Goal: Task Accomplishment & Management: Use online tool/utility

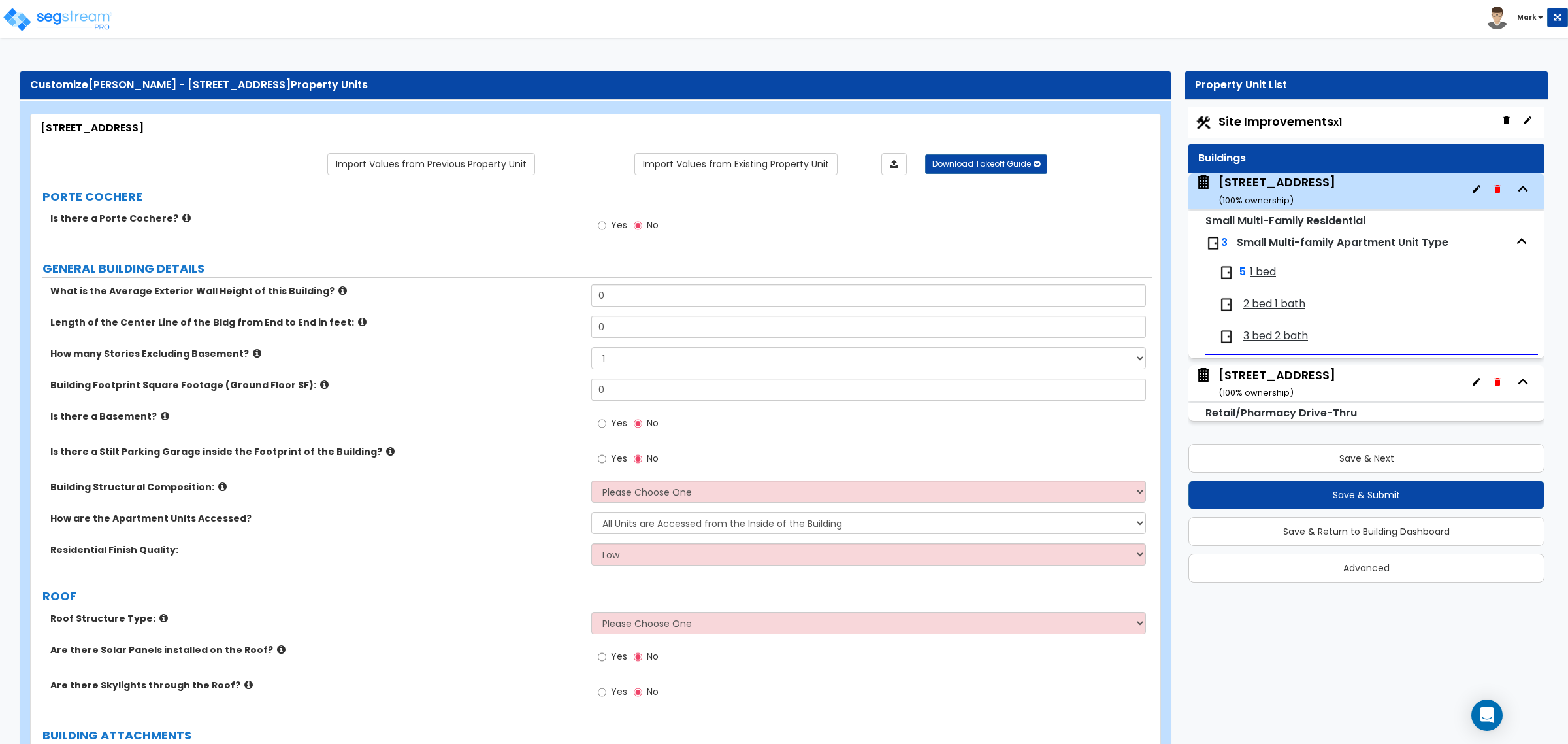
click at [89, 27] on img at bounding box center [57, 19] width 111 height 27
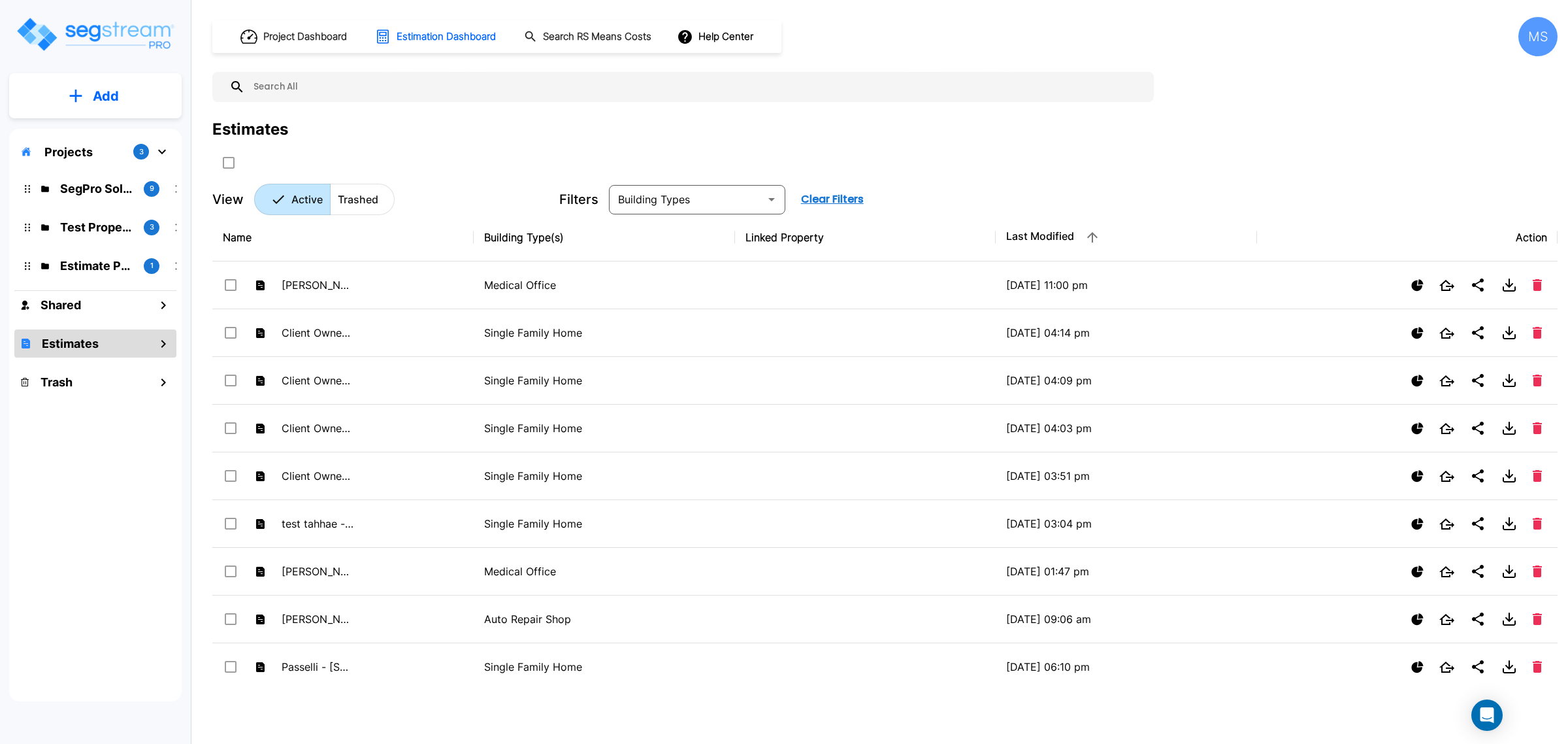
click at [82, 149] on p "Projects" at bounding box center [68, 152] width 48 height 18
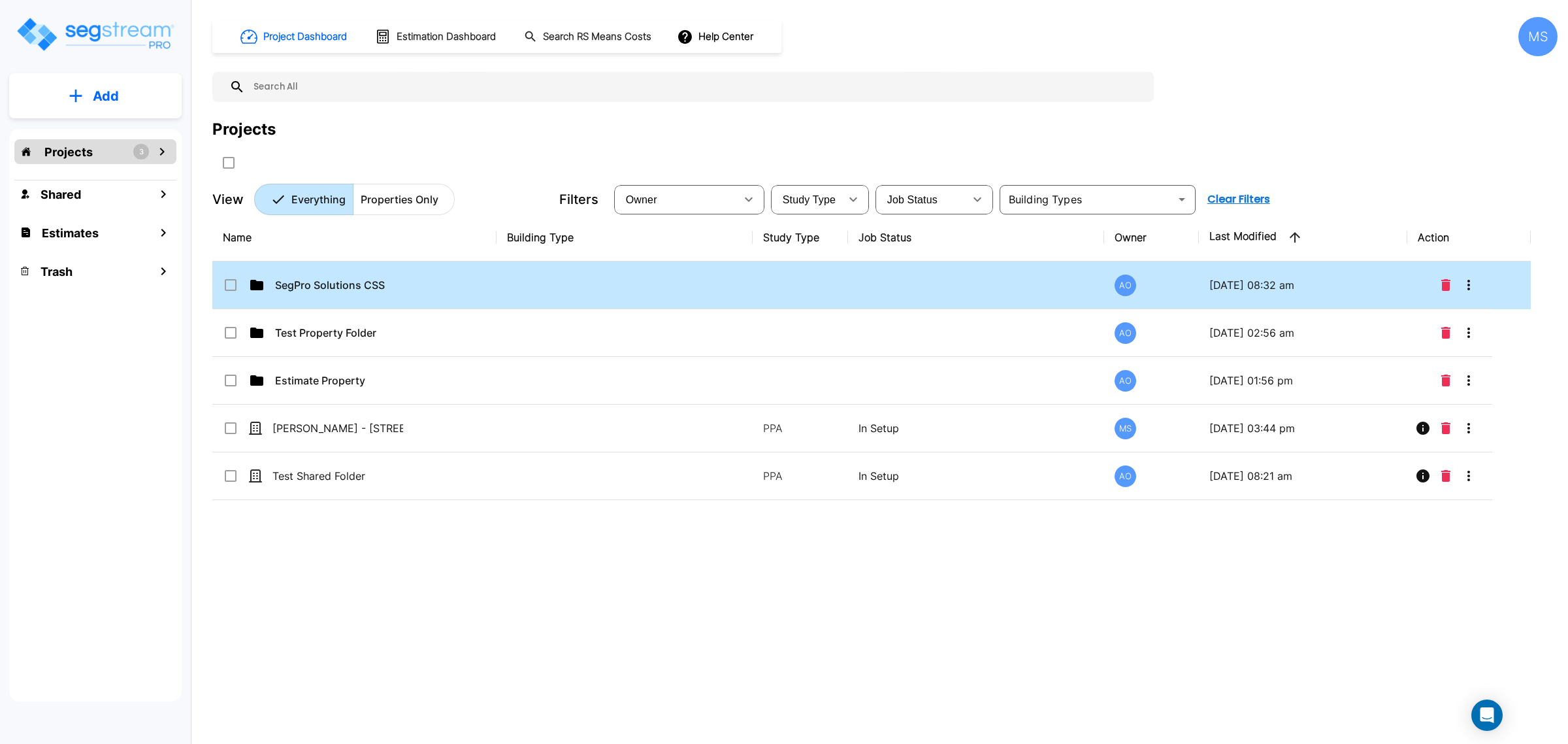
click at [313, 295] on td "SegPro Solutions CSS" at bounding box center [354, 284] width 284 height 47
checkbox input "true"
click at [313, 295] on td "SegPro Solutions CSS" at bounding box center [354, 284] width 284 height 47
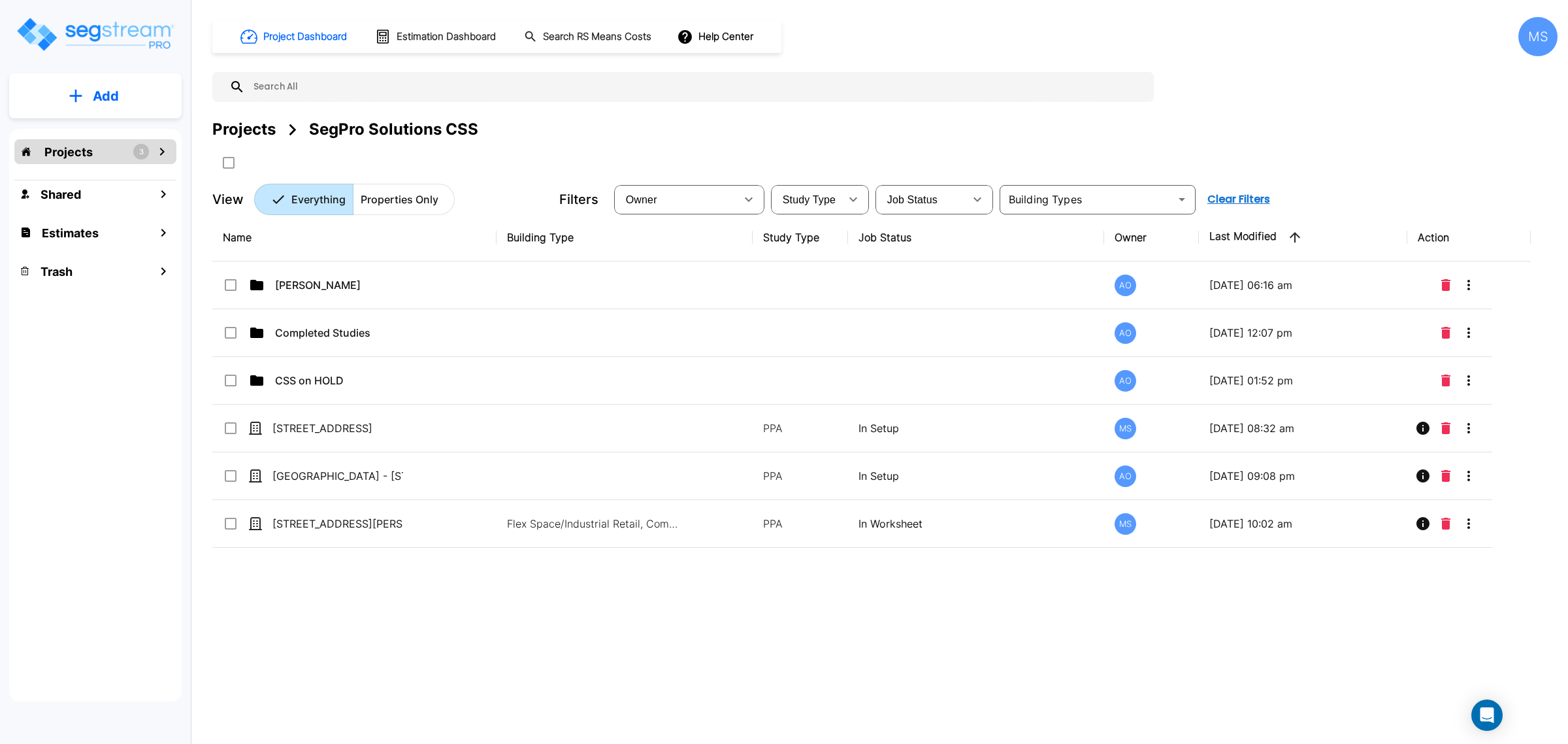
click at [248, 121] on div "Projects" at bounding box center [243, 129] width 63 height 23
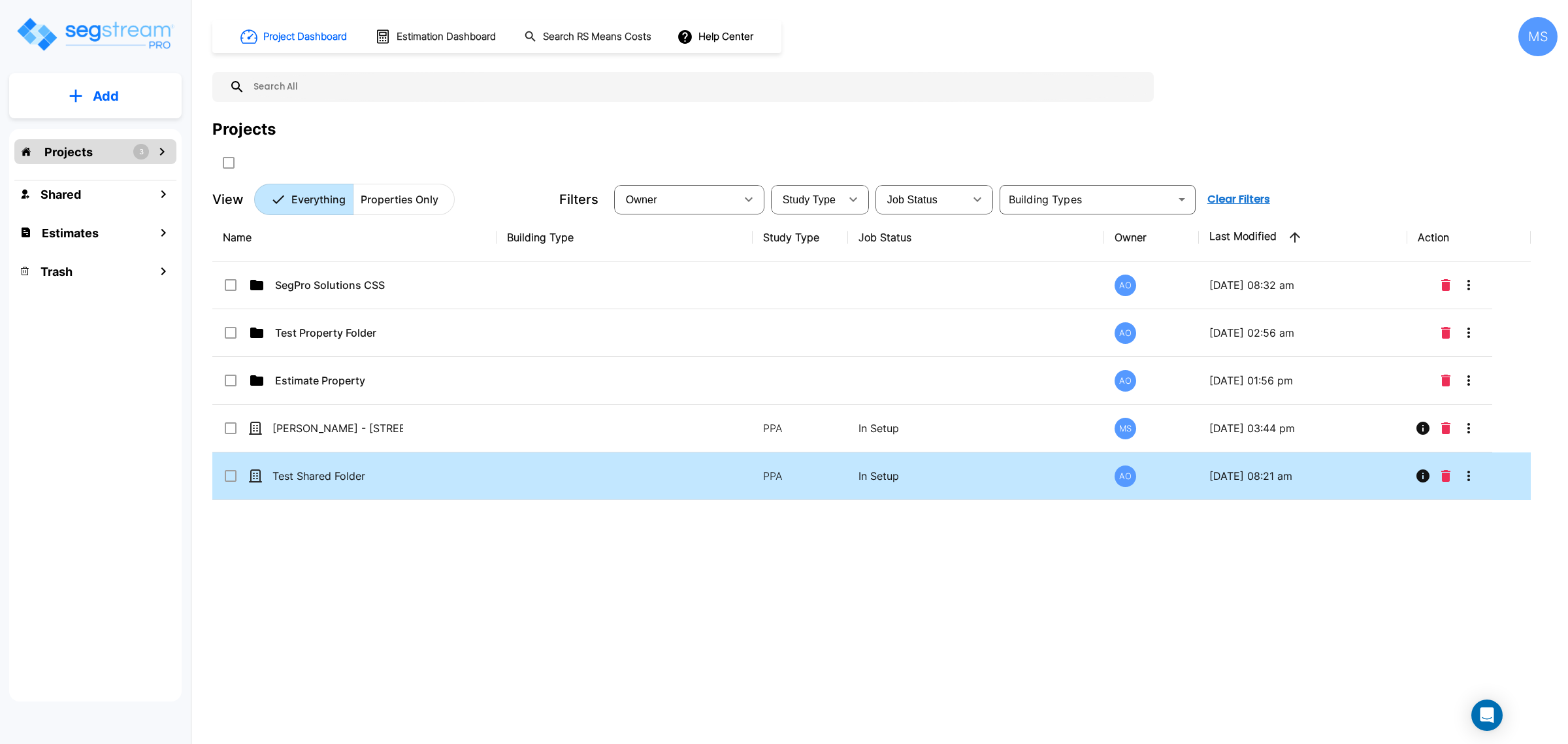
drag, startPoint x: 344, startPoint y: 429, endPoint x: 484, endPoint y: 500, distance: 157.0
click at [484, 500] on tbody "SegPro Solutions CSS AO 08/22/2025 - 08:32 am Test Property Folder AO 07/08/202…" at bounding box center [871, 380] width 1318 height 239
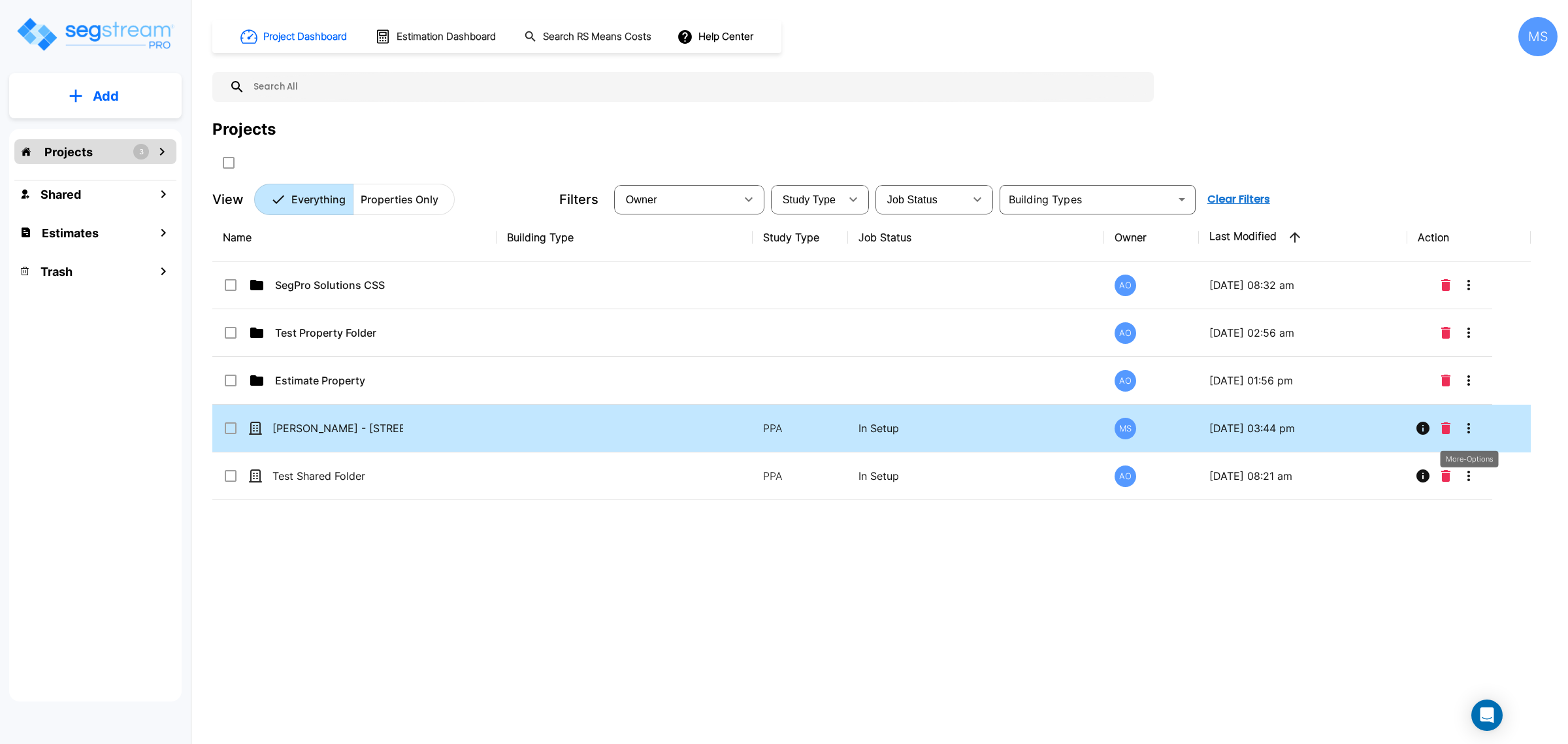
click at [1471, 435] on icon "More-Options" at bounding box center [1469, 428] width 16 height 16
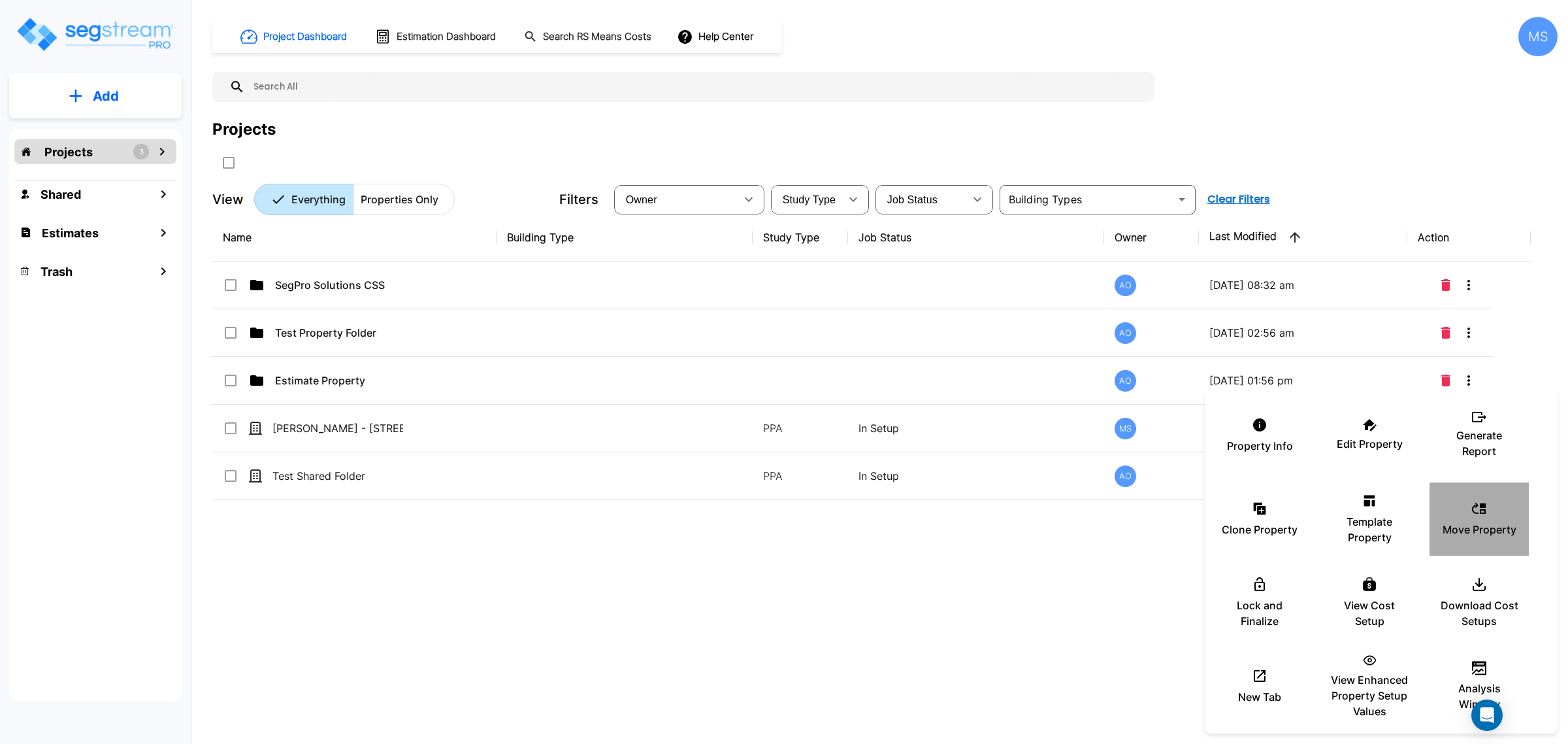
click at [1480, 514] on icon at bounding box center [1480, 509] width 16 height 16
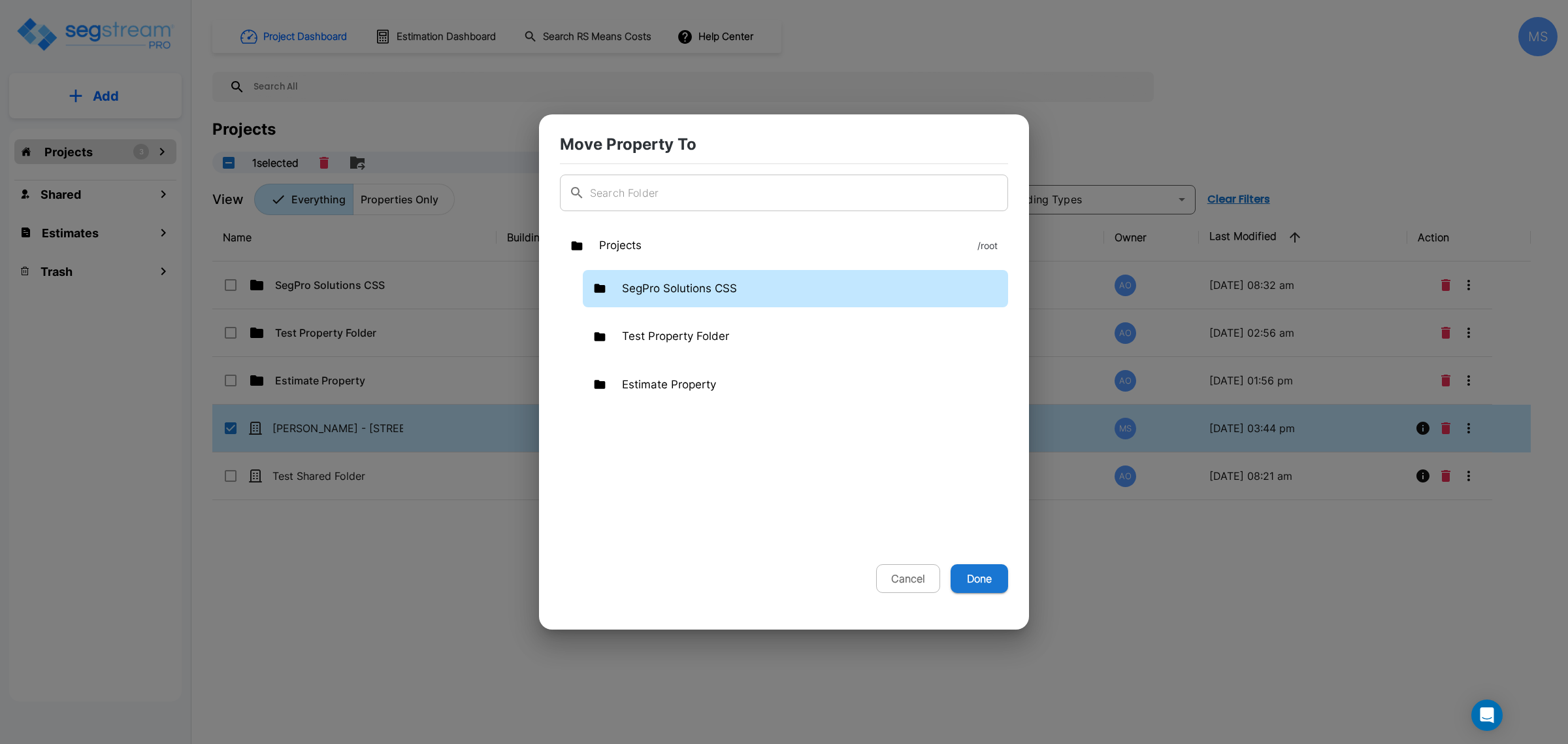
click at [677, 292] on p "SegPro Solutions CSS" at bounding box center [679, 288] width 115 height 17
click at [984, 582] on button "Done" at bounding box center [979, 578] width 58 height 29
checkbox input "false"
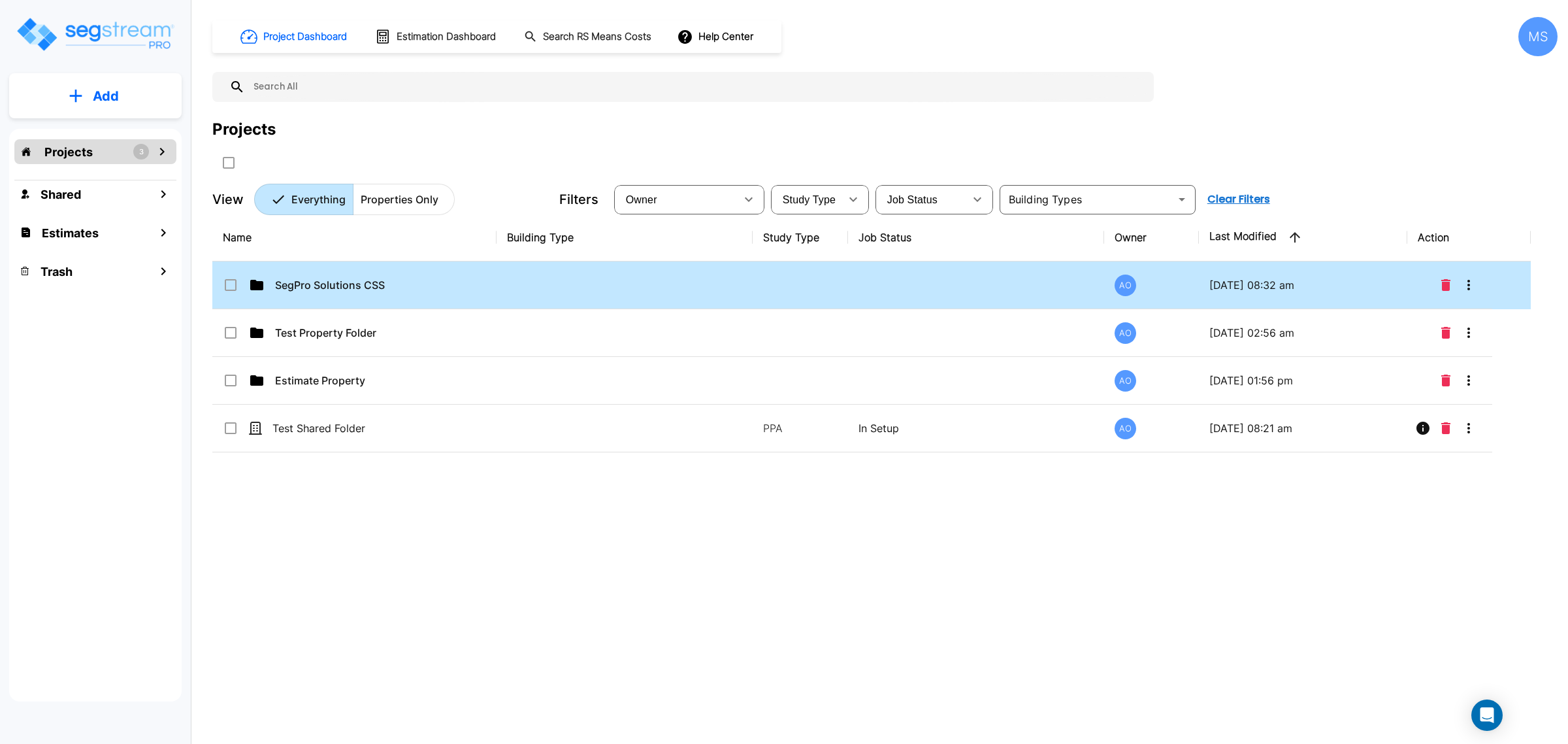
click at [376, 278] on p "SegPro Solutions CSS" at bounding box center [340, 285] width 131 height 16
checkbox input "true"
click at [376, 278] on p "SegPro Solutions CSS" at bounding box center [340, 285] width 131 height 16
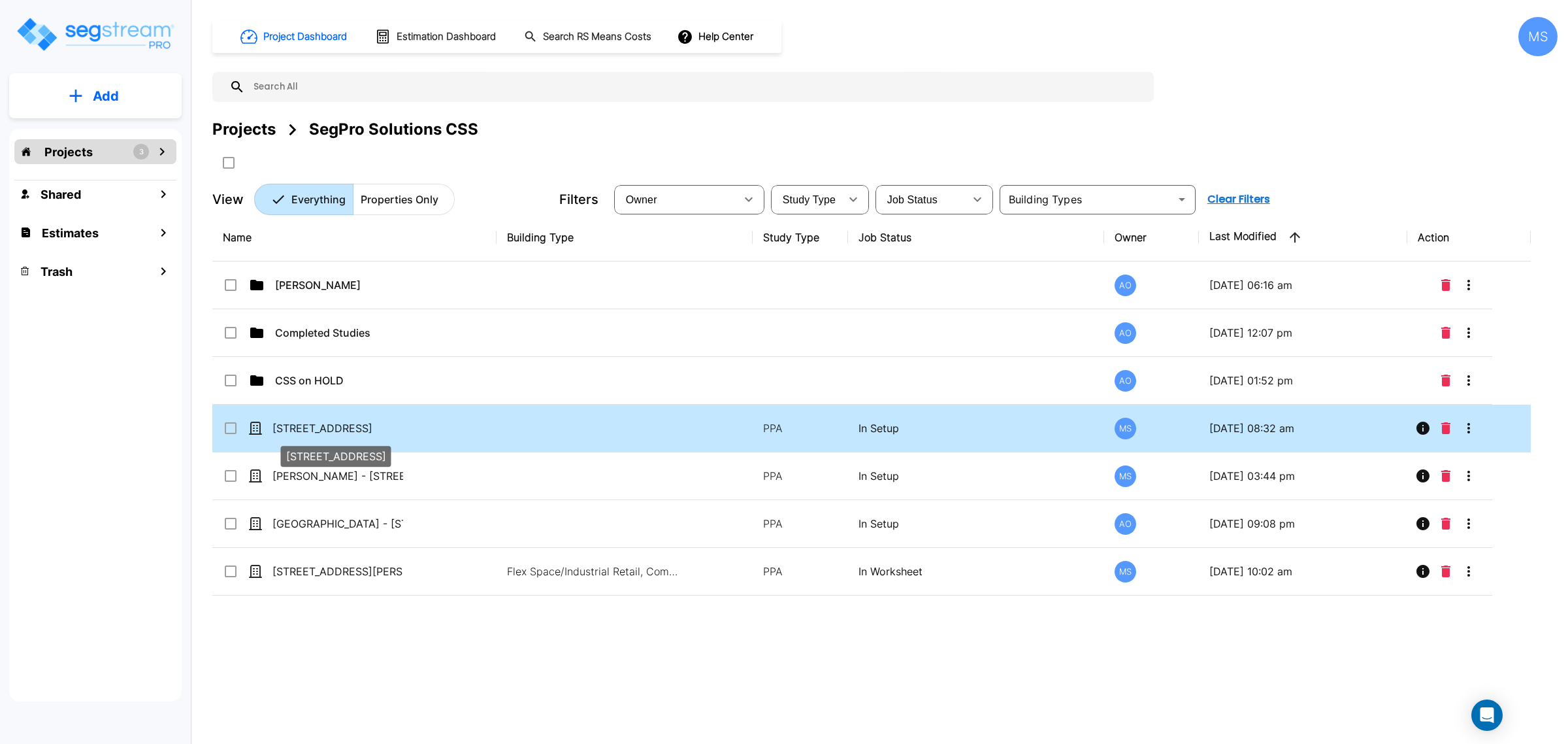
click at [378, 430] on p "[STREET_ADDRESS]" at bounding box center [337, 428] width 131 height 16
checkbox input "true"
click at [378, 430] on p "[STREET_ADDRESS]" at bounding box center [337, 428] width 131 height 16
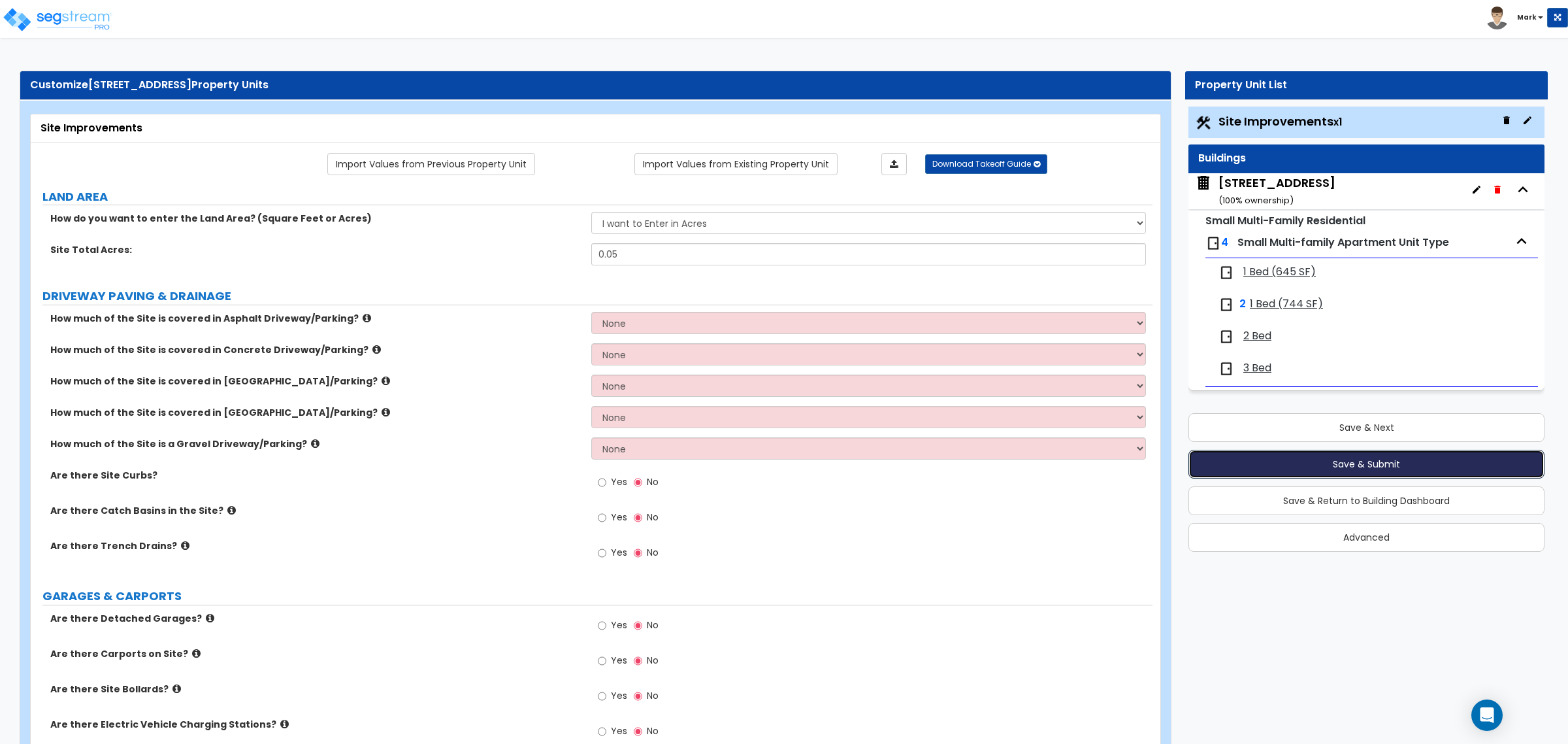
click at [1326, 462] on button "Save & Submit" at bounding box center [1366, 464] width 356 height 29
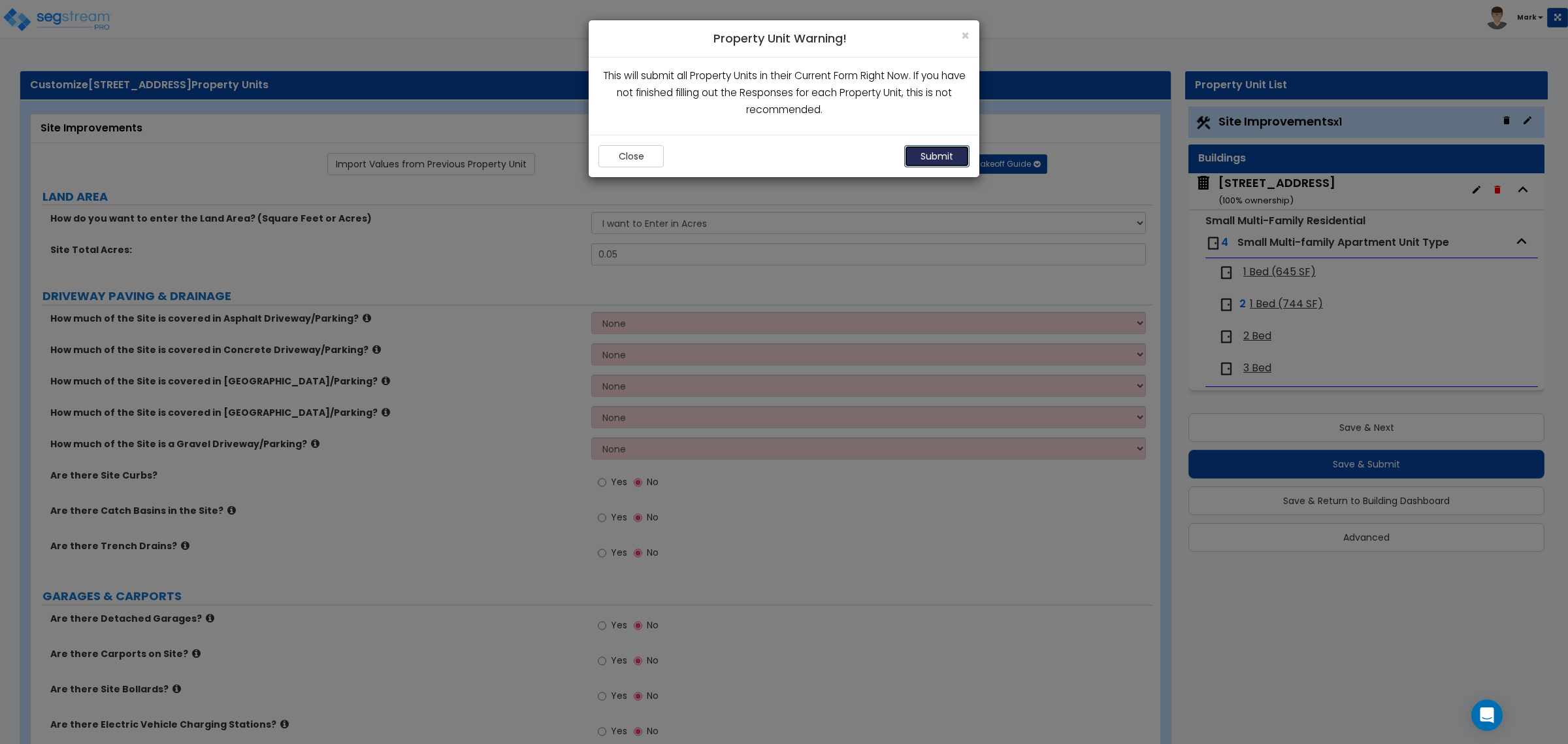
click at [948, 157] on button "Submit" at bounding box center [937, 157] width 65 height 22
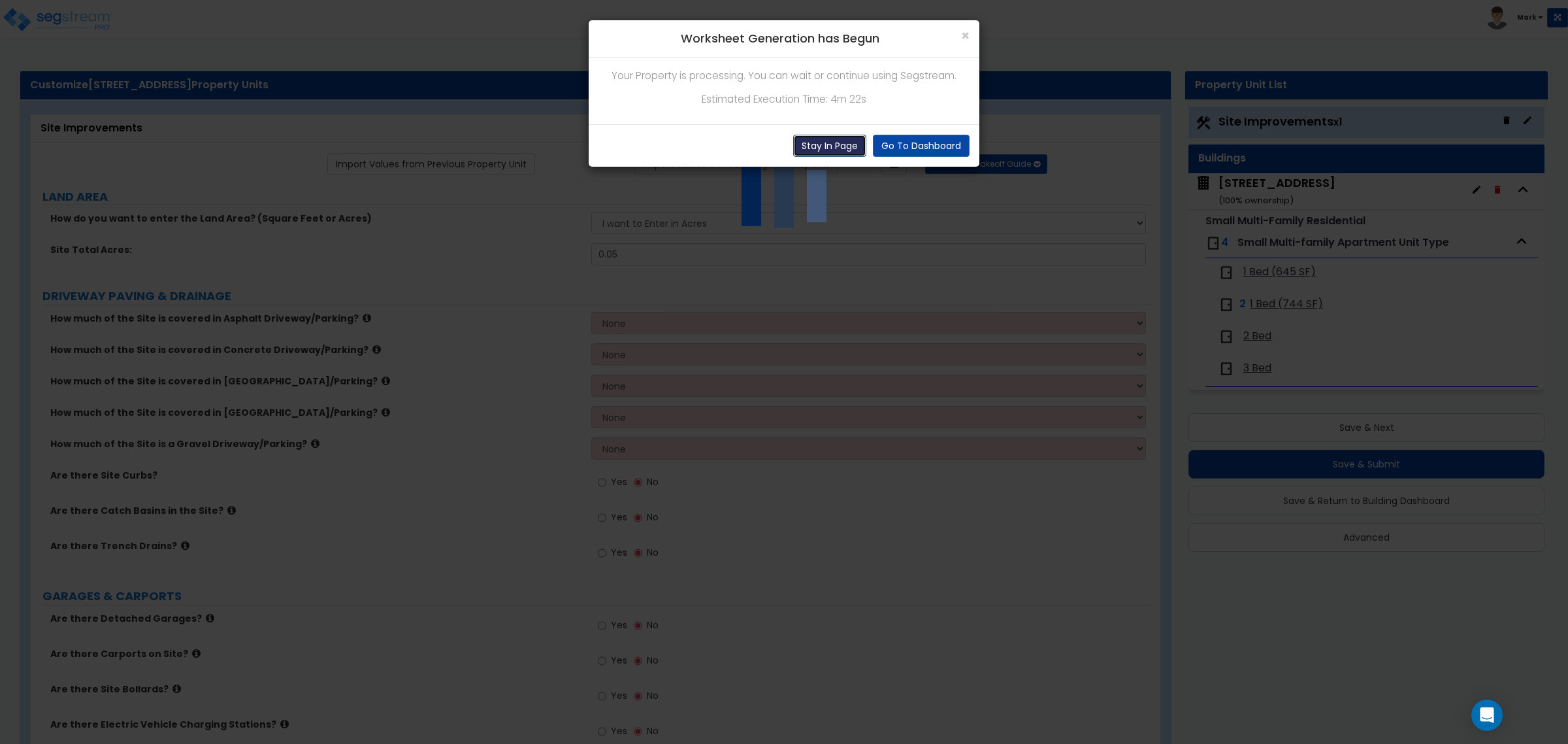
click at [807, 144] on button "Stay In Page" at bounding box center [829, 146] width 73 height 22
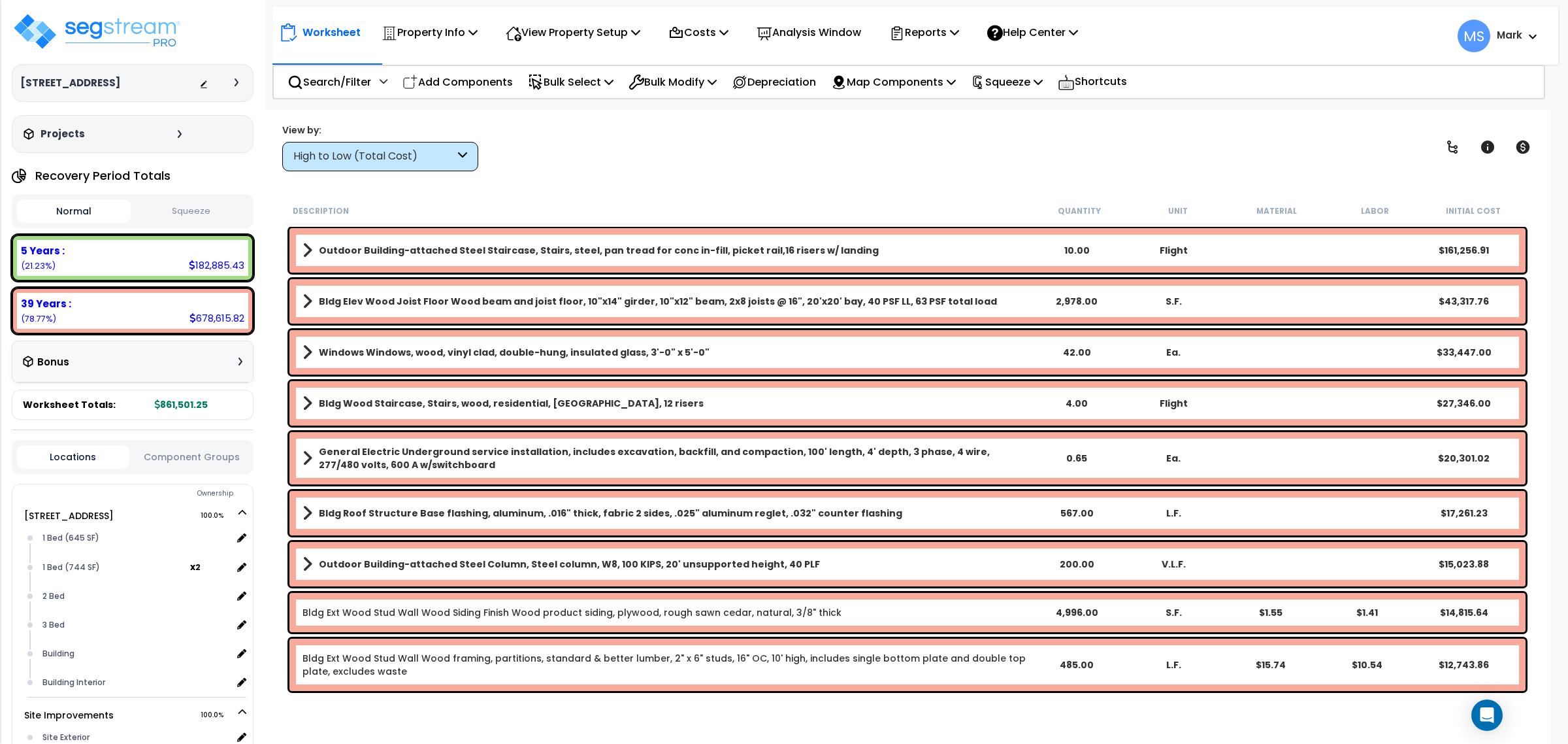
click at [435, 50] on div "Worksheet Property Info Property Setup Add Property Unit Template property Clon…" at bounding box center [915, 29] width 1286 height 46
click at [432, 38] on p "Property Info" at bounding box center [430, 32] width 96 height 18
click at [430, 67] on link "Property Setup" at bounding box center [439, 62] width 129 height 27
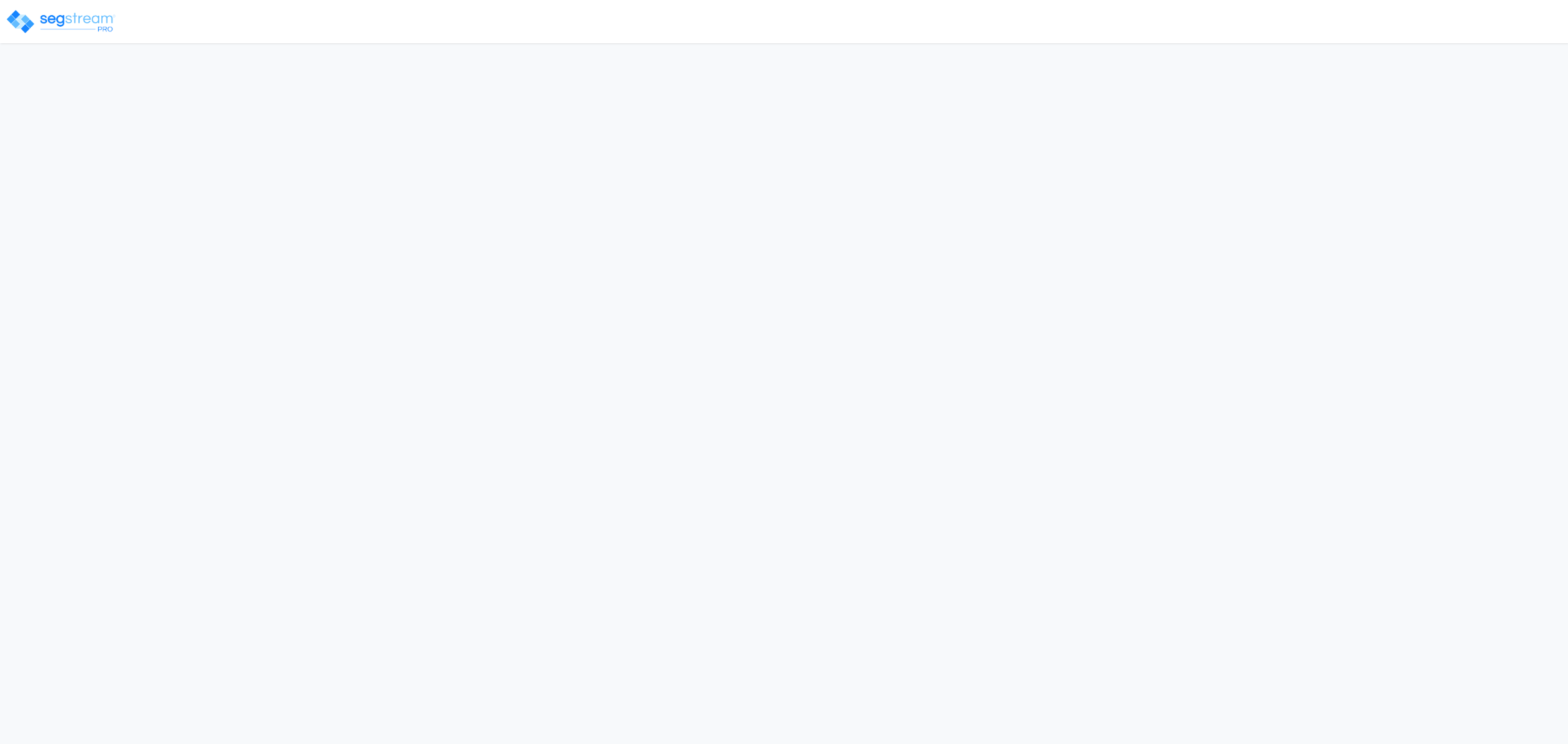
select select "2024"
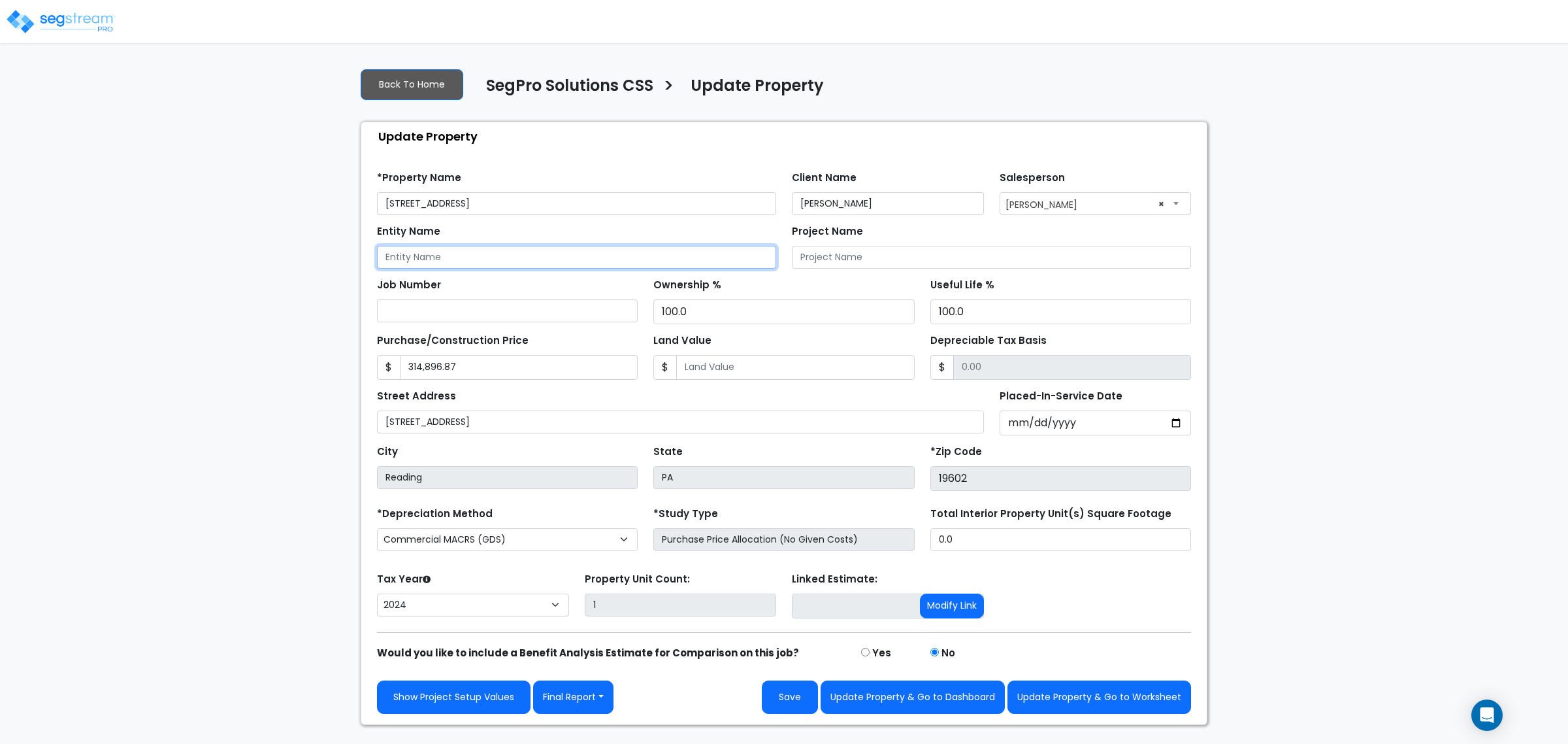
paste input "BLB Proper es One LLC"
drag, startPoint x: 448, startPoint y: 262, endPoint x: 432, endPoint y: 264, distance: 16.1
click at [432, 264] on input "BLB Proper es One LLC" at bounding box center [576, 257] width 399 height 22
click at [533, 255] on input "BLB Properties One LLC" at bounding box center [576, 257] width 399 height 22
type input "BLB Properties One LLC"
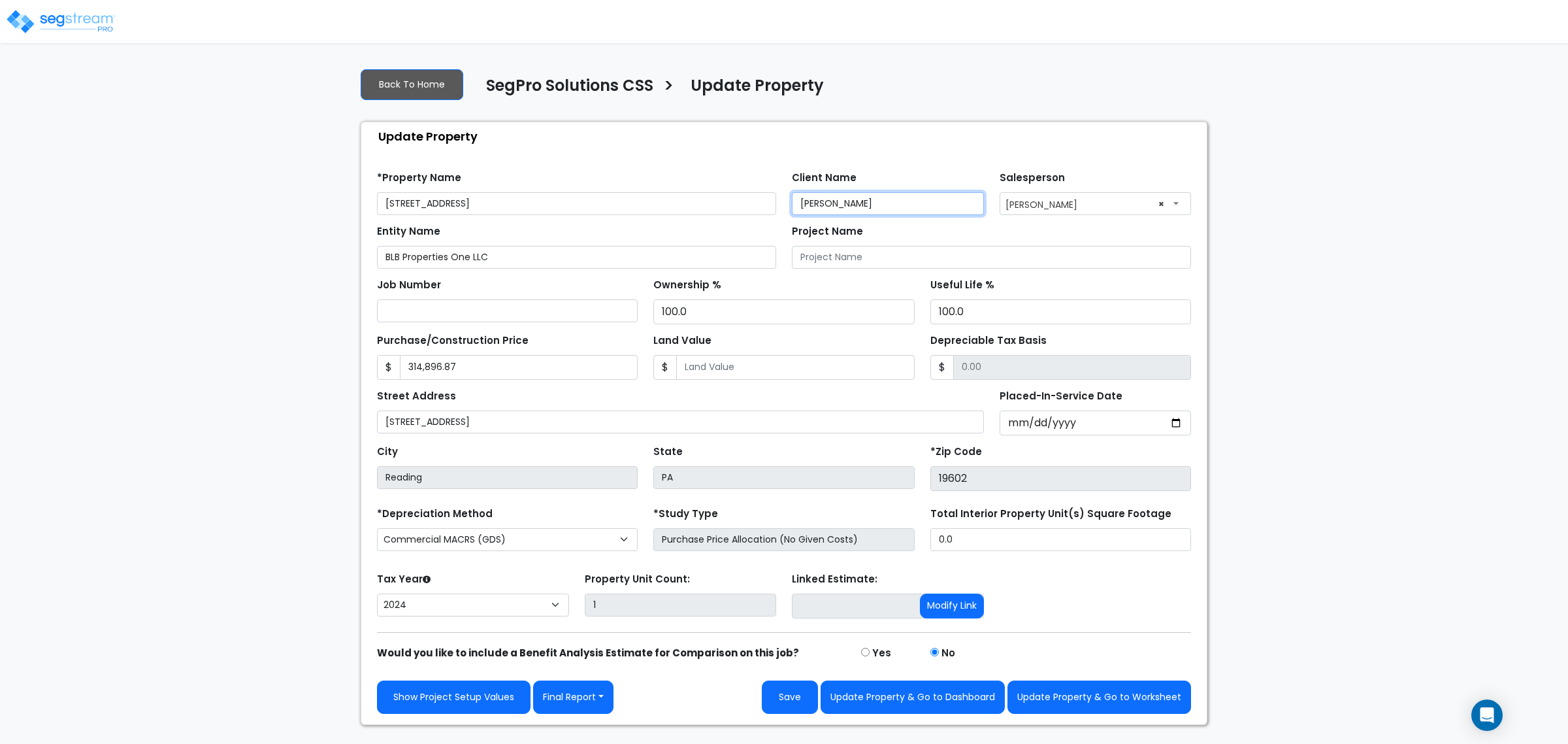
click at [872, 197] on input "Bostyn Brodine" at bounding box center [888, 203] width 192 height 22
drag, startPoint x: 887, startPoint y: 206, endPoint x: 700, endPoint y: 193, distance: 187.5
click at [700, 193] on div "*Property Name 200 South 6th Street Client Name Bostyn Brodine Salesperson Sele…" at bounding box center [784, 188] width 830 height 54
click at [383, 211] on input "[STREET_ADDRESS]" at bounding box center [576, 203] width 399 height 22
paste input "Bostyn Brodine"
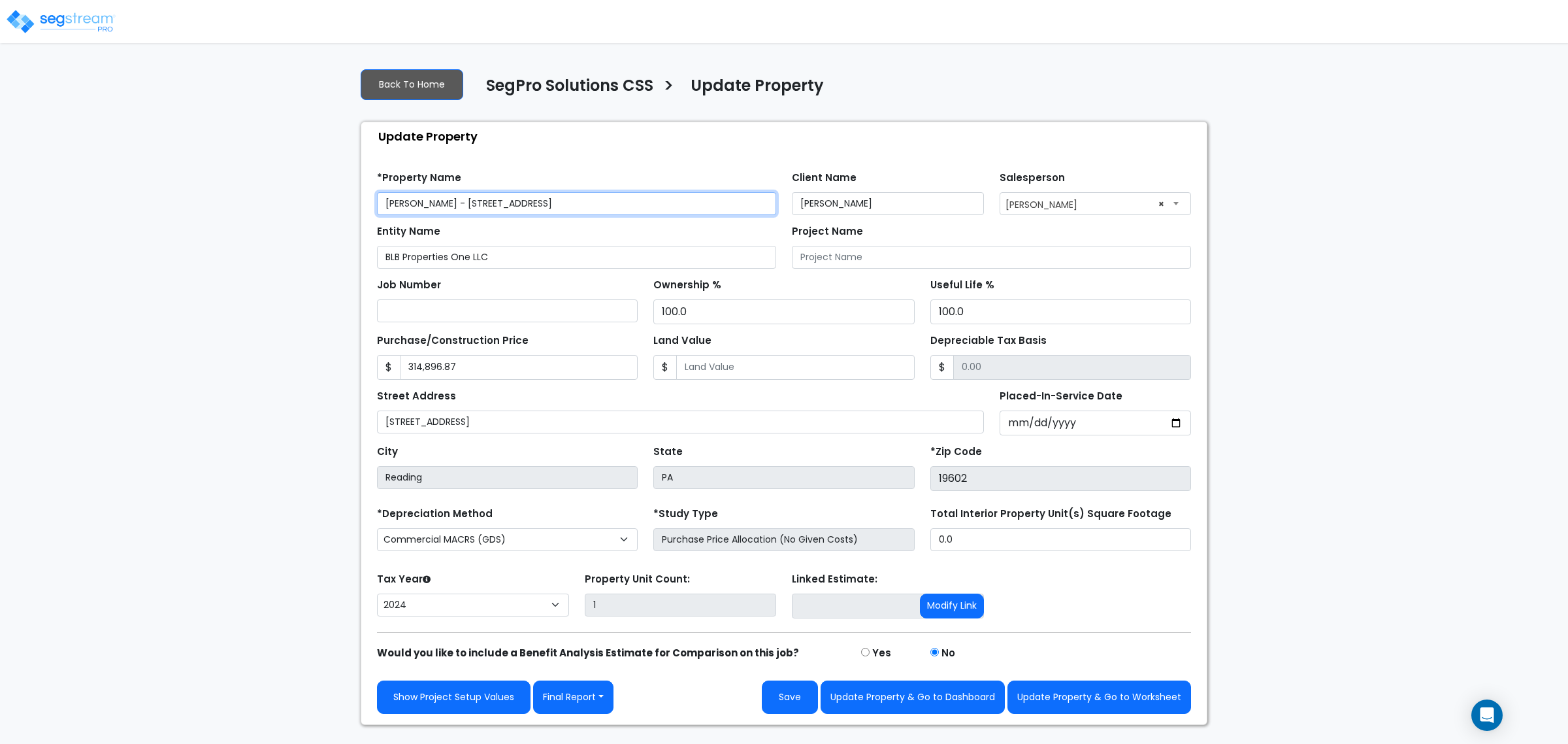
type input "Bostyn Brodine - 200 South 6th Street"
click at [784, 275] on div "Job Number Ownership % 100.0 Useful Life % 100.0" at bounding box center [784, 296] width 830 height 55
click at [575, 357] on input "314,896.87" at bounding box center [519, 367] width 238 height 25
click at [580, 333] on div "Purchase/Construction Price $ 314,896.87" at bounding box center [507, 355] width 261 height 49
click at [787, 366] on input "Land Value" at bounding box center [795, 367] width 238 height 25
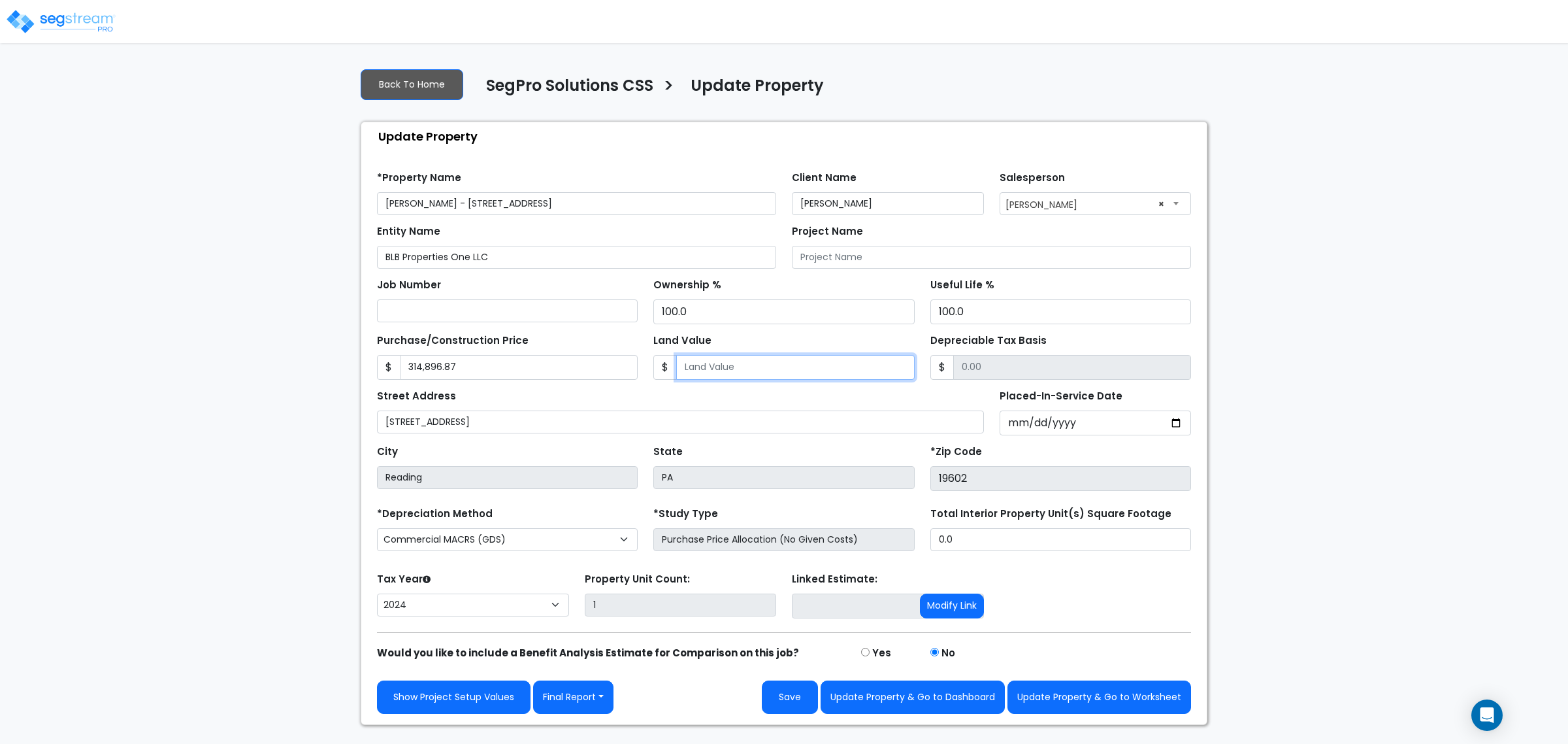
type input "4"
type input "314892.87"
type input "47"
type input "314849.87"
type input "471"
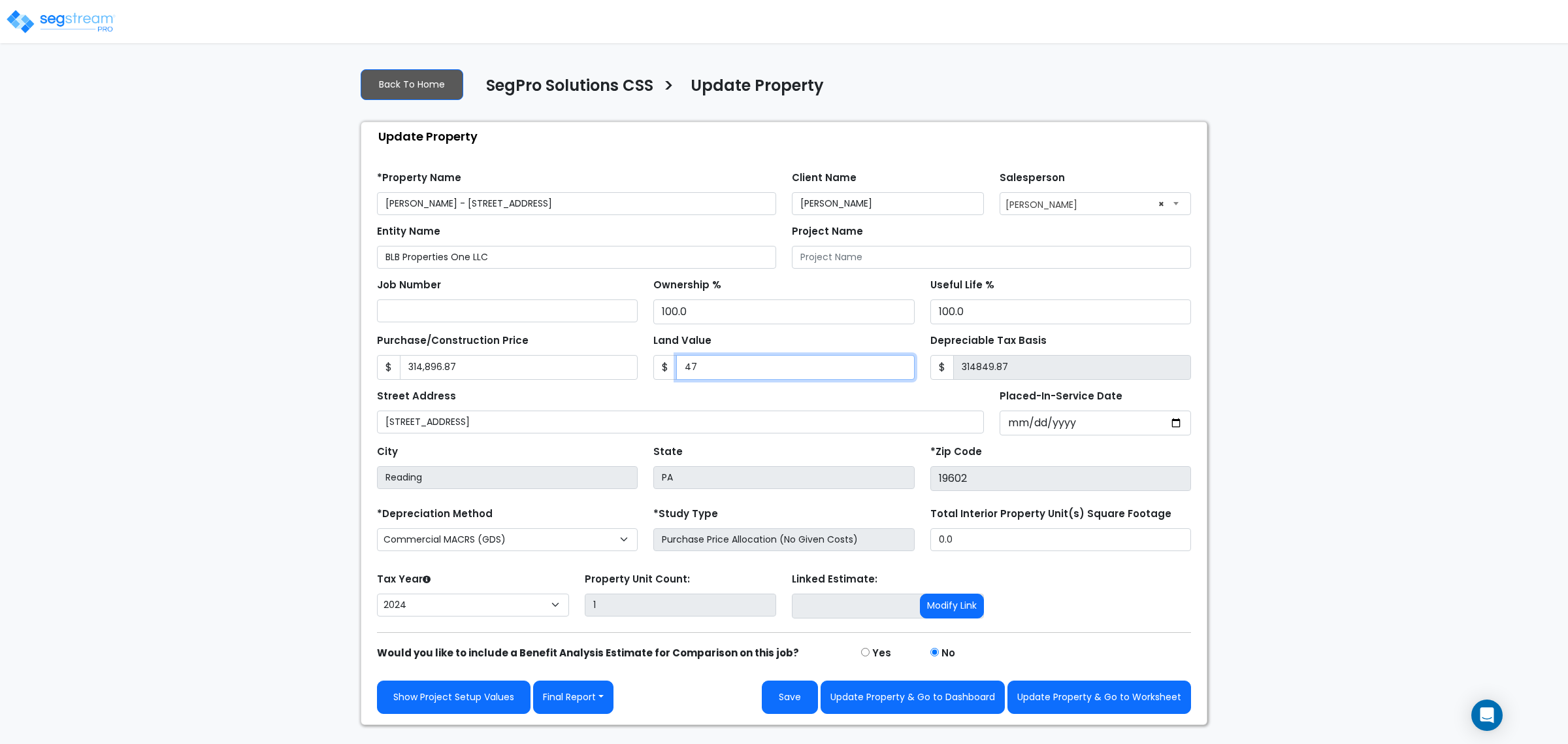
type input "314425.87"
type input "4710"
type input "310186.87"
type input "47103"
type input "267793.87"
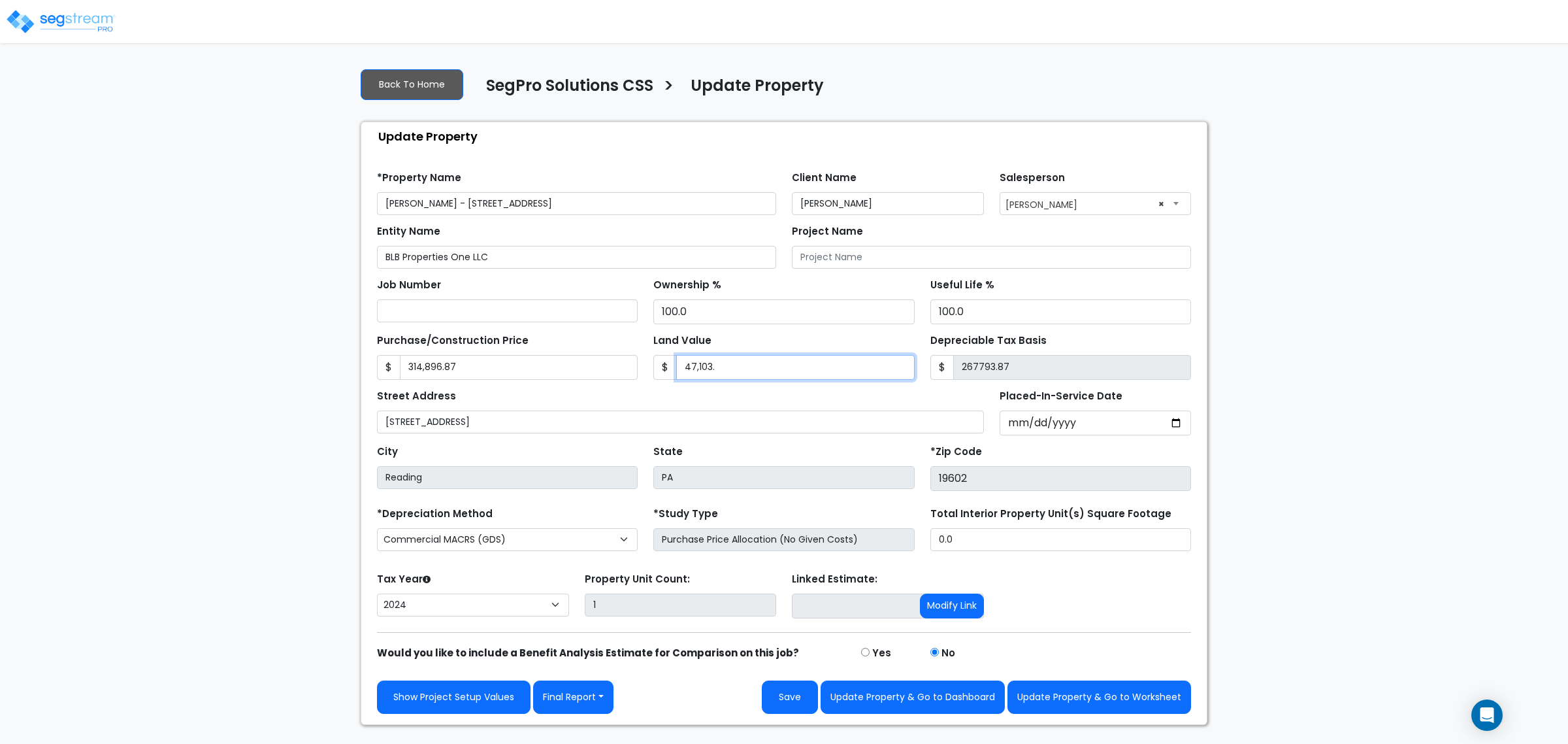
type input "47,103.1"
type input "267793.77"
type input "47,103.13"
type input "267793.74"
type input "47,103.13"
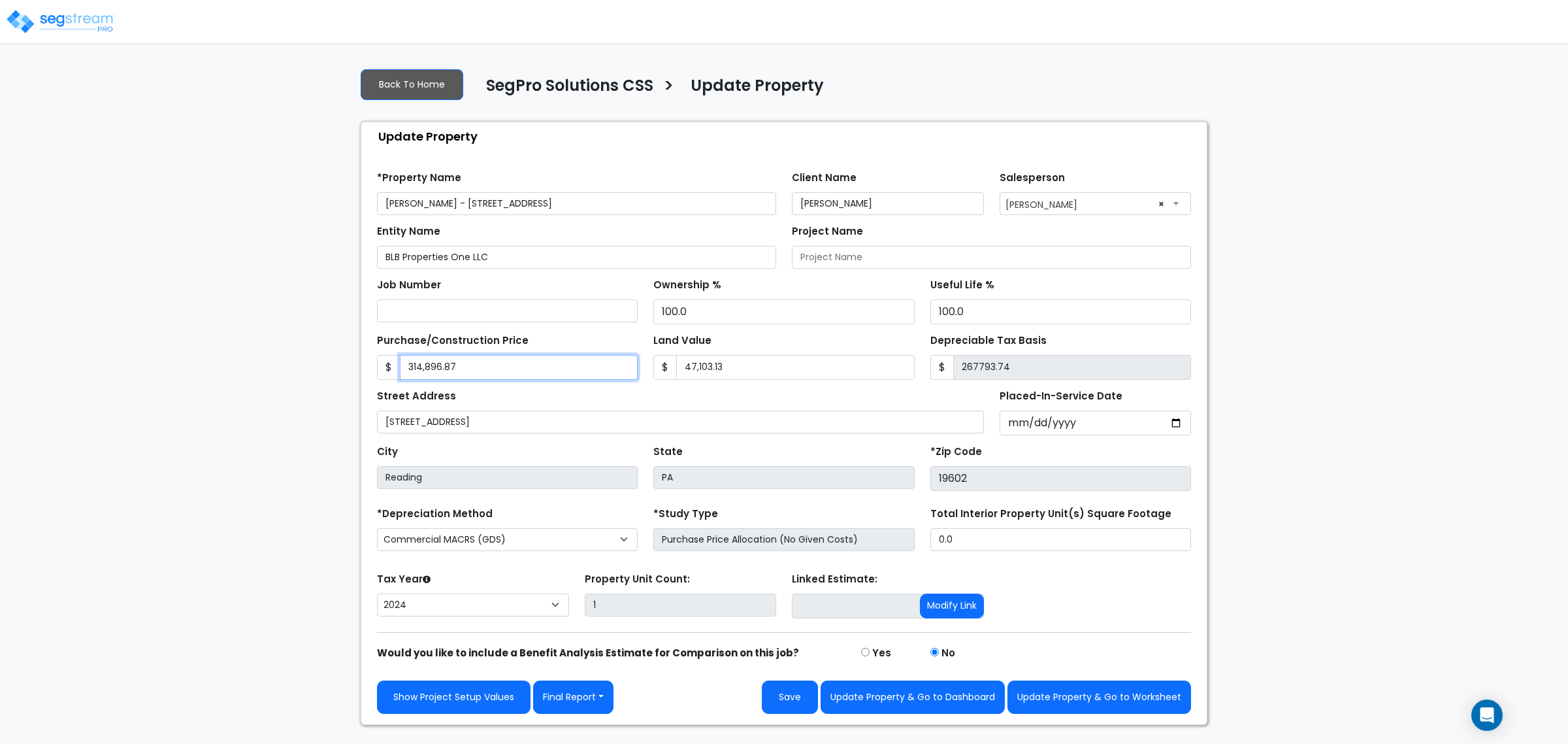
click at [516, 358] on input "314,896.87" at bounding box center [519, 367] width 238 height 25
click at [516, 359] on input "314,896.87" at bounding box center [519, 367] width 238 height 25
click at [502, 376] on input "314,896.87" at bounding box center [519, 367] width 238 height 25
type input "3"
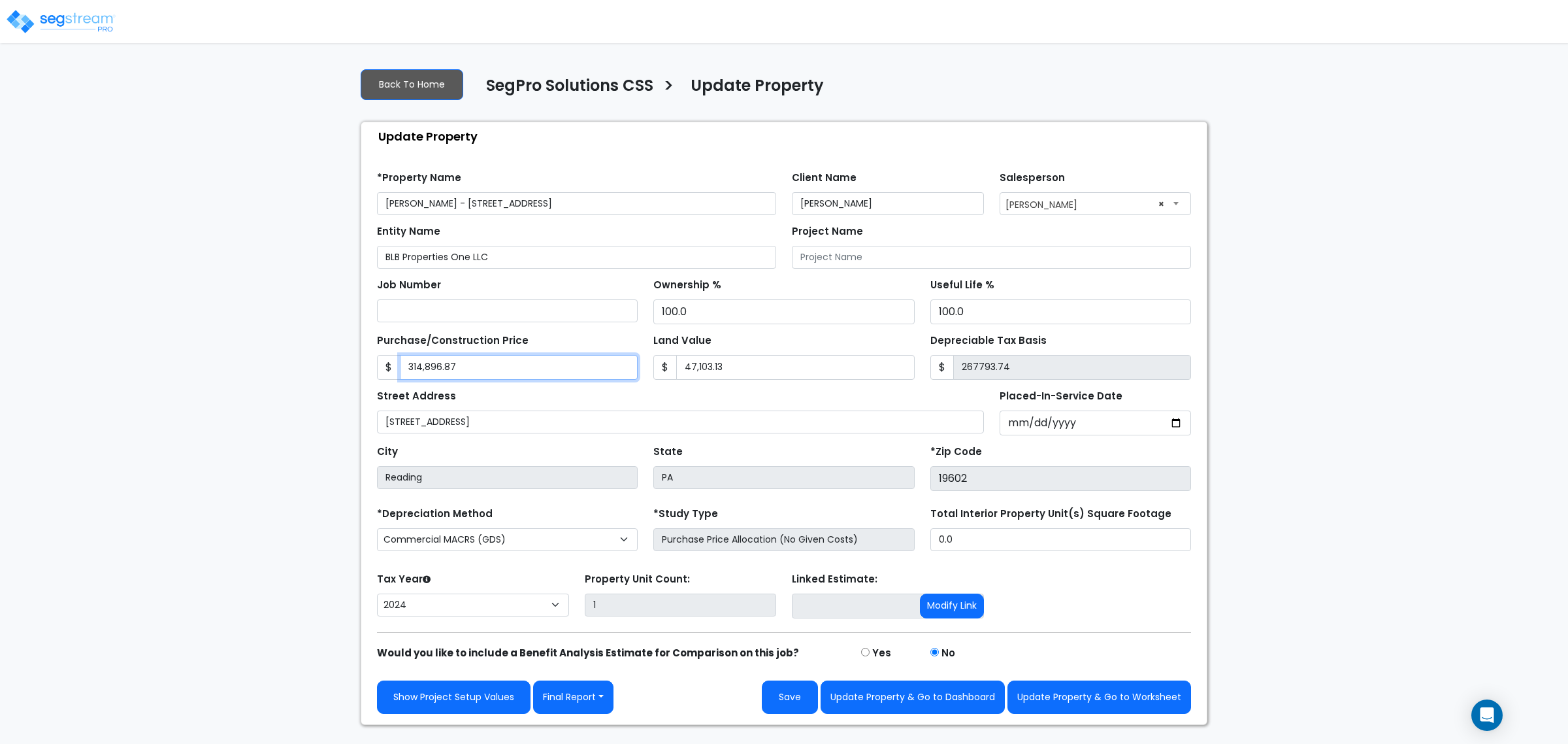
type input "-47100.13"
type input "36"
type input "-47067.13"
type input "362"
type input "-46741.13"
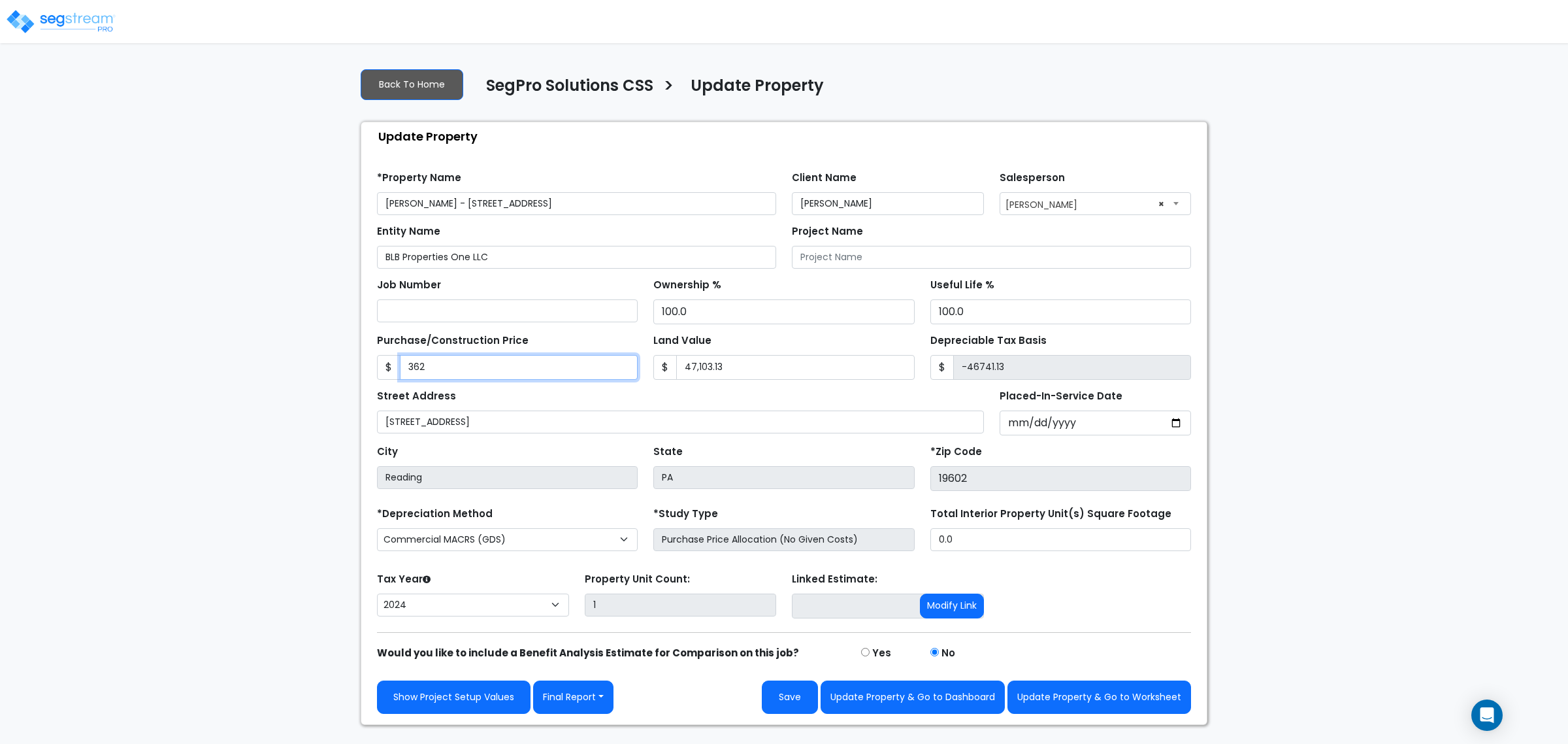
type input "3620"
type input "-43483.13"
type input "3,6200"
type input "-10903.13"
type input "36,2000"
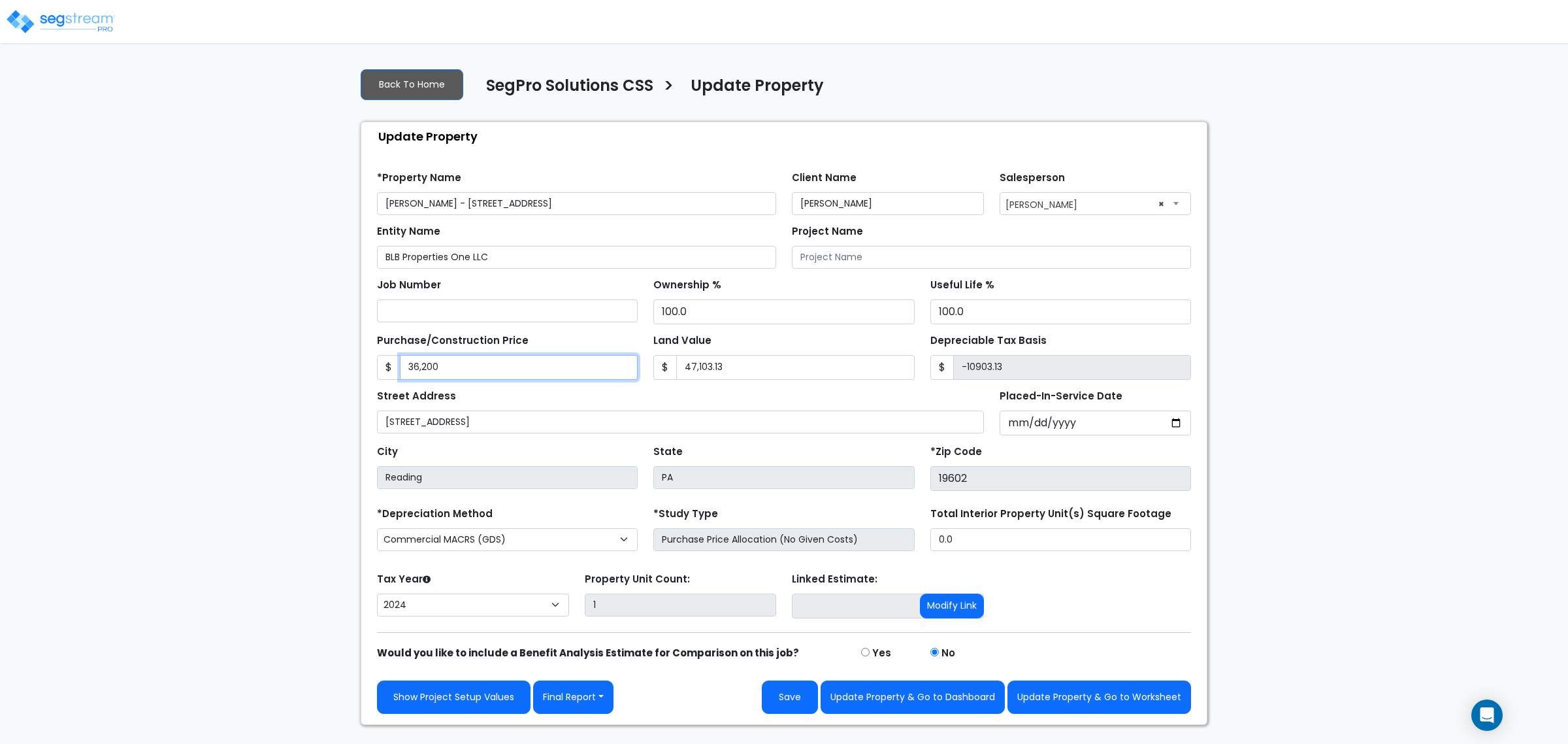
type input "314896.87"
click at [236, 378] on div "We are Building your Property. So please grab a coffee and let us do the heavy …" at bounding box center [784, 391] width 1568 height 667
click at [507, 378] on input "362,000" at bounding box center [519, 367] width 238 height 25
click at [508, 379] on input "362,000" at bounding box center [519, 367] width 238 height 25
type input "4"
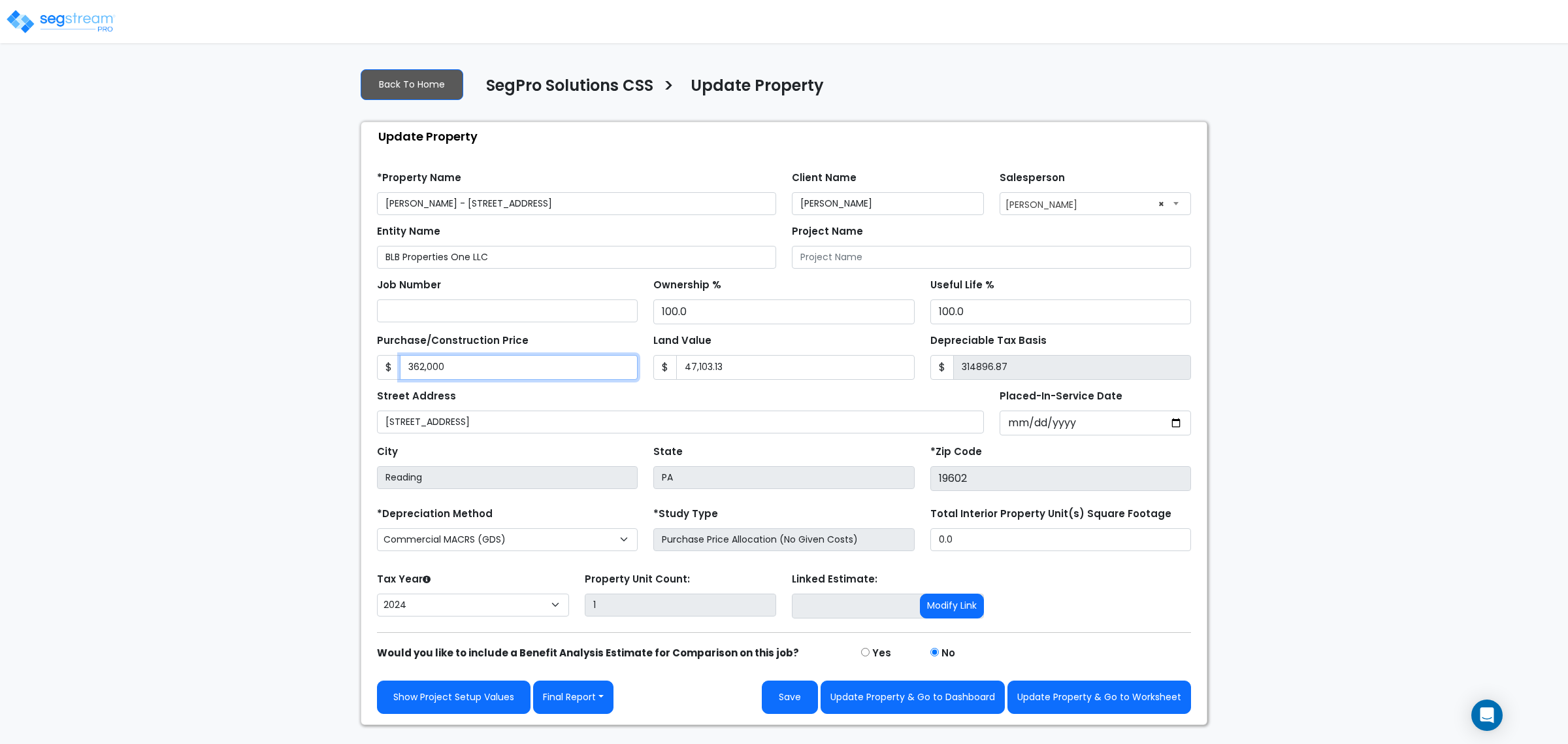
type input "-47099.13"
type input "40"
type input "-47063.13"
type input "402"
type input "-46701.13"
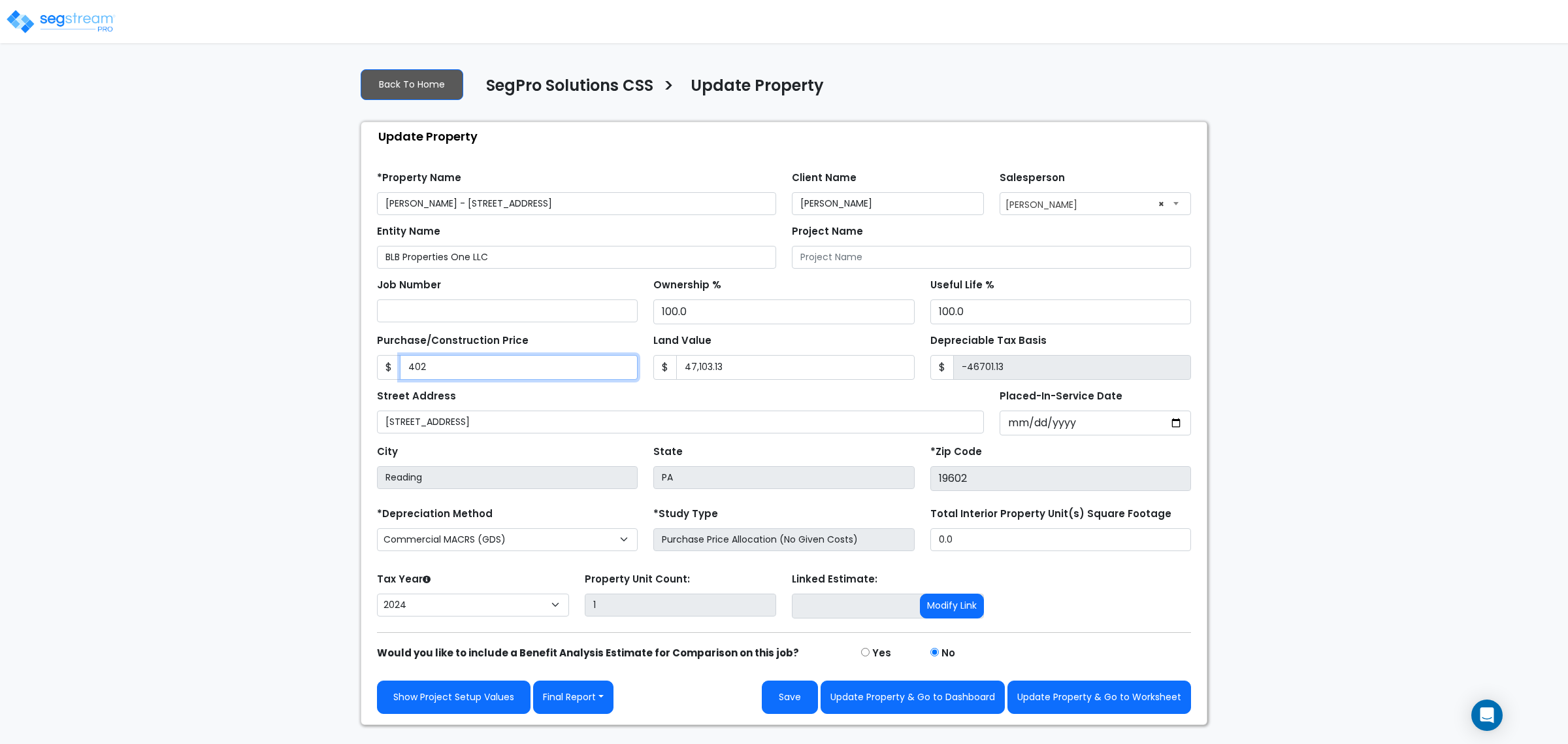
type input "4026"
type input "-43077.13"
type input "4,0264"
type input "-6839.13"
type input "4,02645"
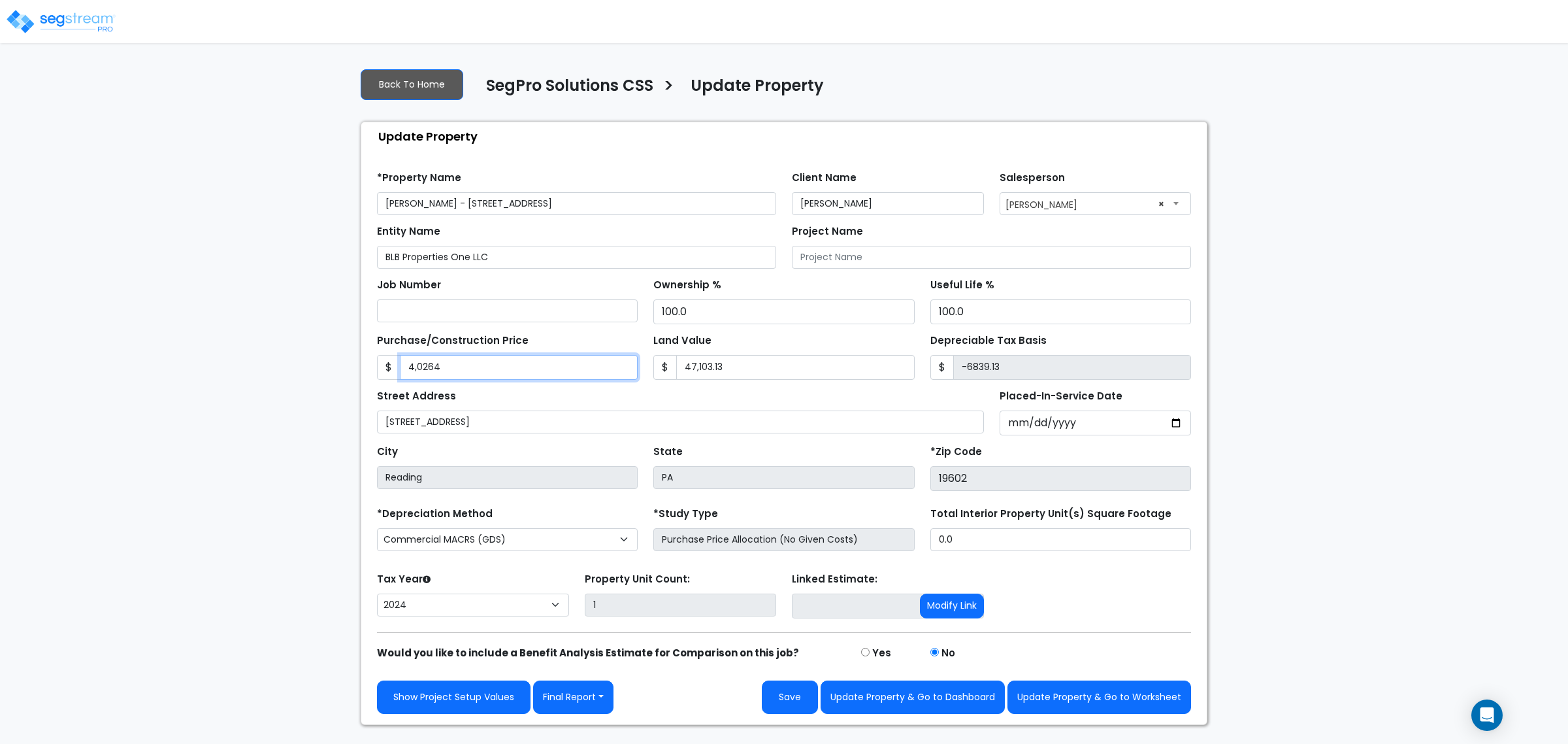
type input "355541.87"
type input "402,645"
click at [778, 362] on input "47,103.13" at bounding box center [795, 367] width 238 height 25
type input "7"
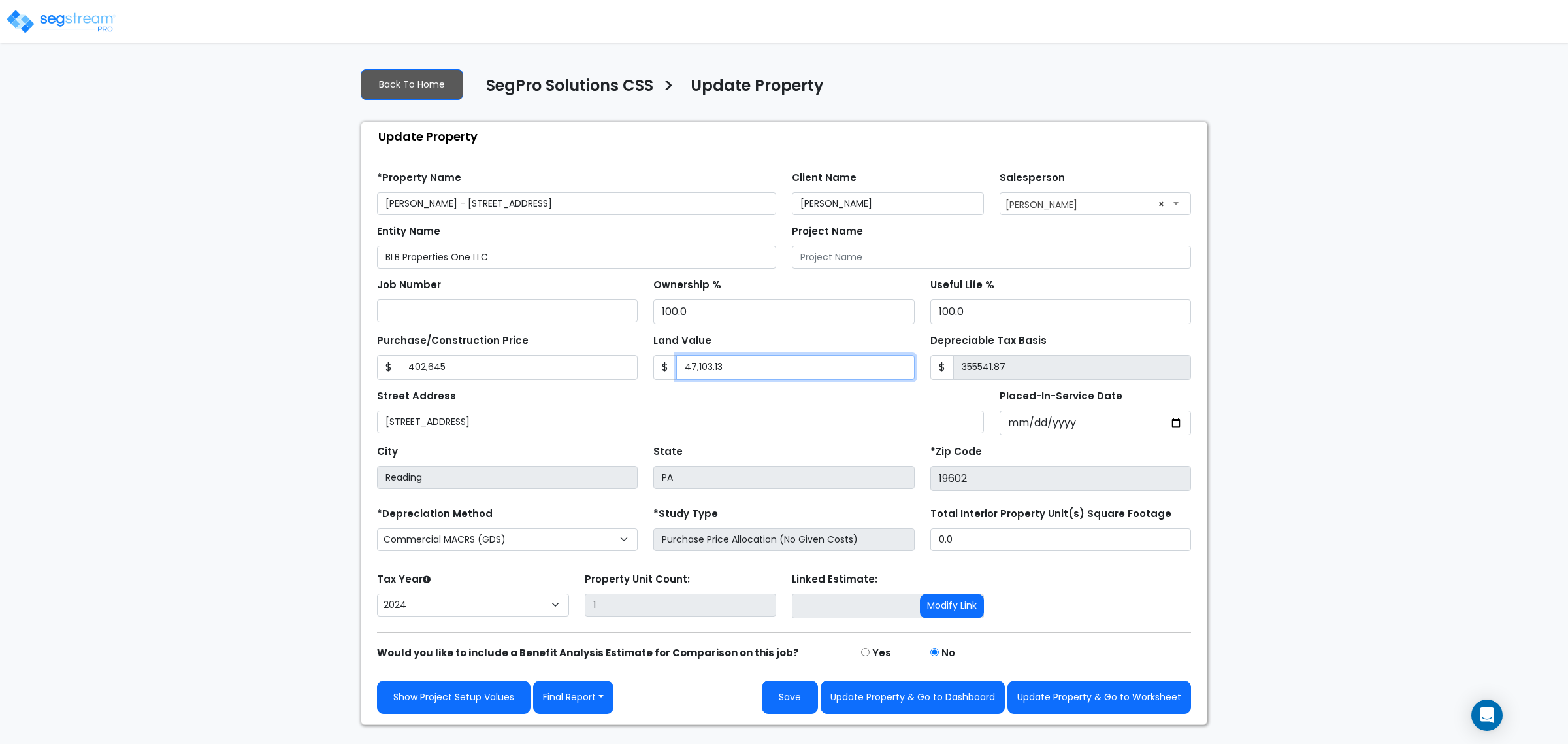
type input "402638.00"
type input "71"
type input "402574.00"
type input "714"
type input "401931.00"
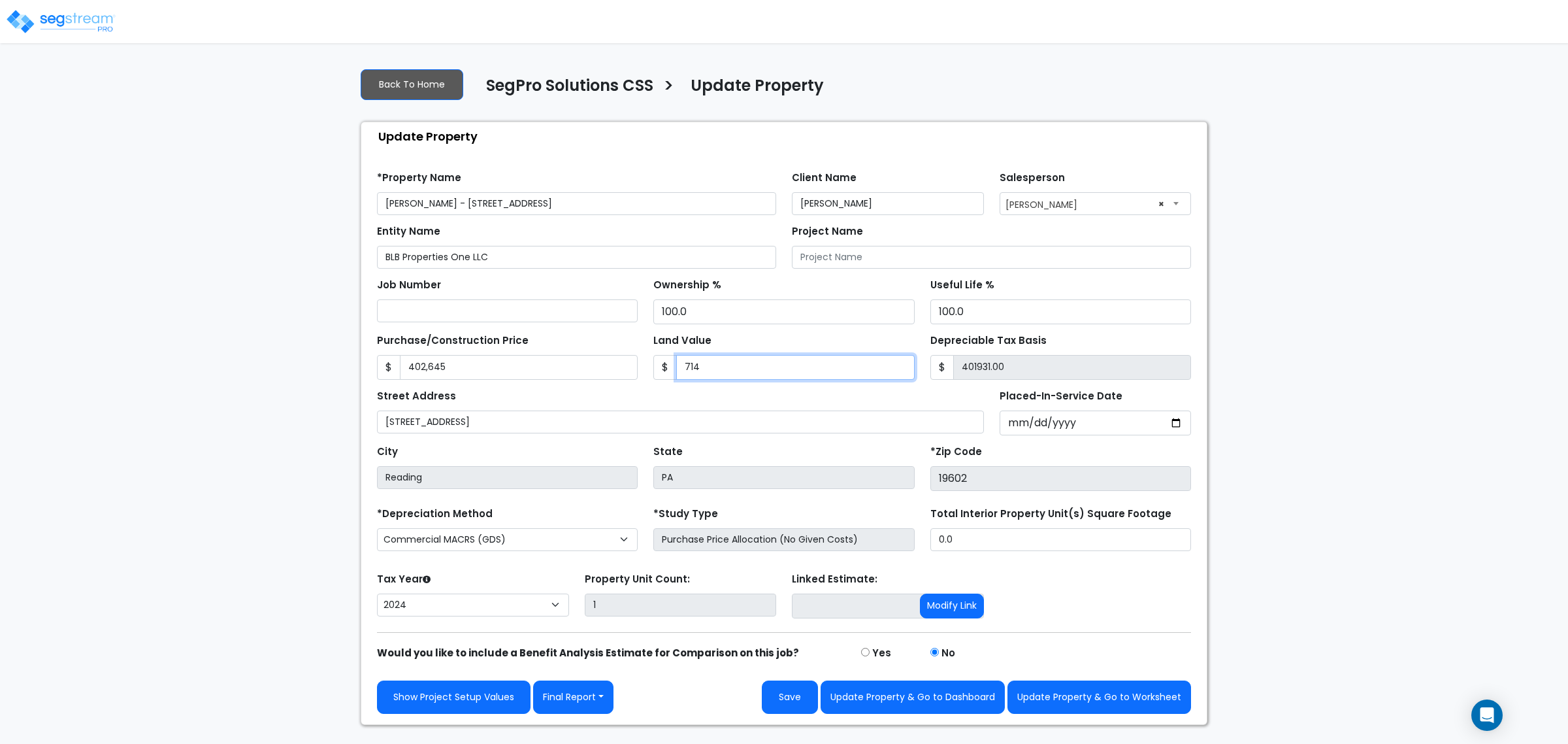
type input "7149"
type input "395496.00"
type input "7,1490"
type input "331155.00"
type input "71,490.1"
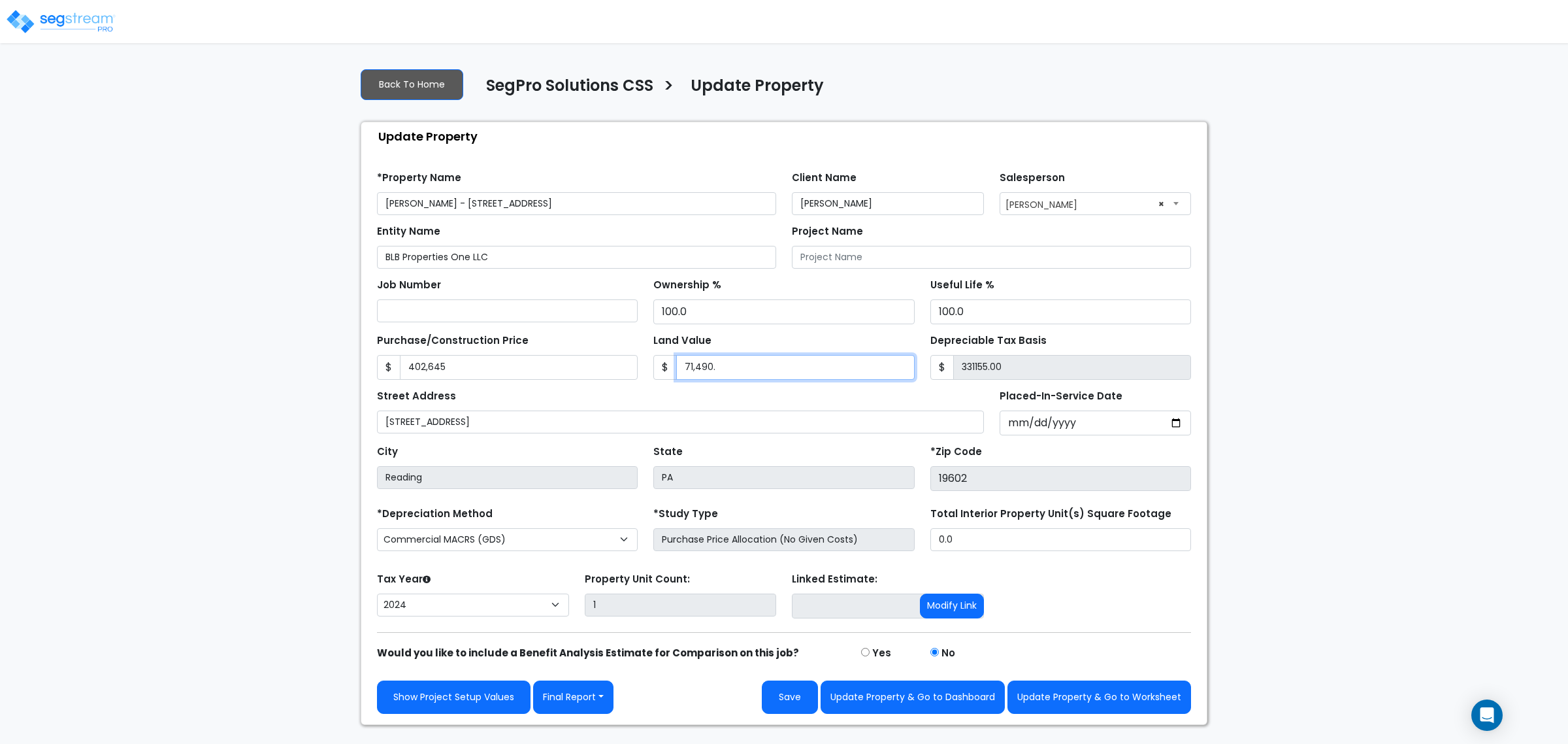
type input "331154.90"
type input "71,490.13"
type input "331154.87"
click at [840, 399] on div "Street Address 200 South 6th Street" at bounding box center [680, 410] width 607 height 47
click at [967, 396] on div "Street Address 200 South 6th Street" at bounding box center [680, 410] width 607 height 47
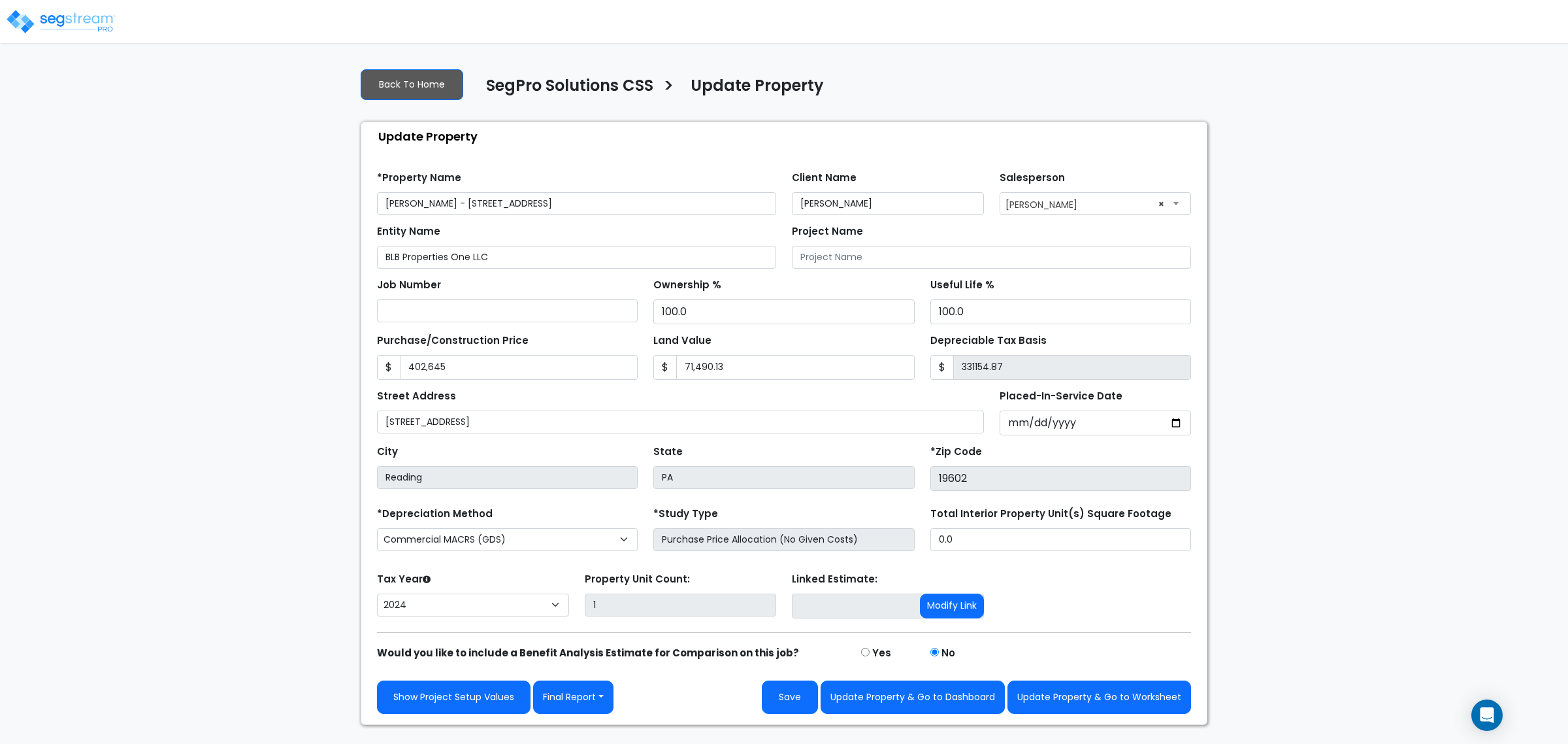
click at [967, 396] on div "Street Address 200 South 6th Street" at bounding box center [680, 410] width 607 height 47
click at [1002, 373] on input "331154.87" at bounding box center [1072, 367] width 238 height 25
click at [741, 373] on input "71,490.13" at bounding box center [795, 367] width 238 height 25
click at [603, 373] on input "402,645" at bounding box center [519, 367] width 238 height 25
click at [1032, 367] on input "331154.87" at bounding box center [1072, 367] width 238 height 25
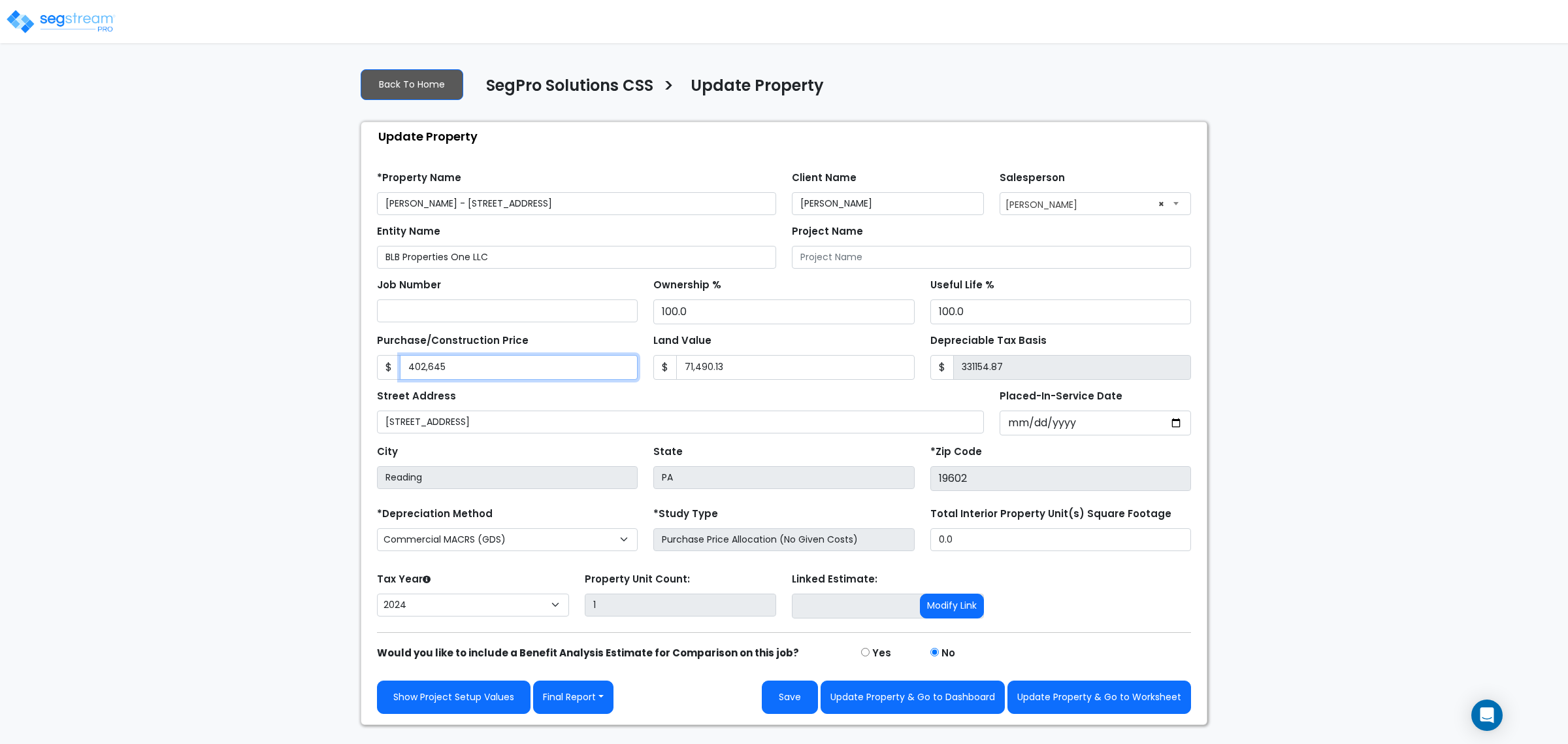
click at [523, 365] on input "402,645" at bounding box center [519, 367] width 238 height 25
click at [757, 376] on input "71,490.13" at bounding box center [795, 367] width 238 height 25
type input "1"
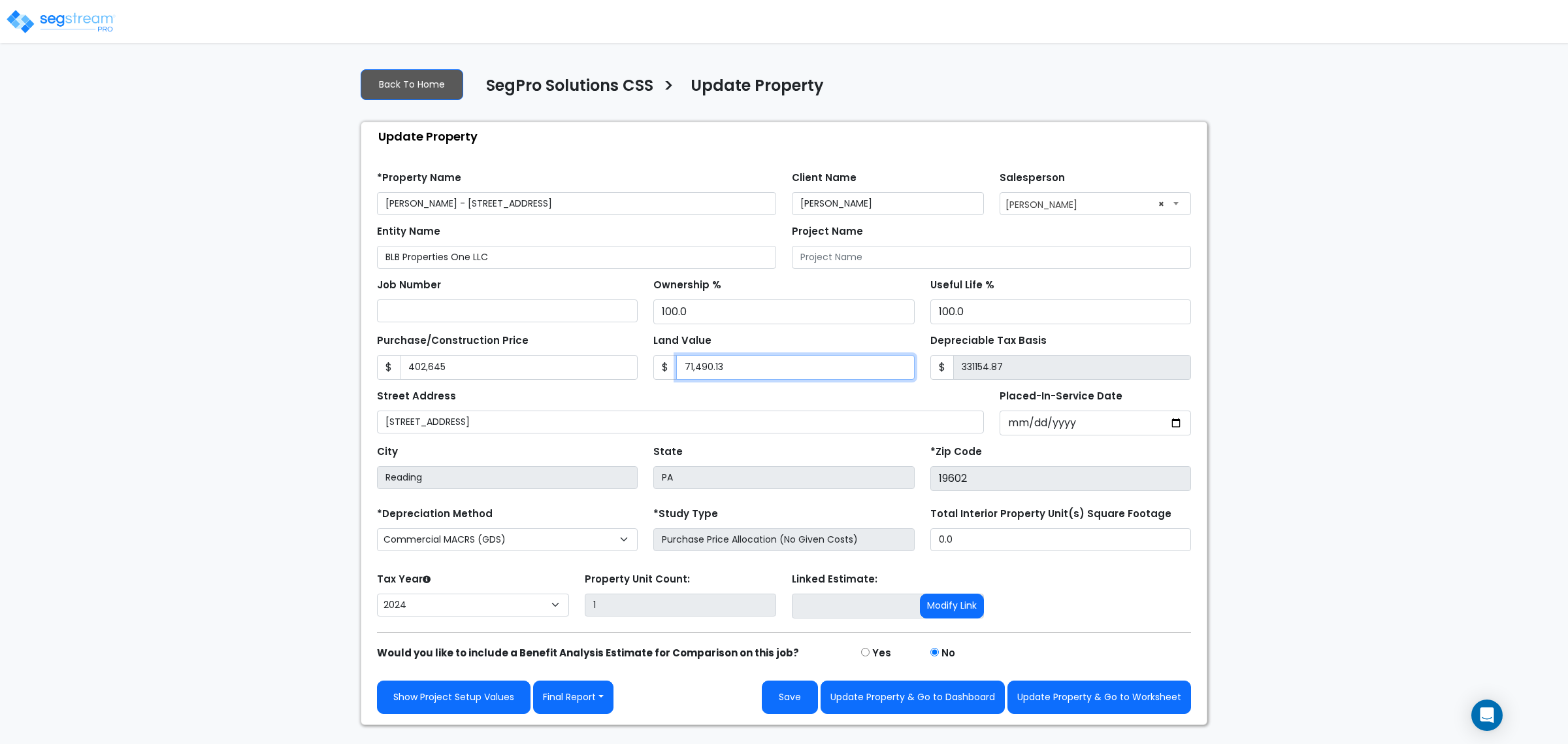
type input "402644.00"
type input "11"
type input "402634.00"
type input "110"
type input "402535.00"
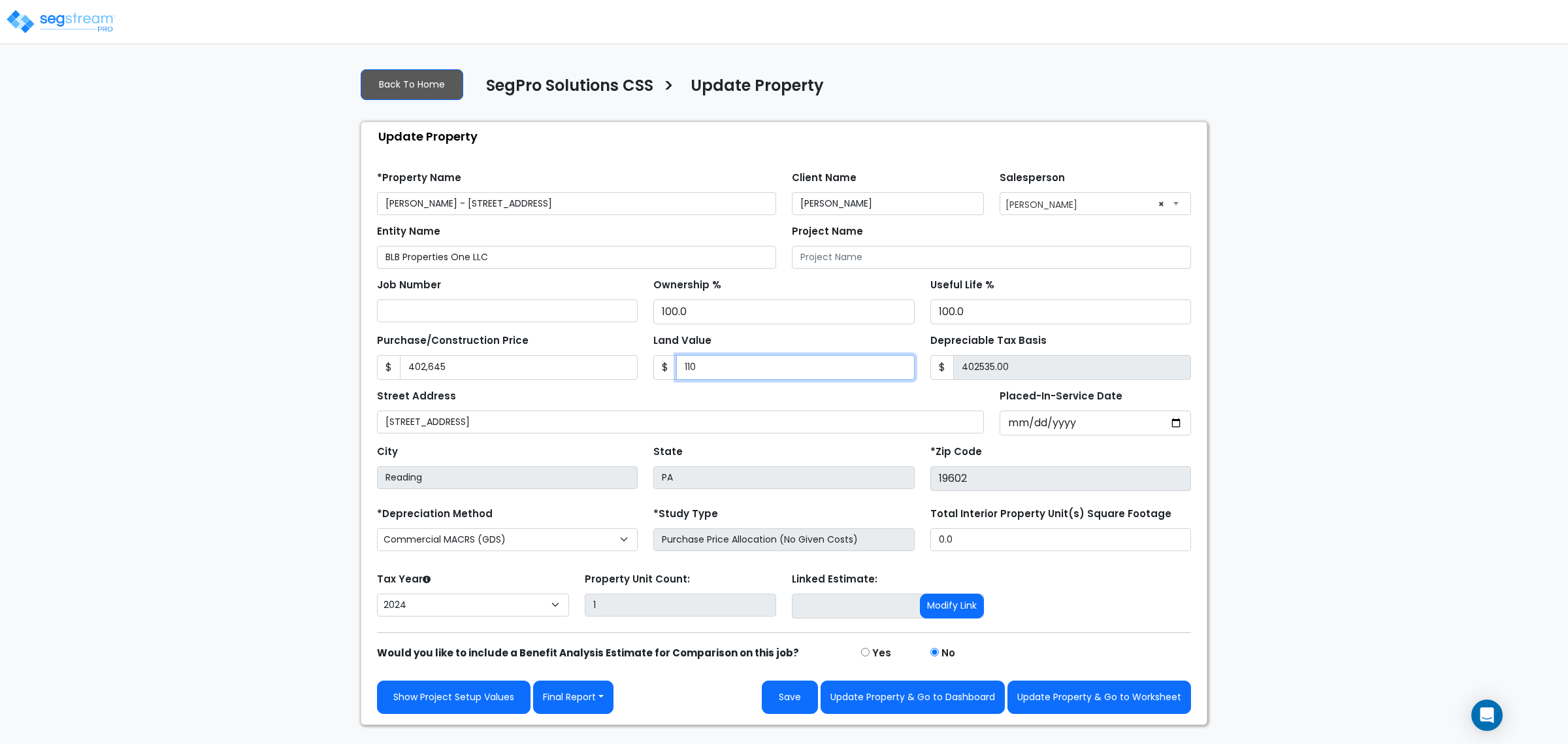
type input "1100"
type input "401545.00"
type input "1,1000"
type input "391645.00"
click at [647, 392] on div "Street Address 200 South 6th Street" at bounding box center [680, 410] width 607 height 47
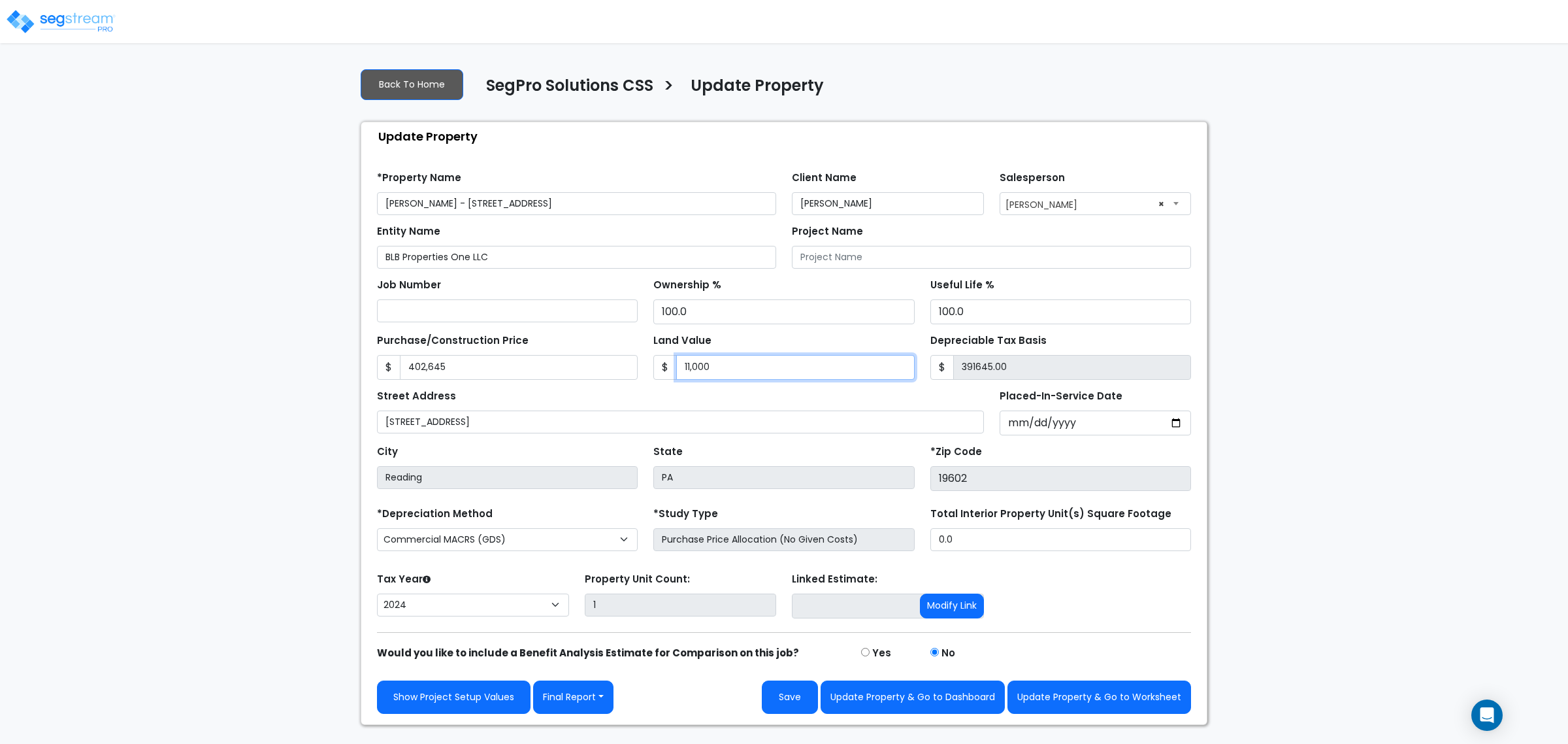
click at [719, 370] on input "11,000" at bounding box center [795, 367] width 238 height 25
type input "5"
type input "402640.00"
type input "55"
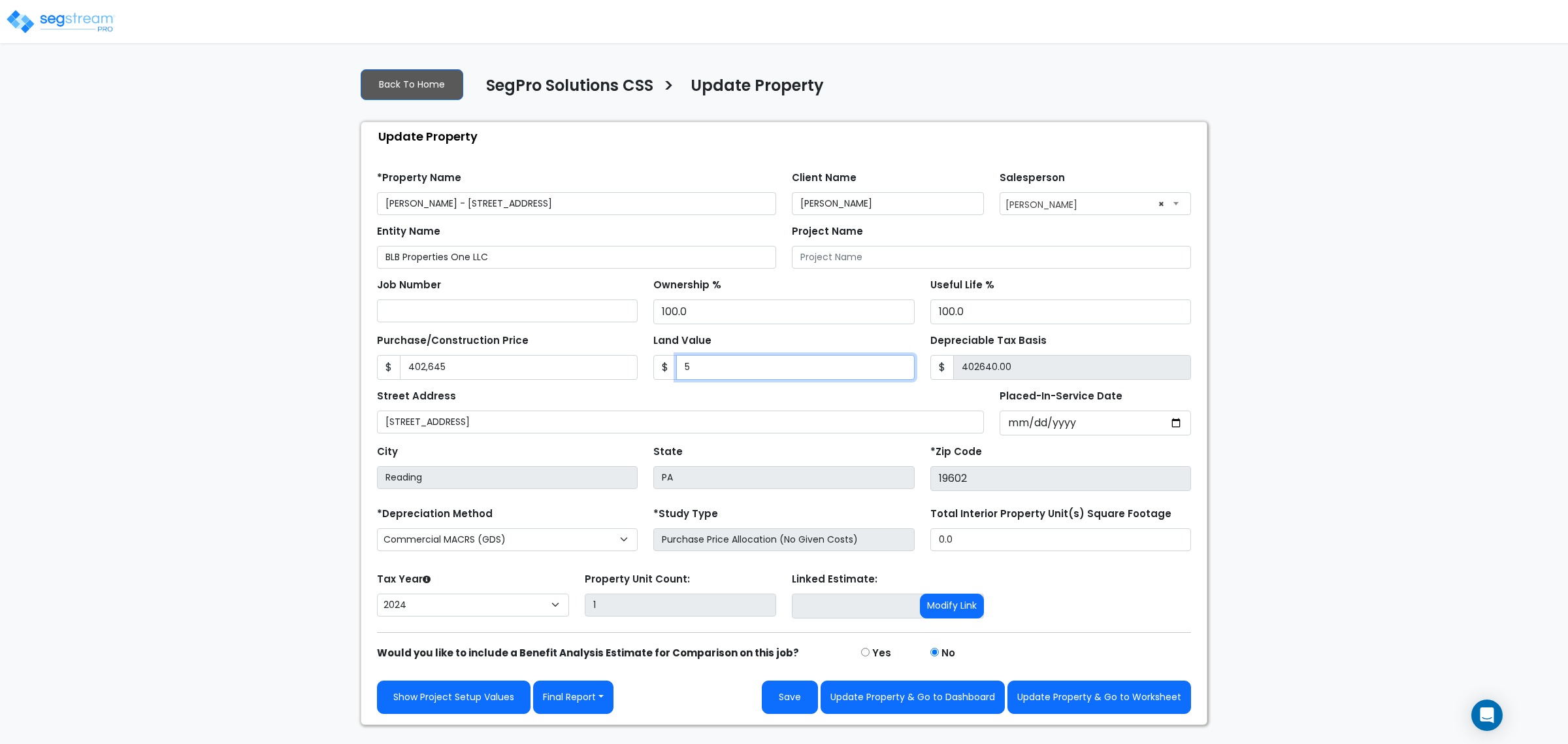
type input "402590.00"
type input "557"
type input "402088.00"
type input "5570"
type input "397075.00"
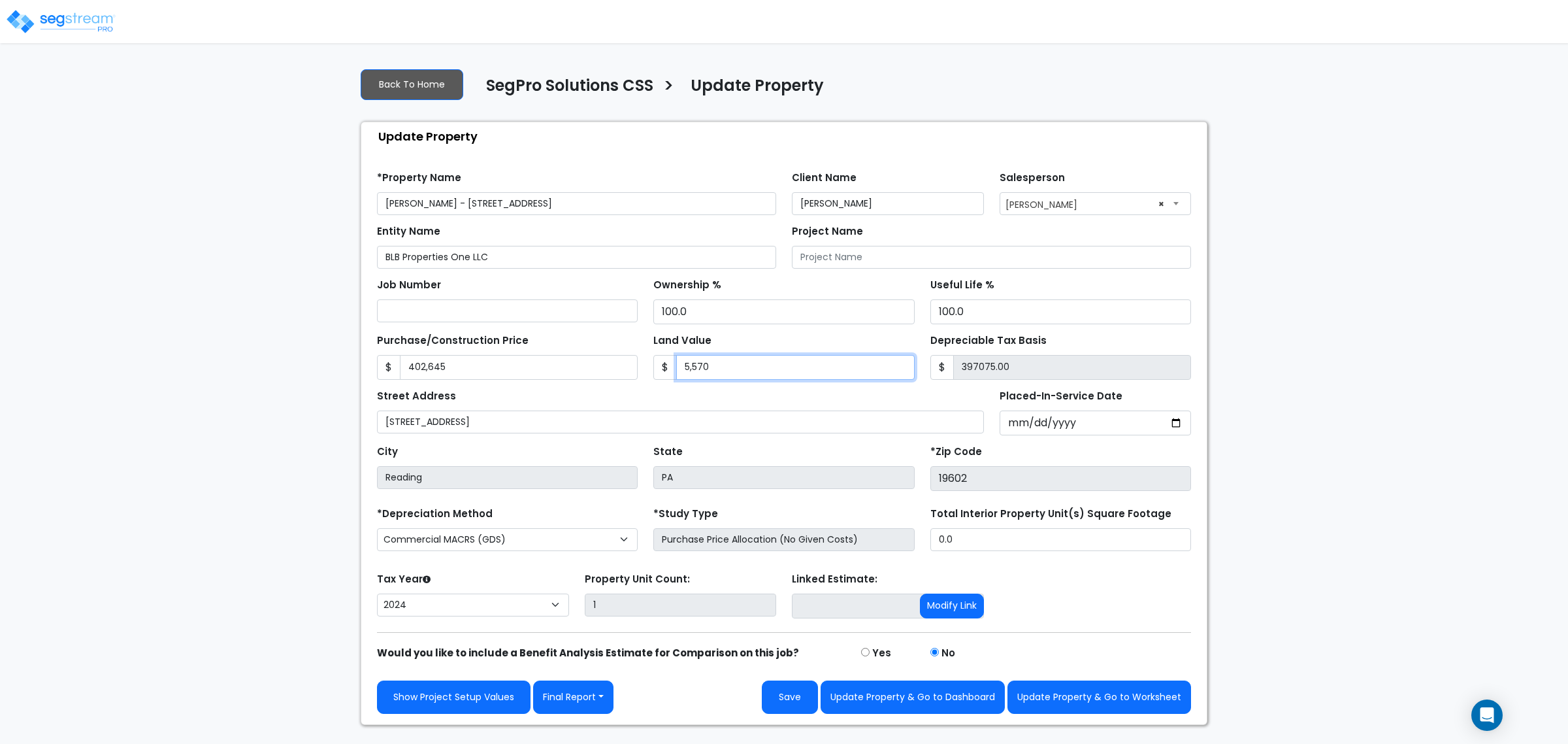
type input "5,5700"
type input "346945.00"
click at [593, 374] on input "402,645" at bounding box center [519, 367] width 238 height 25
click at [594, 374] on input "402,645" at bounding box center [519, 367] width 238 height 25
drag, startPoint x: 729, startPoint y: 390, endPoint x: 733, endPoint y: 383, distance: 8.1
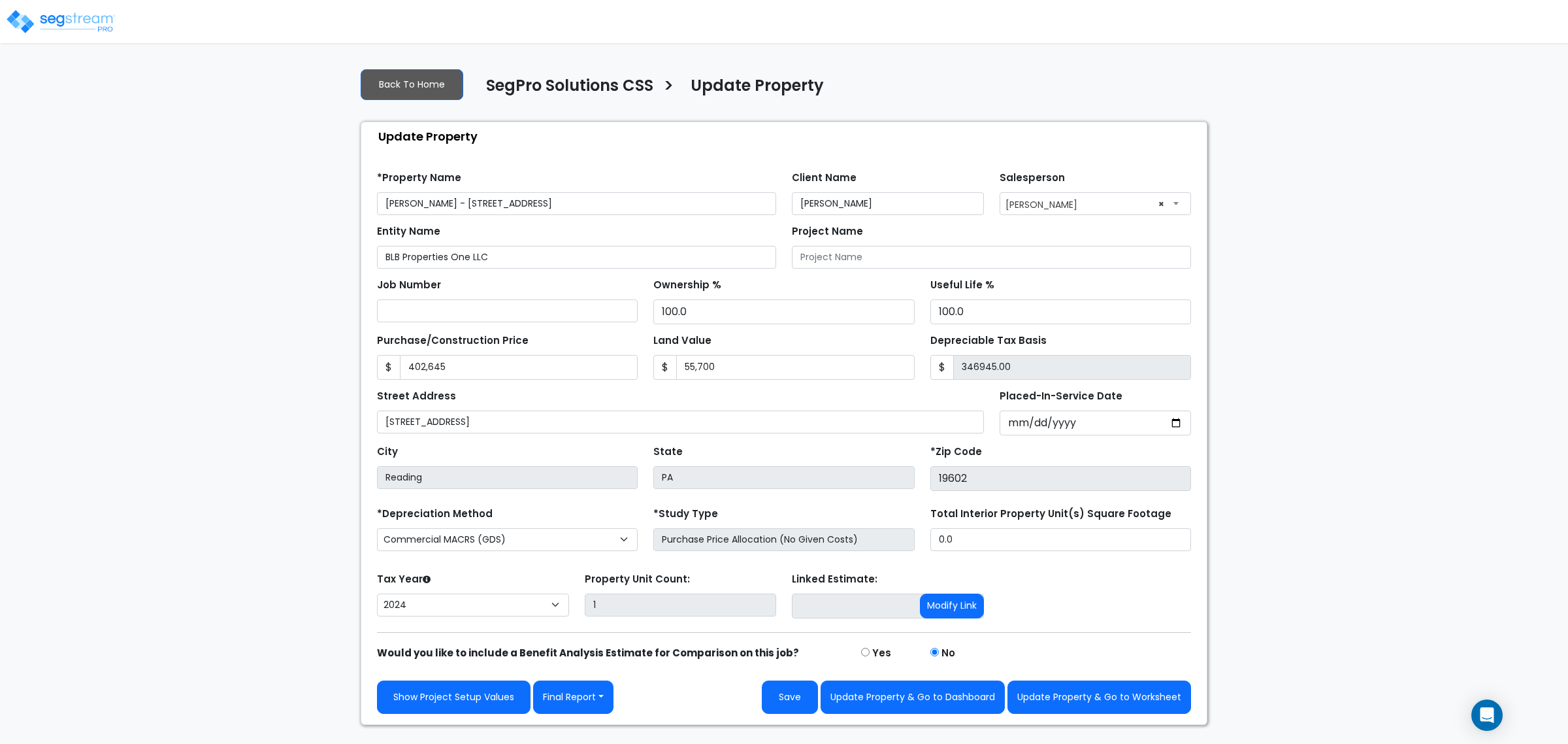
click at [733, 384] on div "Street Address 200 South 6th Street Placed-In-Service Date 2024-07-01 *Purchase…" at bounding box center [784, 407] width 830 height 55
click at [733, 383] on div "Street Address 200 South 6th Street Placed-In-Service Date 2024-07-01 *Purchase…" at bounding box center [784, 407] width 830 height 55
click at [733, 380] on form "*Property Name Bostyn Brodine - 200 South 6th Street Client Name Bostyn Brodine…" at bounding box center [783, 437] width 814 height 552
click at [733, 378] on input "55,700" at bounding box center [795, 367] width 238 height 25
type input "7"
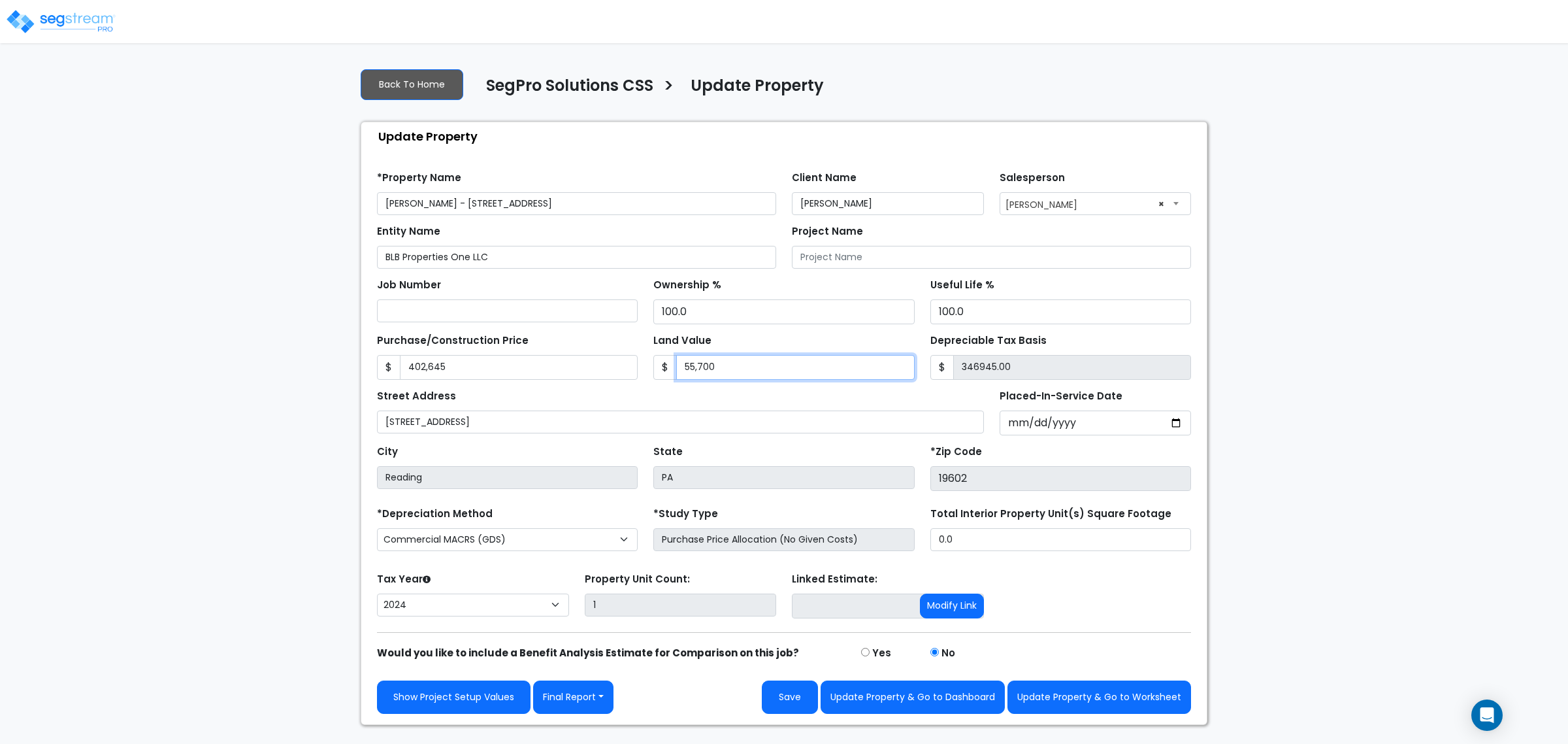
type input "402638.00"
type input "71"
type input "402574.00"
type input "714"
type input "401931.00"
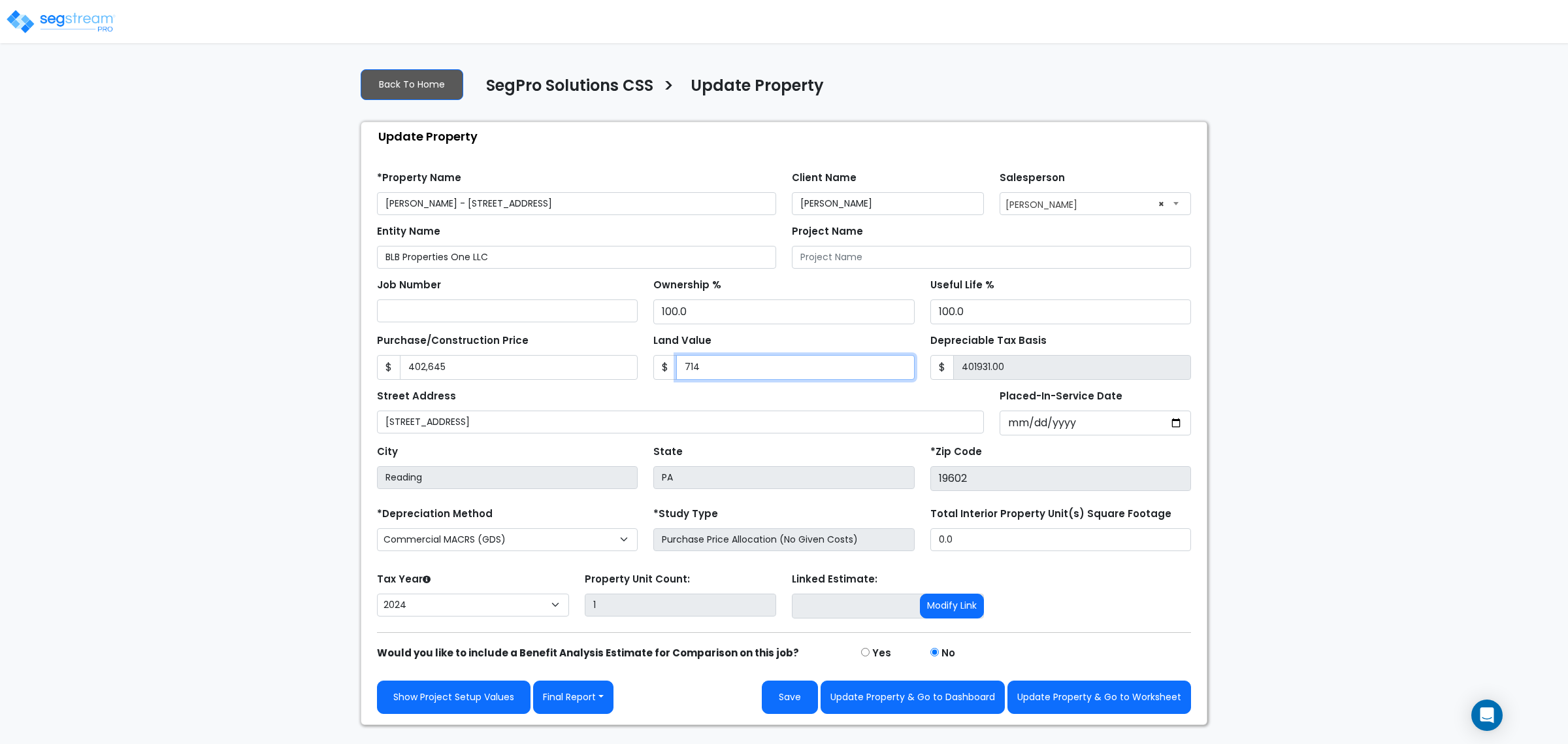
type input "7149"
type input "395496.00"
type input "71490"
type input "331155.00"
type input "71,490.1"
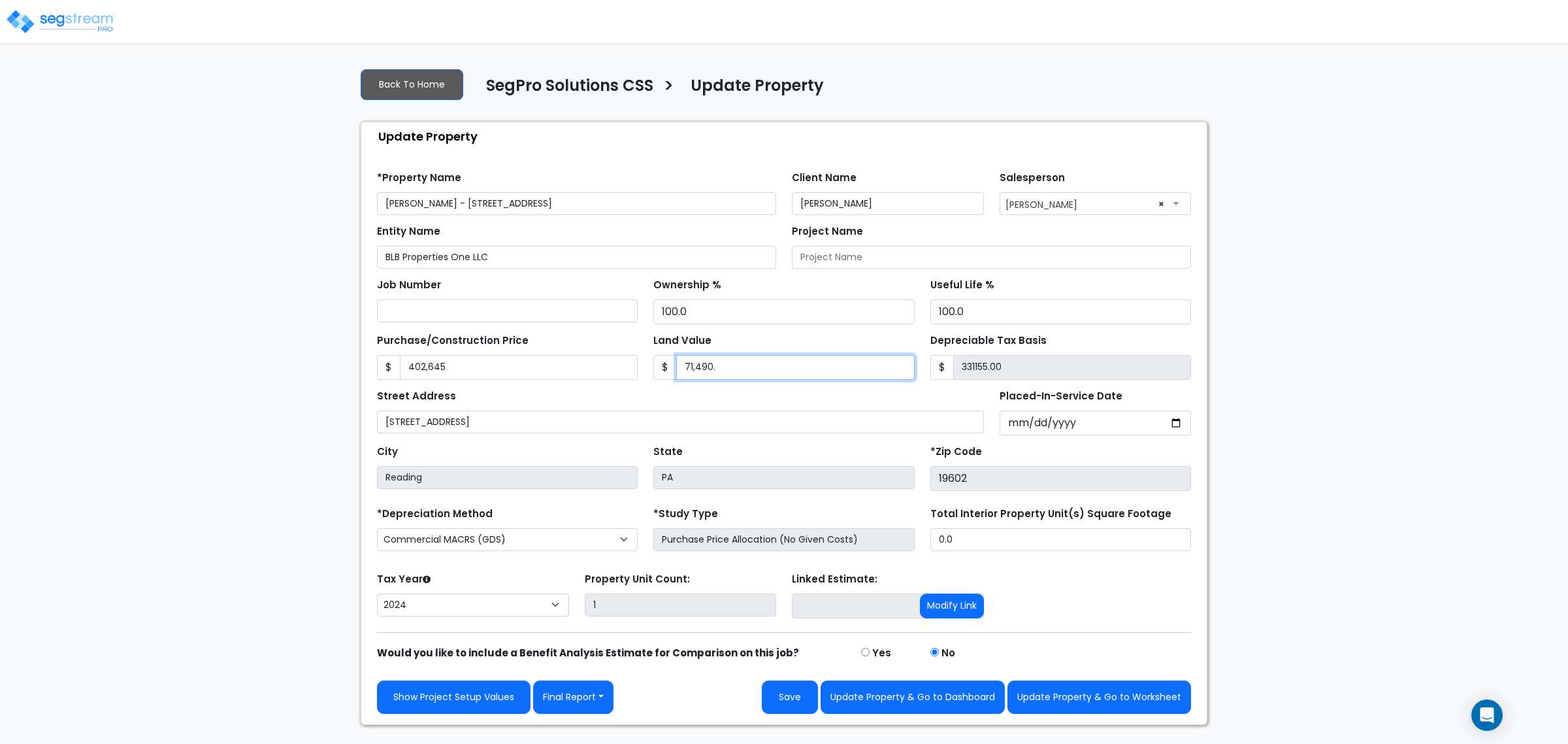
type input "331154.90"
type input "71,490.13"
type input "331154.87"
type input "71,490.13"
click at [592, 376] on input "402,645" at bounding box center [519, 367] width 238 height 25
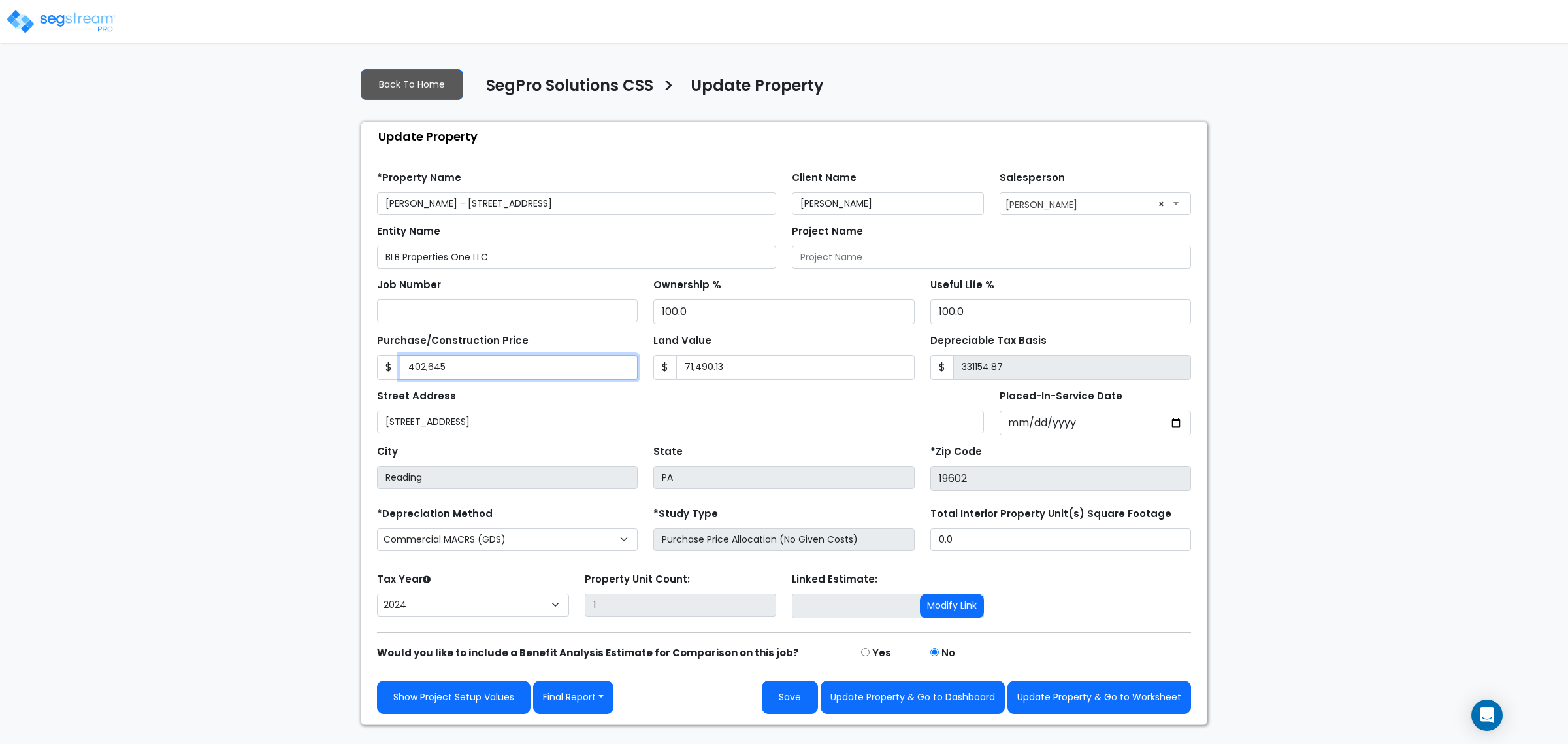
click at [591, 376] on input "402,645" at bounding box center [519, 367] width 238 height 25
type input "3"
type input "-71487.13"
type input "38"
type input "-71452.13"
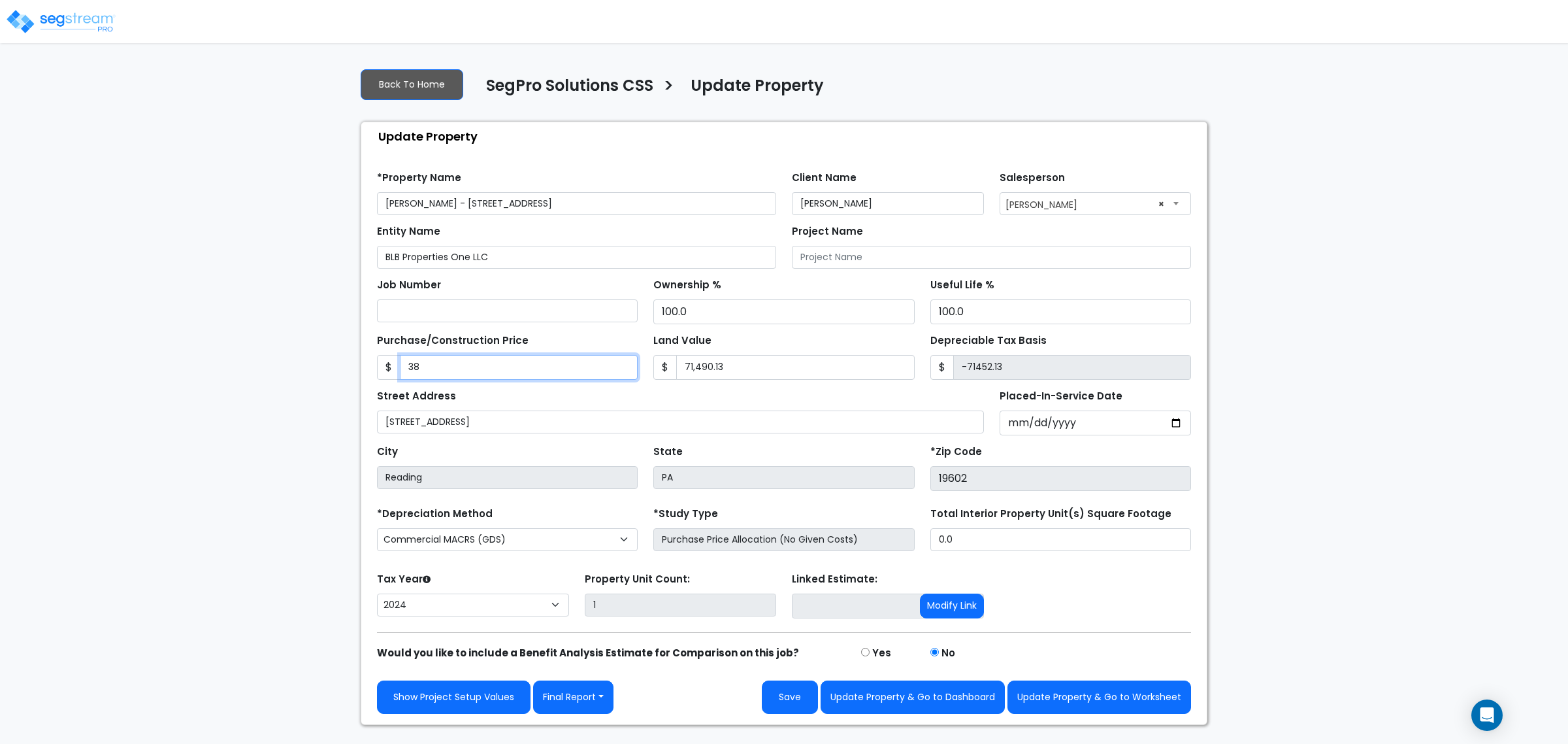
type input "386"
type input "-71104.13"
type input "3863"
type input "-67627.13"
type input "3,8638"
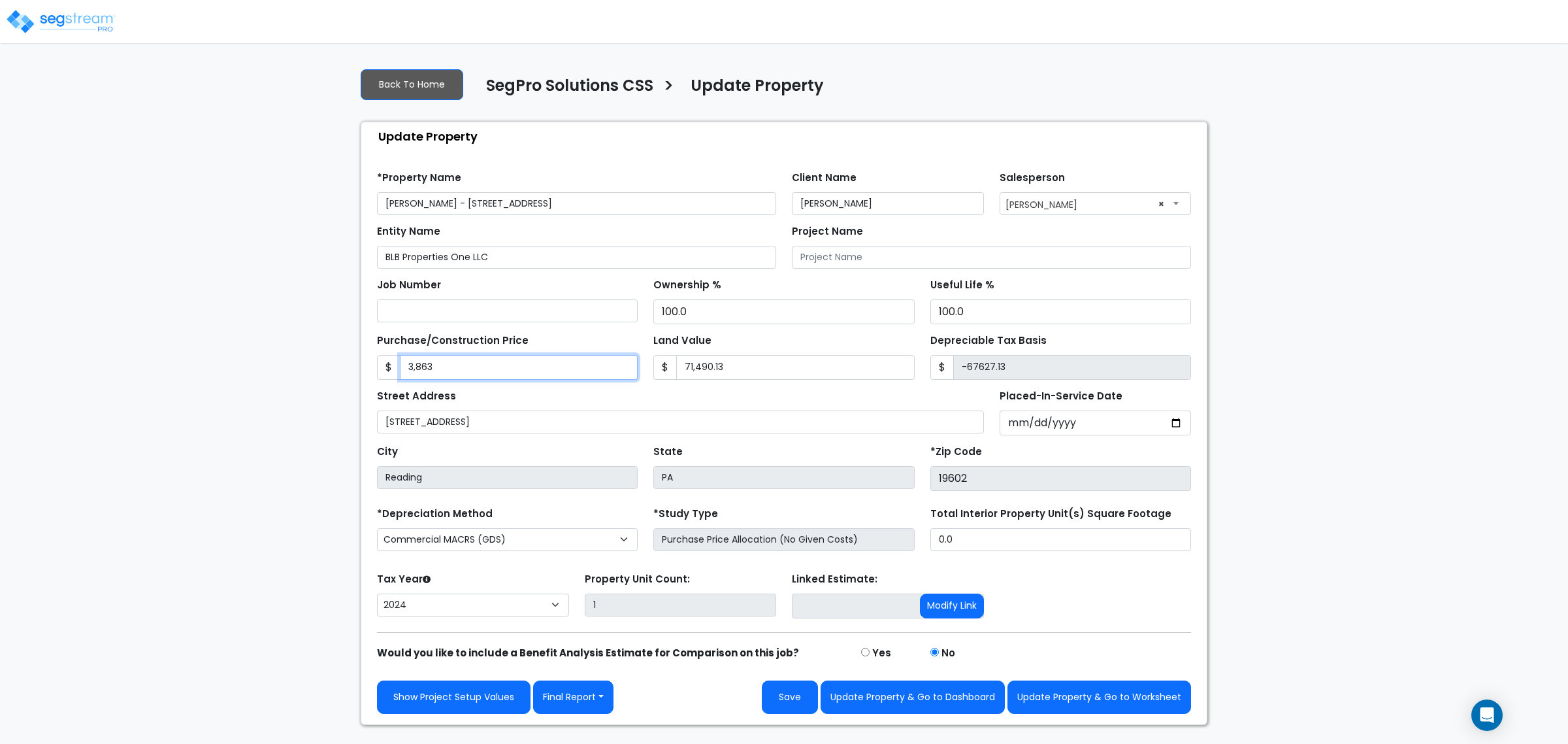
type input "-32852.13"
type input "3,86387"
type input "314896.87"
type input "386,387"
click at [1389, 506] on div "We are Building your Property. So please grab a coffee and let us do the heavy …" at bounding box center [784, 391] width 1568 height 667
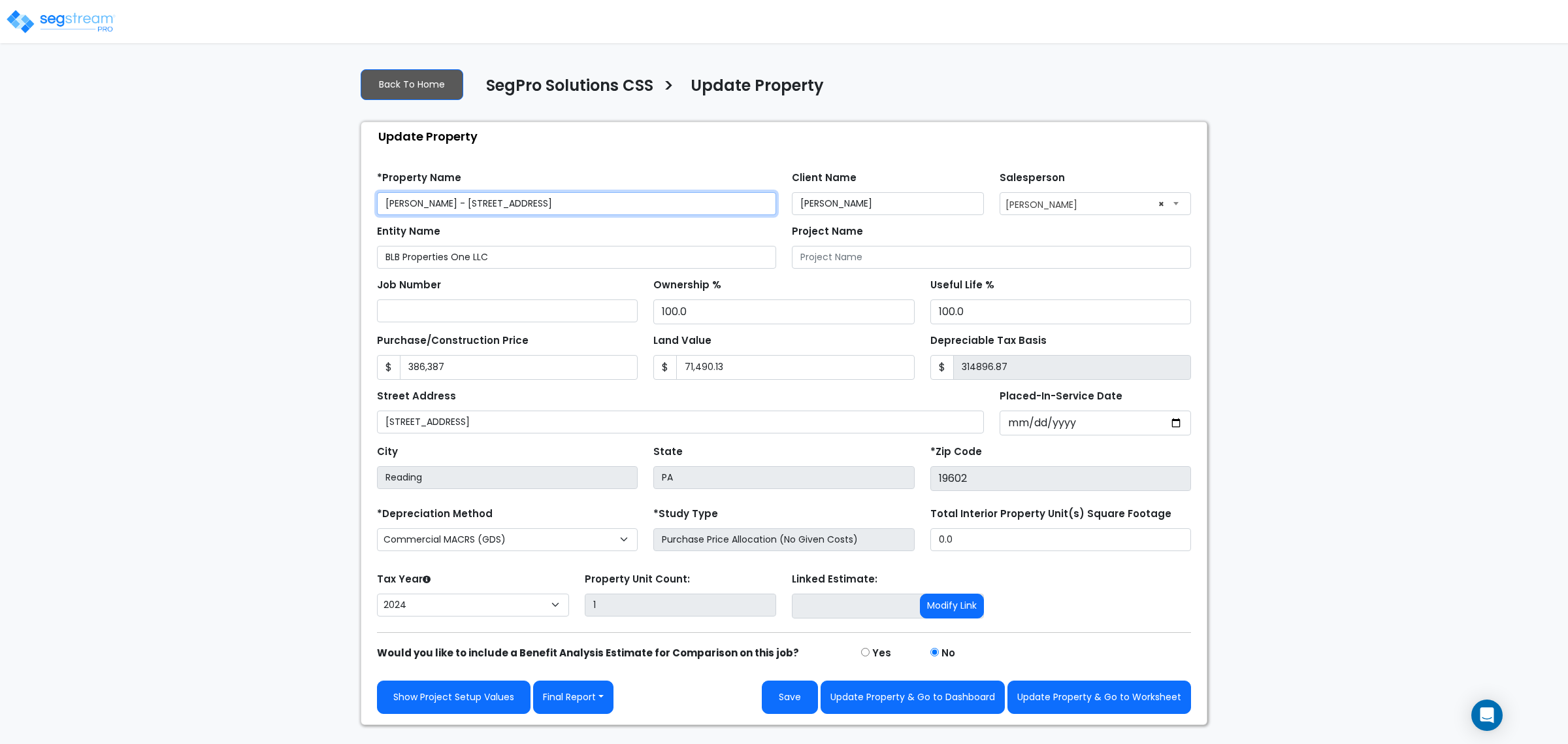
click at [554, 215] on input "Bostyn Brodine - 200 South 6th Street" at bounding box center [576, 203] width 399 height 22
click at [555, 212] on input "Bostyn Brodine - 200 South 6th Street" at bounding box center [576, 203] width 399 height 22
click at [488, 207] on input "Bostyn Brodine - 200 South 6th Street" at bounding box center [576, 203] width 399 height 22
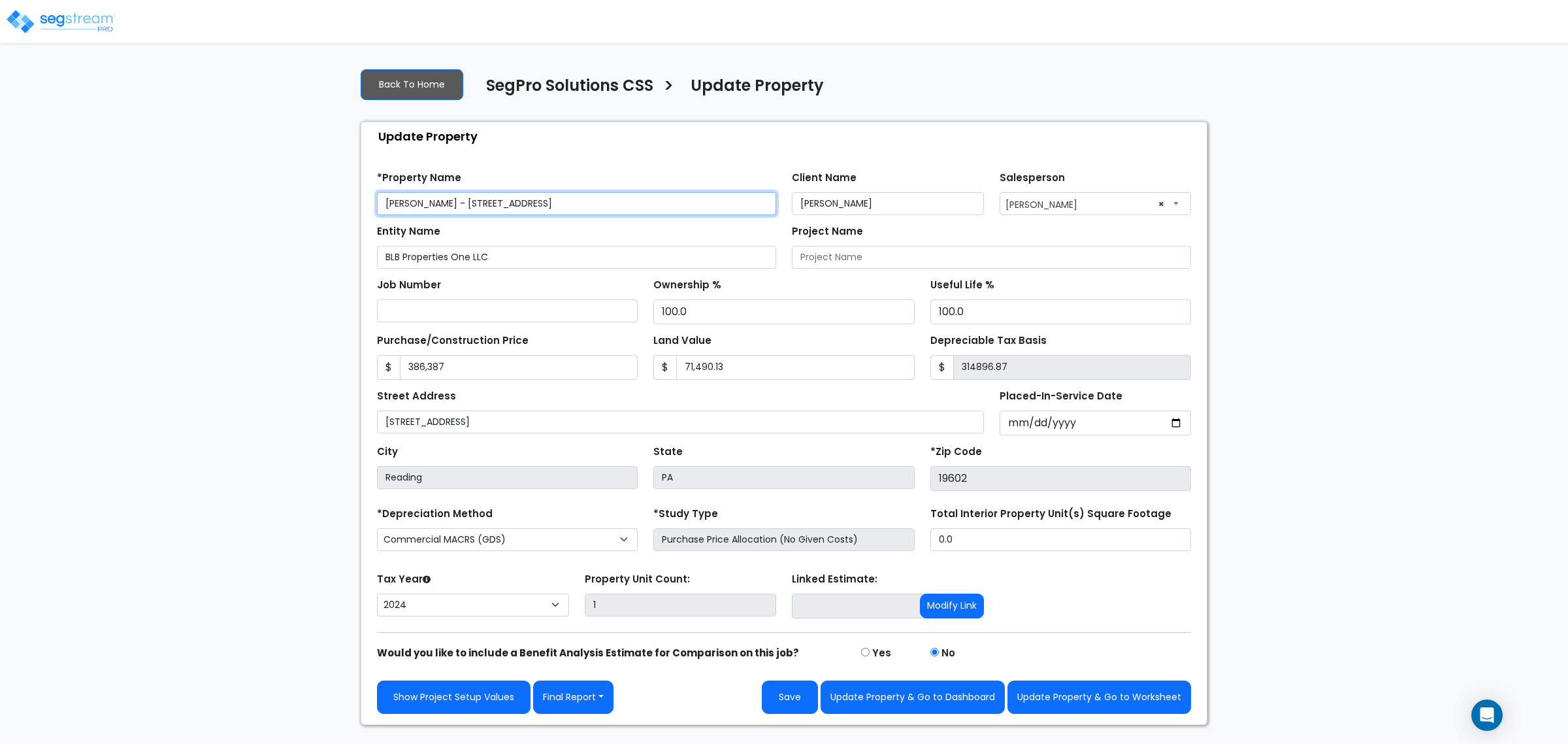
click at [488, 207] on input "Bostyn Brodine - 200 South 6th Street" at bounding box center [576, 203] width 399 height 22
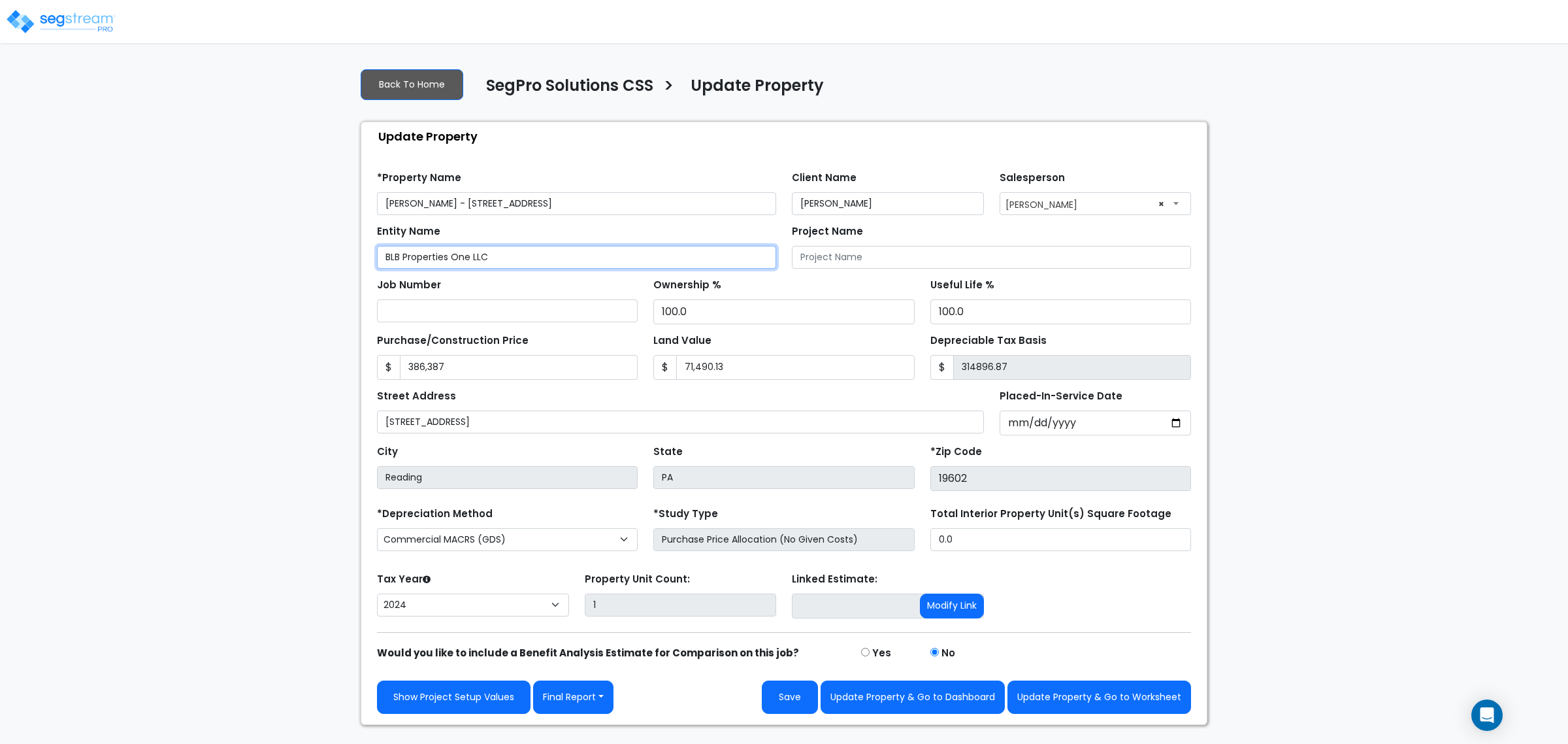
drag, startPoint x: 448, startPoint y: 259, endPoint x: 392, endPoint y: 259, distance: 56.0
click at [353, 264] on div "Back To Home SegPro Solutions CSS > Update Property Update Property Find these …" at bounding box center [784, 391] width 863 height 667
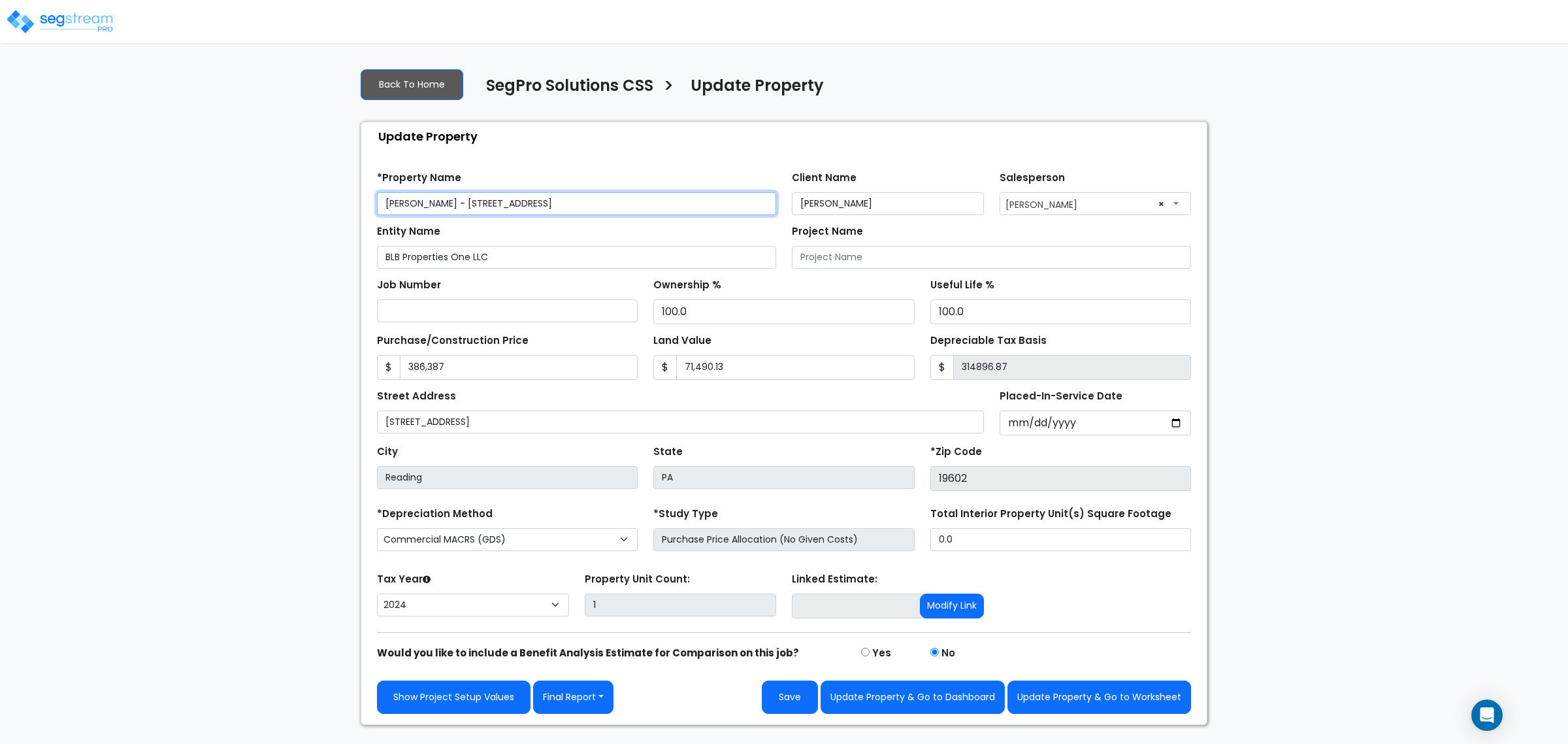
drag, startPoint x: 453, startPoint y: 211, endPoint x: 334, endPoint y: 194, distance: 120.2
click at [329, 197] on div "We are Building your Property. So please grab a coffee and let us do the heavy …" at bounding box center [784, 391] width 1568 height 667
paste input "LB Properties"
click at [561, 202] on input "BLB Properties - [STREET_ADDRESS]" at bounding box center [576, 203] width 399 height 22
type input "BLB Properties - [STREET_ADDRESS]"
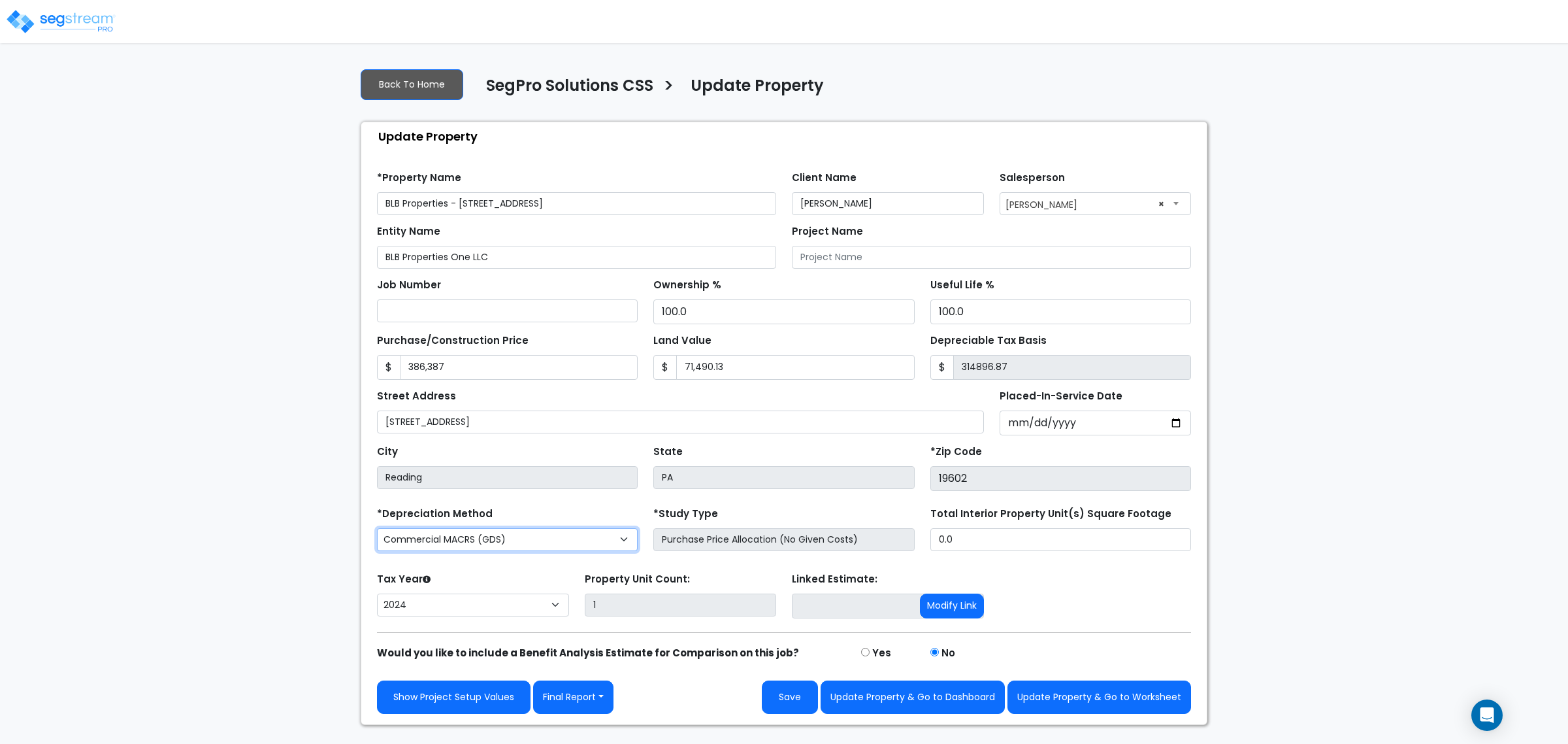
click at [531, 551] on select "Commercial MACRS (GDS) Residential Rental MACRS (GDS) Commercial MACRS (GDS) QIP" at bounding box center [507, 539] width 261 height 22
select select "RRM(_30"
click at [977, 546] on input "0.0" at bounding box center [1060, 539] width 261 height 22
type input "4,469"
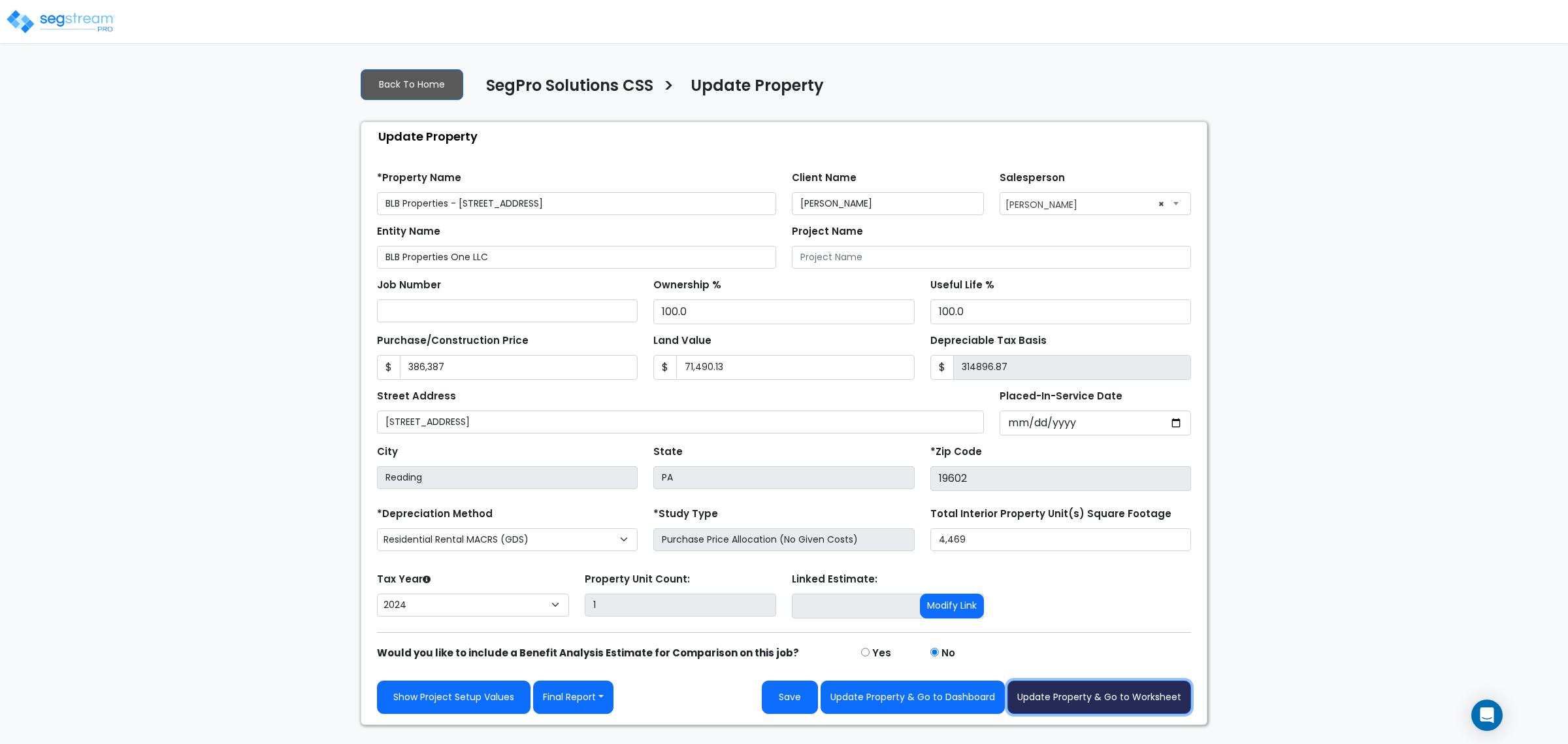
click at [1095, 707] on button "Update Property & Go to Worksheet" at bounding box center [1099, 697] width 184 height 33
type input "386387"
type input "71490.13"
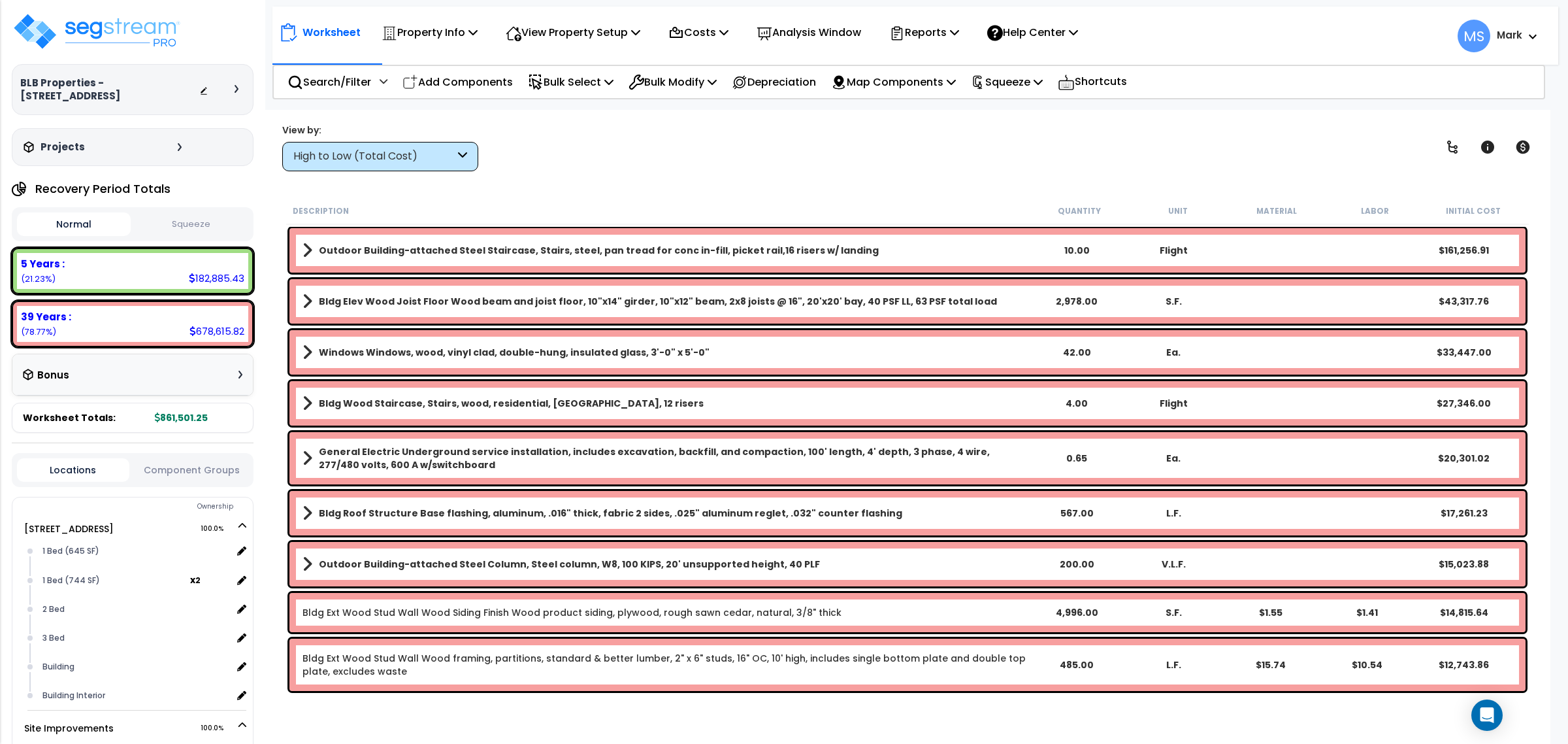
click at [110, 291] on div "5 Years : 182,885.43 (21.23%)" at bounding box center [133, 271] width 242 height 47
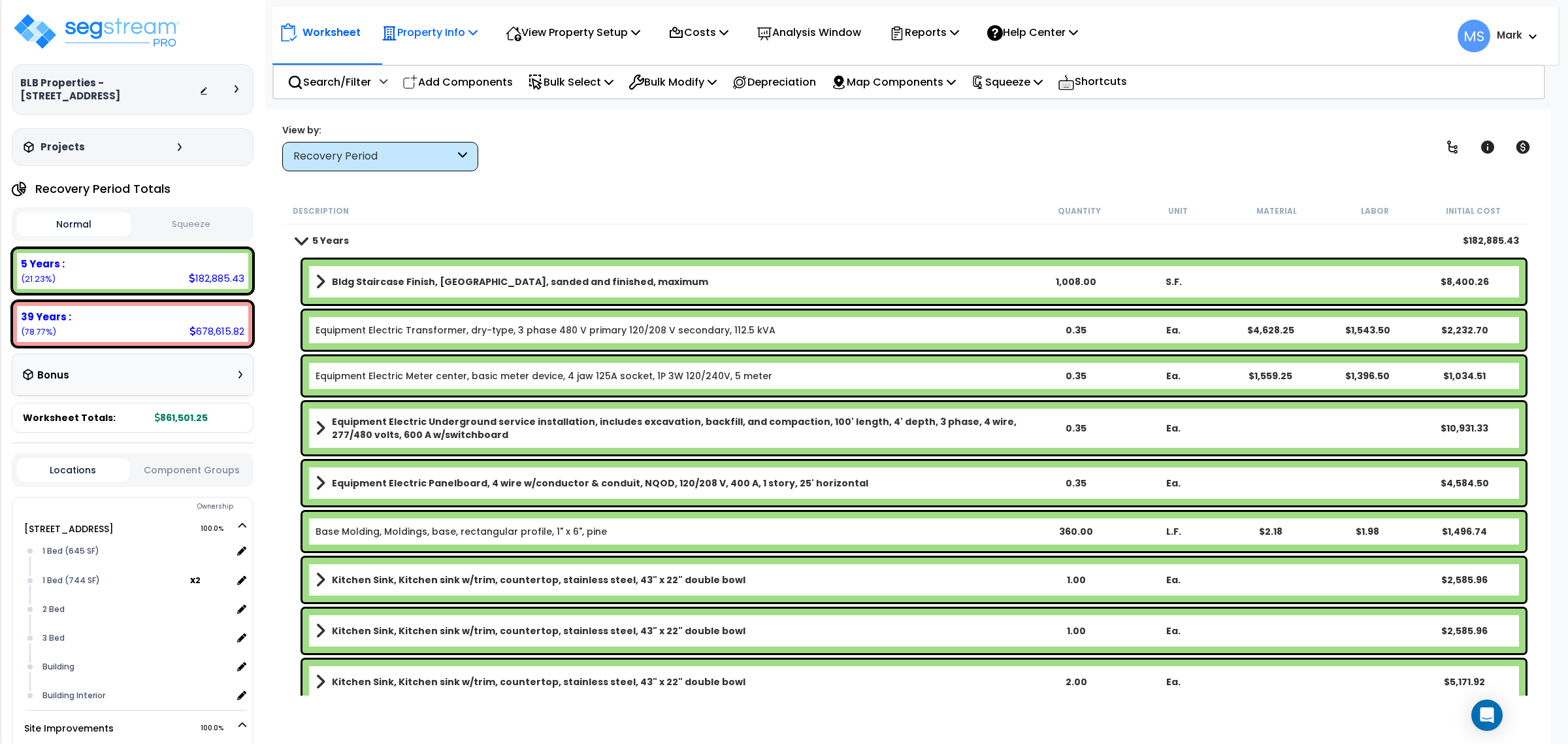
click at [435, 28] on p "Property Info" at bounding box center [430, 32] width 96 height 18
click at [438, 52] on link "Property Setup" at bounding box center [439, 62] width 129 height 27
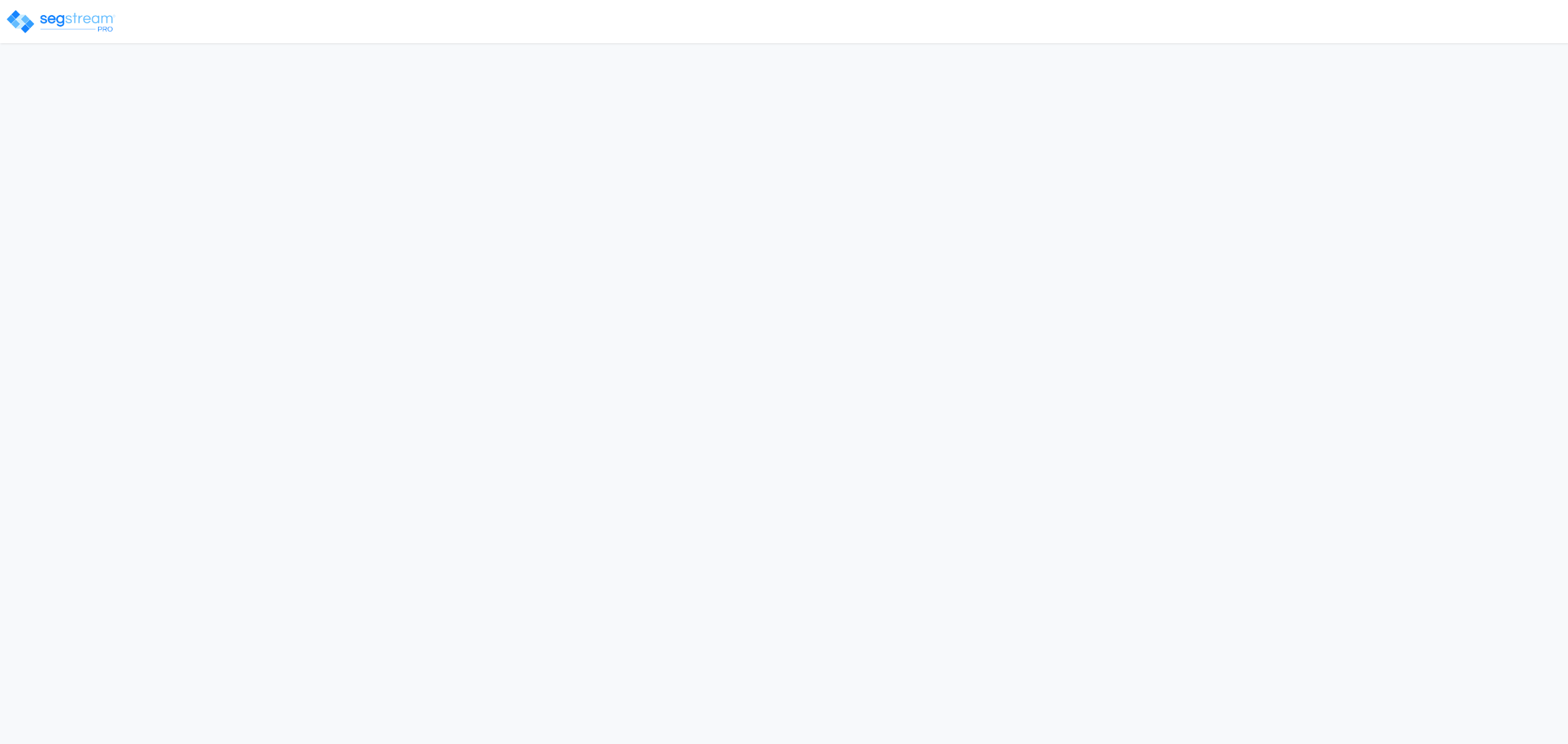
select select "2024"
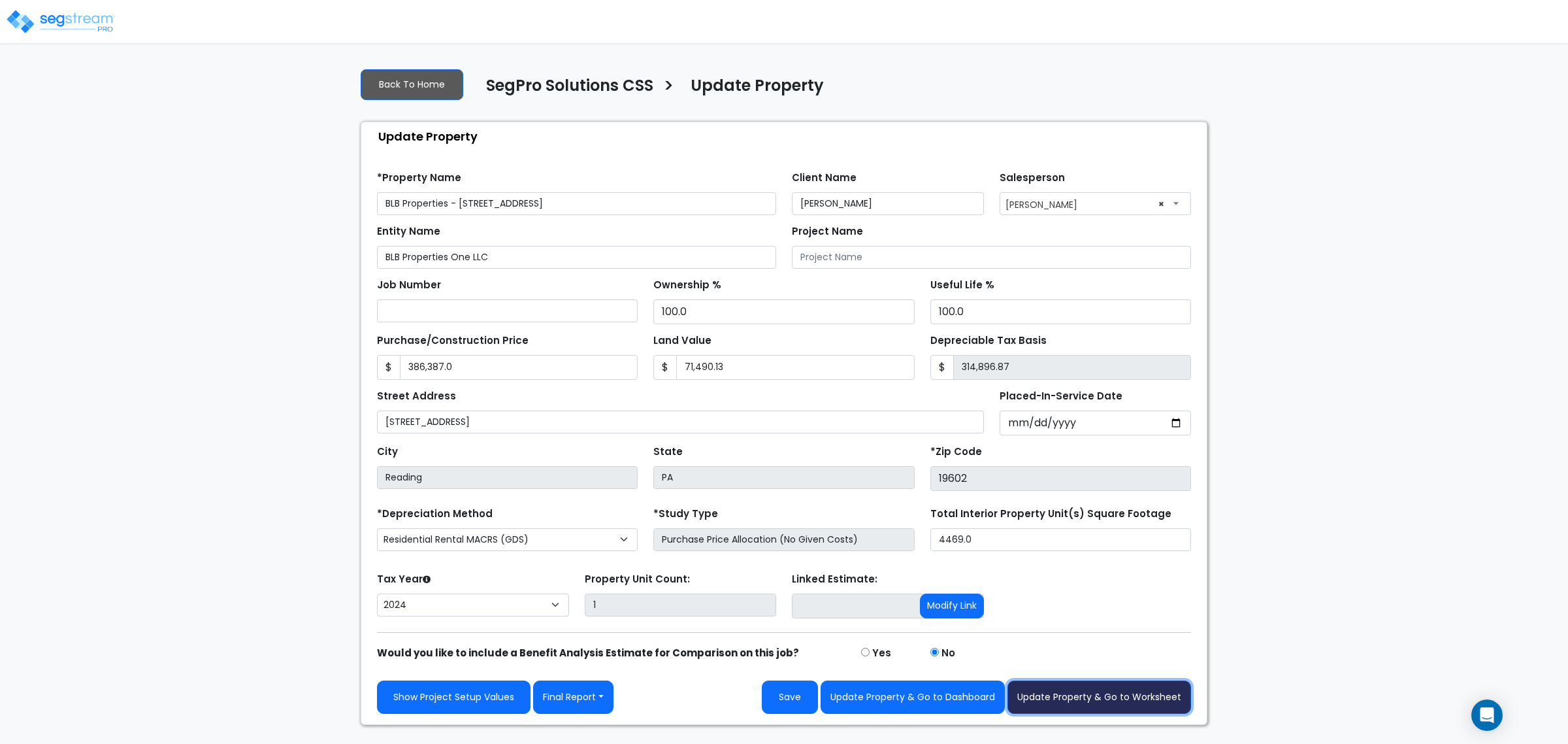
click at [1102, 700] on button "Update Property & Go to Worksheet" at bounding box center [1099, 697] width 184 height 33
type input "386387"
type input "71490.13"
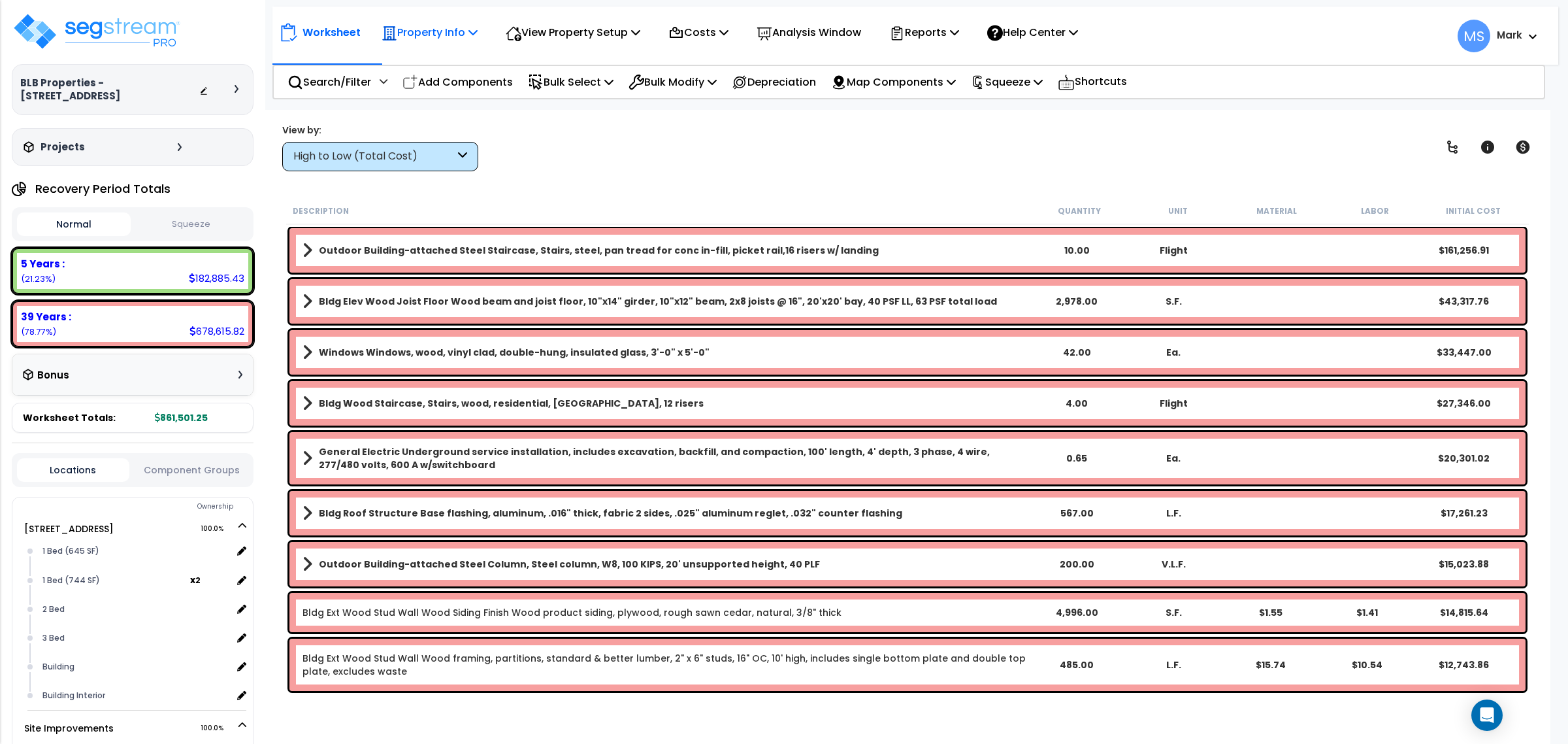
click at [472, 31] on icon at bounding box center [472, 31] width 9 height 10
click at [478, 33] on p "View Property Setup" at bounding box center [430, 32] width 96 height 18
click at [566, 93] on link "View Questionnaire" at bounding box center [563, 89] width 129 height 27
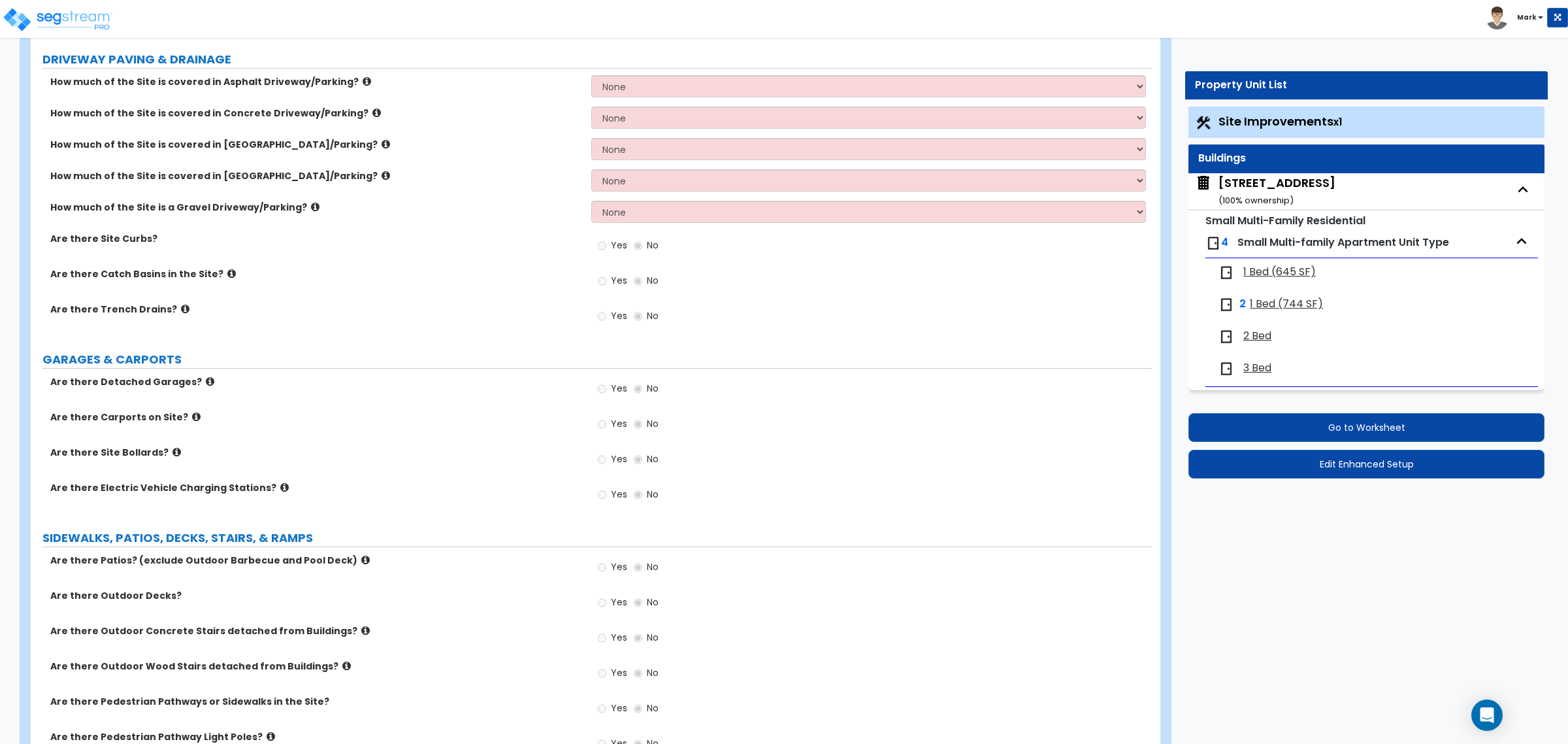
scroll to position [245, 0]
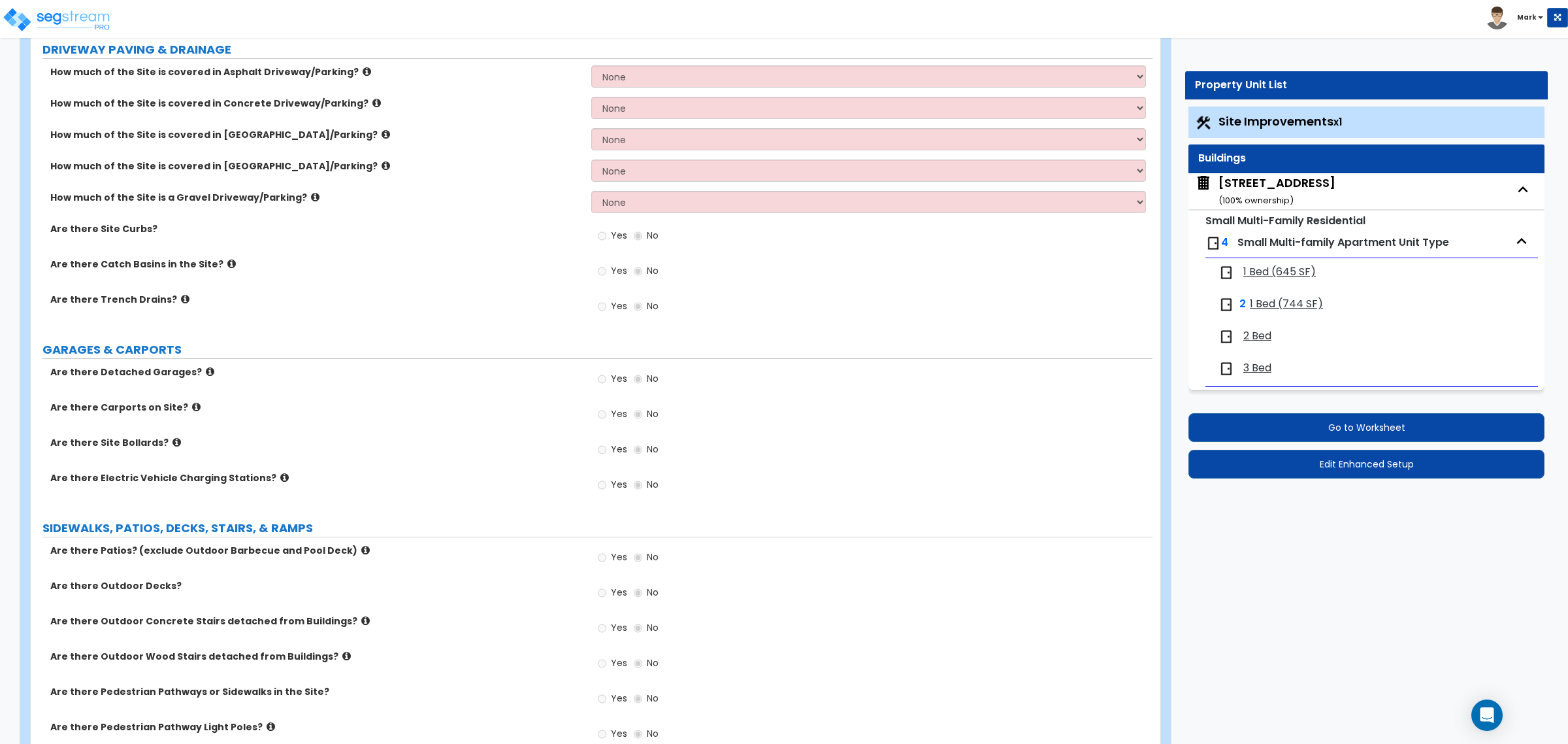
click at [1328, 479] on div "Site Improvements x1 Buildings [STREET_ADDRESS] ( 100 % ownership) Small Multi-…" at bounding box center [1366, 292] width 362 height 378
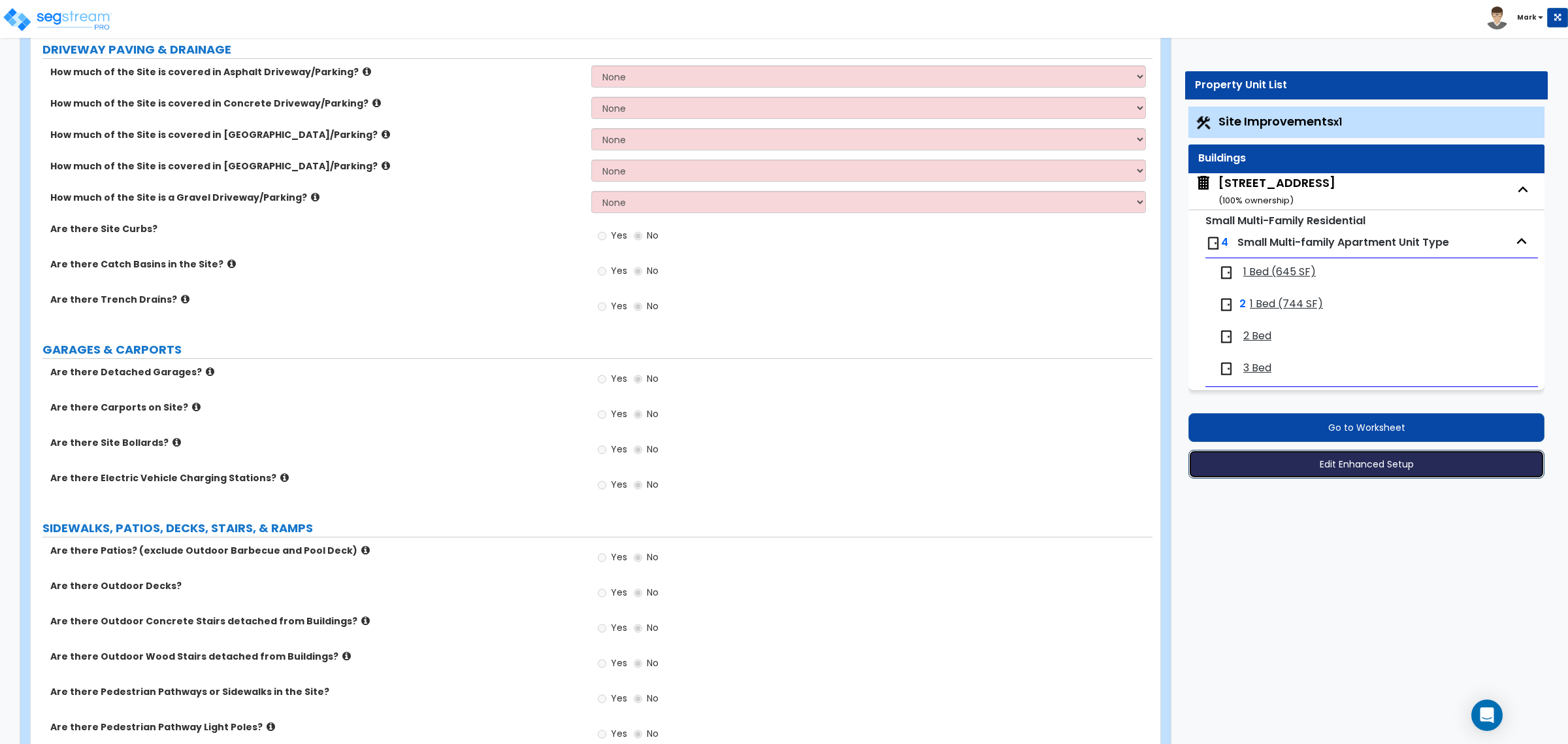
click at [1331, 469] on button "Edit Enhanced Setup" at bounding box center [1366, 464] width 356 height 29
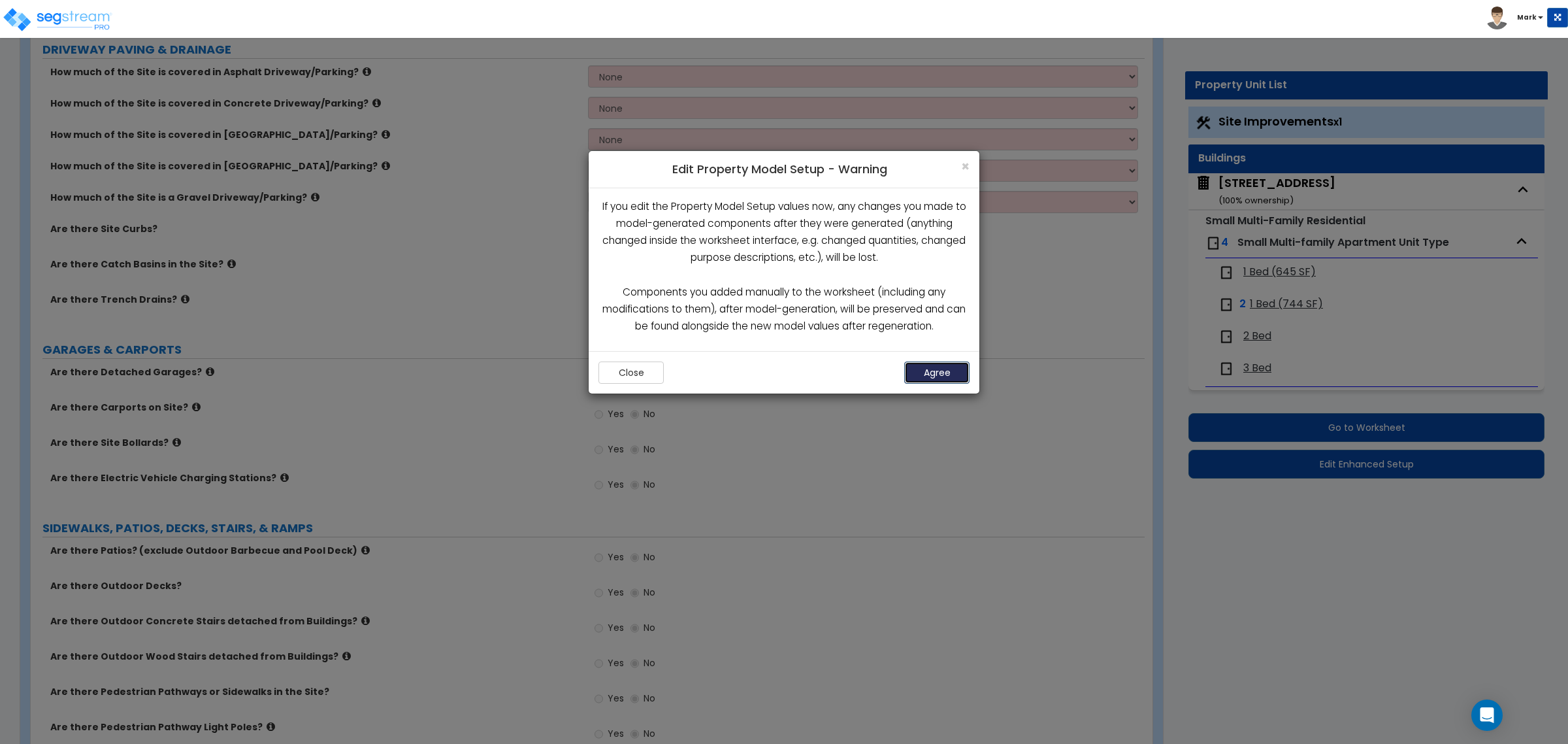
click at [940, 377] on button "Agree" at bounding box center [937, 373] width 65 height 22
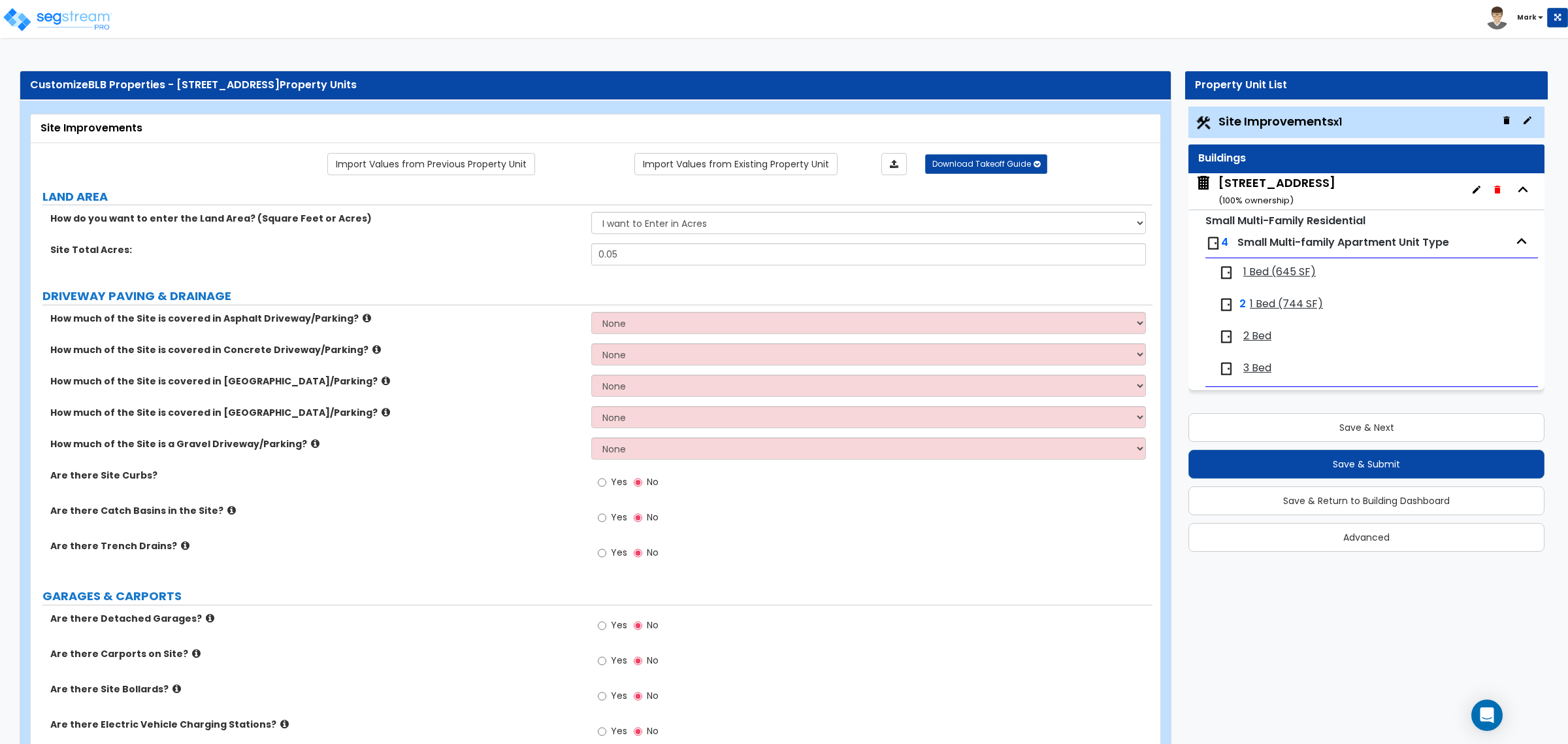
scroll to position [403, 0]
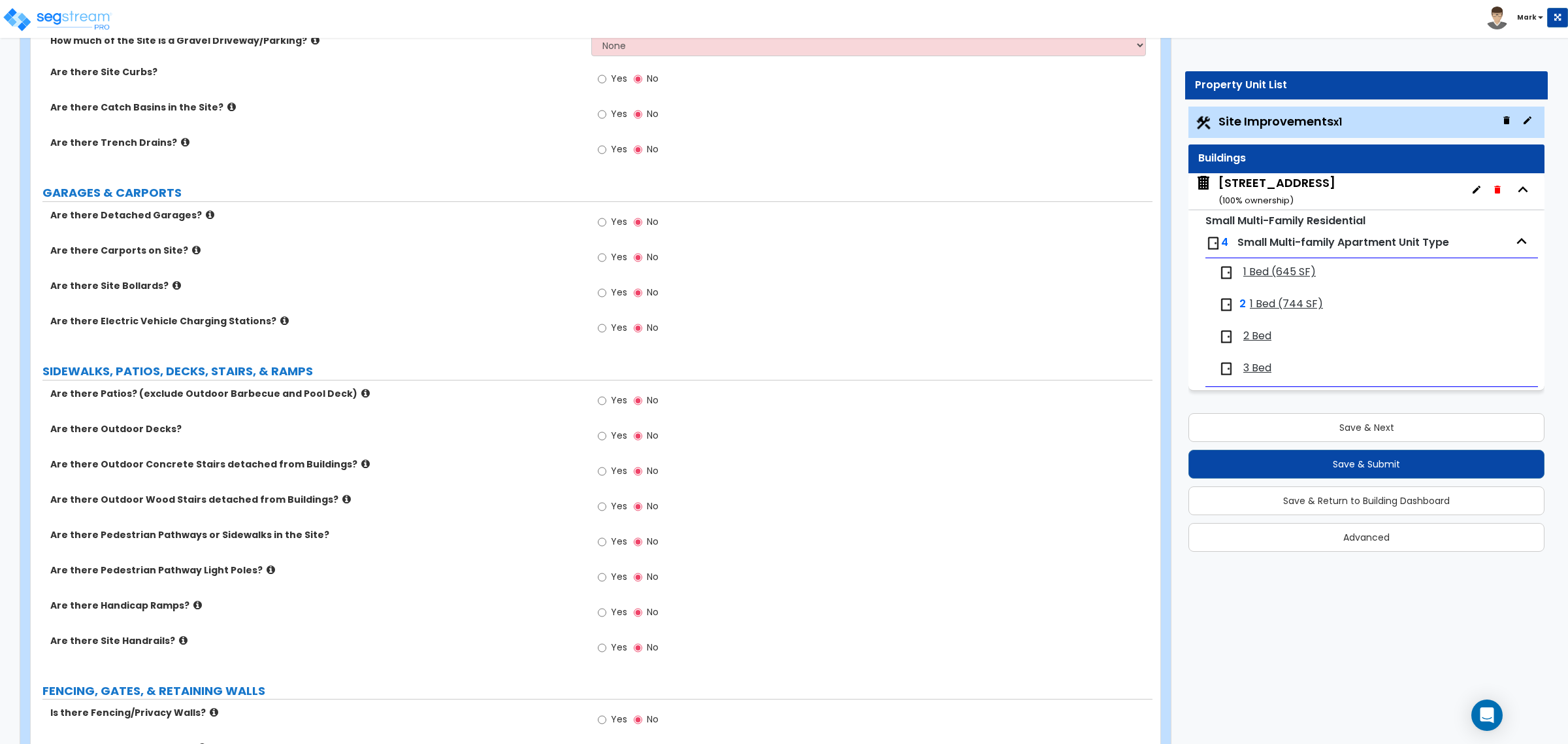
click at [361, 464] on icon at bounding box center [365, 464] width 9 height 10
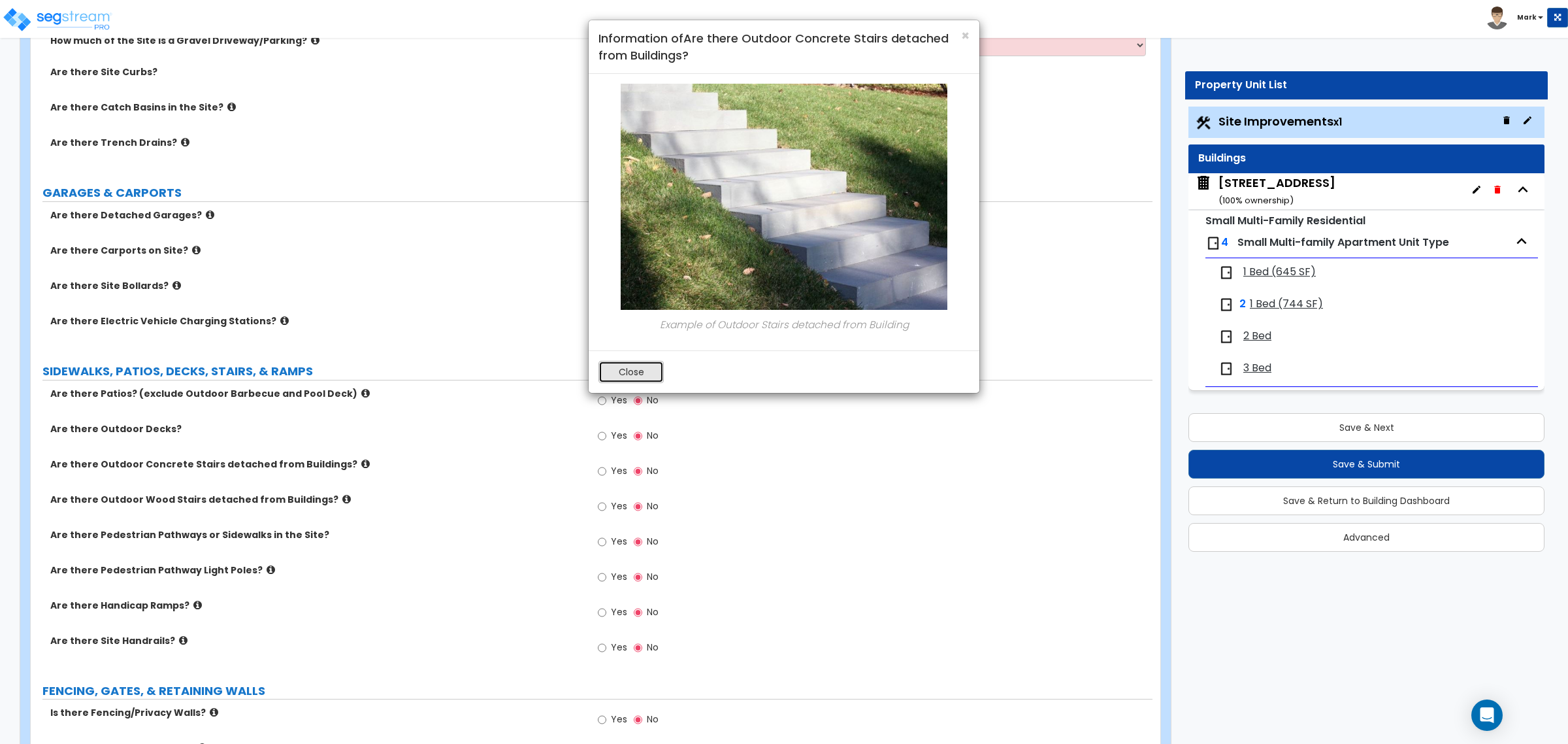
click at [631, 376] on button "Close" at bounding box center [631, 372] width 65 height 22
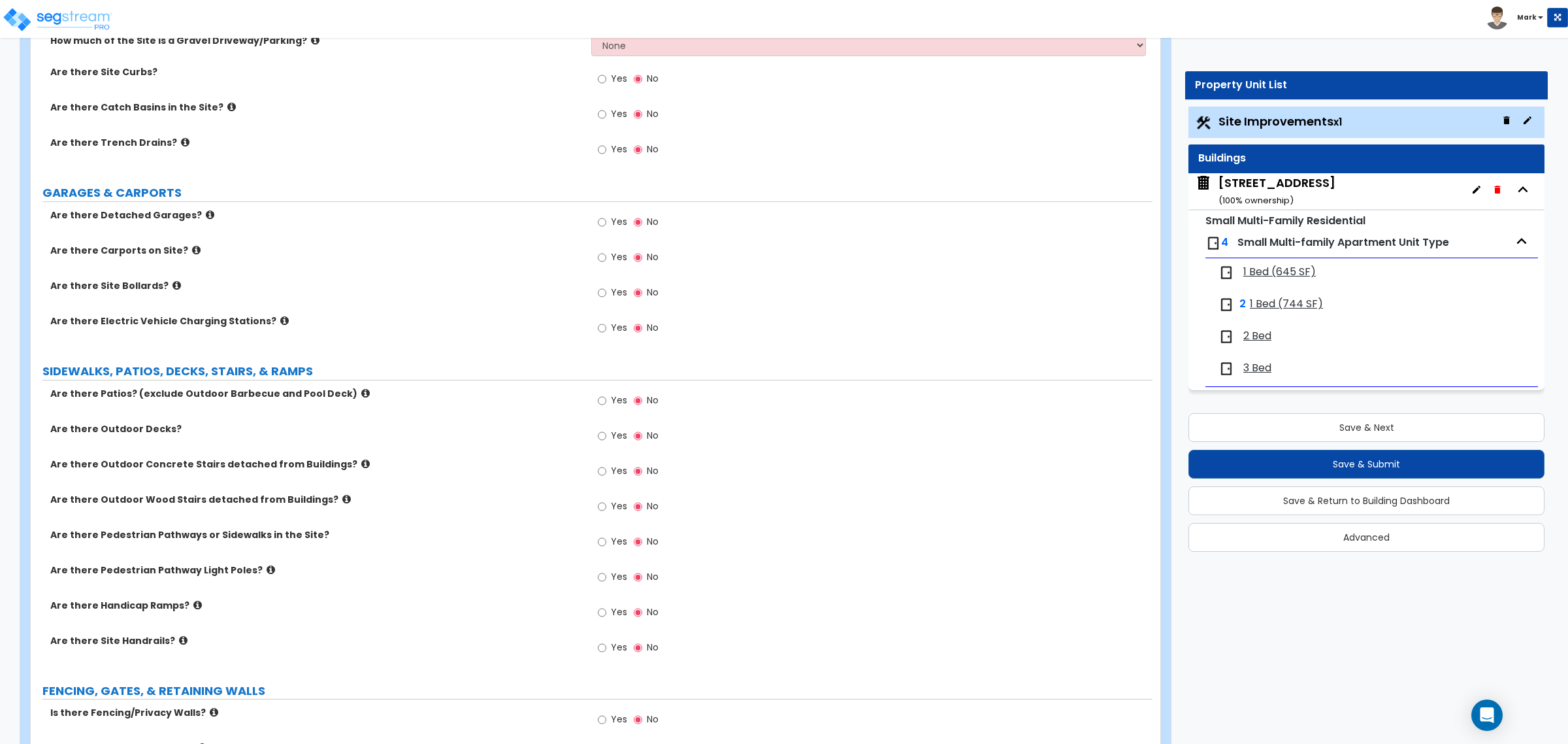
click at [179, 642] on icon at bounding box center [183, 640] width 9 height 10
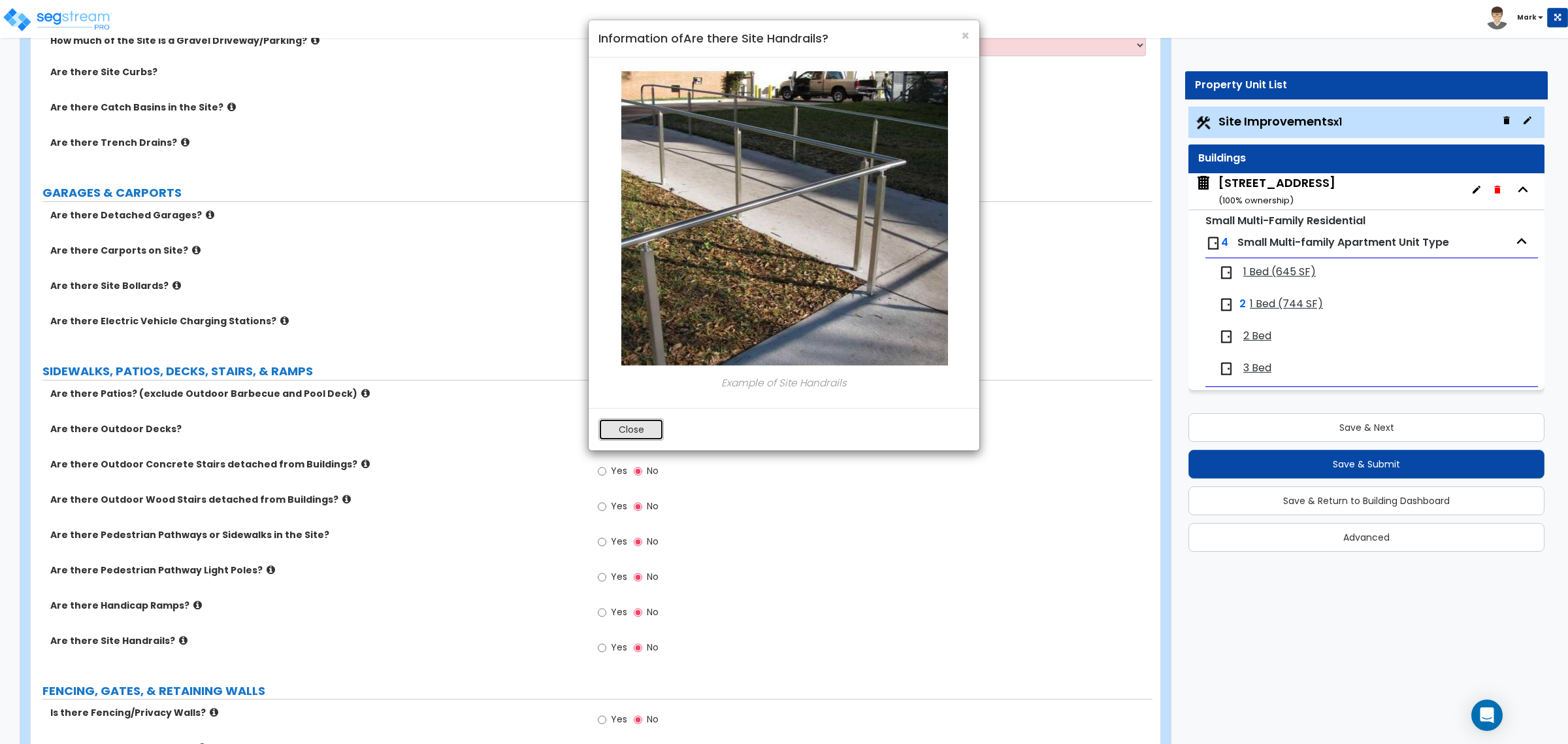
click at [646, 435] on button "Close" at bounding box center [631, 430] width 65 height 22
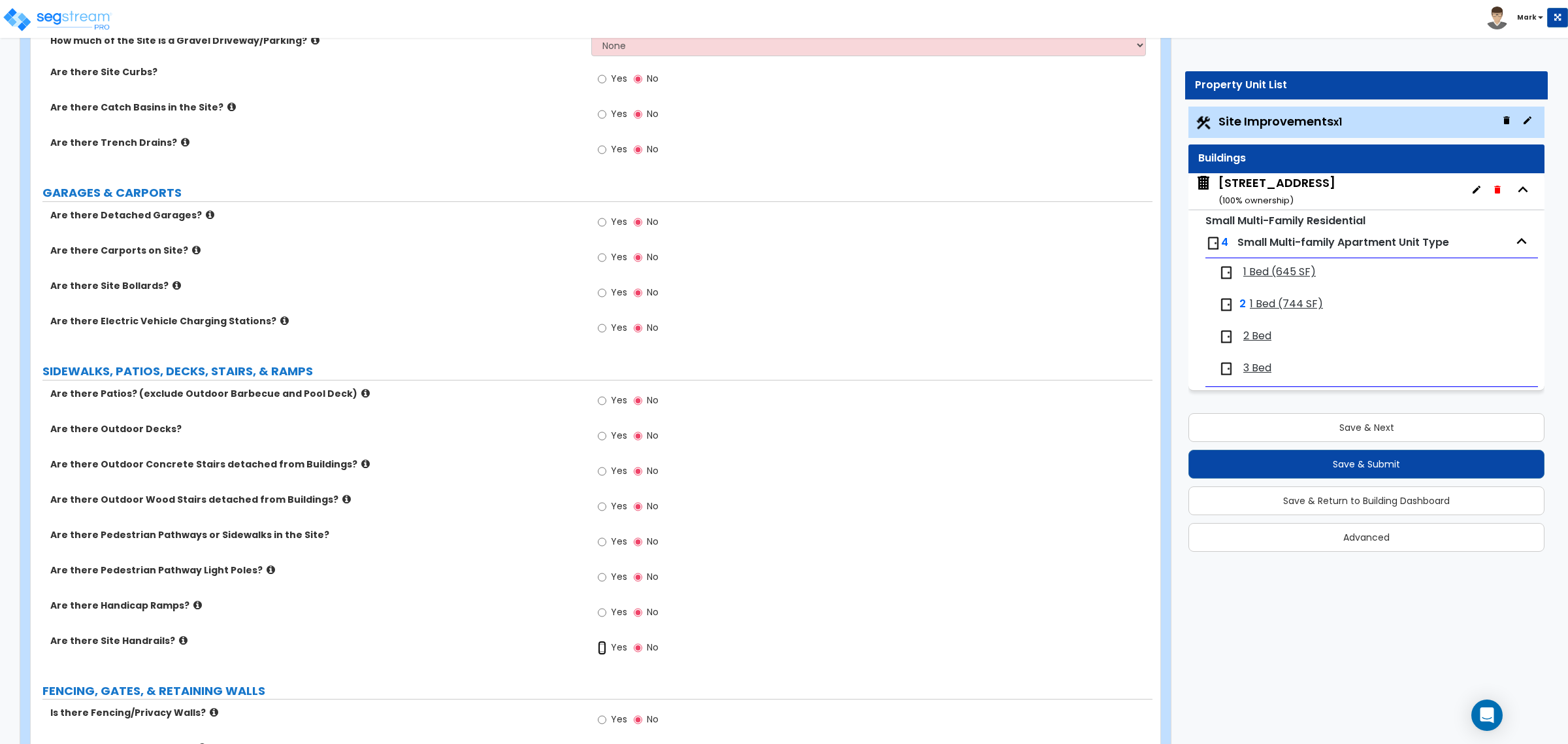
click at [606, 651] on input "Yes" at bounding box center [602, 648] width 9 height 14
radio input "true"
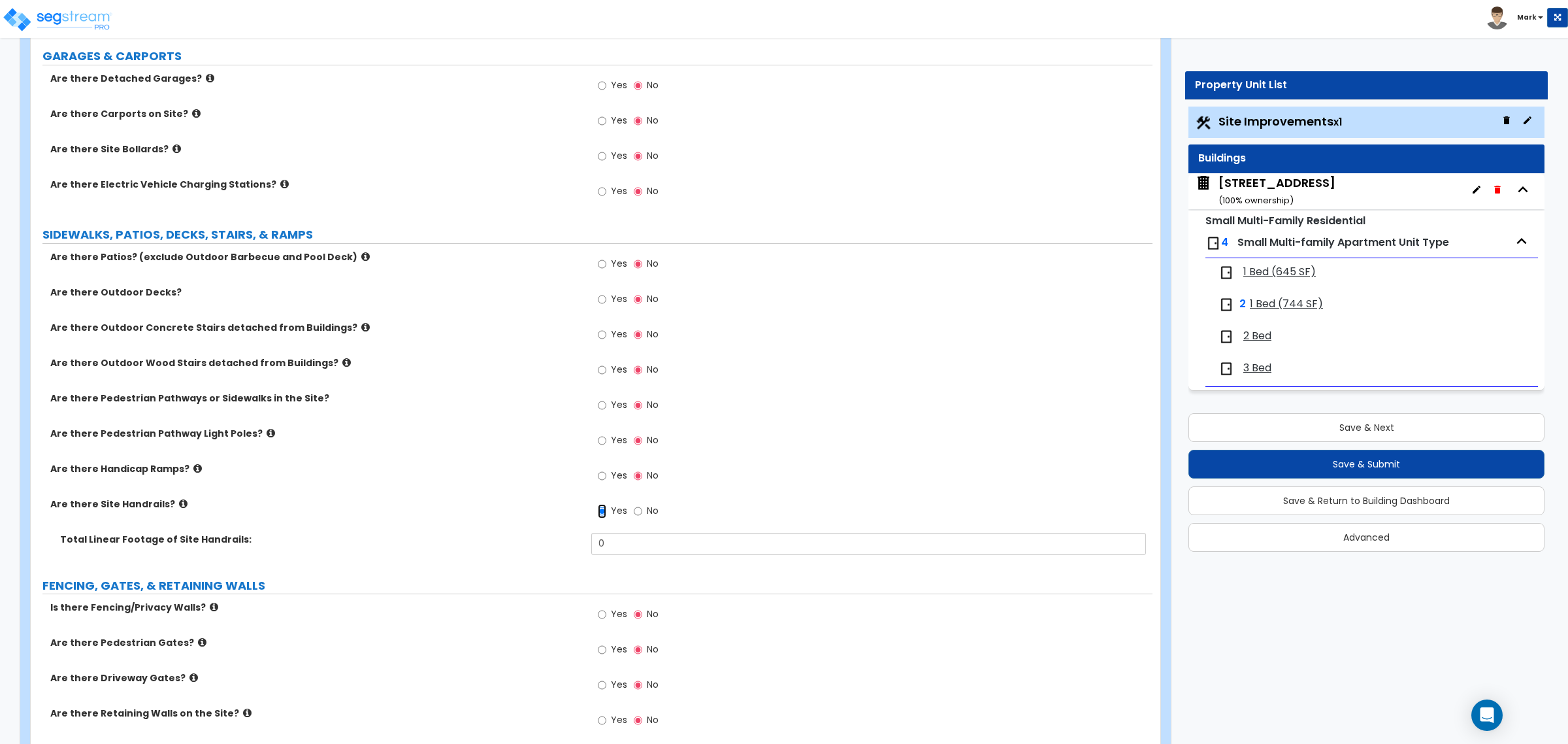
scroll to position [566, 0]
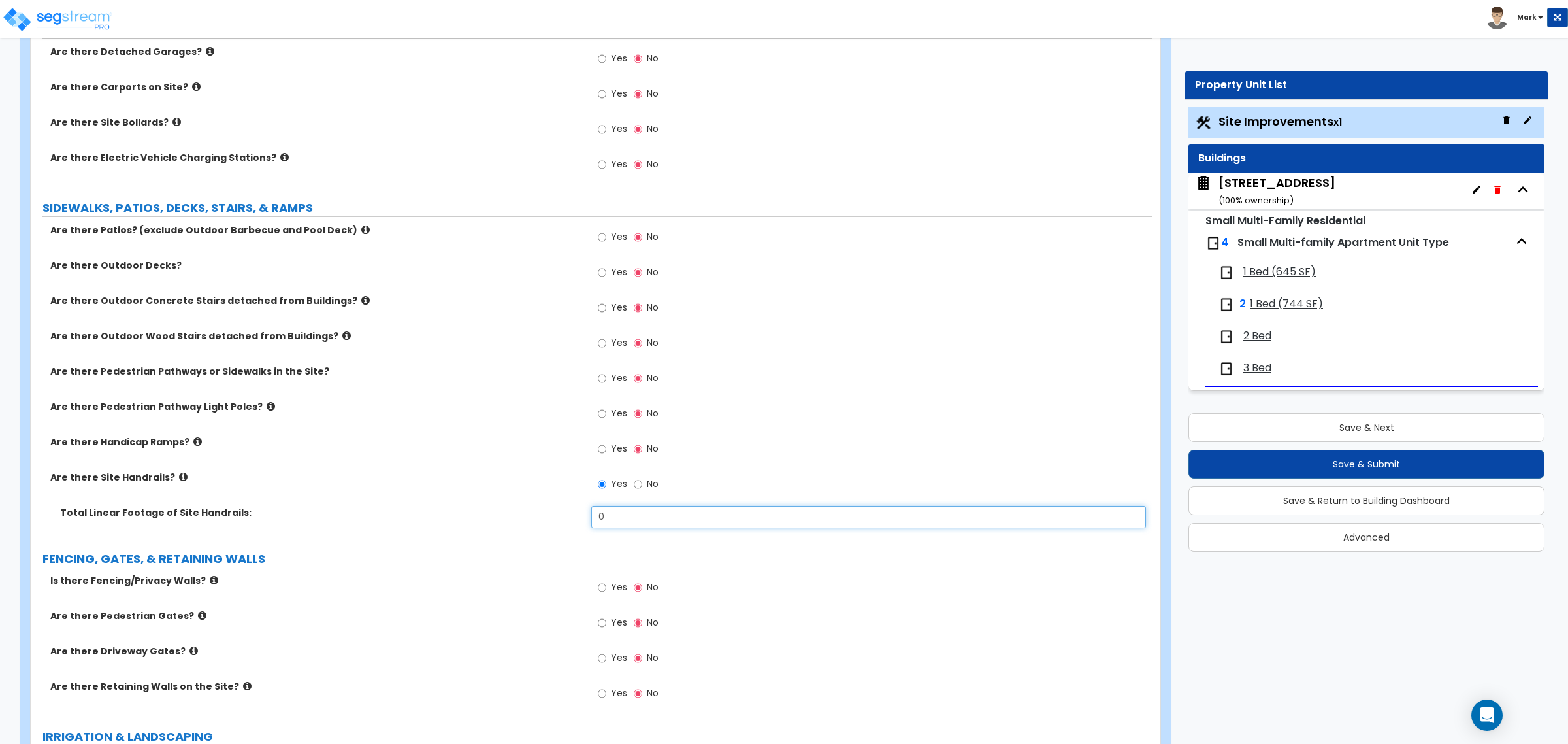
click at [631, 525] on input "0" at bounding box center [868, 517] width 554 height 22
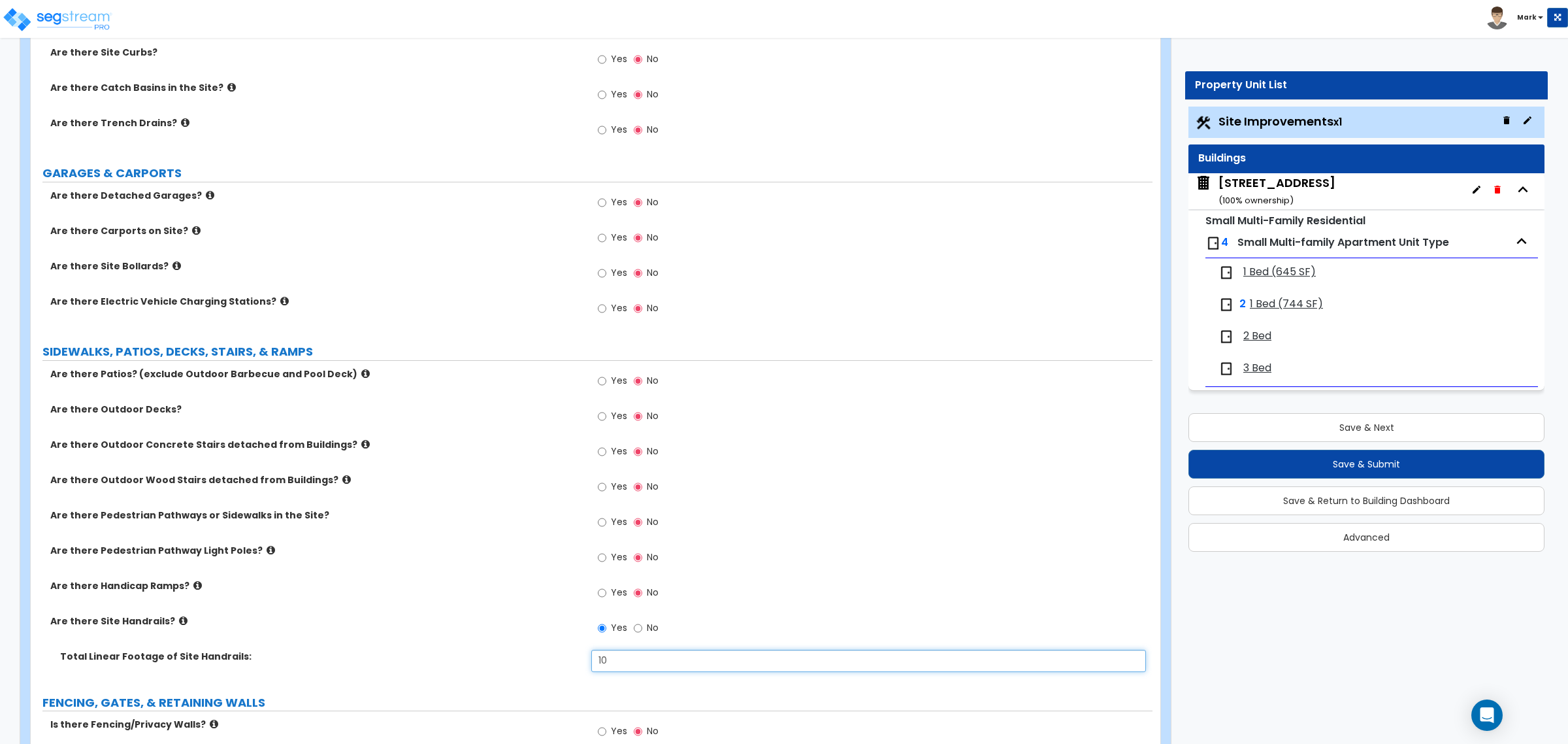
scroll to position [403, 0]
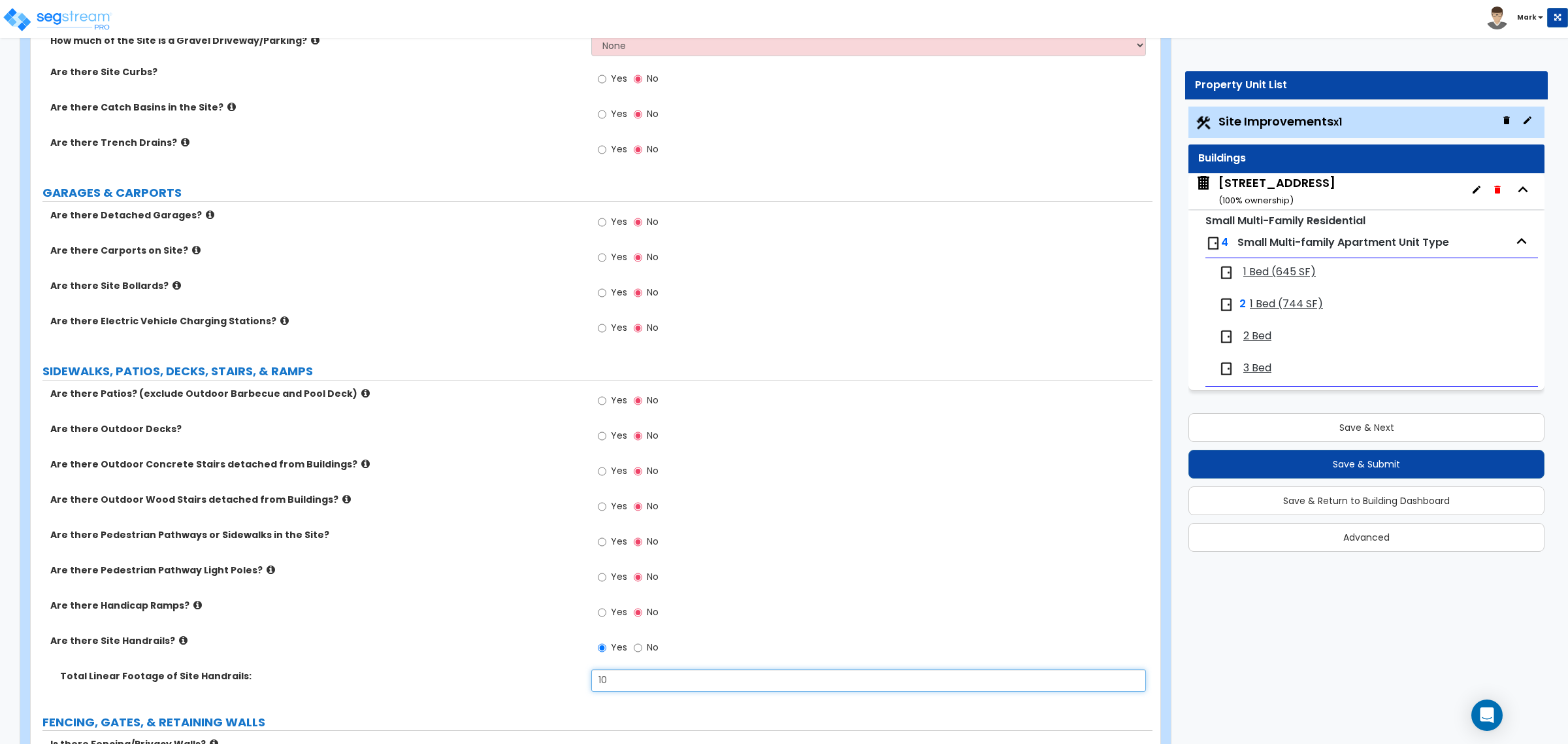
type input "10"
click at [621, 546] on span "Yes" at bounding box center [619, 541] width 16 height 13
click at [606, 546] on input "Yes" at bounding box center [602, 542] width 9 height 14
radio input "true"
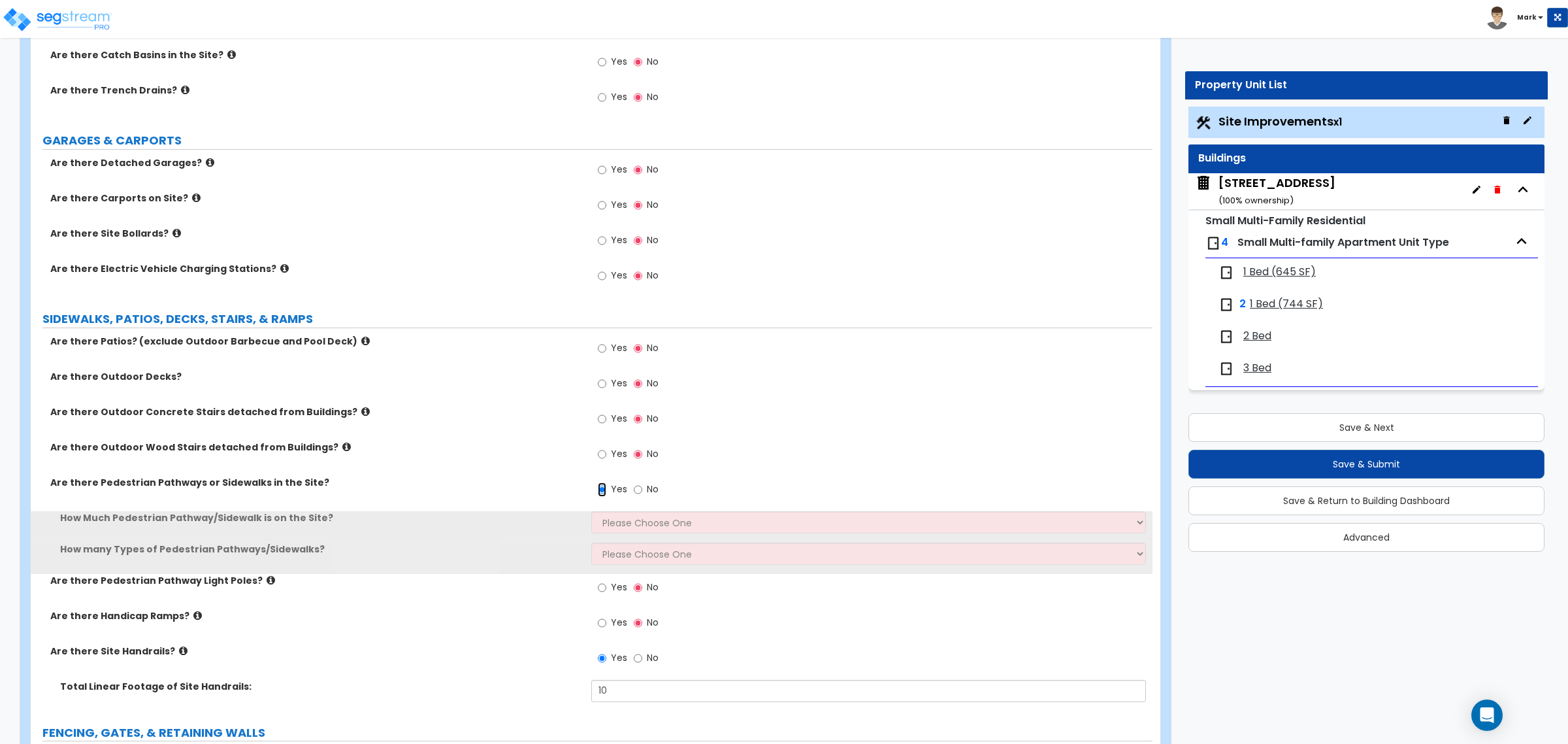
scroll to position [484, 0]
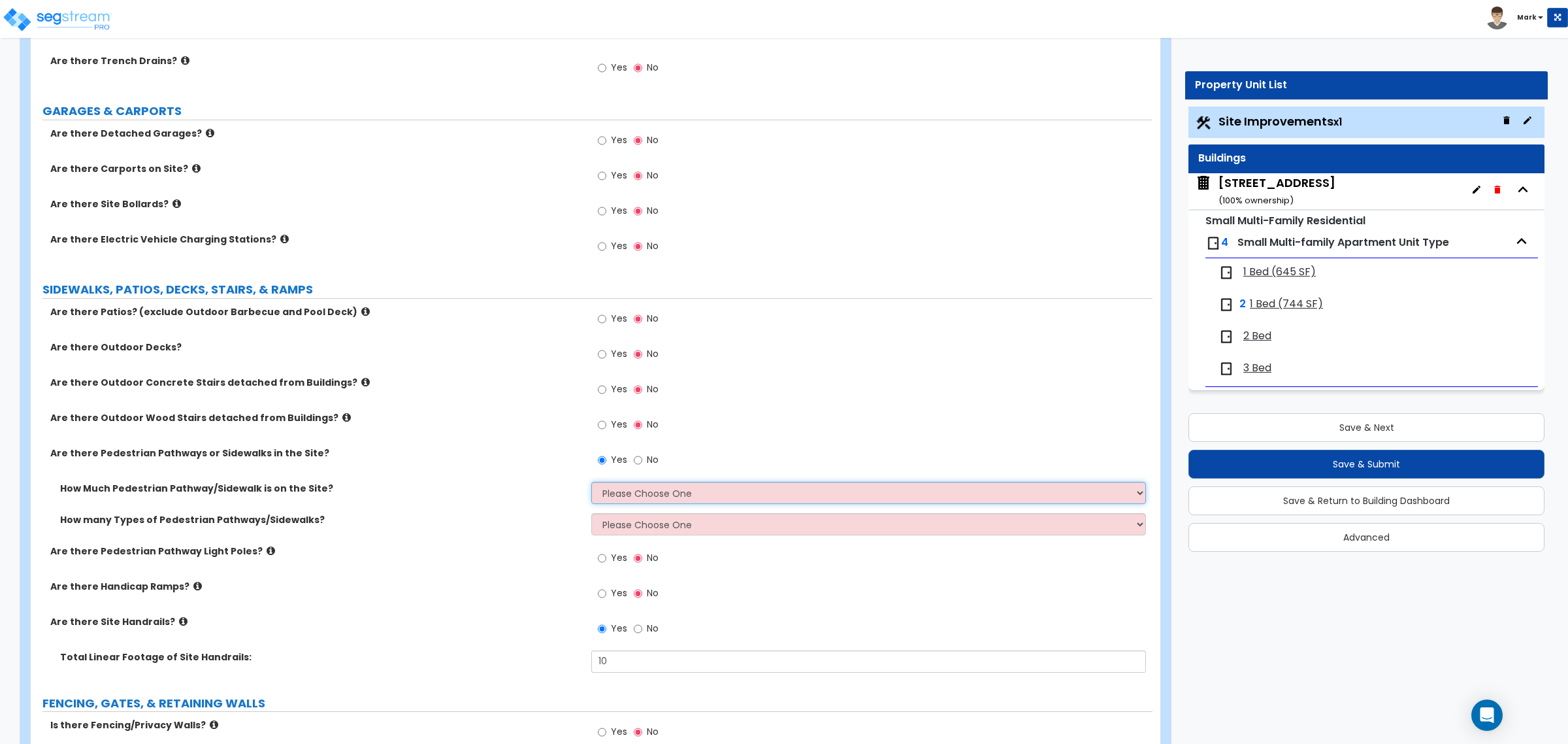
click at [649, 500] on select "Please Choose One I Don't Know, Please Estimate For Me Enter Linear Footage" at bounding box center [868, 493] width 554 height 22
select select "2"
click at [591, 482] on select "Please Choose One I Don't Know, Please Estimate For Me Enter Linear Footage" at bounding box center [868, 493] width 554 height 22
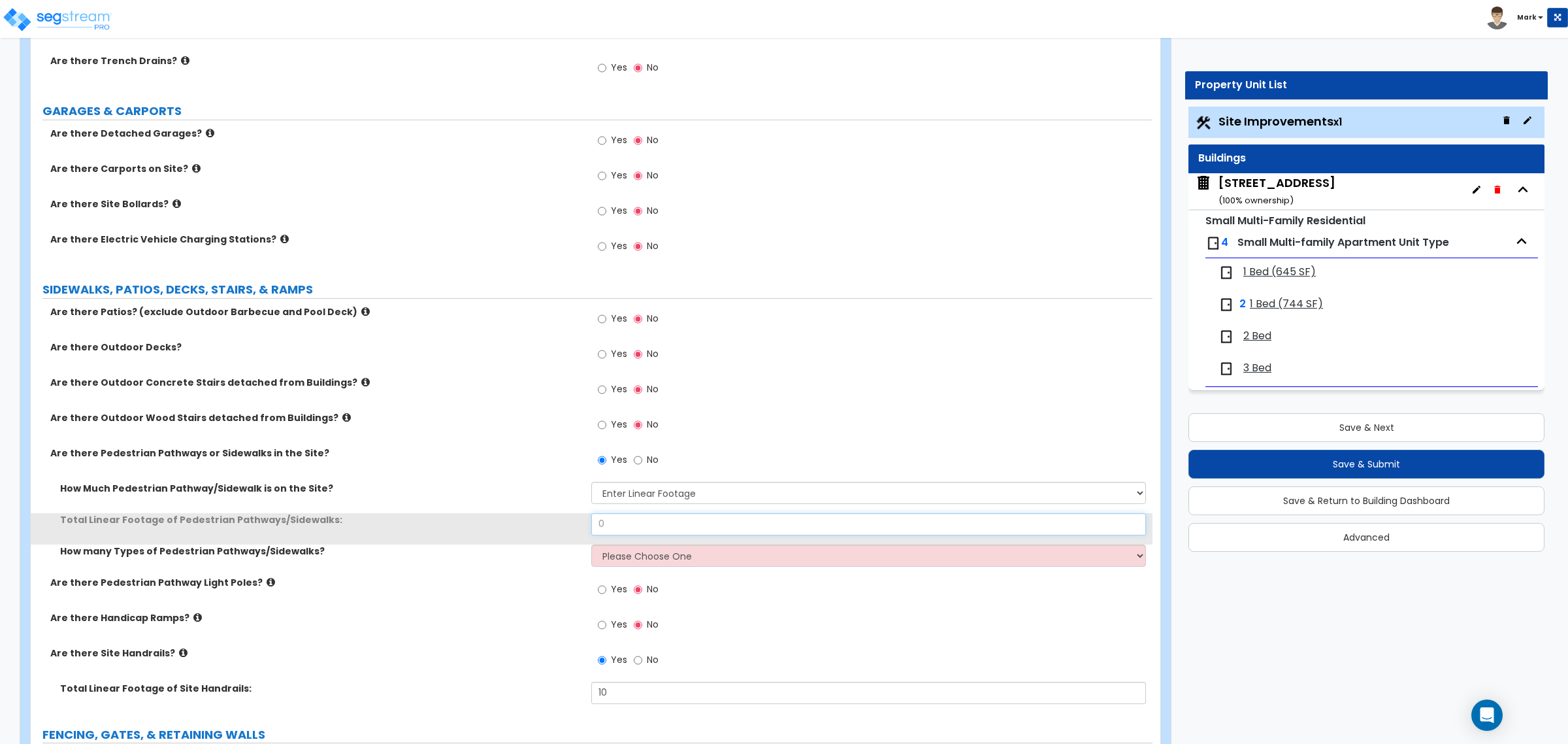
click at [660, 530] on input "0" at bounding box center [868, 524] width 554 height 22
type input "104"
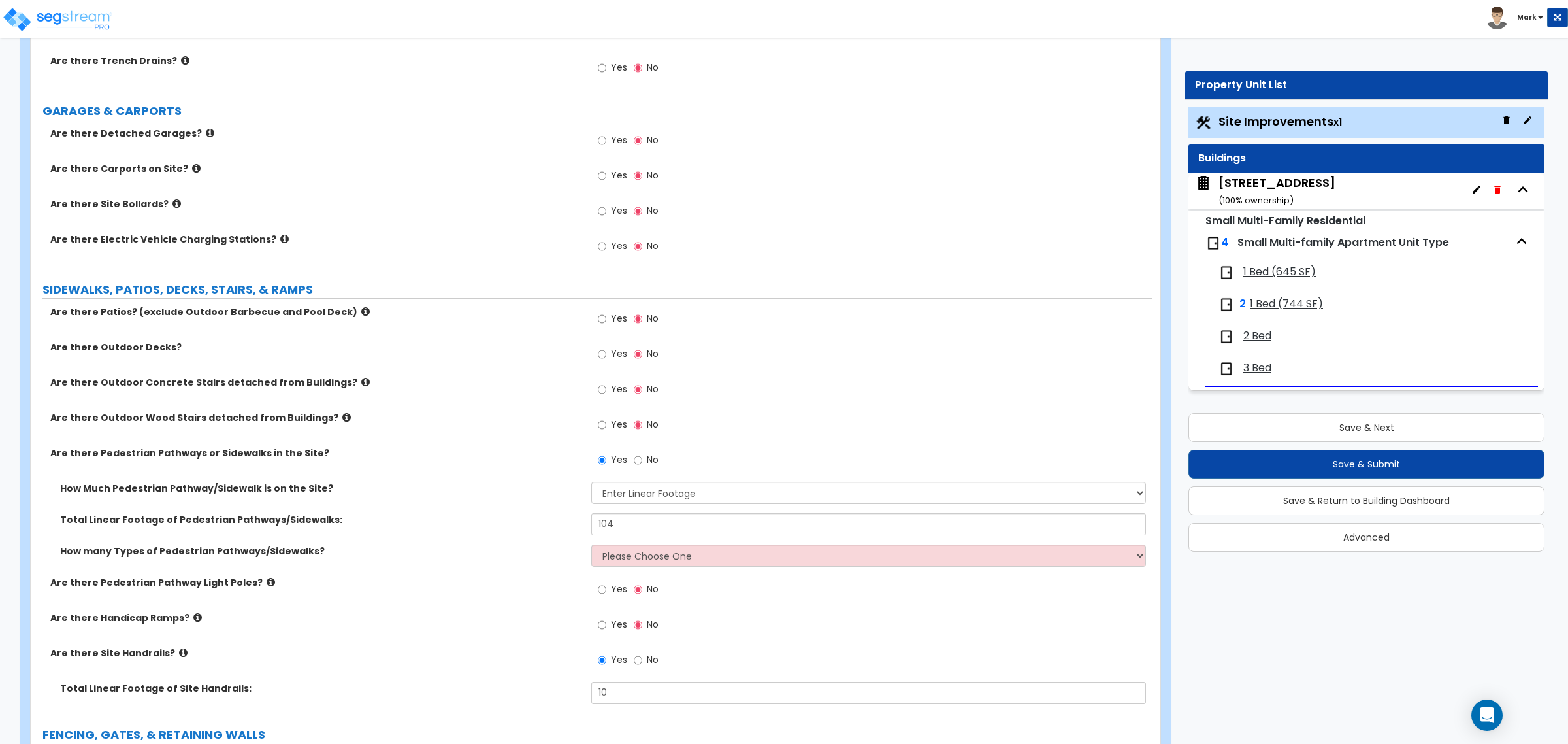
drag, startPoint x: 644, startPoint y: 603, endPoint x: 650, endPoint y: 595, distance: 10.0
click at [650, 595] on label "No" at bounding box center [646, 591] width 25 height 22
click at [655, 558] on select "Please Choose One 1 2 3" at bounding box center [868, 555] width 554 height 22
select select "1"
click at [591, 545] on select "Please Choose One 1 2 3" at bounding box center [868, 555] width 554 height 22
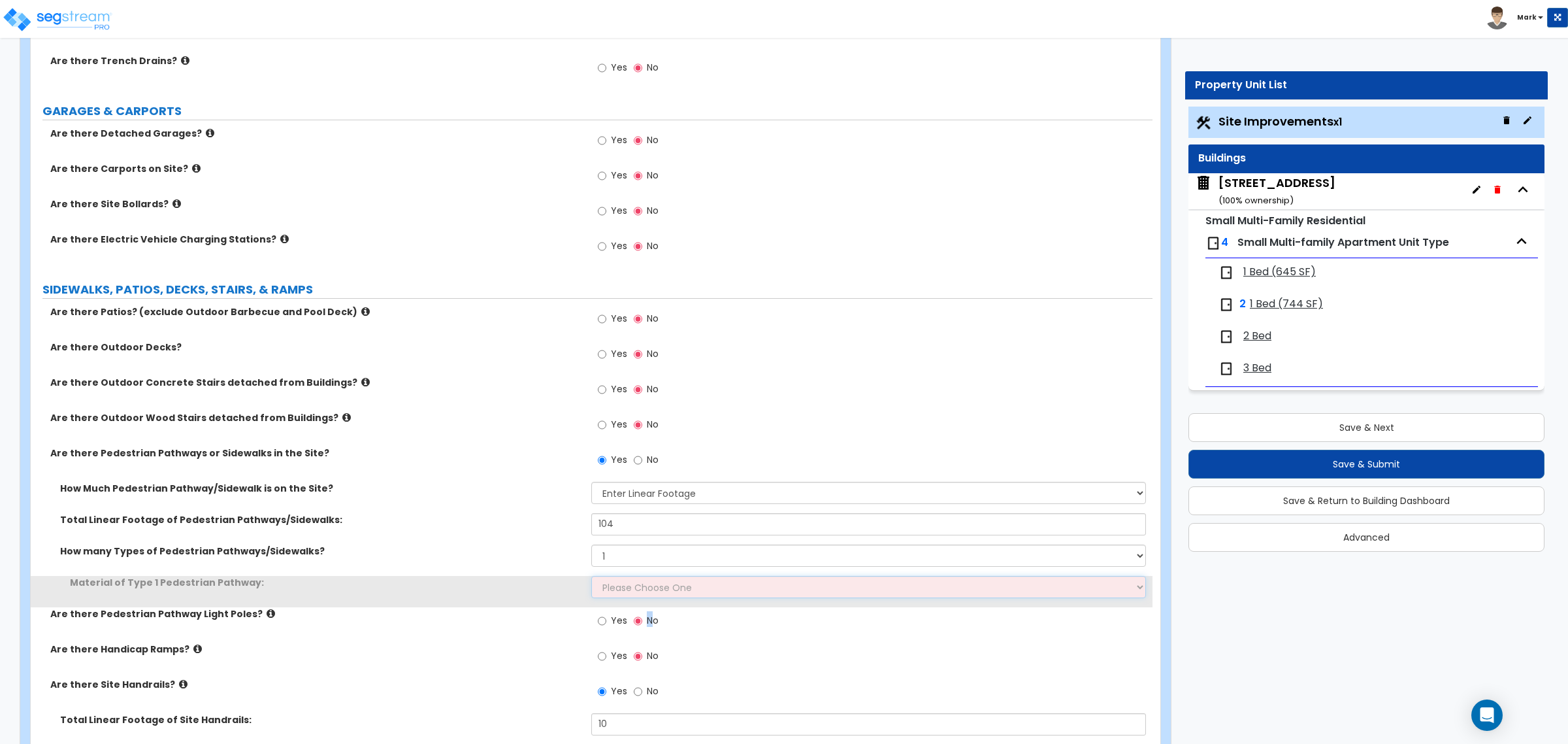
click at [664, 586] on select "Please Choose One Bare Concrete Stamped Concrete Brick Pavers Stone Pavers Wood…" at bounding box center [868, 587] width 554 height 22
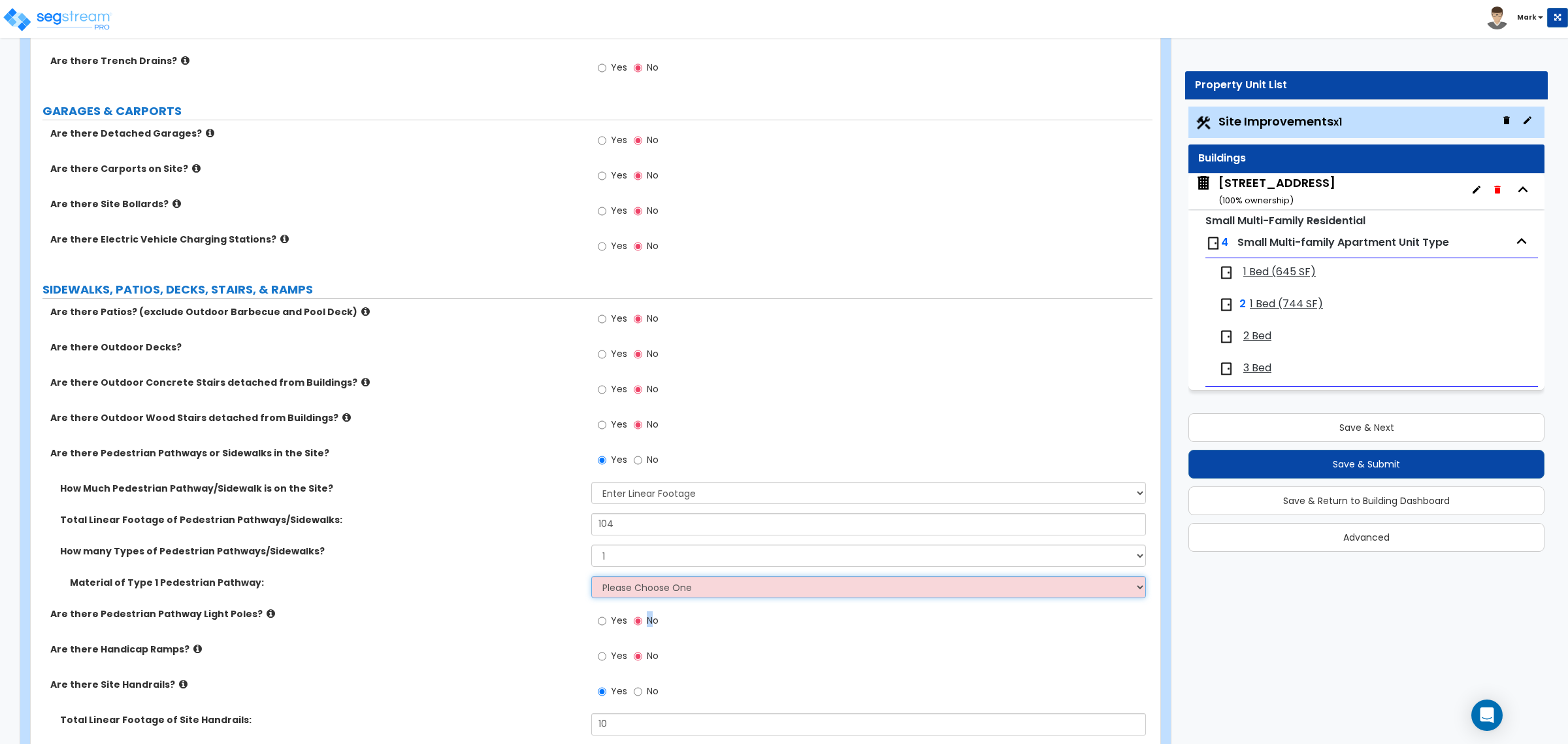
select select "1"
click at [591, 576] on select "Please Choose One Bare Concrete Stamped Concrete Brick Pavers Stone Pavers Wood…" at bounding box center [868, 587] width 554 height 22
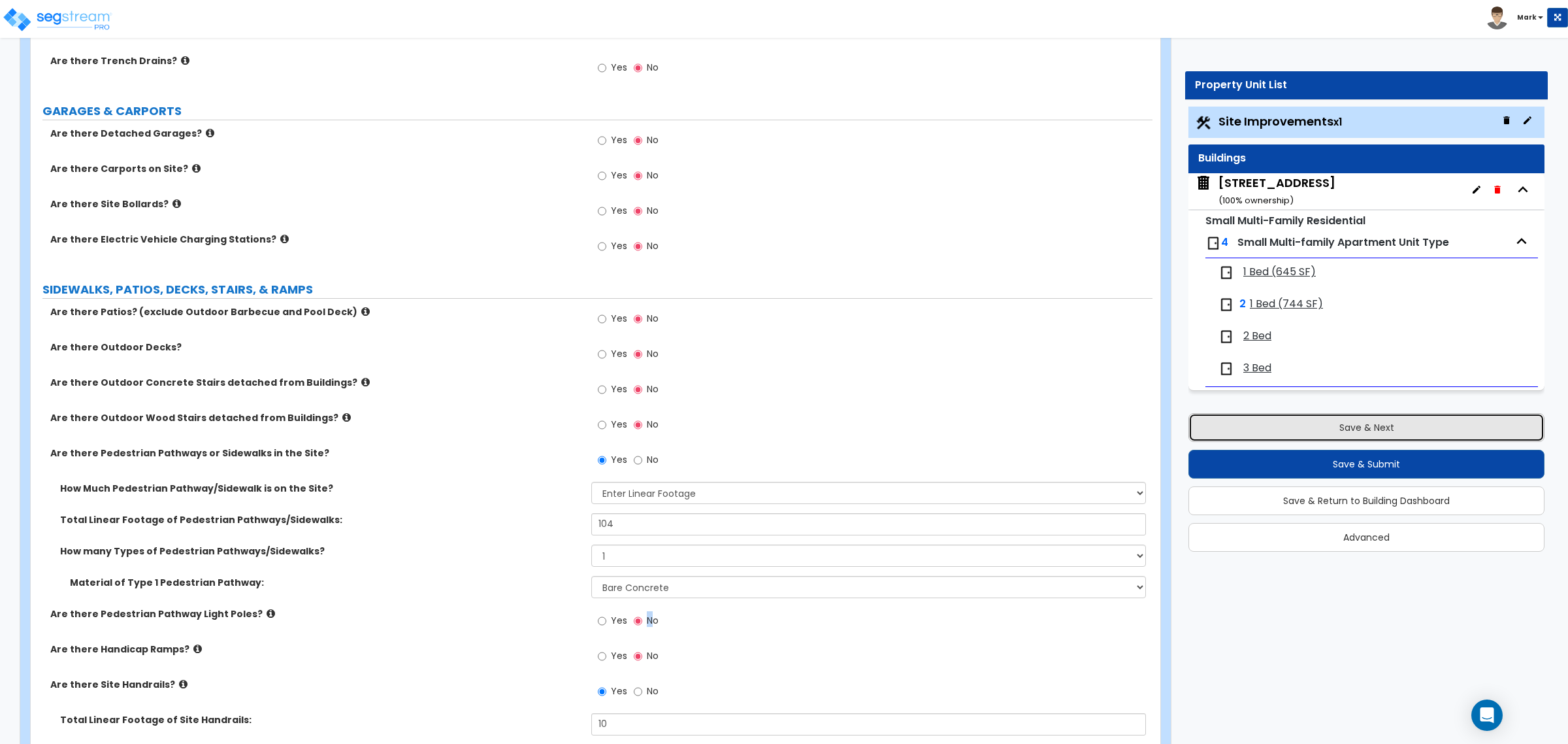
click at [1409, 439] on button "Save & Next" at bounding box center [1366, 427] width 356 height 29
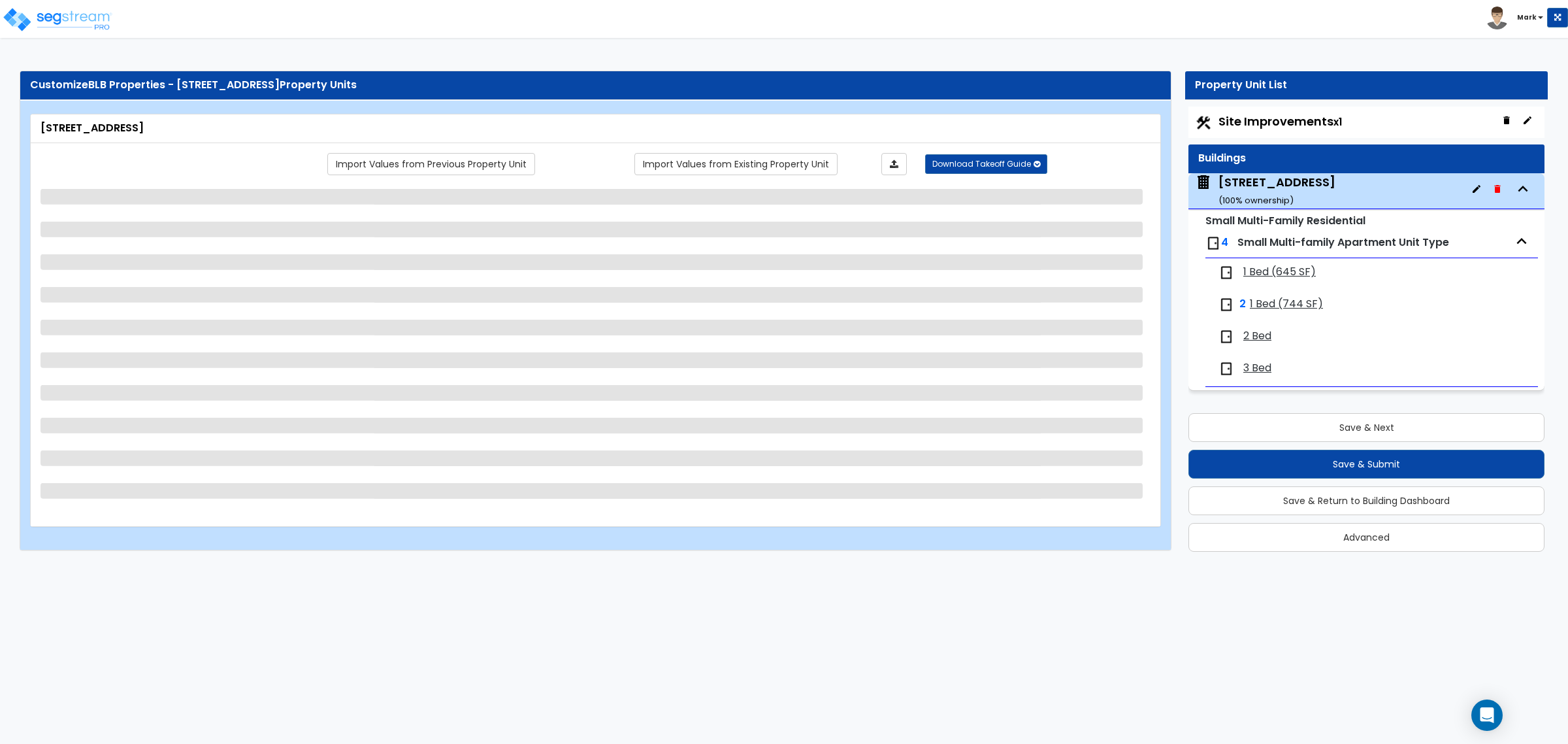
select select "3"
select select "7"
select select "2"
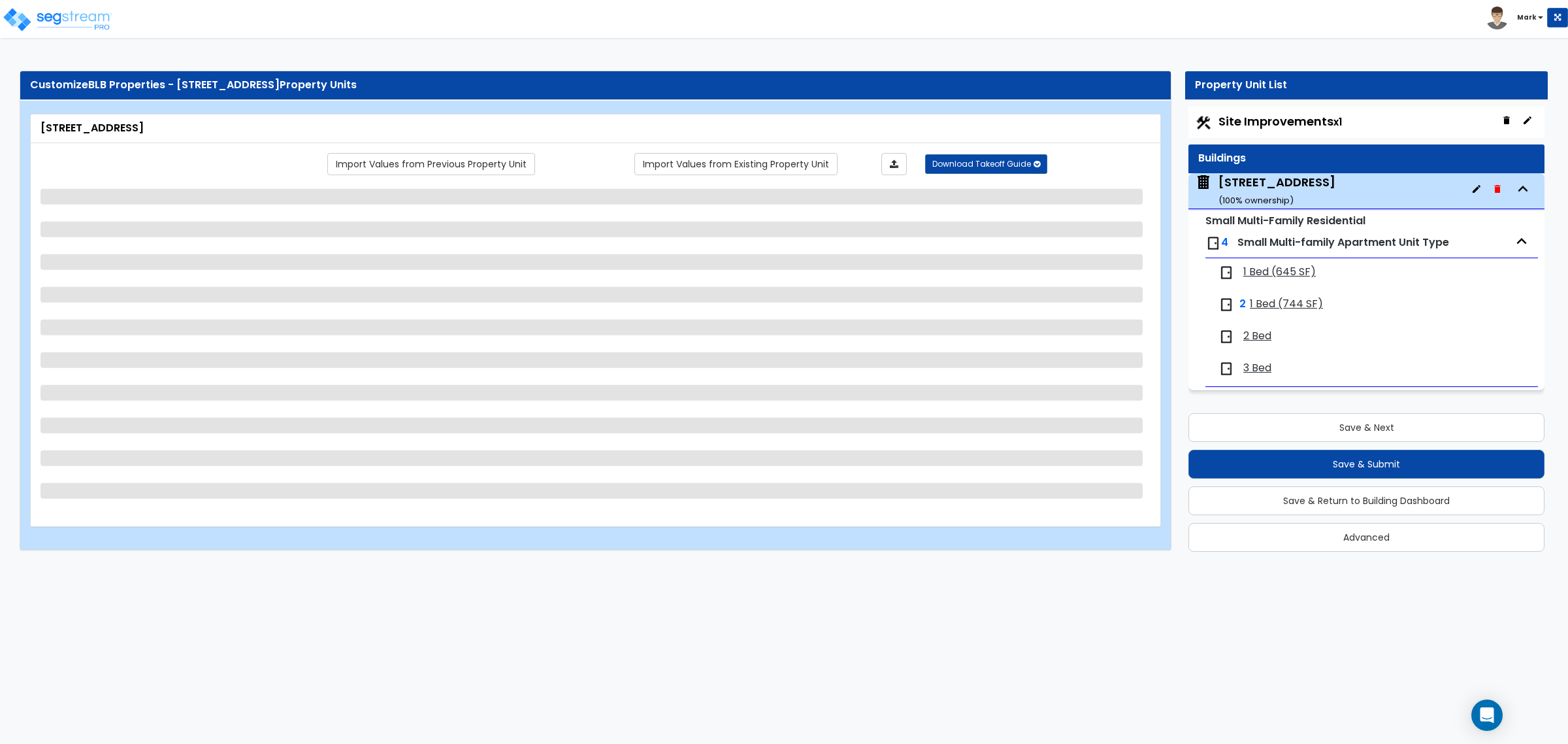
select select "1"
select select "4"
select select "2"
select select "4"
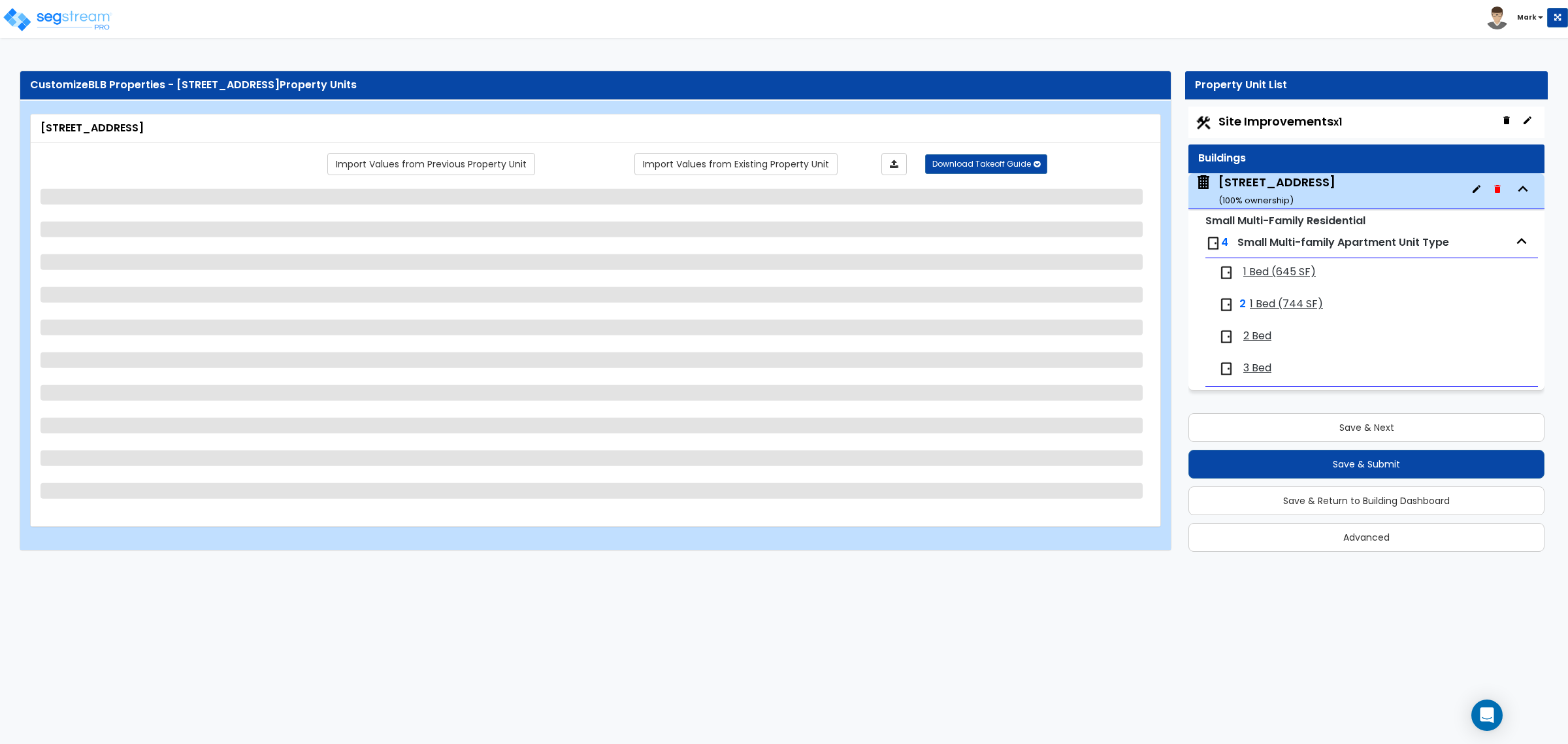
select select "1"
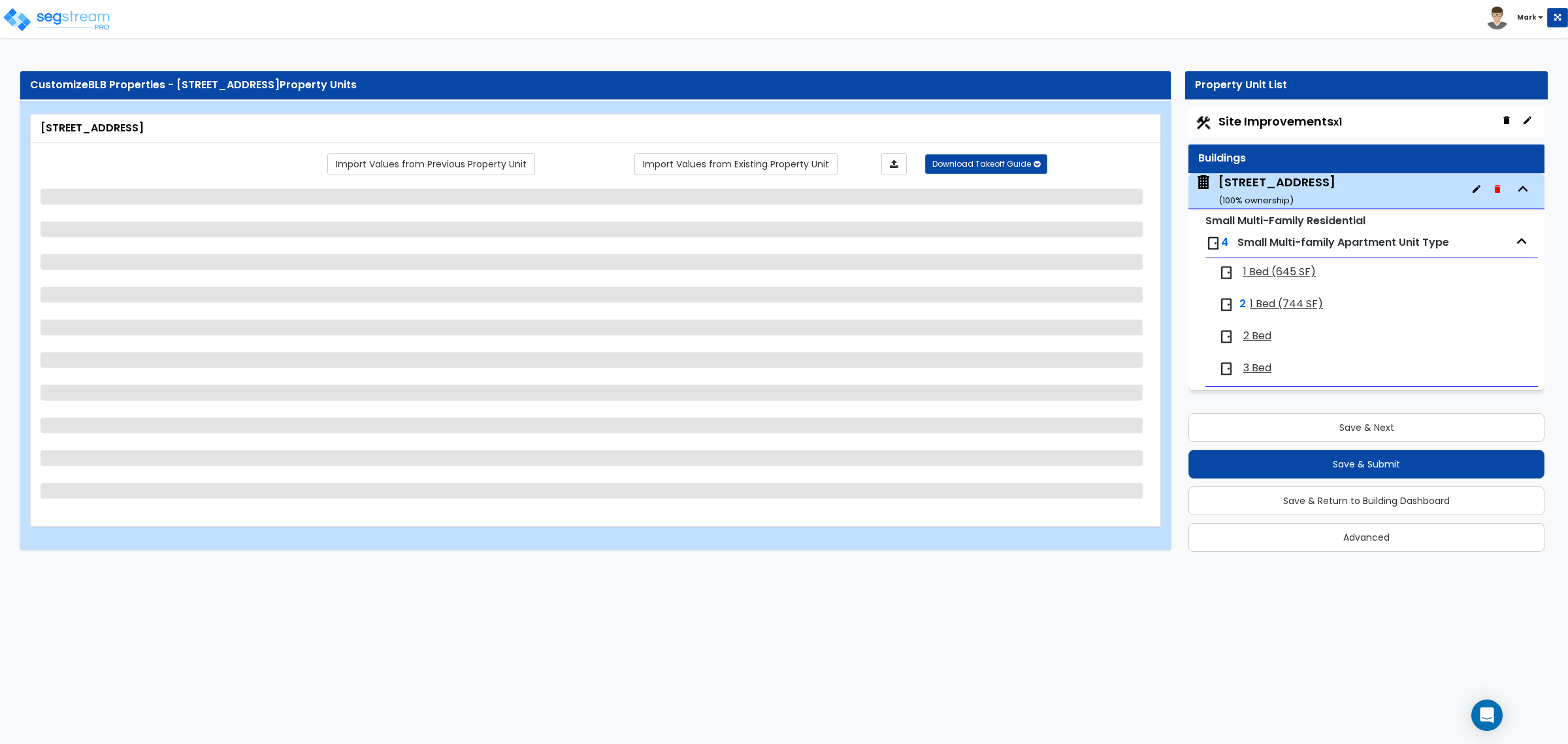
select select "3"
select select "1"
select select "3"
select select "2"
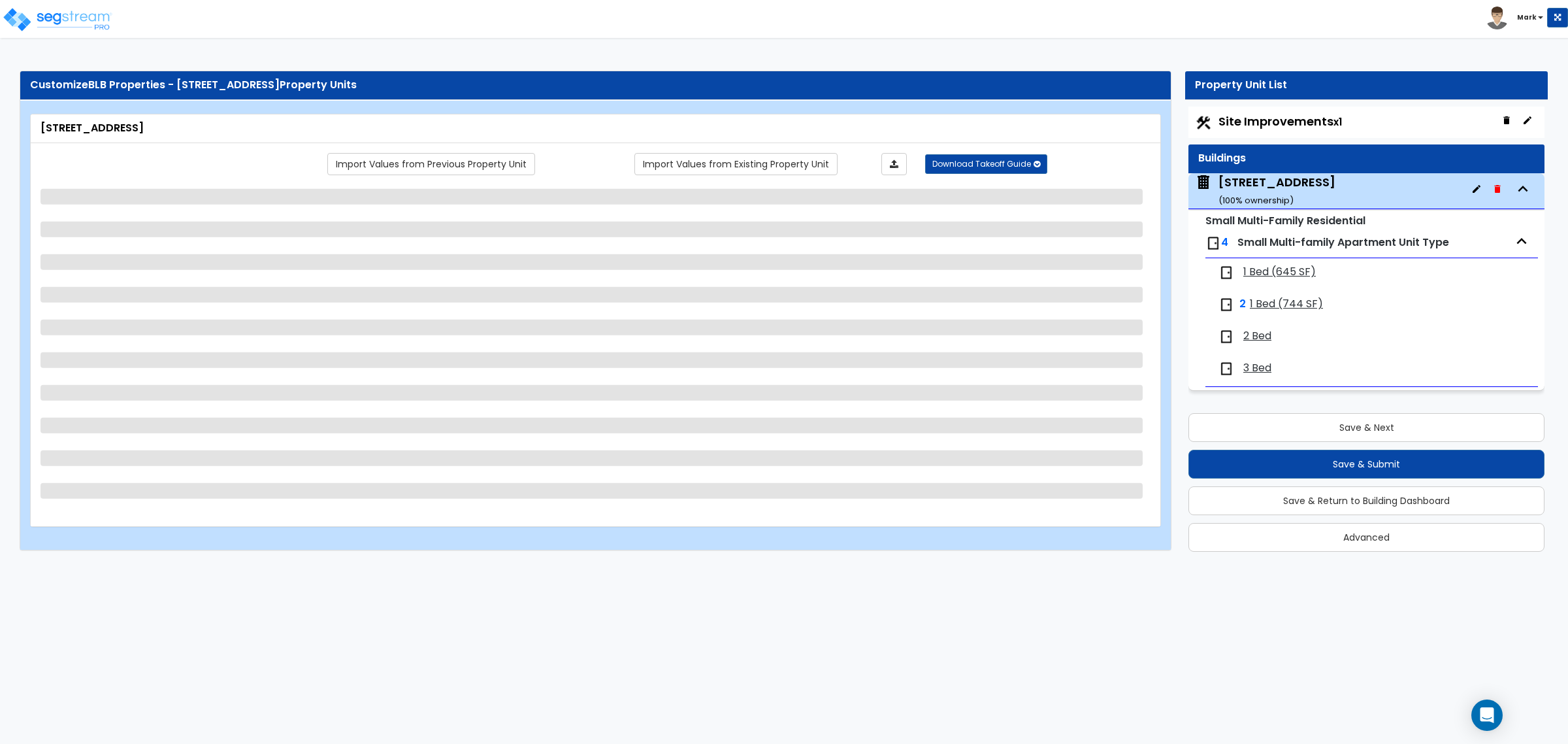
select select "4"
select select "2"
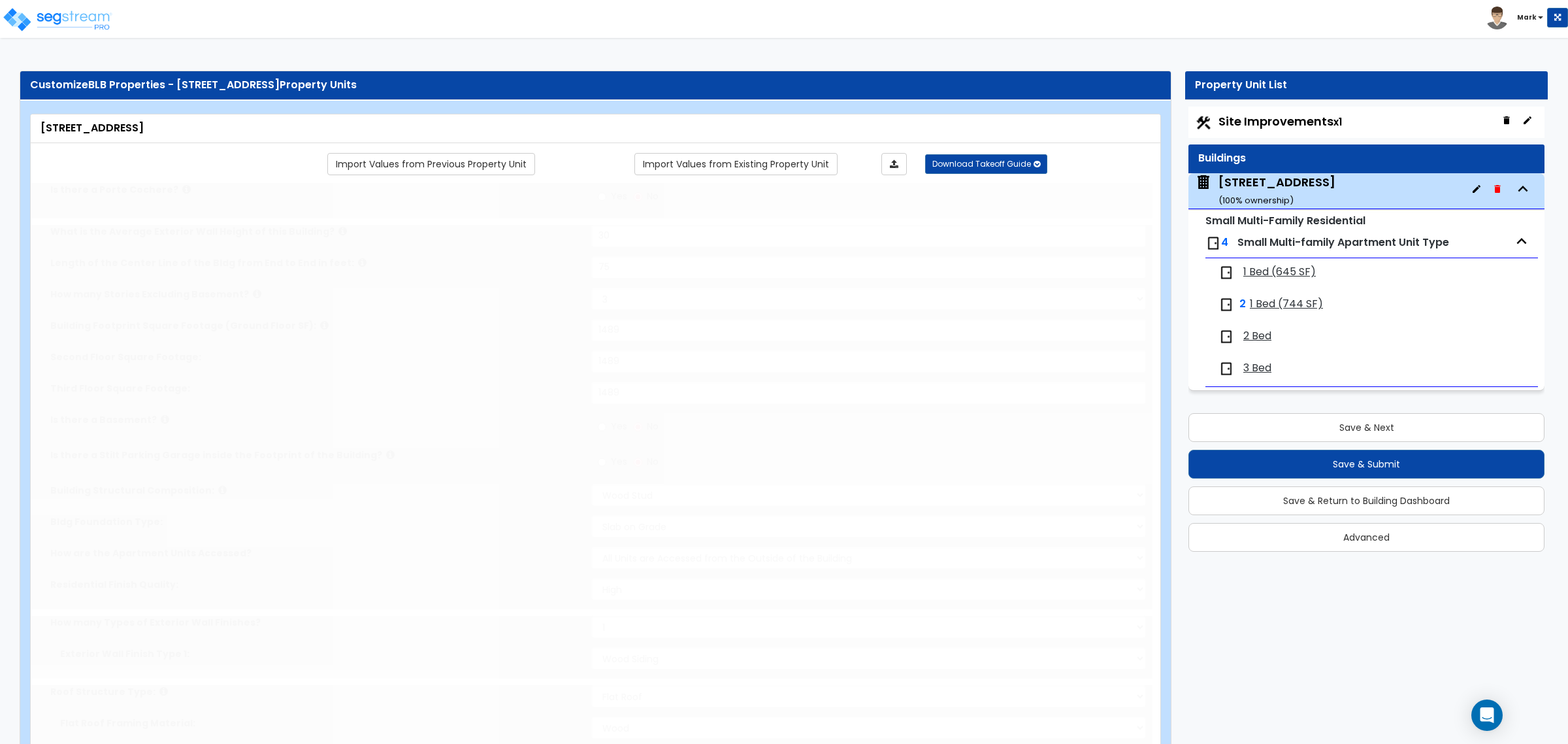
select select "1"
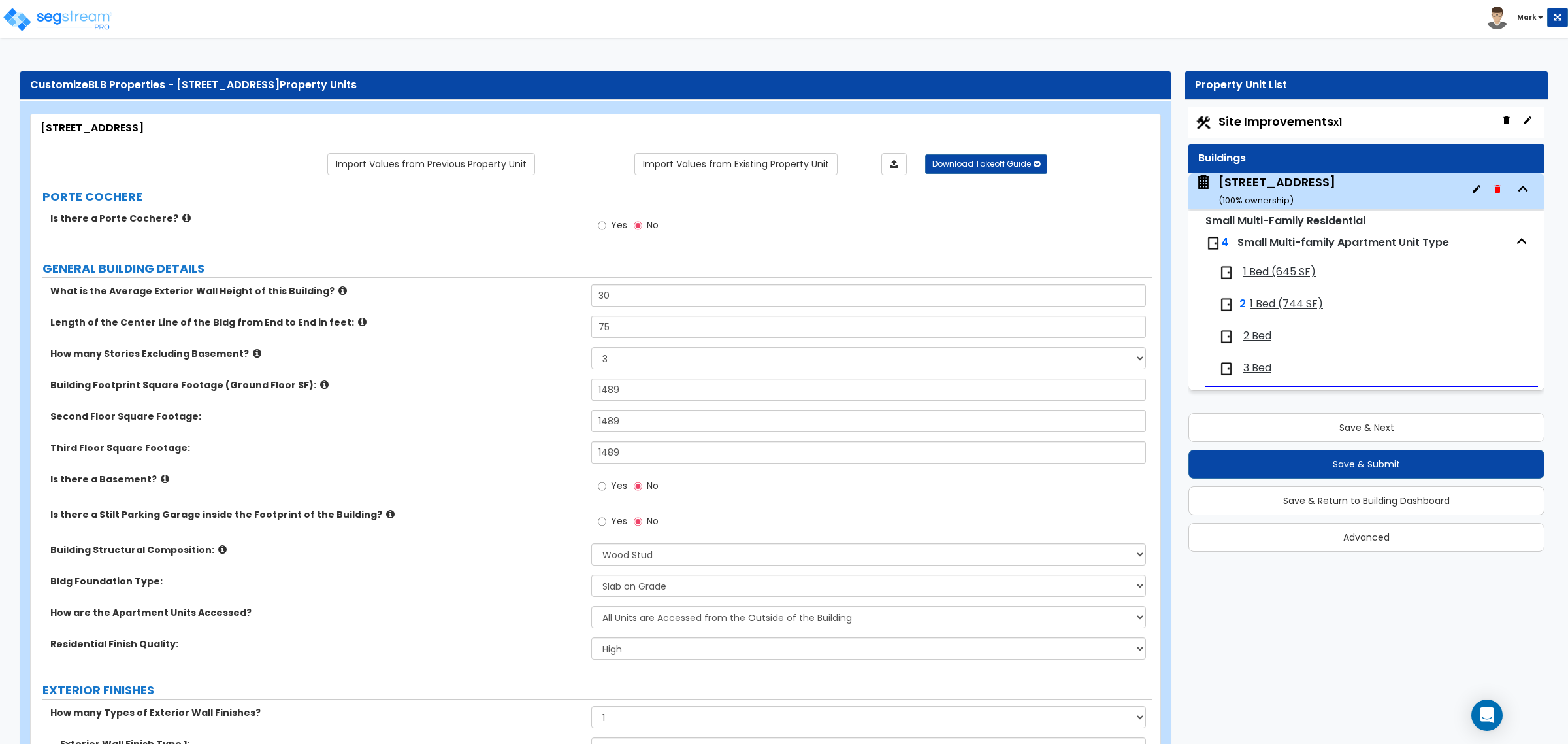
scroll to position [2524, 0]
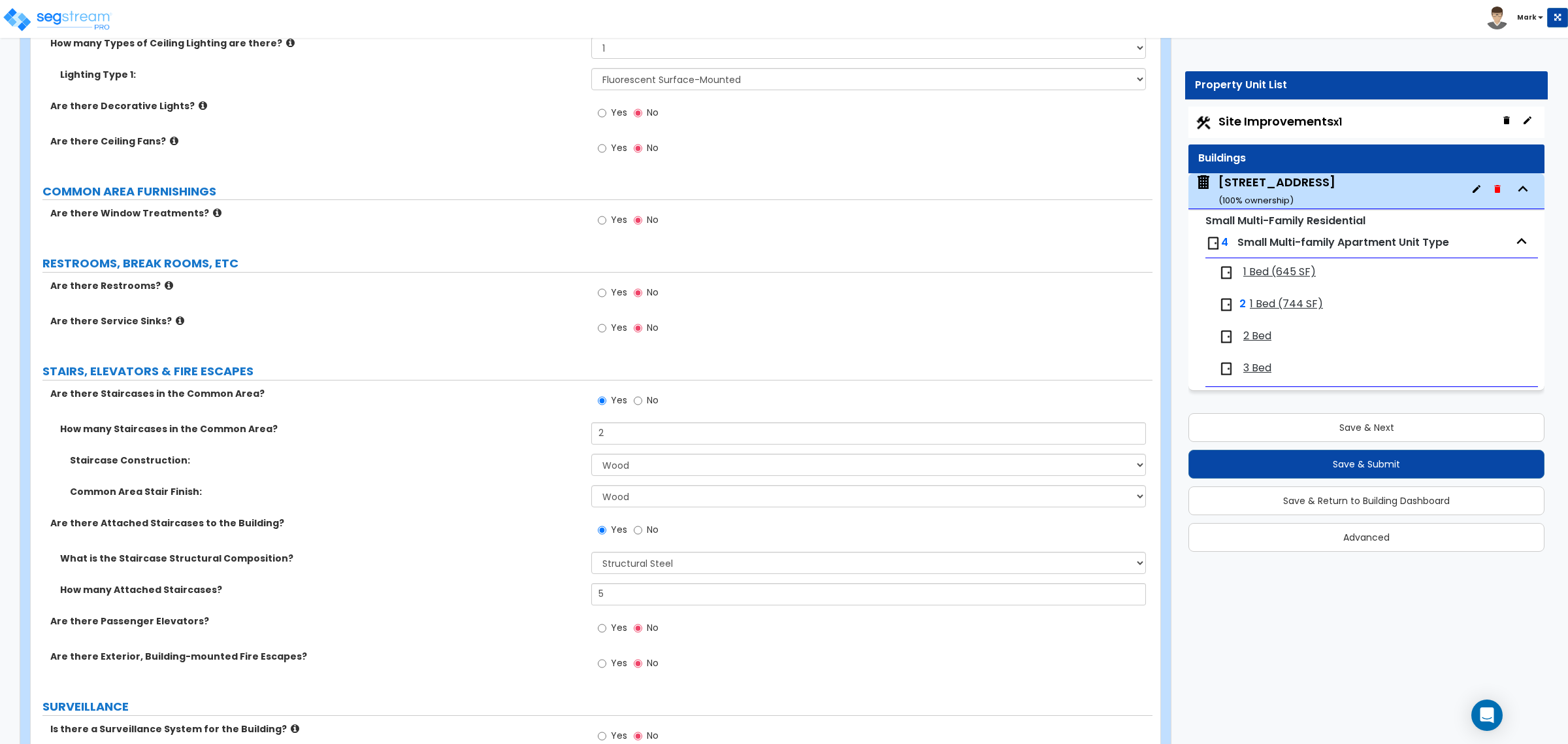
click at [1284, 275] on span "1 Bed (645 SF)" at bounding box center [1280, 272] width 72 height 15
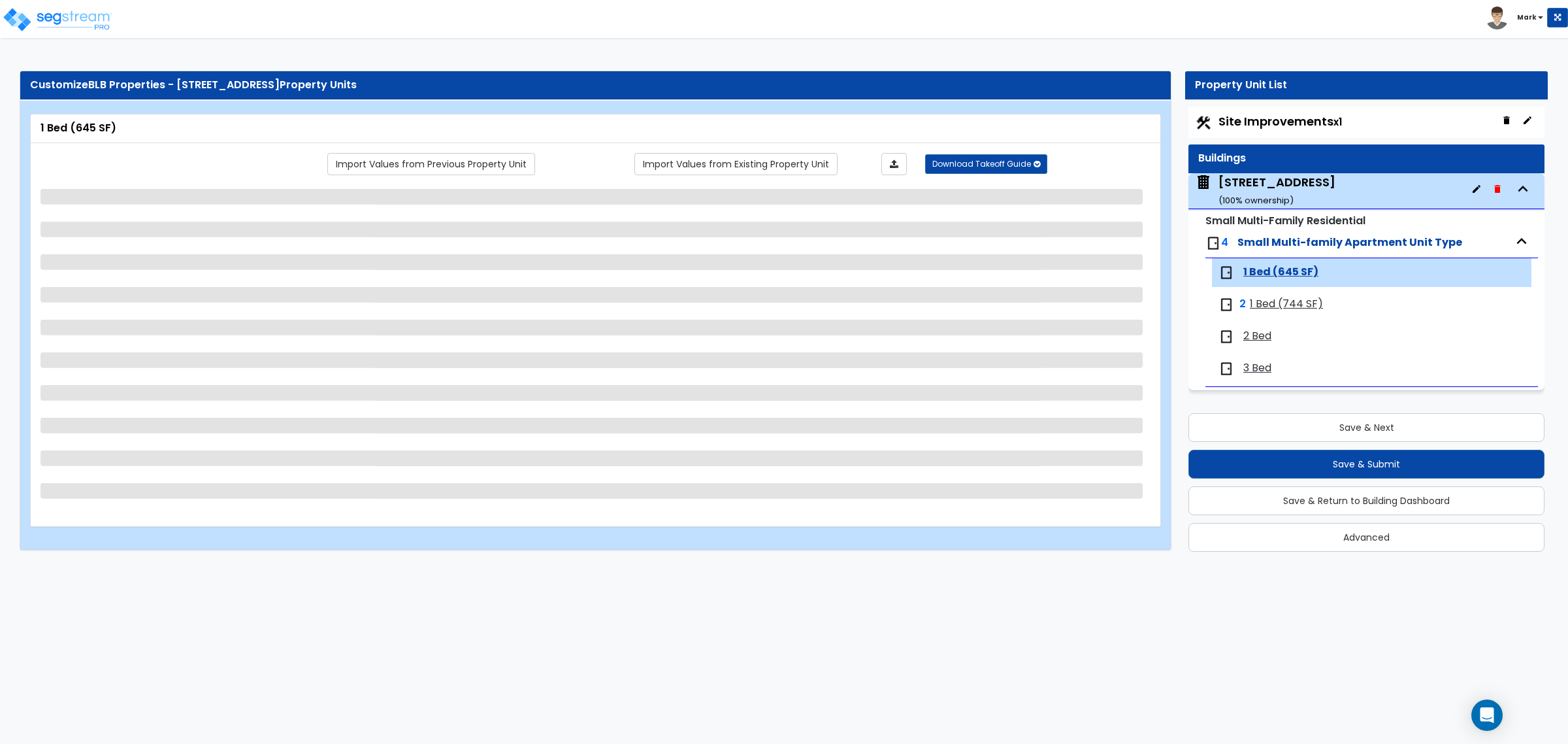
scroll to position [0, 0]
select select "1"
select select "3"
select select "2"
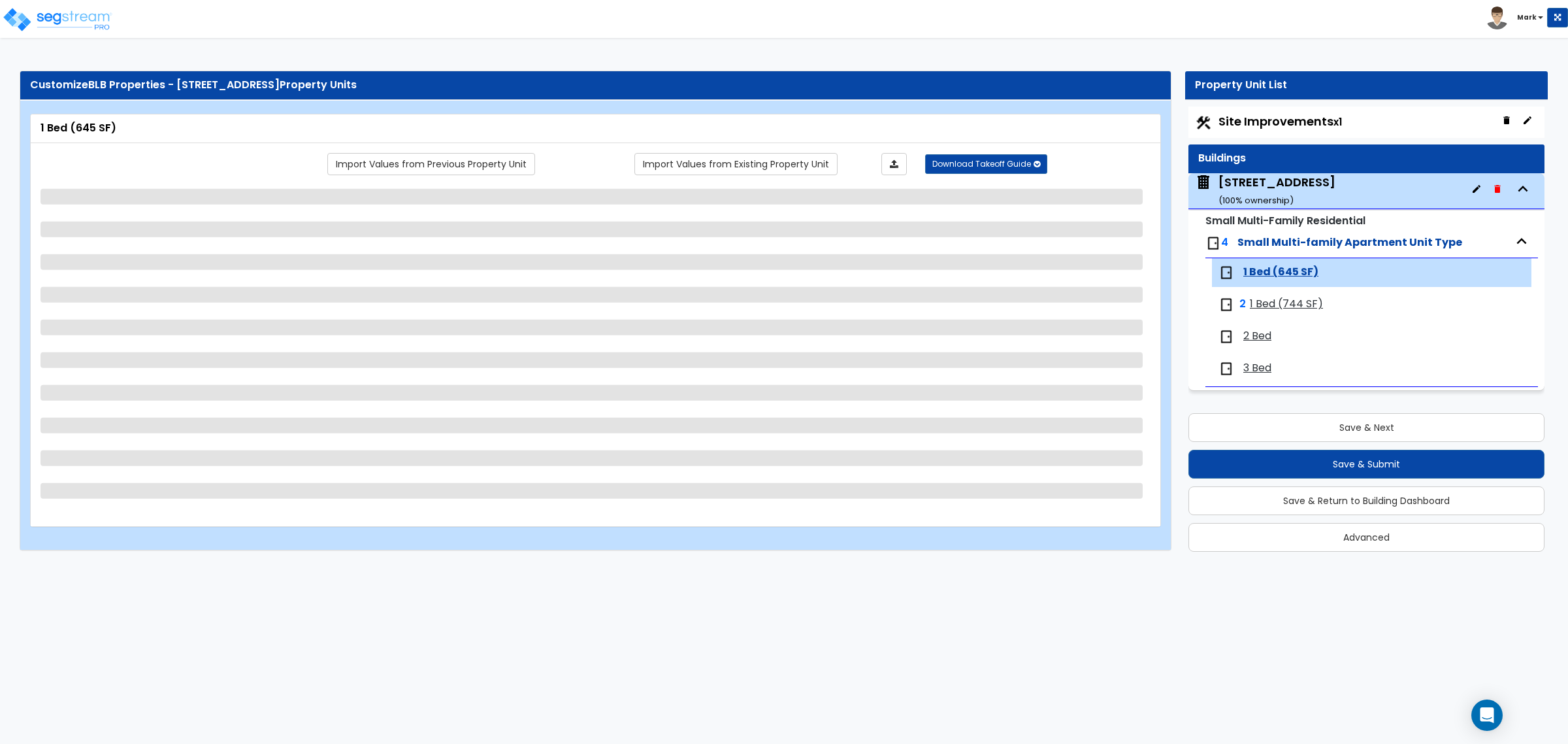
select select "3"
select select "2"
select select "3"
select select "2"
select select "1"
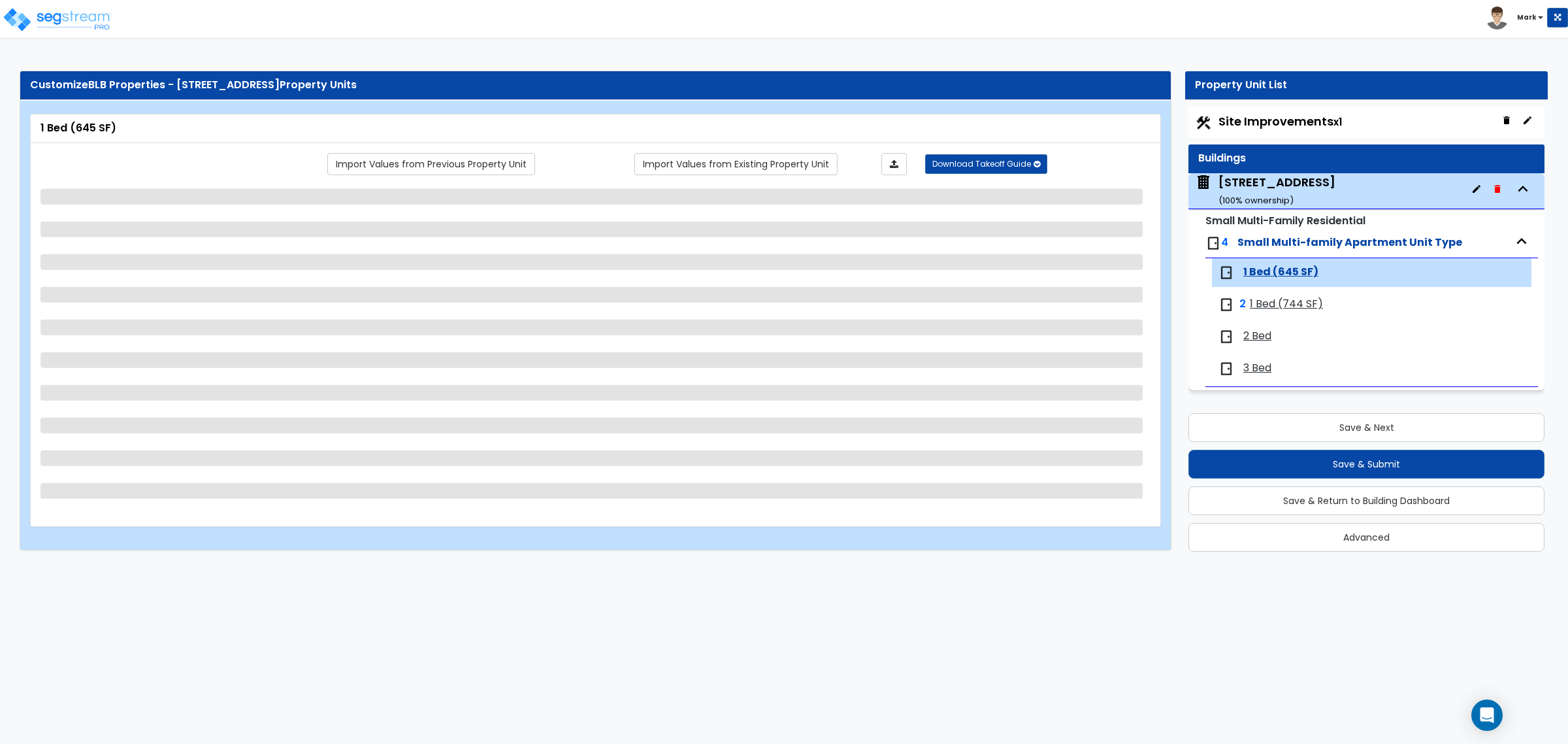
select select "1"
select select "4"
select select "2"
select select "6"
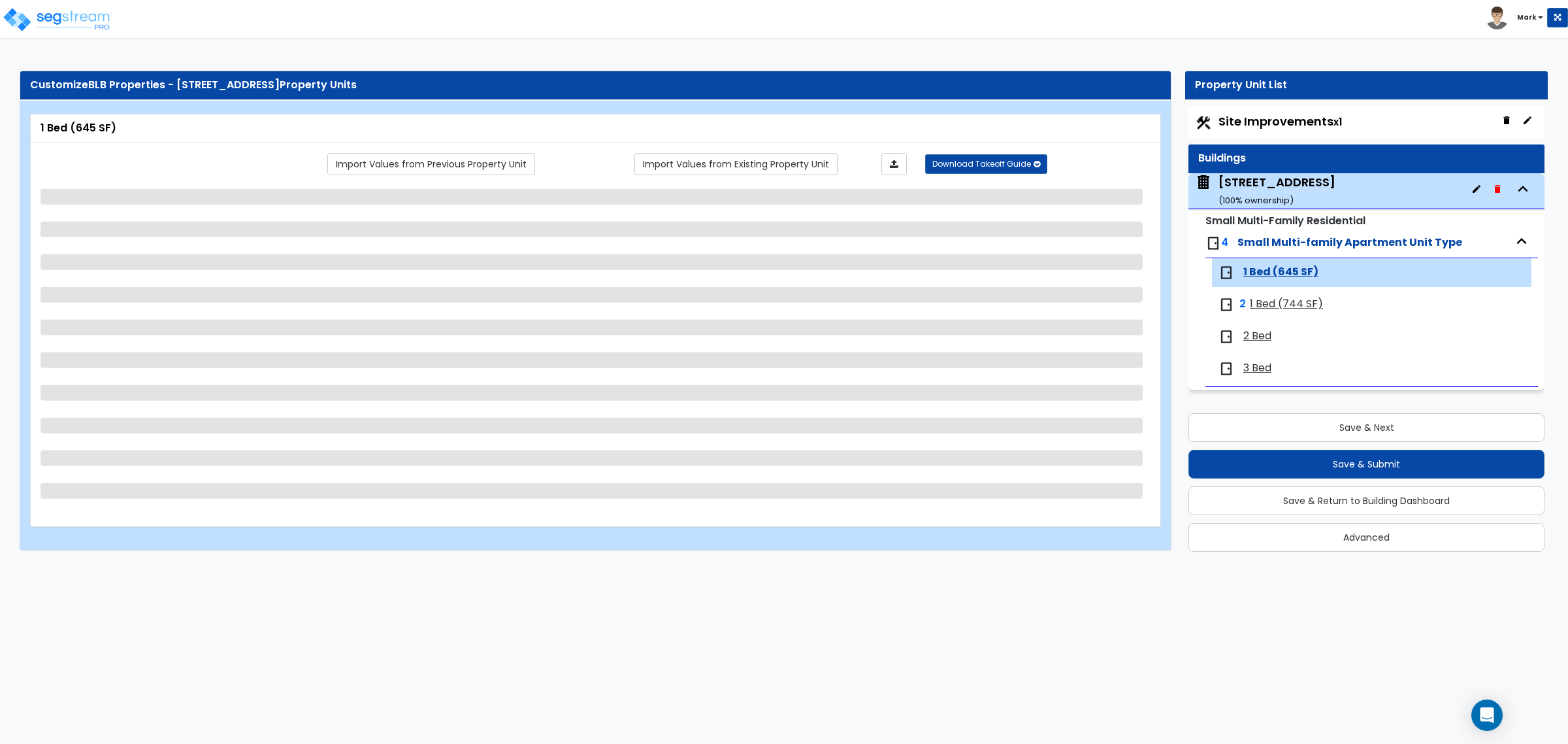
select select "1"
select select "2"
select select "3"
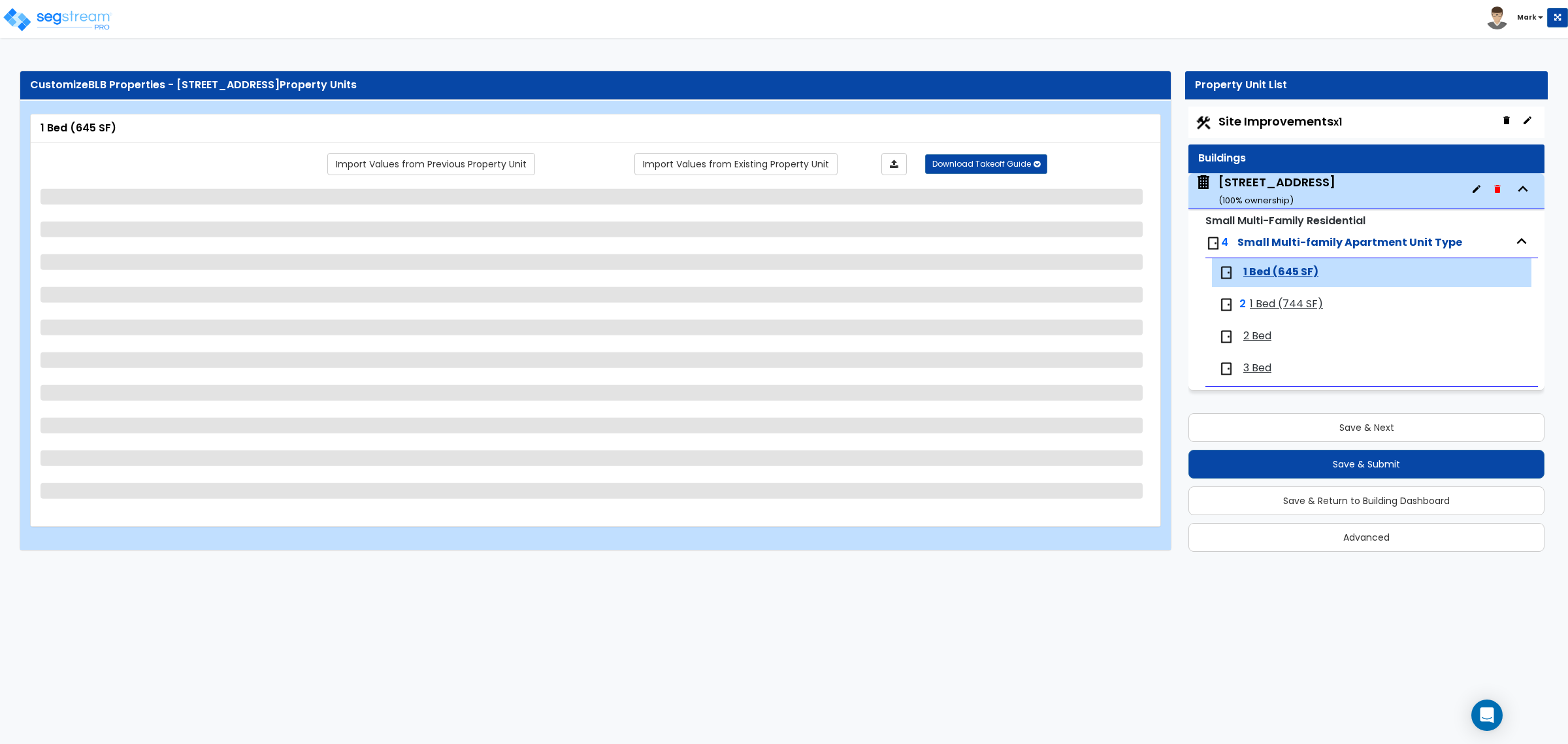
select select "1"
select select "4"
select select "1"
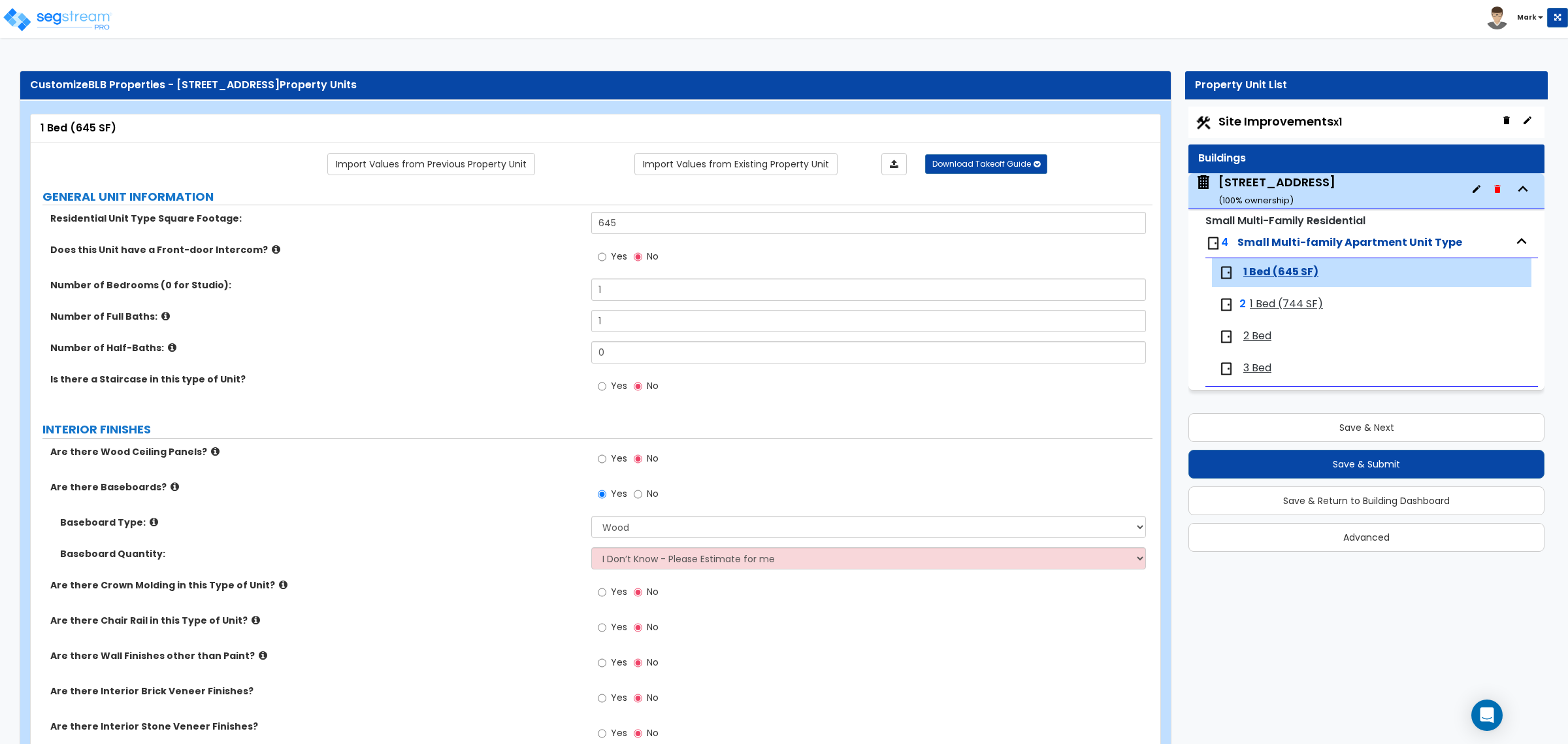
click at [1269, 121] on span "Site Improvements x1" at bounding box center [1280, 121] width 124 height 16
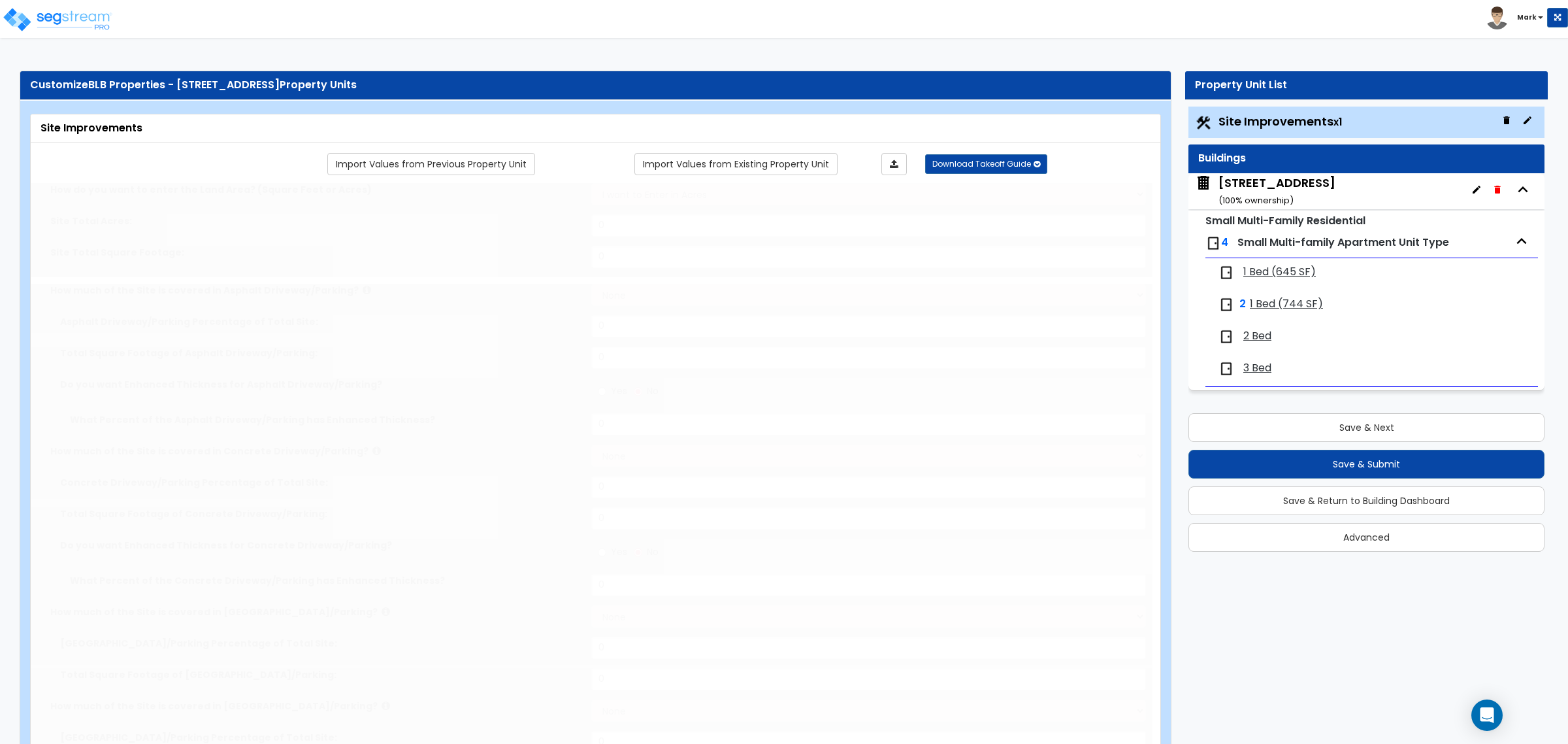
type input "0.05"
radio input "true"
select select "2"
type input "104"
select select "1"
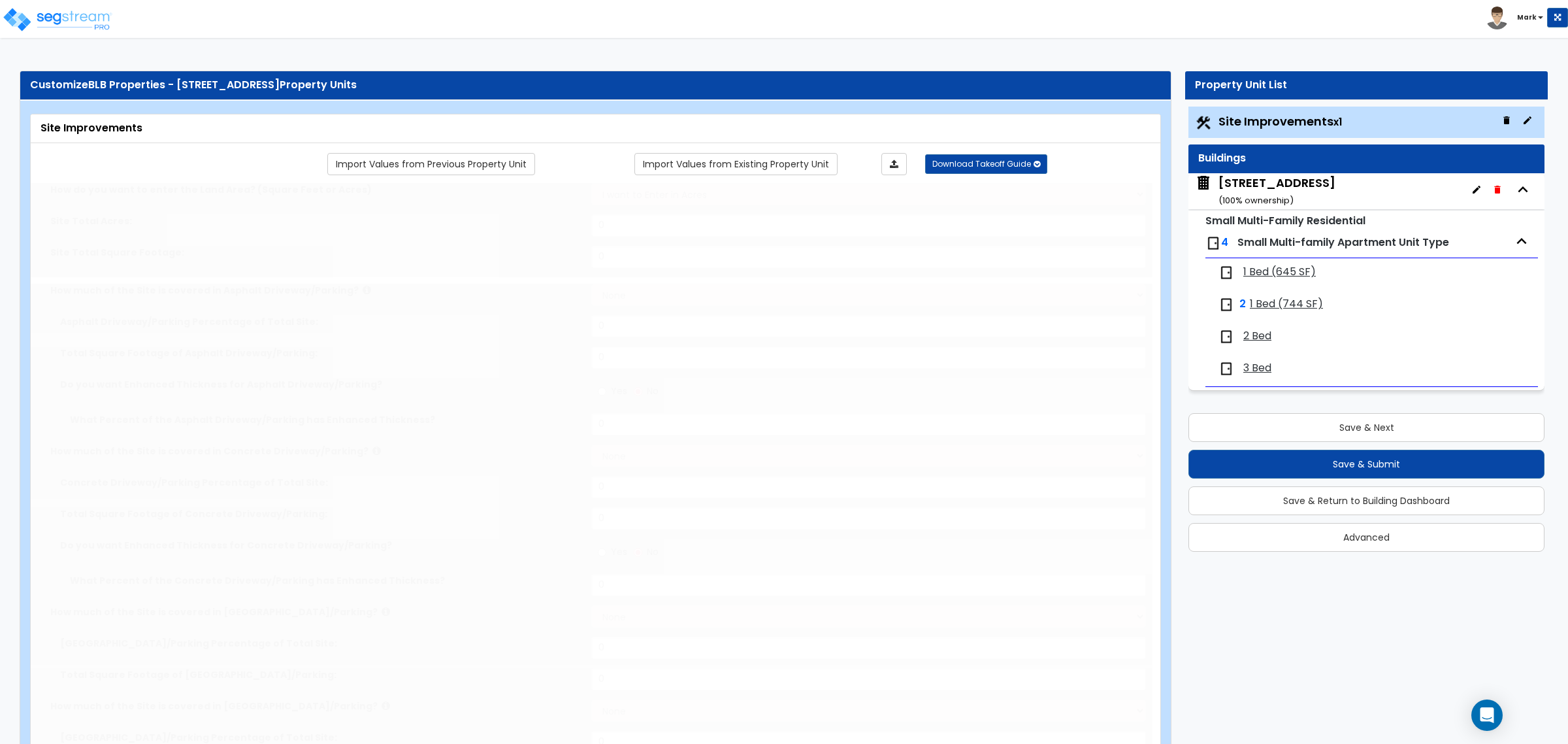
select select "1"
radio input "true"
type input "10"
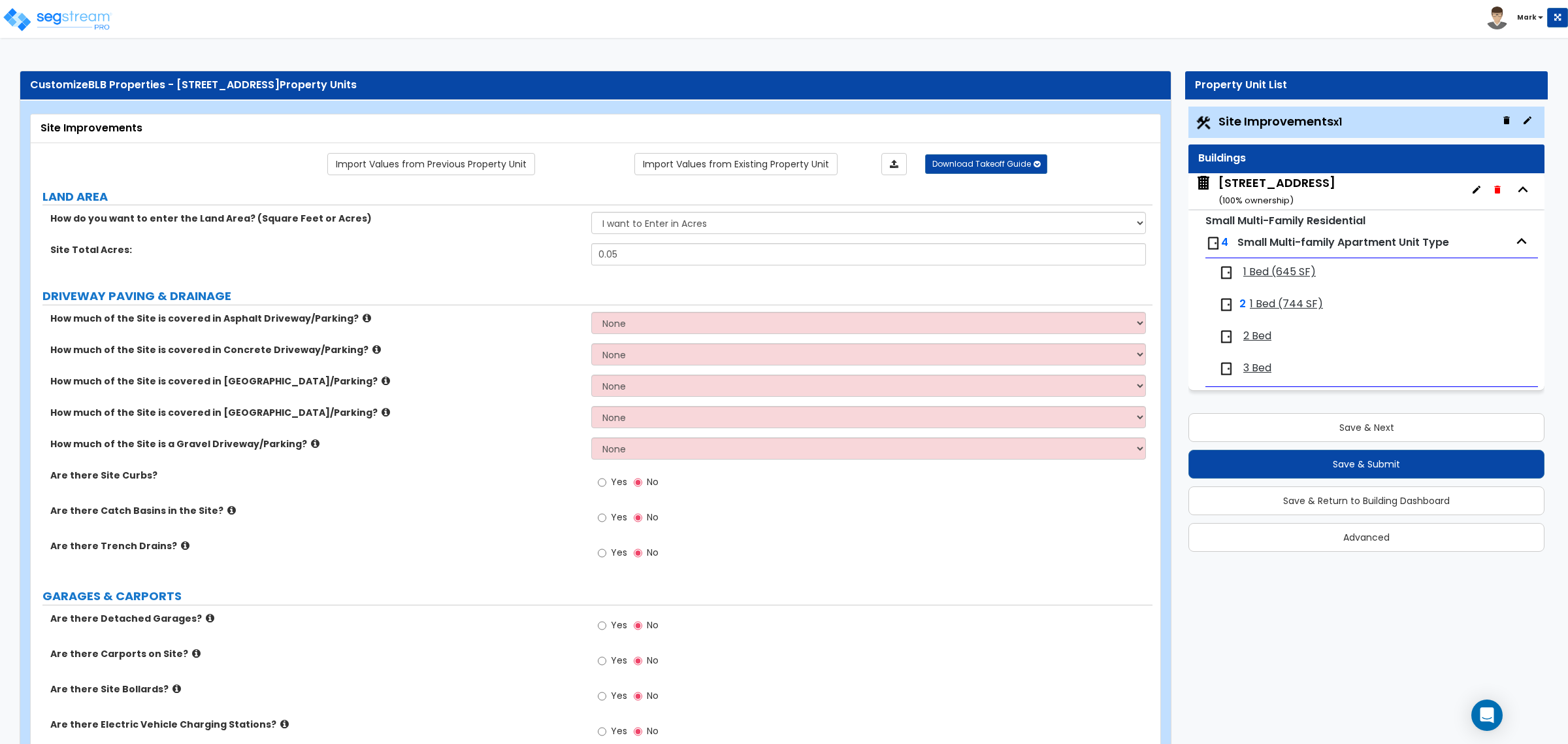
drag, startPoint x: 592, startPoint y: 619, endPoint x: 598, endPoint y: 625, distance: 8.5
click at [592, 621] on div "Yes No" at bounding box center [628, 626] width 74 height 30
click at [598, 625] on input "Yes" at bounding box center [602, 625] width 9 height 14
radio input "true"
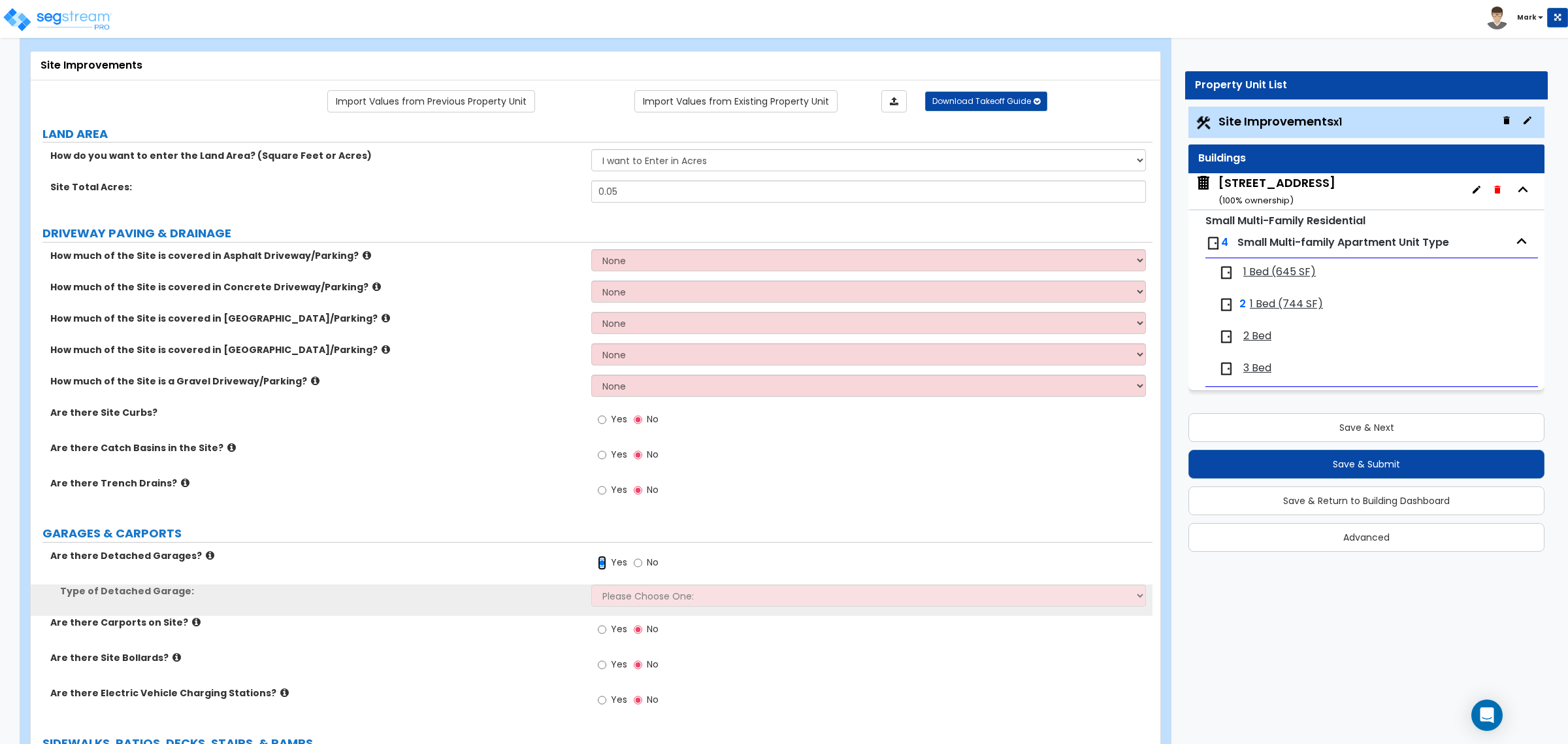
scroll to position [82, 0]
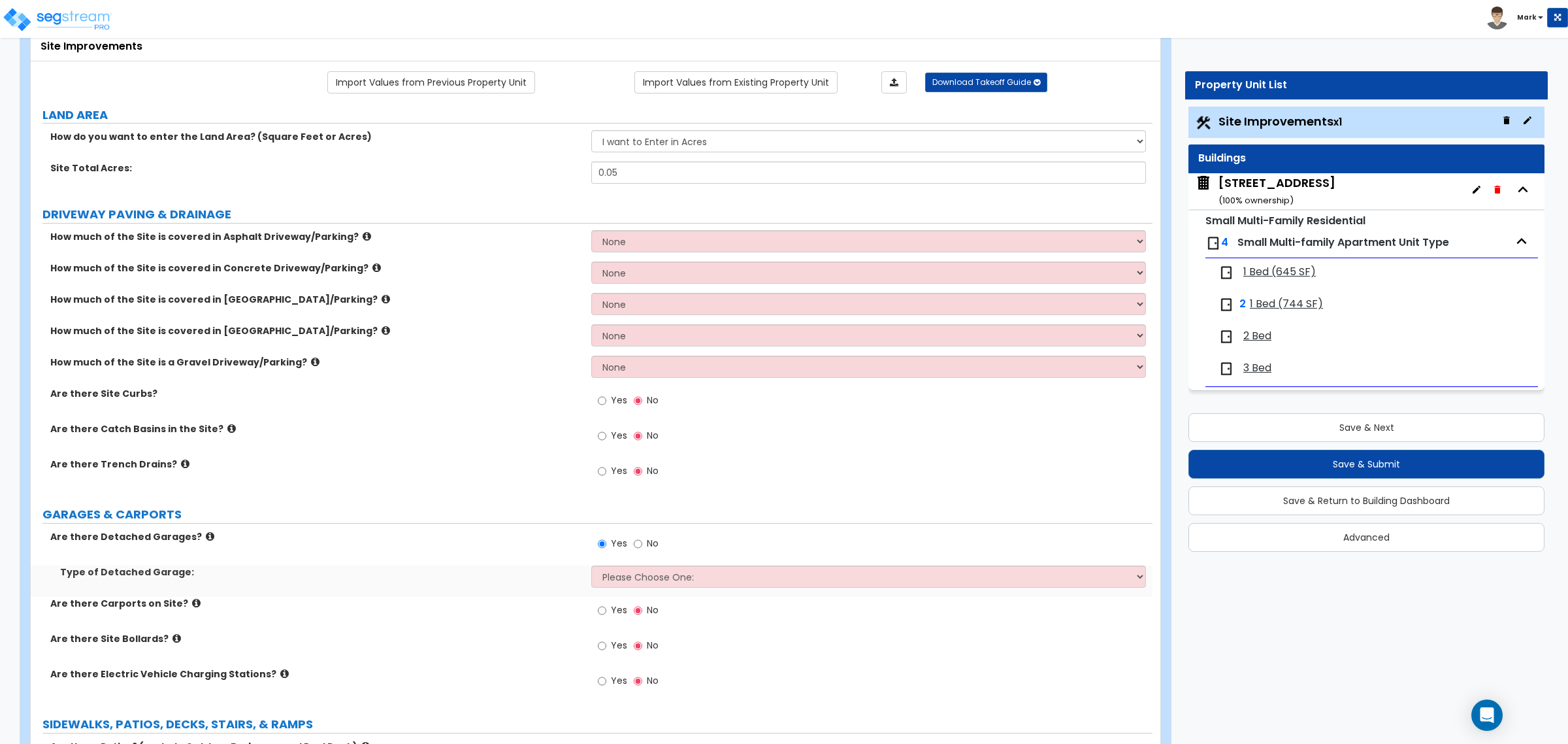
click at [615, 593] on div "Type of Detached Garage: Please Choose One: Built-Up Prefabricated" at bounding box center [591, 580] width 1121 height 31
click at [623, 583] on select "Please Choose One: Built-Up Prefabricated" at bounding box center [868, 576] width 554 height 22
click at [621, 583] on select "Please Choose One: Built-Up Prefabricated" at bounding box center [868, 576] width 554 height 22
select select "1"
click at [591, 566] on select "Please Choose One: Built-Up Prefabricated" at bounding box center [868, 576] width 554 height 22
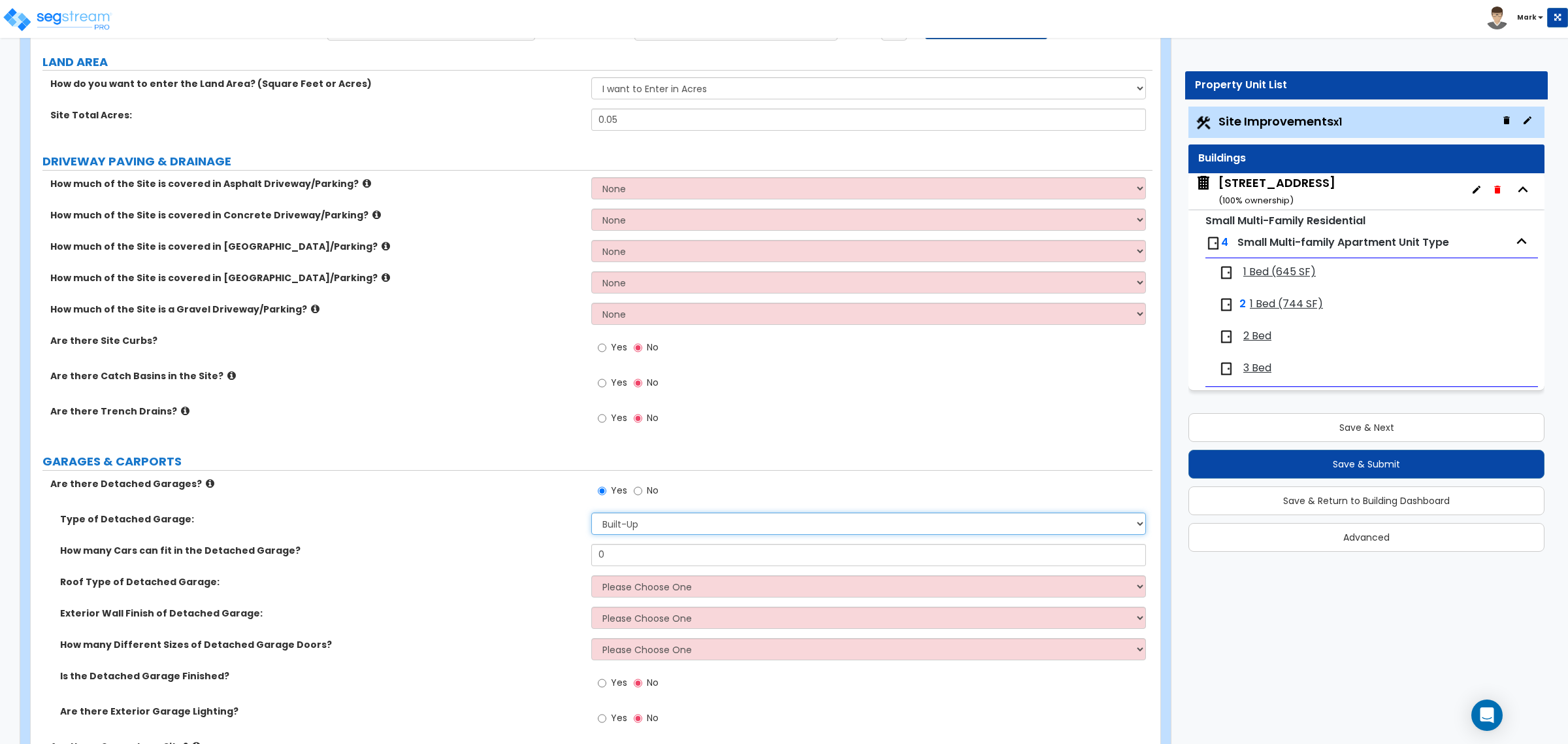
scroll to position [163, 0]
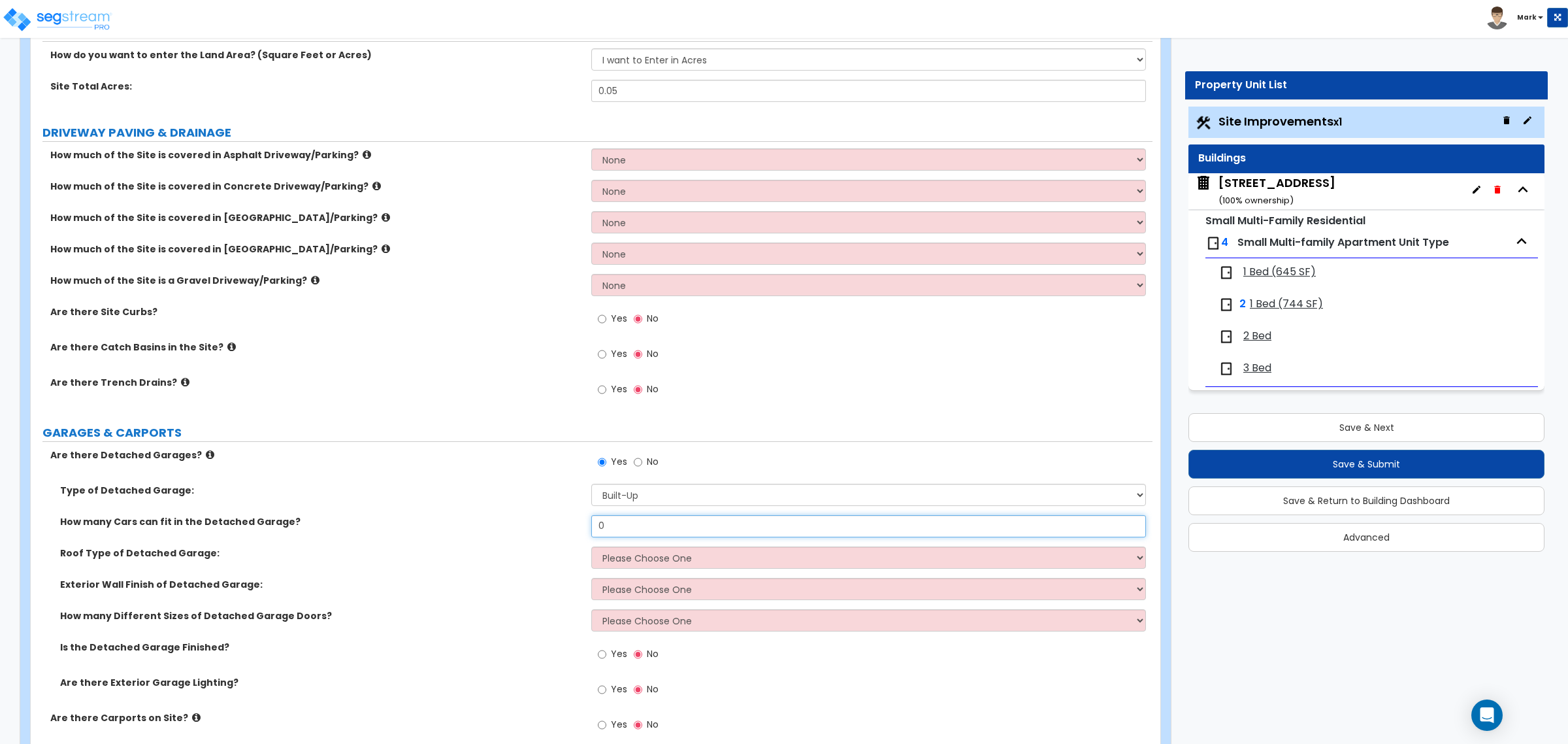
click at [642, 529] on input "0" at bounding box center [868, 526] width 554 height 22
click at [626, 549] on select "Please Choose One Gabled Roof Flat Roof" at bounding box center [868, 558] width 554 height 22
select select "1"
click at [591, 547] on select "Please Choose One Gabled Roof Flat Roof" at bounding box center [868, 558] width 554 height 22
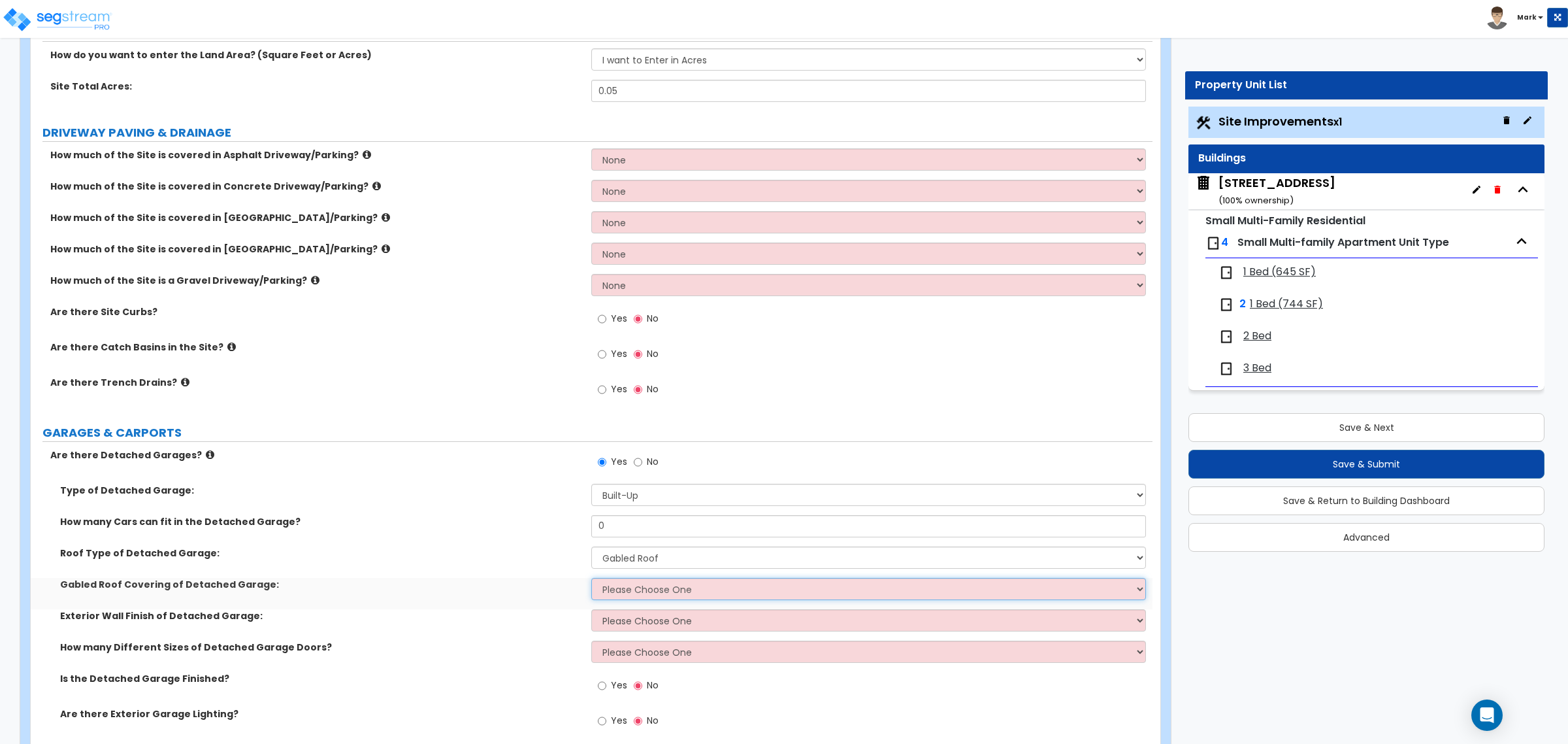
click at [634, 587] on select "Please Choose One Asphalt Shingle Clay Tile Wood Shingle Metal Shingle Standing…" at bounding box center [868, 589] width 554 height 22
select select "1"
click at [591, 578] on select "Please Choose One Asphalt Shingle Clay Tile Wood Shingle Metal Shingle Standing…" at bounding box center [868, 589] width 554 height 22
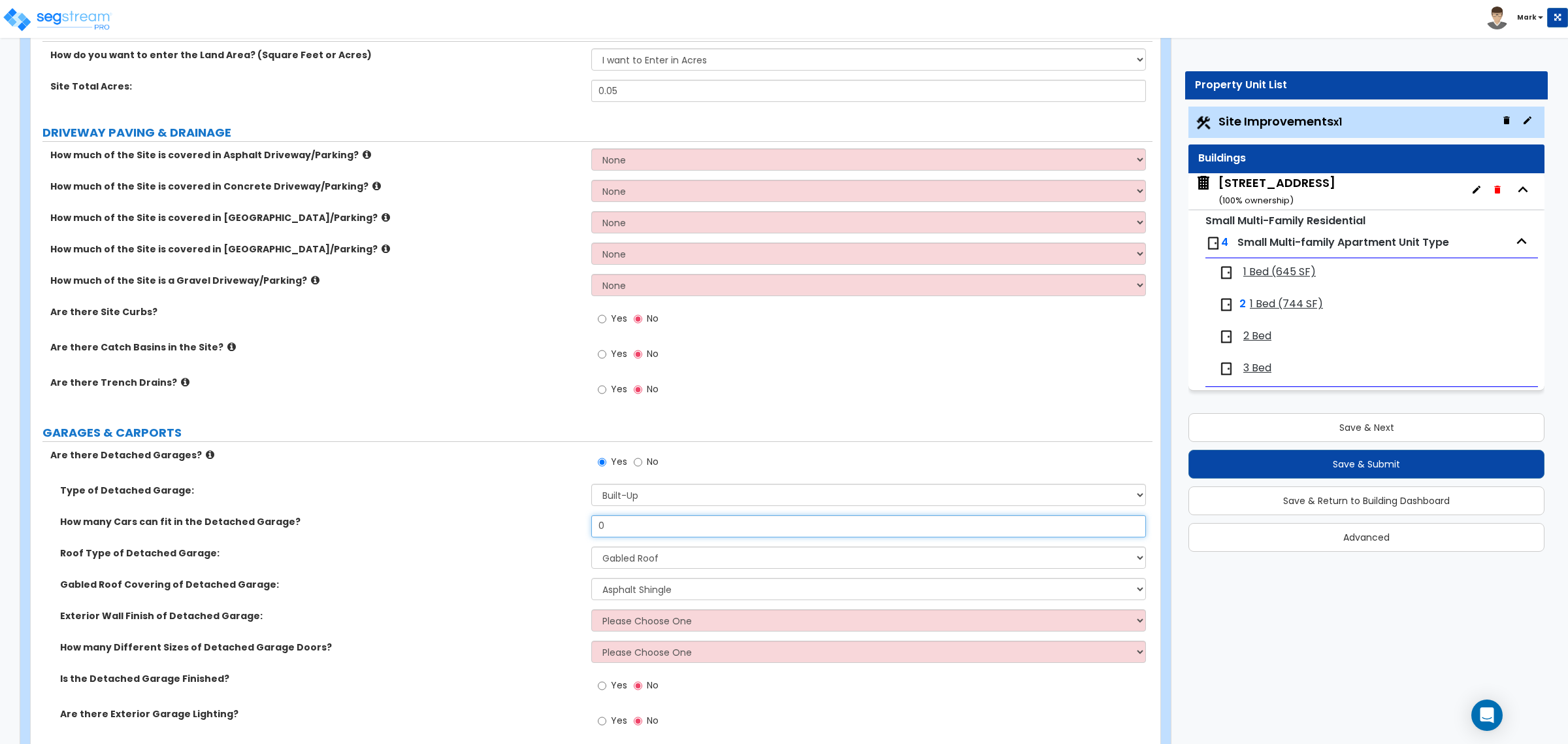
click at [625, 530] on input "0" at bounding box center [868, 526] width 554 height 22
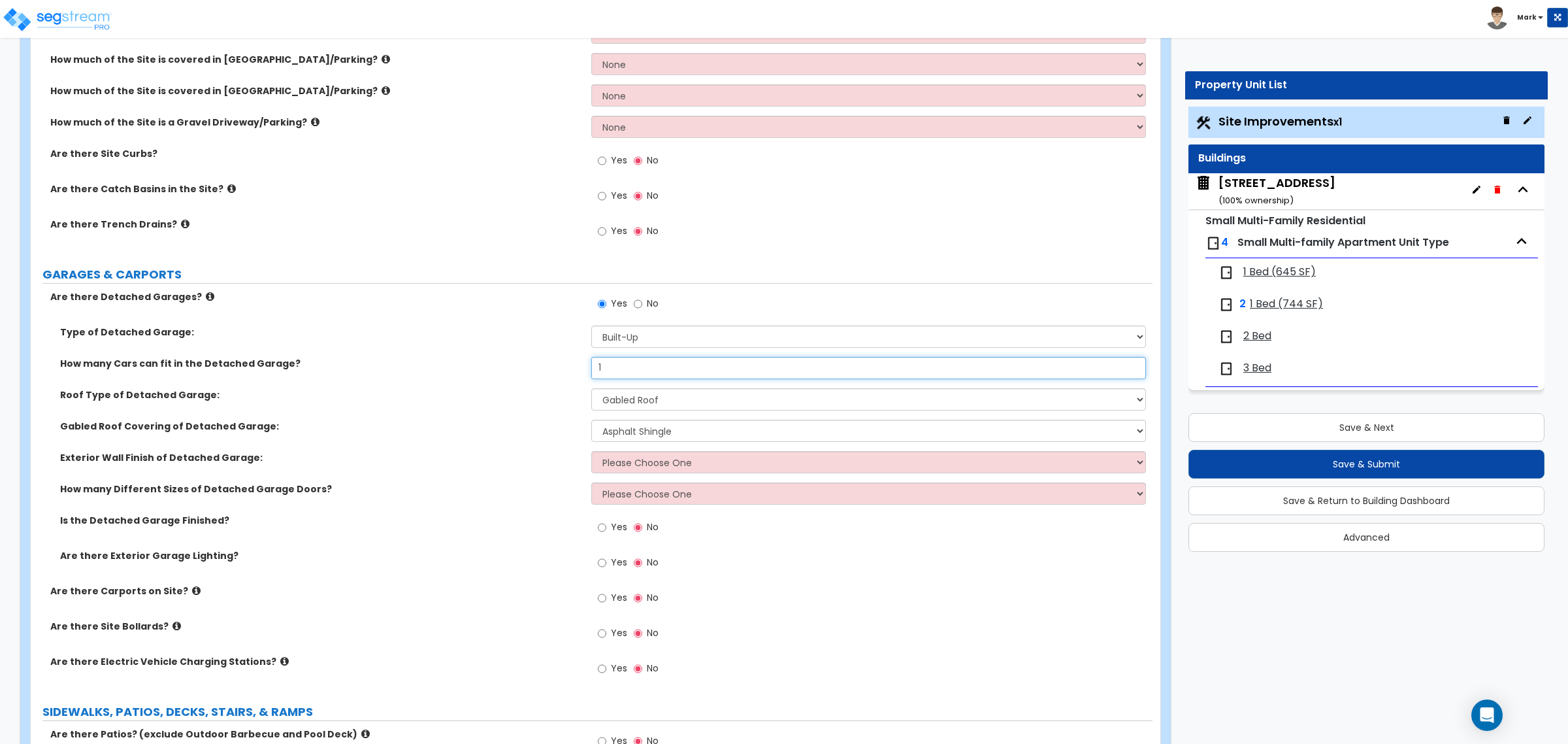
scroll to position [327, 0]
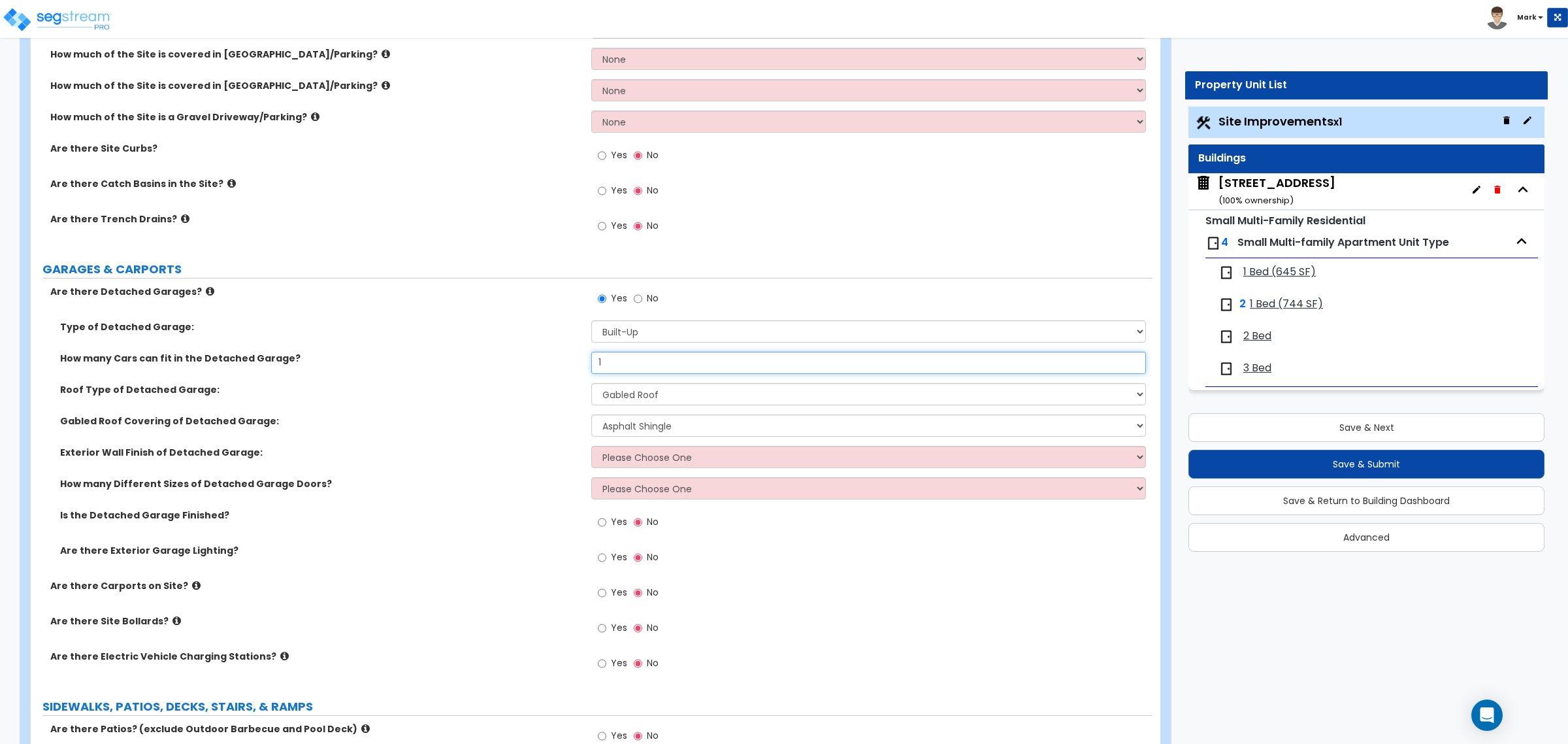
type input "1"
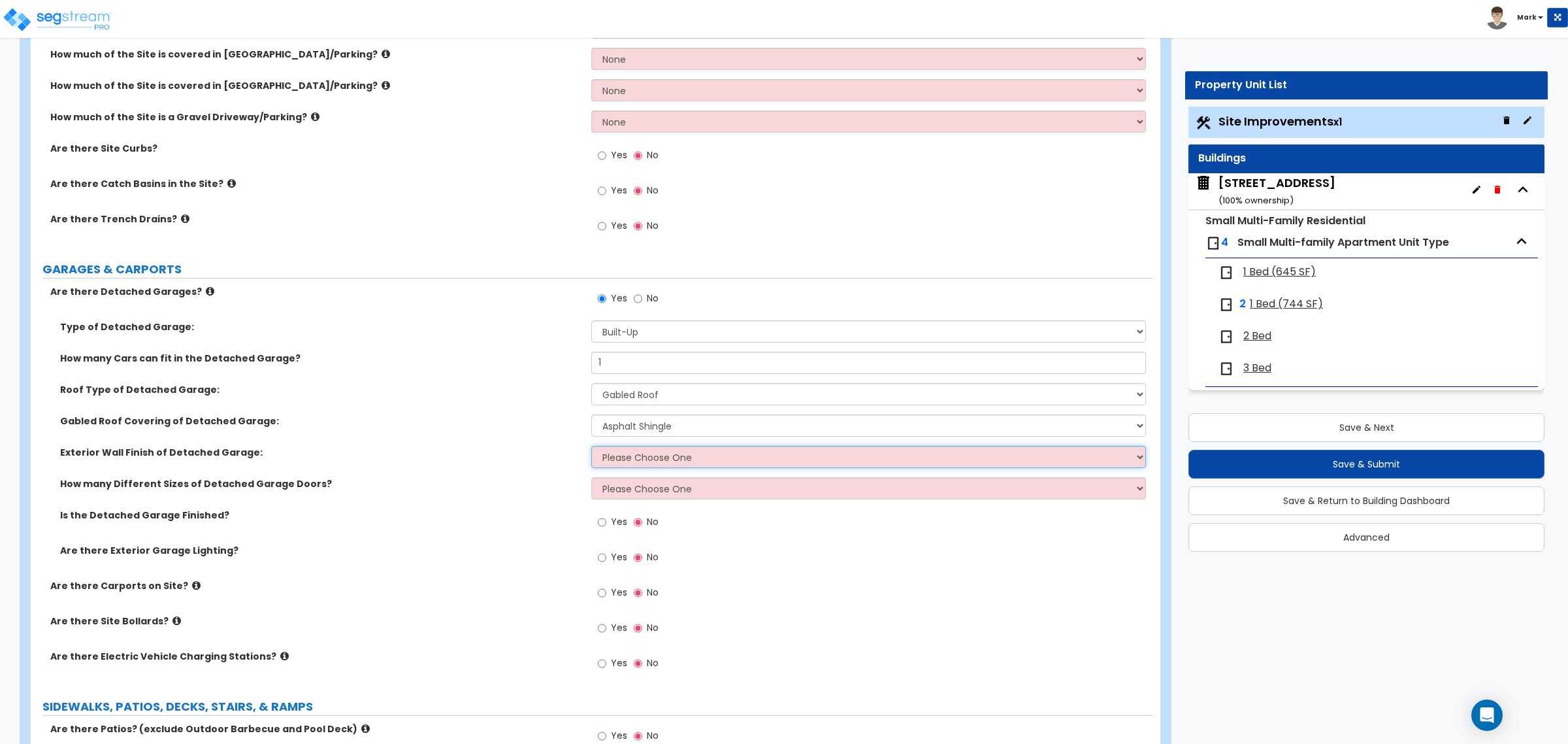
click at [635, 460] on select "Please Choose One Brick Veneer Stone Veneer Wood Siding Vinyl Siding Standing S…" at bounding box center [868, 457] width 554 height 22
select select "1"
click at [591, 446] on select "Please Choose One Brick Veneer Stone Veneer Wood Siding Vinyl Siding Standing S…" at bounding box center [868, 457] width 554 height 22
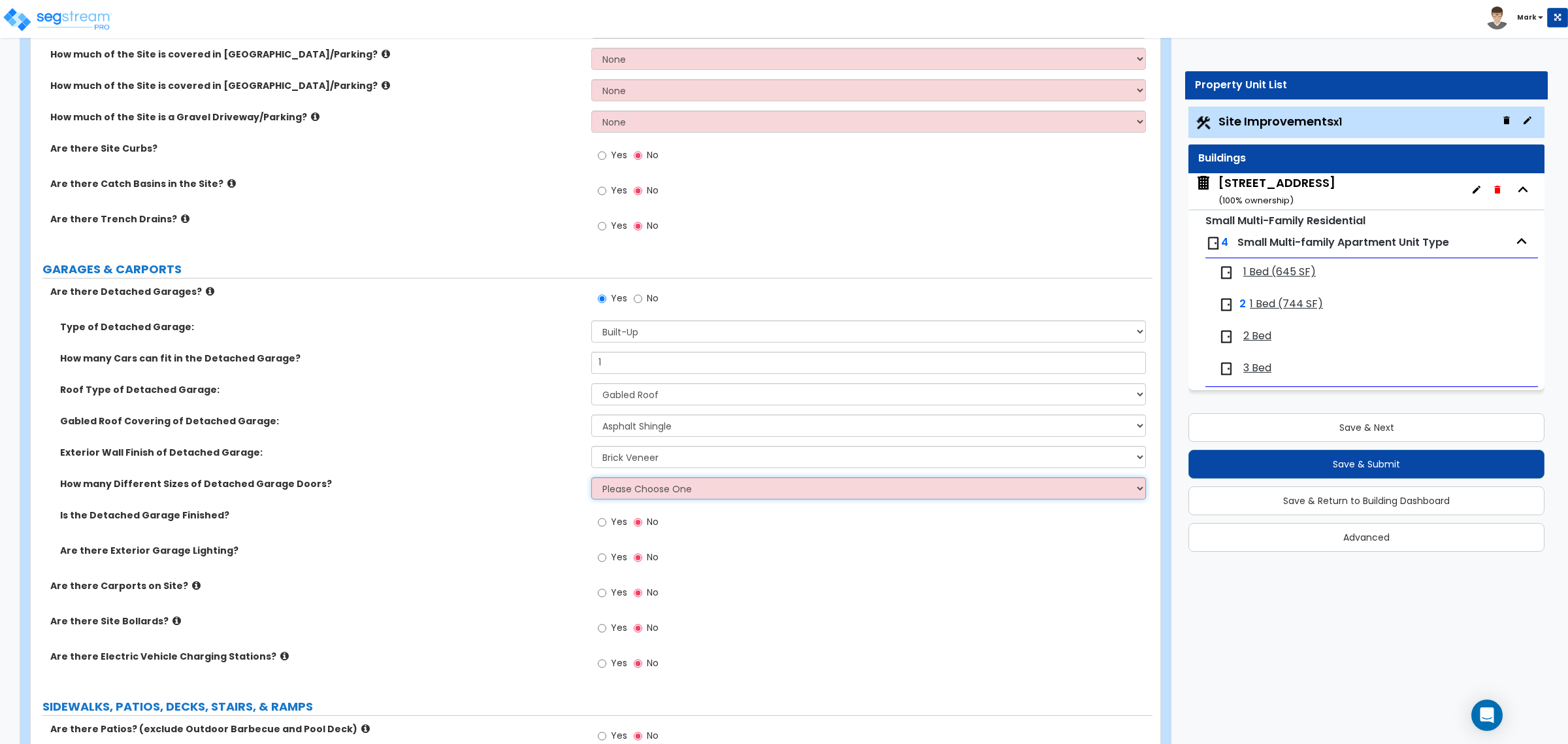
click at [635, 490] on select "Please Choose One 1 2 3" at bounding box center [868, 489] width 554 height 22
select select "1"
click at [591, 478] on select "Please Choose One 1 2 3" at bounding box center [868, 489] width 554 height 22
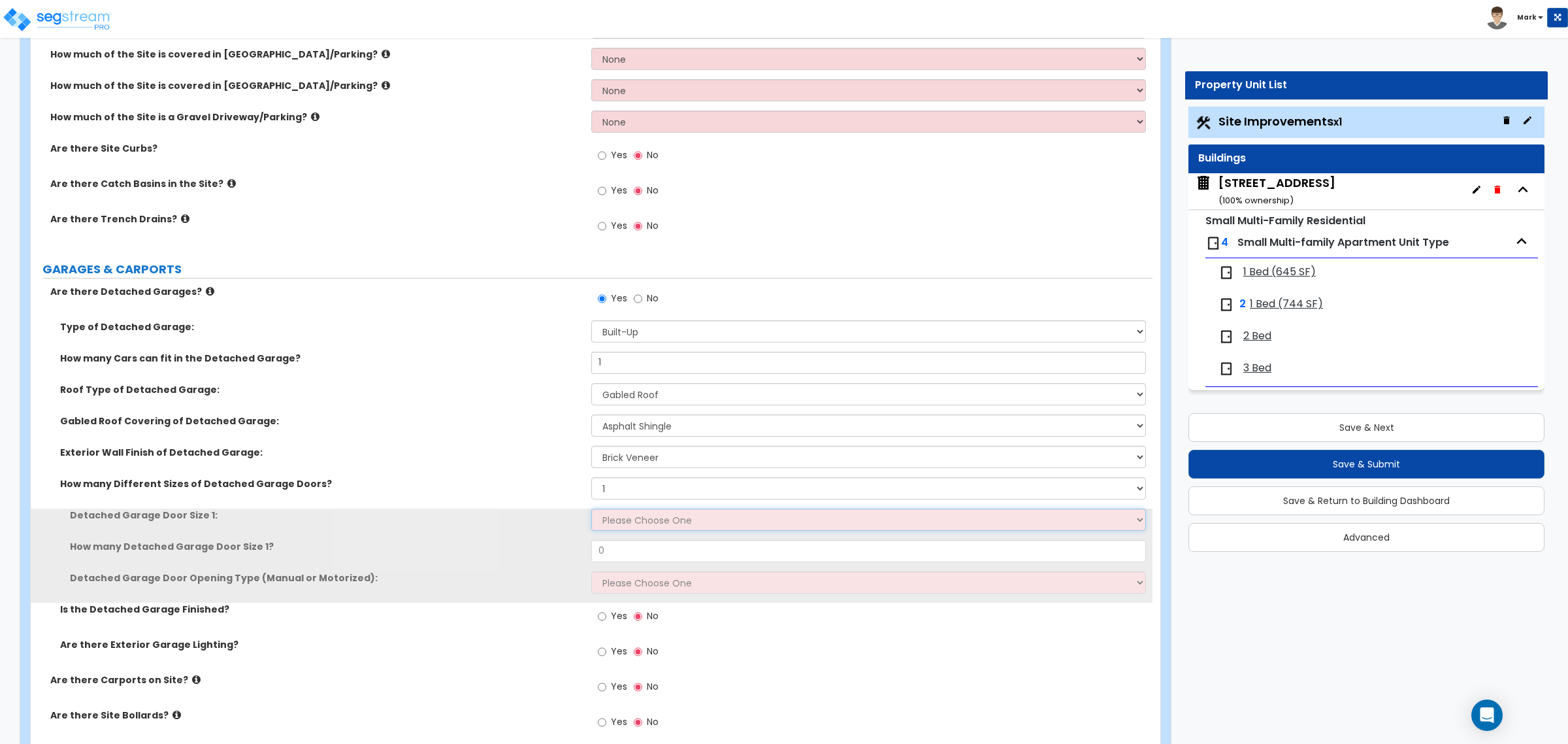
click at [628, 528] on select "Please Choose One 9' x 7' 16' x 7'" at bounding box center [868, 520] width 554 height 22
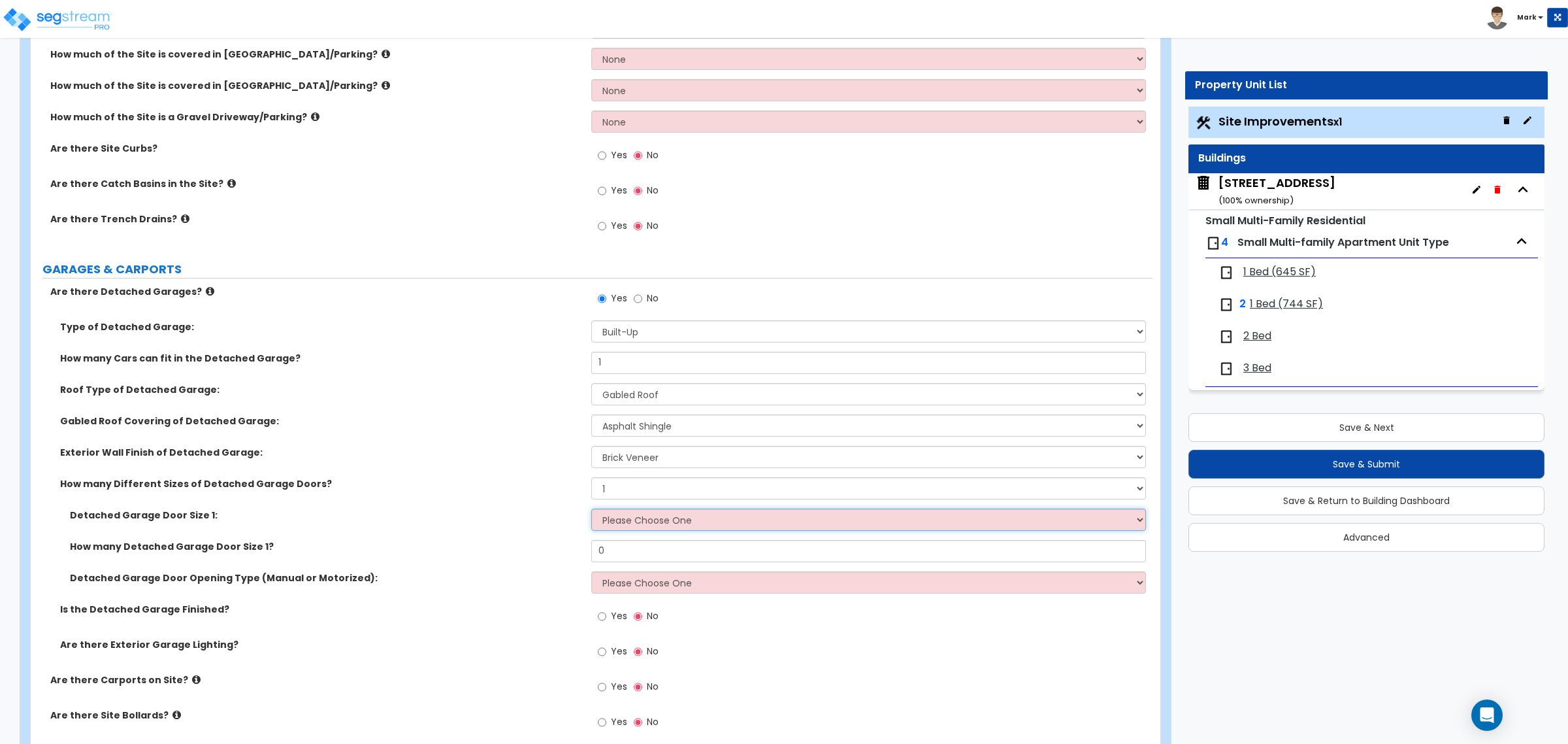
select select "1"
click at [591, 509] on select "Please Choose One 9' x 7' 16' x 7'" at bounding box center [868, 520] width 554 height 22
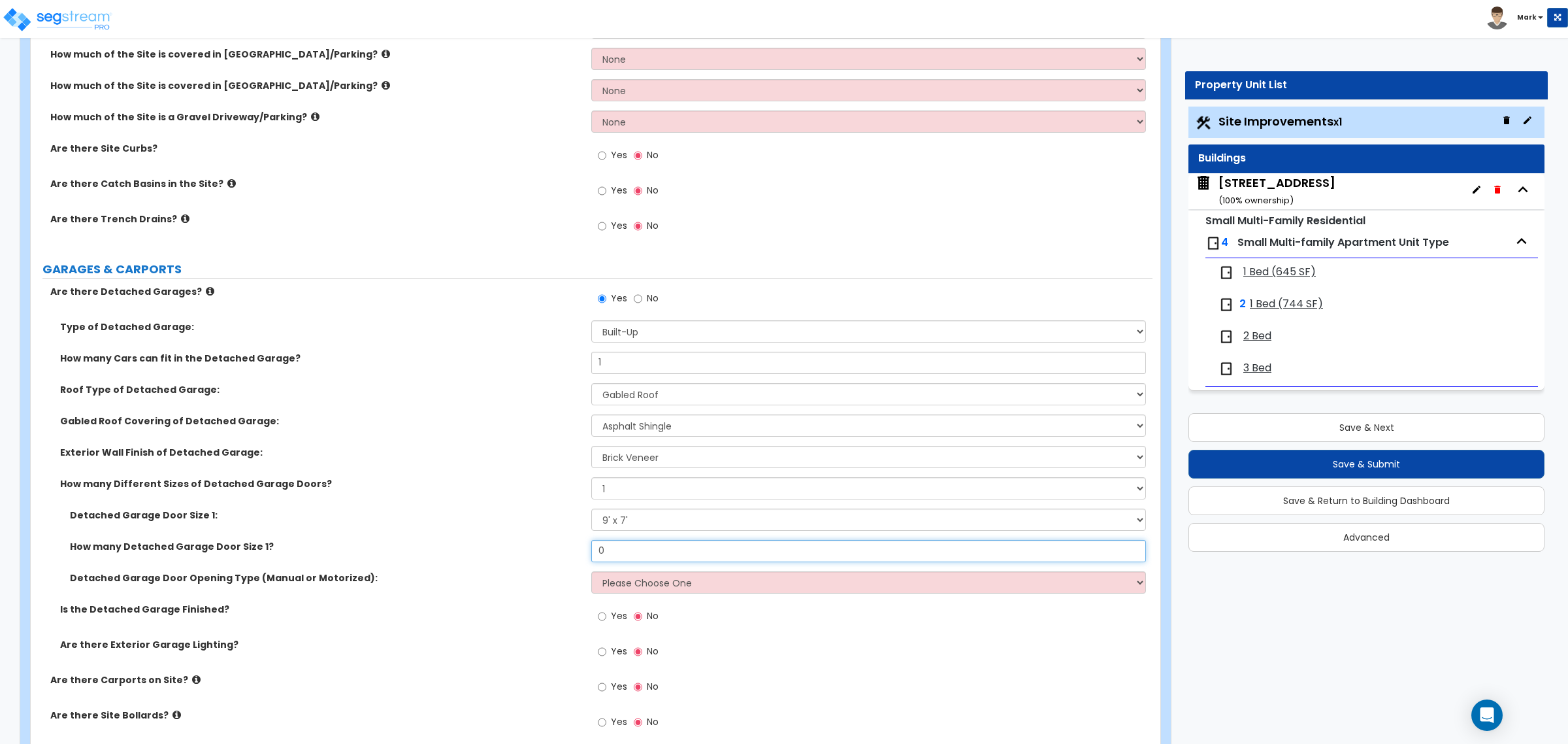
click at [628, 550] on input "0" at bounding box center [868, 551] width 554 height 22
type input "1"
click at [634, 582] on select "Please Choose One All Manual All Motorized Some are Motorized" at bounding box center [868, 583] width 554 height 22
select select "1"
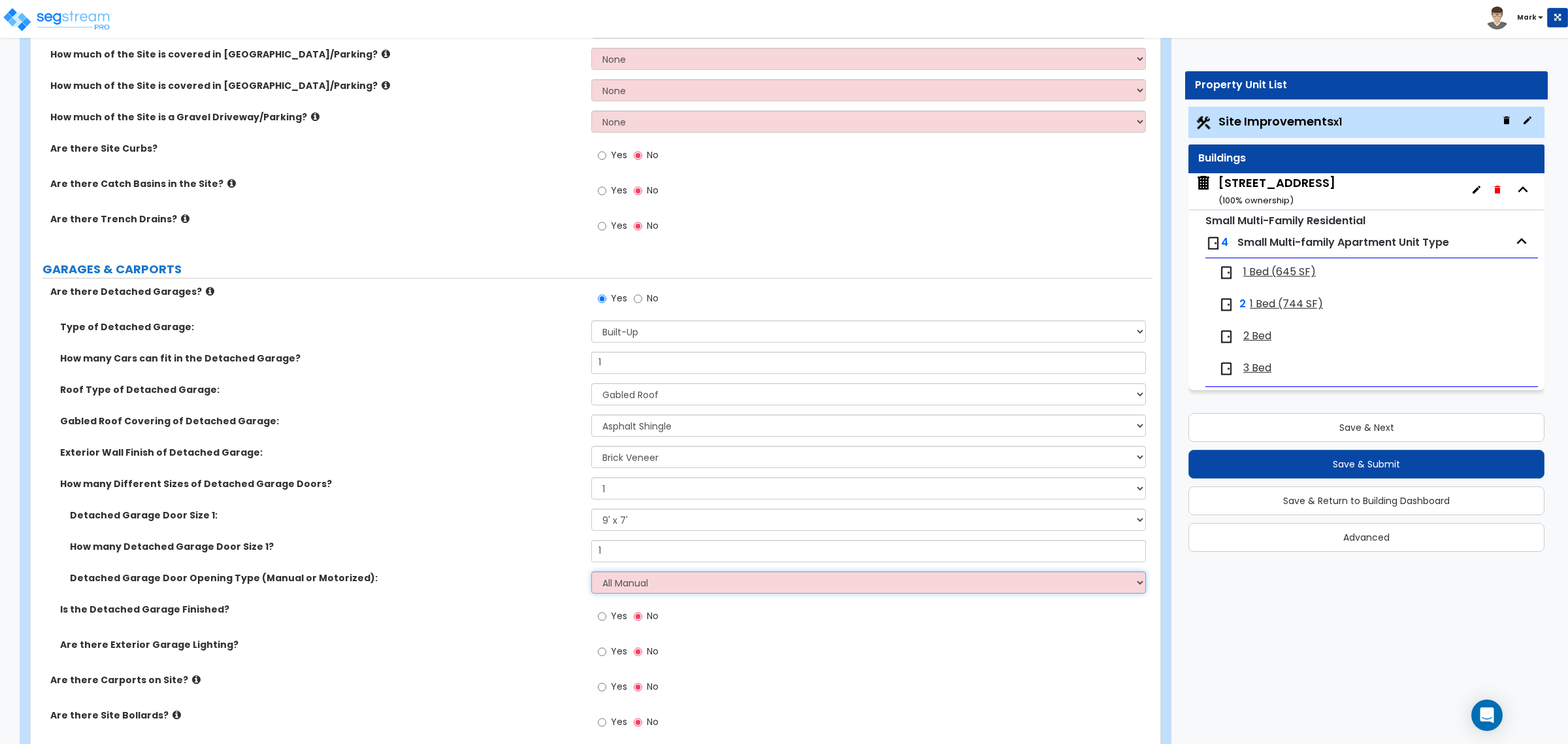
click at [591, 572] on select "Please Choose One All Manual All Motorized Some are Motorized" at bounding box center [868, 583] width 554 height 22
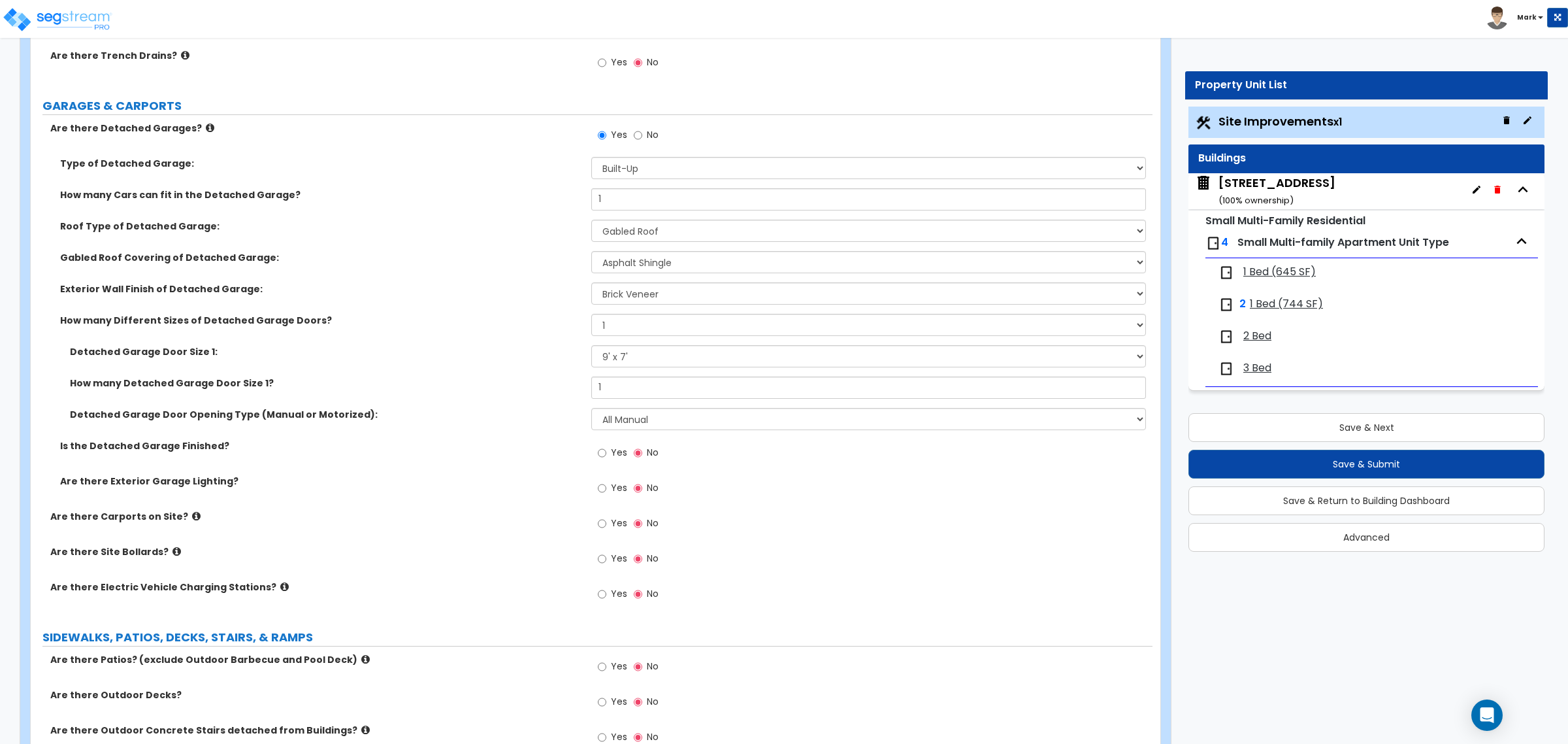
scroll to position [1232, 0]
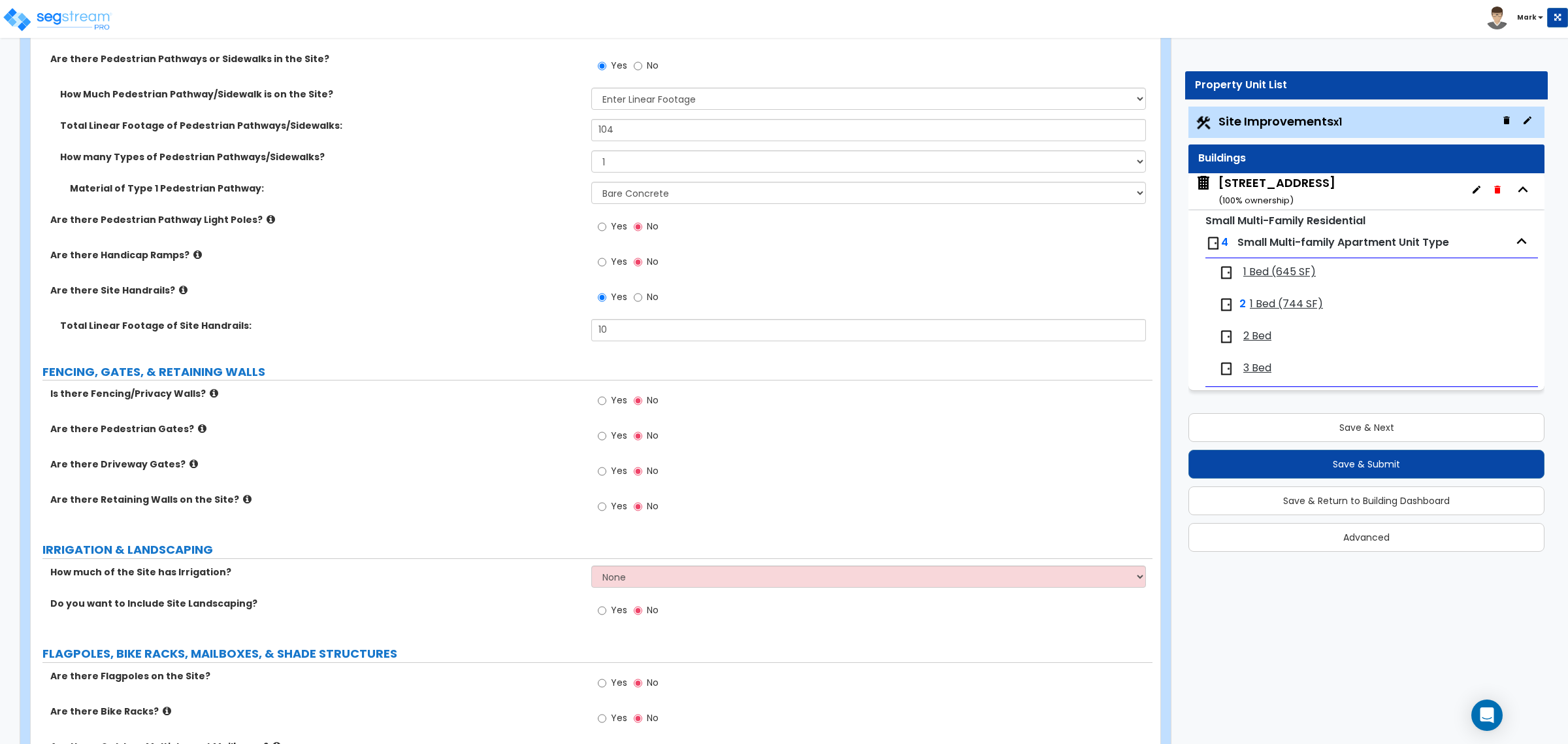
click at [615, 399] on span "Yes" at bounding box center [619, 400] width 16 height 13
click at [606, 399] on input "Yes" at bounding box center [602, 401] width 9 height 14
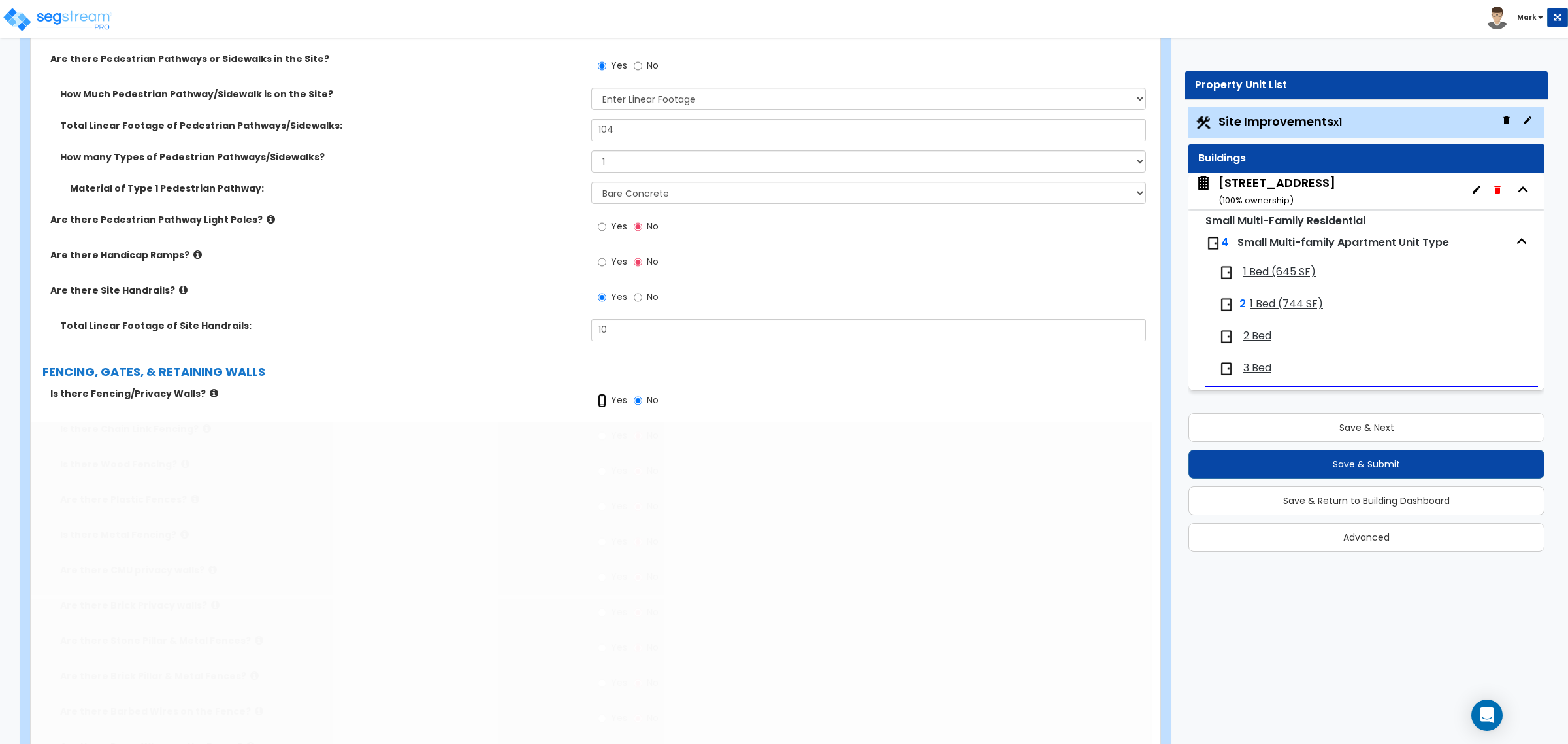
radio input "true"
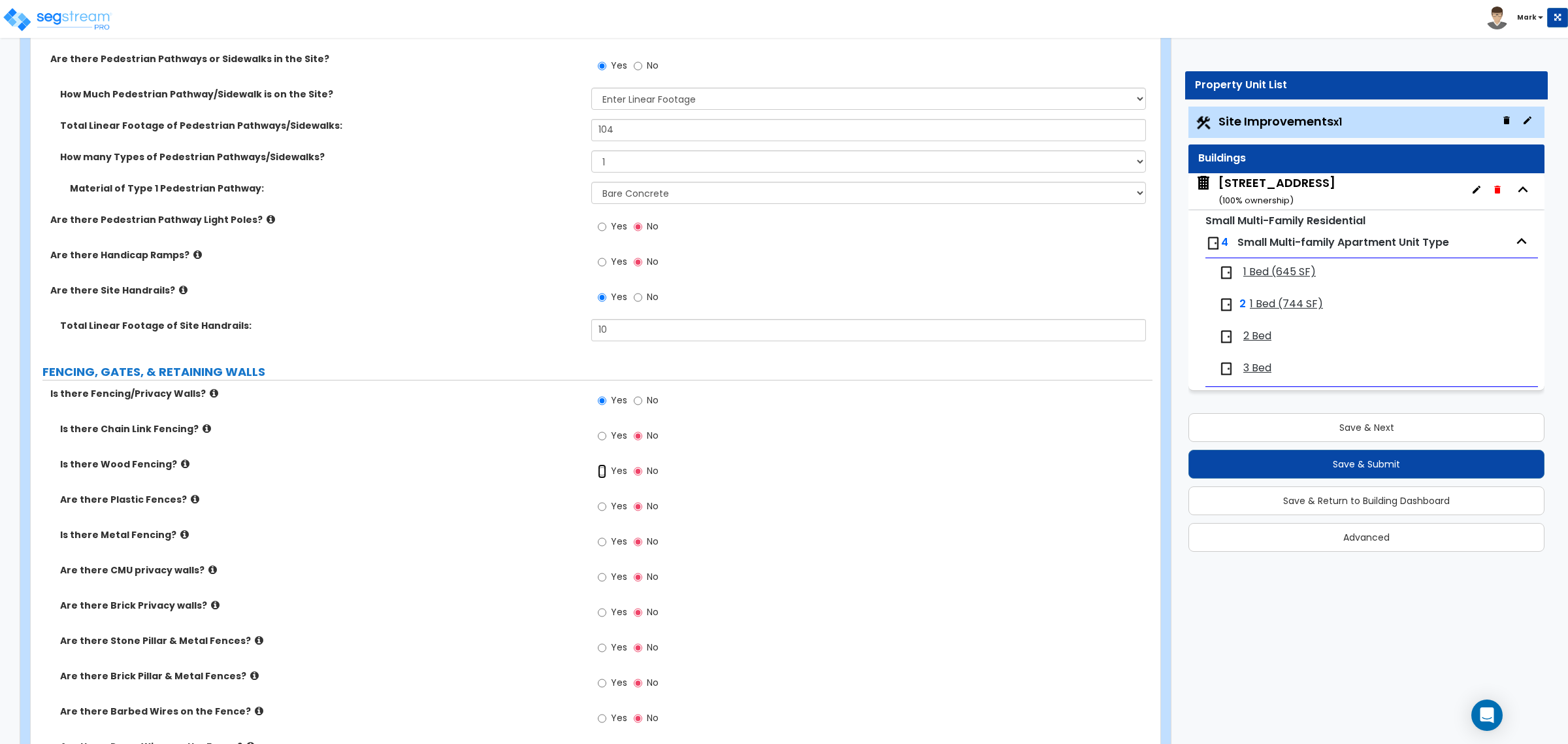
click at [606, 472] on input "Yes" at bounding box center [602, 471] width 9 height 14
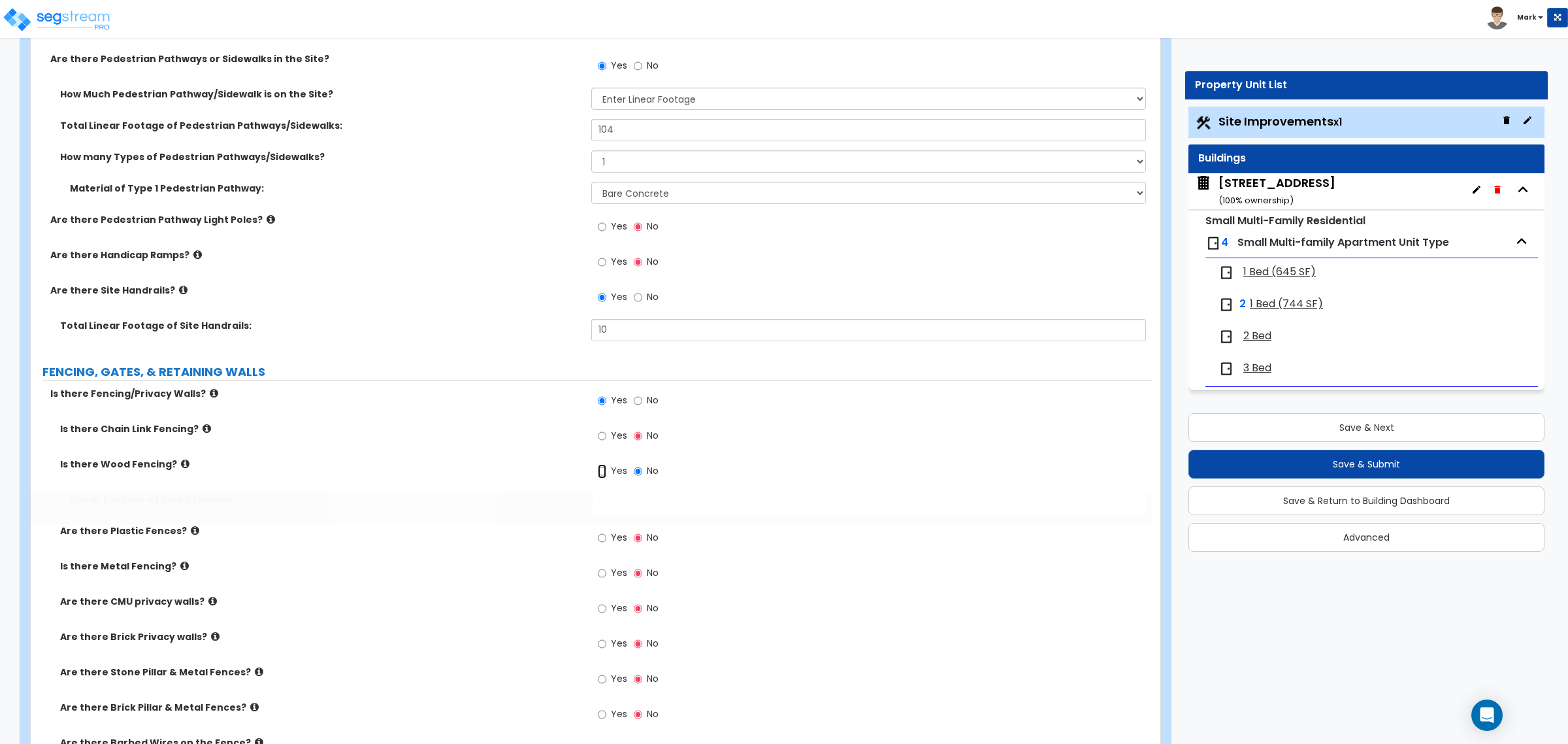
radio input "true"
click at [614, 500] on input "0" at bounding box center [868, 504] width 554 height 22
type input "7"
click at [561, 484] on div "Is there Wood Fencing? Yes No" at bounding box center [591, 475] width 1121 height 35
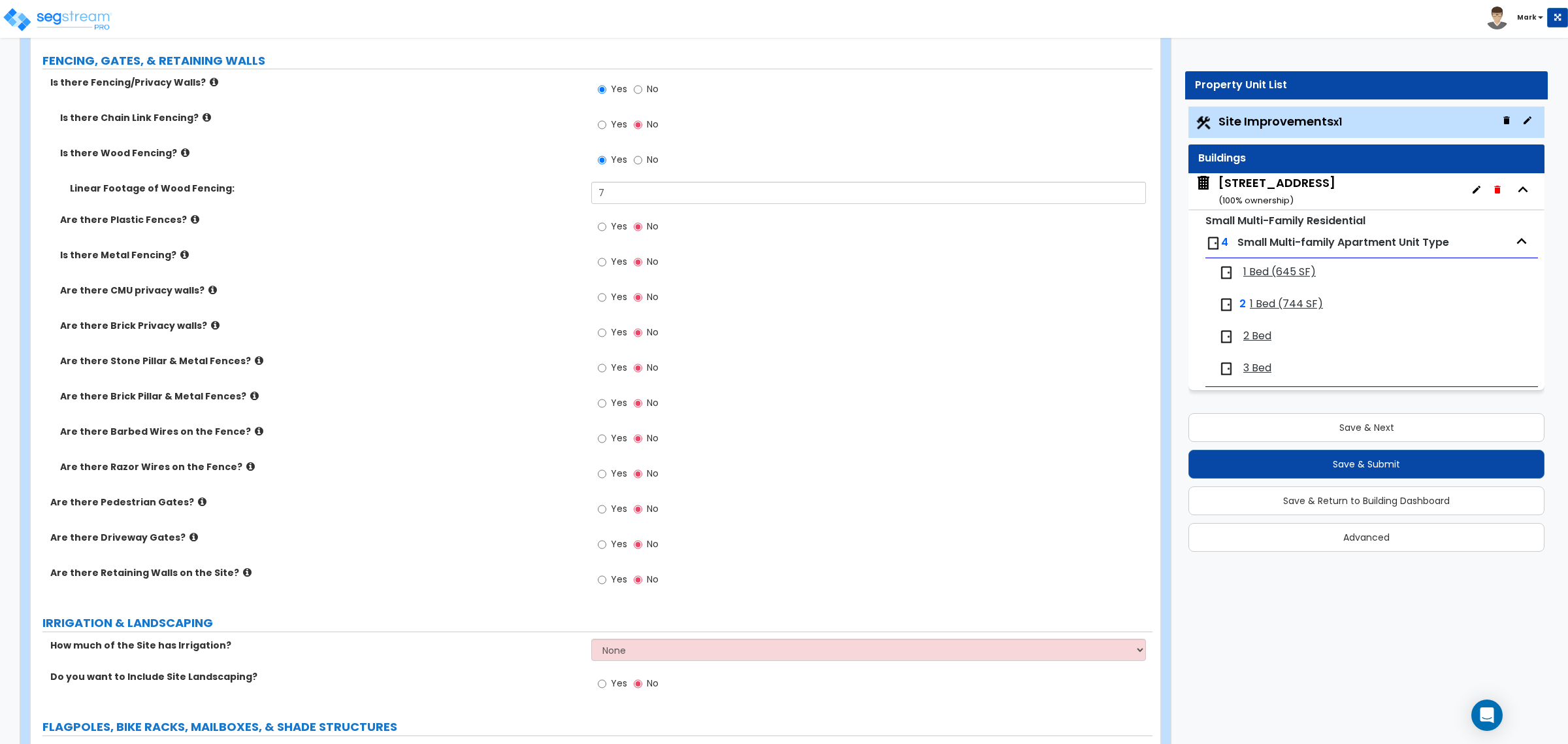
scroll to position [1477, 0]
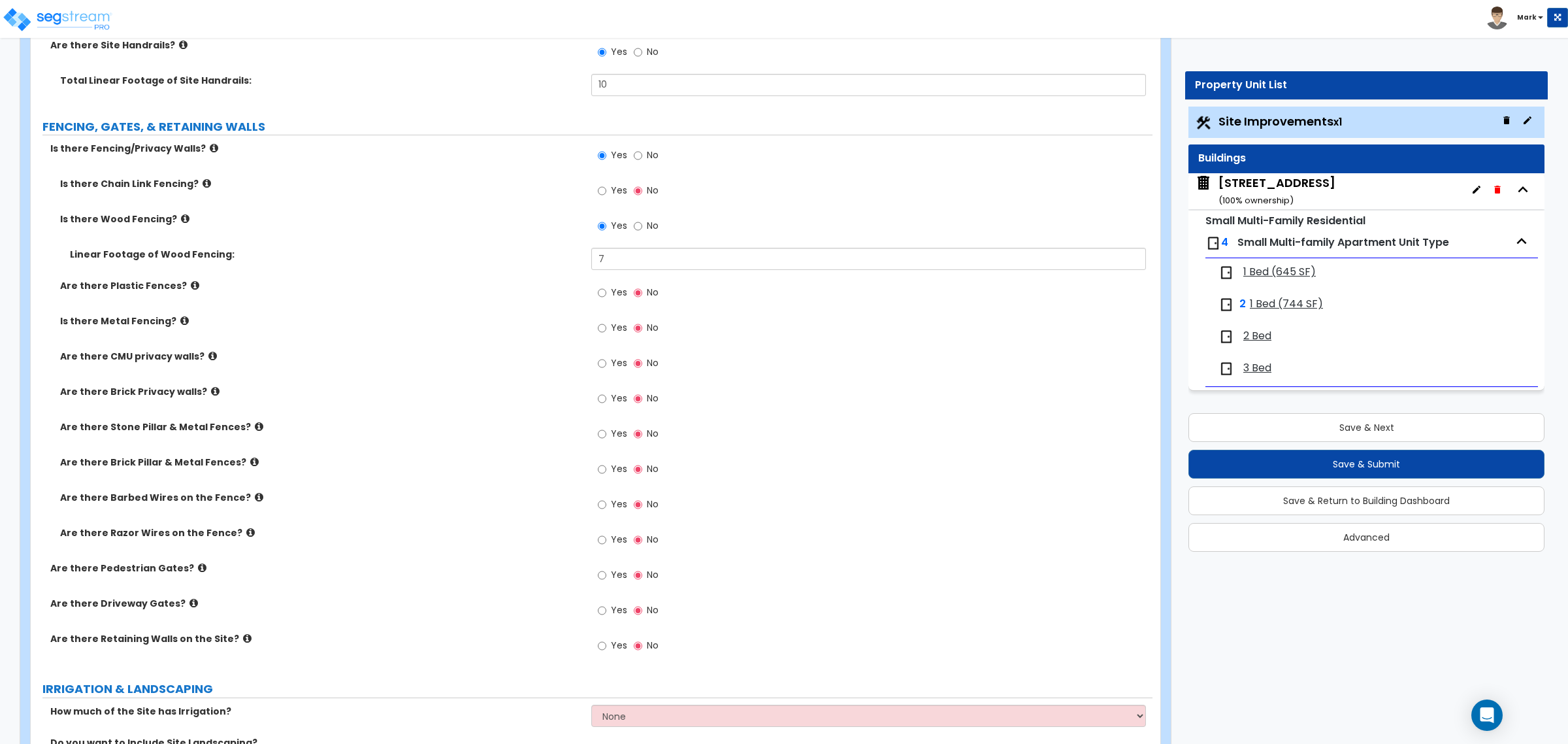
click at [618, 569] on span "Yes" at bounding box center [619, 574] width 16 height 13
click at [606, 569] on input "Yes" at bounding box center [602, 575] width 9 height 14
radio input "true"
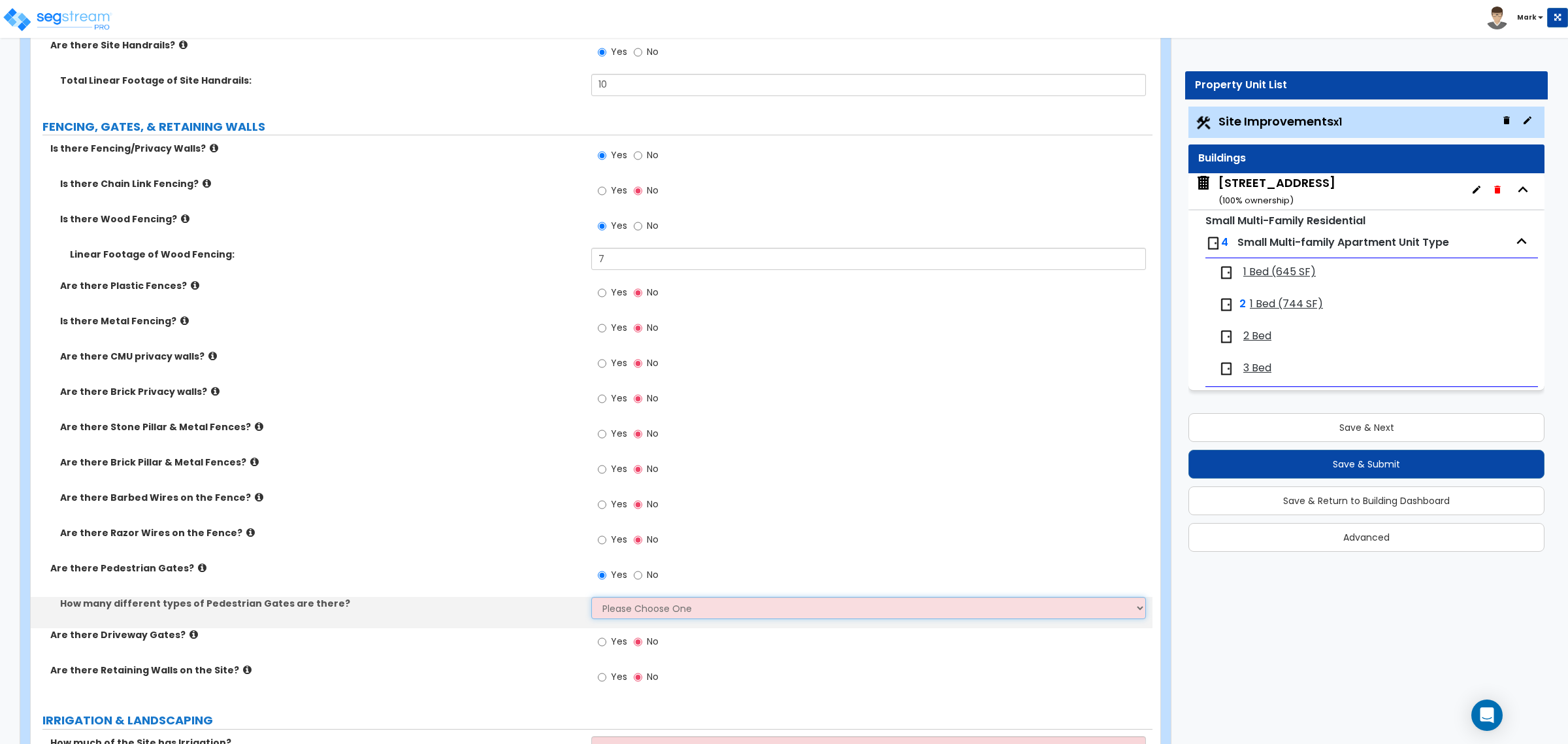
click at [621, 607] on select "Please Choose One 1 2 3" at bounding box center [868, 608] width 554 height 22
select select "1"
click at [591, 597] on select "Please Choose One 1 2 3" at bounding box center [868, 608] width 554 height 22
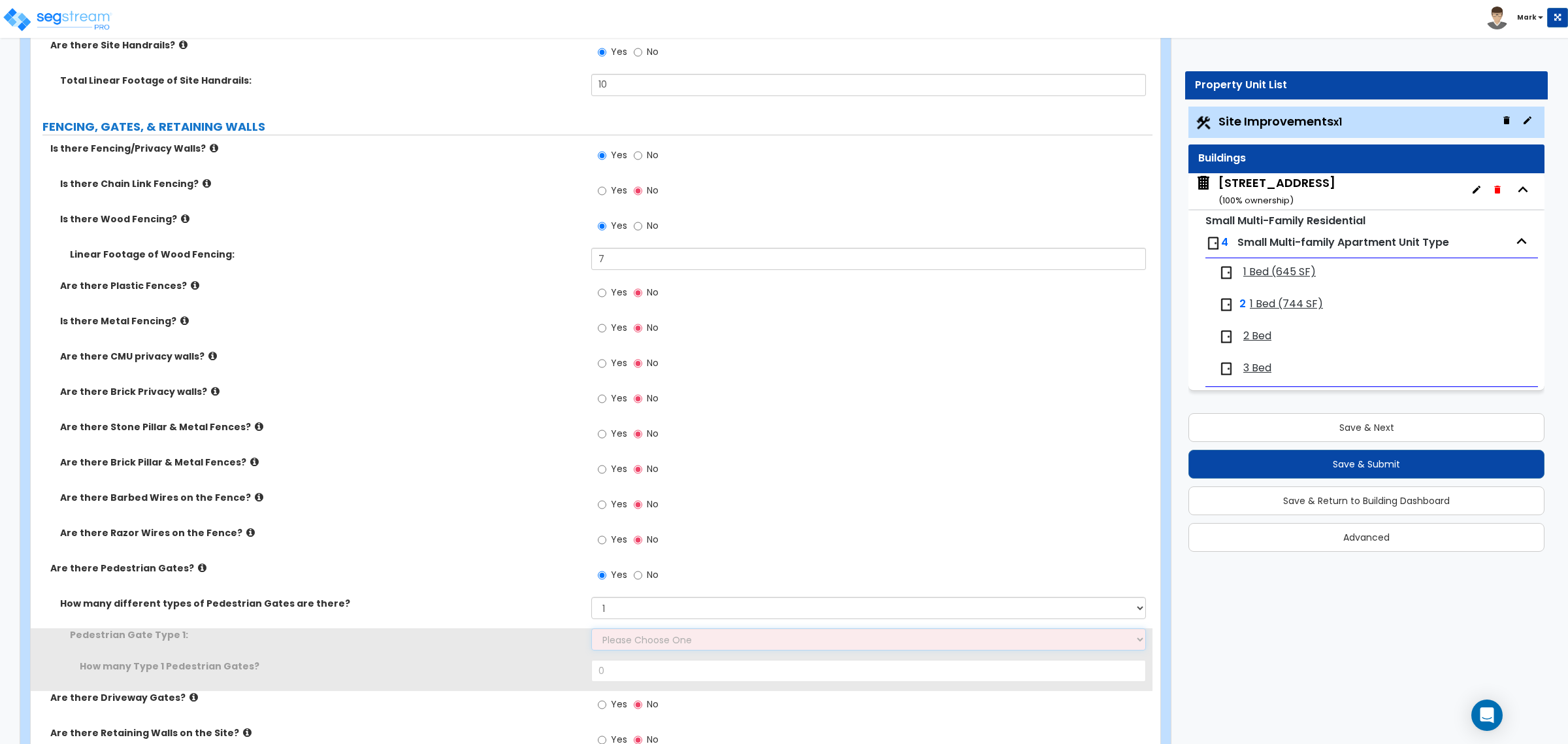
click at [619, 637] on select "Please Choose One Chain Link, 3 ft Height Chain Link, 4 ft Height Chain Link, 6…" at bounding box center [868, 640] width 554 height 22
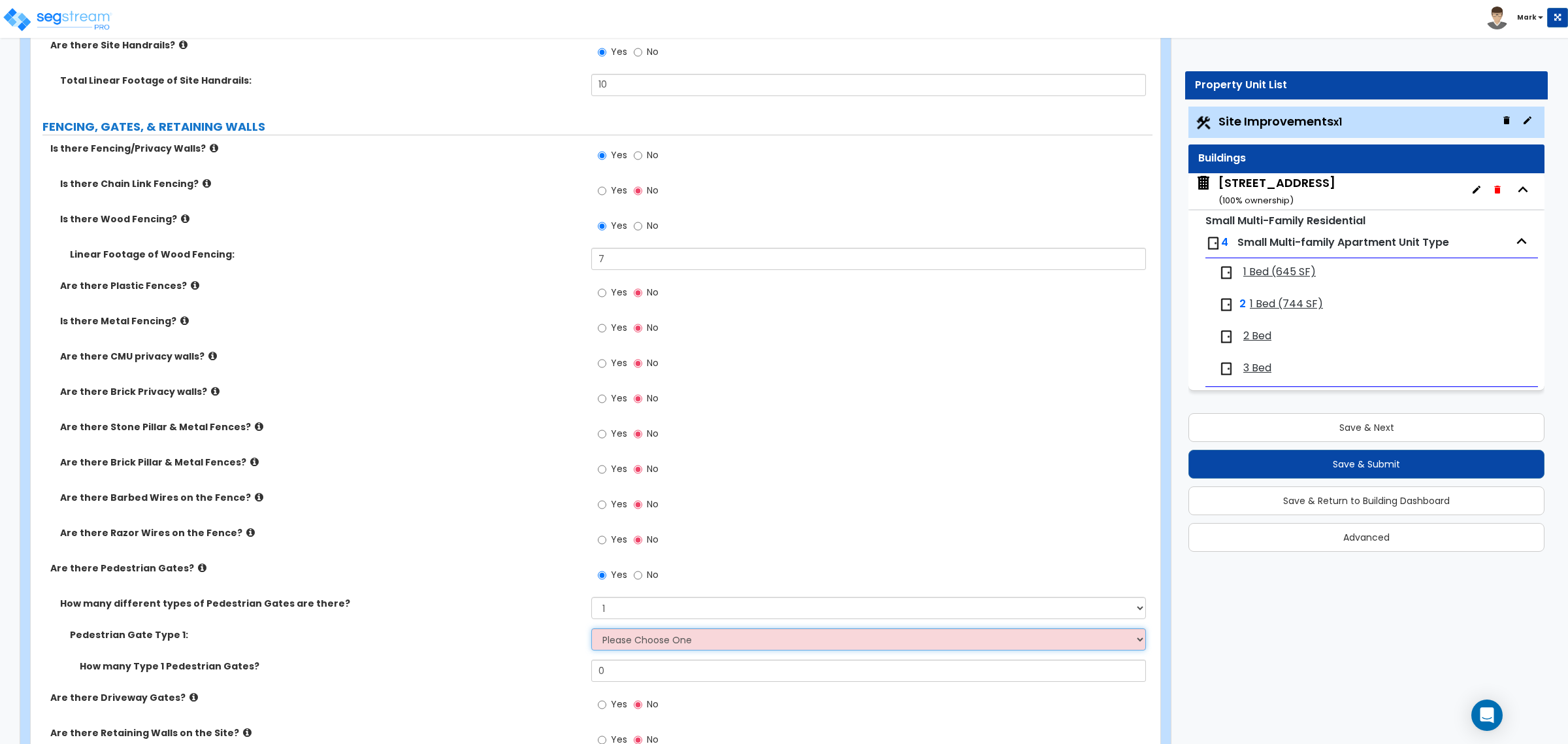
select select "8"
click at [591, 628] on select "Please Choose One Chain Link, 3 ft Height Chain Link, 4 ft Height Chain Link, 6…" at bounding box center [868, 640] width 554 height 22
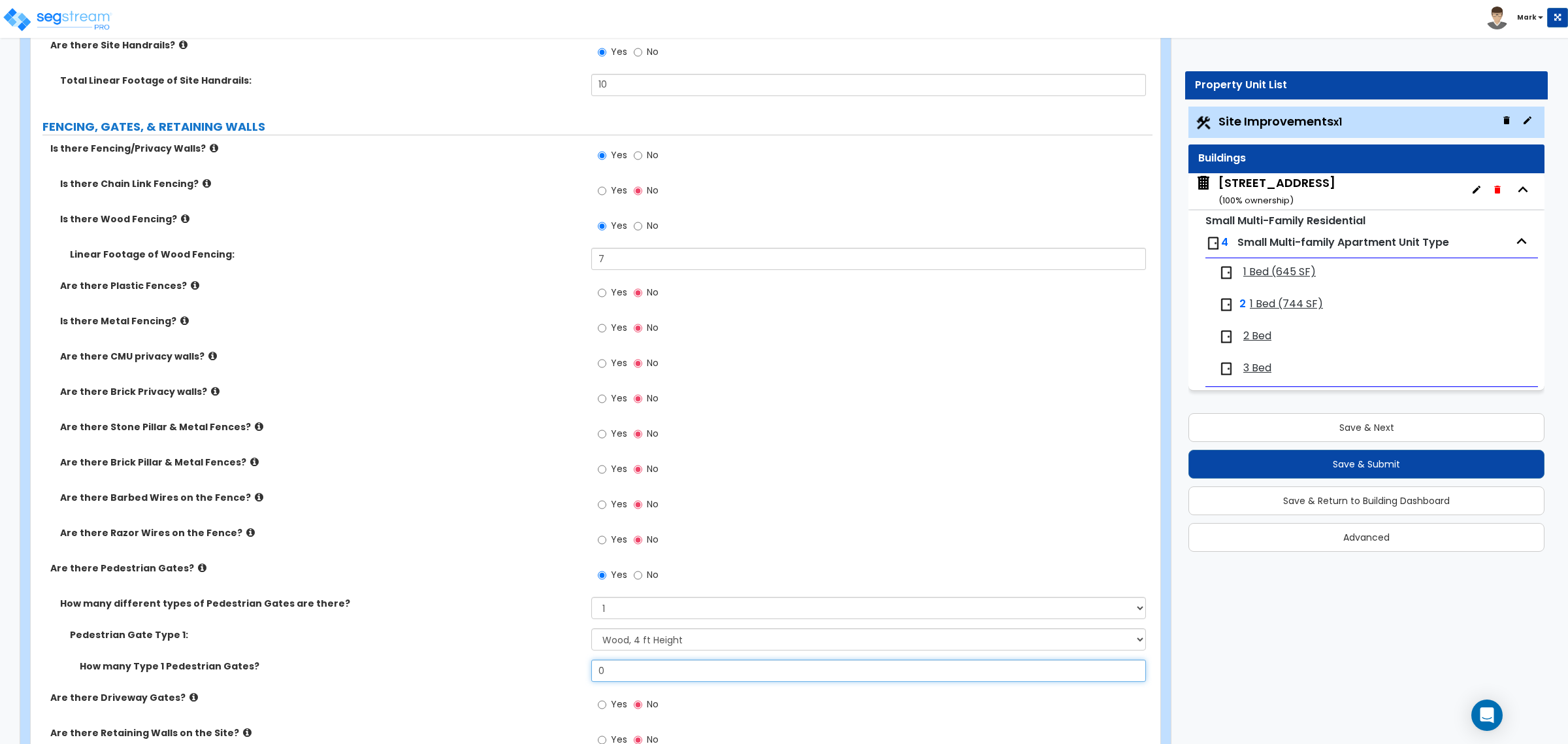
click at [624, 664] on input "0" at bounding box center [868, 671] width 554 height 22
type input "1"
click at [484, 649] on div "Pedestrian Gate Type 1: Please Choose One Chain Link, 3 ft Height Chain Link, 4…" at bounding box center [591, 644] width 1121 height 31
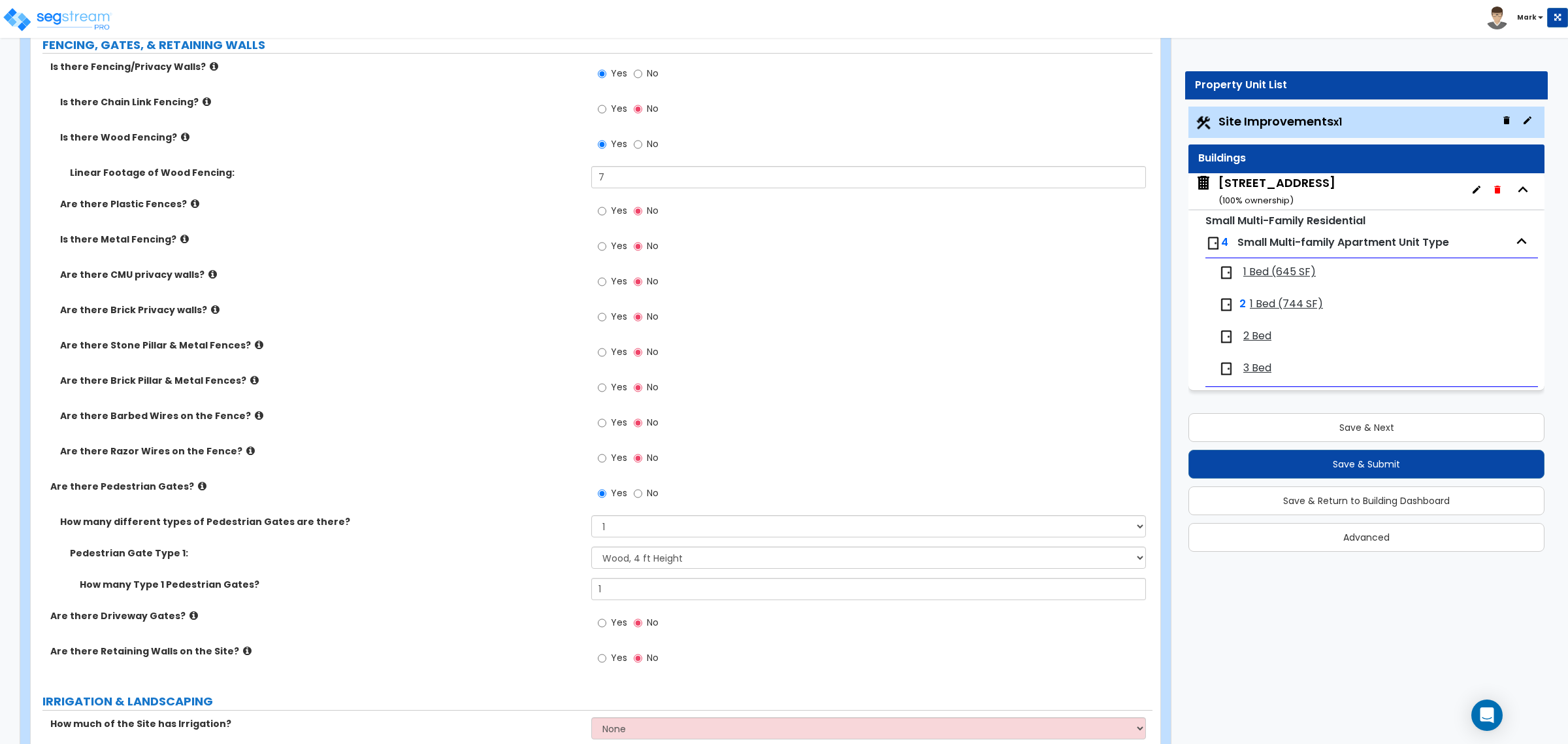
scroll to position [1640, 0]
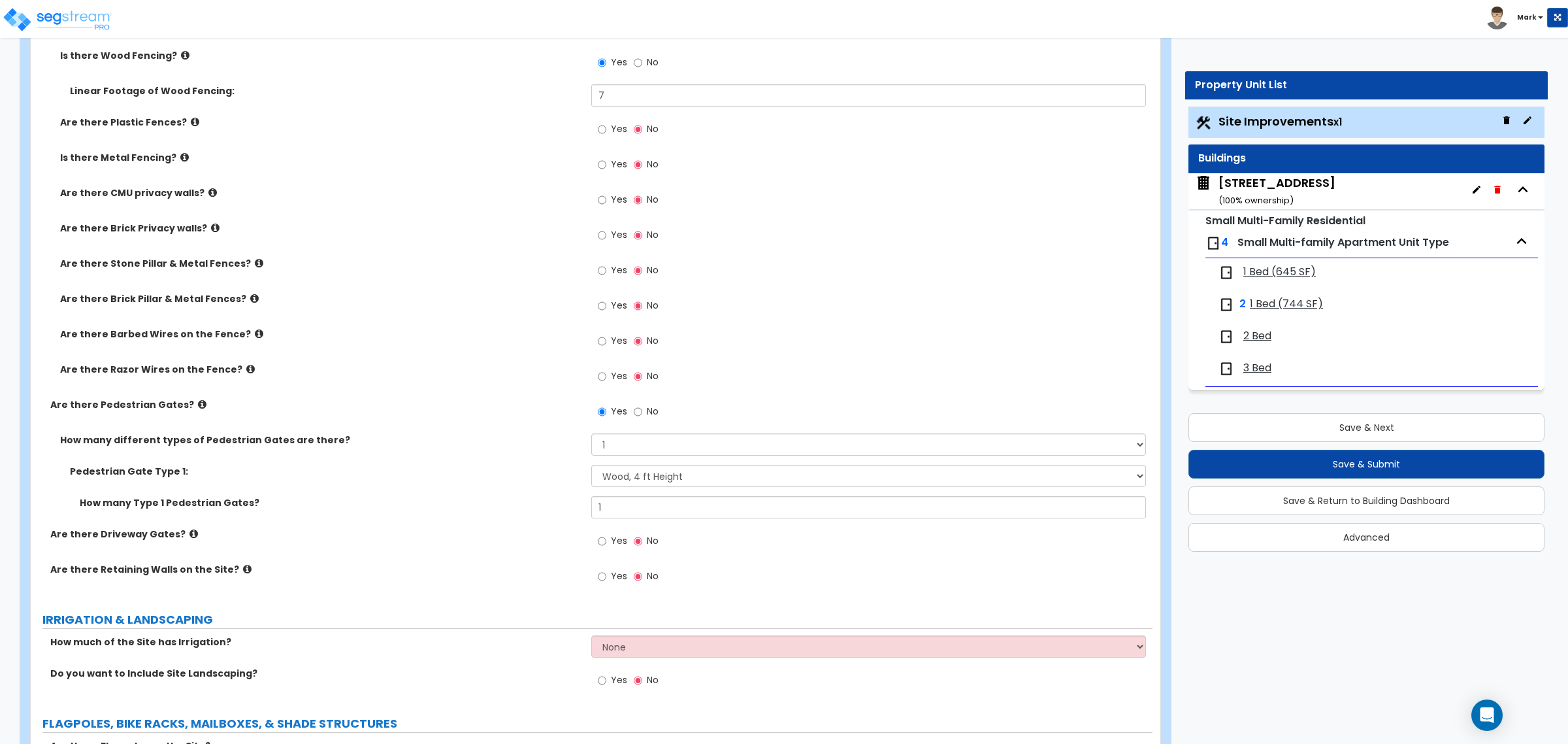
click at [366, 600] on div "LAND AREA How do you want to enter the Land Area? (Square Feet or Acres) I want…" at bounding box center [591, 35] width 1102 height 2973
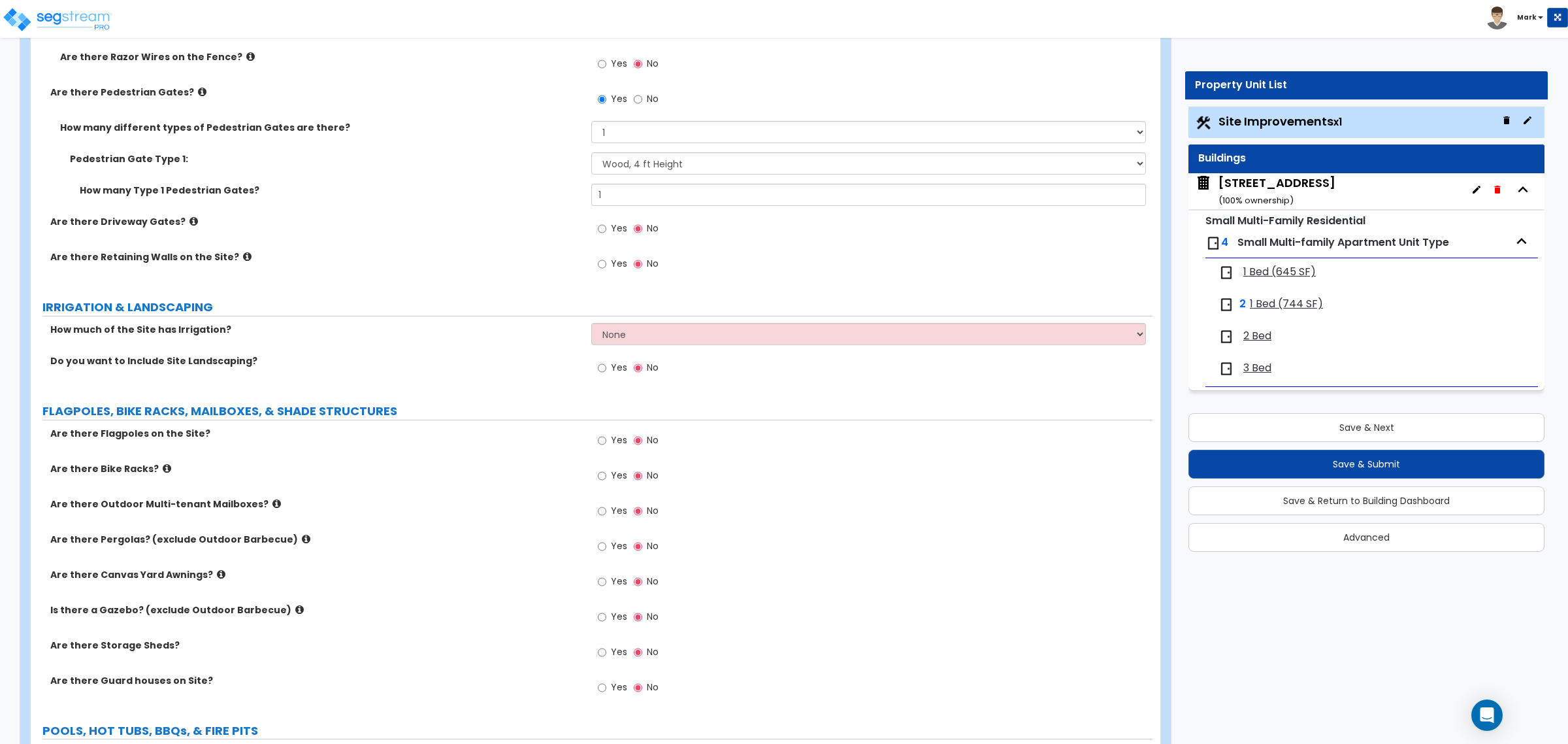
scroll to position [2294, 0]
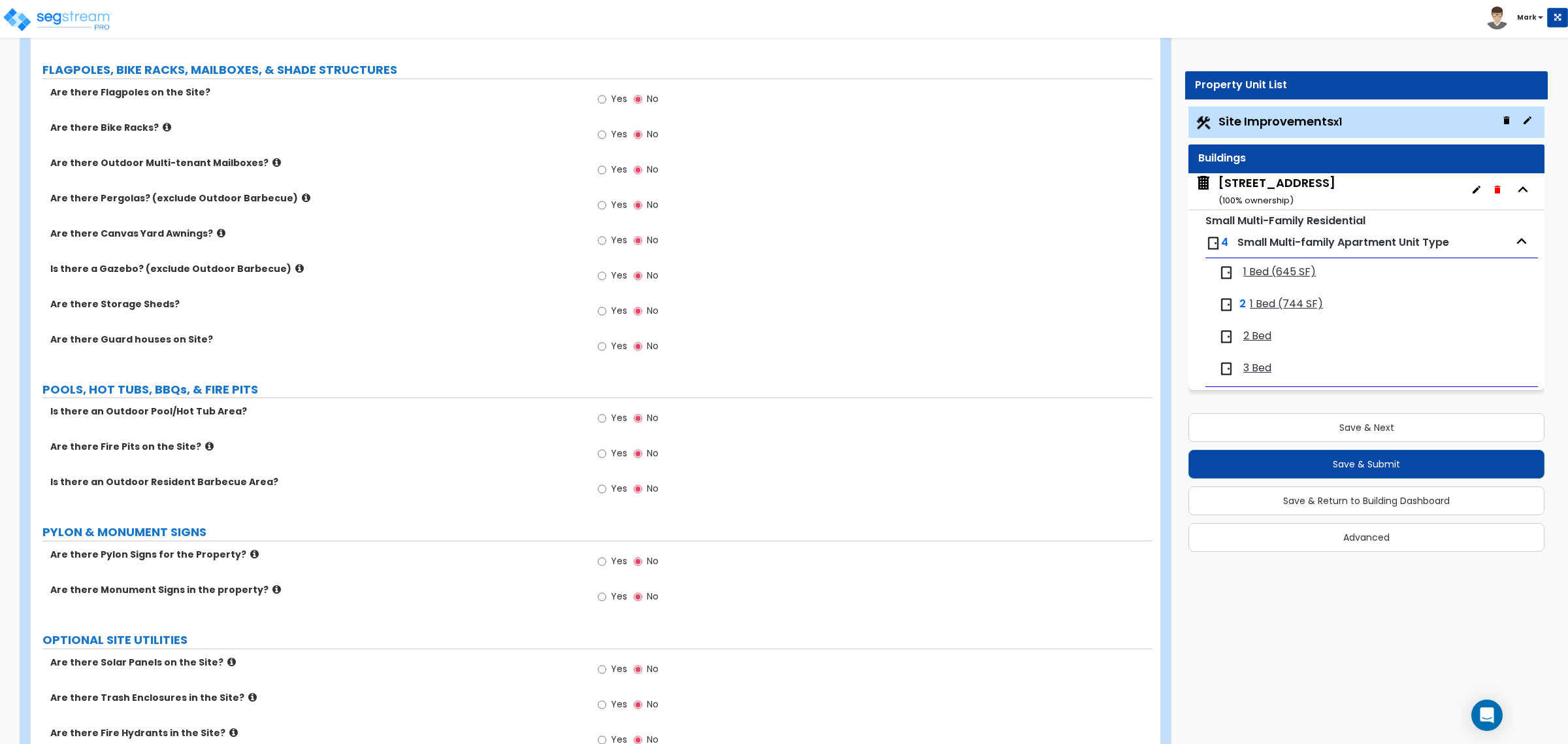
click at [1263, 276] on span "1 Bed (645 SF)" at bounding box center [1280, 272] width 72 height 15
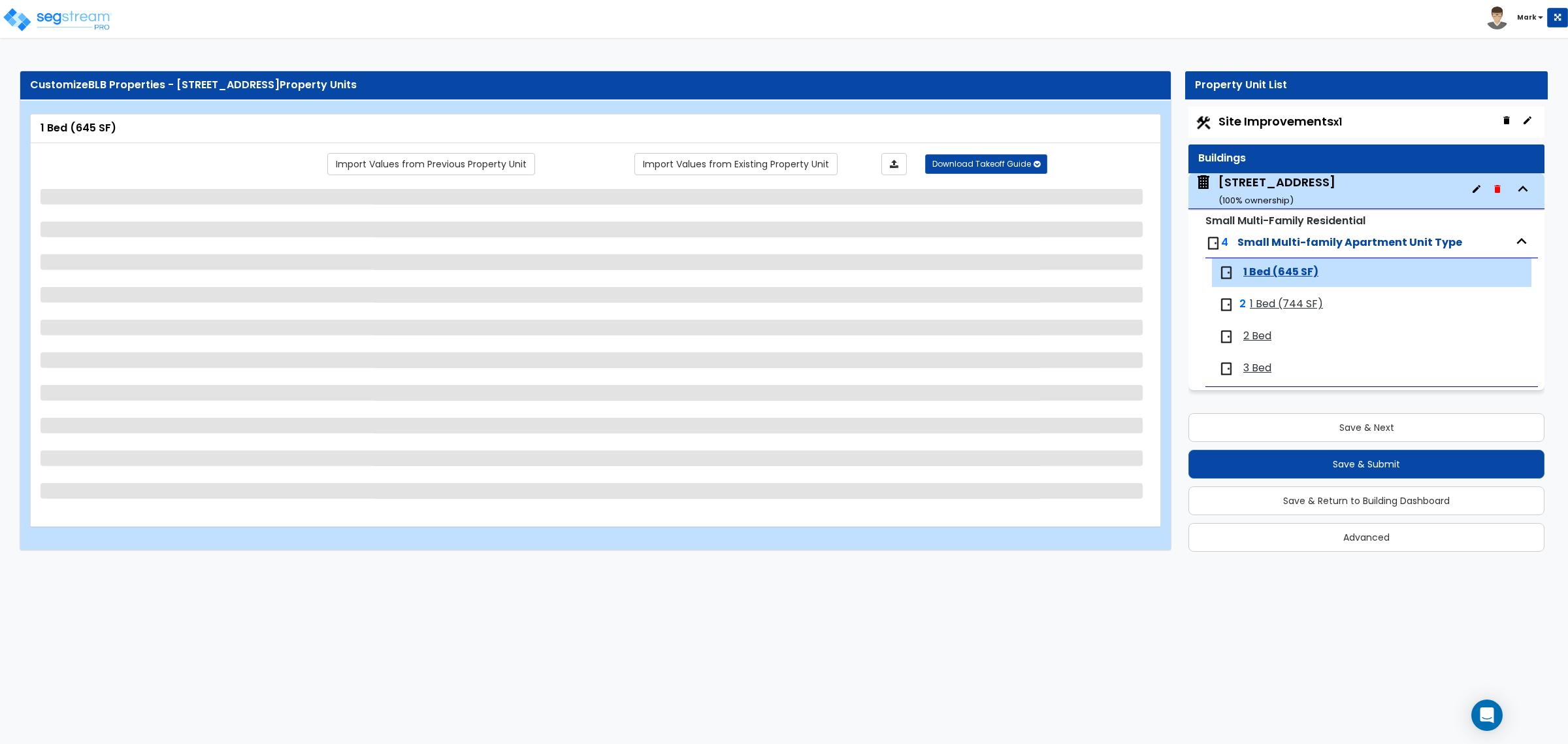
scroll to position [0, 0]
select select "1"
select select "3"
select select "2"
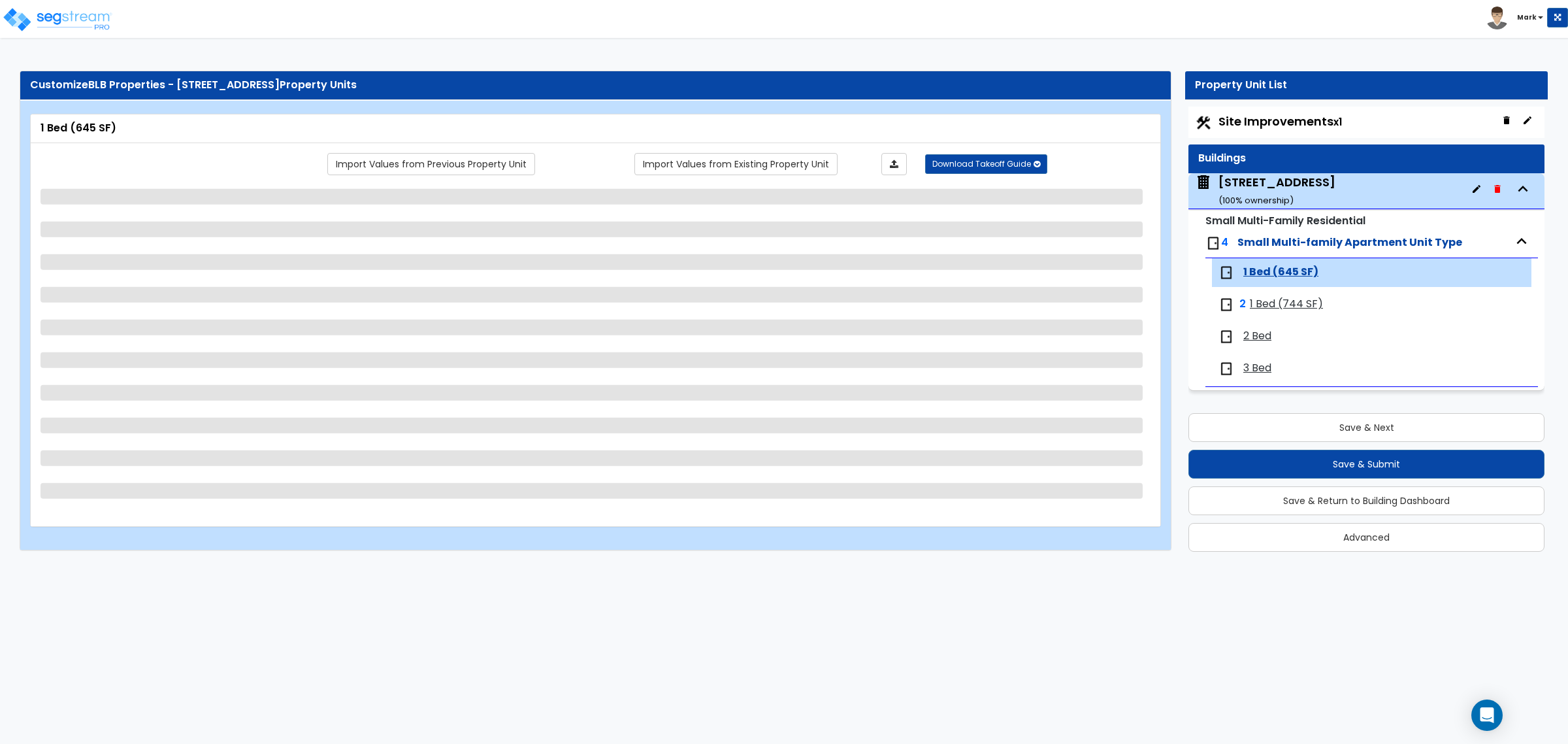
select select "3"
select select "2"
select select "3"
select select "2"
select select "1"
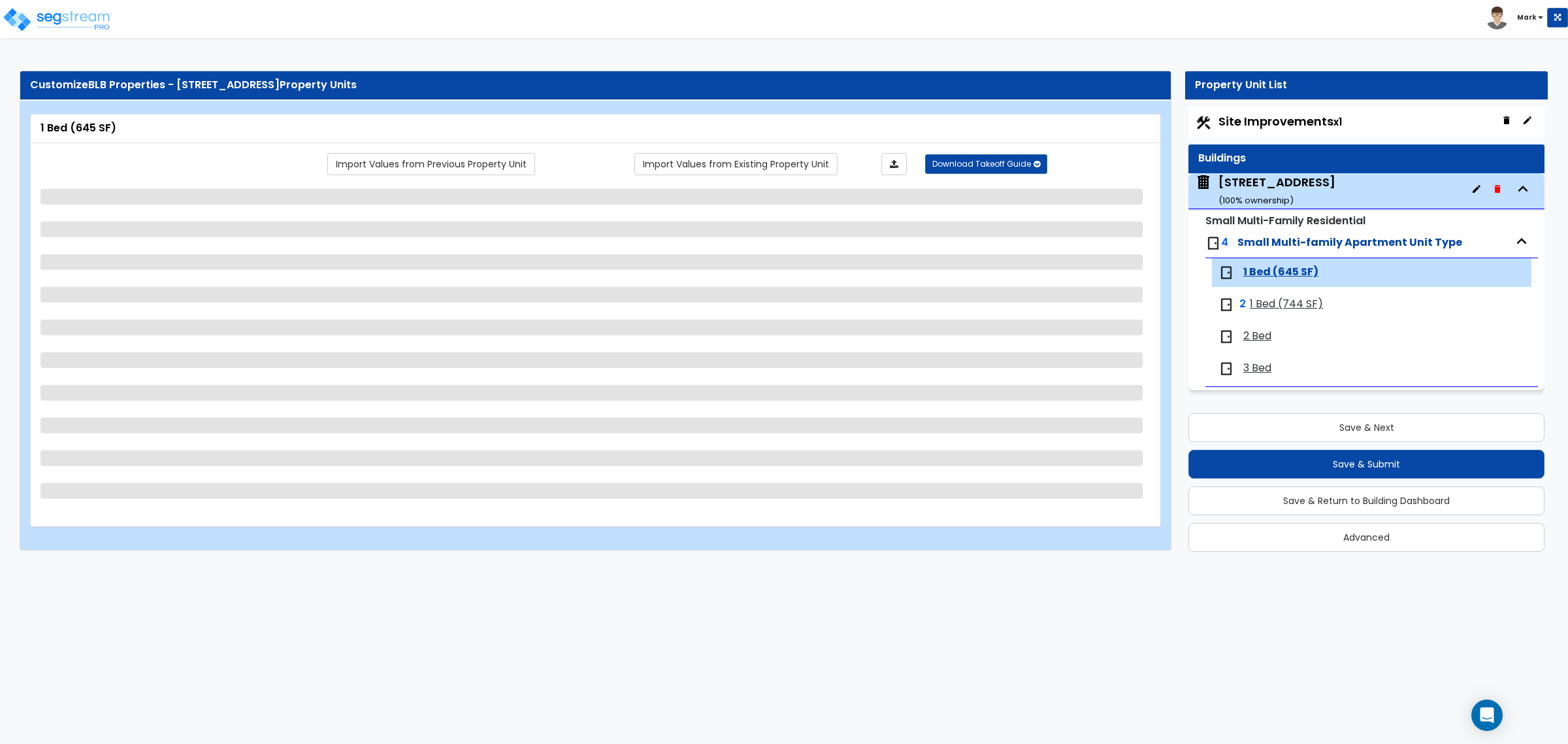
select select "1"
select select "4"
select select "2"
select select "6"
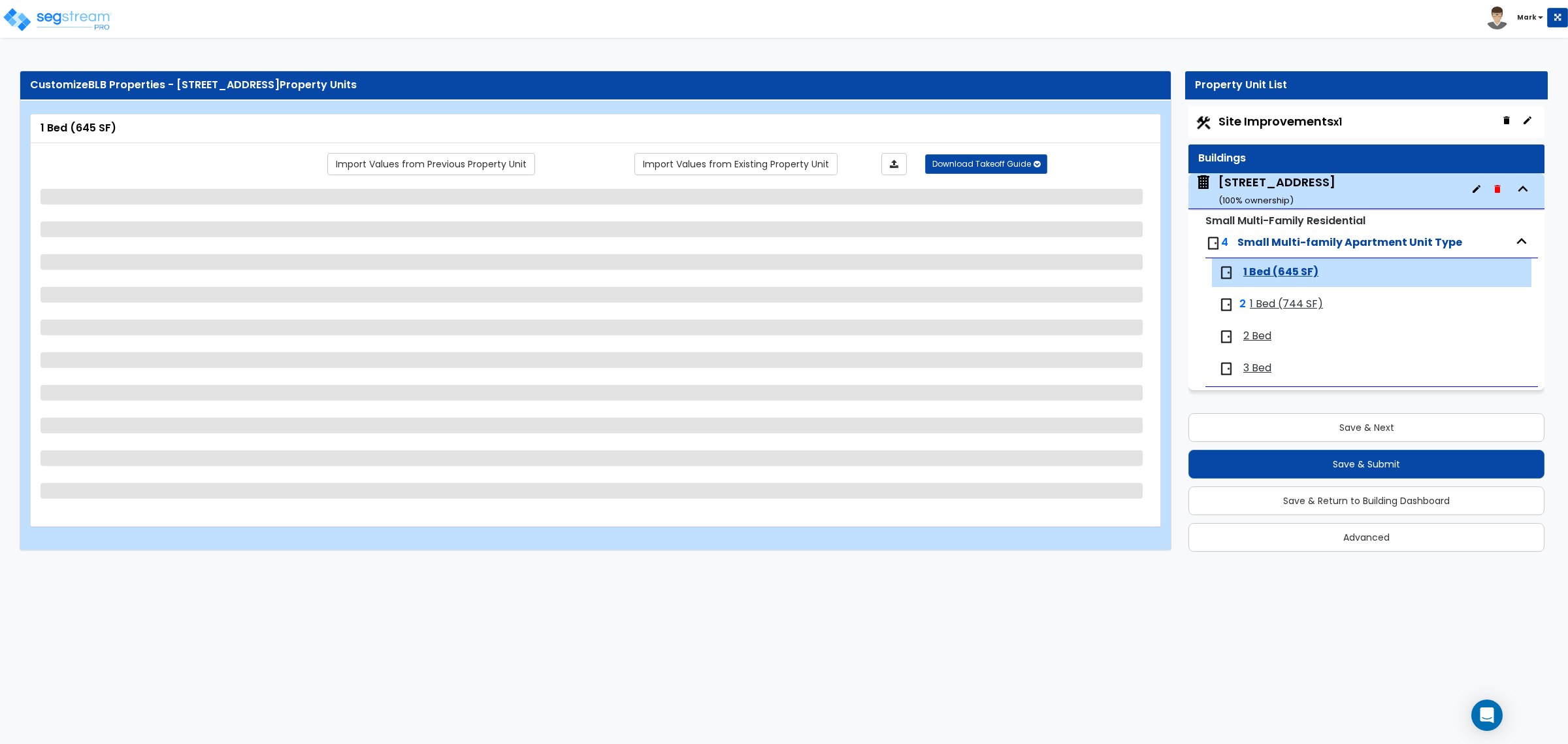
select select "1"
select select "2"
select select "3"
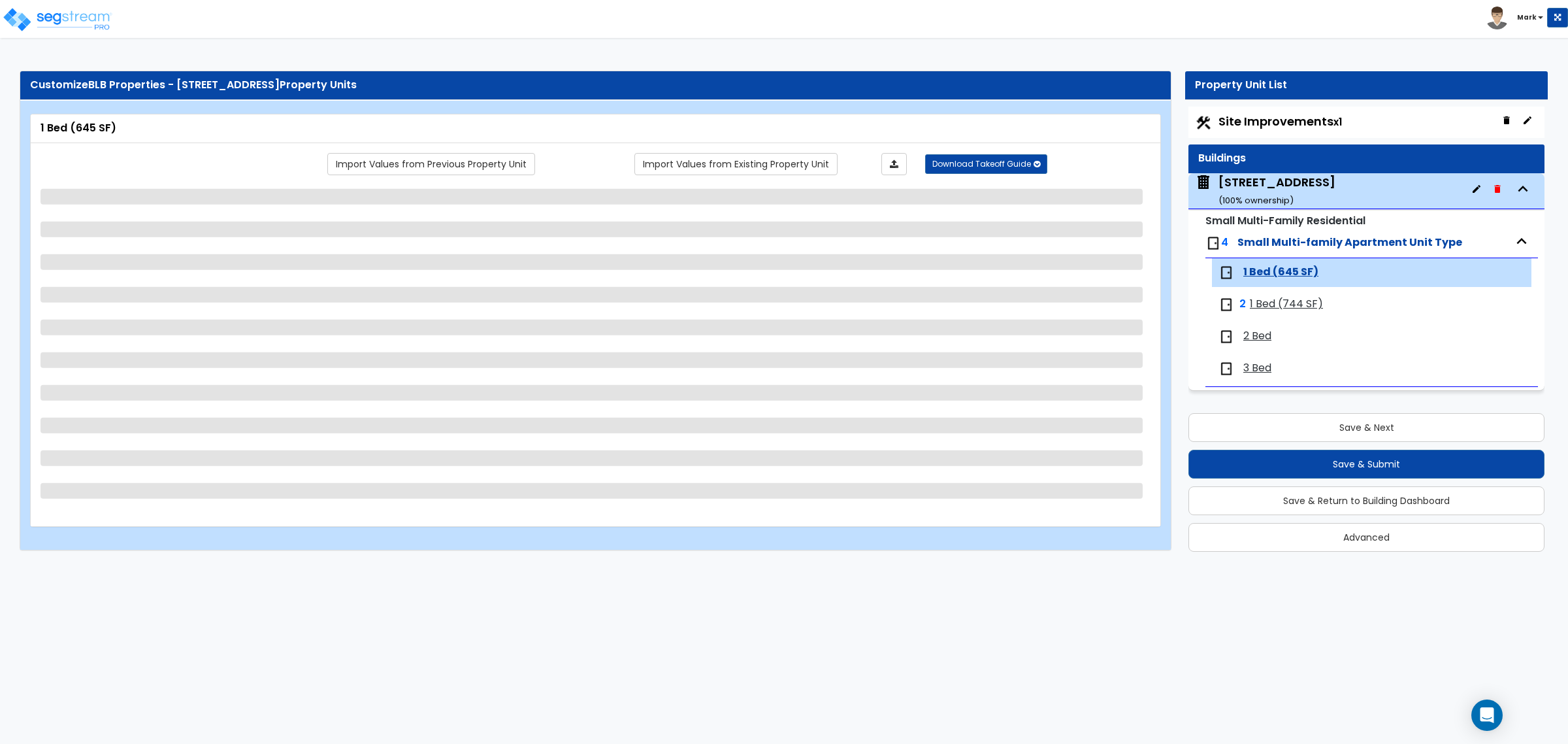
select select "1"
select select "4"
select select "1"
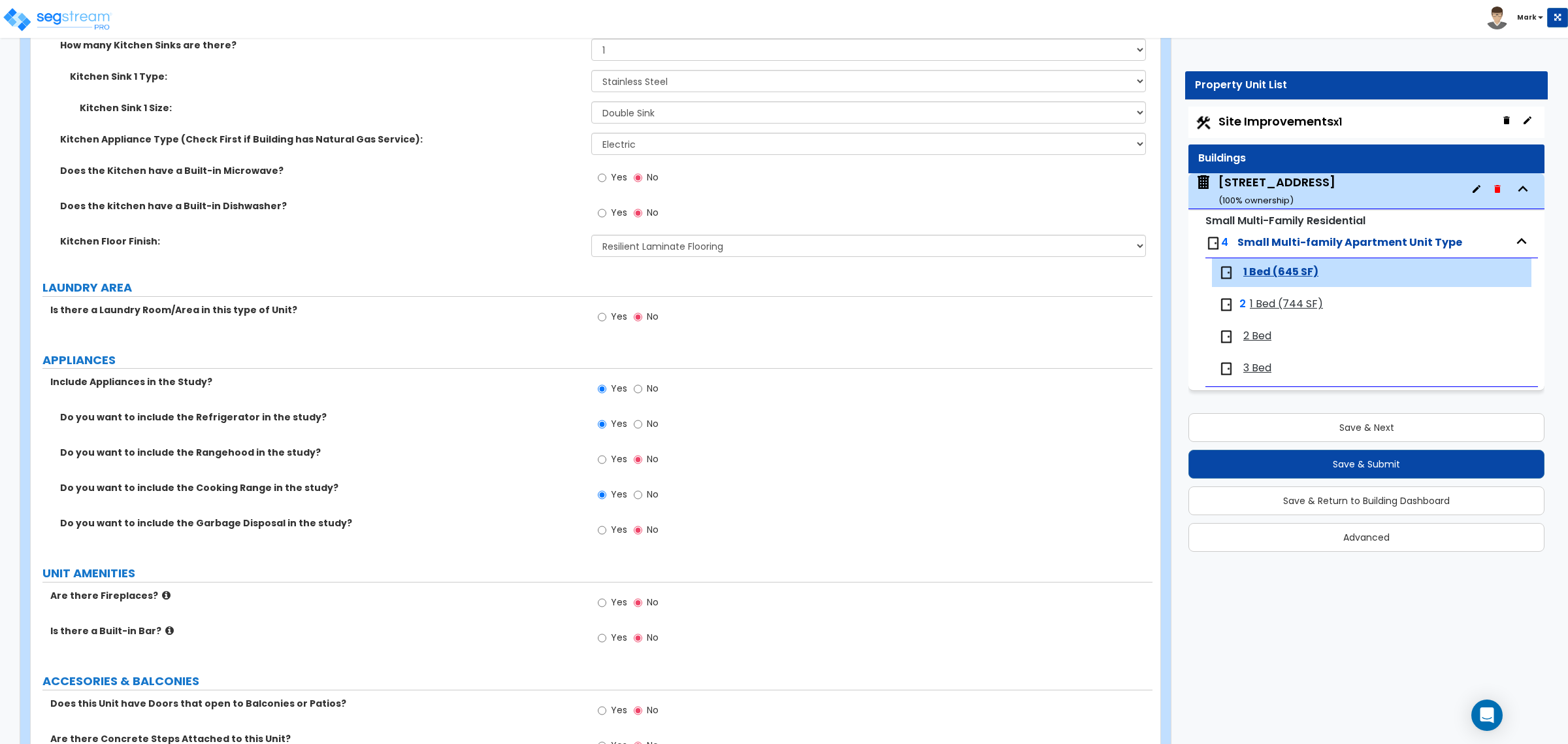
scroll to position [2124, 0]
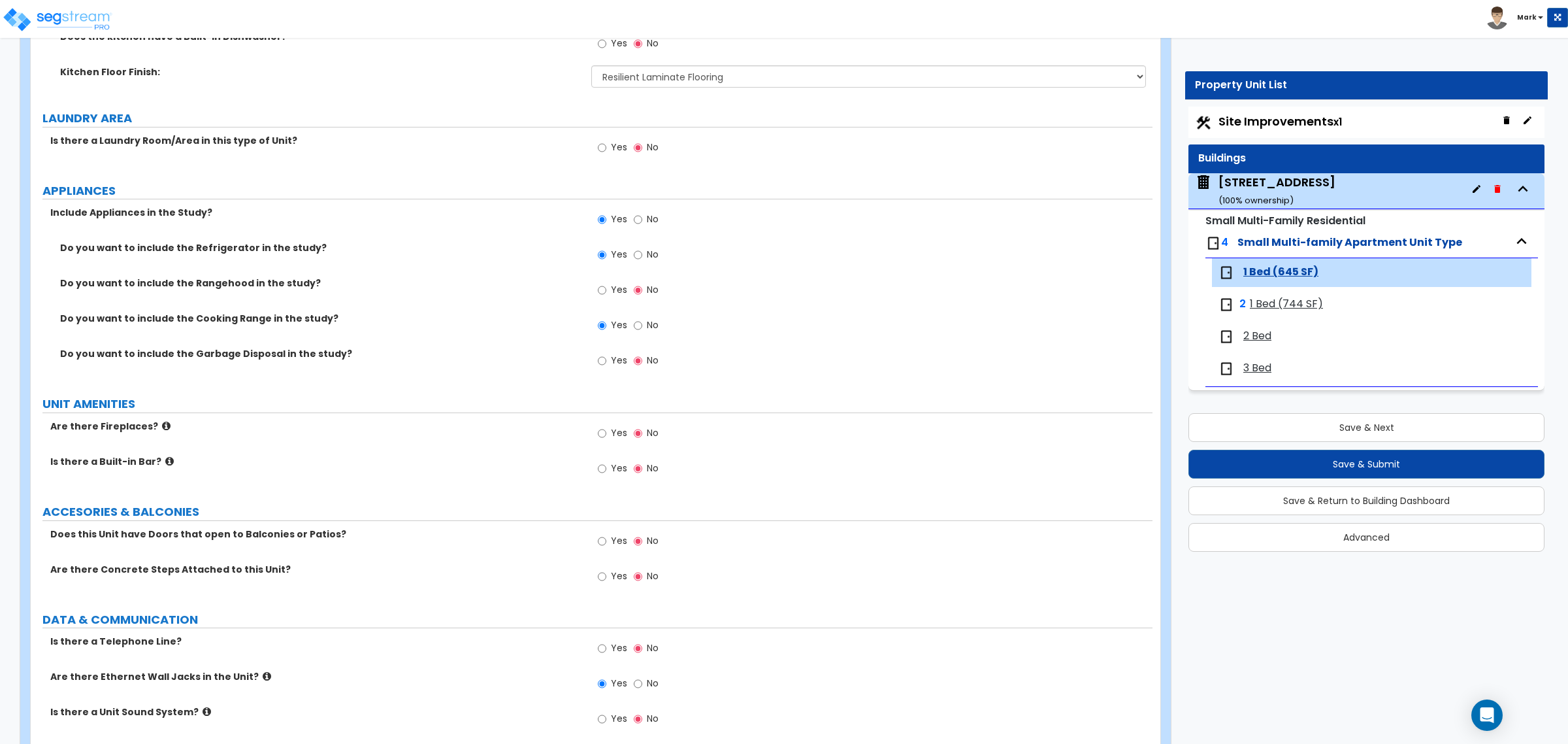
click at [1359, 190] on div "200 South 6th Street ( 100 % ownership)" at bounding box center [1366, 191] width 356 height 36
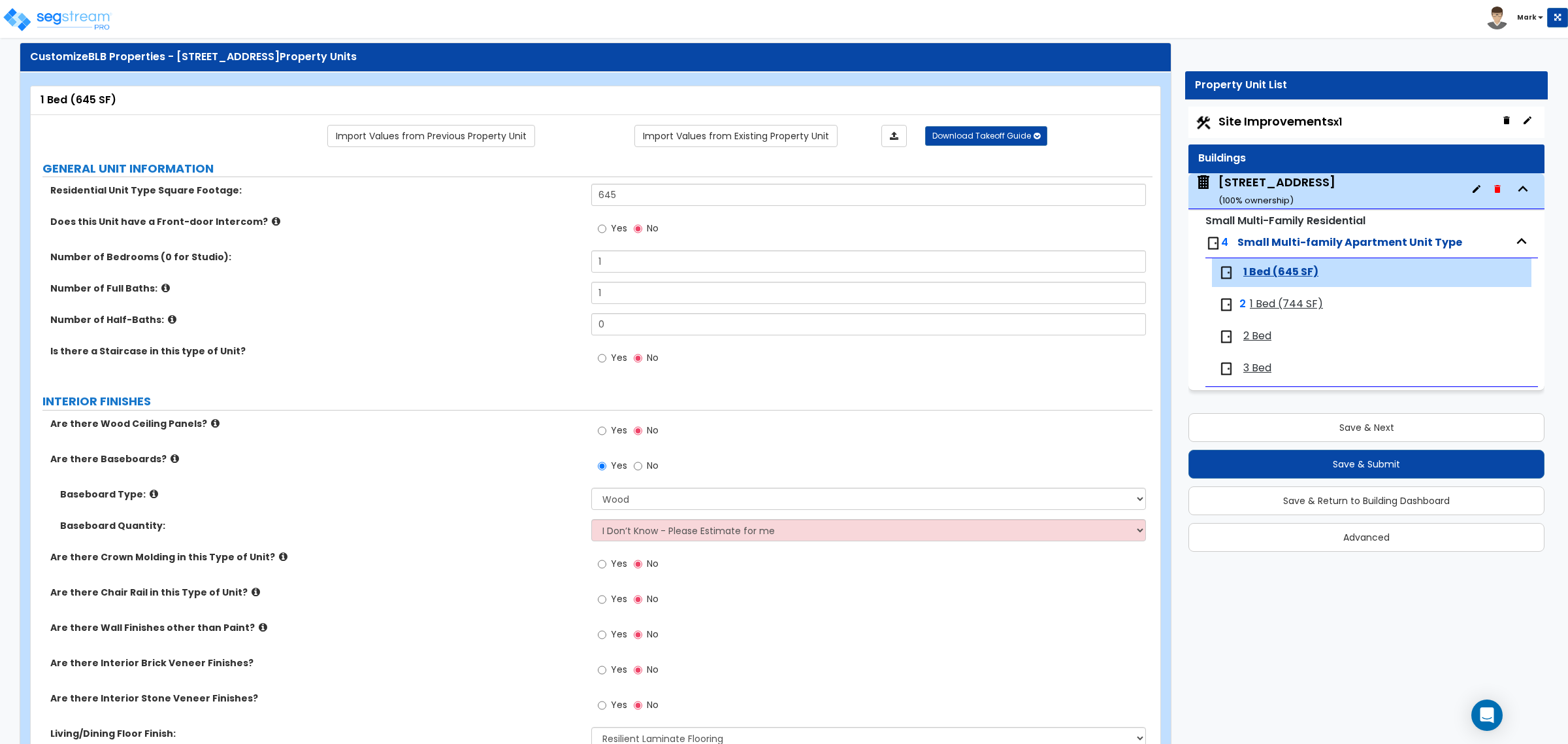
scroll to position [0, 0]
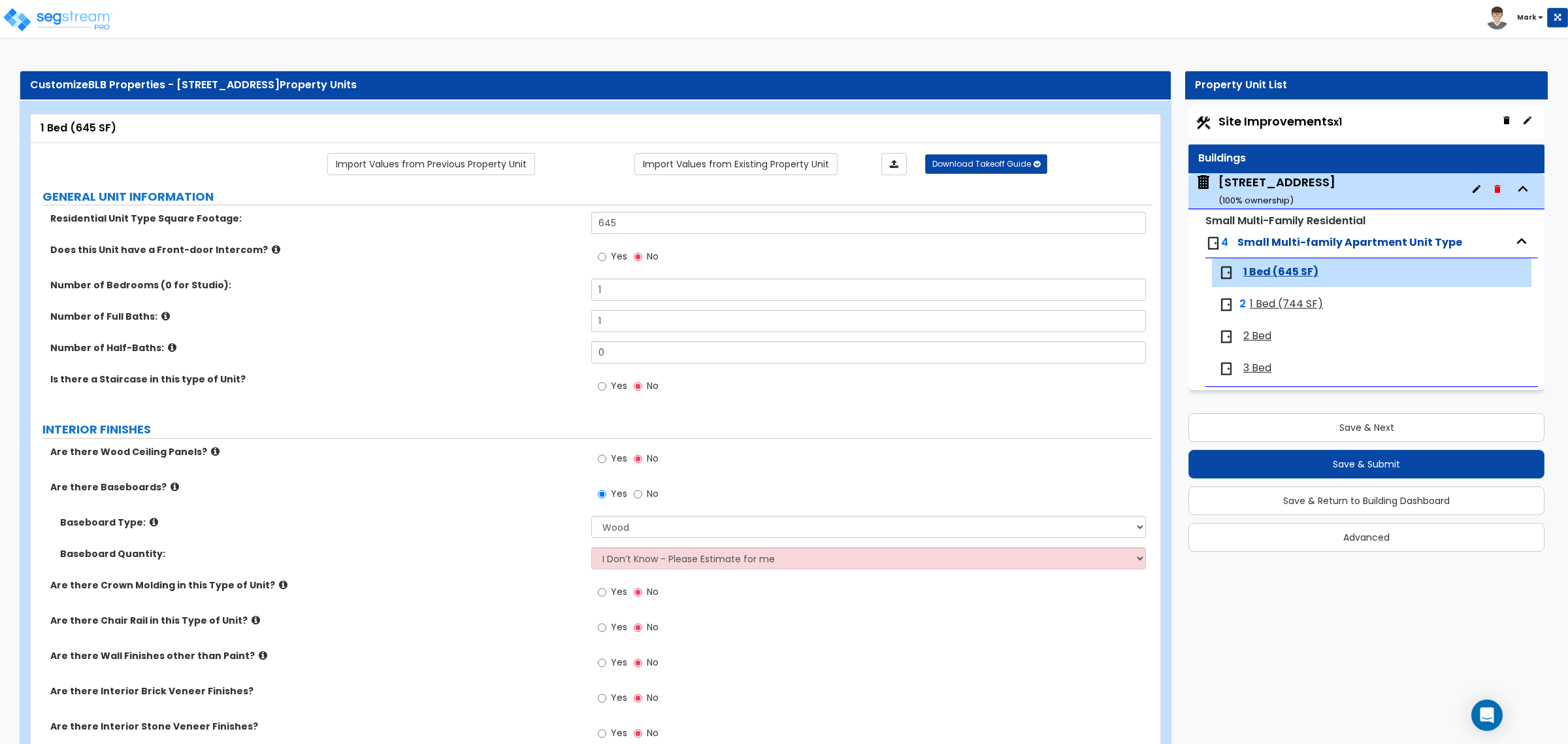
click at [1269, 187] on div "200 South 6th Street ( 100 % ownership)" at bounding box center [1277, 190] width 117 height 33
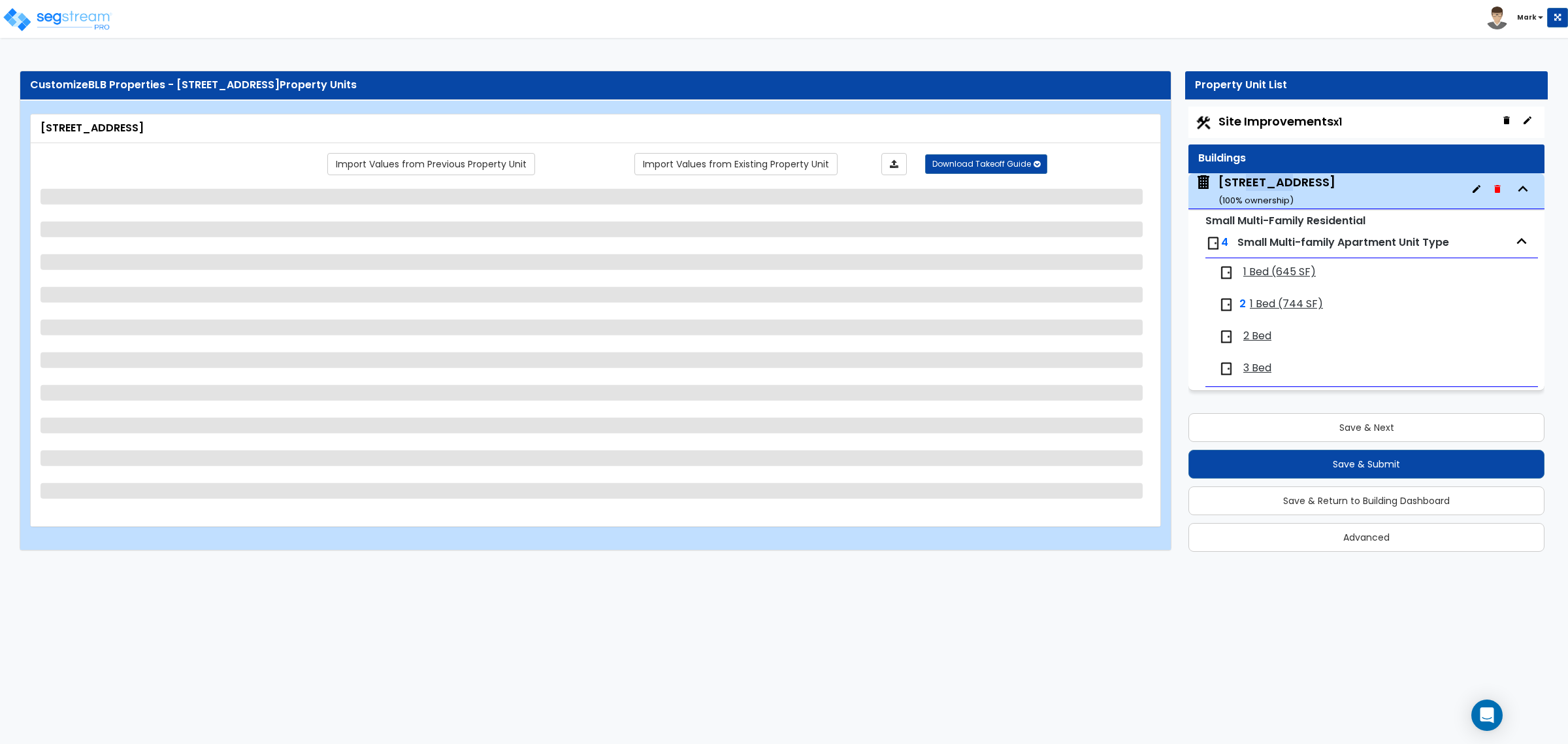
click at [1269, 187] on div "200 South 6th Street ( 100 % ownership)" at bounding box center [1277, 190] width 117 height 33
select select "3"
select select "7"
select select "2"
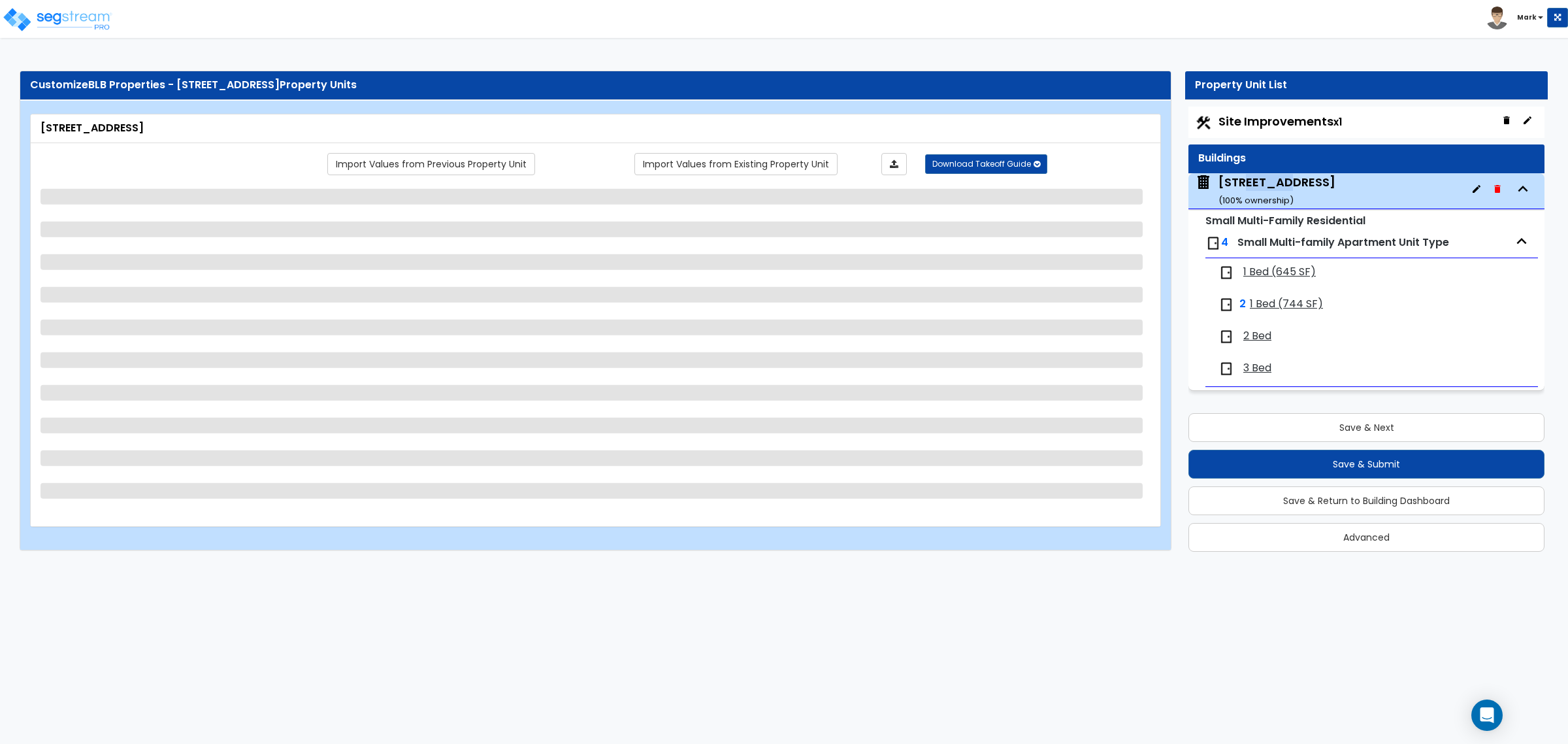
select select "2"
select select "1"
select select "4"
select select "2"
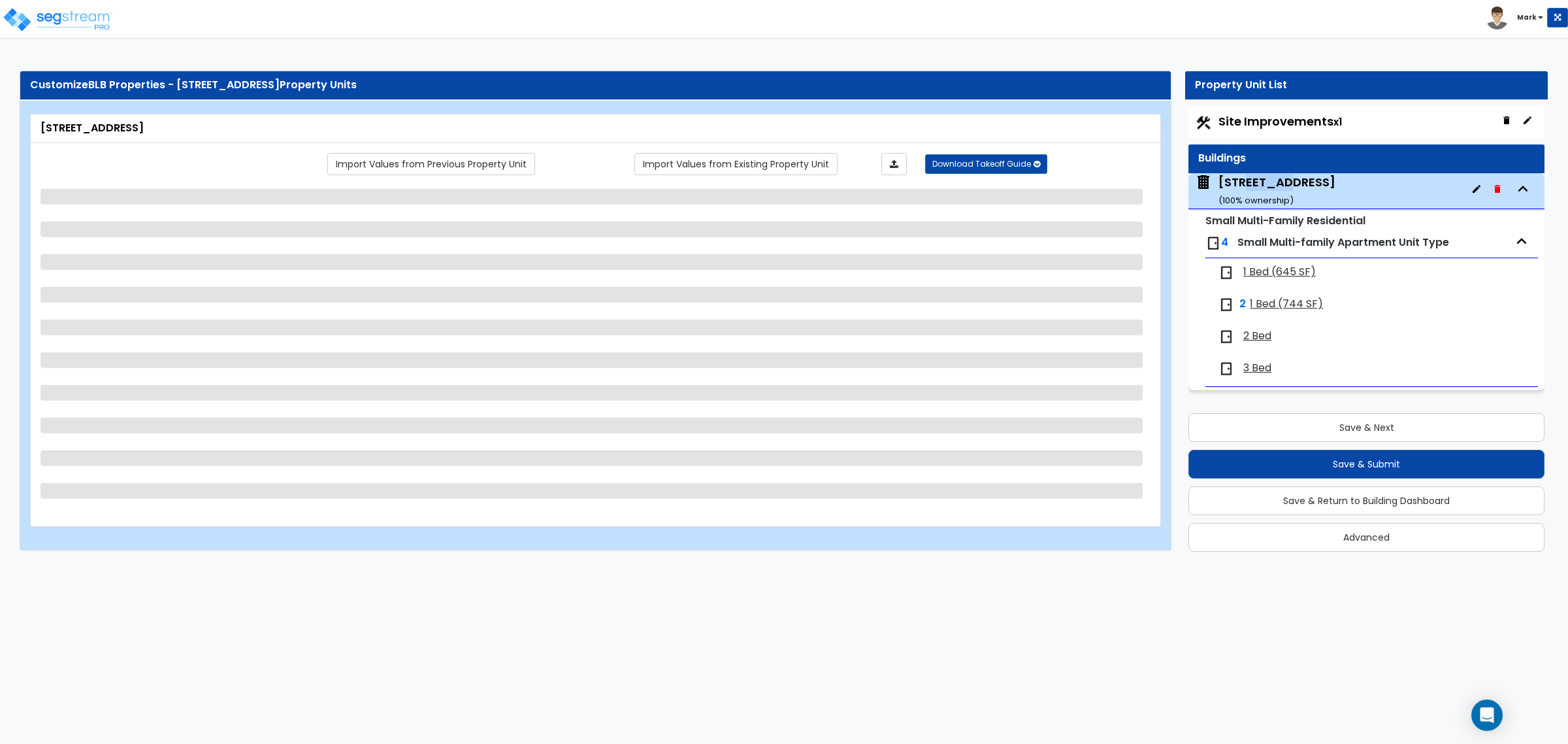
select select "4"
select select "1"
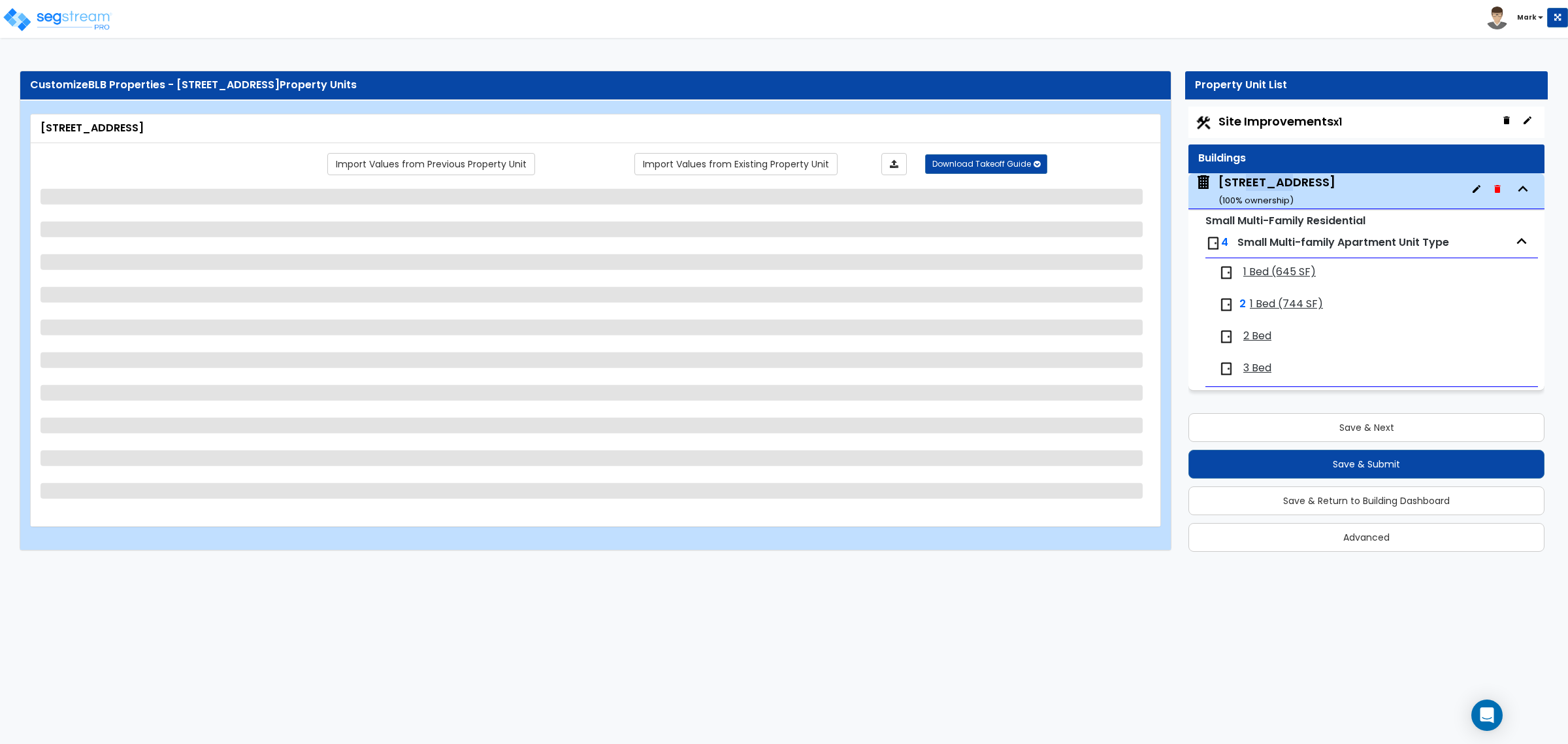
select select "1"
select select "3"
select select "1"
select select "3"
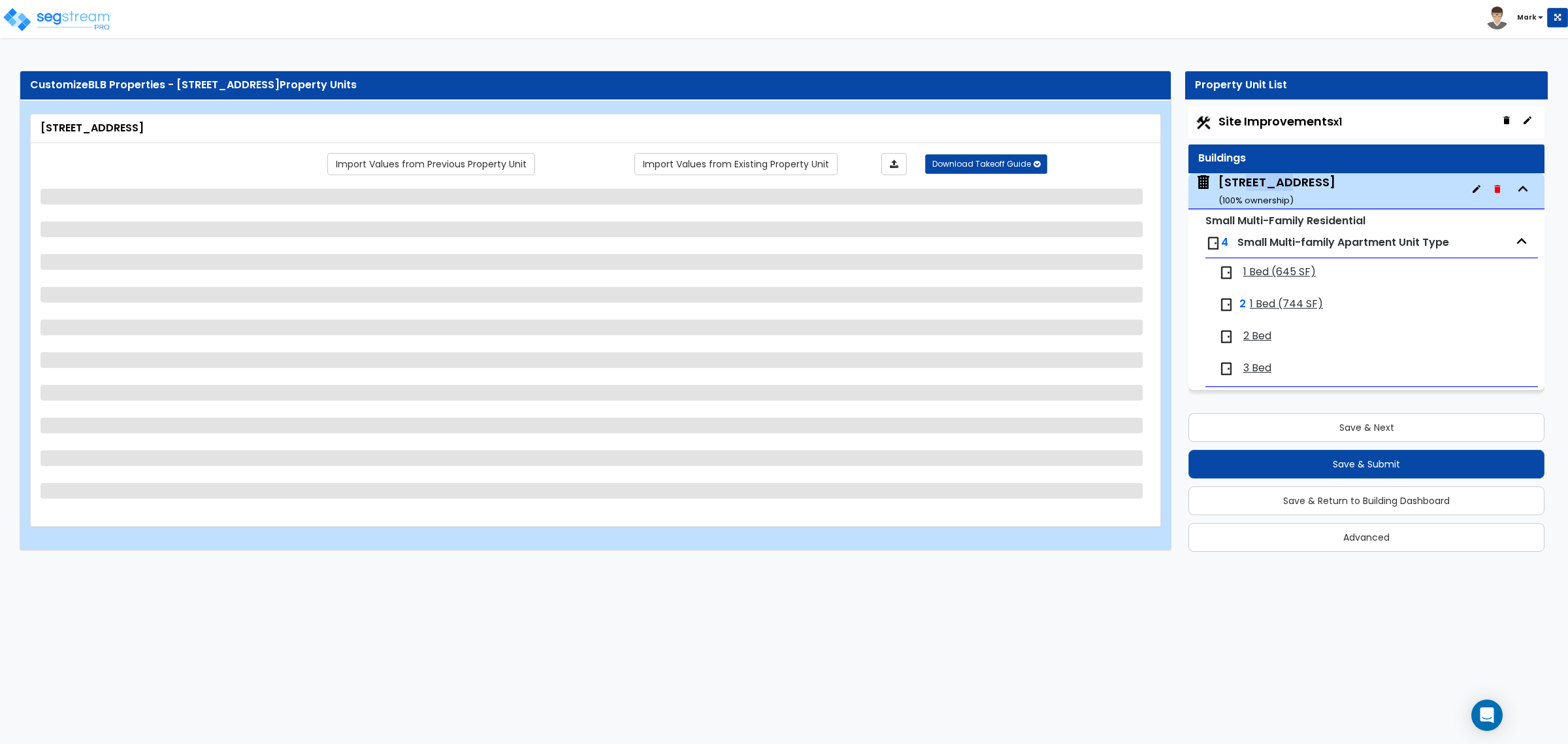
select select "4"
select select "2"
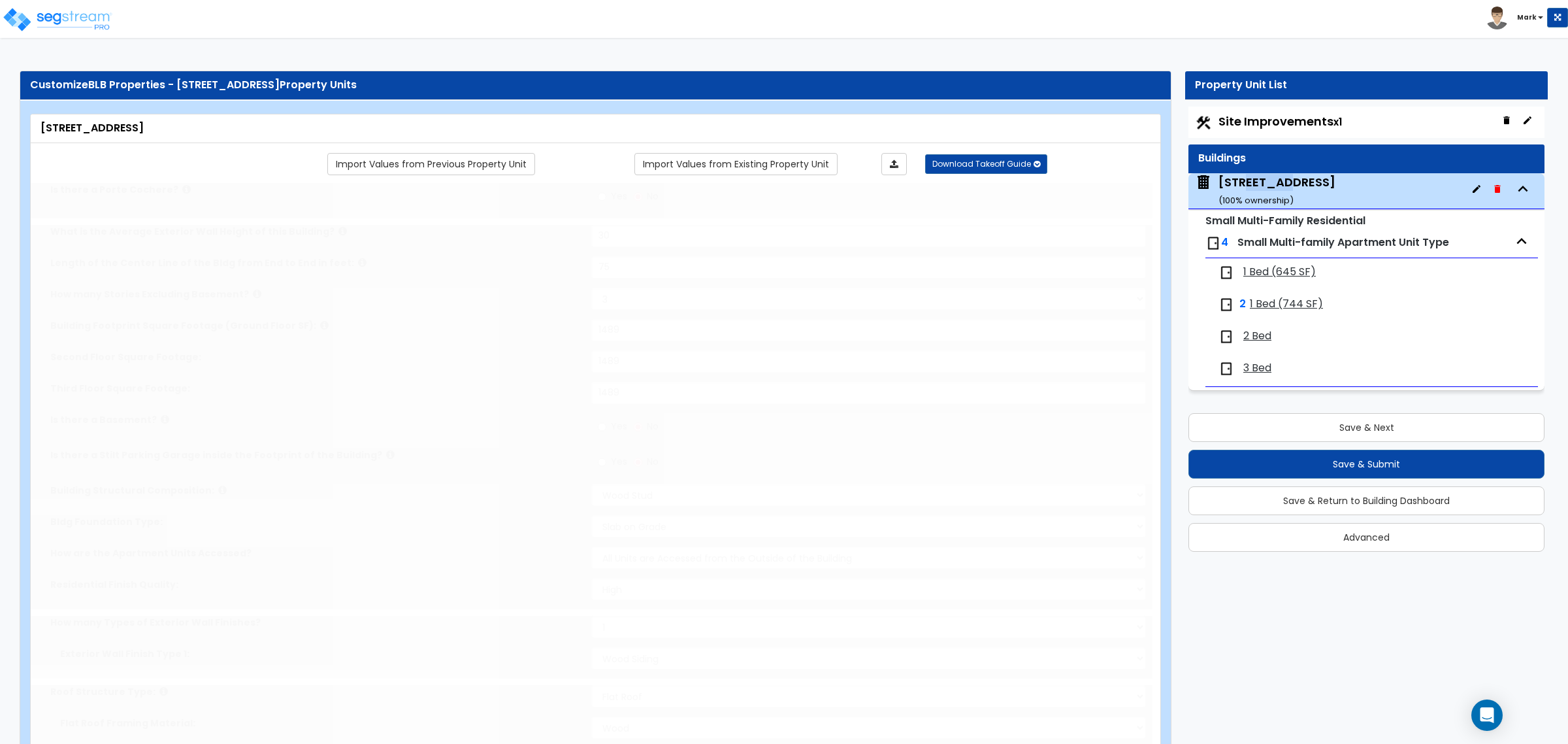
select select "3"
select select "2"
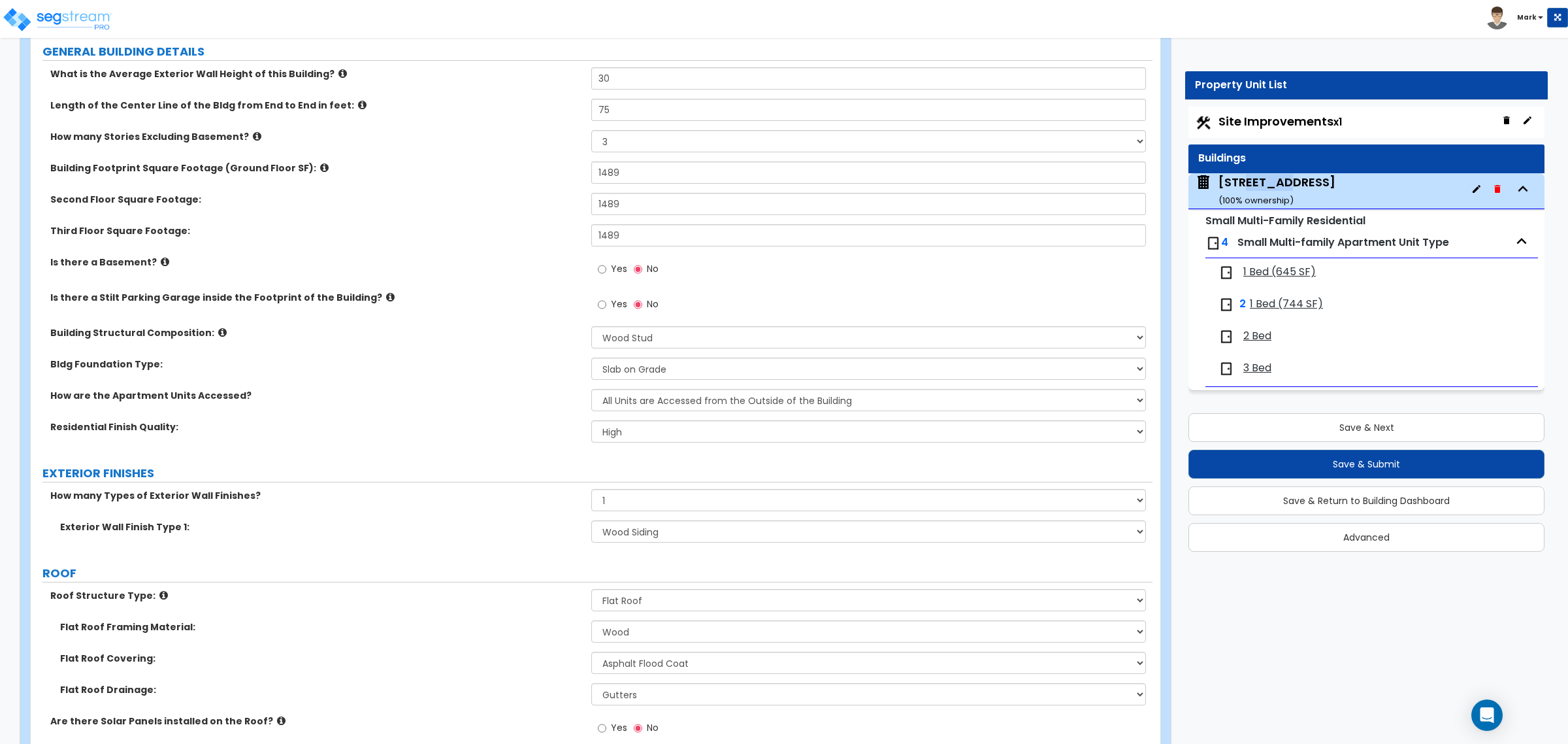
scroll to position [245, 0]
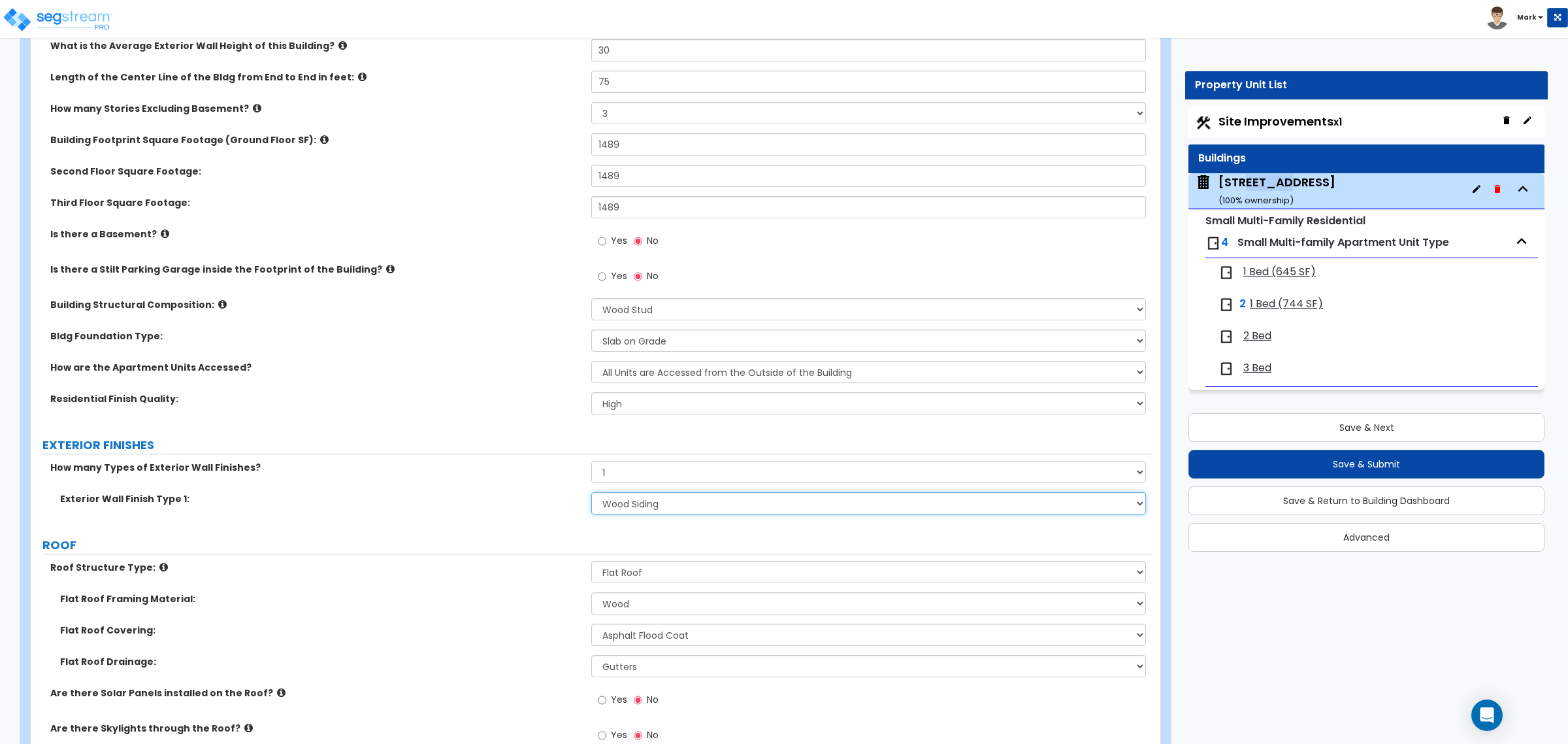
click at [619, 504] on select "Please Choose One No Finish/Shared Wall No Wall Brick Veneer Stone Veneer Wood …" at bounding box center [868, 503] width 554 height 22
click at [625, 309] on select "Please Choose One Reinforced Concrete Structural Steel Brick Masonry CMU Masonr…" at bounding box center [868, 309] width 554 height 22
click at [202, 303] on label "Building Structural Composition:" at bounding box center [316, 305] width 531 height 13
click at [218, 306] on icon at bounding box center [223, 304] width 9 height 10
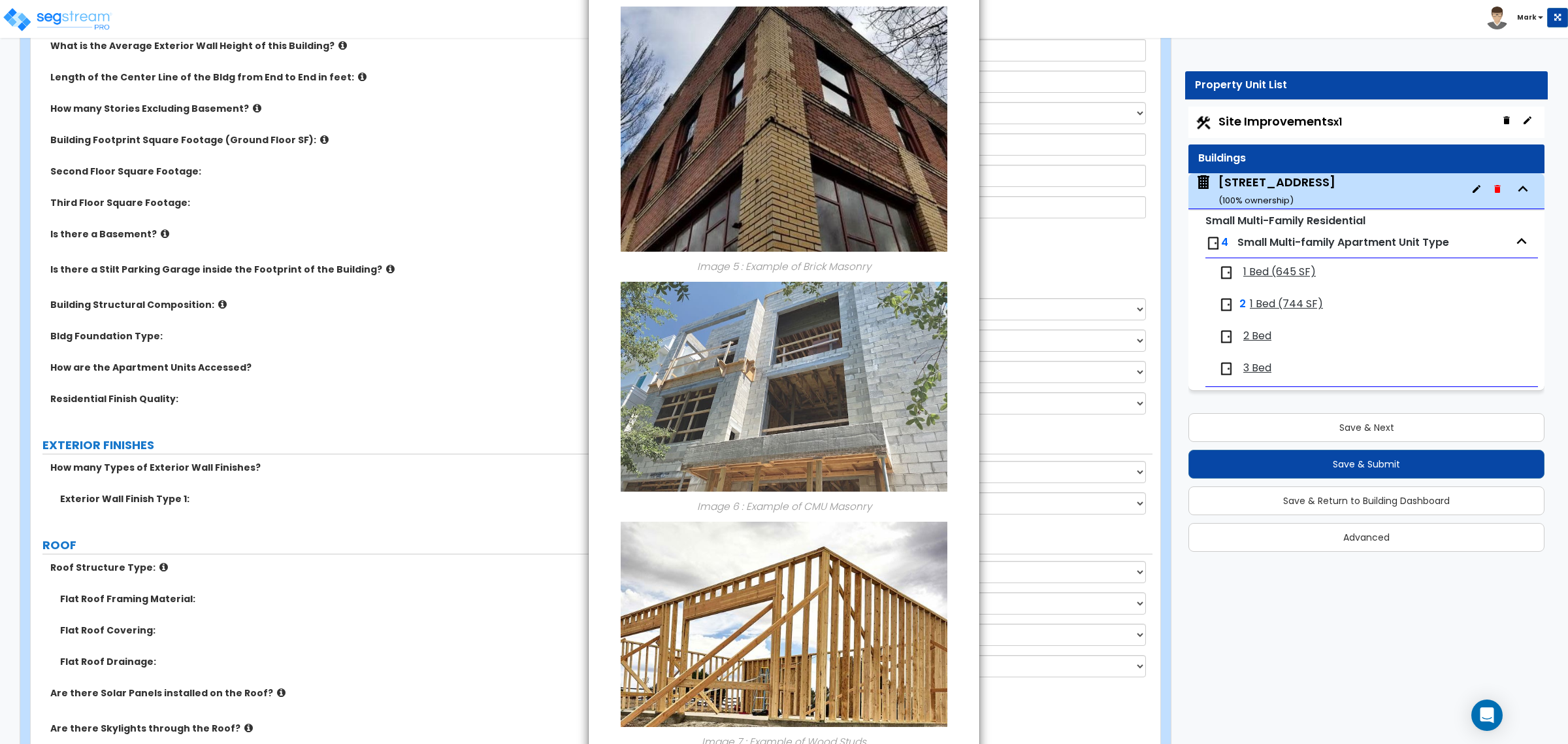
scroll to position [1062, 0]
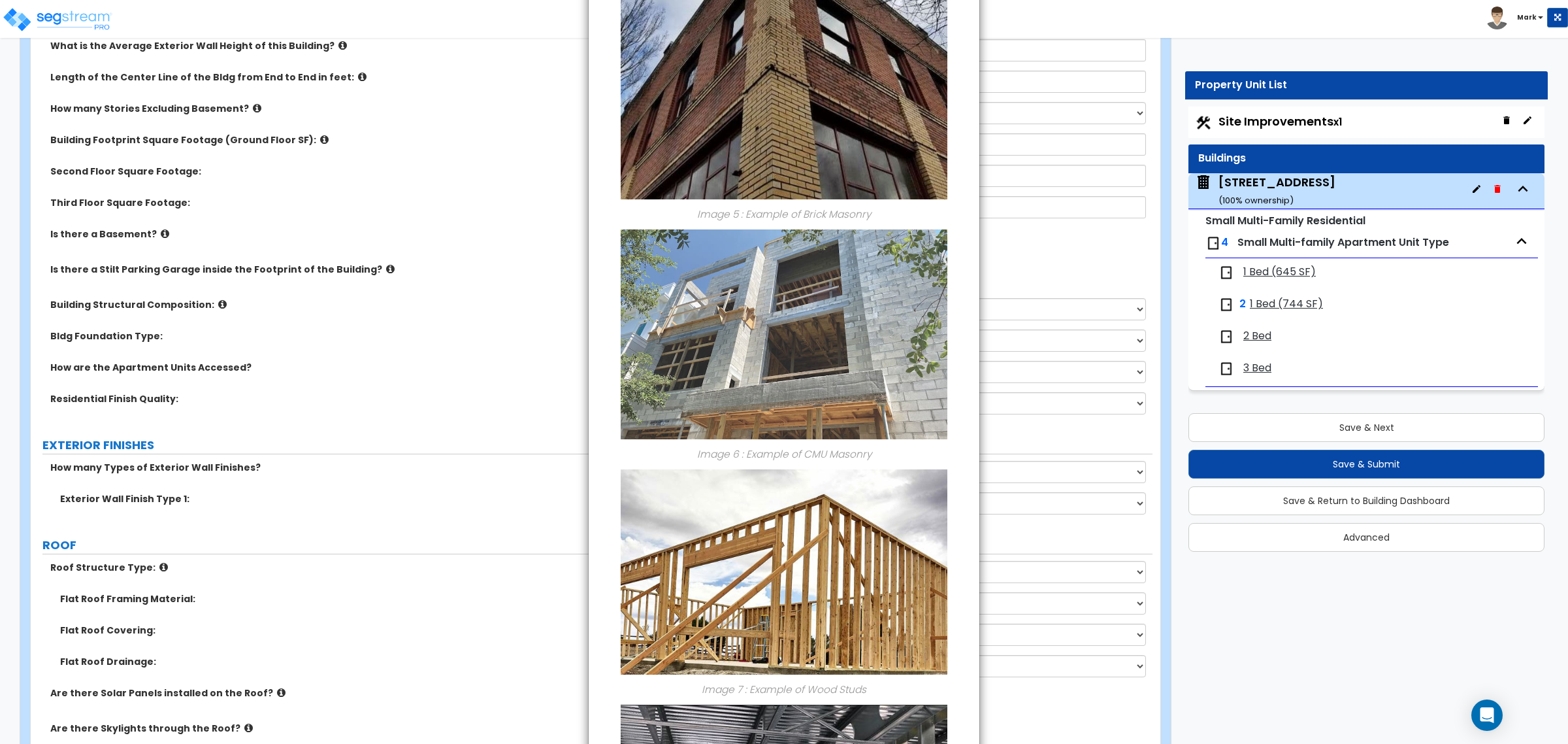
click at [425, 407] on div "× Information of Building Structural Composition: Image 1 : Example of Pre-Engi…" at bounding box center [784, 372] width 1568 height 744
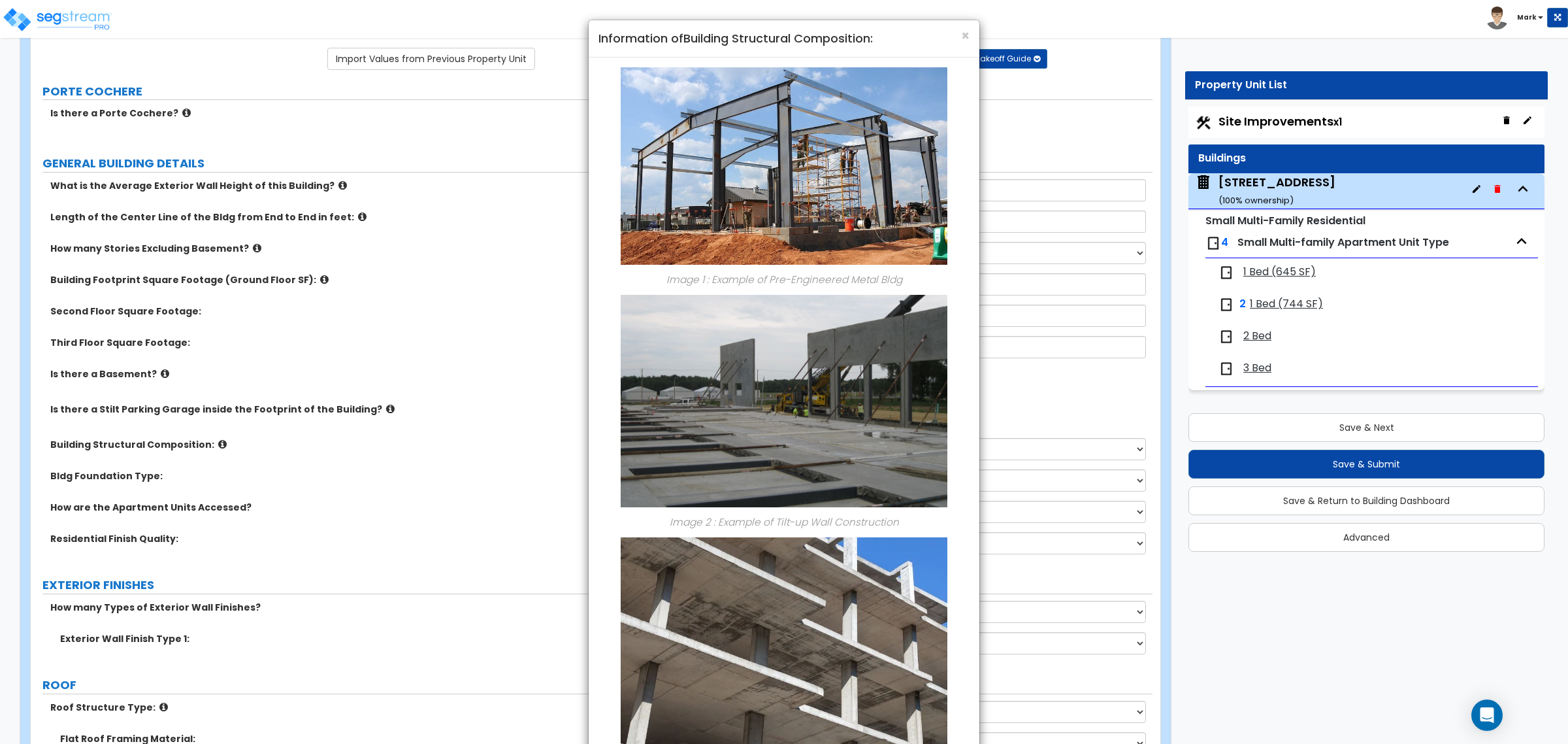
scroll to position [0, 0]
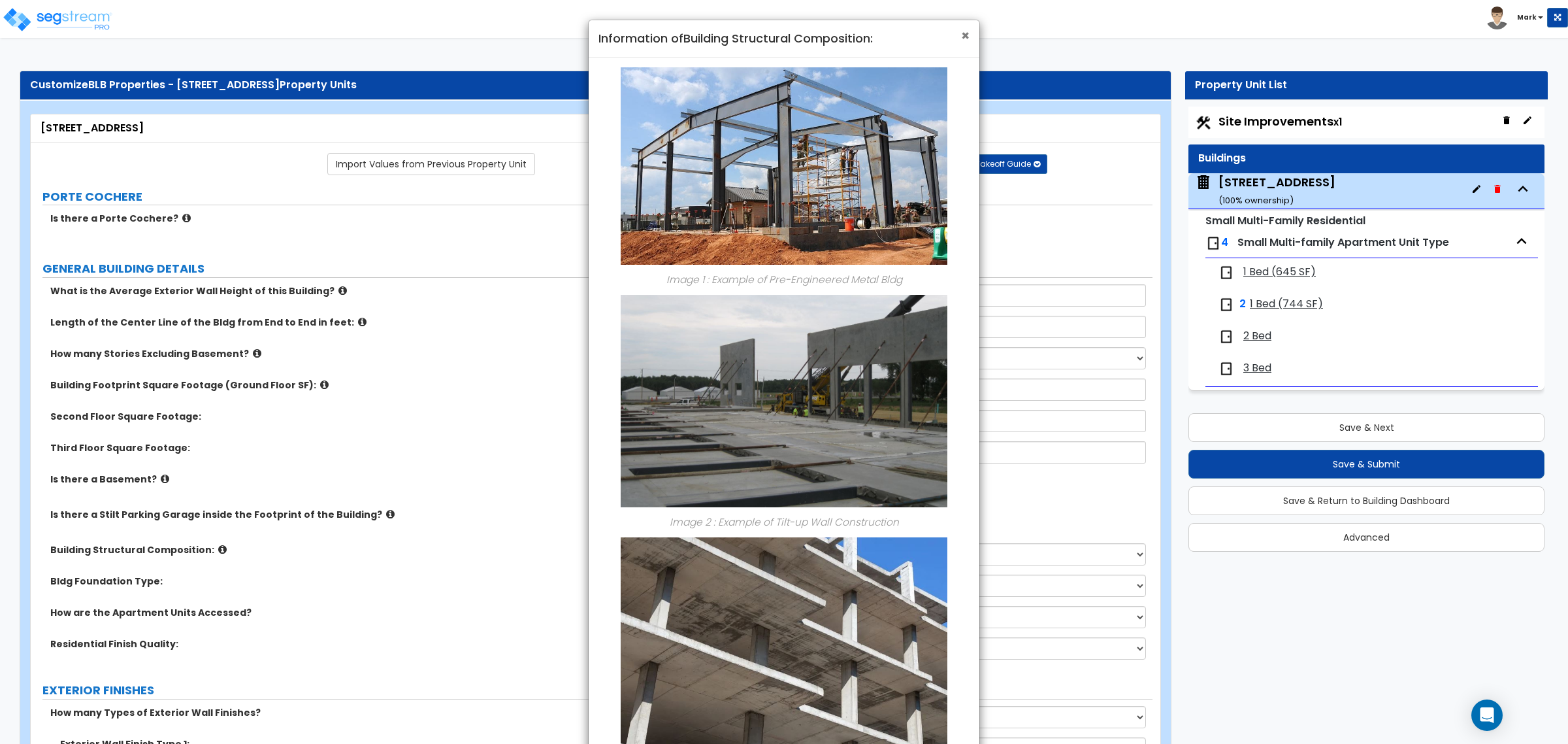
click at [967, 34] on div "× Information of Building Structural Composition:" at bounding box center [784, 39] width 390 height 37
click at [967, 34] on span "×" at bounding box center [965, 36] width 9 height 19
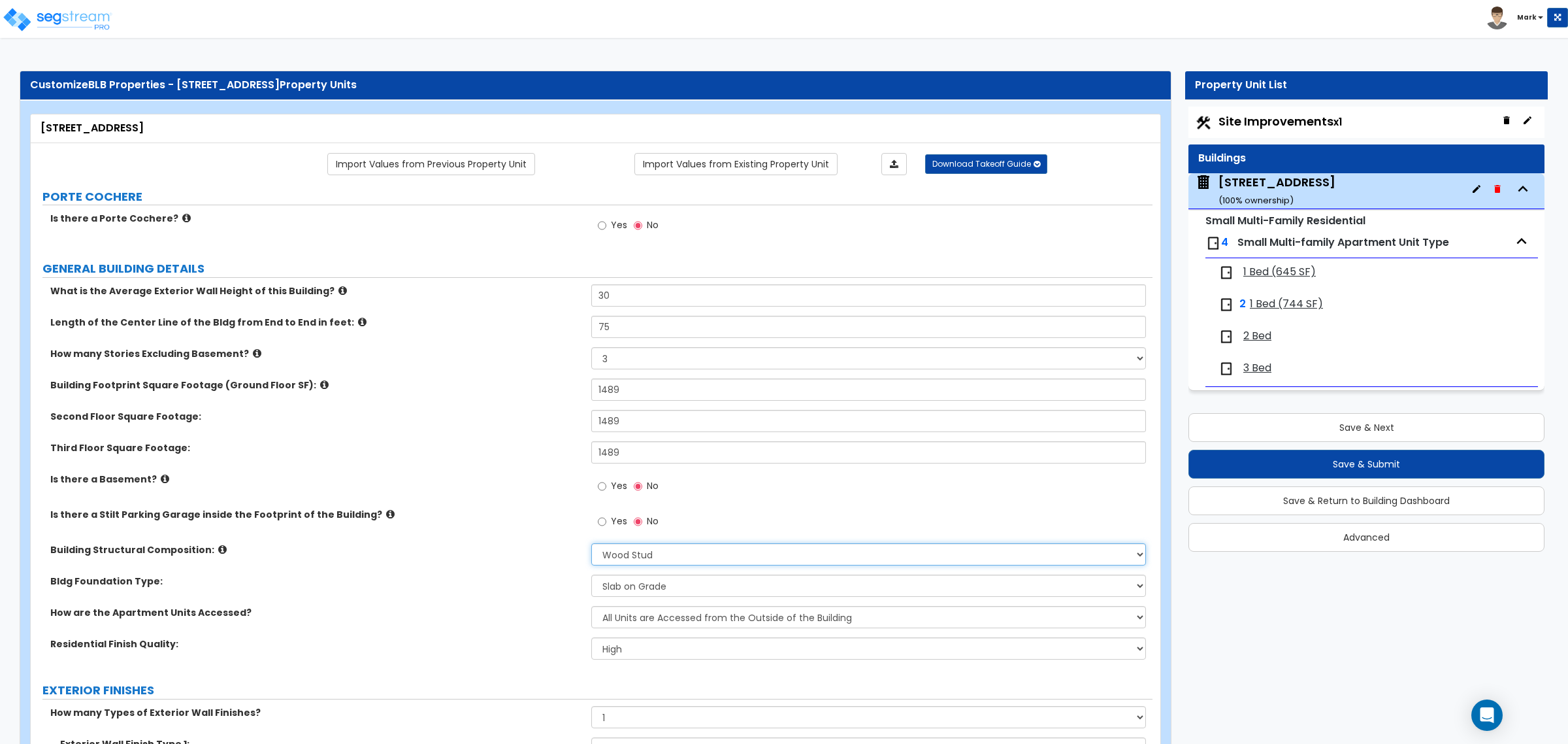
click at [662, 557] on select "Please Choose One Reinforced Concrete Structural Steel Brick Masonry CMU Masonr…" at bounding box center [868, 554] width 554 height 22
select select "6"
click at [591, 544] on select "Please Choose One Reinforced Concrete Structural Steel Brick Masonry CMU Masonr…" at bounding box center [868, 554] width 554 height 22
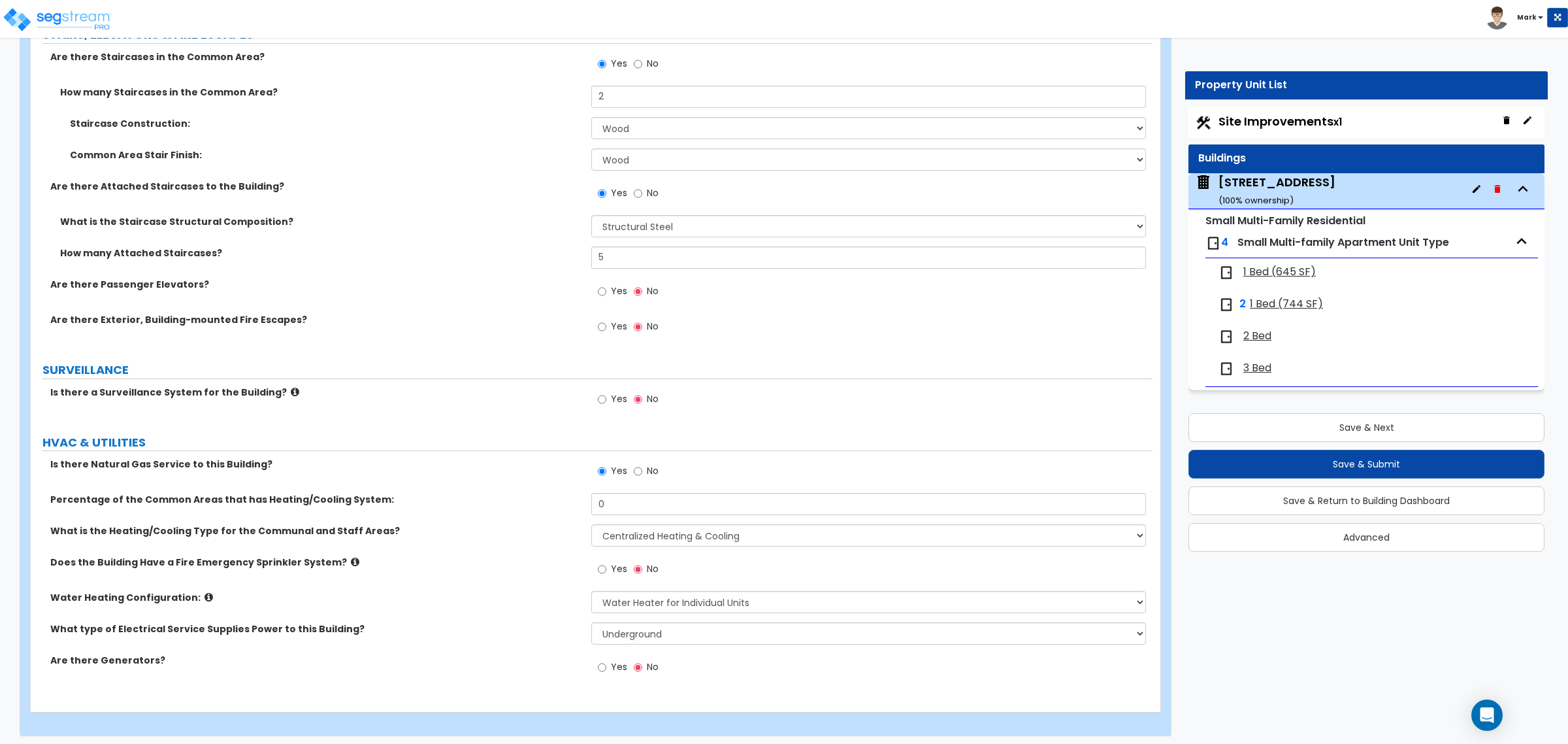
scroll to position [2868, 0]
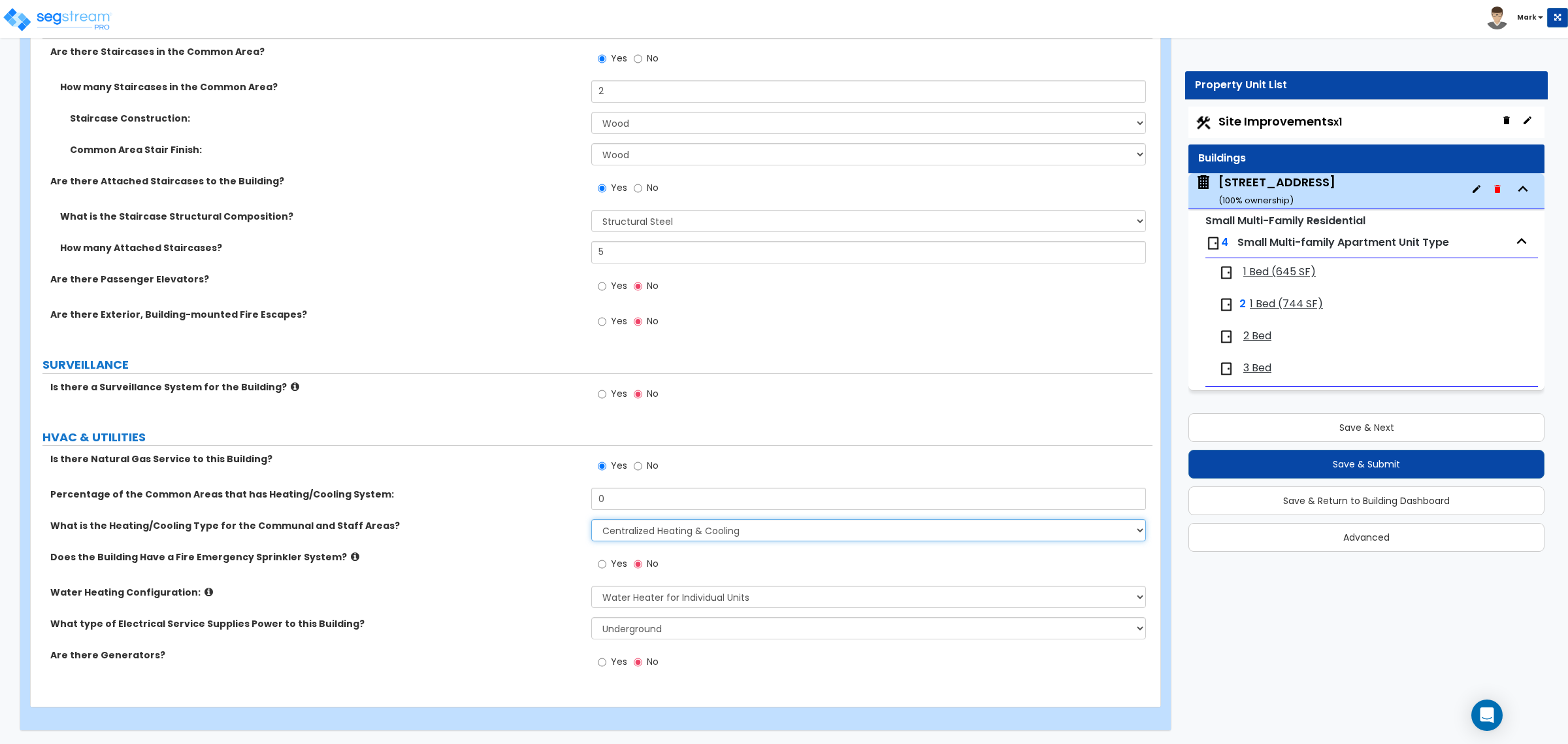
click at [645, 526] on select "None Heat Only Centralized Heating & Cooling Thru Wall Air Conditioners Mini Sp…" at bounding box center [868, 530] width 554 height 22
click at [672, 526] on select "None Heat Only Centralized Heating & Cooling Thru Wall Air Conditioners Mini Sp…" at bounding box center [868, 530] width 554 height 22
select select "1"
click at [591, 519] on select "None Heat Only Centralized Heating & Cooling Thru Wall Air Conditioners Mini Sp…" at bounding box center [868, 530] width 554 height 22
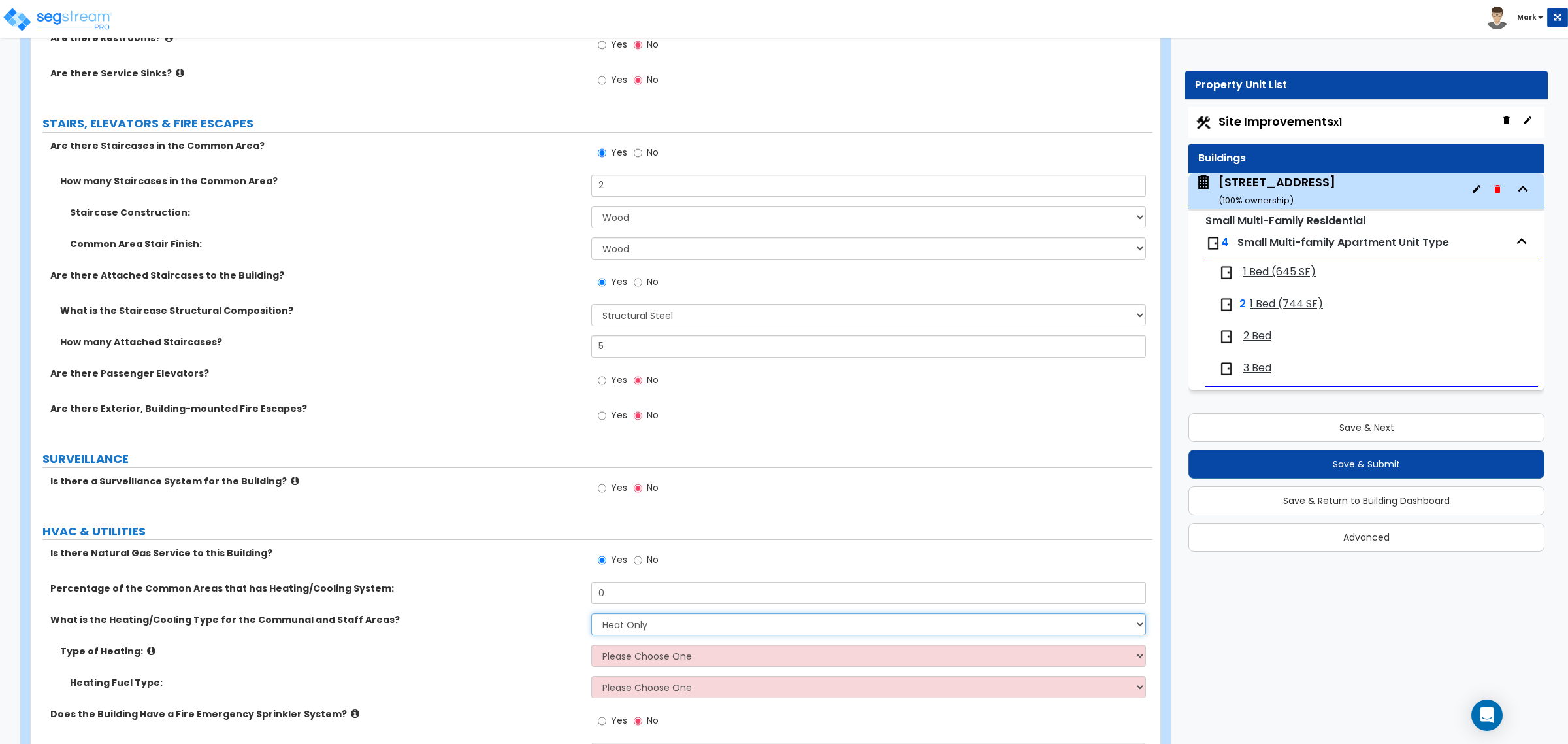
scroll to position [2931, 0]
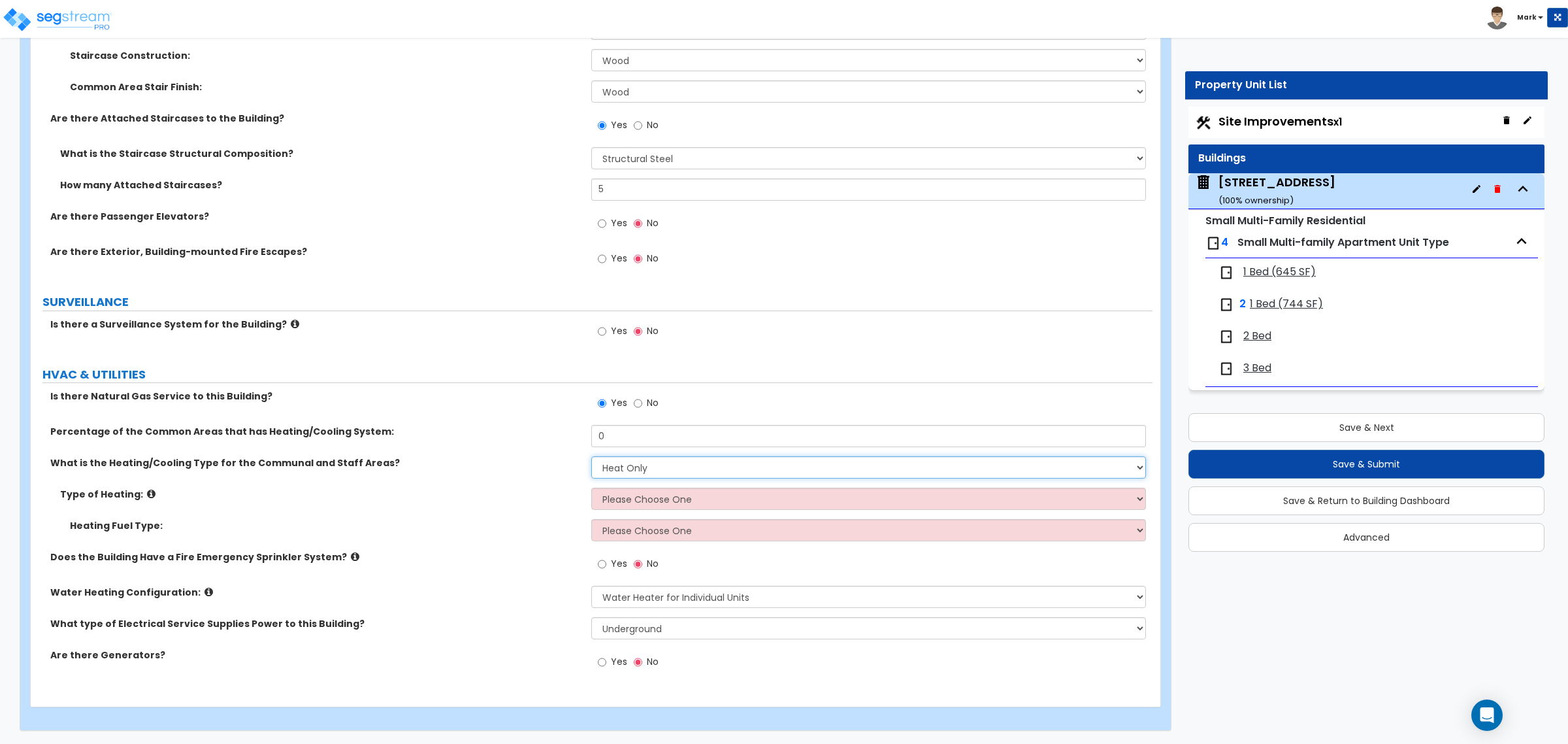
click at [639, 476] on select "None Heat Only Centralized Heating & Cooling Thru Wall Air Conditioners Mini Sp…" at bounding box center [868, 468] width 554 height 22
drag, startPoint x: 639, startPoint y: 475, endPoint x: 647, endPoint y: 491, distance: 17.9
click at [639, 475] on select "None Heat Only Centralized Heating & Cooling Thru Wall Air Conditioners Mini Sp…" at bounding box center [868, 468] width 554 height 22
click at [653, 506] on select "Please Choose One Wall Heater Electric Baseboard Heater Hydronic Heating Radian…" at bounding box center [868, 499] width 554 height 22
click at [591, 488] on select "Please Choose One Wall Heater Electric Baseboard Heater Hydronic Heating Radian…" at bounding box center [868, 499] width 554 height 22
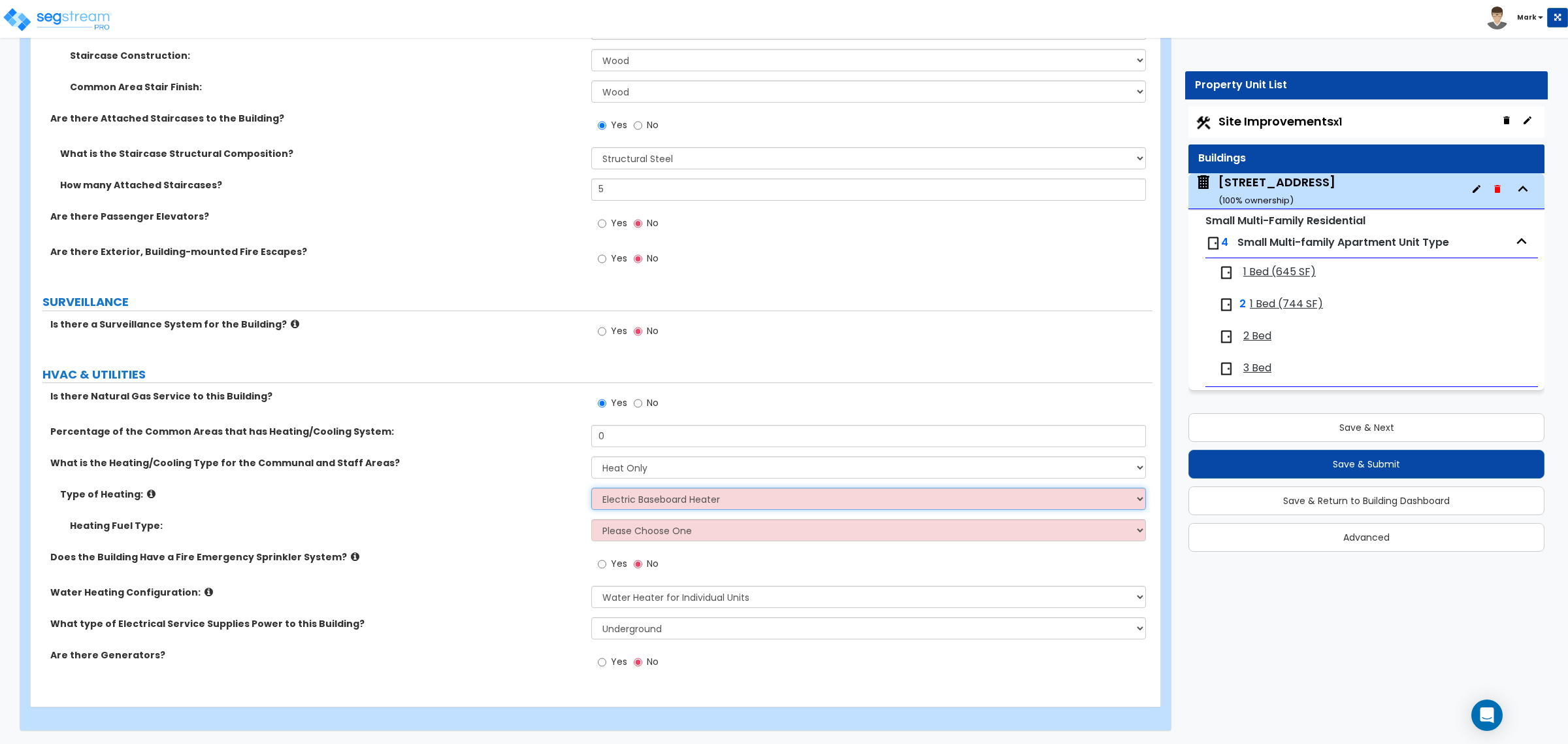
scroll to position [2900, 0]
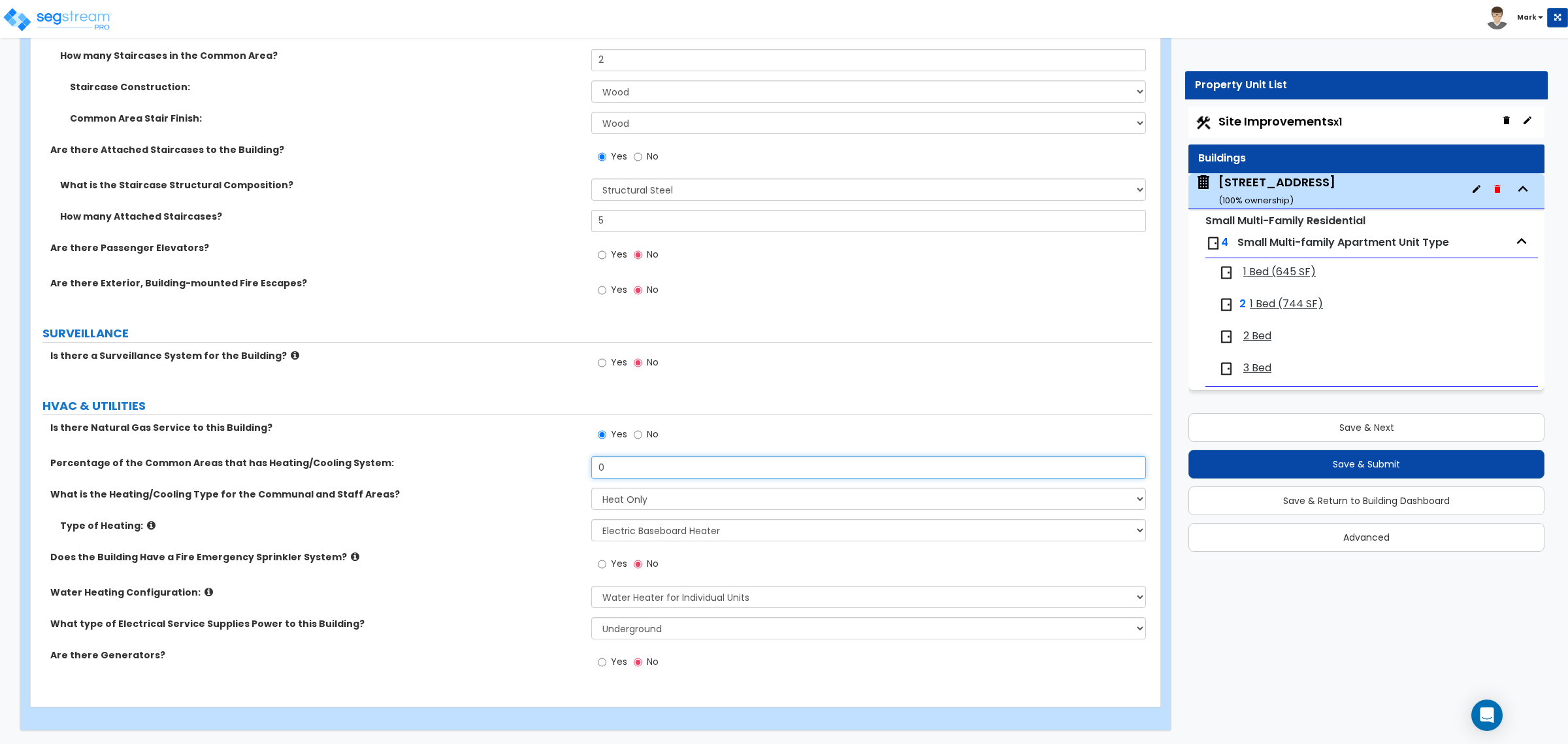
click at [654, 474] on input "0" at bounding box center [868, 468] width 554 height 22
click at [653, 474] on input "0" at bounding box center [868, 468] width 554 height 22
click at [673, 529] on select "Please Choose One Wall Heater Electric Baseboard Heater Hydronic Heating Radian…" at bounding box center [868, 530] width 554 height 22
select select "1"
click at [591, 519] on select "Please Choose One Wall Heater Electric Baseboard Heater Hydronic Heating Radian…" at bounding box center [868, 530] width 554 height 22
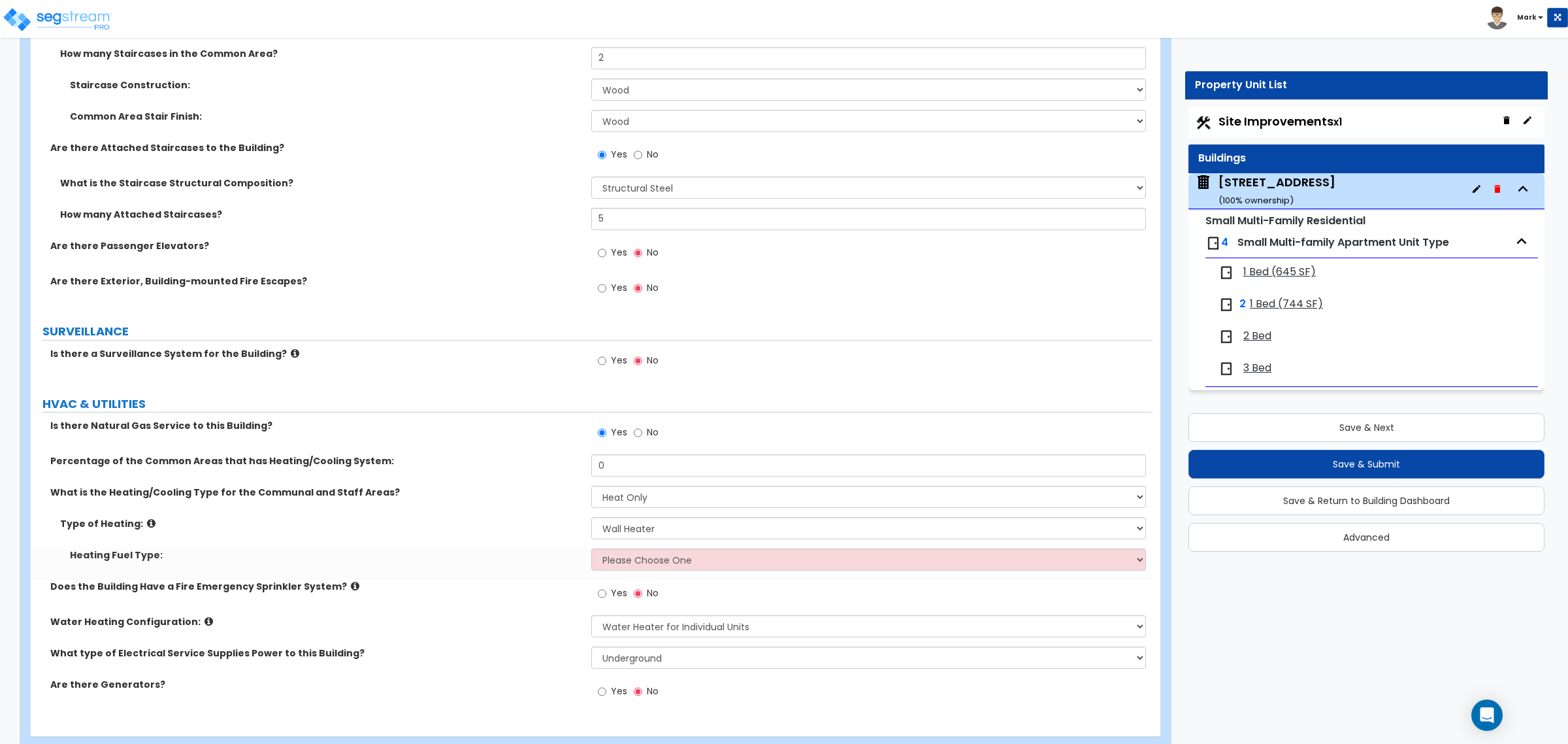
click at [683, 572] on div "Heating Fuel Type: Please Choose One Gas Electric" at bounding box center [591, 563] width 1121 height 31
click at [683, 567] on select "Please Choose One Gas Electric" at bounding box center [868, 559] width 554 height 22
select select "2"
click at [591, 550] on select "Please Choose One Gas Electric" at bounding box center [868, 559] width 554 height 22
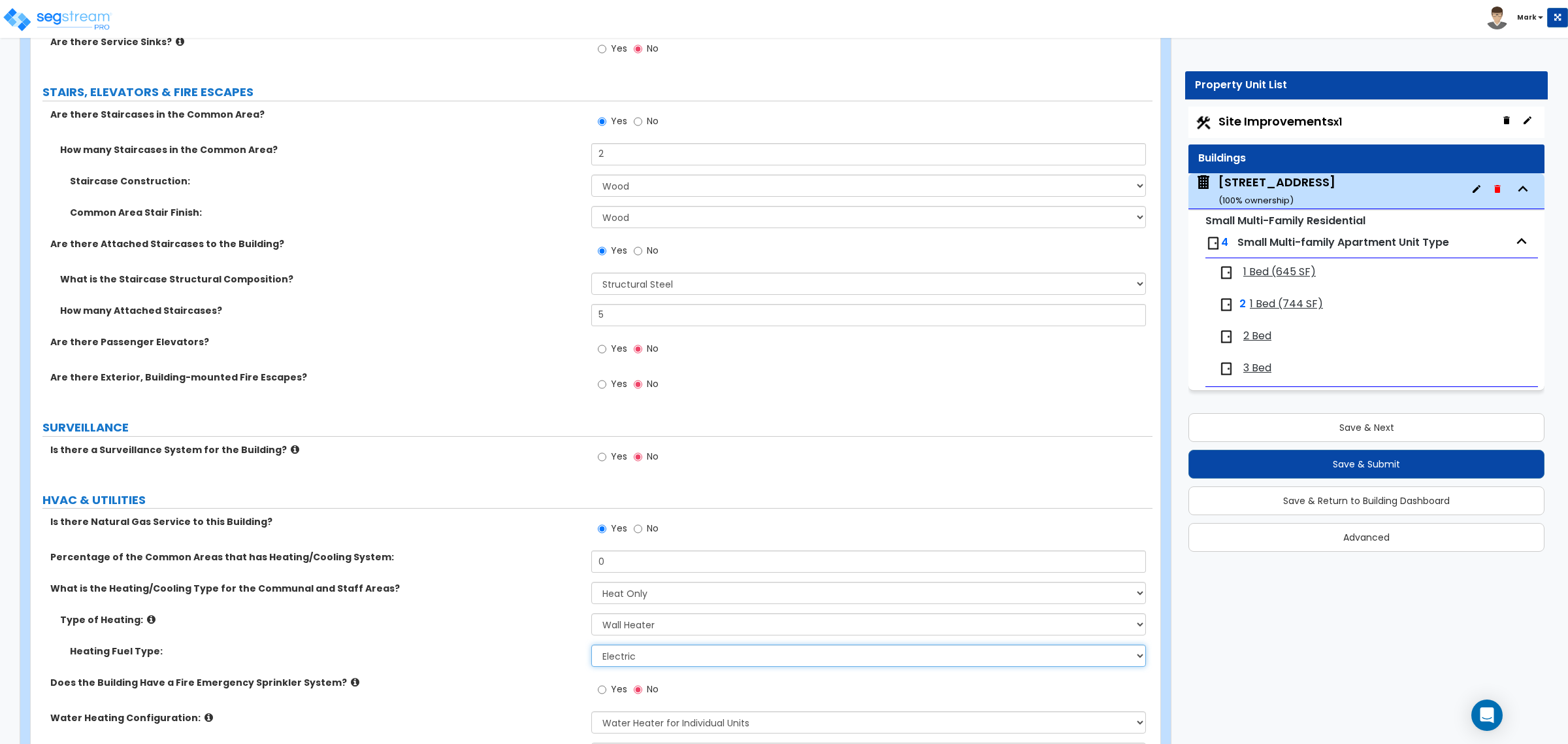
scroll to position [2491, 0]
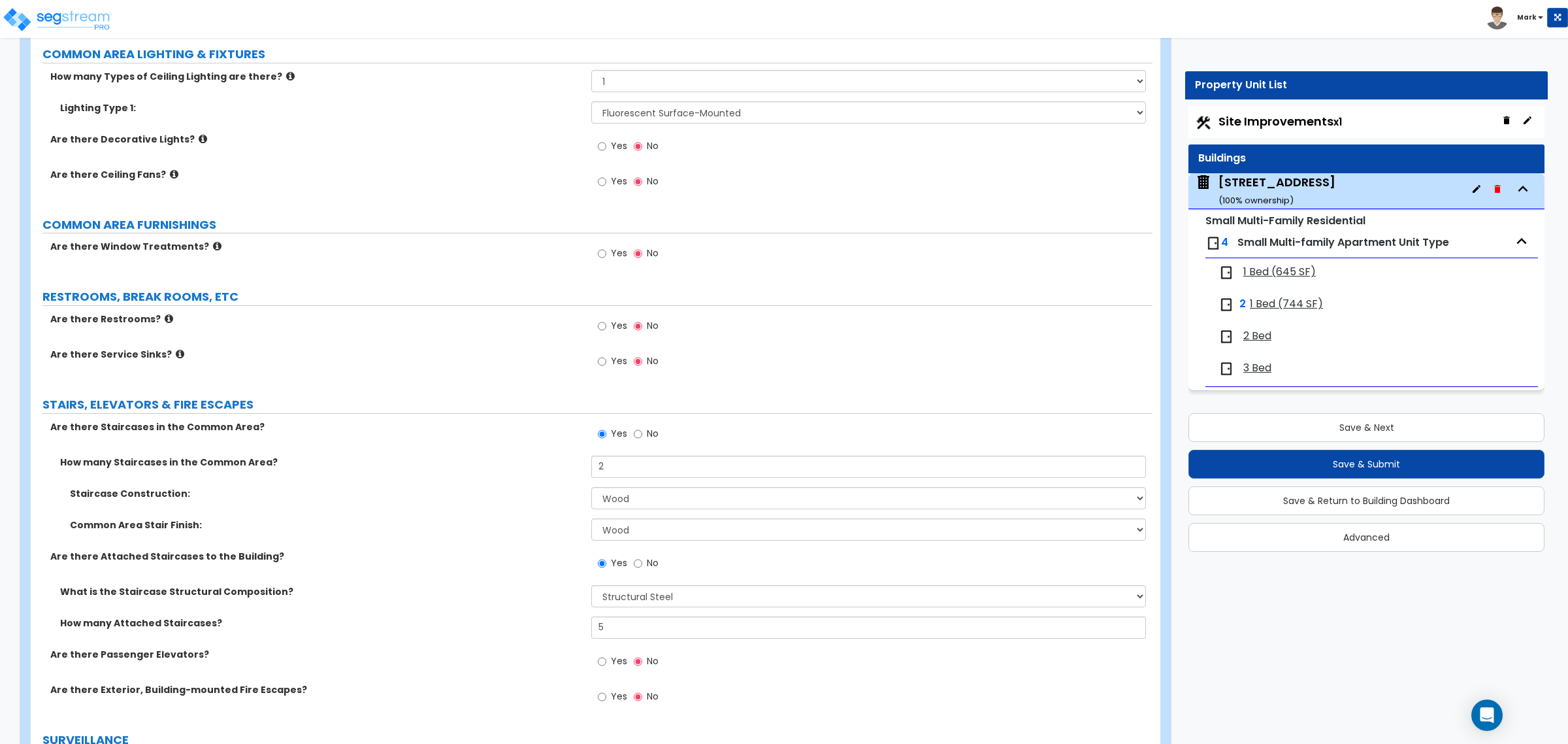
click at [1310, 278] on span "1 Bed (645 SF)" at bounding box center [1280, 272] width 72 height 15
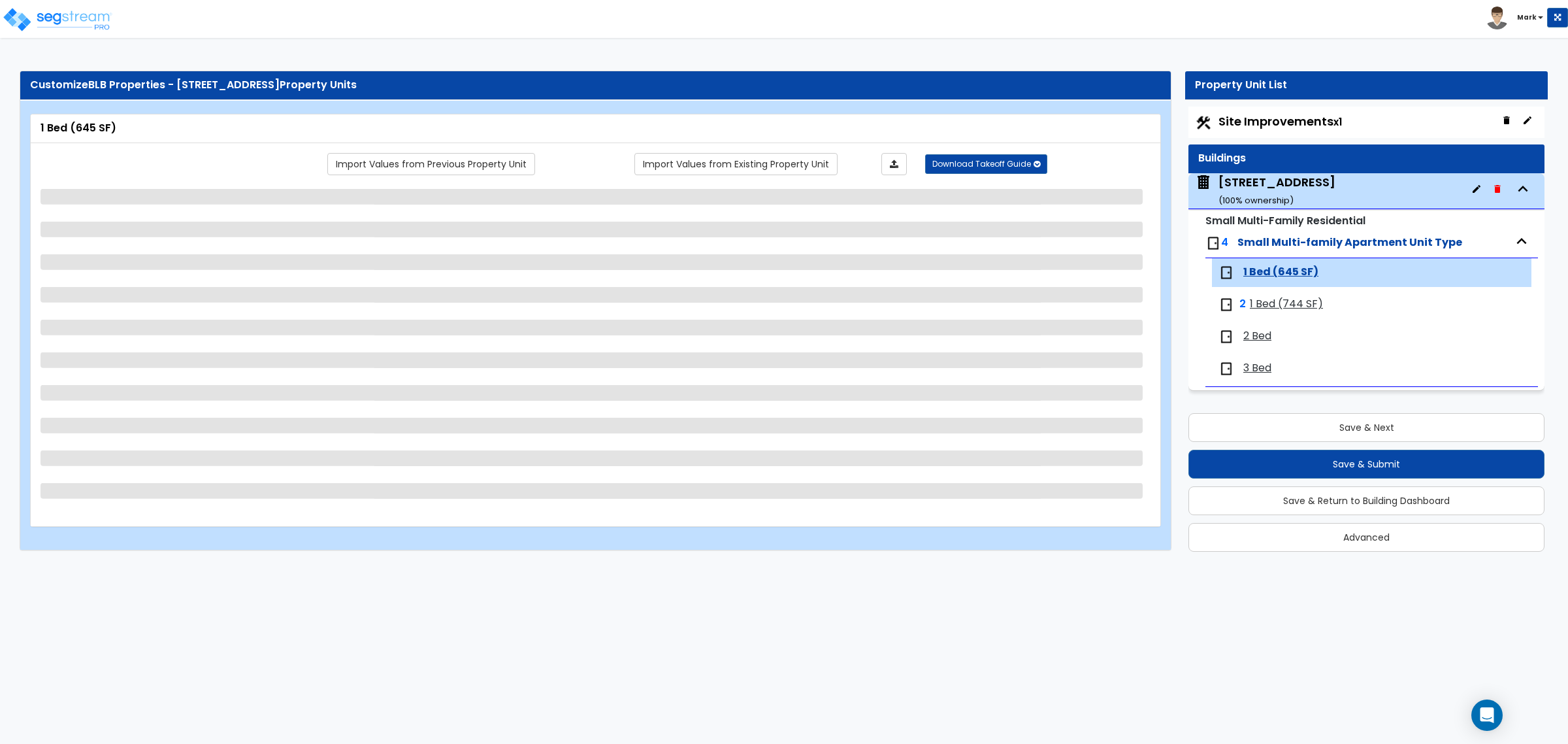
scroll to position [0, 0]
select select "1"
select select "3"
select select "2"
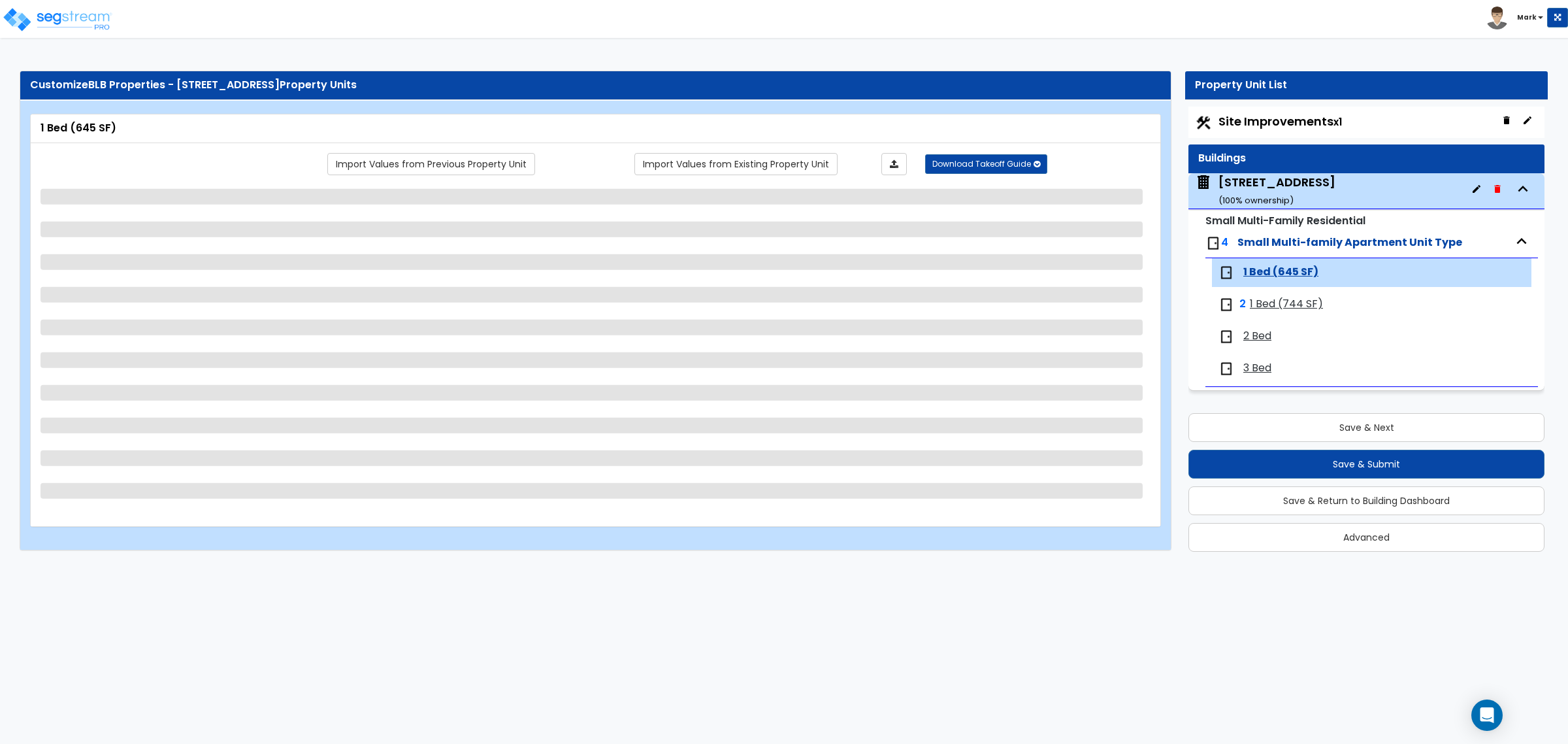
select select "3"
select select "2"
select select "3"
select select "2"
select select "1"
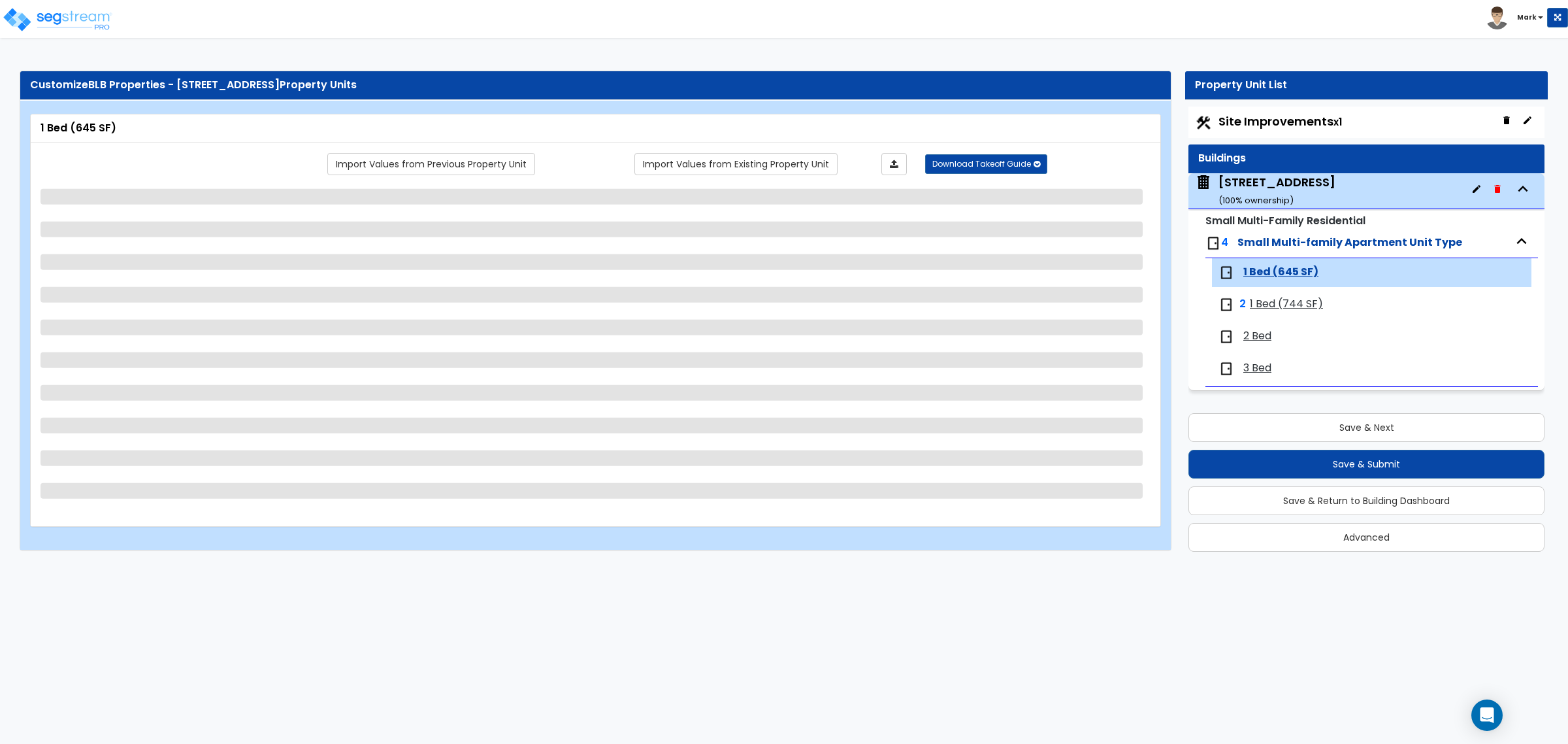
select select "1"
select select "4"
select select "2"
select select "6"
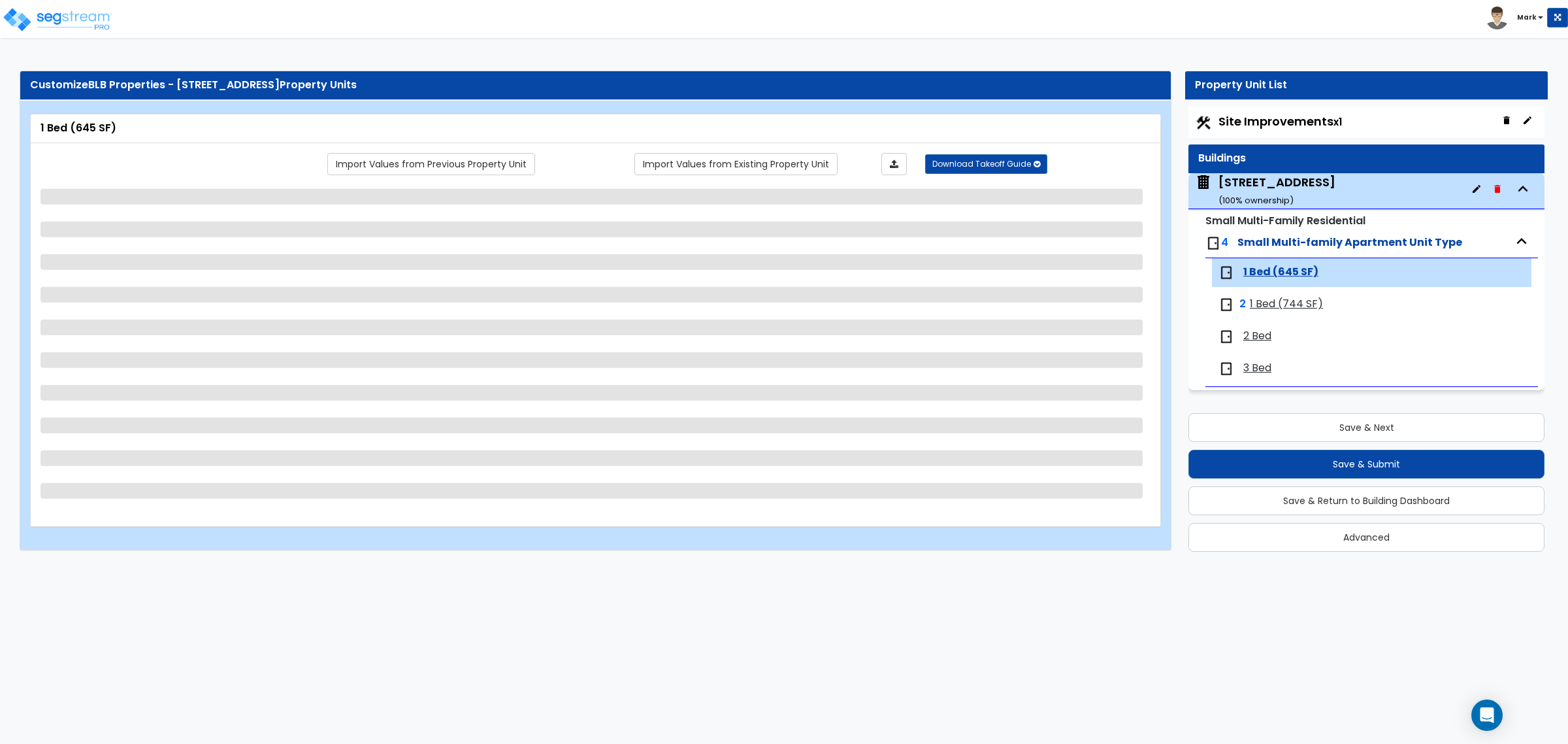
select select "1"
select select "2"
select select "3"
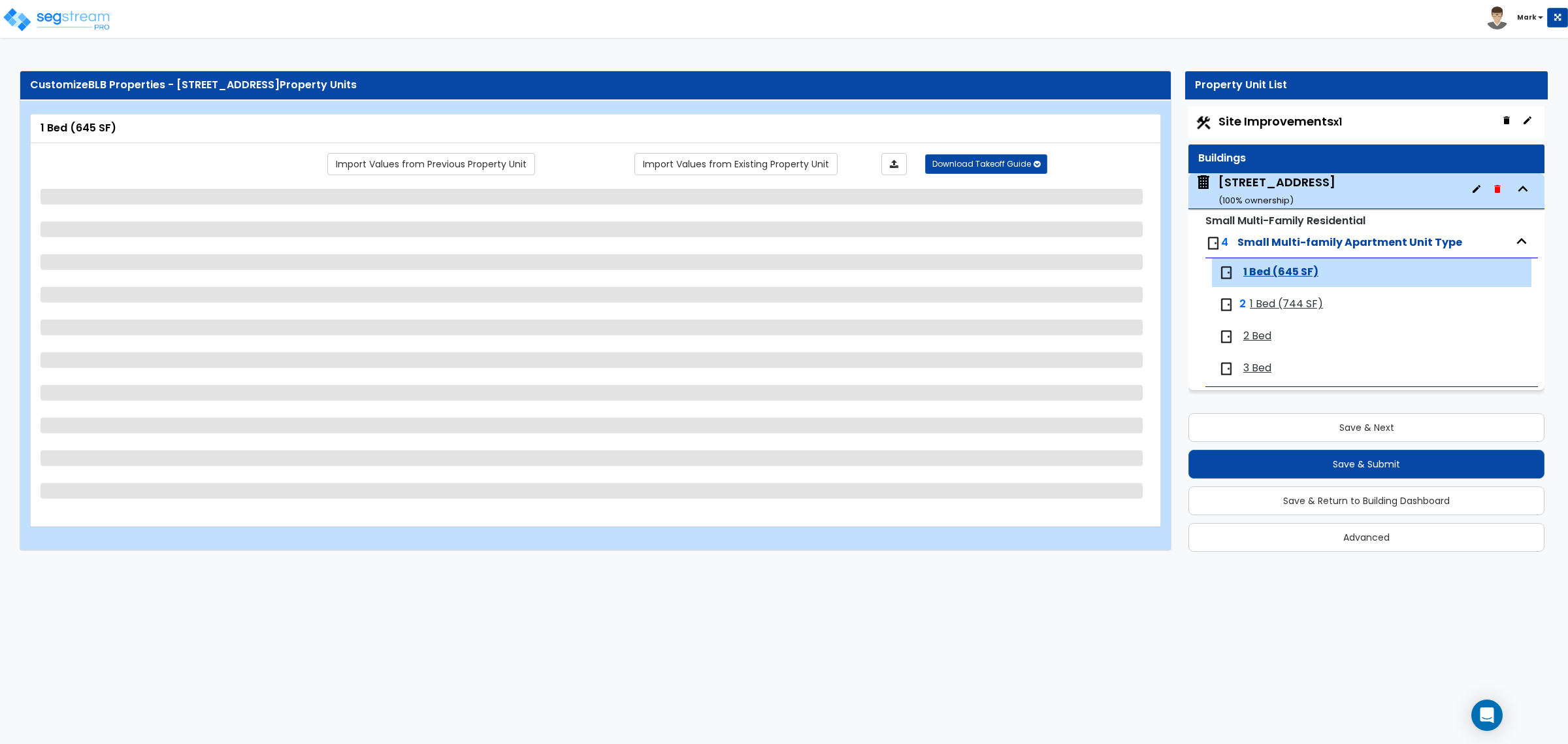
select select "1"
select select "4"
select select "1"
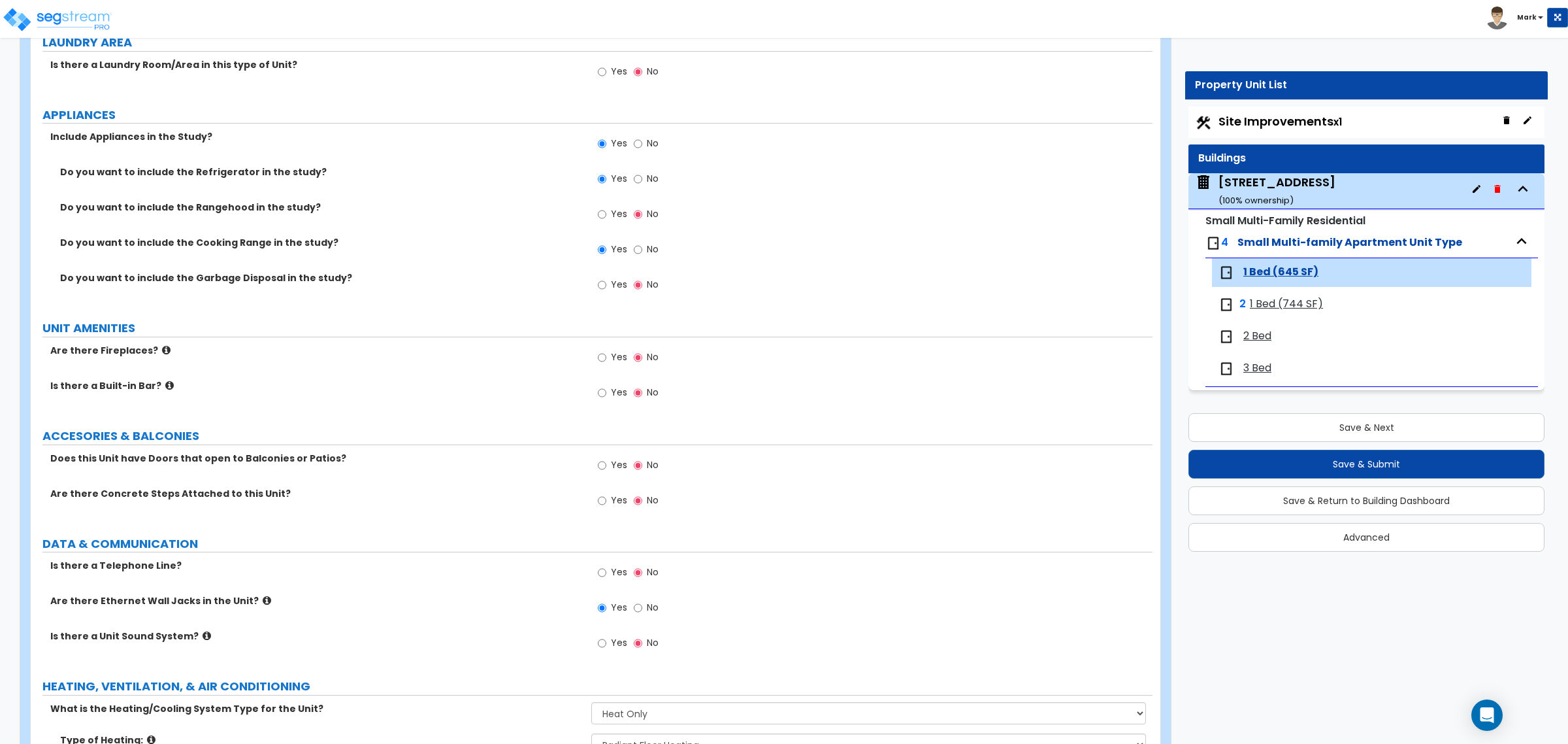
scroll to position [2314, 0]
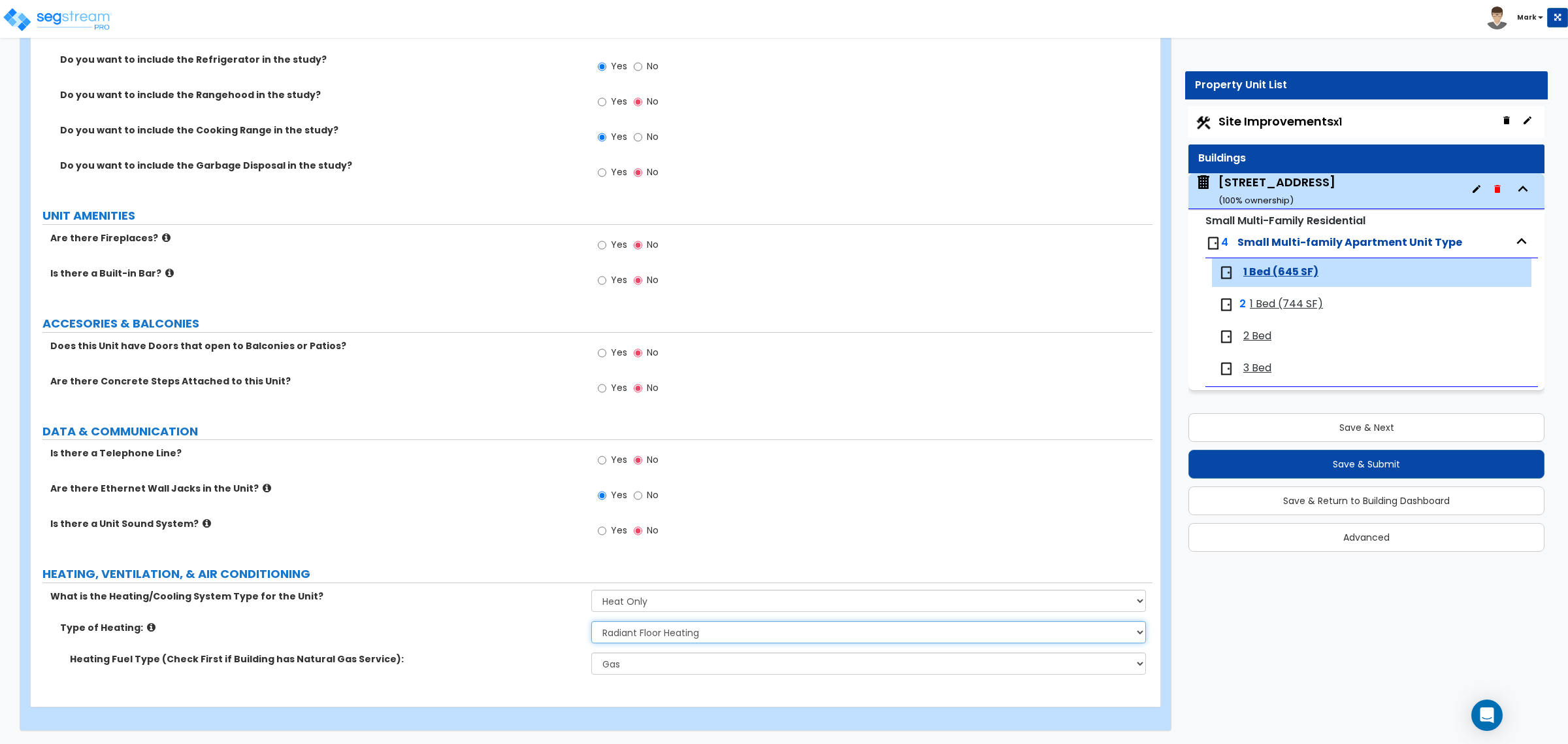
click at [647, 635] on select "Please Choose One Wall Heater Electric Baseboard Heater Hydronic Heating Radian…" at bounding box center [868, 632] width 554 height 22
select select "2"
click at [591, 621] on select "Please Choose One Wall Heater Electric Baseboard Heater Hydronic Heating Radian…" at bounding box center [868, 632] width 554 height 22
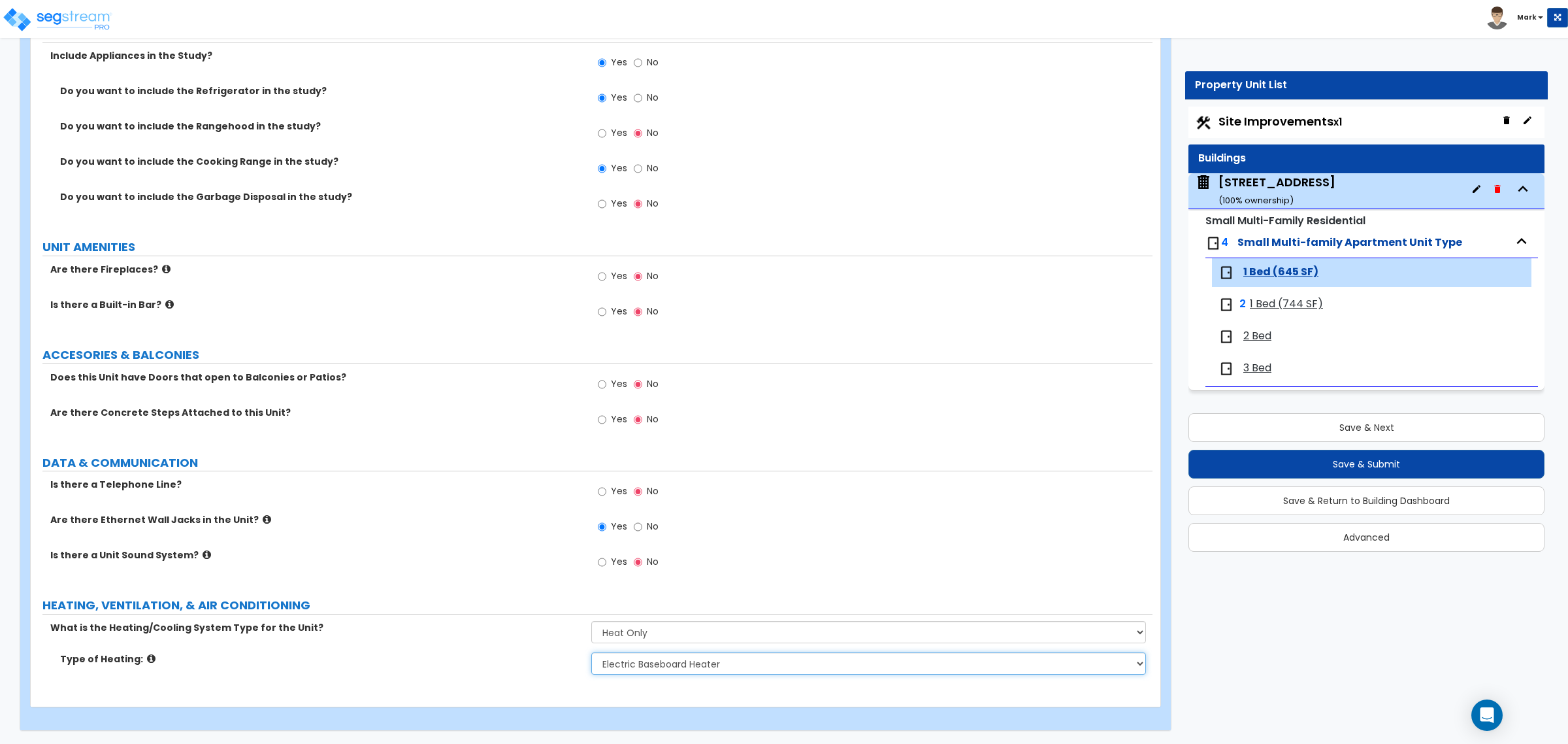
scroll to position [2282, 0]
click at [1272, 305] on span "1 Bed (744 SF)" at bounding box center [1286, 304] width 73 height 15
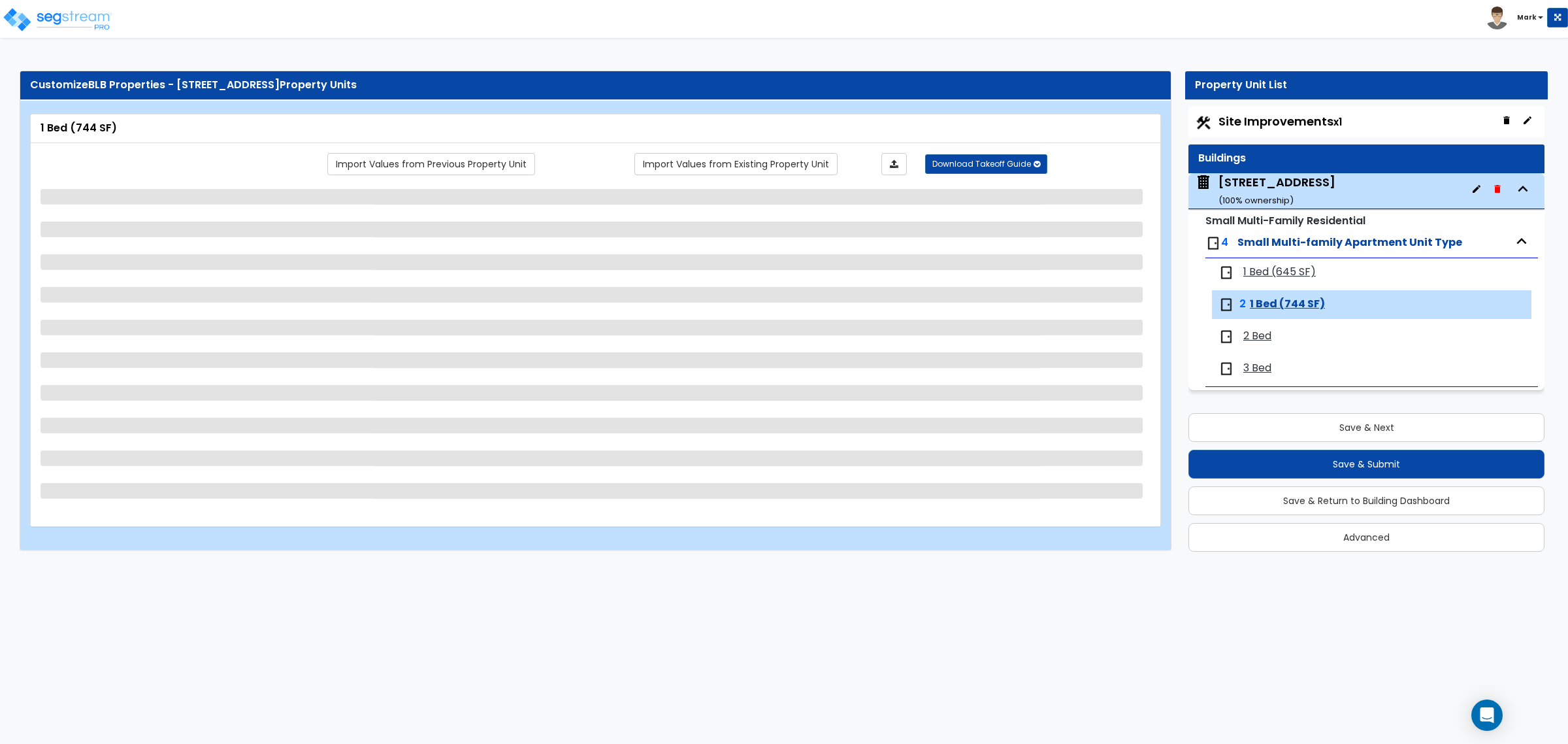
select select "1"
select select "3"
select select "2"
select select "3"
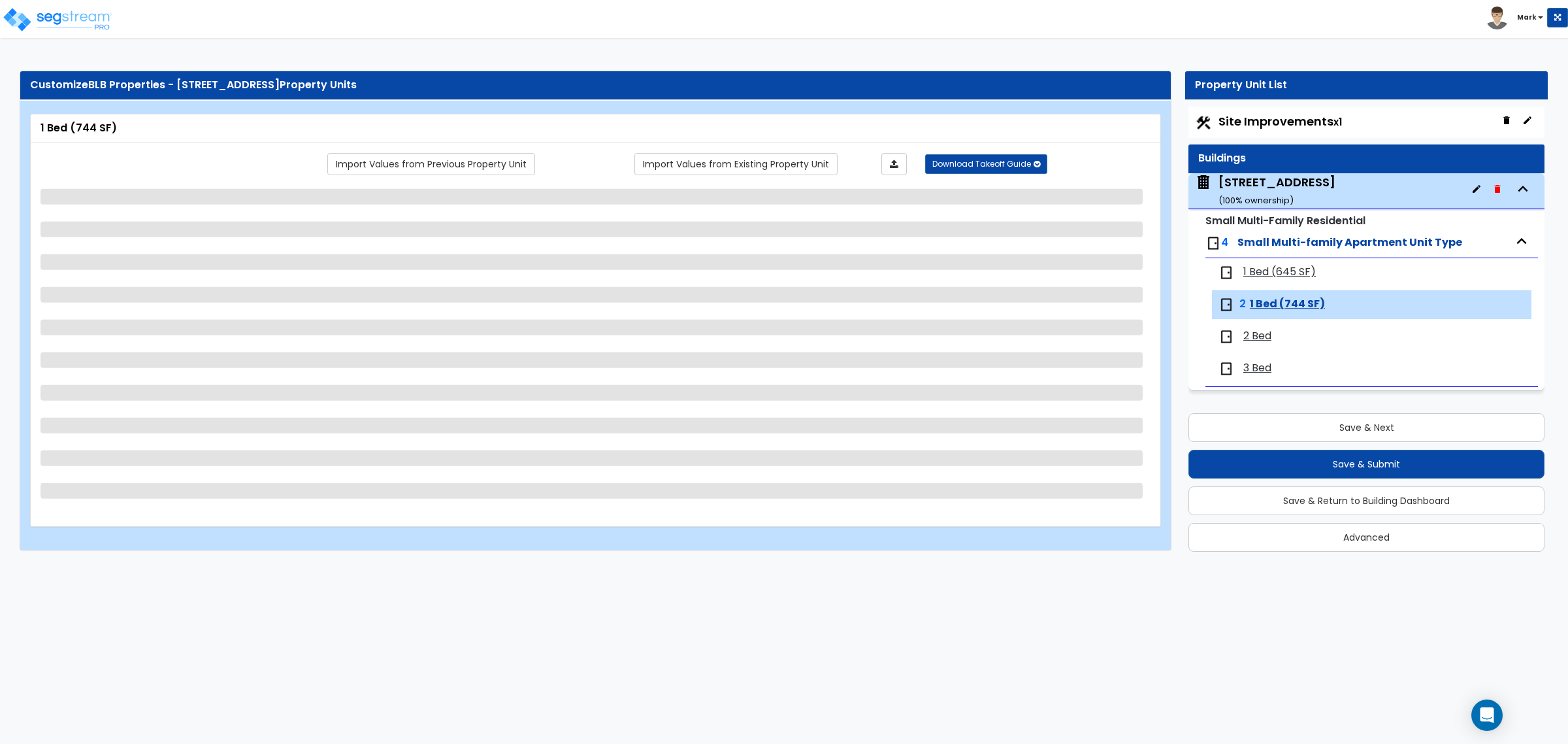
select select "2"
select select "3"
select select "2"
select select "1"
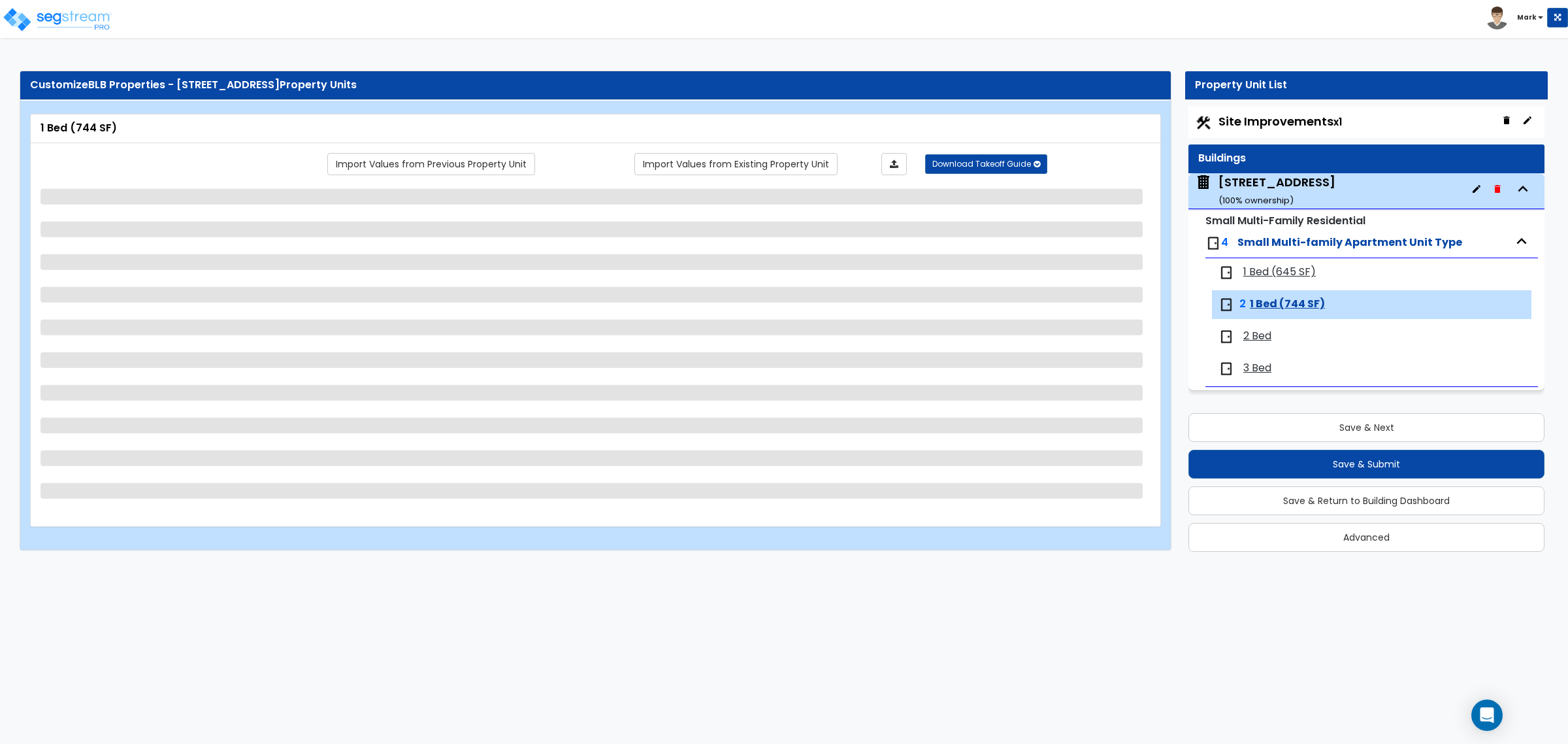
select select "4"
select select "2"
select select "6"
select select "1"
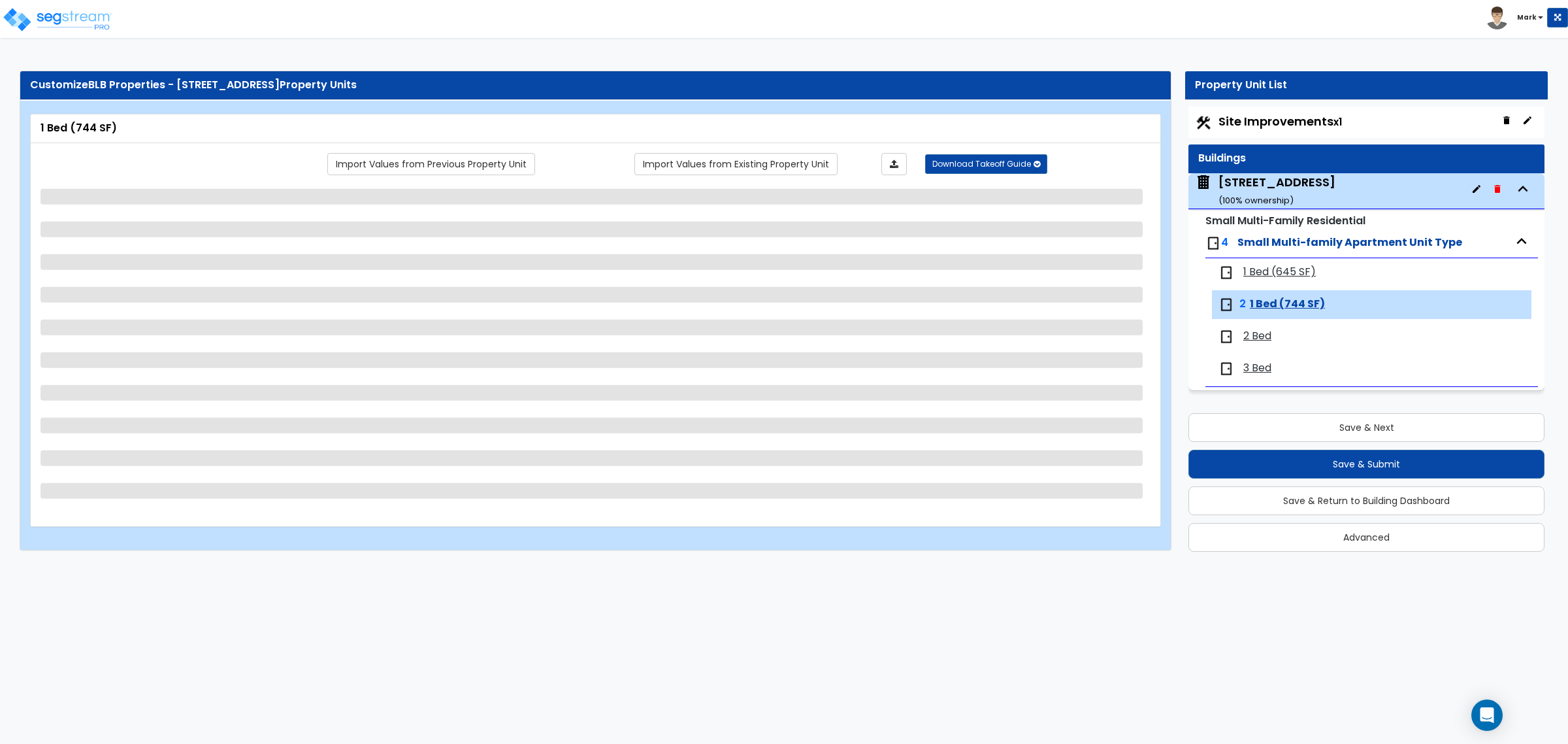
select select "1"
select select "2"
select select "3"
select select "1"
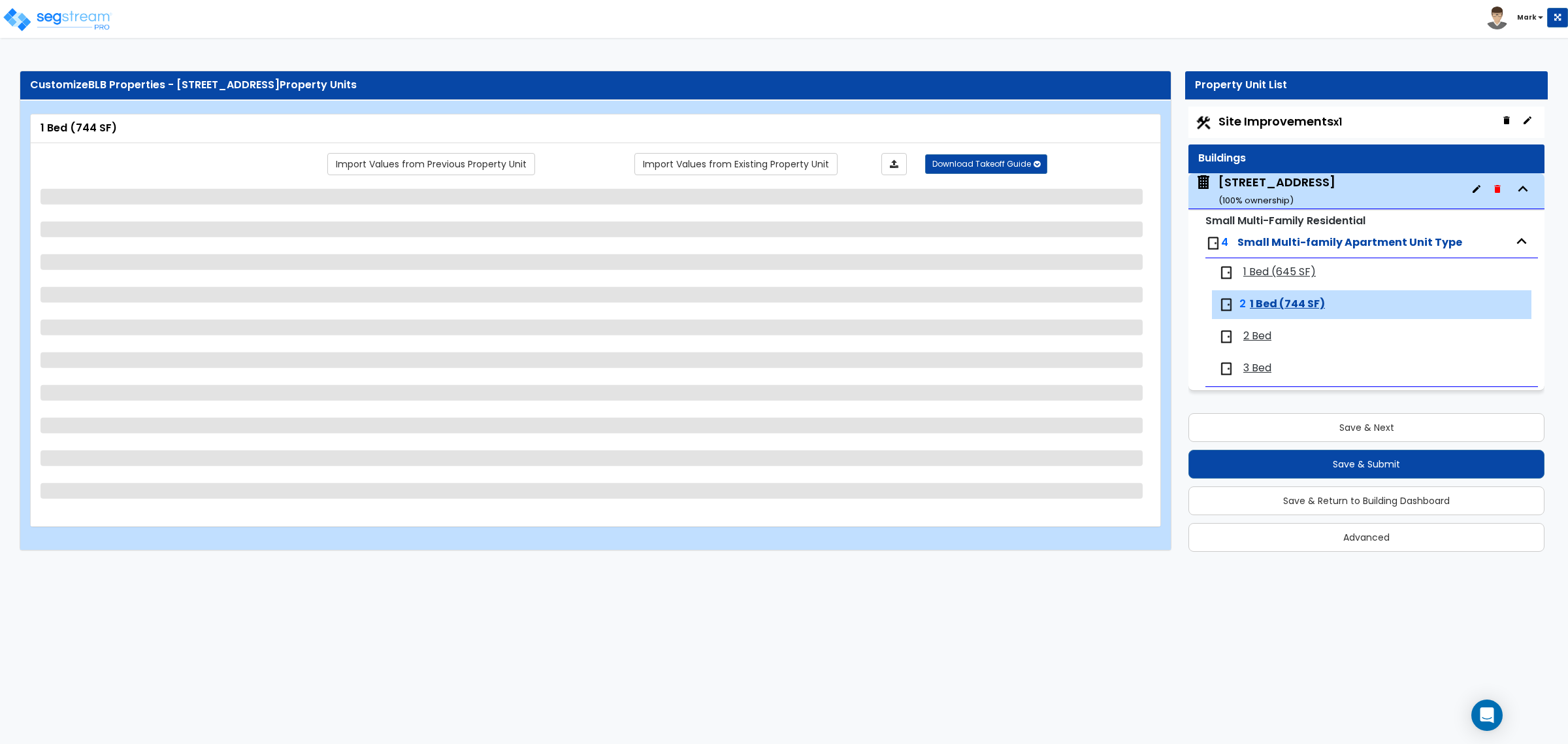
select select "4"
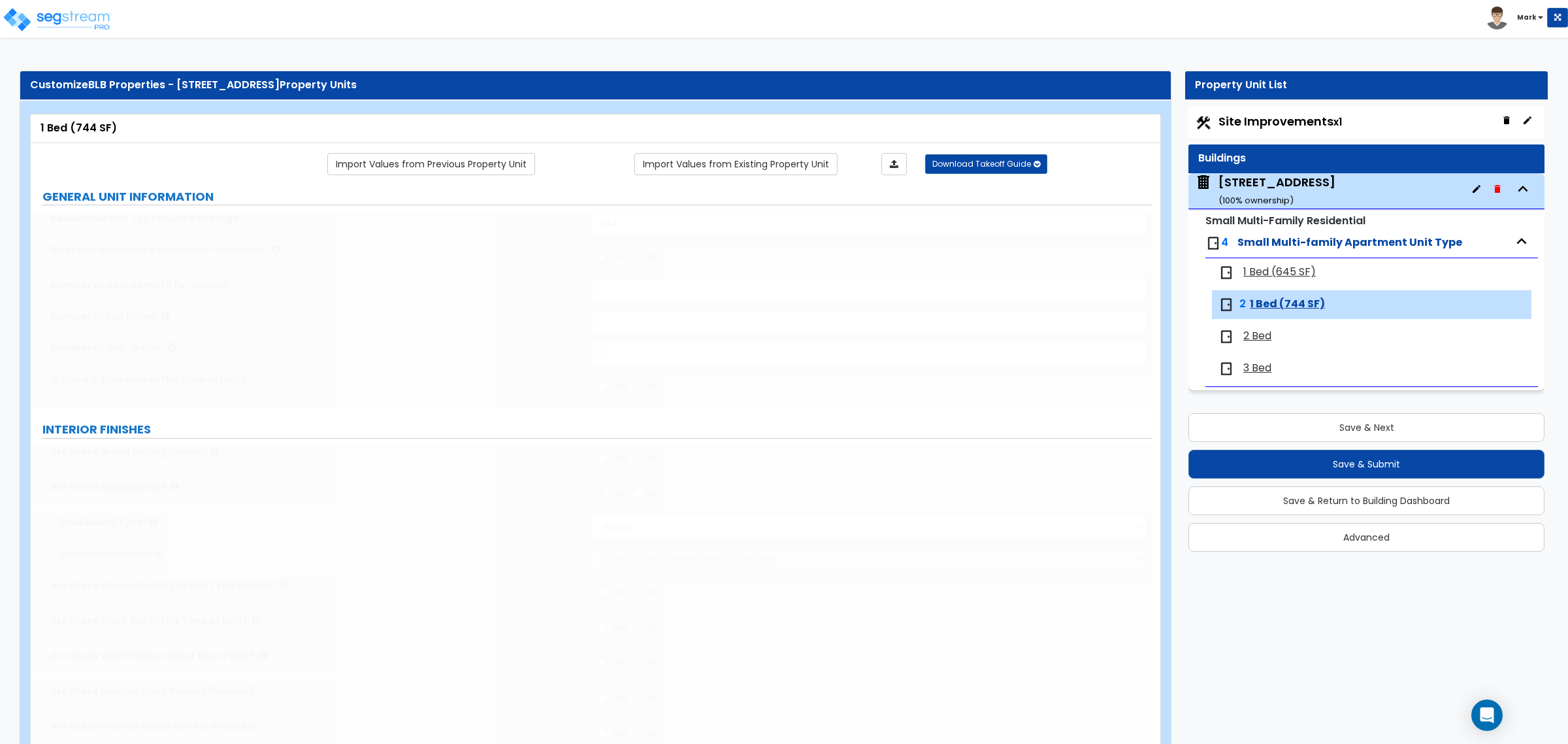
select select "1"
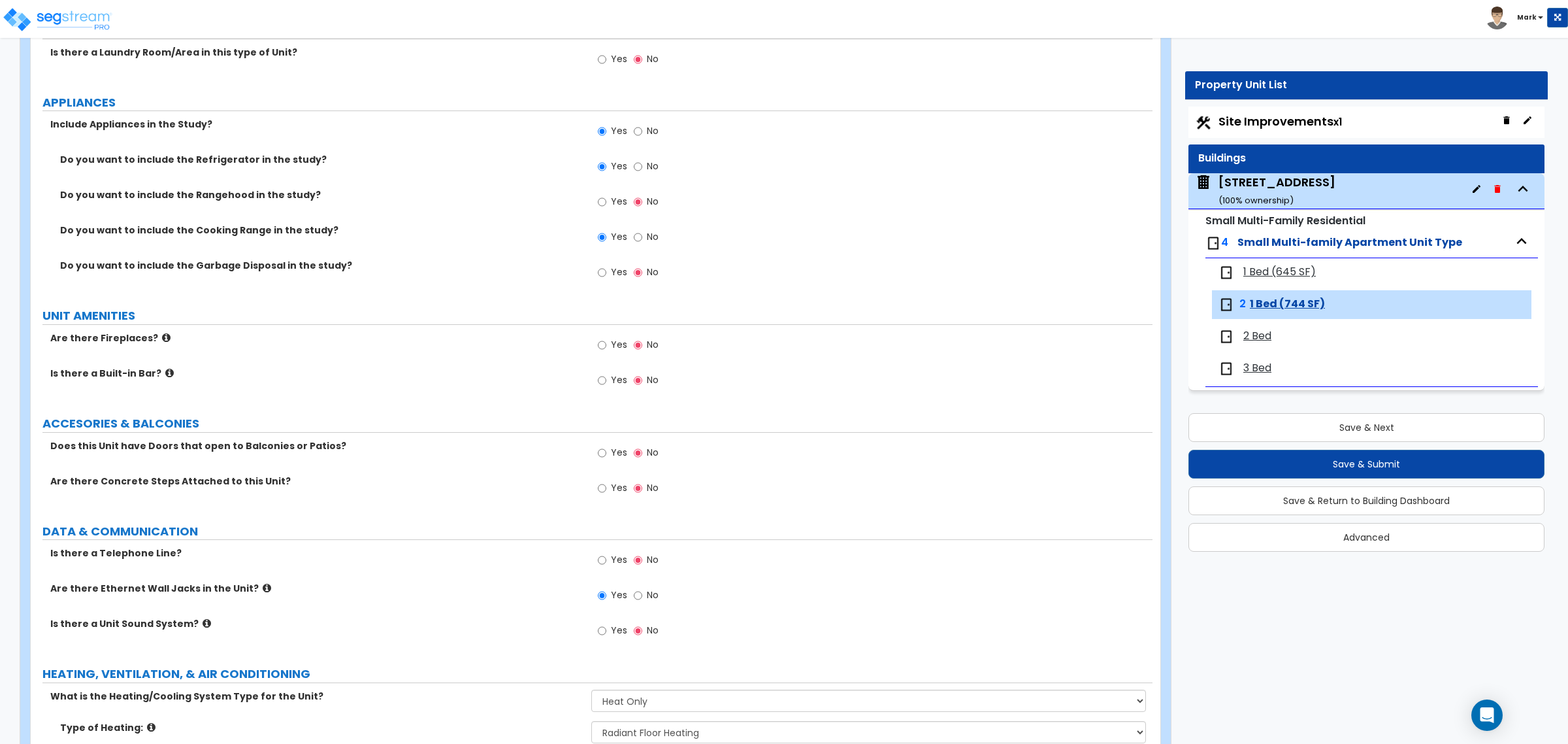
scroll to position [2314, 0]
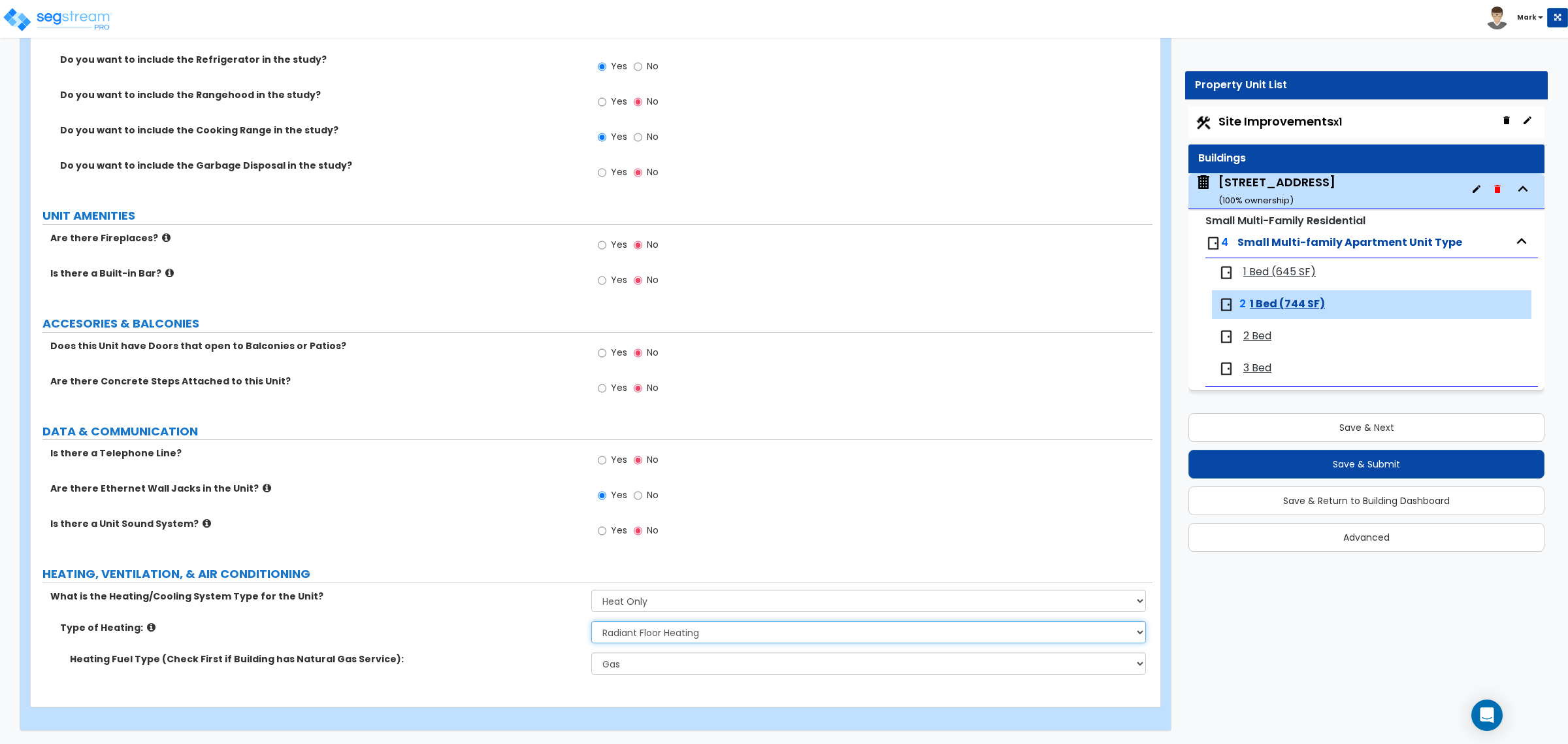
click at [651, 635] on select "Please Choose One Wall Heater Electric Baseboard Heater Hydronic Heating Radian…" at bounding box center [868, 632] width 554 height 22
select select "2"
click at [591, 621] on select "Please Choose One Wall Heater Electric Baseboard Heater Hydronic Heating Radian…" at bounding box center [868, 632] width 554 height 22
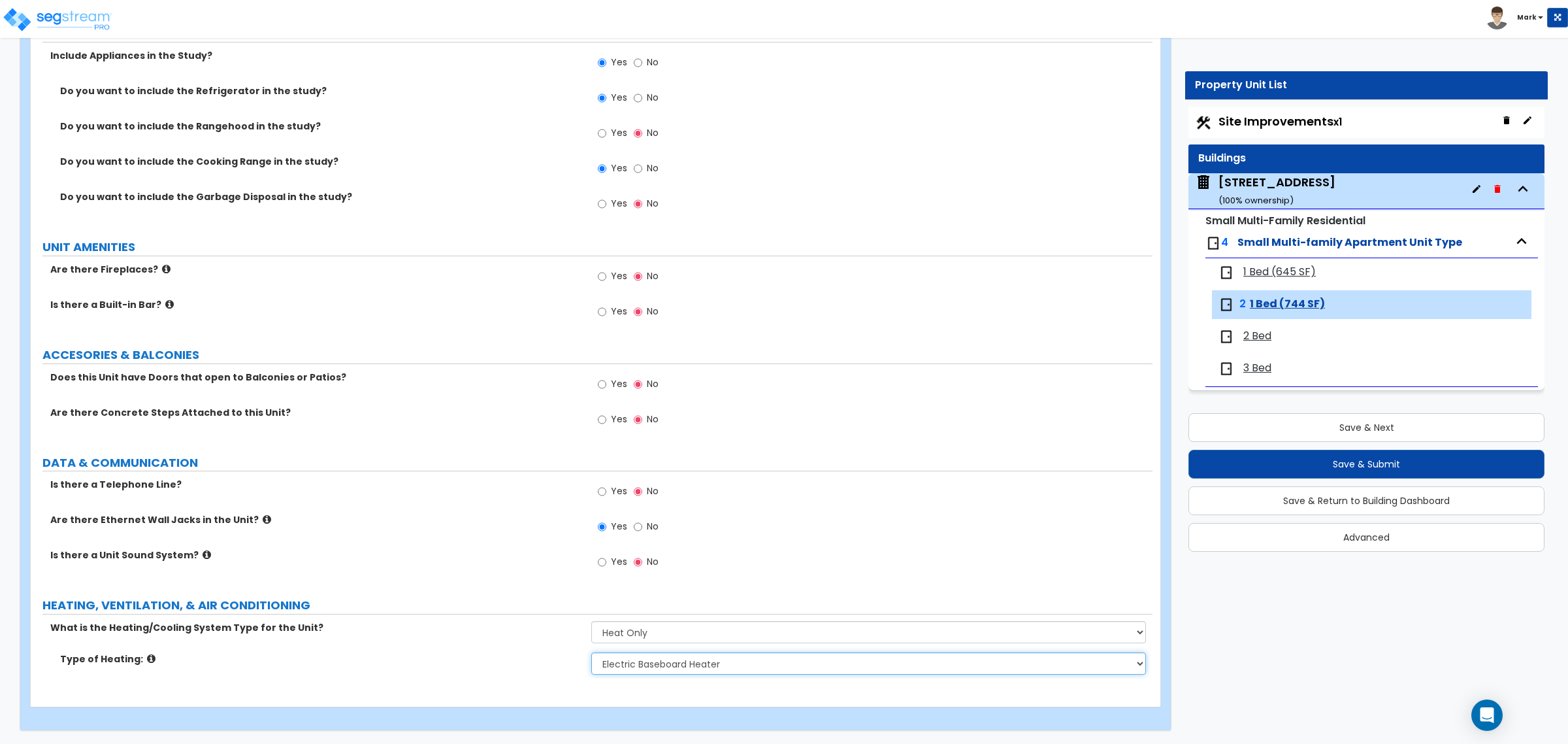
click at [640, 664] on select "Please Choose One Wall Heater Electric Baseboard Heater Hydronic Heating Radian…" at bounding box center [868, 664] width 554 height 22
click at [1264, 341] on span "2 Bed" at bounding box center [1257, 336] width 28 height 15
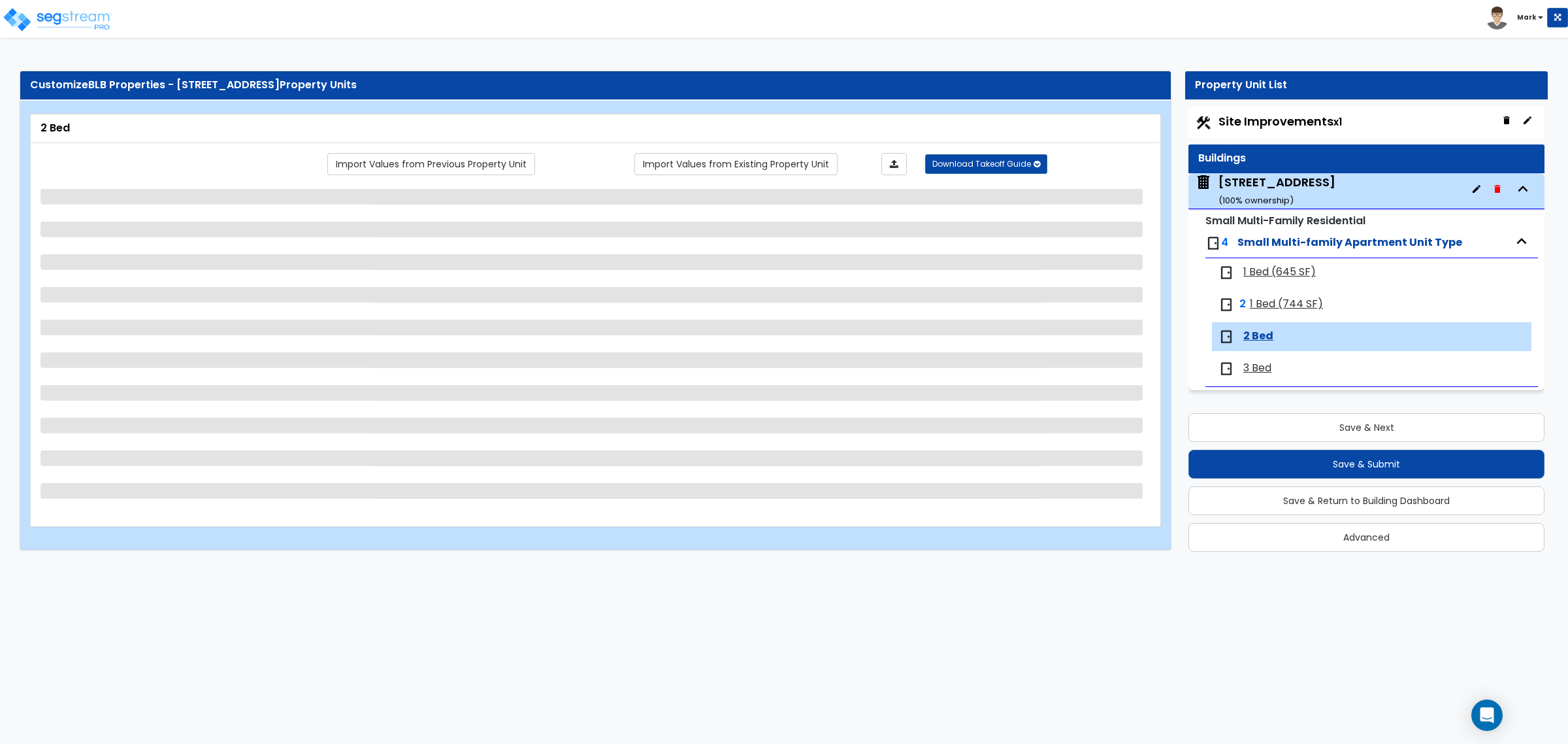
select select "1"
select select "3"
select select "2"
select select "3"
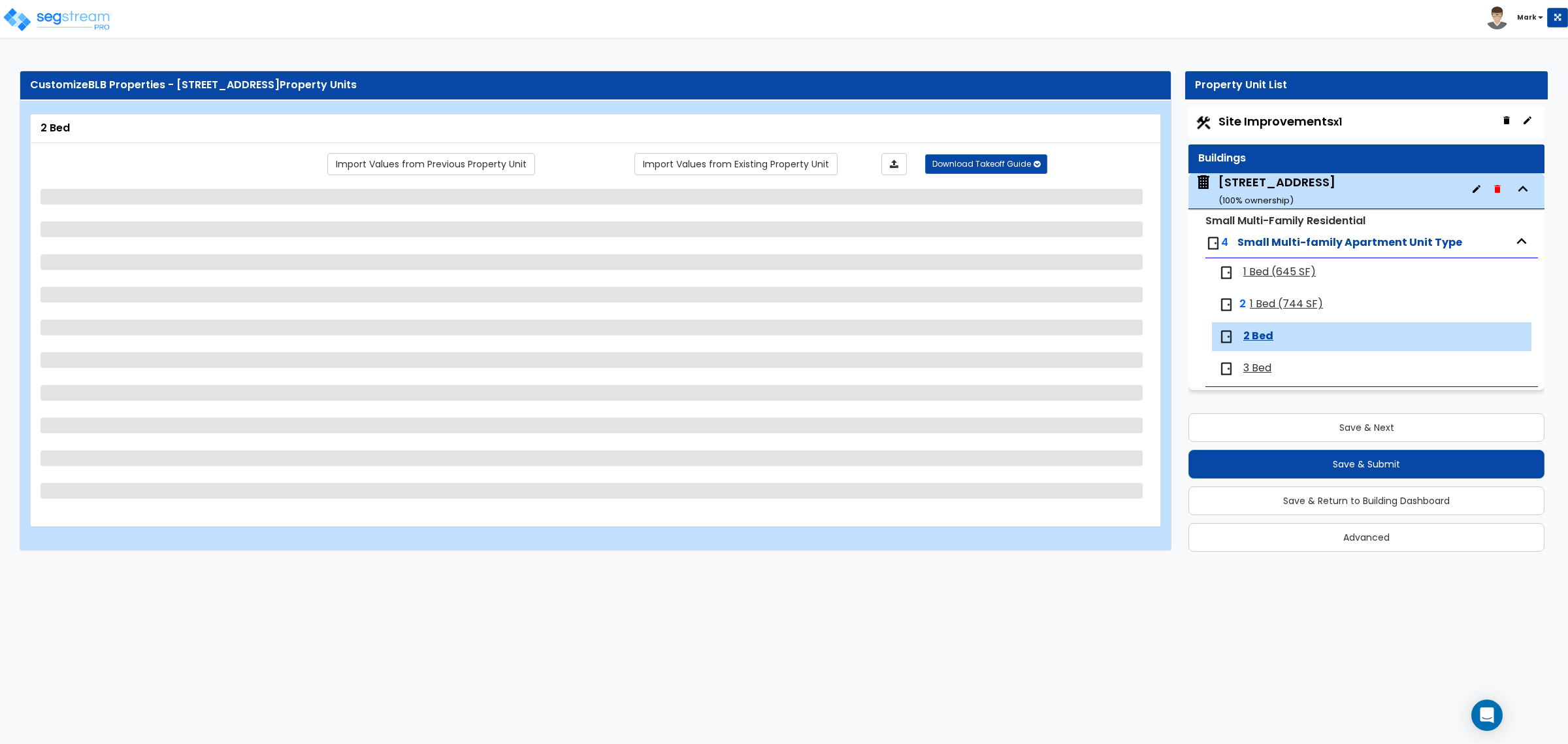
select select "2"
select select "3"
select select "2"
select select "1"
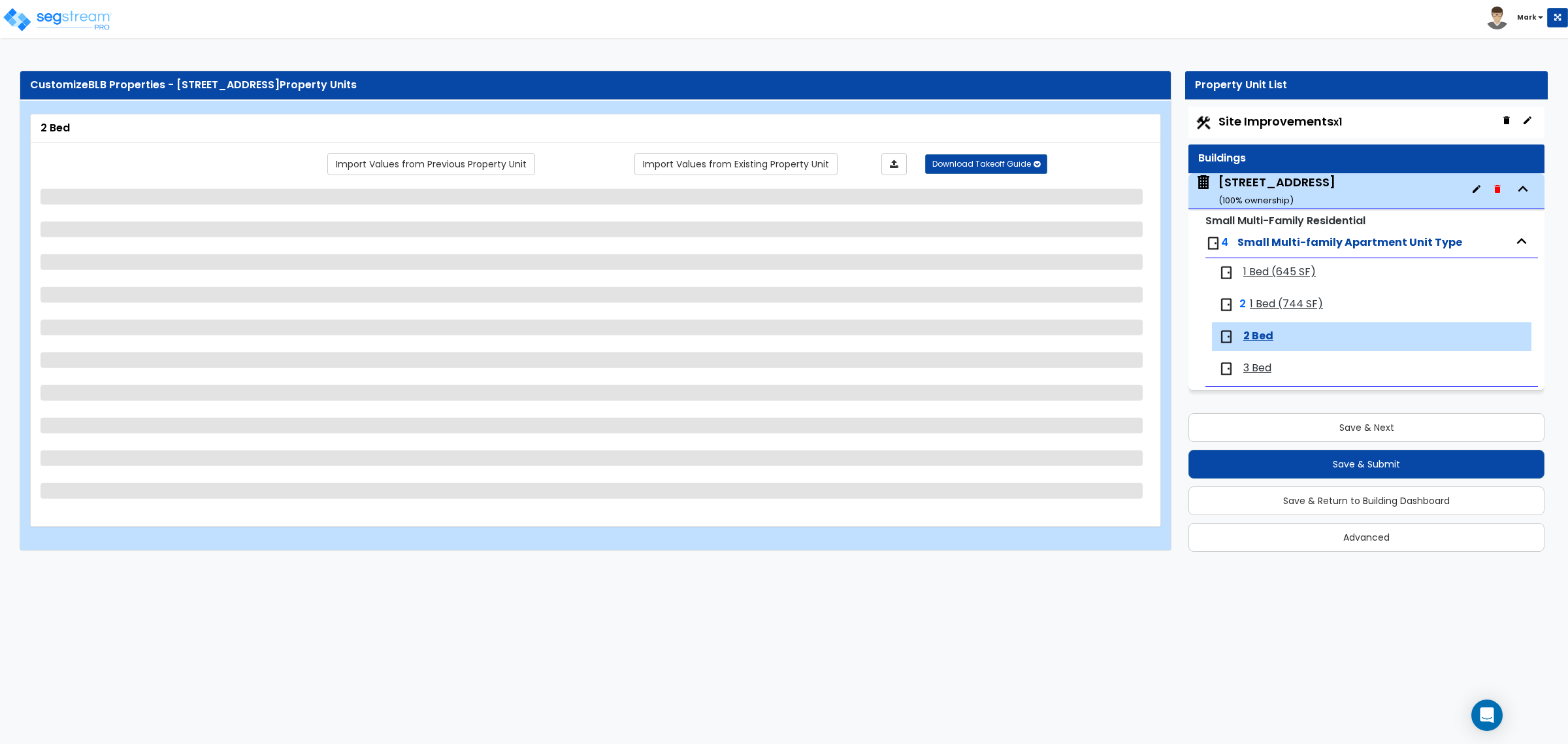
select select "4"
select select "2"
select select "6"
select select "1"
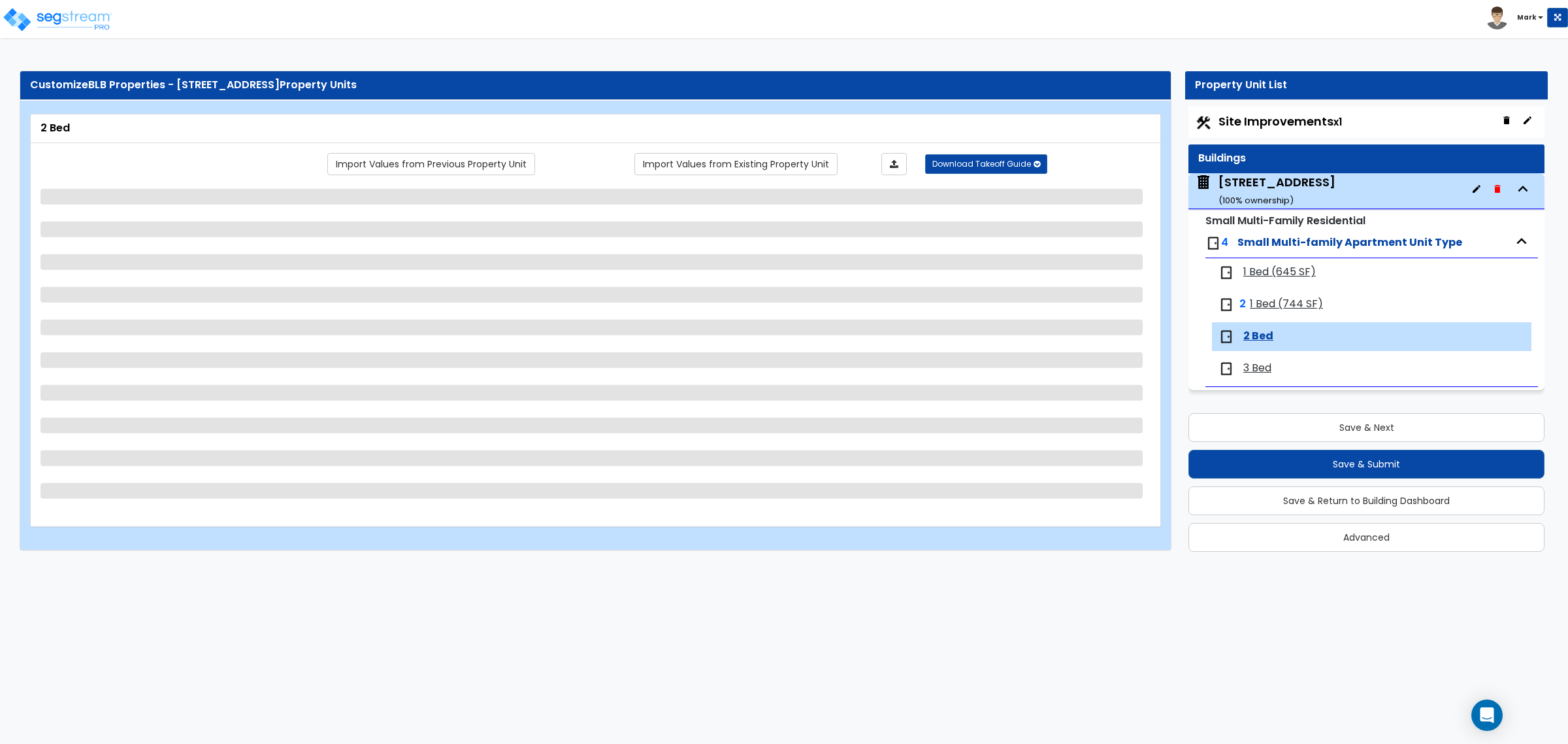
select select "1"
select select "2"
select select "3"
select select "1"
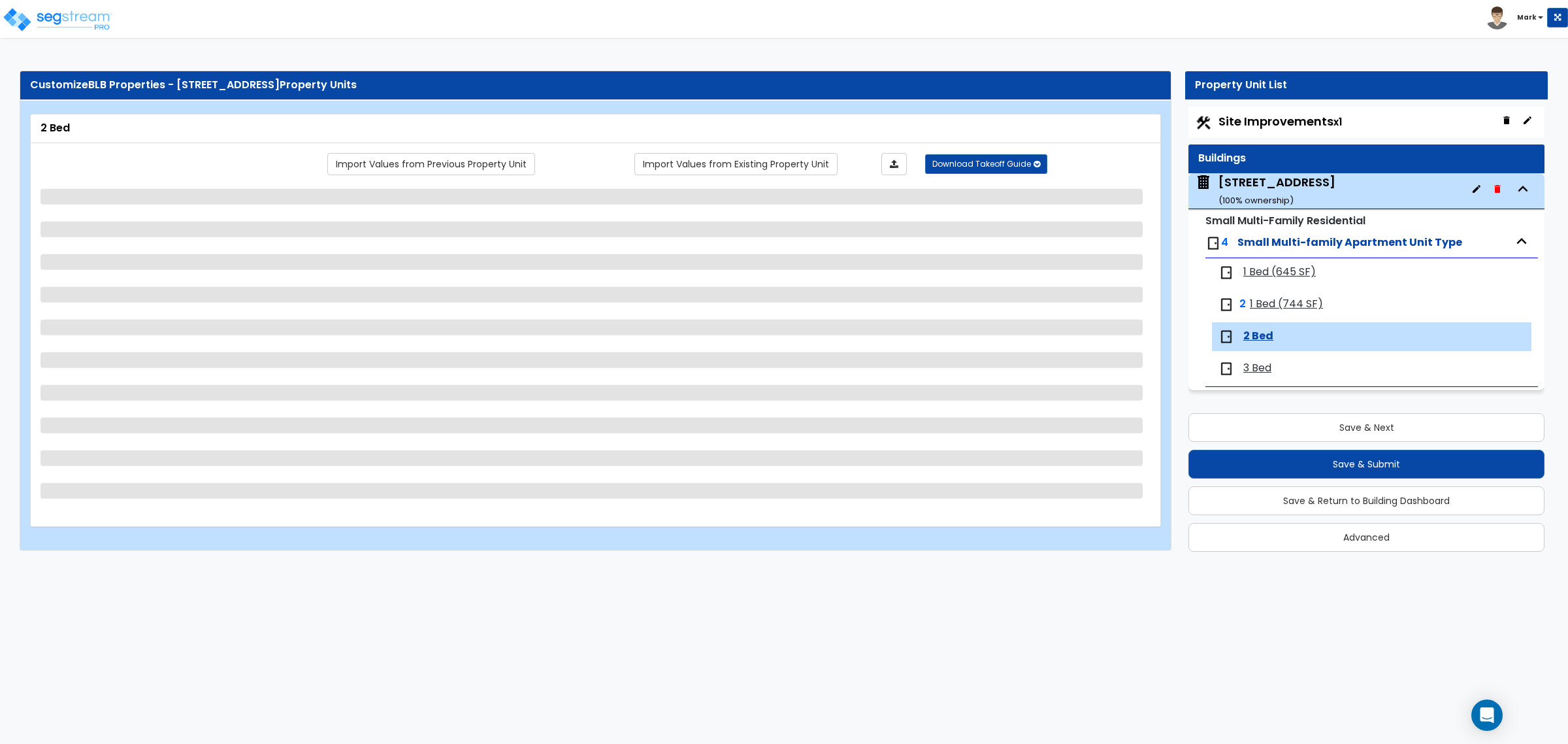
select select "4"
select select "1"
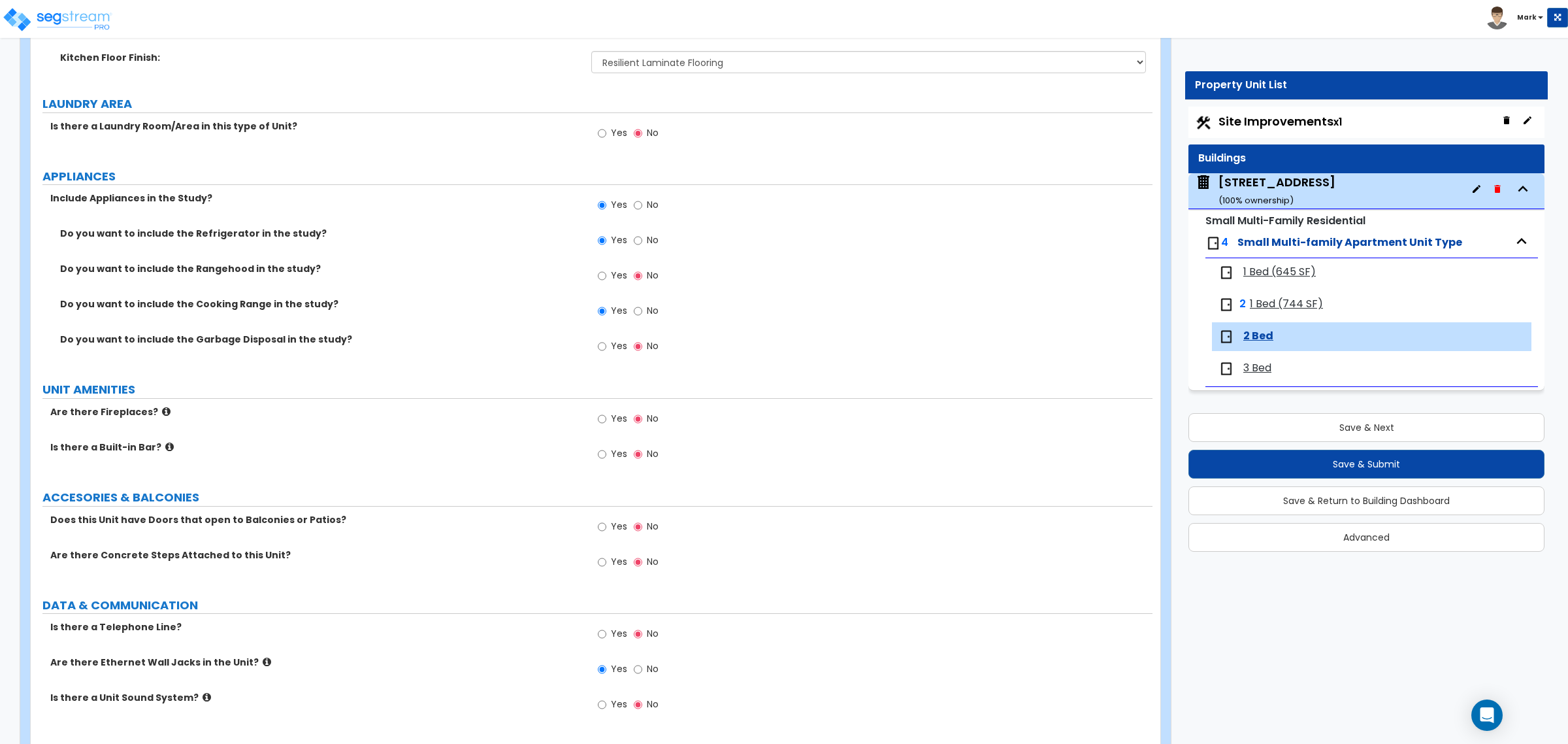
scroll to position [2314, 0]
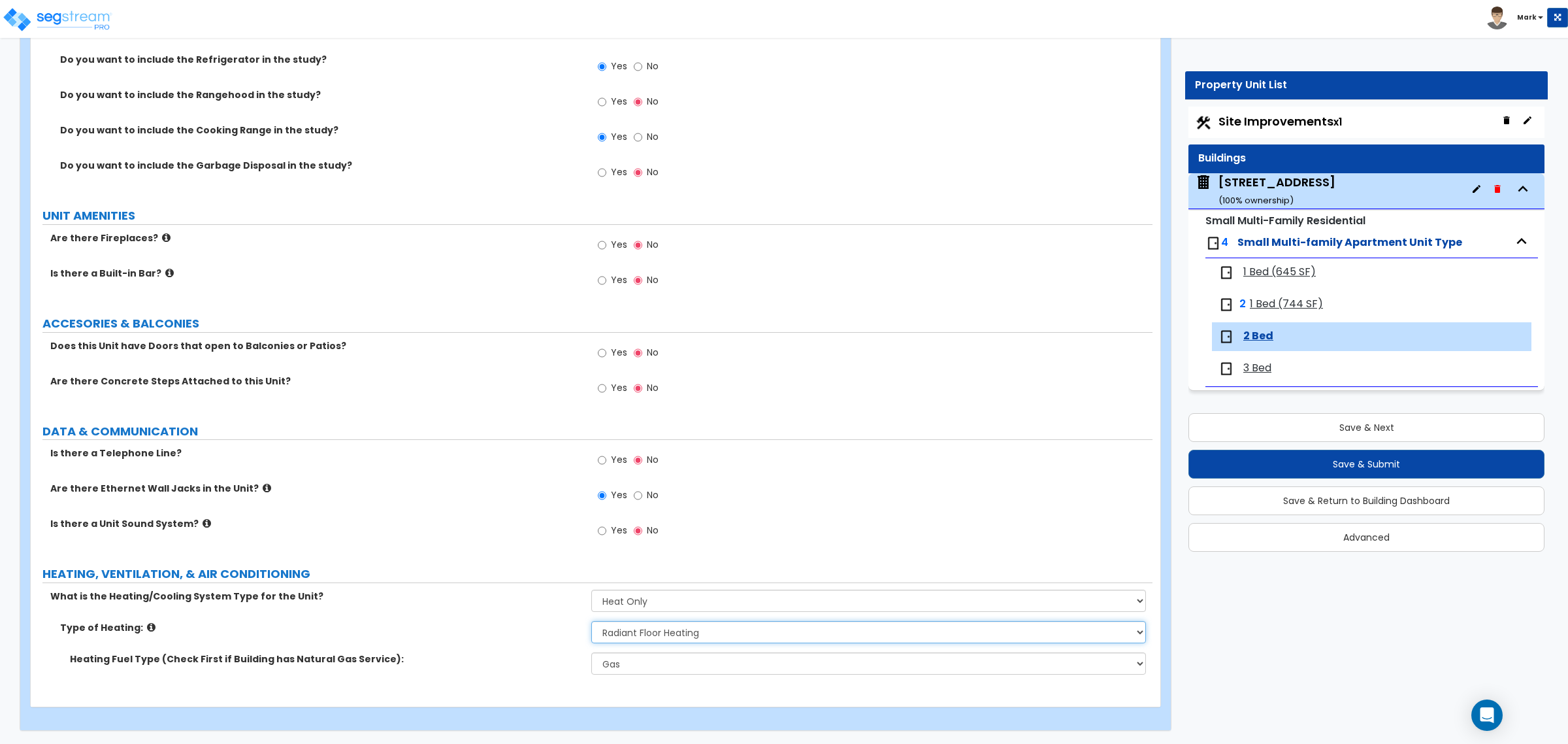
click at [627, 641] on select "Please Choose One Wall Heater Electric Baseboard Heater Hydronic Heating Radian…" at bounding box center [868, 632] width 554 height 22
select select "2"
click at [591, 621] on select "Please Choose One Wall Heater Electric Baseboard Heater Hydronic Heating Radian…" at bounding box center [868, 632] width 554 height 22
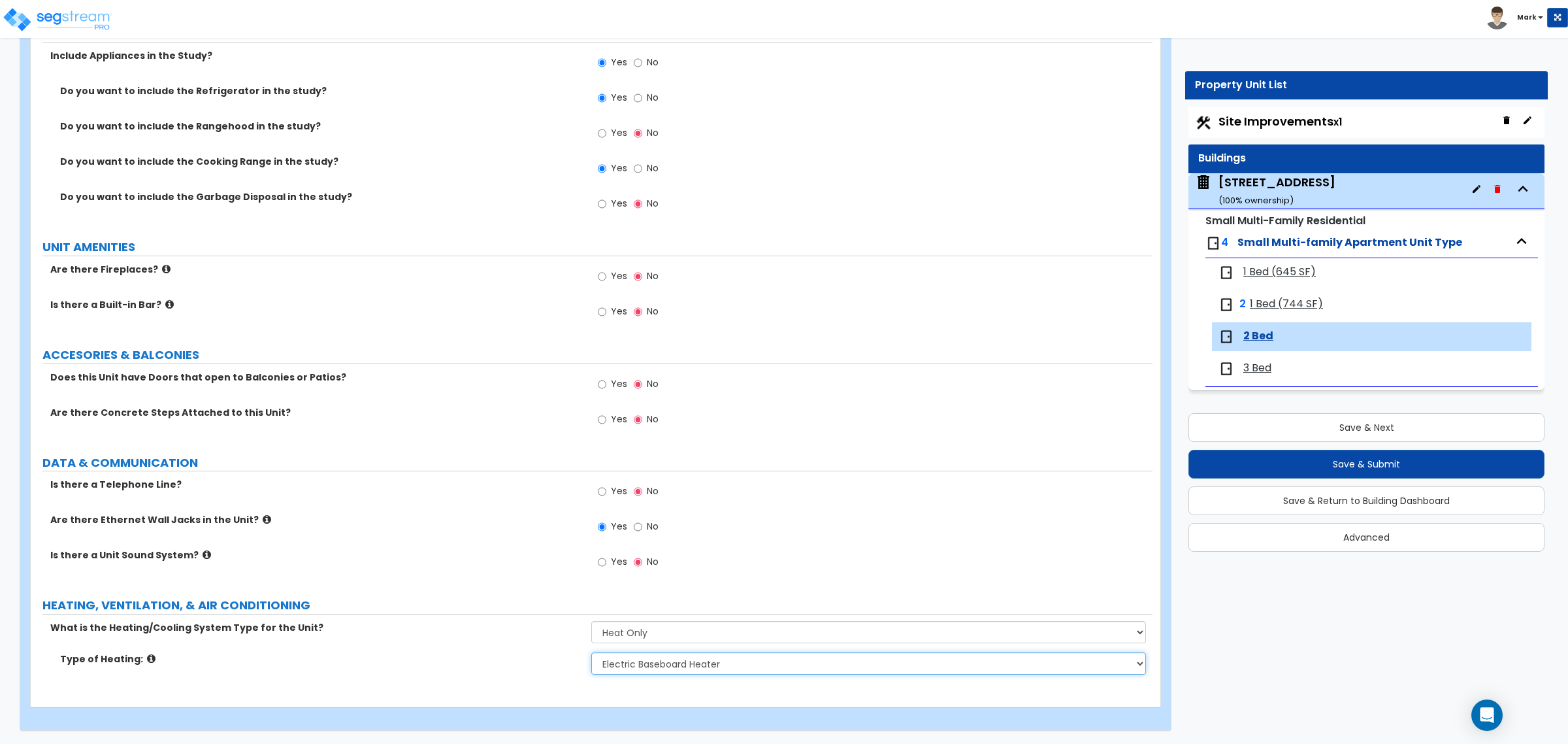
scroll to position [2282, 0]
click at [1258, 366] on span "3 Bed" at bounding box center [1257, 368] width 28 height 15
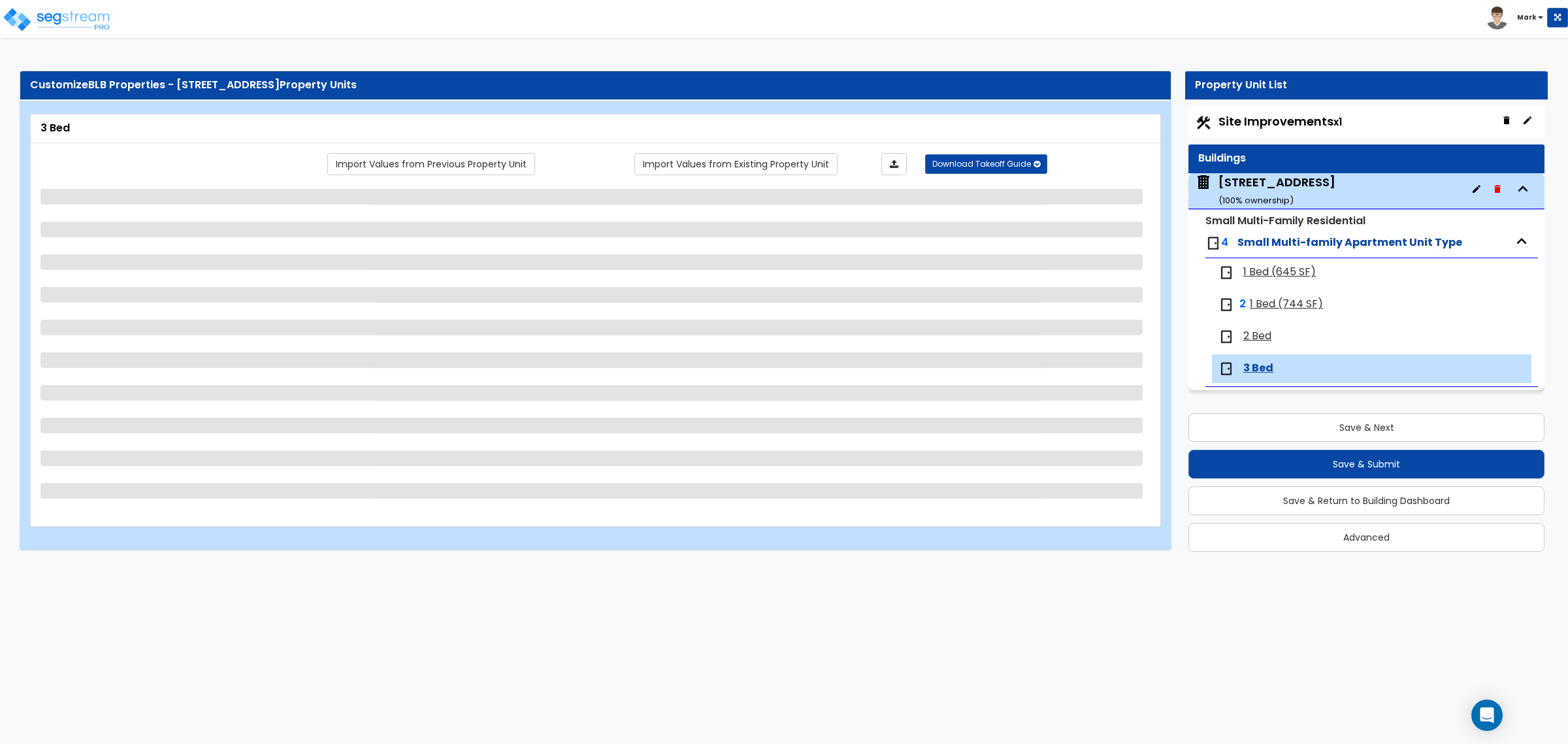
select select "1"
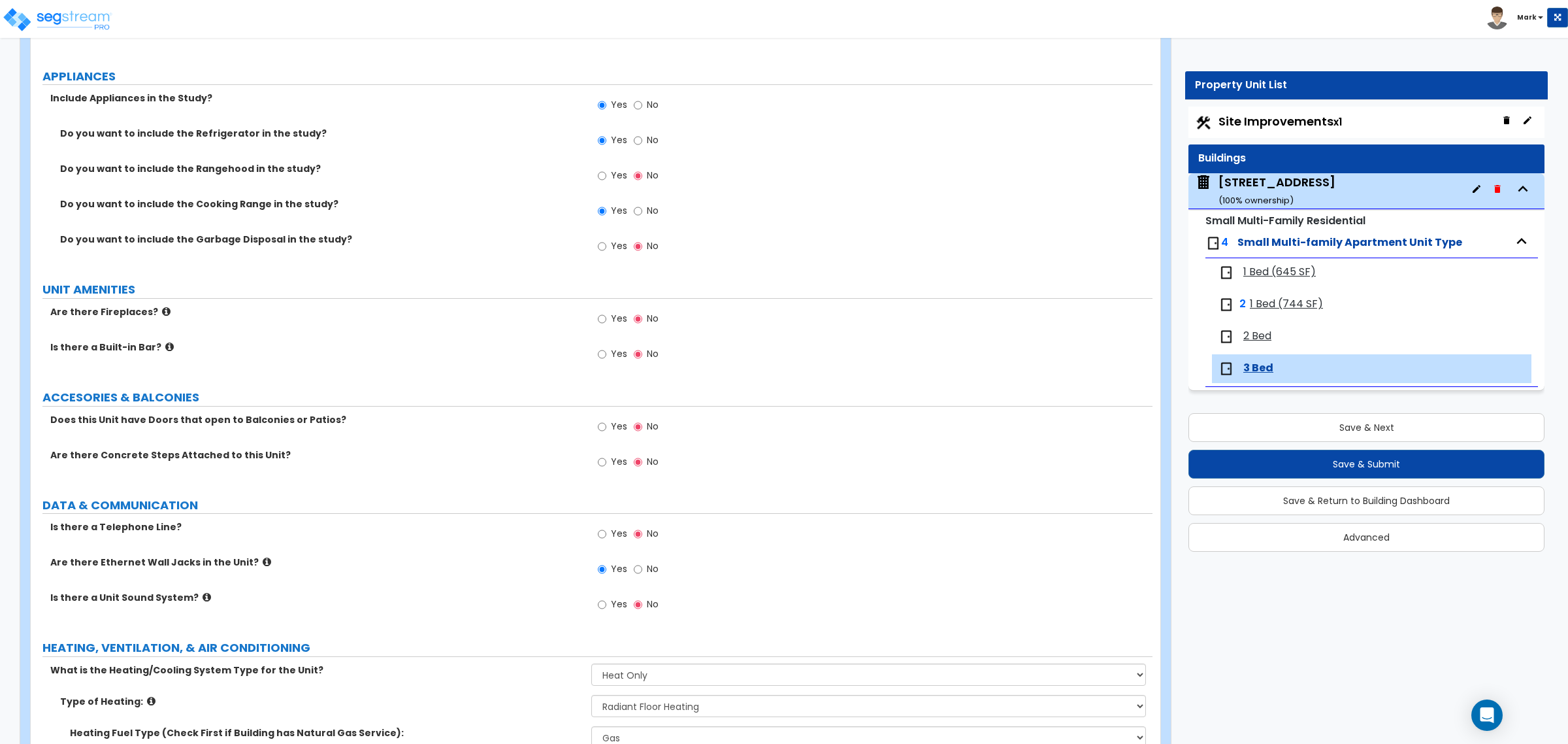
scroll to position [2314, 0]
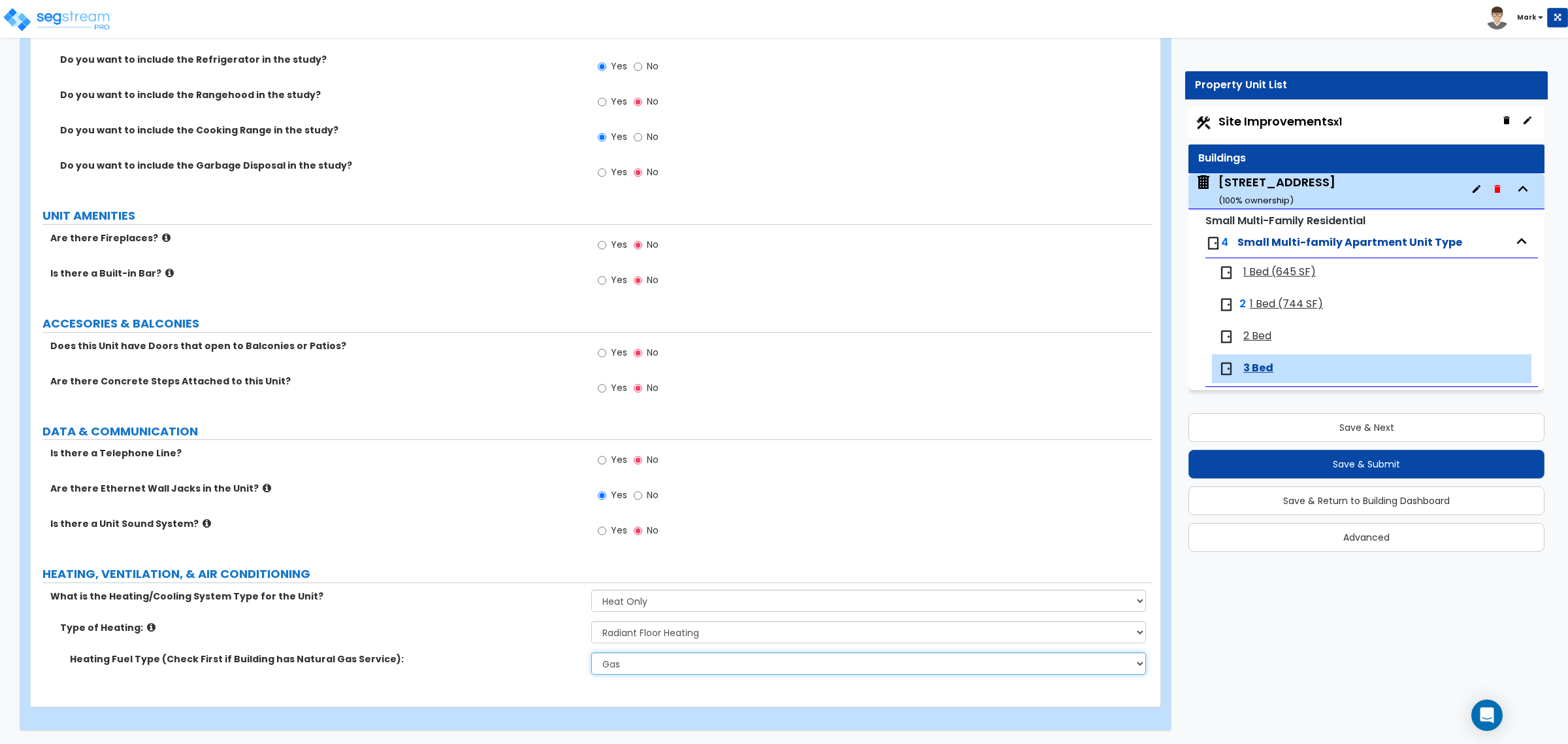
click at [615, 664] on select "Please Choose One Gas Electric" at bounding box center [868, 664] width 554 height 22
click at [591, 652] on select "Please Choose One Gas Electric" at bounding box center [868, 664] width 554 height 22
click at [627, 628] on select "Please Choose One Wall Heater Electric Baseboard Heater Hydronic Heating Radian…" at bounding box center [868, 632] width 554 height 22
click at [591, 621] on select "Please Choose One Wall Heater Electric Baseboard Heater Hydronic Heating Radian…" at bounding box center [868, 632] width 554 height 22
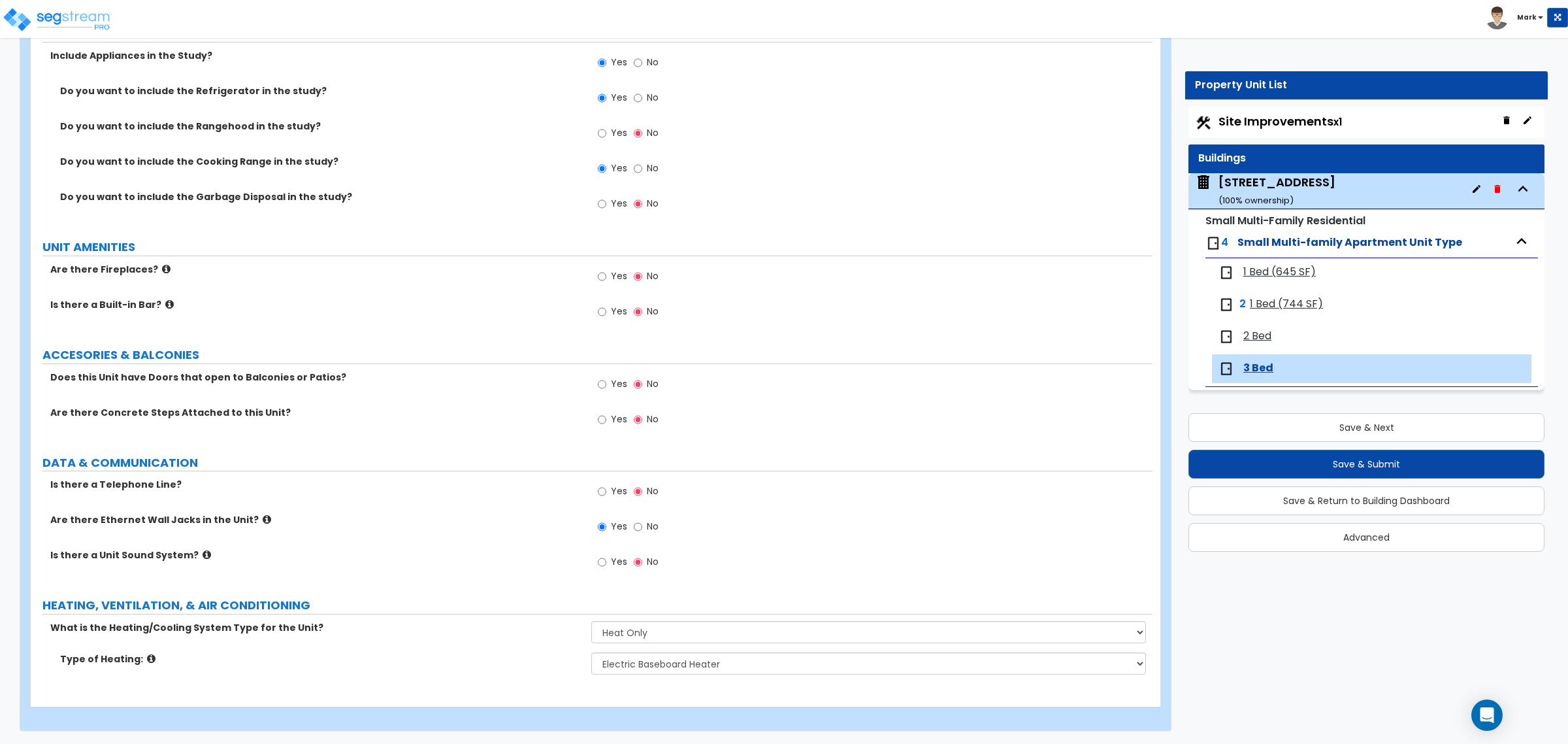
click at [1277, 273] on span "1 Bed (645 SF)" at bounding box center [1280, 272] width 72 height 15
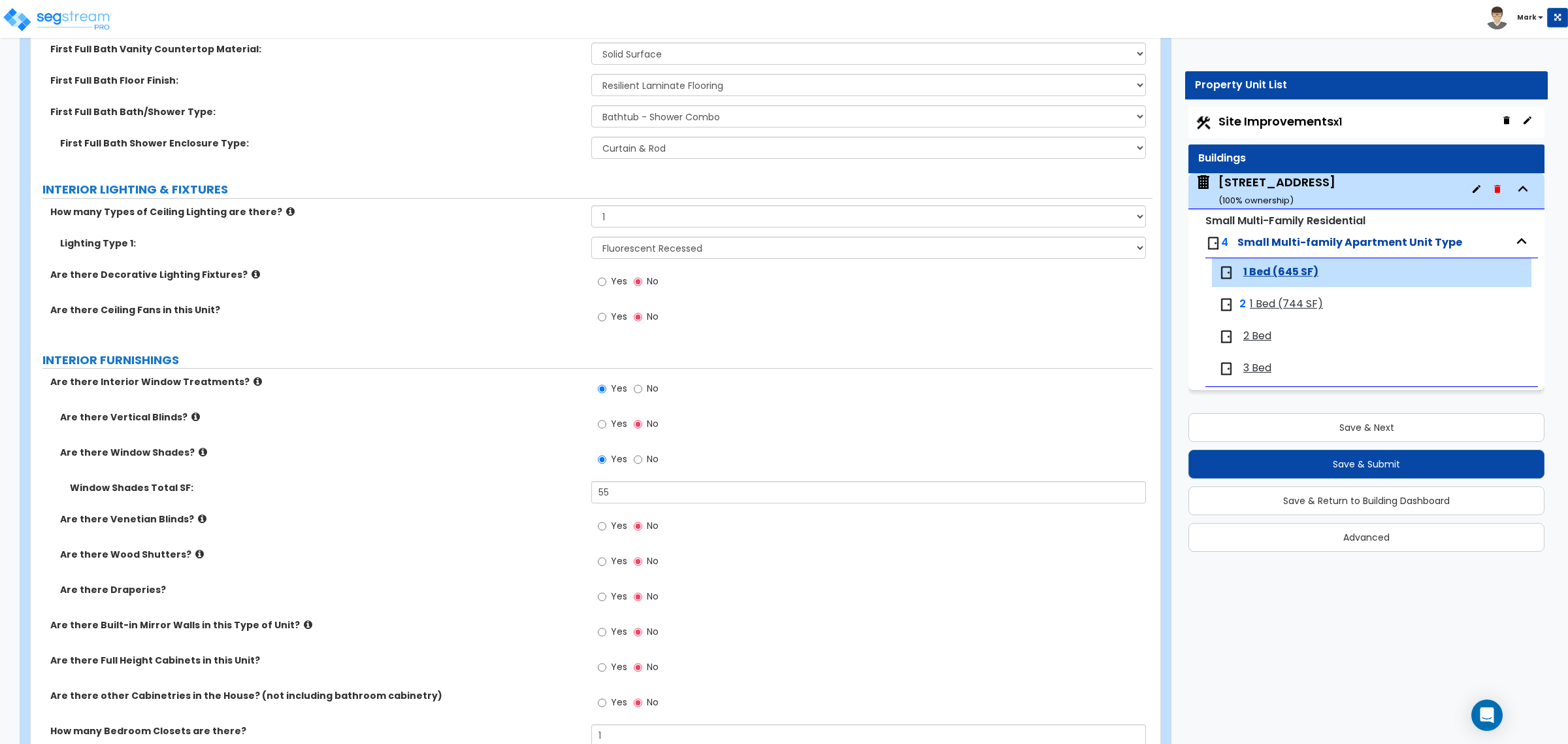
scroll to position [898, 0]
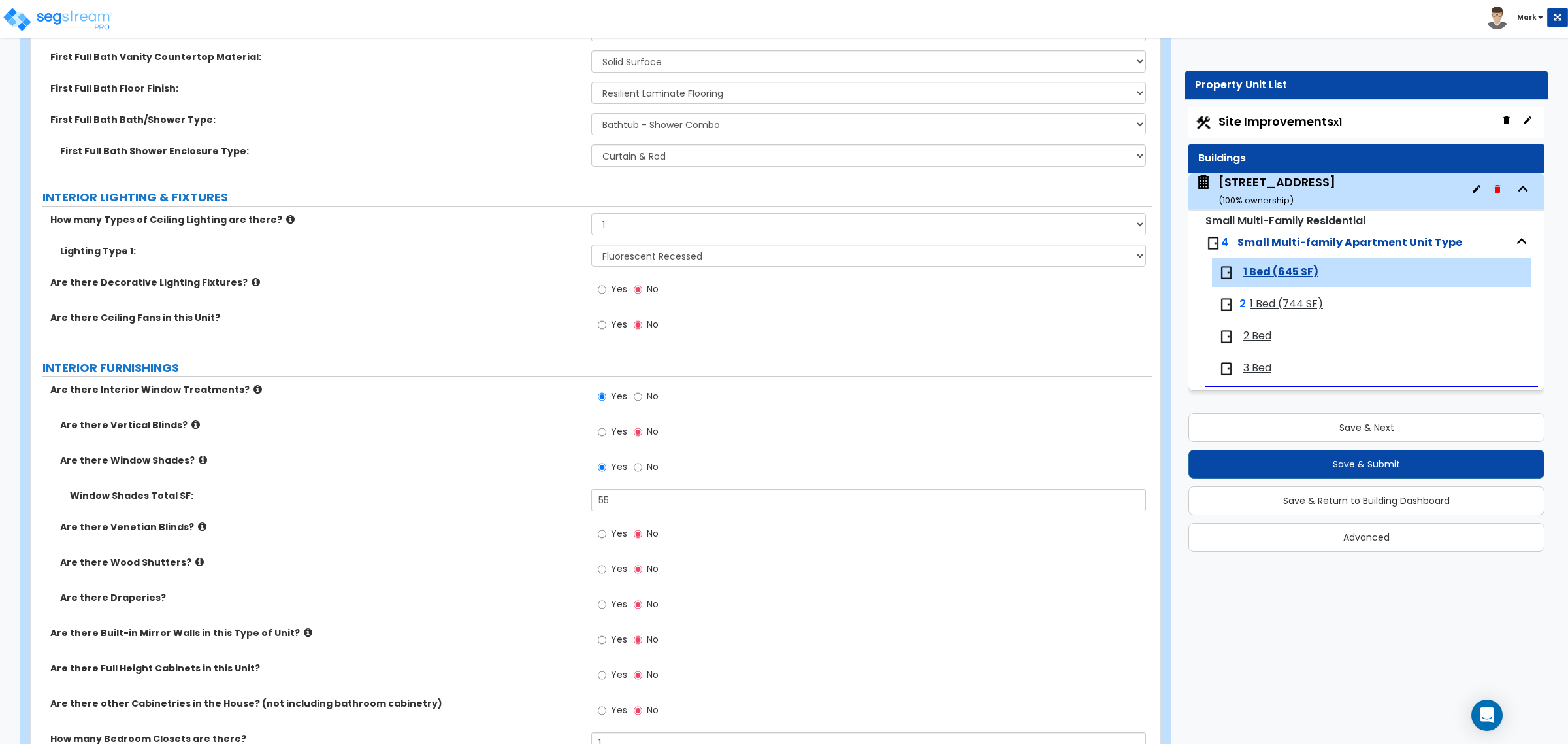
click at [1274, 121] on span "Site Improvements x1" at bounding box center [1280, 121] width 124 height 16
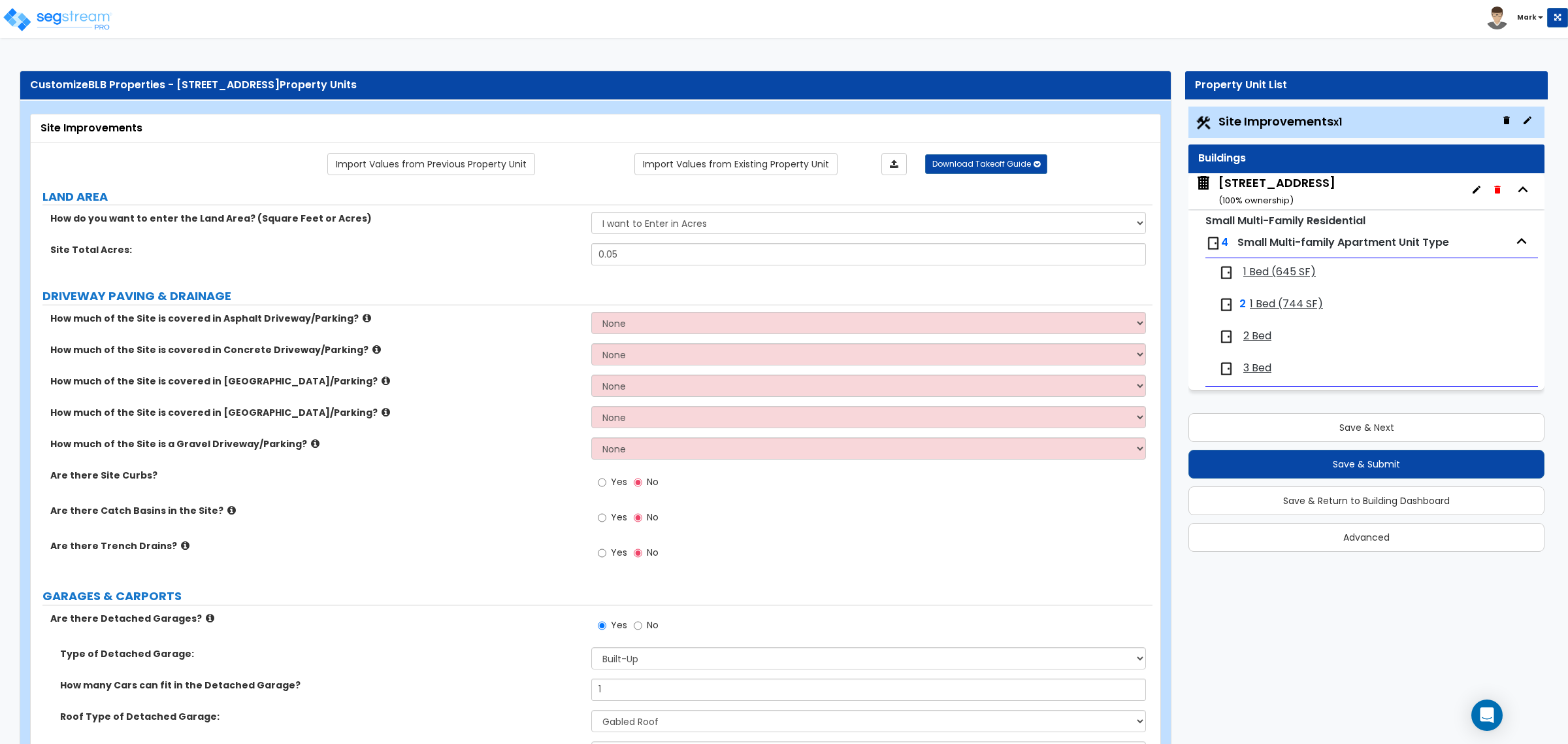
scroll to position [755, 0]
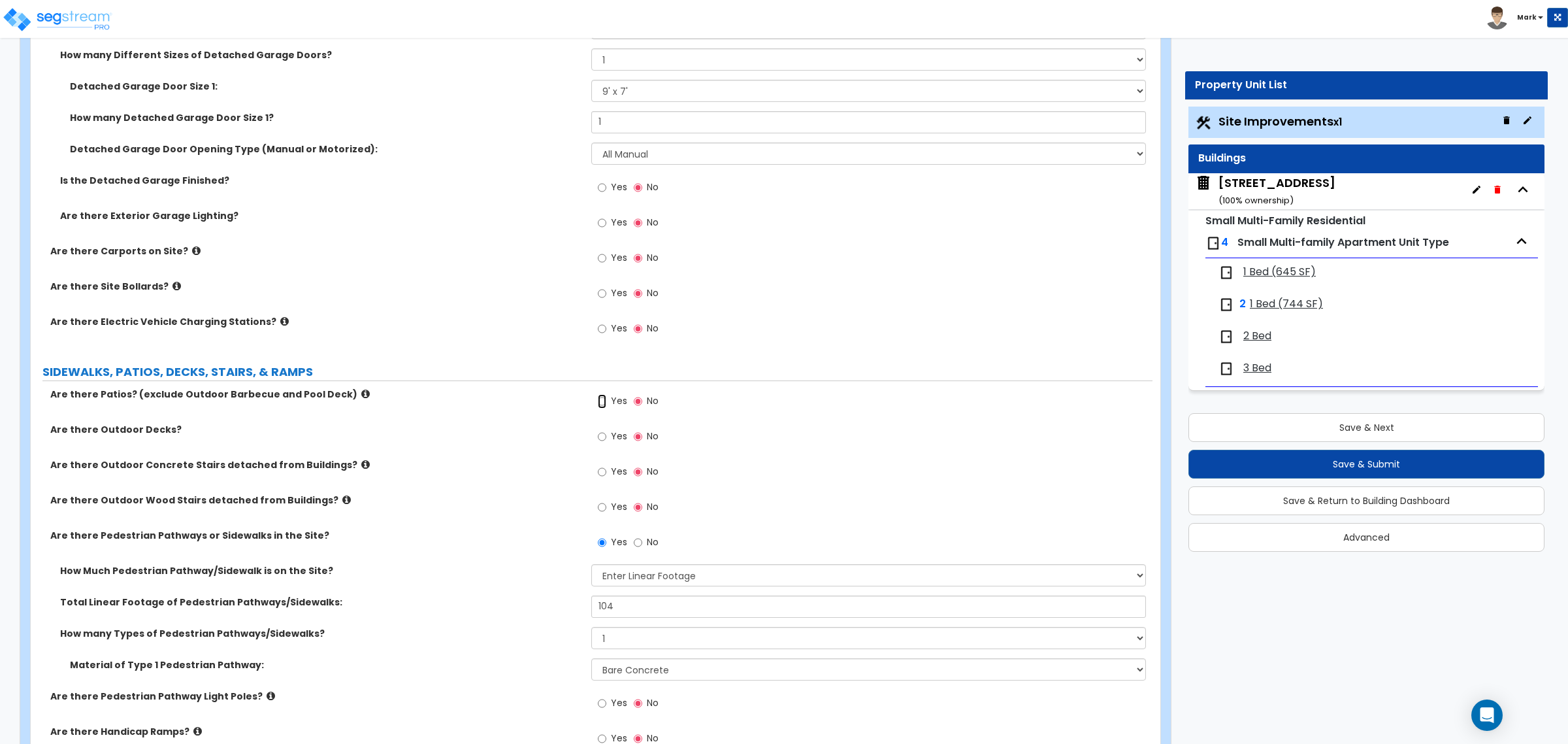
click at [605, 407] on input "Yes" at bounding box center [602, 401] width 9 height 14
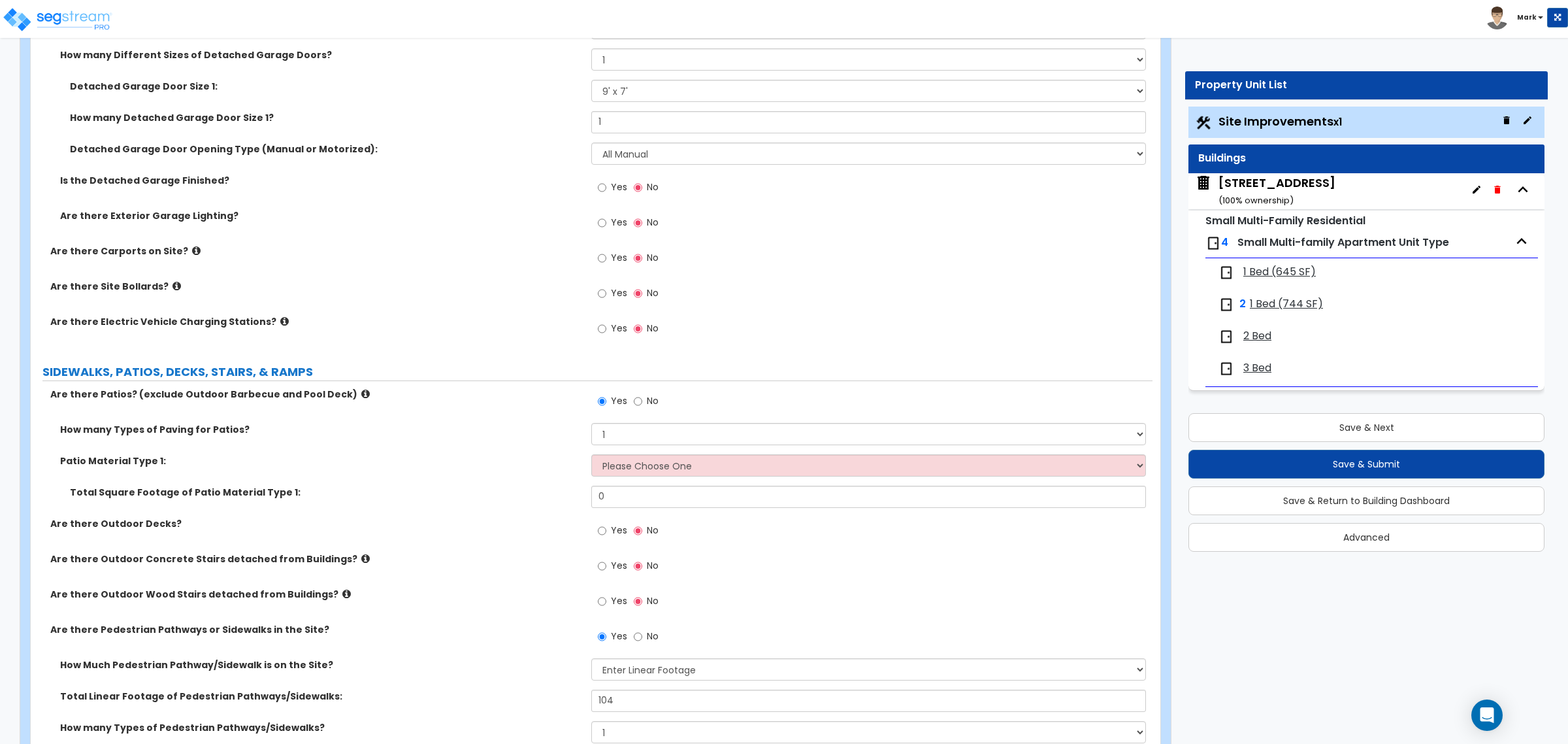
drag, startPoint x: 338, startPoint y: 435, endPoint x: 235, endPoint y: 433, distance: 103.0
drag, startPoint x: 235, startPoint y: 433, endPoint x: 430, endPoint y: 475, distance: 199.5
click at [430, 475] on div "Patio Material Type 1: Please Choose One Bare Concrete Stamped Concrete Brick P…" at bounding box center [591, 469] width 1121 height 31
click at [624, 468] on select "Please Choose One Bare Concrete Stamped Concrete Brick Pavers Stone Pavers Tile…" at bounding box center [868, 465] width 554 height 22
click at [591, 455] on select "Please Choose One Bare Concrete Stamped Concrete Brick Pavers Stone Pavers Tile…" at bounding box center [868, 465] width 554 height 22
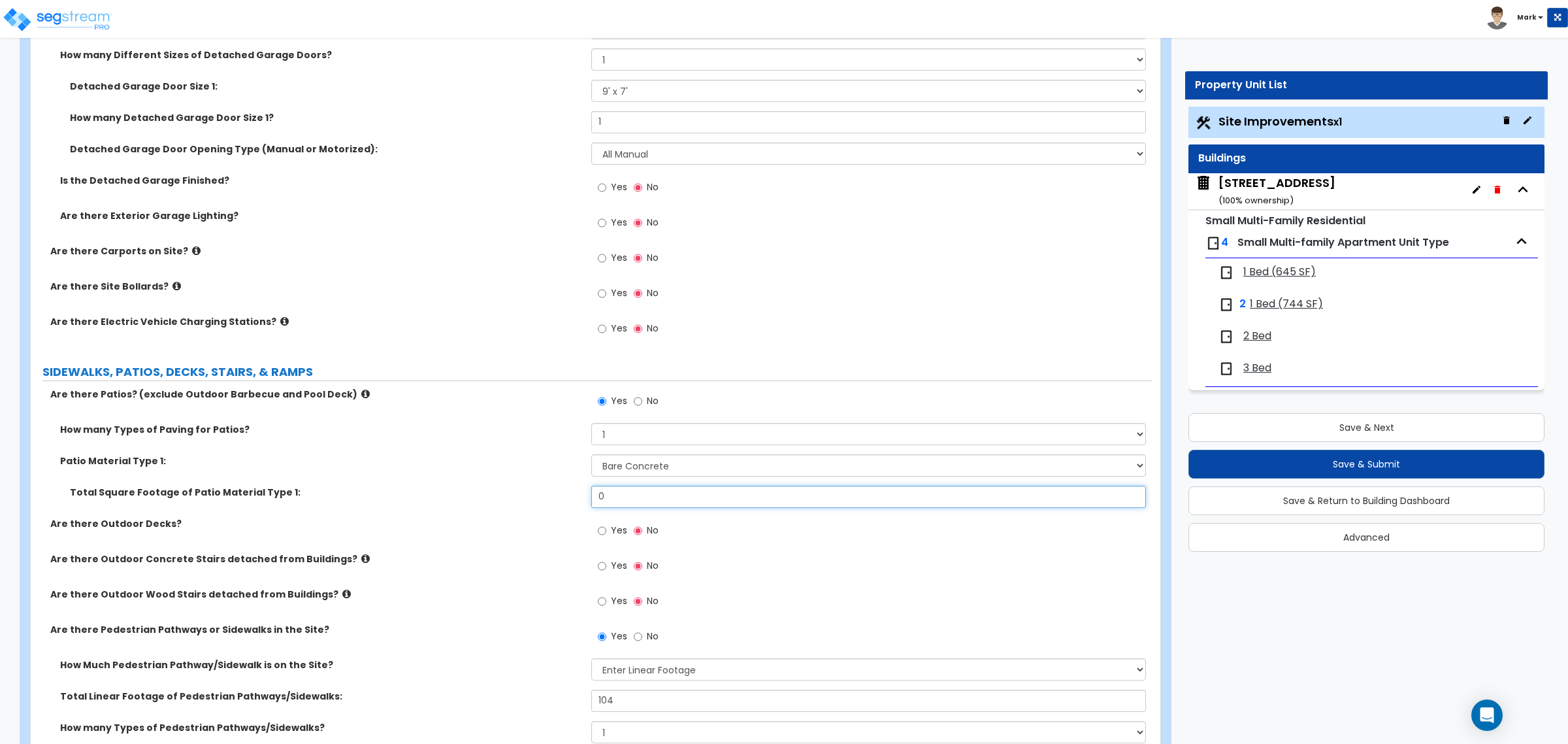
click at [624, 501] on input "0" at bounding box center [868, 497] width 554 height 22
click at [1259, 338] on span "2 Bed" at bounding box center [1257, 336] width 28 height 15
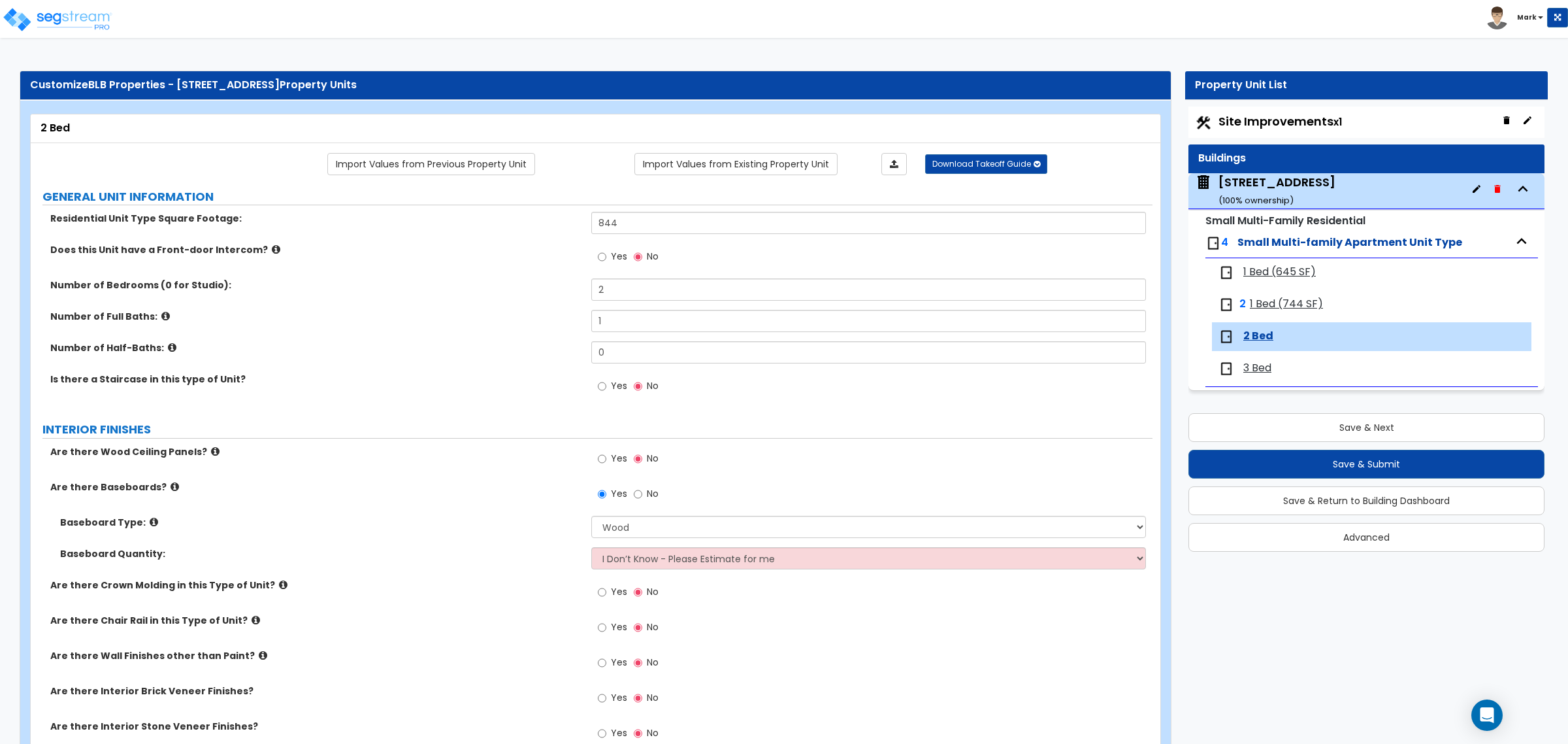
click at [1288, 308] on span "1 Bed (744 SF)" at bounding box center [1286, 304] width 73 height 15
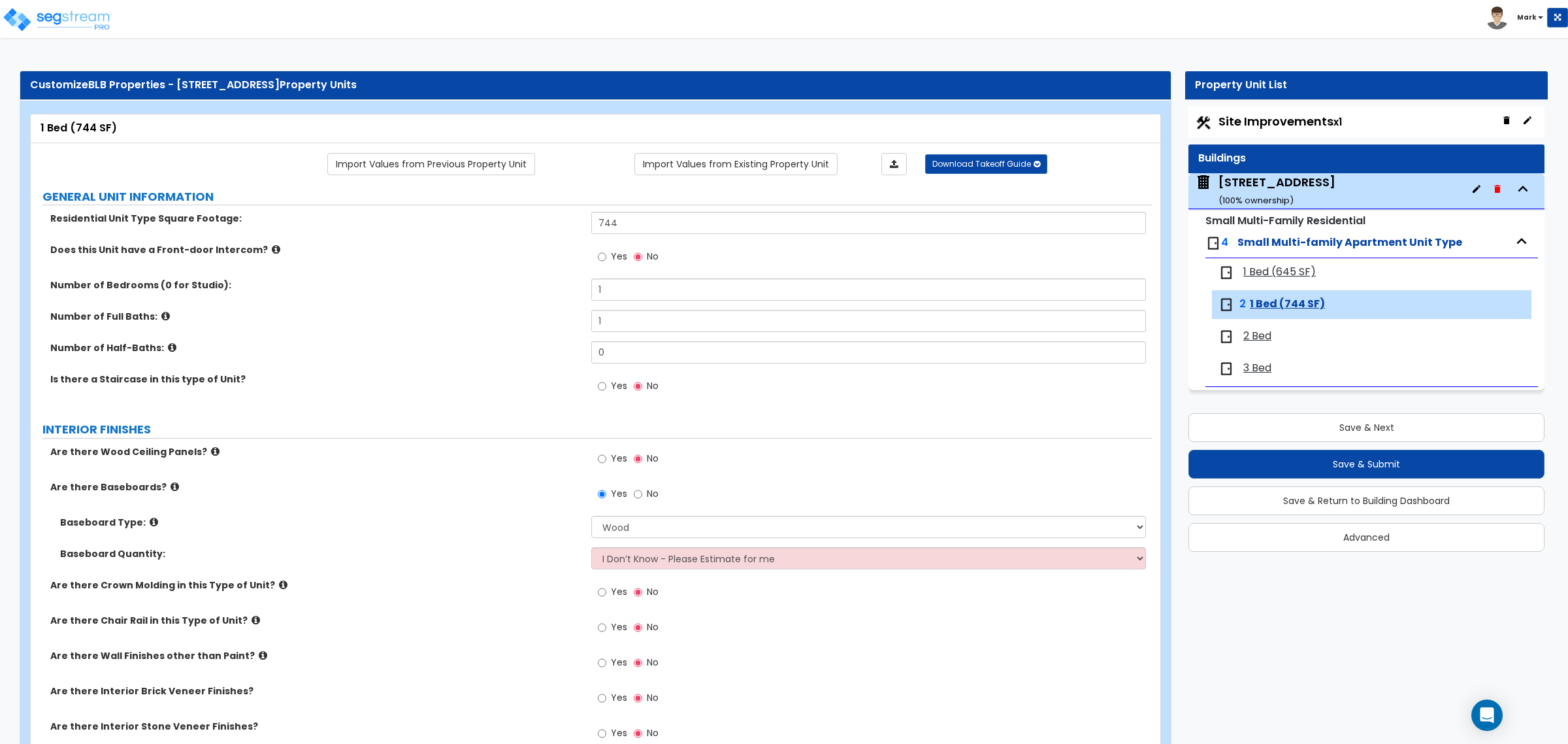
click at [1256, 332] on span "2 Bed" at bounding box center [1257, 336] width 28 height 15
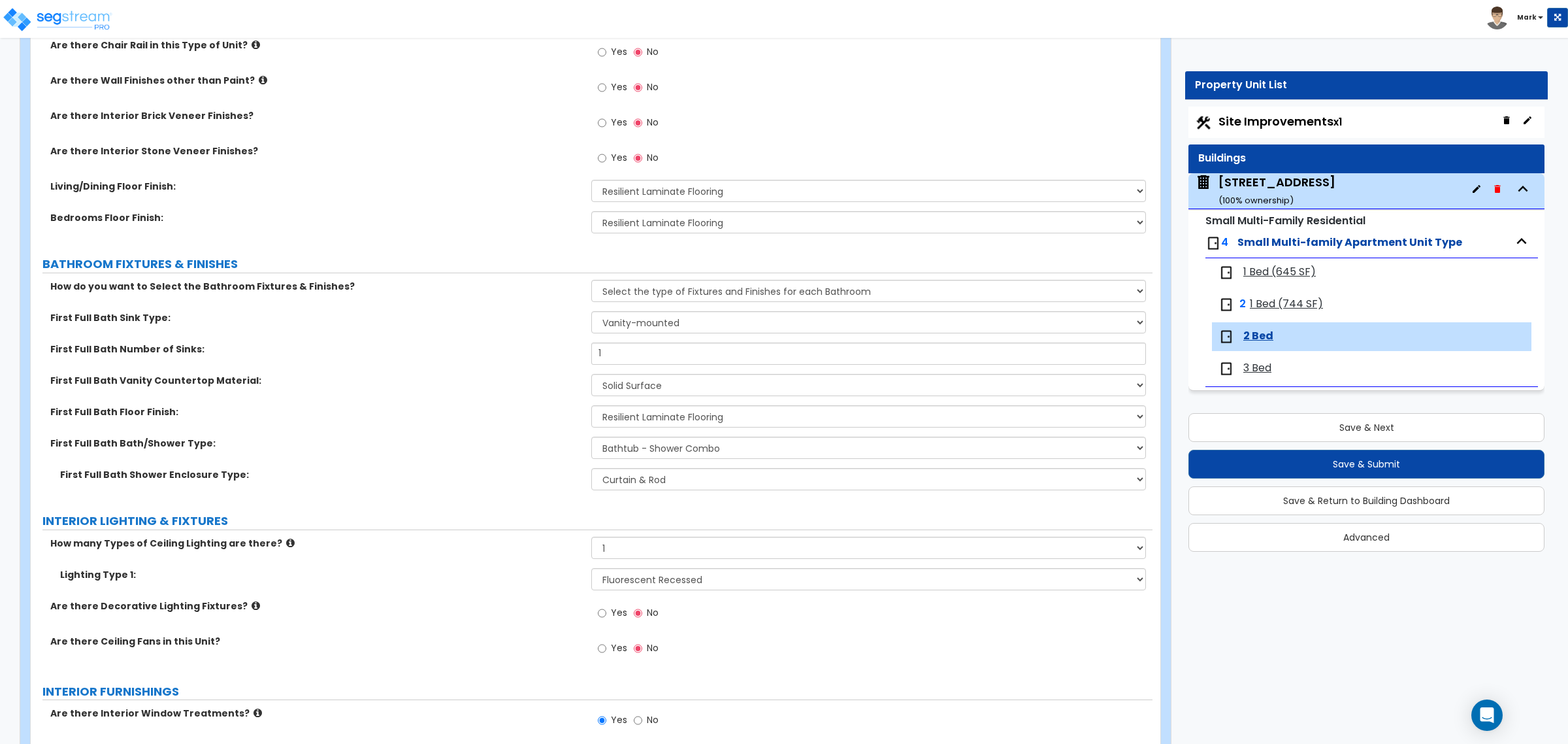
scroll to position [566, 0]
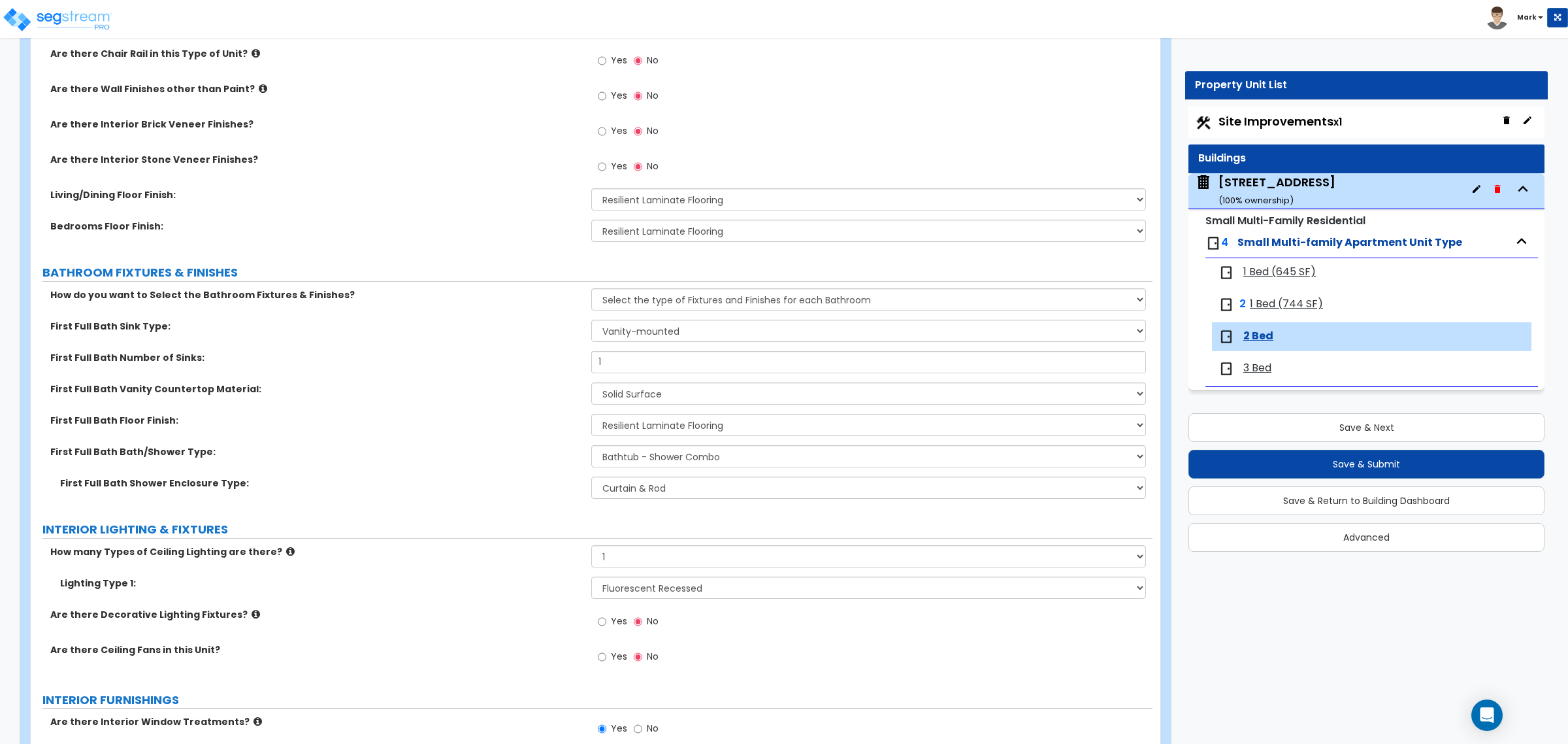
drag, startPoint x: 618, startPoint y: 350, endPoint x: 618, endPoint y: 338, distance: 12.0
click at [619, 348] on div "First Full Bath Sink Type: Wall-mounted Pedestal-mounted Vanity-mounted" at bounding box center [591, 335] width 1121 height 31
click at [616, 334] on select "Wall-mounted Pedestal-mounted Vanity-mounted" at bounding box center [868, 331] width 554 height 22
click at [591, 321] on select "Wall-mounted Pedestal-mounted Vanity-mounted" at bounding box center [868, 331] width 554 height 22
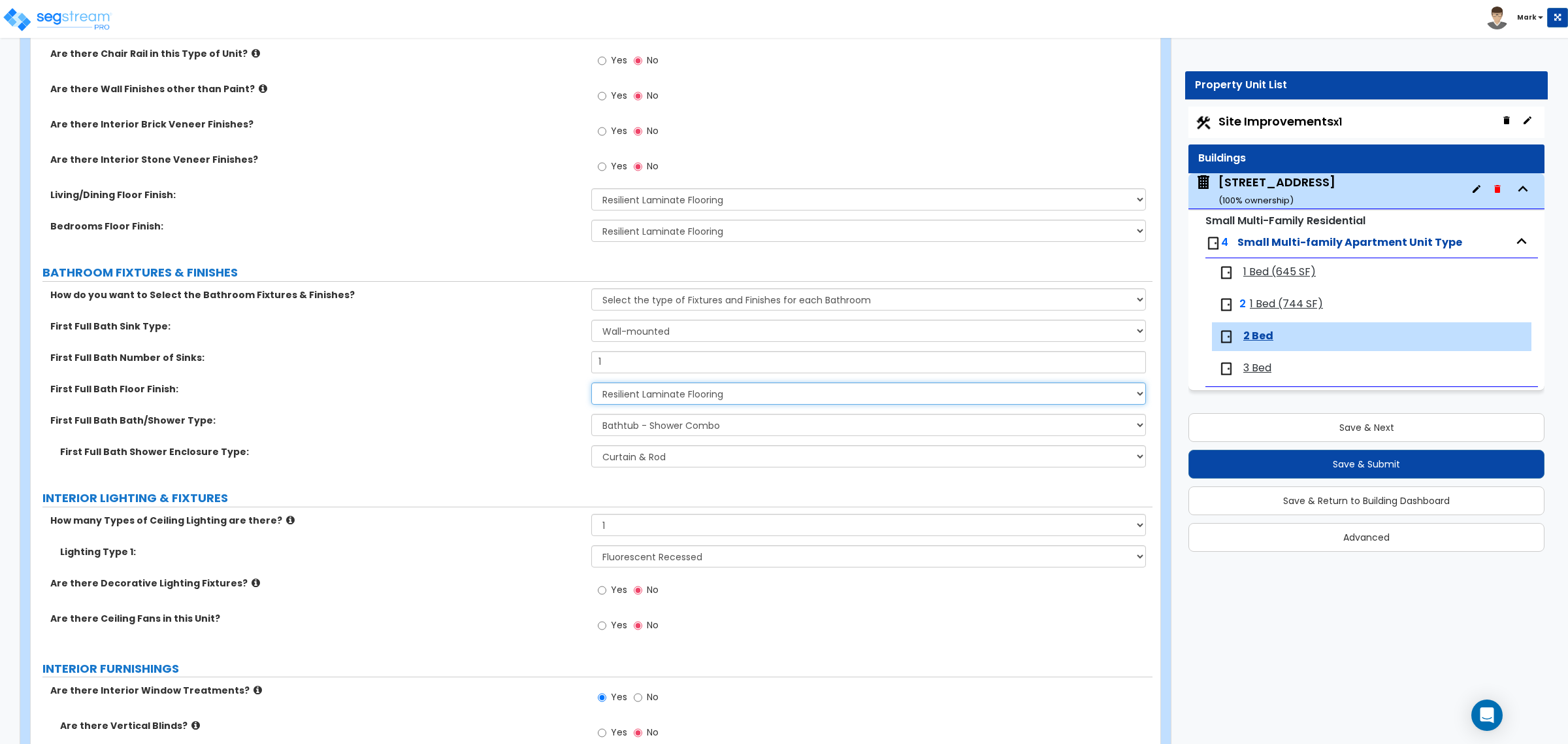
click at [650, 397] on select "None Tile Flooring Hardwood Flooring Resilient Laminate Flooring VCT Flooring S…" at bounding box center [868, 394] width 554 height 22
click at [591, 383] on select "None Tile Flooring Hardwood Flooring Resilient Laminate Flooring VCT Flooring S…" at bounding box center [868, 394] width 554 height 22
click at [657, 338] on select "Wall-mounted Pedestal-mounted Vanity-mounted" at bounding box center [868, 331] width 554 height 22
click at [591, 321] on select "Wall-mounted Pedestal-mounted Vanity-mounted" at bounding box center [868, 331] width 554 height 22
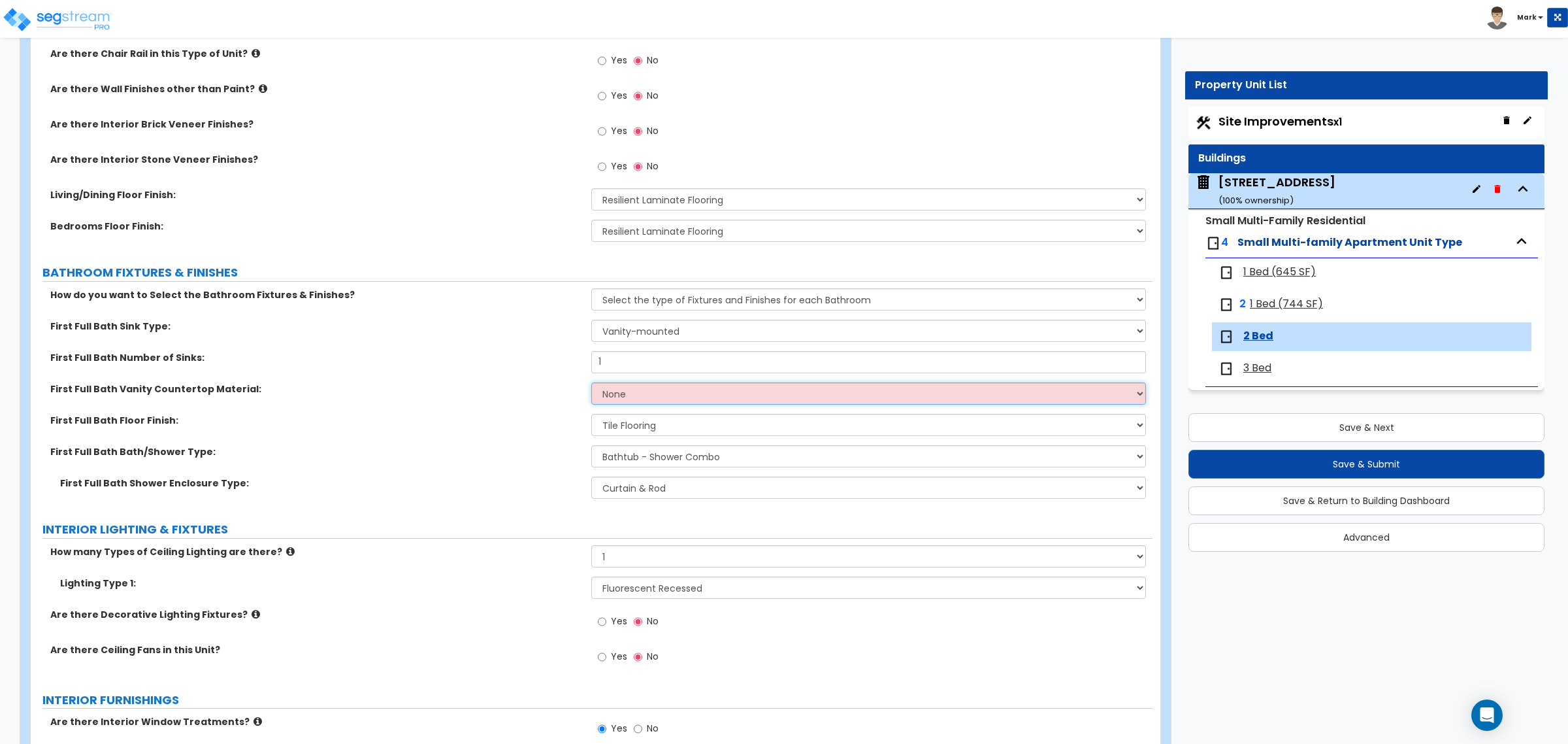
click at [653, 390] on select "None Plastic Laminate Solid Surface Stone Quartz Marble Tile Wood" at bounding box center [868, 394] width 554 height 22
click at [591, 383] on select "None Plastic Laminate Solid Surface Stone Quartz Marble Tile Wood" at bounding box center [868, 394] width 554 height 22
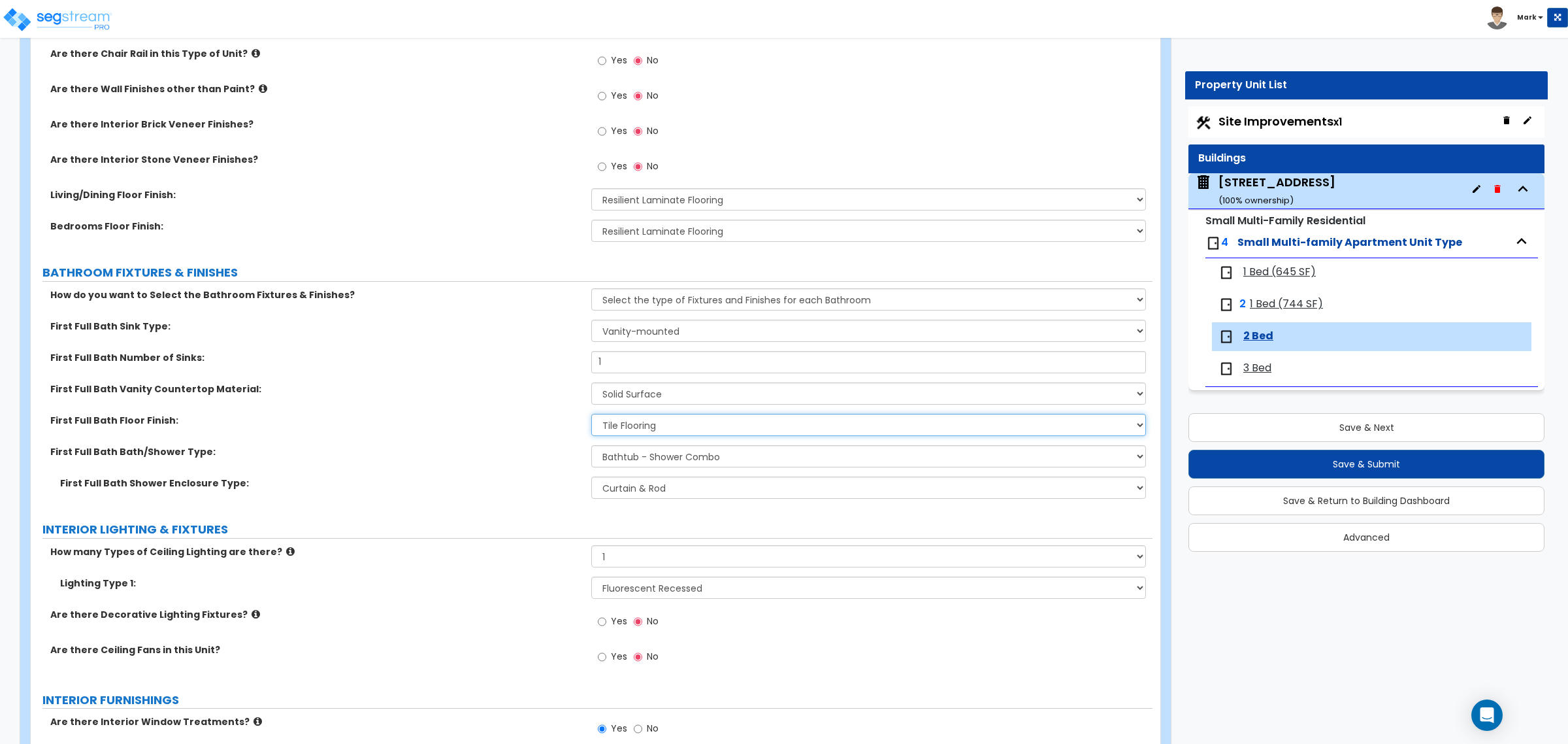
click at [639, 423] on select "None Tile Flooring Hardwood Flooring Resilient Laminate Flooring VCT Flooring S…" at bounding box center [868, 425] width 554 height 22
click at [591, 415] on select "None Tile Flooring Hardwood Flooring Resilient Laminate Flooring VCT Flooring S…" at bounding box center [868, 425] width 554 height 22
click at [1304, 303] on span "1 Bed (744 SF)" at bounding box center [1286, 304] width 73 height 15
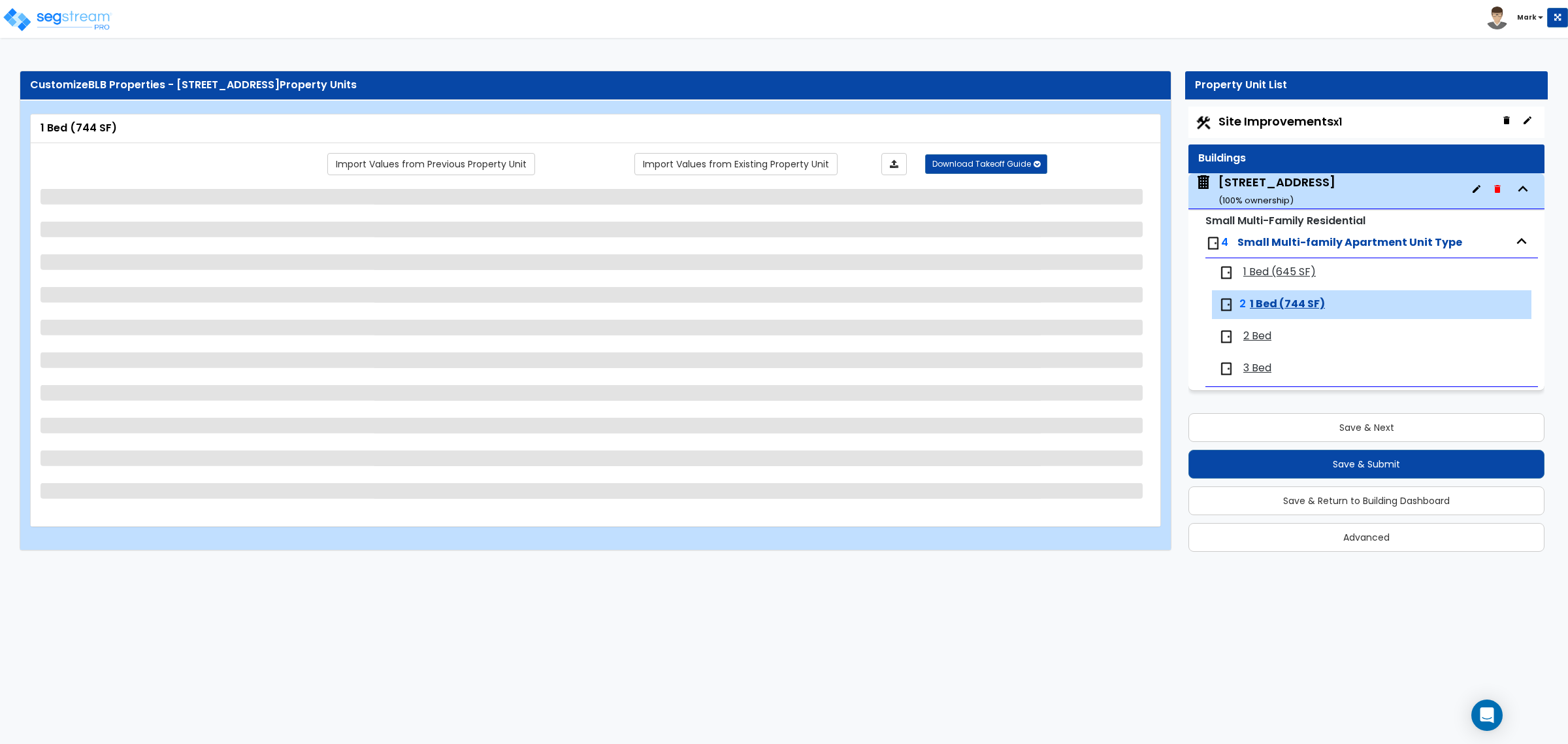
scroll to position [0, 0]
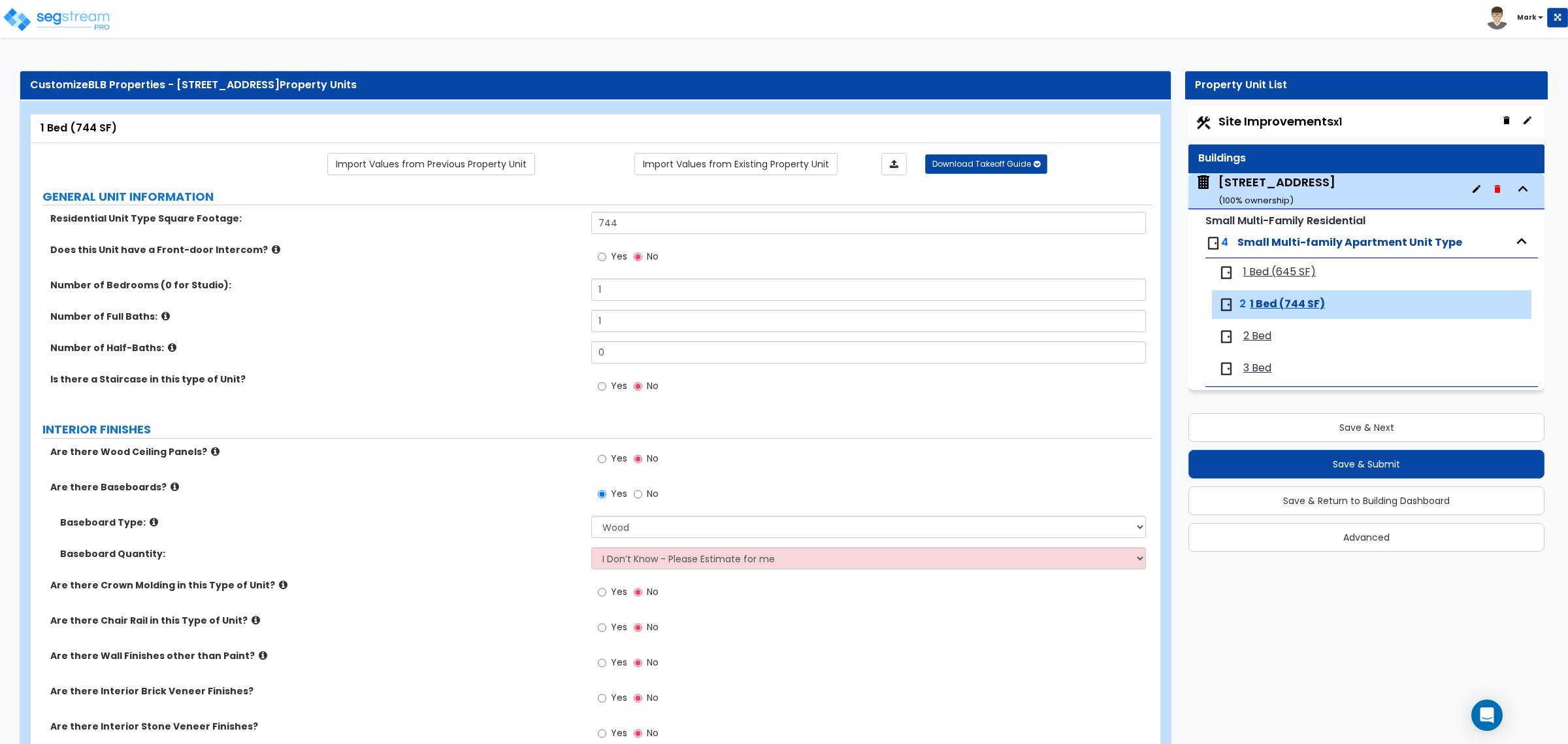
click at [1288, 275] on span "1 Bed (645 SF)" at bounding box center [1280, 272] width 72 height 15
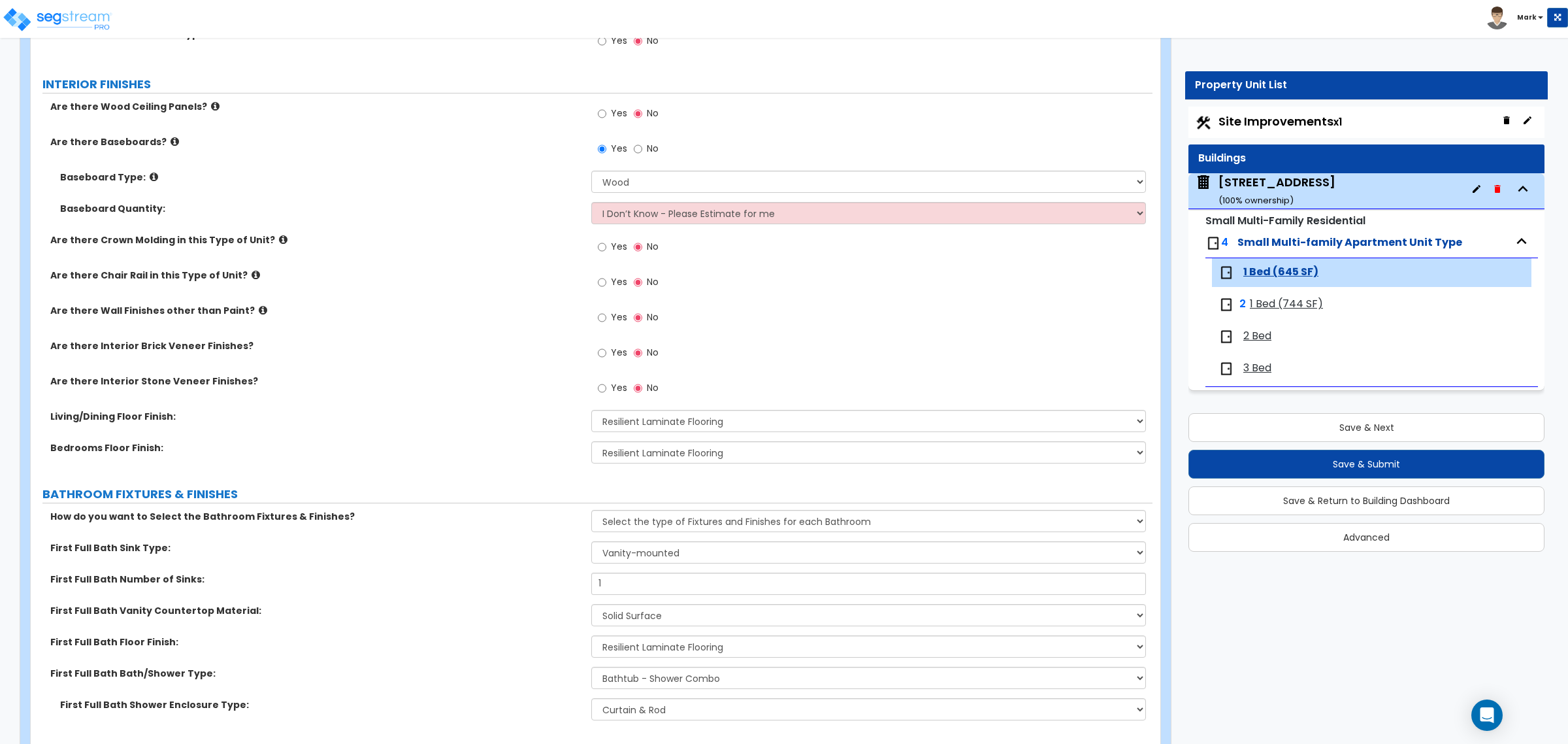
scroll to position [408, 0]
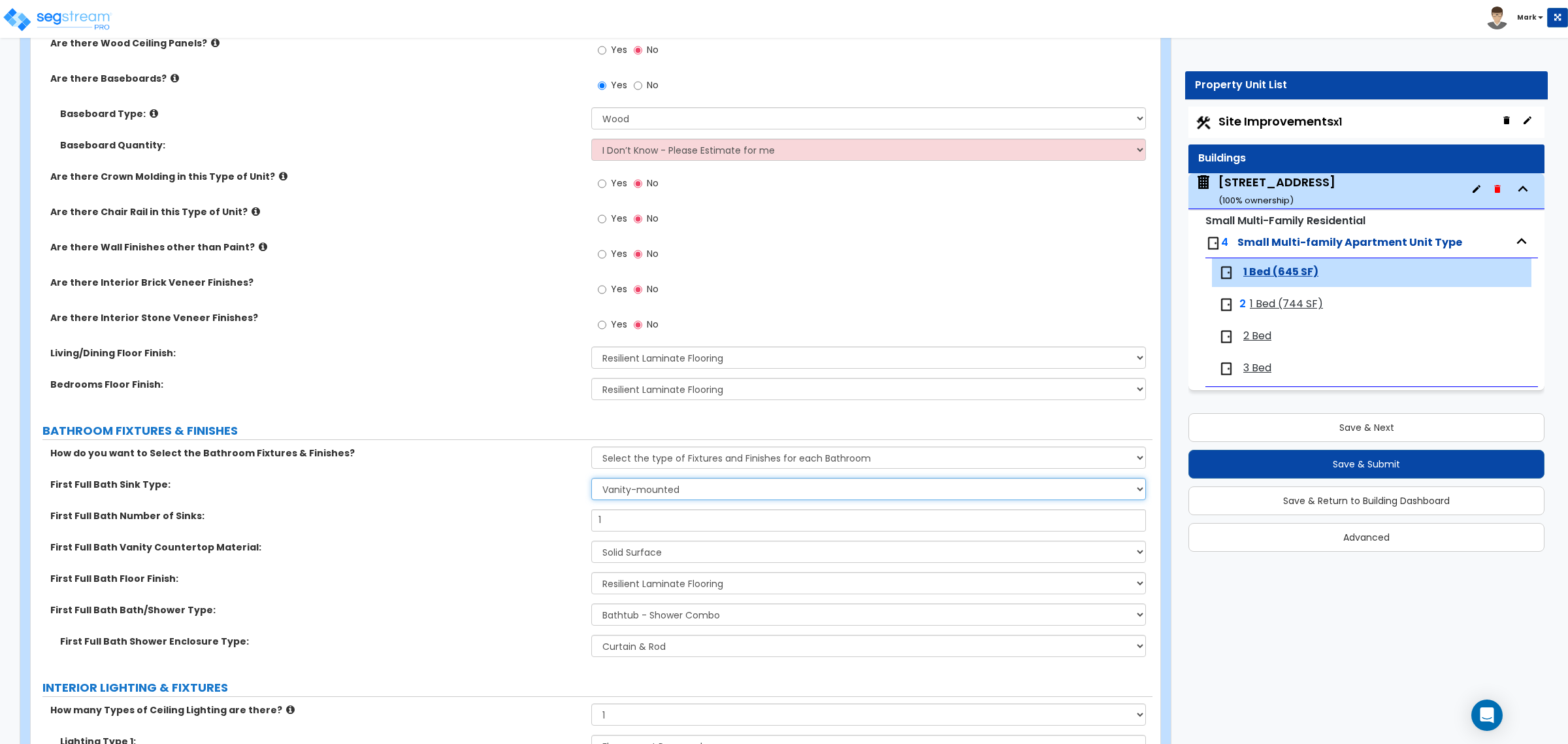
click at [619, 495] on select "Wall-mounted Pedestal-mounted Vanity-mounted" at bounding box center [868, 489] width 554 height 22
click at [591, 478] on select "Wall-mounted Pedestal-mounted Vanity-mounted" at bounding box center [868, 489] width 554 height 22
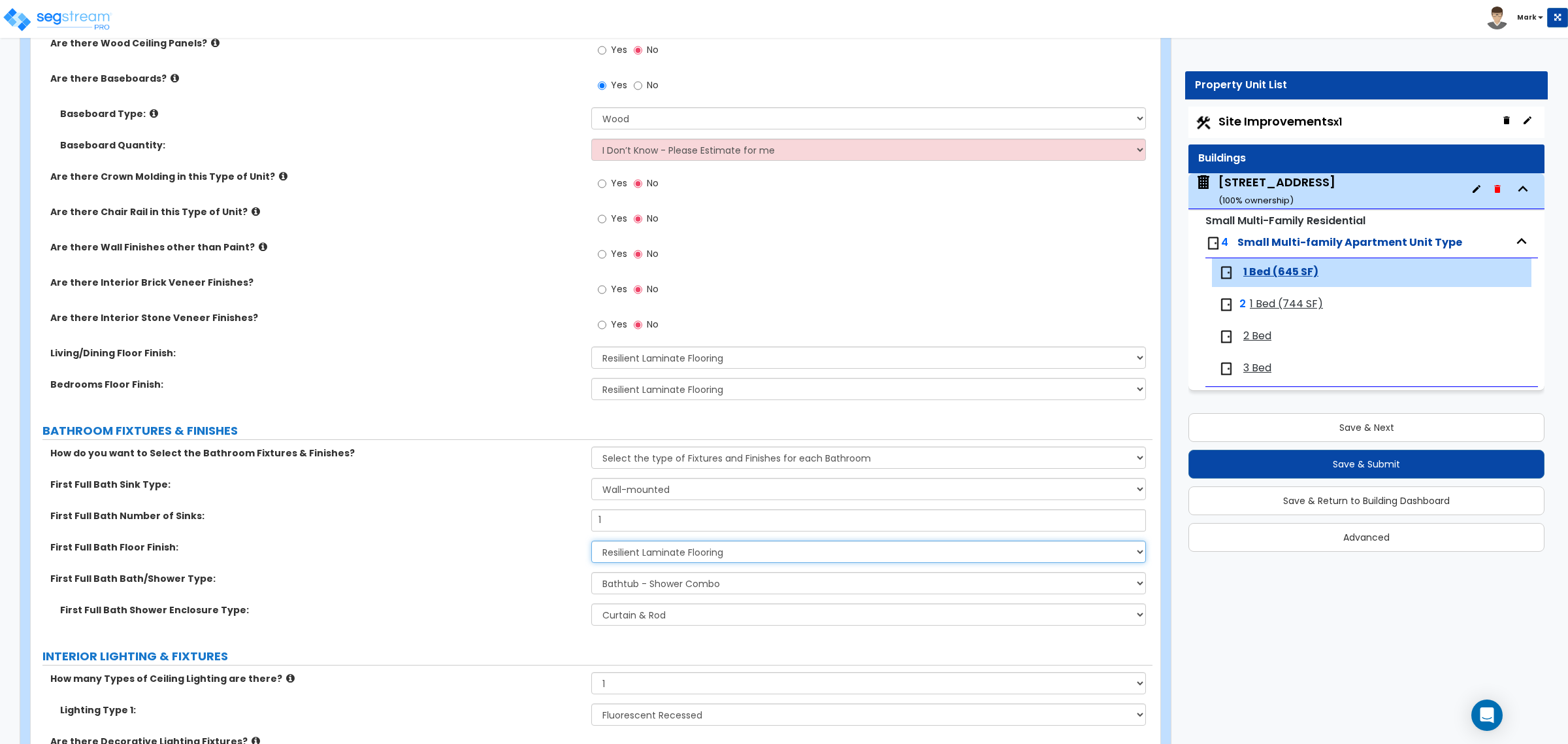
click at [655, 560] on select "None Tile Flooring Hardwood Flooring Resilient Laminate Flooring VCT Flooring S…" at bounding box center [868, 552] width 554 height 22
click at [591, 541] on select "None Tile Flooring Hardwood Flooring Resilient Laminate Flooring VCT Flooring S…" at bounding box center [868, 552] width 554 height 22
click at [512, 544] on label "First Full Bath Floor Finish:" at bounding box center [316, 547] width 531 height 13
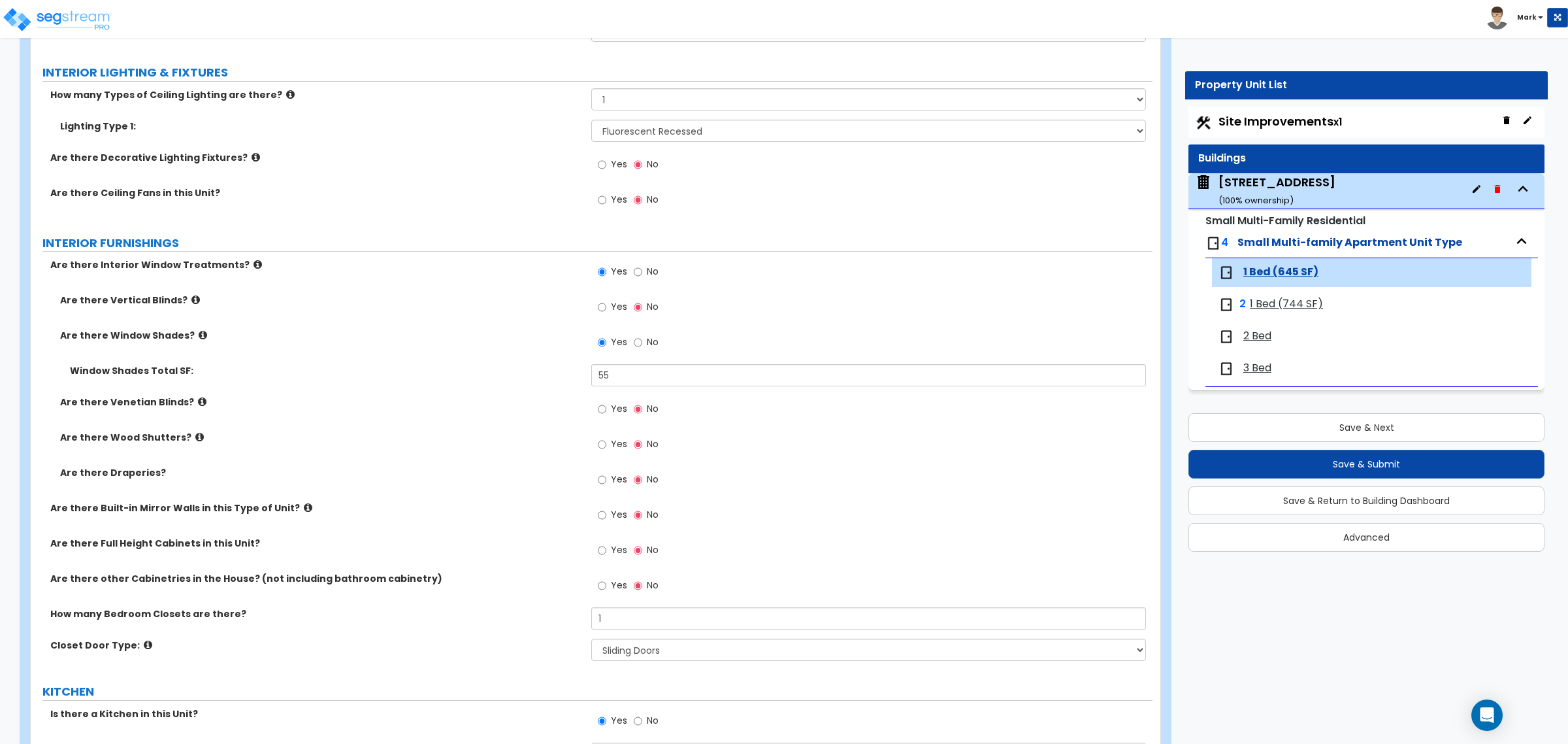
scroll to position [1388, 0]
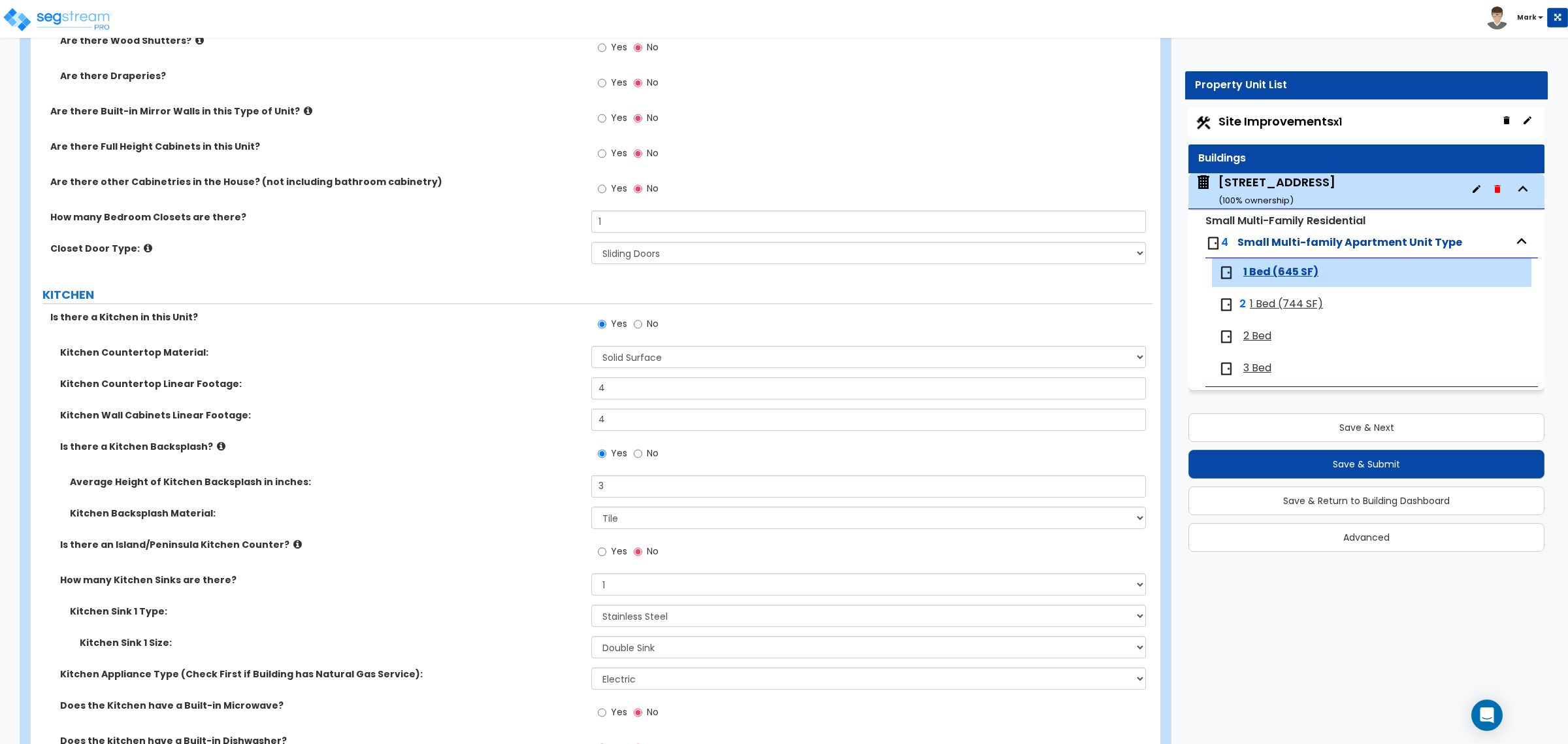
click at [1305, 305] on span "1 Bed (744 SF)" at bounding box center [1286, 304] width 73 height 15
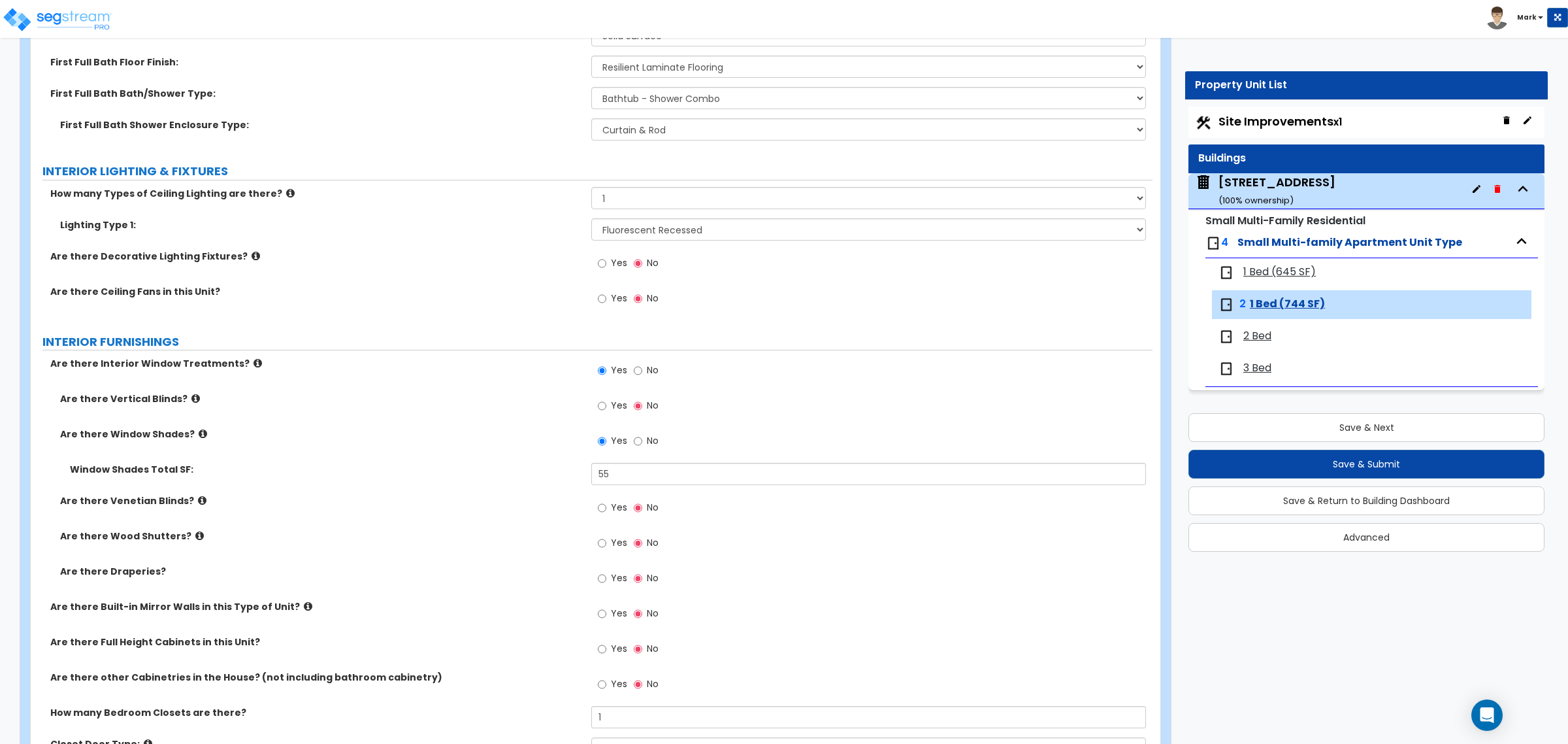
scroll to position [1225, 0]
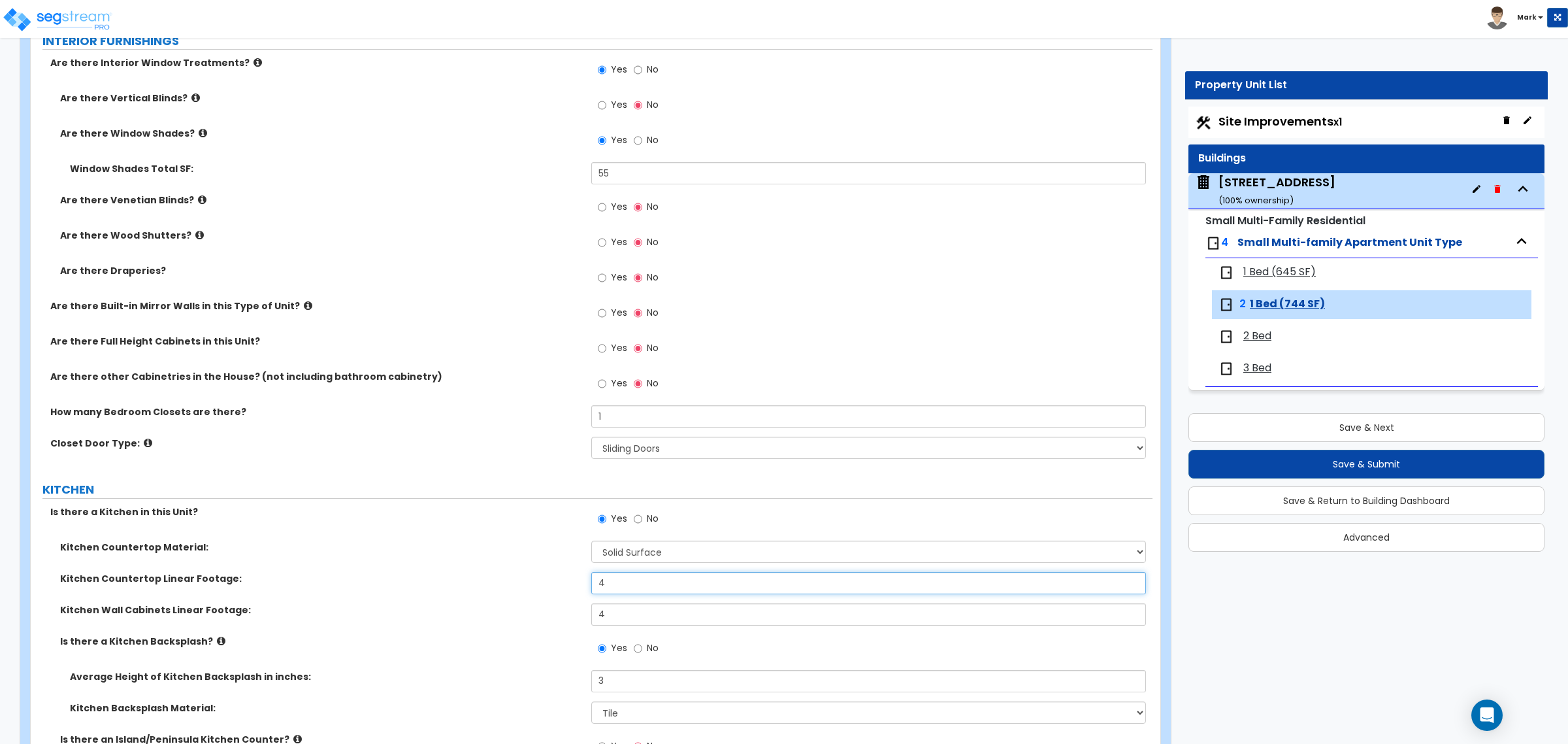
click at [661, 592] on input "4" at bounding box center [868, 583] width 554 height 22
click at [655, 615] on input "4" at bounding box center [868, 615] width 554 height 22
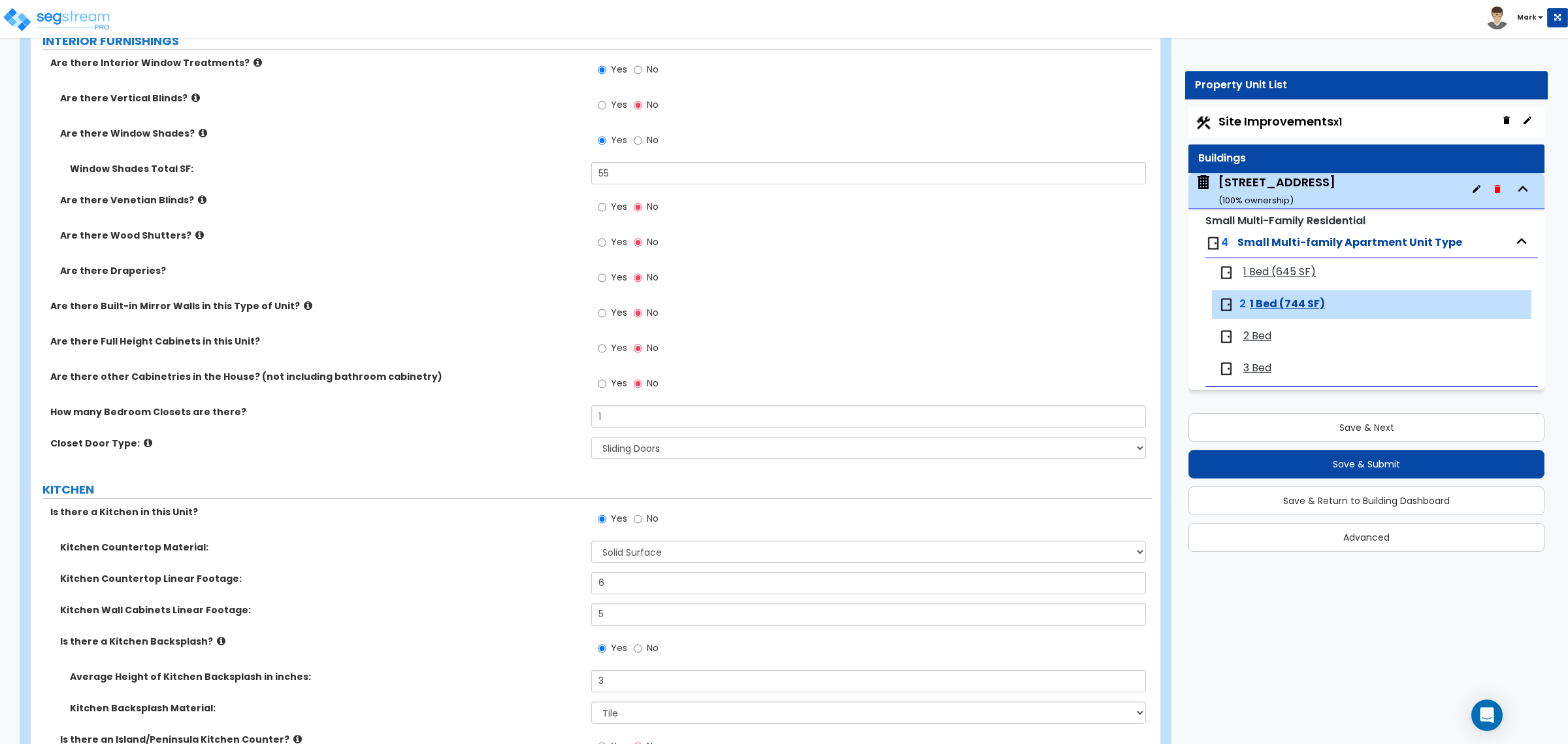
click at [533, 600] on div "Kitchen Countertop Linear Footage: 6" at bounding box center [591, 587] width 1121 height 31
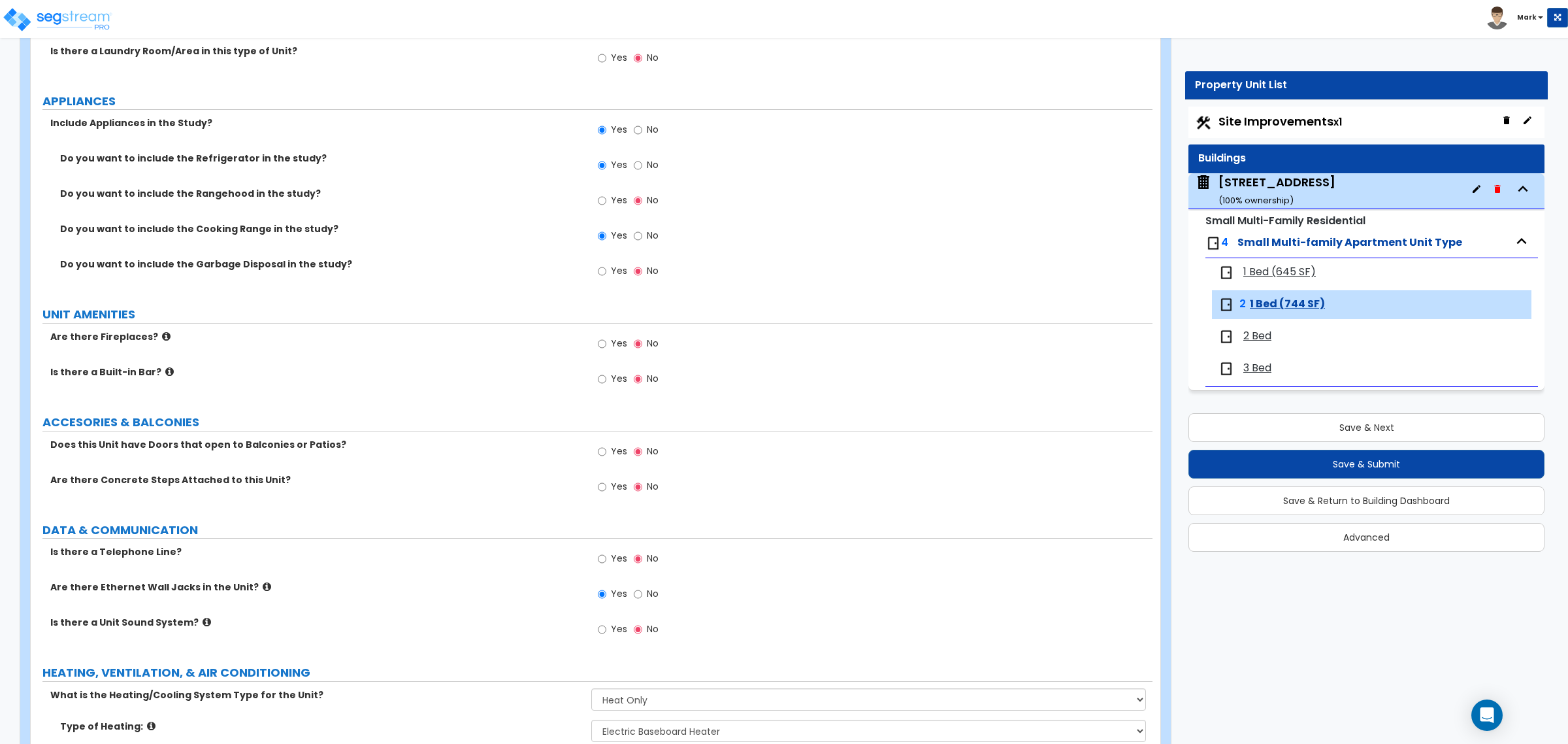
scroll to position [2119, 0]
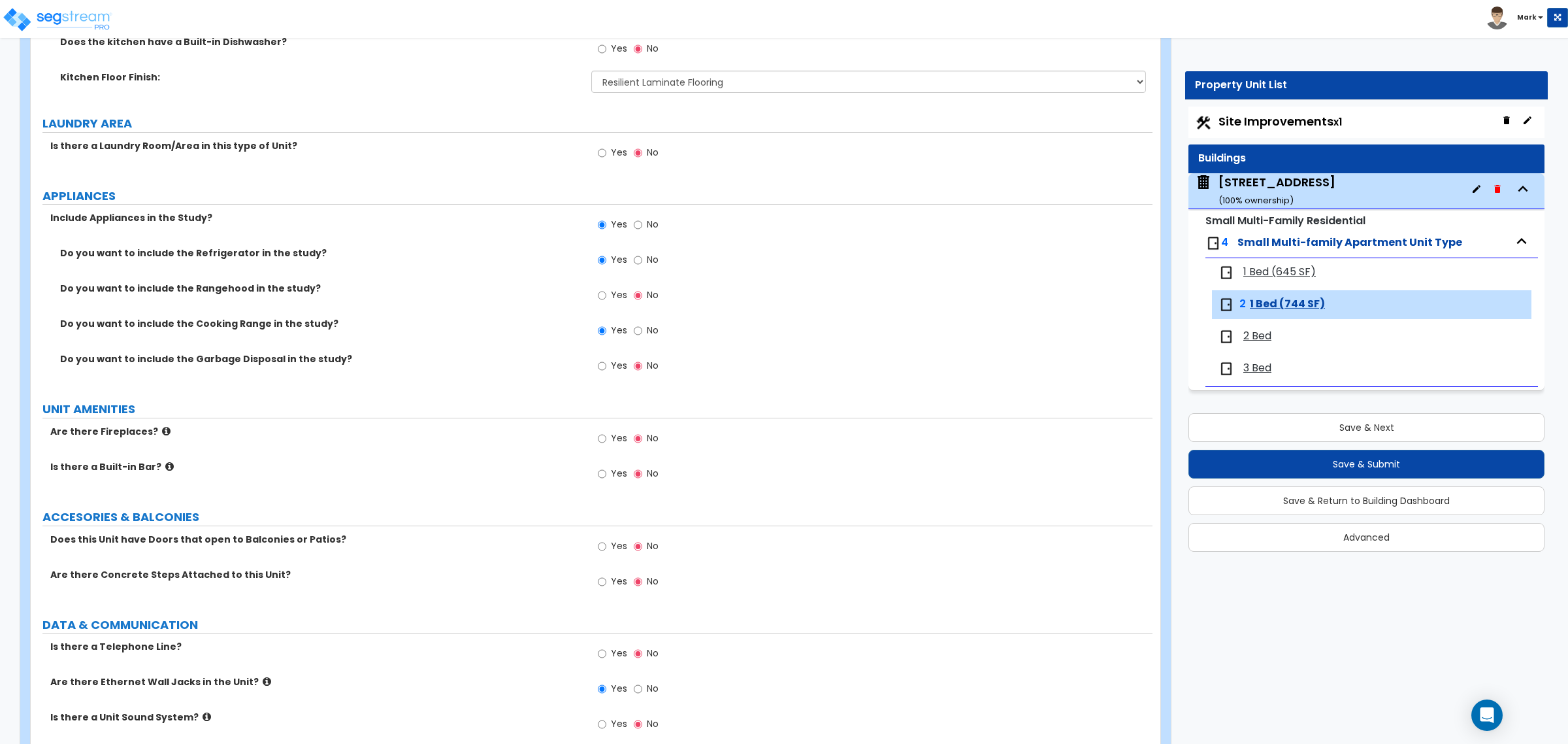
drag, startPoint x: 946, startPoint y: 595, endPoint x: 770, endPoint y: 605, distance: 176.3
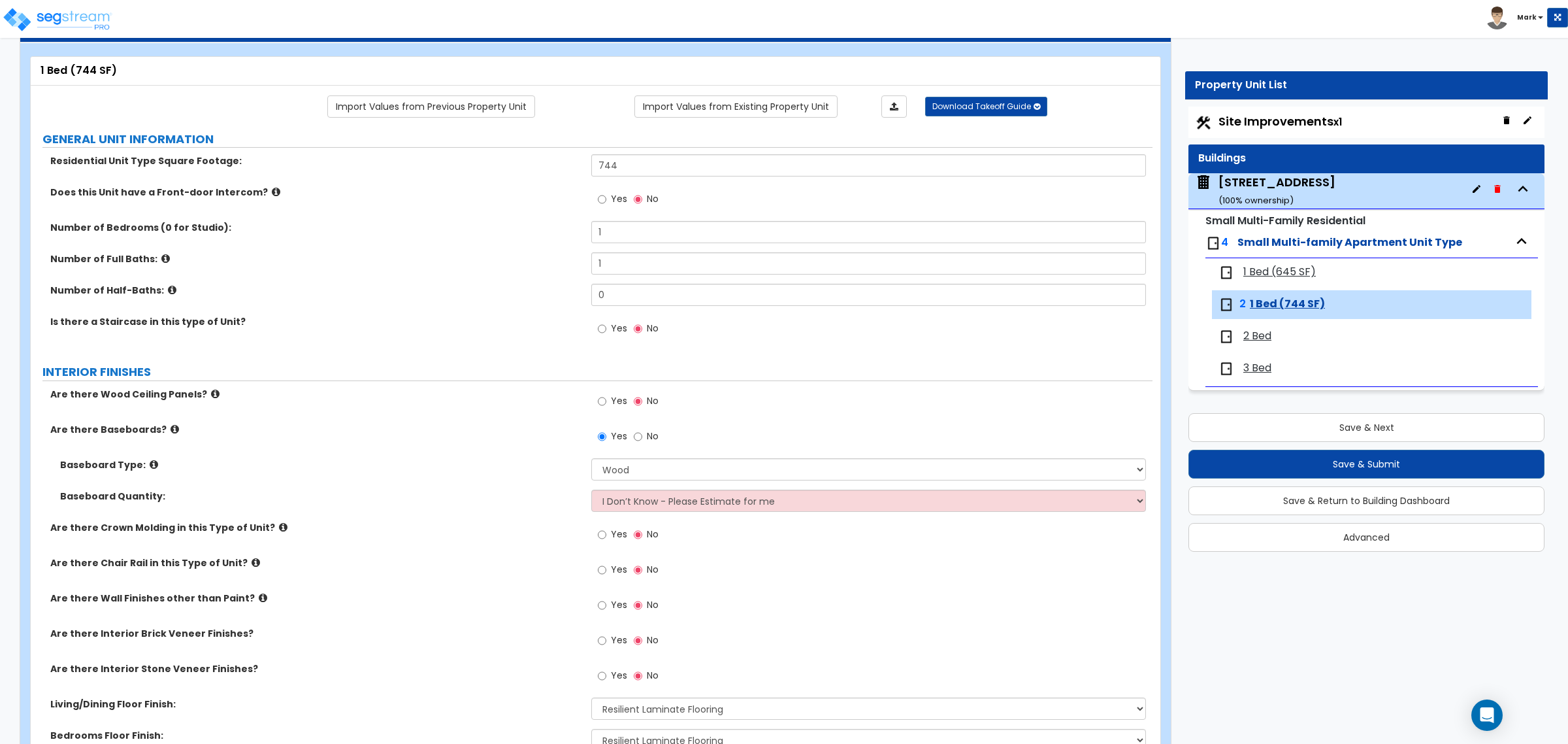
scroll to position [0, 0]
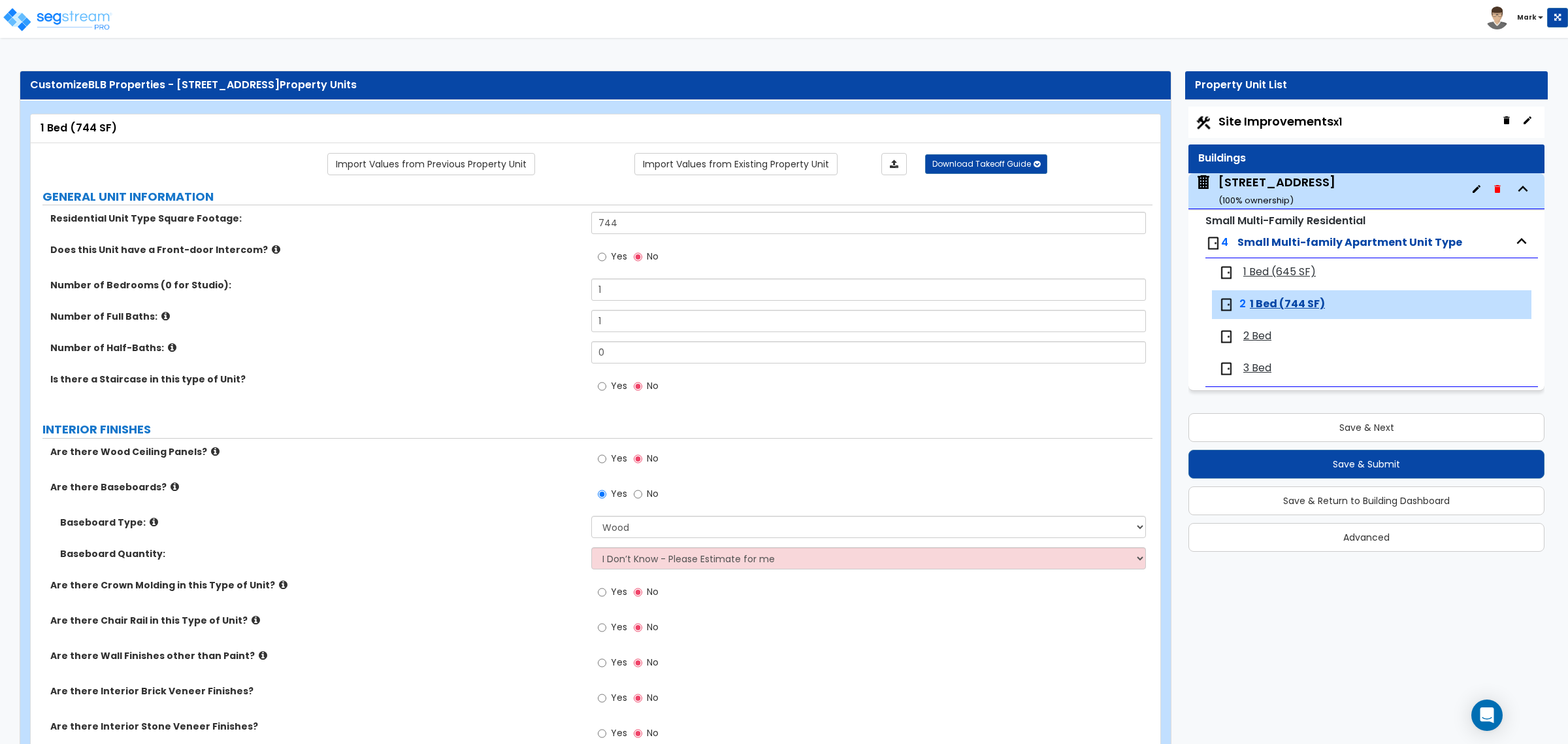
click at [1354, 181] on div "200 South 6th Street ( 100 % ownership)" at bounding box center [1366, 191] width 356 height 36
click at [1250, 178] on div "200 South 6th Street ( 100 % ownership)" at bounding box center [1277, 190] width 117 height 33
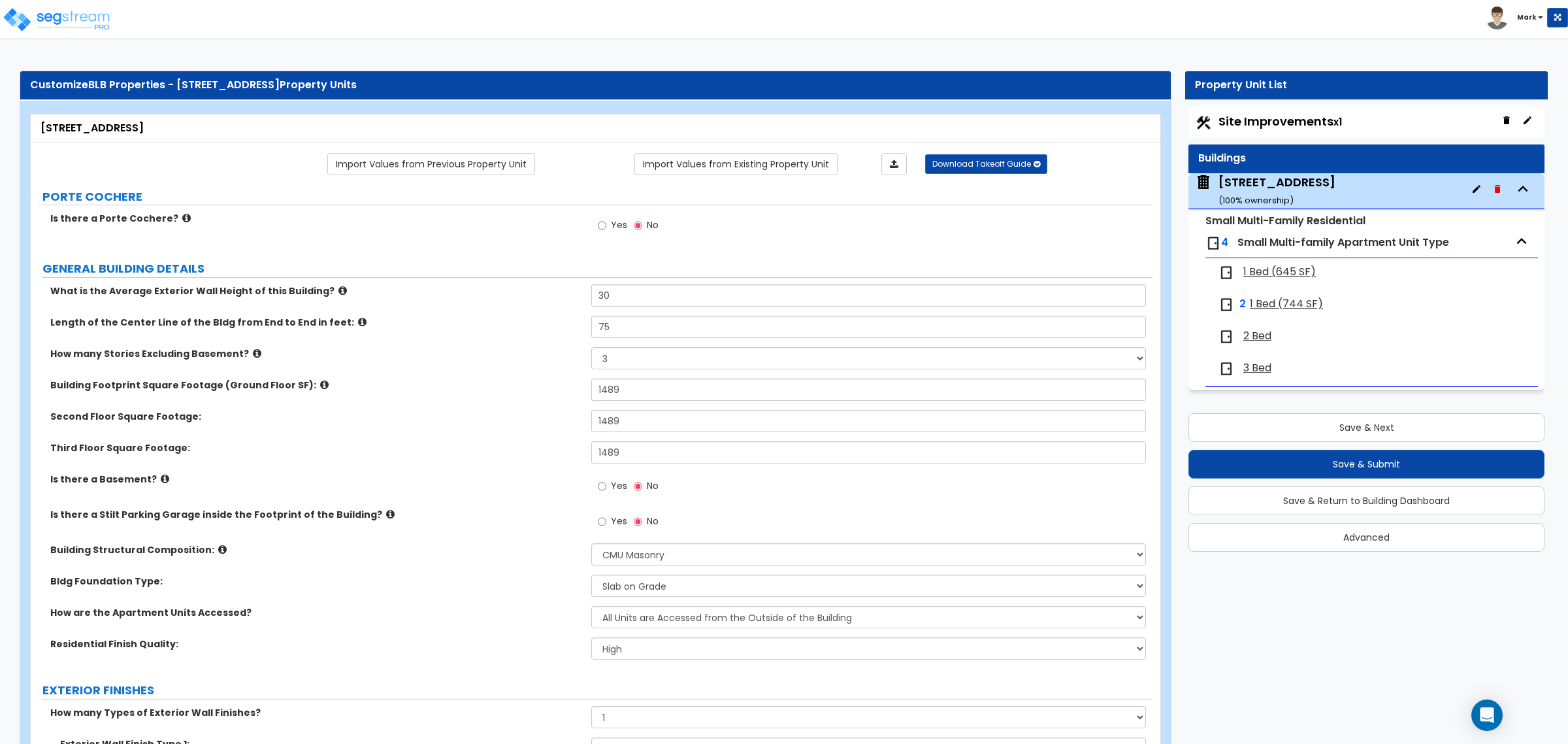
scroll to position [82, 0]
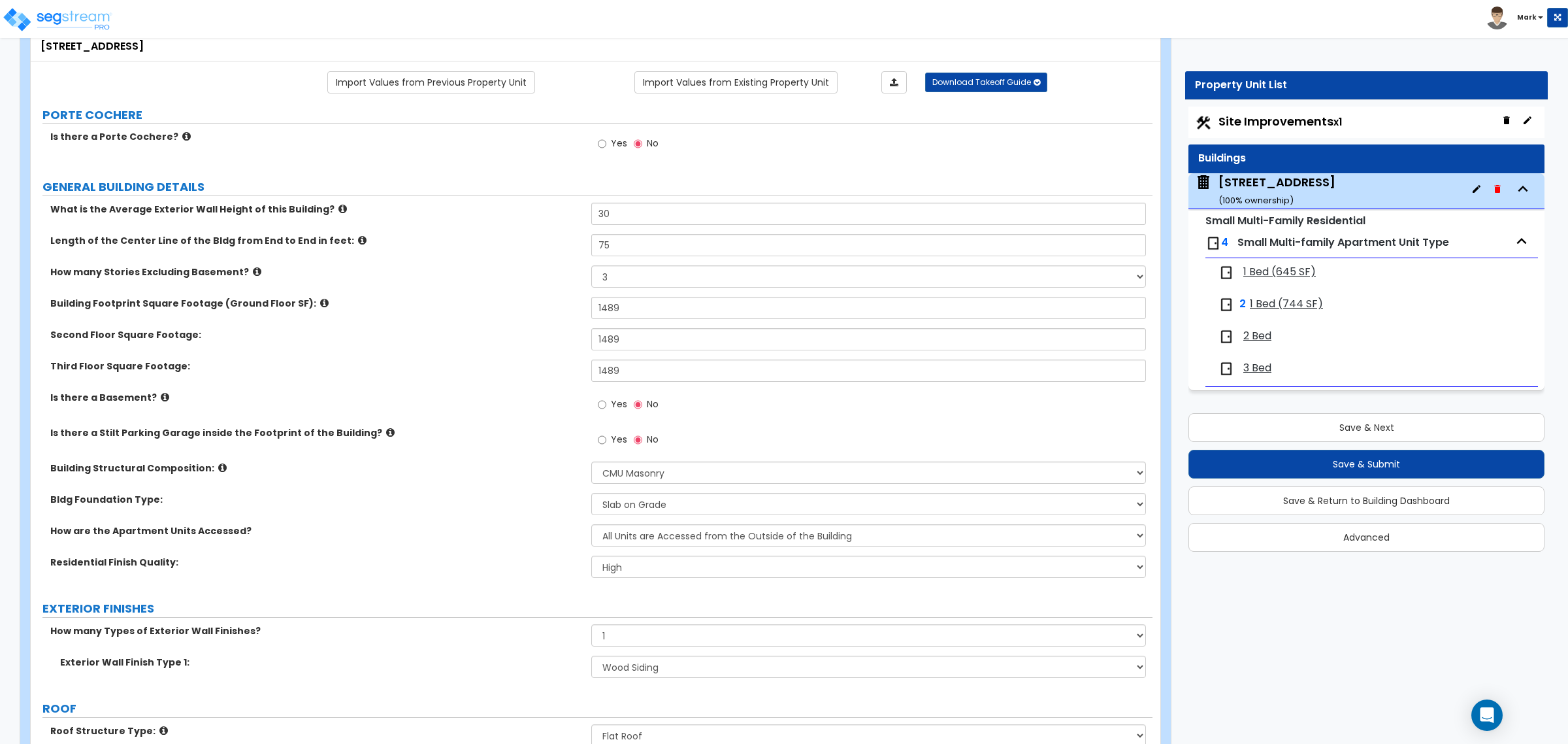
click at [606, 408] on label "Yes" at bounding box center [612, 406] width 30 height 22
click at [606, 408] on input "Yes" at bounding box center [602, 404] width 9 height 14
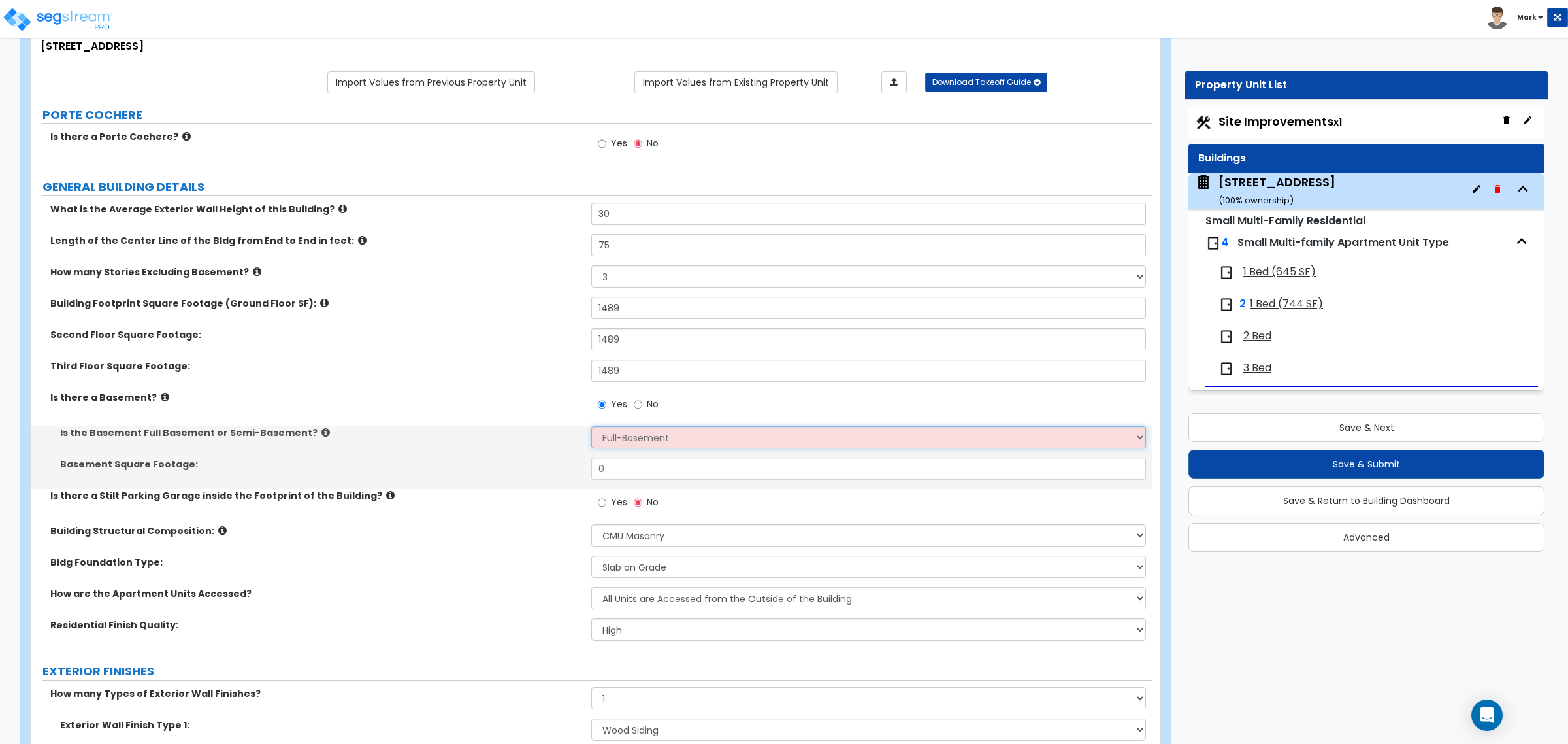
click at [609, 433] on select "Full-Basement Semi-Basement" at bounding box center [868, 437] width 554 height 22
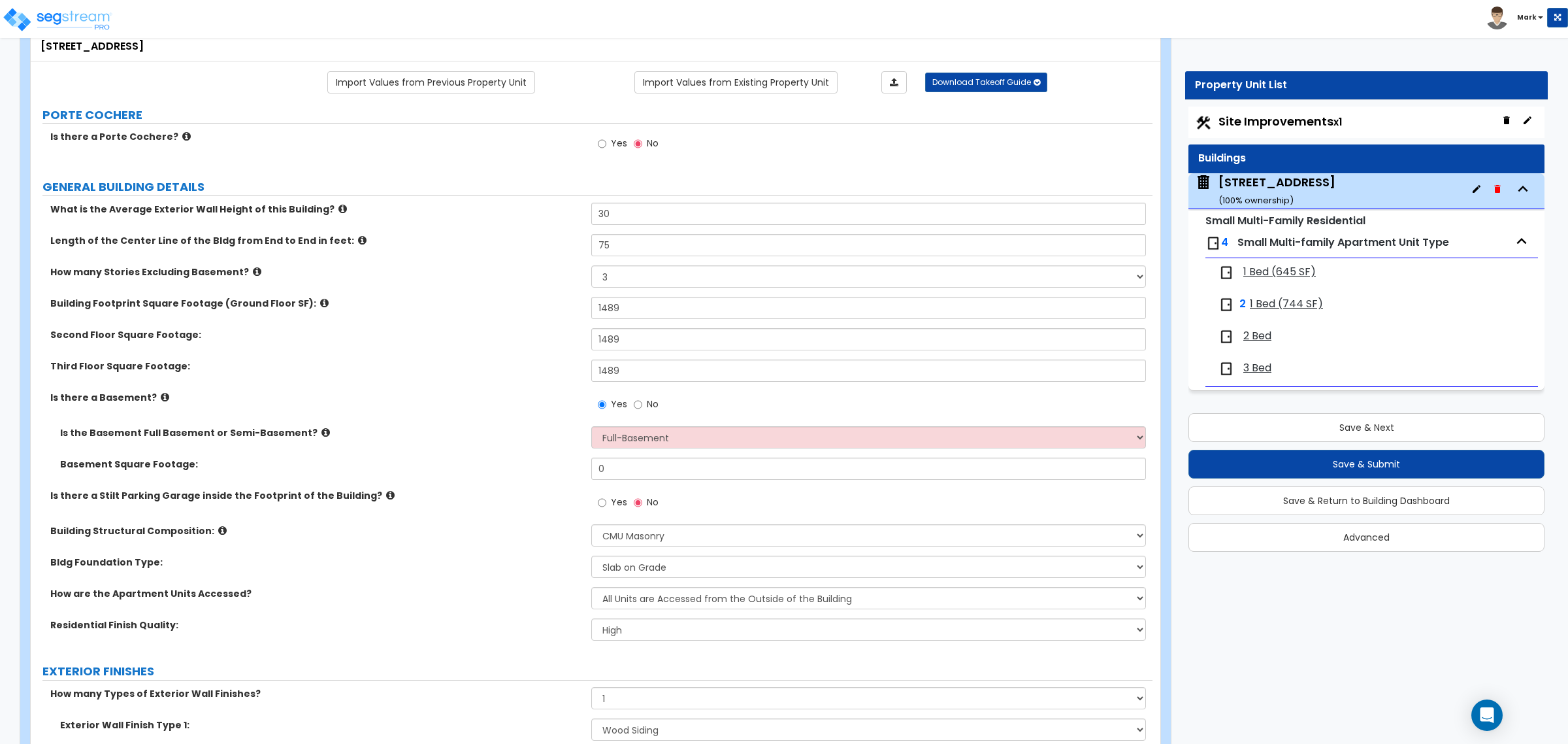
click at [316, 432] on label "Is the Basement Full Basement or Semi-Basement?" at bounding box center [321, 432] width 521 height 13
click at [321, 435] on icon at bounding box center [325, 432] width 9 height 10
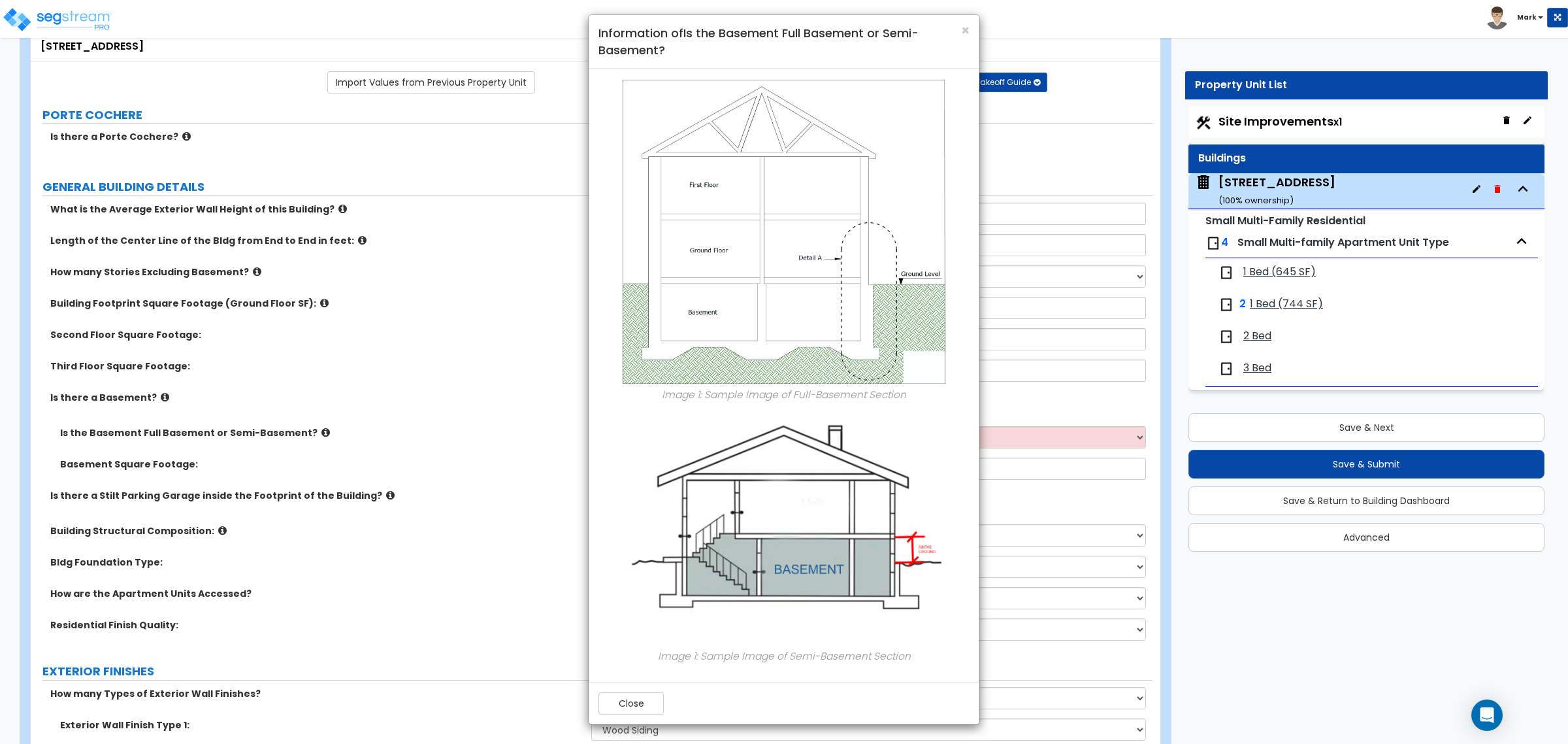
scroll to position [6, 0]
click at [639, 702] on button "Close" at bounding box center [631, 702] width 65 height 22
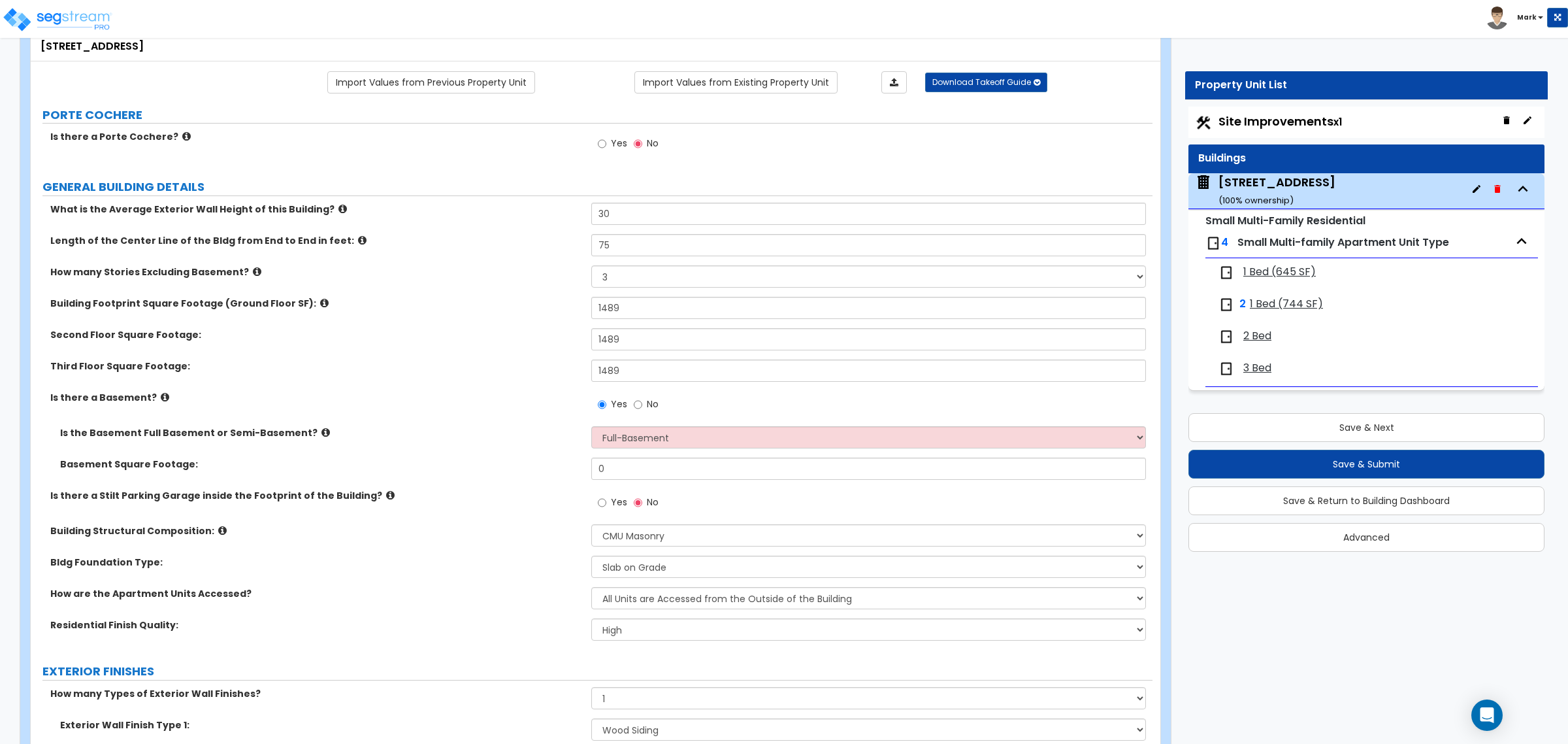
drag, startPoint x: 593, startPoint y: 464, endPoint x: 373, endPoint y: 439, distance: 221.4
click at [373, 439] on label "Is the Basement Full Basement or Semi-Basement?" at bounding box center [321, 432] width 521 height 13
click at [626, 468] on input "0" at bounding box center [868, 468] width 554 height 22
click at [628, 468] on input "0" at bounding box center [868, 468] width 554 height 22
click at [456, 495] on label "Is there a Stilt Parking Garage inside the Footprint of the Building?" at bounding box center [316, 495] width 531 height 13
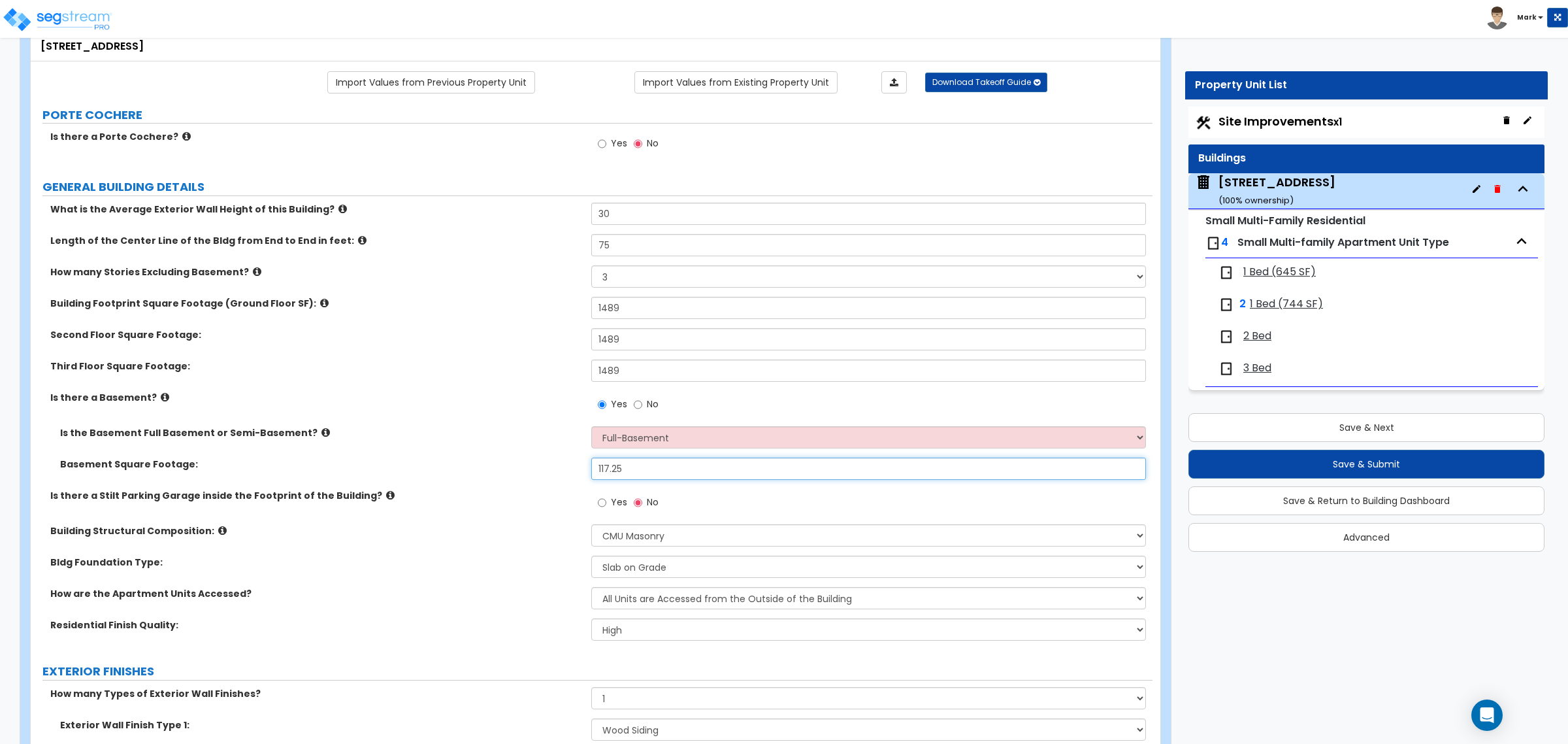
click at [596, 472] on input "117.25" at bounding box center [868, 468] width 554 height 22
click at [492, 478] on div "Basement Square Footage: 1,117.25" at bounding box center [591, 472] width 1121 height 31
click at [1246, 268] on span "1 Bed (645 SF)" at bounding box center [1280, 272] width 72 height 15
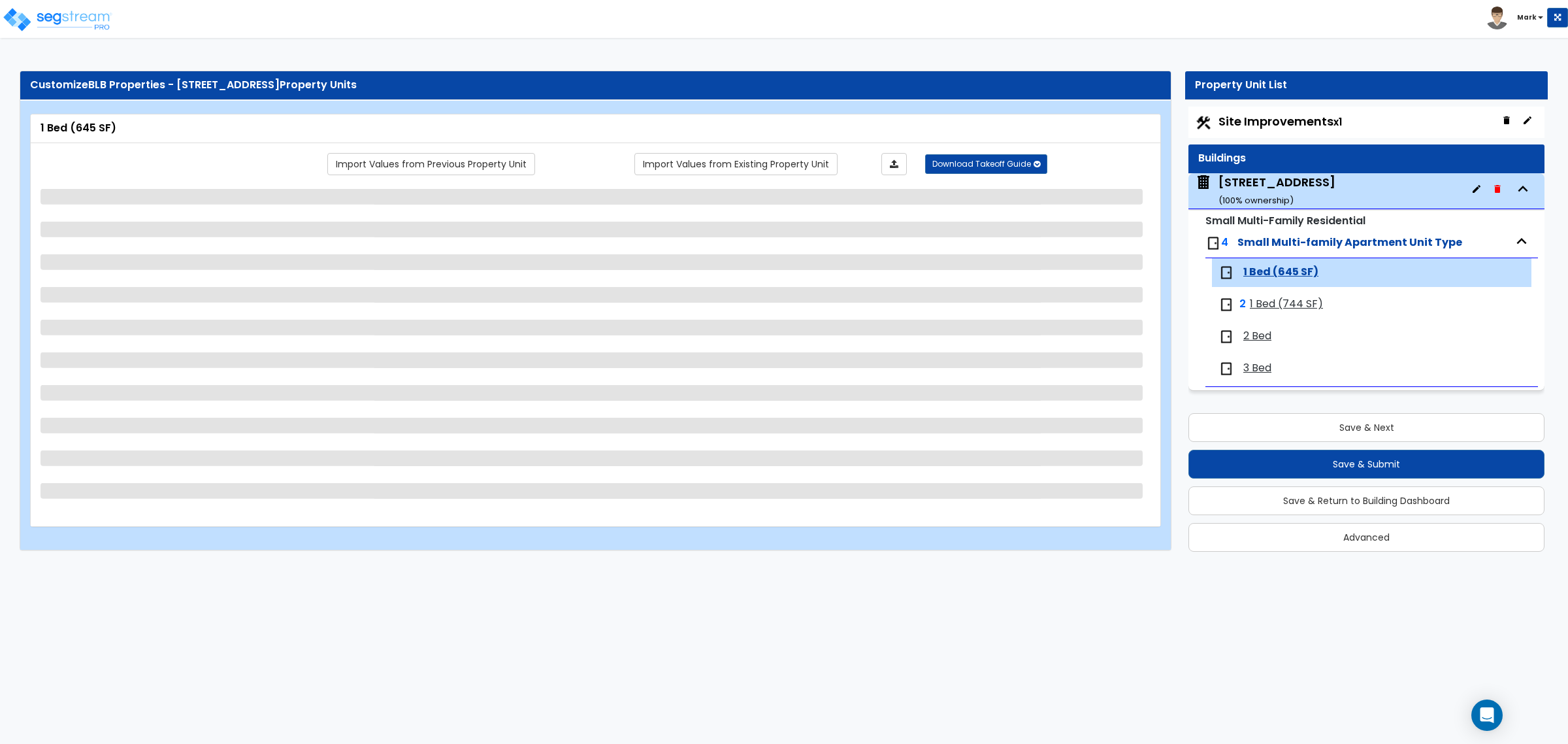
scroll to position [0, 0]
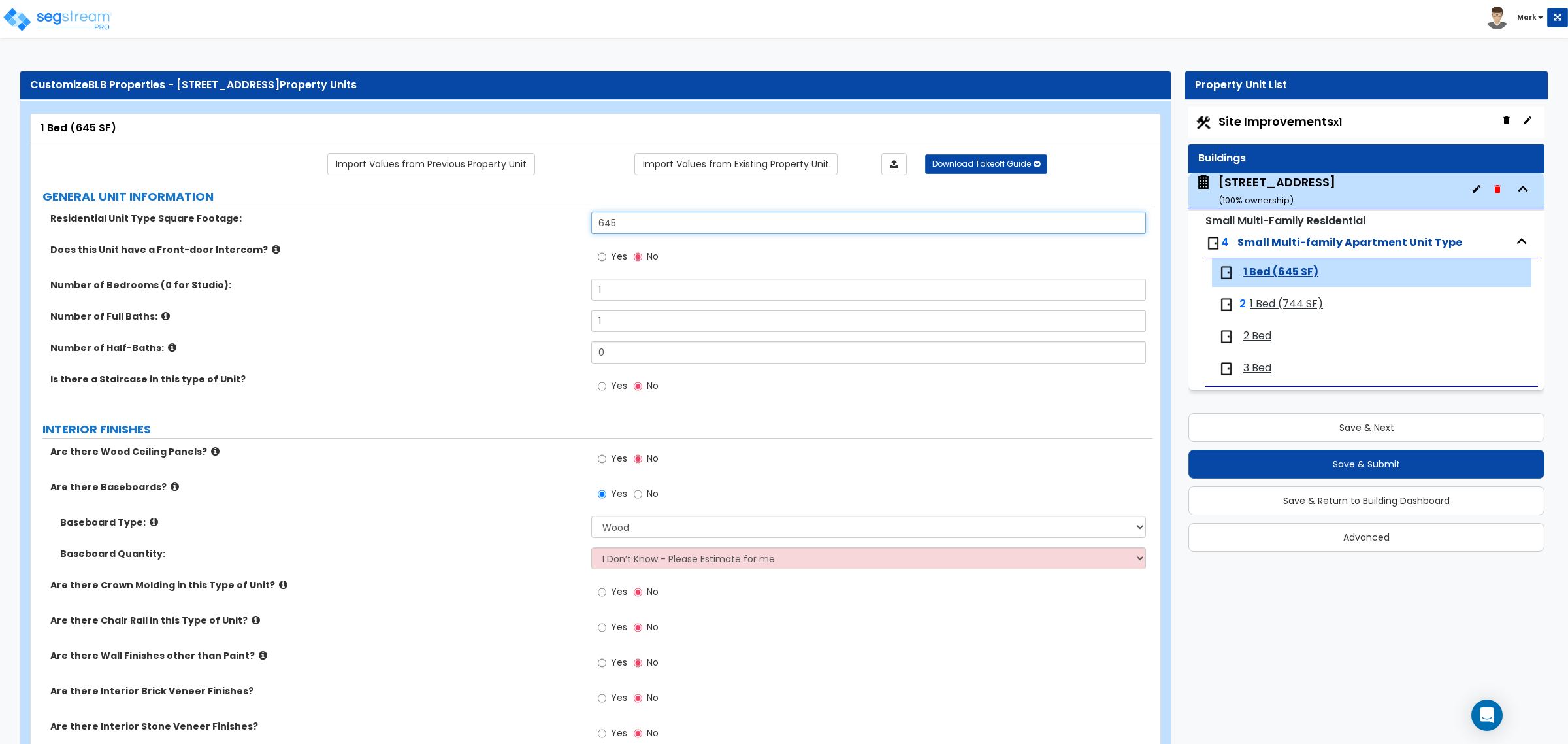
click at [631, 219] on input "645" at bounding box center [868, 223] width 554 height 22
click at [1262, 299] on span "1 Bed (744 SF)" at bounding box center [1286, 304] width 73 height 15
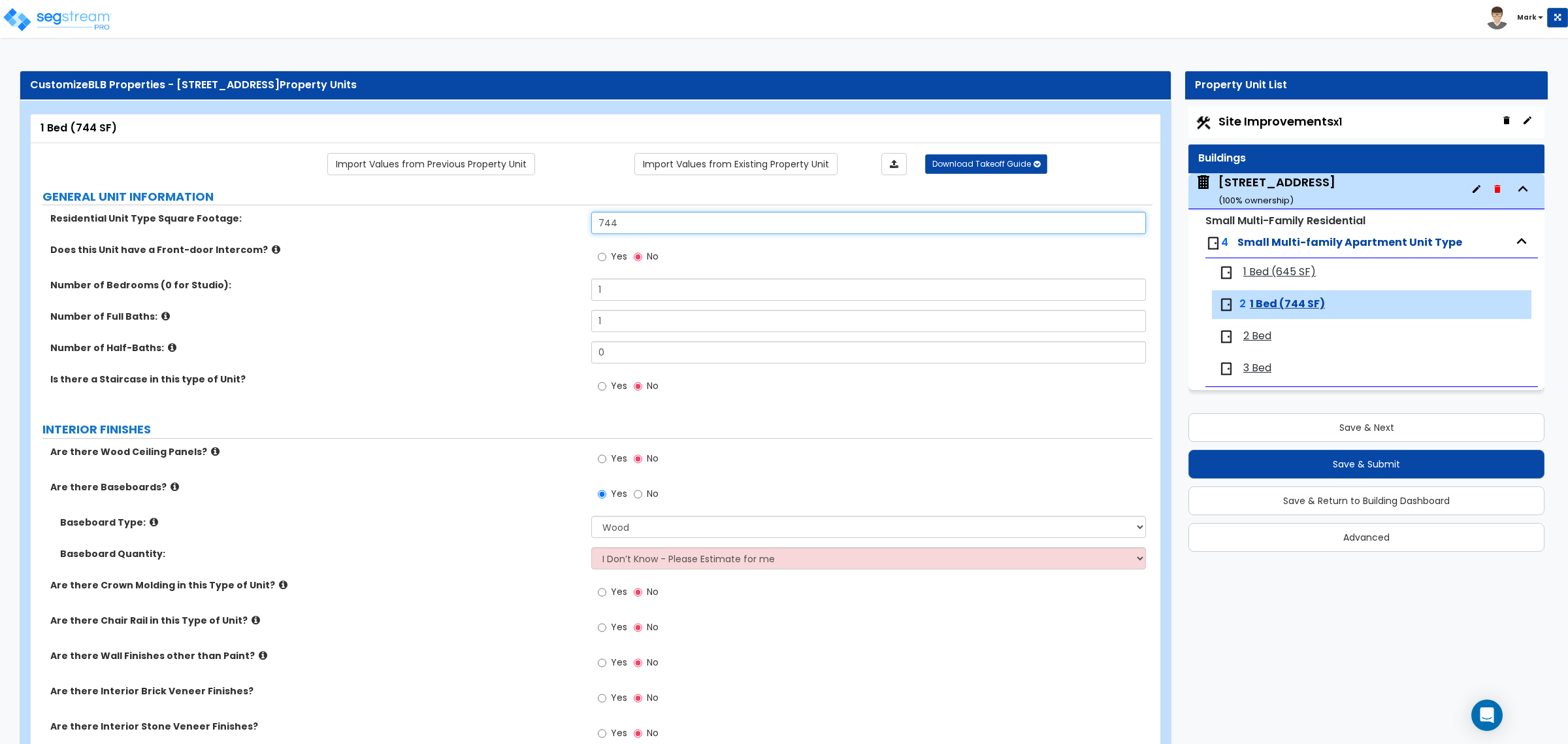
click at [665, 227] on input "744" at bounding box center [868, 223] width 554 height 22
click at [1262, 341] on span "2 Bed" at bounding box center [1257, 336] width 28 height 15
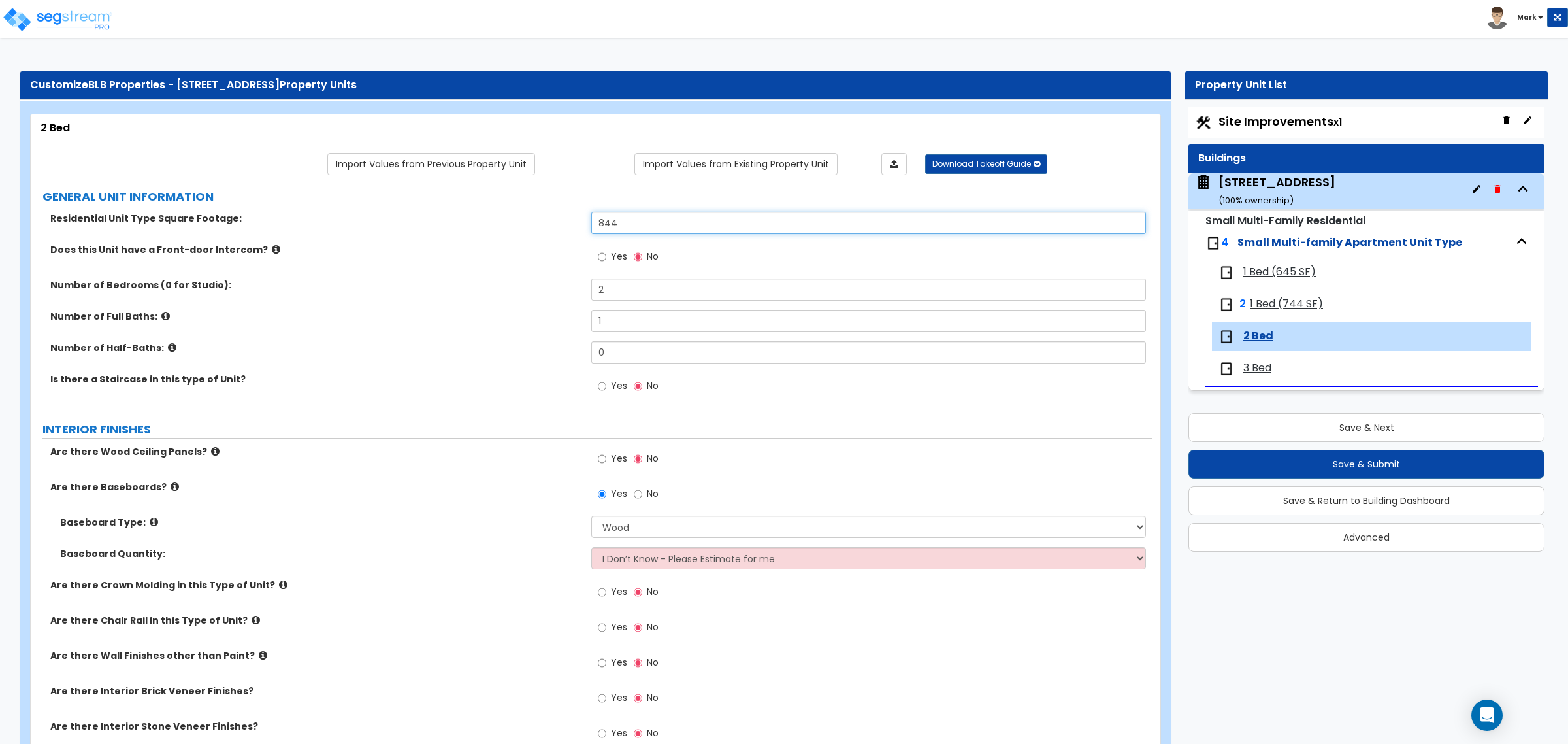
click at [670, 227] on input "844" at bounding box center [868, 223] width 554 height 22
click at [1282, 306] on span "1 Bed (744 SF)" at bounding box center [1286, 304] width 73 height 15
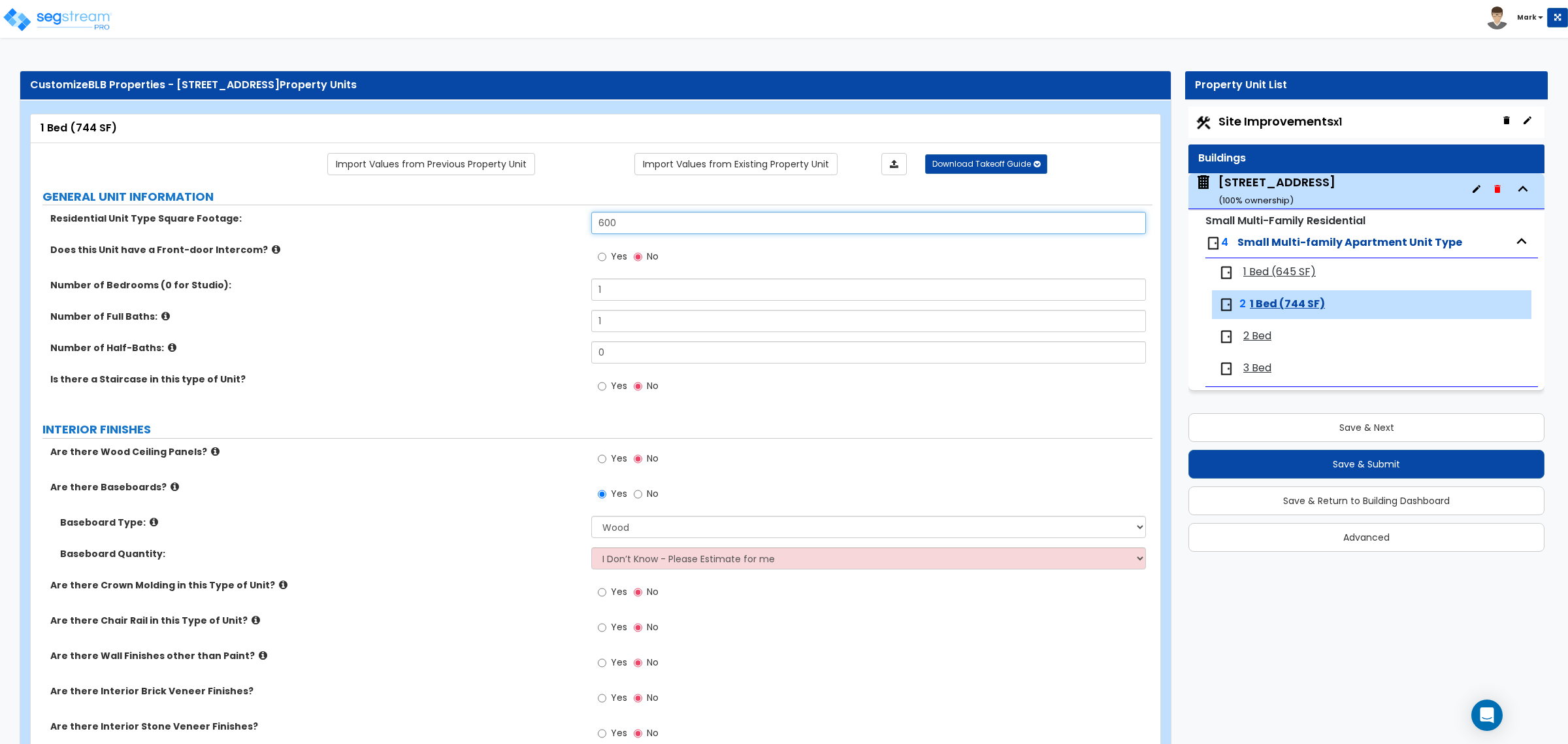
click at [659, 216] on input "600" at bounding box center [868, 223] width 554 height 22
click at [1250, 366] on span "3 Bed" at bounding box center [1257, 368] width 28 height 15
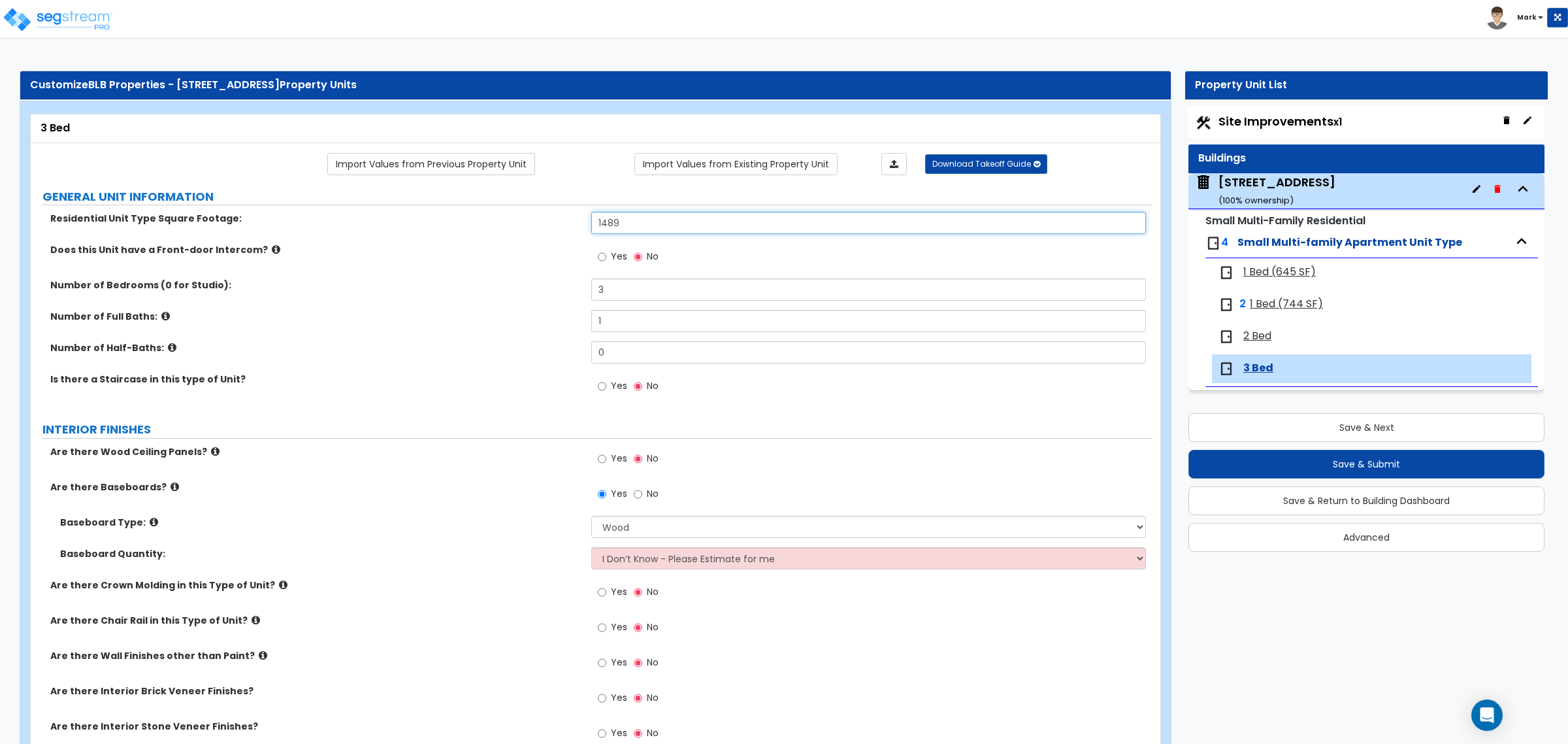
click at [836, 224] on input "1489" at bounding box center [868, 223] width 554 height 22
click at [1272, 309] on span "1 Bed (744 SF)" at bounding box center [1286, 304] width 73 height 15
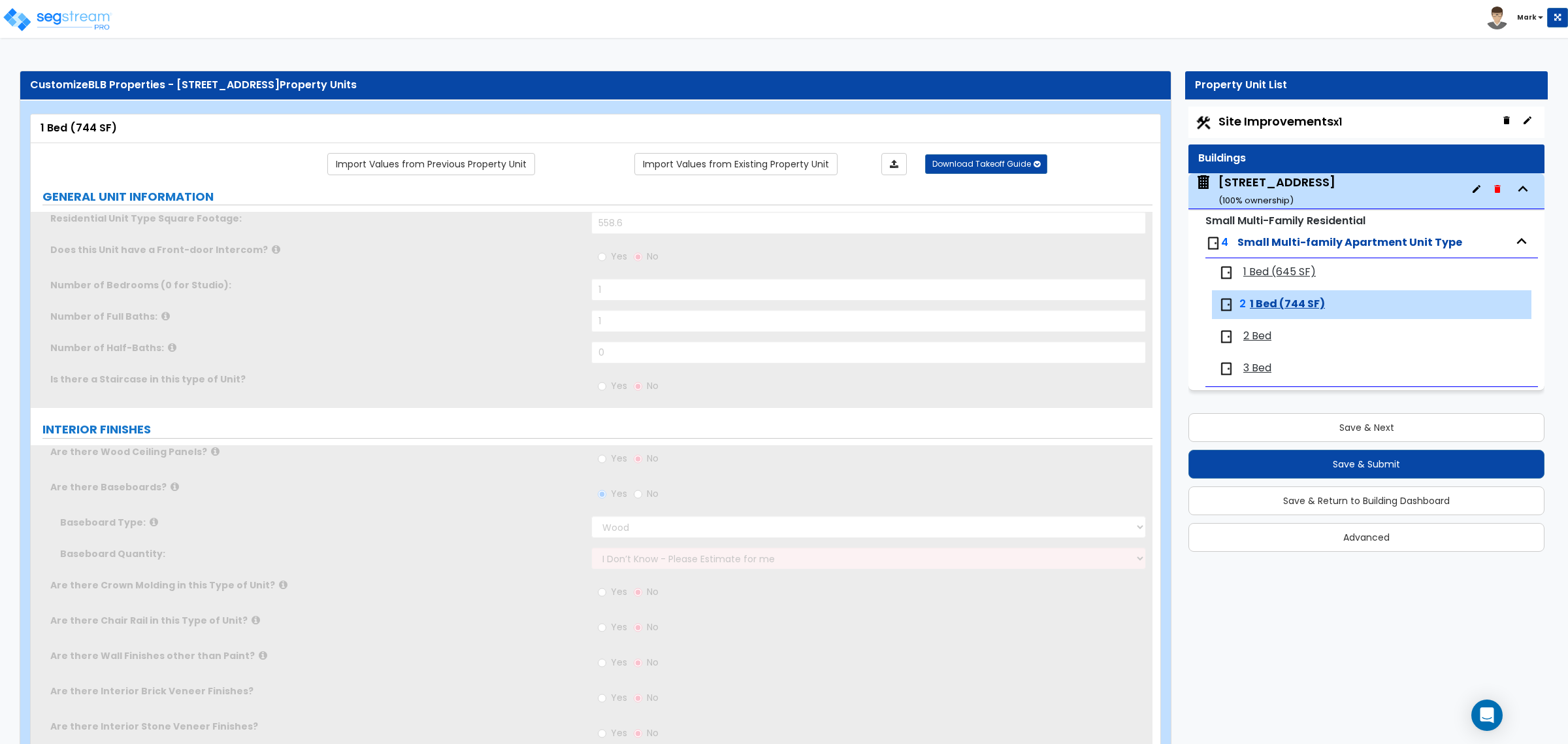
click at [1253, 334] on span "2 Bed" at bounding box center [1257, 336] width 28 height 15
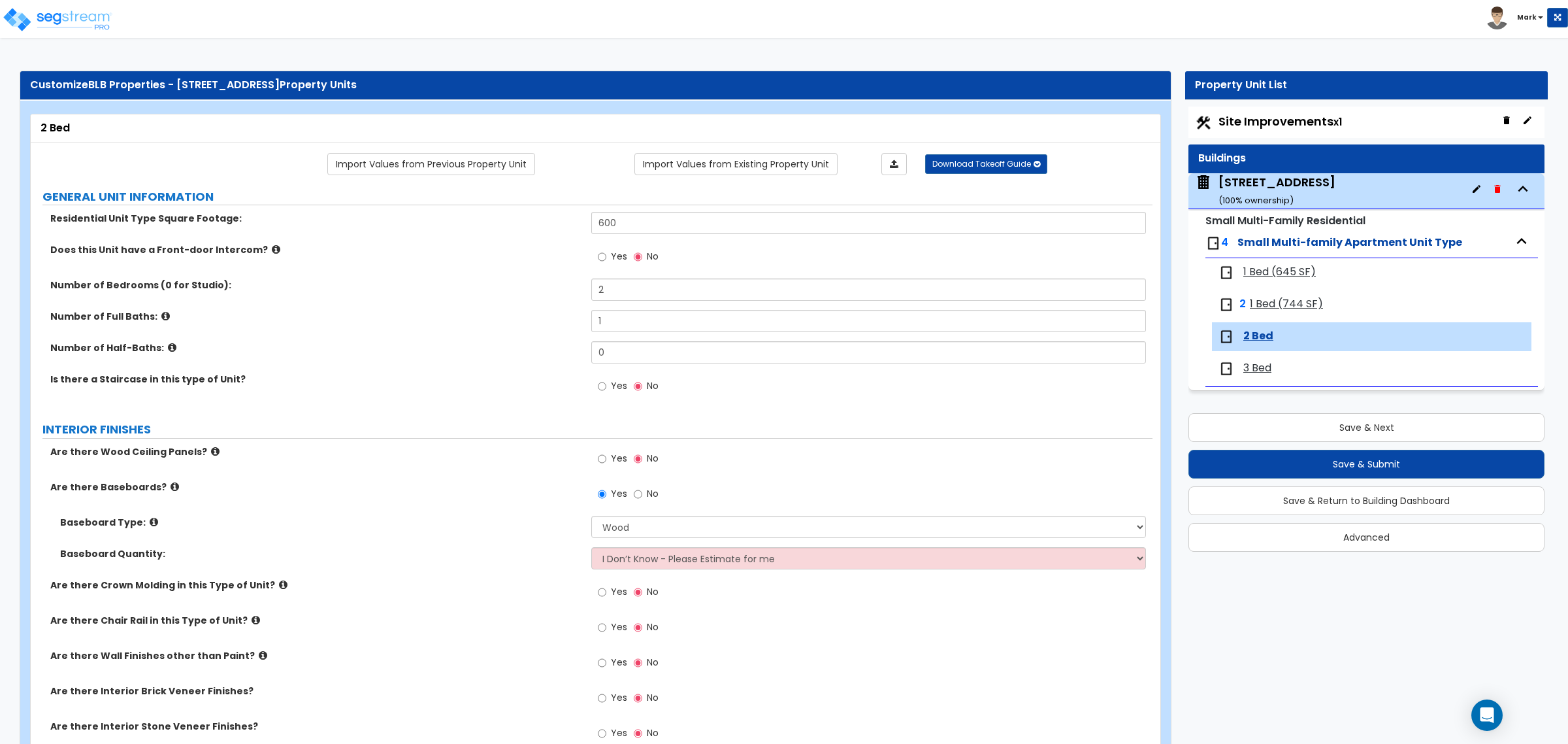
click at [1278, 275] on span "1 Bed (645 SF)" at bounding box center [1280, 272] width 72 height 15
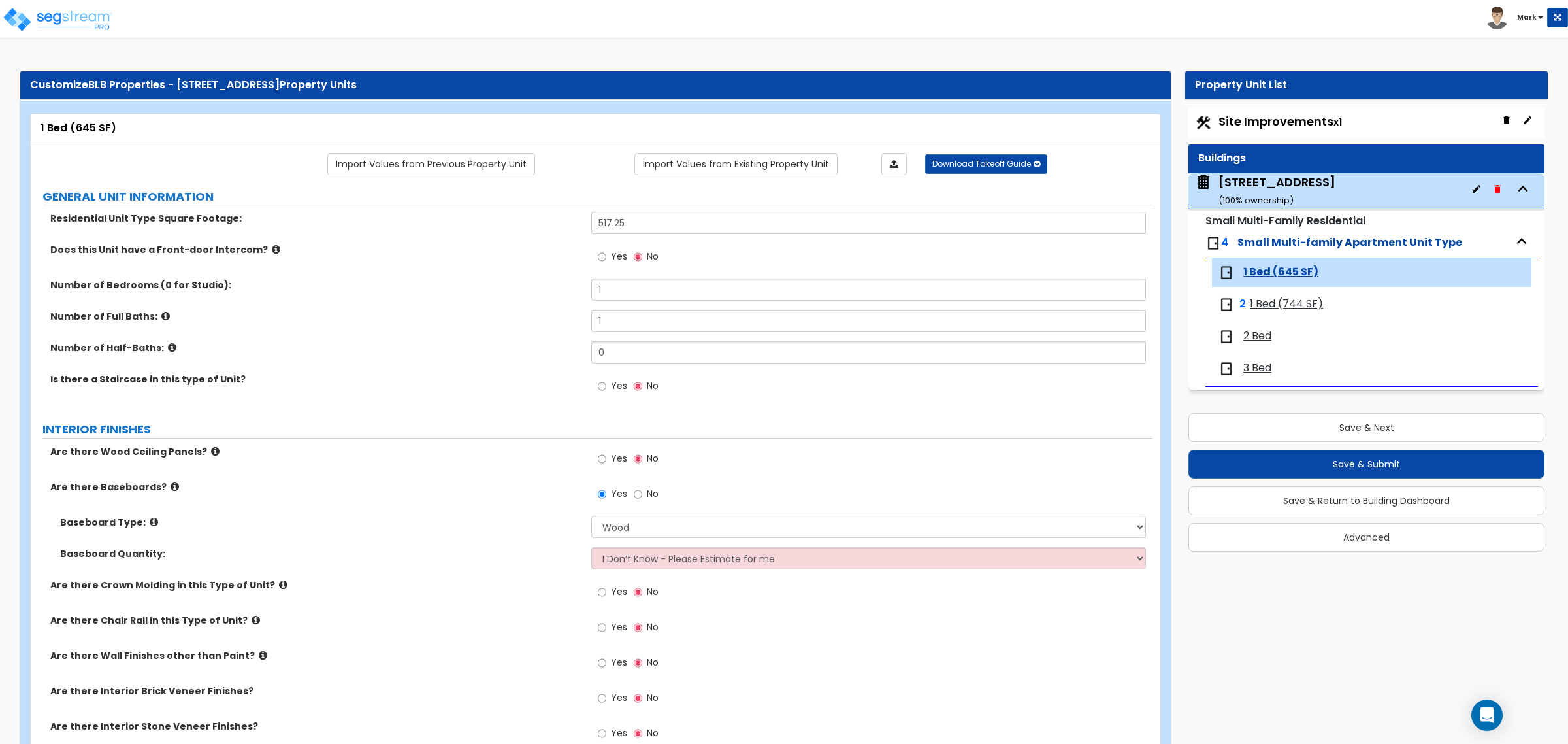
scroll to position [82, 0]
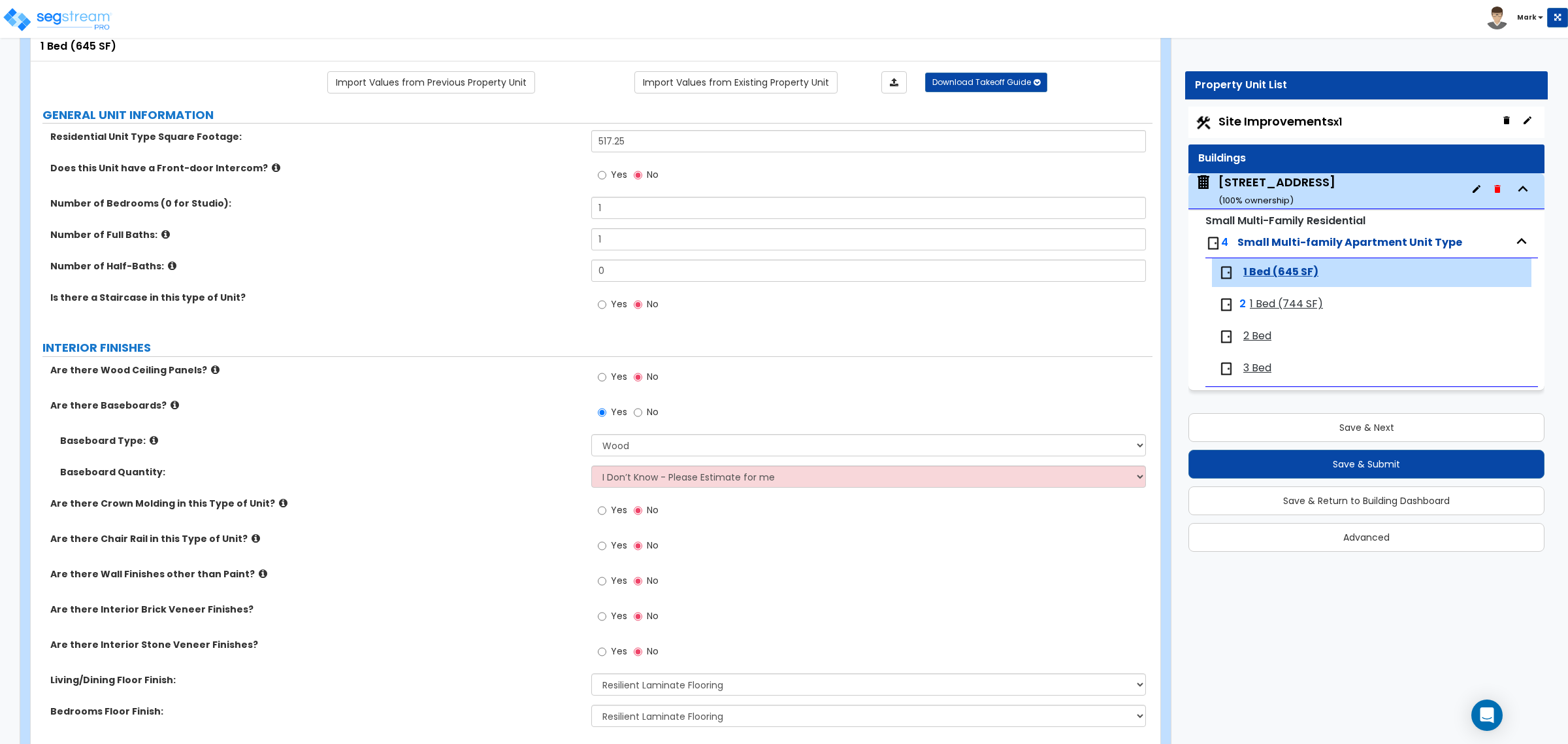
click at [523, 370] on label "Are there Wood Ceiling Panels?" at bounding box center [316, 370] width 531 height 13
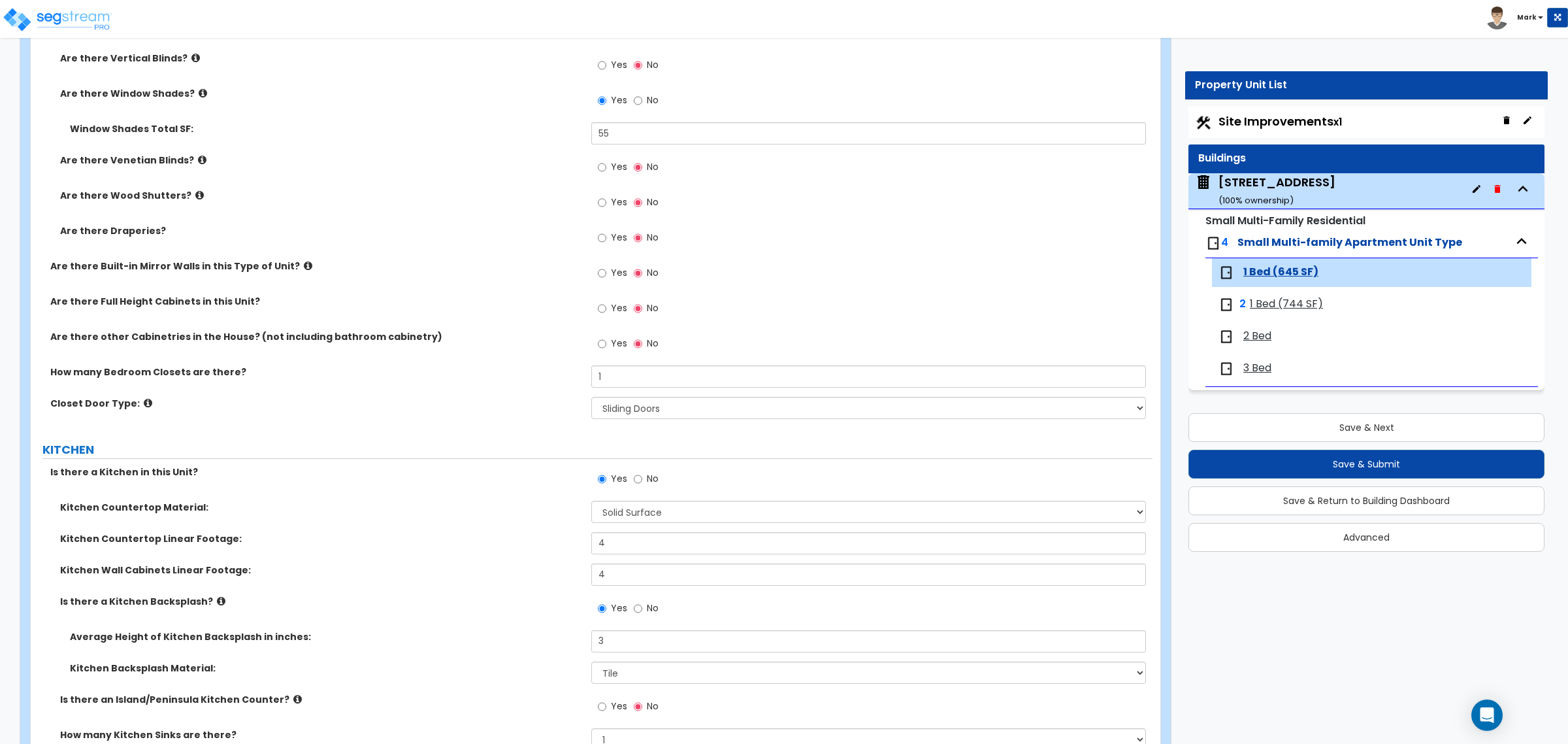
scroll to position [1225, 0]
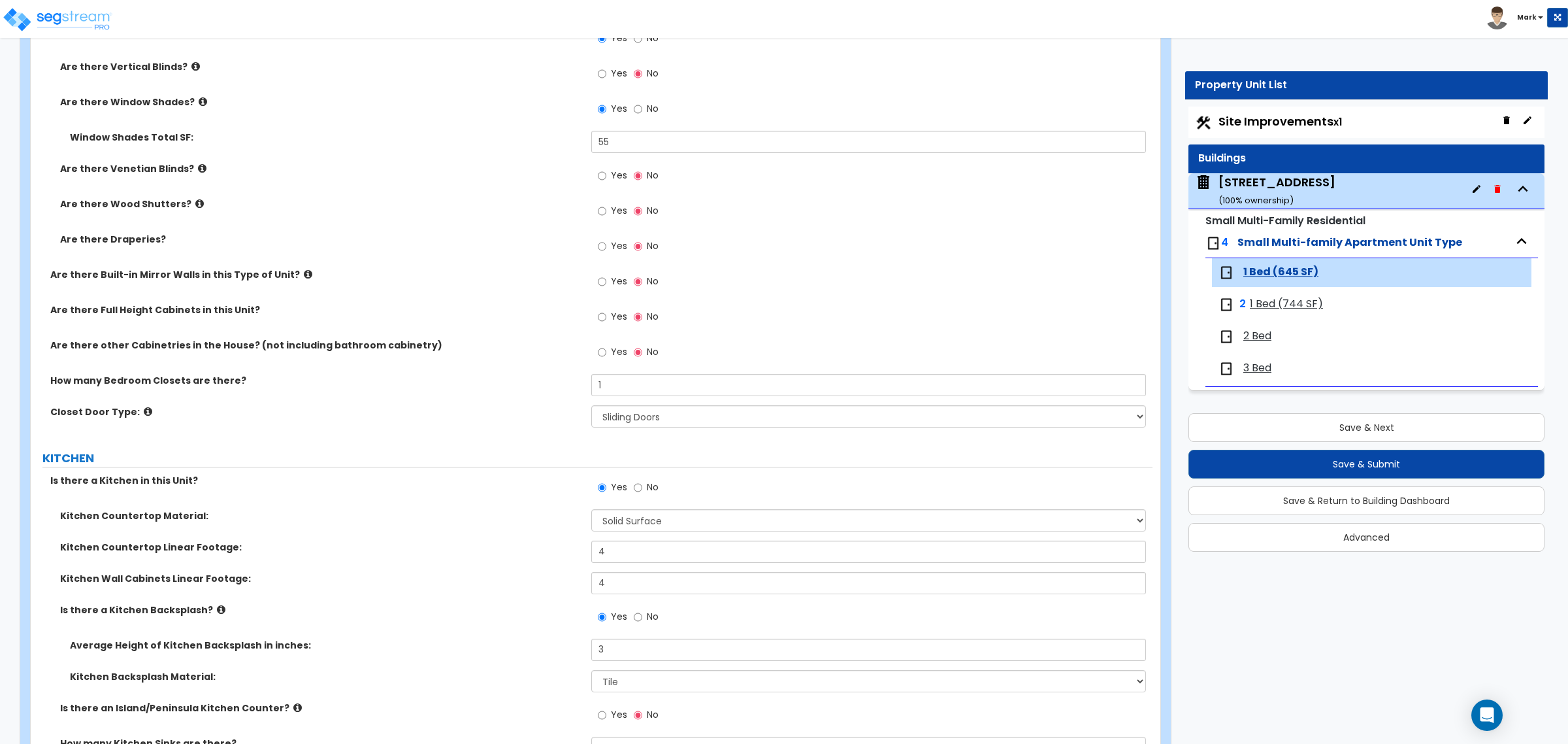
click at [1268, 276] on span "1 Bed (645 SF)" at bounding box center [1281, 272] width 76 height 15
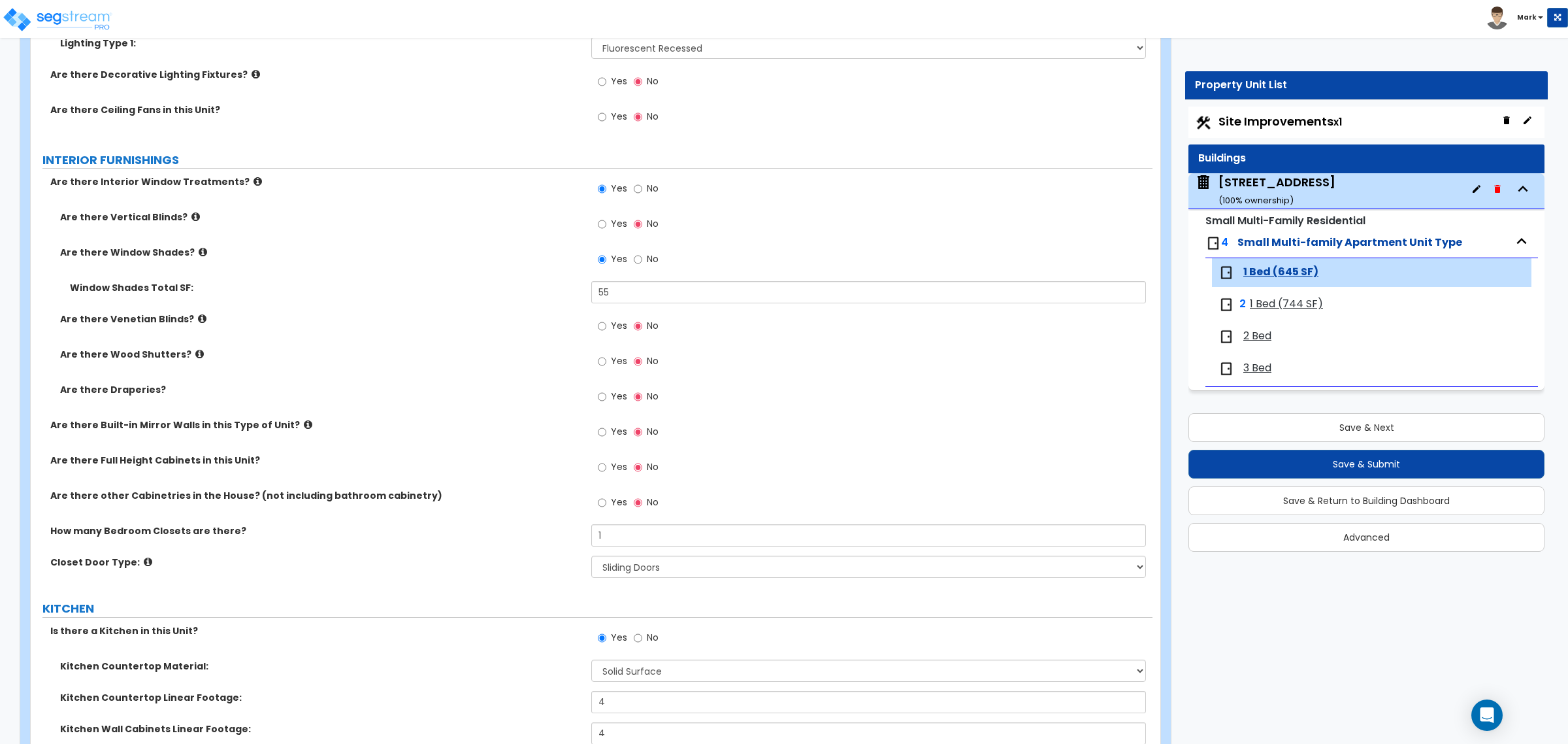
scroll to position [1062, 0]
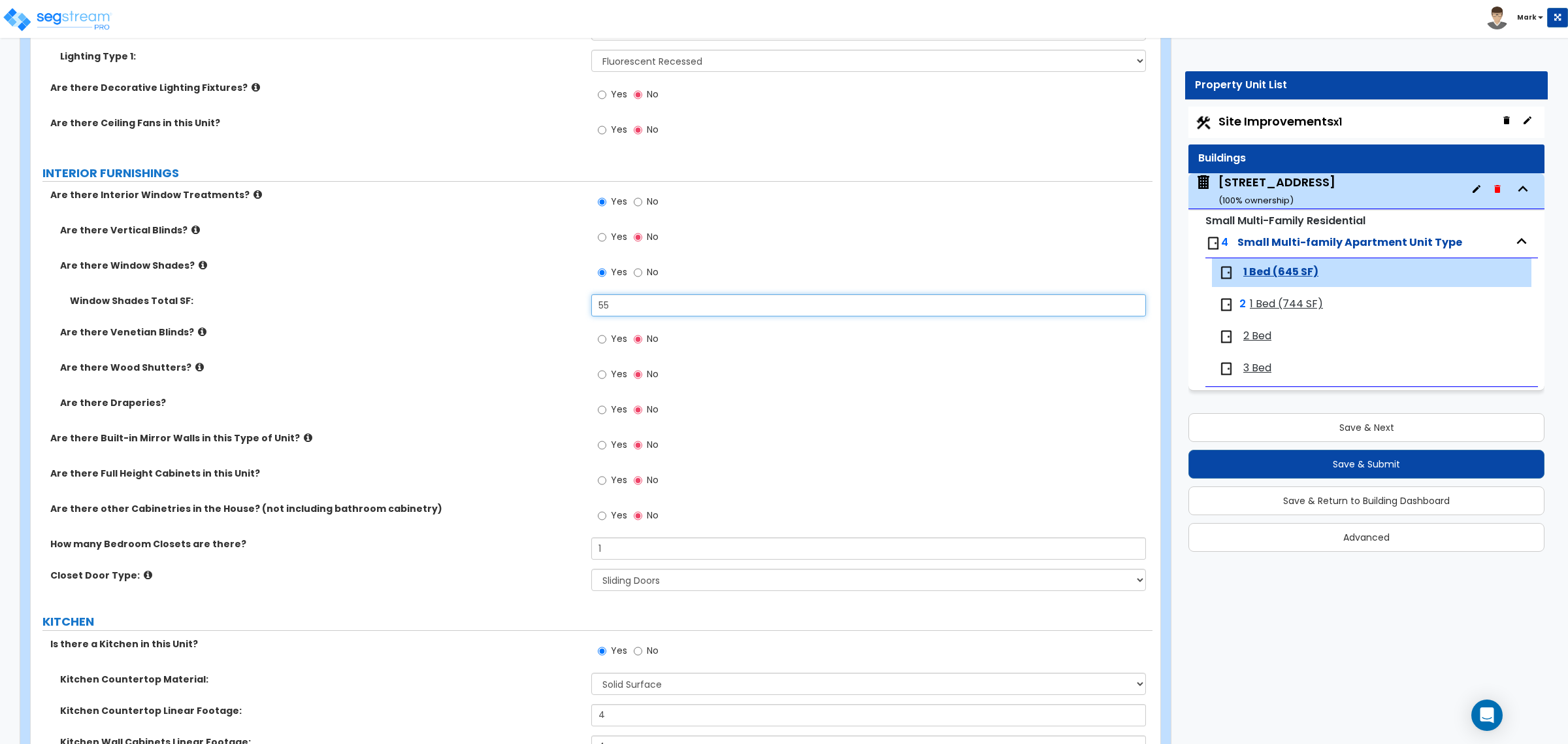
click at [651, 302] on input "55" at bounding box center [868, 305] width 554 height 22
click at [635, 298] on input "35" at bounding box center [868, 305] width 554 height 22
click at [1263, 300] on span "1 Bed (744 SF)" at bounding box center [1286, 304] width 73 height 15
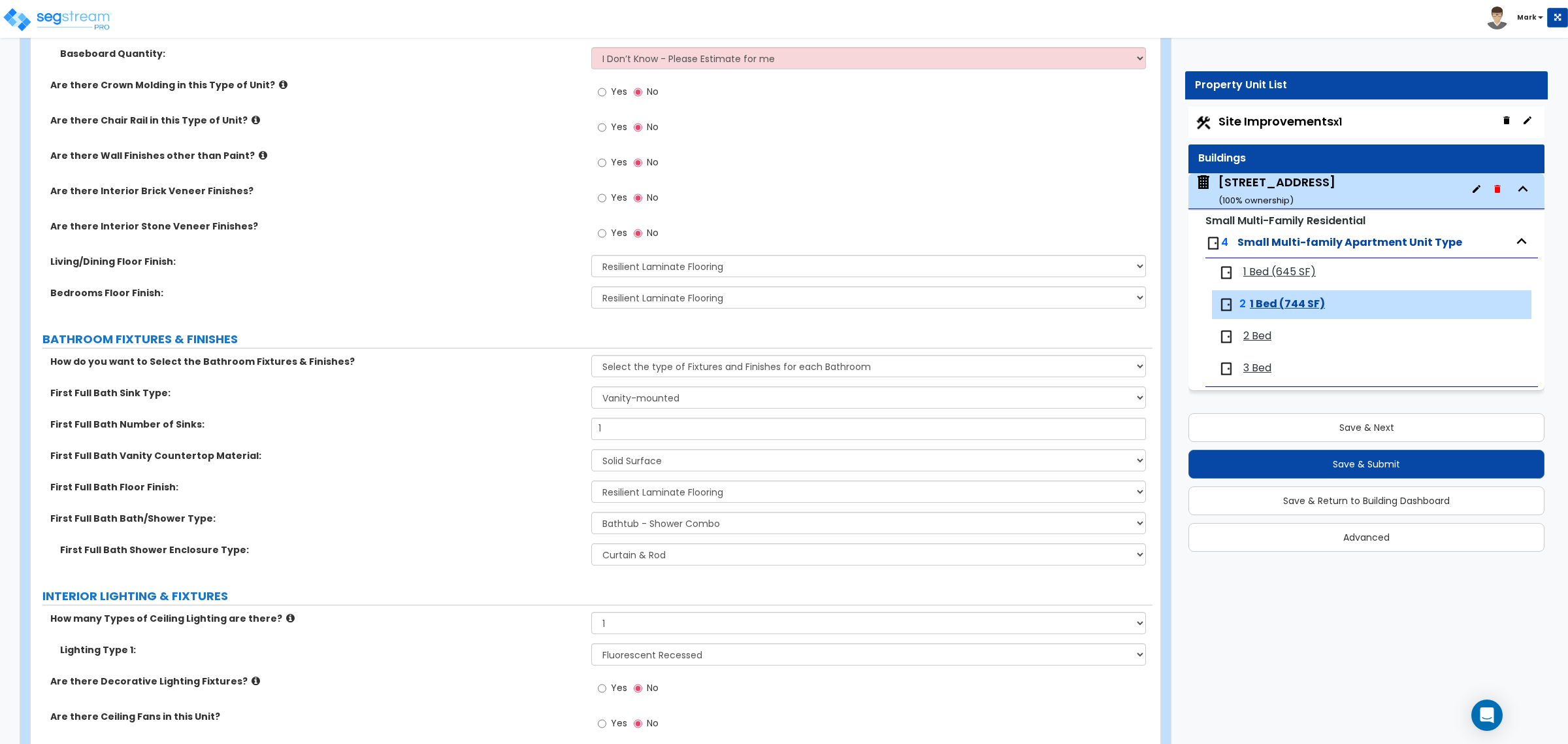
scroll to position [735, 0]
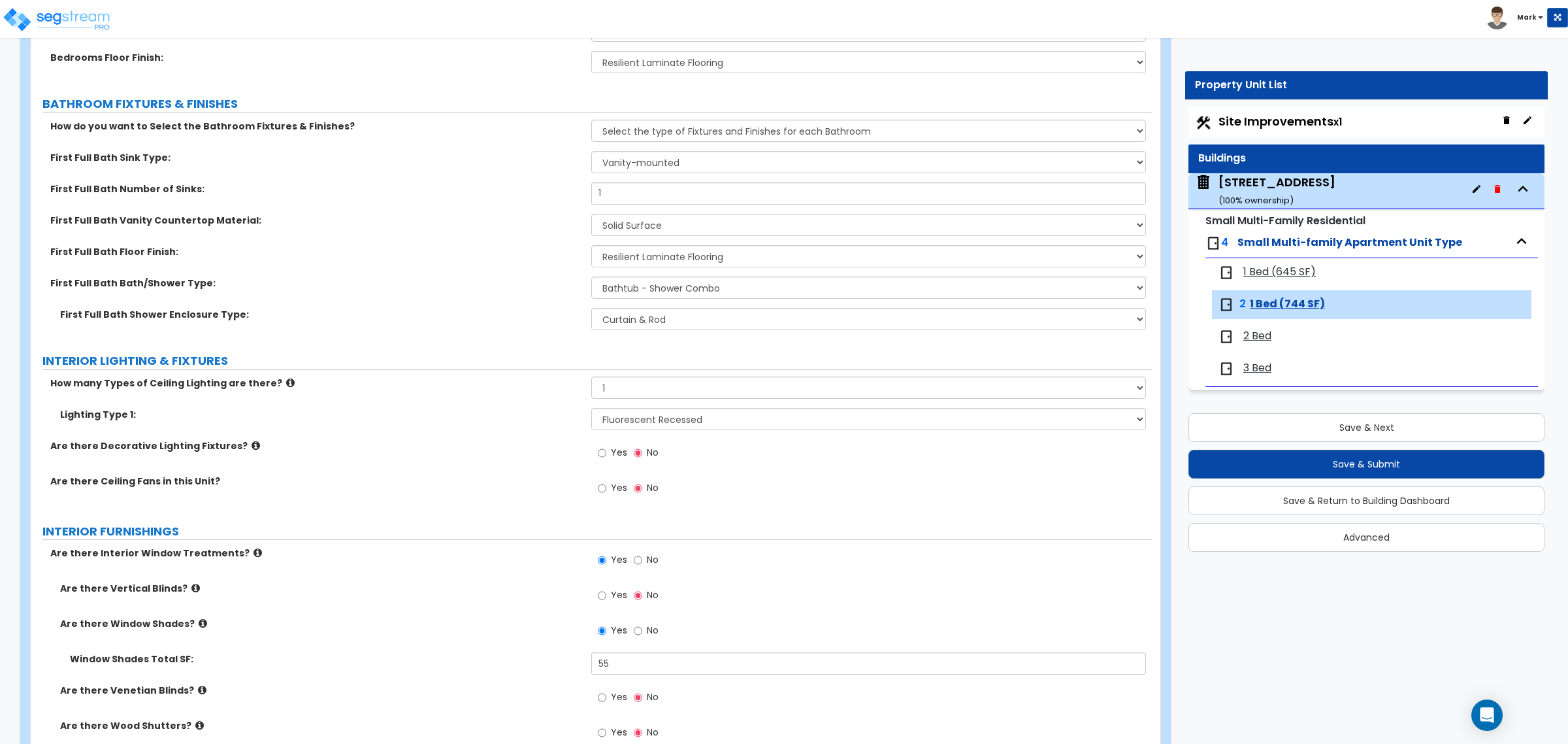
click at [1261, 337] on span "2 Bed" at bounding box center [1257, 336] width 28 height 15
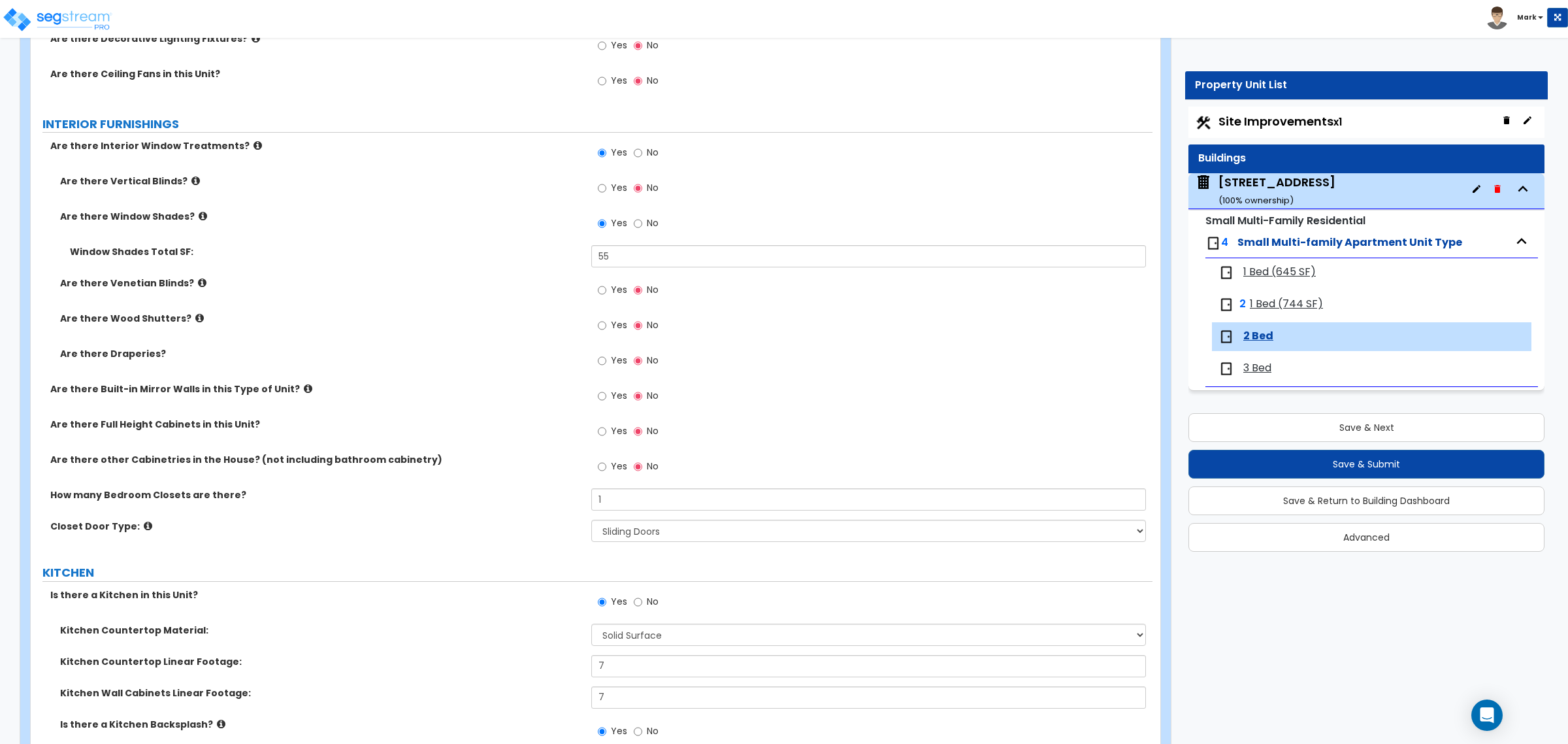
scroll to position [1143, 0]
click at [651, 260] on input "55" at bounding box center [868, 255] width 554 height 22
click at [1258, 370] on span "3 Bed" at bounding box center [1257, 368] width 28 height 15
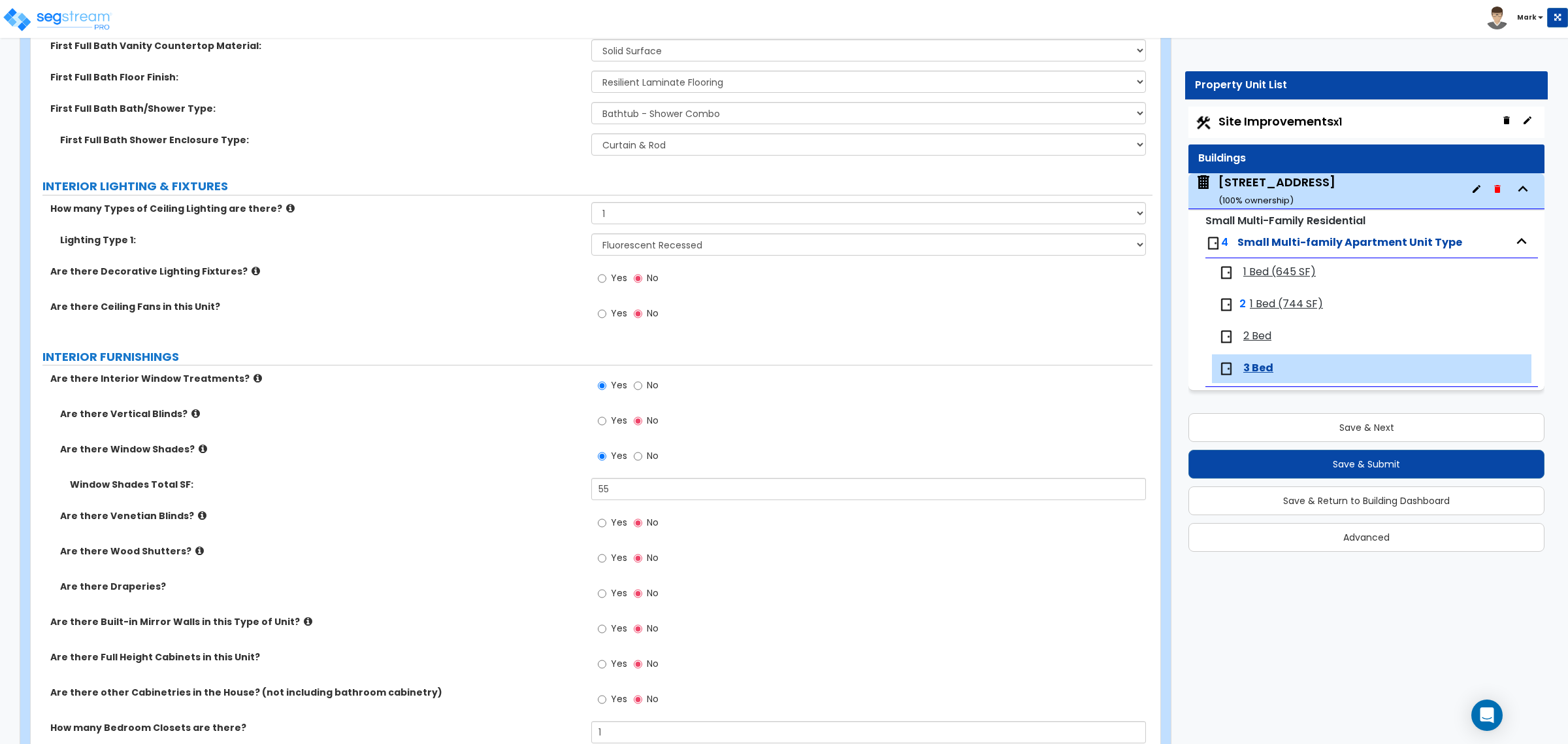
scroll to position [1062, 0]
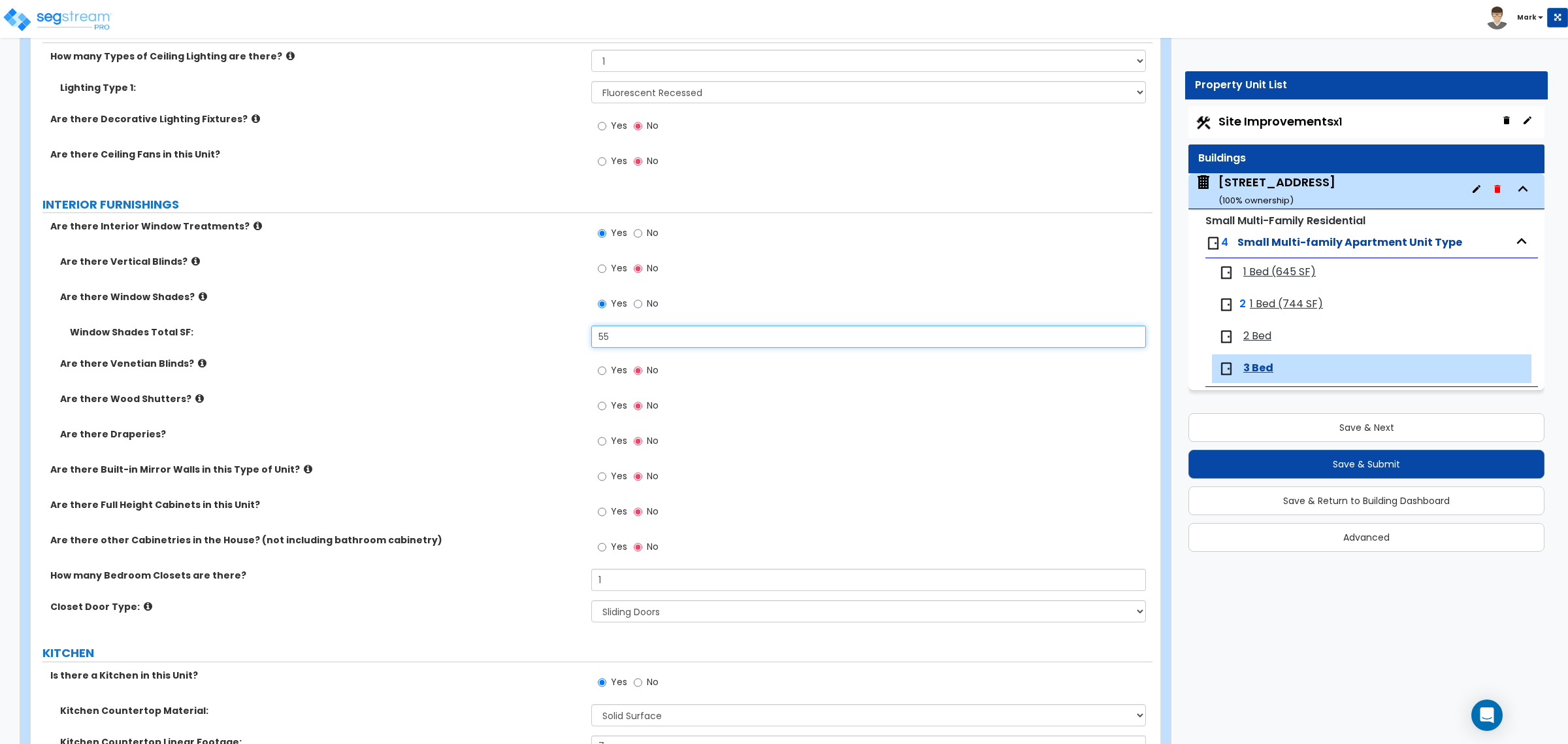
click at [635, 334] on input "55" at bounding box center [868, 337] width 554 height 22
click at [482, 411] on div "Are there Wood Shutters? Yes No" at bounding box center [591, 410] width 1121 height 35
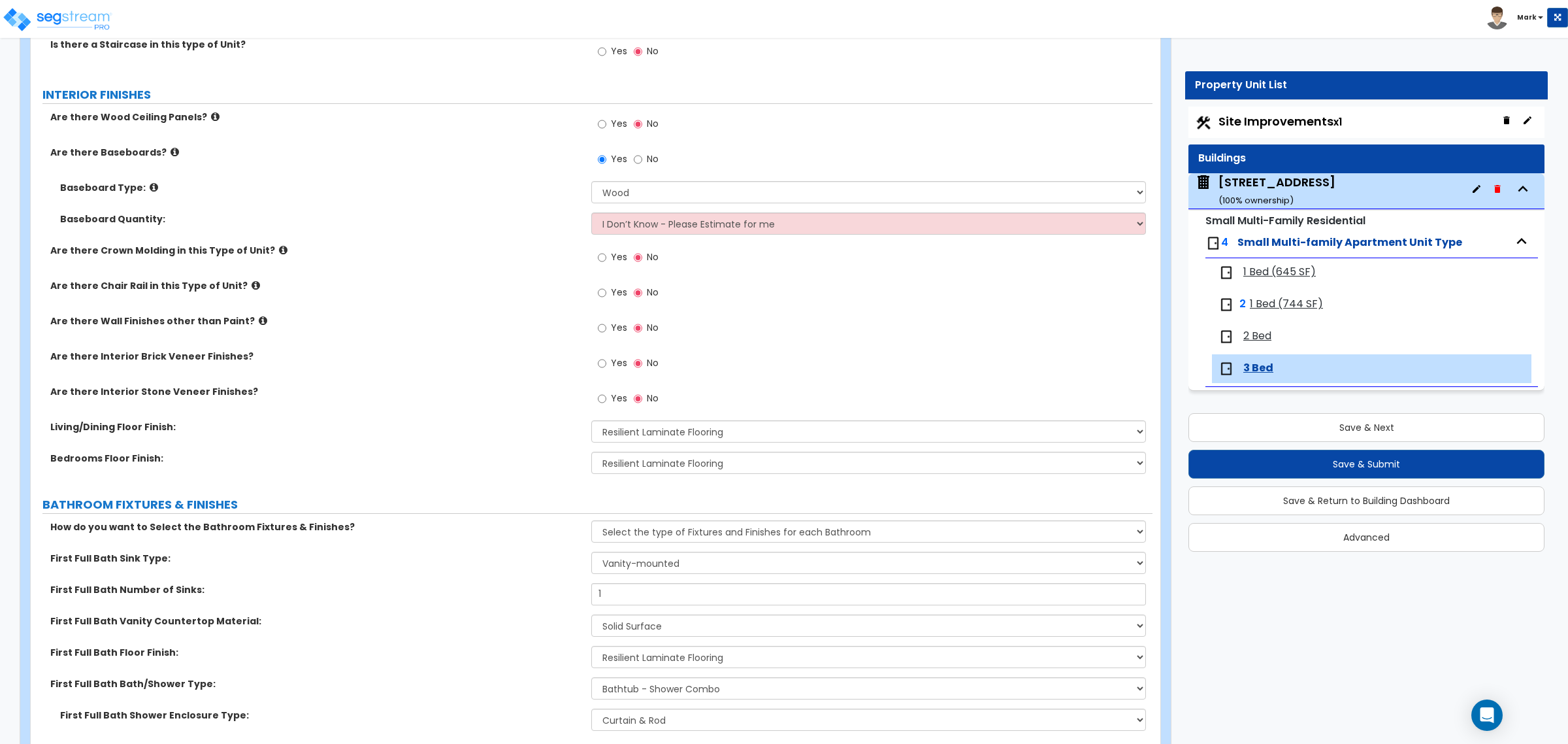
scroll to position [239, 0]
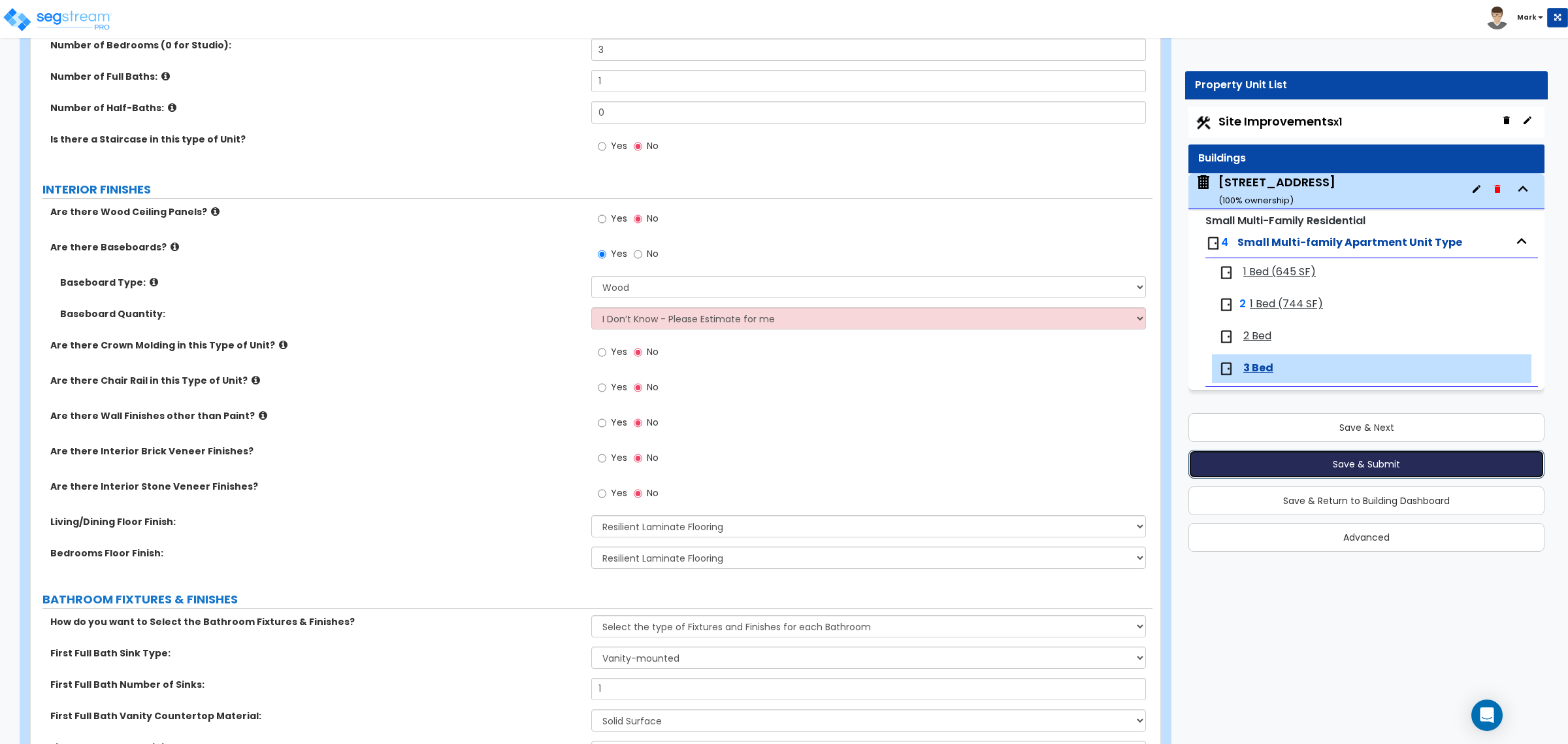
click at [1362, 464] on button "Save & Submit" at bounding box center [1366, 464] width 356 height 29
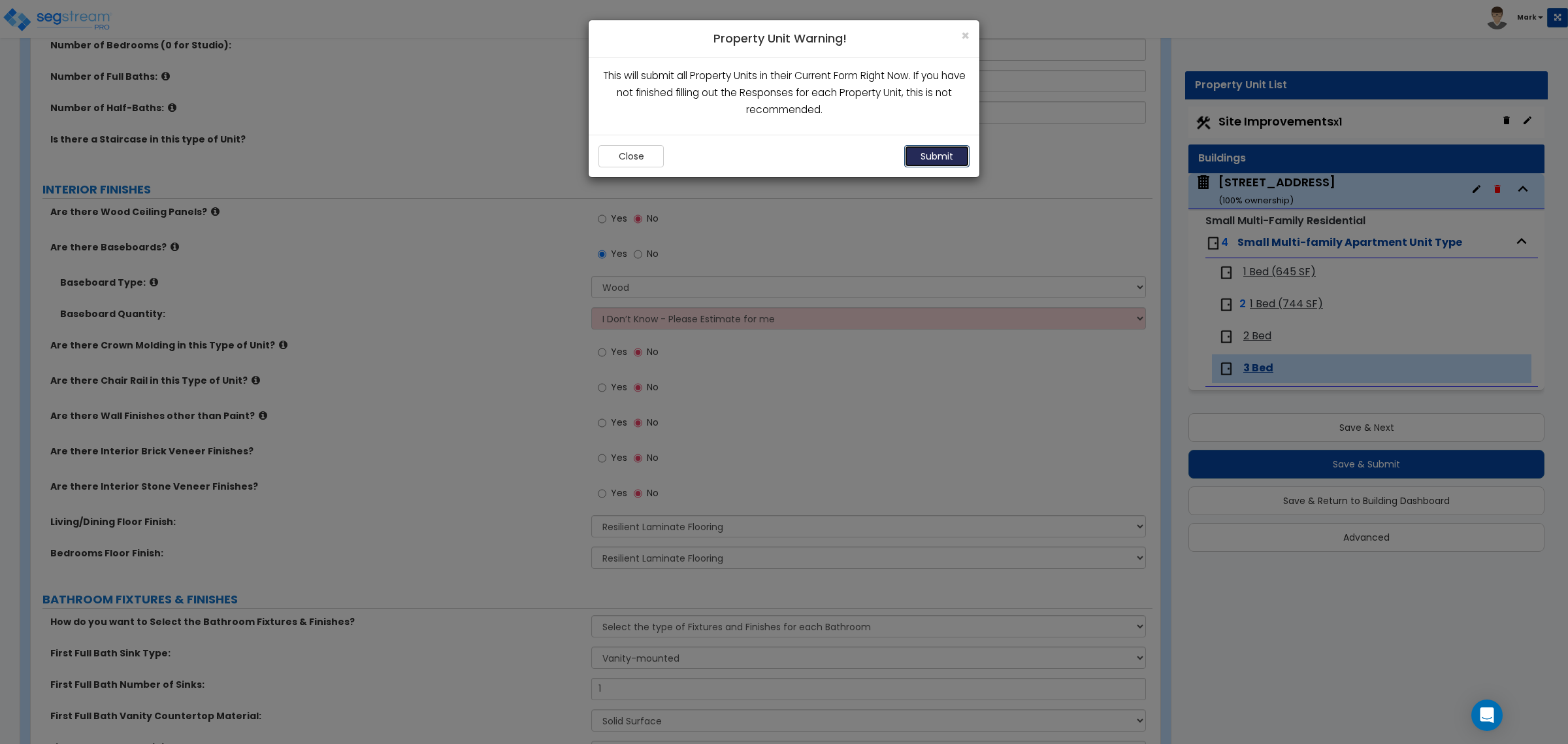
click at [942, 149] on button "Submit" at bounding box center [937, 157] width 65 height 22
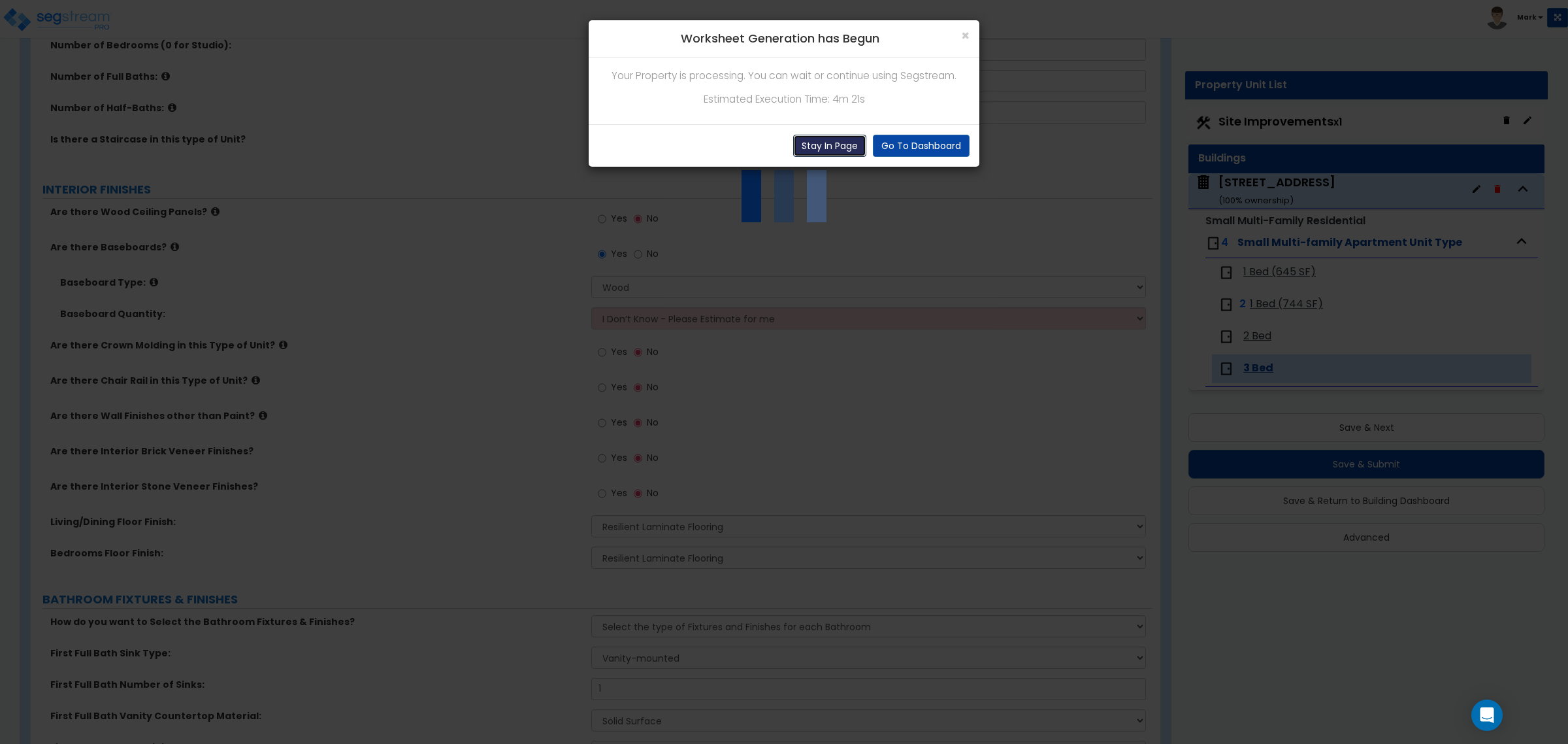
drag, startPoint x: 827, startPoint y: 141, endPoint x: 835, endPoint y: 154, distance: 15.3
click at [827, 141] on button "Stay In Page" at bounding box center [829, 146] width 73 height 22
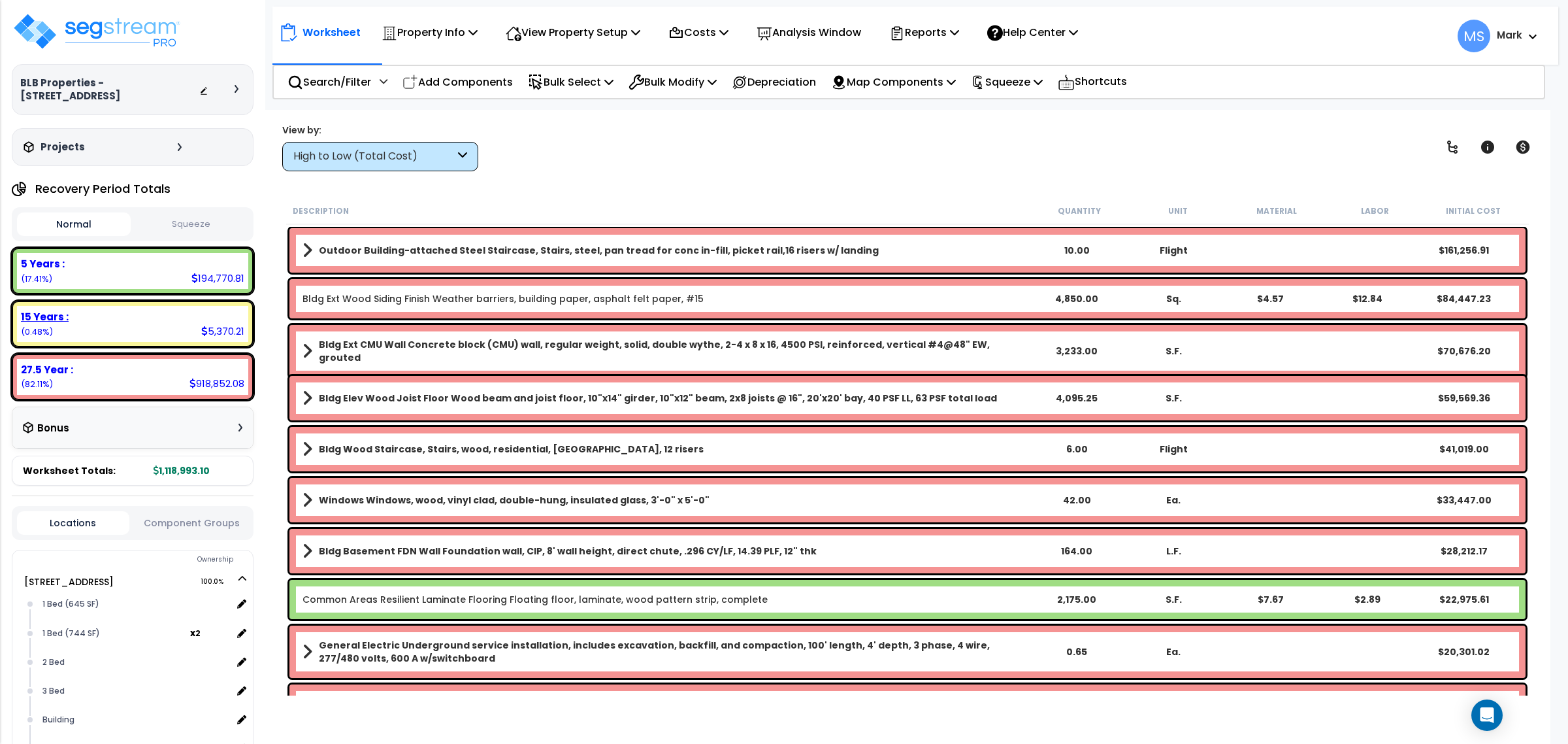
click at [167, 327] on div "15 Years : 5,370.21 (0.48%)" at bounding box center [133, 324] width 231 height 36
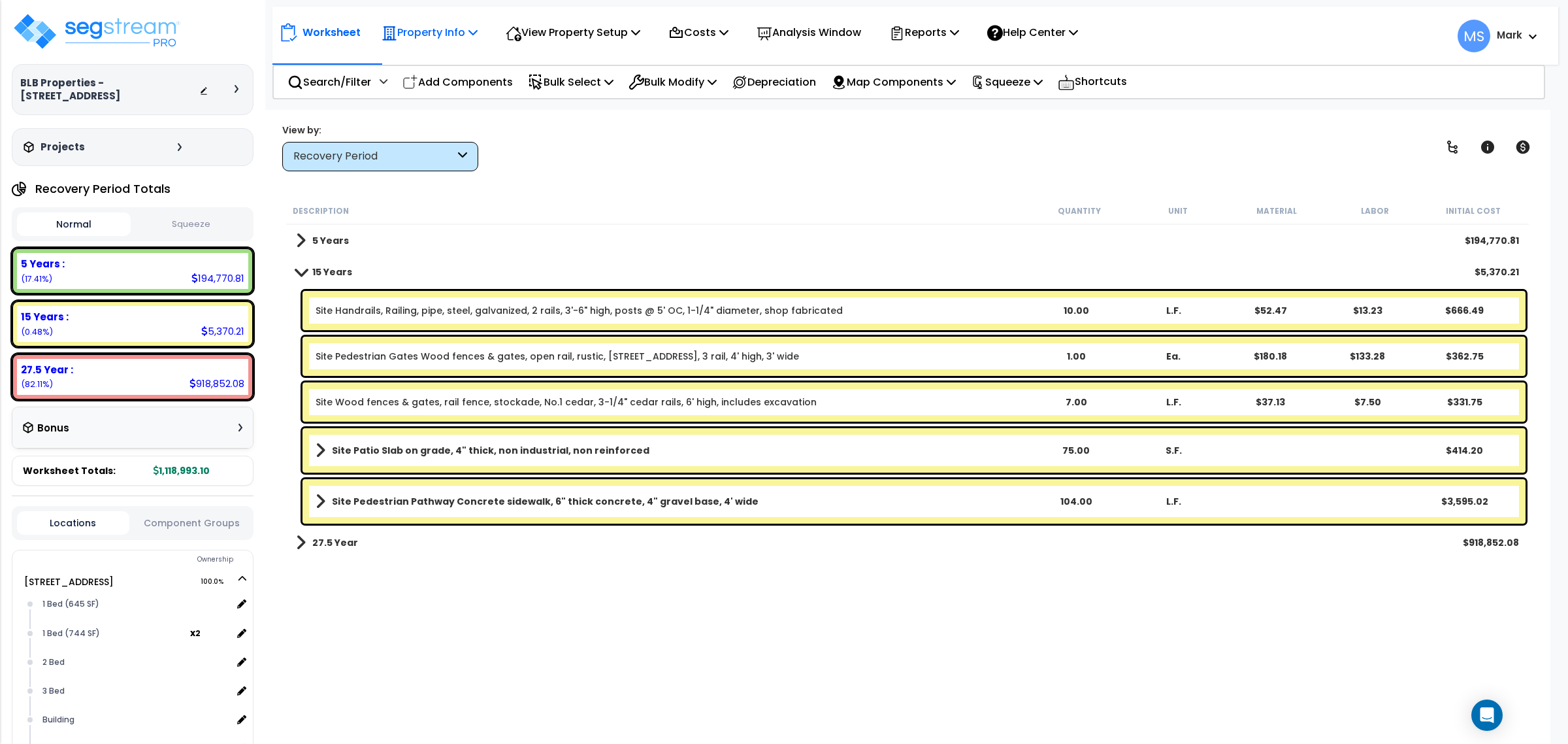
click at [449, 27] on p "Property Info" at bounding box center [430, 32] width 96 height 18
click at [478, 25] on p "View Property Setup" at bounding box center [430, 32] width 96 height 18
click at [557, 93] on link "View Questionnaire" at bounding box center [563, 89] width 129 height 27
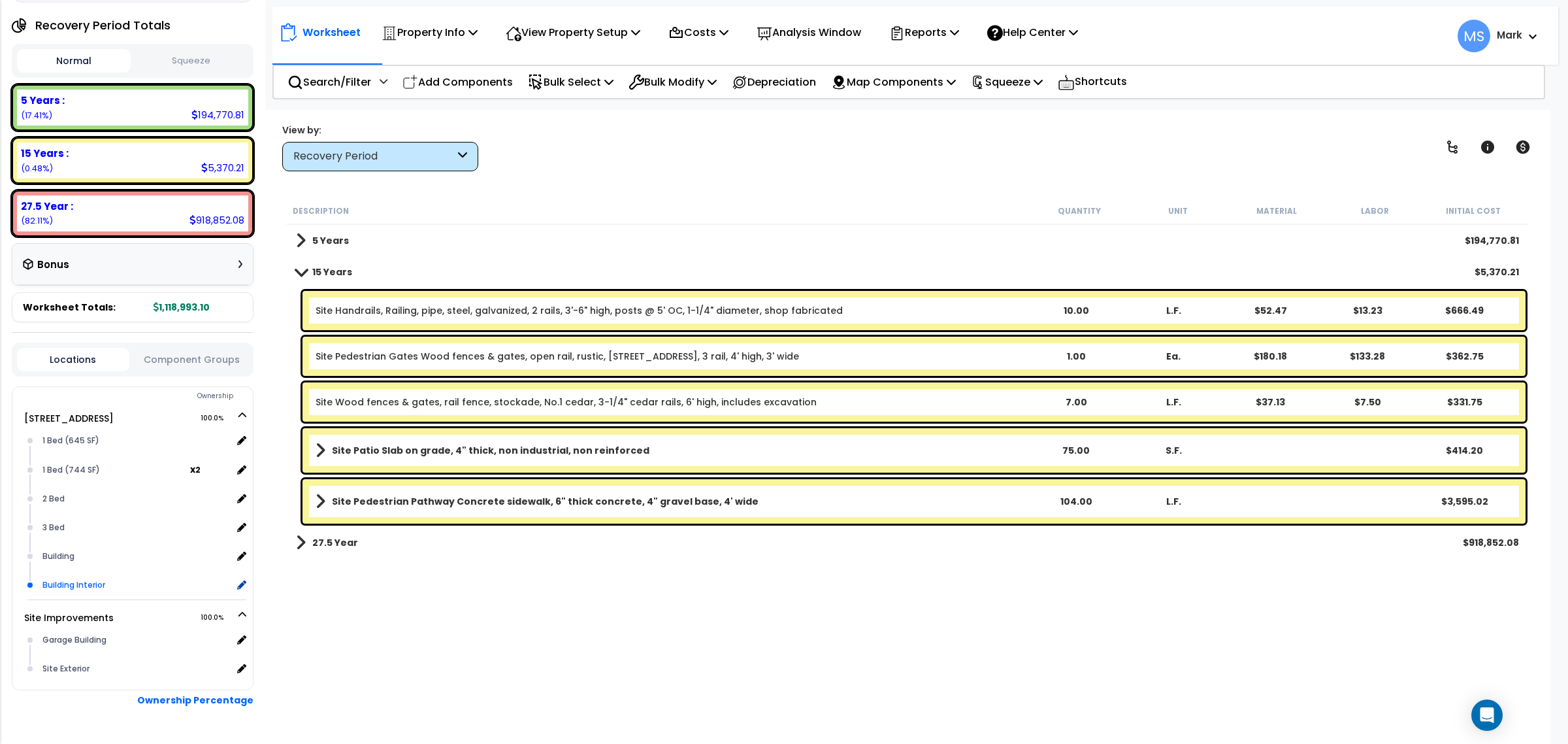
scroll to position [57, 0]
click at [72, 644] on div "Garage Building" at bounding box center [136, 640] width 193 height 16
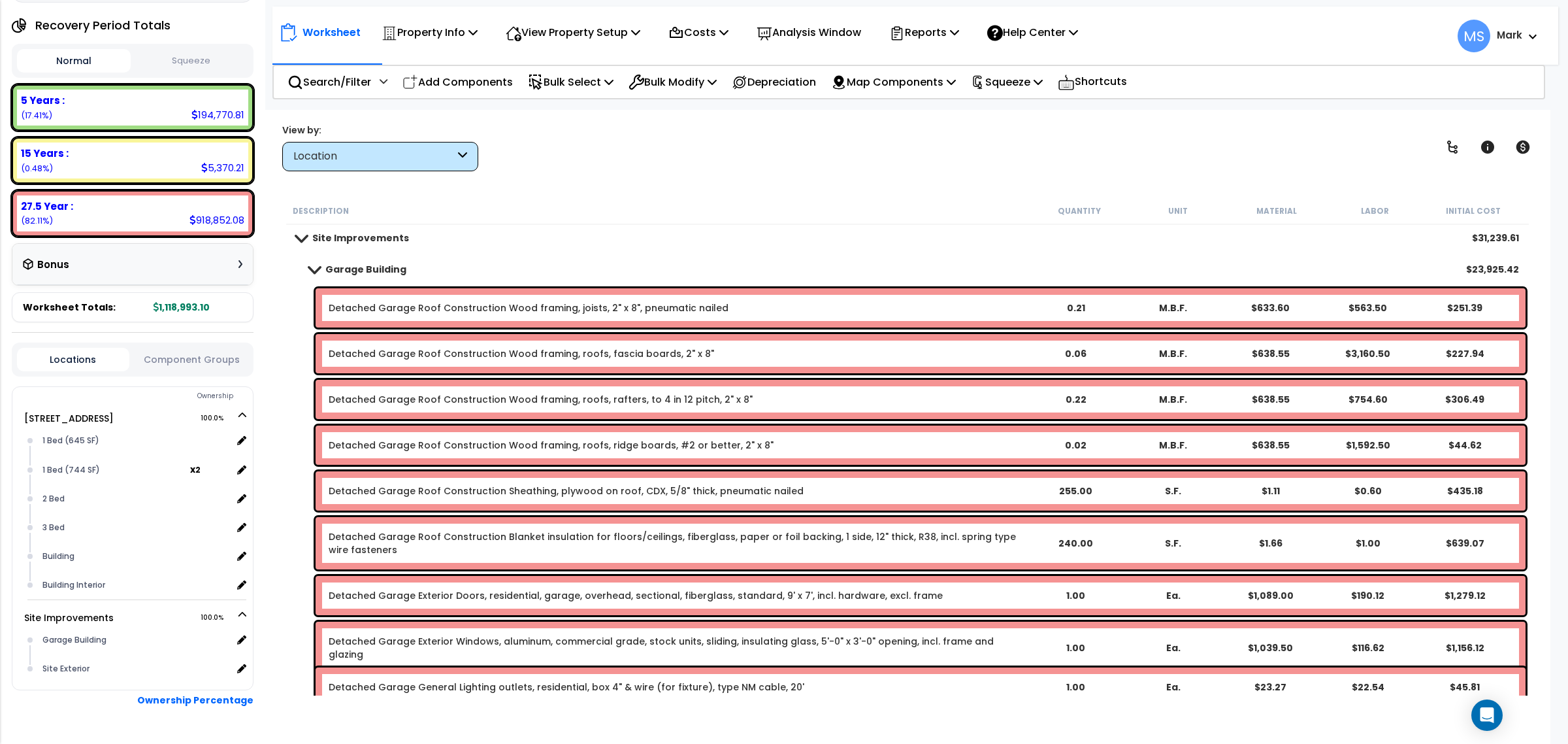
scroll to position [0, 0]
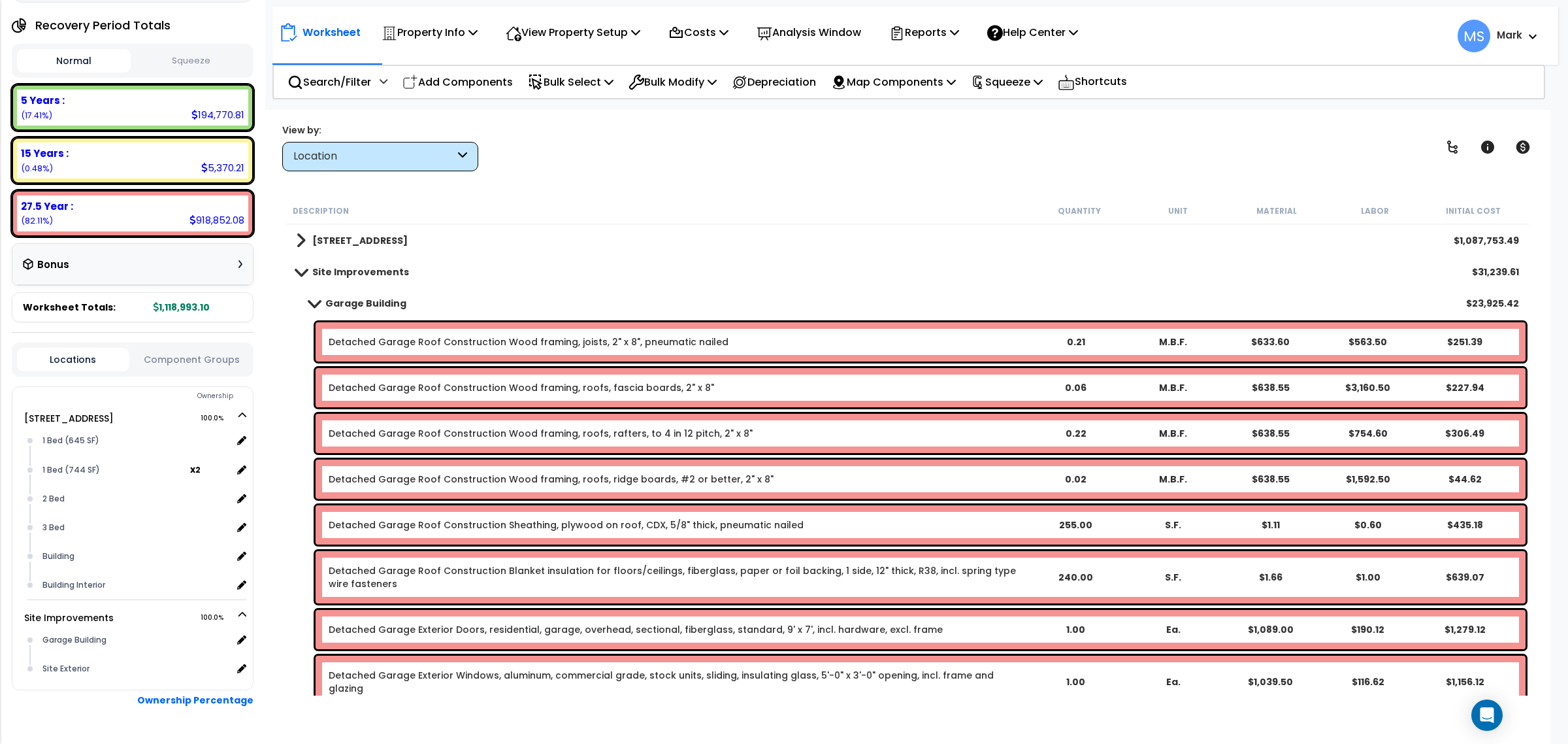
click at [403, 337] on link "Detached Garage Roof Construction Wood framing, joists, 2" x 8", pneumatic nail…" at bounding box center [529, 341] width 400 height 13
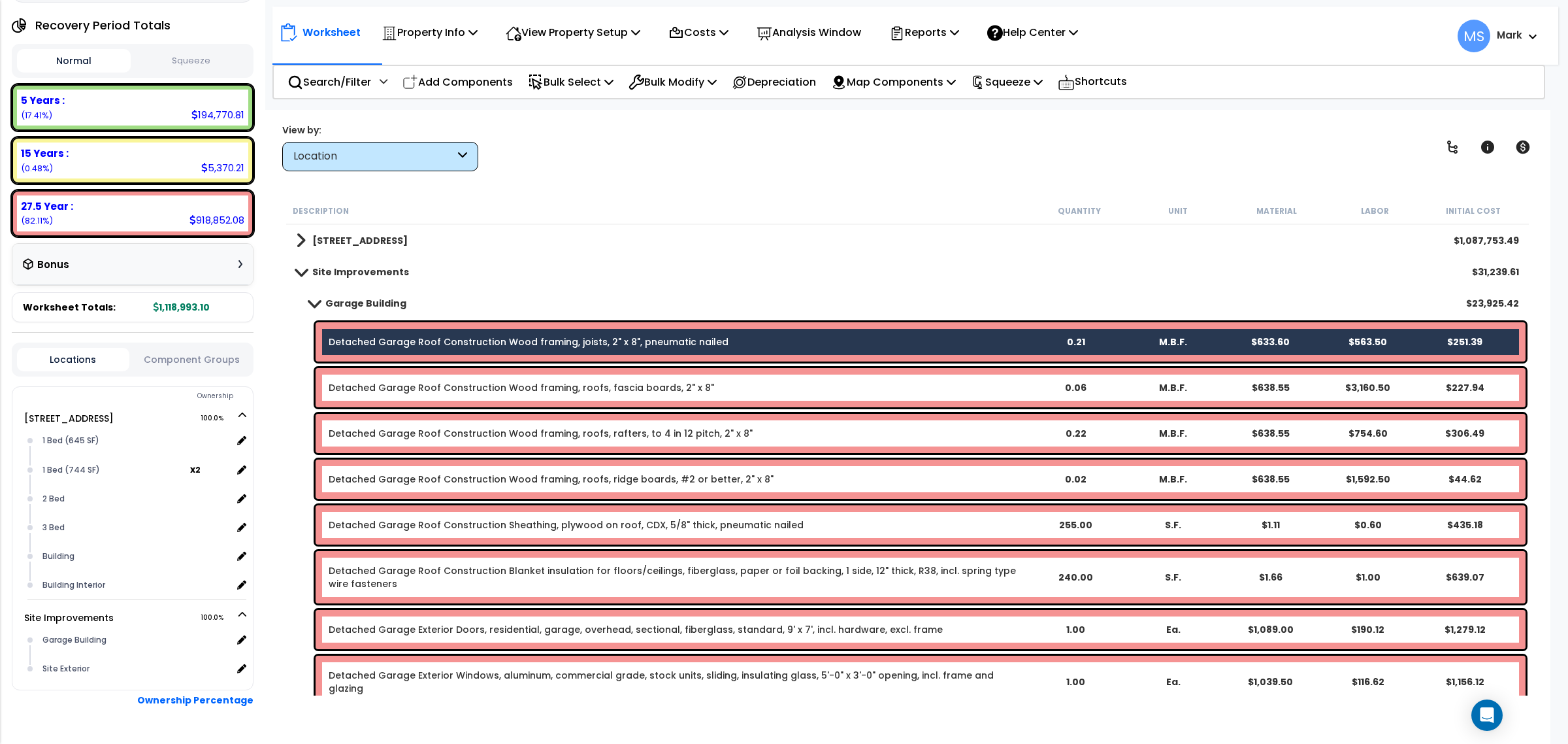
click at [401, 386] on link "Detached Garage Roof Construction Wood framing, roofs, fascia boards, 2" x 8"" at bounding box center [521, 387] width 386 height 13
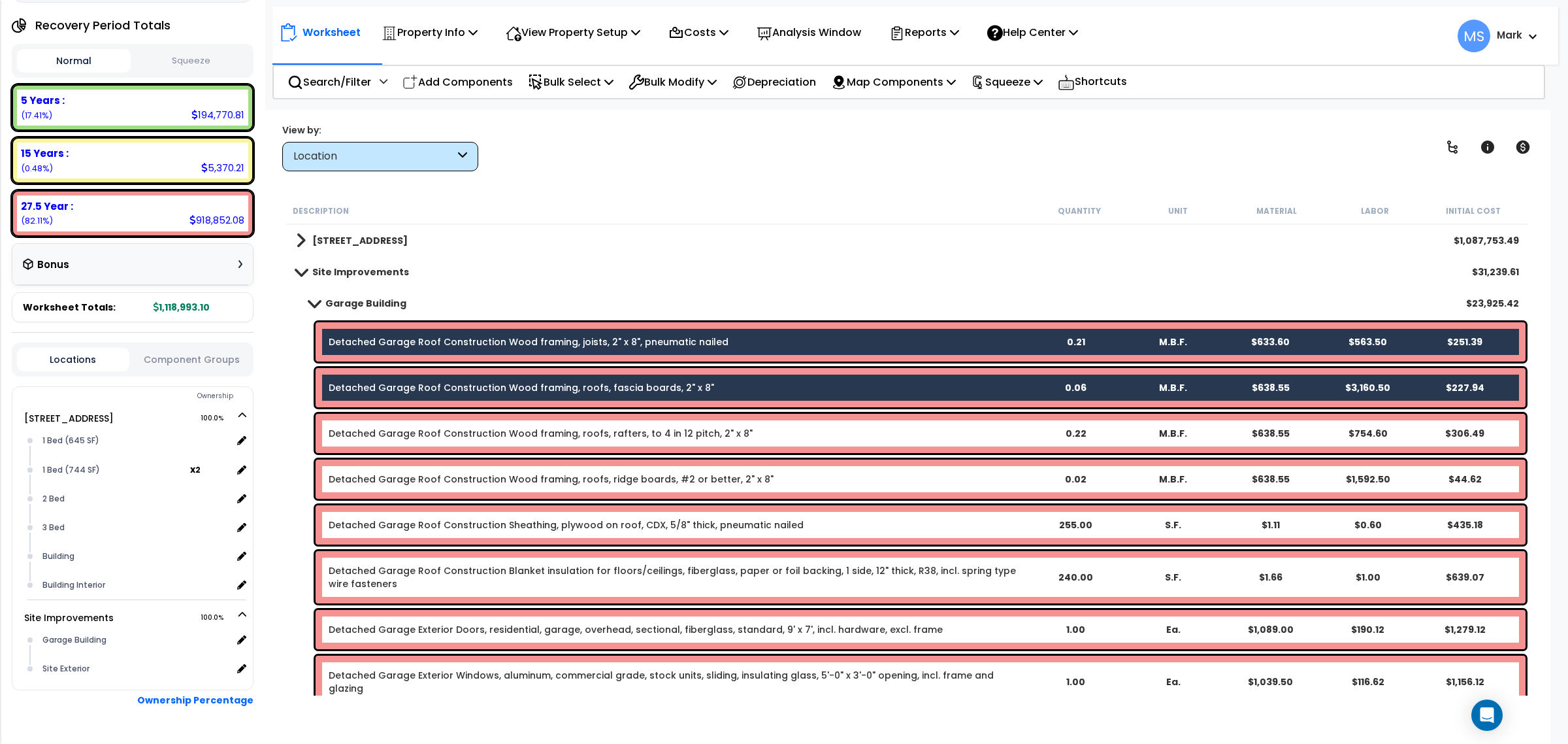
click at [402, 420] on div "Detached Garage Roof Construction Wood framing, roofs, rafters, to 4 in 12 pitc…" at bounding box center [921, 433] width 1210 height 39
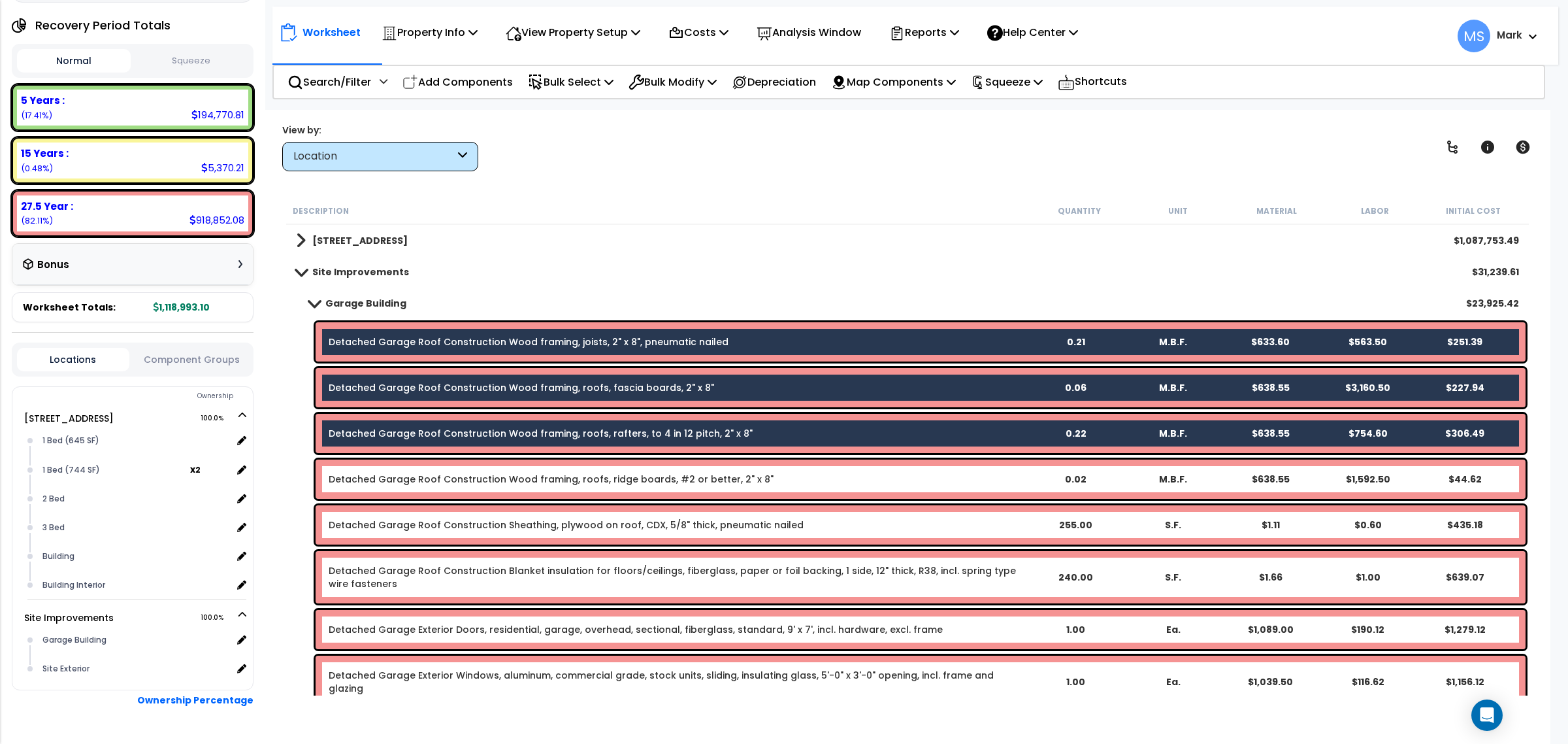
click at [407, 469] on div "Detached Garage Roof Construction Wood framing, roofs, ridge boards, #2 or bett…" at bounding box center [921, 479] width 1210 height 39
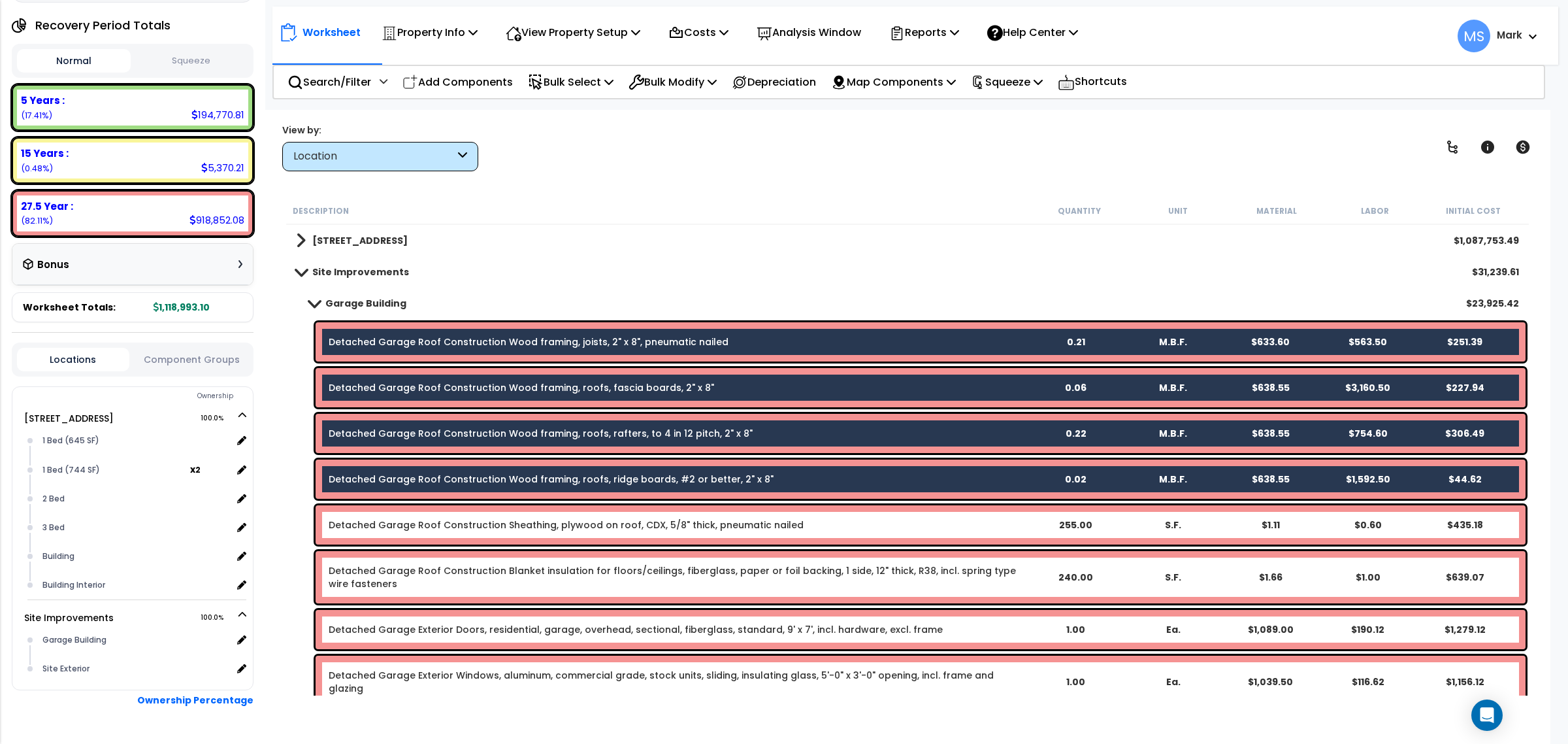
click at [413, 523] on link "Detached Garage Roof Construction Sheathing, plywood on roof, CDX, 5/8" thick, …" at bounding box center [566, 525] width 475 height 13
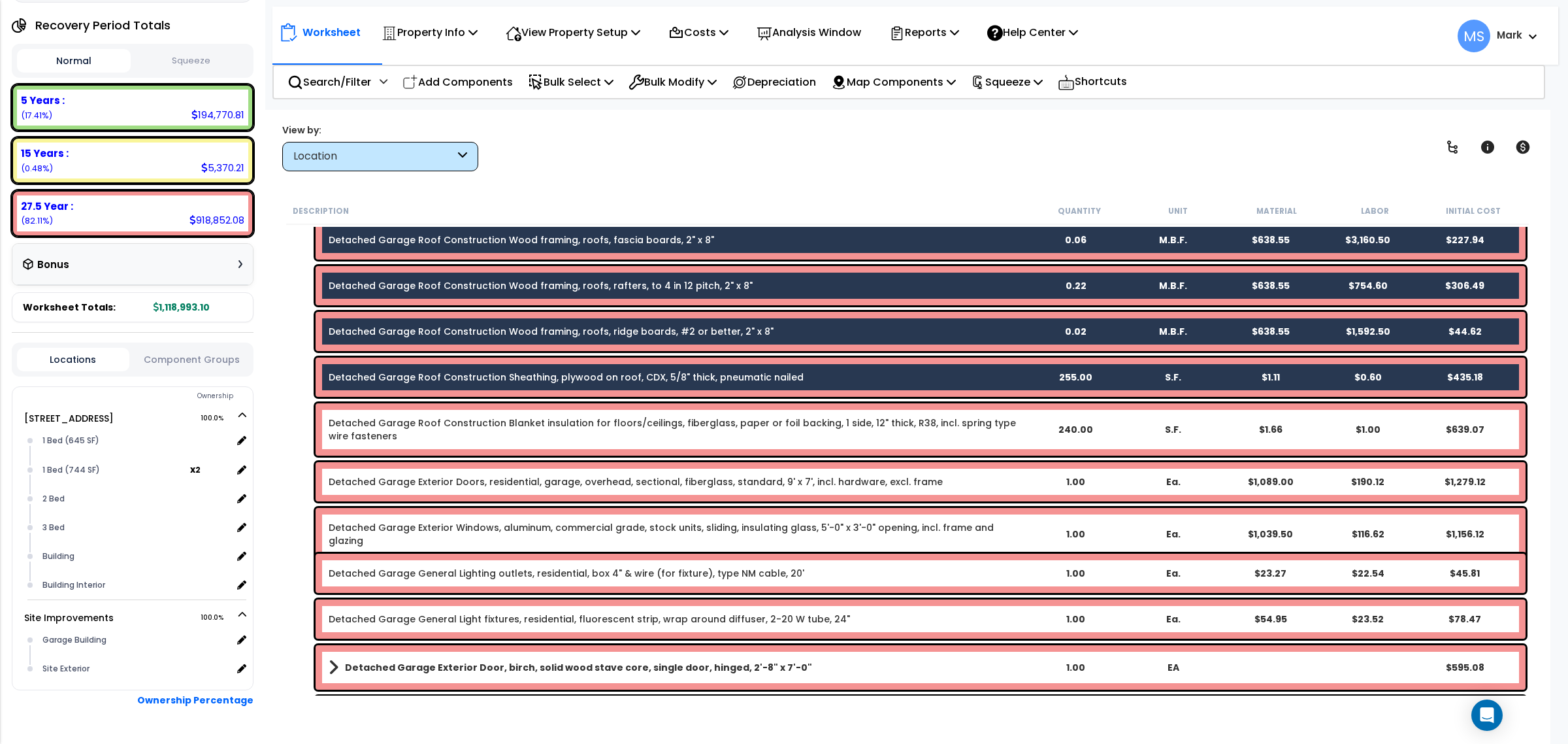
scroll to position [163, 0]
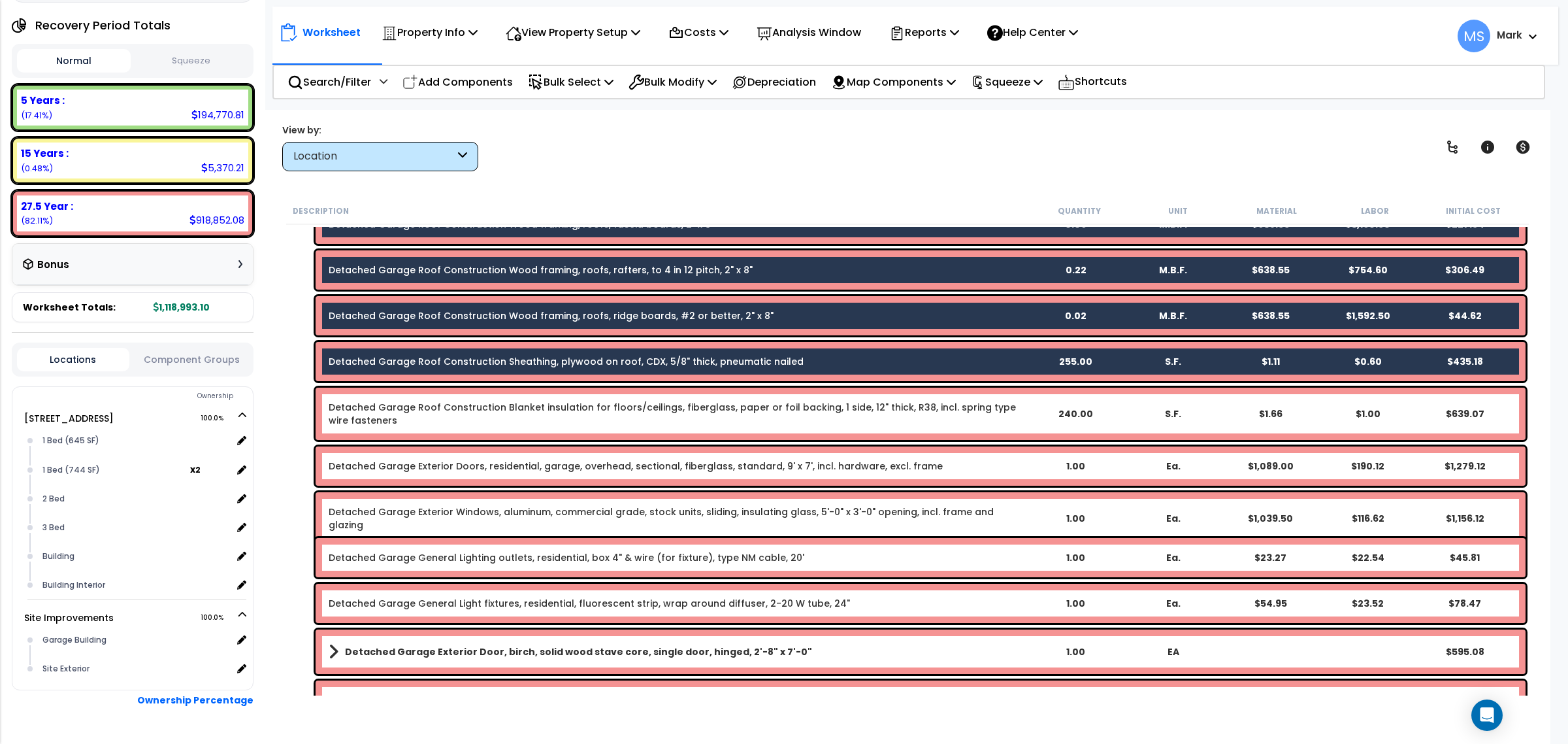
click at [413, 416] on link "Detached Garage Roof Construction Blanket insulation for floors/ceilings, fiber…" at bounding box center [677, 414] width 697 height 27
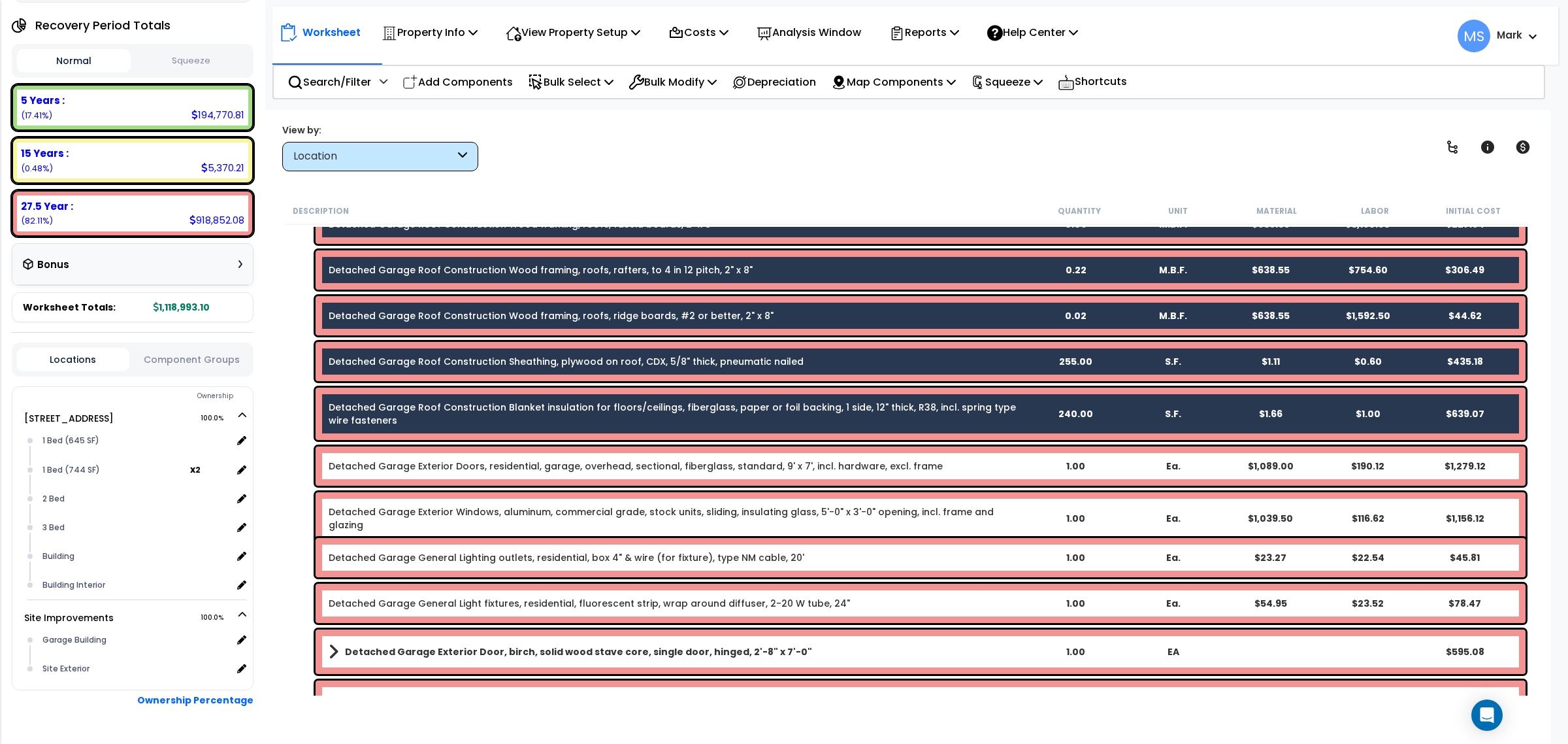
click at [419, 468] on link "Detached Garage Exterior Doors, residential, garage, overhead, sectional, fiber…" at bounding box center [635, 466] width 614 height 13
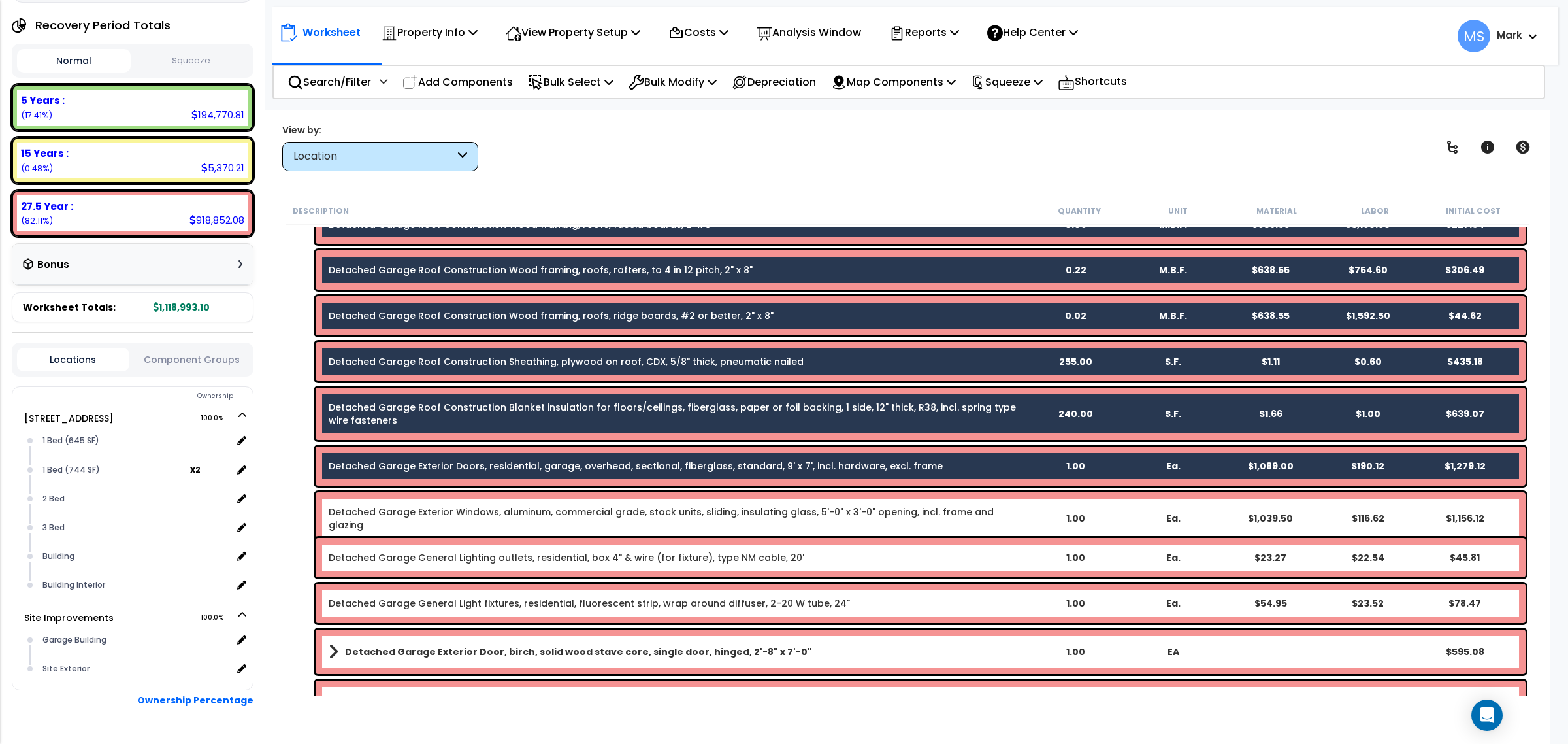
click at [420, 509] on link "Detached Garage Exterior Windows, aluminum, commercial grade, stock units, slid…" at bounding box center [677, 518] width 697 height 27
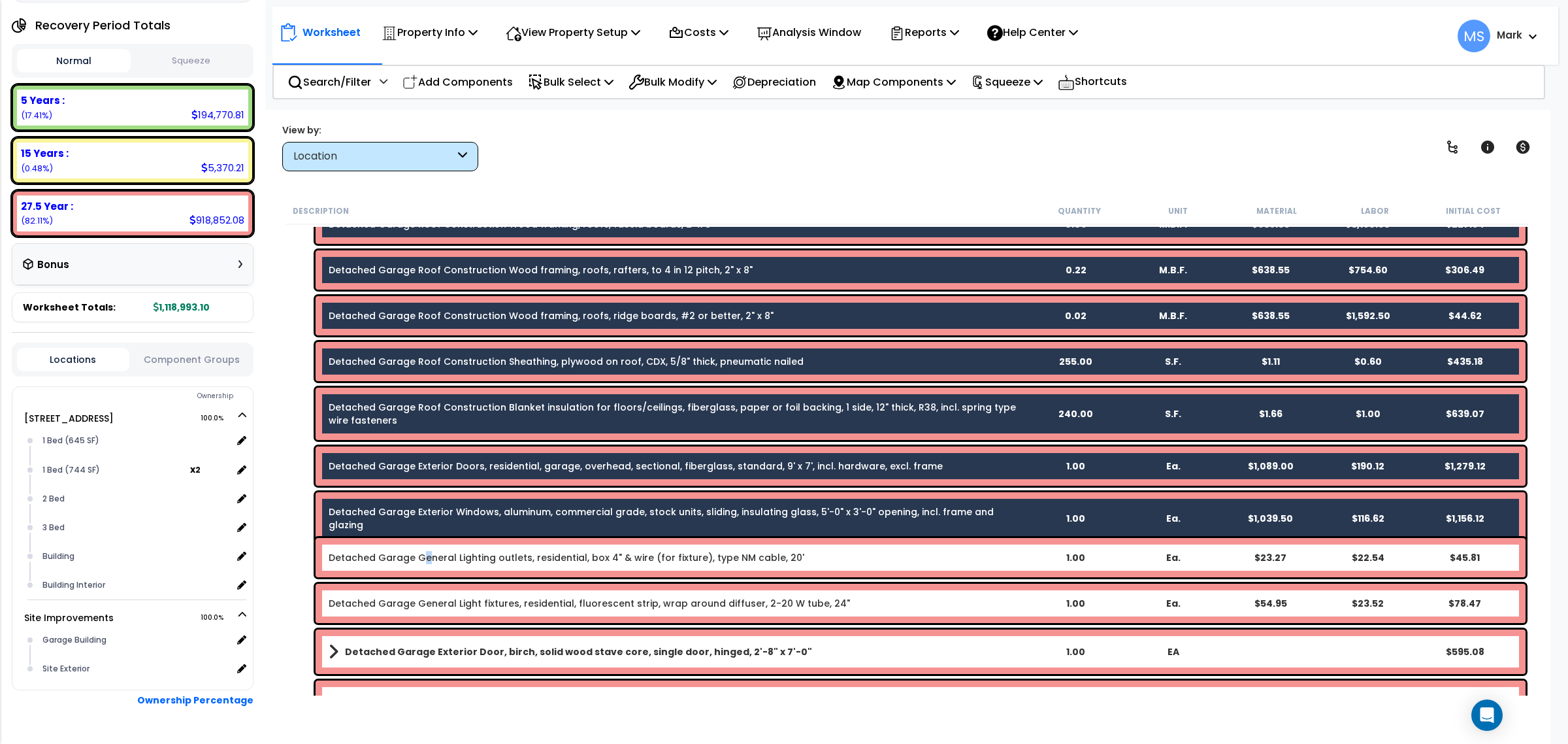
drag, startPoint x: 422, startPoint y: 569, endPoint x: 425, endPoint y: 576, distance: 7.6
click at [423, 569] on div "Detached Garage General Lighting outlets, residential, box 4" & wire (for fixtu…" at bounding box center [921, 557] width 1210 height 39
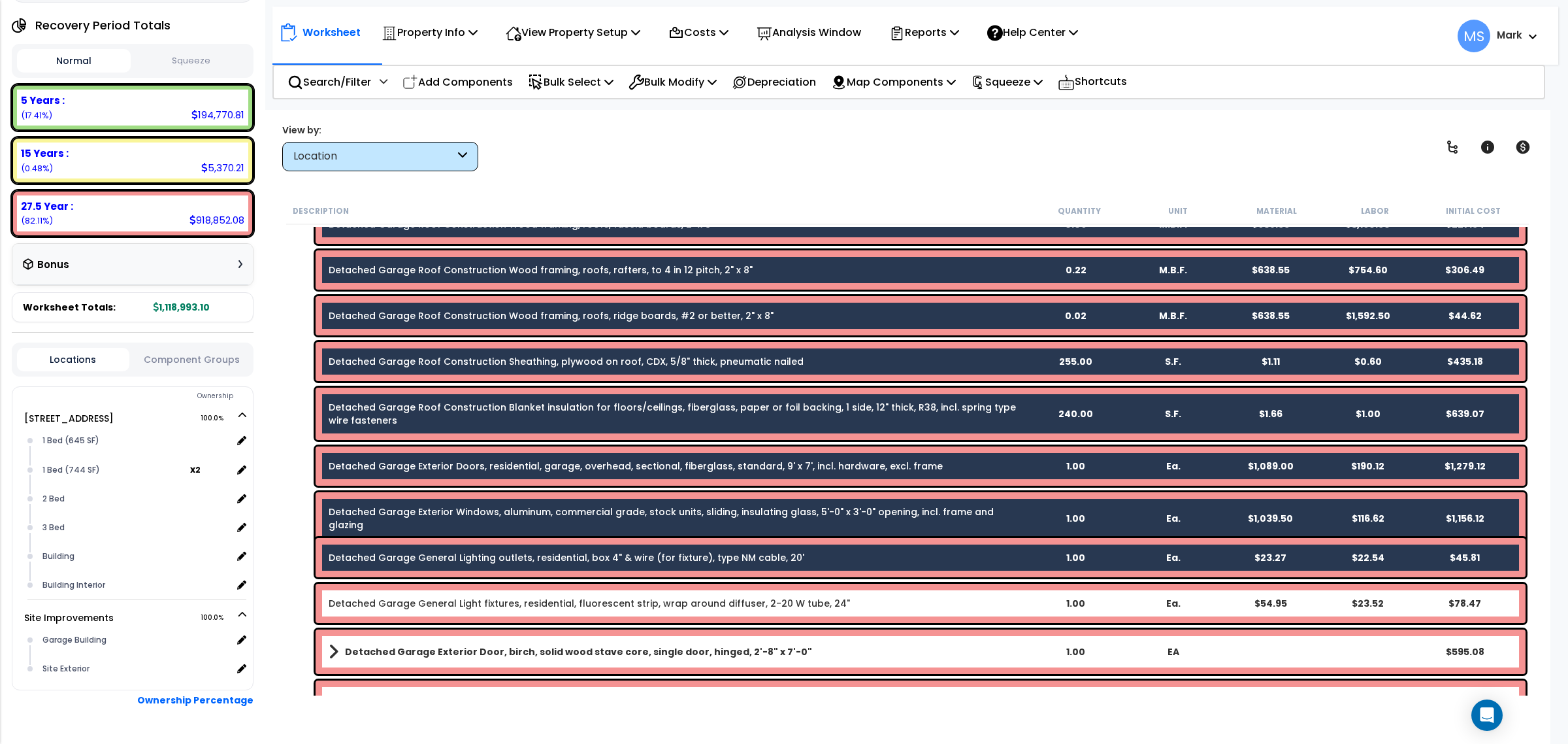
click at [425, 595] on div "Detached Garage General Light fixtures, residential, fluorescent strip, wrap ar…" at bounding box center [921, 603] width 1210 height 39
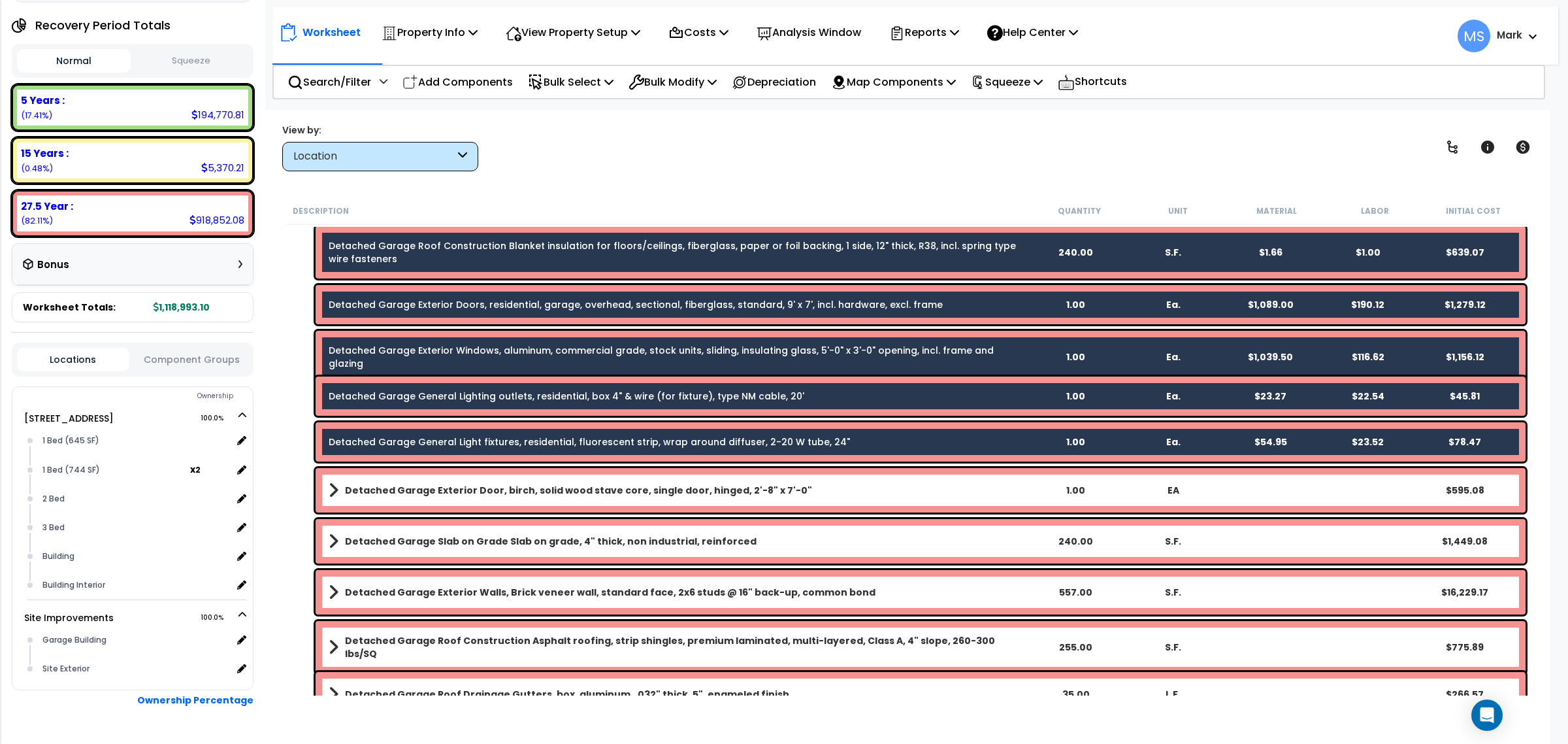
scroll to position [327, 0]
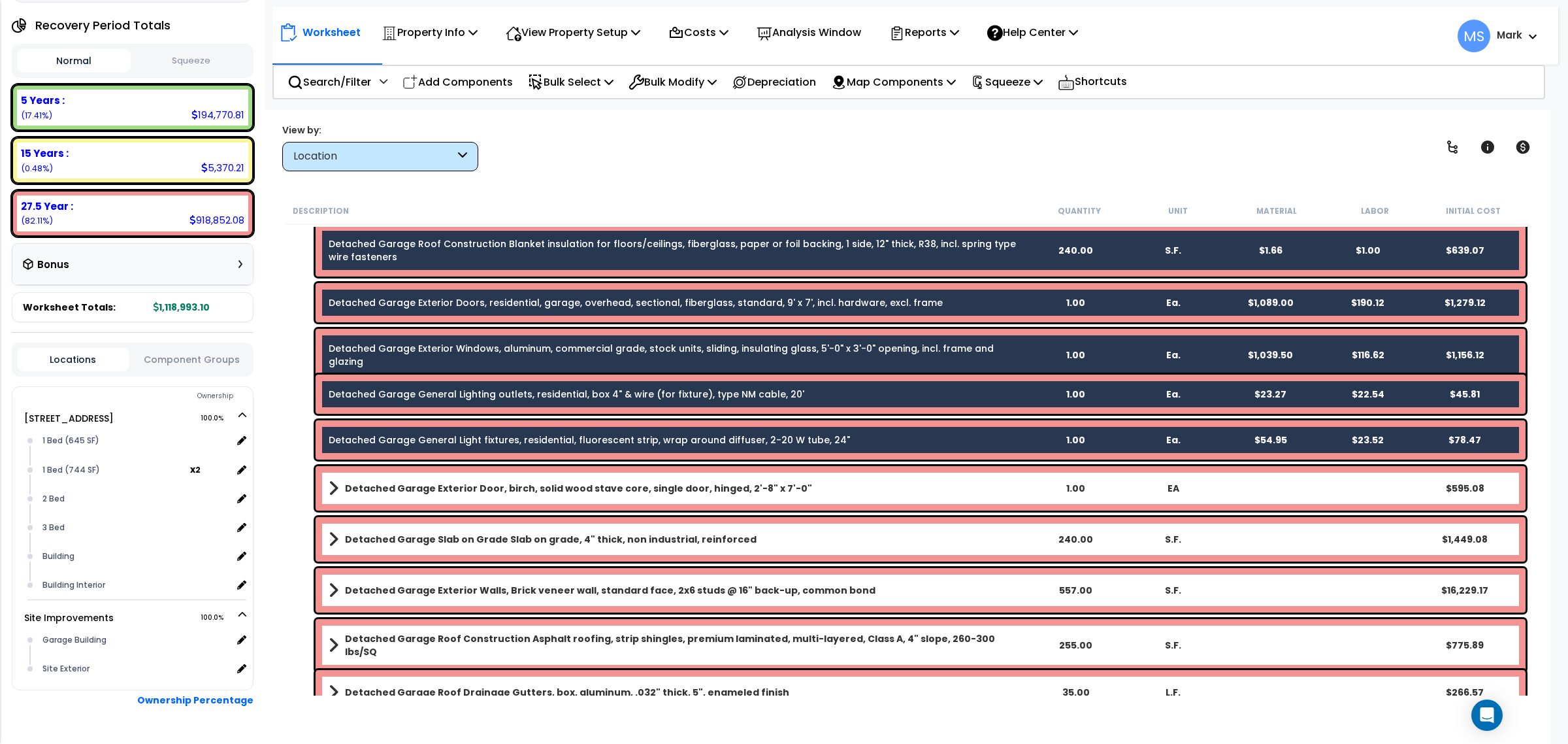
click at [419, 493] on b "Detached Garage Exterior Door, birch, solid wood stave core, single door, hinge…" at bounding box center [578, 488] width 467 height 13
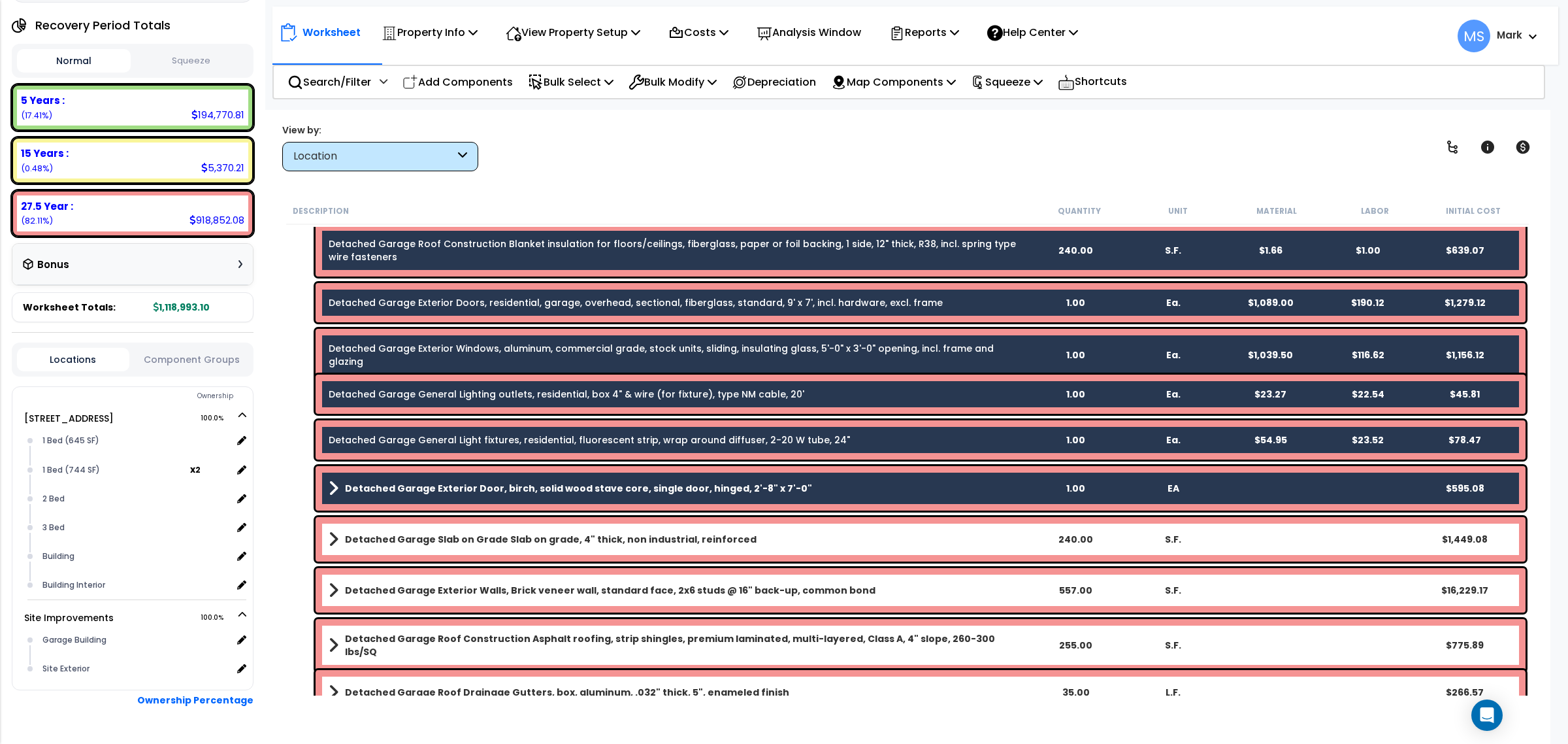
click at [414, 536] on b "Detached Garage Slab on Grade Slab on grade, 4" thick, non industrial, reinforc…" at bounding box center [550, 539] width 411 height 13
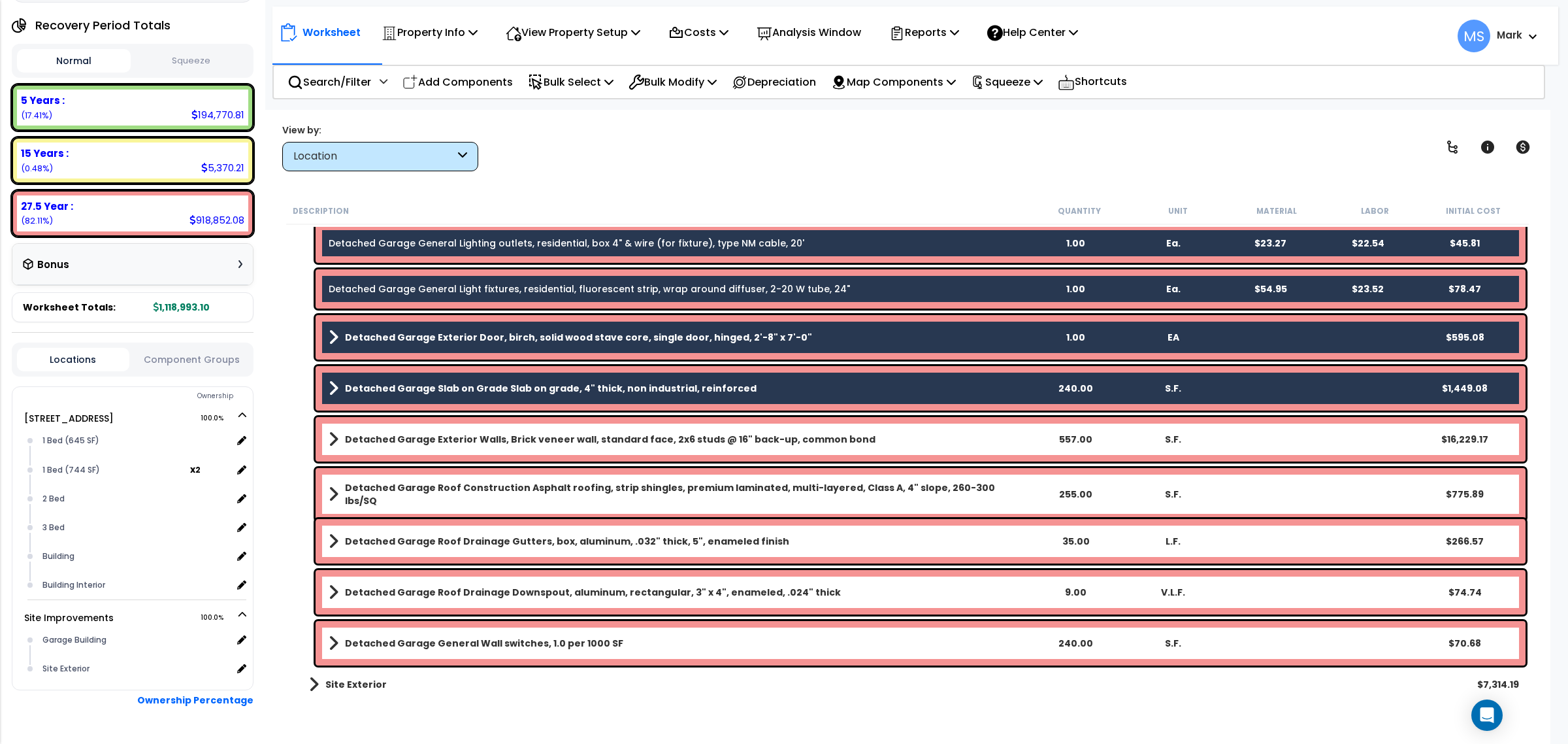
scroll to position [481, 0]
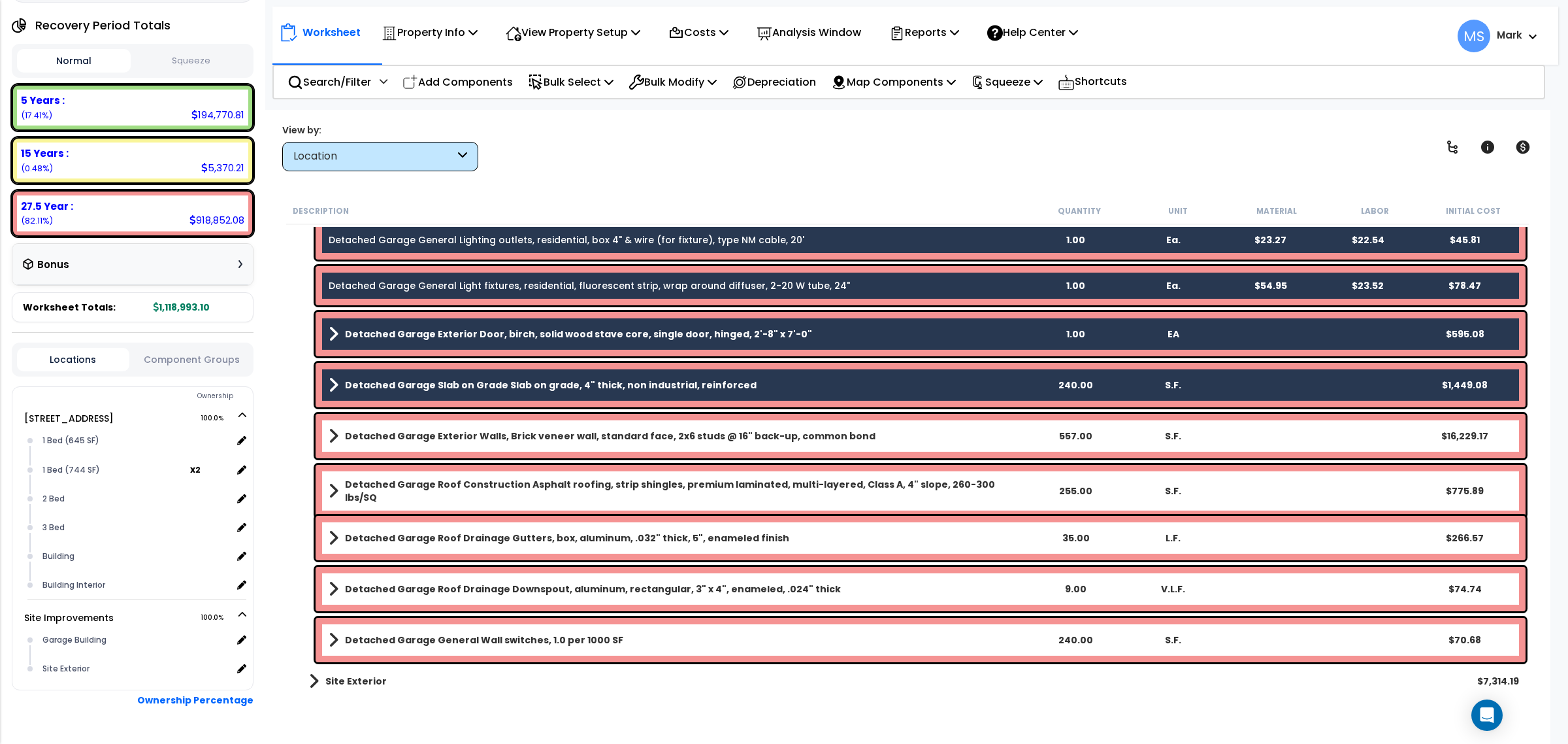
click at [414, 436] on b "Detached Garage Exterior Walls, Brick veneer wall, standard face, 2x6 studs @ 1…" at bounding box center [610, 435] width 530 height 13
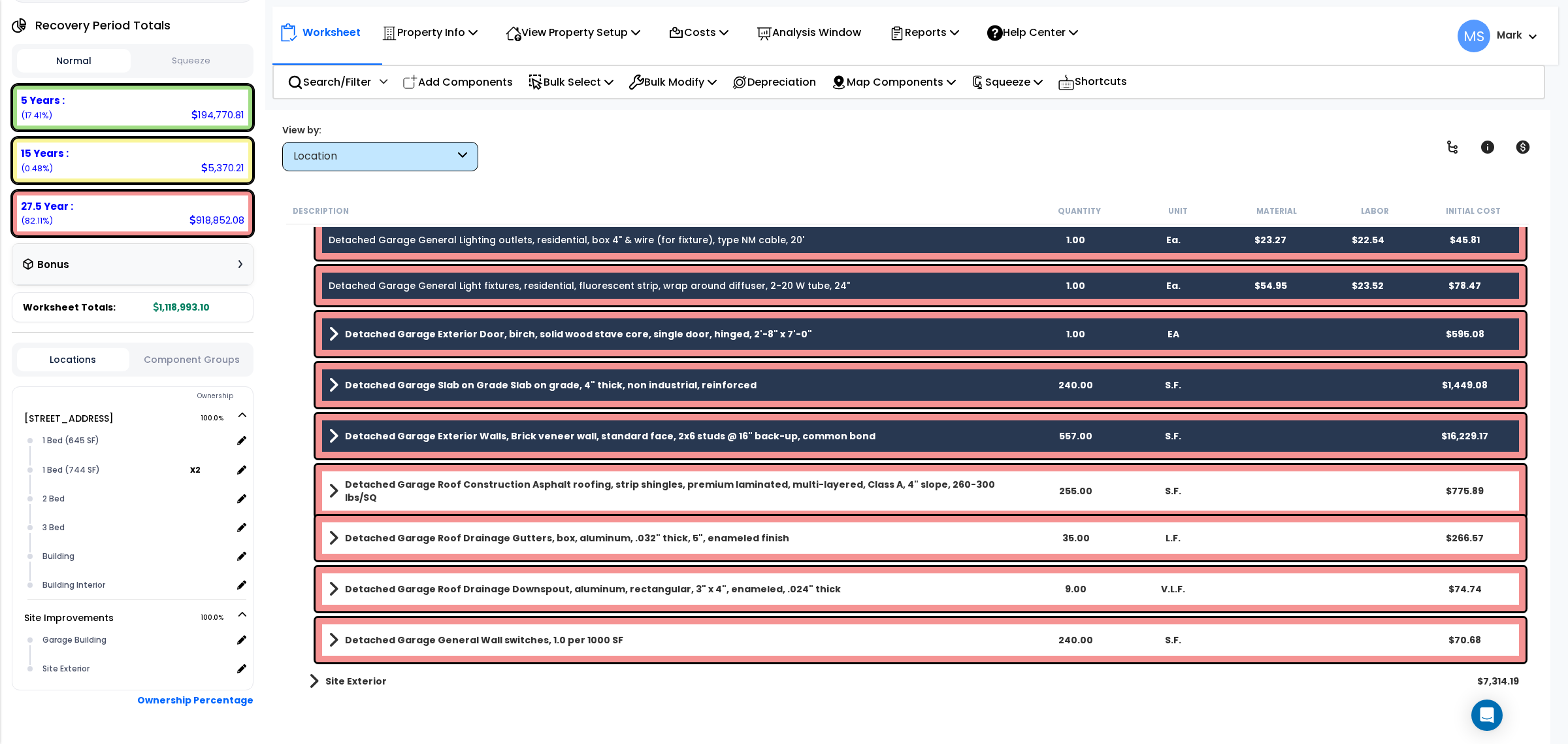
click at [419, 478] on link "Detached Garage Roof Construction Asphalt roofing, strip shingles, premium lami…" at bounding box center [677, 491] width 697 height 27
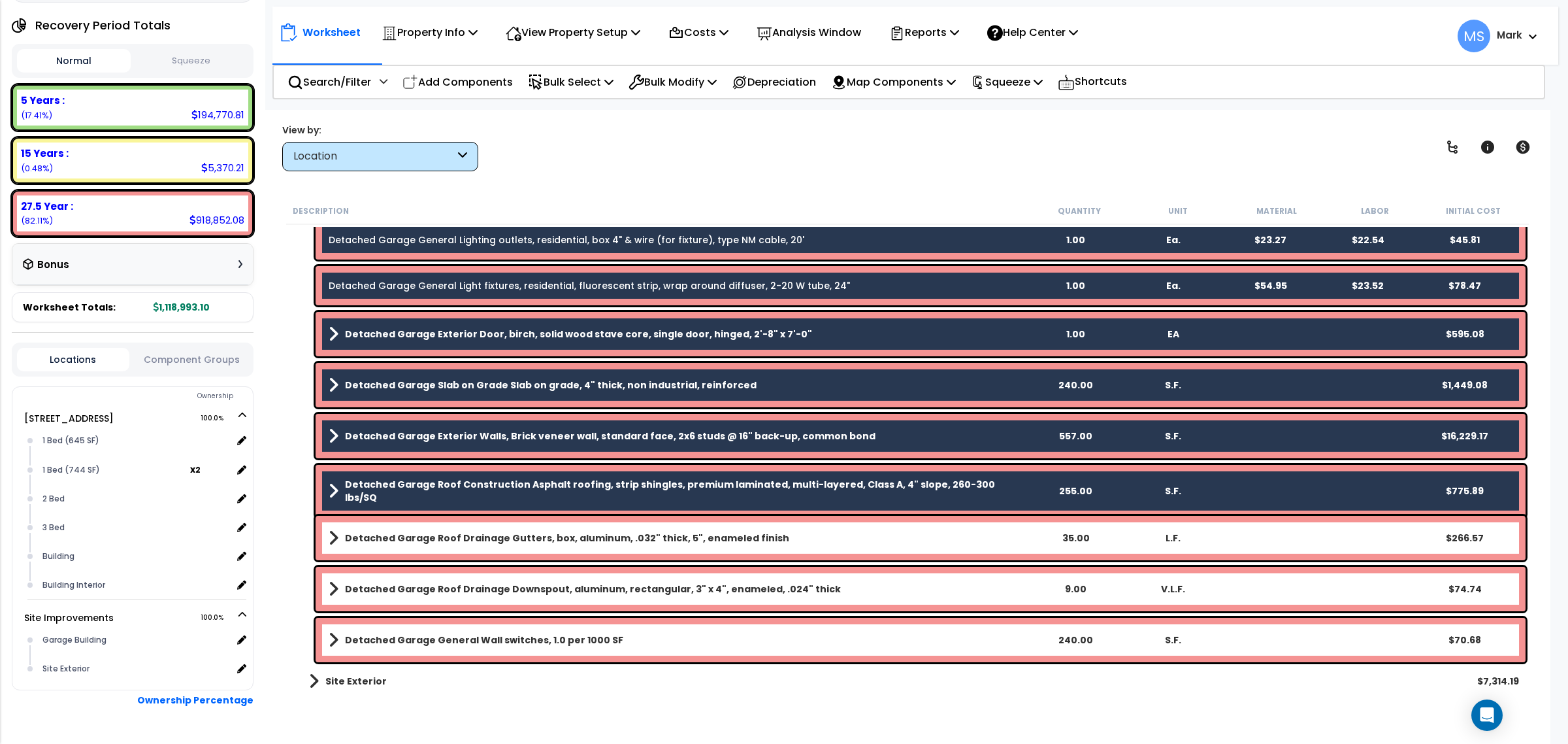
click at [423, 538] on b "Detached Garage Roof Drainage Gutters, box, aluminum, .032" thick, 5", enameled…" at bounding box center [566, 538] width 444 height 13
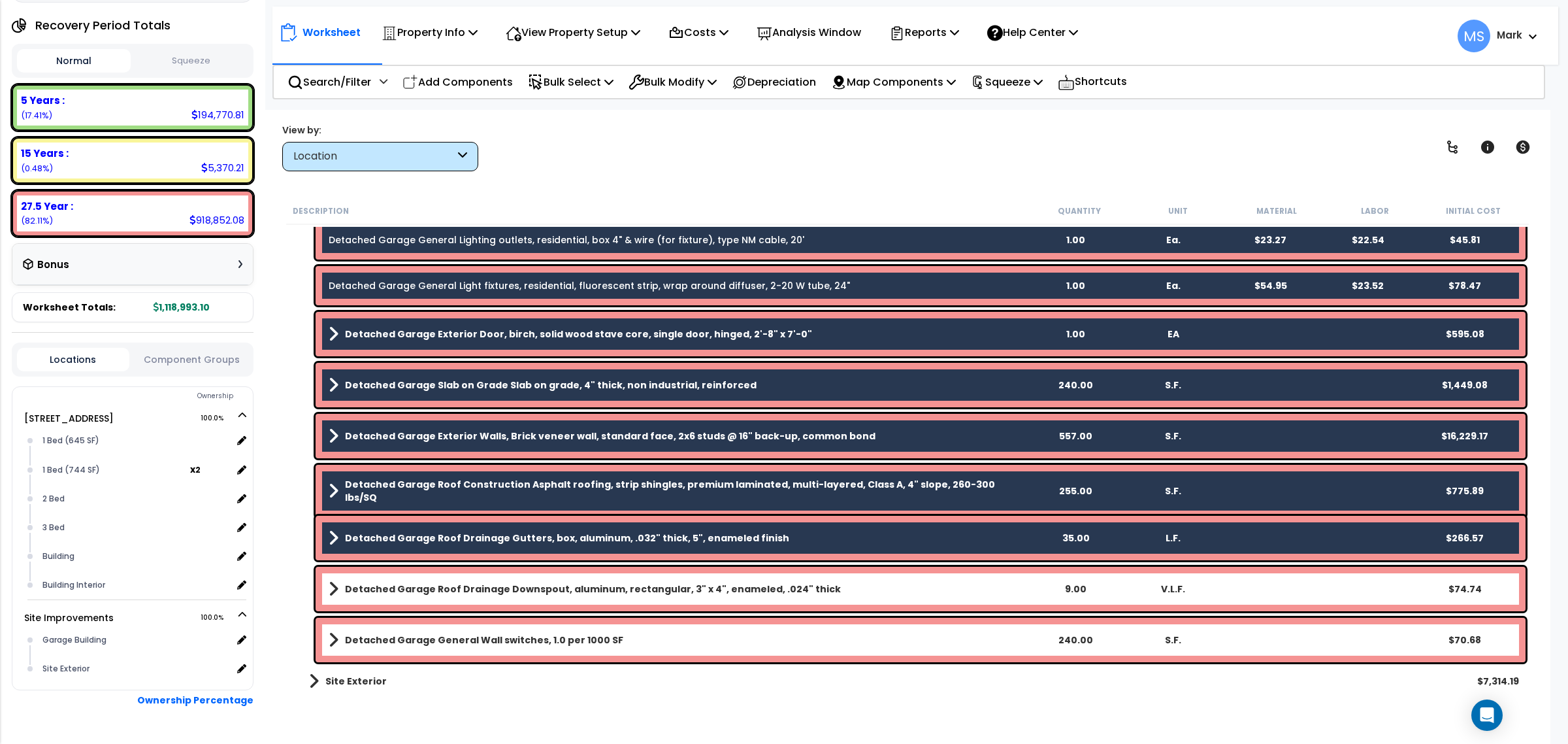
click at [427, 569] on div "Detached Garage Roof Drainage Downspout, aluminum, rectangular, 3" x 4", enamel…" at bounding box center [921, 588] width 1210 height 44
click at [426, 625] on div "Detached Garage General Wall switches, 1.0 per 1000 SF 240.00 S.F. $70.68" at bounding box center [921, 640] width 1210 height 44
drag, startPoint x: 425, startPoint y: 587, endPoint x: 423, endPoint y: 605, distance: 18.1
click at [425, 585] on b "Detached Garage Roof Drainage Downspout, aluminum, rectangular, 3" x 4", enamel…" at bounding box center [592, 589] width 496 height 13
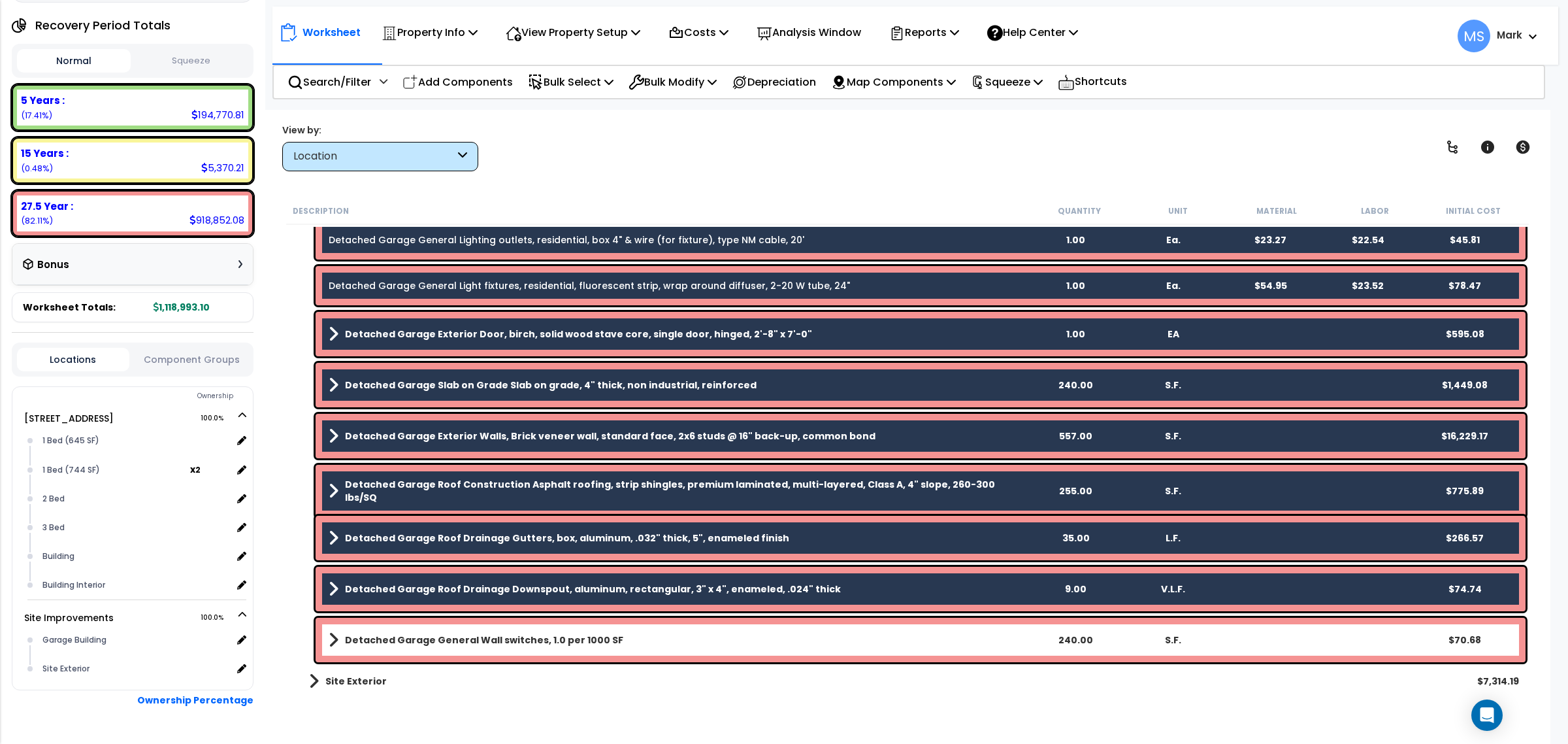
click at [420, 635] on b "Detached Garage General Wall switches, 1.0 per 1000 SF" at bounding box center [484, 640] width 278 height 13
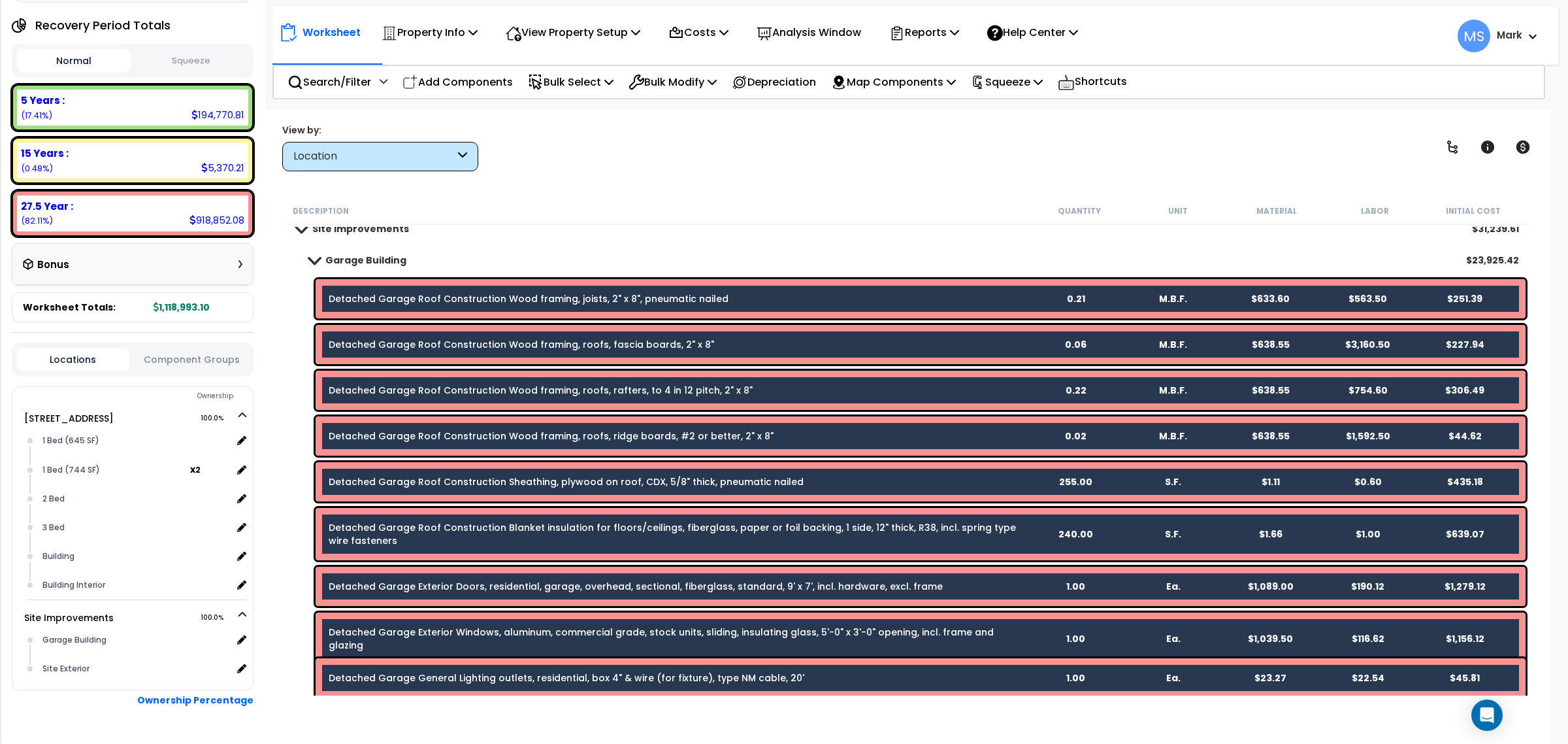
scroll to position [0, 0]
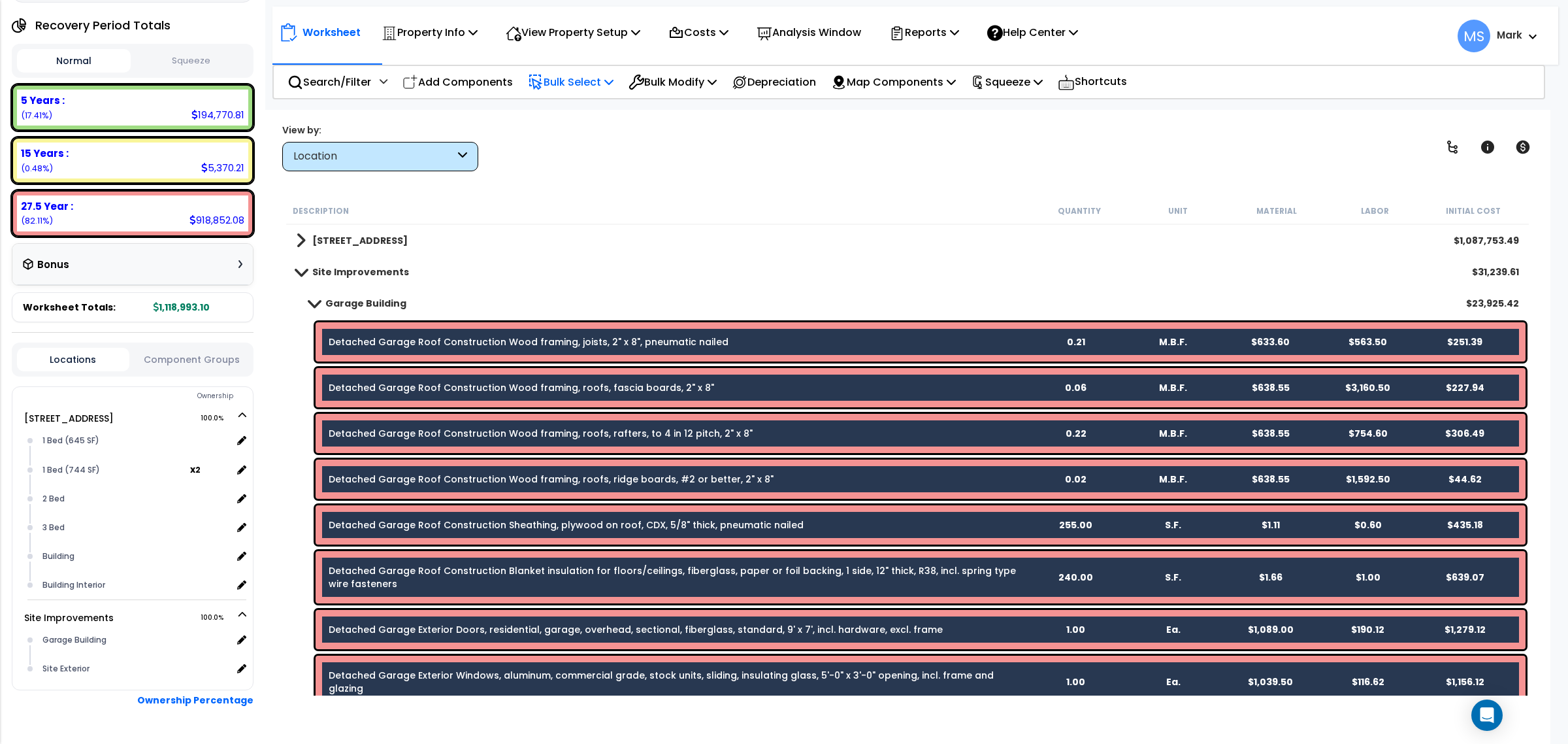
click at [582, 92] on div "Bulk Select" at bounding box center [570, 82] width 86 height 31
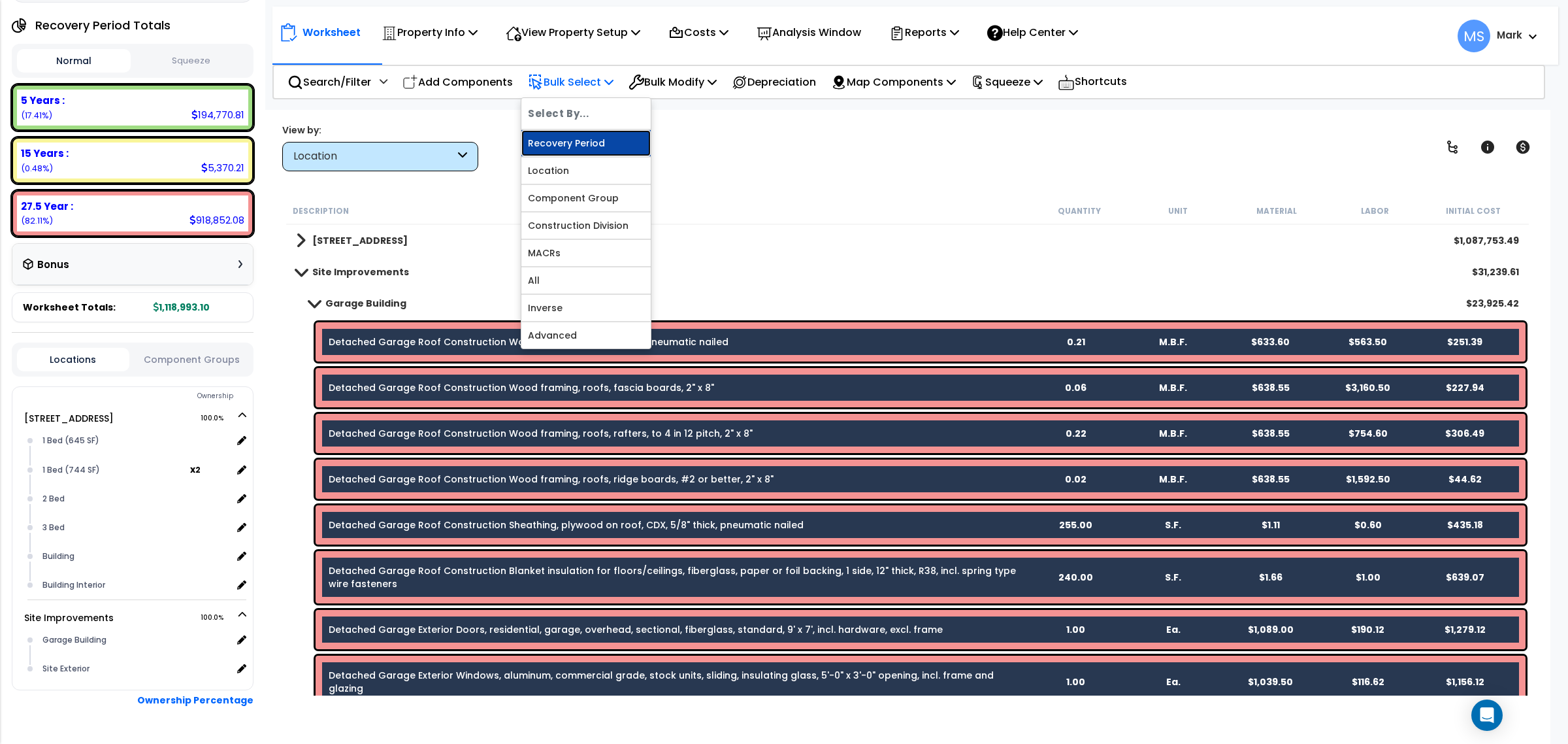
click at [593, 141] on link "Recovery Period" at bounding box center [586, 143] width 129 height 27
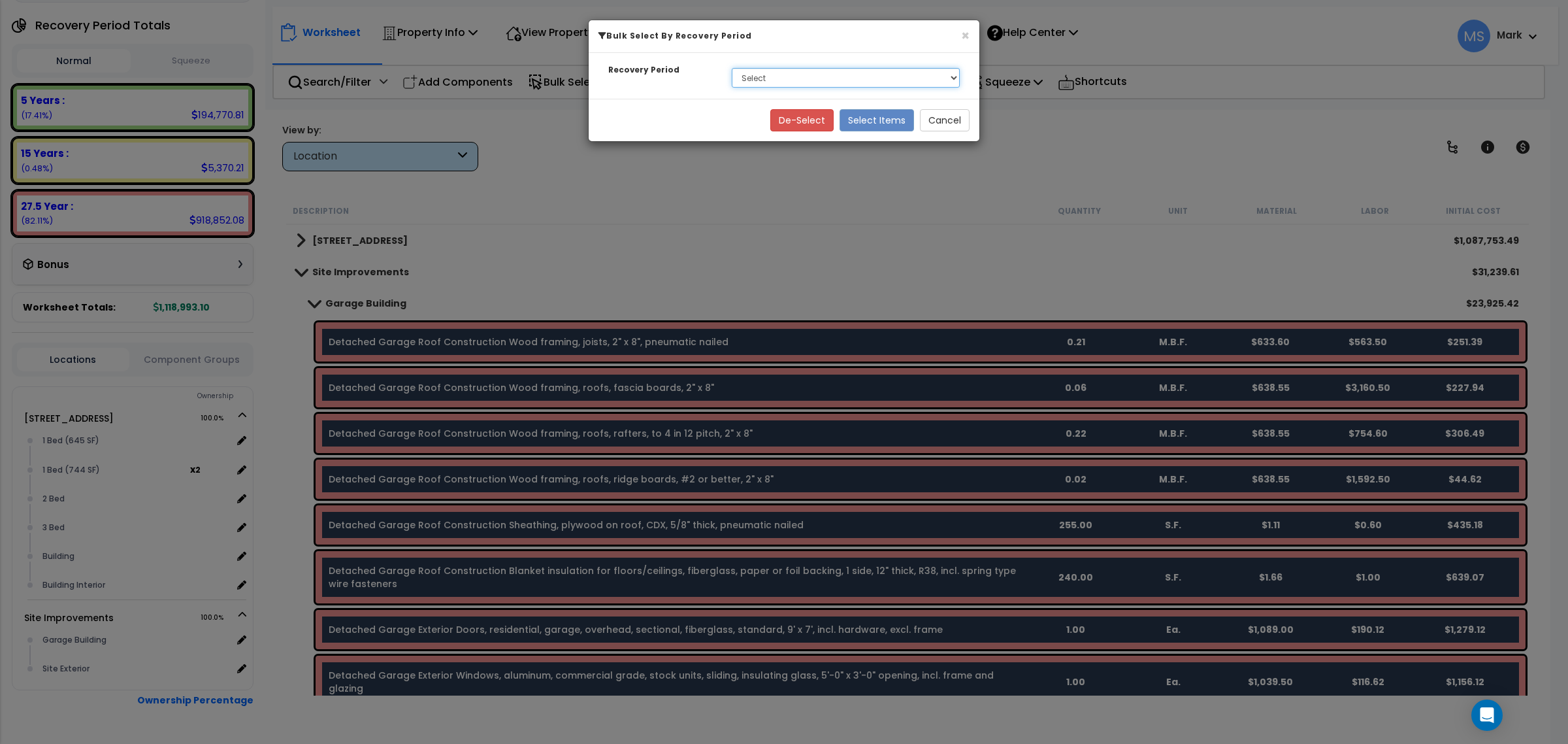
click at [873, 68] on select "Select 5 Years 15 Years 27.5 Year" at bounding box center [846, 78] width 228 height 19
click at [732, 68] on select "Select 5 Years 15 Years 27.5 Year" at bounding box center [846, 78] width 228 height 19
click at [851, 80] on select "Select 5 Years 15 Years 27.5 Year" at bounding box center [846, 78] width 228 height 19
select select "15Y"
click at [732, 68] on select "Select 5 Years 15 Years 27.5 Year" at bounding box center [846, 78] width 228 height 19
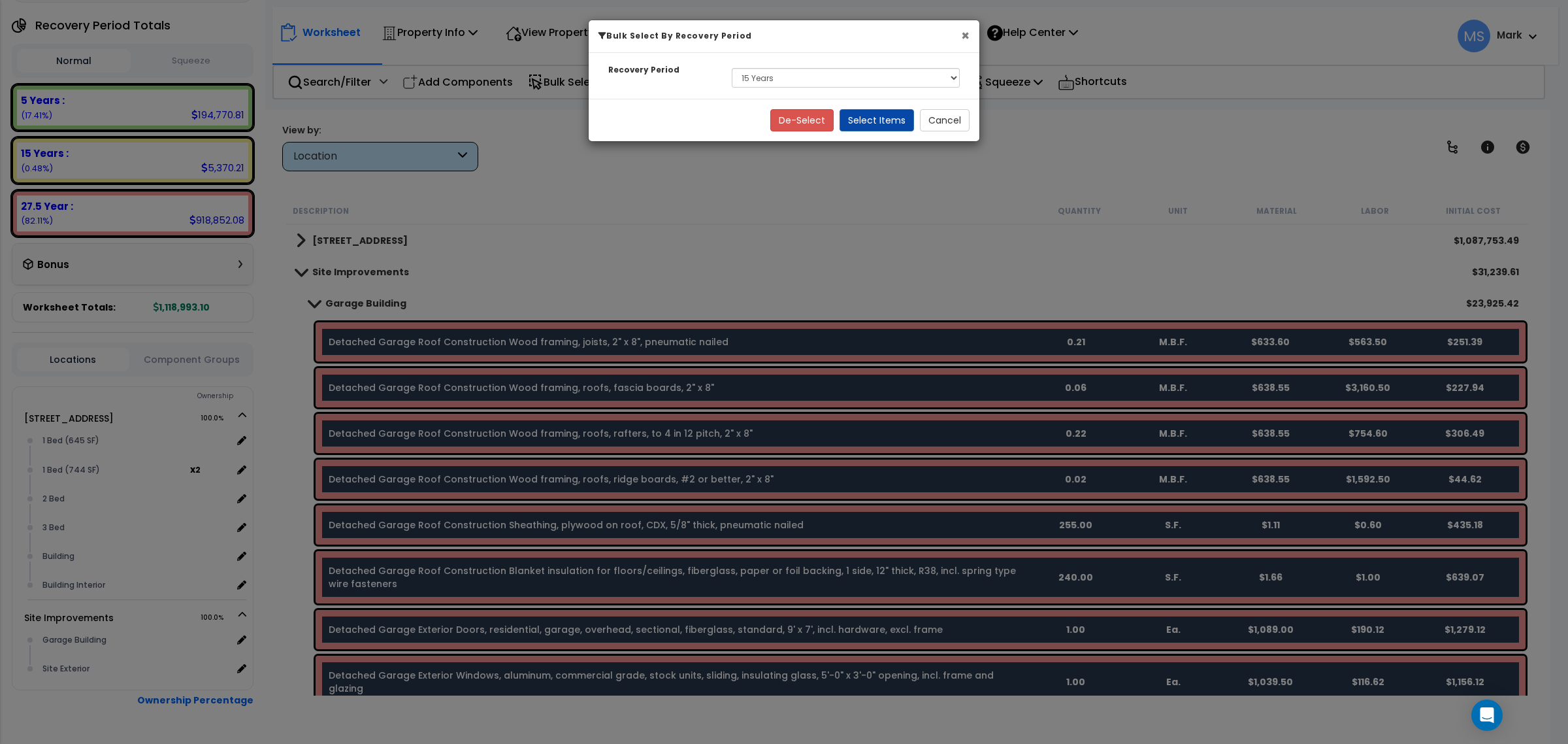
click at [962, 36] on button "×" at bounding box center [965, 35] width 9 height 14
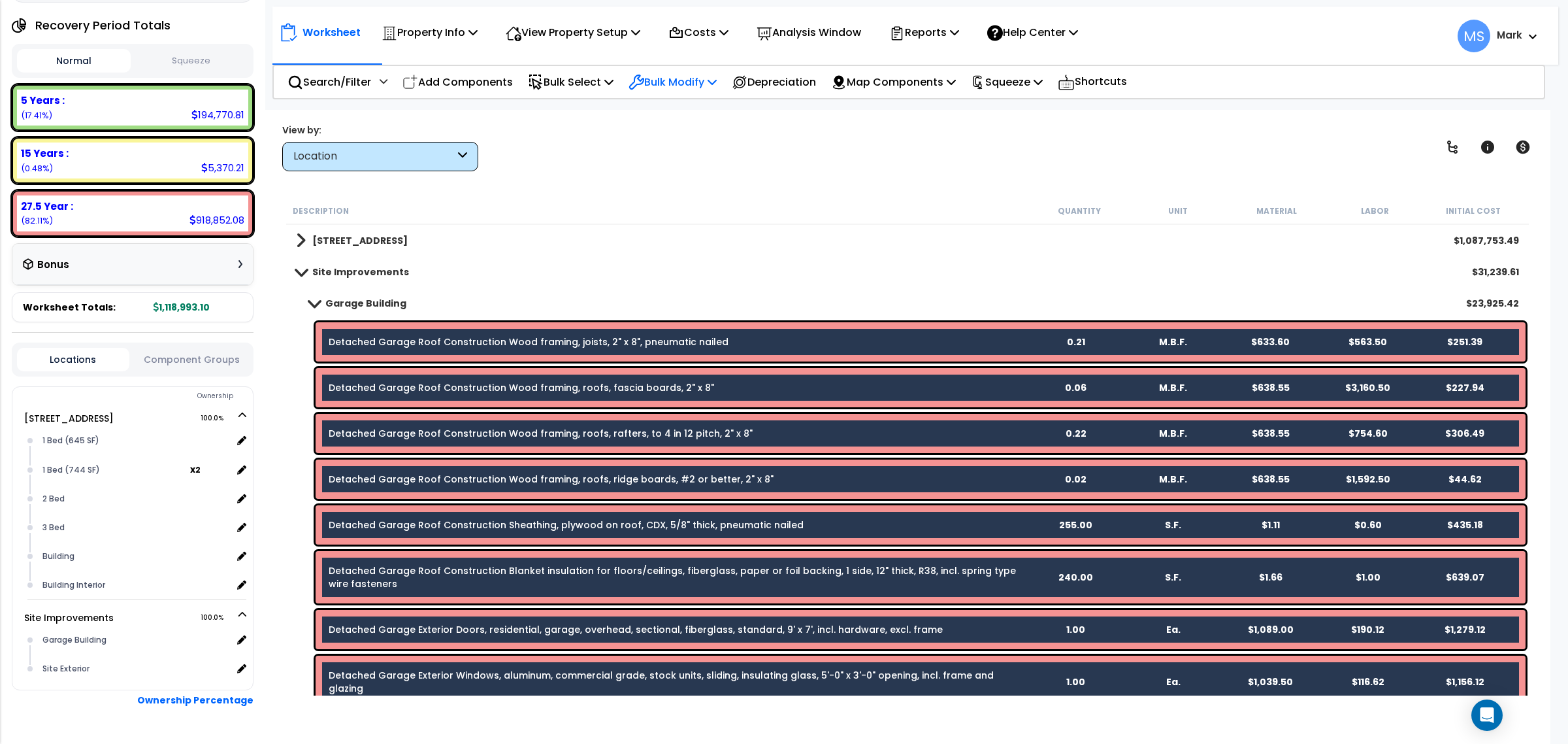
click at [697, 86] on p "Bulk Modify" at bounding box center [672, 82] width 88 height 18
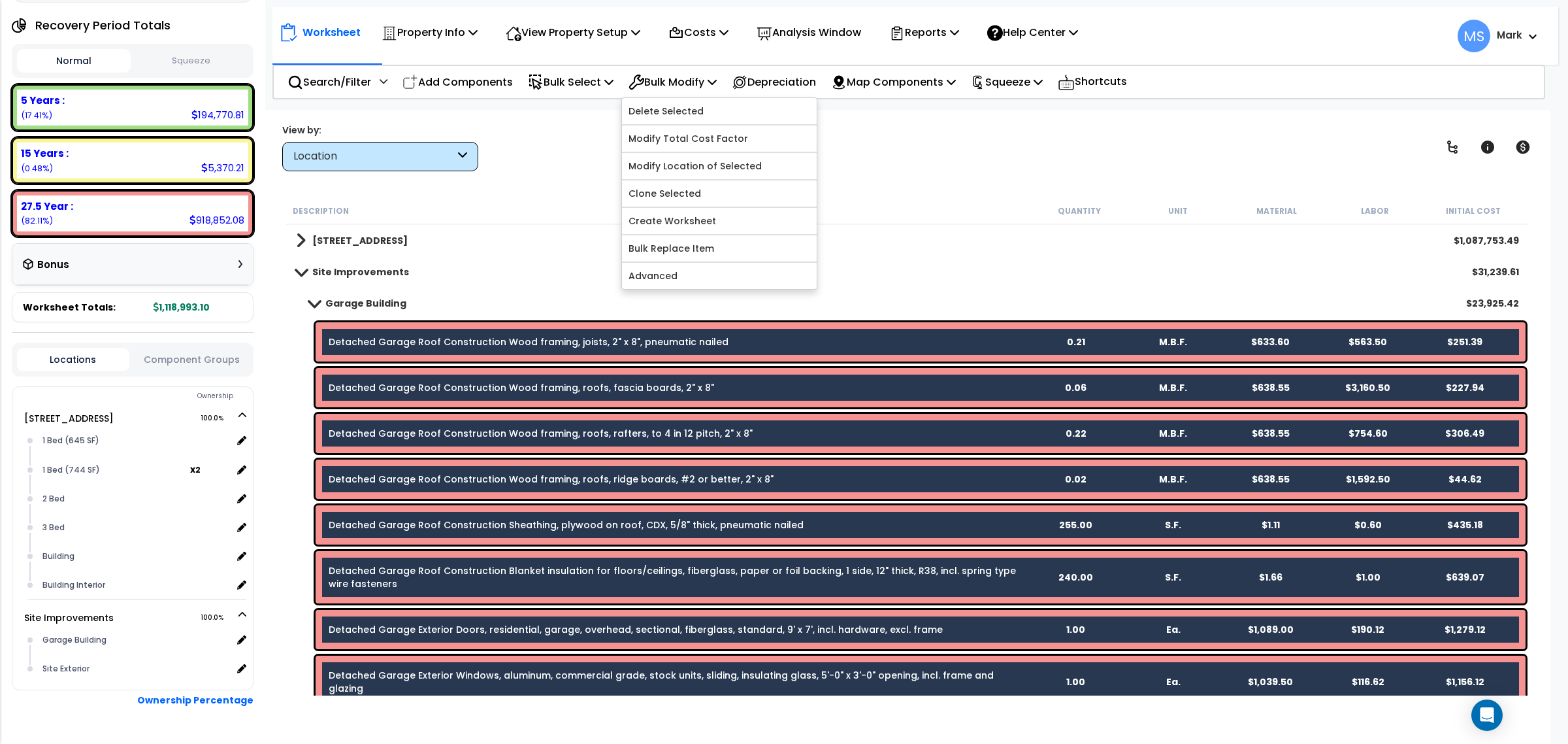
click at [866, 205] on div "Description" at bounding box center [661, 211] width 737 height 13
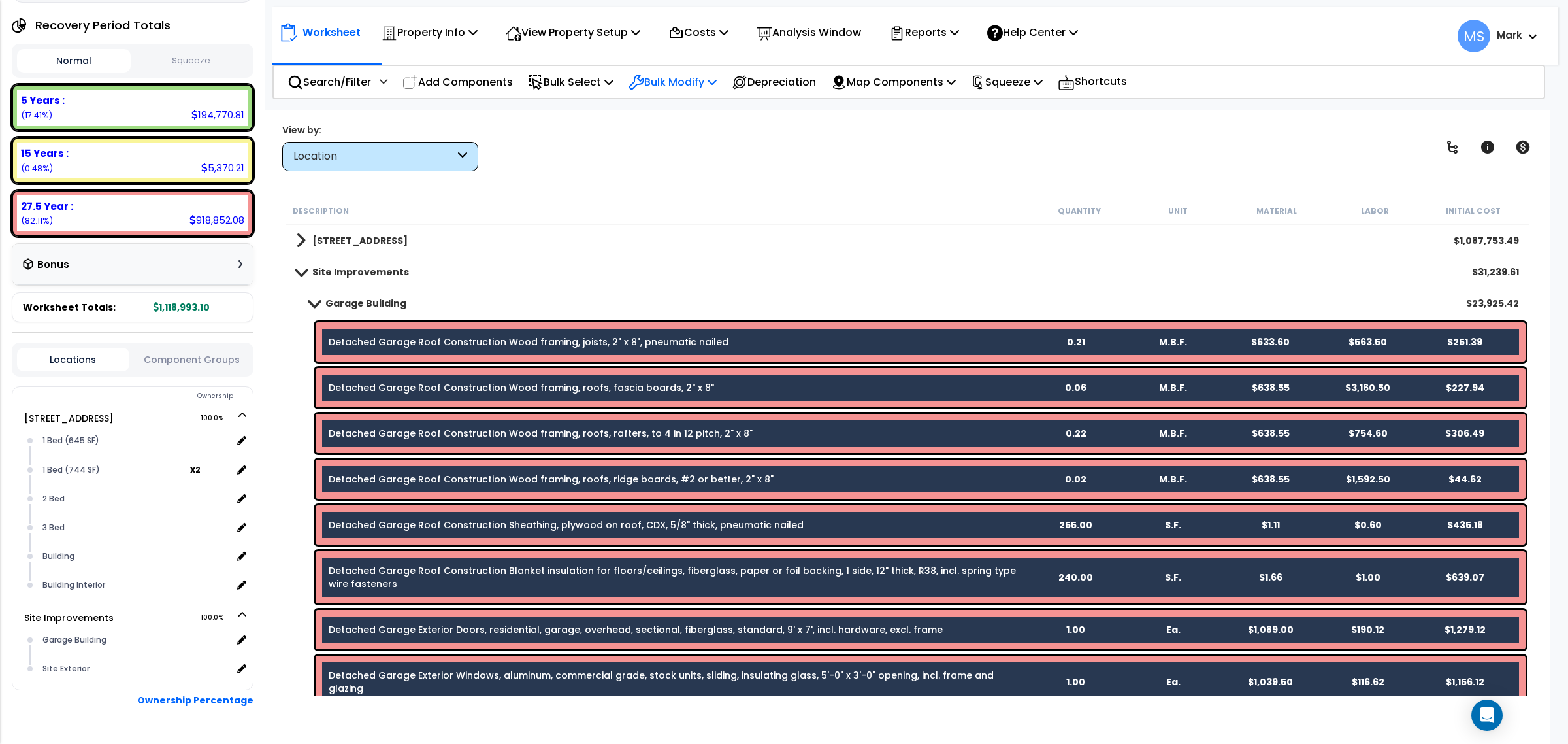
click at [668, 80] on p "Bulk Modify" at bounding box center [672, 82] width 88 height 18
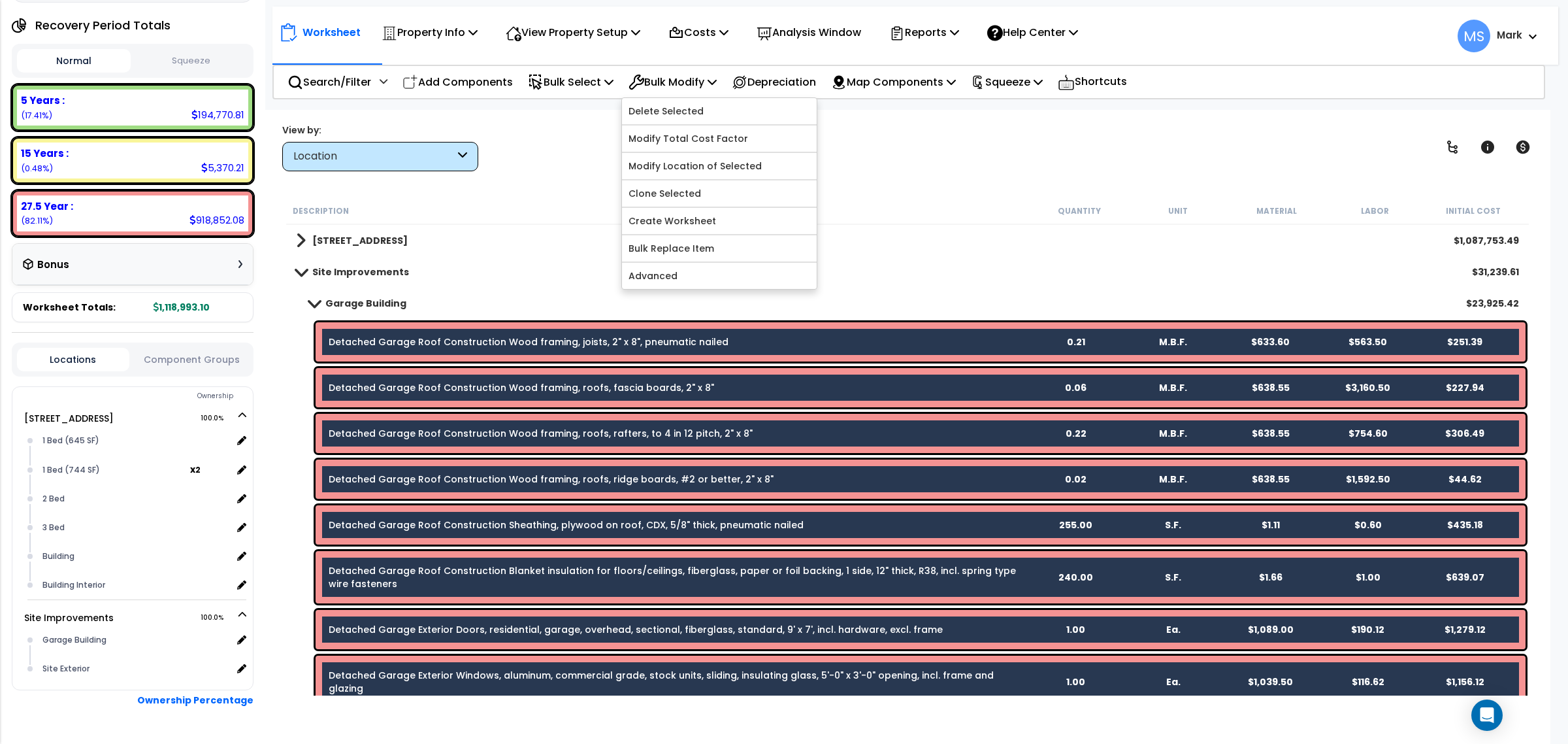
click at [537, 321] on div "Detached Garage Roof Construction Wood framing, joists, 2" x 8", pneumatic nail…" at bounding box center [907, 341] width 1243 height 46
click at [553, 343] on link "Detached Garage Roof Construction Wood framing, joists, 2" x 8", pneumatic nail…" at bounding box center [529, 341] width 400 height 13
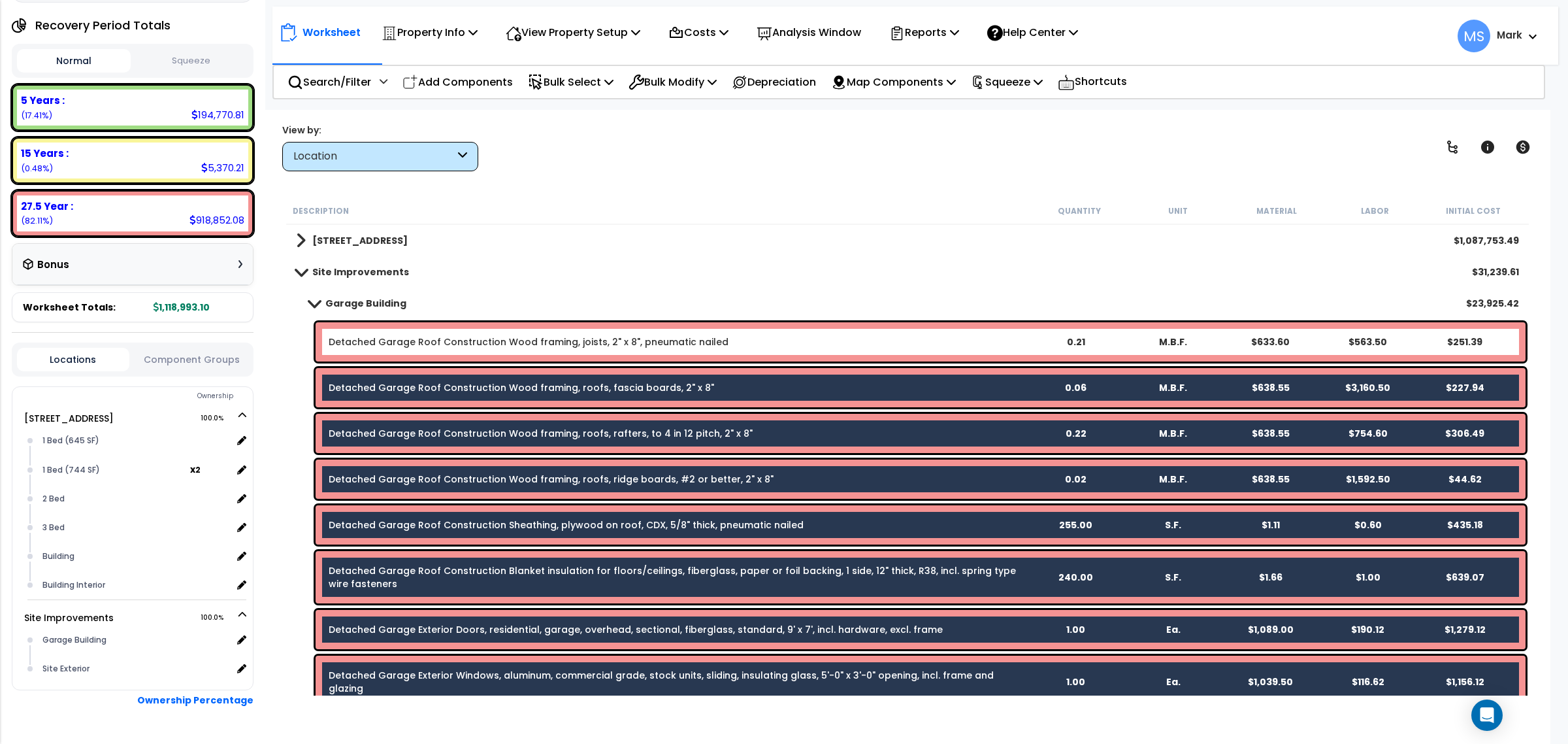
click at [556, 381] on link "Detached Garage Roof Construction Wood framing, roofs, fascia boards, 2" x 8"" at bounding box center [521, 387] width 386 height 13
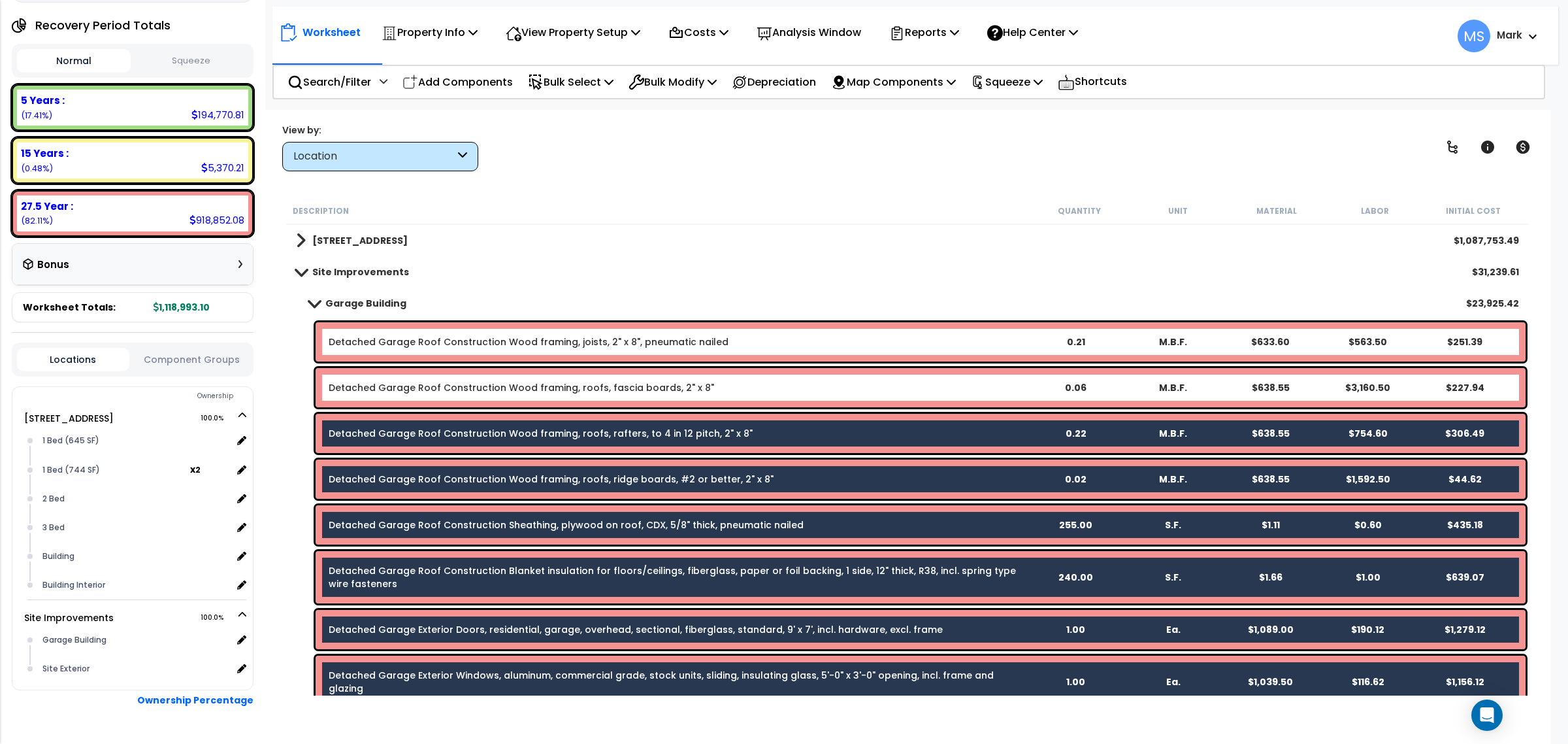
click at [552, 429] on link "Detached Garage Roof Construction Wood framing, roofs, rafters, to 4 in 12 pitc…" at bounding box center [541, 433] width 424 height 13
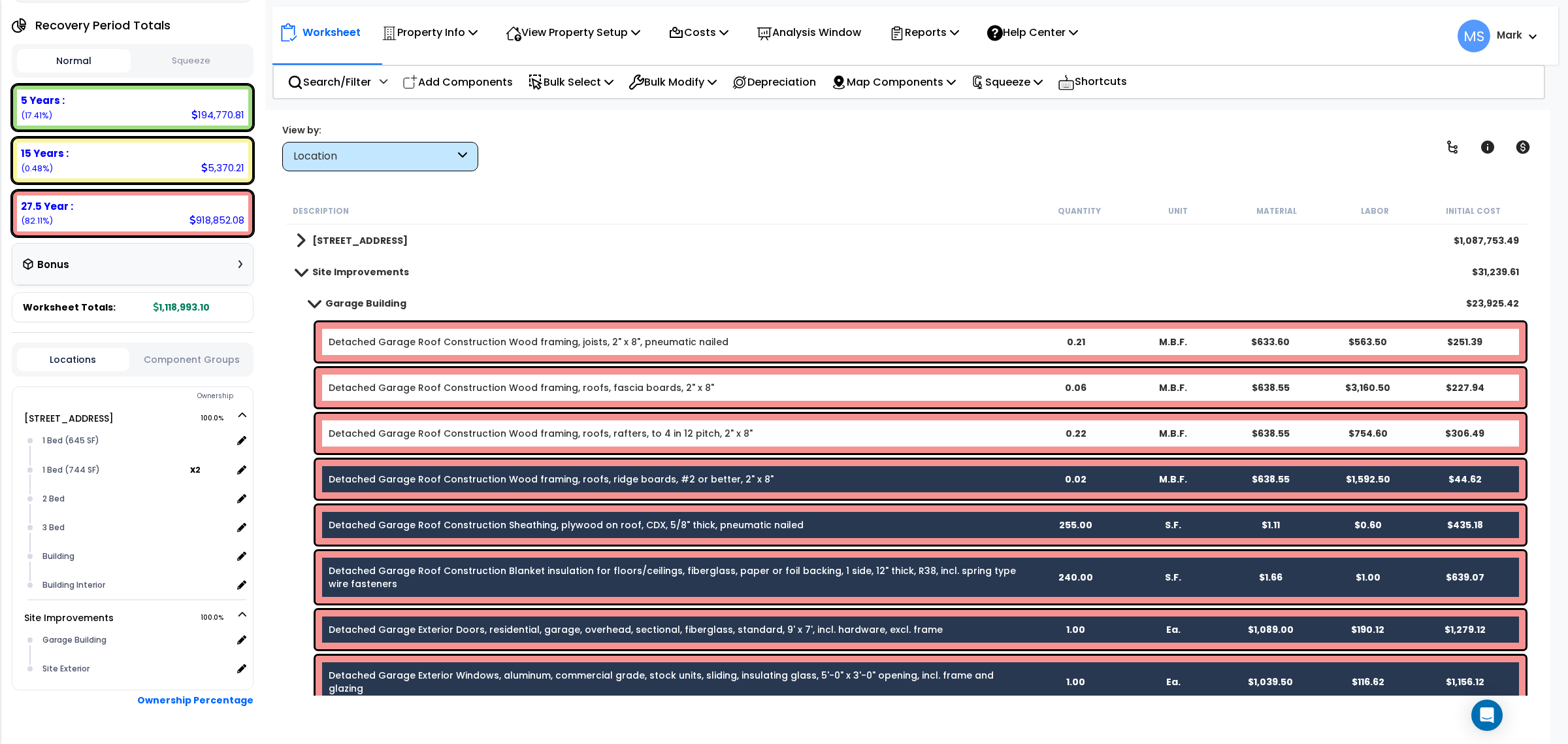
scroll to position [82, 0]
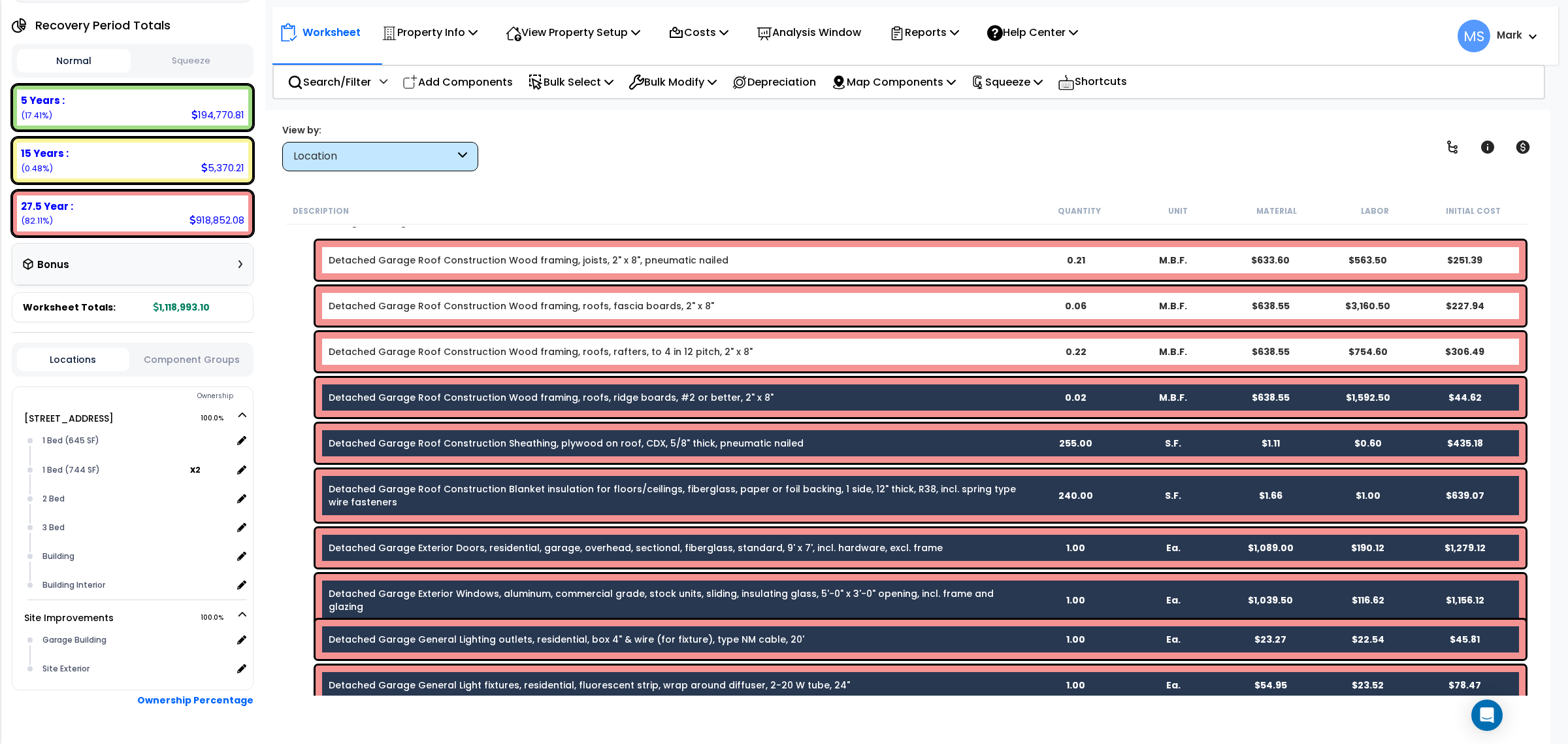
click at [557, 395] on link "Detached Garage Roof Construction Wood framing, roofs, ridge boards, #2 or bett…" at bounding box center [551, 397] width 445 height 13
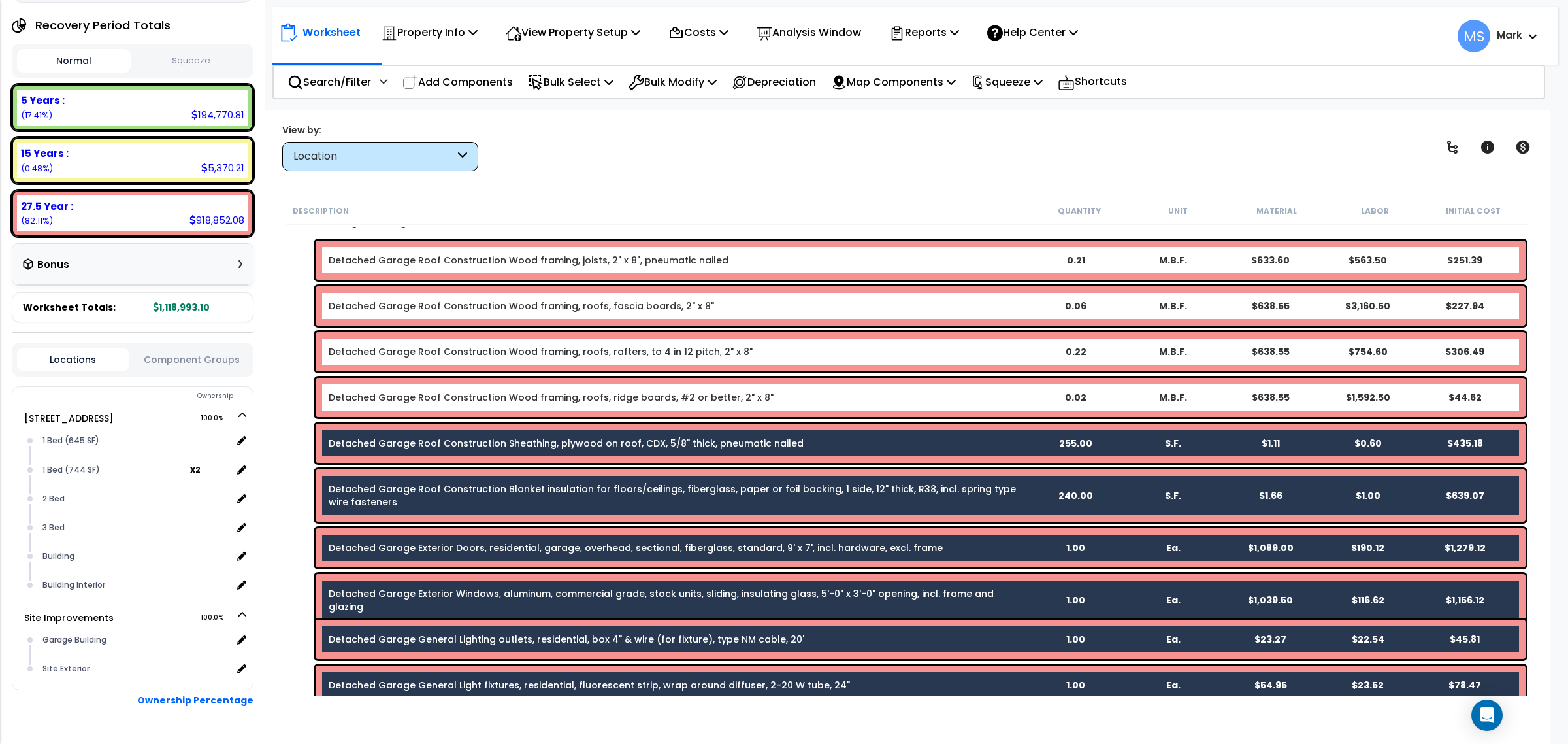
click at [561, 453] on div "Detached Garage Roof Construction Sheathing, plywood on roof, CDX, 5/8" thick, …" at bounding box center [921, 443] width 1210 height 39
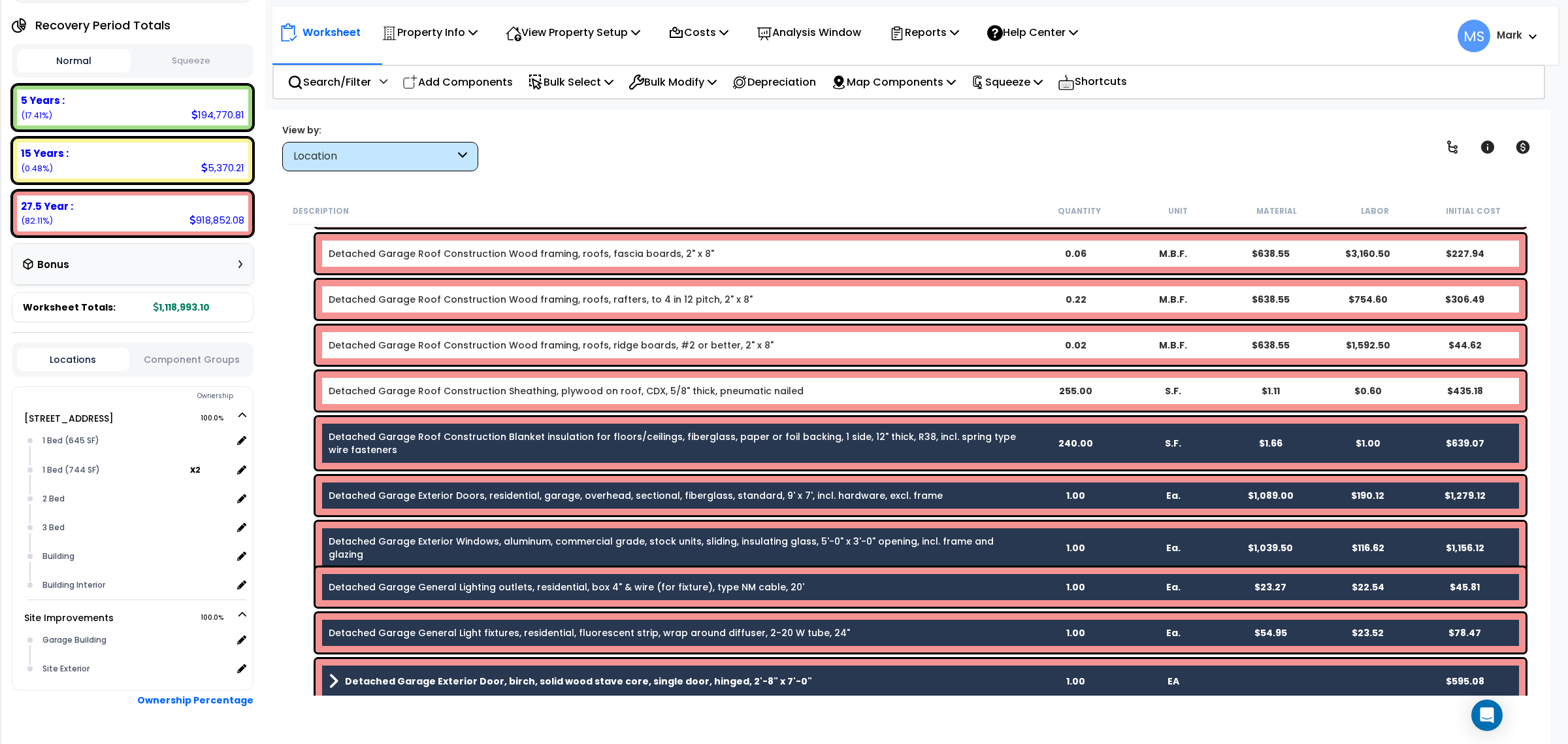
scroll to position [163, 0]
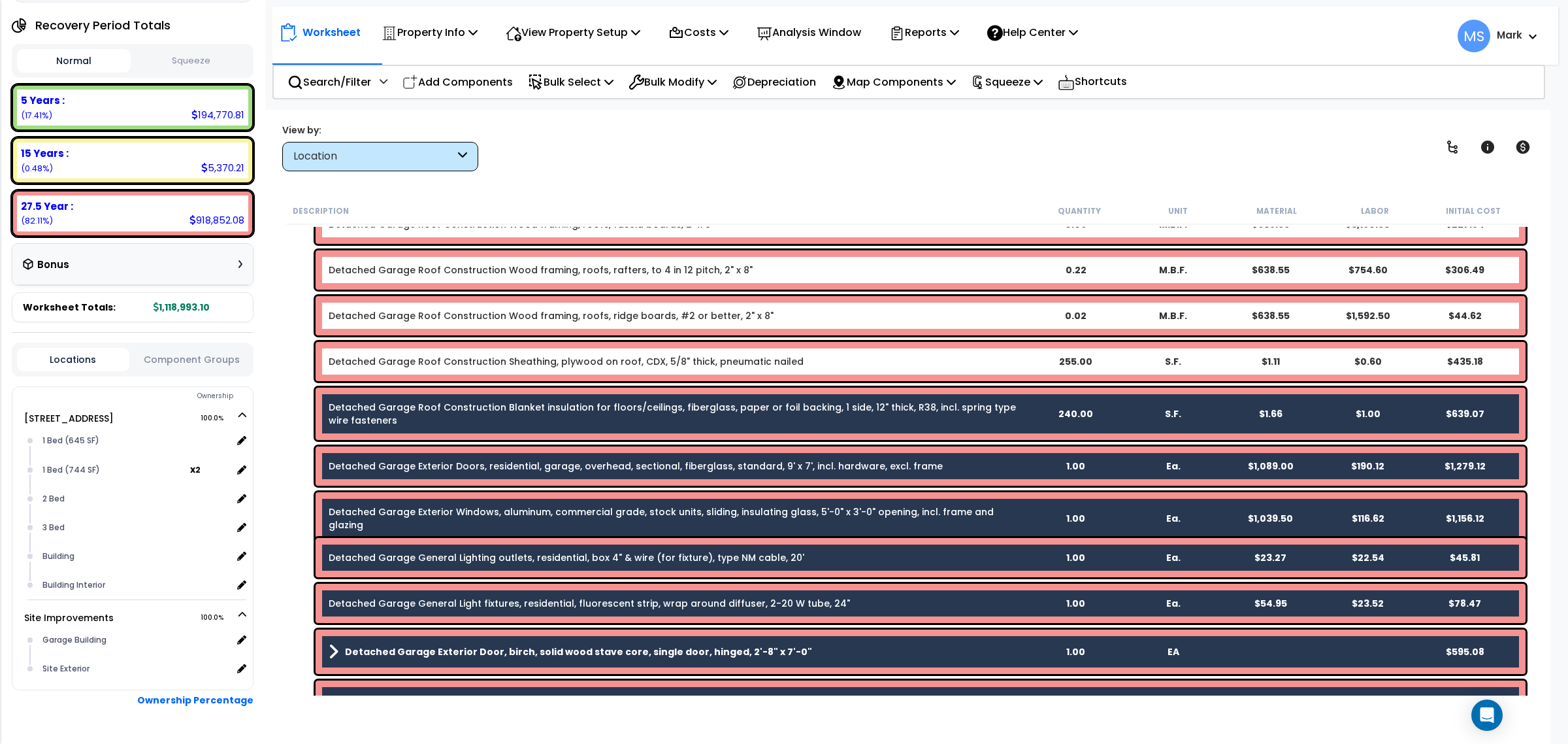
drag, startPoint x: 562, startPoint y: 407, endPoint x: 566, endPoint y: 472, distance: 65.1
click at [562, 408] on link "Detached Garage Roof Construction Blanket insulation for floors/ceilings, fiber…" at bounding box center [677, 414] width 697 height 27
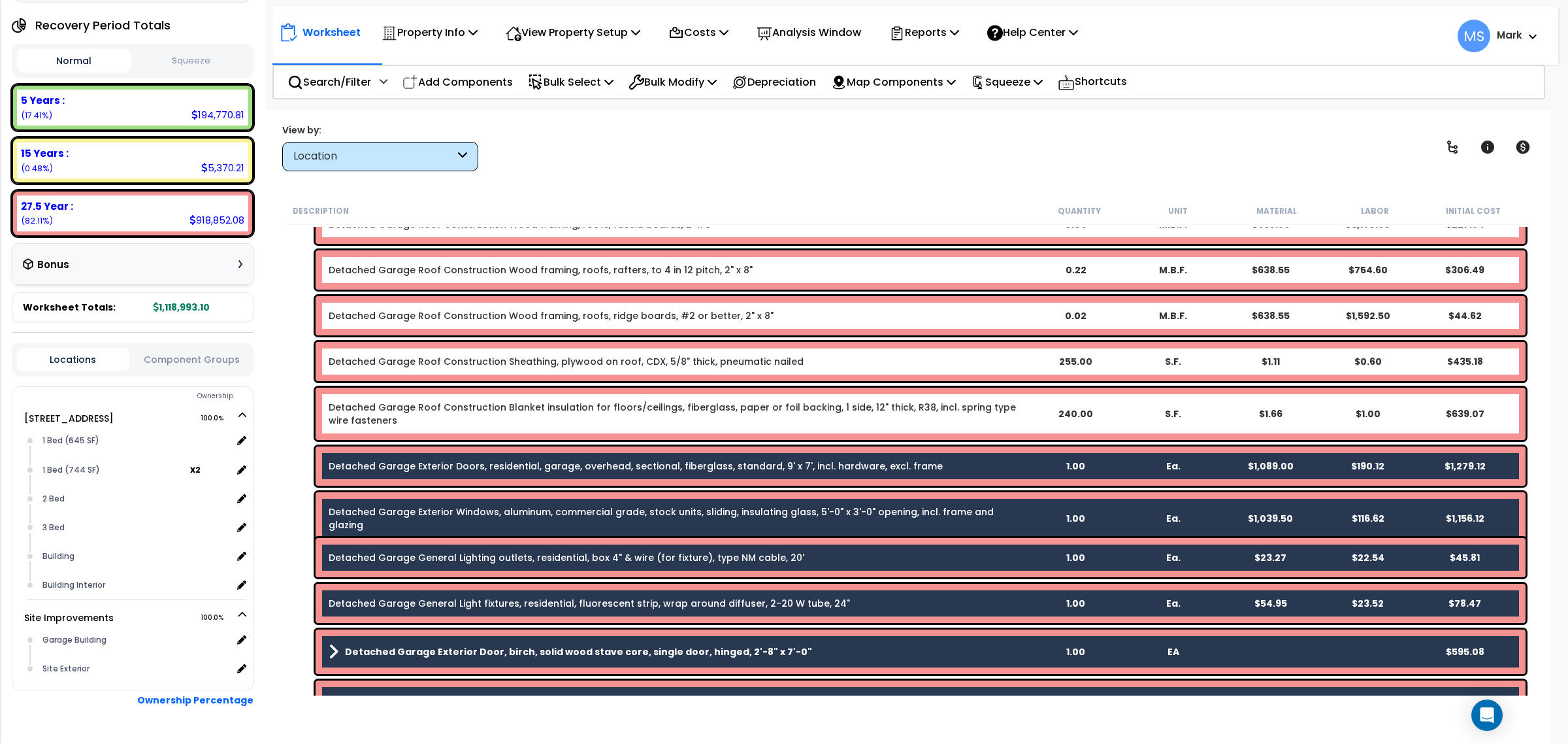
click at [565, 467] on link "Detached Garage Exterior Doors, residential, garage, overhead, sectional, fiber…" at bounding box center [635, 466] width 614 height 13
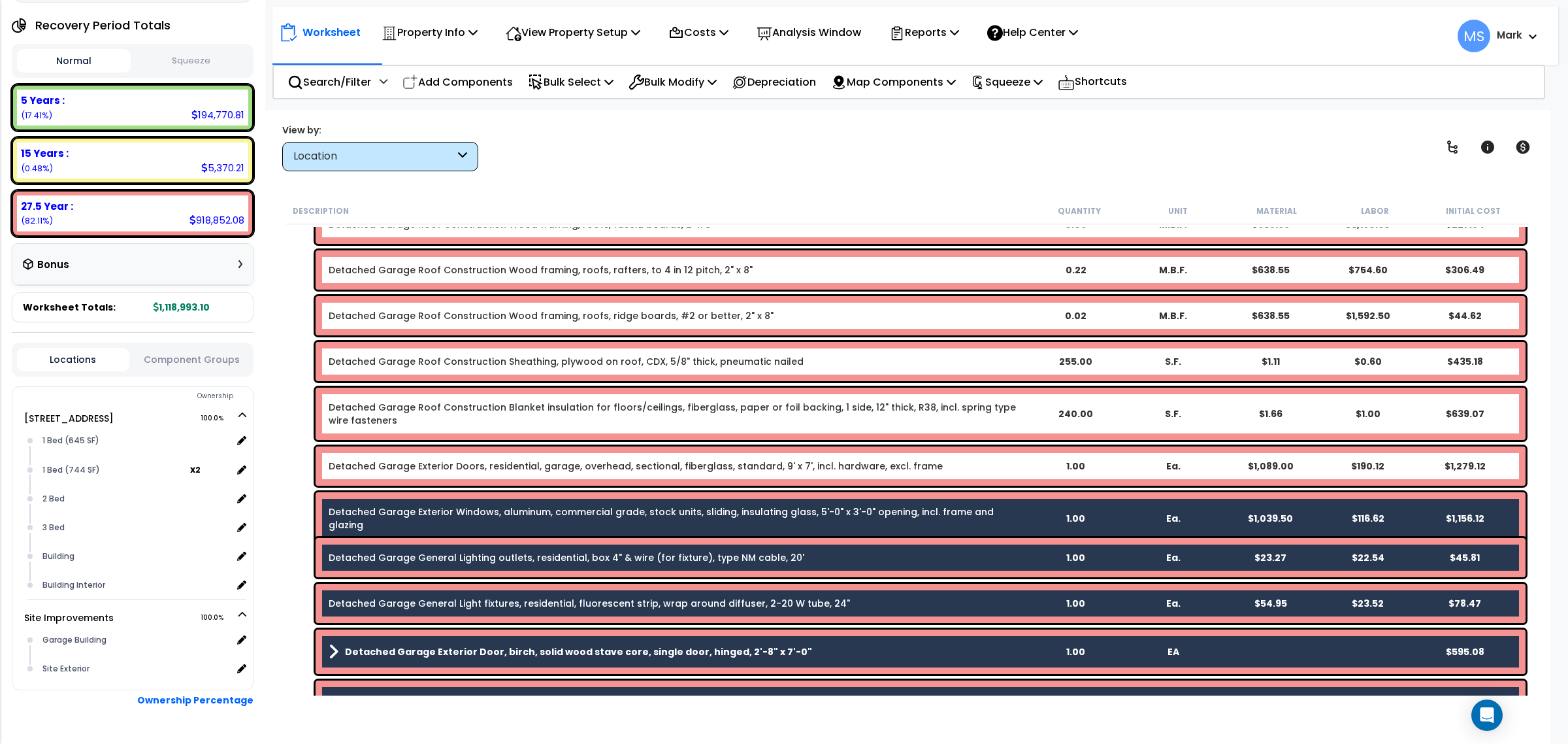
click at [566, 510] on link "Detached Garage Exterior Windows, aluminum, commercial grade, stock units, slid…" at bounding box center [677, 518] width 697 height 27
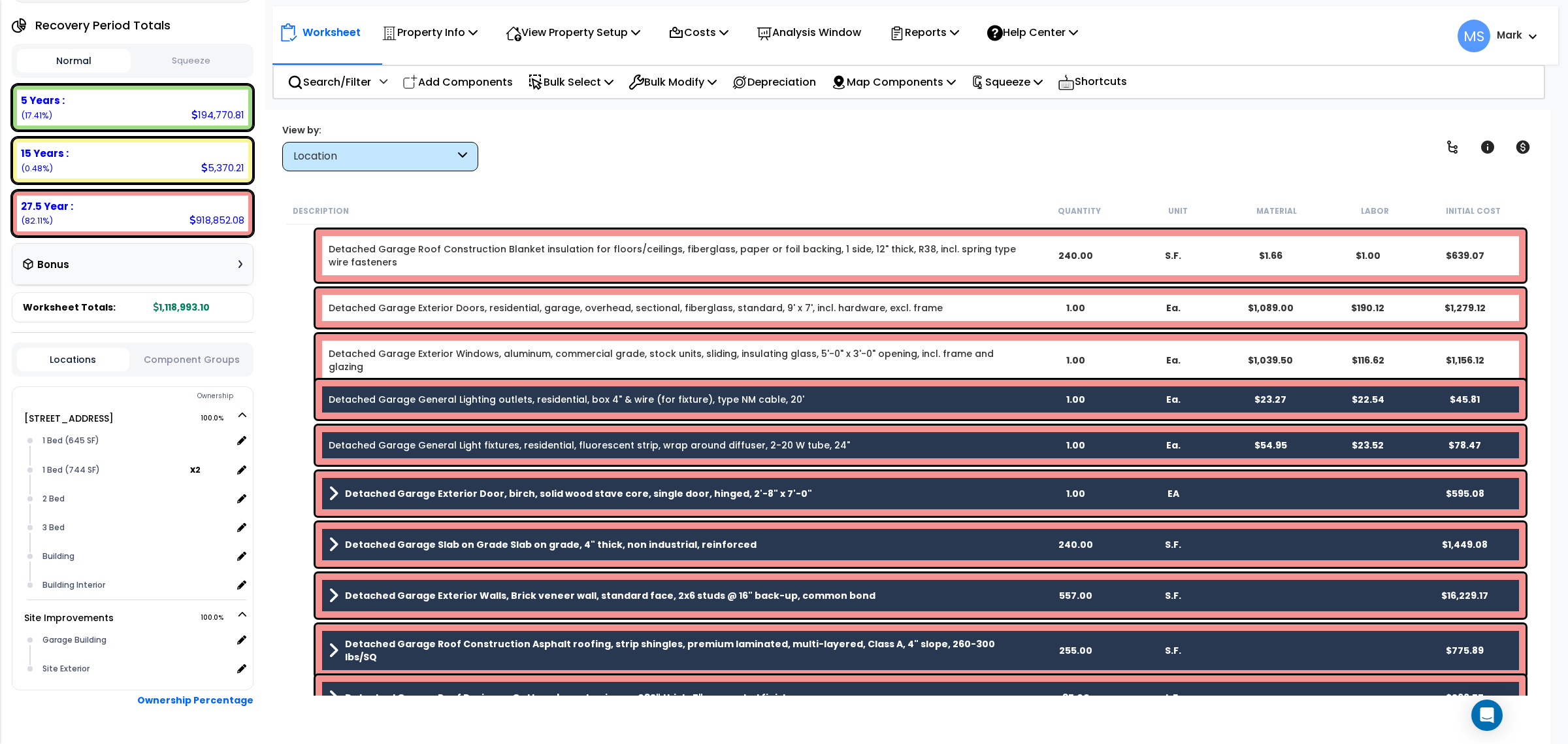
scroll to position [327, 0]
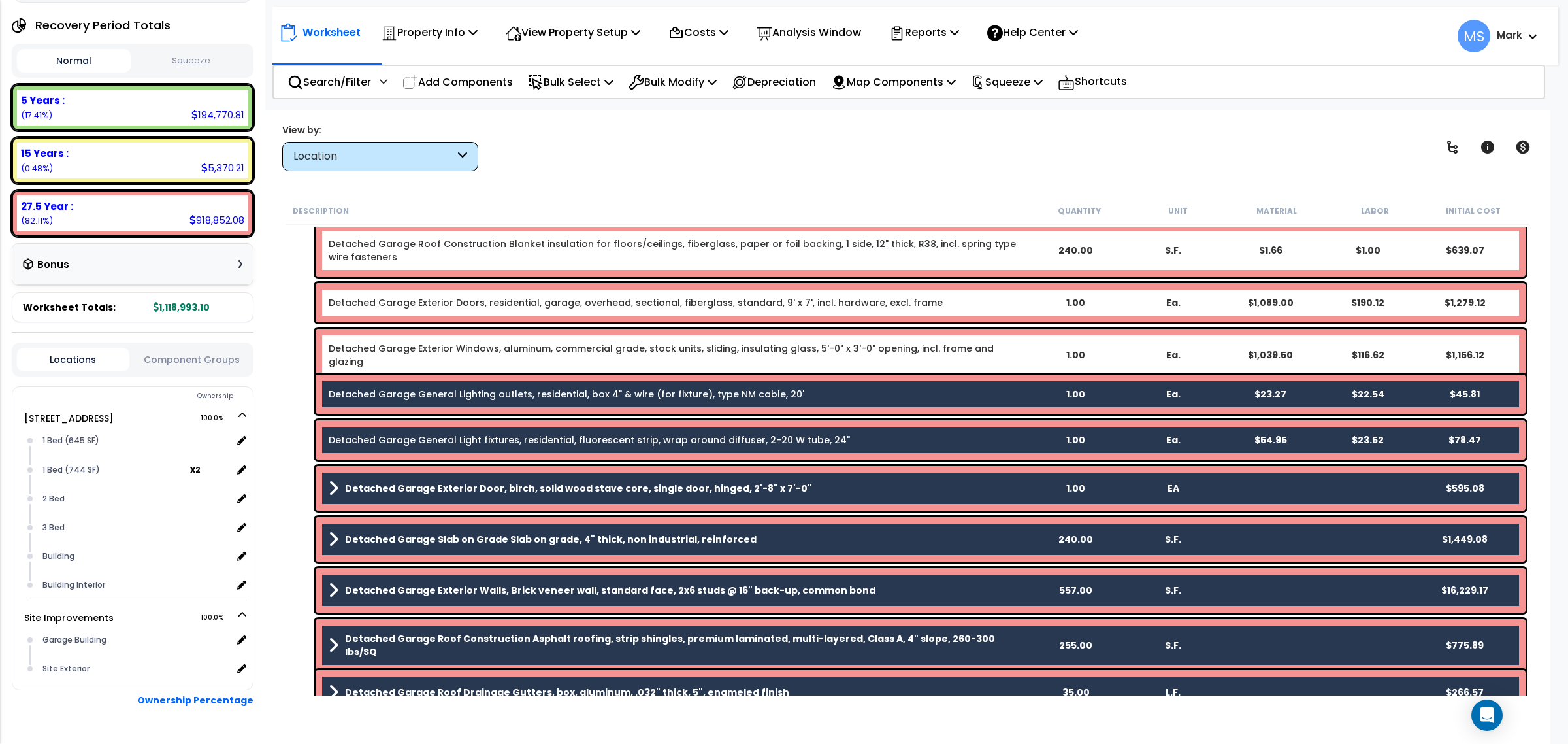
click at [551, 394] on link "Detached Garage General Lighting outlets, residential, box 4" & wire (for fixtu…" at bounding box center [566, 394] width 476 height 13
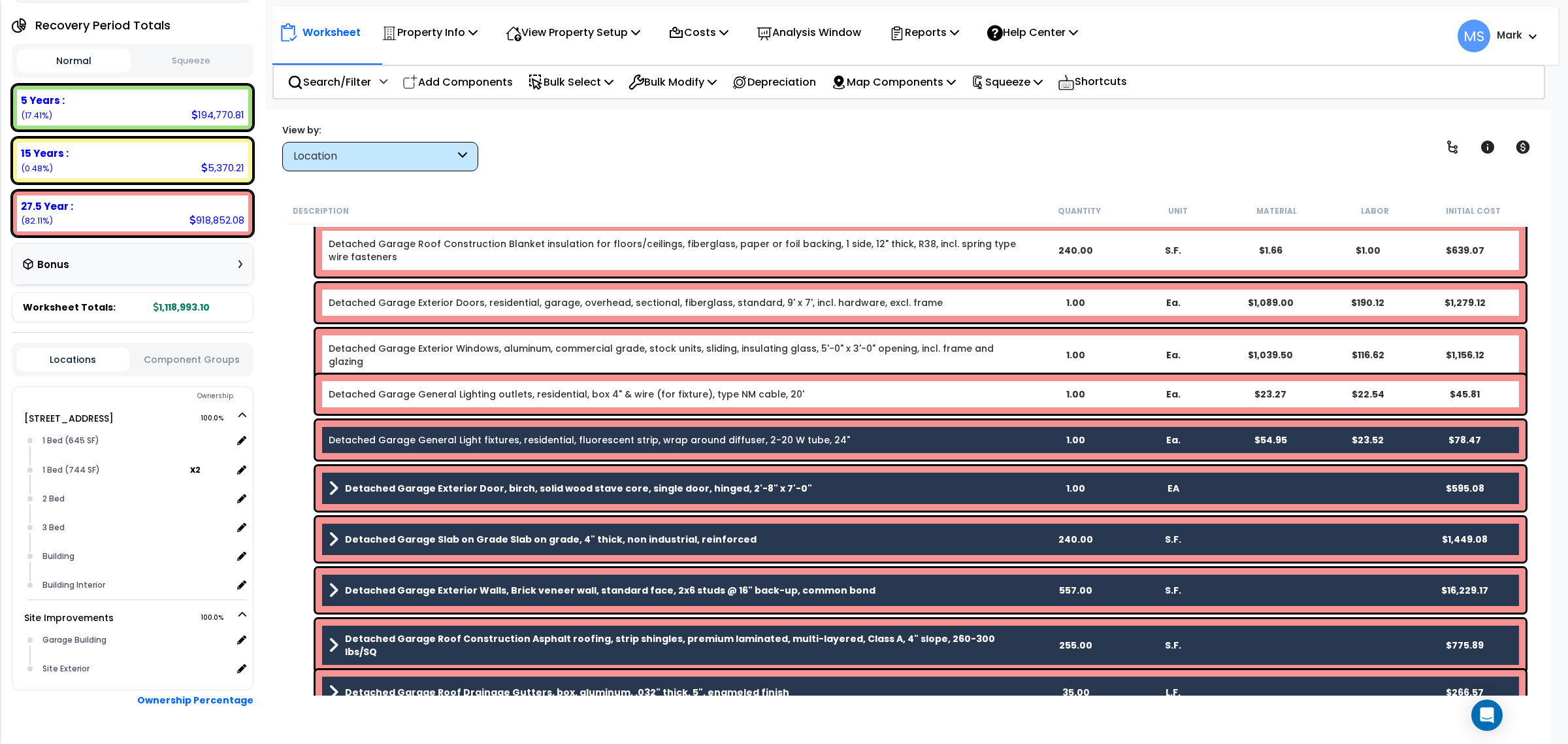
click at [546, 445] on link "Detached Garage General Light fixtures, residential, fluorescent strip, wrap ar…" at bounding box center [589, 439] width 521 height 13
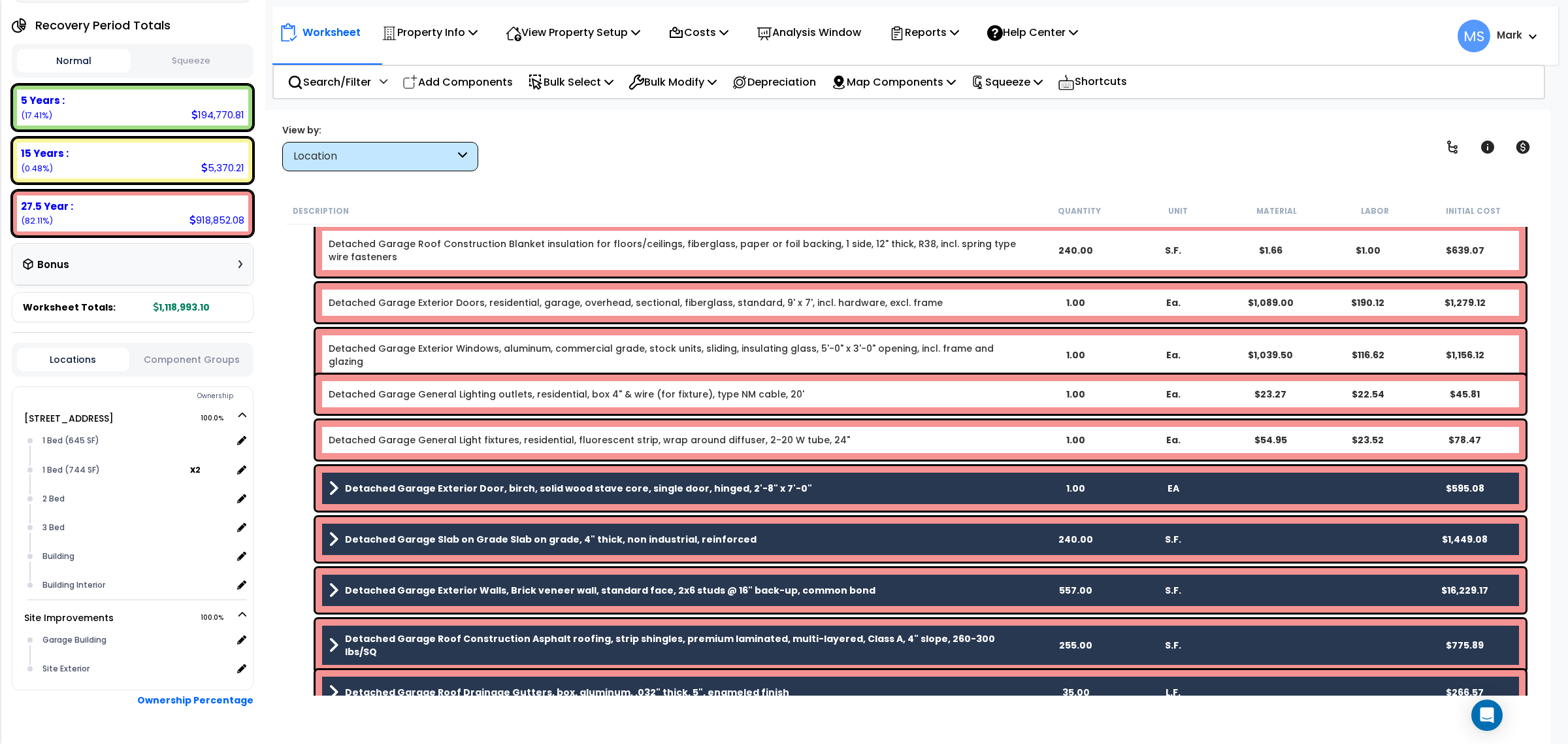
scroll to position [408, 0]
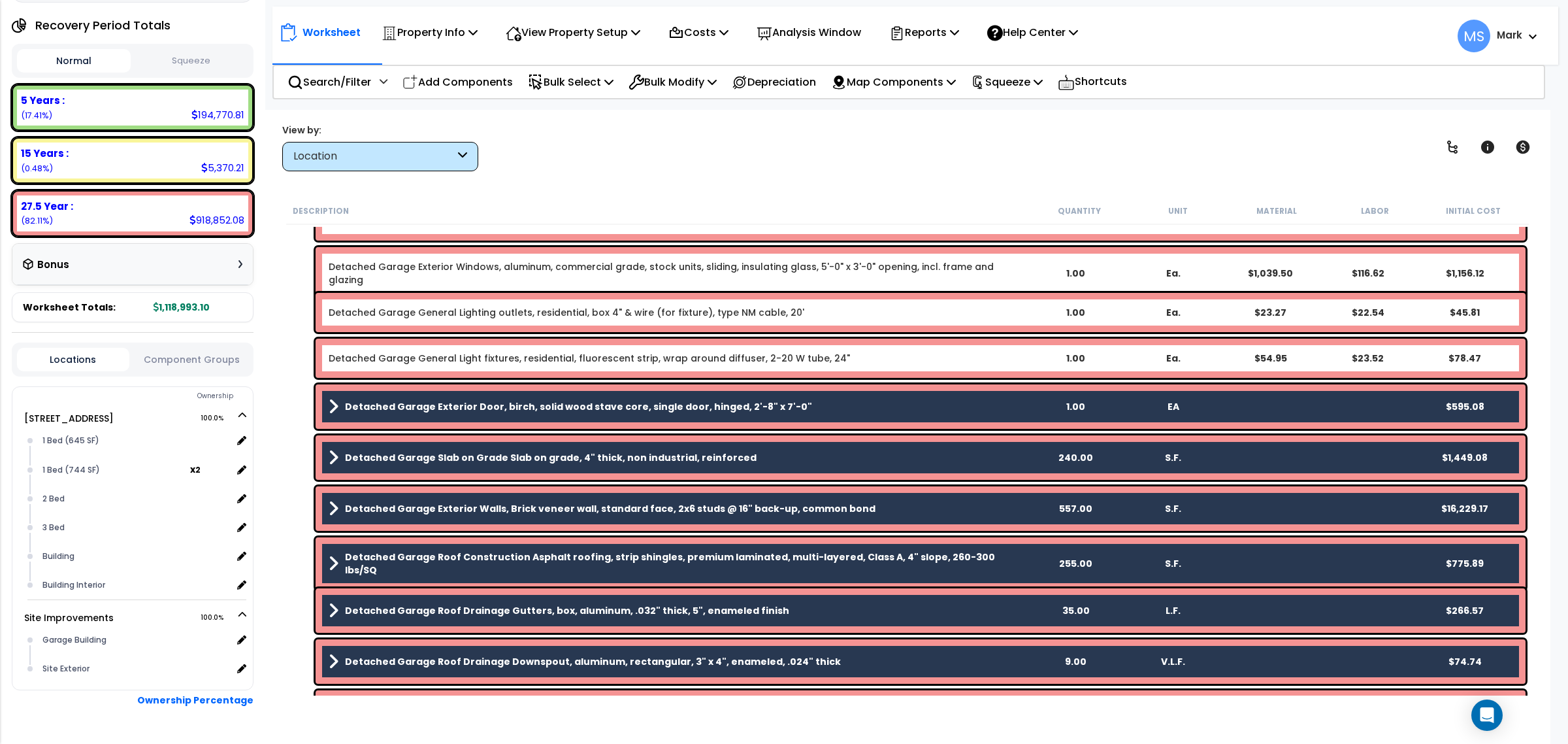
click at [537, 411] on b "Detached Garage Exterior Door, birch, solid wood stave core, single door, hinge…" at bounding box center [578, 407] width 467 height 13
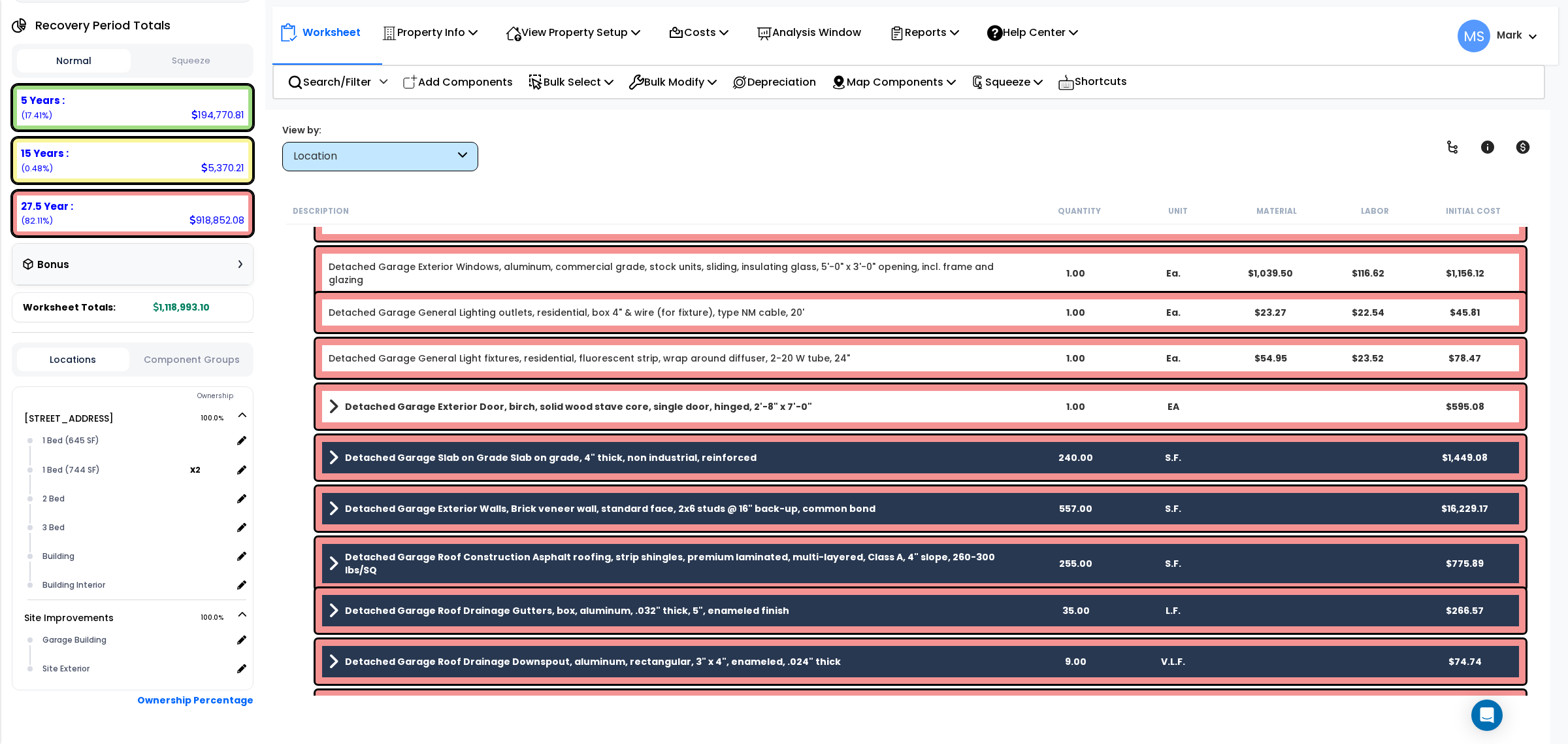
click at [541, 463] on b "Detached Garage Slab on Grade Slab on grade, 4" thick, non industrial, reinforc…" at bounding box center [550, 457] width 411 height 13
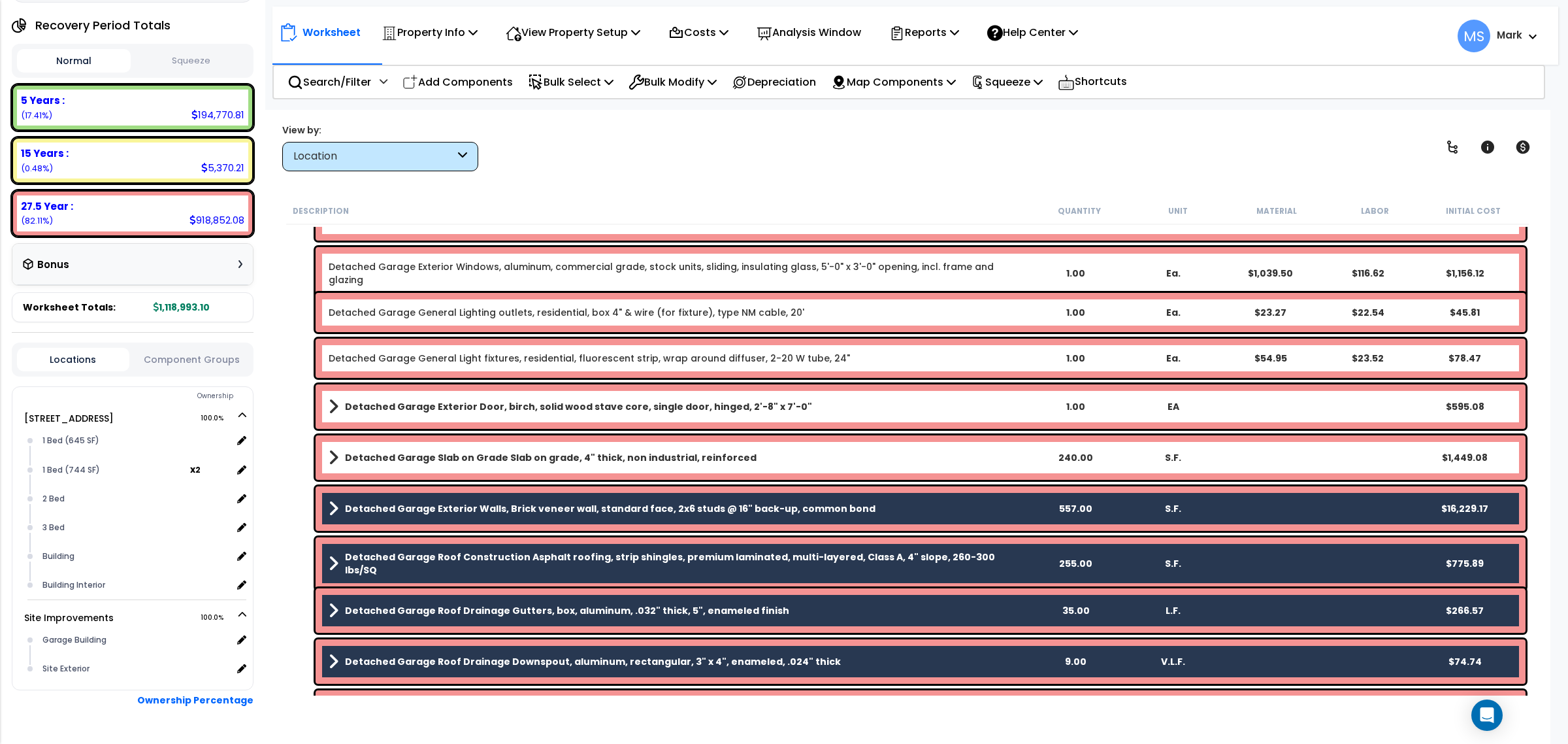
click at [544, 505] on b "Detached Garage Exterior Walls, Brick veneer wall, standard face, 2x6 studs @ 1…" at bounding box center [610, 509] width 530 height 13
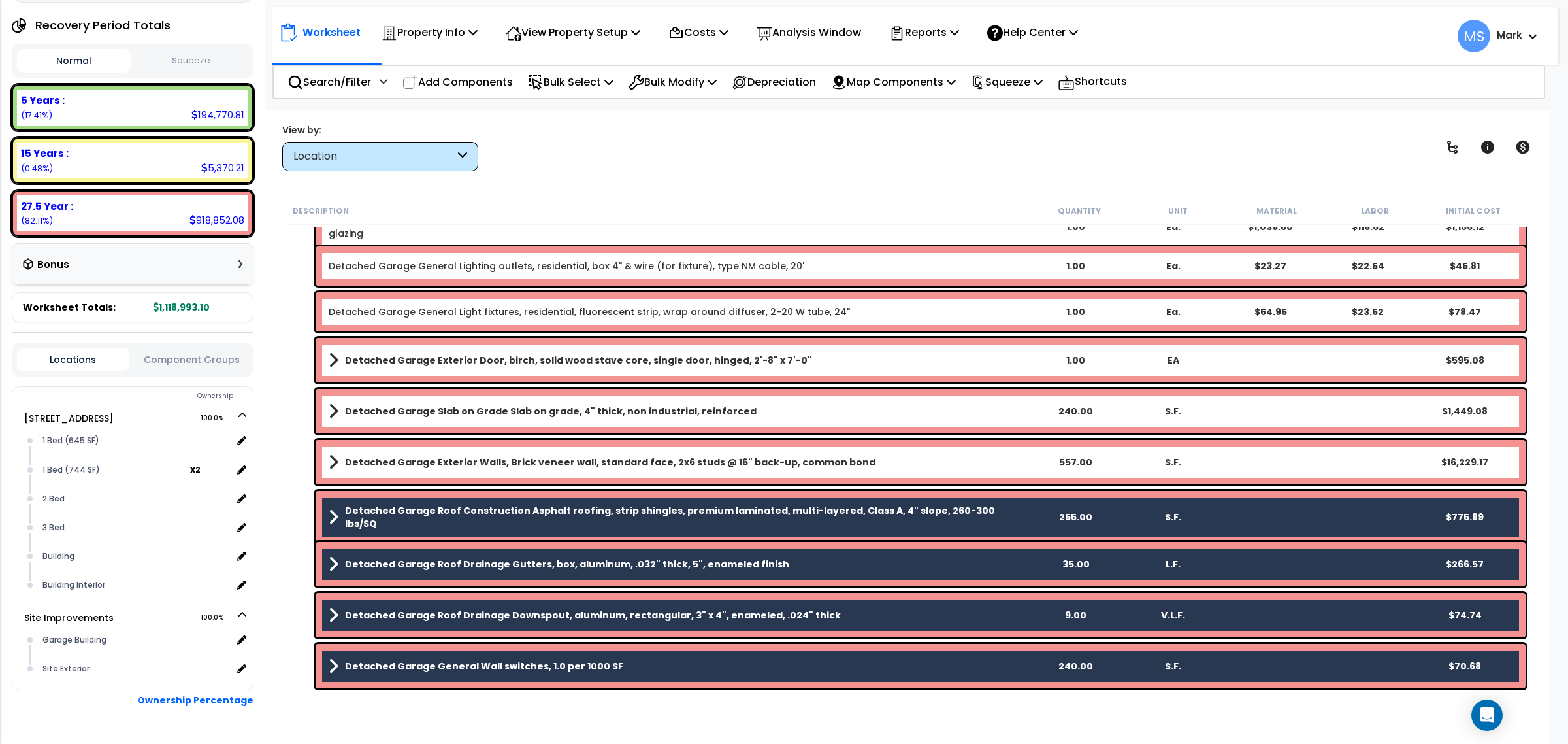
scroll to position [481, 0]
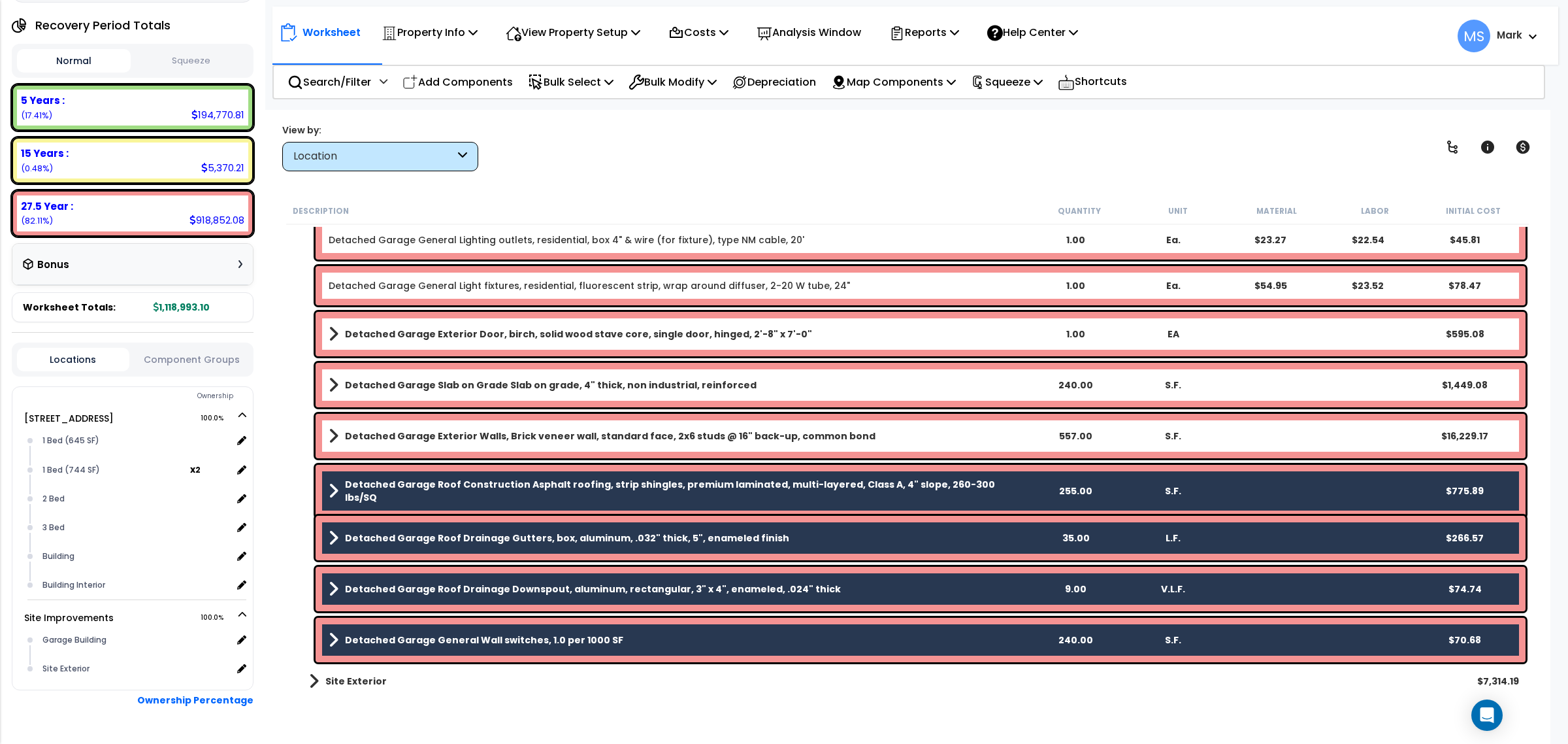
click at [542, 487] on b "Detached Garage Roof Construction Asphalt roofing, strip shingles, premium lami…" at bounding box center [684, 491] width 680 height 27
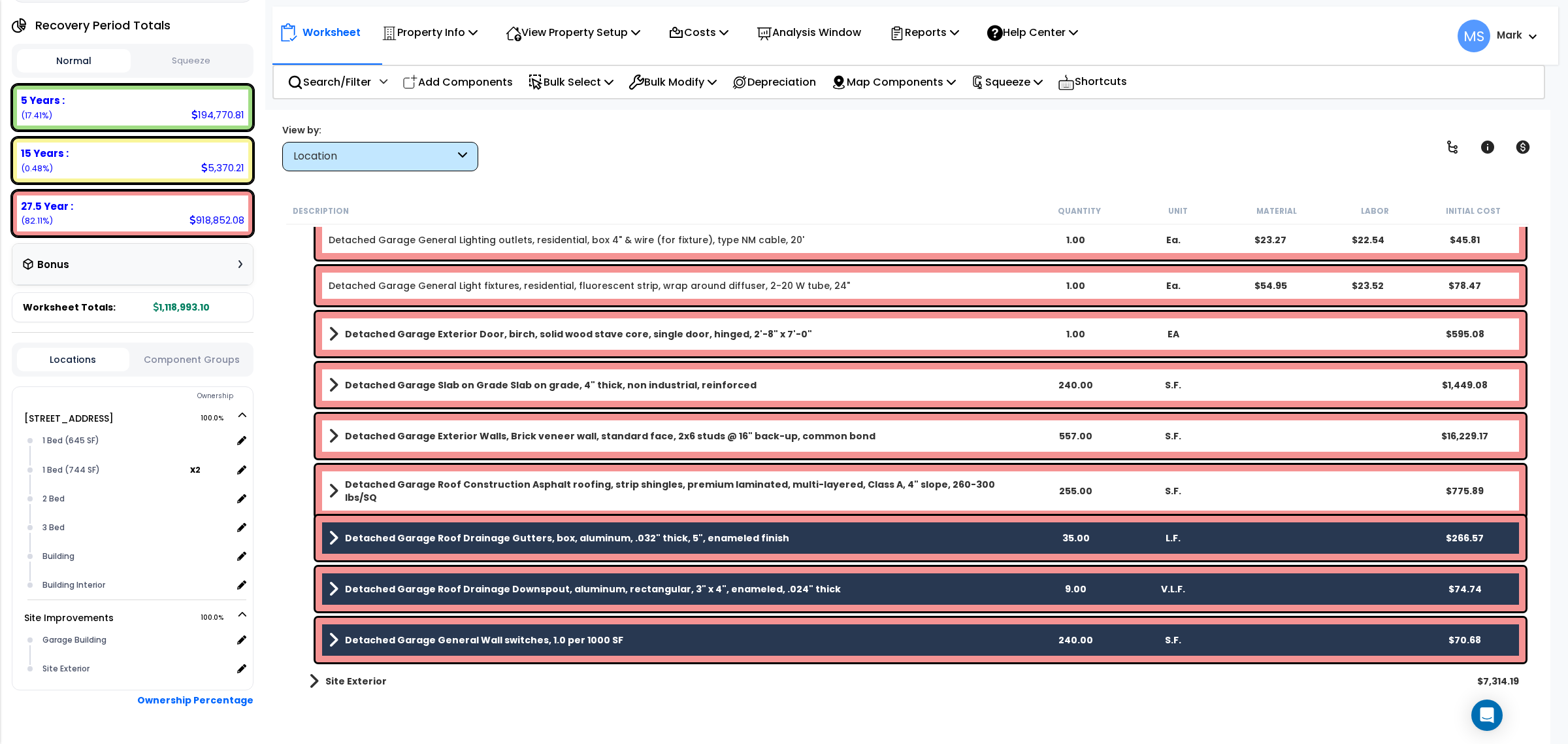
click at [543, 541] on b "Detached Garage Roof Drainage Gutters, box, aluminum, .032" thick, 5", enameled…" at bounding box center [566, 538] width 444 height 13
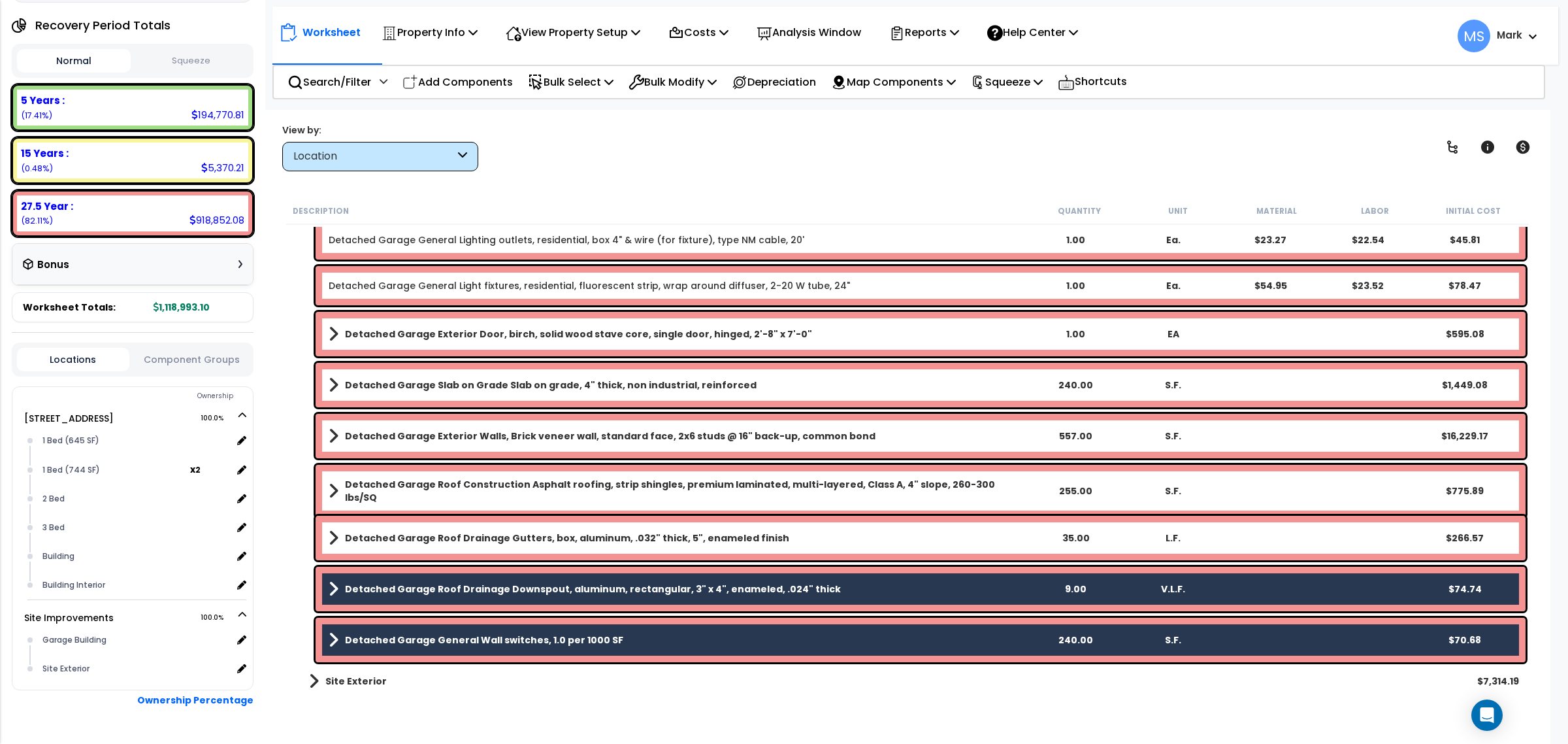
click at [537, 592] on b "Detached Garage Roof Drainage Downspout, aluminum, rectangular, 3" x 4", enamel…" at bounding box center [592, 589] width 496 height 13
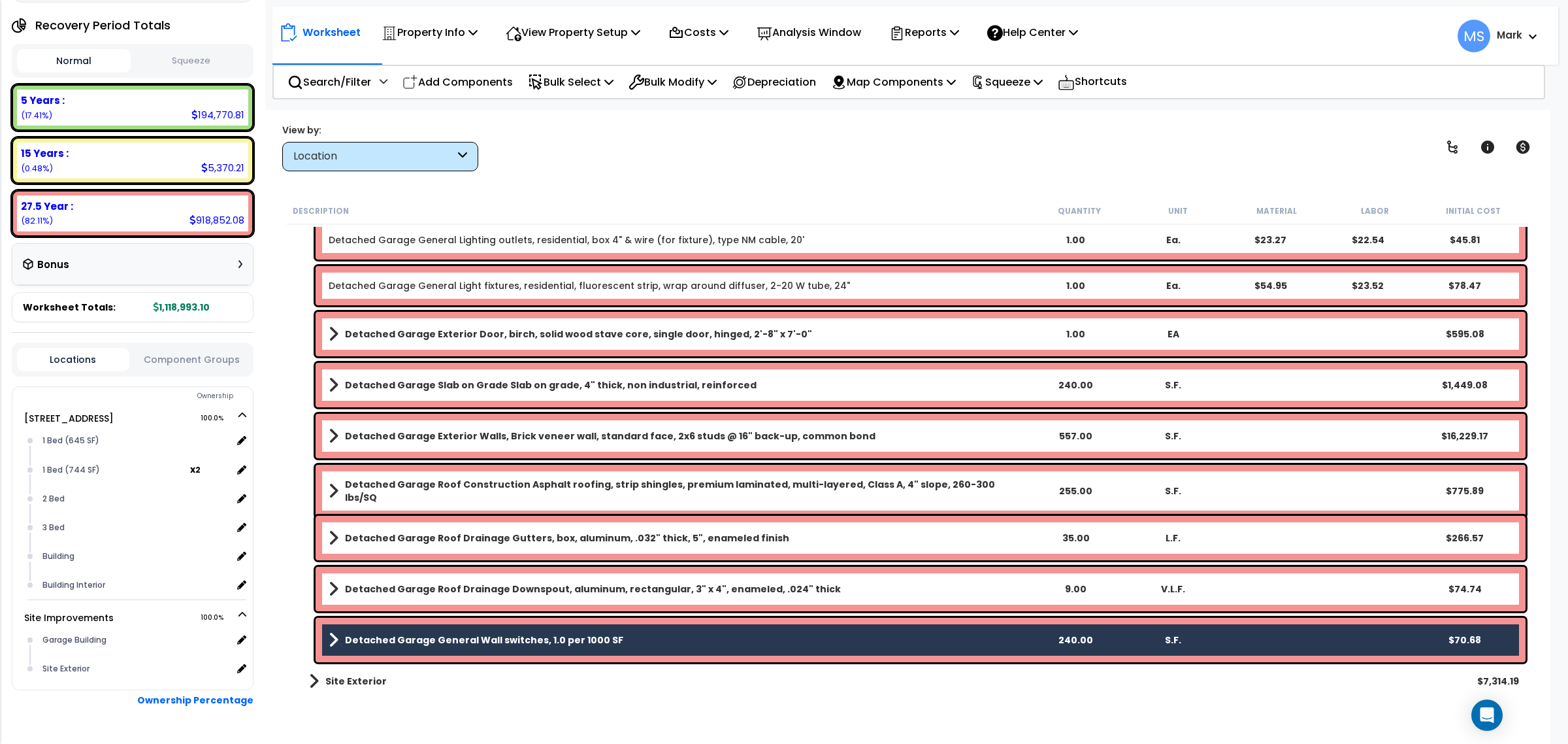
click at [536, 629] on div "Detached Garage General Wall switches, 1.0 per 1000 SF 240.00 S.F. $70.68" at bounding box center [921, 640] width 1210 height 44
click at [552, 645] on b "Detached Garage General Wall switches, 1.0 per 1000 SF" at bounding box center [484, 640] width 278 height 13
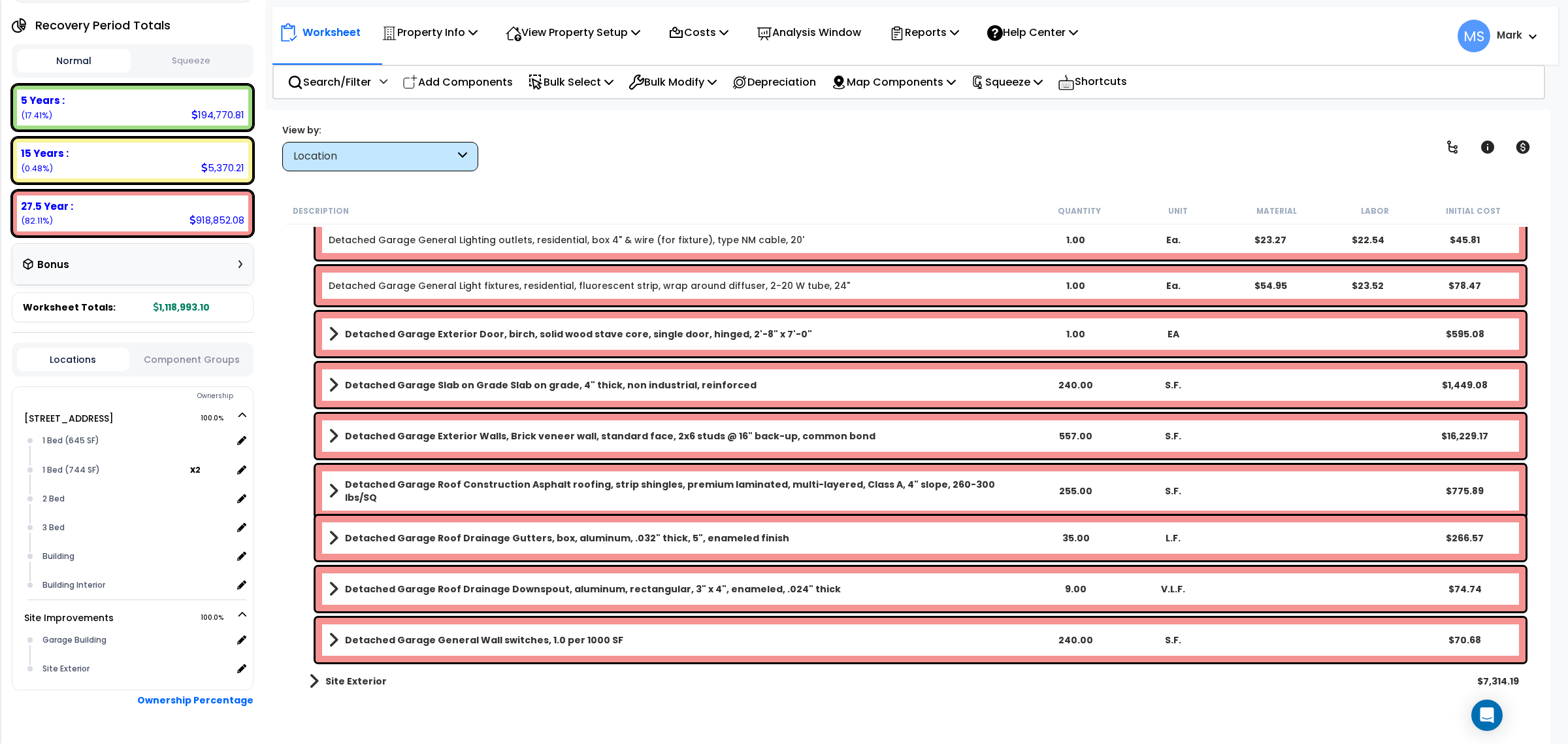
click at [344, 685] on b "Site Exterior" at bounding box center [356, 681] width 61 height 13
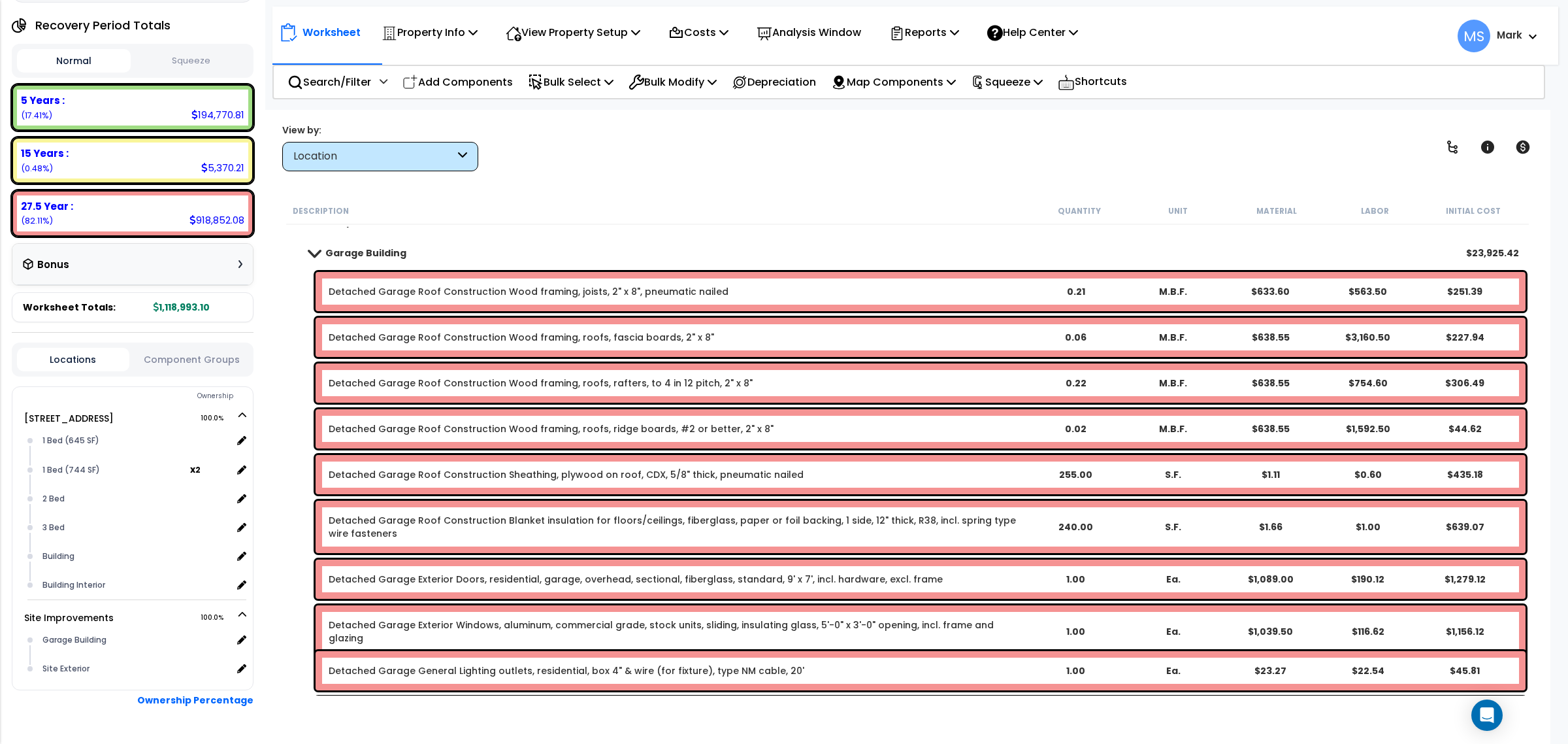
scroll to position [0, 0]
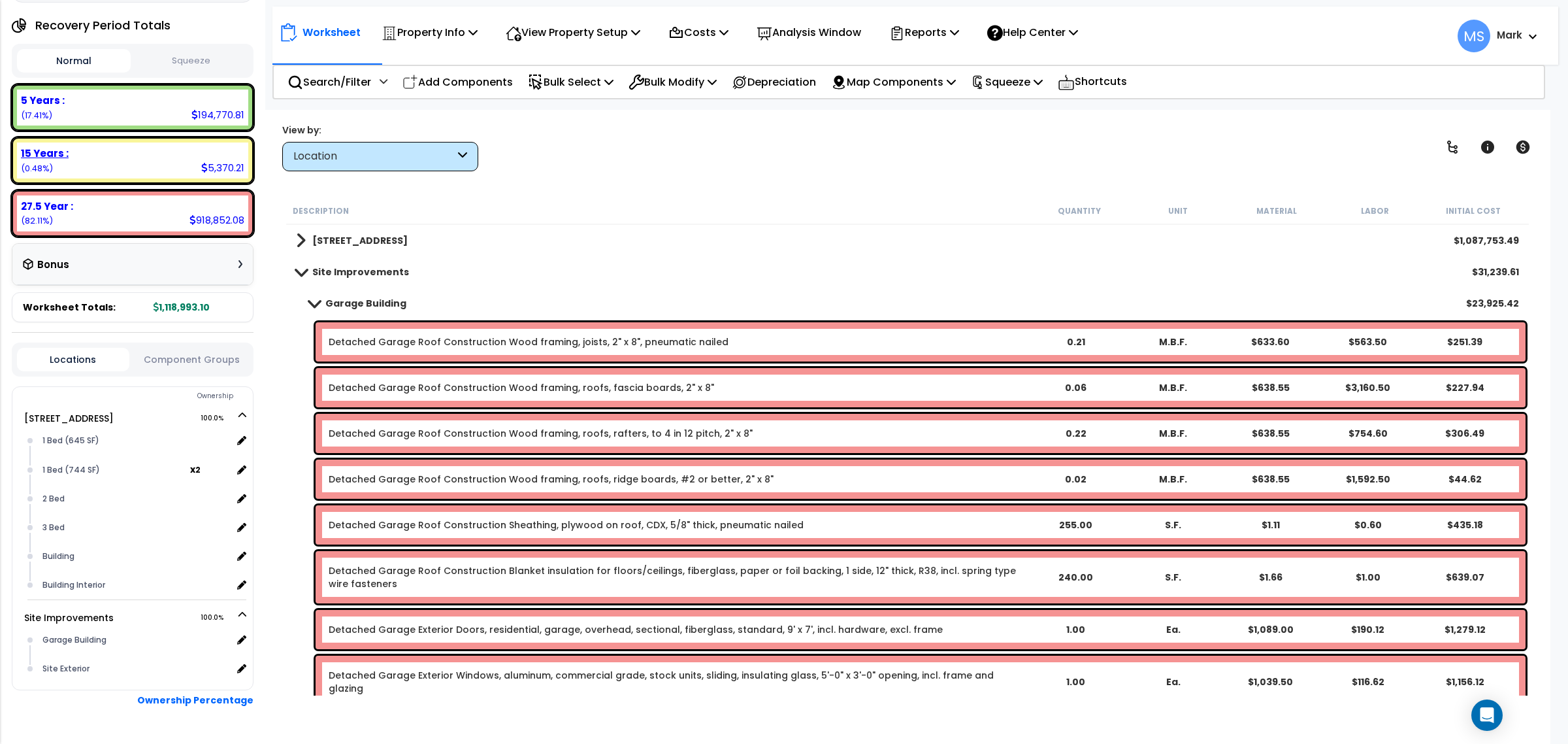
click at [142, 141] on div "15 Years : 5,370.21 (0.48%)" at bounding box center [133, 161] width 242 height 47
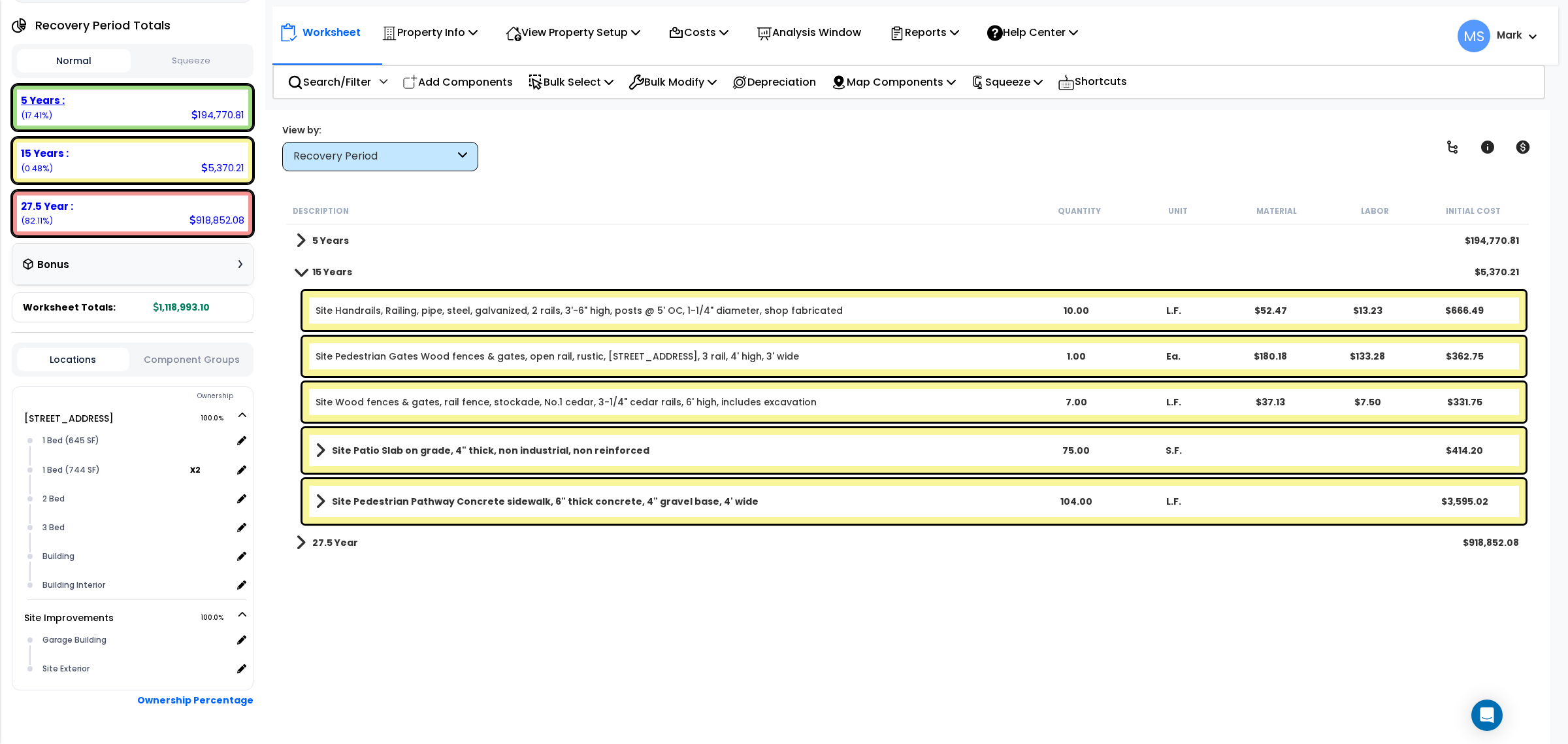
click at [149, 117] on div "5 Years : 194,770.81 (17.41%)" at bounding box center [133, 107] width 231 height 36
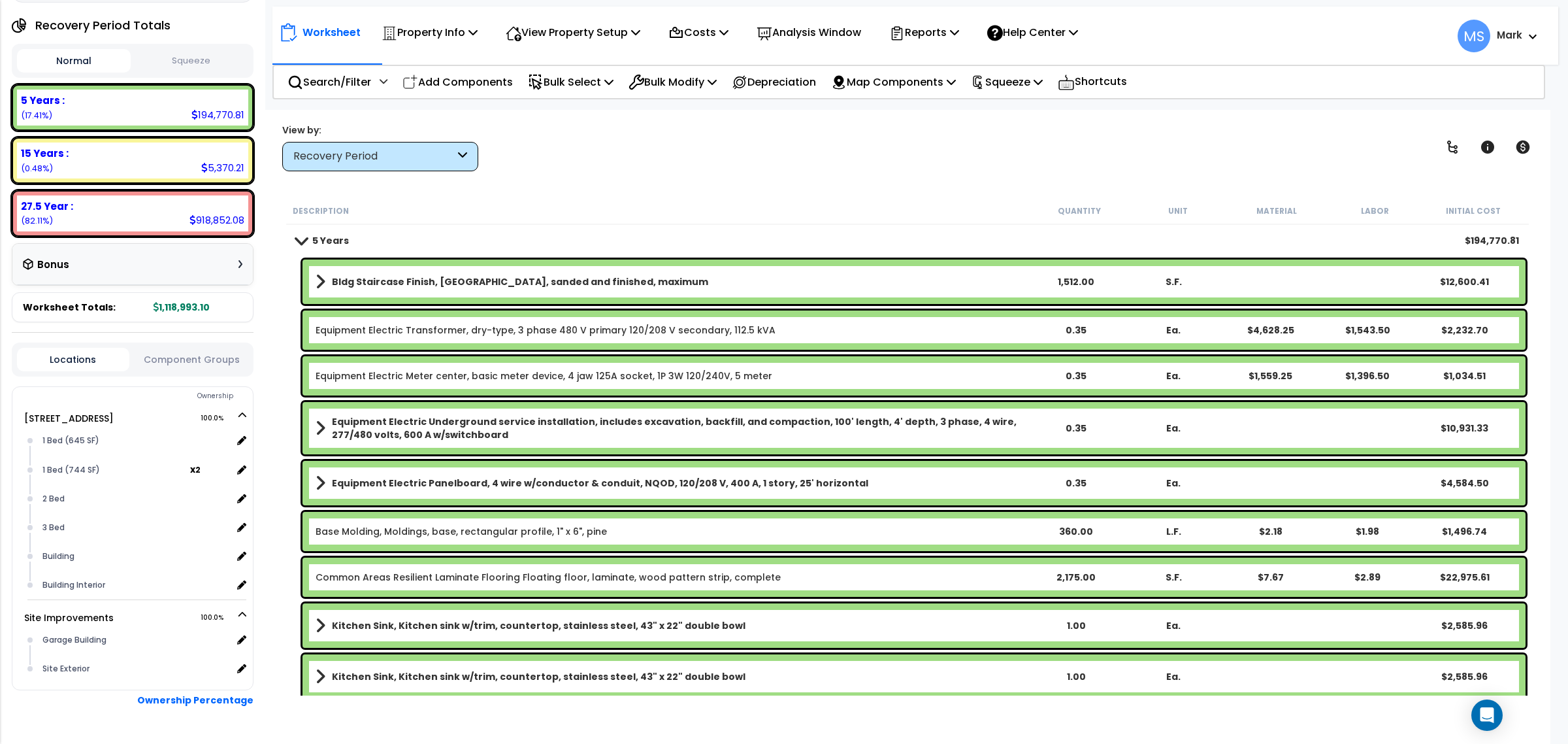
click at [210, 359] on button "Component Groups" at bounding box center [192, 359] width 112 height 14
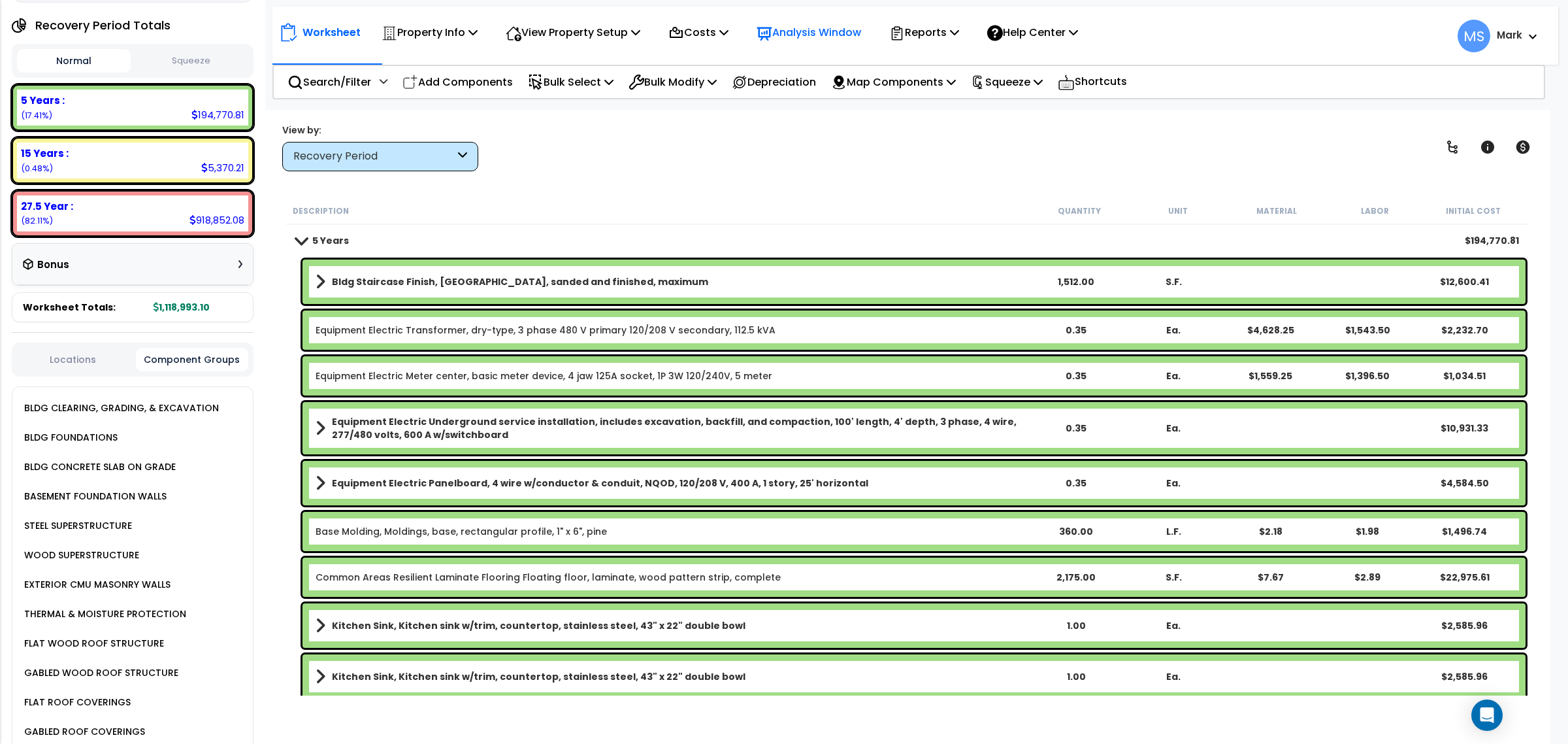
click at [851, 27] on p "Analysis Window" at bounding box center [809, 32] width 104 height 18
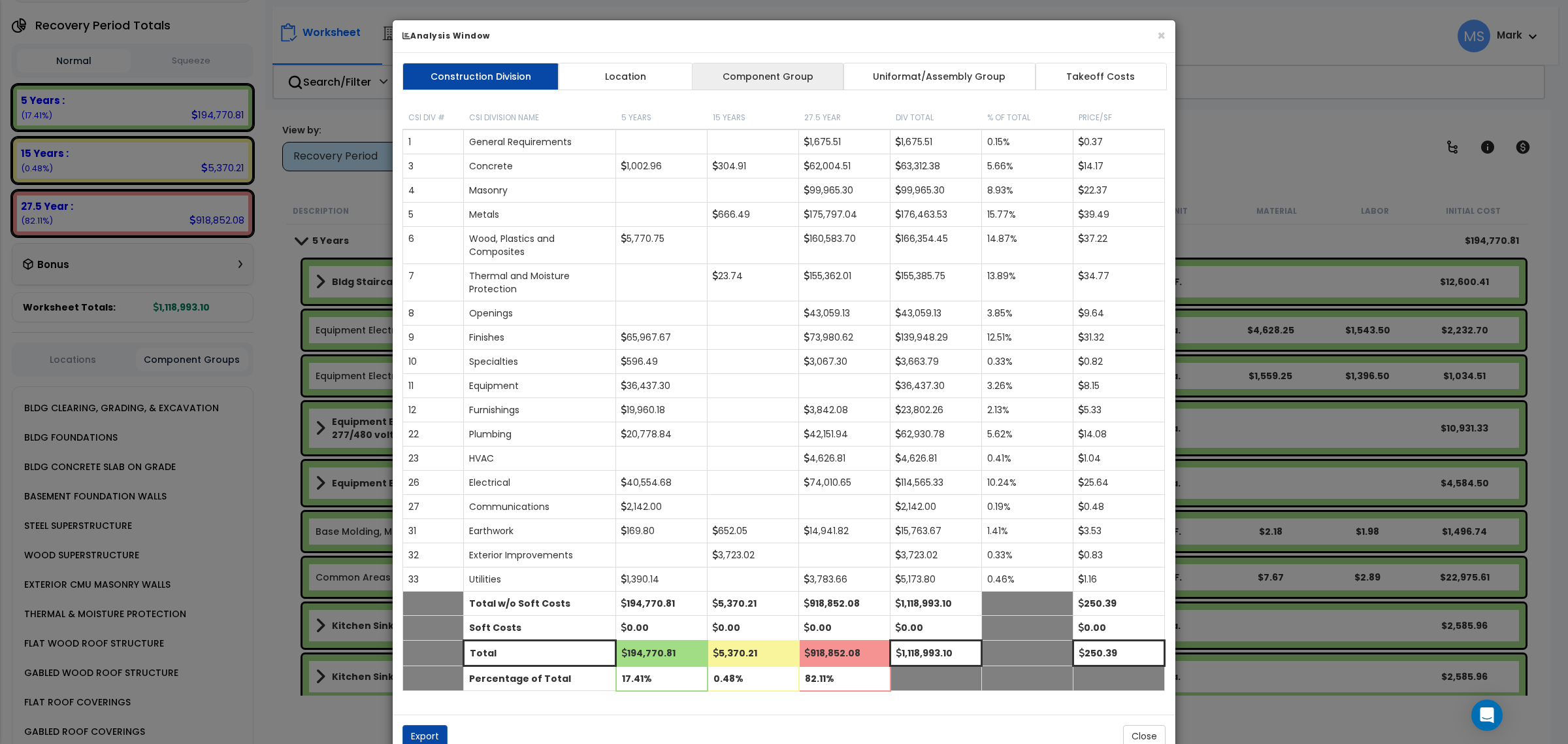
click at [812, 73] on link "Component Group" at bounding box center [767, 76] width 152 height 27
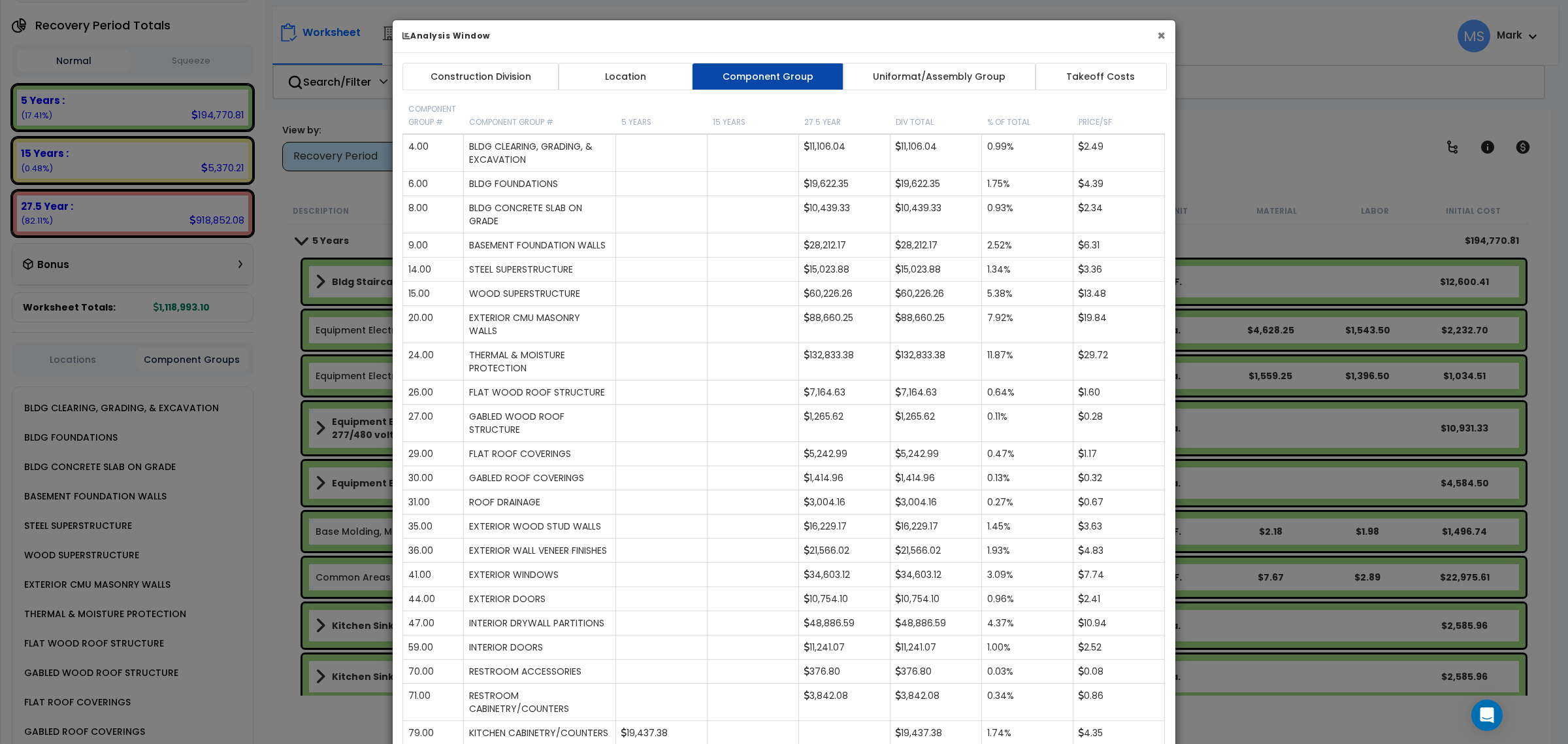
click at [1161, 38] on button "×" at bounding box center [1161, 35] width 9 height 14
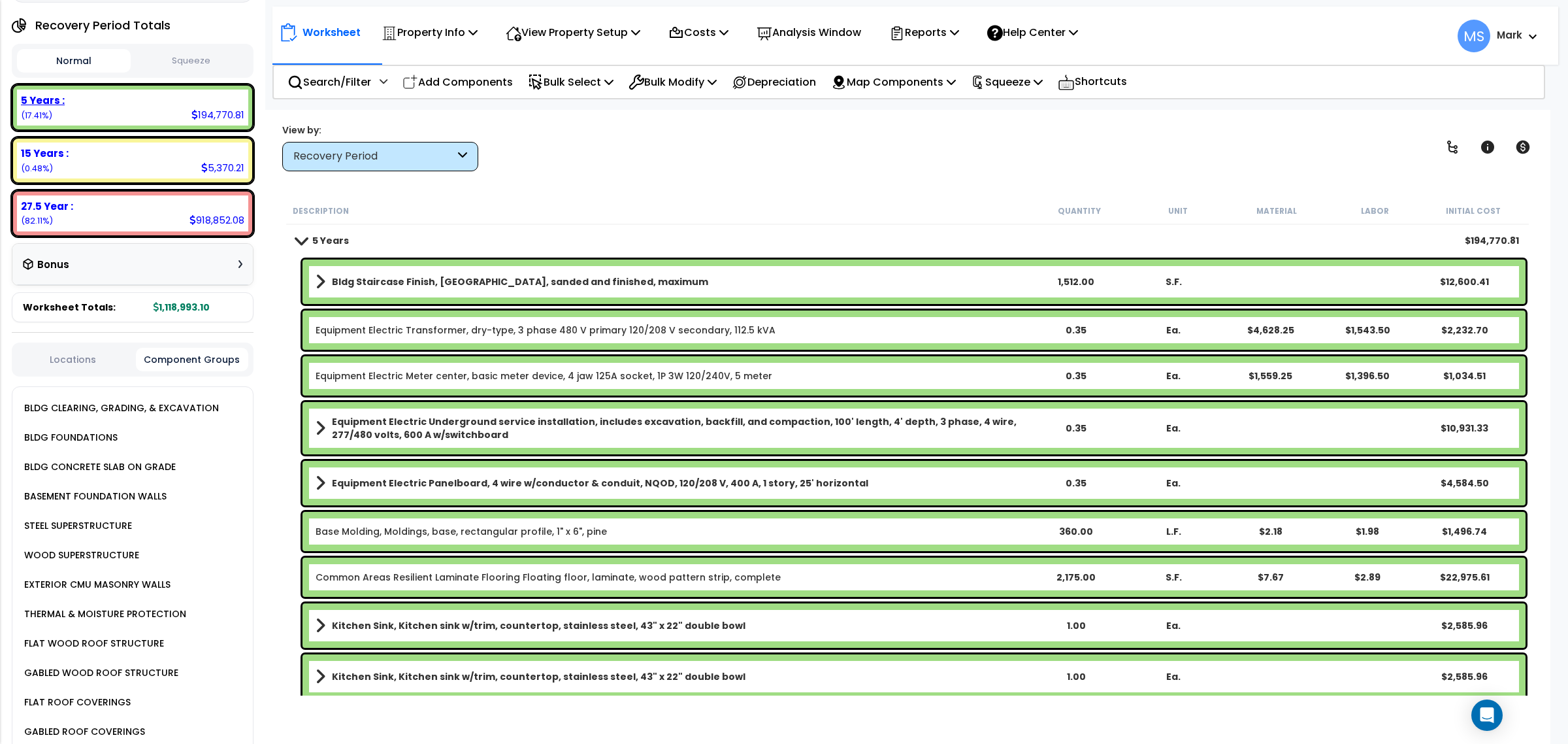
click at [141, 114] on div "5 Years : 194,770.81 (17.41%)" at bounding box center [133, 107] width 231 height 36
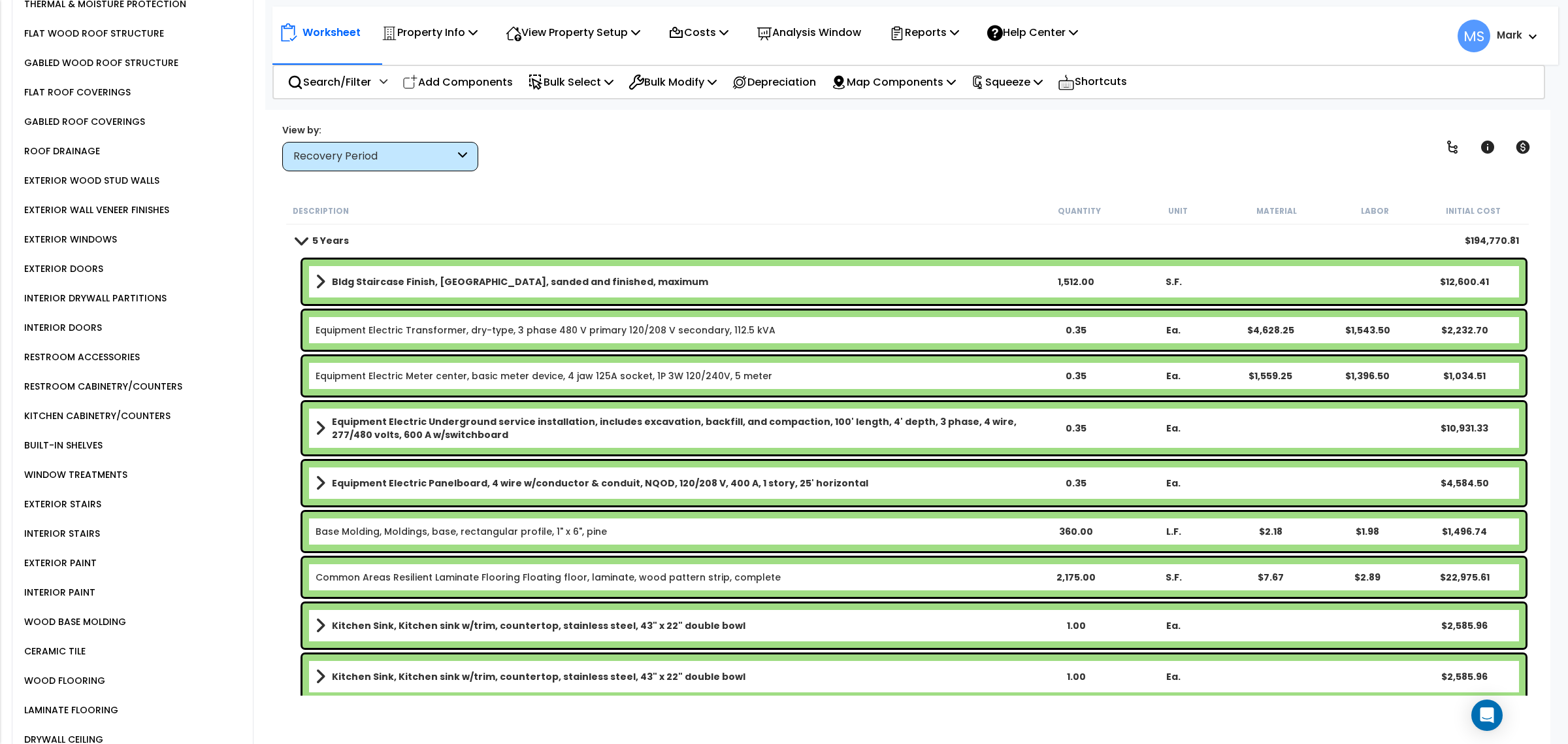
click at [87, 407] on div "KITCHEN CABINETRY/COUNTERS" at bounding box center [96, 415] width 149 height 16
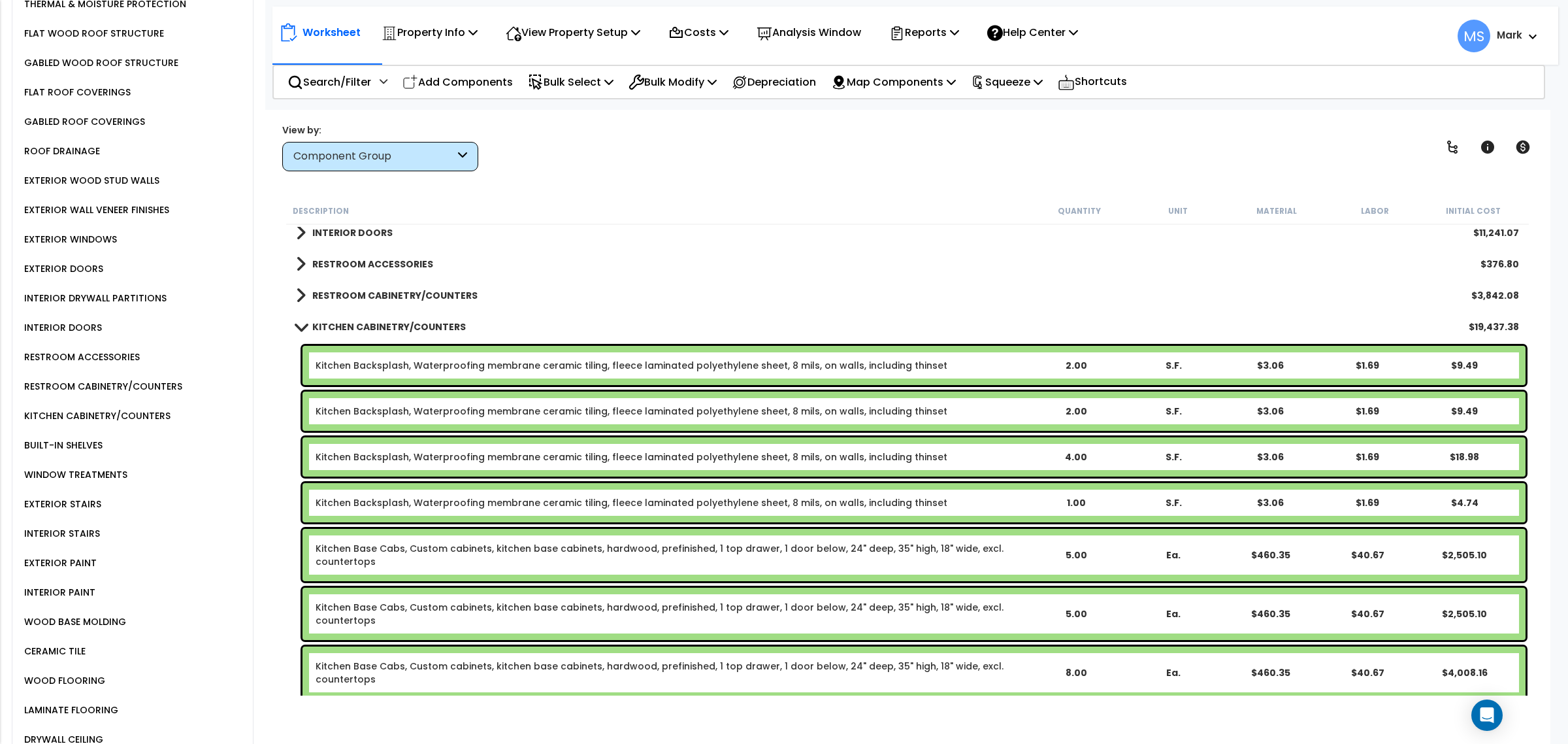
scroll to position [572, 0]
click at [471, 370] on link "Kitchen Backsplash, Waterproofing membrane ceramic tiling, fleece laminated pol…" at bounding box center [631, 366] width 631 height 13
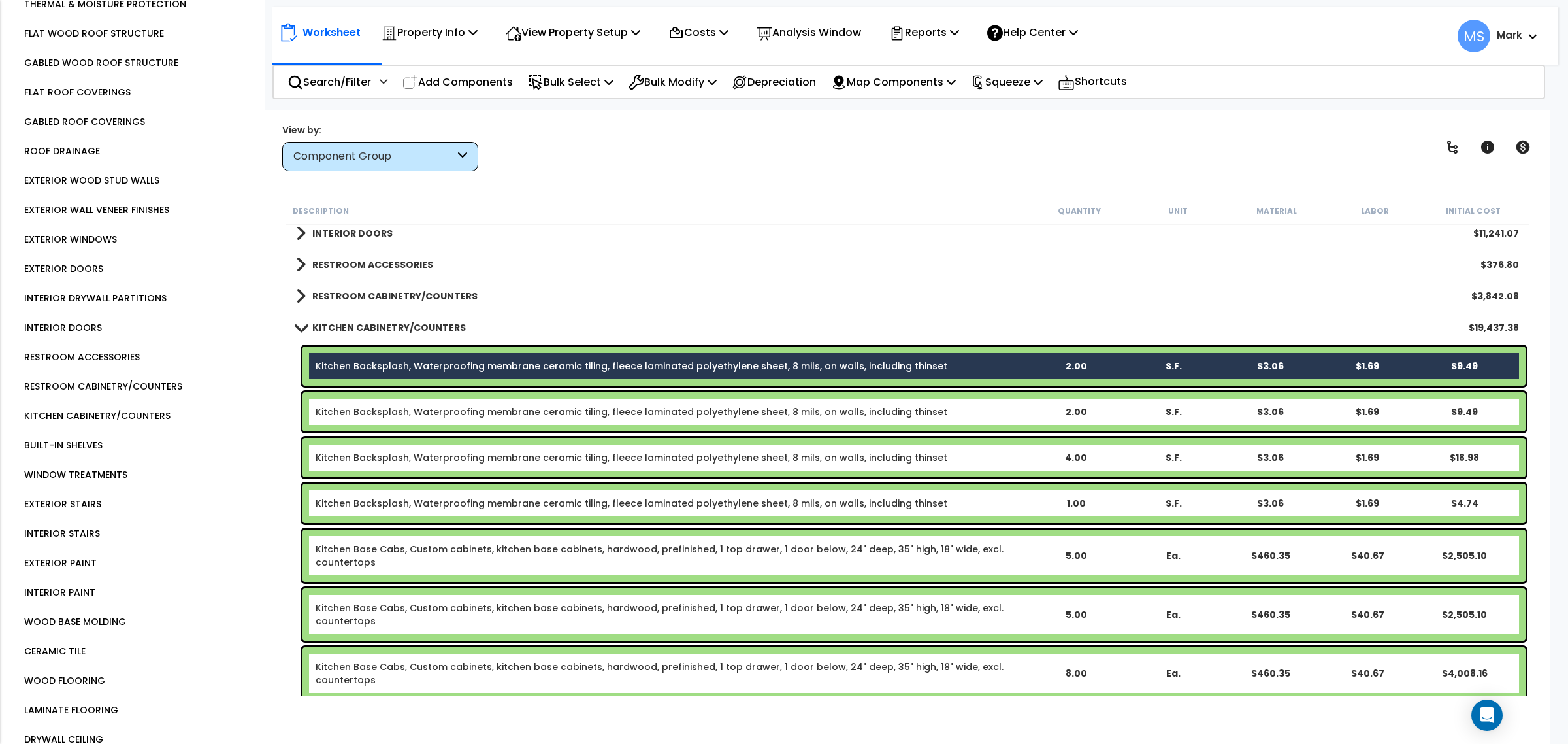
click at [467, 401] on div "Kitchen Backsplash, Waterproofing membrane ceramic tiling, fleece laminated pol…" at bounding box center [914, 411] width 1223 height 39
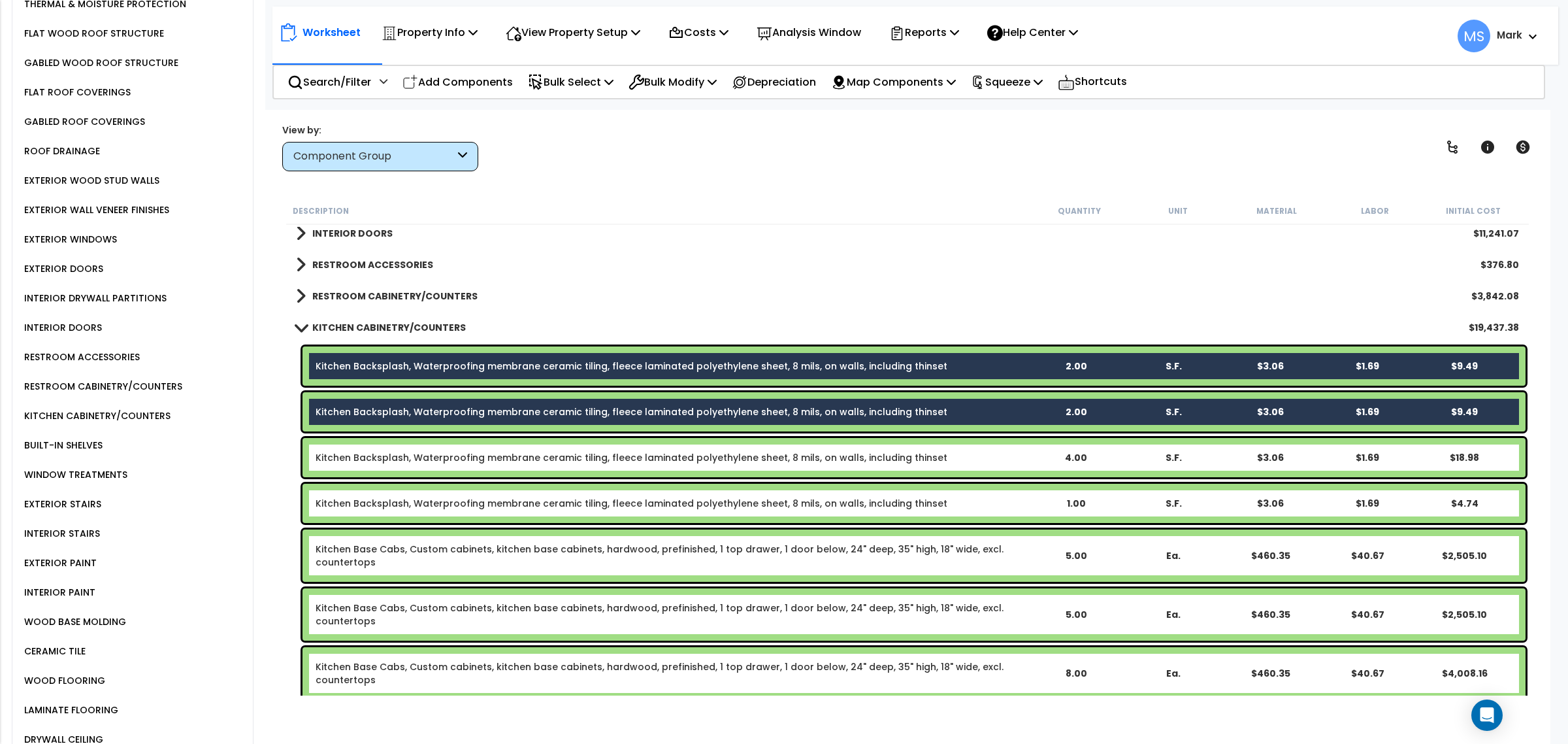
click at [477, 446] on div "Kitchen Backsplash, Waterproofing membrane ceramic tiling, fleece laminated pol…" at bounding box center [914, 457] width 1223 height 39
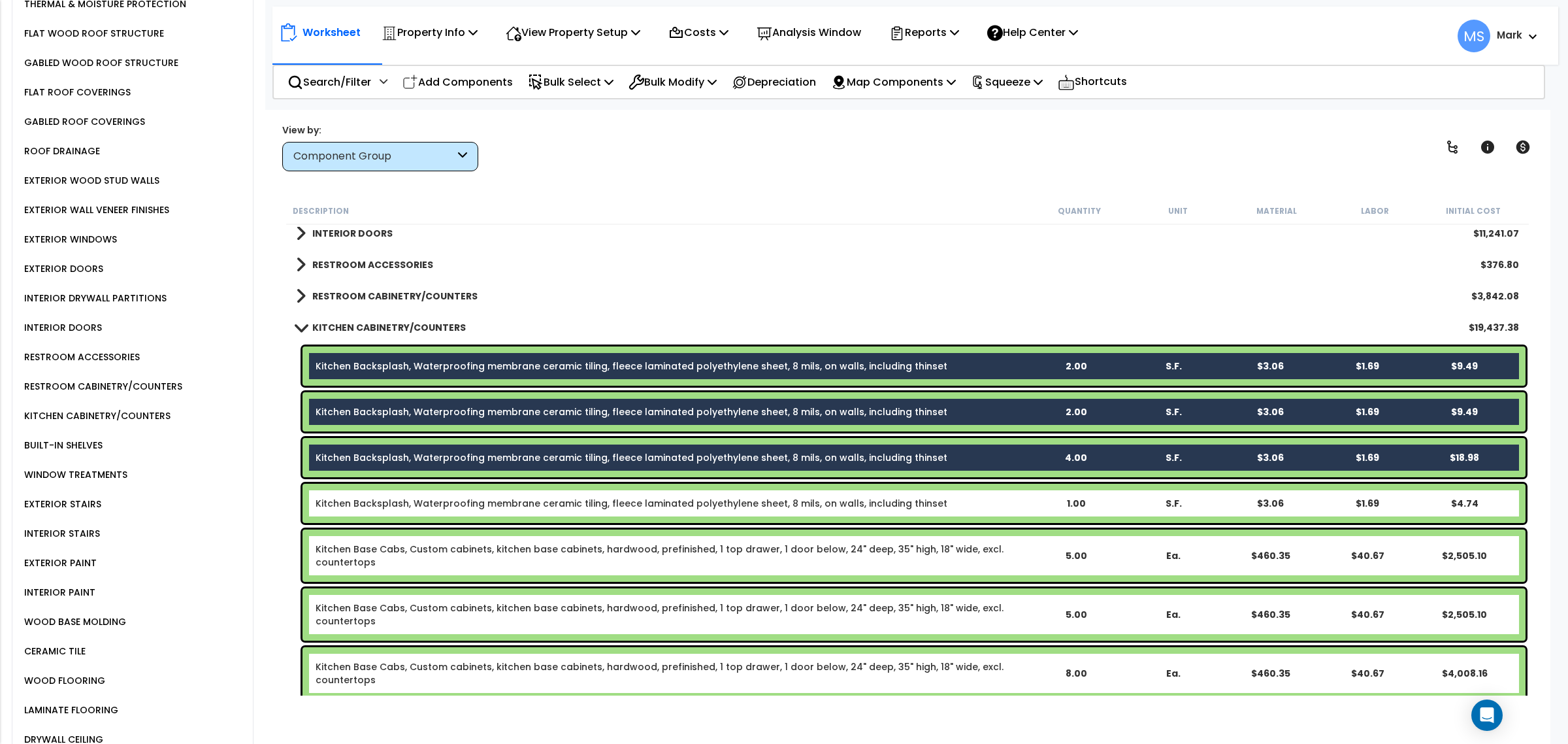
click at [487, 497] on link "Kitchen Backsplash, Waterproofing membrane ceramic tiling, fleece laminated pol…" at bounding box center [631, 503] width 631 height 13
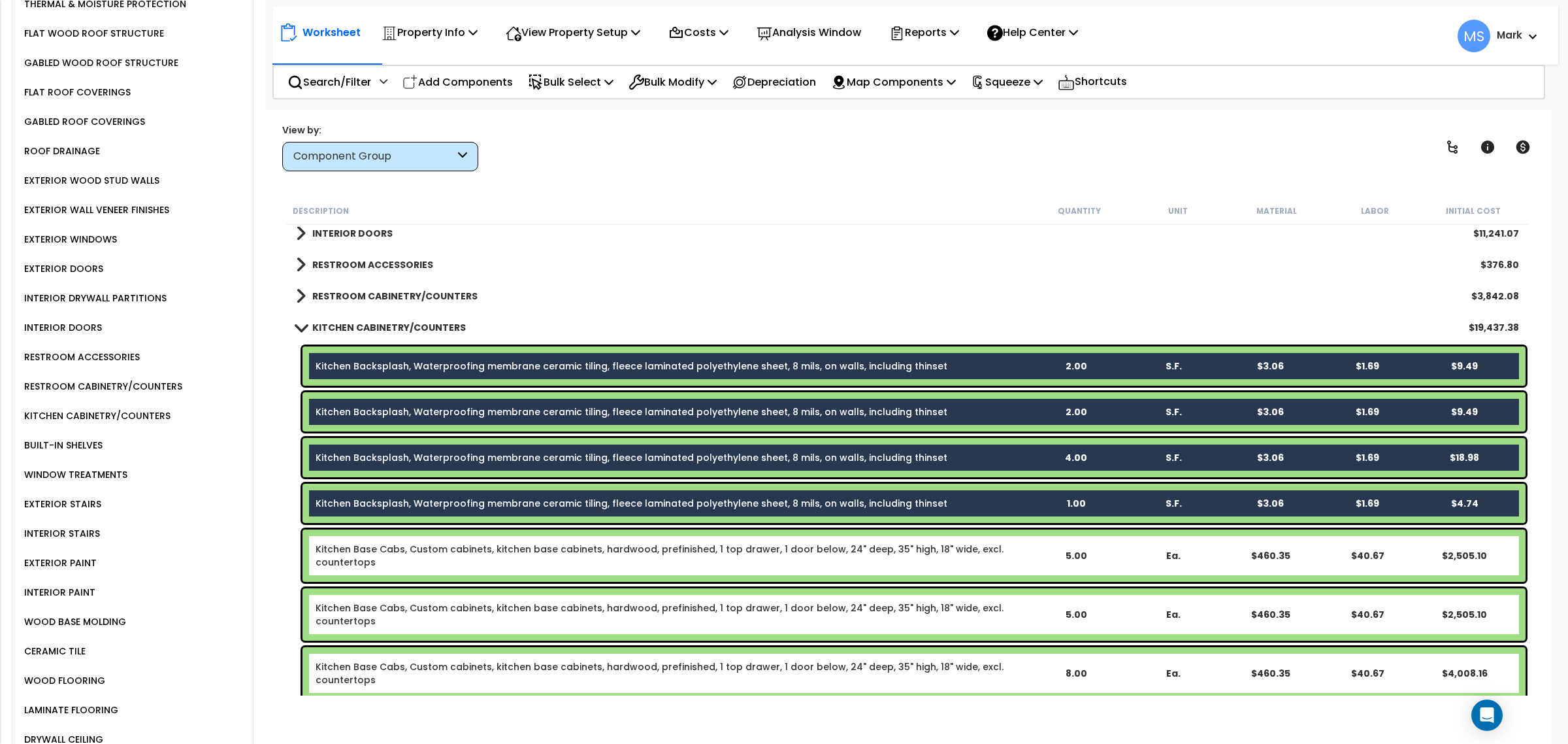
click at [507, 544] on link "Kitchen Base Cabs, Custom cabinets, kitchen base cabinets, hardwood, prefinishe…" at bounding box center [672, 555] width 712 height 27
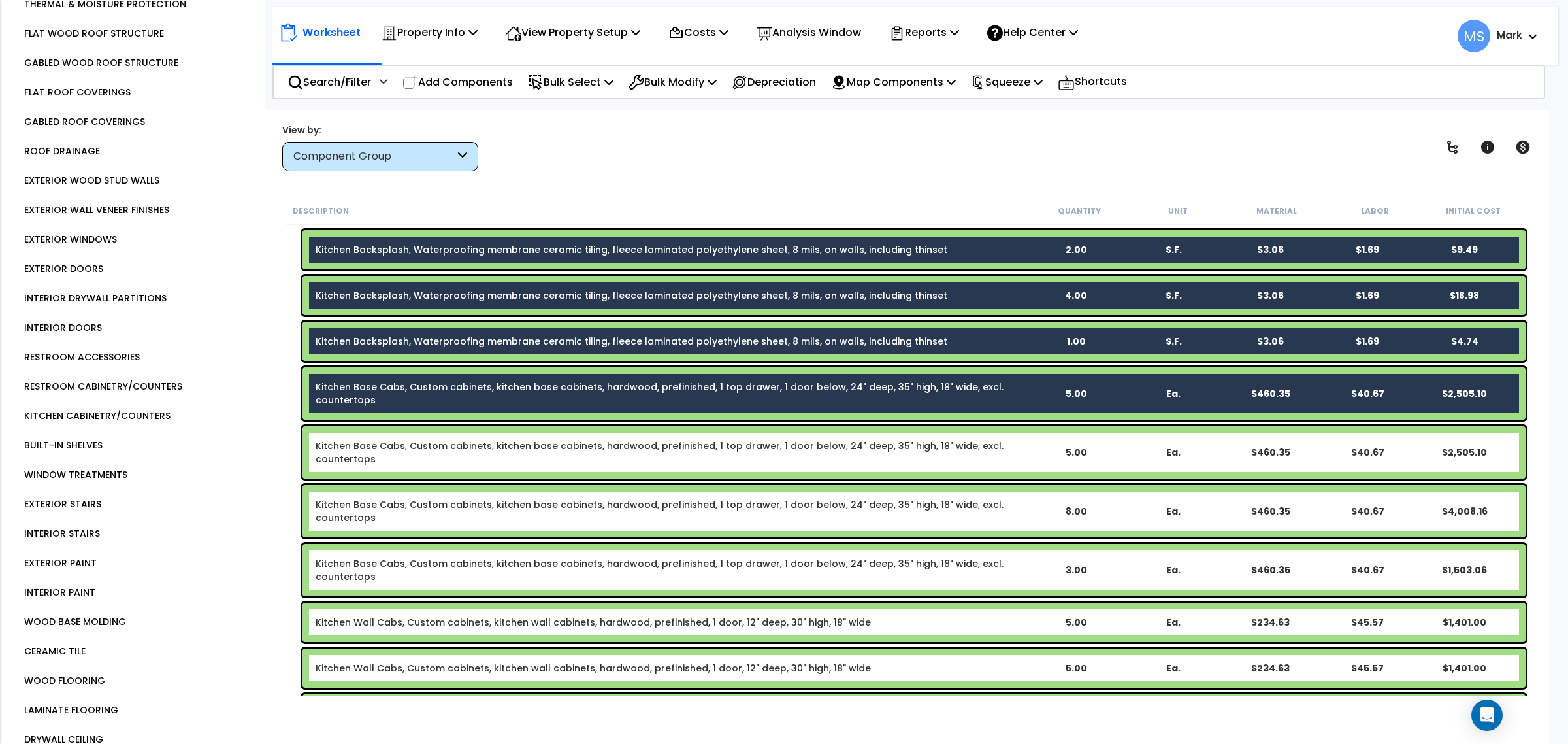
scroll to position [735, 0]
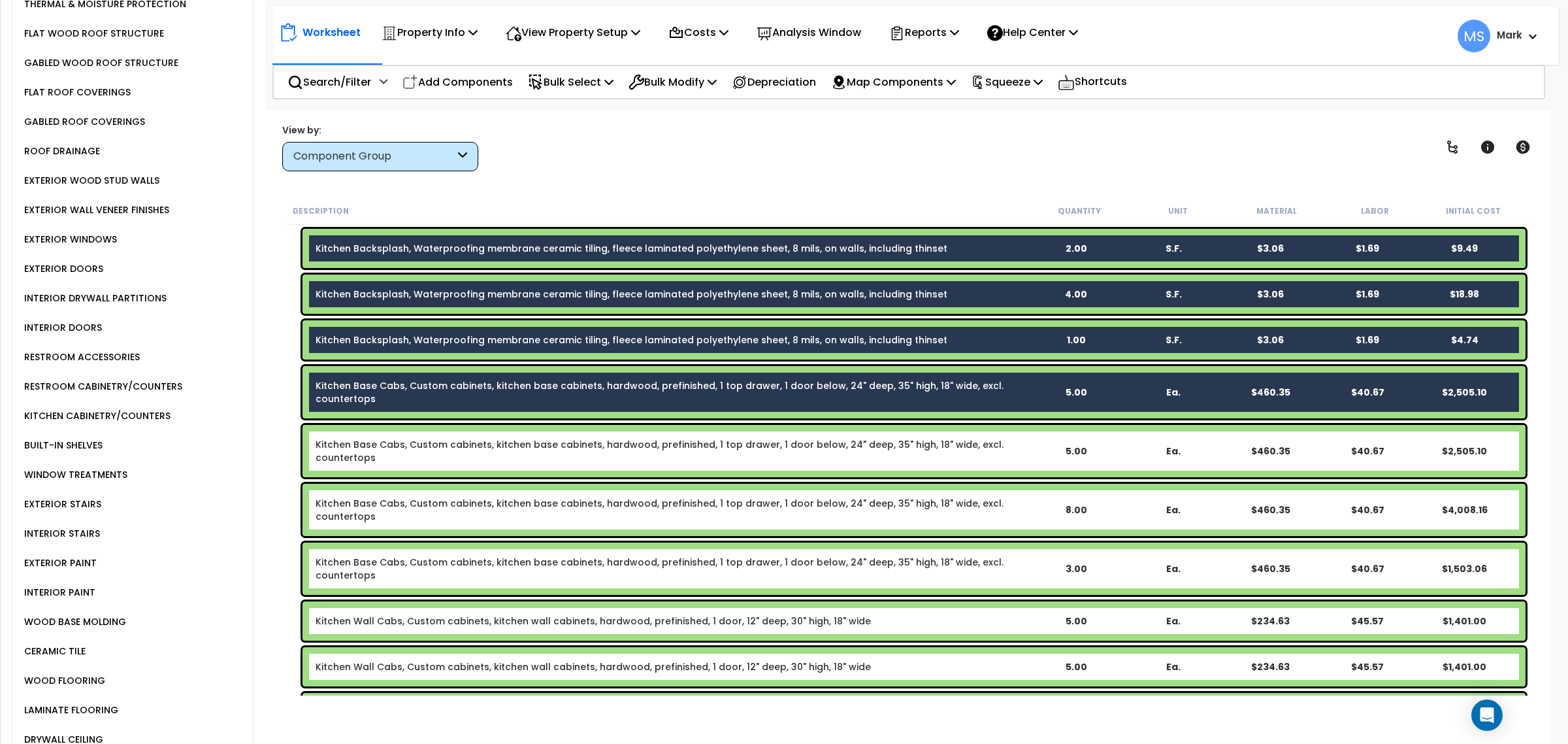
click at [492, 448] on link "Kitchen Base Cabs, Custom cabinets, kitchen base cabinets, hardwood, prefinishe…" at bounding box center [672, 451] width 712 height 27
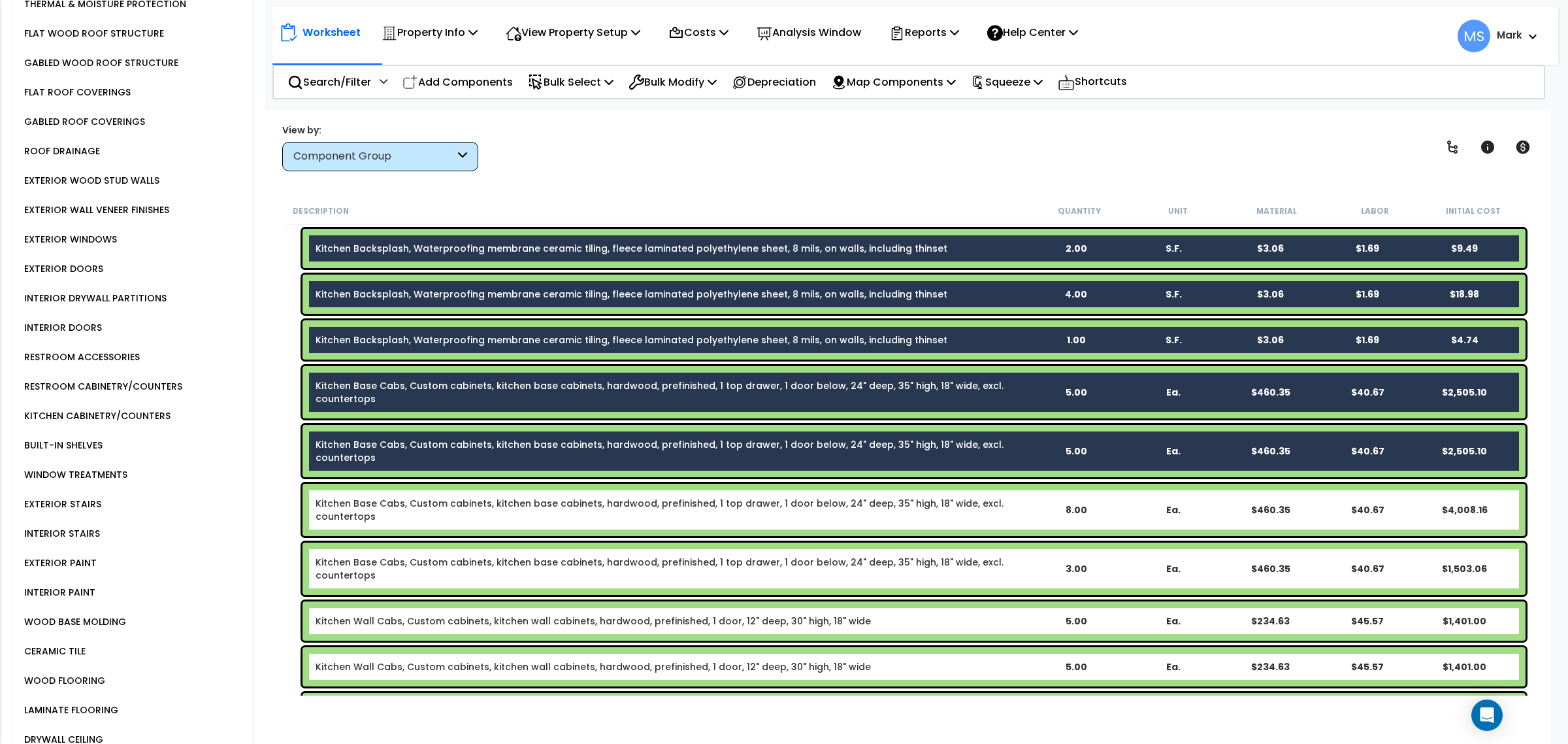
click at [509, 493] on div "Kitchen Base Cabs, Custom cabinets, kitchen base cabinets, hardwood, prefinishe…" at bounding box center [914, 509] width 1223 height 52
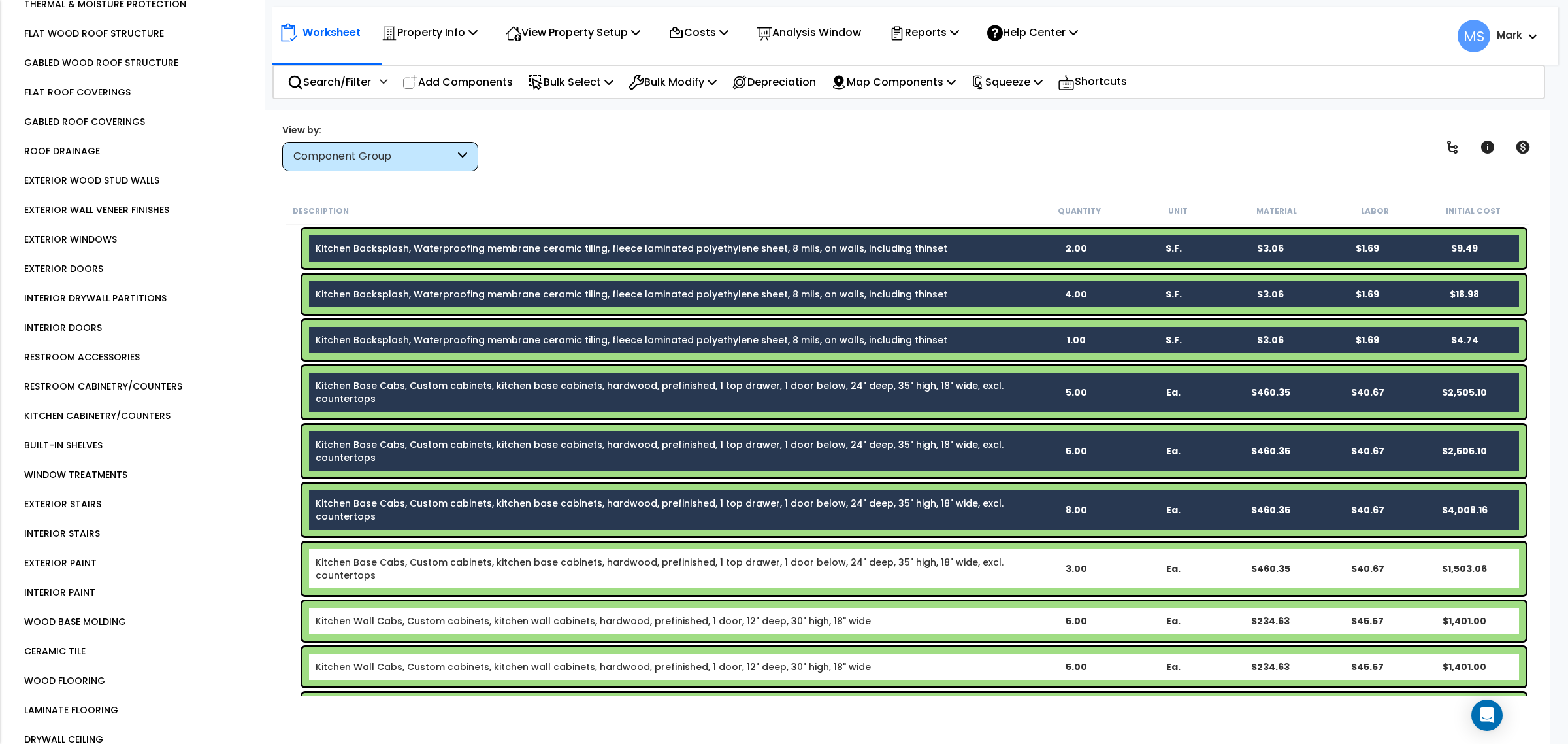
click at [527, 550] on div "Kitchen Base Cabs, Custom cabinets, kitchen base cabinets, hardwood, prefinishe…" at bounding box center [914, 568] width 1223 height 52
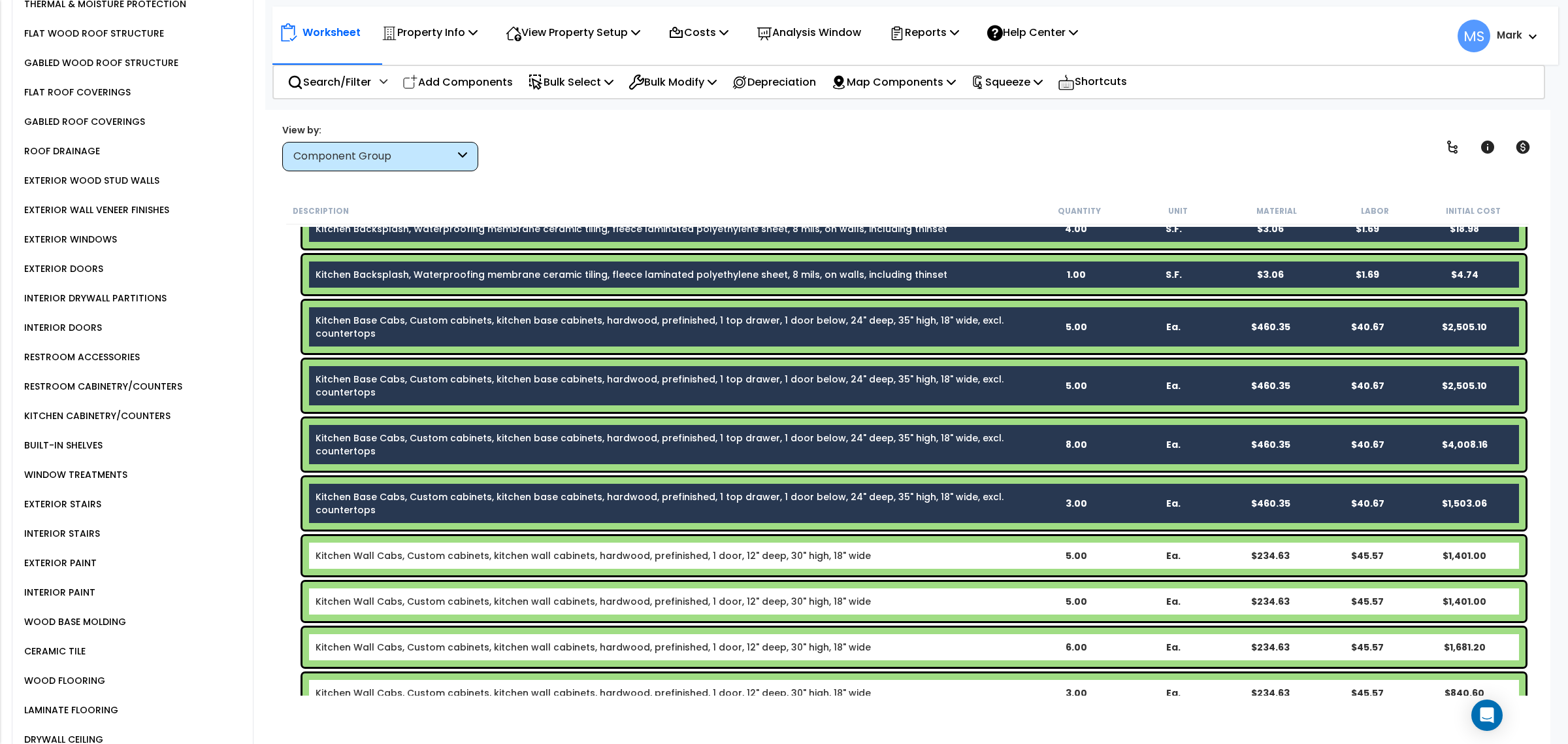
scroll to position [898, 0]
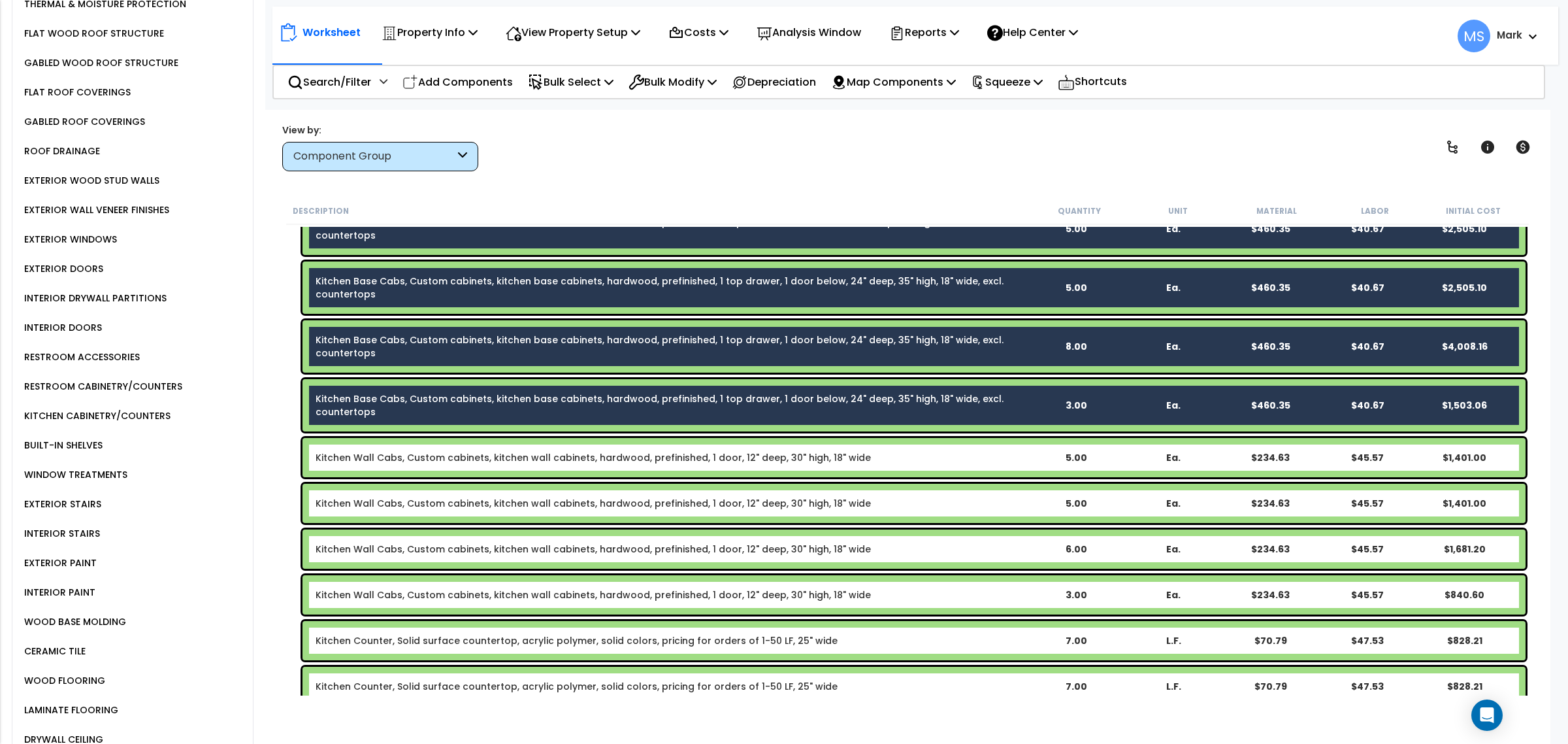
click at [499, 460] on link "Kitchen Wall Cabs, Custom cabinets, kitchen wall cabinets, hardwood, prefinishe…" at bounding box center [593, 457] width 555 height 13
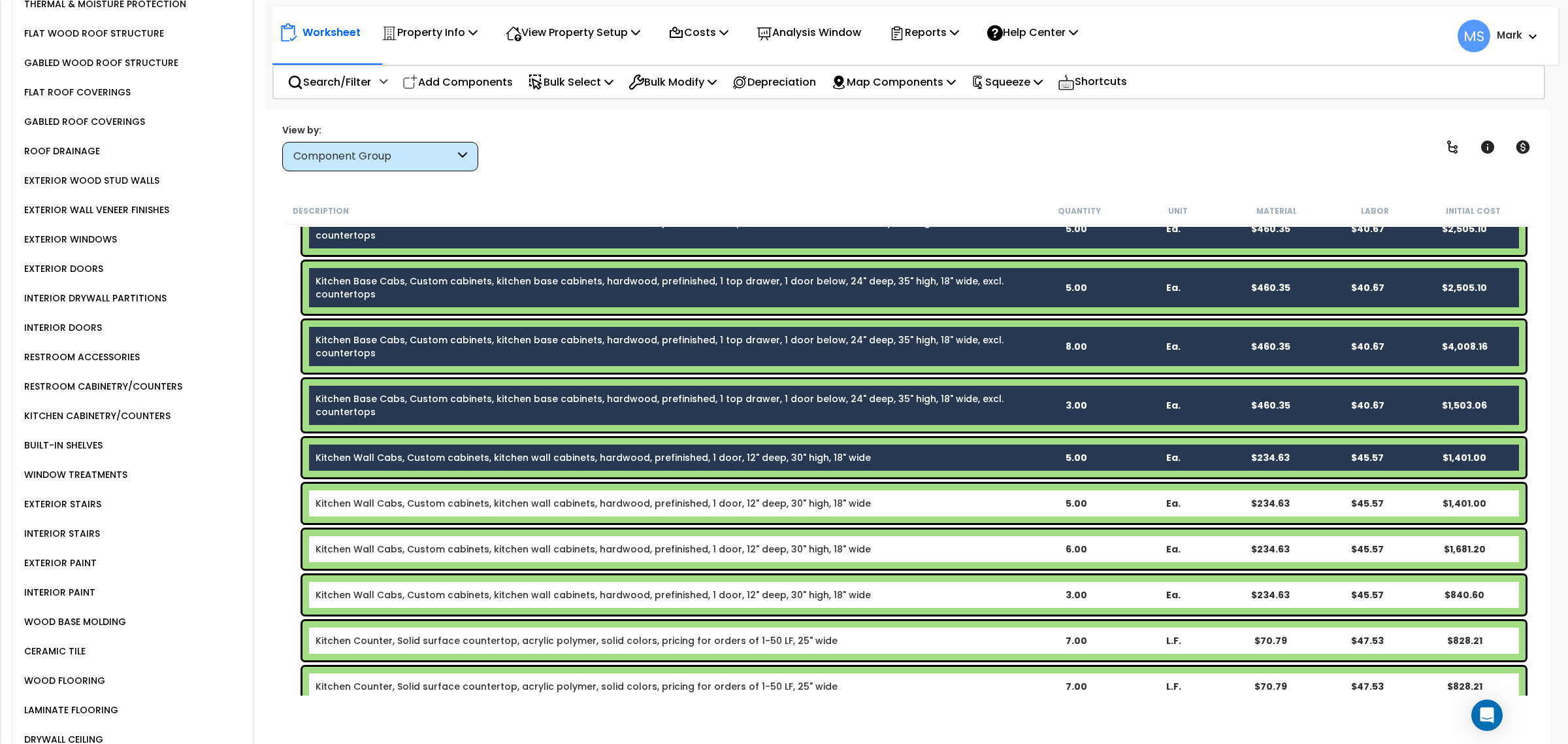
click at [508, 492] on div "Kitchen Wall Cabs, Custom cabinets, kitchen wall cabinets, hardwood, prefinishe…" at bounding box center [914, 503] width 1223 height 39
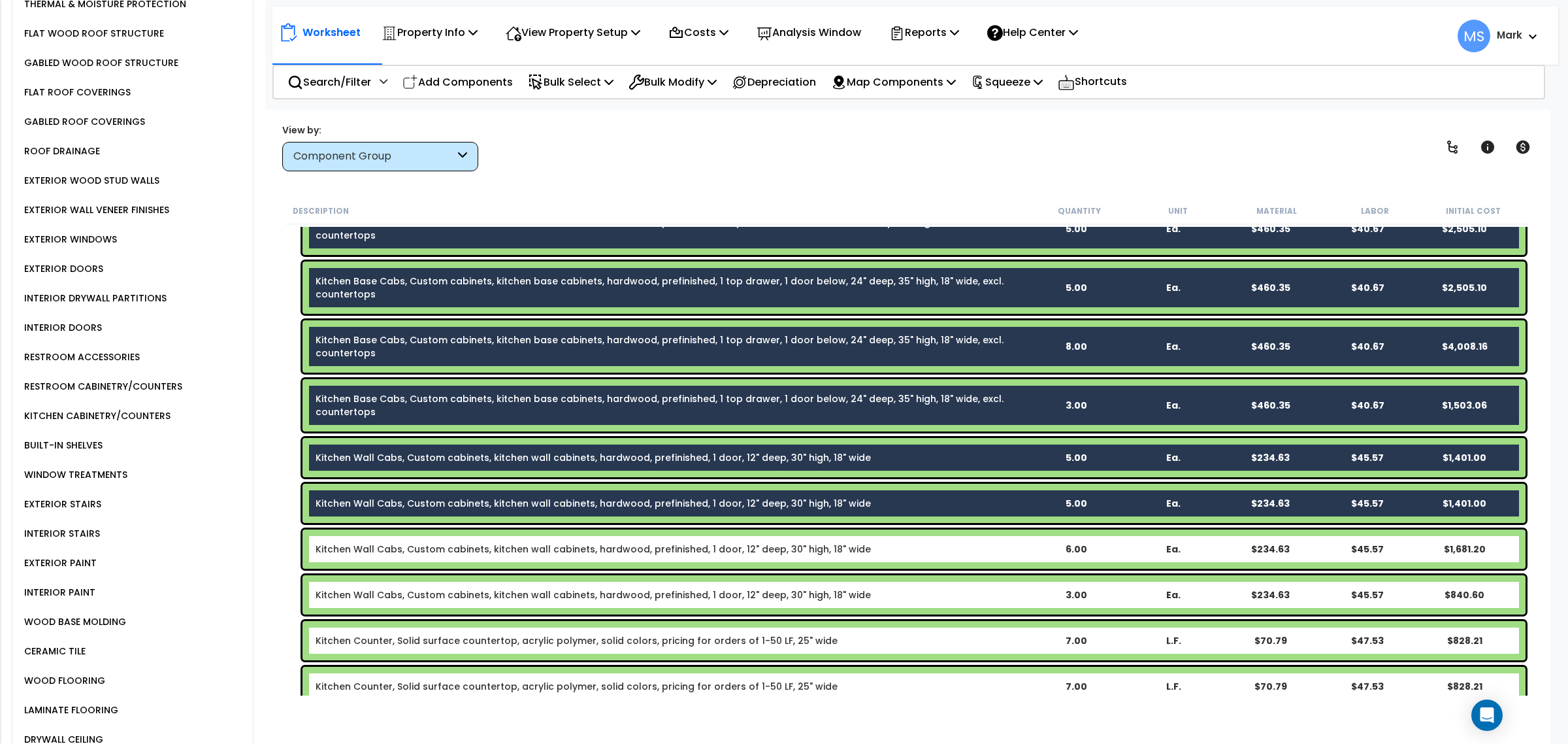
click at [515, 541] on div "Kitchen Wall Cabs, Custom cabinets, kitchen wall cabinets, hardwood, prefinishe…" at bounding box center [914, 549] width 1223 height 39
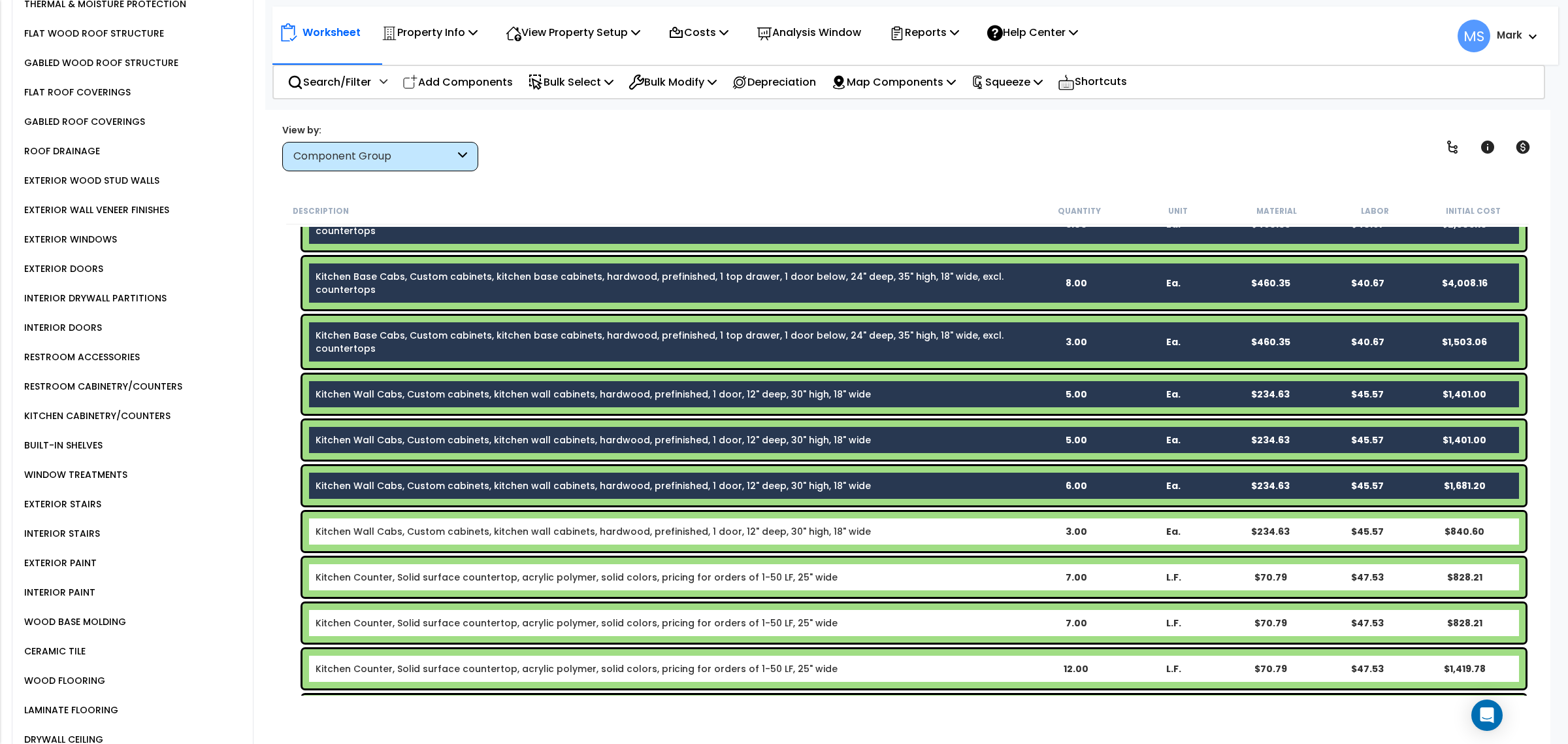
scroll to position [1062, 0]
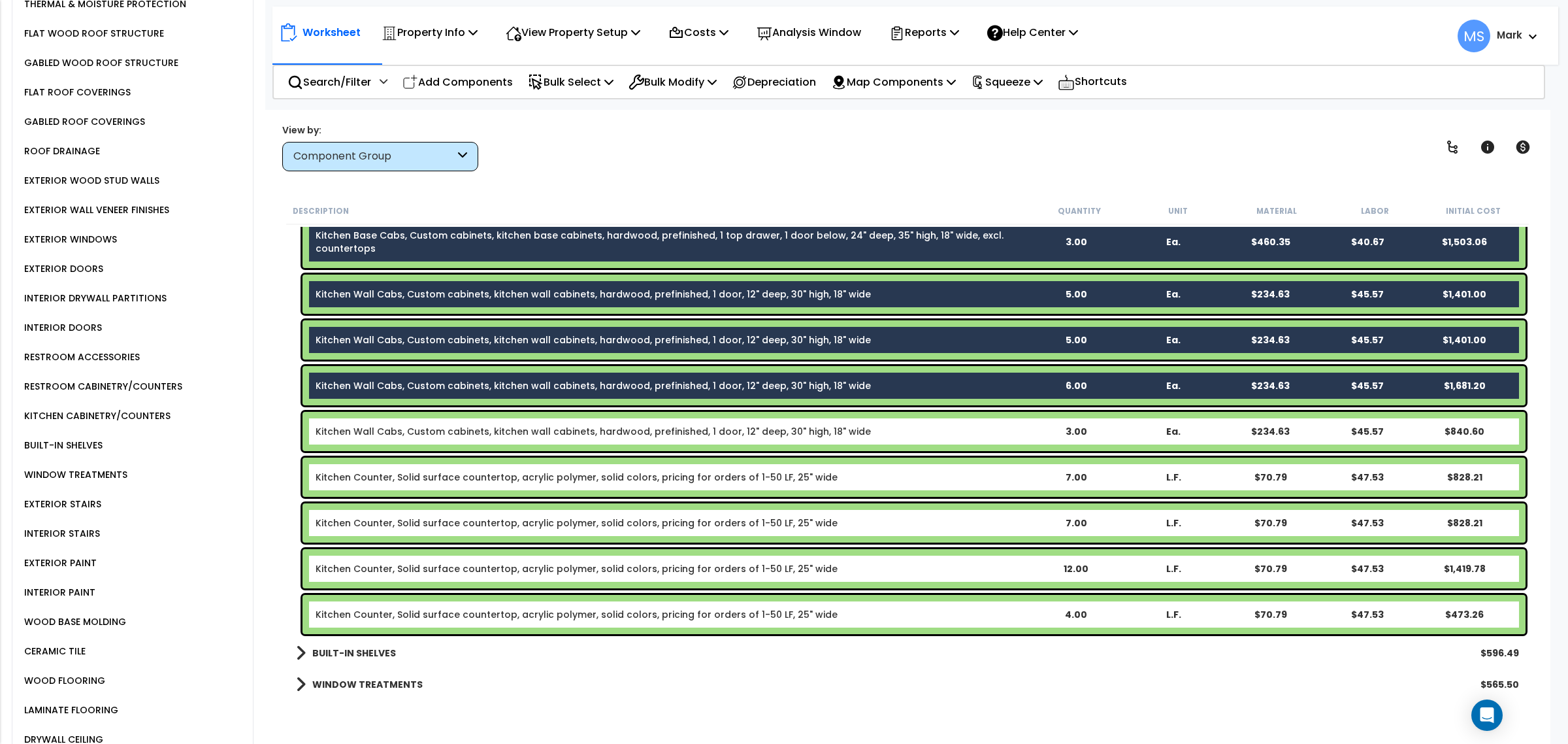
click at [492, 439] on div "Kitchen Wall Cabs, Custom cabinets, kitchen wall cabinets, hardwood, prefinishe…" at bounding box center [914, 431] width 1223 height 39
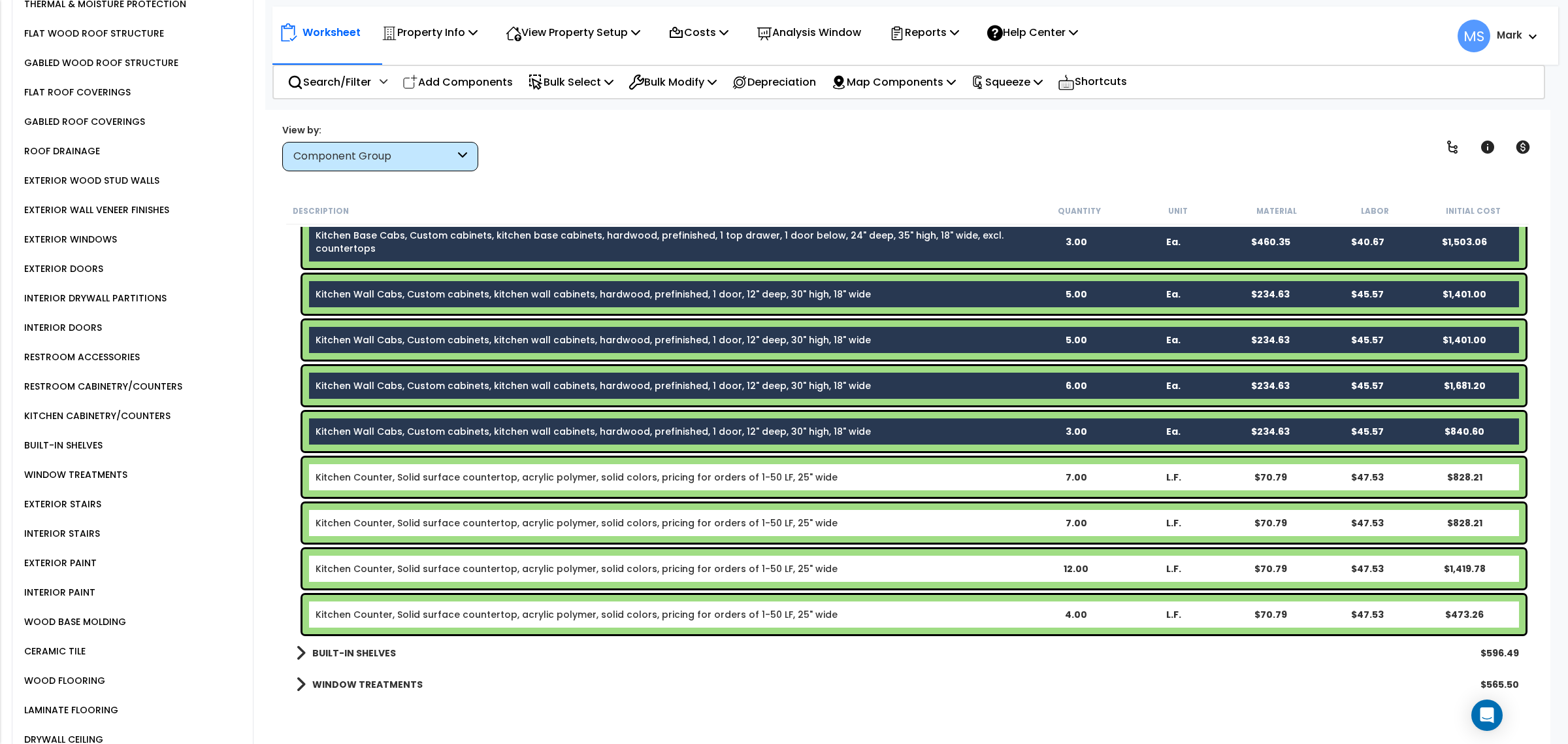
drag, startPoint x: 493, startPoint y: 464, endPoint x: 499, endPoint y: 475, distance: 12.5
click at [495, 469] on div "Kitchen Counter, Solid surface countertop, acrylic polymer, solid colors, prici…" at bounding box center [914, 476] width 1223 height 39
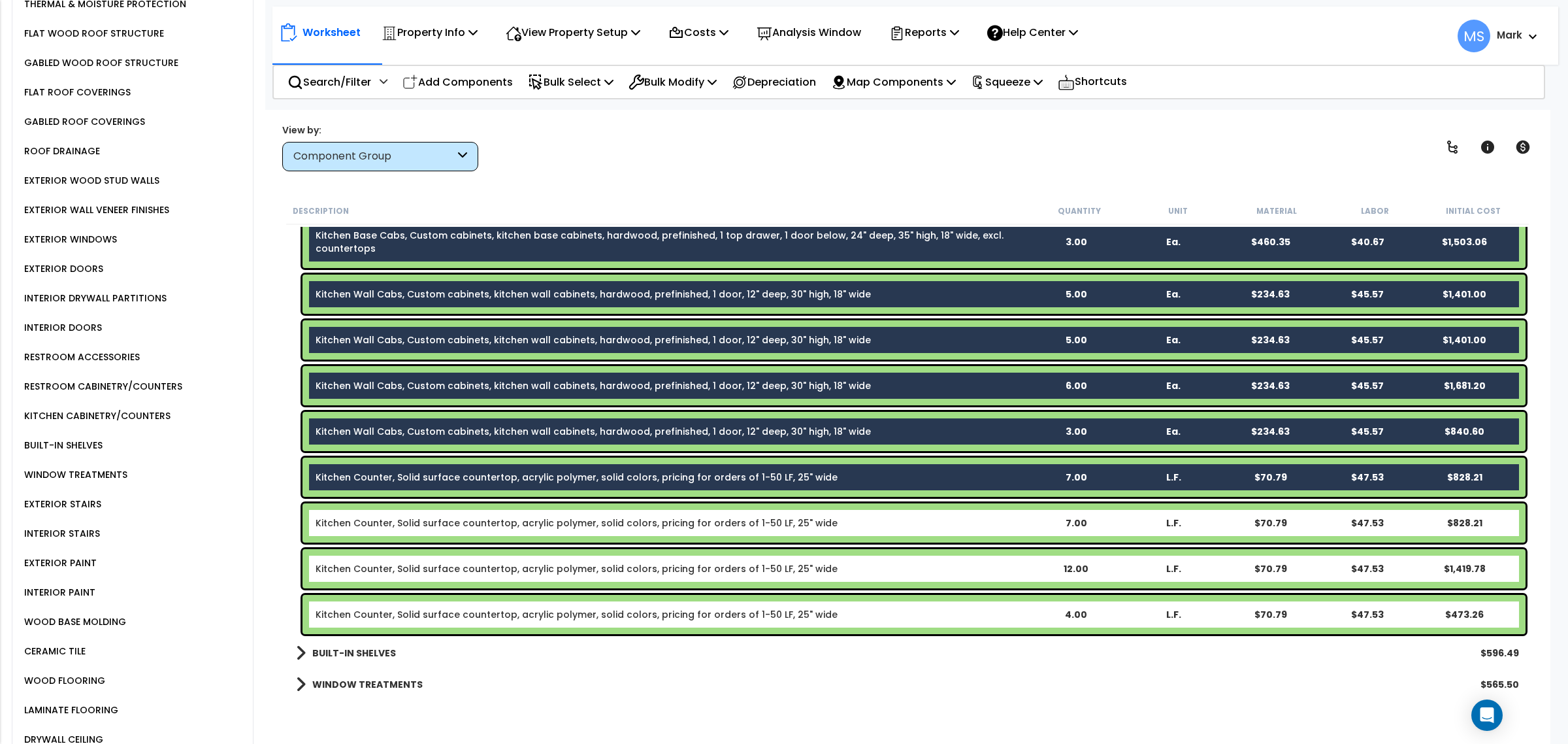
click at [505, 513] on div "Kitchen Counter, Solid surface countertop, acrylic polymer, solid colors, prici…" at bounding box center [914, 522] width 1223 height 39
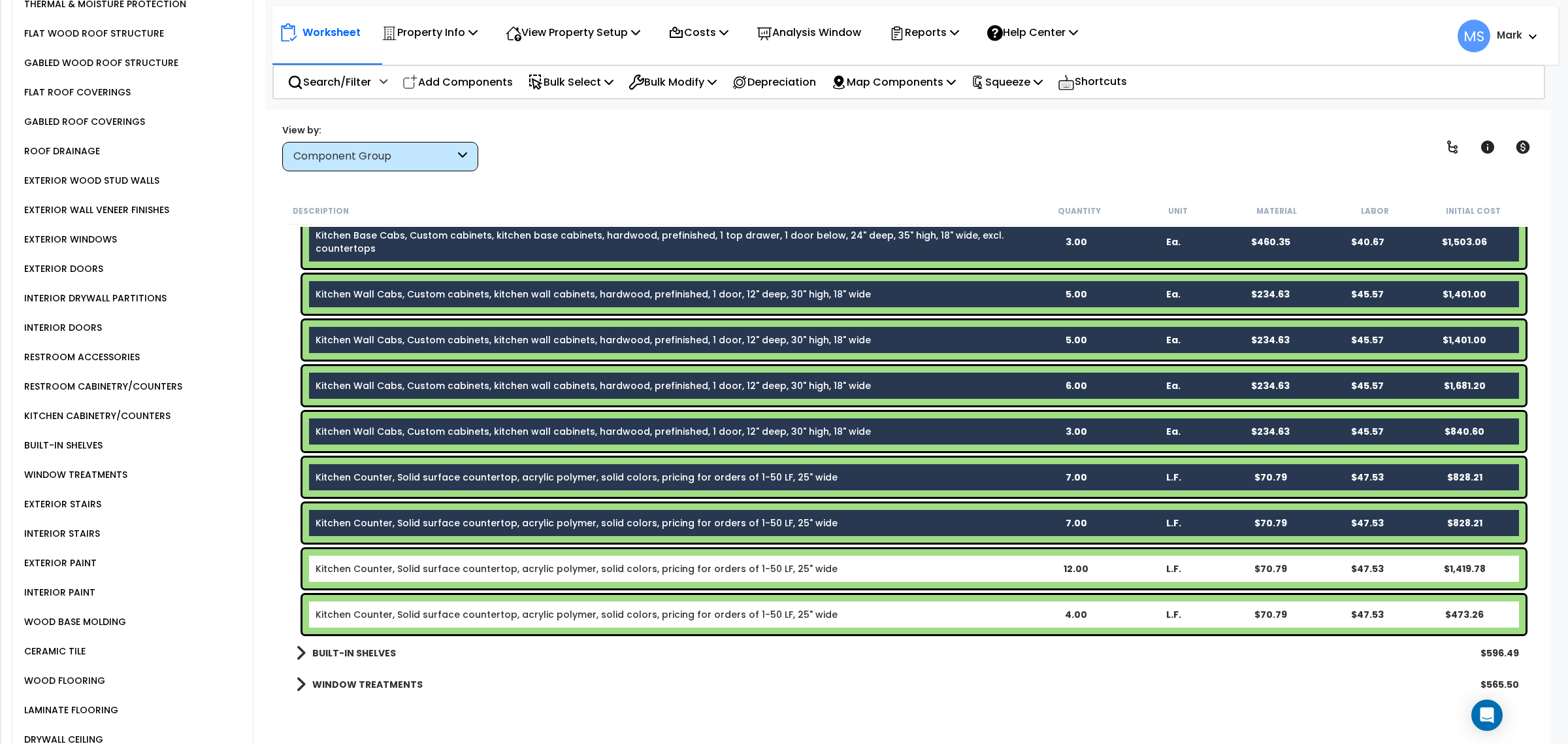
click at [517, 549] on div "Kitchen Counter, Solid surface countertop, acrylic polymer, solid colors, prici…" at bounding box center [914, 568] width 1223 height 39
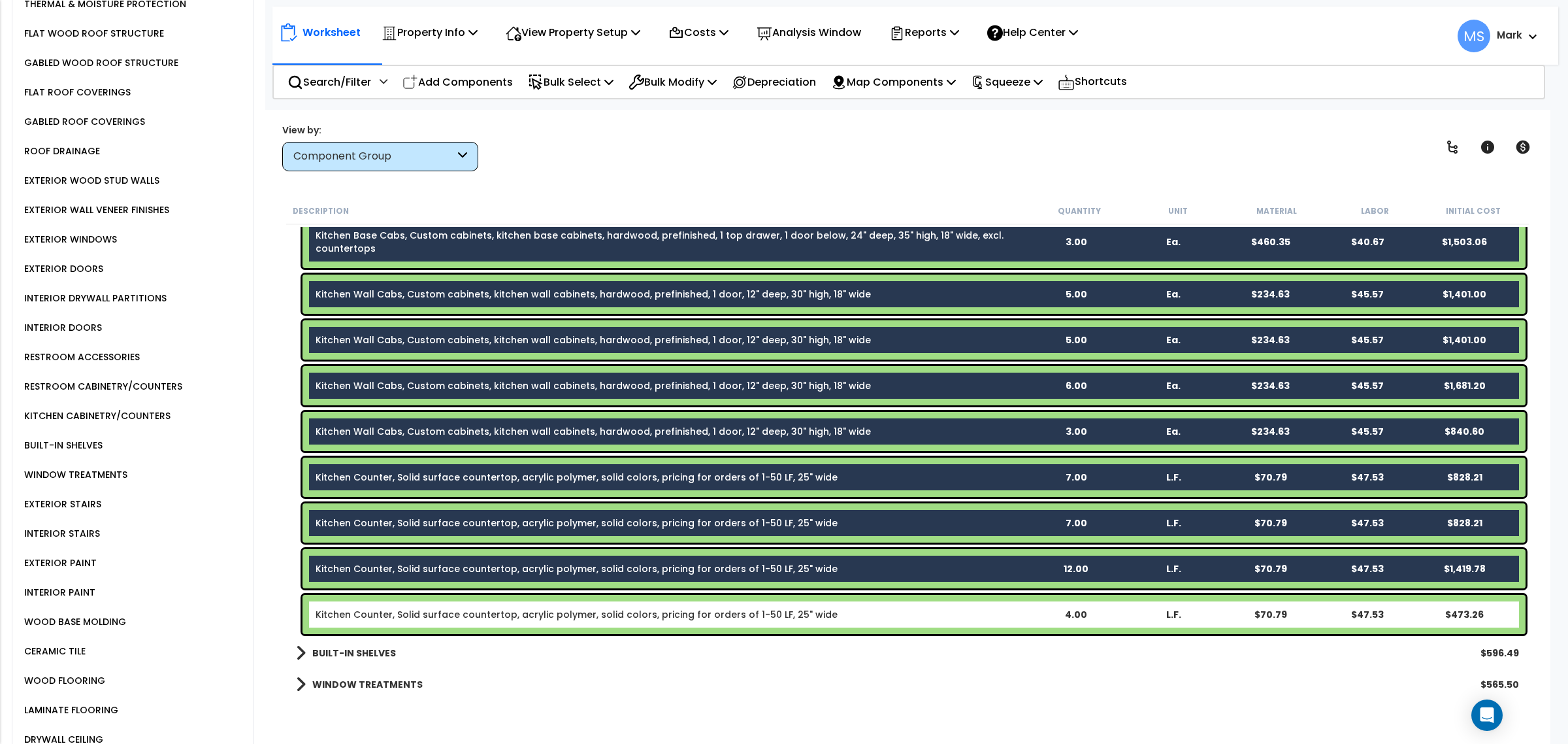
click at [536, 609] on link "Kitchen Counter, Solid surface countertop, acrylic polymer, solid colors, prici…" at bounding box center [577, 614] width 522 height 13
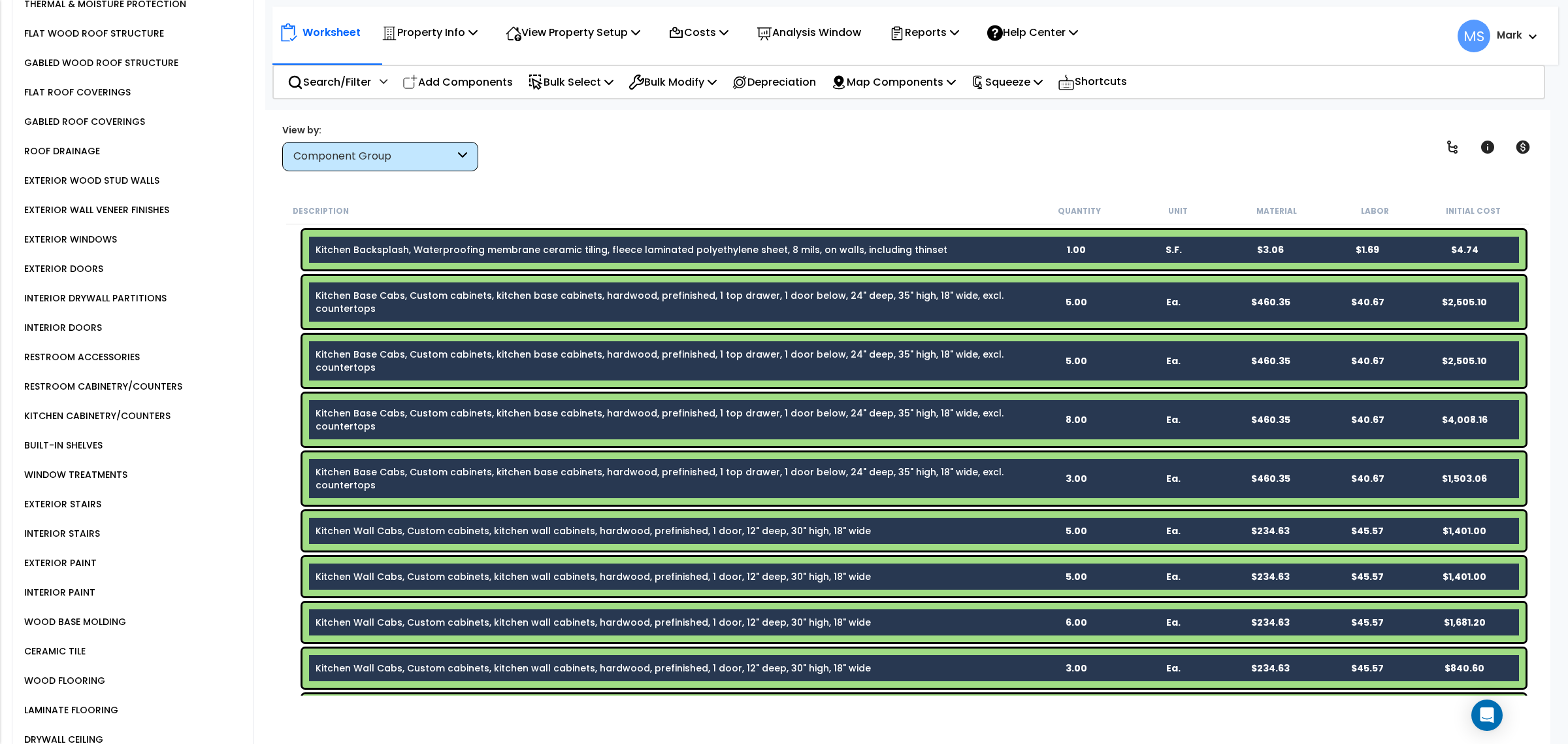
scroll to position [817, 0]
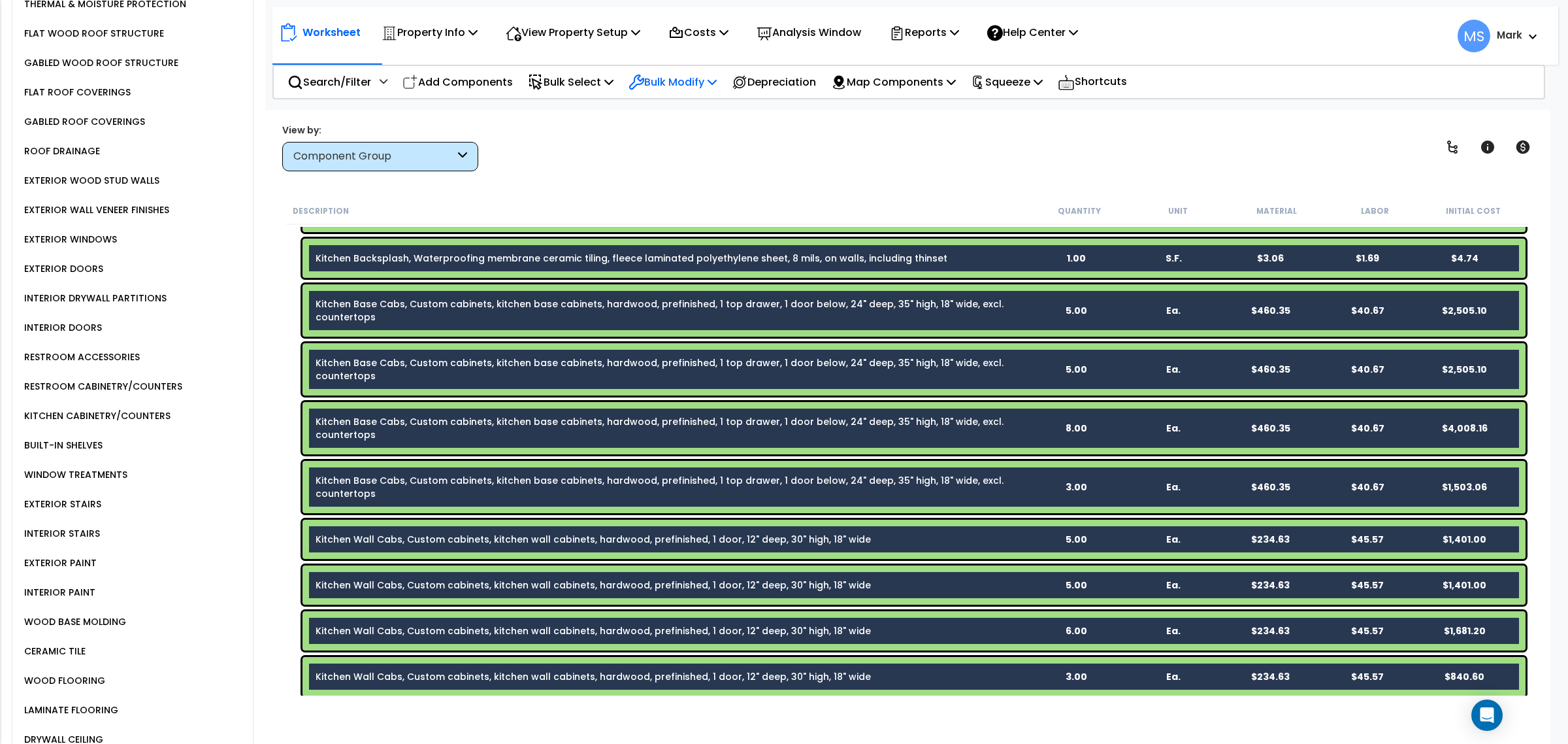
click at [681, 80] on p "Bulk Modify" at bounding box center [672, 82] width 88 height 18
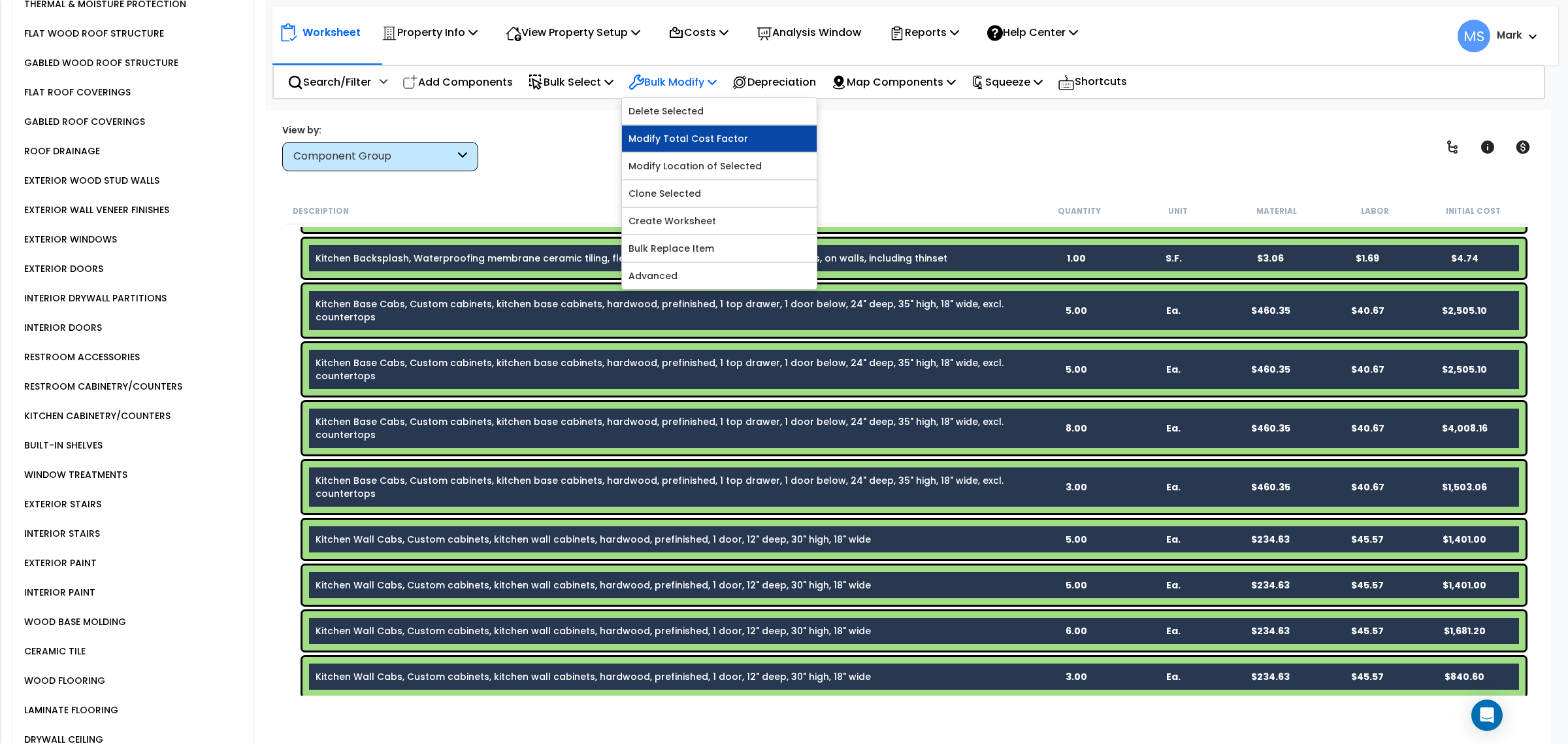
click at [670, 148] on link "Modify Total Cost Factor" at bounding box center [719, 138] width 194 height 27
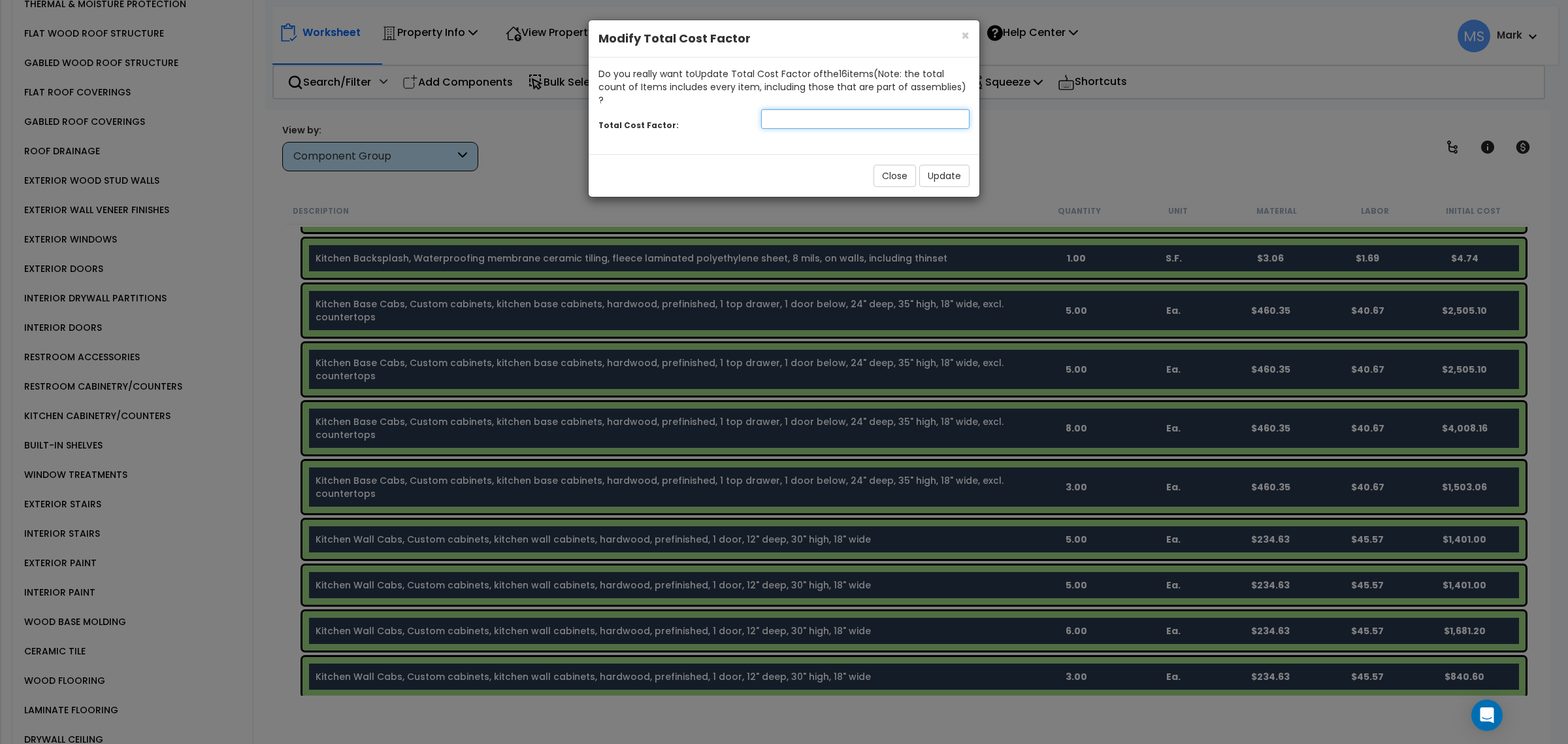
click at [814, 109] on input "number" at bounding box center [864, 119] width 208 height 19
type input "1.25"
click at [966, 165] on button "Update" at bounding box center [944, 176] width 51 height 22
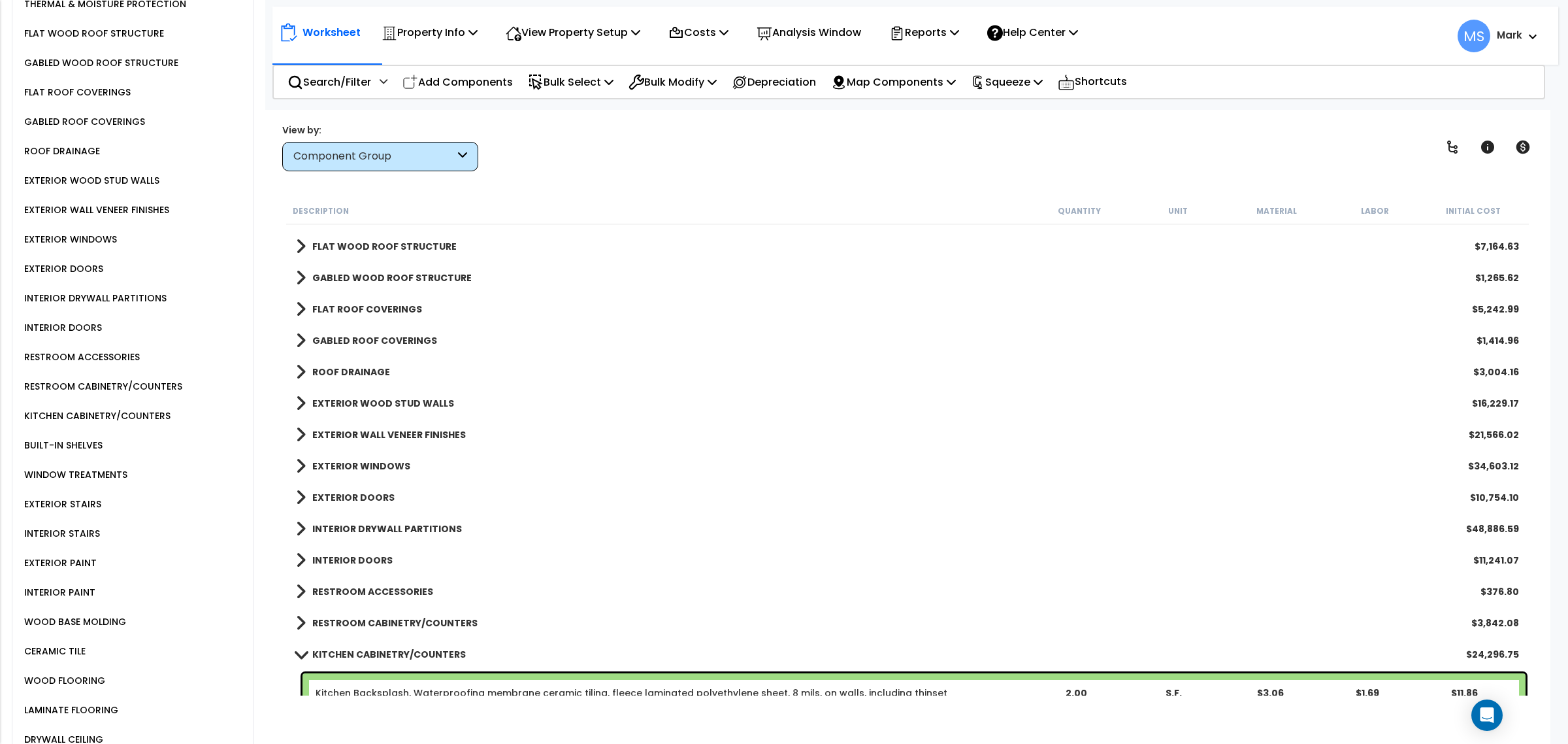
scroll to position [0, 0]
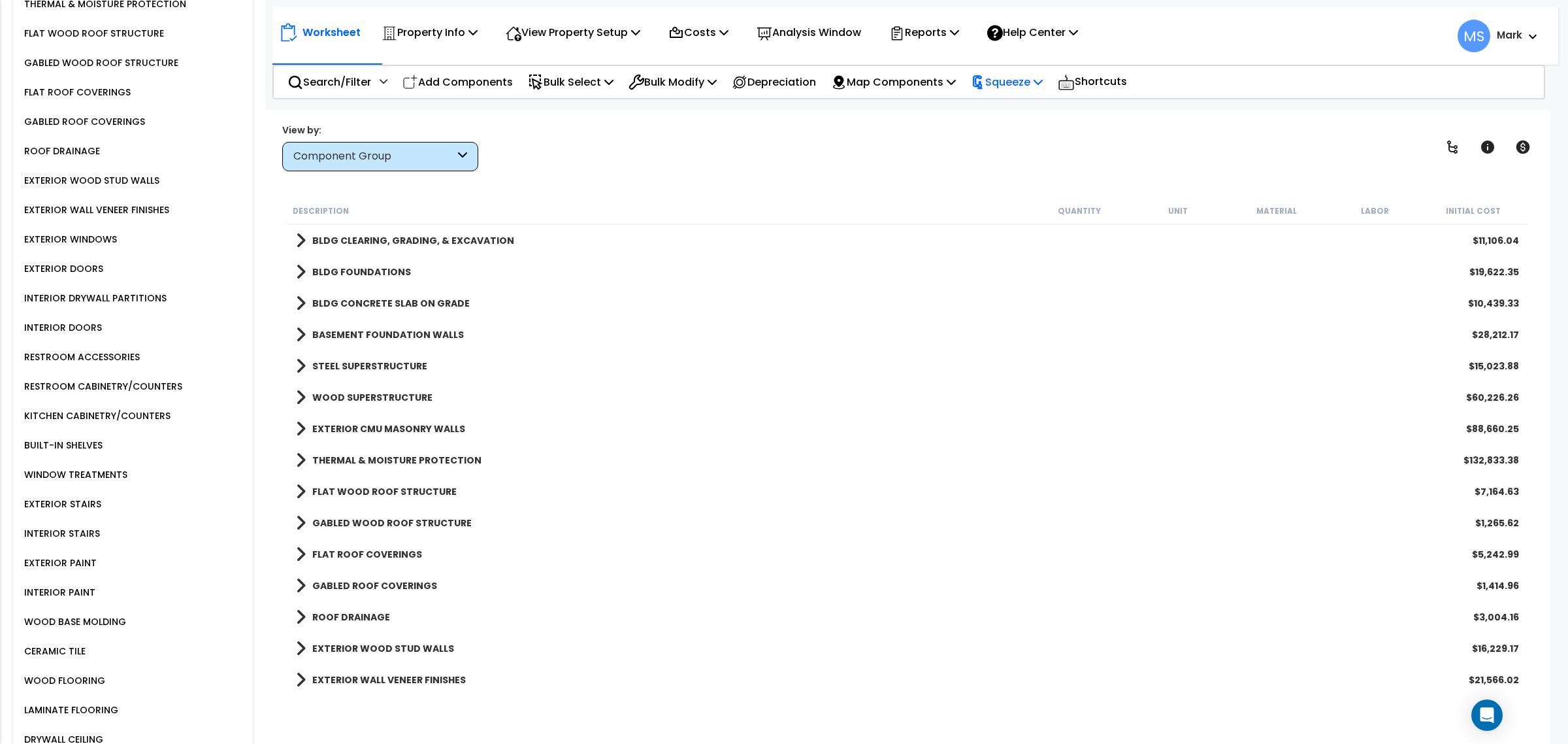
click at [1015, 92] on div "Squeeze" at bounding box center [1007, 82] width 71 height 31
click at [1023, 106] on link "Squeeze" at bounding box center [1028, 111] width 129 height 27
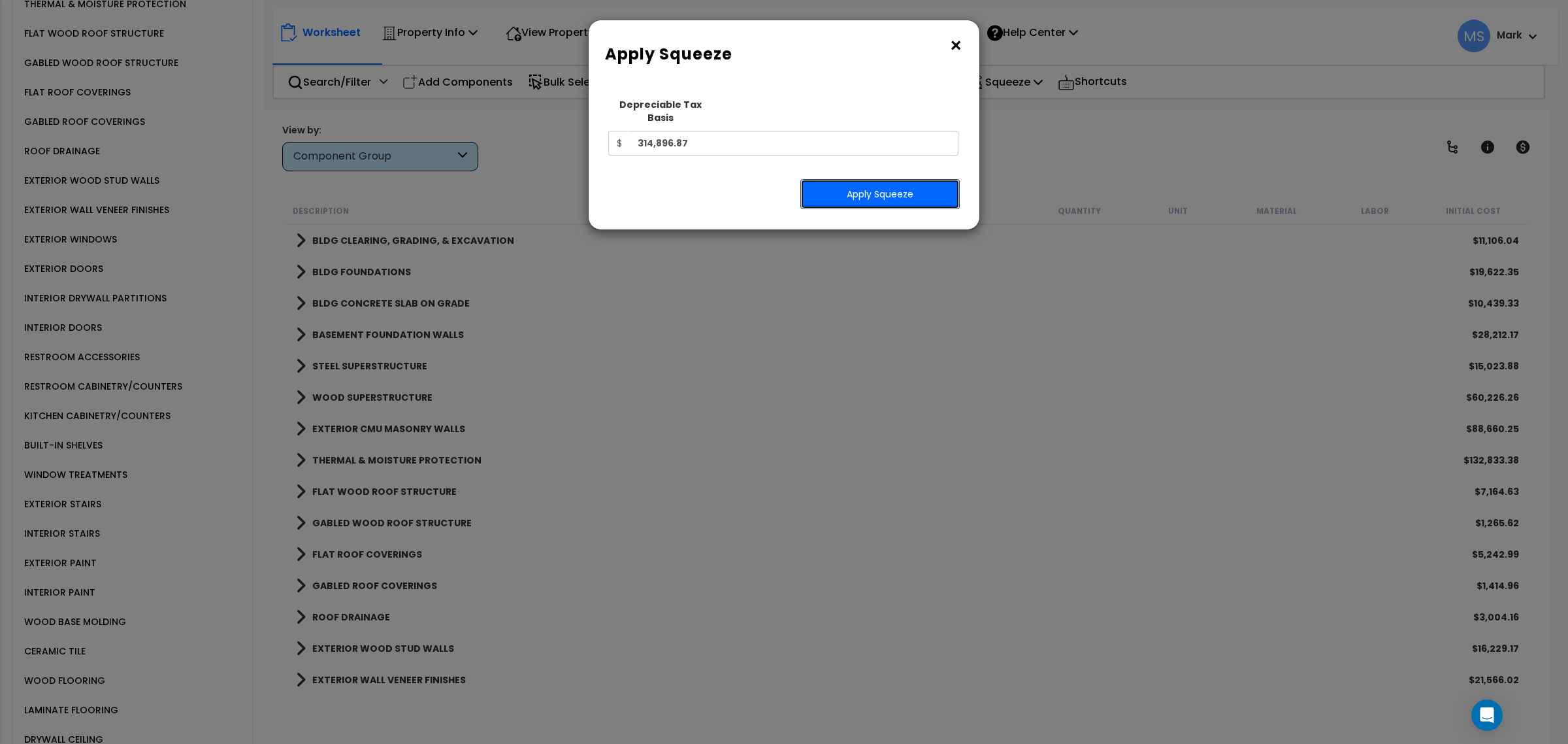
click at [918, 187] on button "Apply Squeeze" at bounding box center [880, 194] width 159 height 30
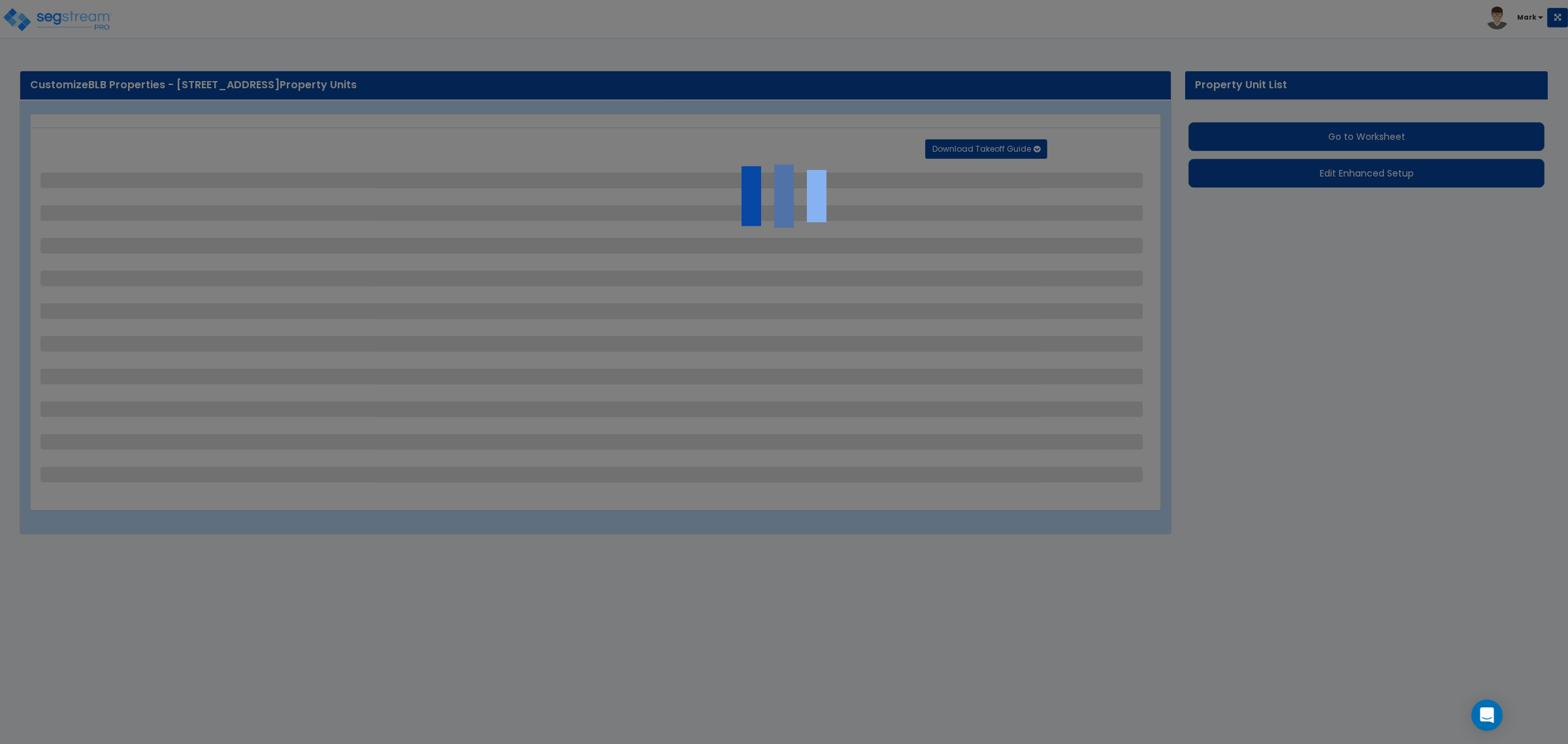
select select "1"
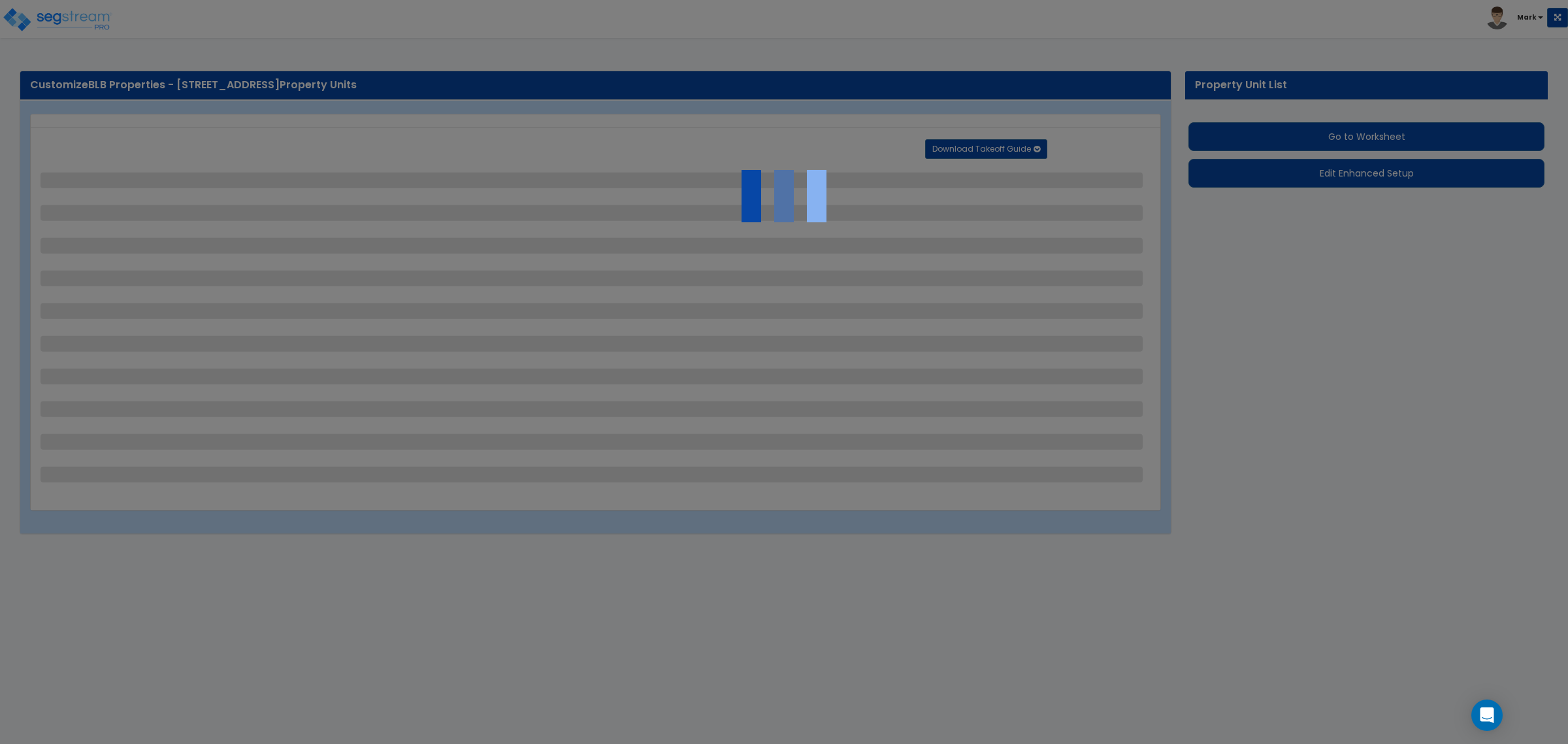
select select "1"
select select "2"
select select "1"
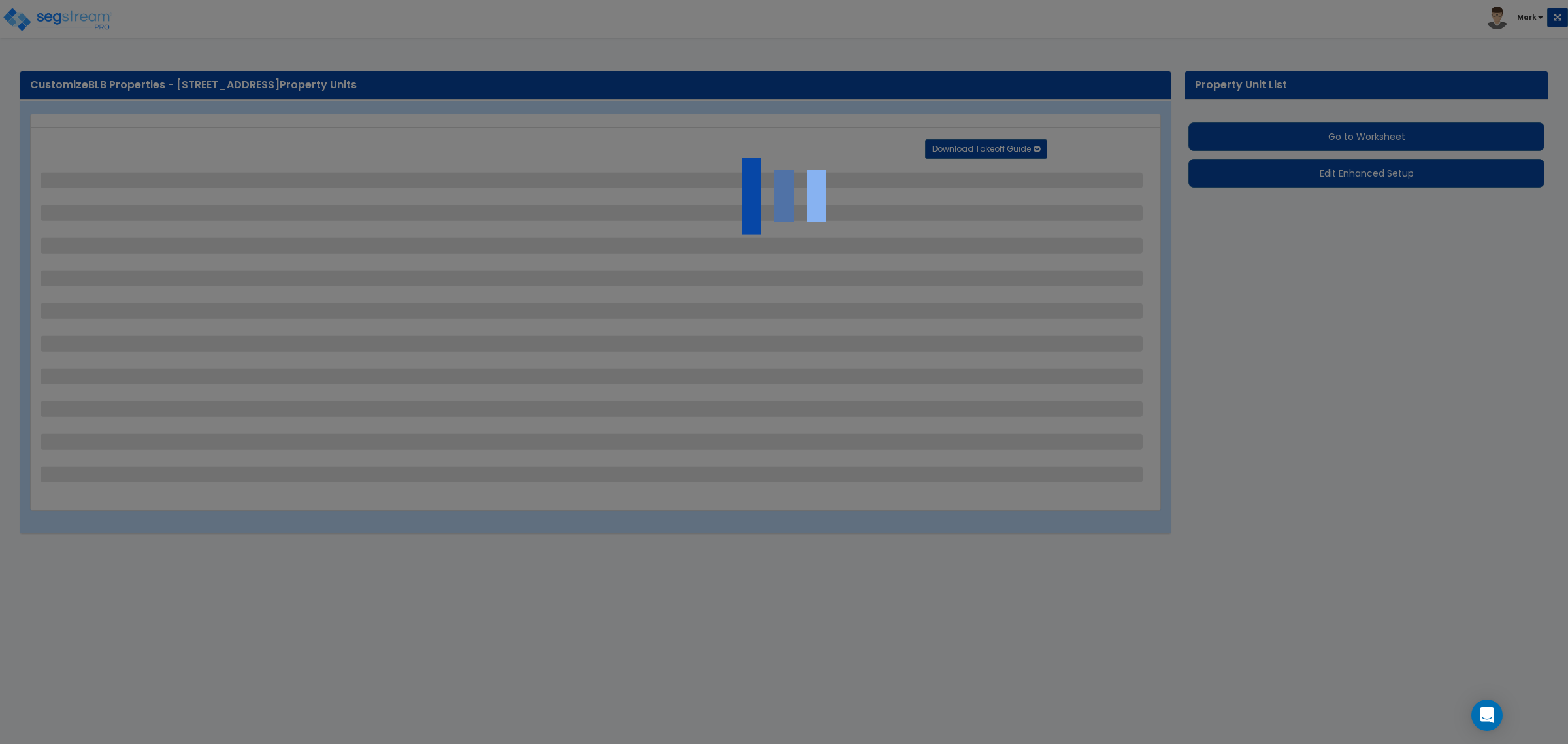
select select "1"
select select "8"
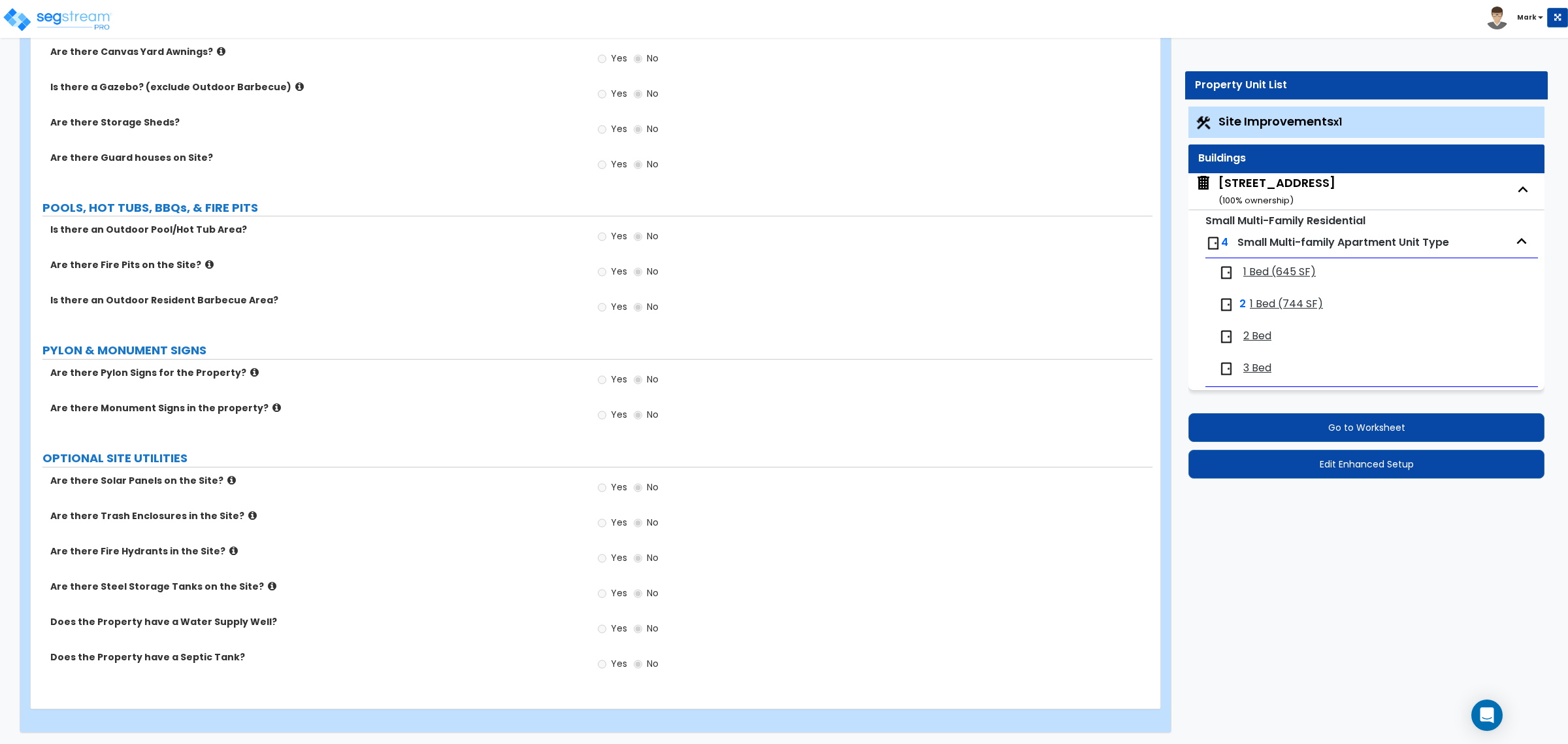
scroll to position [2571, 0]
click at [797, 171] on div "Yes No" at bounding box center [872, 166] width 561 height 35
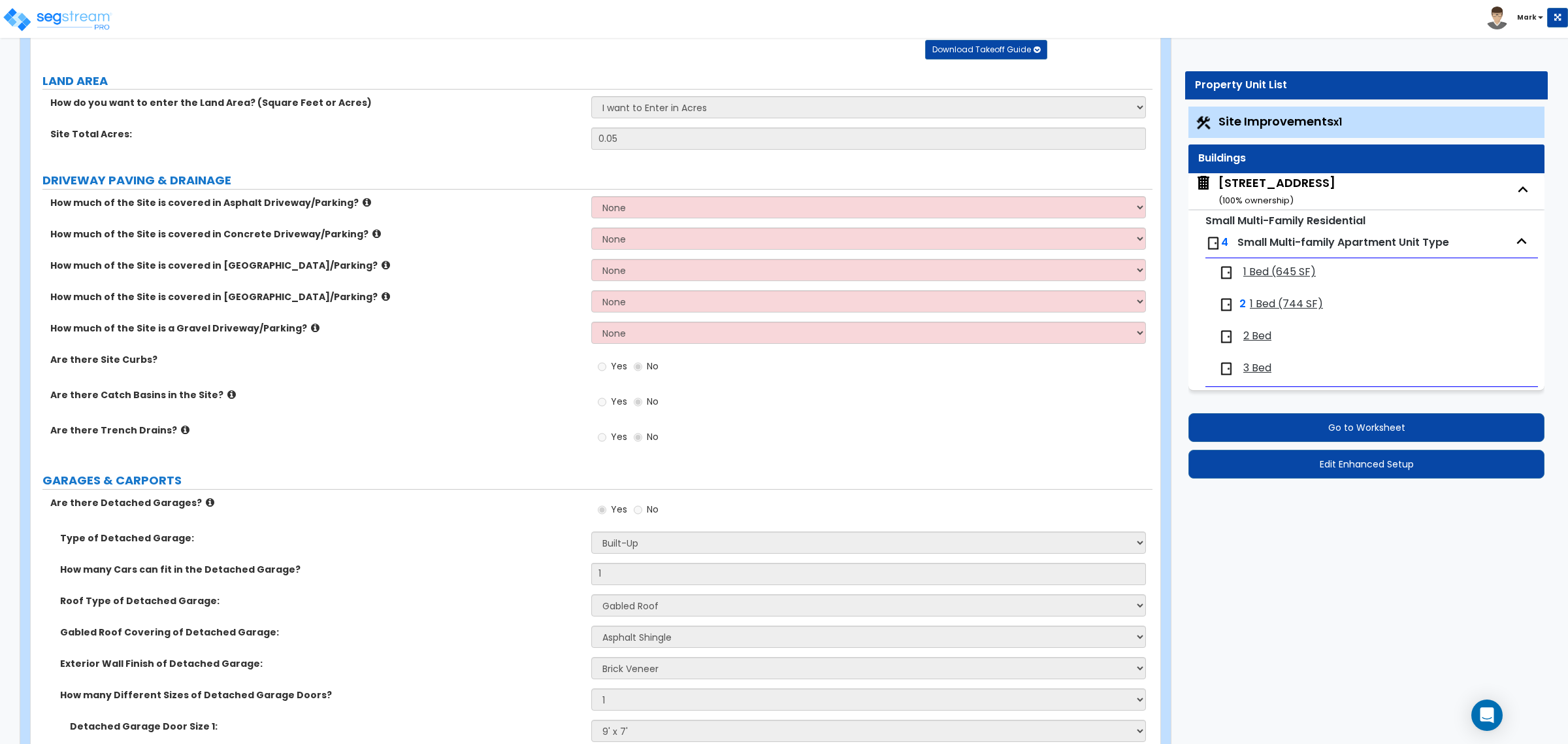
scroll to position [0, 0]
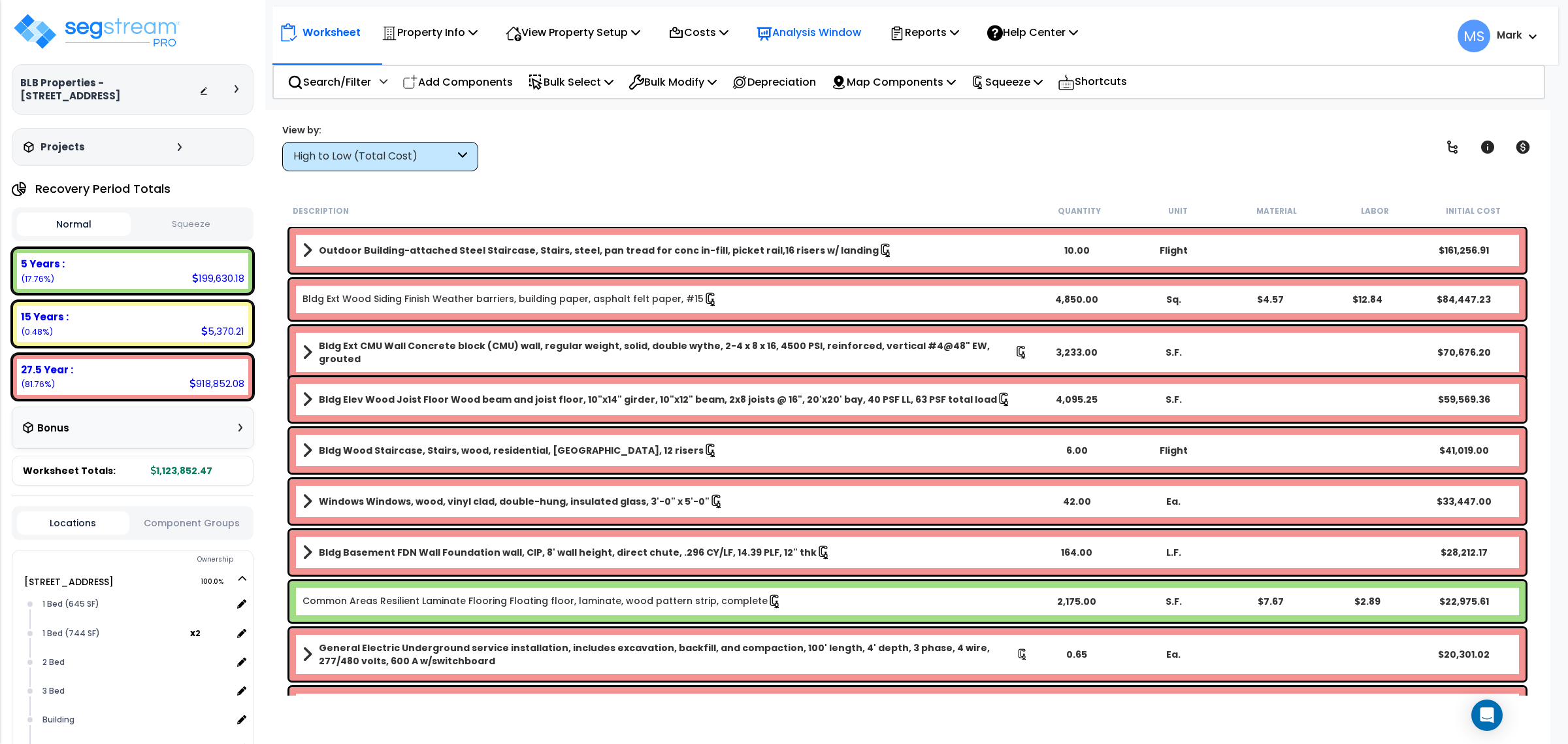
click at [859, 31] on p "Analysis Window" at bounding box center [809, 32] width 104 height 18
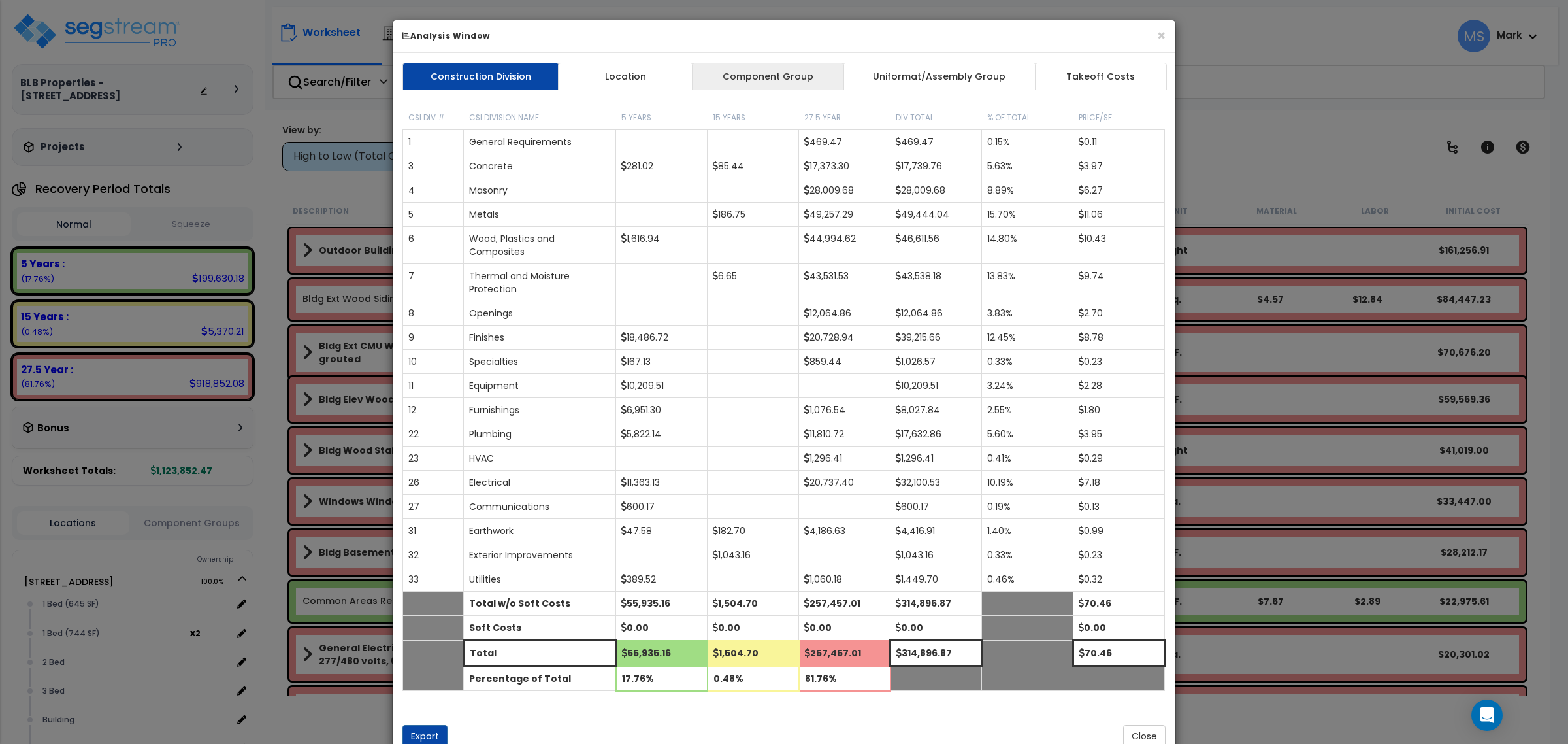
click at [770, 85] on link "Component Group" at bounding box center [767, 76] width 152 height 27
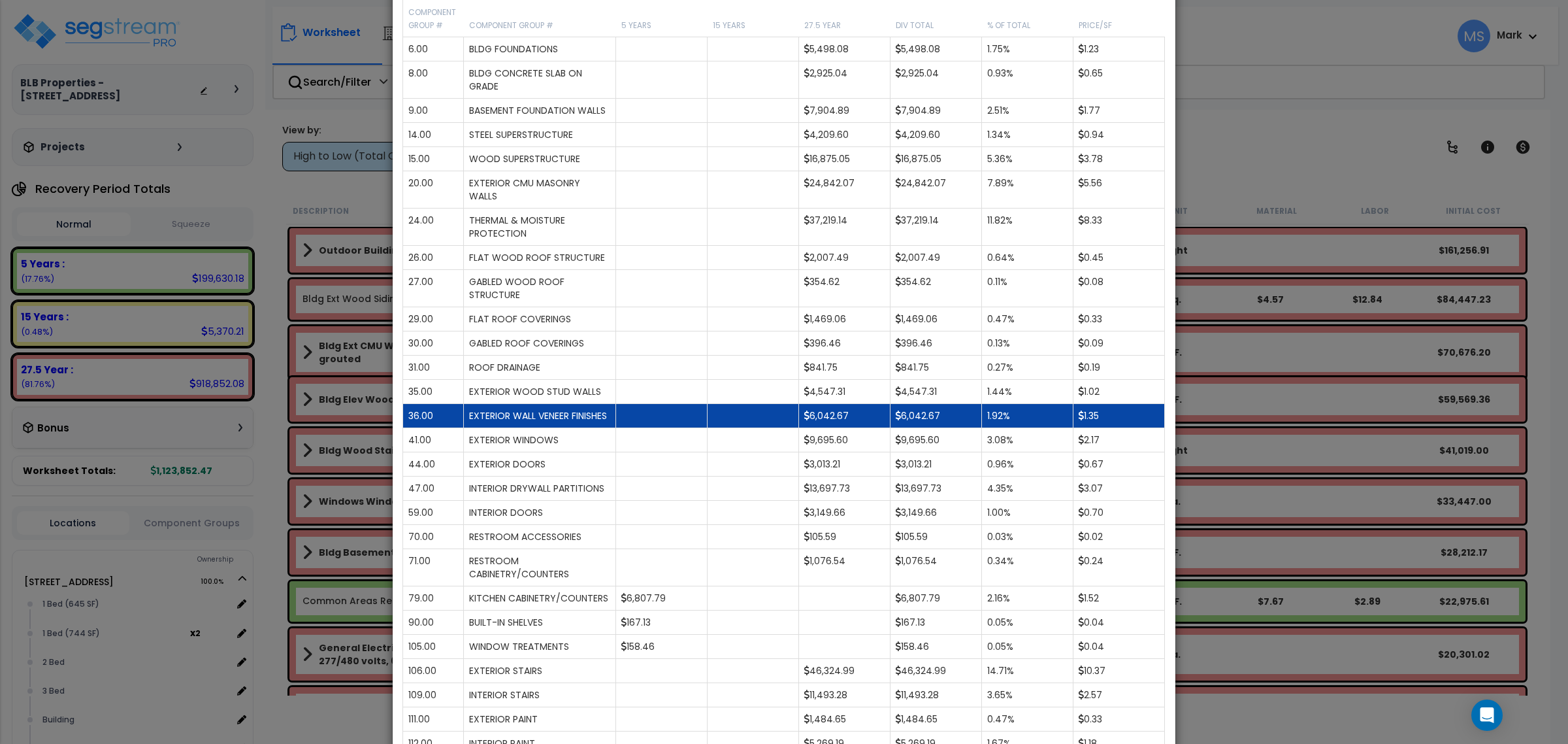
scroll to position [163, 0]
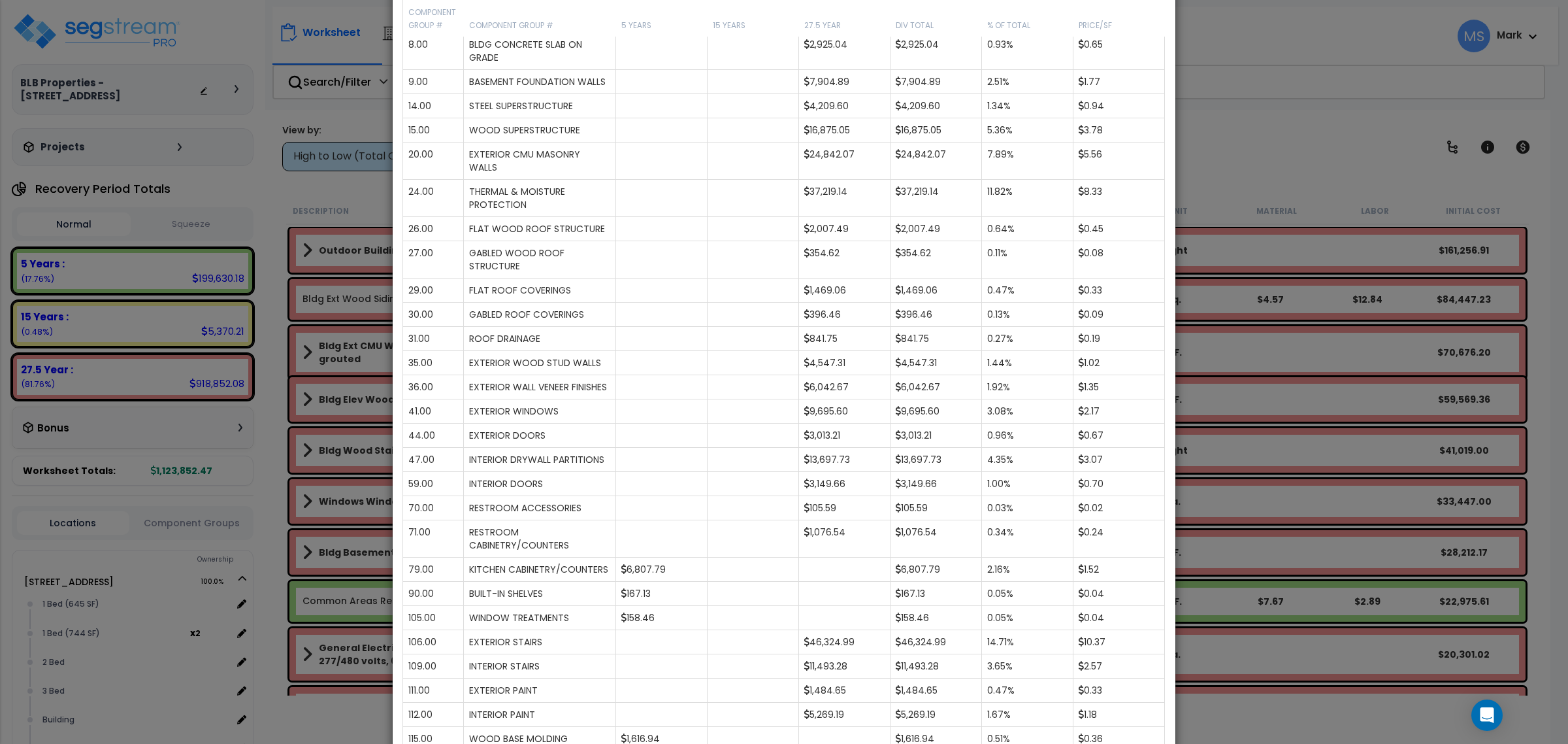
drag, startPoint x: 1235, startPoint y: 576, endPoint x: 1179, endPoint y: 577, distance: 56.0
click at [1236, 576] on div "× Analysis Window Construction Division Location Component Group Uniformat/Asse…" at bounding box center [784, 372] width 1568 height 744
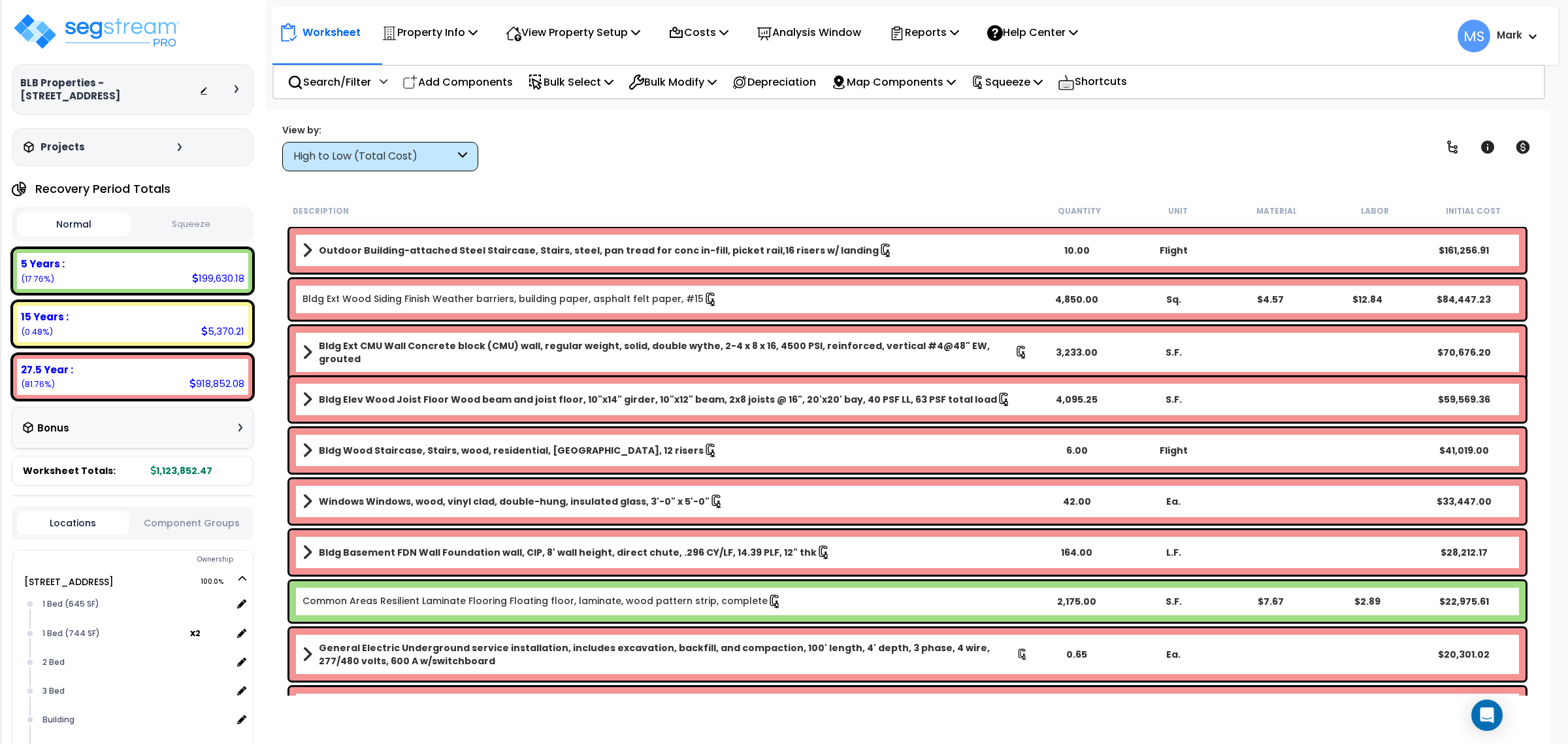
click at [188, 533] on div "Locations Component Groups" at bounding box center [133, 522] width 242 height 34
click at [185, 520] on button "Component Groups" at bounding box center [192, 523] width 112 height 14
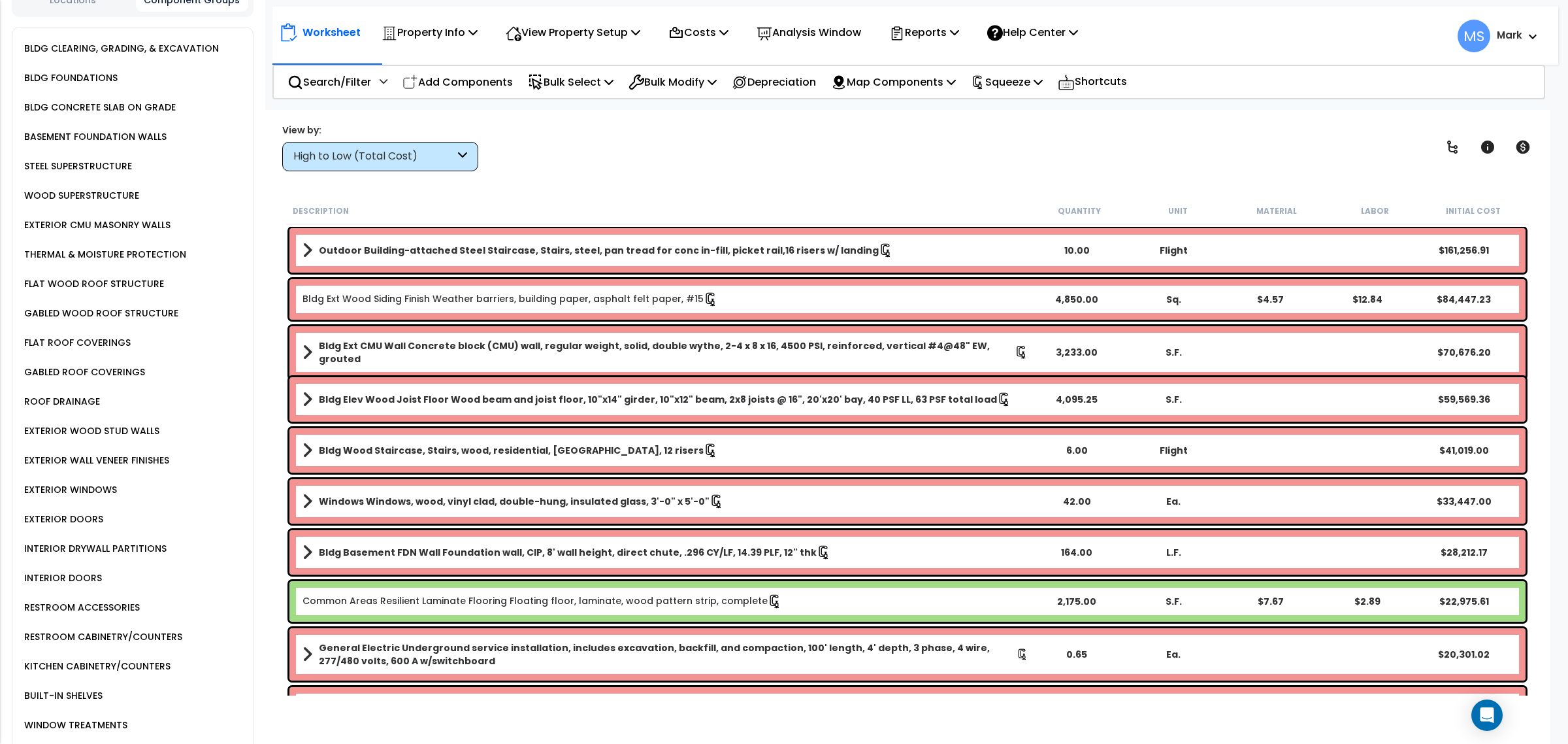
scroll to position [572, 0]
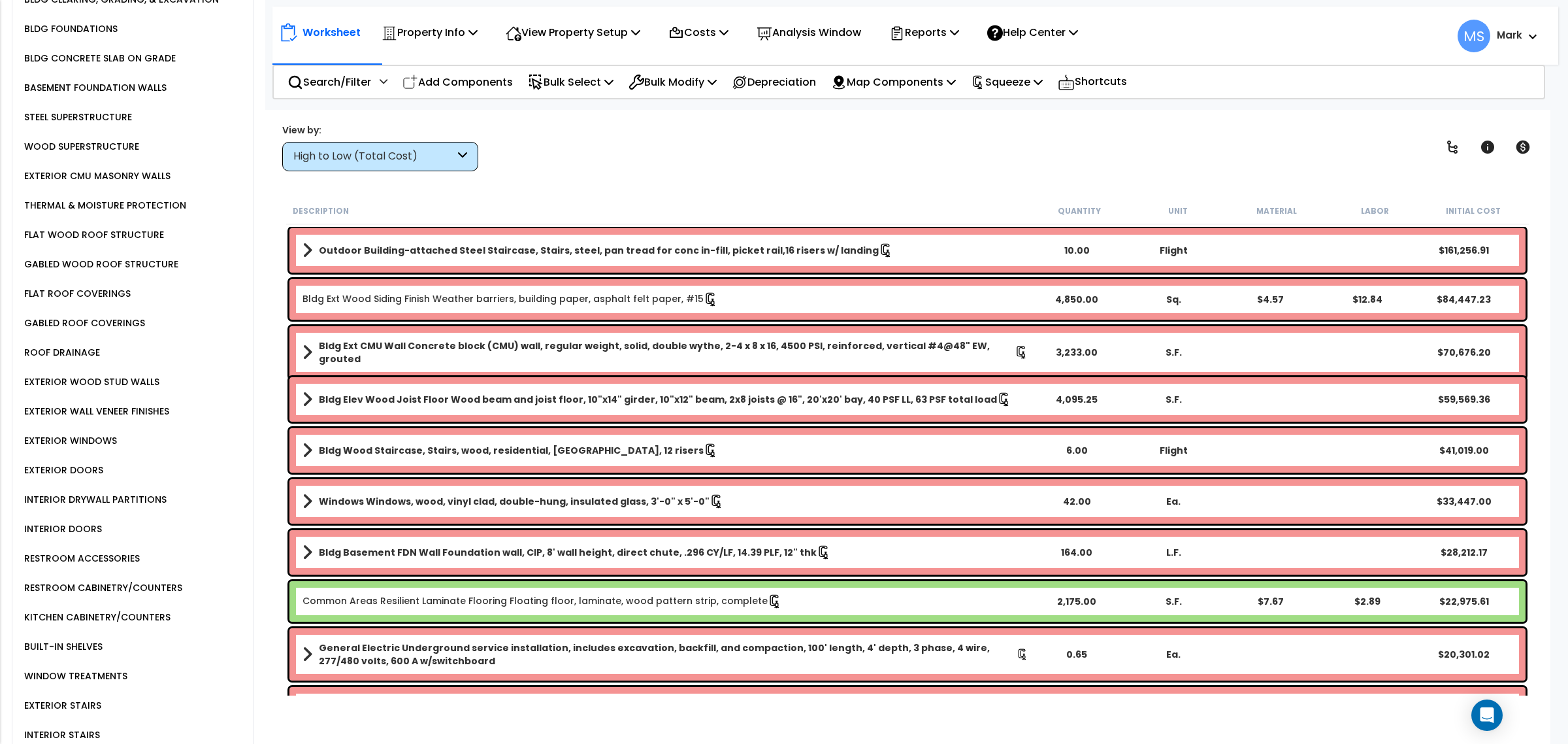
click at [100, 609] on div "KITCHEN CABINETRY/COUNTERS" at bounding box center [96, 617] width 149 height 16
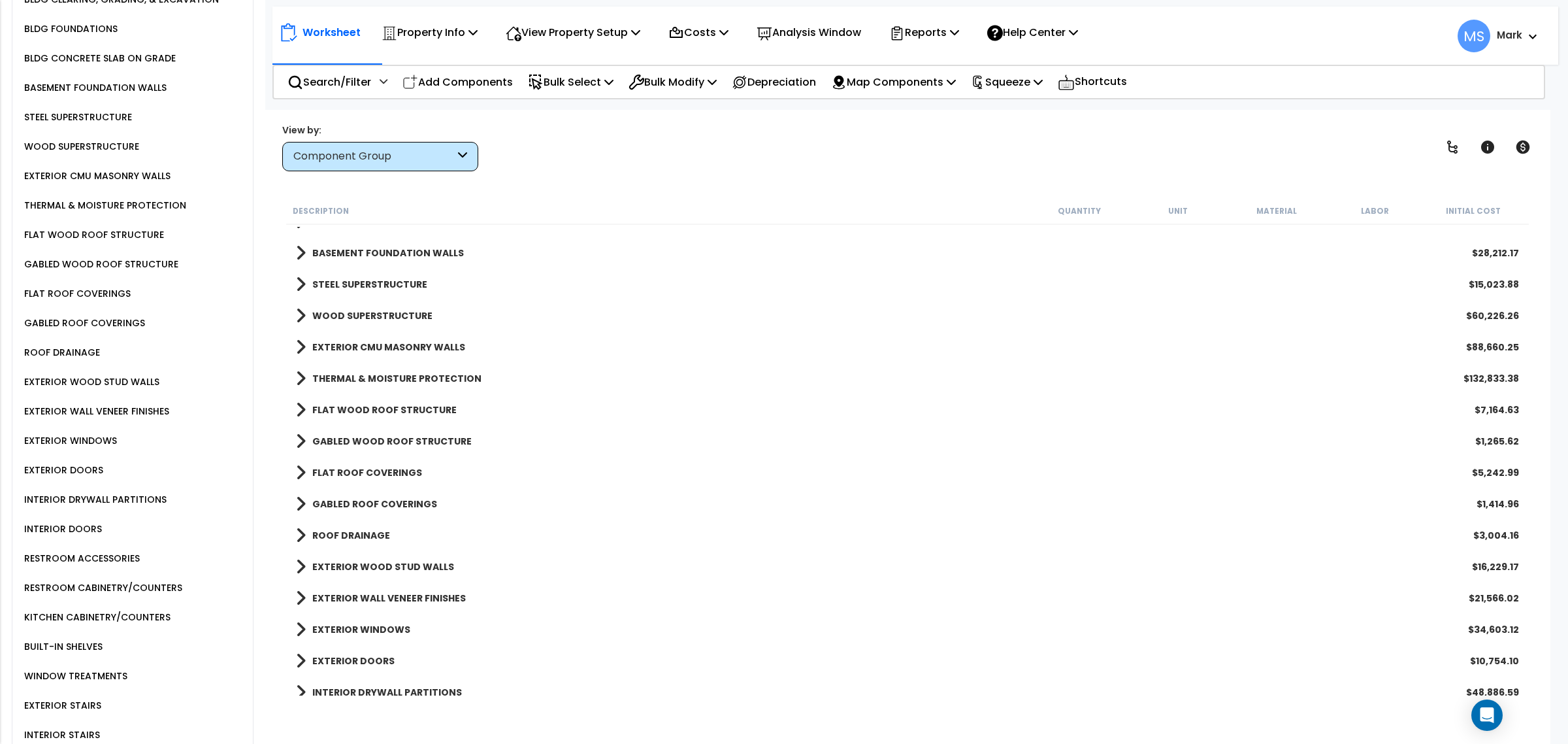
scroll to position [0, 0]
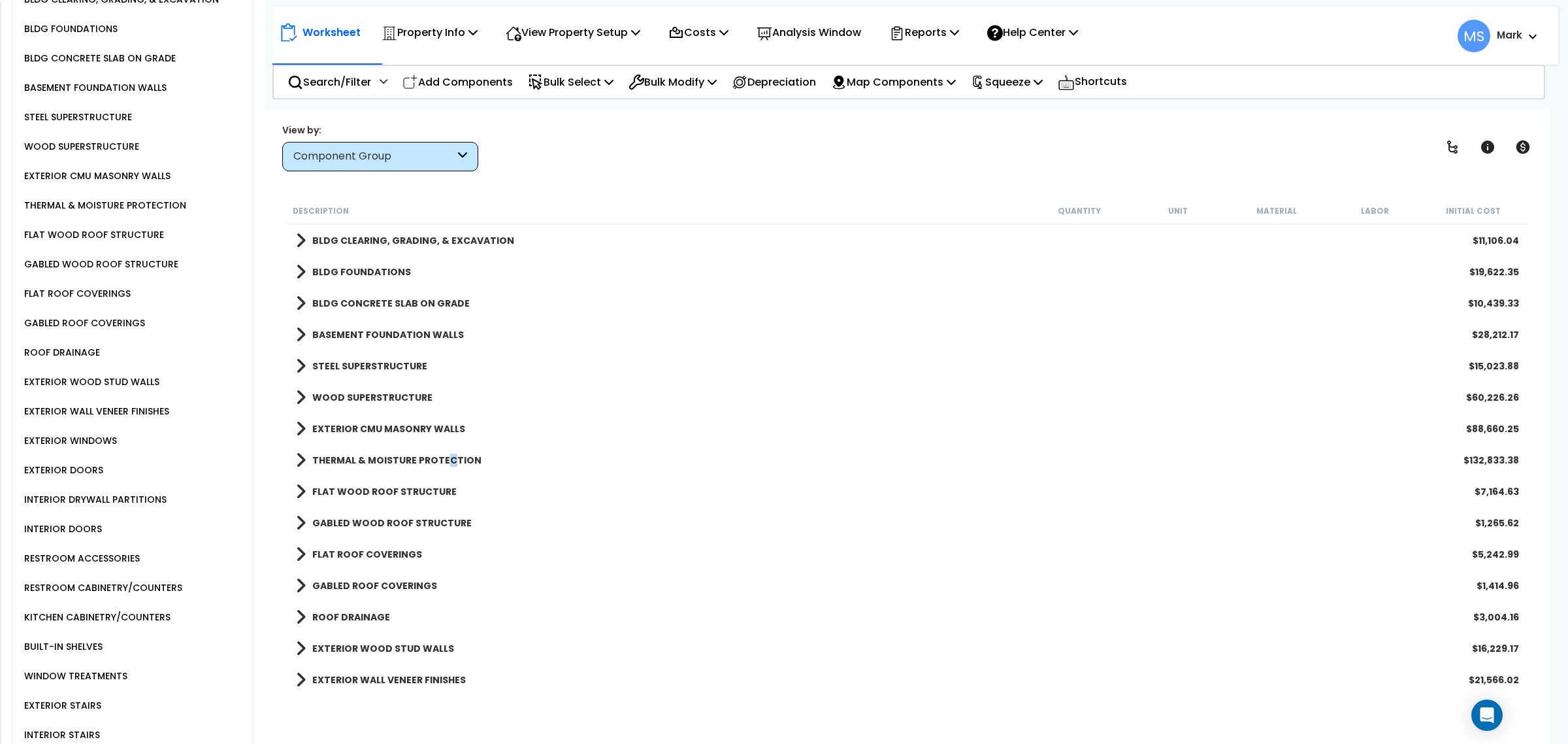
click at [446, 464] on b "THERMAL & MOISTURE PROTECTION" at bounding box center [397, 460] width 169 height 13
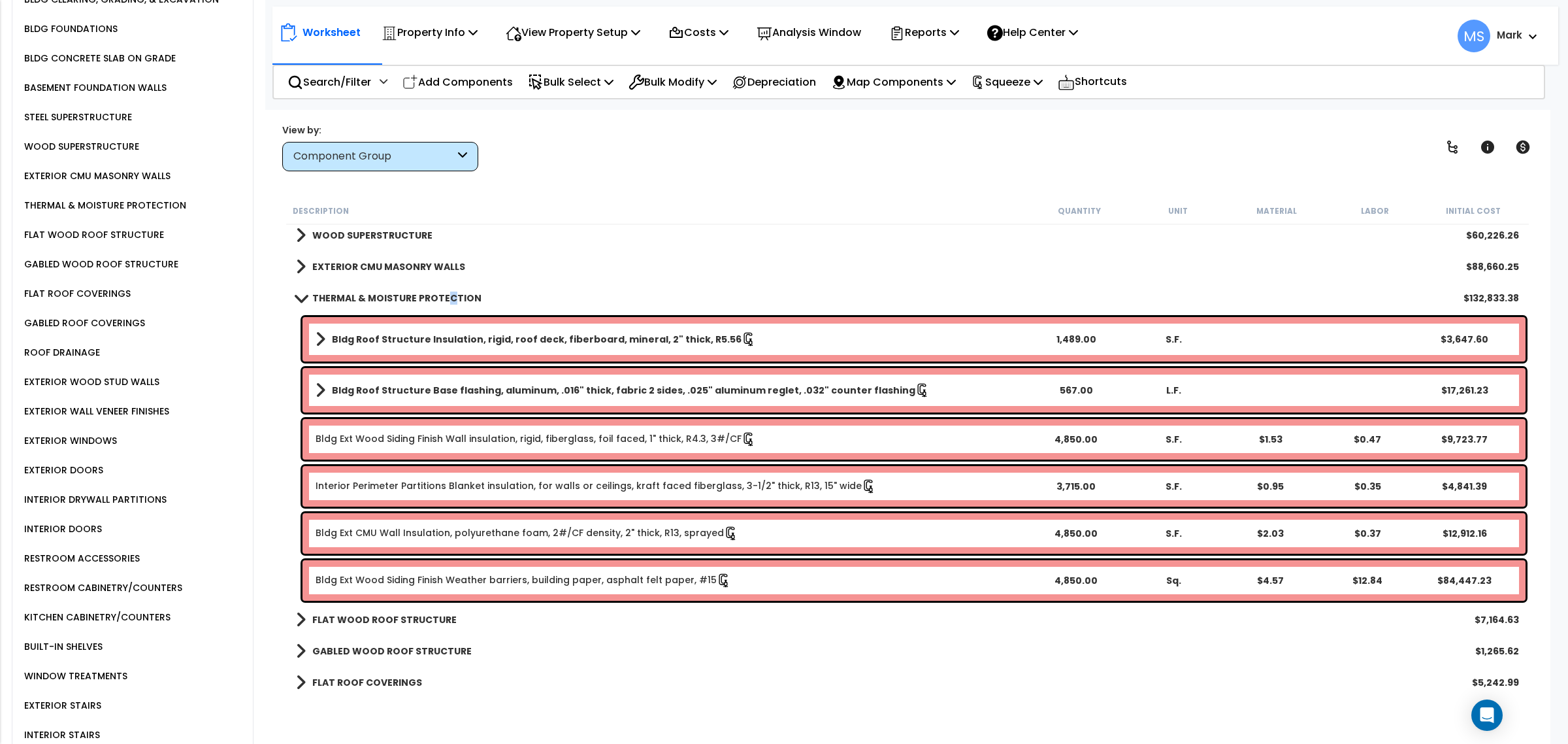
scroll to position [163, 0]
click at [443, 579] on link "Bldg Ext Wood Siding Finish Weather barriers, building paper, asphalt felt pape…" at bounding box center [523, 579] width 415 height 14
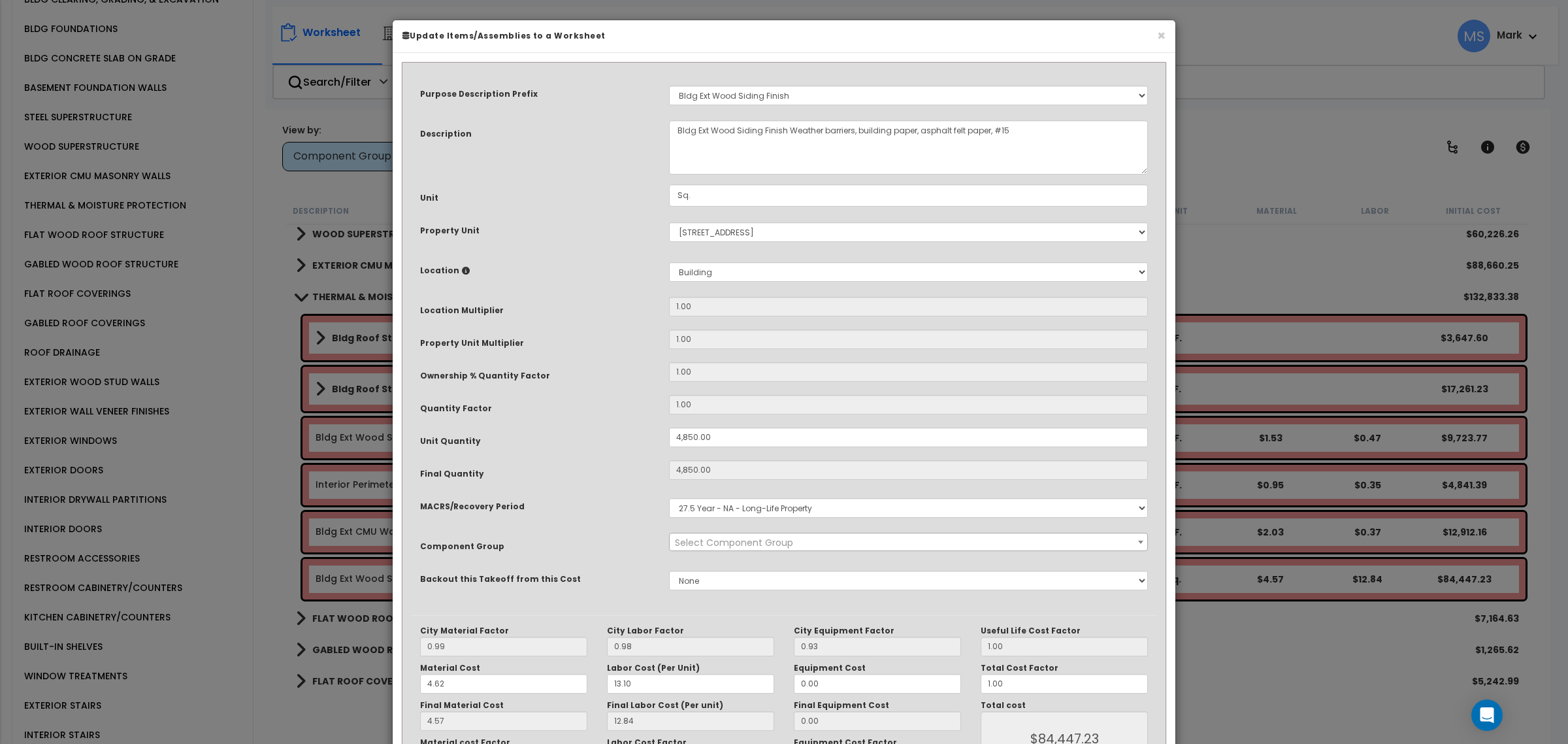
select select "46248"
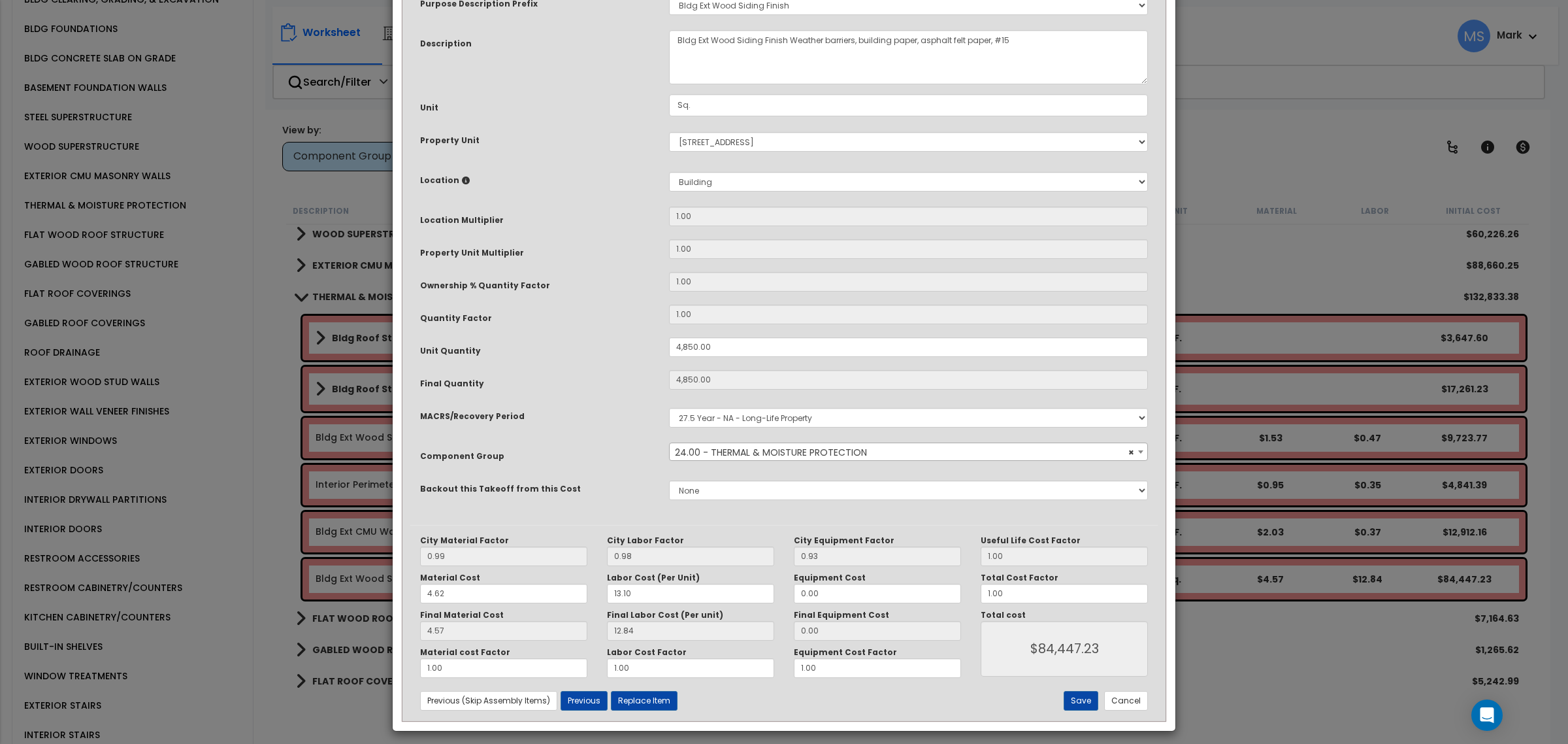
scroll to position [98, 0]
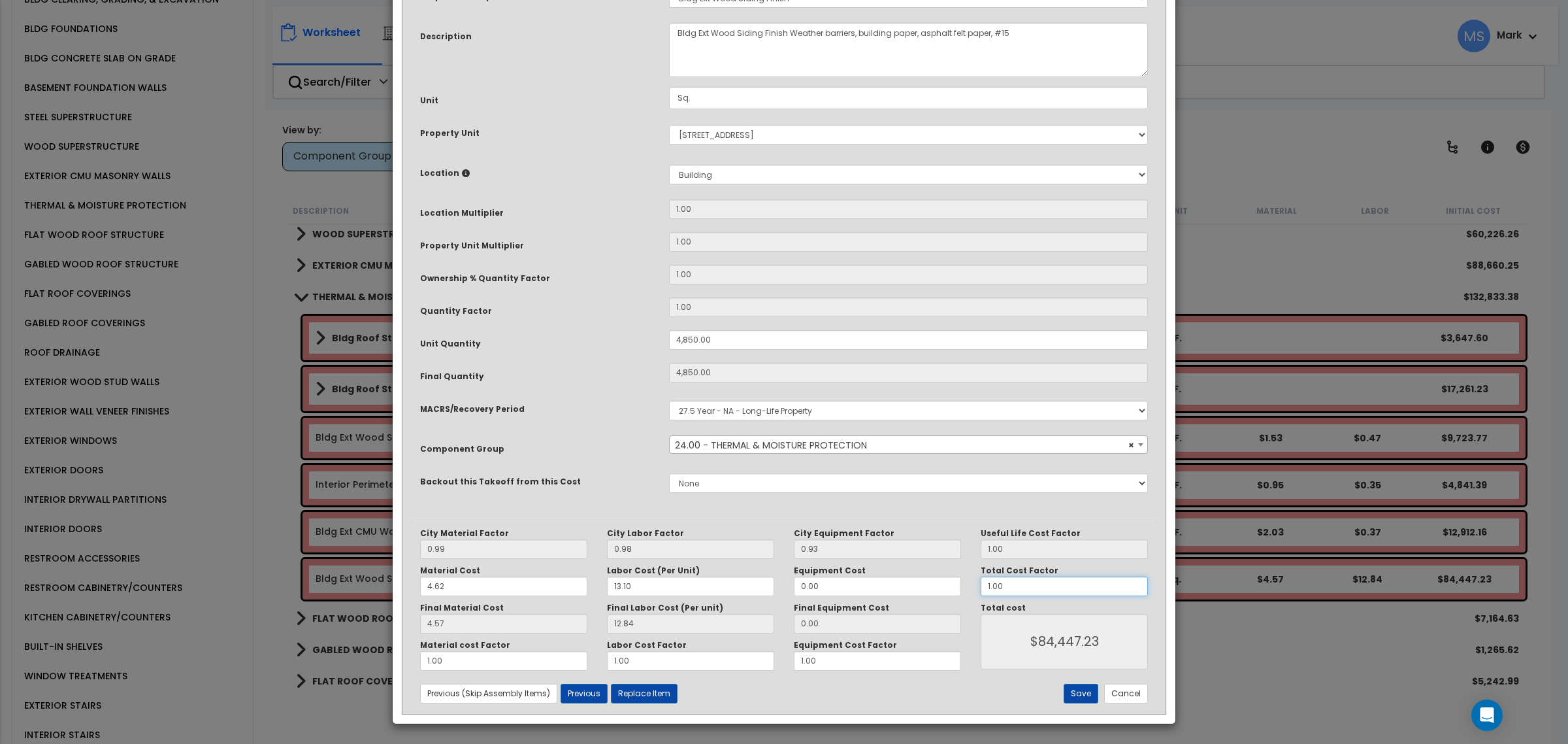
click at [1000, 578] on input "1.00" at bounding box center [1064, 586] width 167 height 19
type input "."
type input "$84,438.50"
type input ".5"
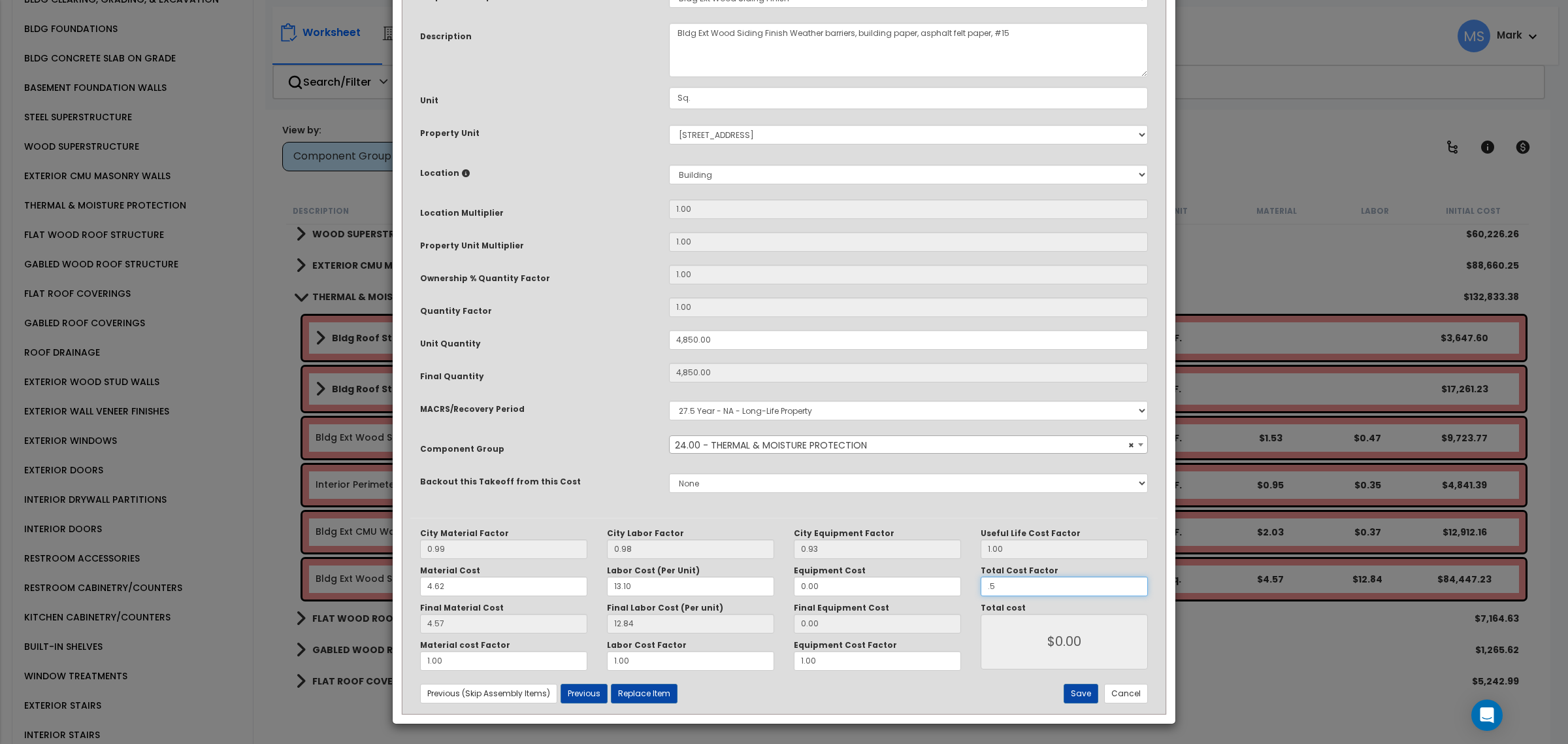
type input "$42,219.25"
type input ".5"
type input "$42,219.25"
click at [1080, 696] on button "Save" at bounding box center [1080, 693] width 35 height 19
type input "4850.00"
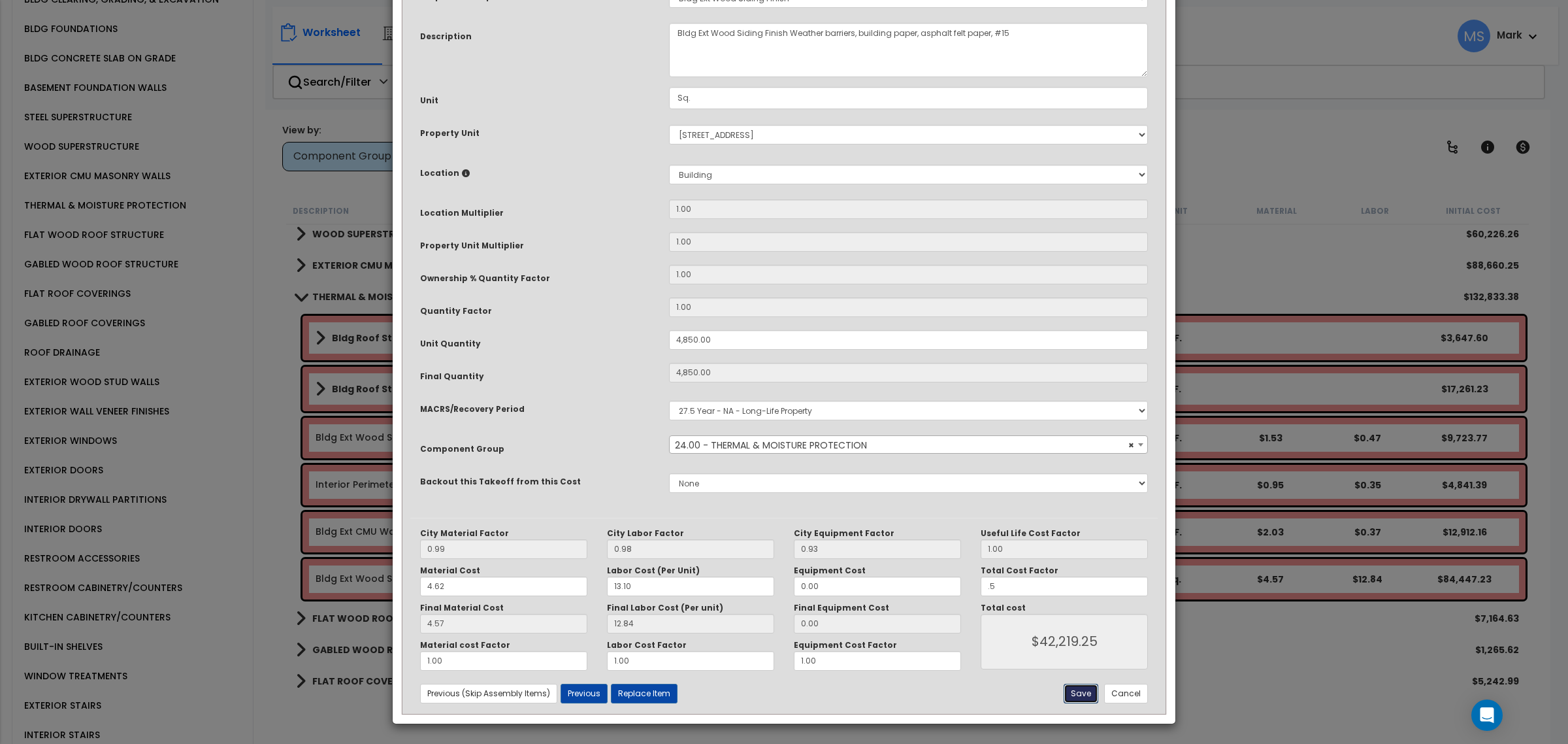
type input "4850.00"
type input "0.50"
type input "42219.25"
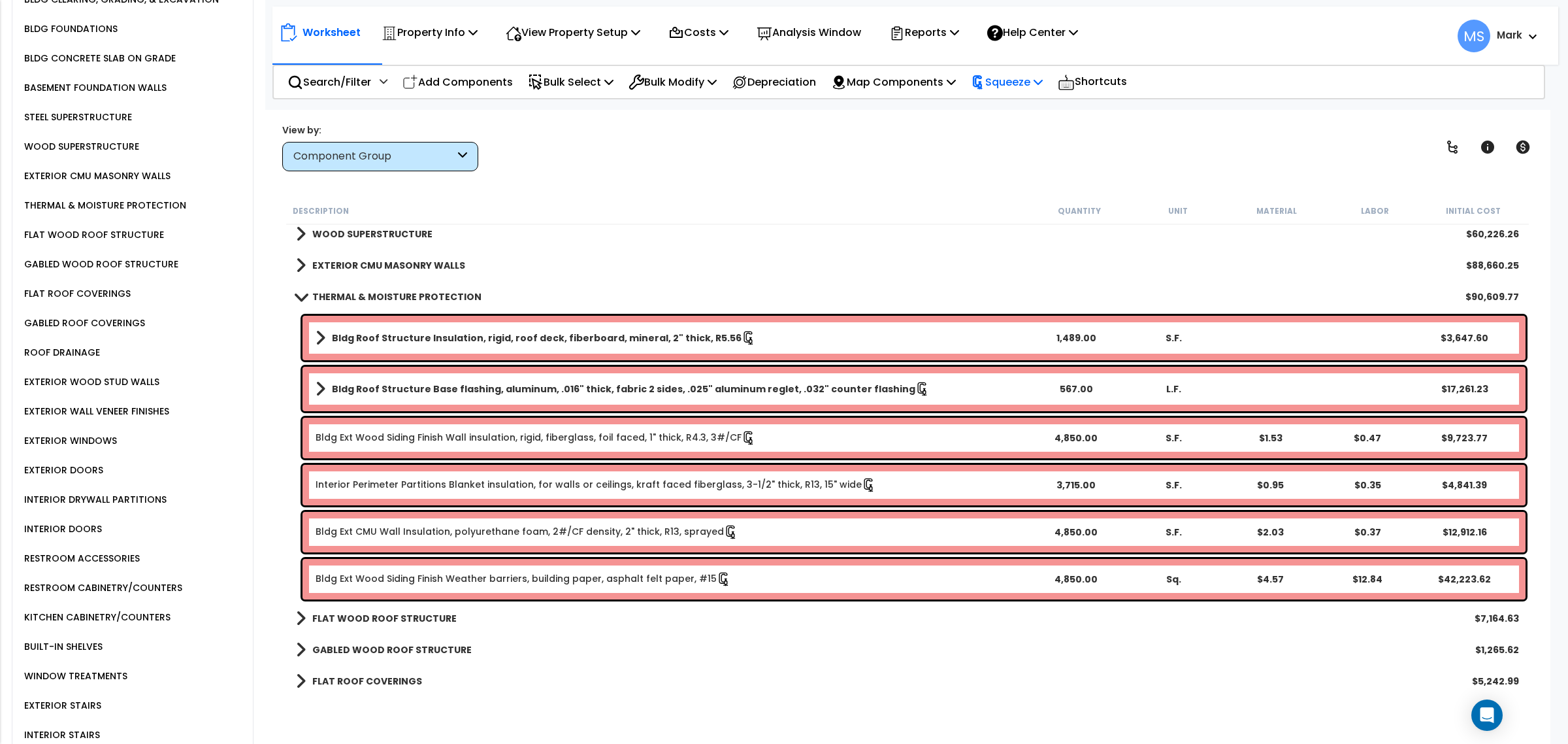
click at [1017, 89] on p "Squeeze" at bounding box center [1007, 82] width 71 height 18
click at [1021, 112] on link "Re-squeeze" at bounding box center [1028, 112] width 129 height 30
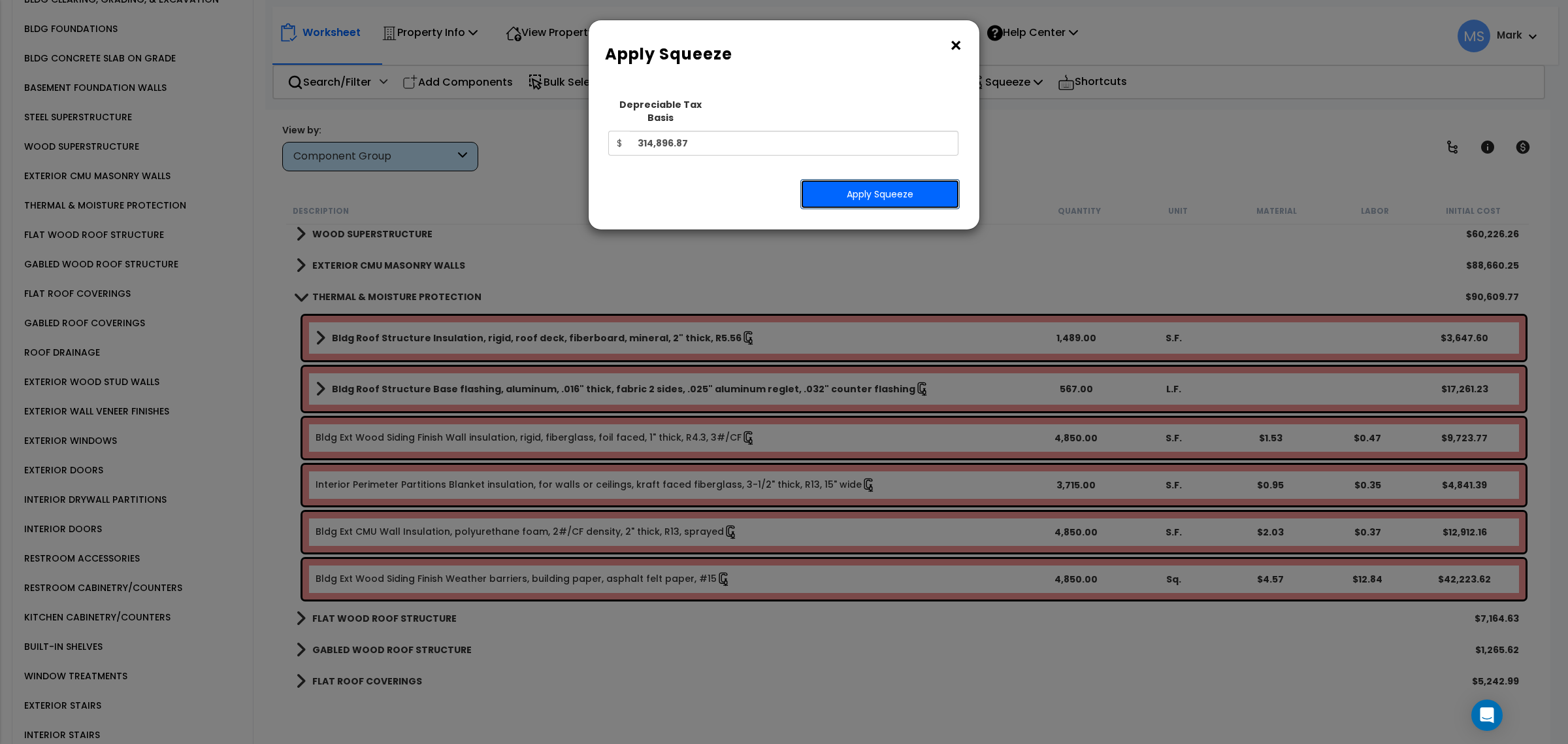
click at [896, 186] on button "Apply Squeeze" at bounding box center [880, 194] width 159 height 30
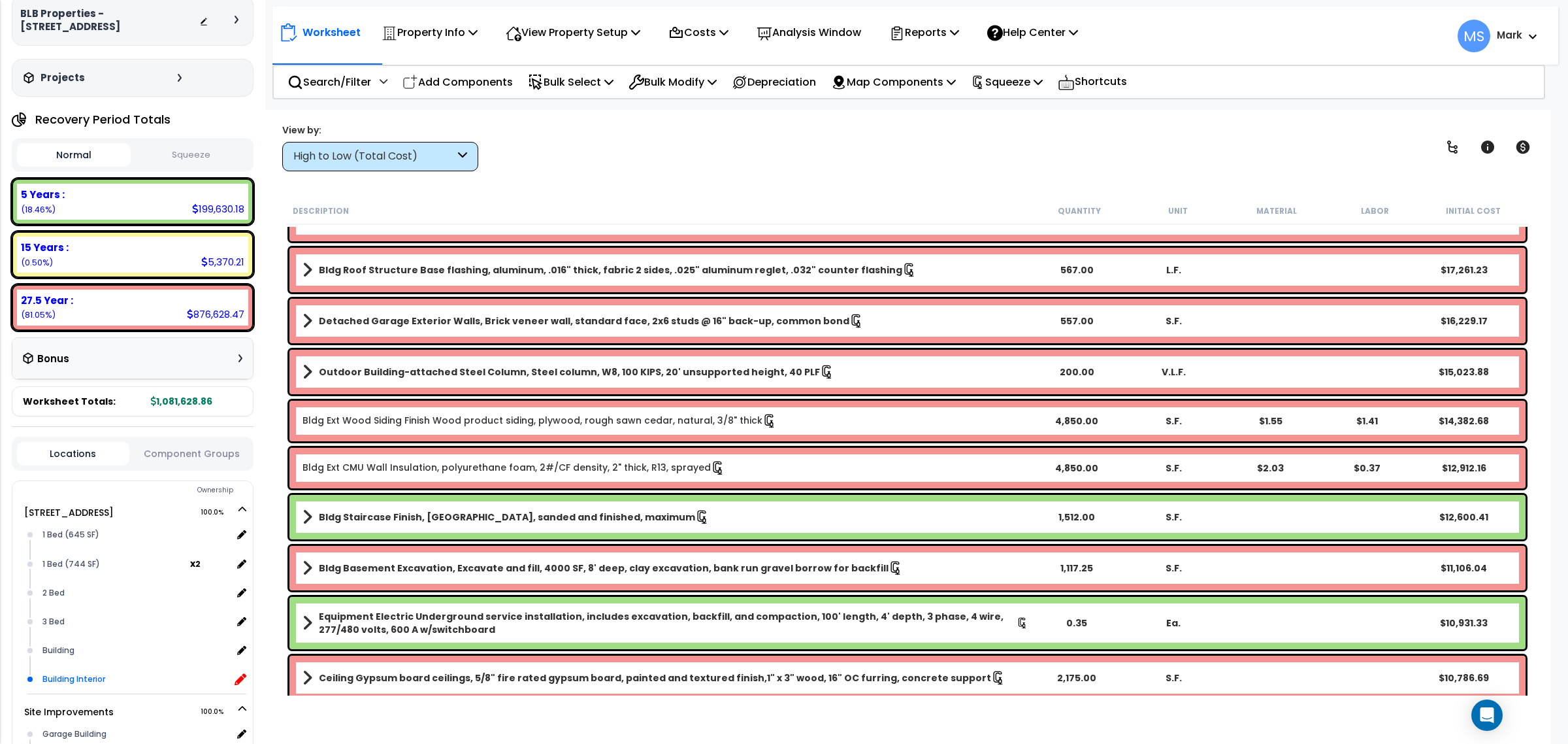
scroll to position [163, 0]
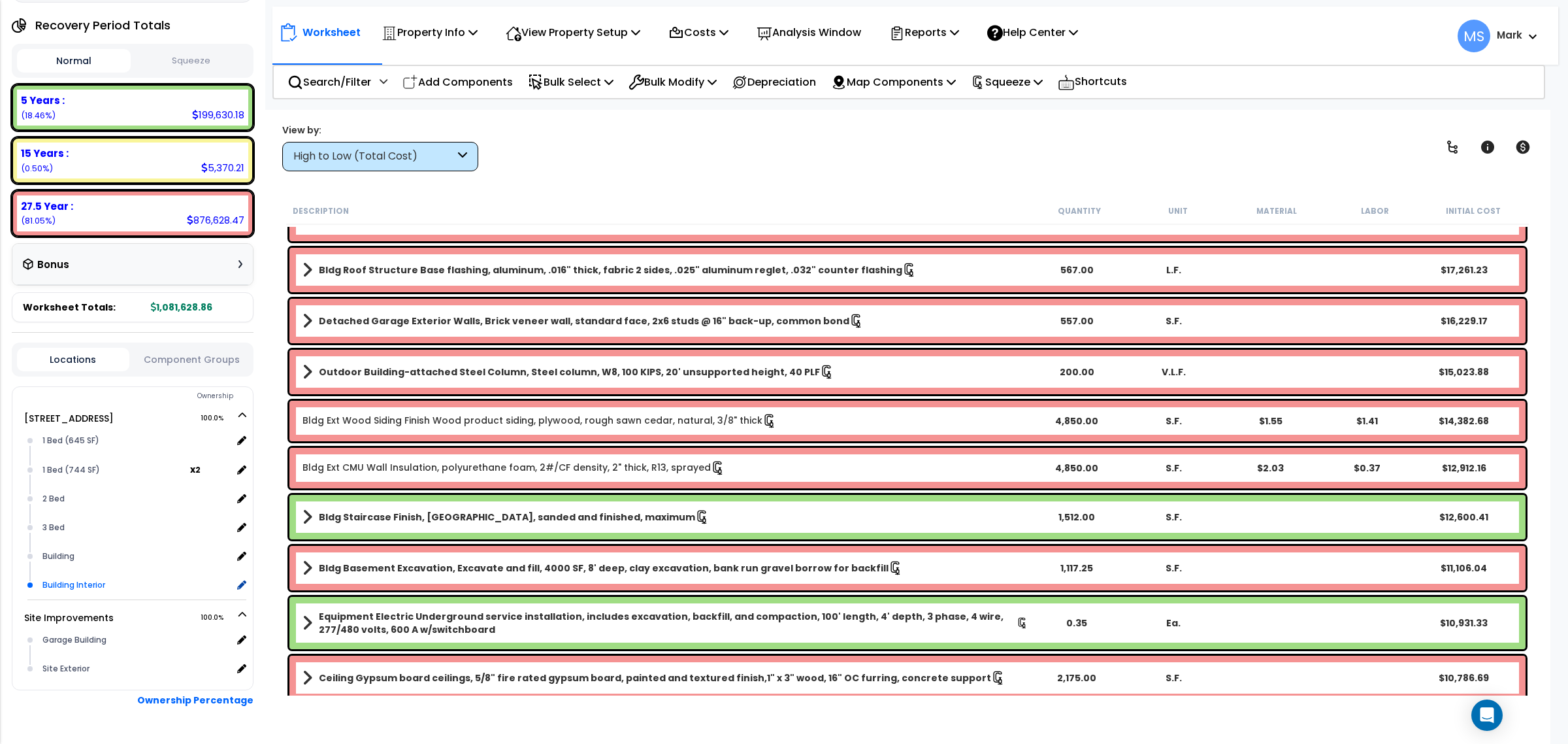
click at [74, 587] on div "Building Interior" at bounding box center [136, 585] width 193 height 16
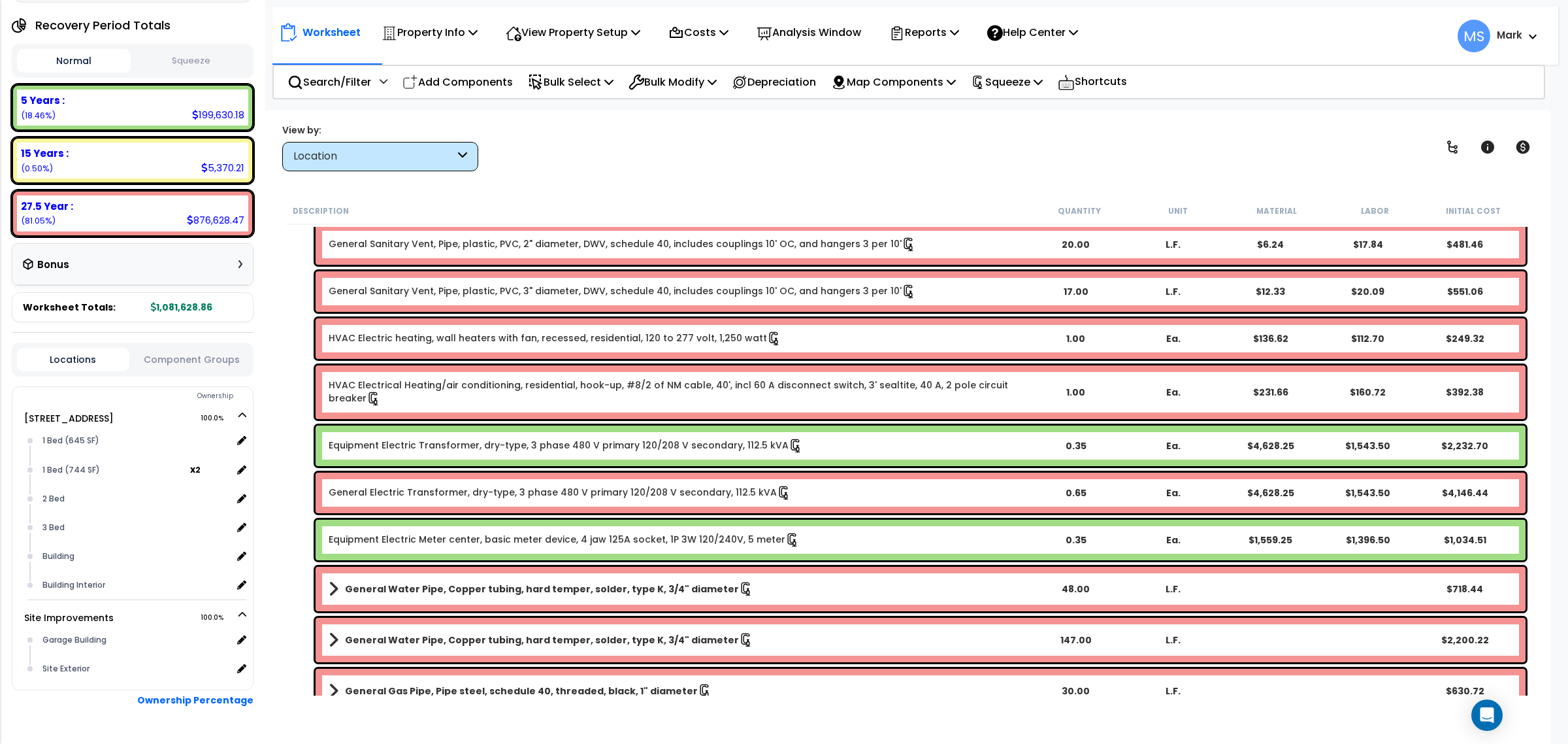
click at [186, 362] on button "Component Groups" at bounding box center [192, 359] width 112 height 14
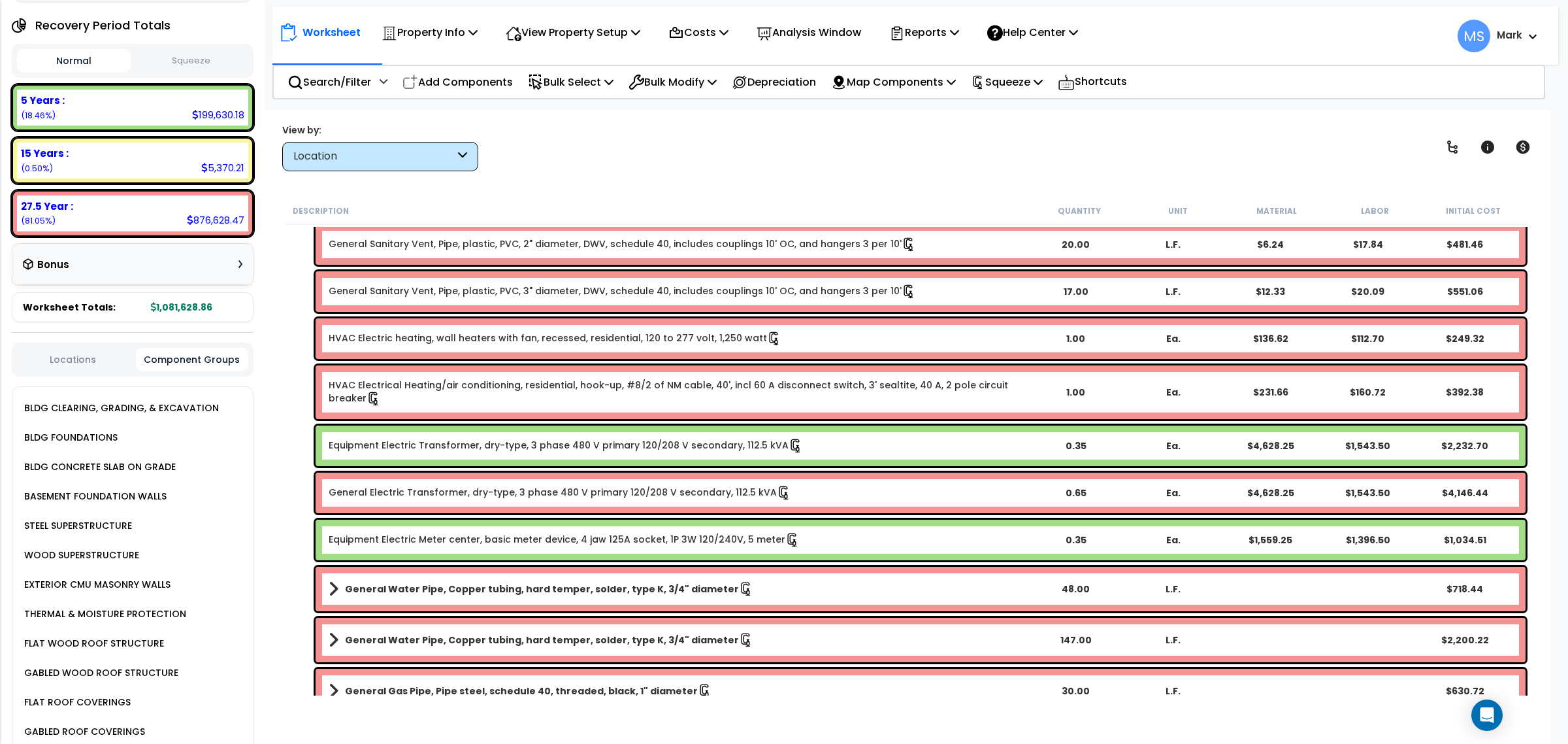
click at [178, 419] on div "BLDG CLEARING, GRADING, & EXCAVATION" at bounding box center [137, 408] width 232 height 30
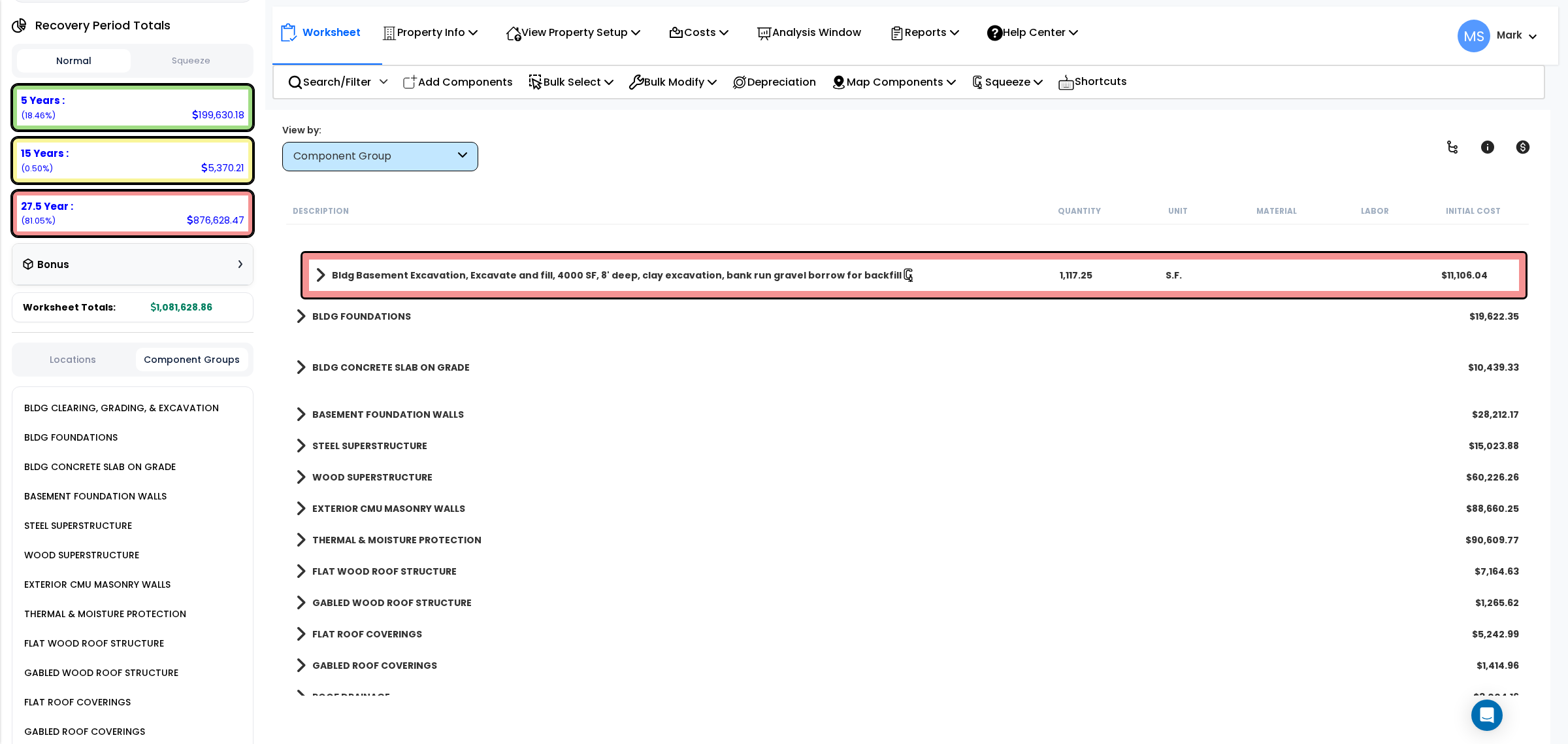
scroll to position [0, 0]
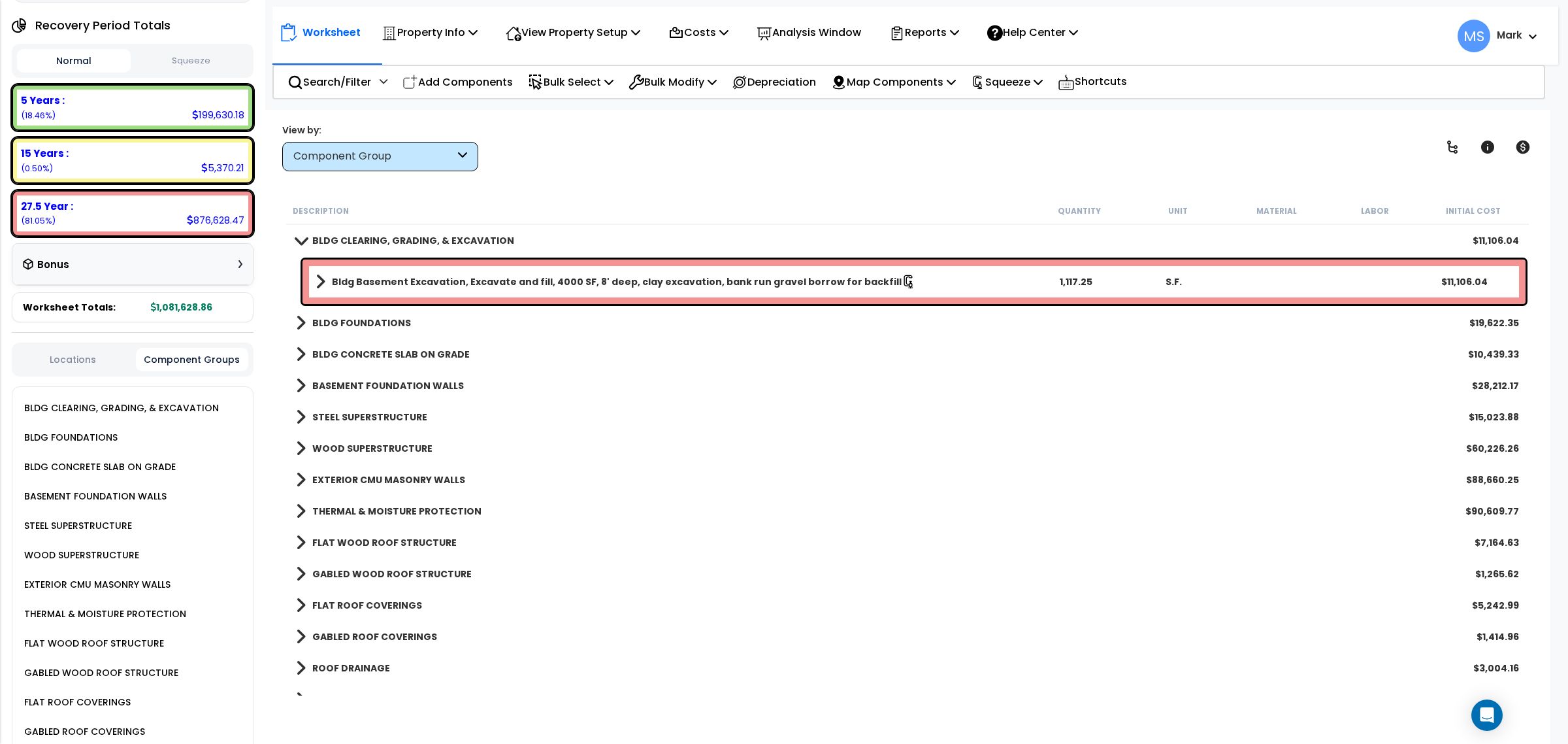
click at [410, 477] on b "EXTERIOR CMU MASONRY WALLS" at bounding box center [389, 480] width 153 height 13
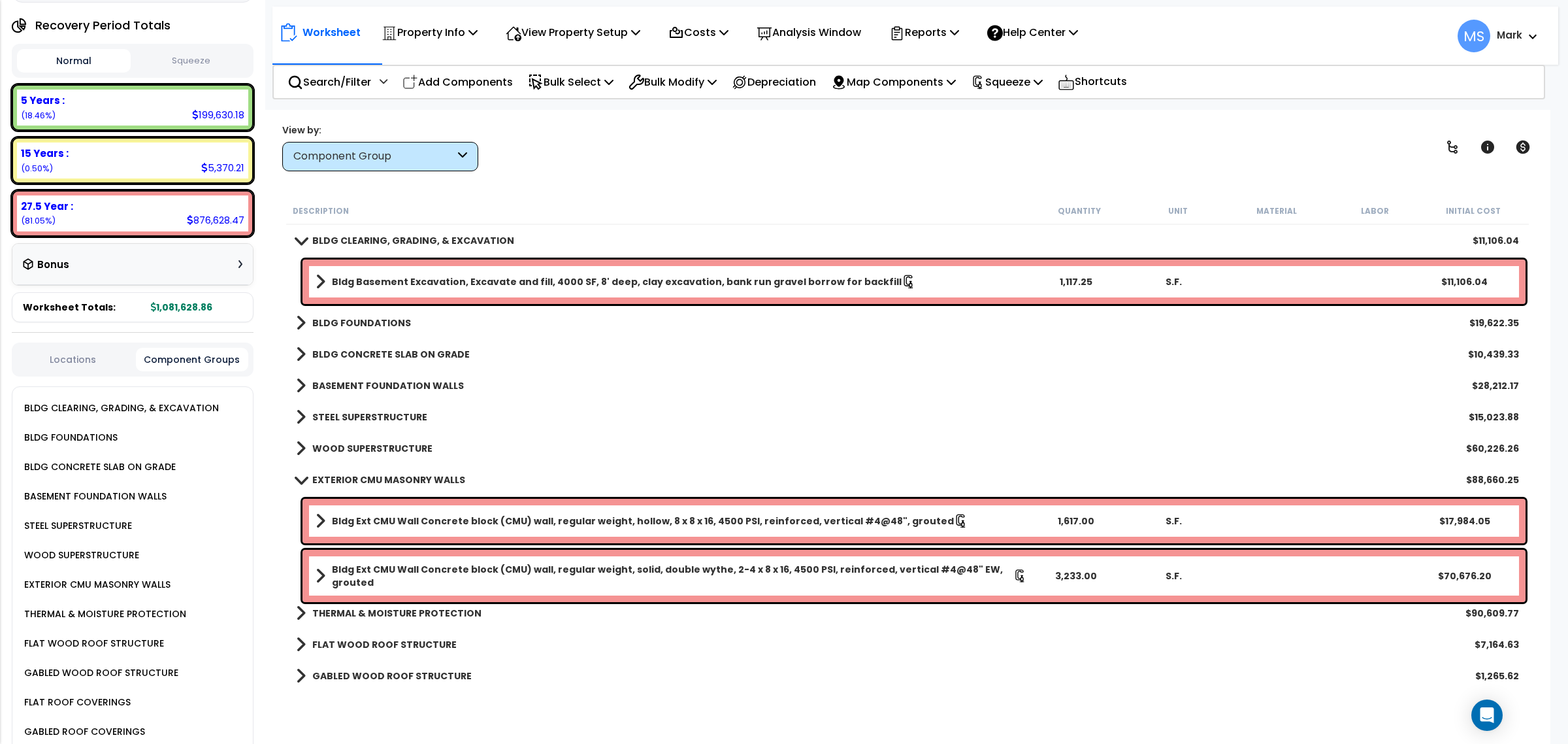
click at [410, 477] on b "EXTERIOR CMU MASONRY WALLS" at bounding box center [389, 480] width 153 height 13
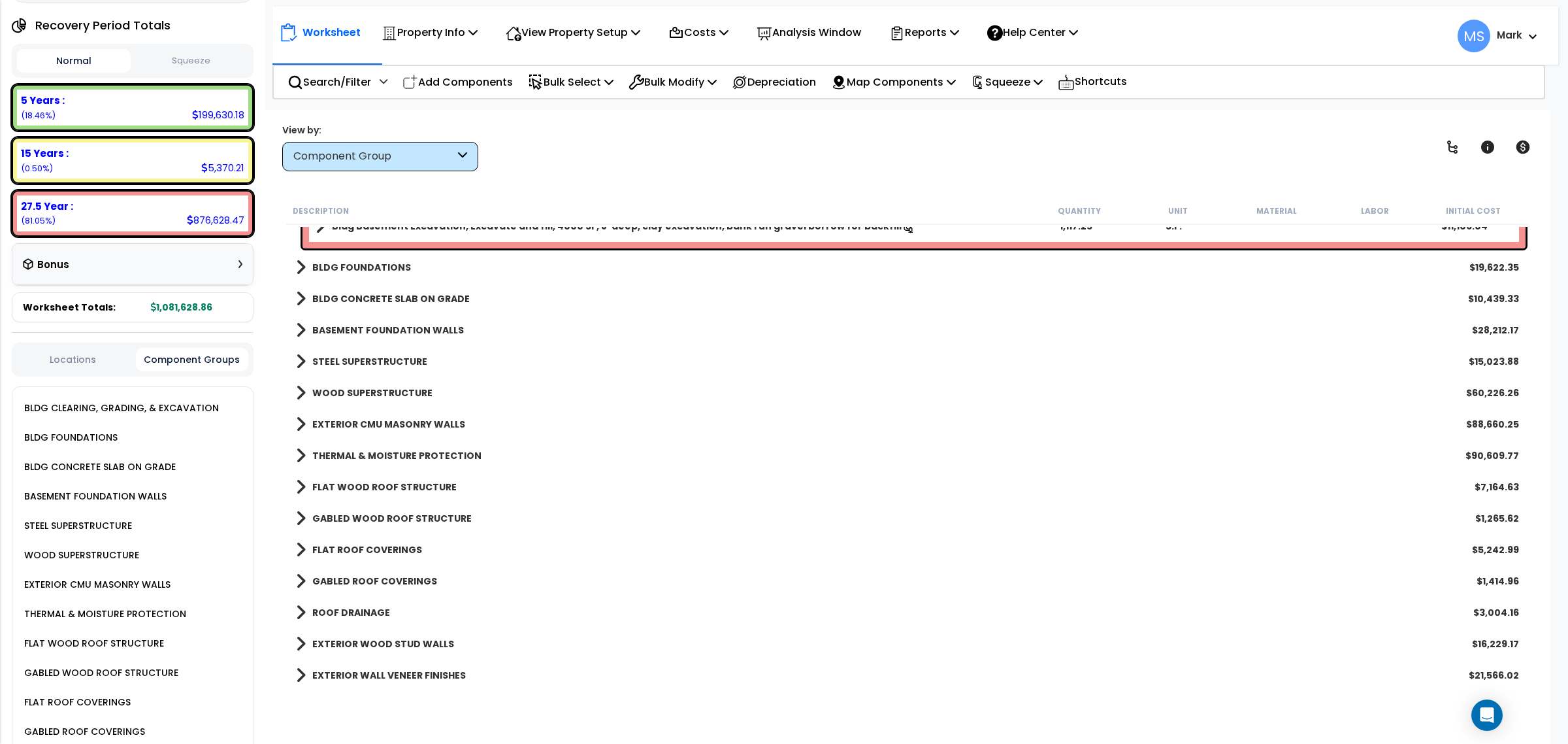
scroll to position [82, 0]
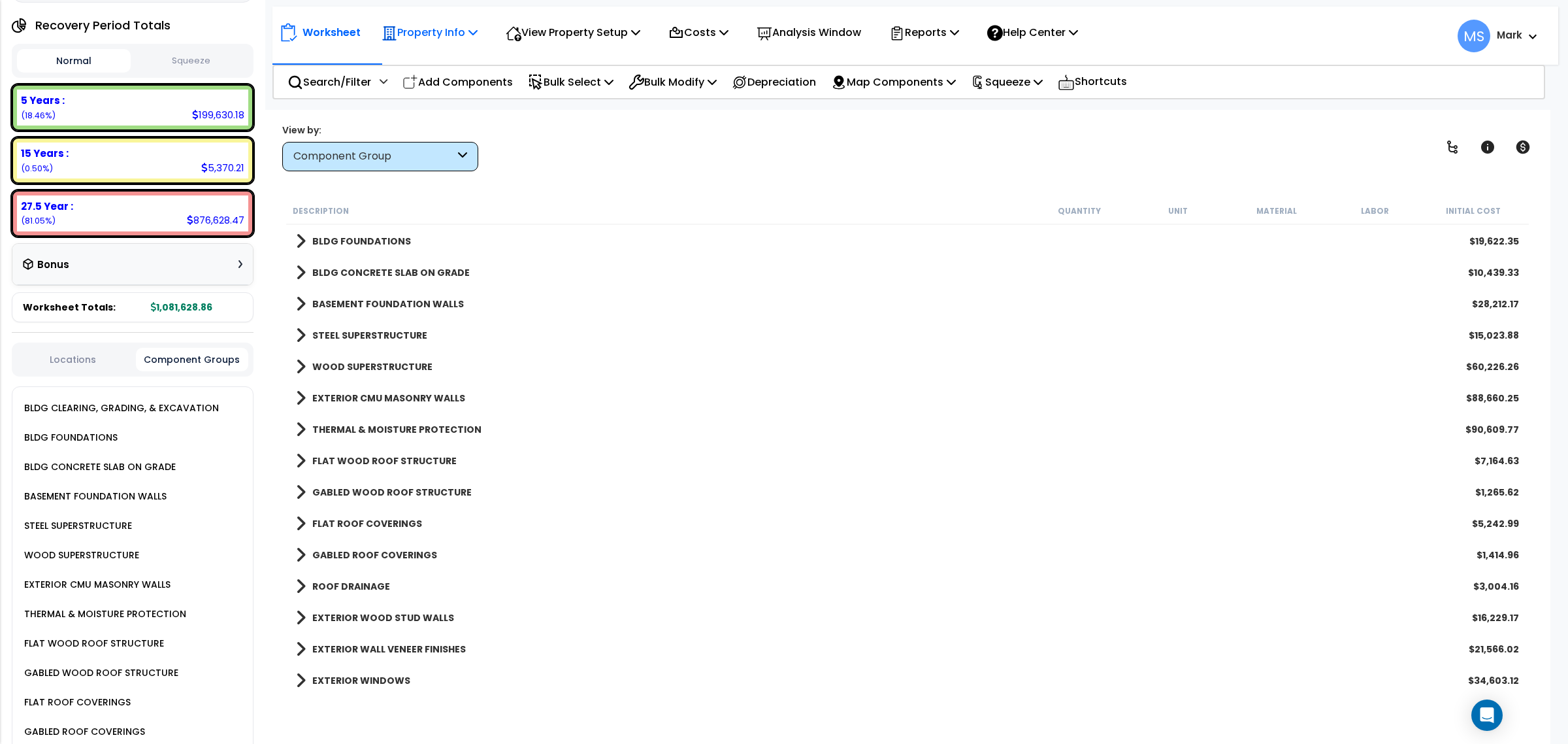
click at [468, 33] on p "Property Info" at bounding box center [430, 32] width 96 height 18
click at [478, 30] on p "View Property Setup" at bounding box center [430, 32] width 96 height 18
click at [602, 82] on link "View Questionnaire" at bounding box center [563, 89] width 129 height 27
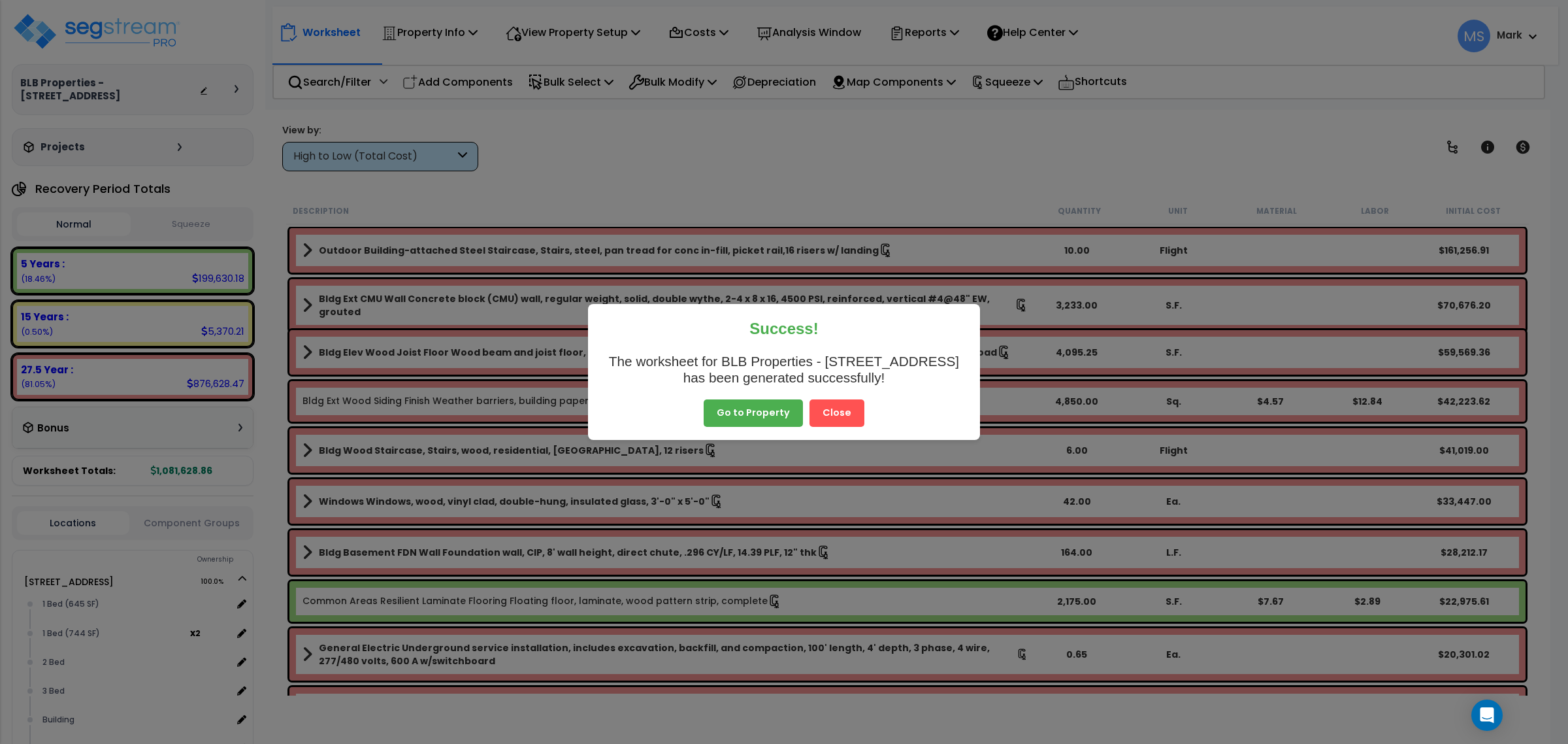
click at [824, 420] on button "Close" at bounding box center [837, 413] width 55 height 27
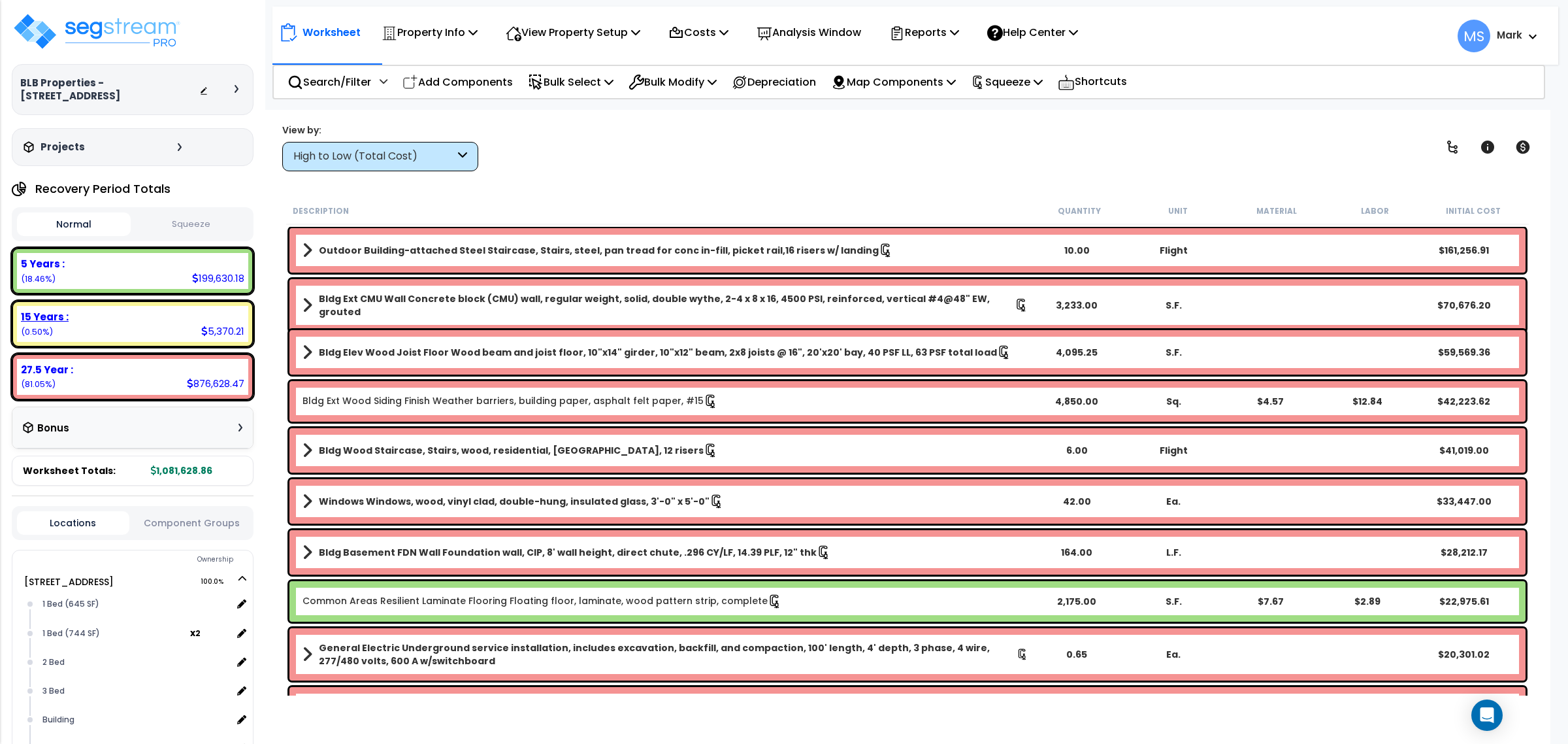
click at [202, 334] on icon at bounding box center [204, 331] width 6 height 10
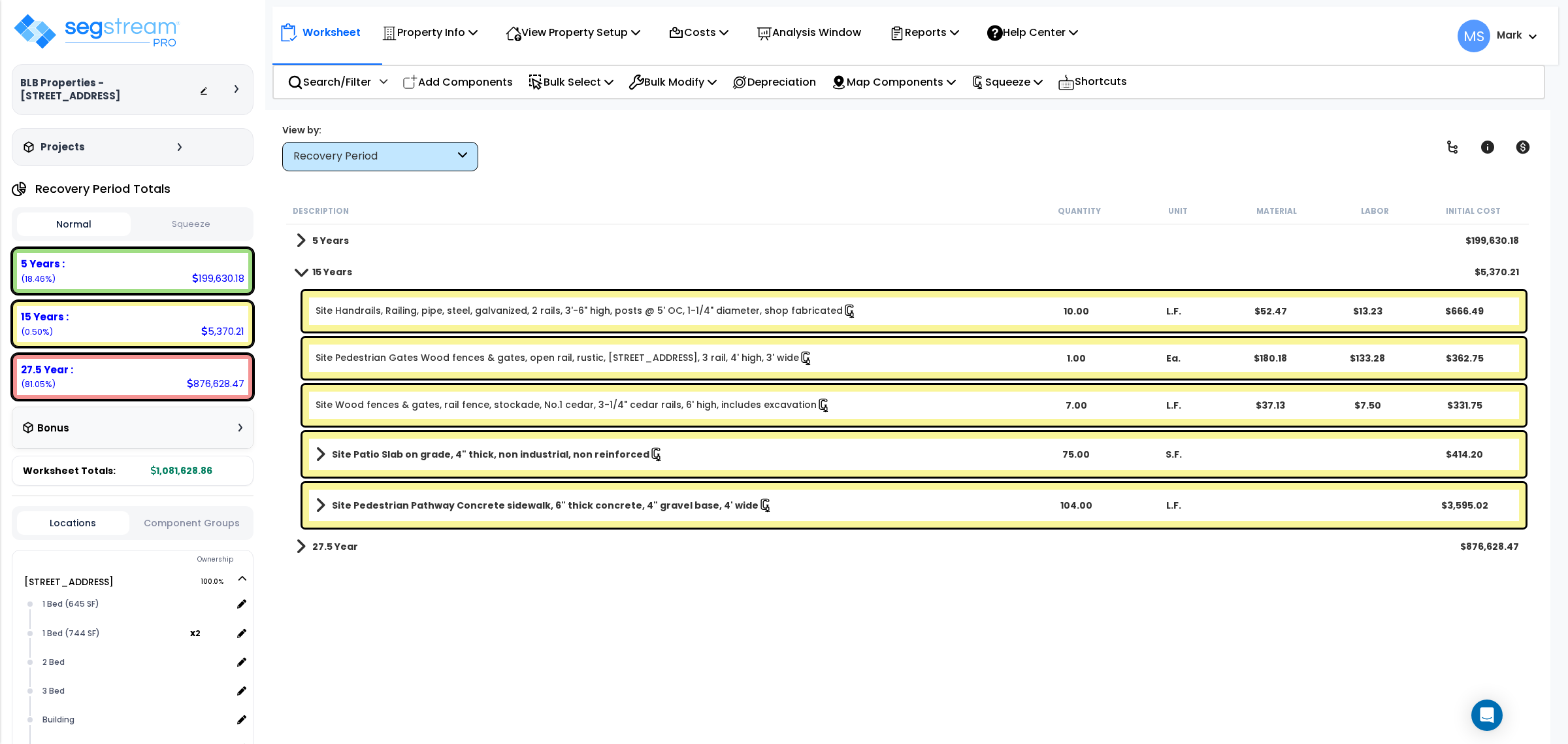
click at [873, 460] on link "Site Patio Slab on grade, 4" thick, non industrial, non reinforced" at bounding box center [672, 454] width 712 height 18
click at [873, 460] on link "Site Patio Slab on grade, 4" thick, non industrial, non reinforced" at bounding box center [672, 454] width 712 height 18
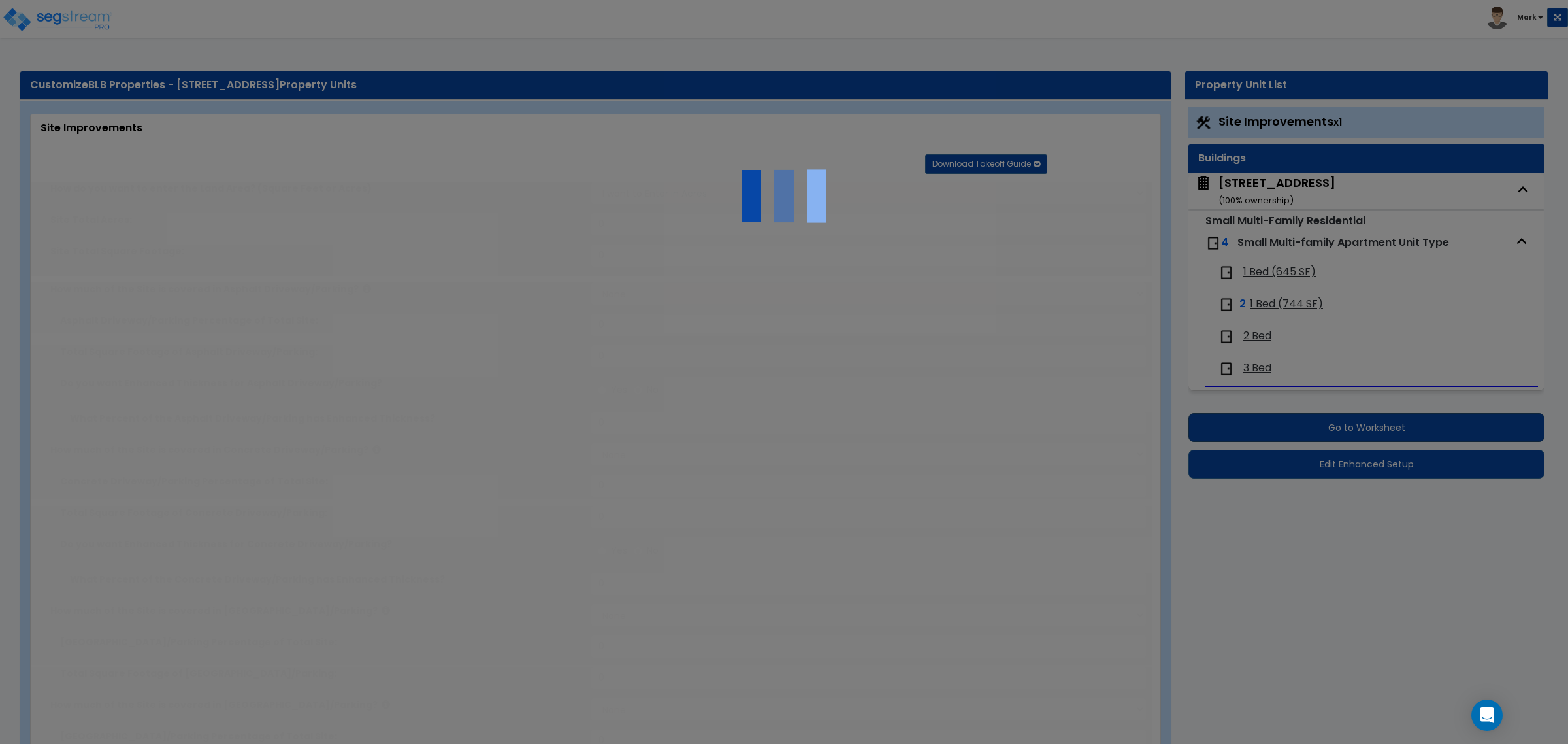
type input "0.05"
radio input "true"
select select "1"
type input "1"
select select "1"
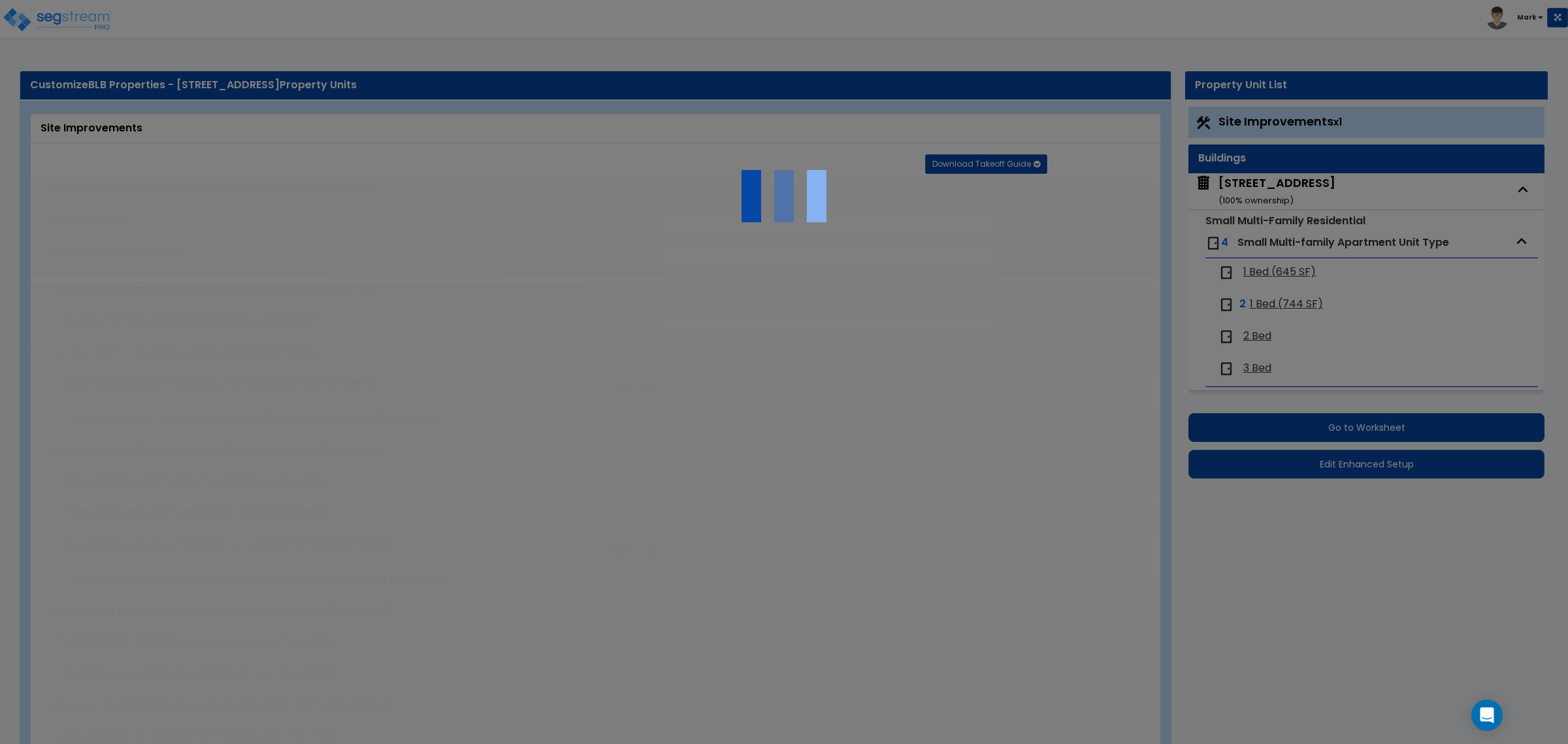
select select "1"
type input "1"
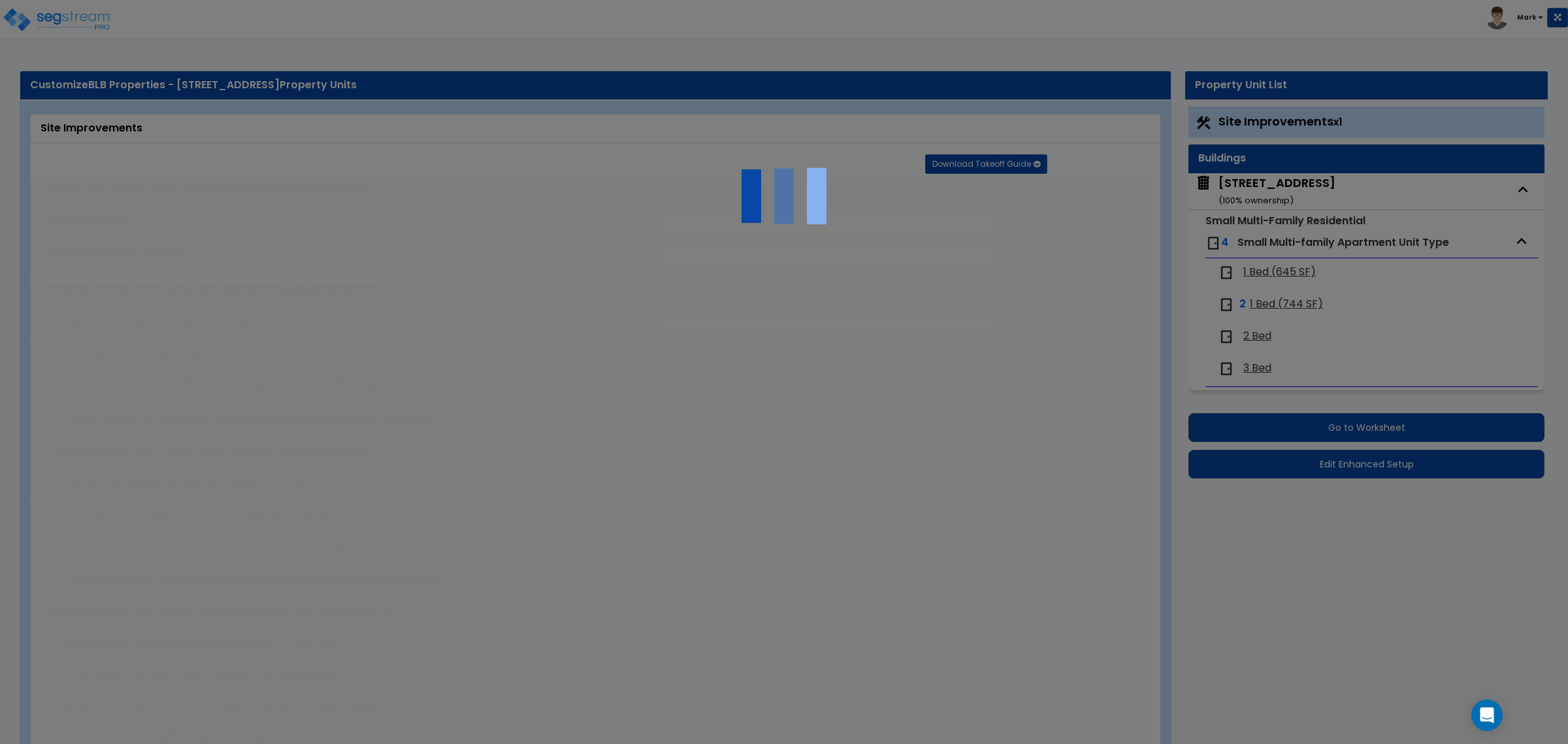
select select "1"
radio input "true"
select select "1"
type input "75"
radio input "true"
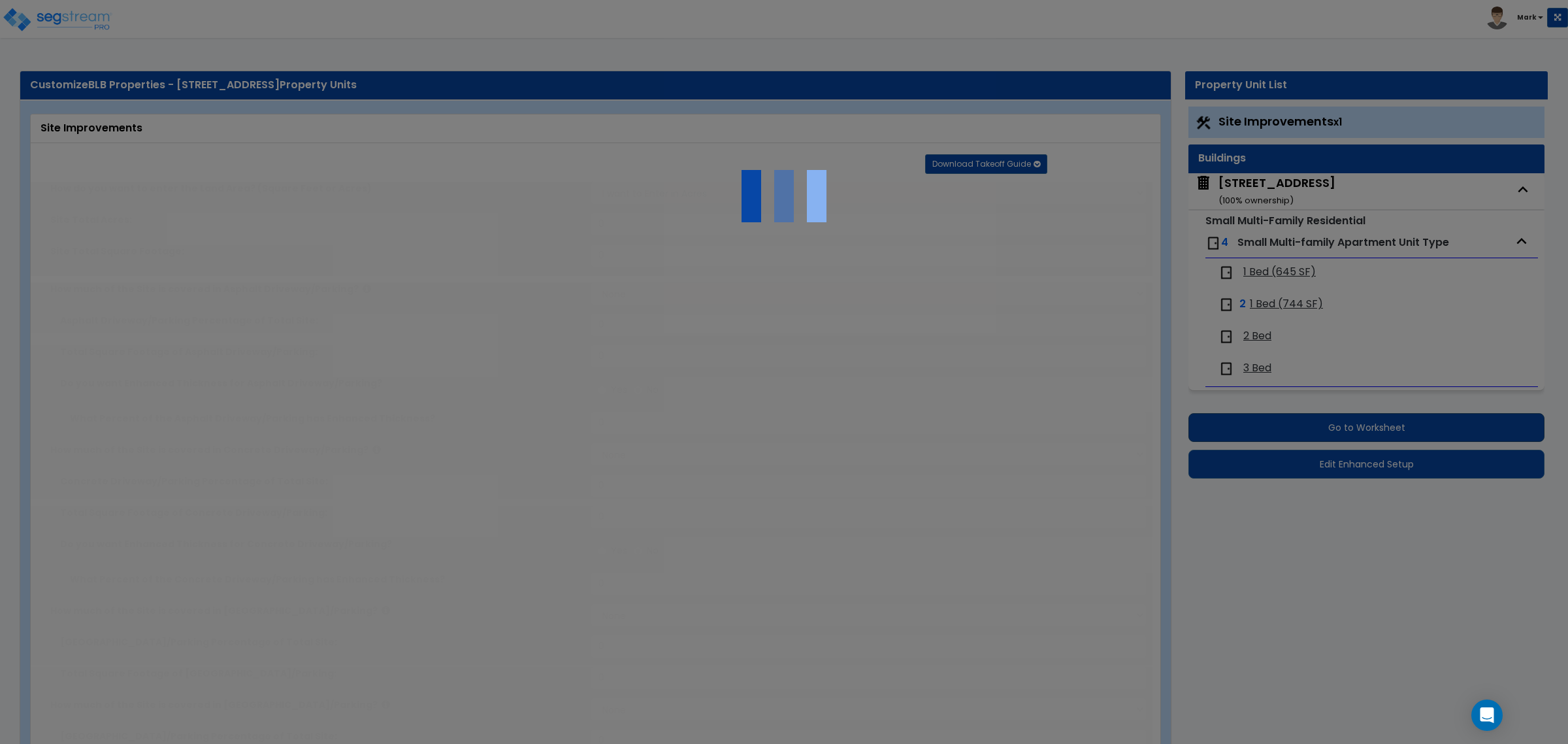
select select "2"
type input "104"
select select "1"
radio input "true"
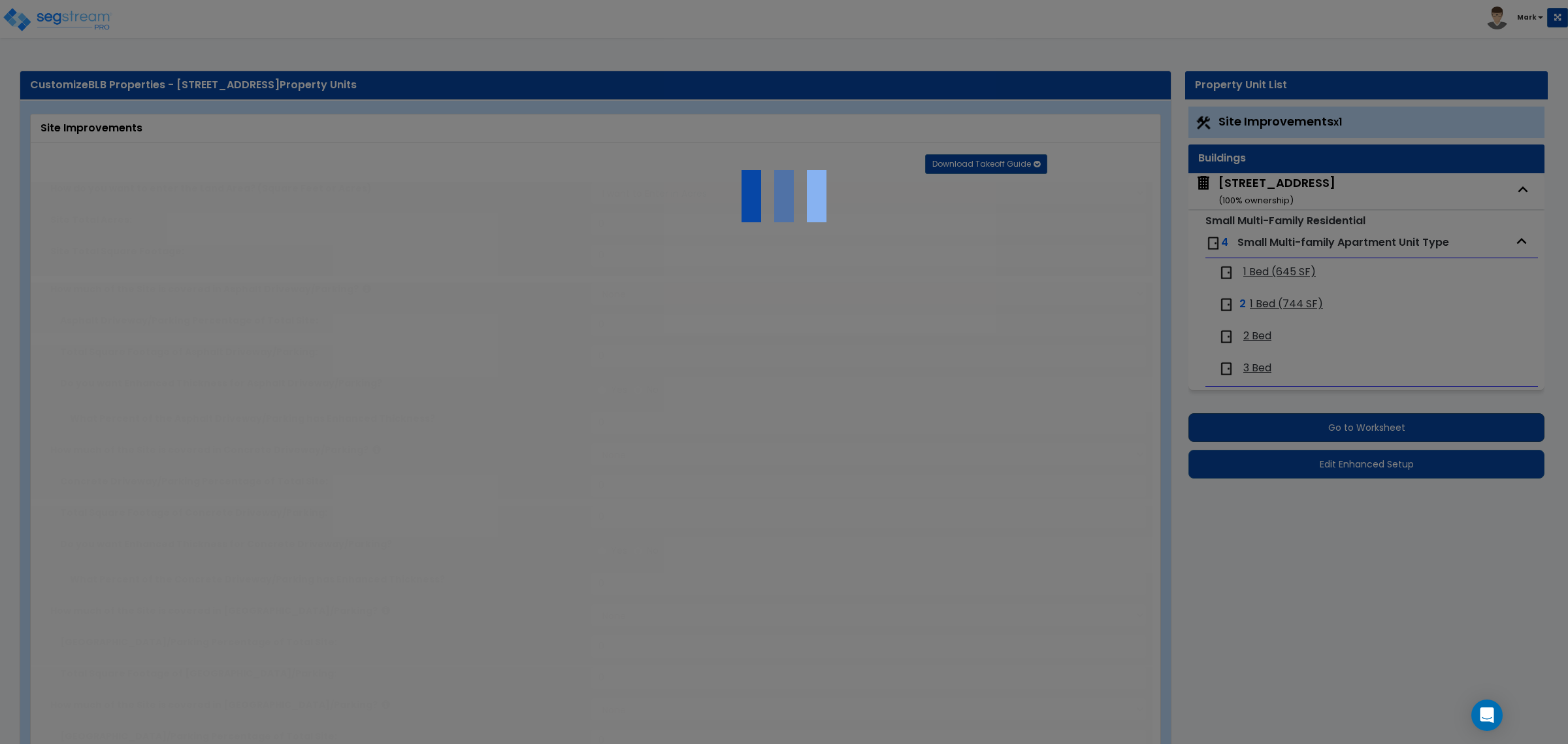
type input "10"
radio input "true"
type input "7"
radio input "true"
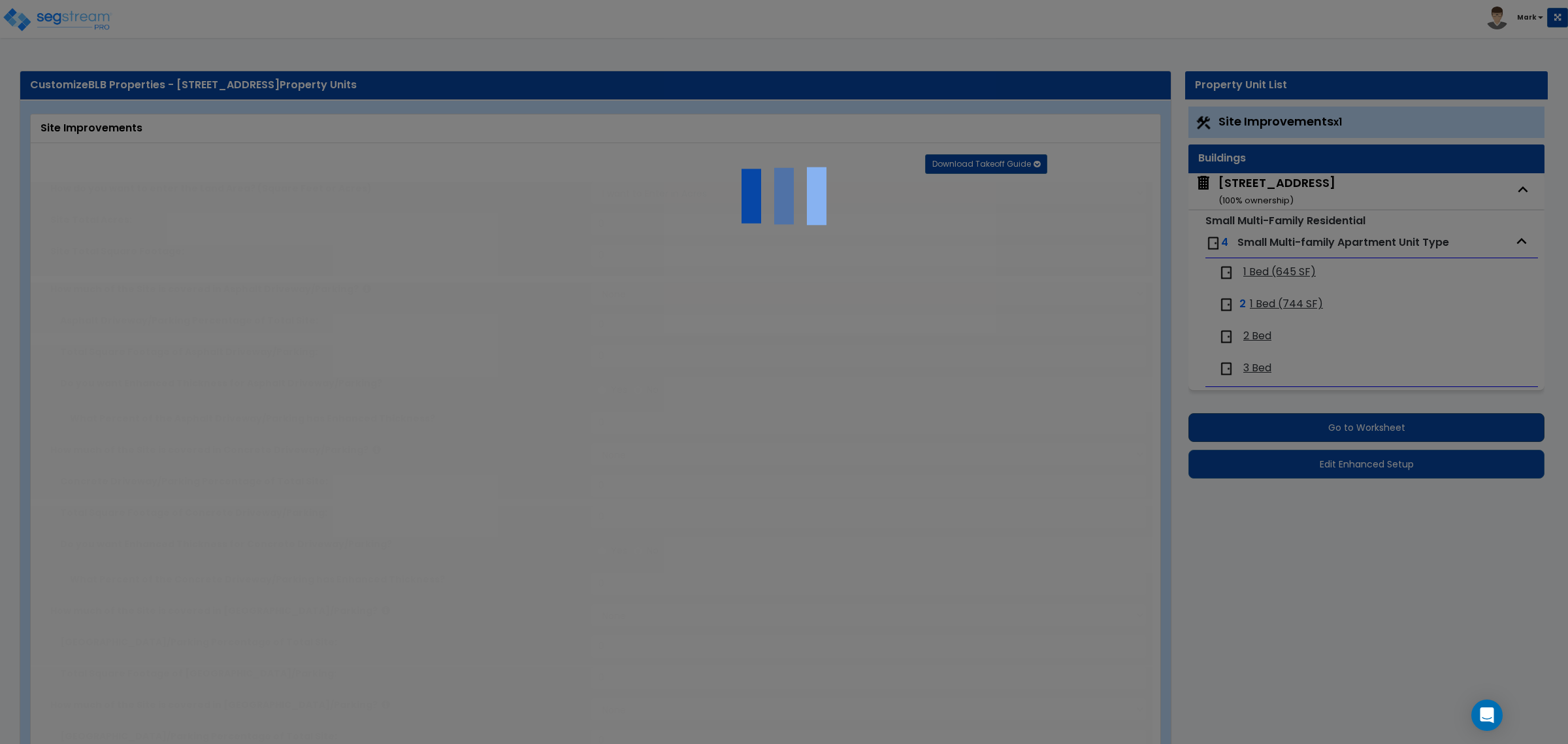
select select "1"
select select "8"
type input "1"
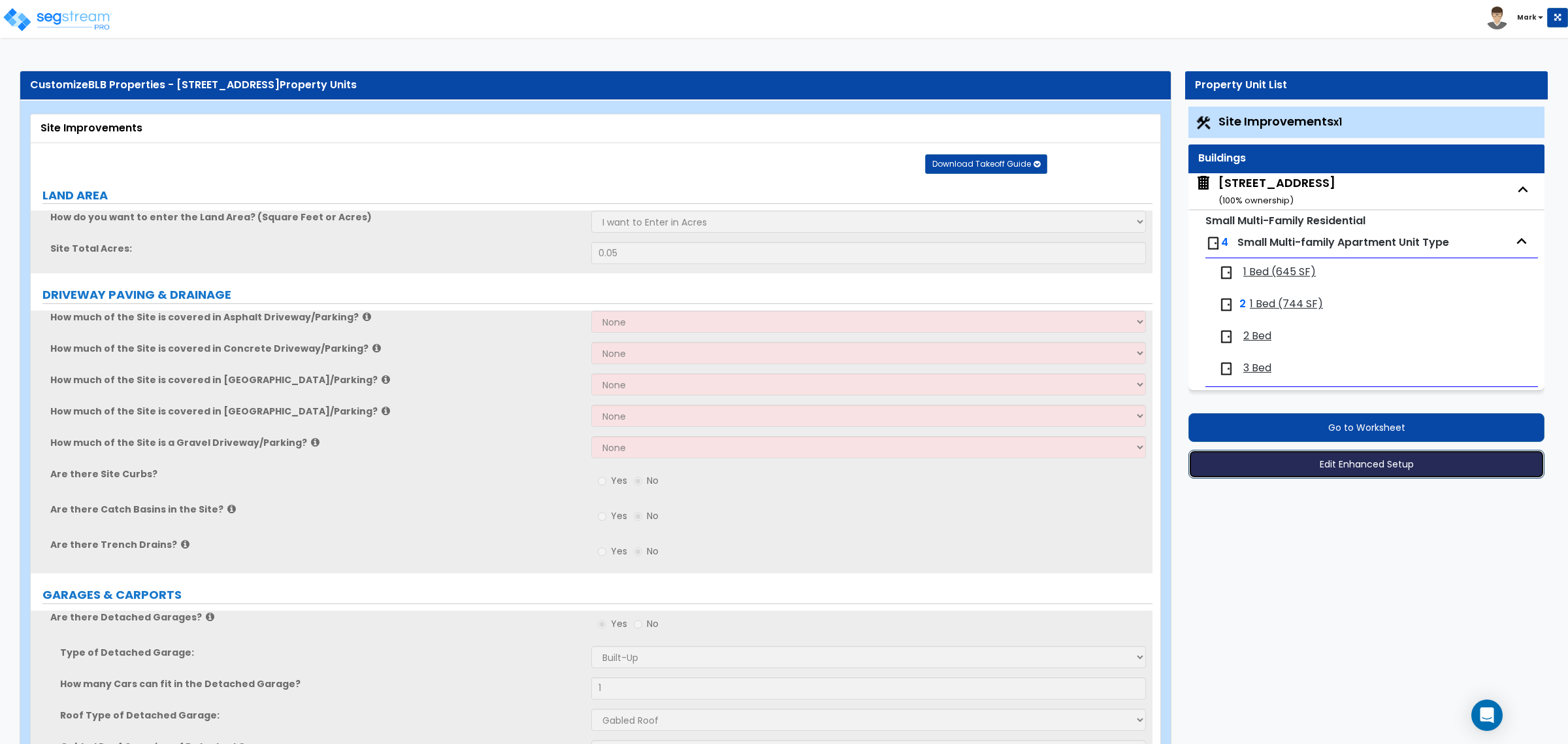
click at [1370, 466] on button "Edit Enhanced Setup" at bounding box center [1366, 464] width 356 height 29
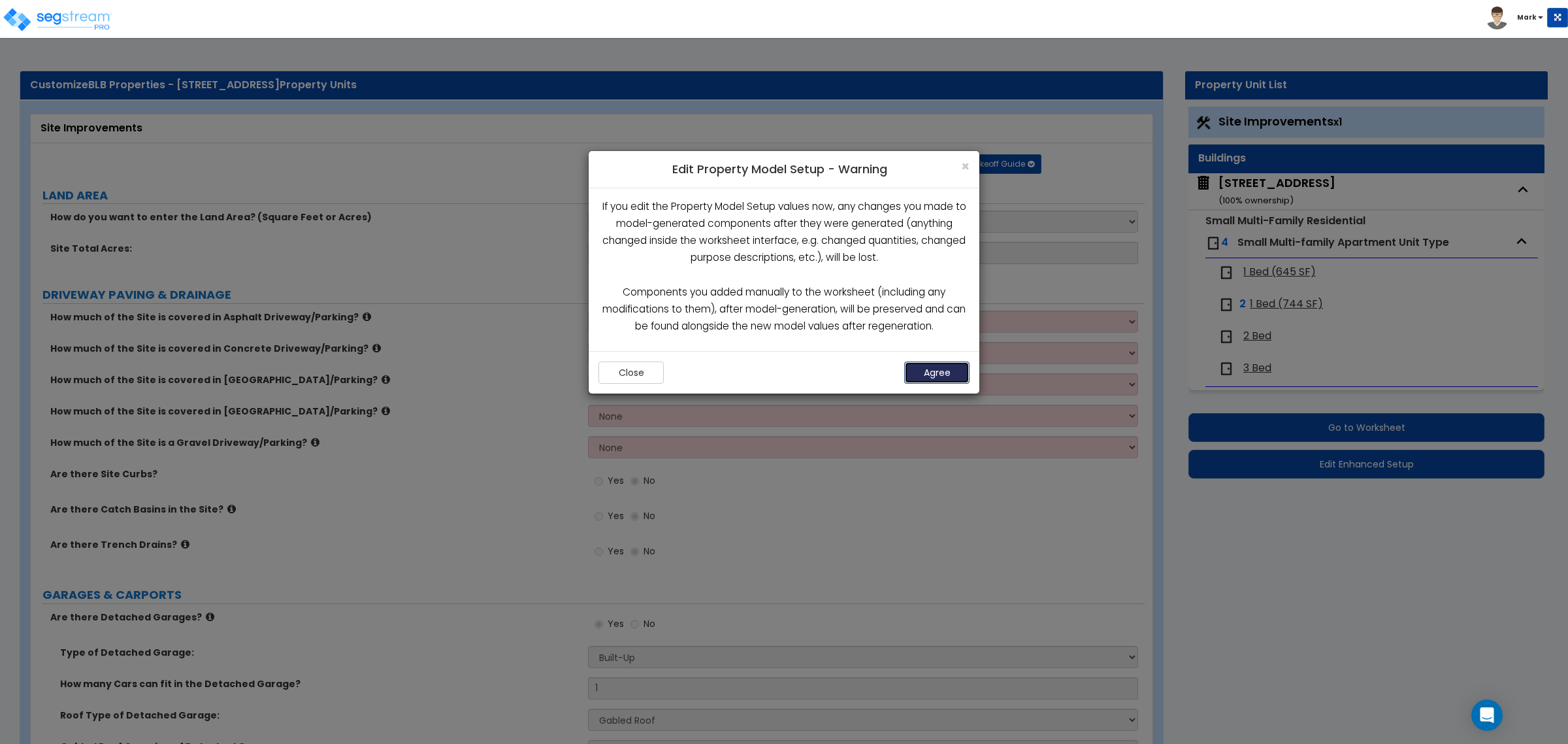
click at [952, 382] on button "Agree" at bounding box center [937, 373] width 65 height 22
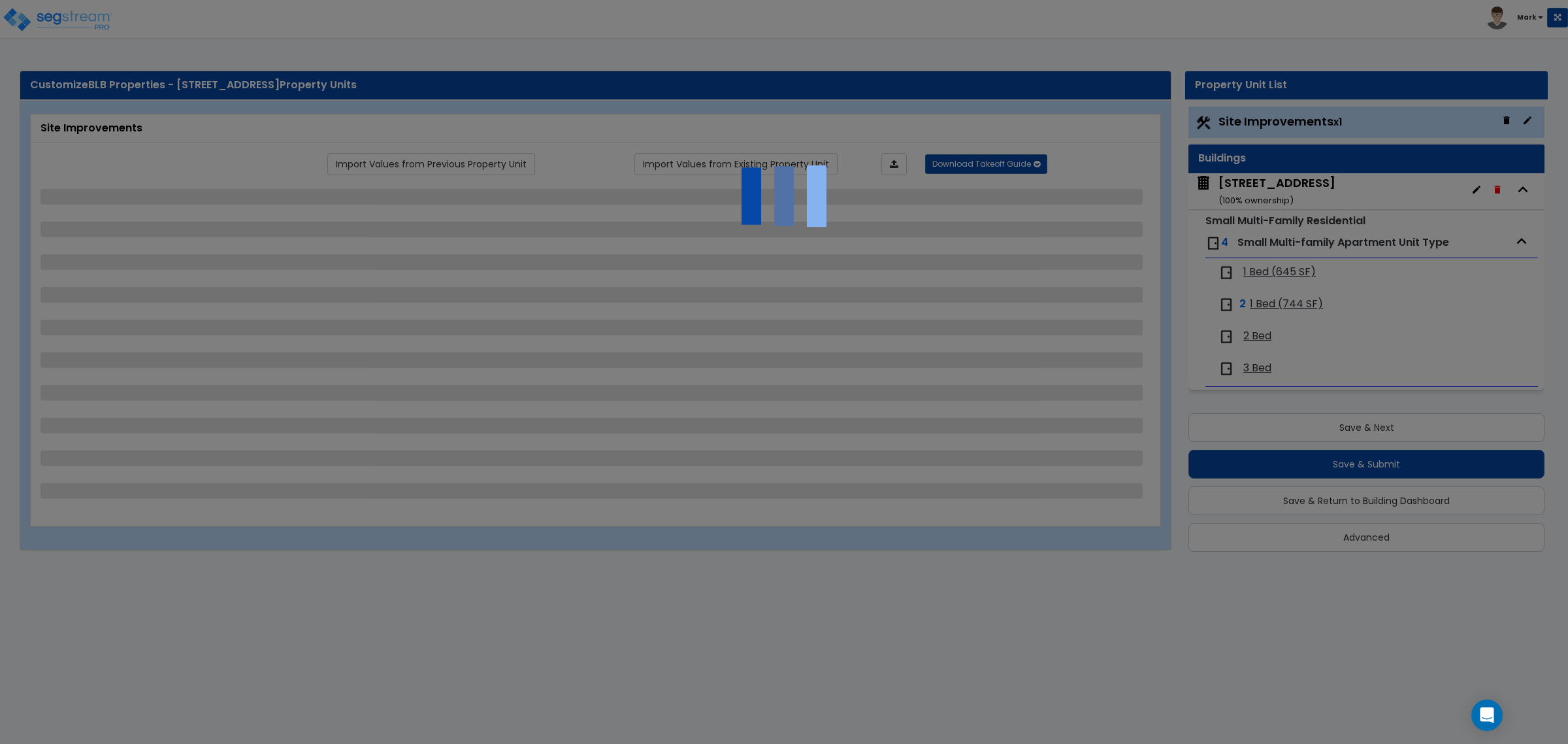
select select "1"
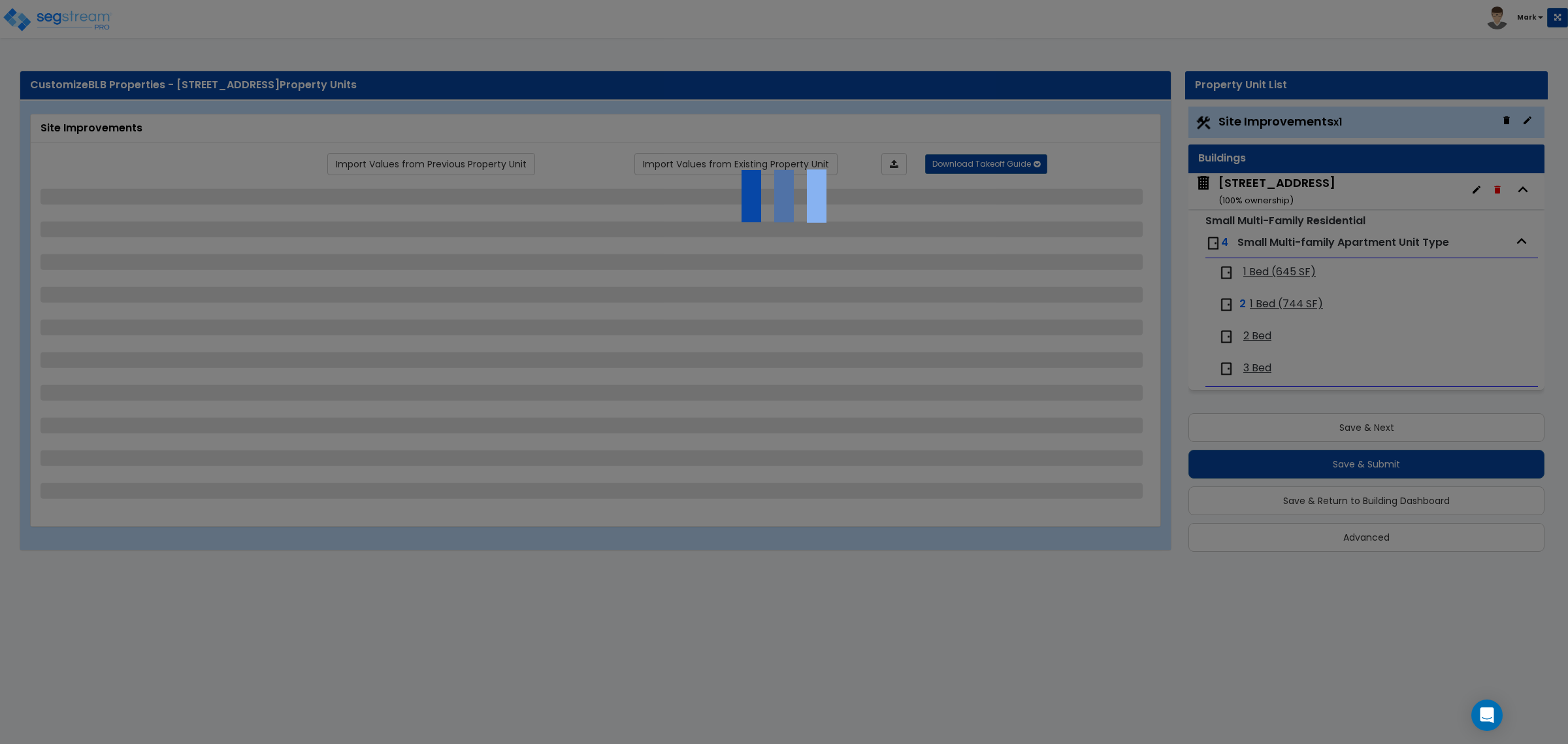
select select "1"
select select "2"
select select "1"
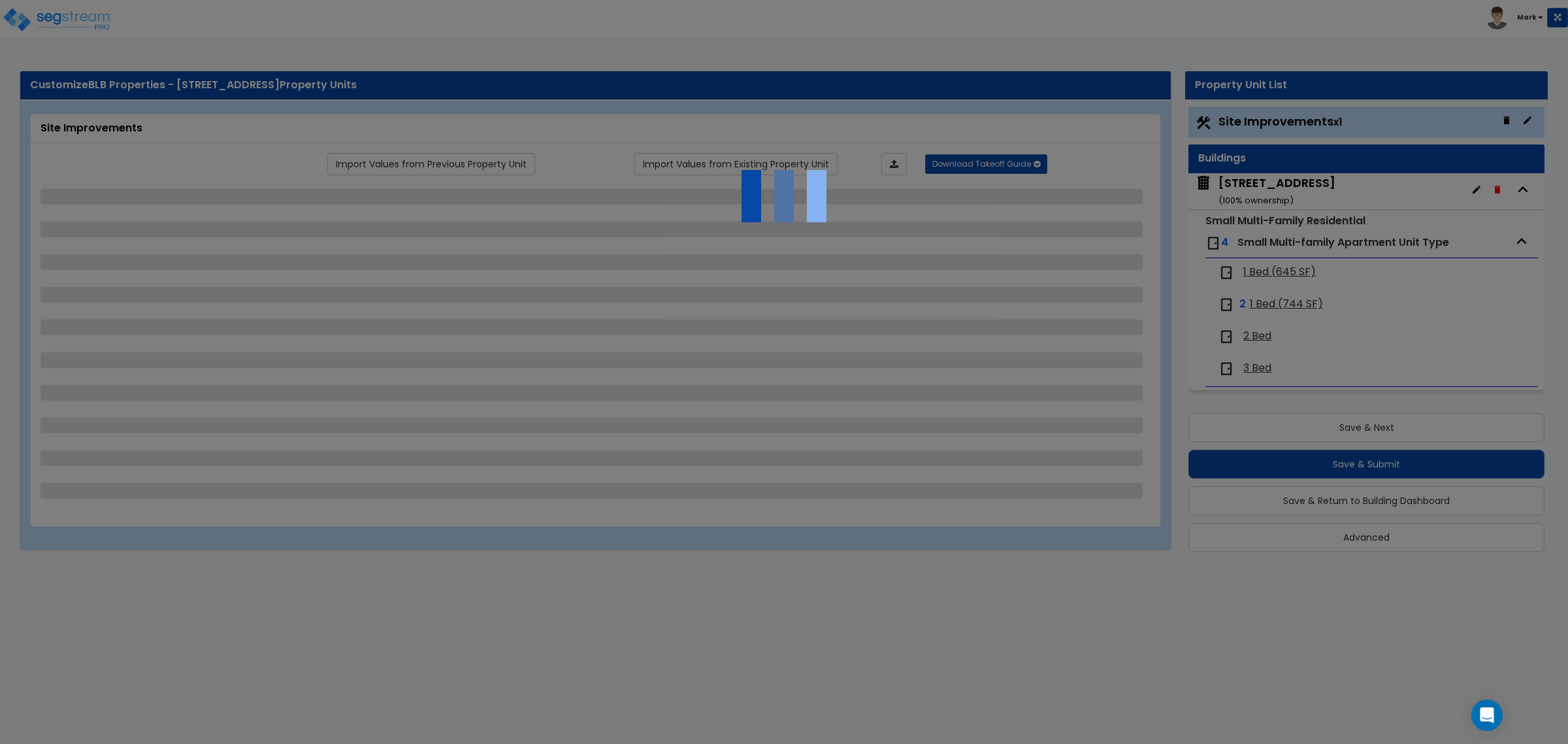
select select "1"
select select "8"
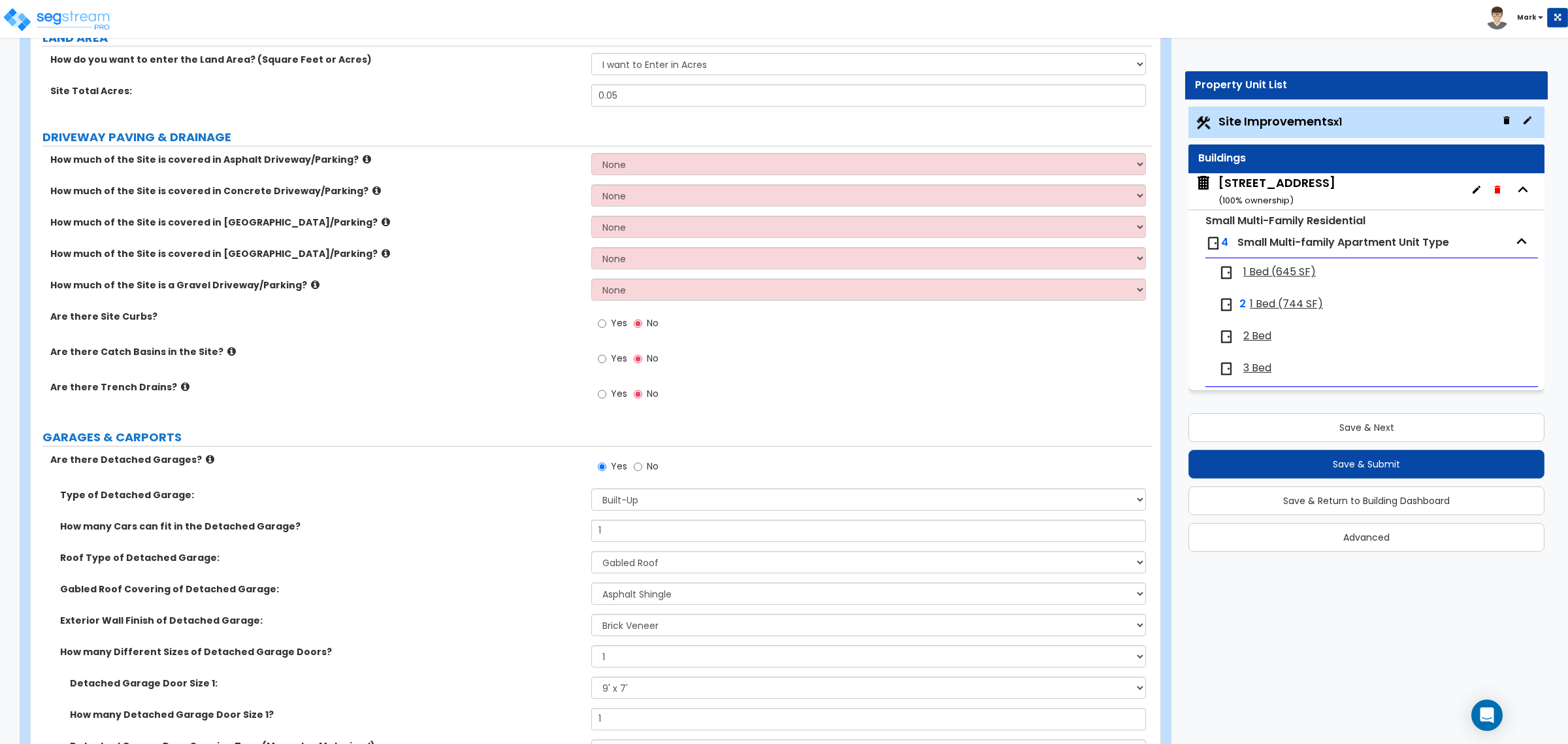
scroll to position [163, 0]
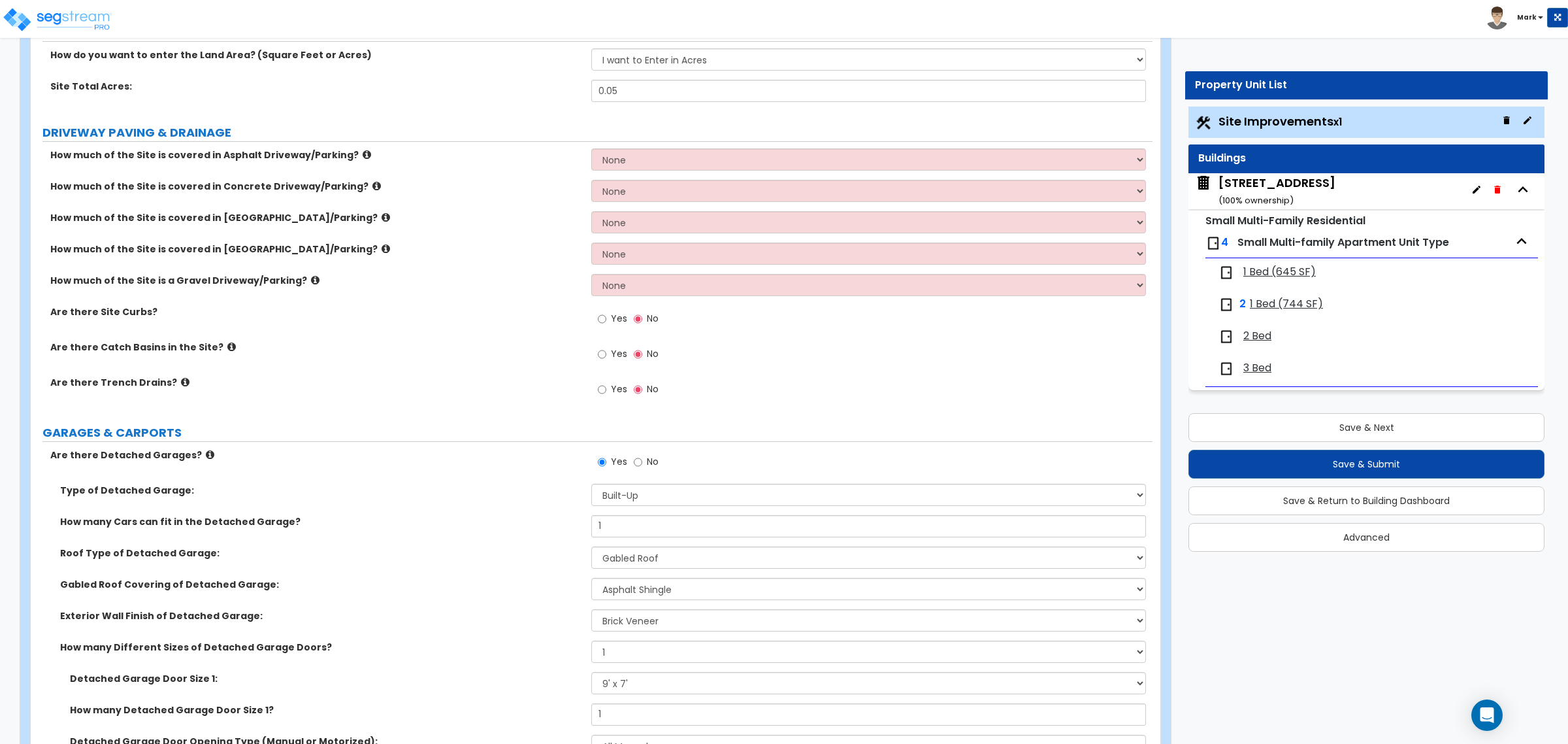
click at [1282, 178] on div "[STREET_ADDRESS] ( 100 % ownership)" at bounding box center [1277, 190] width 117 height 33
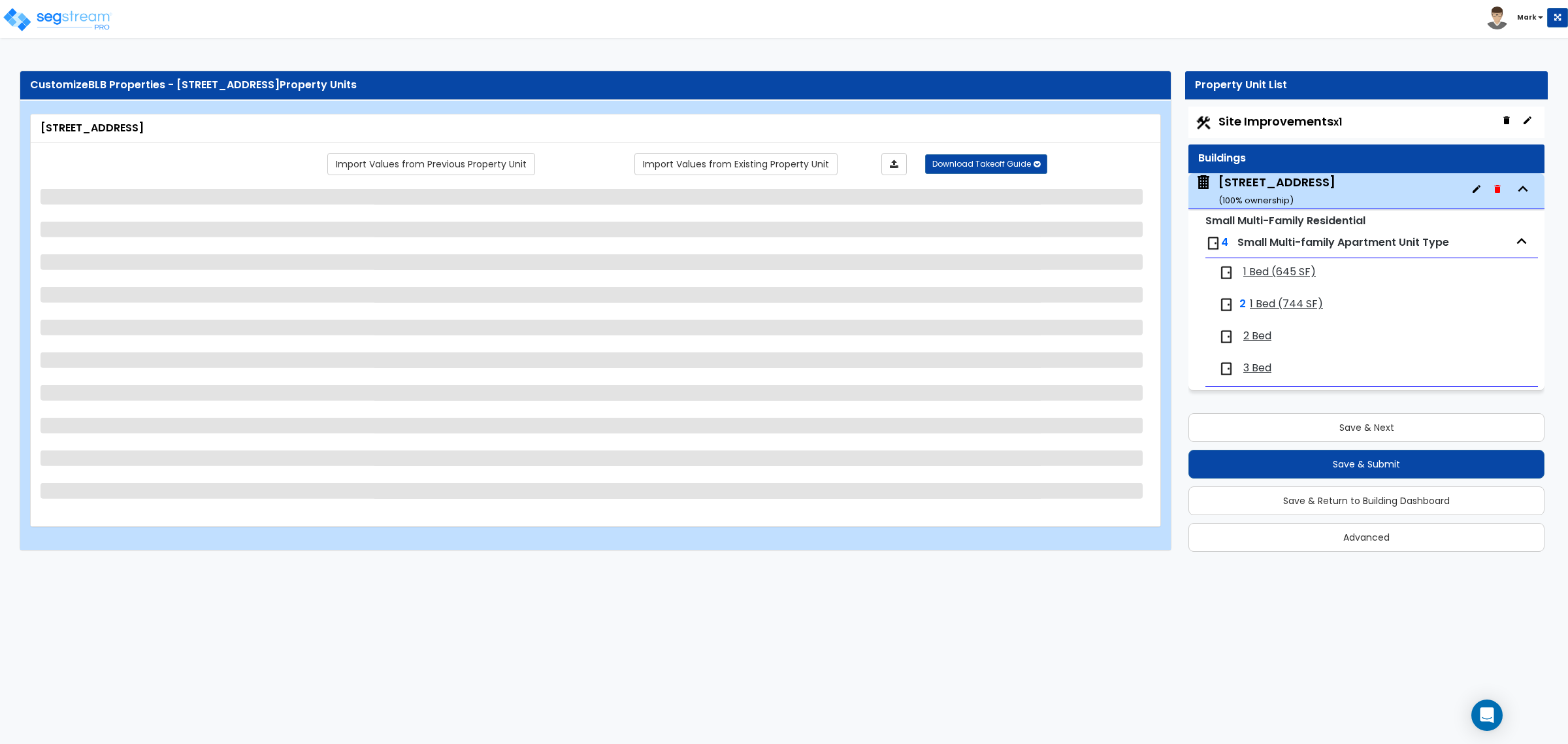
select select "3"
select select "6"
select select "2"
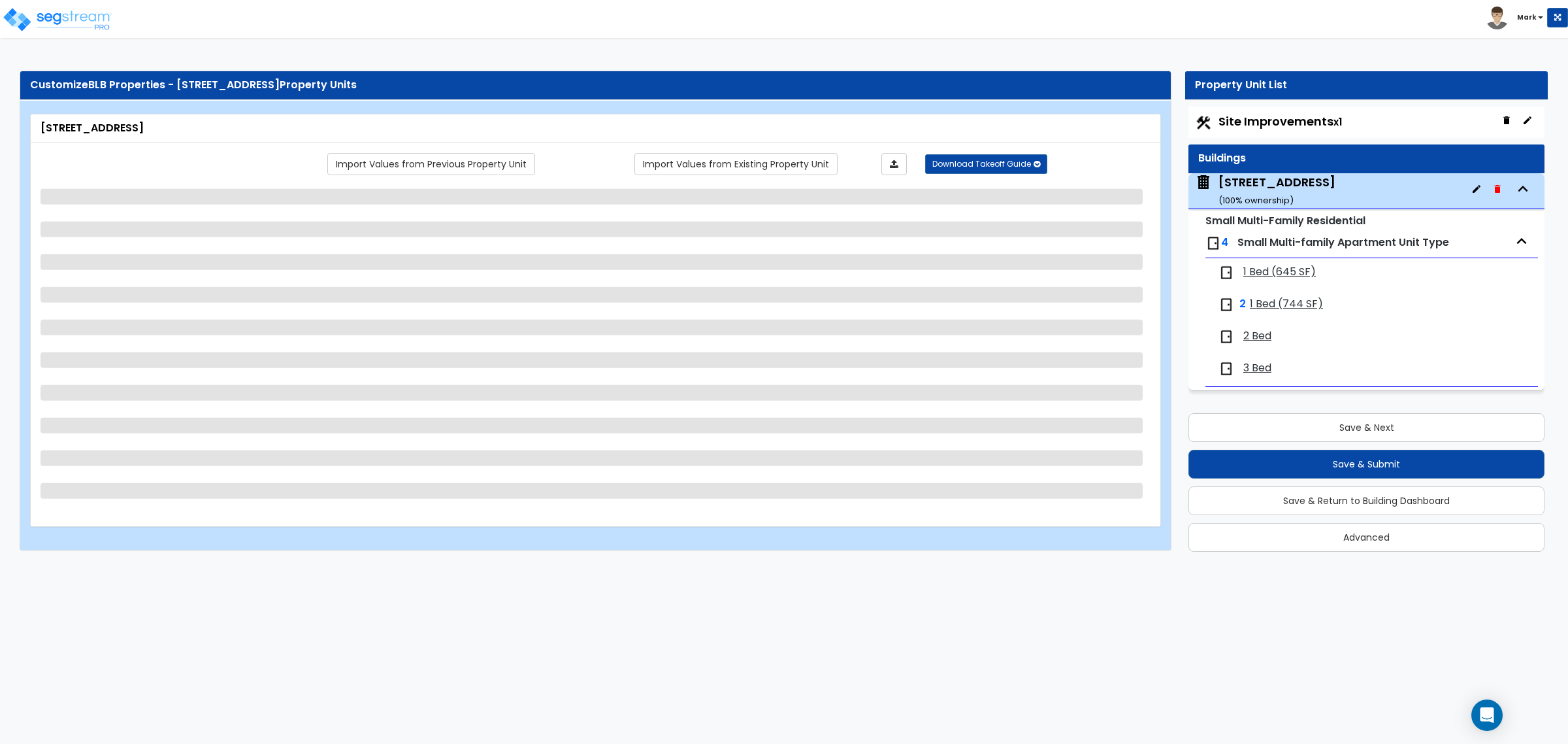
select select "1"
select select "4"
select select "2"
select select "4"
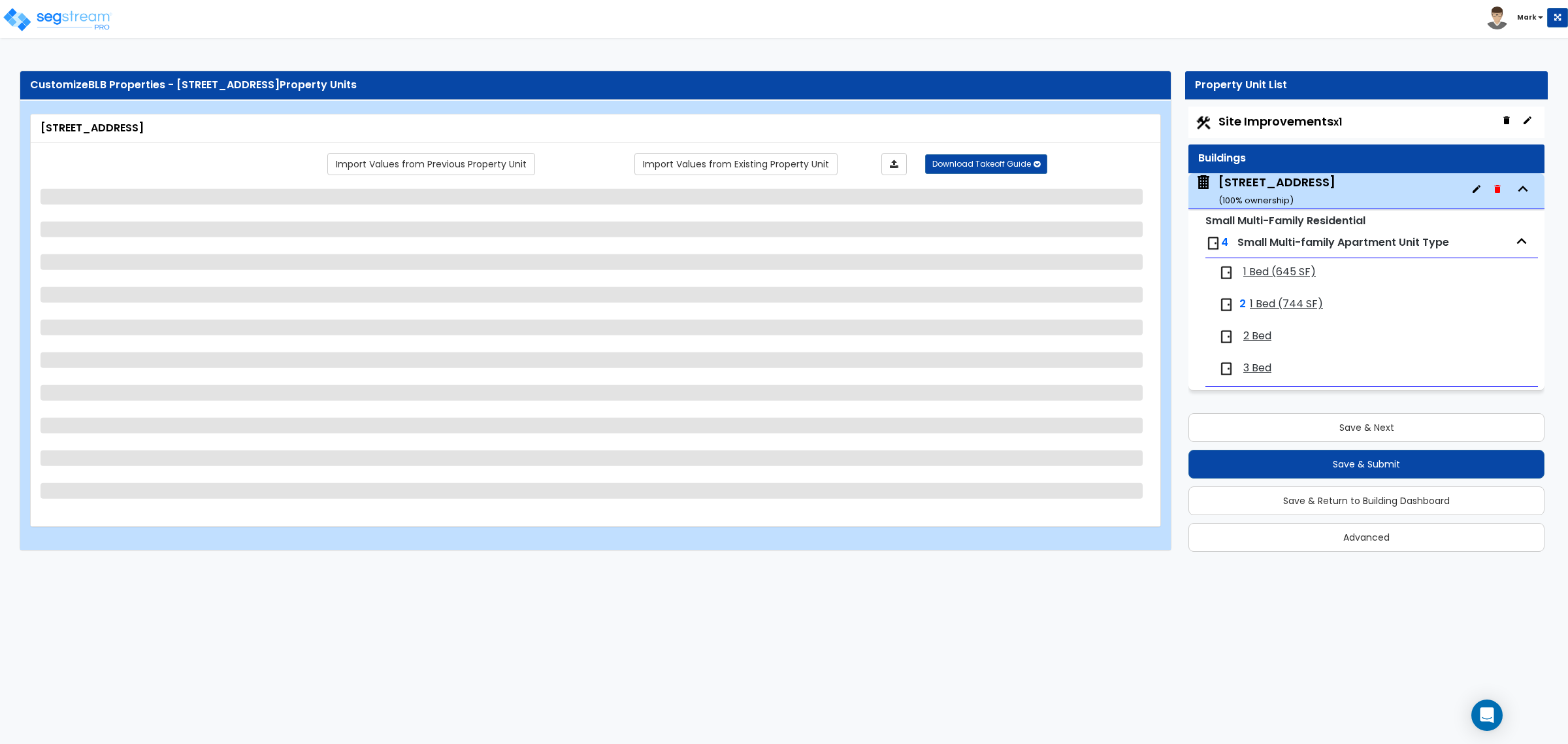
select select "1"
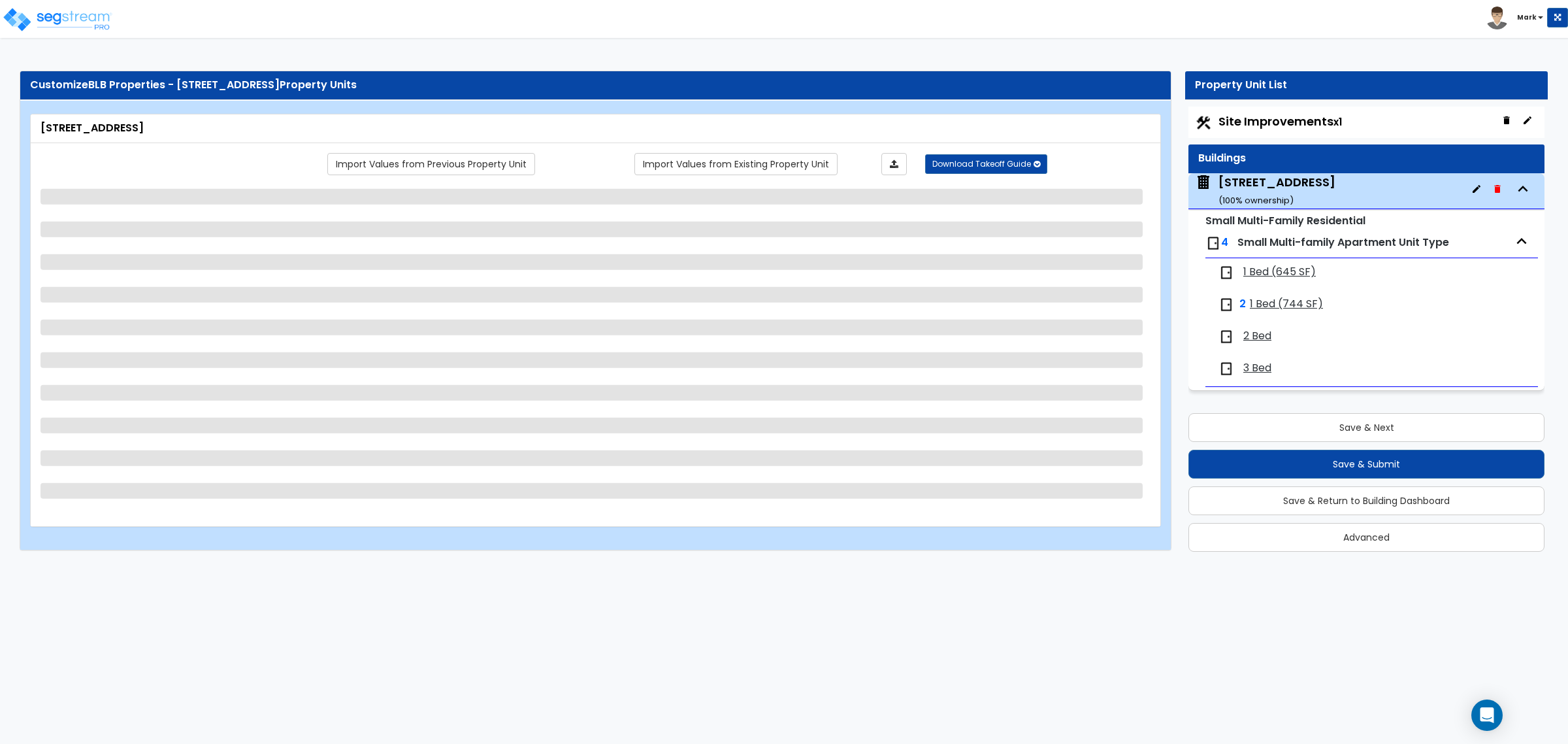
select select "3"
select select "1"
select select "3"
select select "2"
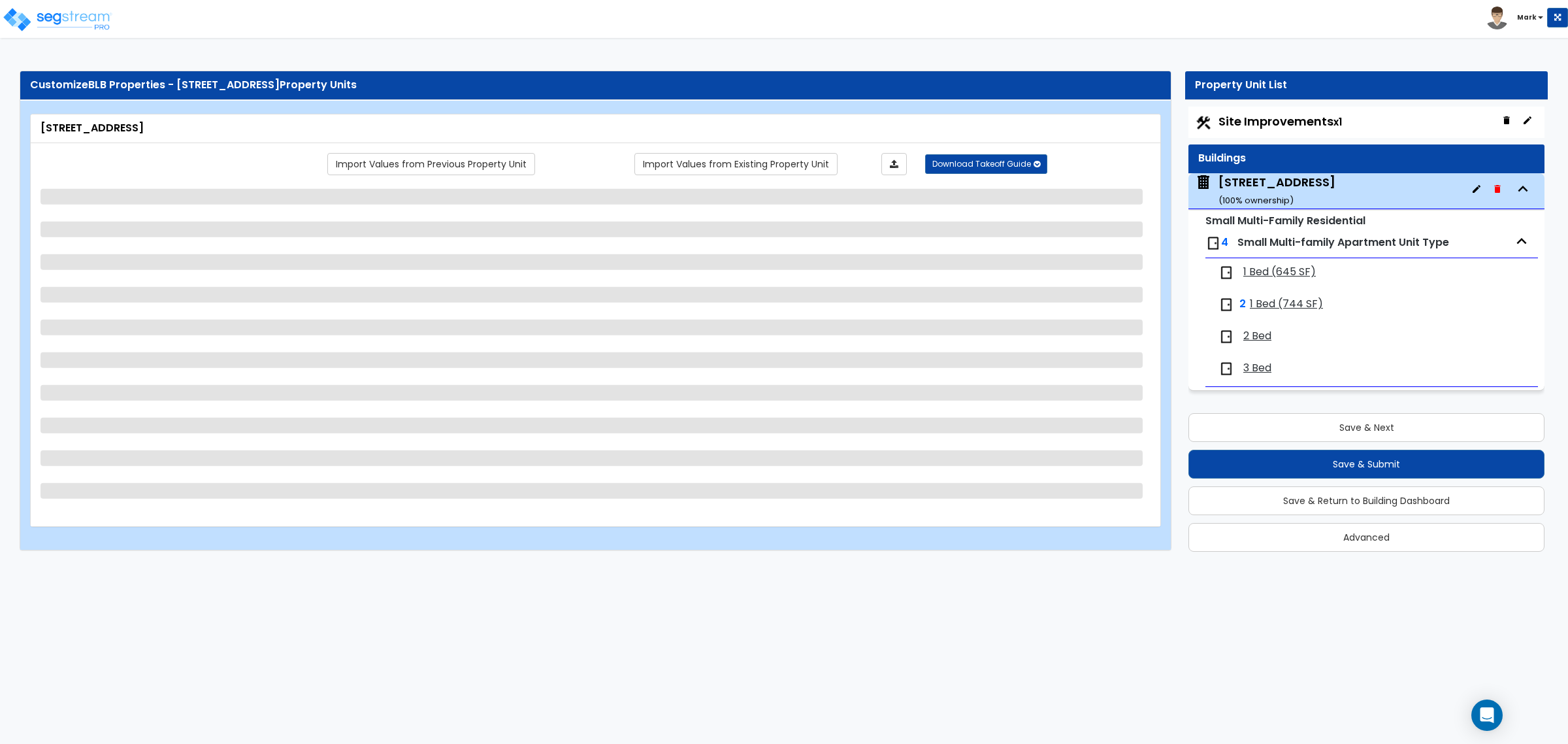
select select "4"
select select "1"
select select "2"
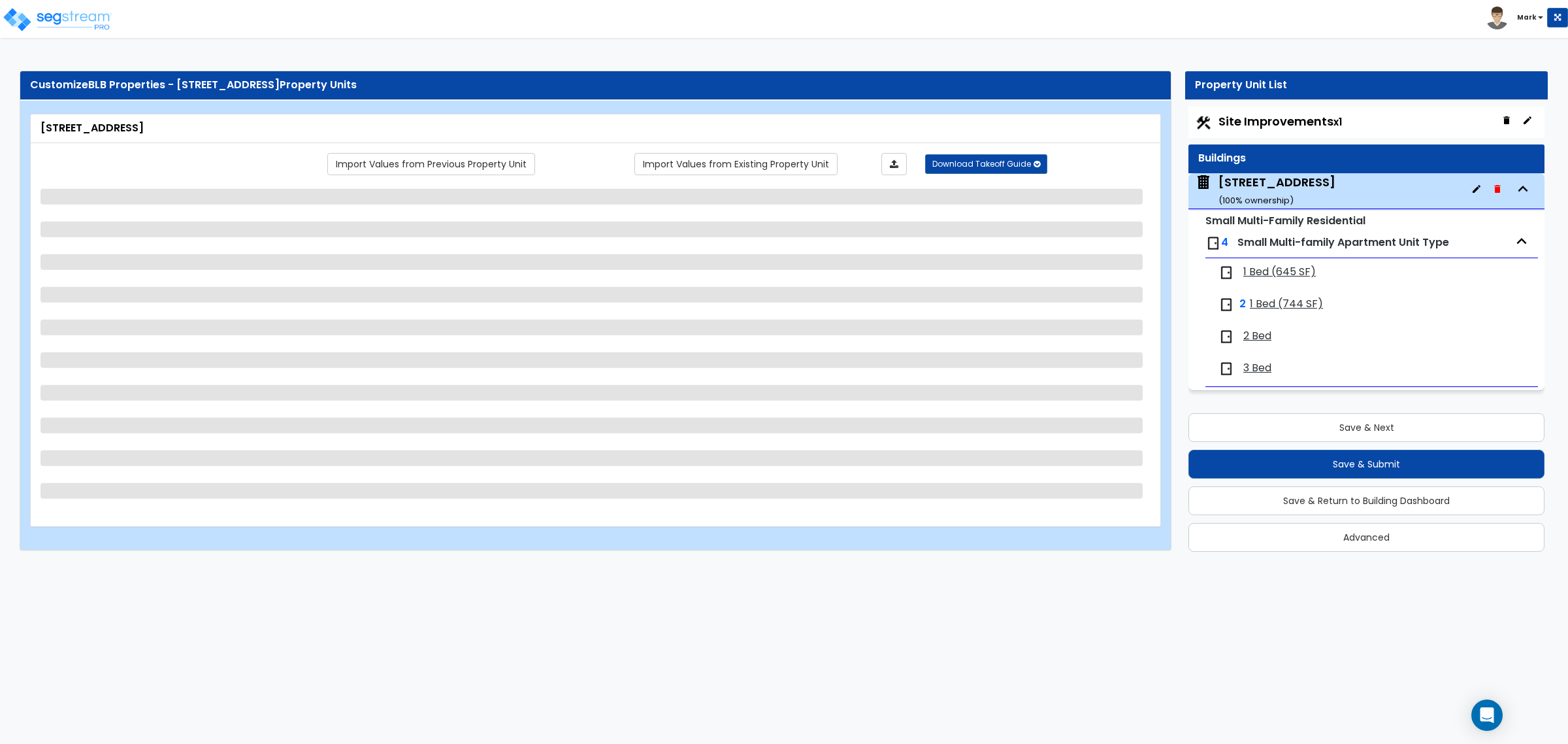
select select "2"
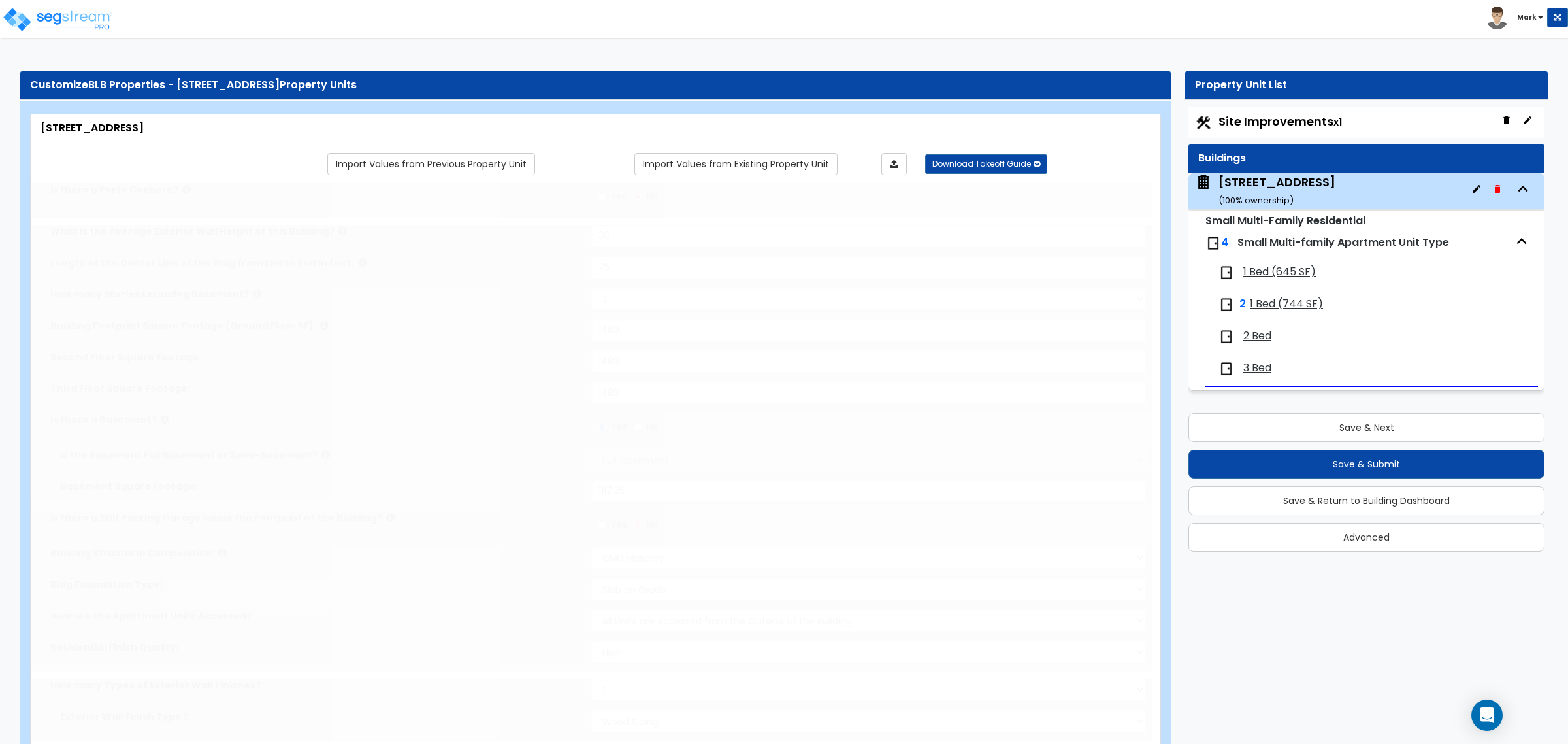
select select "1"
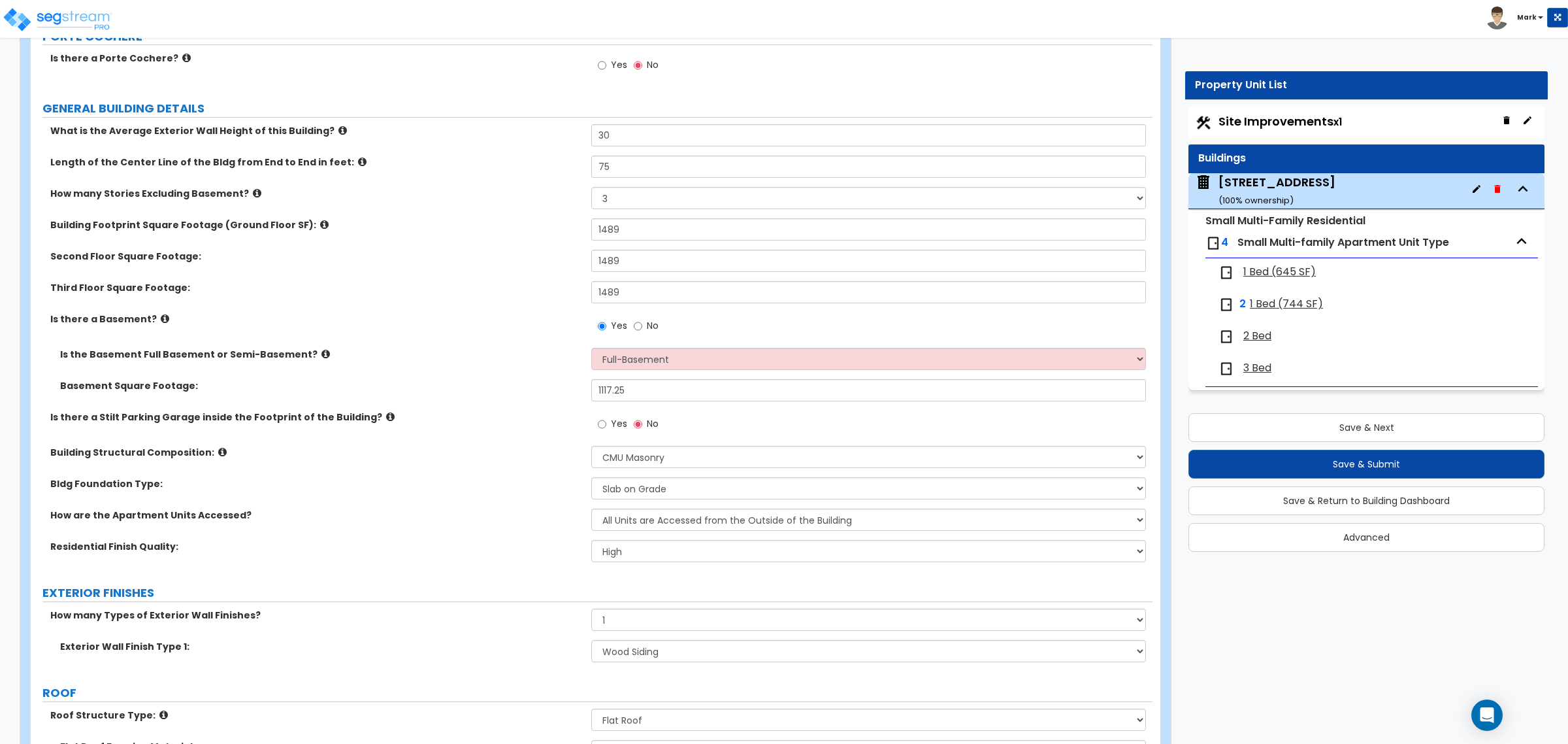
scroll to position [163, 0]
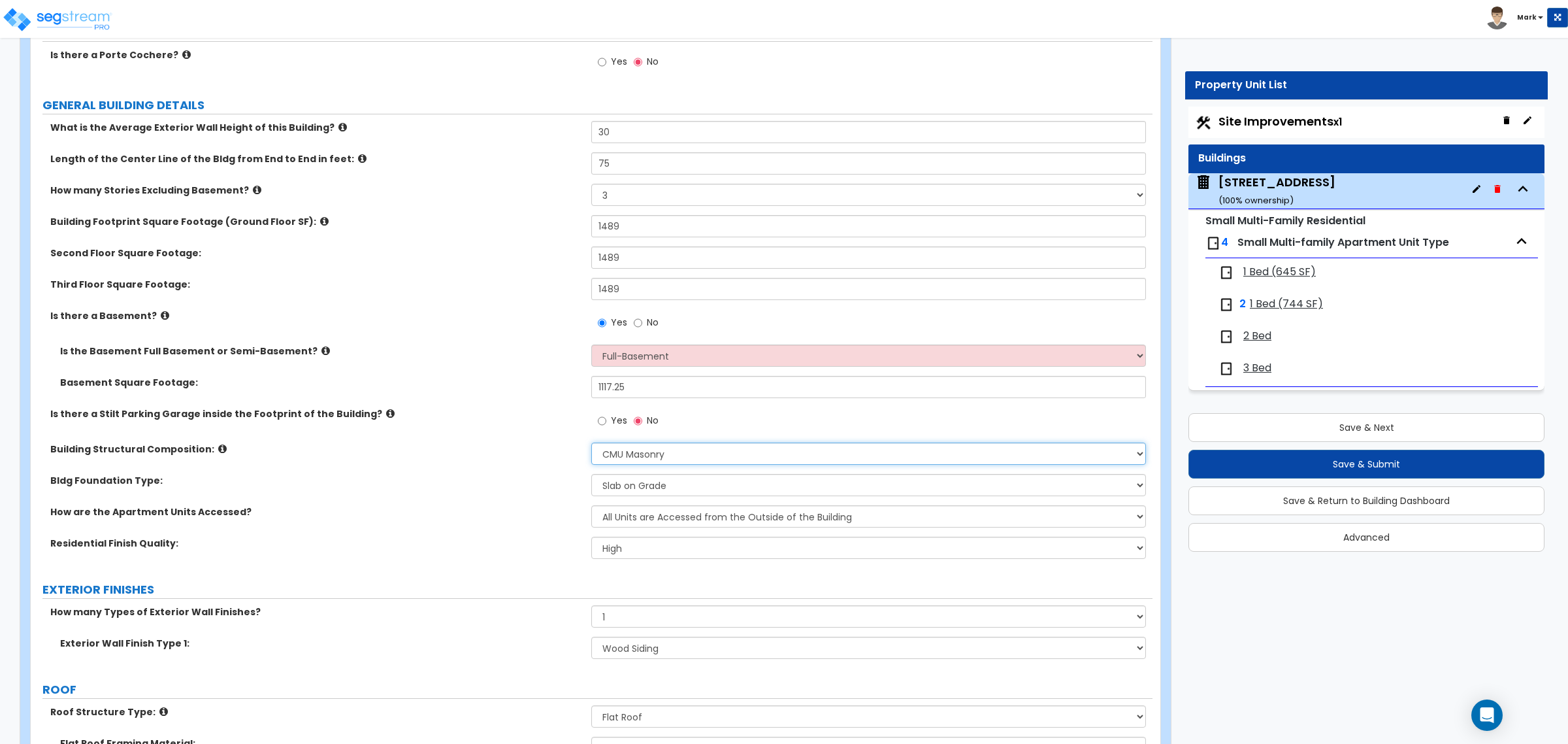
click at [643, 464] on select "Please Choose One Reinforced Concrete Structural Steel Brick Masonry CMU Masonr…" at bounding box center [868, 454] width 554 height 22
select select "7"
click at [591, 443] on select "Please Choose One Reinforced Concrete Structural Steel Brick Masonry CMU Masonr…" at bounding box center [868, 454] width 554 height 22
click at [655, 482] on select "Please Choose One Spread Ftg, Col, & Beam FDN Slab on Grade" at bounding box center [868, 485] width 554 height 22
select select "1"
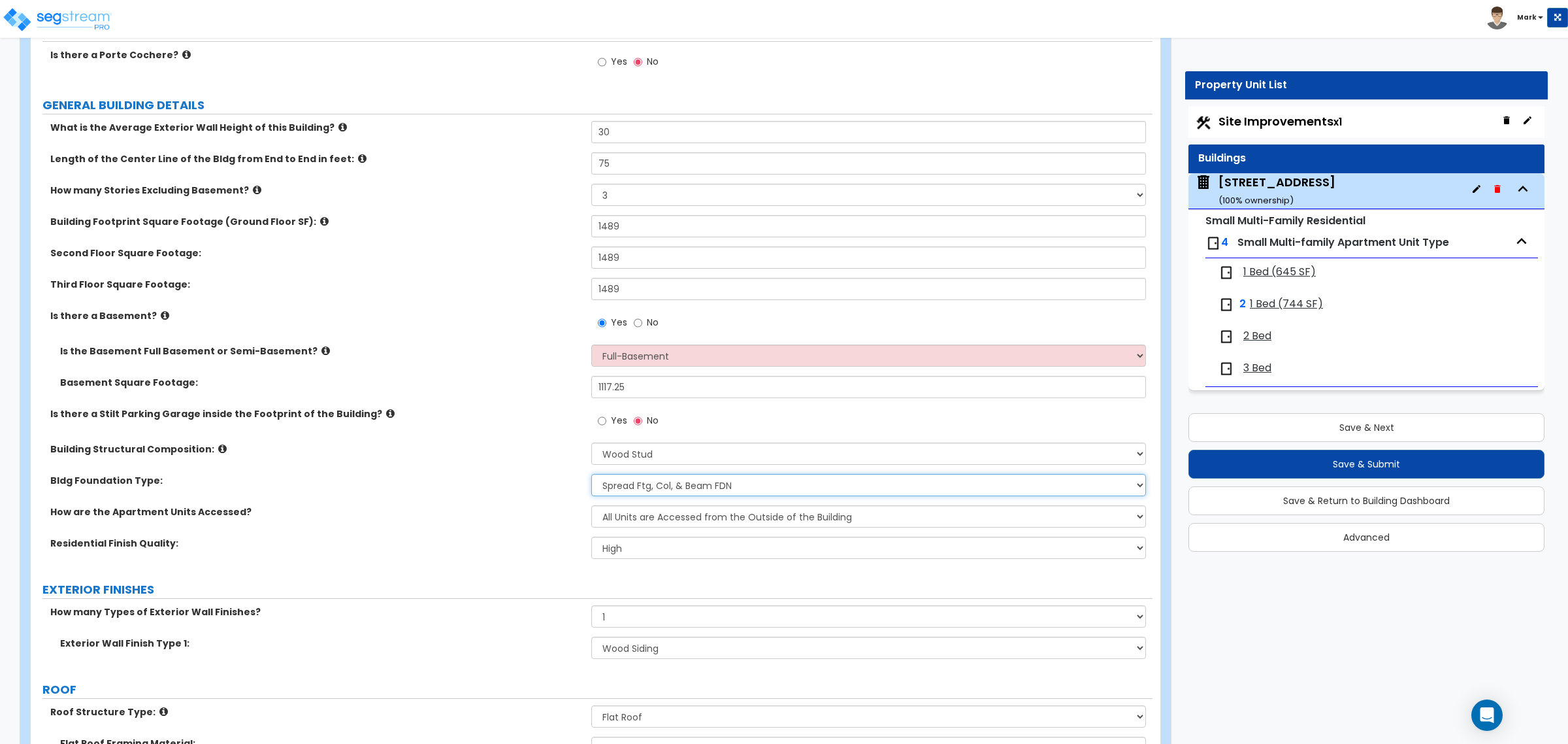
click at [591, 474] on select "Please Choose One Spread Ftg, Col, & Beam FDN Slab on Grade" at bounding box center [868, 485] width 554 height 22
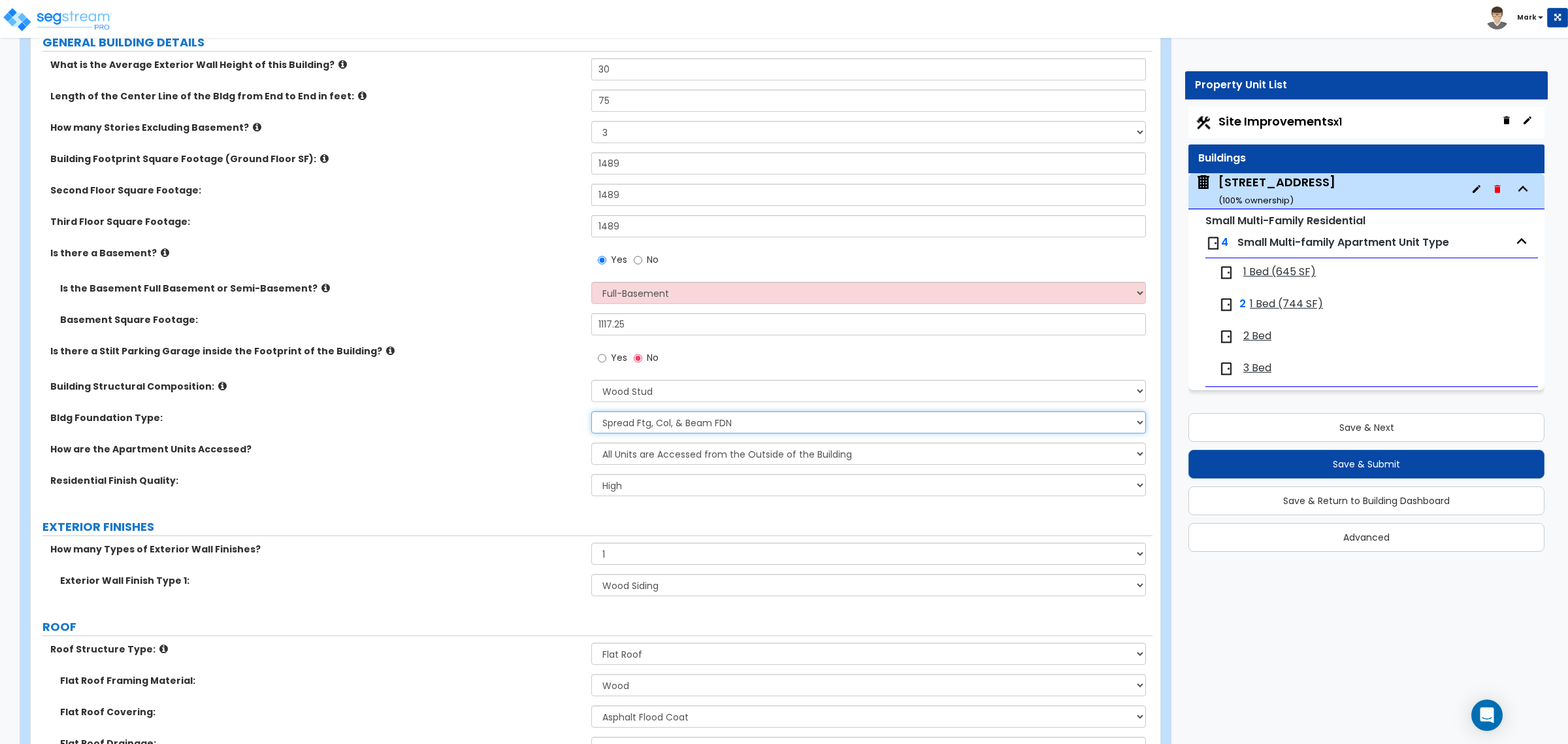
scroll to position [327, 0]
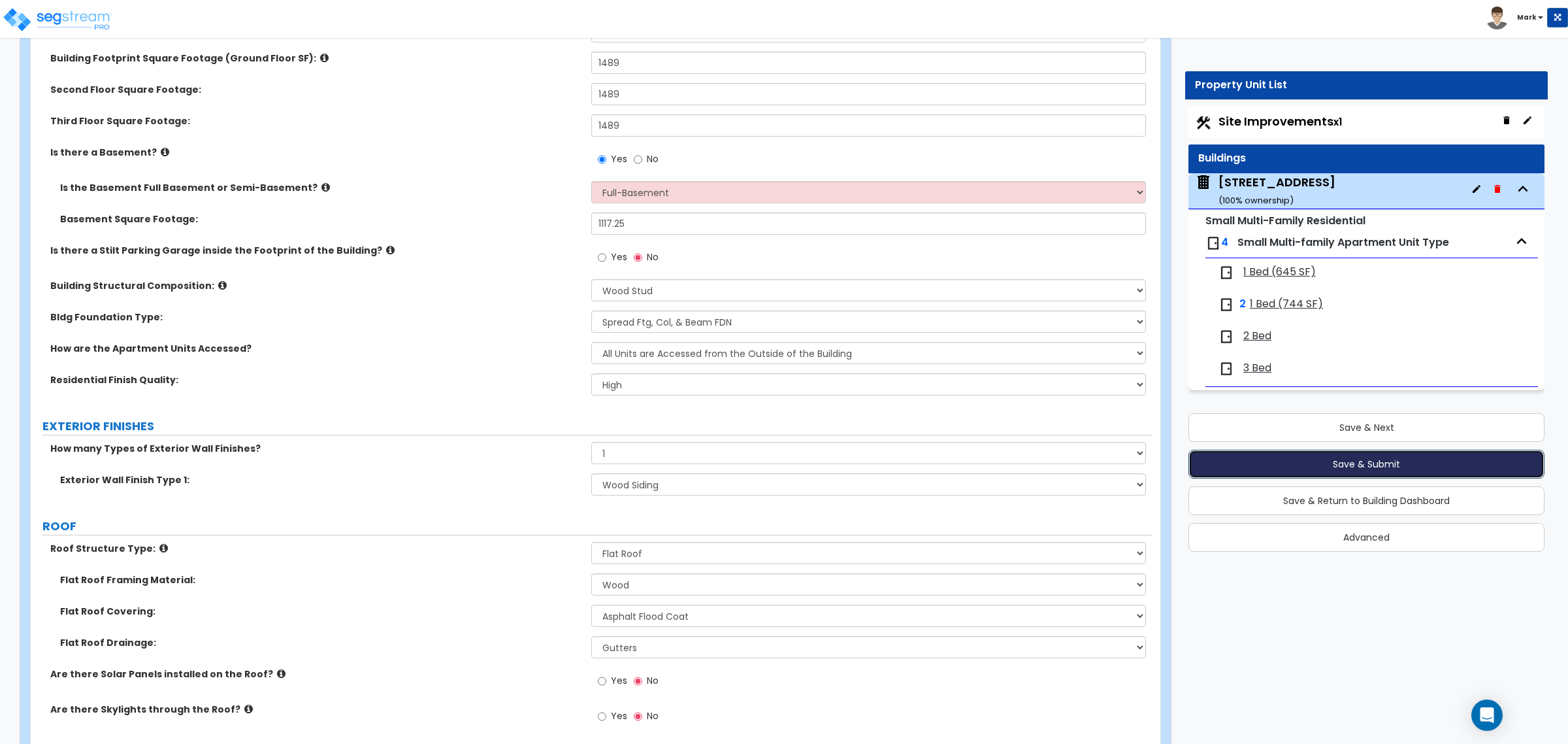
click at [1314, 467] on button "Save & Submit" at bounding box center [1366, 464] width 356 height 29
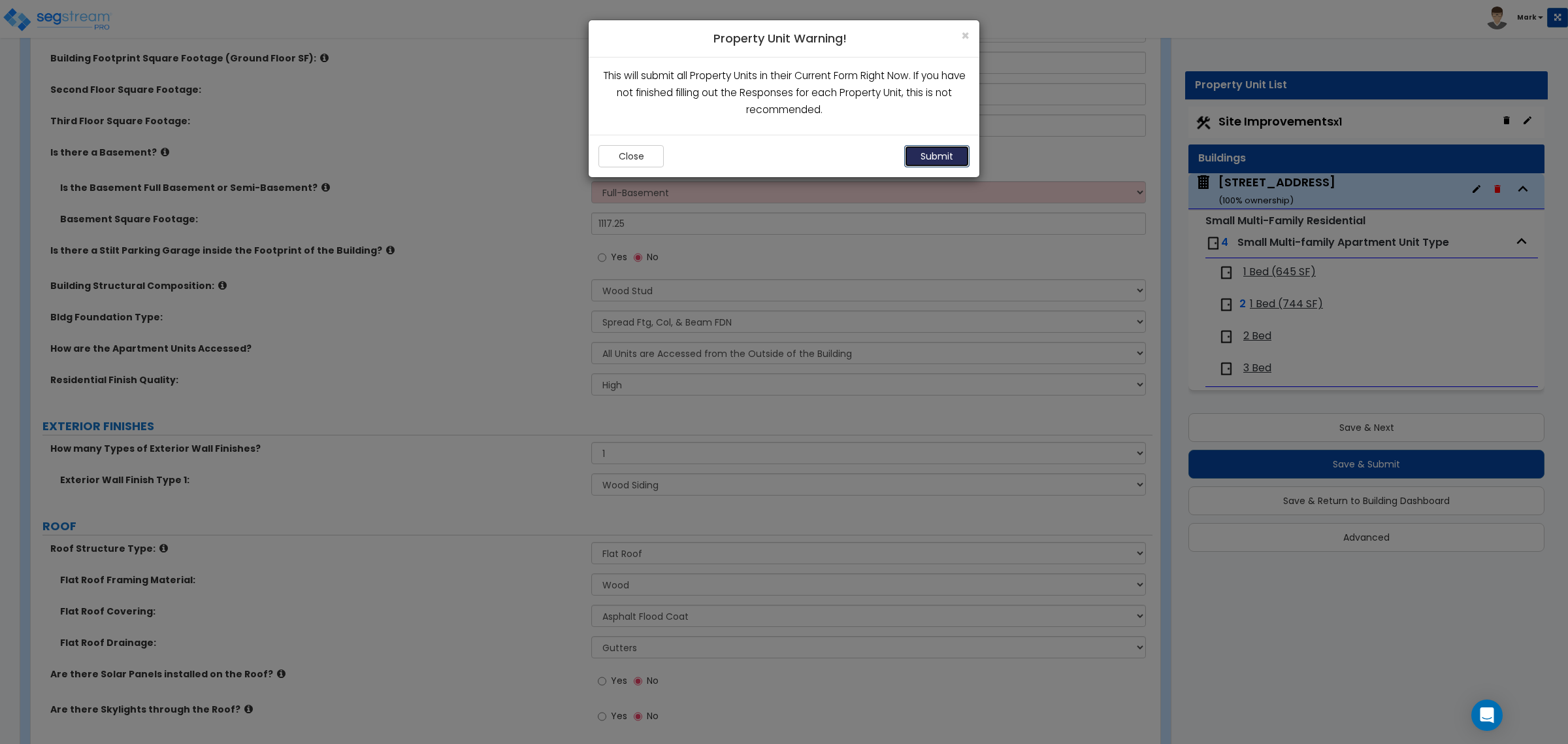
click at [916, 154] on button "Submit" at bounding box center [937, 157] width 65 height 22
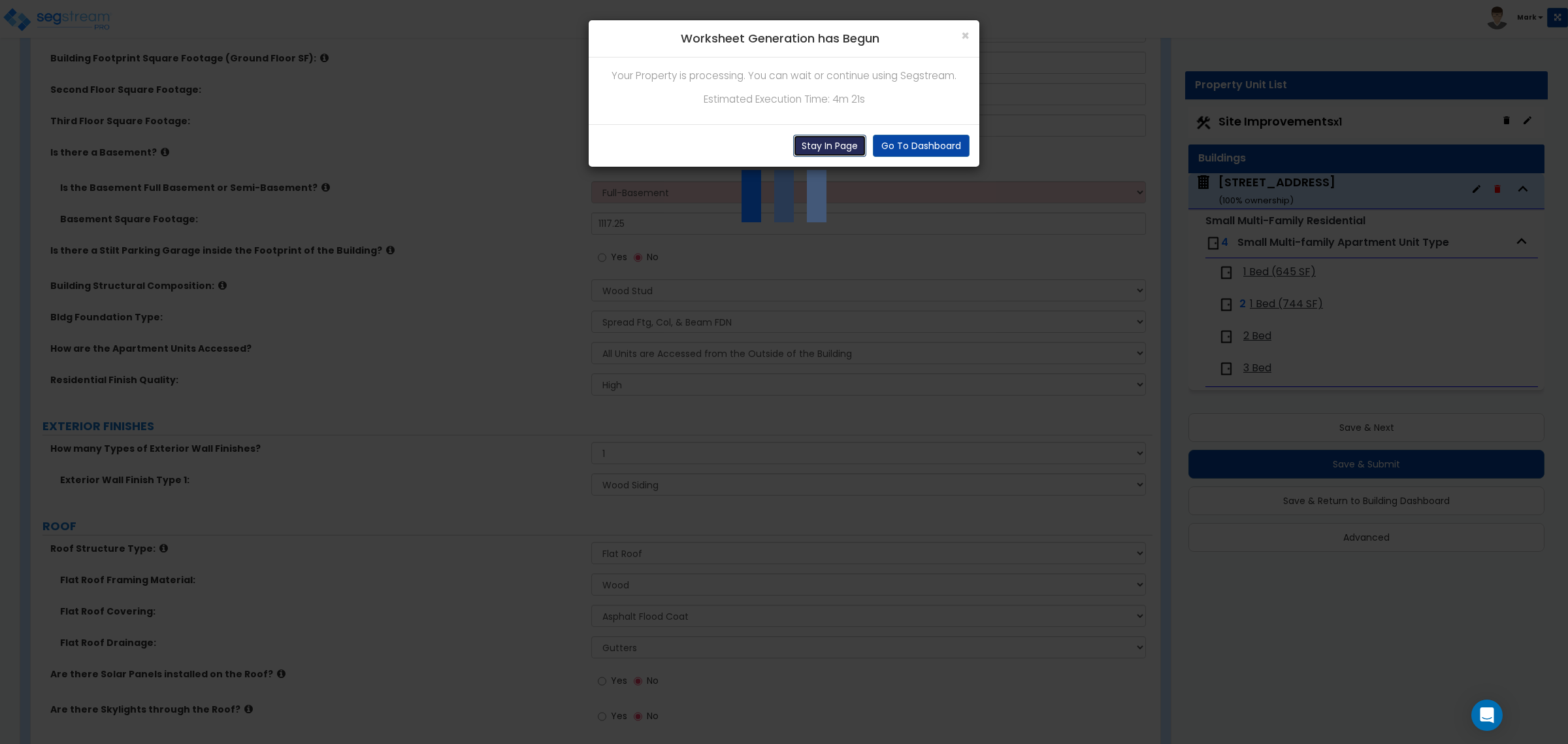
click at [843, 148] on button "Stay In Page" at bounding box center [829, 146] width 73 height 22
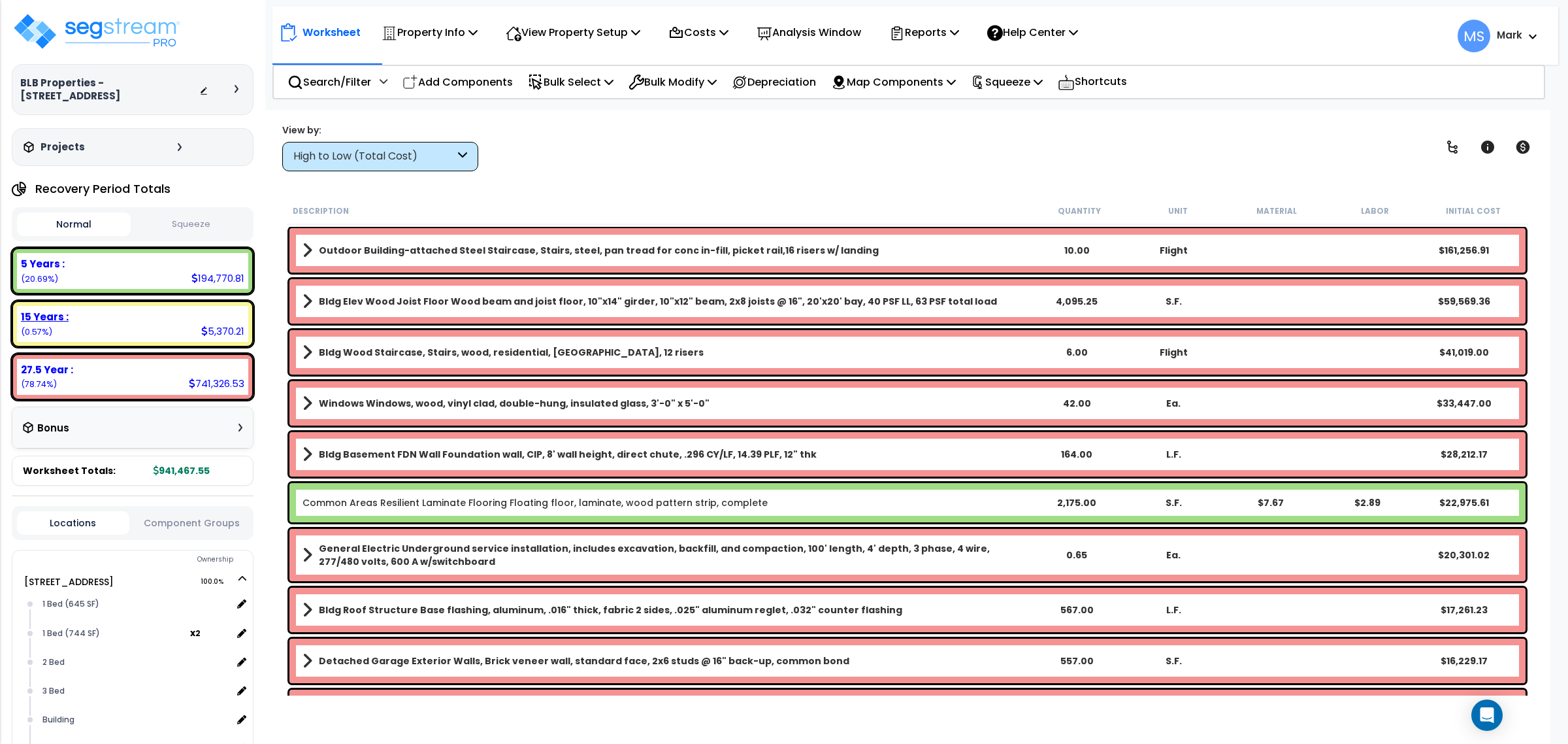
click at [178, 318] on div "15 Years :" at bounding box center [133, 316] width 223 height 14
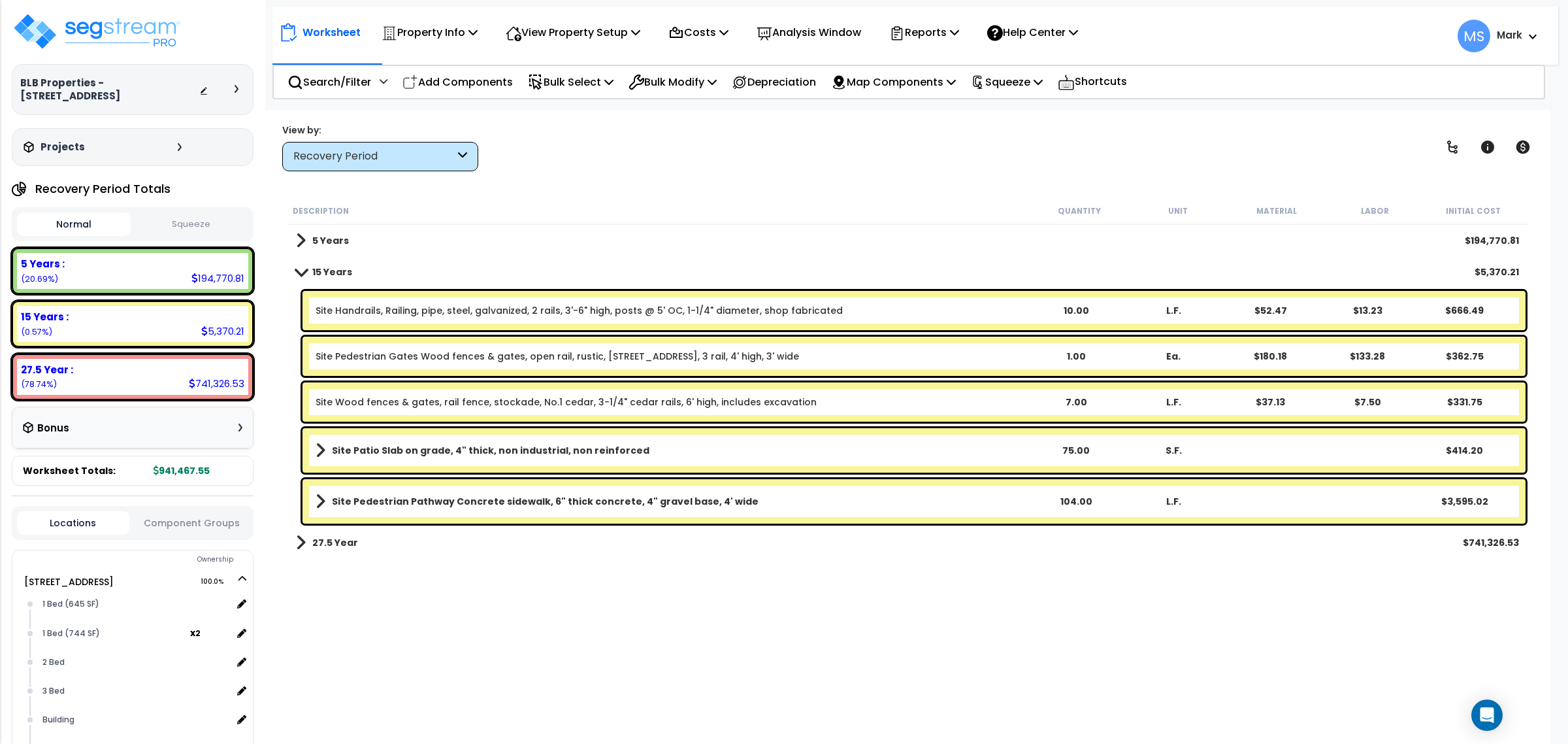
click at [537, 456] on b "Site Patio Slab on grade, 4" thick, non industrial, non reinforced" at bounding box center [490, 450] width 317 height 13
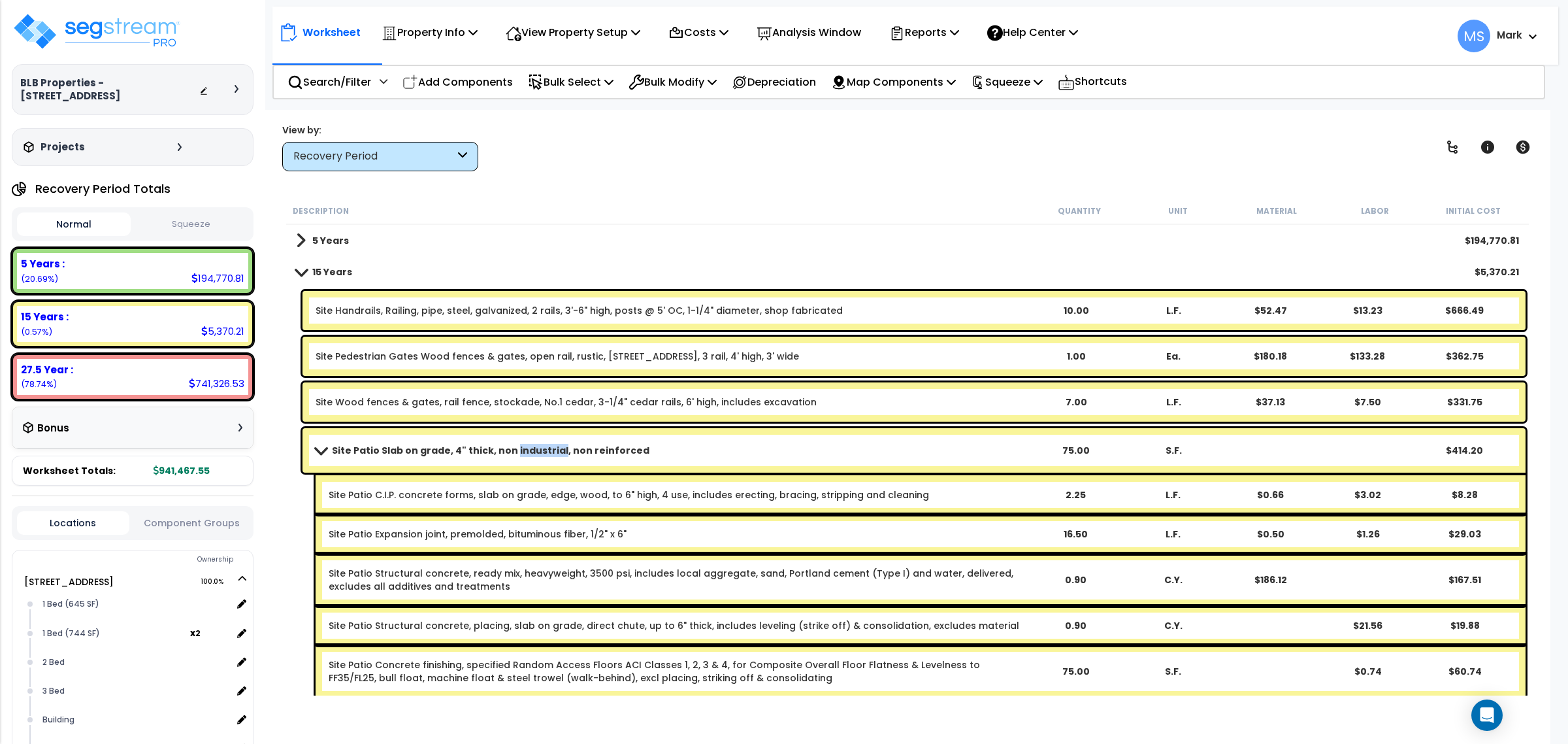
click at [537, 456] on b "Site Patio Slab on grade, 4" thick, non industrial, non reinforced" at bounding box center [490, 450] width 317 height 13
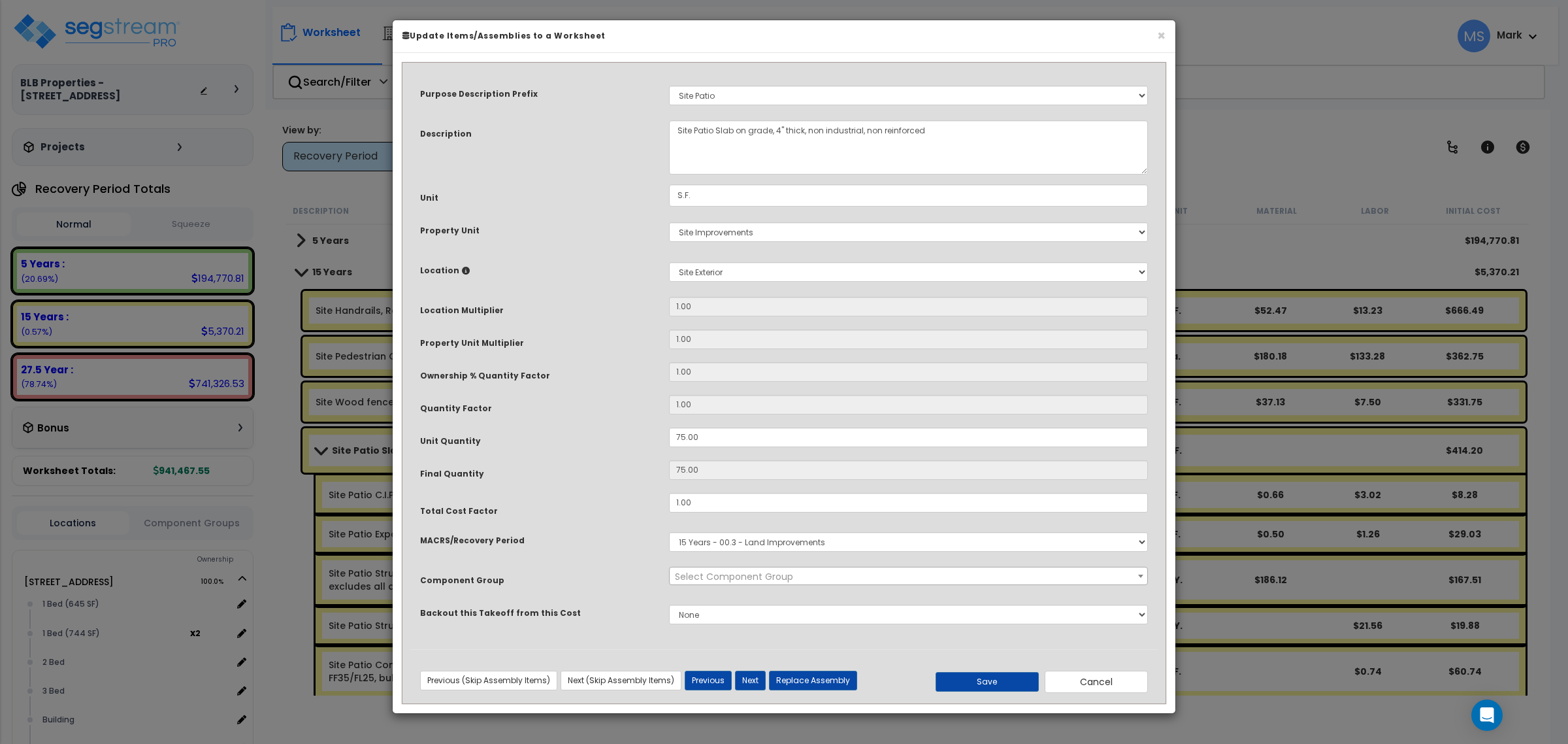
select select "46171"
click at [740, 446] on input "75.00" at bounding box center [909, 437] width 479 height 19
type input "2"
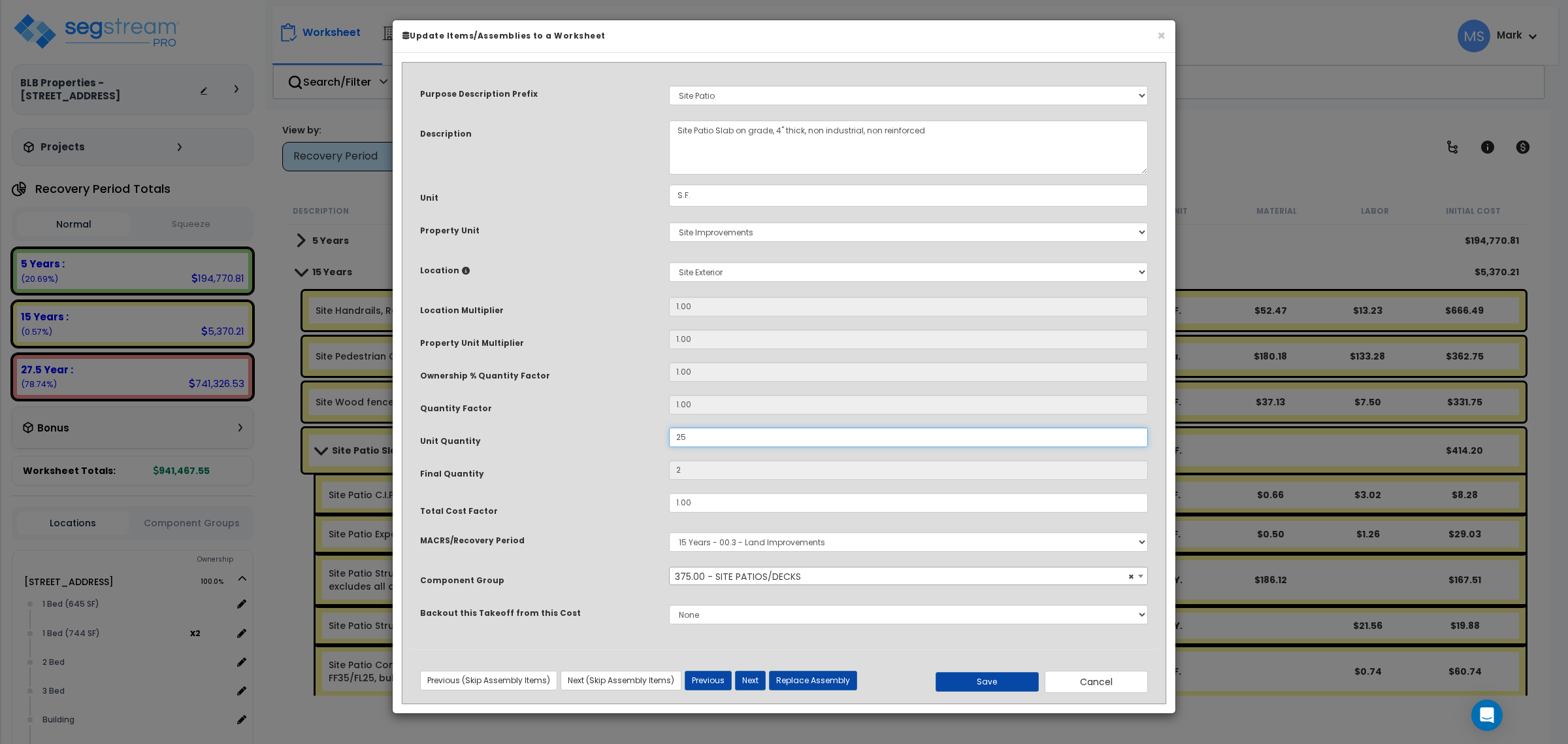
type input "253"
click at [1024, 684] on button "Save" at bounding box center [987, 681] width 103 height 19
type input "253.00"
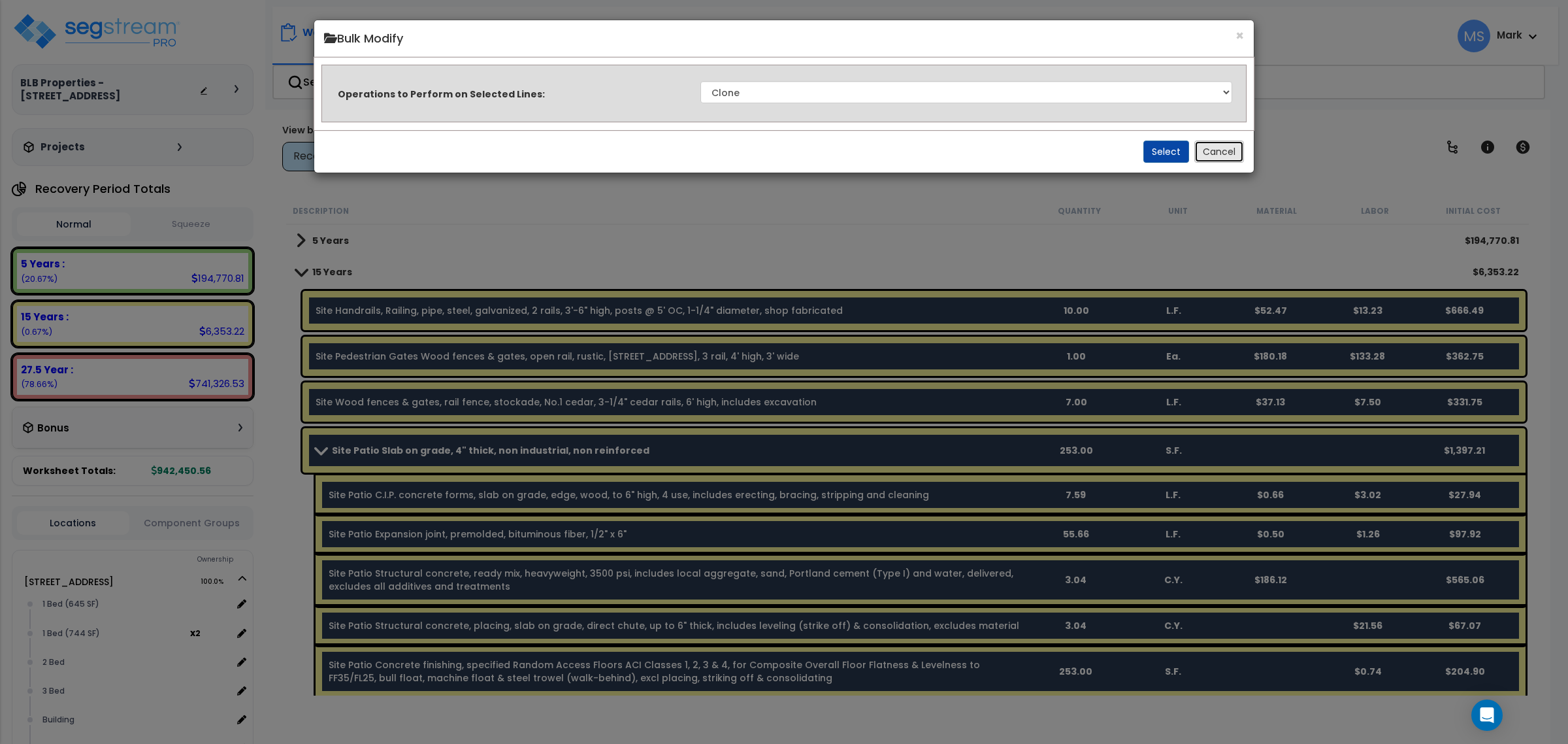
click at [1225, 151] on button "Cancel" at bounding box center [1219, 152] width 50 height 22
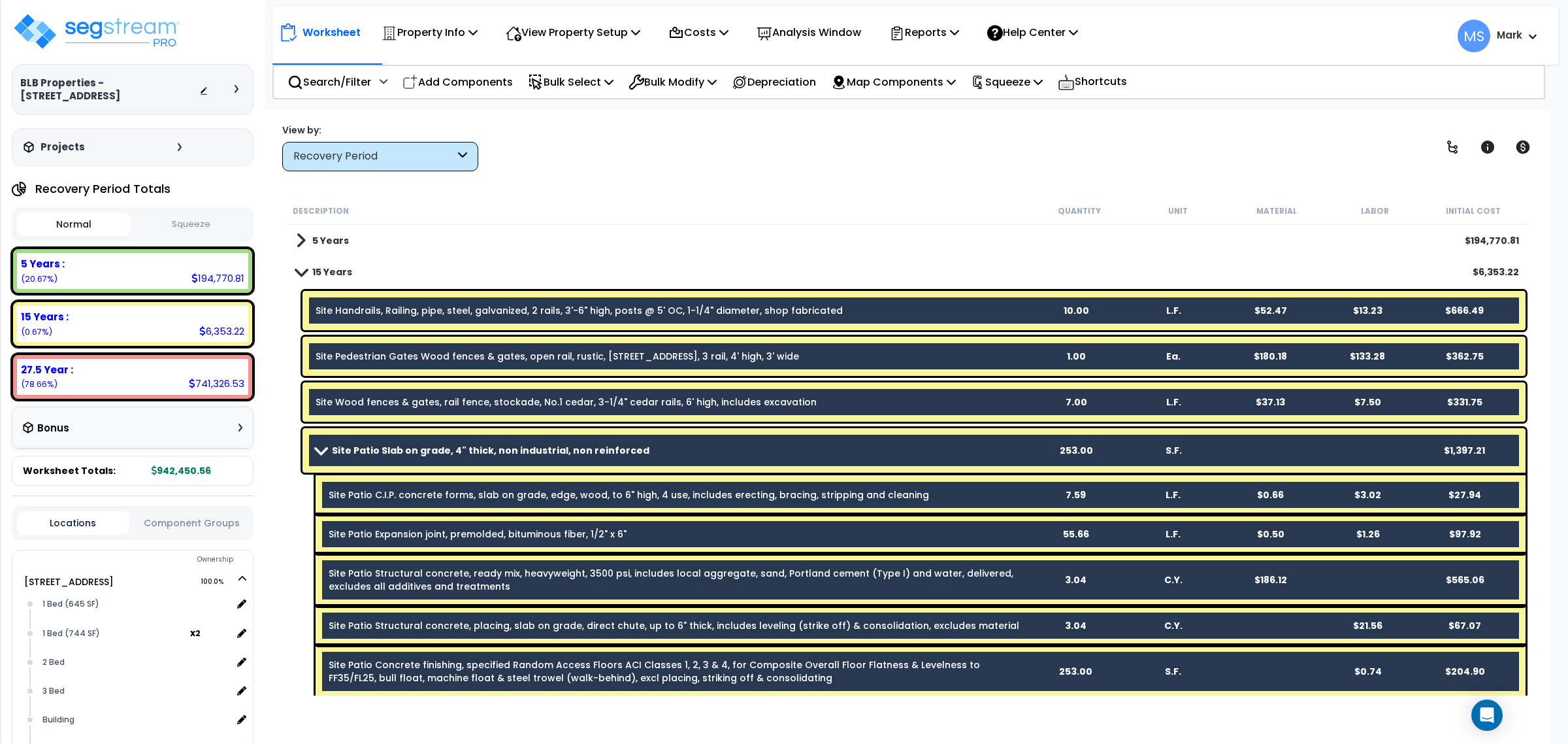
click at [467, 267] on div "15 Years $6,353.22" at bounding box center [907, 272] width 1236 height 31
click at [351, 262] on div "15 Years $6,353.22" at bounding box center [907, 272] width 1236 height 31
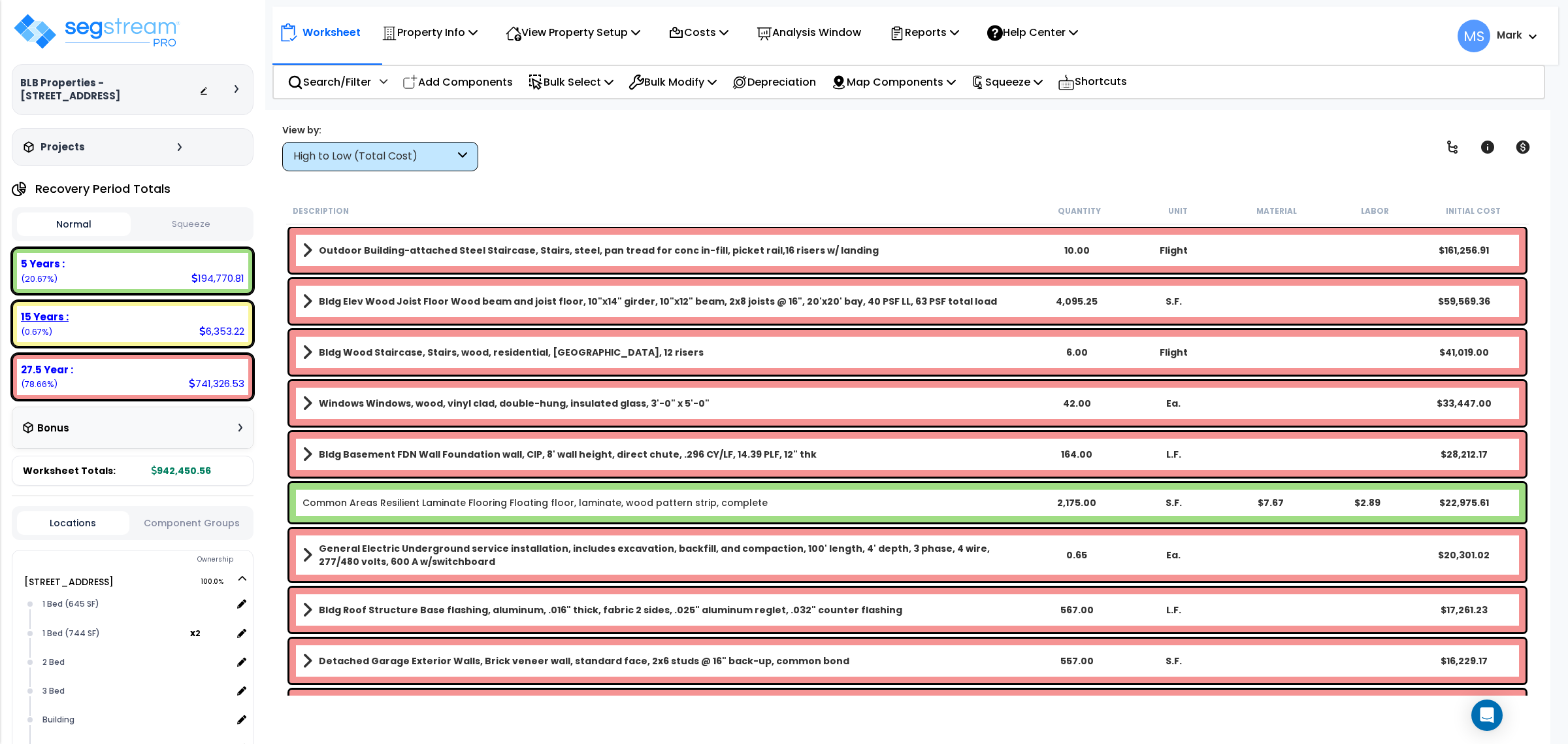
click at [86, 321] on div "15 Years :" at bounding box center [133, 316] width 223 height 14
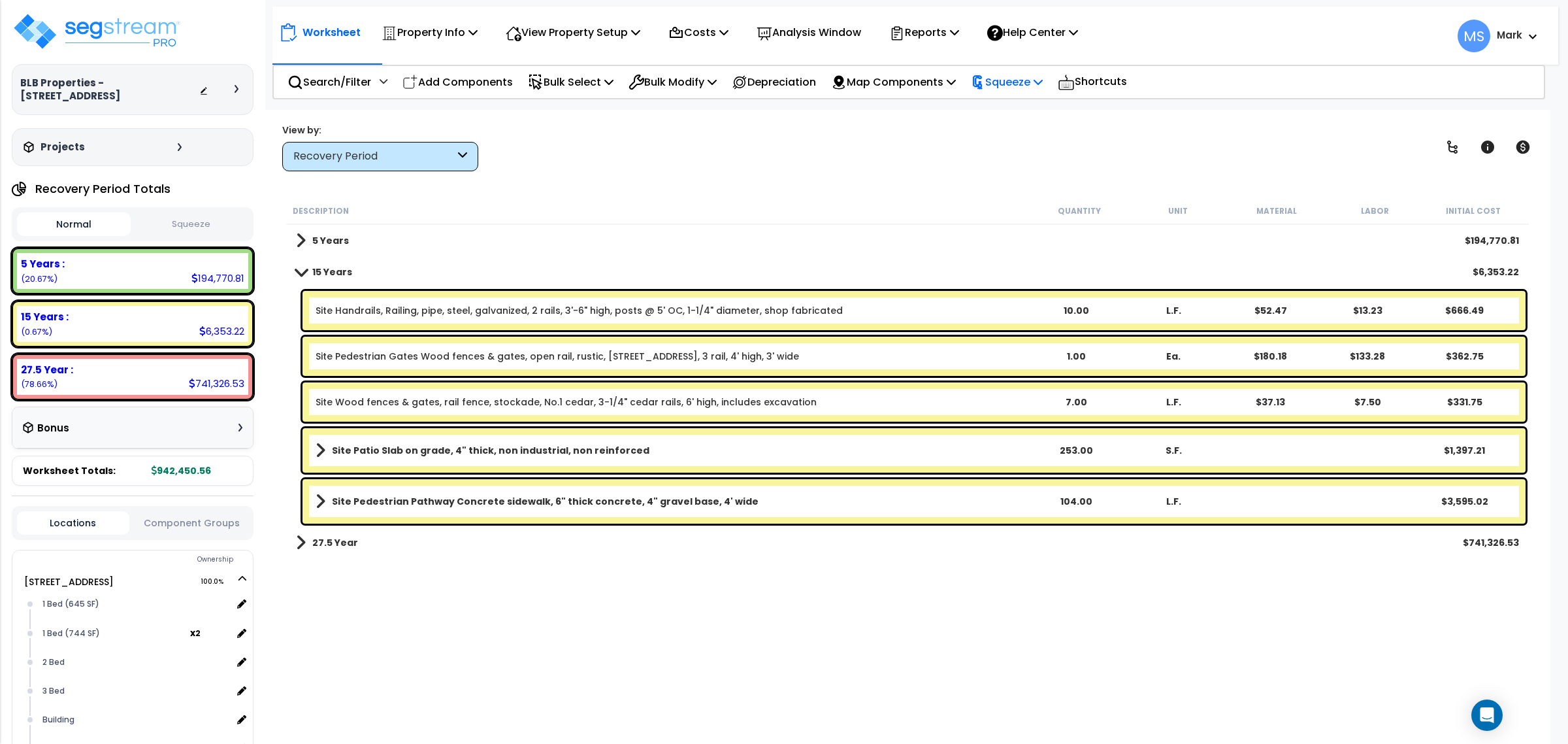
click at [1006, 80] on p "Squeeze" at bounding box center [1007, 82] width 71 height 18
click at [1023, 111] on link "Squeeze" at bounding box center [1028, 111] width 129 height 27
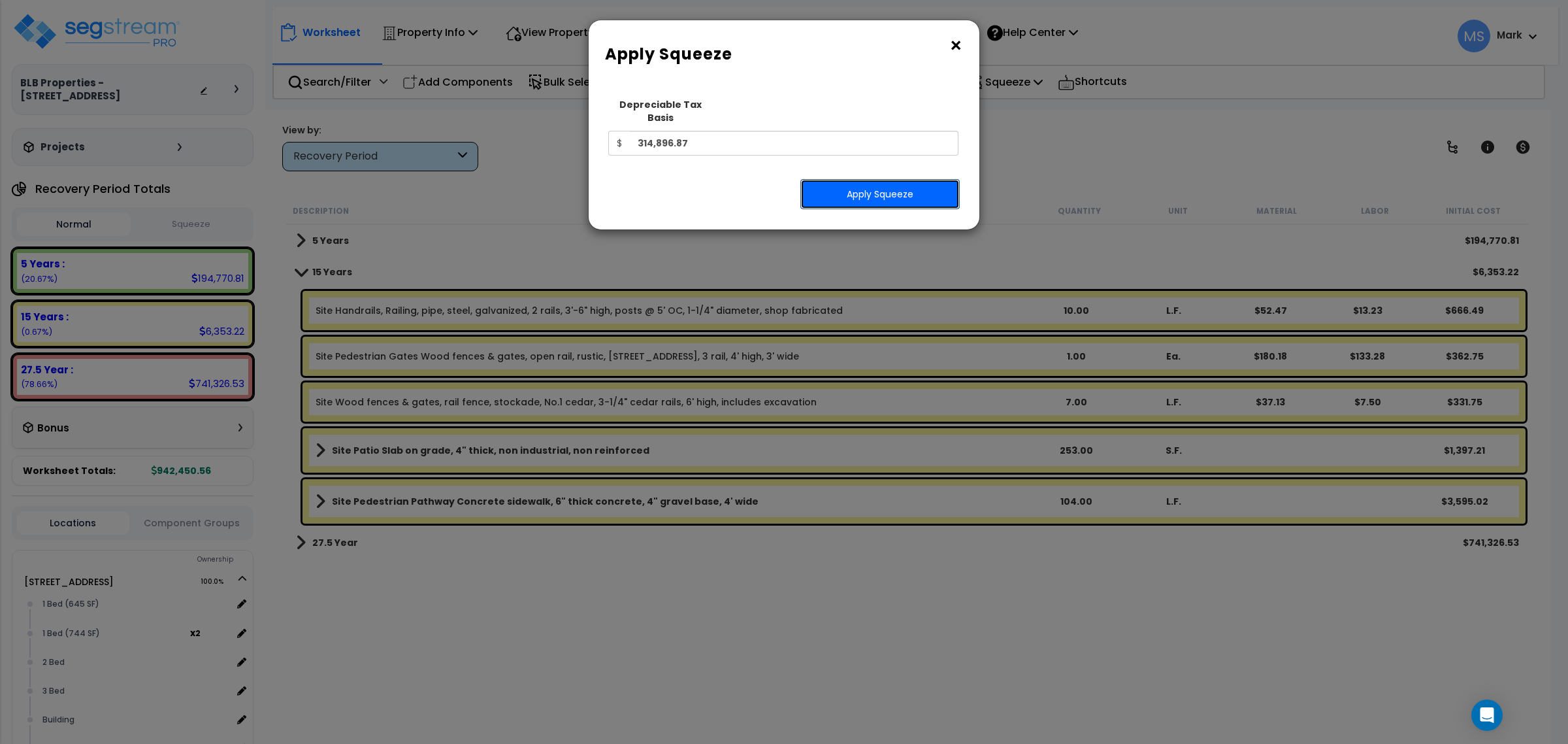
click at [902, 186] on button "Apply Squeeze" at bounding box center [880, 194] width 159 height 30
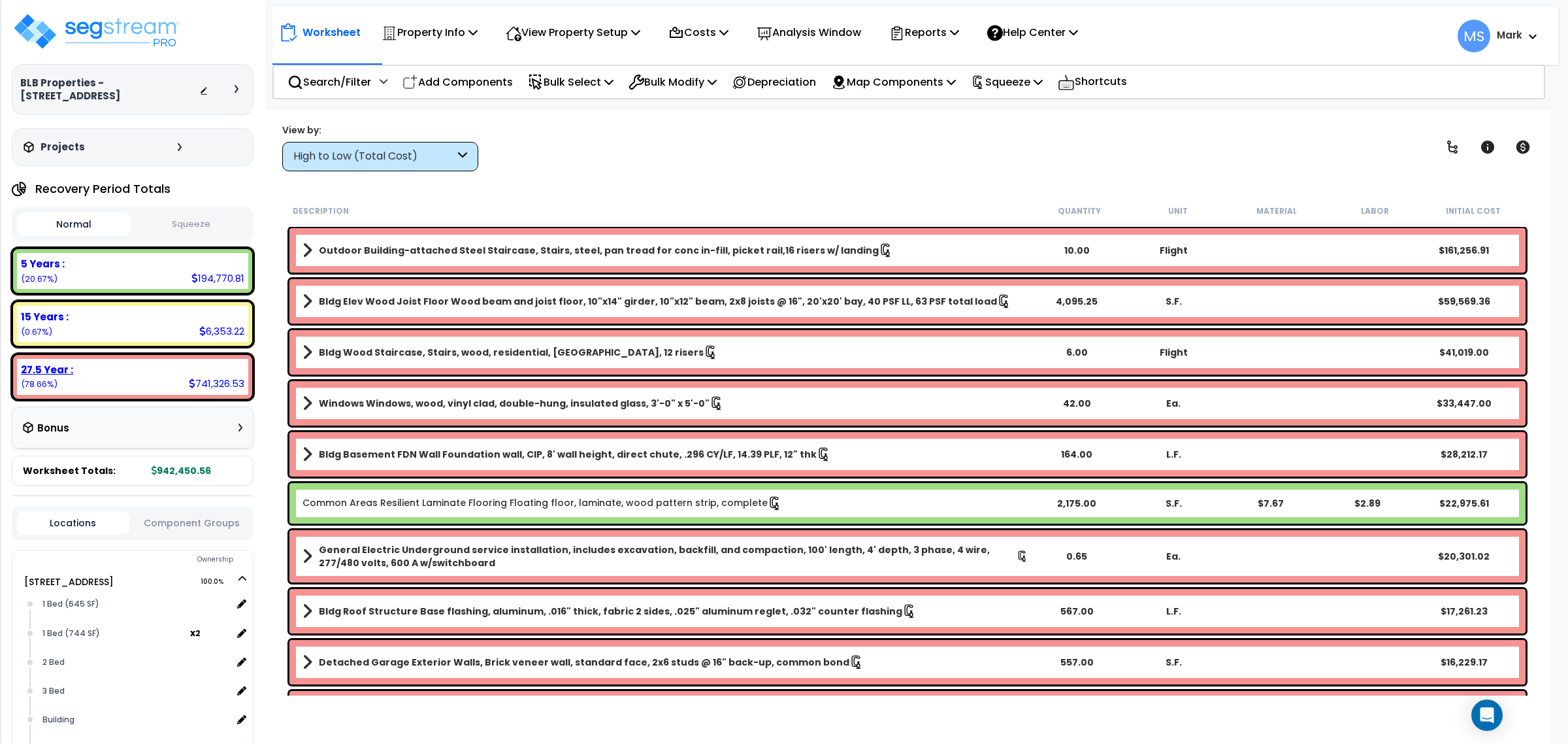
click at [181, 380] on div "27.5 Year : 741,326.53 (78.66%)" at bounding box center [133, 376] width 231 height 36
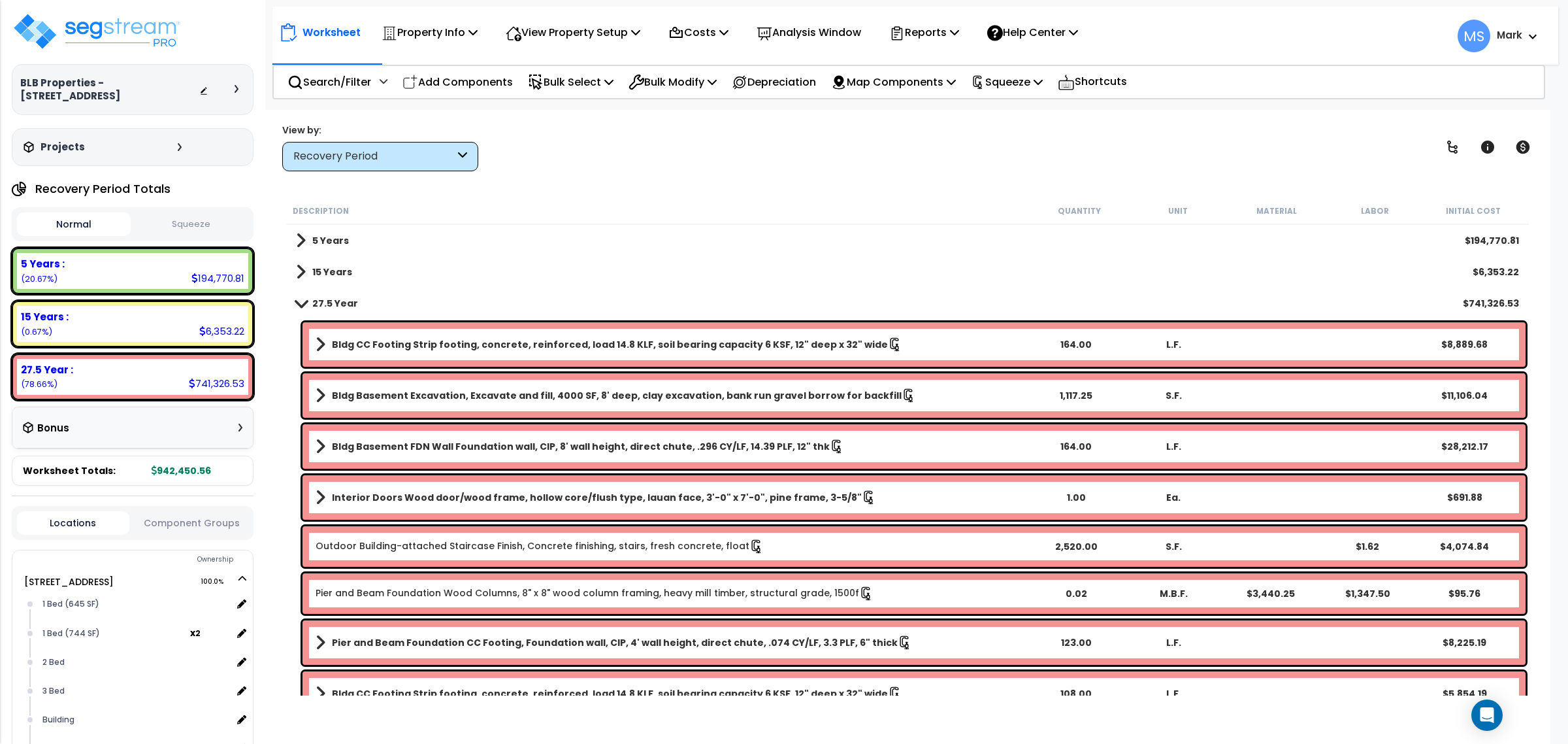
click at [174, 517] on button "Component Groups" at bounding box center [192, 523] width 112 height 14
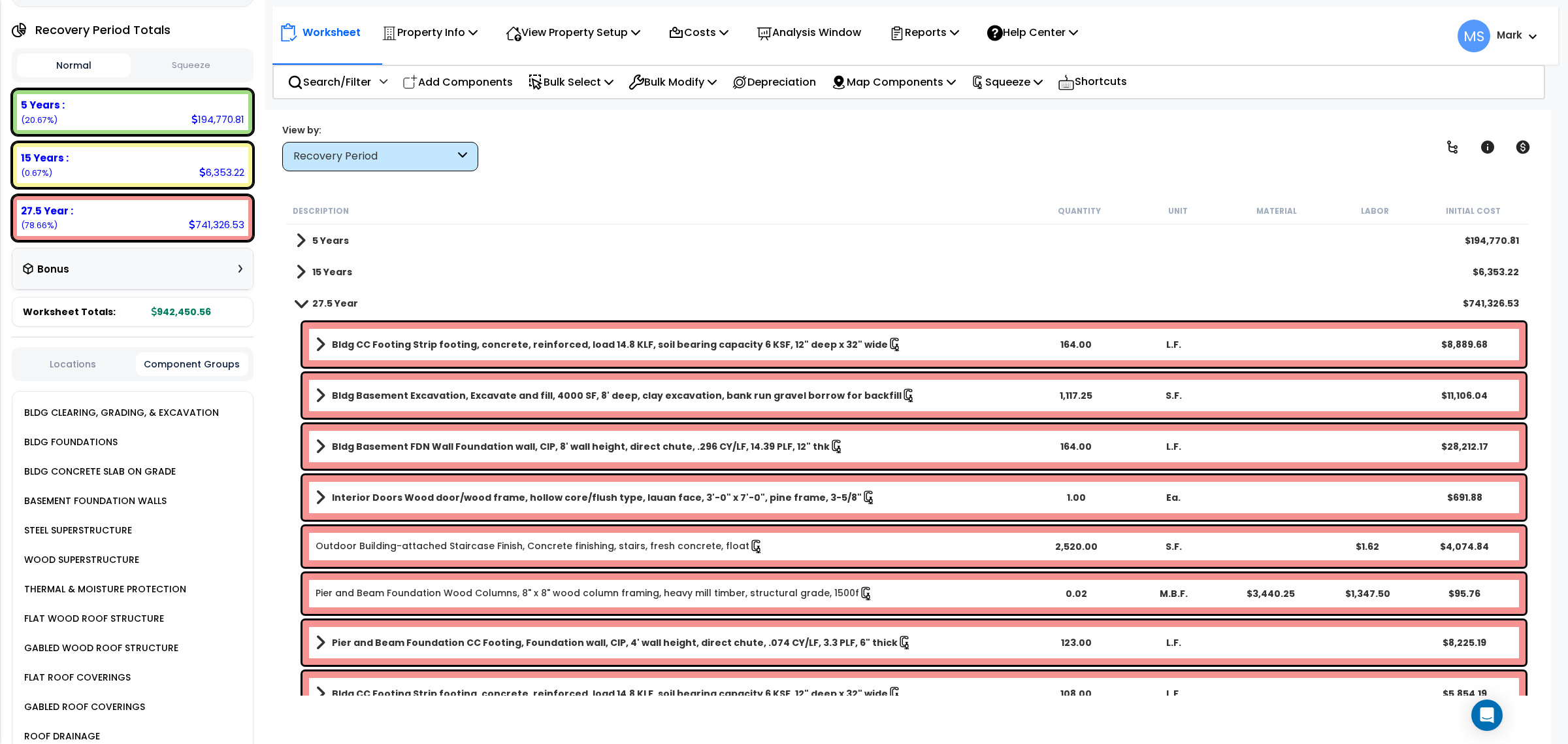
scroll to position [163, 0]
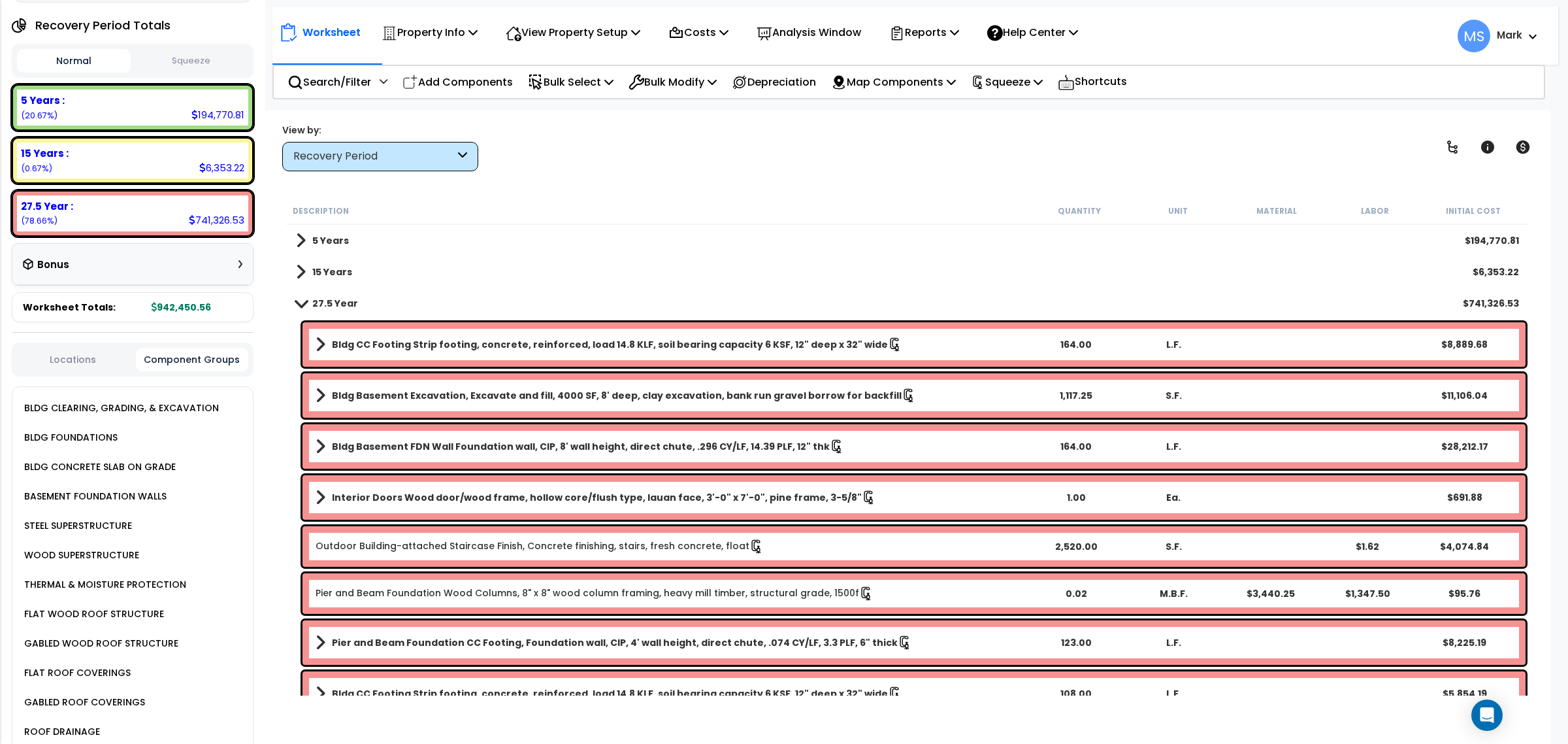
click at [198, 400] on div "BLDG CLEARING, GRADING, & EXCAVATION" at bounding box center [120, 408] width 198 height 16
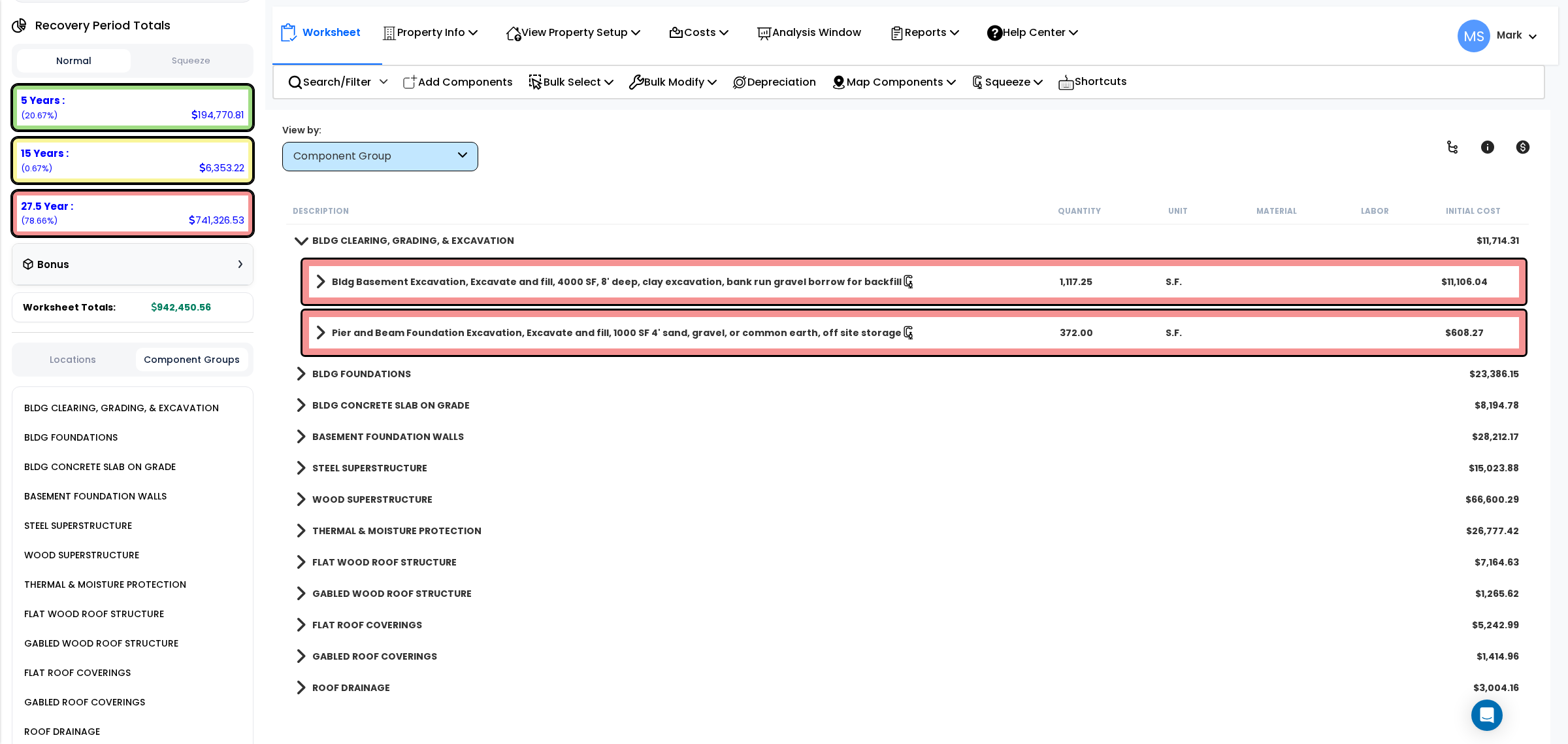
click at [399, 430] on b "BASEMENT FOUNDATION WALLS" at bounding box center [388, 436] width 152 height 13
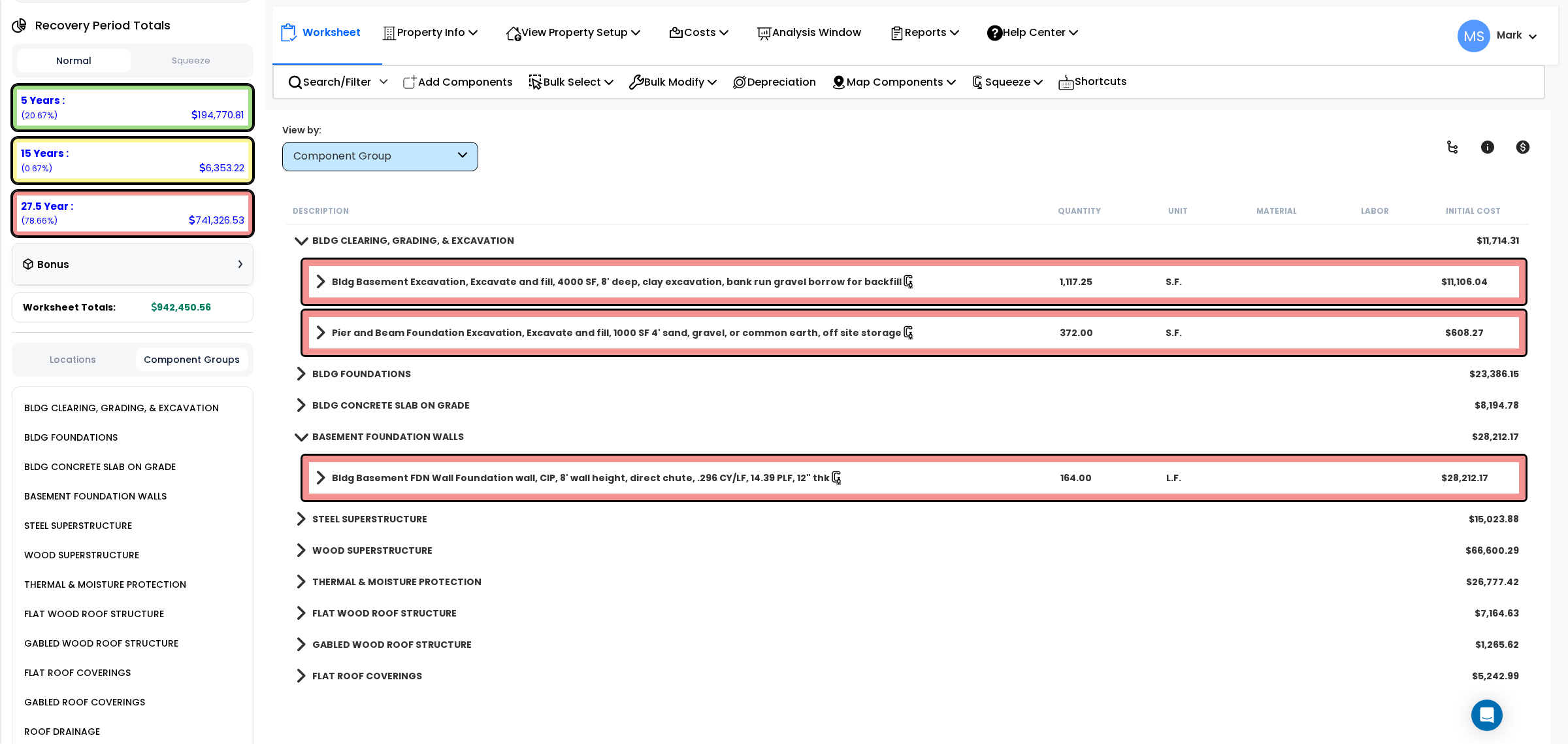
click at [407, 435] on b "BASEMENT FOUNDATION WALLS" at bounding box center [388, 436] width 152 height 13
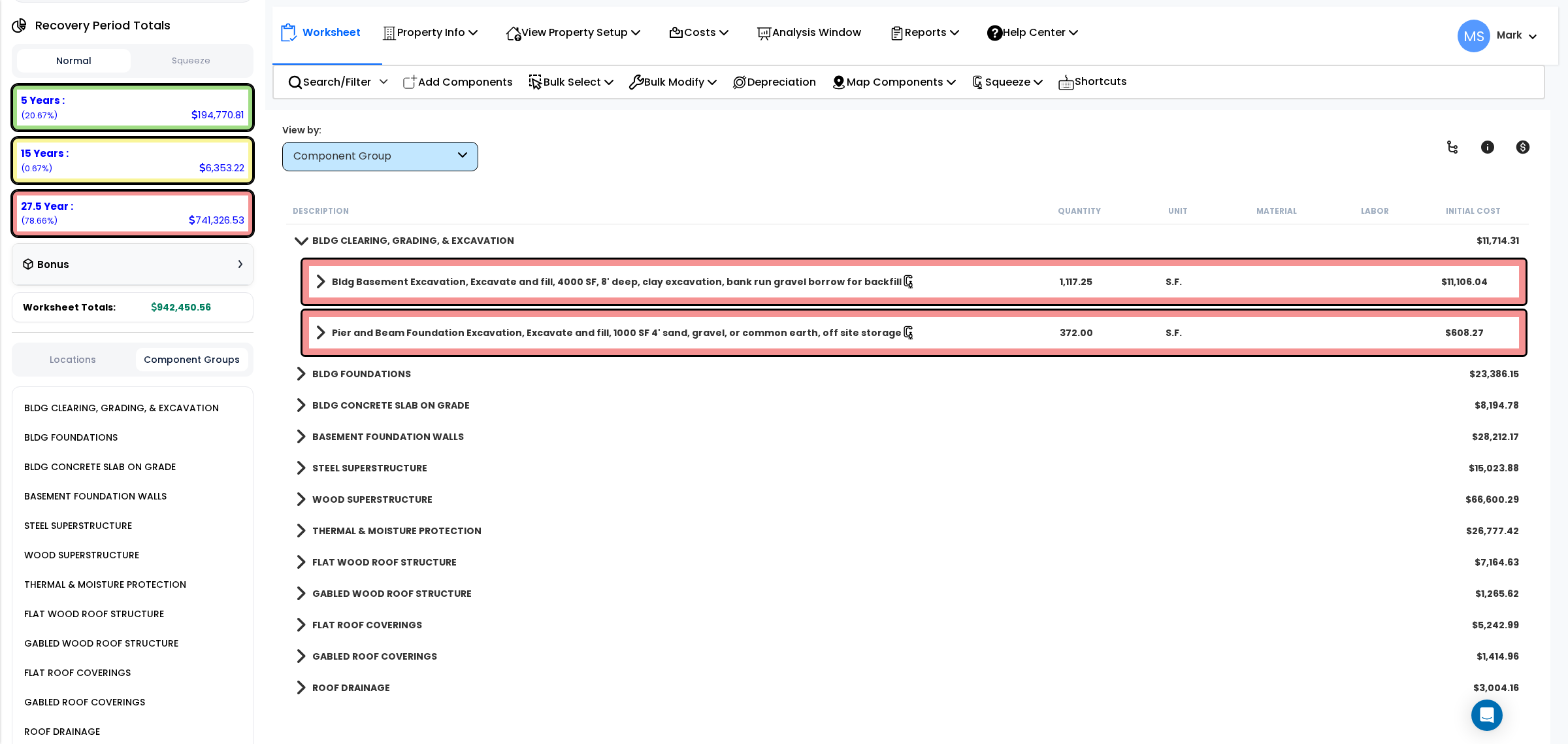
click at [393, 465] on b "STEEL SUPERSTRUCTURE" at bounding box center [370, 468] width 115 height 13
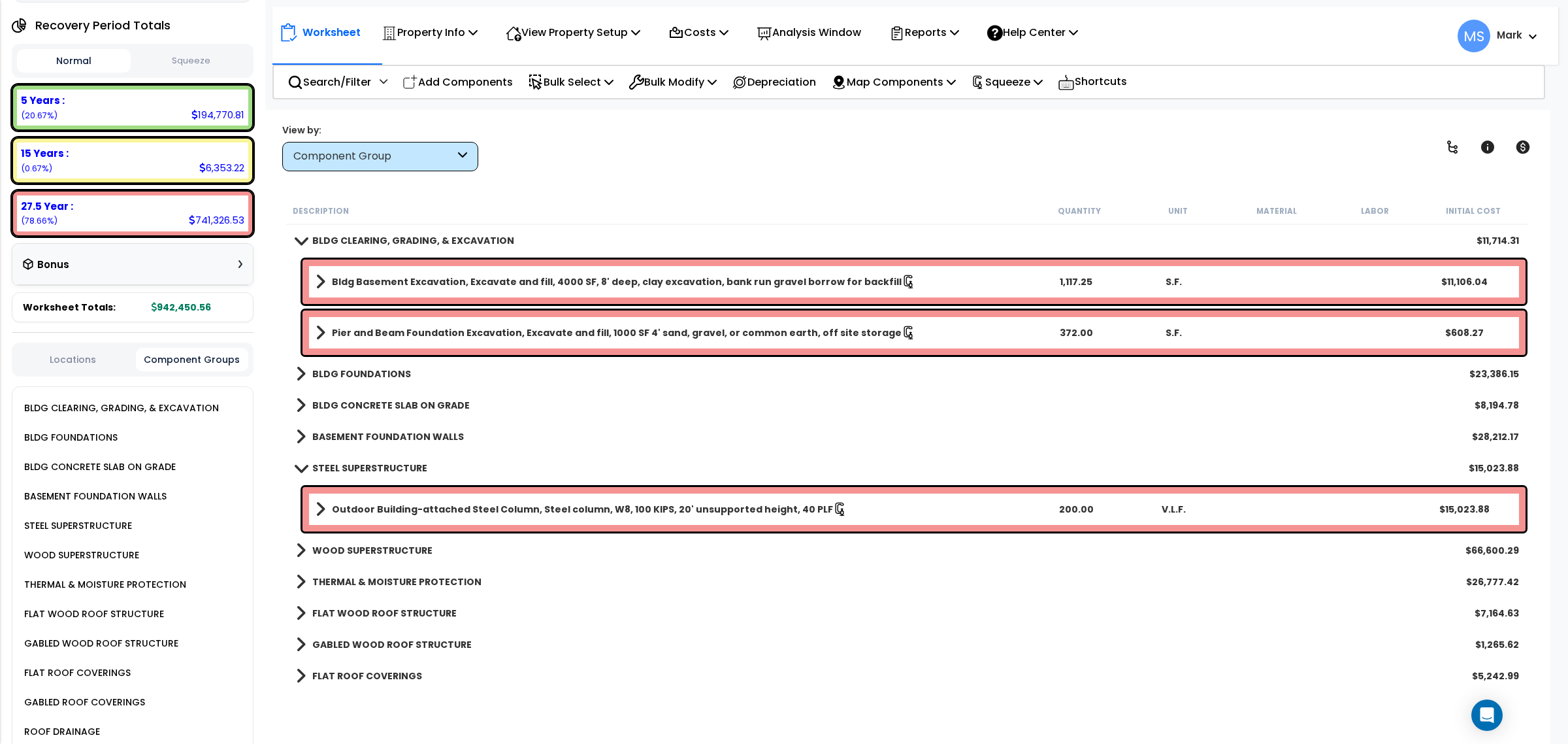
click at [394, 467] on b "STEEL SUPERSTRUCTURE" at bounding box center [370, 468] width 115 height 13
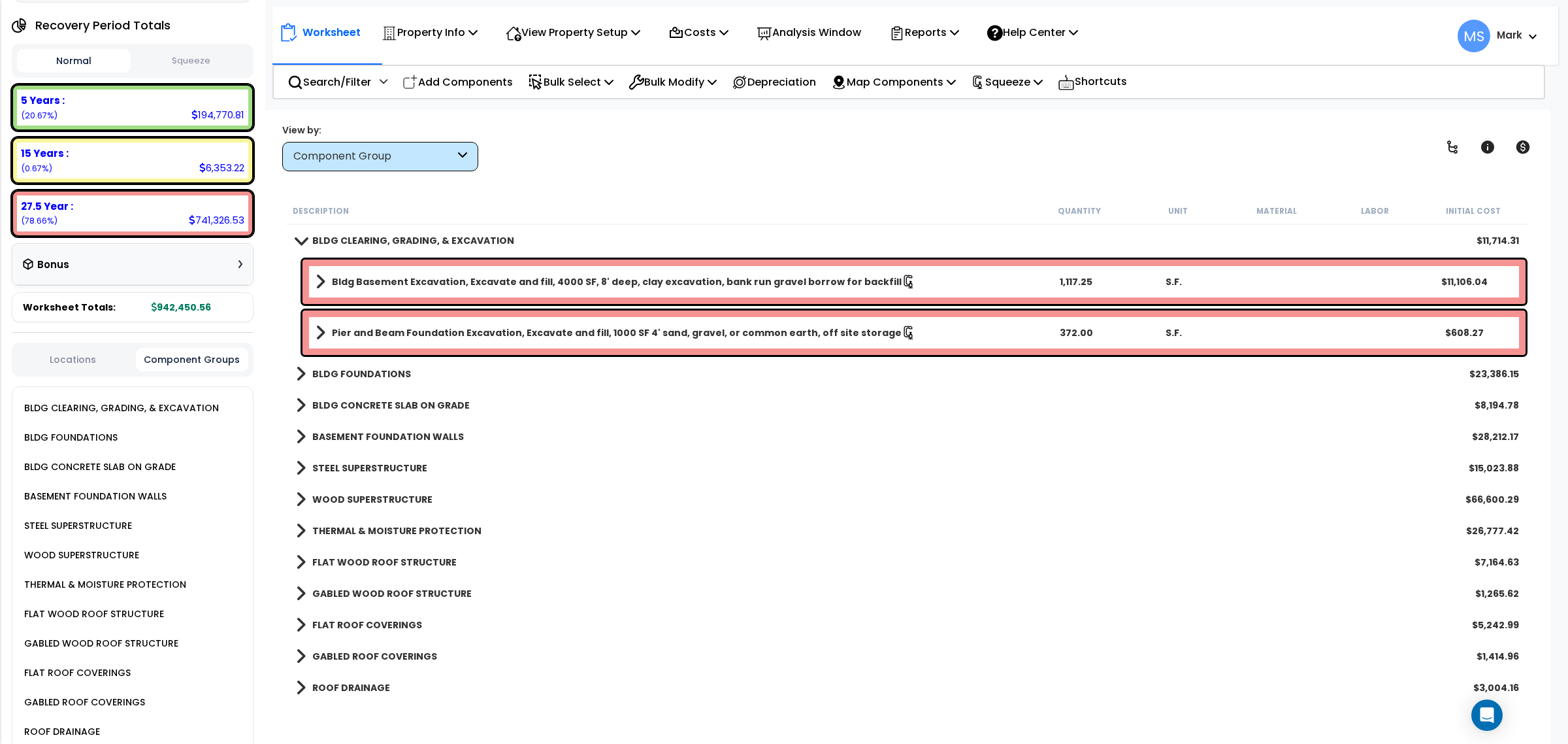
click at [396, 497] on b "WOOD SUPERSTRUCTURE" at bounding box center [373, 499] width 120 height 13
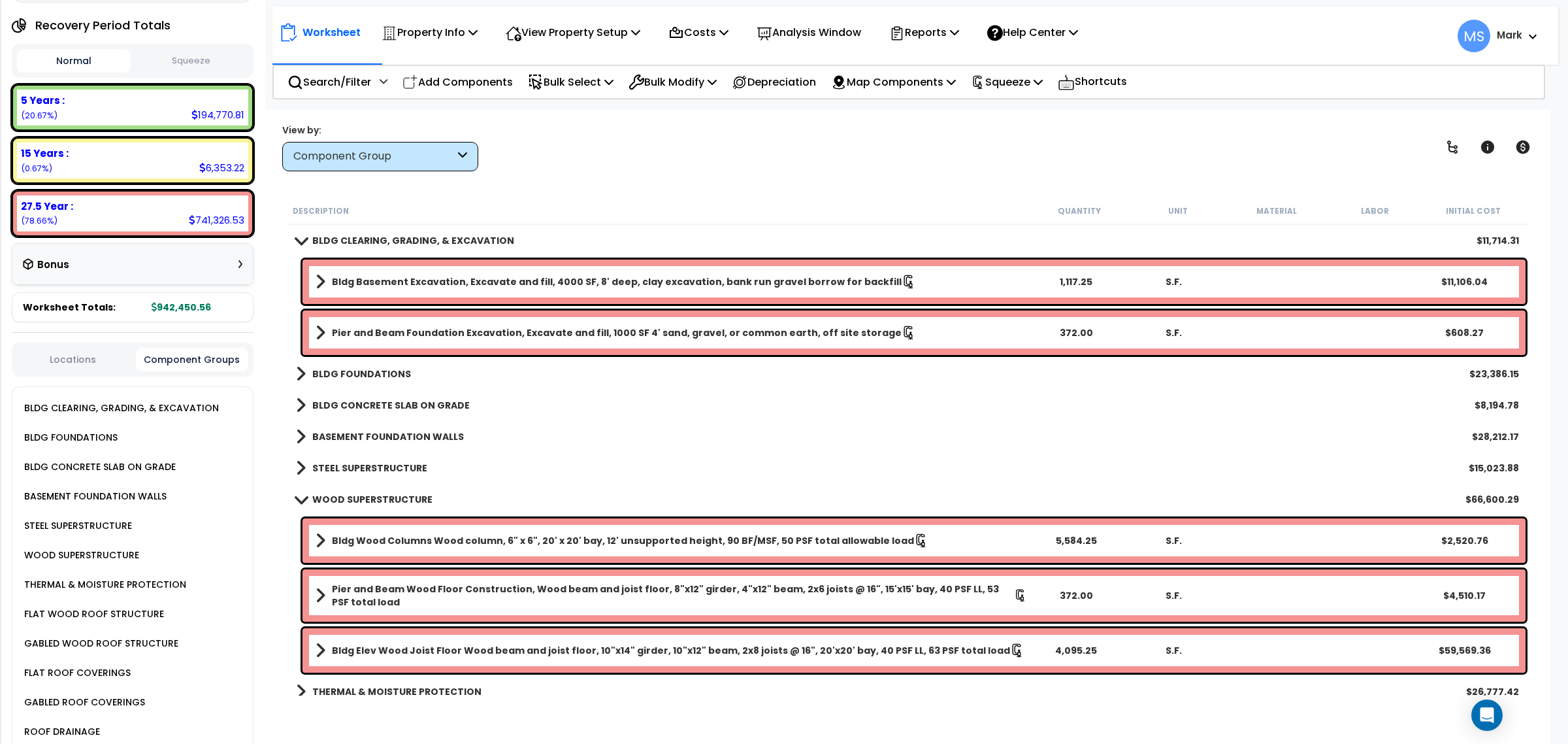
click at [396, 497] on b "WOOD SUPERSTRUCTURE" at bounding box center [373, 499] width 120 height 13
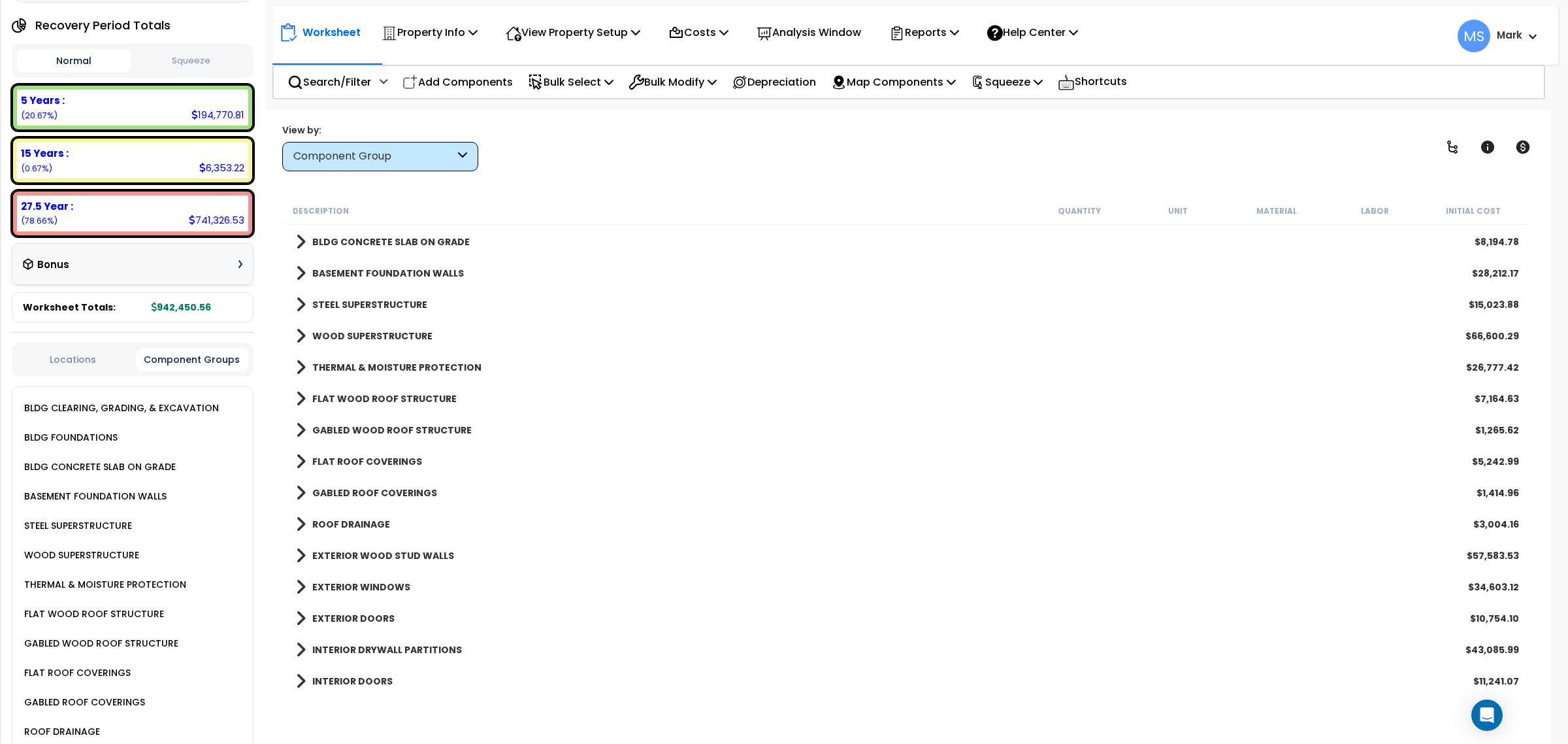
click at [425, 557] on b "EXTERIOR WOOD STUD WALLS" at bounding box center [383, 555] width 141 height 13
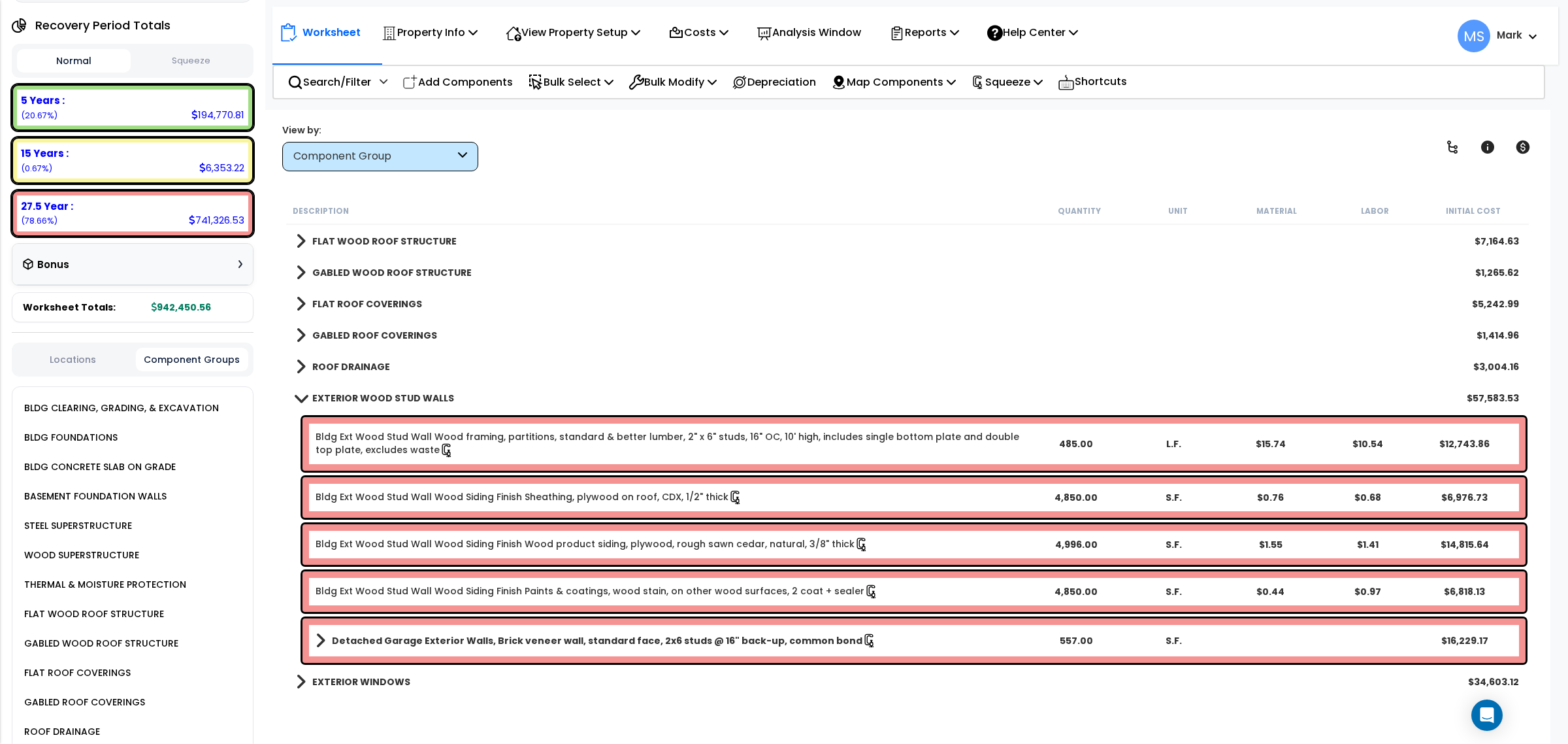
scroll to position [327, 0]
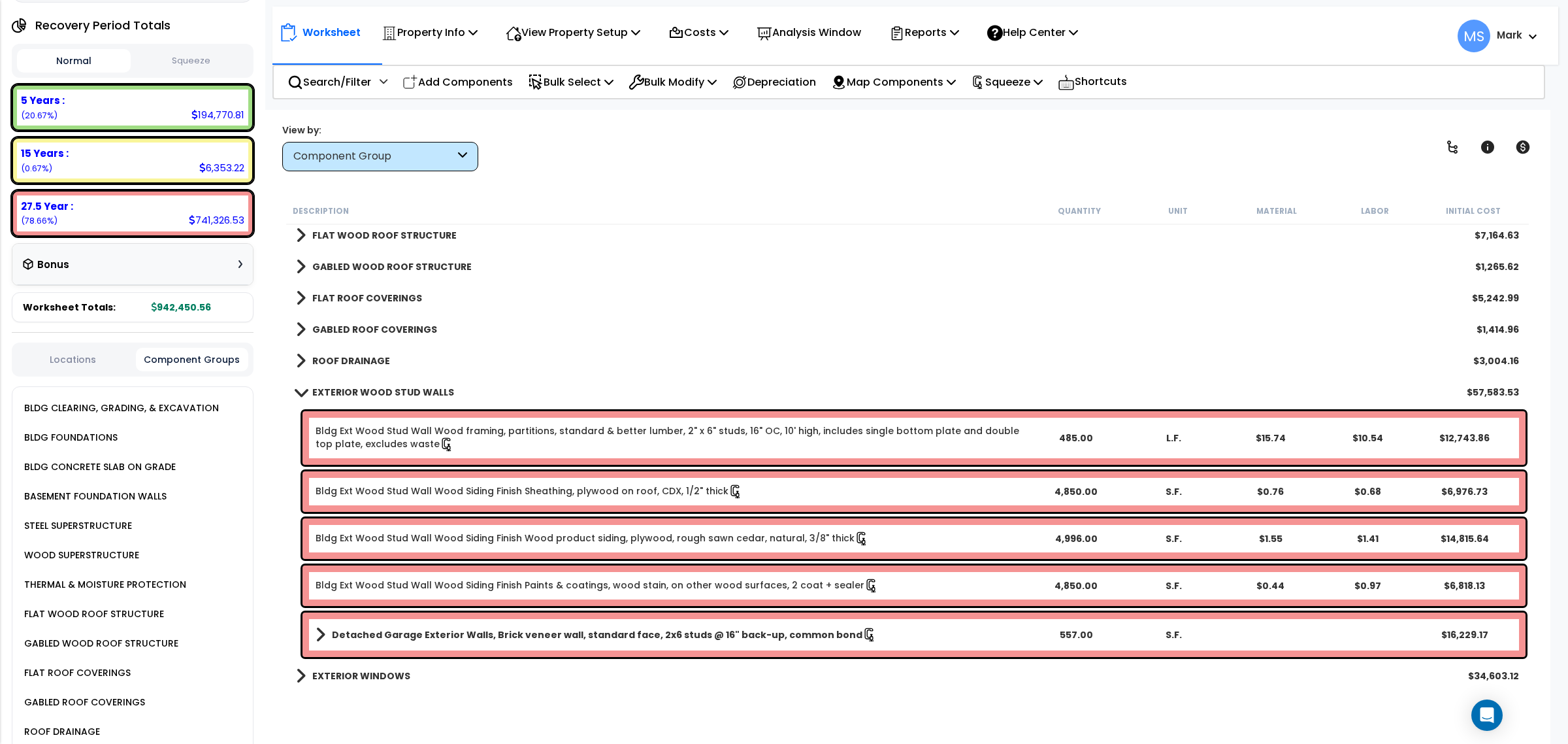
click at [402, 389] on b "EXTERIOR WOOD STUD WALLS" at bounding box center [383, 392] width 141 height 13
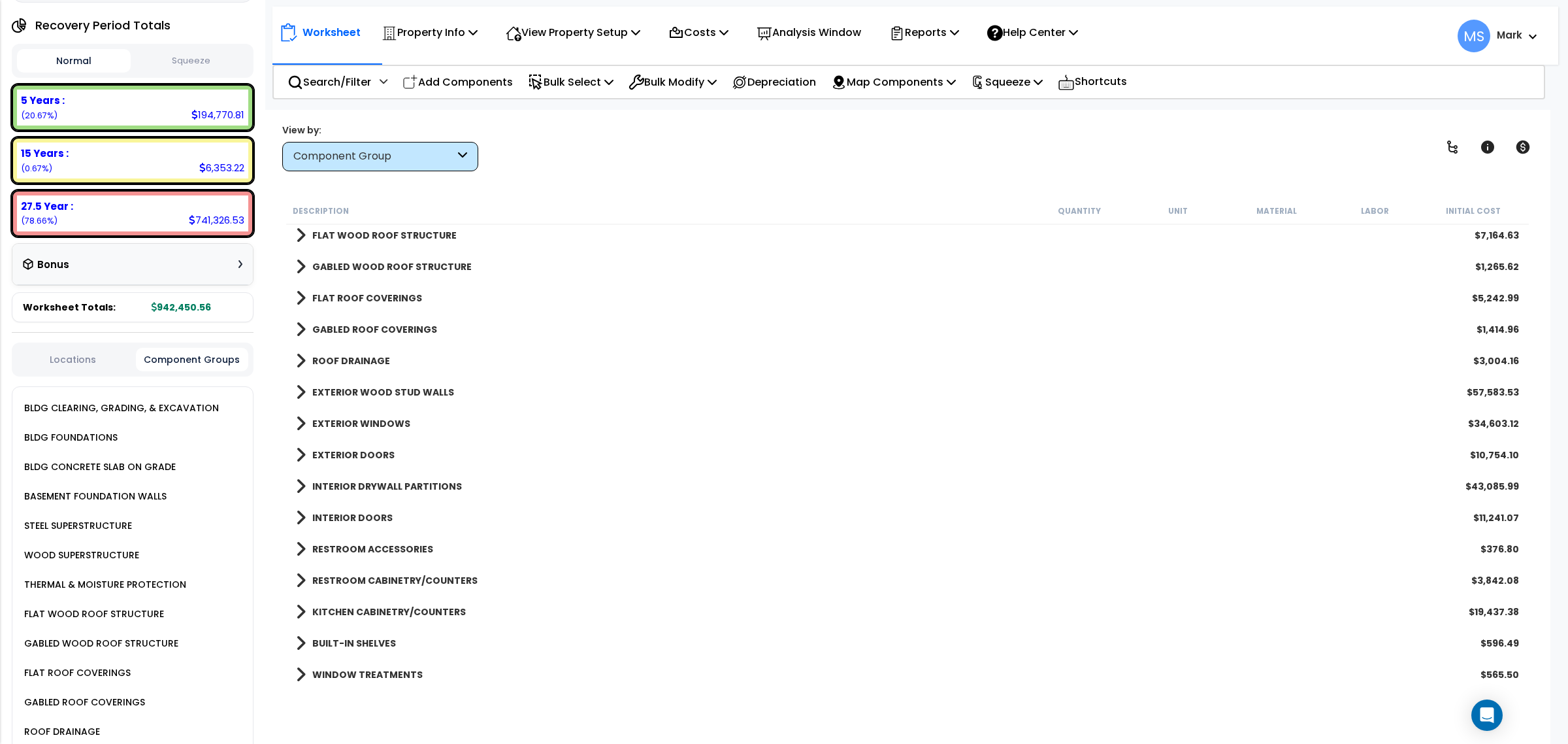
click at [406, 579] on b "RESTROOM CABINETRY/COUNTERS" at bounding box center [395, 580] width 165 height 13
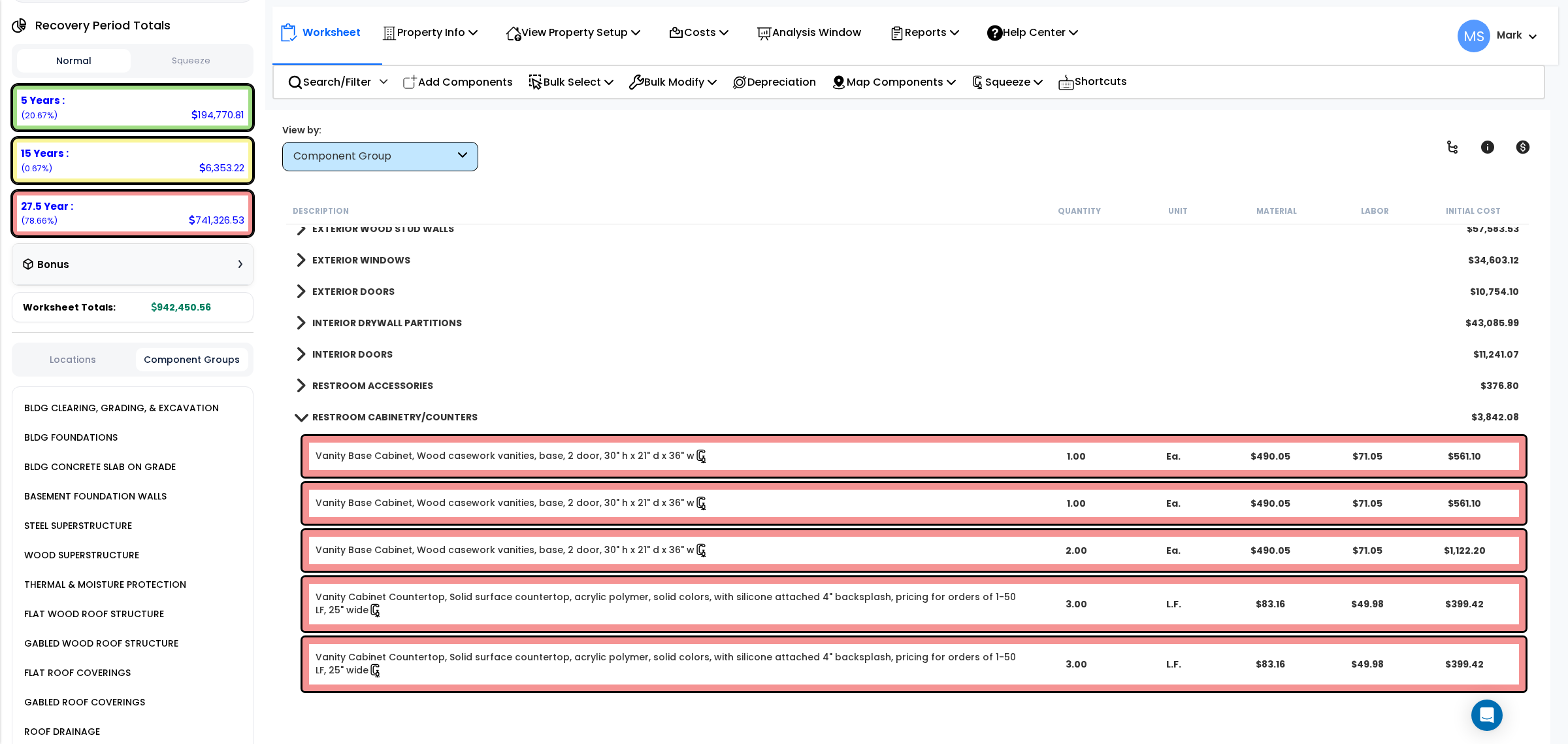
scroll to position [572, 0]
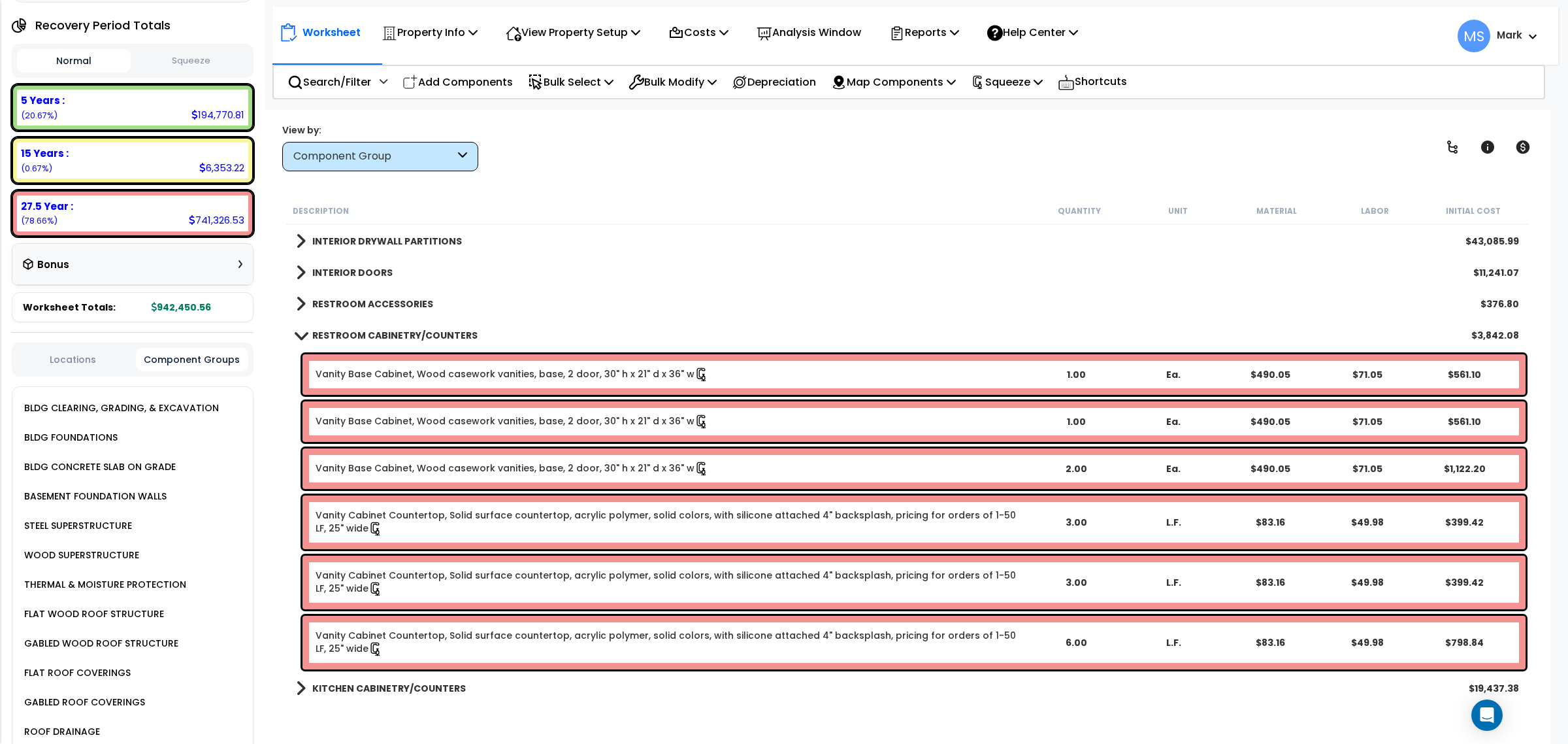
click at [419, 337] on b "RESTROOM CABINETRY/COUNTERS" at bounding box center [395, 335] width 165 height 13
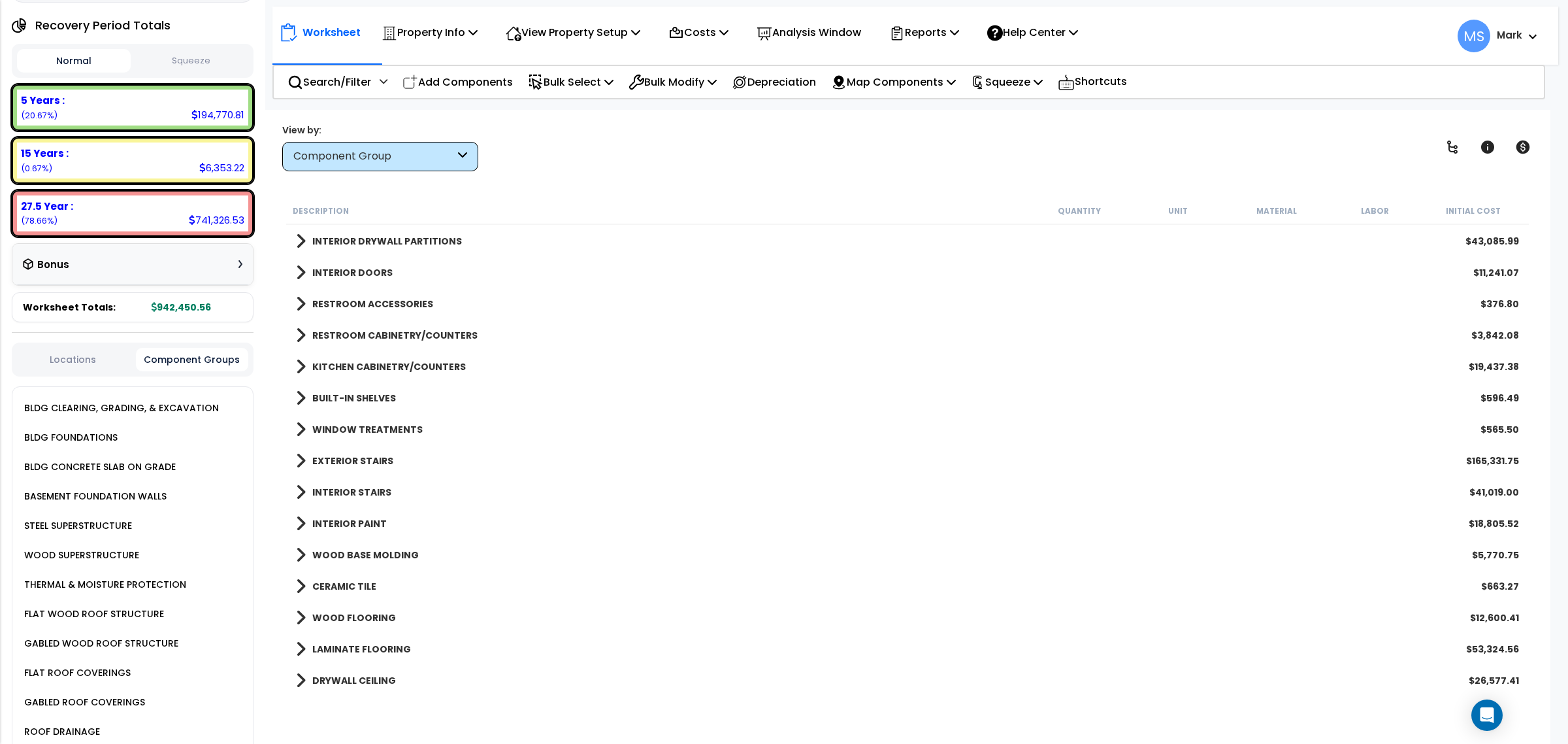
click at [363, 458] on b "EXTERIOR STAIRS" at bounding box center [353, 460] width 81 height 13
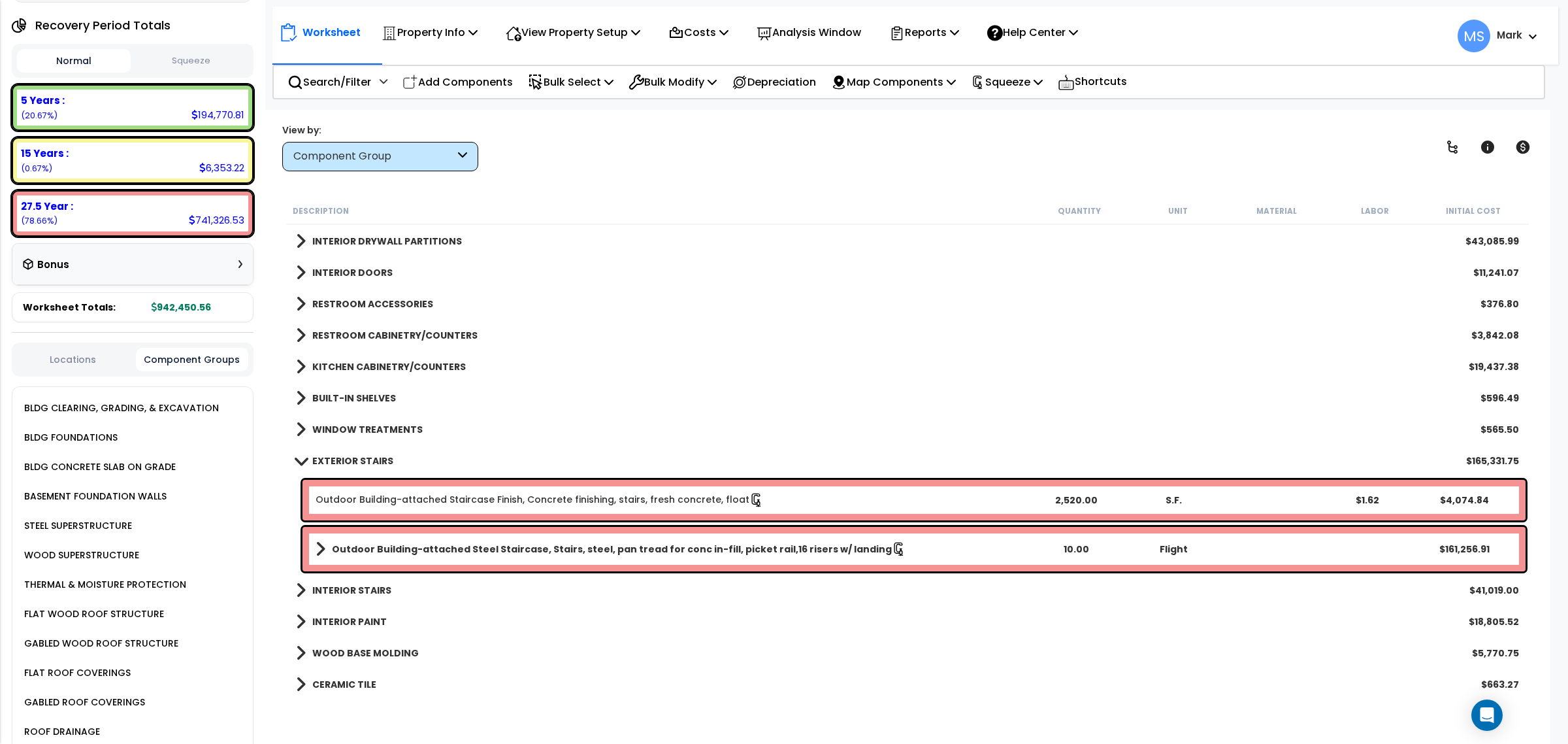
click at [455, 551] on b "Outdoor Building-attached Steel Staircase, Stairs, steel, pan tread for conc in…" at bounding box center [611, 549] width 560 height 13
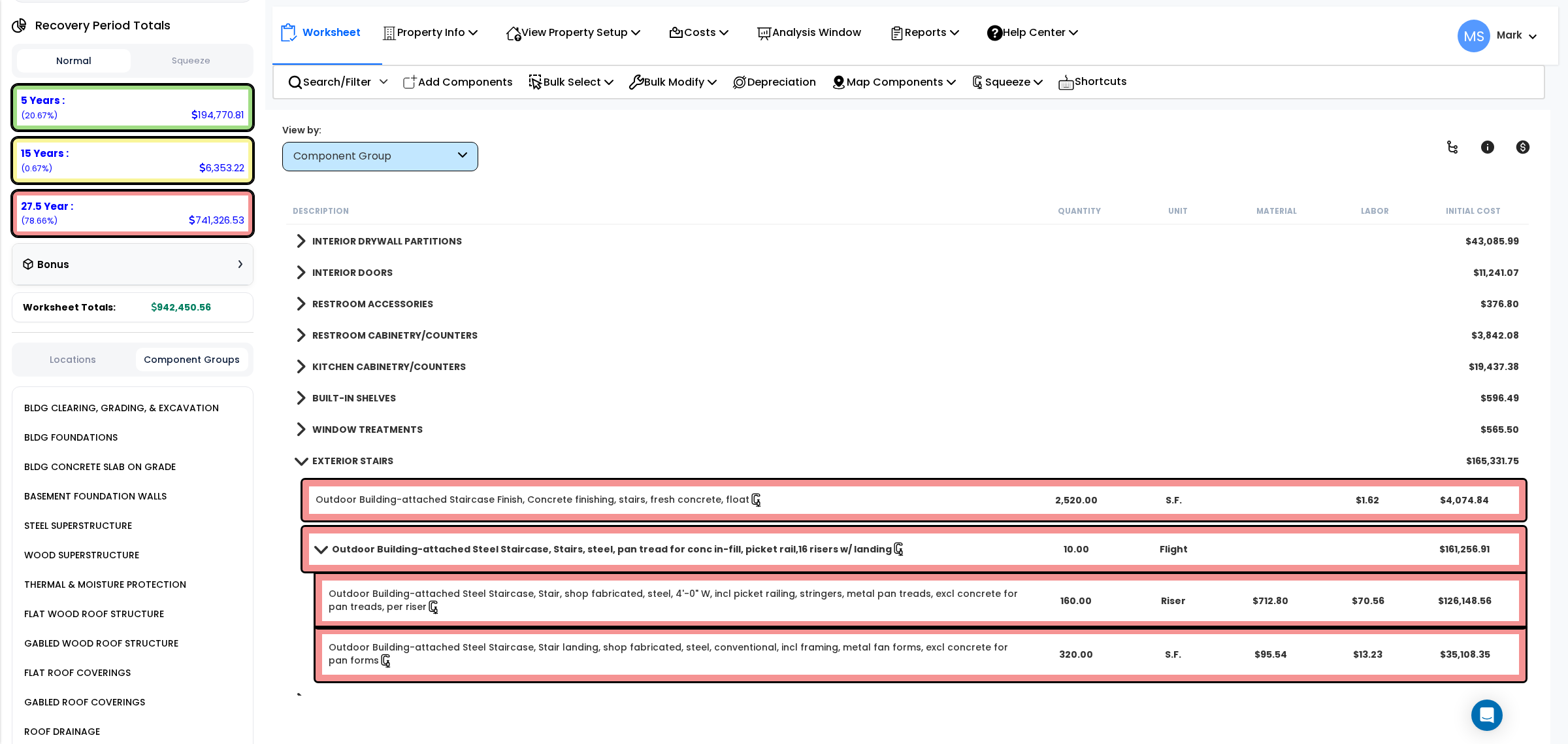
click at [457, 549] on b "Outdoor Building-attached Steel Staircase, Stairs, steel, pan tread for conc in…" at bounding box center [611, 549] width 560 height 13
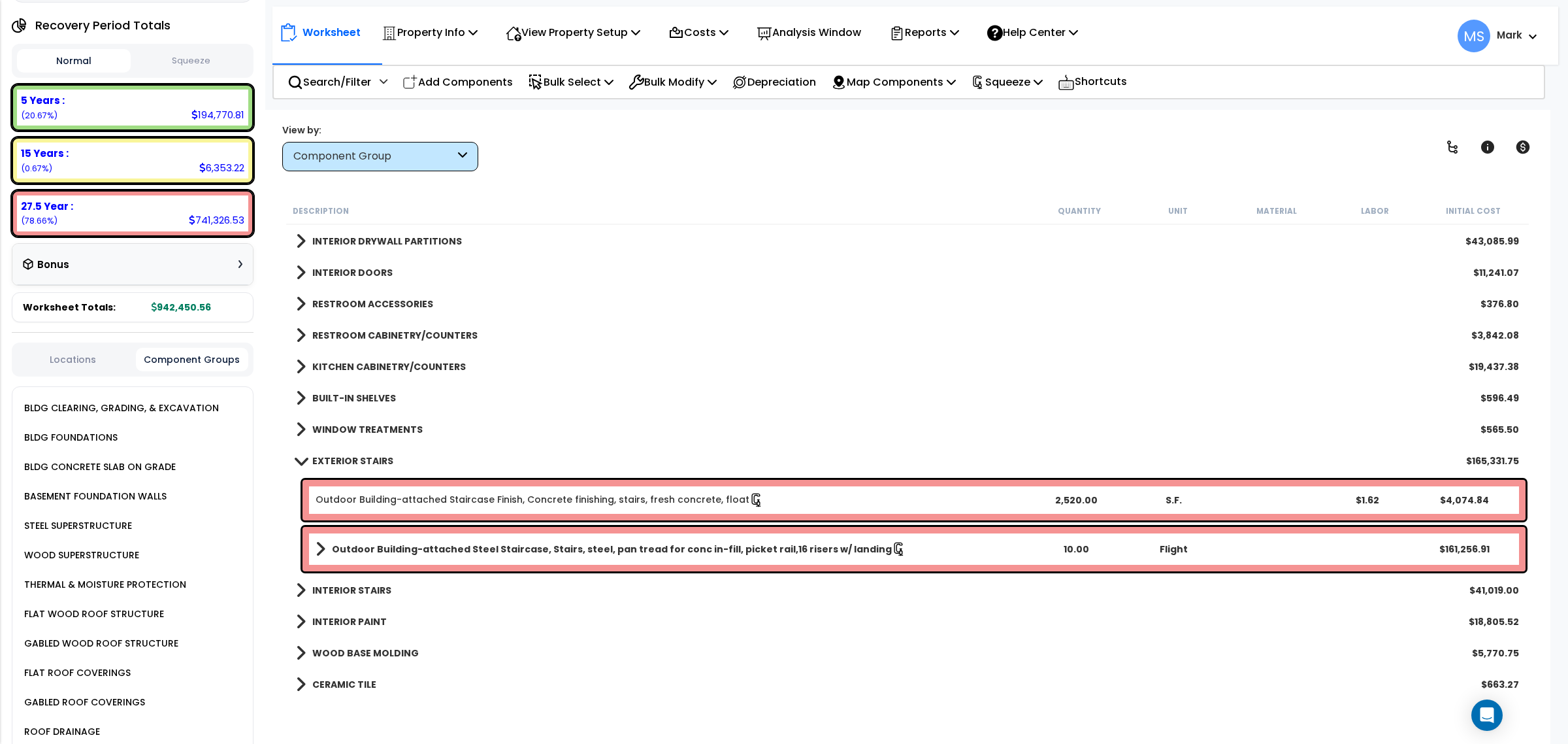
click at [350, 462] on b "EXTERIOR STAIRS" at bounding box center [353, 460] width 81 height 13
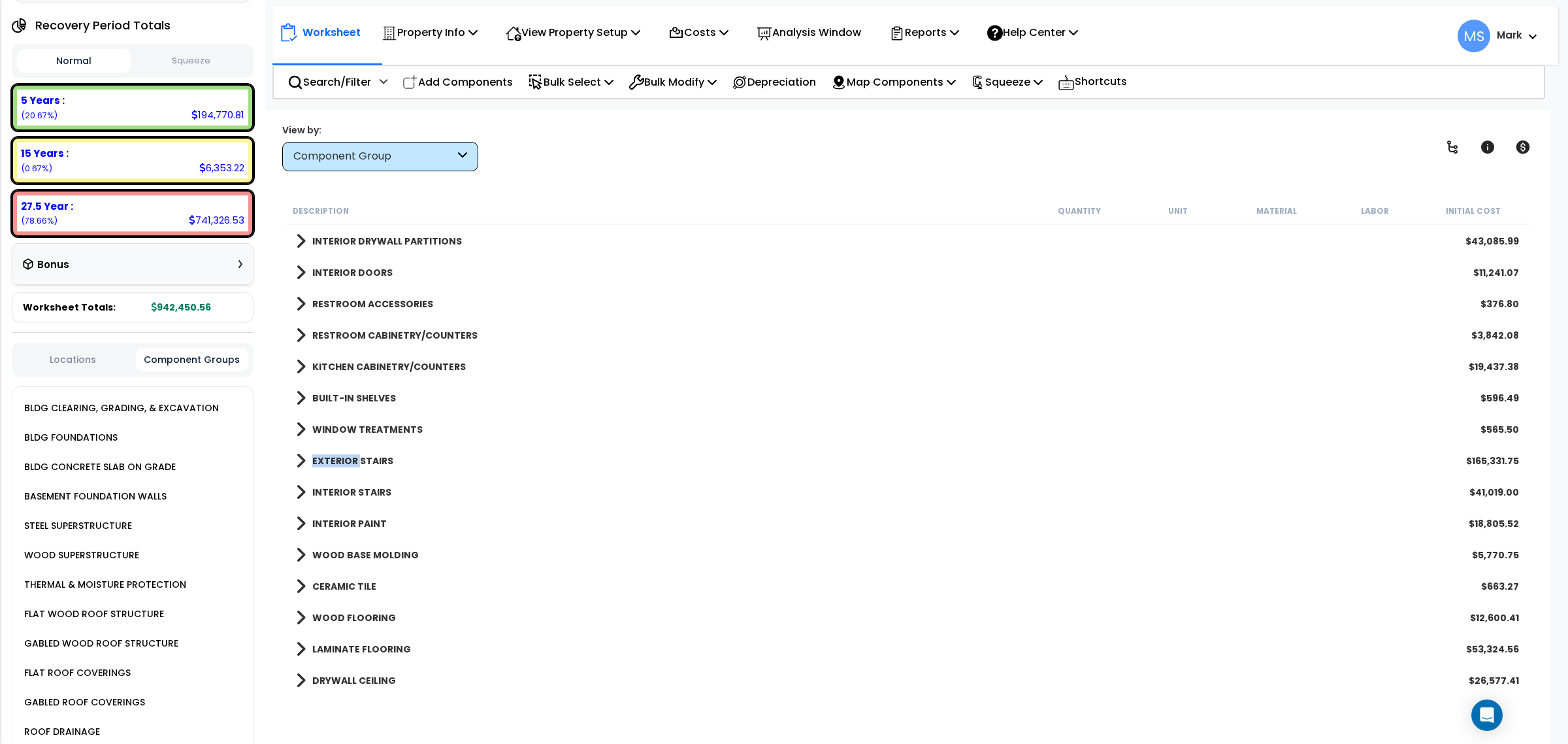
click at [350, 462] on b "EXTERIOR STAIRS" at bounding box center [353, 460] width 81 height 13
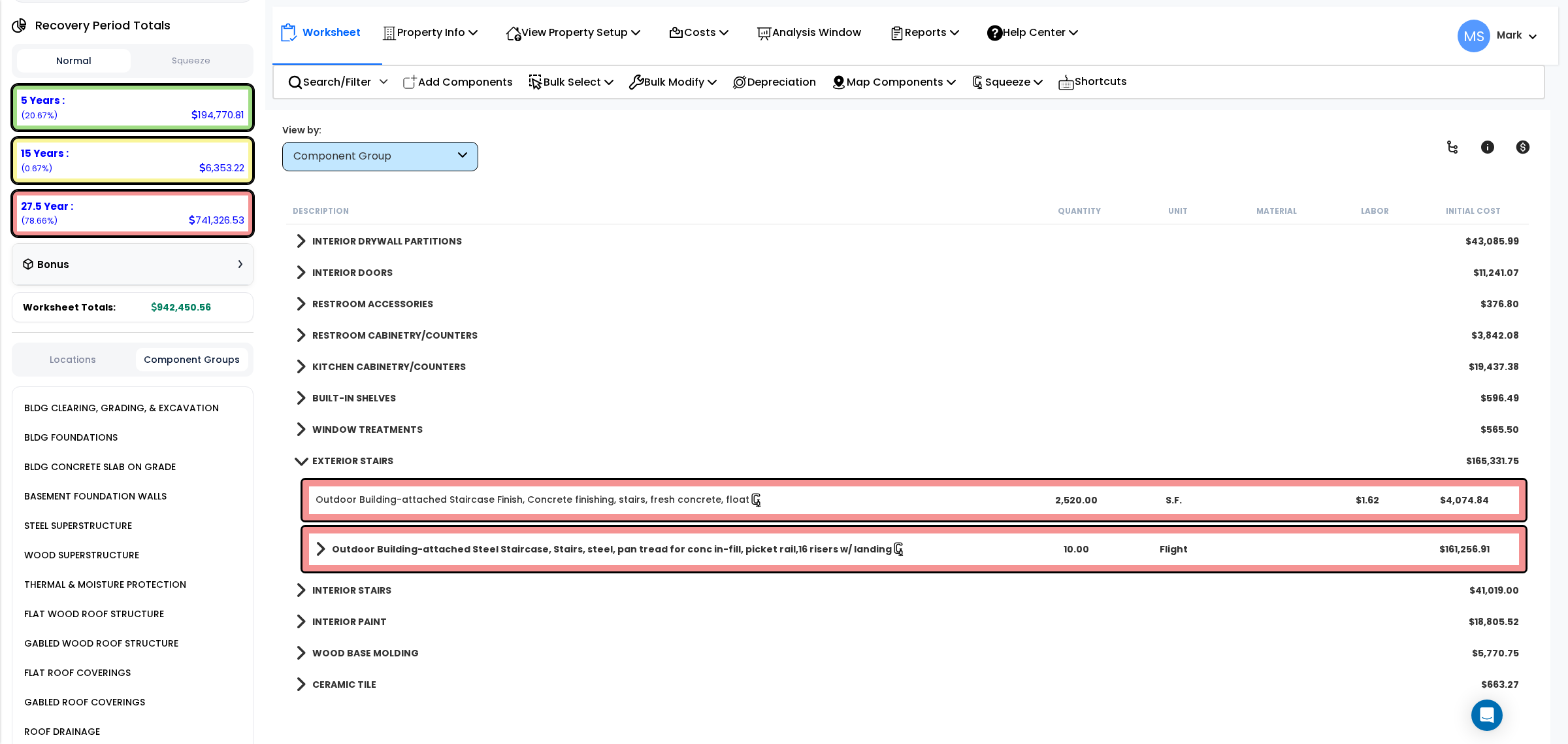
click at [441, 543] on b "Outdoor Building-attached Steel Staircase, Stairs, steel, pan tread for conc in…" at bounding box center [611, 549] width 560 height 13
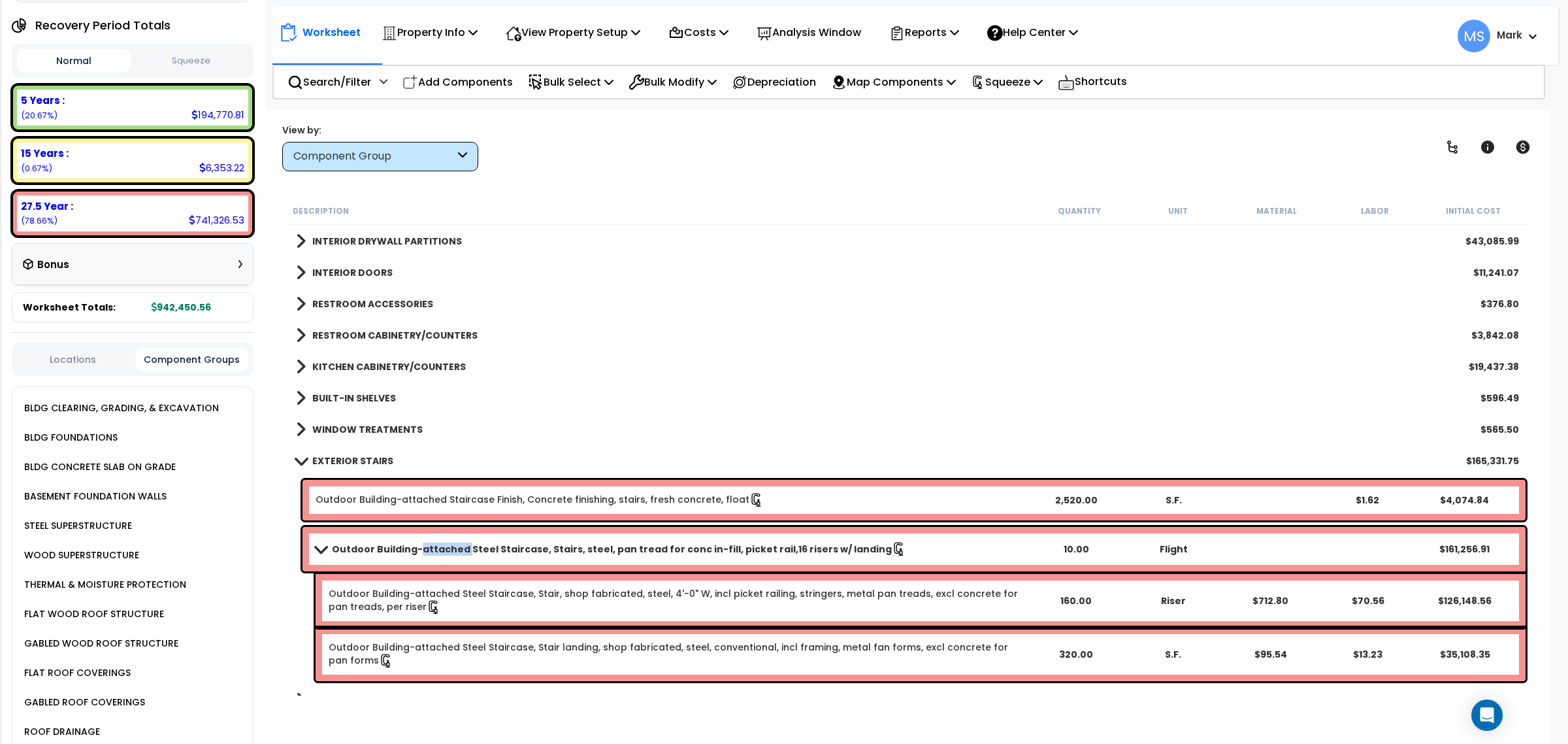
click at [441, 543] on b "Outdoor Building-attached Steel Staircase, Stairs, steel, pan tread for conc in…" at bounding box center [611, 549] width 560 height 13
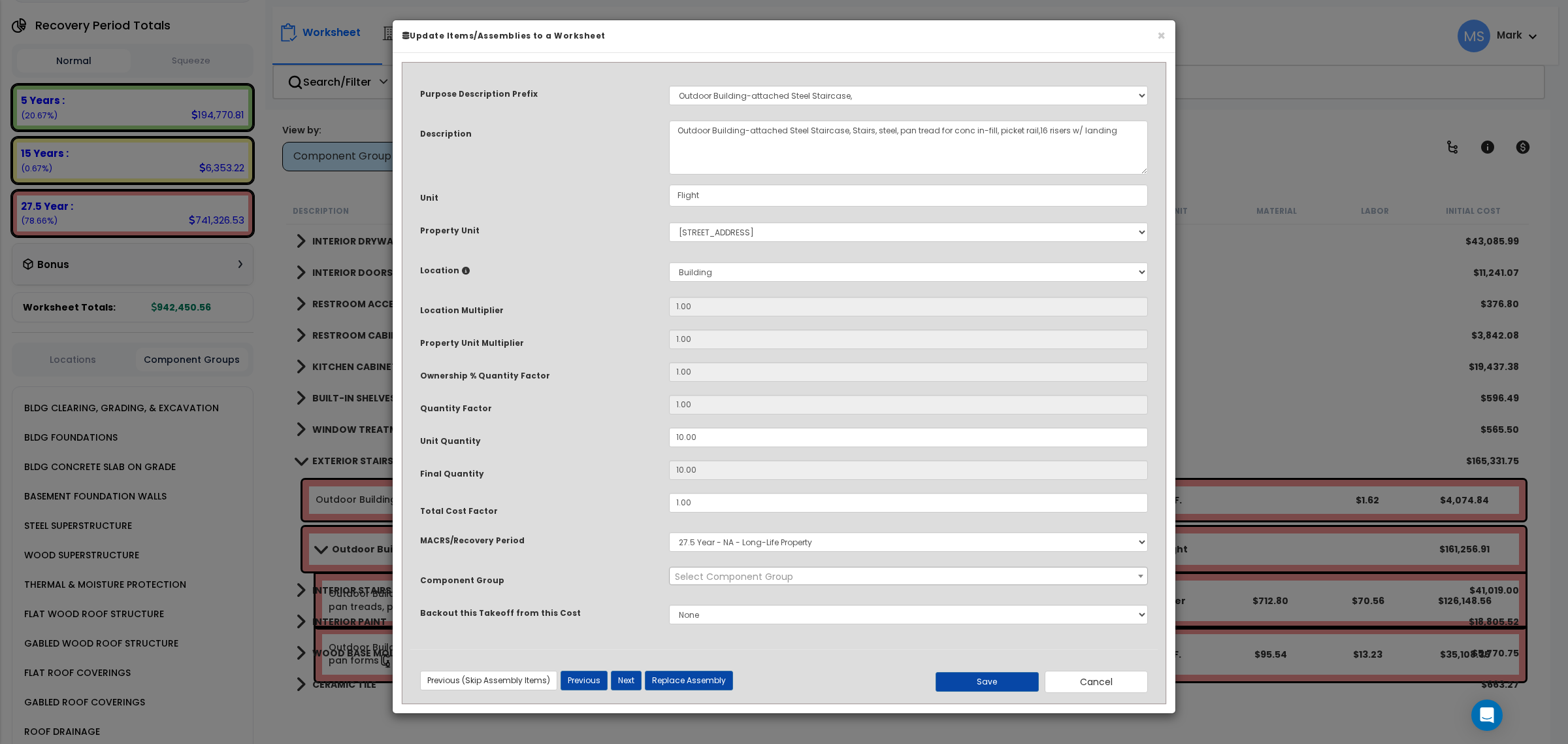
select select "45930"
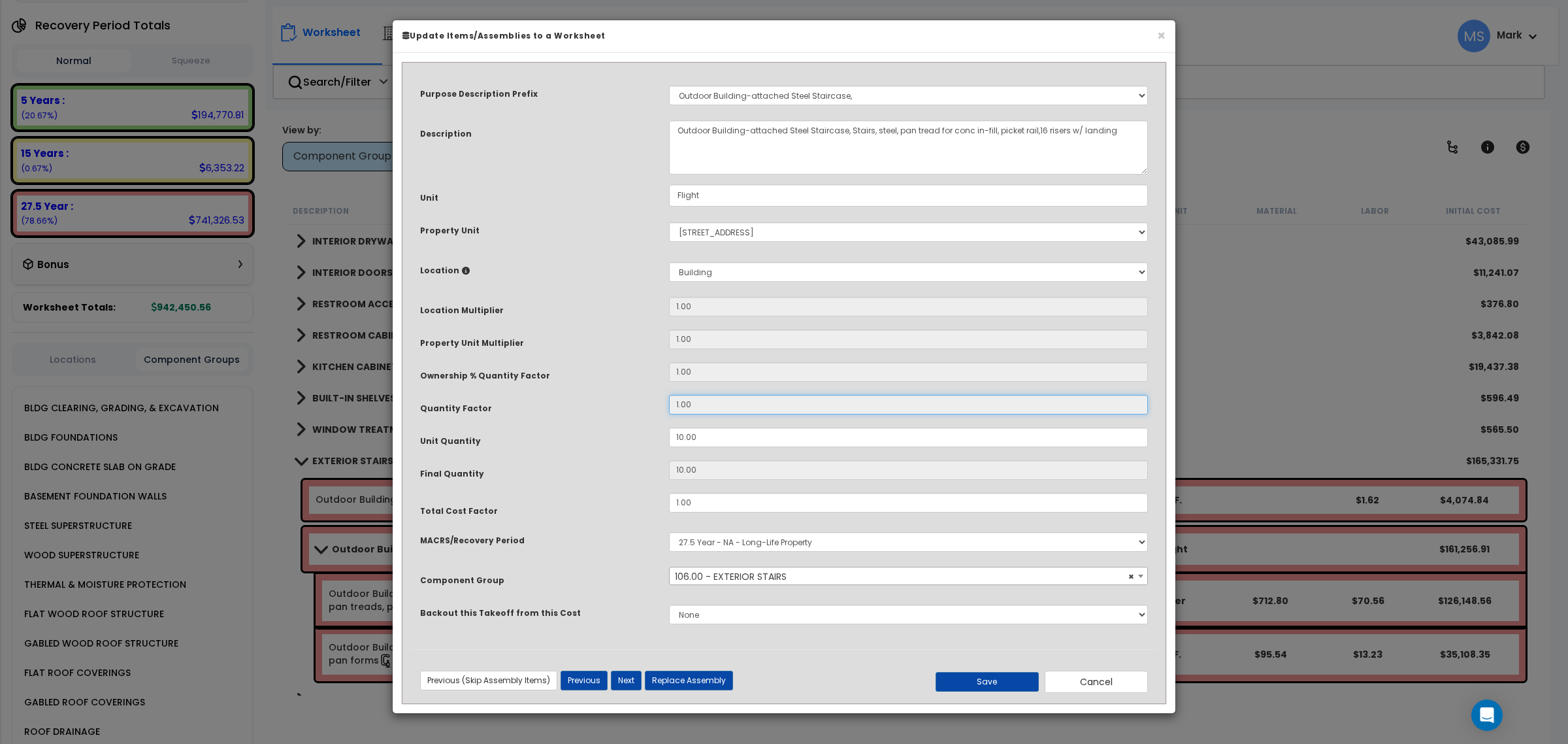
click at [701, 403] on input "1.00" at bounding box center [909, 404] width 479 height 19
click at [722, 504] on input "1.00" at bounding box center [909, 502] width 479 height 19
click at [722, 503] on input "1.00" at bounding box center [909, 502] width 479 height 19
click at [967, 689] on button "Save" at bounding box center [987, 681] width 103 height 19
type input "0.45"
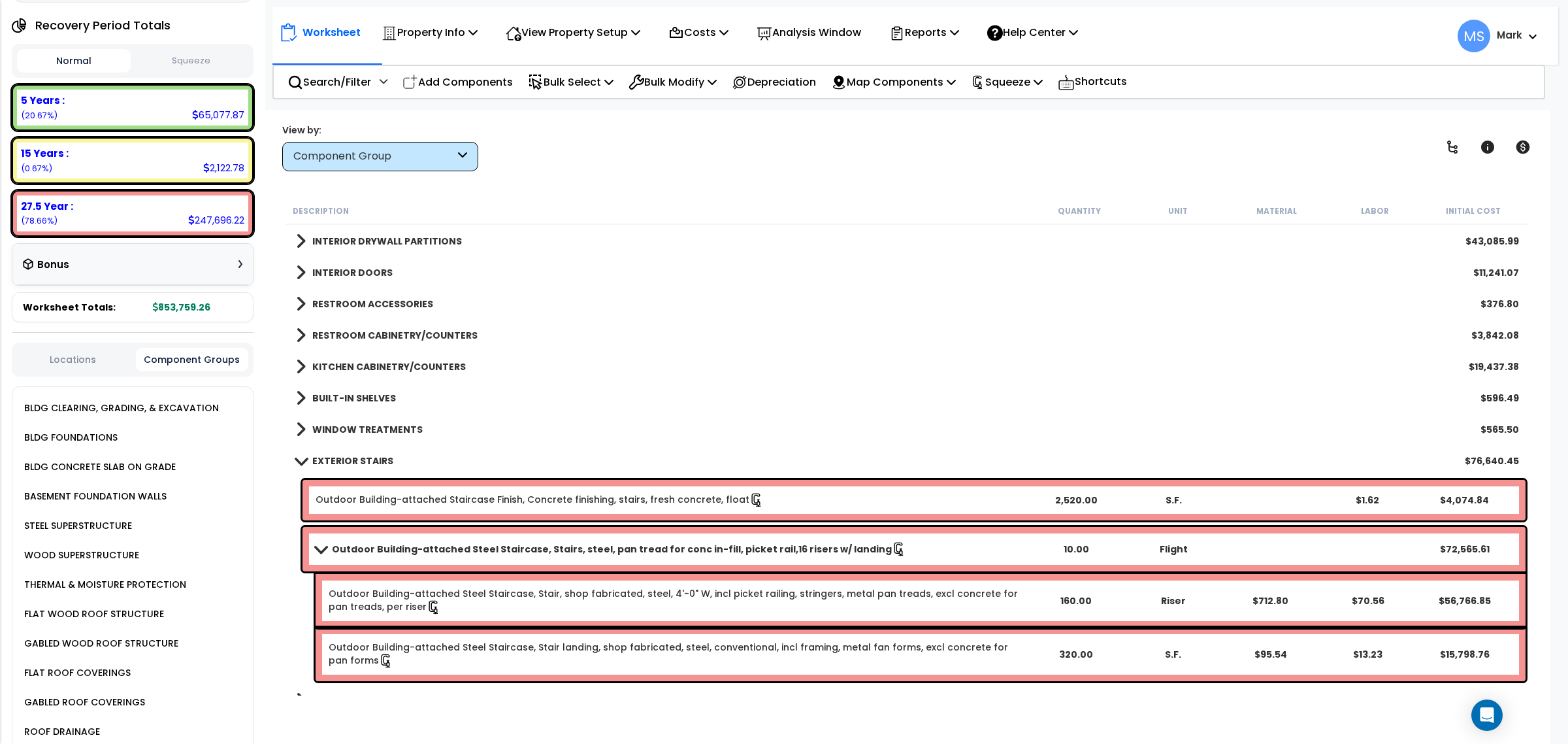
click at [782, 554] on b "Outdoor Building-attached Steel Staircase, Stairs, steel, pan tread for conc in…" at bounding box center [611, 549] width 560 height 13
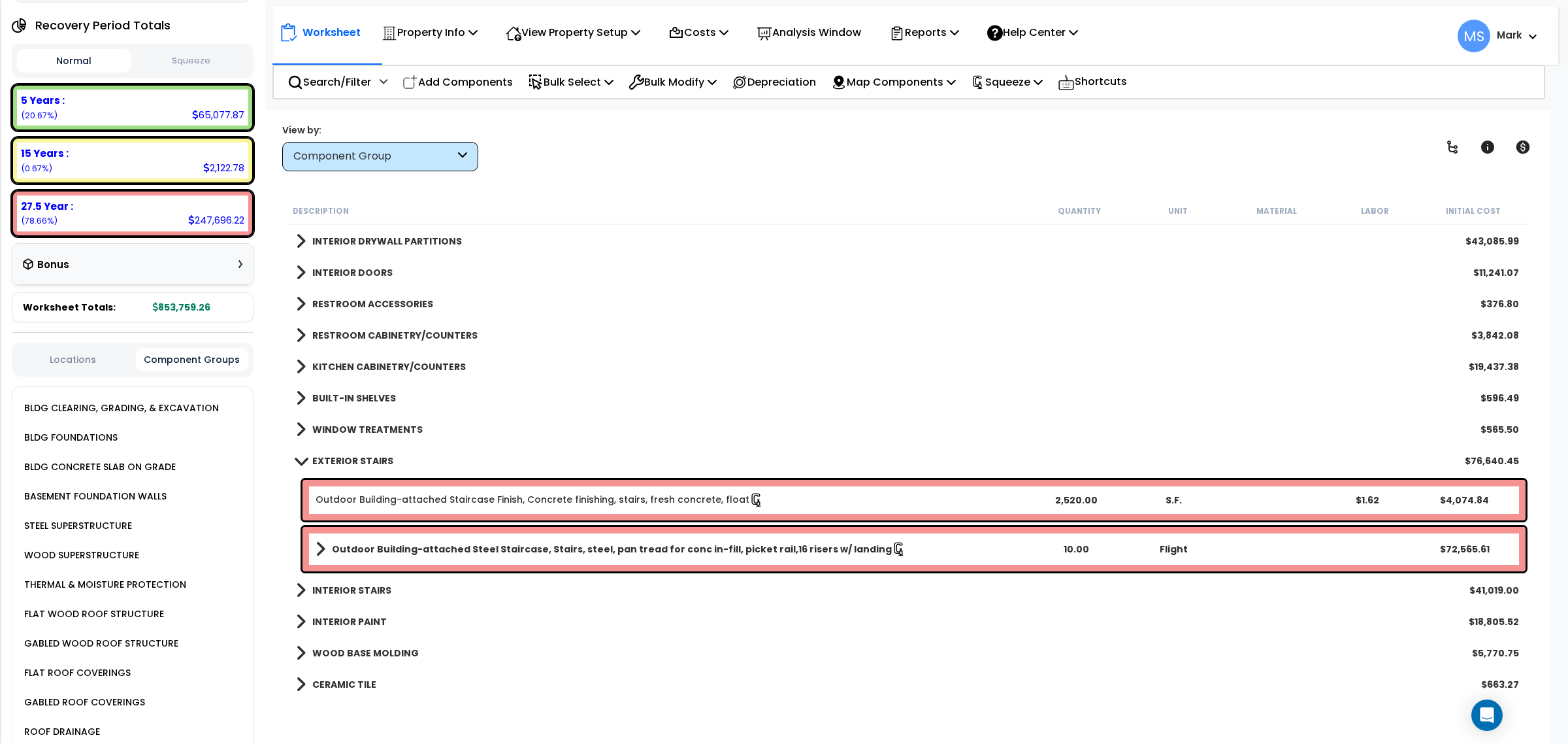
click at [1073, 553] on div "10.00" at bounding box center [1076, 549] width 96 height 13
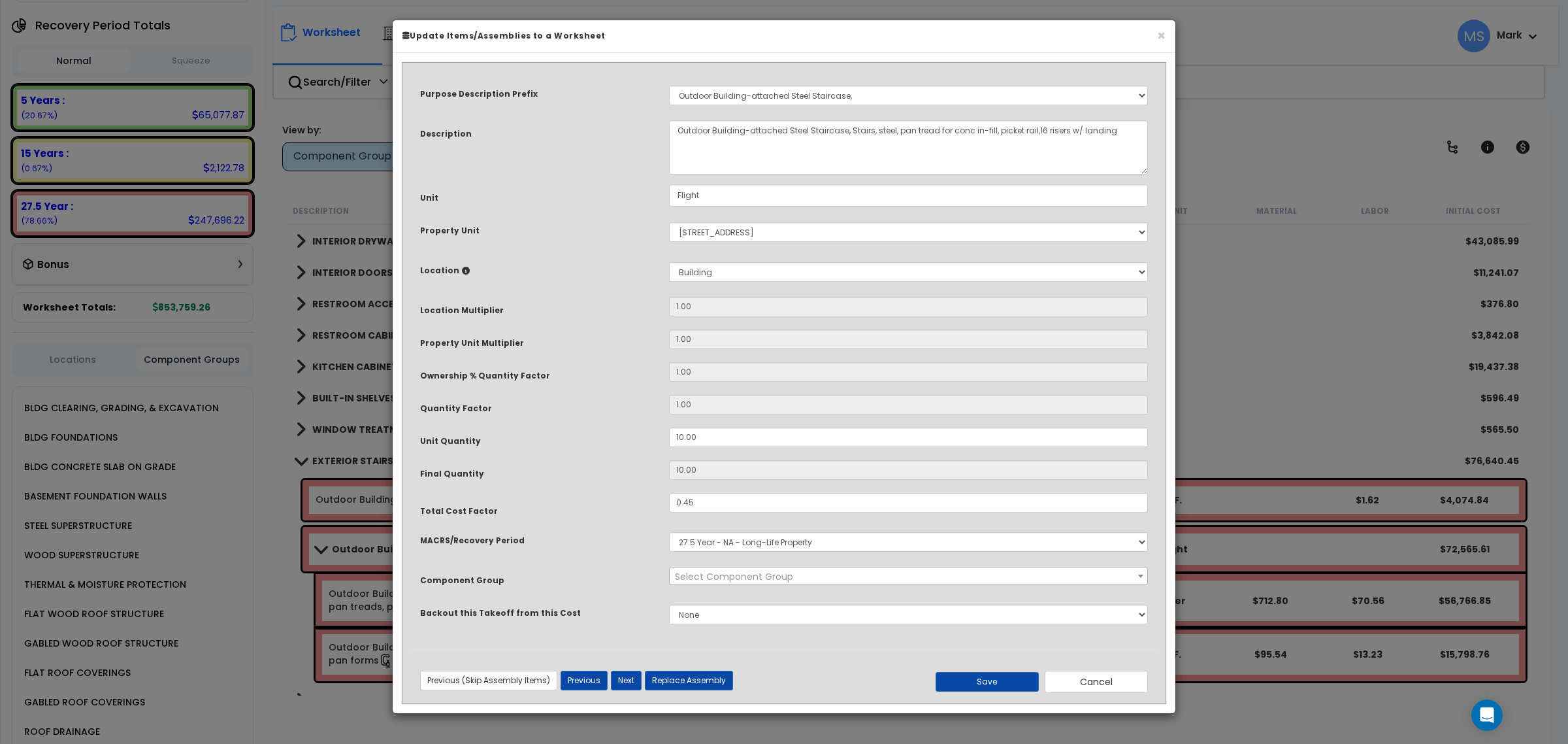
select select "45930"
click at [714, 439] on input "10.00" at bounding box center [909, 437] width 479 height 19
type input "5"
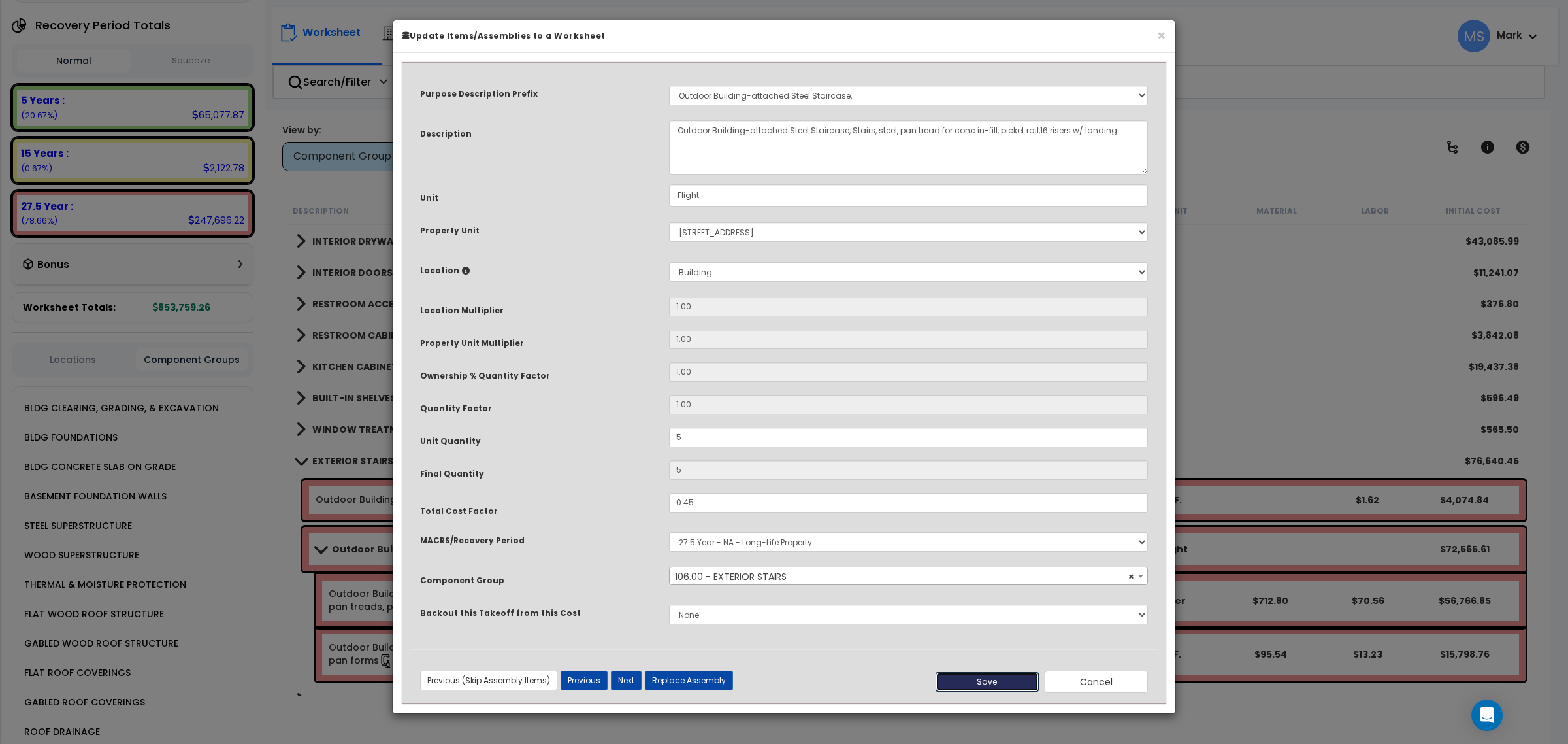
click at [977, 683] on button "Save" at bounding box center [987, 681] width 103 height 19
type input "5.00"
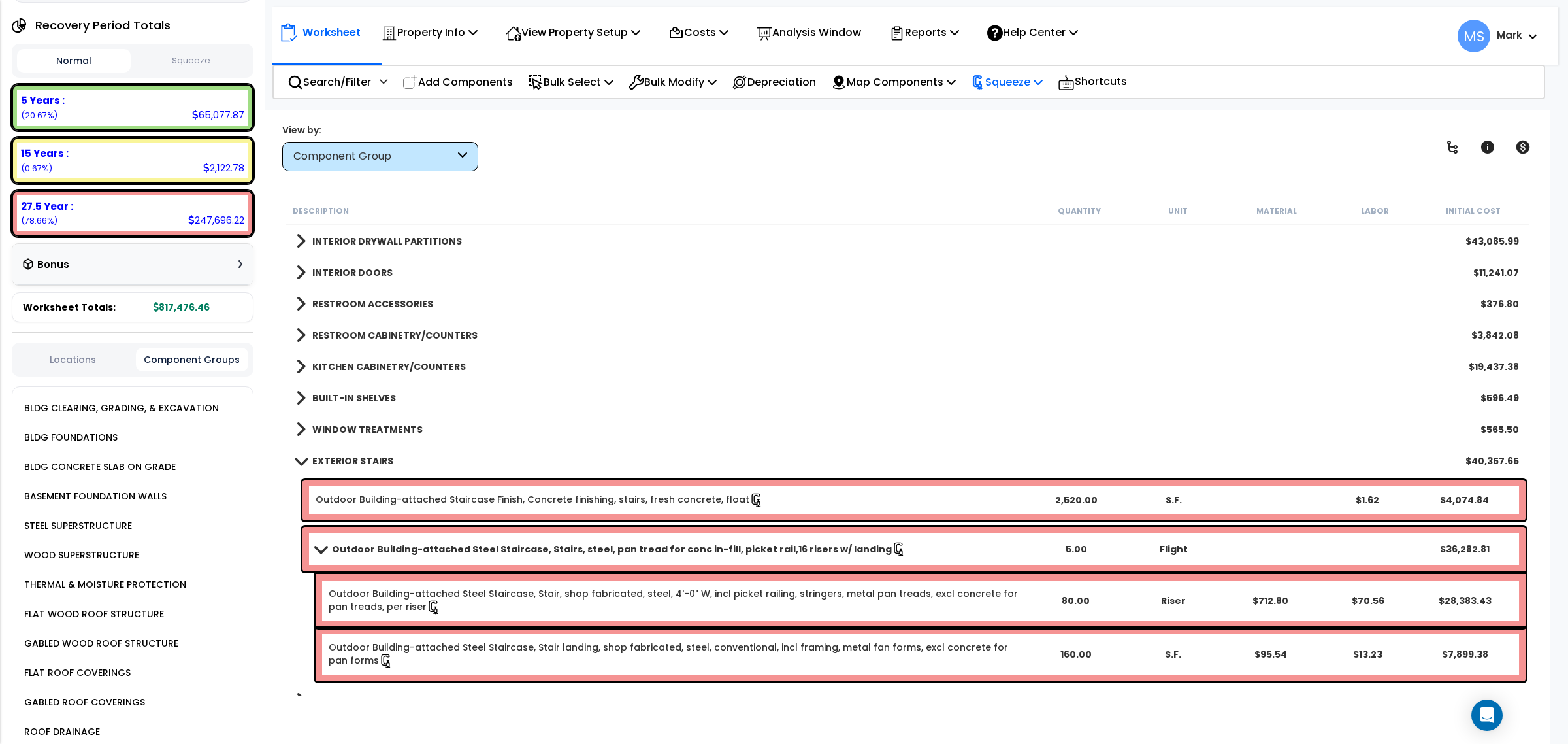
drag, startPoint x: 1026, startPoint y: 92, endPoint x: 1023, endPoint y: 100, distance: 8.5
click at [1026, 93] on div "Squeeze" at bounding box center [1007, 82] width 71 height 31
click at [1007, 125] on link "Re-squeeze" at bounding box center [1028, 112] width 129 height 30
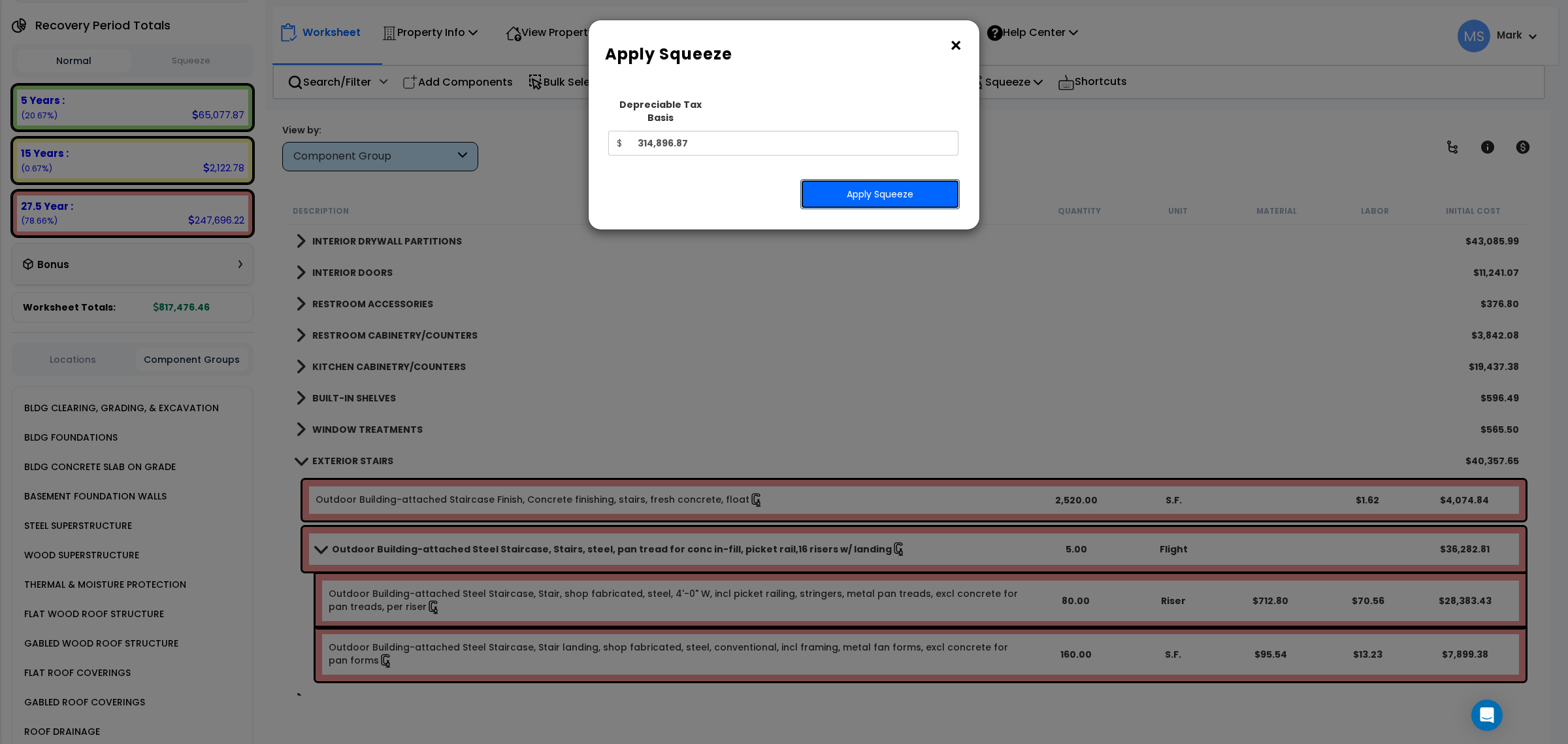
click at [894, 187] on button "Apply Squeeze" at bounding box center [880, 194] width 159 height 30
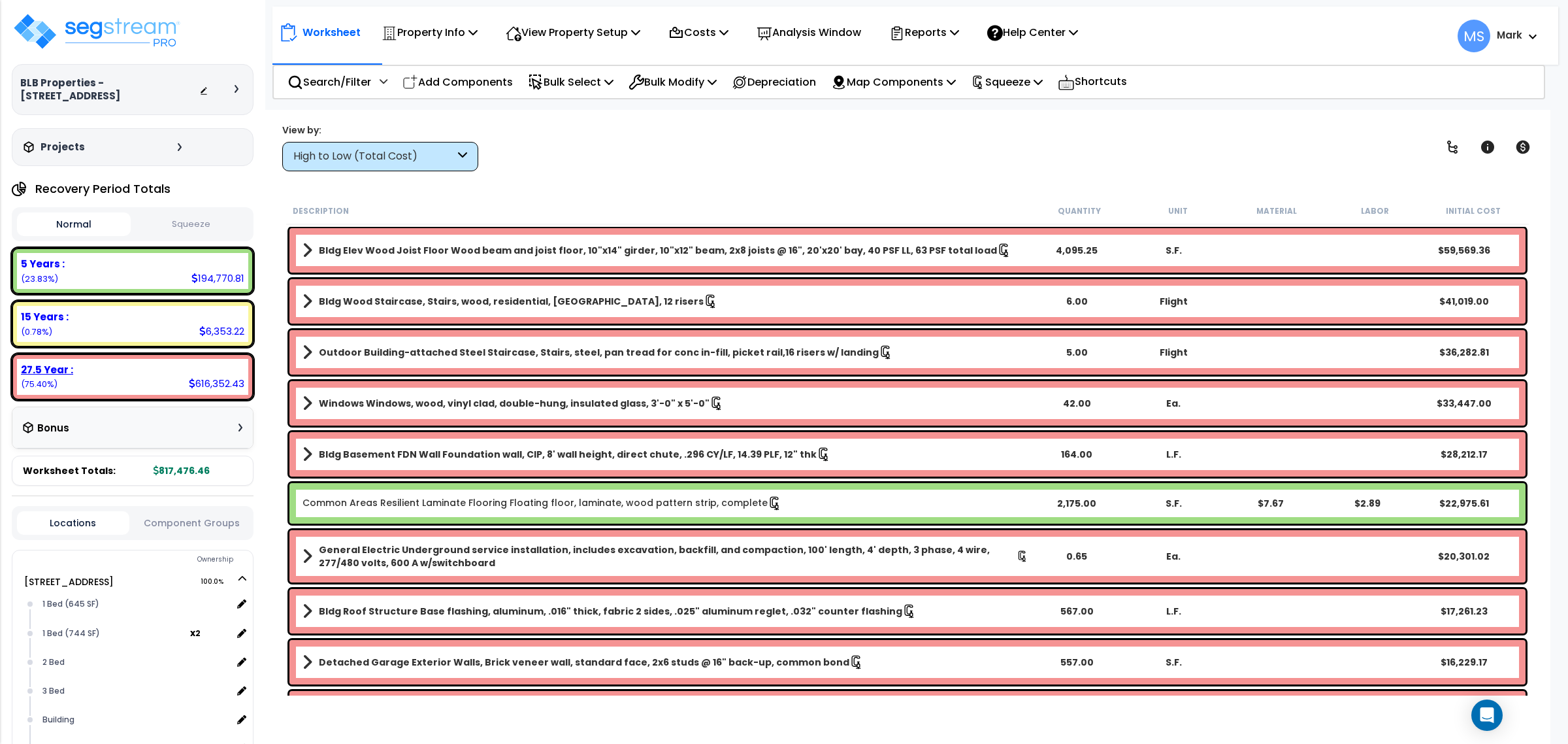
click at [128, 383] on div "27.5 Year : 616,352.43 (75.40%)" at bounding box center [133, 376] width 231 height 36
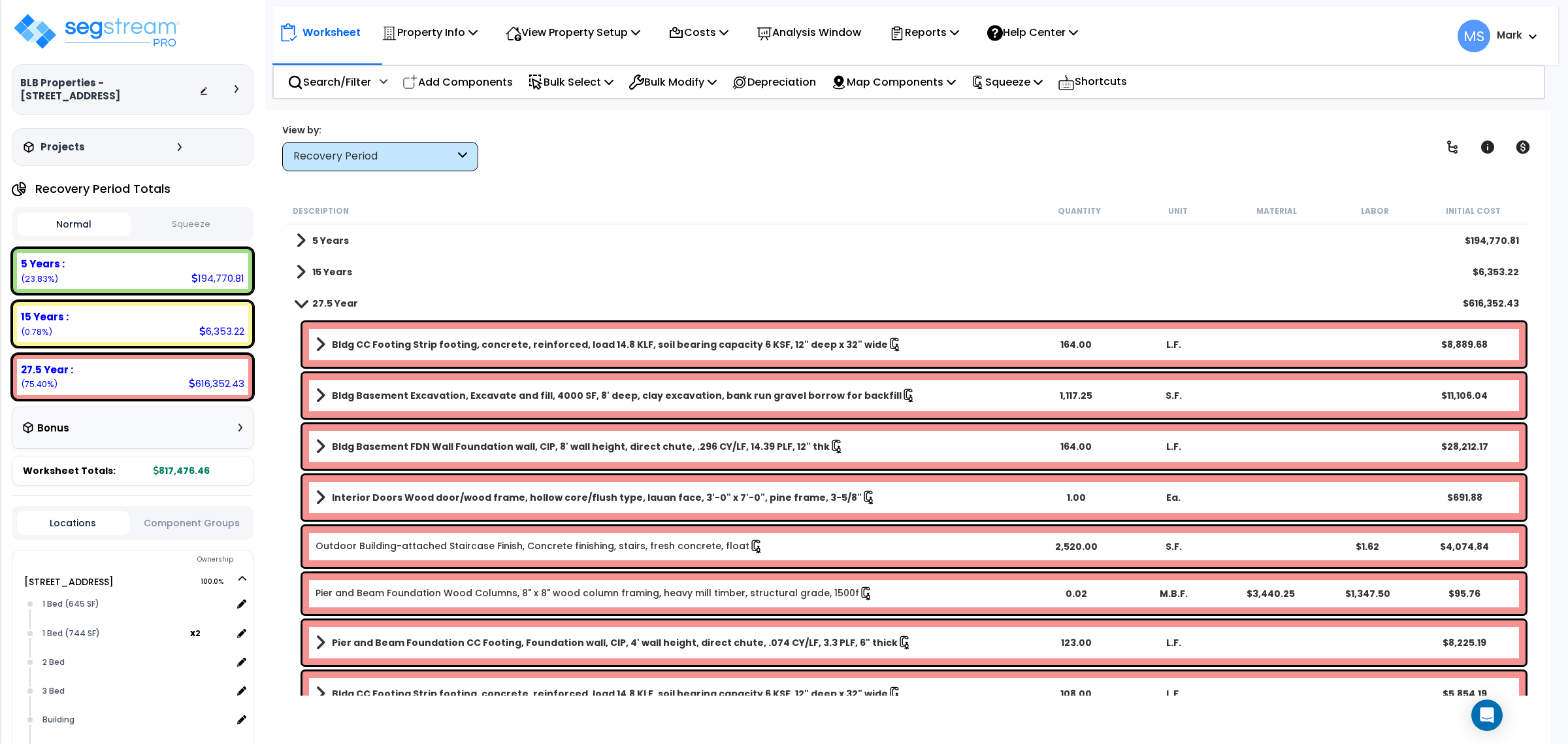
click at [229, 523] on button "Component Groups" at bounding box center [192, 523] width 112 height 14
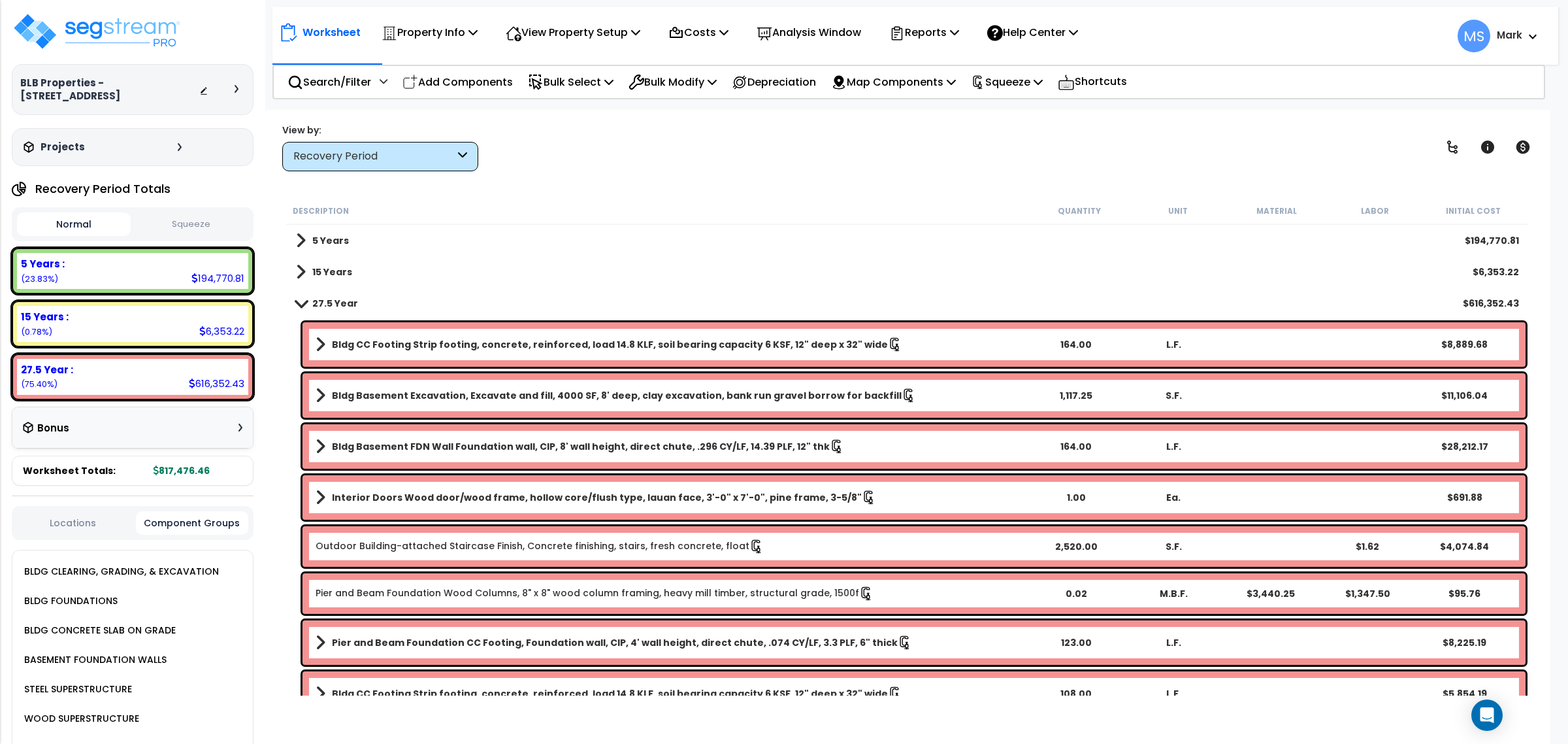
click at [180, 567] on div "BLDG CLEARING, GRADING, & EXCAVATION" at bounding box center [120, 571] width 198 height 16
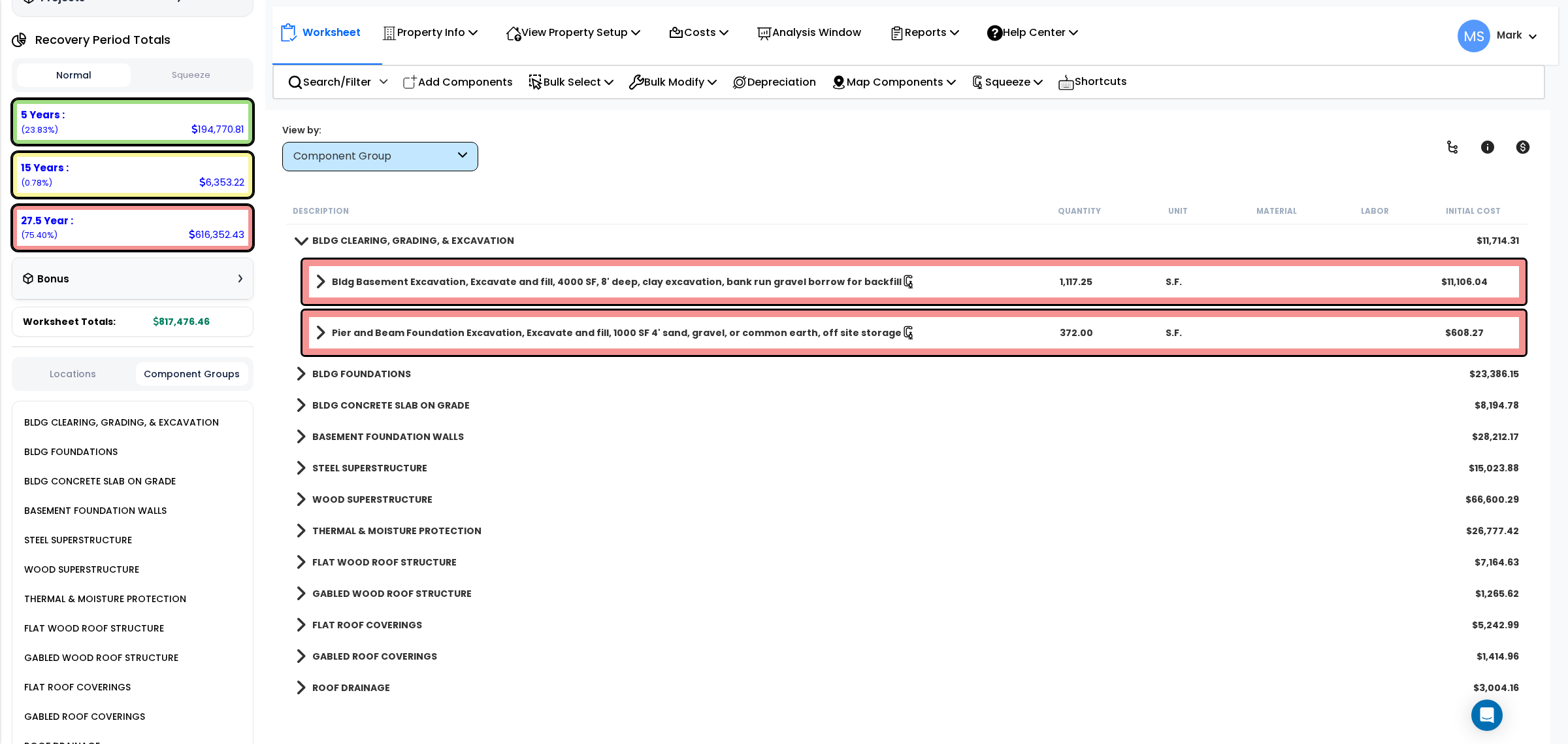
scroll to position [163, 0]
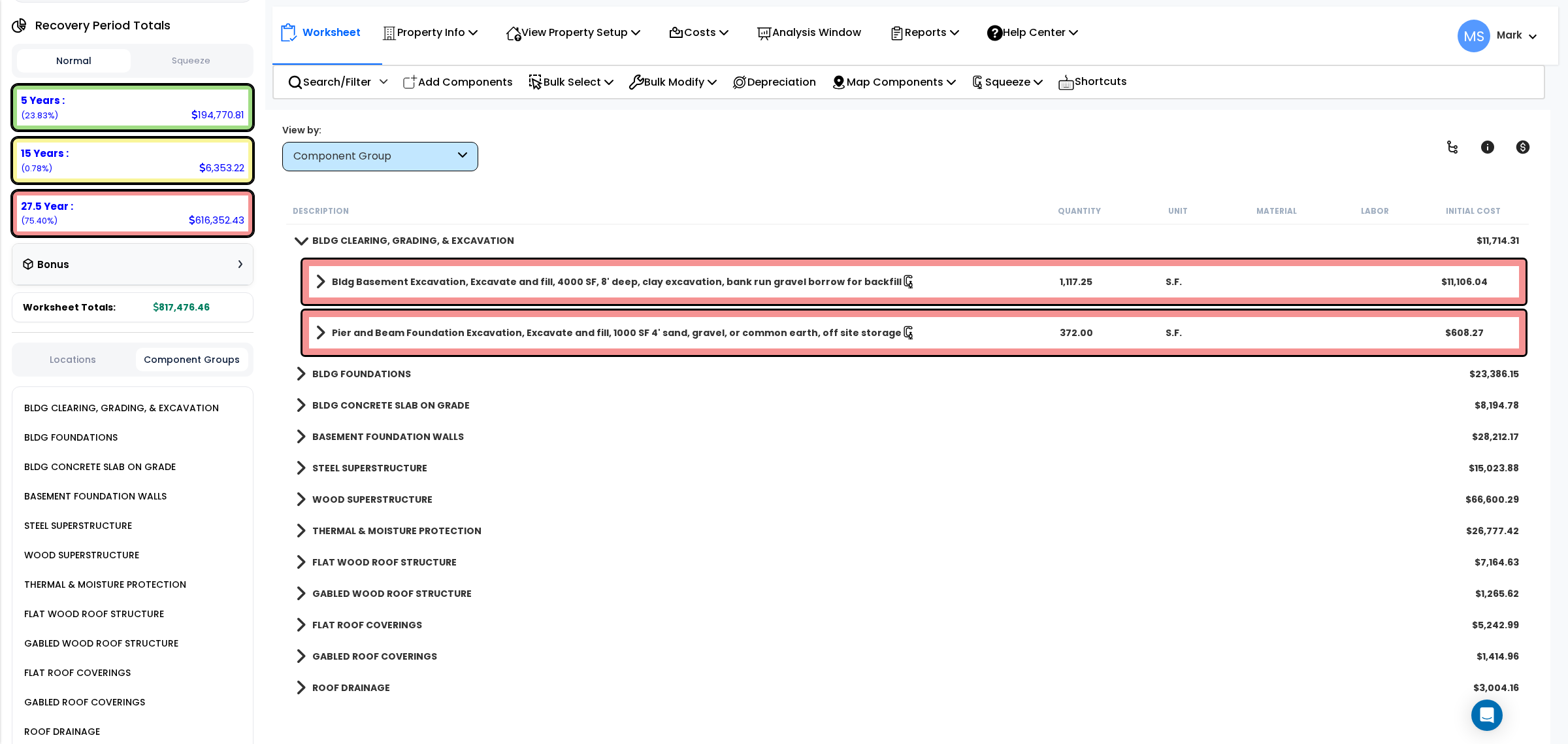
click at [92, 576] on div "THERMAL & MOISTURE PROTECTION" at bounding box center [104, 584] width 165 height 16
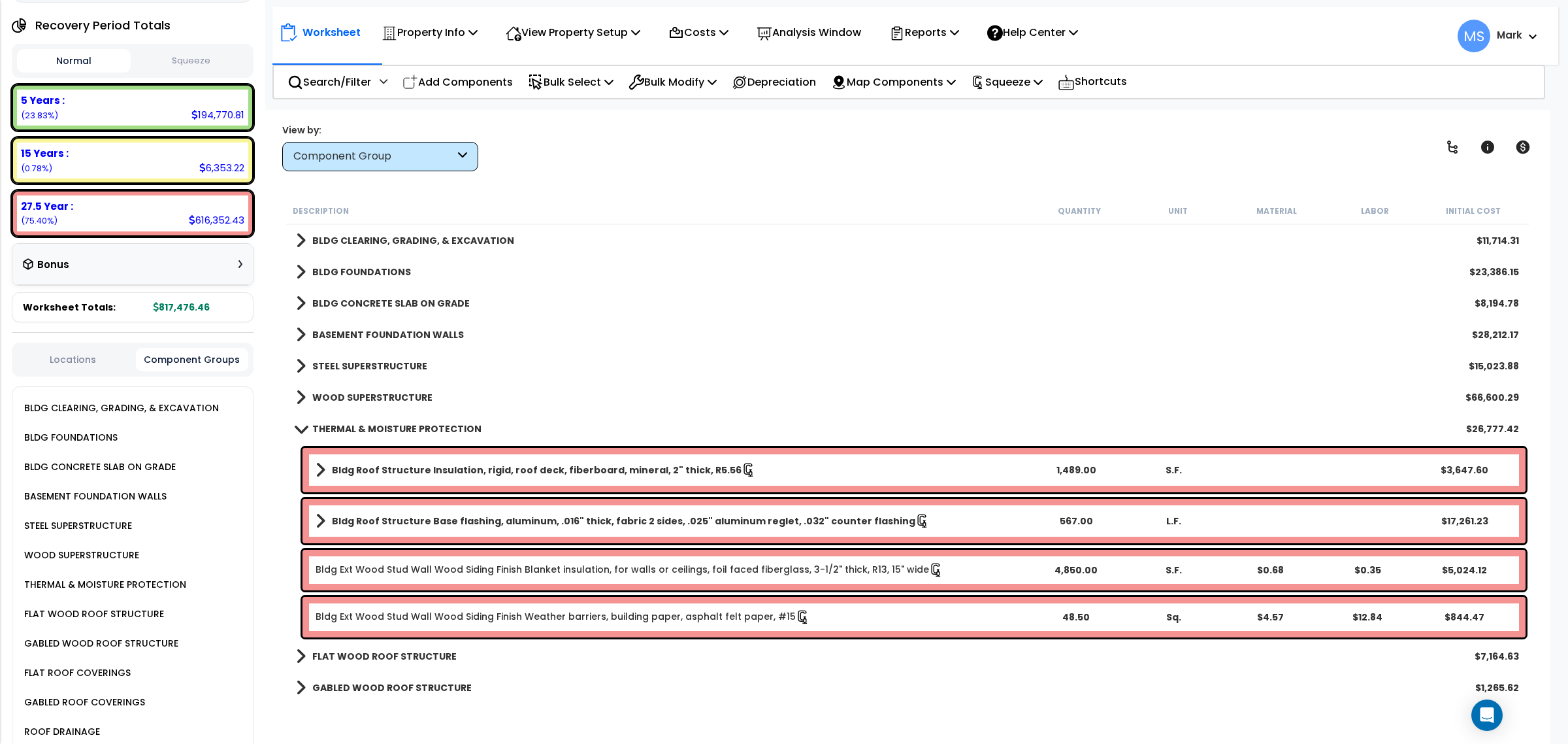
click at [566, 621] on link "Bldg Ext Wood Stud Wall Wood Siding Finish Weather barriers, building paper, as…" at bounding box center [563, 617] width 495 height 14
click at [446, 621] on link "Bldg Ext Wood Stud Wall Wood Siding Finish Weather barriers, building paper, as…" at bounding box center [563, 617] width 495 height 14
click at [447, 622] on link "Bldg Ext Wood Stud Wall Wood Siding Finish Weather barriers, building paper, as…" at bounding box center [563, 617] width 495 height 14
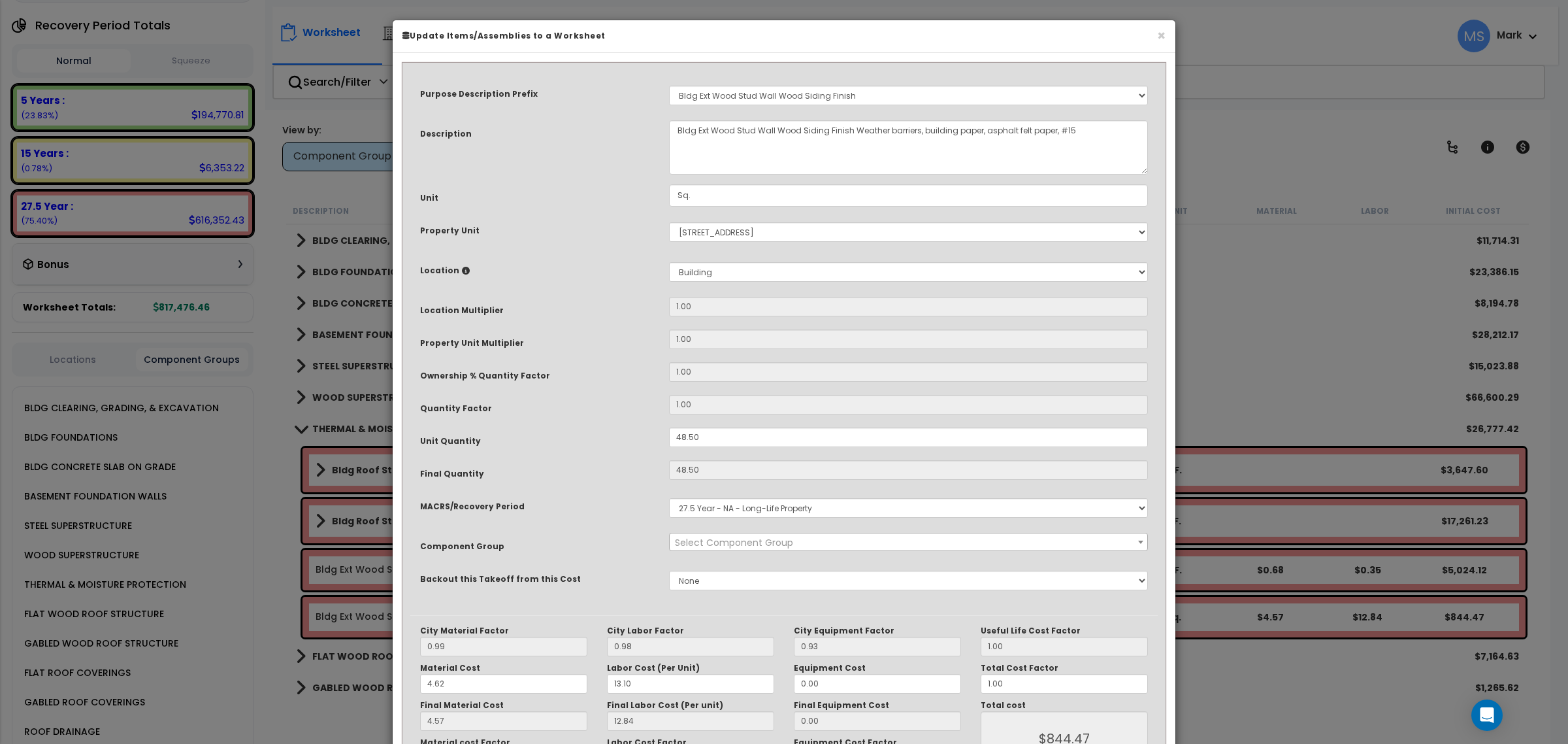
select select "46248"
click at [1158, 30] on button "×" at bounding box center [1161, 35] width 9 height 14
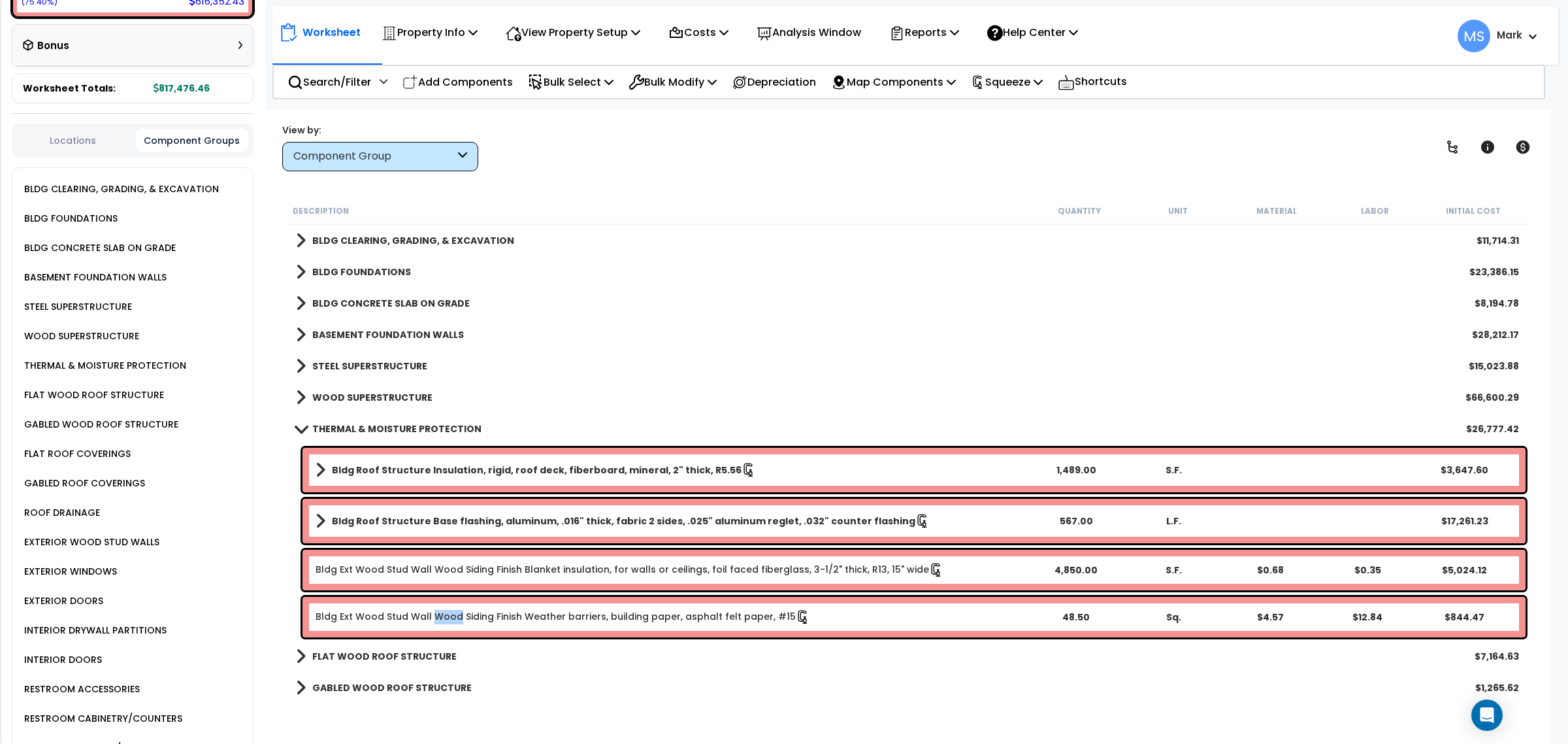
scroll to position [490, 0]
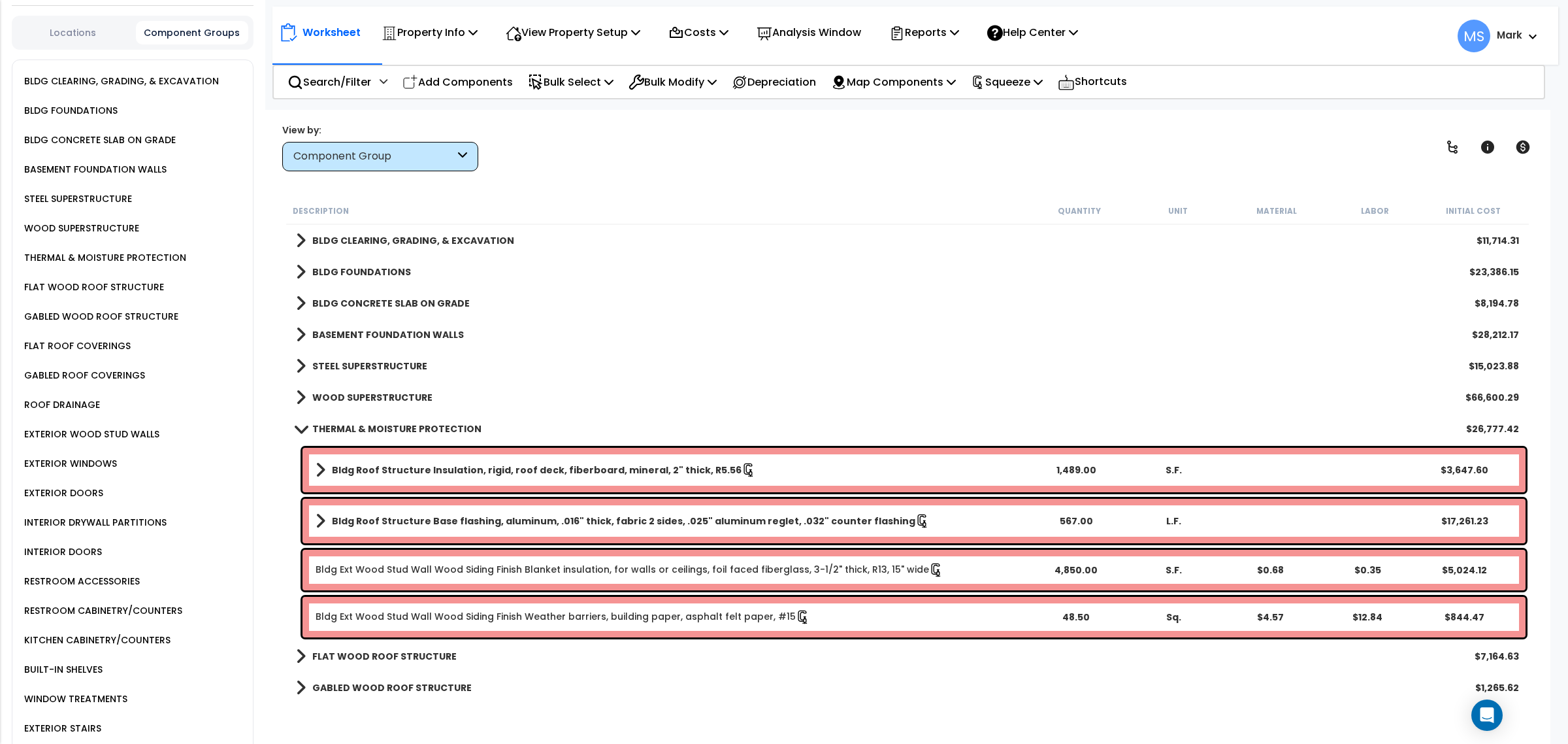
click at [92, 632] on div "KITCHEN CABINETRY/COUNTERS" at bounding box center [96, 640] width 149 height 16
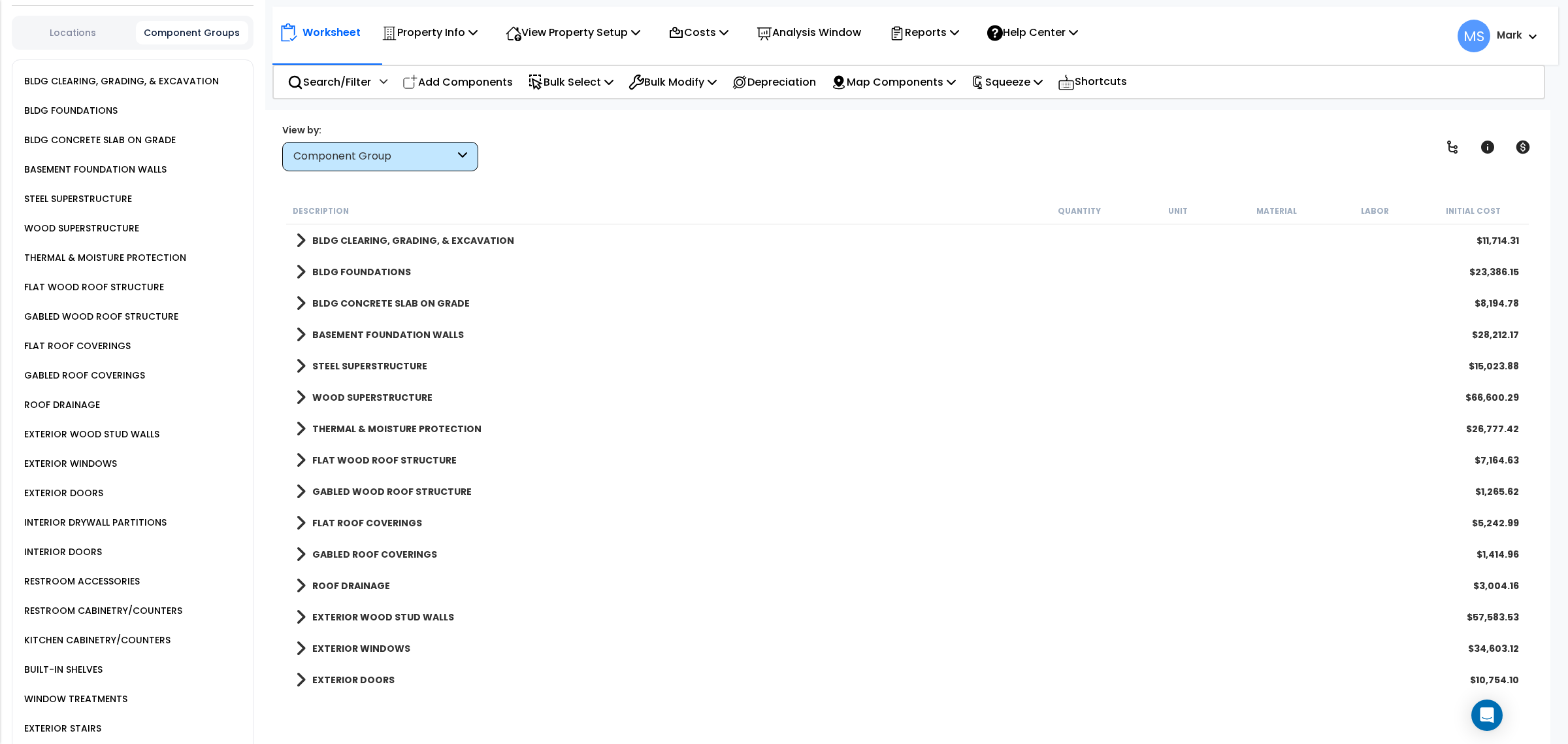
click at [92, 632] on div "KITCHEN CABINETRY/COUNTERS" at bounding box center [96, 640] width 149 height 16
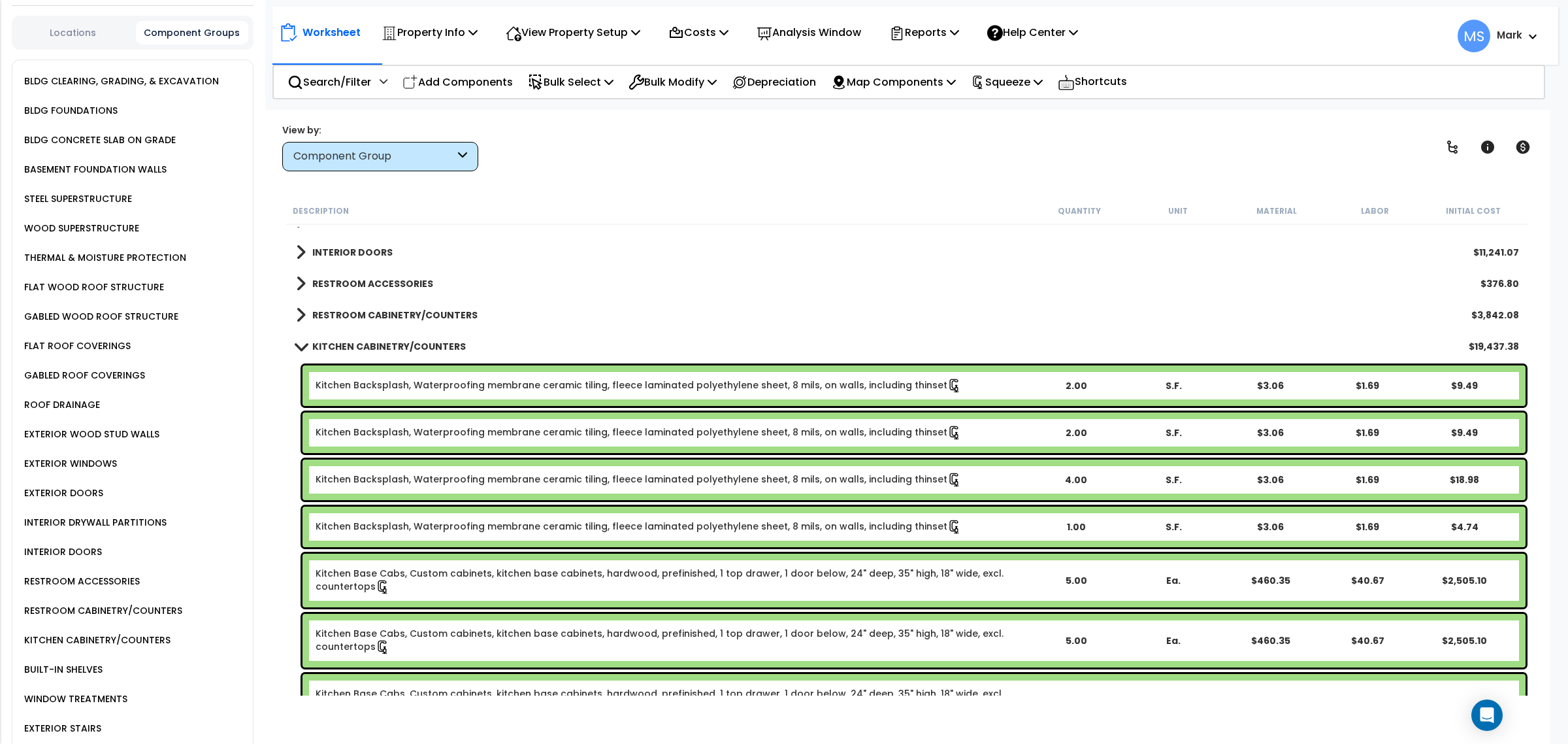
click at [527, 390] on link "Kitchen Backsplash, Waterproofing membrane ceramic tiling, fleece laminated pol…" at bounding box center [639, 386] width 646 height 14
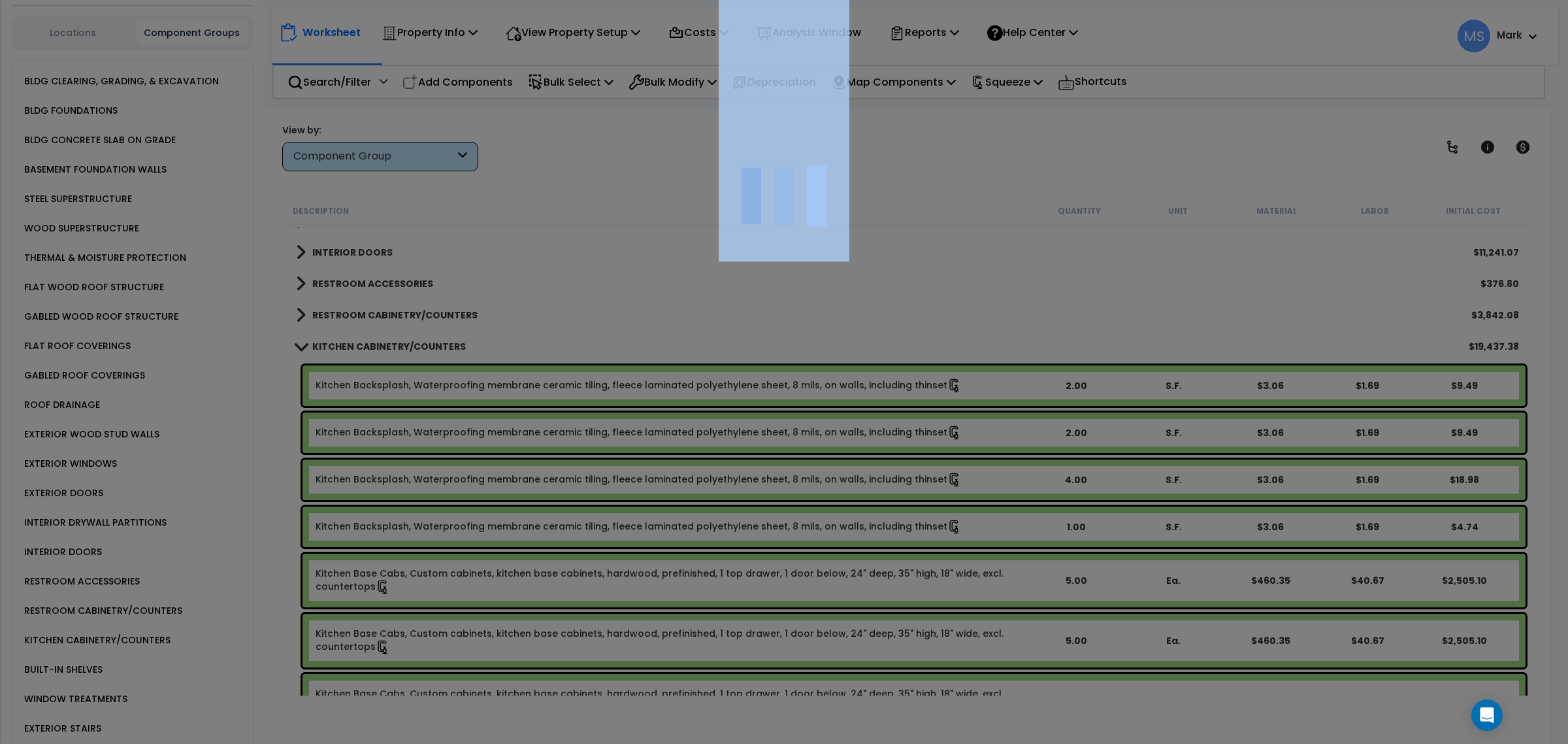
click at [527, 390] on div at bounding box center [784, 372] width 1568 height 744
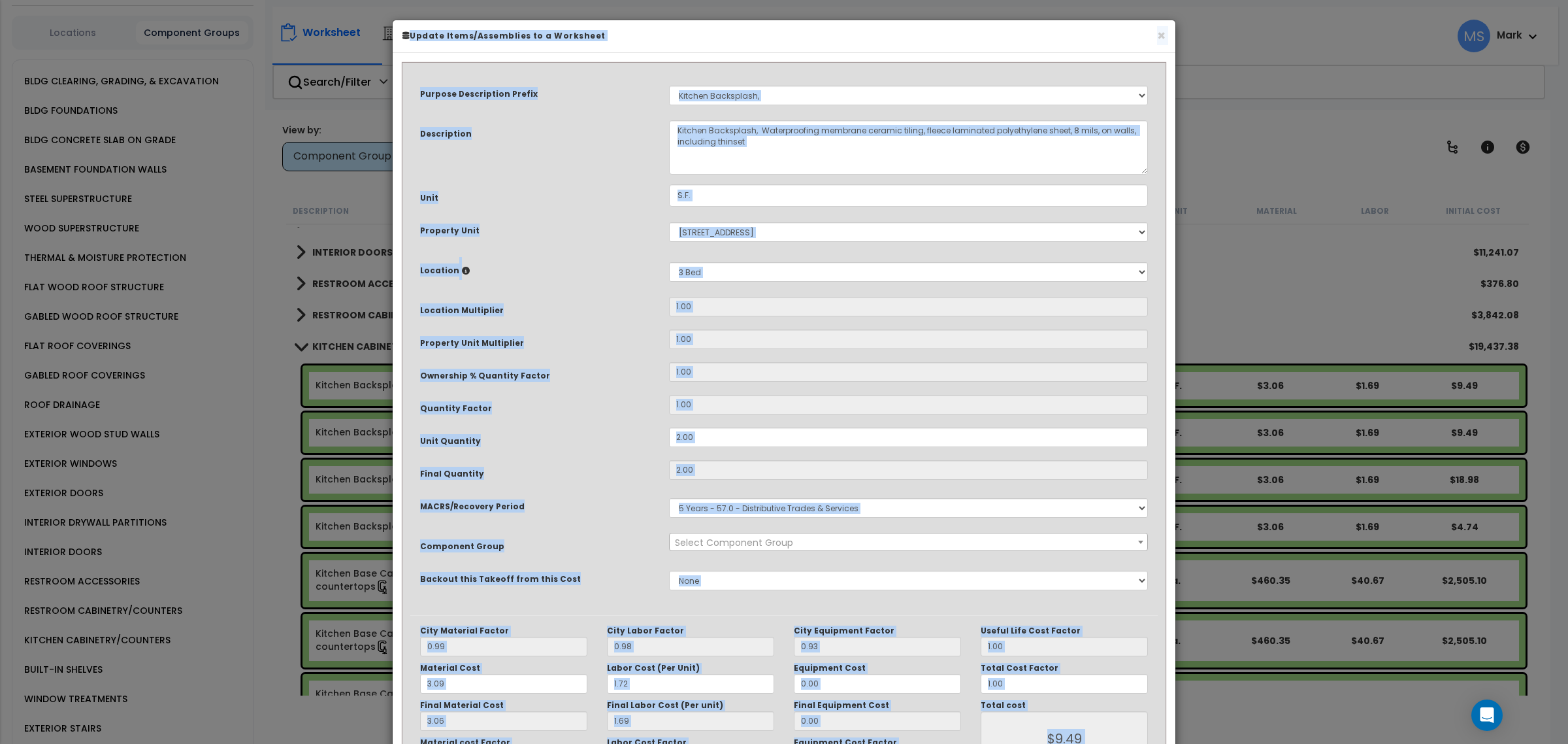
select select "45909"
click at [639, 563] on div "Purpose Description Prefix Select A/V System A/V System A/V System Equipment A/…" at bounding box center [784, 342] width 747 height 544
click at [1162, 40] on button "×" at bounding box center [1161, 35] width 9 height 14
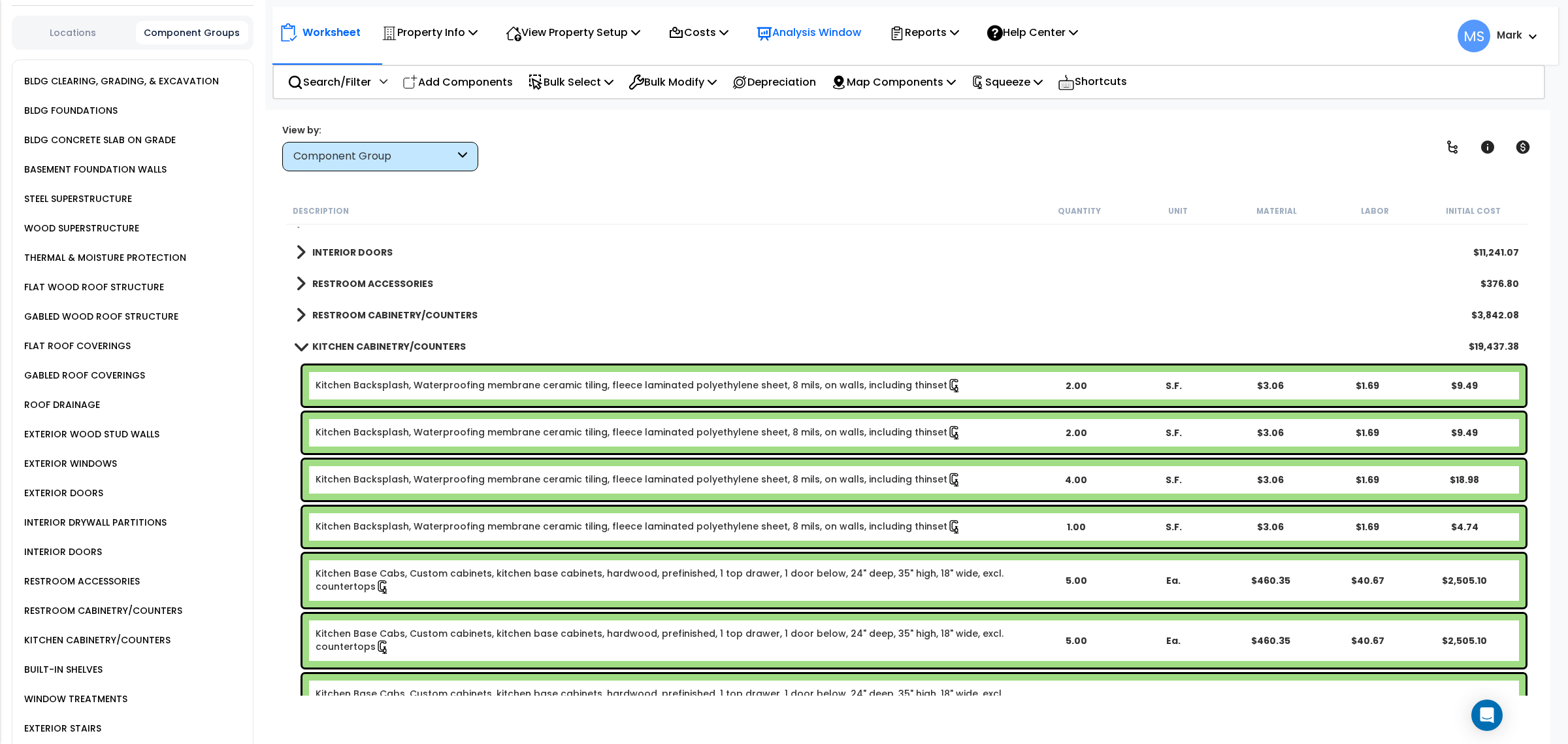
click at [861, 25] on p "Analysis Window" at bounding box center [809, 32] width 104 height 18
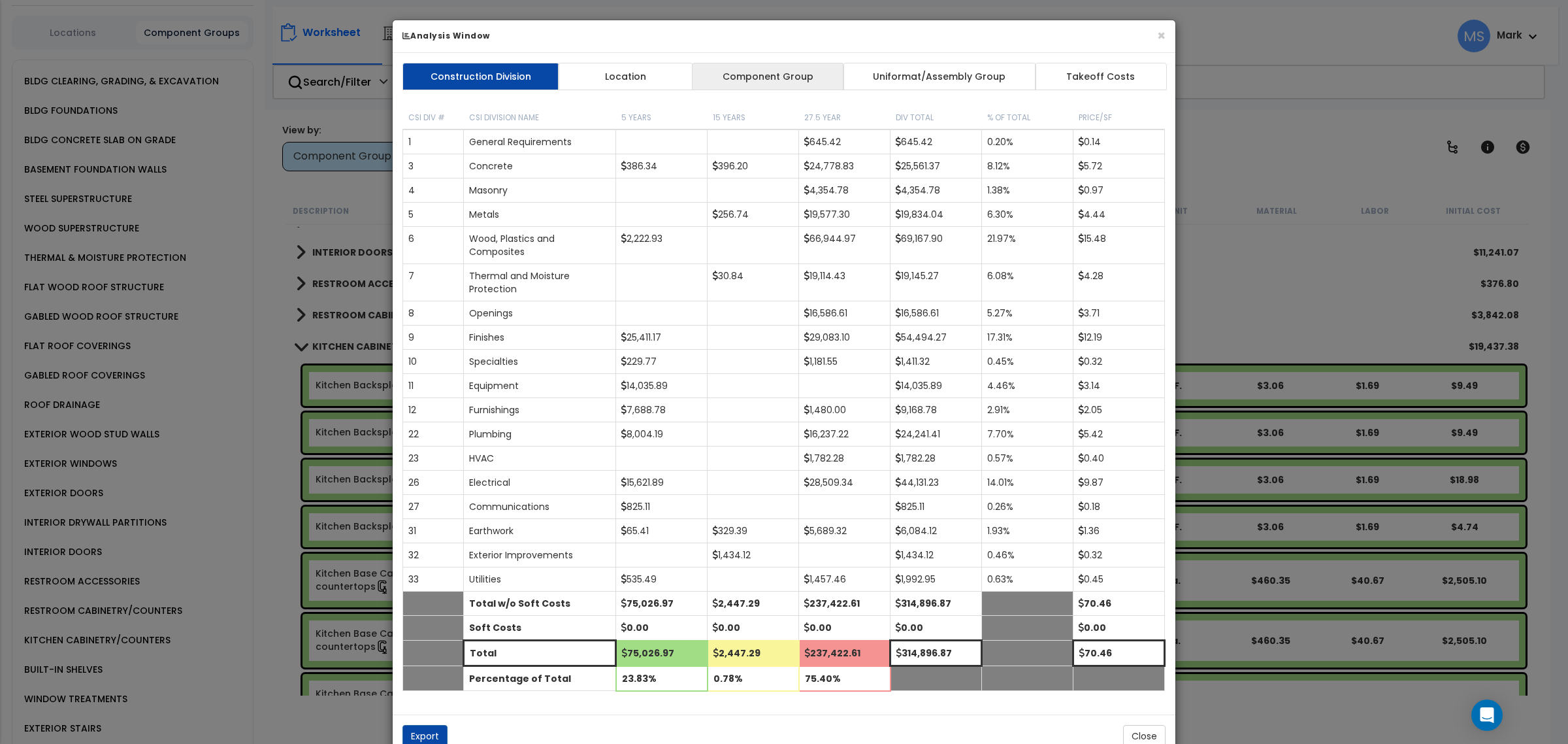
click at [782, 83] on link "Component Group" at bounding box center [767, 76] width 152 height 27
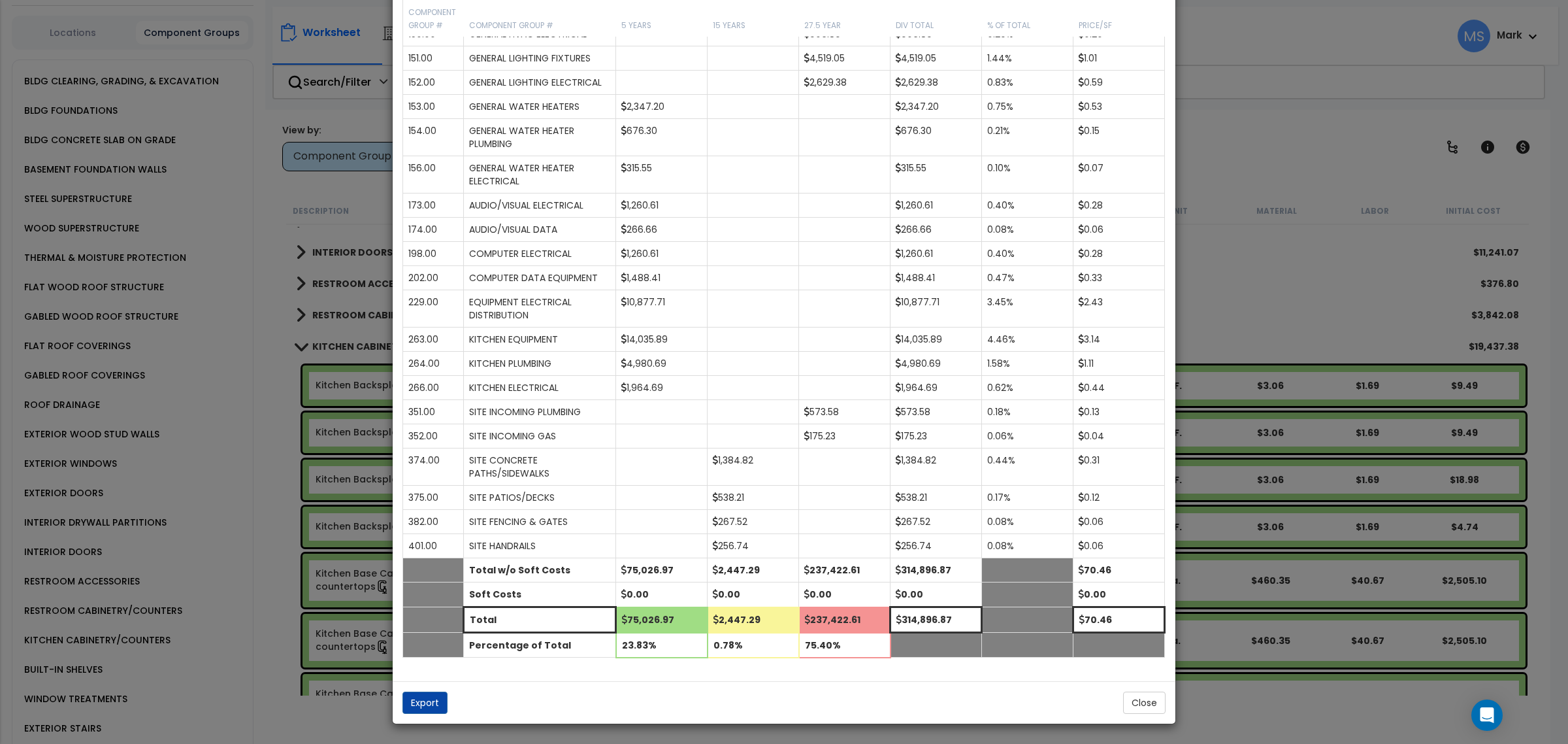
scroll to position [1024, 0]
click at [1143, 703] on button "Close" at bounding box center [1144, 702] width 43 height 22
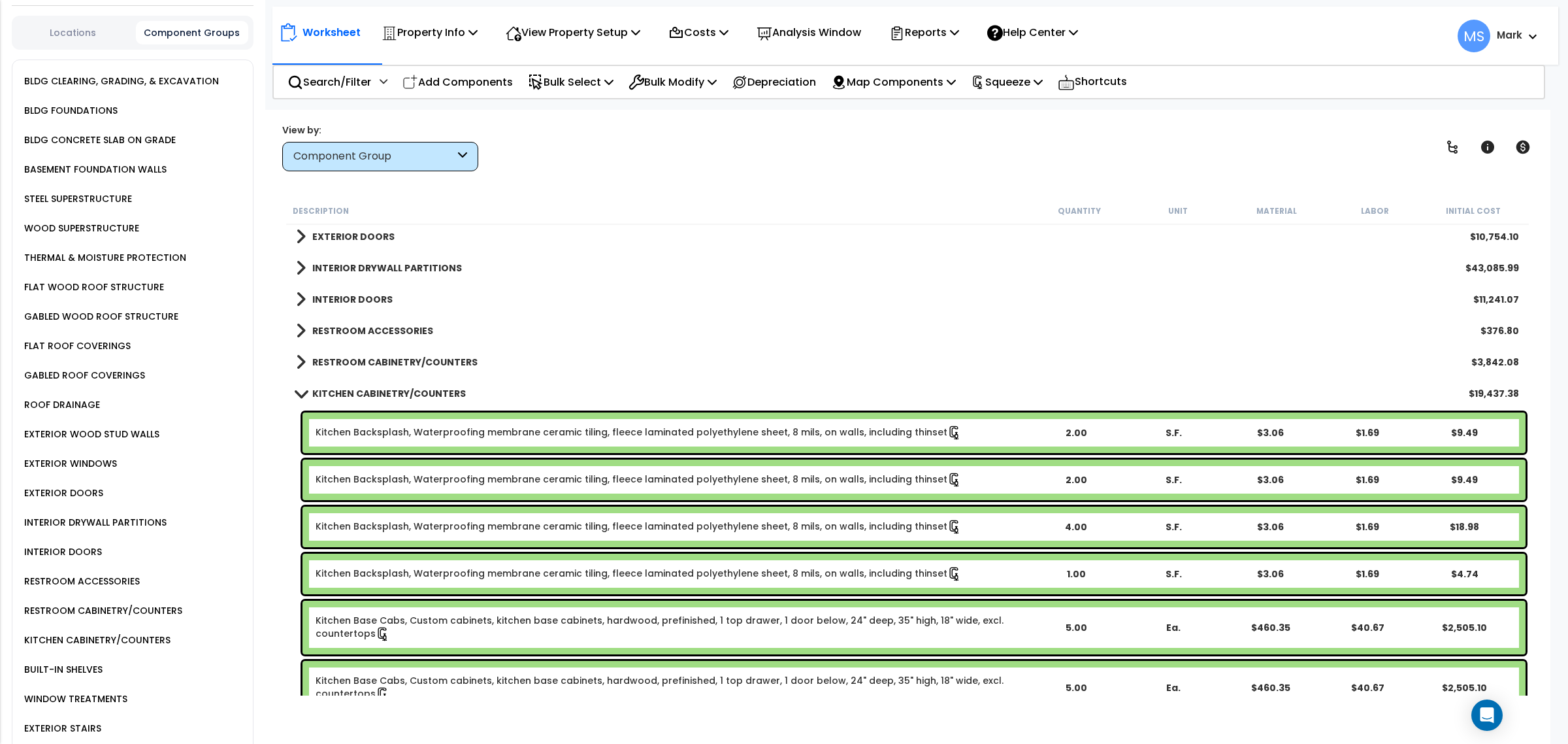
scroll to position [408, 0]
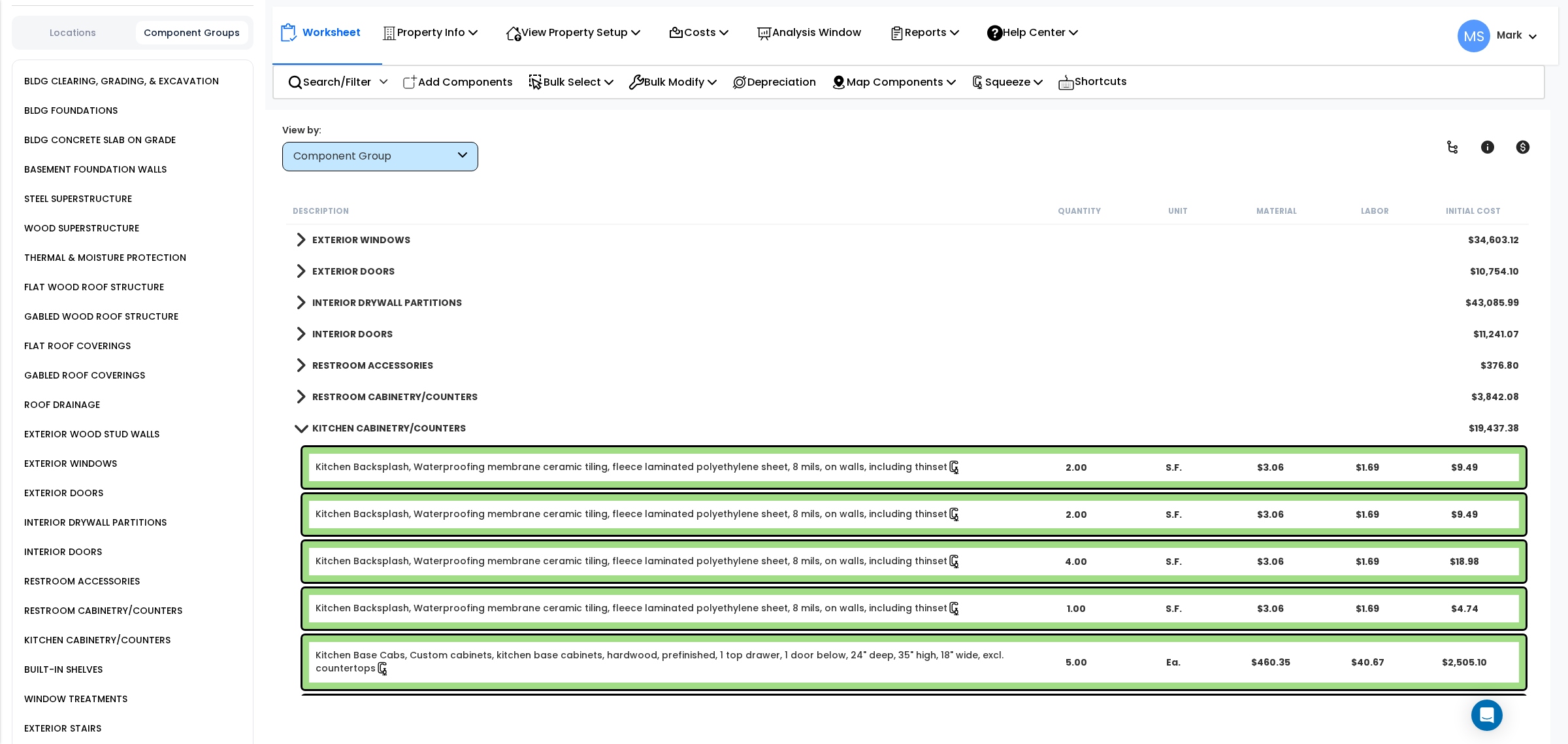
click at [376, 471] on link "Kitchen Backsplash, Waterproofing membrane ceramic tiling, fleece laminated pol…" at bounding box center [639, 468] width 646 height 14
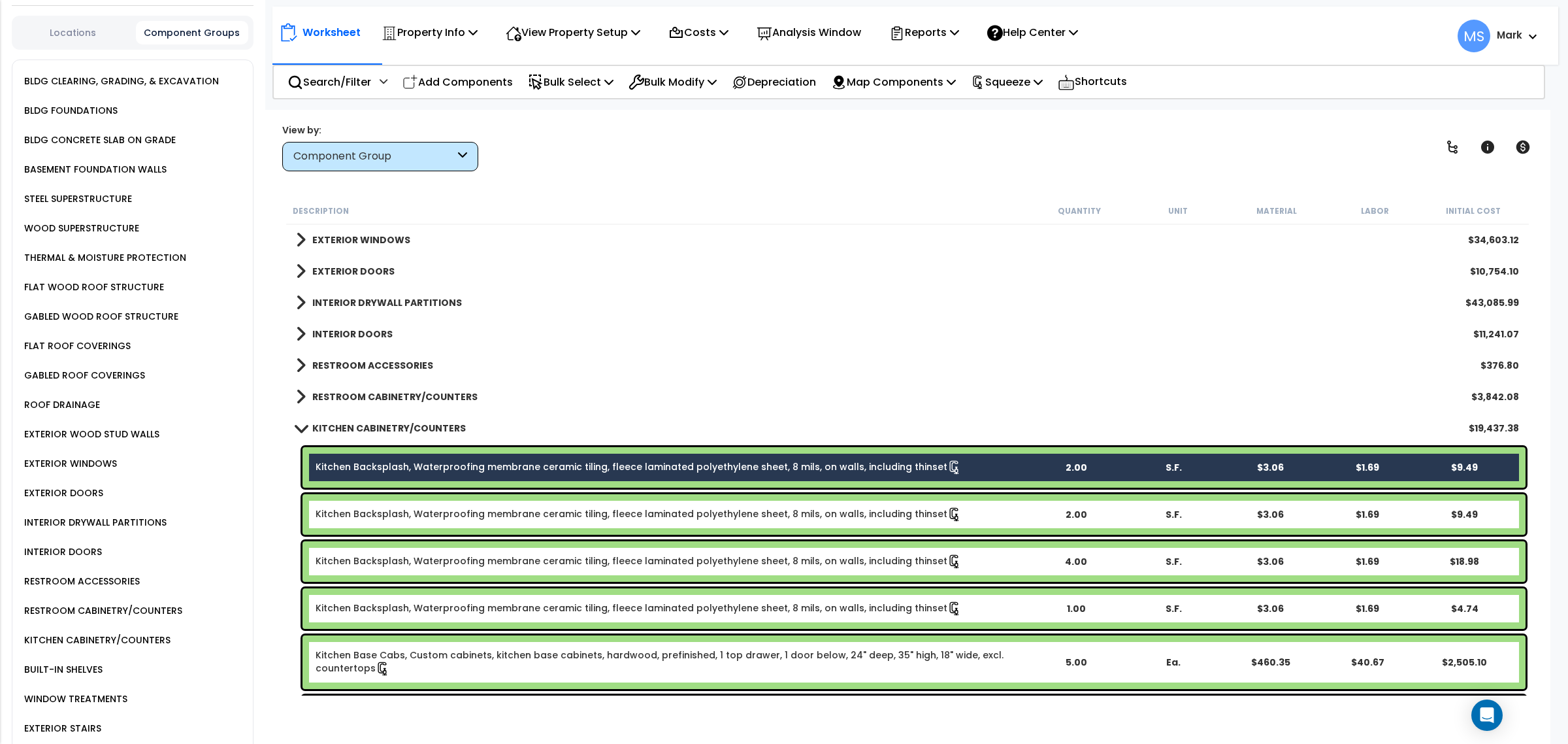
click at [399, 523] on div "Kitchen Backsplash, Waterproofing membrane ceramic tiling, fleece laminated pol…" at bounding box center [914, 514] width 1223 height 40
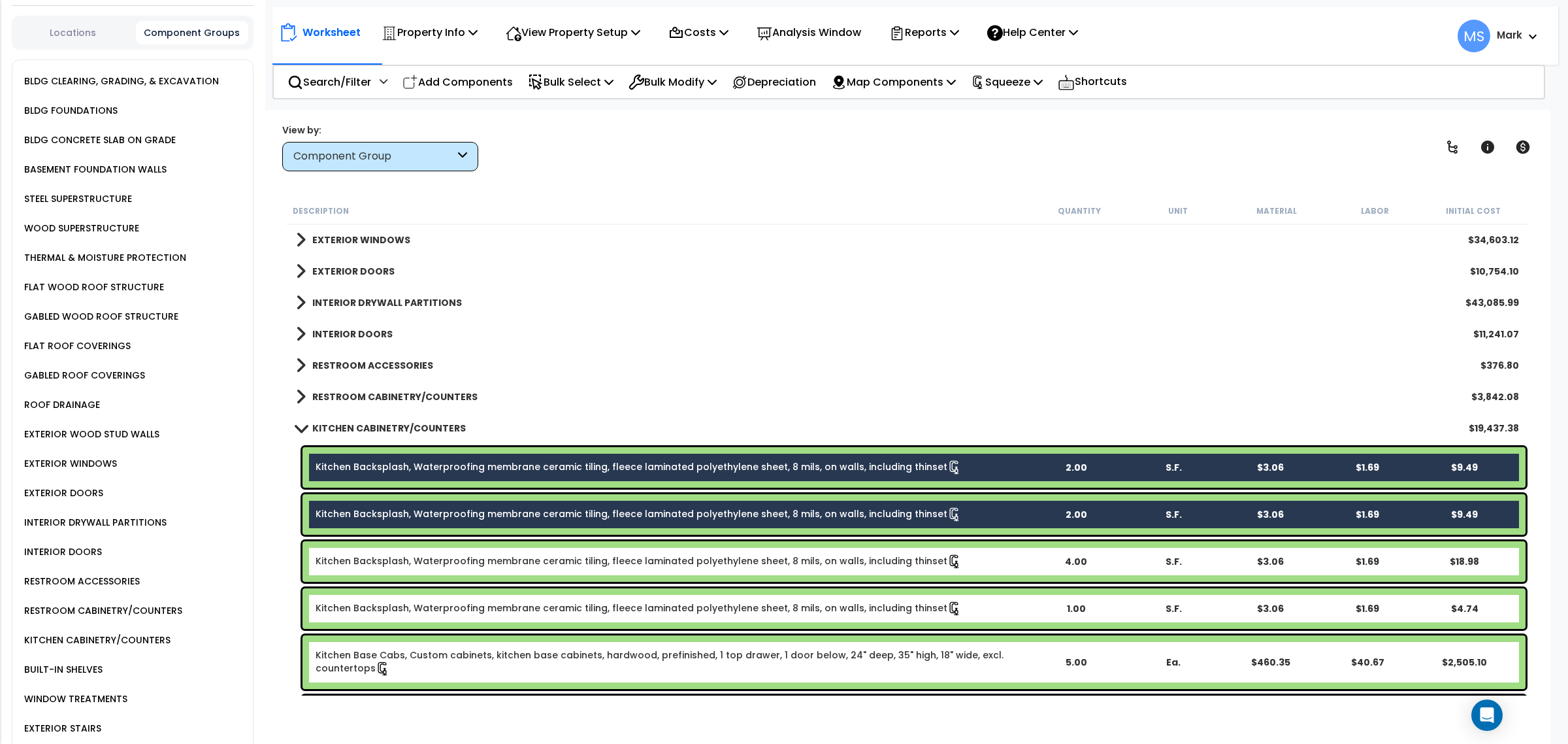
click at [396, 551] on div "Kitchen Backsplash, Waterproofing membrane ceramic tiling, fleece laminated pol…" at bounding box center [914, 561] width 1223 height 40
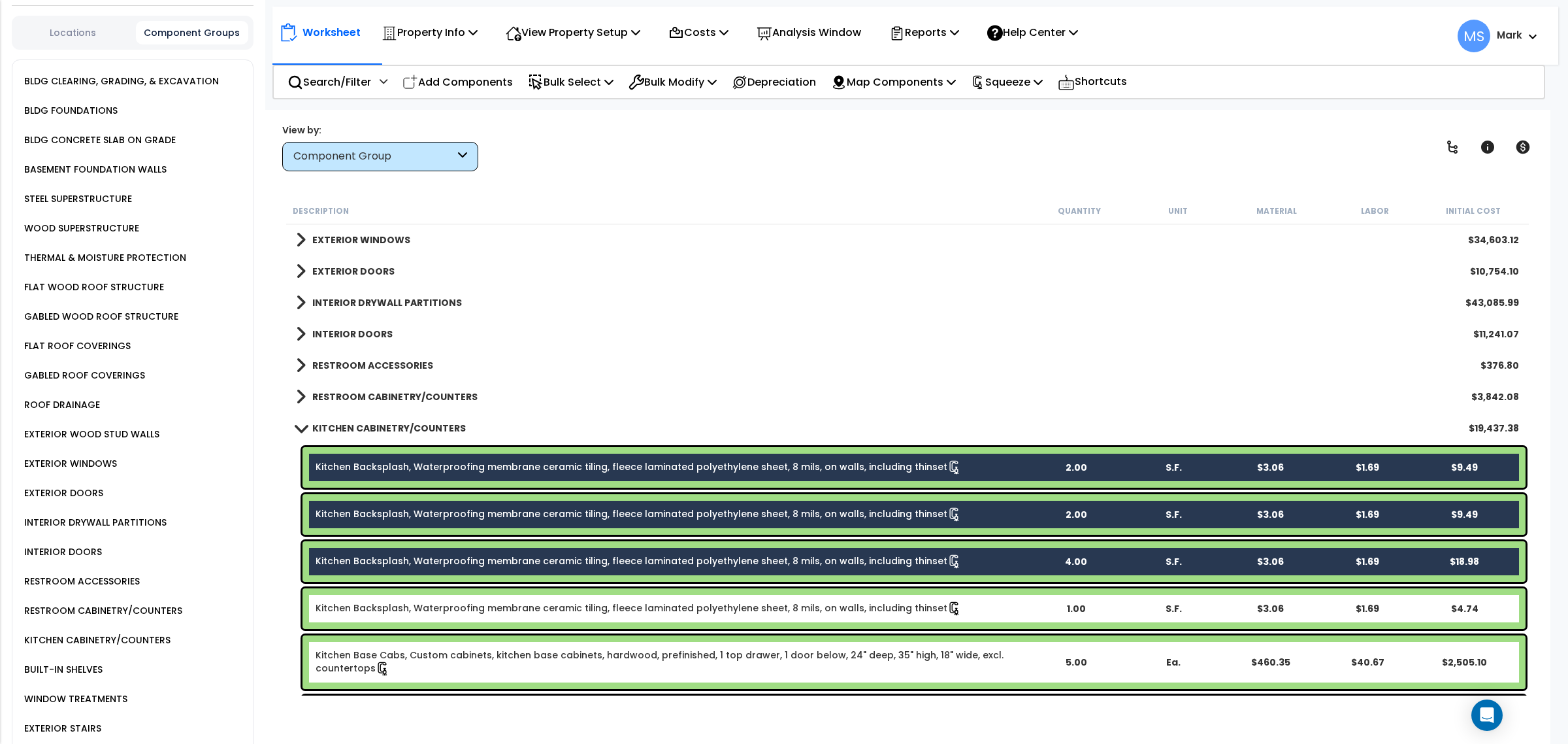
click at [393, 616] on div "Kitchen Backsplash, Waterproofing membrane ceramic tiling, fleece laminated pol…" at bounding box center [914, 608] width 1223 height 40
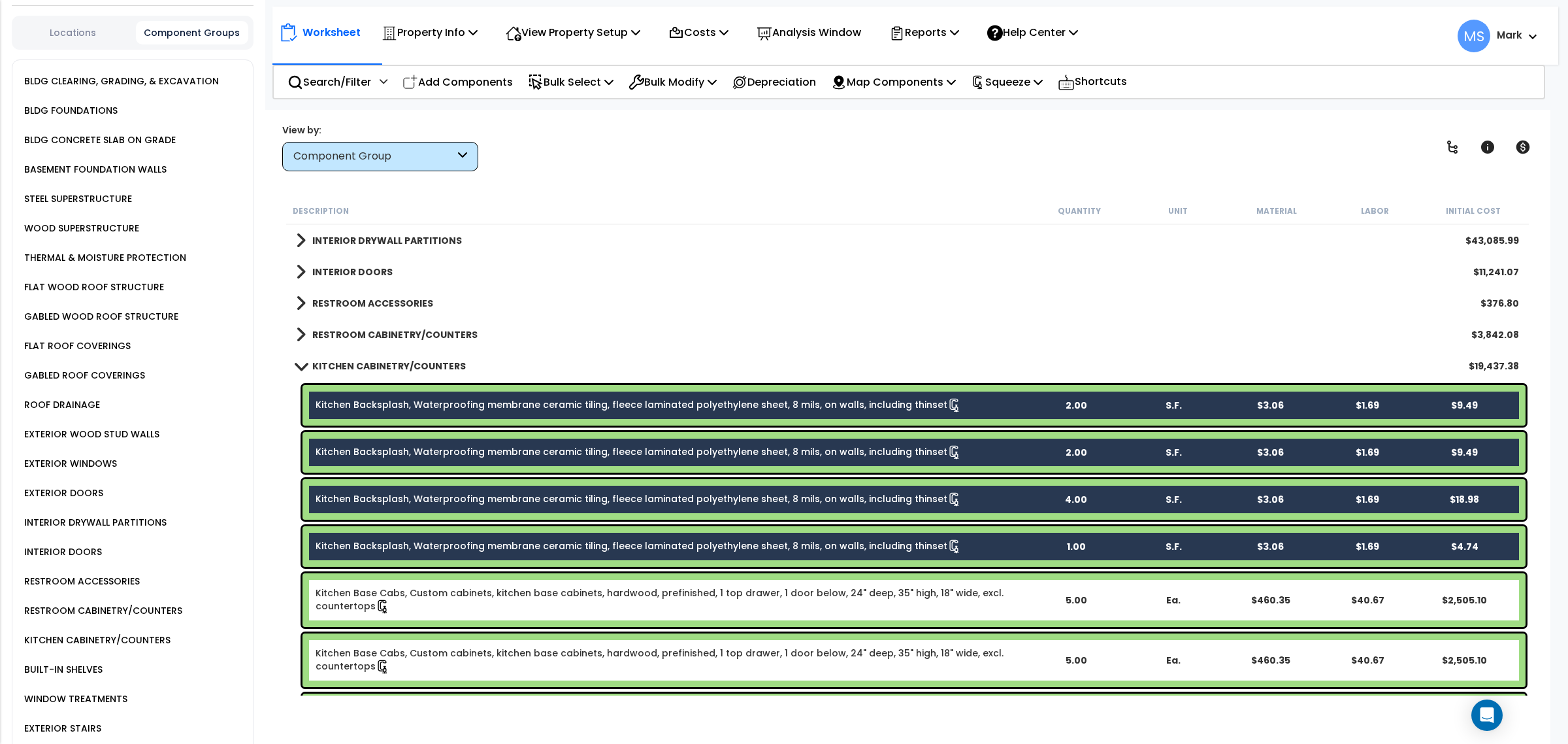
scroll to position [572, 0]
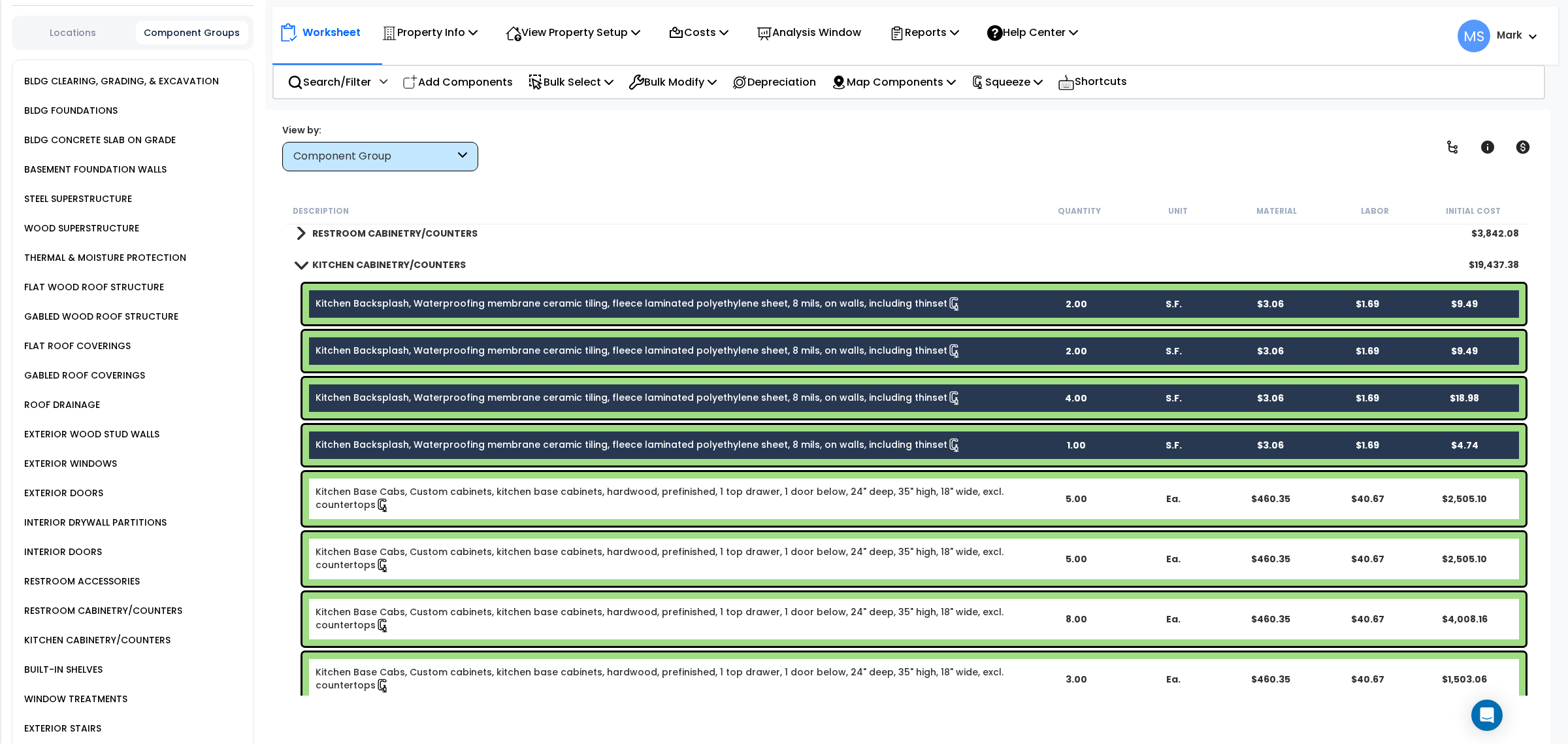
click at [324, 476] on div "Kitchen Base Cabs, Custom cabinets, kitchen base cabinets, hardwood, prefinishe…" at bounding box center [914, 498] width 1223 height 54
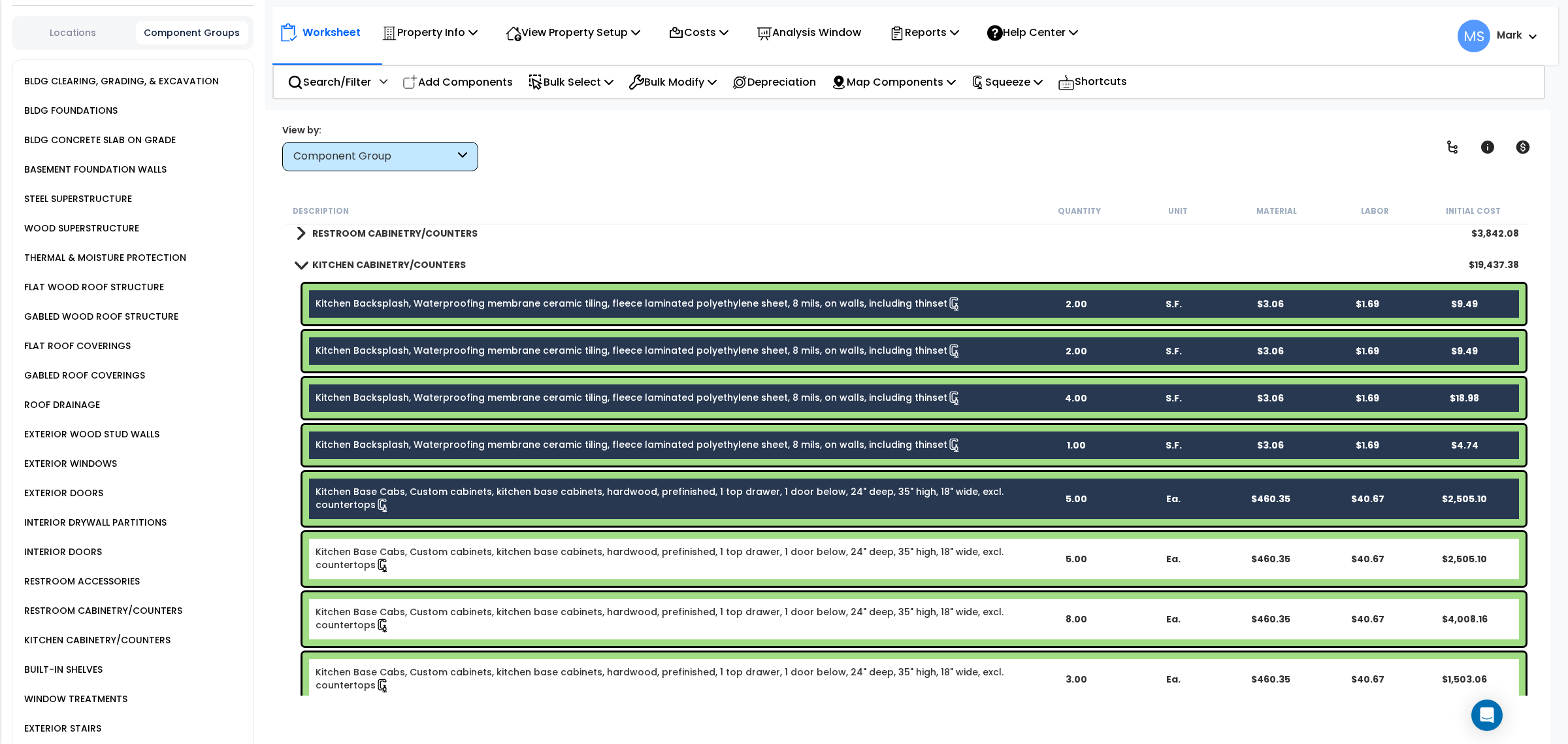
click at [352, 575] on div "Kitchen Base Cabs, Custom cabinets, kitchen base cabinets, hardwood, prefinishe…" at bounding box center [914, 558] width 1223 height 54
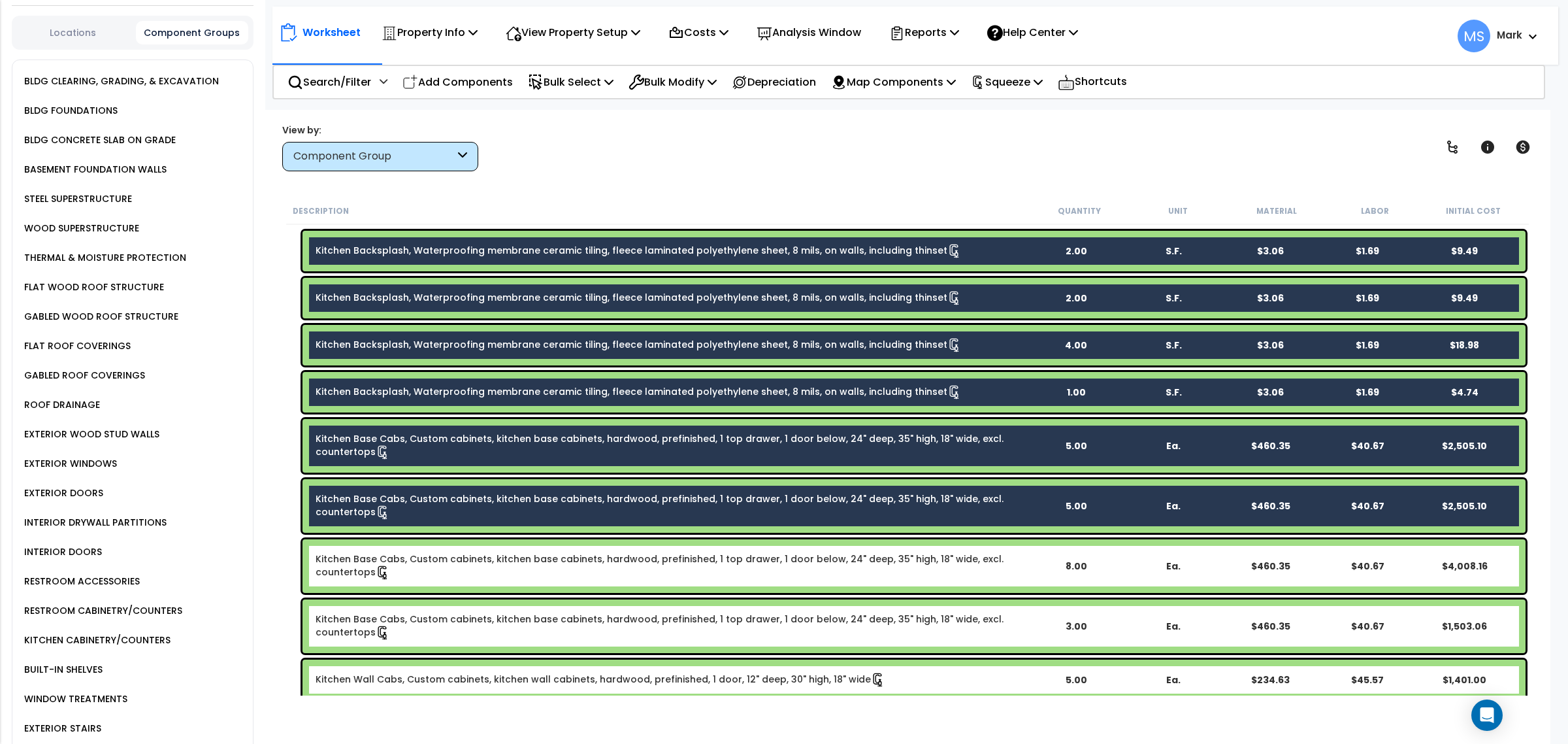
scroll to position [653, 0]
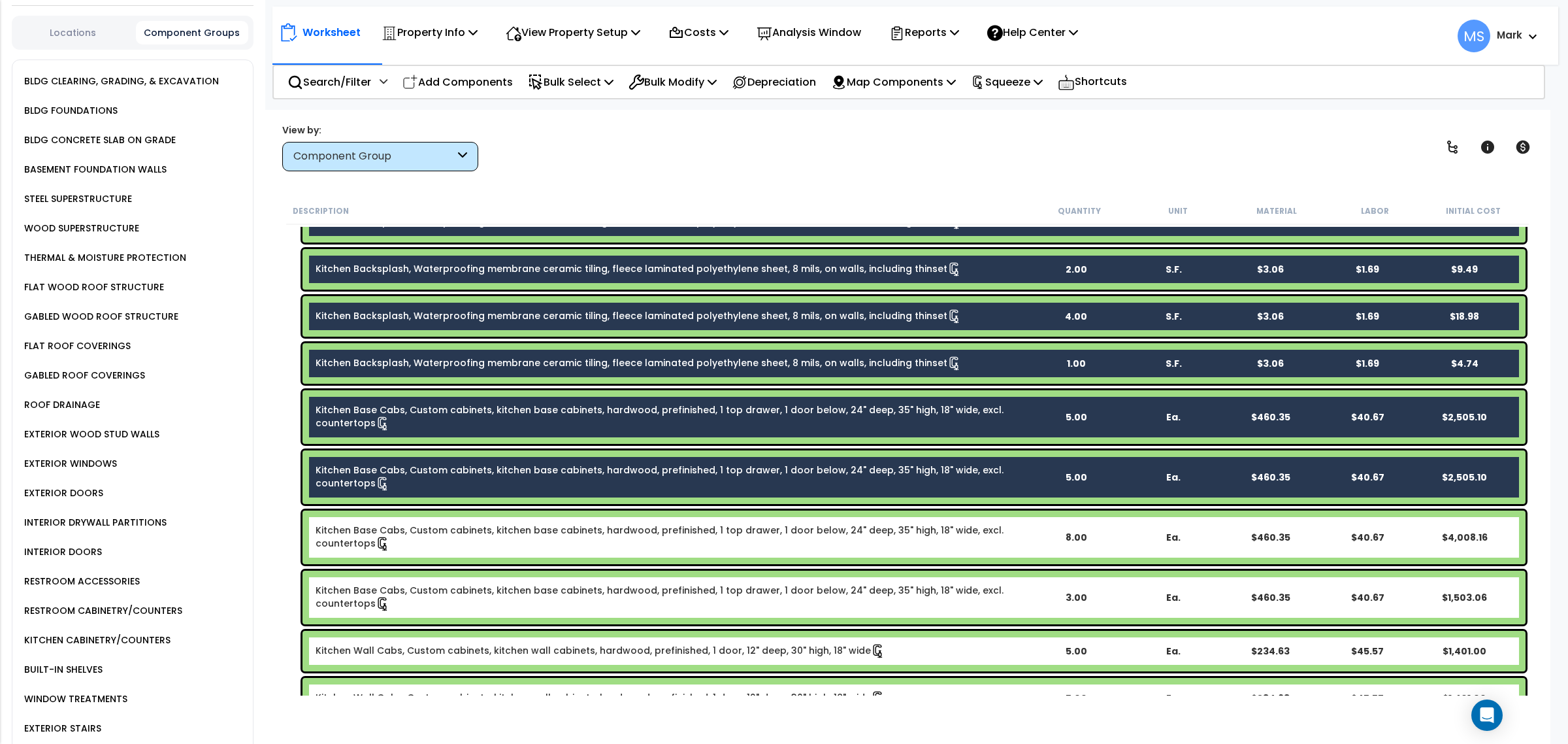
click at [356, 542] on link "Kitchen Base Cabs, Custom cabinets, kitchen base cabinets, hardwood, prefinishe…" at bounding box center [672, 537] width 712 height 27
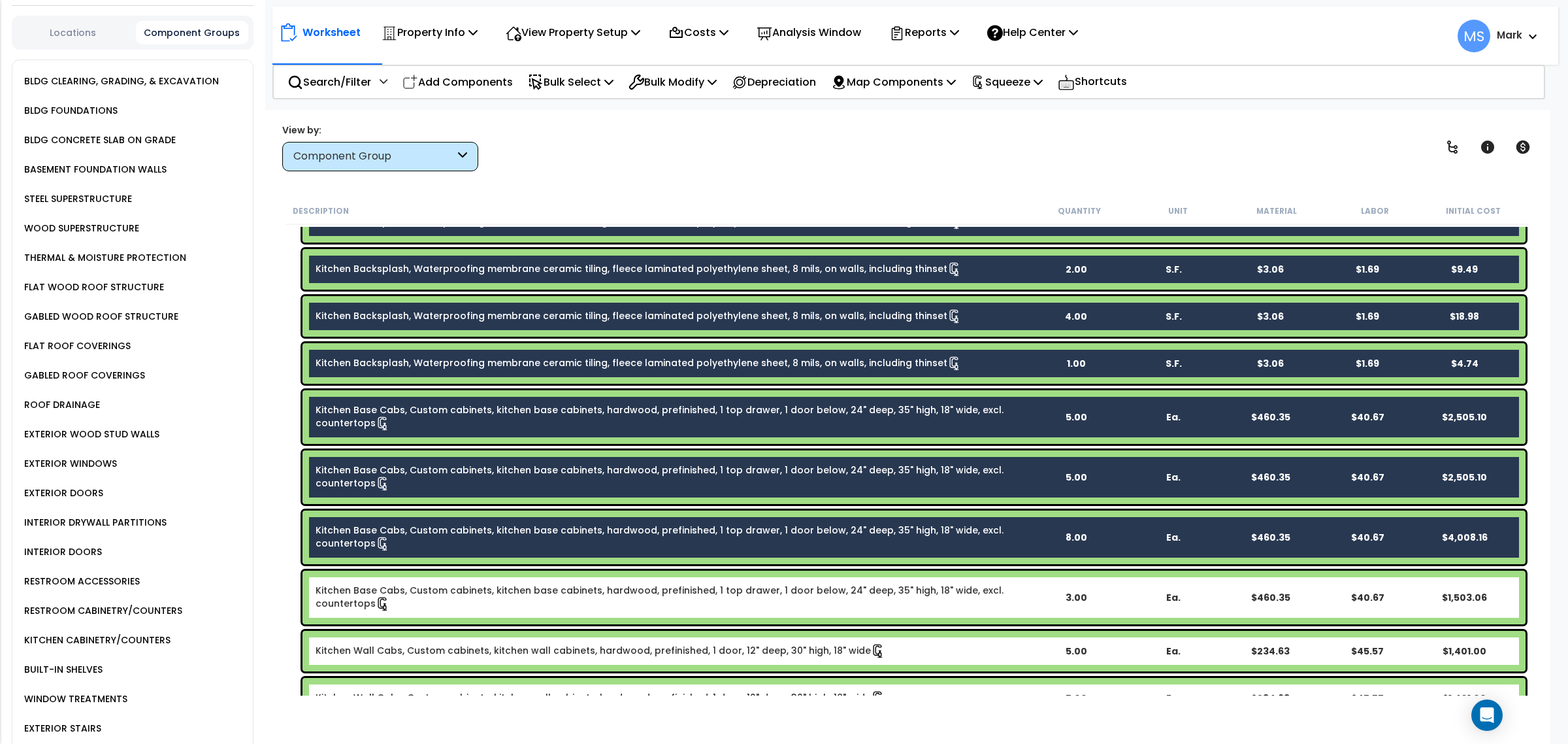
click at [348, 604] on link "Kitchen Base Cabs, Custom cabinets, kitchen base cabinets, hardwood, prefinishe…" at bounding box center [672, 597] width 712 height 27
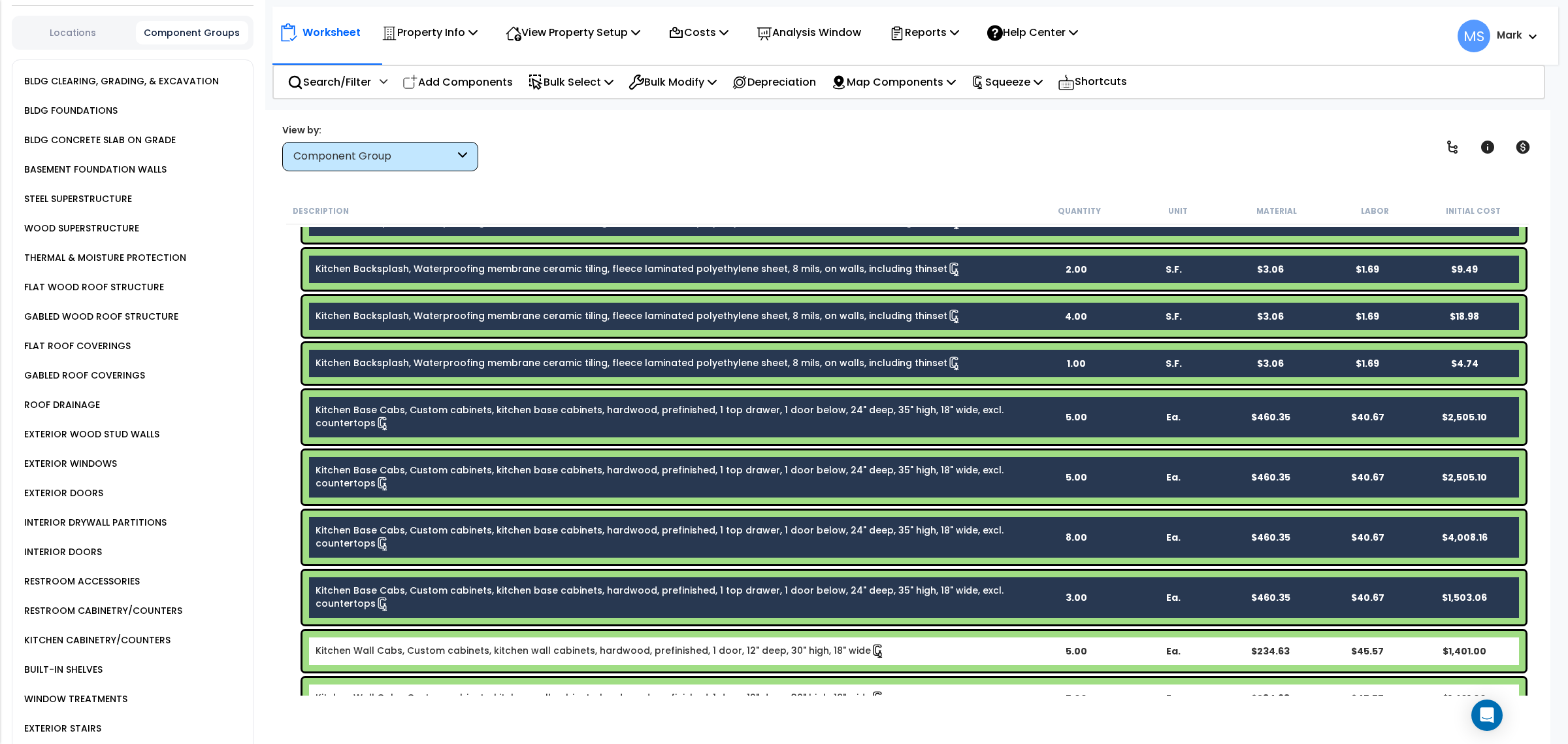
scroll to position [817, 0]
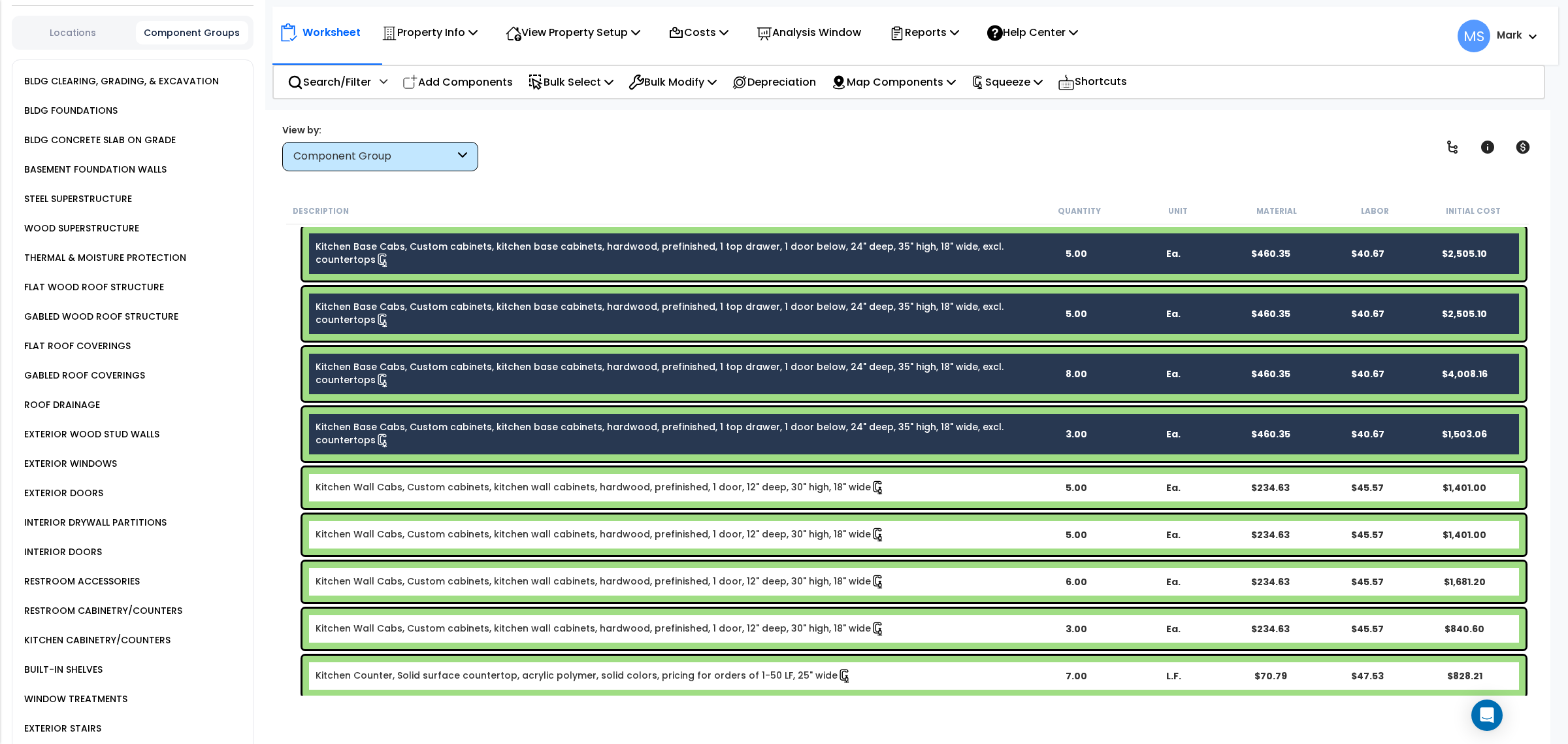
click at [351, 484] on link "Kitchen Wall Cabs, Custom cabinets, kitchen wall cabinets, hardwood, prefinishe…" at bounding box center [600, 488] width 570 height 14
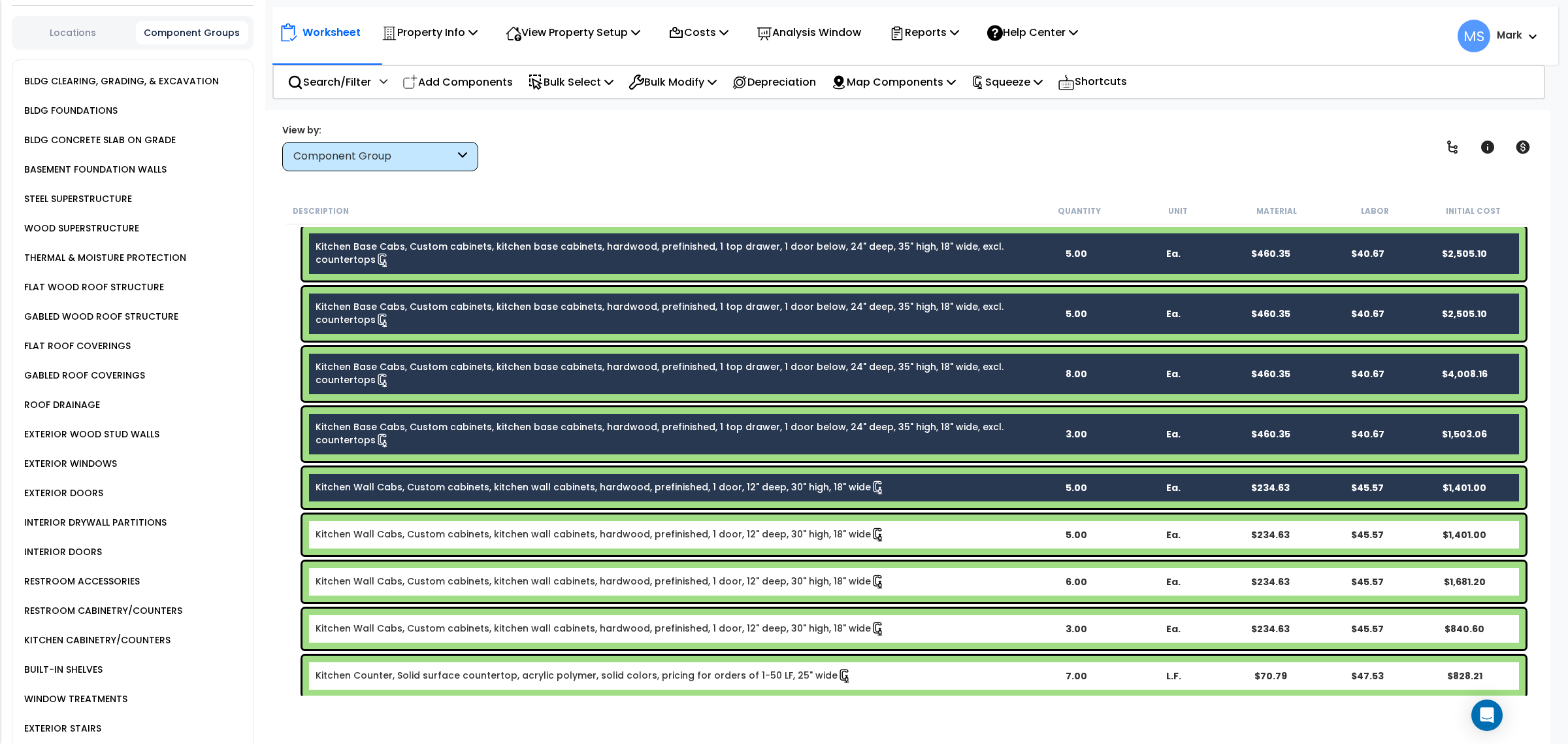
click at [354, 518] on div "Kitchen Wall Cabs, Custom cabinets, kitchen wall cabinets, hardwood, prefinishe…" at bounding box center [914, 534] width 1223 height 40
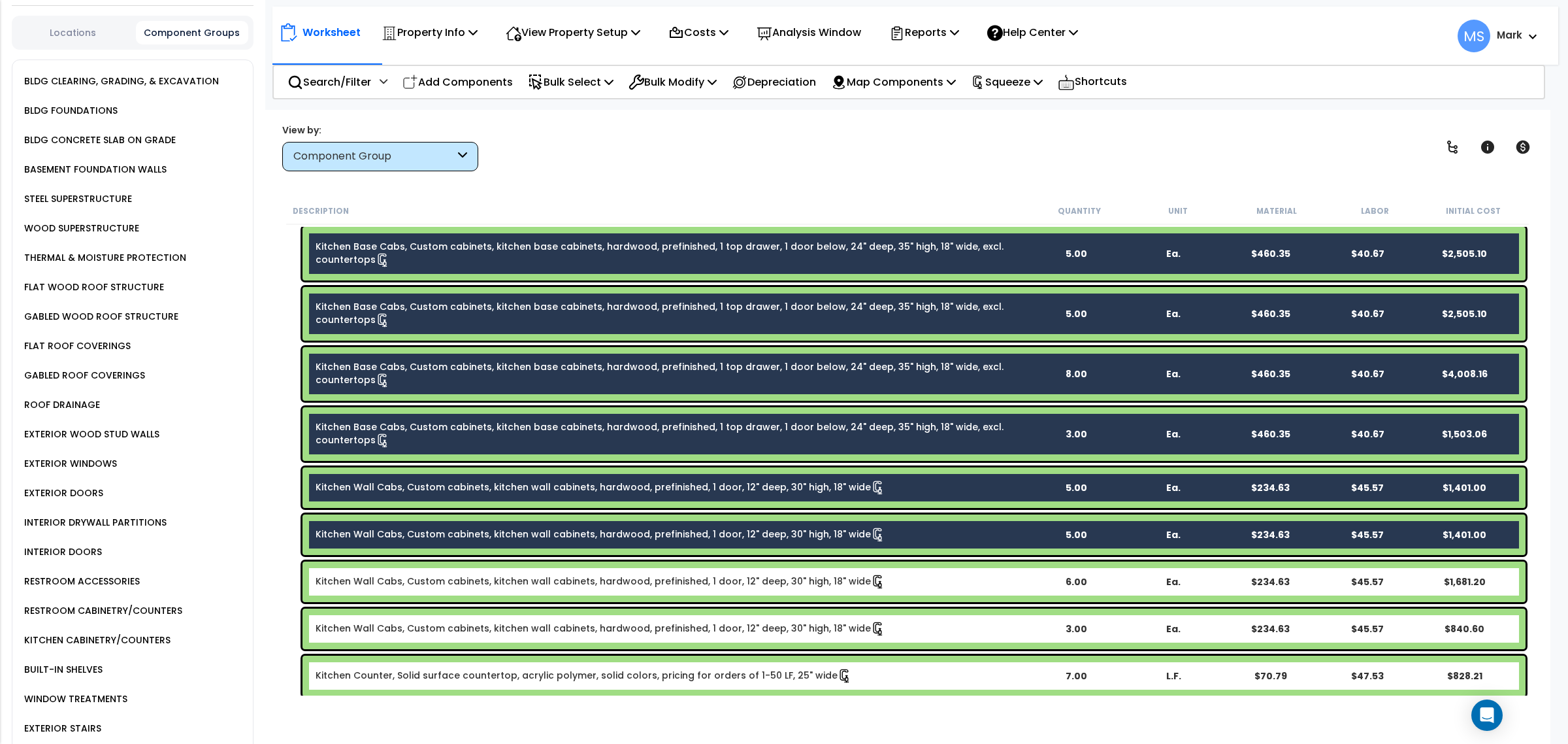
drag, startPoint x: 361, startPoint y: 569, endPoint x: 364, endPoint y: 579, distance: 10.4
click at [361, 570] on div "Kitchen Wall Cabs, Custom cabinets, kitchen wall cabinets, hardwood, prefinishe…" at bounding box center [914, 582] width 1223 height 40
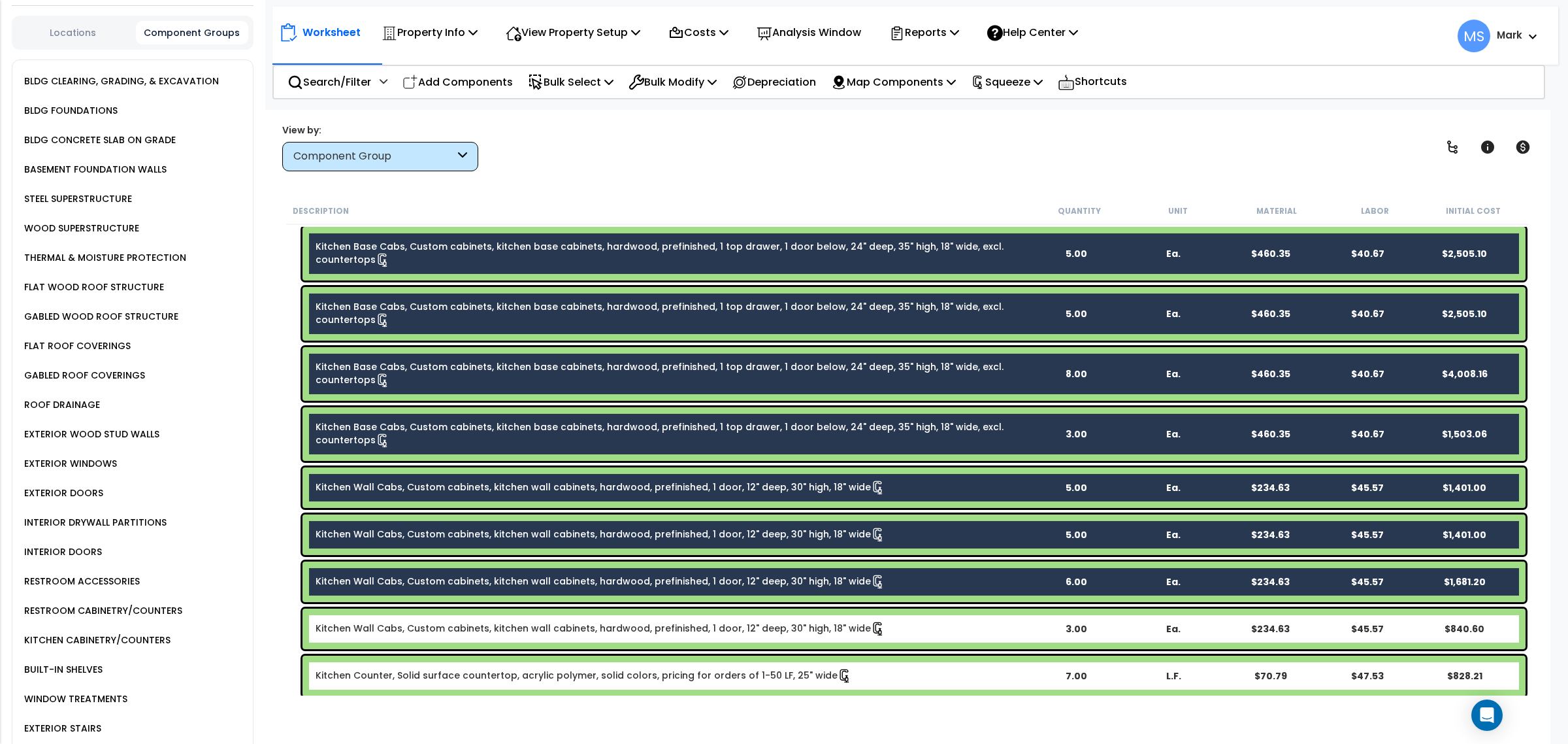
click at [360, 626] on link "Kitchen Wall Cabs, Custom cabinets, kitchen wall cabinets, hardwood, prefinishe…" at bounding box center [600, 628] width 570 height 14
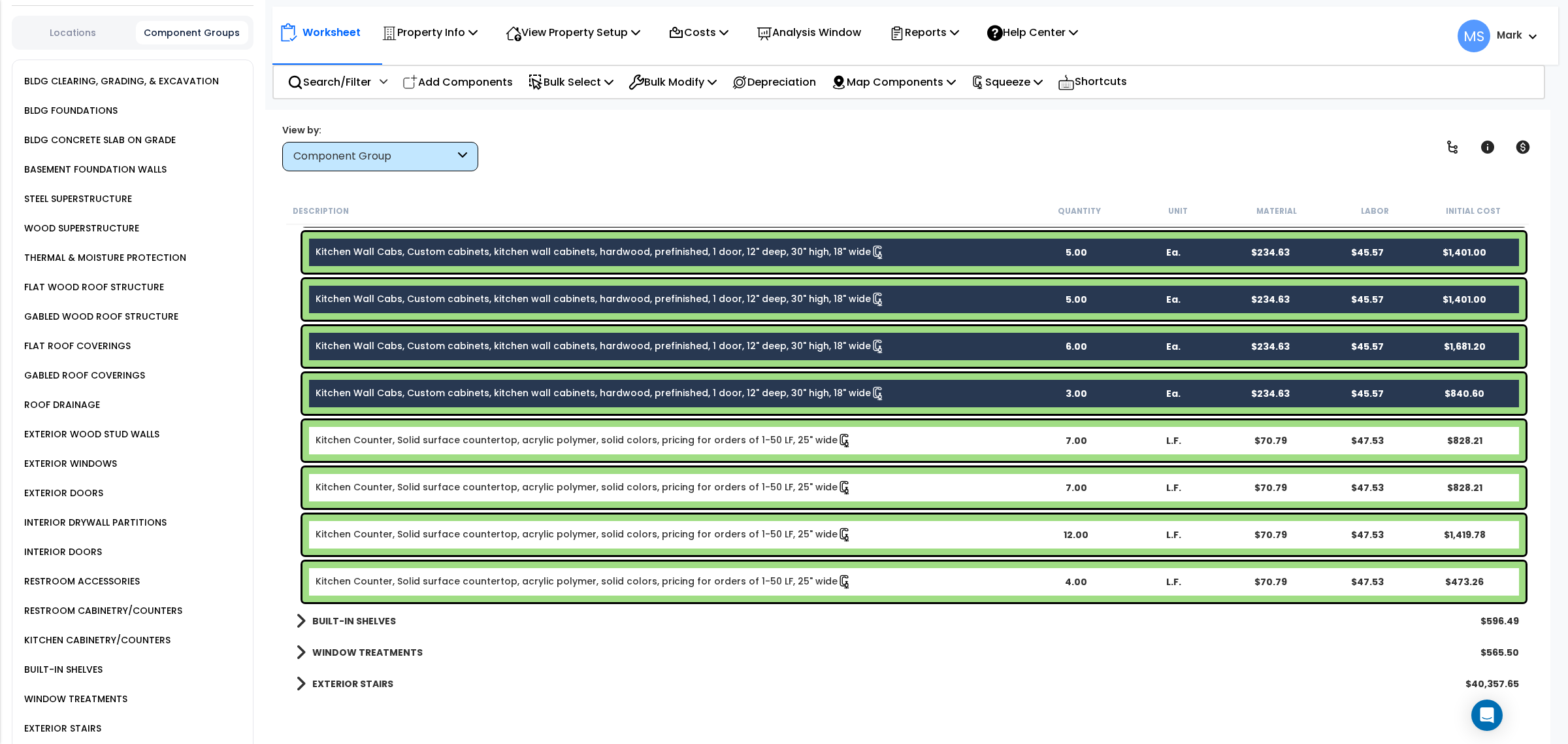
scroll to position [1062, 0]
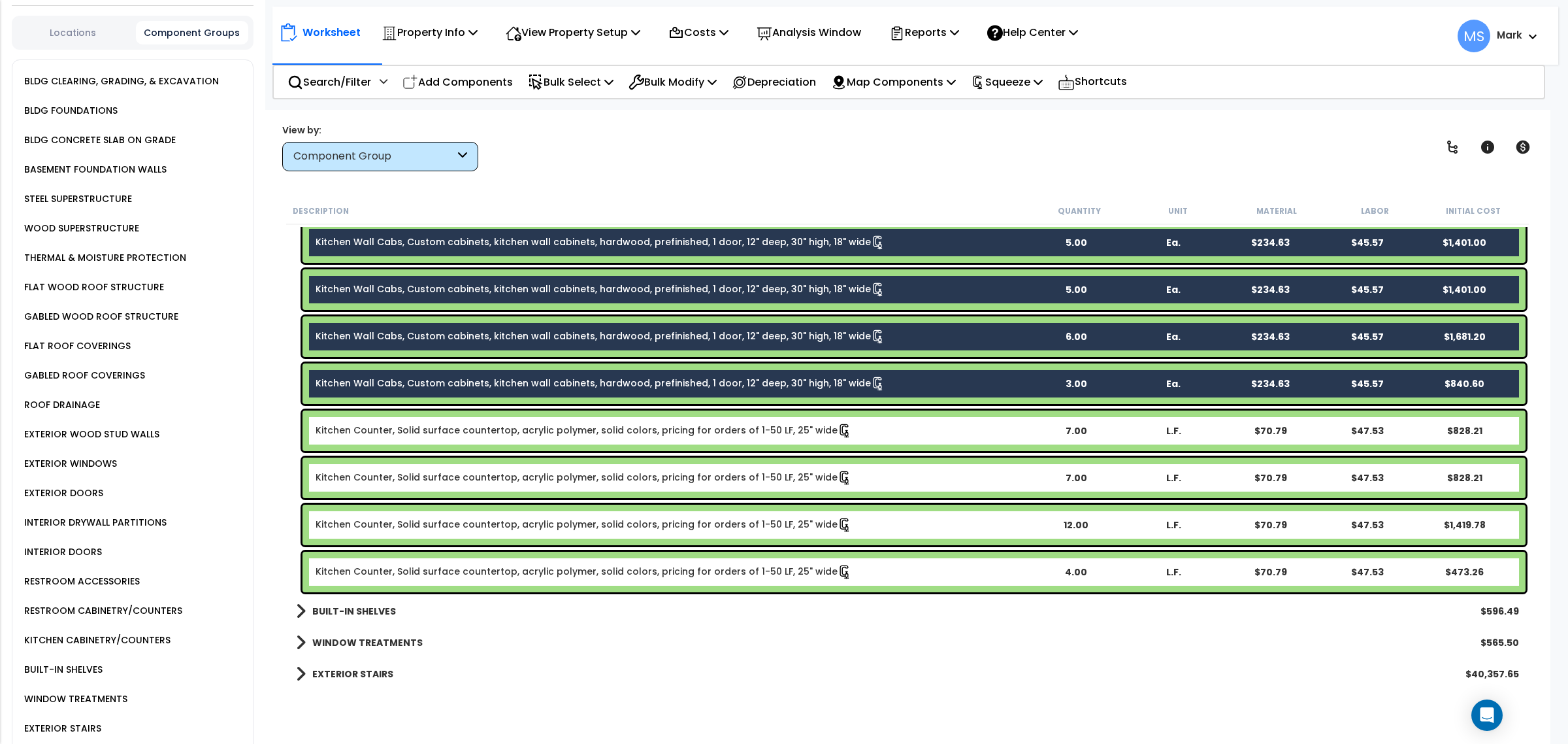
click at [373, 436] on link "Kitchen Counter, Solid surface countertop, acrylic polymer, solid colors, prici…" at bounding box center [584, 431] width 537 height 14
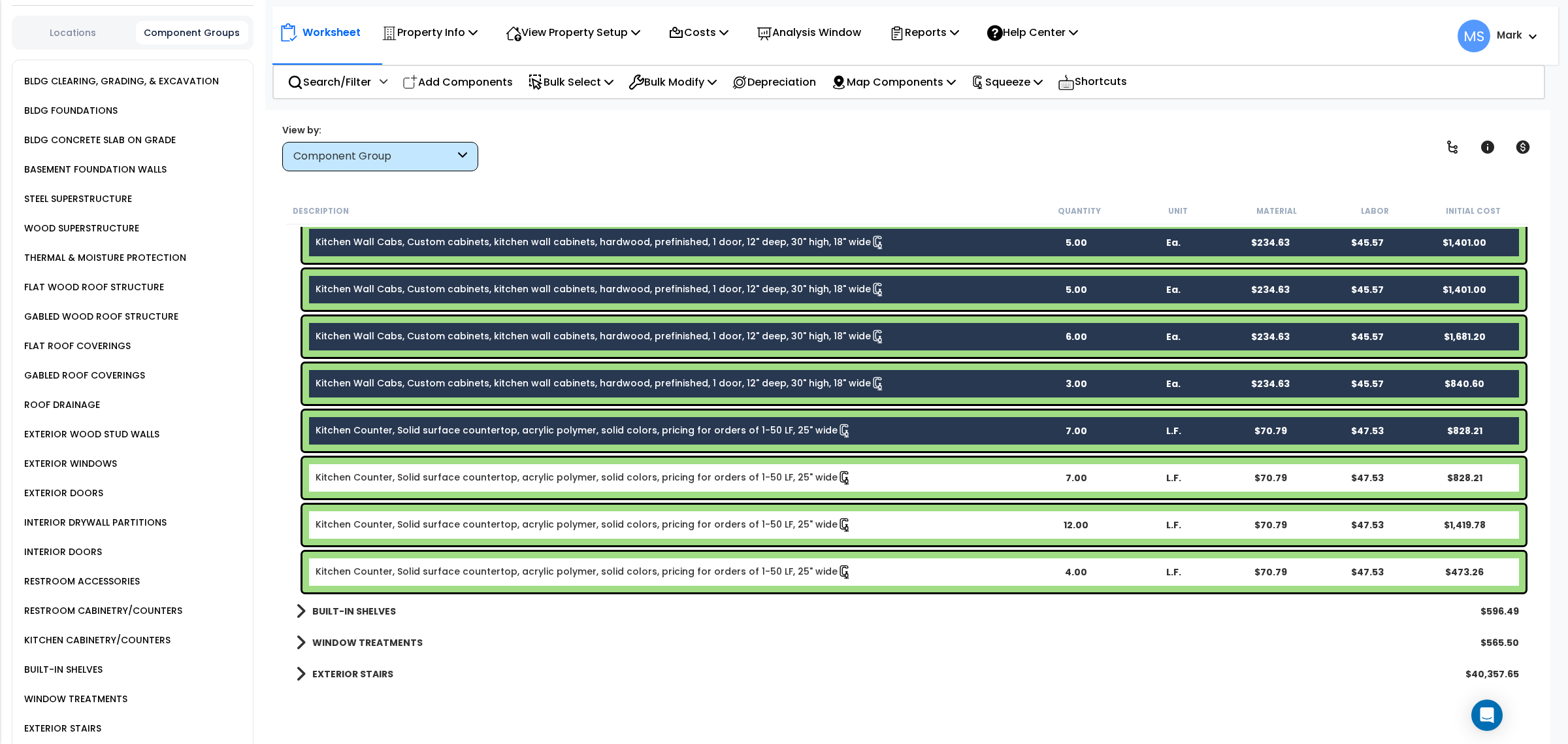
click at [374, 464] on div "Kitchen Counter, Solid surface countertop, acrylic polymer, solid colors, prici…" at bounding box center [914, 477] width 1223 height 40
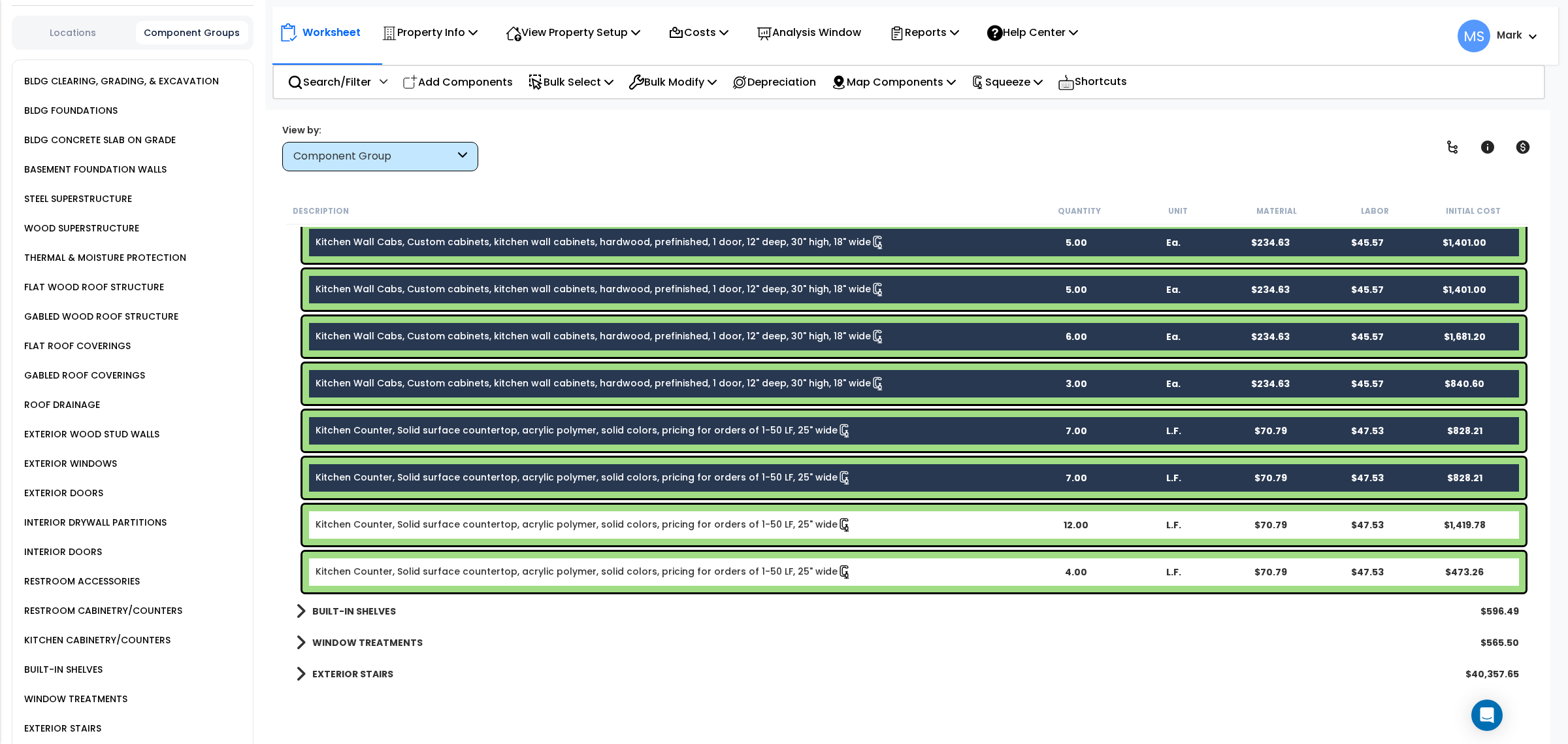
drag, startPoint x: 376, startPoint y: 504, endPoint x: 376, endPoint y: 511, distance: 7.0
click at [374, 505] on div "Kitchen Counter, Solid surface countertop, acrylic polymer, solid colors, prici…" at bounding box center [914, 525] width 1223 height 40
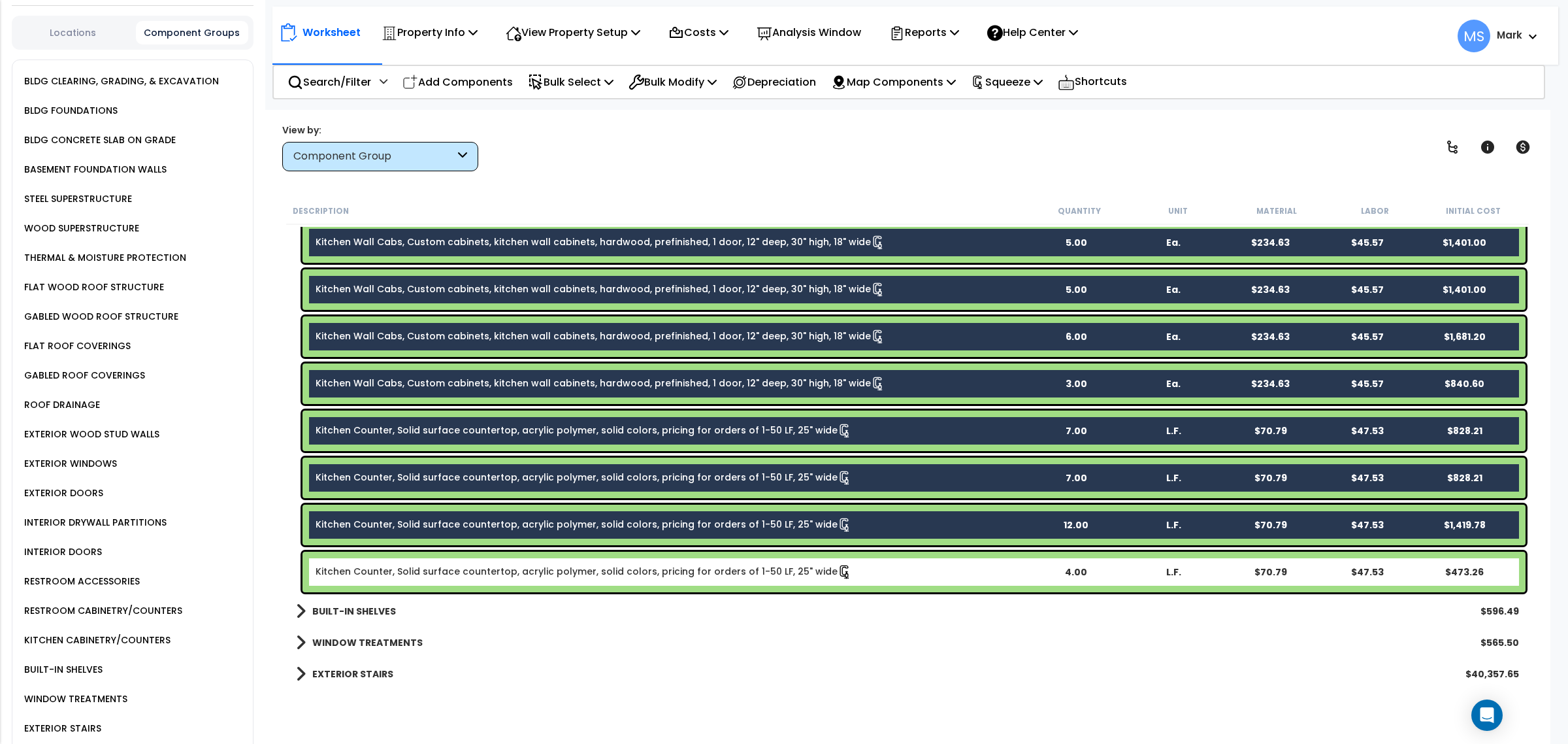
click at [383, 582] on div "Kitchen Counter, Solid surface countertop, acrylic polymer, solid colors, prici…" at bounding box center [914, 571] width 1223 height 40
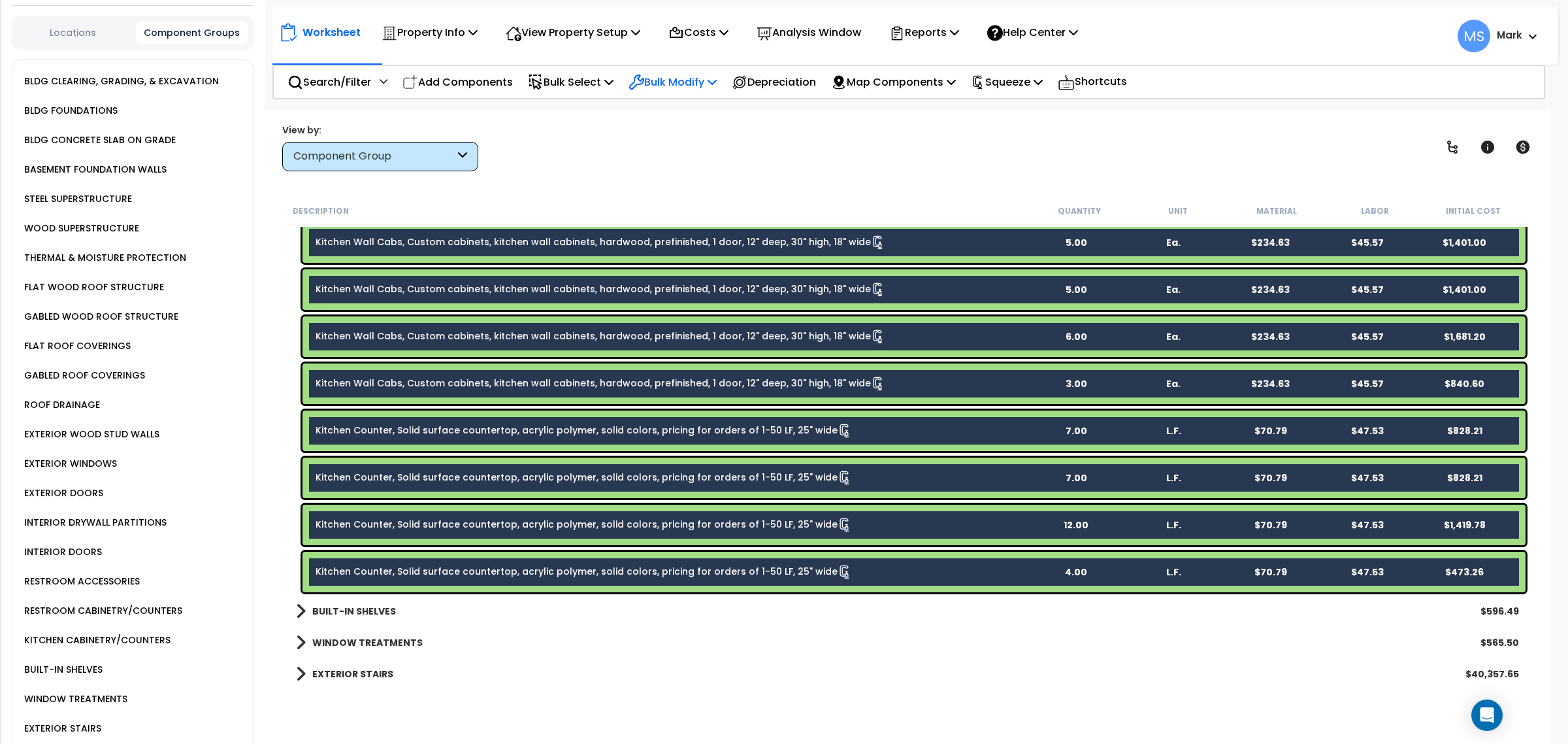
click at [676, 85] on p "Bulk Modify" at bounding box center [672, 82] width 88 height 18
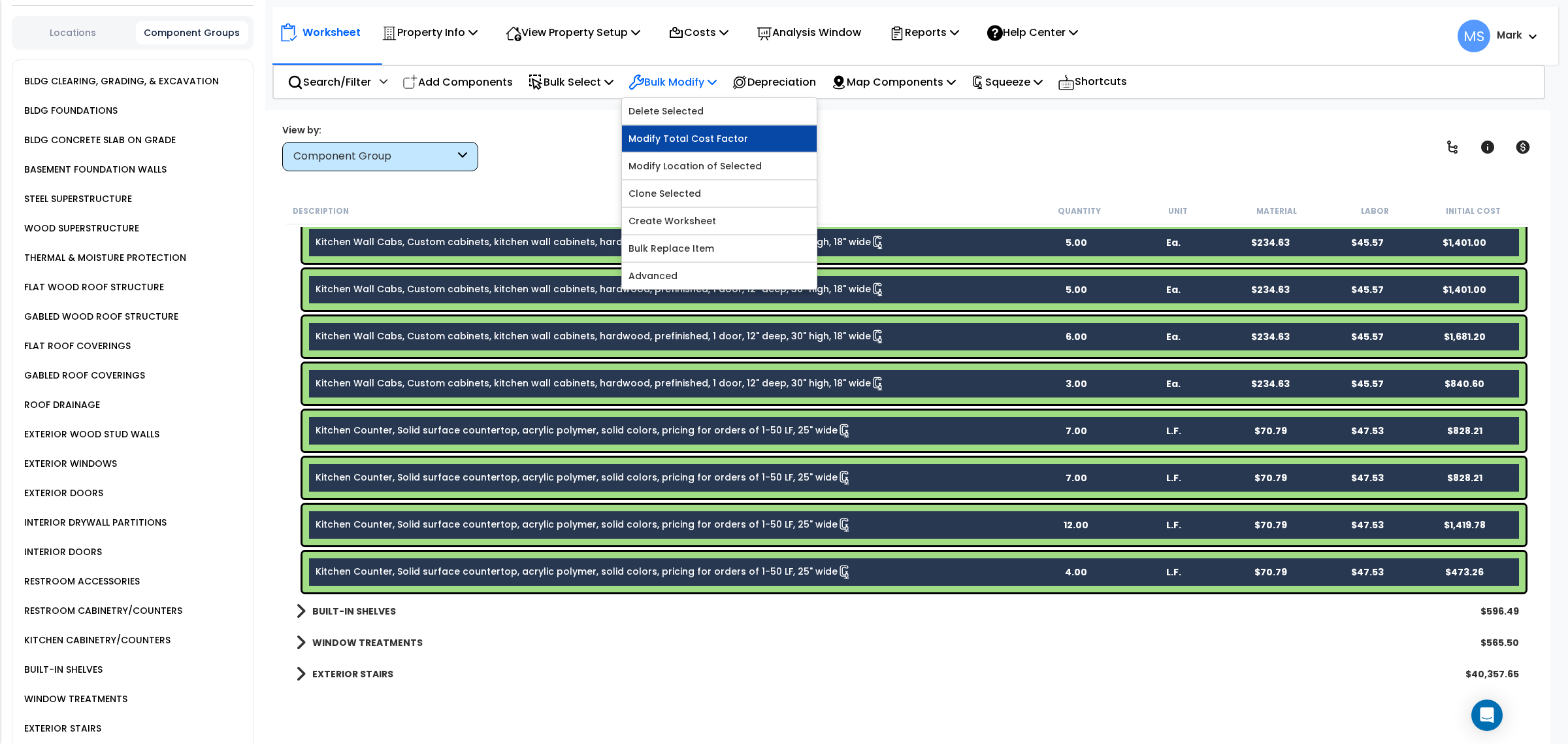
click at [670, 141] on link "Modify Total Cost Factor" at bounding box center [719, 138] width 194 height 27
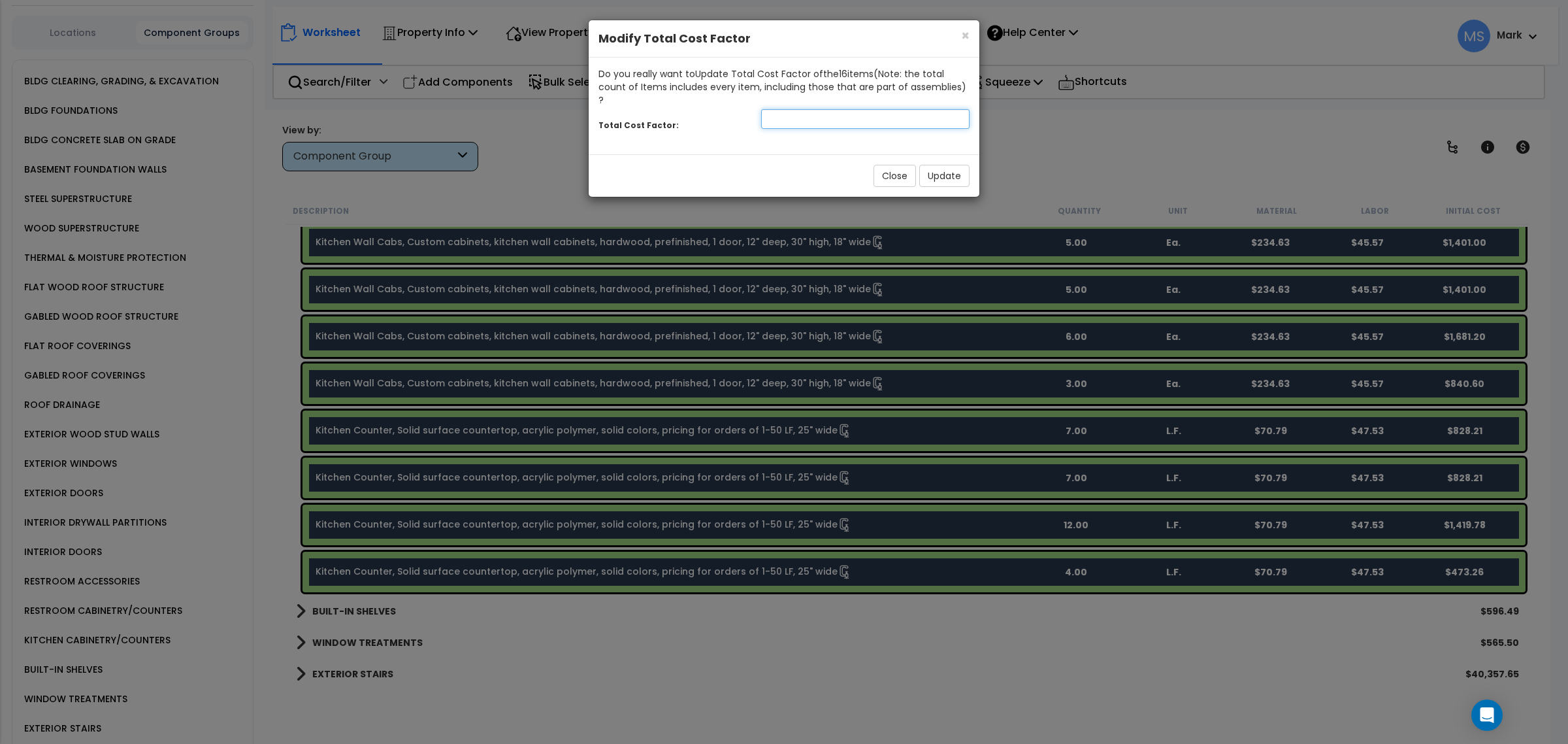
click at [794, 115] on input "number" at bounding box center [864, 119] width 208 height 19
type input "1.5"
click at [929, 165] on button "Update" at bounding box center [944, 176] width 51 height 22
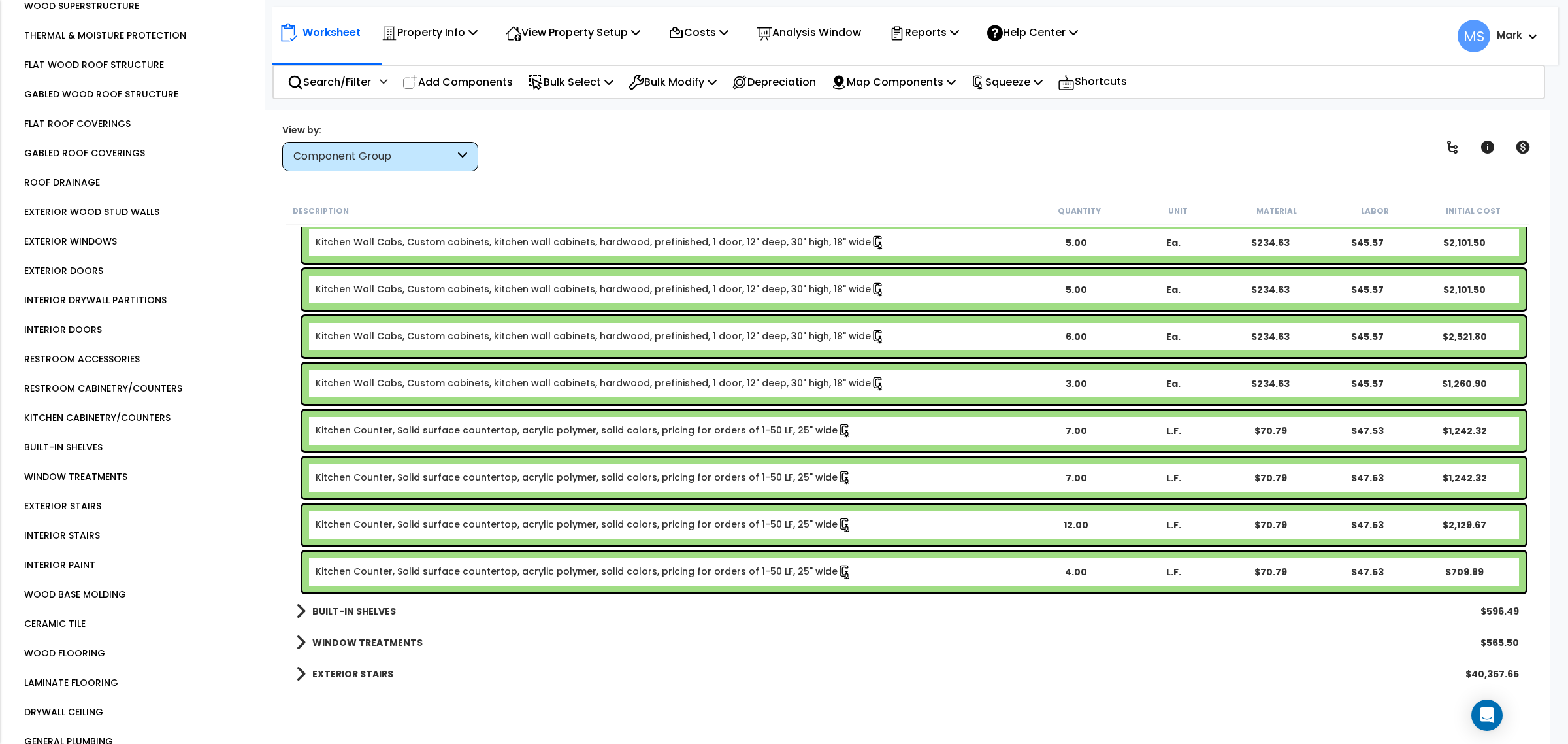
scroll to position [735, 0]
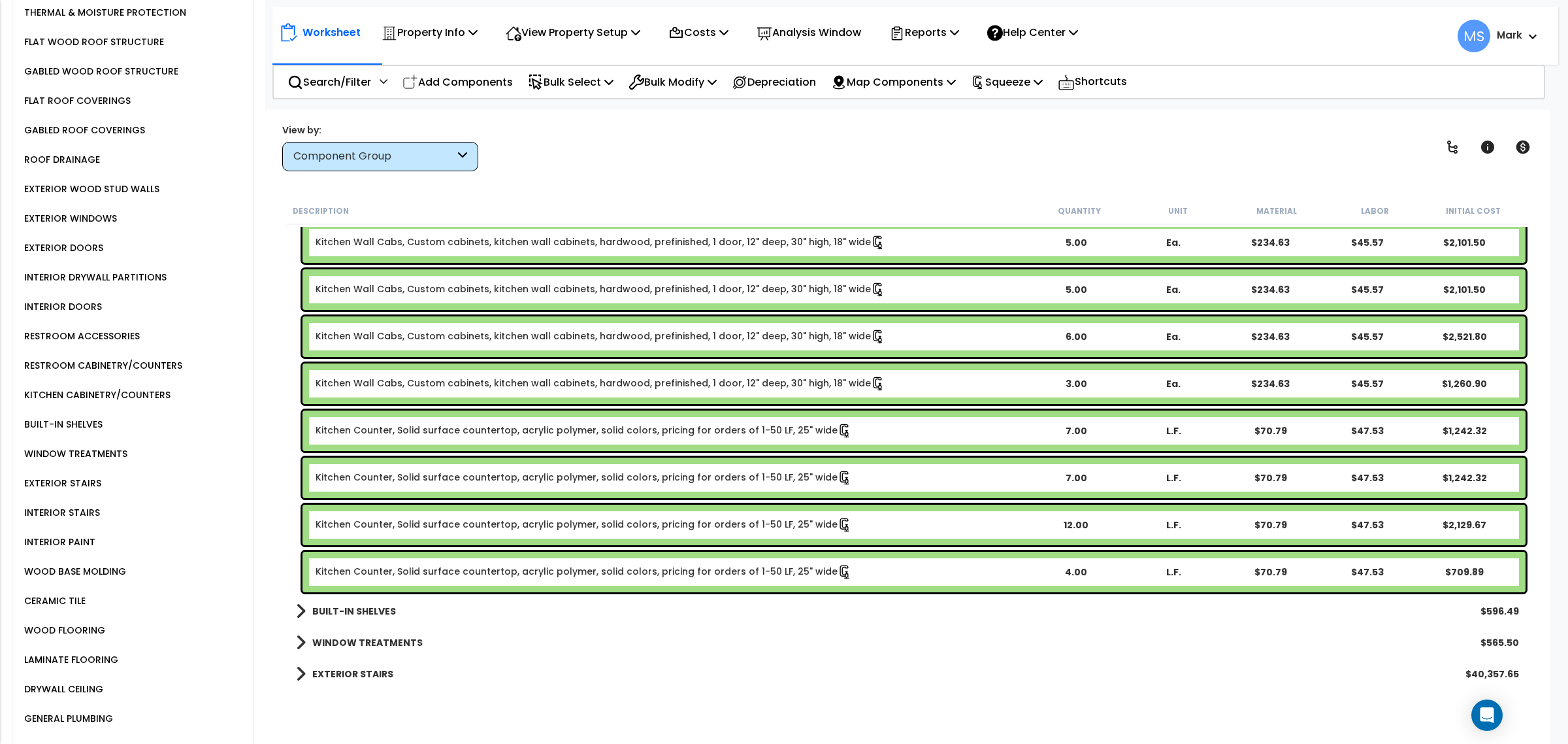
click at [95, 652] on div "LAMINATE FLOORING" at bounding box center [69, 660] width 97 height 16
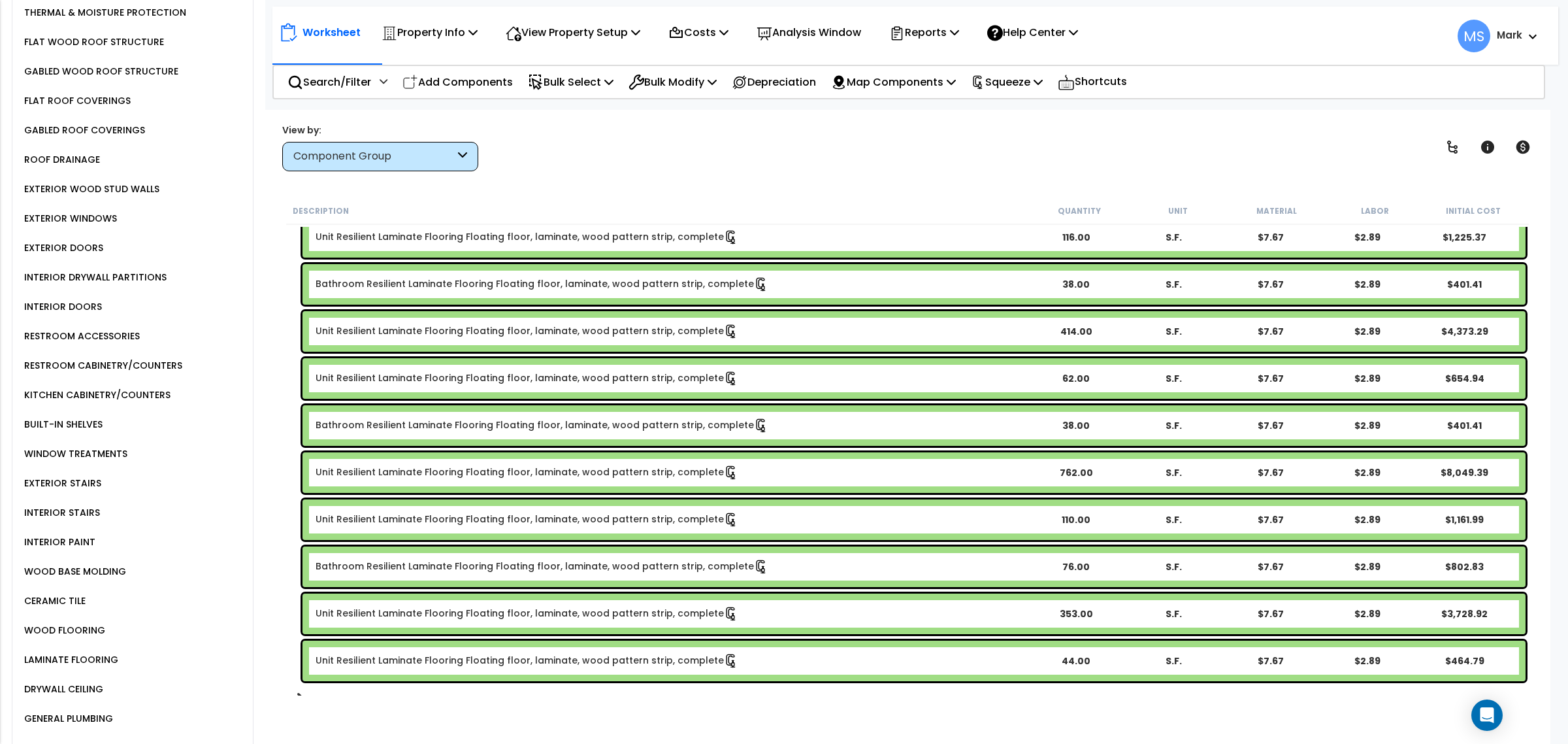
click at [74, 652] on div "LAMINATE FLOORING" at bounding box center [69, 660] width 97 height 16
click at [80, 652] on div "LAMINATE FLOORING" at bounding box center [69, 660] width 97 height 16
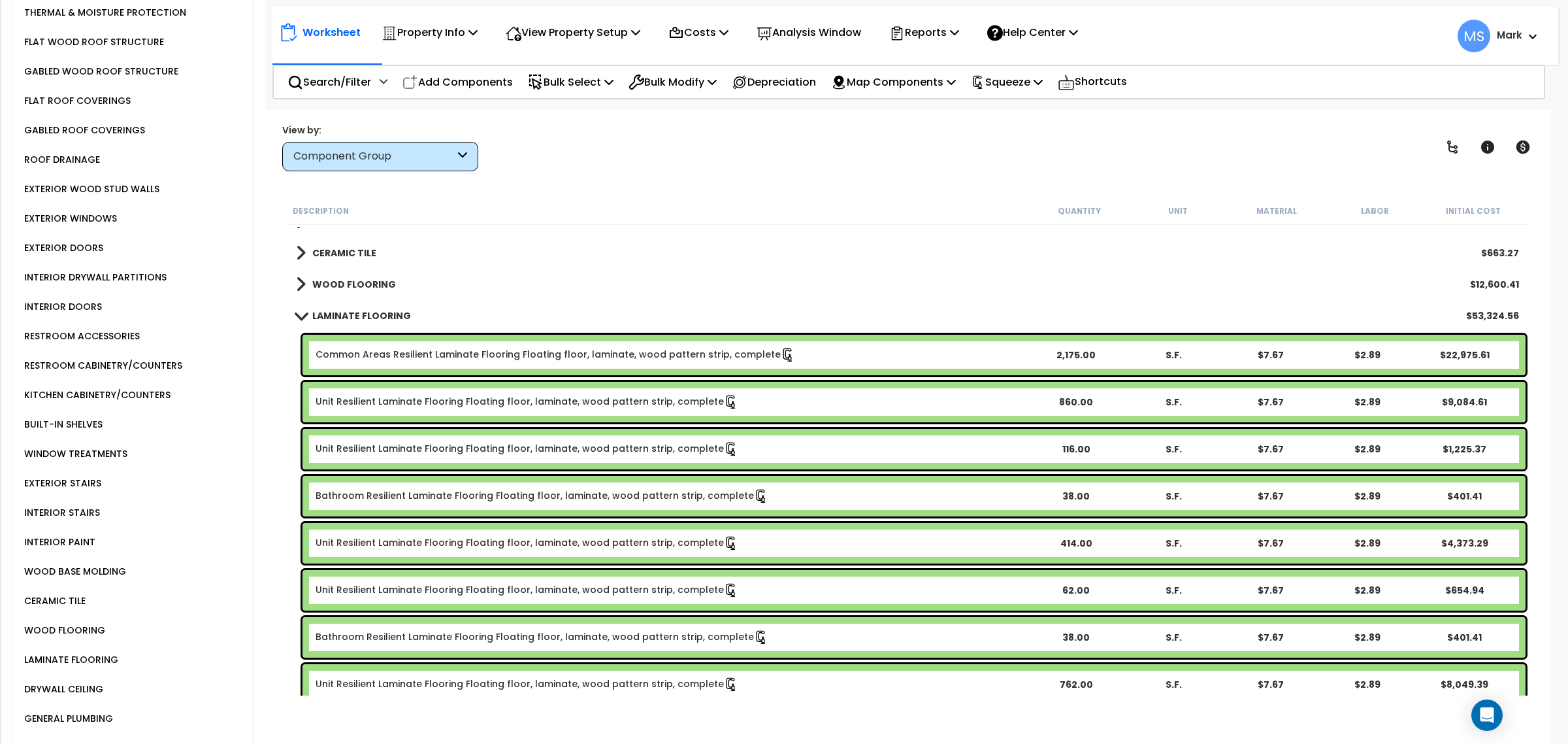
scroll to position [740, 0]
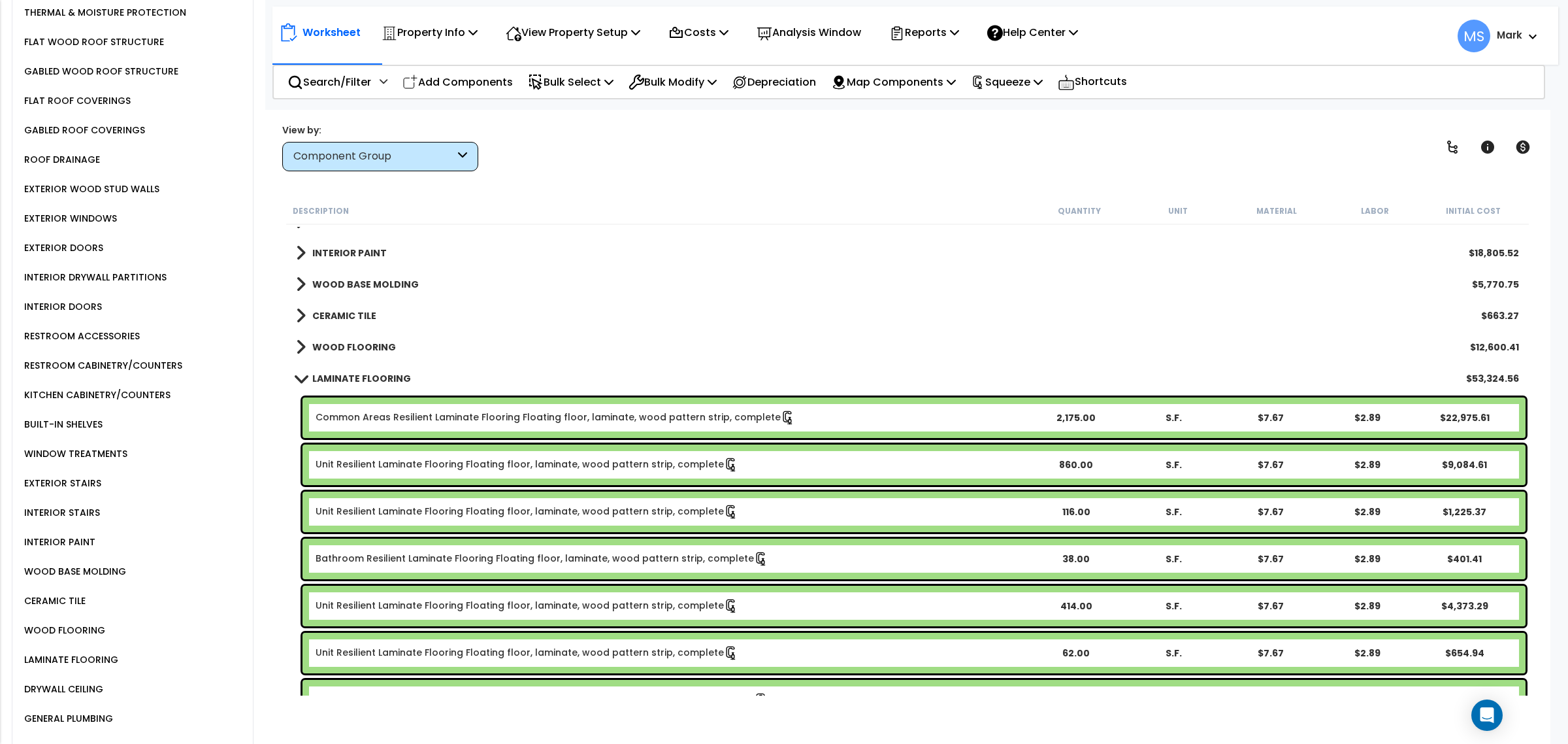
drag, startPoint x: 426, startPoint y: 423, endPoint x: 439, endPoint y: 443, distance: 23.9
click at [426, 423] on link "Common Areas Resilient Laminate Flooring Floating floor, laminate, wood pattern…" at bounding box center [555, 418] width 480 height 14
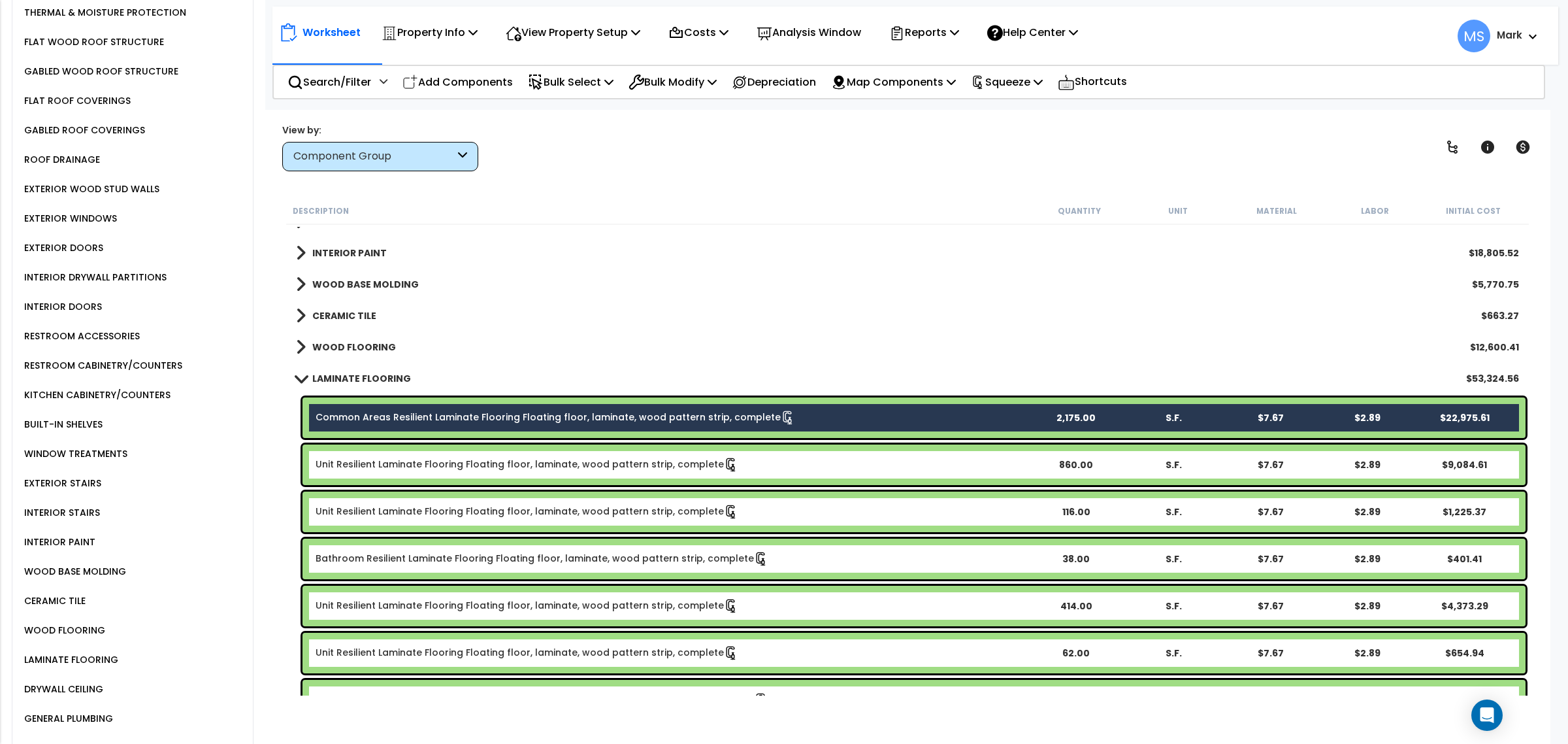
click at [443, 452] on div "Unit Resilient Laminate Flooring Floating floor, laminate, wood pattern strip, …" at bounding box center [914, 464] width 1223 height 40
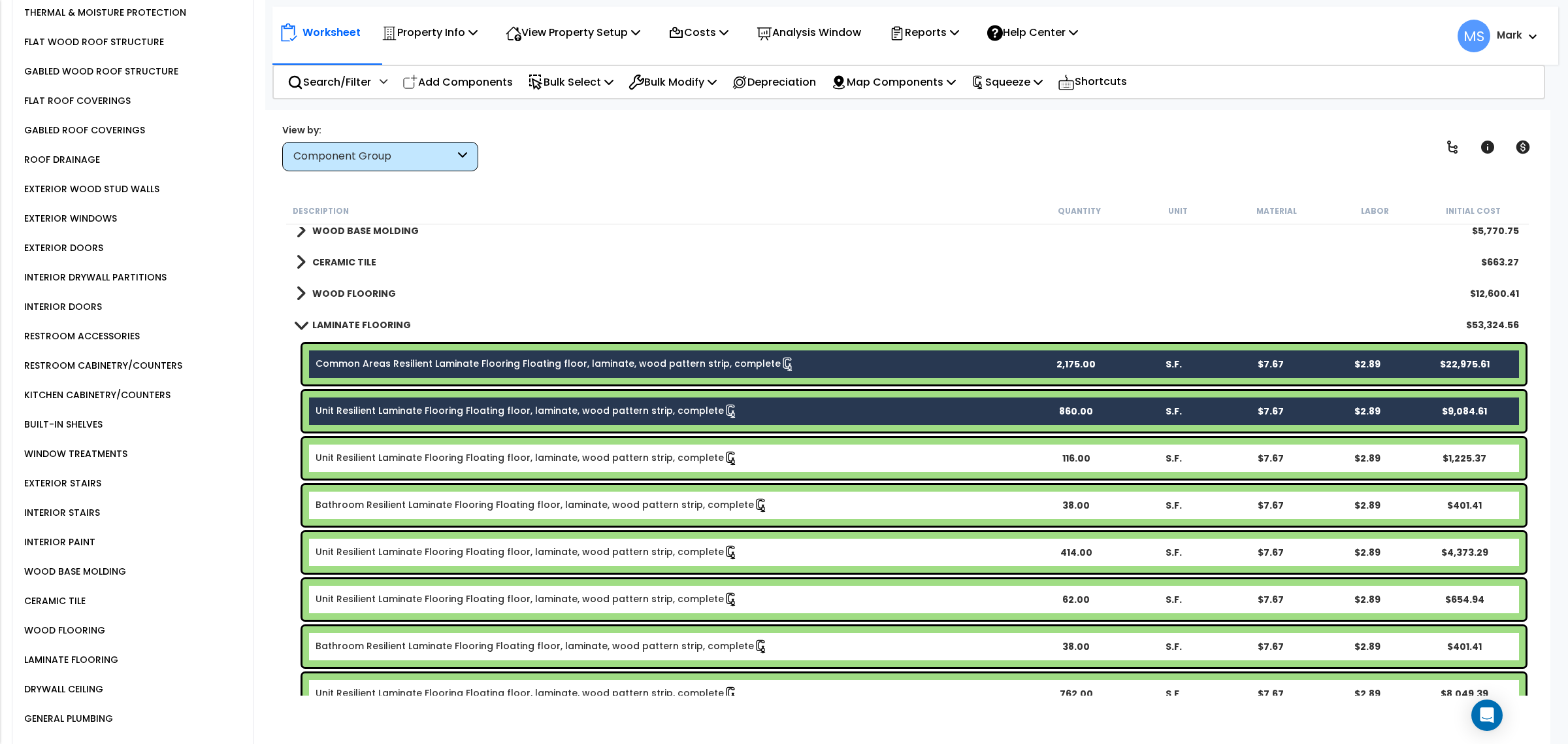
scroll to position [822, 0]
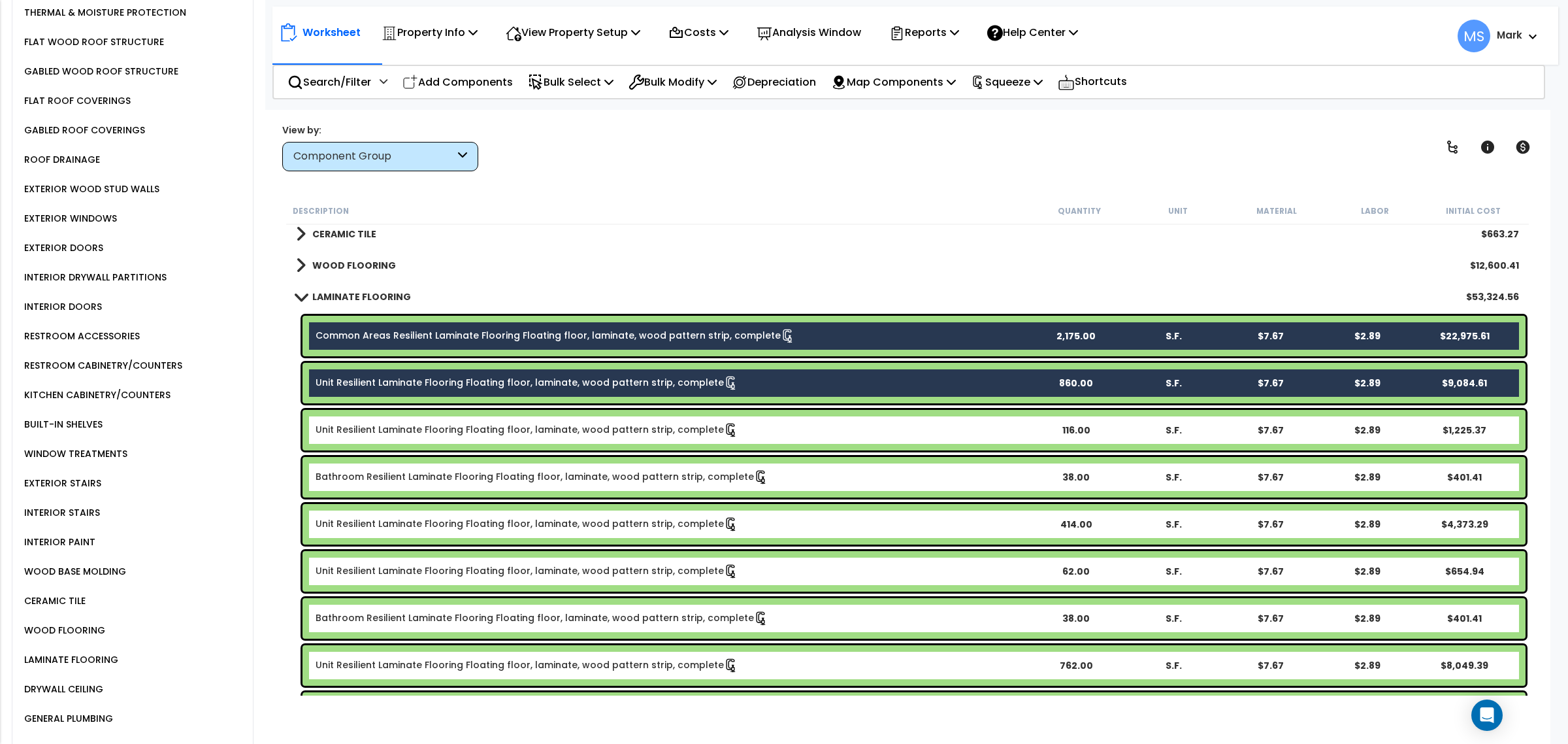
click at [441, 432] on link "Unit Resilient Laminate Flooring Floating floor, laminate, wood pattern strip, …" at bounding box center [527, 430] width 423 height 14
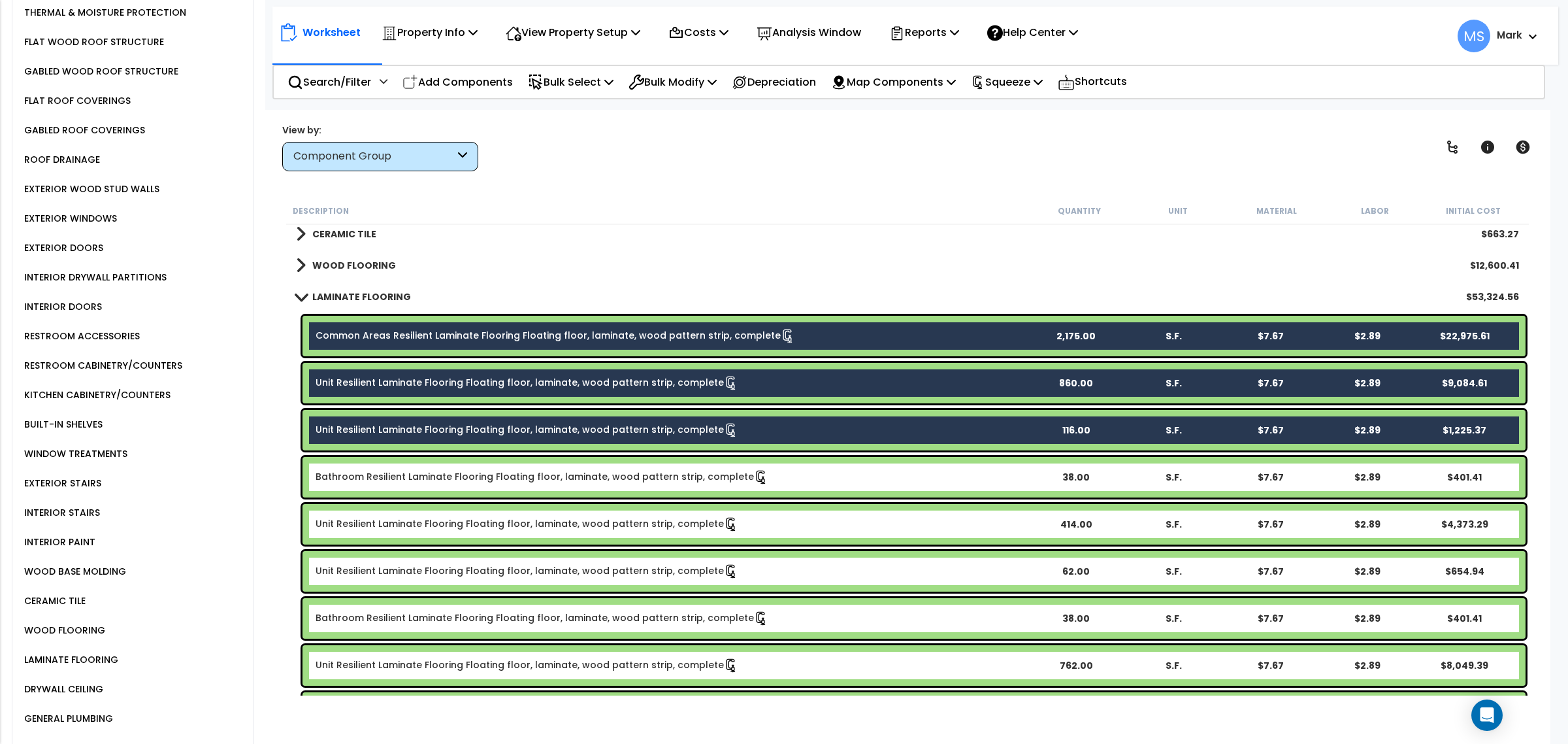
click at [453, 465] on div "Bathroom Resilient Laminate Flooring Floating floor, laminate, wood pattern str…" at bounding box center [914, 476] width 1223 height 40
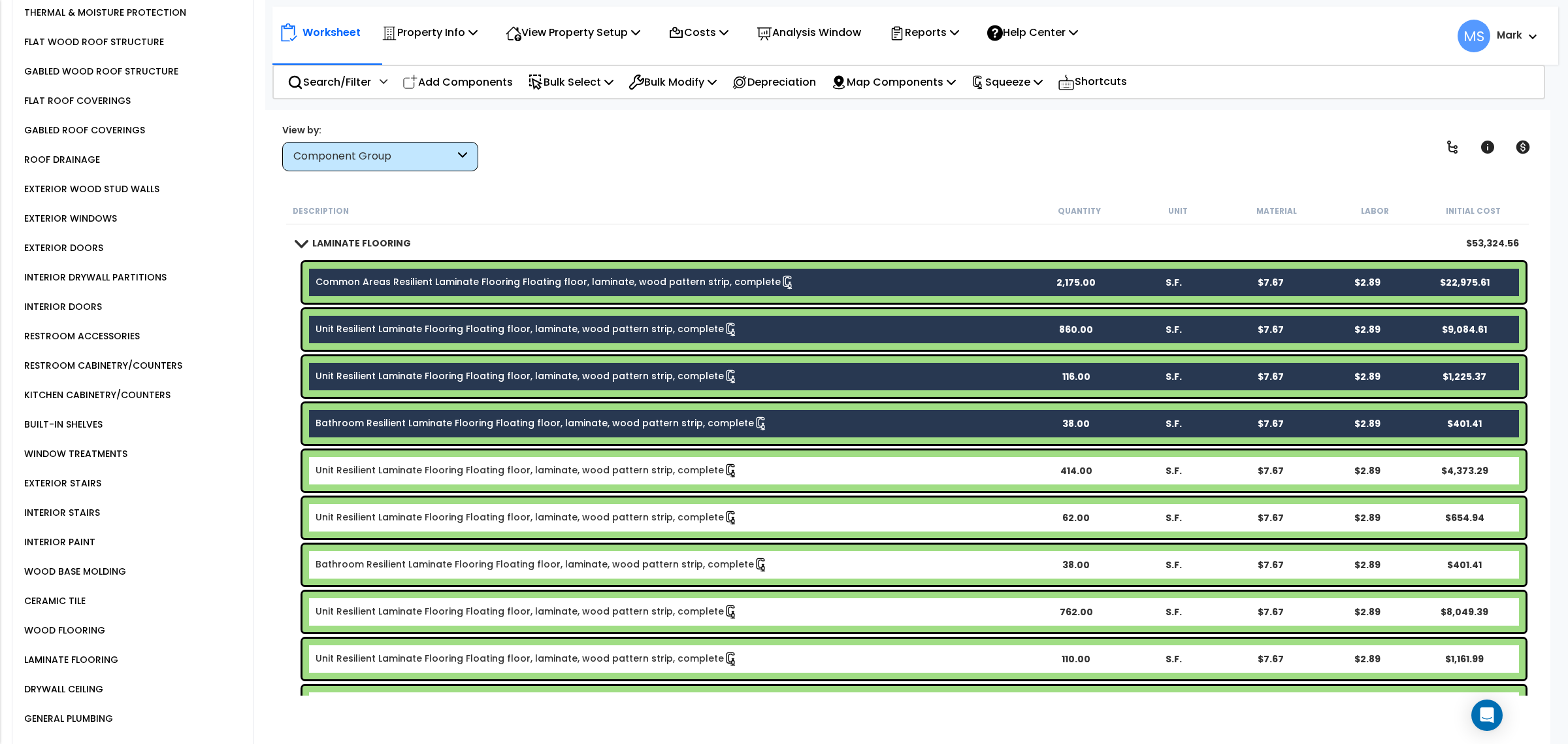
scroll to position [904, 0]
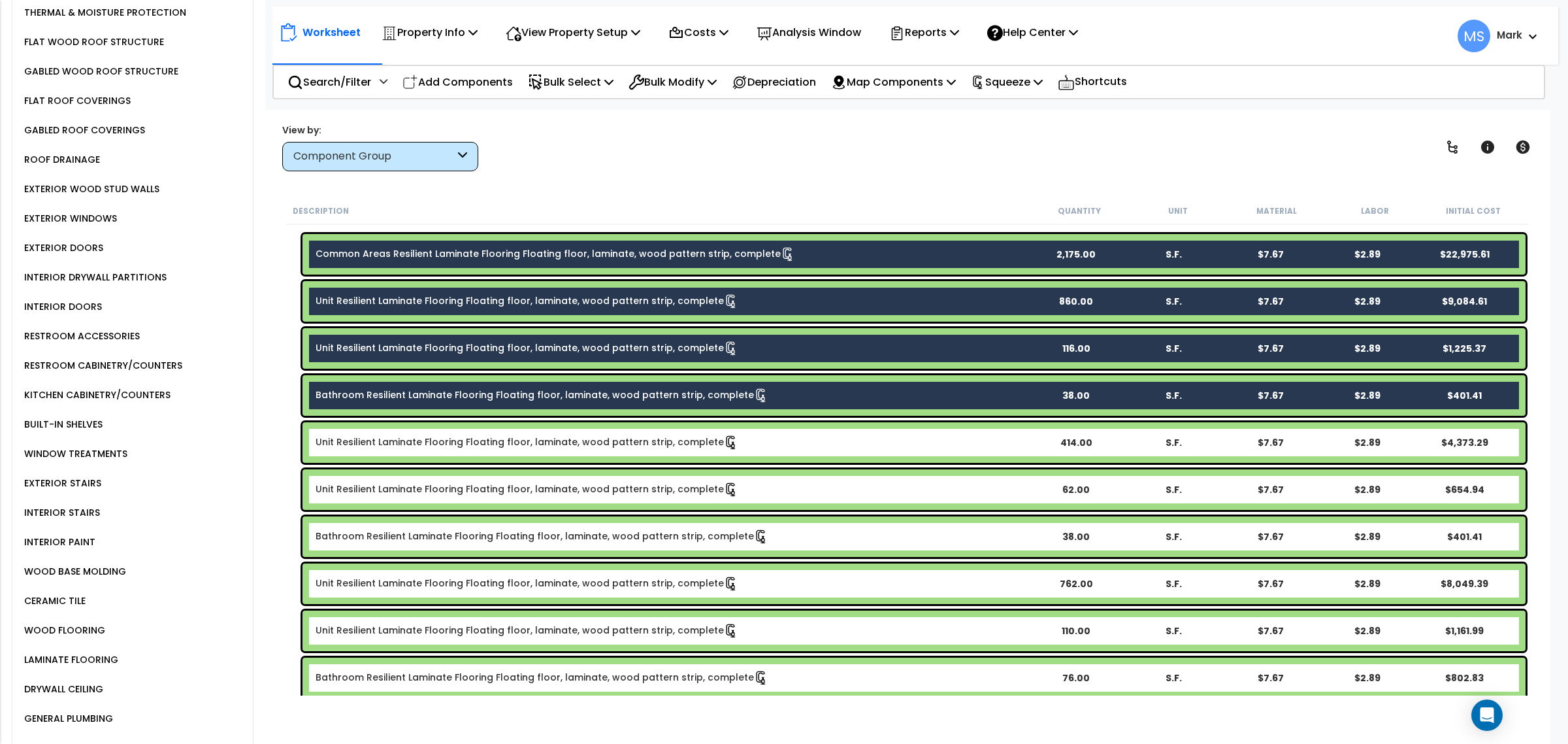
drag, startPoint x: 446, startPoint y: 433, endPoint x: 452, endPoint y: 449, distance: 17.1
click at [446, 435] on div "Unit Resilient Laminate Flooring Floating floor, laminate, wood pattern strip, …" at bounding box center [914, 442] width 1223 height 40
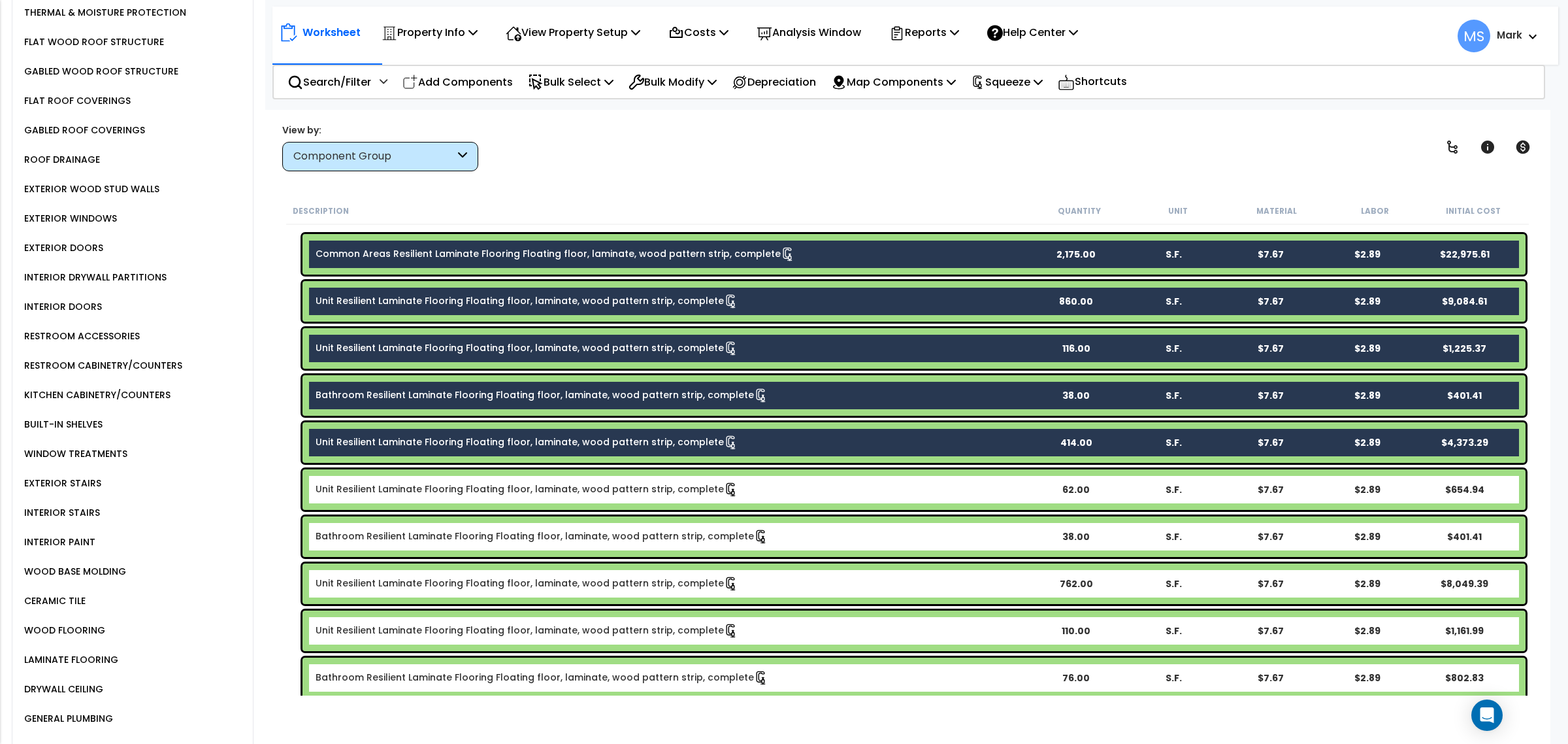
click at [461, 481] on div "Unit Resilient Laminate Flooring Floating floor, laminate, wood pattern strip, …" at bounding box center [914, 489] width 1223 height 40
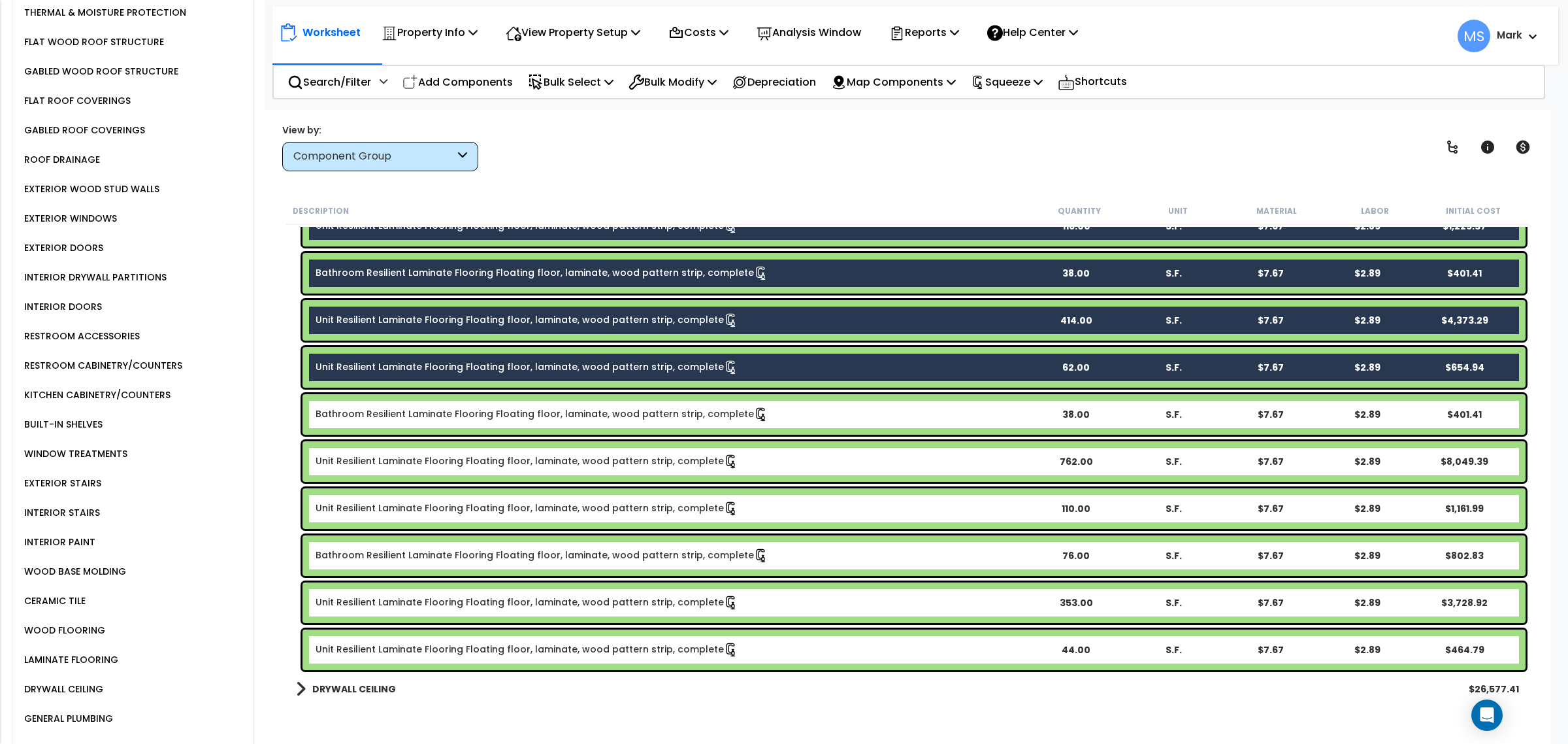
scroll to position [1149, 0]
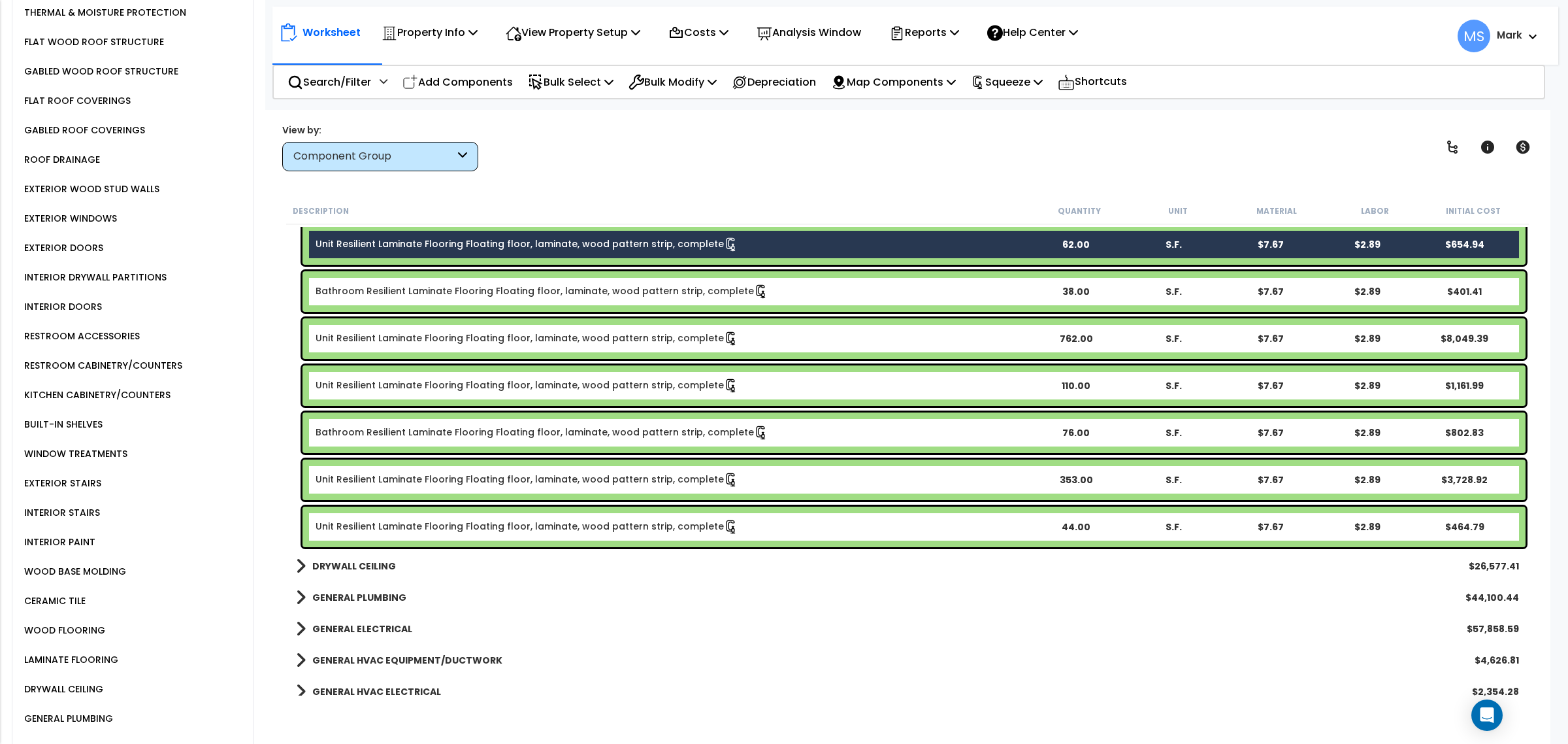
click at [417, 296] on link "Bathroom Resilient Laminate Flooring Floating floor, laminate, wood pattern str…" at bounding box center [542, 292] width 453 height 14
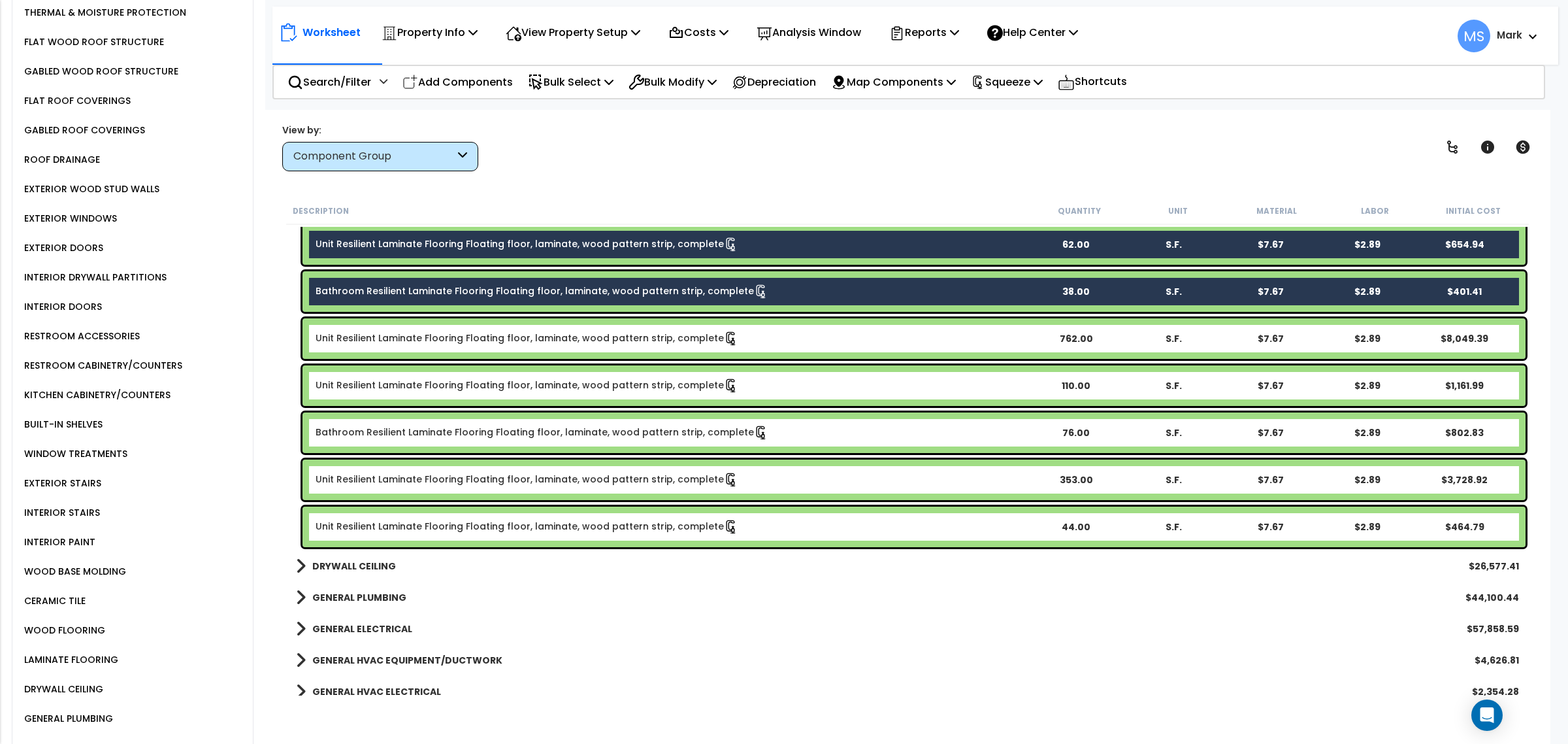
click at [435, 330] on div "Unit Resilient Laminate Flooring Floating floor, laminate, wood pattern strip, …" at bounding box center [914, 338] width 1223 height 40
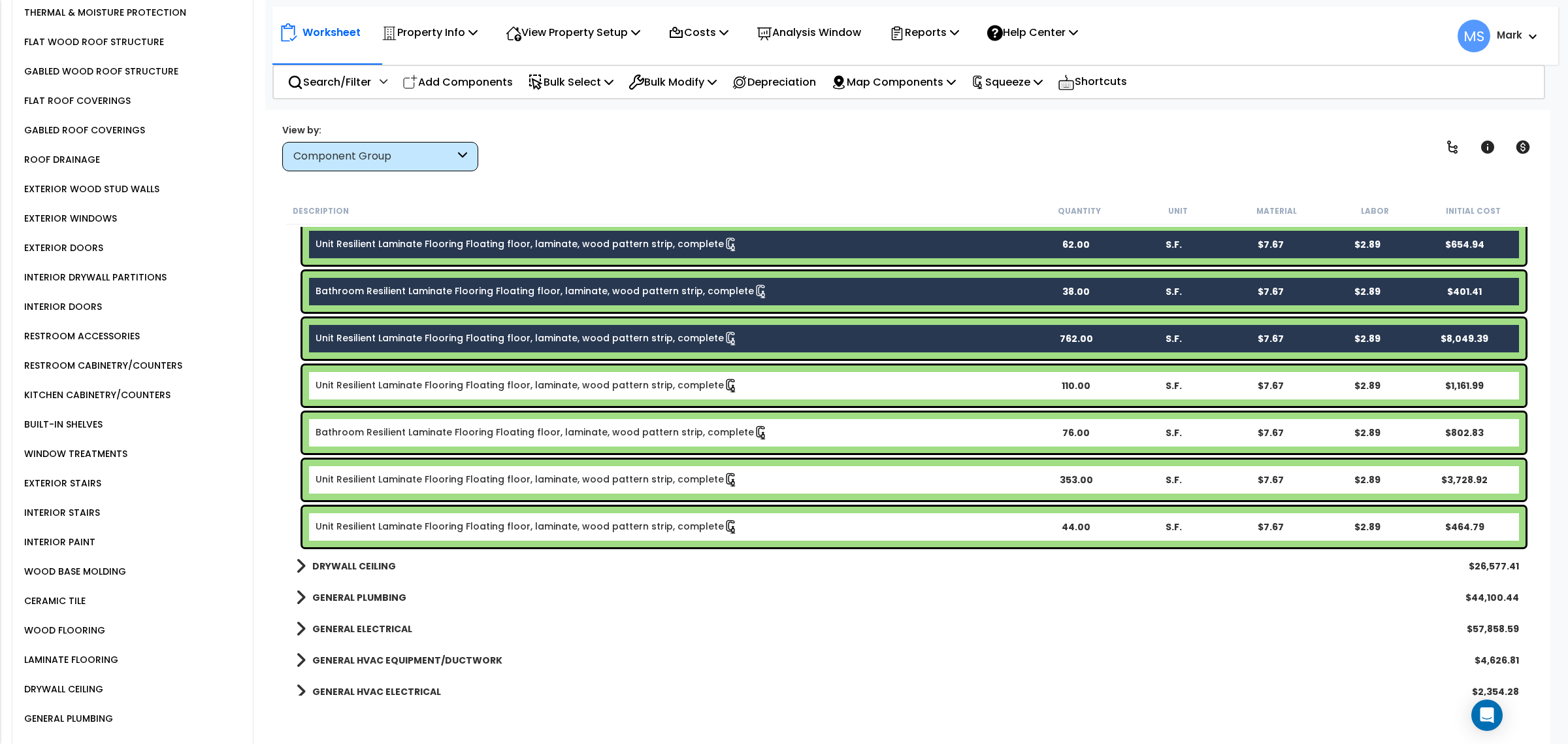
click at [451, 376] on div "Unit Resilient Laminate Flooring Floating floor, laminate, wood pattern strip, …" at bounding box center [914, 386] width 1223 height 40
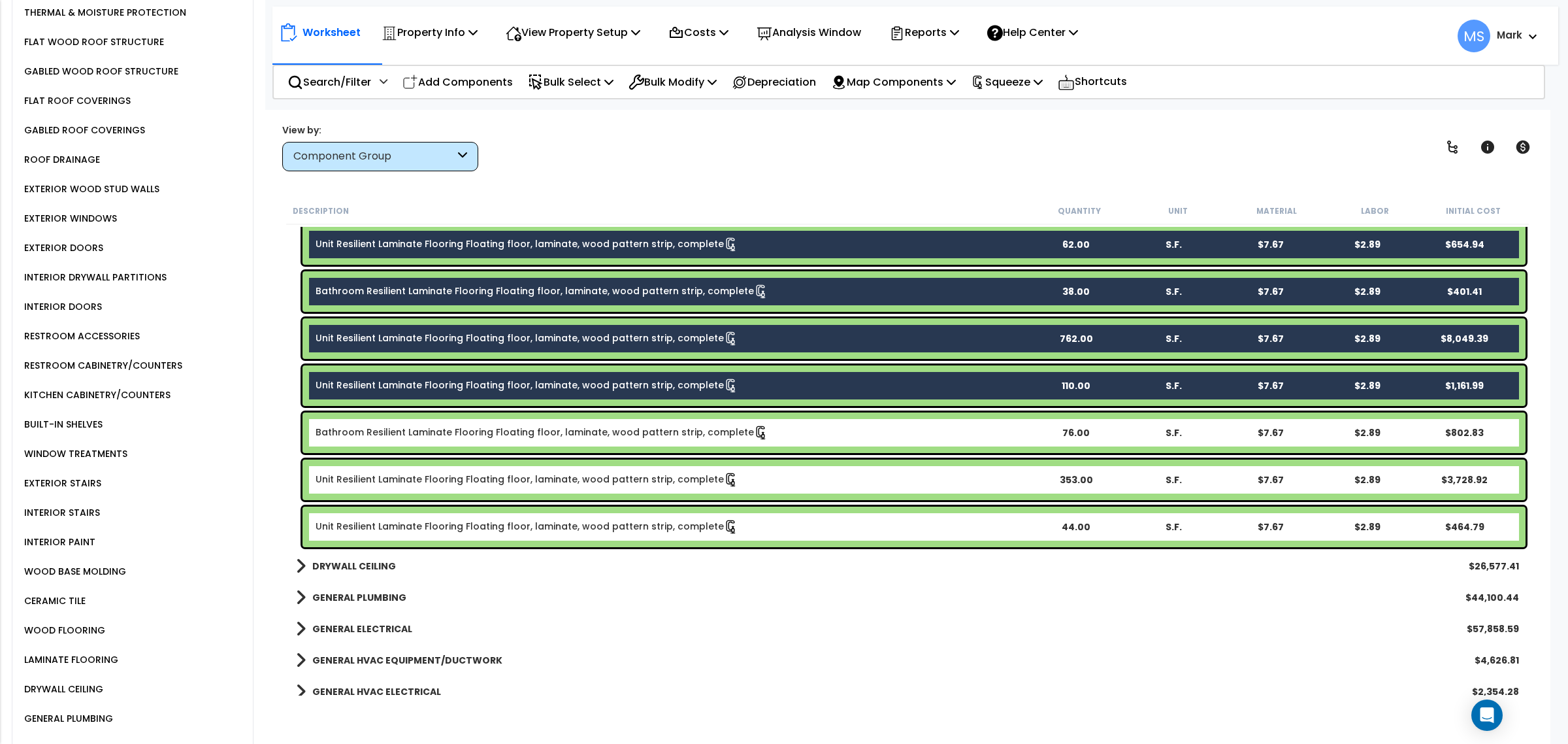
click at [452, 419] on div "Bathroom Resilient Laminate Flooring Floating floor, laminate, wood pattern str…" at bounding box center [914, 432] width 1223 height 40
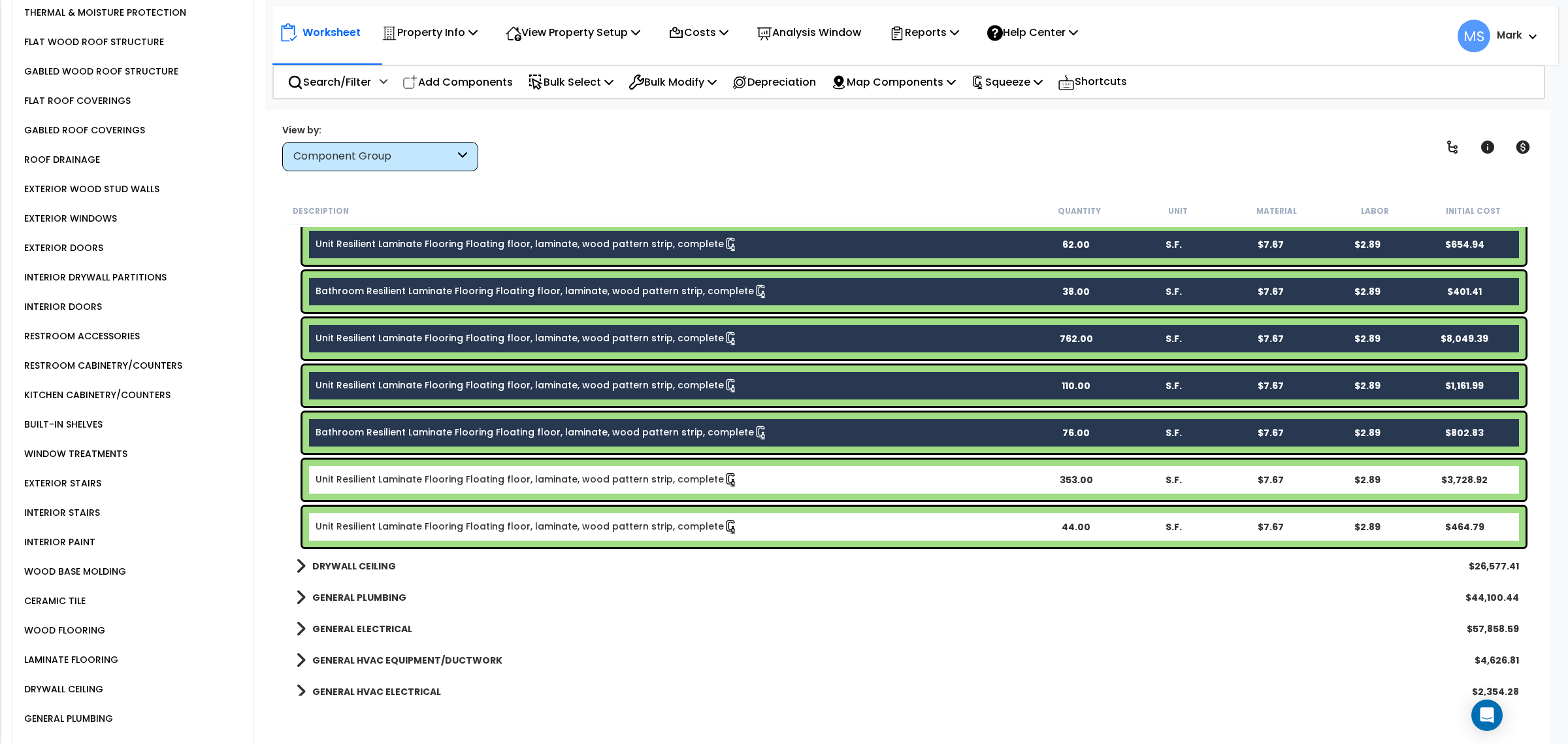
drag, startPoint x: 478, startPoint y: 465, endPoint x: 488, endPoint y: 501, distance: 37.4
click at [478, 466] on div "Unit Resilient Laminate Flooring Floating floor, laminate, wood pattern strip, …" at bounding box center [914, 480] width 1223 height 40
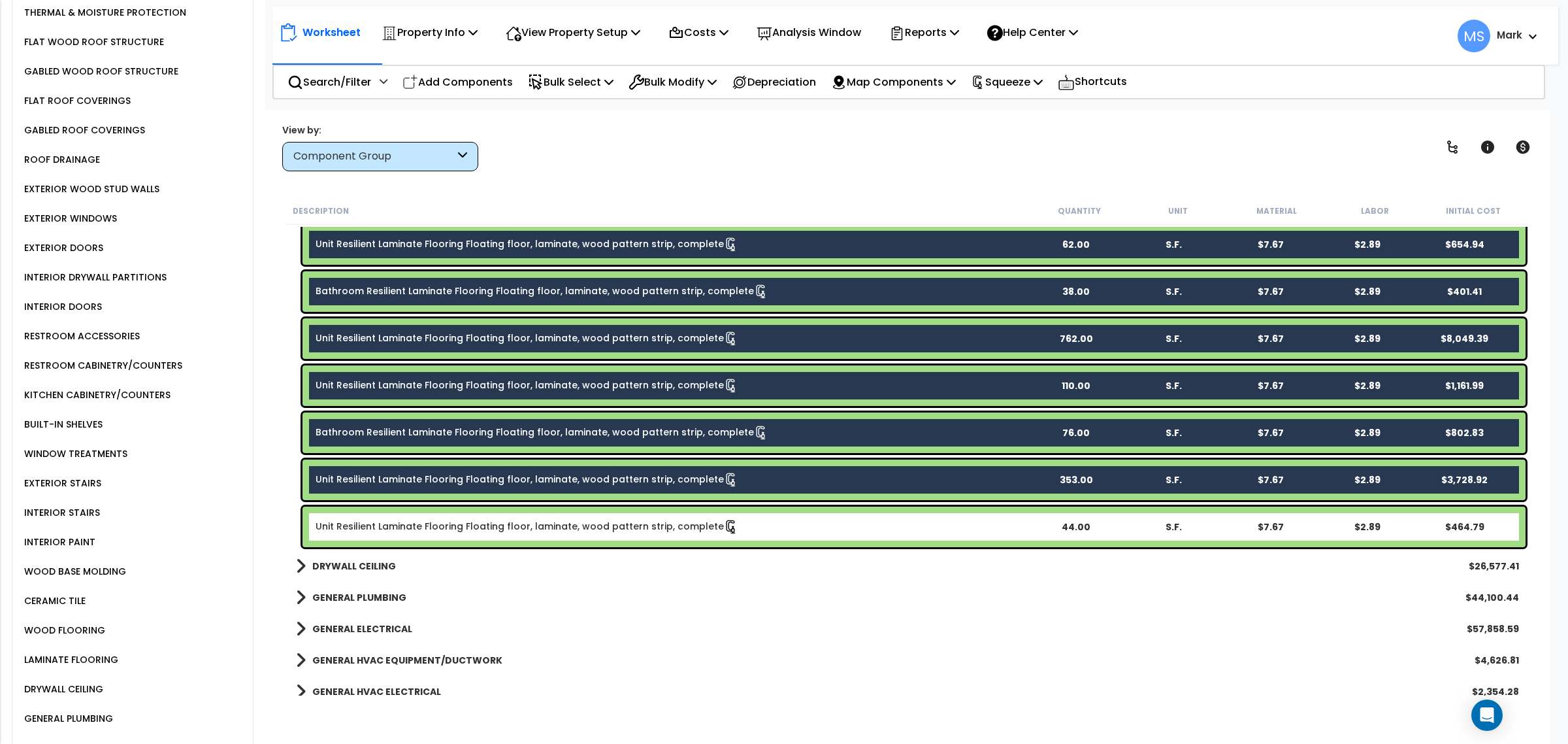
click at [495, 520] on link "Unit Resilient Laminate Flooring Floating floor, laminate, wood pattern strip, …" at bounding box center [527, 527] width 423 height 14
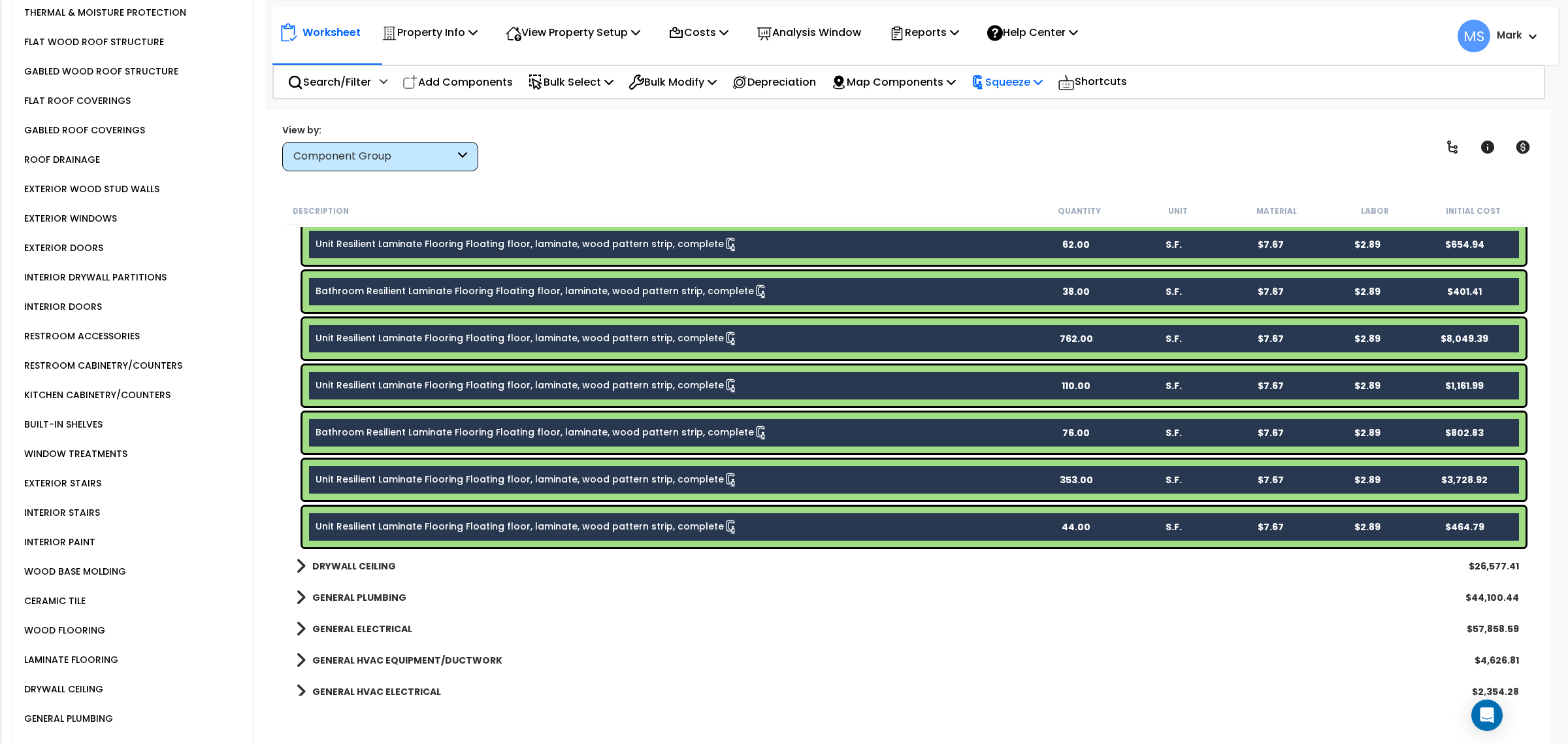
click at [1036, 79] on p "Squeeze" at bounding box center [1007, 82] width 71 height 18
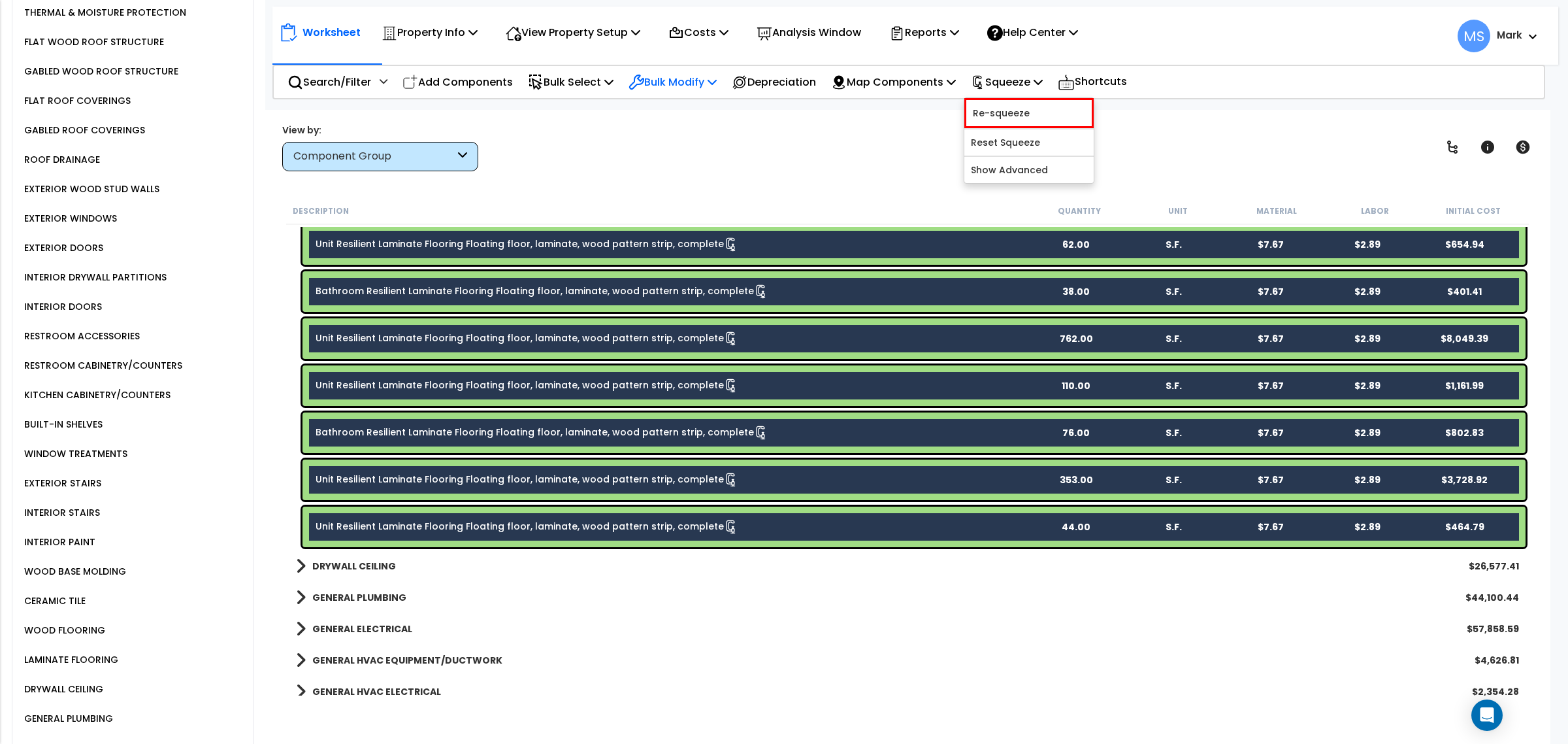
click at [673, 80] on p "Bulk Modify" at bounding box center [672, 82] width 88 height 18
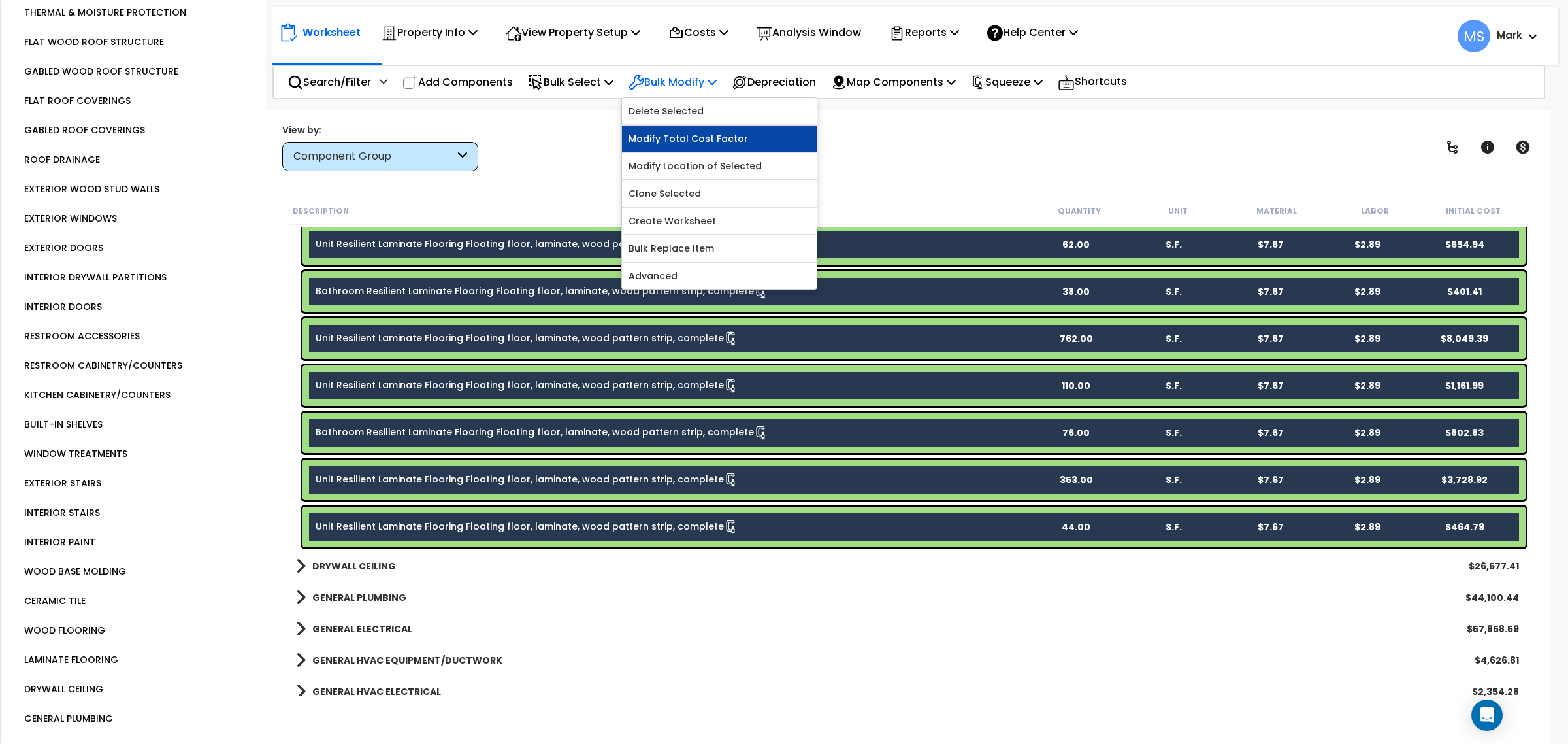
click at [698, 133] on link "Modify Total Cost Factor" at bounding box center [719, 138] width 194 height 27
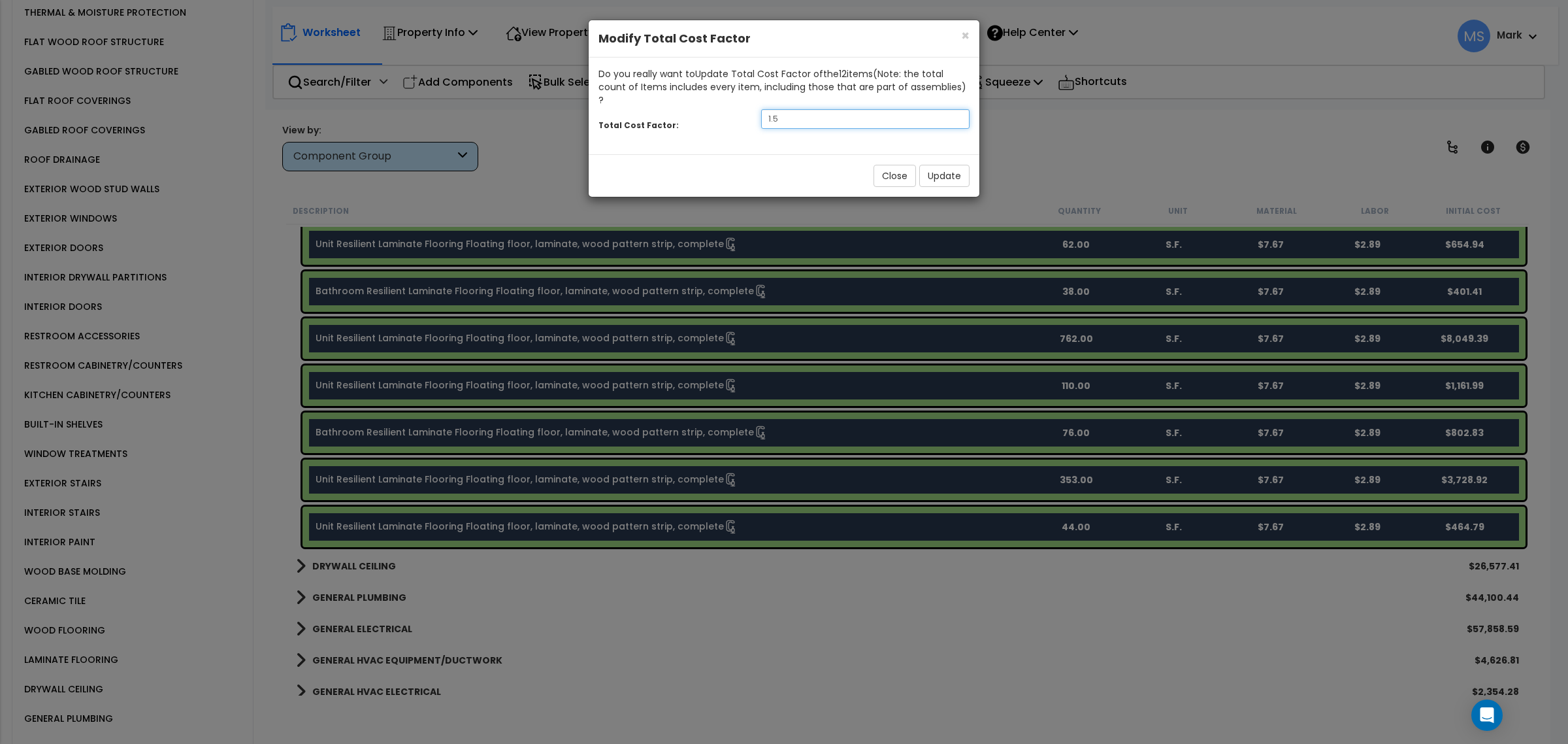
click at [847, 112] on input "1.5" at bounding box center [864, 119] width 208 height 19
click at [844, 109] on input "1.5" at bounding box center [864, 119] width 208 height 19
drag, startPoint x: 793, startPoint y: 100, endPoint x: 561, endPoint y: 125, distance: 233.3
click at [561, 125] on div "× Close Modify Total Cost Factor Do you really want to Update Total Cost Factor…" at bounding box center [784, 372] width 1568 height 744
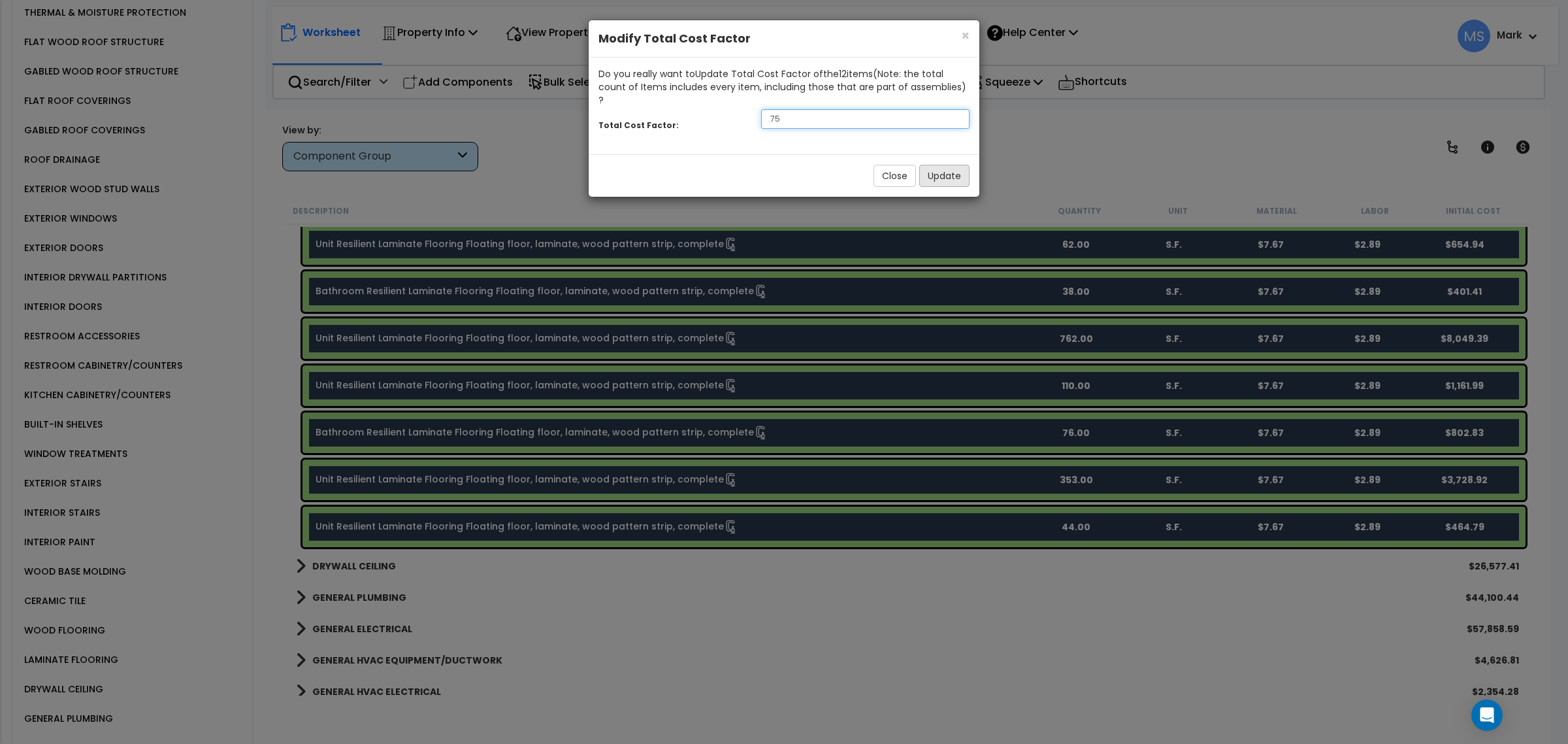
type input ".75"
click at [953, 170] on button "Update" at bounding box center [944, 176] width 51 height 22
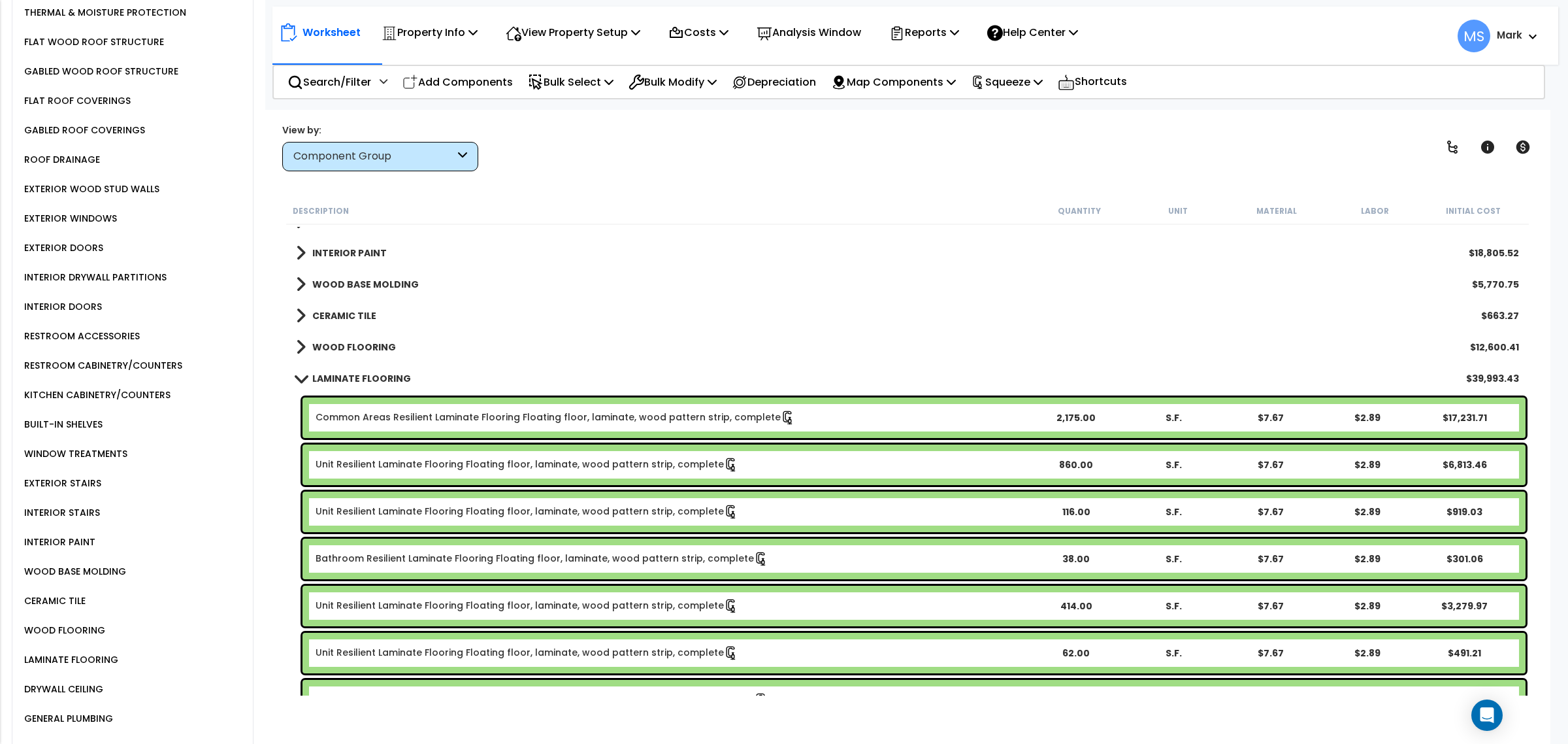
scroll to position [495, 0]
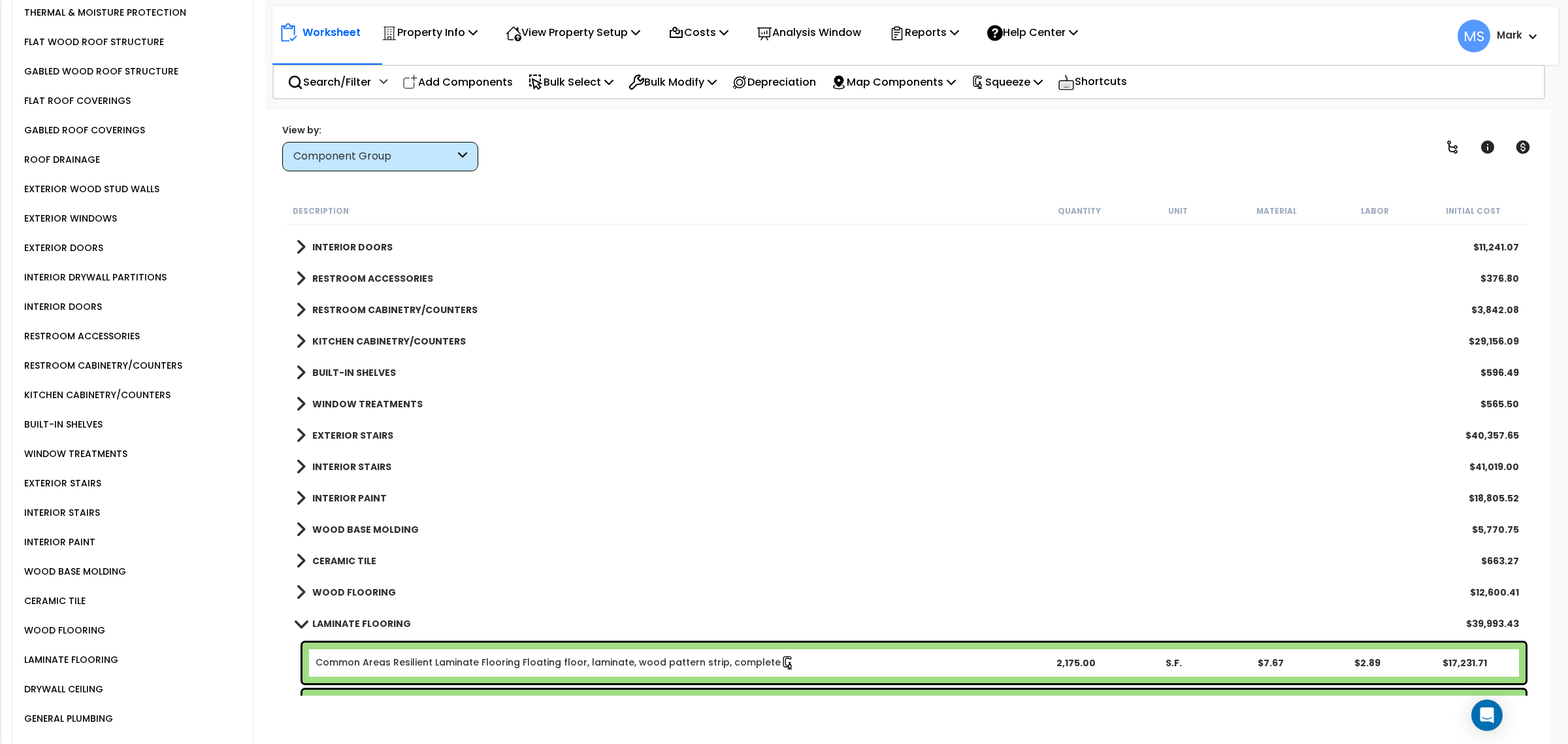
click at [357, 341] on b "KITCHEN CABINETRY/COUNTERS" at bounding box center [389, 341] width 153 height 13
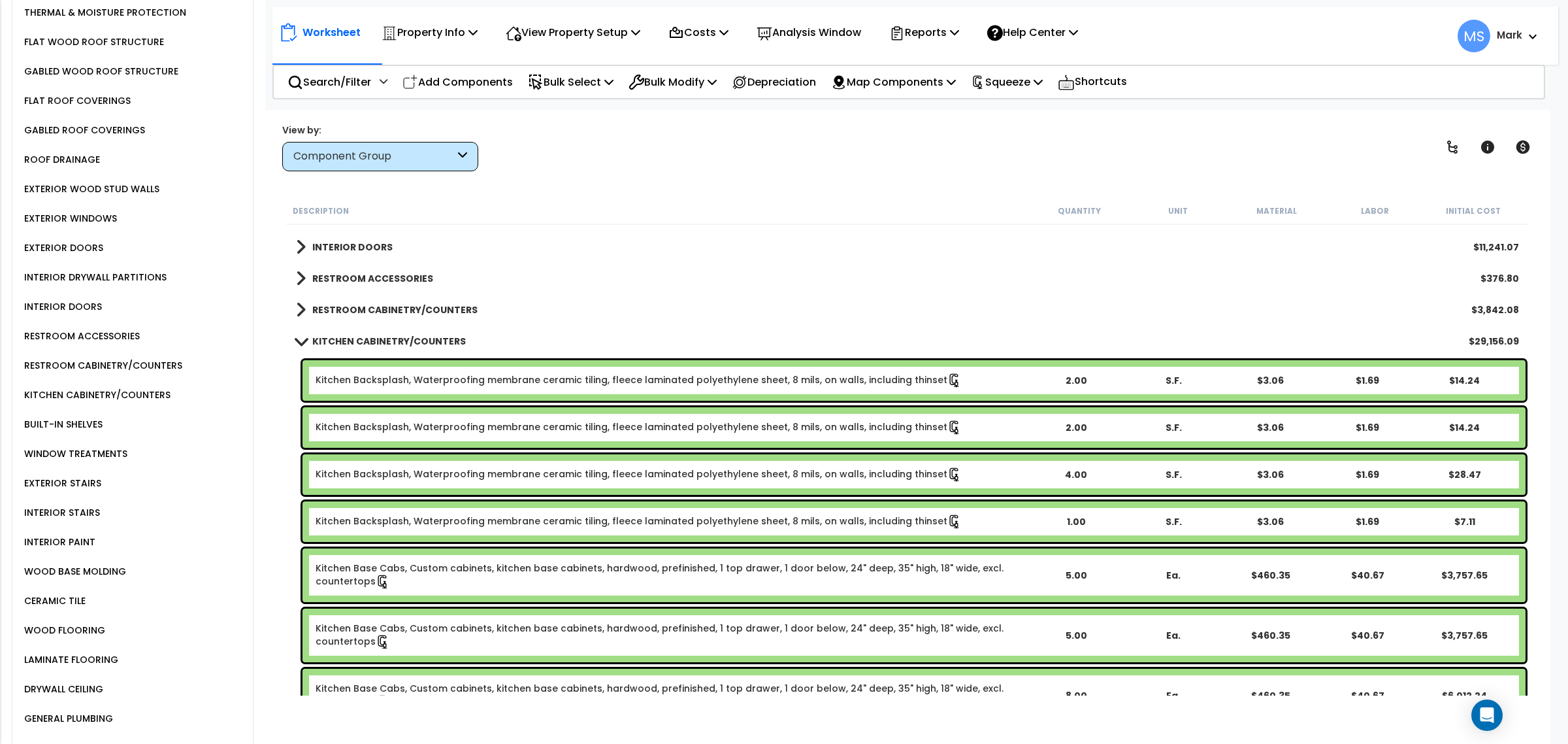
click at [376, 367] on div "Kitchen Backsplash, Waterproofing membrane ceramic tiling, fleece laminated pol…" at bounding box center [914, 380] width 1223 height 40
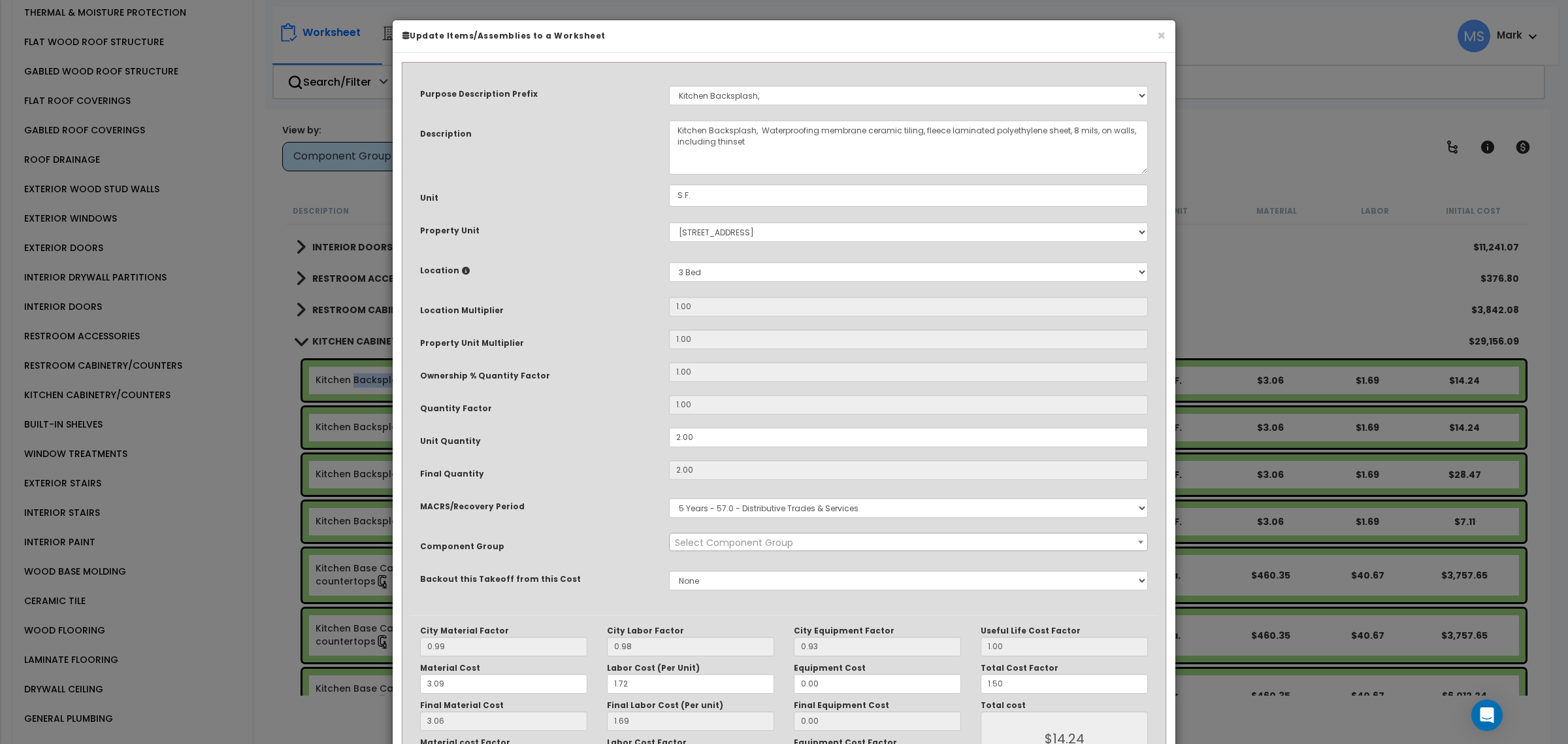
select select "45909"
click at [1160, 33] on button "×" at bounding box center [1161, 35] width 9 height 14
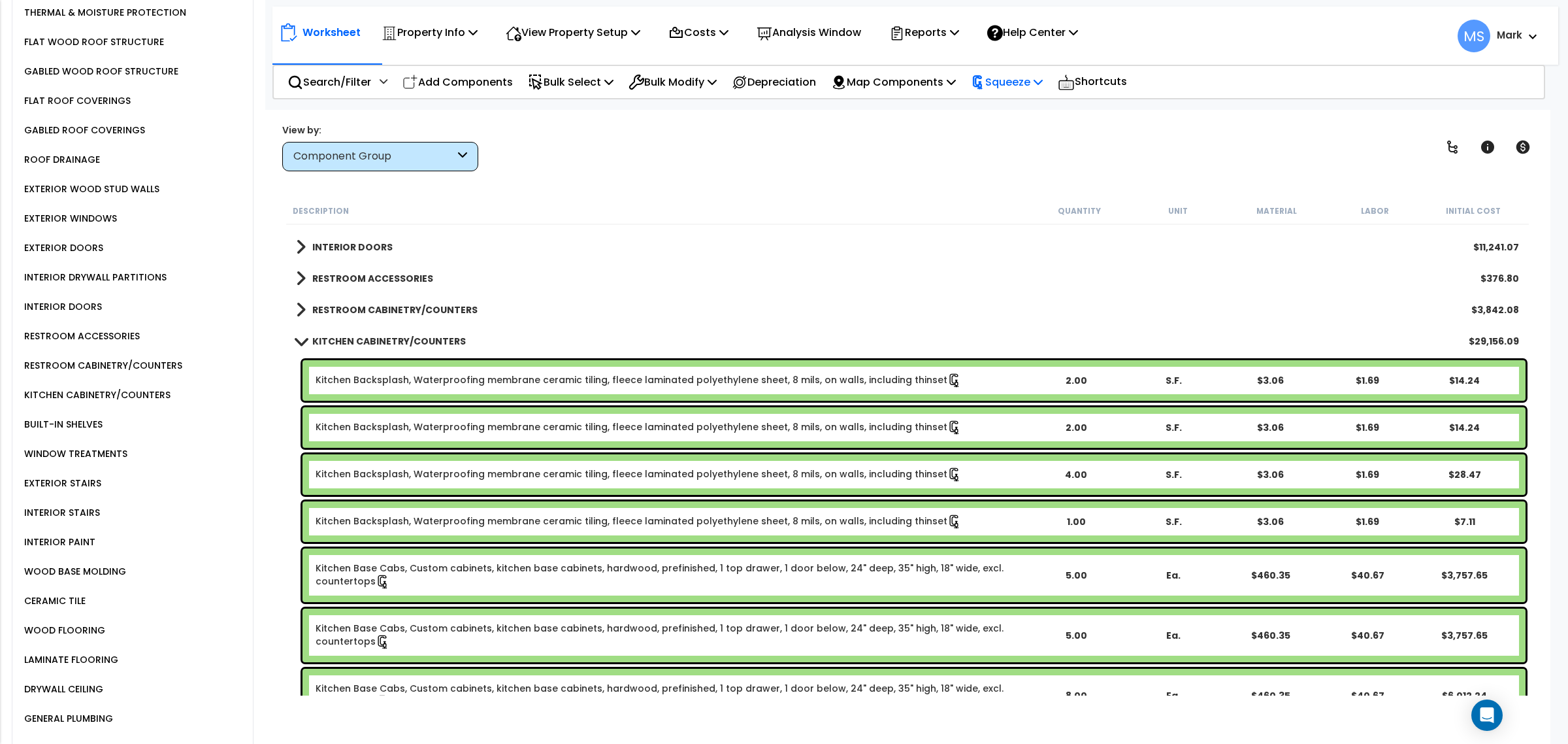
click at [982, 80] on icon at bounding box center [977, 82] width 9 height 14
click at [1016, 113] on link "Re-squeeze" at bounding box center [1028, 112] width 129 height 30
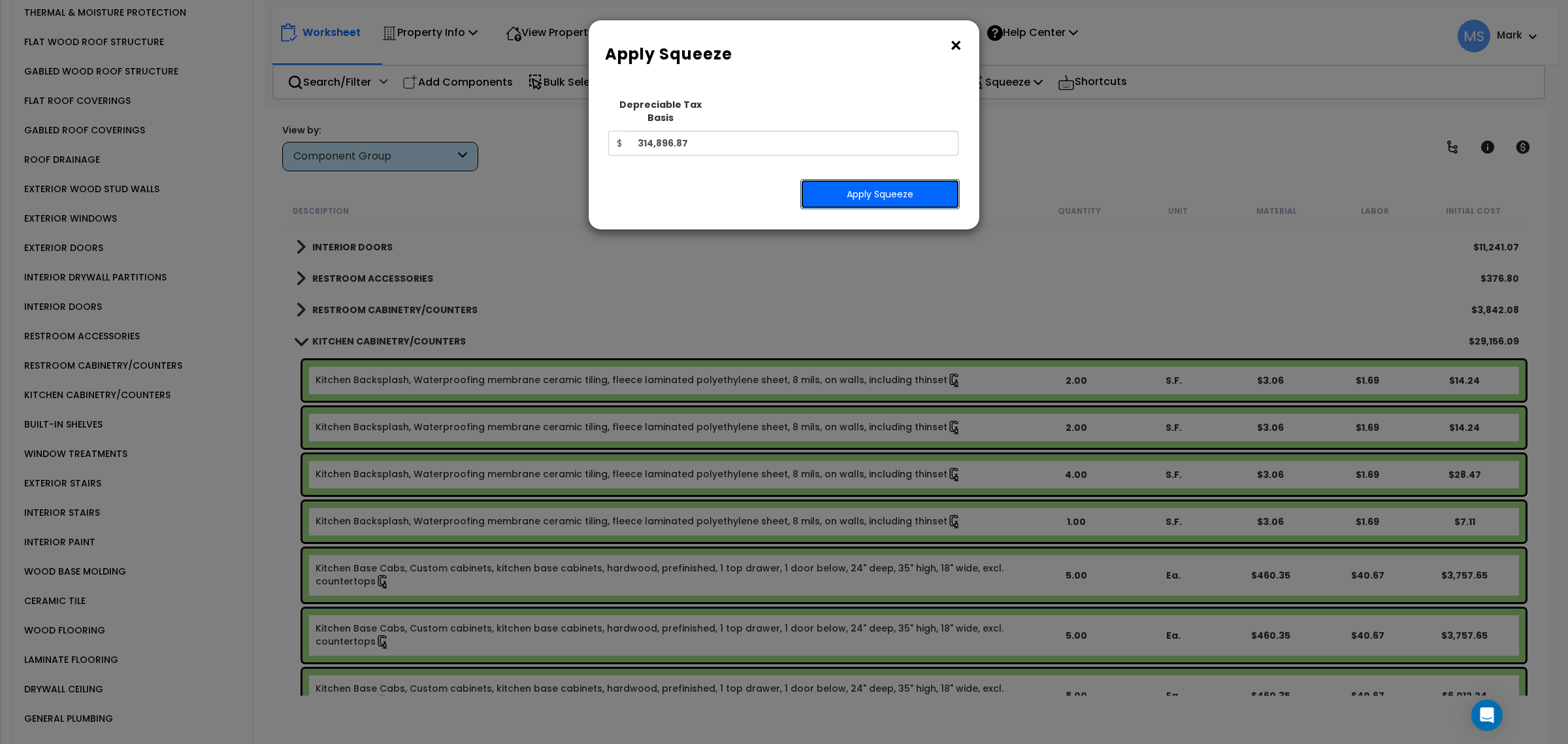
click at [902, 187] on button "Apply Squeeze" at bounding box center [880, 194] width 159 height 30
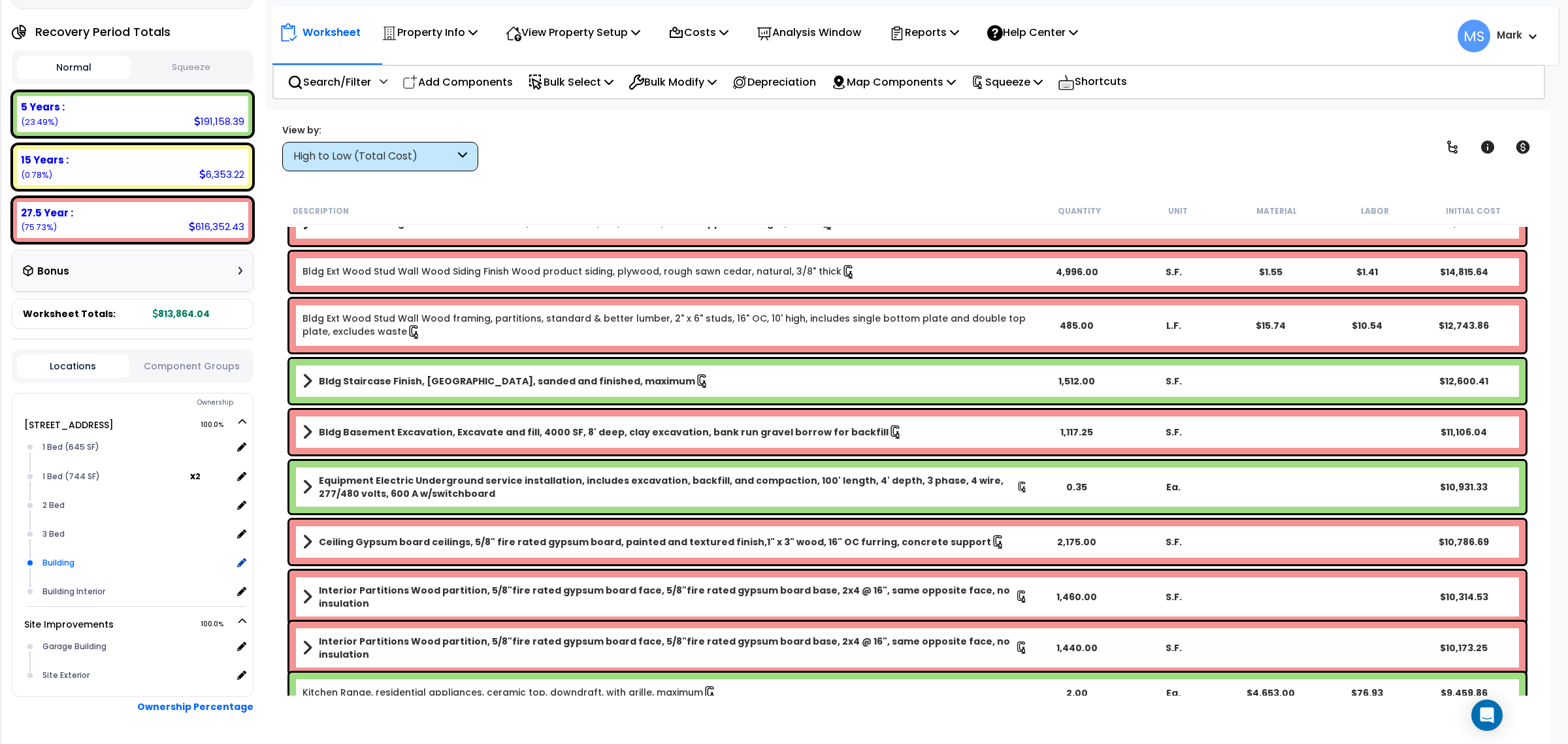
scroll to position [163, 0]
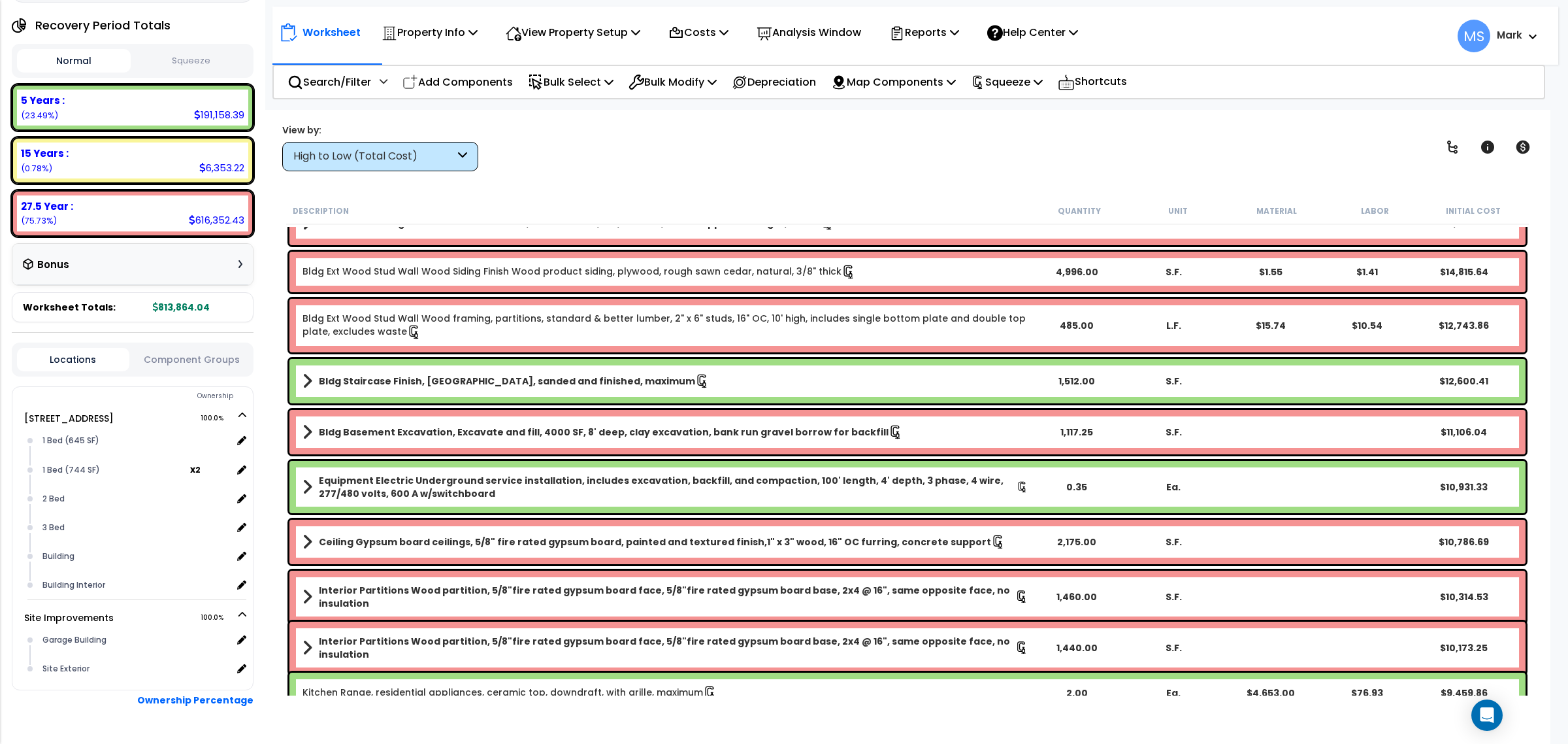
click at [187, 370] on div "Locations Component Groups" at bounding box center [133, 359] width 242 height 34
click at [190, 361] on button "Component Groups" at bounding box center [192, 359] width 112 height 14
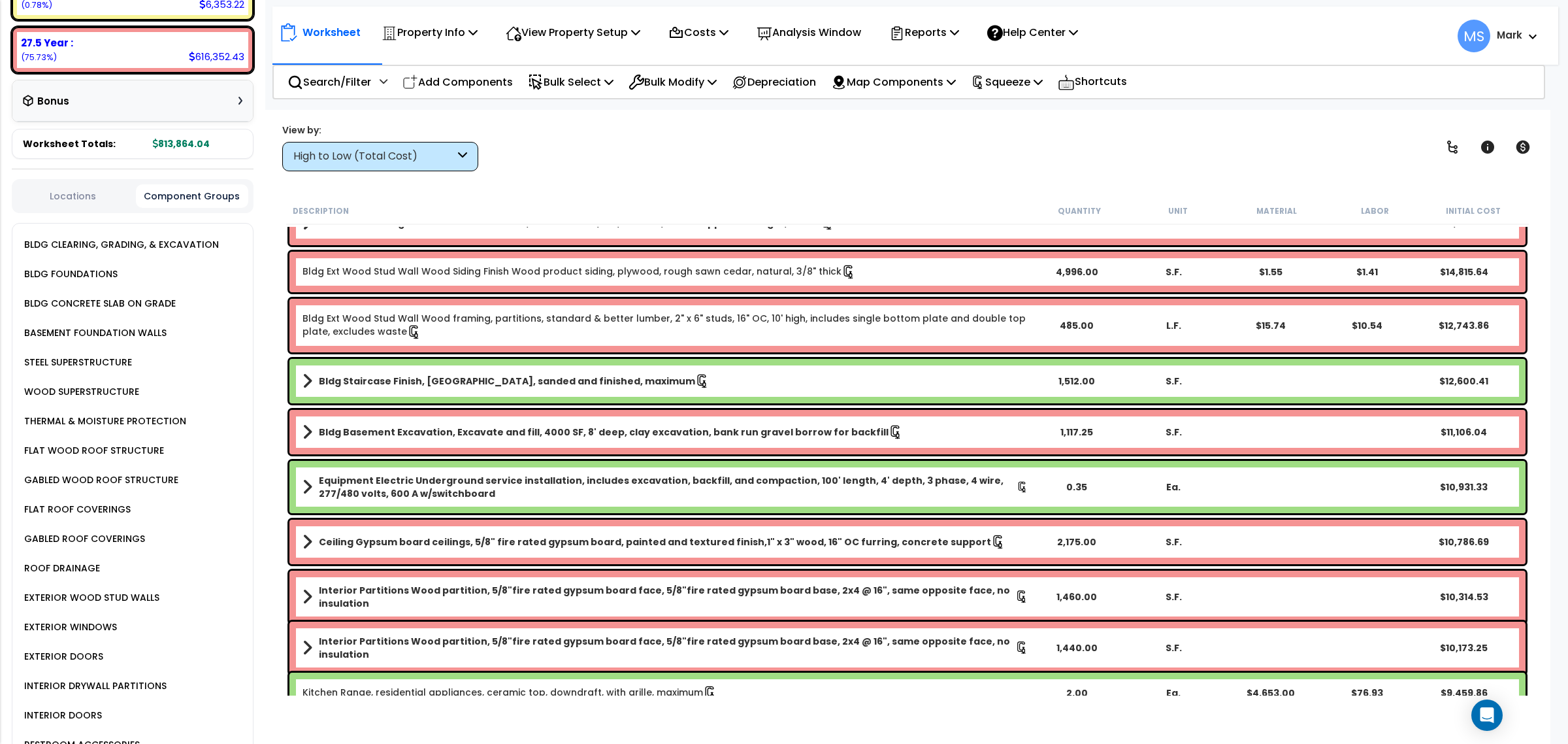
scroll to position [490, 0]
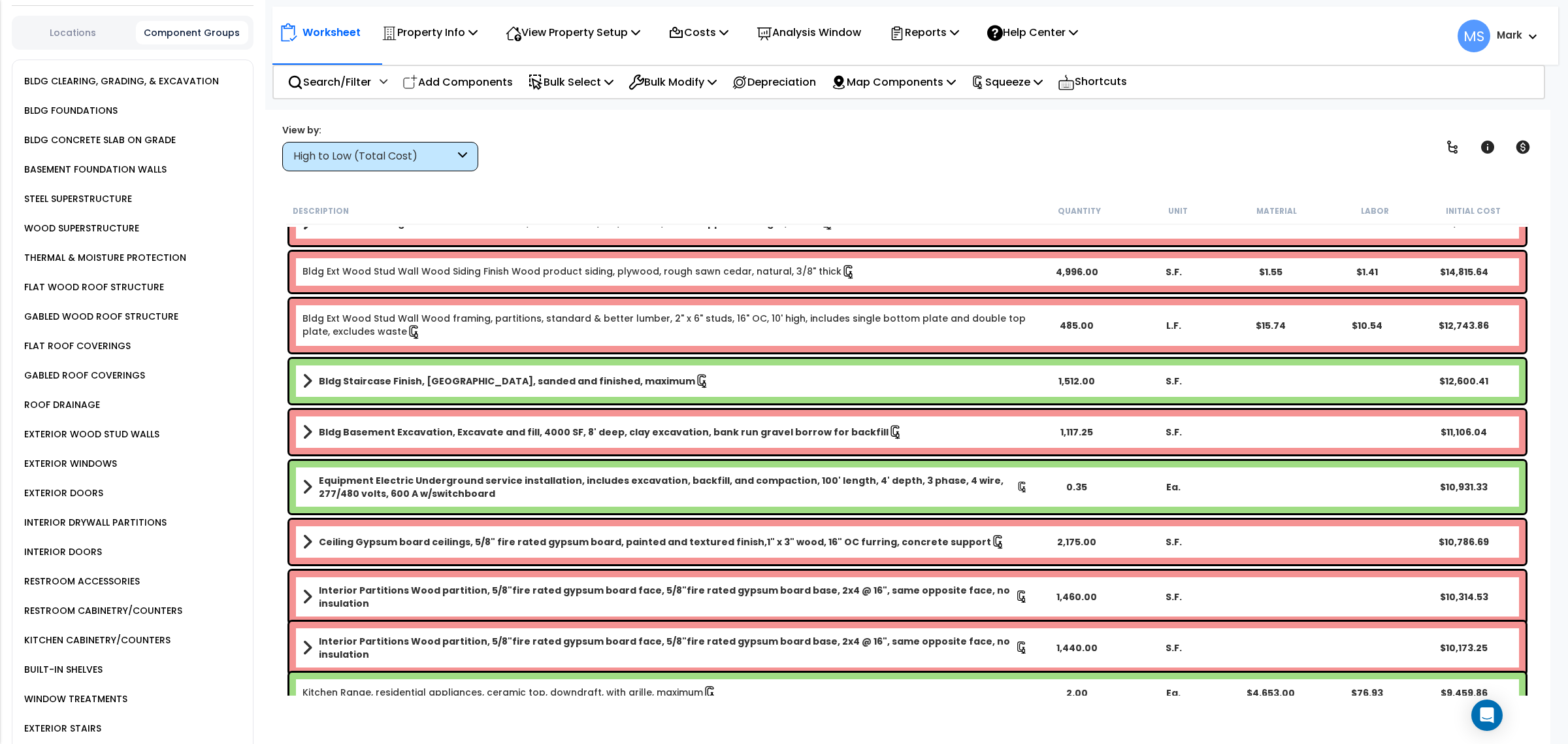
click at [120, 632] on div "KITCHEN CABINETRY/COUNTERS" at bounding box center [96, 640] width 149 height 16
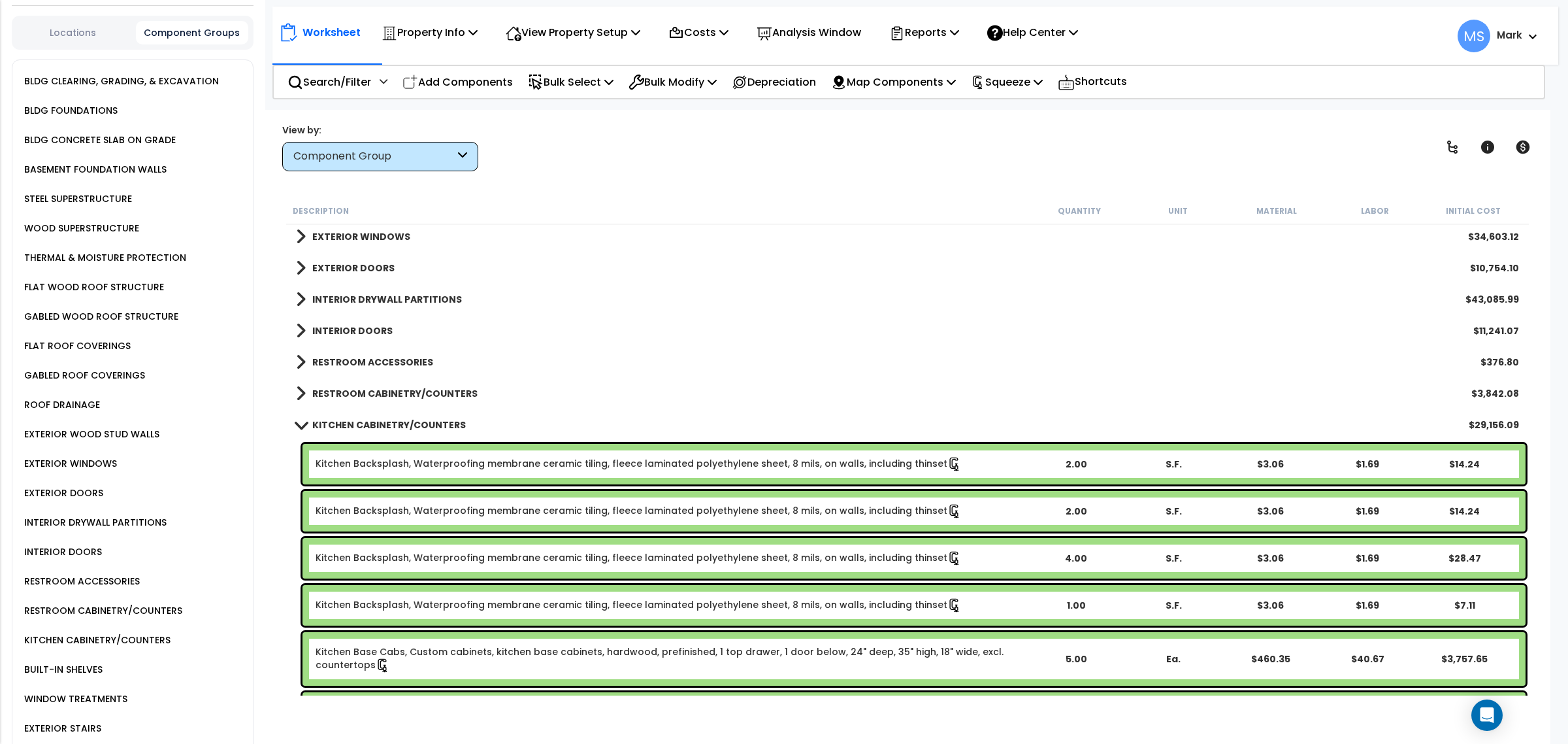
click at [542, 466] on link "Kitchen Backsplash, Waterproofing membrane ceramic tiling, fleece laminated pol…" at bounding box center [639, 464] width 646 height 14
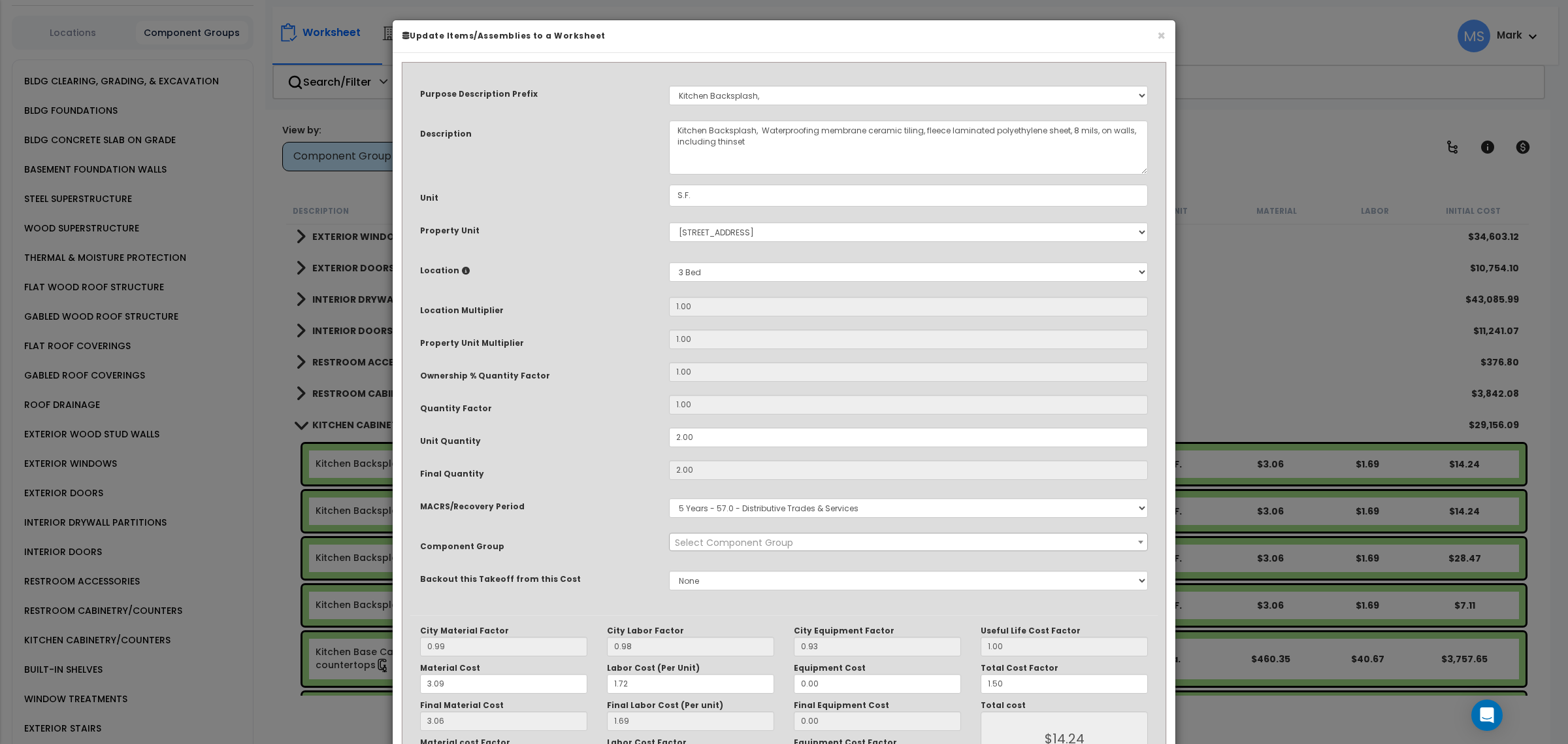
select select "45909"
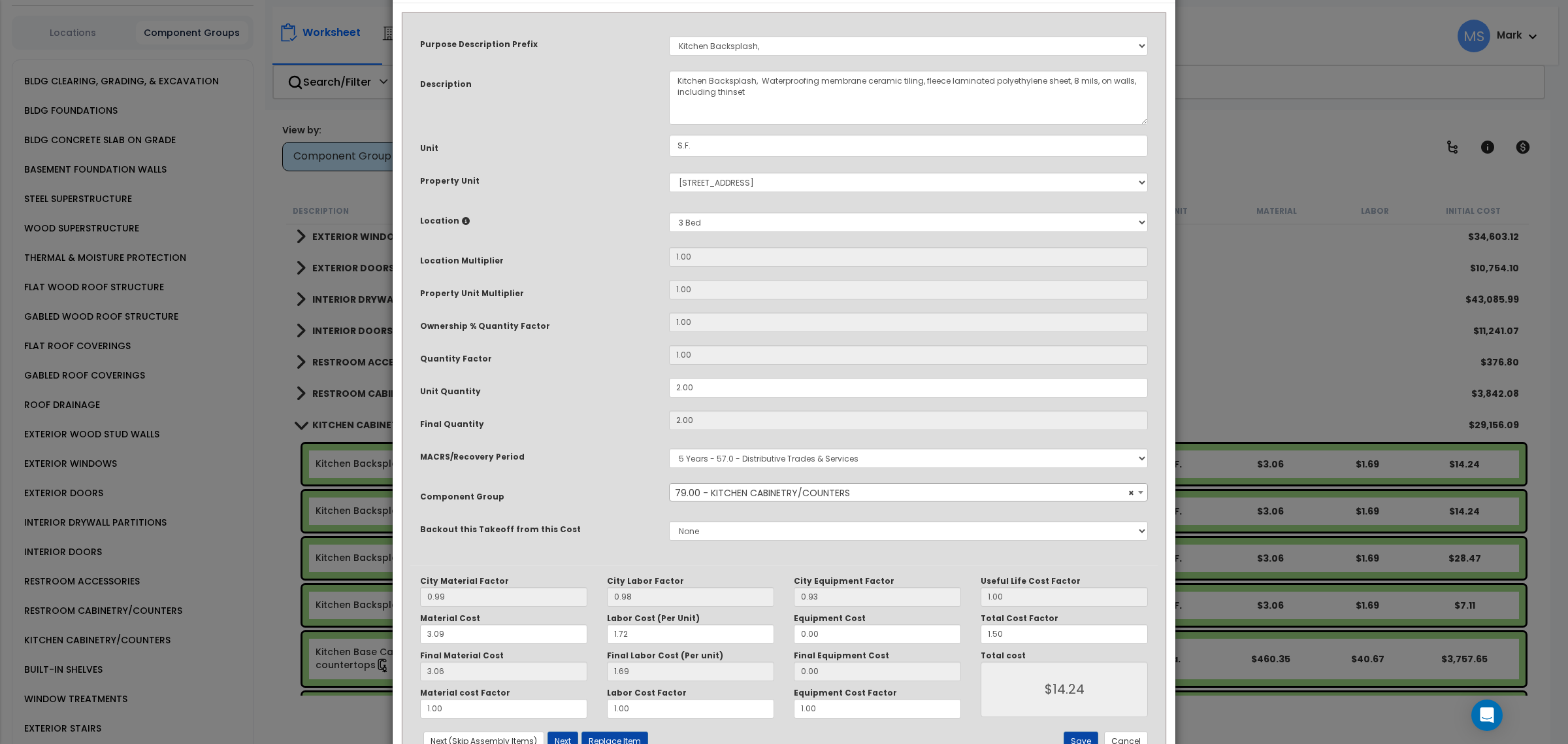
scroll to position [98, 0]
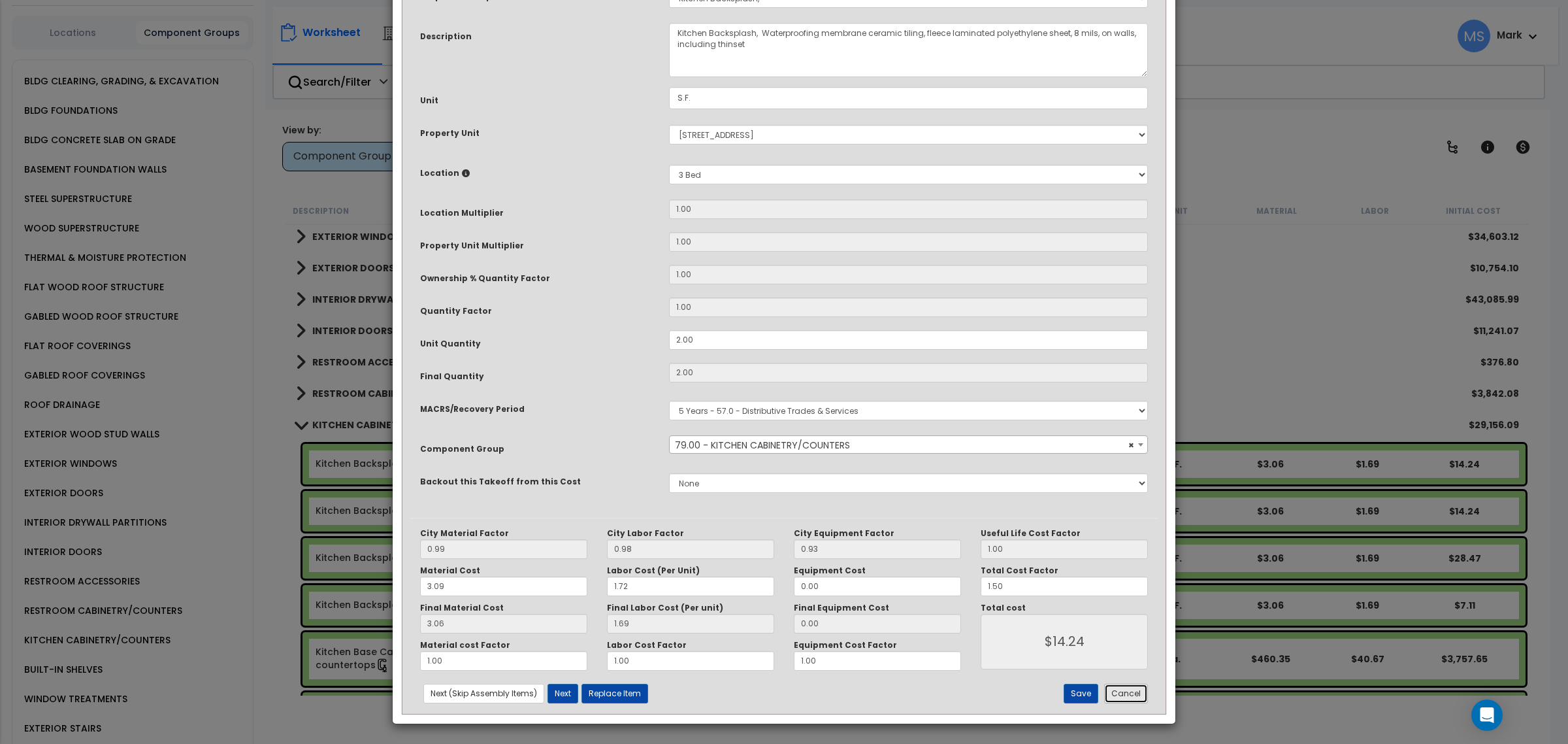
click at [1127, 691] on button "Cancel" at bounding box center [1125, 693] width 43 height 19
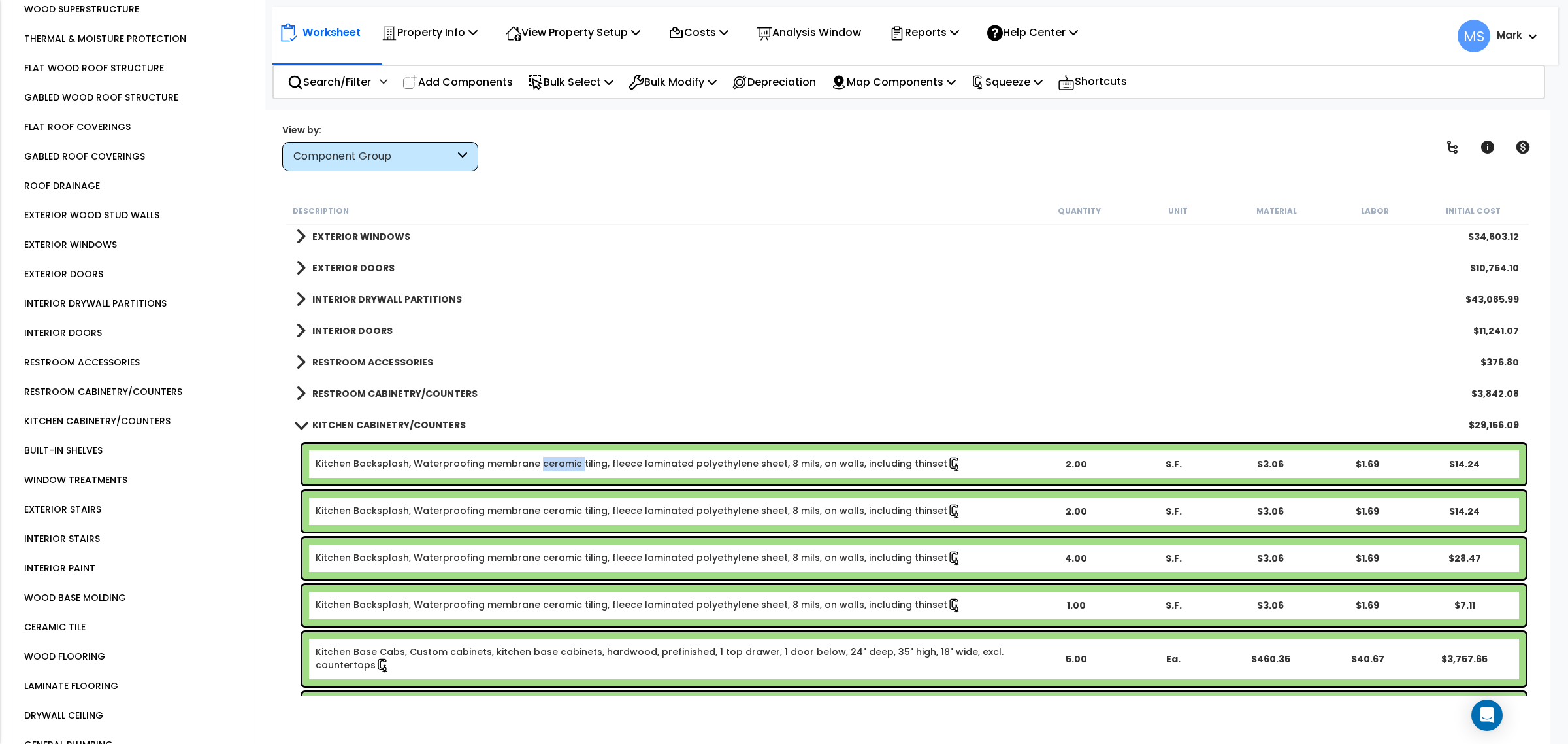
scroll to position [735, 0]
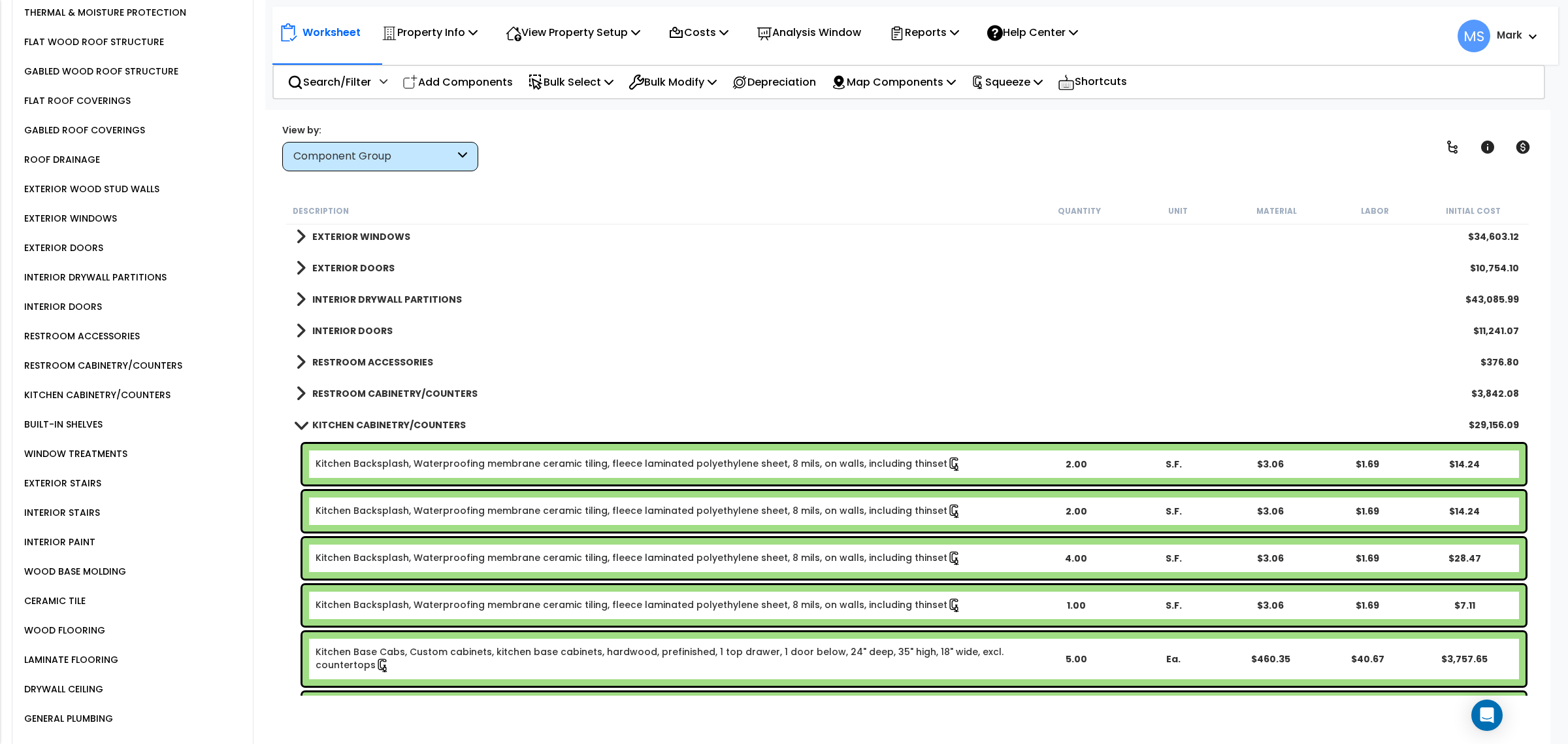
click at [85, 652] on div "LAMINATE FLOORING" at bounding box center [69, 660] width 97 height 16
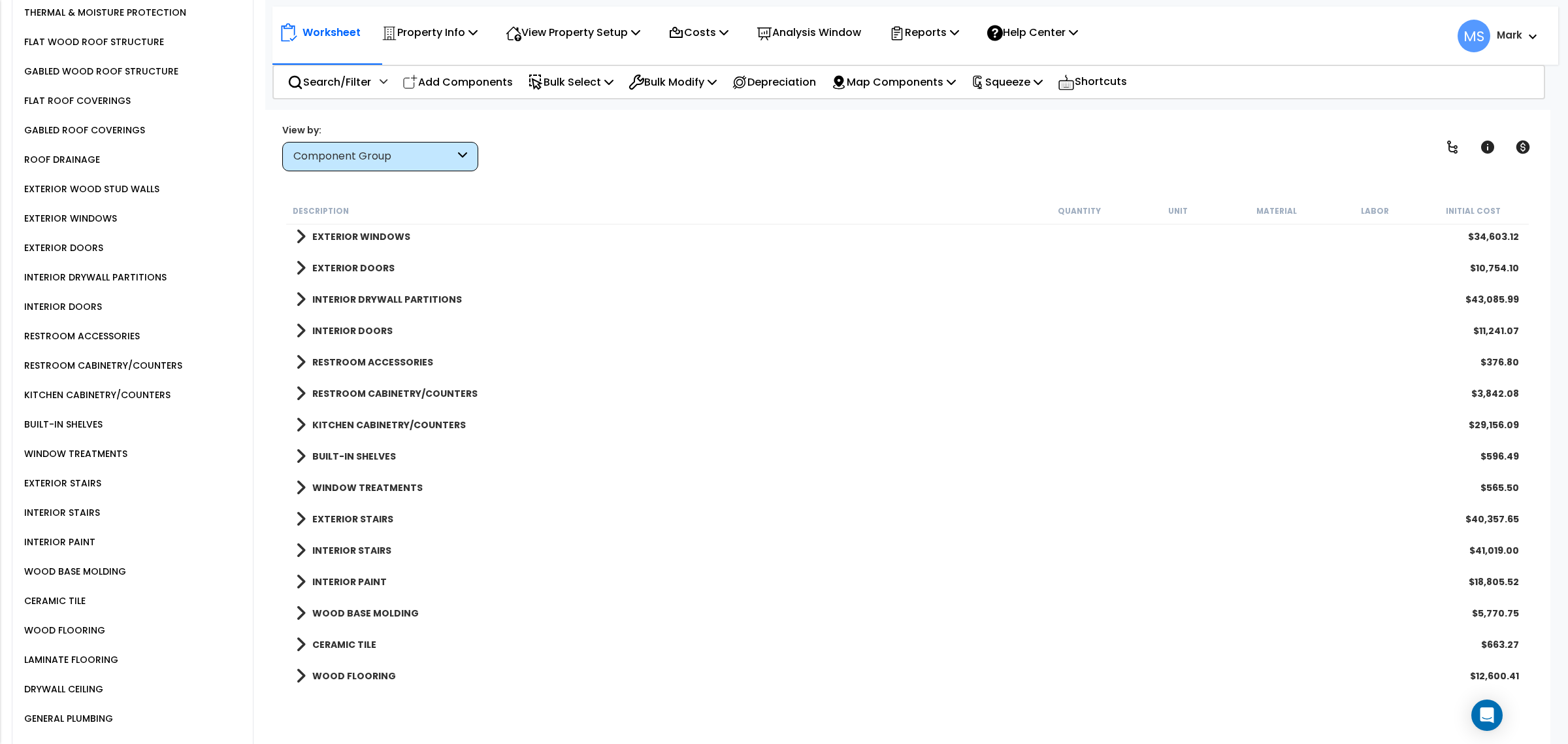
click at [85, 652] on div "LAMINATE FLOORING" at bounding box center [69, 660] width 97 height 16
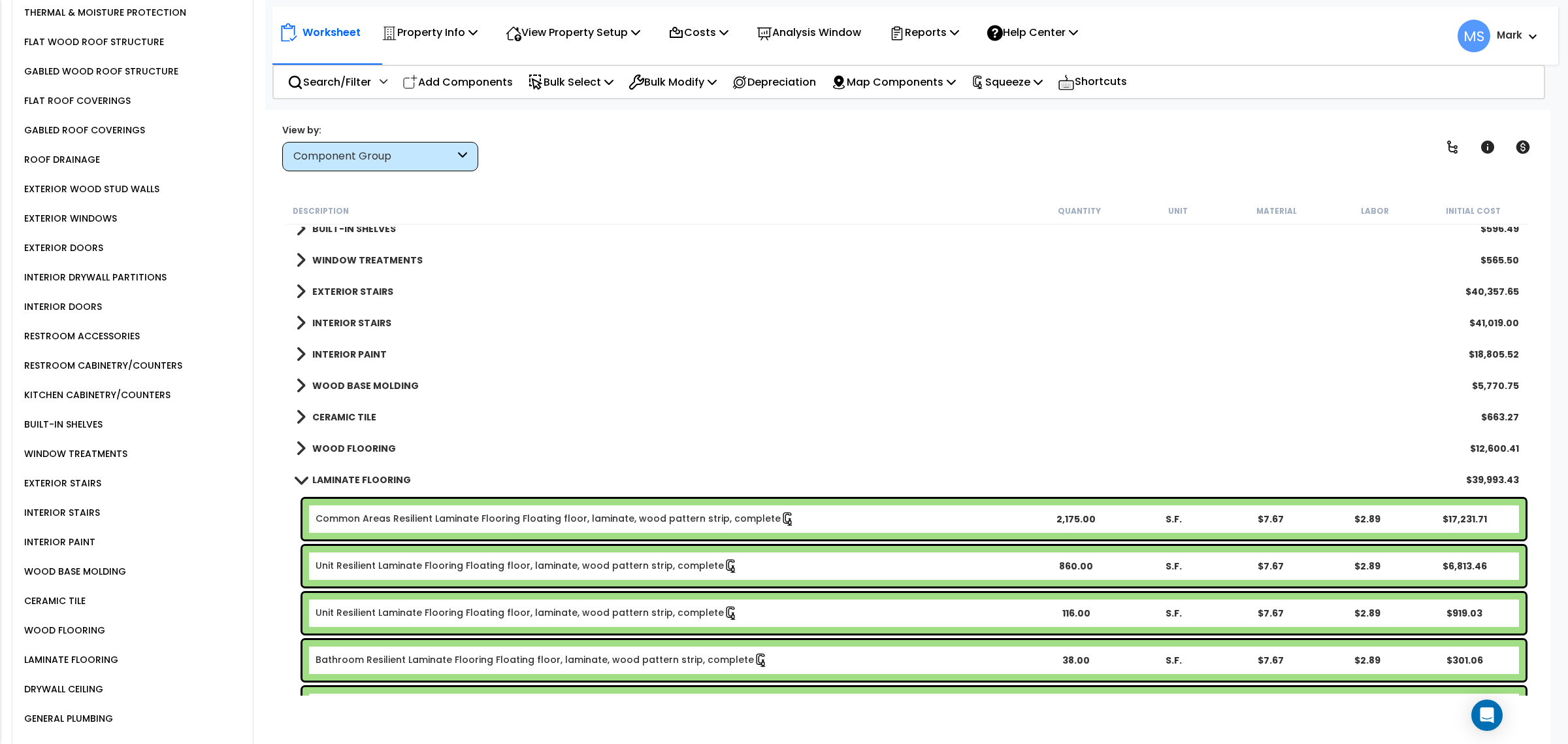
scroll to position [898, 0]
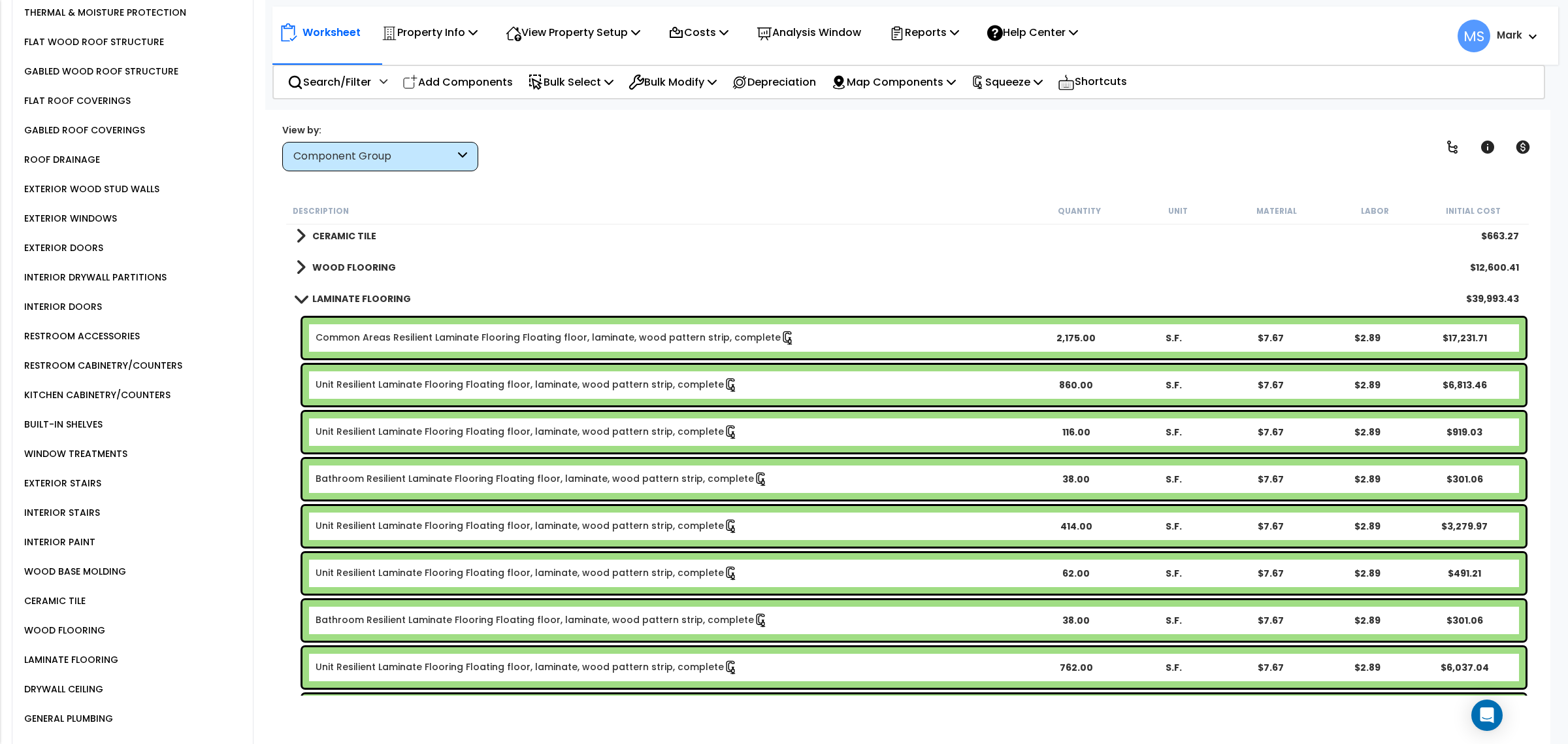
click at [426, 392] on div "Unit Resilient Laminate Flooring Floating floor, laminate, wood pattern strip, …" at bounding box center [914, 385] width 1223 height 40
click at [427, 393] on div "Unit Resilient Laminate Flooring Floating floor, laminate, wood pattern strip, …" at bounding box center [914, 385] width 1223 height 40
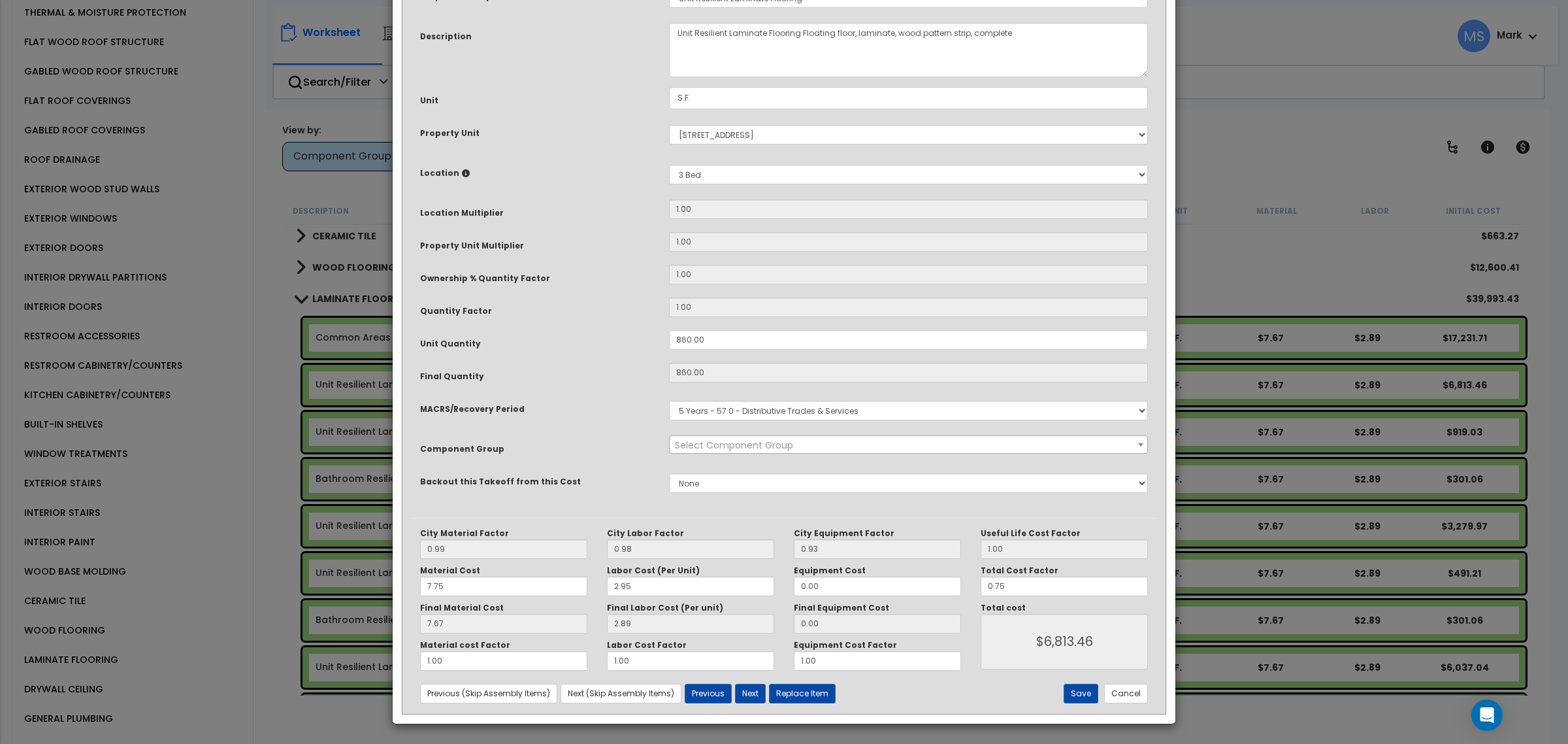
scroll to position [0, 0]
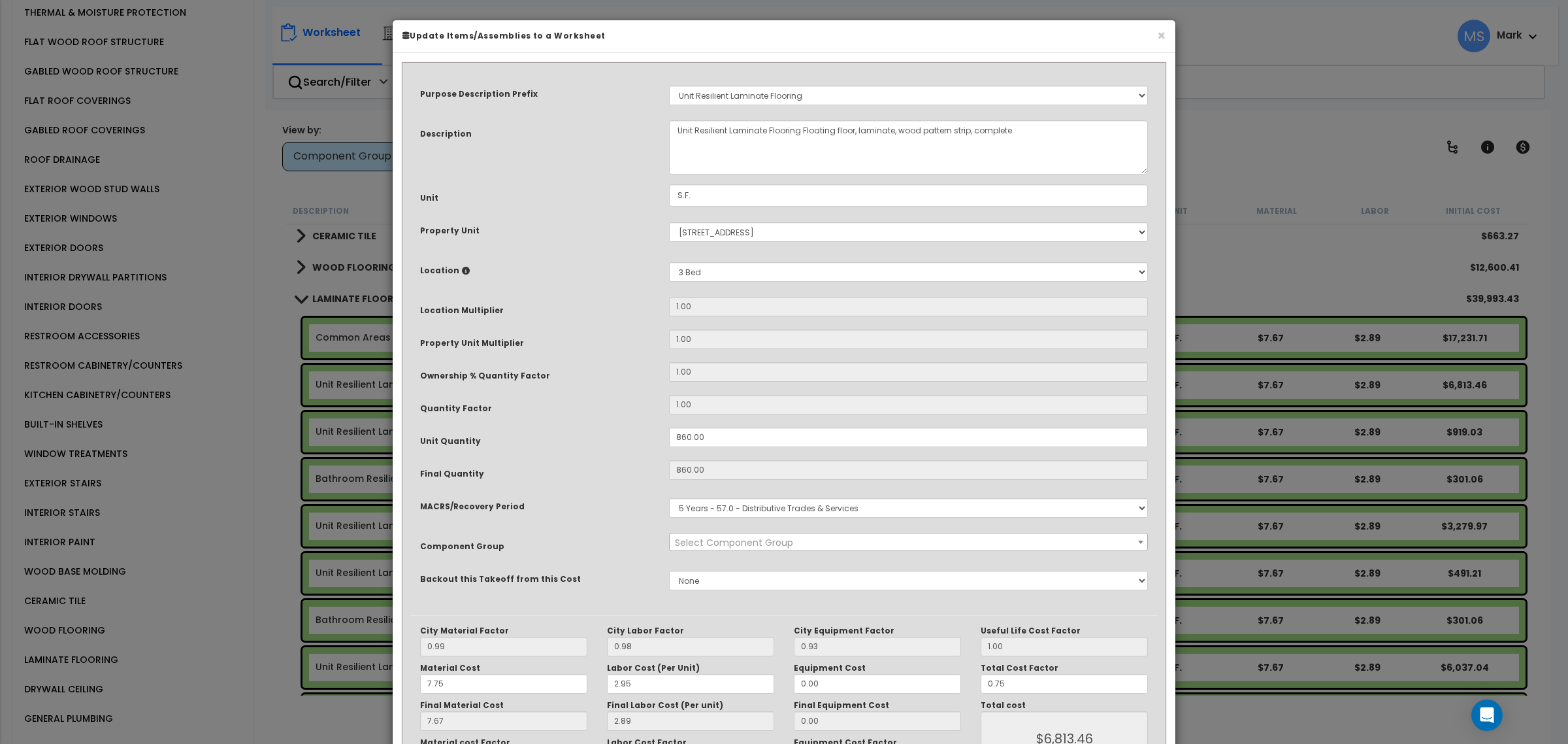
select select "45956"
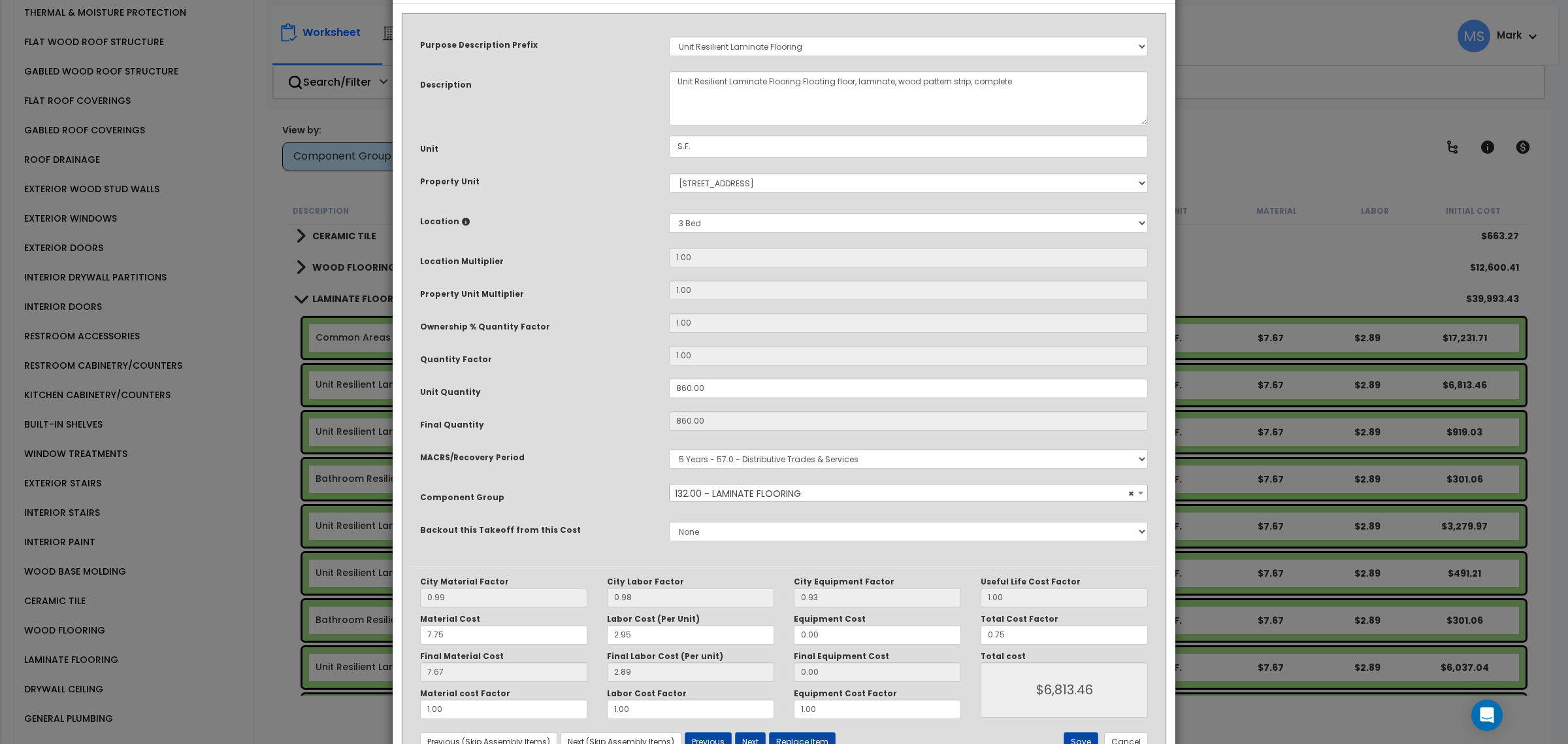
scroll to position [98, 0]
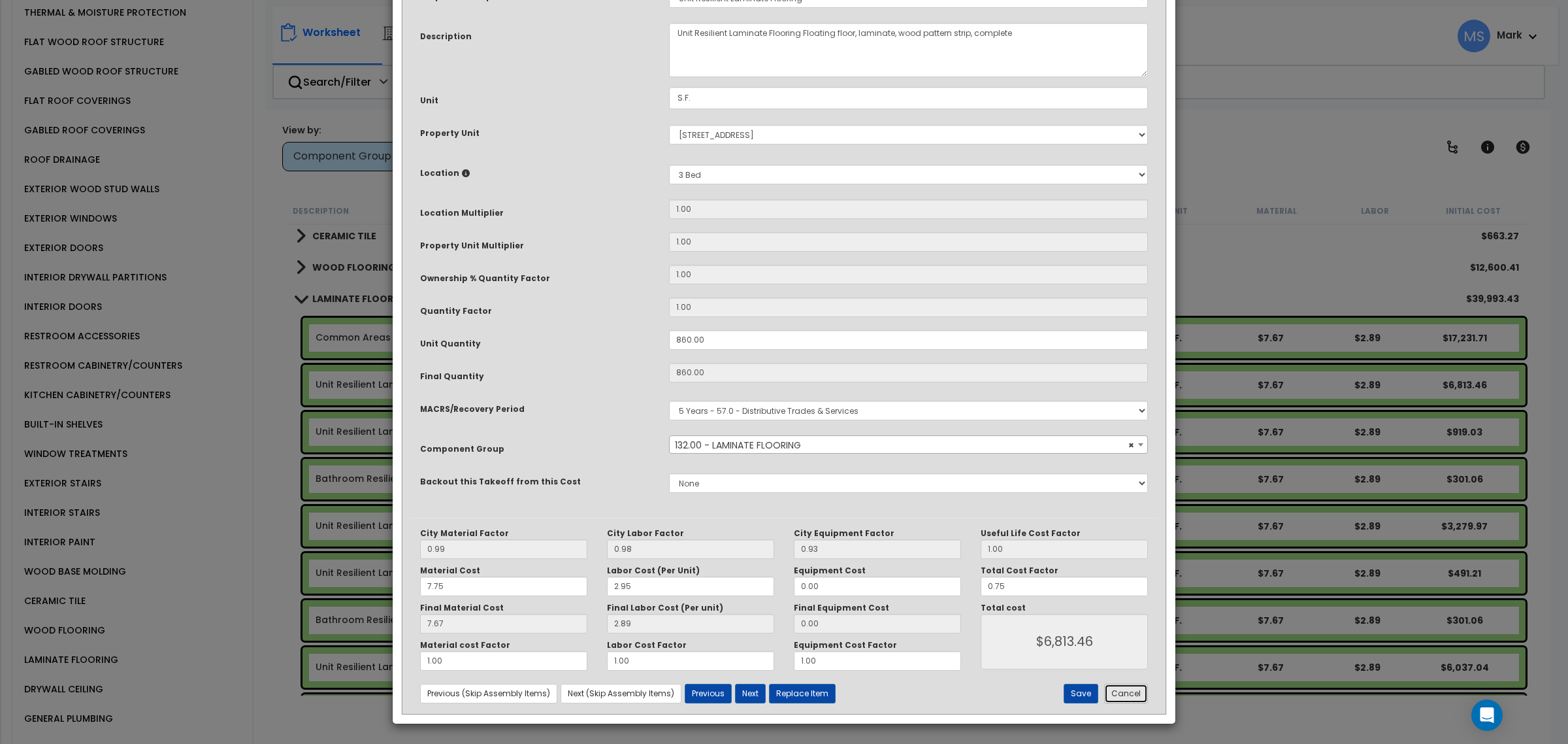
click at [1129, 700] on button "Cancel" at bounding box center [1125, 693] width 43 height 19
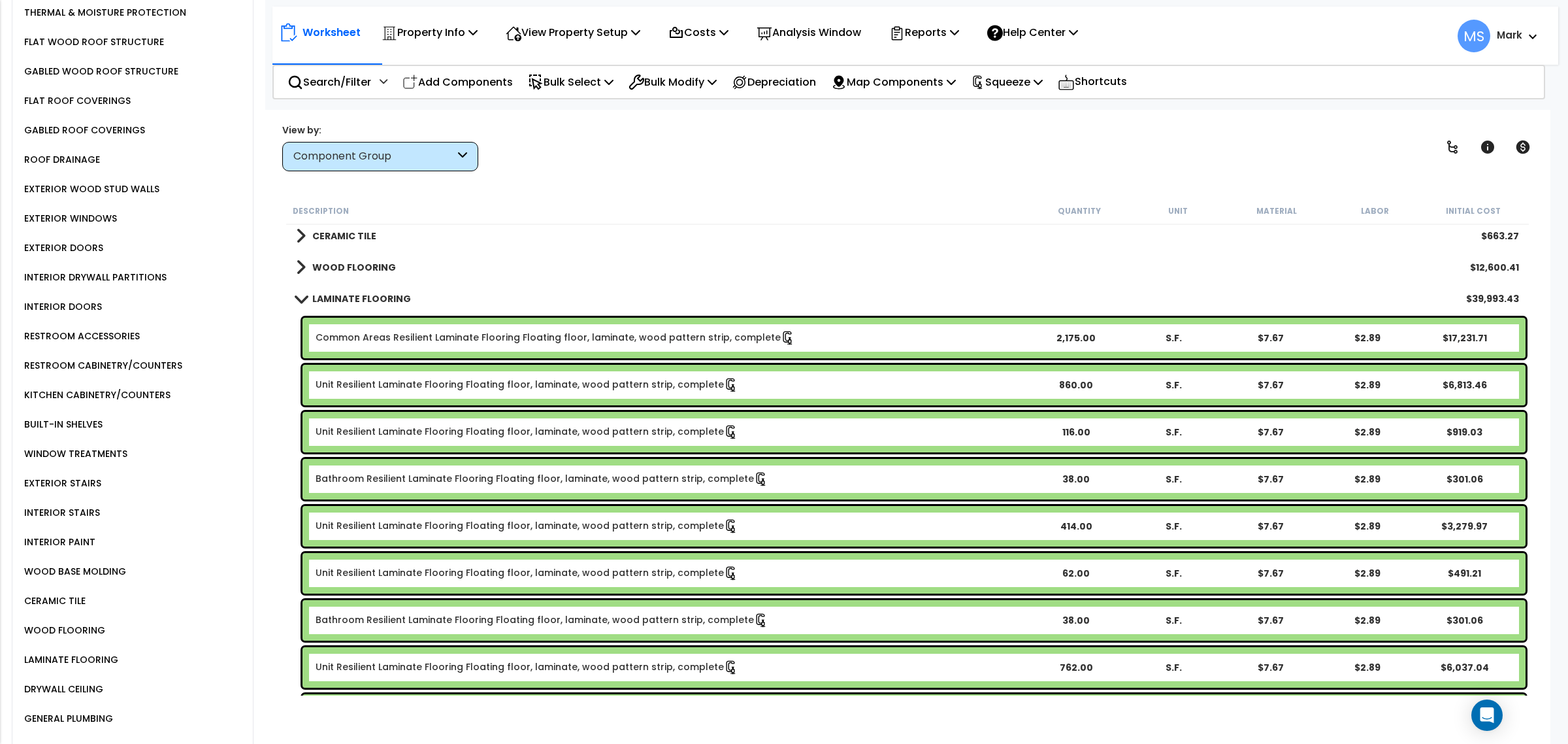
drag, startPoint x: 806, startPoint y: 38, endPoint x: 799, endPoint y: 39, distance: 7.1
click at [806, 38] on p "Analysis Window" at bounding box center [809, 32] width 104 height 18
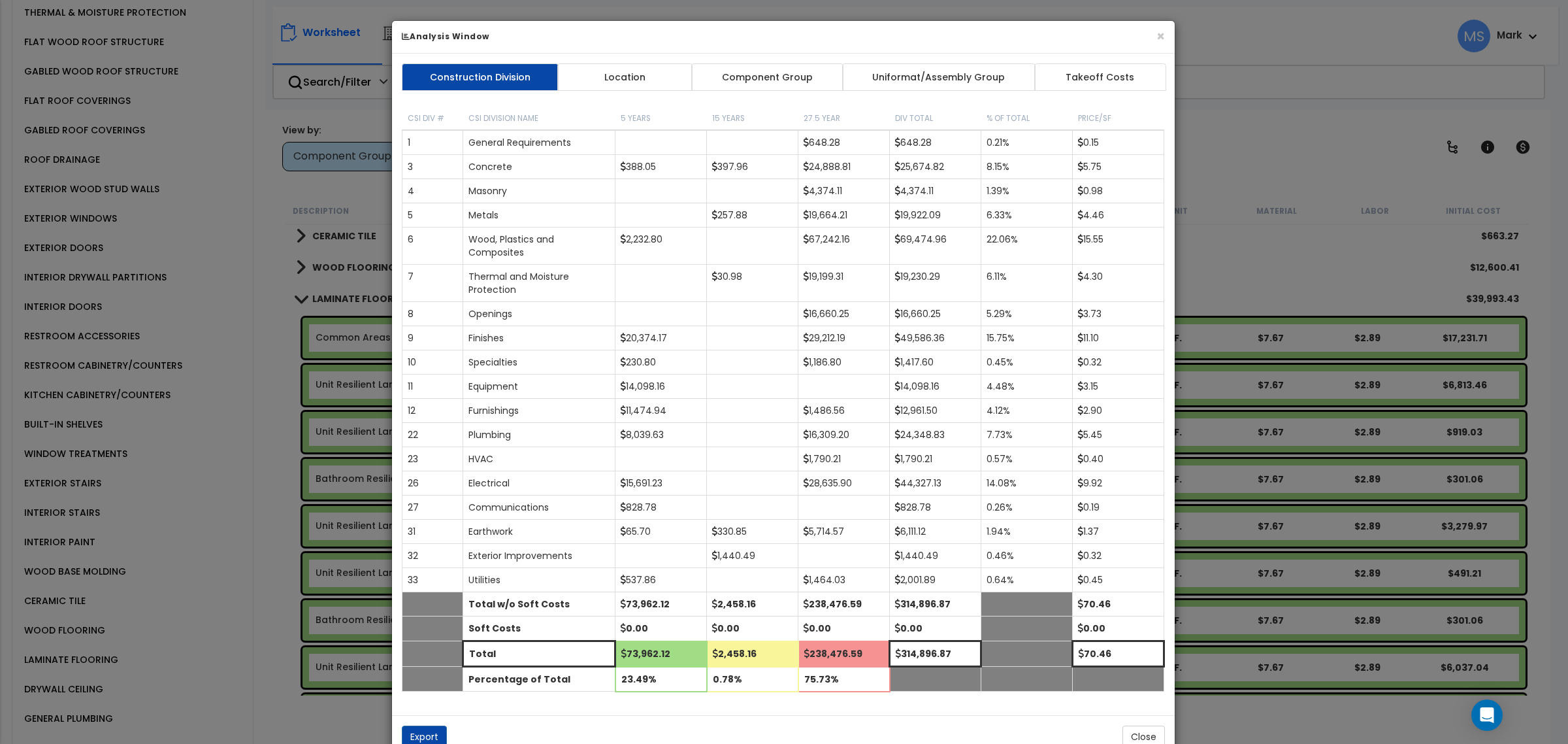
click at [773, 62] on div "Construction Division Location Component Group Uniformat/Assembly Group Takeoff…" at bounding box center [783, 384] width 782 height 661
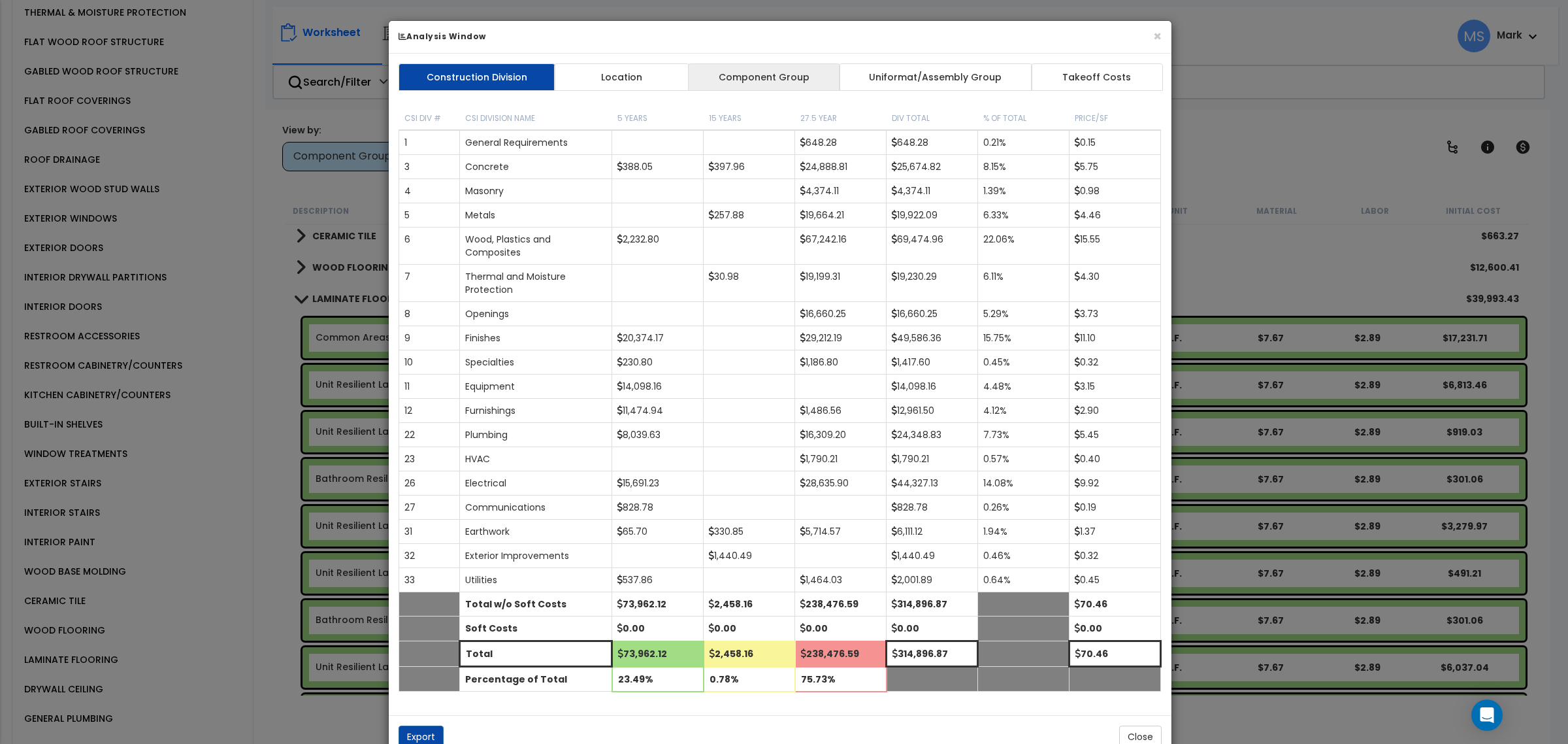
click at [772, 74] on link "Component Group" at bounding box center [763, 77] width 152 height 27
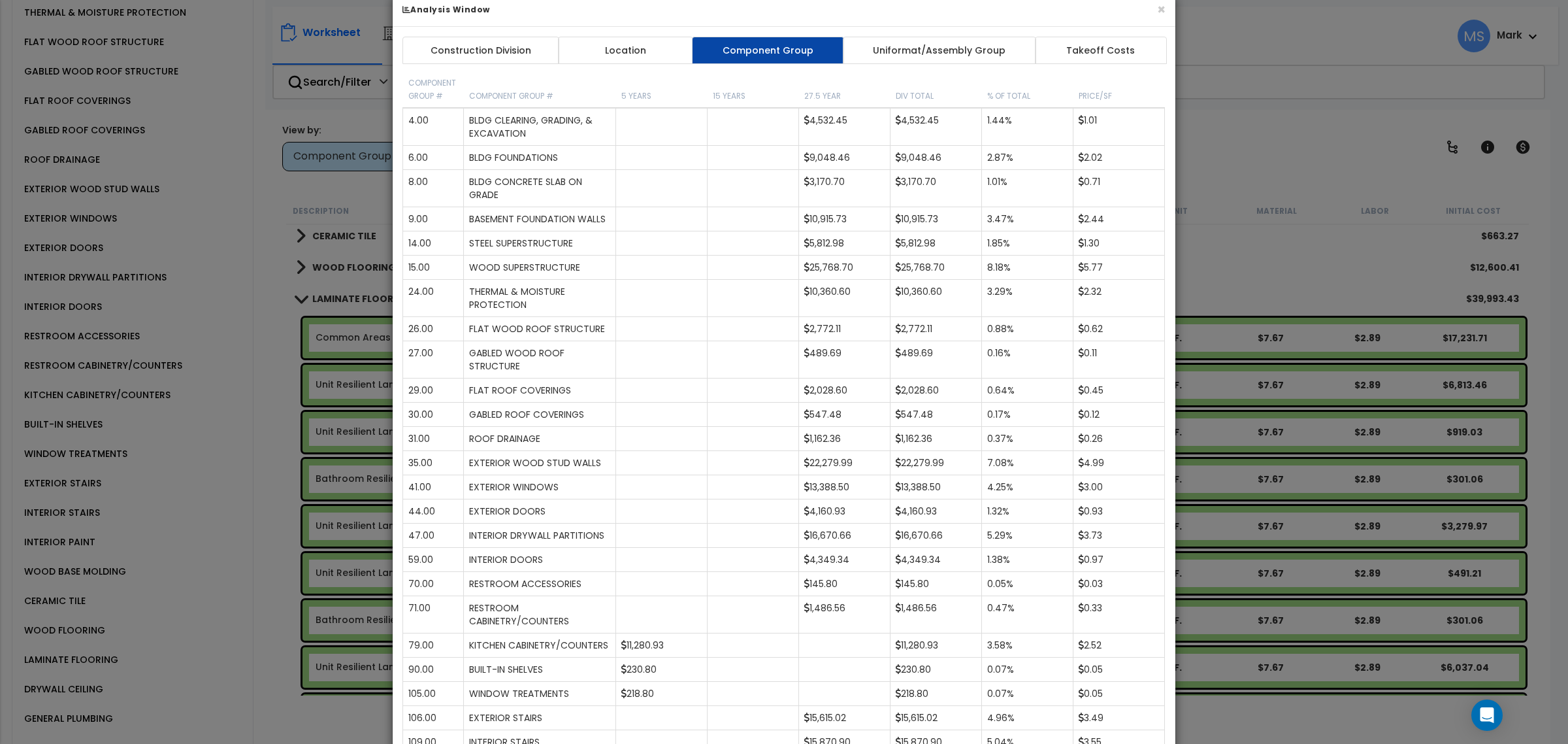
scroll to position [0, 0]
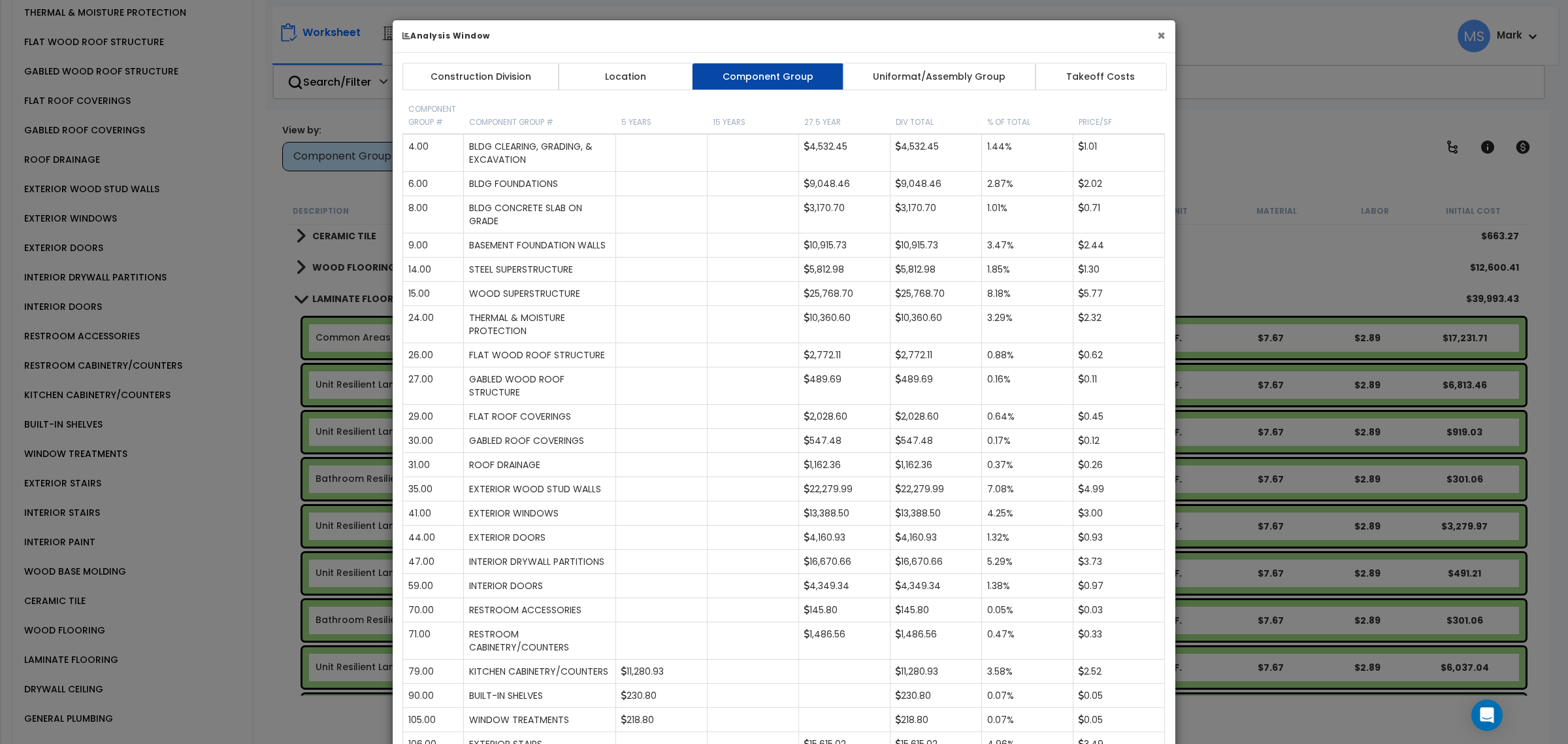
click at [1160, 34] on button "×" at bounding box center [1161, 35] width 9 height 14
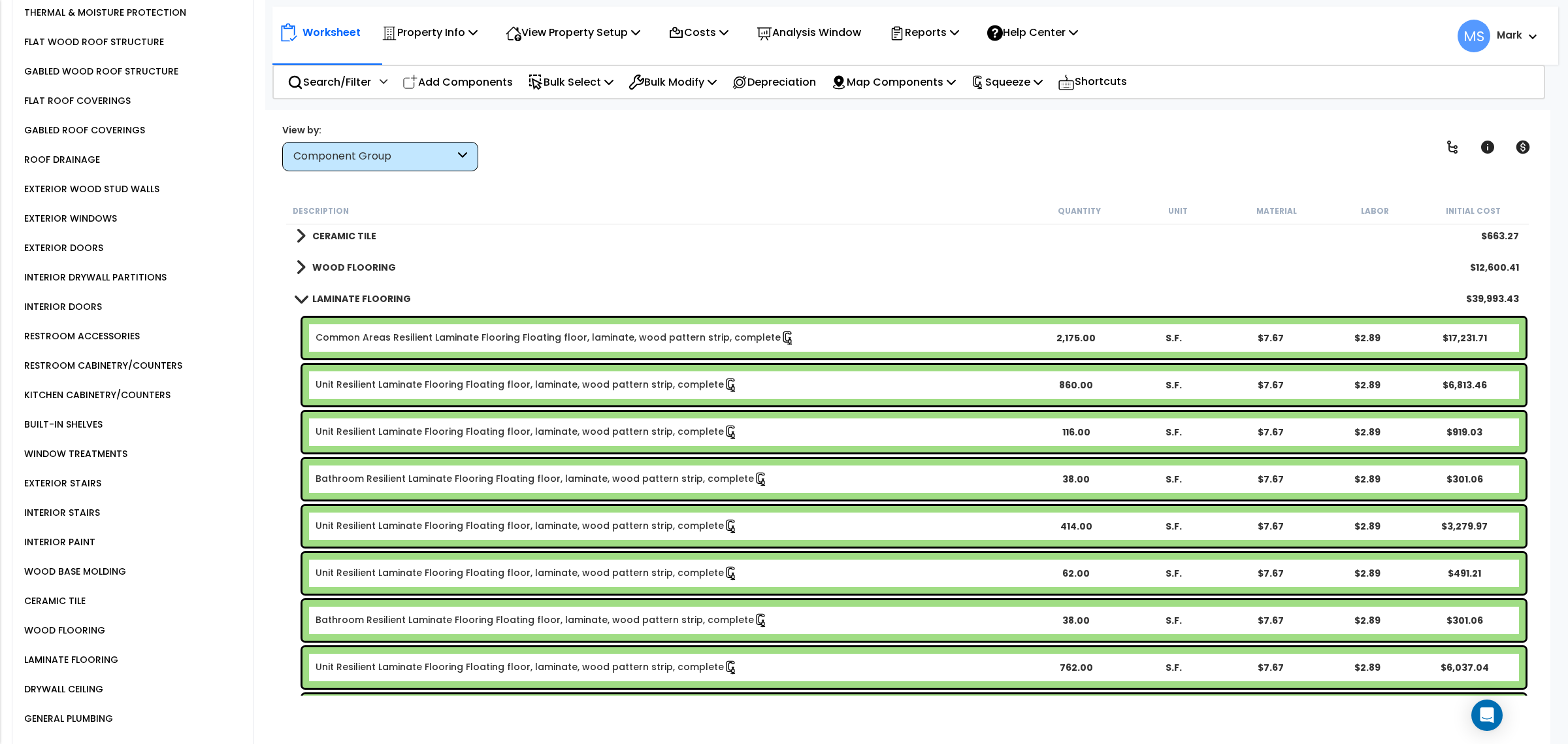
click at [433, 347] on div "Common Areas Resilient Laminate Flooring Floating floor, laminate, wood pattern…" at bounding box center [914, 337] width 1223 height 40
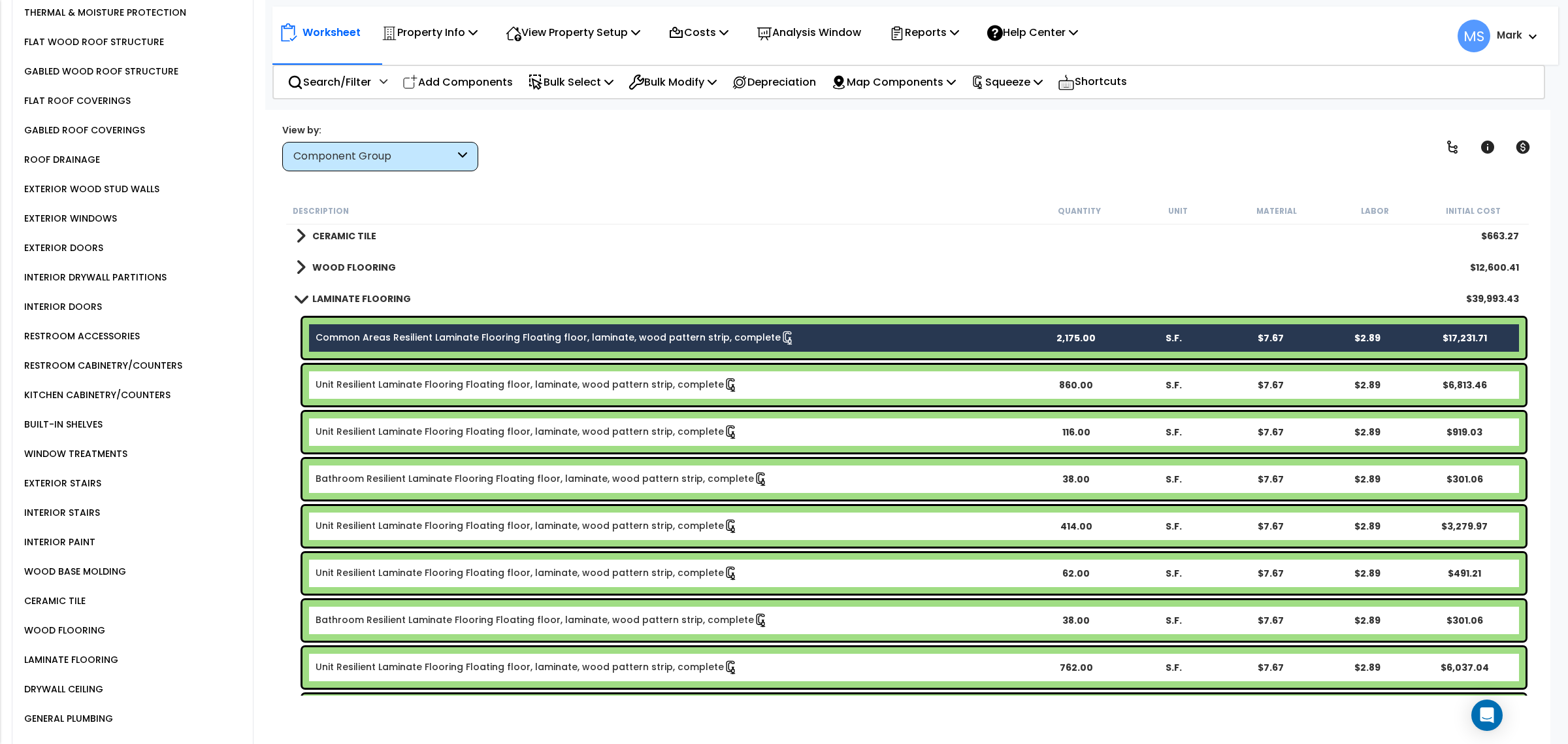
click at [439, 393] on div "Unit Resilient Laminate Flooring Floating floor, laminate, wood pattern strip, …" at bounding box center [914, 385] width 1223 height 40
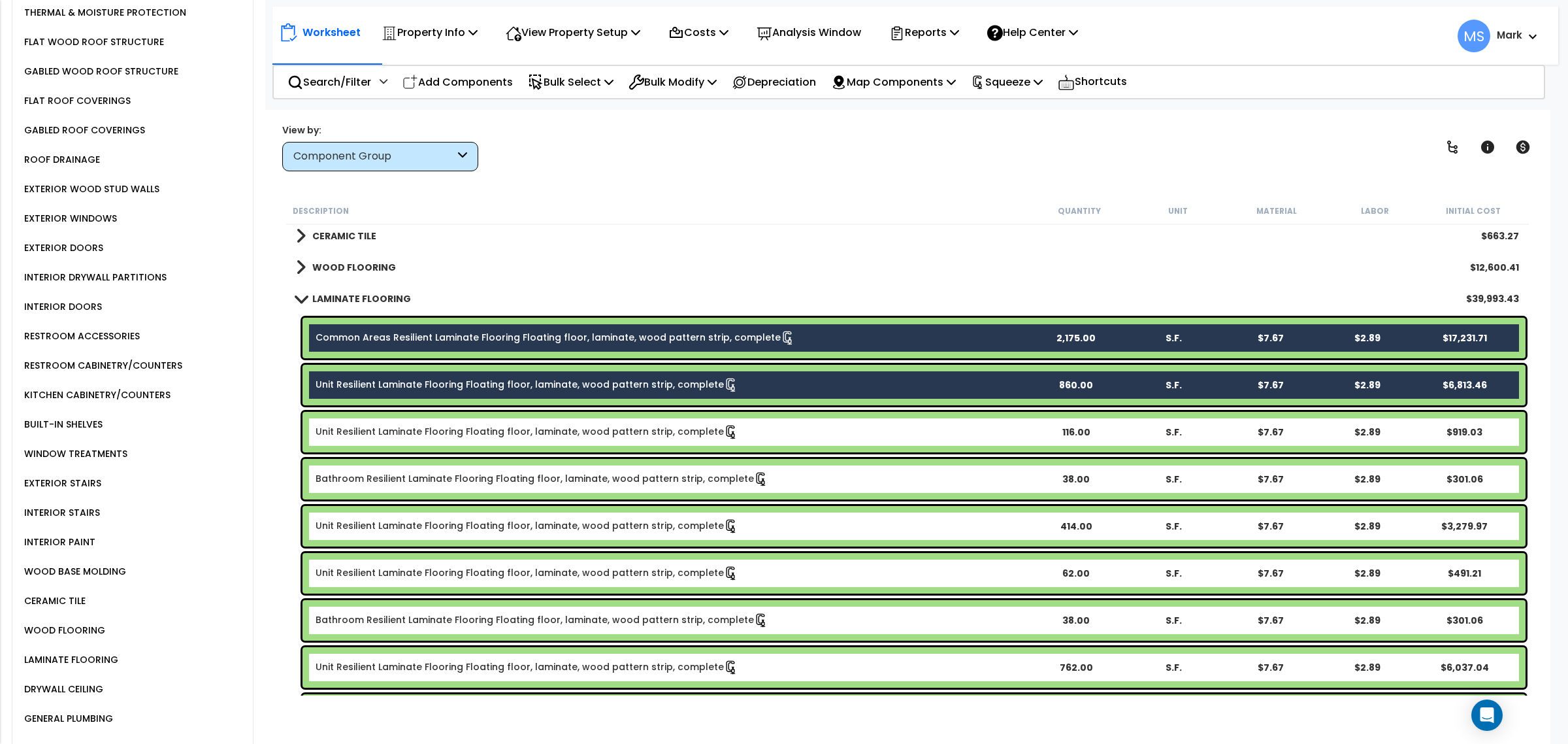
click at [446, 432] on link "Unit Resilient Laminate Flooring Floating floor, laminate, wood pattern strip, …" at bounding box center [527, 432] width 423 height 14
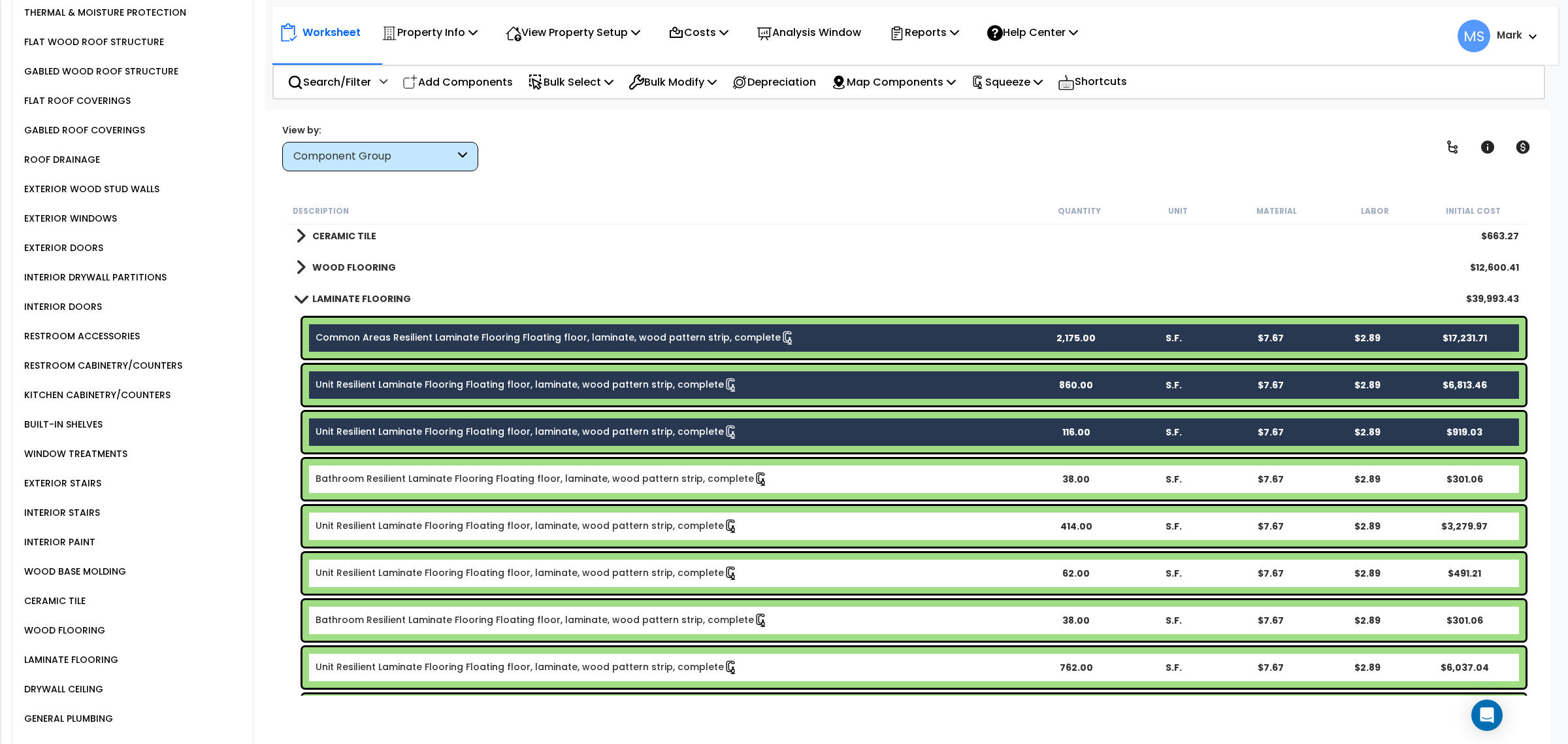
drag, startPoint x: 455, startPoint y: 478, endPoint x: 464, endPoint y: 509, distance: 32.3
click at [456, 478] on link "Bathroom Resilient Laminate Flooring Floating floor, laminate, wood pattern str…" at bounding box center [542, 479] width 453 height 14
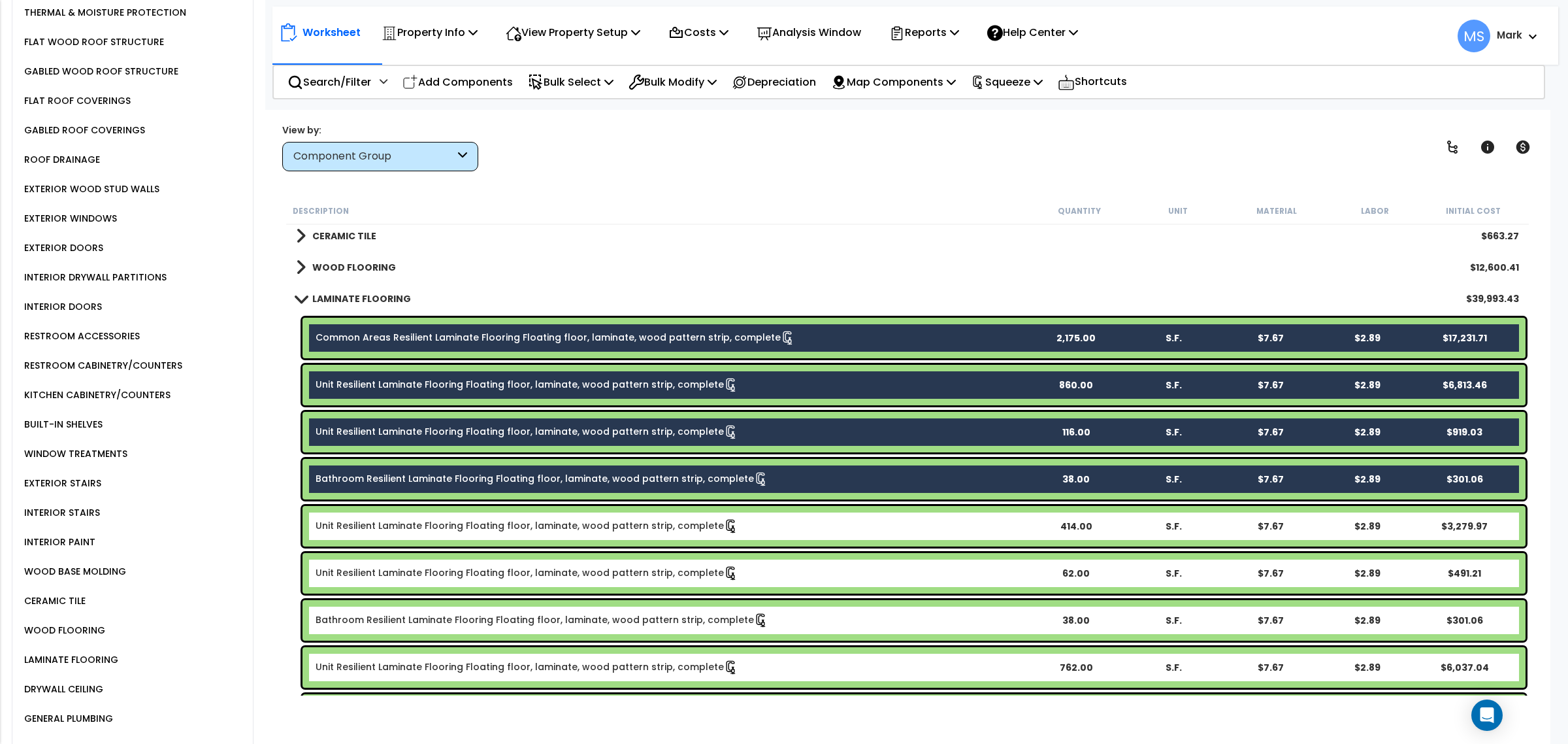
drag, startPoint x: 464, startPoint y: 530, endPoint x: 467, endPoint y: 586, distance: 56.1
click at [465, 533] on div "Unit Resilient Laminate Flooring Floating floor, laminate, wood pattern strip, …" at bounding box center [914, 525] width 1223 height 40
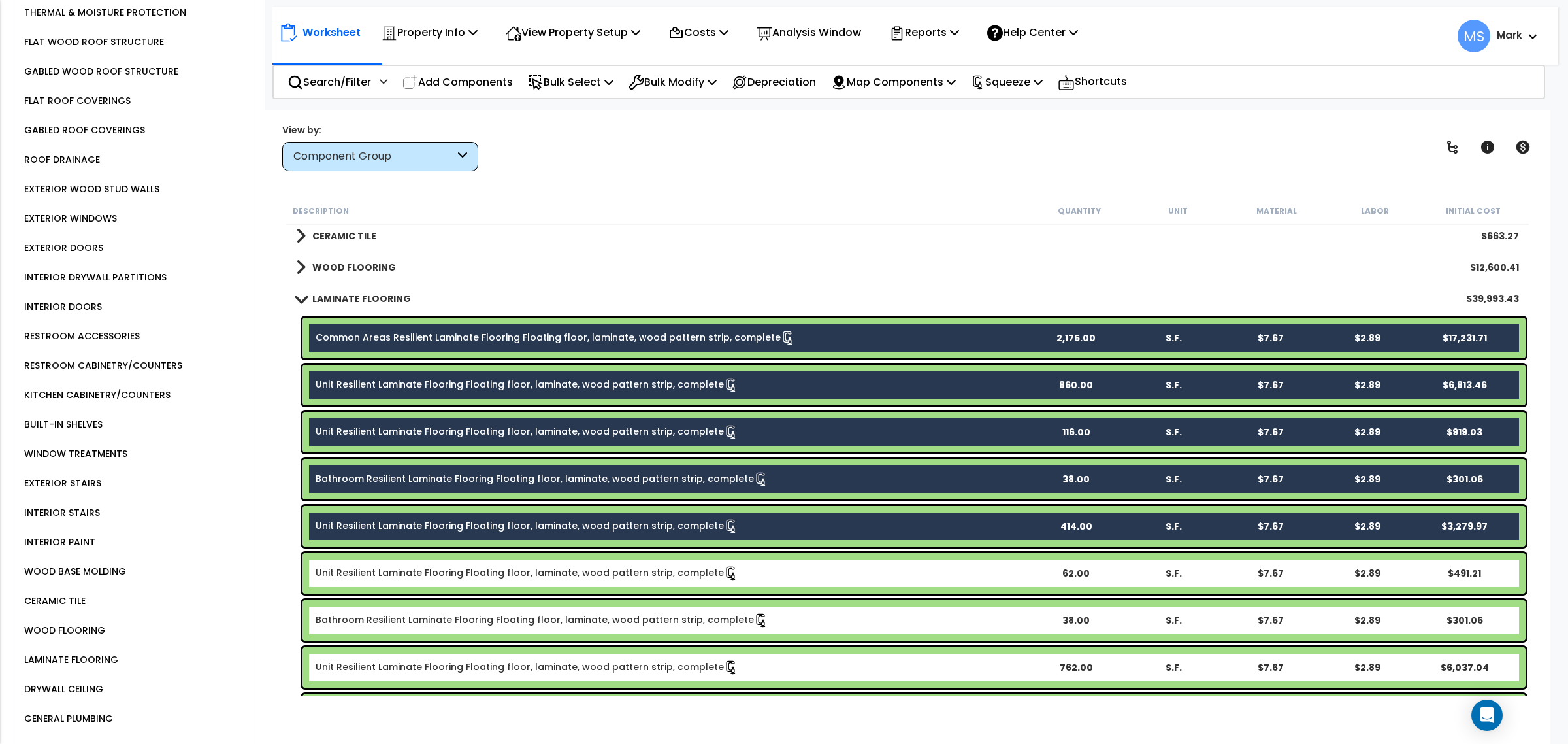
click at [469, 590] on div "Unit Resilient Laminate Flooring Floating floor, laminate, wood pattern strip, …" at bounding box center [914, 573] width 1223 height 40
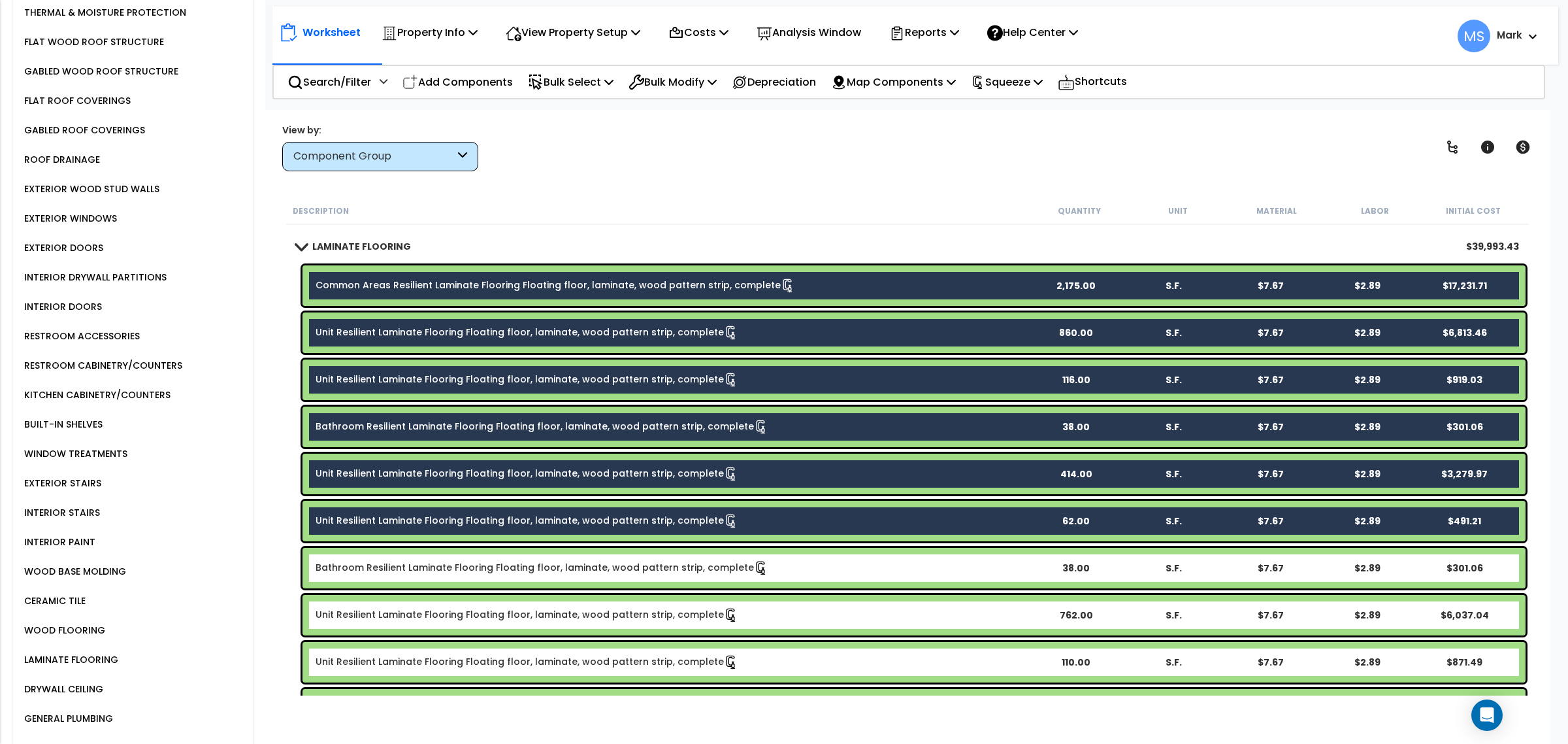
scroll to position [980, 0]
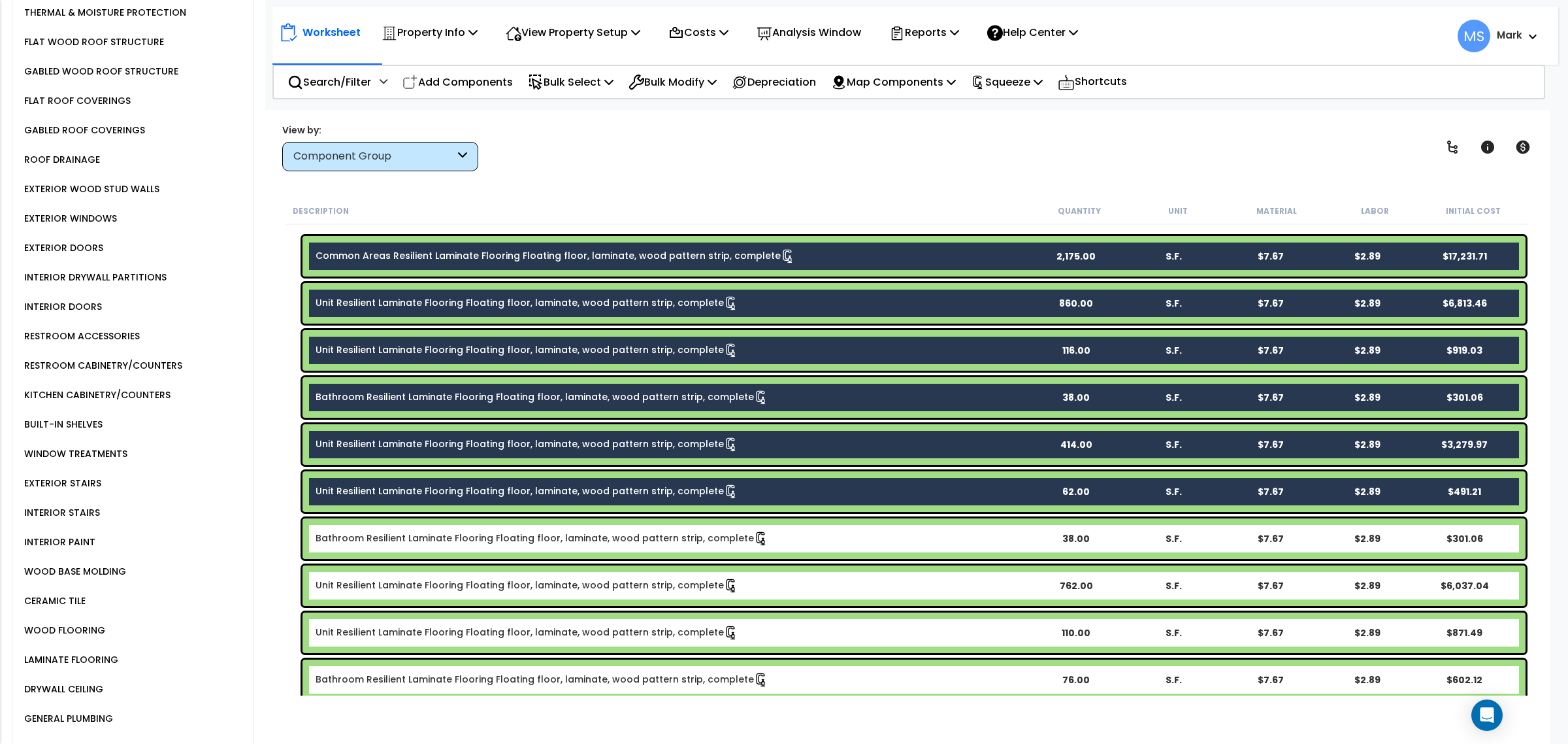
click at [481, 540] on link "Bathroom Resilient Laminate Flooring Floating floor, laminate, wood pattern str…" at bounding box center [542, 538] width 453 height 14
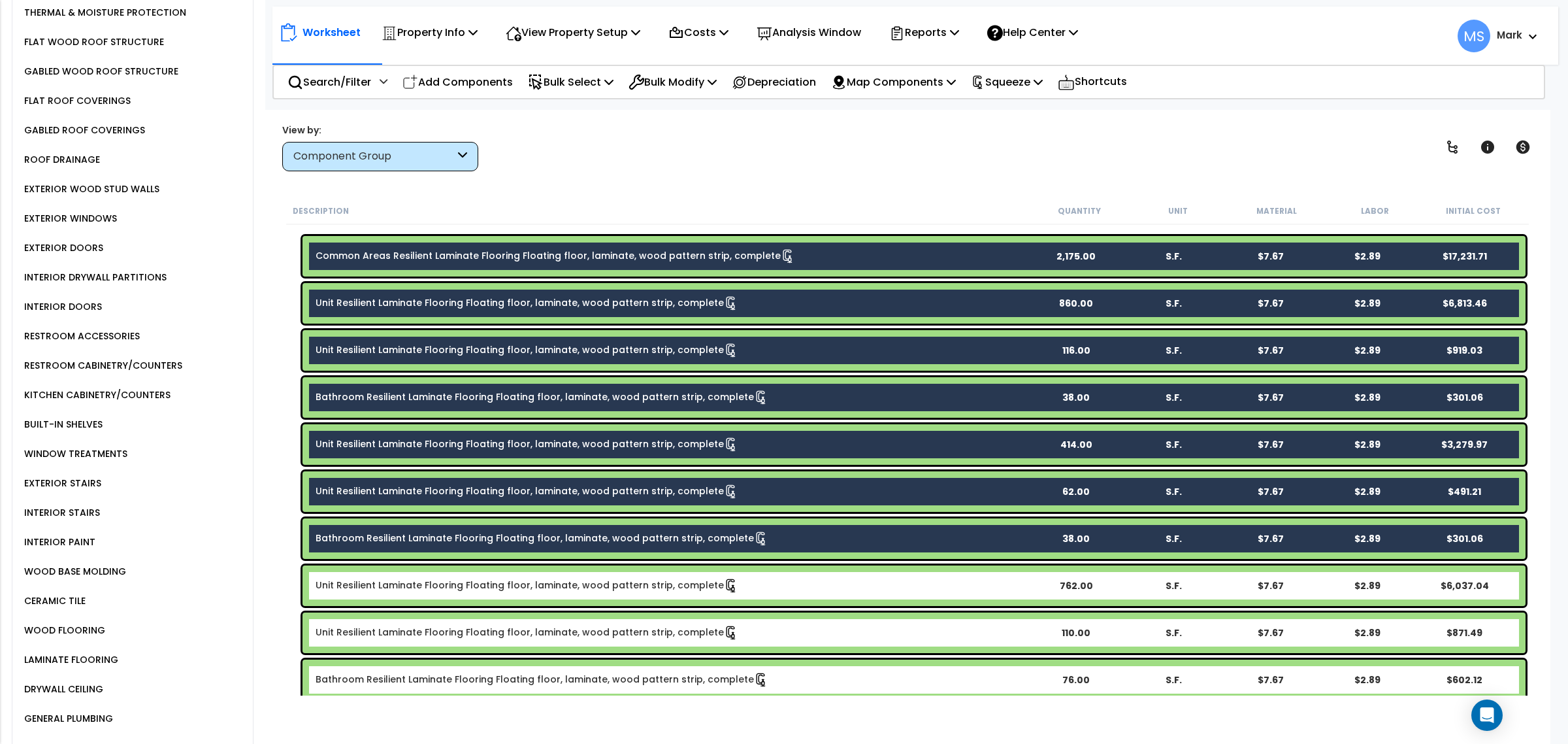
click at [484, 582] on link "Unit Resilient Laminate Flooring Floating floor, laminate, wood pattern strip, …" at bounding box center [527, 586] width 423 height 14
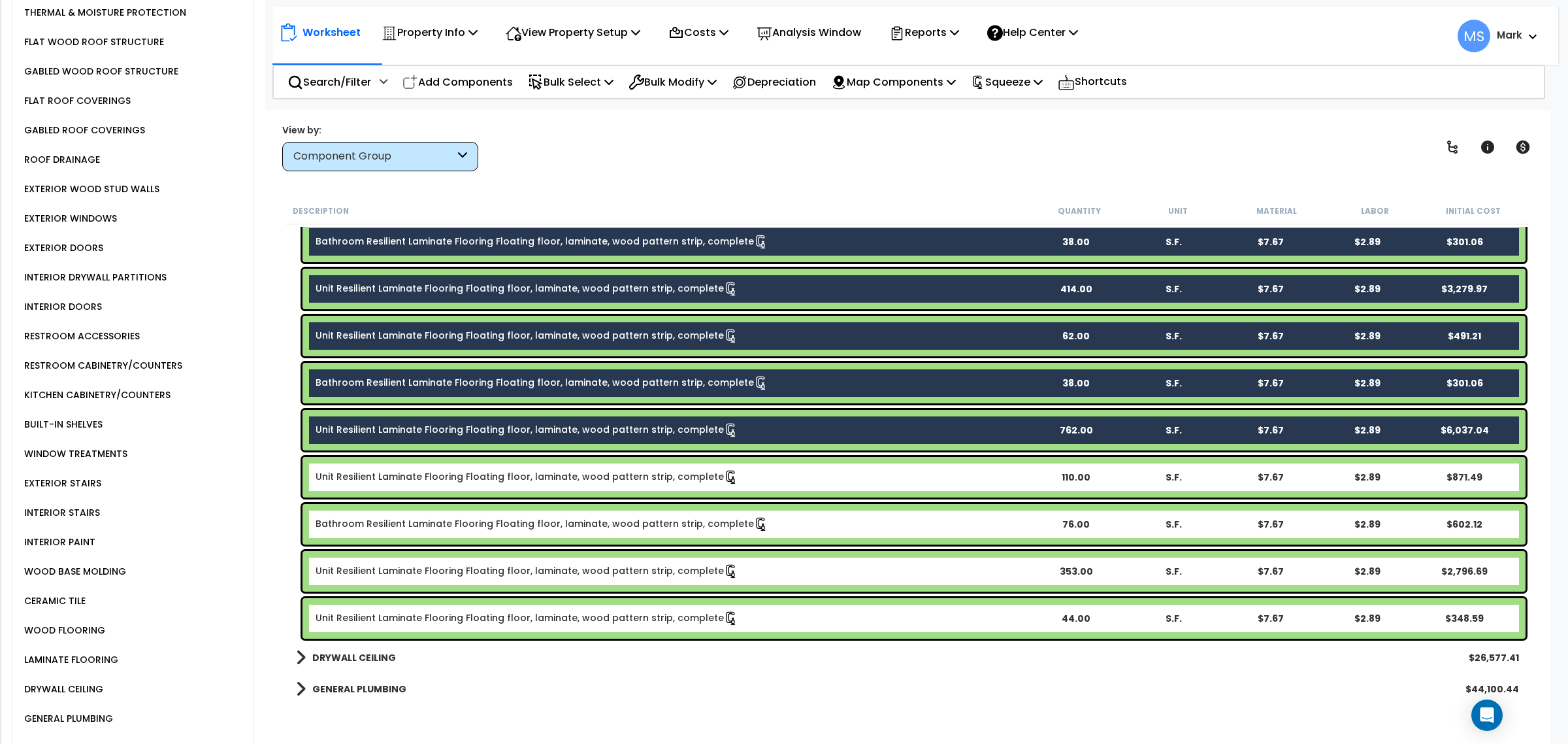
scroll to position [1143, 0]
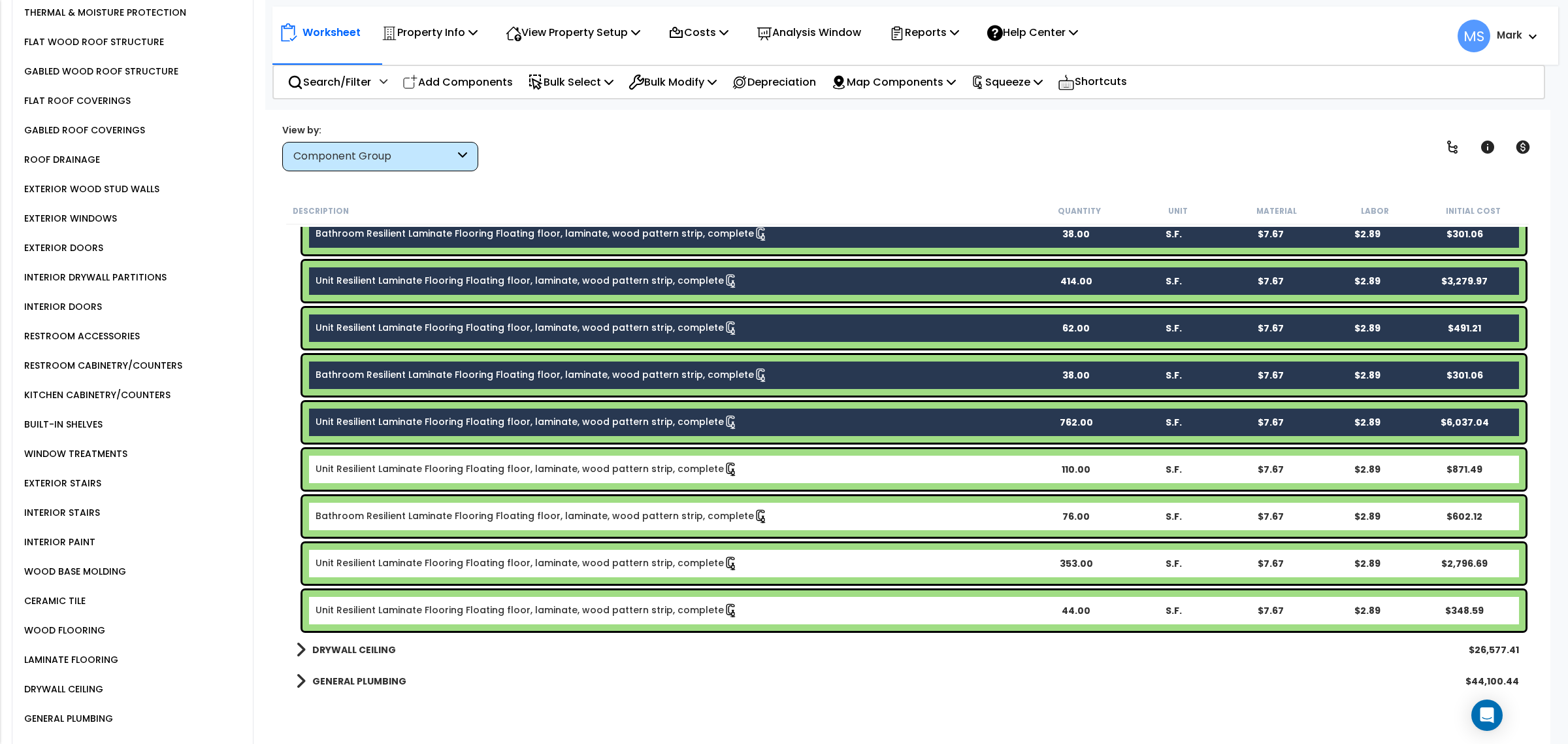
click at [462, 475] on link "Unit Resilient Laminate Flooring Floating floor, laminate, wood pattern strip, …" at bounding box center [527, 469] width 423 height 14
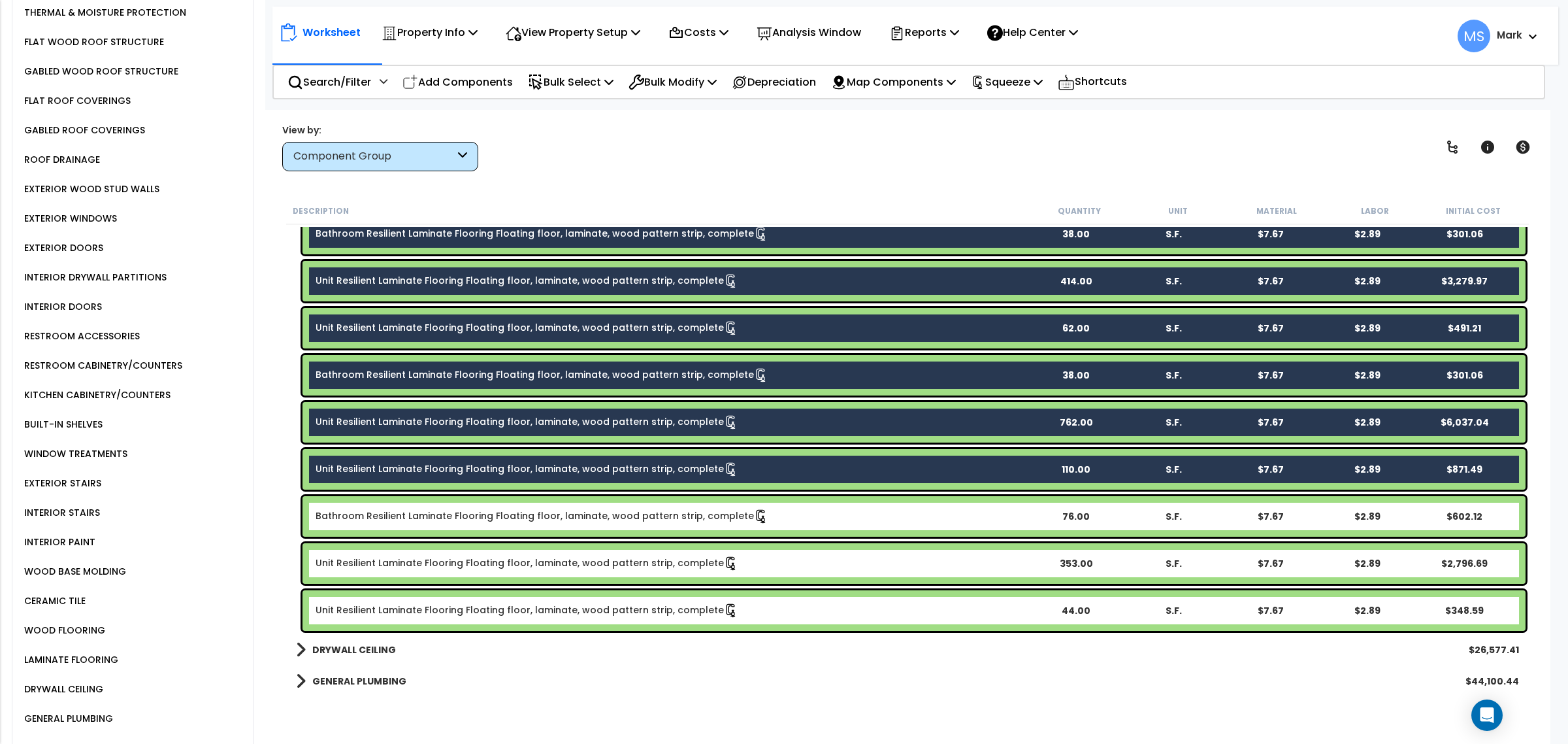
drag, startPoint x: 462, startPoint y: 518, endPoint x: 469, endPoint y: 541, distance: 24.0
click at [463, 518] on link "Bathroom Resilient Laminate Flooring Floating floor, laminate, wood pattern str…" at bounding box center [542, 517] width 453 height 14
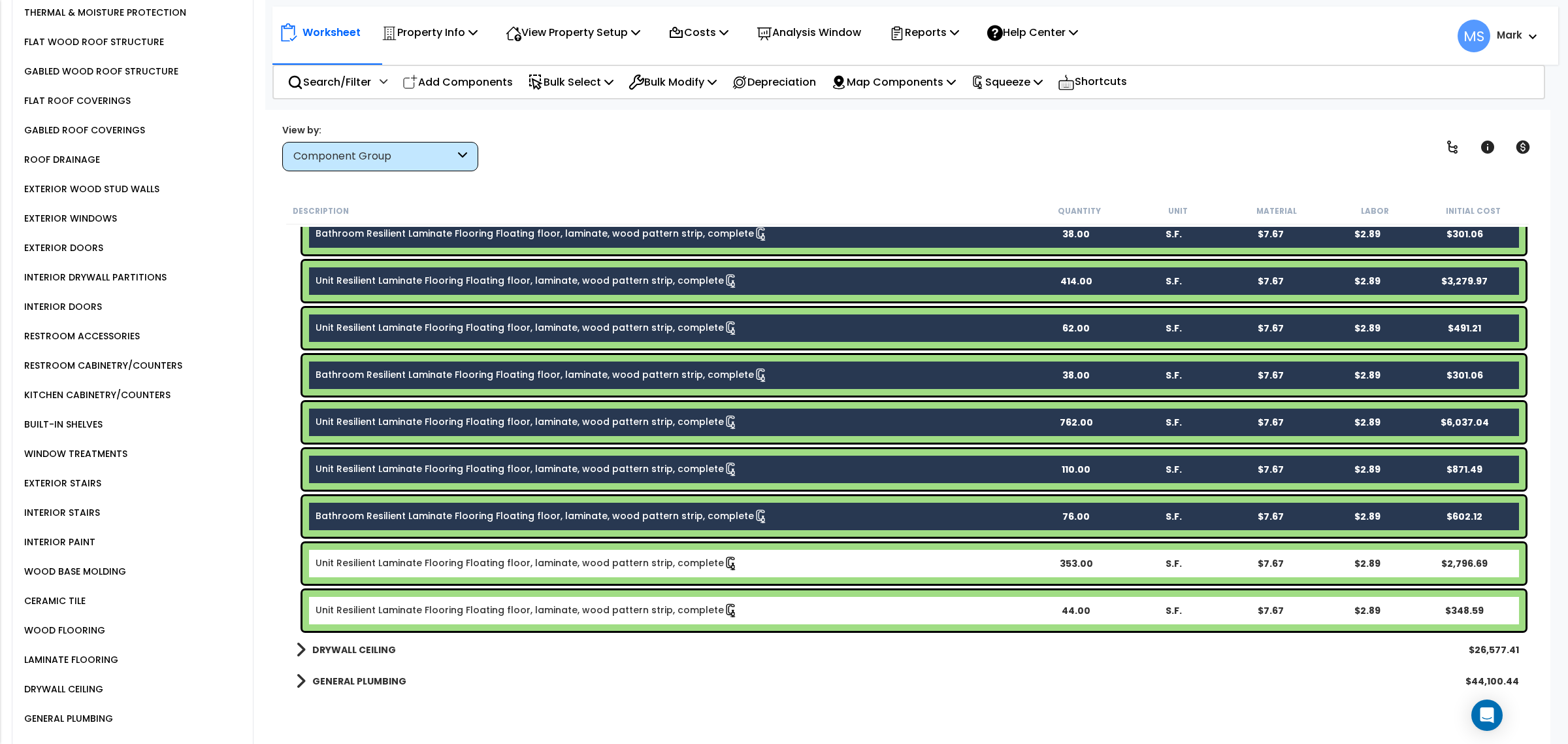
drag, startPoint x: 471, startPoint y: 567, endPoint x: 475, endPoint y: 574, distance: 8.1
click at [472, 569] on link "Unit Resilient Laminate Flooring Floating floor, laminate, wood pattern strip, …" at bounding box center [527, 563] width 423 height 14
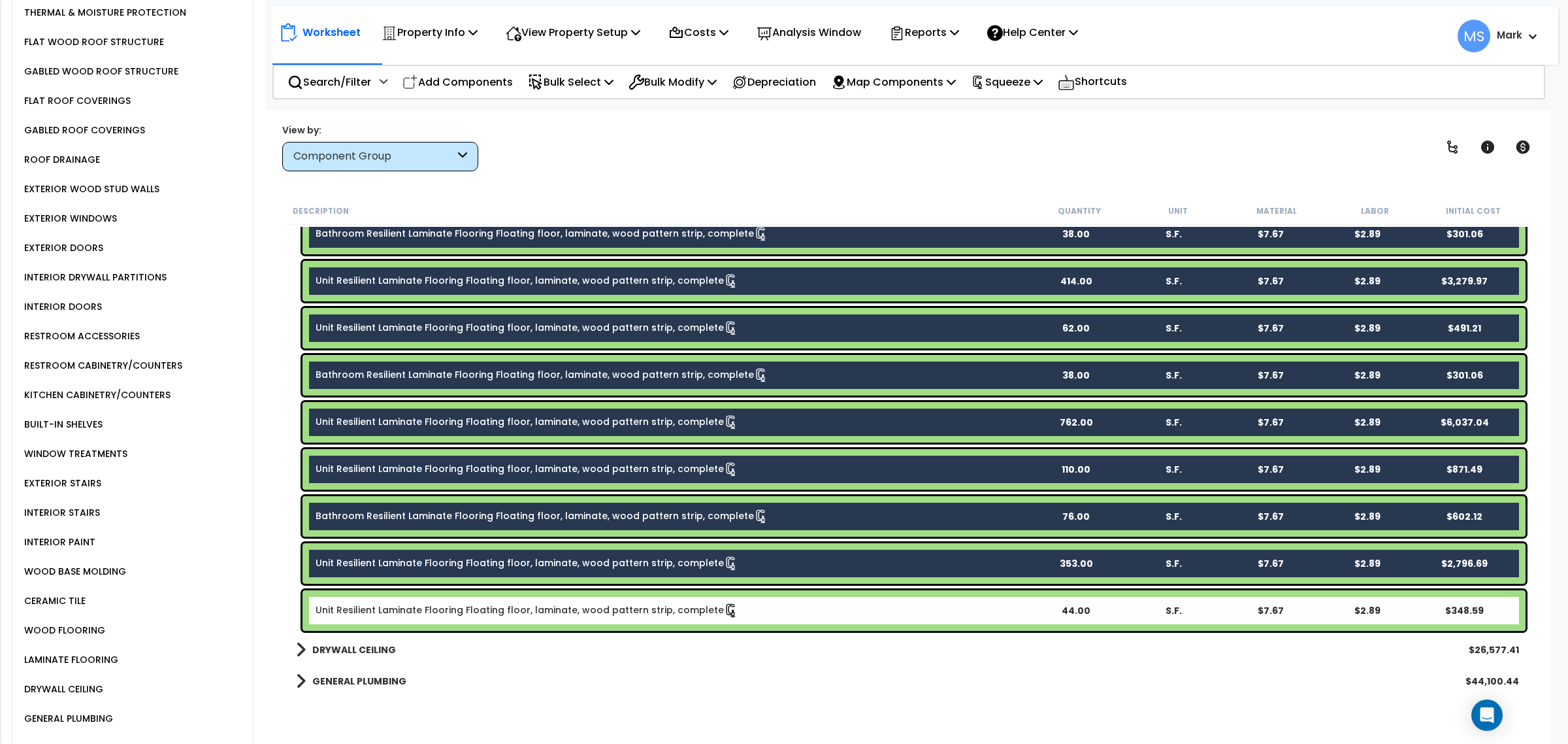
click at [475, 606] on link "Unit Resilient Laminate Flooring Floating floor, laminate, wood pattern strip, …" at bounding box center [527, 611] width 423 height 14
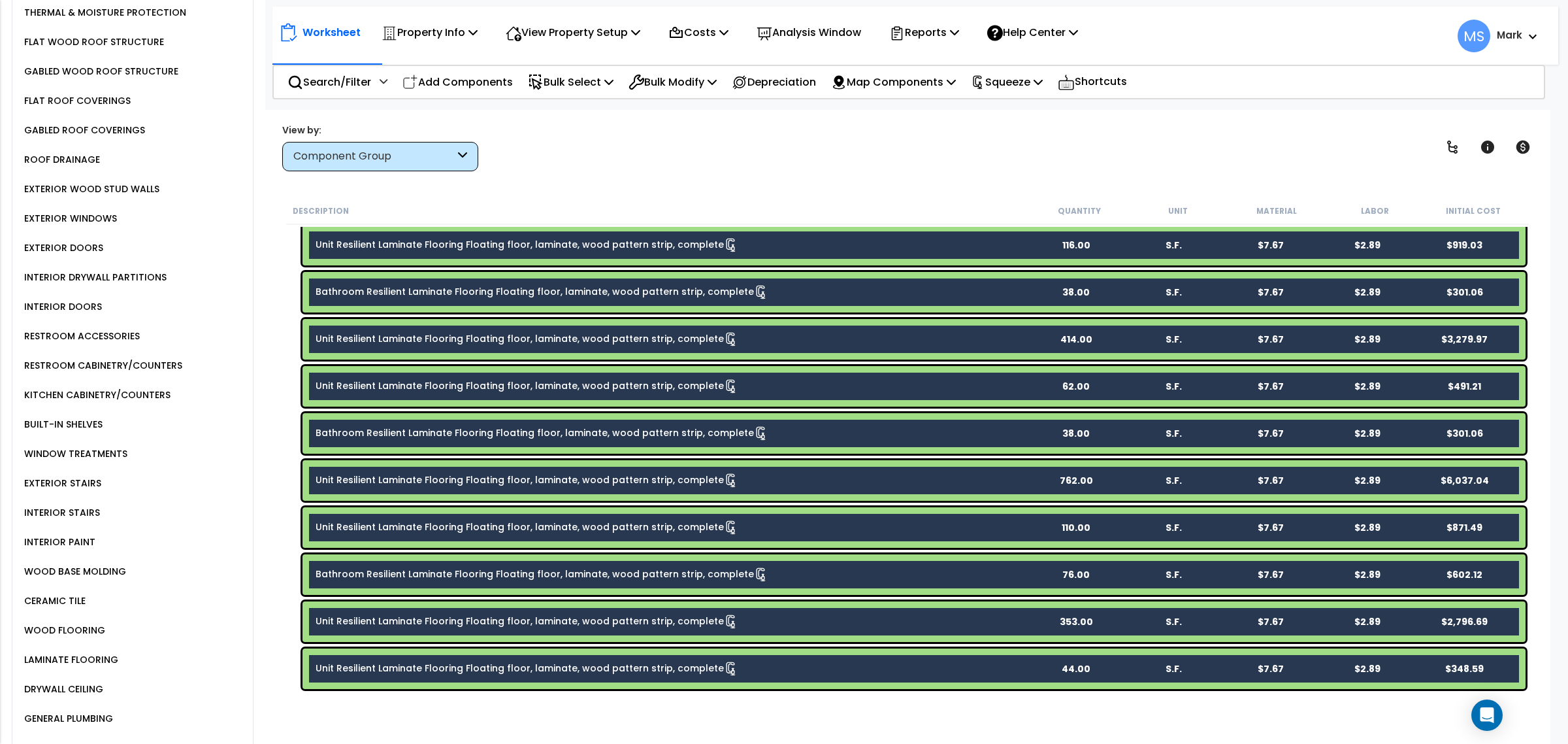
scroll to position [980, 0]
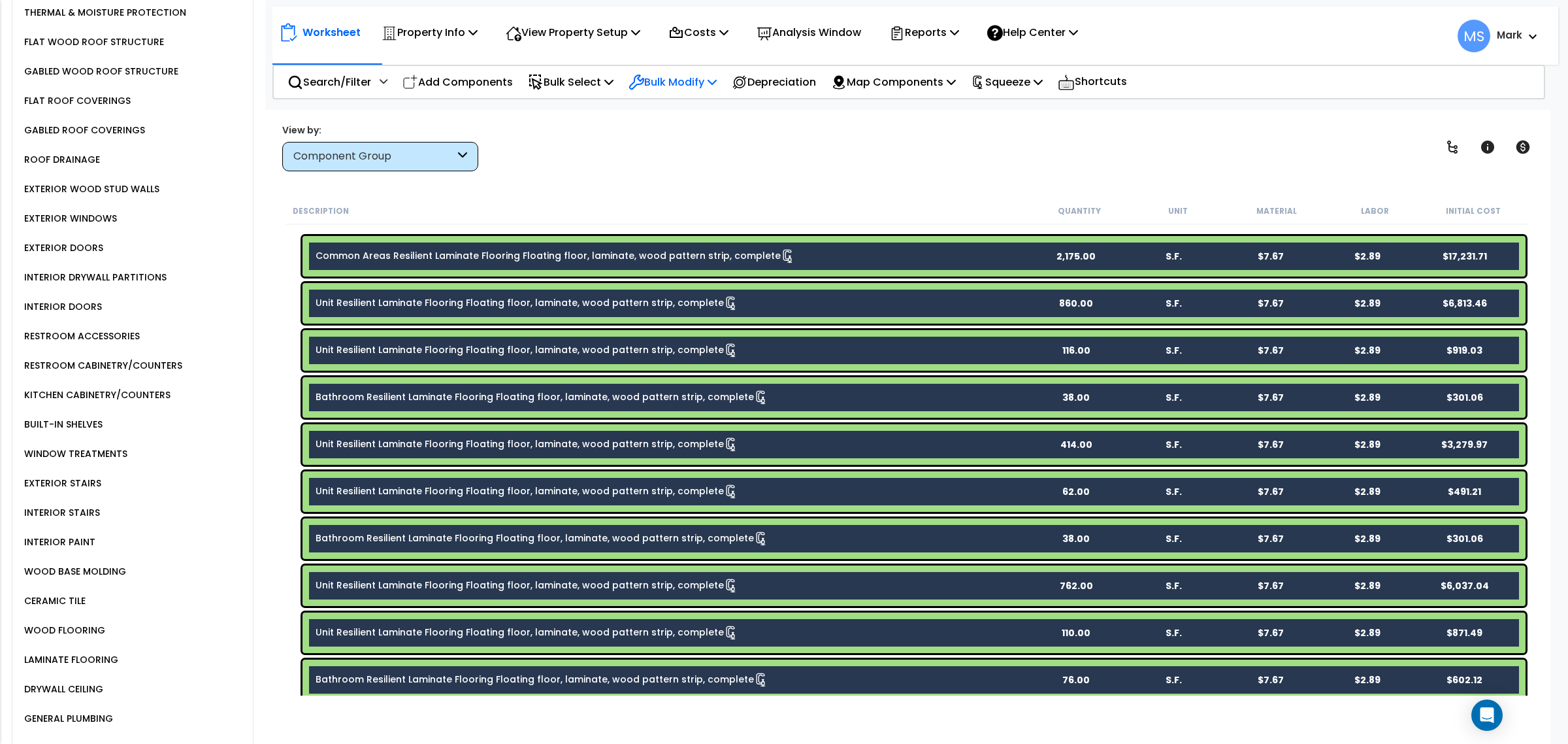
click at [667, 82] on p "Bulk Modify" at bounding box center [672, 82] width 88 height 18
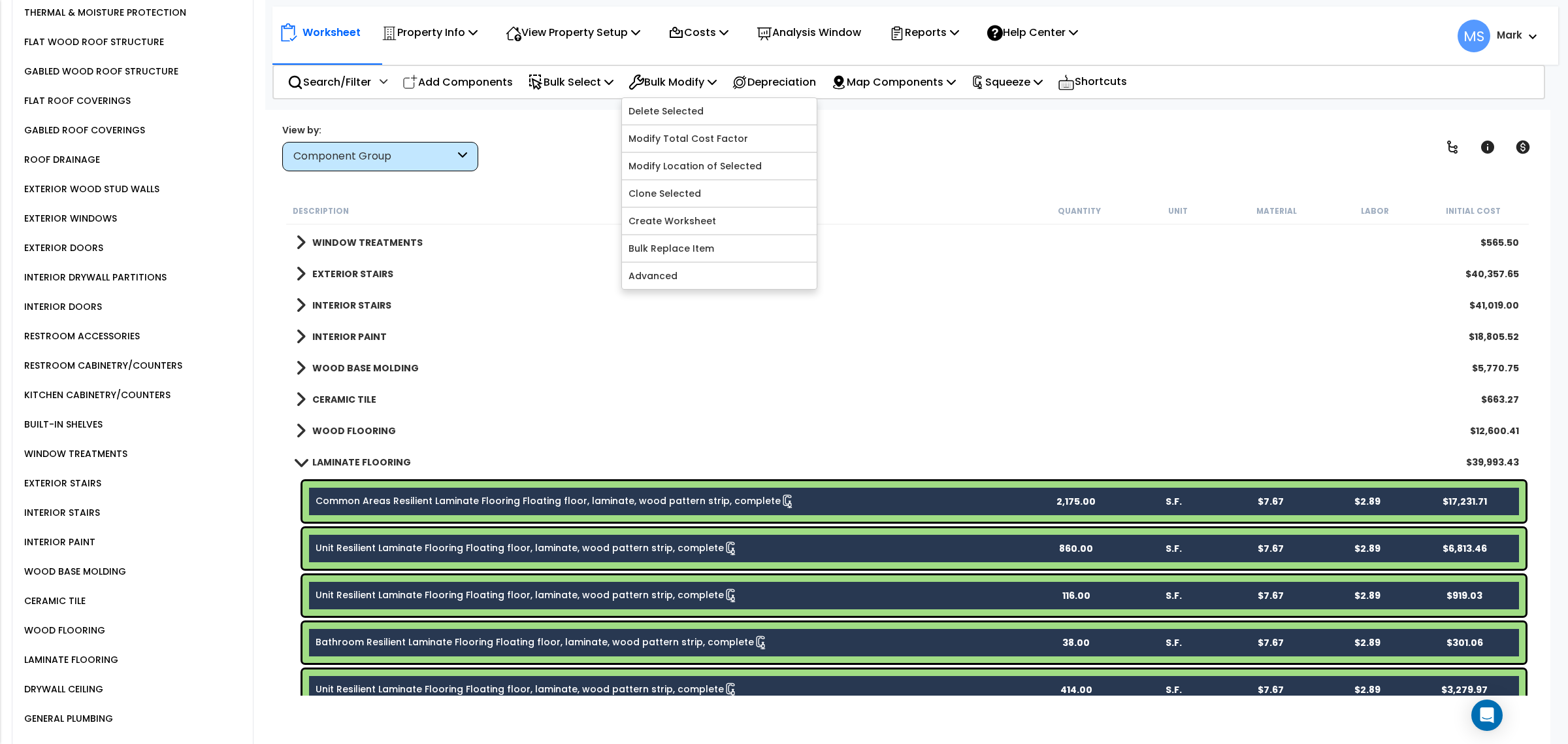
scroll to position [817, 0]
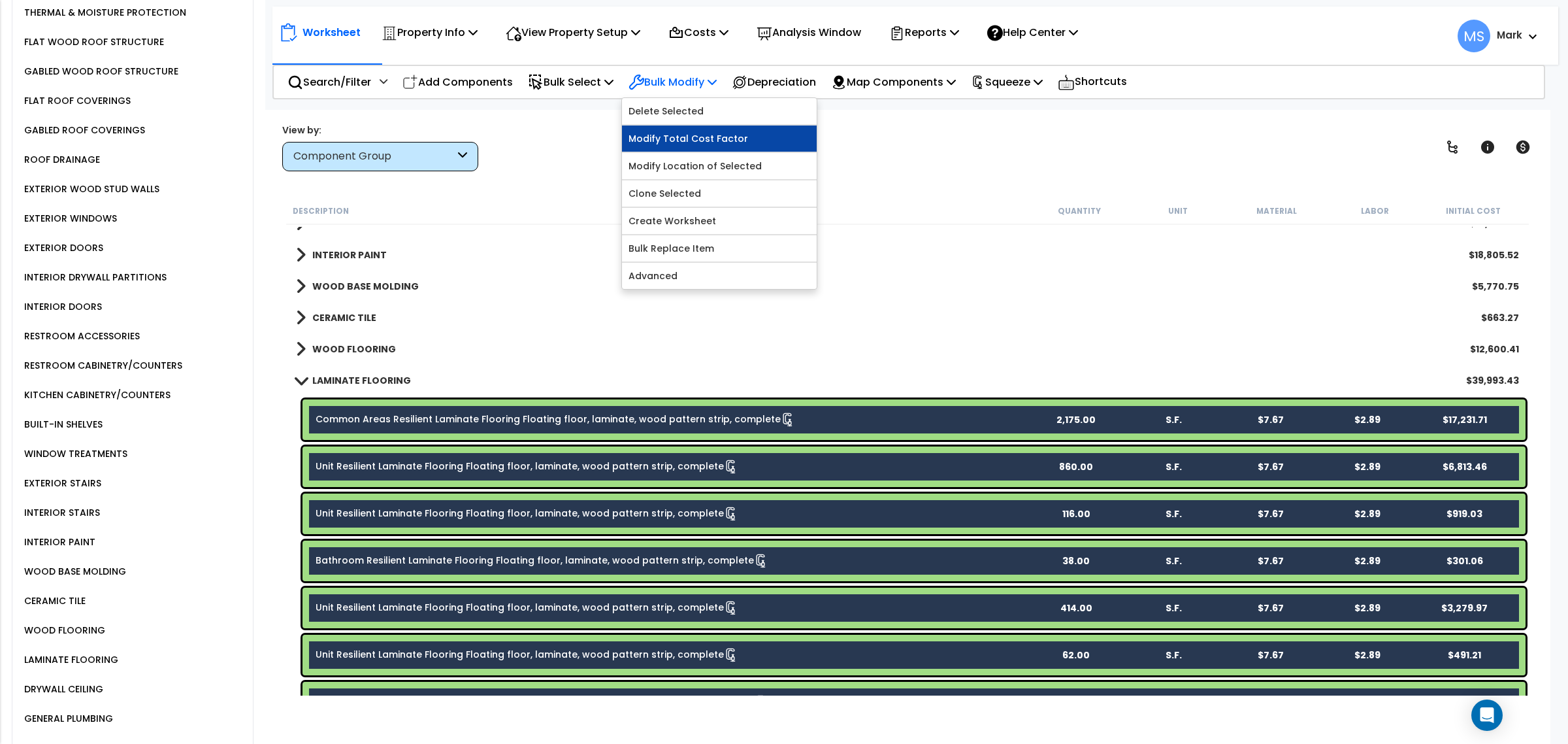
click at [696, 141] on link "Modify Total Cost Factor" at bounding box center [719, 138] width 194 height 27
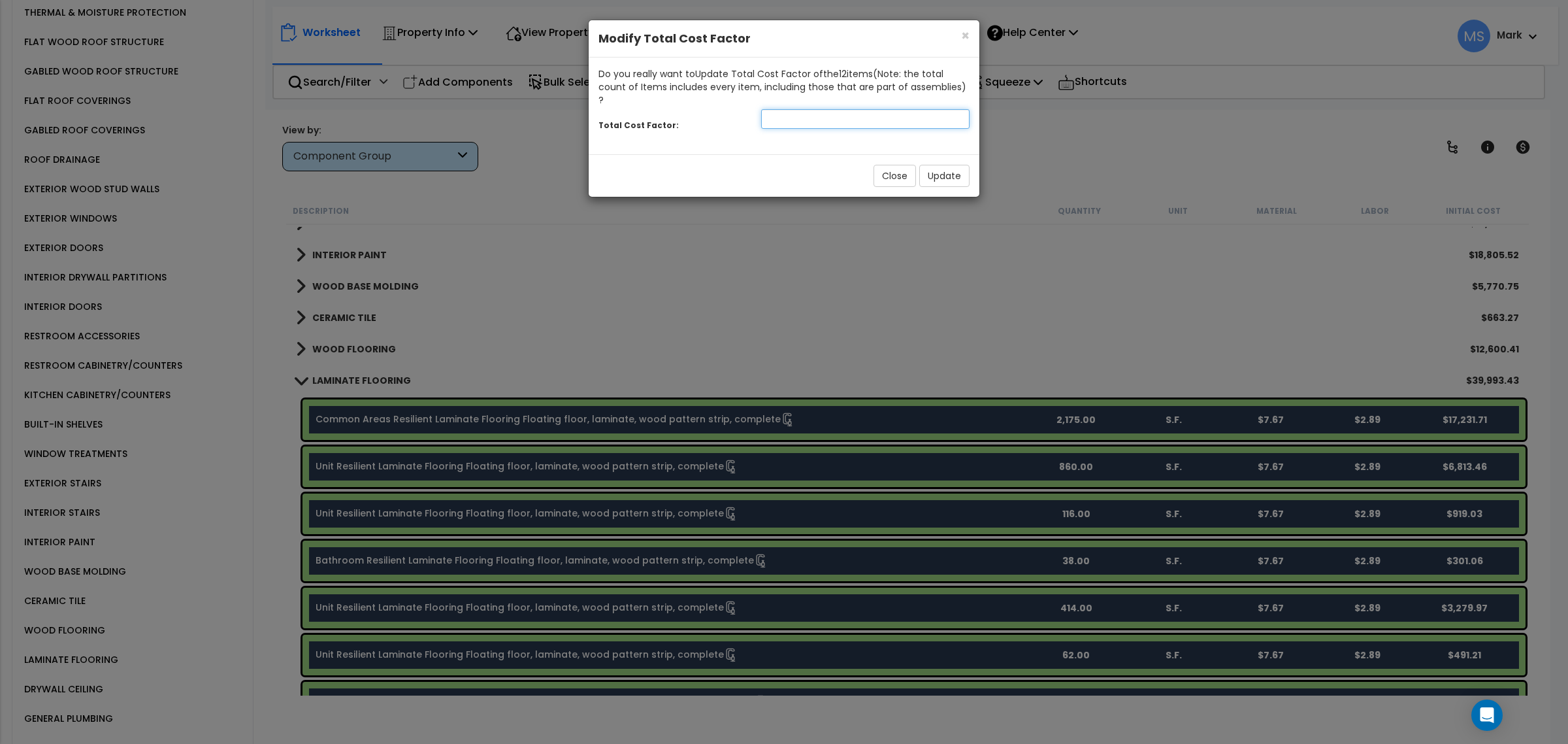
click at [800, 109] on input "number" at bounding box center [864, 119] width 208 height 19
type input ".5"
click at [936, 165] on button "Update" at bounding box center [944, 176] width 51 height 22
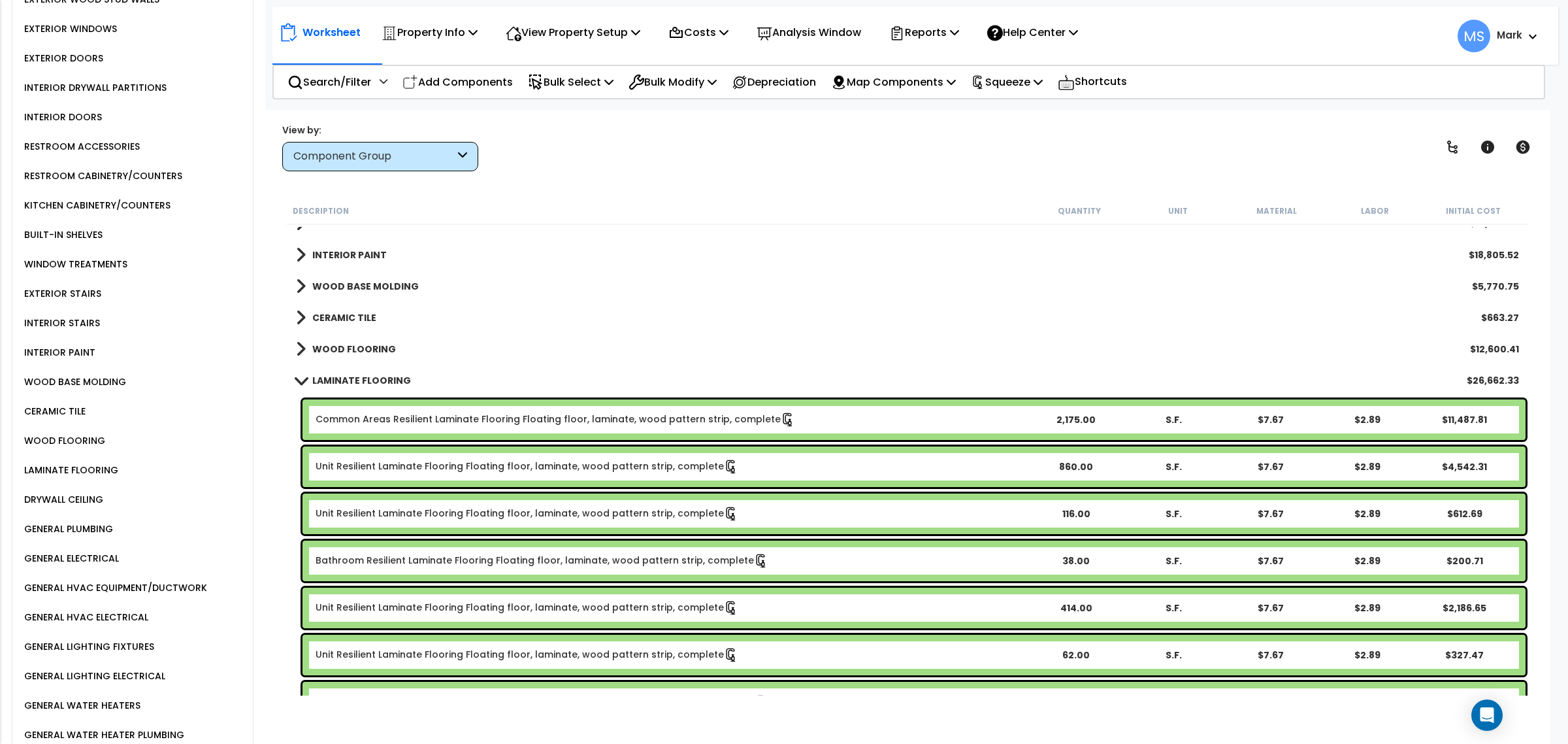
scroll to position [898, 0]
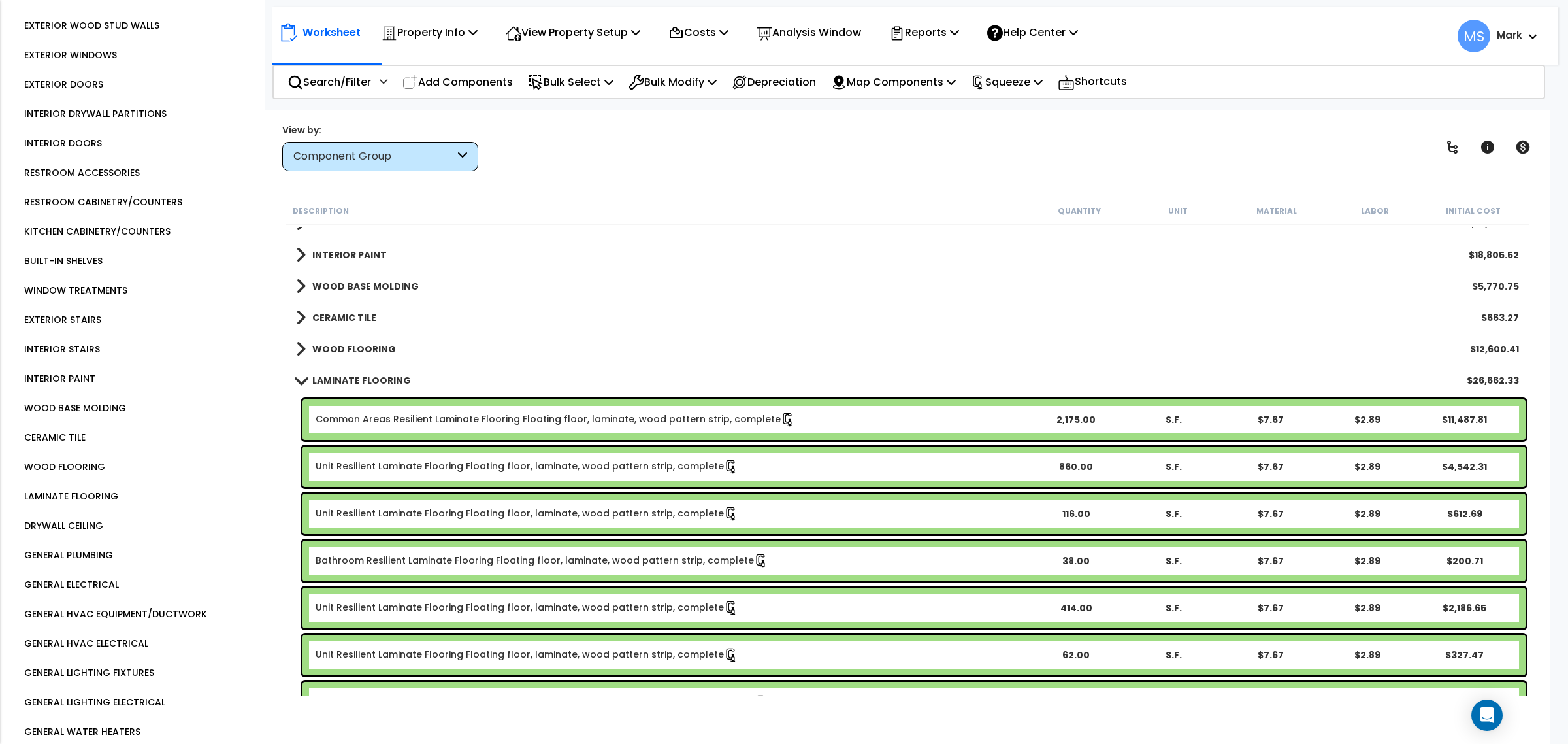
click at [67, 223] on div "KITCHEN CABINETRY/COUNTERS" at bounding box center [96, 231] width 149 height 16
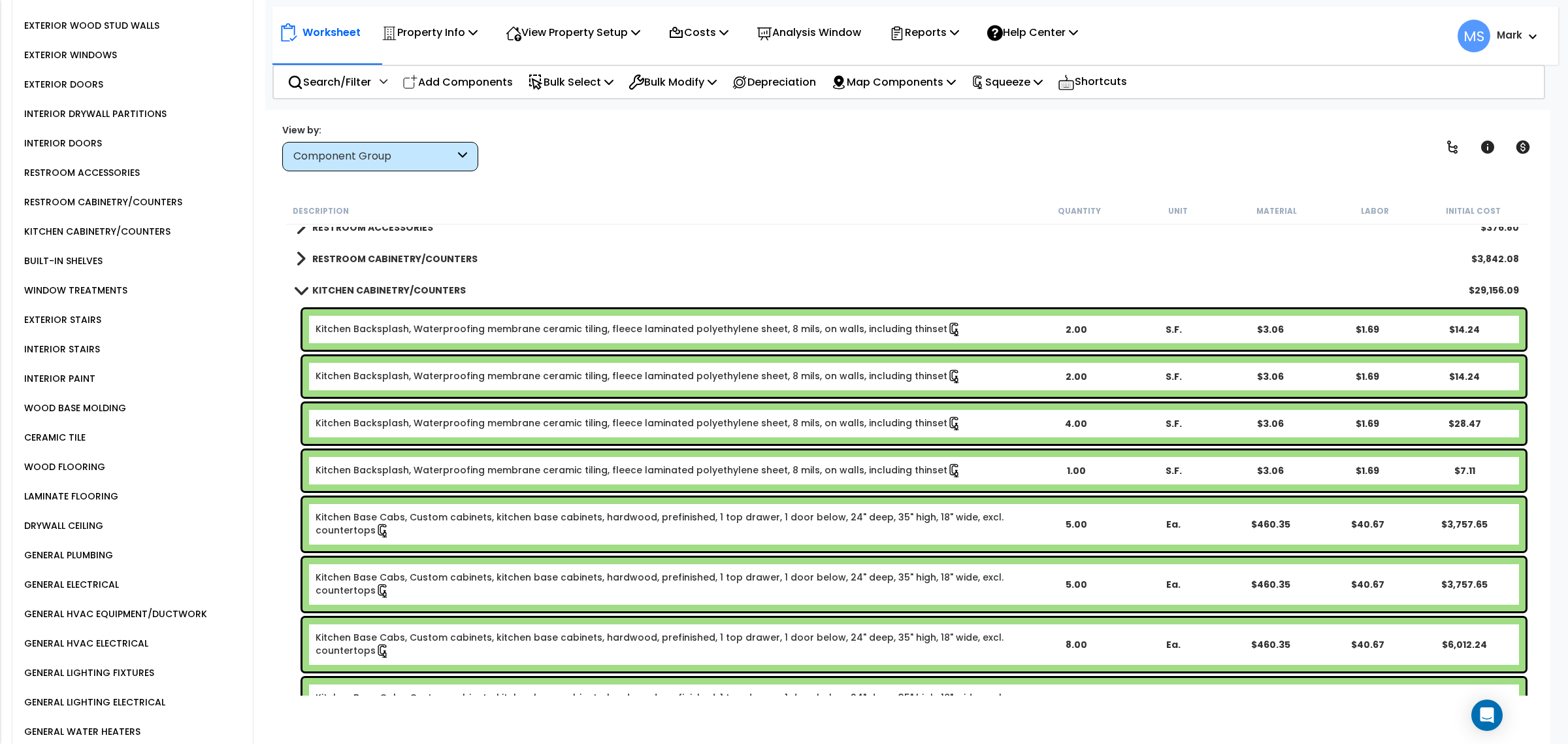
scroll to position [653, 0]
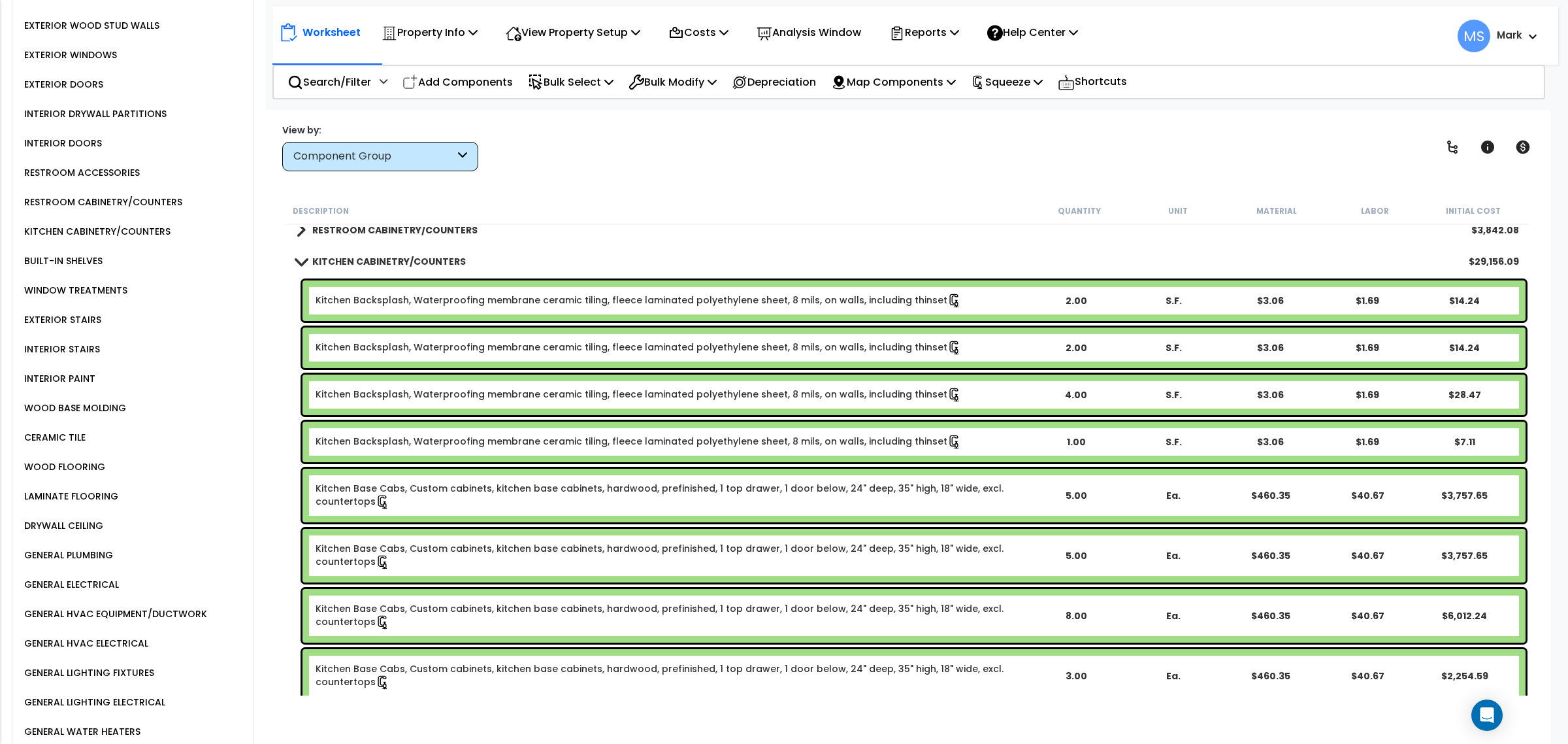
click at [461, 301] on link "Kitchen Backsplash, Waterproofing membrane ceramic tiling, fleece laminated pol…" at bounding box center [639, 300] width 646 height 14
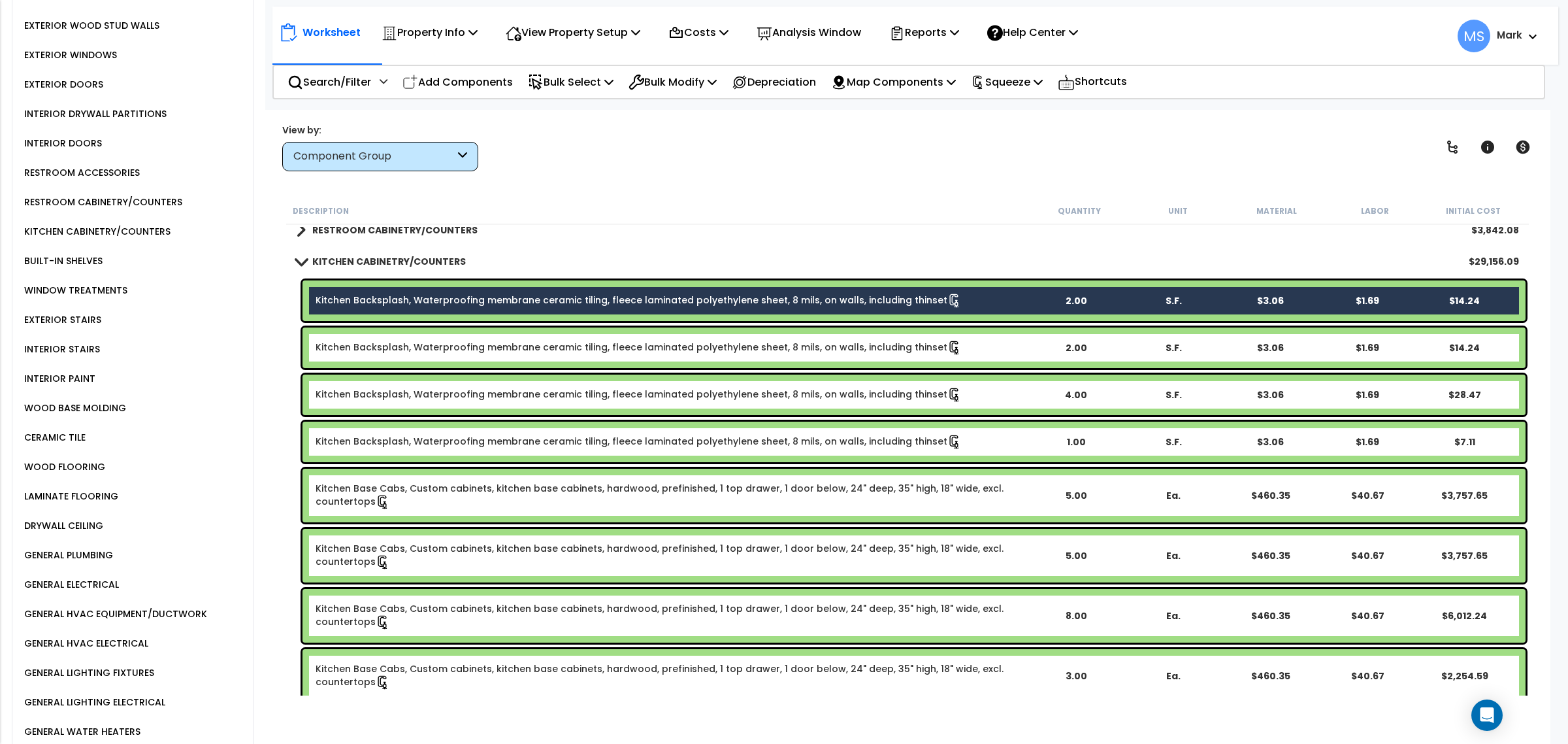
click at [466, 348] on link "Kitchen Backsplash, Waterproofing membrane ceramic tiling, fleece laminated pol…" at bounding box center [639, 348] width 646 height 14
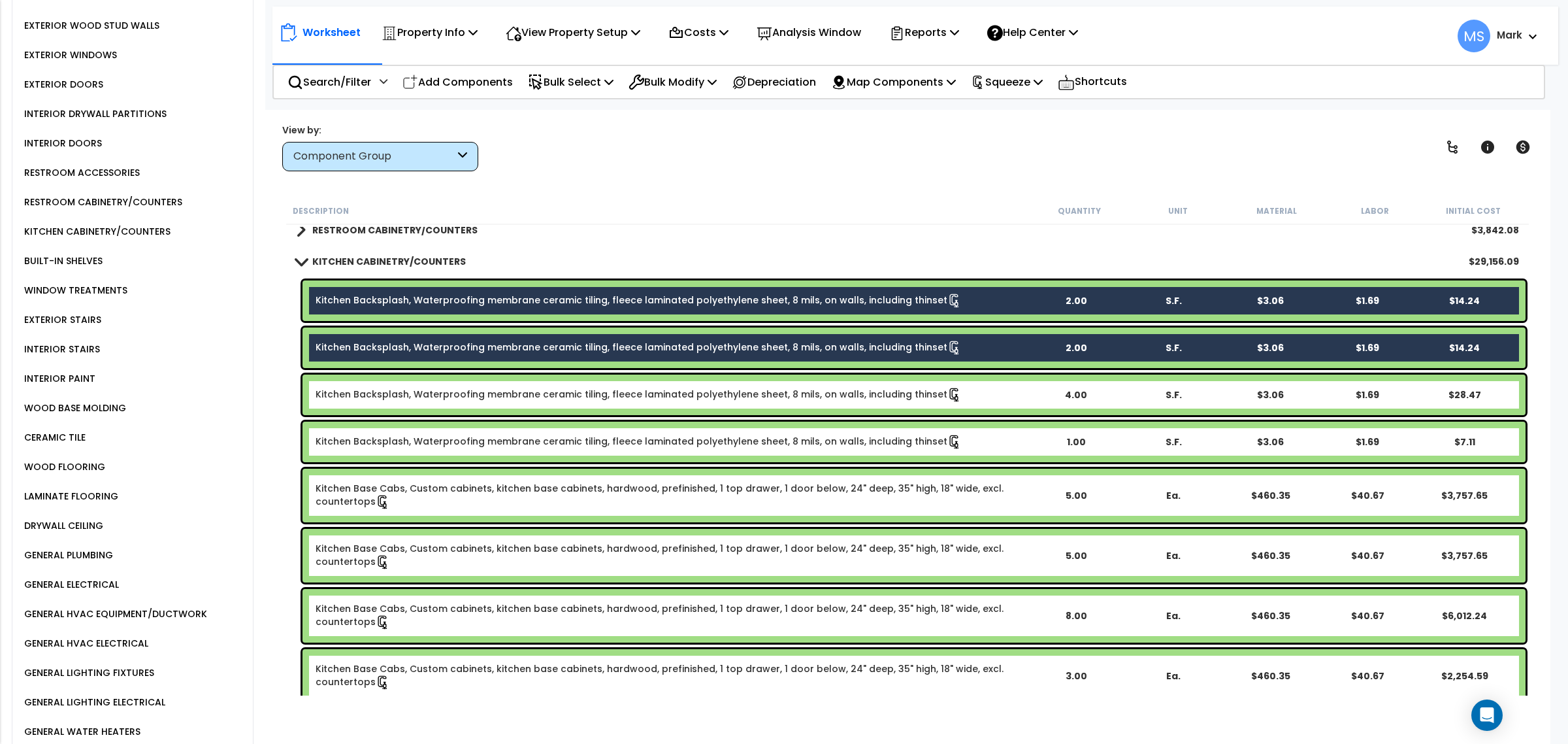
click at [459, 396] on link "Kitchen Backsplash, Waterproofing membrane ceramic tiling, fleece laminated pol…" at bounding box center [639, 394] width 646 height 14
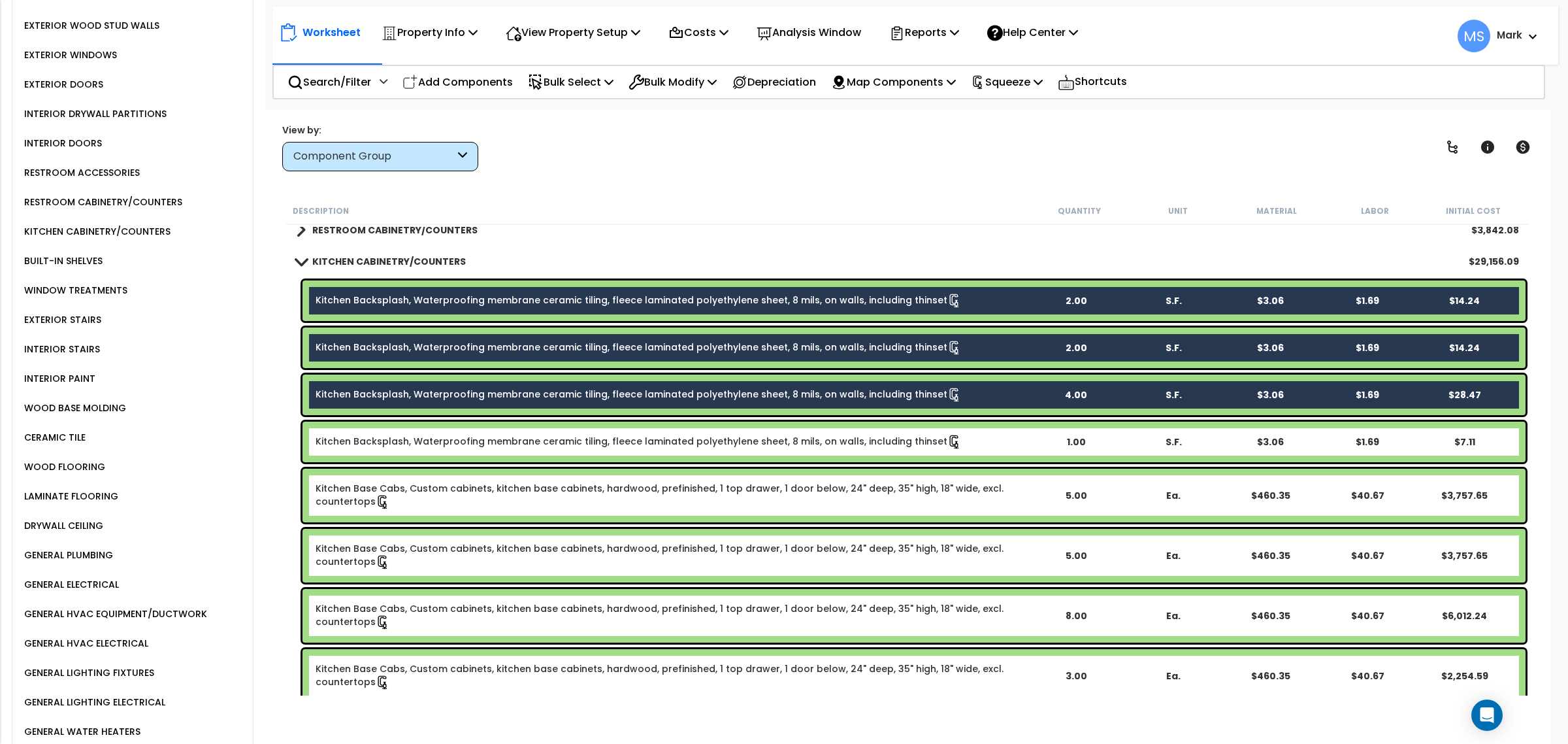
click at [457, 446] on link "Kitchen Backsplash, Waterproofing membrane ceramic tiling, fleece laminated pol…" at bounding box center [639, 442] width 646 height 14
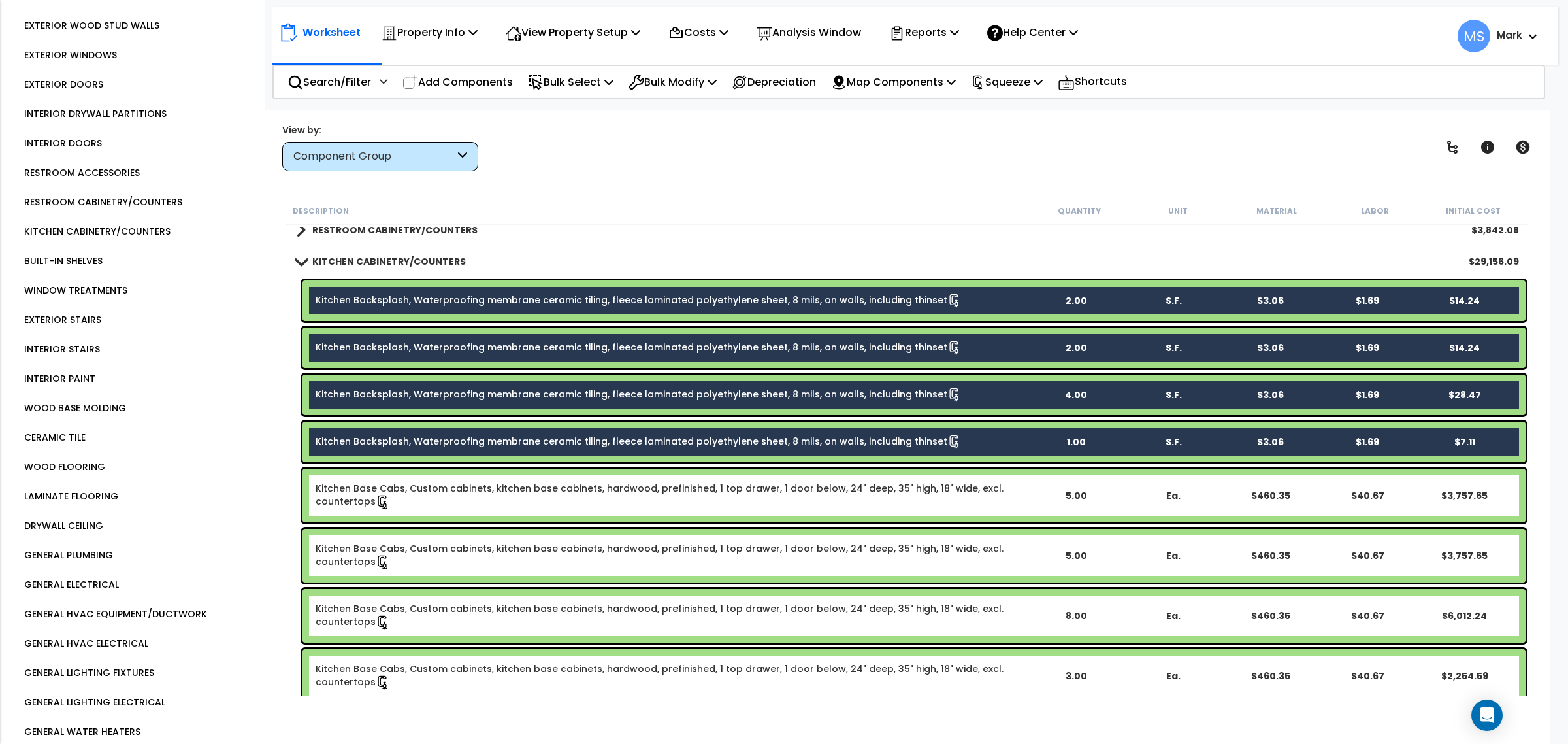
click at [453, 489] on link "Kitchen Base Cabs, Custom cabinets, kitchen base cabinets, hardwood, prefinishe…" at bounding box center [672, 495] width 712 height 27
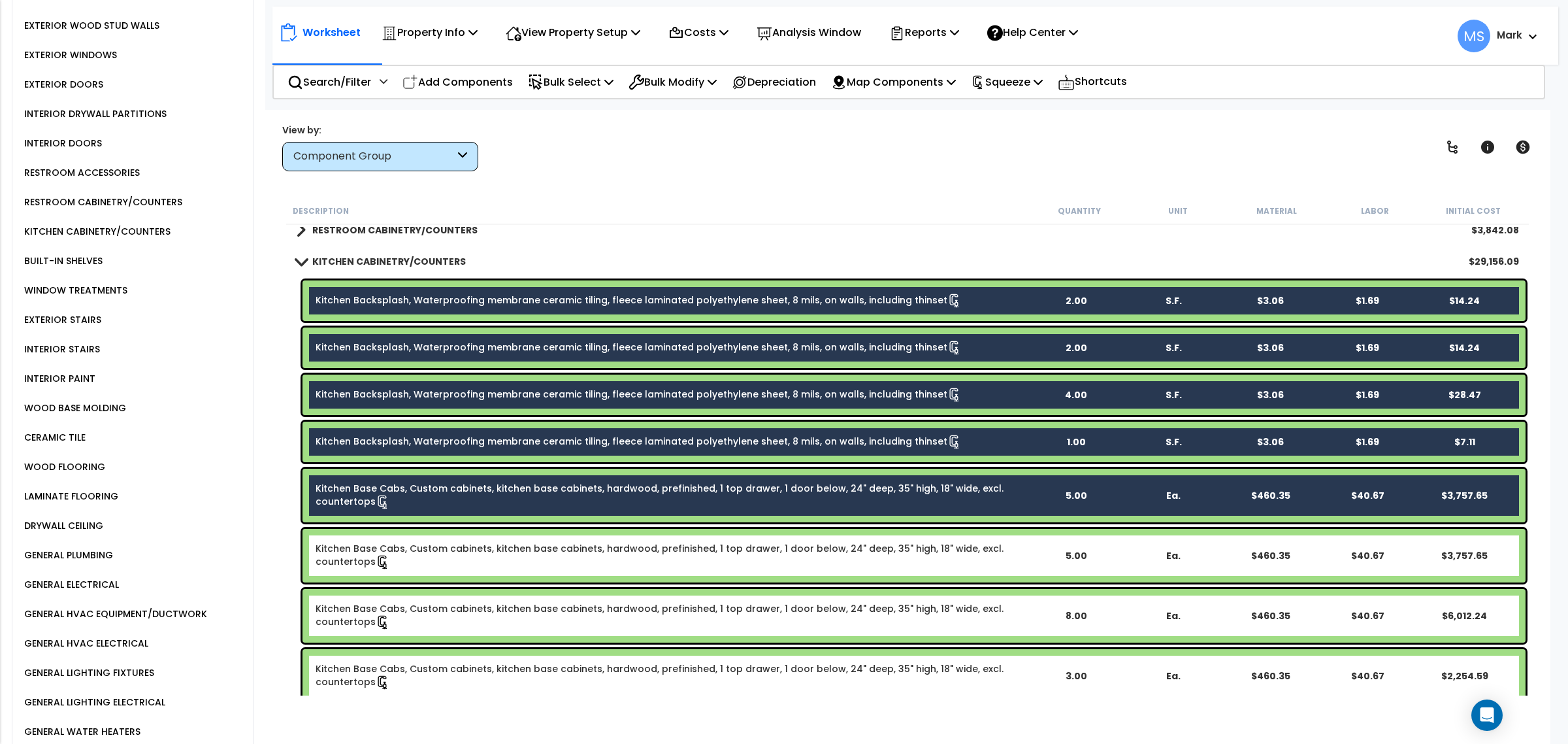
click at [460, 549] on link "Kitchen Base Cabs, Custom cabinets, kitchen base cabinets, hardwood, prefinishe…" at bounding box center [672, 555] width 712 height 27
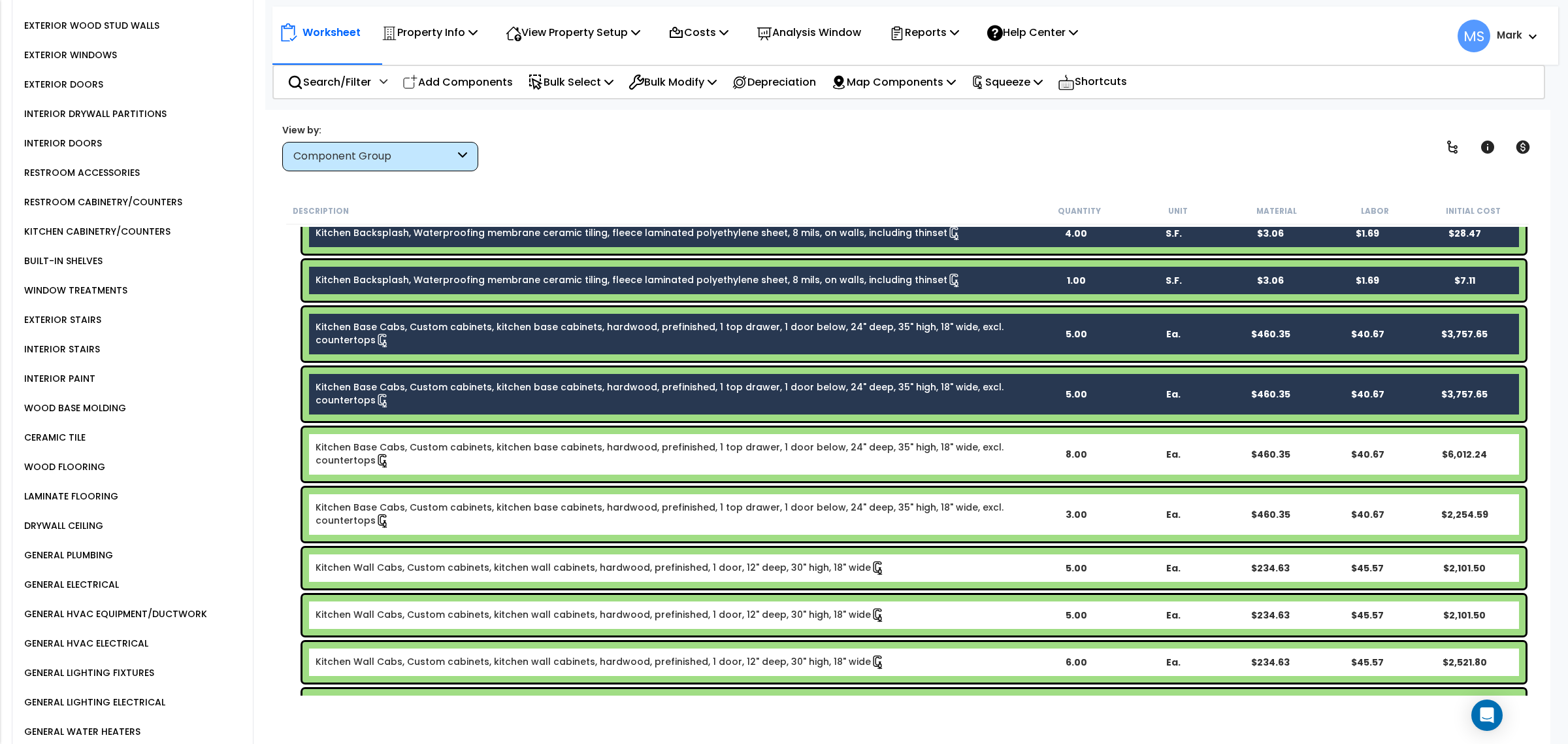
scroll to position [817, 0]
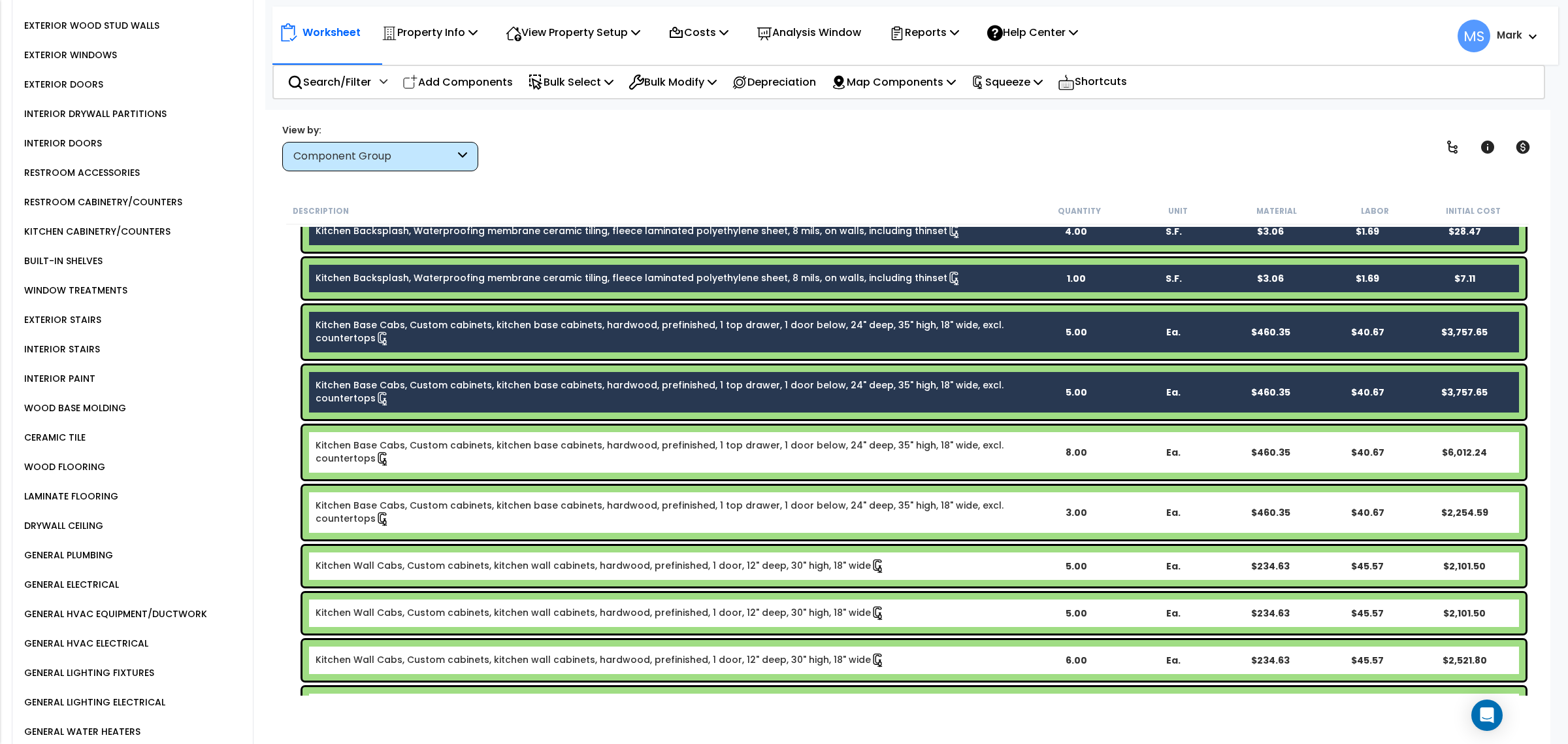
click at [435, 446] on link "Kitchen Base Cabs, Custom cabinets, kitchen base cabinets, hardwood, prefinishe…" at bounding box center [672, 452] width 712 height 27
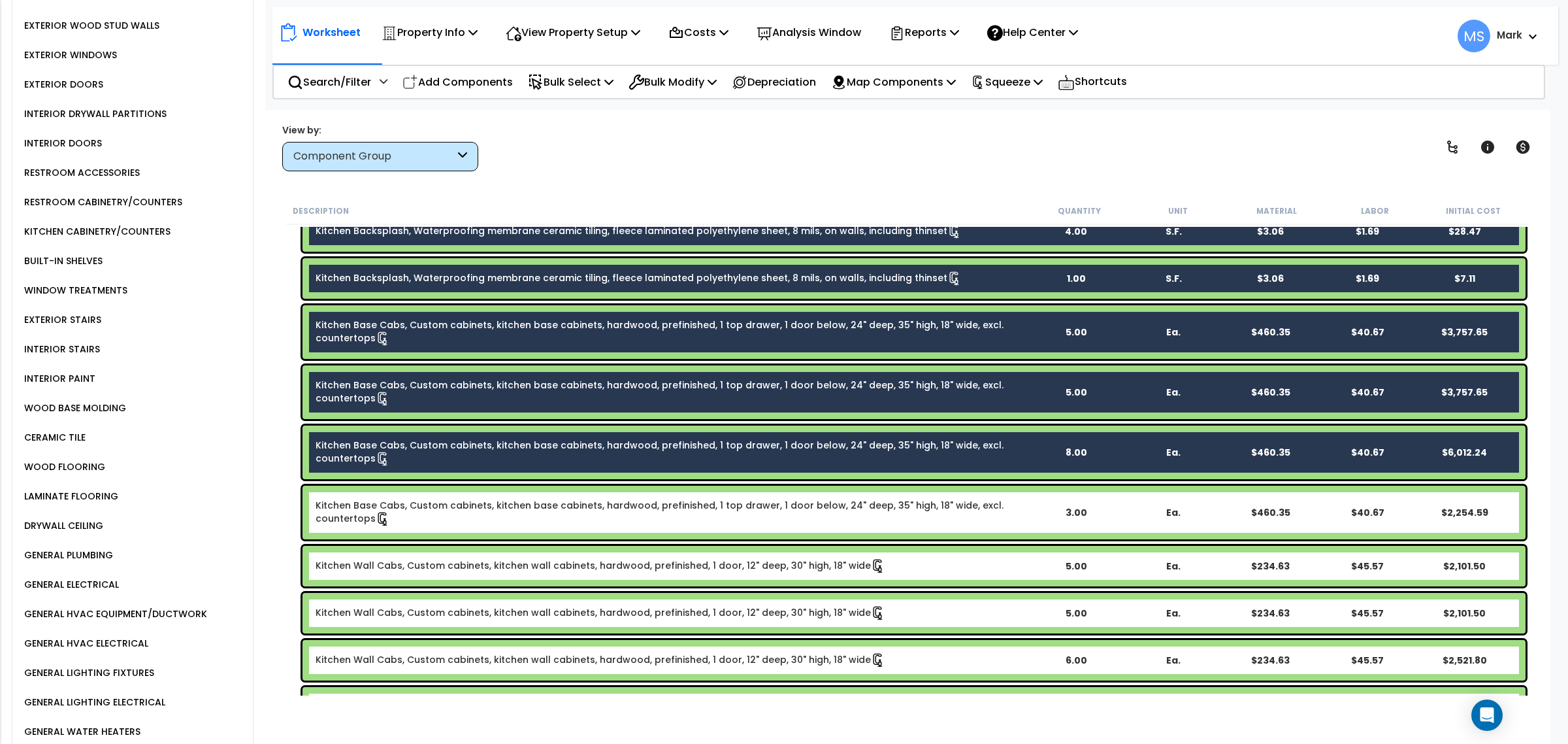
click at [446, 518] on link "Kitchen Base Cabs, Custom cabinets, kitchen base cabinets, hardwood, prefinishe…" at bounding box center [672, 513] width 712 height 27
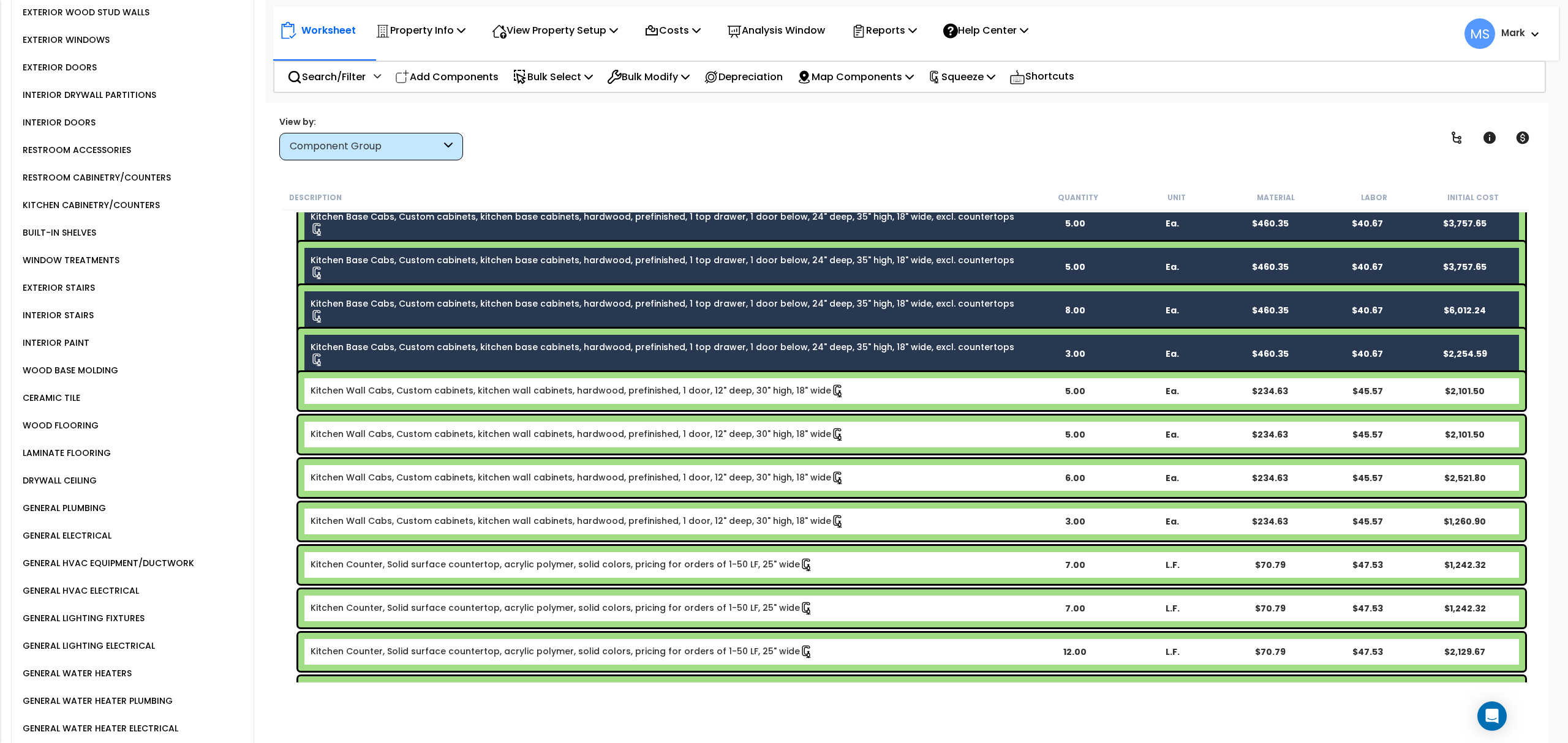
scroll to position [852, 0]
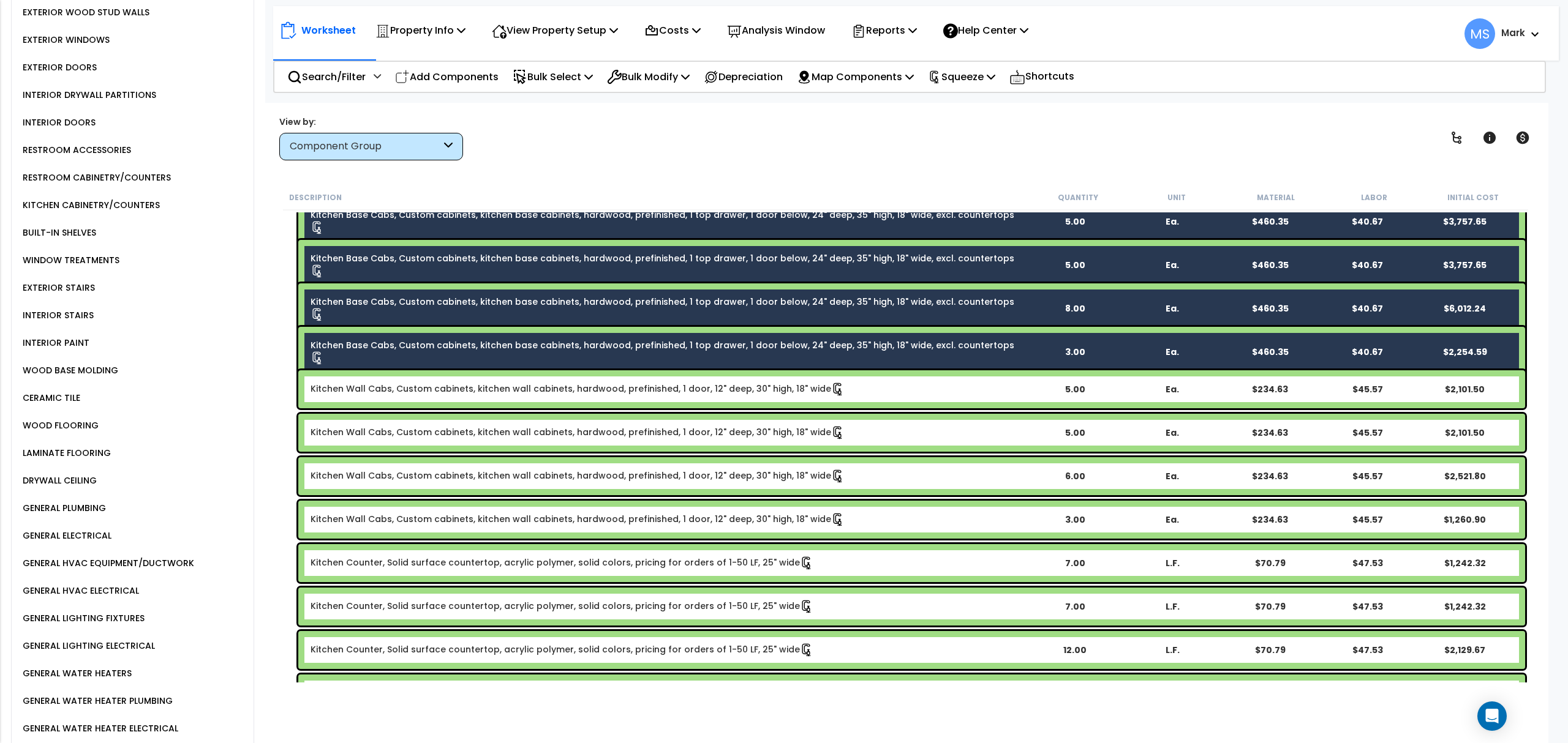
click at [408, 393] on link "Kitchen Wall Cabs, Custom cabinets, kitchen wall cabinets, hardwood, prefinishe…" at bounding box center [577, 389] width 534 height 14
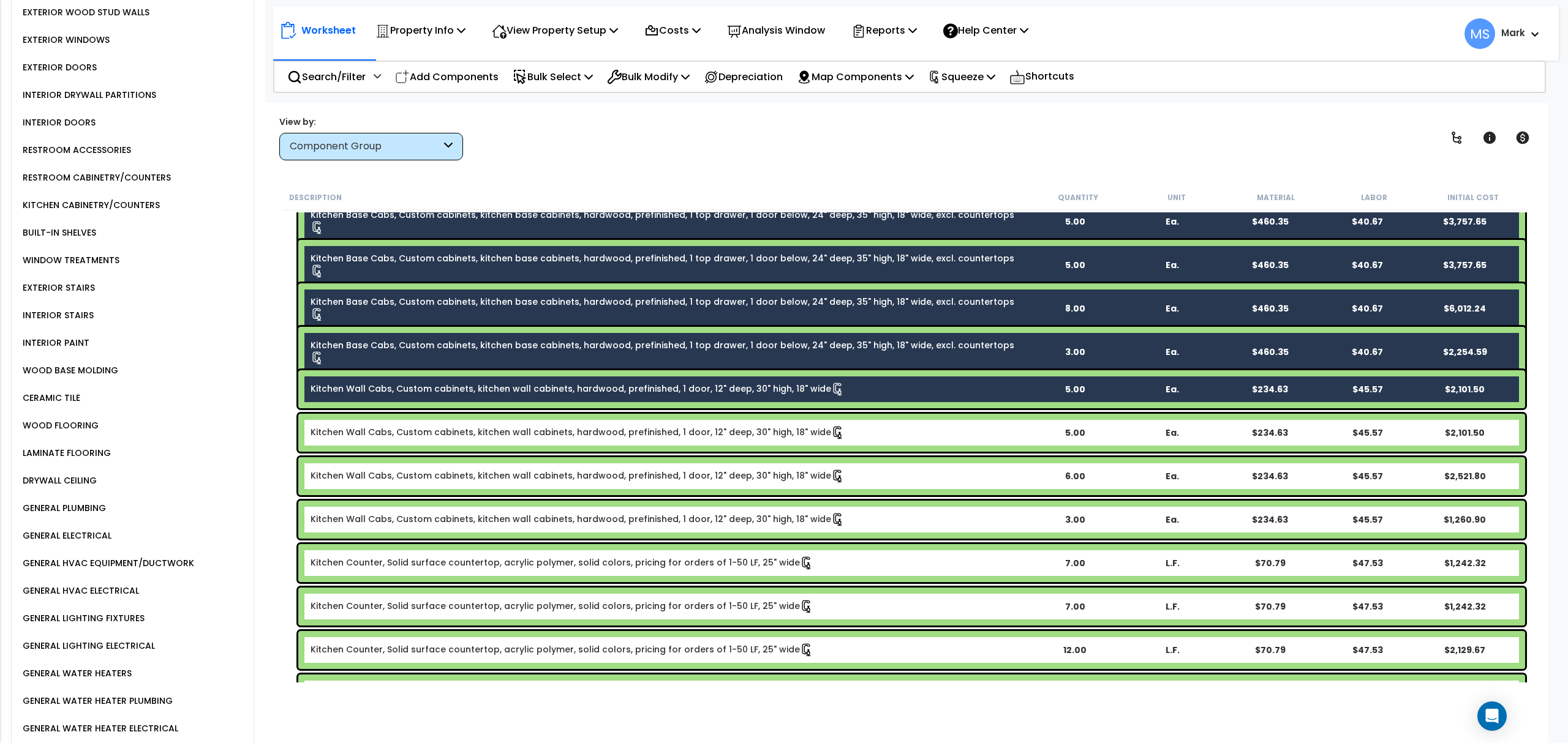
drag, startPoint x: 415, startPoint y: 422, endPoint x: 423, endPoint y: 466, distance: 44.7
click at [416, 424] on div "Kitchen Wall Cabs, Custom cabinets, kitchen wall cabinets, hardwood, prefinishe…" at bounding box center [911, 433] width 1227 height 38
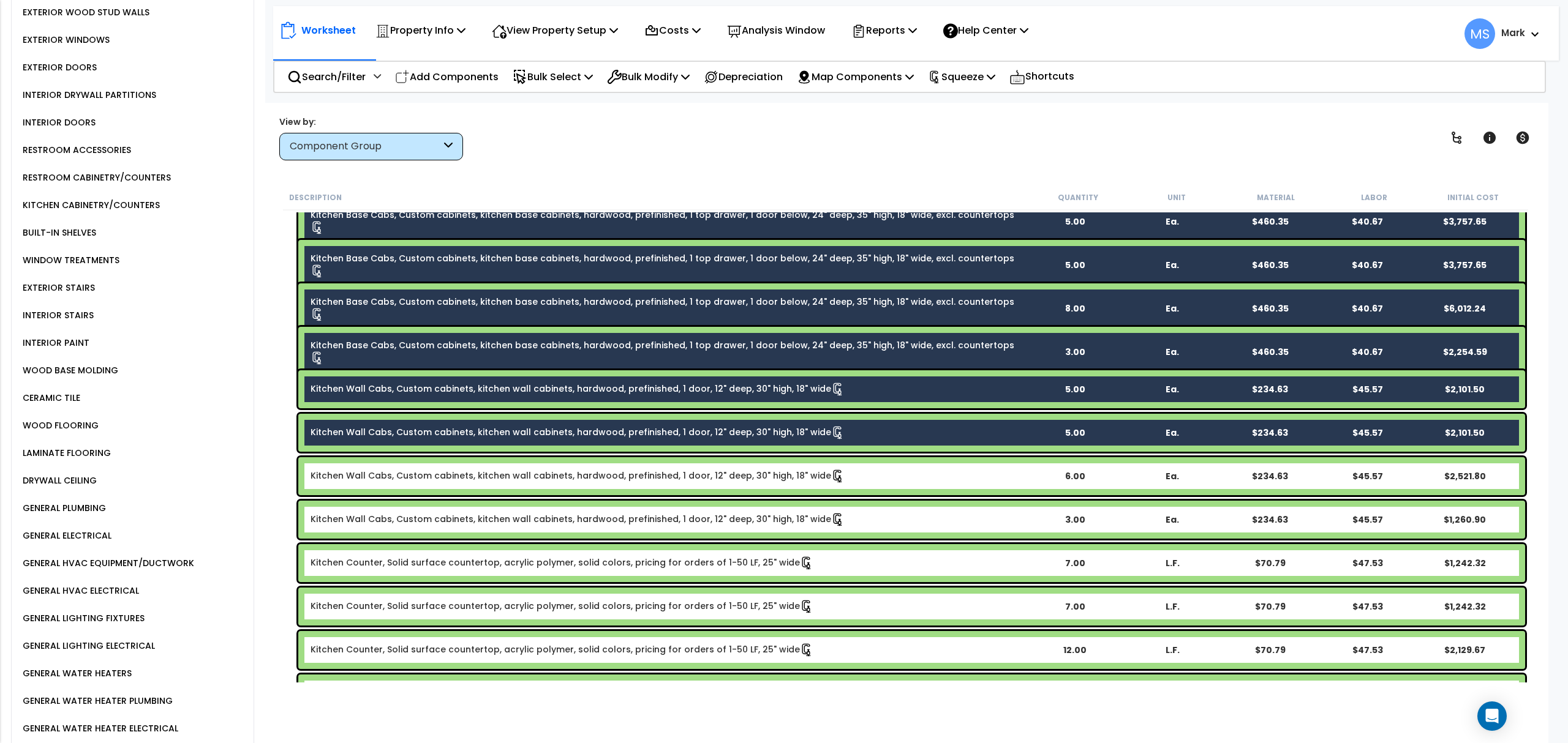
click at [423, 466] on div "Kitchen Wall Cabs, Custom cabinets, kitchen wall cabinets, hardwood, prefinishe…" at bounding box center [911, 477] width 1227 height 38
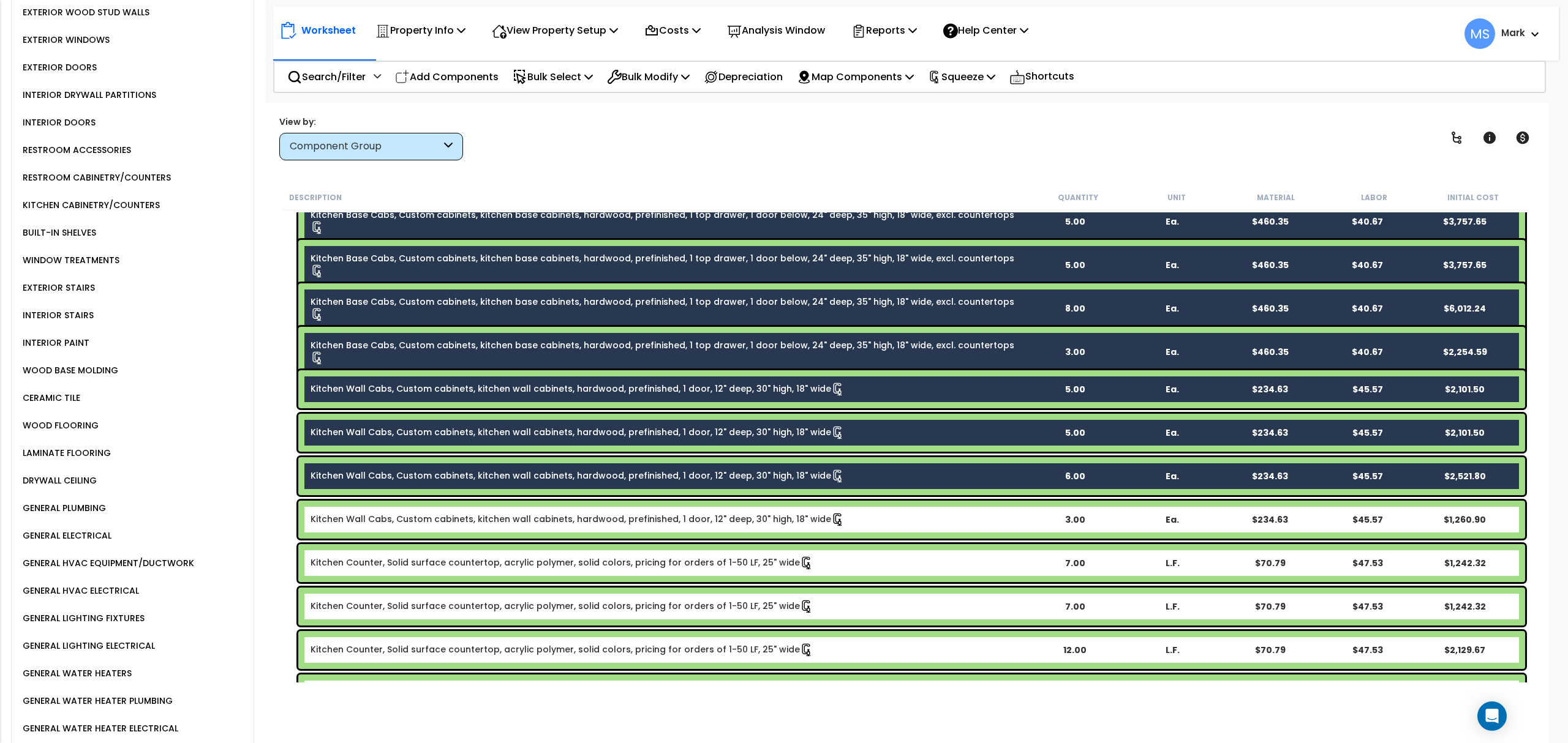
click at [429, 520] on link "Kitchen Wall Cabs, Custom cabinets, kitchen wall cabinets, hardwood, prefinishe…" at bounding box center [577, 520] width 534 height 14
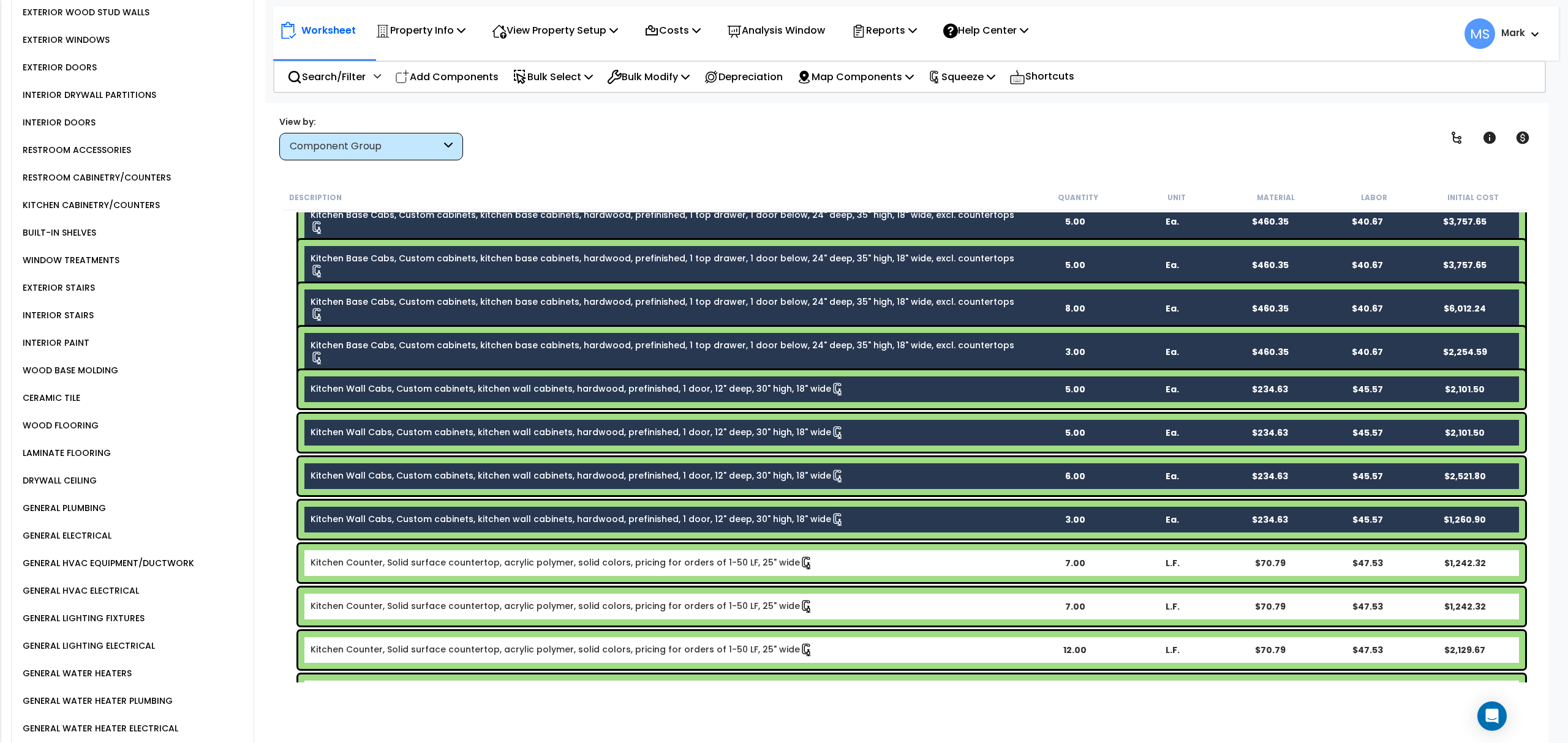
click at [432, 547] on div "Kitchen Counter, Solid surface countertop, acrylic polymer, solid colors, prici…" at bounding box center [911, 563] width 1227 height 38
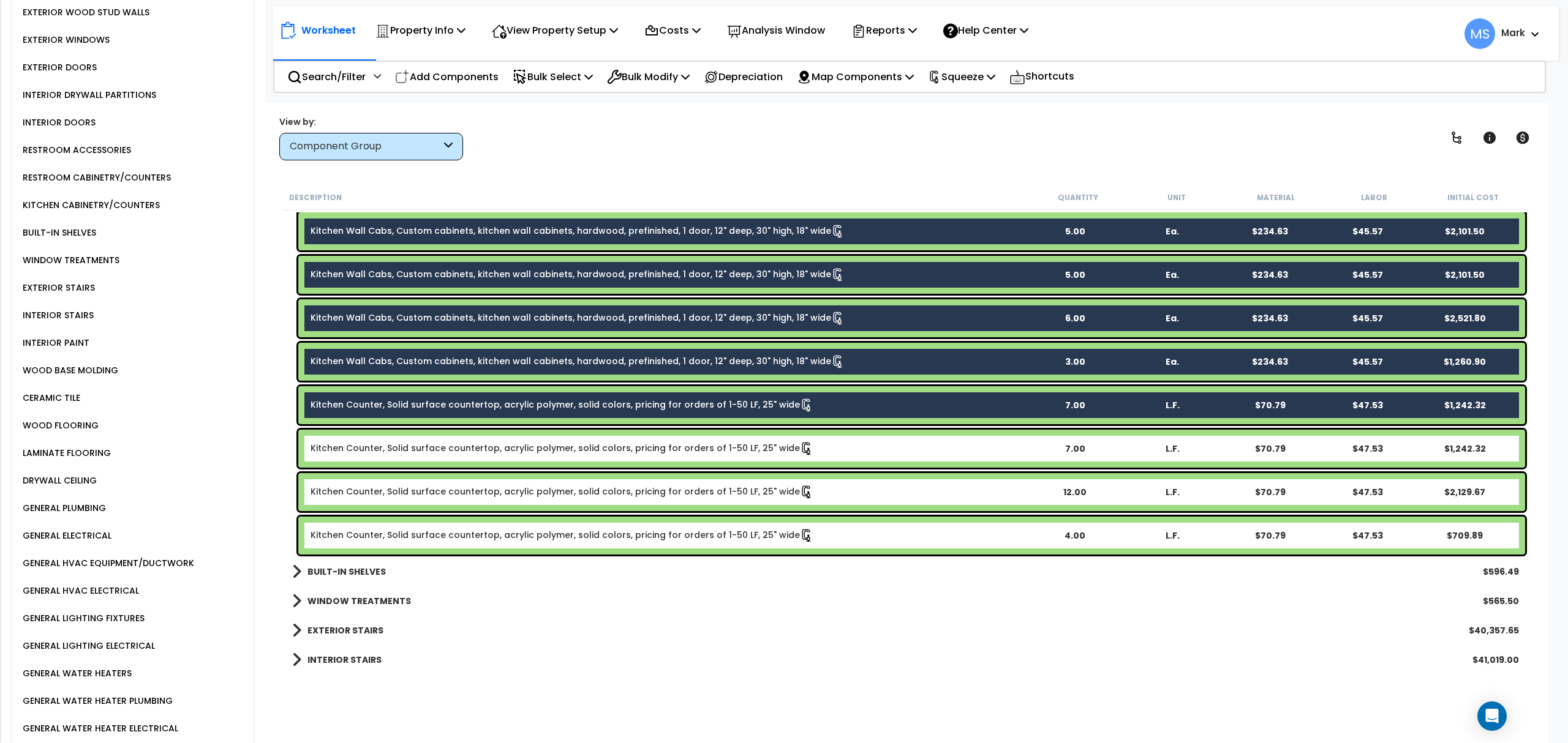
scroll to position [1015, 0]
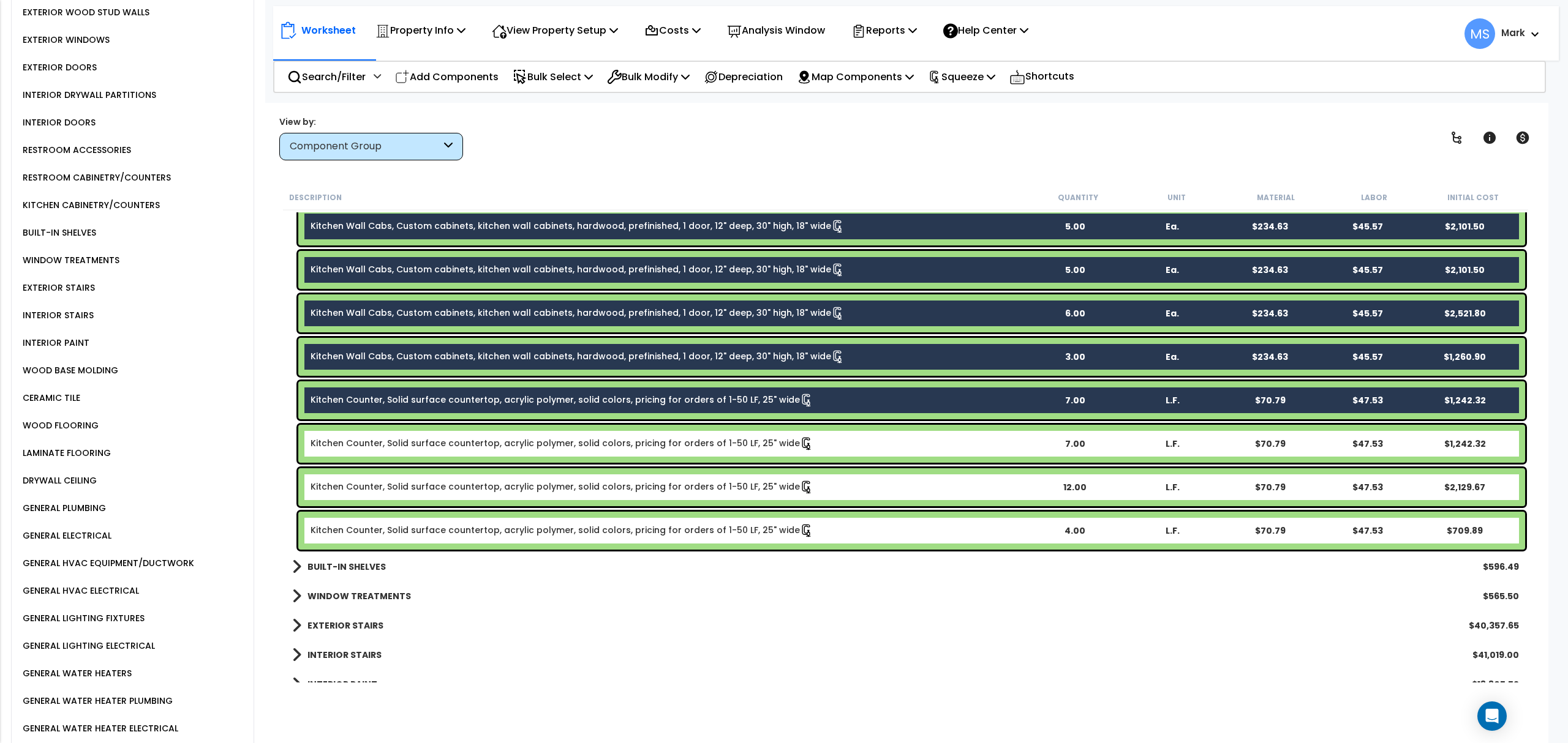
drag, startPoint x: 416, startPoint y: 428, endPoint x: 425, endPoint y: 441, distance: 15.8
click at [418, 430] on div "Kitchen Counter, Solid surface countertop, acrylic polymer, solid colors, prici…" at bounding box center [911, 443] width 1227 height 38
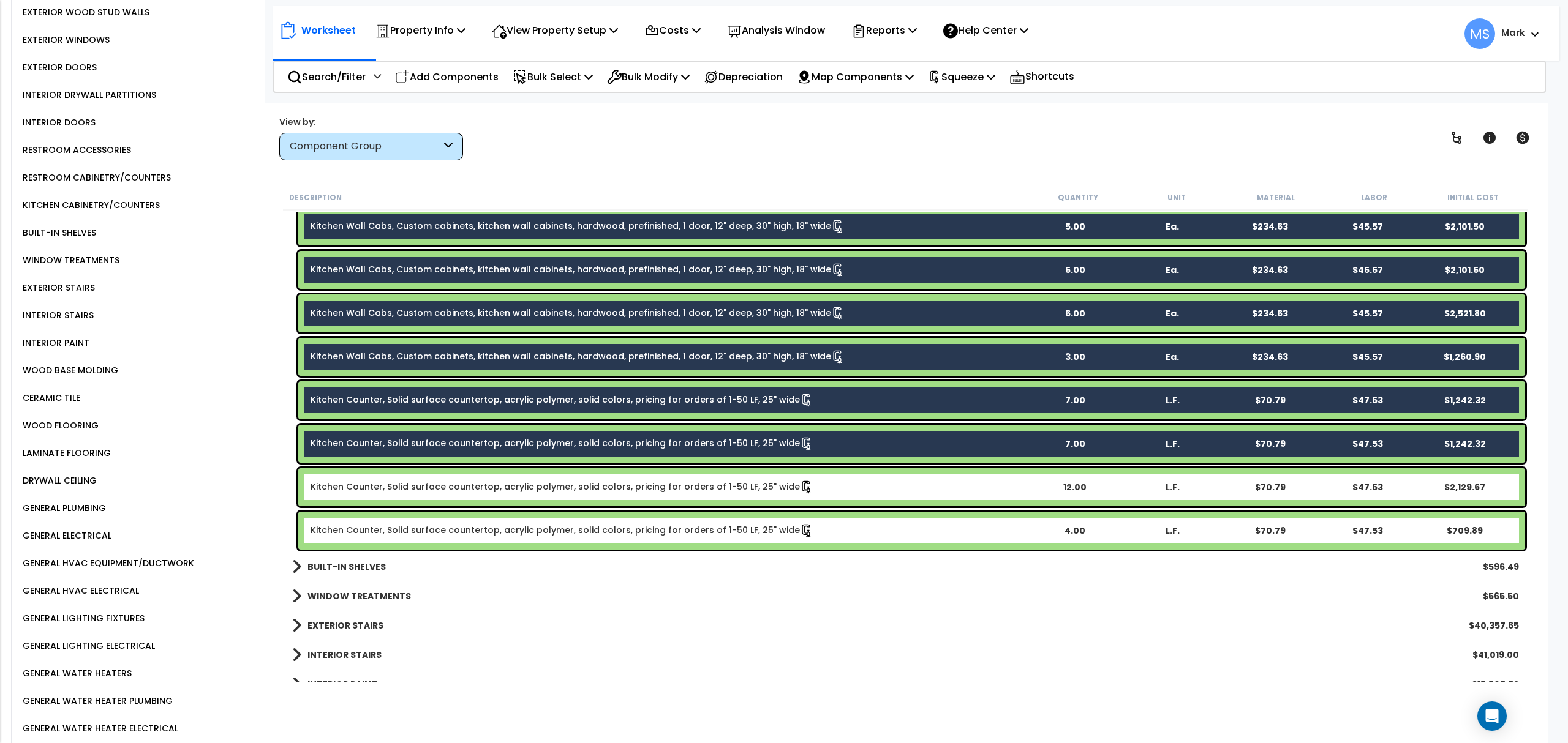
drag, startPoint x: 432, startPoint y: 468, endPoint x: 438, endPoint y: 497, distance: 29.6
click at [434, 470] on div "Kitchen Counter, Solid surface countertop, acrylic polymer, solid colors, prici…" at bounding box center [911, 487] width 1227 height 38
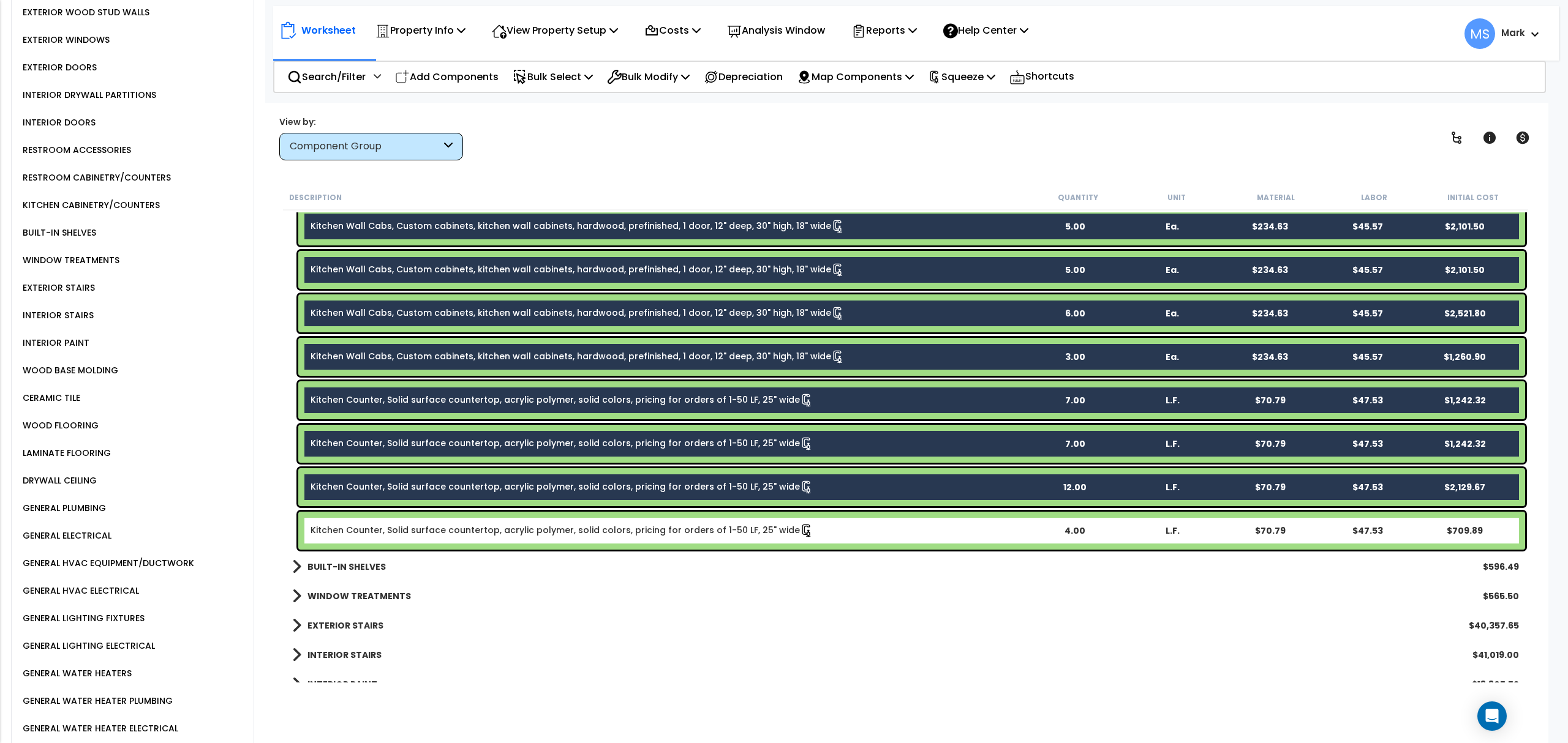
click at [436, 522] on div "Kitchen Counter, Solid surface countertop, acrylic polymer, solid colors, prici…" at bounding box center [911, 531] width 1227 height 38
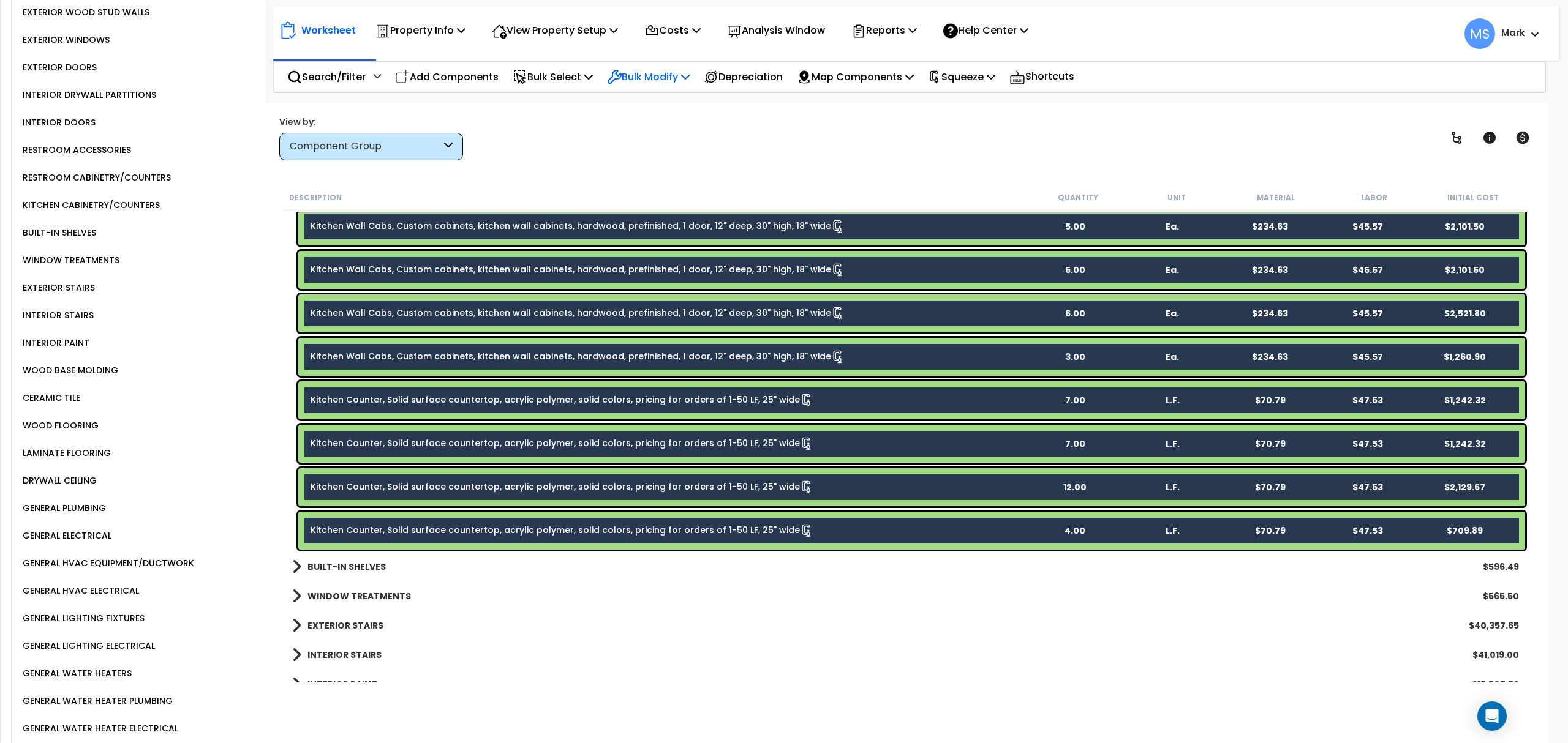
click at [688, 78] on p "Bulk Modify" at bounding box center [648, 77] width 83 height 17
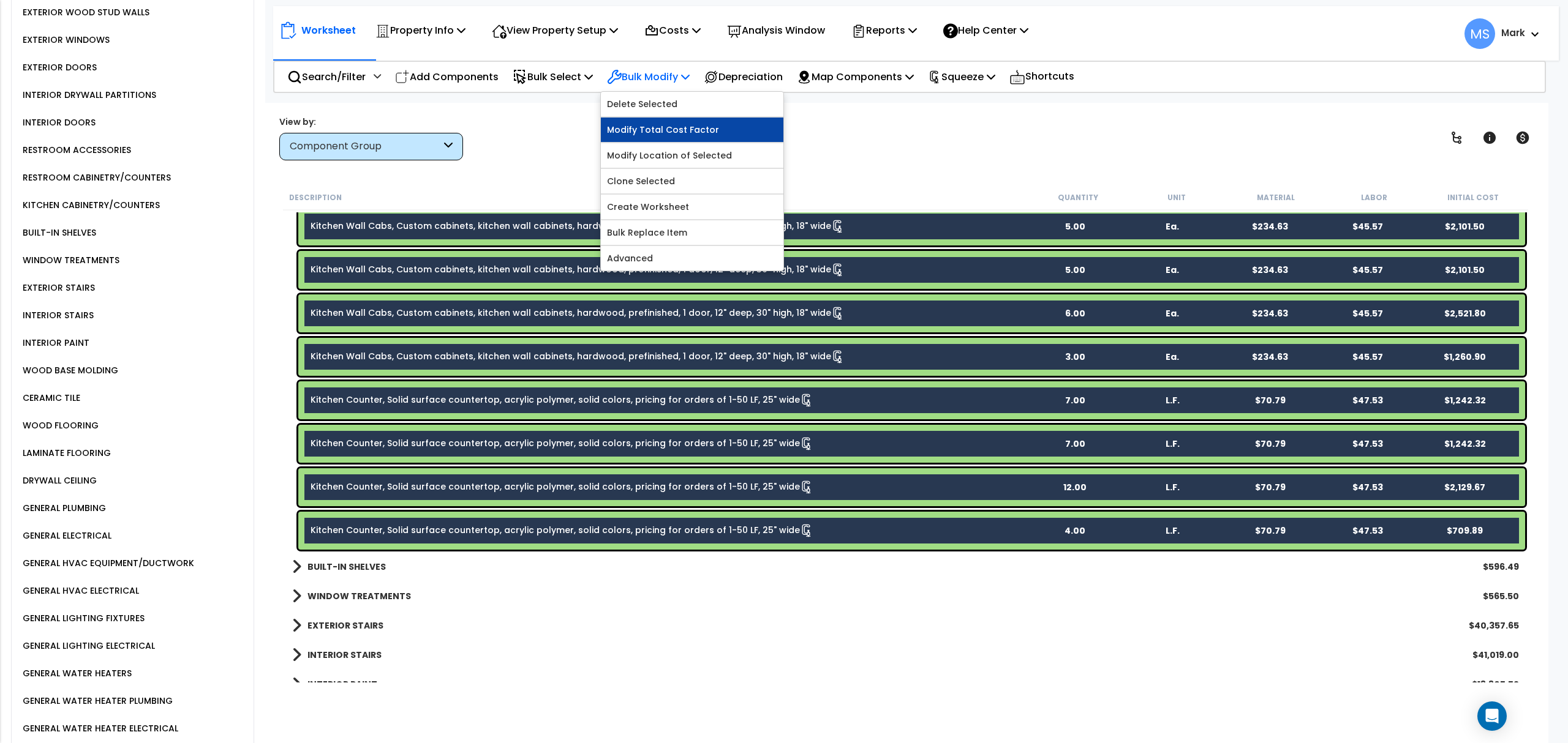
click at [694, 131] on link "Modify Total Cost Factor" at bounding box center [692, 129] width 182 height 25
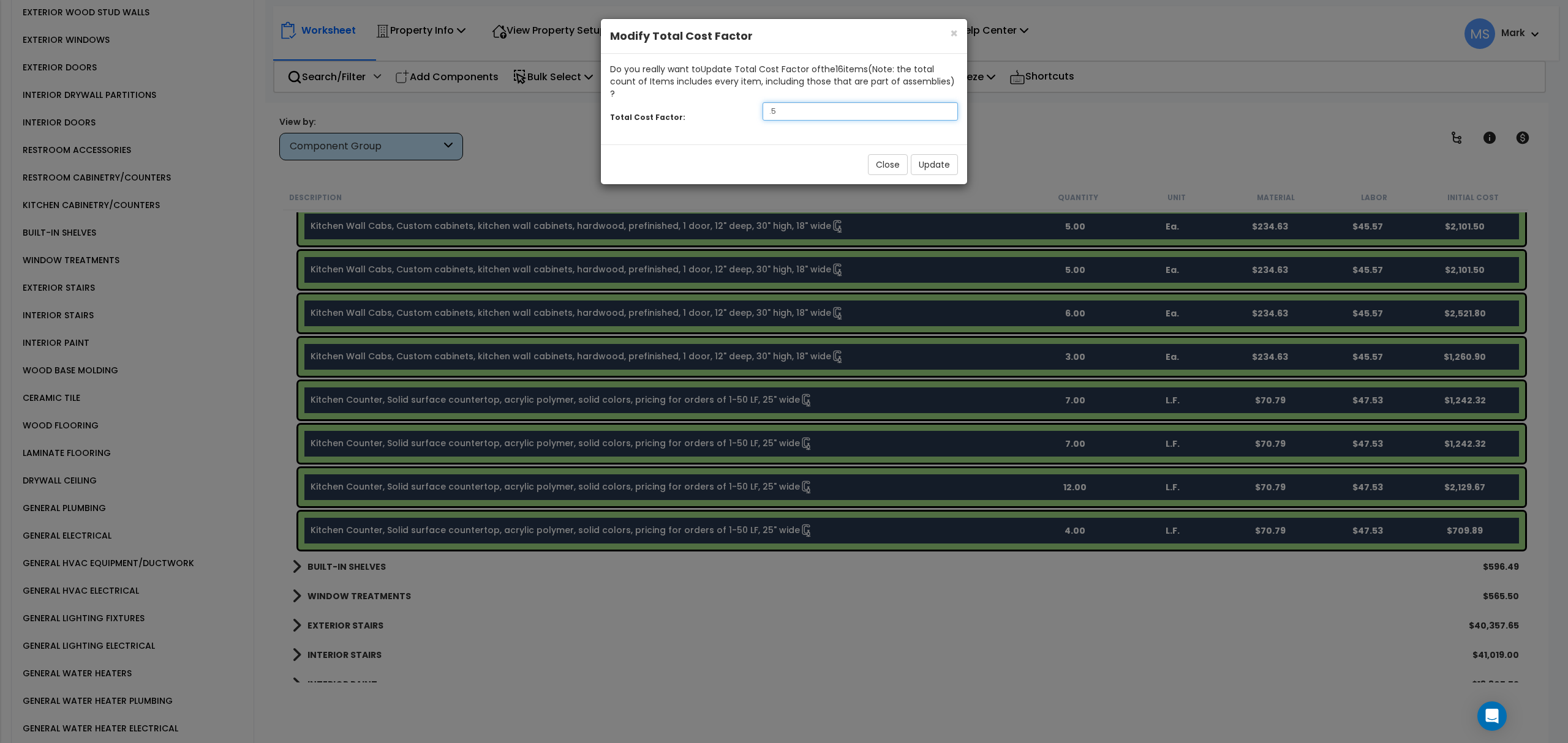
drag, startPoint x: 802, startPoint y: 96, endPoint x: 796, endPoint y: 100, distance: 7.2
click at [796, 102] on input ".5" at bounding box center [860, 111] width 195 height 18
type input "1.5"
click at [940, 158] on button "Update" at bounding box center [934, 165] width 47 height 21
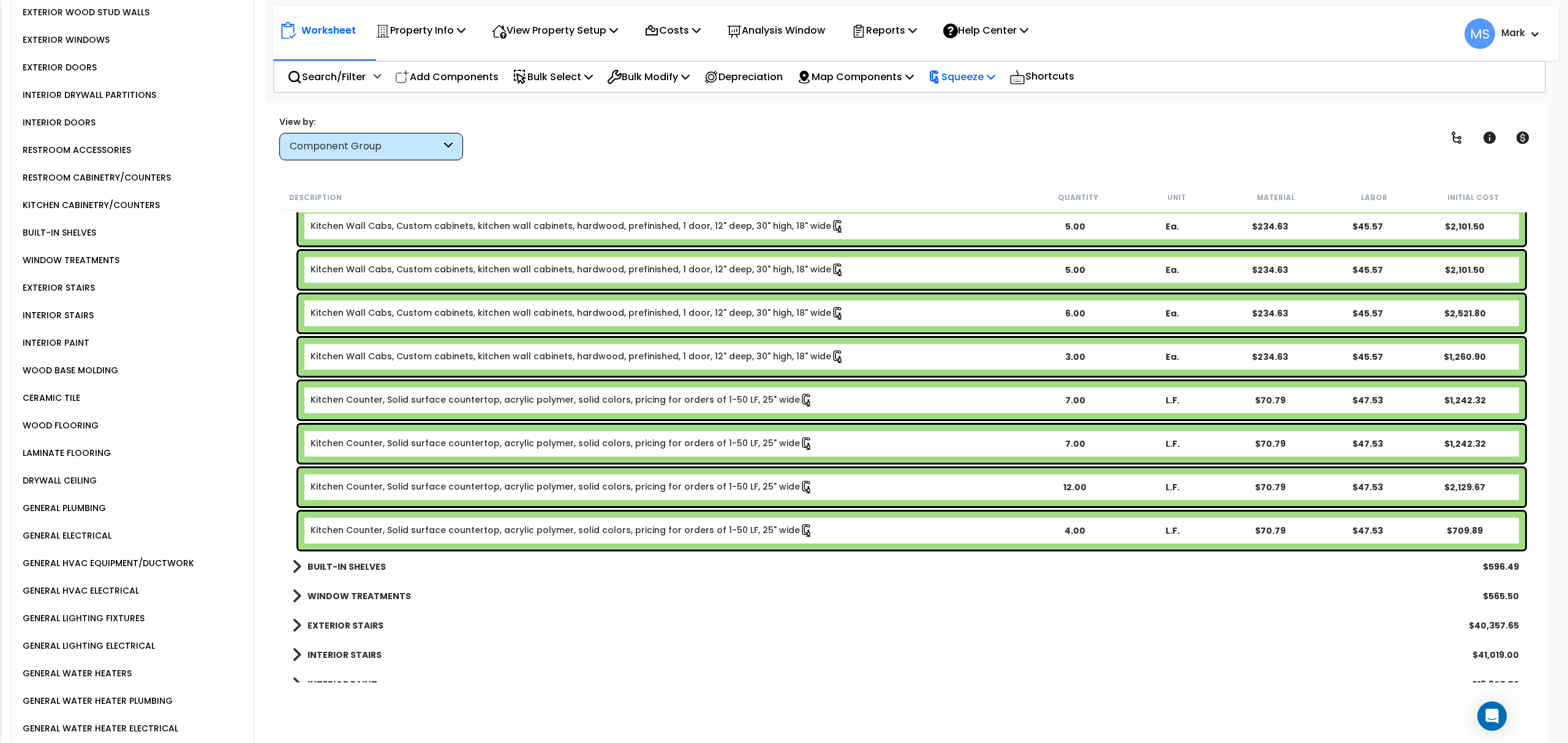
click at [971, 74] on p "Squeeze" at bounding box center [961, 77] width 67 height 17
click at [980, 104] on link "Re-squeeze" at bounding box center [982, 105] width 121 height 28
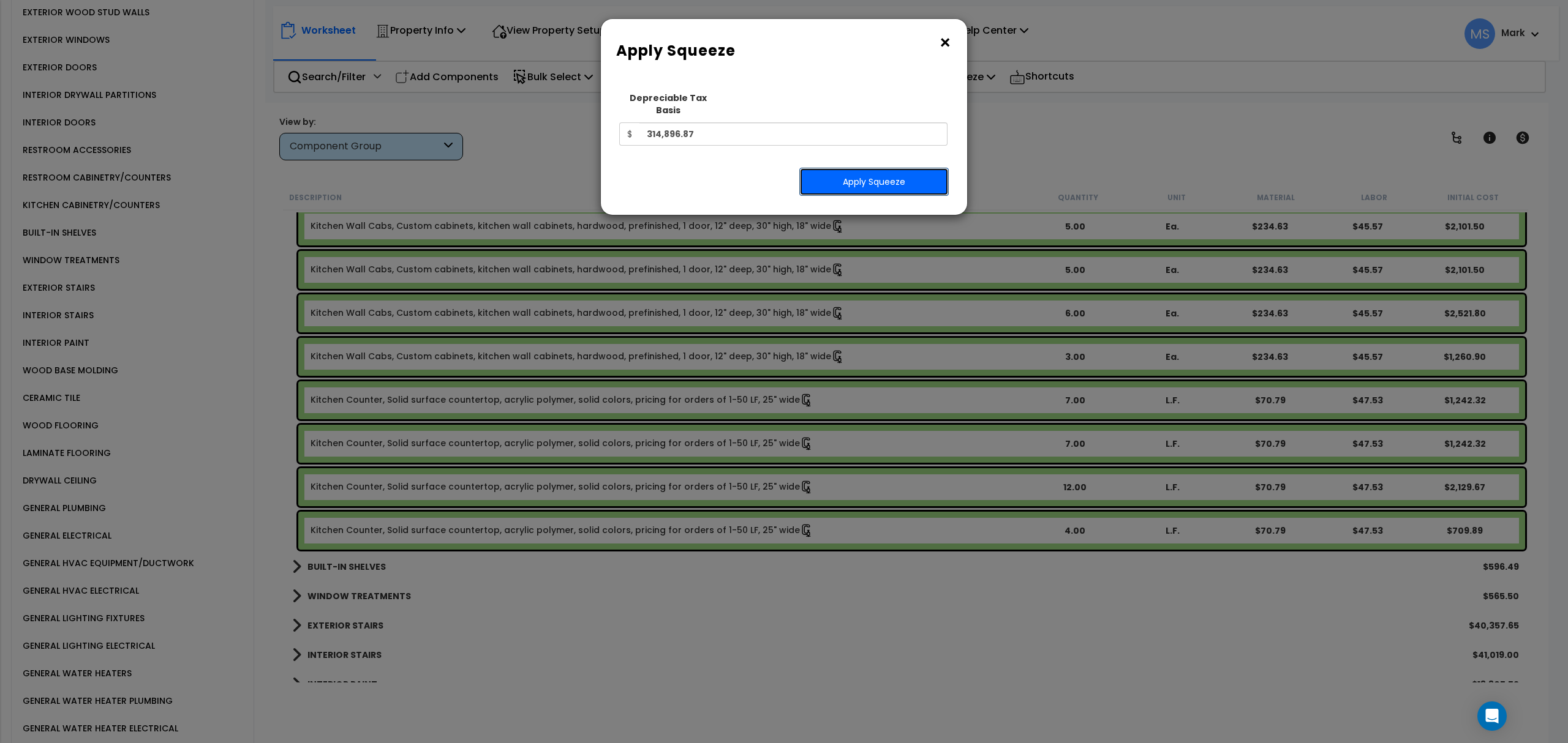
click at [904, 168] on button "Apply Squeeze" at bounding box center [874, 181] width 149 height 28
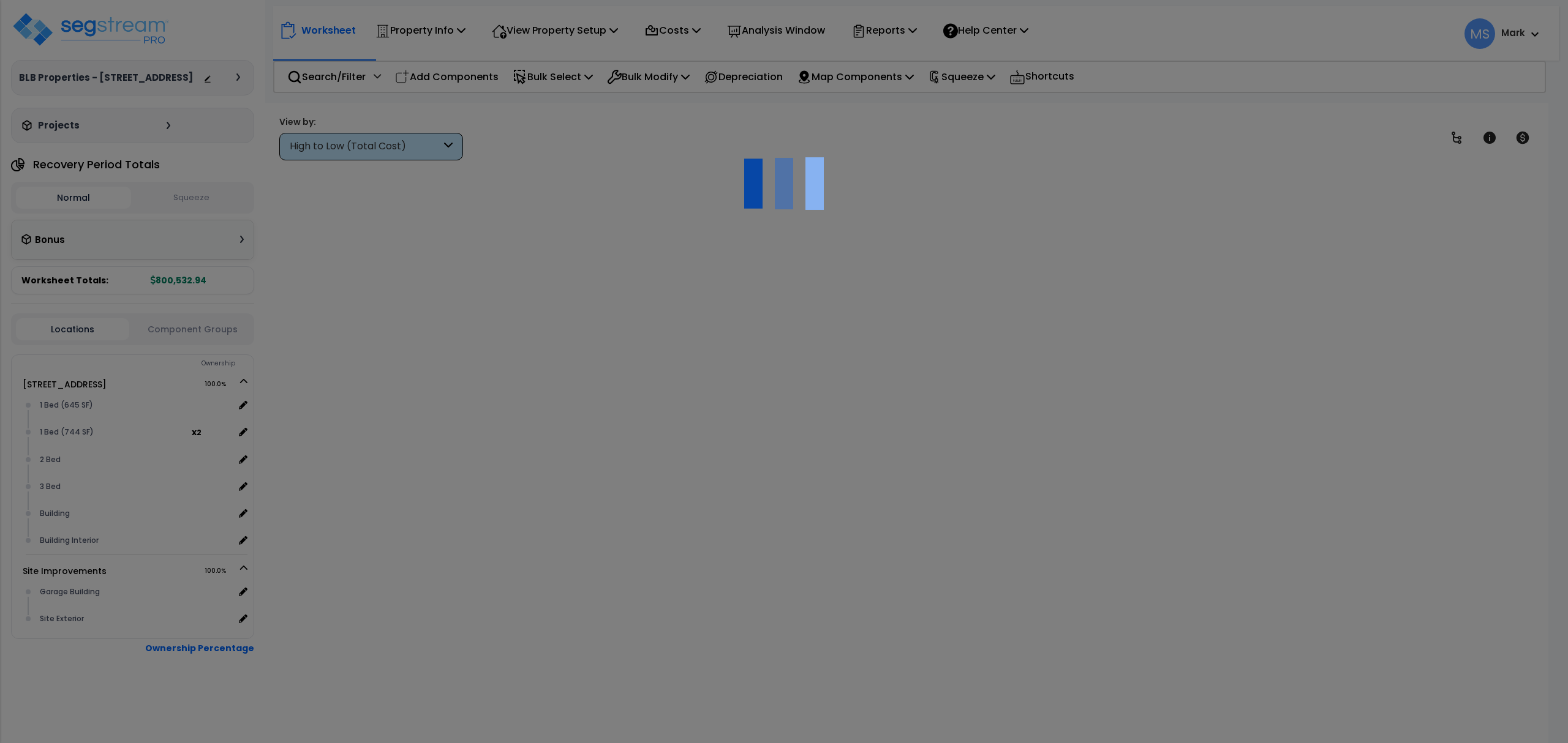
scroll to position [50, 0]
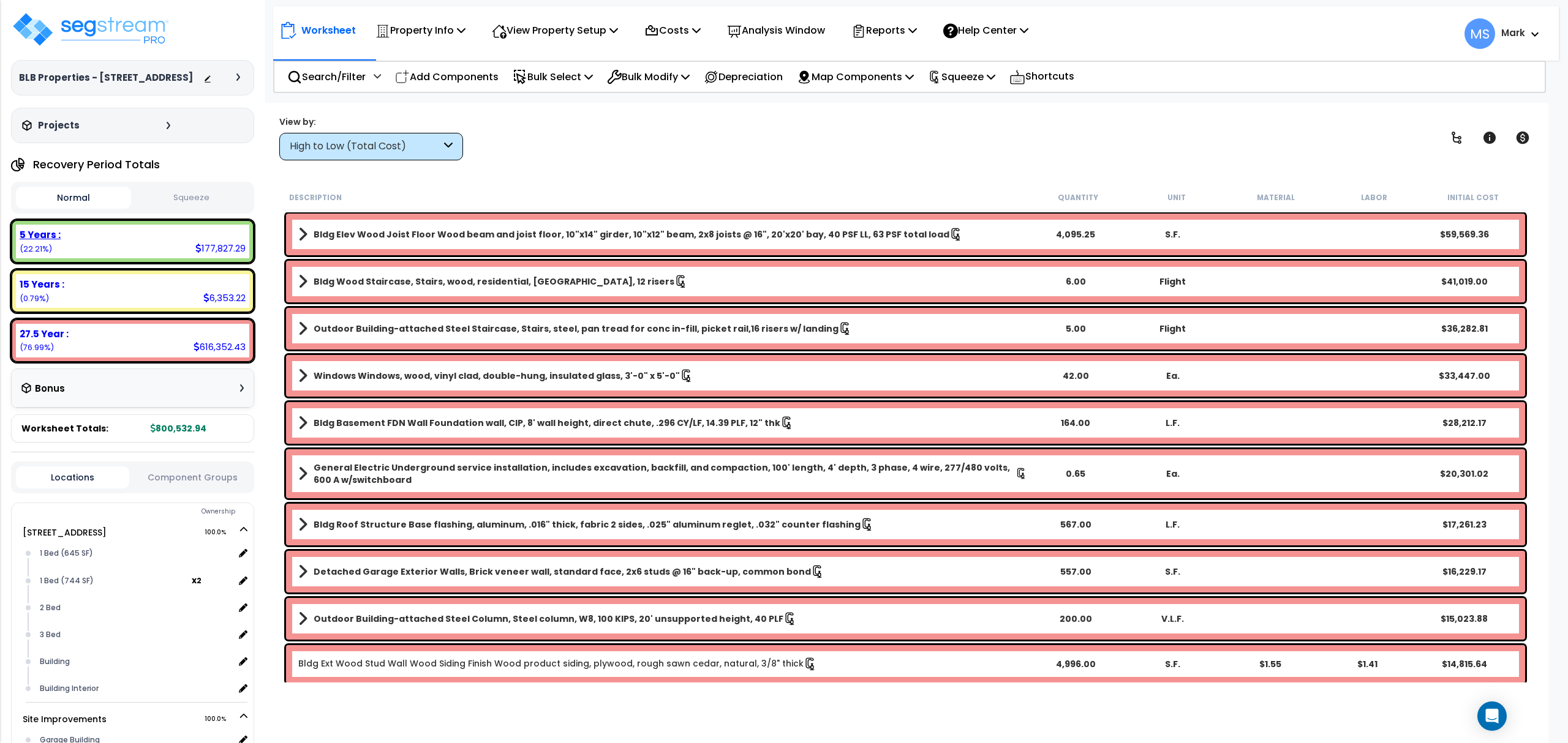
click at [185, 250] on div "5 Years : 177,827.29 (22.21%)" at bounding box center [133, 241] width 233 height 34
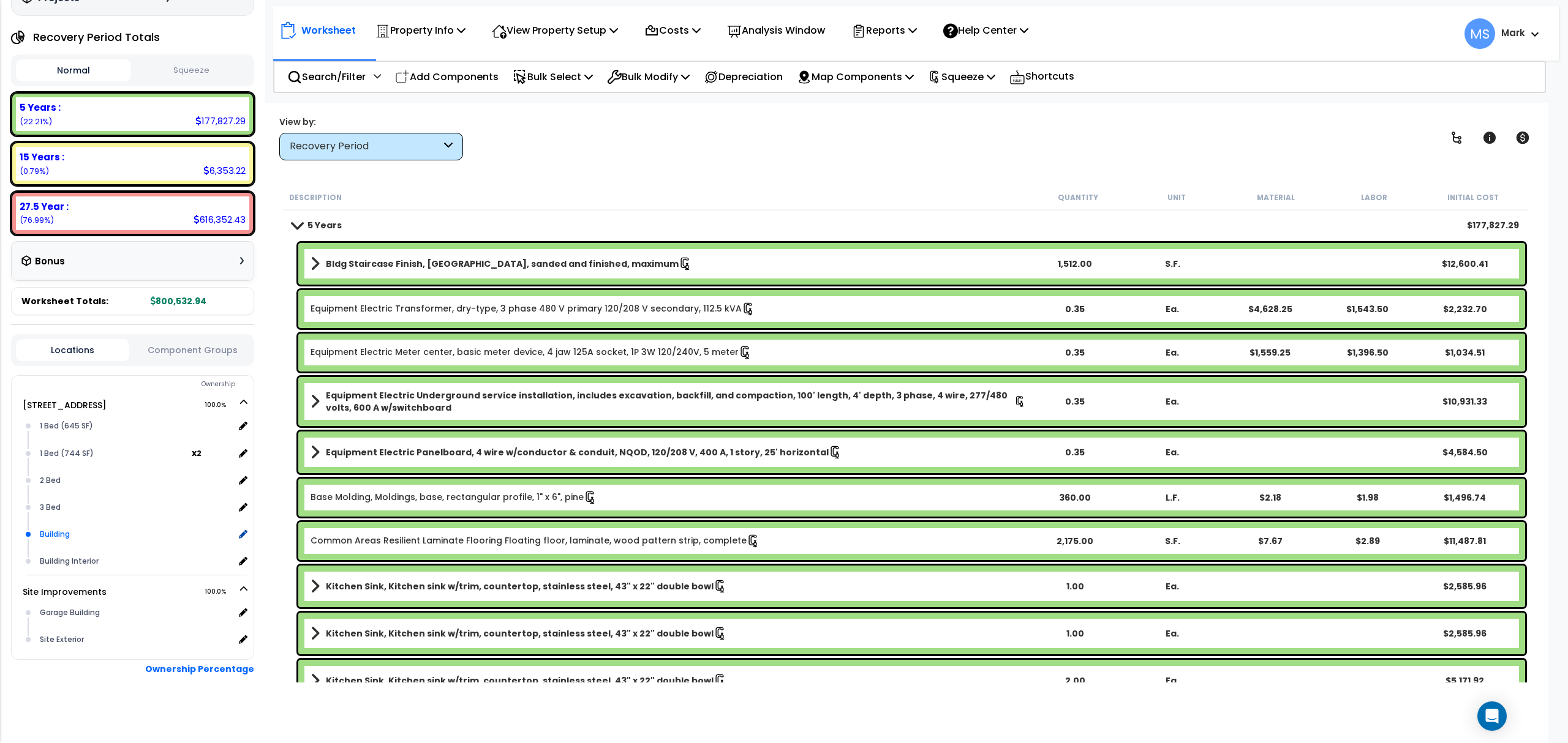
scroll to position [129, 0]
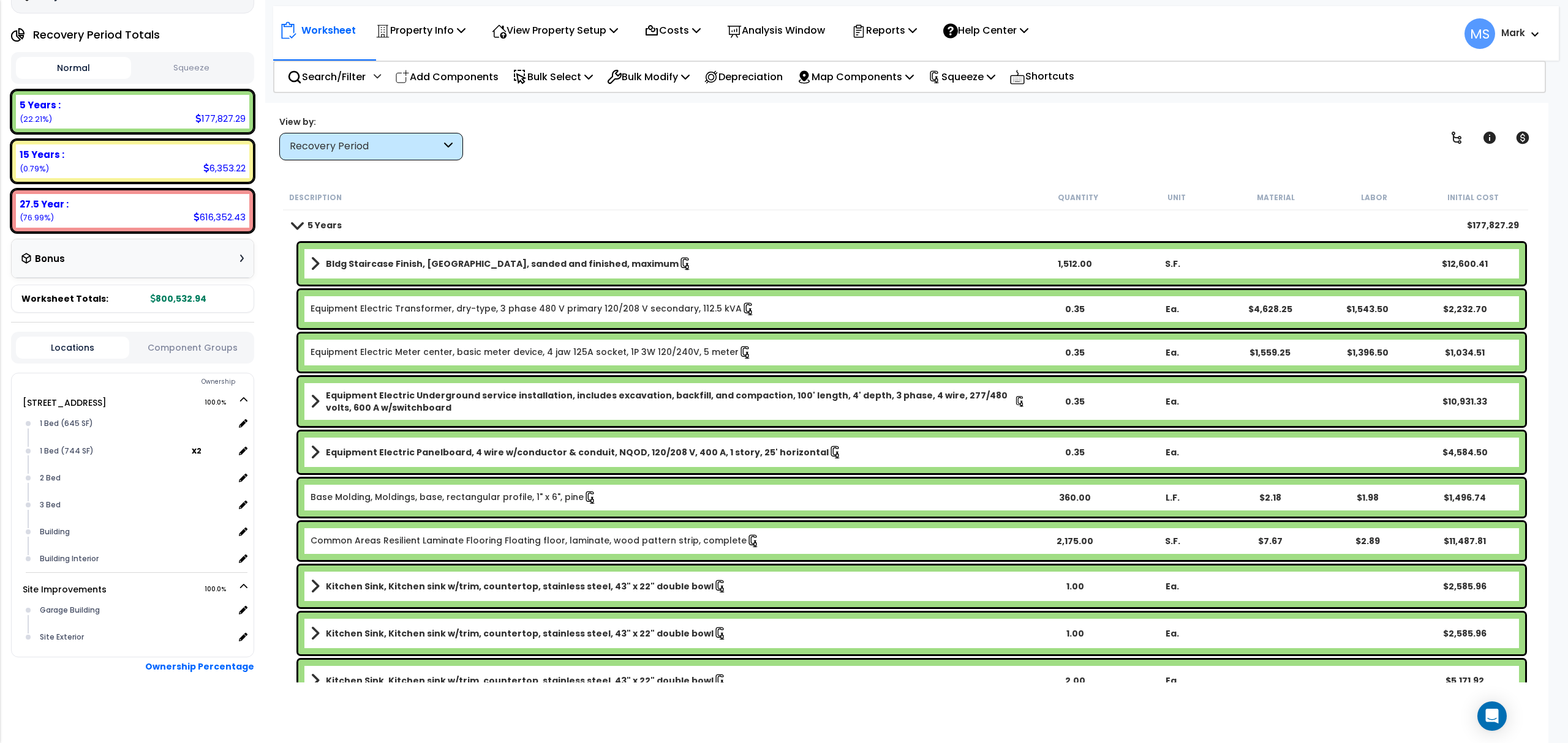
click at [155, 336] on div "Locations Component Groups" at bounding box center [133, 348] width 243 height 32
click at [160, 346] on button "Component Groups" at bounding box center [192, 348] width 113 height 14
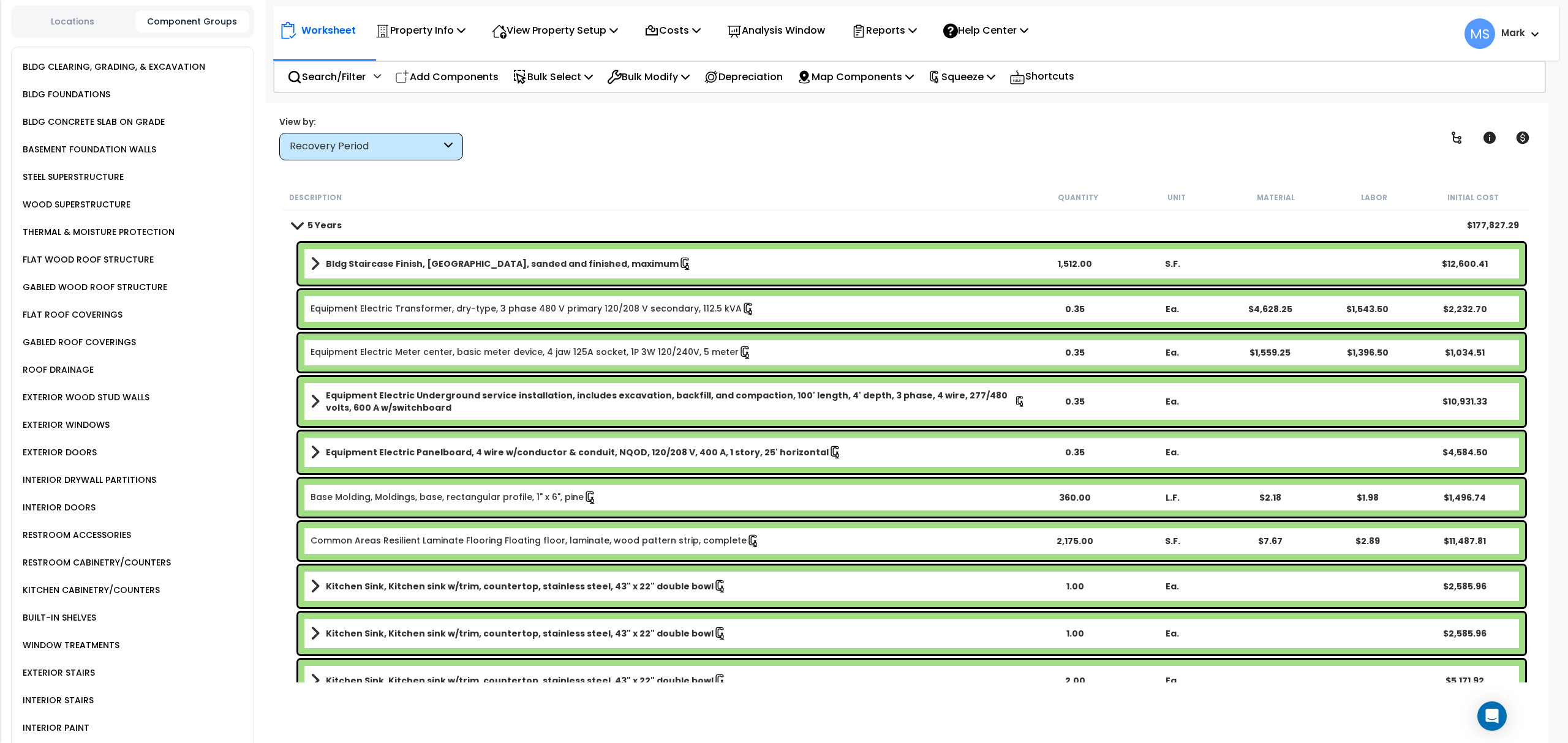
scroll to position [701, 0]
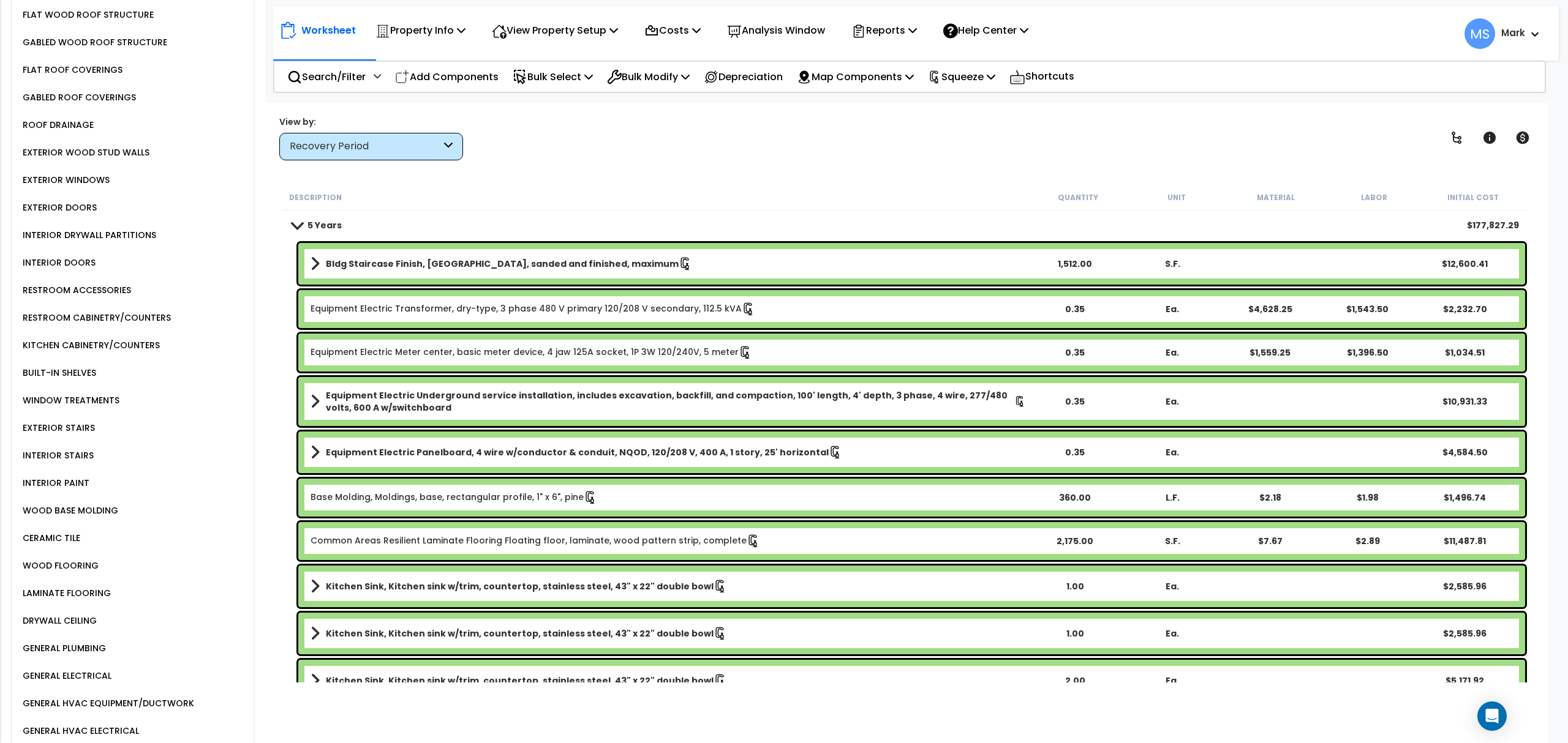
click at [109, 338] on div "KITCHEN CABINETRY/COUNTERS" at bounding box center [90, 346] width 140 height 15
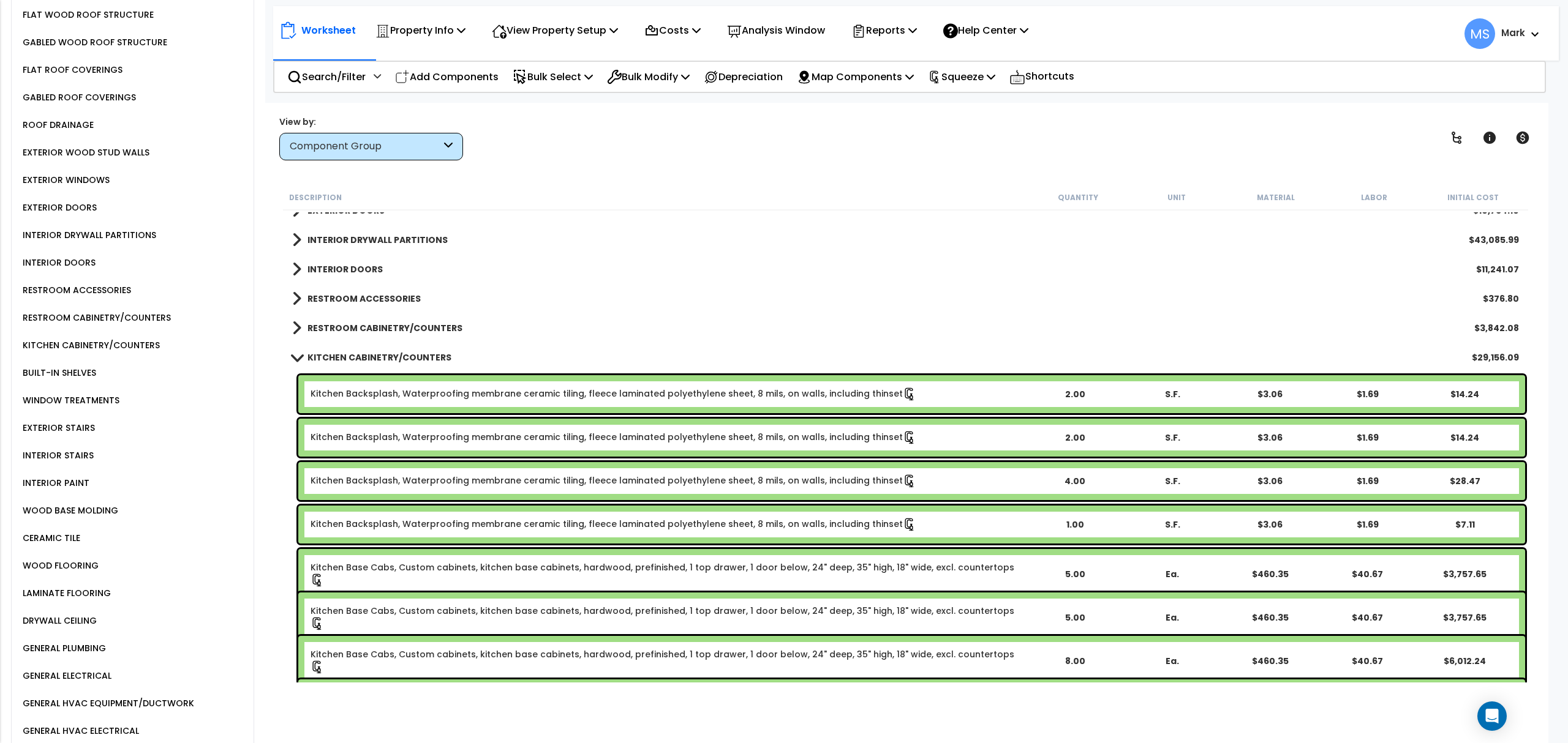
scroll to position [571, 0]
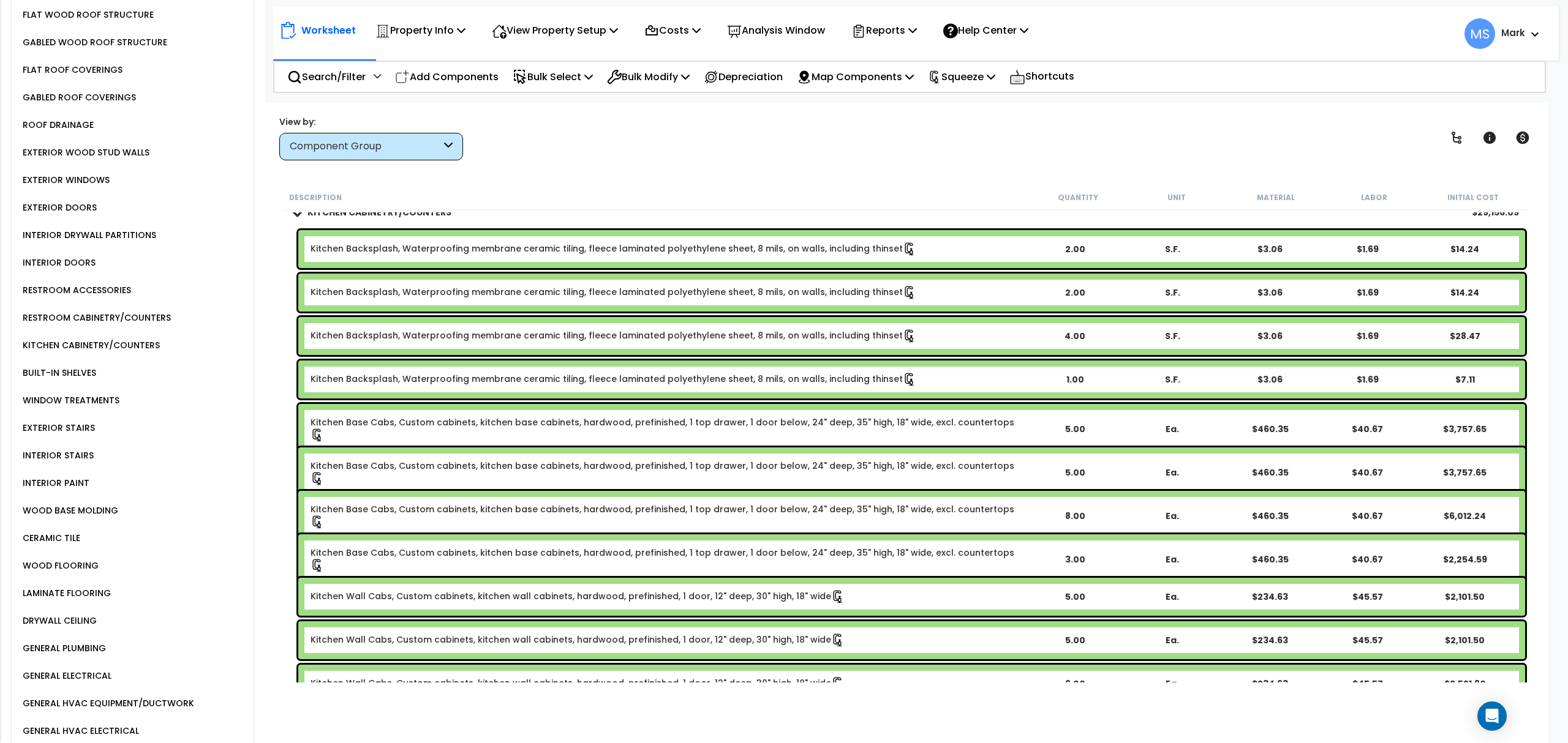
click at [415, 253] on link "Kitchen Backsplash, Waterproofing membrane ceramic tiling, fleece laminated pol…" at bounding box center [613, 249] width 606 height 14
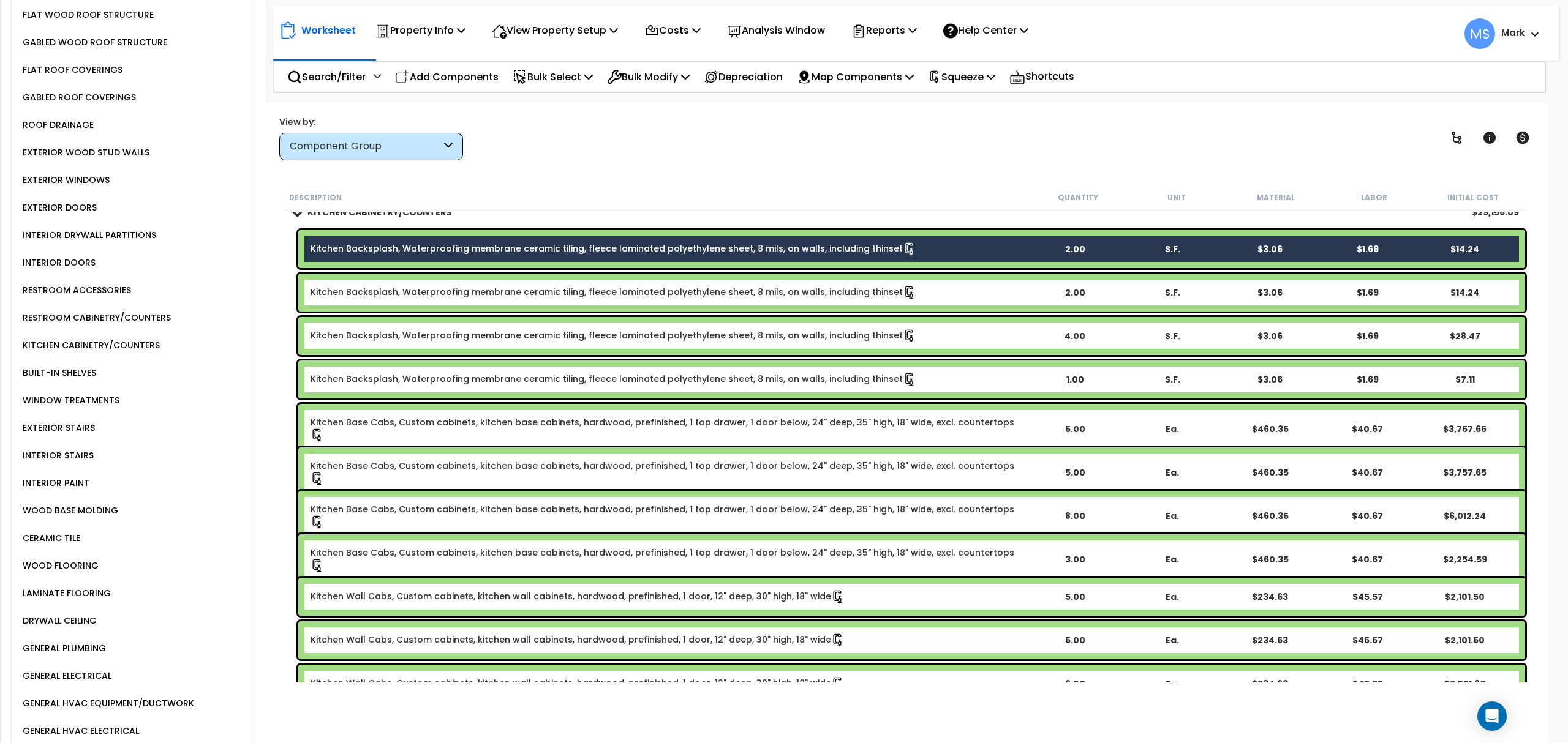
click at [415, 294] on link "Kitchen Backsplash, Waterproofing membrane ceramic tiling, fleece laminated pol…" at bounding box center [613, 293] width 606 height 14
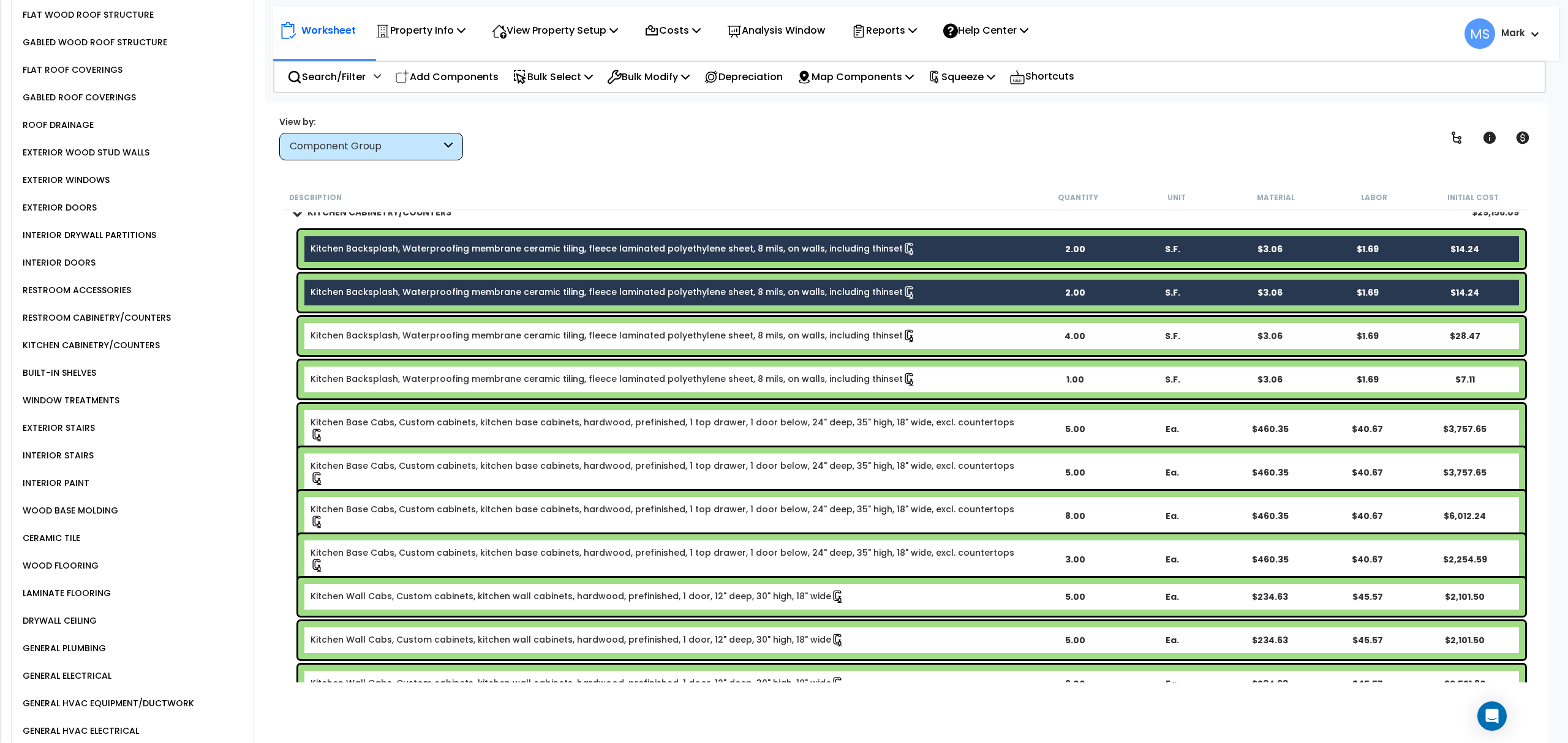
click at [407, 348] on div "Kitchen Backsplash, Waterproofing membrane ceramic tiling, fleece laminated pol…" at bounding box center [911, 336] width 1227 height 38
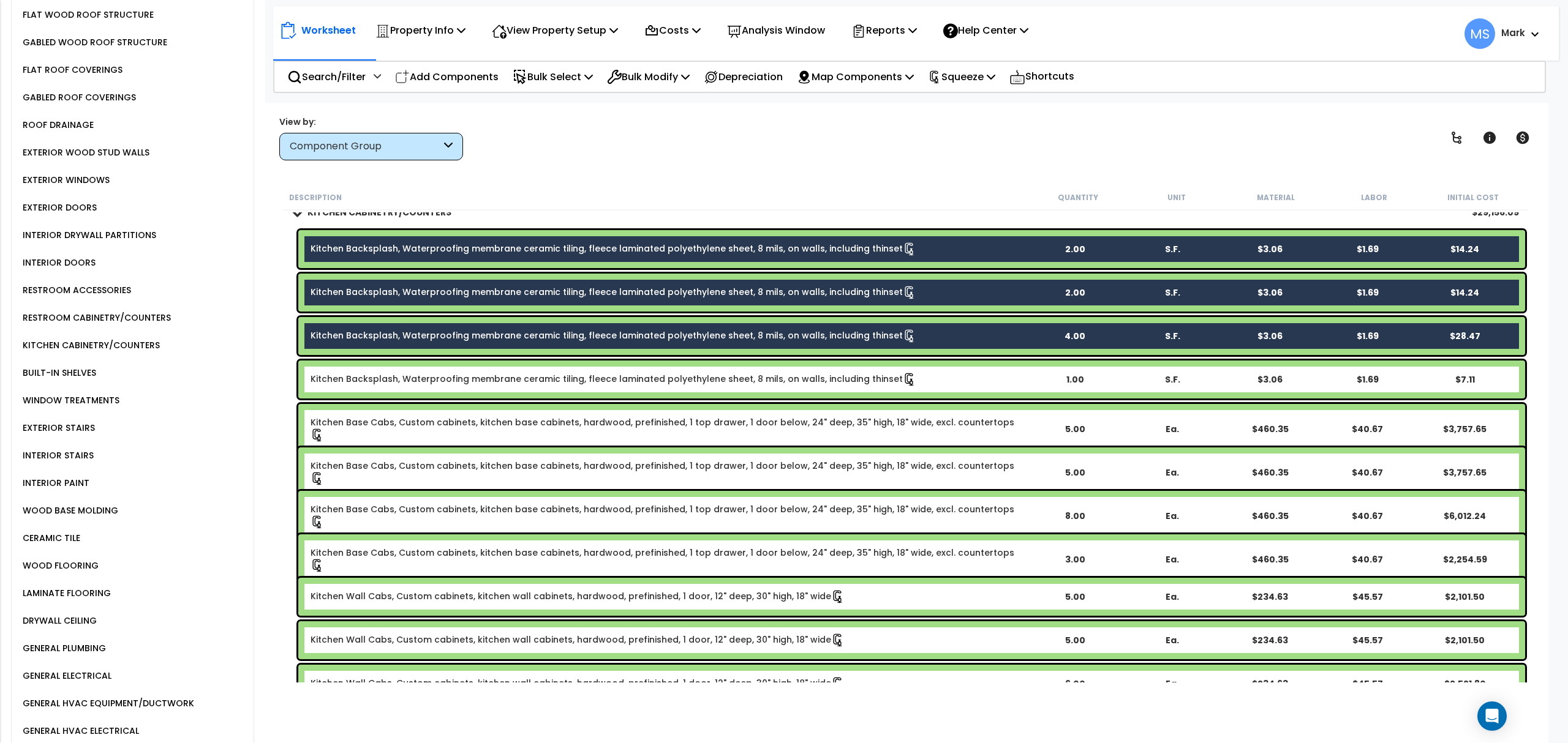
click at [407, 385] on div "Kitchen Backsplash, Waterproofing membrane ceramic tiling, fleece laminated pol…" at bounding box center [911, 379] width 1227 height 38
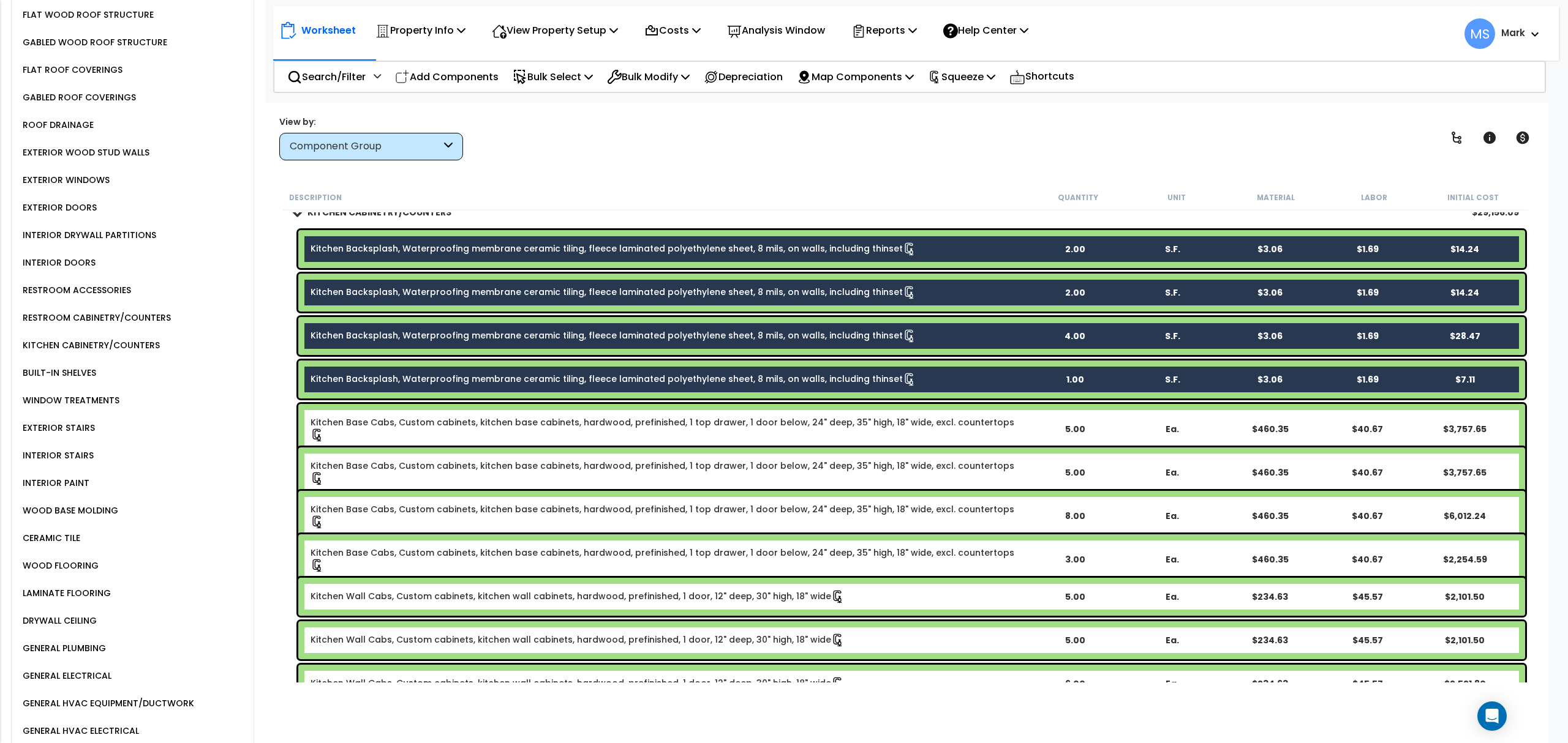
click at [407, 432] on div "Kitchen Base Cabs, Custom cabinets, kitchen base cabinets, hardwood, prefinishe…" at bounding box center [911, 429] width 1227 height 50
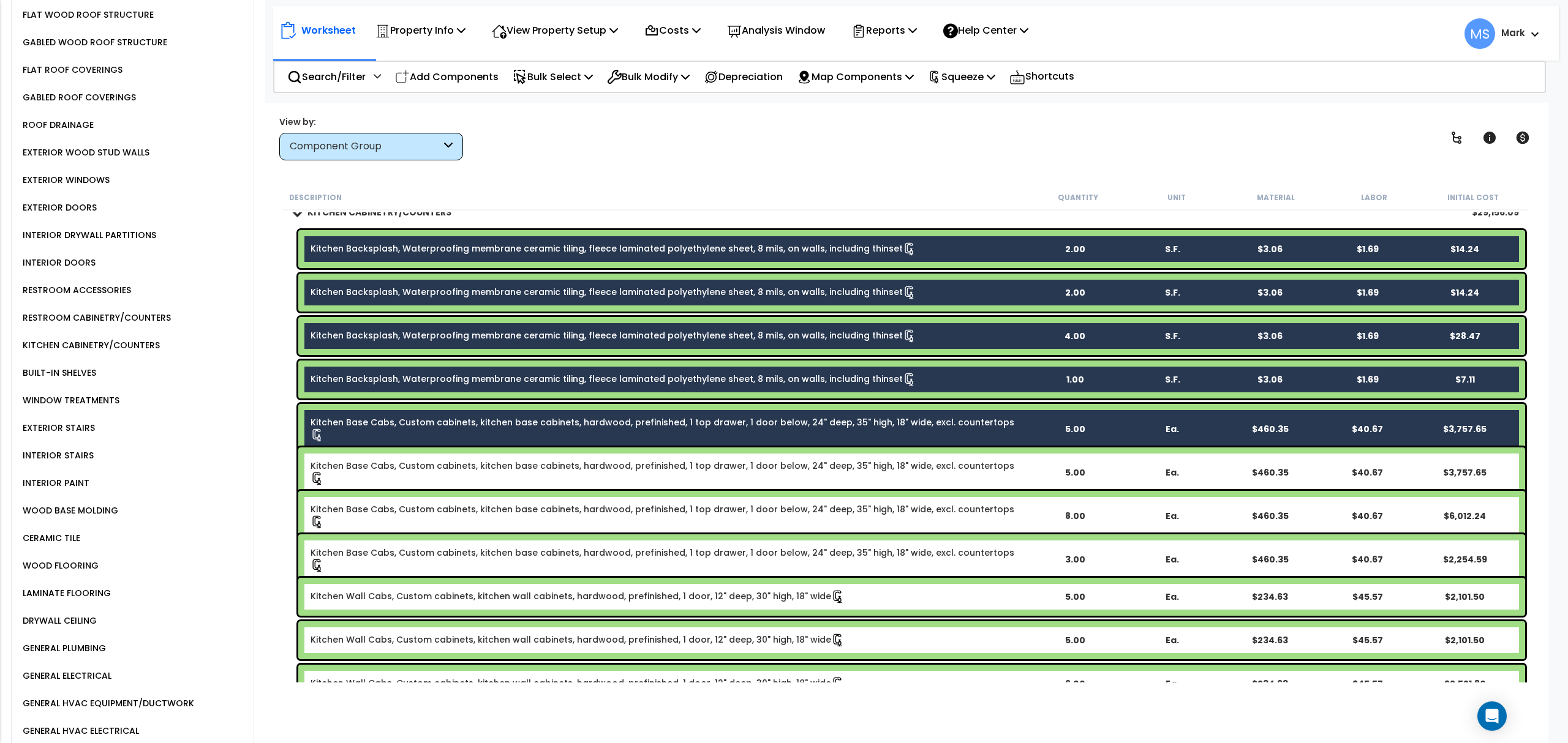
click at [408, 476] on div "Kitchen Base Cabs, Custom cabinets, kitchen base cabinets, hardwood, prefinishe…" at bounding box center [911, 473] width 1227 height 50
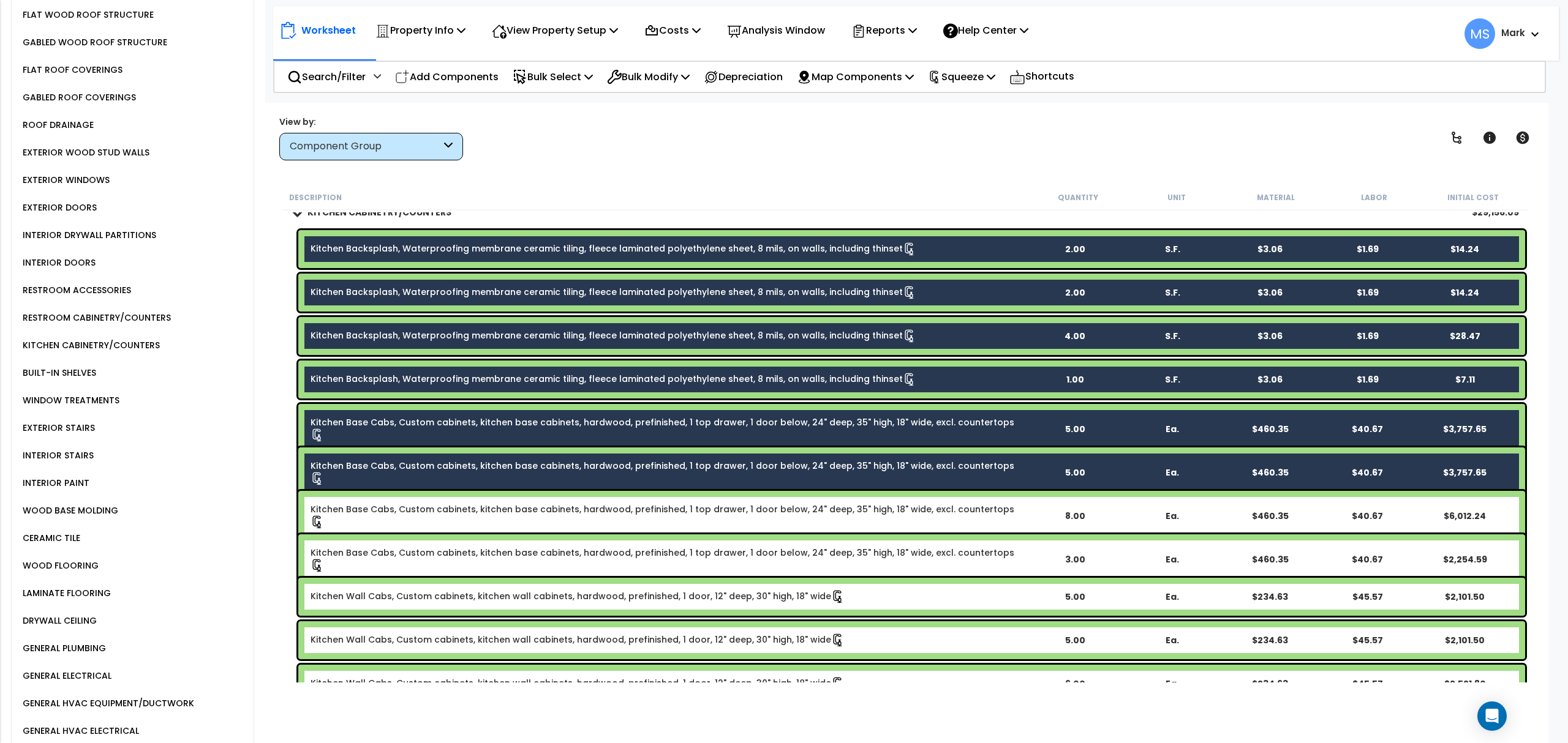
click at [422, 525] on div "Kitchen Base Cabs, Custom cabinets, kitchen base cabinets, hardwood, prefinishe…" at bounding box center [911, 516] width 1227 height 50
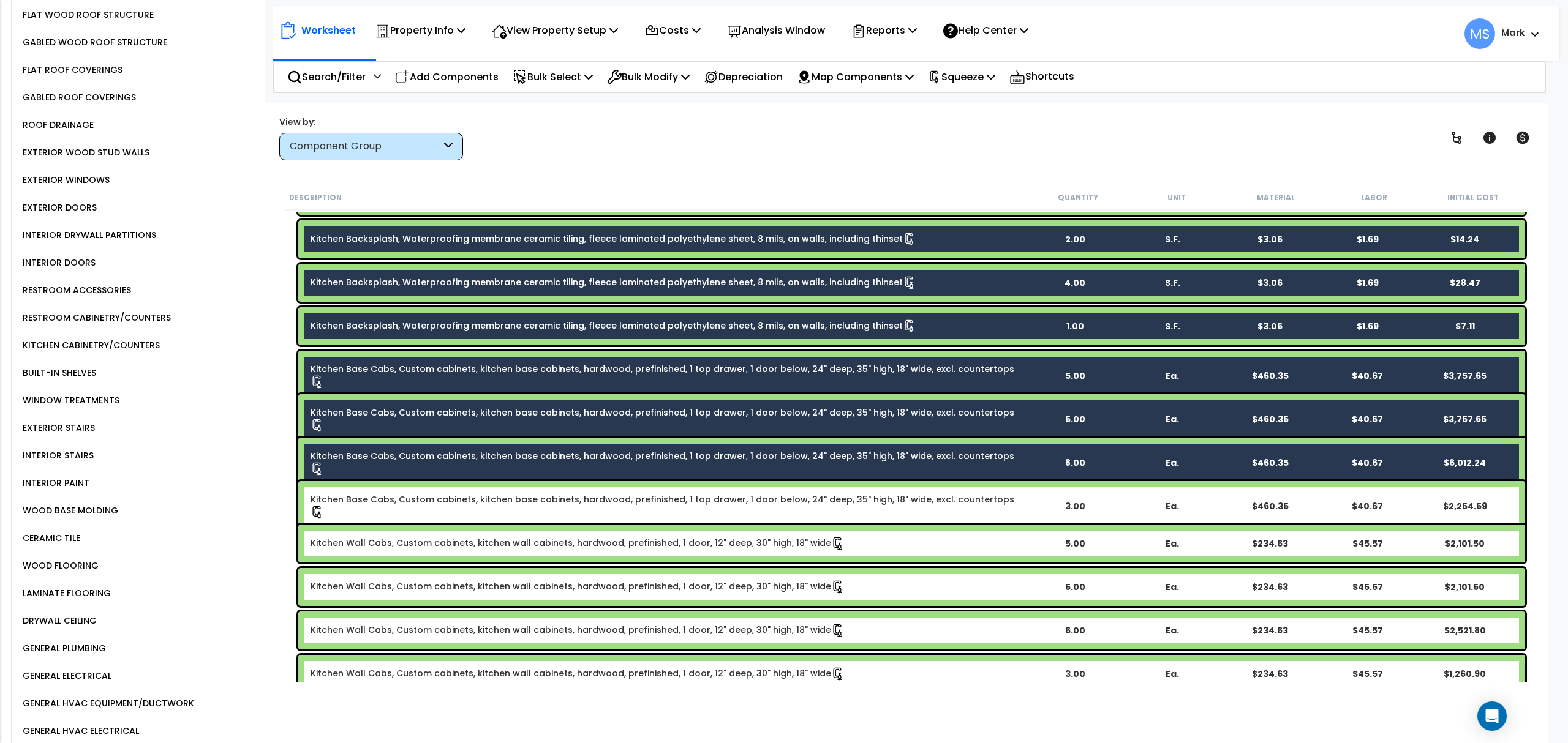
scroll to position [653, 0]
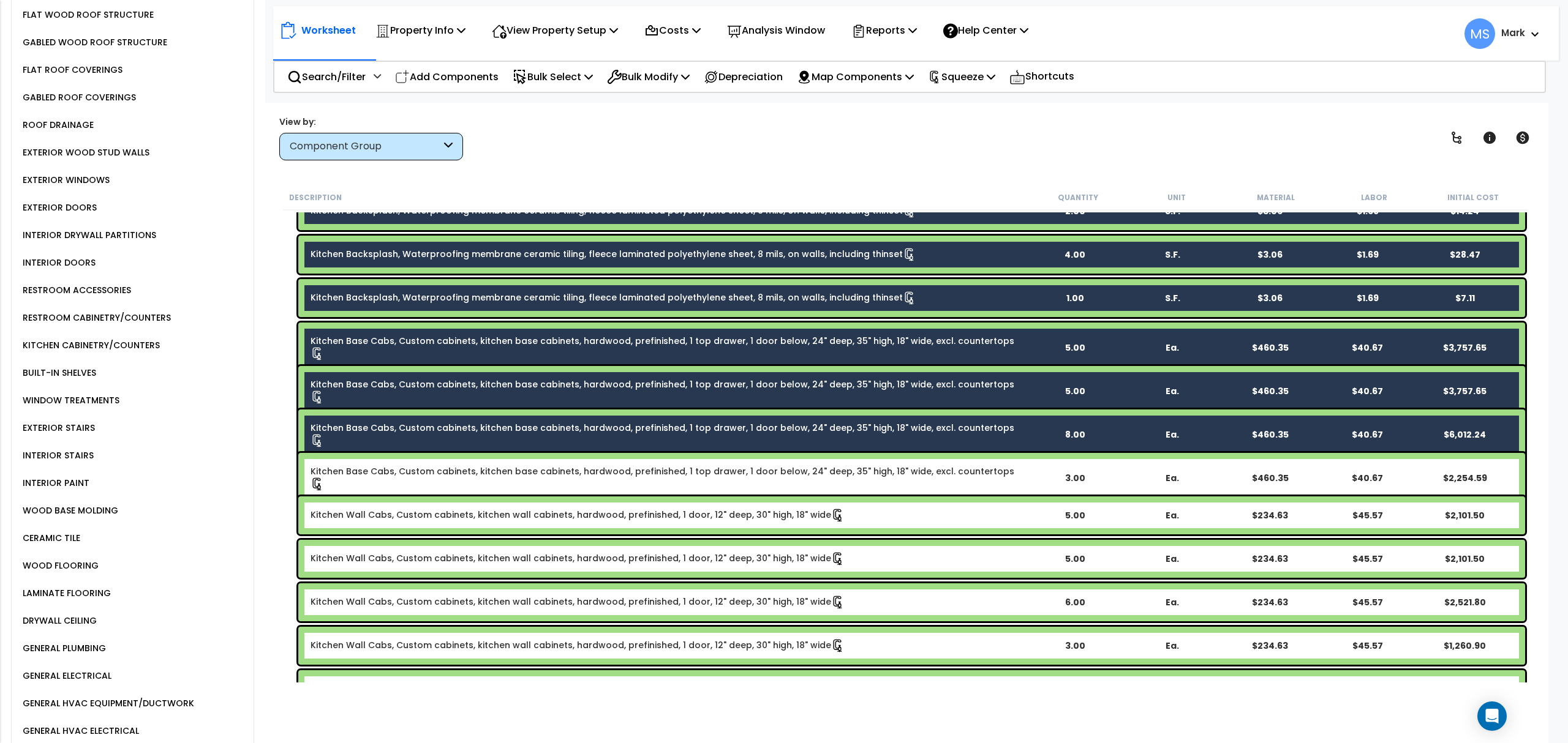
click at [420, 483] on div "Kitchen Base Cabs, Custom cabinets, kitchen base cabinets, hardwood, prefinishe…" at bounding box center [911, 478] width 1227 height 50
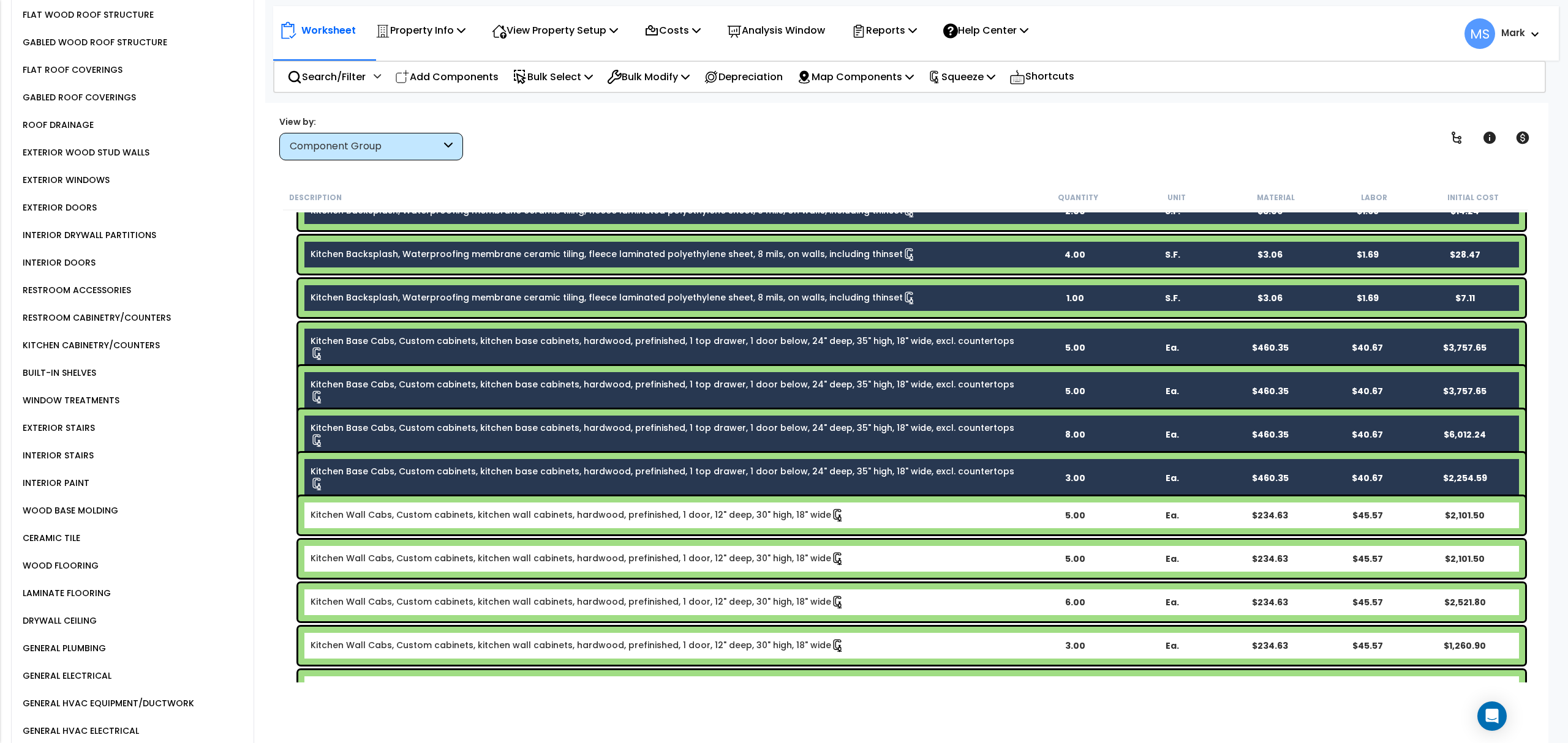
click at [424, 516] on link "Kitchen Wall Cabs, Custom cabinets, kitchen wall cabinets, hardwood, prefinishe…" at bounding box center [577, 516] width 534 height 14
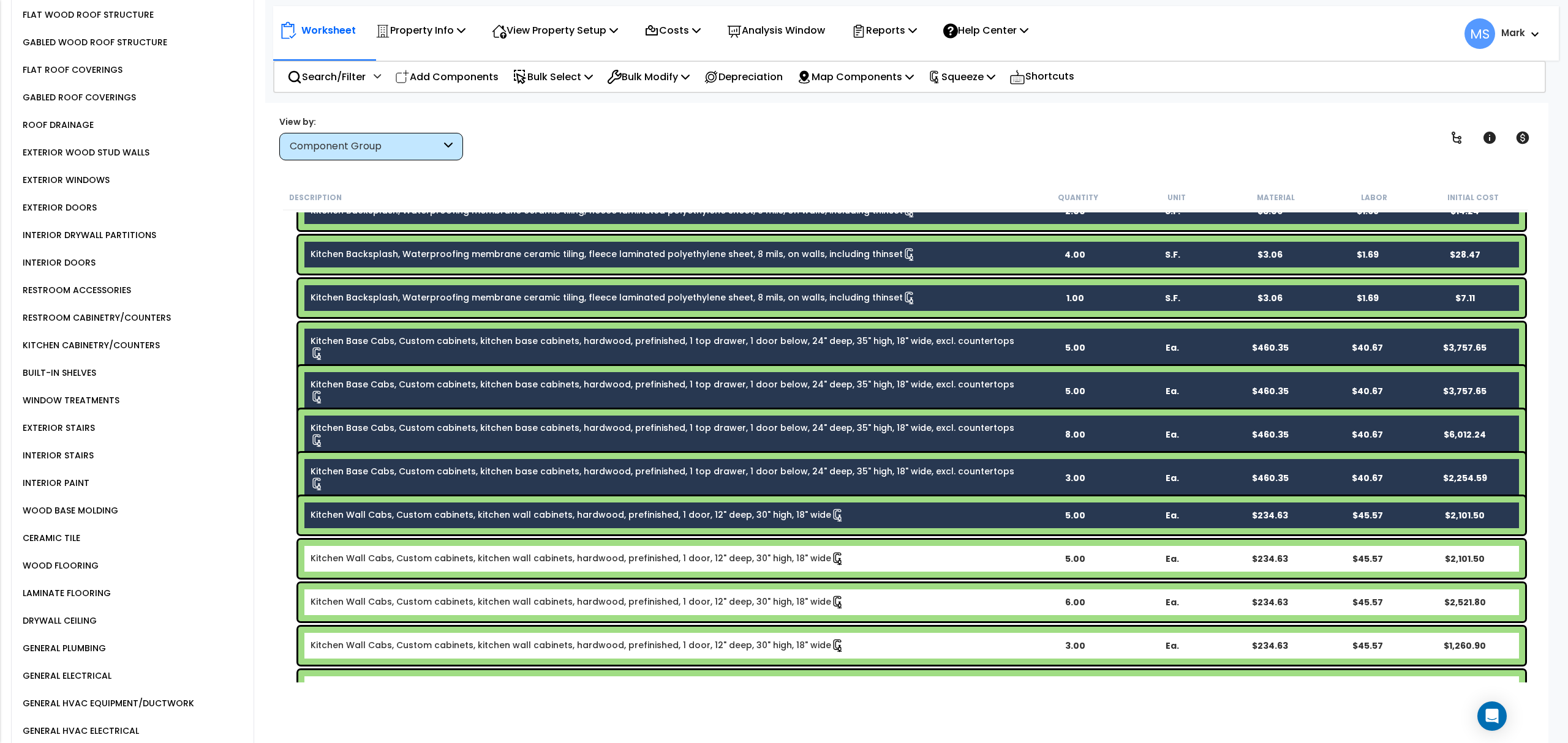
click at [436, 553] on link "Kitchen Wall Cabs, Custom cabinets, kitchen wall cabinets, hardwood, prefinishe…" at bounding box center [577, 559] width 534 height 14
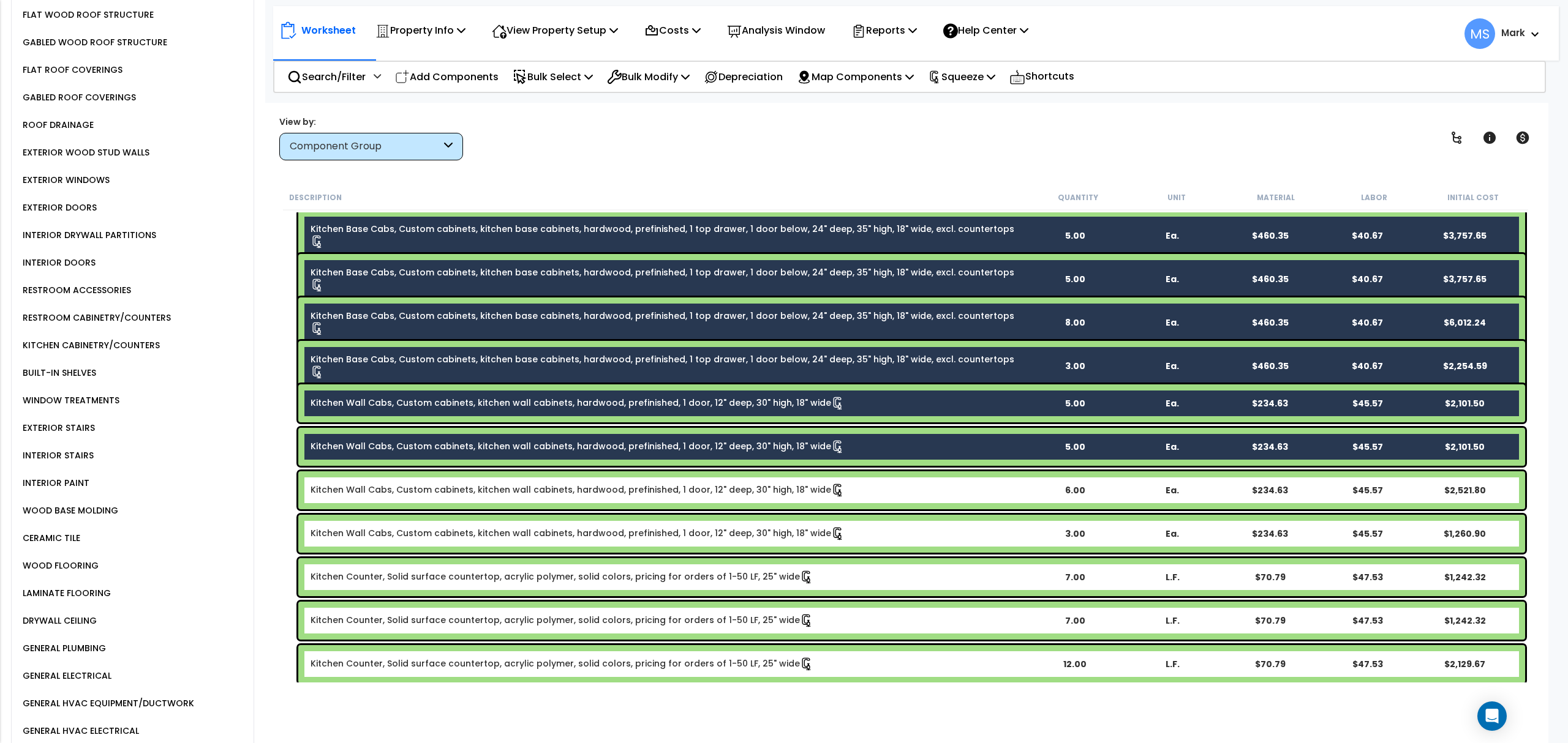
scroll to position [816, 0]
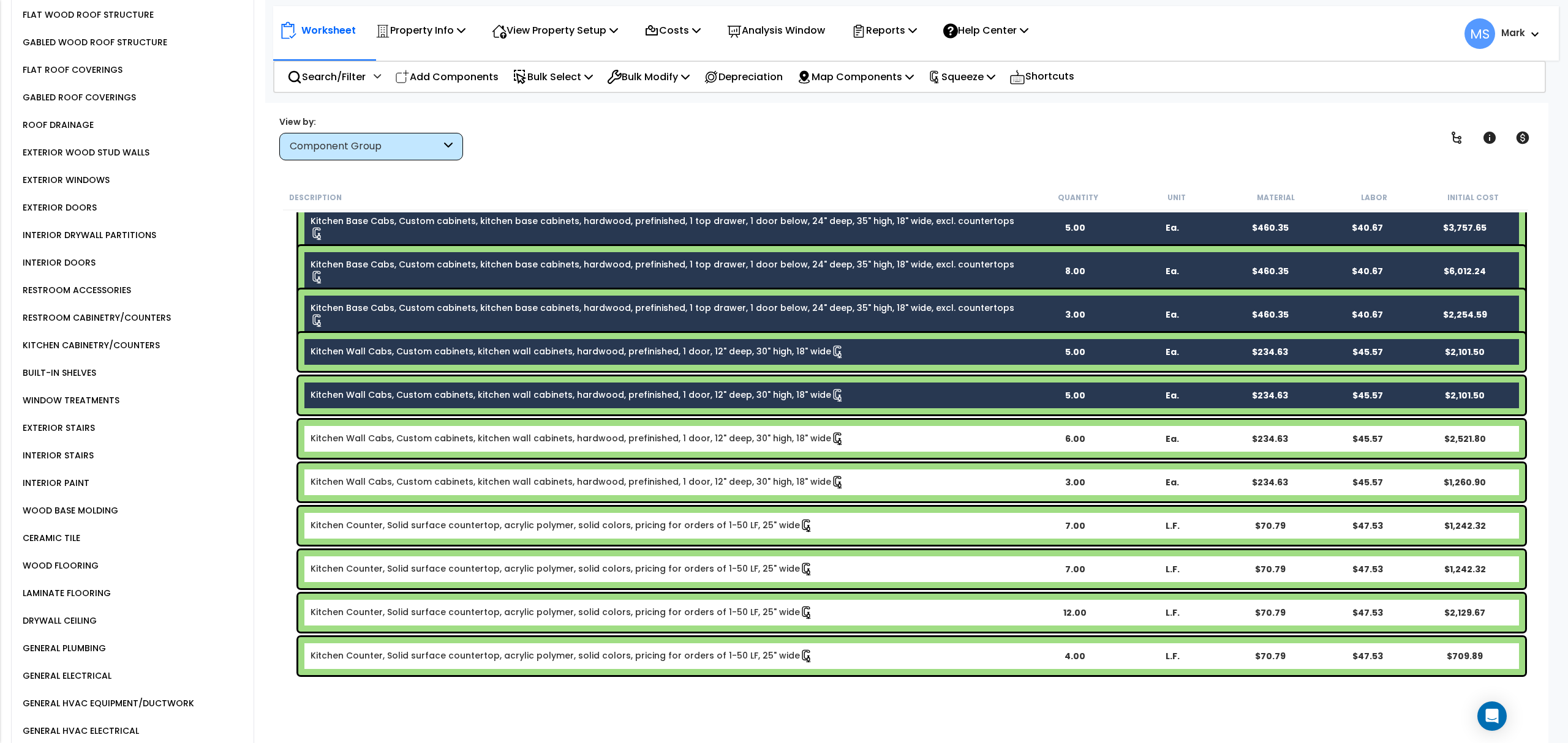
click at [419, 444] on link "Kitchen Wall Cabs, Custom cabinets, kitchen wall cabinets, hardwood, prefinishe…" at bounding box center [577, 439] width 534 height 14
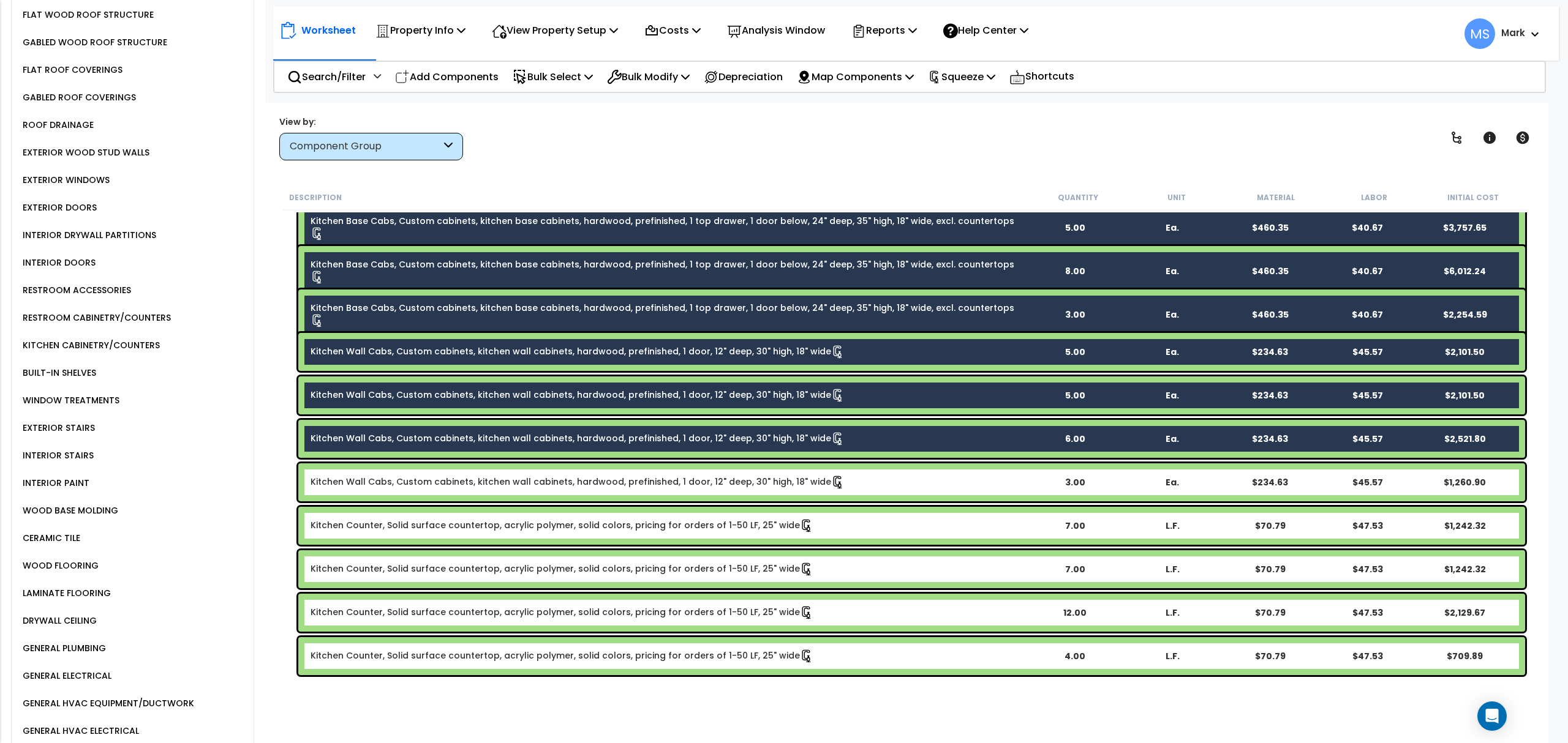
click at [425, 479] on link "Kitchen Wall Cabs, Custom cabinets, kitchen wall cabinets, hardwood, prefinishe…" at bounding box center [577, 483] width 534 height 14
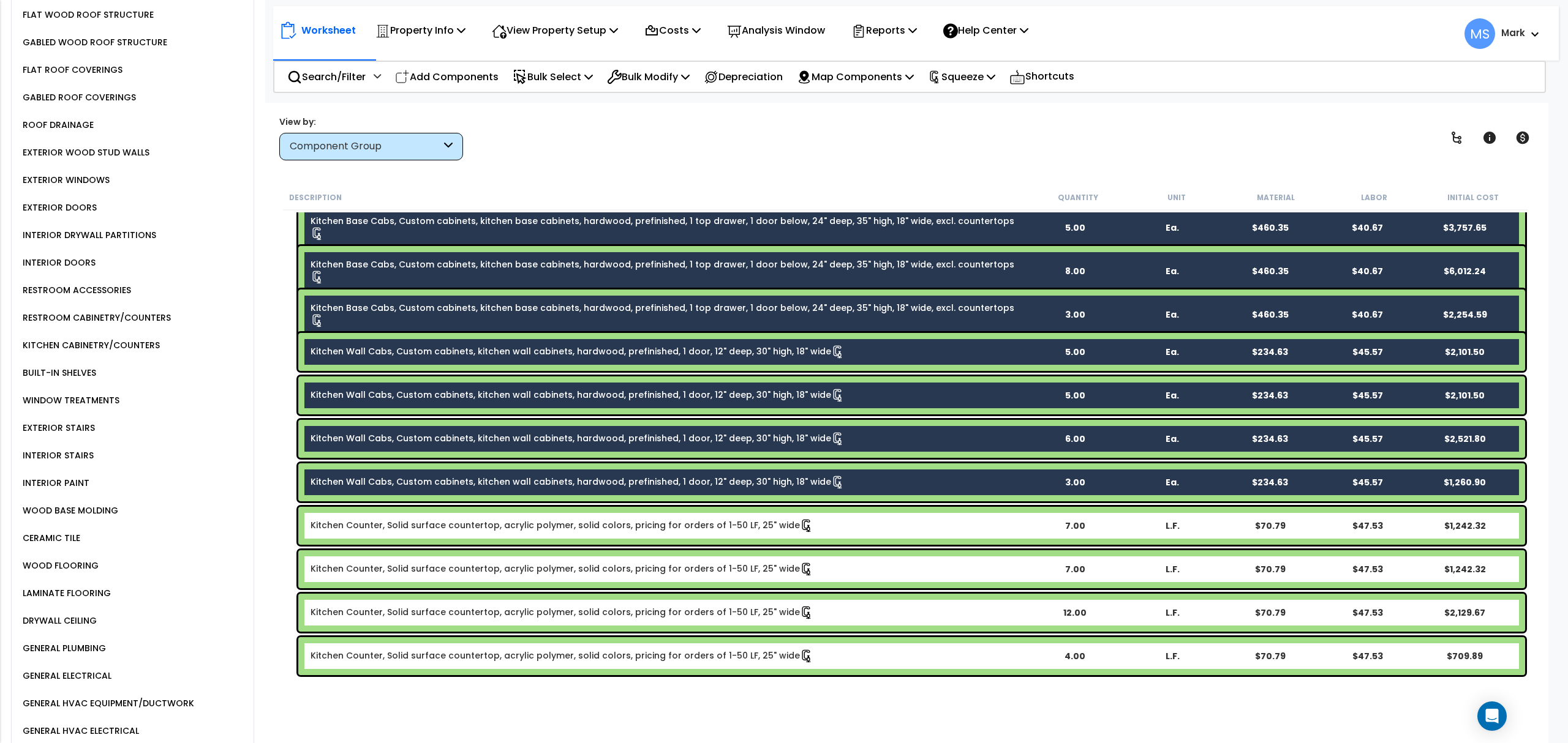
click at [429, 526] on link "Kitchen Counter, Solid surface countertop, acrylic polymer, solid colors, prici…" at bounding box center [562, 526] width 503 height 14
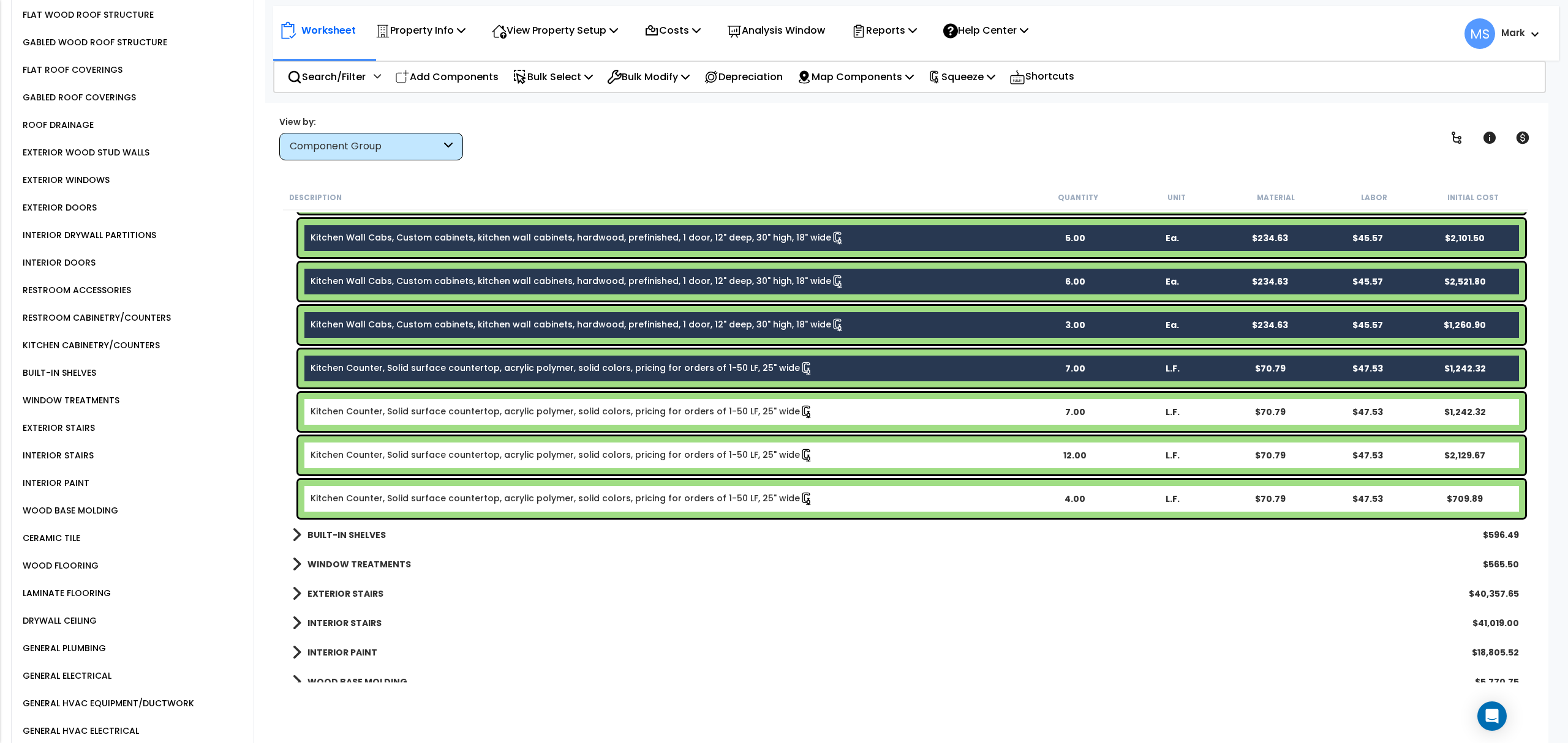
scroll to position [979, 0]
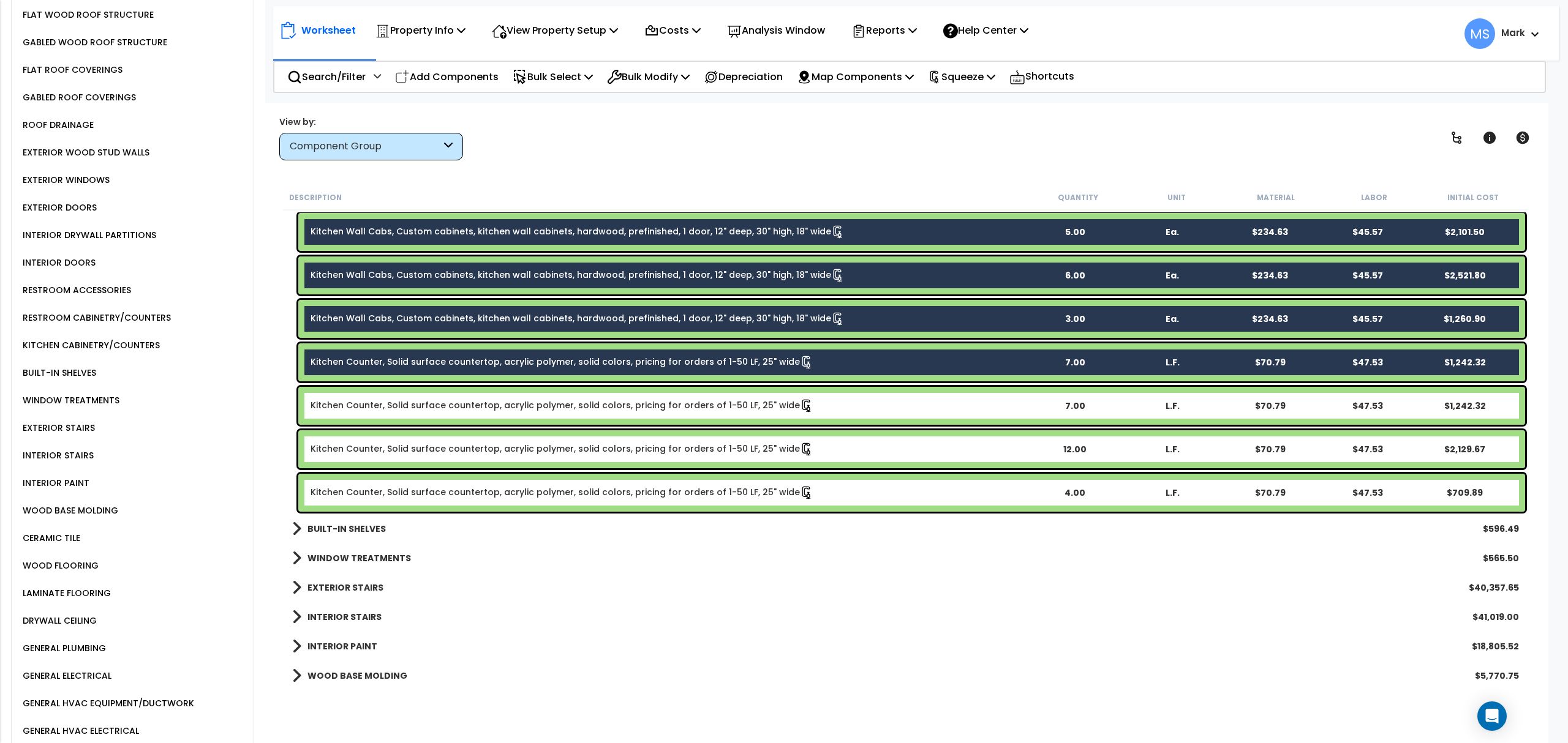
click at [416, 402] on link "Kitchen Counter, Solid surface countertop, acrylic polymer, solid colors, prici…" at bounding box center [562, 406] width 503 height 14
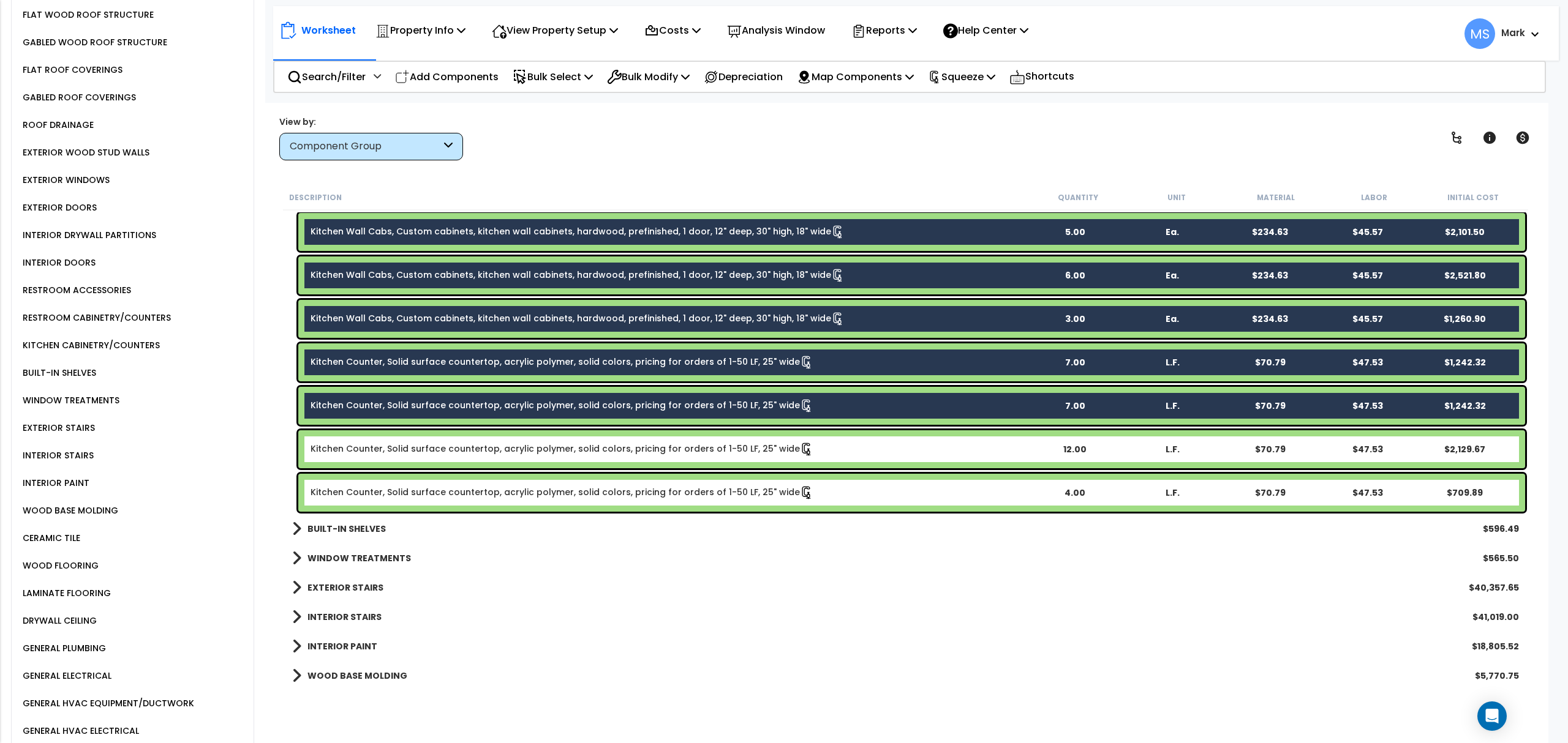
click at [426, 447] on link "Kitchen Counter, Solid surface countertop, acrylic polymer, solid colors, prici…" at bounding box center [562, 449] width 503 height 14
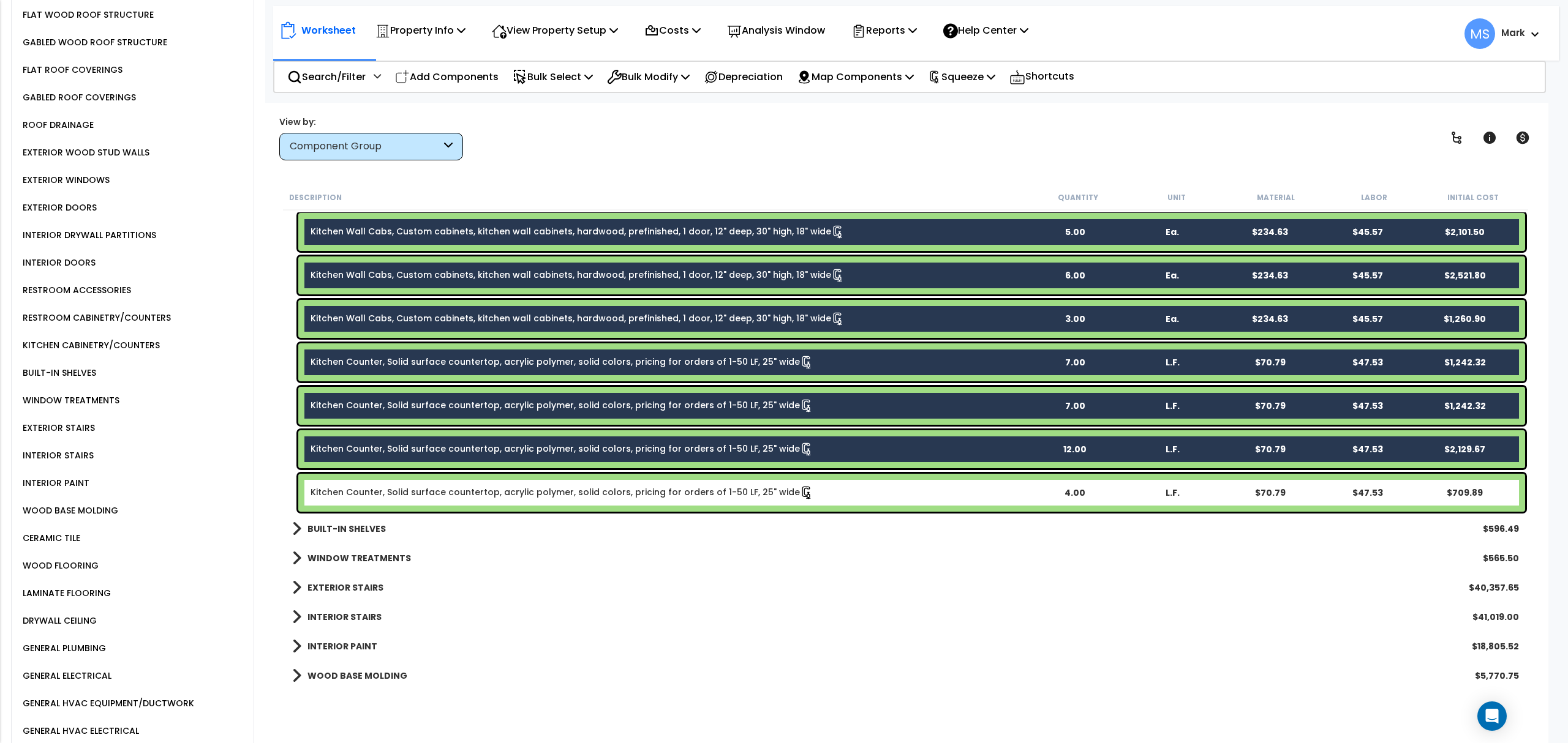
click at [429, 481] on div "Kitchen Counter, Solid surface countertop, acrylic polymer, solid colors, prici…" at bounding box center [911, 492] width 1227 height 38
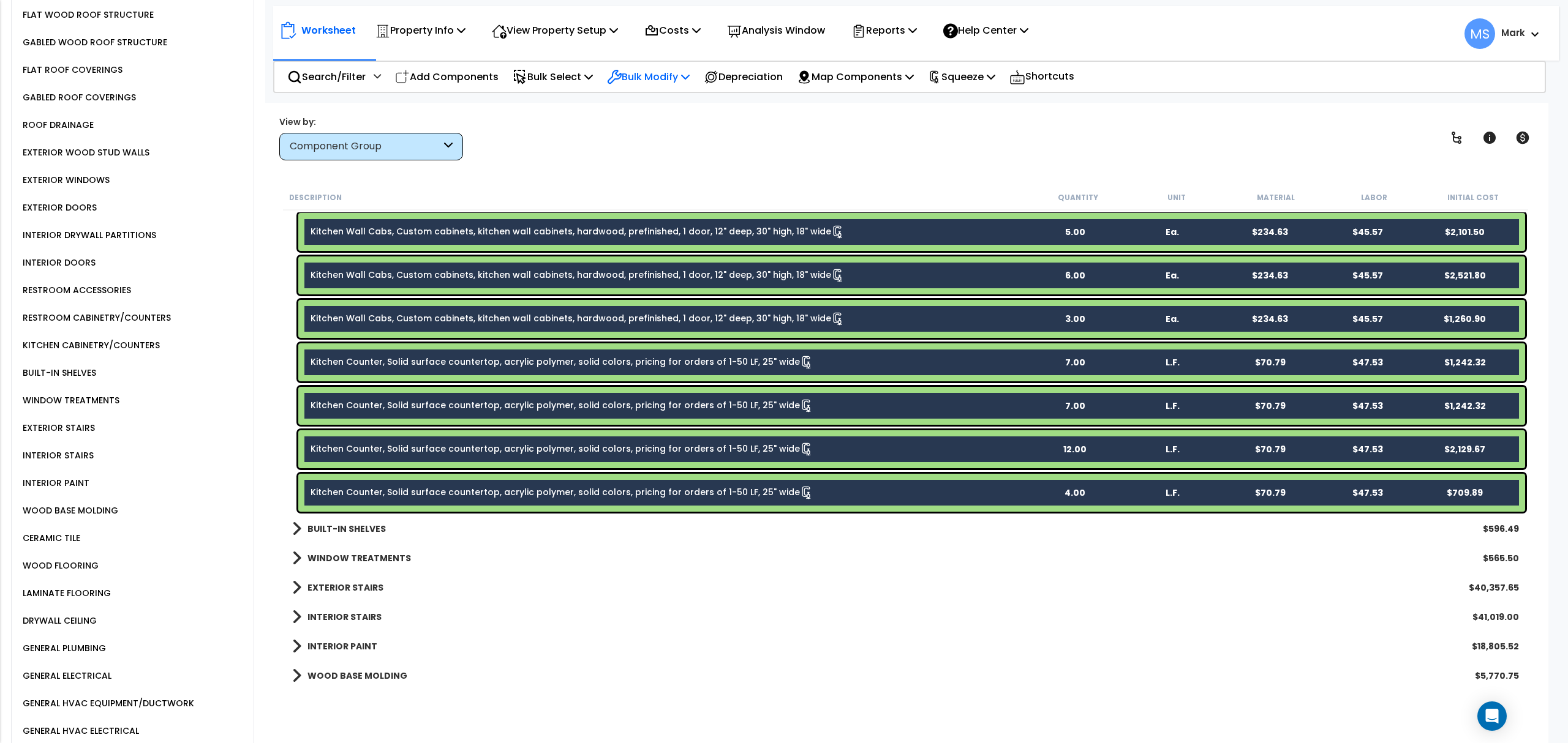
click at [679, 70] on p "Bulk Modify" at bounding box center [648, 77] width 83 height 17
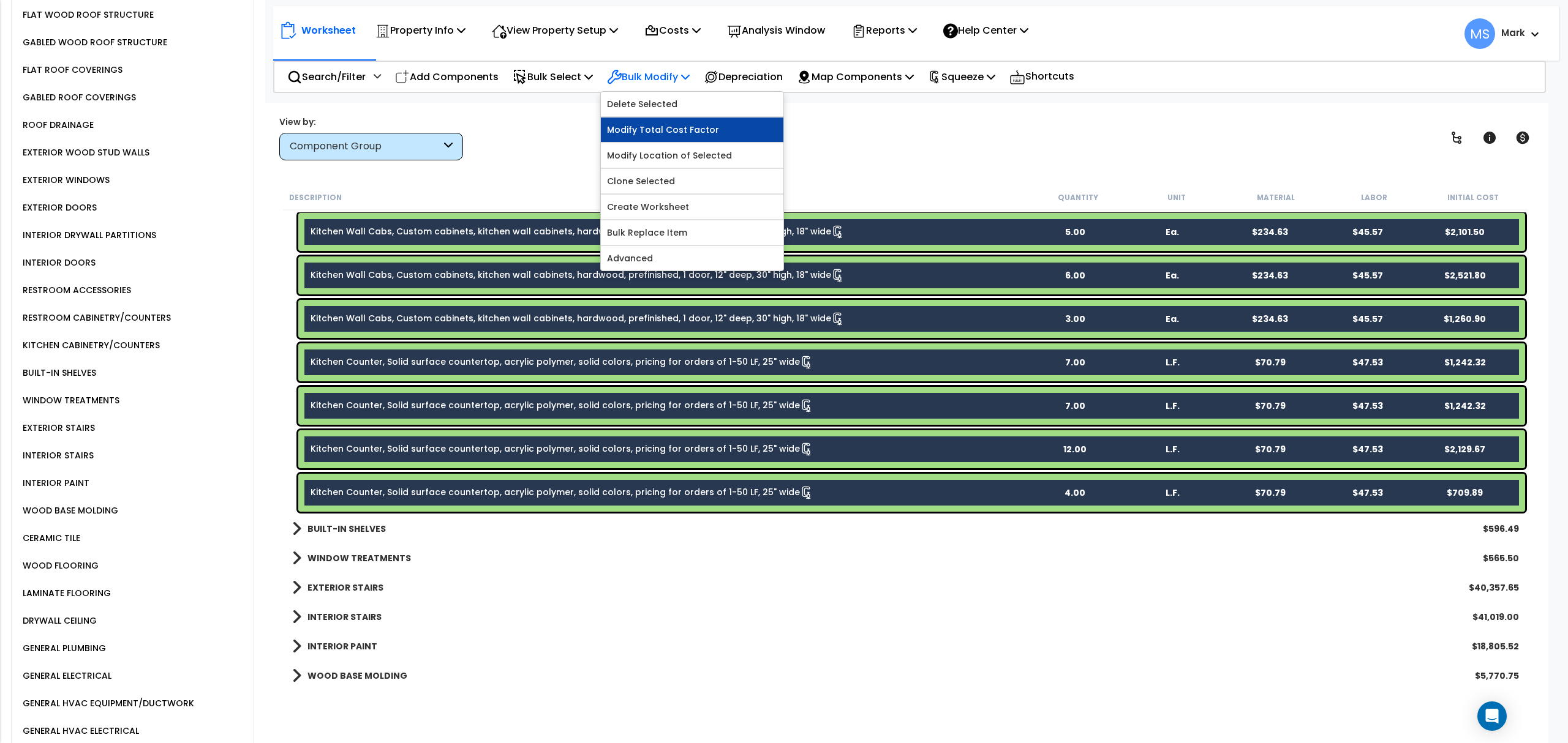
click at [672, 136] on link "Modify Total Cost Factor" at bounding box center [692, 129] width 182 height 25
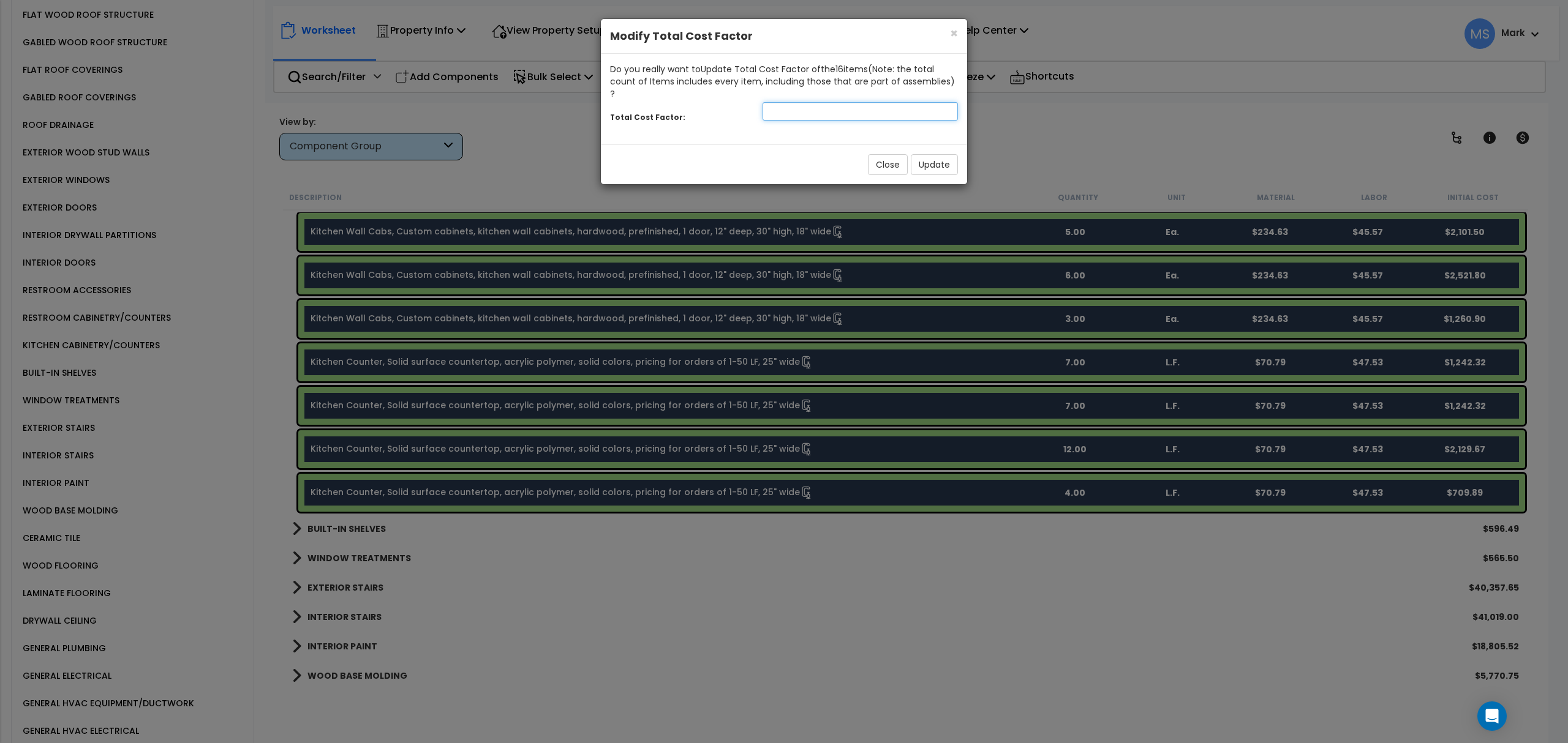
click at [847, 102] on input "number" at bounding box center [860, 111] width 195 height 18
type input "1.75"
click at [936, 154] on button "Update" at bounding box center [934, 165] width 47 height 21
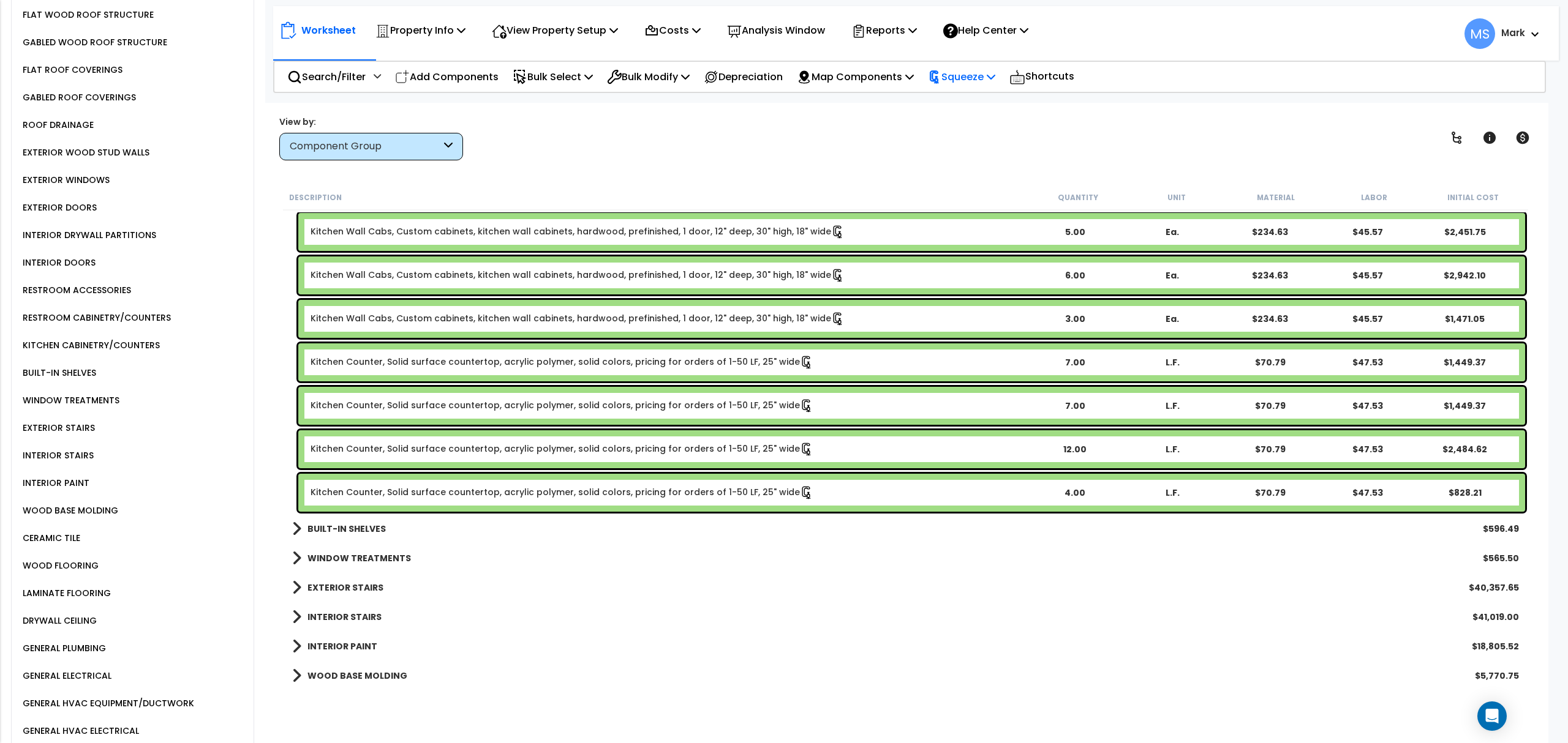
click at [996, 76] on icon at bounding box center [990, 76] width 8 height 10
click at [1005, 113] on link "Re-squeeze" at bounding box center [982, 105] width 121 height 28
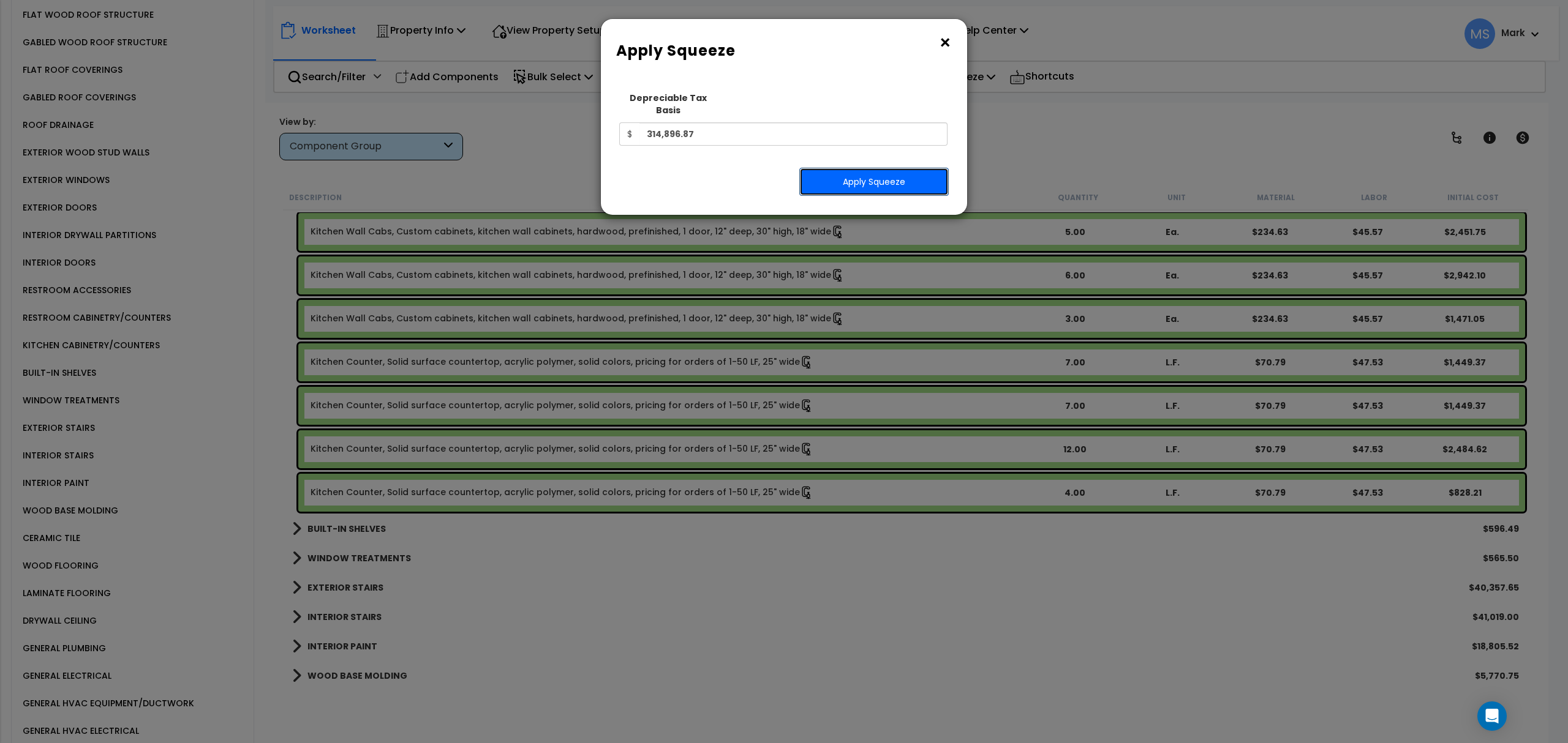
click at [895, 184] on button "Apply Squeeze" at bounding box center [874, 181] width 149 height 28
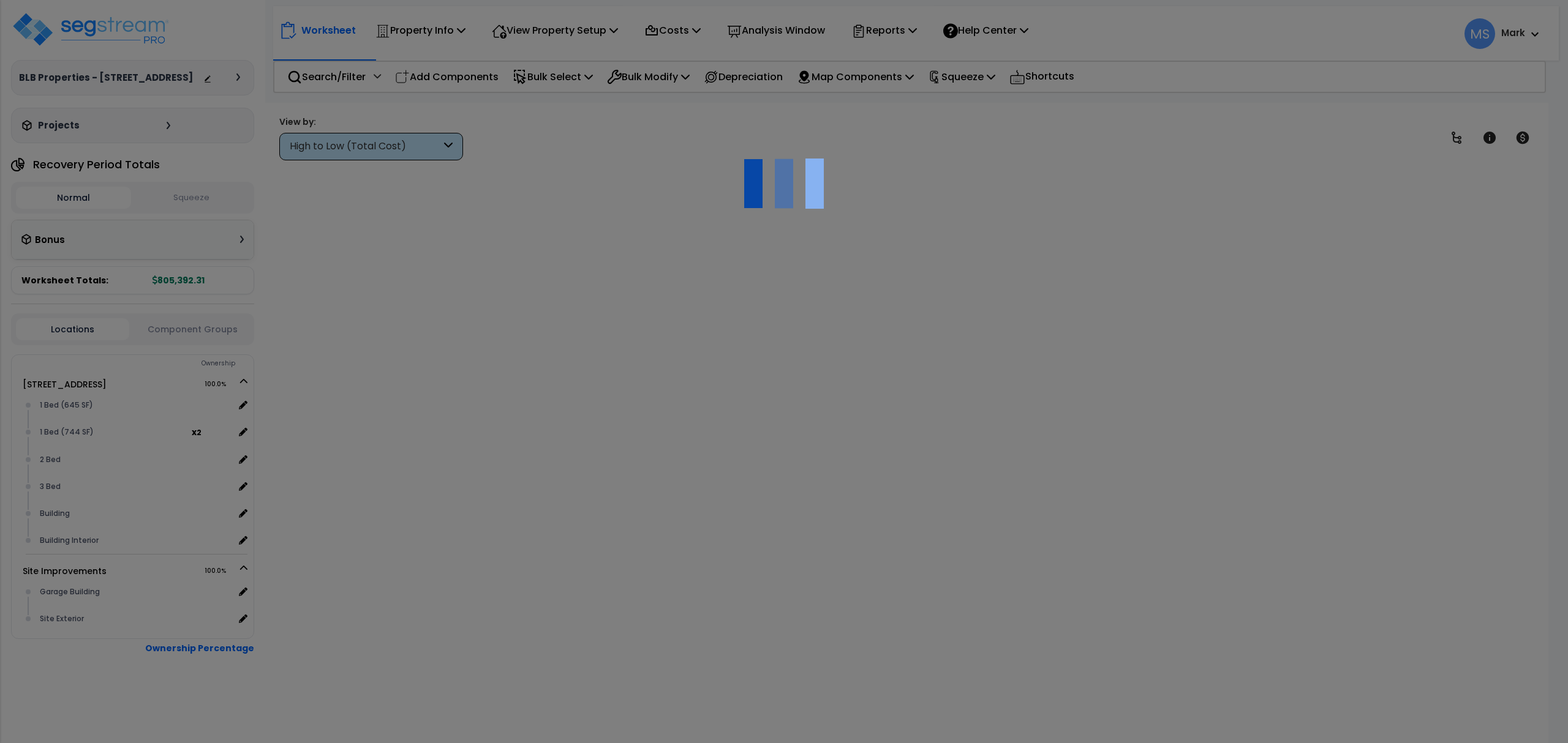
scroll to position [50, 0]
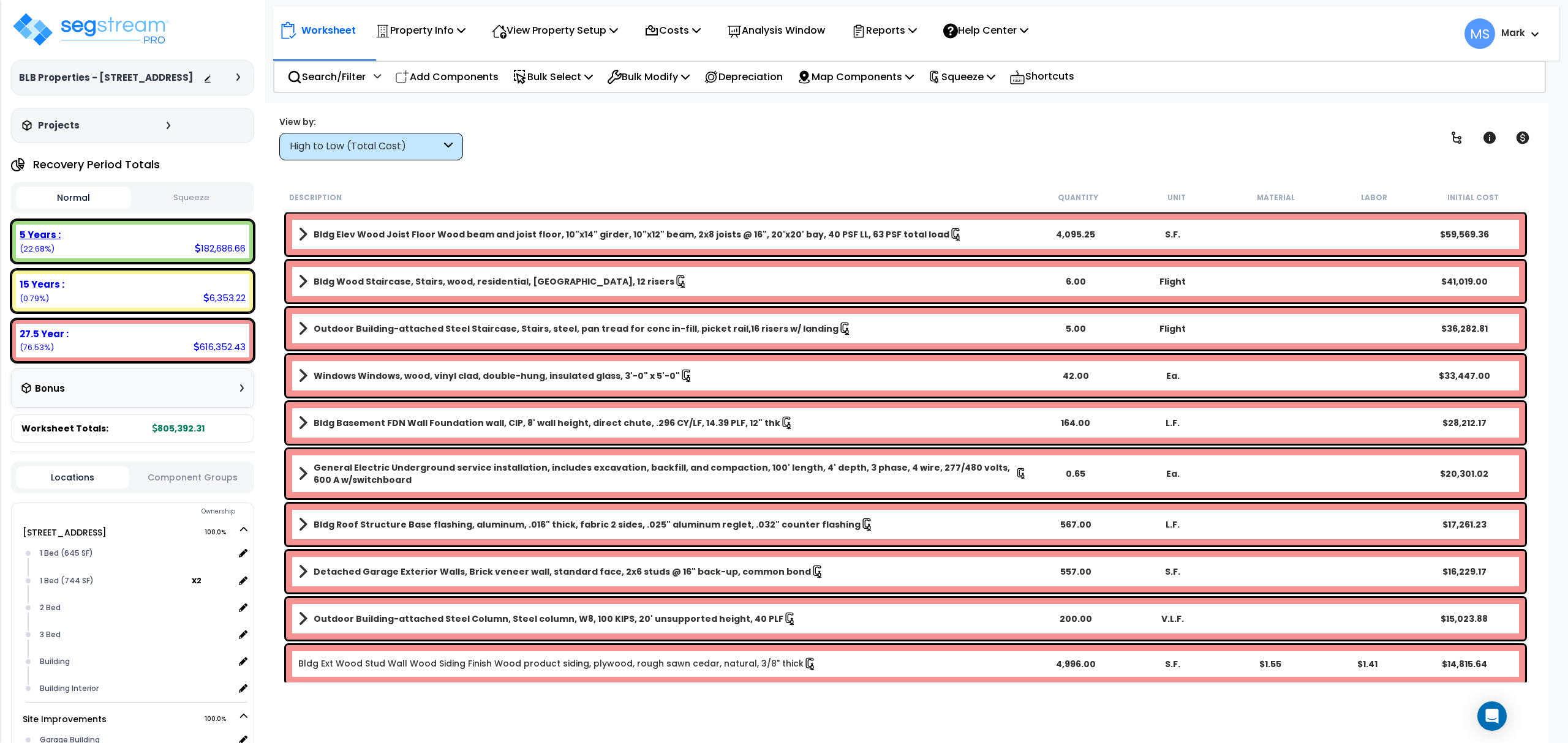
click at [120, 252] on div "5 Years : 182,686.66 (22.68%)" at bounding box center [133, 241] width 233 height 34
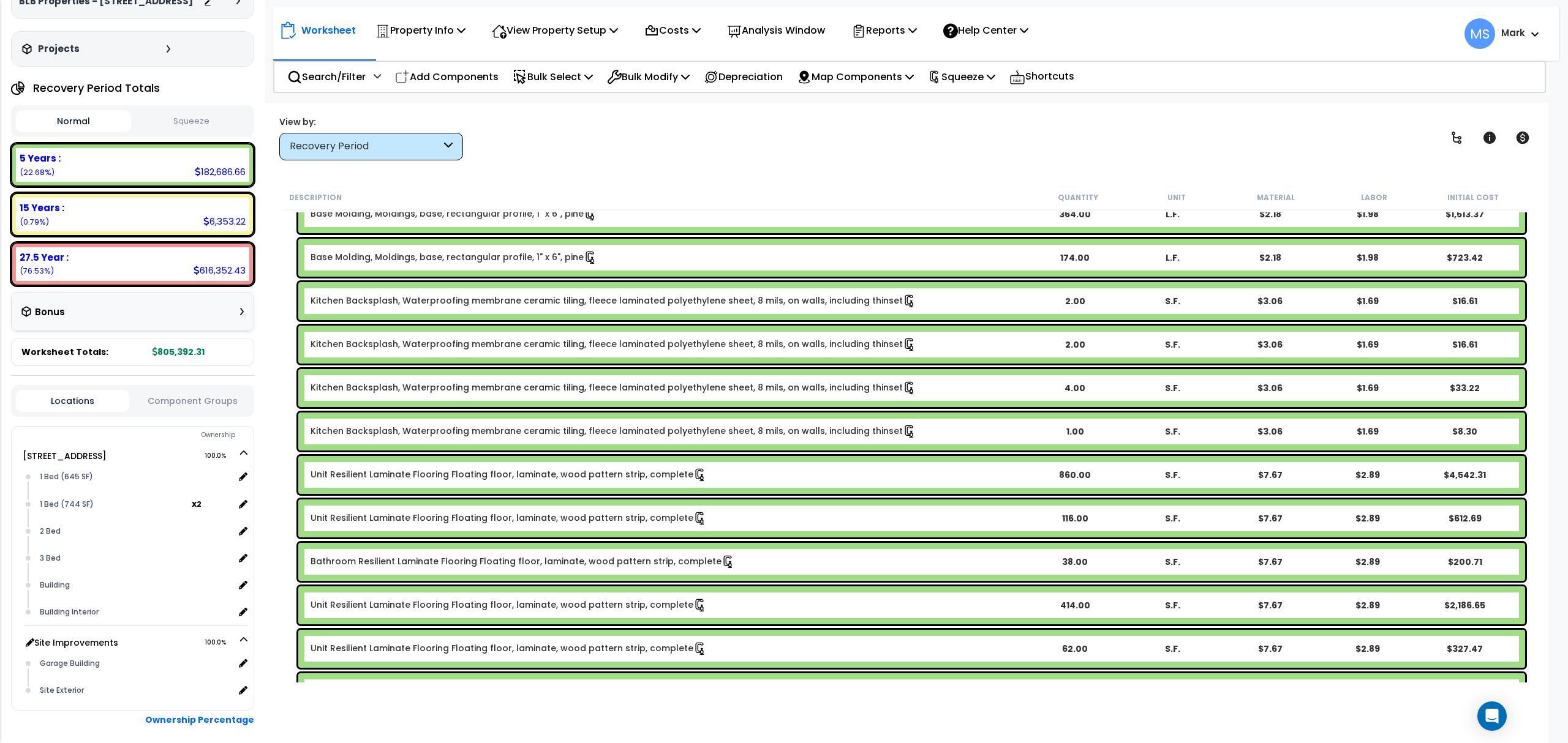
scroll to position [129, 0]
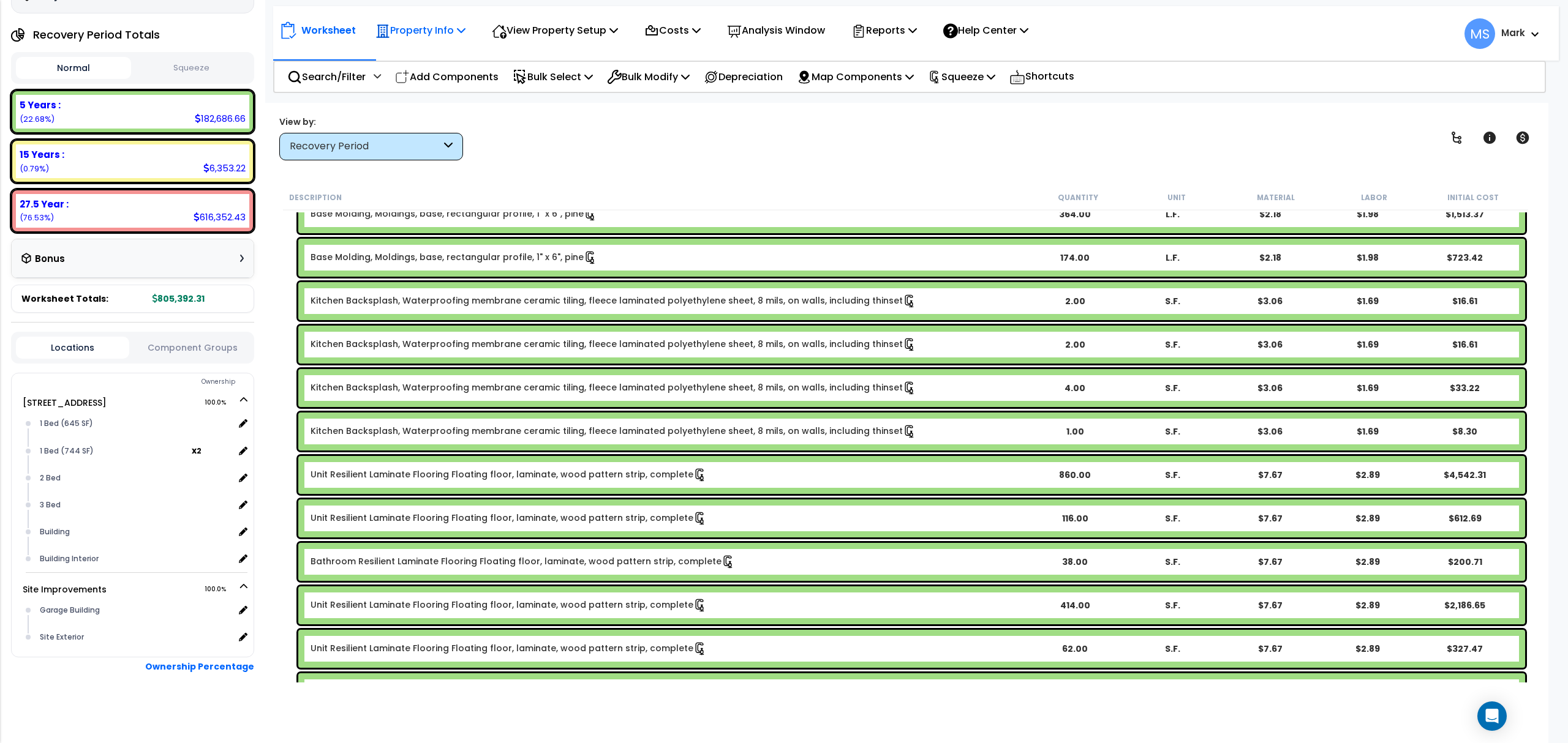
click at [453, 33] on p "Property Info" at bounding box center [421, 30] width 90 height 17
click at [465, 31] on p "View Property Setup" at bounding box center [421, 30] width 90 height 17
click at [555, 89] on link "View Questionnaire" at bounding box center [546, 84] width 121 height 25
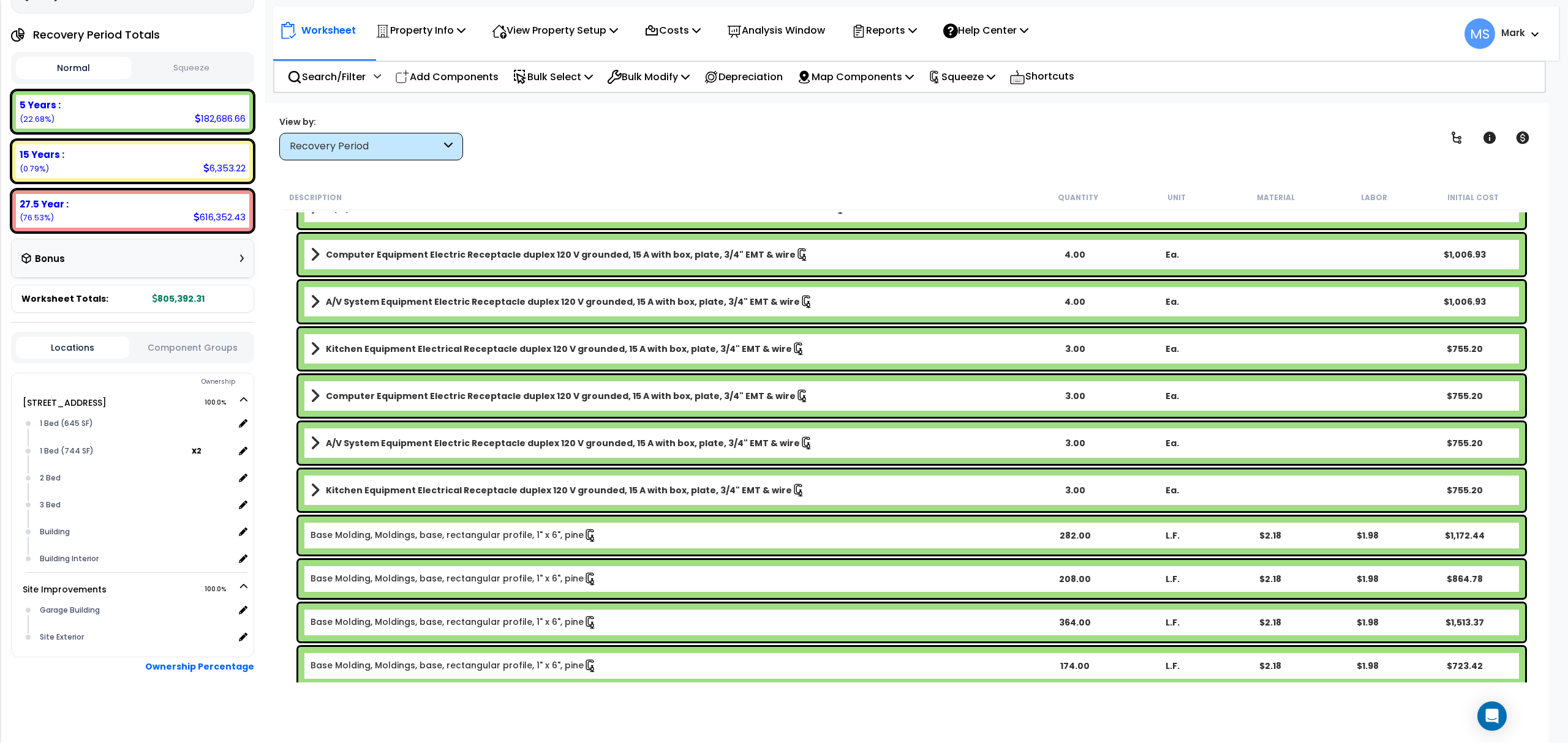
scroll to position [54, 0]
click at [825, 25] on p "Analysis Window" at bounding box center [776, 30] width 98 height 17
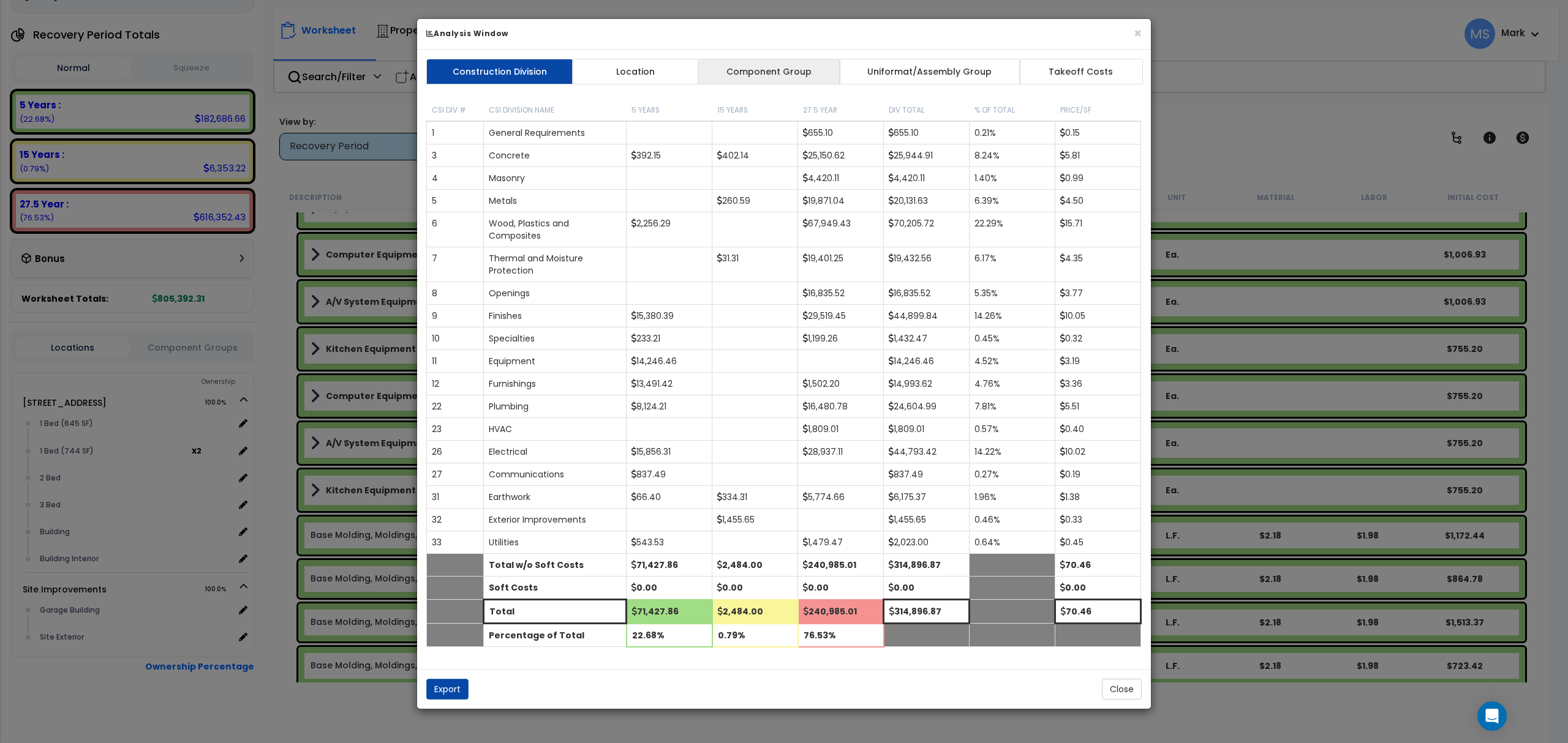
click at [782, 78] on link "Component Group" at bounding box center [768, 72] width 142 height 26
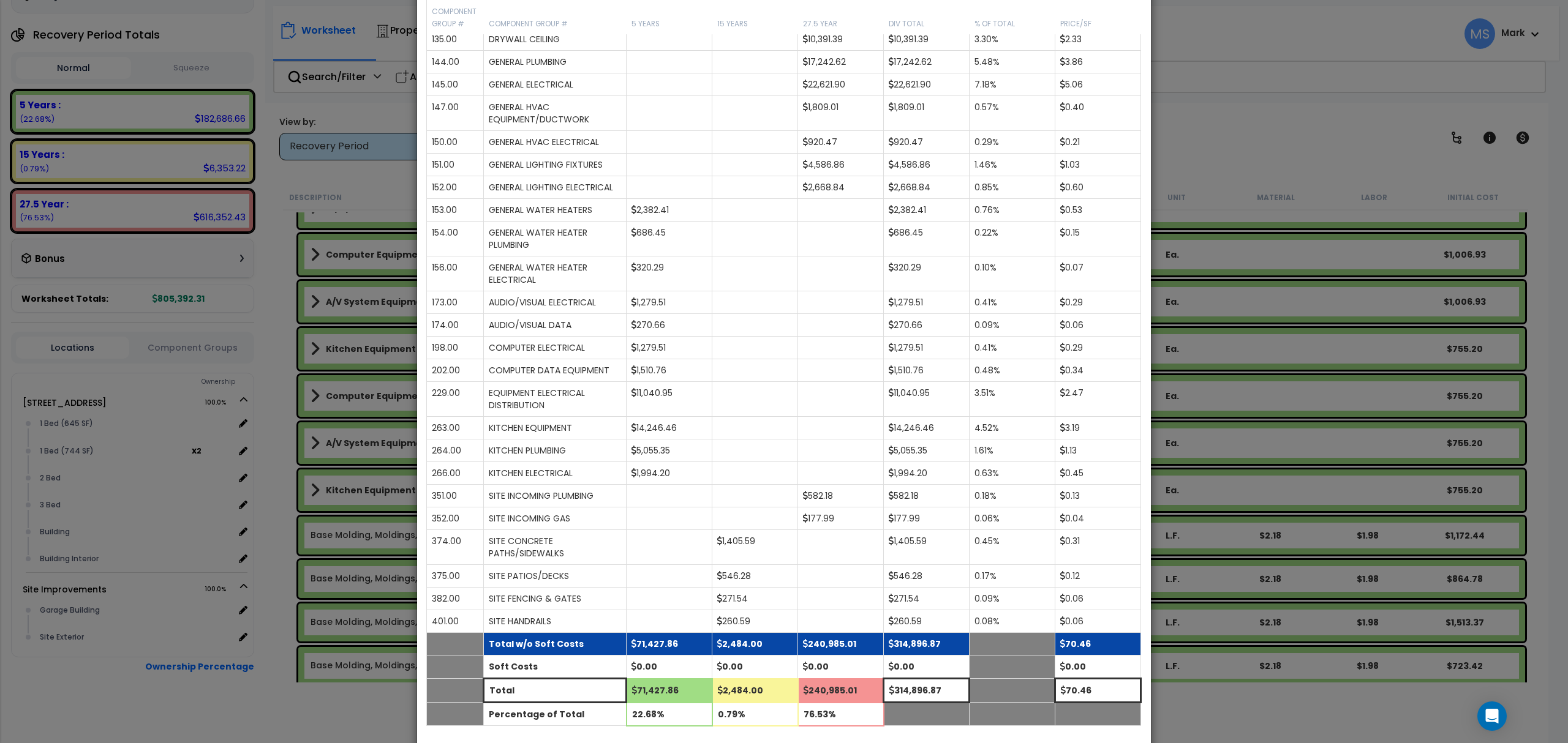
scroll to position [916, 0]
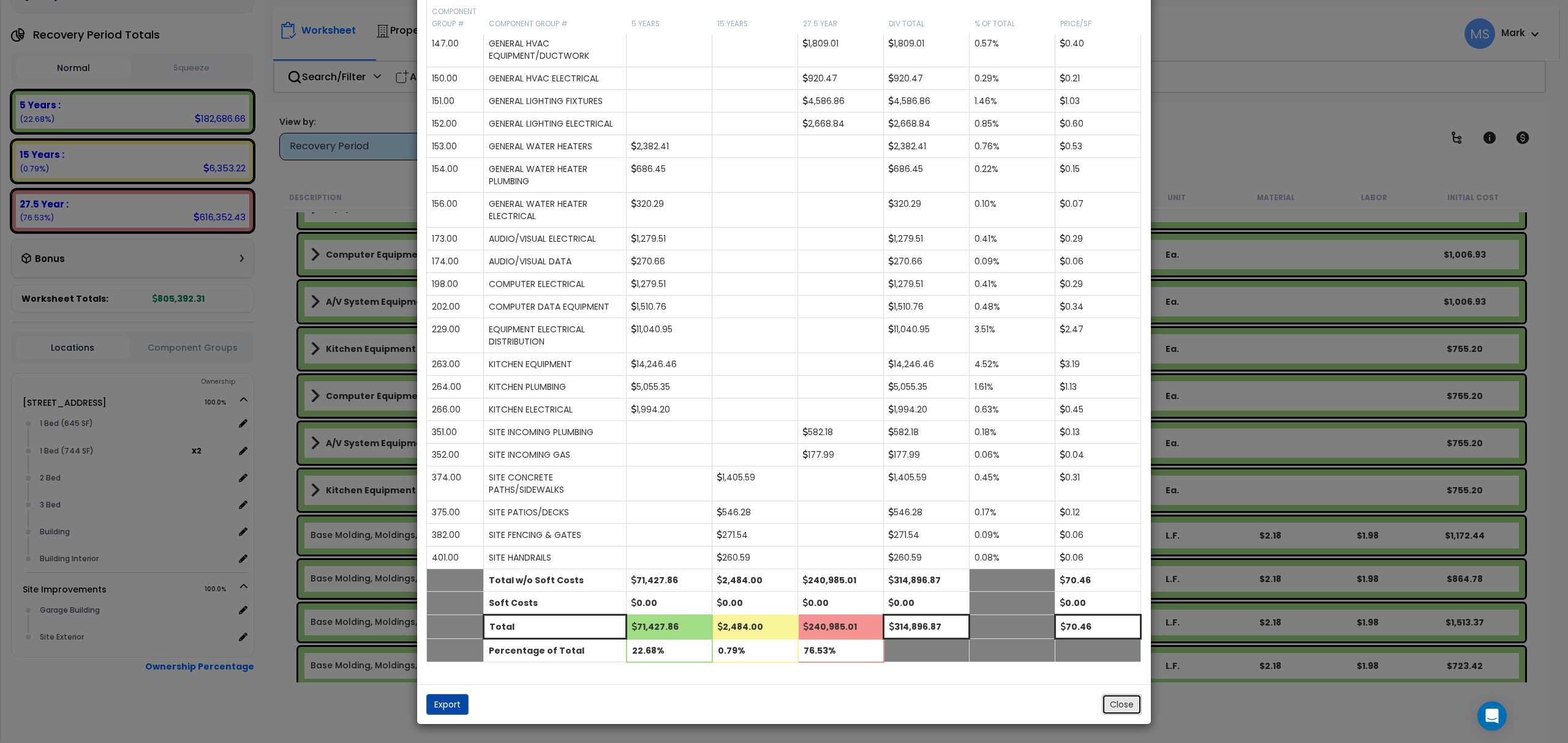
click at [1136, 710] on button "Close" at bounding box center [1121, 705] width 40 height 21
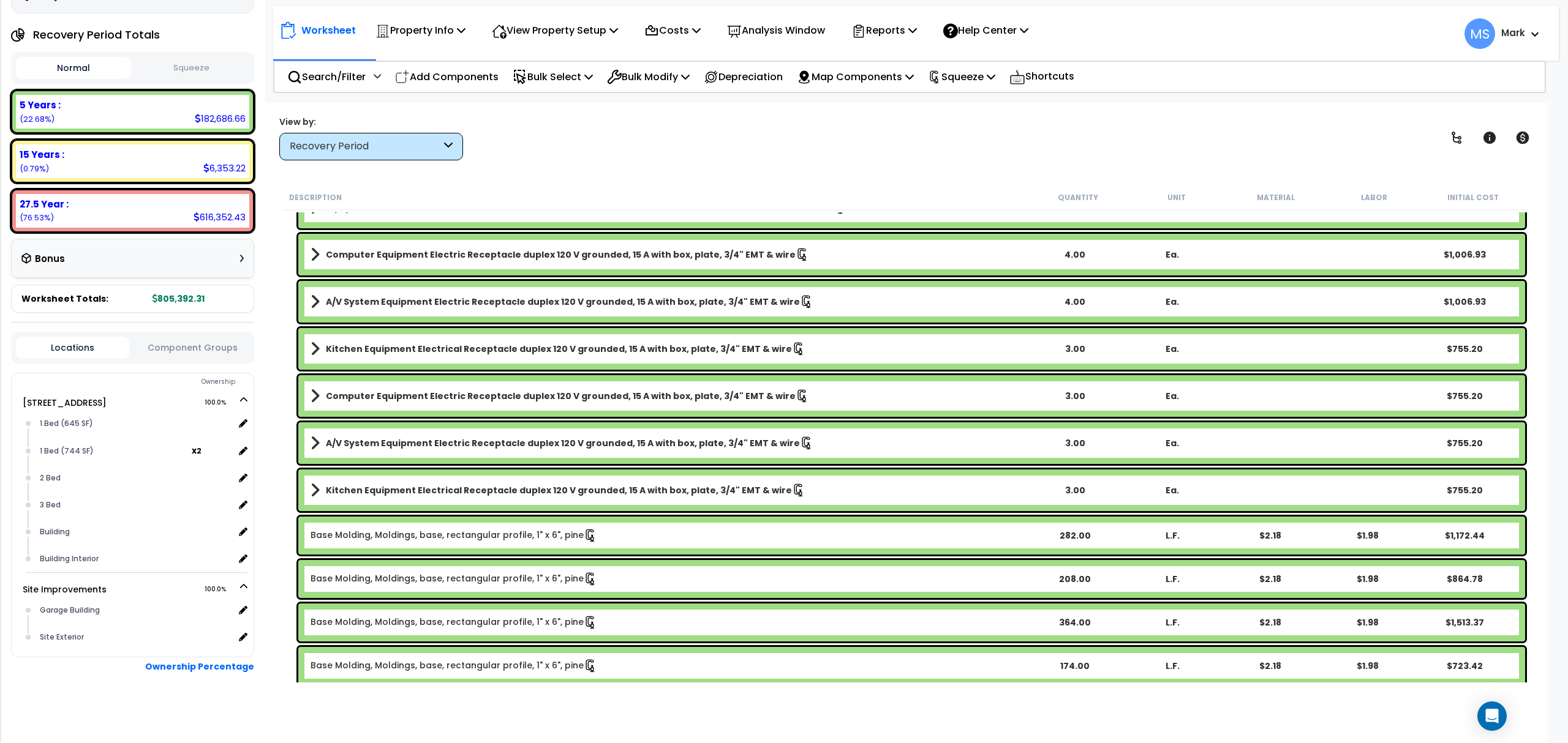
click at [163, 348] on button "Component Groups" at bounding box center [192, 348] width 113 height 14
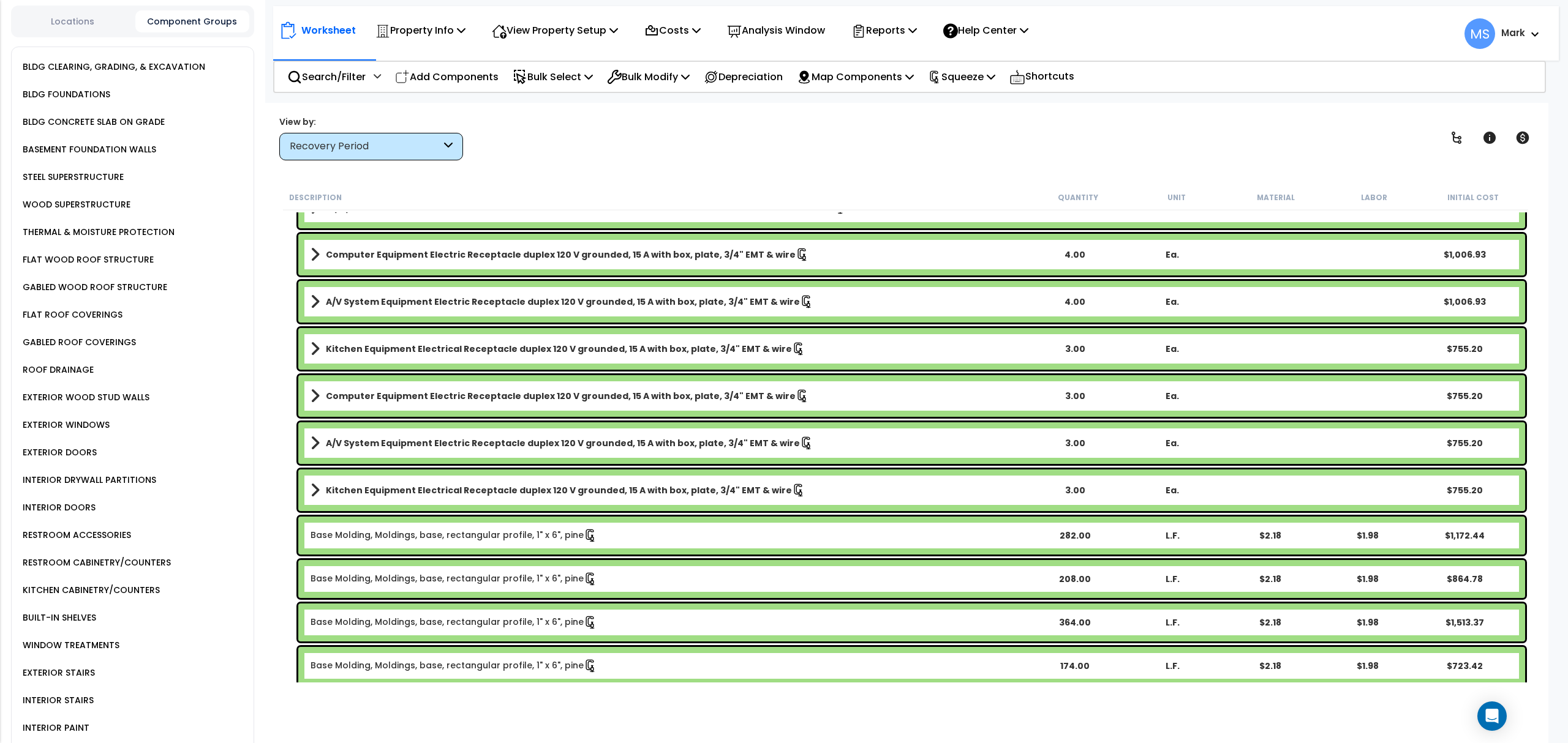
scroll to position [620, 0]
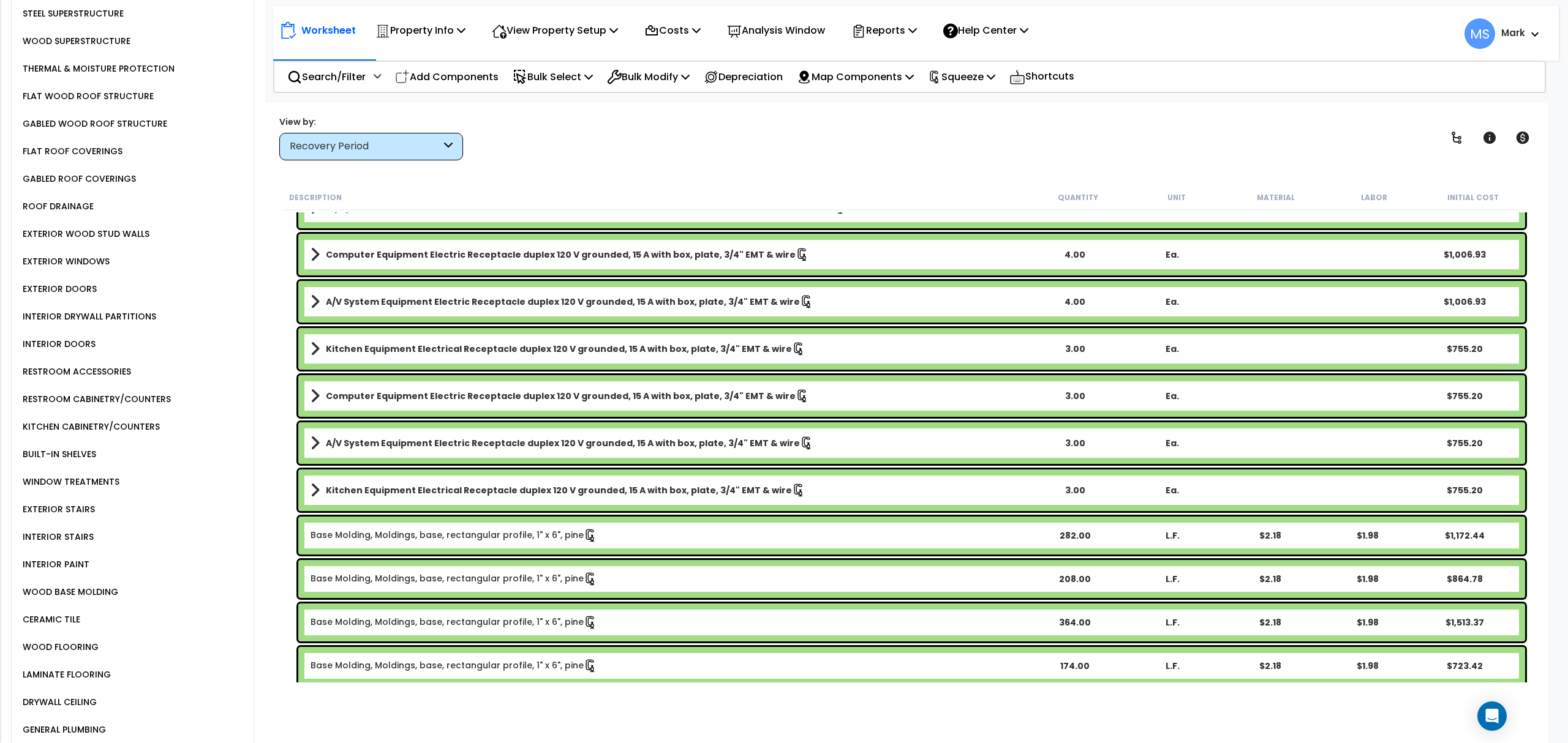
click at [103, 667] on div "LAMINATE FLOORING" at bounding box center [65, 674] width 91 height 15
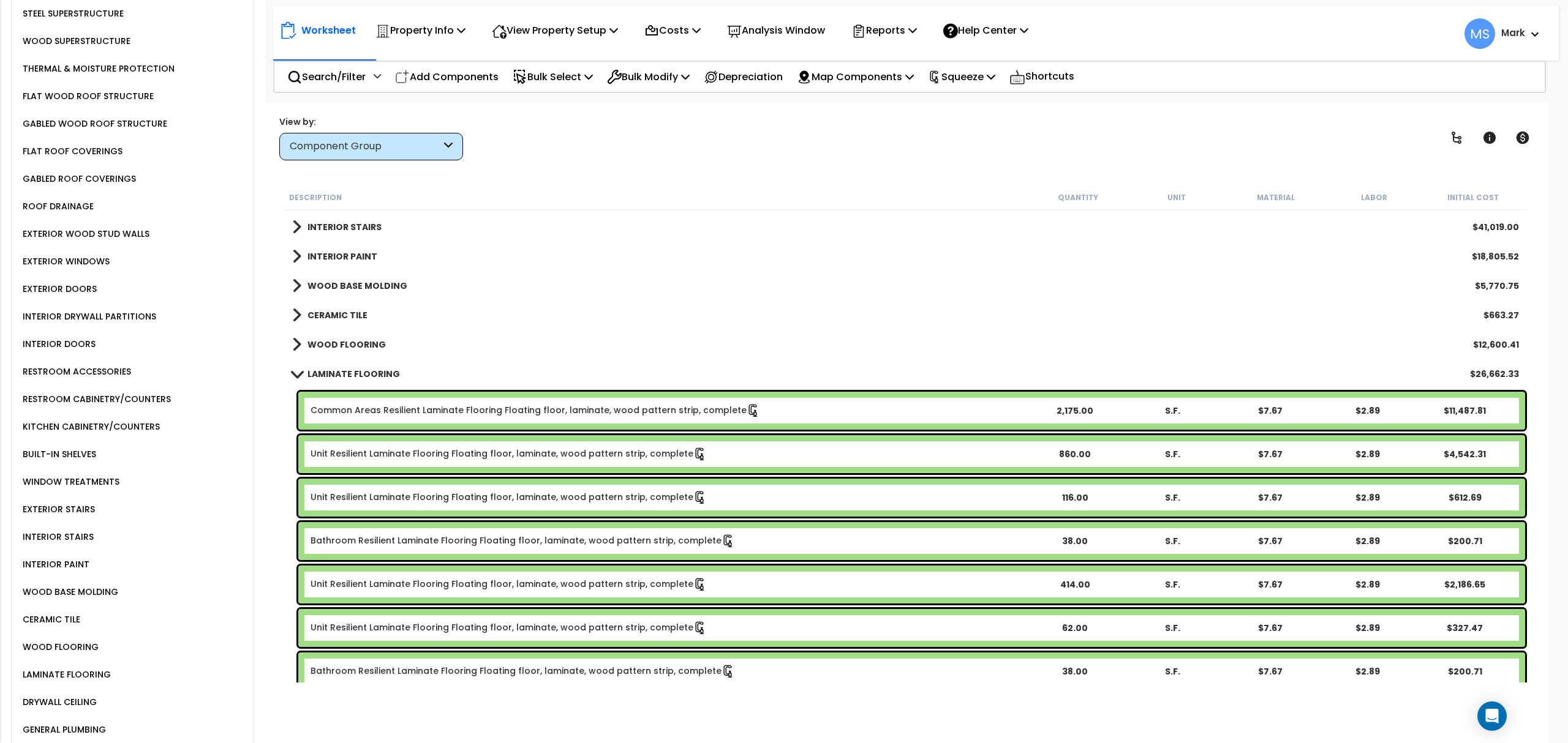
click at [514, 410] on link "Common Areas Resilient Laminate Flooring Floating floor, laminate, wood pattern…" at bounding box center [535, 411] width 450 height 14
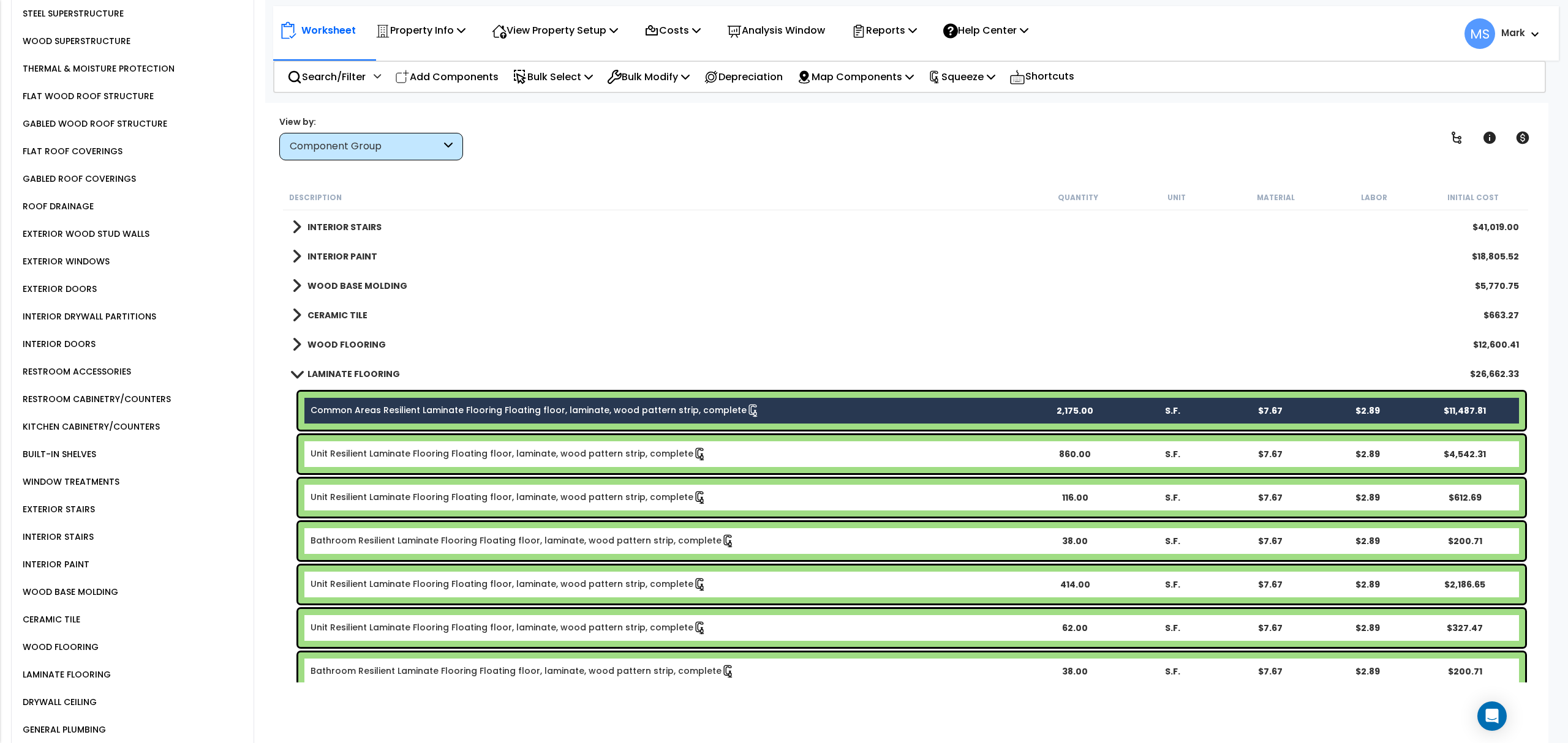
click at [523, 458] on link "Unit Resilient Laminate Flooring Floating floor, laminate, wood pattern strip, …" at bounding box center [508, 455] width 396 height 14
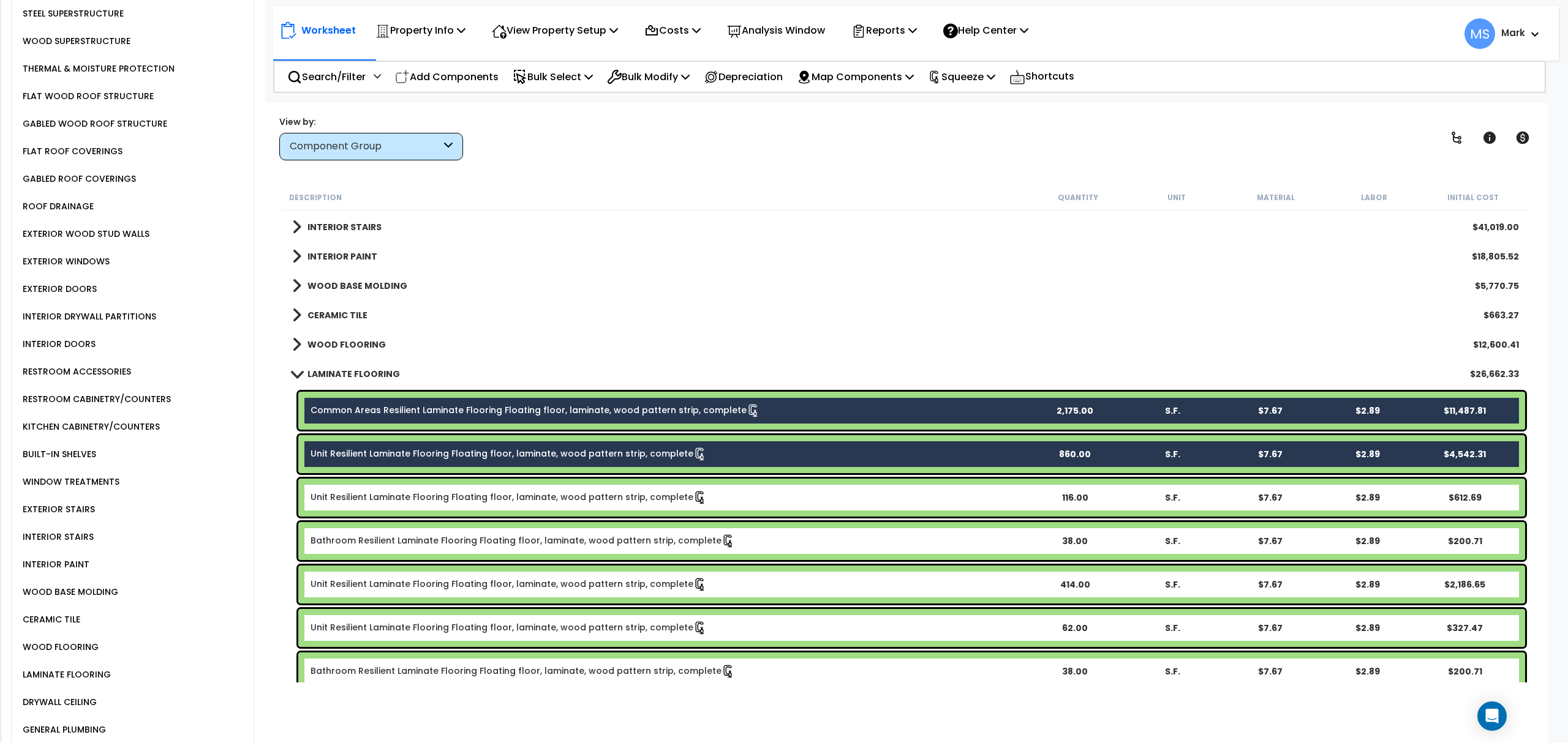
click at [533, 497] on link "Unit Resilient Laminate Flooring Floating floor, laminate, wood pattern strip, …" at bounding box center [508, 498] width 396 height 14
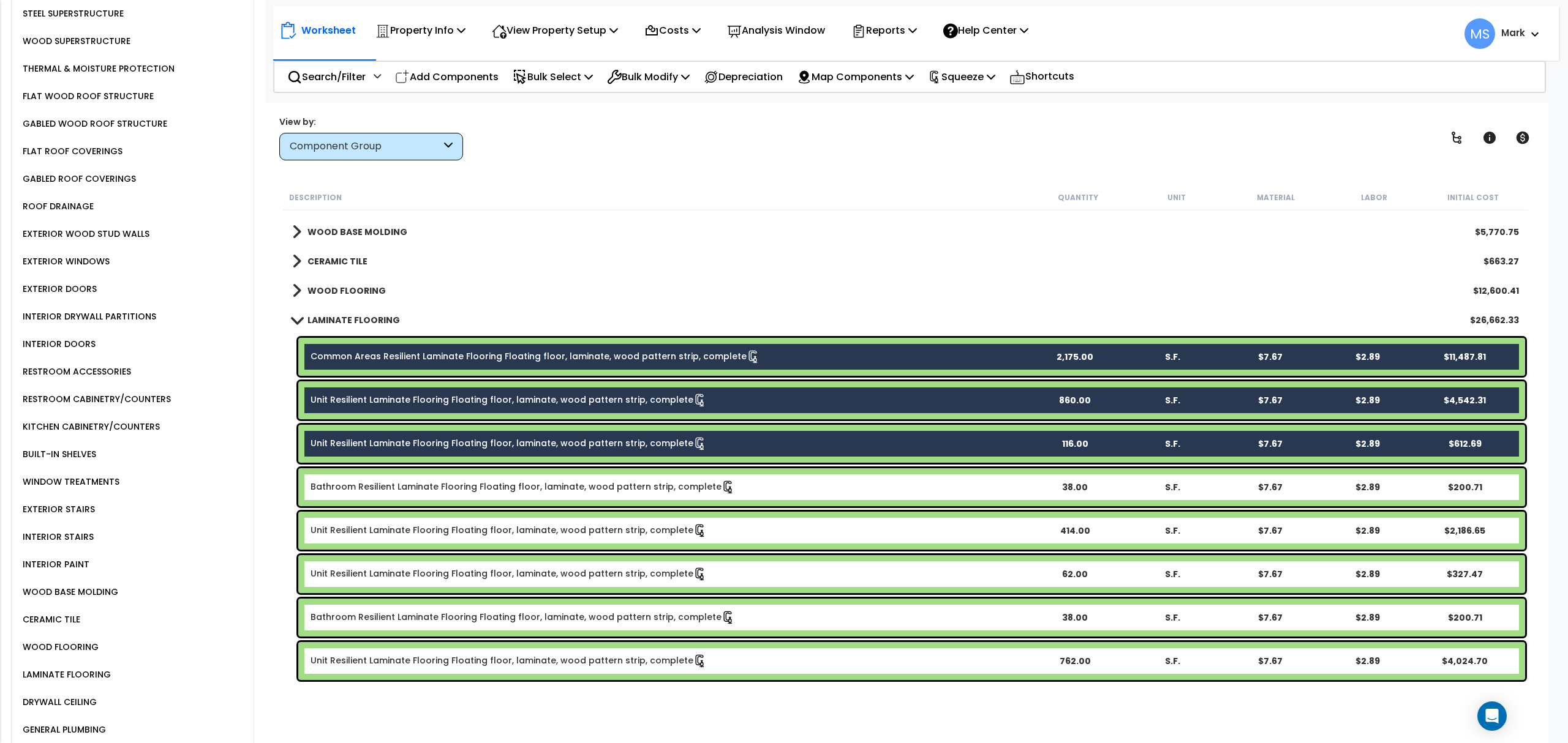
scroll to position [979, 0]
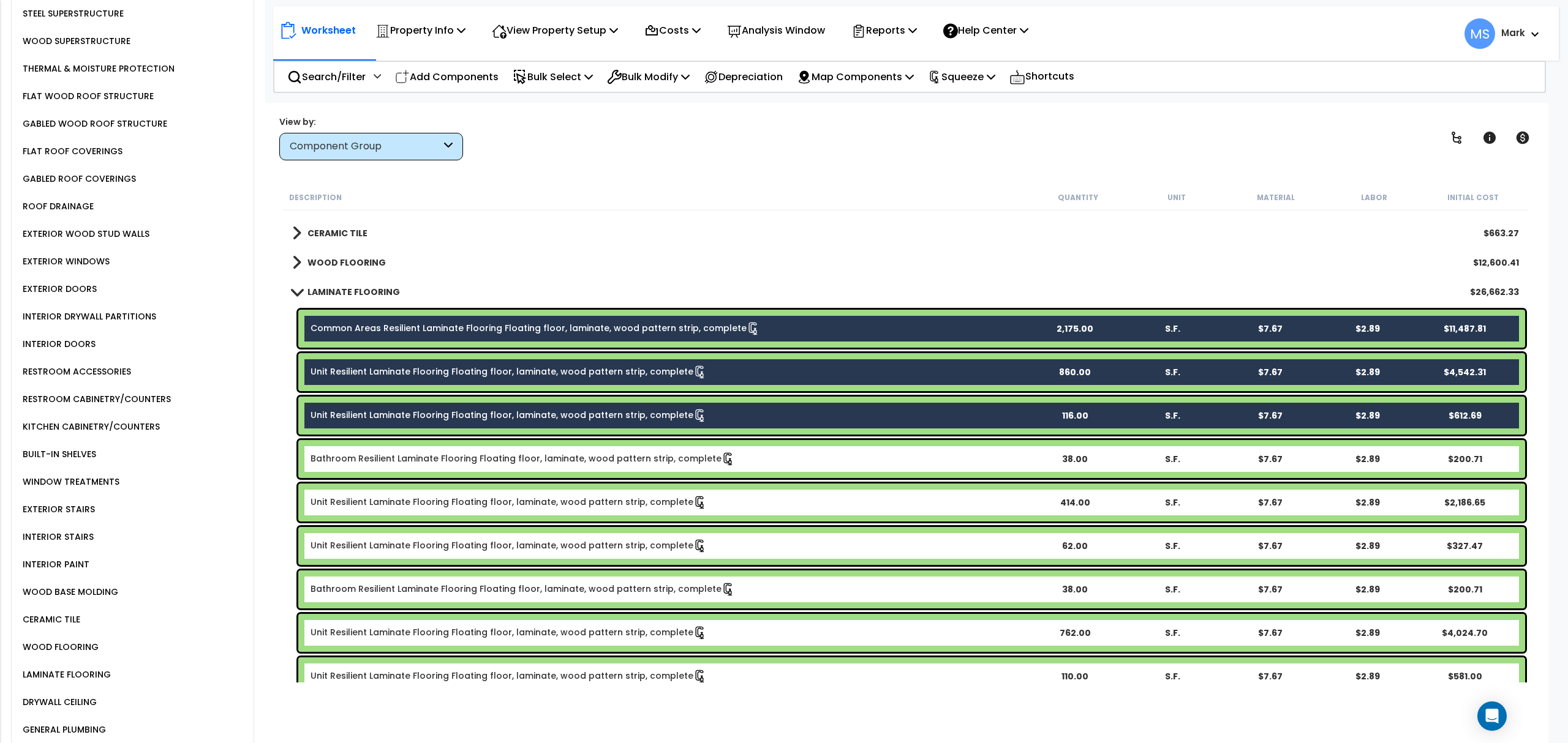
click at [536, 454] on link "Bathroom Resilient Laminate Flooring Floating floor, laminate, wood pattern str…" at bounding box center [523, 459] width 425 height 14
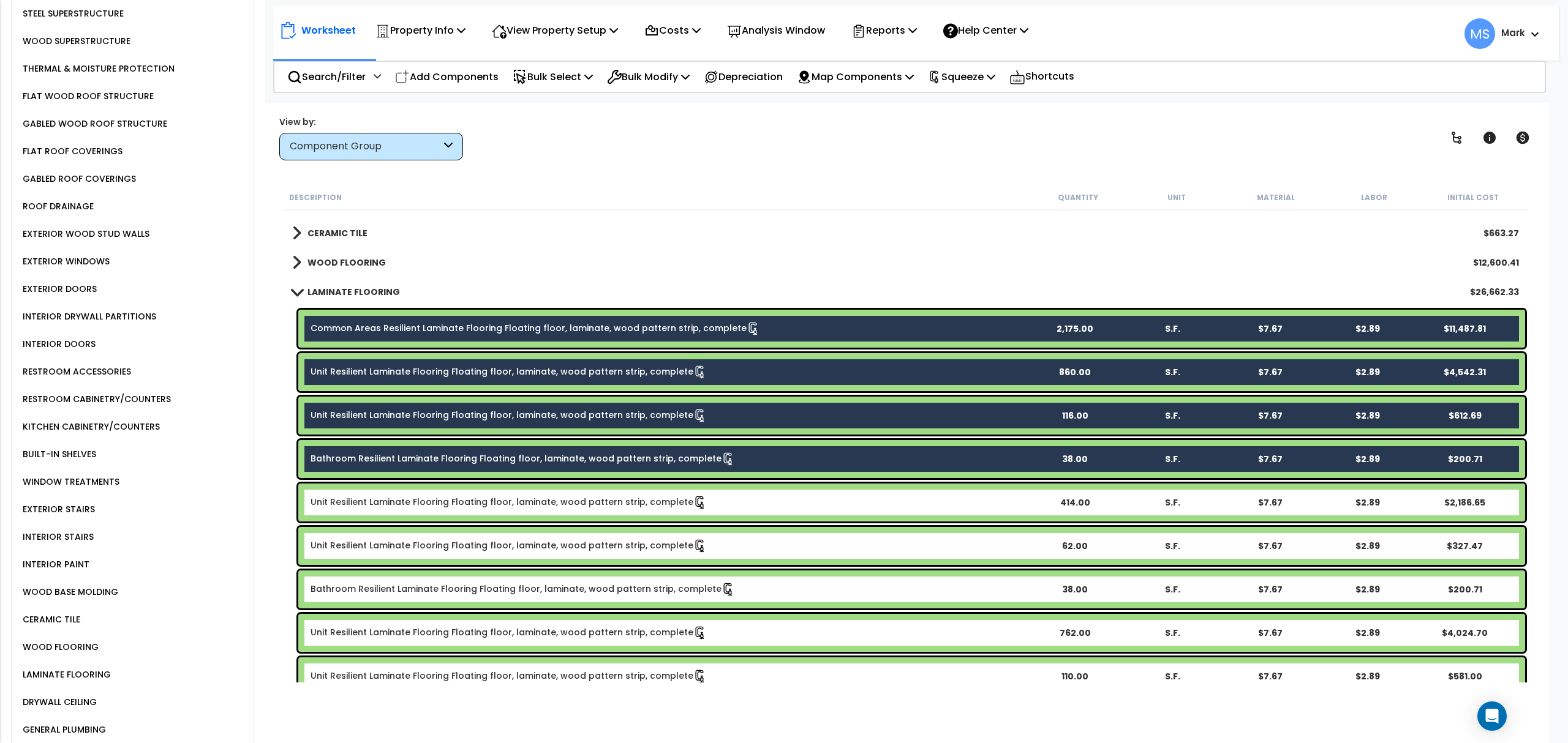
click at [541, 496] on link "Unit Resilient Laminate Flooring Floating floor, laminate, wood pattern strip, …" at bounding box center [508, 503] width 396 height 14
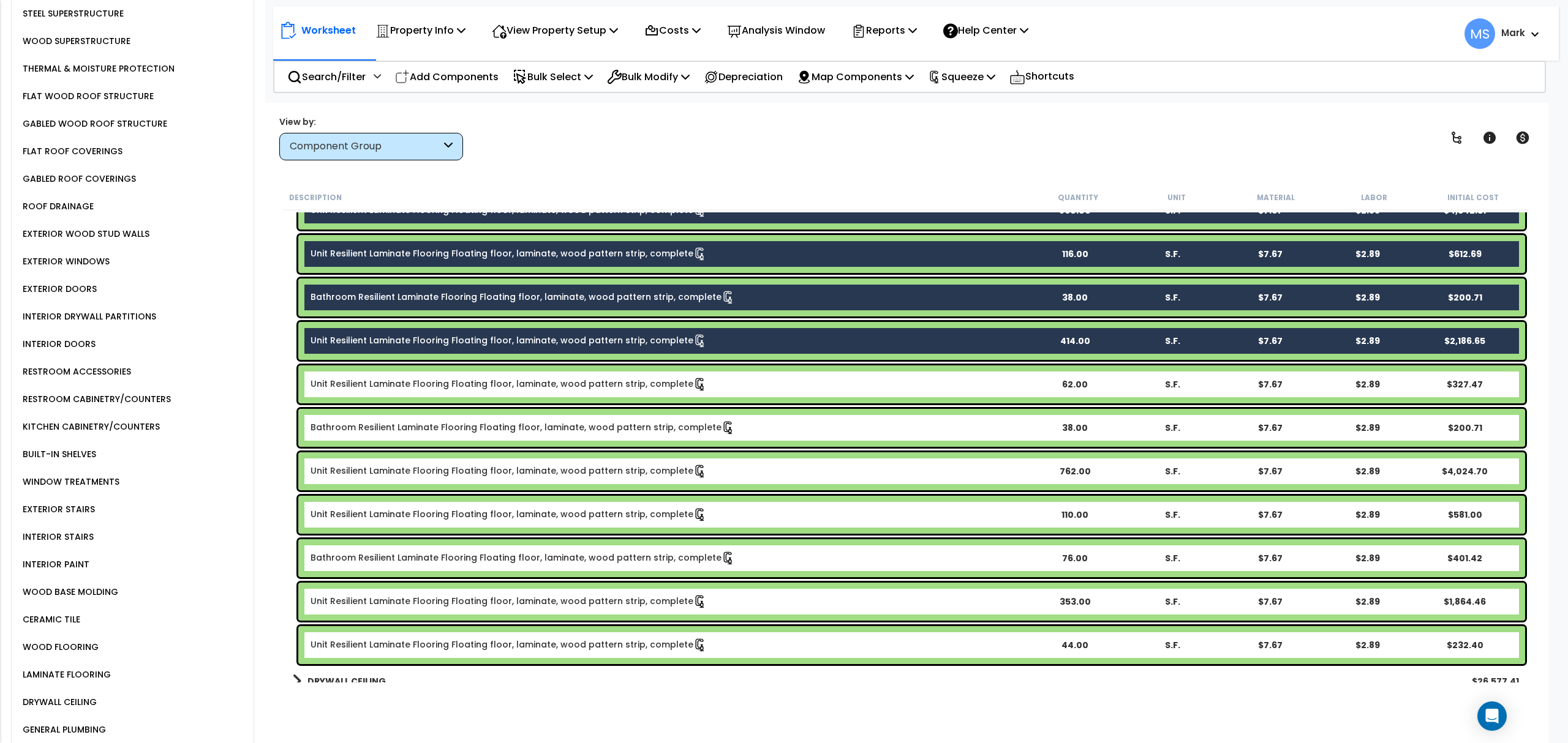
scroll to position [1143, 0]
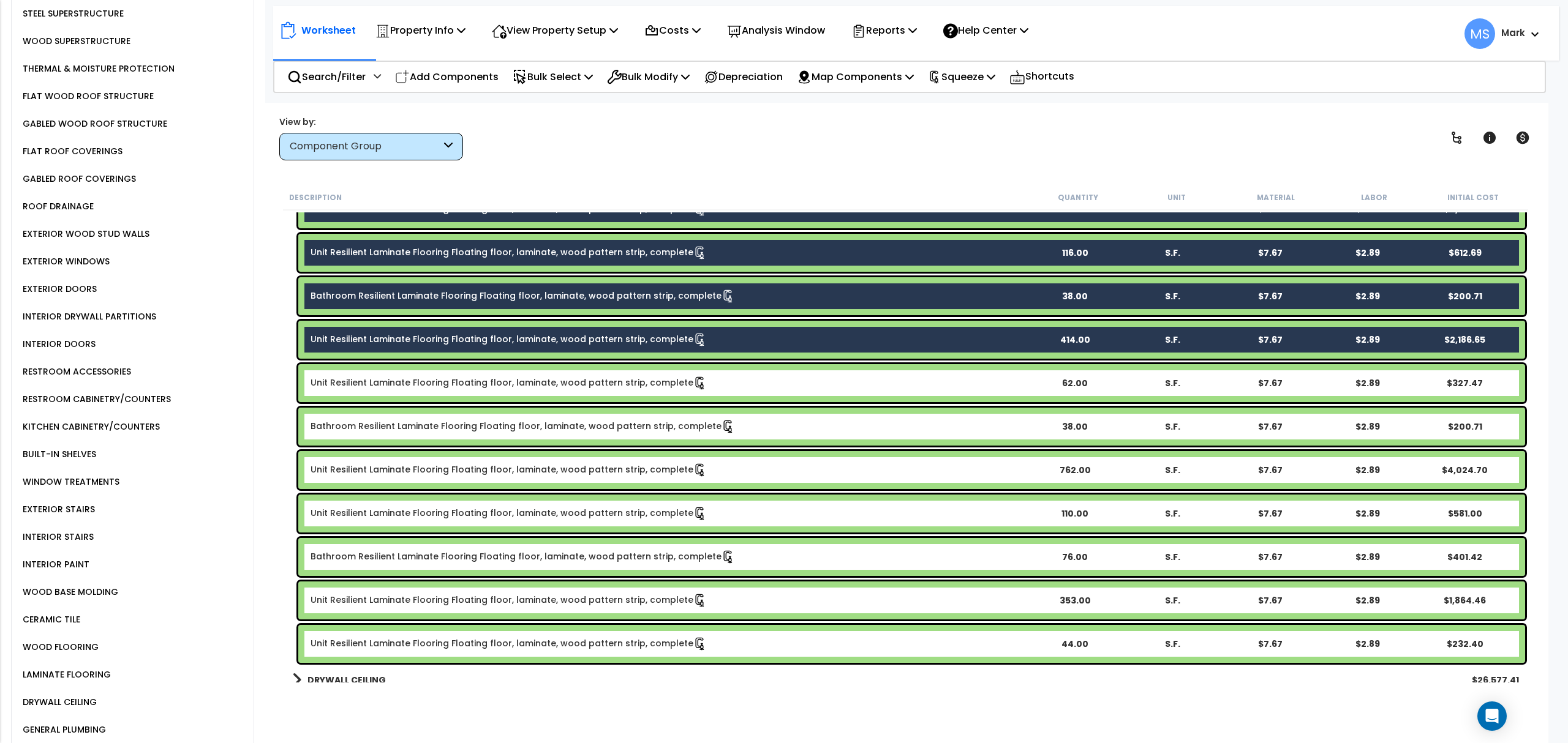
click at [534, 390] on div "Unit Resilient Laminate Flooring Floating floor, laminate, wood pattern strip, …" at bounding box center [911, 383] width 1227 height 38
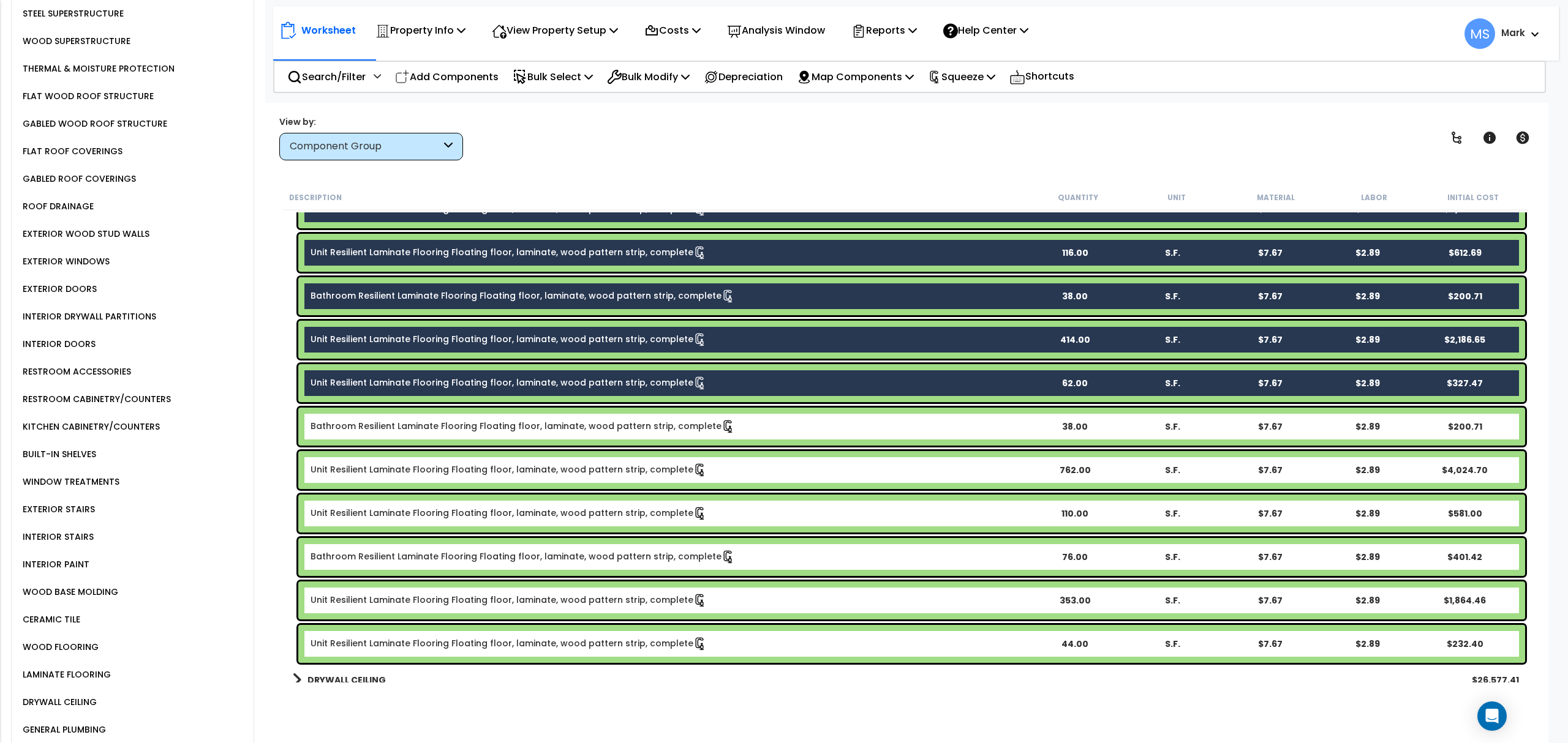
click at [535, 425] on link "Bathroom Resilient Laminate Flooring Floating floor, laminate, wood pattern str…" at bounding box center [523, 427] width 425 height 14
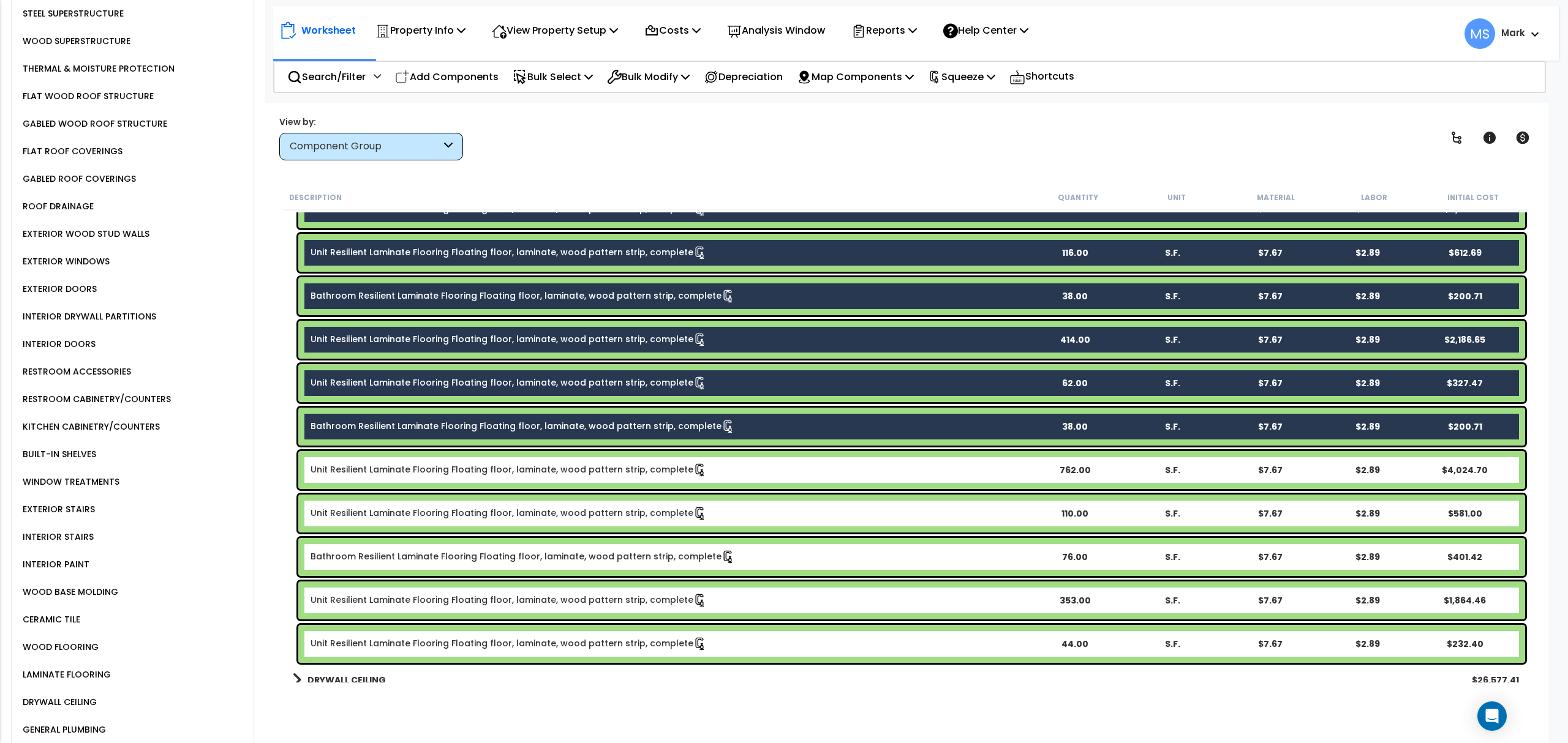
click at [546, 478] on div "Unit Resilient Laminate Flooring Floating floor, laminate, wood pattern strip, …" at bounding box center [911, 470] width 1227 height 38
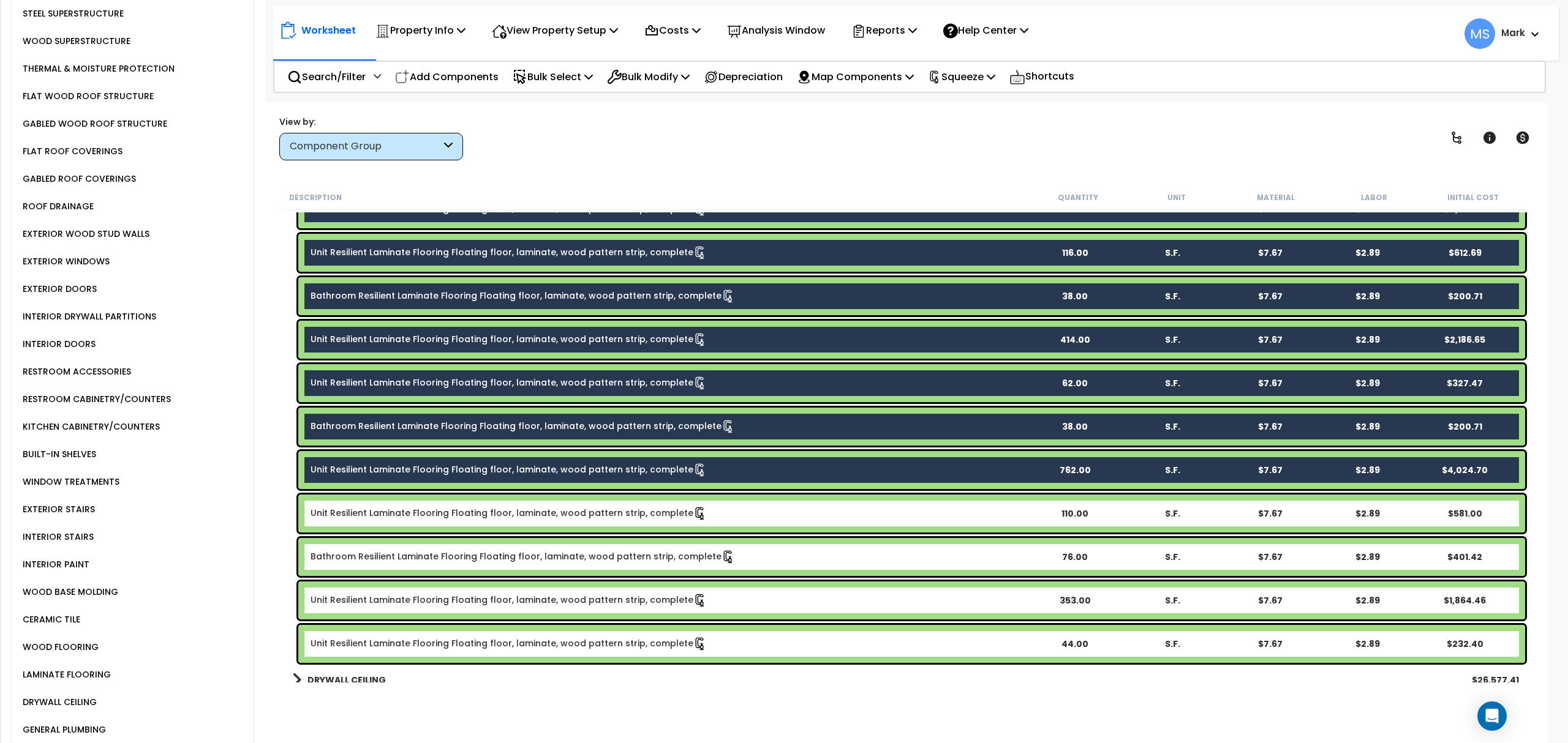
click at [546, 516] on link "Unit Resilient Laminate Flooring Floating floor, laminate, wood pattern strip, …" at bounding box center [508, 513] width 396 height 14
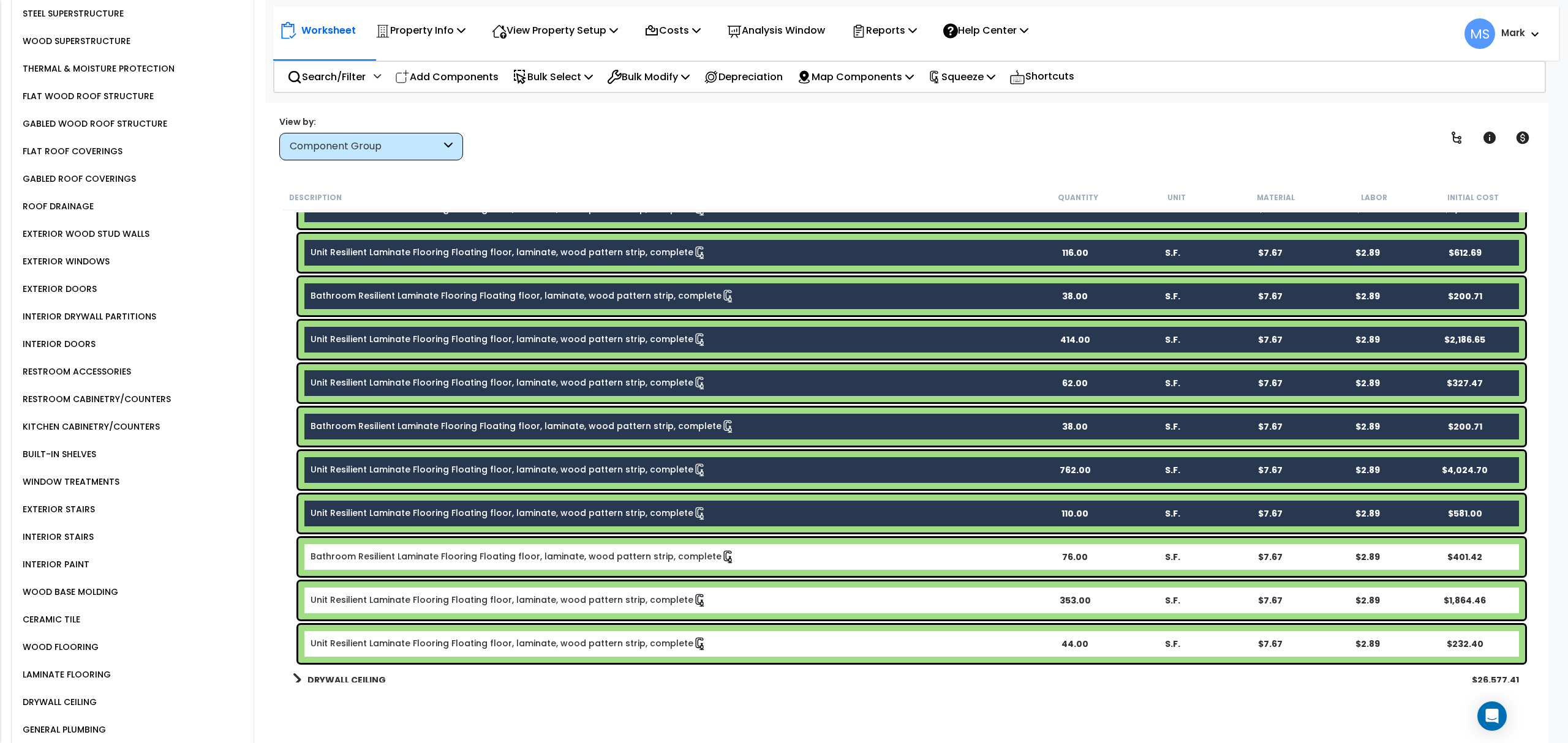
drag, startPoint x: 559, startPoint y: 550, endPoint x: 563, endPoint y: 569, distance: 19.4
click at [559, 551] on link "Bathroom Resilient Laminate Flooring Floating floor, laminate, wood pattern str…" at bounding box center [523, 557] width 425 height 14
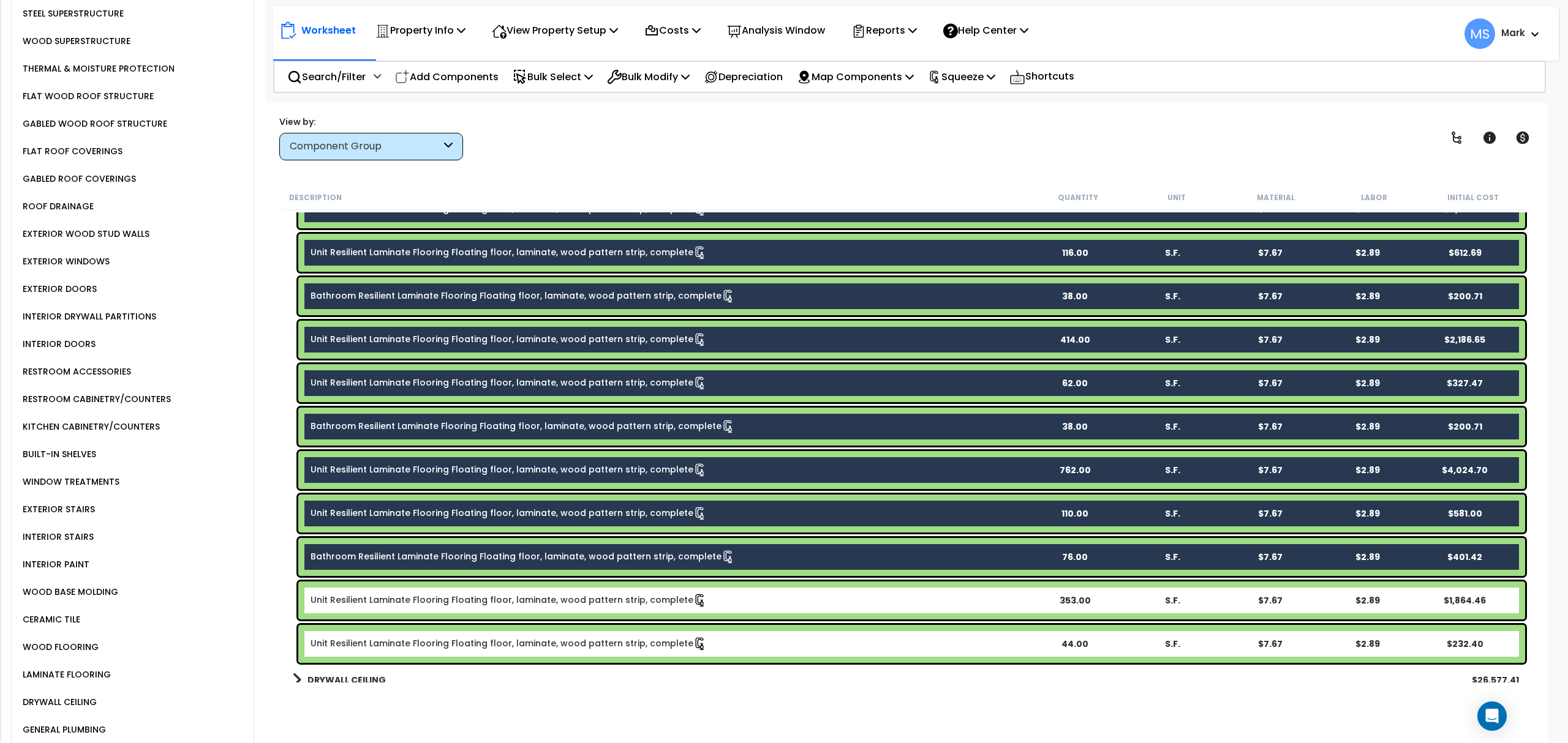
click at [567, 601] on link "Unit Resilient Laminate Flooring Floating floor, laminate, wood pattern strip, …" at bounding box center [508, 601] width 396 height 14
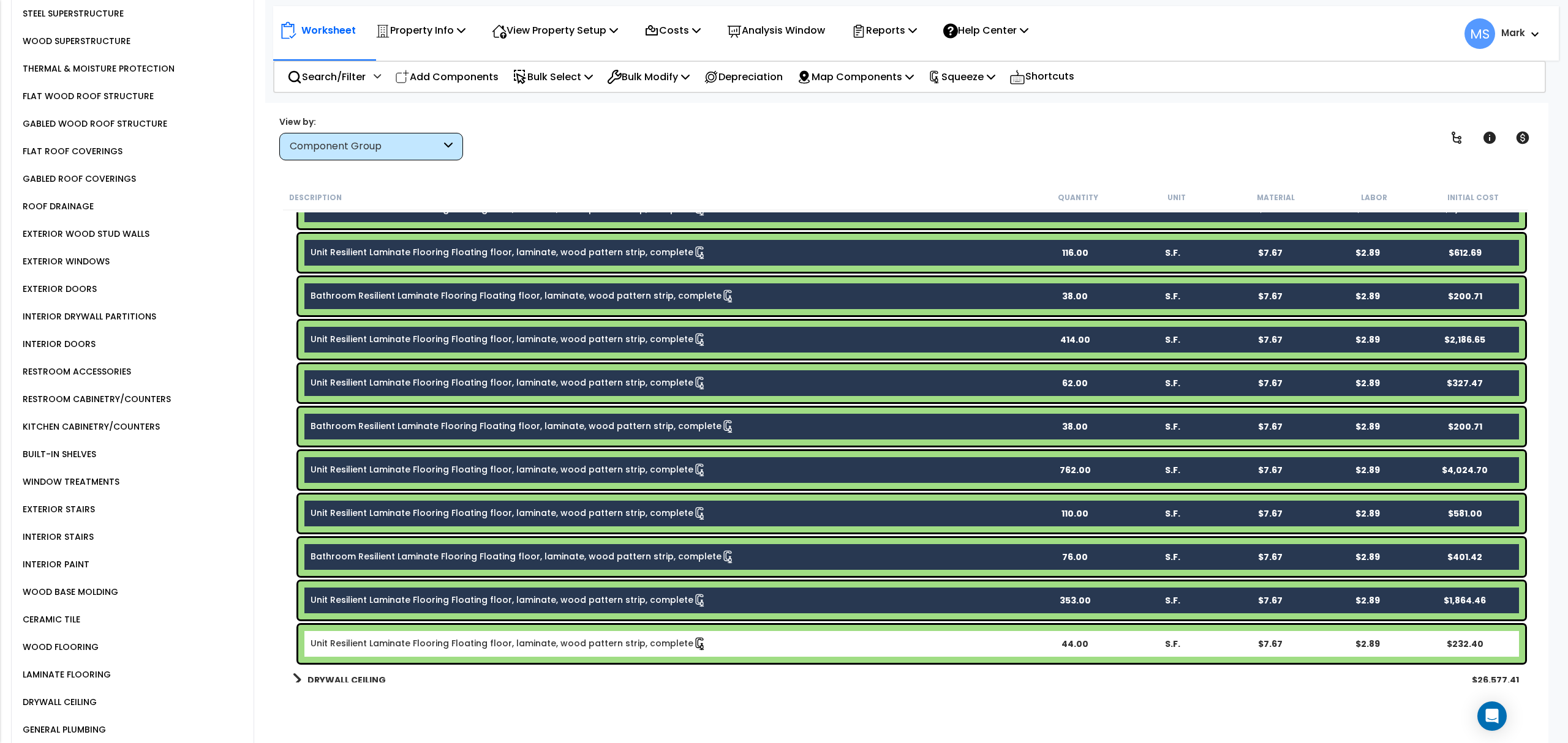
click at [579, 641] on link "Unit Resilient Laminate Flooring Floating floor, laminate, wood pattern strip, …" at bounding box center [508, 644] width 396 height 14
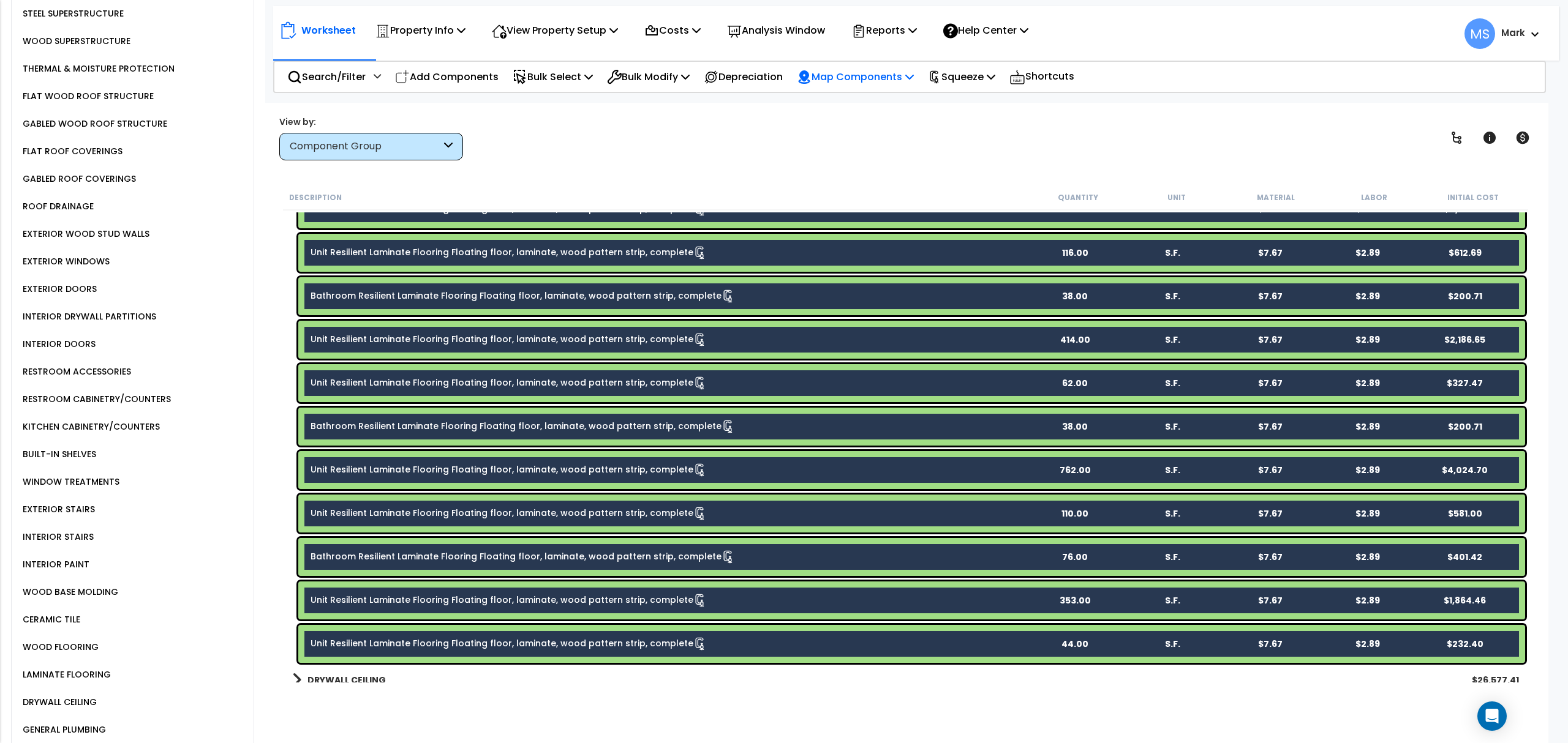
click at [848, 70] on p "Map Components" at bounding box center [855, 77] width 117 height 17
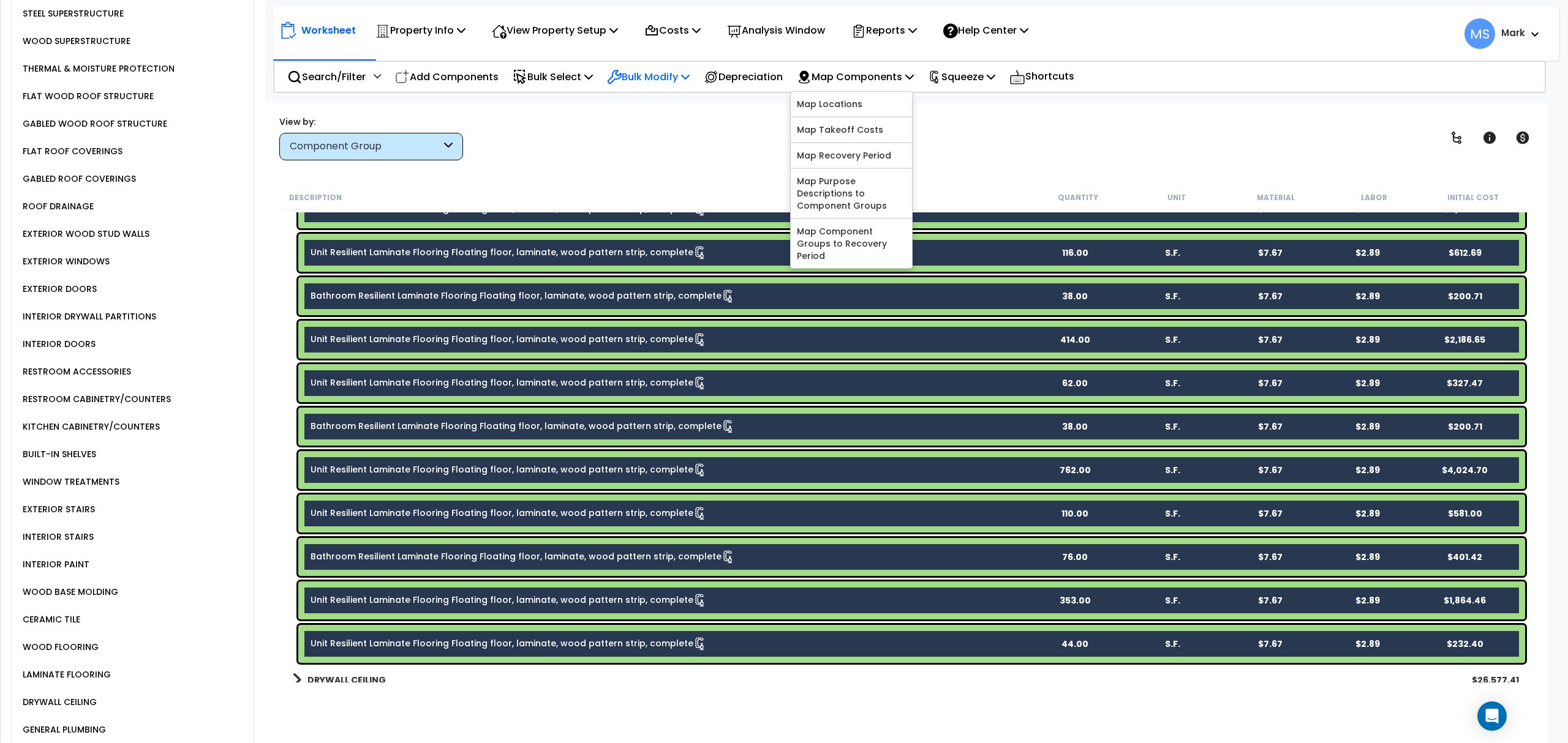
click at [682, 71] on p "Bulk Modify" at bounding box center [648, 77] width 83 height 17
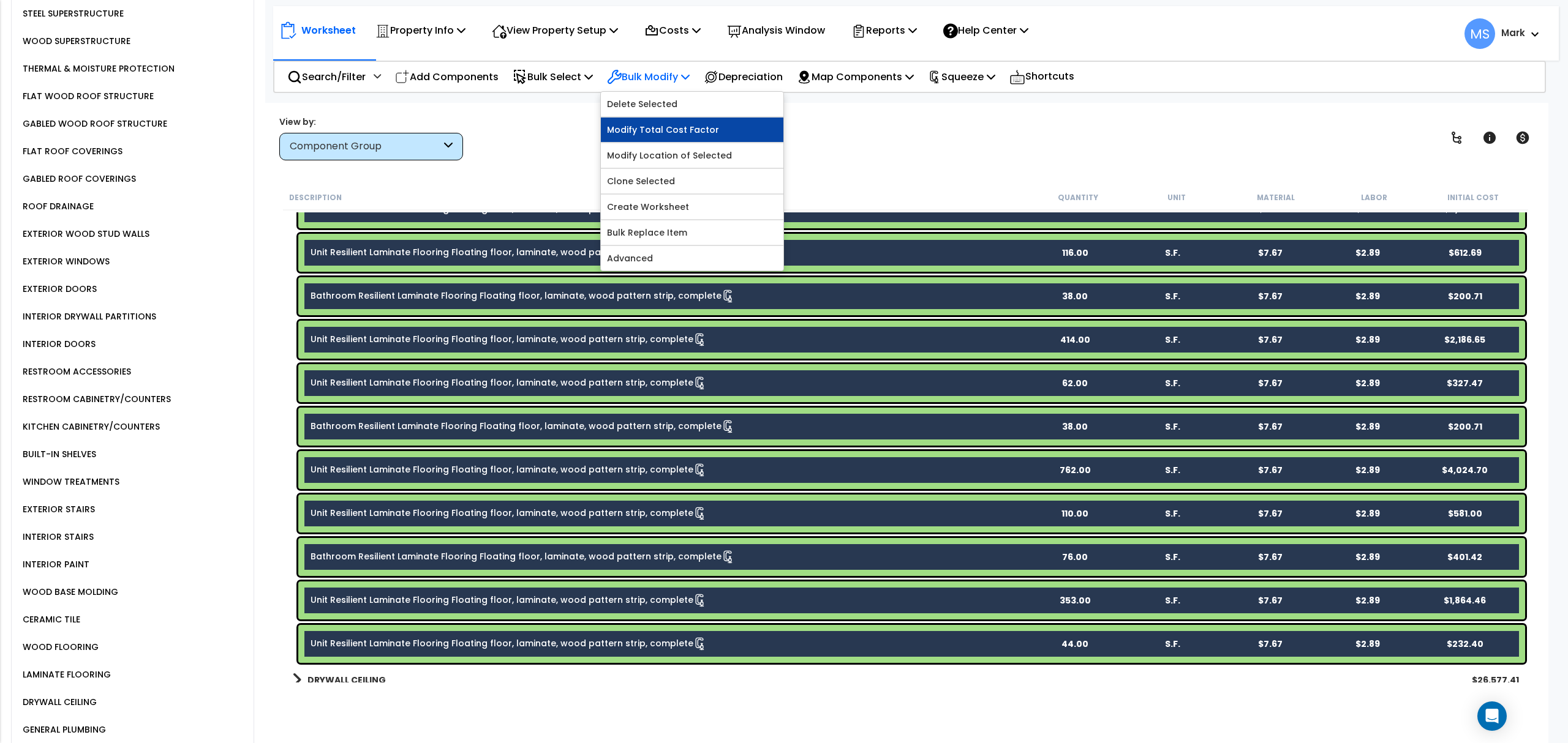
click at [691, 139] on link "Modify Total Cost Factor" at bounding box center [692, 129] width 182 height 25
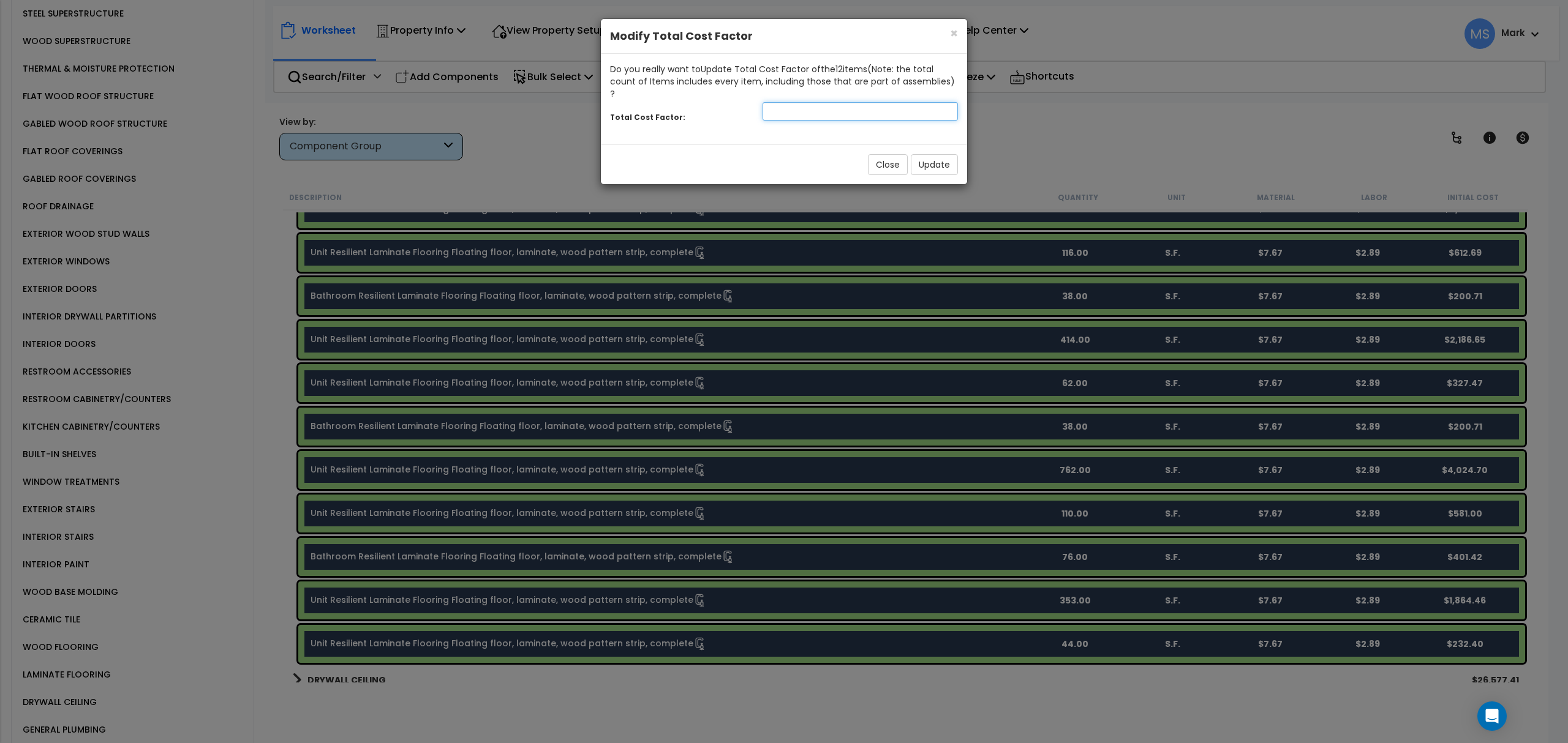
click at [819, 102] on input "number" at bounding box center [860, 111] width 195 height 18
type input ".65"
click at [947, 154] on button "Update" at bounding box center [934, 165] width 47 height 21
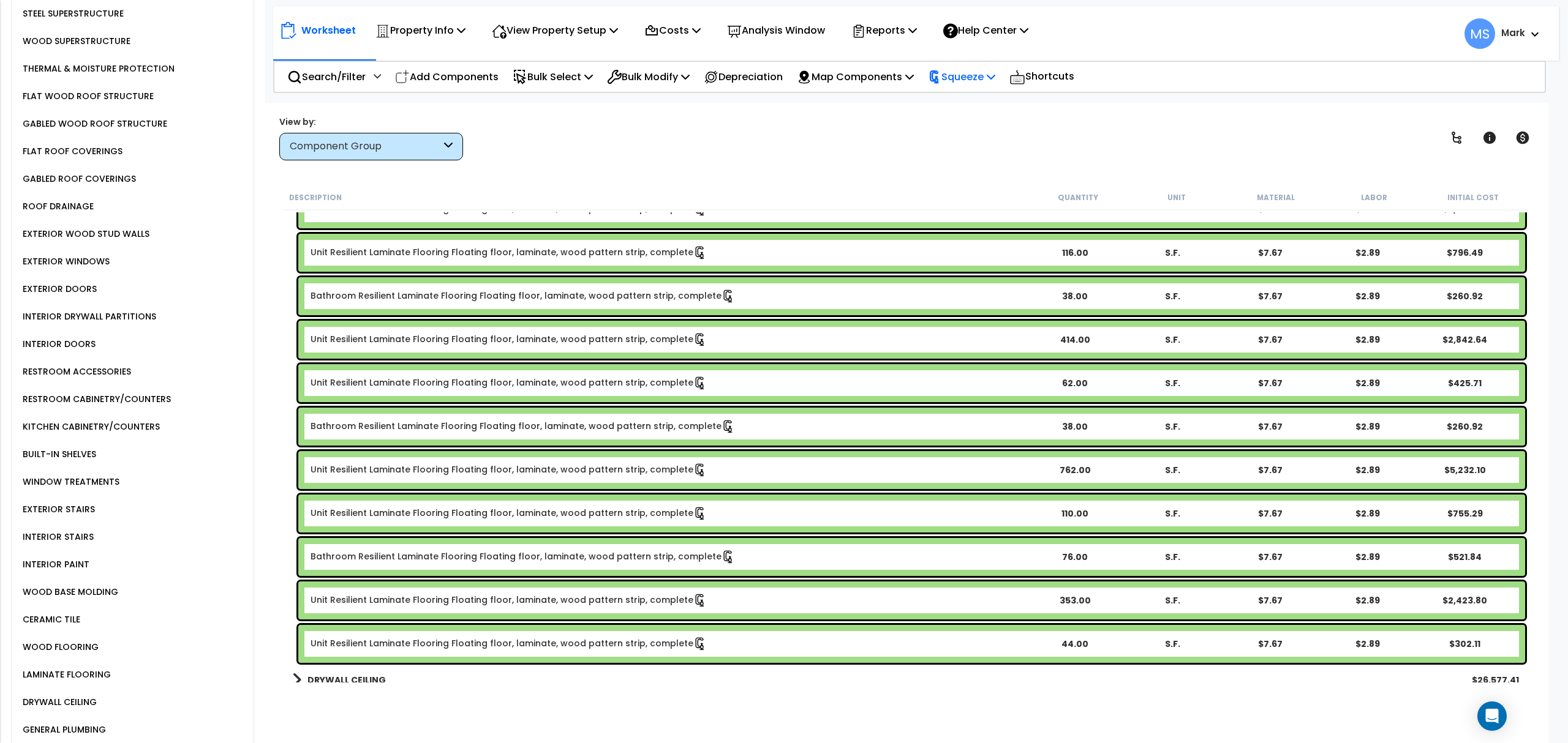
click at [986, 75] on p "Squeeze" at bounding box center [961, 77] width 67 height 17
click at [985, 103] on link "Re-squeeze" at bounding box center [982, 105] width 121 height 28
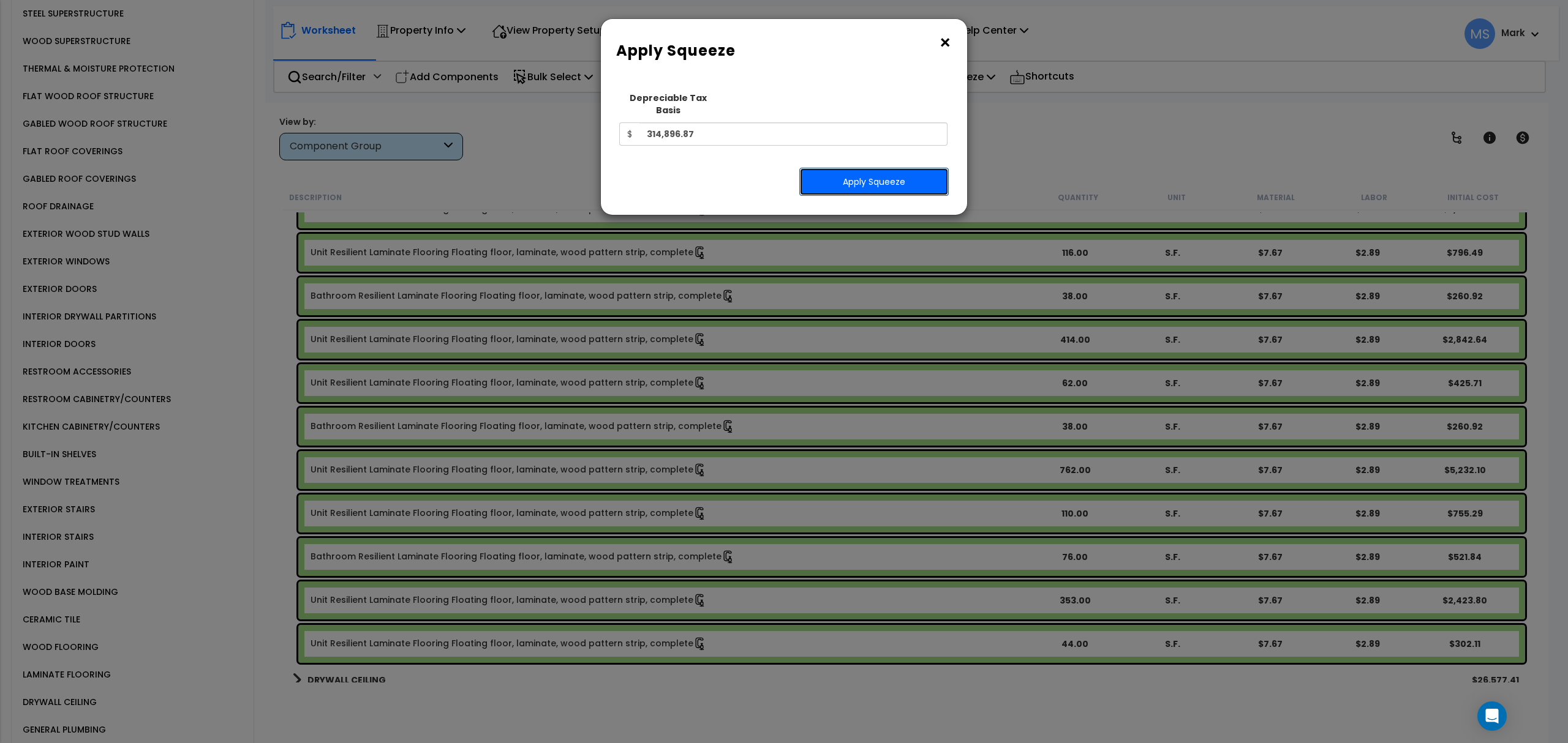
click at [881, 168] on button "Apply Squeeze" at bounding box center [874, 181] width 149 height 28
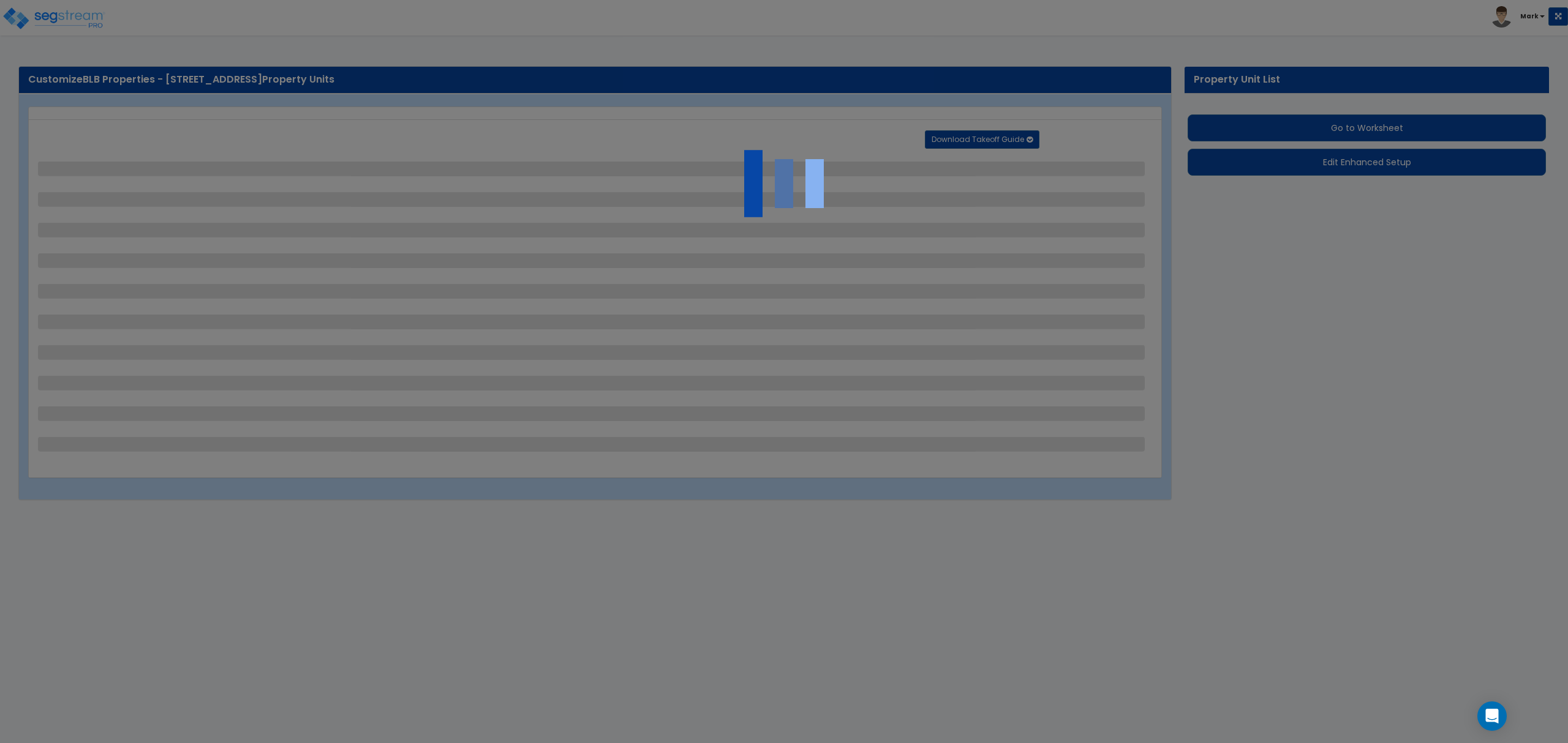
select select "1"
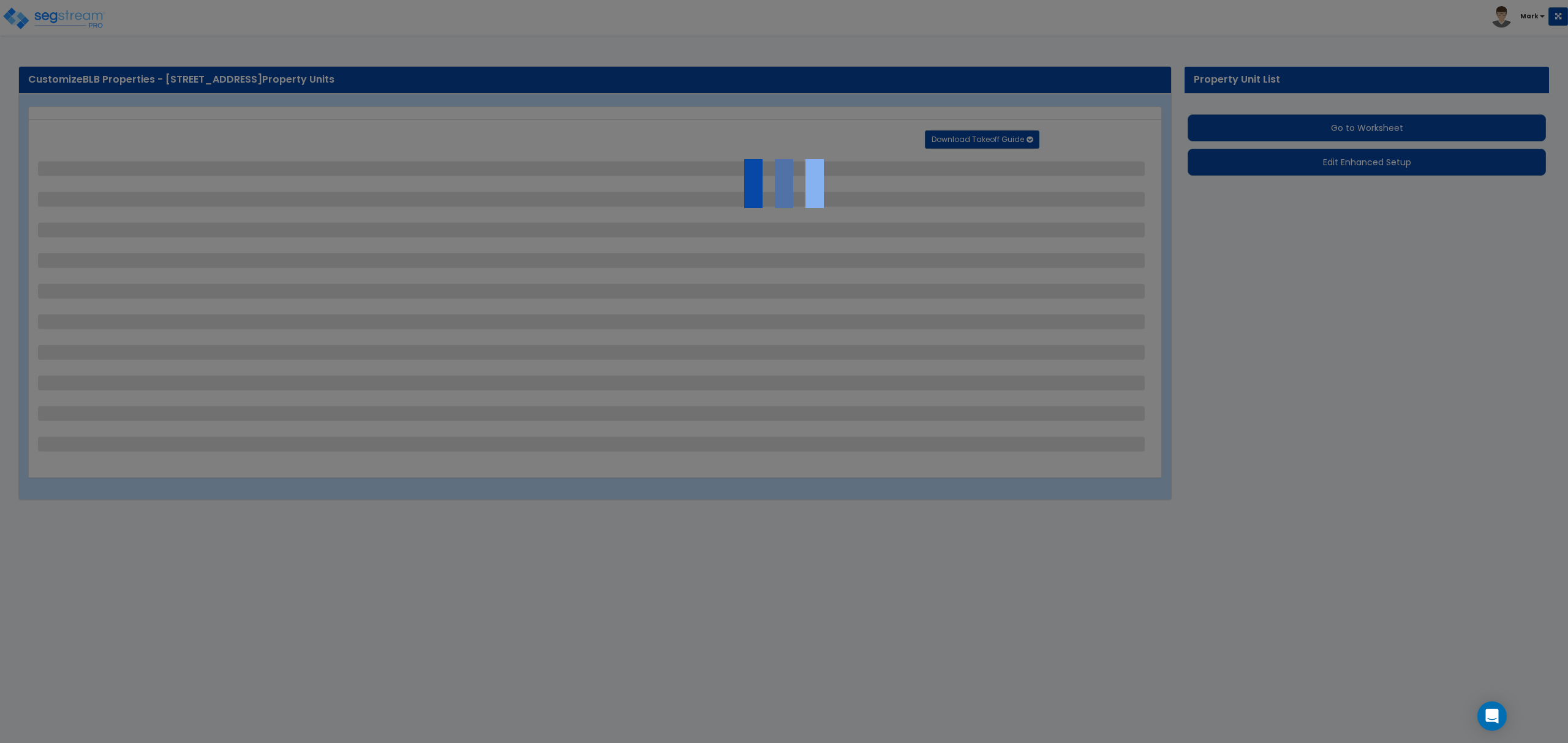
select select "1"
select select "2"
select select "1"
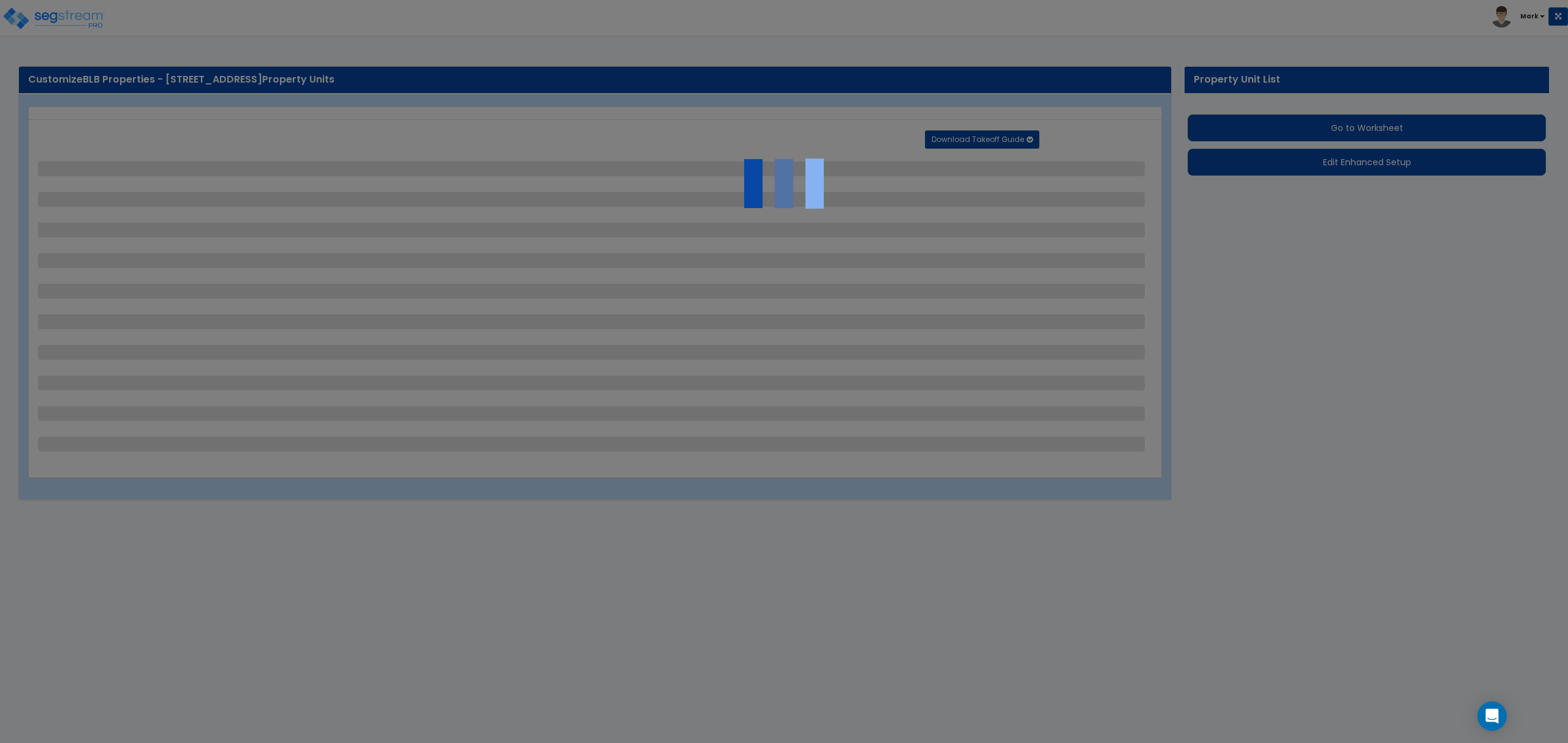
select select "1"
select select "8"
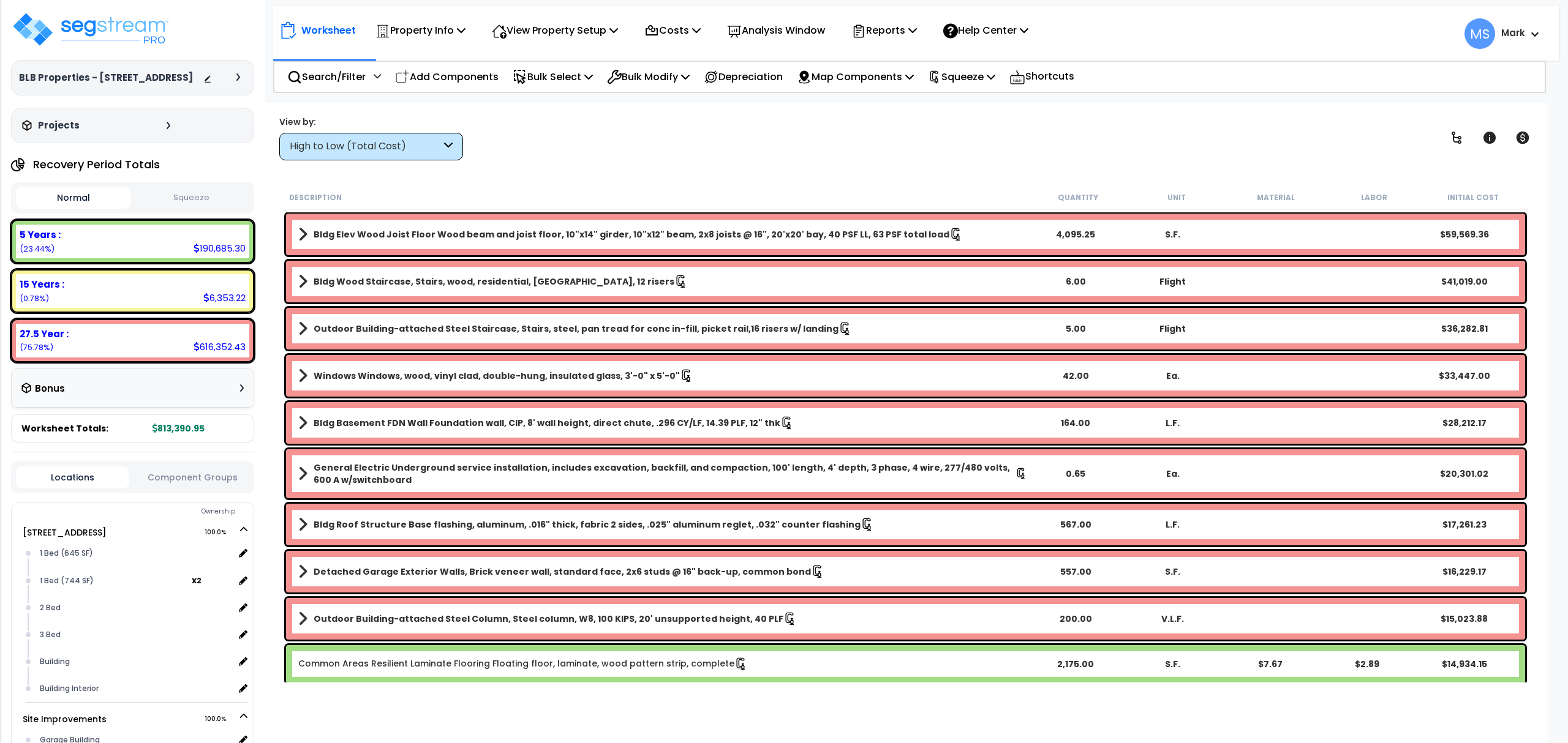
scroll to position [54, 0]
click at [760, 26] on p "Analysis Window" at bounding box center [776, 30] width 98 height 17
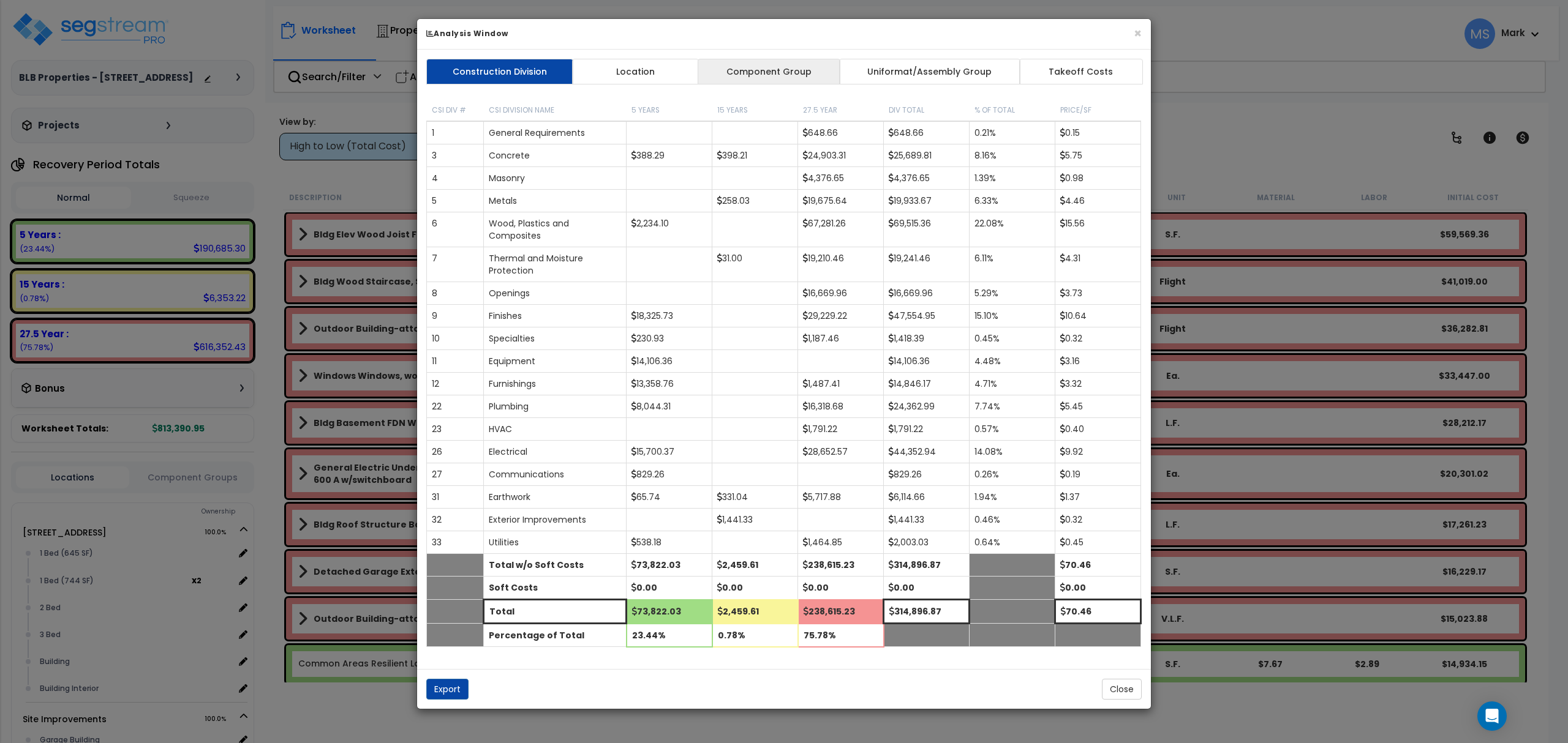
click at [751, 62] on link "Component Group" at bounding box center [768, 72] width 142 height 26
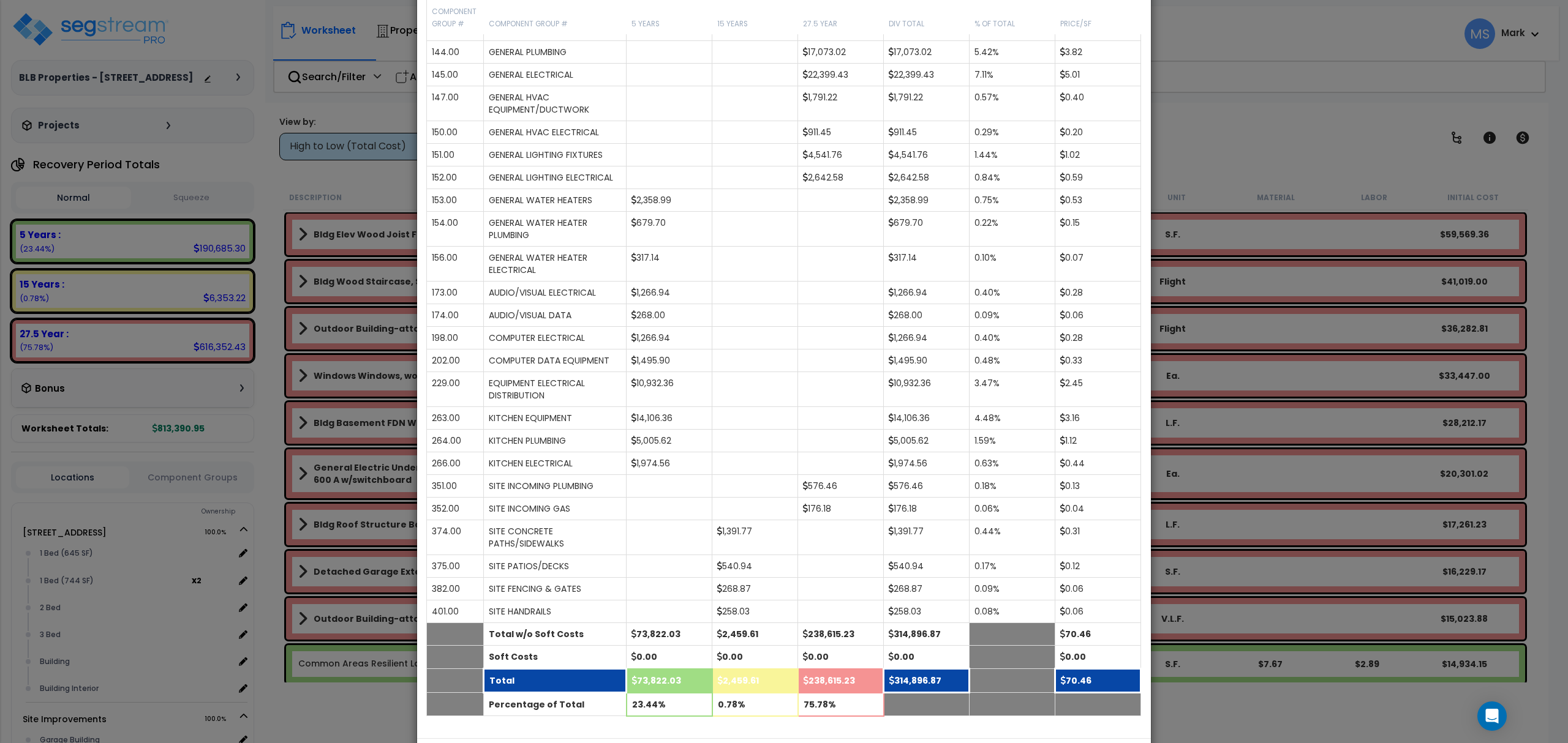
scroll to position [916, 0]
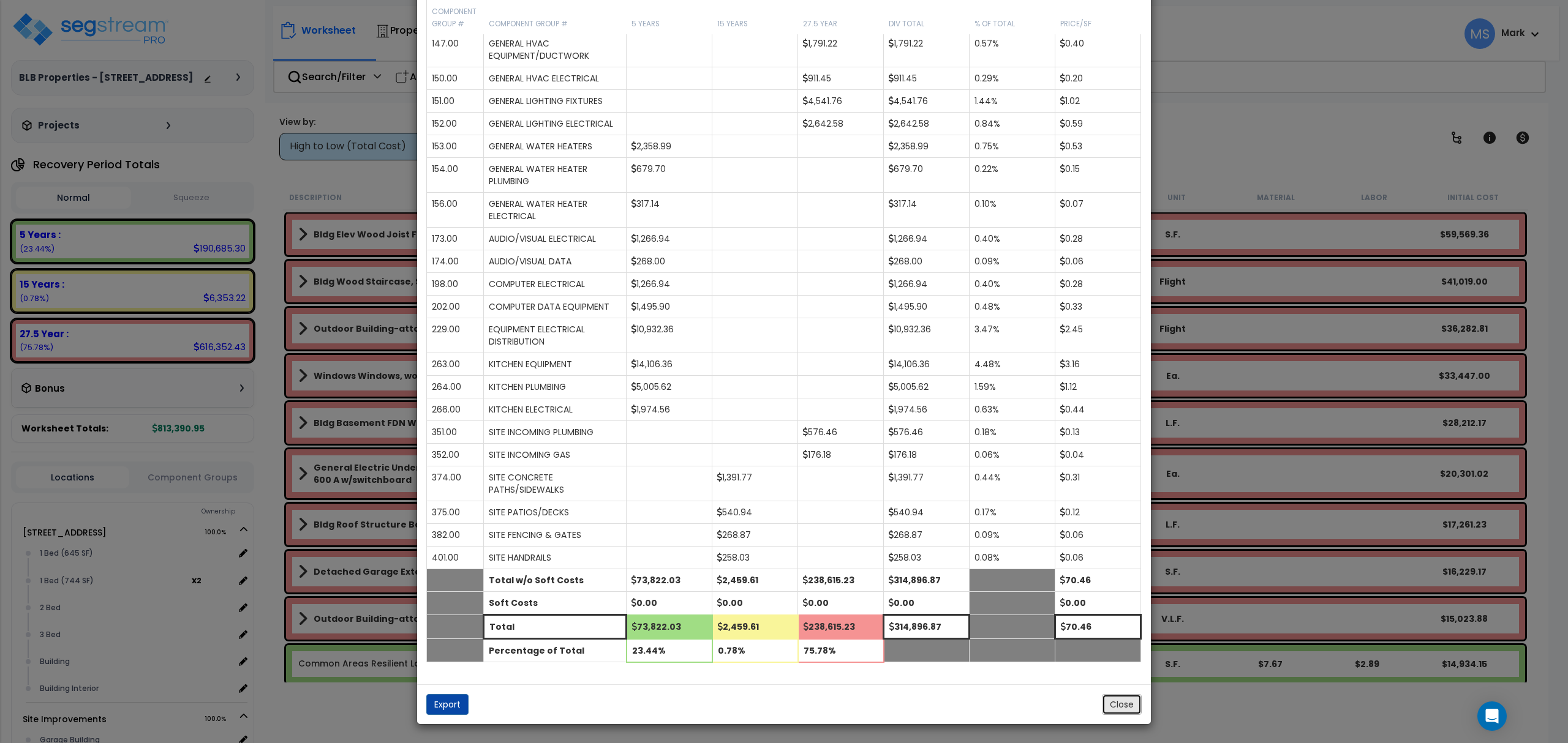
click at [1138, 703] on button "Close" at bounding box center [1121, 705] width 40 height 21
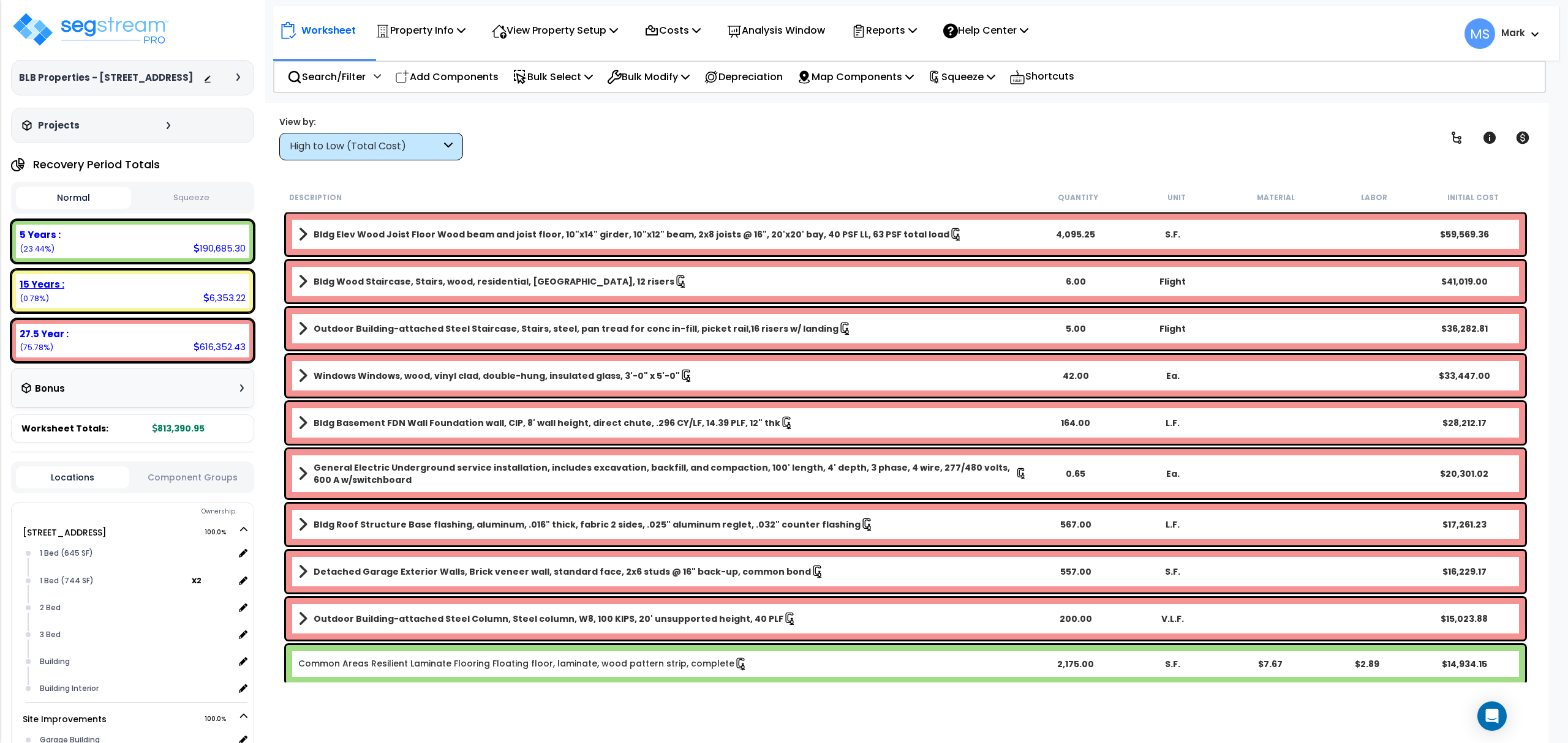
scroll to position [0, 0]
click at [96, 282] on div "15 Years :" at bounding box center [133, 284] width 226 height 13
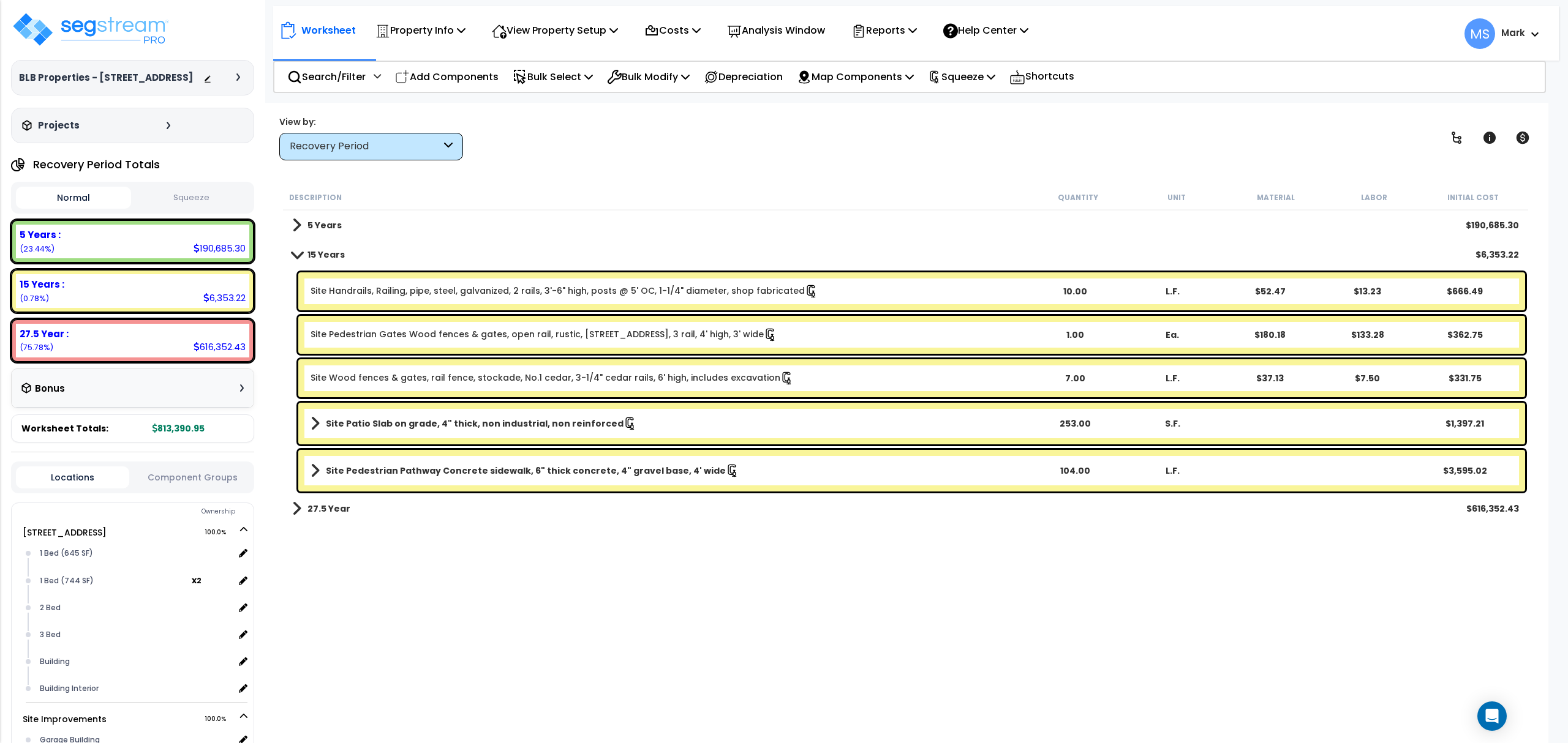
click at [525, 424] on b "Site Patio Slab on grade, 4" thick, non industrial, non reinforced" at bounding box center [474, 424] width 297 height 12
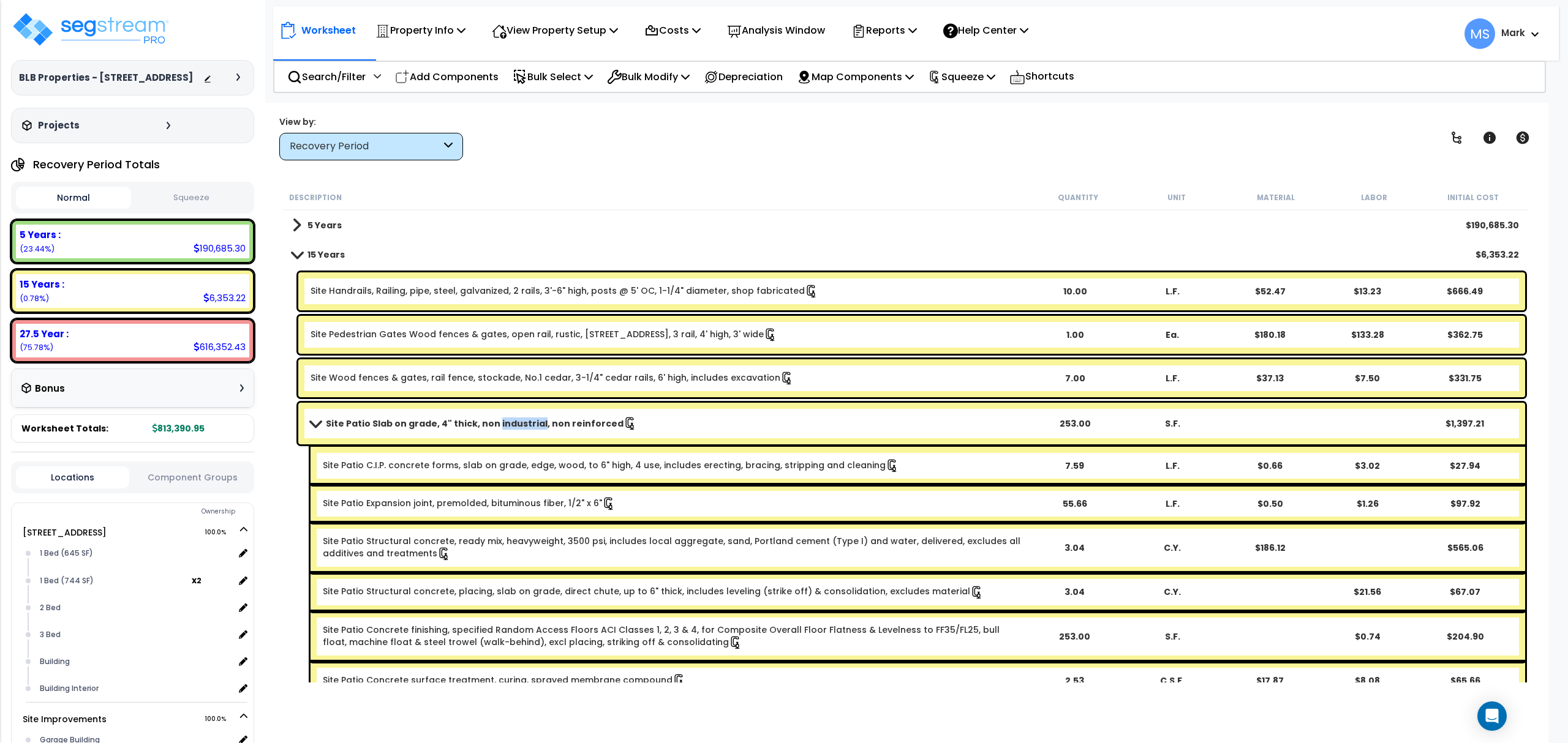
click at [525, 424] on b "Site Patio Slab on grade, 4" thick, non industrial, non reinforced" at bounding box center [474, 424] width 297 height 12
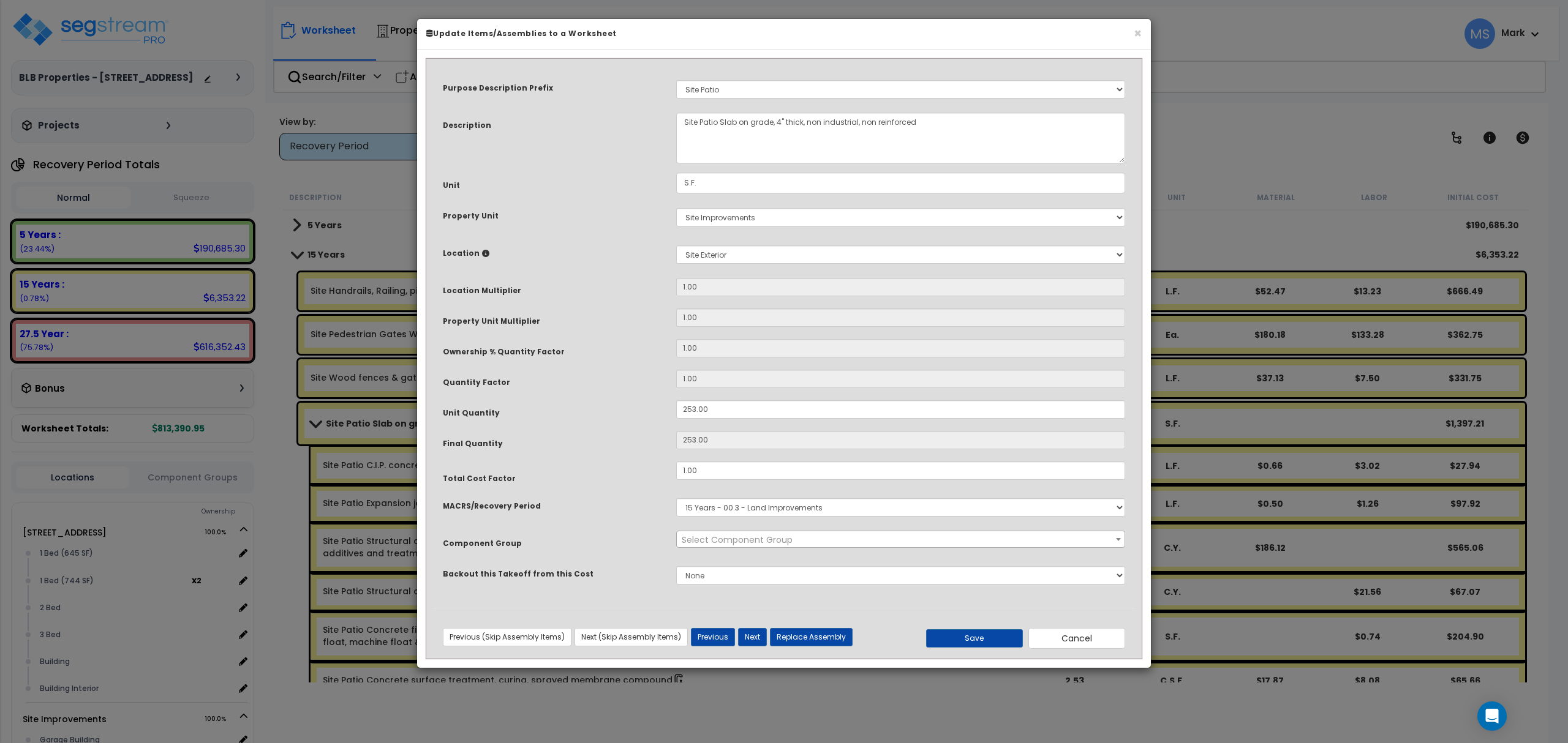
select select "46171"
click at [795, 638] on button "Replace Assembly" at bounding box center [811, 637] width 83 height 18
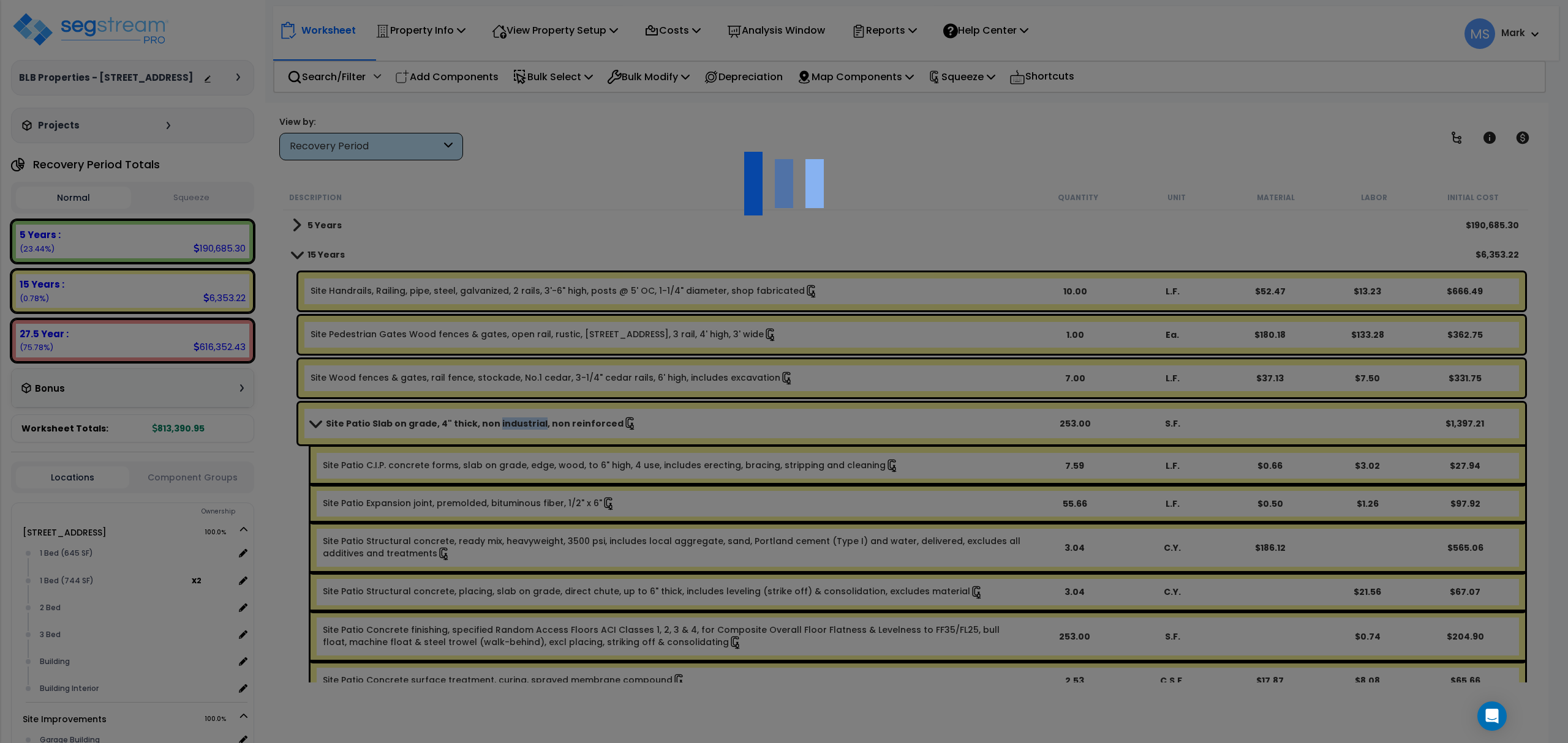
type input "253"
type input "S.F."
select select "165072"
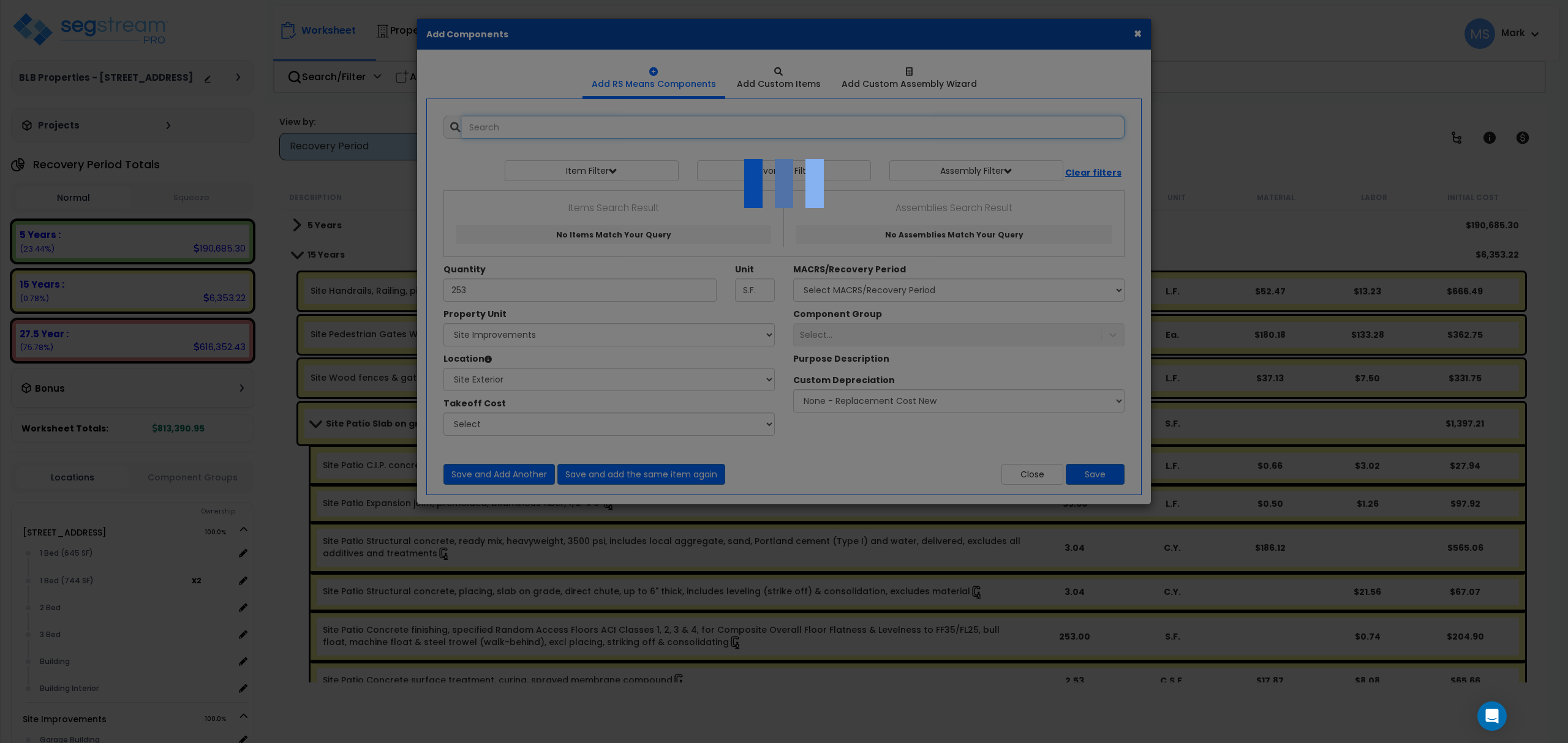
select select "462"
click at [267, 176] on div at bounding box center [784, 371] width 1568 height 743
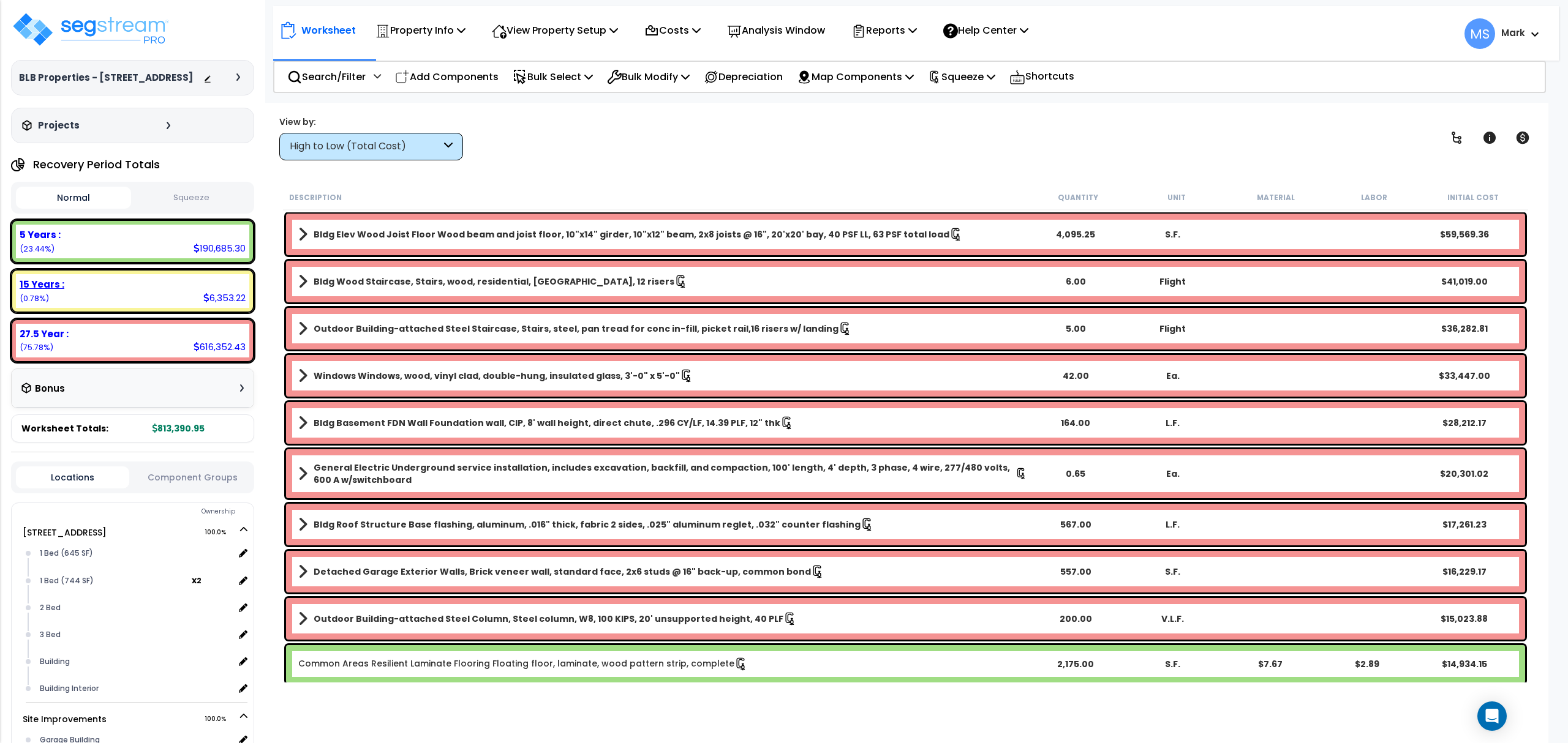
click at [139, 300] on div "15 Years : 6,353.22 (0.78%)" at bounding box center [133, 291] width 233 height 34
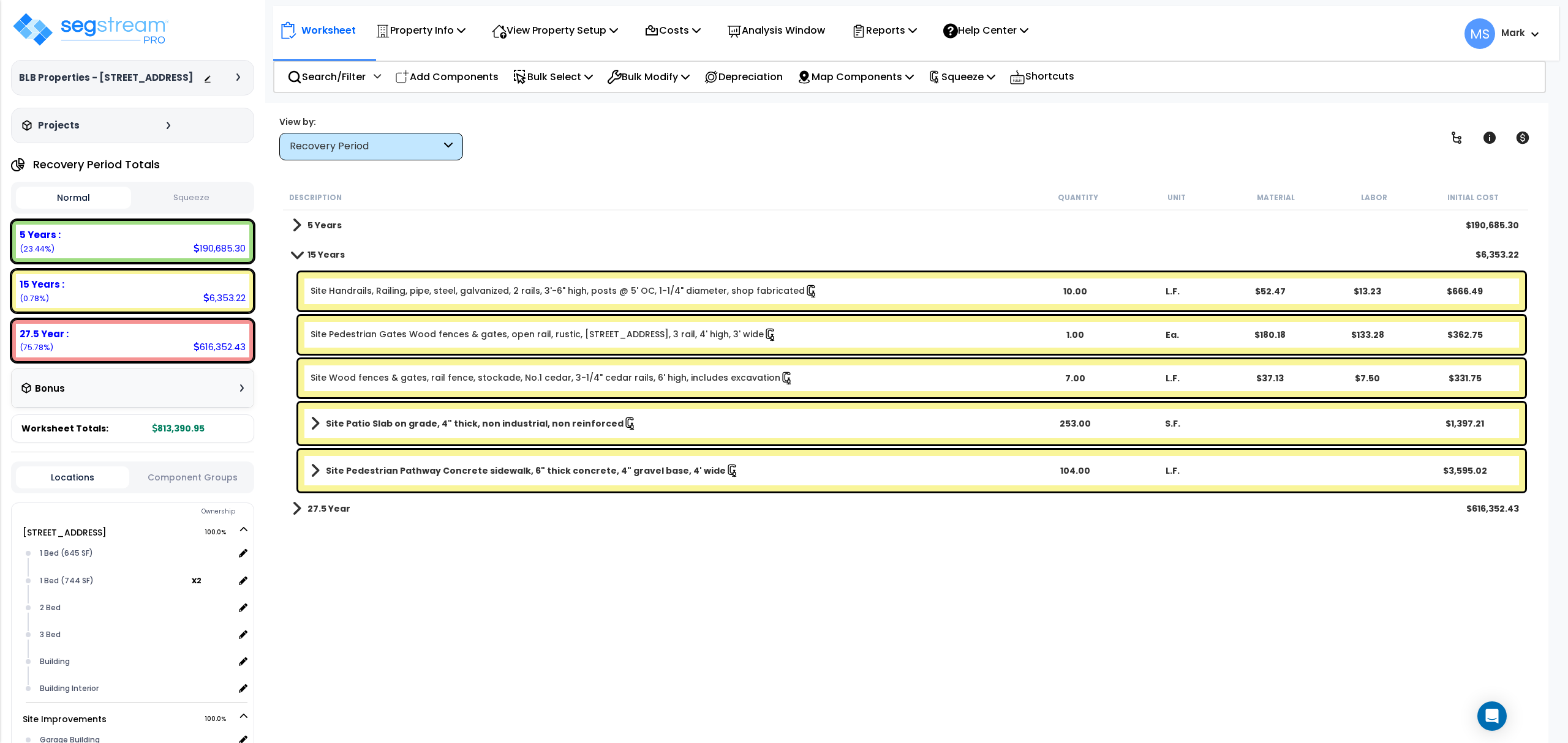
click at [547, 424] on b "Site Patio Slab on grade, 4" thick, non industrial, non reinforced" at bounding box center [474, 424] width 297 height 12
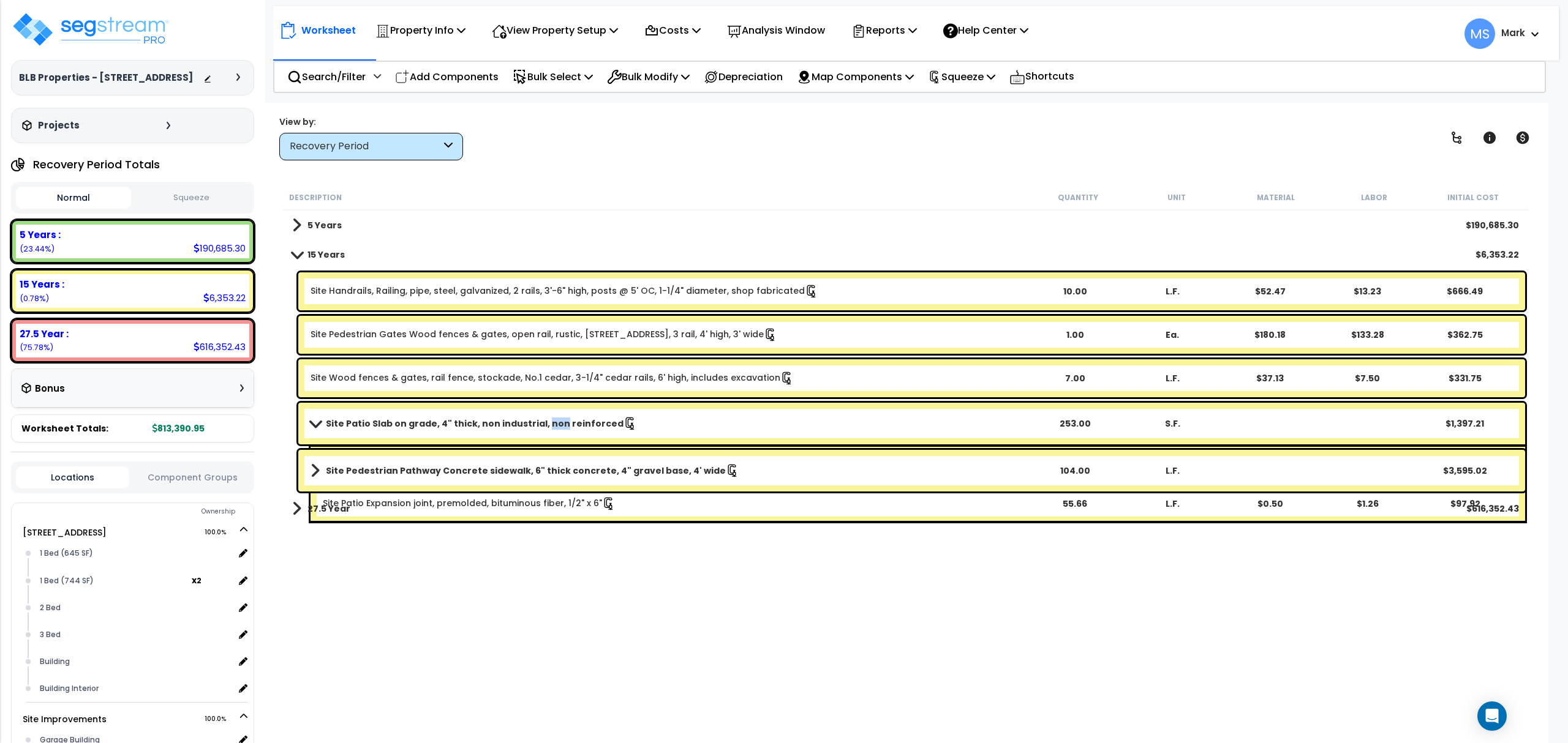
click at [545, 424] on b "Site Patio Slab on grade, 4" thick, non industrial, non reinforced" at bounding box center [474, 424] width 297 height 12
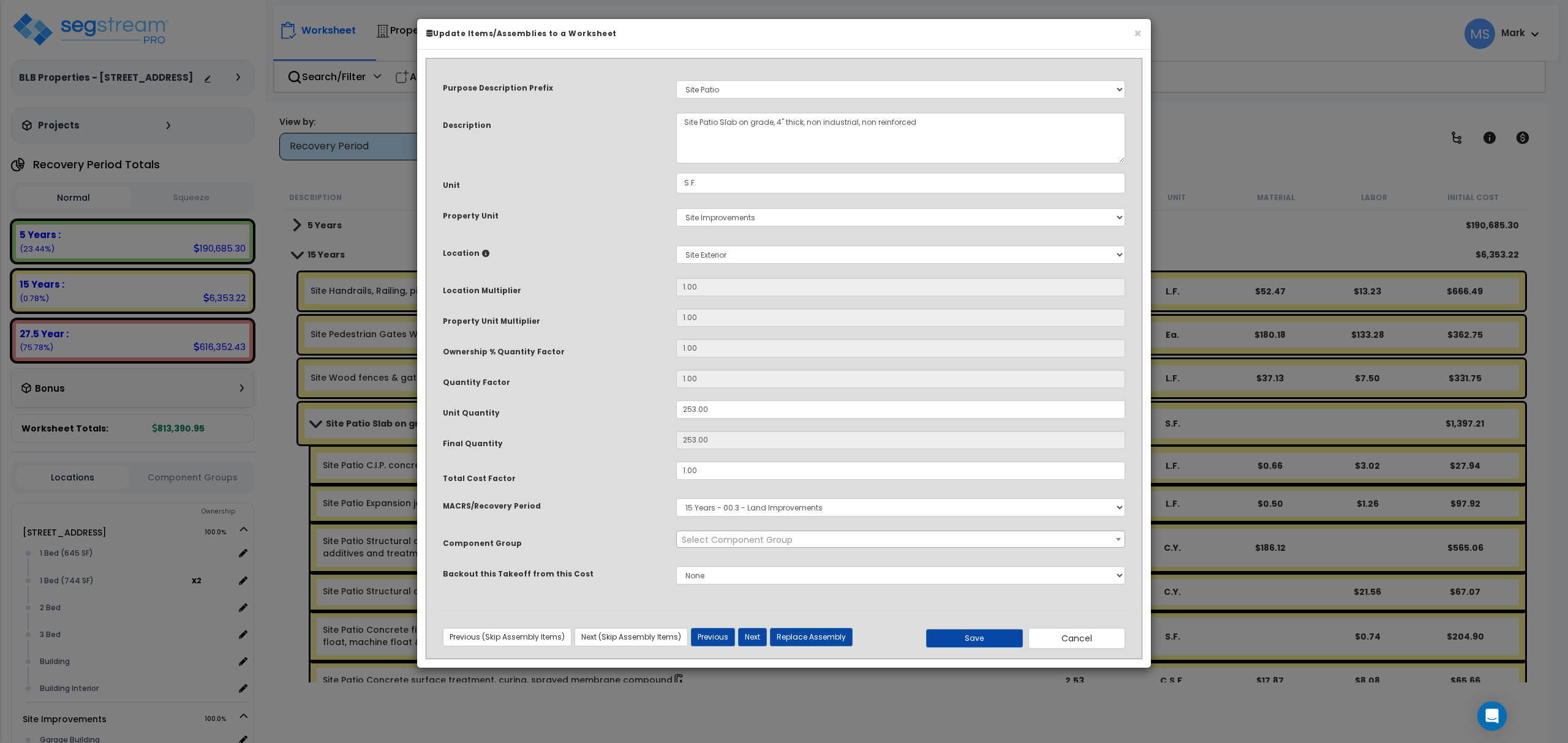
select select "46171"
click at [799, 649] on div "Previous (Skip Assembly Items) Next (Skip Assembly Items) Previous Next Replace…" at bounding box center [784, 633] width 700 height 31
click at [802, 640] on button "Replace Assembly" at bounding box center [811, 637] width 83 height 18
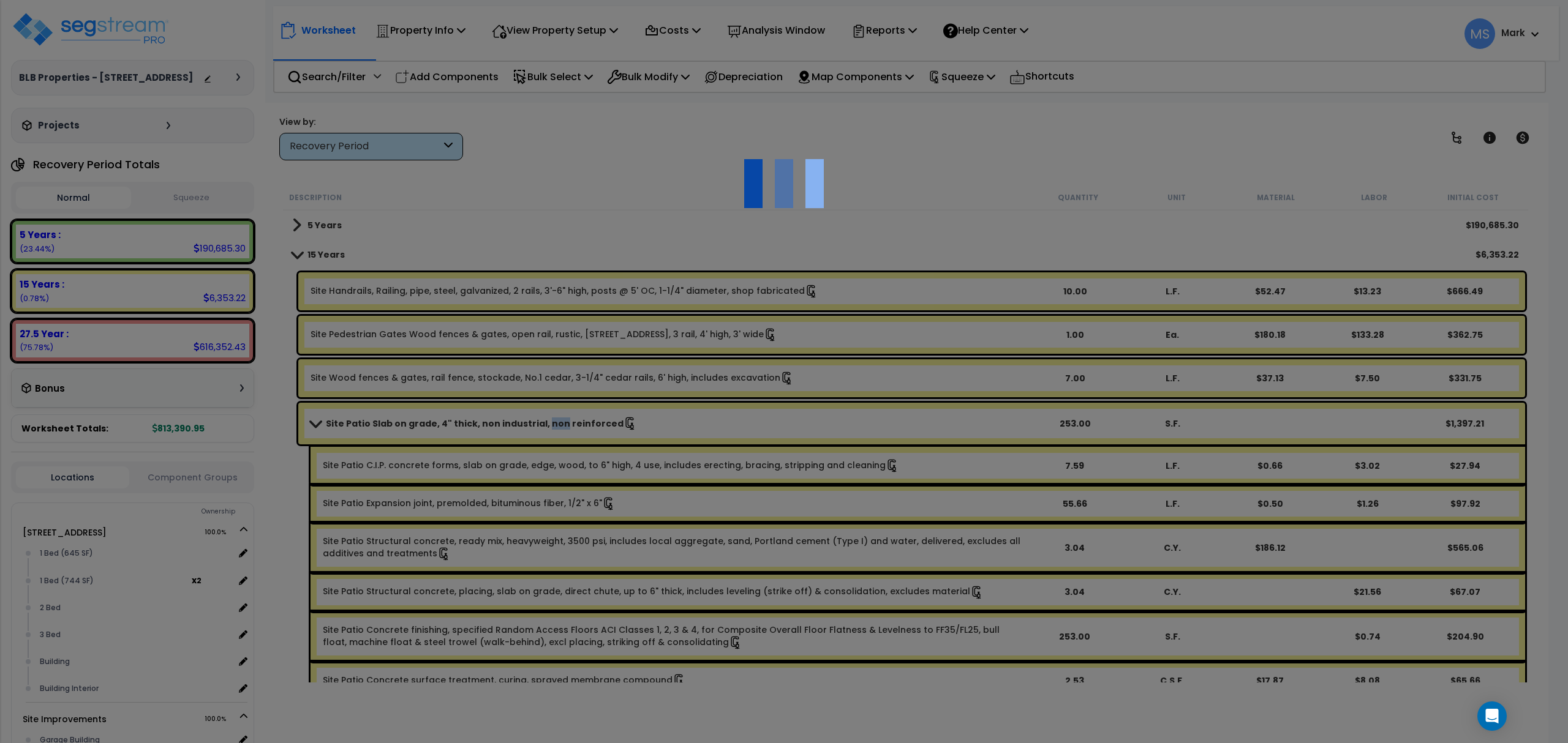
type input "253"
type input "S.F."
select select "165072"
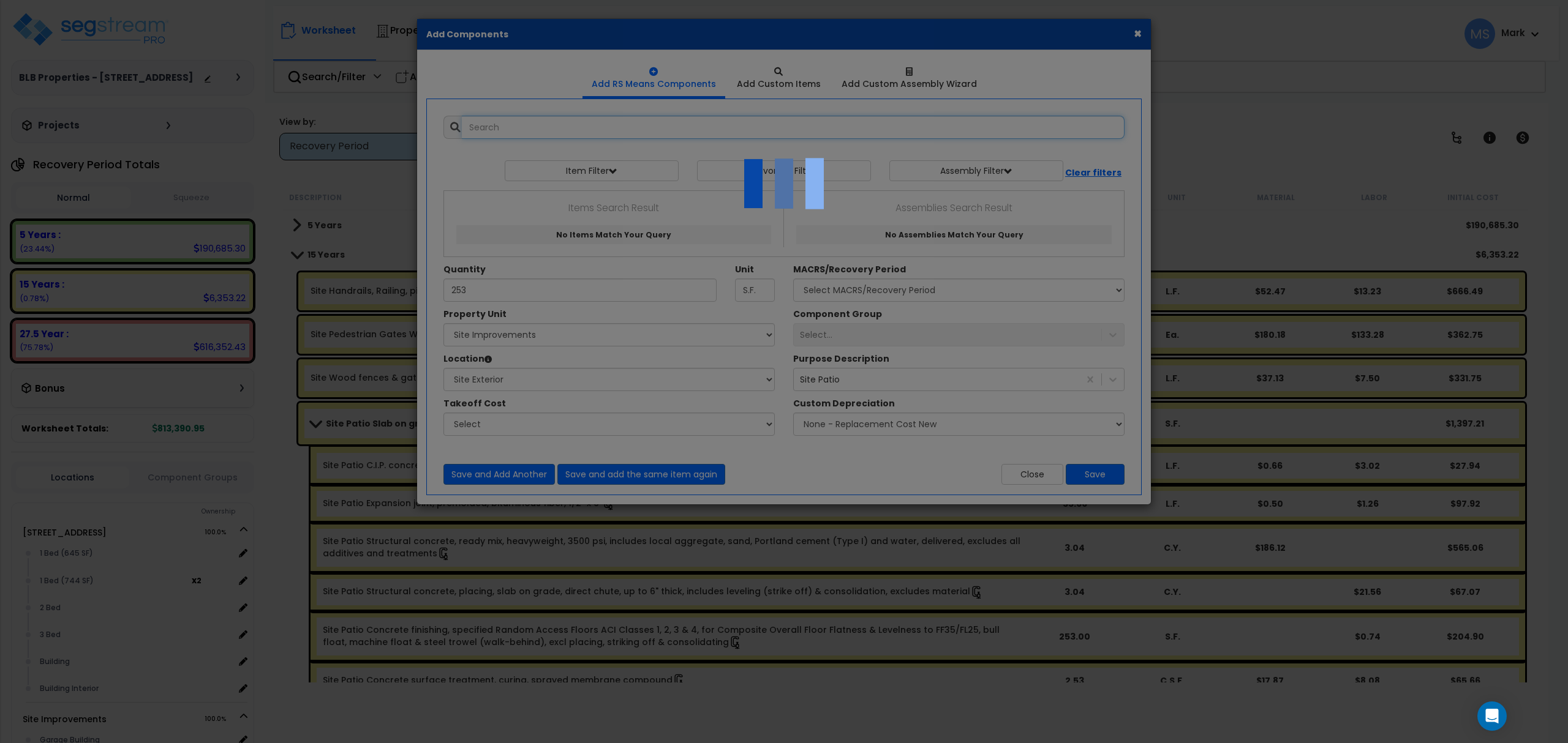
select select "462"
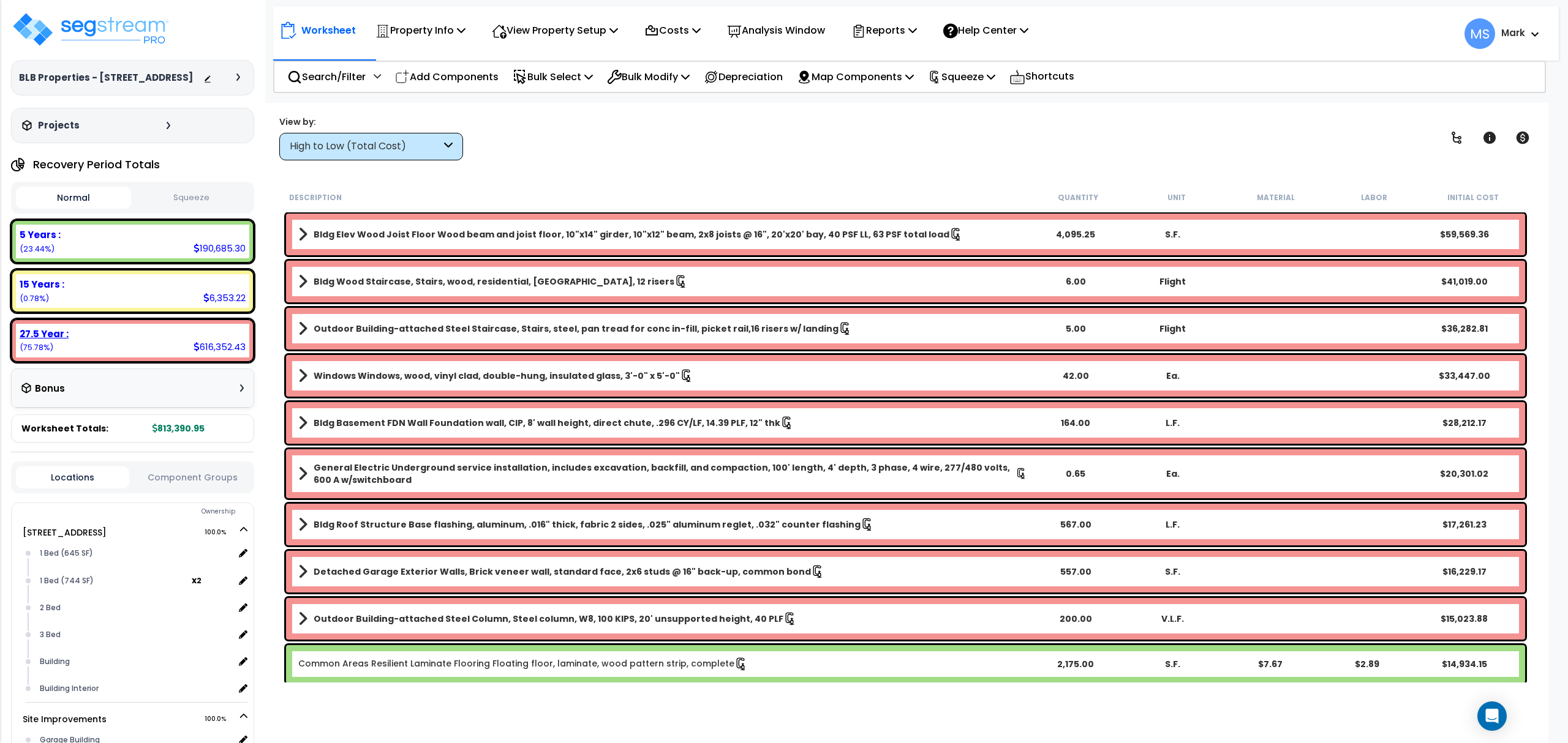
click at [148, 327] on div "27.5 Year :" at bounding box center [133, 333] width 226 height 13
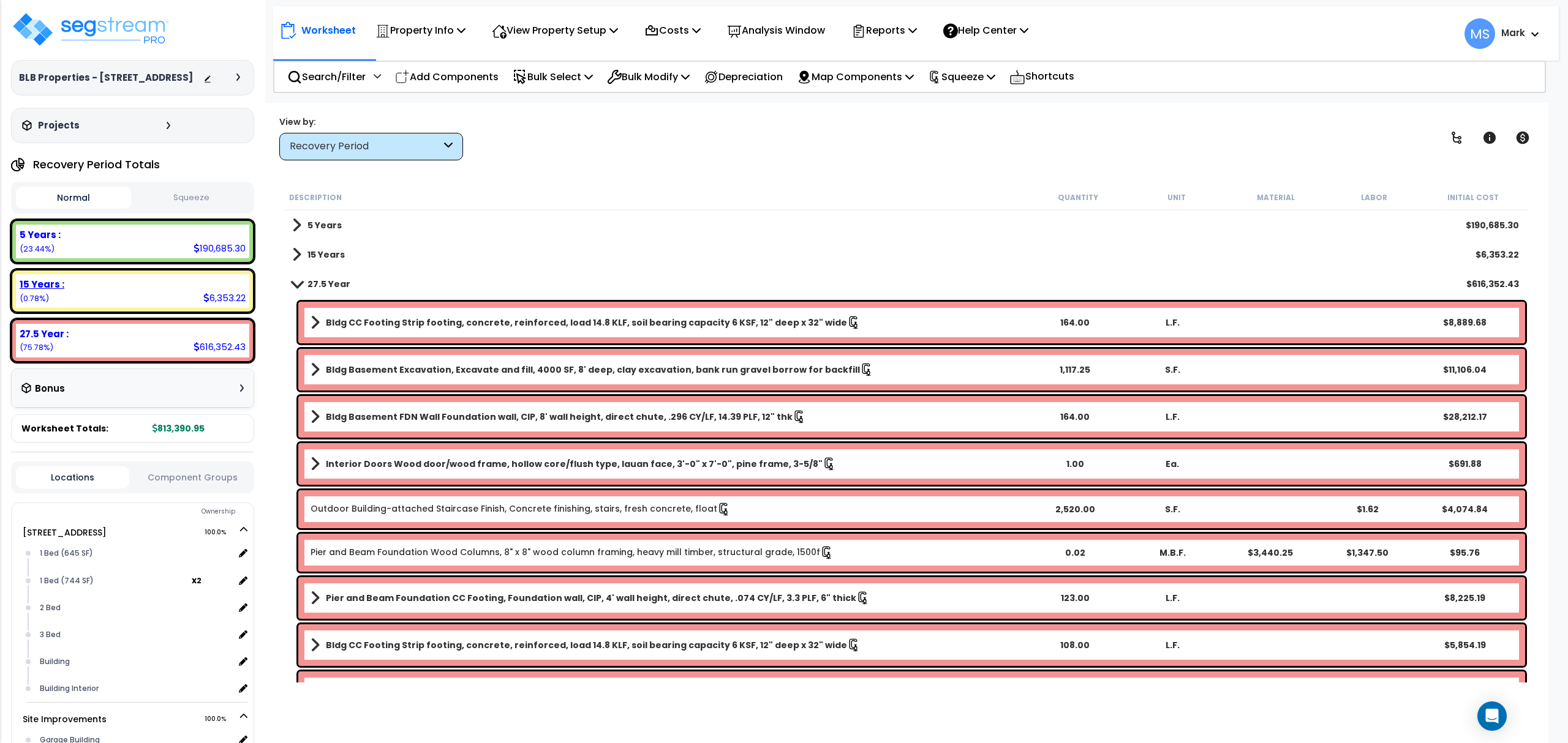
click at [147, 297] on div "15 Years : 6,353.22 (0.78%)" at bounding box center [133, 291] width 233 height 34
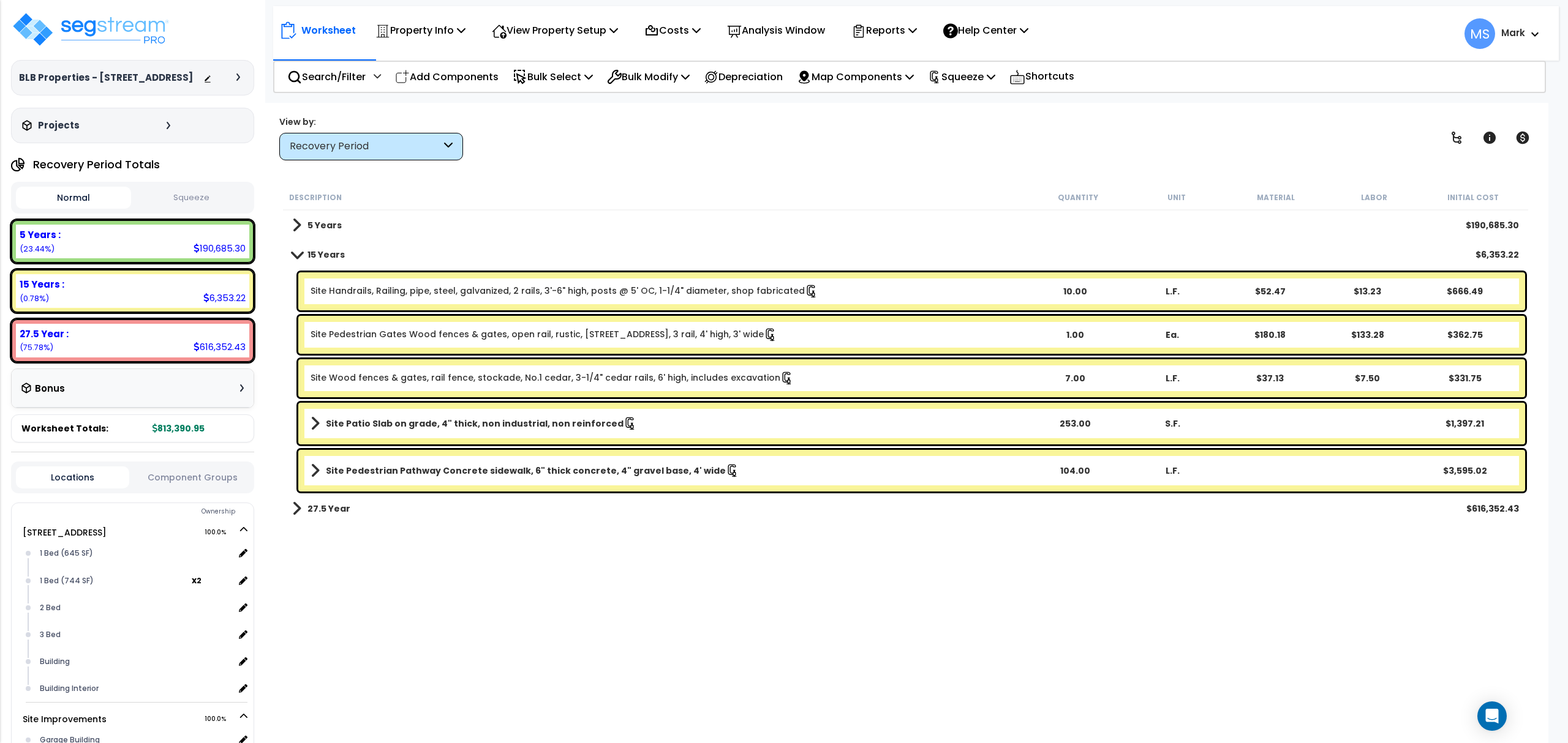
click at [468, 428] on b "Site Patio Slab on grade, 4" thick, non industrial, non reinforced" at bounding box center [474, 424] width 297 height 12
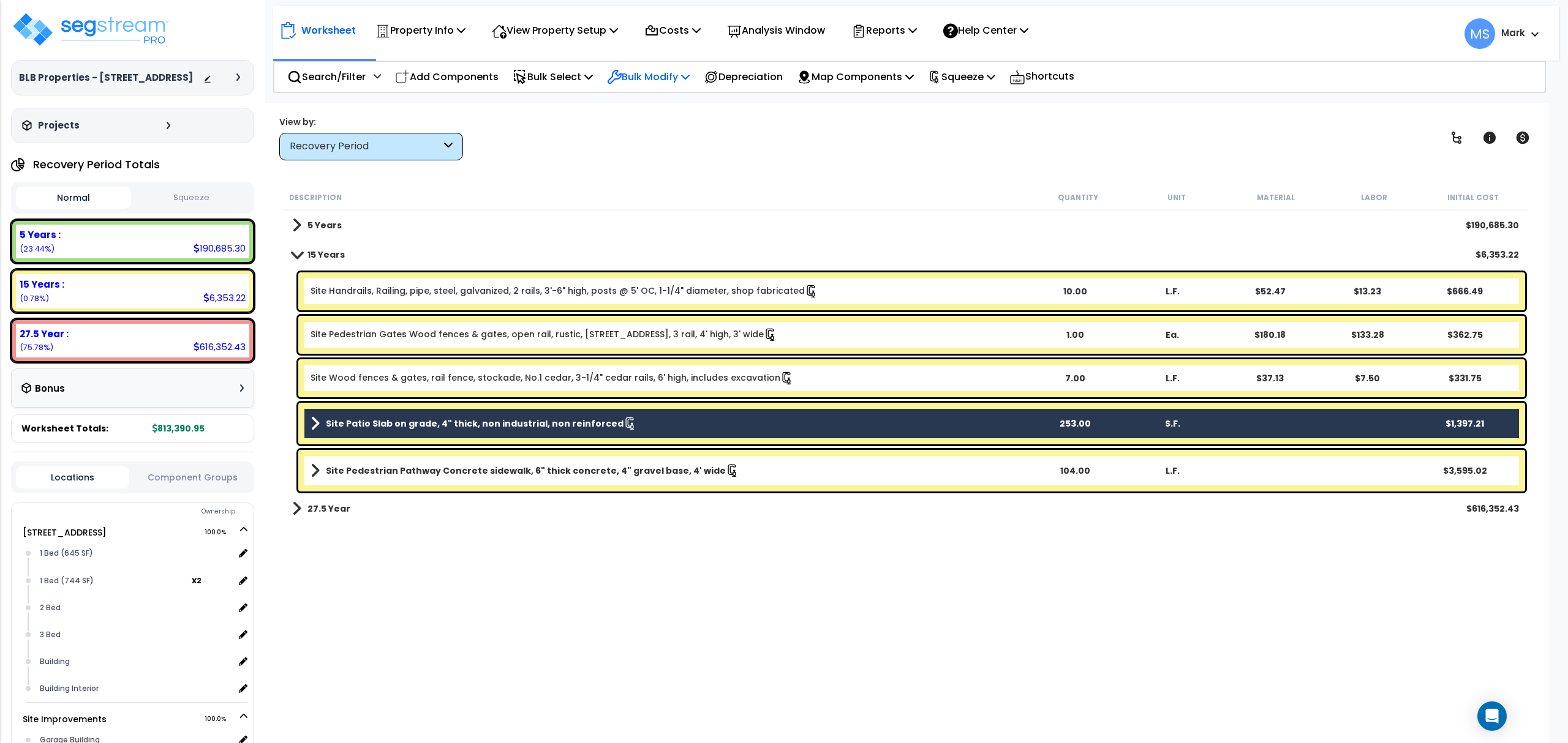
click at [633, 71] on p "Bulk Modify" at bounding box center [648, 77] width 83 height 17
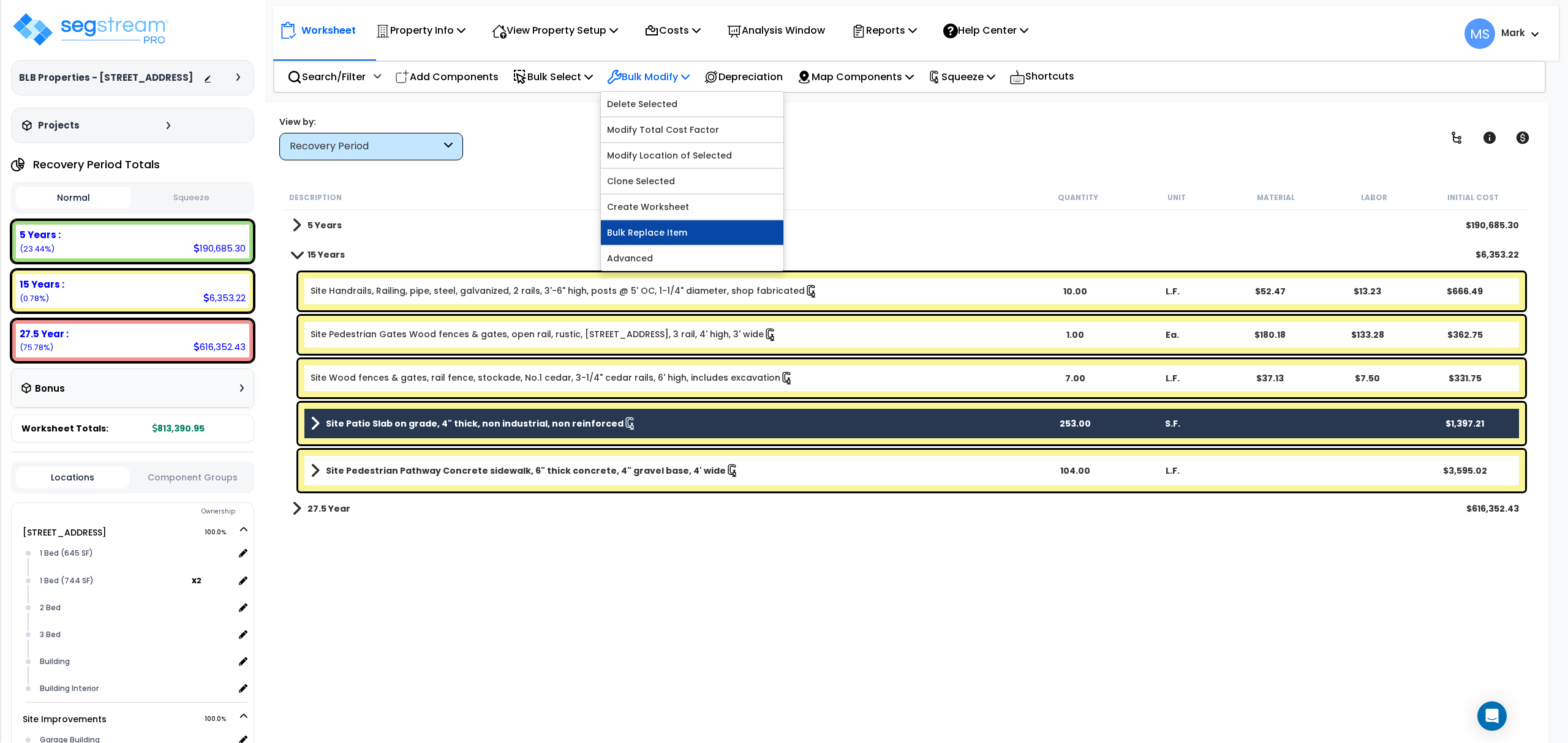
click at [657, 239] on link "Bulk Replace Item" at bounding box center [692, 233] width 182 height 25
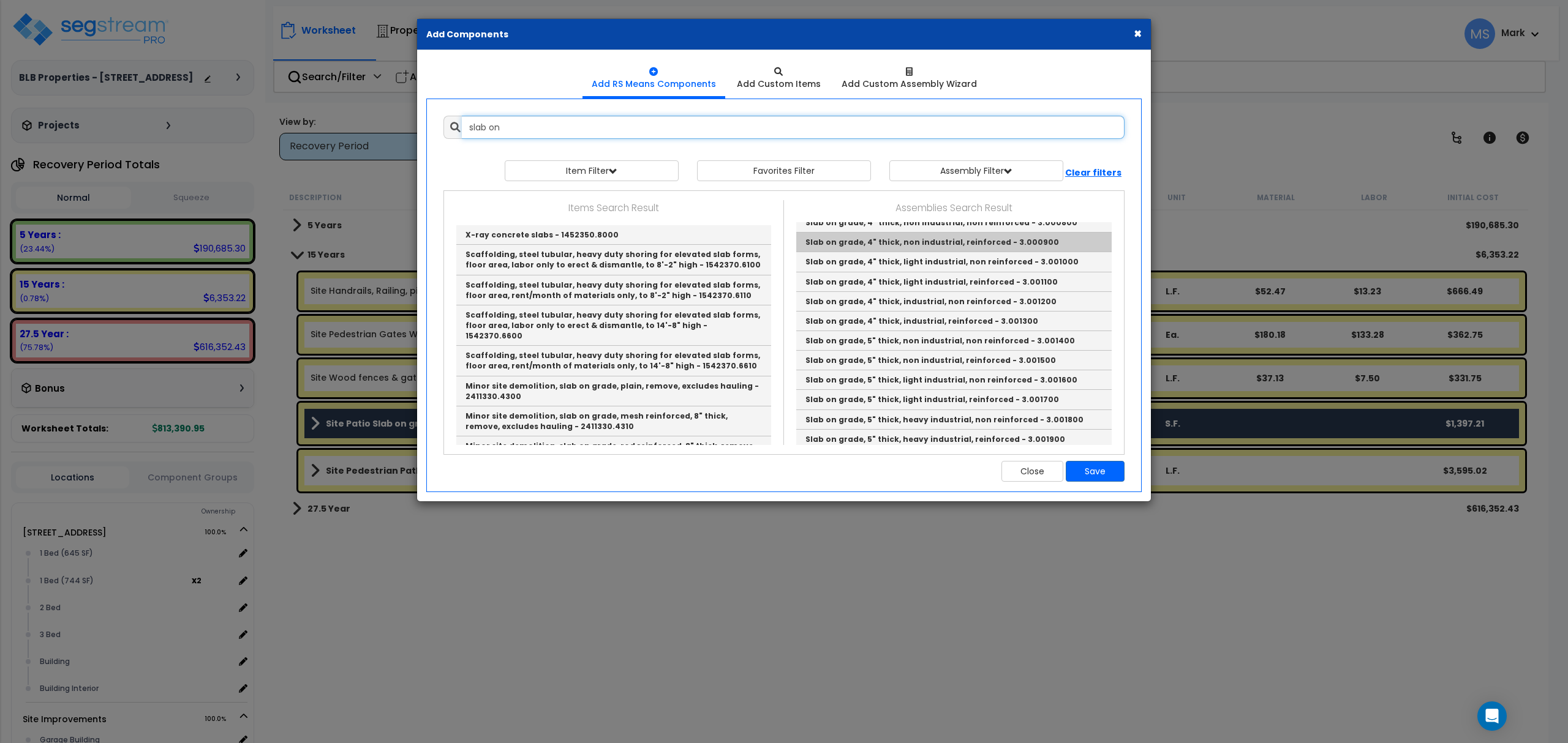
scroll to position [163, 0]
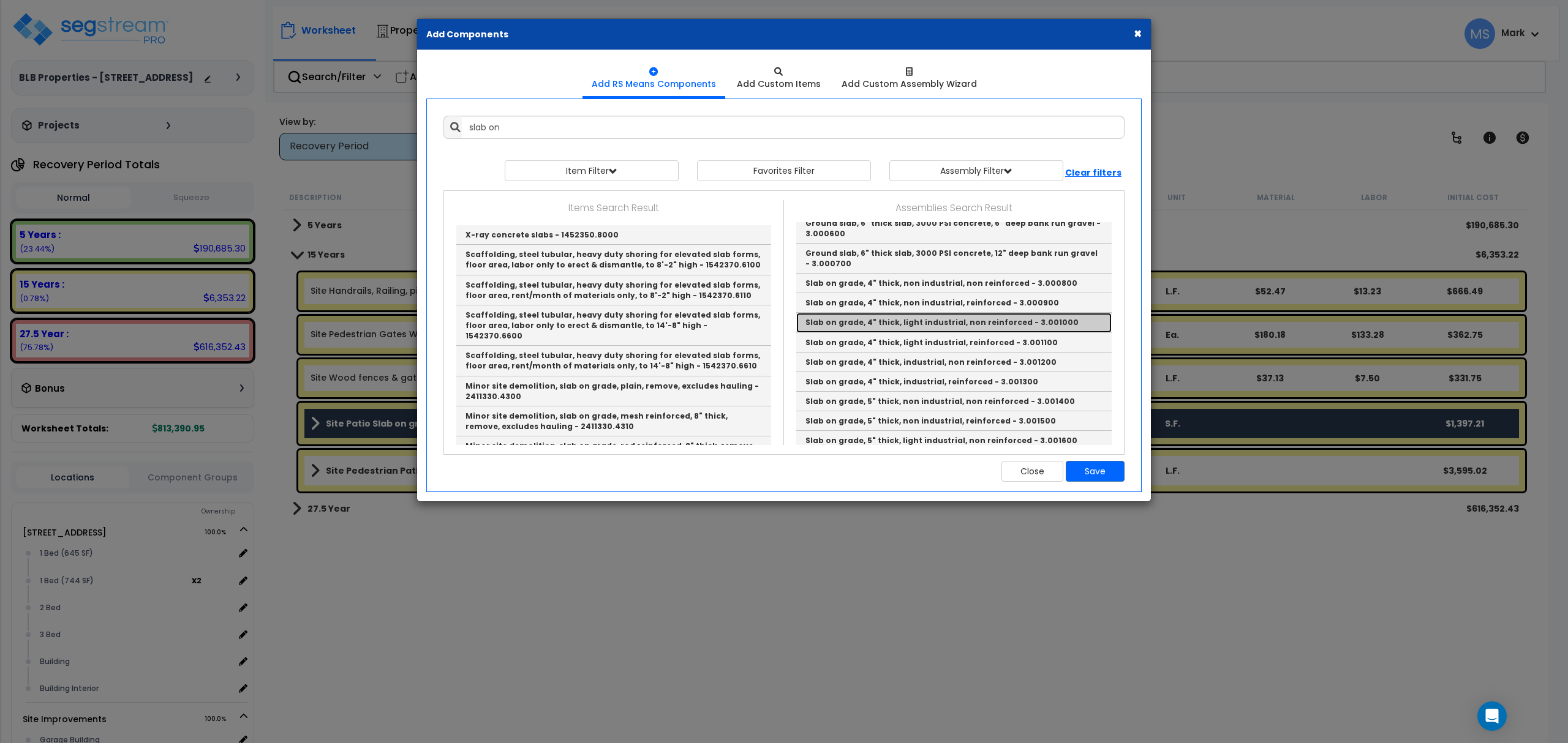
click at [974, 324] on link "Slab on grade, 4" thick, light industrial, non reinforced - 3.001000" at bounding box center [953, 323] width 316 height 20
type input "Slab on grade, 4" thick, light industrial, non reinforced - 3.001000"
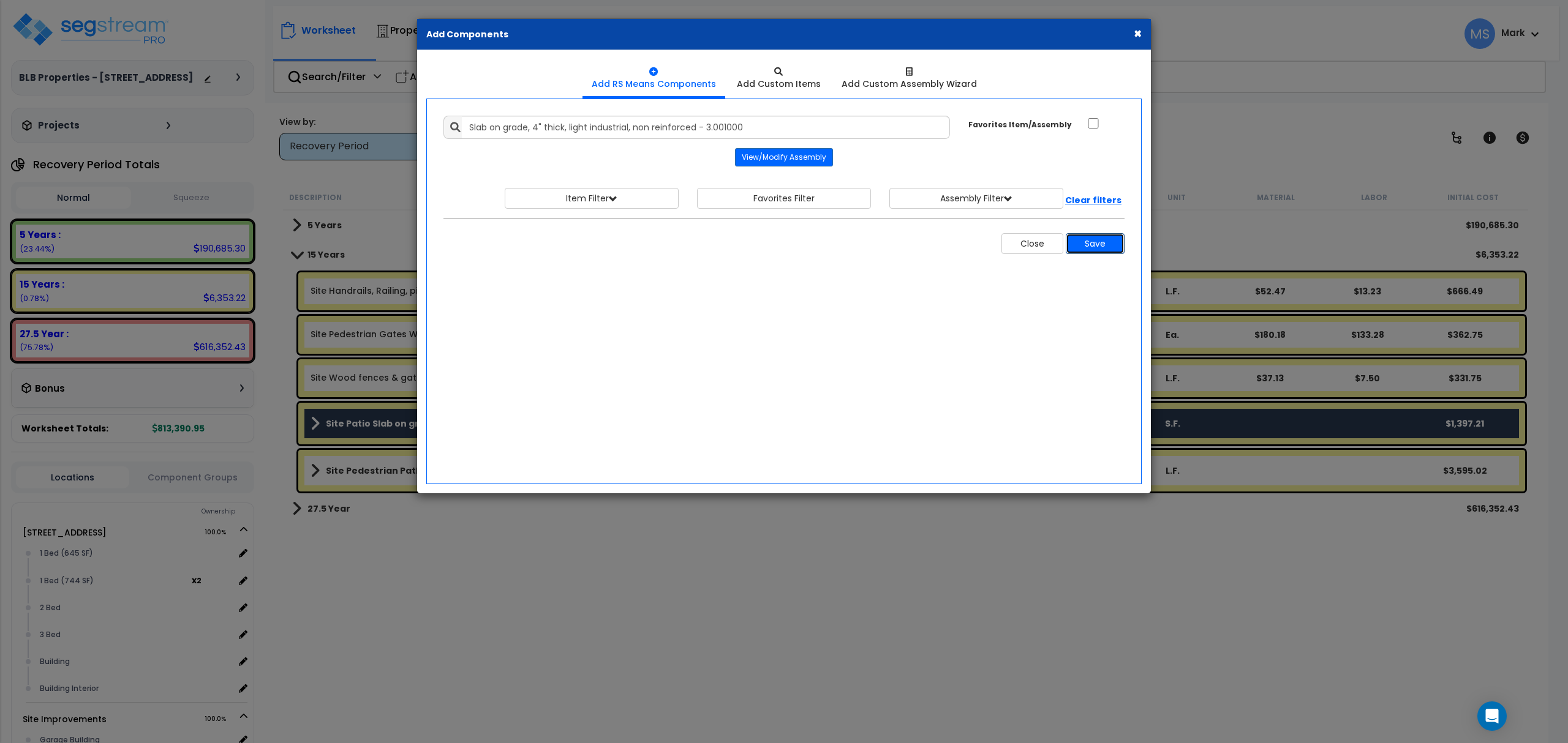
click at [1095, 248] on button "Save" at bounding box center [1095, 244] width 59 height 21
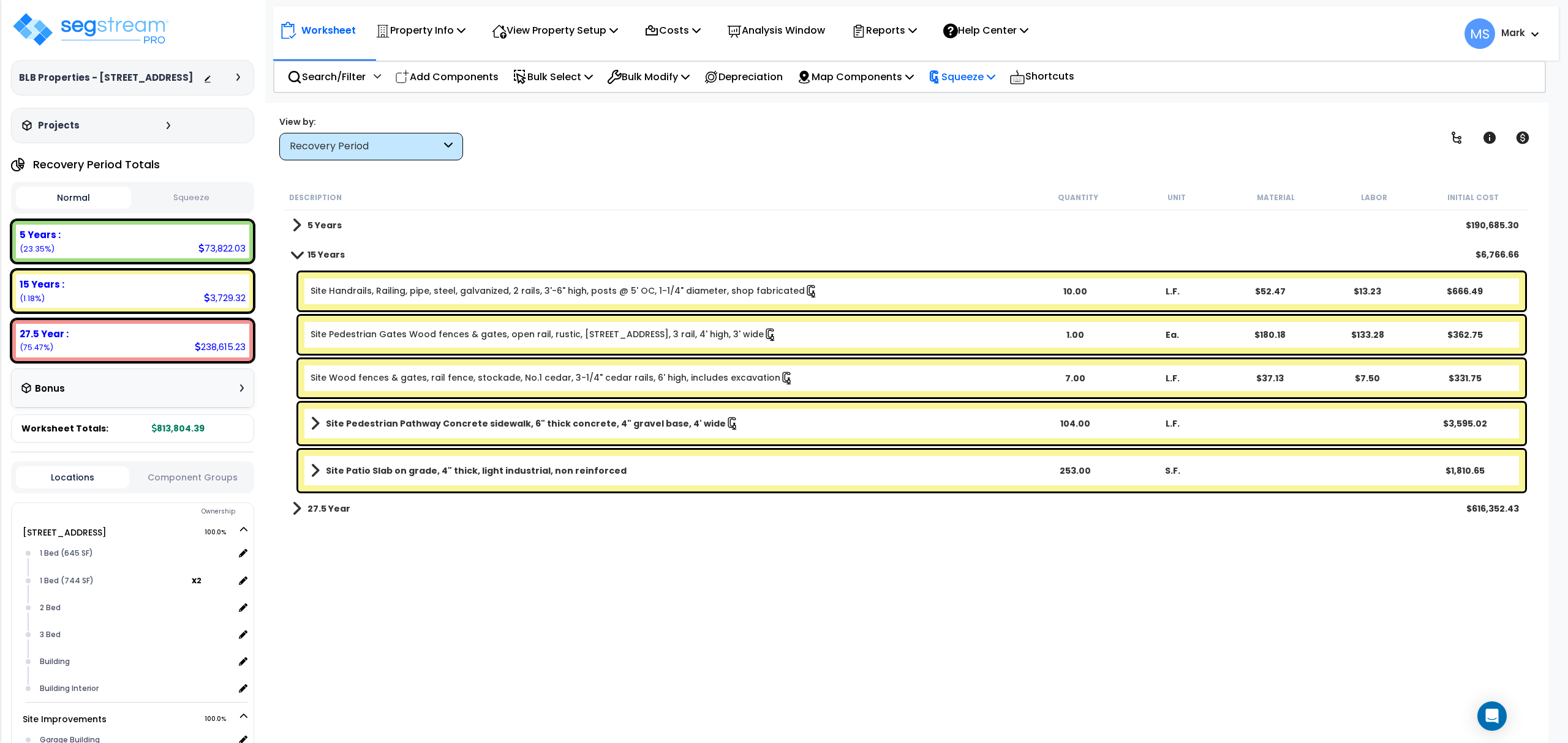
click at [993, 79] on p "Squeeze" at bounding box center [961, 77] width 67 height 17
click at [985, 99] on link "Re-squeeze" at bounding box center [982, 105] width 121 height 28
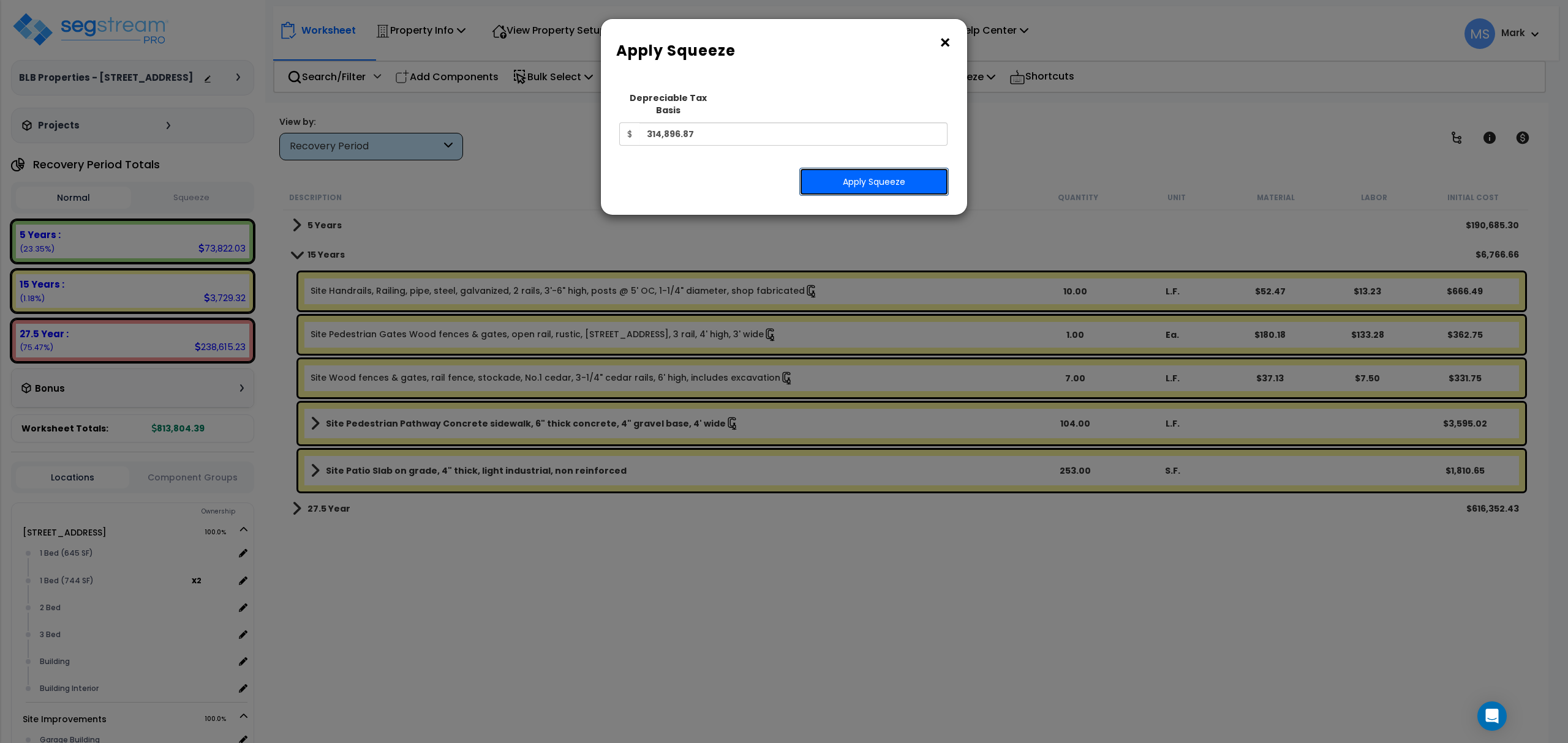
click at [907, 172] on button "Apply Squeeze" at bounding box center [874, 181] width 149 height 28
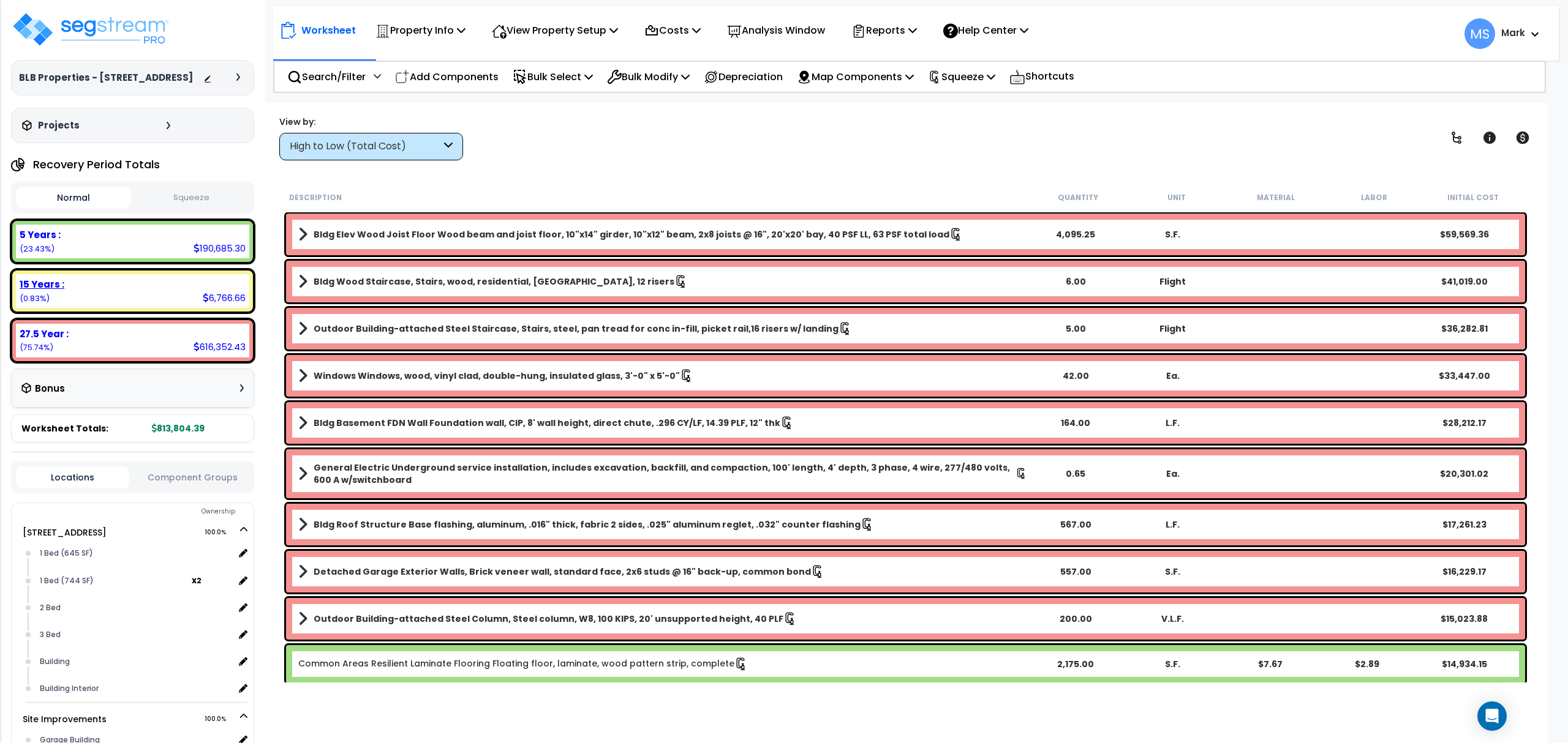
click at [191, 282] on div "15 Years :" at bounding box center [133, 284] width 226 height 13
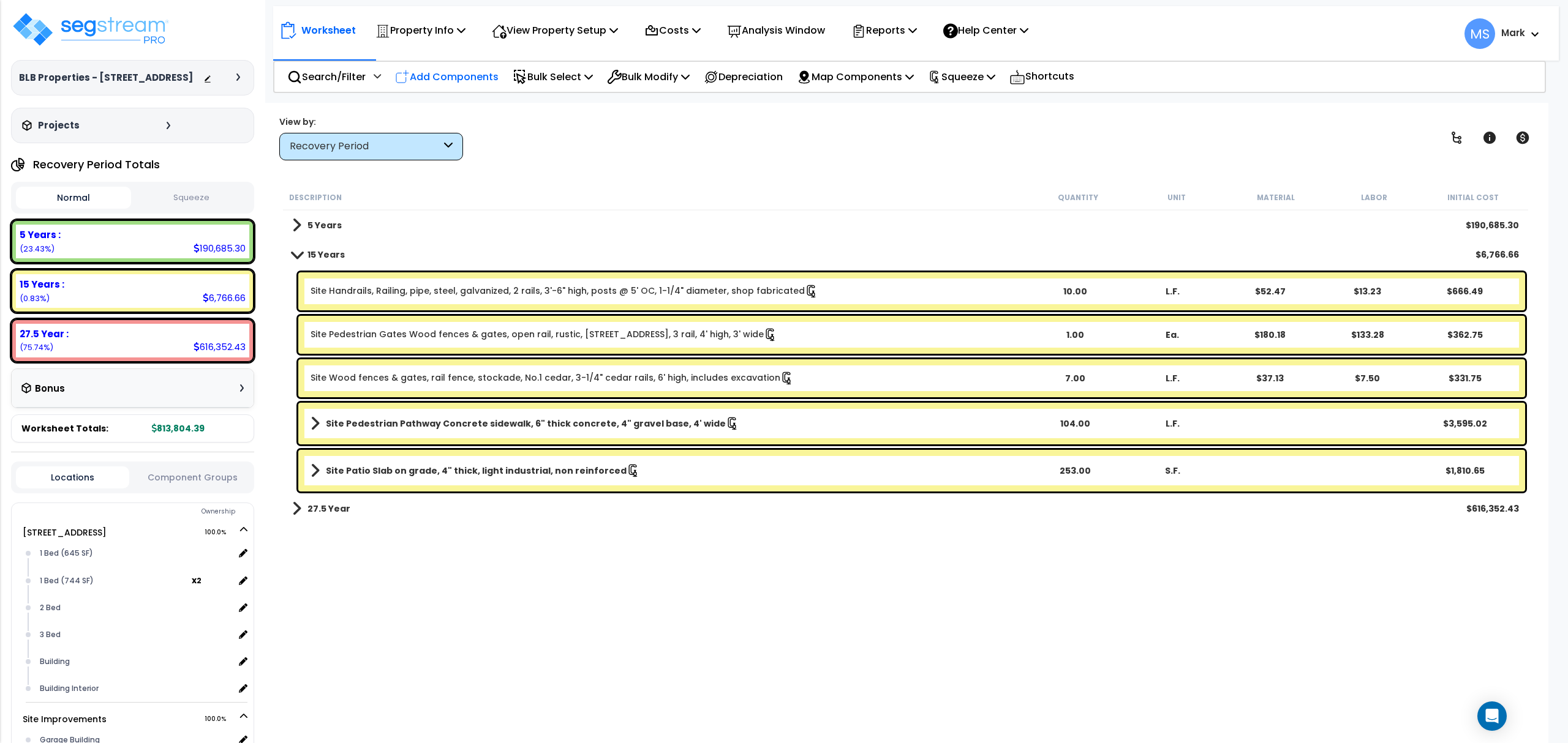
click at [467, 82] on p "Add Components" at bounding box center [447, 77] width 103 height 17
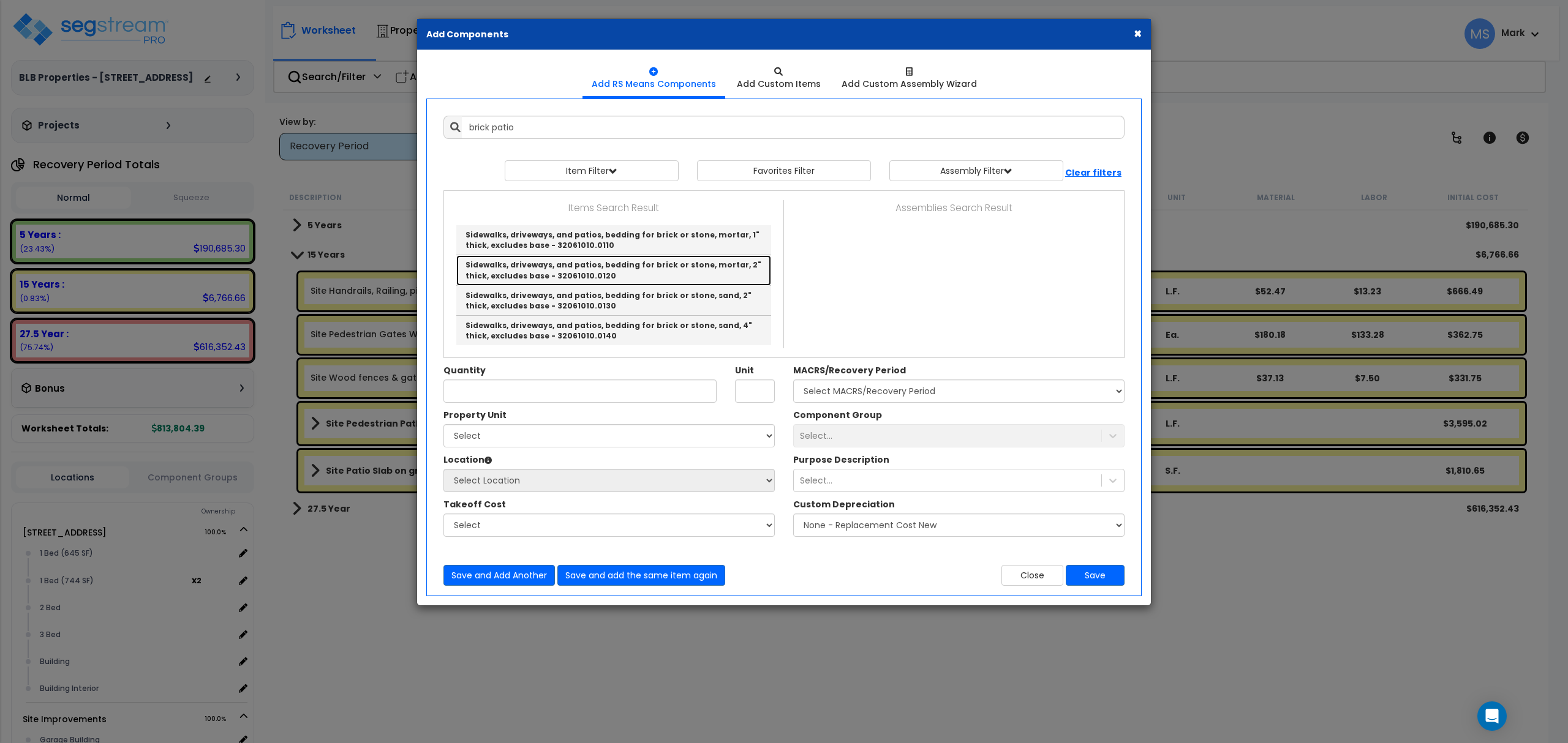
click at [677, 273] on link "Sidewalks, driveways, and patios, bedding for brick or stone, mortar, 2" thick,…" at bounding box center [614, 270] width 315 height 30
type input "Sidewalks, driveways, and patios, bedding for brick or stone, mortar, 2" thick,…"
type input "S.F."
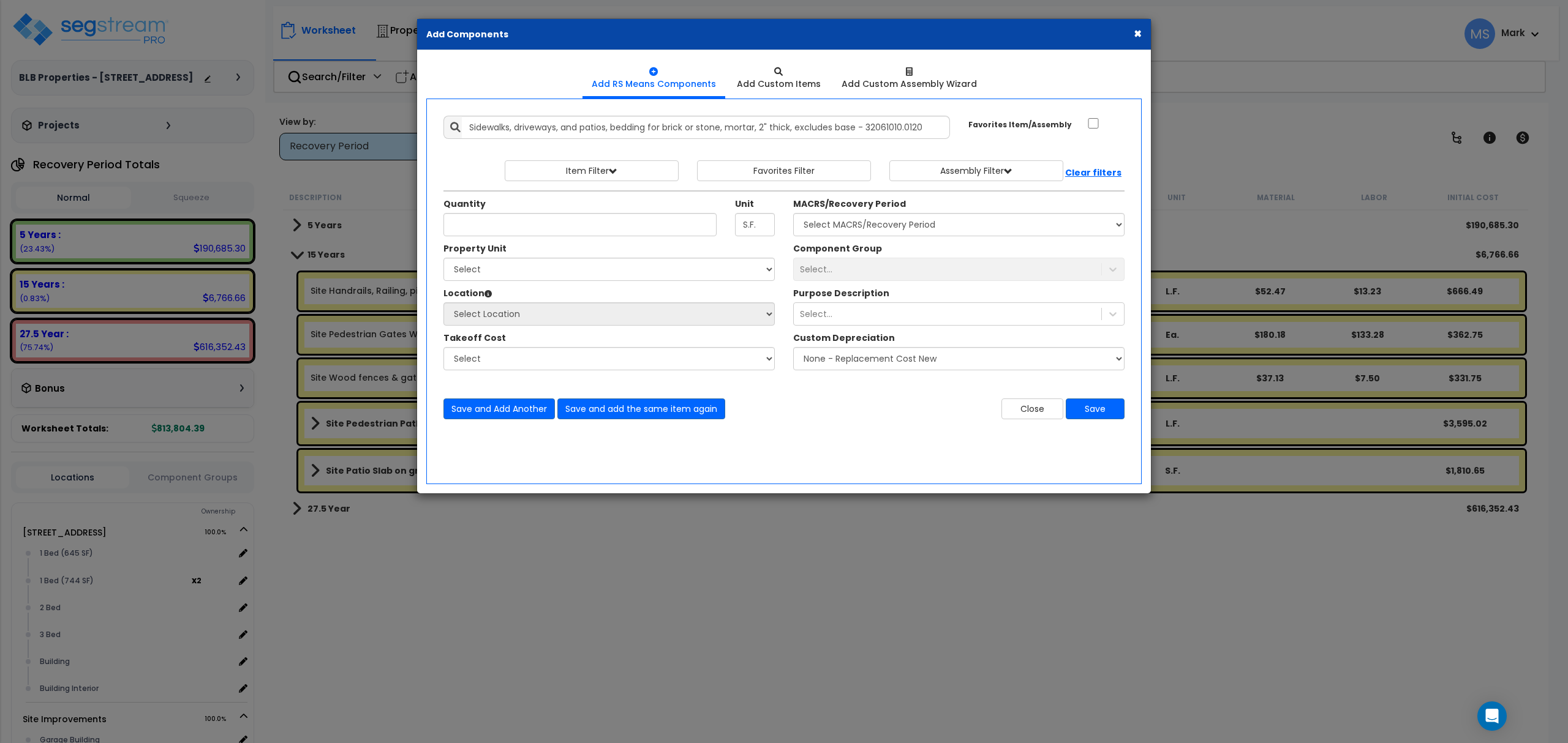
click at [1137, 28] on button "×" at bounding box center [1137, 33] width 8 height 13
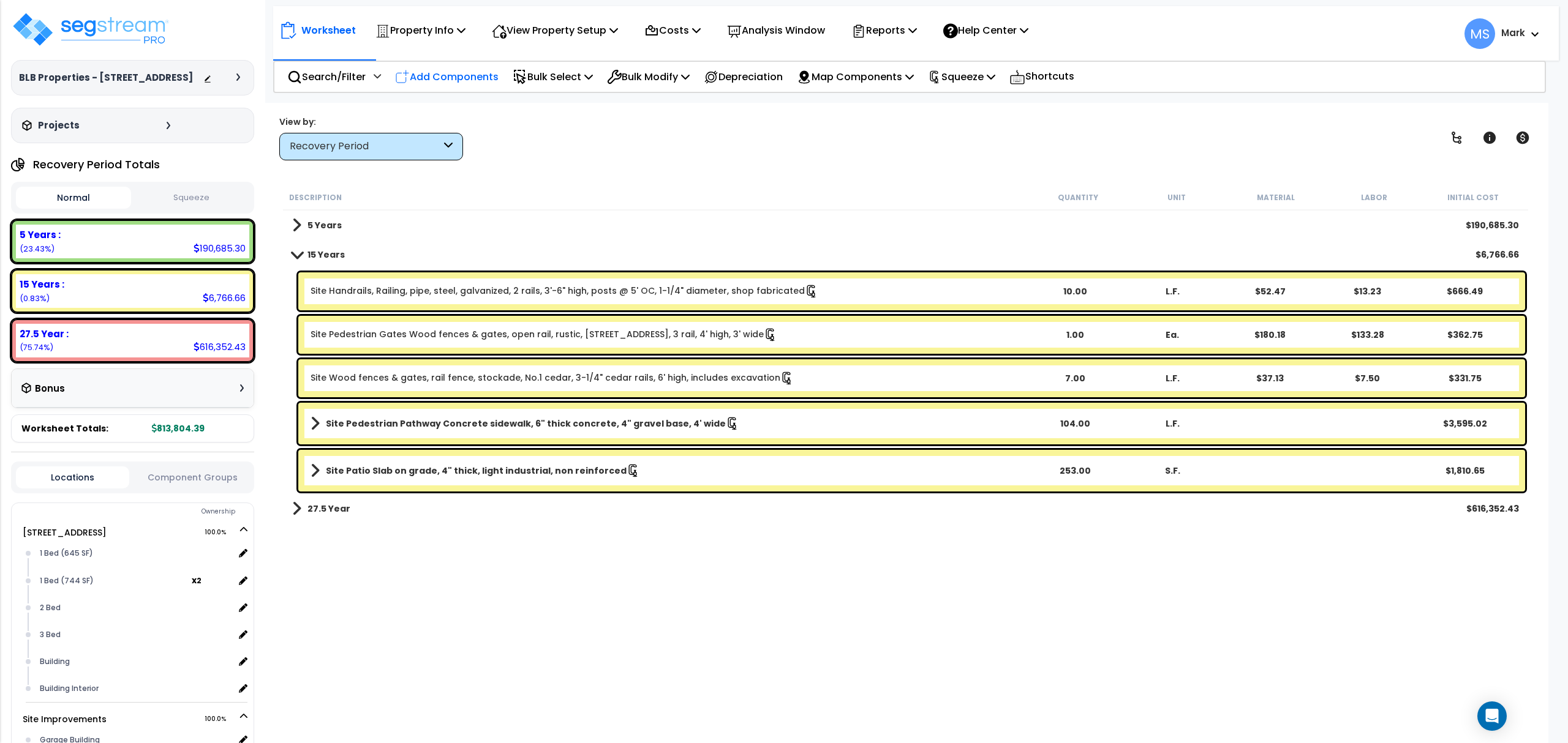
click at [447, 74] on p "Add Components" at bounding box center [447, 77] width 103 height 17
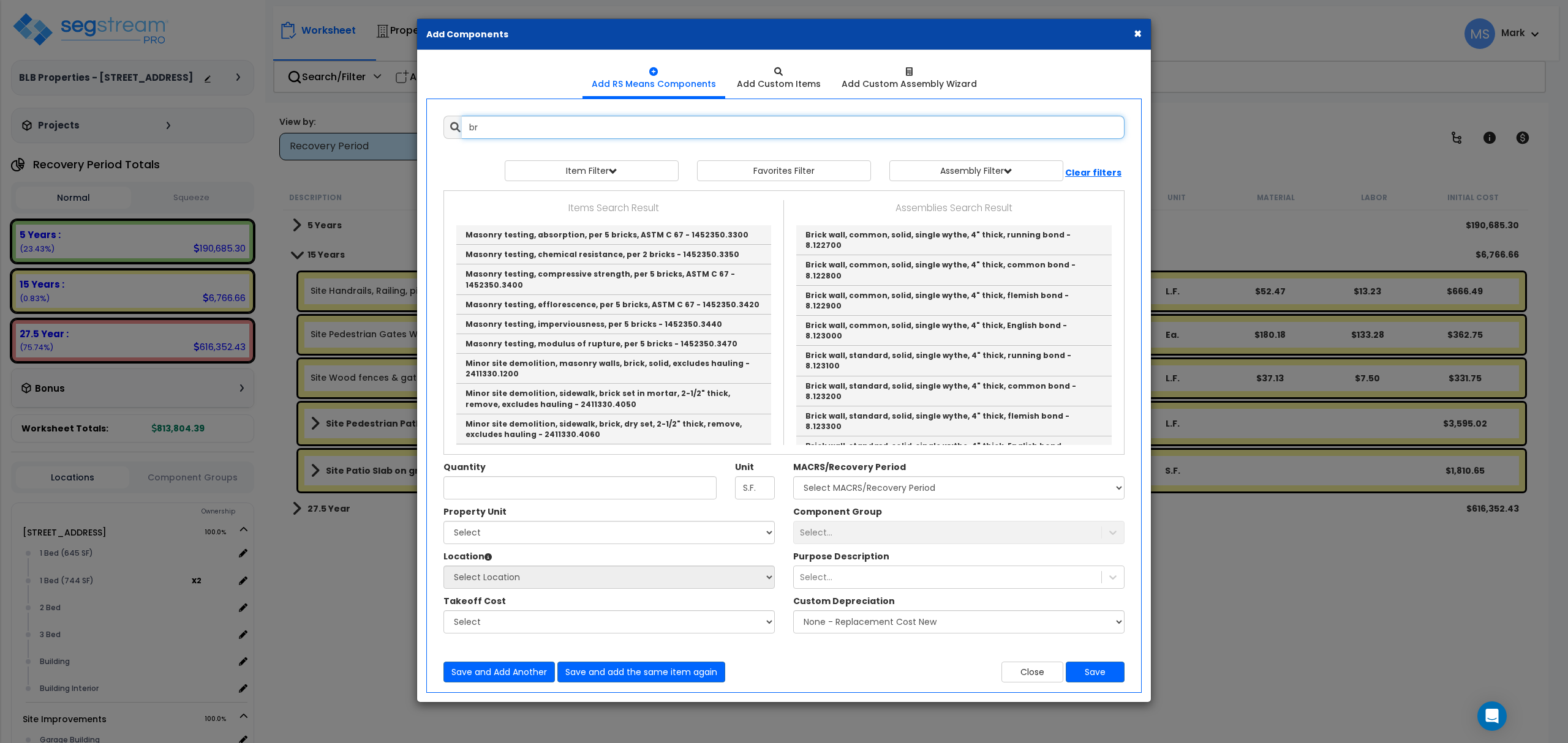
type input "b"
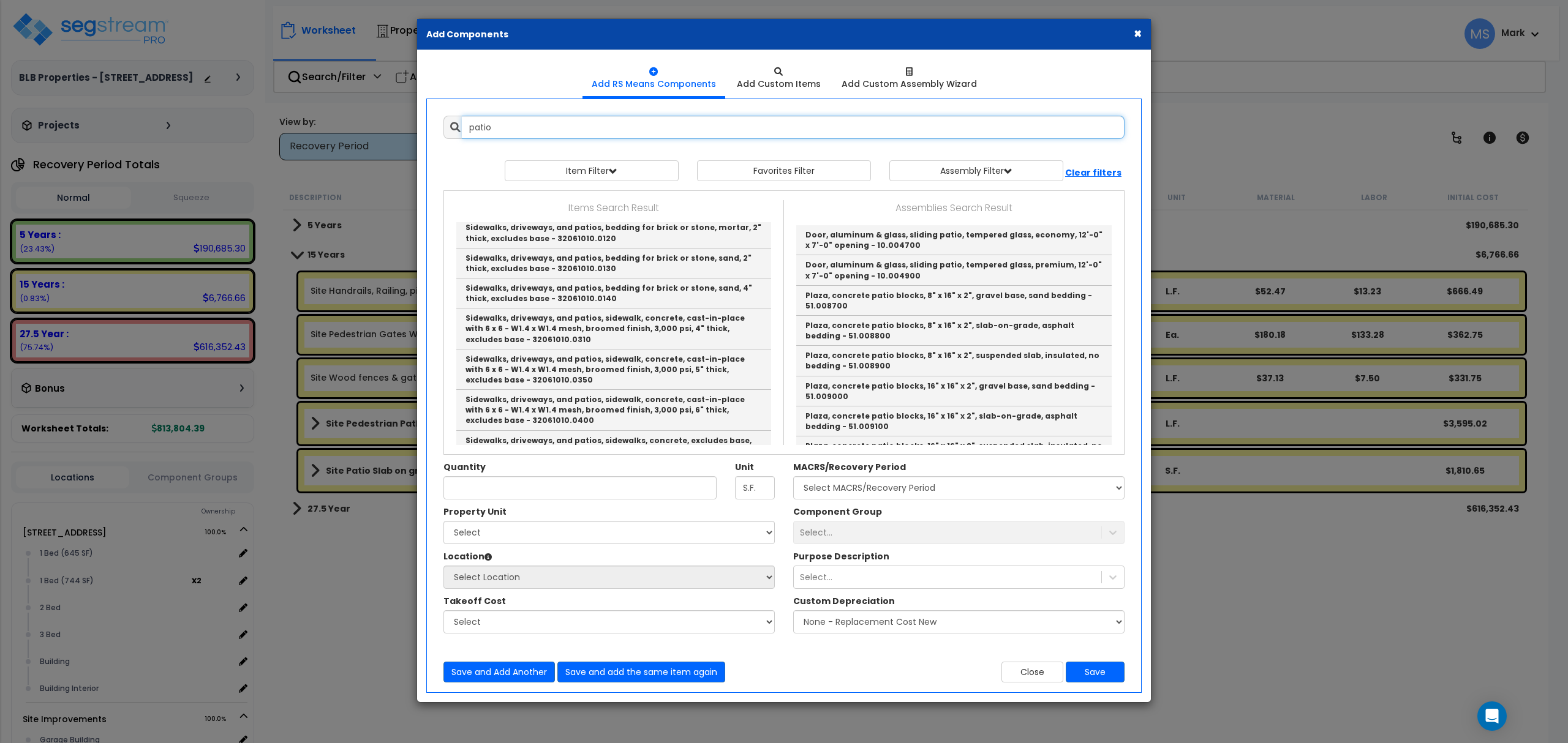
scroll to position [653, 0]
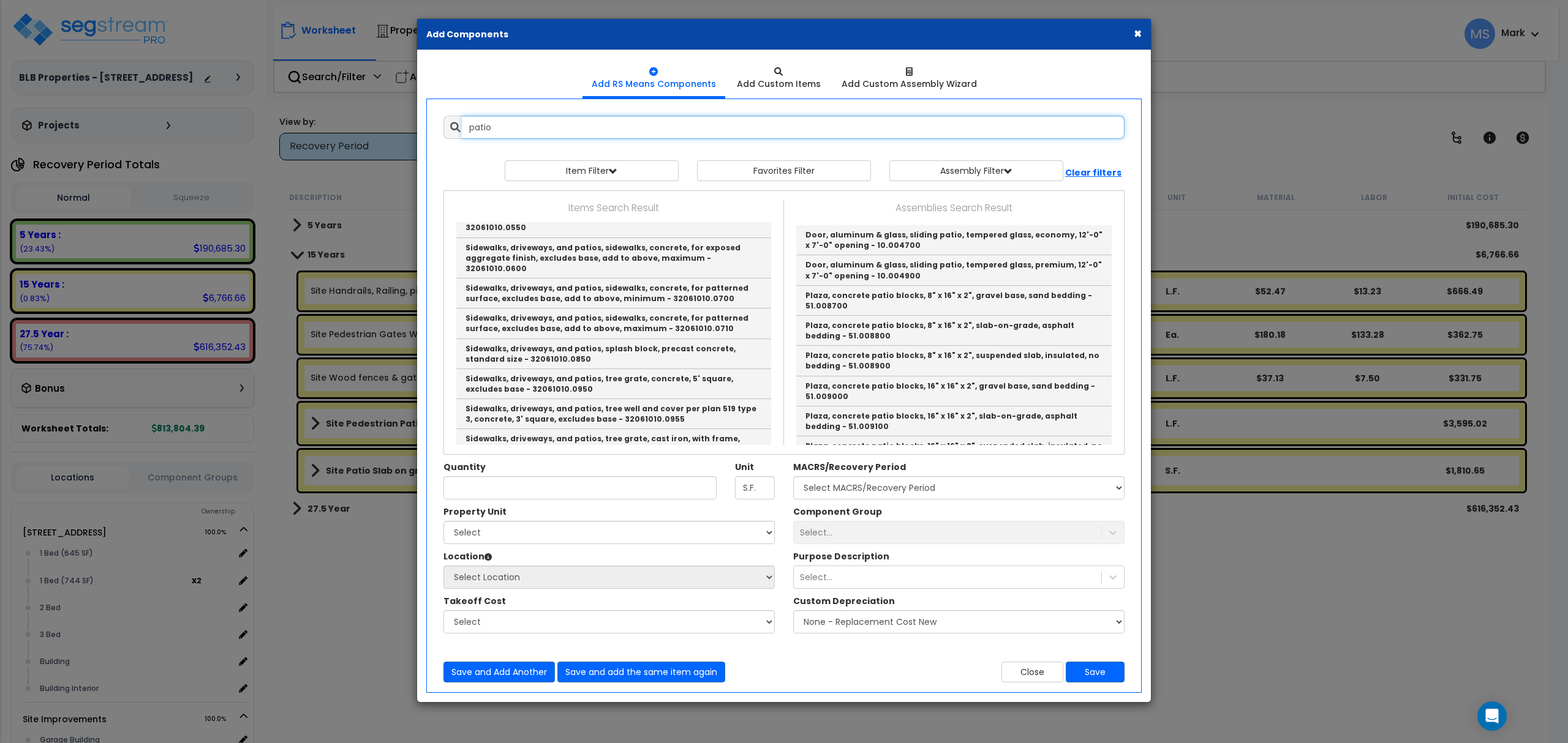
drag, startPoint x: 514, startPoint y: 127, endPoint x: 389, endPoint y: 153, distance: 127.7
click at [400, 163] on div "× Add Components Add RS Means Components Add Custom Items Add Items" at bounding box center [784, 371] width 1568 height 743
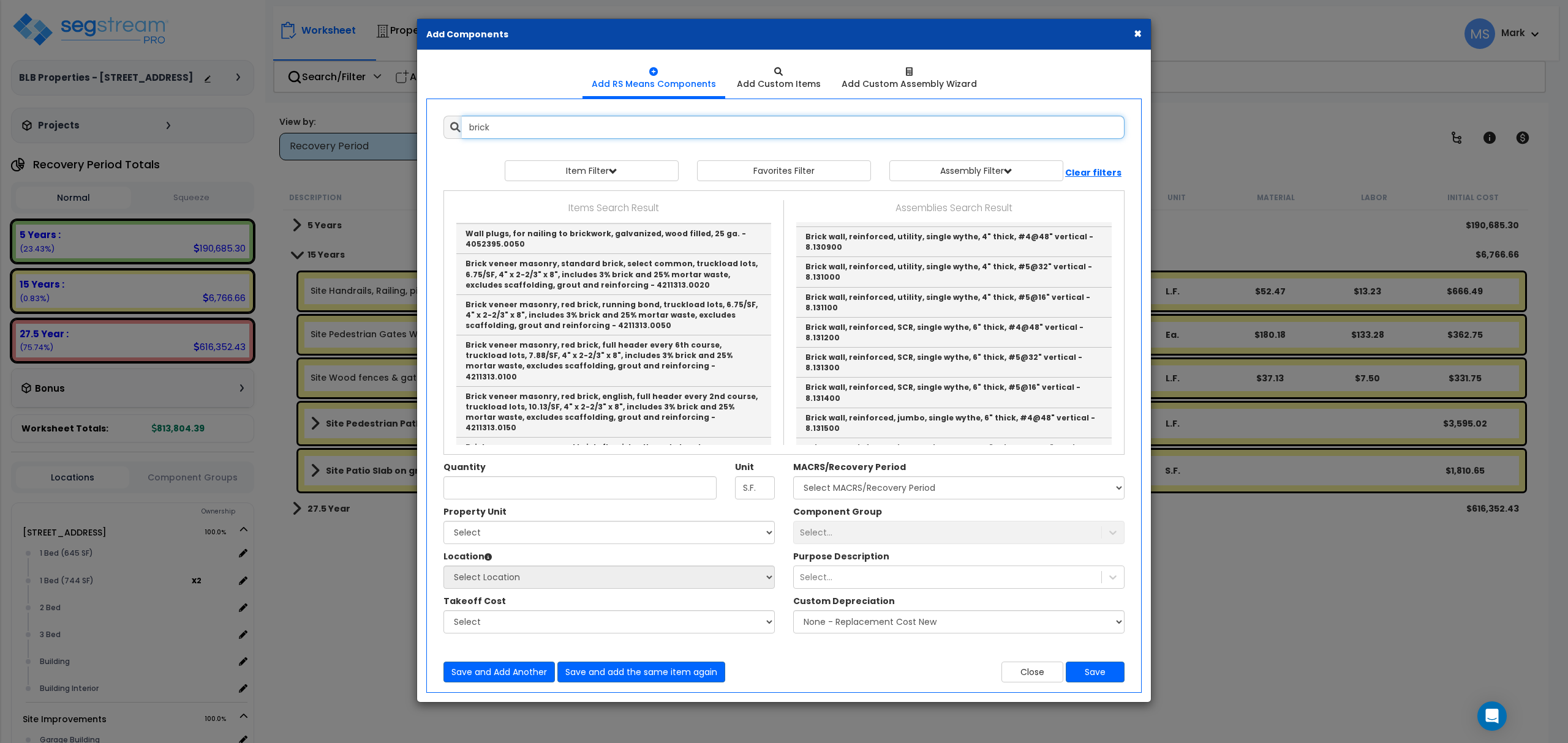
scroll to position [3090, 0]
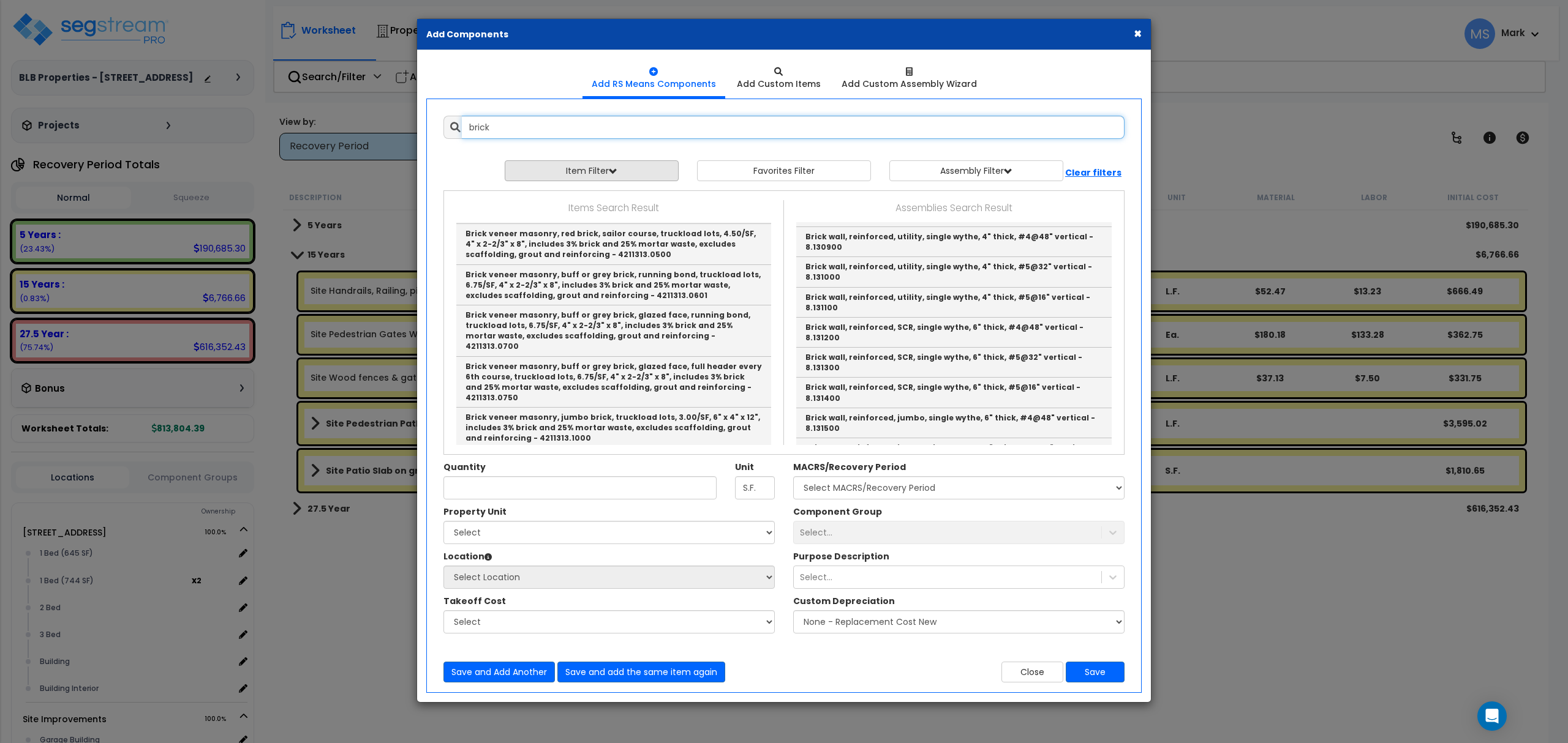
type input "brick"
click at [532, 169] on button "Item Filter" at bounding box center [591, 171] width 174 height 21
click at [557, 196] on select "Select 0. Custom Item 1. General Requirements 2. Existing Conditions 3. Concret…" at bounding box center [600, 199] width 178 height 23
click at [554, 209] on select "Select 0. Custom Item 1. General Requirements 2. Existing Conditions 3. Concret…" at bounding box center [600, 199] width 178 height 23
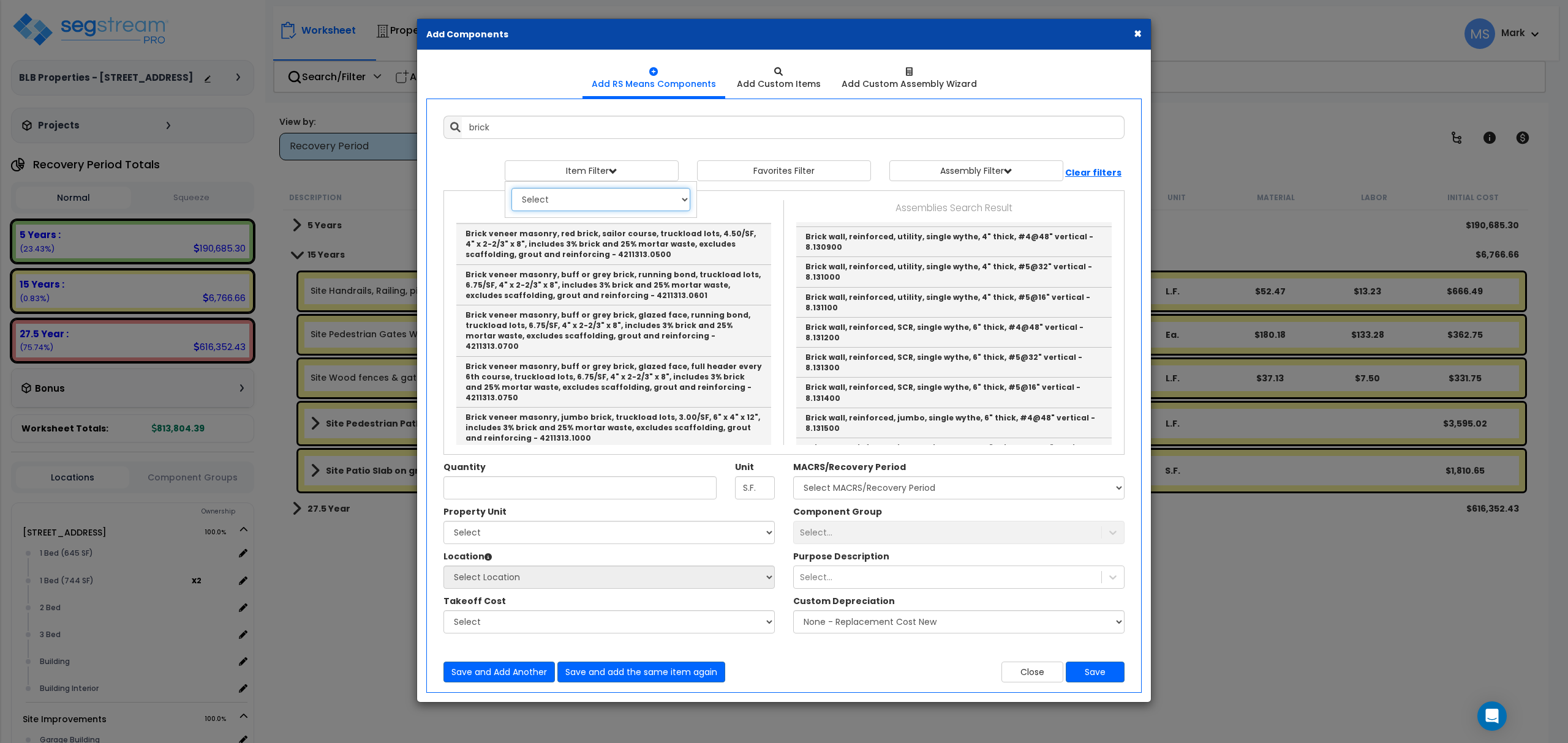
select select "32000000"
click at [512, 189] on select "Select 0. Custom Item 1. General Requirements 2. Existing Conditions 3. Concret…" at bounding box center [600, 199] width 178 height 23
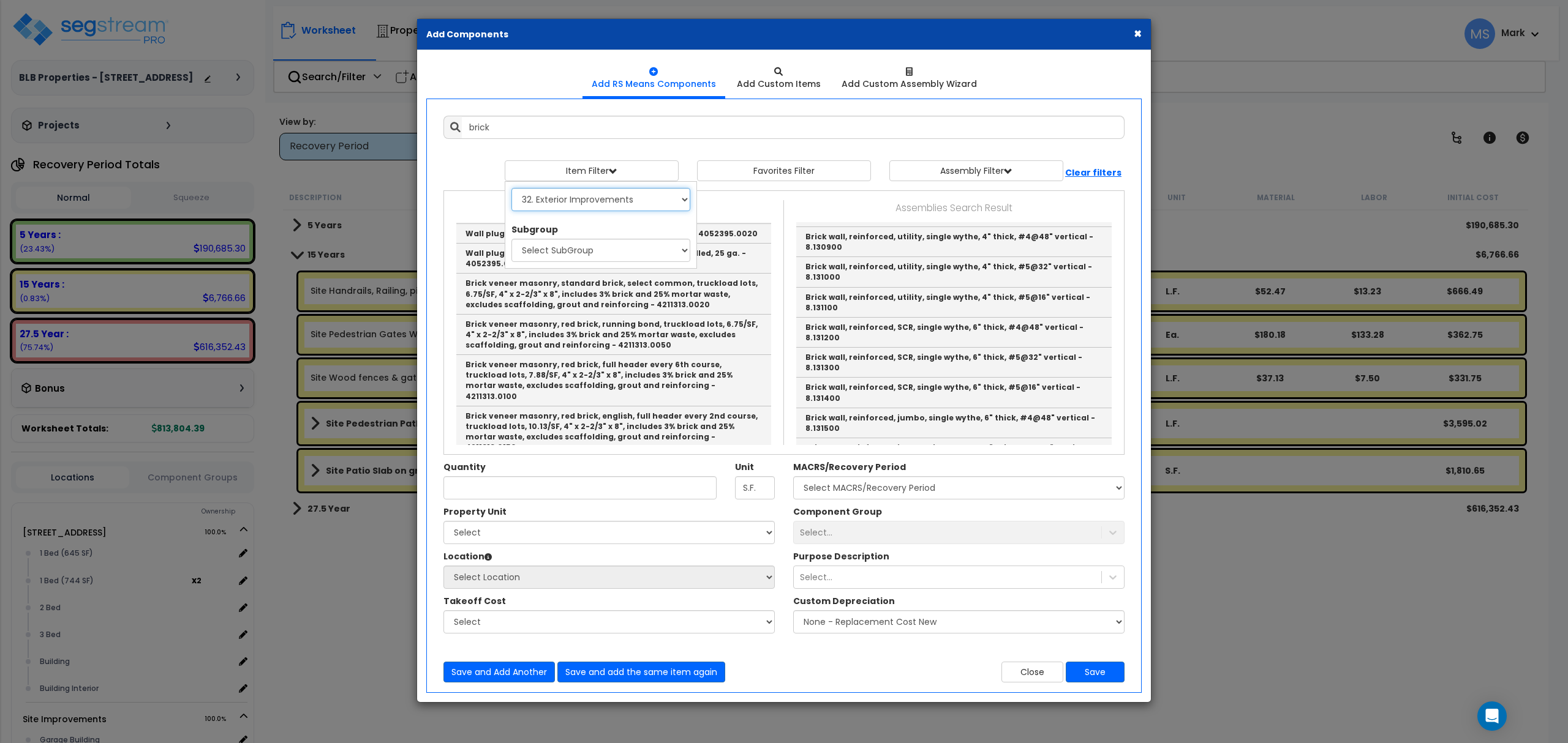
scroll to position [2438, 0]
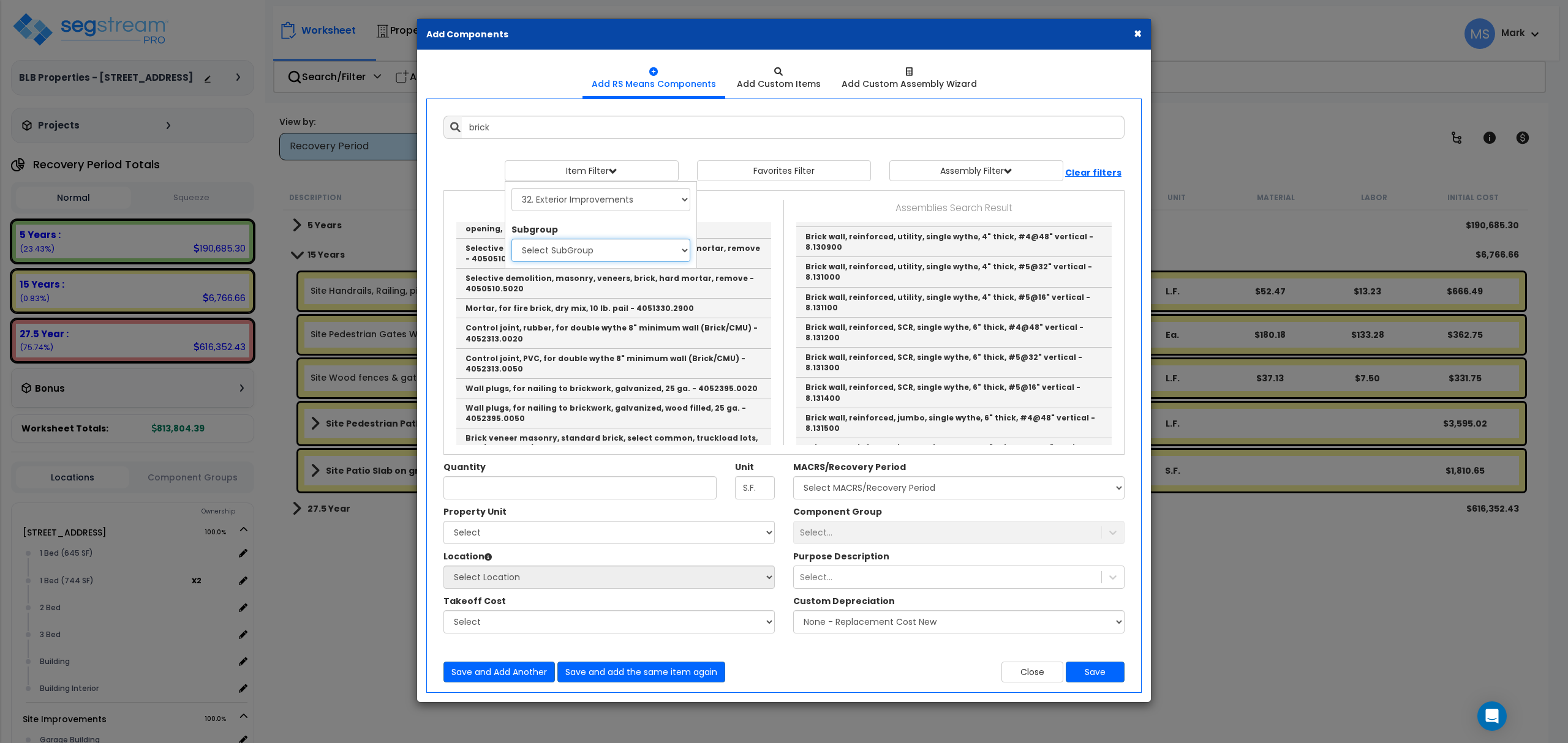
click at [575, 248] on select "Select SubGroup 1. Rubber And Paint Removal From Paving (32011151) 2. Asphalt S…" at bounding box center [600, 250] width 178 height 23
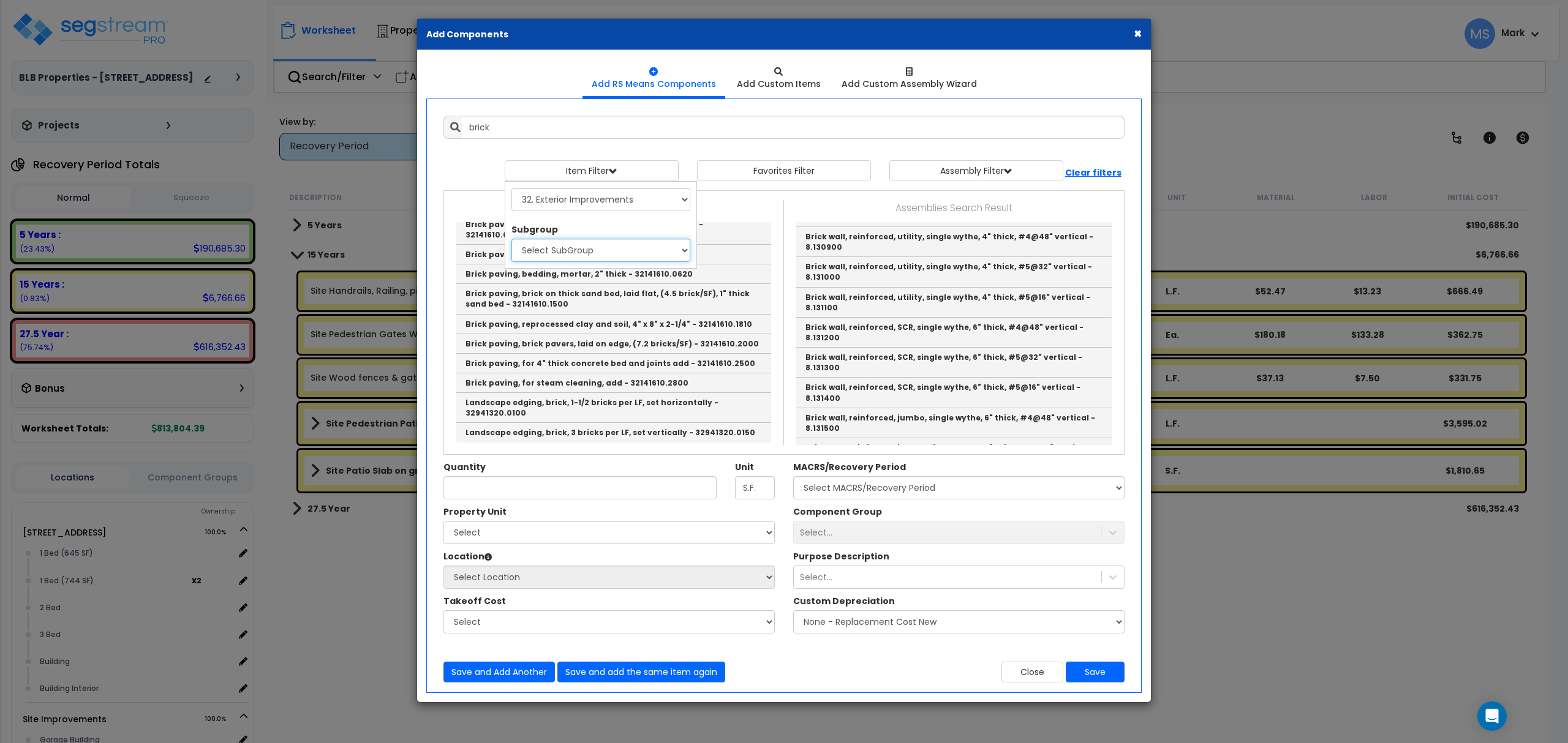
scroll to position [466, 0]
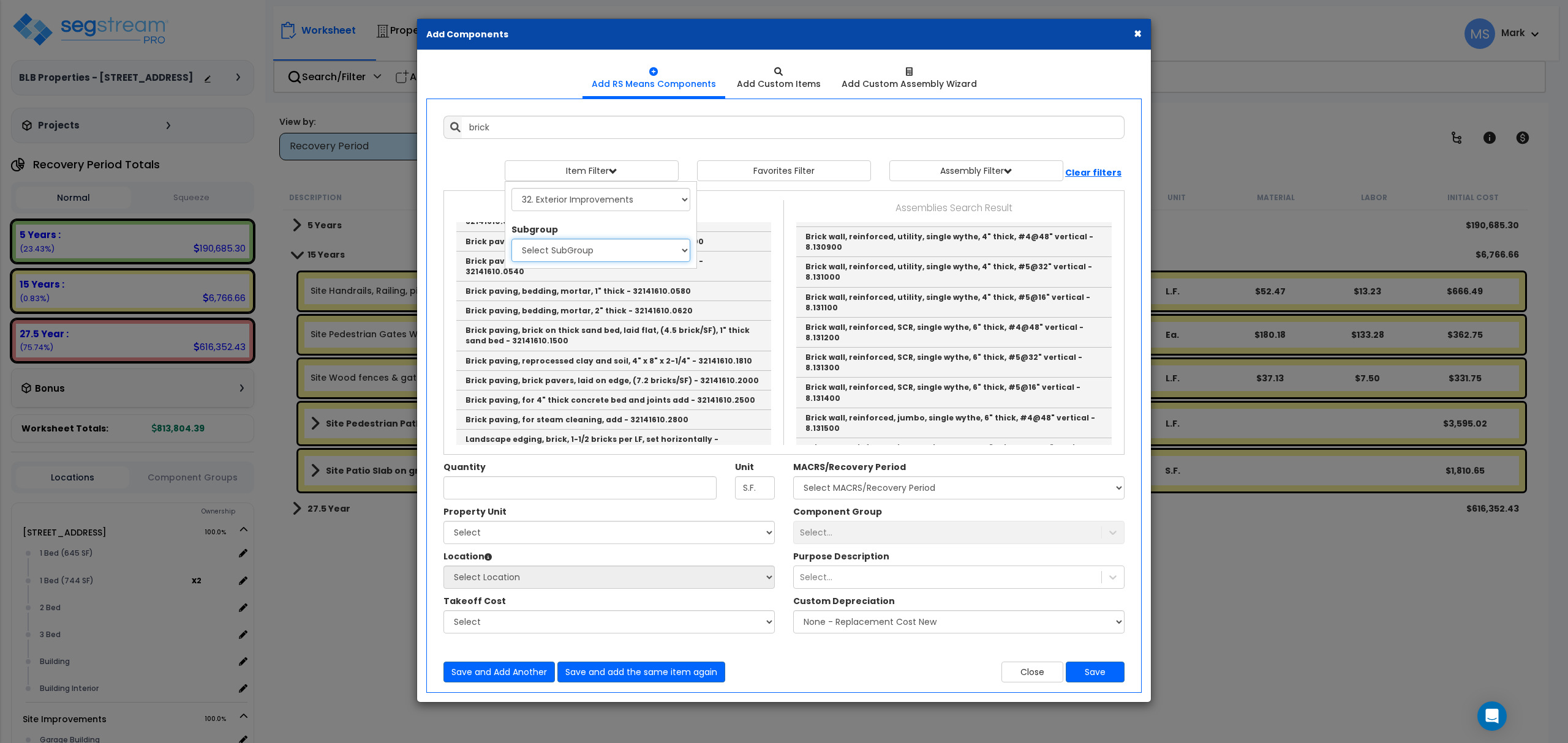
click at [581, 245] on select "Select SubGroup 1. Rubber And Paint Removal From Paving (32011151) 2. Asphalt S…" at bounding box center [600, 250] width 178 height 23
click at [459, 178] on div "Item Filter Select 0. Custom Item 1. General Requirements 3. Concrete" at bounding box center [784, 171] width 700 height 21
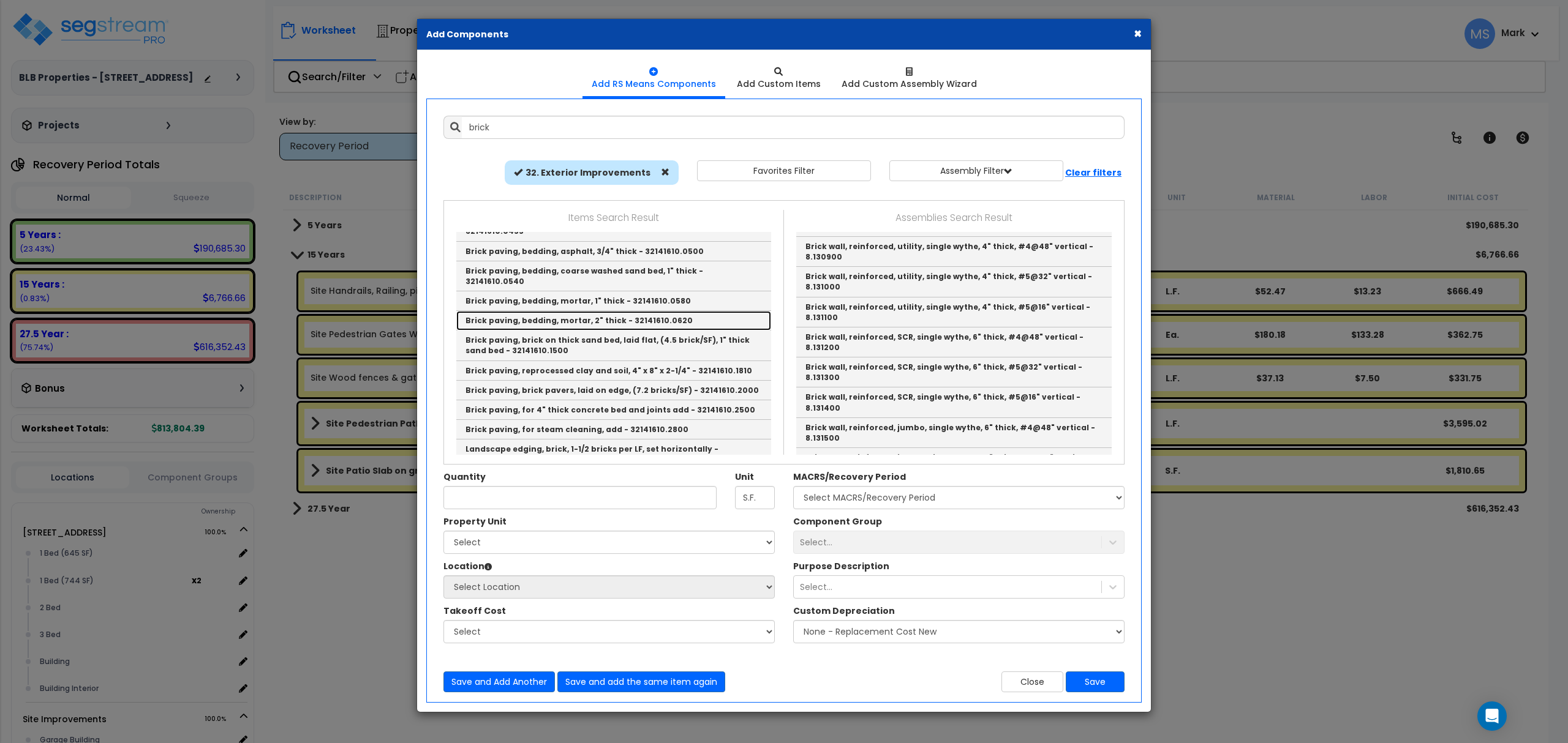
drag, startPoint x: 557, startPoint y: 282, endPoint x: 517, endPoint y: 285, distance: 40.1
click at [517, 311] on link "Brick paving, bedding, mortar, 2" thick - 32141610.0620" at bounding box center [614, 321] width 315 height 20
type input "Brick paving, bedding, mortar, 2" thick - 32141610.0620"
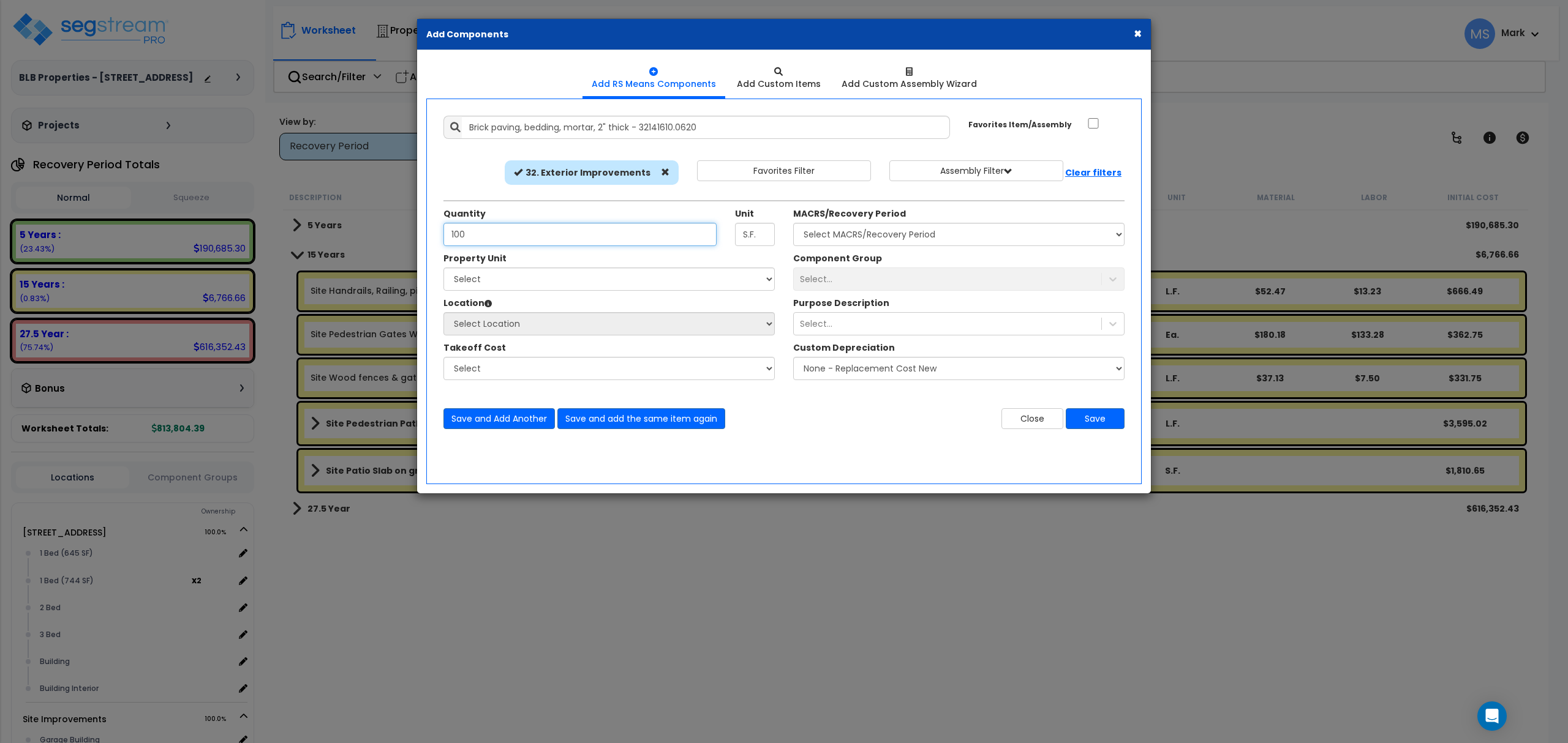
type input "100"
click at [606, 288] on select "Select 200 South 6th Street Site Improvements" at bounding box center [609, 279] width 331 height 23
select select "165072"
click at [444, 268] on select "Select 200 South 6th Street Site Improvements" at bounding box center [609, 279] width 331 height 23
click at [545, 326] on select "Select Garage Building Site Exterior Add Additional Location" at bounding box center [609, 324] width 331 height 23
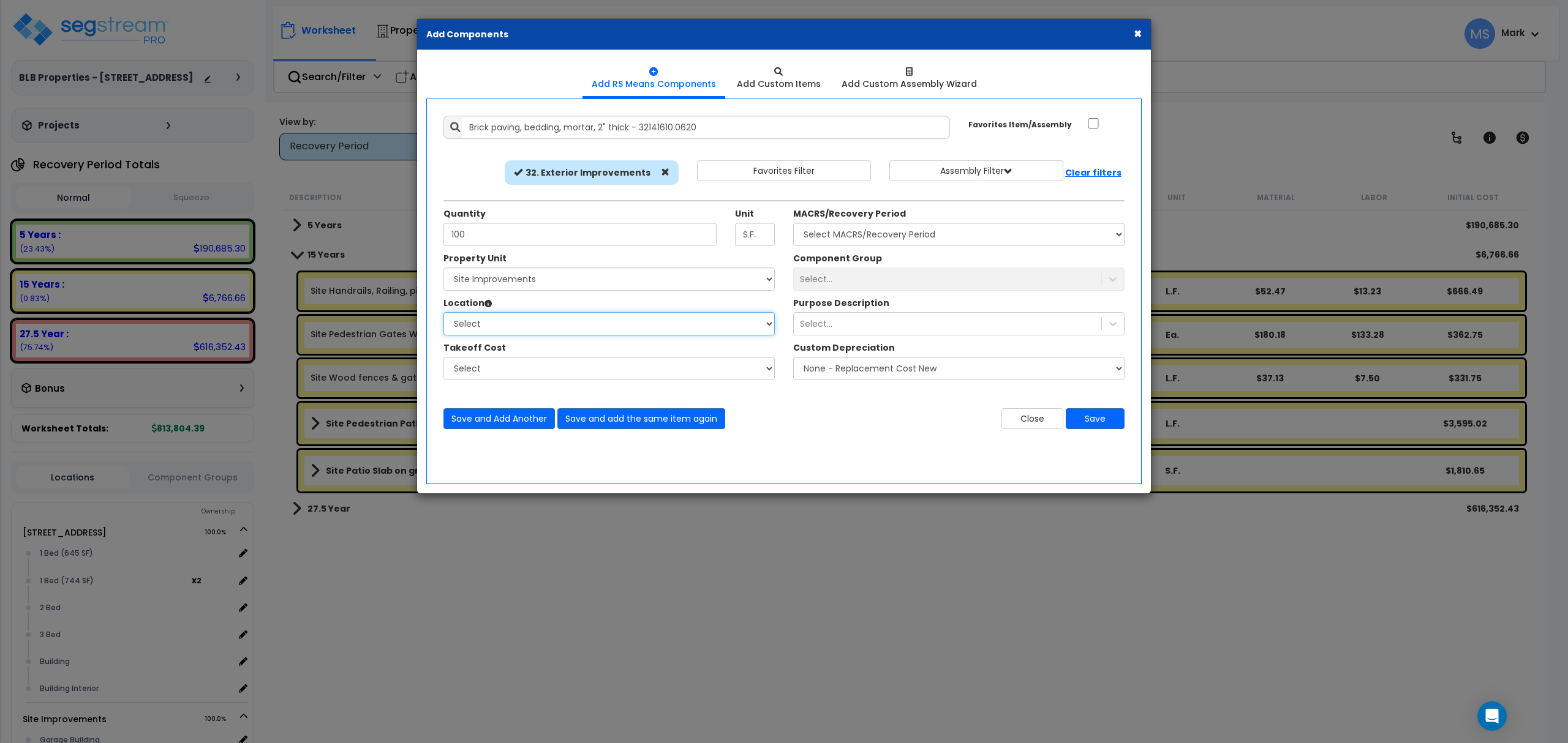
select select "462"
click at [444, 313] on select "Select Garage Building Site Exterior Add Additional Location" at bounding box center [609, 324] width 331 height 23
click at [527, 371] on select "Select" at bounding box center [609, 368] width 331 height 23
drag, startPoint x: 903, startPoint y: 209, endPoint x: 892, endPoint y: 218, distance: 14.2
click at [903, 209] on div "MACRS/Recovery Period Select MACRS/Recovery Period 5 Years - 57.0 - Distributiv…" at bounding box center [959, 227] width 331 height 38
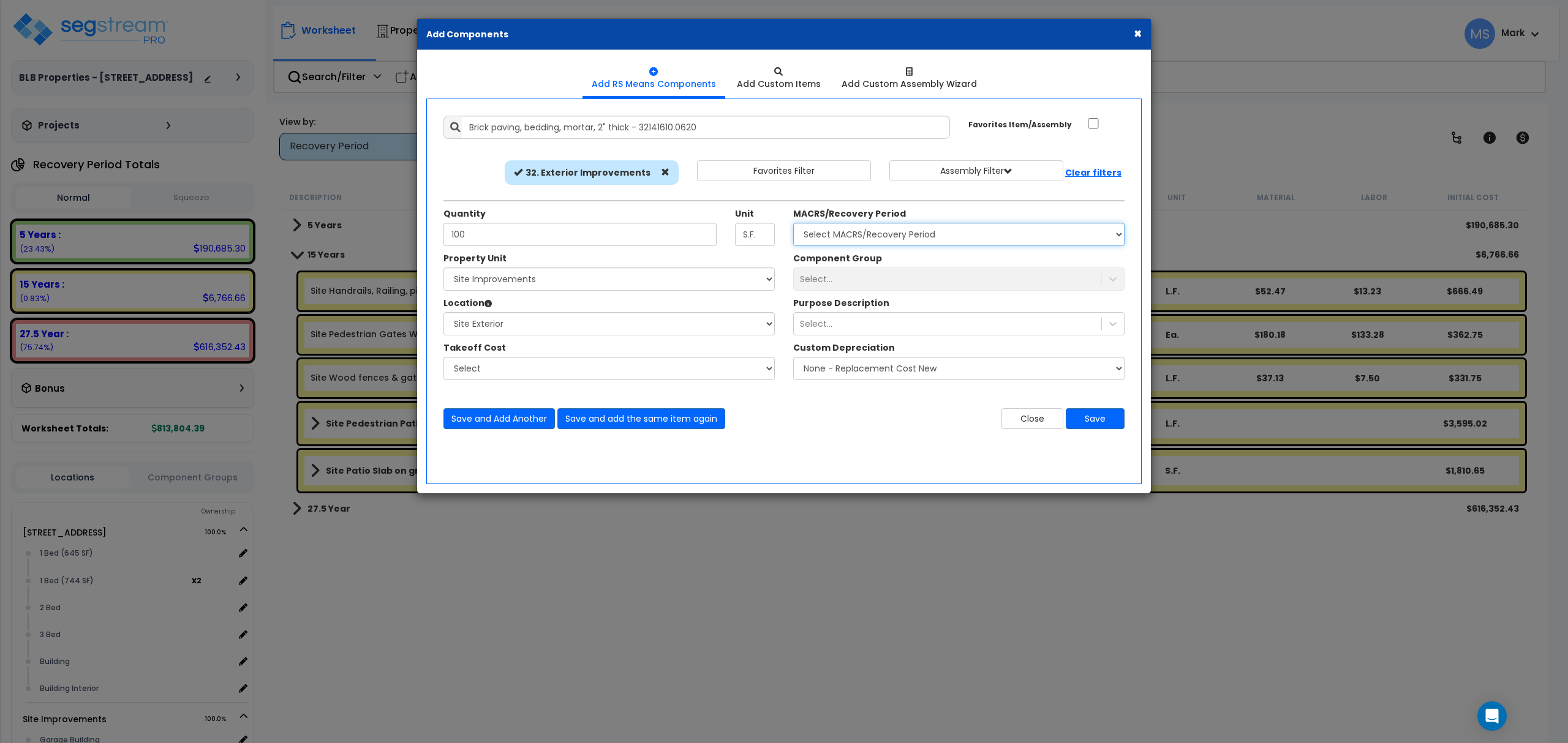
click at [868, 235] on select "Select MACRS/Recovery Period 5 Years - 57.0 - Distributive Trades & Services 5 …" at bounding box center [959, 234] width 331 height 23
select select "3666"
click at [793, 224] on select "Select MACRS/Recovery Period 5 Years - 57.0 - Distributive Trades & Services 5 …" at bounding box center [959, 234] width 331 height 23
click at [845, 277] on div "Select..." at bounding box center [947, 279] width 307 height 20
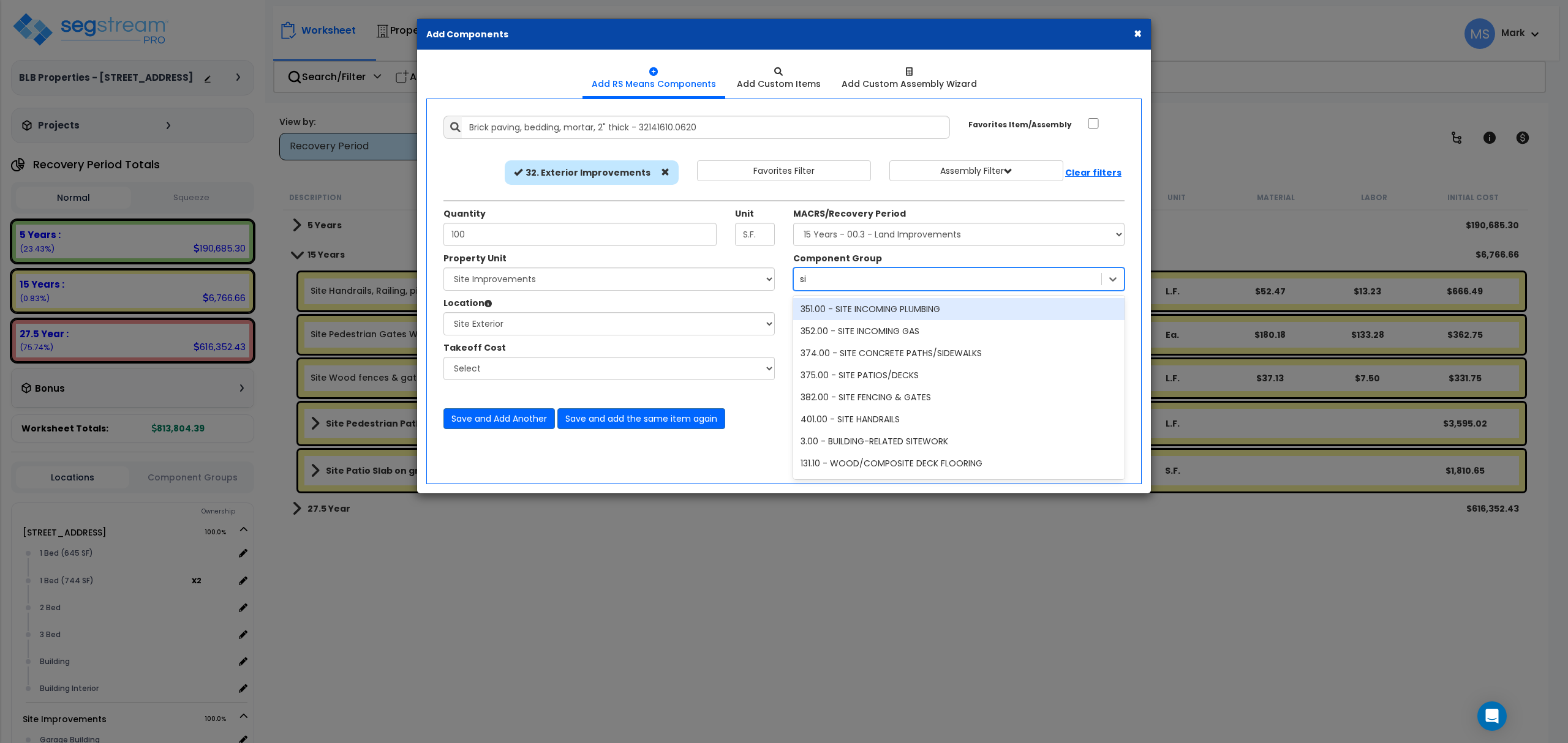
type input "s"
type input "patio"
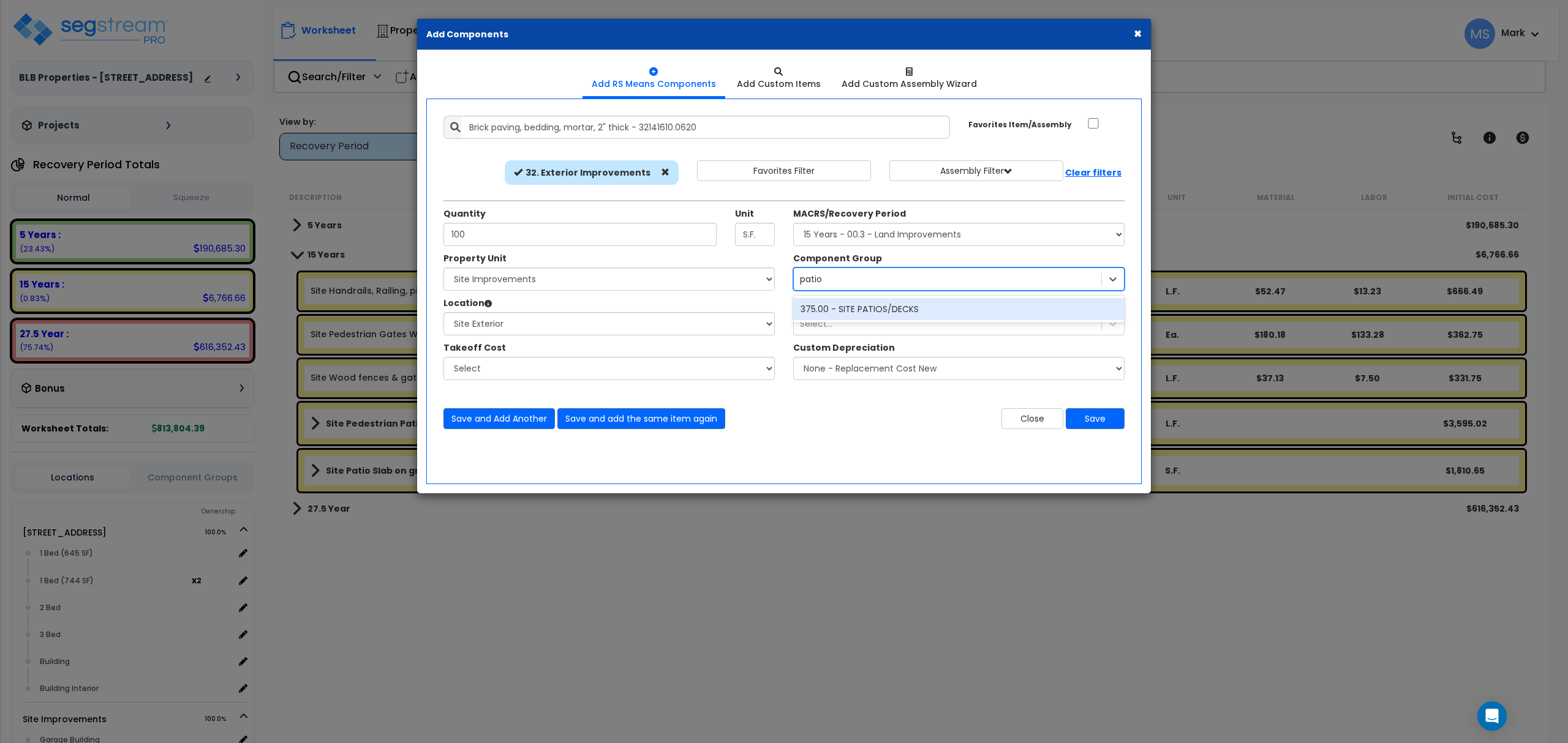
click at [847, 312] on div "375.00 - SITE PATIOS/DECKS" at bounding box center [959, 309] width 331 height 22
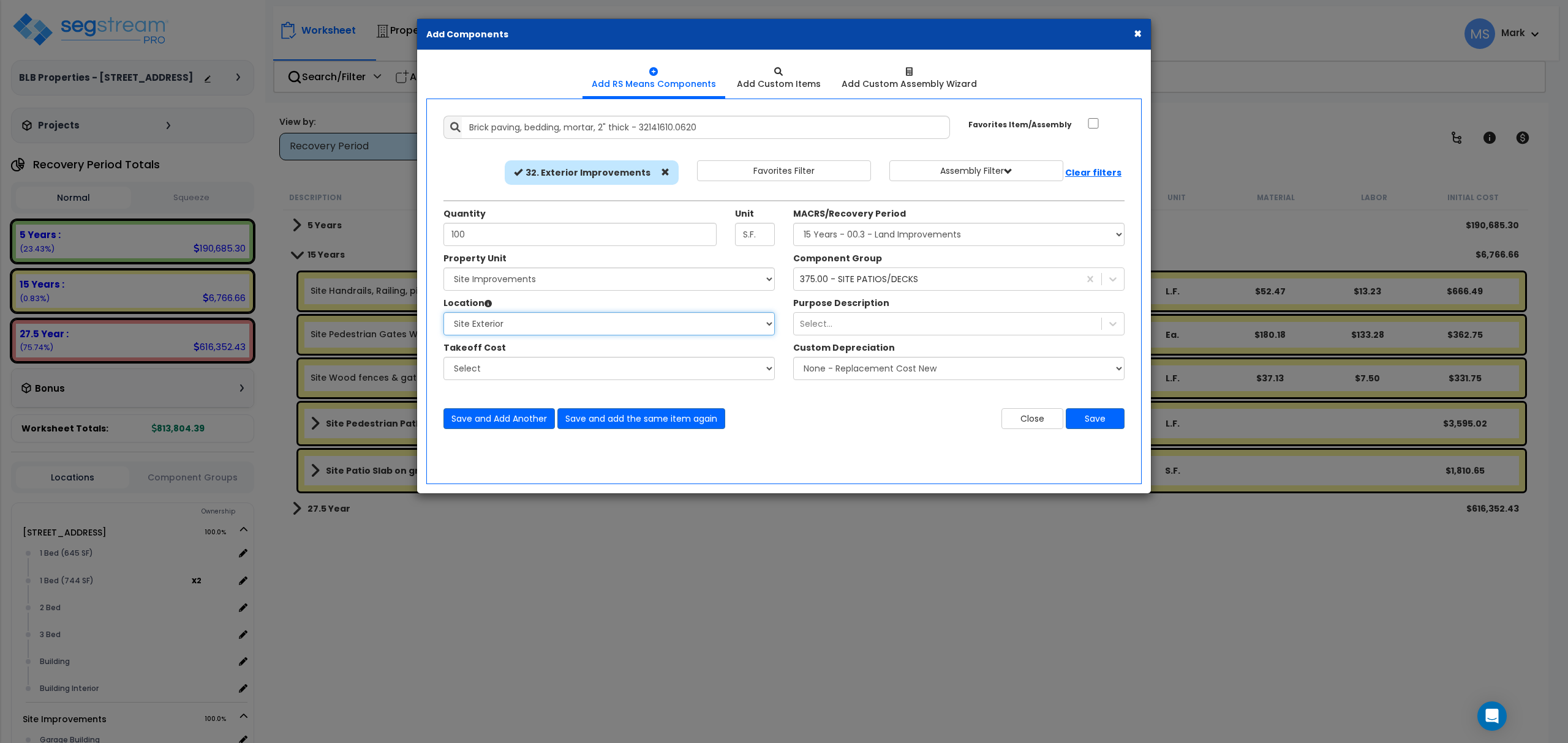
click at [569, 328] on select "Select Garage Building Site Exterior Add Additional Location" at bounding box center [609, 324] width 331 height 23
click at [1087, 409] on button "Save" at bounding box center [1095, 419] width 59 height 21
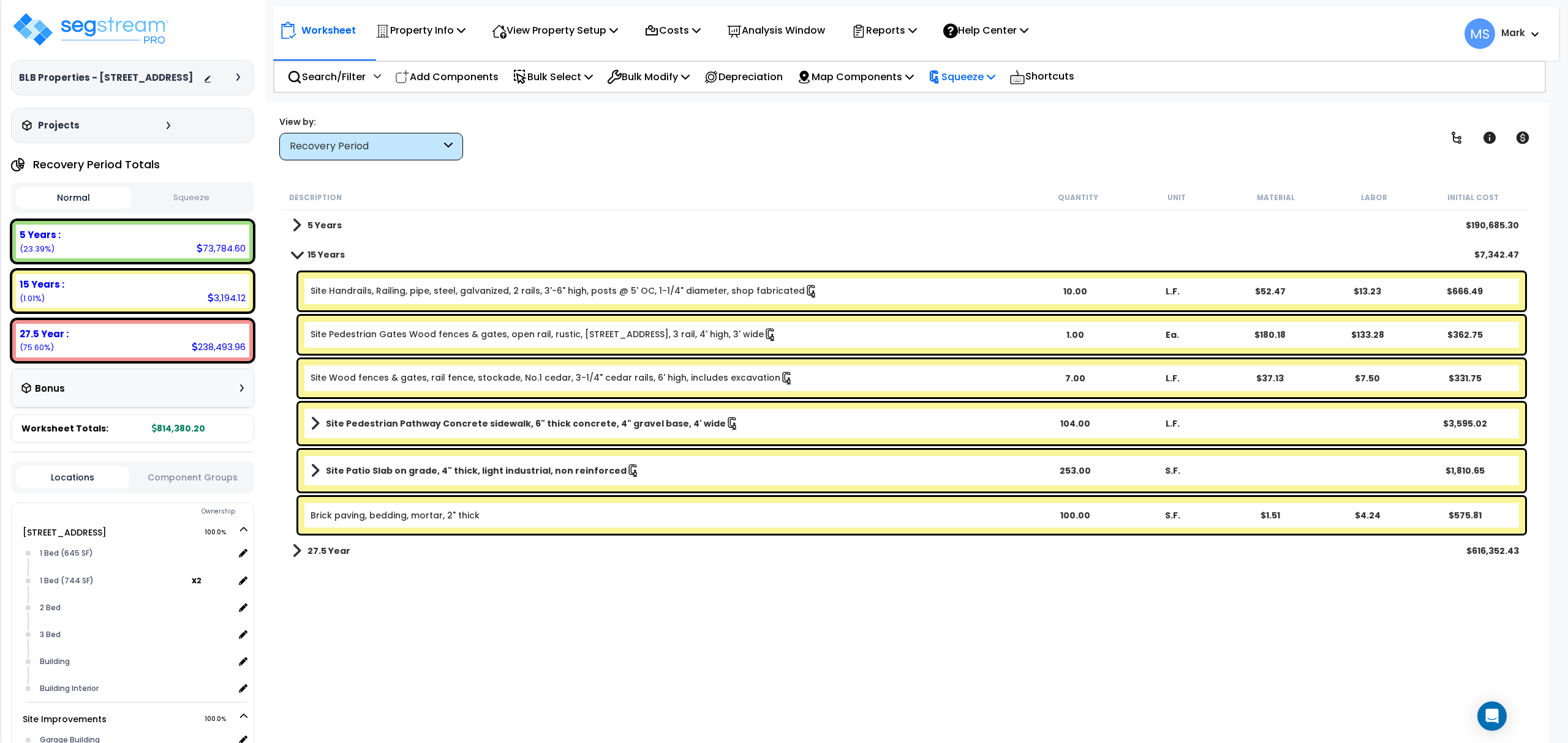
click at [962, 77] on p "Squeeze" at bounding box center [961, 77] width 67 height 17
click at [956, 107] on link "Re-squeeze" at bounding box center [982, 105] width 121 height 28
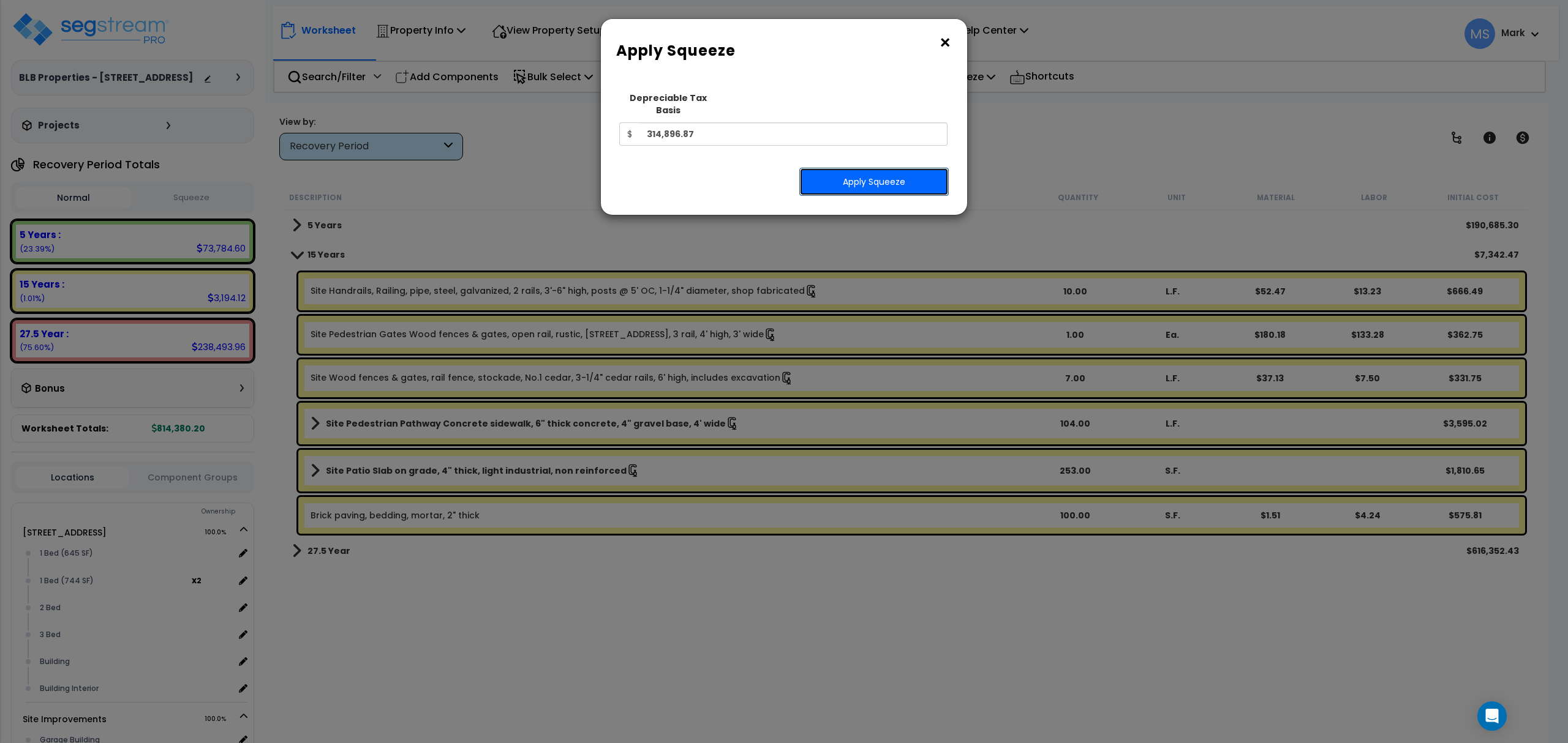
click at [858, 172] on button "Apply Squeeze" at bounding box center [874, 181] width 149 height 28
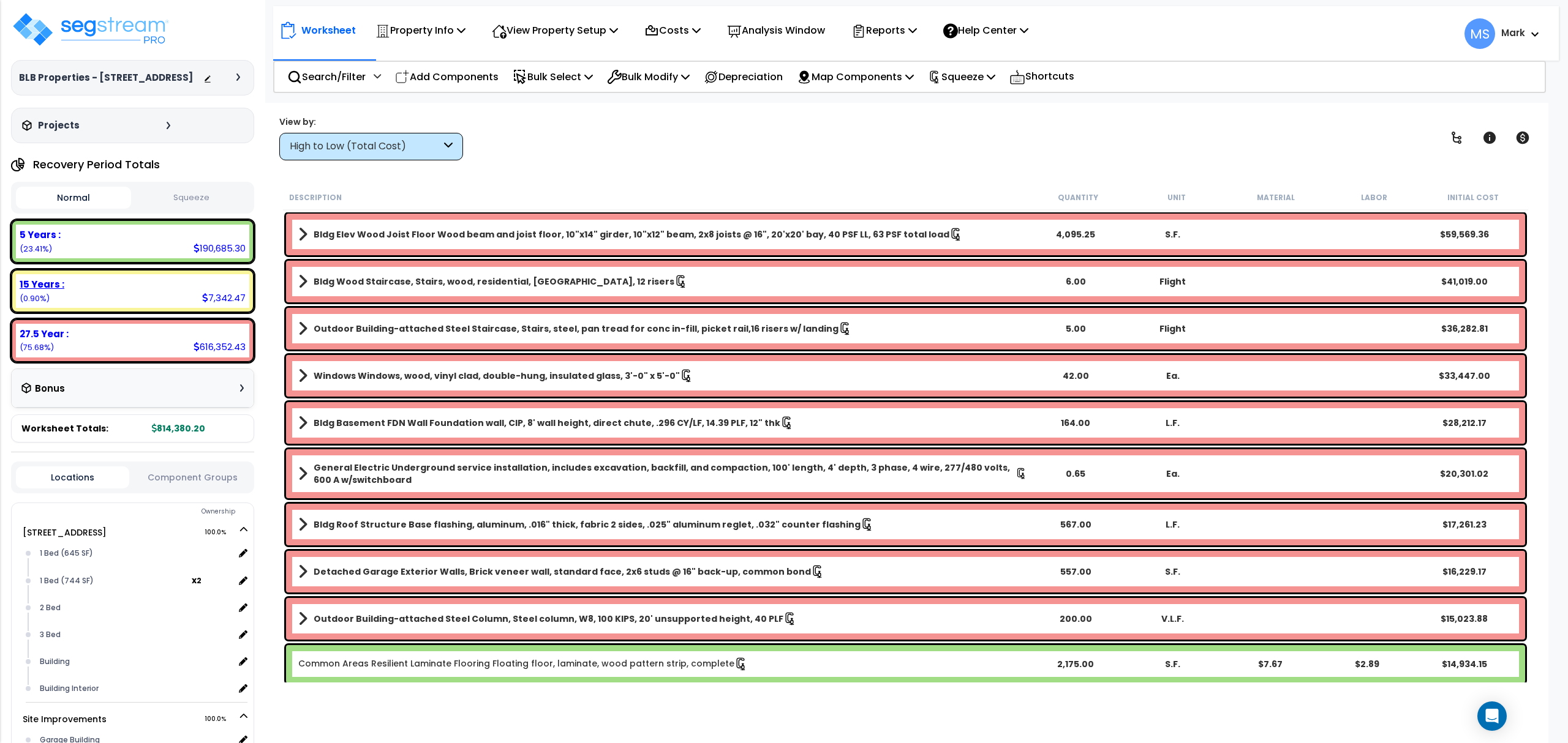
click at [141, 294] on div "15 Years : 7,342.47 (0.90%)" at bounding box center [133, 291] width 233 height 34
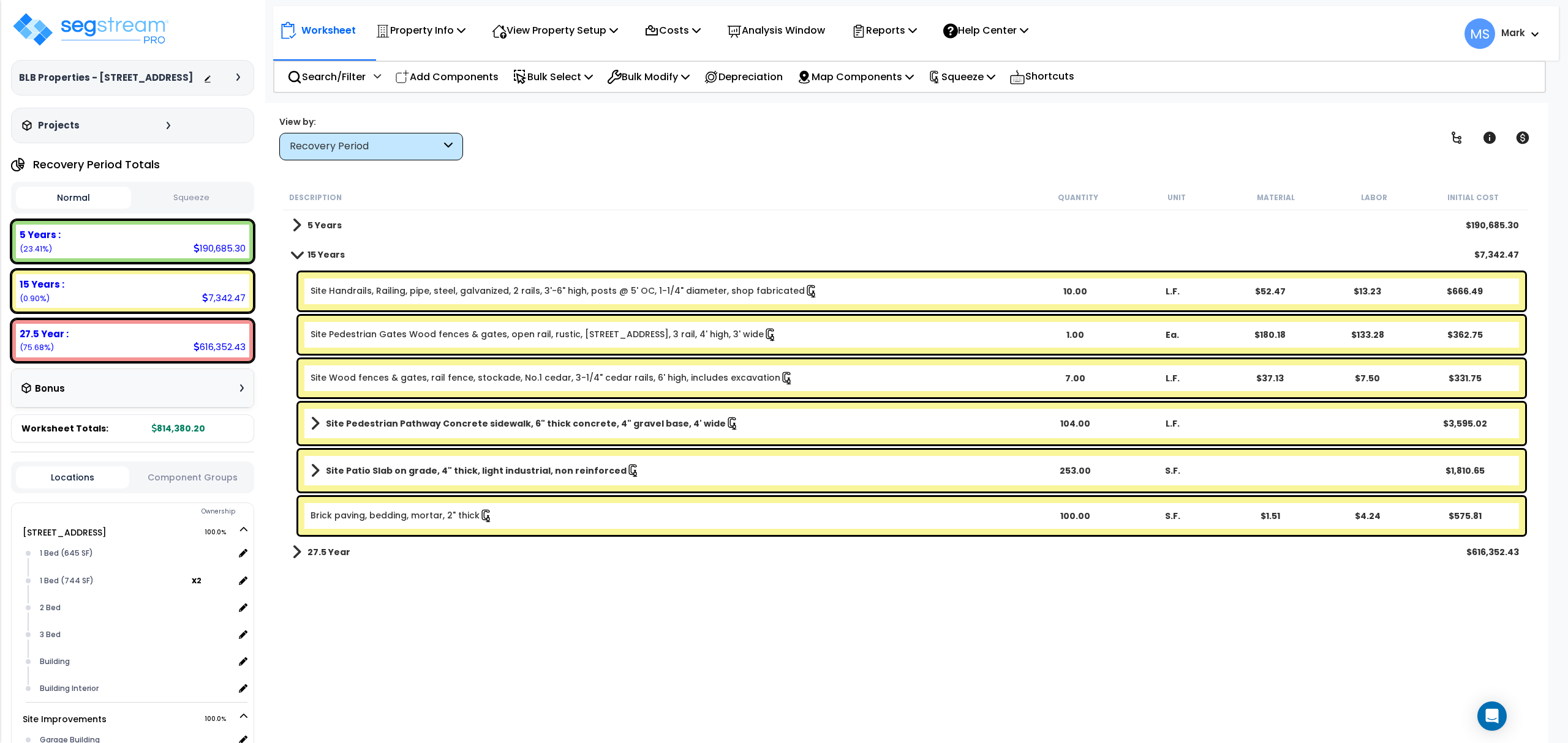
click at [243, 478] on button "Component Groups" at bounding box center [192, 477] width 113 height 14
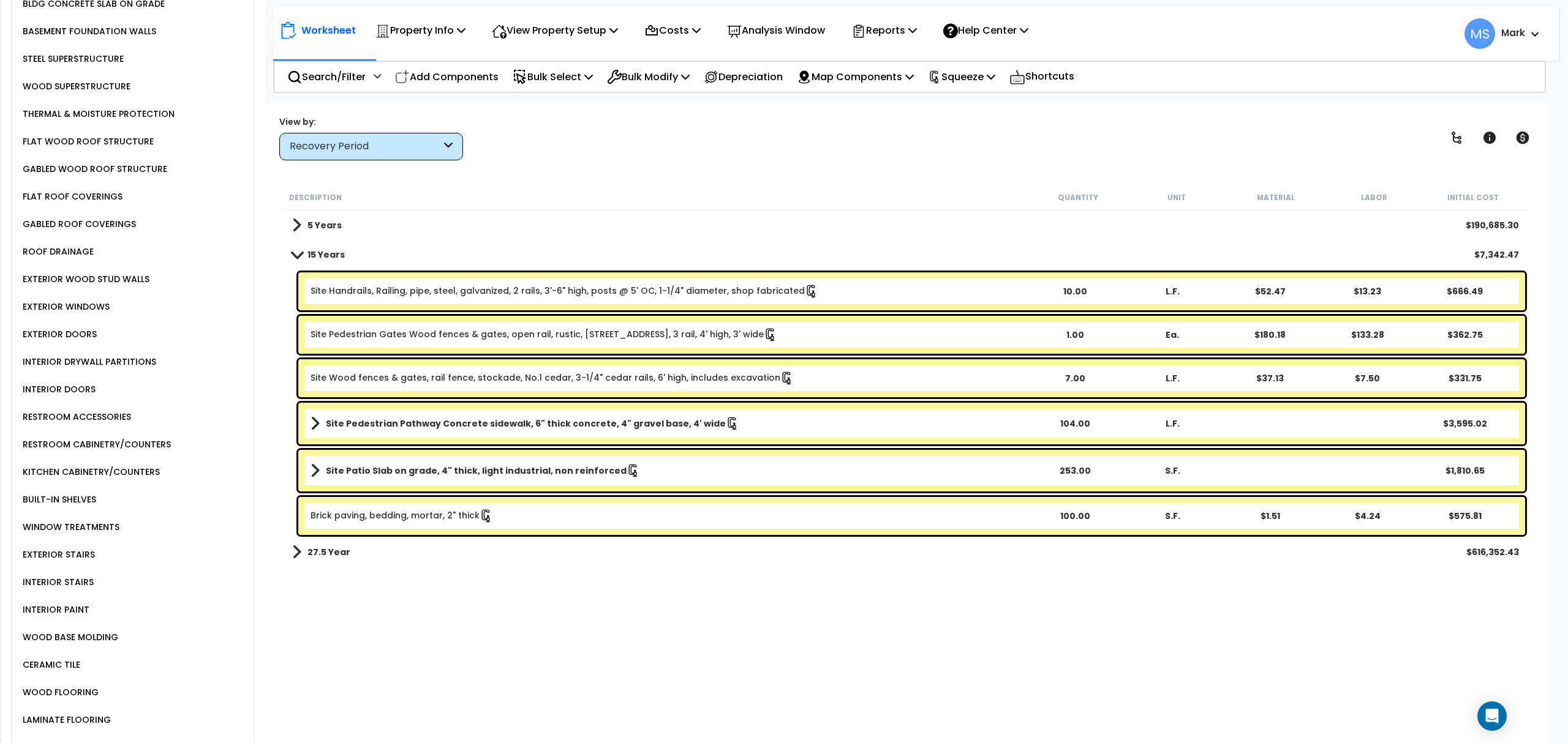
scroll to position [326, 0]
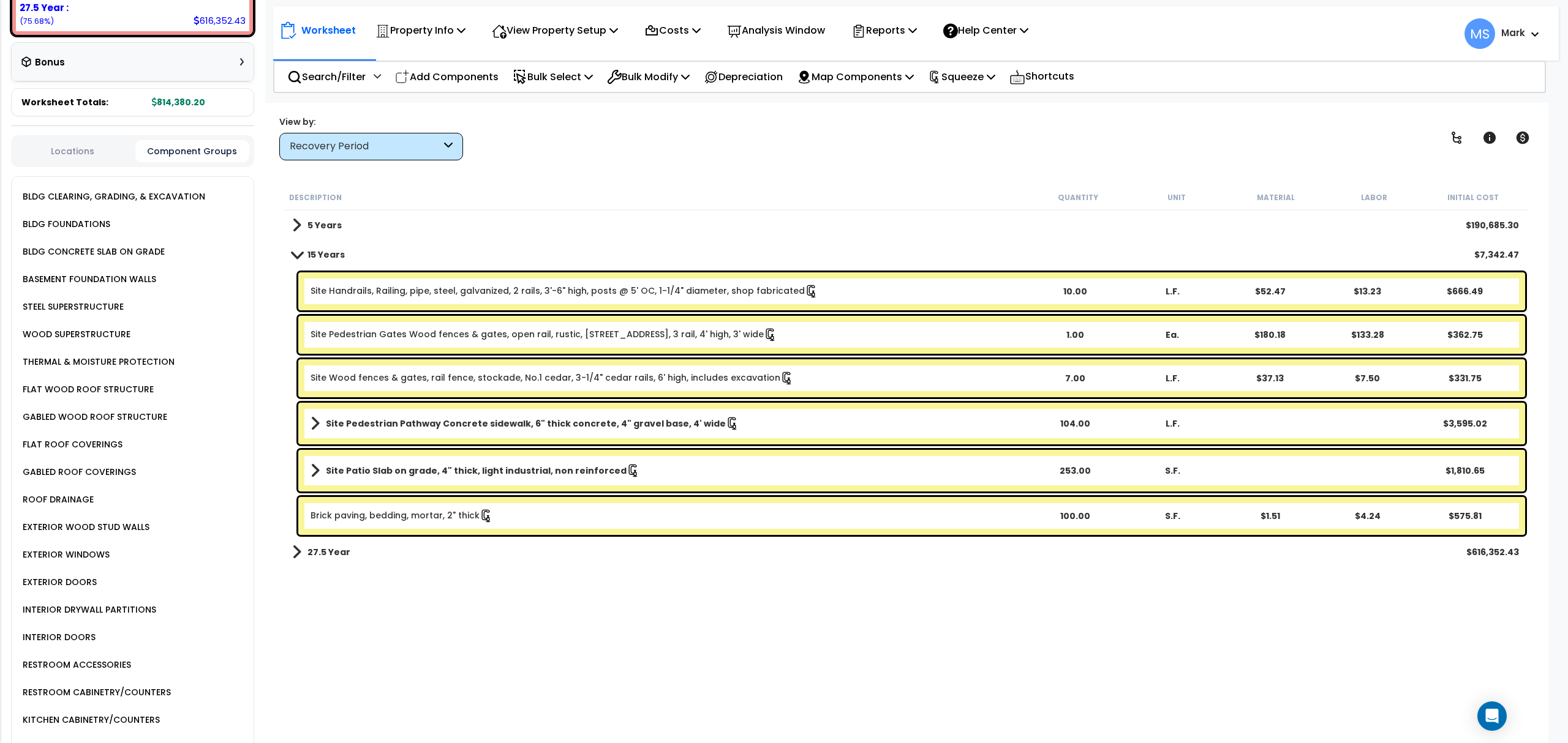
click at [172, 159] on button "Component Groups" at bounding box center [192, 151] width 113 height 22
click at [133, 195] on div "BLDG CLEARING, GRADING, & EXCAVATION" at bounding box center [112, 196] width 185 height 15
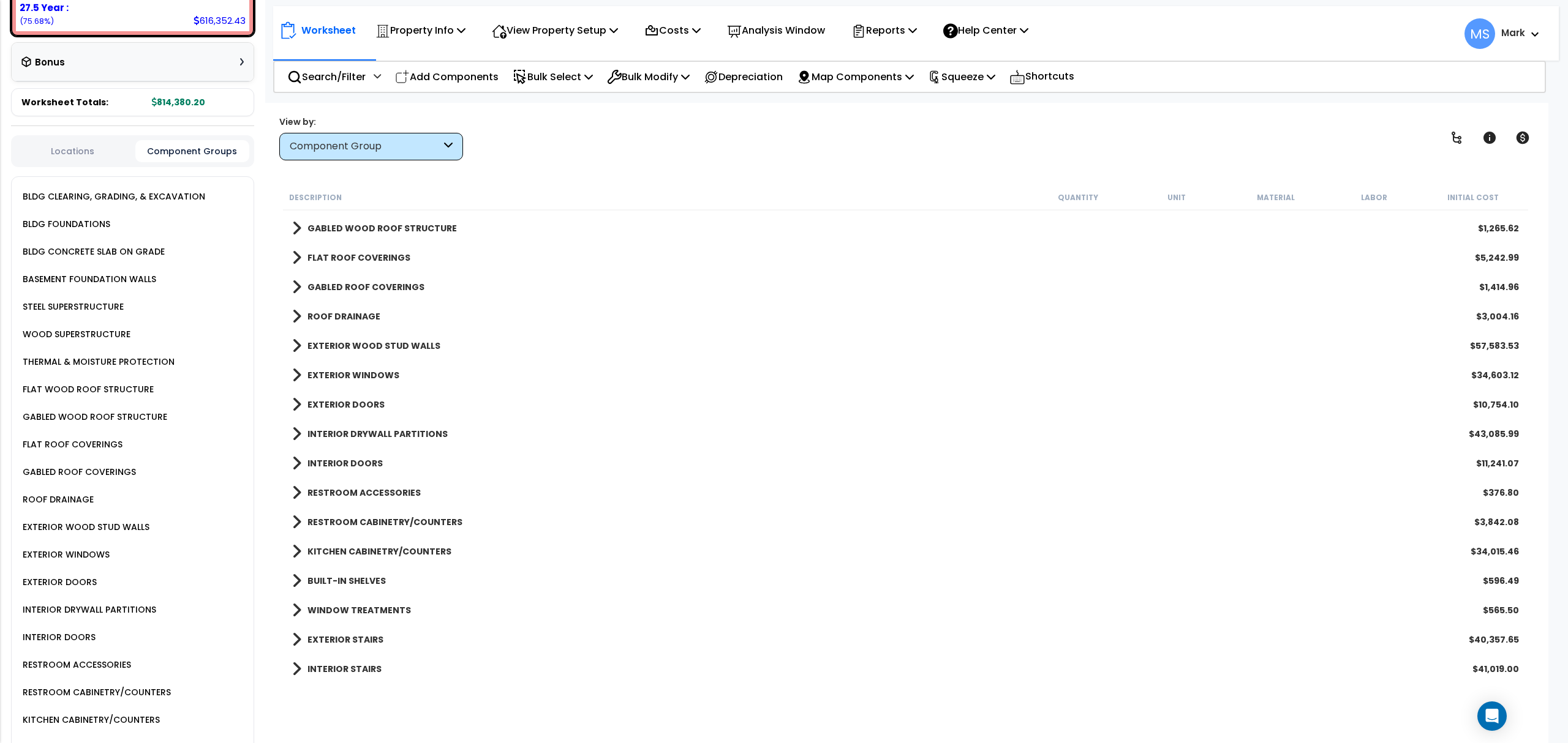
scroll to position [408, 0]
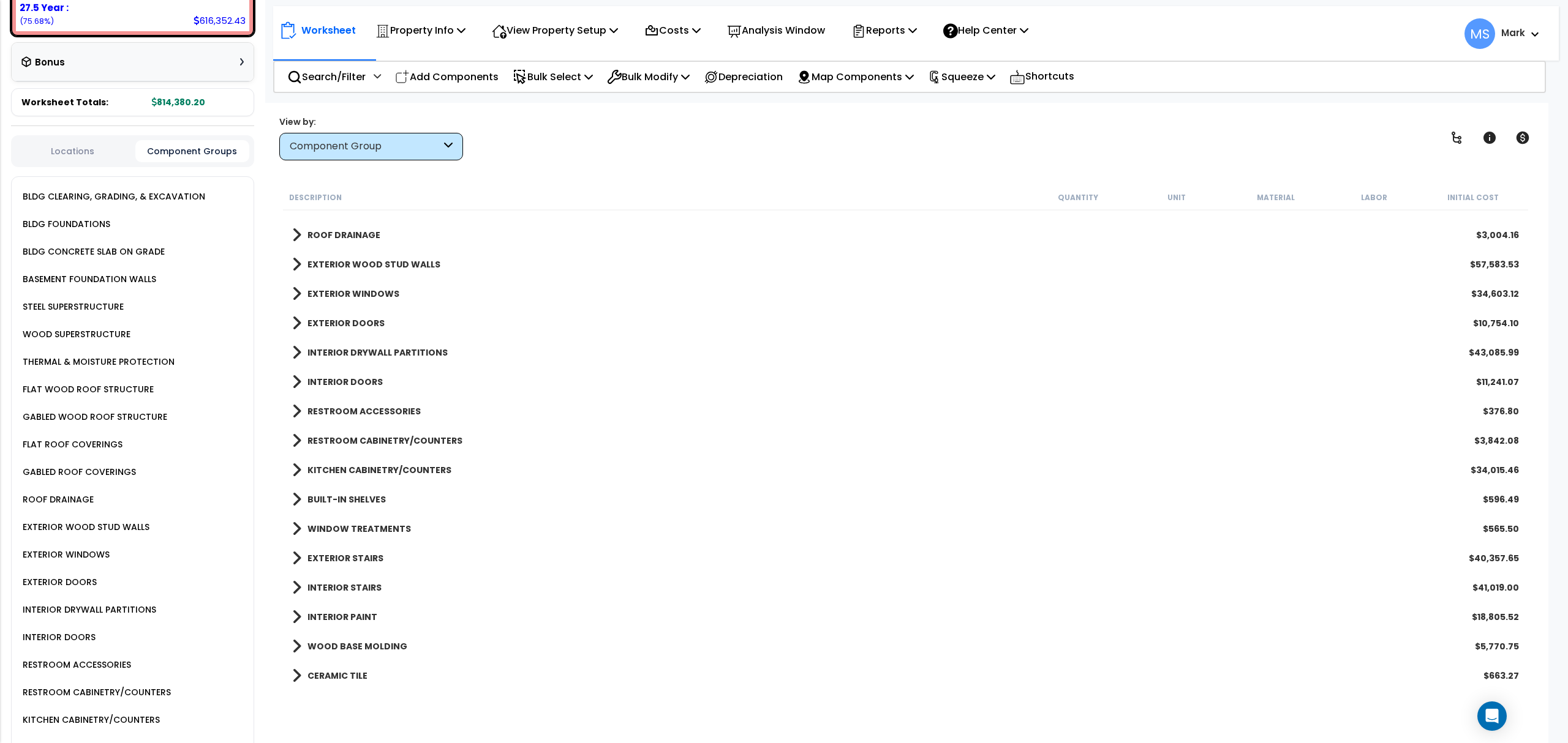
click at [340, 592] on b "INTERIOR STAIRS" at bounding box center [344, 588] width 74 height 12
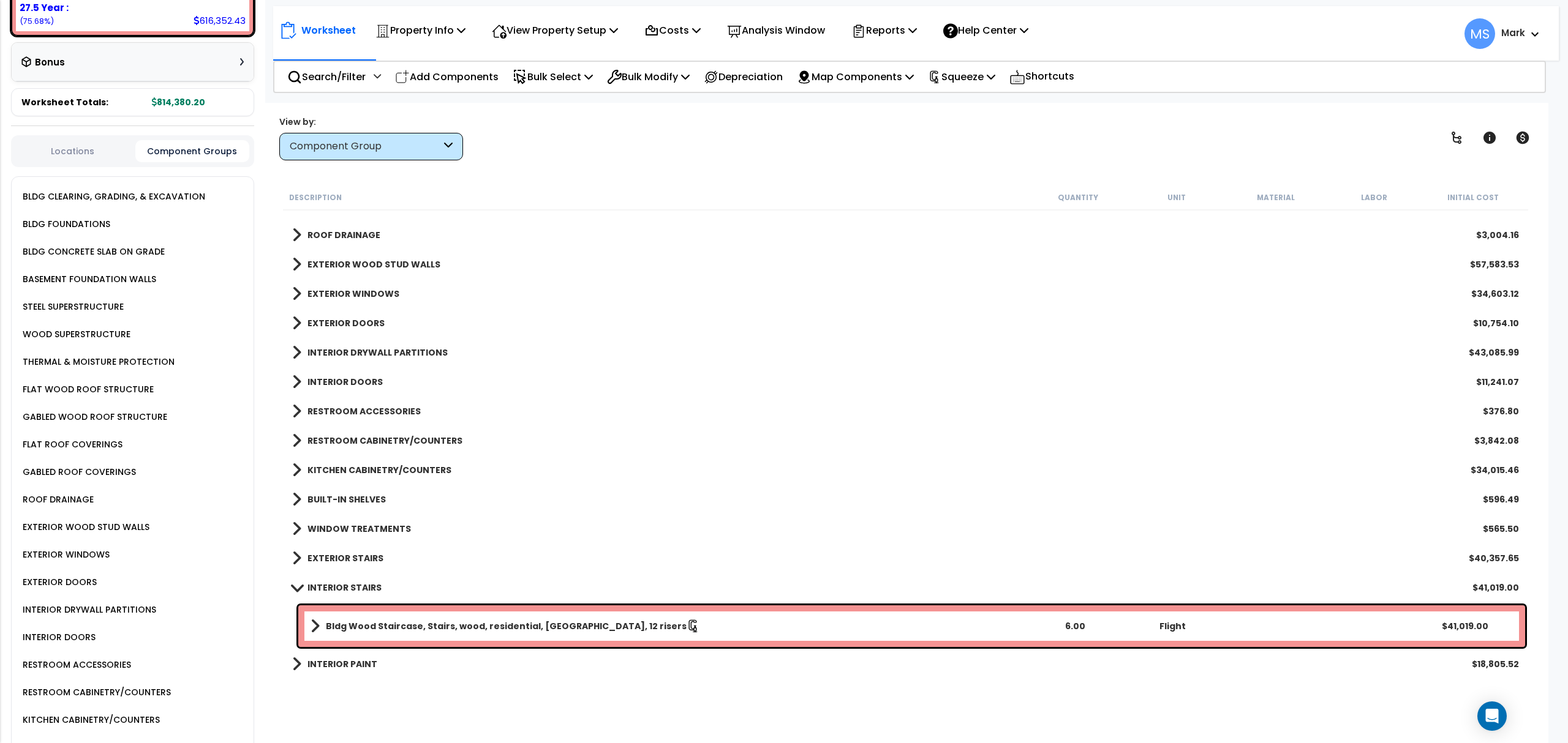
click at [340, 589] on b "INTERIOR STAIRS" at bounding box center [344, 588] width 74 height 12
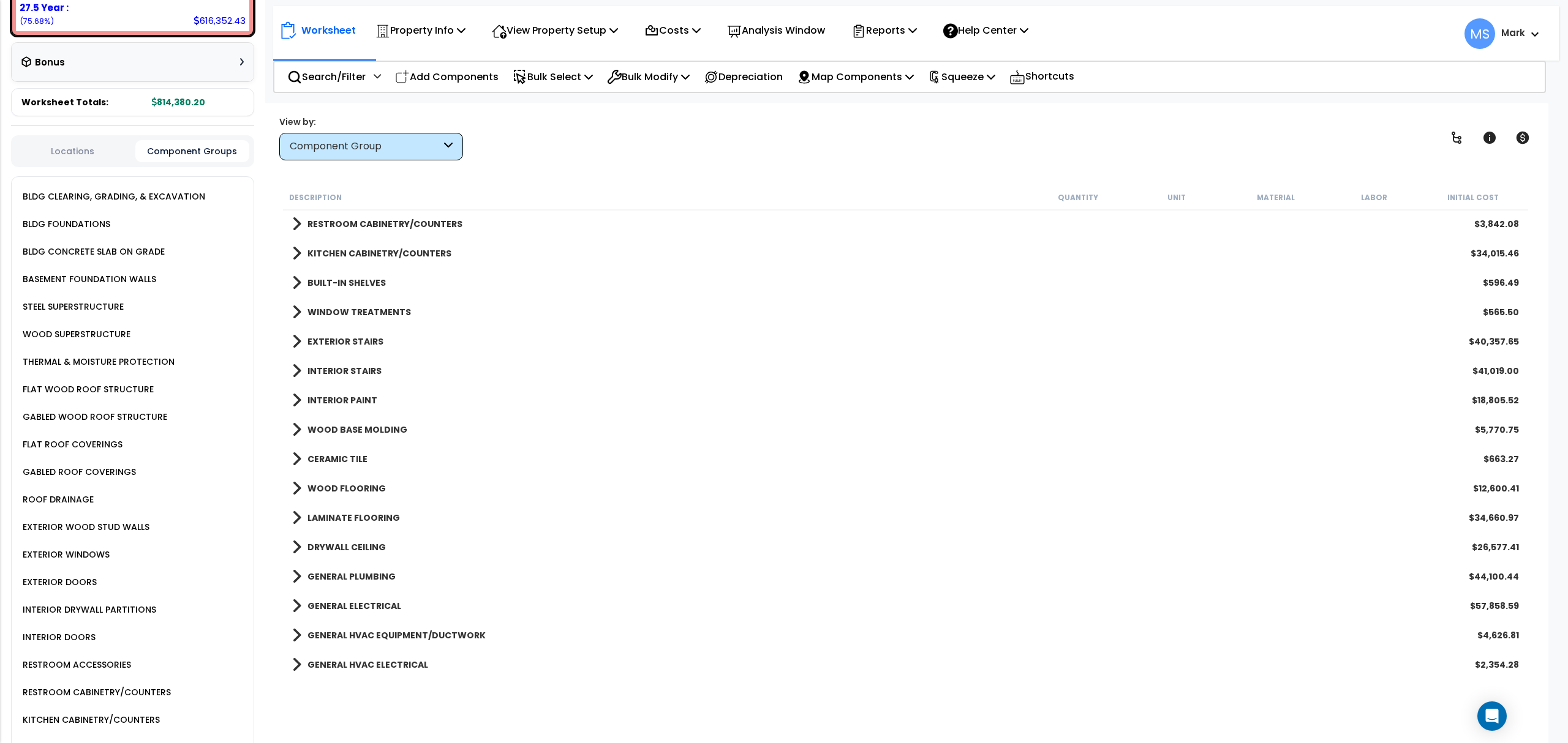
scroll to position [653, 0]
click at [1498, 579] on div "$57,858.59" at bounding box center [1494, 578] width 49 height 12
click at [331, 575] on b "GENERAL ELECTRICAL" at bounding box center [354, 578] width 93 height 12
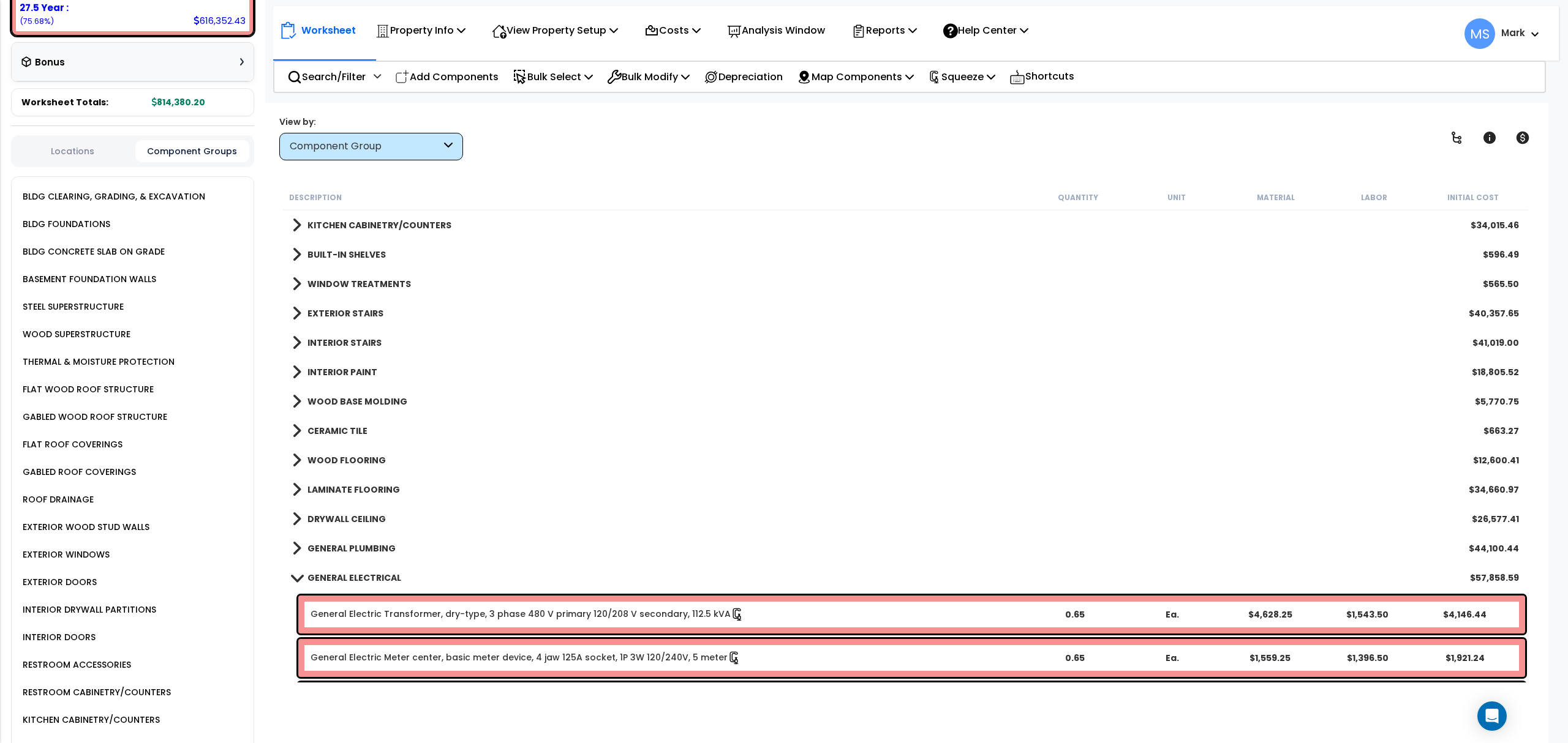
click at [331, 575] on b "GENERAL ELECTRICAL" at bounding box center [354, 578] width 93 height 12
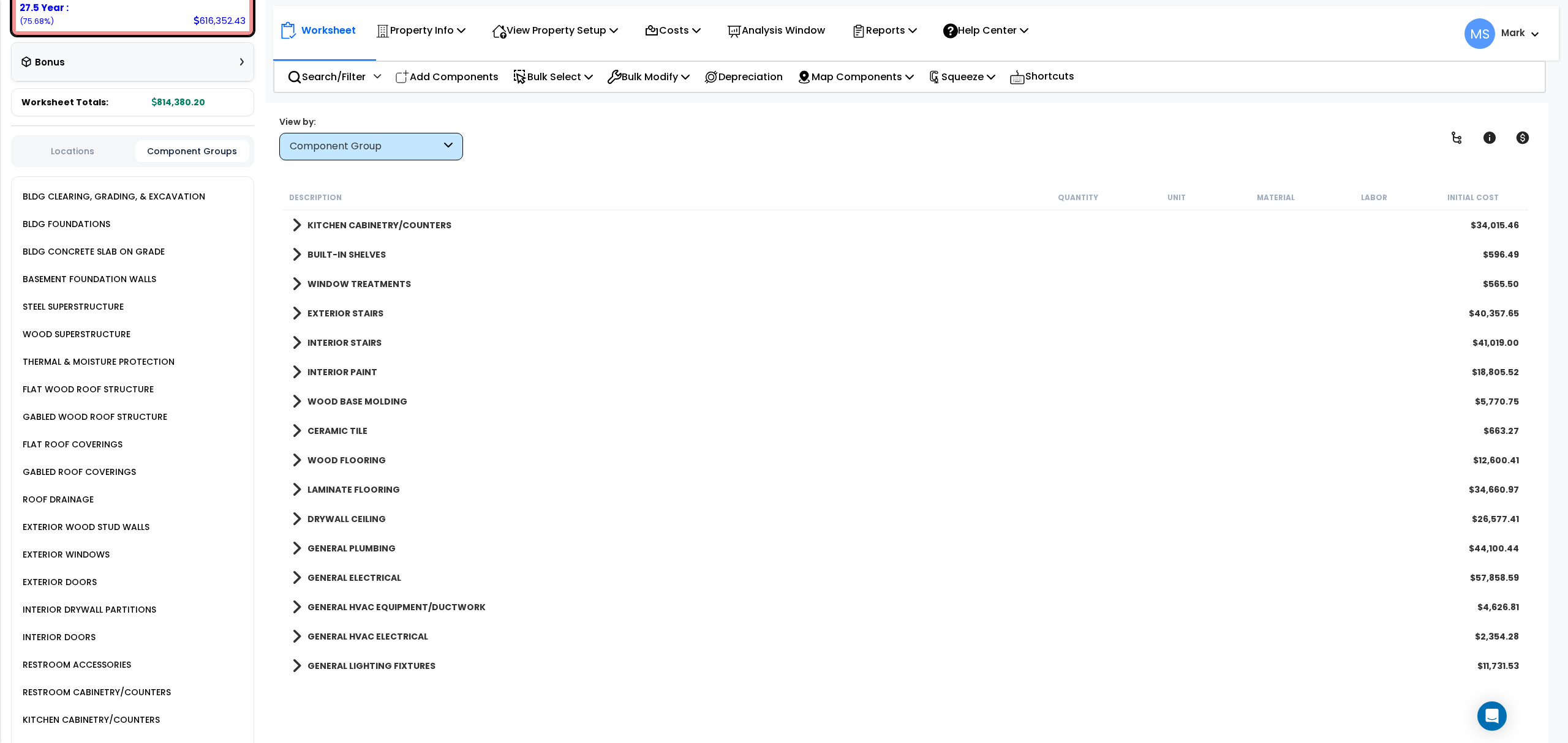
click at [349, 544] on b "GENERAL PLUMBING" at bounding box center [351, 549] width 88 height 12
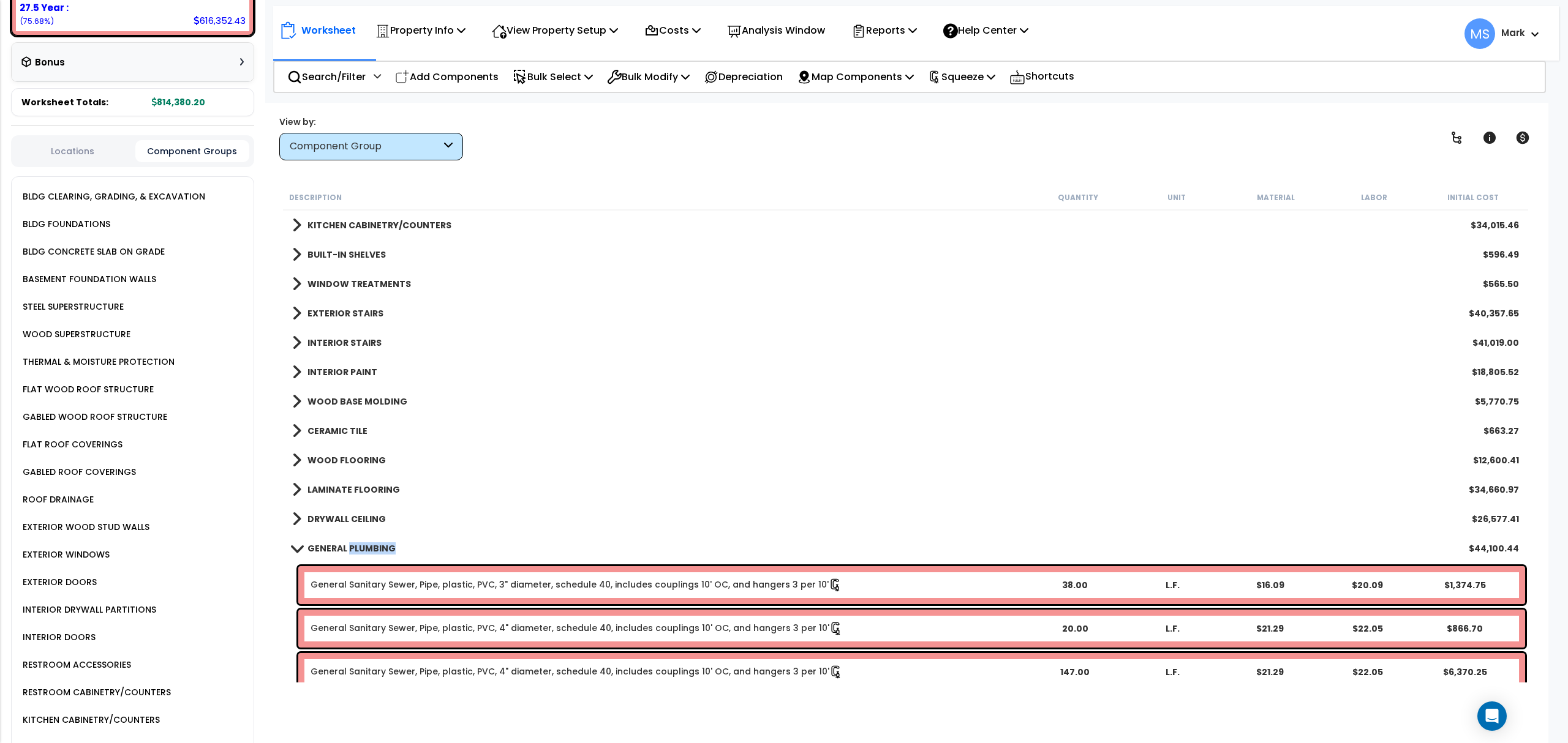
click at [349, 544] on b "GENERAL PLUMBING" at bounding box center [351, 549] width 88 height 12
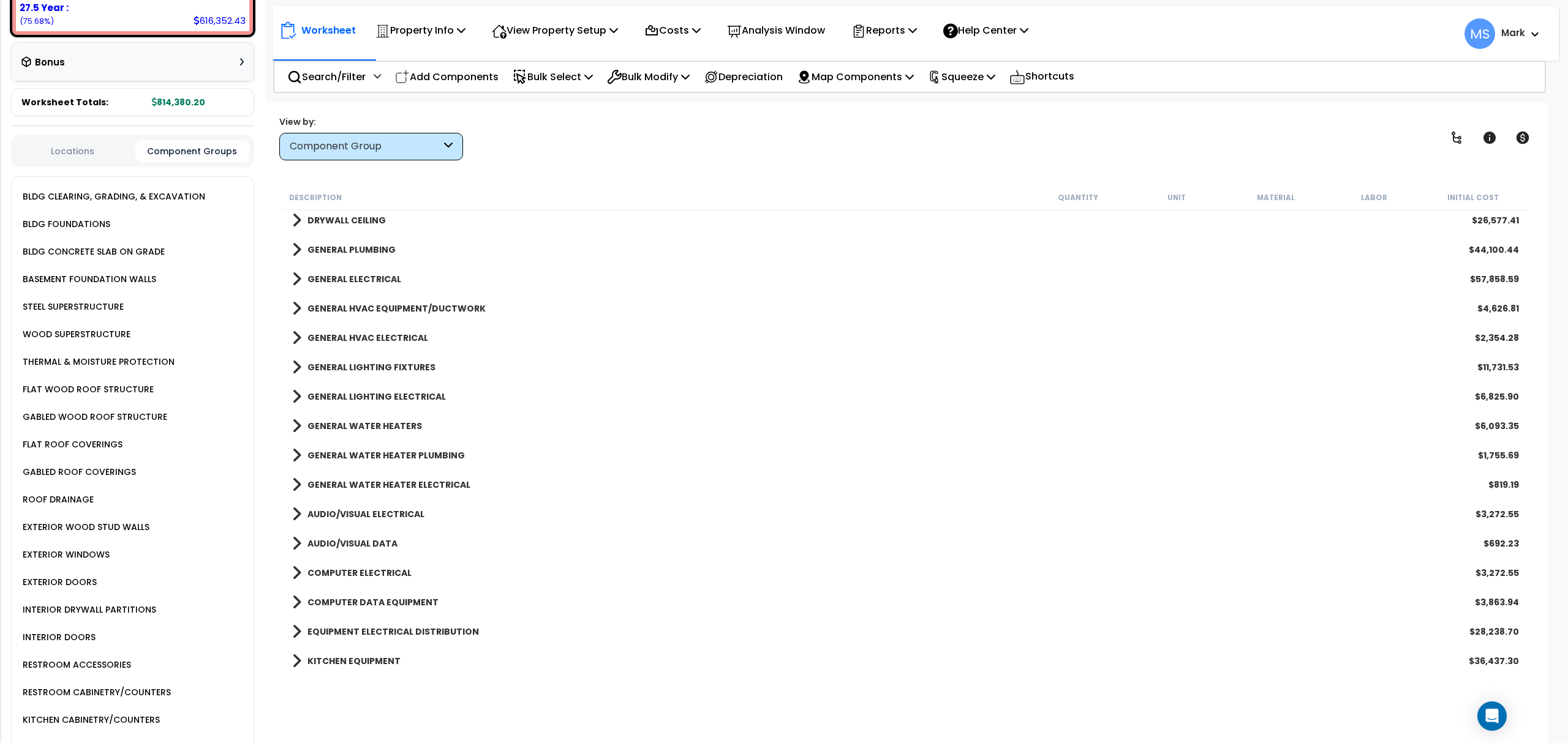
scroll to position [979, 0]
click at [1511, 631] on div "$36,437.30" at bounding box center [1493, 633] width 50 height 12
click at [413, 595] on link "EQUIPMENT ELECTRICAL DISTRIBUTION" at bounding box center [386, 604] width 187 height 17
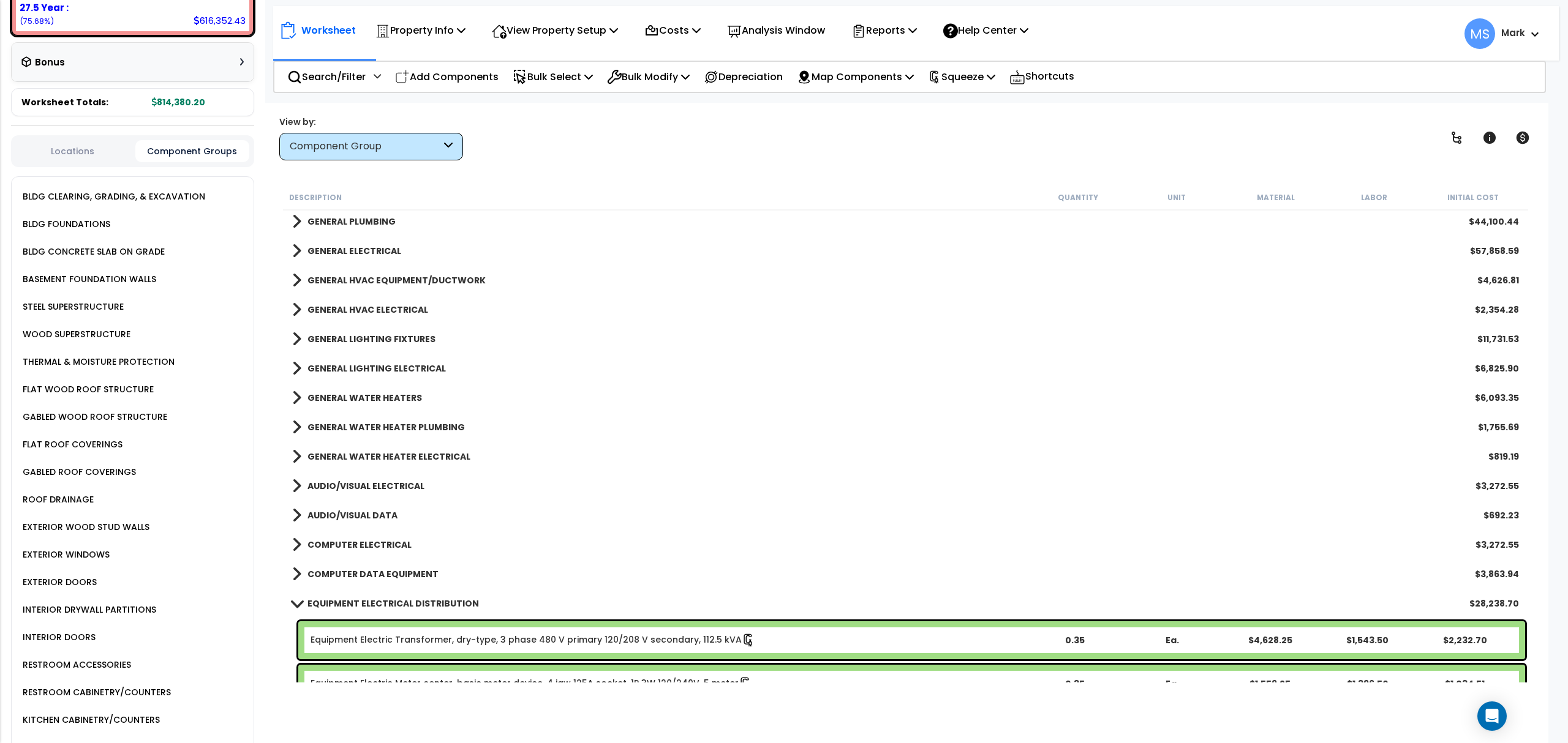
click at [417, 603] on b "EQUIPMENT ELECTRICAL DISTRIBUTION" at bounding box center [393, 604] width 172 height 12
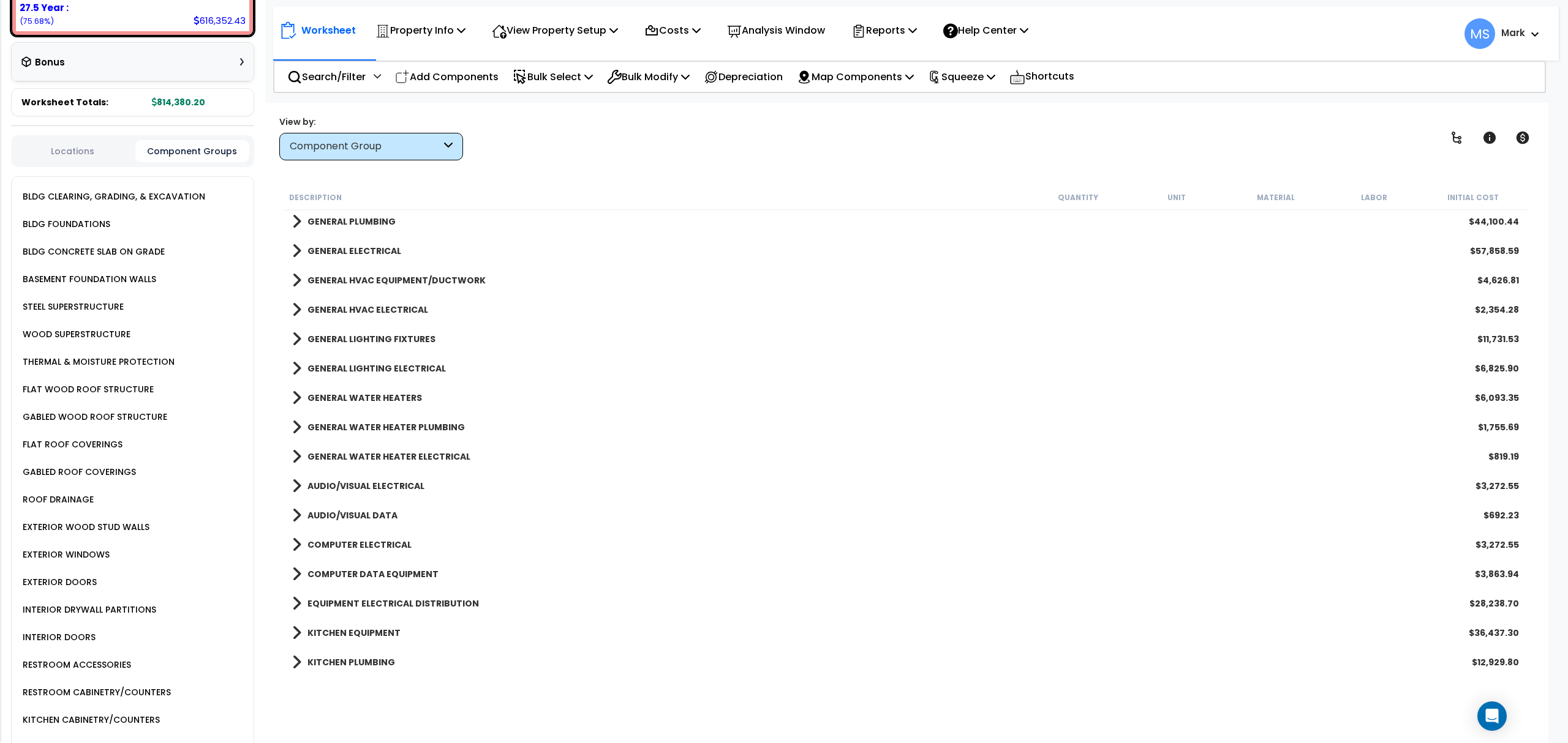
click at [409, 563] on div "COMPUTER DATA EQUIPMENT $3,863.94" at bounding box center [905, 574] width 1239 height 29
click at [409, 576] on b "COMPUTER DATA EQUIPMENT" at bounding box center [373, 574] width 131 height 12
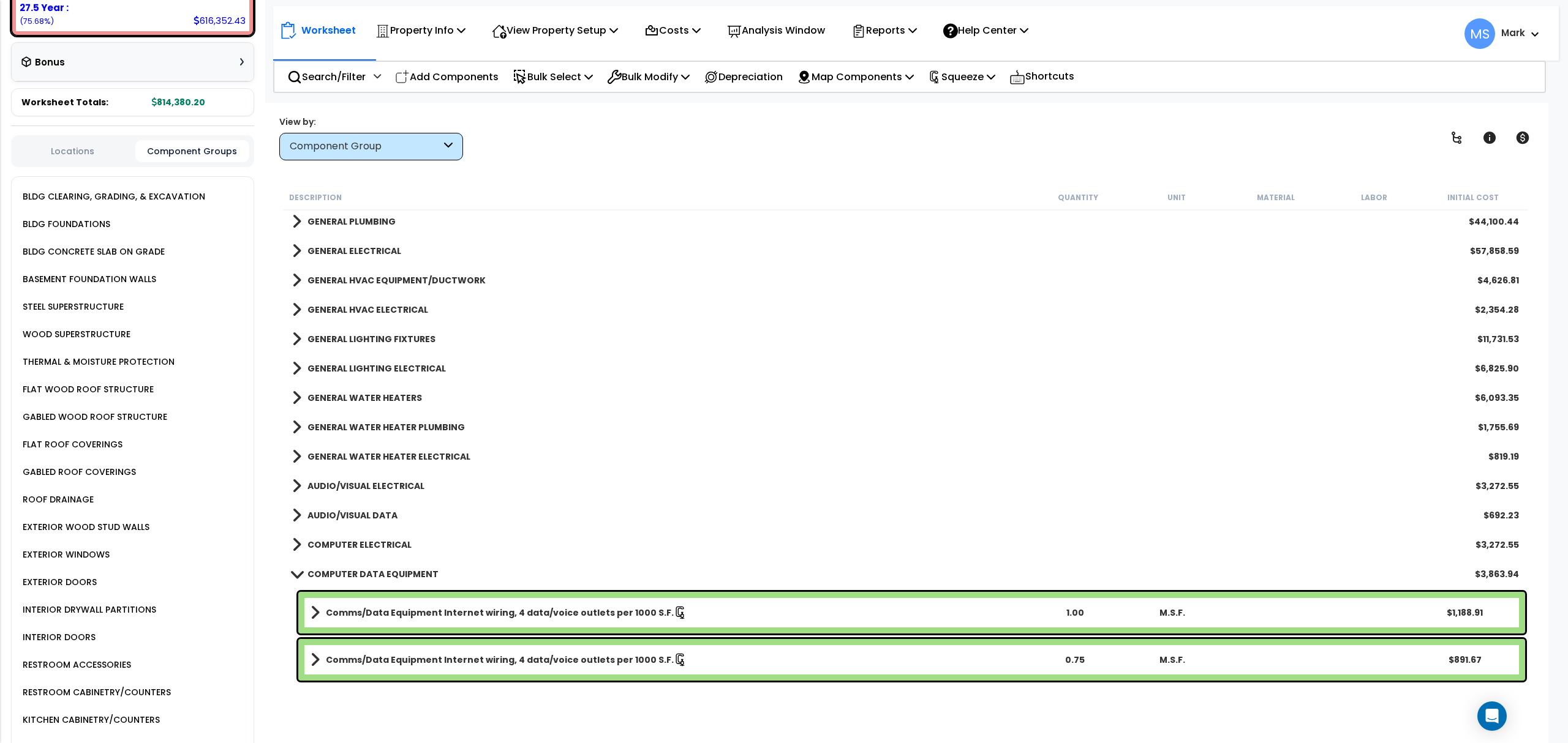
click at [409, 576] on b "COMPUTER DATA EQUIPMENT" at bounding box center [373, 574] width 131 height 12
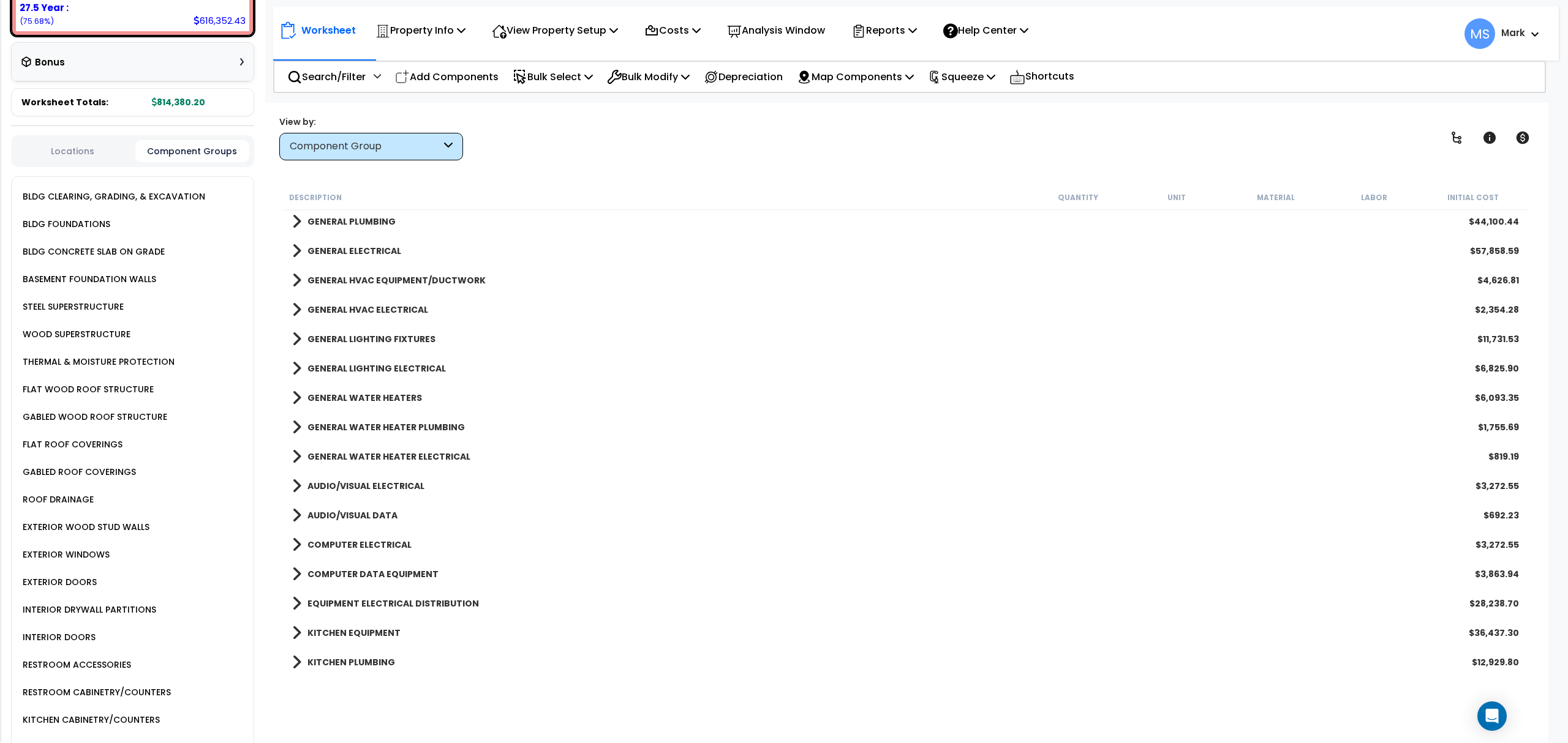
click at [402, 544] on b "COMPUTER ELECTRICAL" at bounding box center [359, 545] width 104 height 12
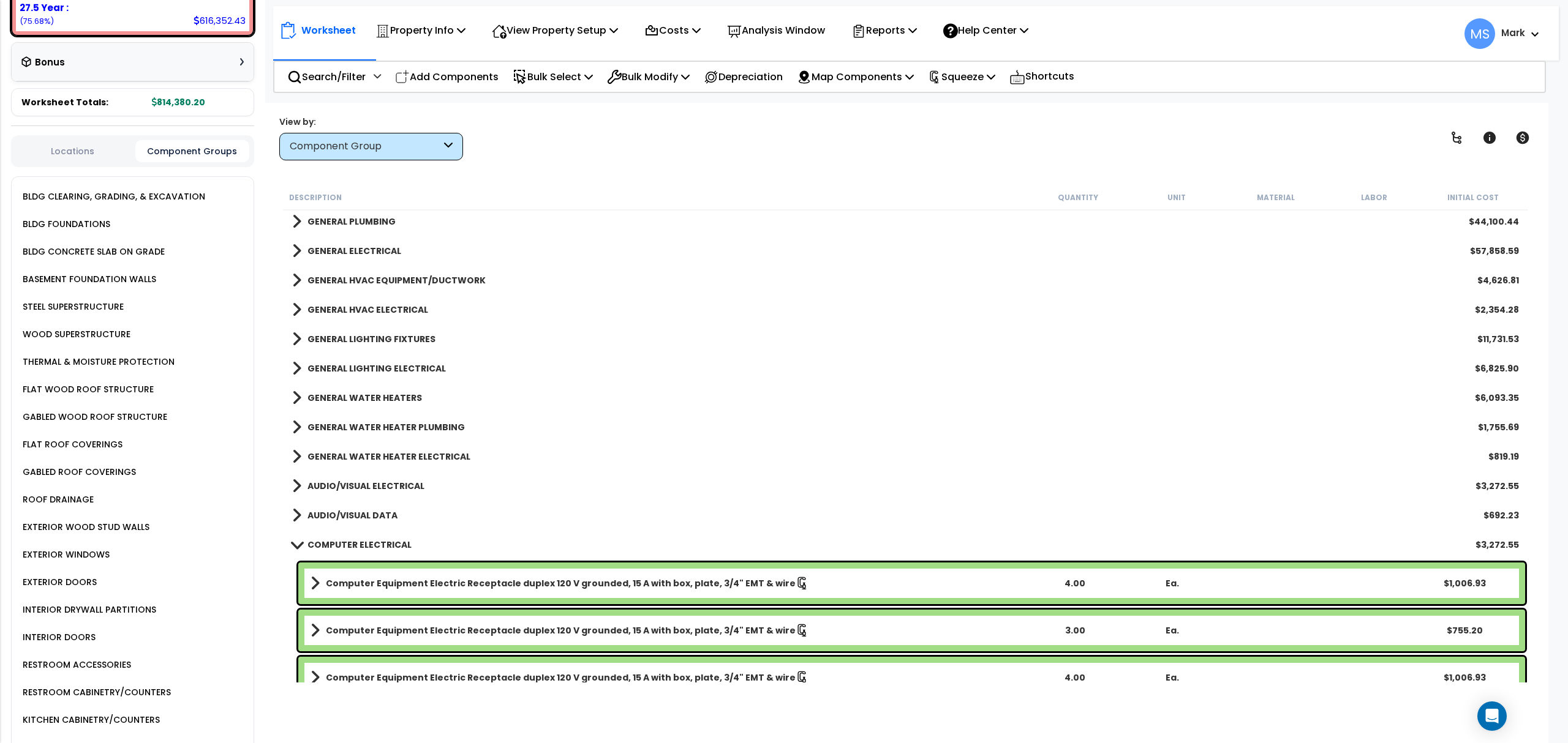
click at [402, 544] on b "COMPUTER ELECTRICAL" at bounding box center [359, 545] width 104 height 12
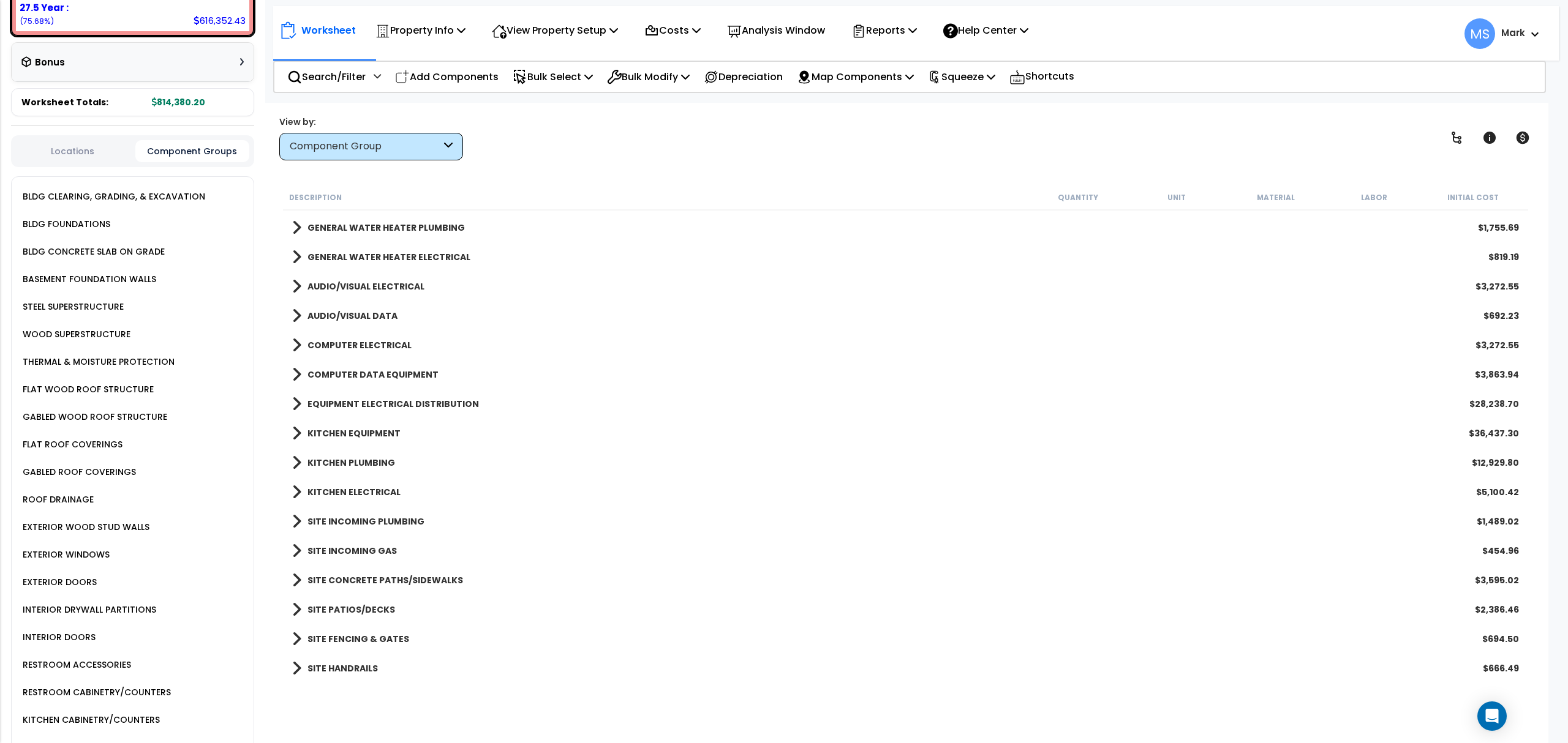
scroll to position [54, 0]
click at [375, 582] on b "SITE CONCRETE PATHS/SIDEWALKS" at bounding box center [385, 580] width 156 height 12
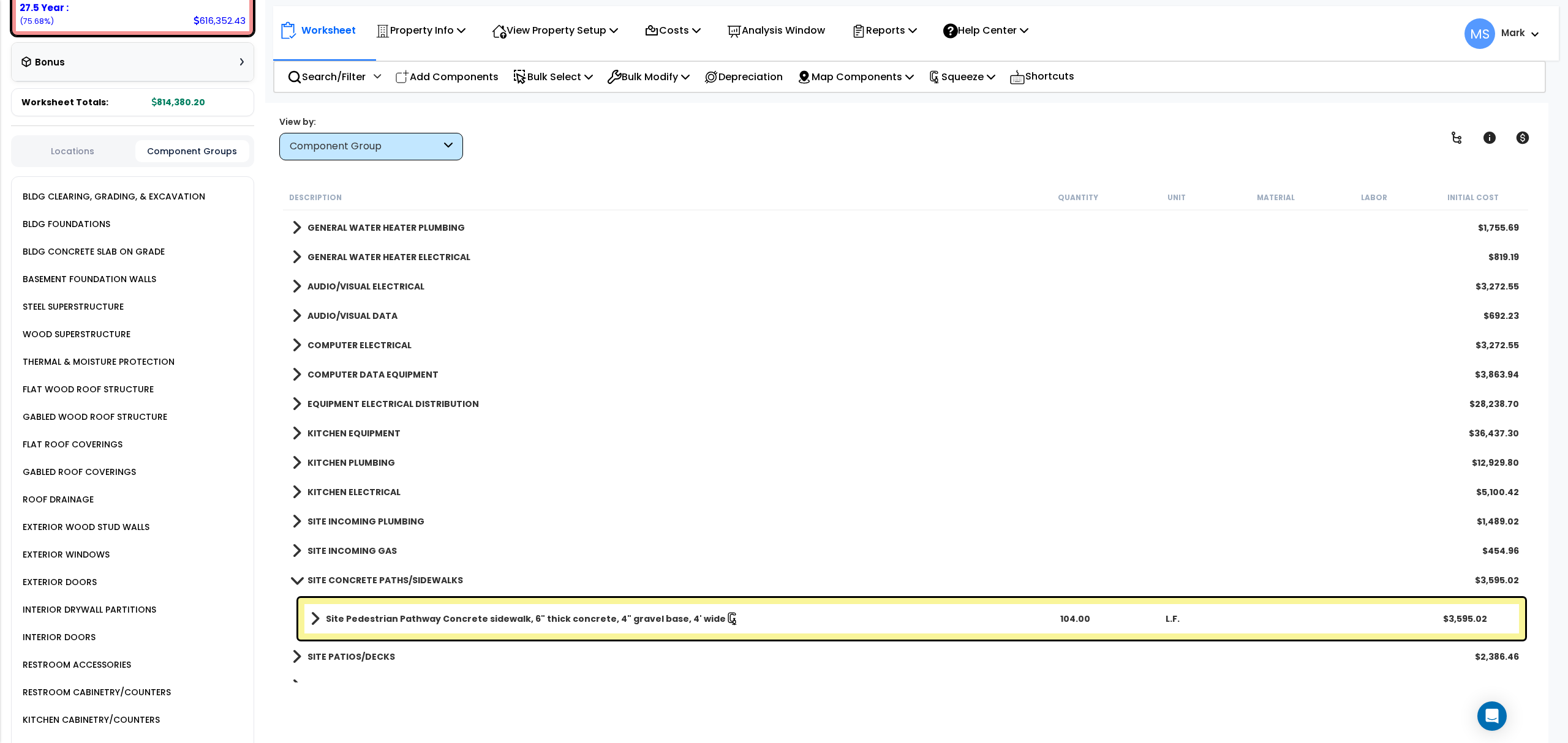
click at [375, 582] on b "SITE CONCRETE PATHS/SIDEWALKS" at bounding box center [385, 580] width 156 height 12
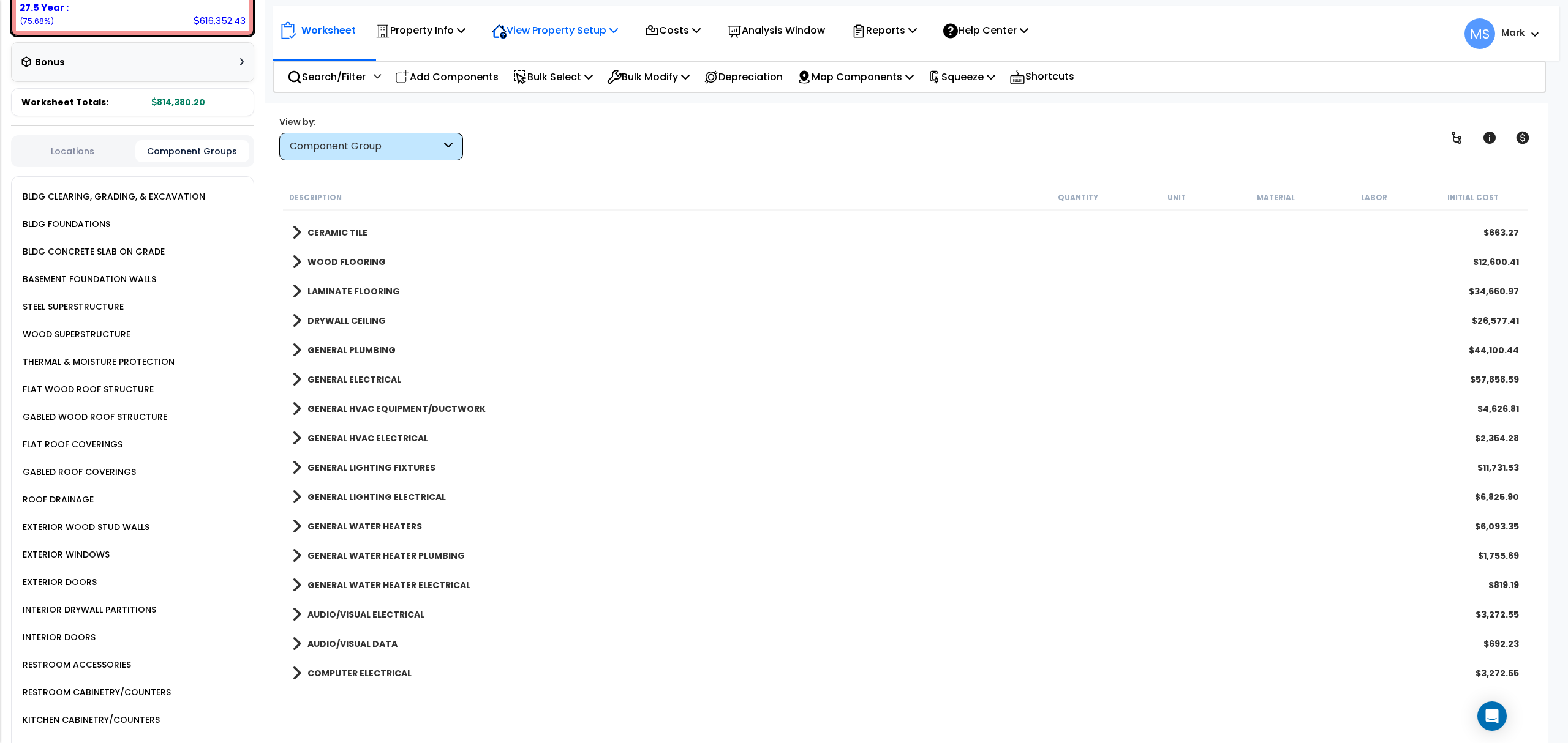
scroll to position [772, 0]
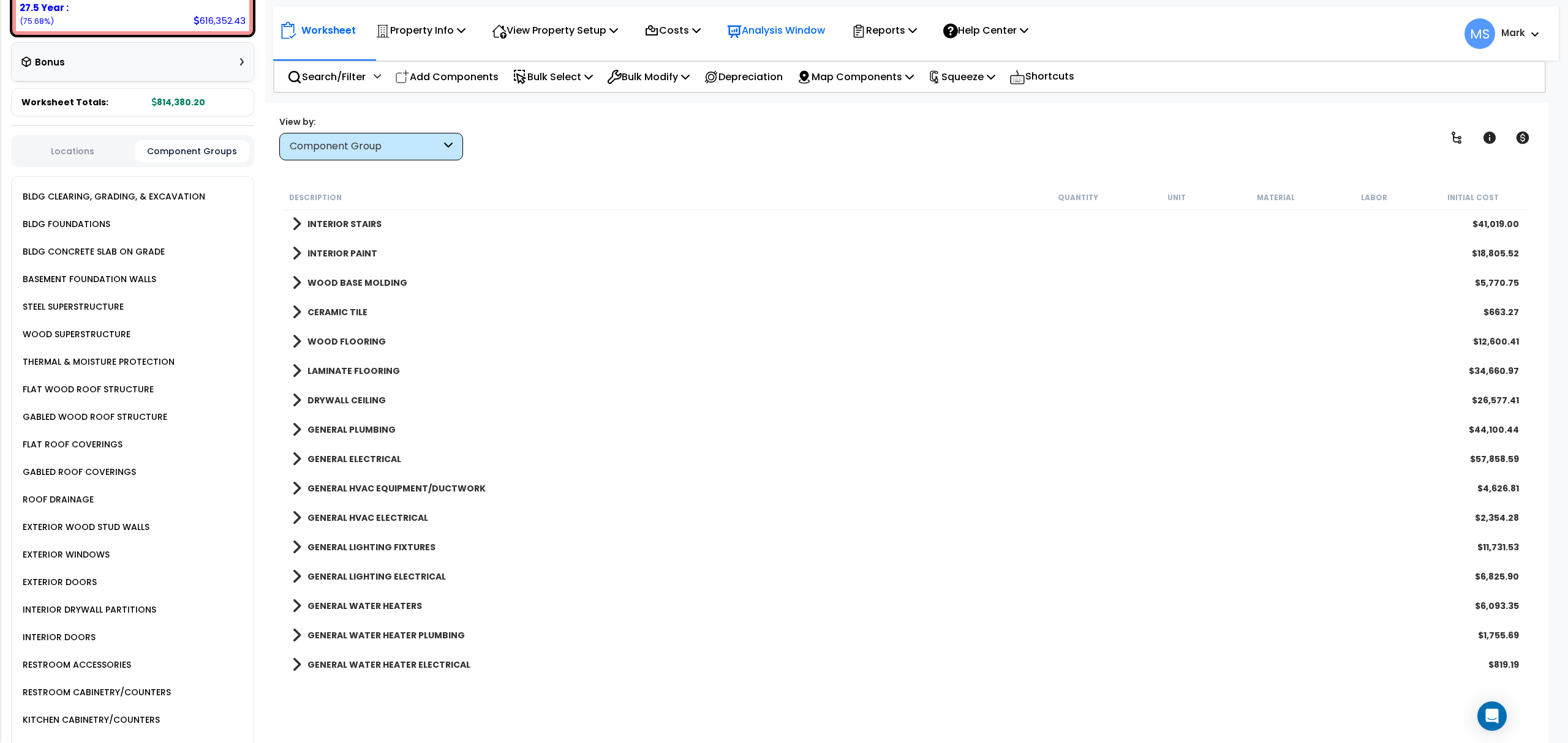
click at [769, 32] on p "Analysis Window" at bounding box center [776, 30] width 98 height 17
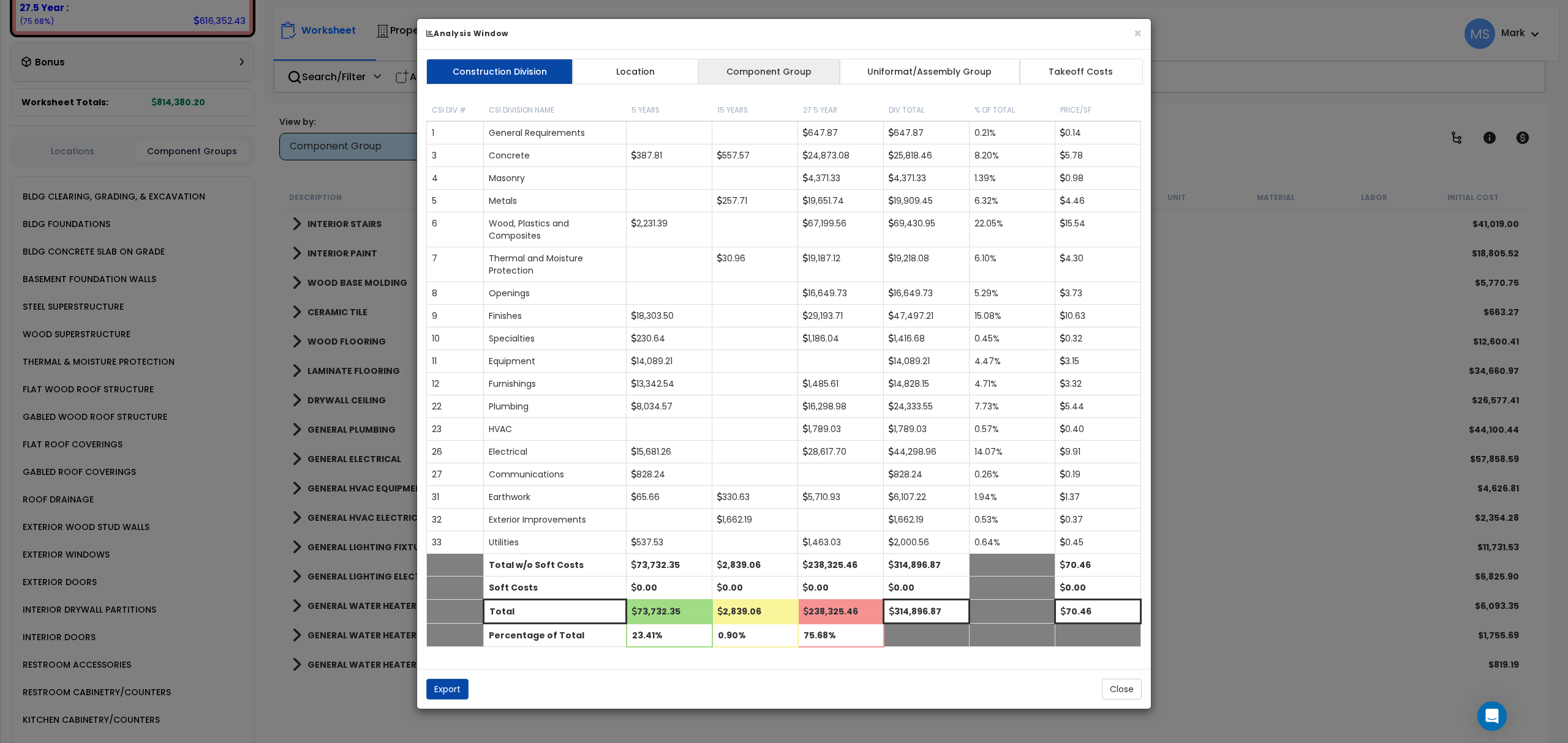
click at [767, 62] on link "Component Group" at bounding box center [768, 72] width 142 height 26
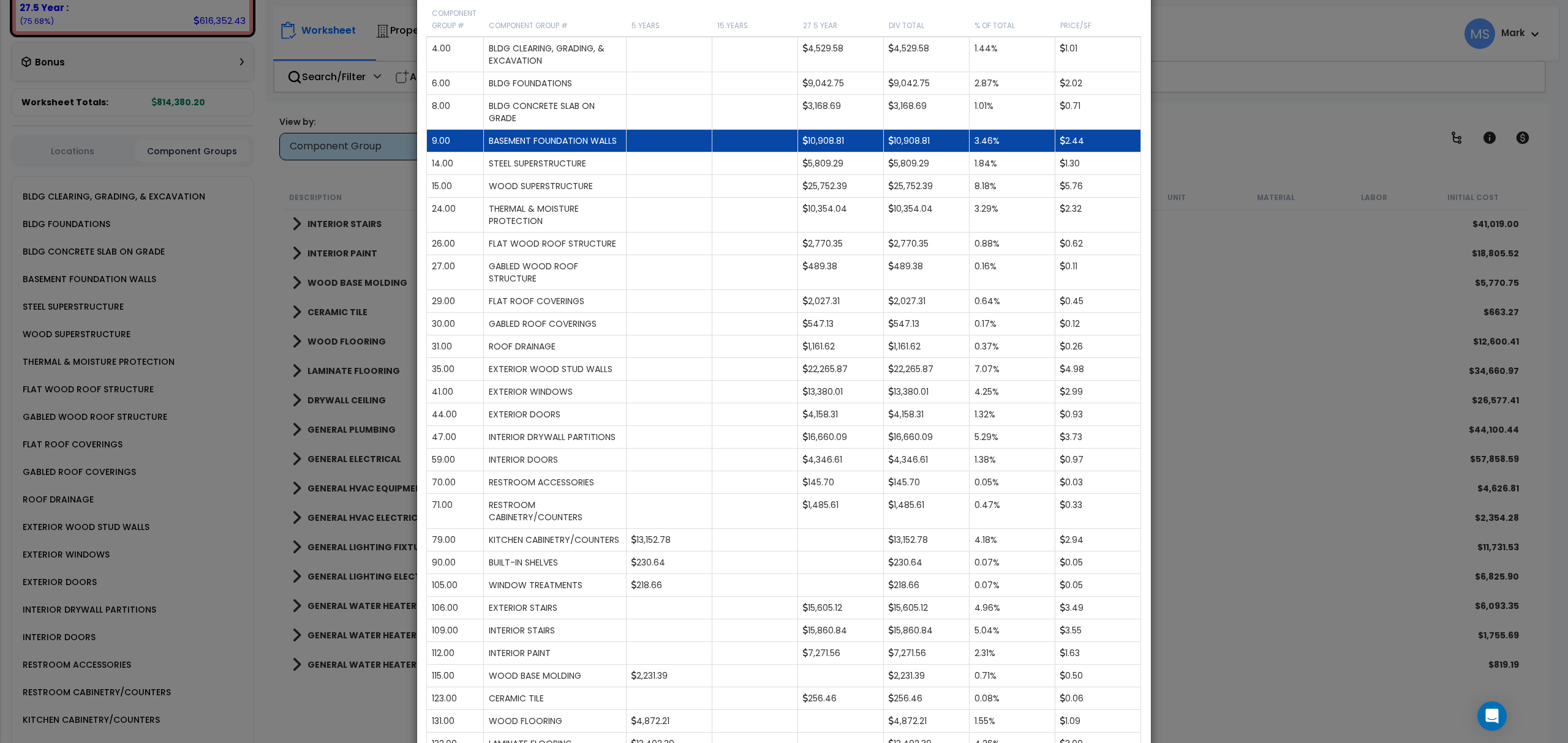
scroll to position [0, 0]
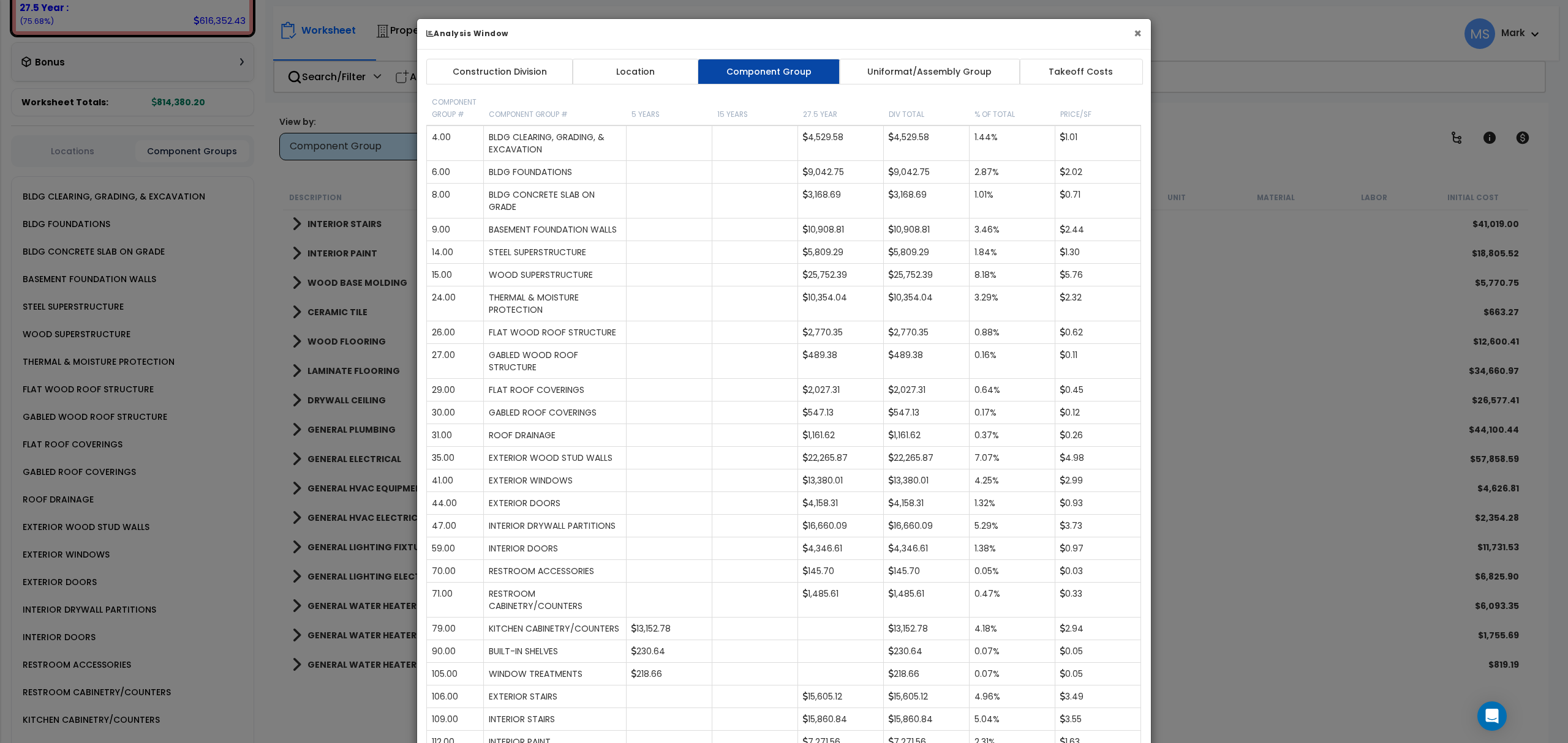
click at [1137, 35] on button "×" at bounding box center [1137, 33] width 8 height 13
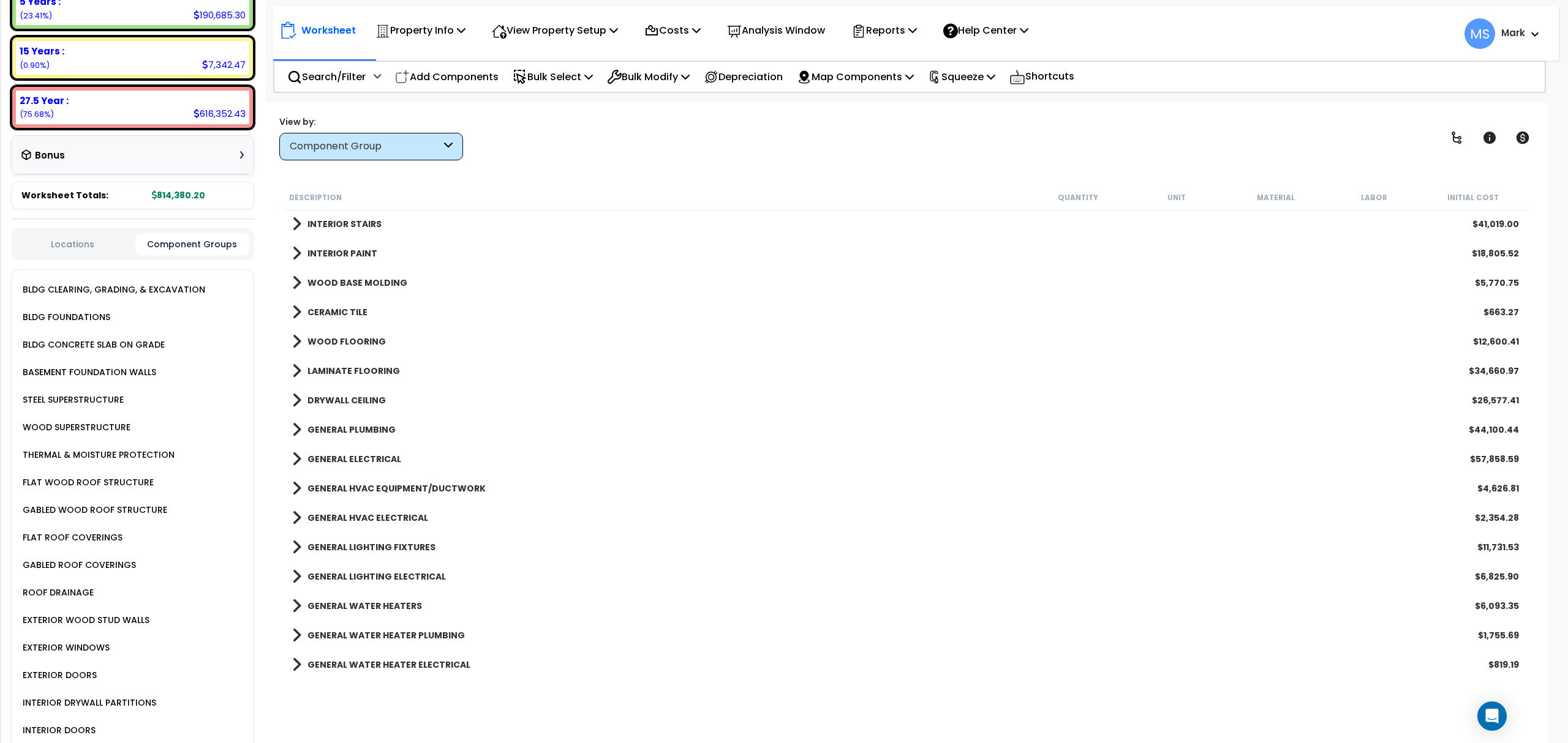
scroll to position [490, 0]
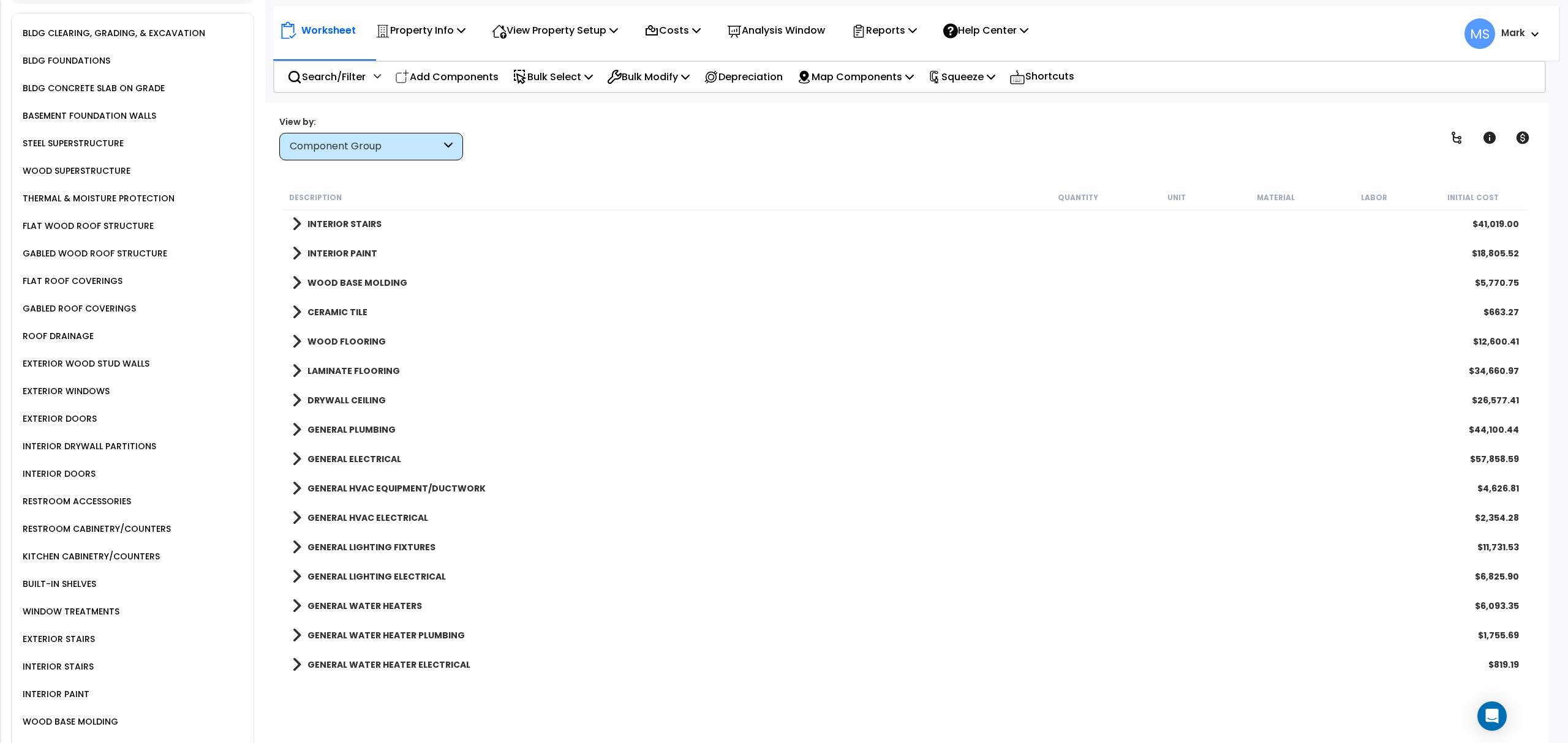
click at [108, 550] on div "KITCHEN CABINETRY/COUNTERS" at bounding box center [90, 557] width 140 height 15
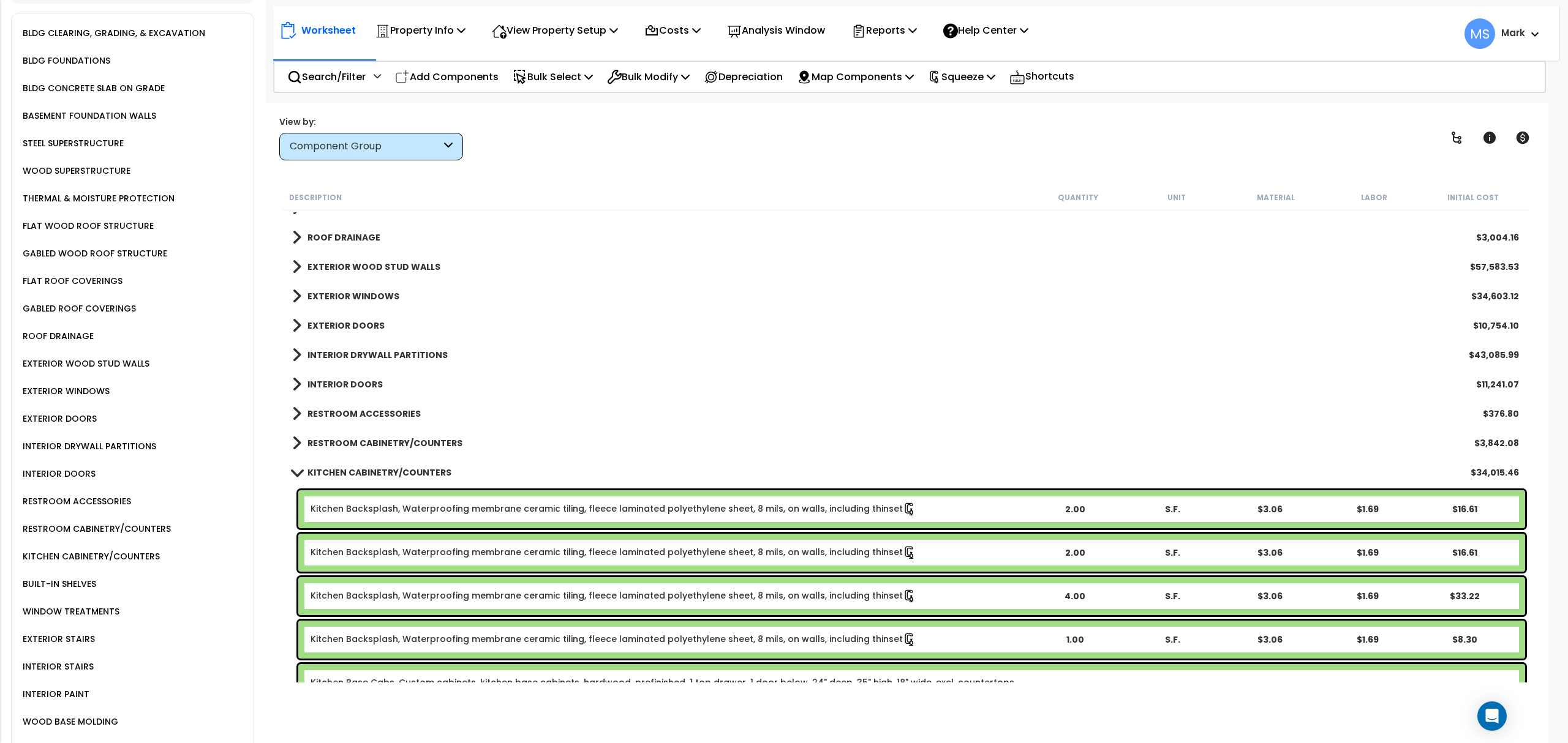
scroll to position [444, 0]
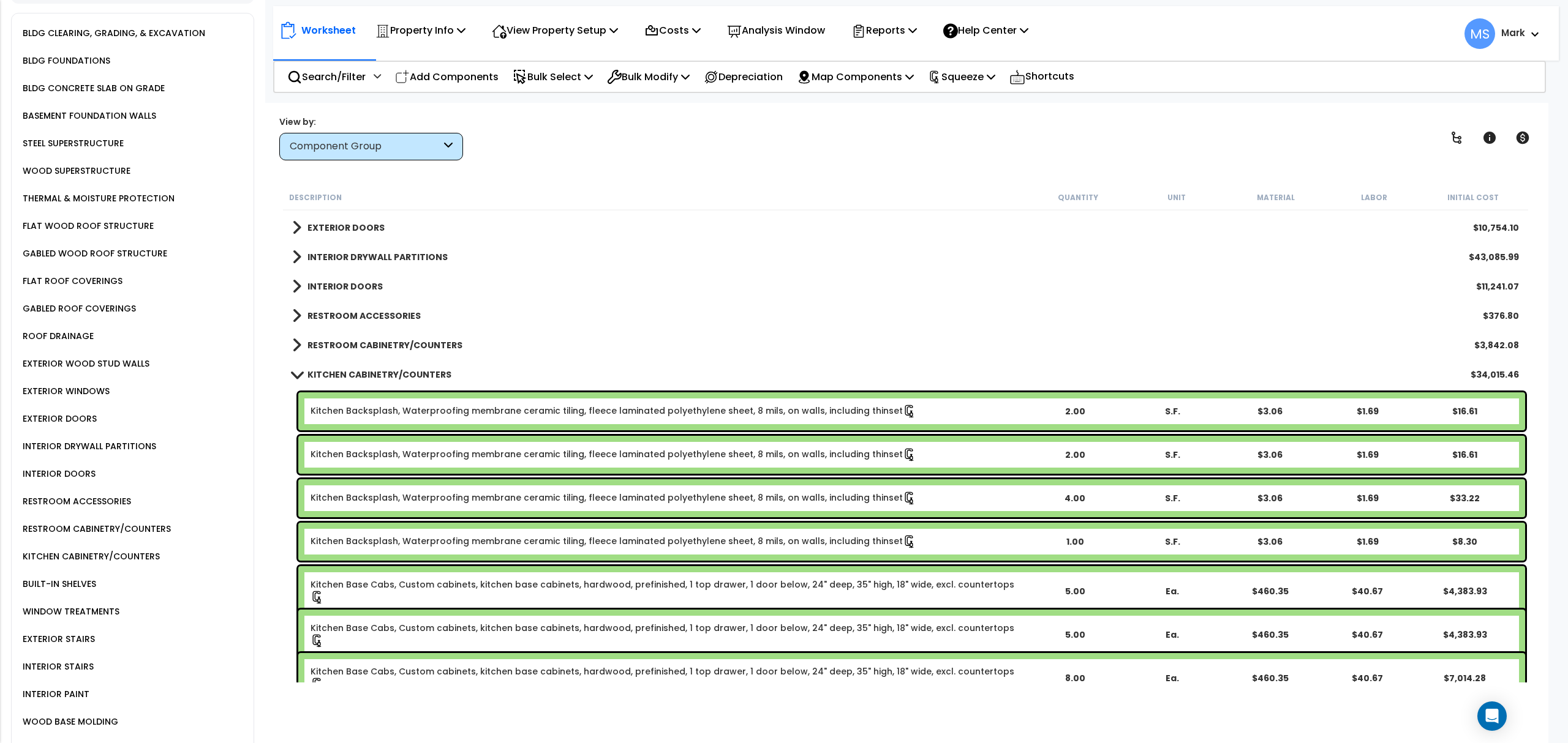
click at [366, 422] on div "Kitchen Backsplash, Waterproofing membrane ceramic tiling, fleece laminated pol…" at bounding box center [911, 411] width 1227 height 38
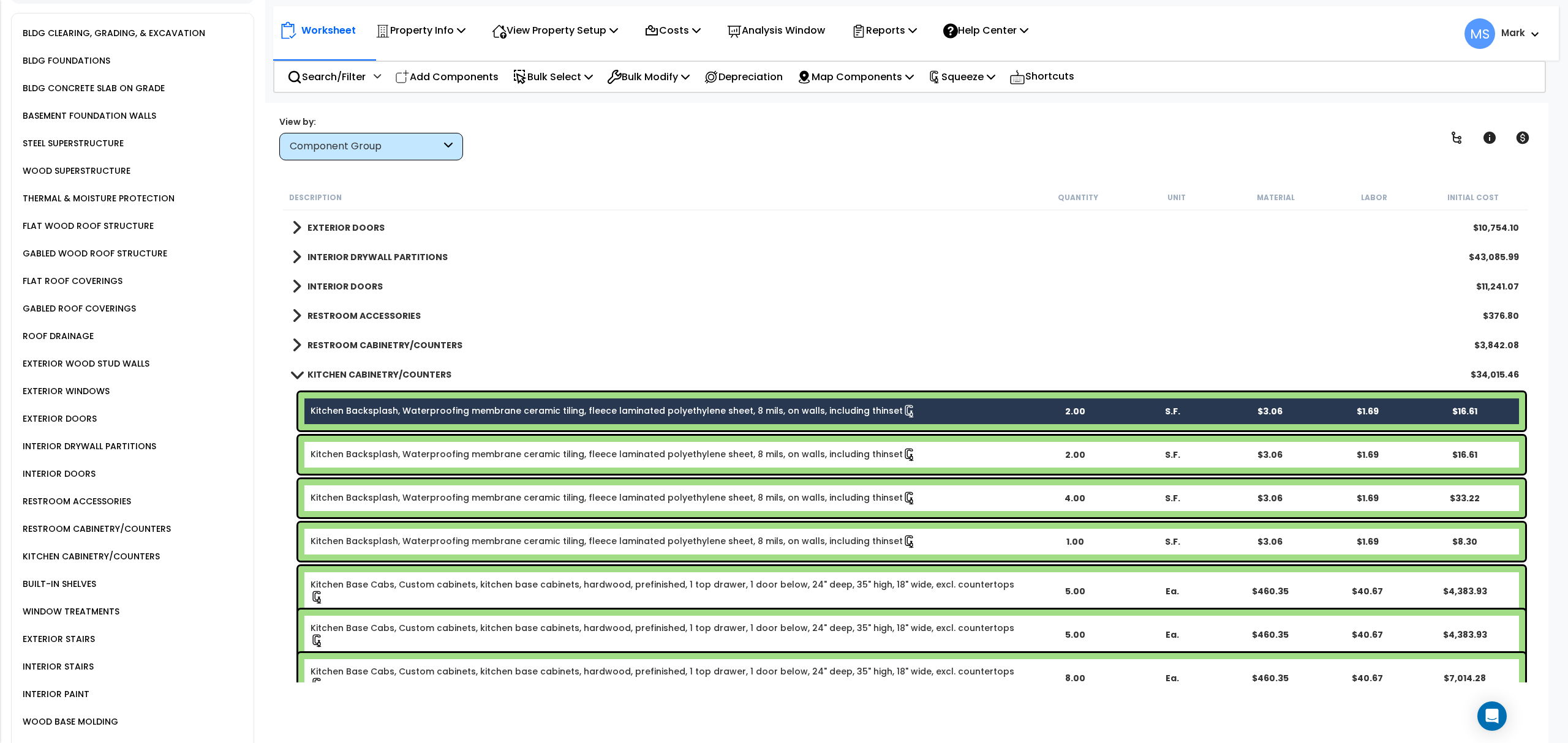
click at [361, 448] on link "Kitchen Backsplash, Waterproofing membrane ceramic tiling, fleece laminated pol…" at bounding box center [613, 455] width 606 height 14
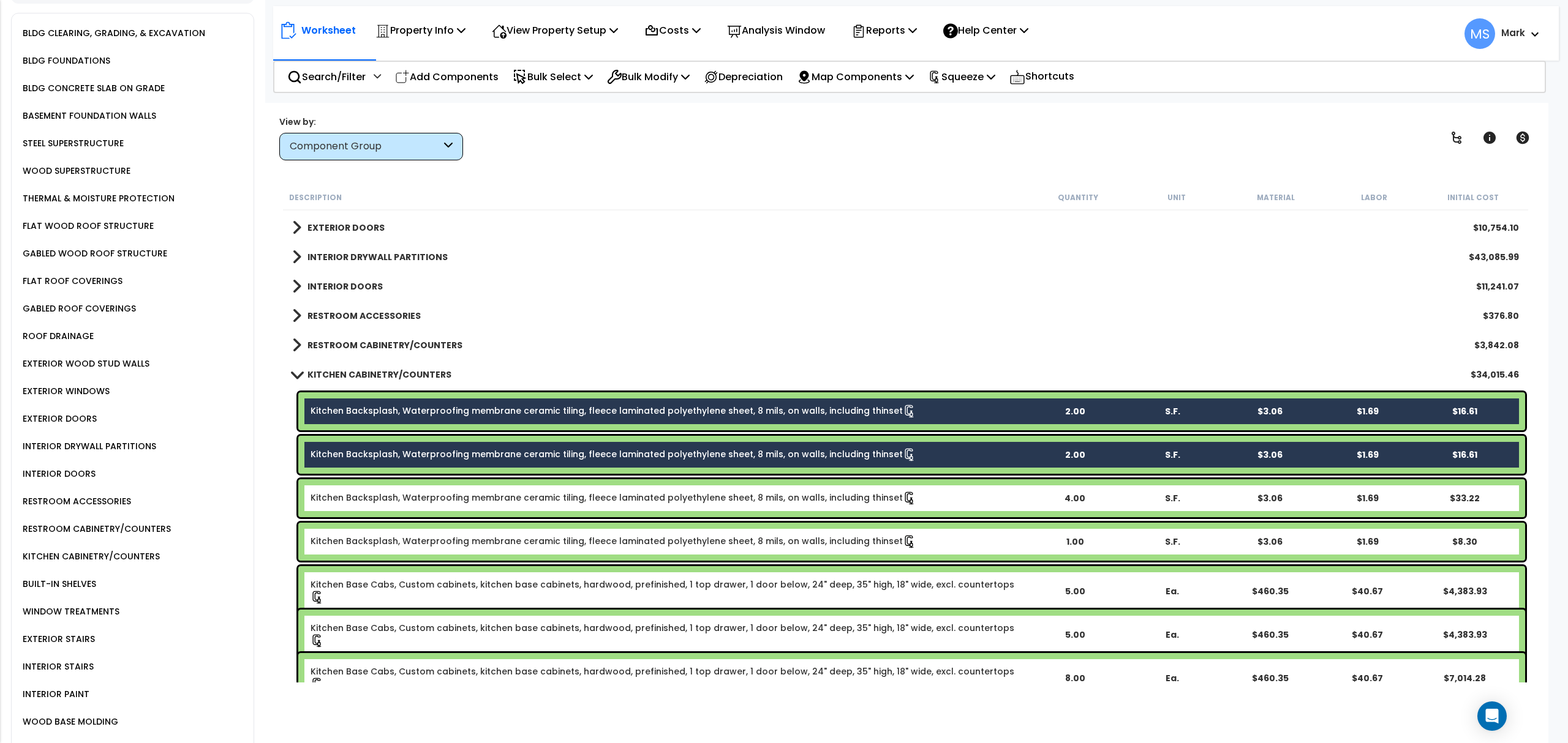
click at [361, 497] on link "Kitchen Backsplash, Waterproofing membrane ceramic tiling, fleece laminated pol…" at bounding box center [613, 498] width 606 height 14
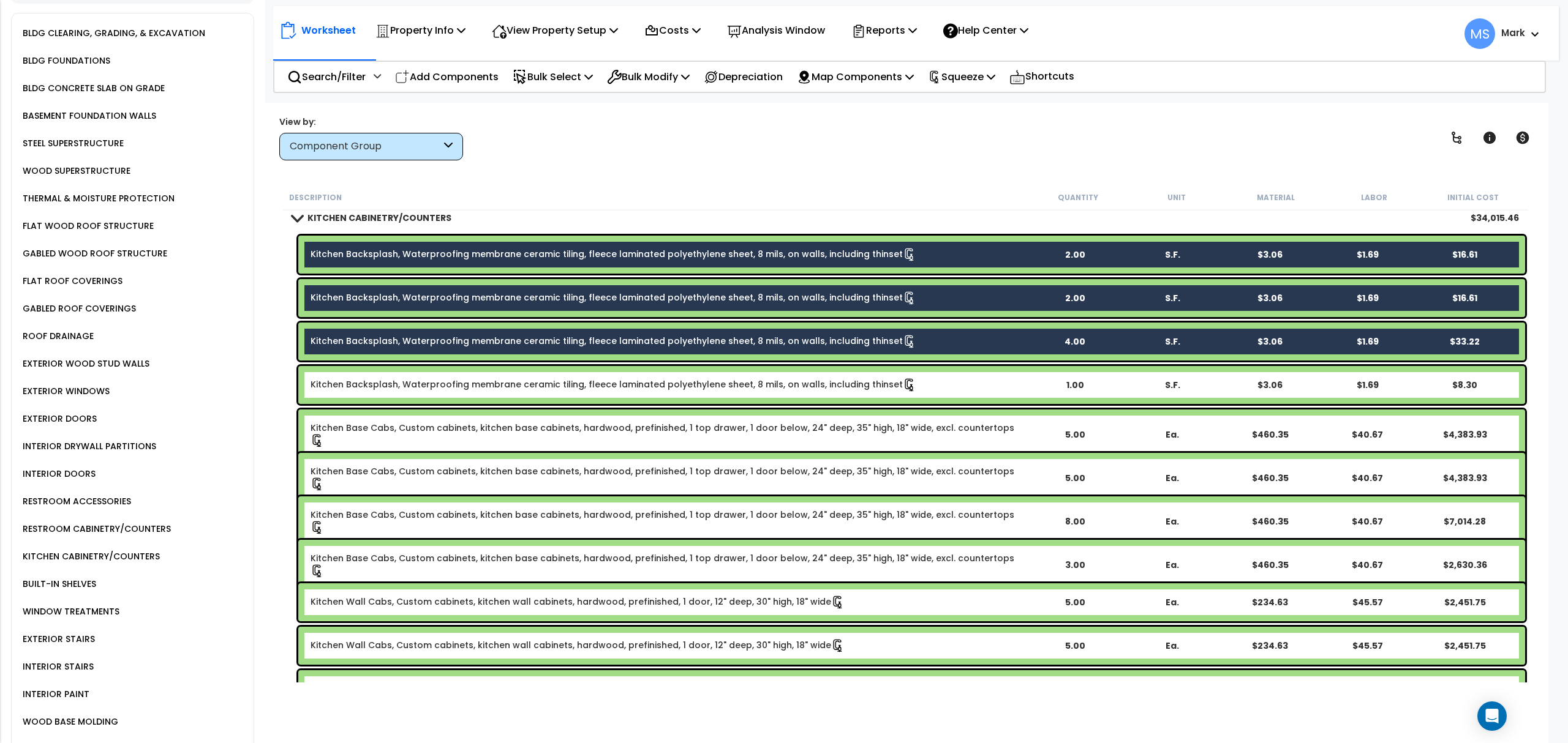
scroll to position [608, 0]
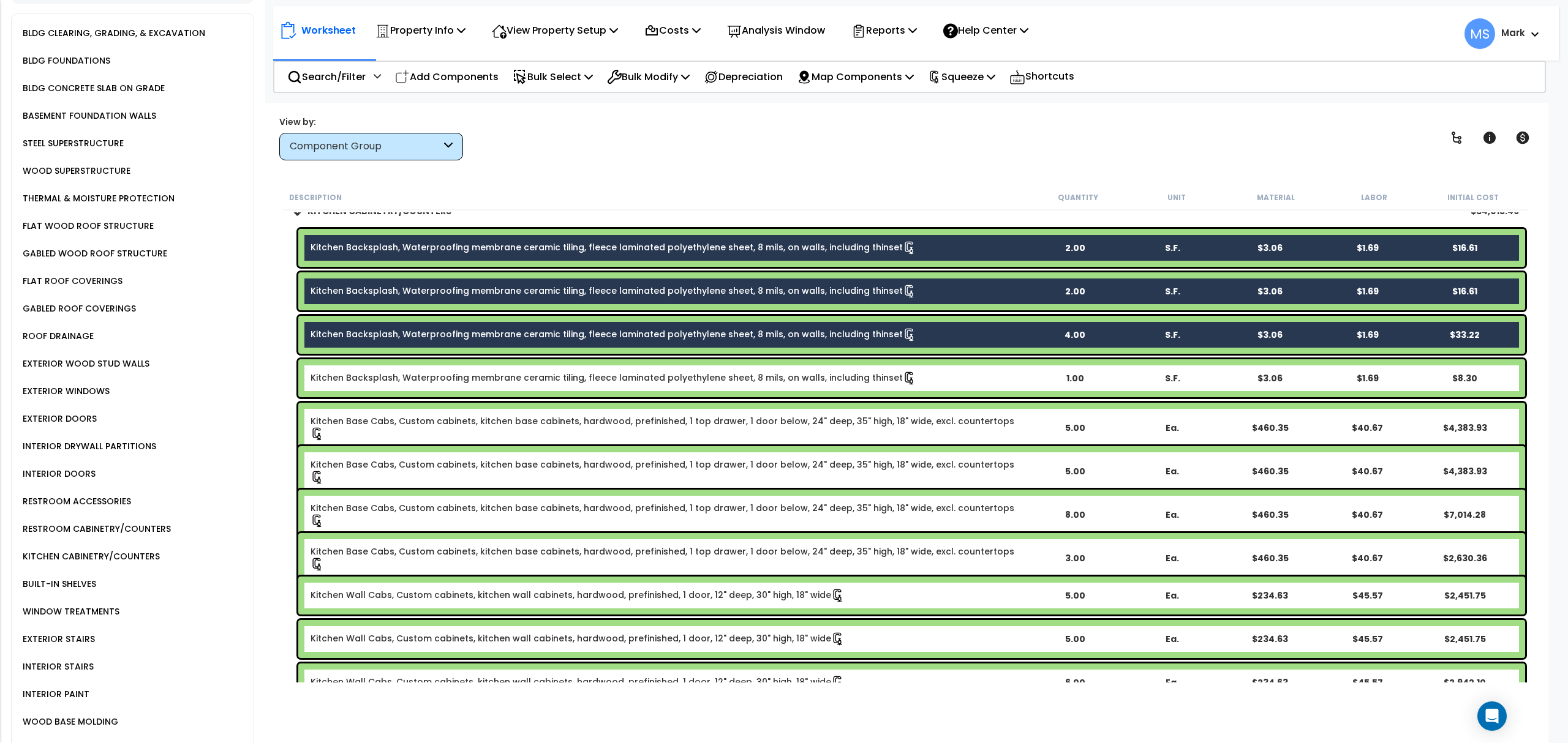
click at [385, 380] on link "Kitchen Backsplash, Waterproofing membrane ceramic tiling, fleece laminated pol…" at bounding box center [613, 379] width 606 height 14
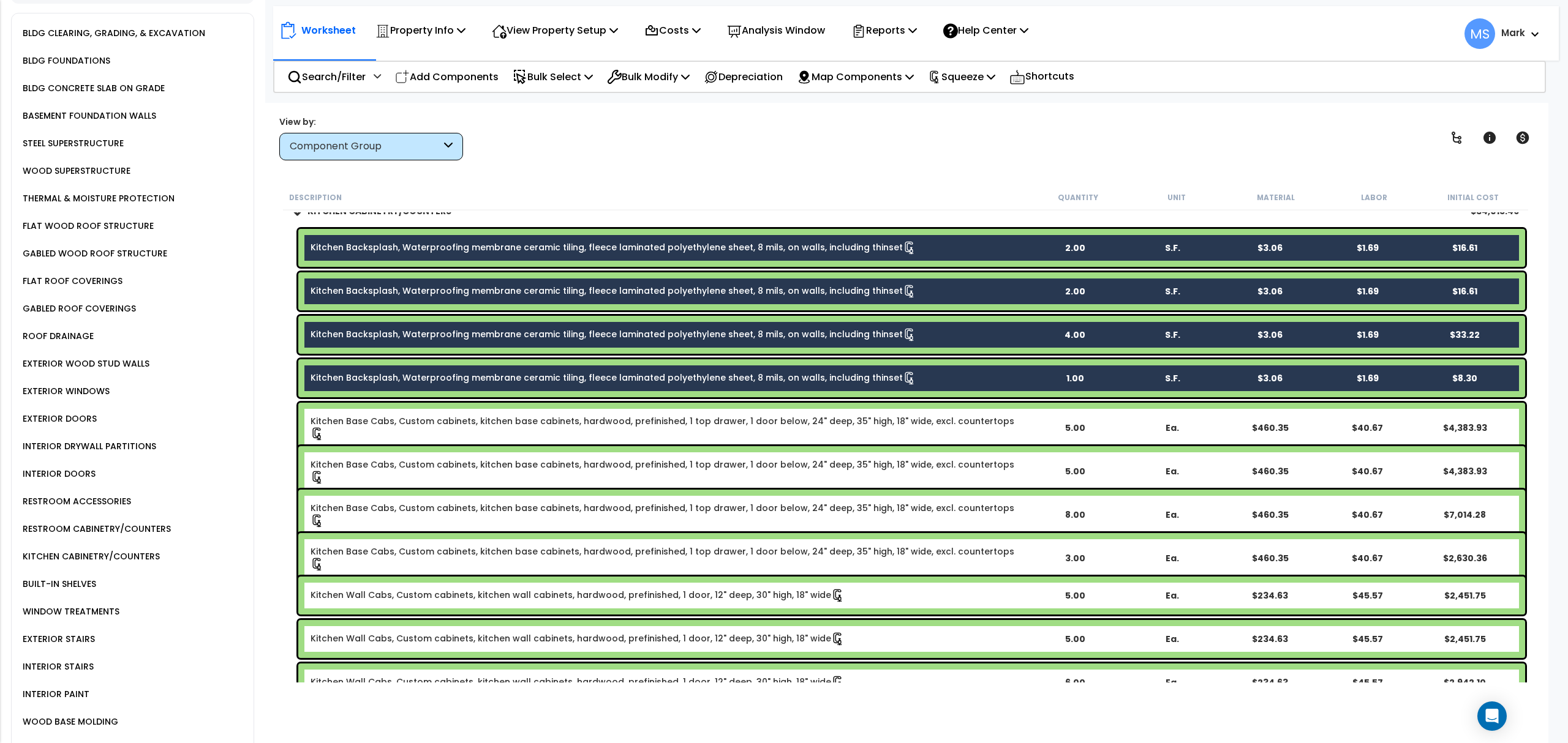
click at [380, 415] on div "Kitchen Base Cabs, Custom cabinets, kitchen base cabinets, hardwood, prefinishe…" at bounding box center [911, 428] width 1227 height 50
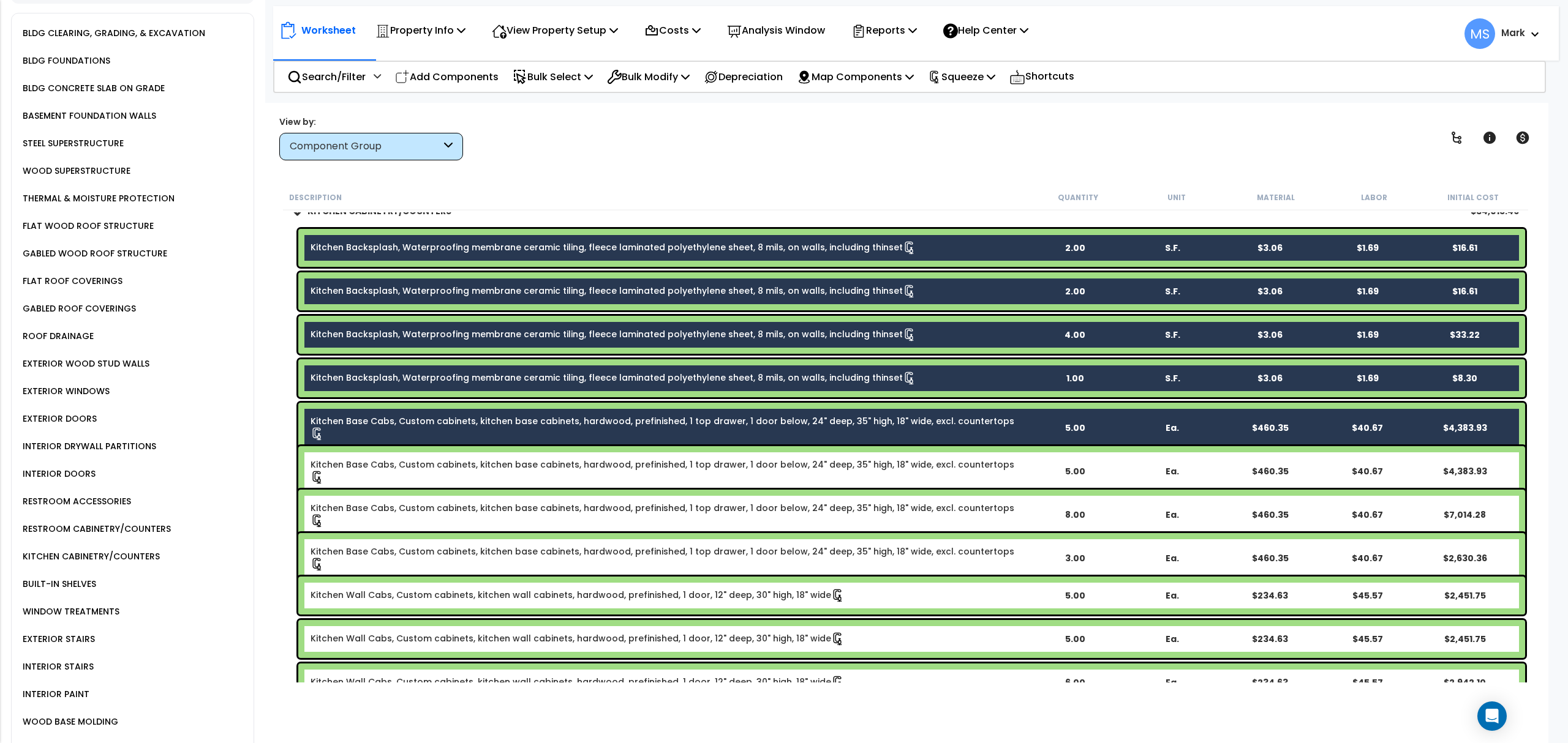
drag, startPoint x: 378, startPoint y: 464, endPoint x: 382, endPoint y: 491, distance: 27.3
click at [378, 465] on link "Kitchen Base Cabs, Custom cabinets, kitchen base cabinets, hardwood, prefinishe…" at bounding box center [668, 471] width 715 height 26
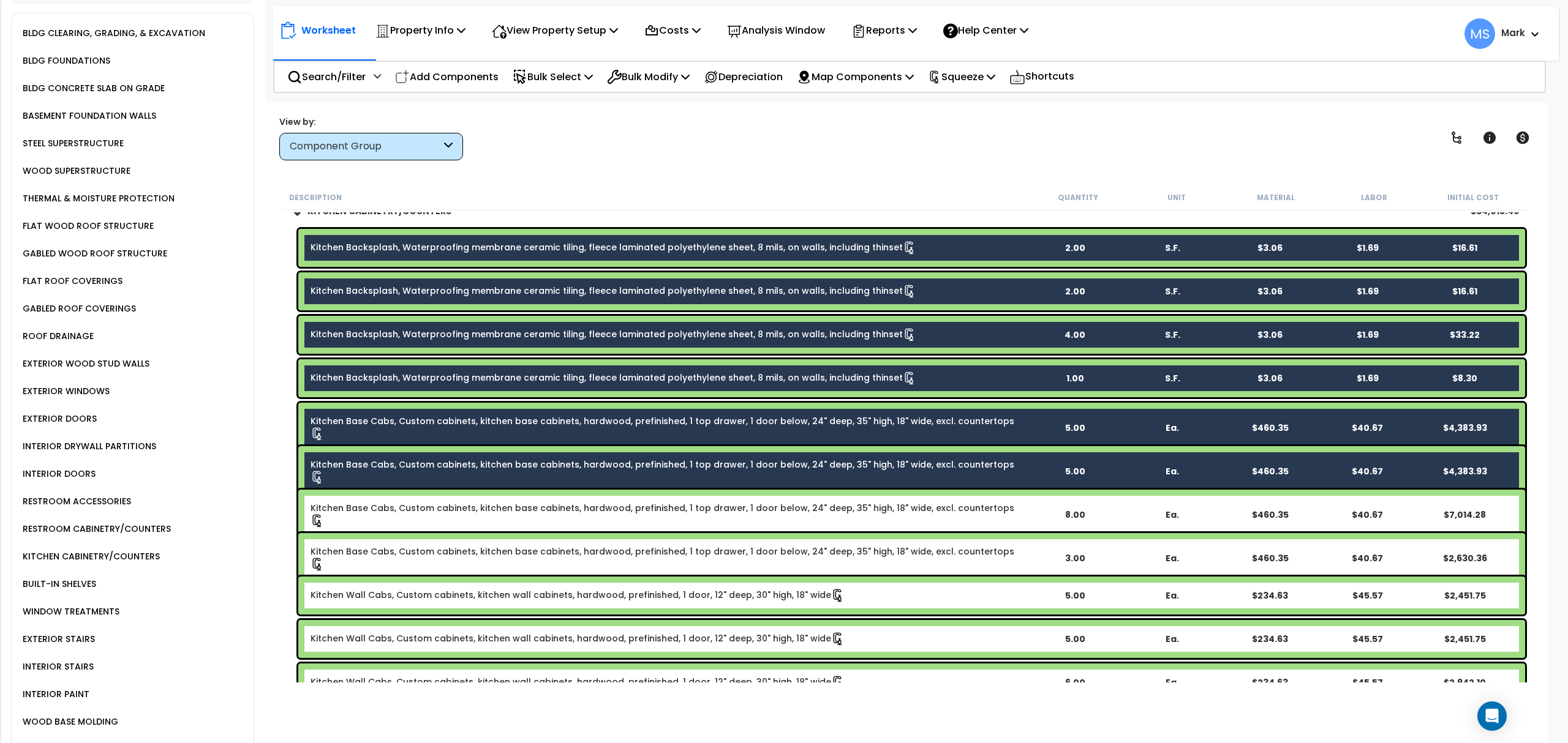
click at [382, 498] on div "Kitchen Base Cabs, Custom cabinets, kitchen base cabinets, hardwood, prefinishe…" at bounding box center [911, 515] width 1227 height 50
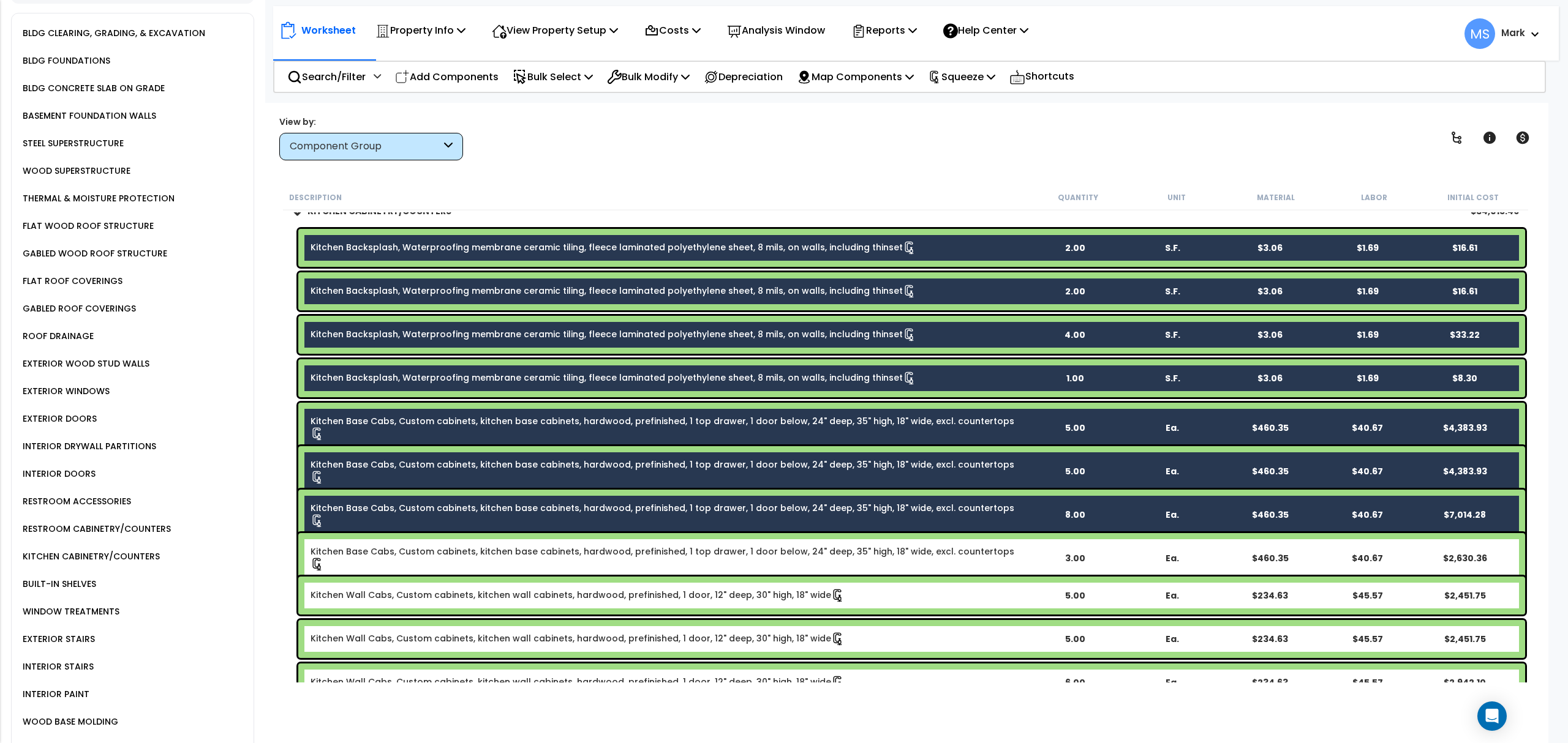
drag, startPoint x: 383, startPoint y: 540, endPoint x: 383, endPoint y: 550, distance: 10.0
click at [383, 541] on div "Kitchen Base Cabs, Custom cabinets, kitchen base cabinets, hardwood, prefinishe…" at bounding box center [911, 558] width 1227 height 50
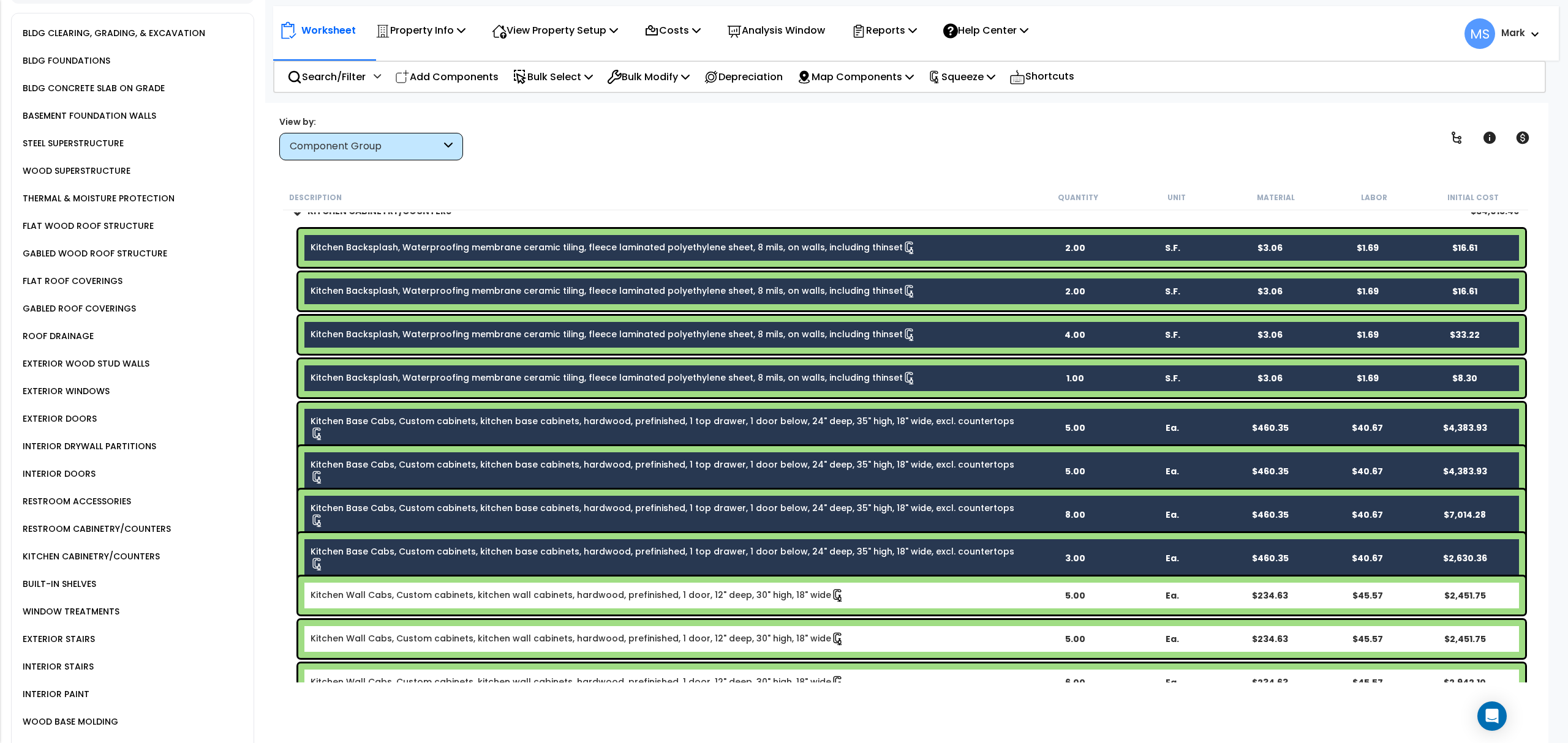
click at [387, 601] on link "Kitchen Wall Cabs, Custom cabinets, kitchen wall cabinets, hardwood, prefinishe…" at bounding box center [577, 595] width 534 height 14
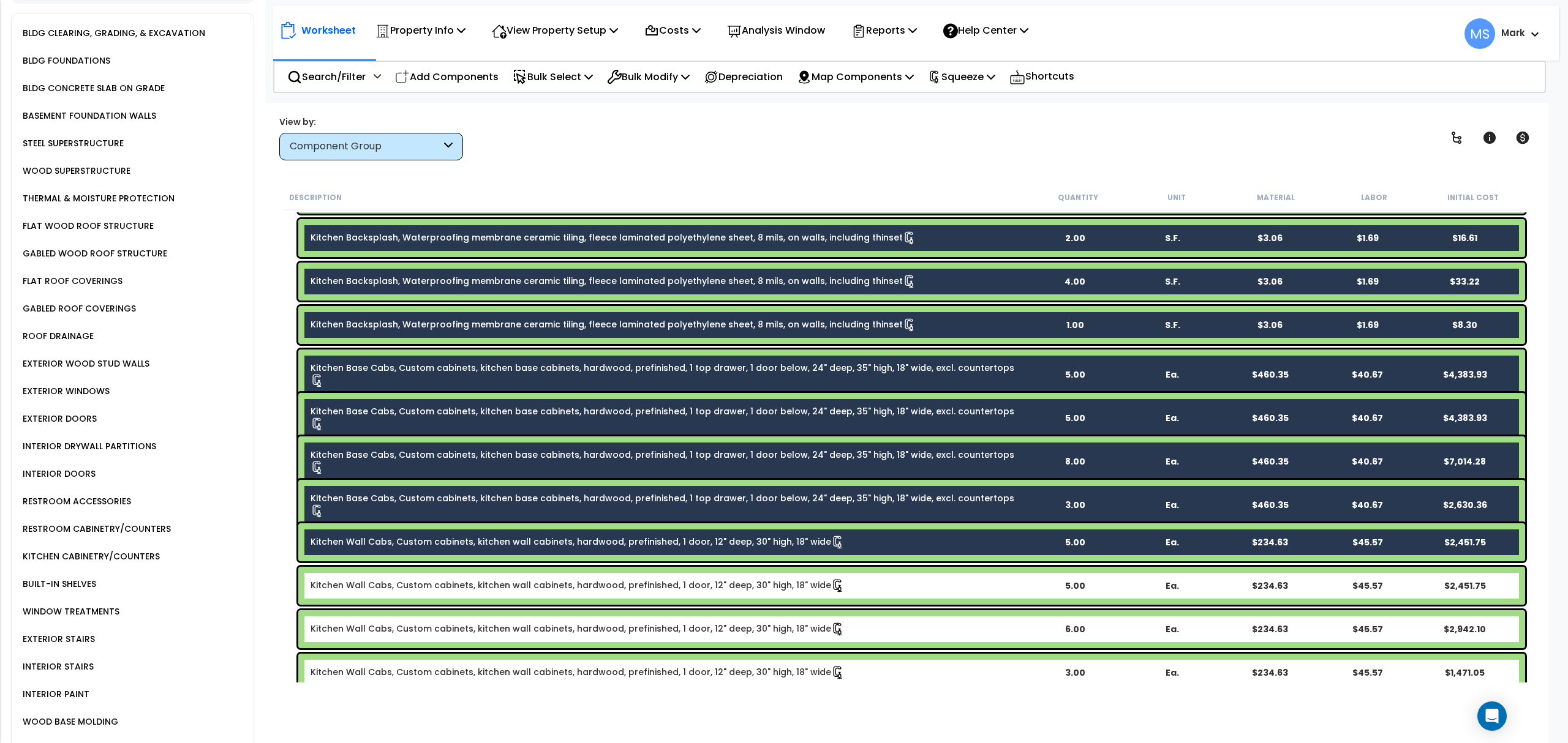
scroll to position [690, 0]
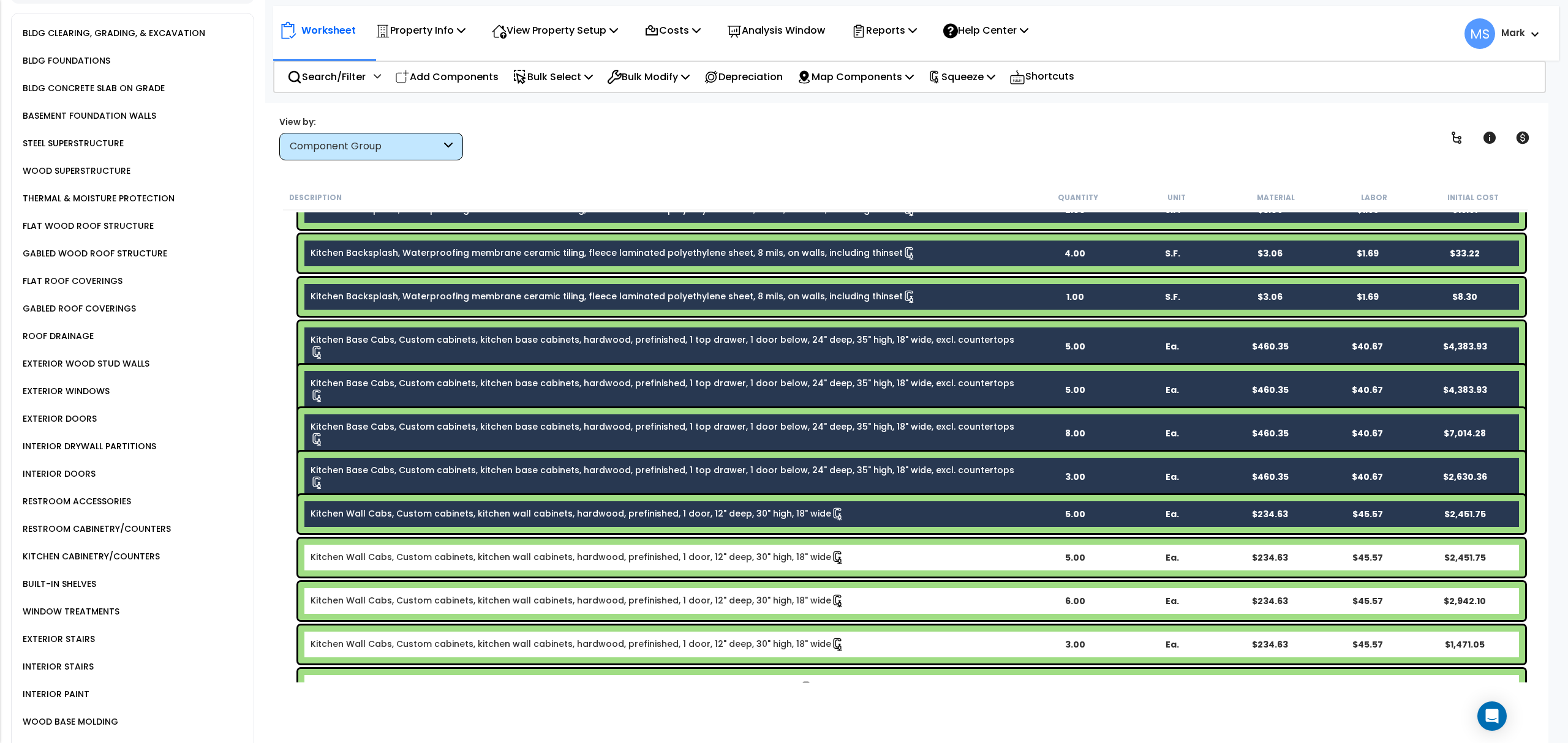
click at [392, 564] on div "Kitchen Wall Cabs, Custom cabinets, kitchen wall cabinets, hardwood, prefinishe…" at bounding box center [911, 558] width 1227 height 38
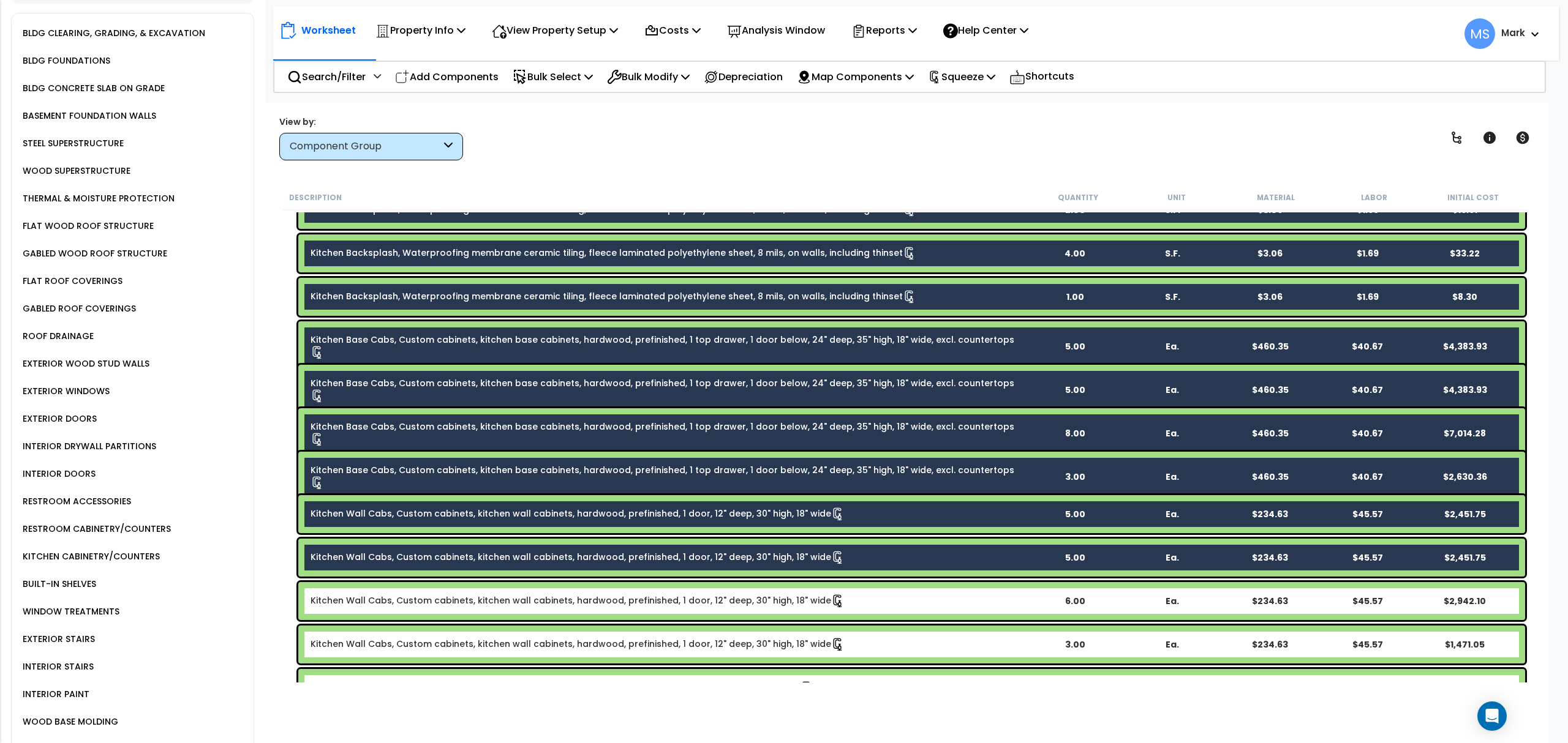
click at [395, 604] on link "Kitchen Wall Cabs, Custom cabinets, kitchen wall cabinets, hardwood, prefinishe…" at bounding box center [577, 601] width 534 height 14
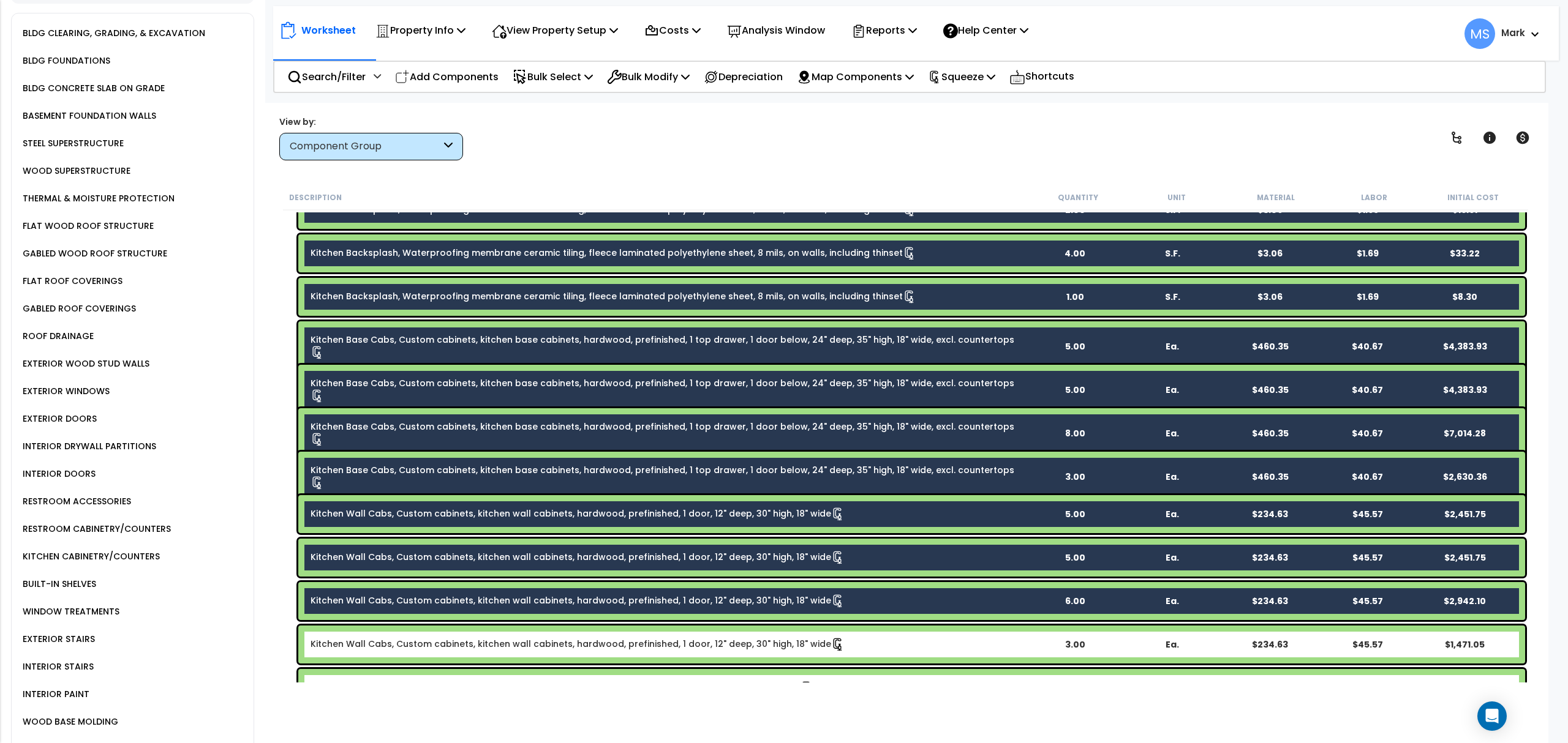
scroll to position [772, 0]
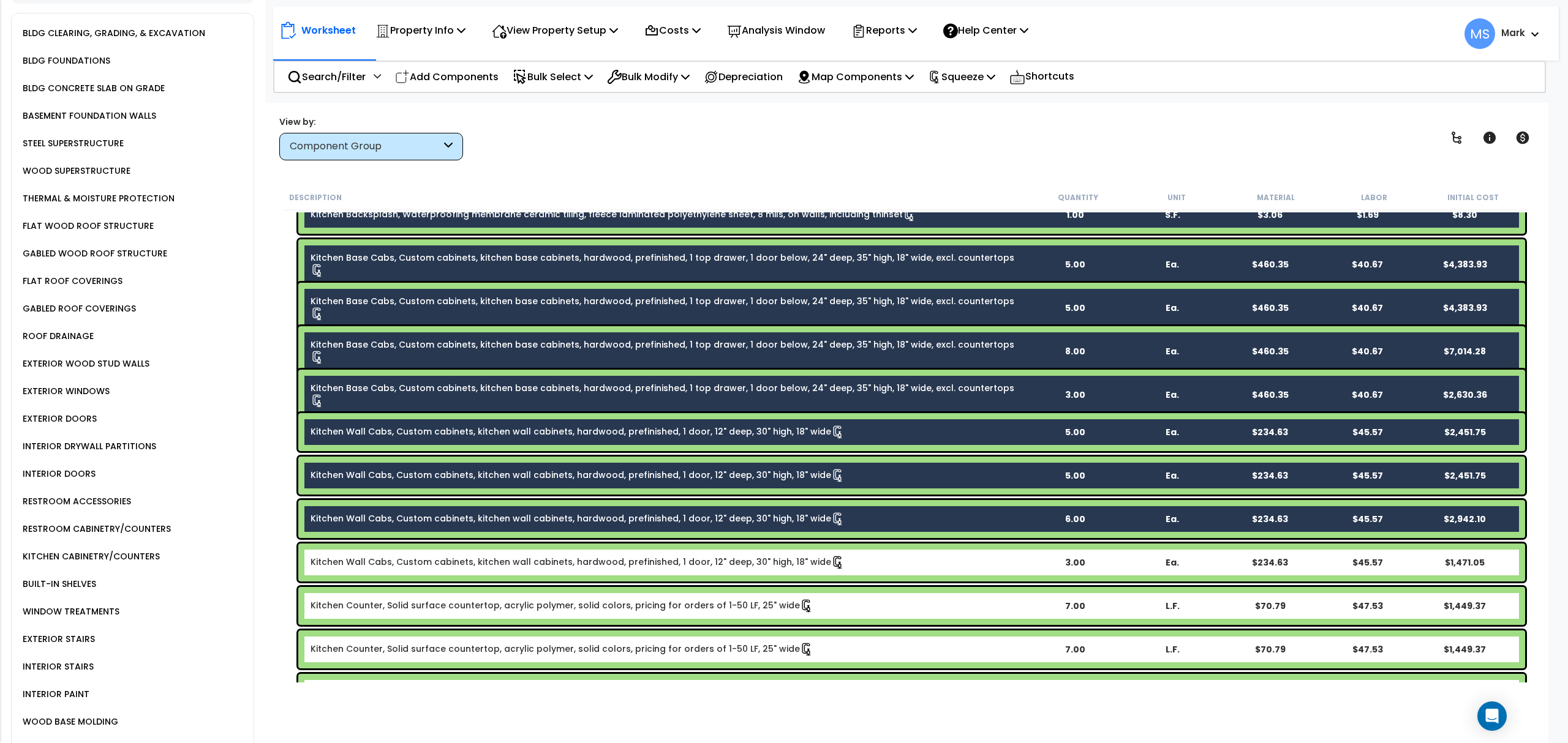
click at [401, 563] on link "Kitchen Wall Cabs, Custom cabinets, kitchen wall cabinets, hardwood, prefinishe…" at bounding box center [577, 562] width 534 height 14
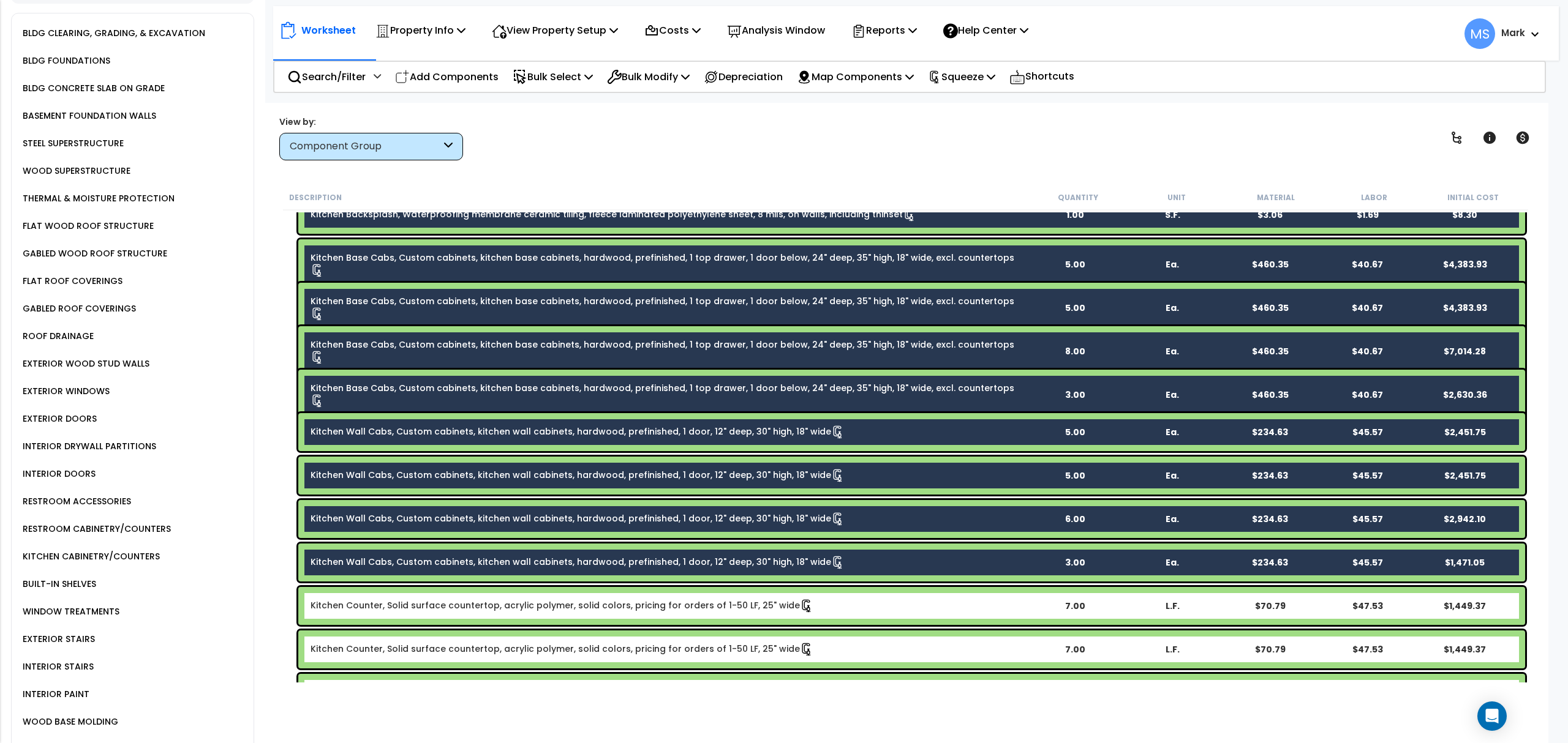
click at [400, 610] on link "Kitchen Counter, Solid surface countertop, acrylic polymer, solid colors, prici…" at bounding box center [562, 606] width 503 height 14
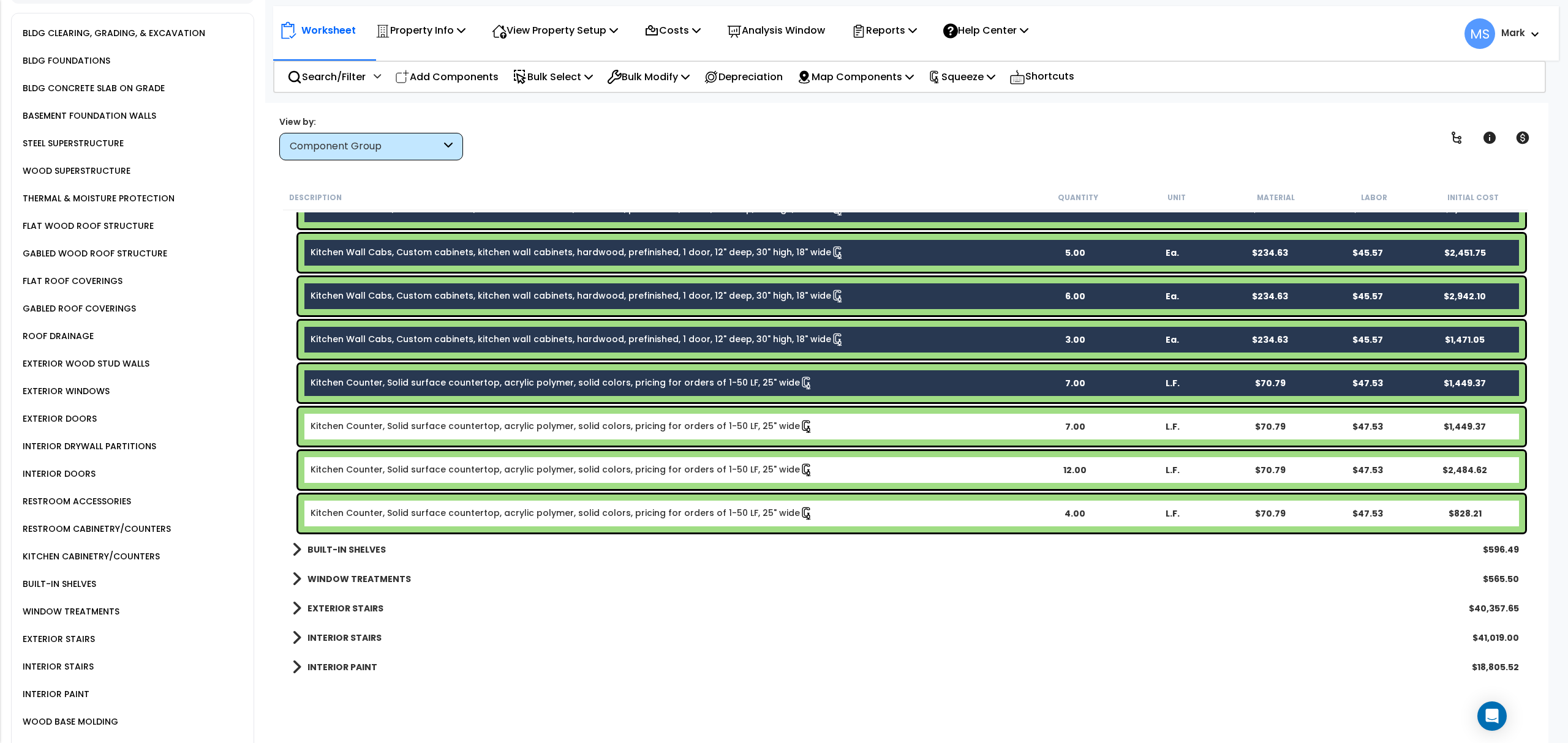
scroll to position [1016, 0]
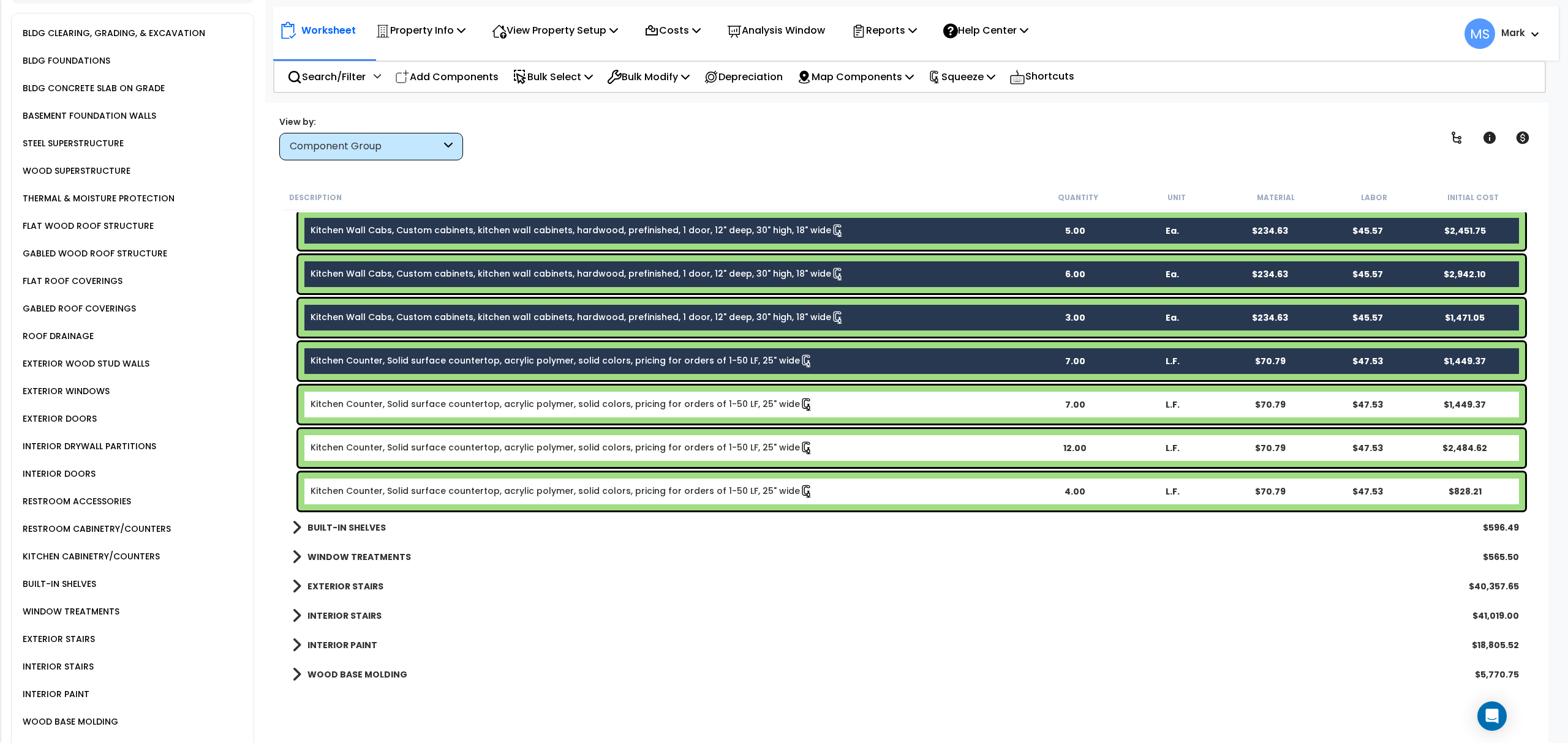
click at [423, 495] on link "Kitchen Counter, Solid surface countertop, acrylic polymer, solid colors, prici…" at bounding box center [562, 492] width 503 height 14
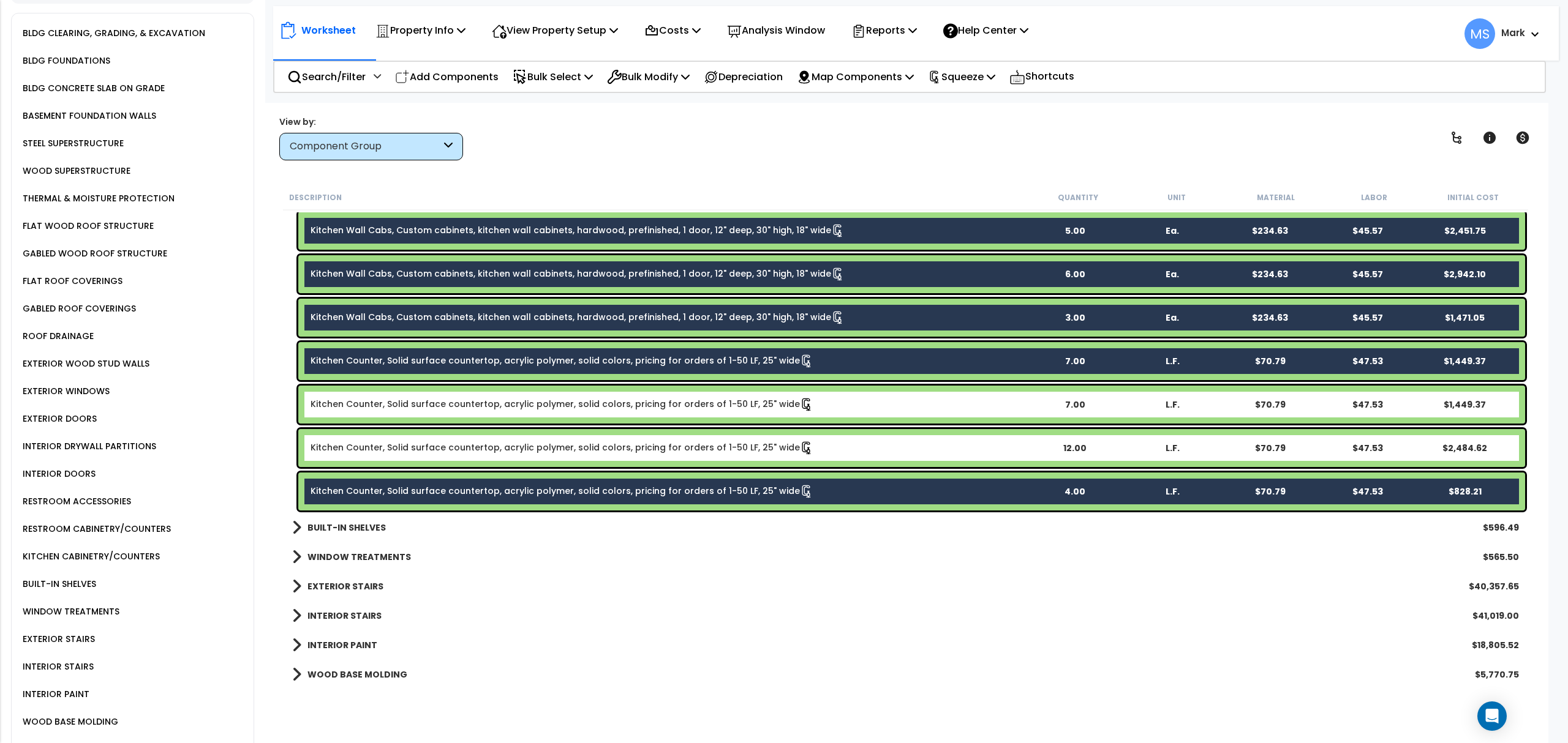
click at [420, 448] on link "Kitchen Counter, Solid surface countertop, acrylic polymer, solid colors, prici…" at bounding box center [562, 448] width 503 height 14
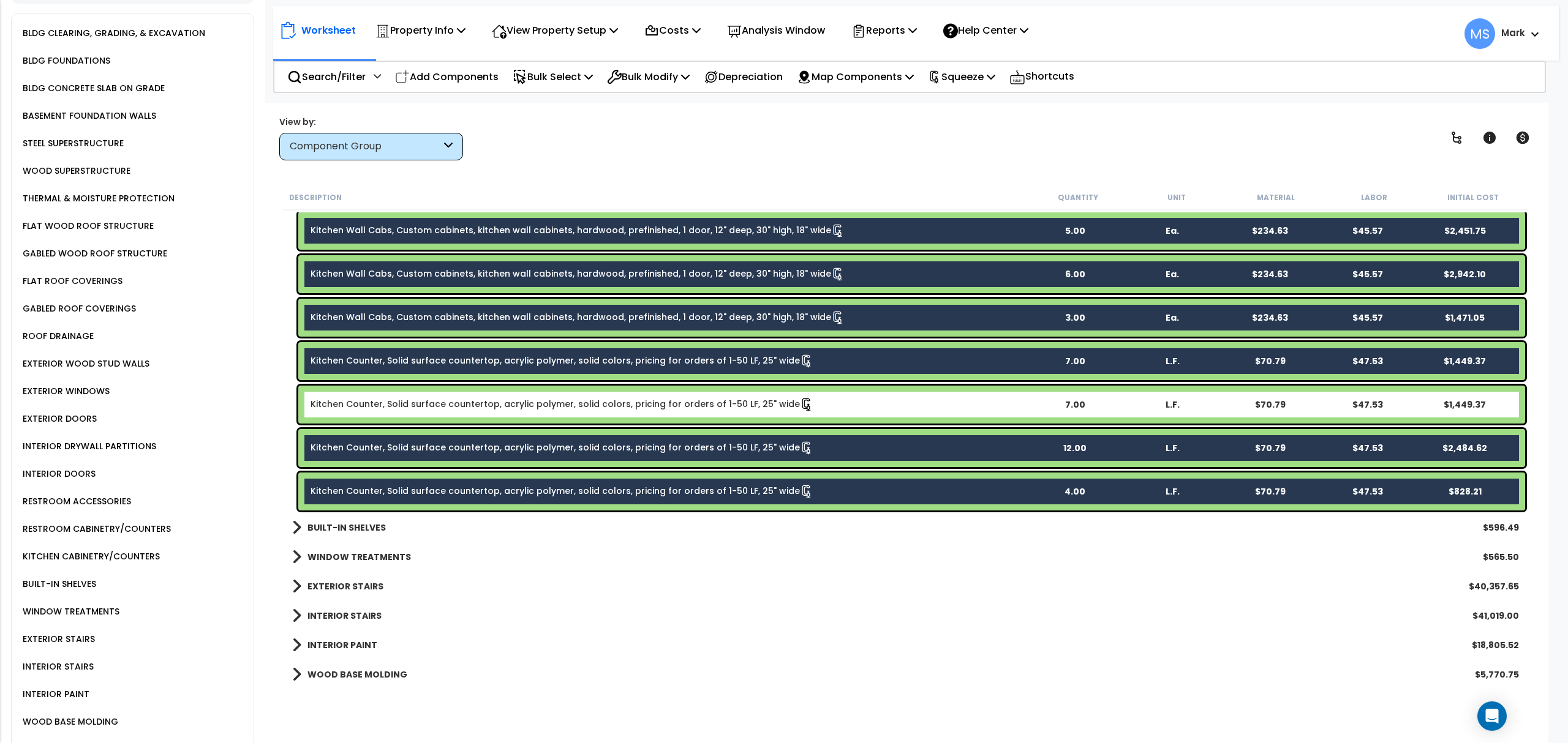
click at [423, 413] on div "Kitchen Counter, Solid surface countertop, acrylic polymer, solid colors, prici…" at bounding box center [911, 404] width 1227 height 38
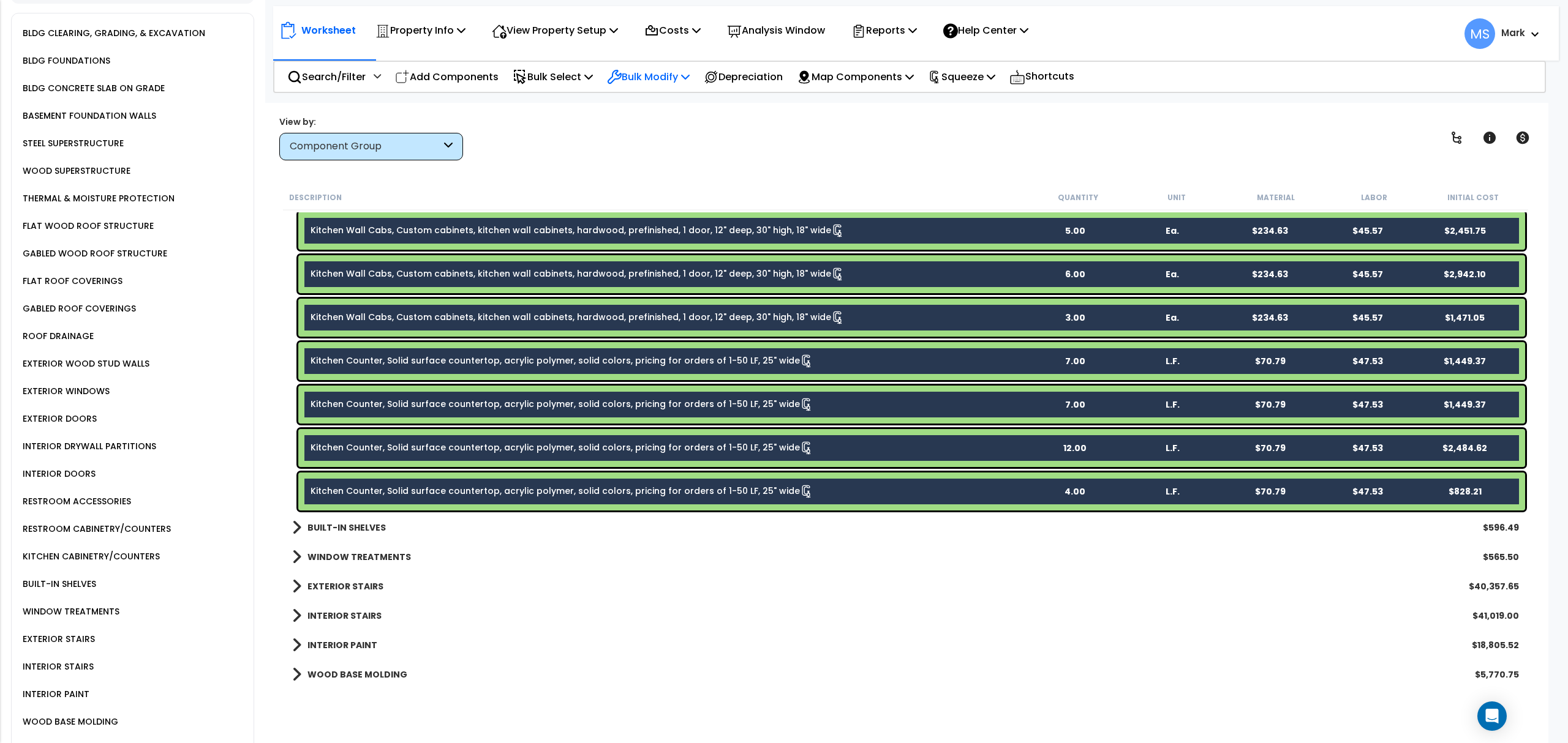
click at [651, 72] on p "Bulk Modify" at bounding box center [648, 77] width 83 height 17
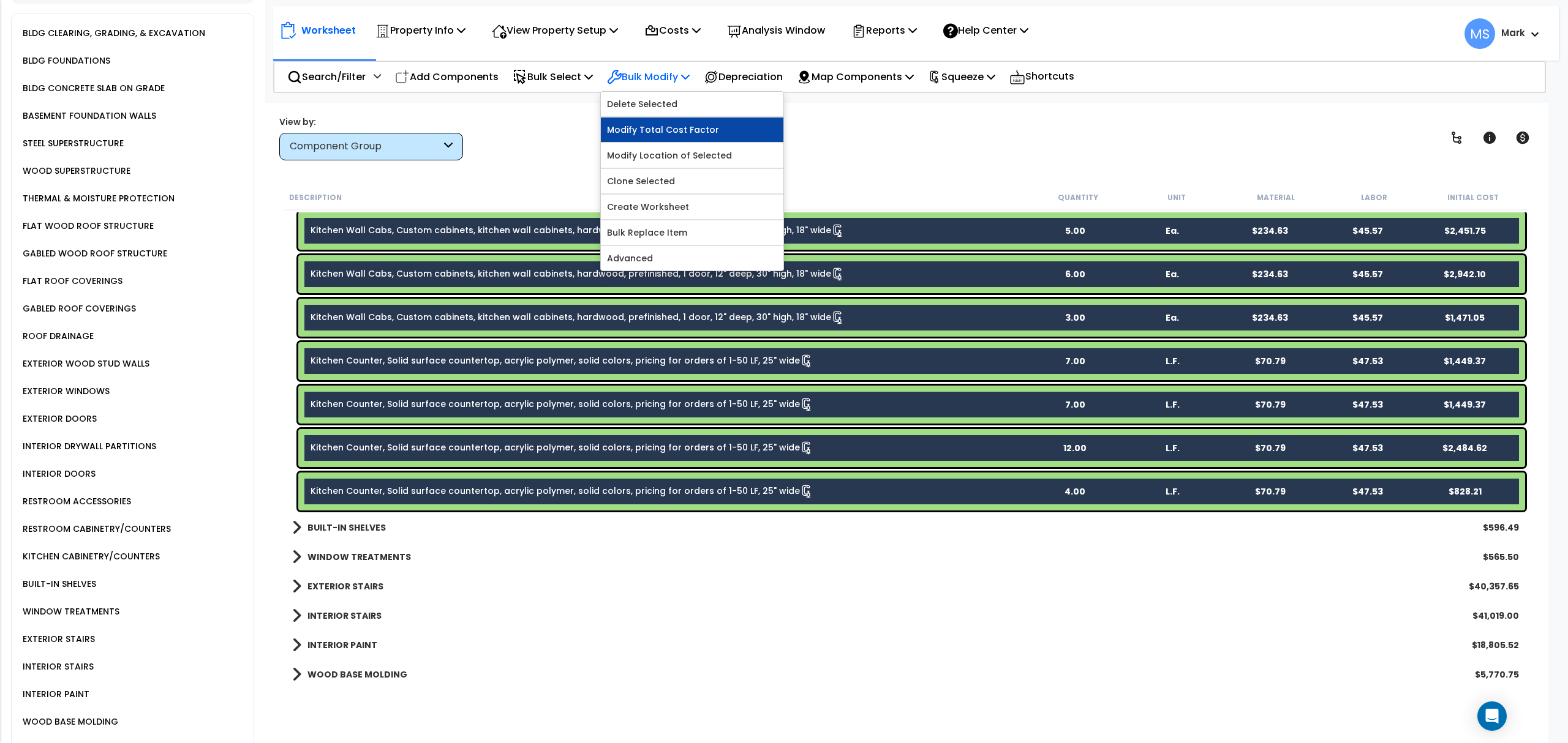
click at [711, 136] on link "Modify Total Cost Factor" at bounding box center [692, 129] width 182 height 25
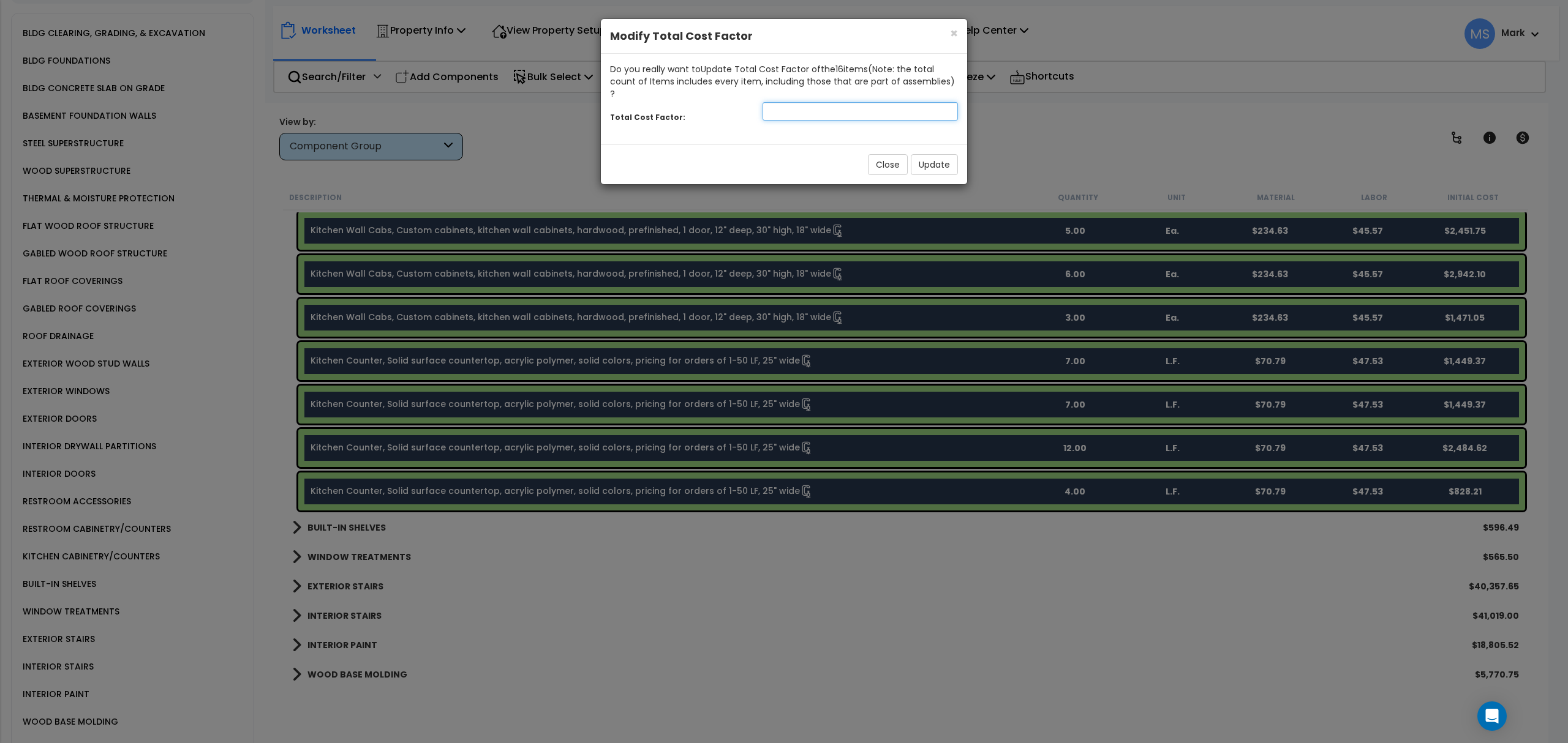
click at [828, 102] on input "number" at bounding box center [860, 111] width 195 height 18
type input "1.5"
click at [921, 154] on button "Update" at bounding box center [934, 165] width 47 height 21
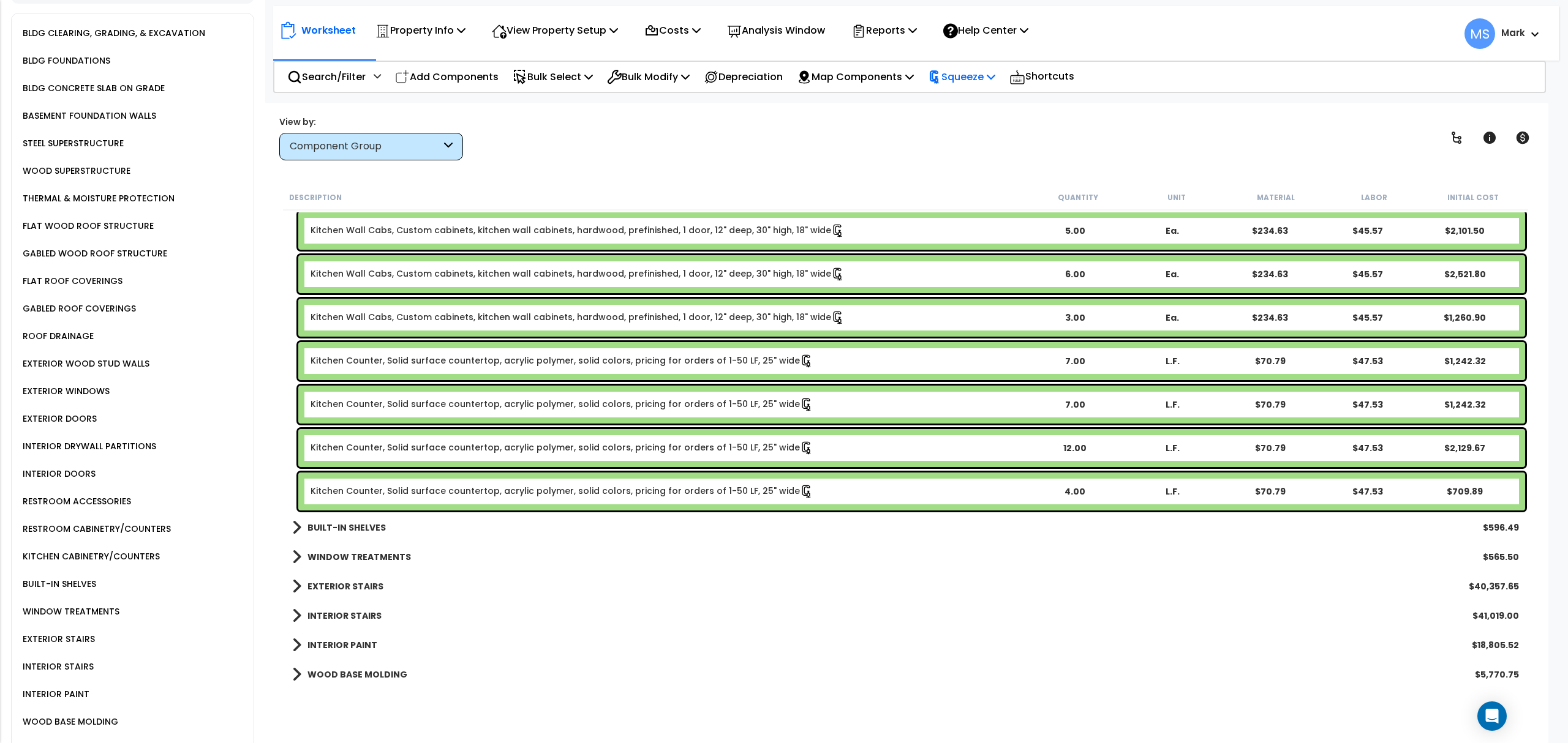
click at [979, 81] on p "Squeeze" at bounding box center [961, 77] width 67 height 17
click at [986, 103] on link "Re-squeeze" at bounding box center [982, 105] width 121 height 28
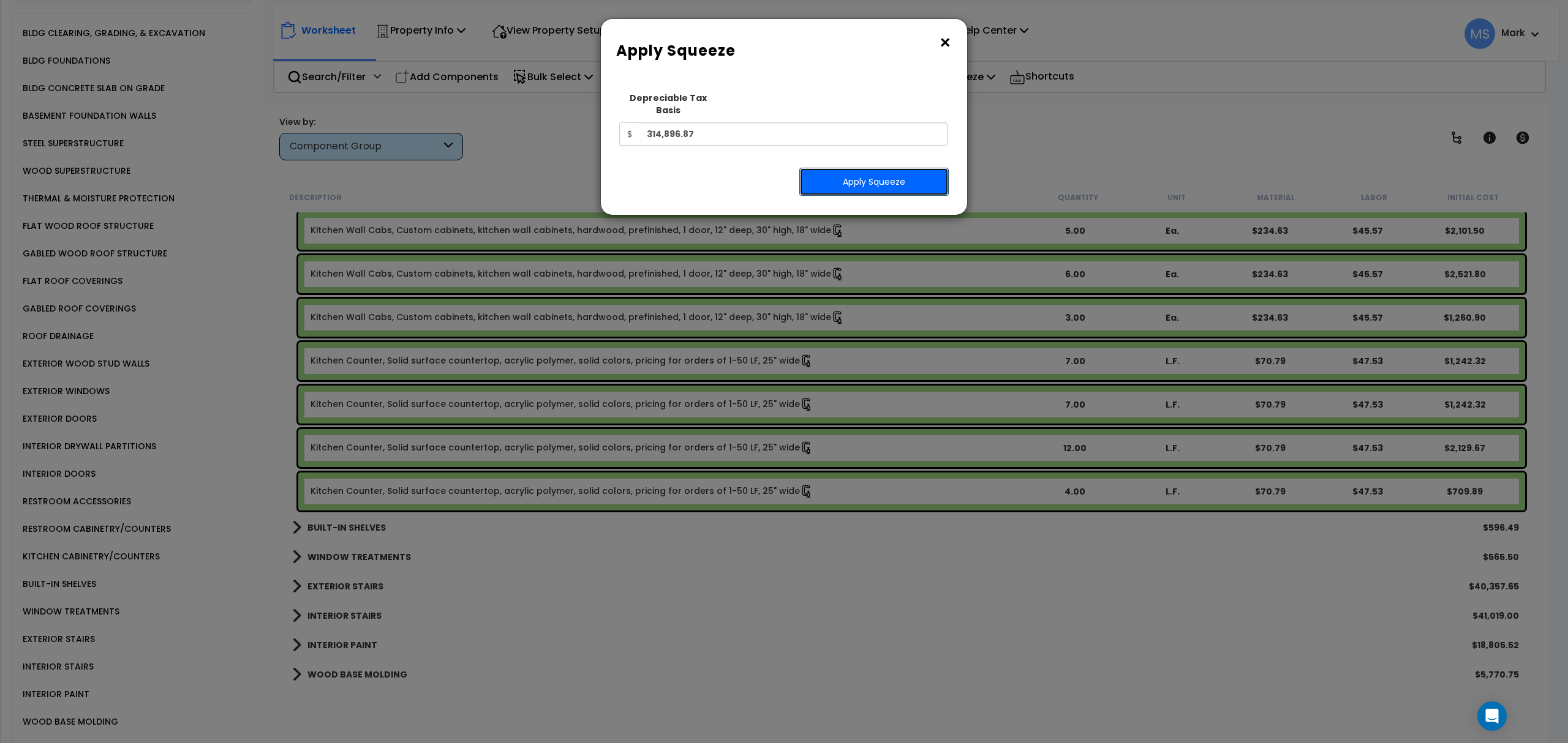
click at [861, 168] on button "Apply Squeeze" at bounding box center [874, 181] width 149 height 28
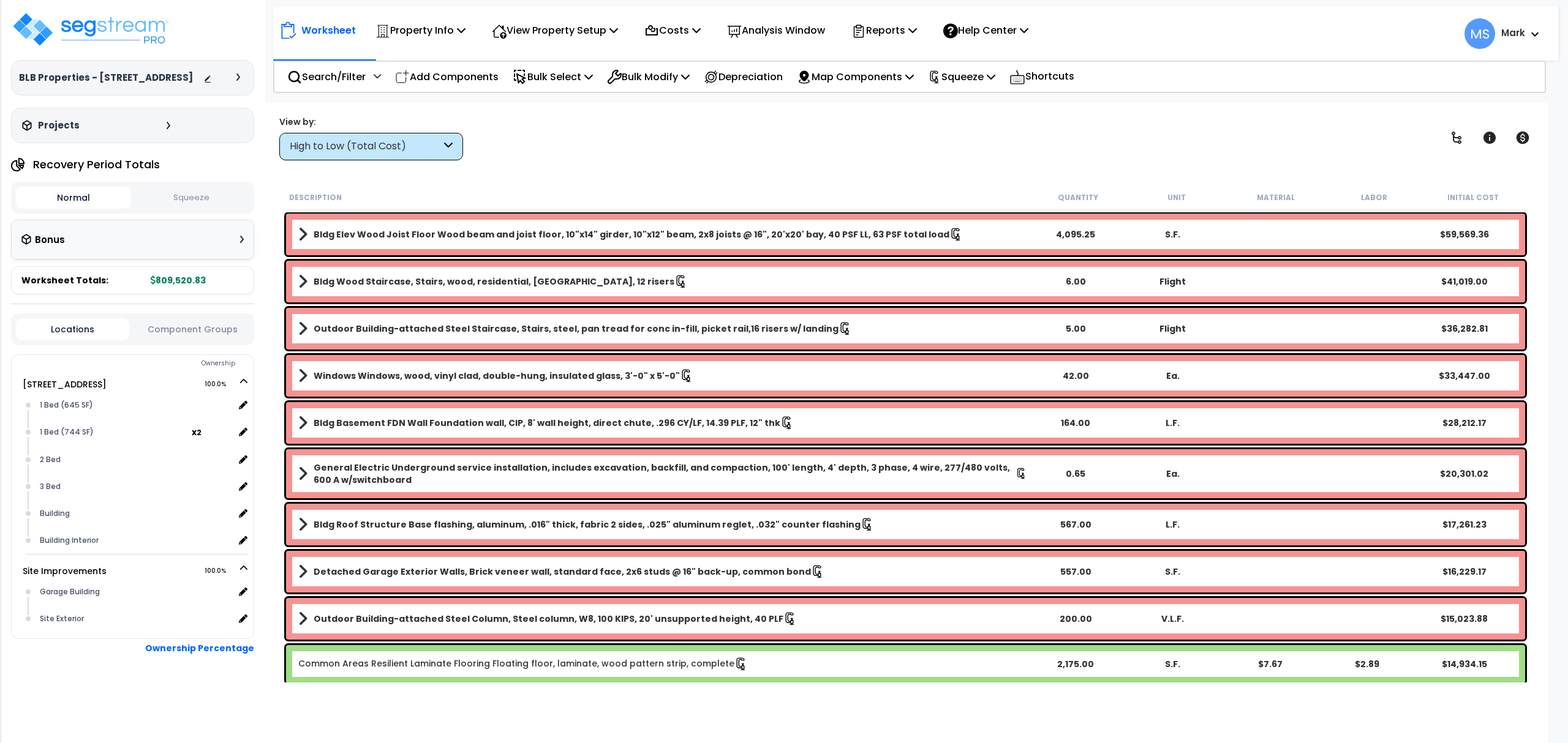
click at [773, 29] on p "Analysis Window" at bounding box center [776, 30] width 98 height 17
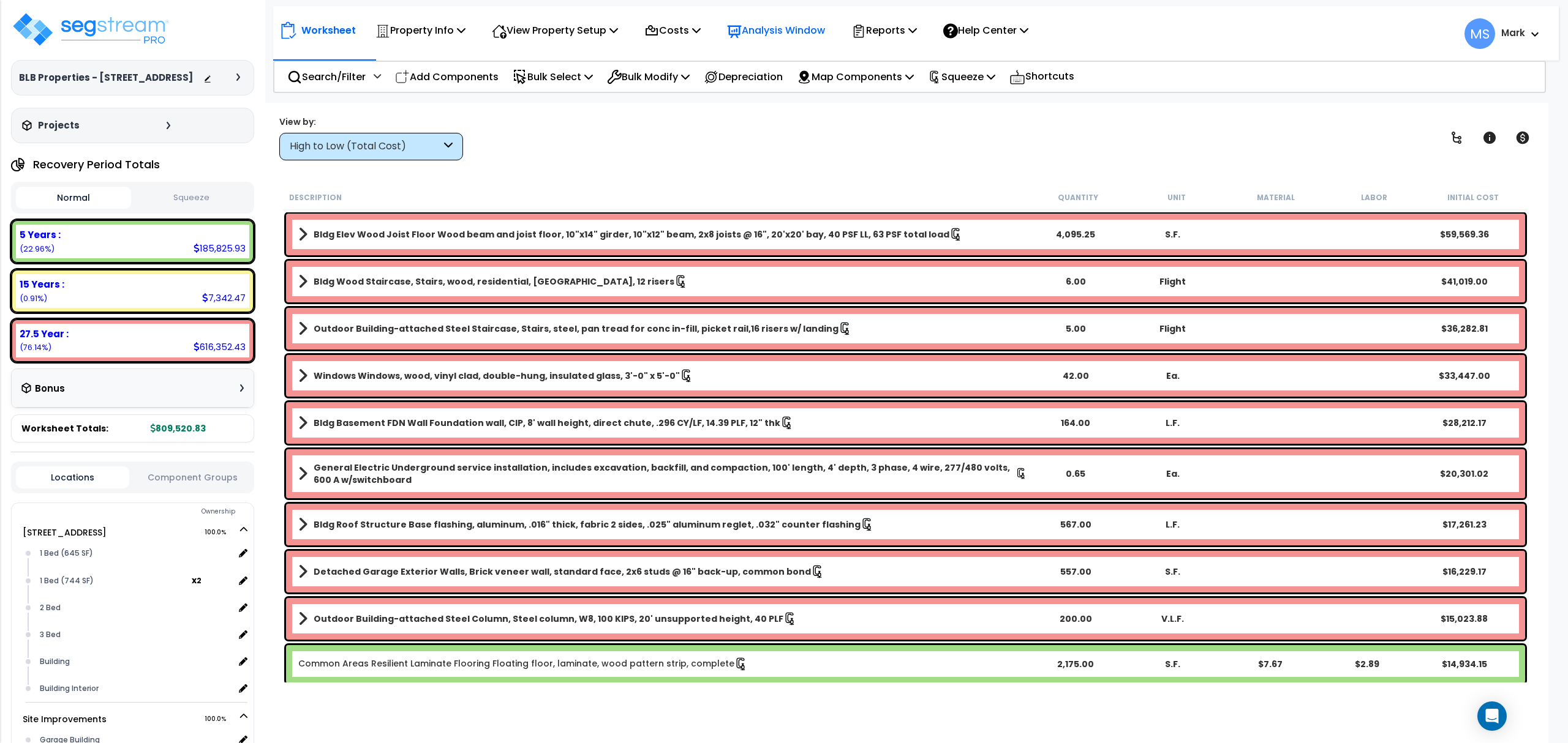
click at [773, 31] on body "We are Building your Property. So please grab a coffee and let us do the heavy …" at bounding box center [784, 371] width 1568 height 743
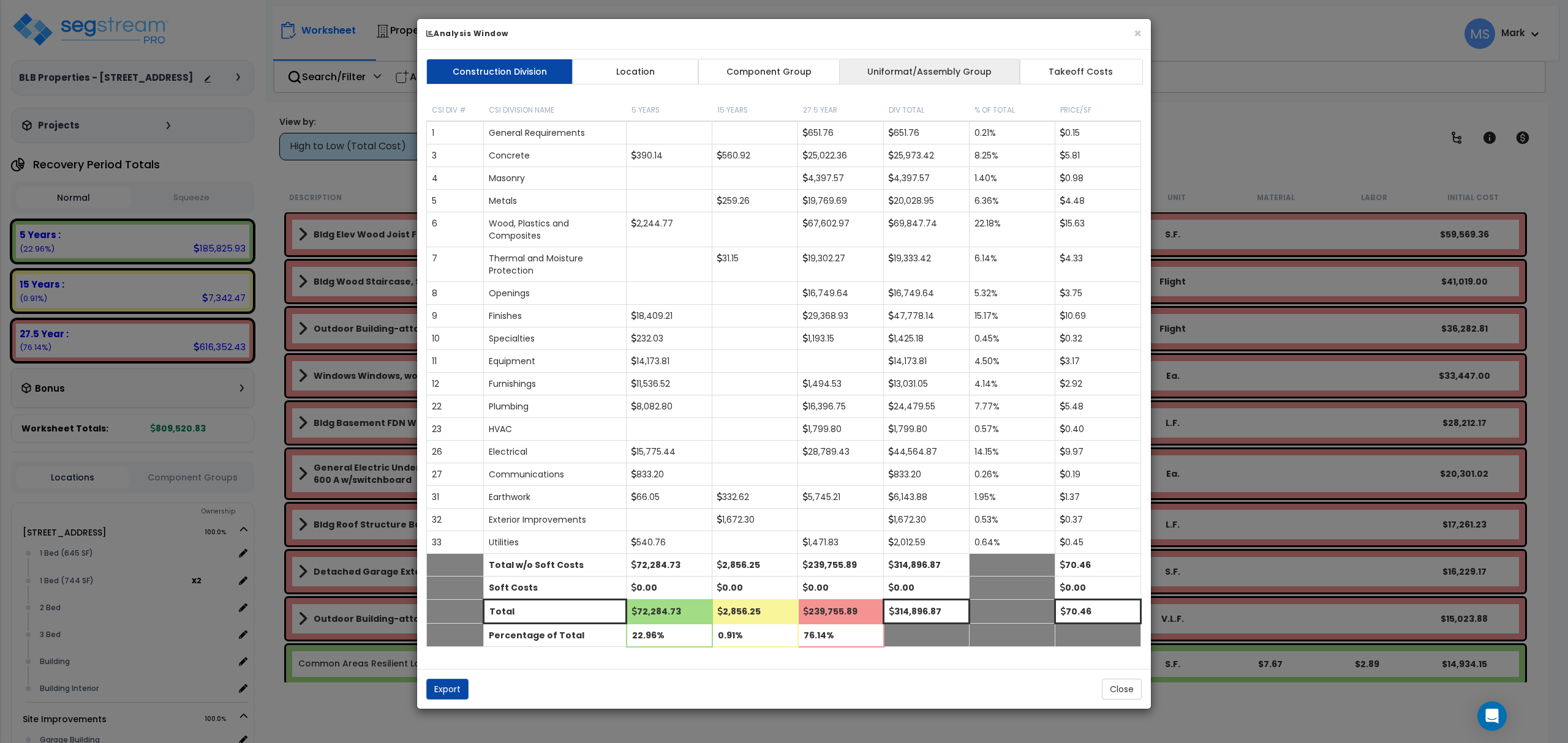
click at [956, 70] on link "Uniformat/Assembly Group" at bounding box center [929, 72] width 182 height 26
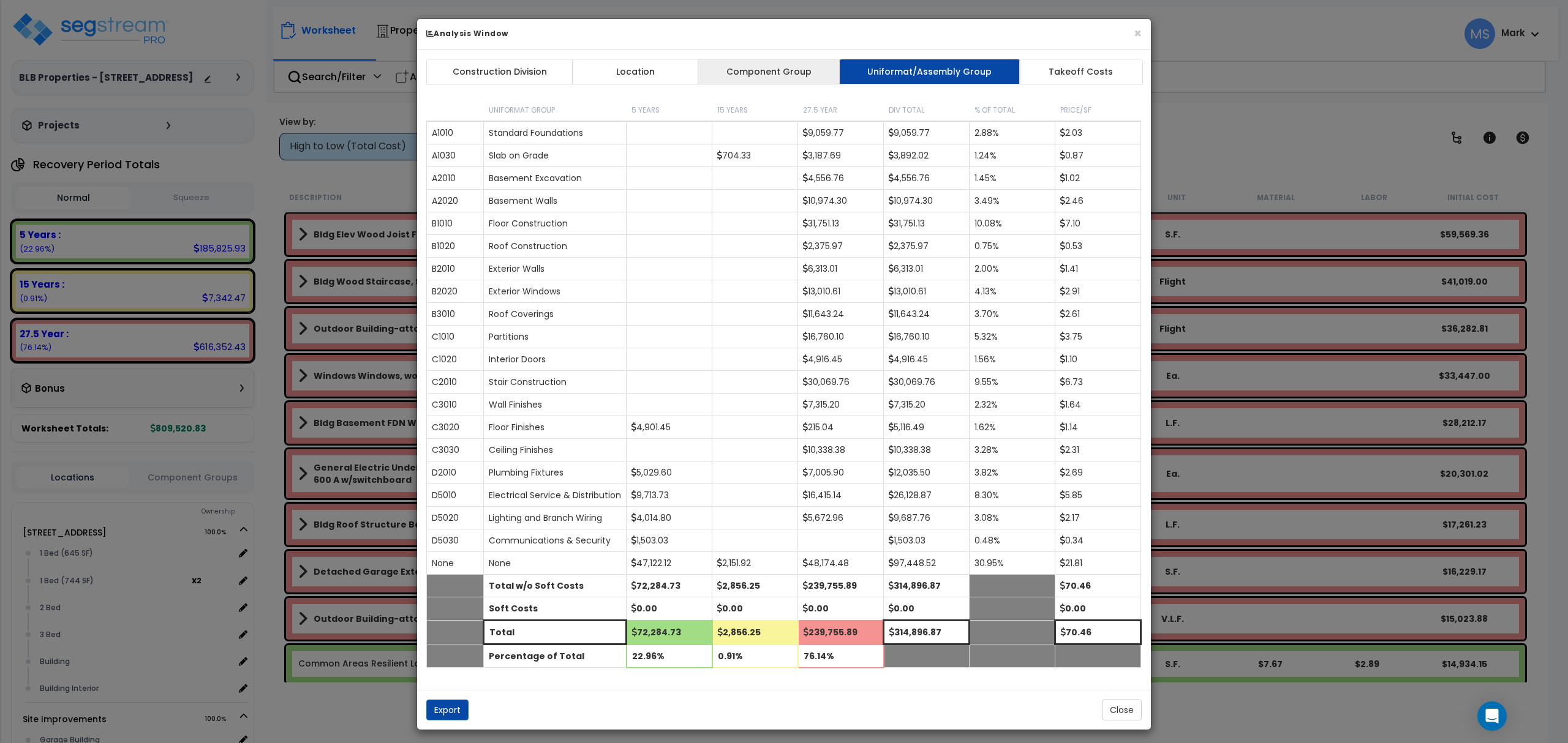
click at [792, 70] on link "Component Group" at bounding box center [768, 72] width 142 height 26
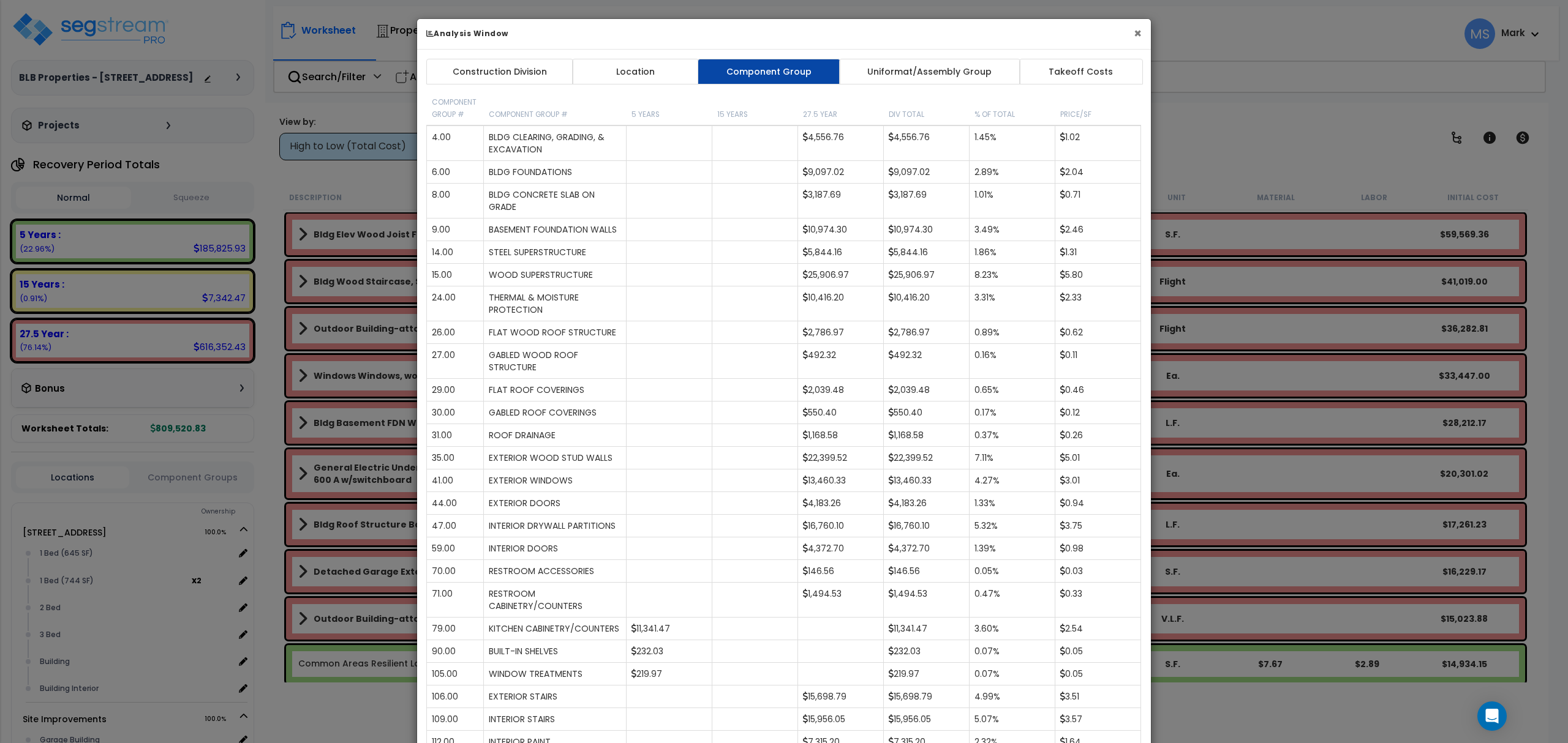
click at [1138, 27] on button "×" at bounding box center [1137, 33] width 8 height 13
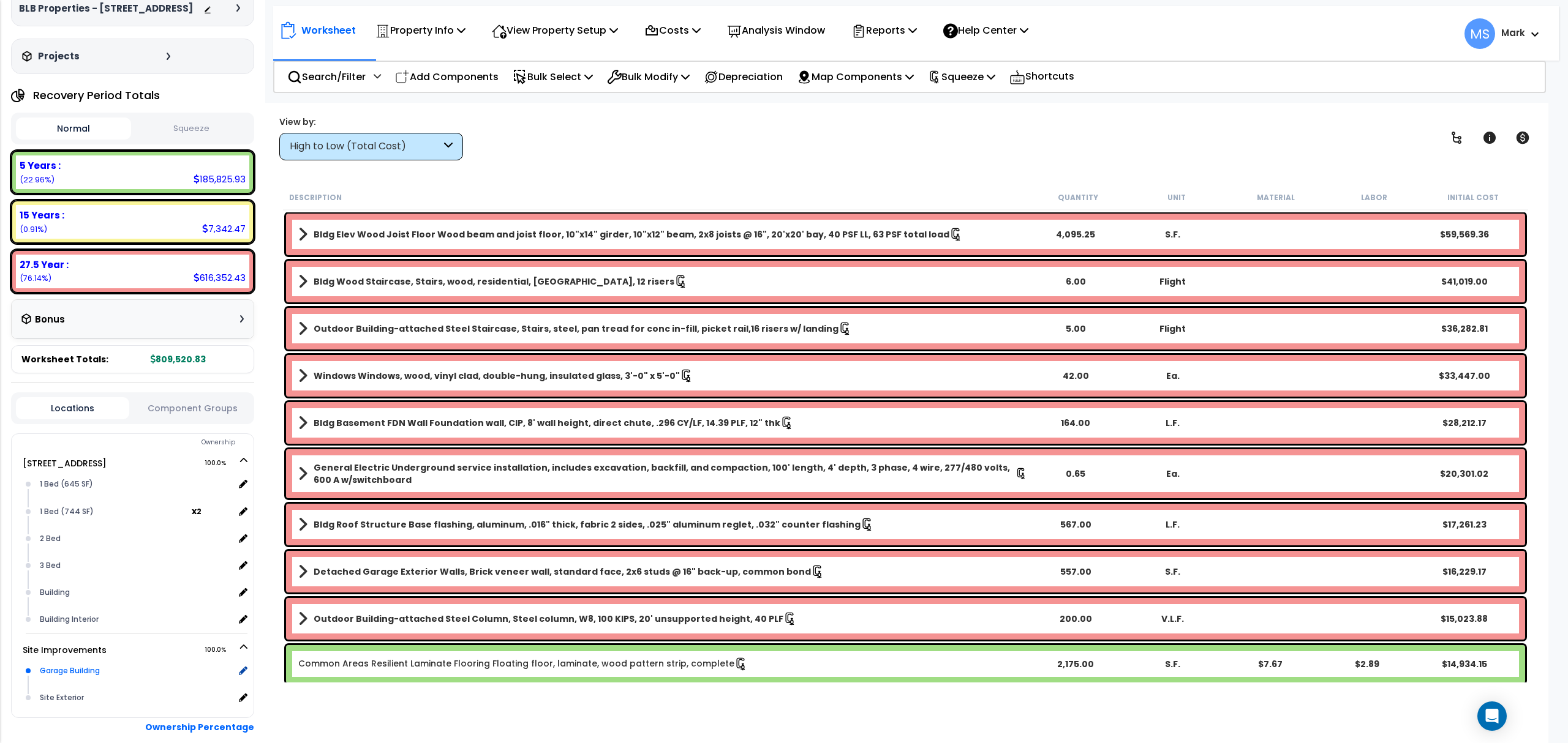
scroll to position [129, 0]
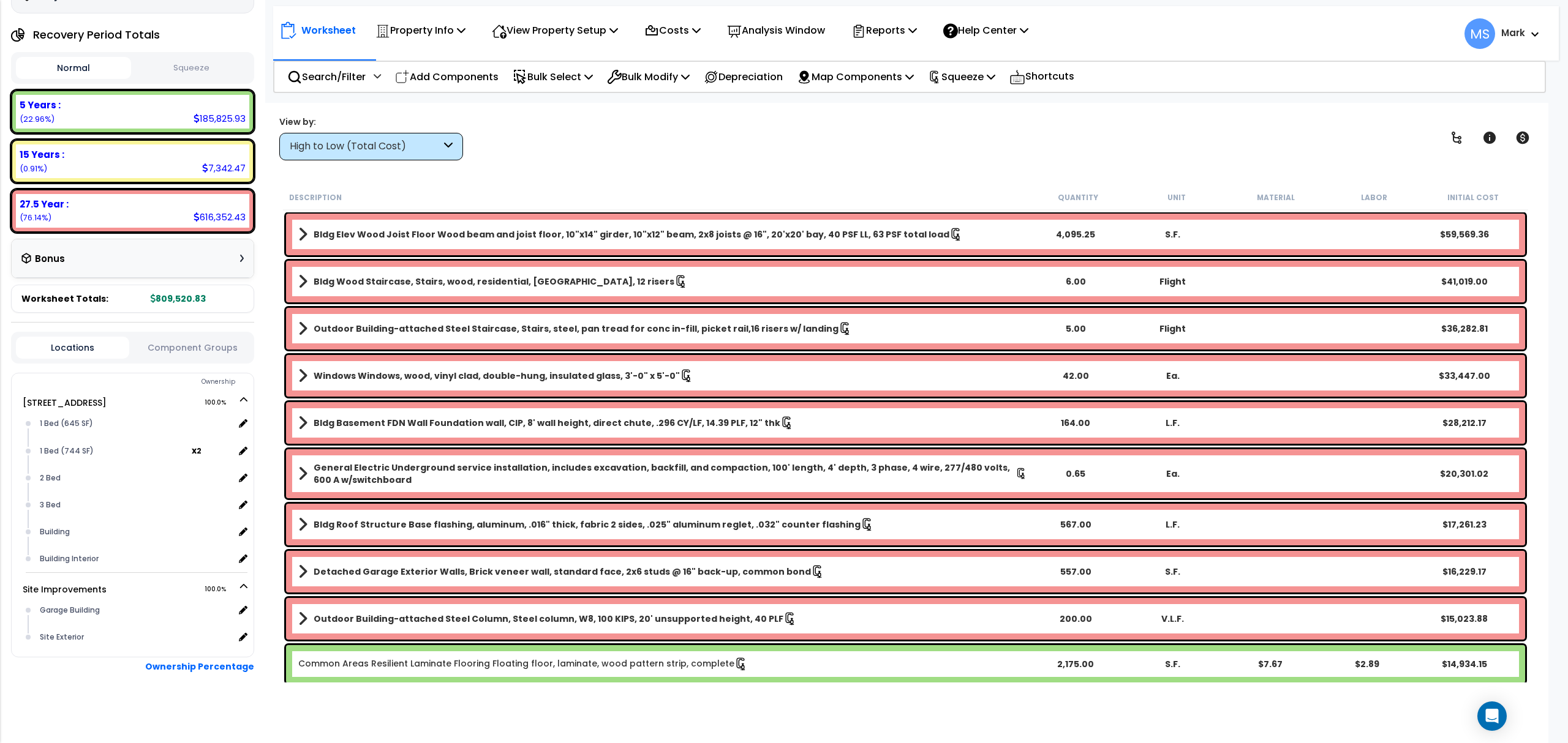
click at [221, 346] on button "Component Groups" at bounding box center [192, 348] width 113 height 14
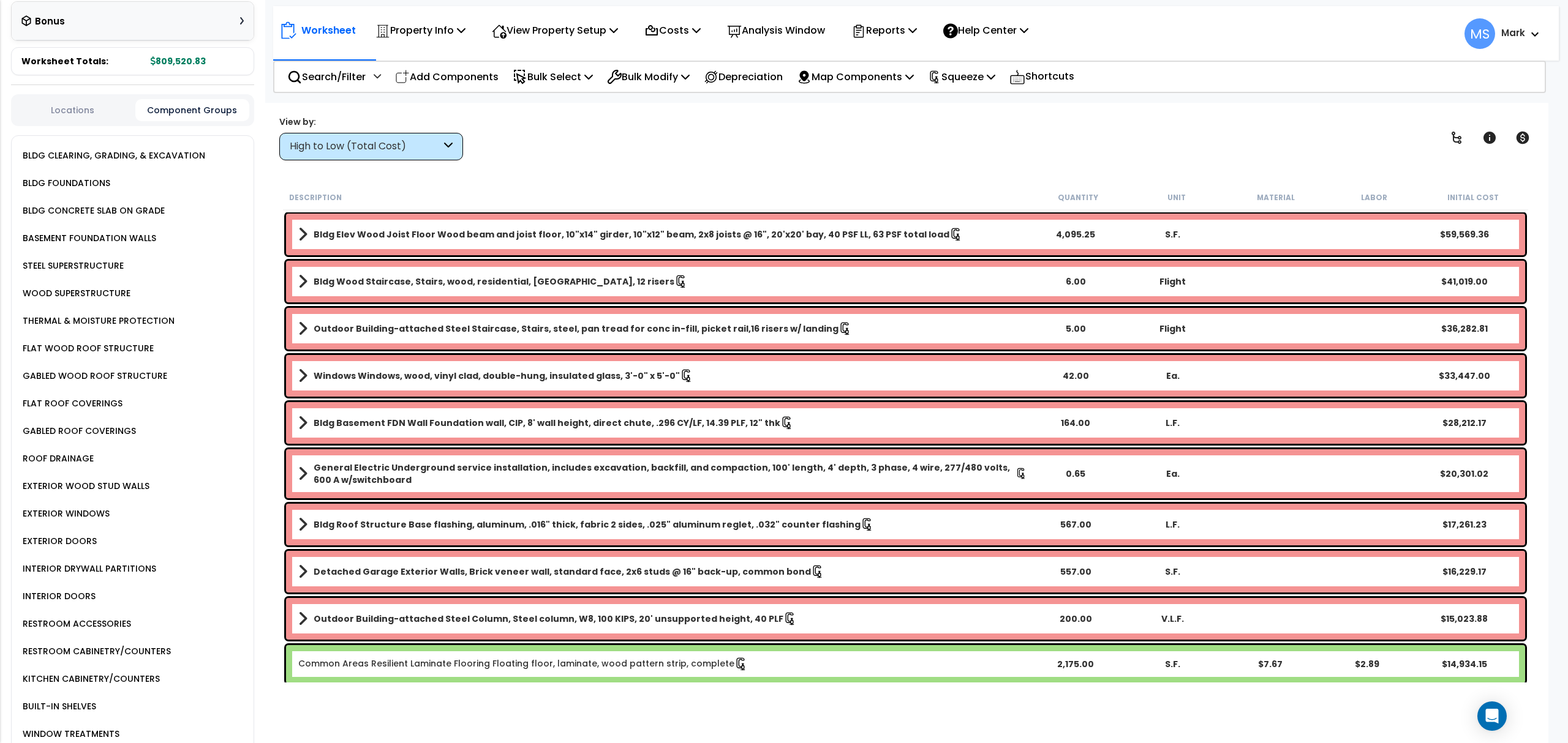
scroll to position [375, 0]
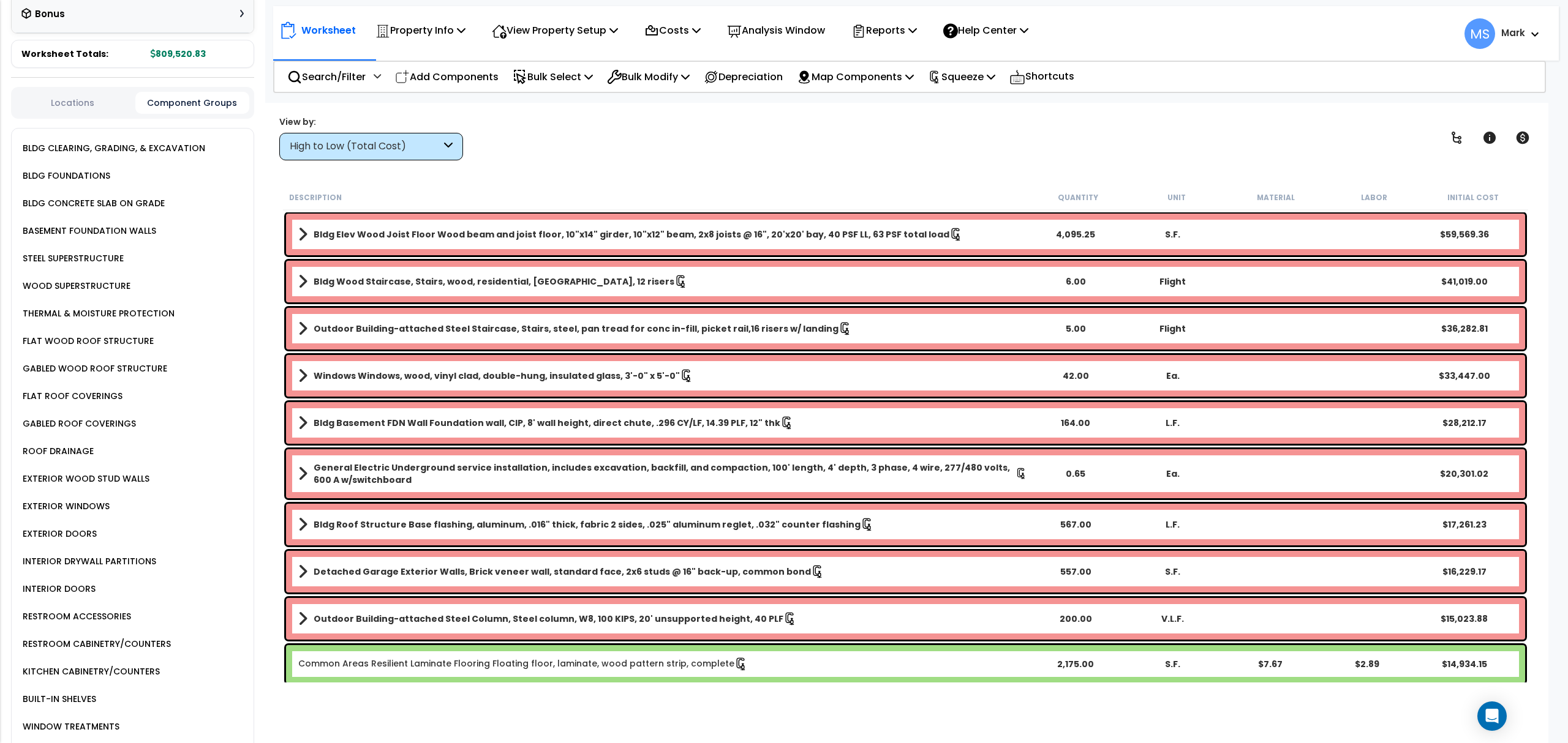
click at [121, 664] on div "KITCHEN CABINETRY/COUNTERS" at bounding box center [90, 671] width 140 height 15
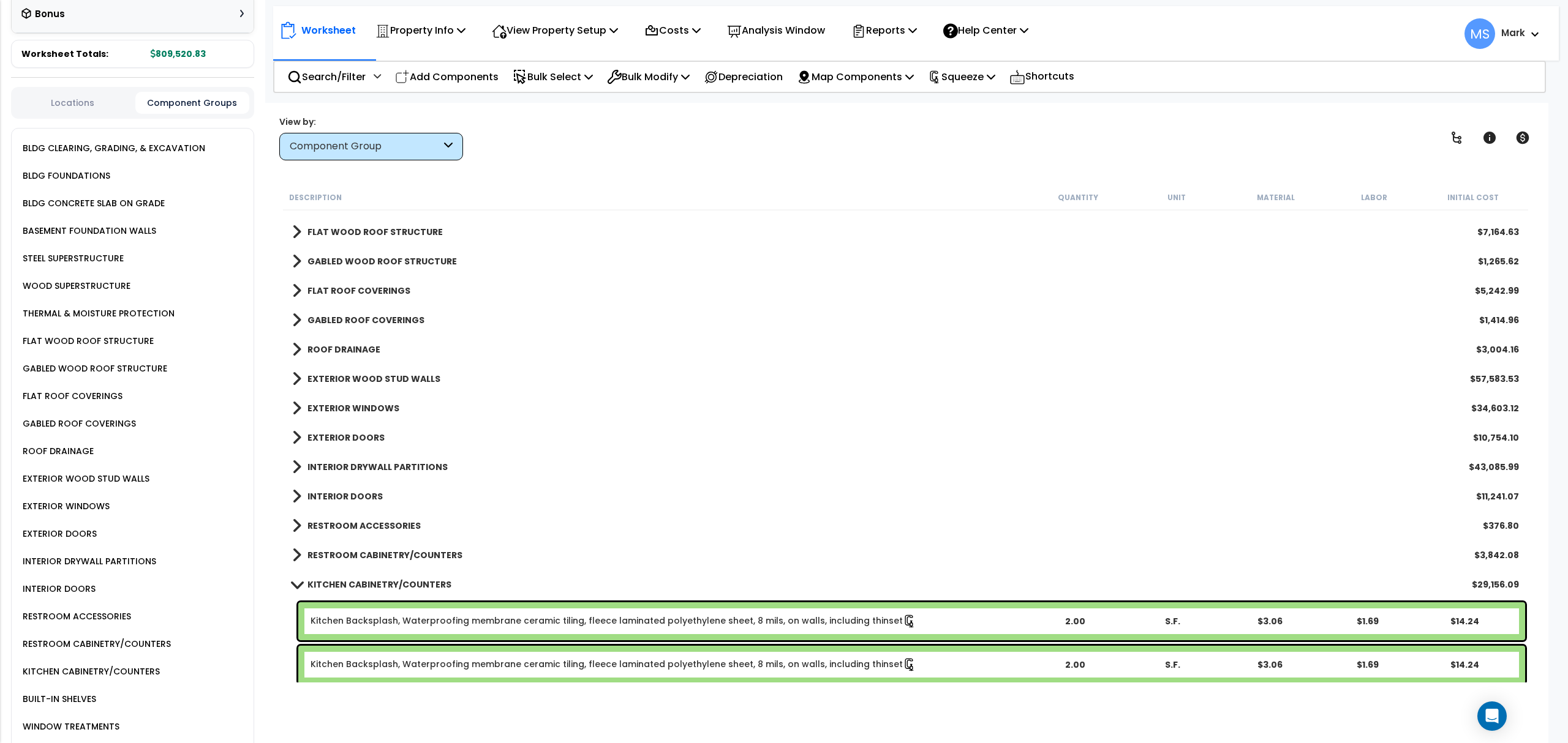
scroll to position [490, 0]
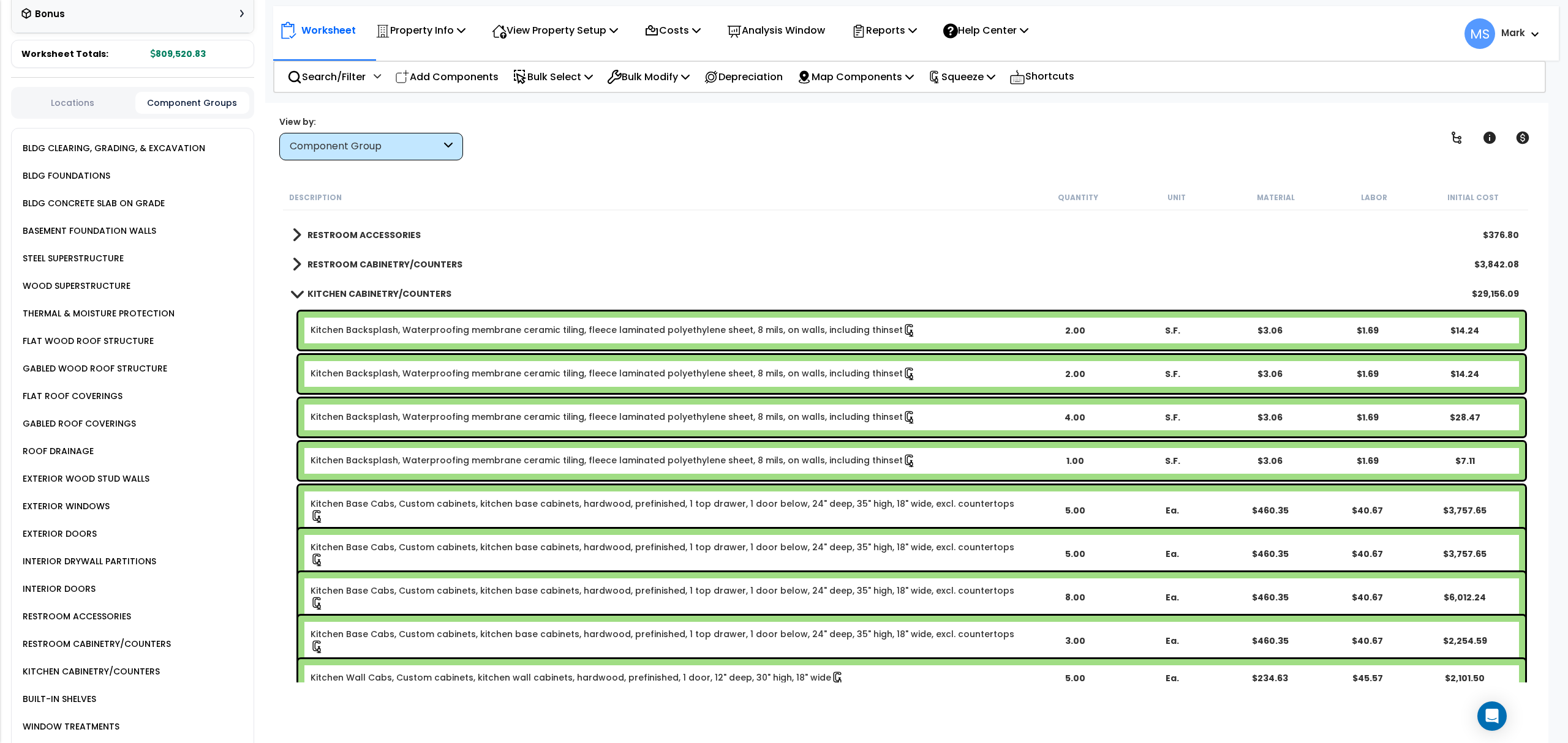
click at [425, 328] on link "Kitchen Backsplash, Waterproofing membrane ceramic tiling, fleece laminated pol…" at bounding box center [613, 330] width 606 height 14
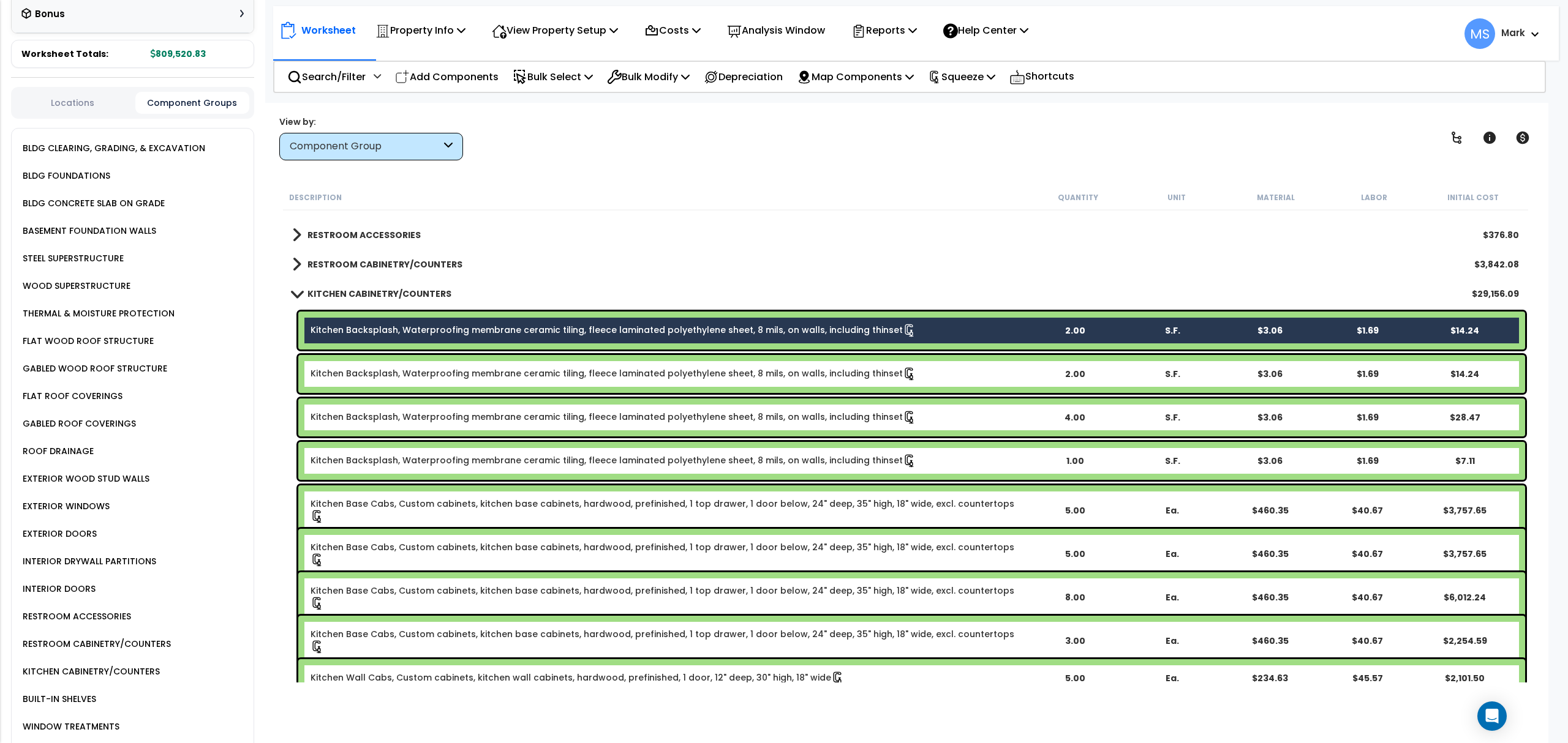
click at [429, 381] on div "Kitchen Backsplash, Waterproofing membrane ceramic tiling, fleece laminated pol…" at bounding box center [911, 374] width 1227 height 38
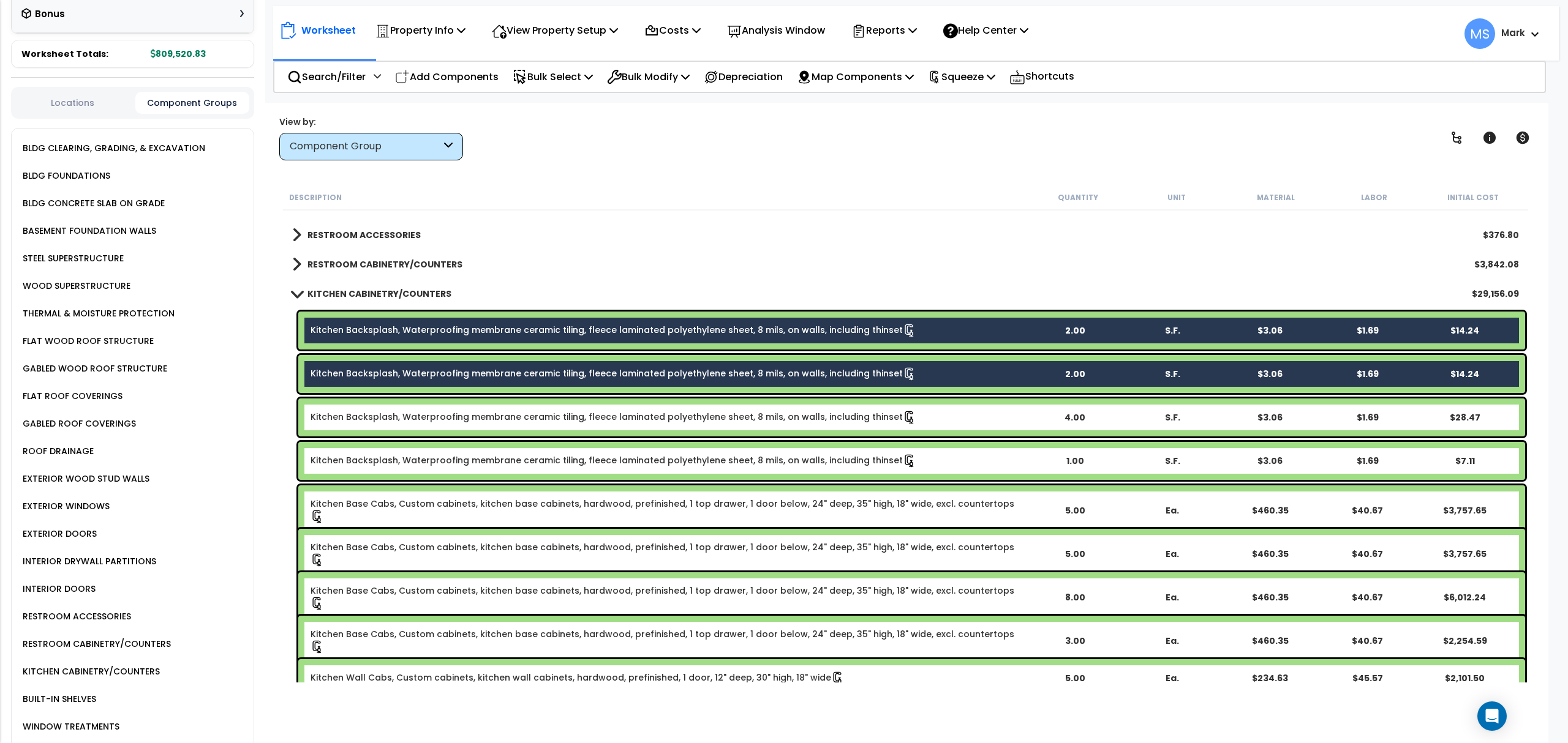
drag, startPoint x: 425, startPoint y: 419, endPoint x: 425, endPoint y: 426, distance: 7.0
click at [425, 420] on link "Kitchen Backsplash, Waterproofing membrane ceramic tiling, fleece laminated pol…" at bounding box center [613, 418] width 606 height 14
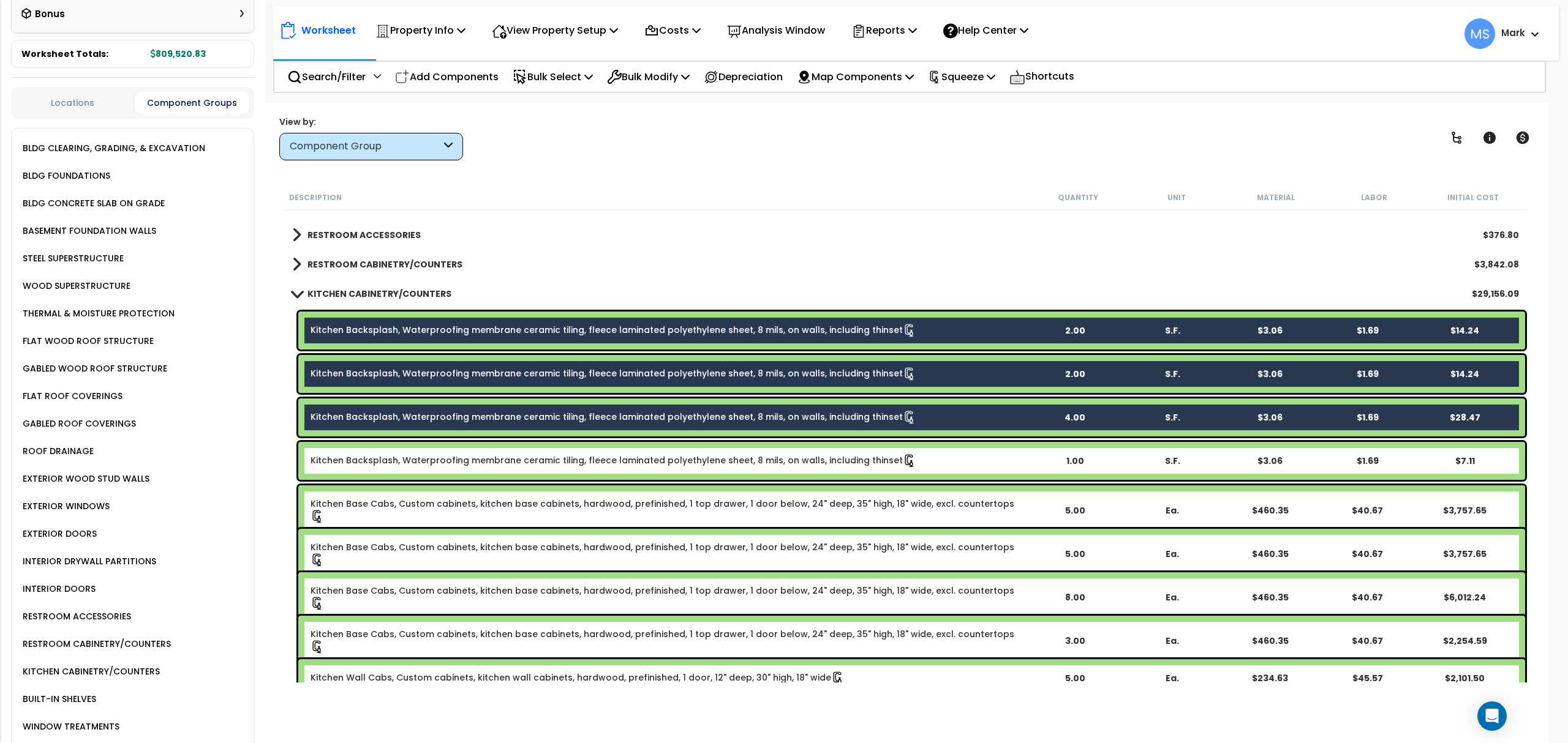
click at [428, 459] on link "Kitchen Backsplash, Waterproofing membrane ceramic tiling, fleece laminated pol…" at bounding box center [613, 461] width 606 height 14
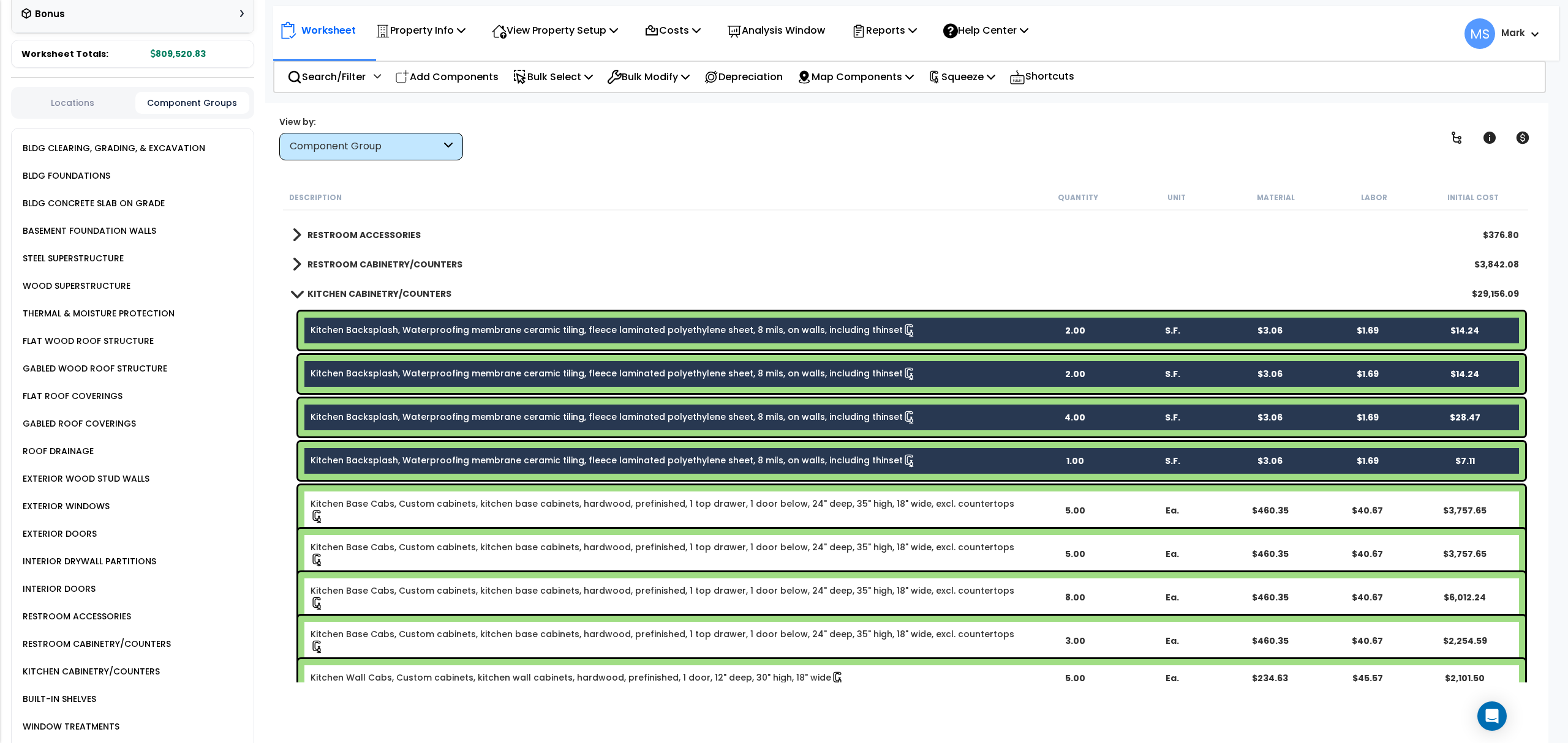
click at [430, 502] on link "Kitchen Base Cabs, Custom cabinets, kitchen base cabinets, hardwood, prefinishe…" at bounding box center [668, 510] width 715 height 26
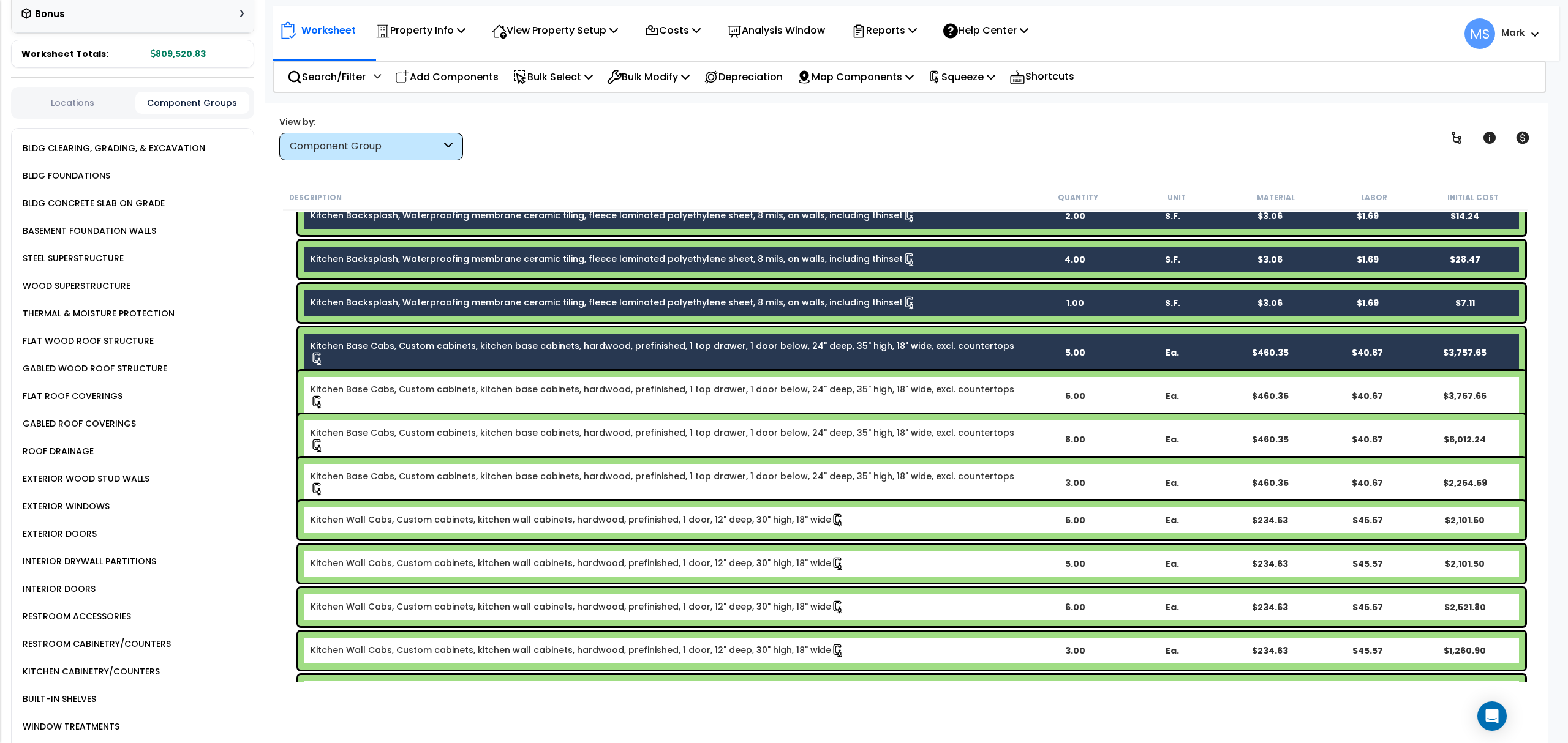
scroll to position [653, 0]
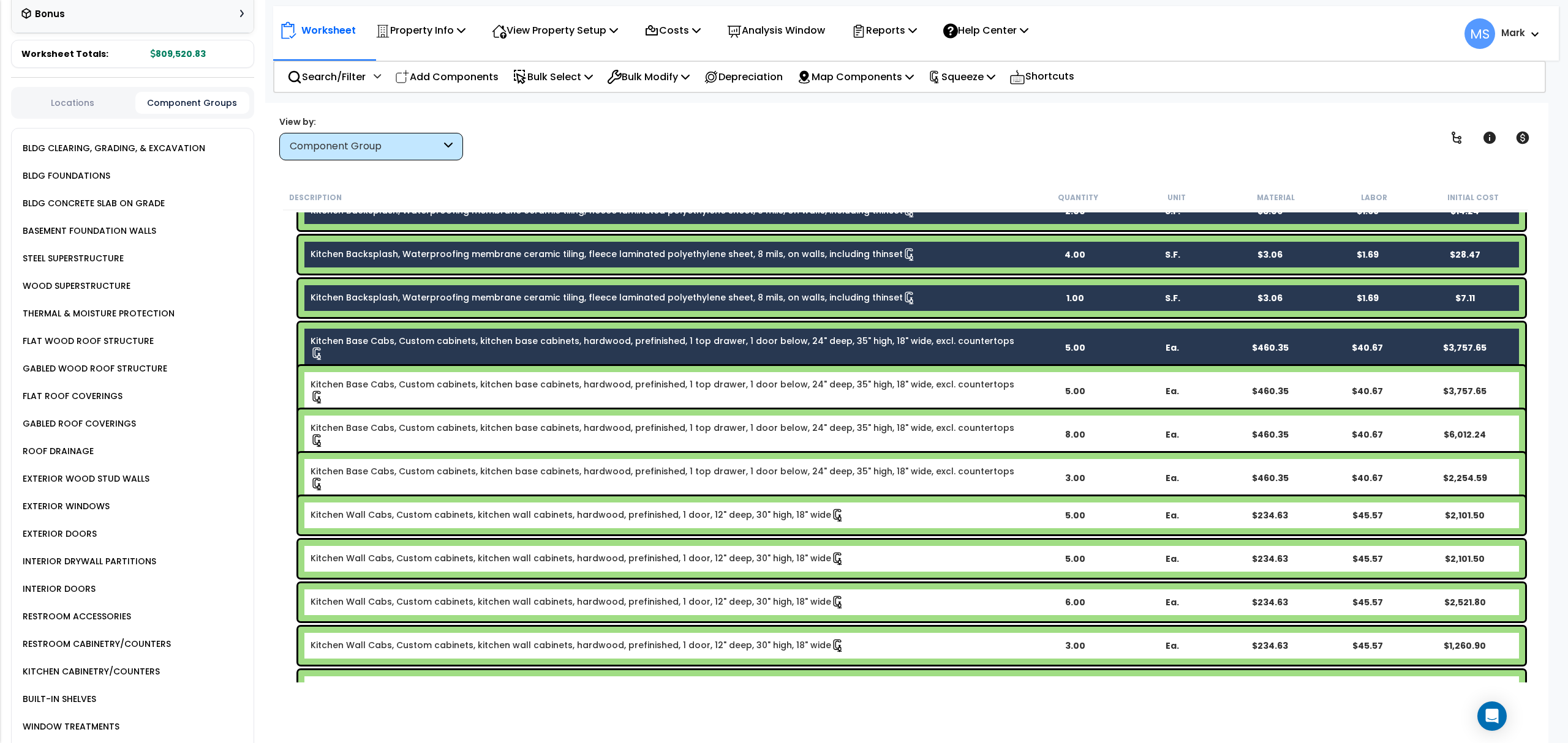
click at [415, 394] on div "Kitchen Base Cabs, Custom cabinets, kitchen base cabinets, hardwood, prefinishe…" at bounding box center [911, 391] width 1227 height 50
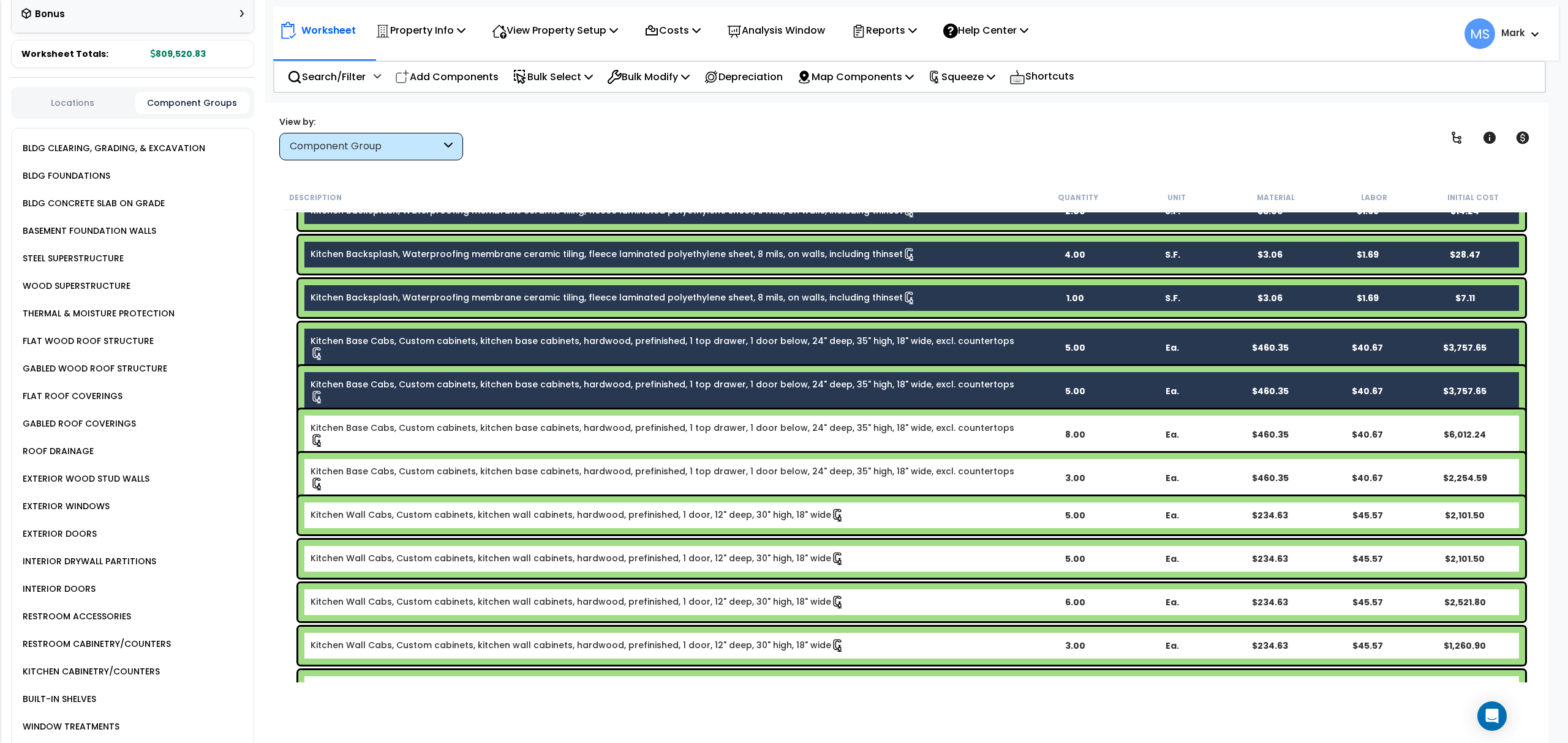
click at [430, 428] on link "Kitchen Base Cabs, Custom cabinets, kitchen base cabinets, hardwood, prefinishe…" at bounding box center [668, 434] width 715 height 26
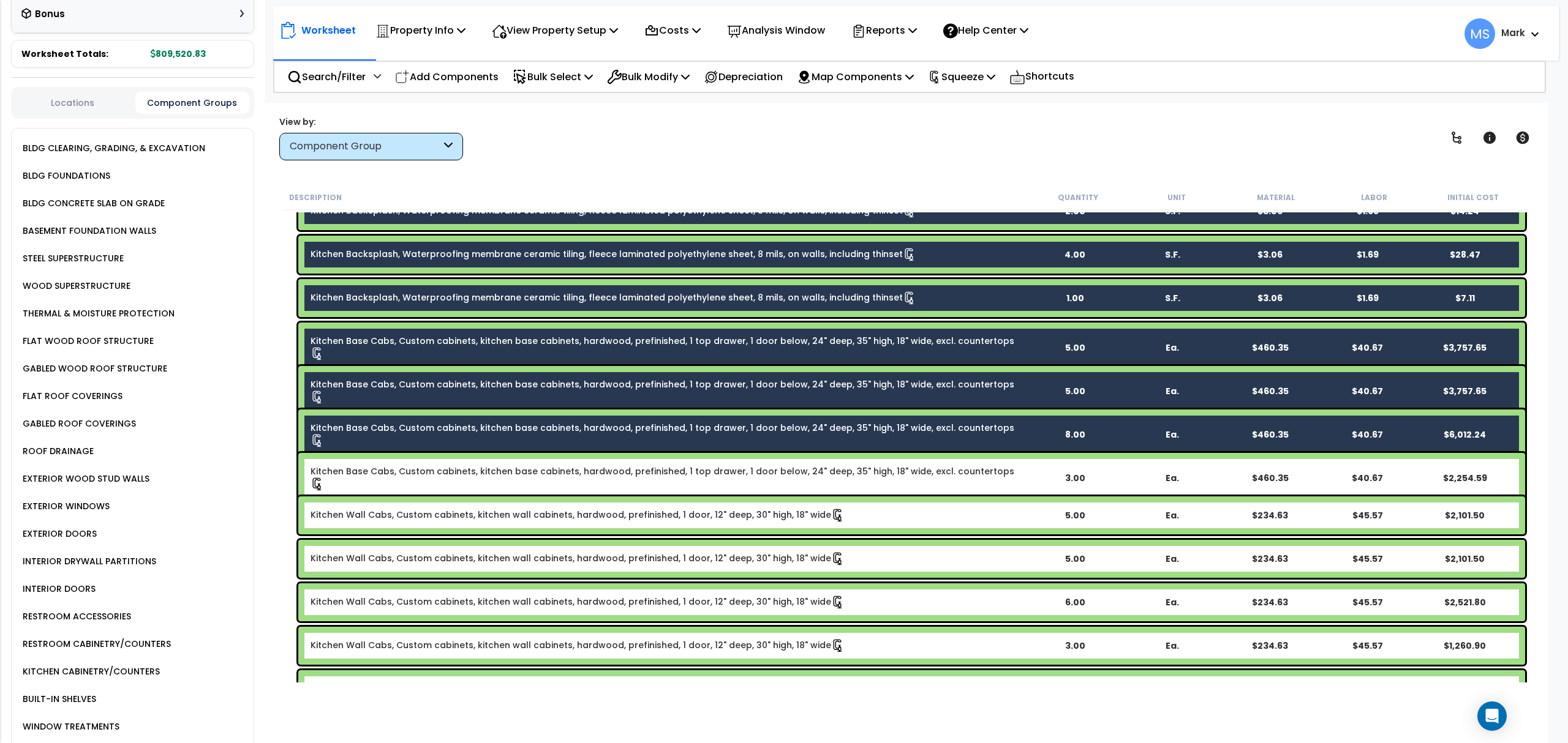
click at [432, 467] on link "Kitchen Base Cabs, Custom cabinets, kitchen base cabinets, hardwood, prefinishe…" at bounding box center [668, 478] width 715 height 26
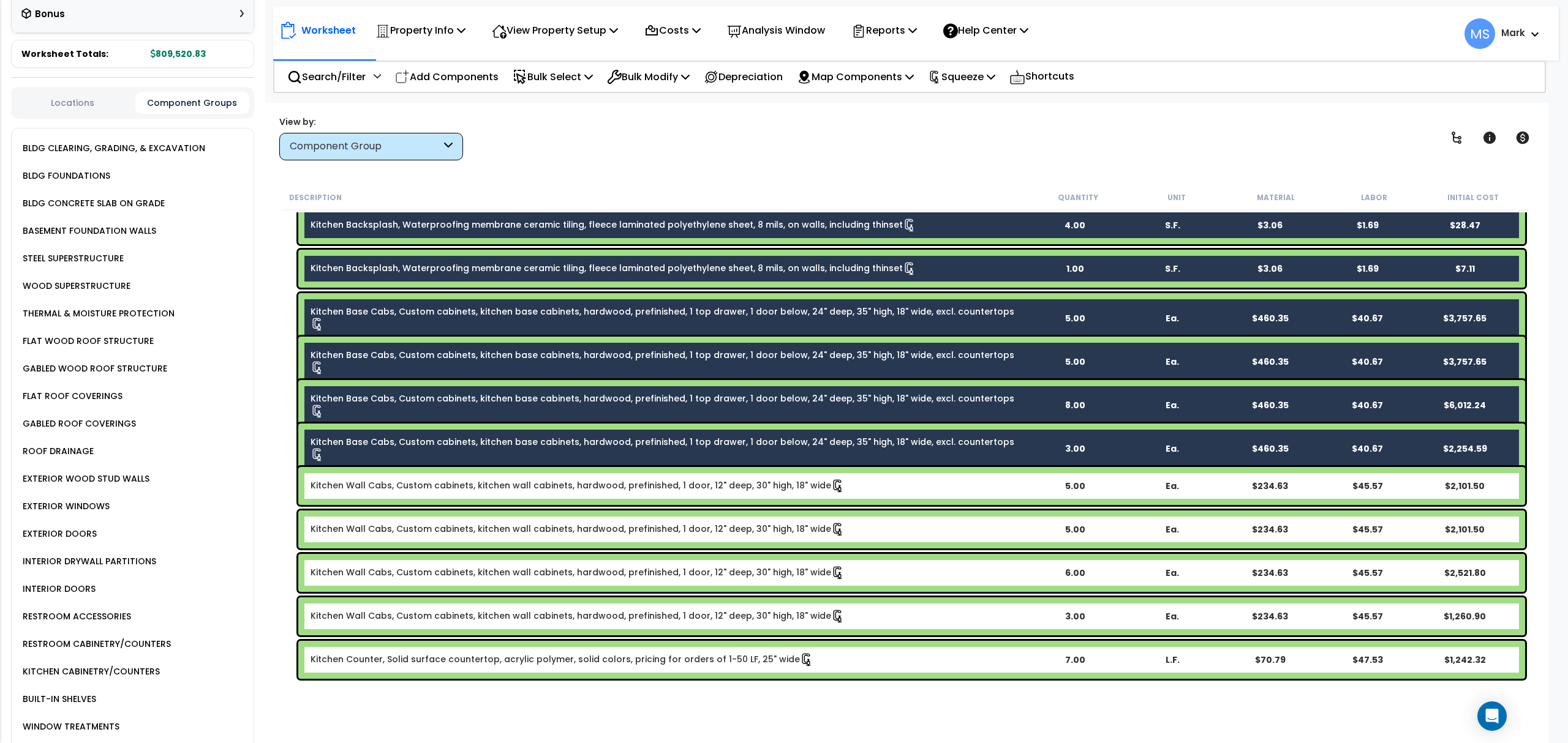
scroll to position [735, 0]
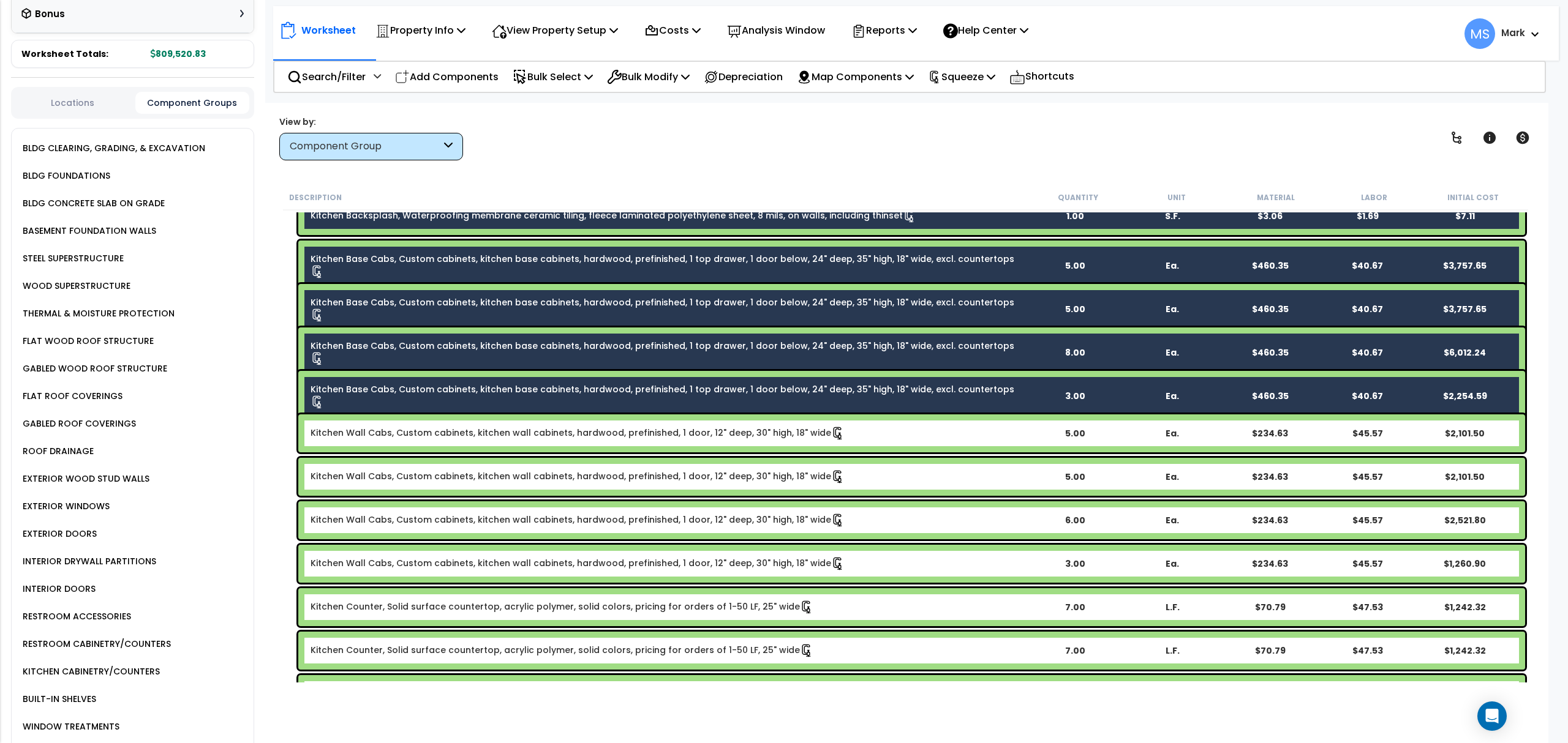
click at [424, 431] on link "Kitchen Wall Cabs, Custom cabinets, kitchen wall cabinets, hardwood, prefinishe…" at bounding box center [577, 434] width 534 height 14
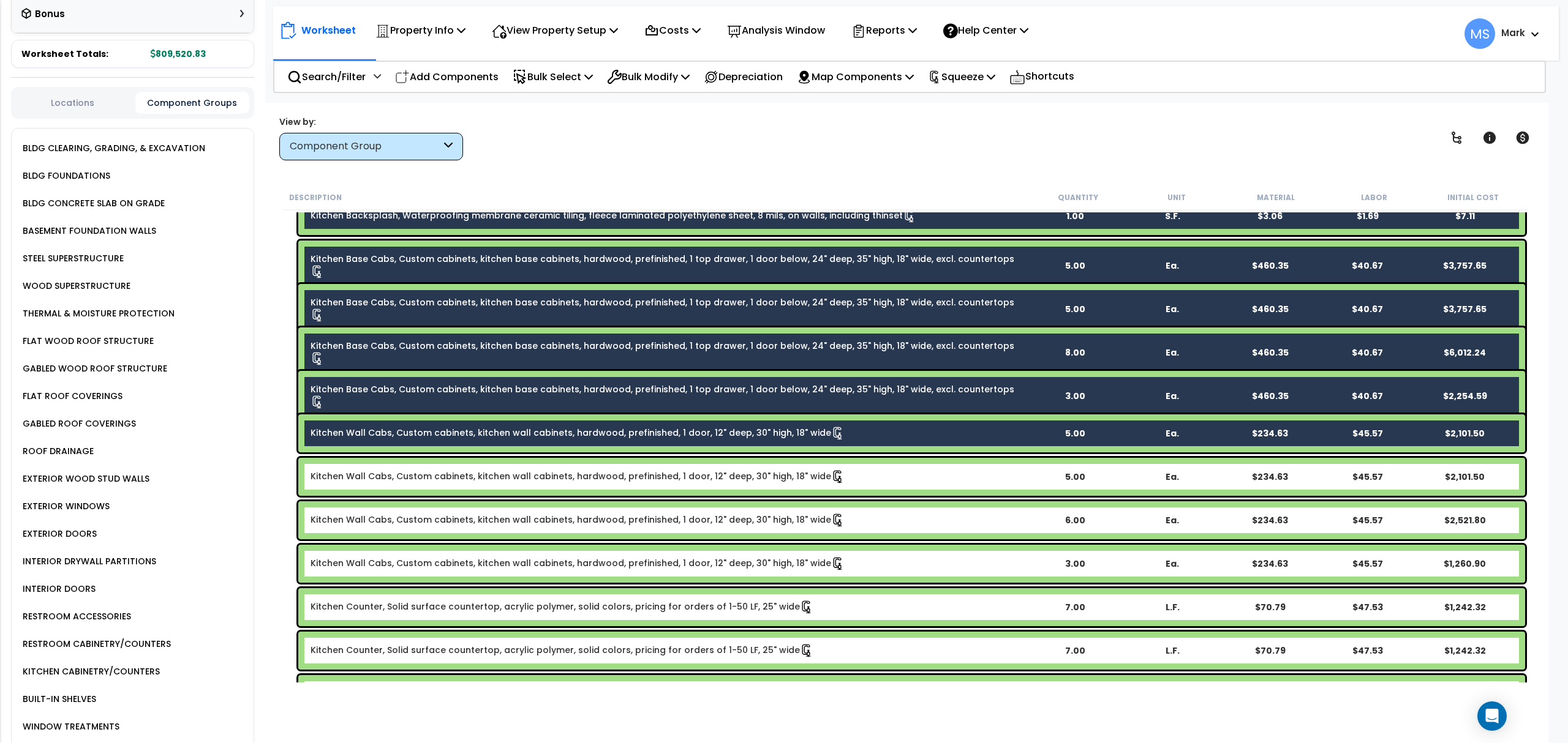
click at [436, 489] on div "Kitchen Wall Cabs, Custom cabinets, kitchen wall cabinets, hardwood, prefinishe…" at bounding box center [911, 477] width 1227 height 38
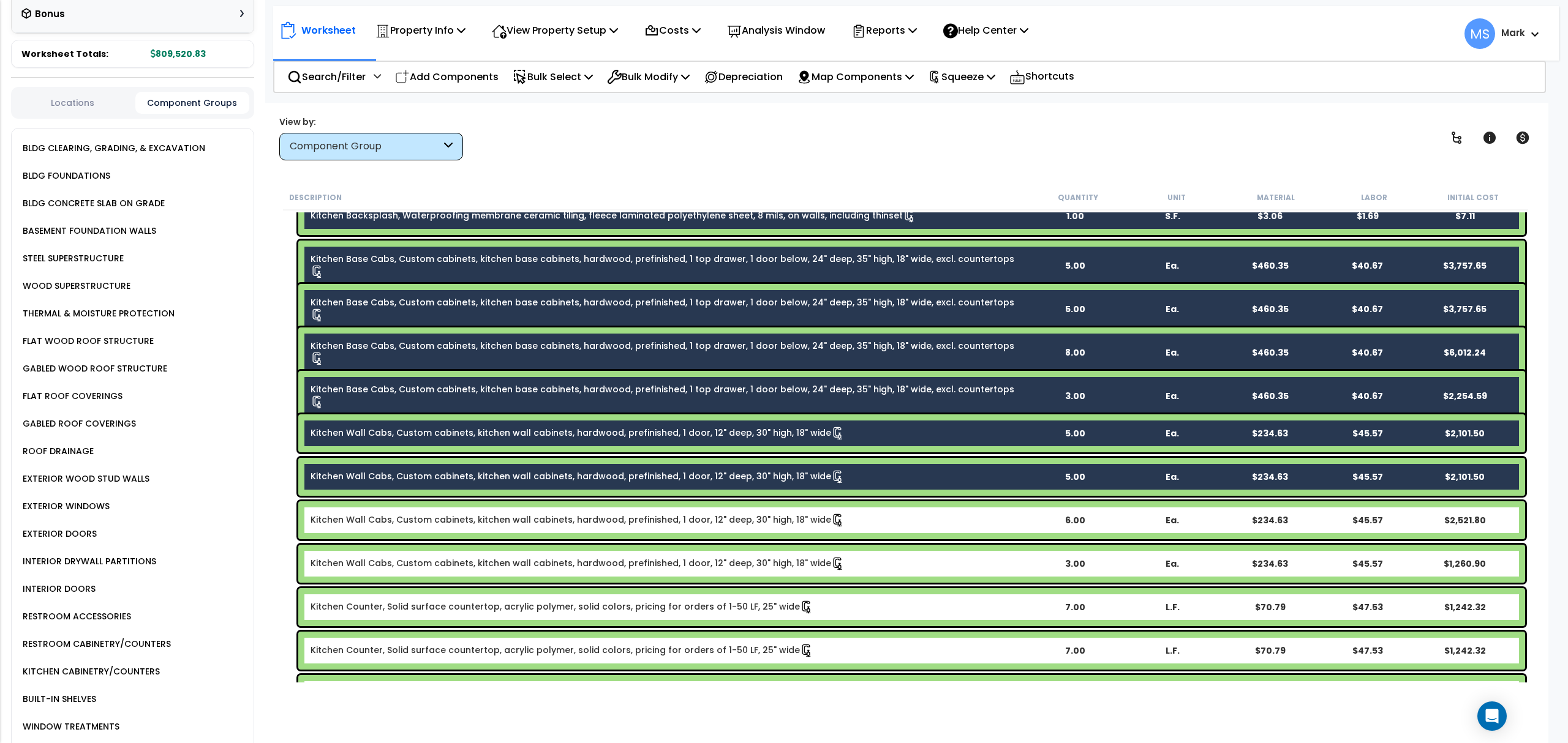
click at [444, 525] on link "Kitchen Wall Cabs, Custom cabinets, kitchen wall cabinets, hardwood, prefinishe…" at bounding box center [577, 520] width 534 height 14
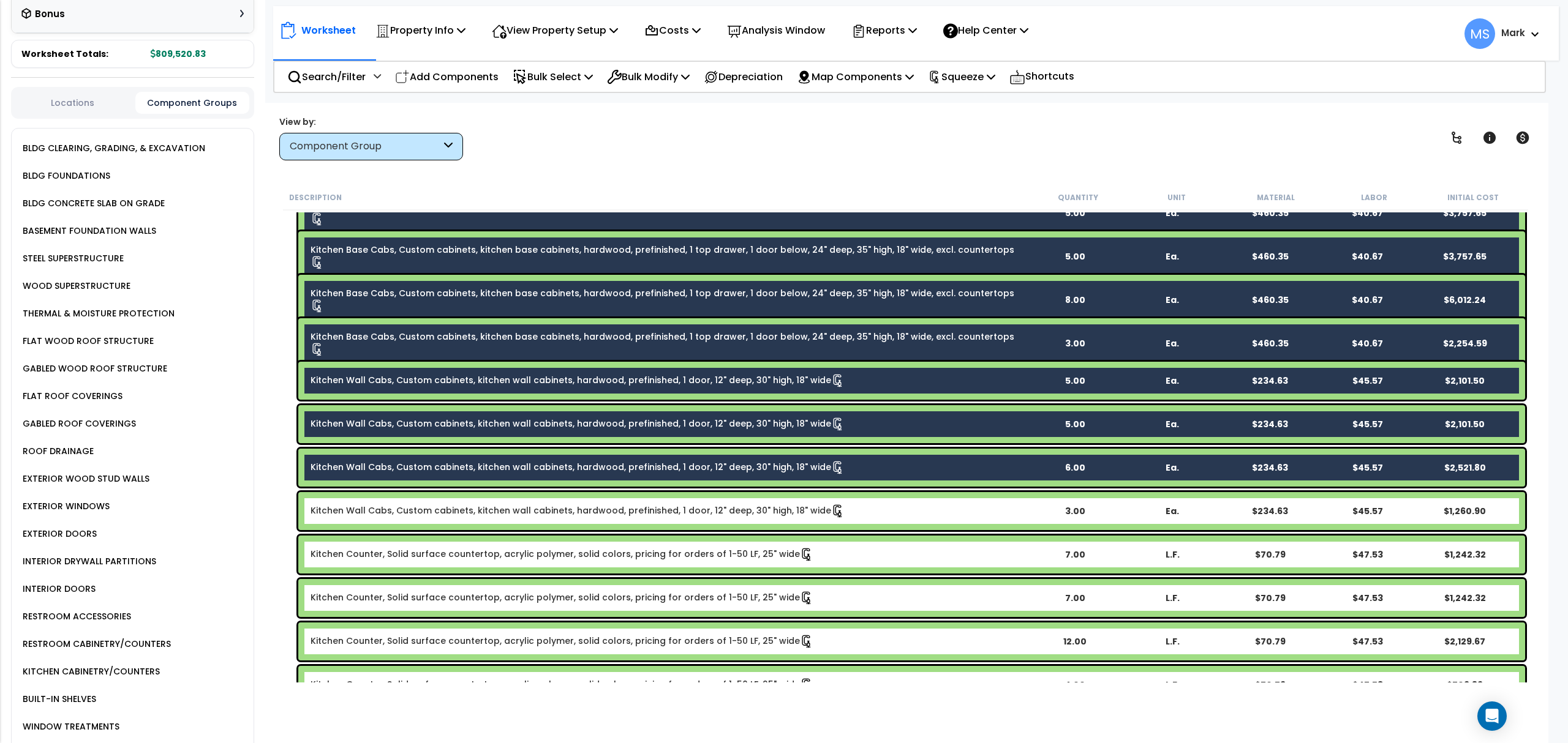
scroll to position [816, 0]
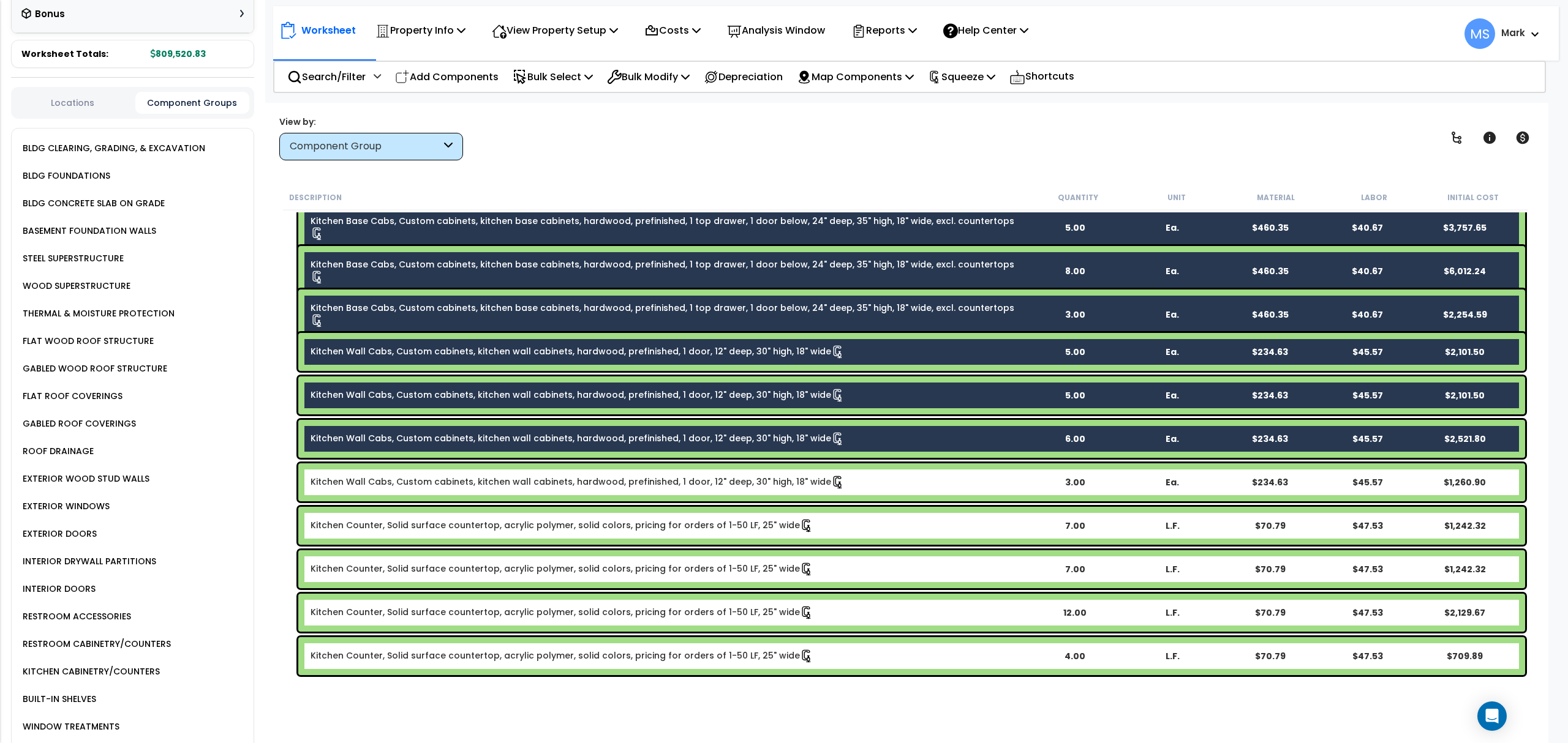
drag, startPoint x: 438, startPoint y: 477, endPoint x: 440, endPoint y: 483, distance: 6.3
click at [439, 480] on link "Kitchen Wall Cabs, Custom cabinets, kitchen wall cabinets, hardwood, prefinishe…" at bounding box center [577, 483] width 534 height 14
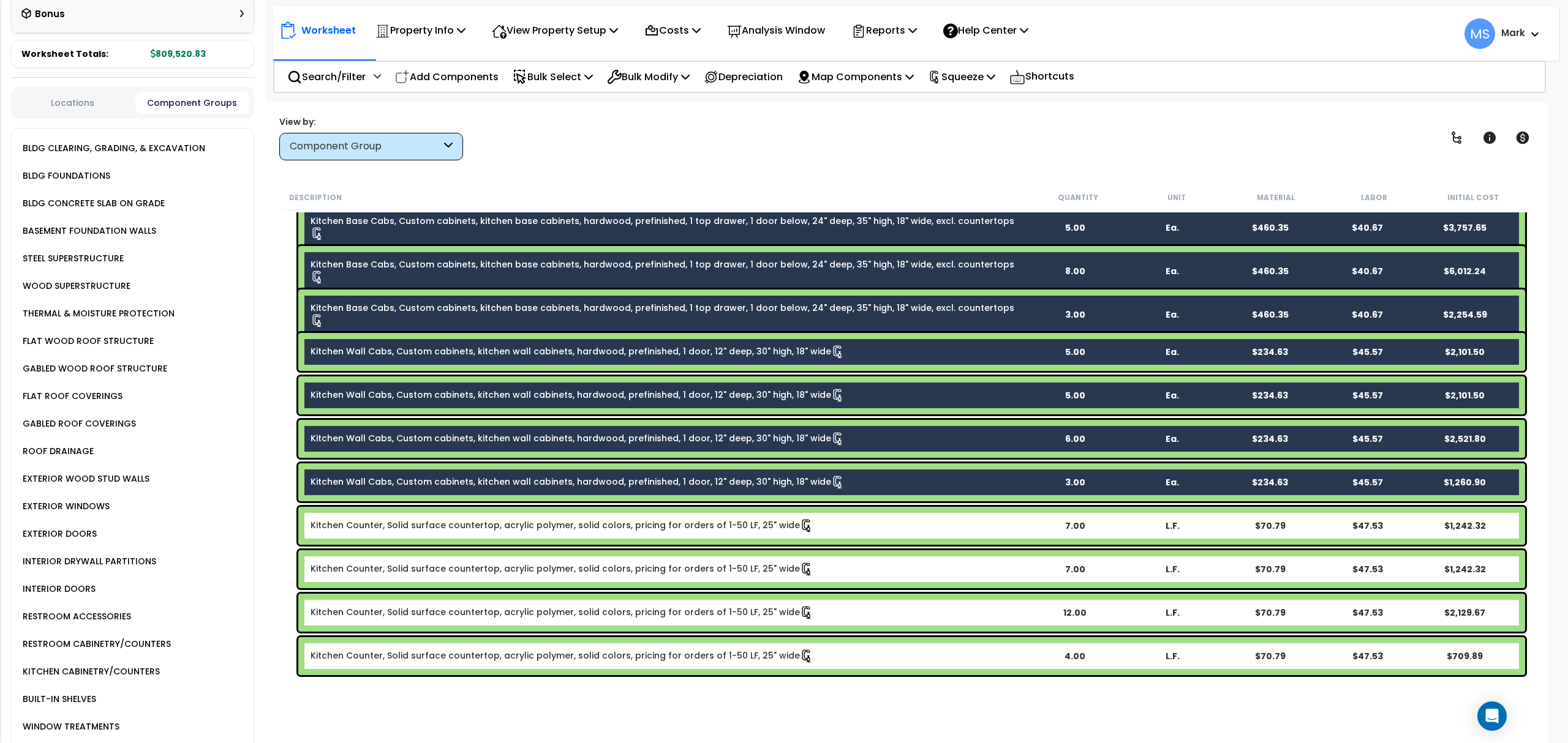
click at [444, 537] on div "Kitchen Counter, Solid surface countertop, acrylic polymer, solid colors, prici…" at bounding box center [911, 525] width 1227 height 38
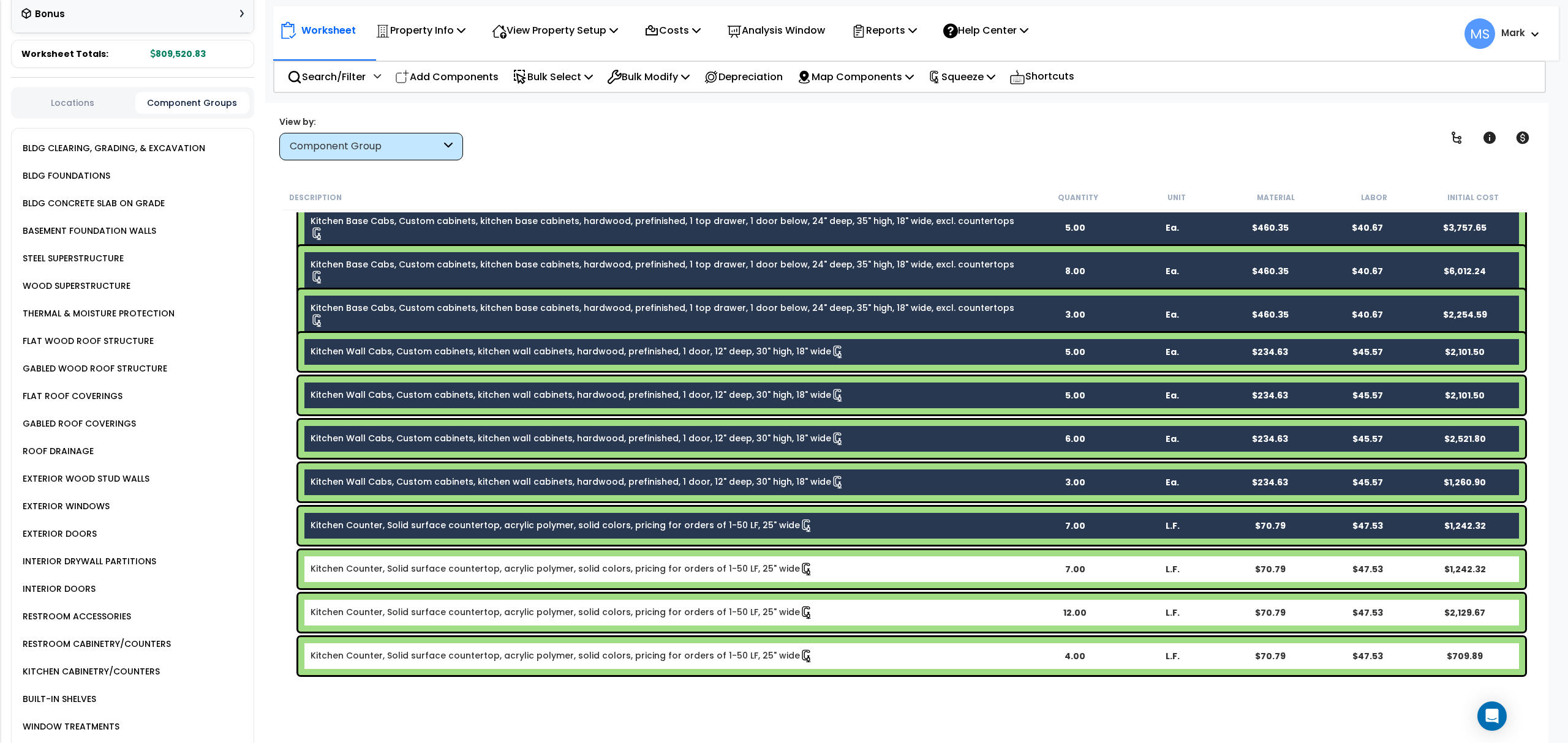
click at [453, 571] on link "Kitchen Counter, Solid surface countertop, acrylic polymer, solid colors, prici…" at bounding box center [562, 569] width 503 height 14
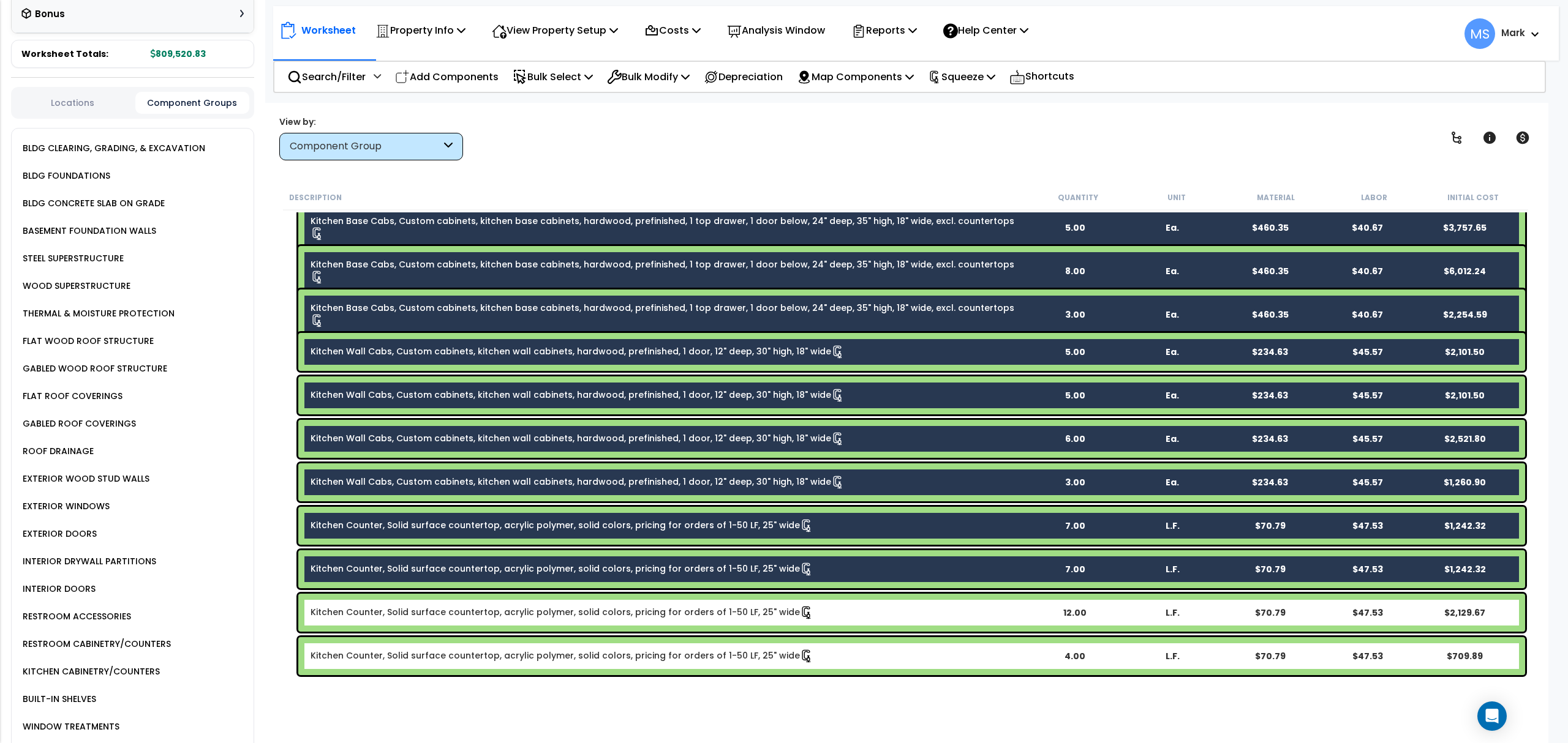
click at [459, 606] on link "Kitchen Counter, Solid surface countertop, acrylic polymer, solid colors, prici…" at bounding box center [562, 613] width 503 height 14
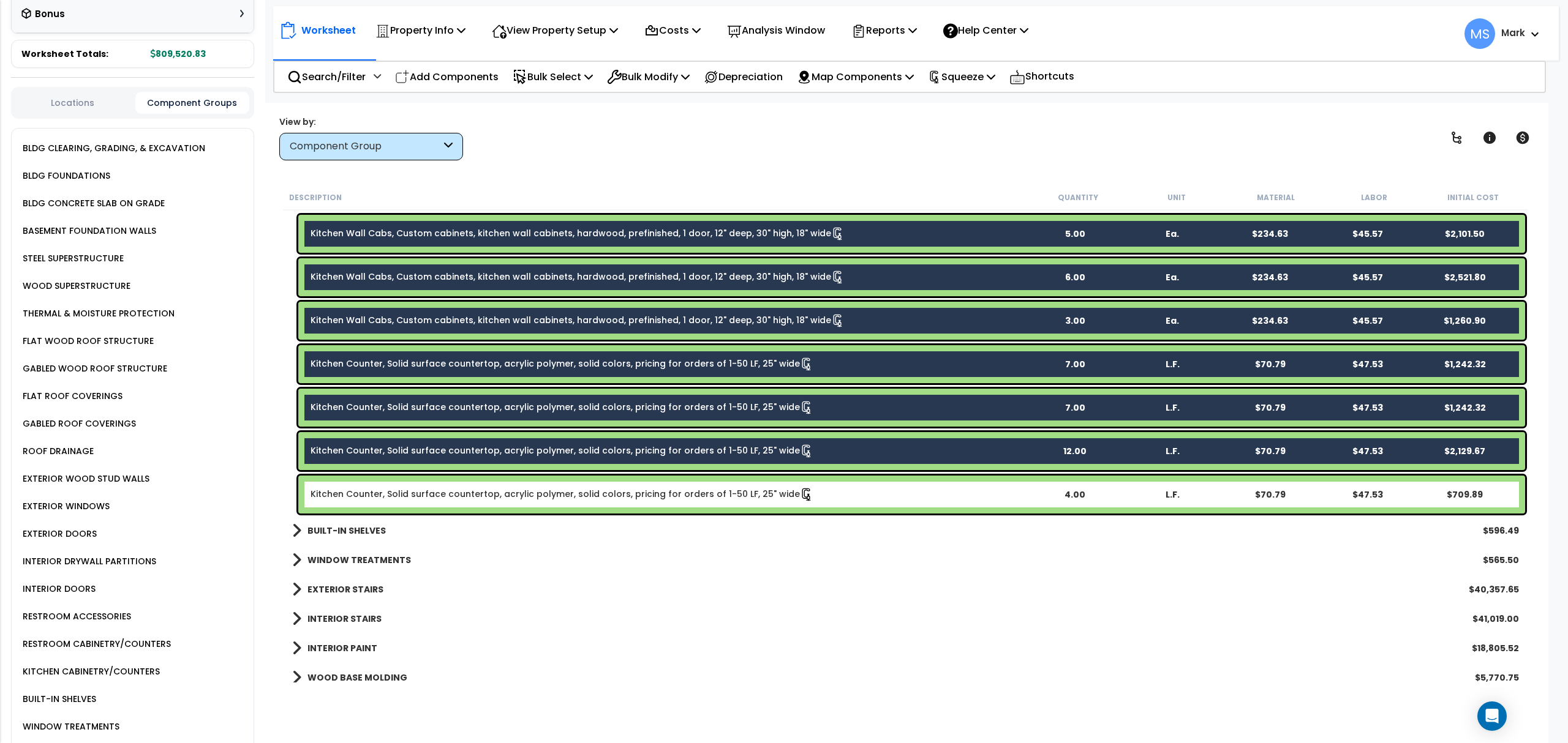
scroll to position [979, 0]
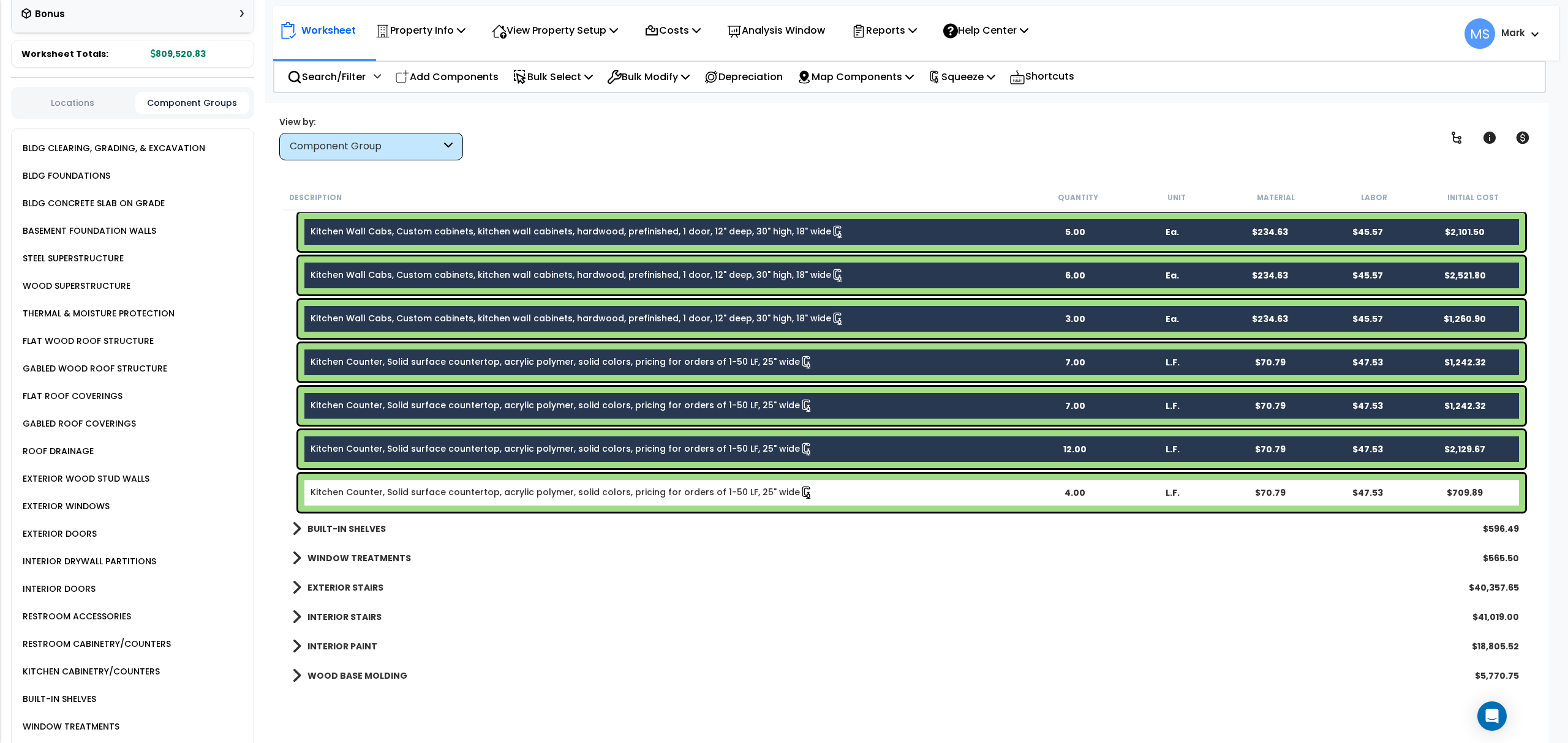
click at [463, 495] on link "Kitchen Counter, Solid surface countertop, acrylic polymer, solid colors, prici…" at bounding box center [562, 493] width 503 height 14
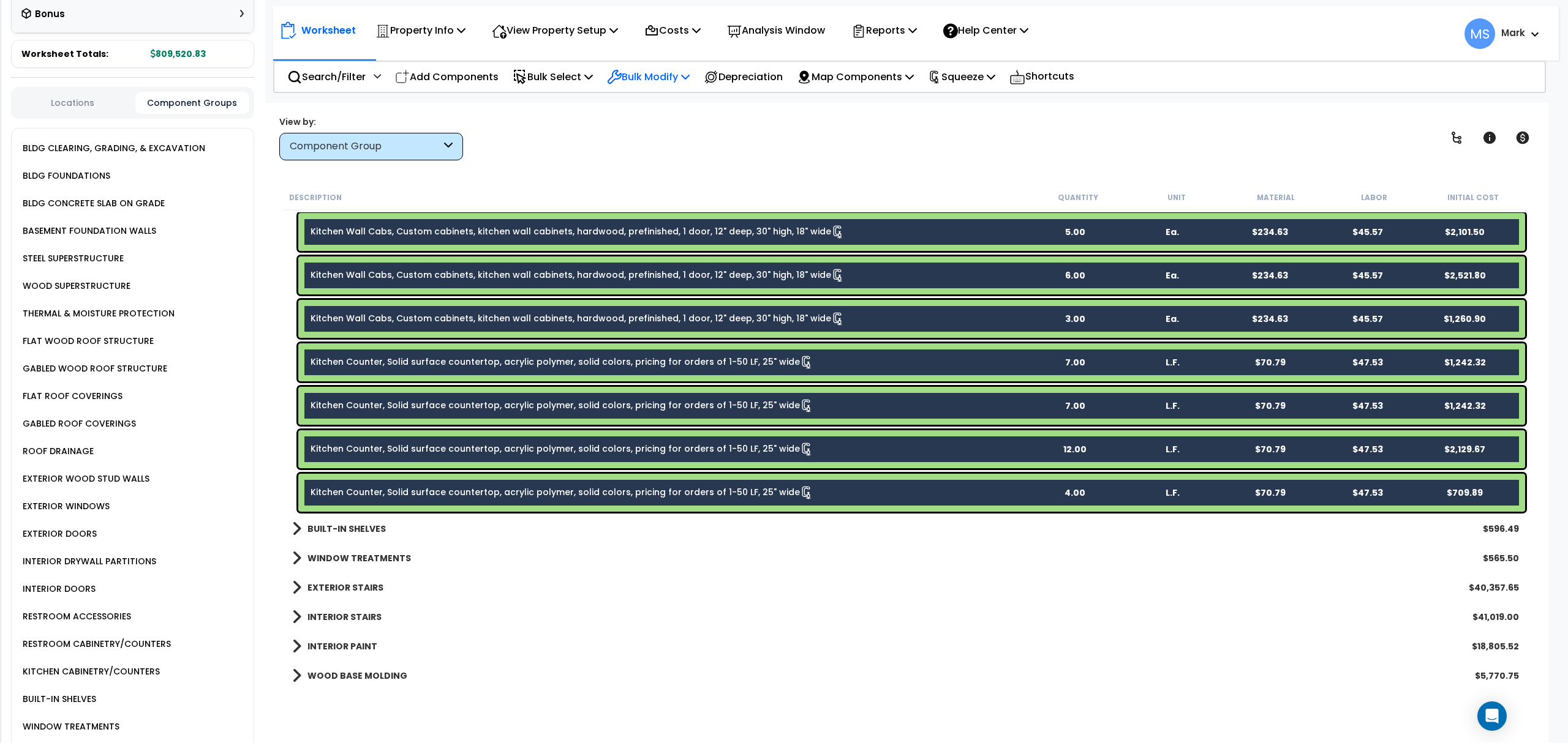
click at [688, 77] on p "Bulk Modify" at bounding box center [648, 77] width 83 height 17
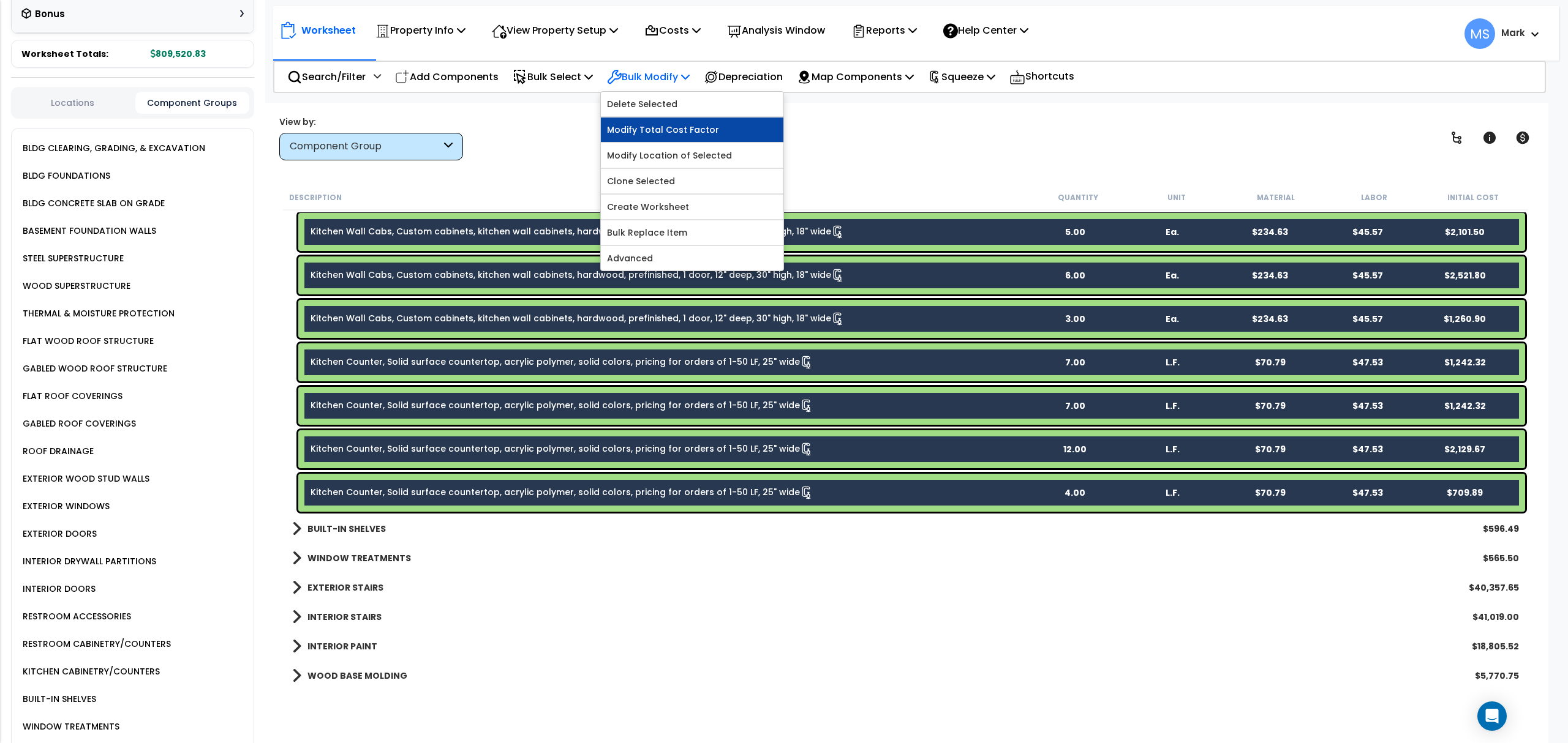
click at [707, 128] on link "Modify Total Cost Factor" at bounding box center [692, 129] width 182 height 25
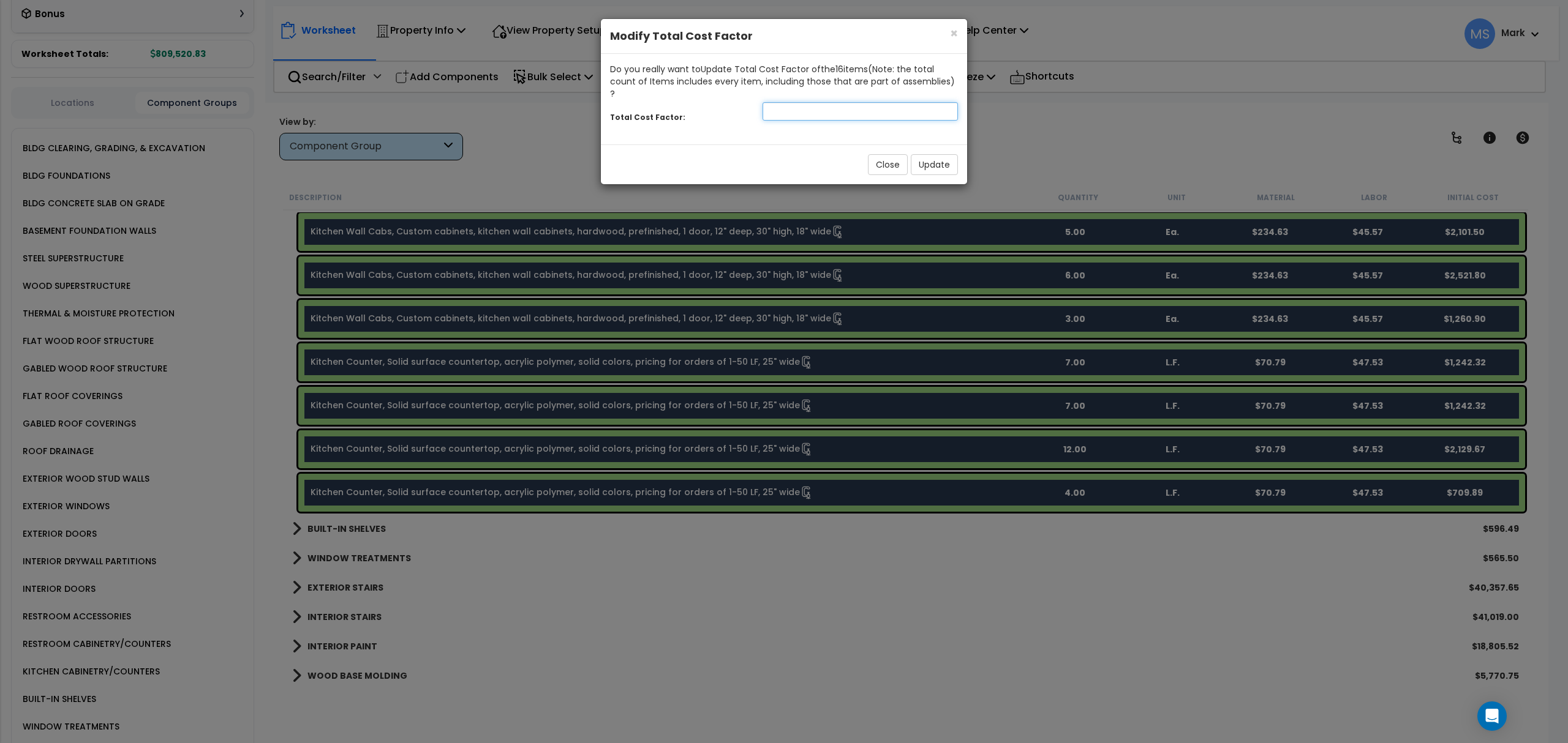
click at [812, 106] on input "number" at bounding box center [860, 111] width 195 height 18
type input "1.30"
click at [925, 157] on button "Update" at bounding box center [934, 165] width 47 height 21
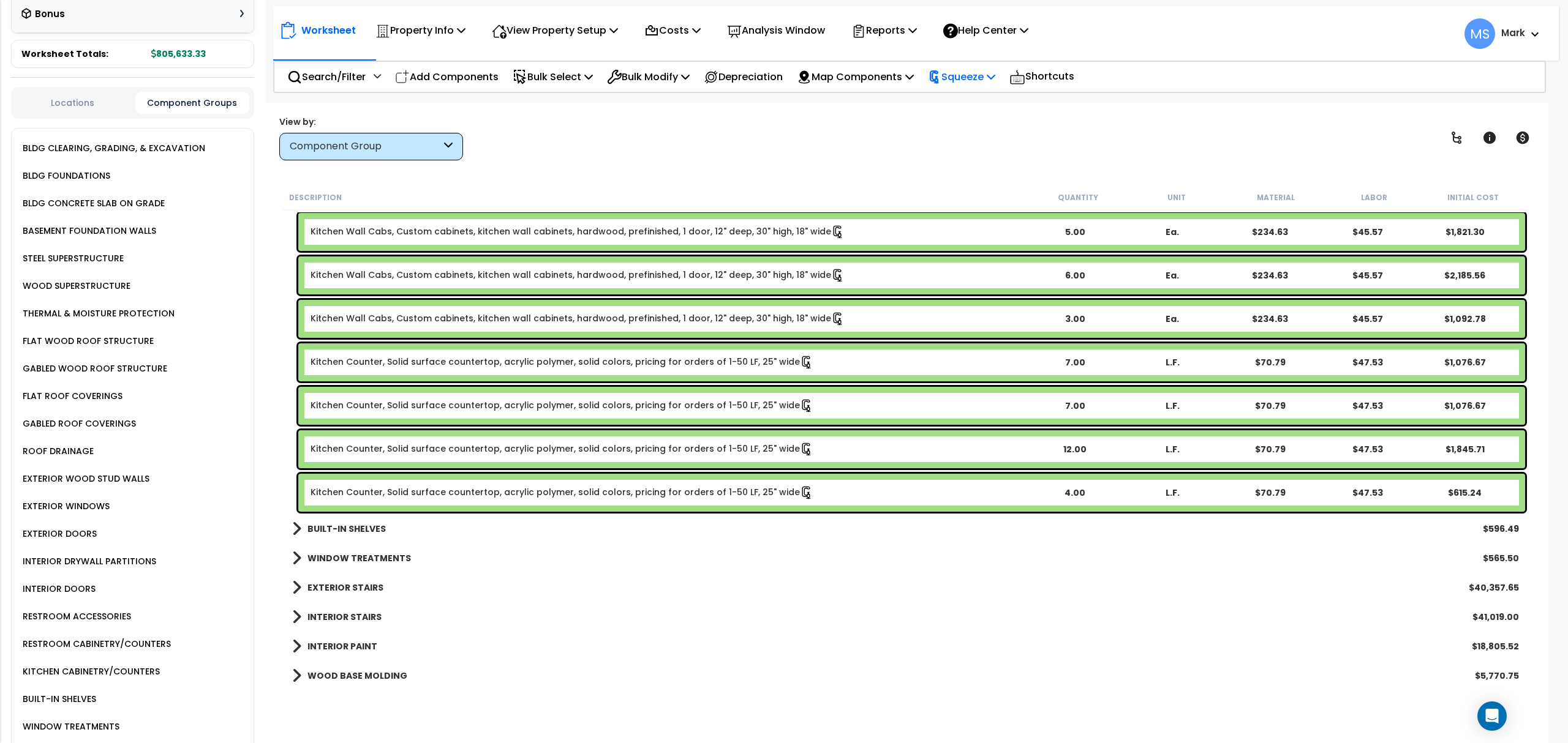
drag, startPoint x: 976, startPoint y: 82, endPoint x: 981, endPoint y: 99, distance: 17.7
click at [978, 82] on p "Squeeze" at bounding box center [961, 77] width 67 height 17
click at [984, 111] on link "Re-squeeze" at bounding box center [982, 105] width 121 height 28
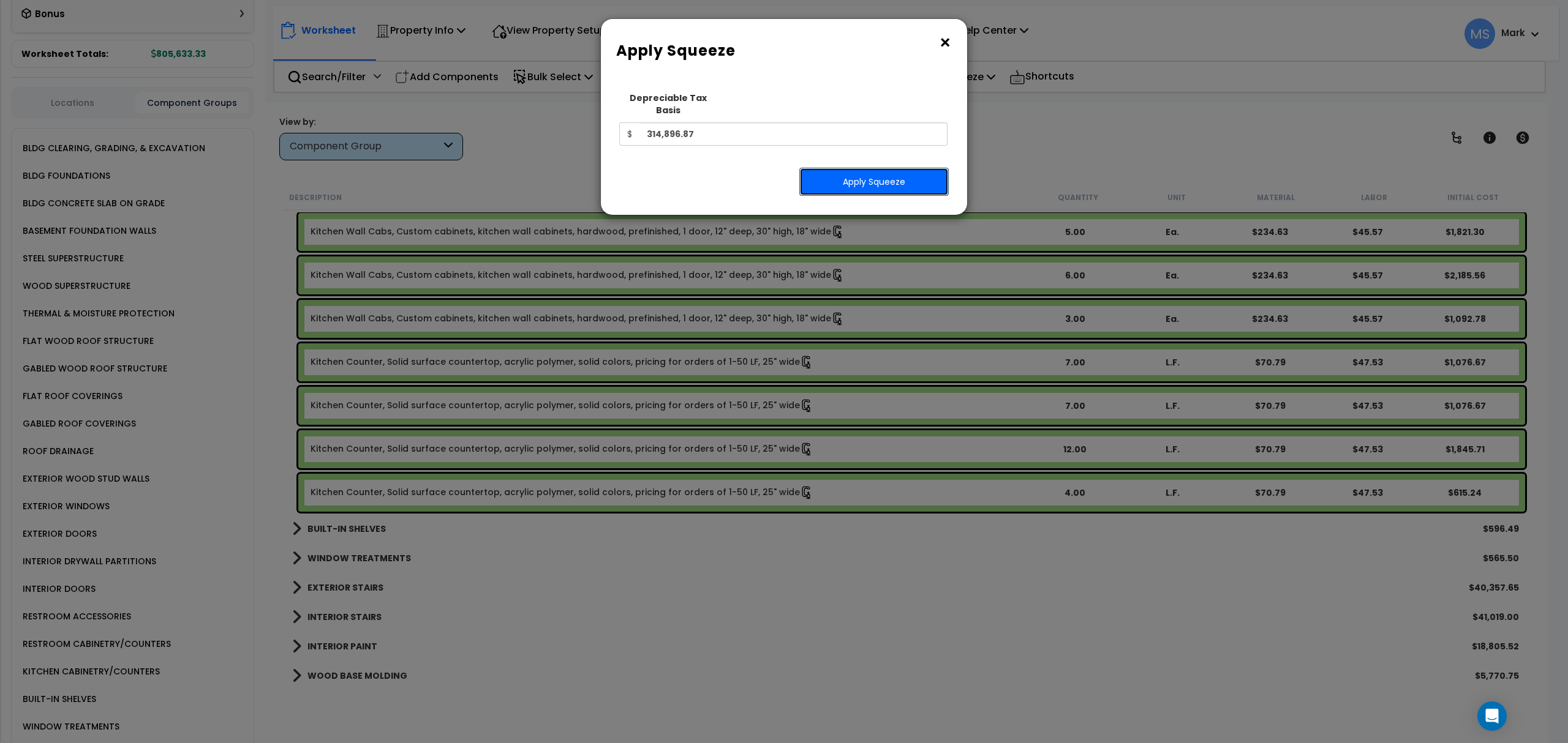
click at [876, 168] on button "Apply Squeeze" at bounding box center [874, 181] width 149 height 28
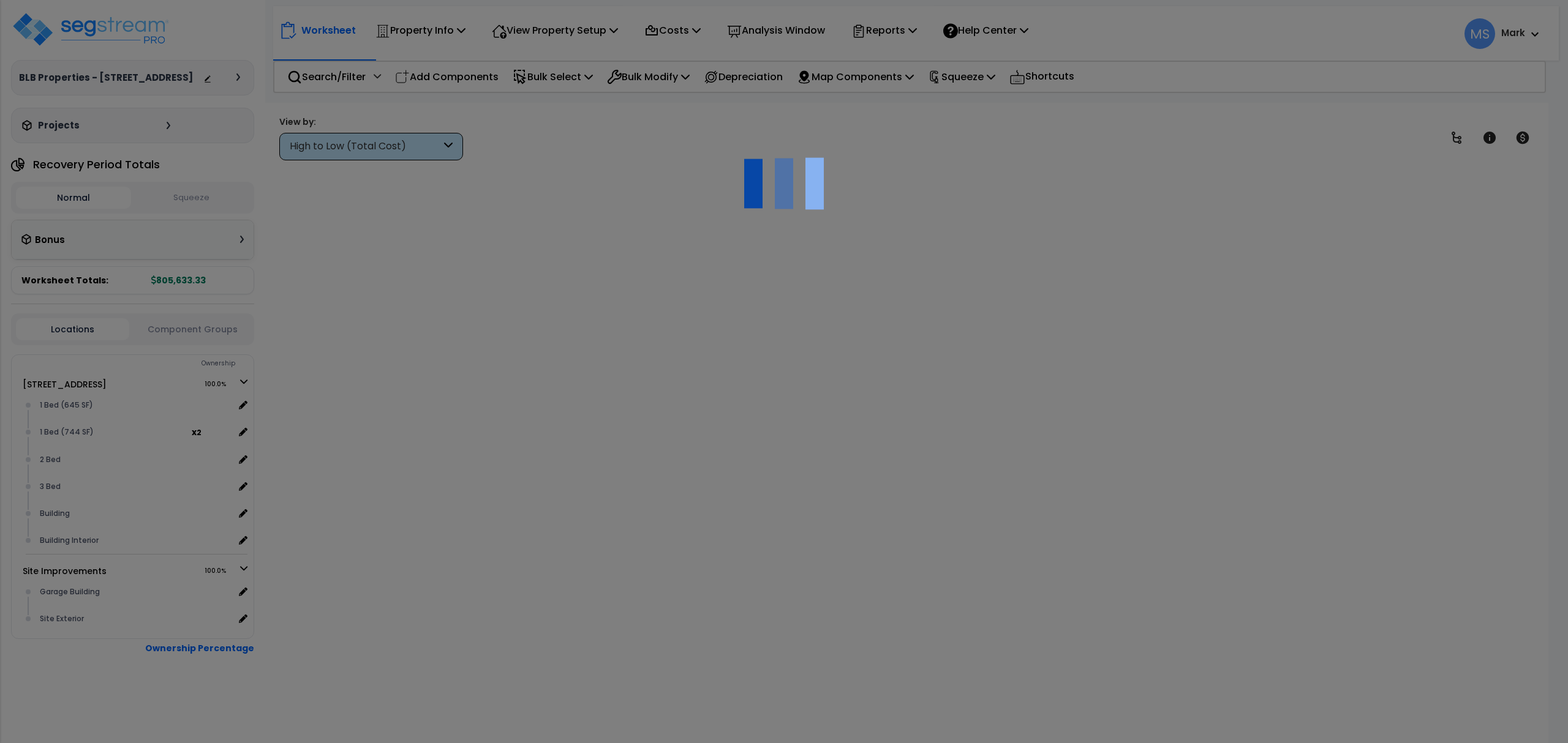
scroll to position [54, 0]
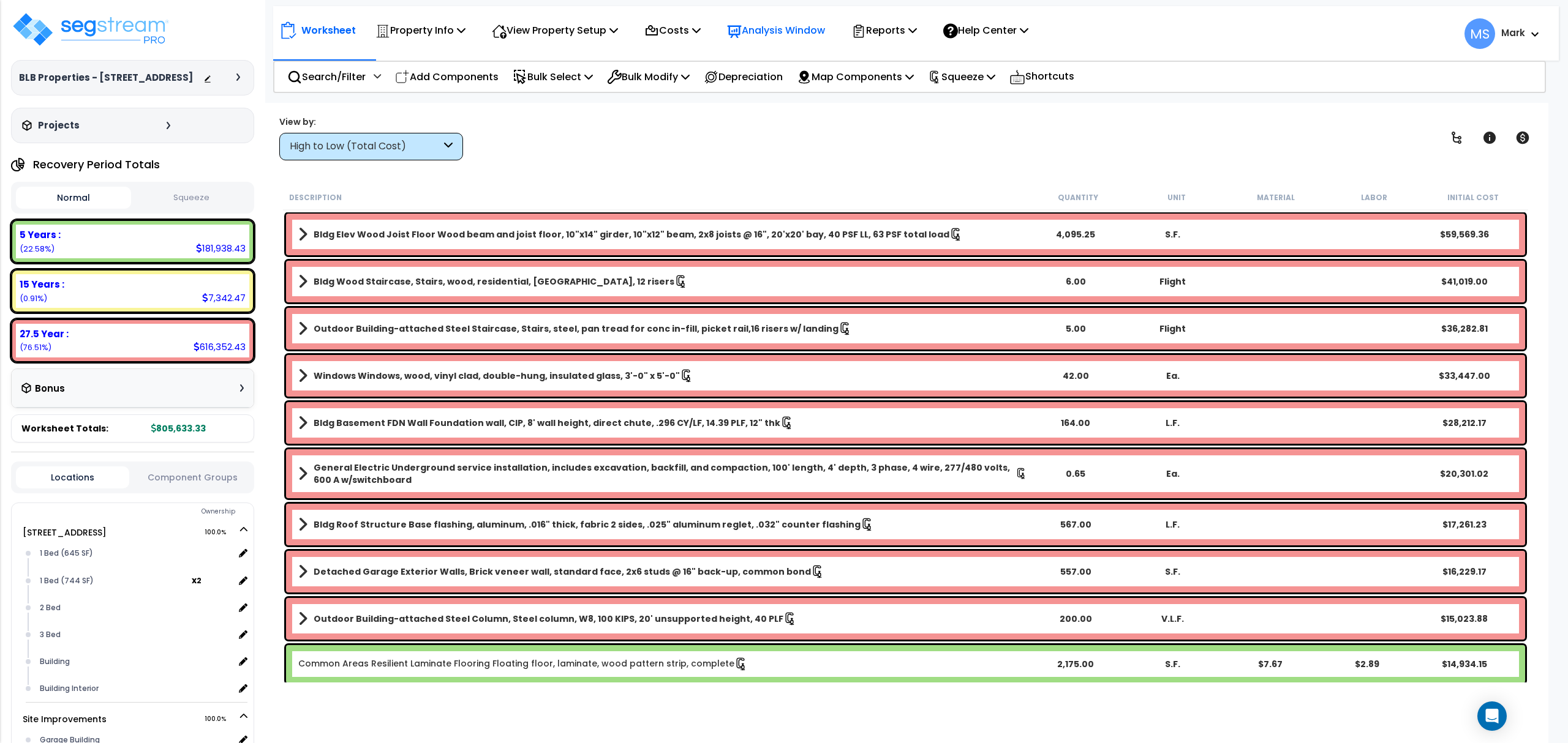
click at [825, 32] on p "Analysis Window" at bounding box center [776, 30] width 98 height 17
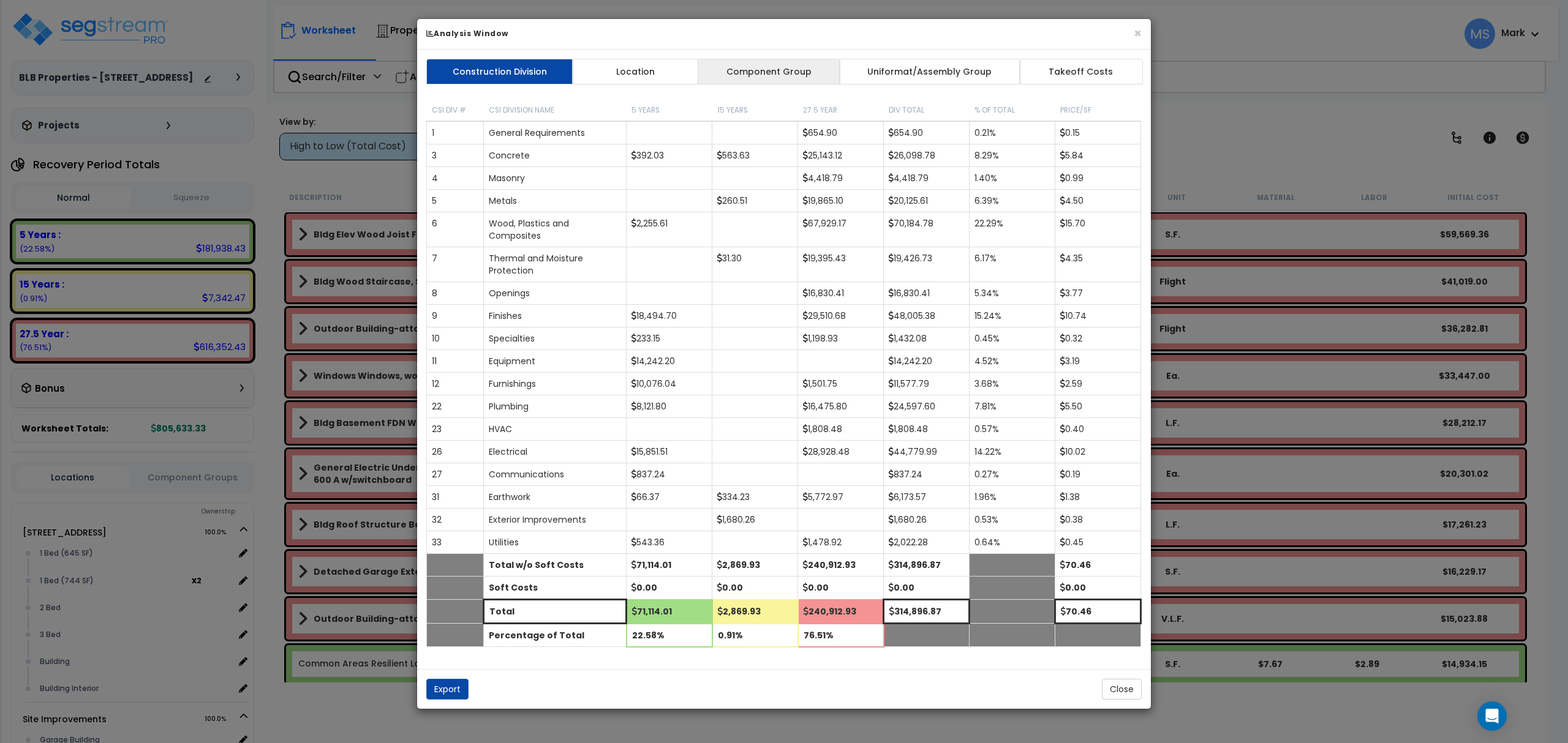
click at [773, 72] on link "Component Group" at bounding box center [768, 72] width 142 height 26
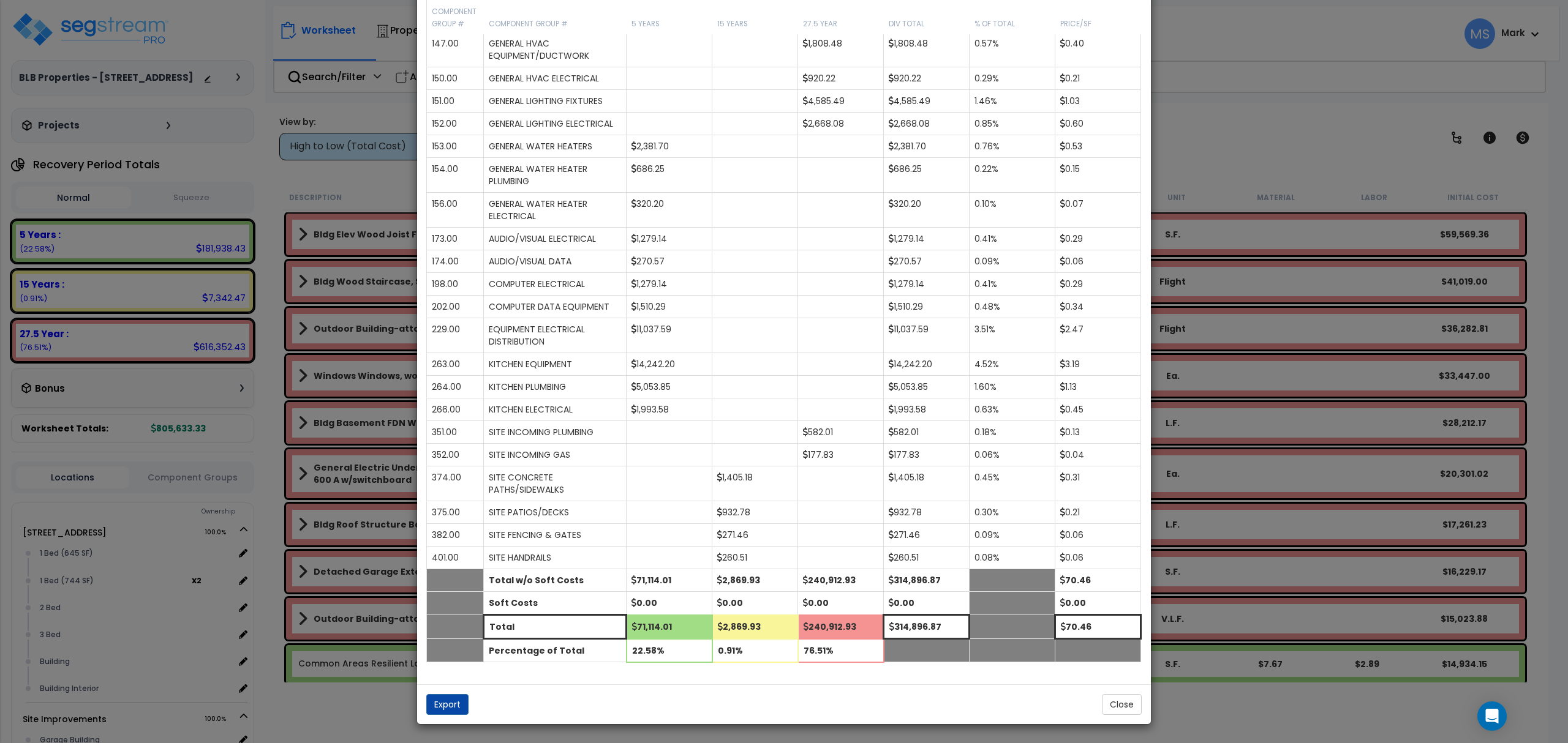
scroll to position [916, 0]
click at [1121, 708] on button "Close" at bounding box center [1121, 705] width 40 height 21
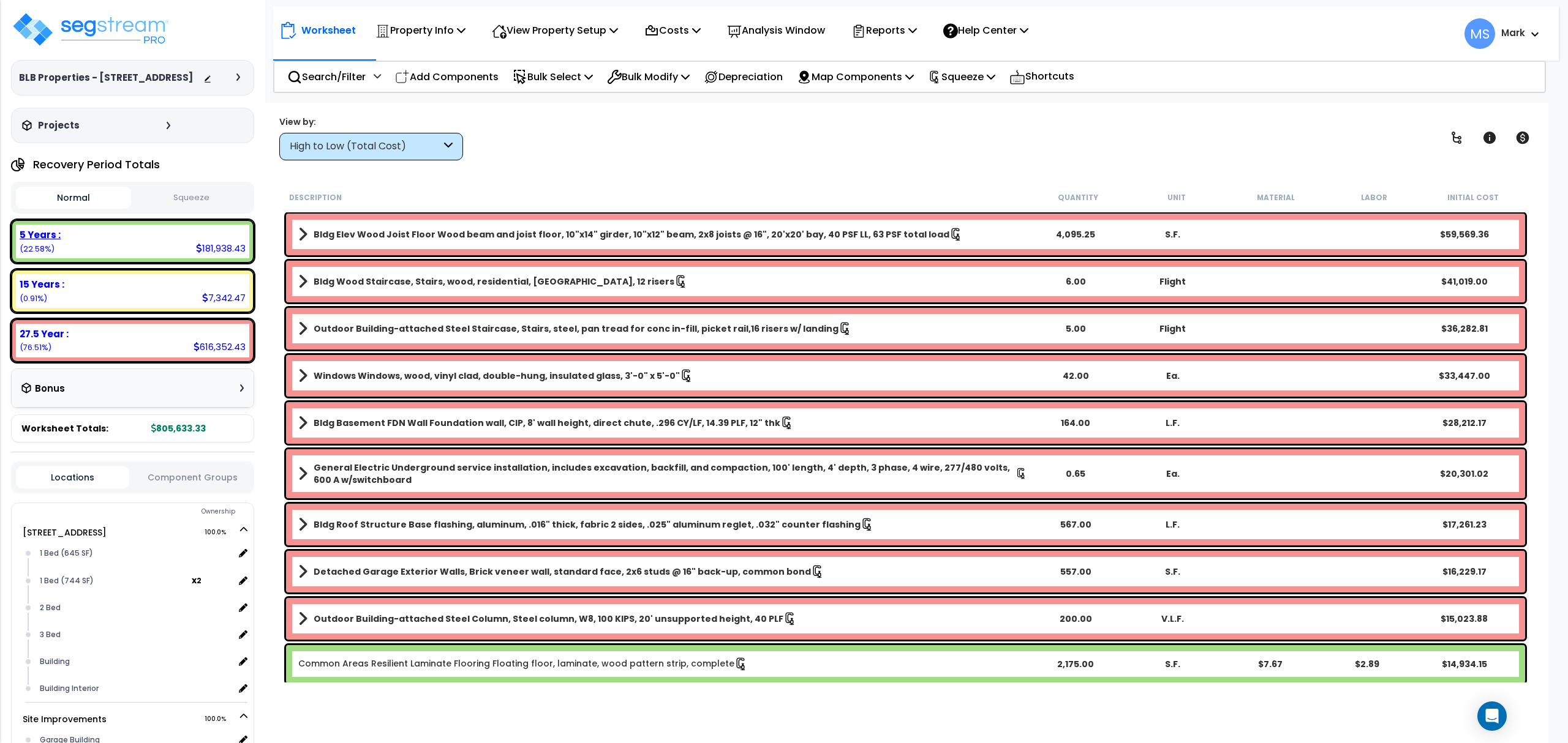
click at [118, 258] on div "5 Years : 181,938.43 (22.58%)" at bounding box center [133, 241] width 233 height 34
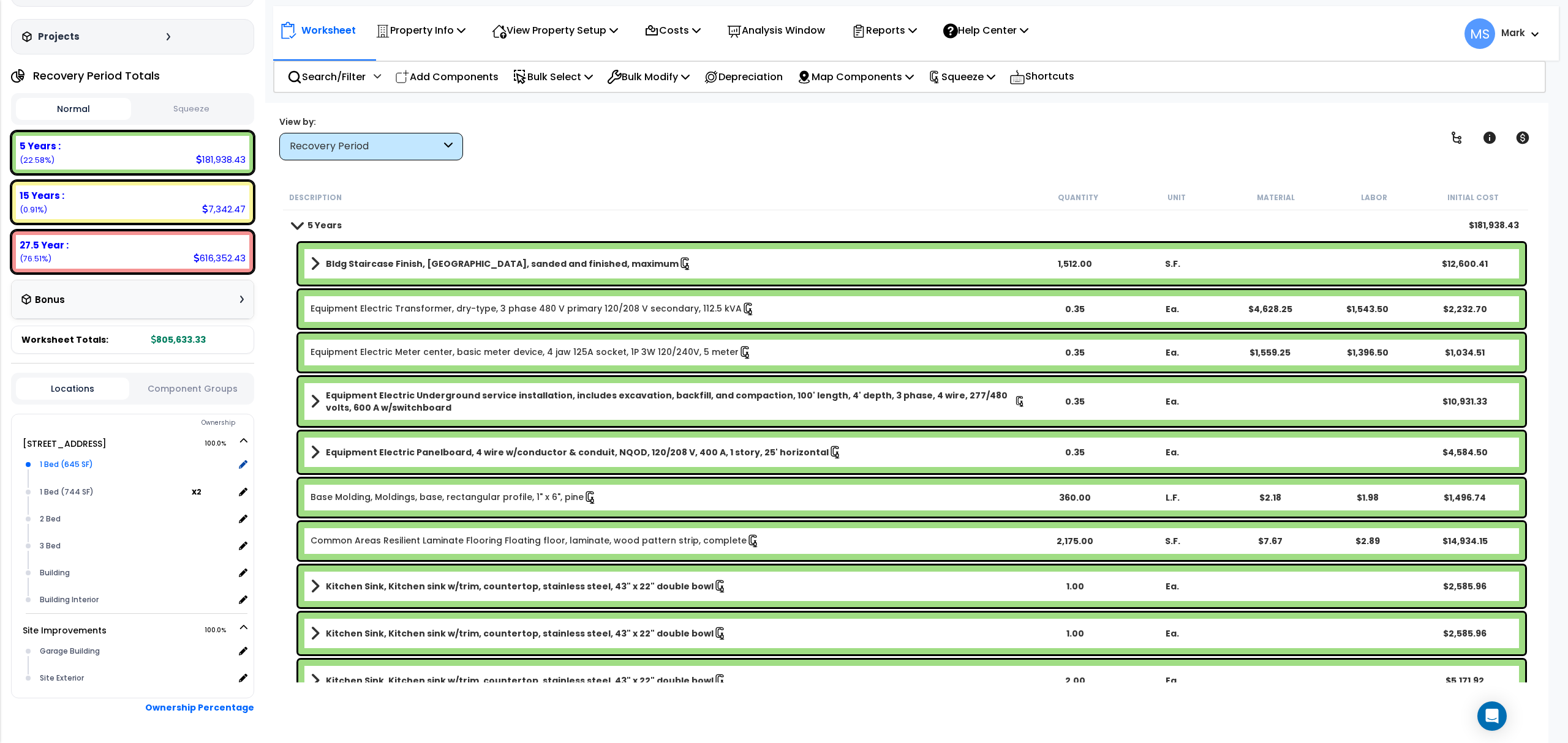
scroll to position [0, 0]
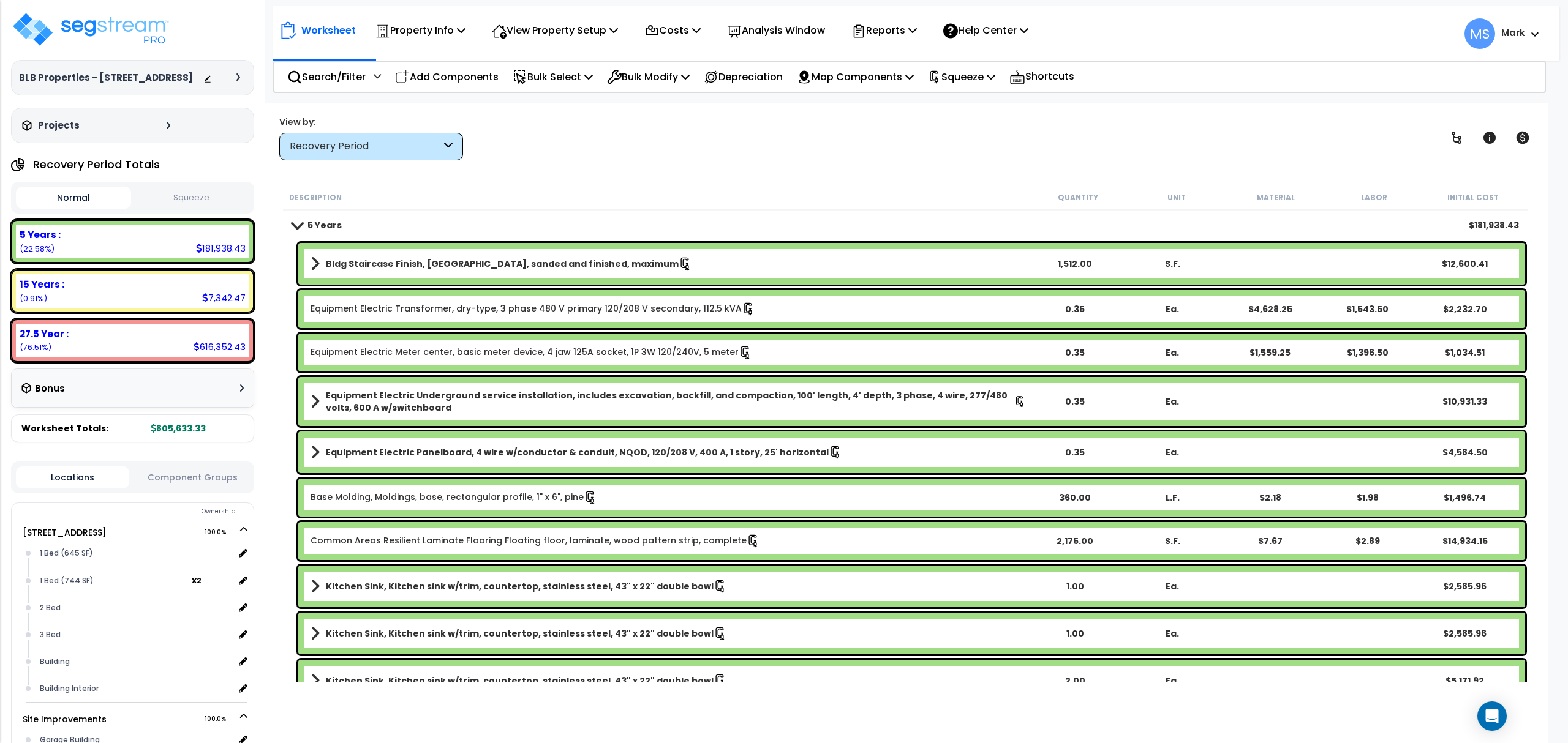
click at [182, 477] on button "Component Groups" at bounding box center [192, 477] width 113 height 14
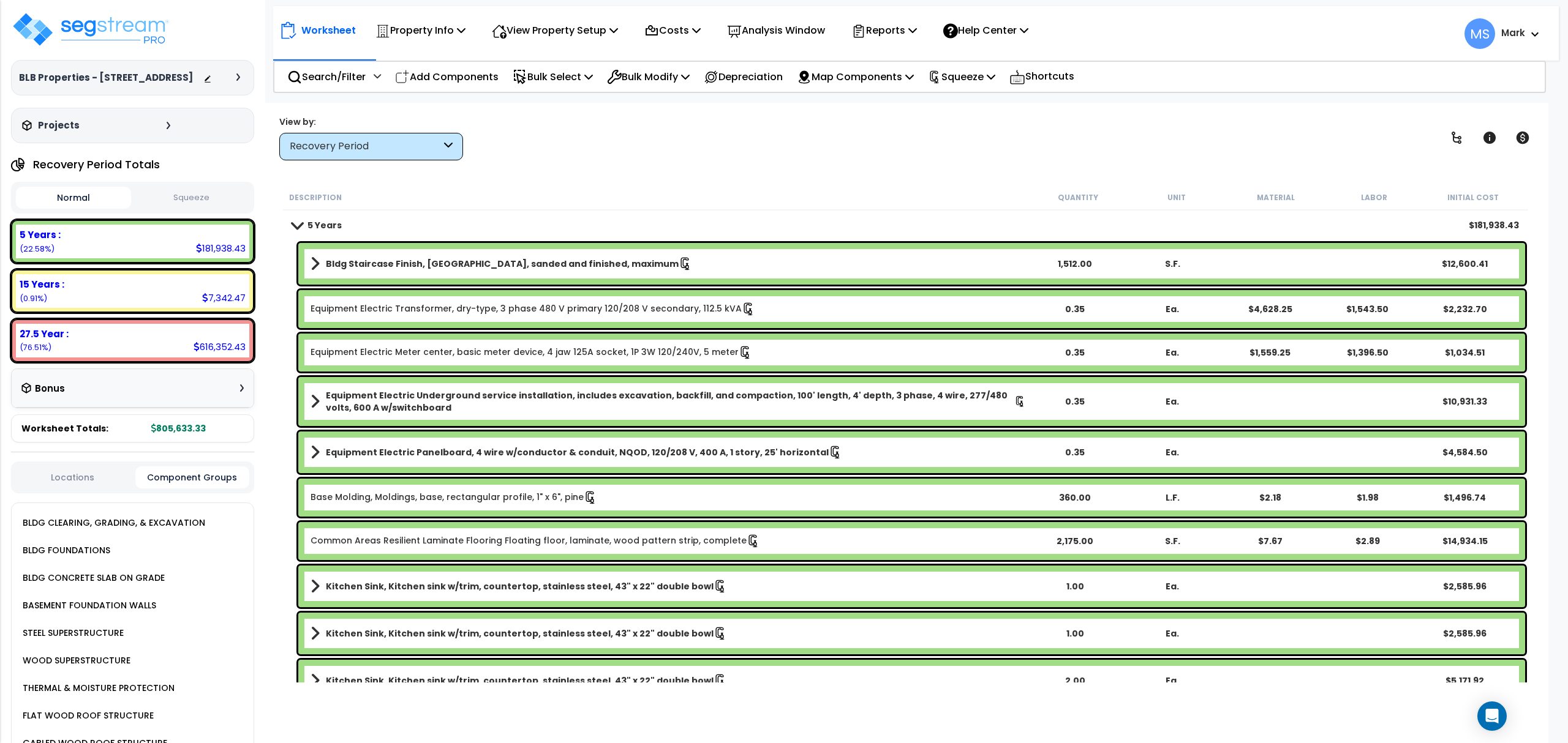
scroll to position [743, 0]
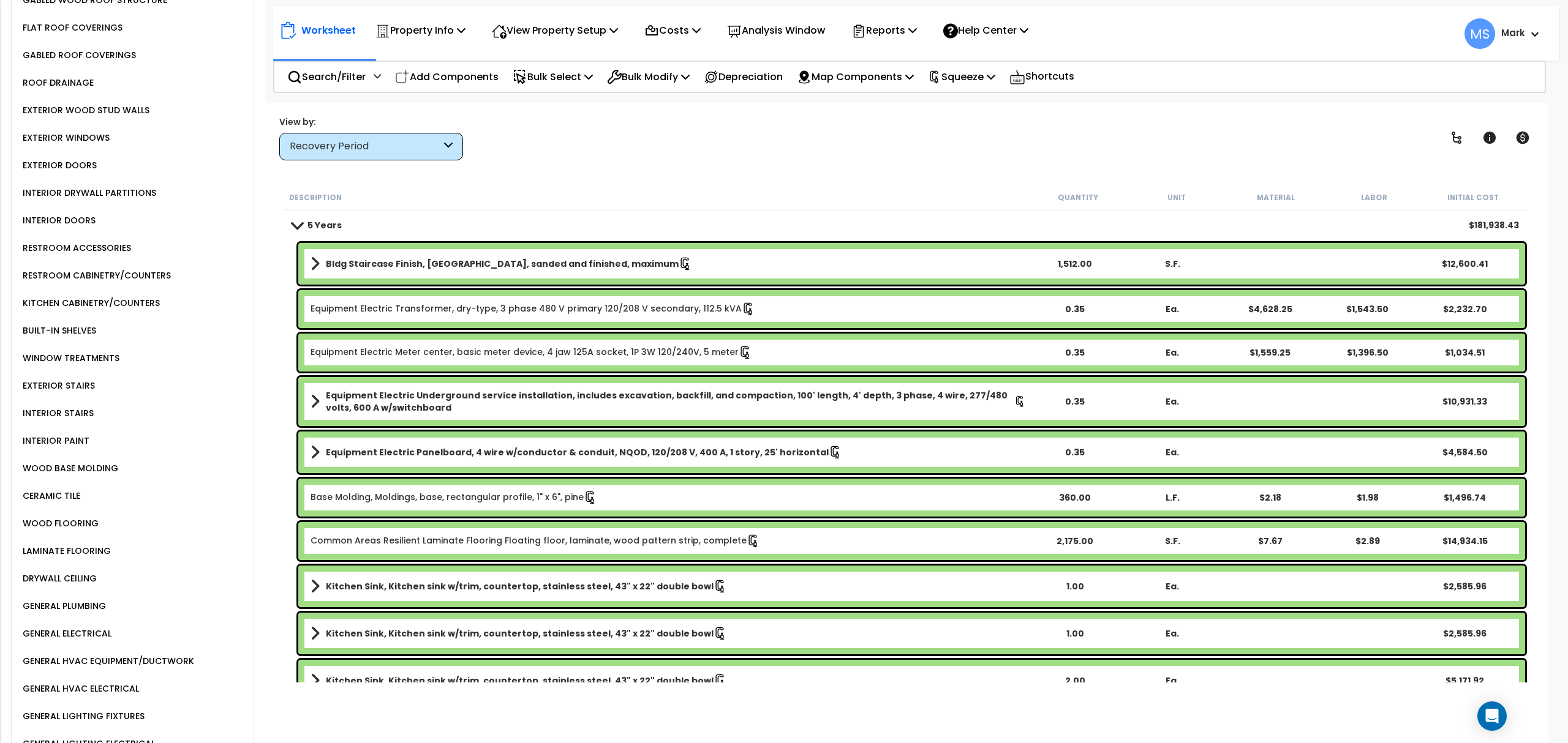
click at [59, 379] on div "EXTERIOR STAIRS" at bounding box center [57, 386] width 75 height 15
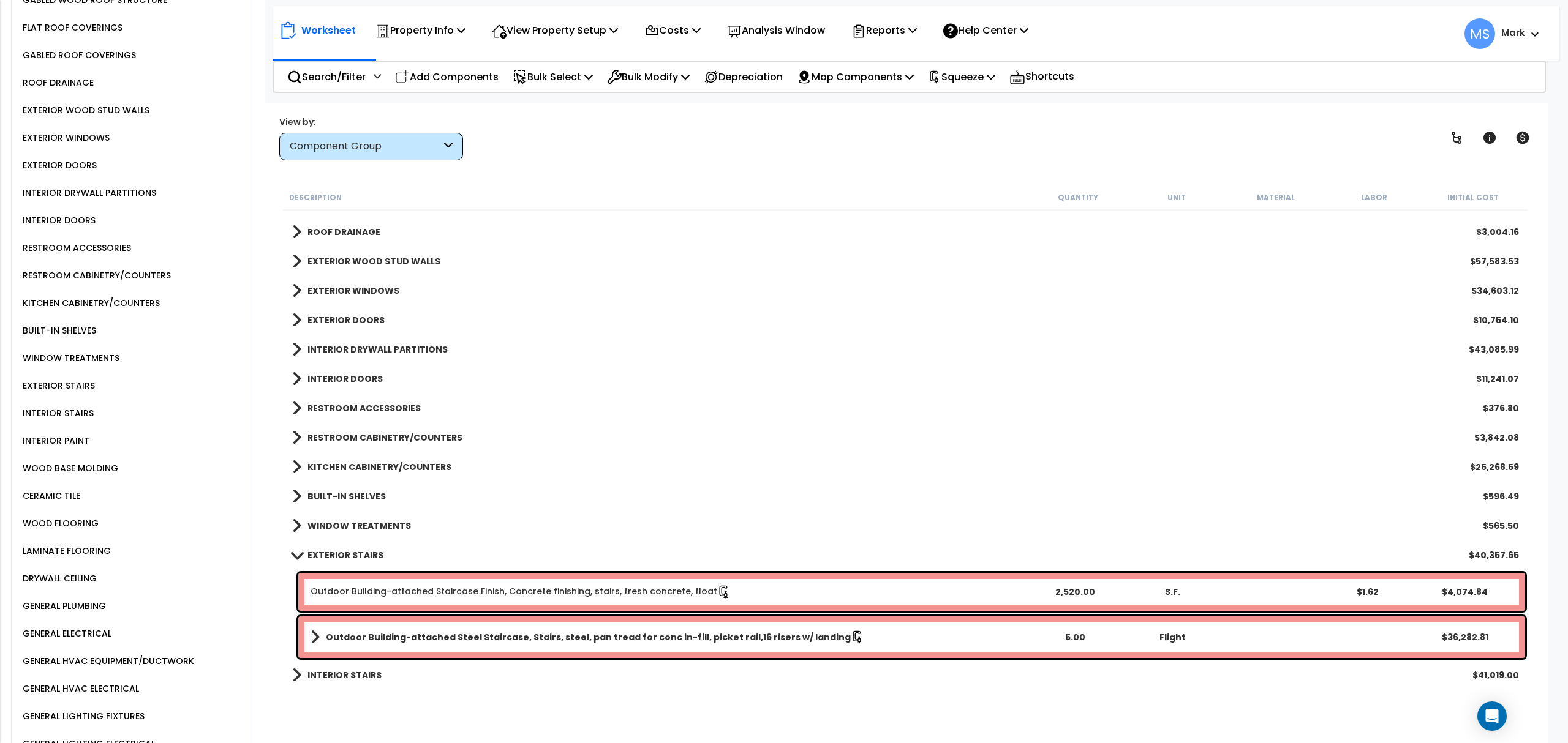
scroll to position [490, 0]
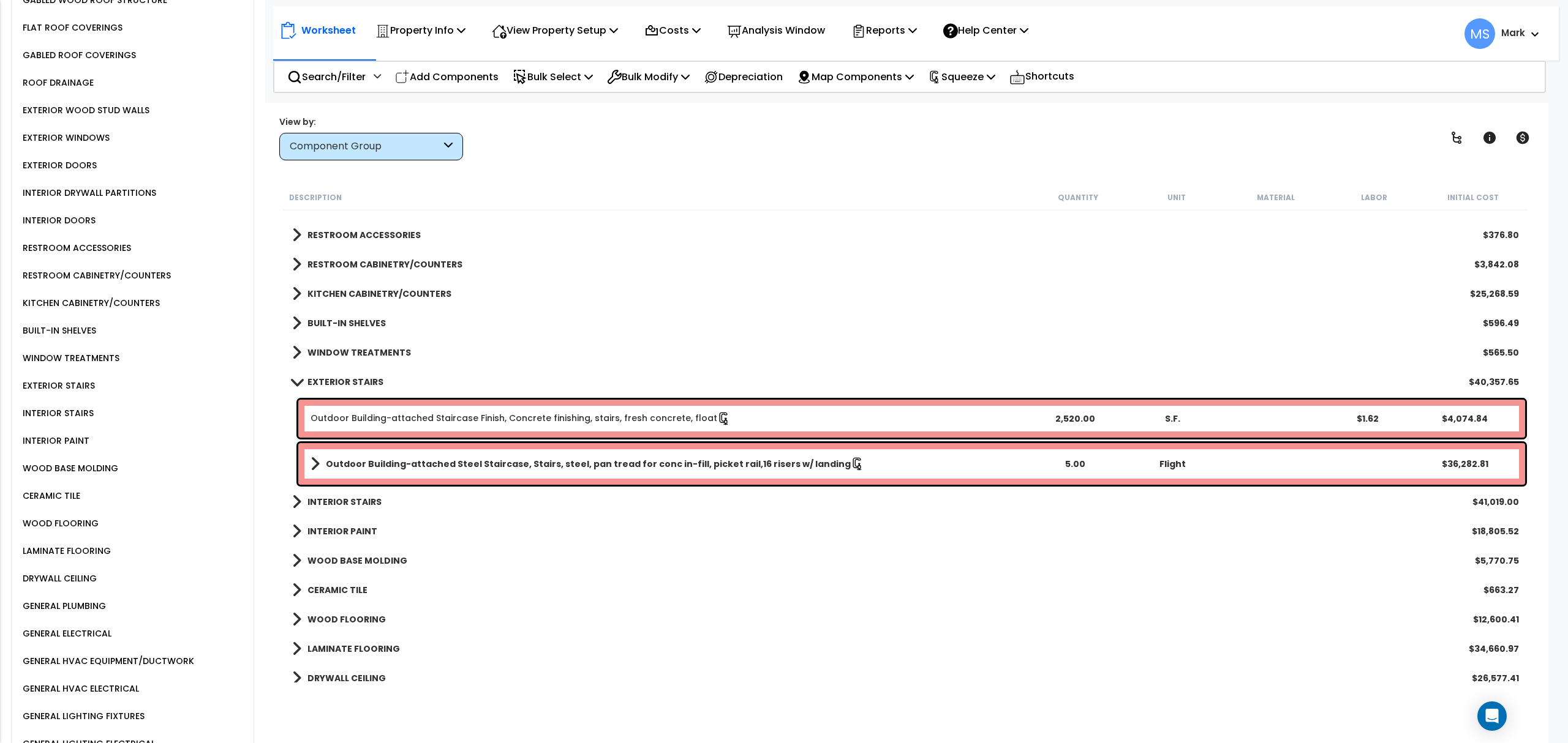
click at [69, 406] on div "INTERIOR STAIRS" at bounding box center [56, 413] width 74 height 15
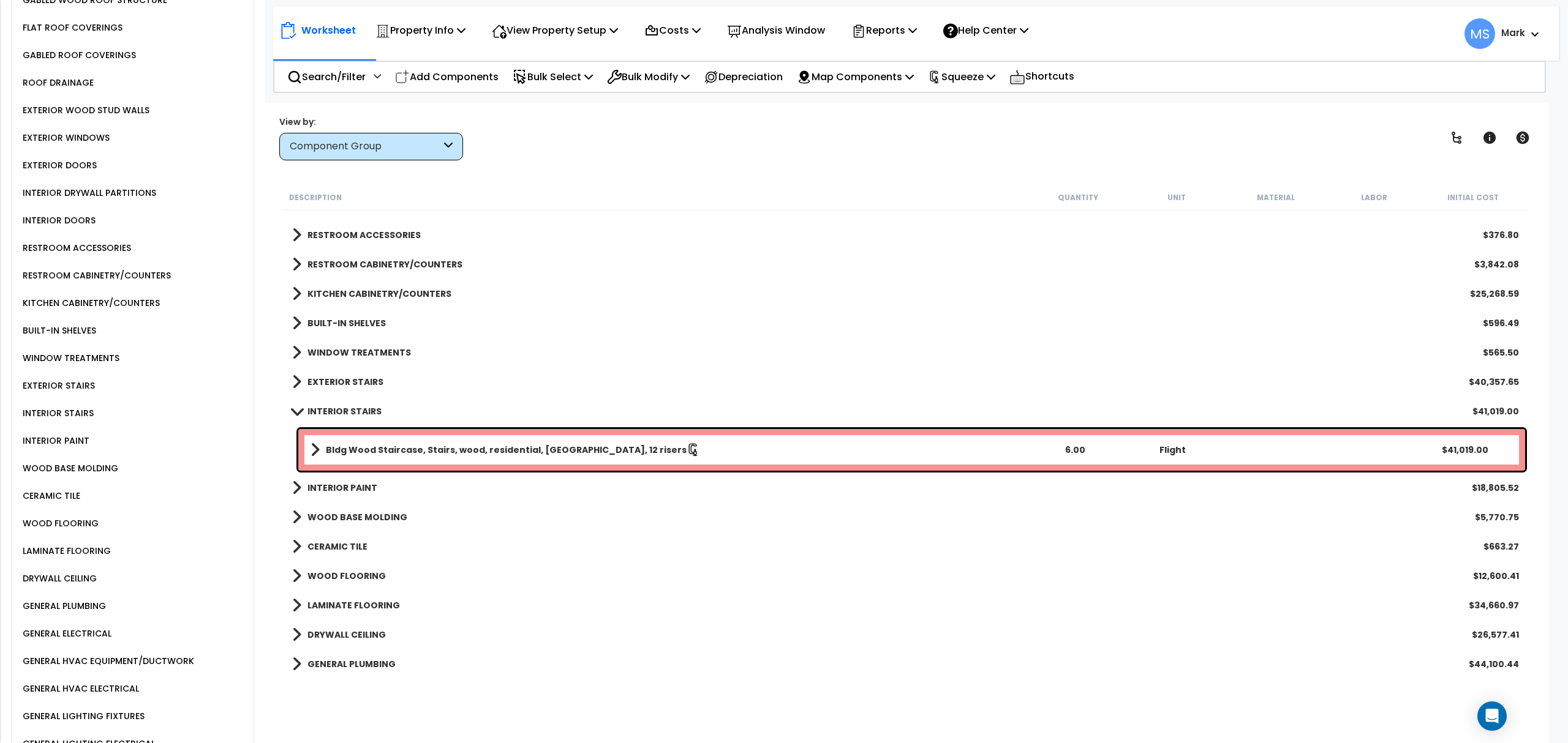
click at [363, 385] on b "EXTERIOR STAIRS" at bounding box center [345, 382] width 76 height 12
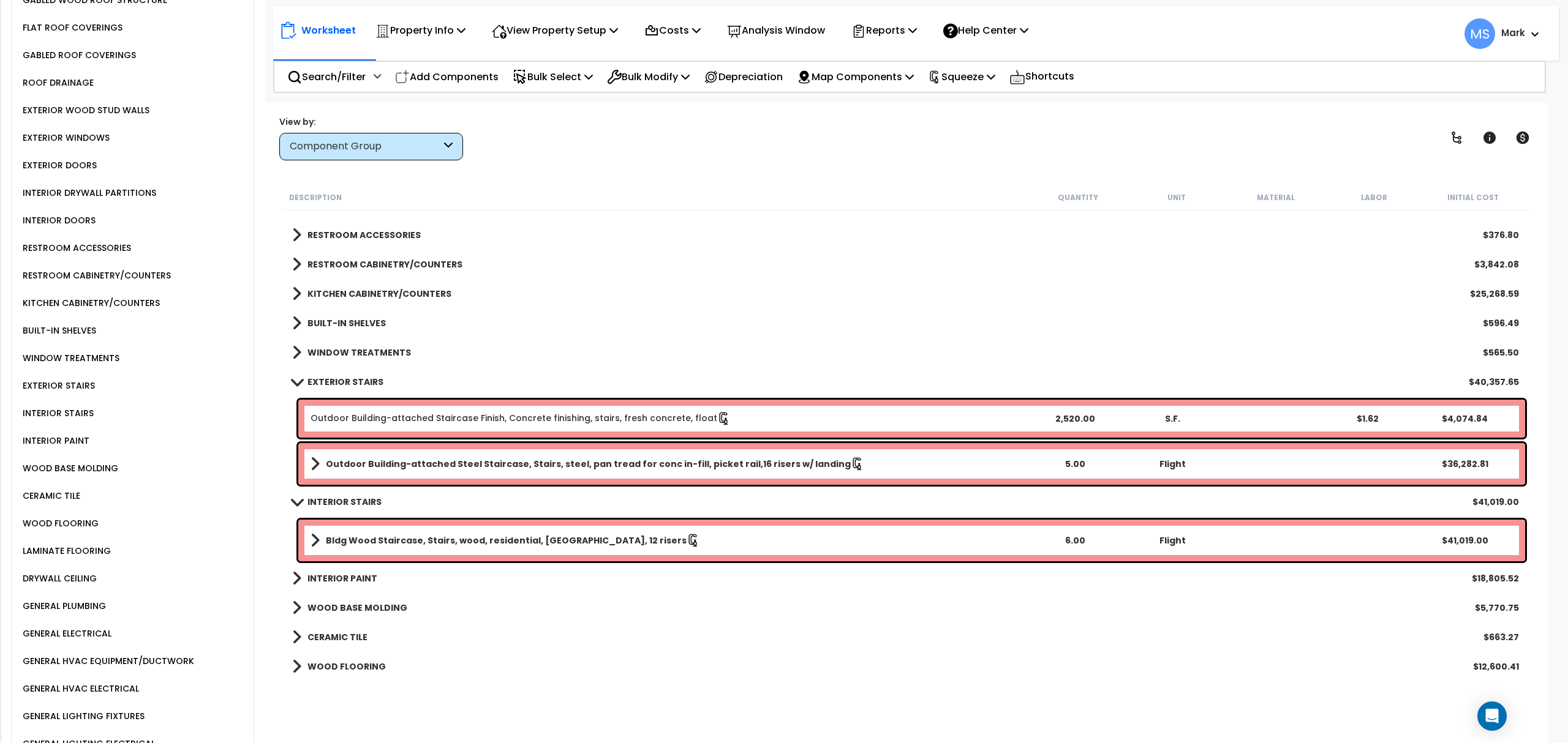
click at [613, 416] on link "Outdoor Building-attached Staircase Finish, Concrete finishing, stairs, fresh c…" at bounding box center [520, 419] width 420 height 14
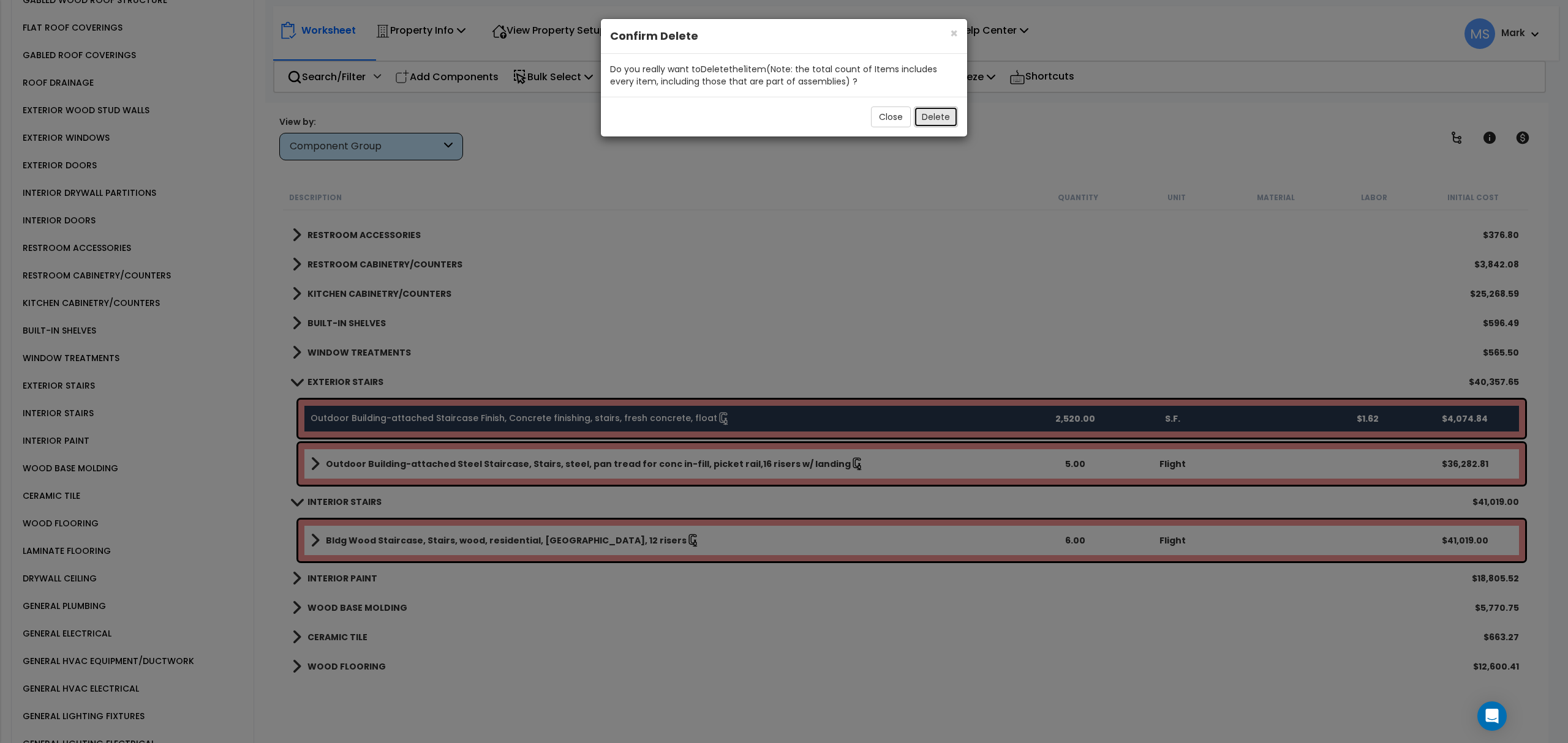
click at [924, 113] on button "Delete" at bounding box center [935, 117] width 44 height 21
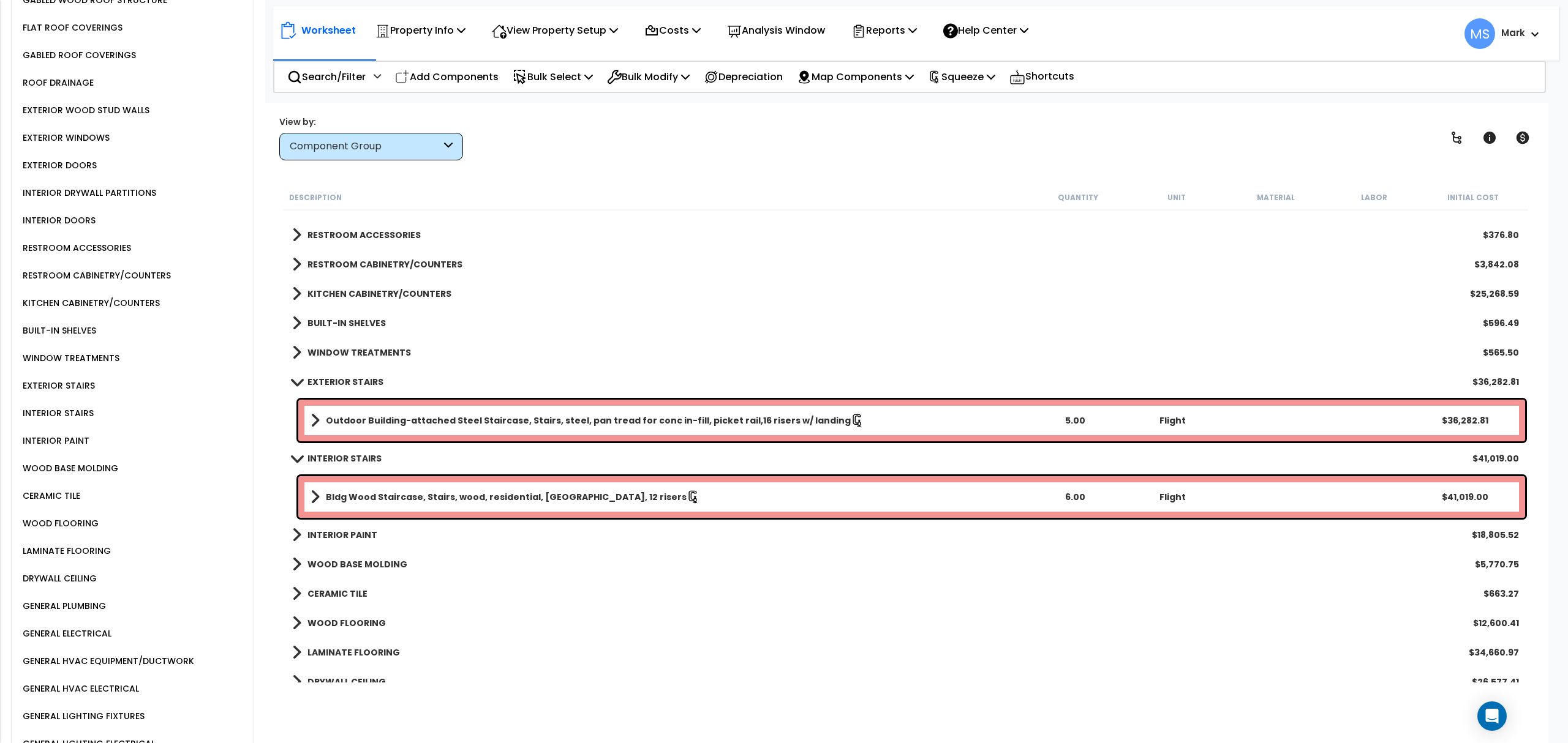
click at [575, 500] on b "Bldg Wood Staircase, Stairs, wood, residential, [GEOGRAPHIC_DATA], 12 risers" at bounding box center [506, 497] width 361 height 12
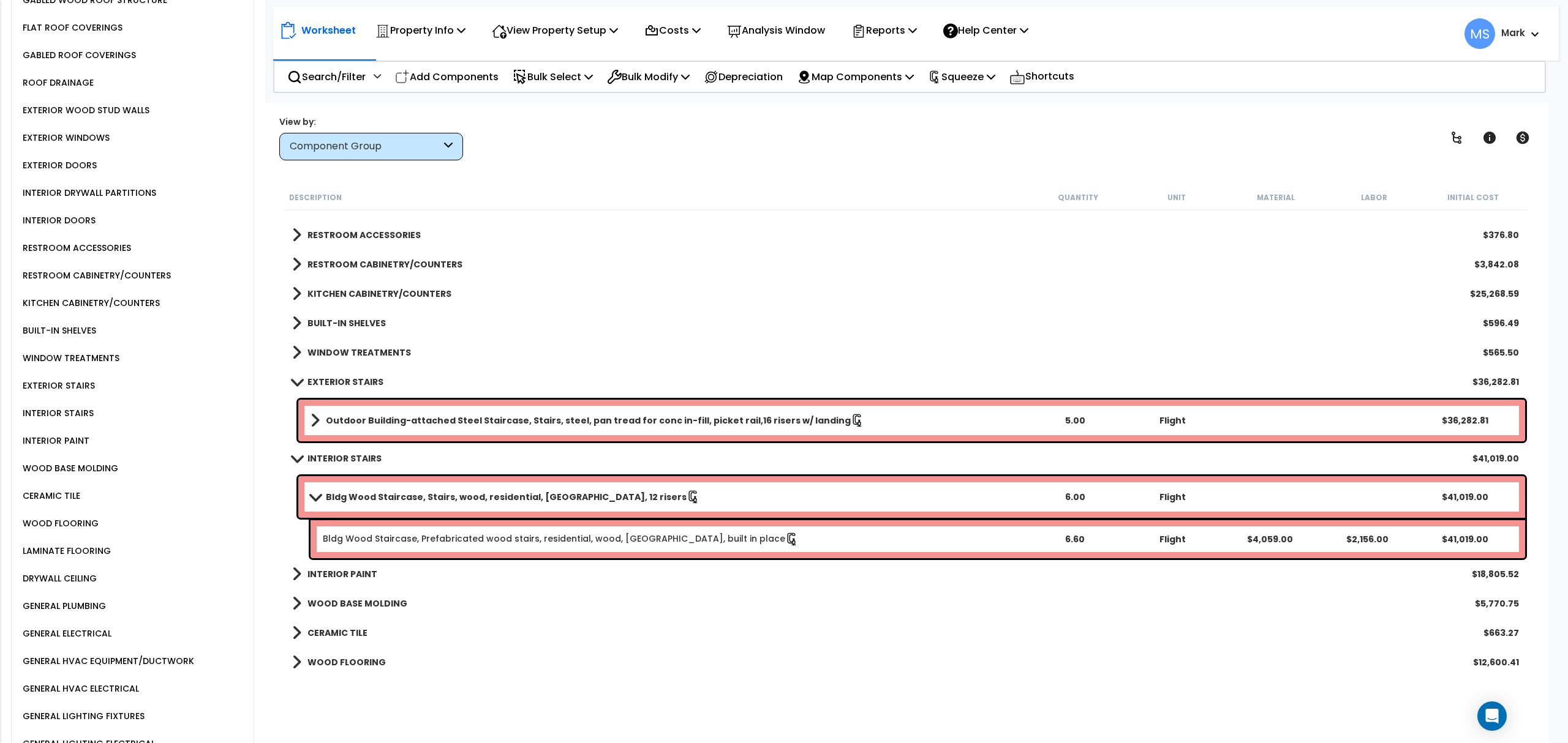
click at [576, 492] on b "Bldg Wood Staircase, Stairs, wood, residential, [GEOGRAPHIC_DATA], 12 risers" at bounding box center [506, 497] width 361 height 12
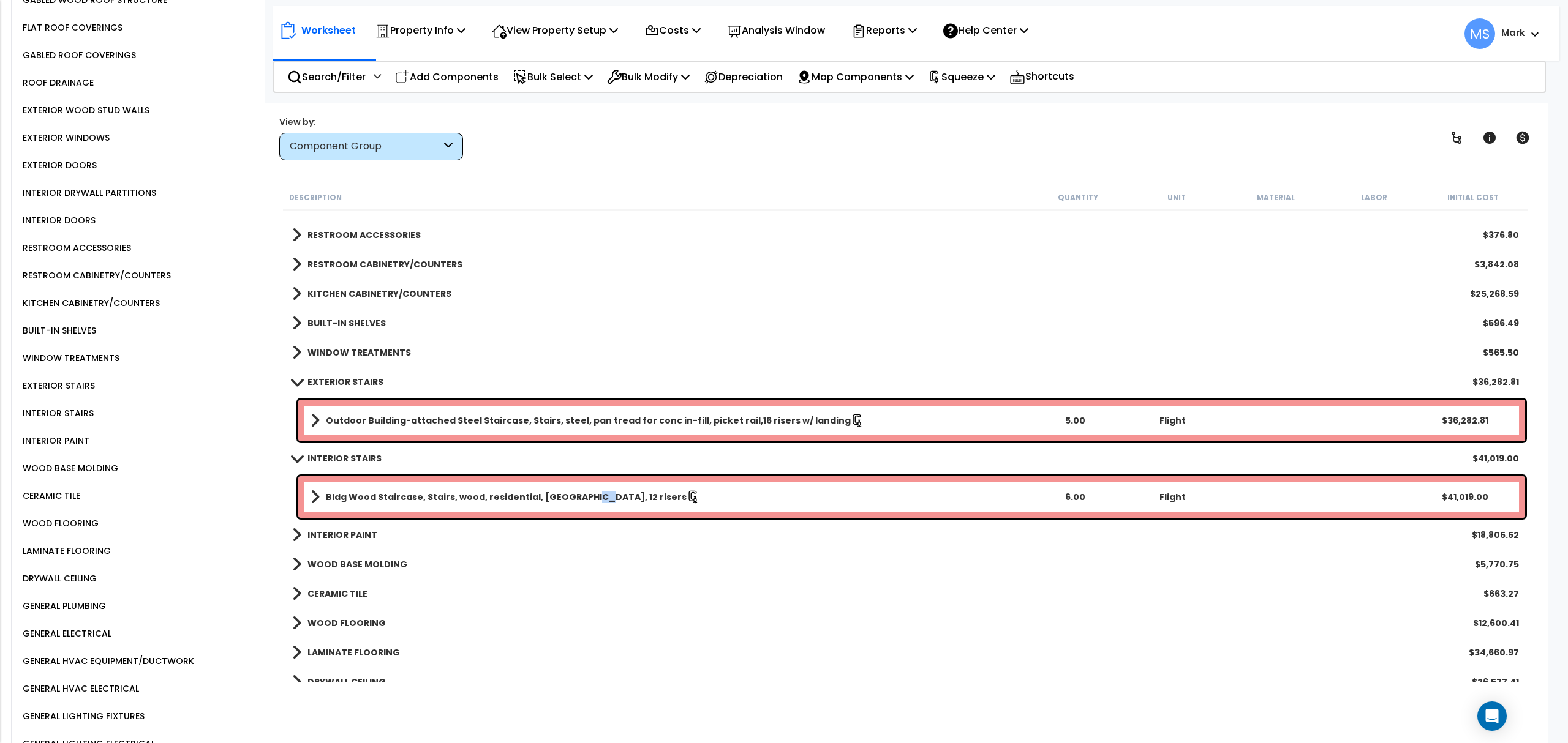
click at [575, 493] on b "Bldg Wood Staircase, Stairs, wood, residential, [GEOGRAPHIC_DATA], 12 risers" at bounding box center [506, 497] width 361 height 12
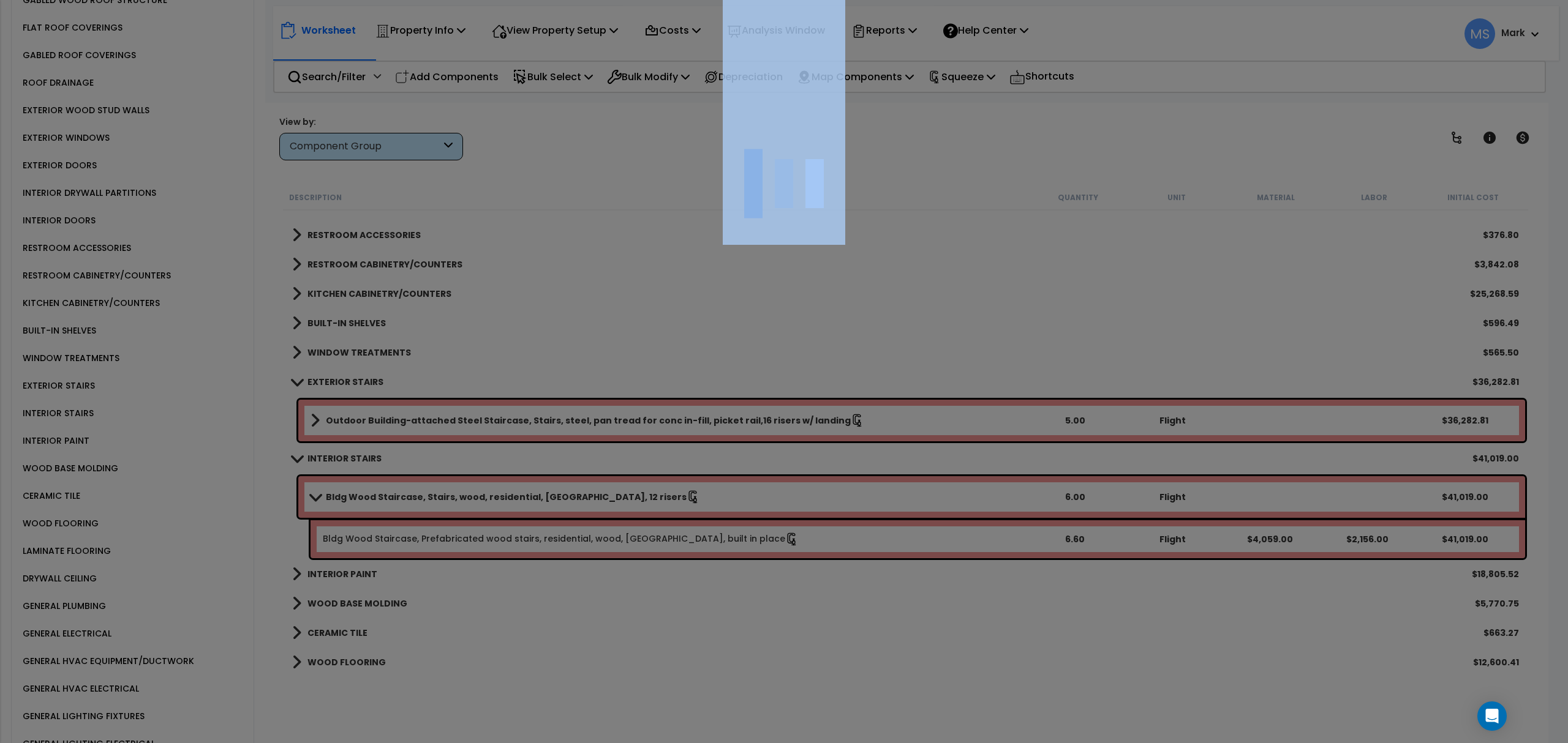
click at [575, 493] on div at bounding box center [784, 371] width 1568 height 743
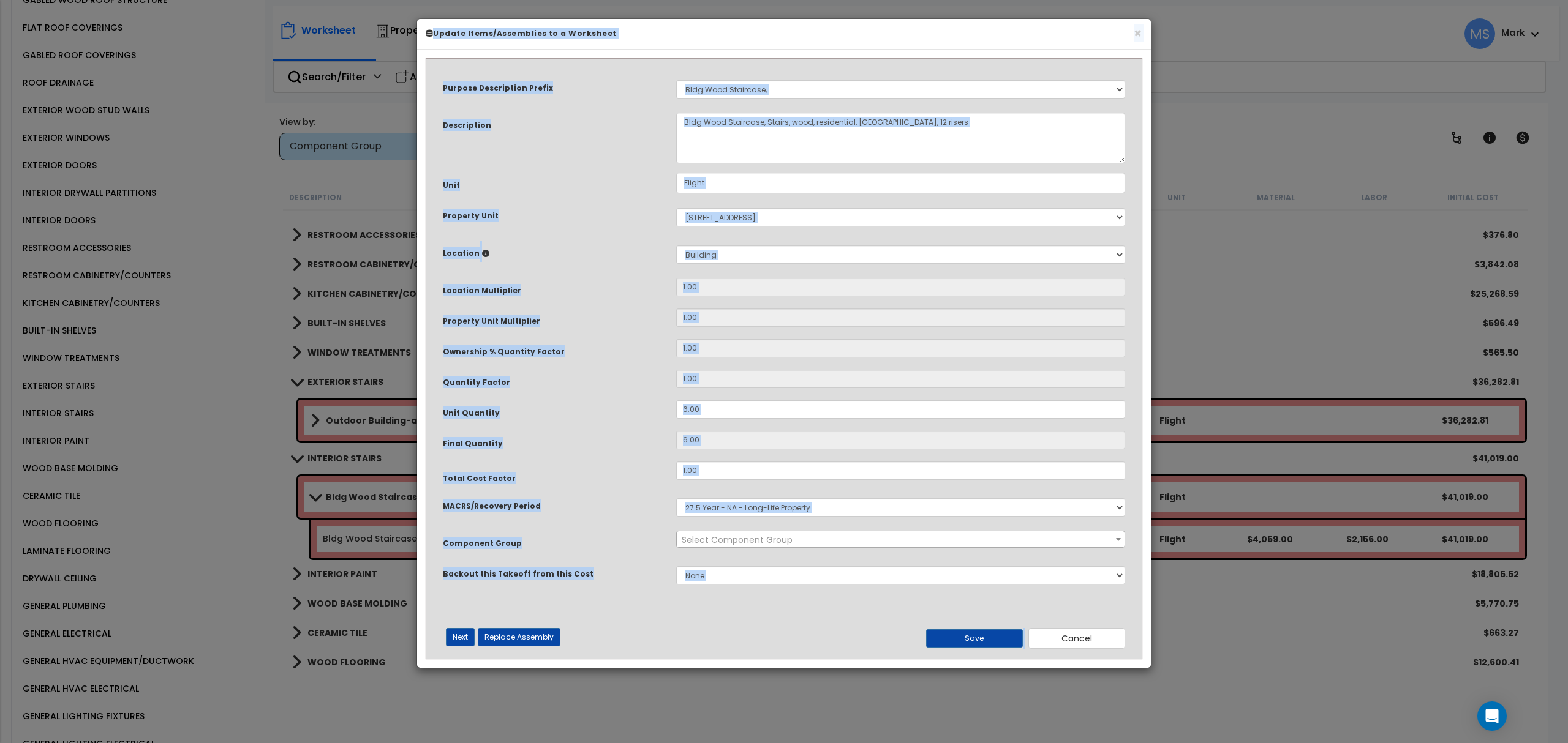
select select "45933"
click at [554, 514] on div "MACRS/Recovery Period" at bounding box center [551, 504] width 233 height 21
drag, startPoint x: 1088, startPoint y: 642, endPoint x: 1045, endPoint y: 639, distance: 43.1
click at [1087, 643] on button "Cancel" at bounding box center [1077, 638] width 96 height 21
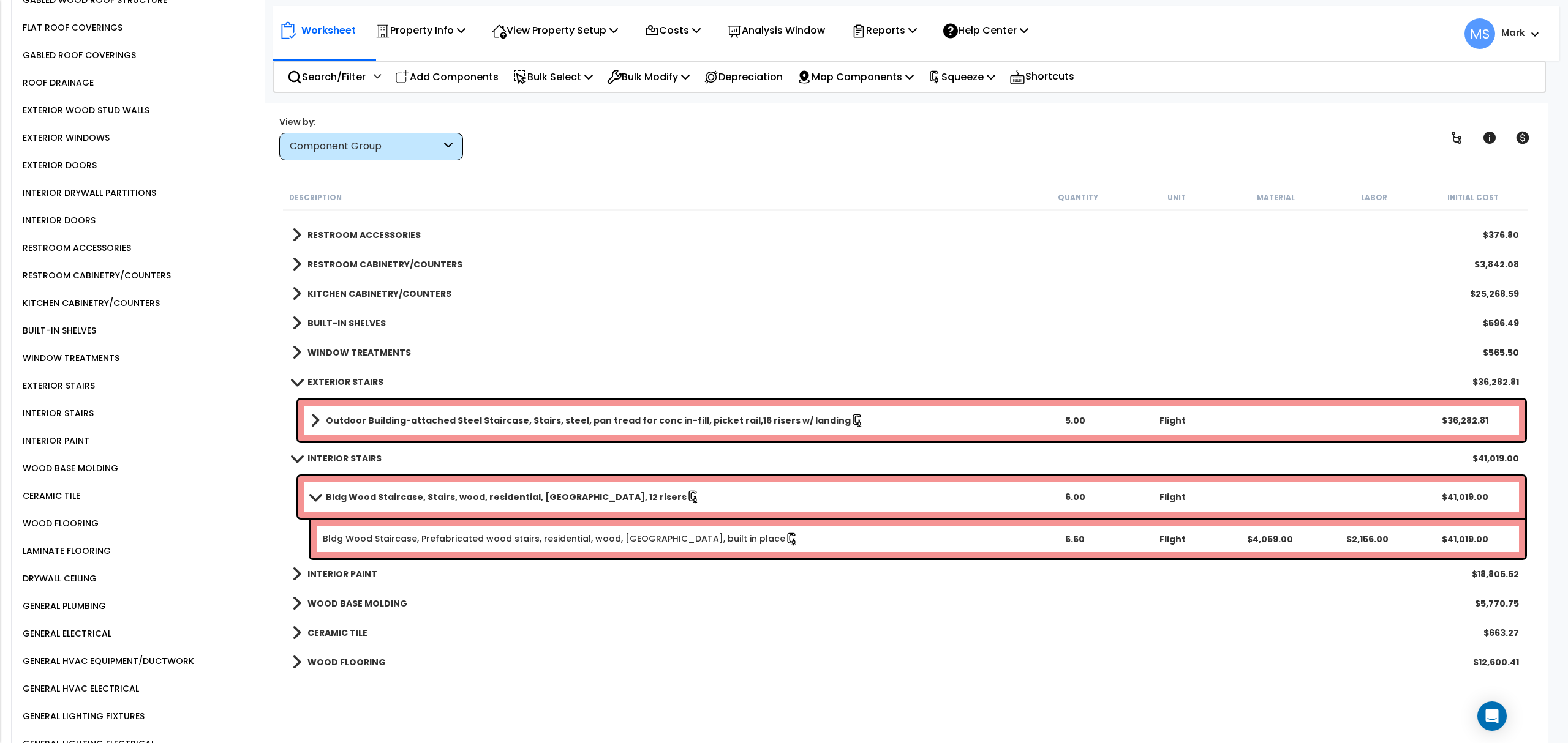
click at [506, 501] on b "Bldg Wood Staircase, Stairs, wood, residential, [GEOGRAPHIC_DATA], 12 risers" at bounding box center [506, 497] width 361 height 12
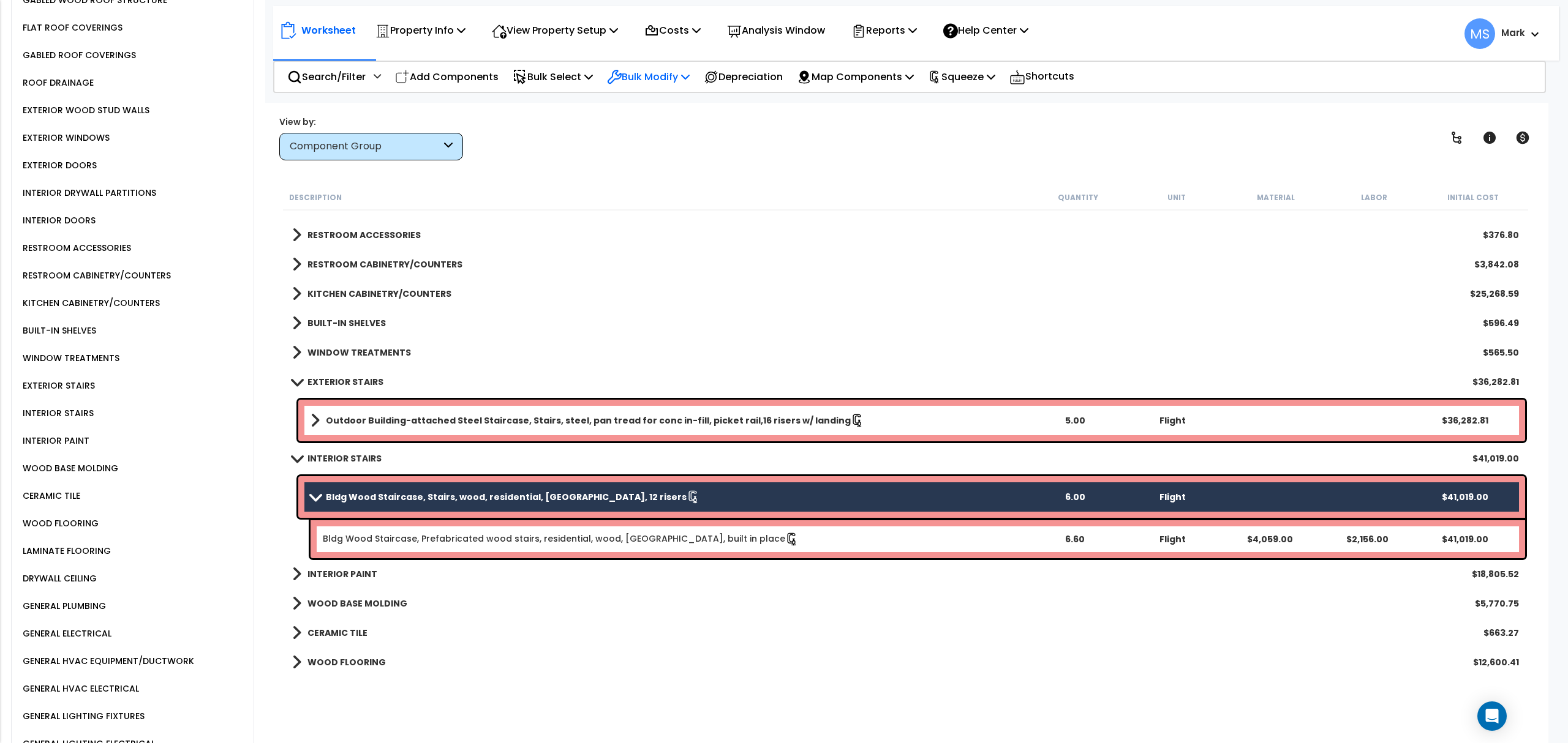
click at [635, 77] on p "Bulk Modify" at bounding box center [648, 77] width 83 height 17
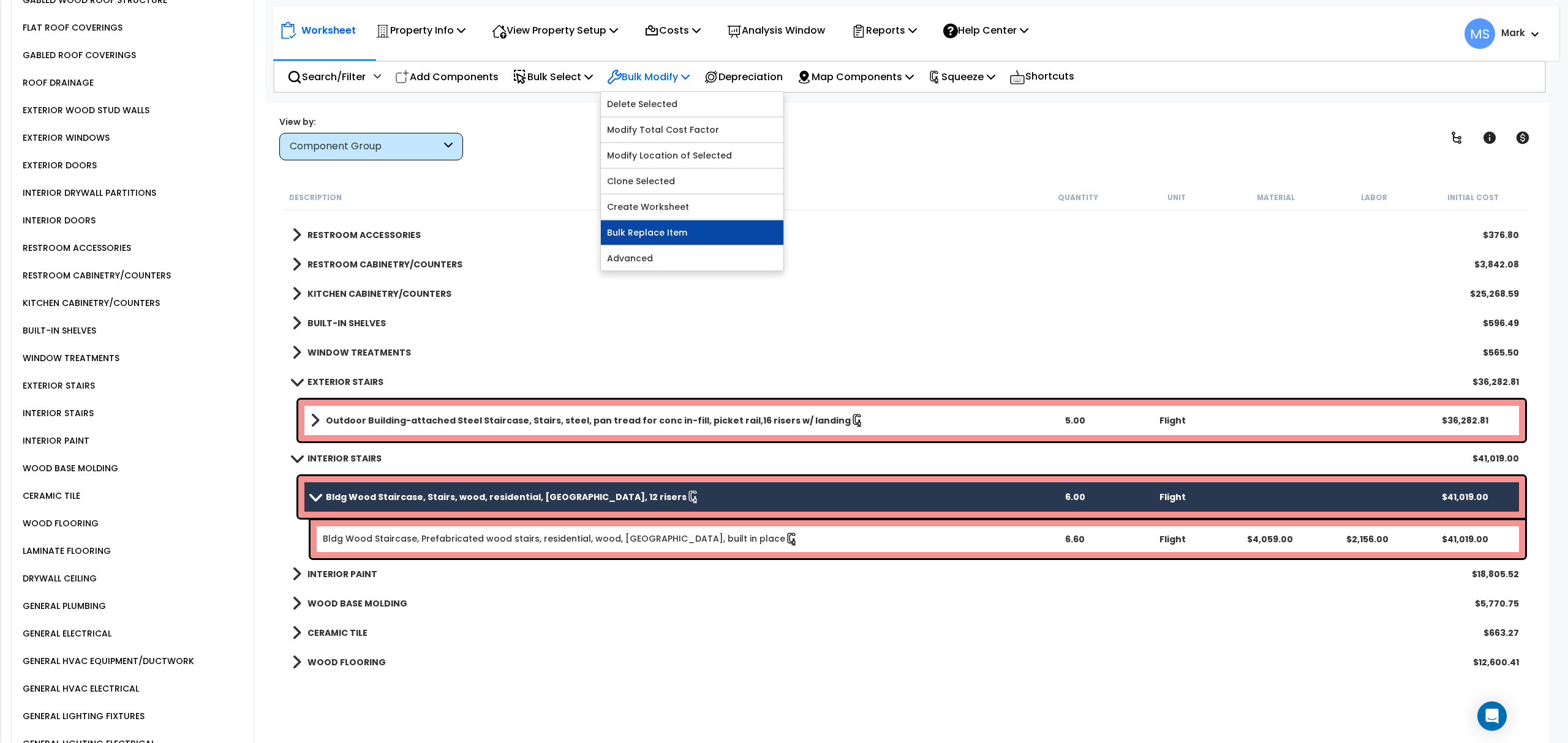
click at [640, 238] on link "Bulk Replace Item" at bounding box center [692, 233] width 182 height 25
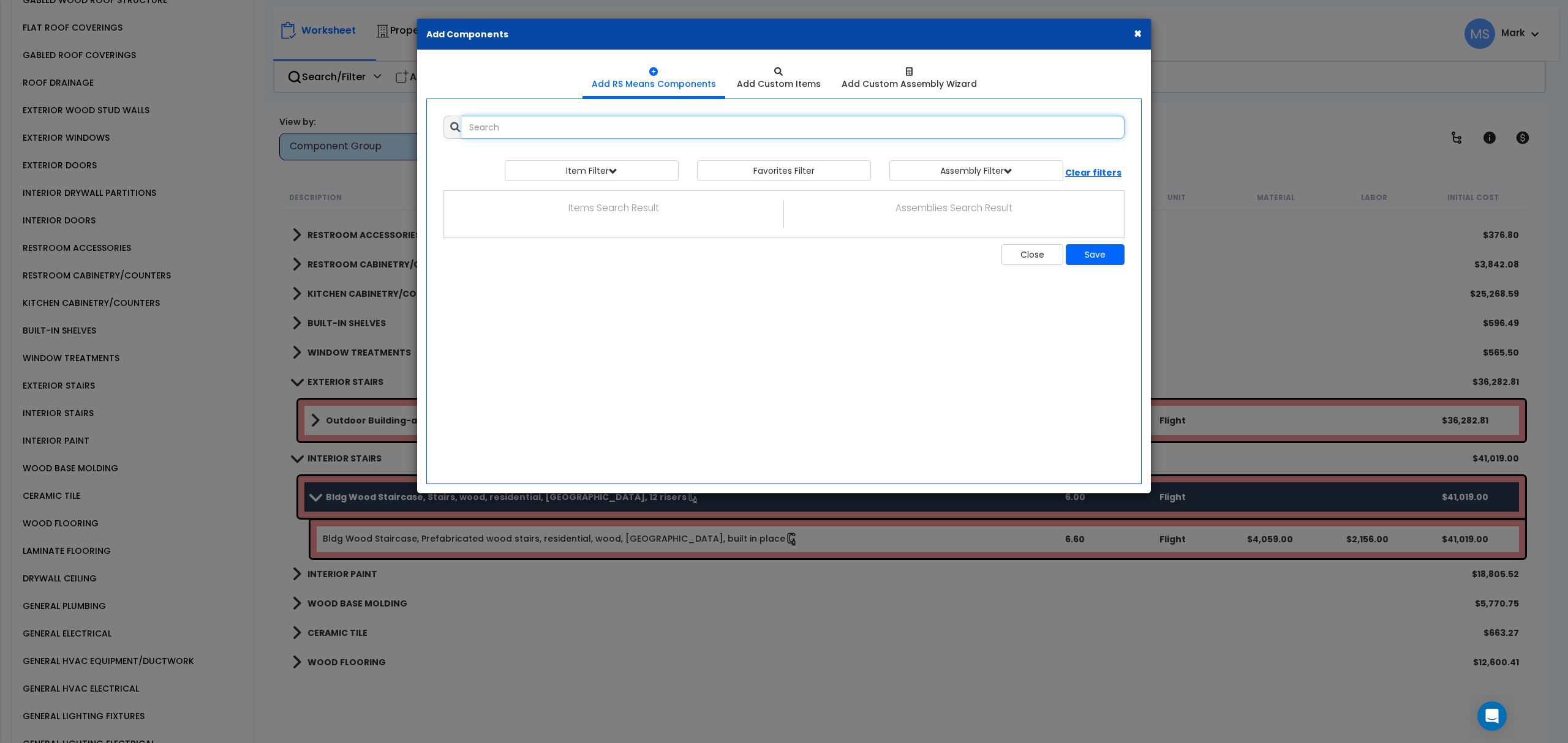
click at [706, 129] on input "text" at bounding box center [793, 127] width 663 height 23
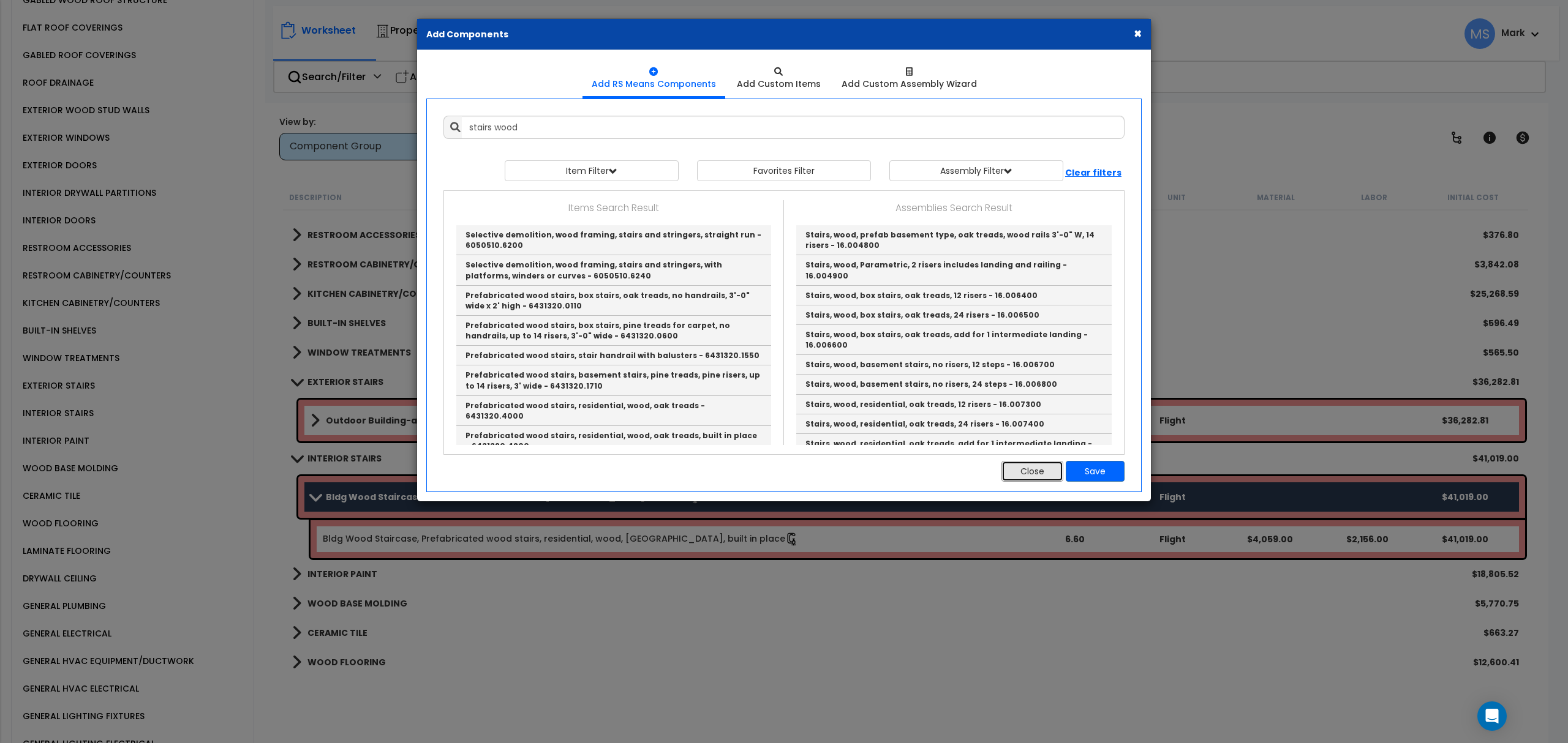
click at [1028, 477] on button "Close" at bounding box center [1033, 471] width 62 height 21
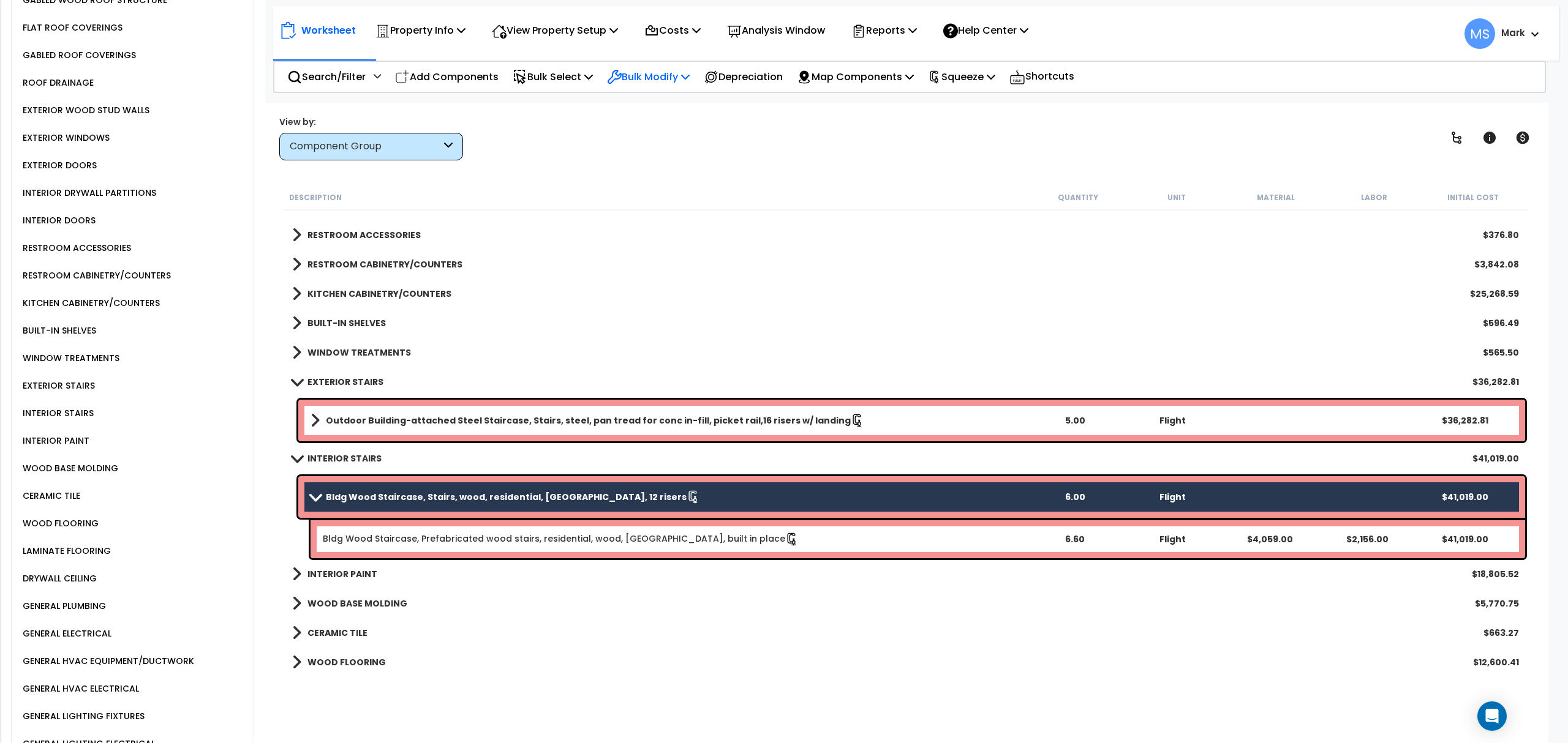
click at [664, 72] on p "Bulk Modify" at bounding box center [648, 77] width 83 height 17
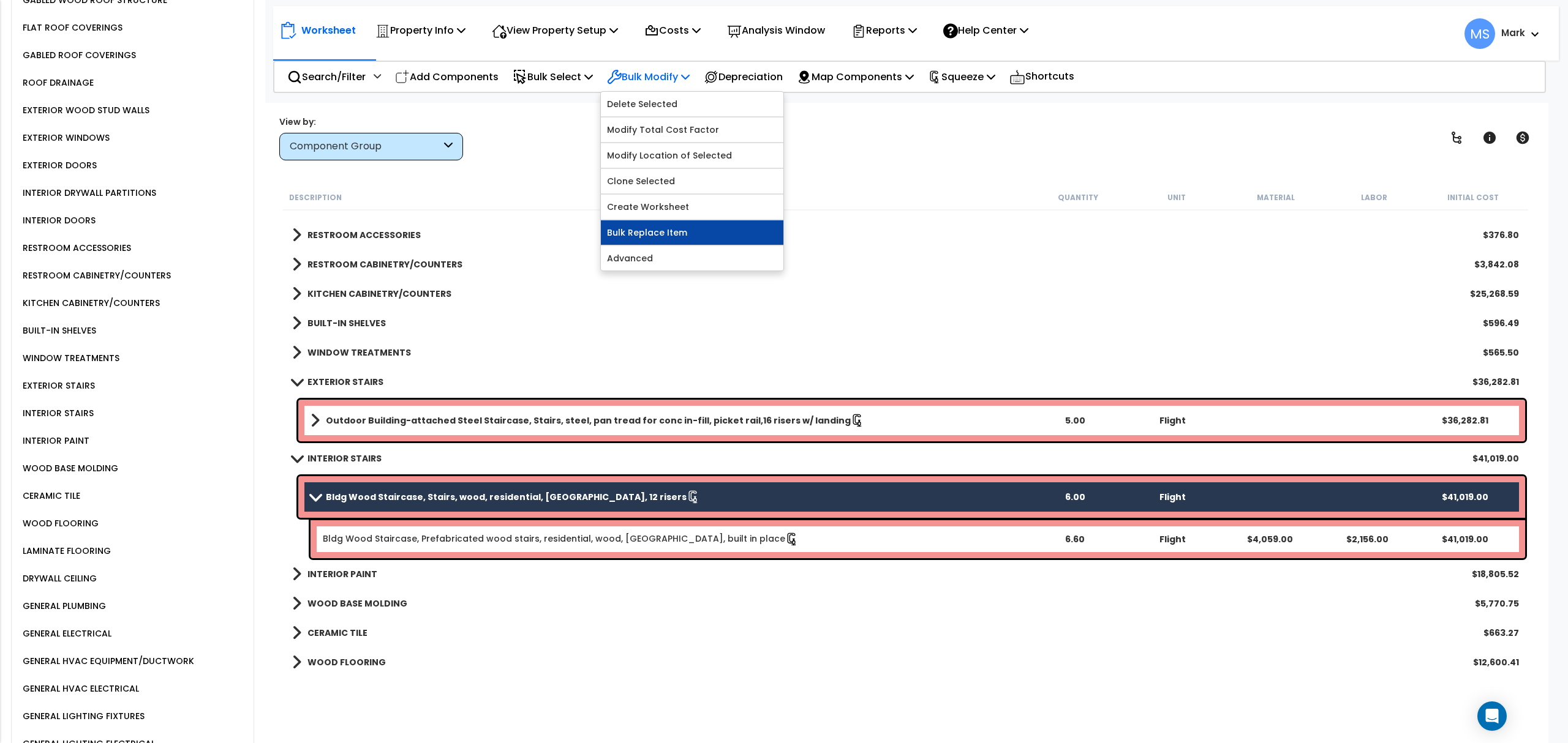
click at [696, 233] on link "Bulk Replace Item" at bounding box center [692, 233] width 182 height 25
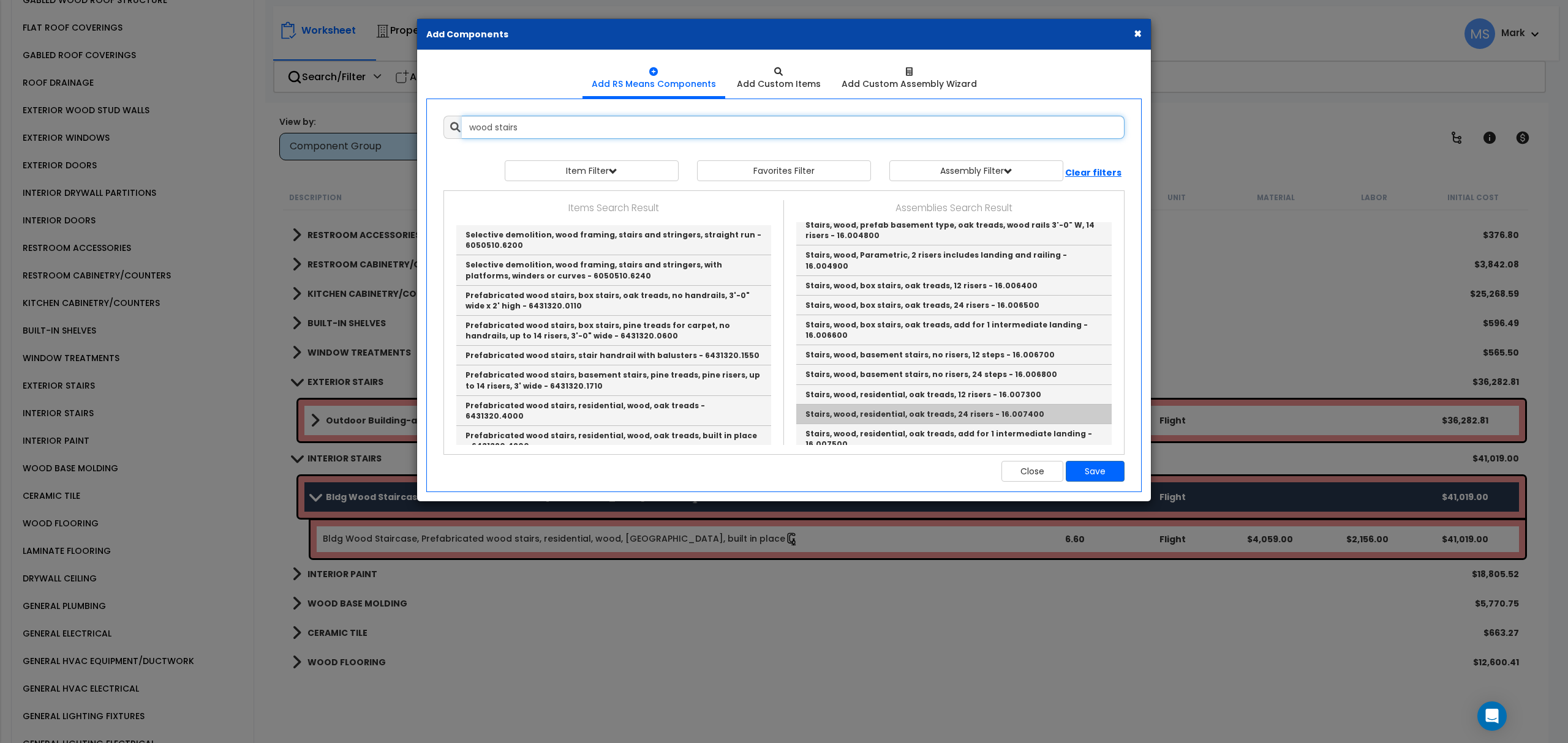
scroll to position [12, 0]
type input "wood stairs"
click at [1138, 37] on button "×" at bounding box center [1137, 33] width 8 height 13
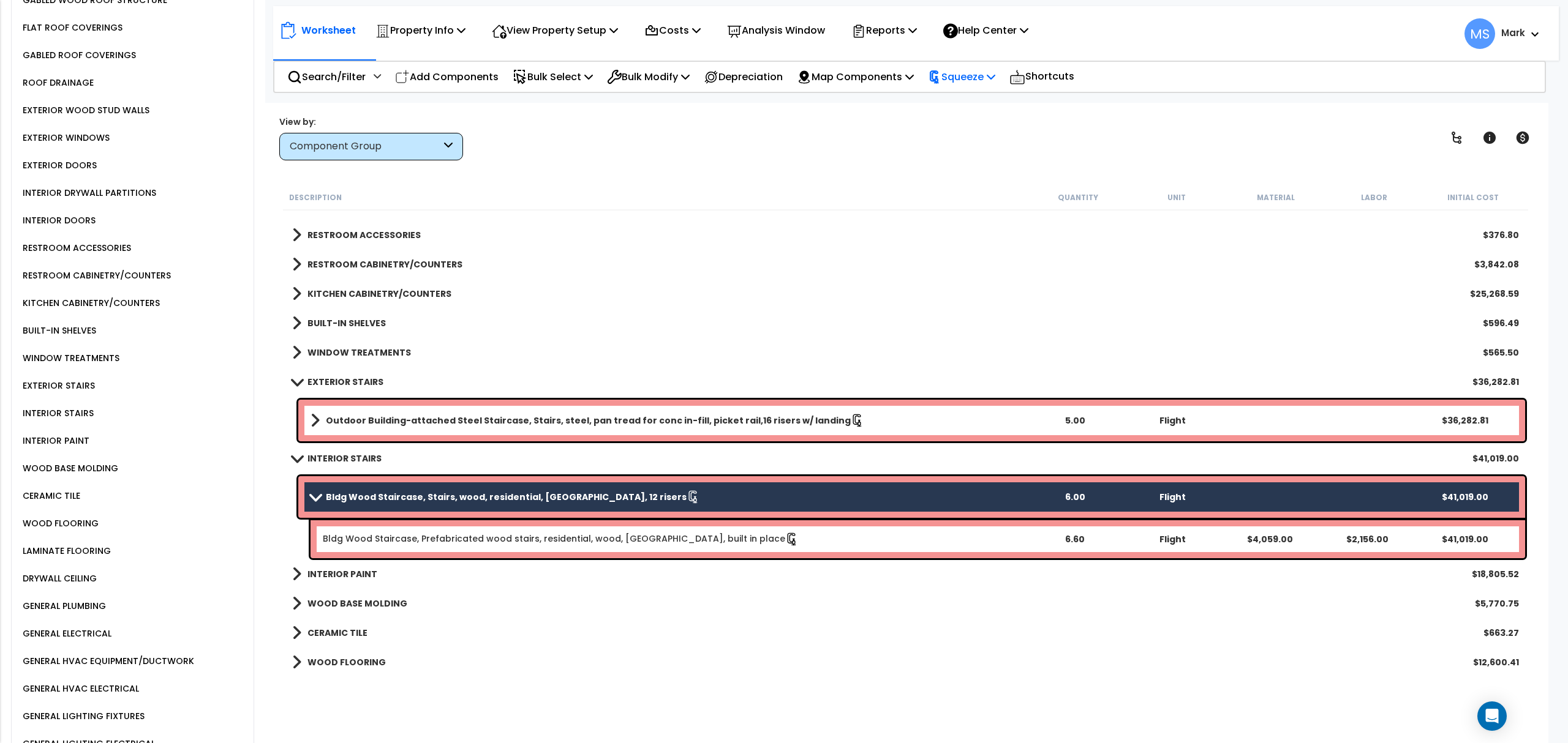
click at [973, 77] on p "Squeeze" at bounding box center [961, 77] width 67 height 17
click at [974, 102] on link "Re-squeeze" at bounding box center [982, 105] width 121 height 28
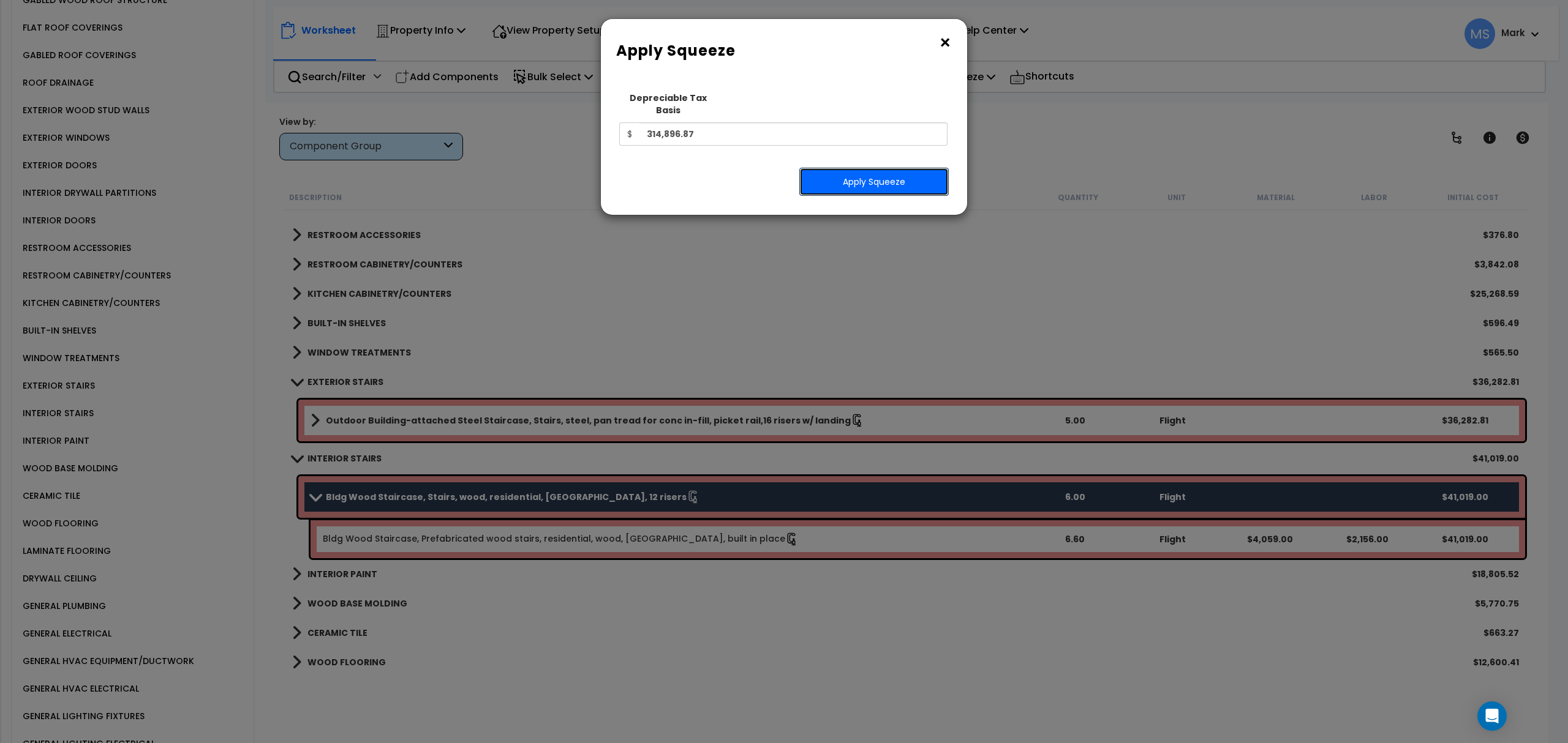
drag, startPoint x: 974, startPoint y: 106, endPoint x: 897, endPoint y: 169, distance: 99.5
click at [898, 169] on button "Apply Squeeze" at bounding box center [874, 181] width 149 height 28
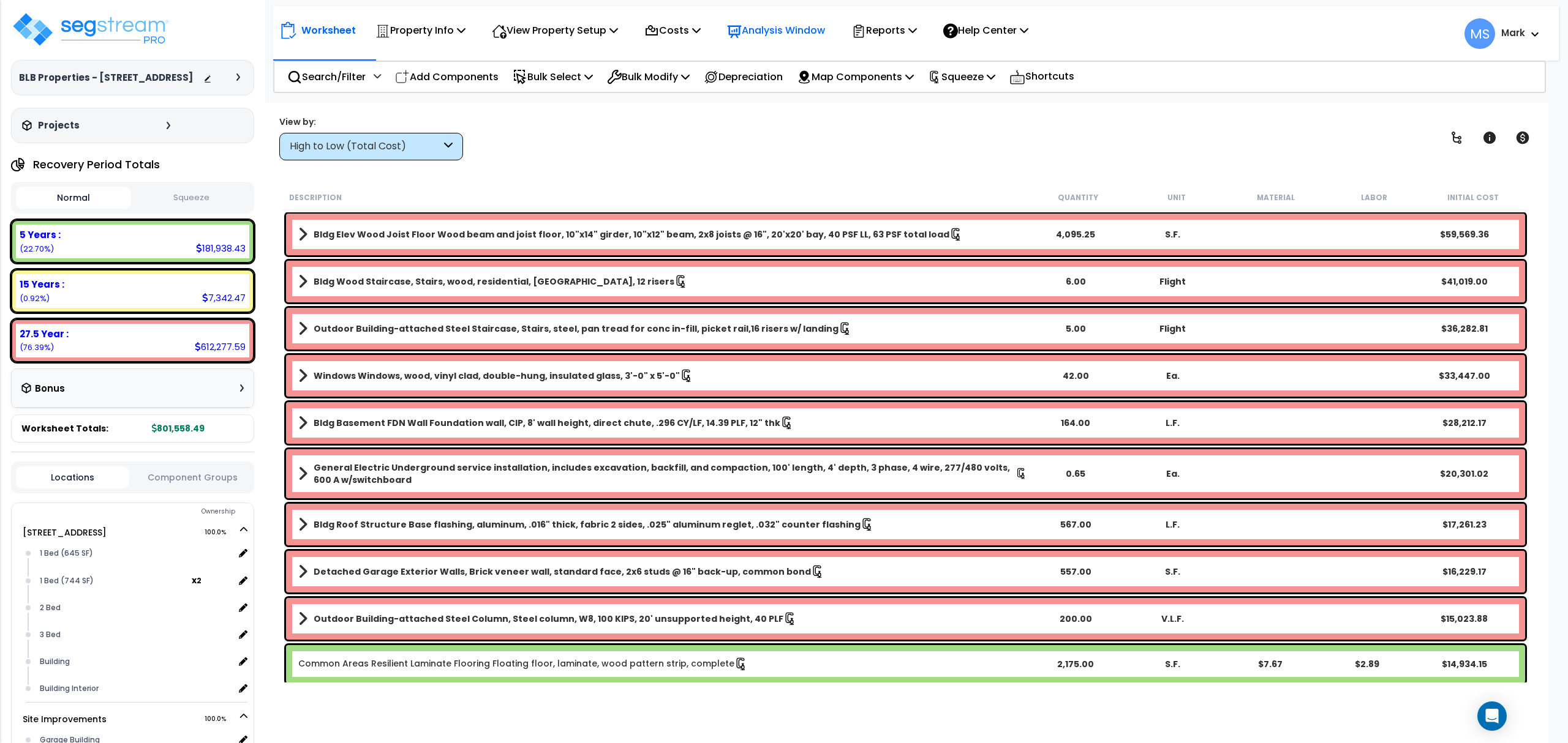
click at [763, 35] on p "Analysis Window" at bounding box center [776, 30] width 98 height 17
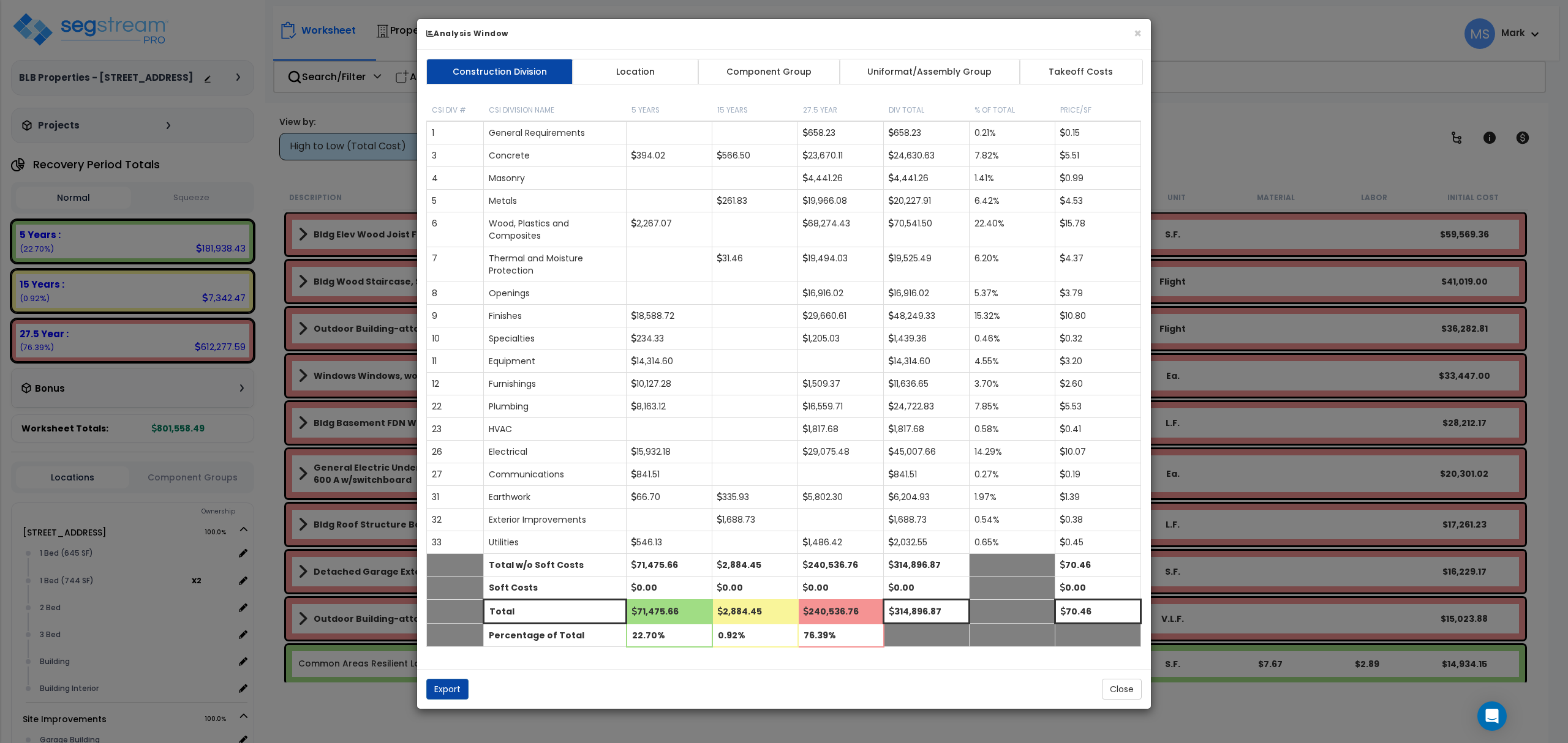
click at [740, 78] on link "Component Group" at bounding box center [768, 72] width 142 height 26
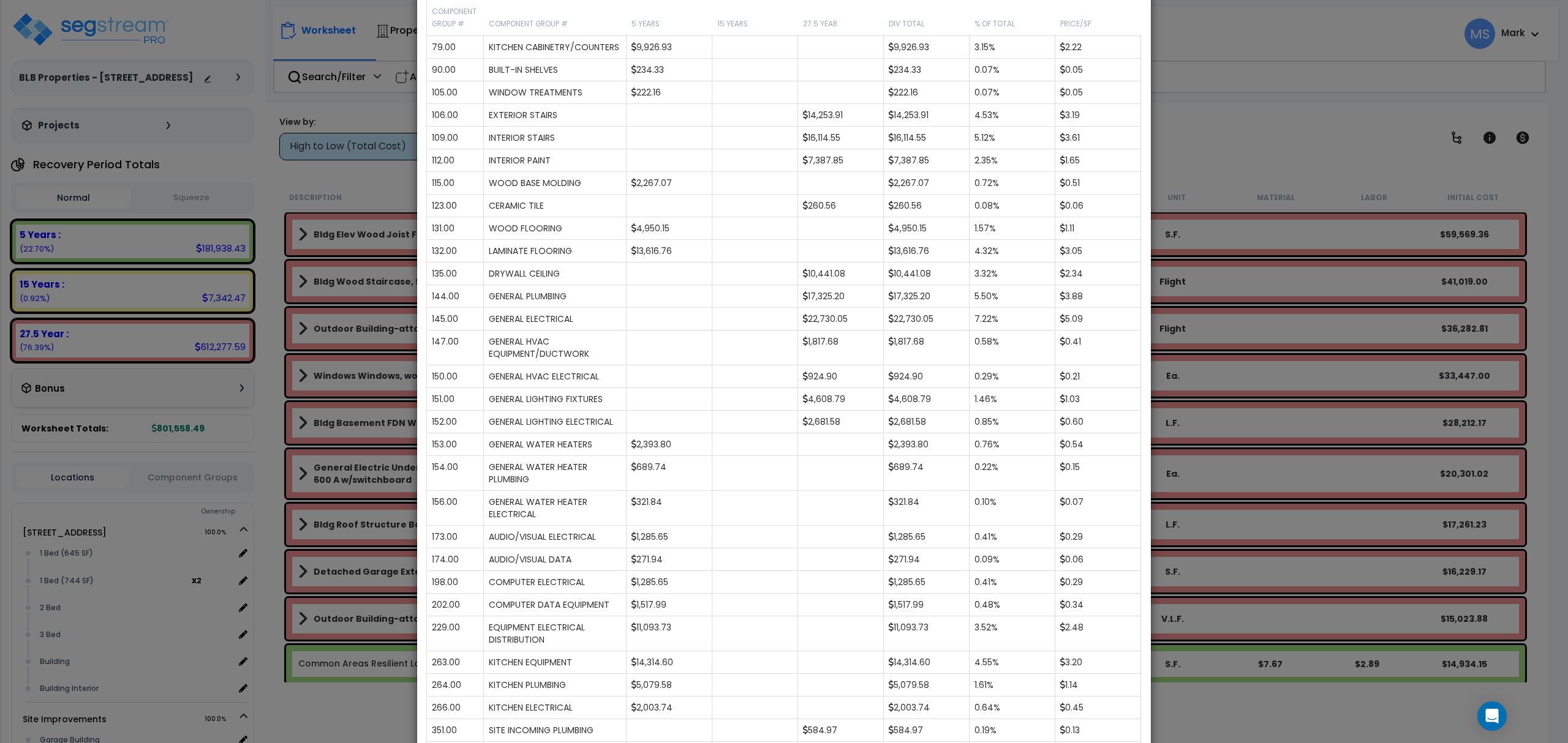
scroll to position [897, 0]
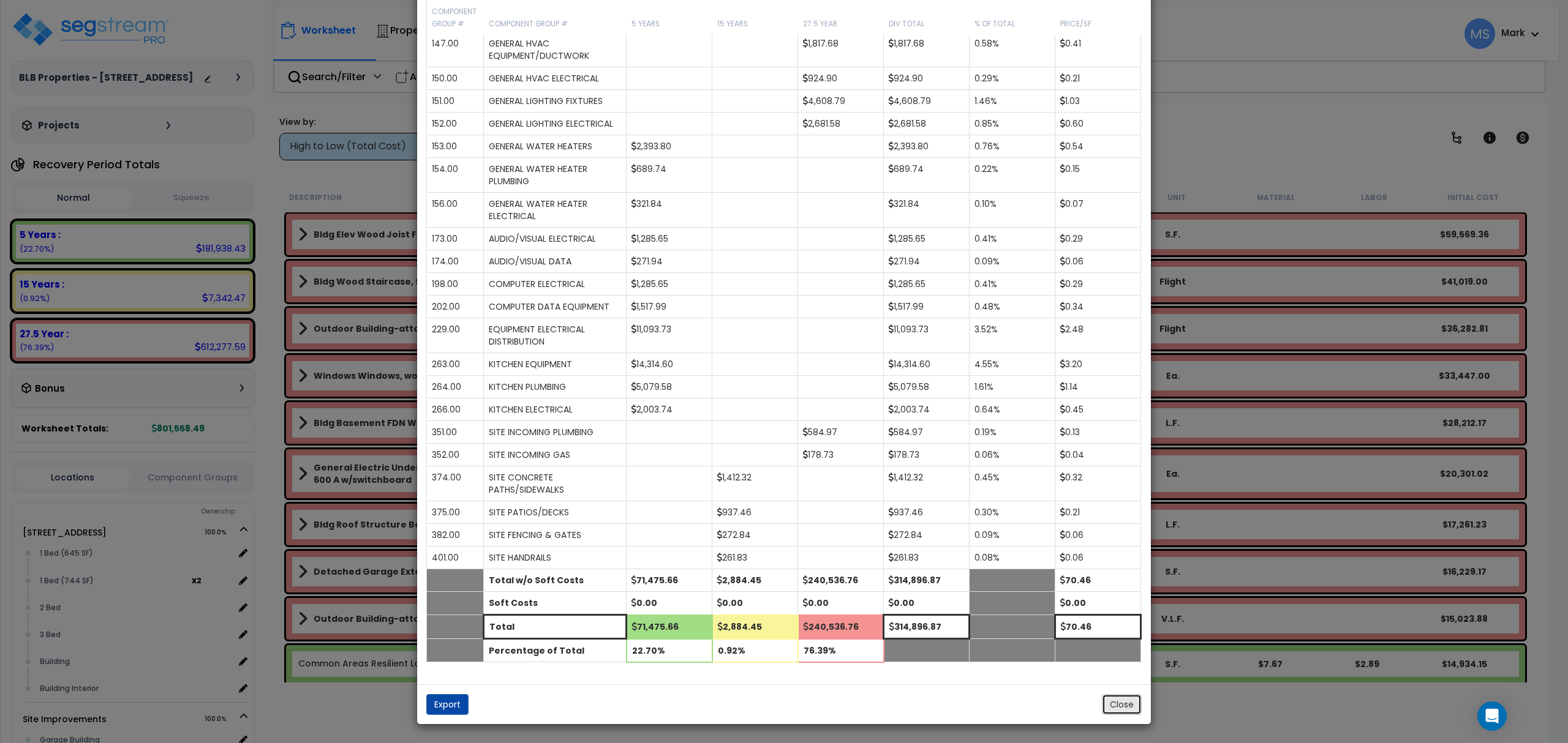
click at [1124, 715] on button "Close" at bounding box center [1121, 705] width 40 height 21
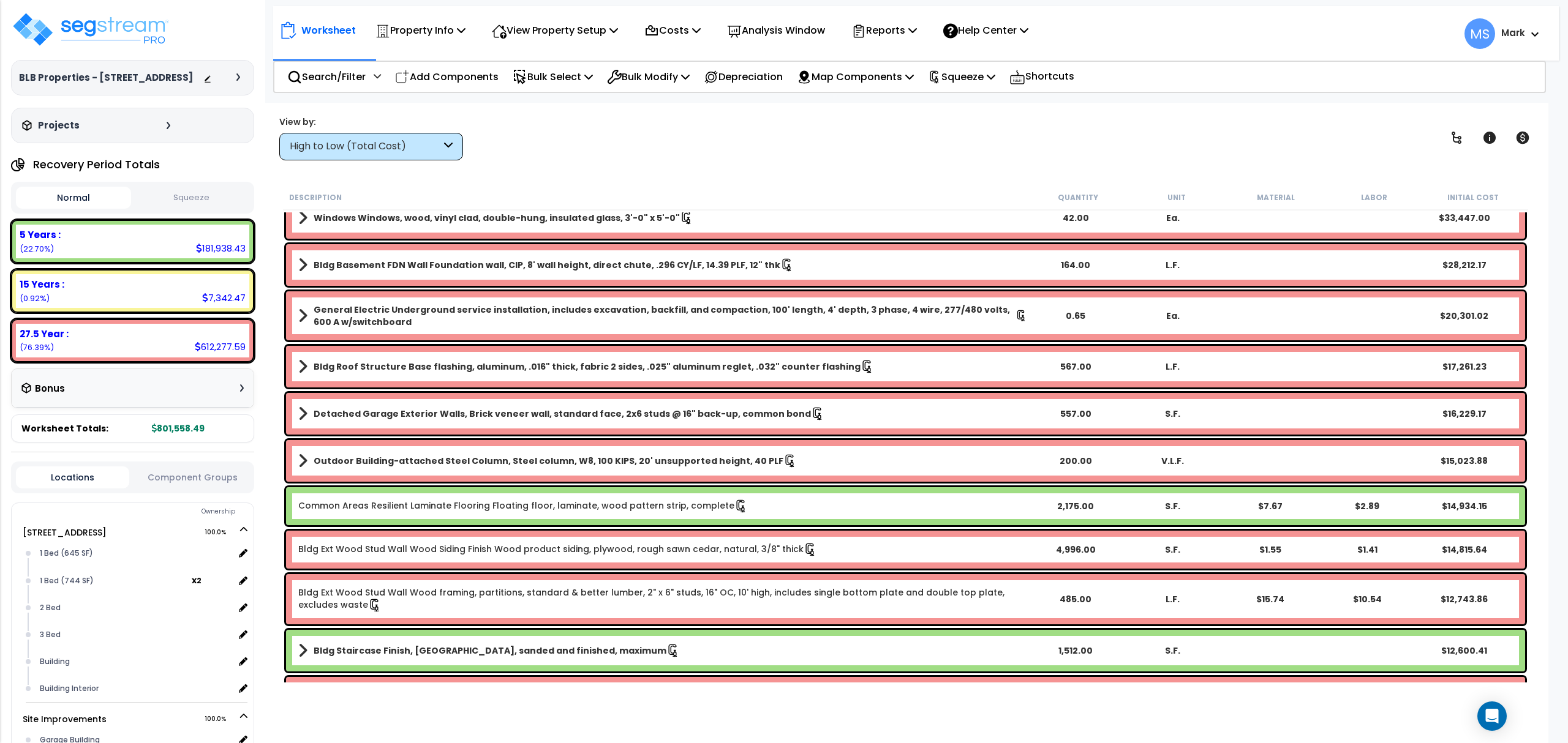
scroll to position [163, 0]
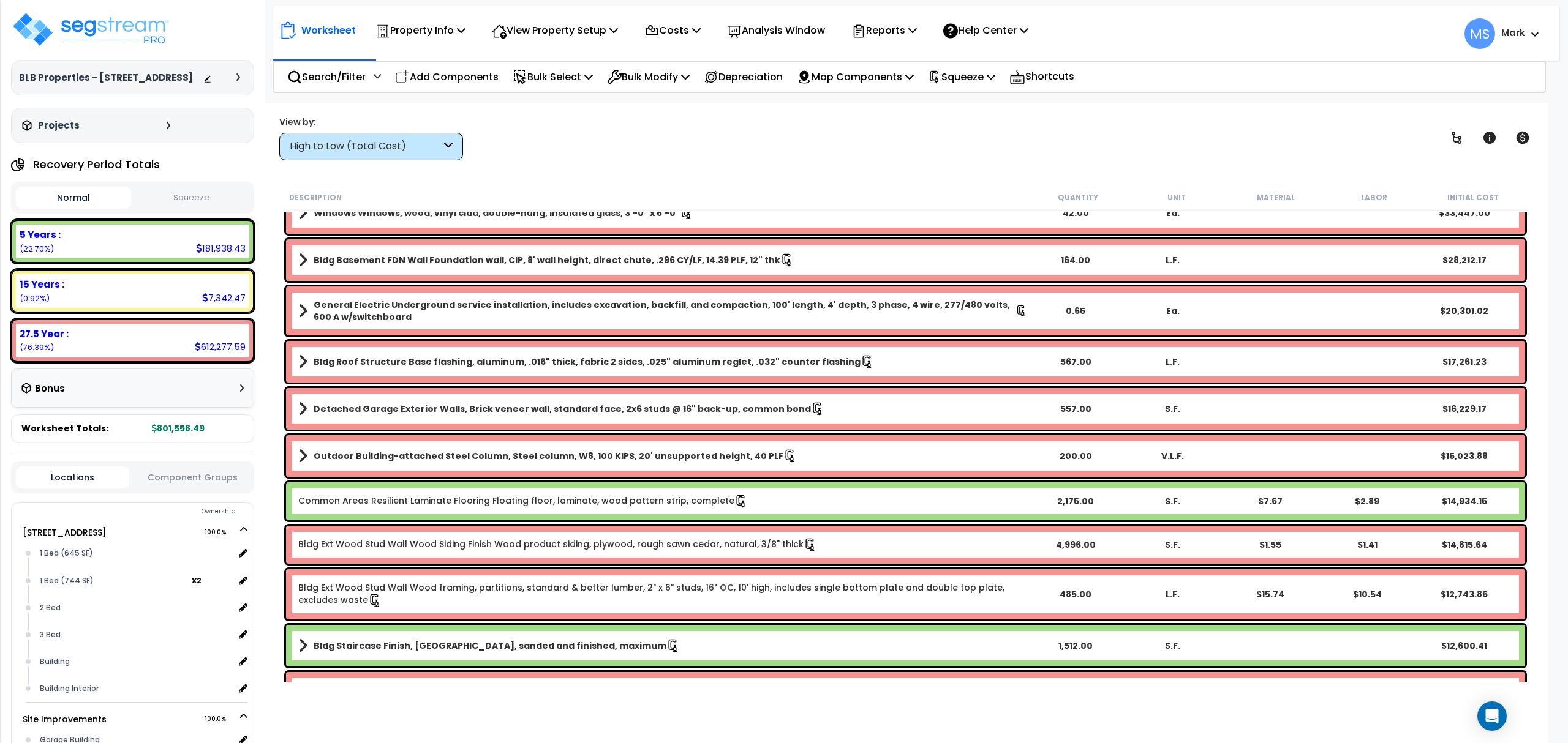
click at [167, 480] on button "Component Groups" at bounding box center [192, 477] width 113 height 14
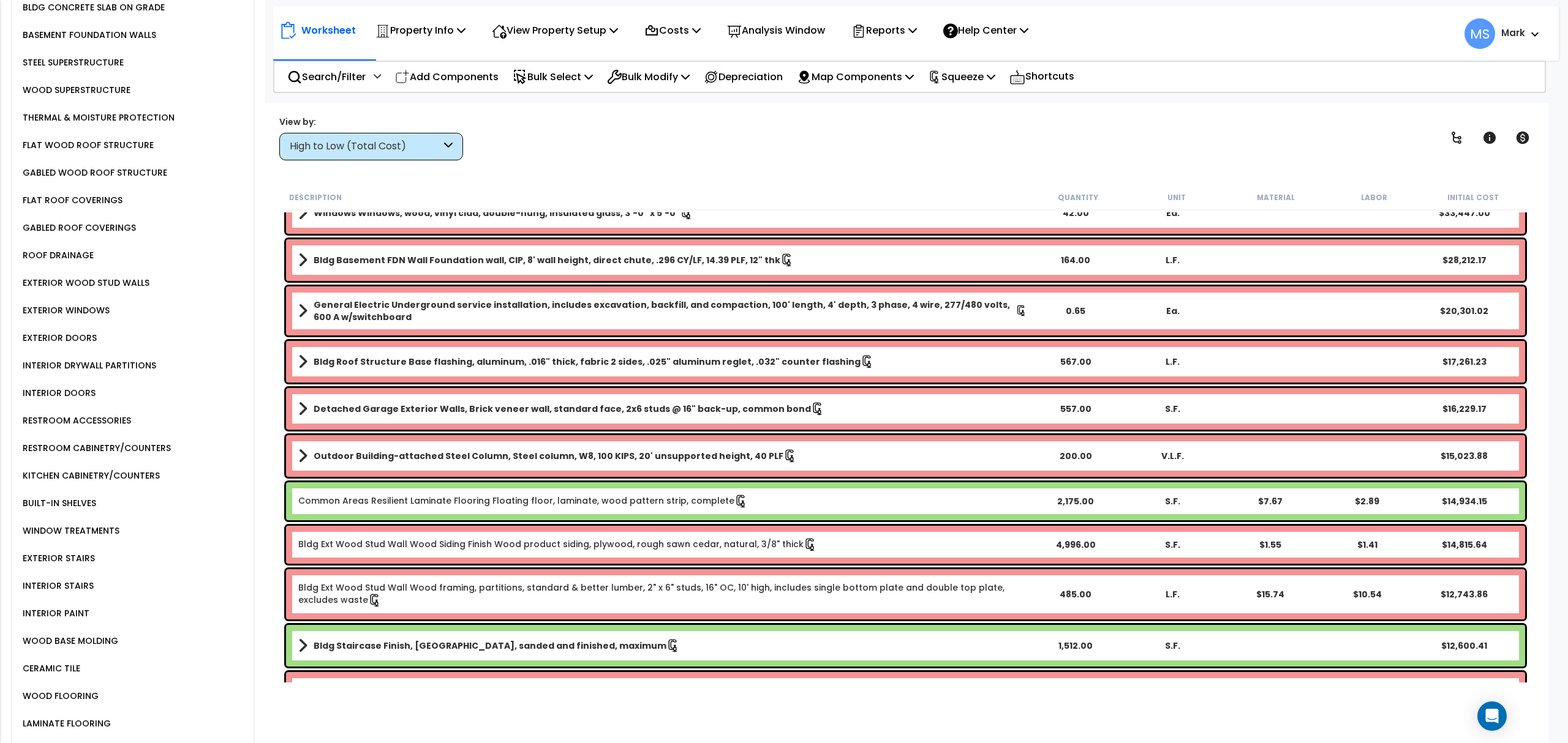
scroll to position [571, 0]
click at [72, 578] on div "INTERIOR STAIRS" at bounding box center [56, 586] width 74 height 15
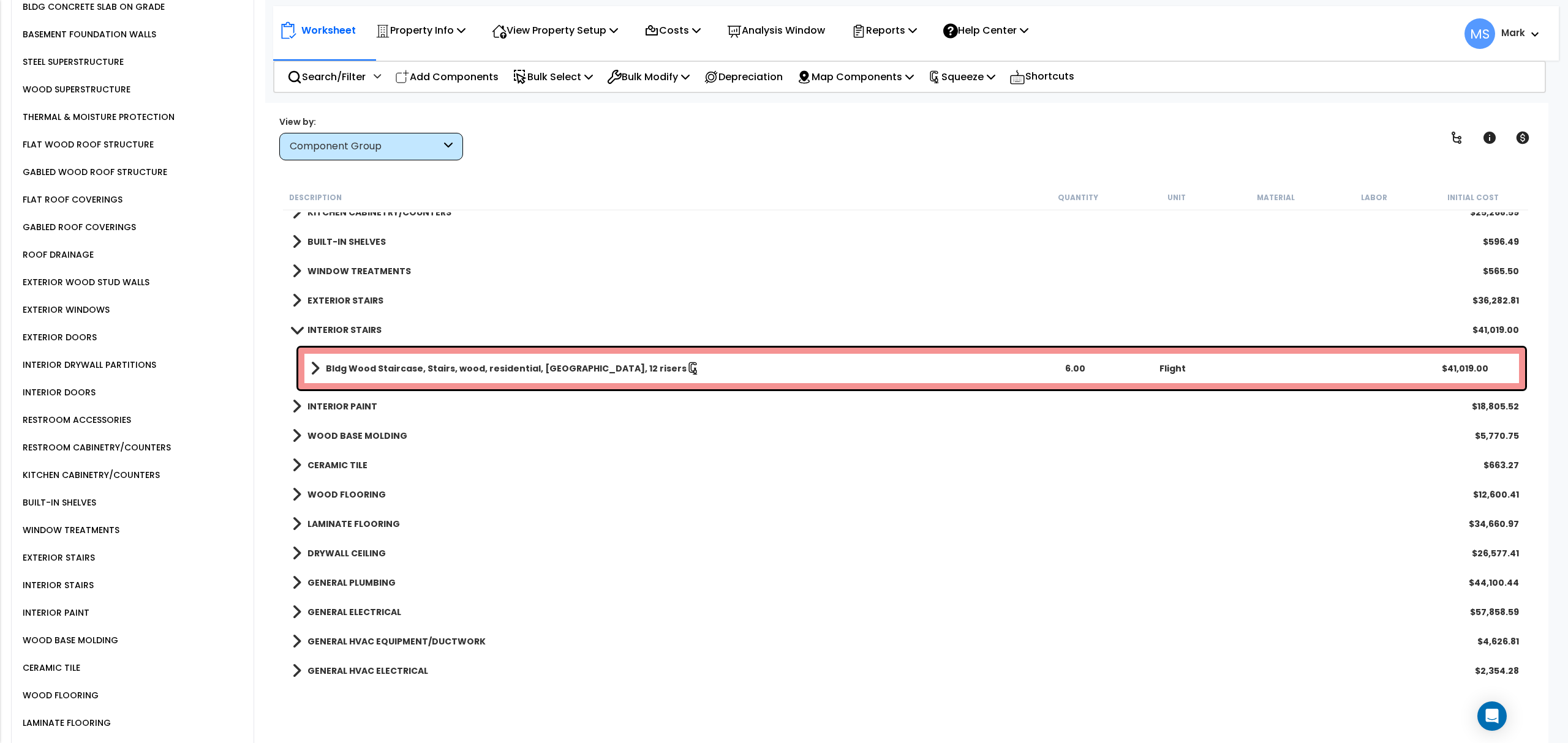
click at [333, 294] on b "EXTERIOR STAIRS" at bounding box center [345, 300] width 76 height 12
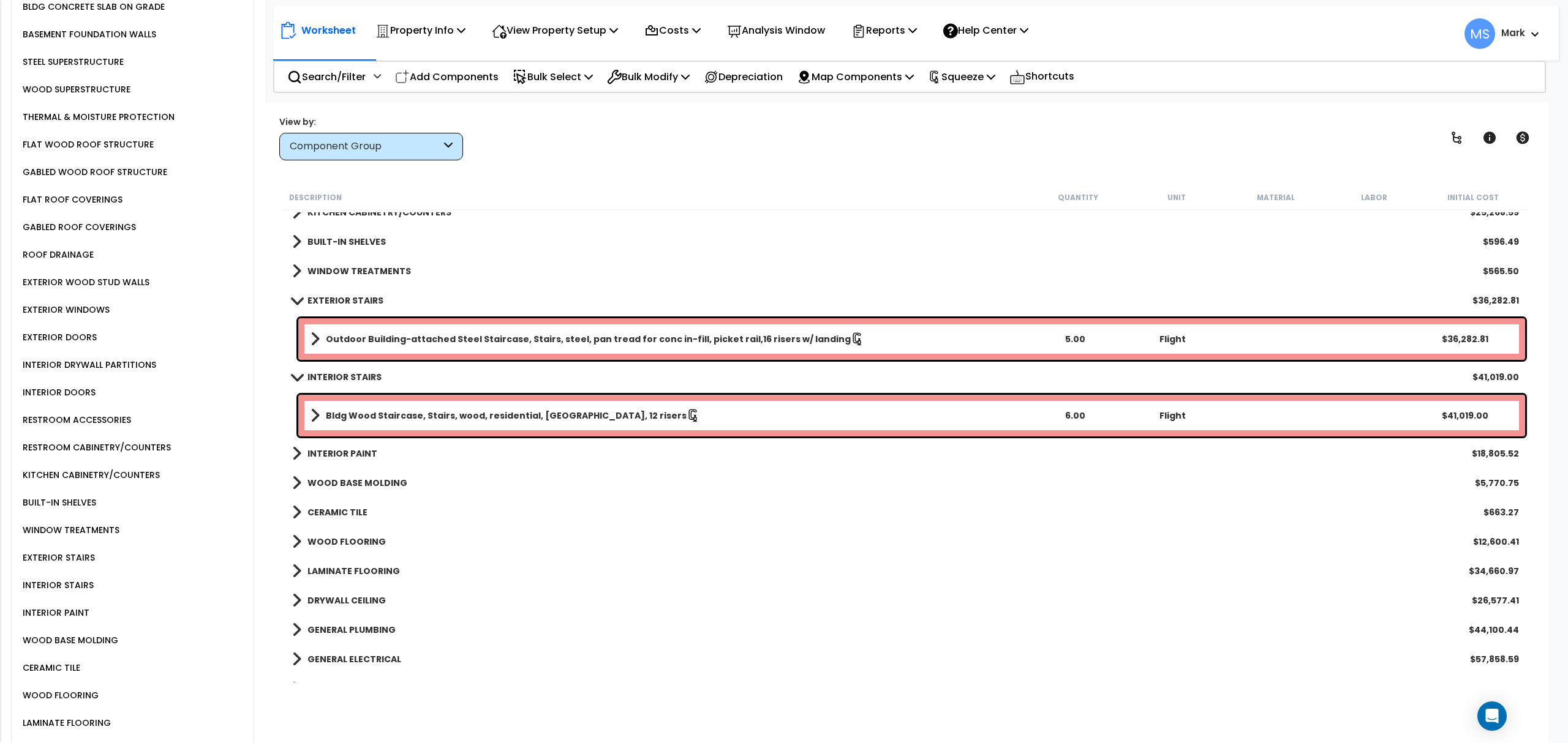
click at [584, 353] on div "Outdoor Building-attached Steel Staircase, Stairs, steel, pan tread for conc in…" at bounding box center [911, 339] width 1227 height 41
click at [579, 340] on b "Outdoor Building-attached Steel Staircase, Stairs, steel, pan tread for conc in…" at bounding box center [588, 339] width 525 height 12
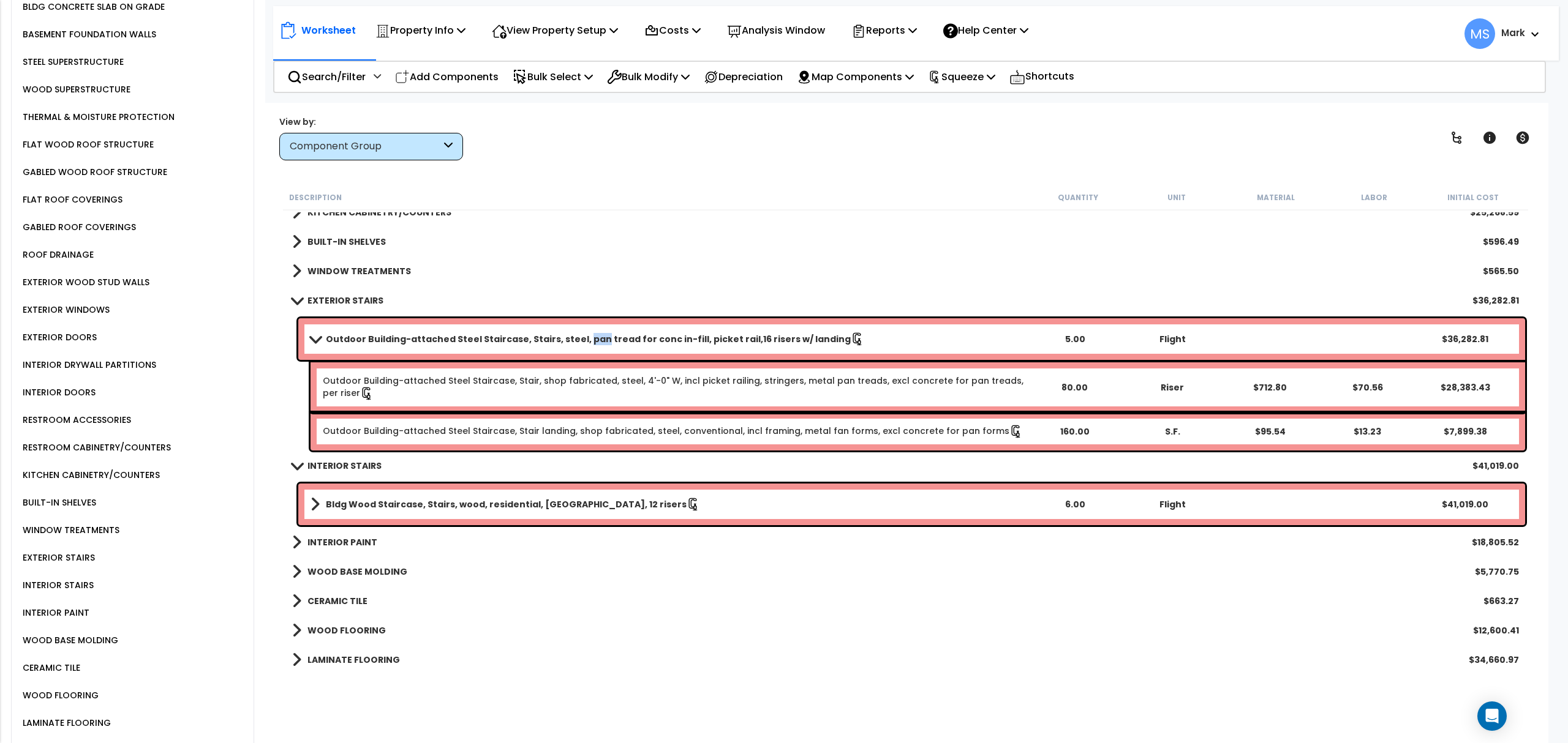
click at [578, 340] on b "Outdoor Building-attached Steel Staircase, Stairs, steel, pan tread for conc in…" at bounding box center [588, 339] width 525 height 12
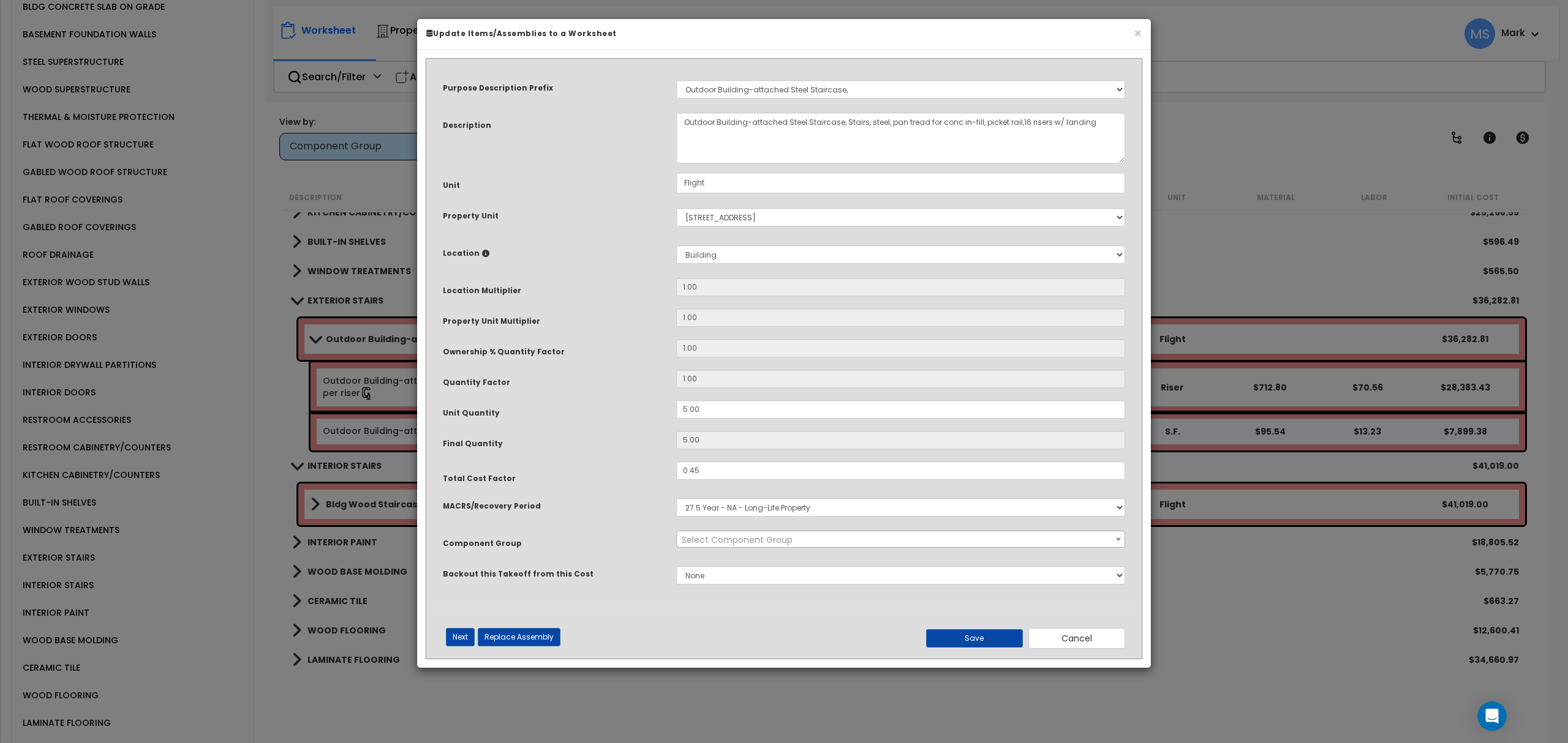
select select "45930"
click at [1066, 644] on button "Cancel" at bounding box center [1077, 638] width 96 height 21
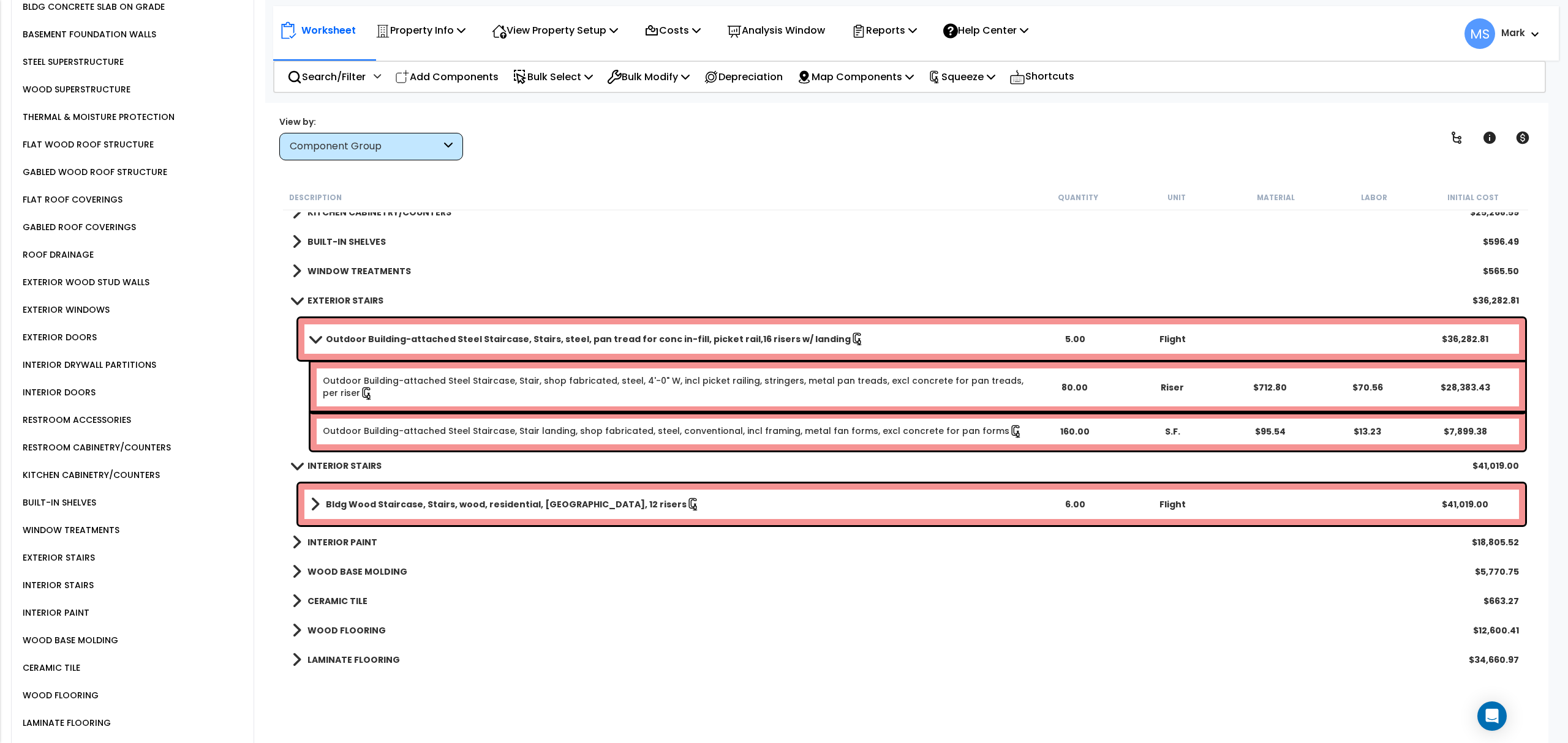
click at [635, 329] on div "Outdoor Building-attached Steel Staircase, Stairs, steel, pan tread for conc in…" at bounding box center [911, 339] width 1227 height 41
click at [632, 346] on link "Outdoor Building-attached Steel Staircase, Stairs, steel, pan tread for conc in…" at bounding box center [668, 339] width 715 height 17
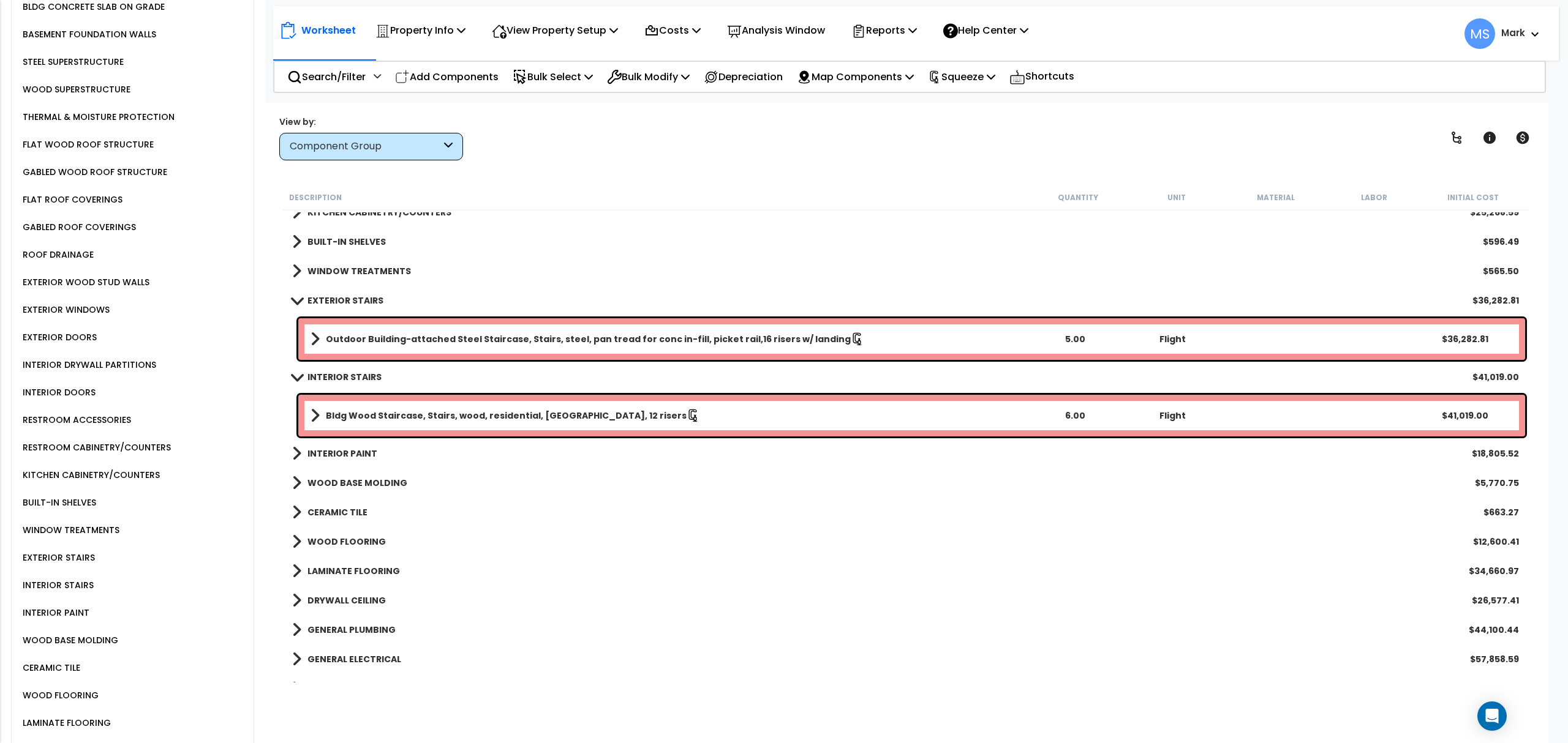
click at [606, 417] on b "Bldg Wood Staircase, Stairs, wood, residential, [GEOGRAPHIC_DATA], 12 risers" at bounding box center [506, 416] width 361 height 12
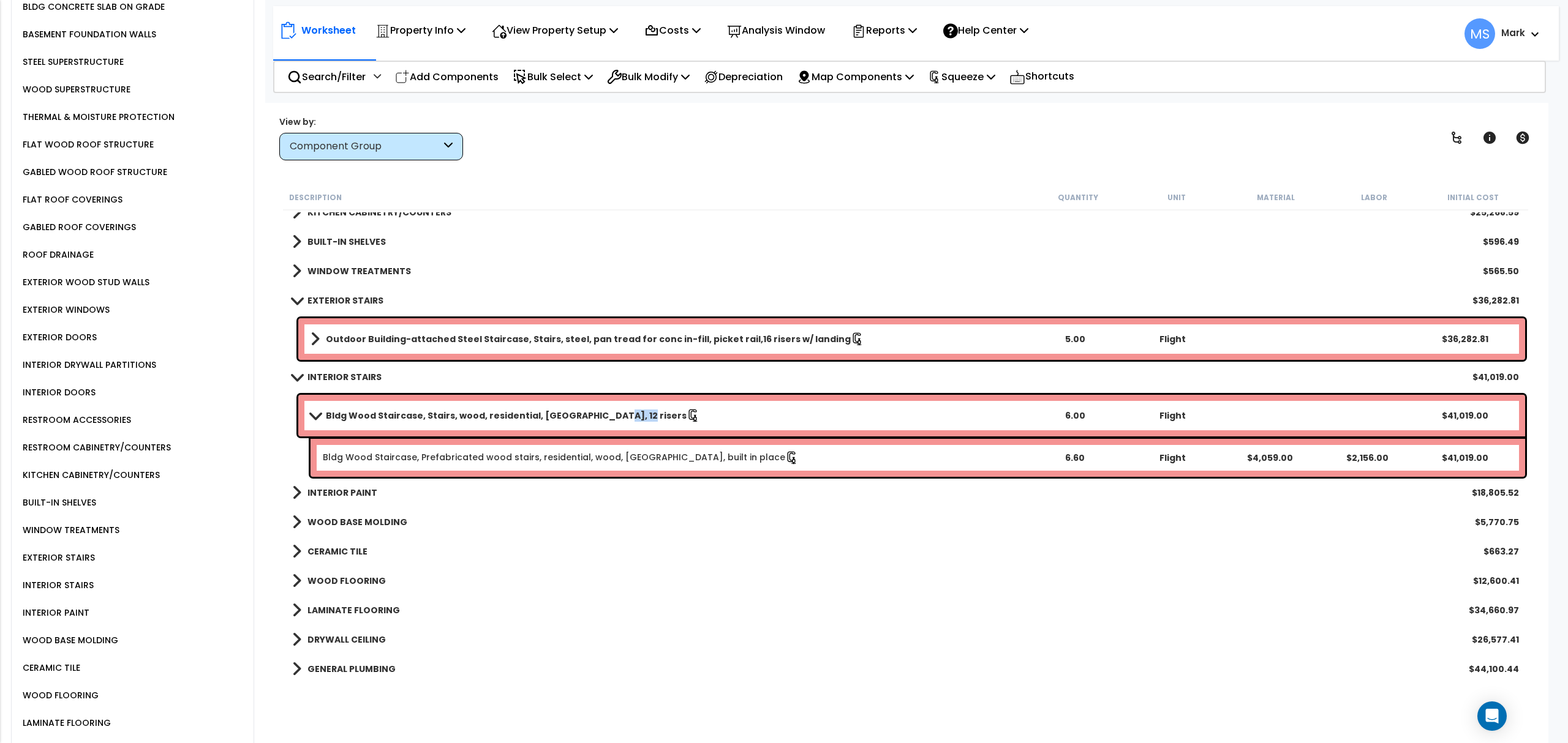
click at [606, 417] on b "Bldg Wood Staircase, Stairs, wood, residential, [GEOGRAPHIC_DATA], 12 risers" at bounding box center [506, 416] width 361 height 12
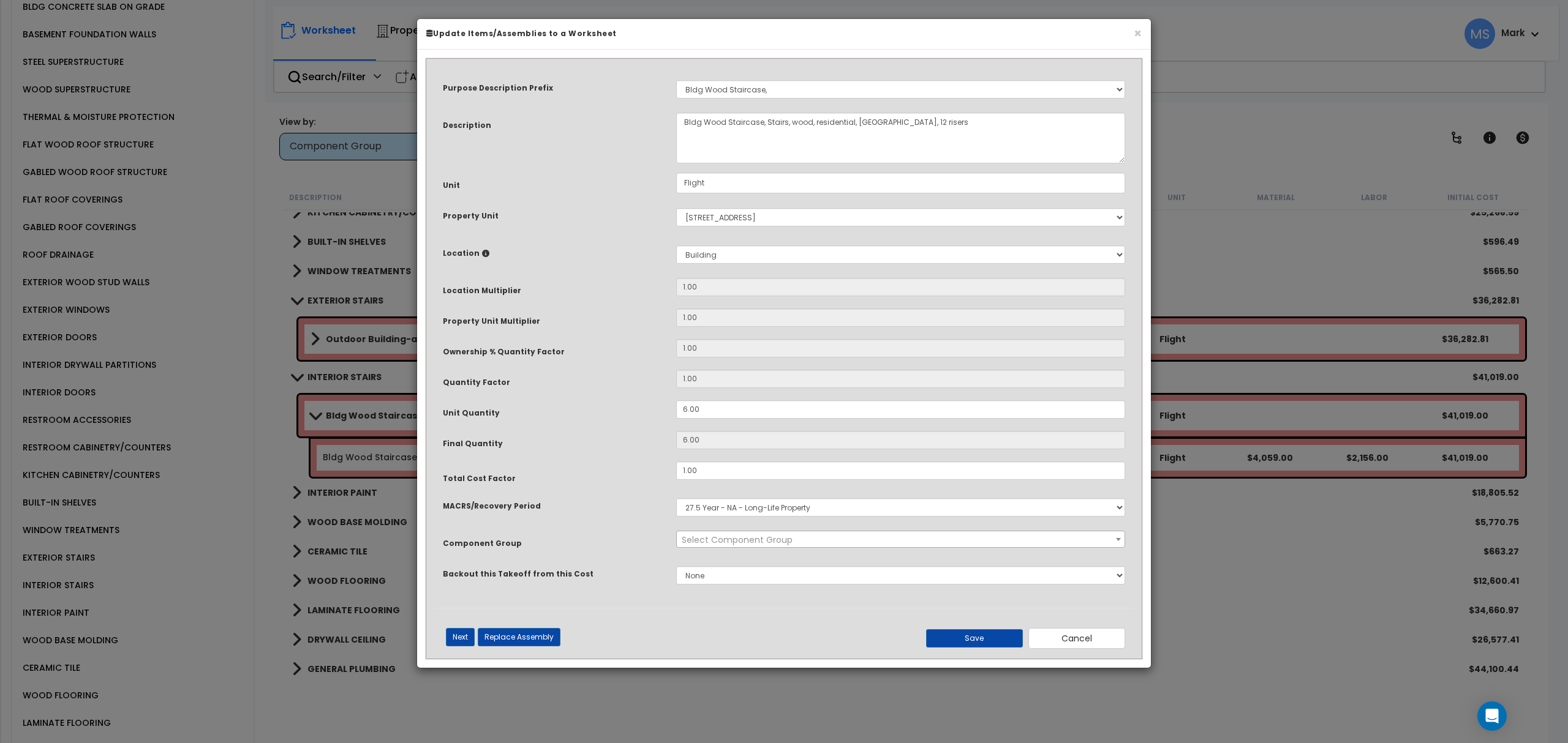
select select "45933"
click at [743, 477] on input "1.00" at bounding box center [901, 470] width 449 height 18
click at [1005, 635] on button "Save" at bounding box center [975, 638] width 96 height 18
type input "0.80"
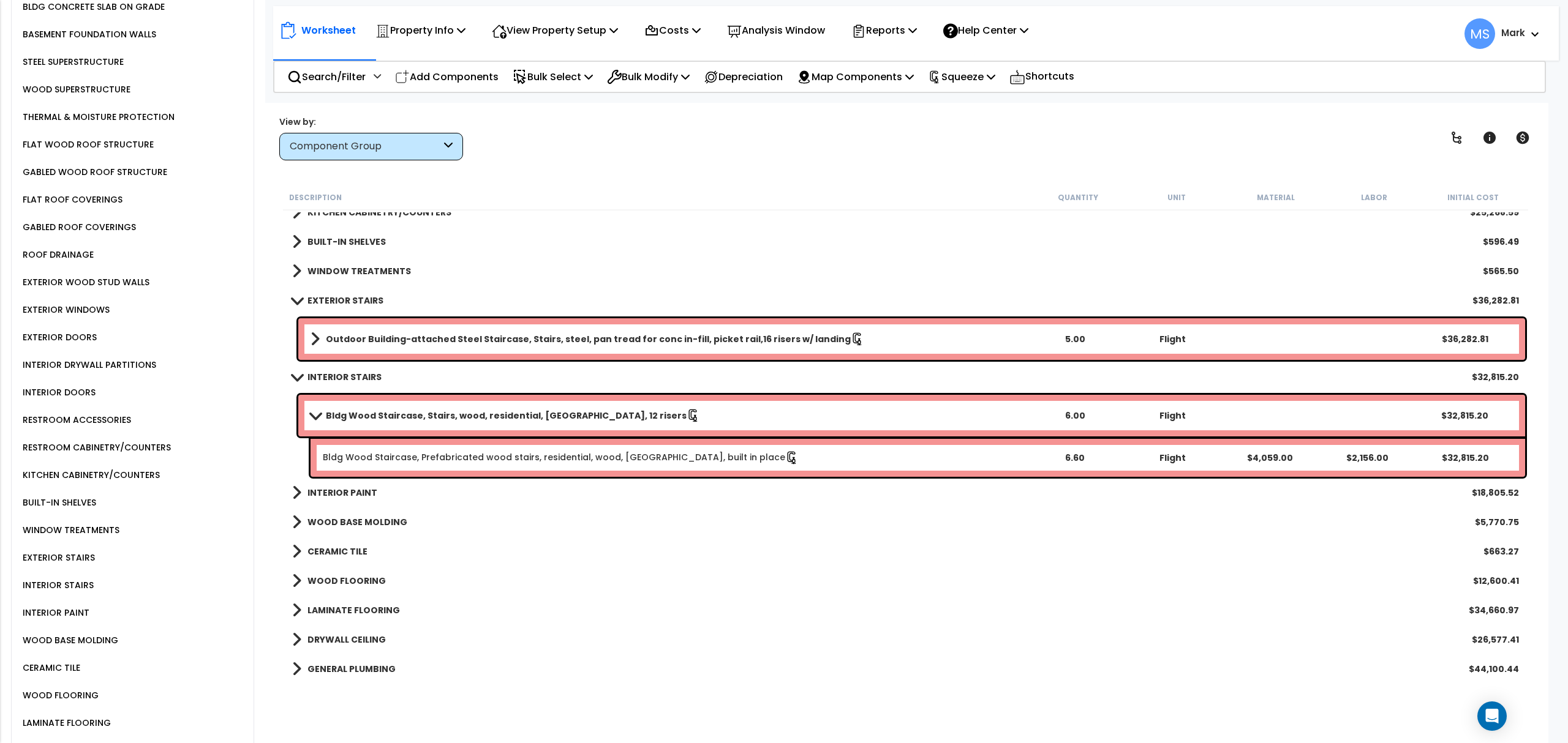
click at [730, 341] on b "Outdoor Building-attached Steel Staircase, Stairs, steel, pan tread for conc in…" at bounding box center [588, 339] width 525 height 12
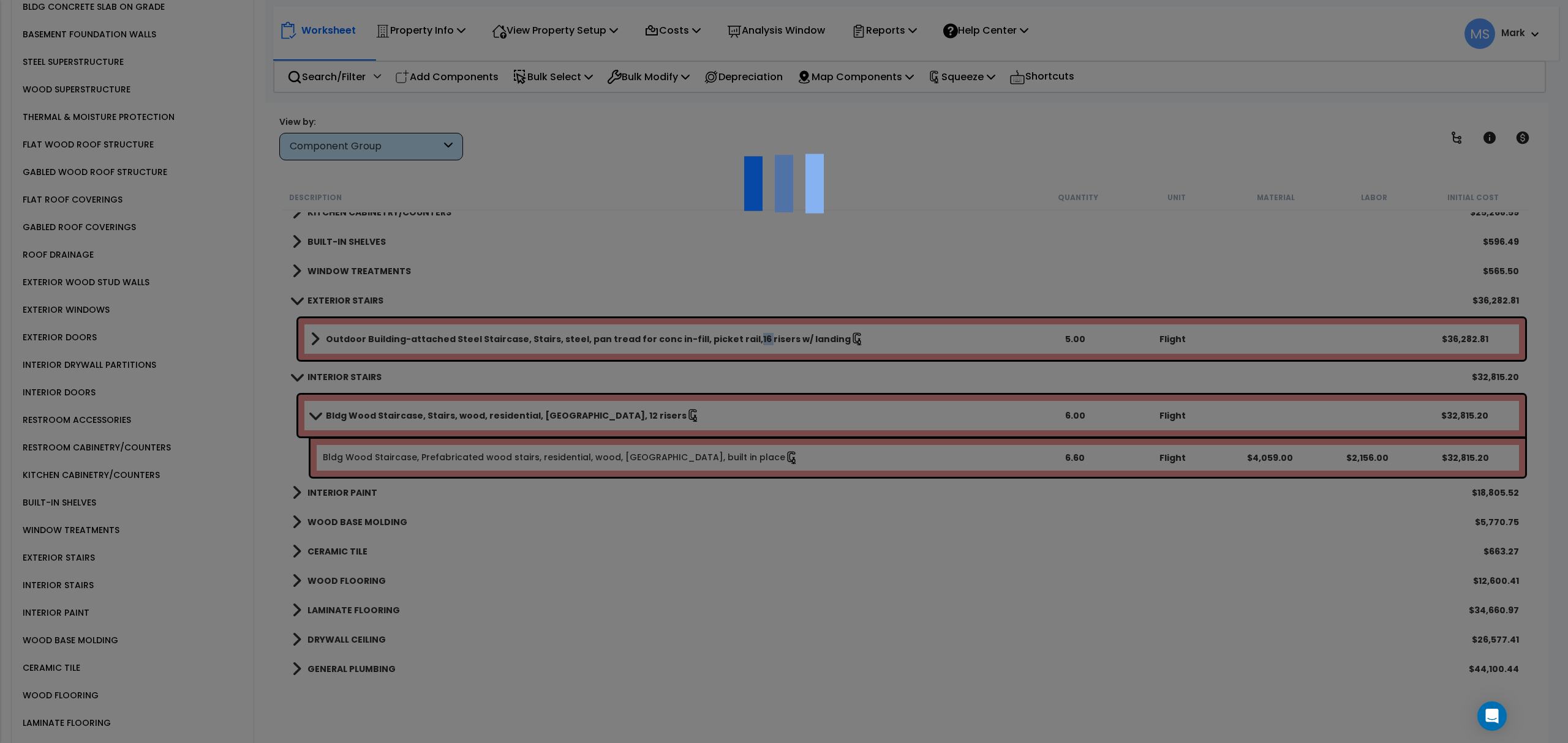
select select "45930"
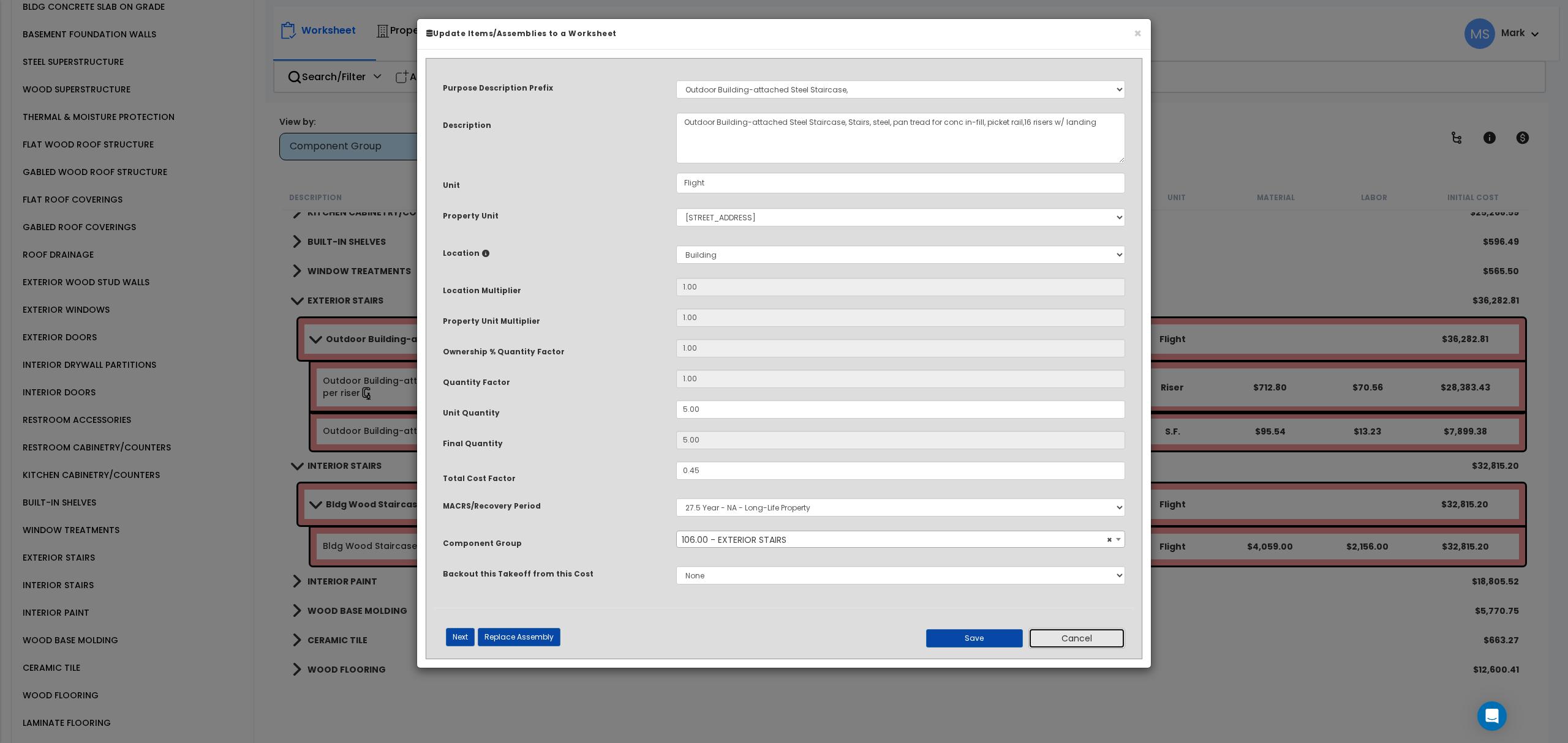
click at [1036, 649] on button "Cancel" at bounding box center [1077, 638] width 96 height 21
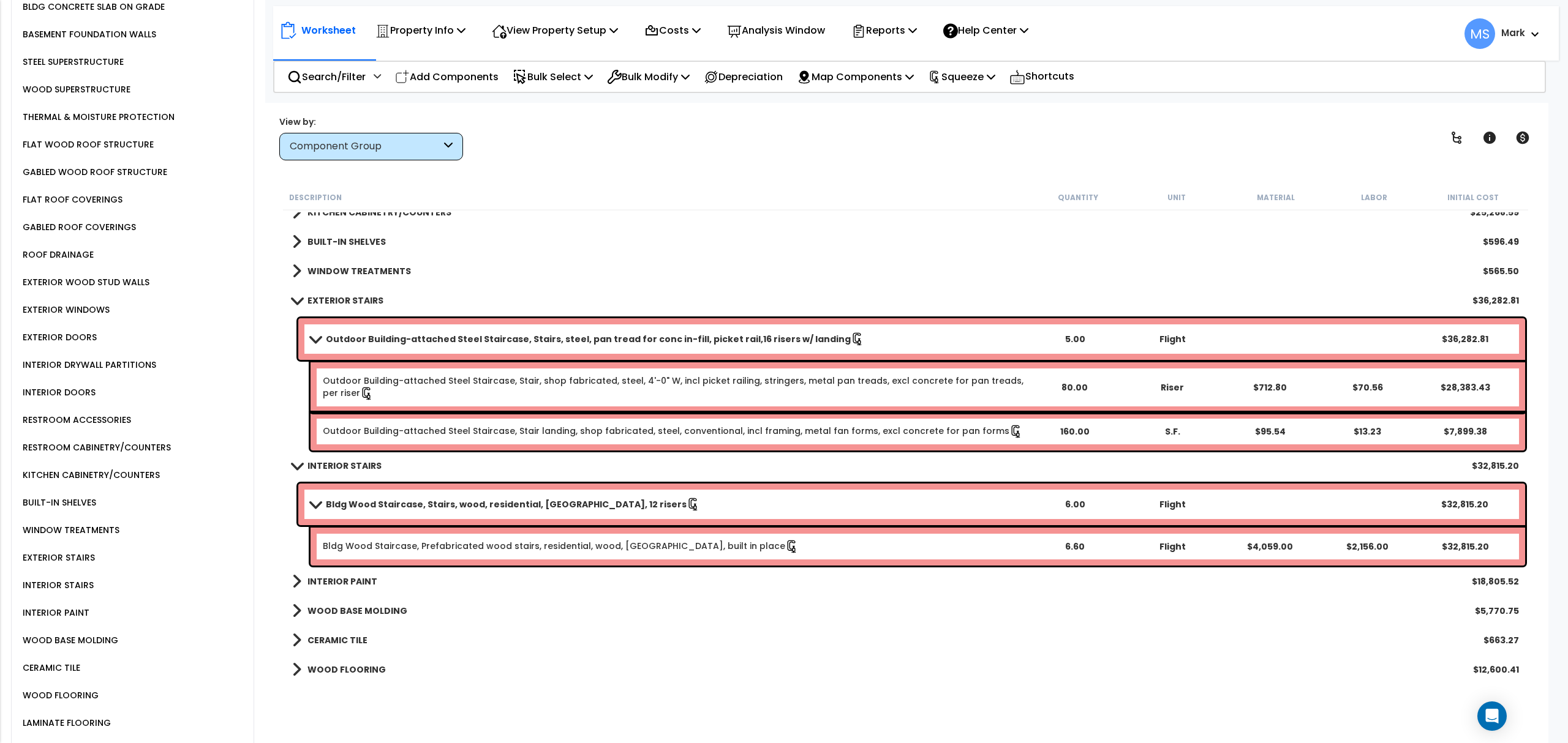
click at [517, 341] on b "Outdoor Building-attached Steel Staircase, Stairs, steel, pan tread for conc in…" at bounding box center [588, 339] width 525 height 12
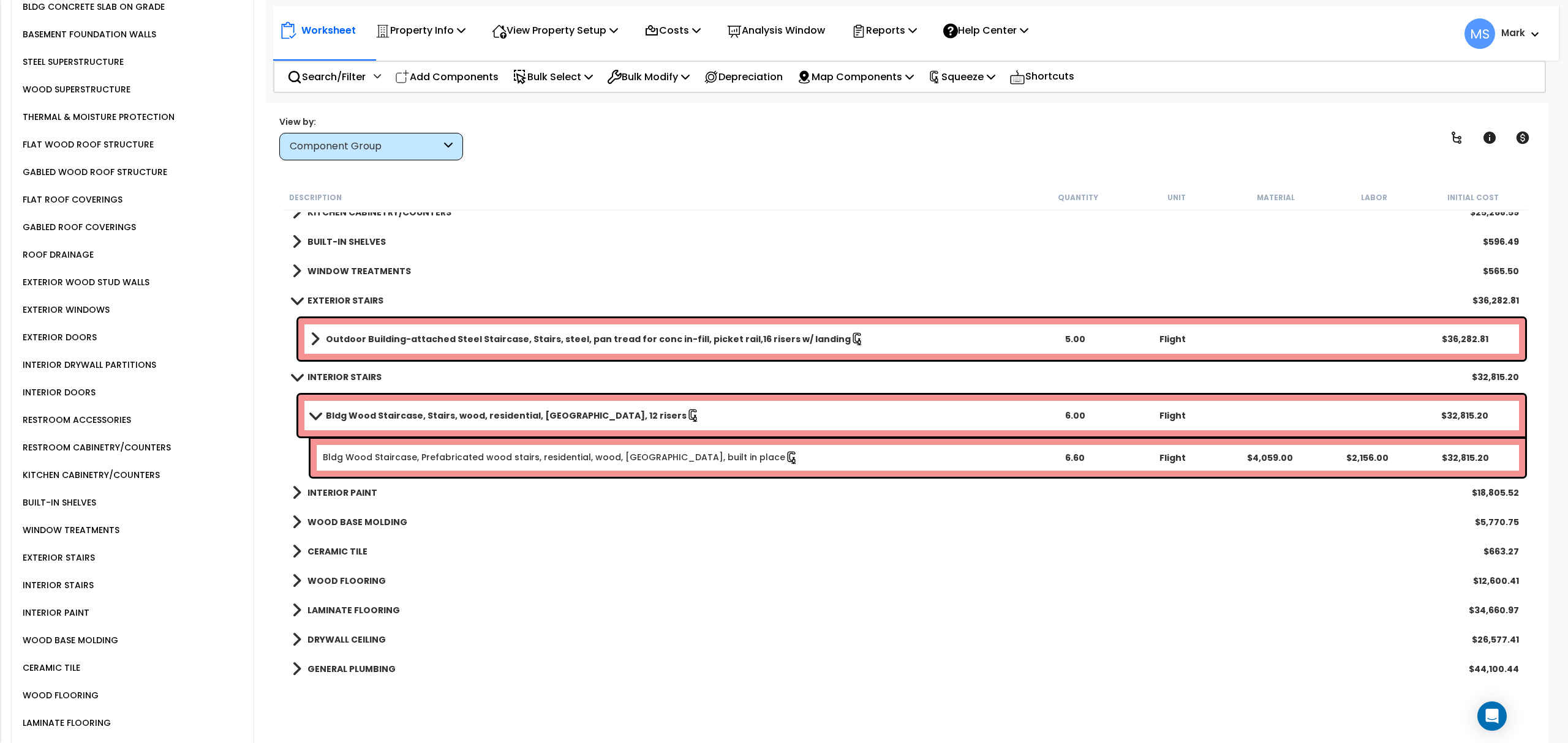
click at [523, 333] on b "Outdoor Building-attached Steel Staircase, Stairs, steel, pan tread for conc in…" at bounding box center [588, 339] width 525 height 12
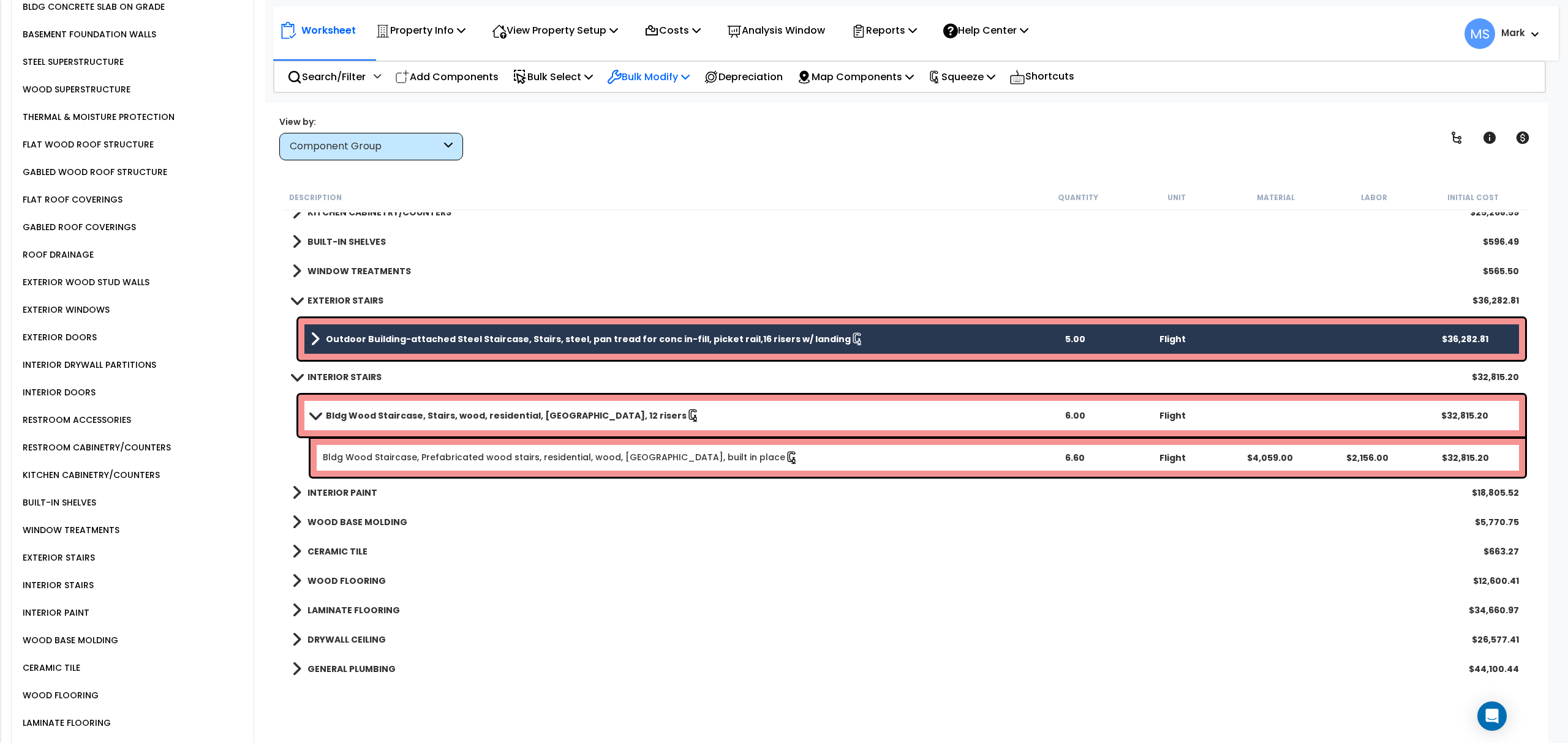
click at [679, 70] on p "Bulk Modify" at bounding box center [648, 77] width 83 height 17
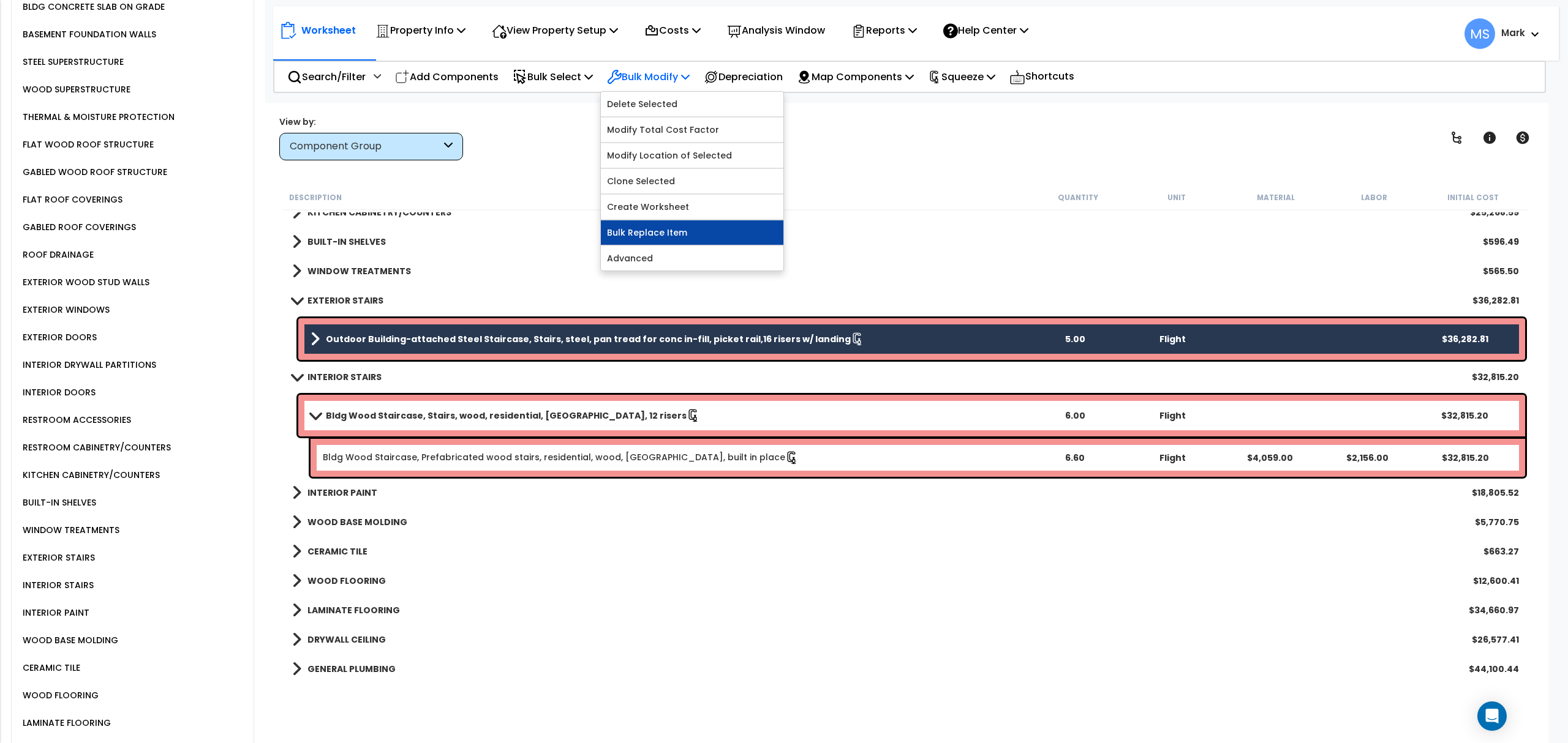
click at [671, 239] on link "Bulk Replace Item" at bounding box center [692, 233] width 182 height 25
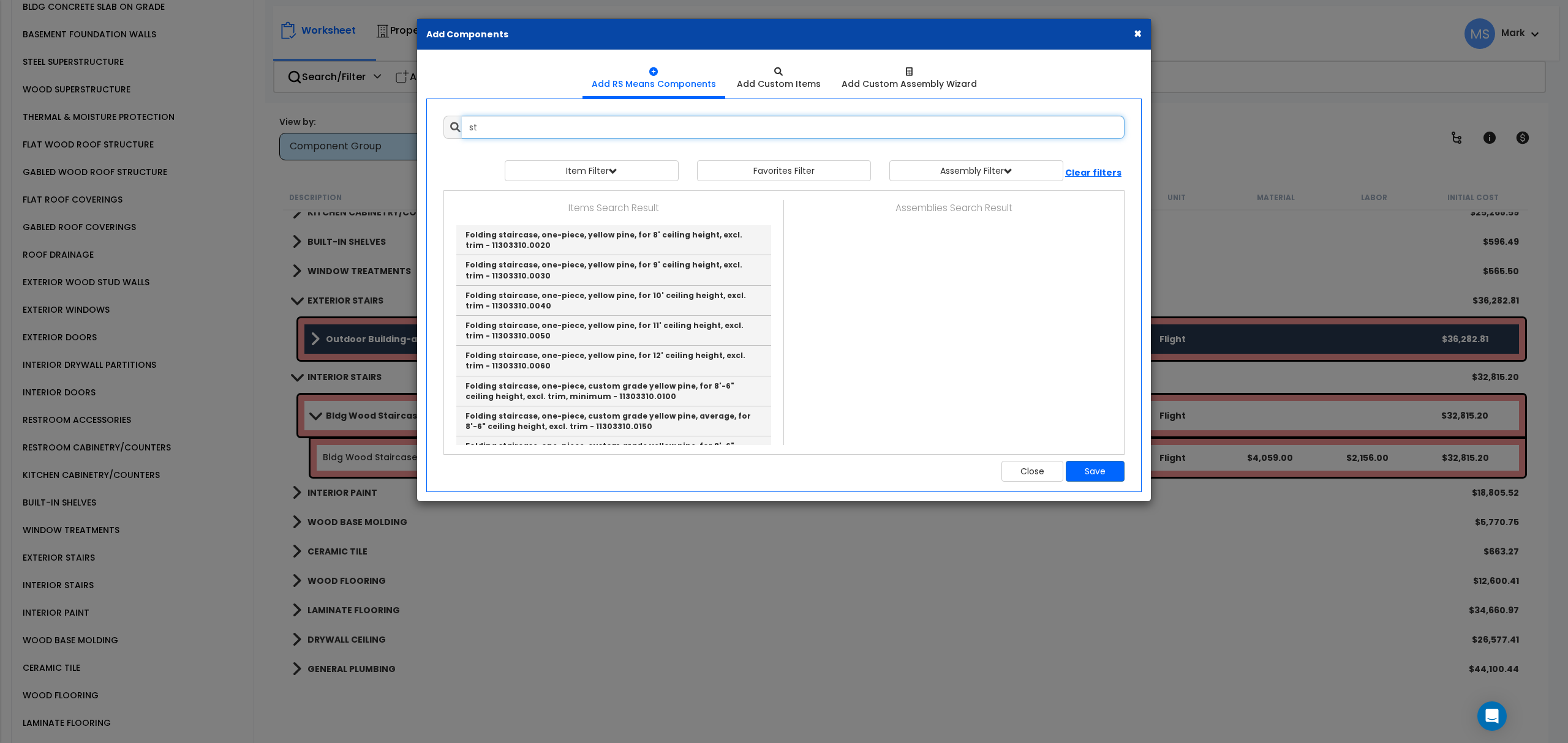
type input "s"
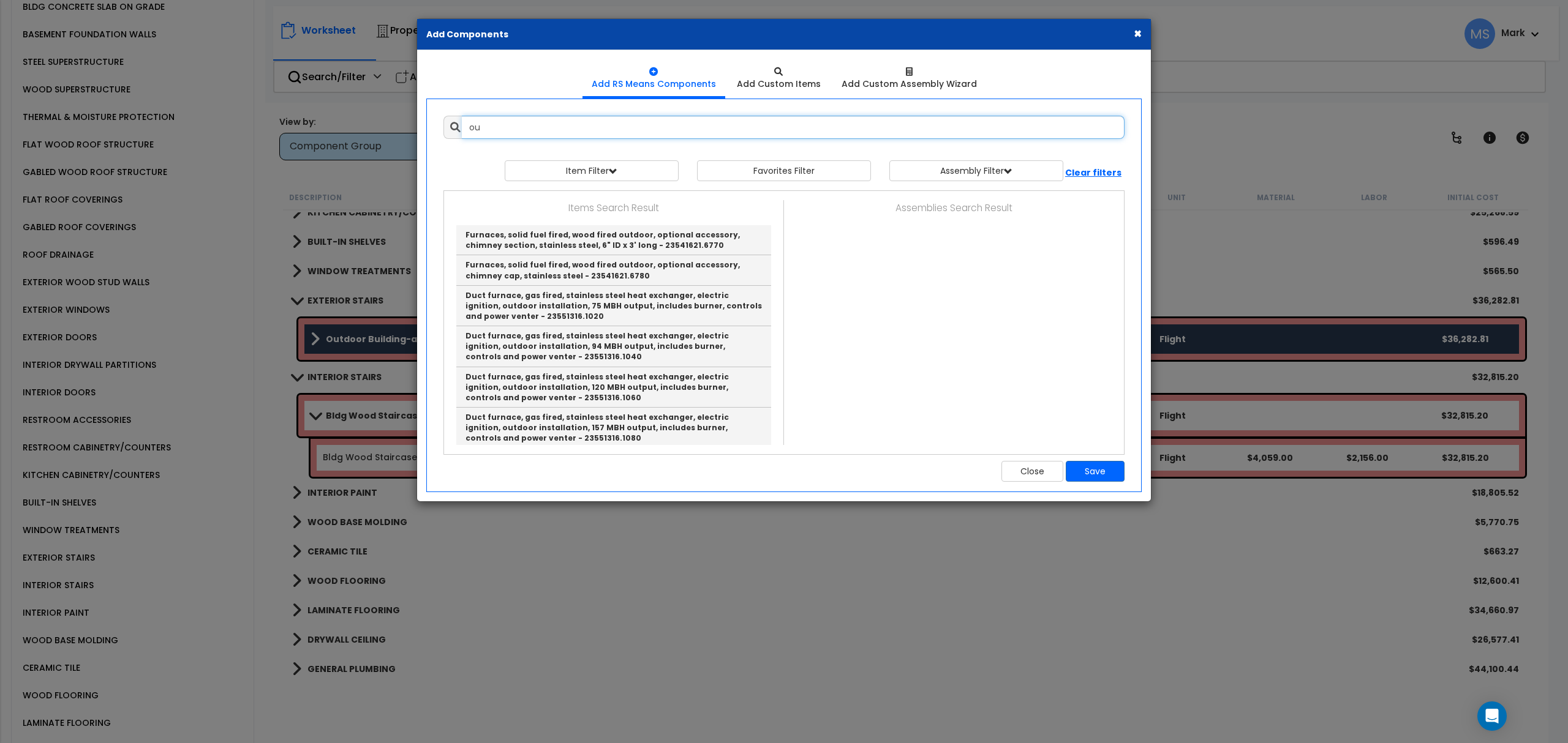
type input "o"
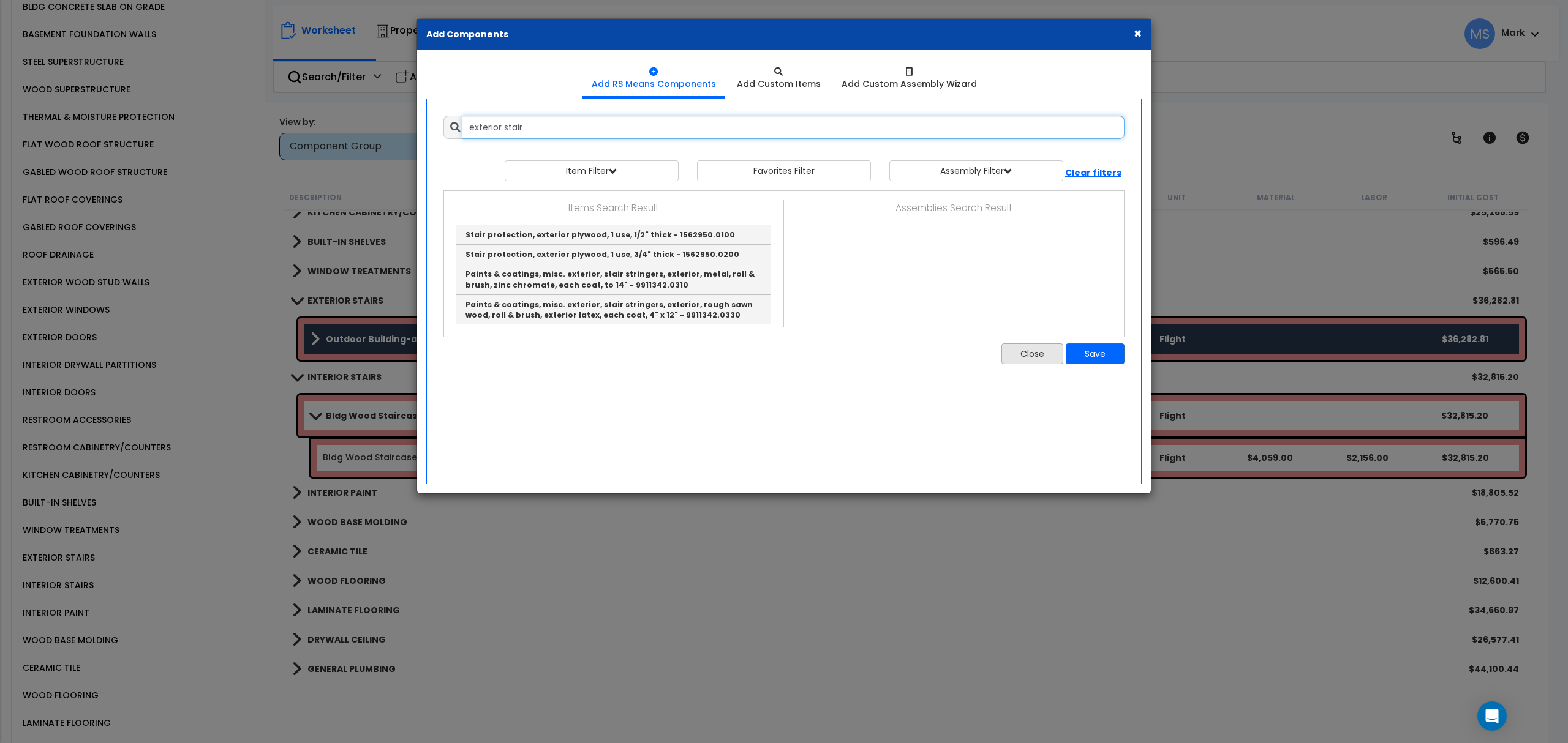
type input "exterior stair"
click at [1042, 355] on button "Close" at bounding box center [1033, 354] width 62 height 21
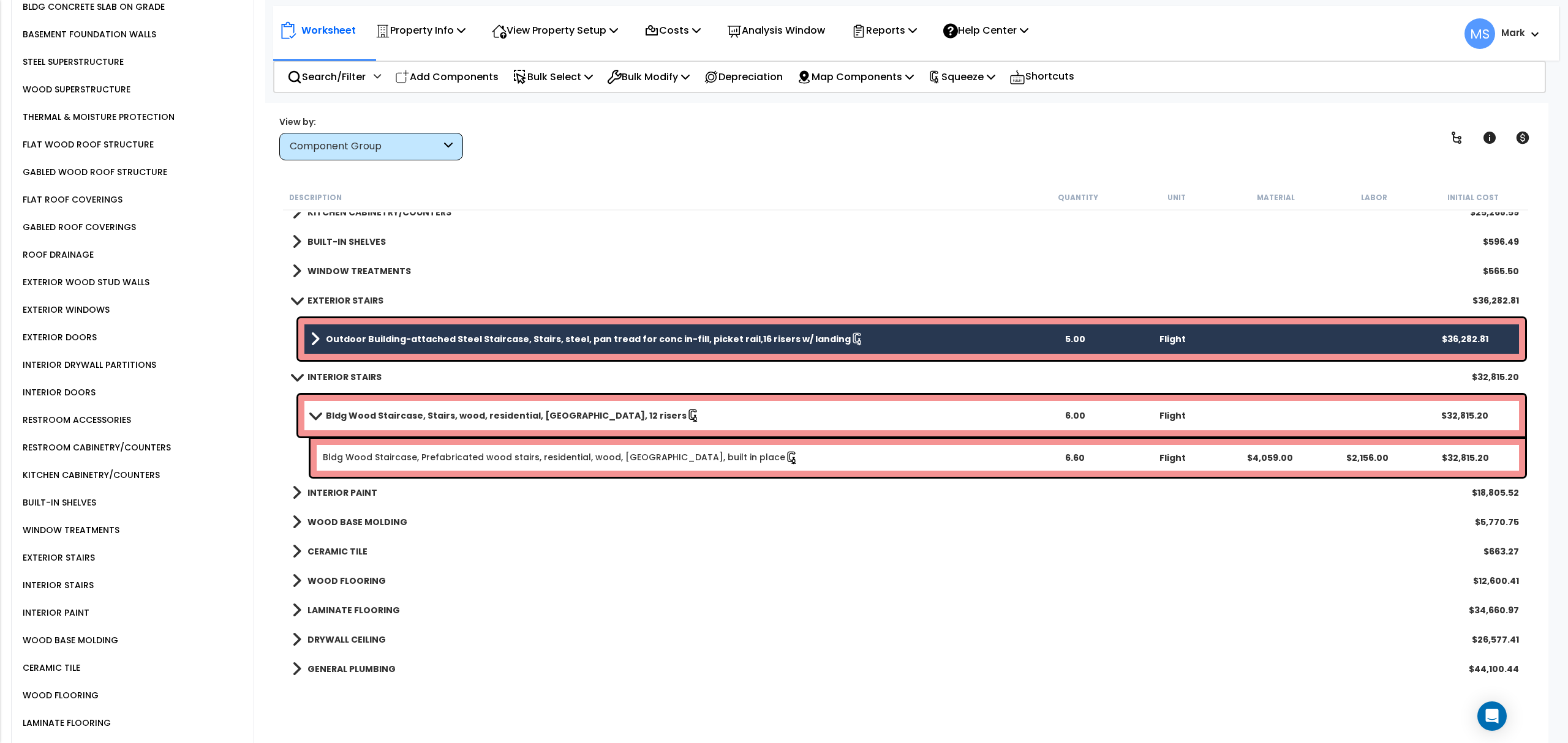
click at [625, 346] on link "Outdoor Building-attached Steel Staircase, Stairs, steel, pan tread for conc in…" at bounding box center [668, 339] width 715 height 17
click at [625, 346] on link "Outdoor Building-attached Steel Staircase, Stairs, steel, pan tread for conc in…" at bounding box center [668, 339] width 715 height 17
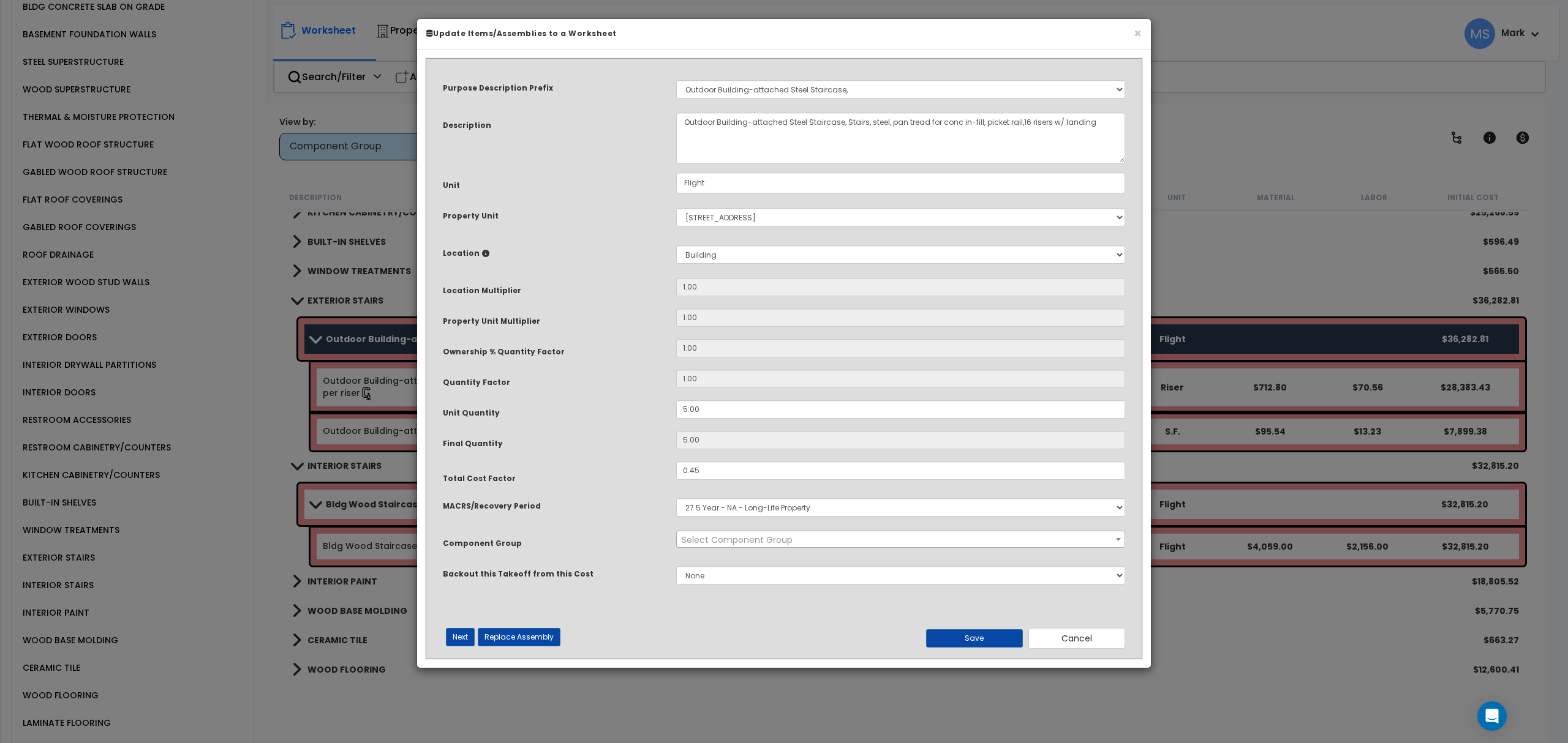
select select "45930"
click at [1130, 33] on h6 "Update Items/Assemblies to a Worksheet" at bounding box center [784, 33] width 715 height 11
click at [719, 415] on input "5.00" at bounding box center [901, 411] width 449 height 18
type input "4"
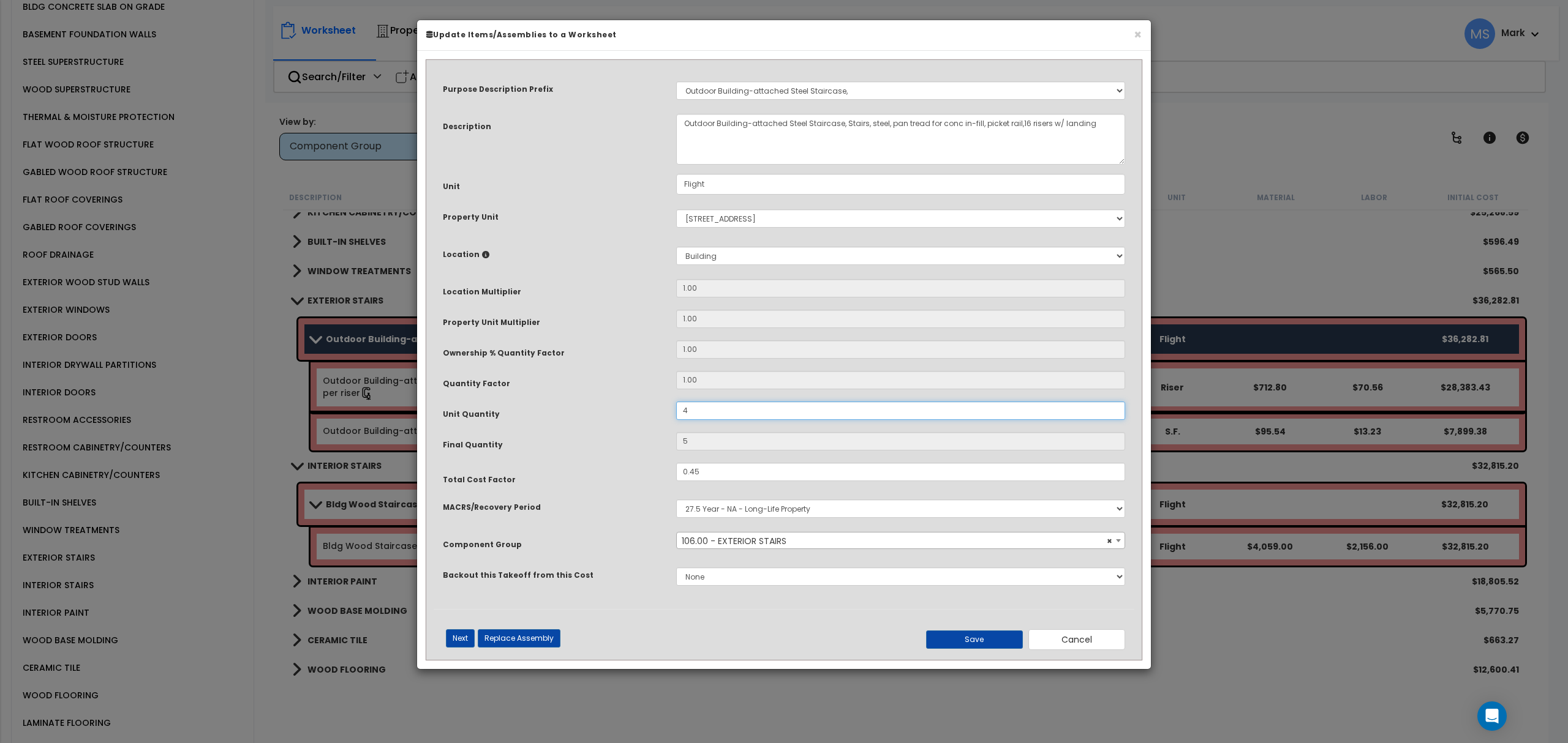
type input "4"
click at [978, 638] on button "Save" at bounding box center [975, 640] width 96 height 18
type input "4.00"
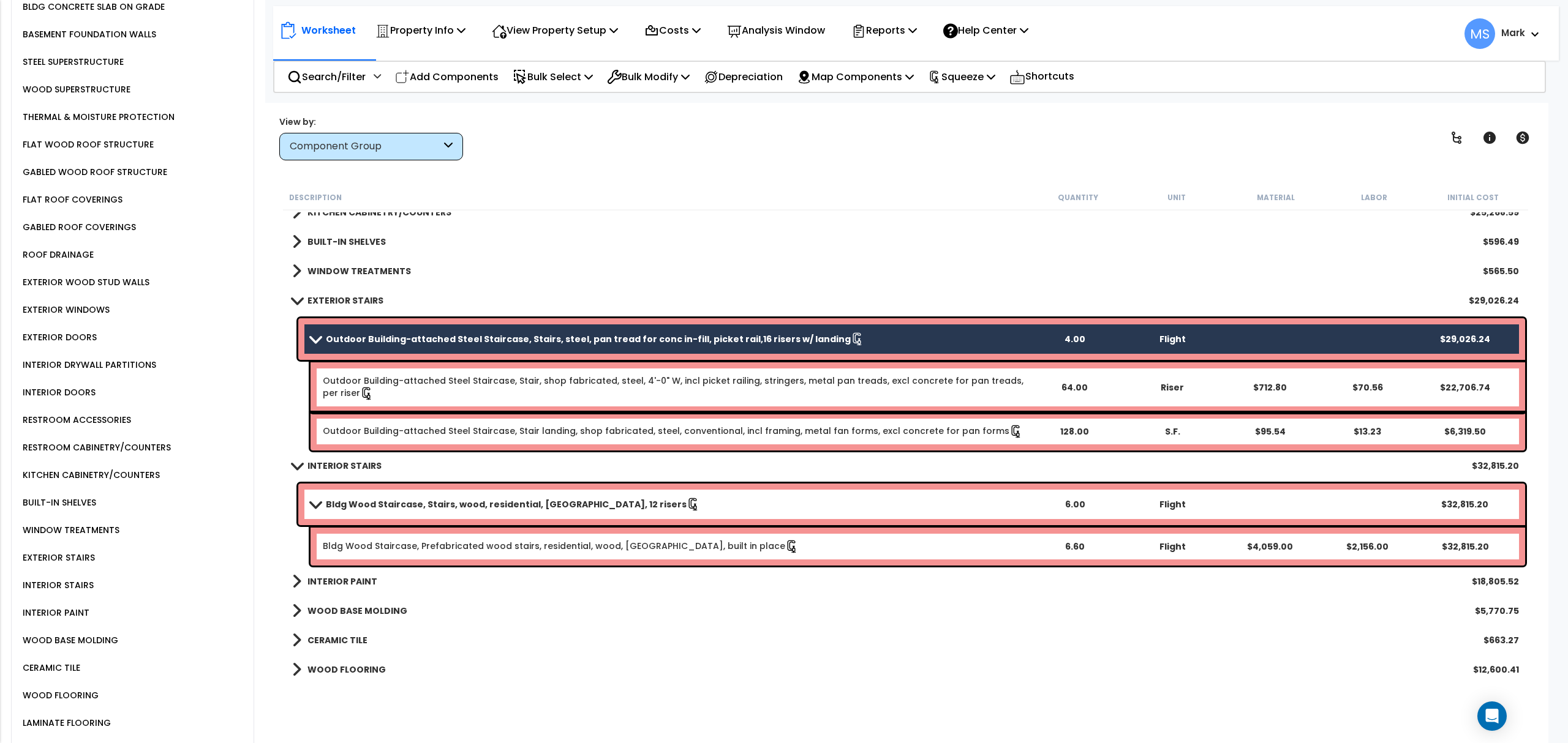
click at [1030, 100] on div "Property Name DB Costs Setup Indirect Costs Direct Costs Costs Setup Rapid Take…" at bounding box center [784, 78] width 1568 height 49
click at [995, 77] on p "Squeeze" at bounding box center [961, 77] width 67 height 17
click at [988, 110] on link "Re-squeeze" at bounding box center [982, 105] width 121 height 28
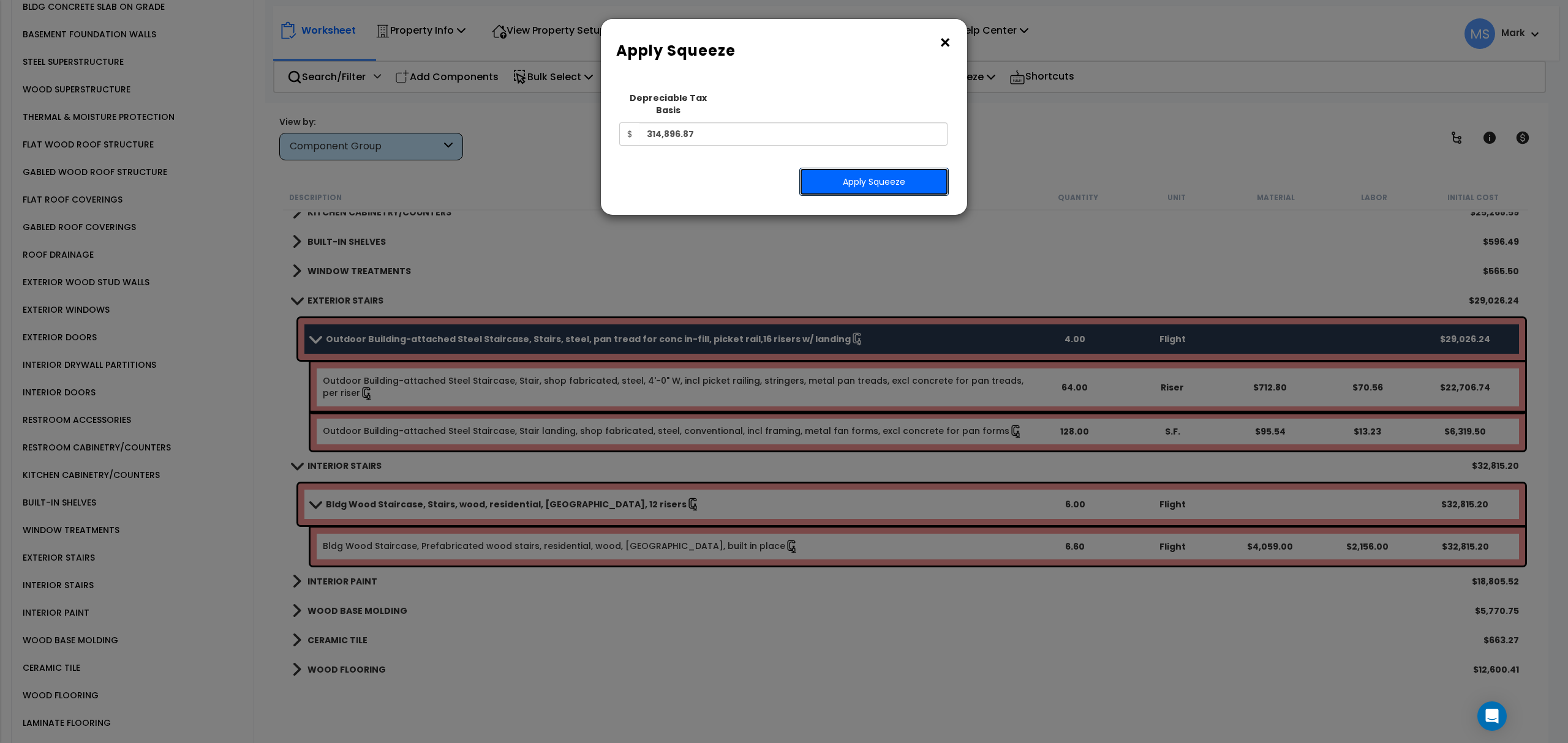
click at [898, 176] on button "Apply Squeeze" at bounding box center [874, 181] width 149 height 28
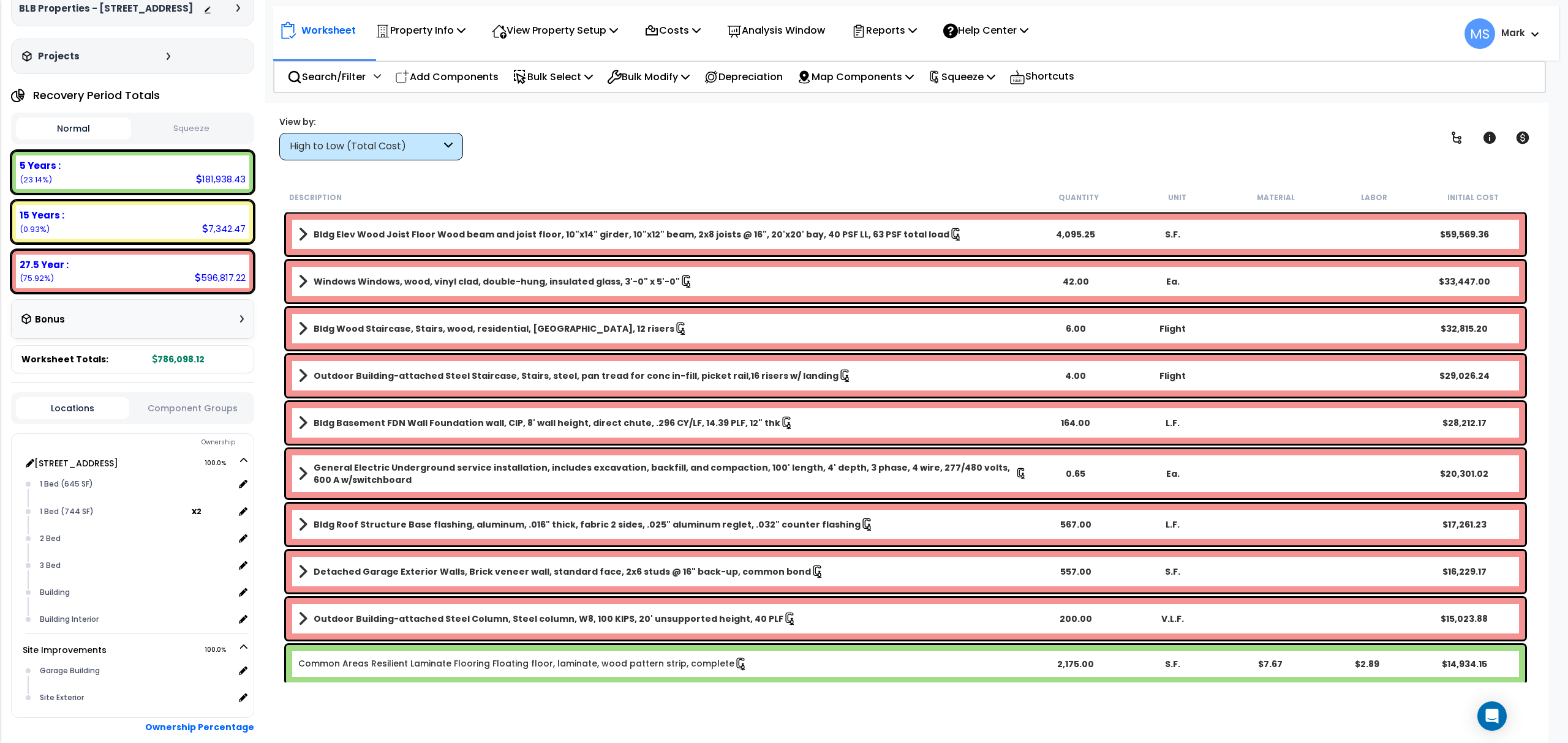
scroll to position [129, 0]
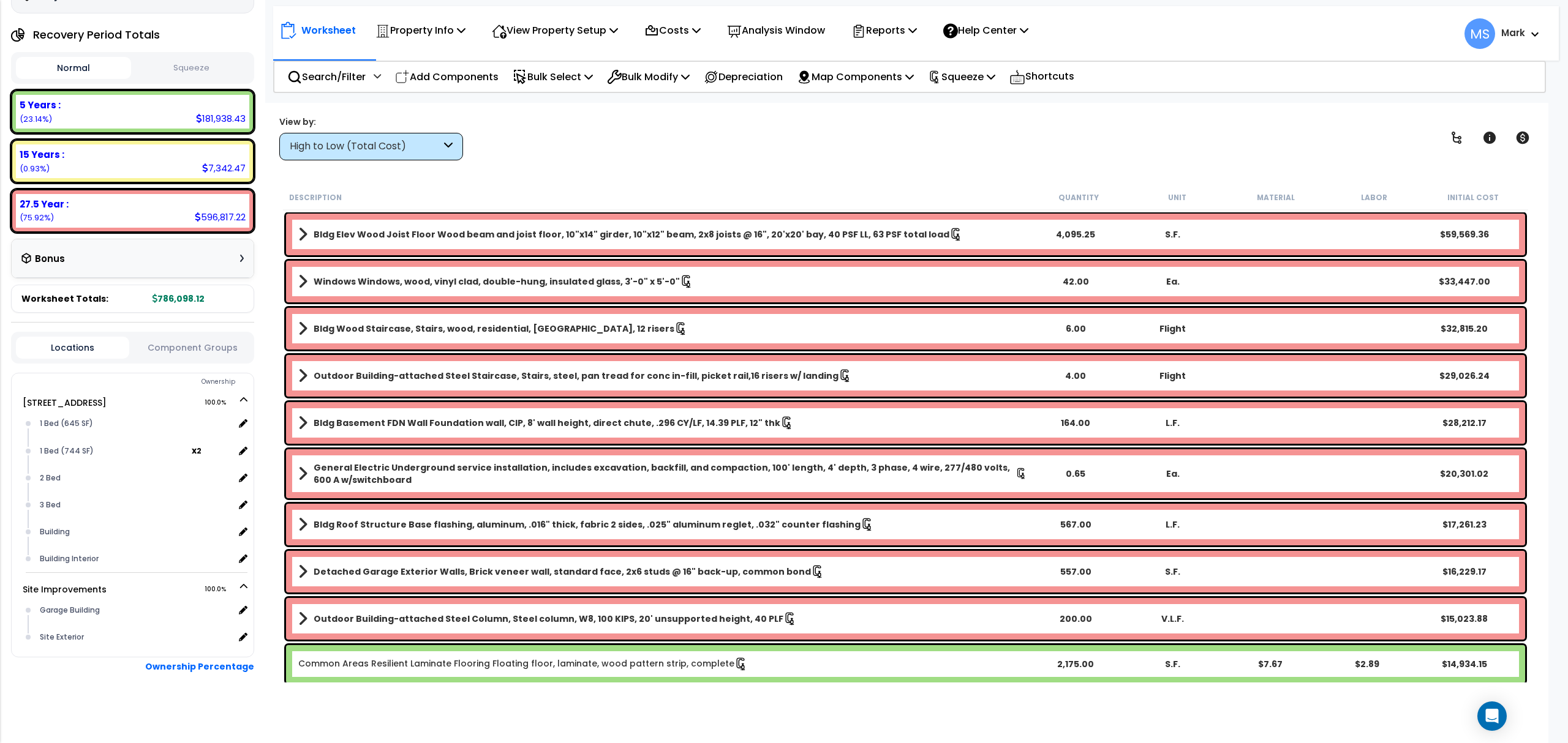
click at [190, 349] on button "Component Groups" at bounding box center [192, 348] width 113 height 14
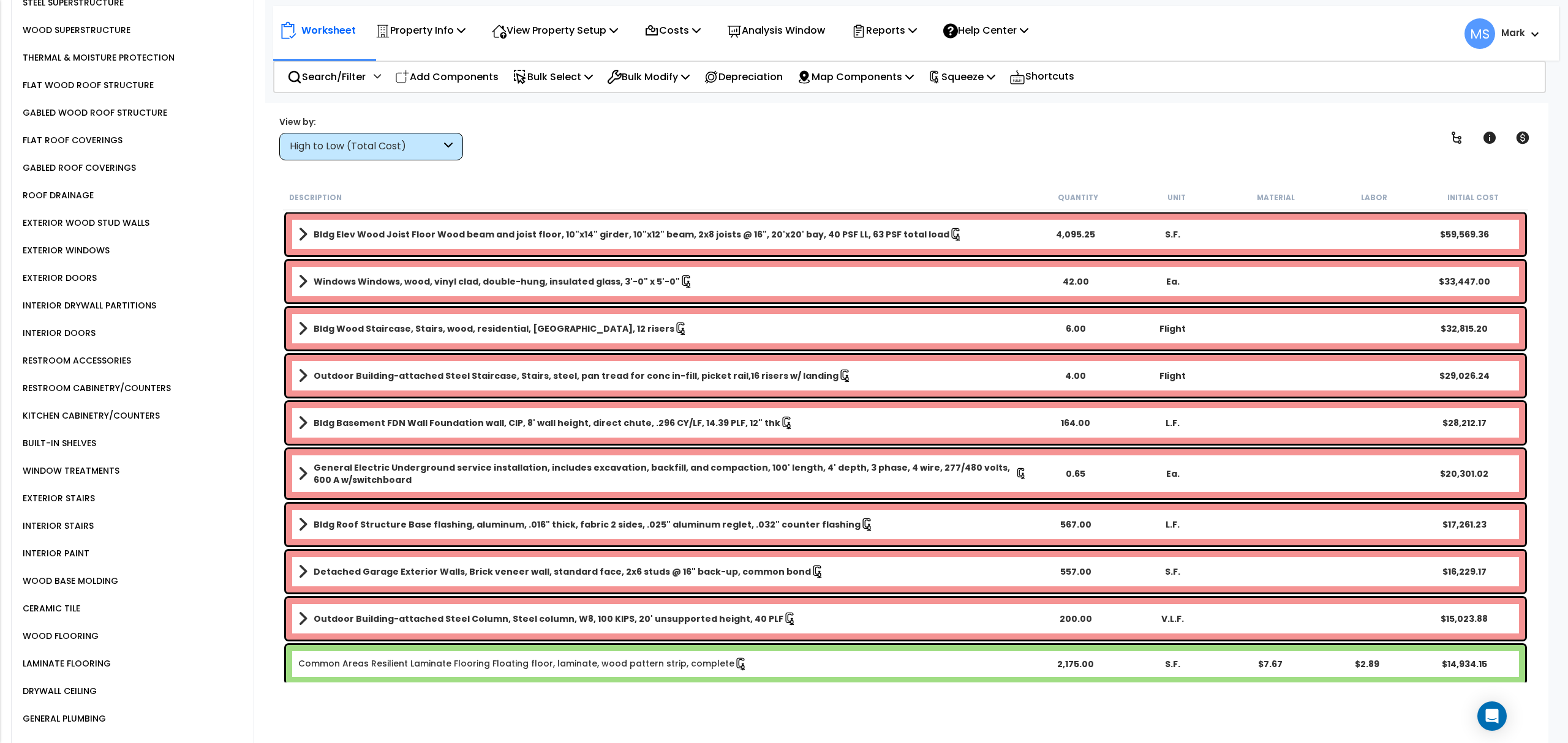
scroll to position [782, 0]
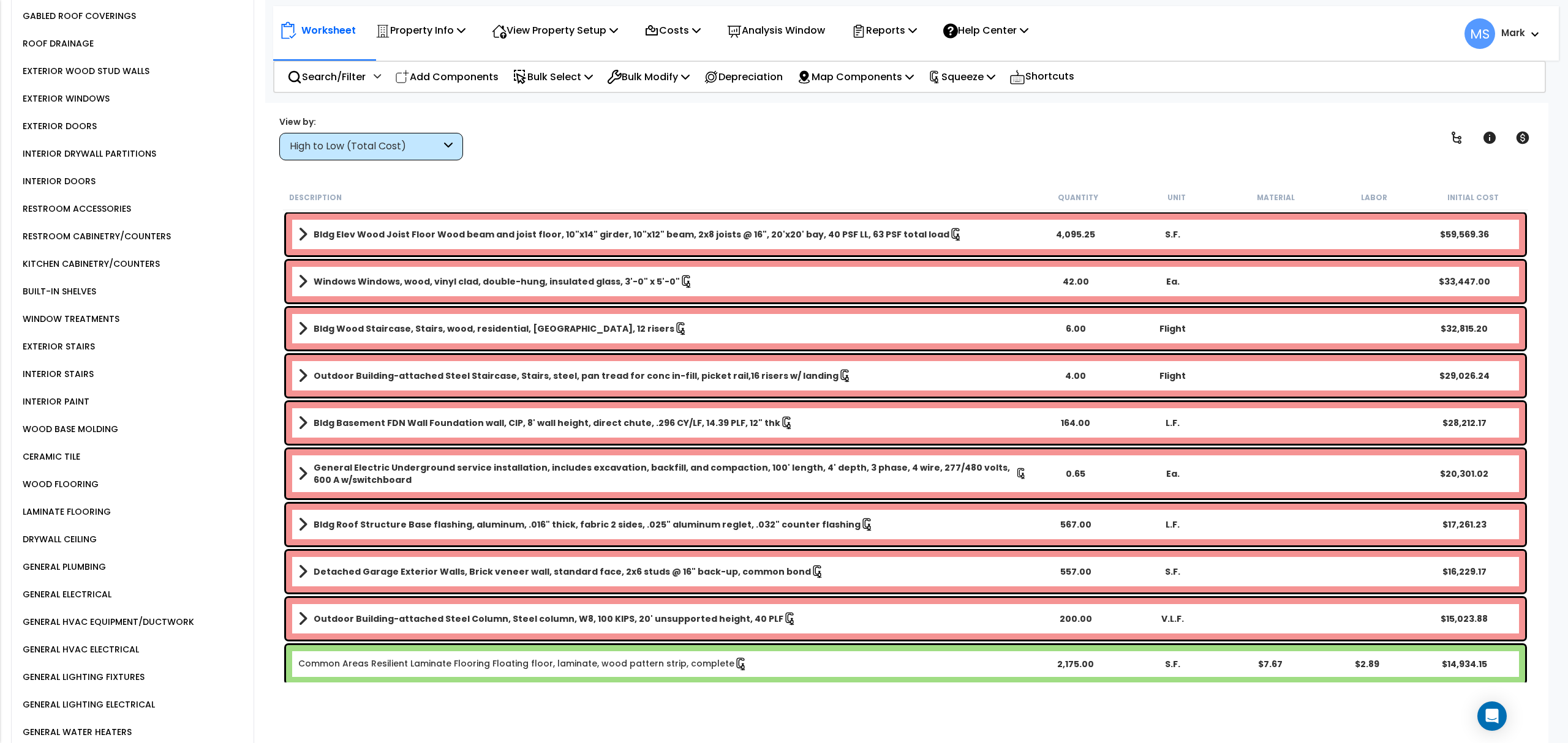
click at [75, 340] on div "EXTERIOR STAIRS" at bounding box center [57, 347] width 75 height 15
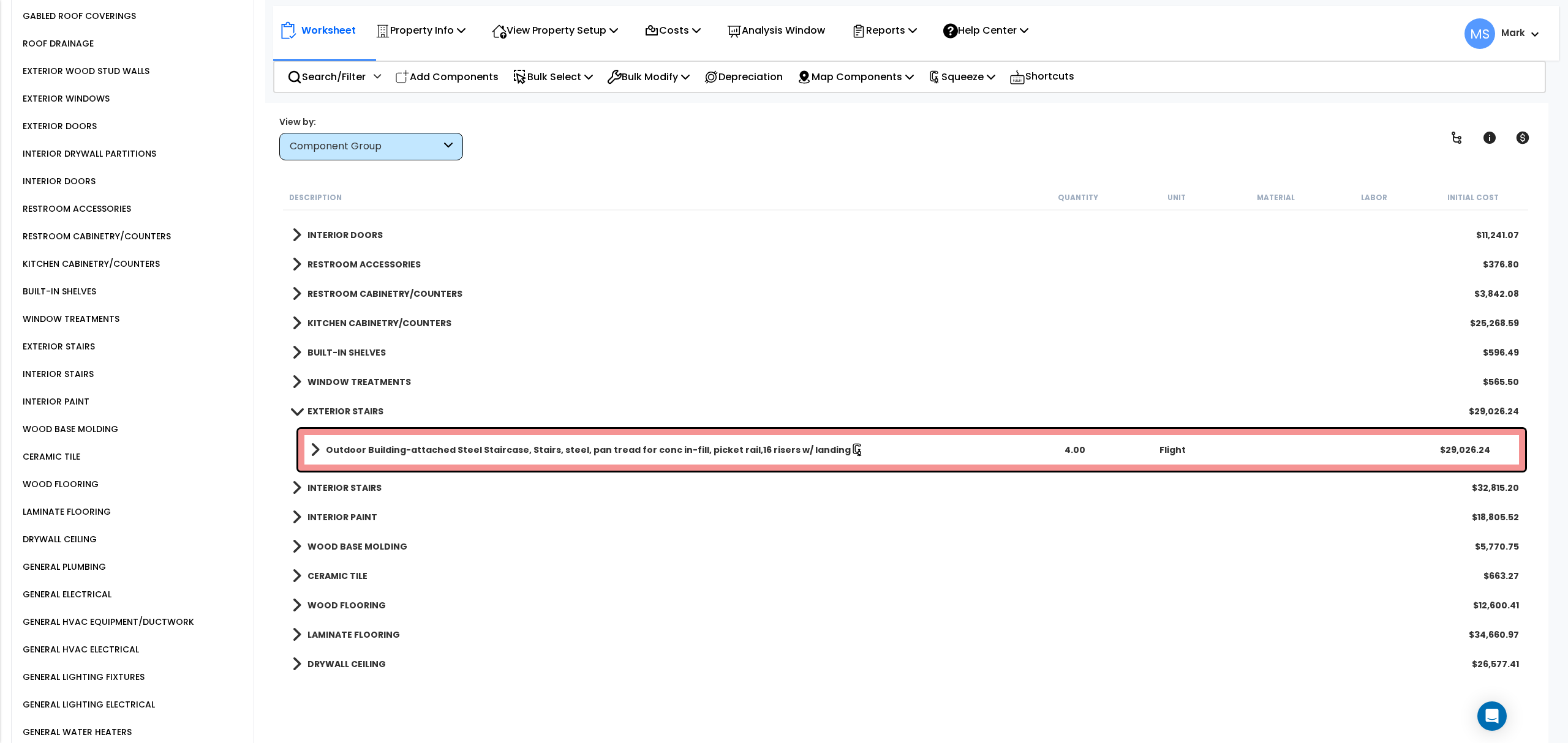
scroll to position [490, 0]
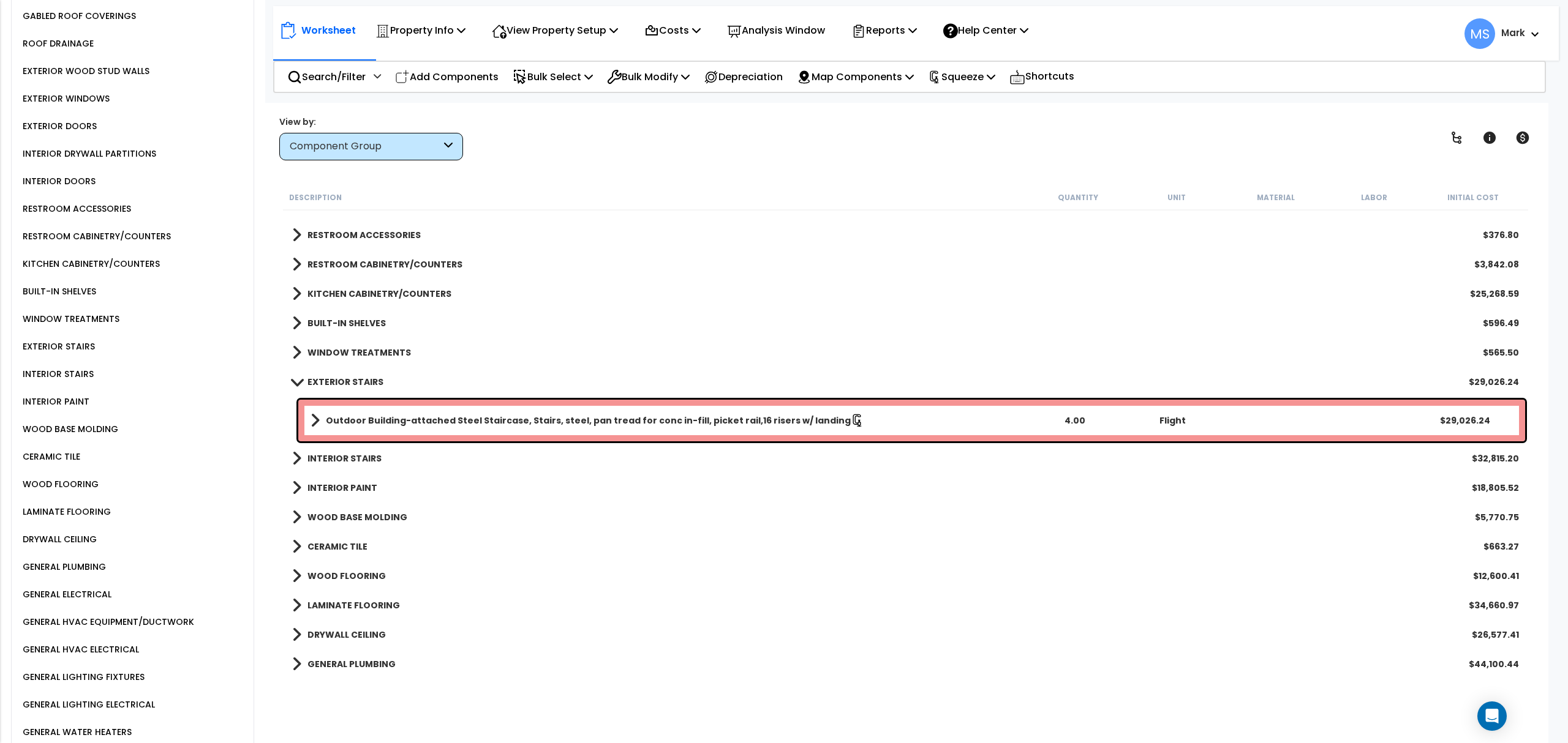
click at [502, 419] on b "Outdoor Building-attached Steel Staircase, Stairs, steel, pan tread for conc in…" at bounding box center [588, 421] width 525 height 12
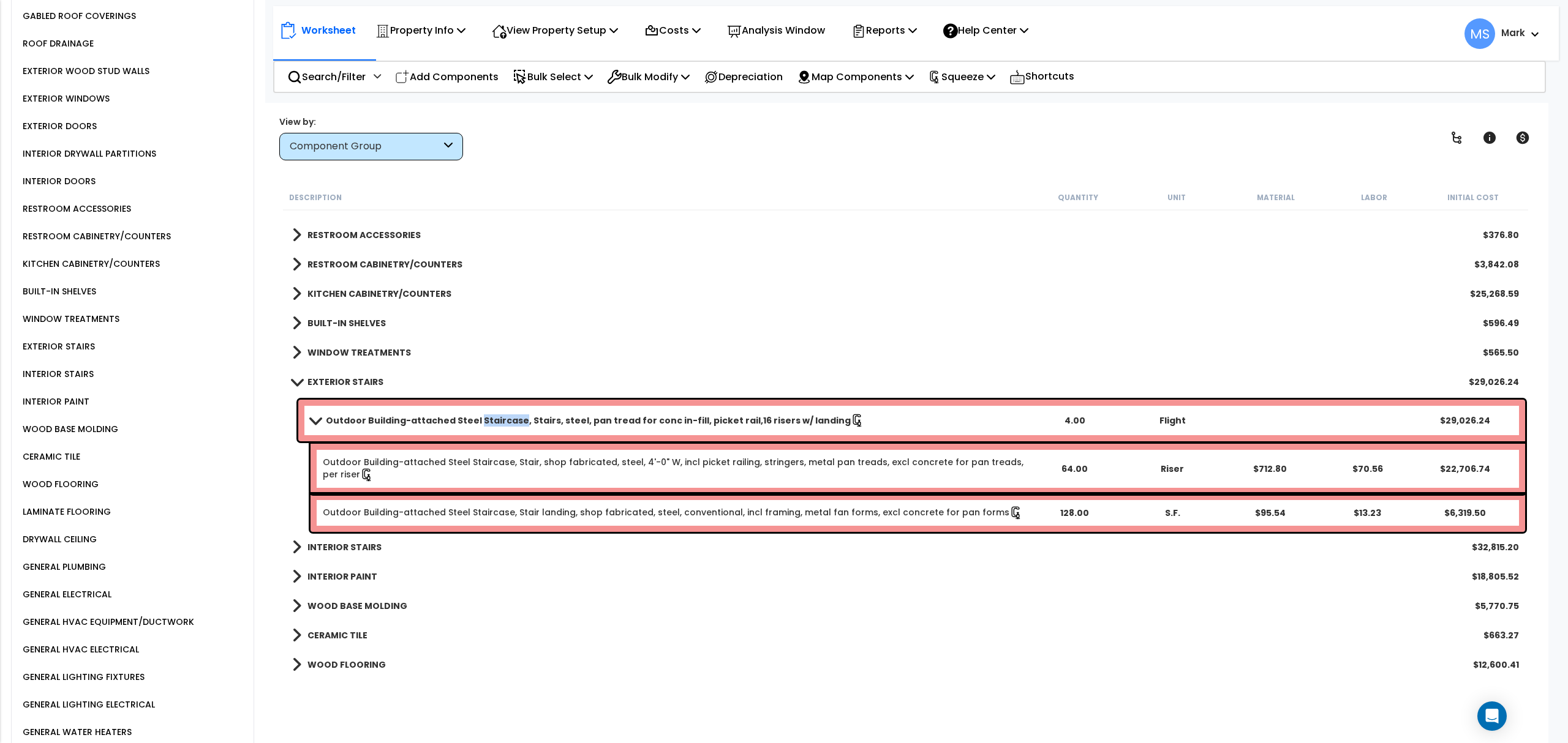
click at [502, 419] on b "Outdoor Building-attached Steel Staircase, Stairs, steel, pan tread for conc in…" at bounding box center [588, 421] width 525 height 12
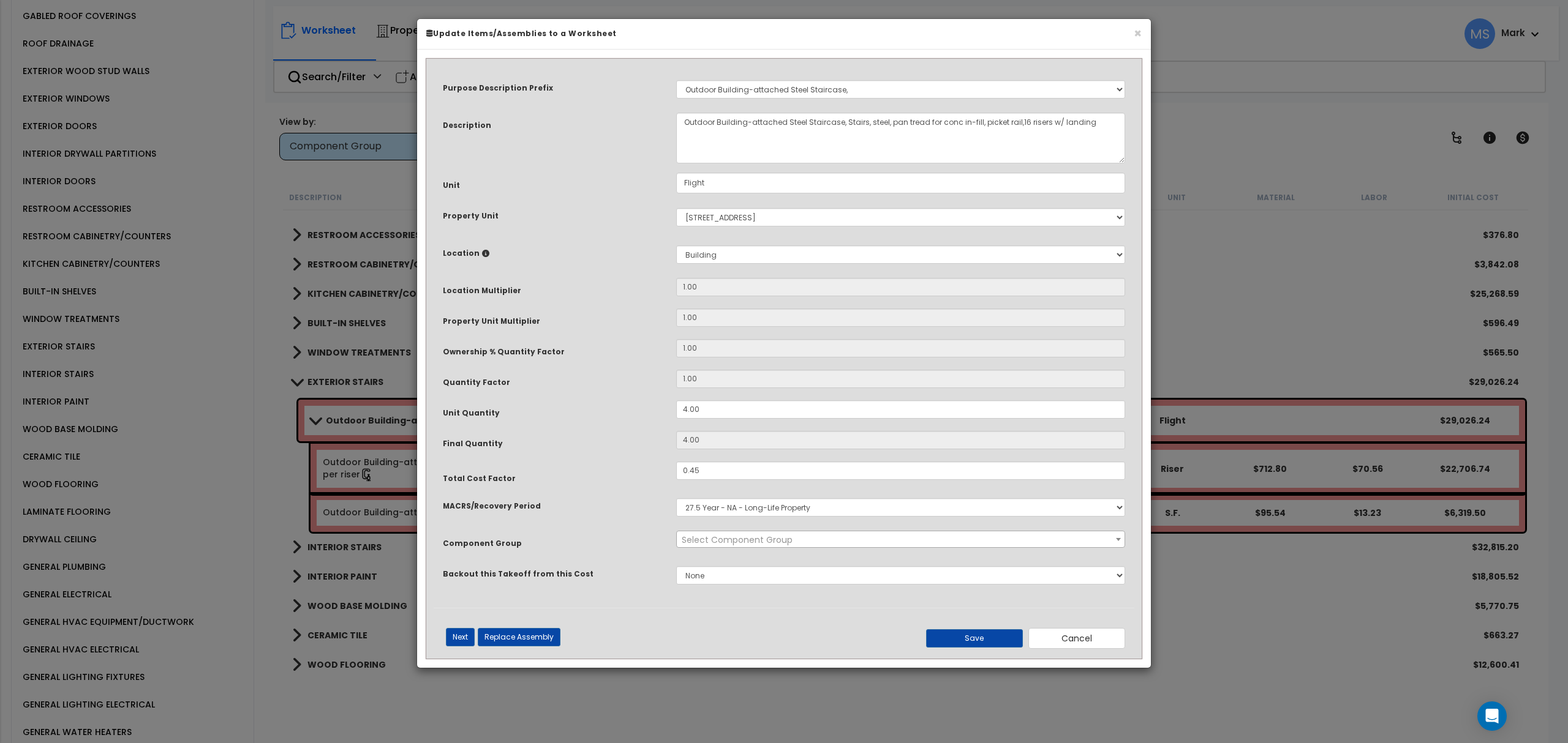
select select "45930"
click at [1052, 635] on button "Cancel" at bounding box center [1077, 638] width 96 height 21
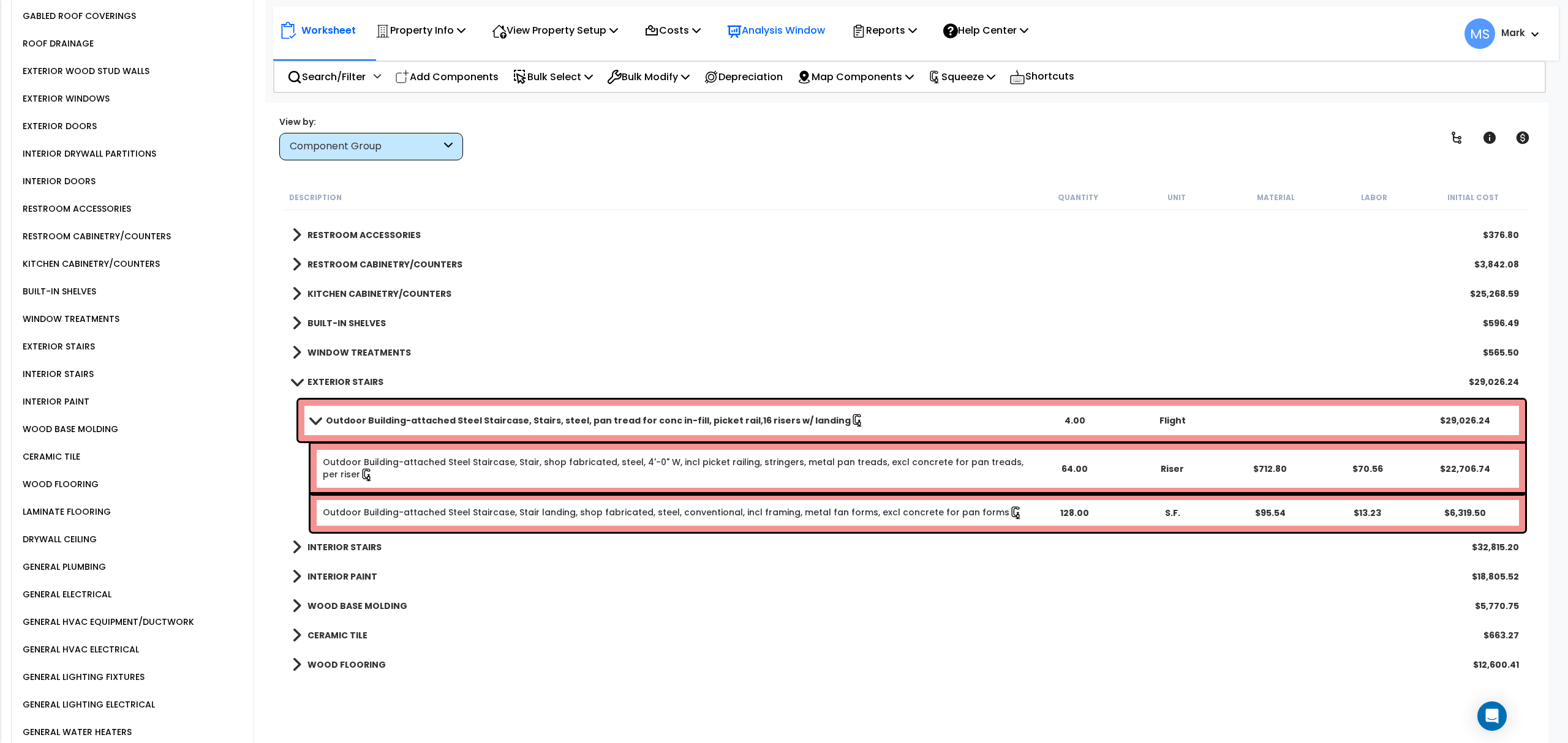
click at [772, 26] on p "Analysis Window" at bounding box center [776, 30] width 98 height 17
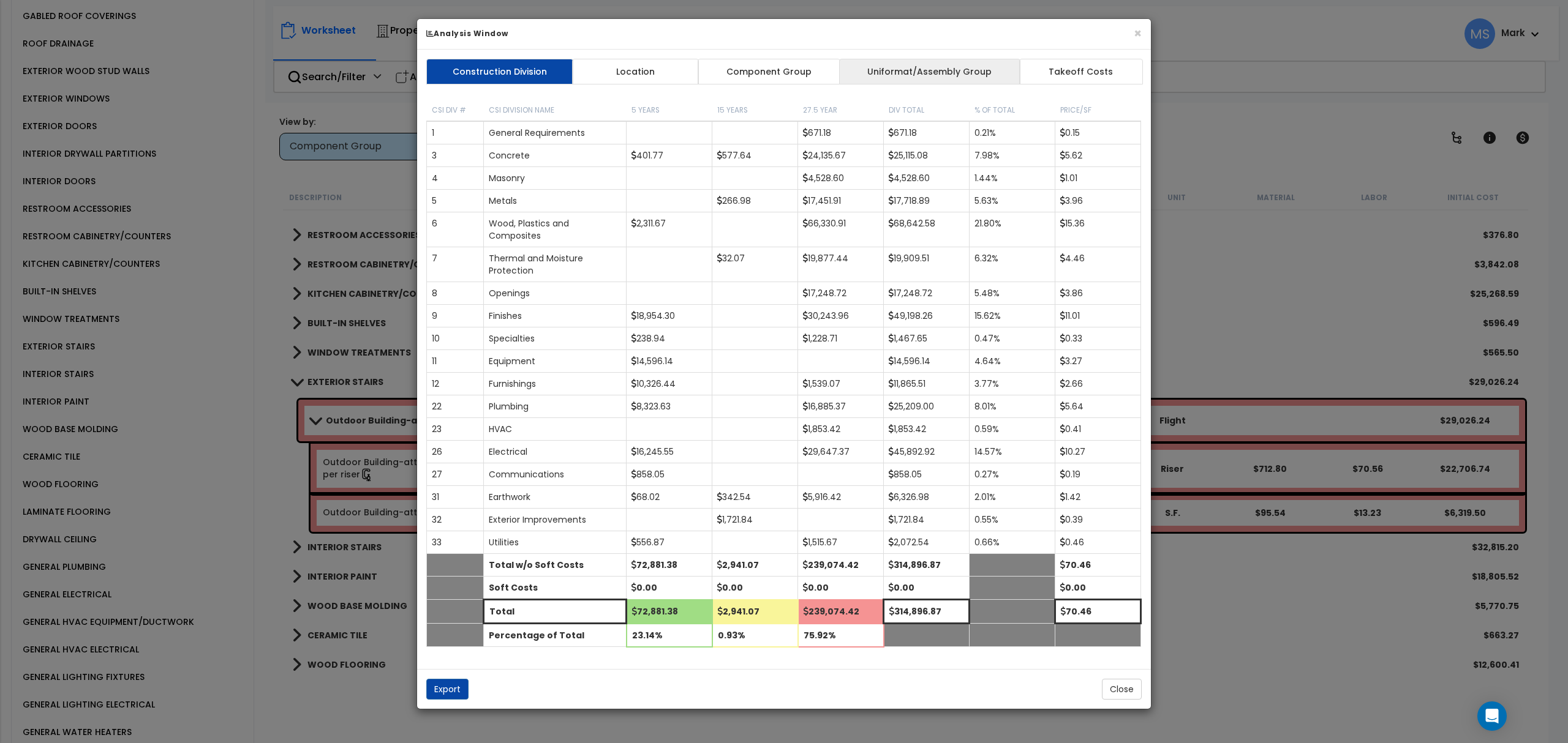
click at [894, 69] on link "Uniformat/Assembly Group" at bounding box center [929, 72] width 182 height 26
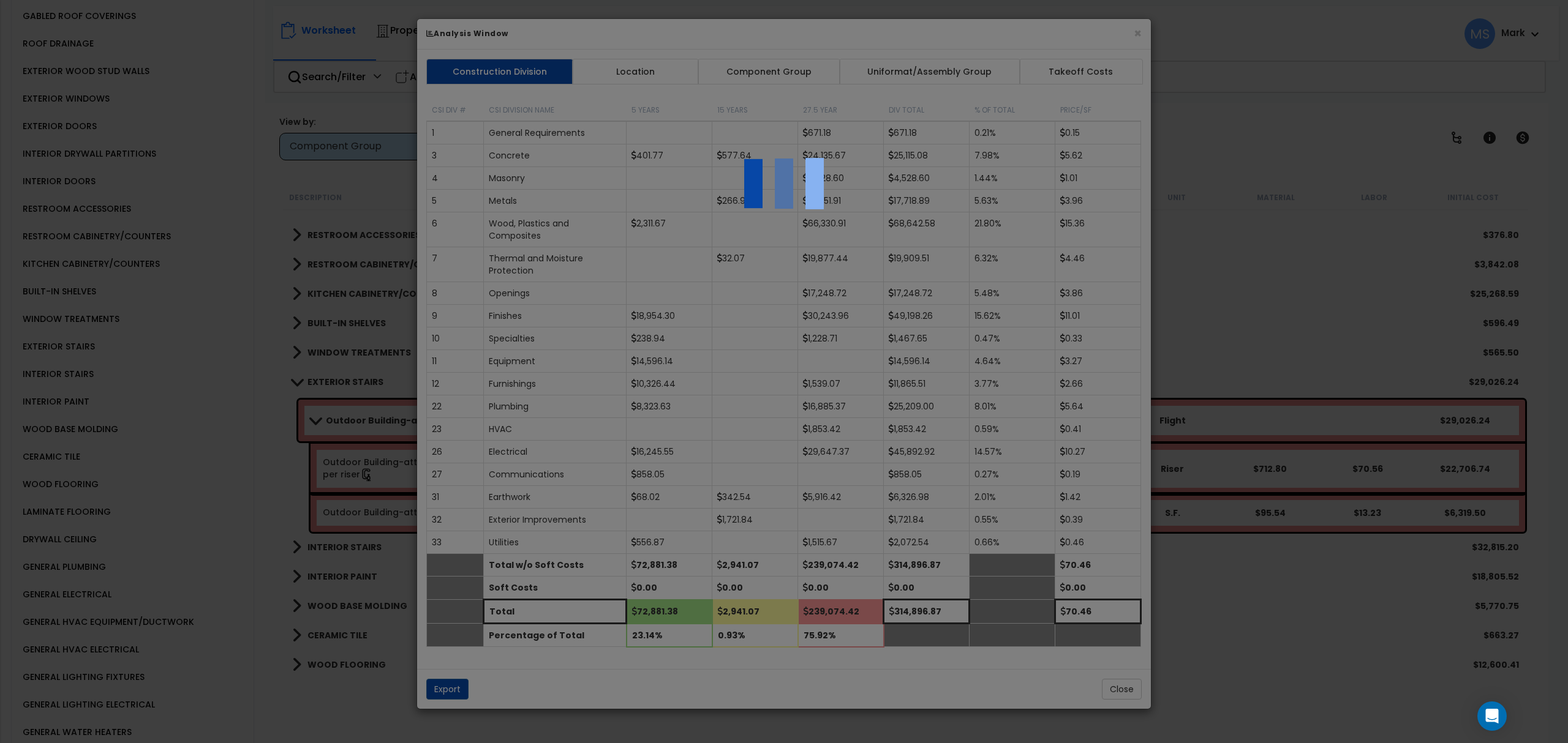
click at [812, 65] on div at bounding box center [784, 371] width 1568 height 743
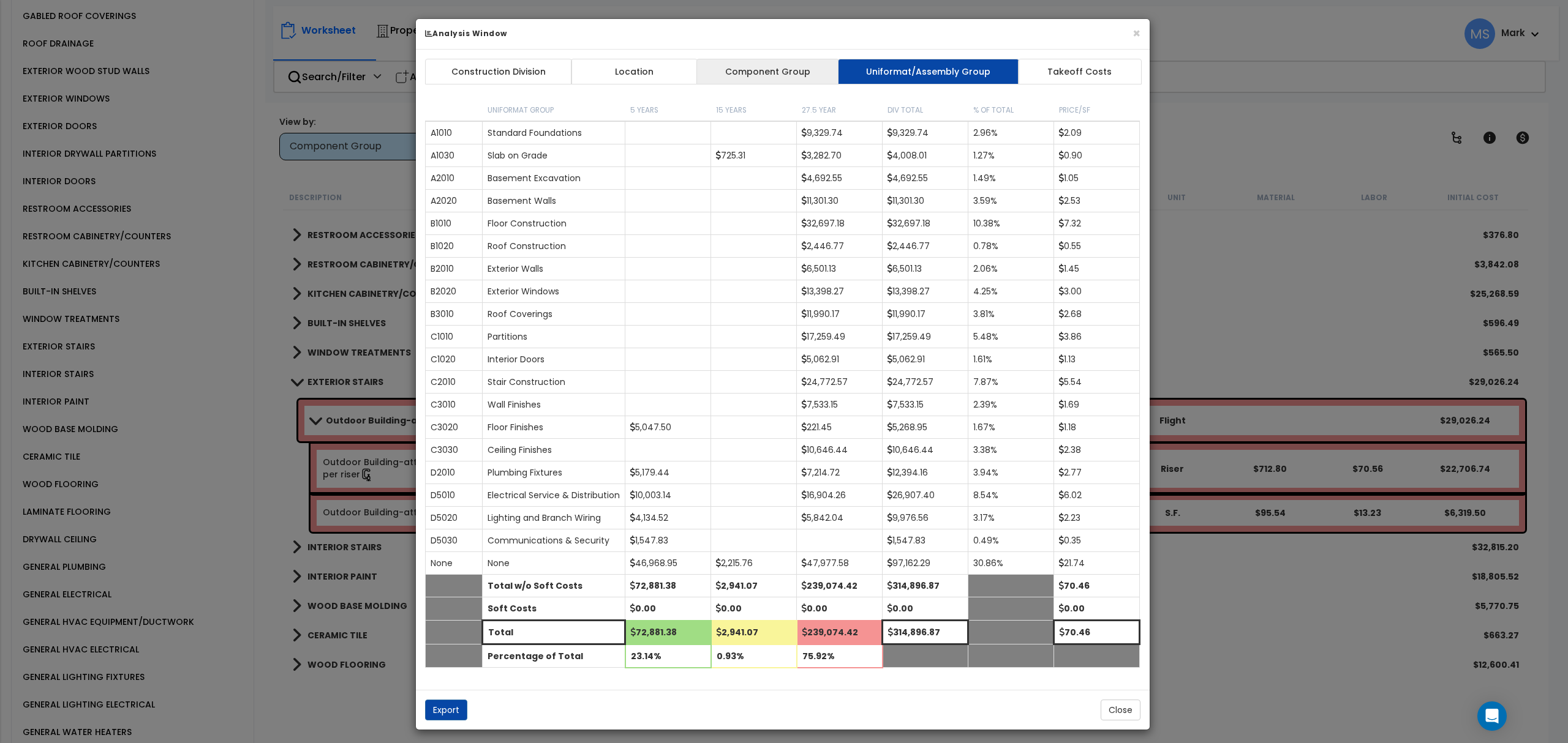
click at [809, 65] on link "Component Group" at bounding box center [767, 72] width 142 height 26
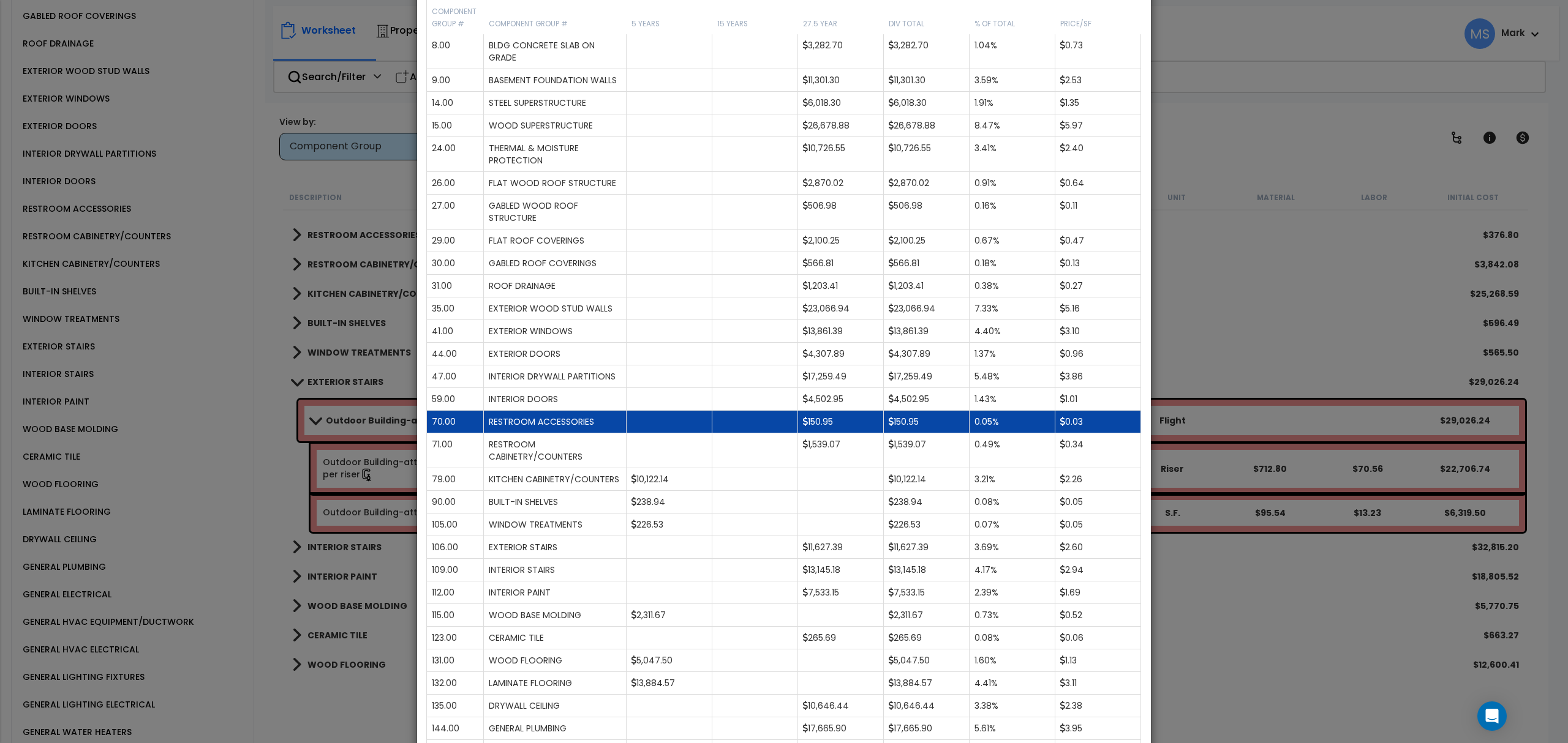
scroll to position [326, 0]
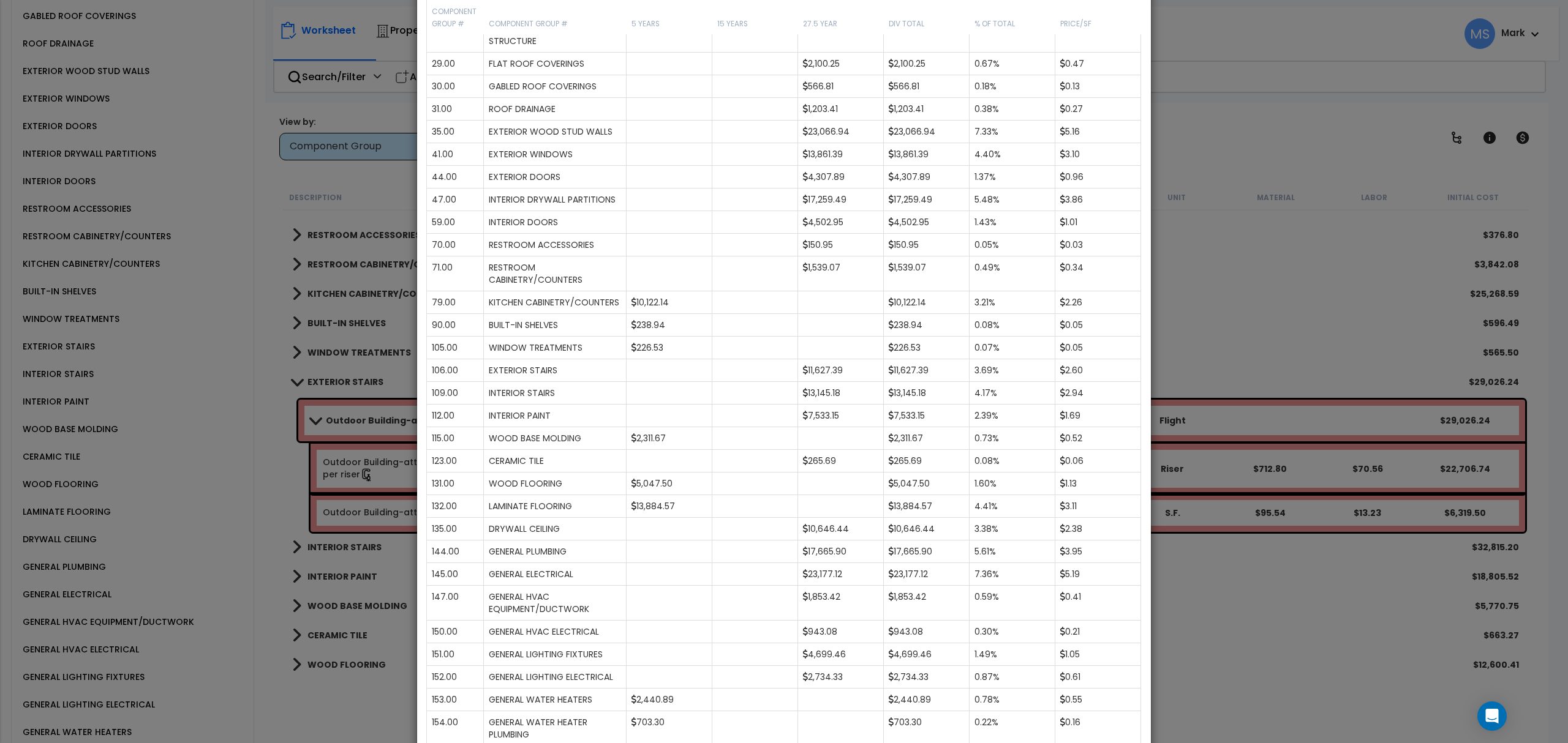
click at [1219, 297] on div "× Analysis Window Construction Division Location Component Group Uniformat/Asse…" at bounding box center [784, 371] width 1568 height 743
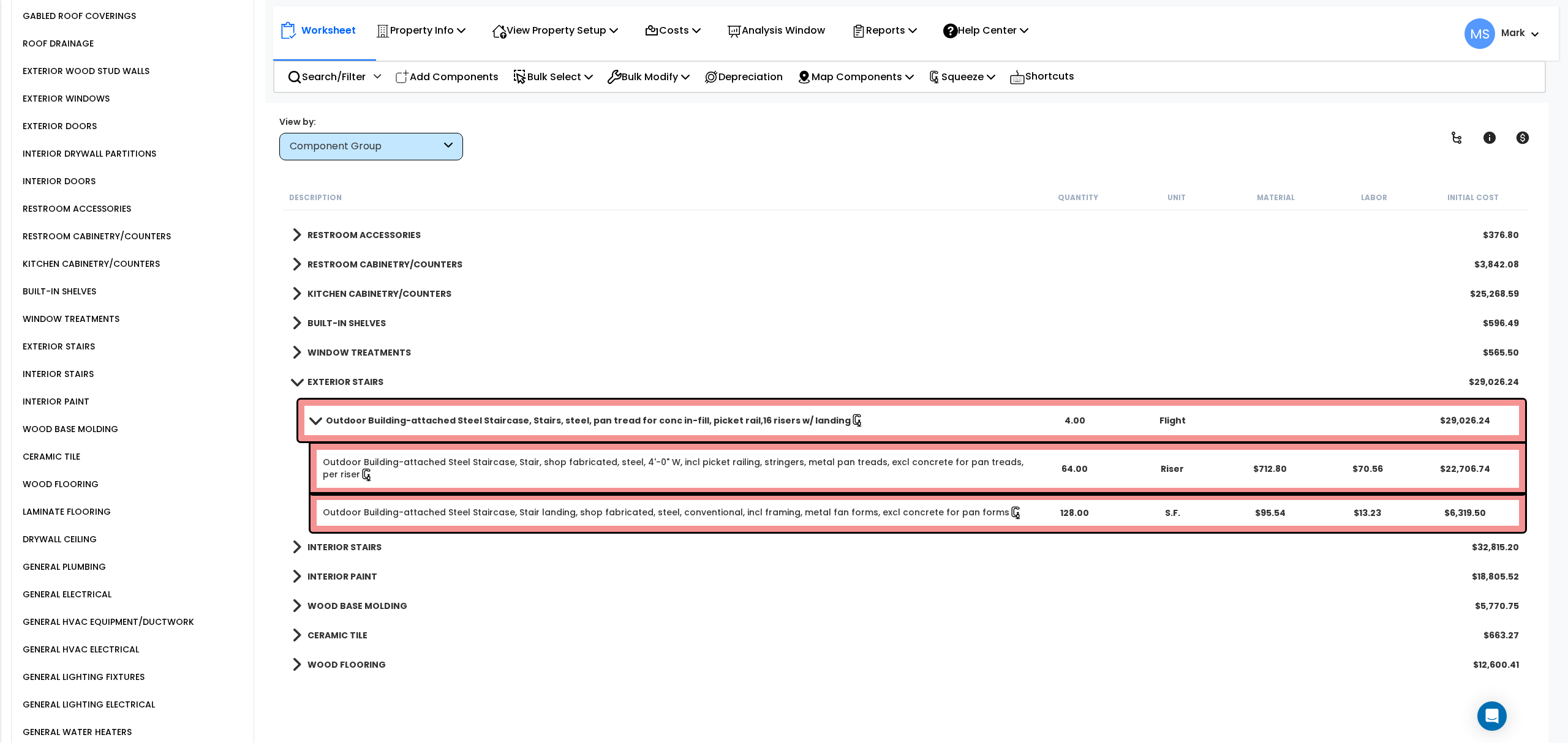
click at [589, 419] on b "Outdoor Building-attached Steel Staircase, Stairs, steel, pan tread for conc in…" at bounding box center [588, 421] width 525 height 12
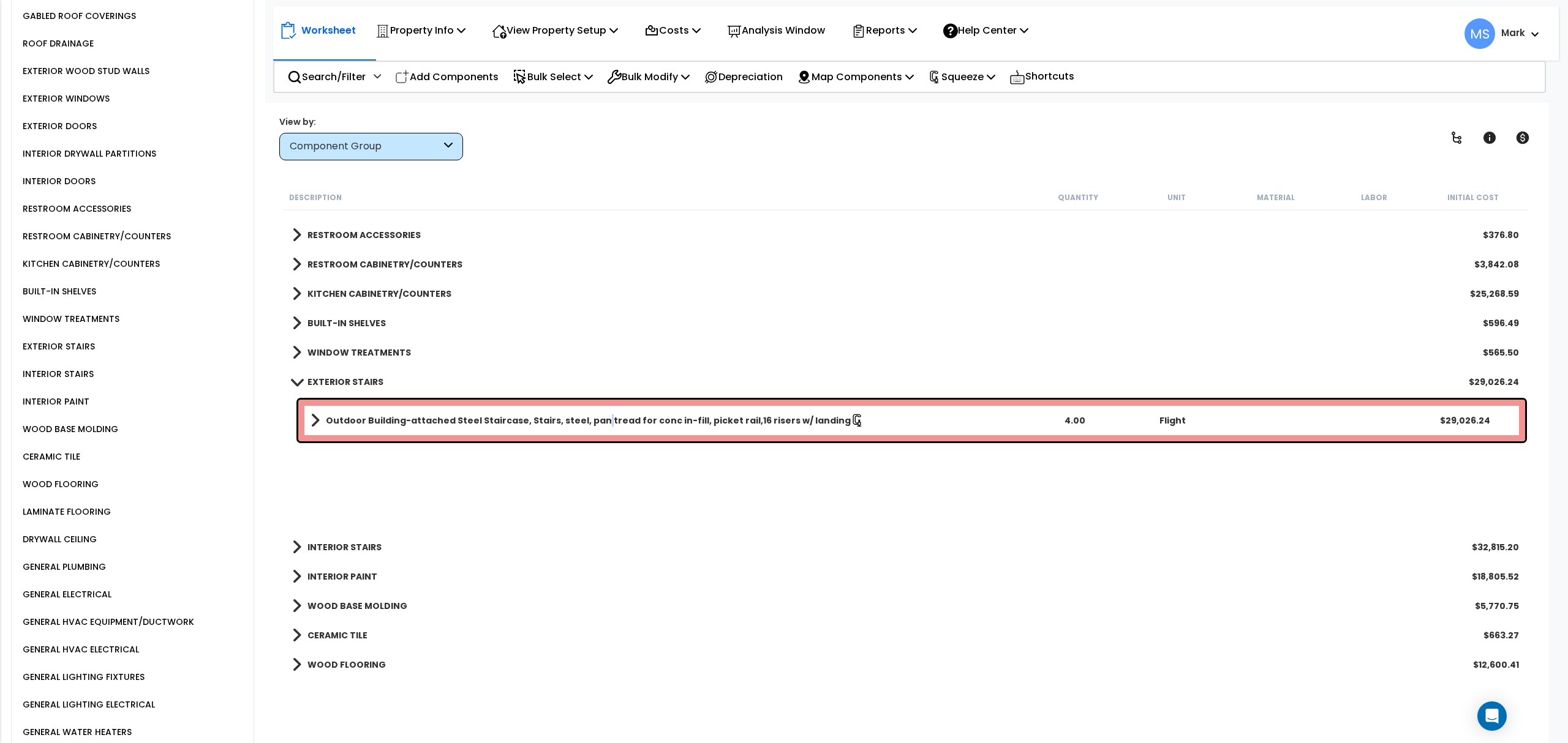
click at [589, 419] on b "Outdoor Building-attached Steel Staircase, Stairs, steel, pan tread for conc in…" at bounding box center [588, 421] width 525 height 12
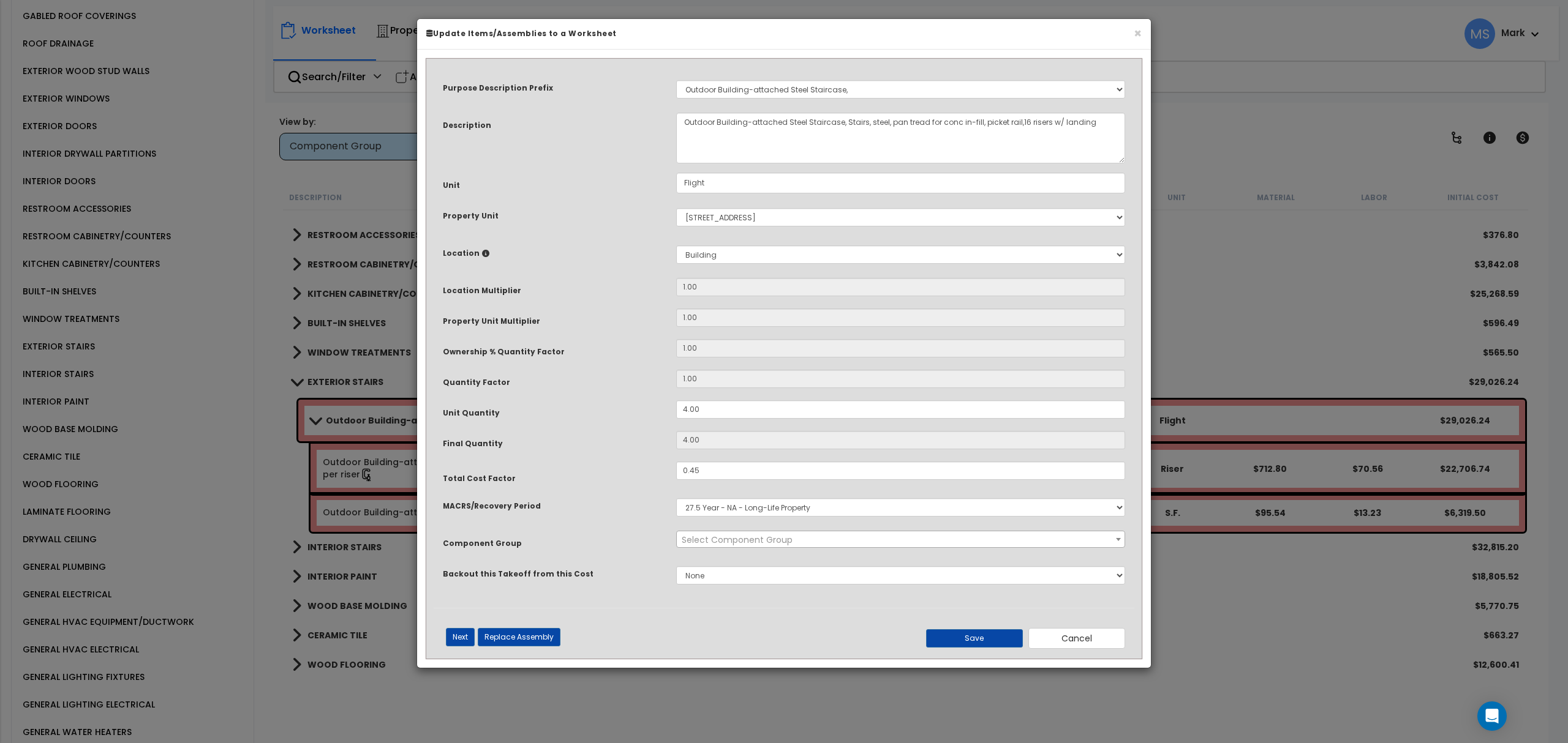
select select "45930"
drag, startPoint x: 1103, startPoint y: 638, endPoint x: 767, endPoint y: 598, distance: 338.4
click at [1101, 638] on button "Cancel" at bounding box center [1077, 638] width 96 height 21
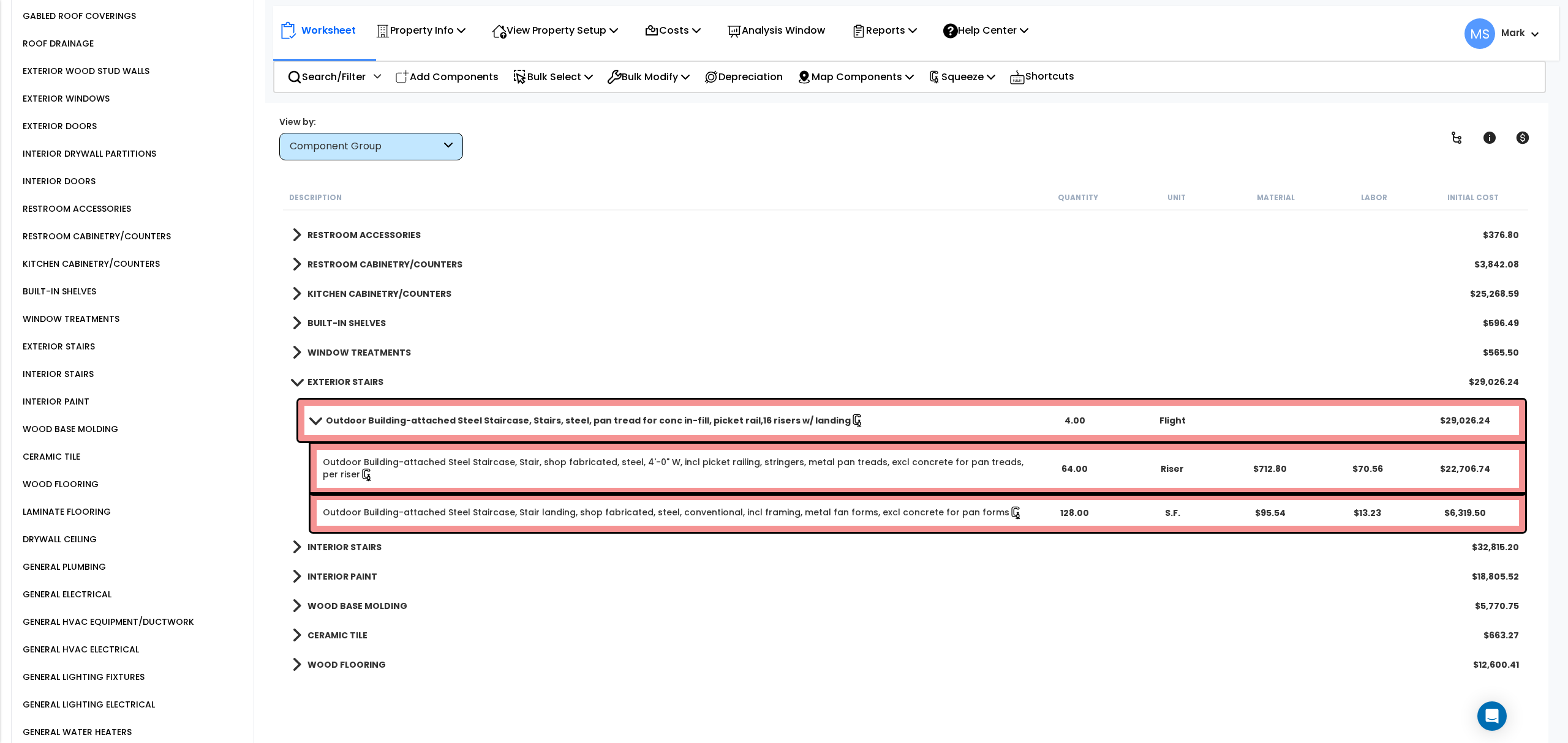
click at [606, 422] on b "Outdoor Building-attached Steel Staircase, Stairs, steel, pan tread for conc in…" at bounding box center [588, 421] width 525 height 12
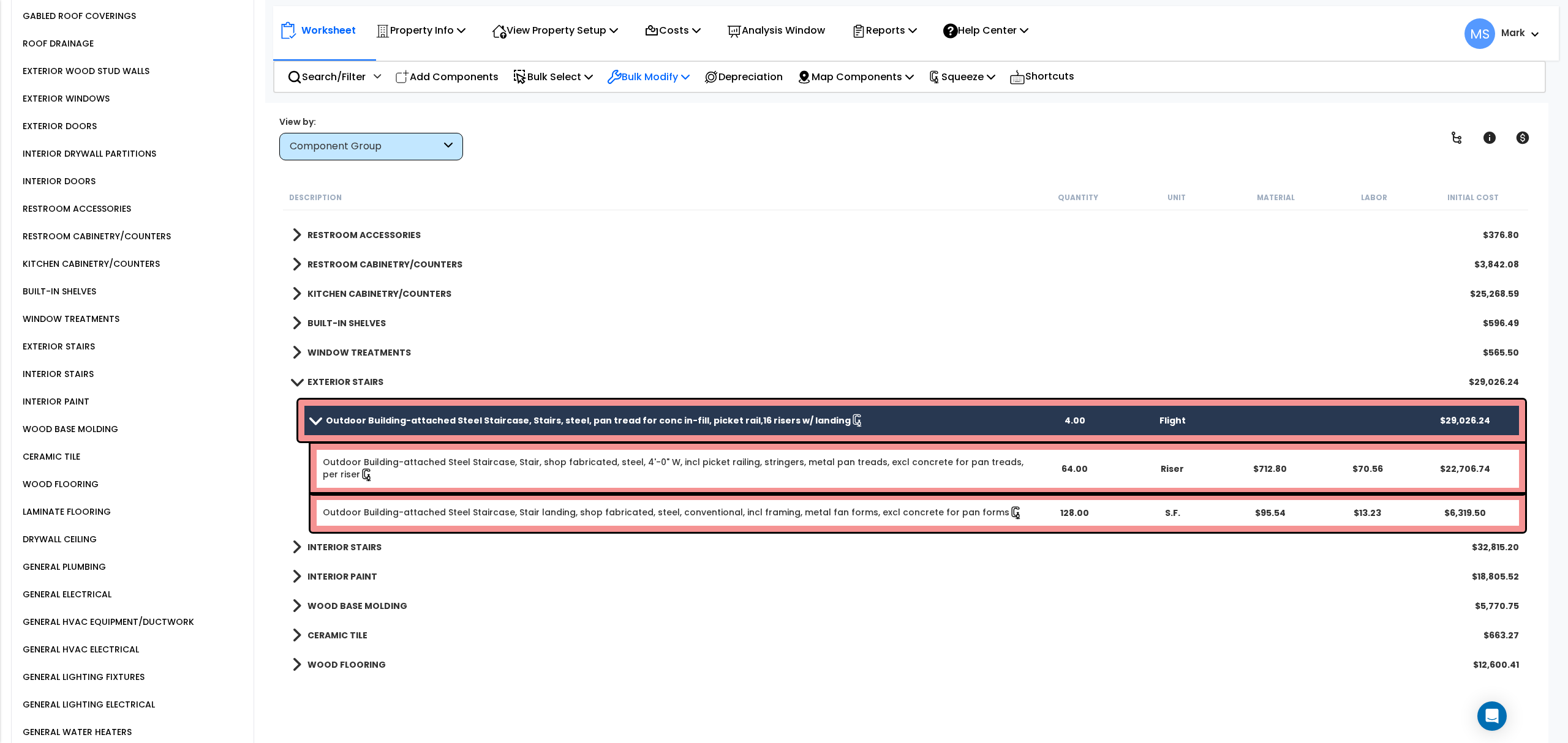
click at [667, 80] on p "Bulk Modify" at bounding box center [648, 77] width 83 height 17
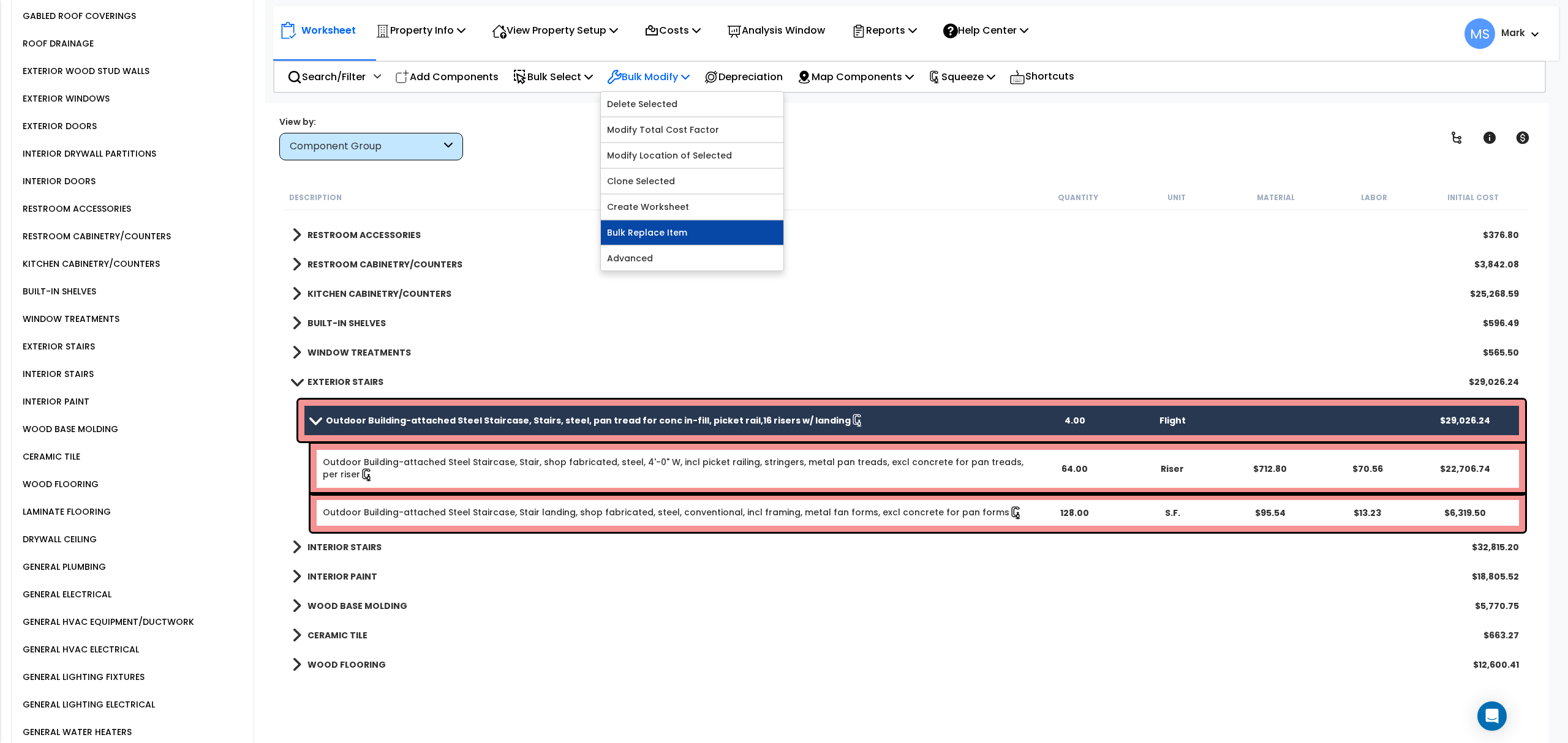
click at [676, 238] on link "Bulk Replace Item" at bounding box center [692, 233] width 182 height 25
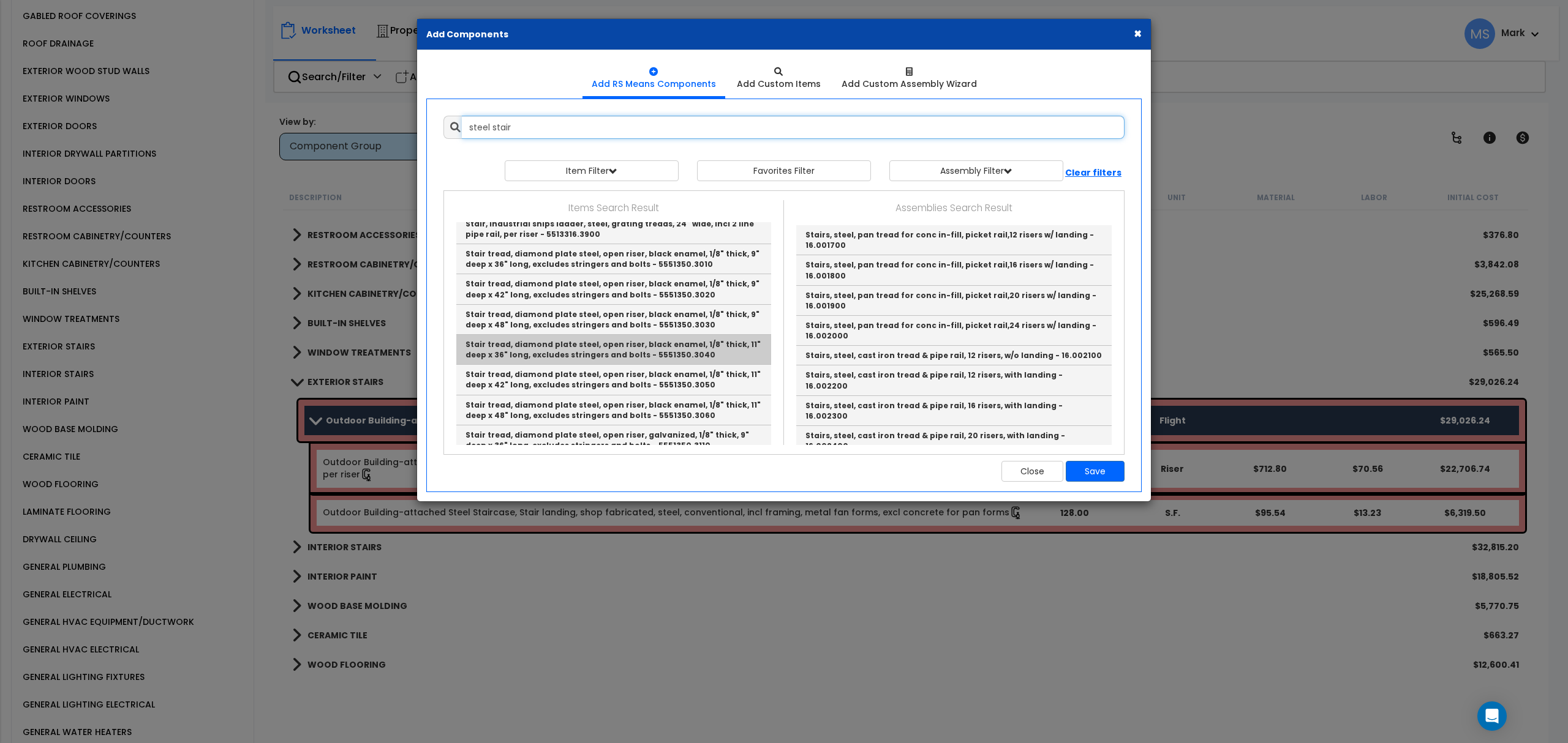
scroll to position [897, 0]
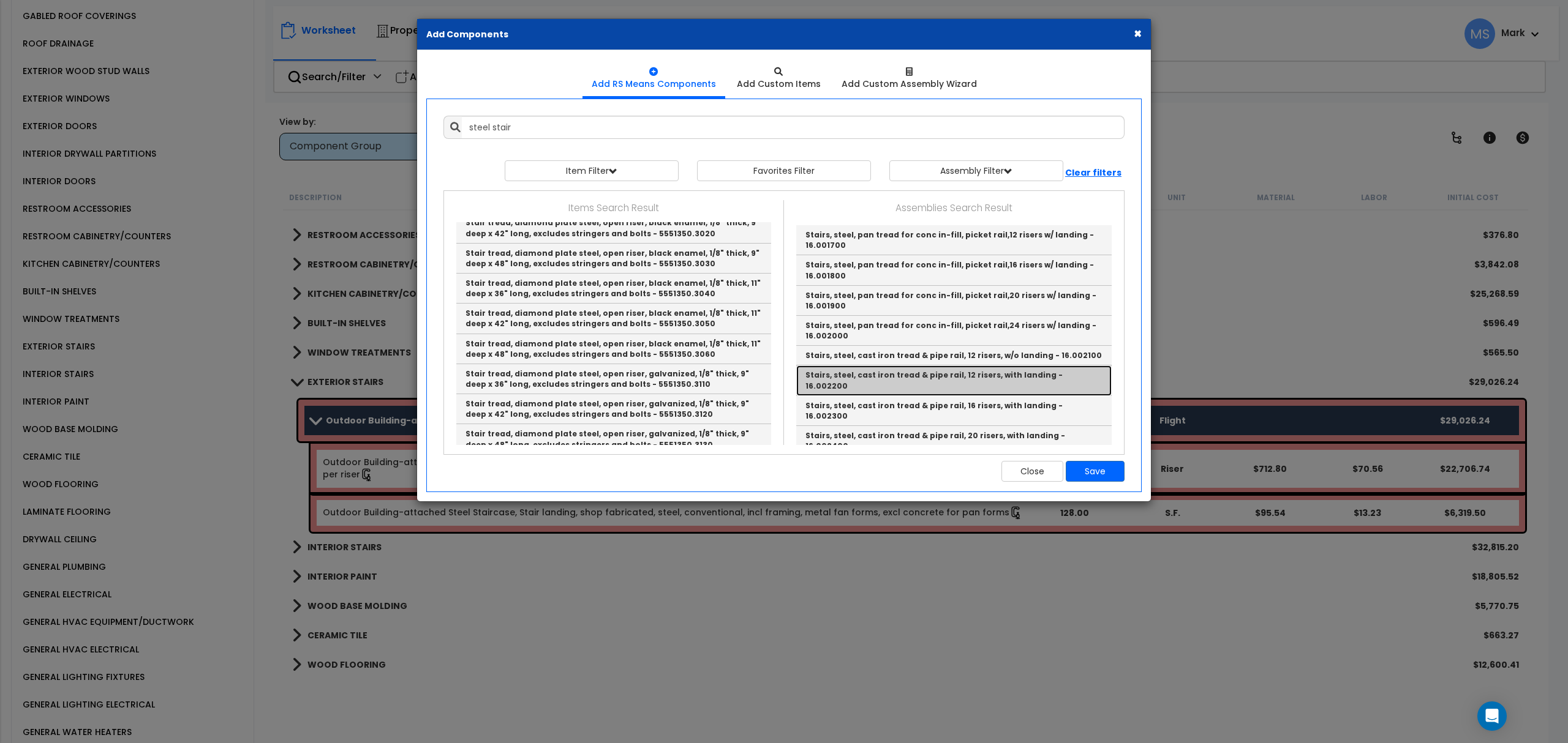
click at [938, 381] on link "Stairs, steel, cast iron tread & pipe rail, 12 risers, with landing - 16.002200" at bounding box center [953, 381] width 316 height 30
type input "Stairs, steel, cast iron tread & pipe rail, 12 risers, with landing - 16.002200"
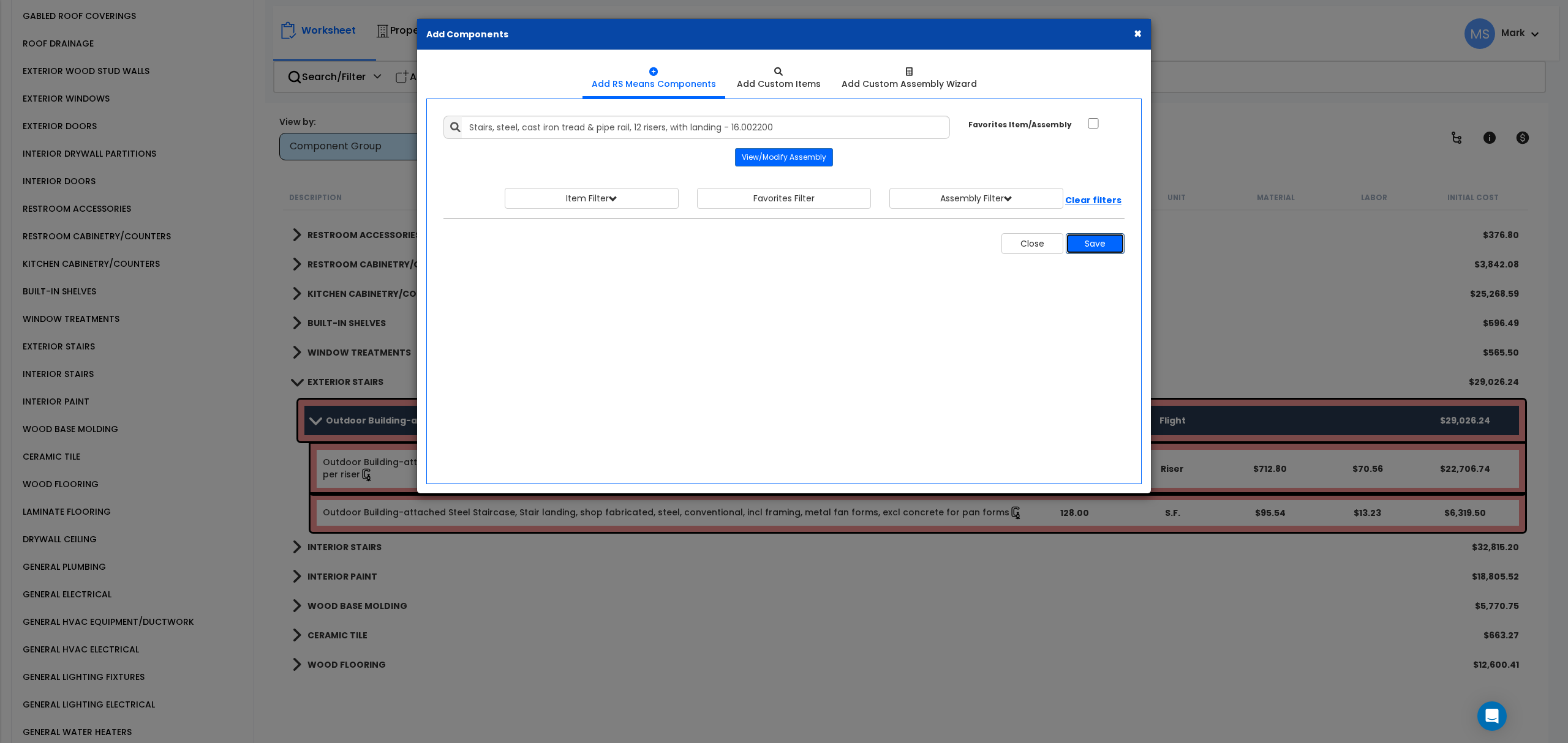
click at [1097, 243] on button "Save" at bounding box center [1095, 244] width 59 height 21
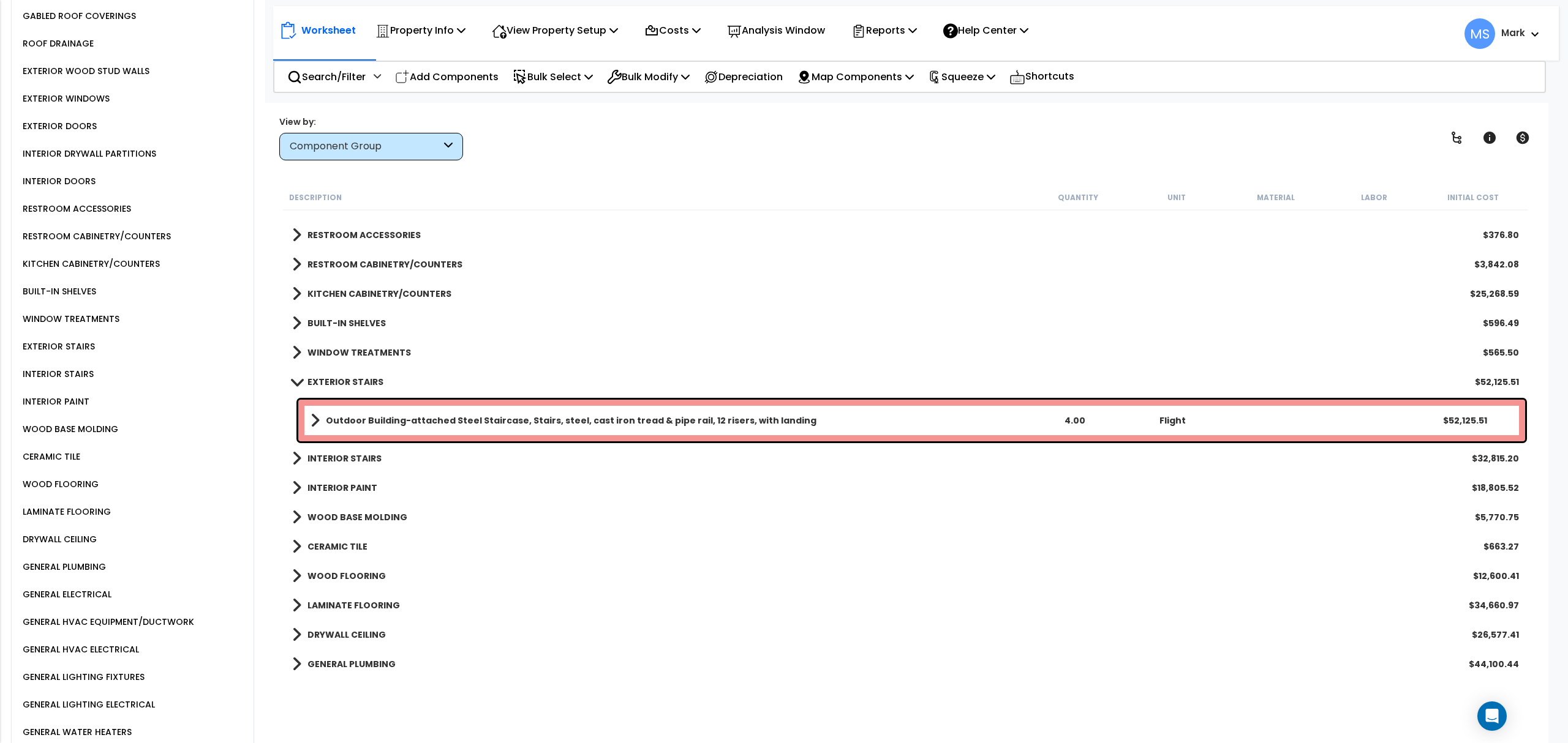
click at [848, 414] on link "Outdoor Building-attached Steel Staircase, Stairs, steel, cast iron tread & pip…" at bounding box center [668, 420] width 715 height 17
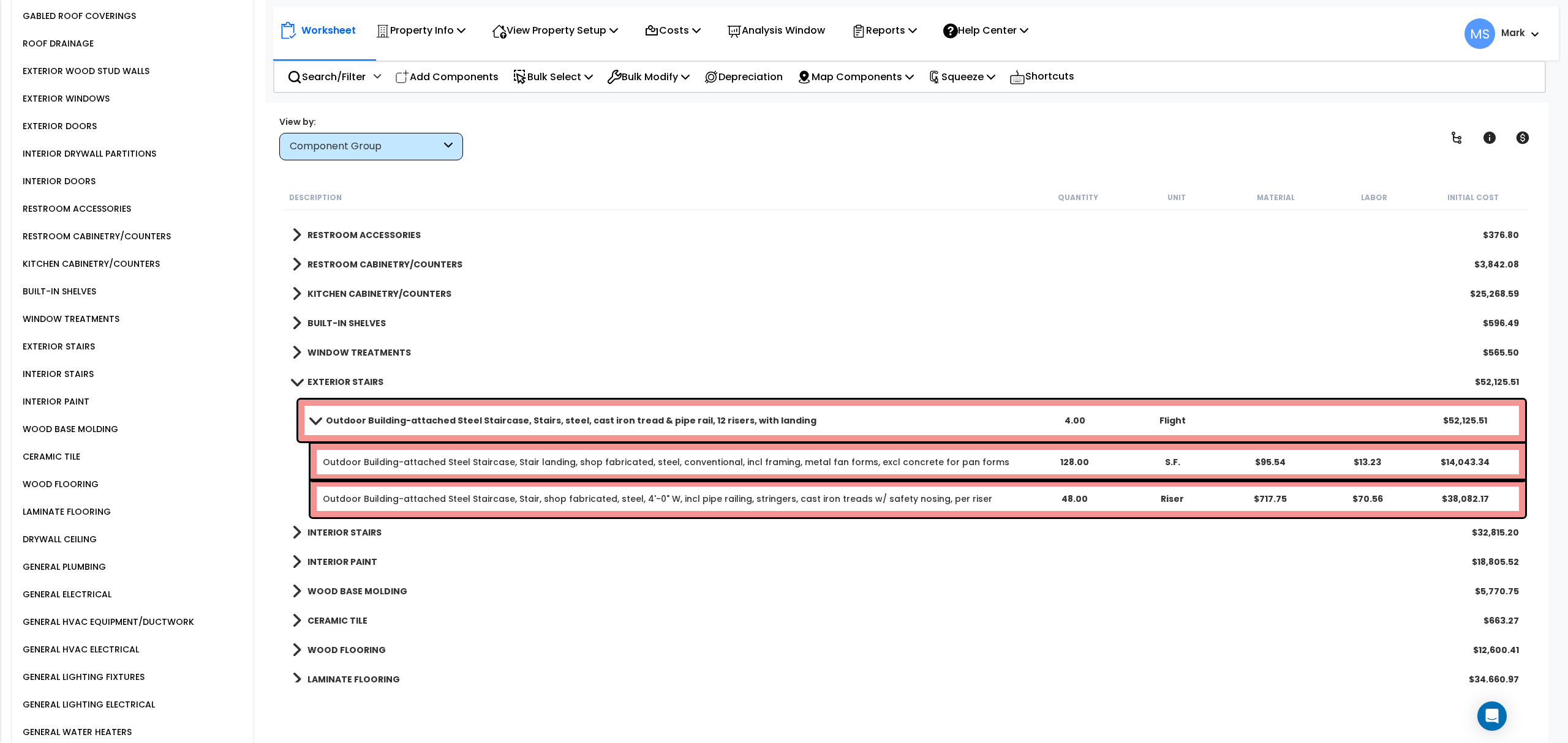
click at [848, 414] on link "Outdoor Building-attached Steel Staircase, Stairs, steel, cast iron tread & pip…" at bounding box center [668, 420] width 715 height 17
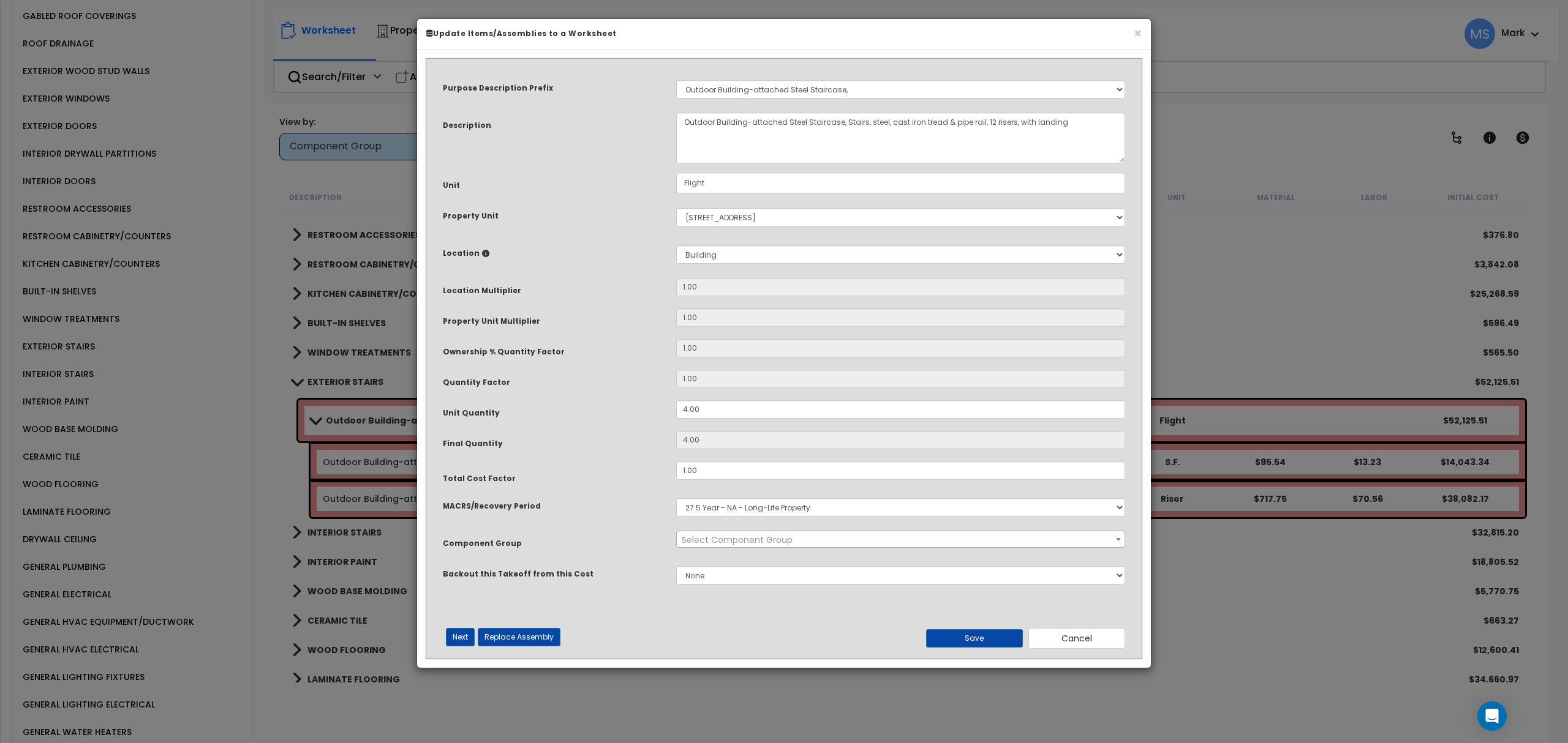
select select "45930"
click at [706, 474] on input "1.00" at bounding box center [901, 470] width 449 height 18
click at [959, 649] on div "Save Cancel" at bounding box center [1017, 638] width 233 height 21
click at [962, 638] on button "Save" at bounding box center [975, 638] width 96 height 18
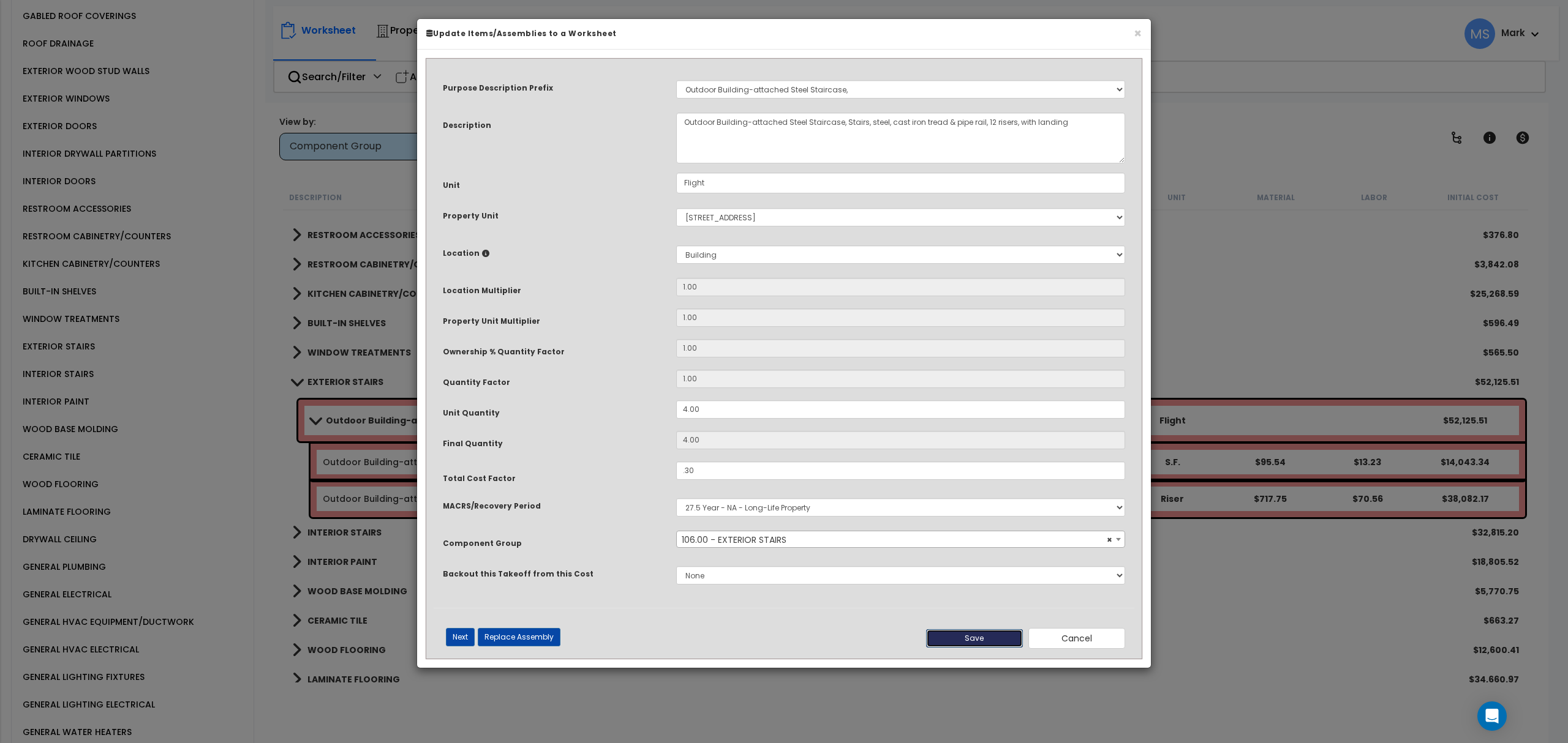
type input "0.30"
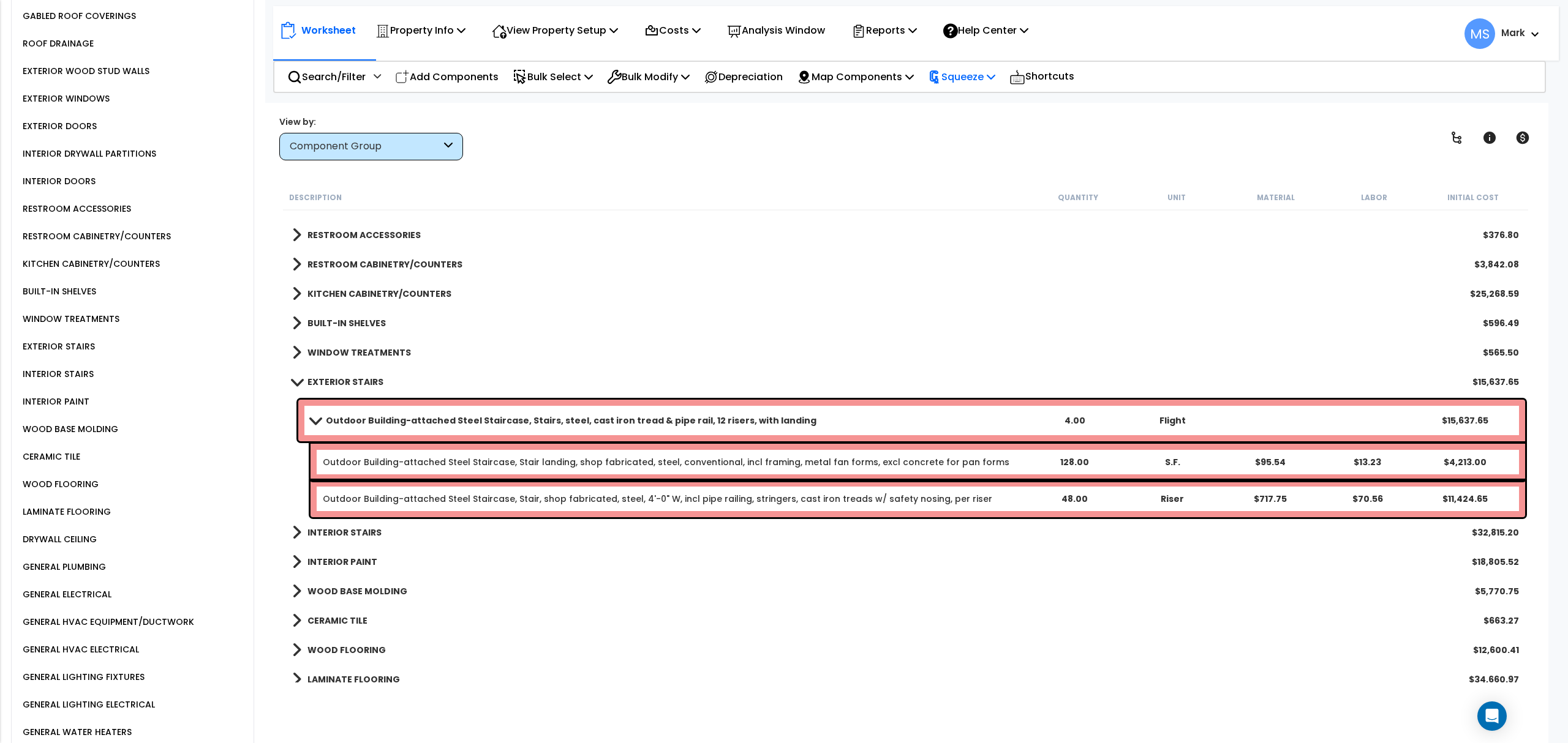
click at [981, 81] on p "Squeeze" at bounding box center [961, 77] width 67 height 17
click at [983, 103] on link "Re-squeeze" at bounding box center [982, 105] width 121 height 28
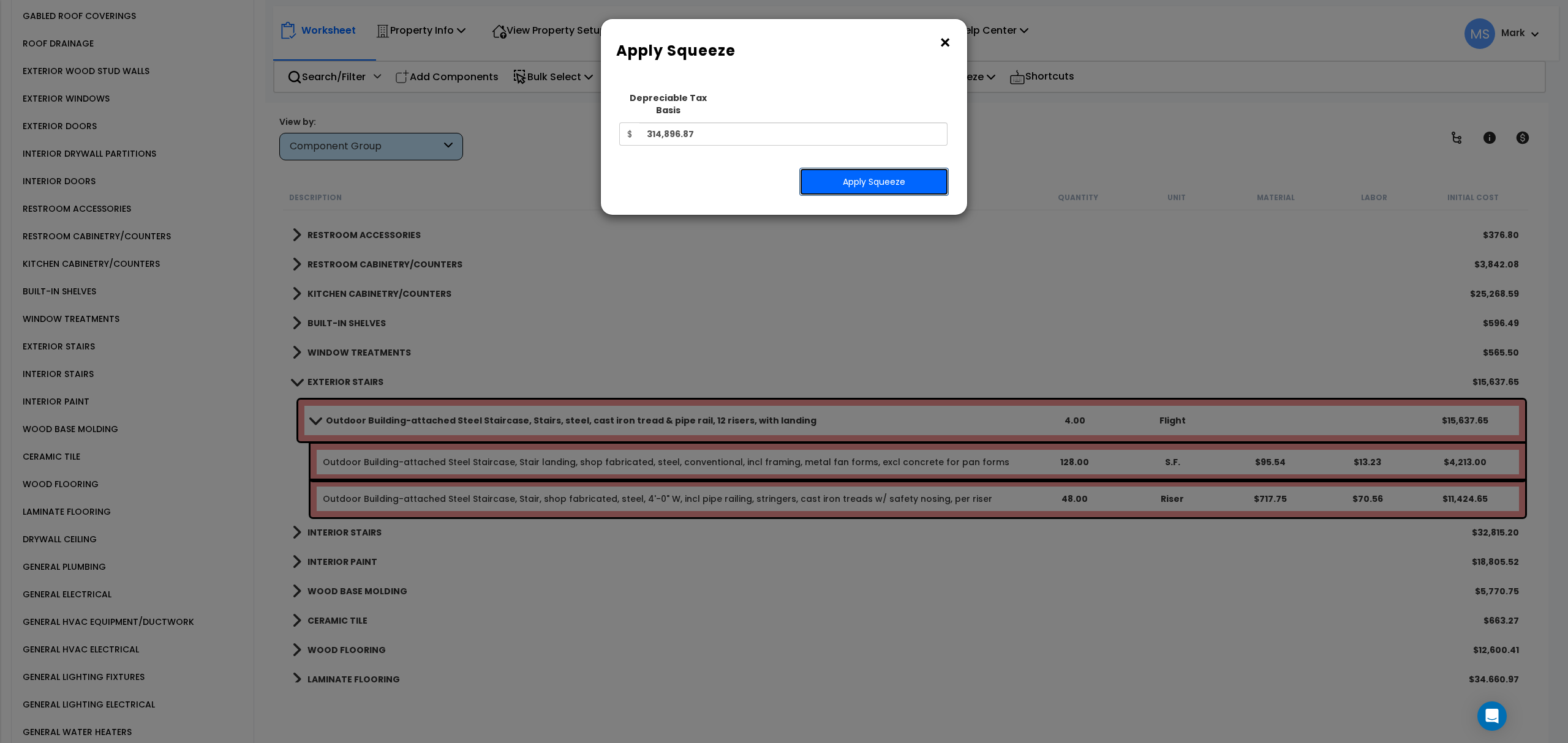
click at [911, 172] on button "Apply Squeeze" at bounding box center [874, 181] width 149 height 28
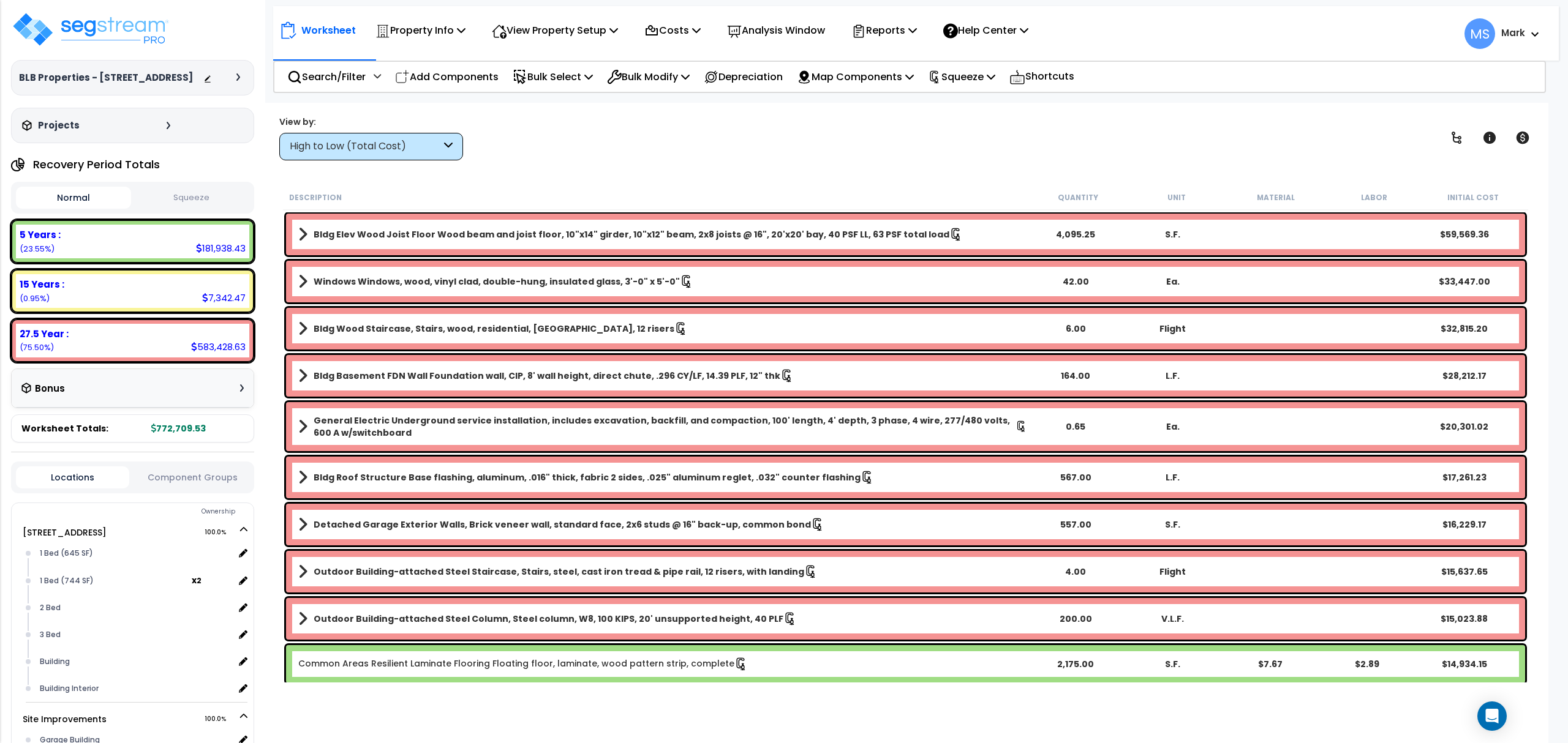
click at [199, 474] on button "Component Groups" at bounding box center [192, 477] width 113 height 14
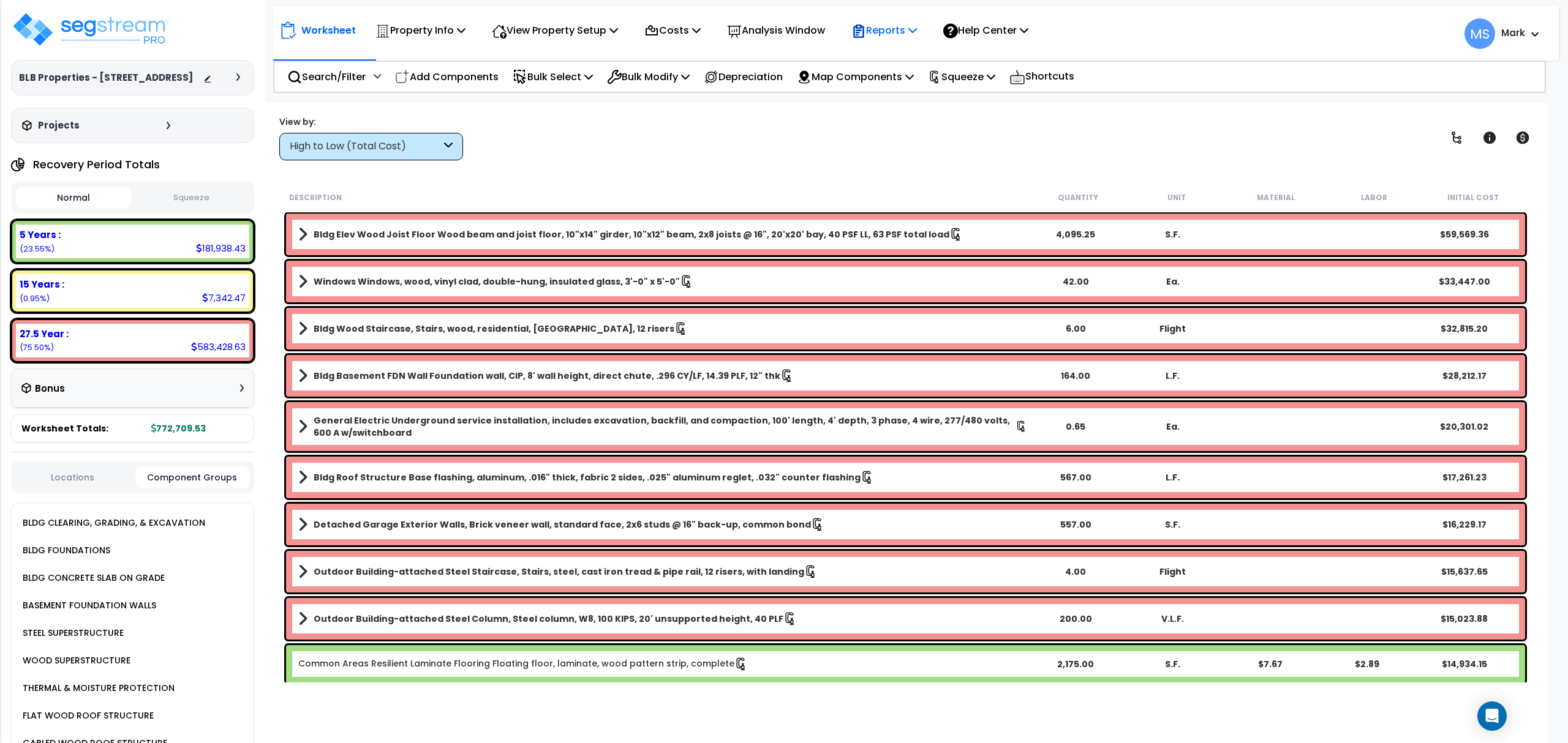
click at [902, 37] on p "Reports" at bounding box center [883, 30] width 66 height 17
click at [816, 20] on div "Analysis Window" at bounding box center [776, 30] width 98 height 29
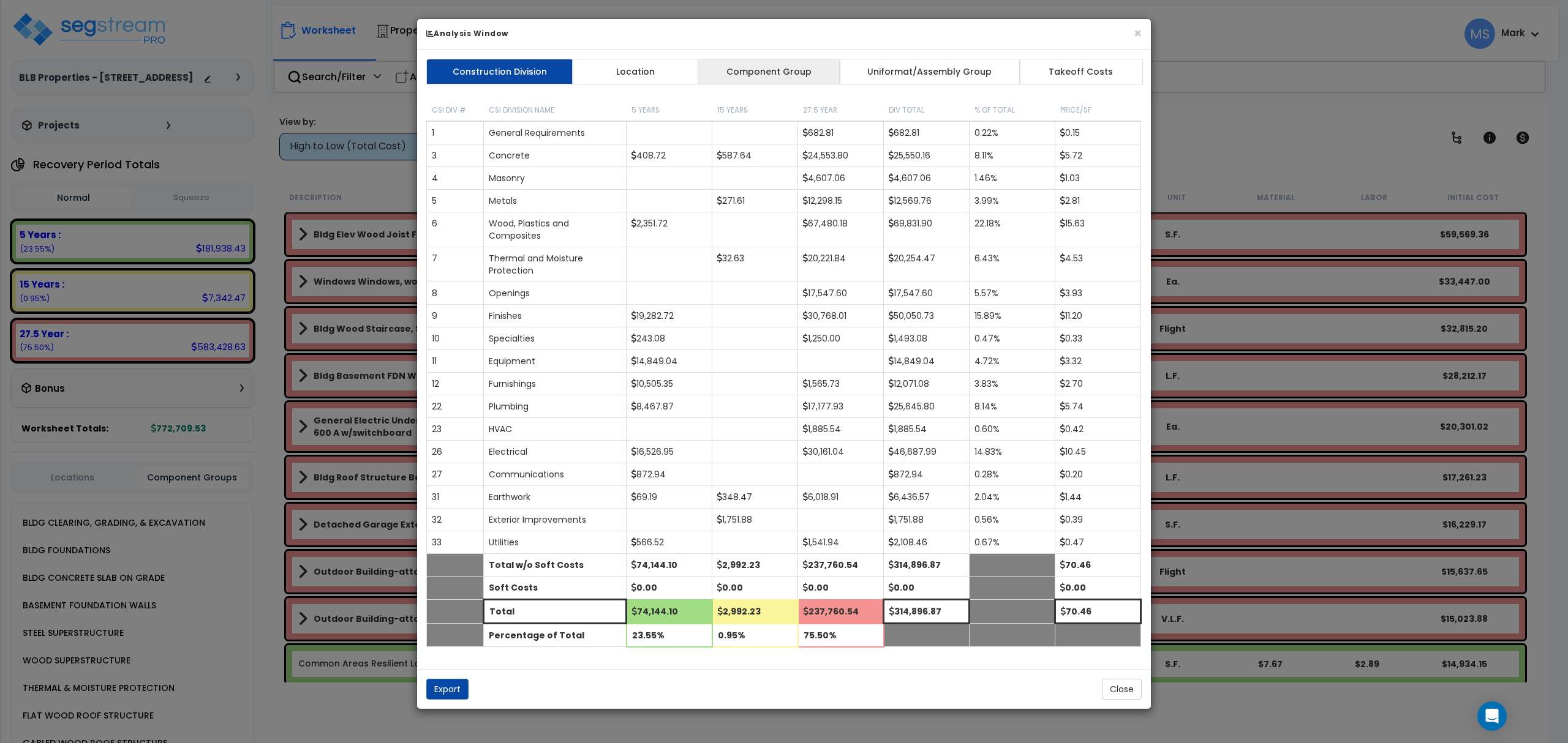
click at [748, 77] on link "Component Group" at bounding box center [768, 72] width 142 height 26
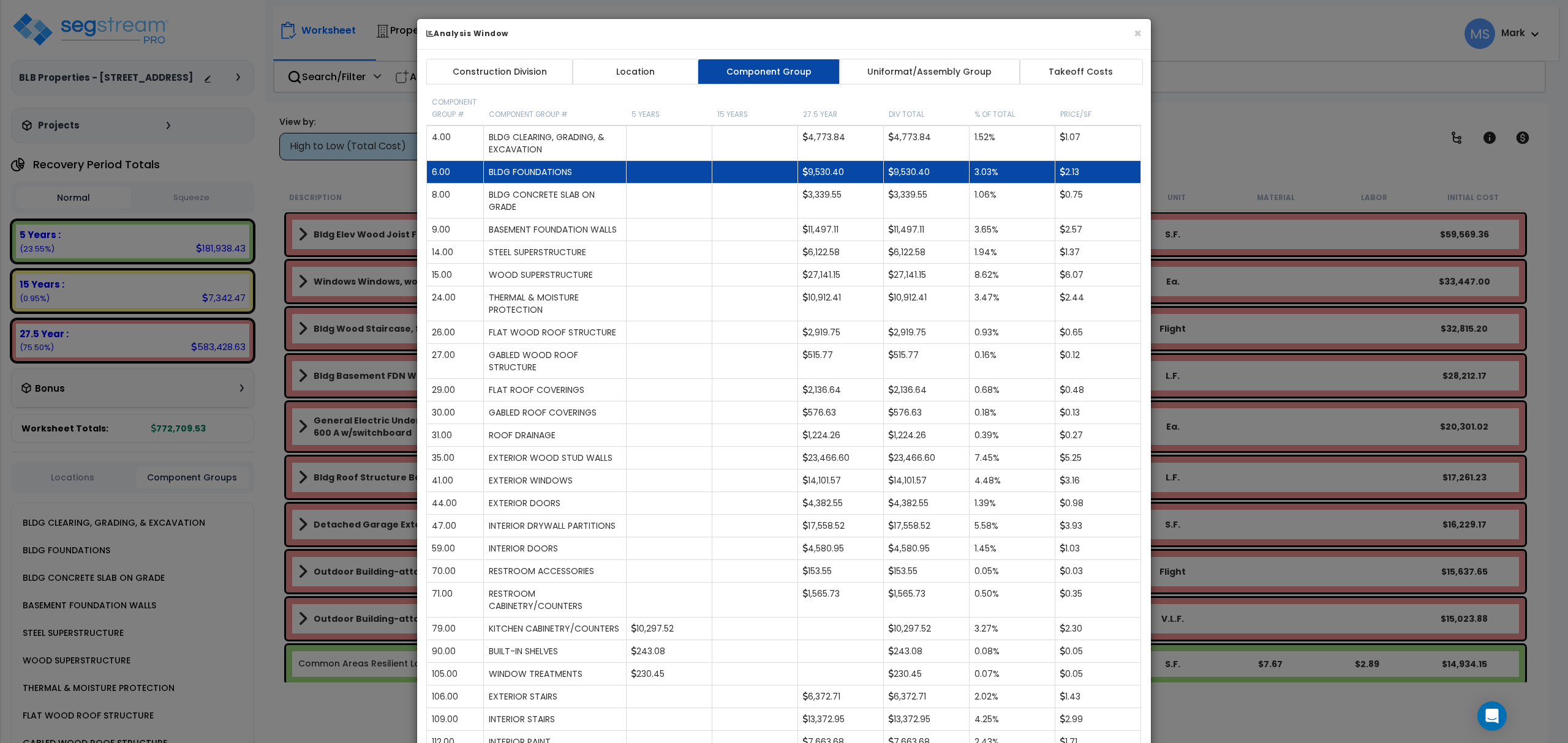
click at [577, 175] on td "BLDG FOUNDATIONS" at bounding box center [554, 172] width 142 height 23
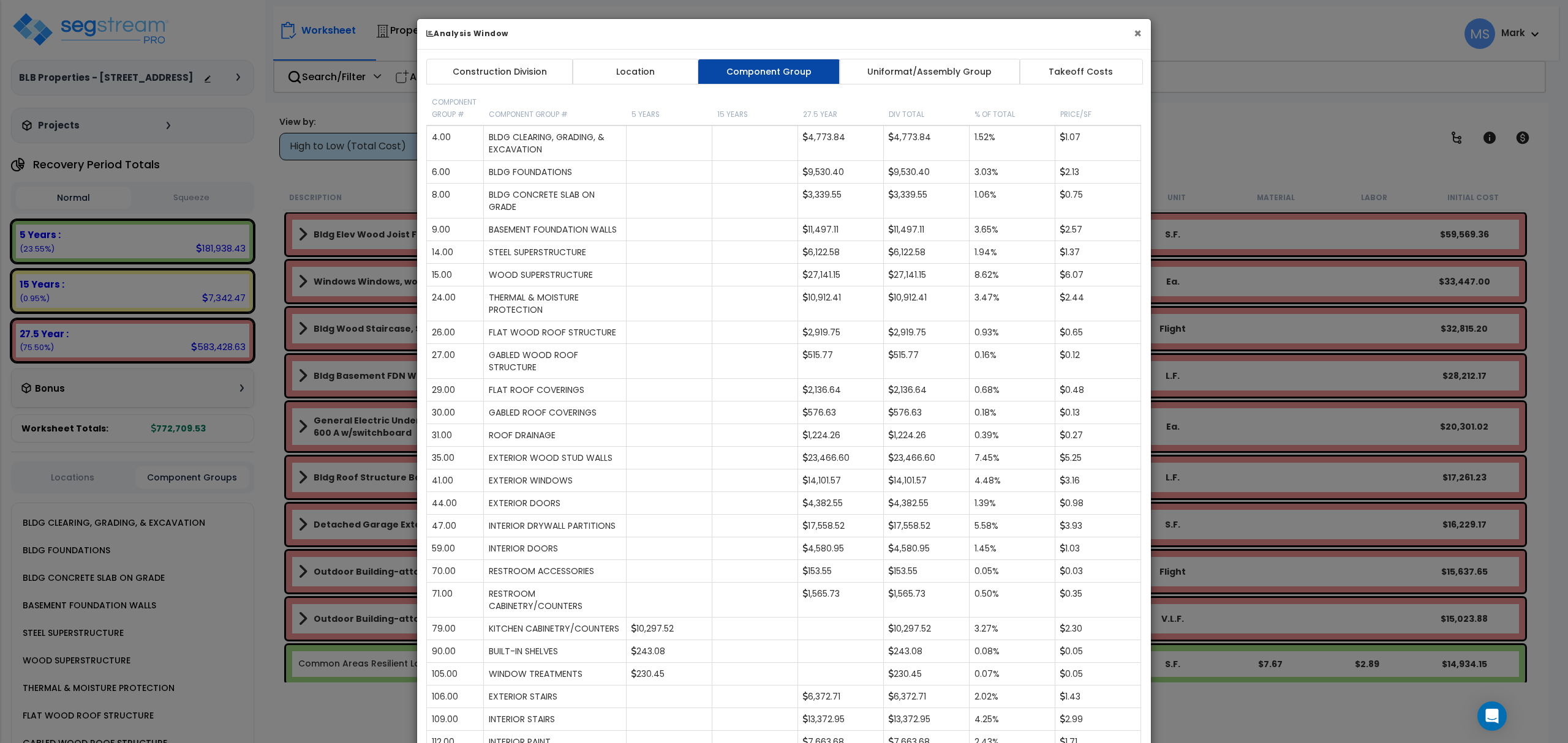
click at [1137, 31] on button "×" at bounding box center [1137, 33] width 8 height 13
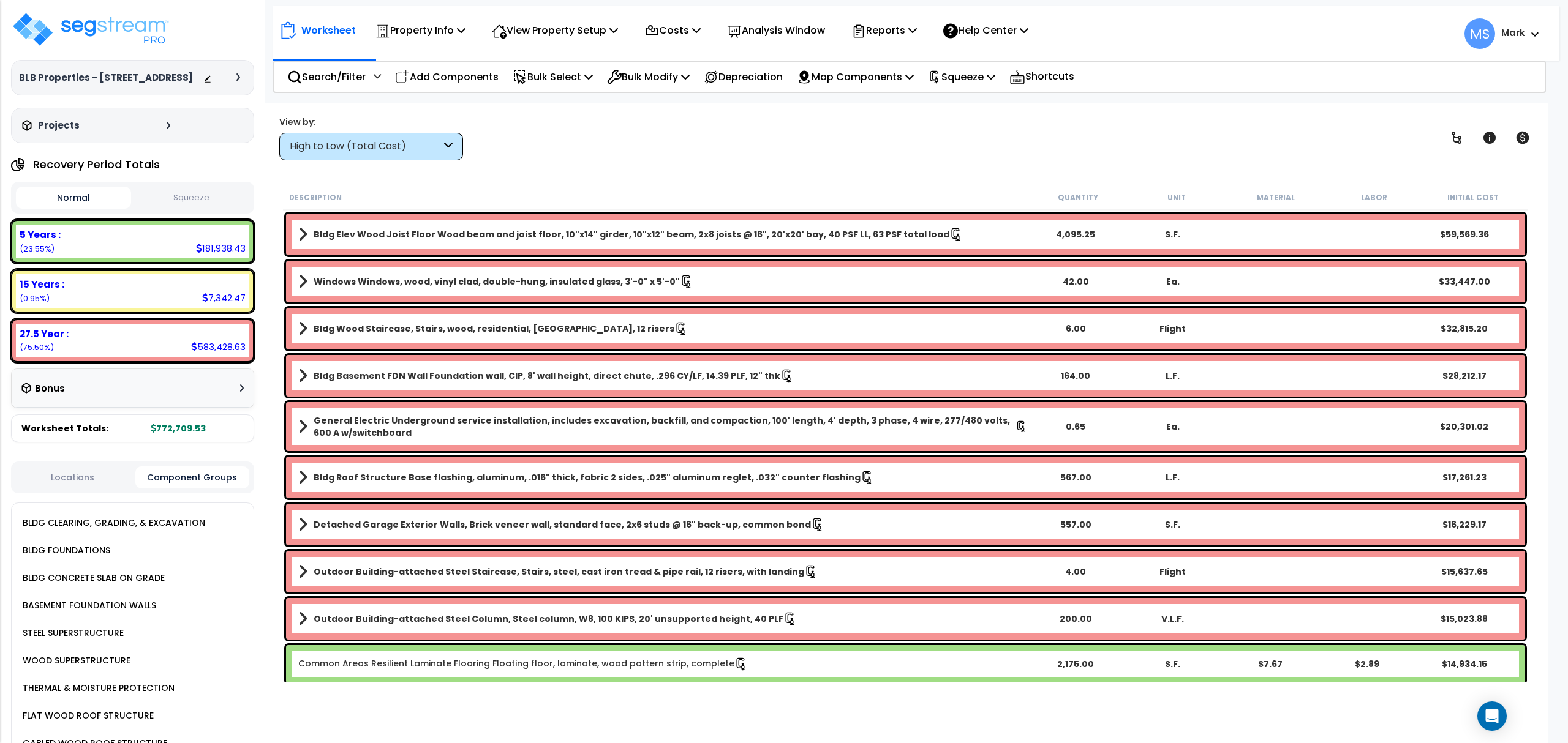
click at [117, 340] on div "27.5 Year : 583,428.63 (75.50%)" at bounding box center [133, 340] width 233 height 34
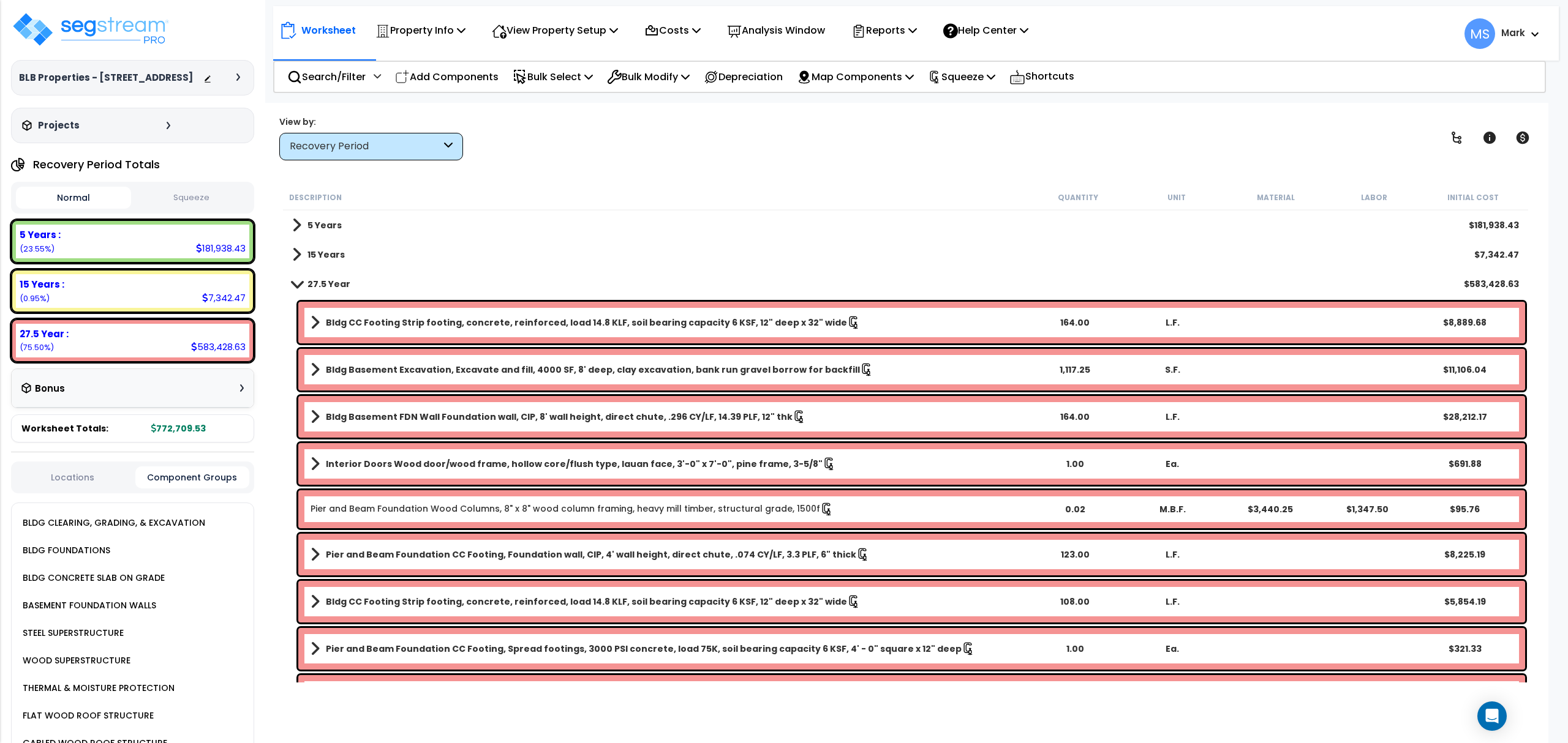
click at [94, 549] on div "BLDG FOUNDATIONS" at bounding box center [65, 550] width 90 height 15
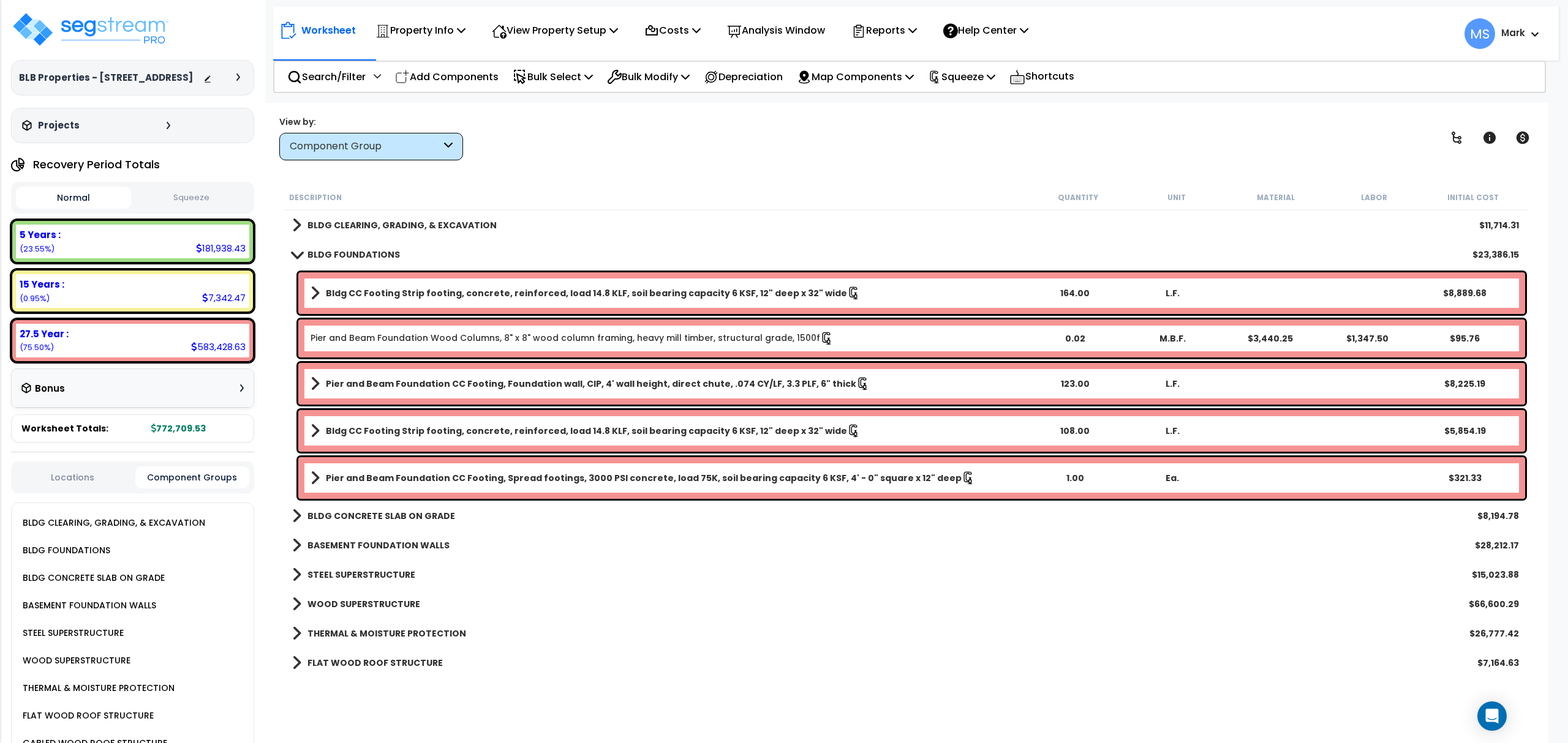
click at [764, 480] on b "Pier and Beam Foundation CC Footing, Spread footings, 3000 PSI concrete, load 7…" at bounding box center [644, 478] width 636 height 12
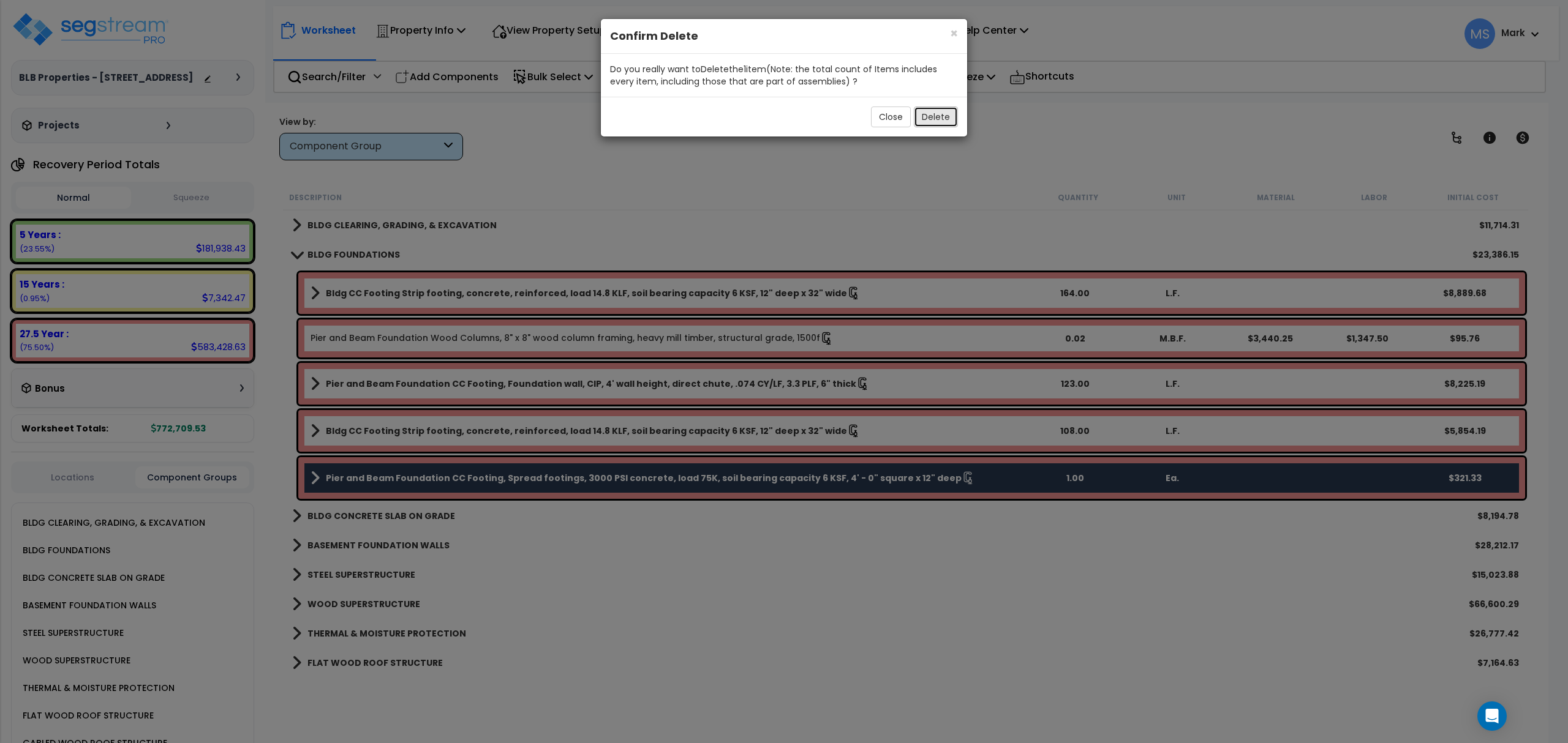
click at [932, 121] on button "Delete" at bounding box center [935, 117] width 44 height 21
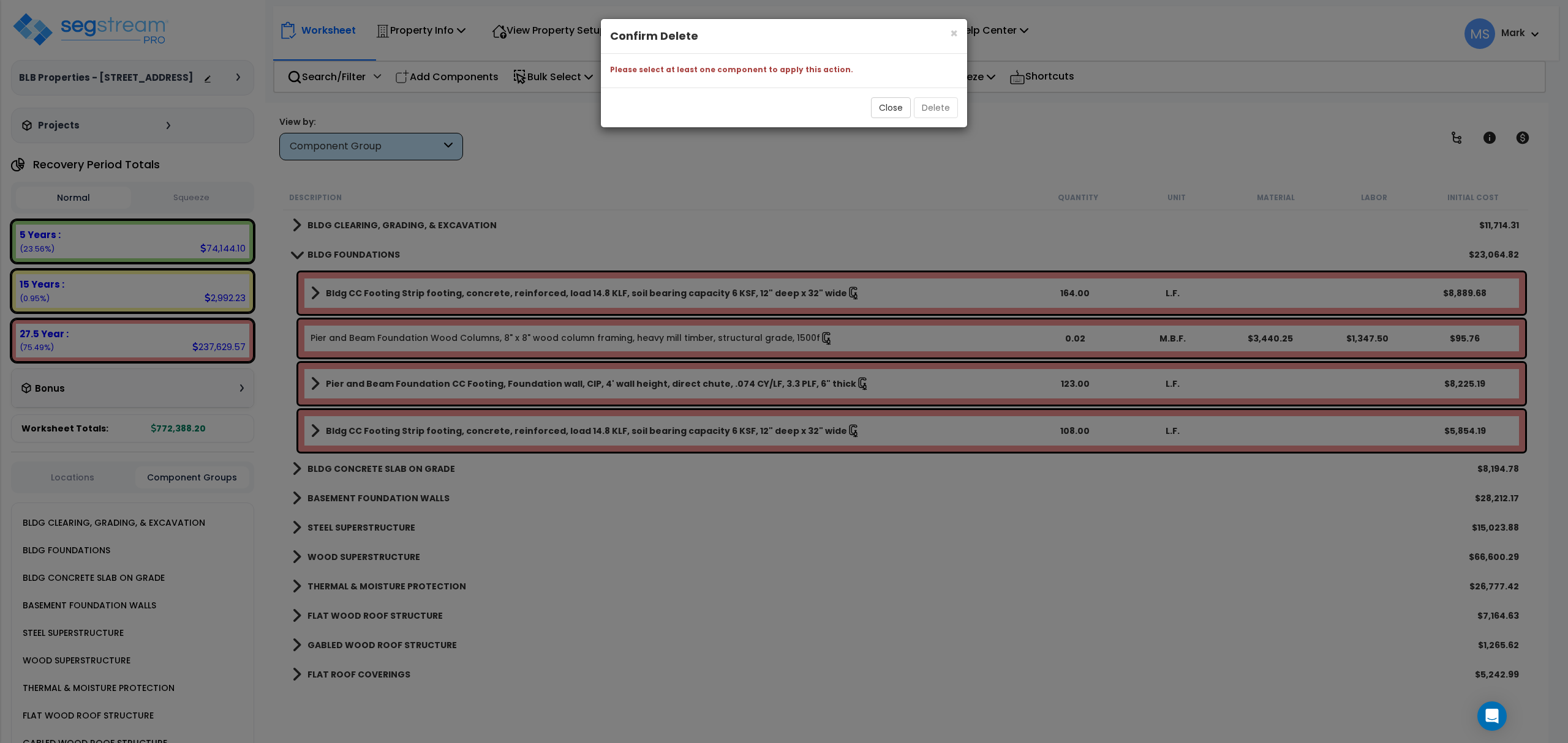
click at [559, 338] on div "× Close Confirm Delete Please select at least one component to apply this actio…" at bounding box center [784, 371] width 1568 height 743
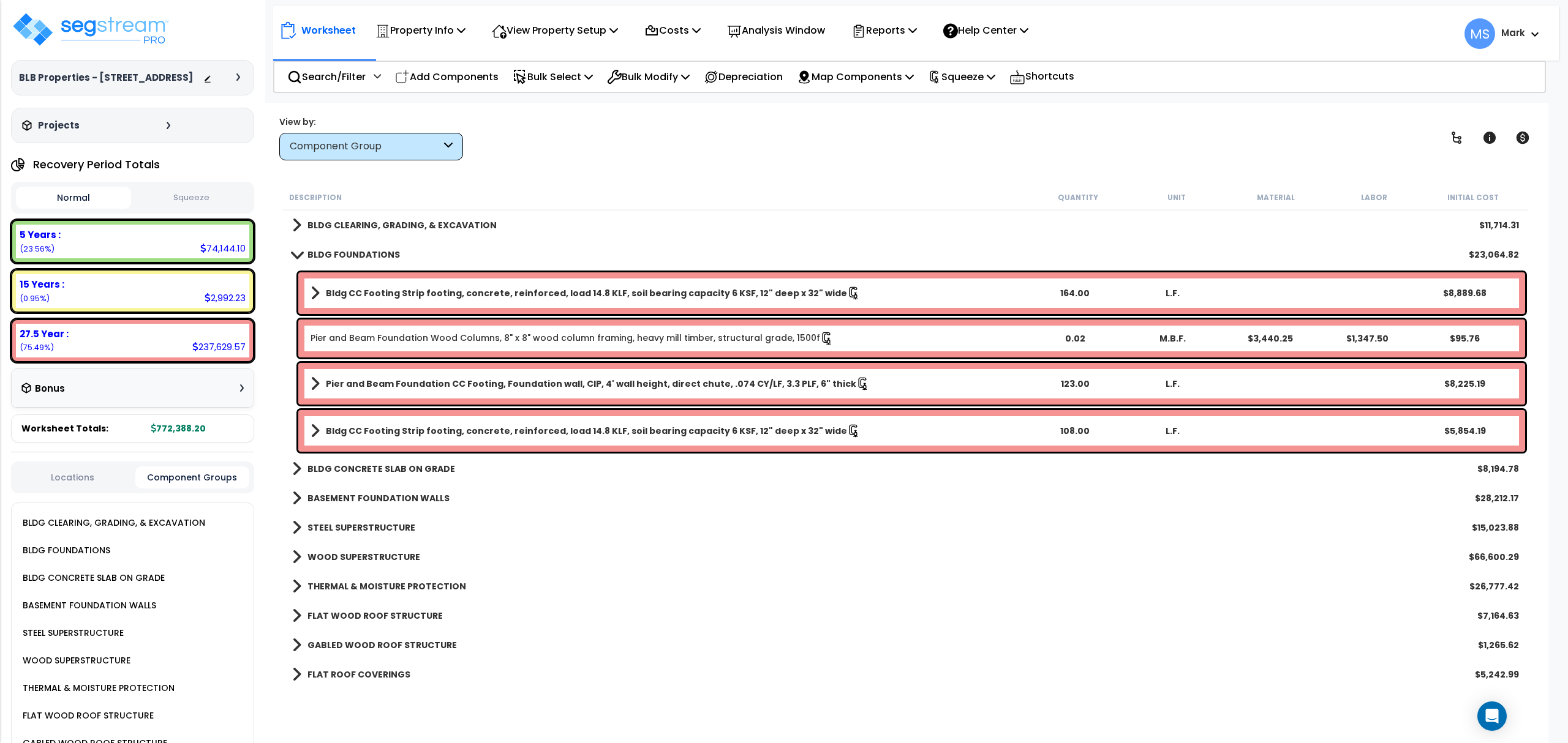
click at [556, 346] on div "Pier and Beam Foundation Wood Columns, 8" x 8" wood column framing, heavy mill …" at bounding box center [911, 339] width 1227 height 38
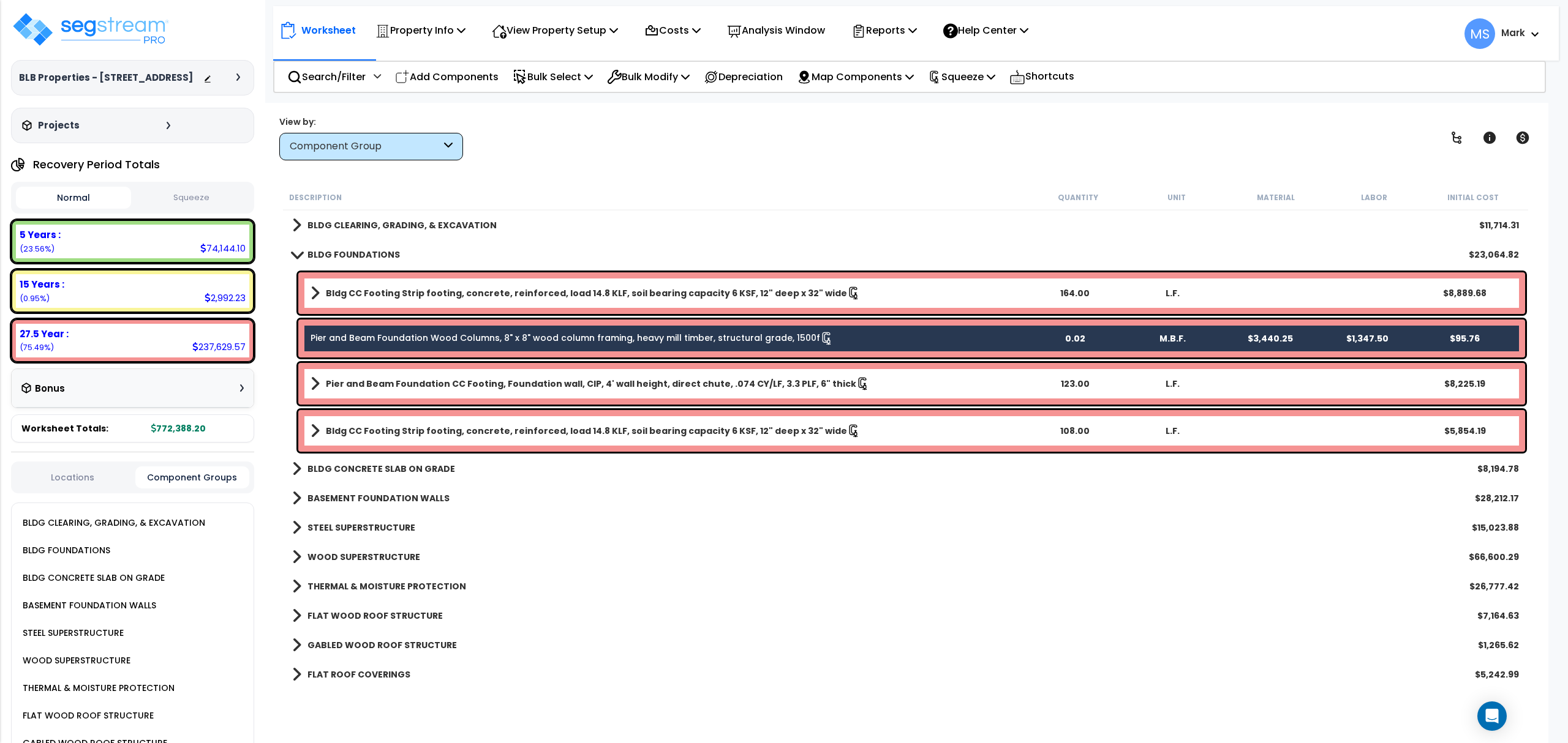
click at [548, 392] on div "Pier and Beam Foundation CC Footing, Foundation wall, CIP, 4' wall height, dire…" at bounding box center [911, 383] width 1227 height 41
click at [528, 385] on b "Pier and Beam Foundation CC Footing, Foundation wall, CIP, 4' wall height, dire…" at bounding box center [591, 384] width 530 height 12
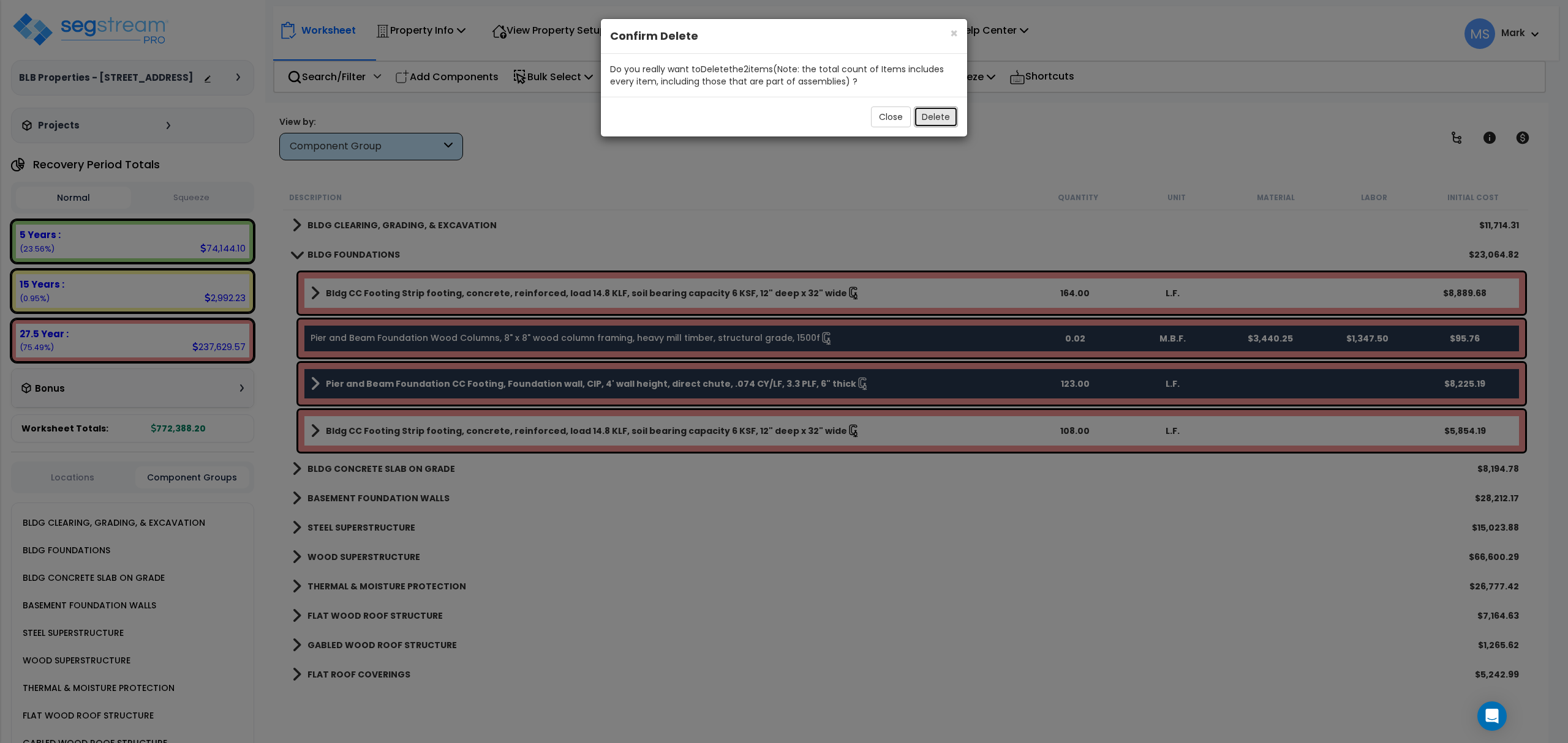
click at [926, 120] on button "Delete" at bounding box center [935, 117] width 44 height 21
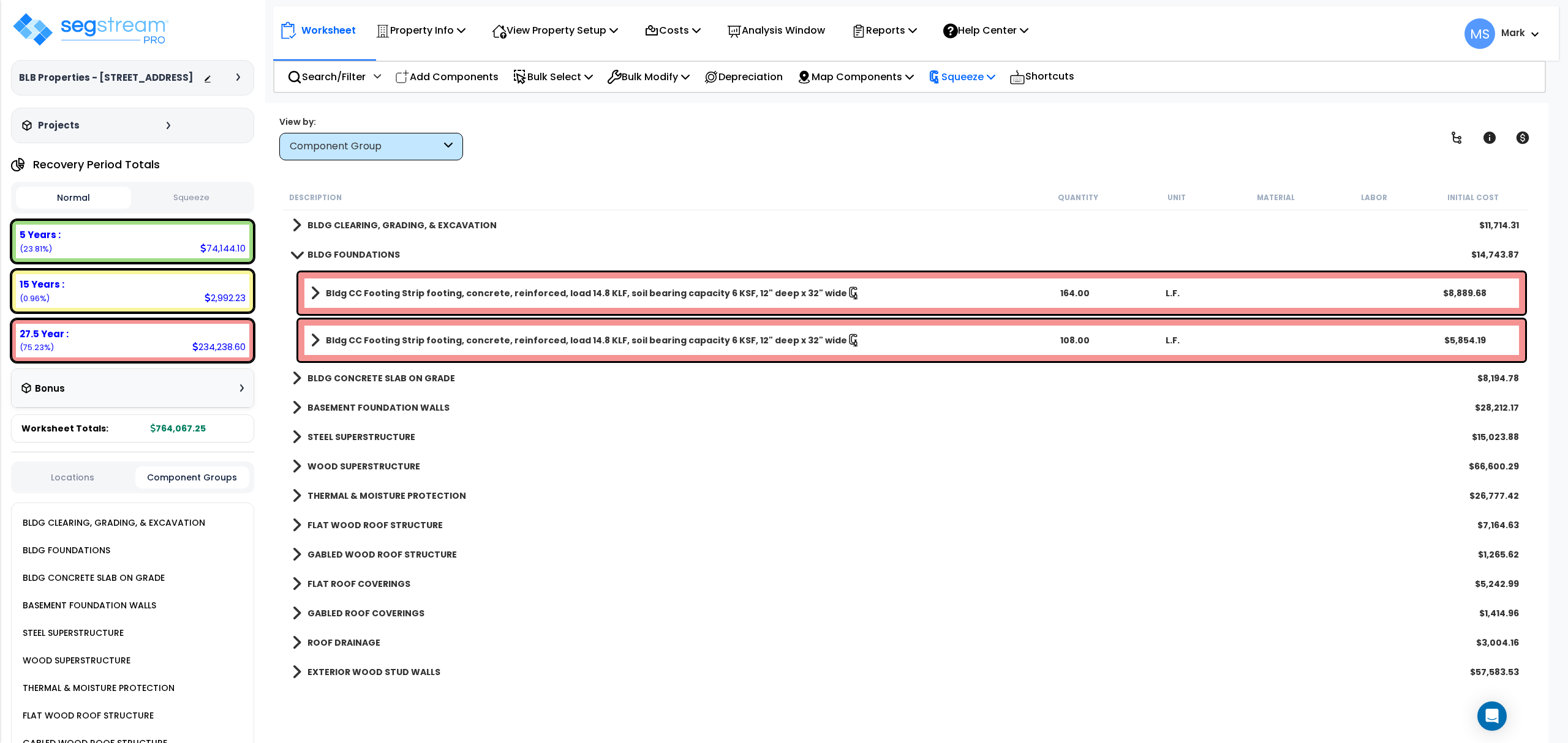
click at [959, 78] on p "Squeeze" at bounding box center [961, 77] width 67 height 17
click at [956, 96] on link "Re-squeeze" at bounding box center [982, 105] width 121 height 28
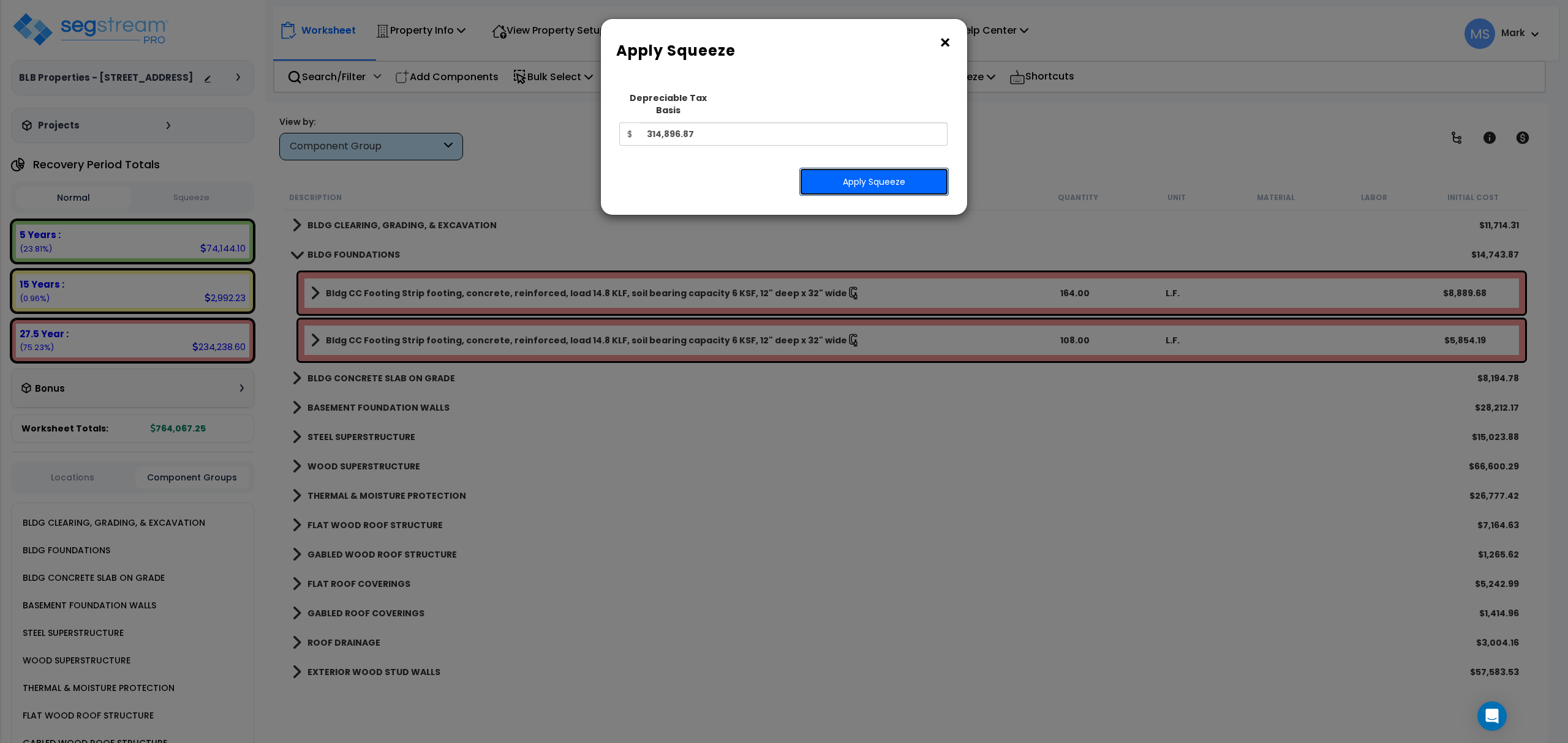
click at [868, 174] on button "Apply Squeeze" at bounding box center [874, 181] width 149 height 28
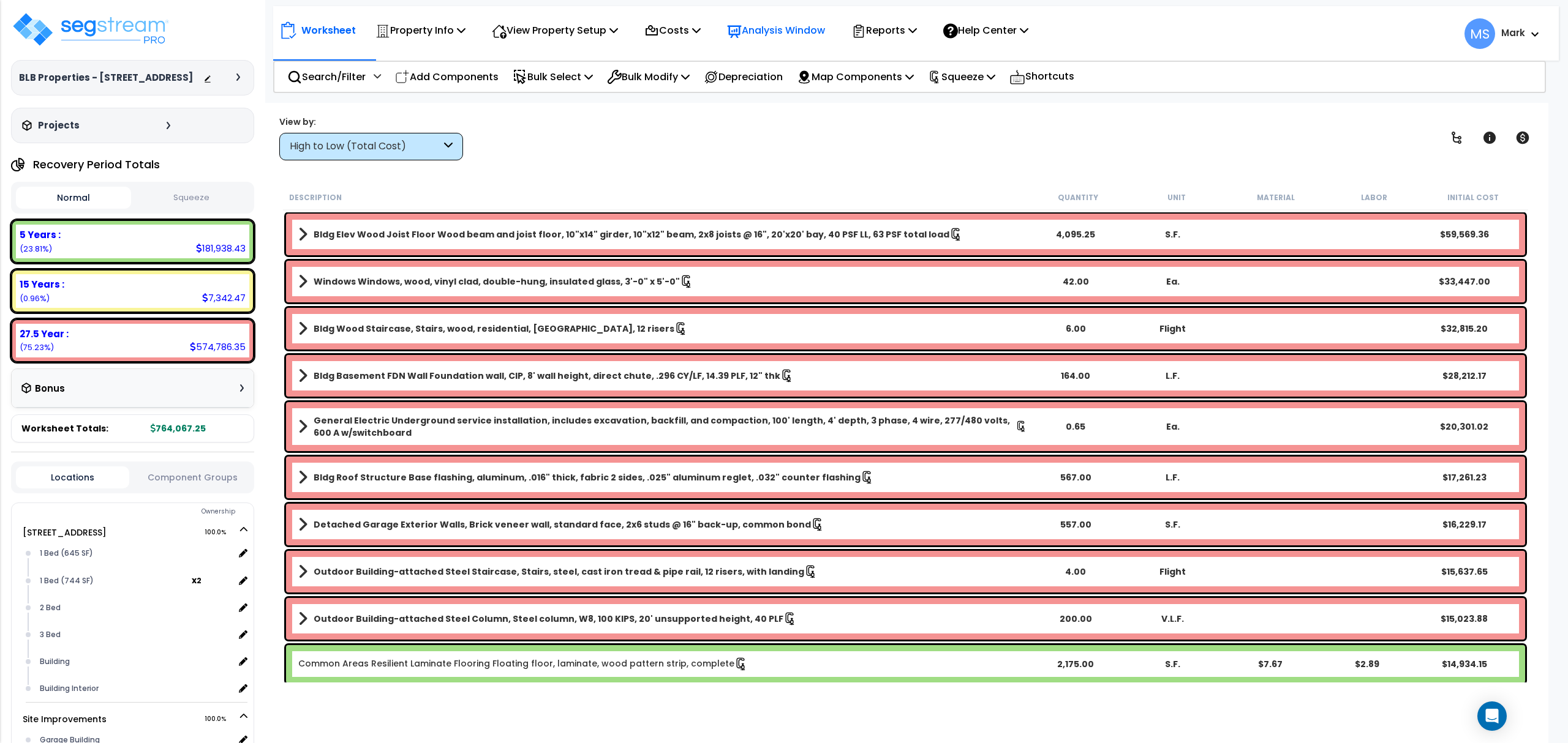
click at [825, 35] on p "Analysis Window" at bounding box center [776, 30] width 98 height 17
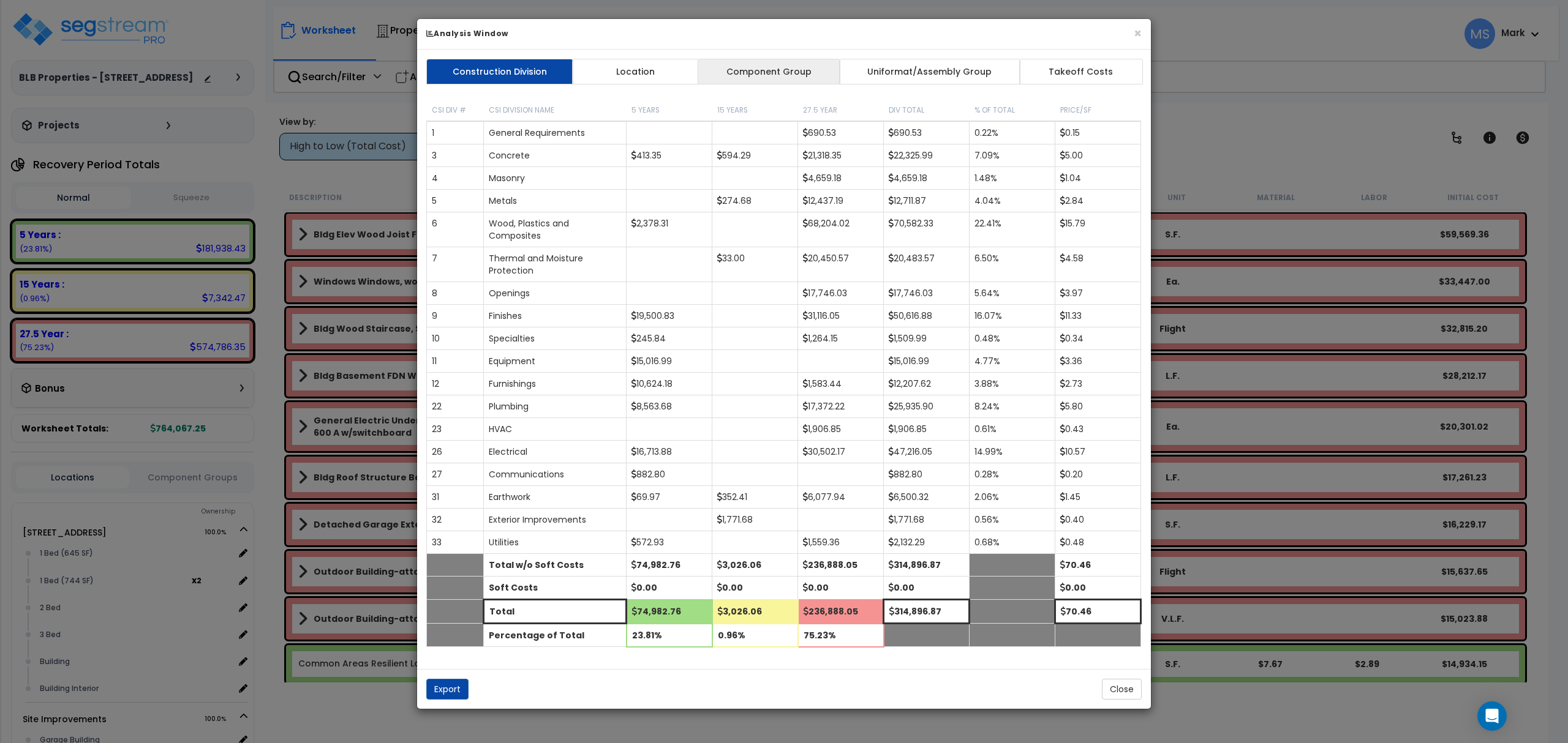
click at [785, 67] on link "Component Group" at bounding box center [768, 72] width 142 height 26
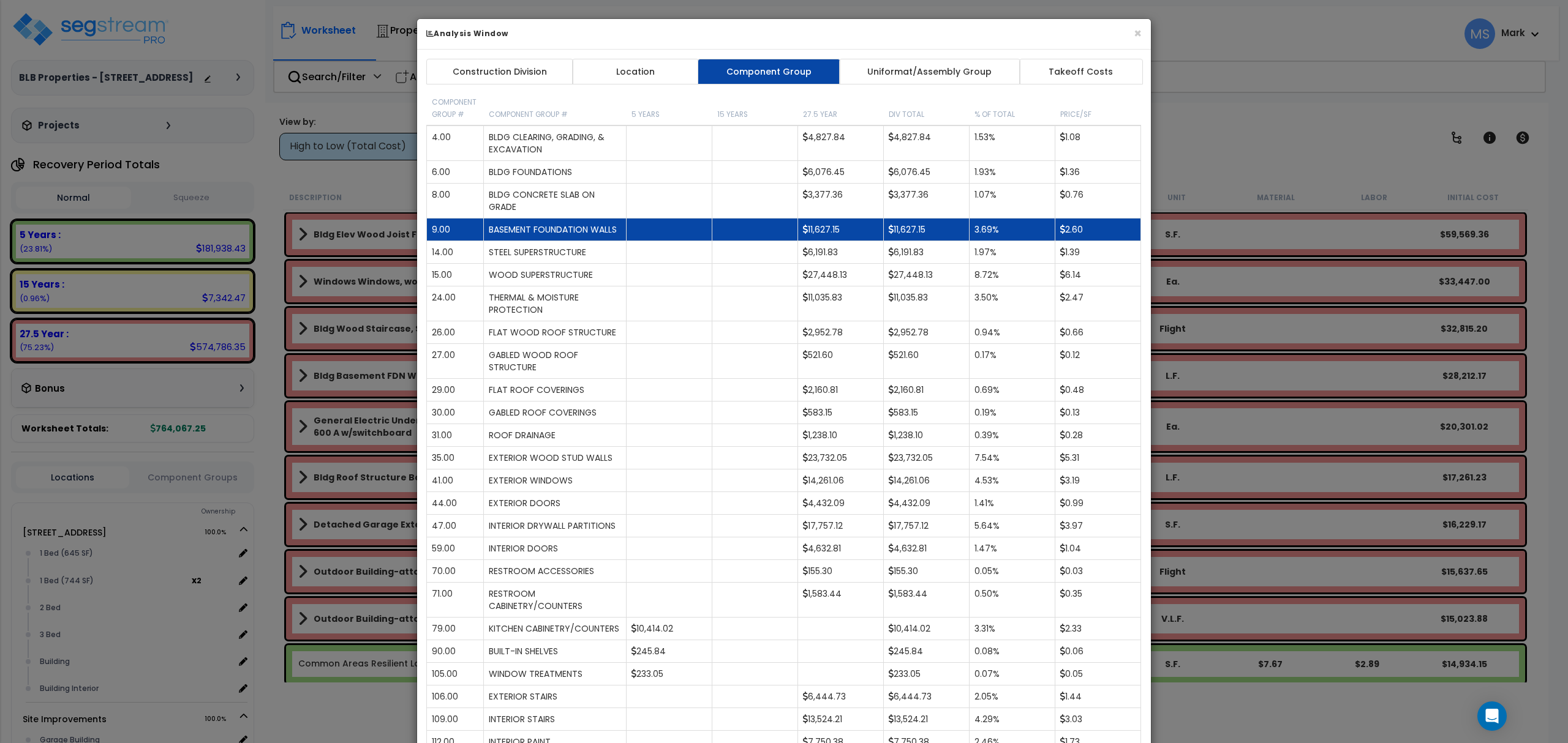
drag, startPoint x: 1025, startPoint y: 172, endPoint x: 720, endPoint y: 248, distance: 314.3
click at [720, 241] on td at bounding box center [755, 230] width 86 height 23
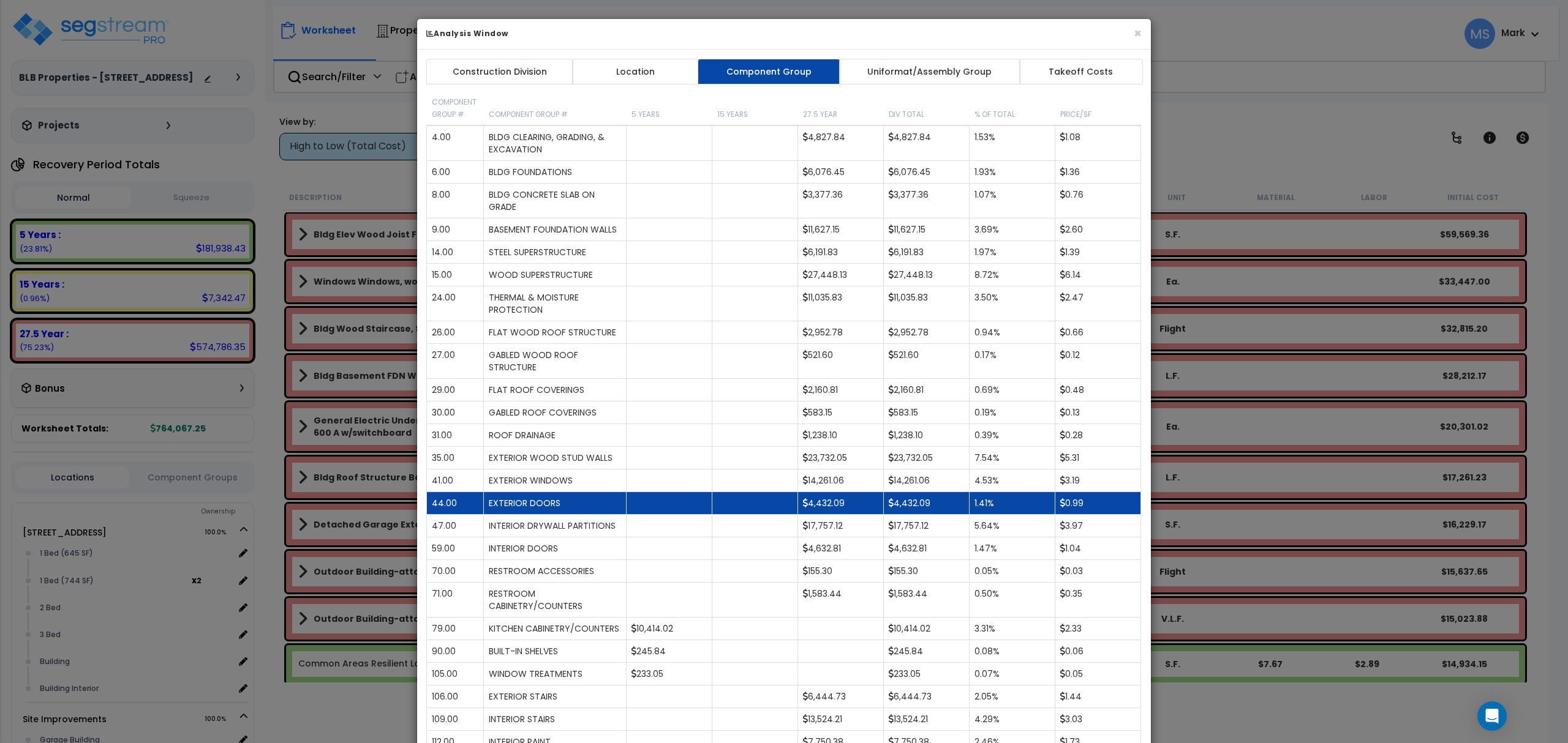
drag, startPoint x: 548, startPoint y: 500, endPoint x: 525, endPoint y: 528, distance: 36.2
click at [525, 515] on td "EXTERIOR DOORS" at bounding box center [554, 504] width 142 height 23
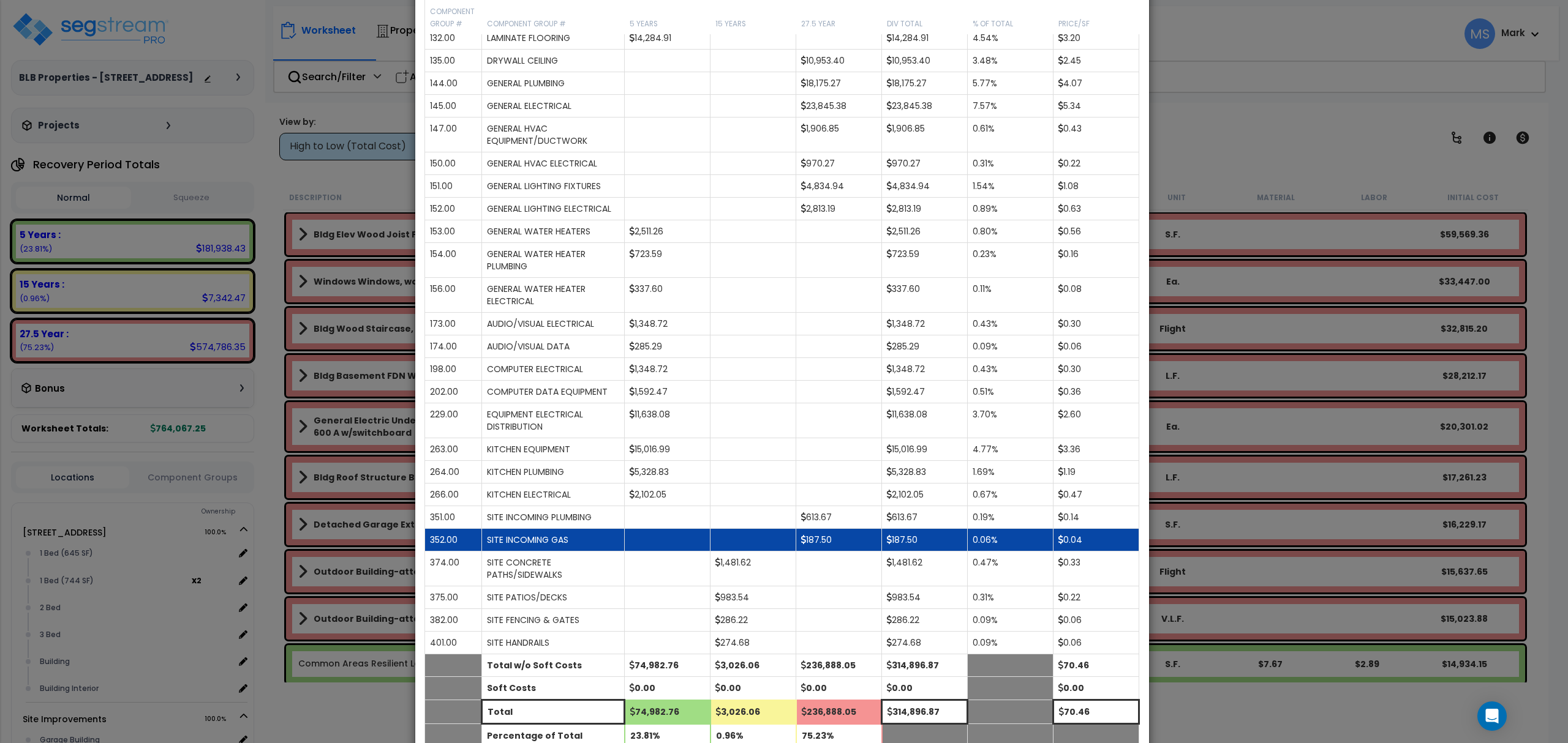
scroll to position [916, 0]
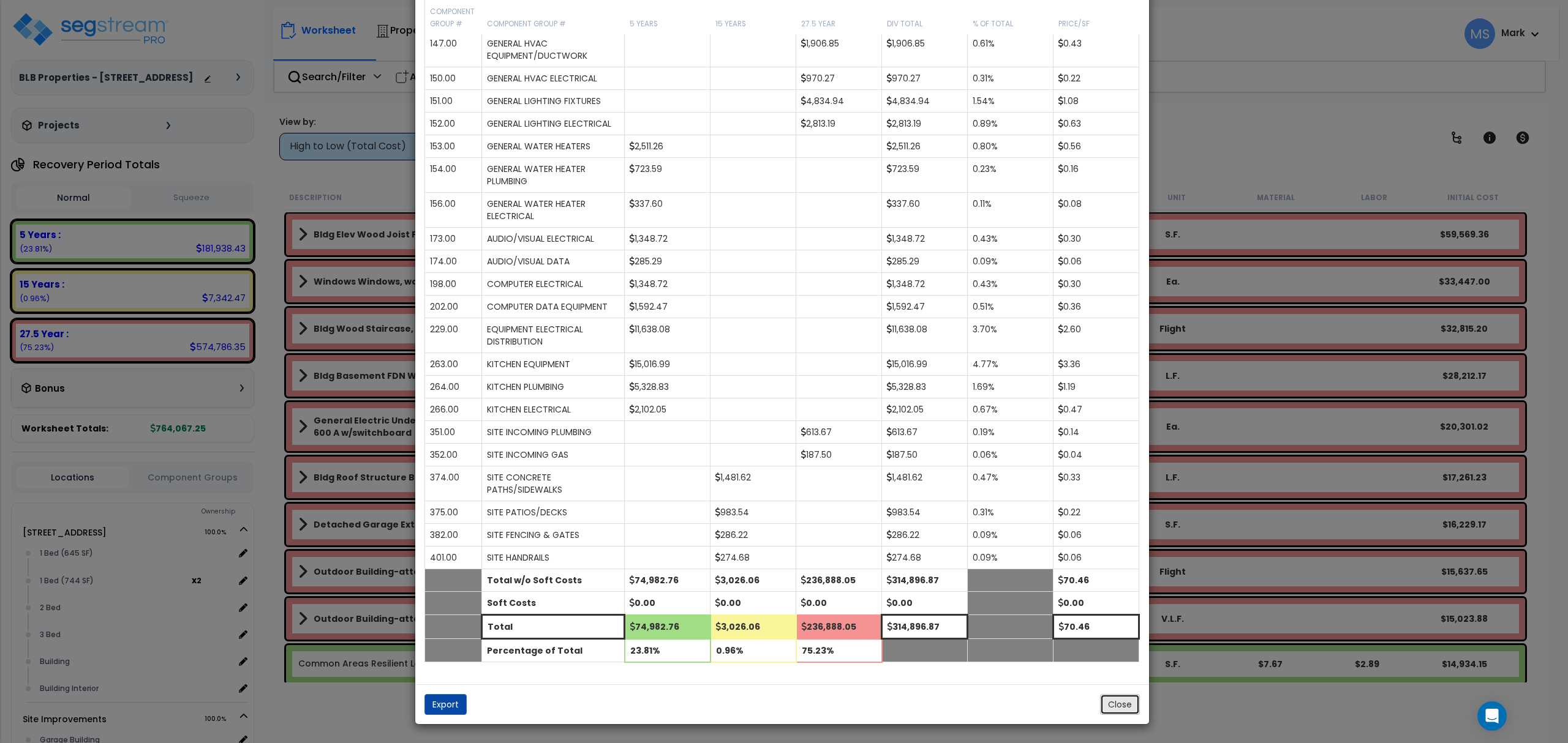
click at [1117, 696] on button "Close" at bounding box center [1120, 705] width 40 height 21
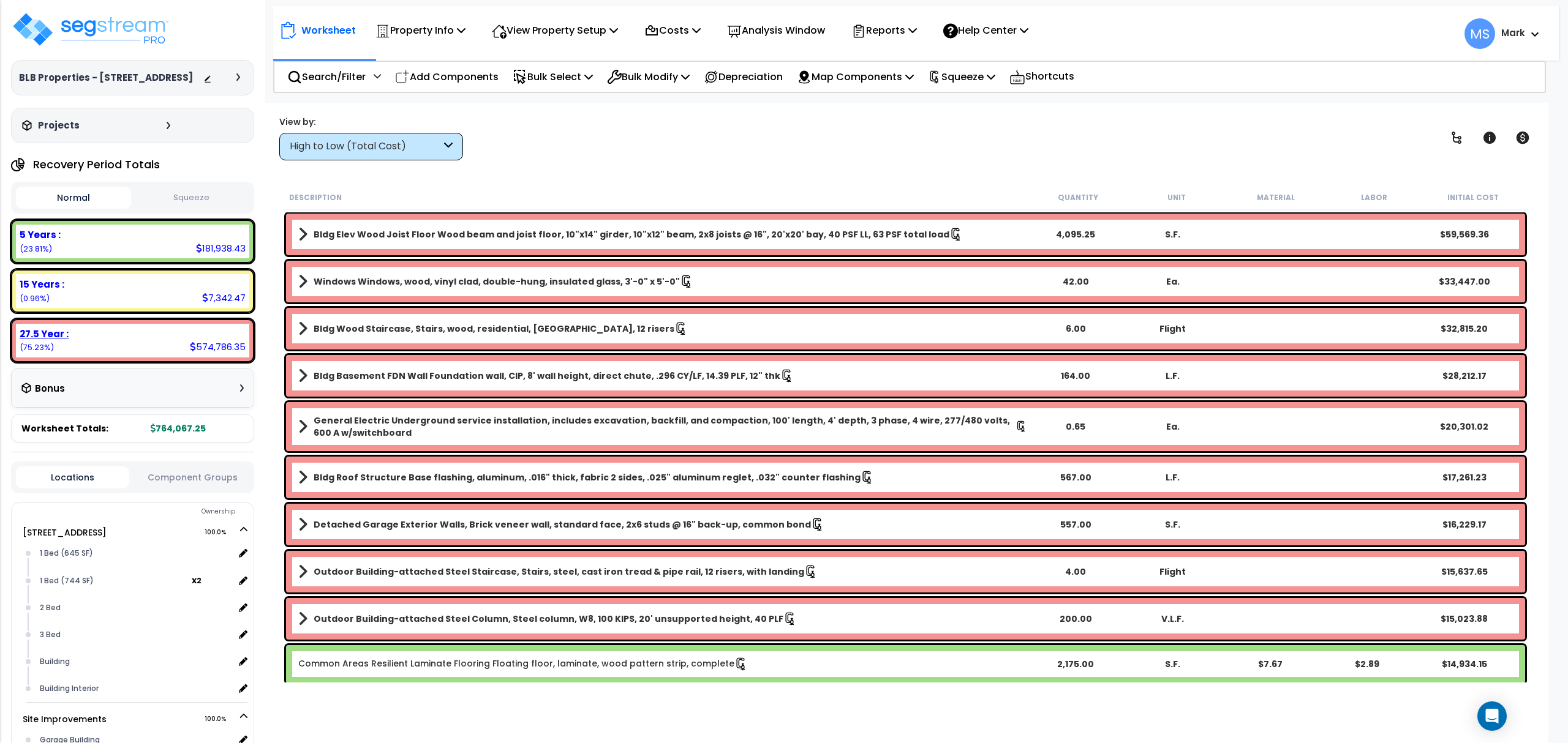
click at [139, 354] on div "27.5 Year : 574,786.35 (75.23%)" at bounding box center [133, 340] width 233 height 34
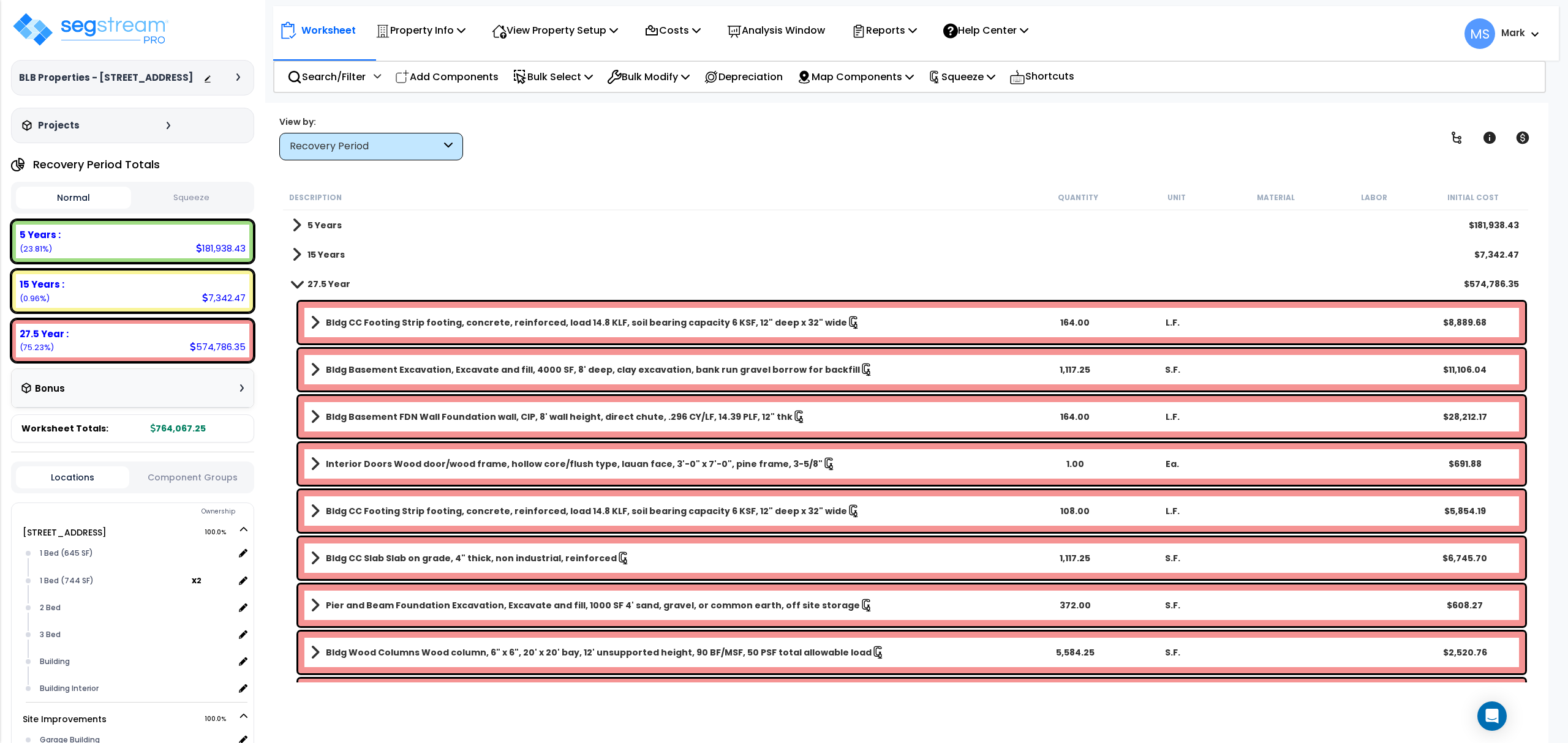
click at [202, 485] on div "Locations Component Groups" at bounding box center [133, 477] width 243 height 32
click at [202, 480] on button "Component Groups" at bounding box center [192, 477] width 113 height 14
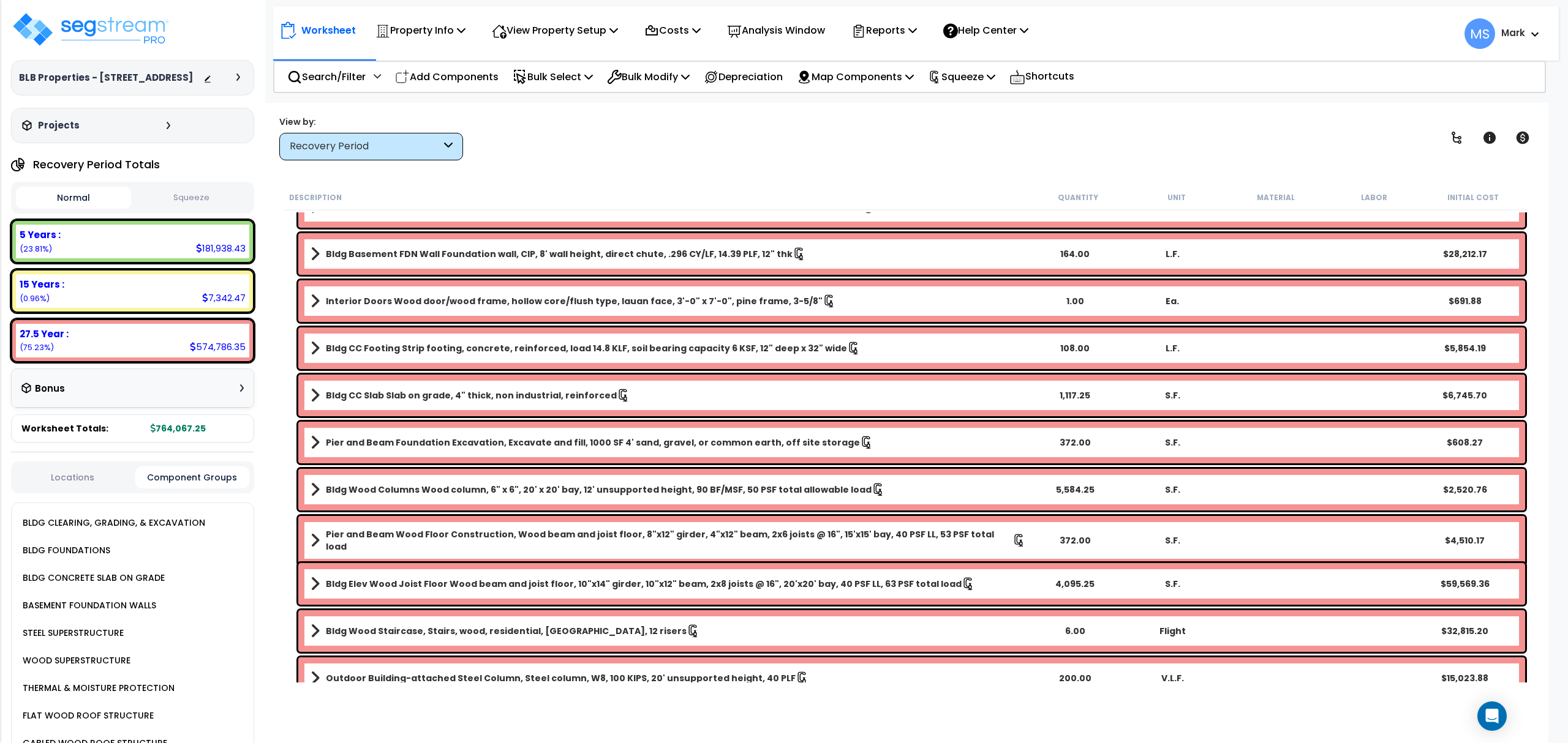
scroll to position [743, 0]
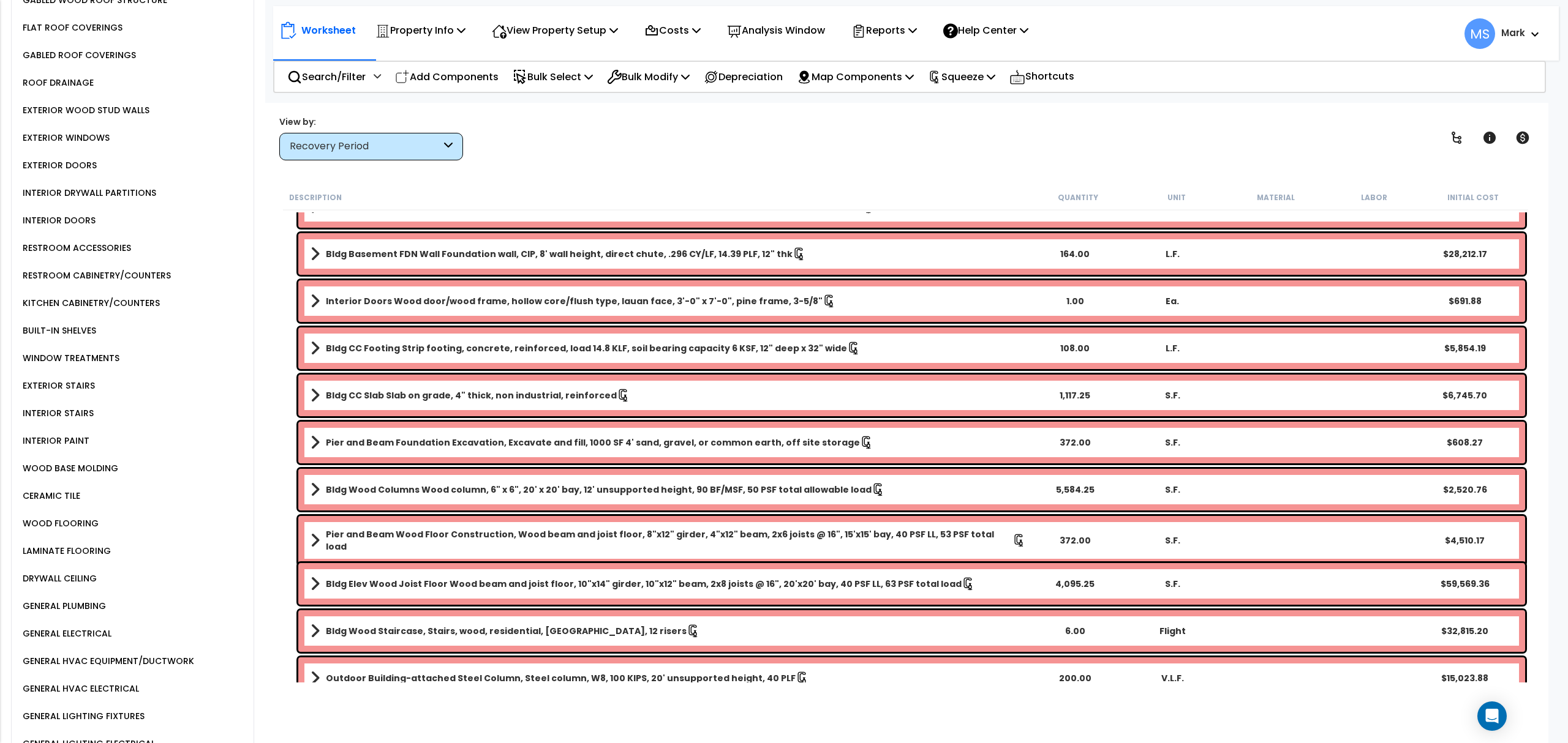
click at [57, 406] on div "INTERIOR STAIRS" at bounding box center [56, 413] width 74 height 15
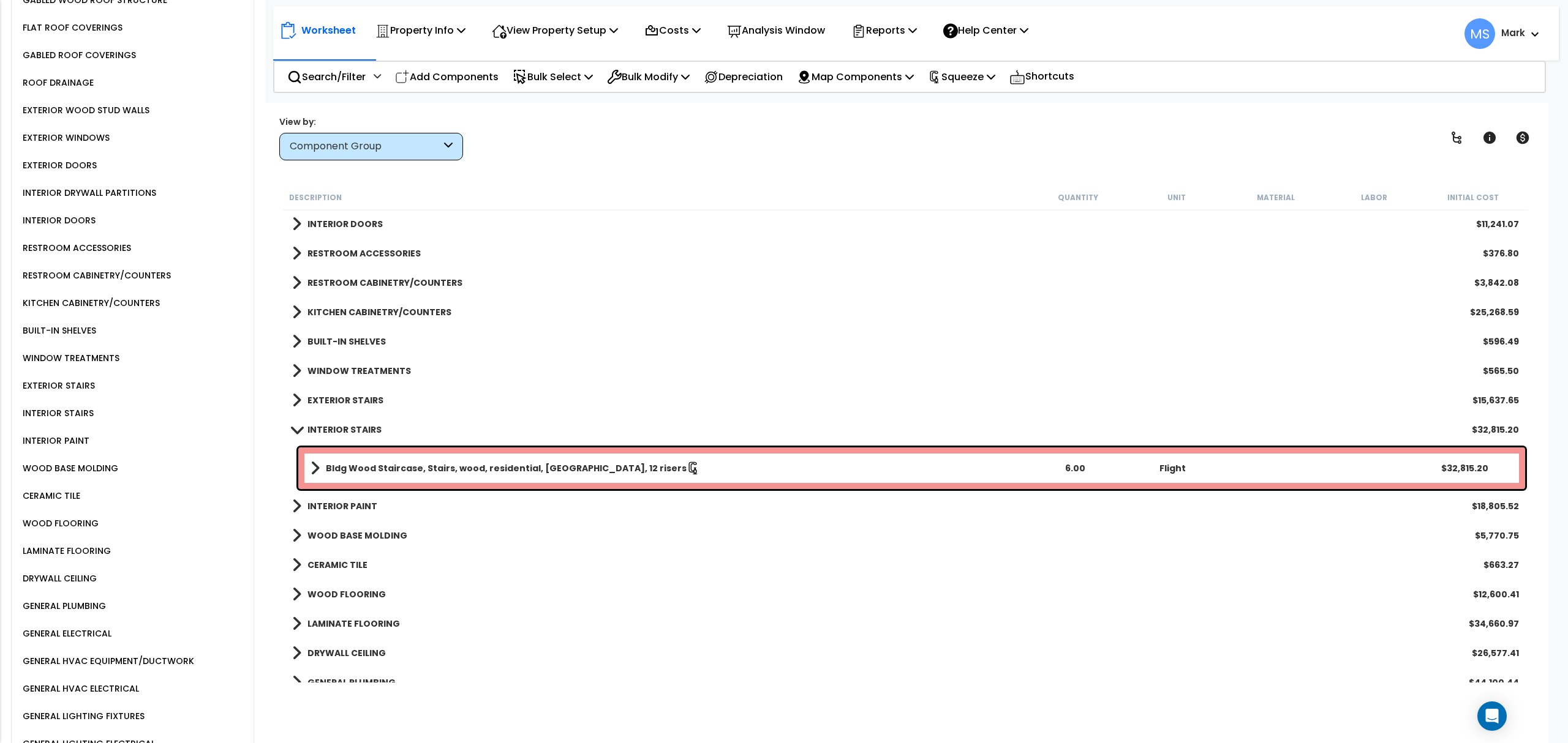
scroll to position [653, 0]
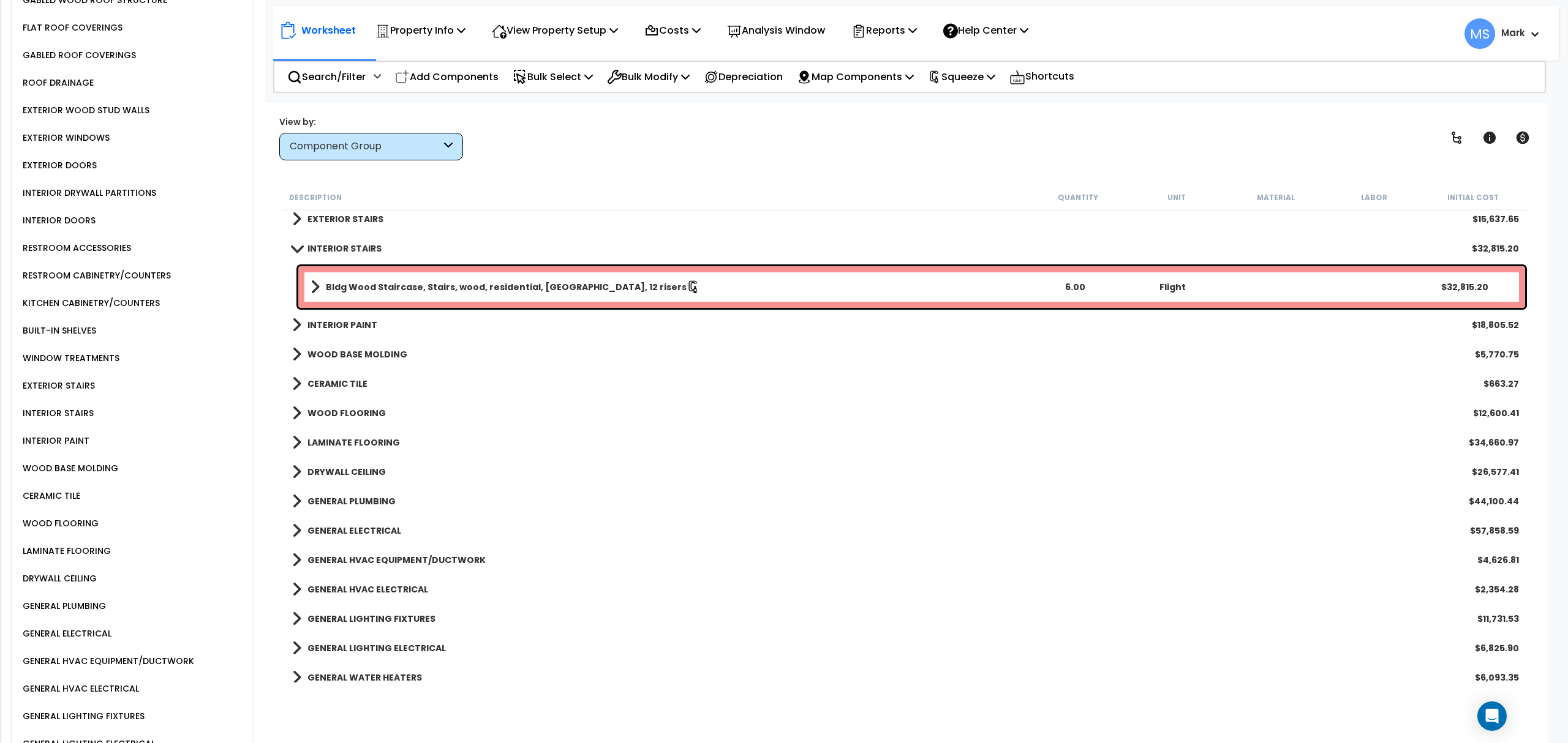
click at [465, 295] on div "Bldg Wood Staircase, Stairs, wood, residential, oak treads, 12 risers 6.00 Flig…" at bounding box center [911, 287] width 1227 height 41
click at [467, 294] on link "Bldg Wood Staircase, Stairs, wood, residential, oak treads, 12 risers" at bounding box center [668, 287] width 715 height 17
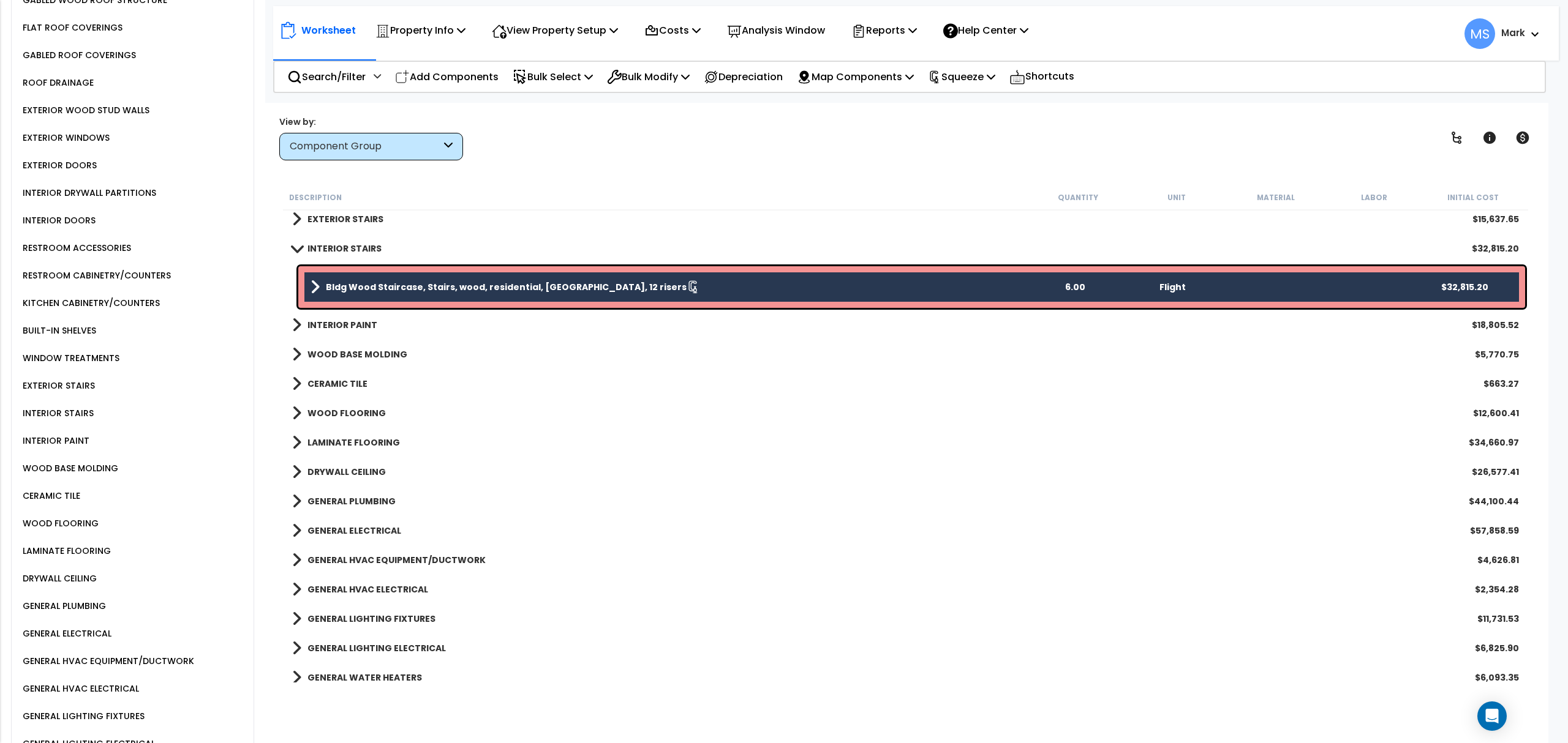
click at [469, 289] on b "Bldg Wood Staircase, Stairs, wood, residential, oak treads, 12 risers" at bounding box center [506, 287] width 361 height 12
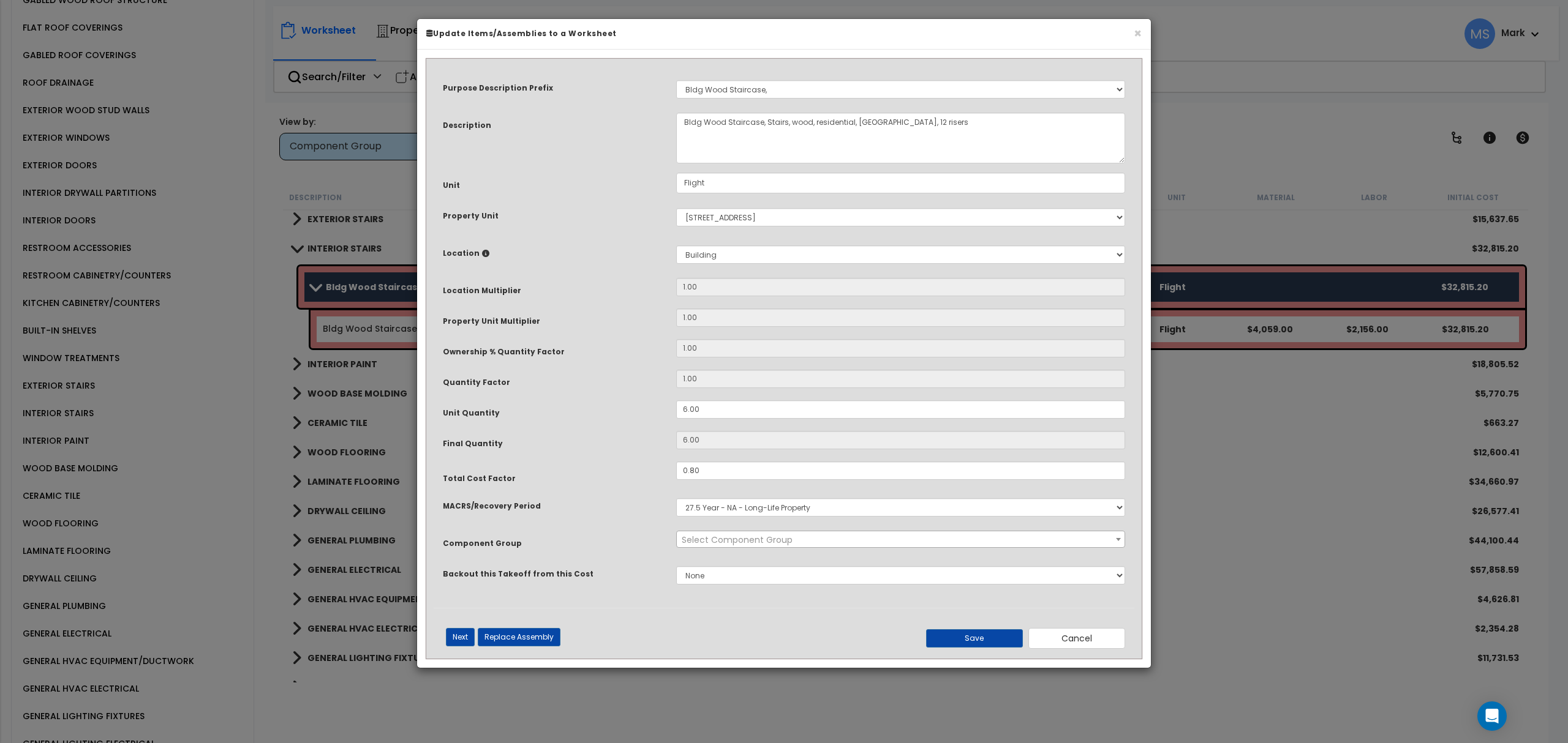
select select "45933"
click at [719, 476] on input "0.80" at bounding box center [901, 470] width 449 height 18
click at [723, 477] on input "0.80" at bounding box center [901, 470] width 449 height 18
type input "0.60"
click at [978, 645] on button "Save" at bounding box center [975, 638] width 96 height 18
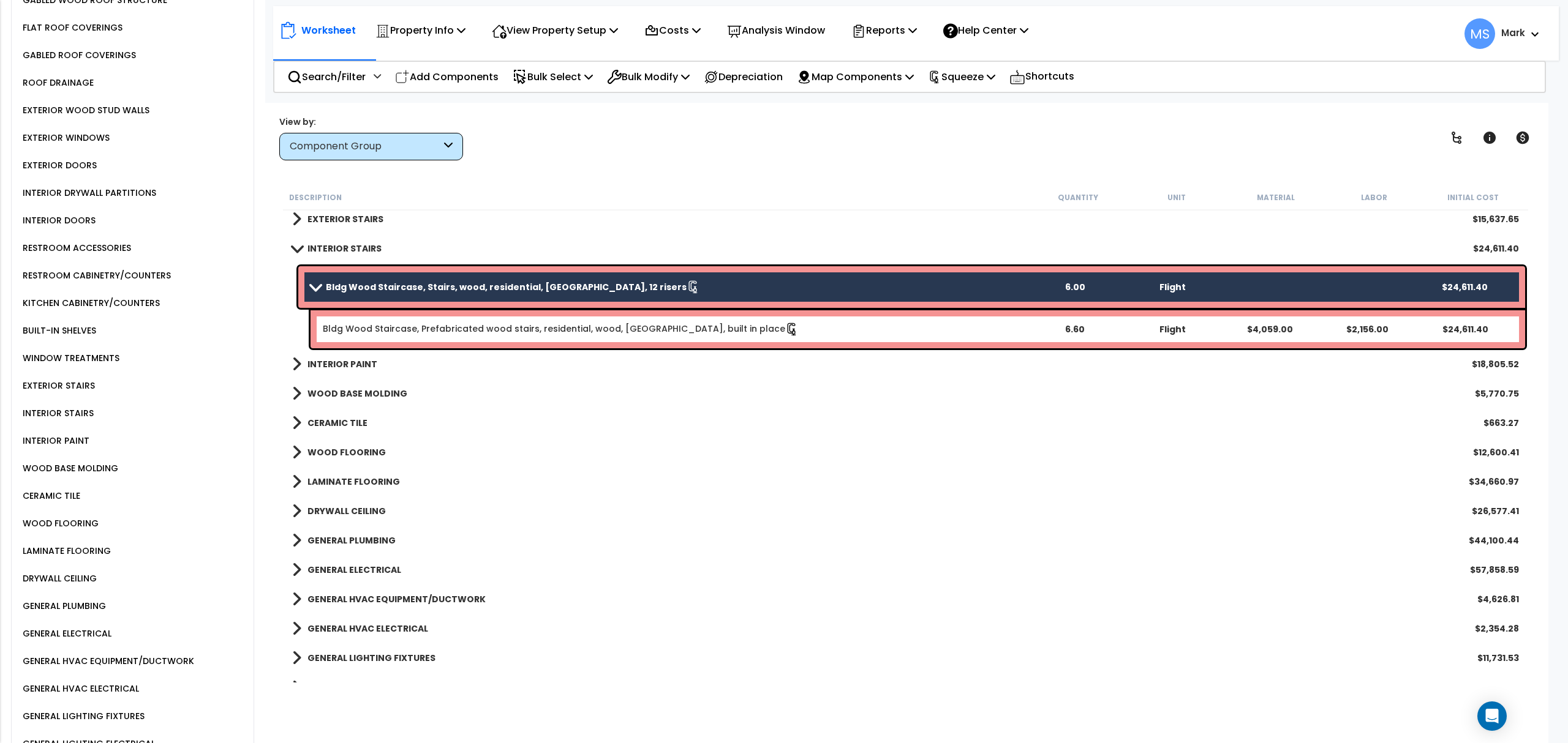
click at [69, 626] on div "GENERAL ELECTRICAL" at bounding box center [66, 634] width 92 height 15
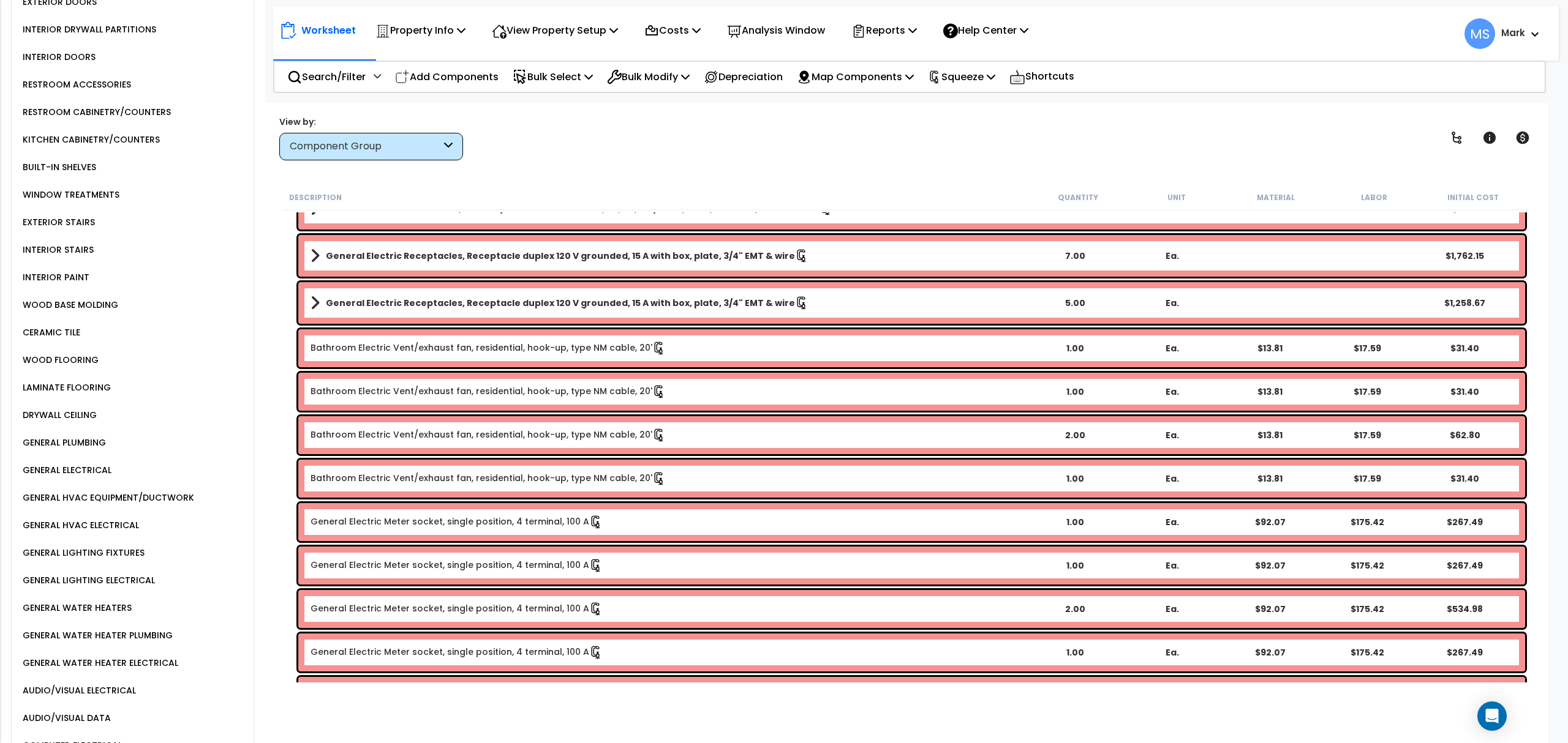
scroll to position [1306, 0]
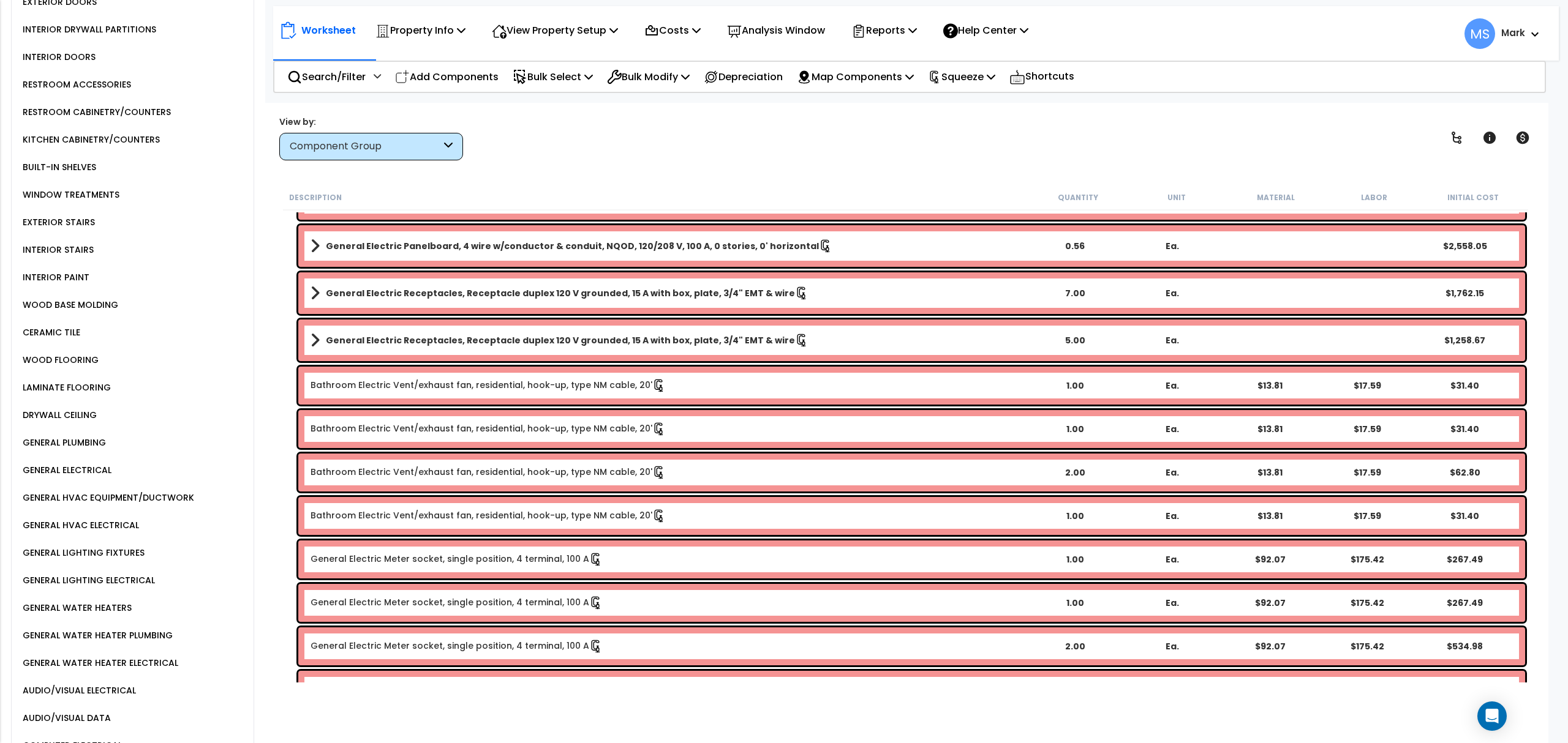
click at [430, 516] on link "Bathroom Electric Vent/exhaust fan, residential, hook-up, type NM cable, 20'" at bounding box center [488, 516] width 355 height 14
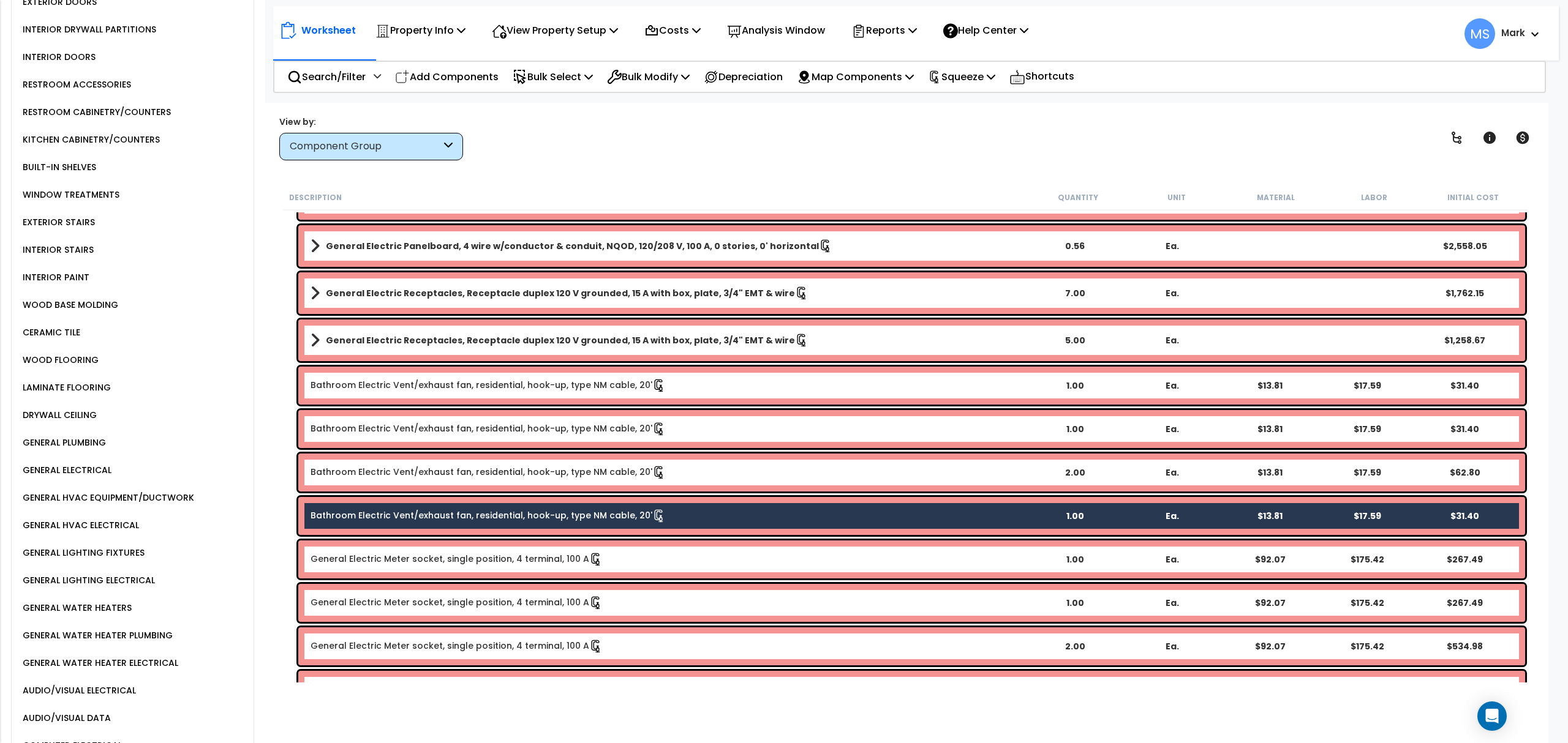
click at [439, 477] on link "Bathroom Electric Vent/exhaust fan, residential, hook-up, type NM cable, 20'" at bounding box center [488, 473] width 355 height 14
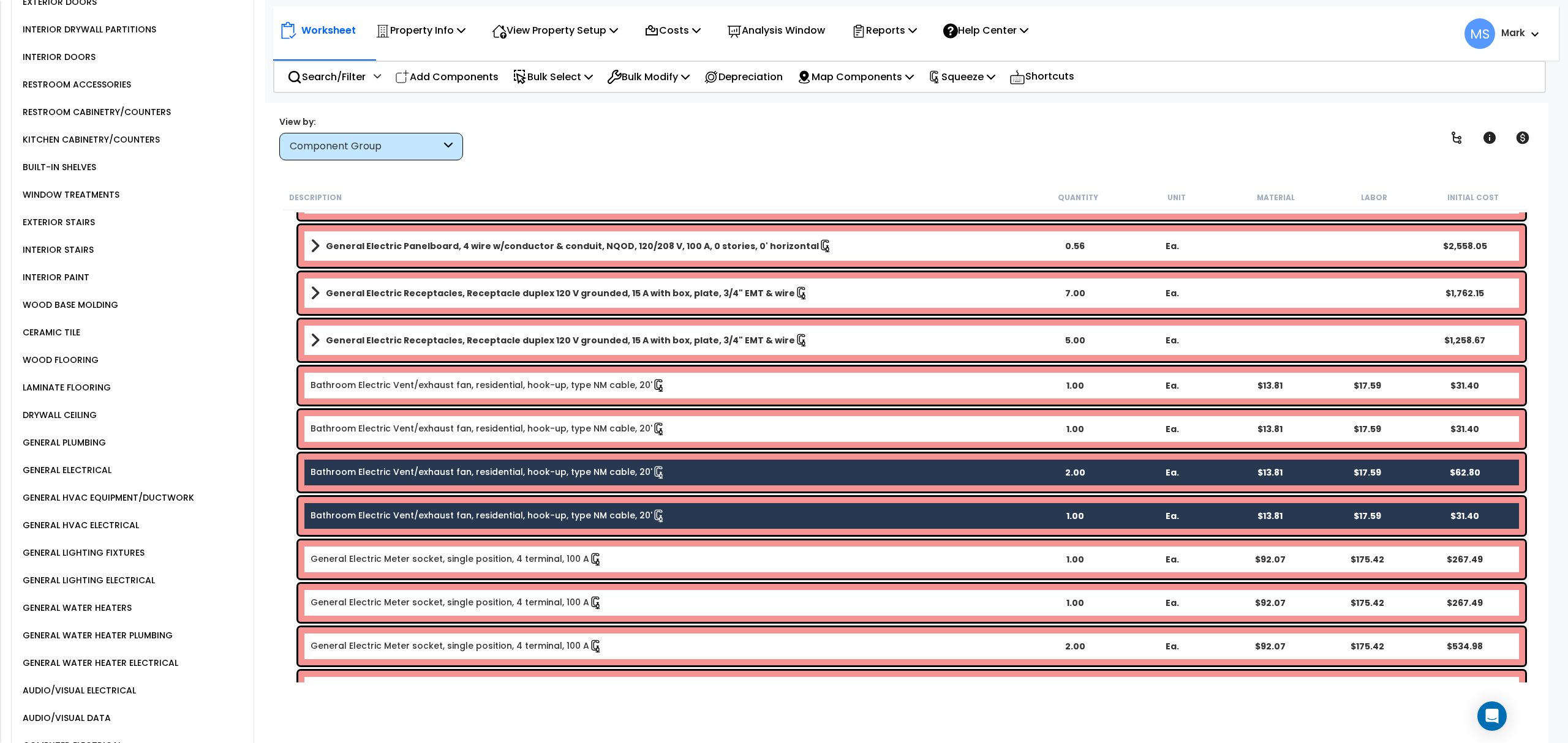
click at [435, 432] on link "Bathroom Electric Vent/exhaust fan, residential, hook-up, type NM cable, 20'" at bounding box center [488, 429] width 355 height 14
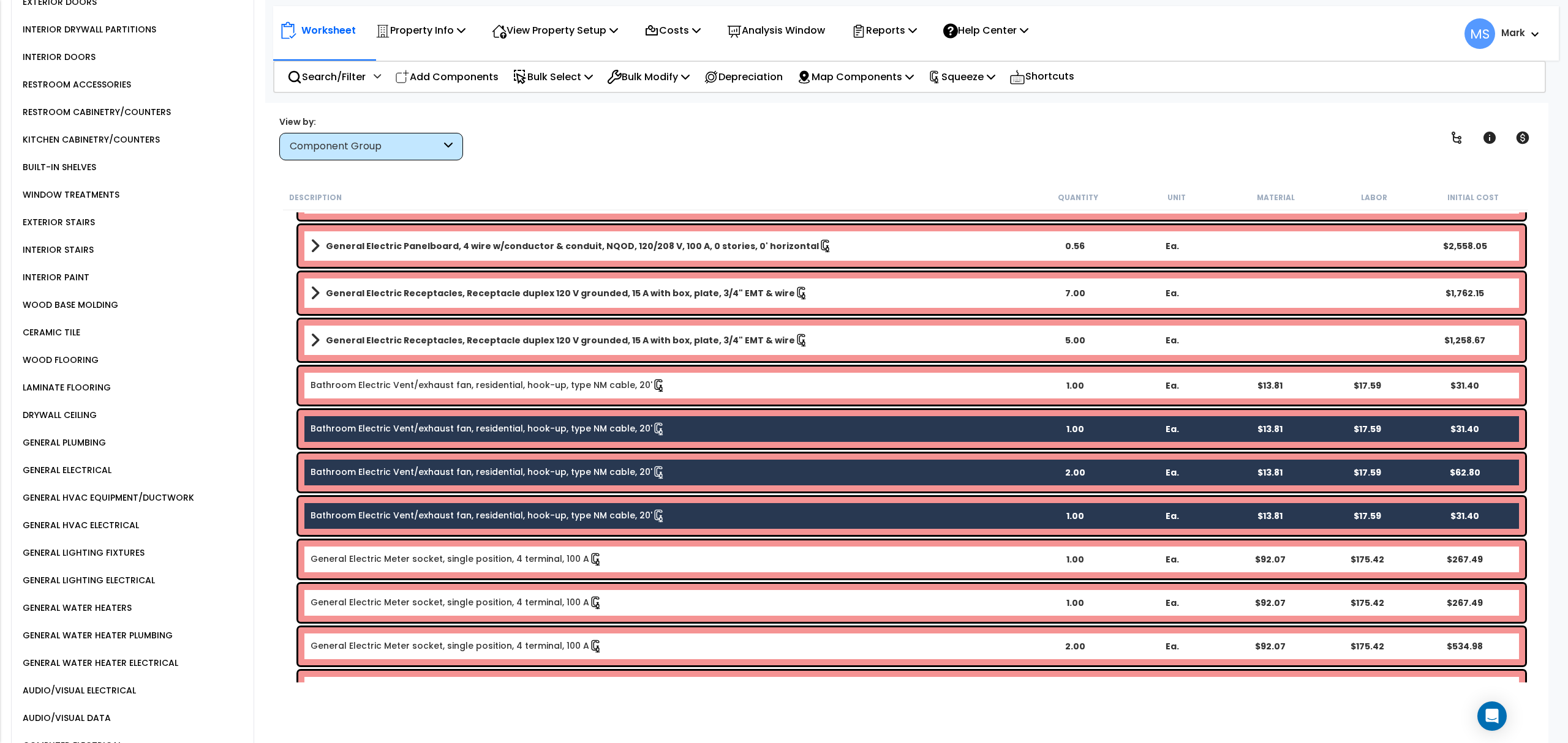
click at [442, 381] on link "Bathroom Electric Vent/exhaust fan, residential, hook-up, type NM cable, 20'" at bounding box center [488, 385] width 355 height 14
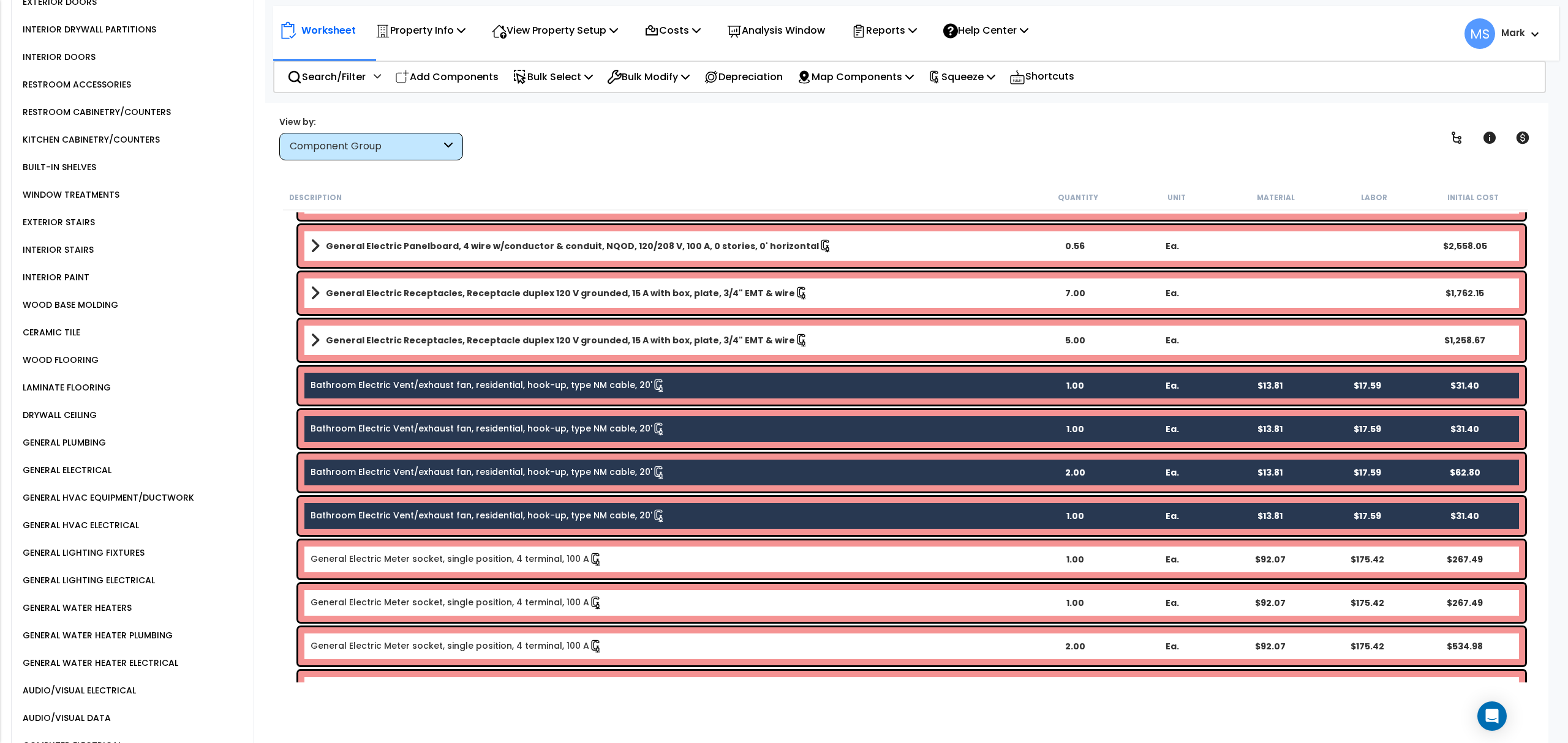
click at [410, 522] on link "Bathroom Electric Vent/exhaust fan, residential, hook-up, type NM cable, 20'" at bounding box center [488, 516] width 355 height 14
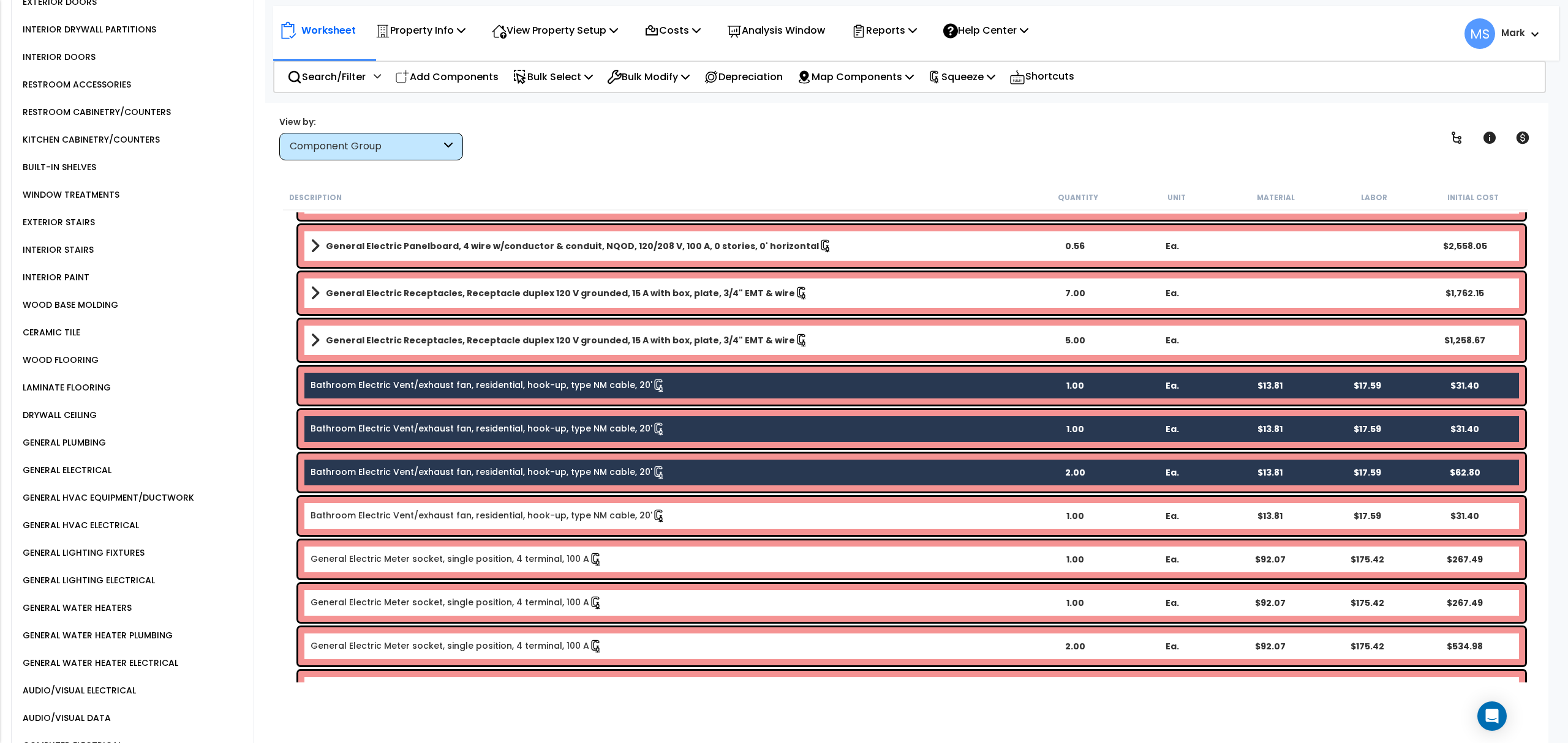
click at [432, 480] on div "Bathroom Electric Vent/exhaust fan, residential, hook-up, type NM cable, 20' 2.…" at bounding box center [911, 473] width 1227 height 38
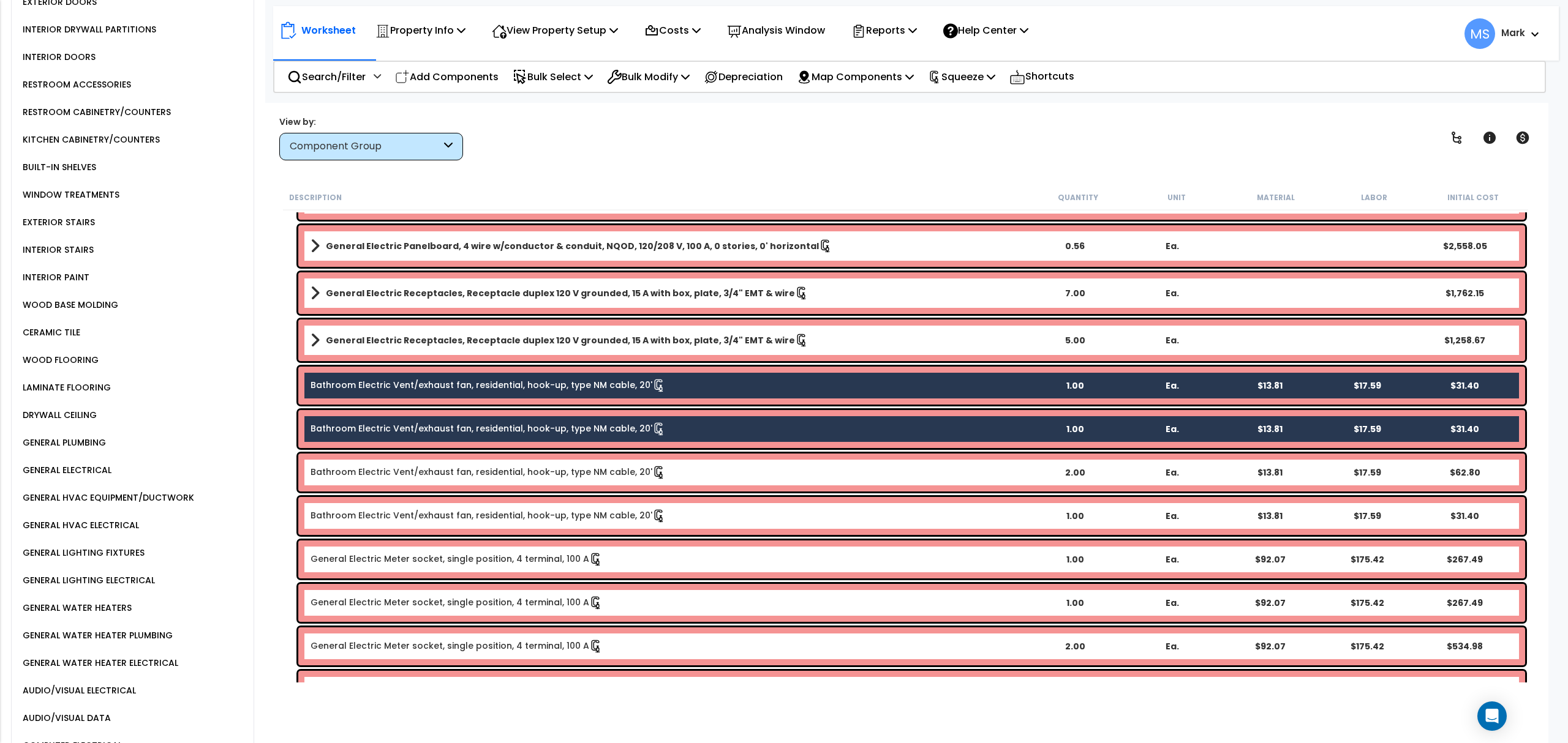
click at [425, 432] on link "Bathroom Electric Vent/exhaust fan, residential, hook-up, type NM cable, 20'" at bounding box center [488, 429] width 355 height 14
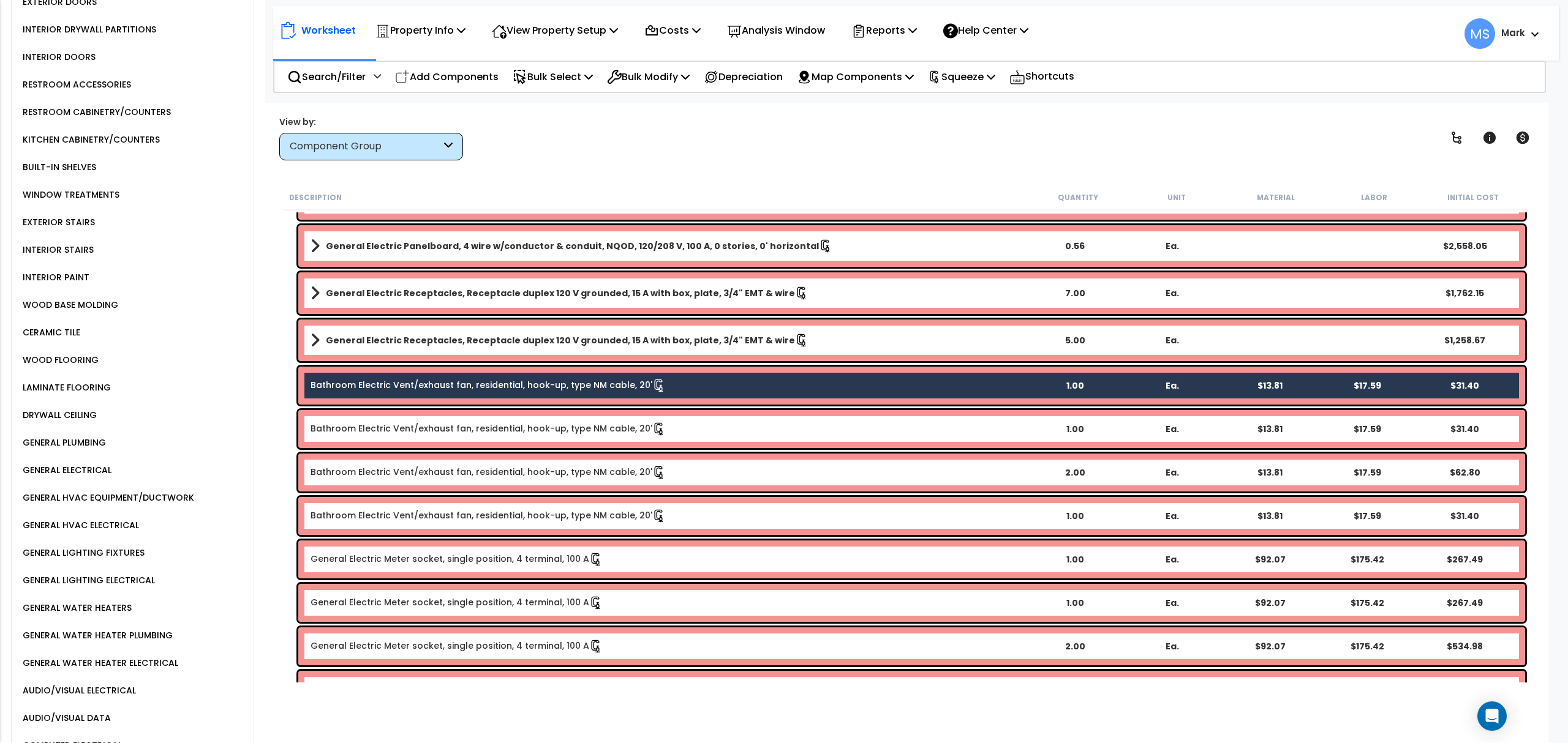
click at [447, 382] on link "Bathroom Electric Vent/exhaust fan, residential, hook-up, type NM cable, 20'" at bounding box center [488, 385] width 355 height 14
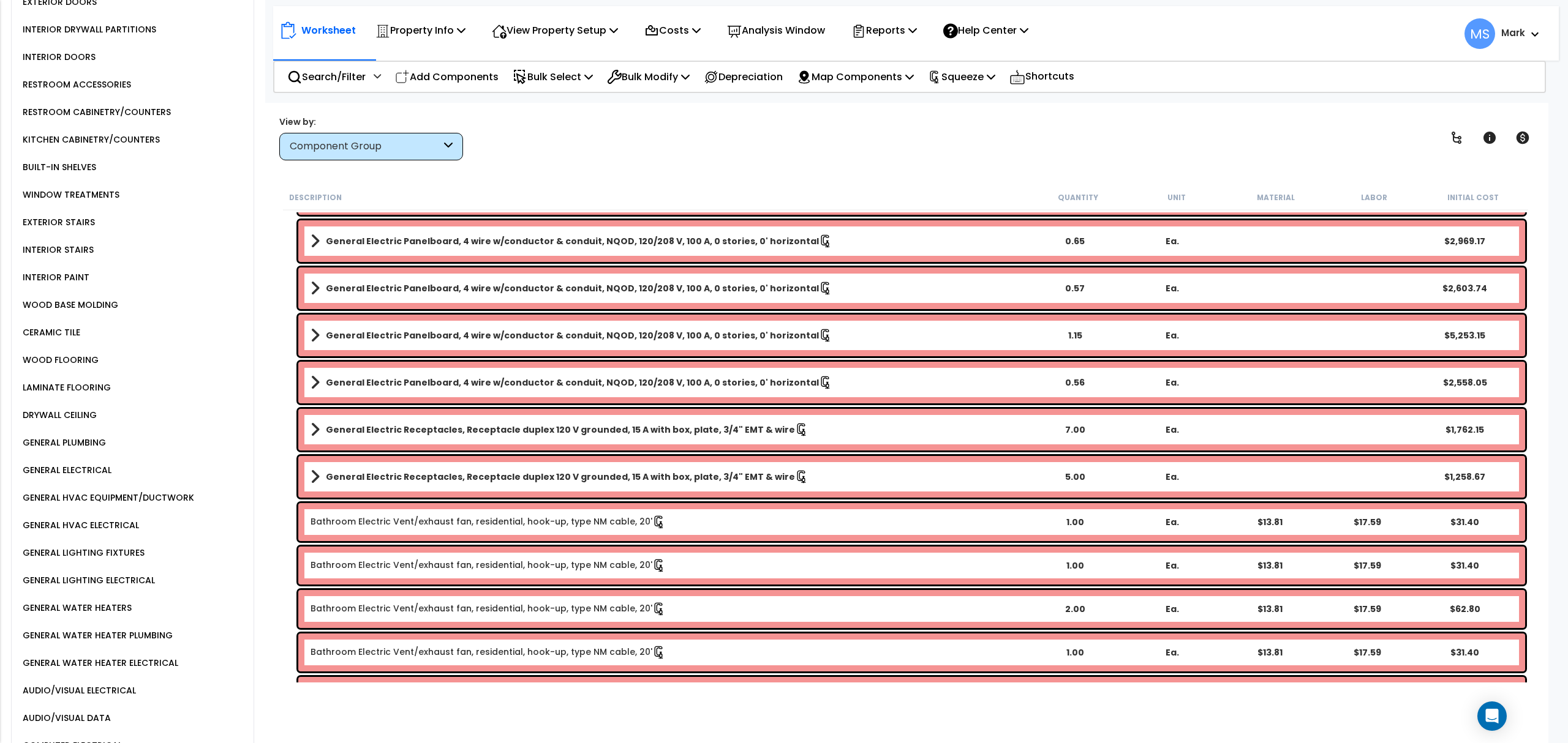
scroll to position [1061, 0]
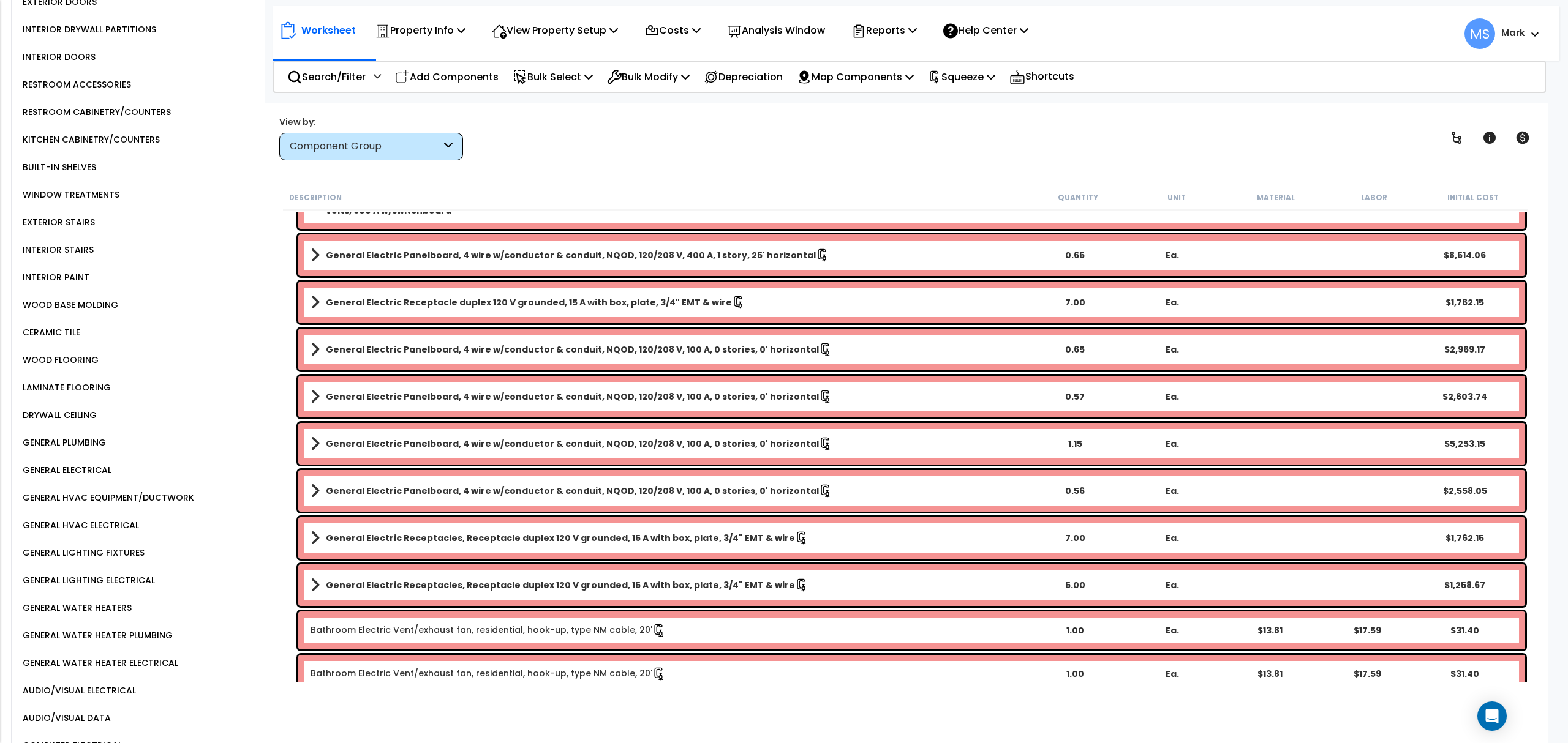
click at [520, 490] on b "General Electric Panelboard, 4 wire w/conductor & conduit, NQOD, 120/208 V, 100…" at bounding box center [572, 491] width 493 height 12
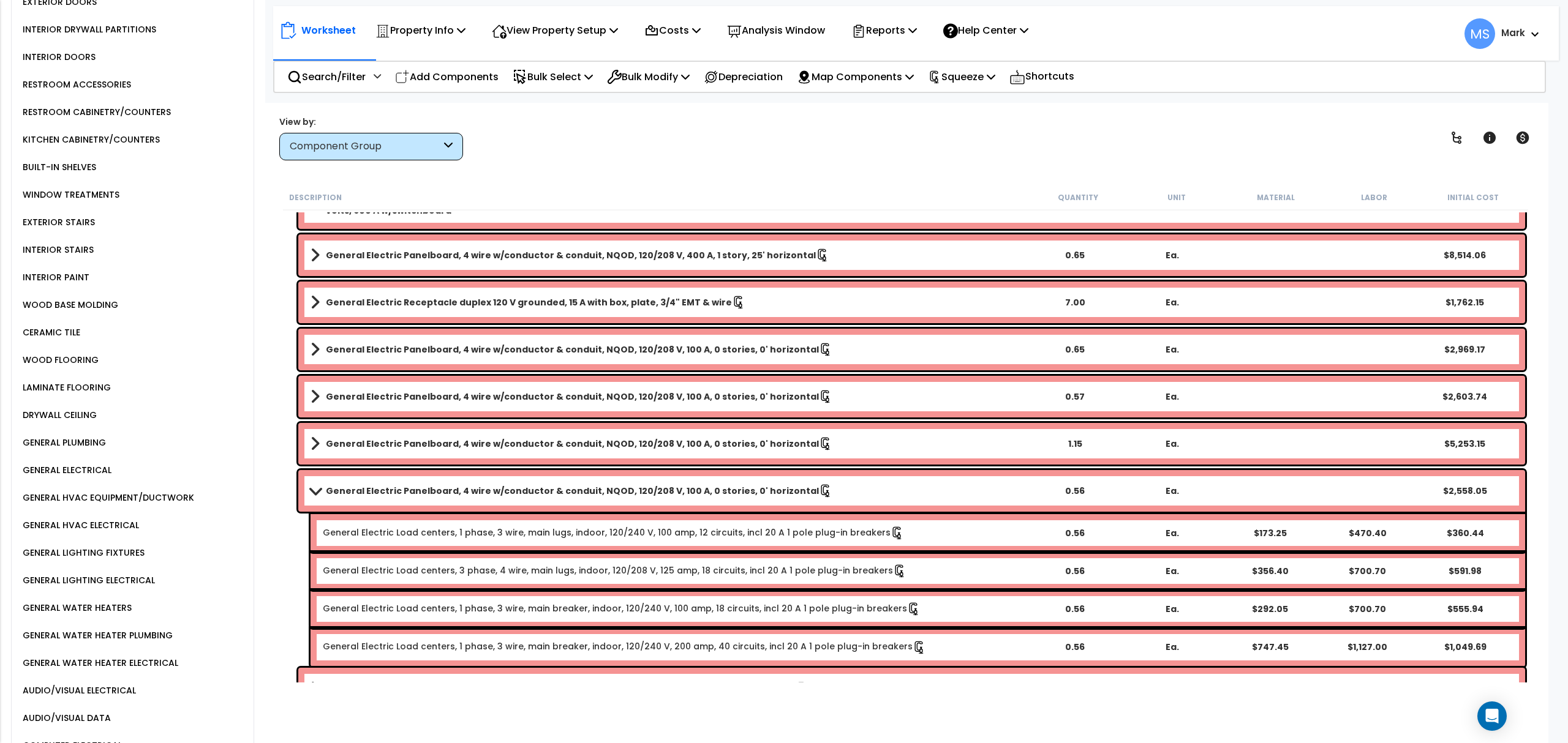
click at [520, 490] on b "General Electric Panelboard, 4 wire w/conductor & conduit, NQOD, 120/208 V, 100…" at bounding box center [572, 491] width 493 height 12
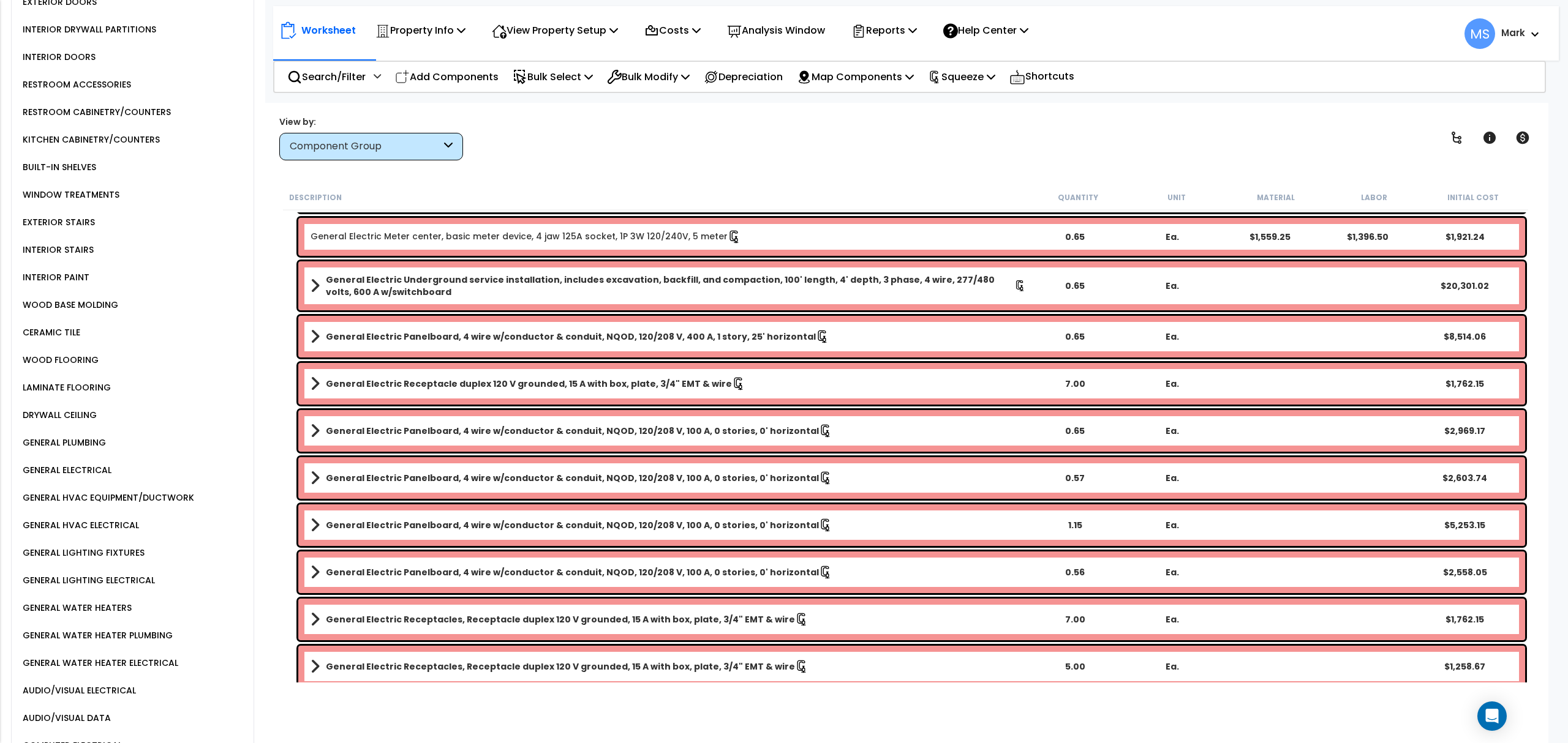
scroll to position [897, 0]
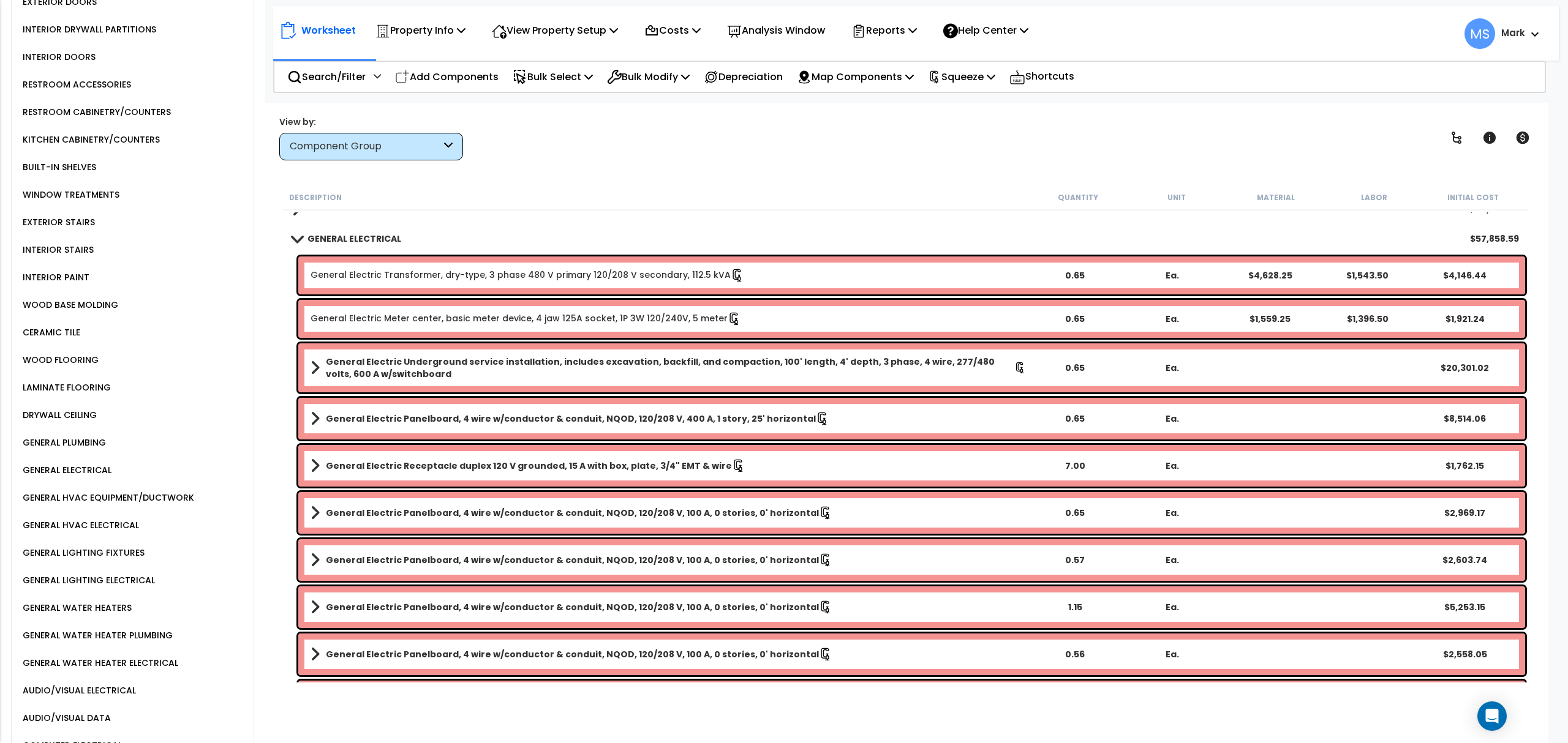
click at [551, 381] on div "General Electric Underground service installation, includes excavation, backfil…" at bounding box center [911, 367] width 1227 height 49
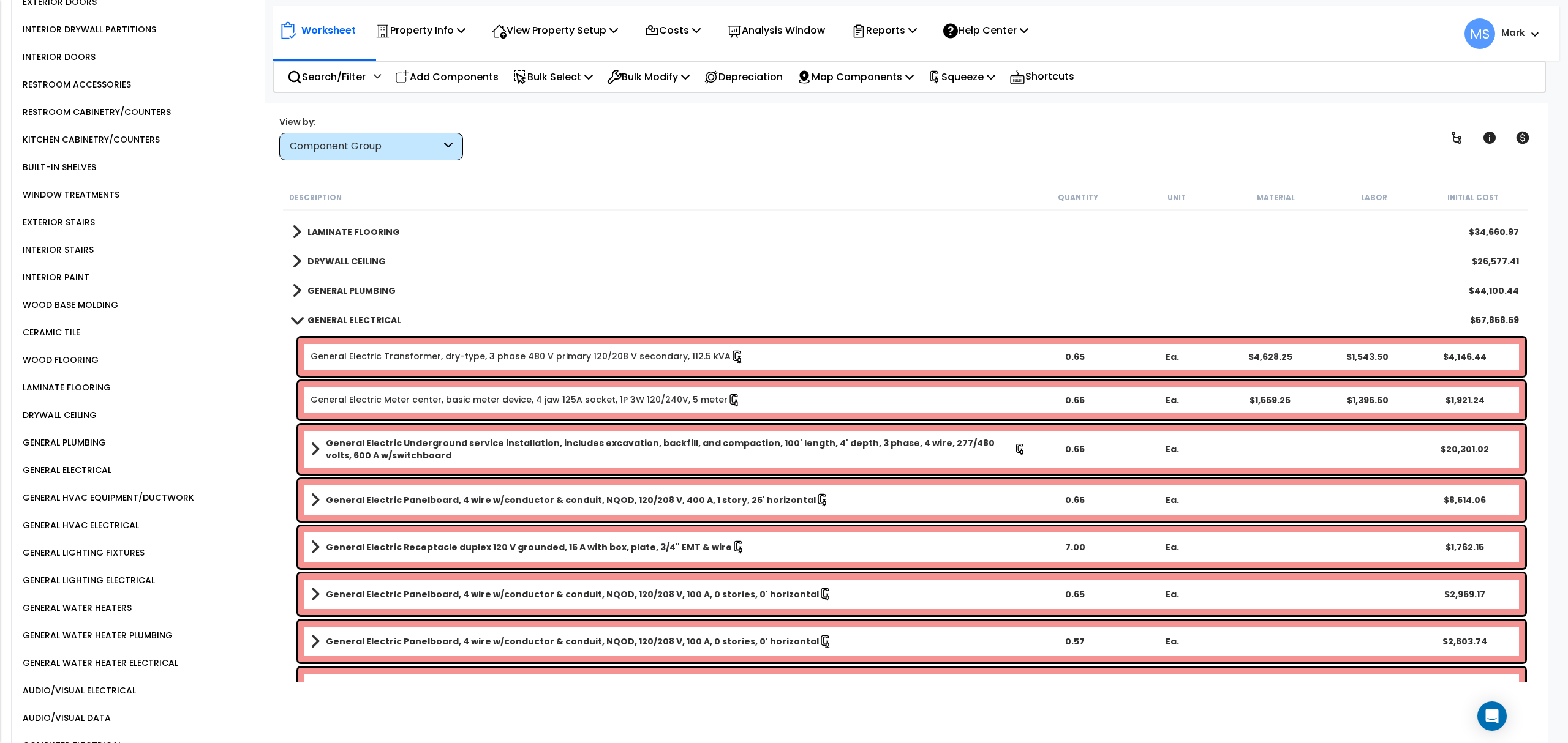
click at [573, 451] on b "General Electric Underground service installation, includes excavation, backfil…" at bounding box center [670, 449] width 688 height 25
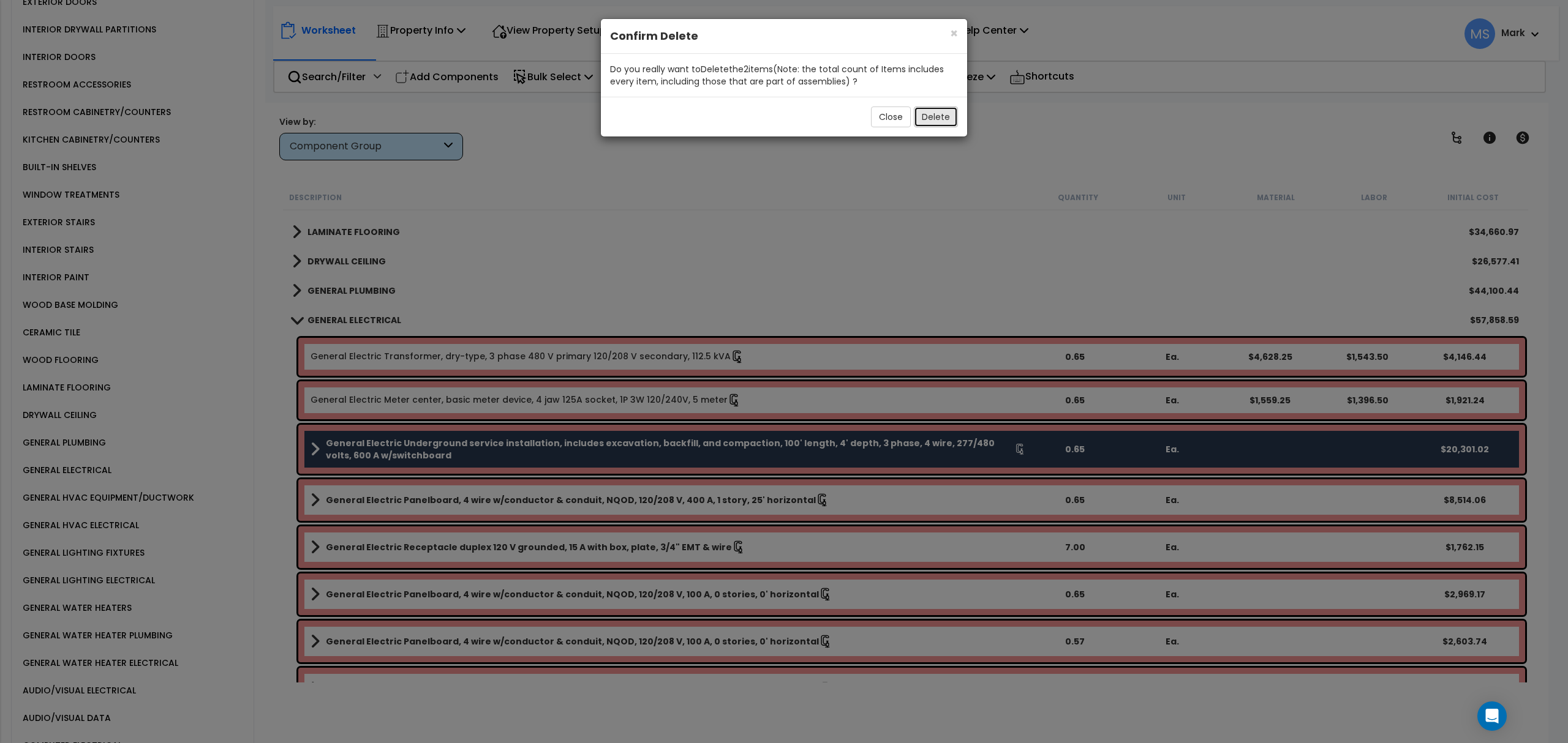
click at [933, 117] on button "Delete" at bounding box center [935, 117] width 44 height 21
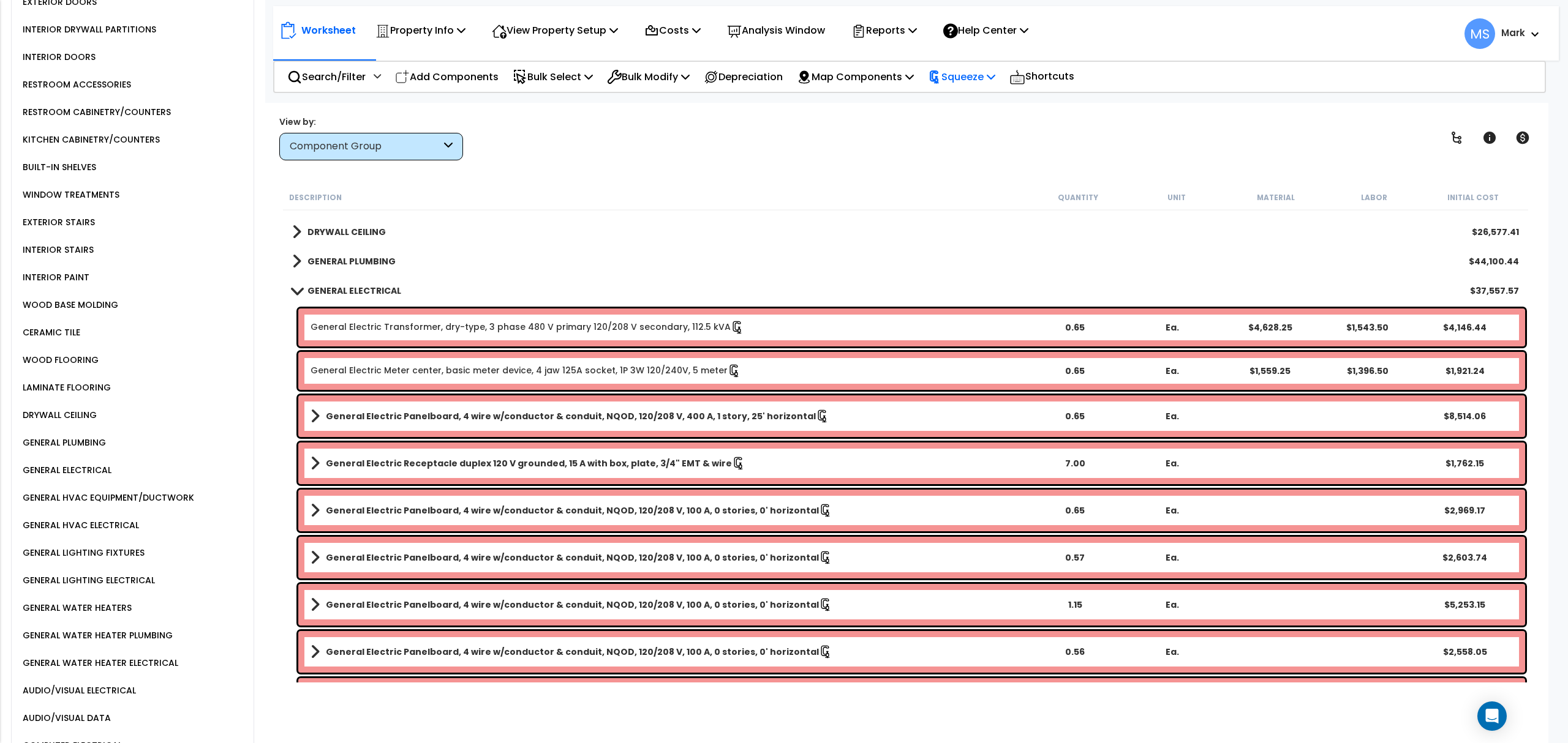
click at [996, 72] on icon at bounding box center [990, 76] width 8 height 10
click at [995, 105] on link "Re-squeeze" at bounding box center [982, 105] width 121 height 28
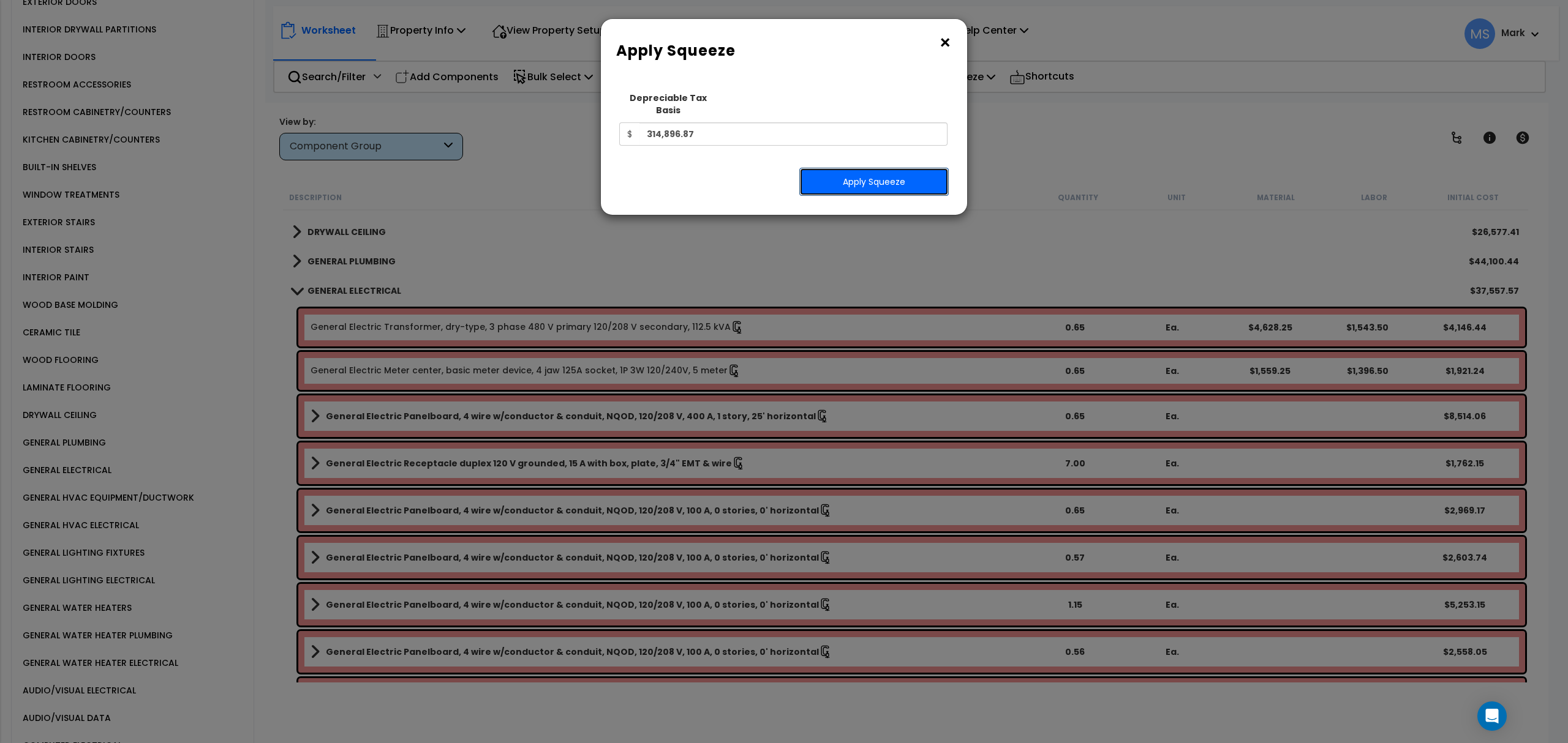
click at [909, 175] on button "Apply Squeeze" at bounding box center [874, 181] width 149 height 28
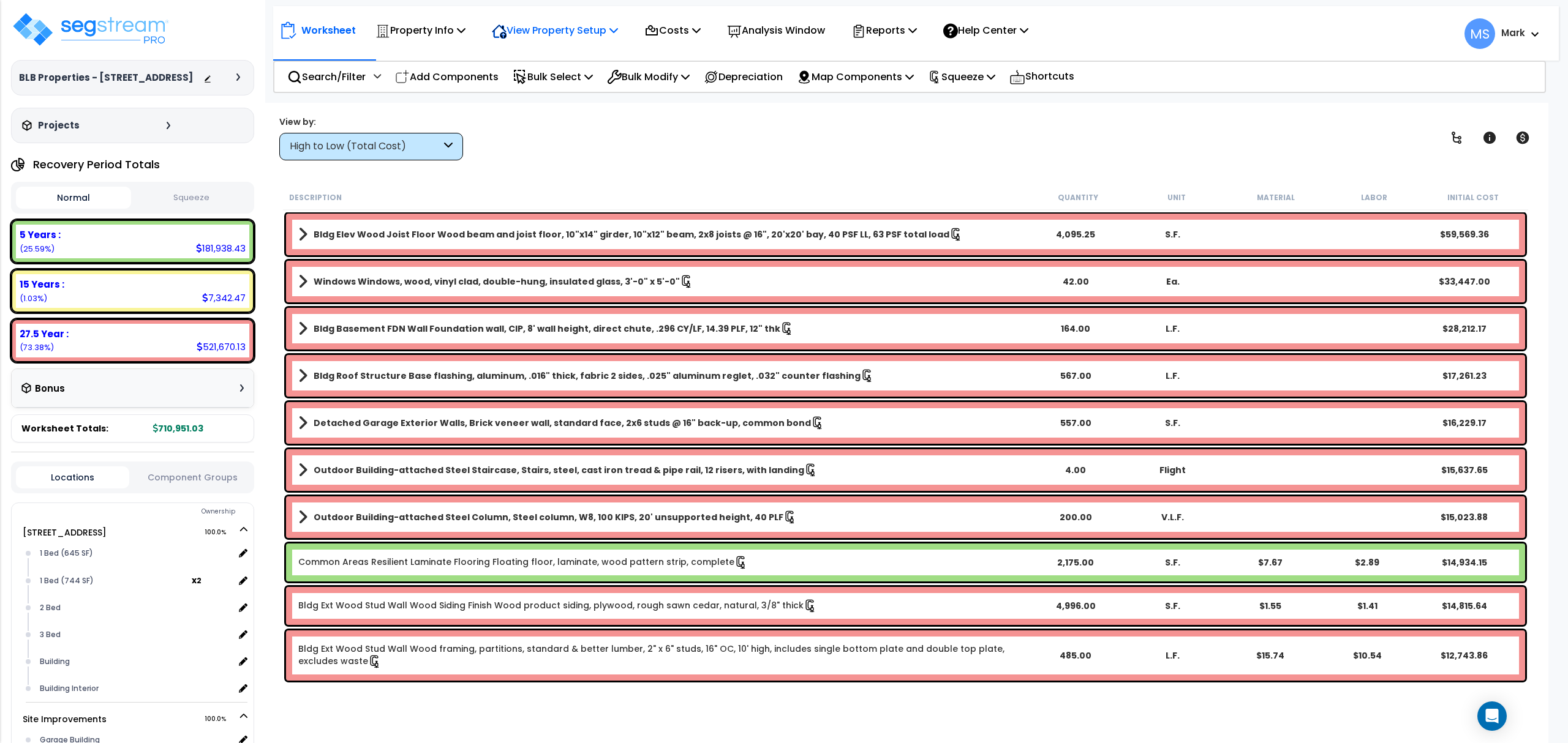
click at [465, 28] on icon at bounding box center [461, 29] width 8 height 10
click at [792, 32] on p "Analysis Window" at bounding box center [776, 30] width 98 height 17
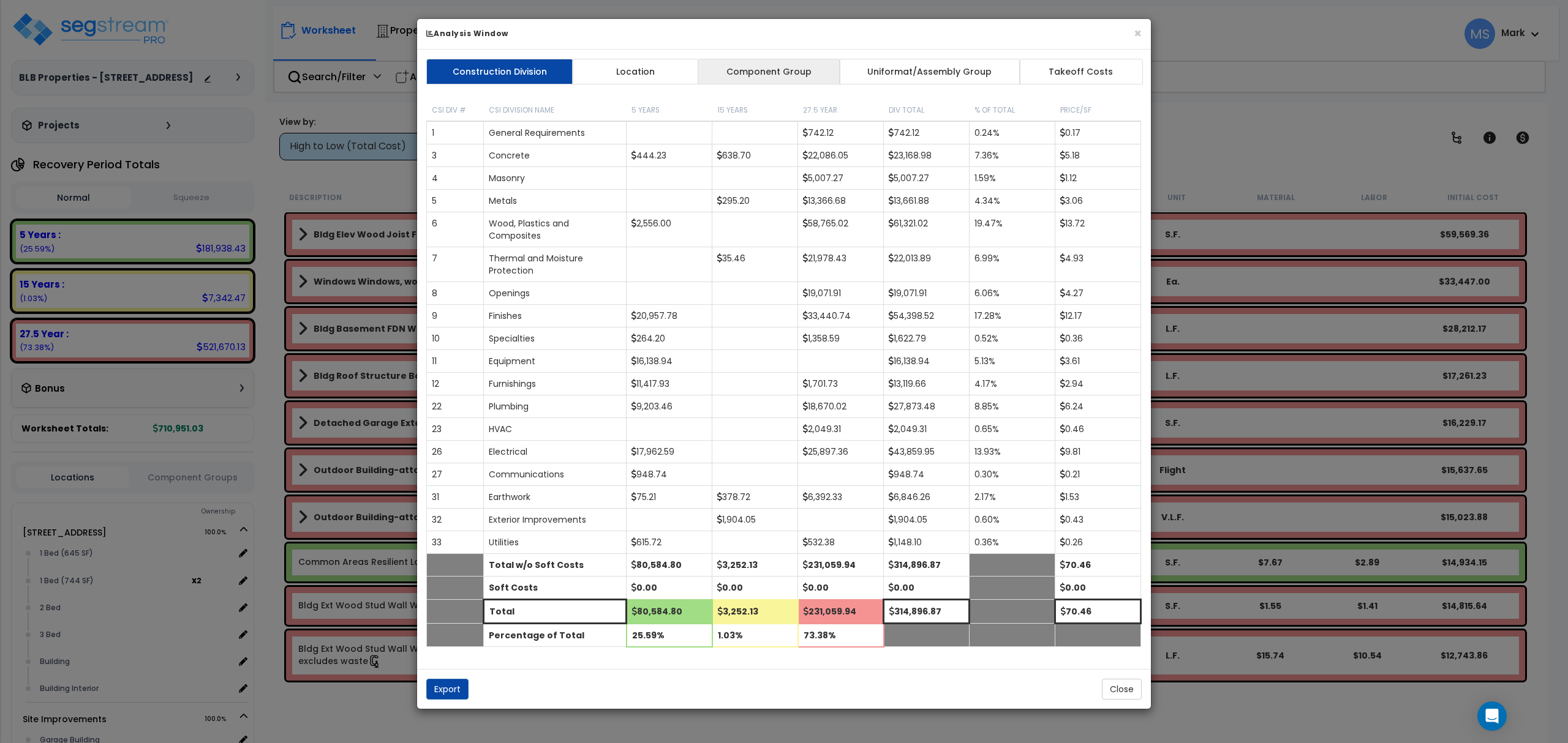
click at [776, 74] on link "Component Group" at bounding box center [768, 72] width 142 height 26
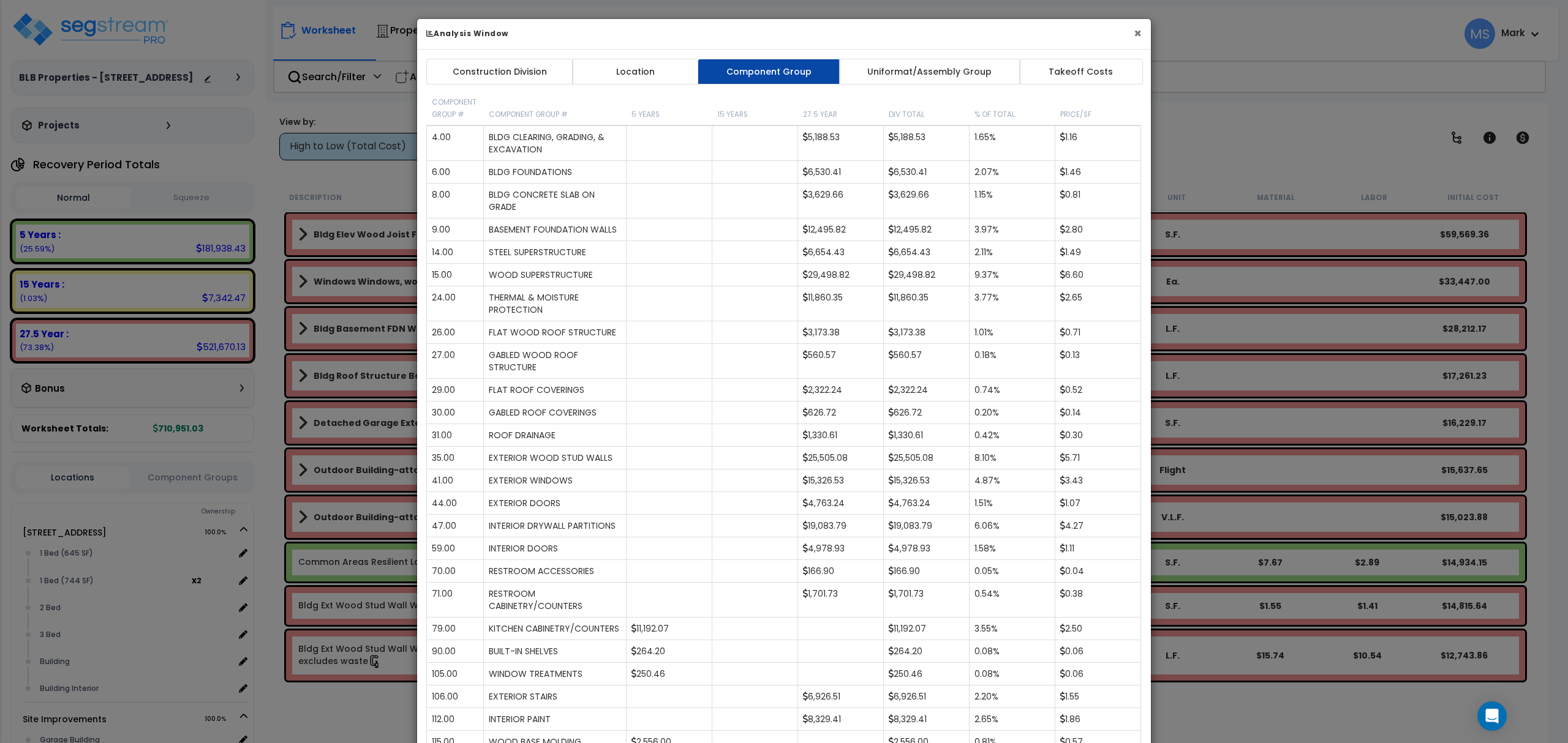
click at [1139, 35] on button "×" at bounding box center [1137, 33] width 8 height 13
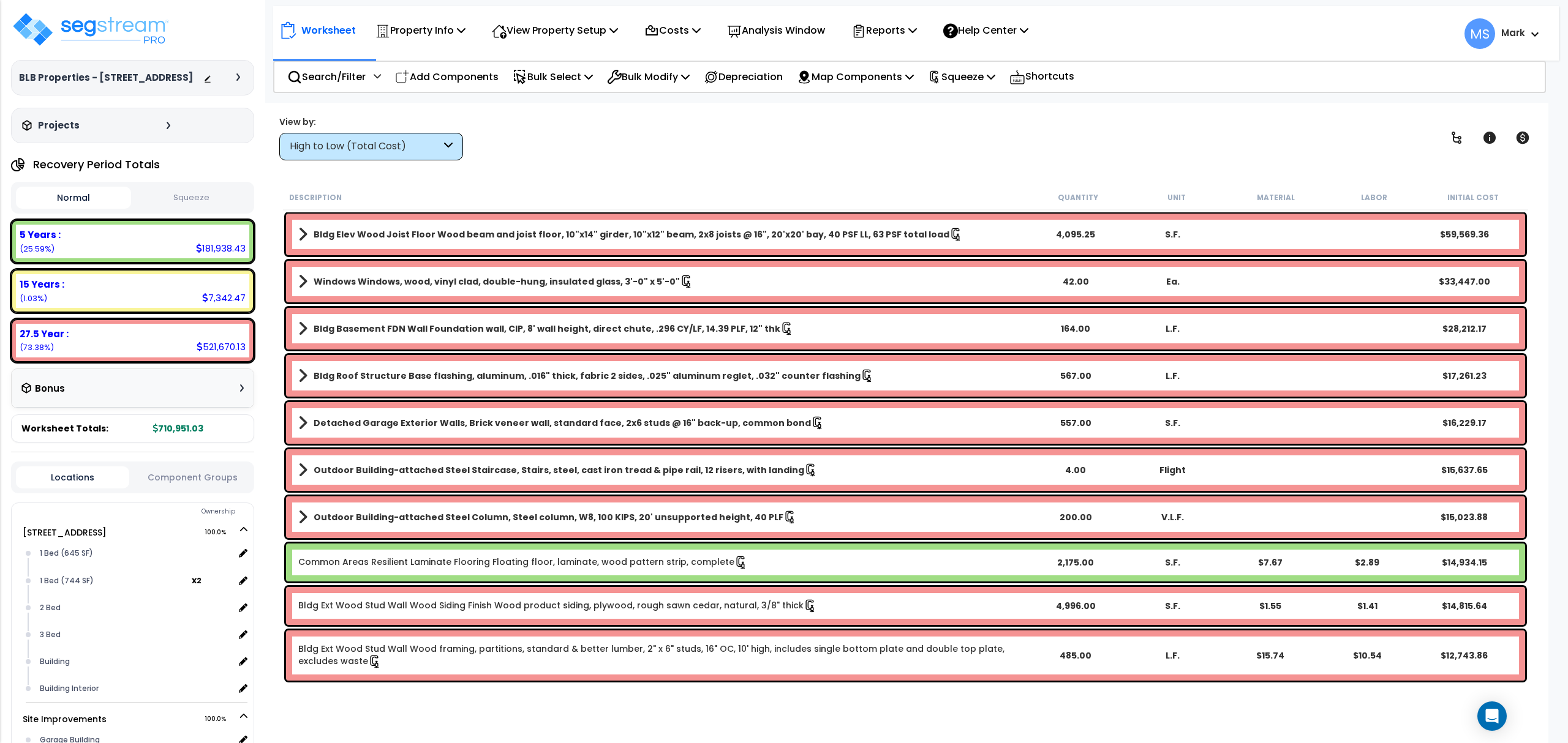
click at [172, 474] on button "Component Groups" at bounding box center [192, 477] width 113 height 14
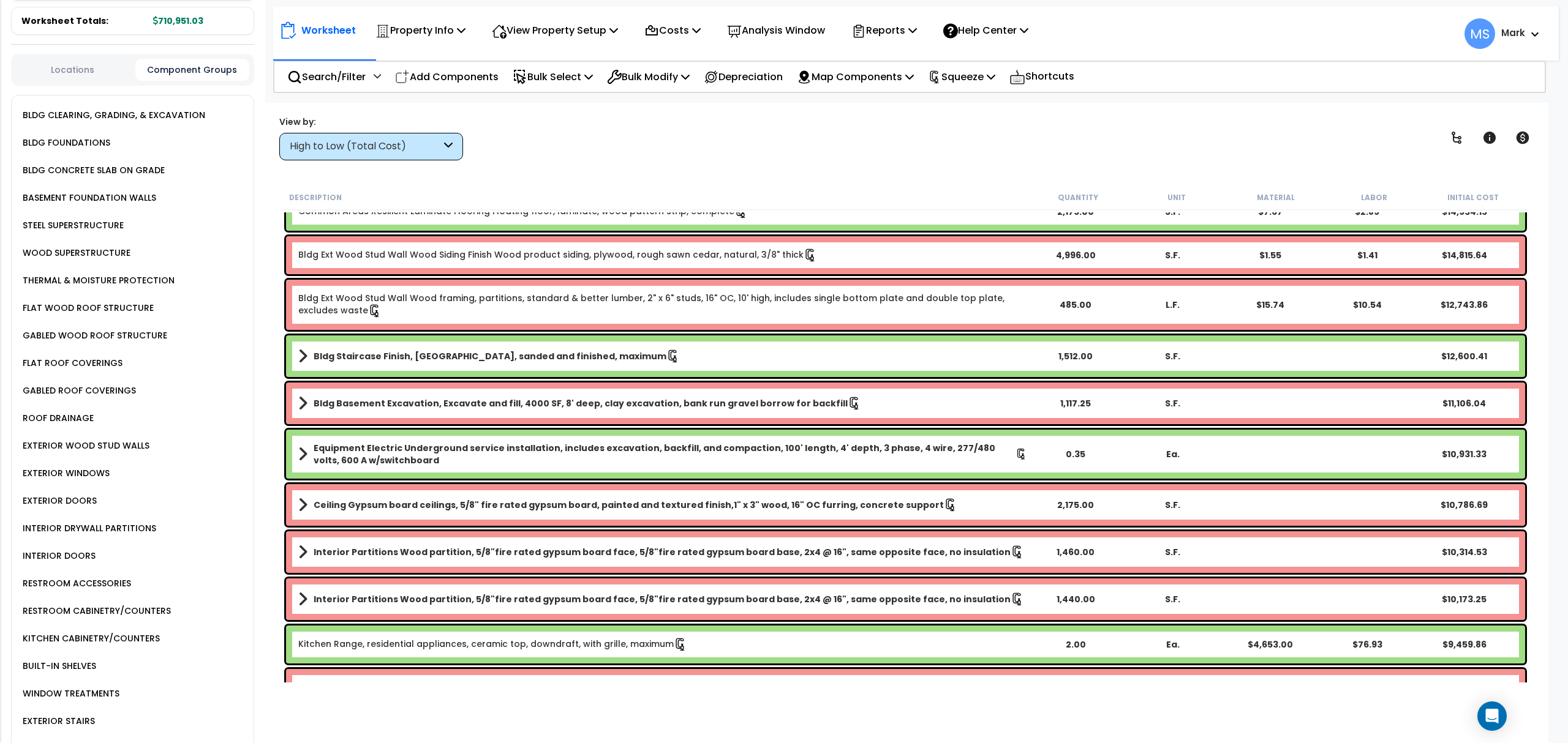
scroll to position [897, 0]
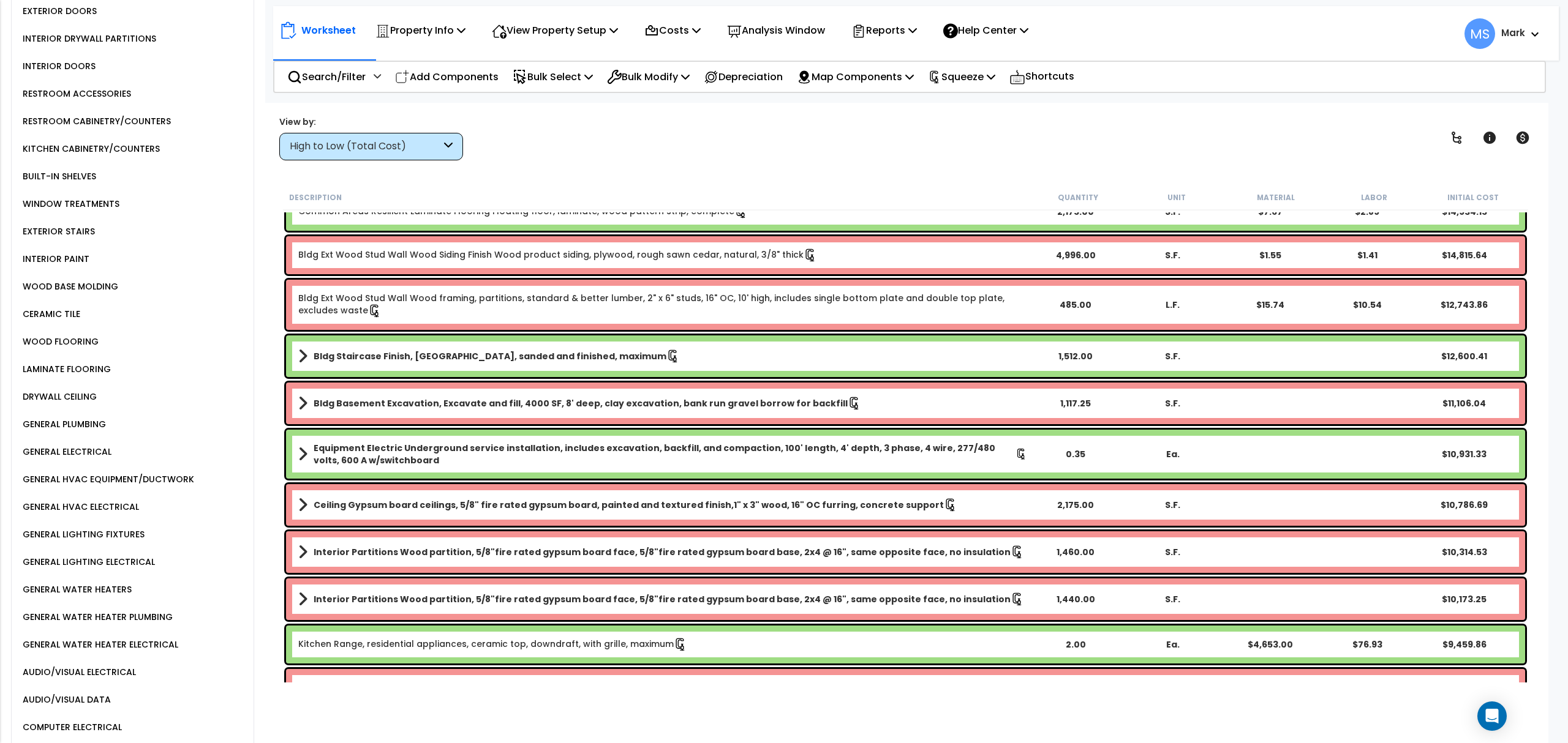
click at [76, 444] on div "GENERAL ELECTRICAL" at bounding box center [66, 452] width 92 height 15
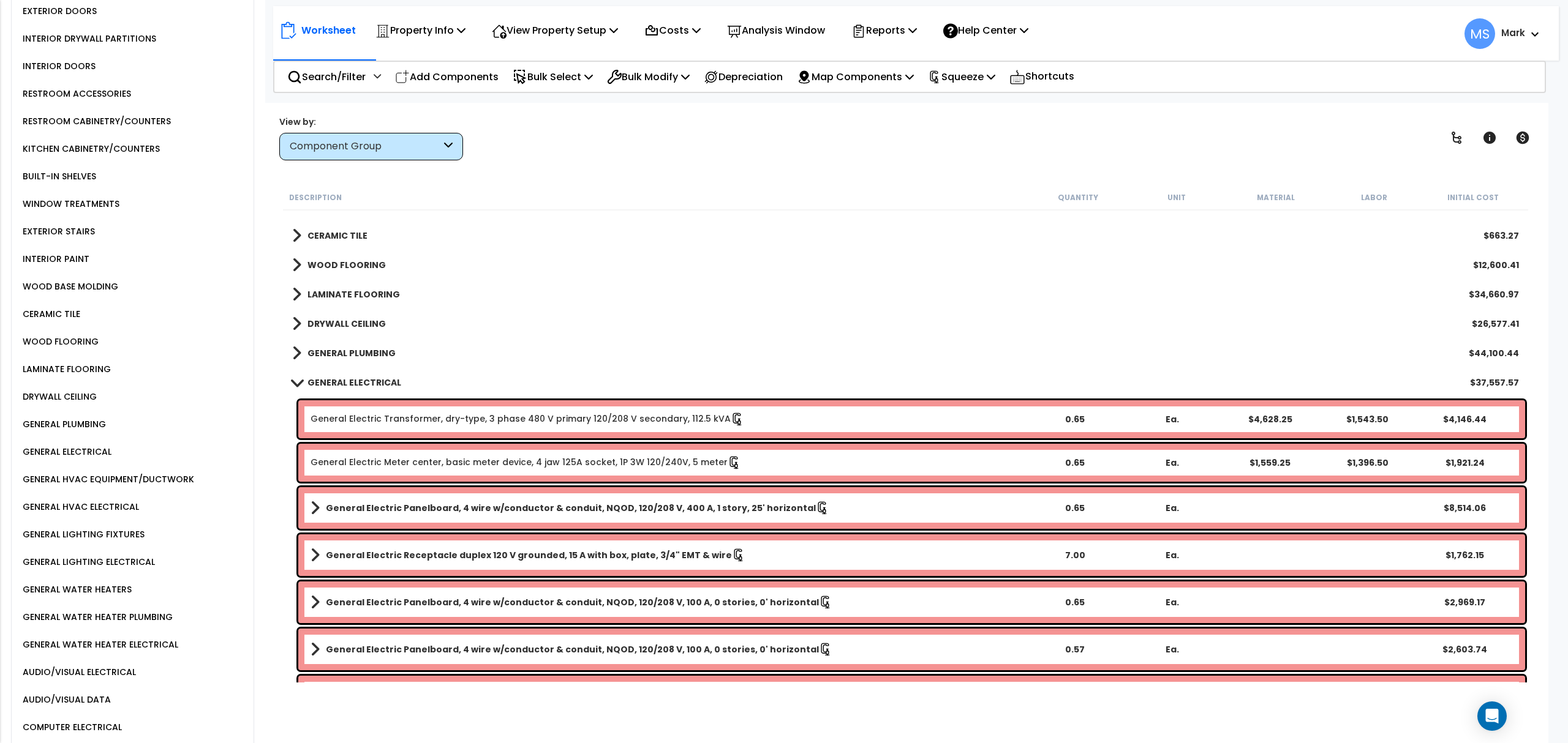
scroll to position [759, 0]
click at [560, 418] on link "General Electric Transformer, dry-type, 3 phase 480 V primary 120/208 V seconda…" at bounding box center [527, 420] width 434 height 14
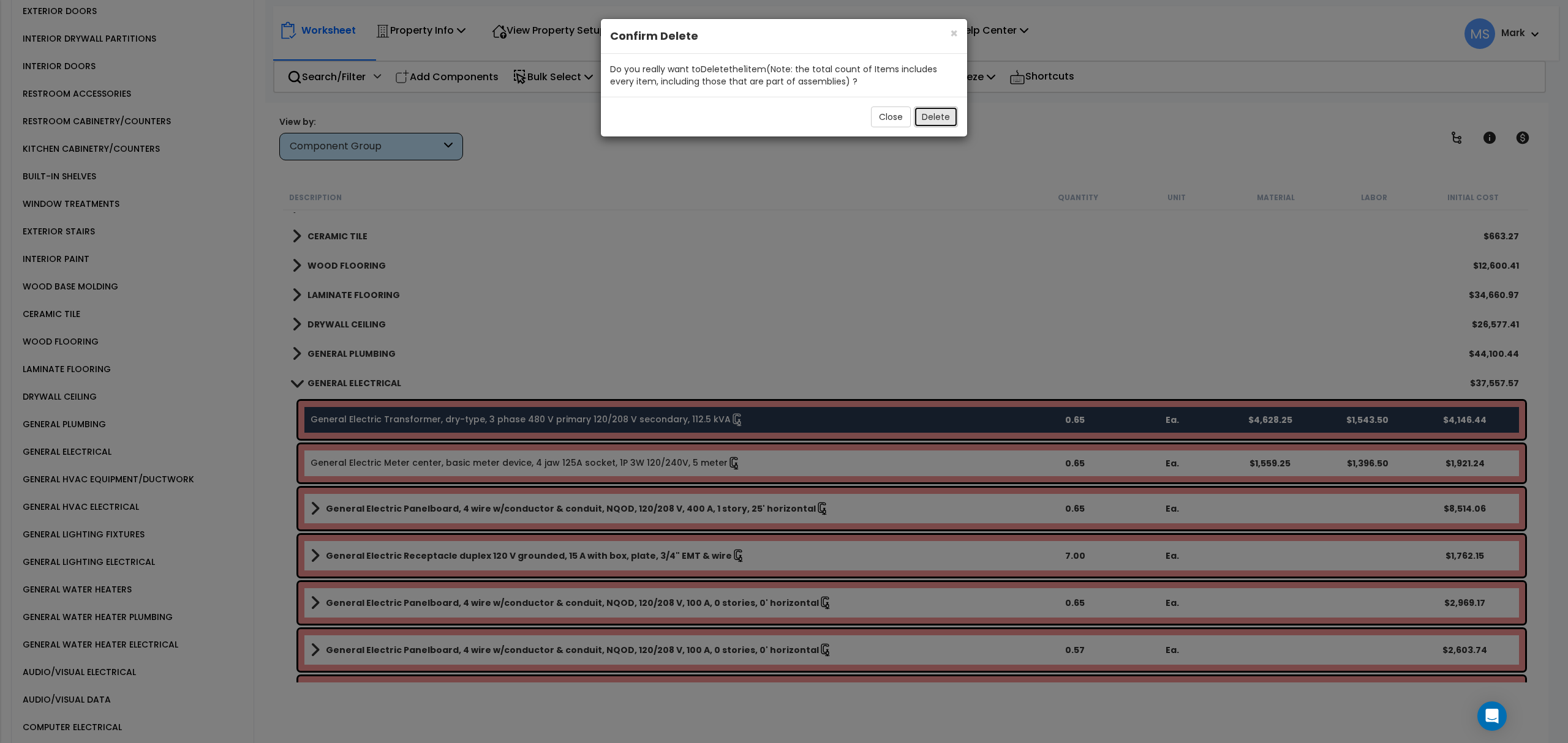
click at [941, 116] on button "Delete" at bounding box center [935, 117] width 44 height 21
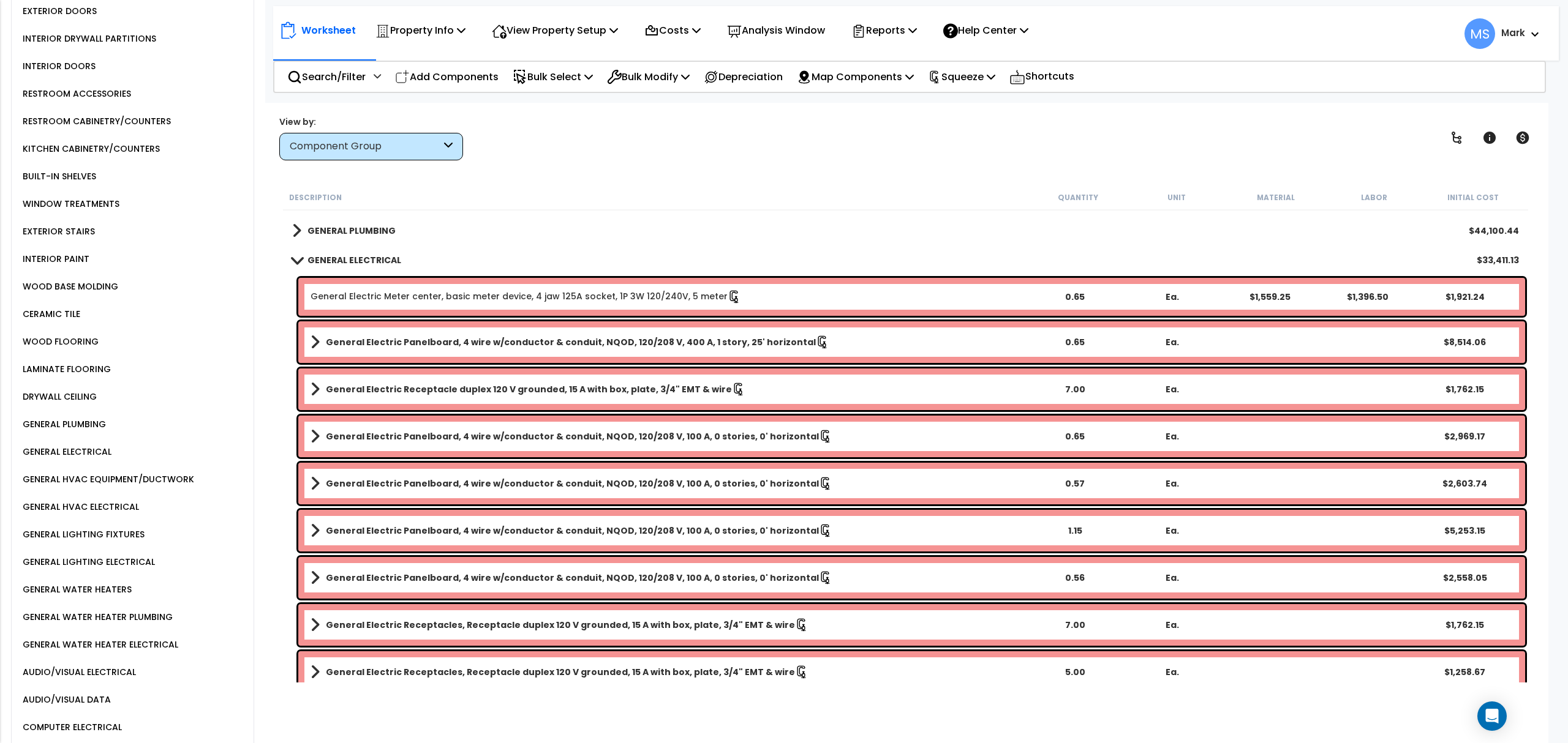
scroll to position [922, 0]
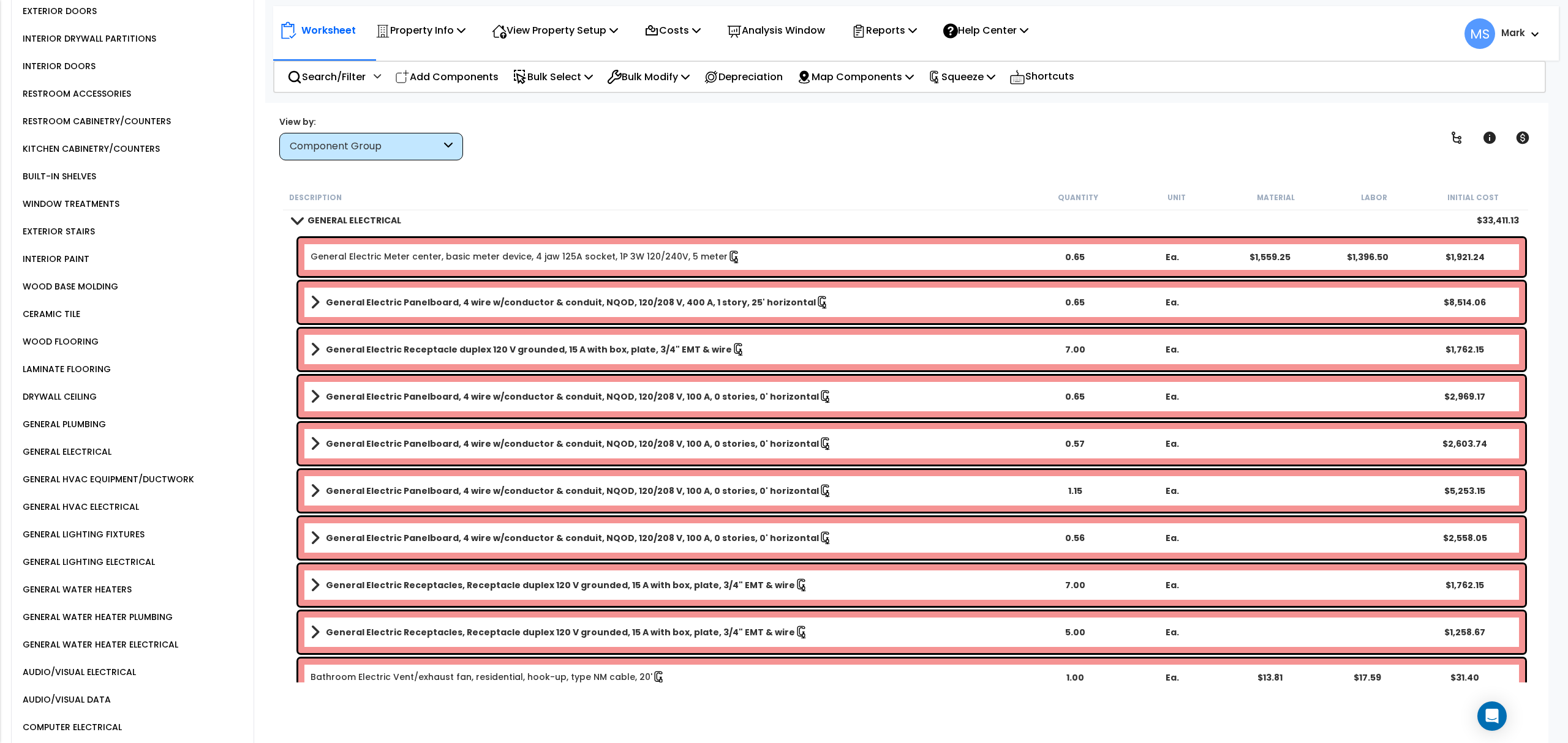
click at [591, 312] on div "General Electric Panelboard, 4 wire w/conductor & conduit, NQOD, 120/208 V, 400…" at bounding box center [911, 302] width 1227 height 41
click at [581, 304] on b "General Electric Panelboard, 4 wire w/conductor & conduit, NQOD, 120/208 V, 400…" at bounding box center [571, 303] width 490 height 12
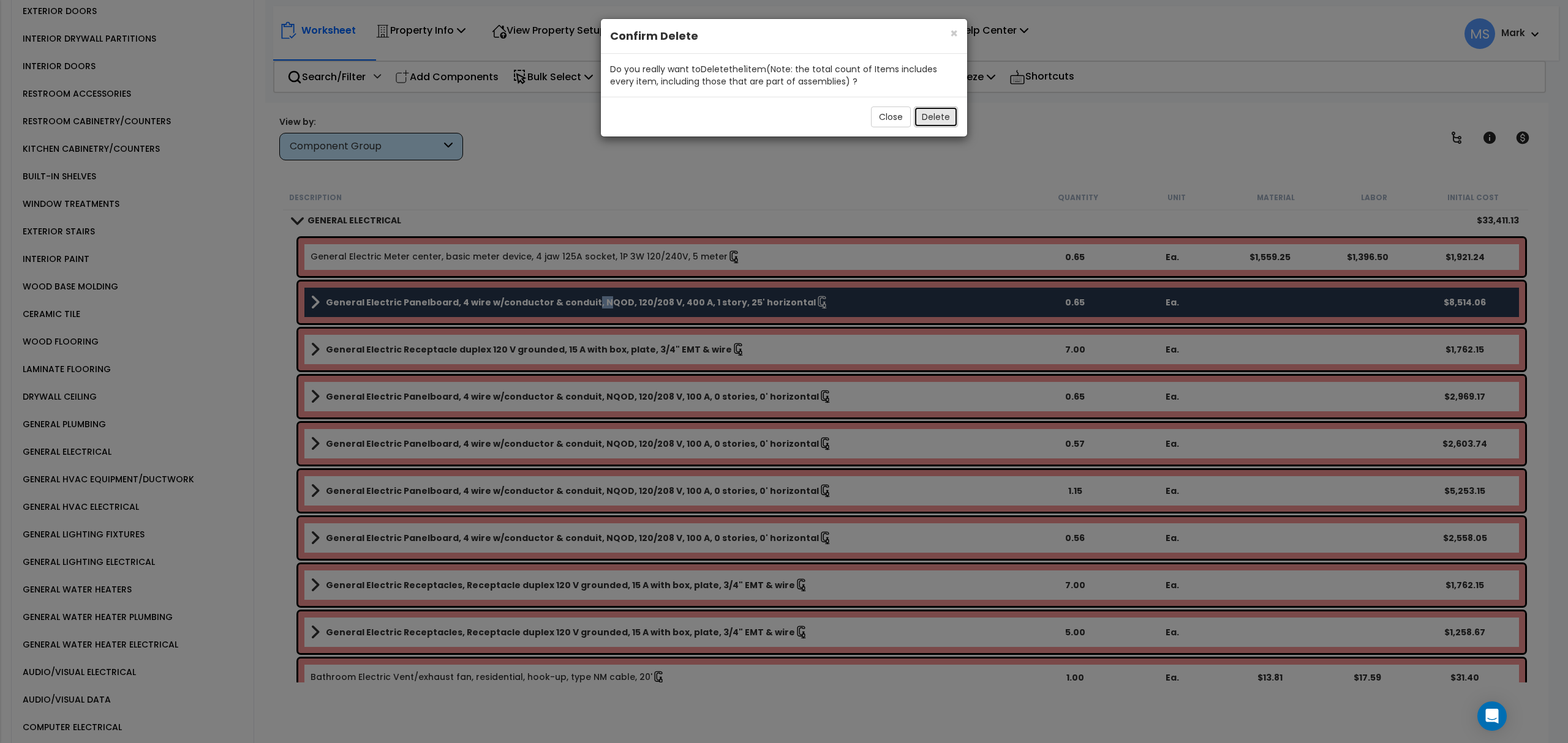
click at [919, 116] on button "Delete" at bounding box center [935, 117] width 44 height 21
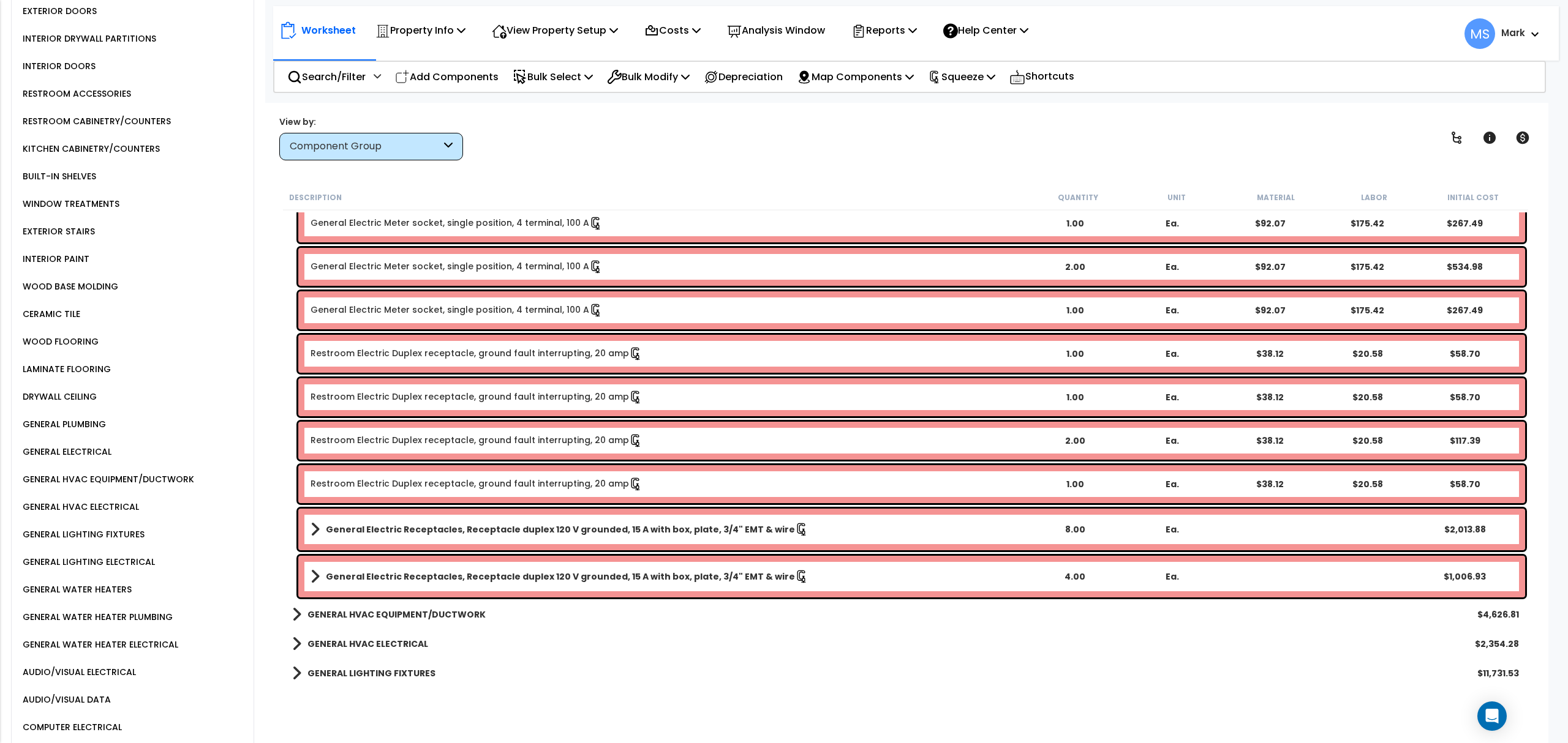
scroll to position [1576, 0]
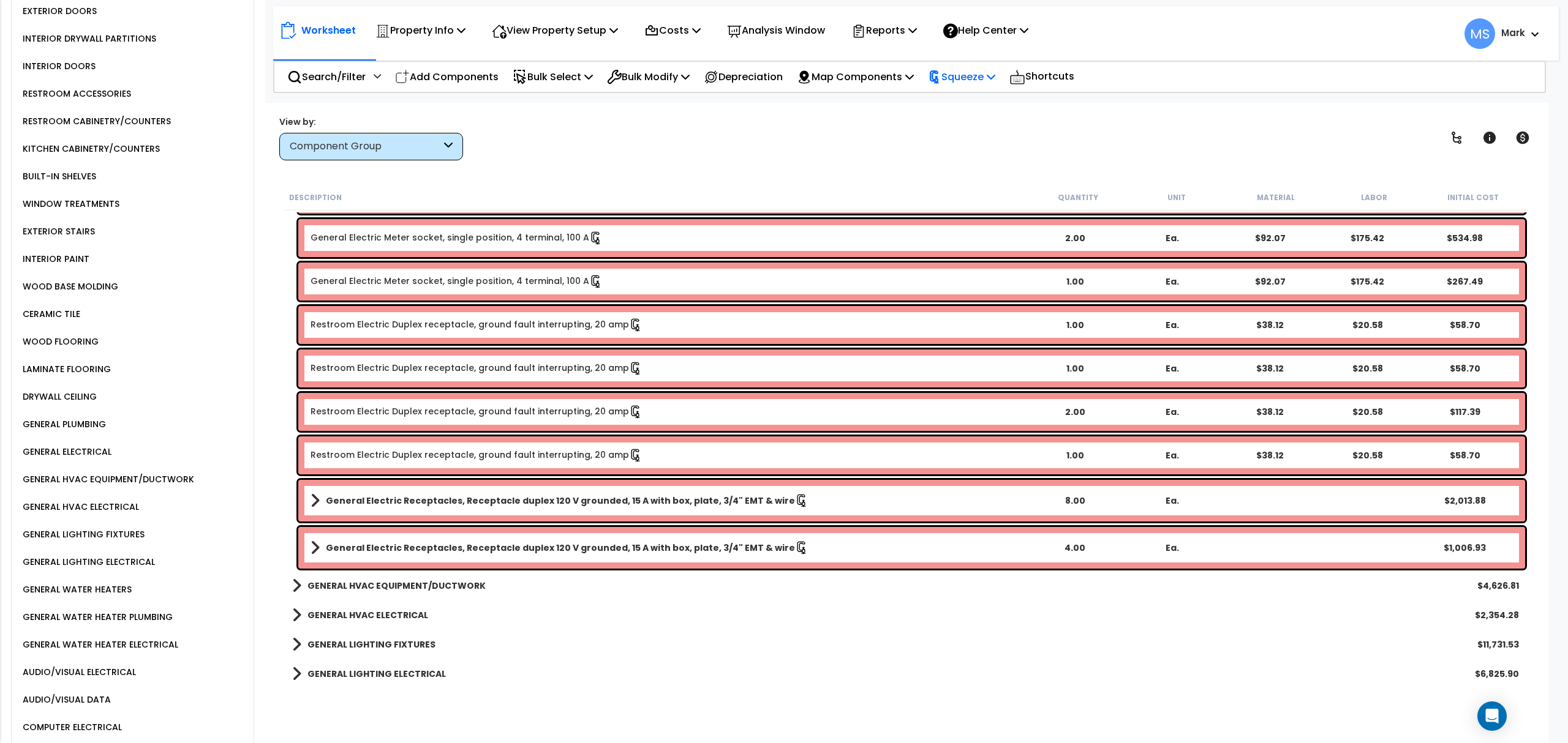
click at [962, 77] on p "Squeeze" at bounding box center [961, 77] width 67 height 17
click at [956, 103] on link "Re-squeeze" at bounding box center [982, 105] width 121 height 28
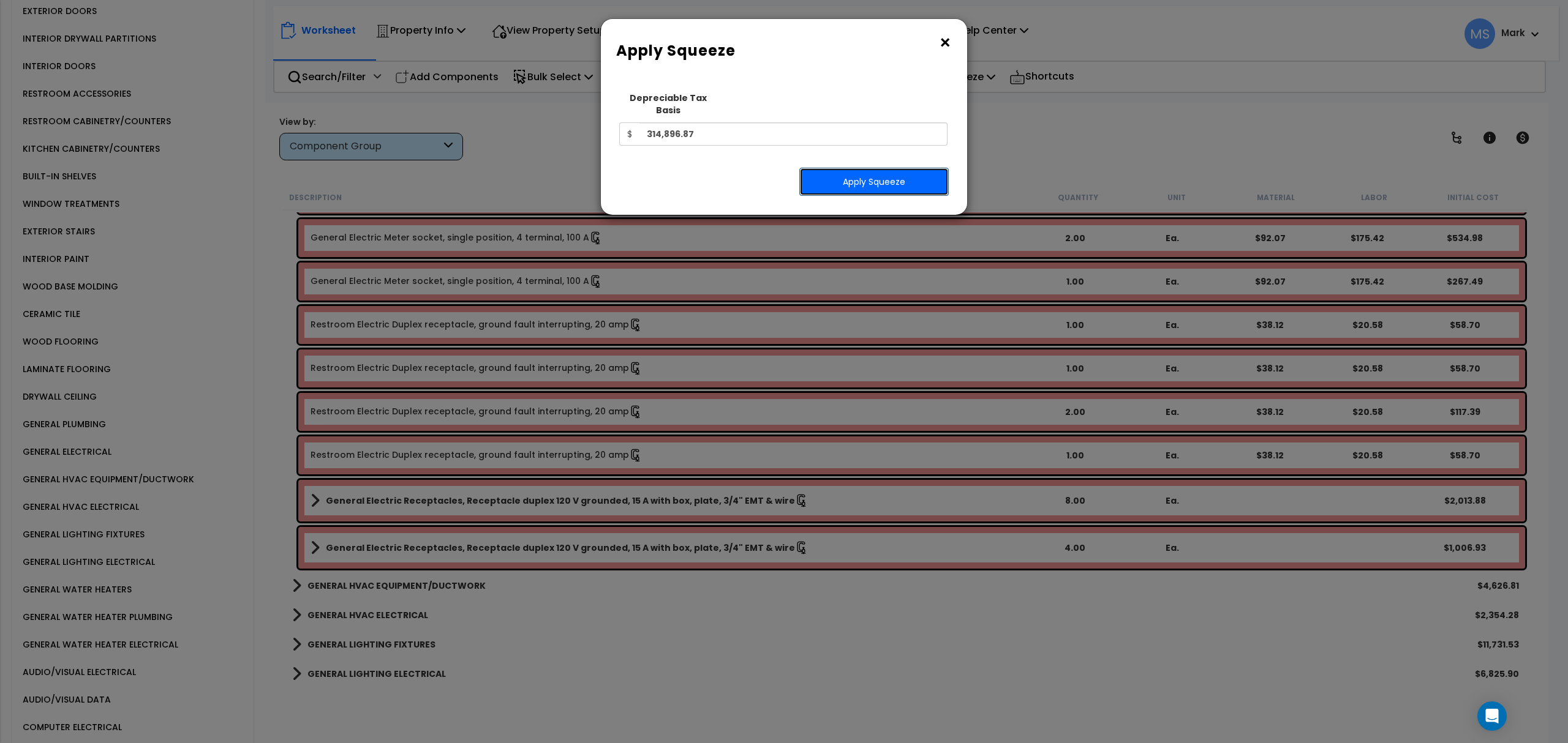
click at [858, 172] on button "Apply Squeeze" at bounding box center [874, 181] width 149 height 28
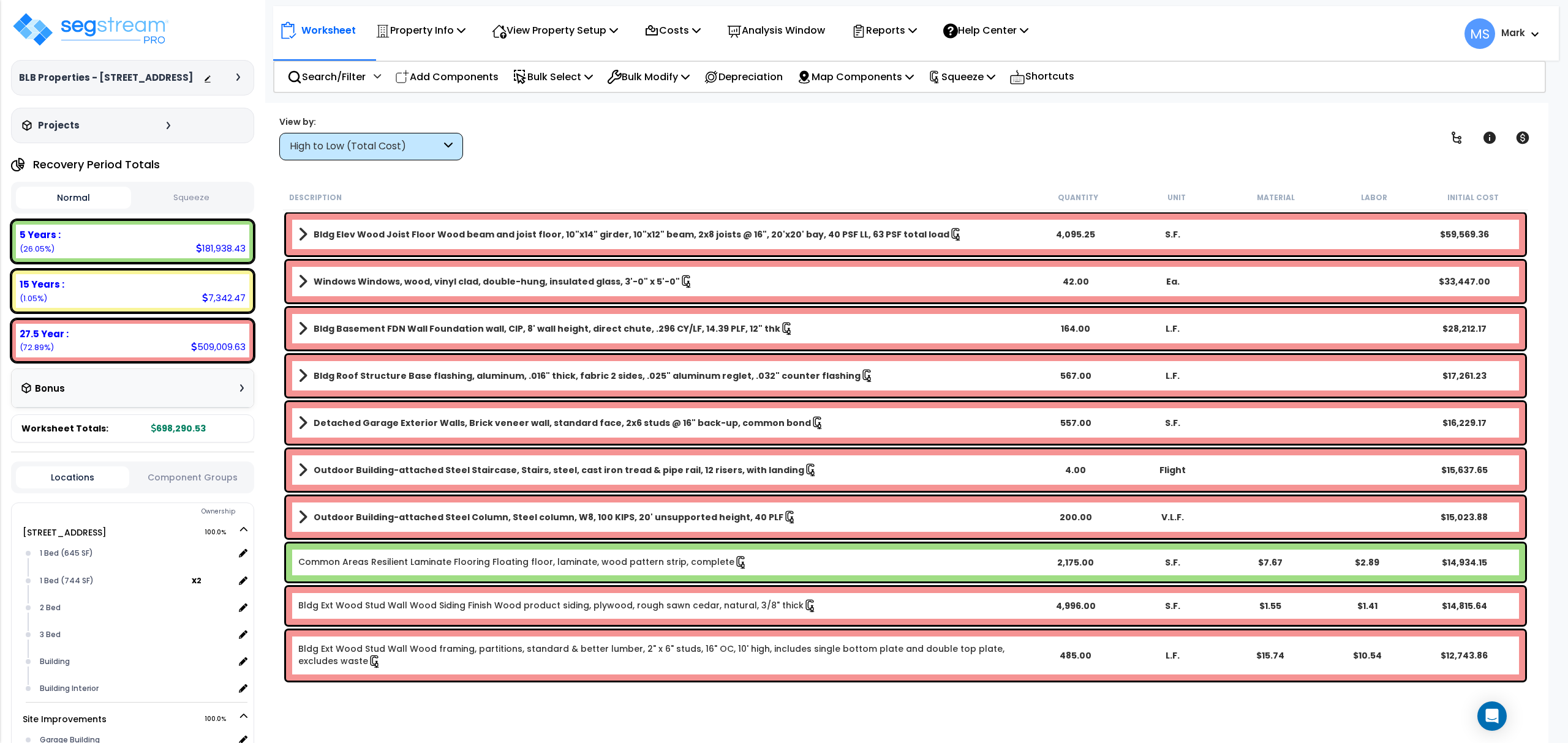
click at [209, 471] on button "Component Groups" at bounding box center [192, 477] width 113 height 14
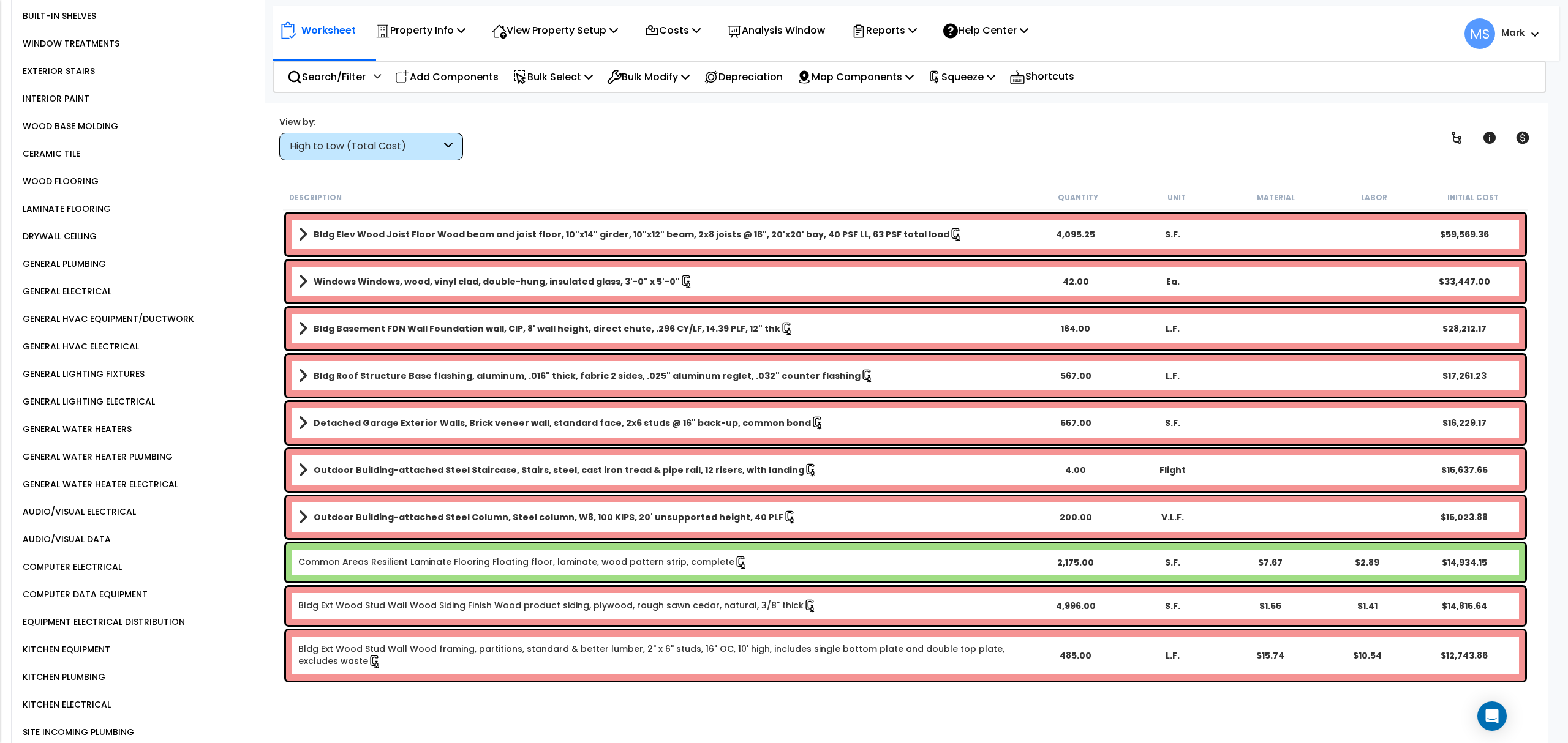
scroll to position [1061, 0]
click at [84, 639] on div "KITCHEN EQUIPMENT" at bounding box center [65, 647] width 90 height 15
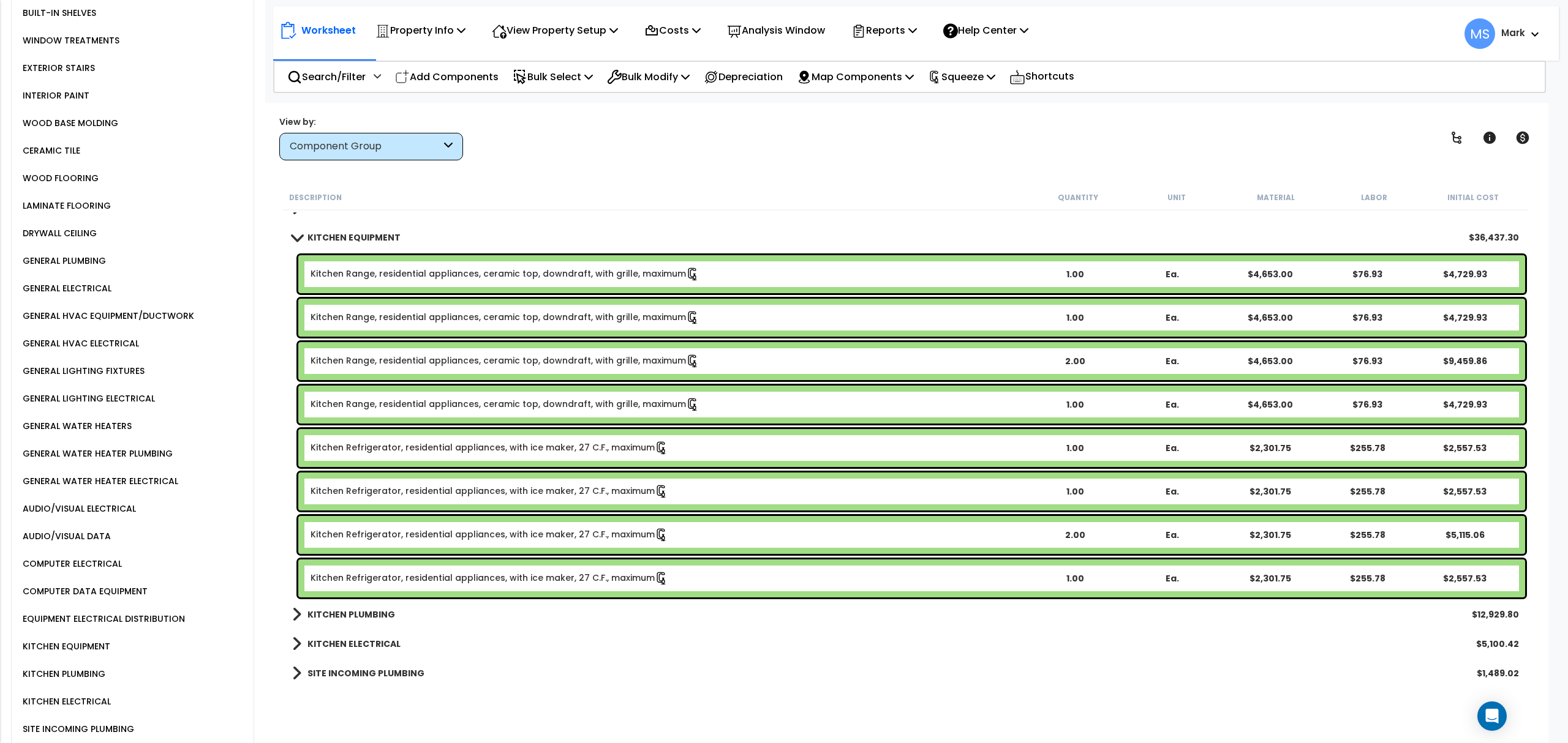
scroll to position [1225, 0]
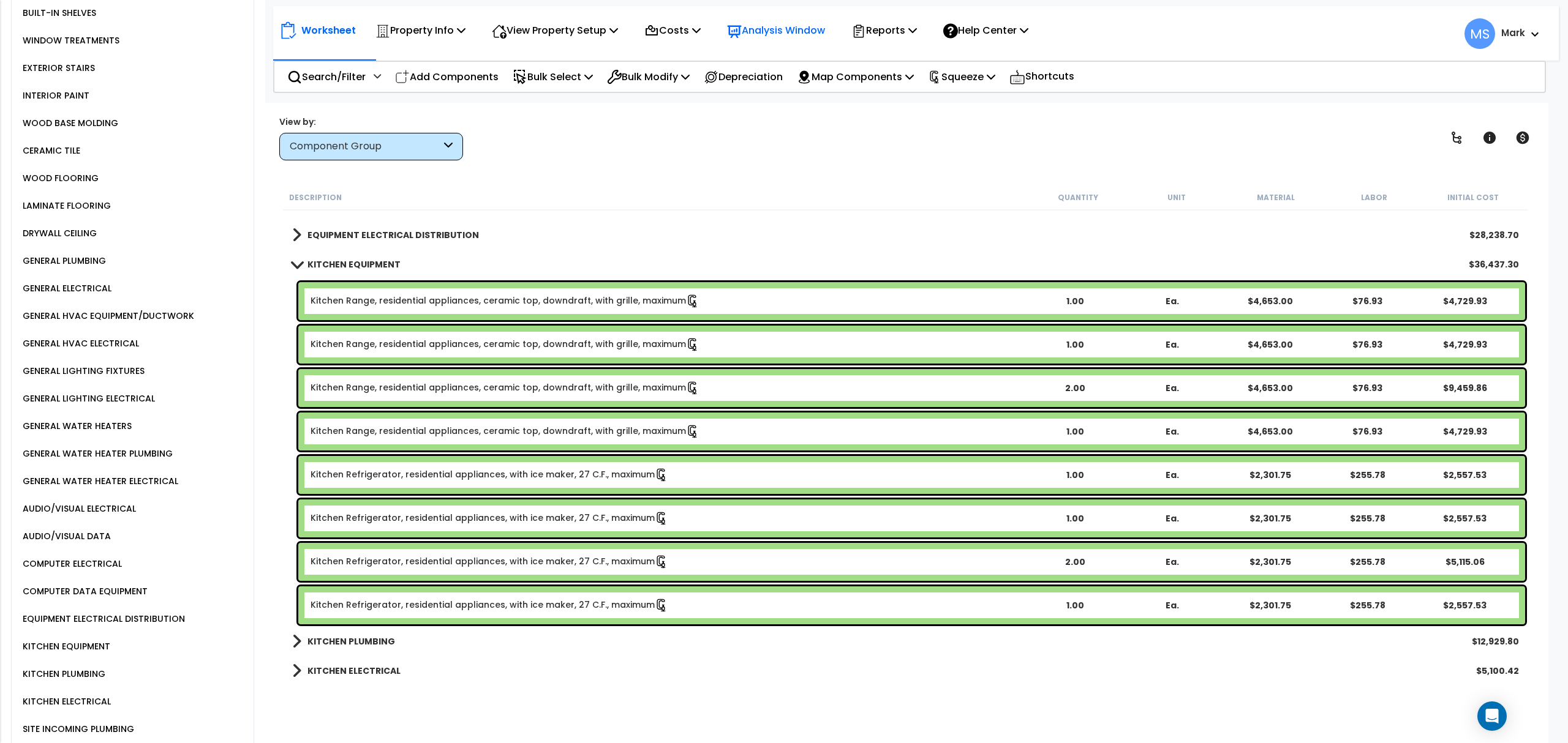
click at [782, 35] on p "Analysis Window" at bounding box center [776, 30] width 98 height 17
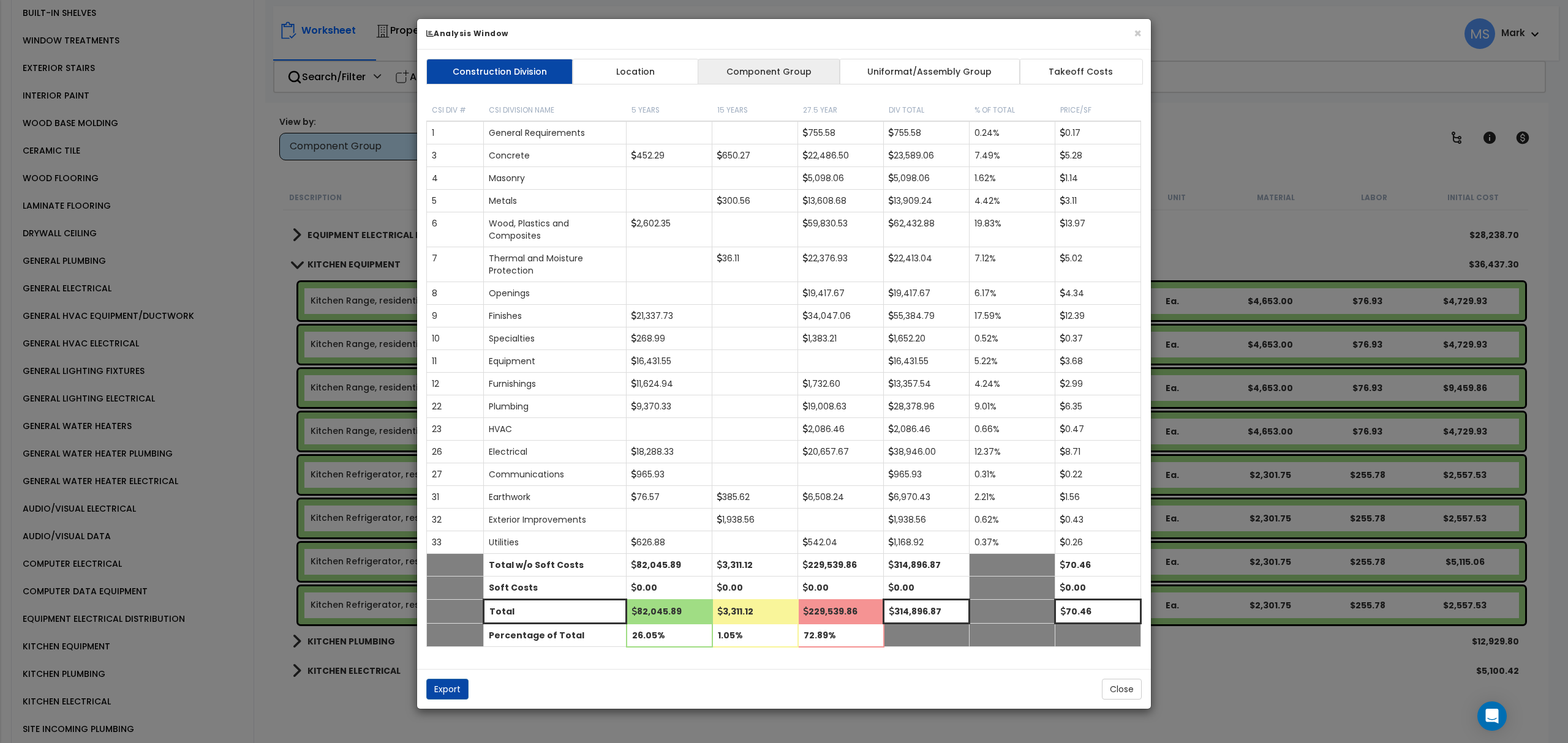
click at [749, 84] on link "Component Group" at bounding box center [768, 72] width 142 height 26
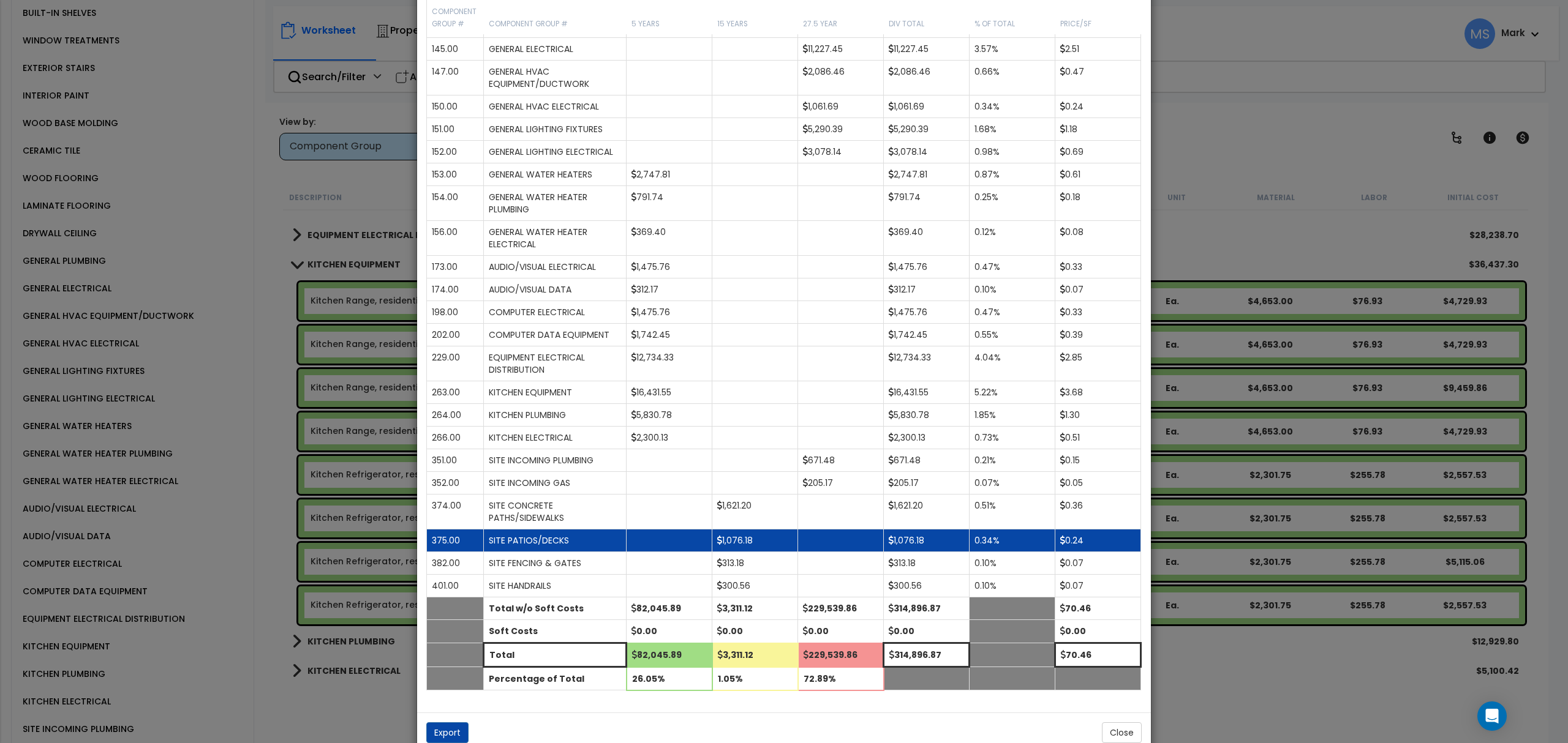
scroll to position [894, 0]
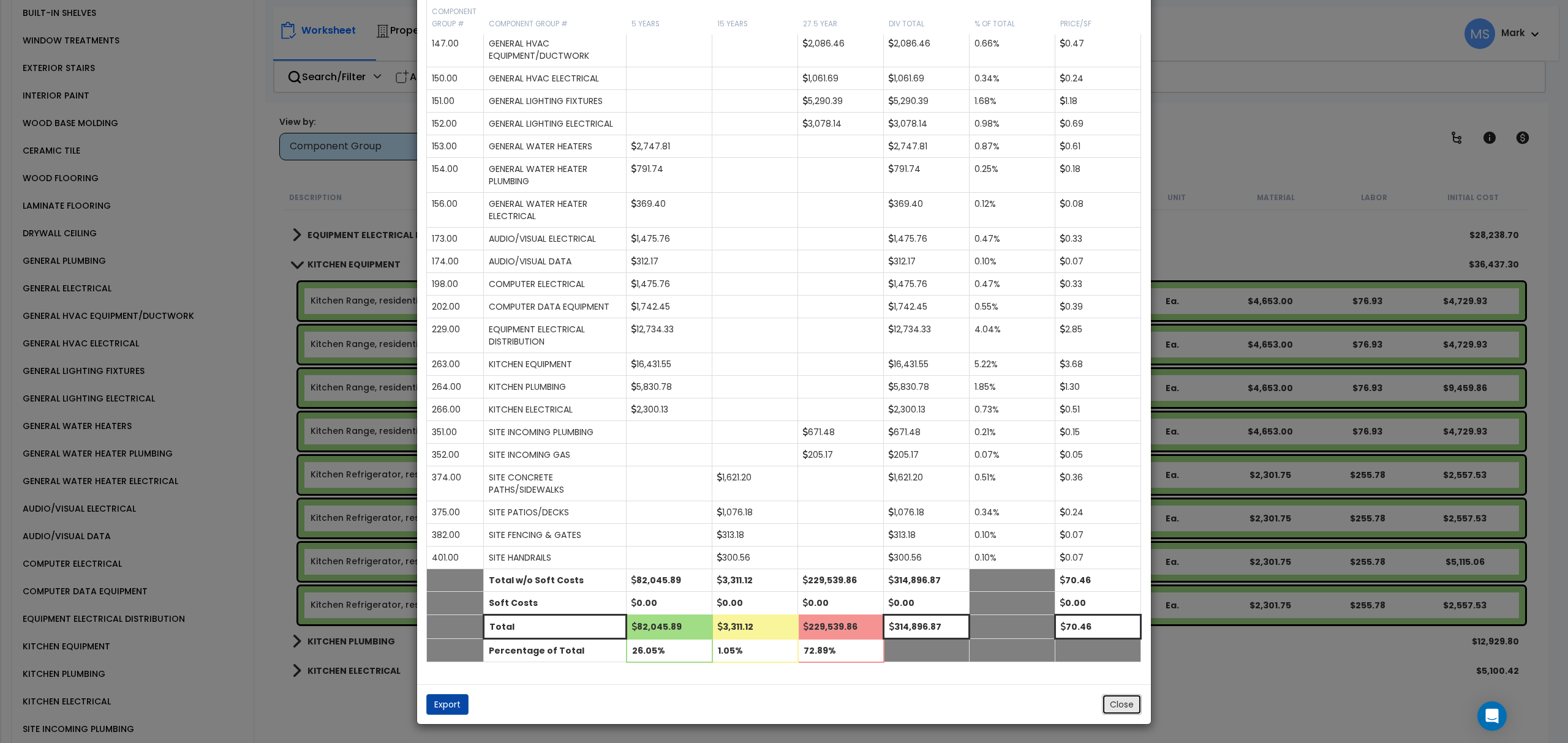
click at [1116, 709] on button "Close" at bounding box center [1121, 705] width 40 height 21
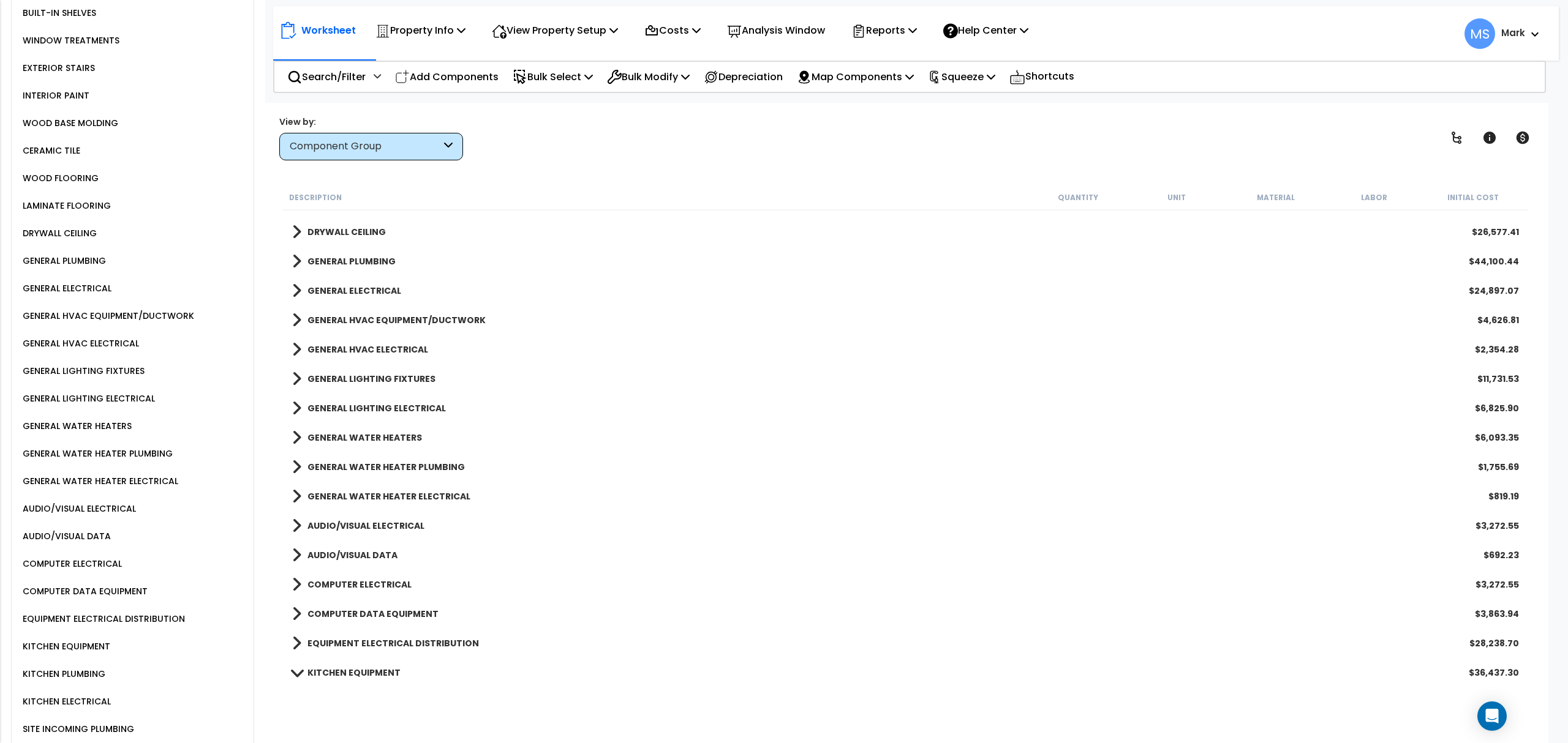
scroll to position [1143, 0]
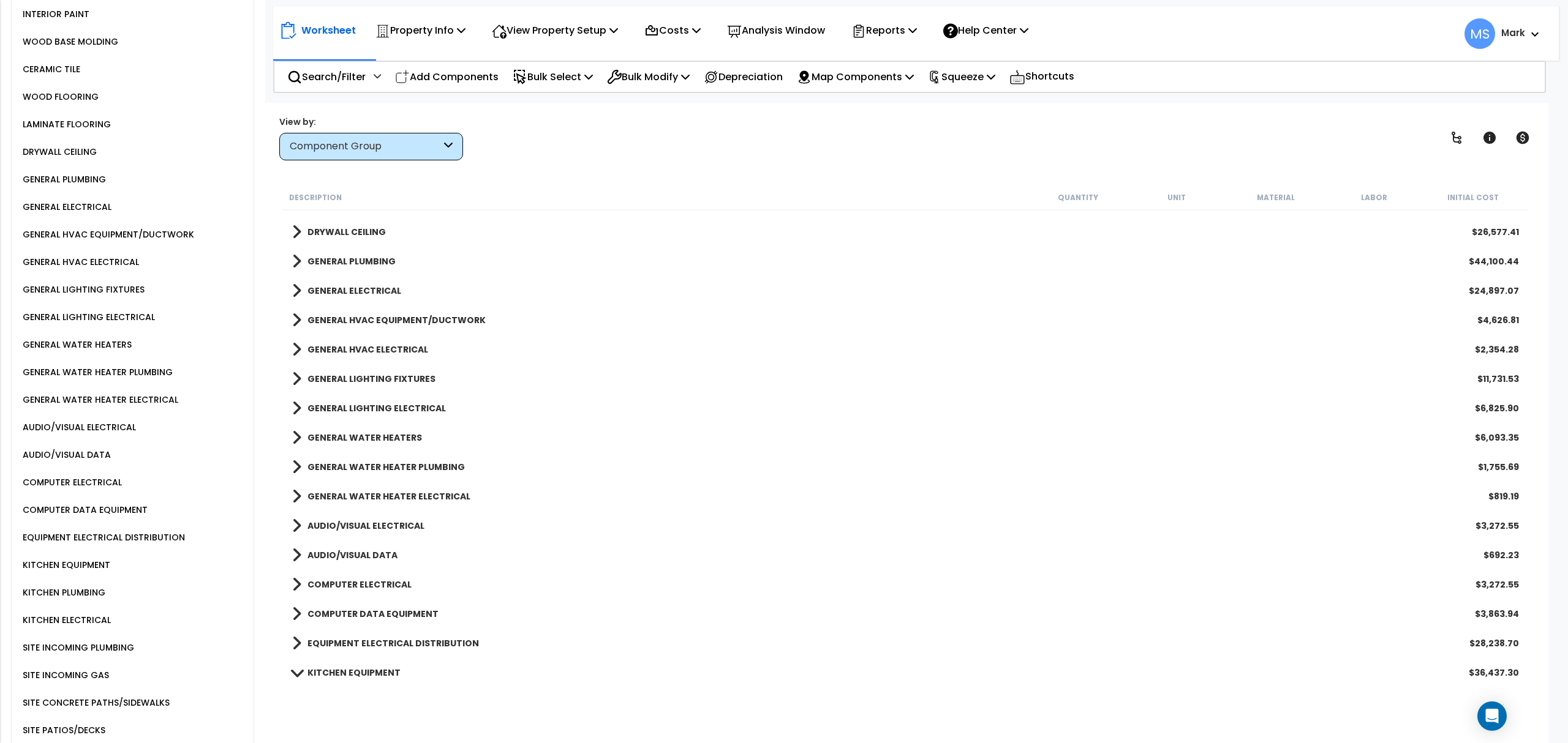
click at [52, 558] on div "KITCHEN EQUIPMENT" at bounding box center [65, 565] width 90 height 15
click at [74, 558] on div "KITCHEN EQUIPMENT" at bounding box center [65, 565] width 90 height 15
click at [45, 558] on div "KITCHEN EQUIPMENT" at bounding box center [65, 565] width 90 height 15
click at [54, 558] on div "KITCHEN EQUIPMENT" at bounding box center [65, 565] width 90 height 15
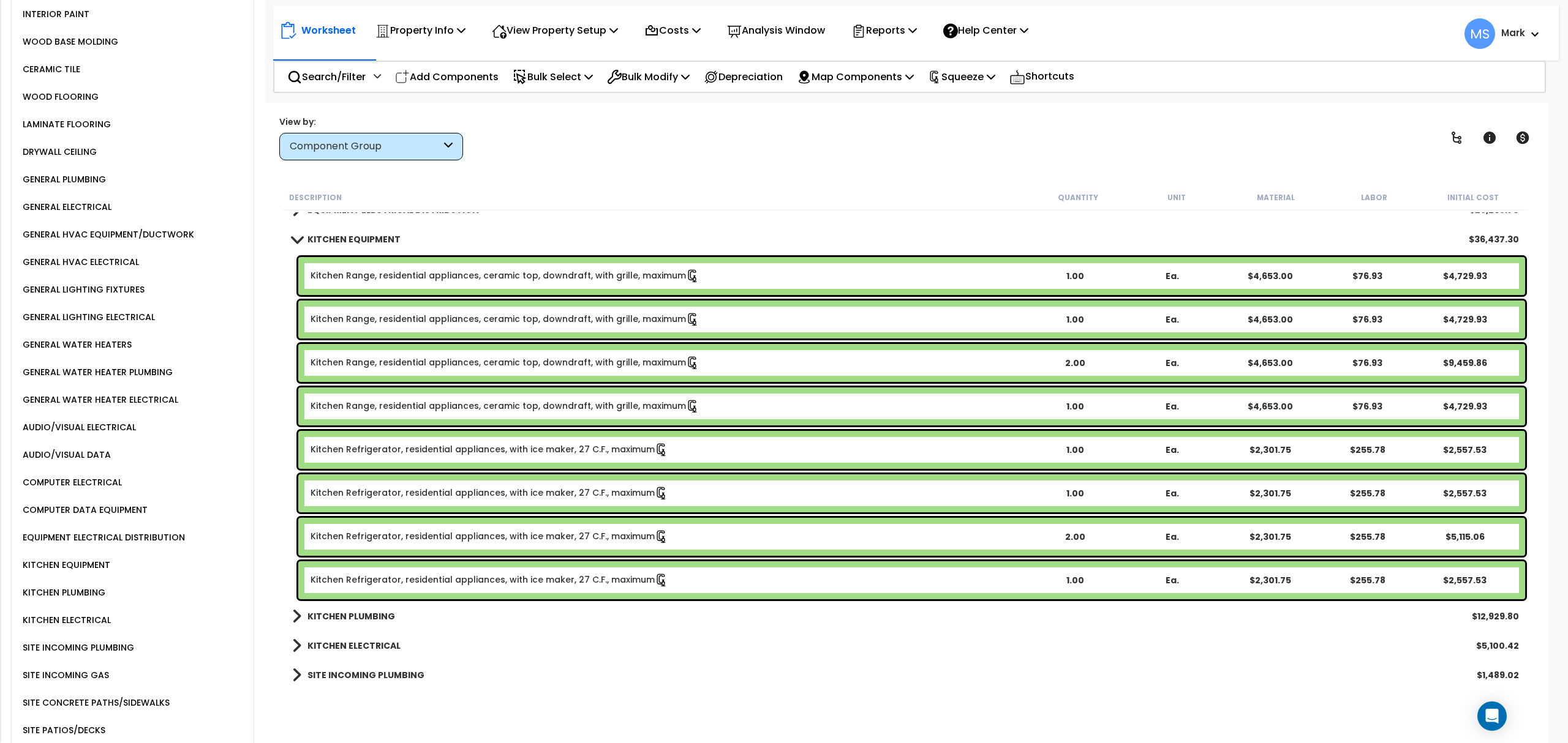
scroll to position [1225, 0]
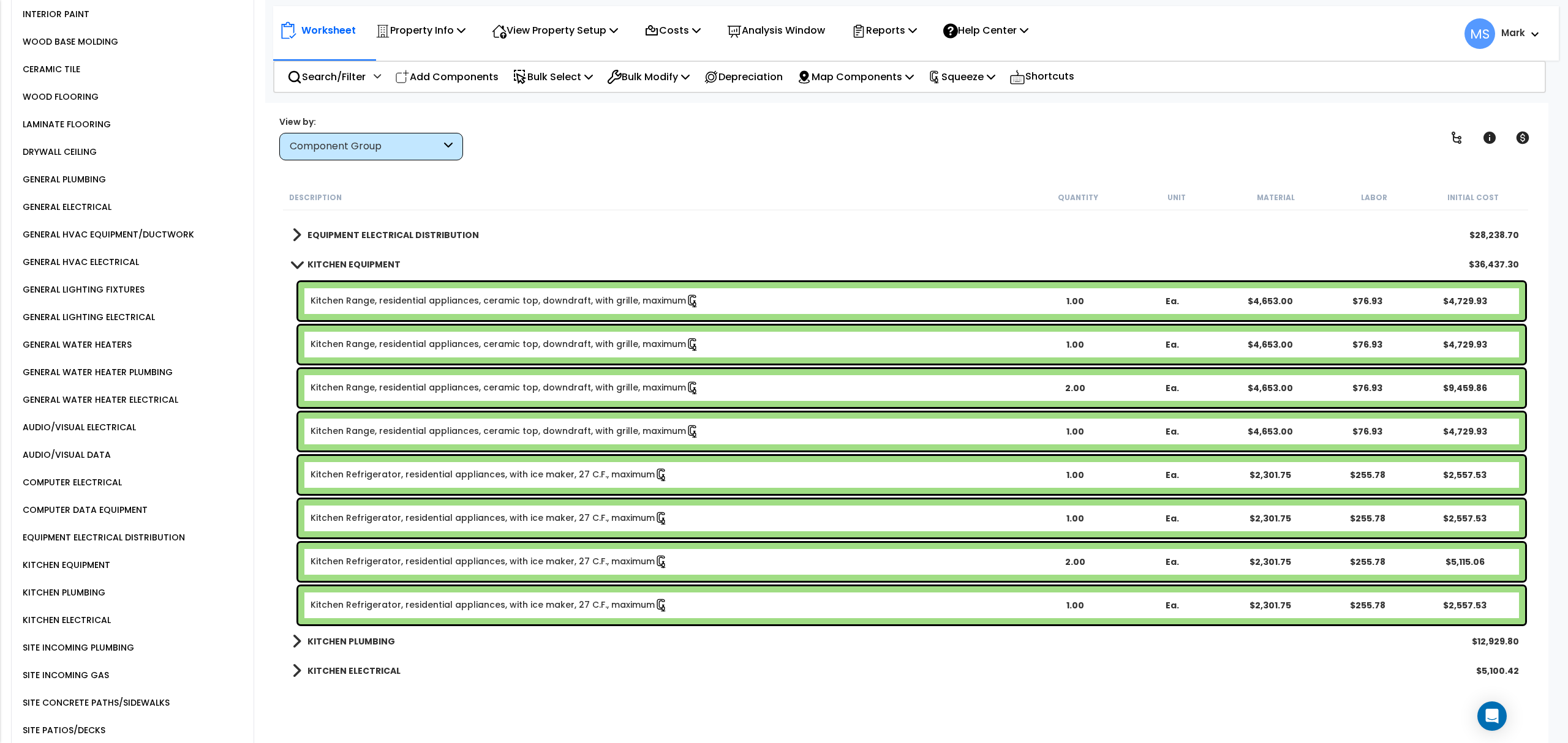
click at [461, 300] on link "Kitchen Range, residential appliances, ceramic top, downdraft, with grille, max…" at bounding box center [505, 301] width 389 height 14
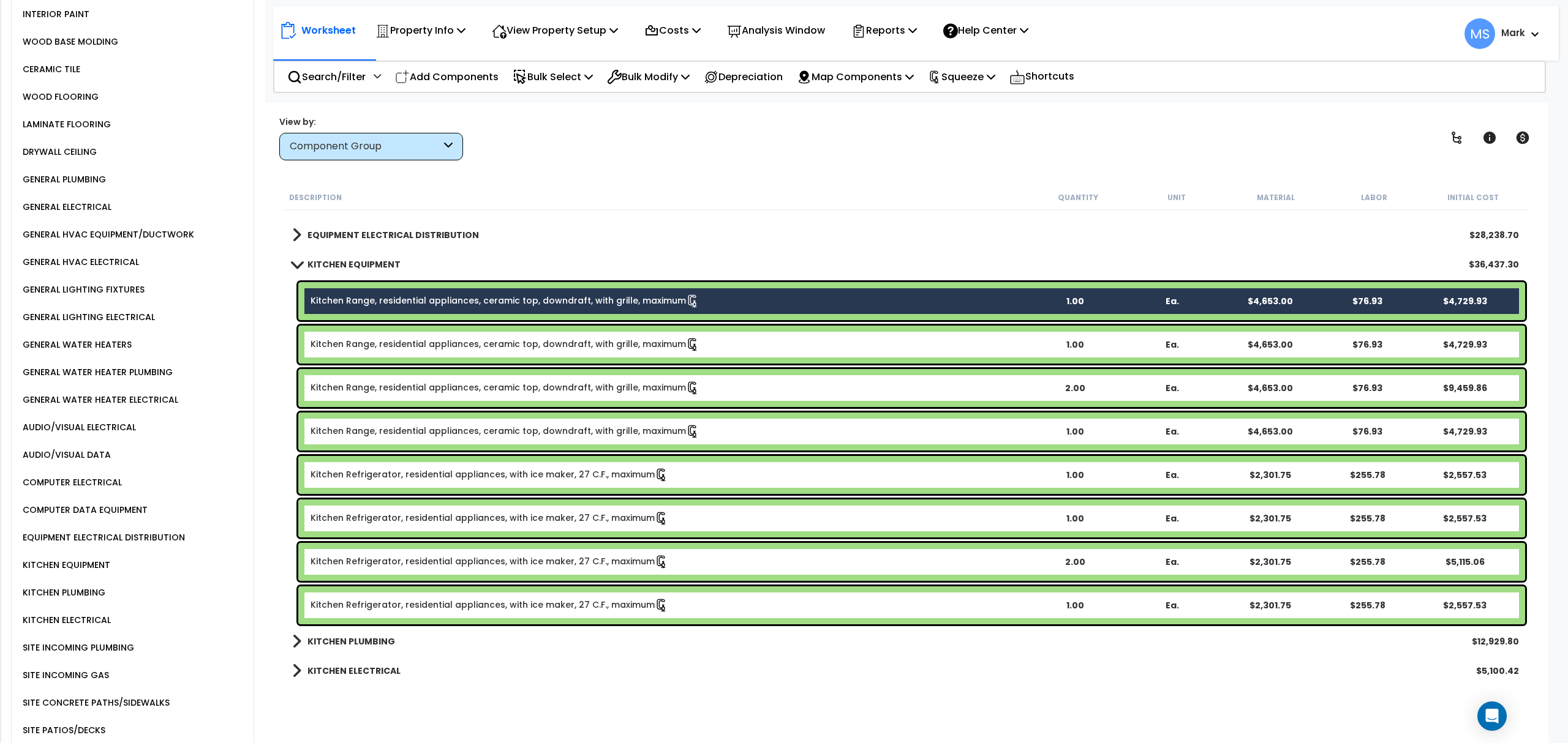
click at [464, 338] on link "Kitchen Range, residential appliances, ceramic top, downdraft, with grille, max…" at bounding box center [505, 345] width 389 height 14
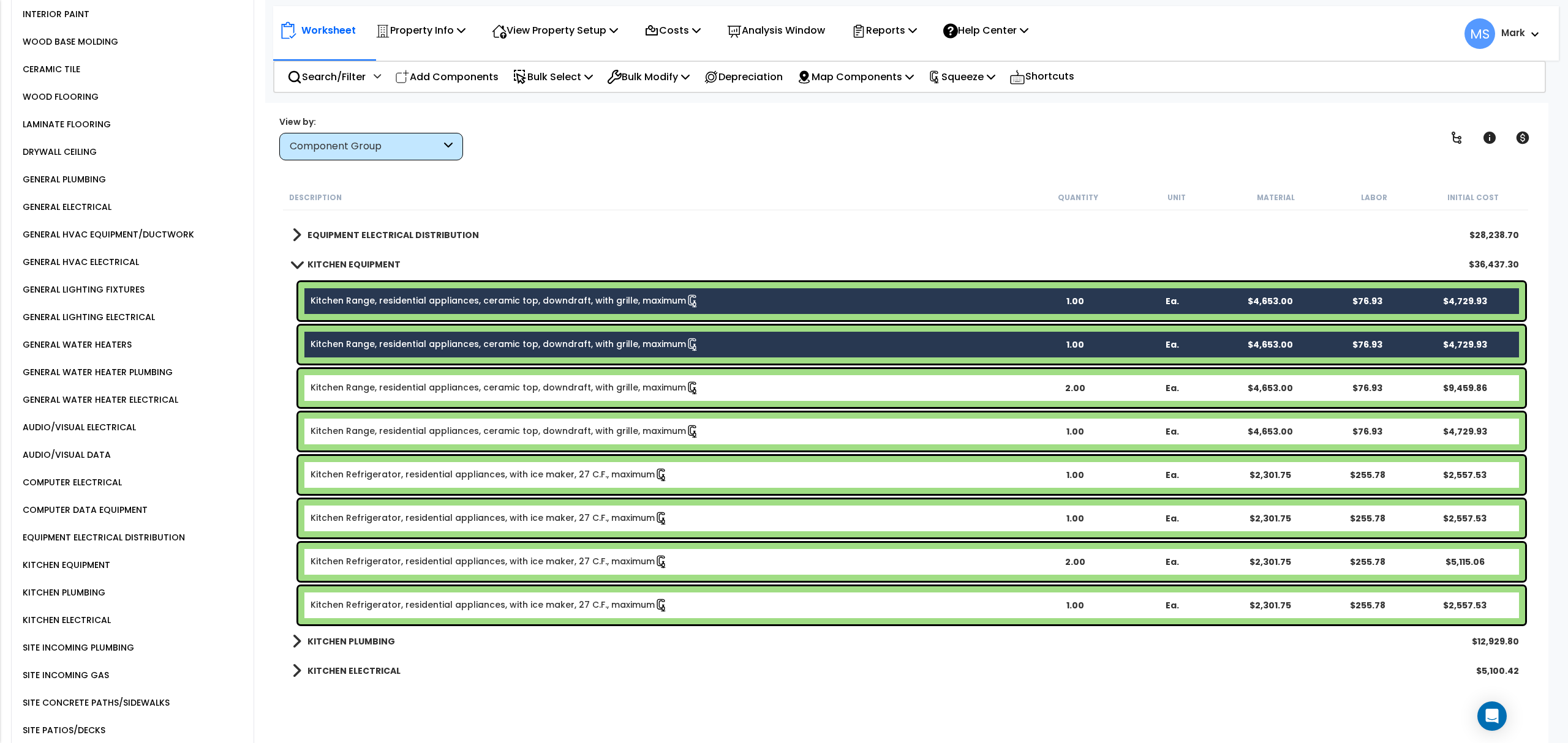
click at [463, 382] on link "Kitchen Range, residential appliances, ceramic top, downdraft, with grille, max…" at bounding box center [505, 388] width 389 height 14
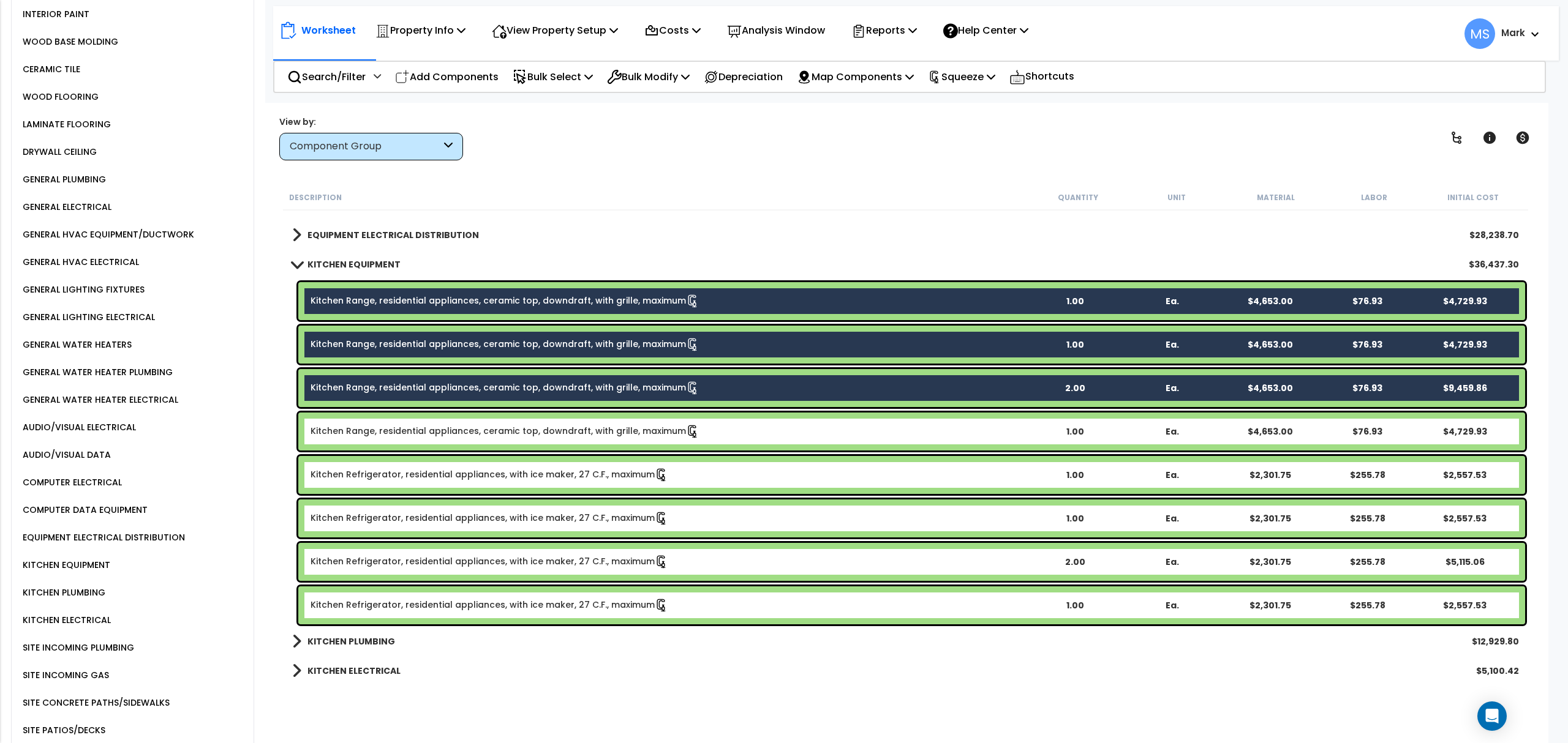
click at [458, 425] on link "Kitchen Range, residential appliances, ceramic top, downdraft, with grille, max…" at bounding box center [505, 431] width 389 height 14
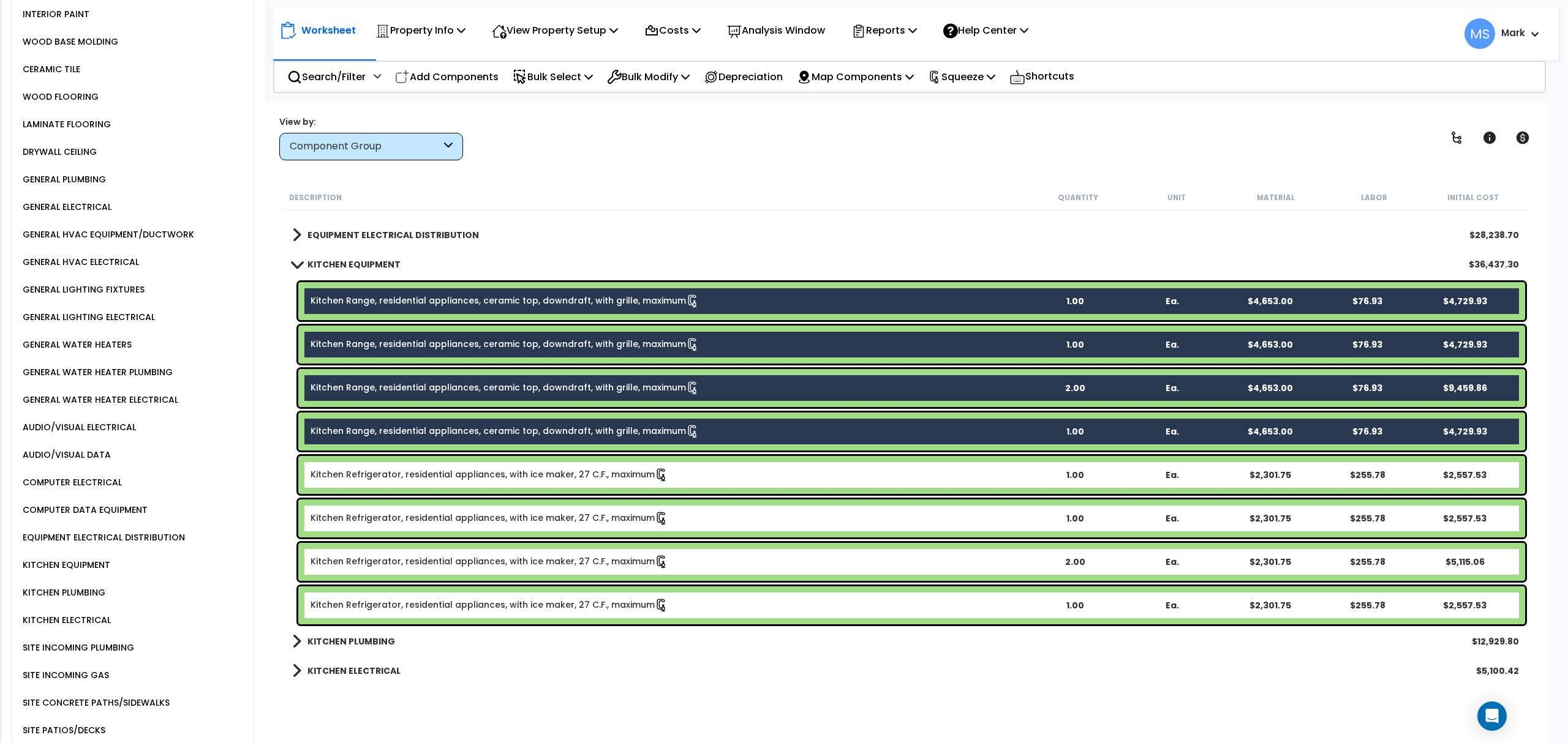
click at [464, 471] on link "Kitchen Refrigerator, residential appliances, with ice maker, 27 C.F., maximum" at bounding box center [489, 475] width 358 height 14
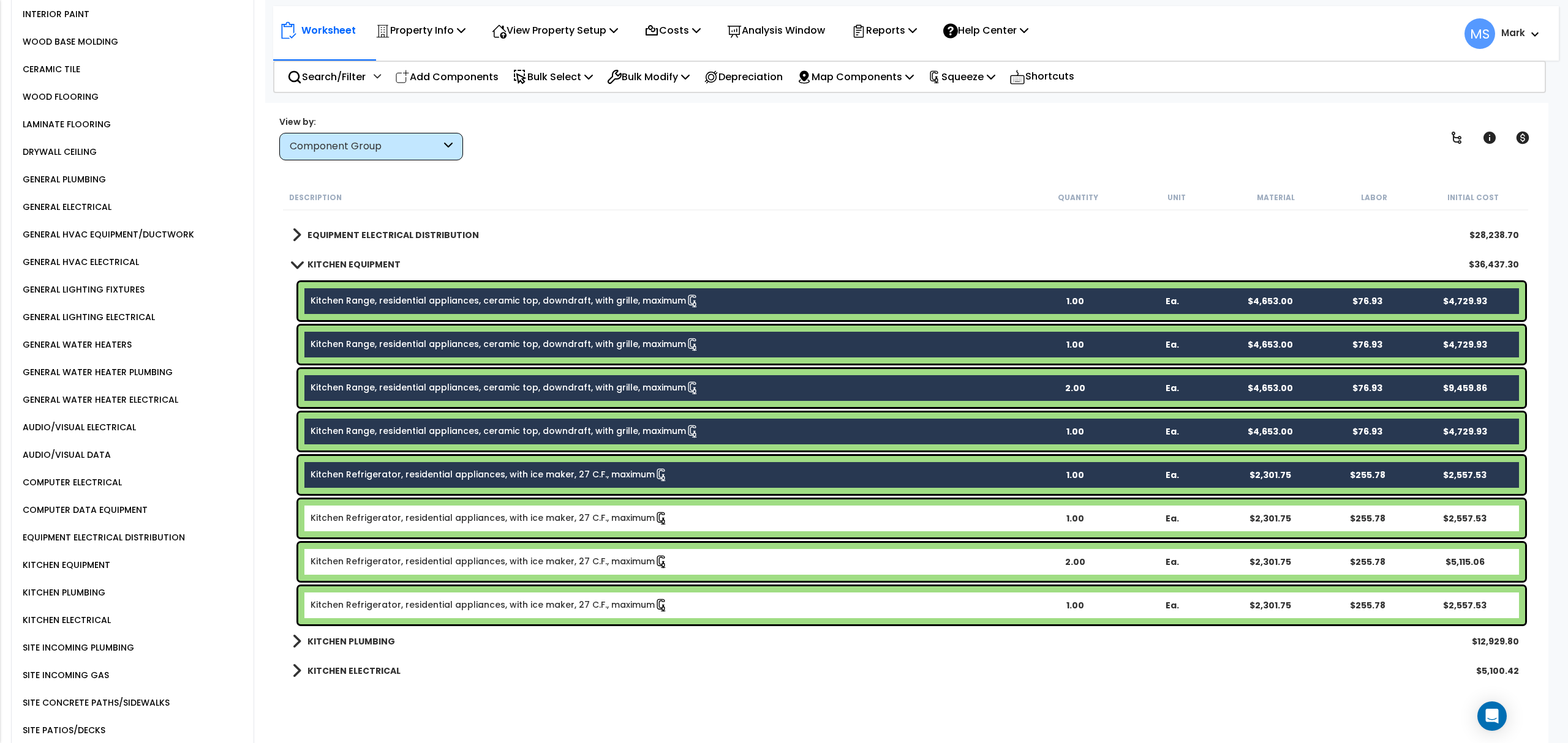
drag, startPoint x: 468, startPoint y: 516, endPoint x: 471, endPoint y: 542, distance: 26.2
click at [468, 516] on link "Kitchen Refrigerator, residential appliances, with ice maker, 27 C.F., maximum" at bounding box center [489, 519] width 358 height 14
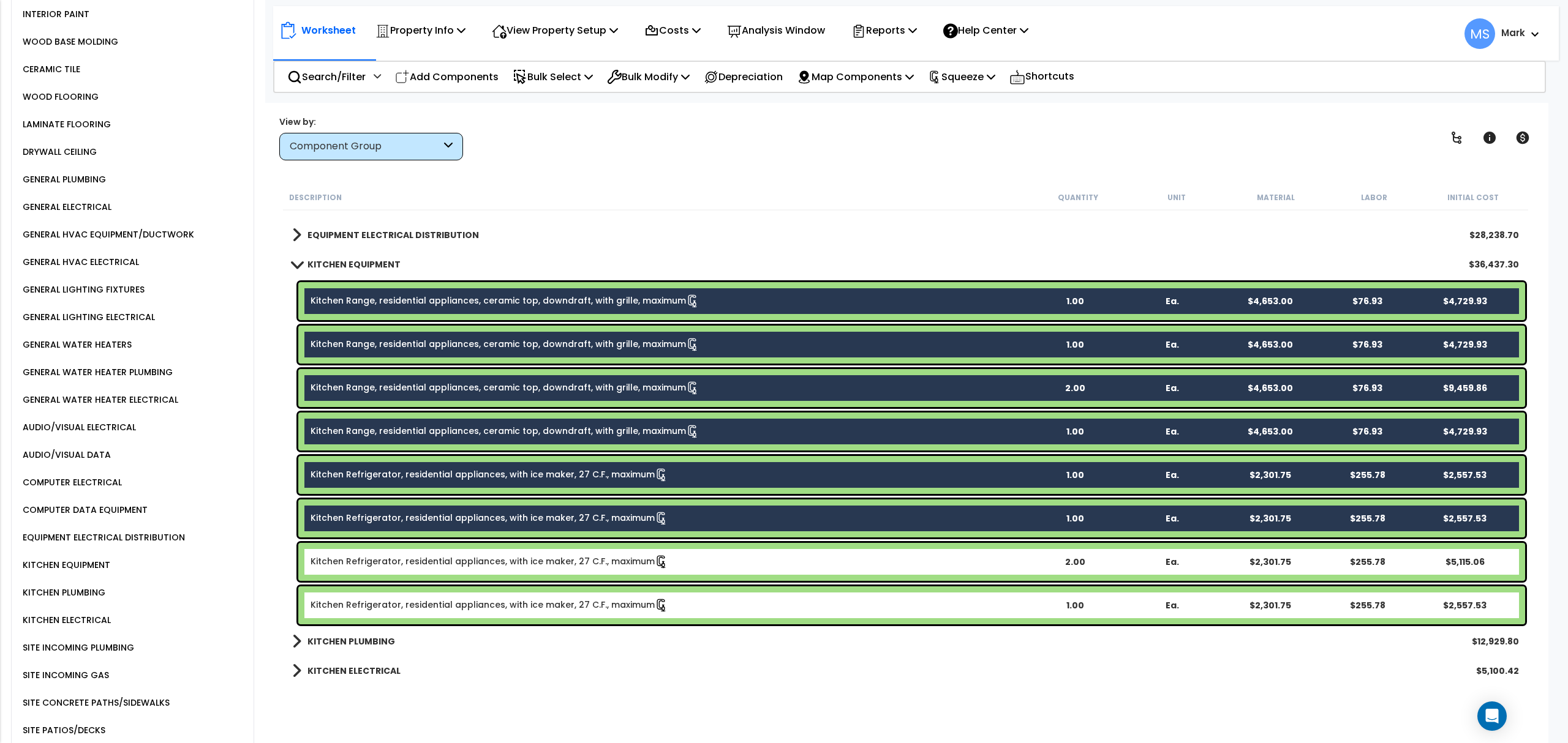
click at [467, 577] on div "Kitchen Refrigerator, residential appliances, with ice maker, 27 C.F., maximum …" at bounding box center [911, 562] width 1227 height 38
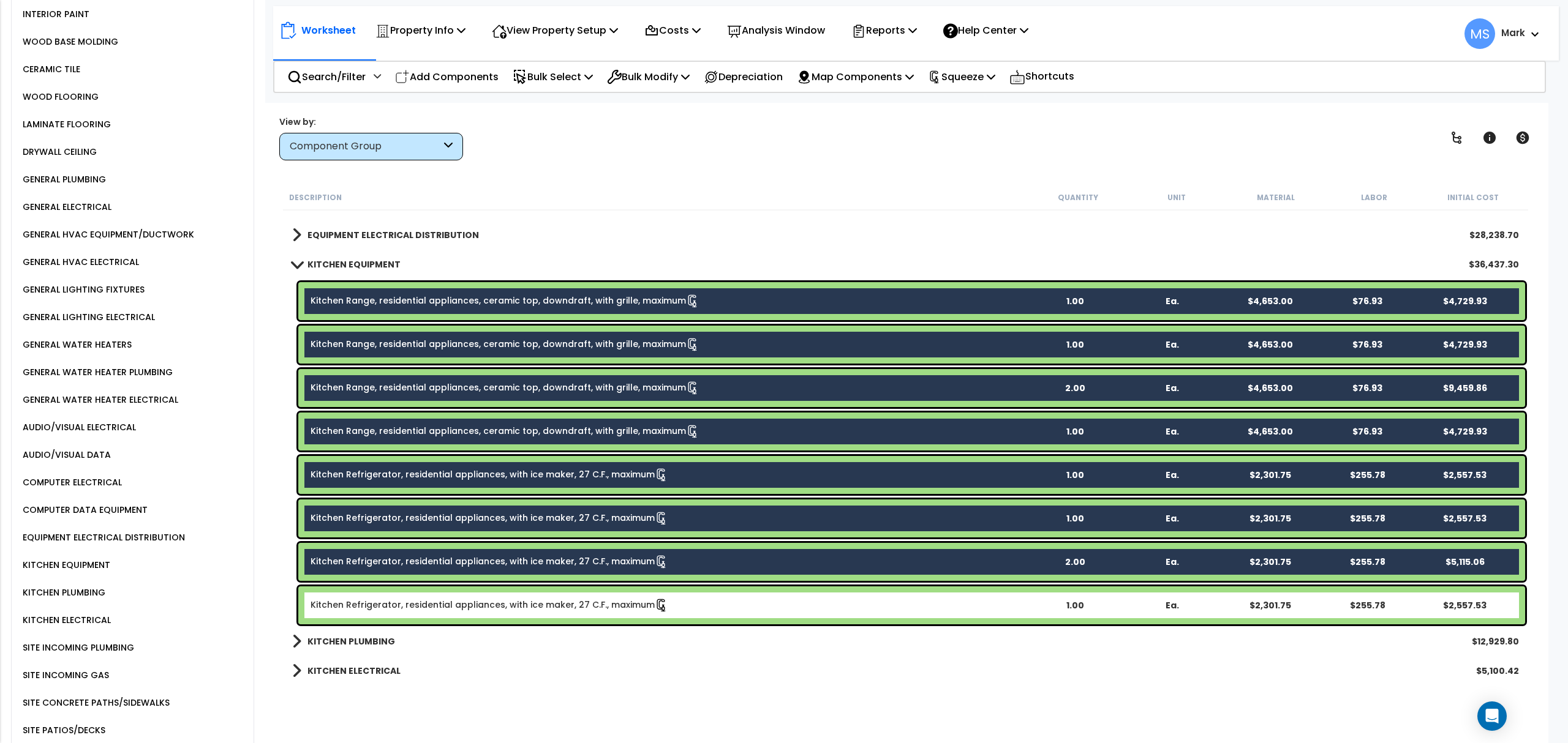
click at [475, 605] on link "Kitchen Refrigerator, residential appliances, with ice maker, 27 C.F., maximum" at bounding box center [489, 605] width 358 height 14
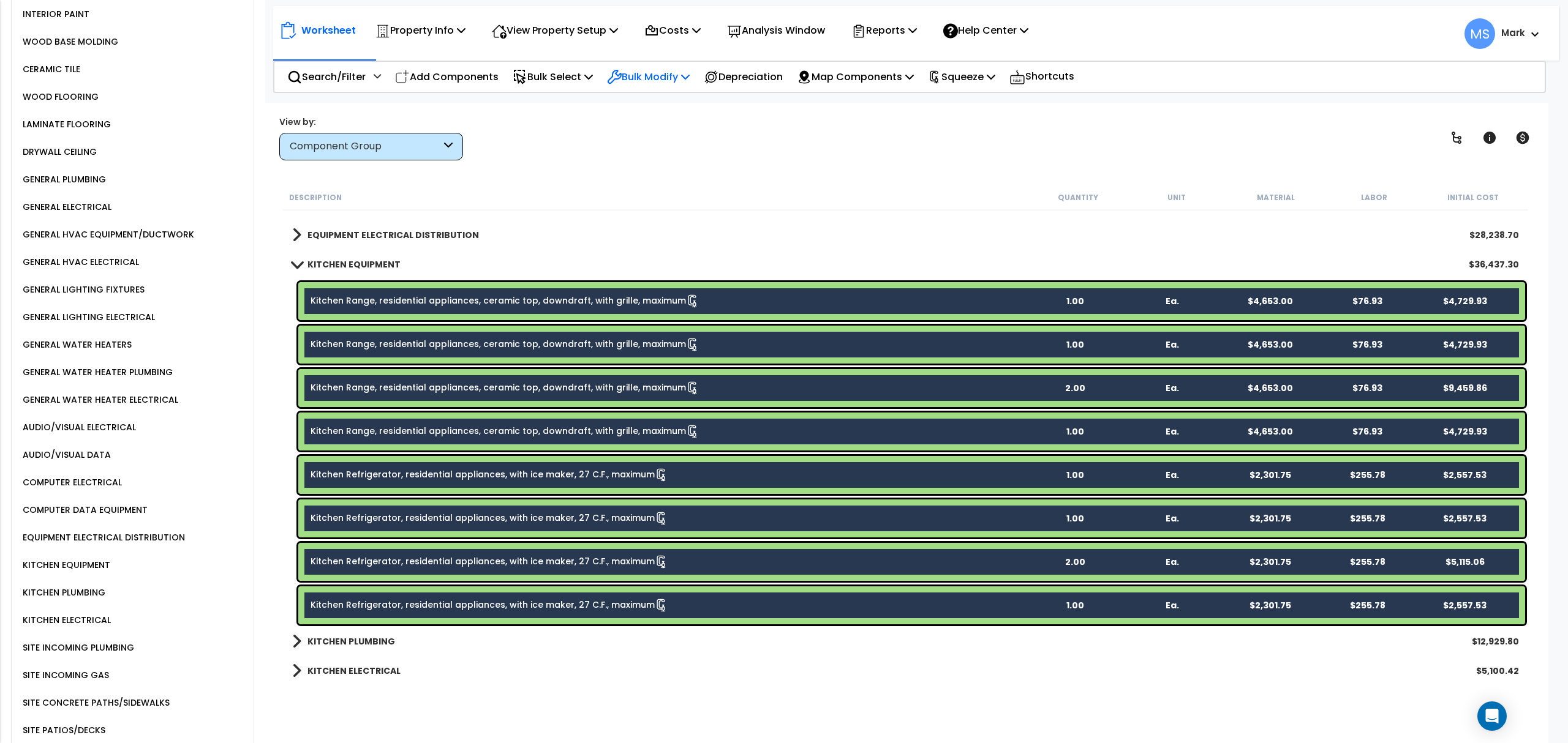
click at [690, 74] on p "Bulk Modify" at bounding box center [648, 77] width 83 height 17
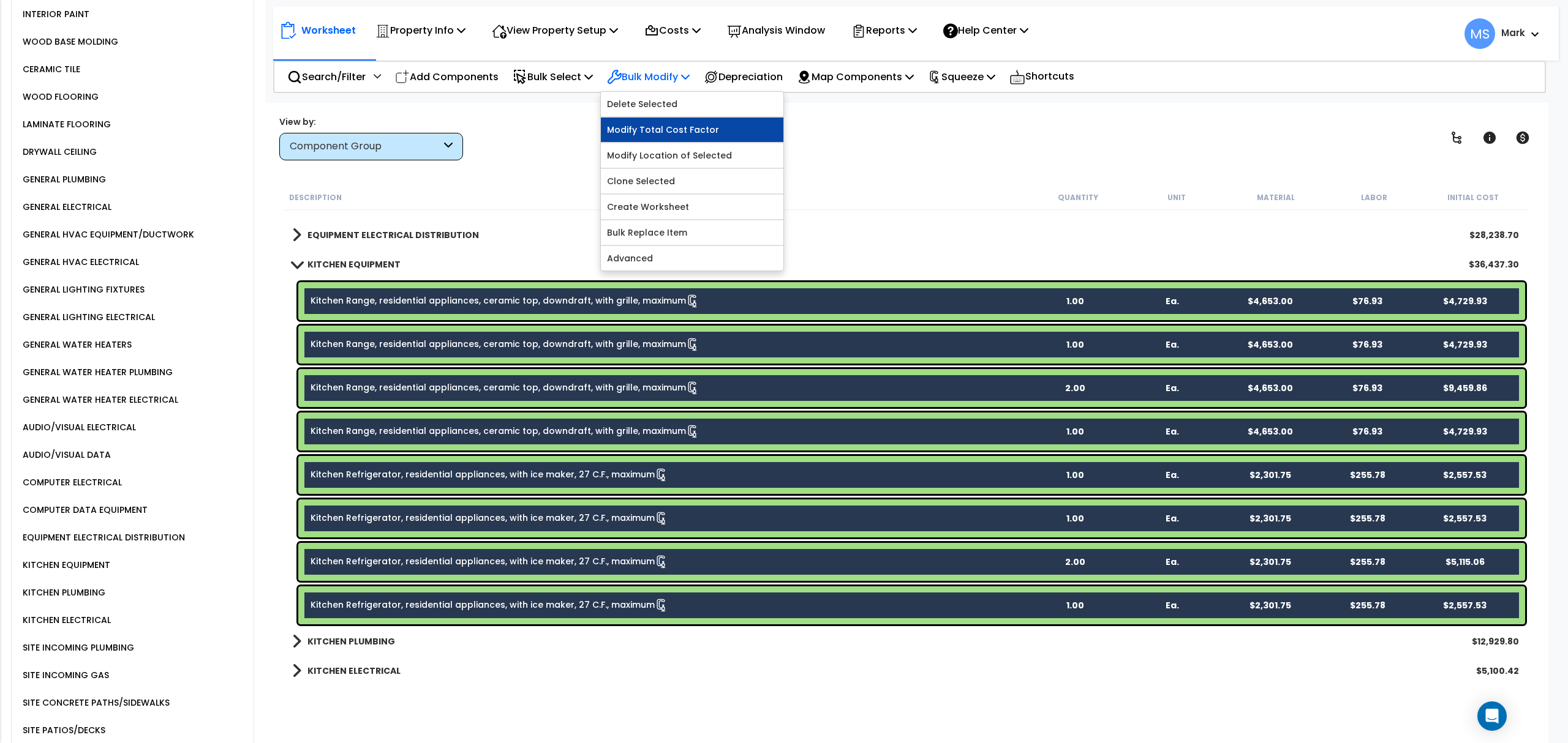
click at [669, 130] on link "Modify Total Cost Factor" at bounding box center [692, 129] width 182 height 25
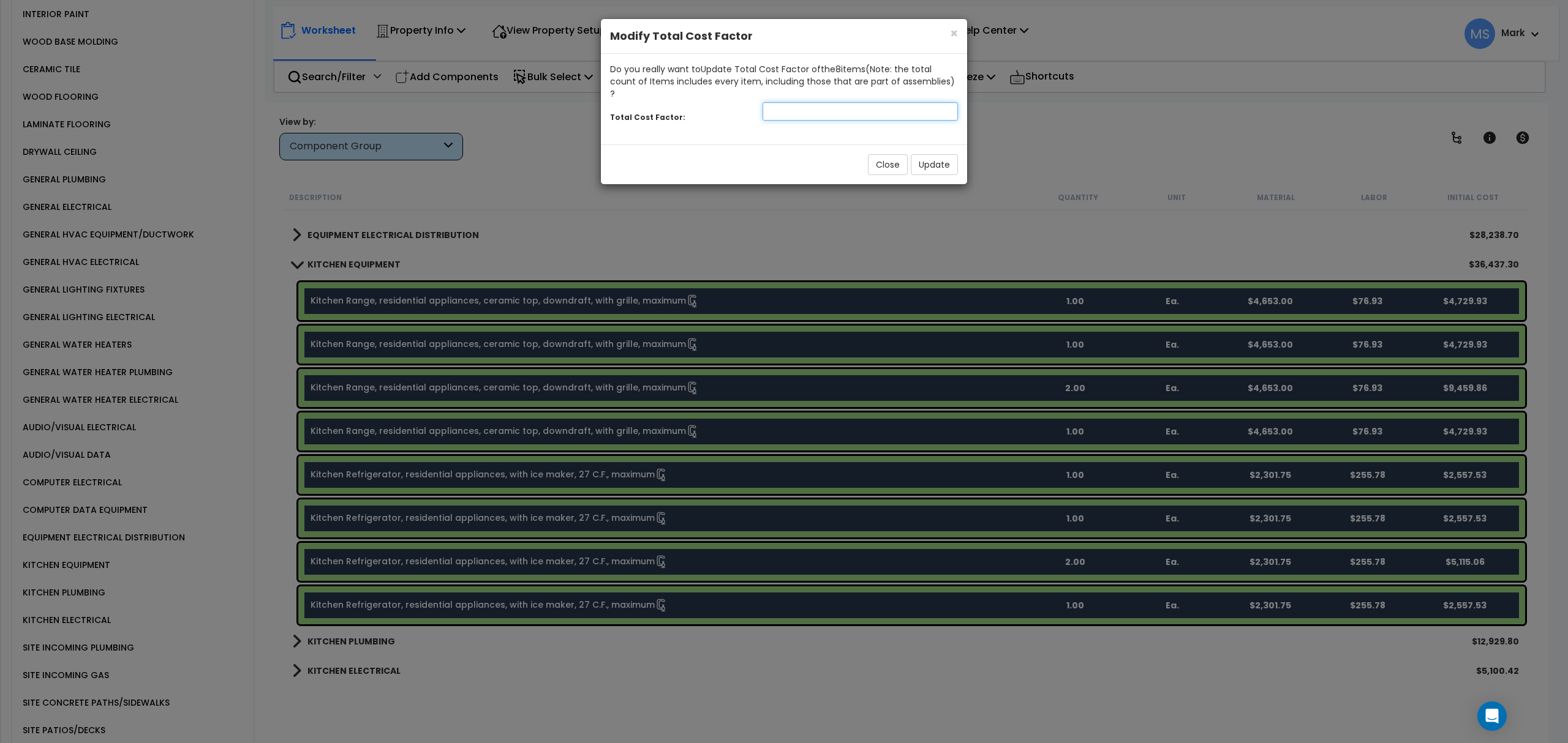
click at [812, 102] on input "number" at bounding box center [860, 111] width 195 height 18
type input ".75"
click at [949, 154] on button "Update" at bounding box center [934, 165] width 47 height 21
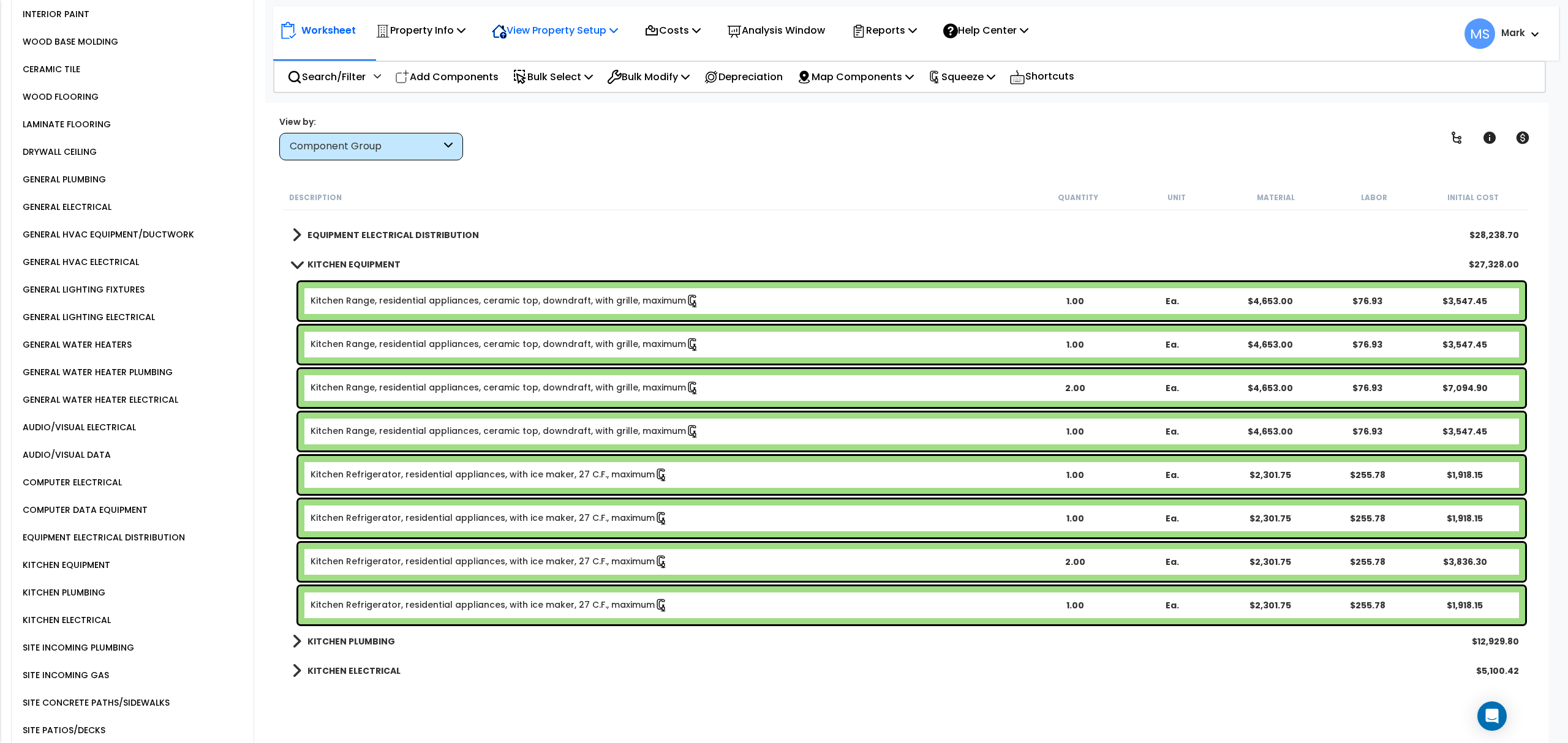
click at [465, 33] on p "View Property Setup" at bounding box center [421, 30] width 90 height 17
click at [983, 77] on p "Squeeze" at bounding box center [961, 77] width 67 height 17
click at [979, 96] on link "Re-squeeze" at bounding box center [982, 105] width 121 height 28
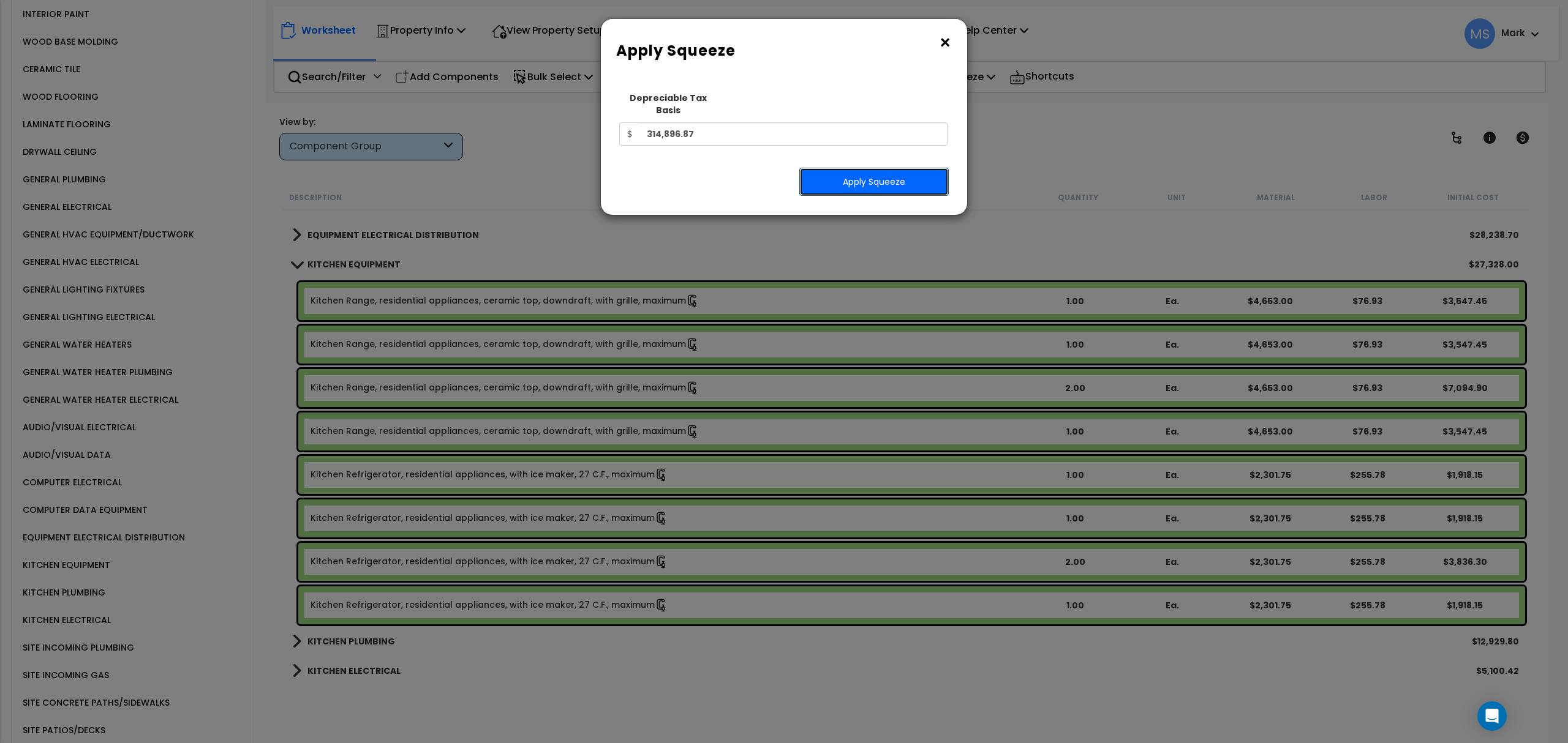
click at [895, 168] on button "Apply Squeeze" at bounding box center [874, 181] width 149 height 28
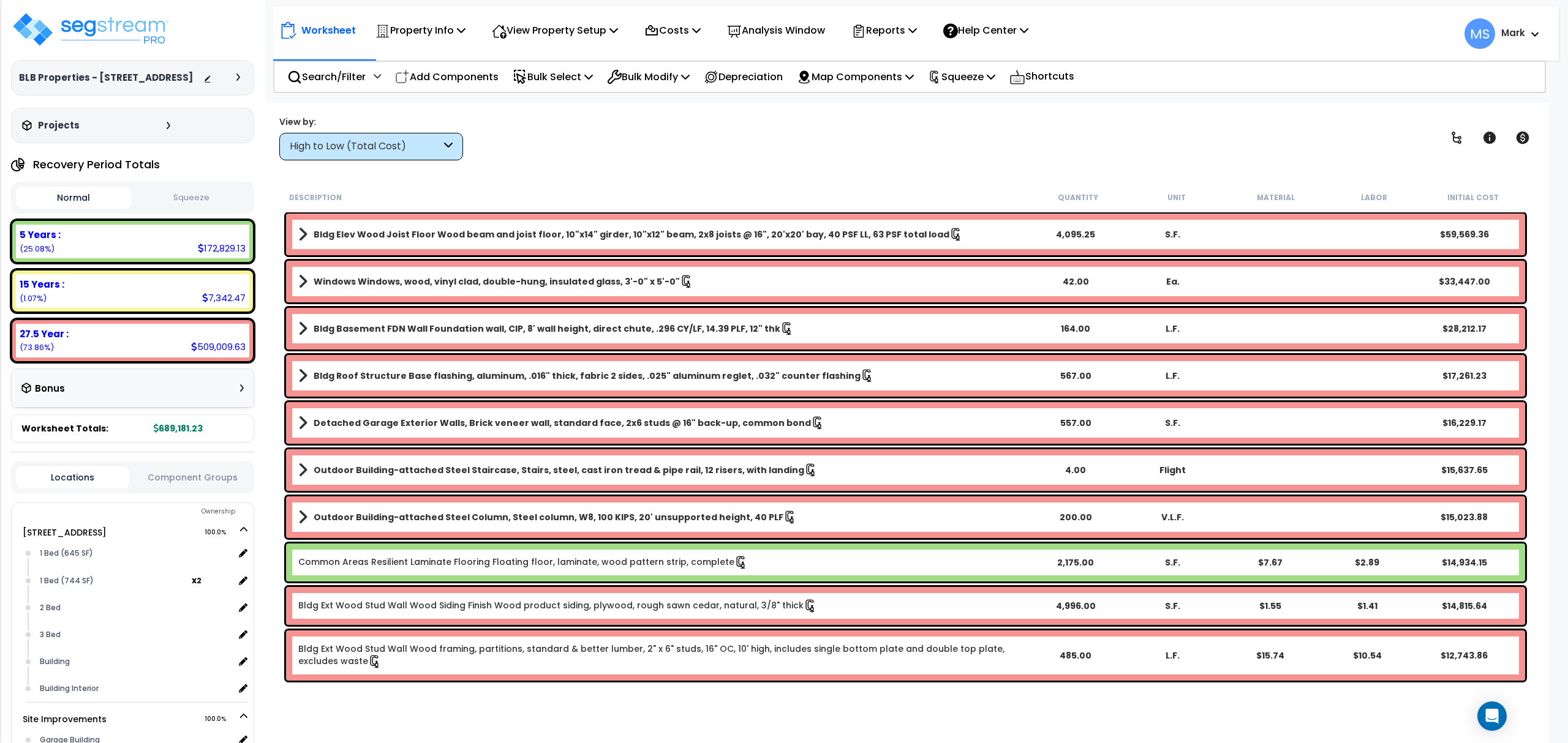
click at [817, 28] on p "Analysis Window" at bounding box center [776, 30] width 98 height 17
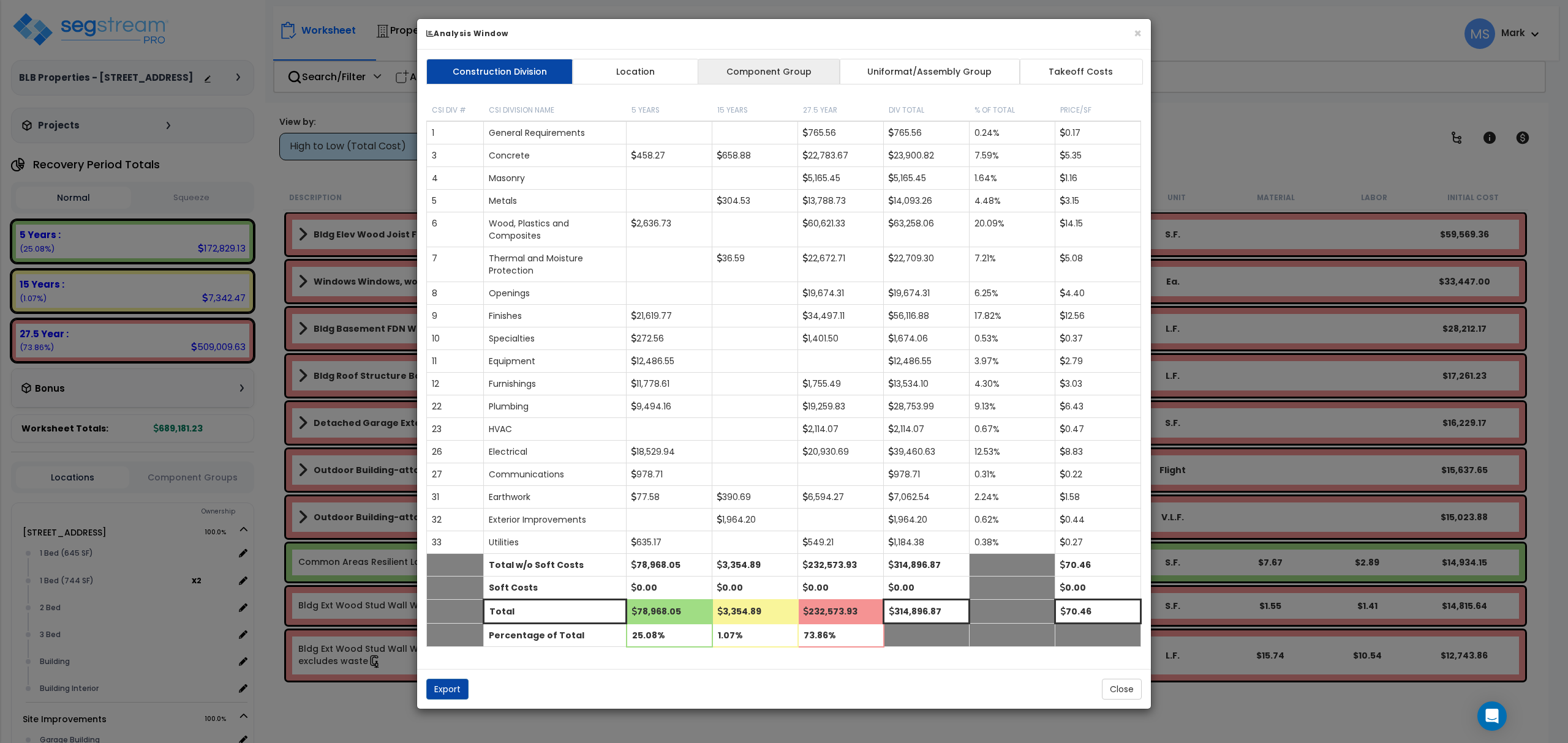
click at [767, 69] on link "Component Group" at bounding box center [768, 72] width 142 height 26
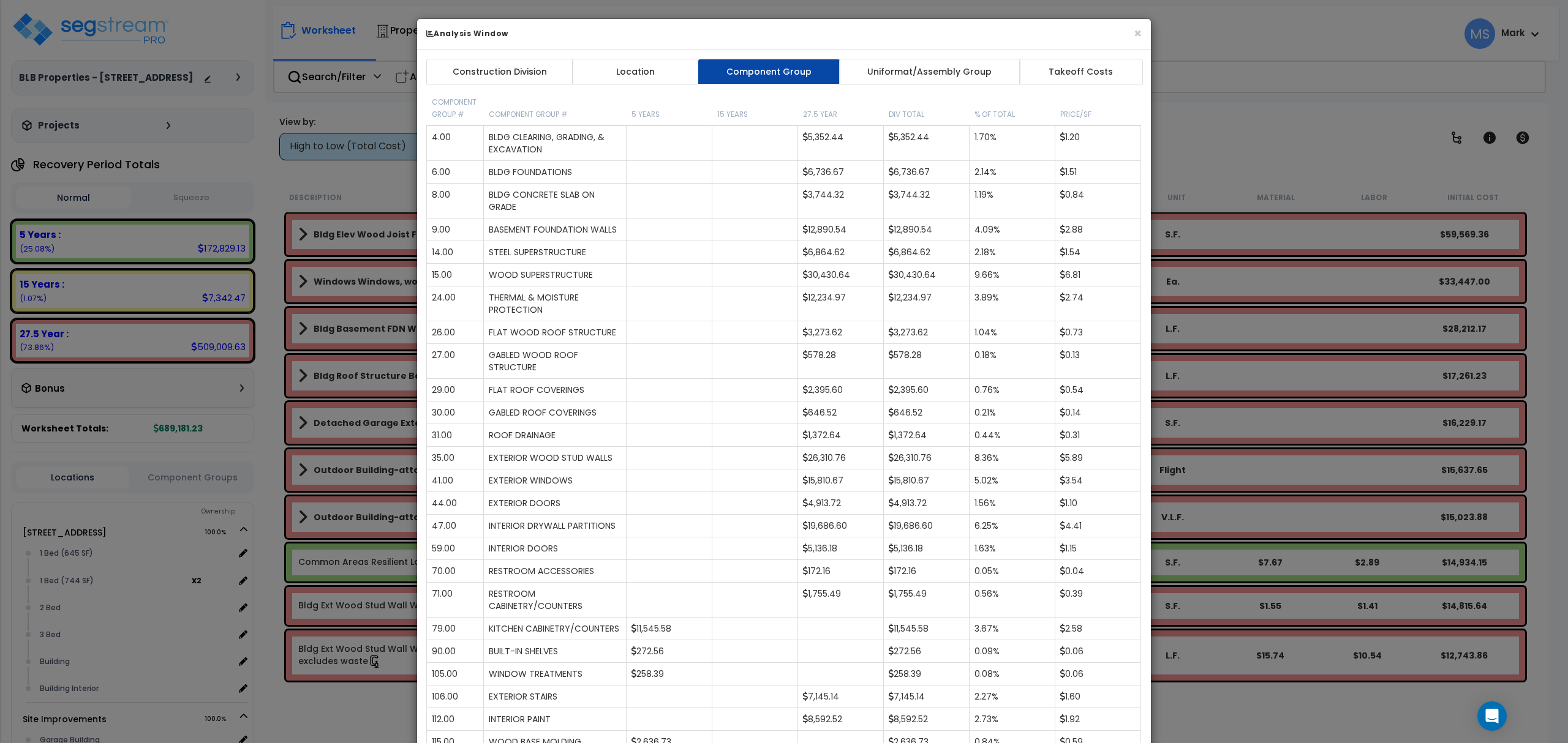
click at [651, 72] on link "Location" at bounding box center [636, 72] width 127 height 26
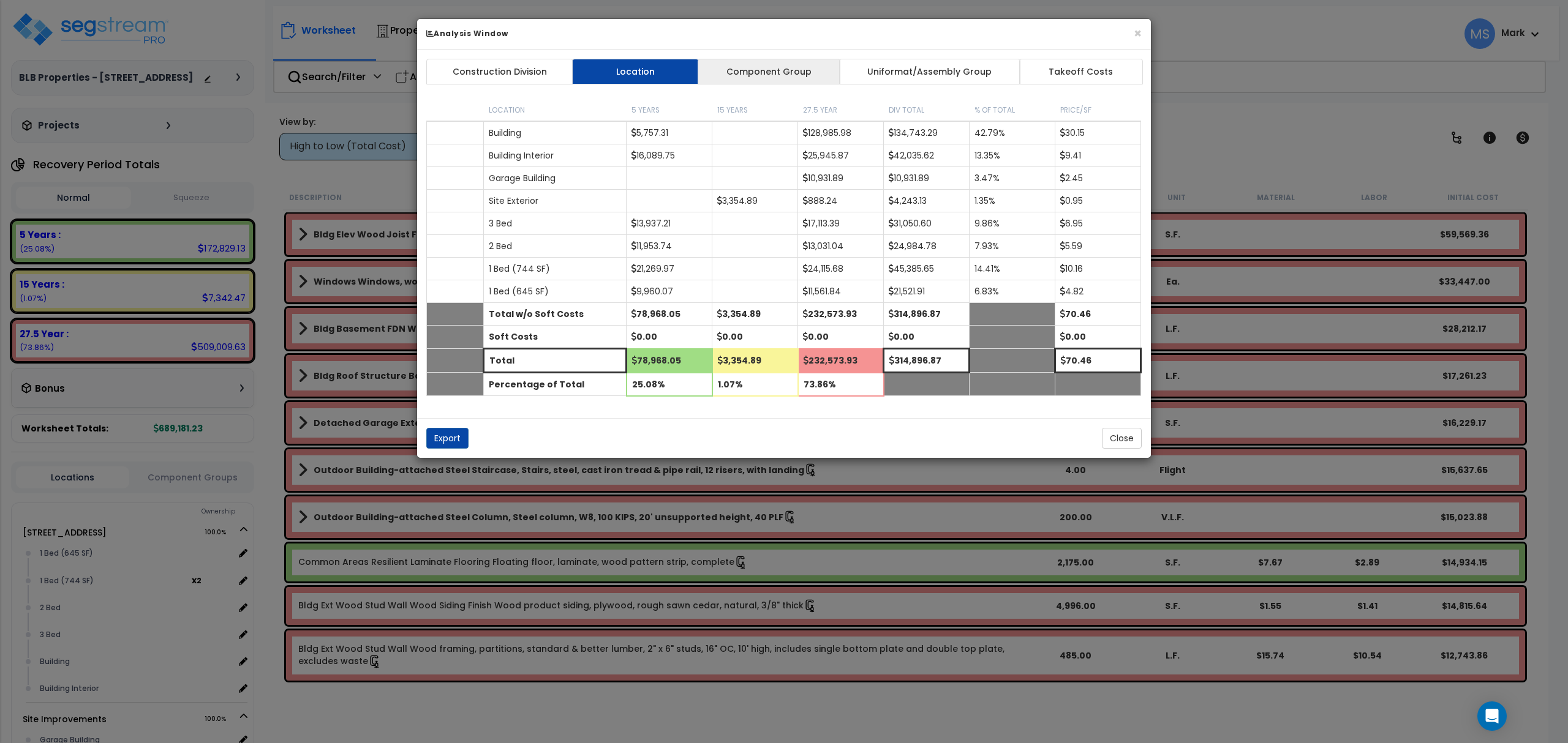
click at [801, 67] on link "Component Group" at bounding box center [768, 72] width 142 height 26
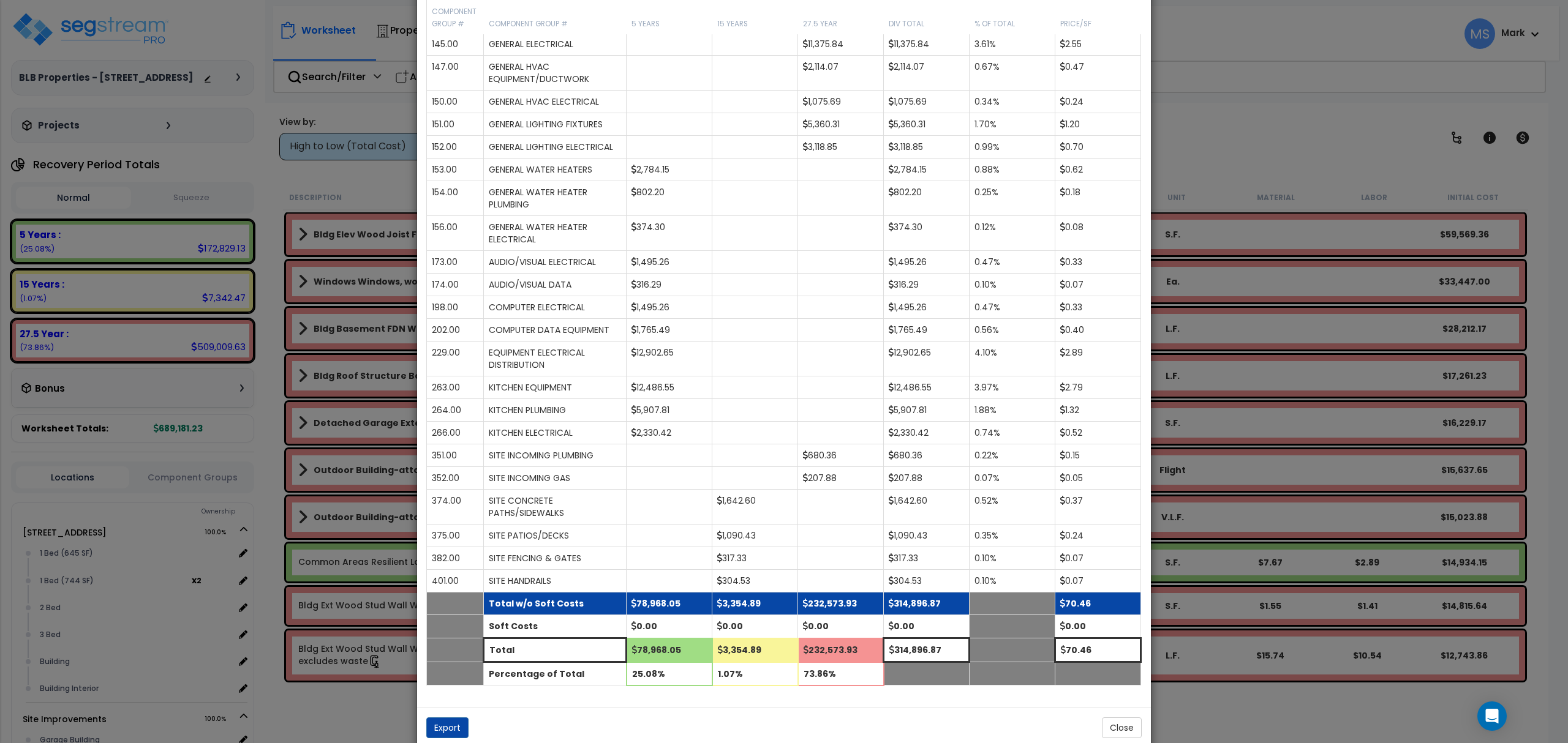
scroll to position [894, 0]
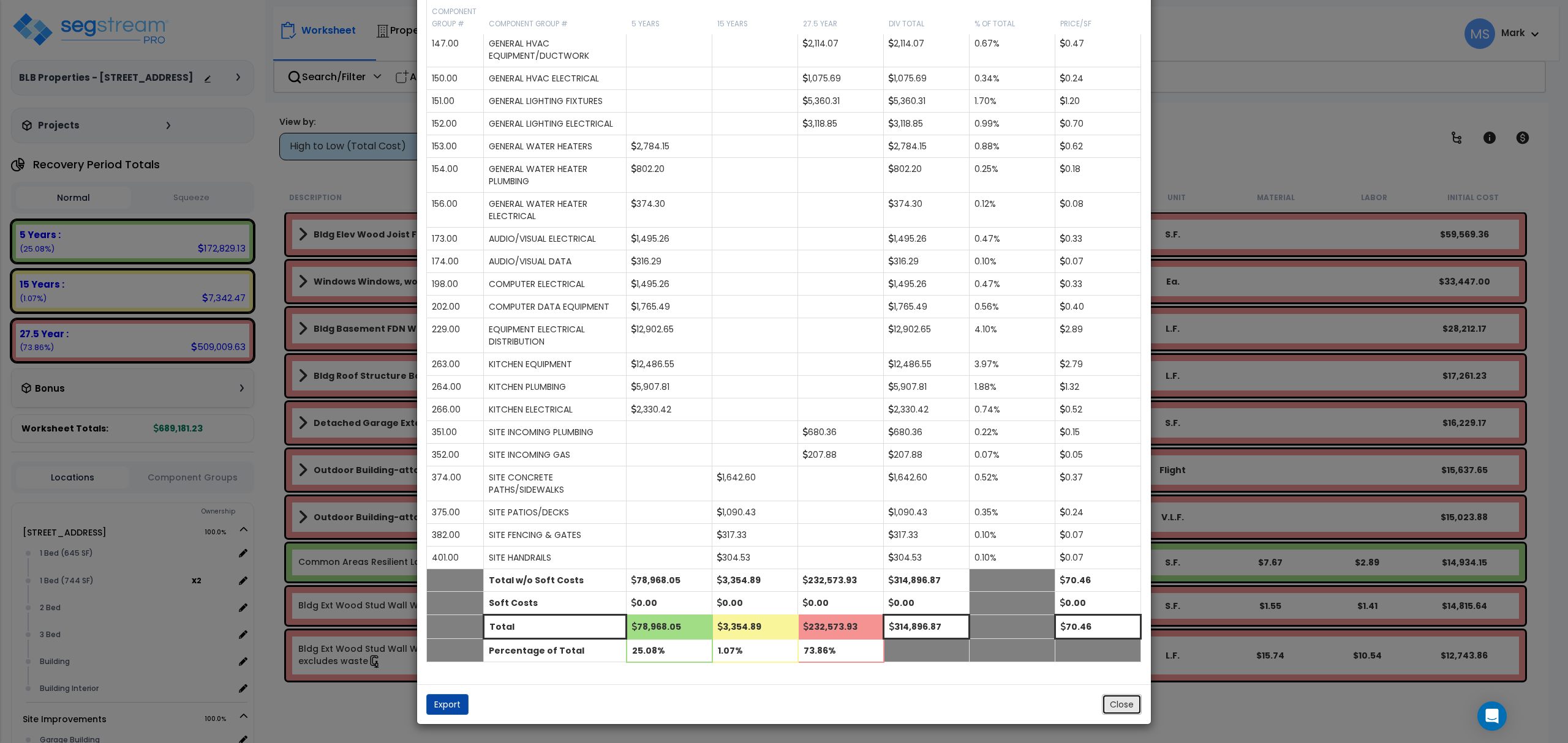
click at [1117, 699] on button "Close" at bounding box center [1121, 705] width 40 height 21
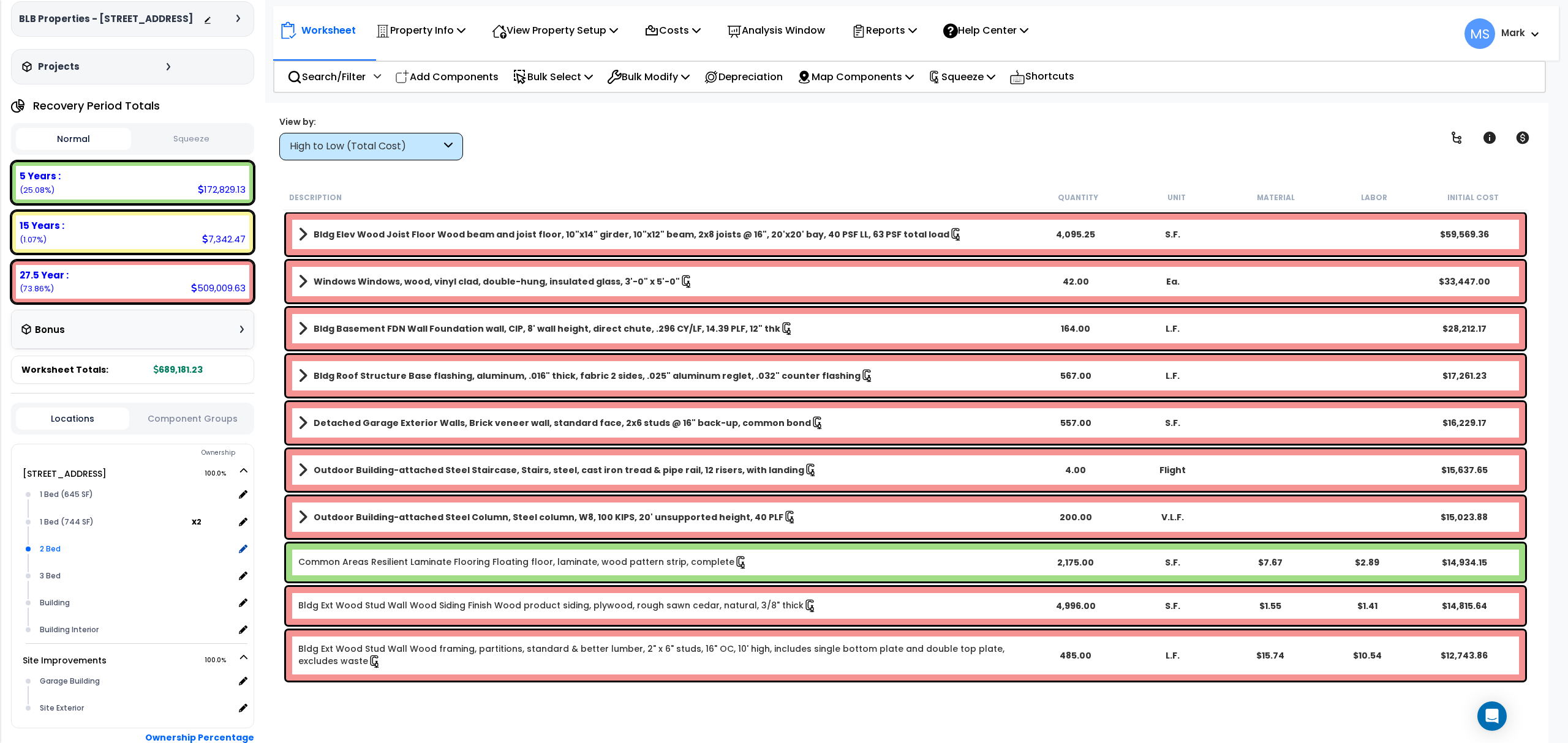
scroll to position [129, 0]
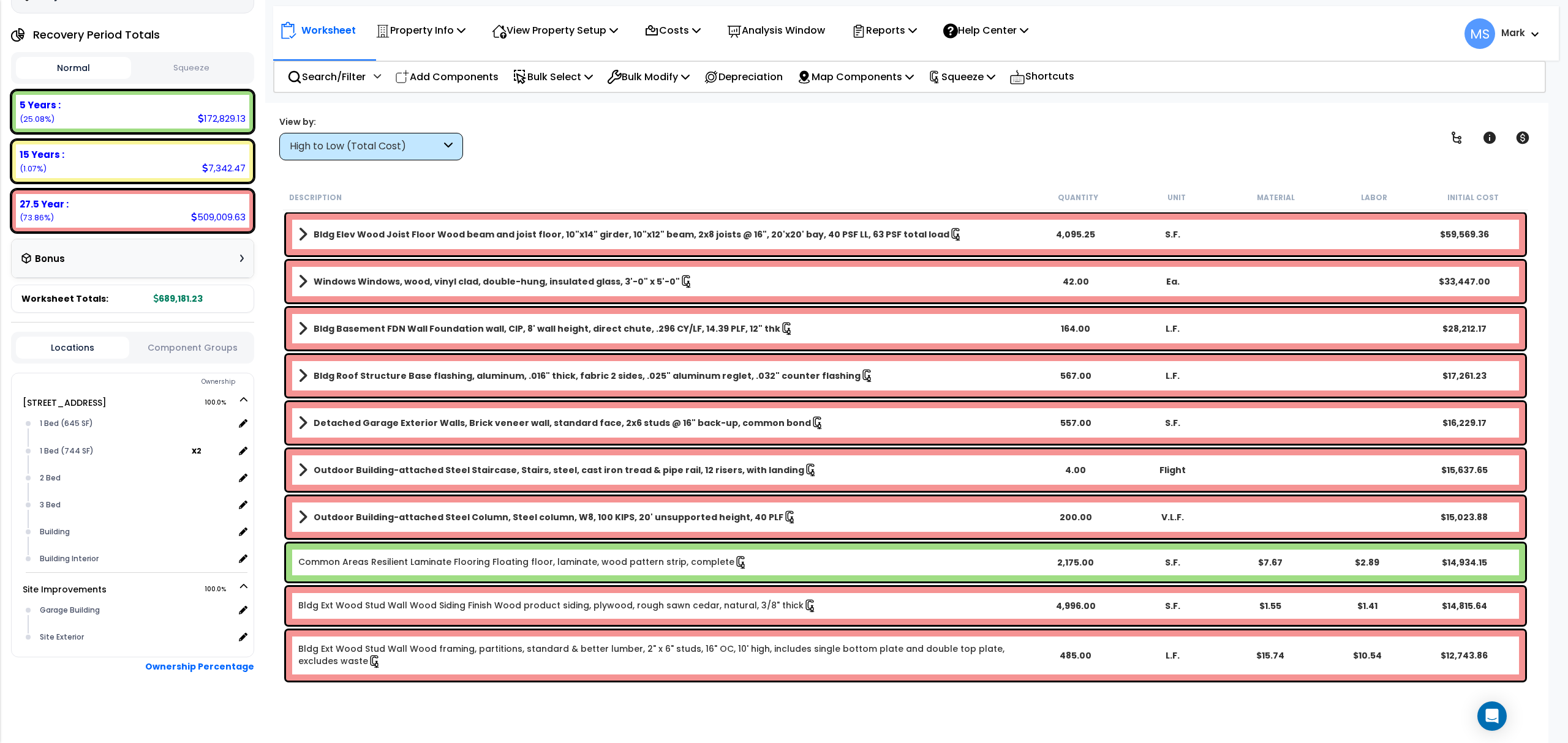
click at [215, 346] on button "Component Groups" at bounding box center [192, 348] width 113 height 14
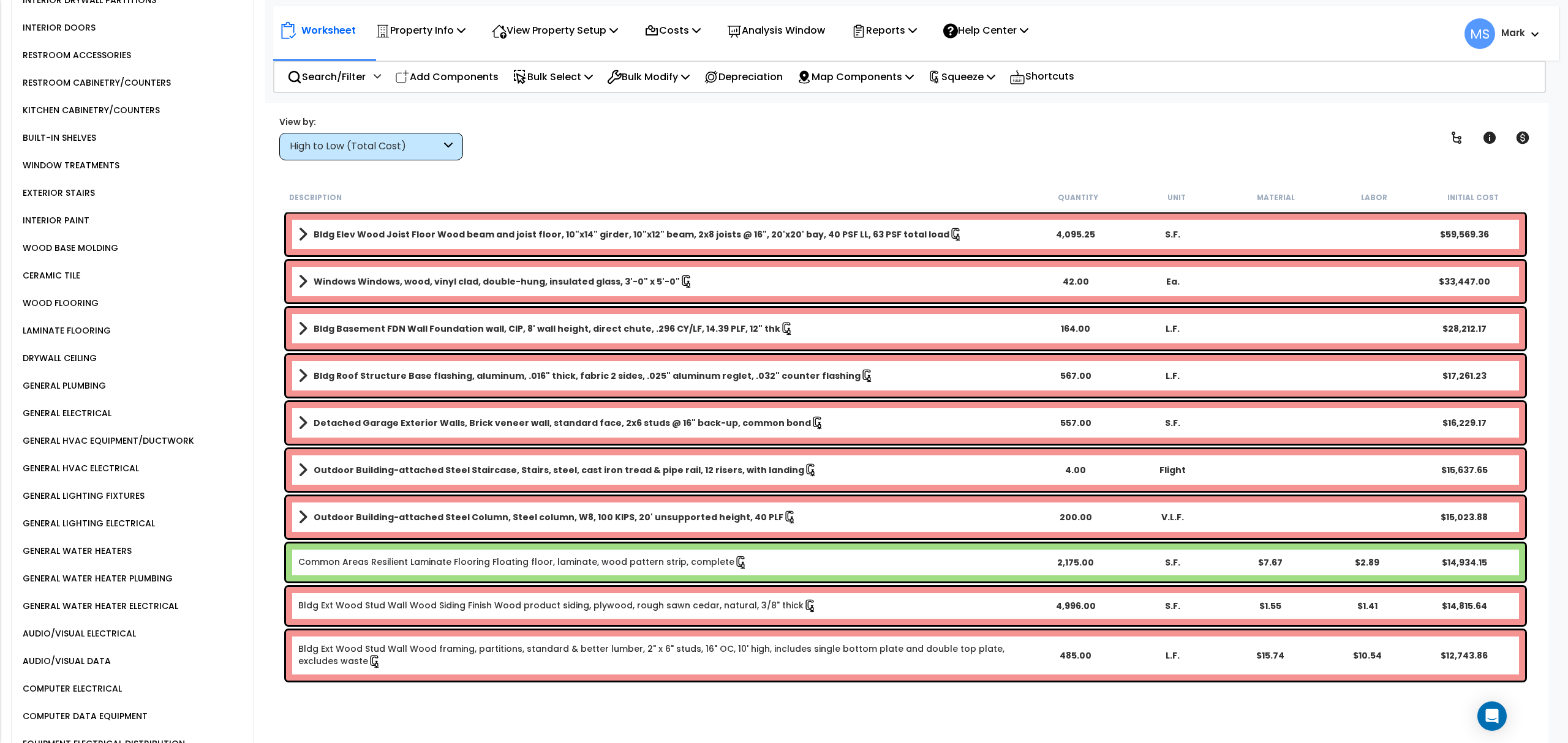
scroll to position [1110, 0]
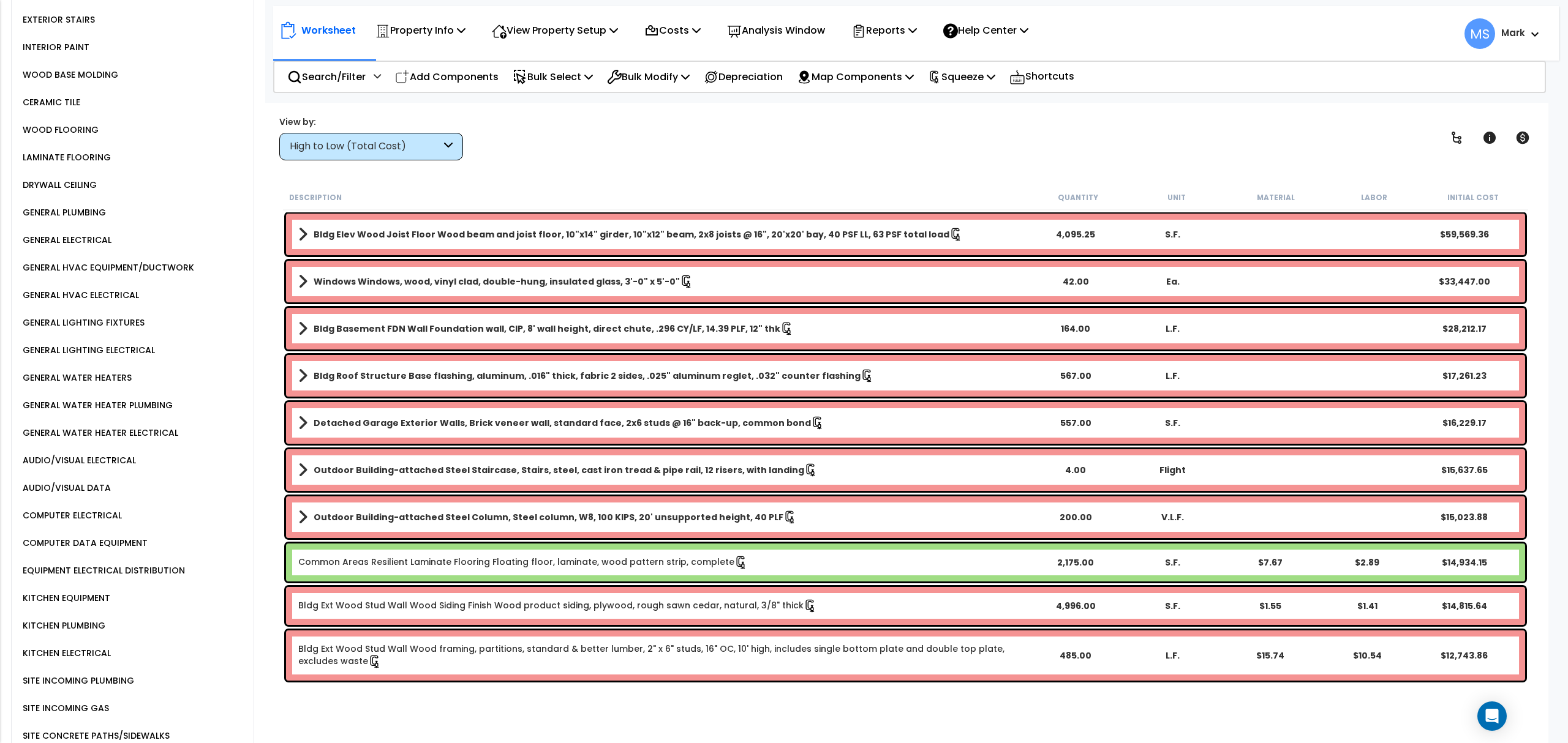
click at [91, 591] on div "KITCHEN EQUIPMENT" at bounding box center [65, 598] width 90 height 15
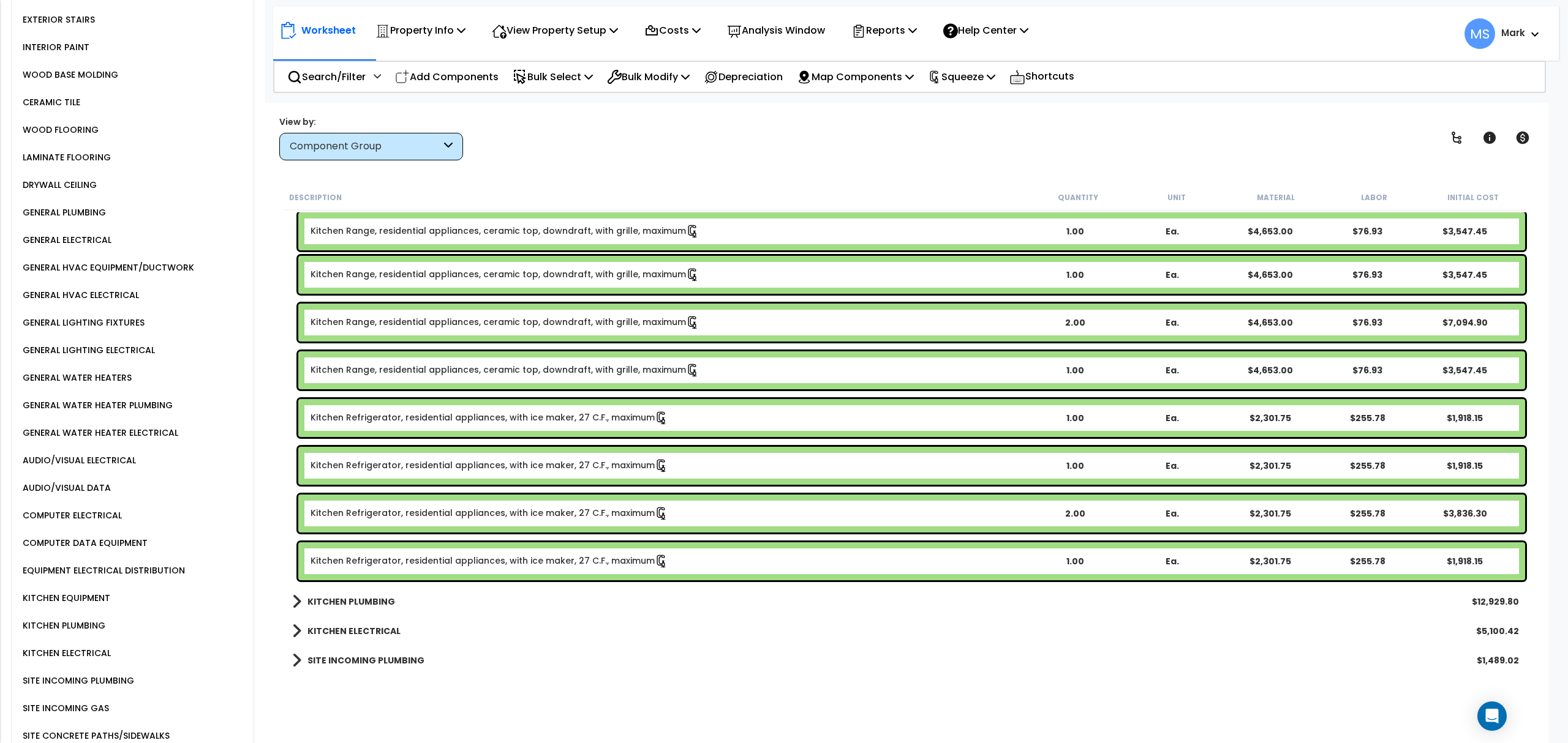
scroll to position [1387, 0]
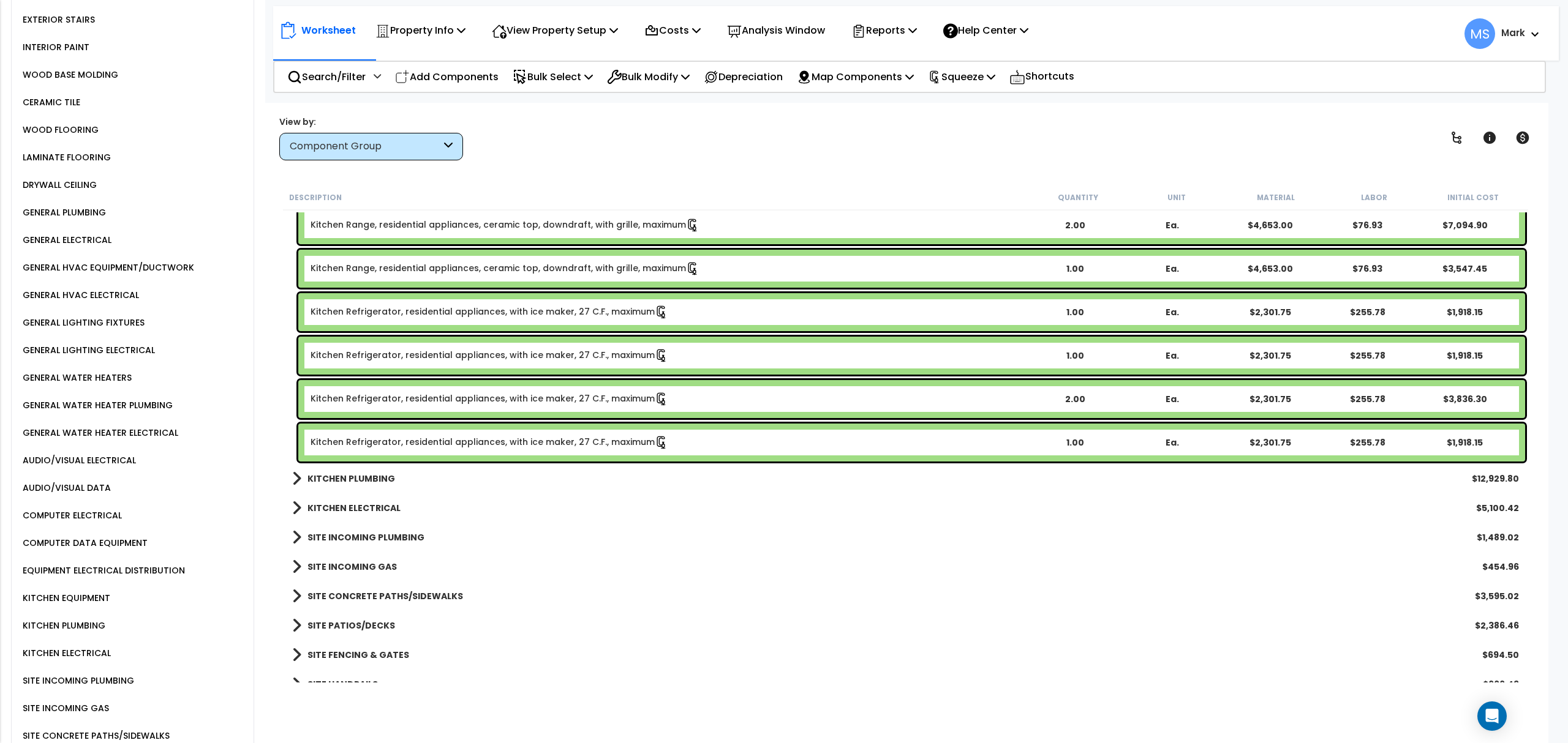
click at [435, 377] on div "Kitchen Refrigerator, residential appliances, with ice maker, 27 C.F., maximum …" at bounding box center [905, 399] width 1245 height 44
click at [441, 391] on div "Kitchen Refrigerator, residential appliances, with ice maker, 27 C.F., maximum …" at bounding box center [911, 399] width 1227 height 38
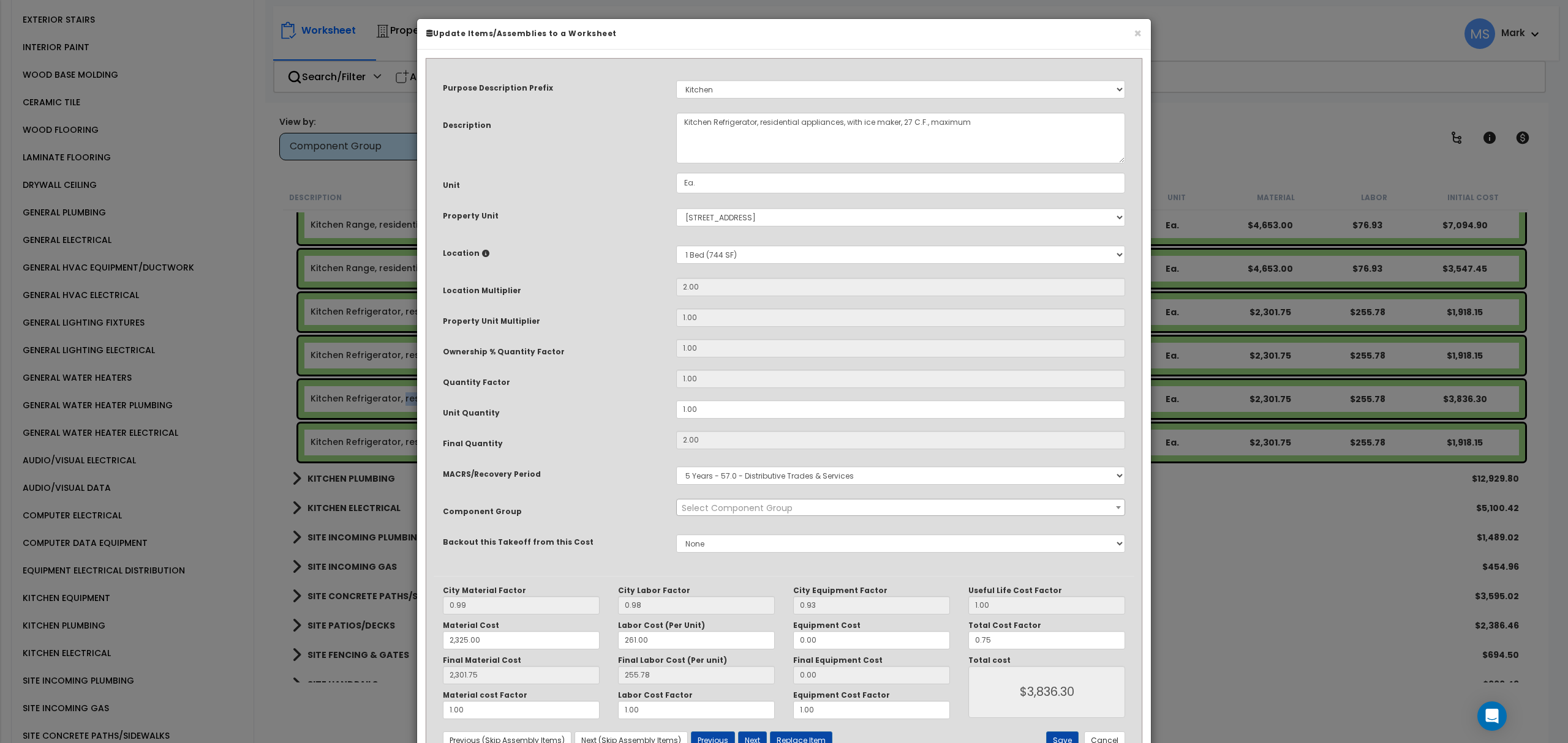
select select "45836"
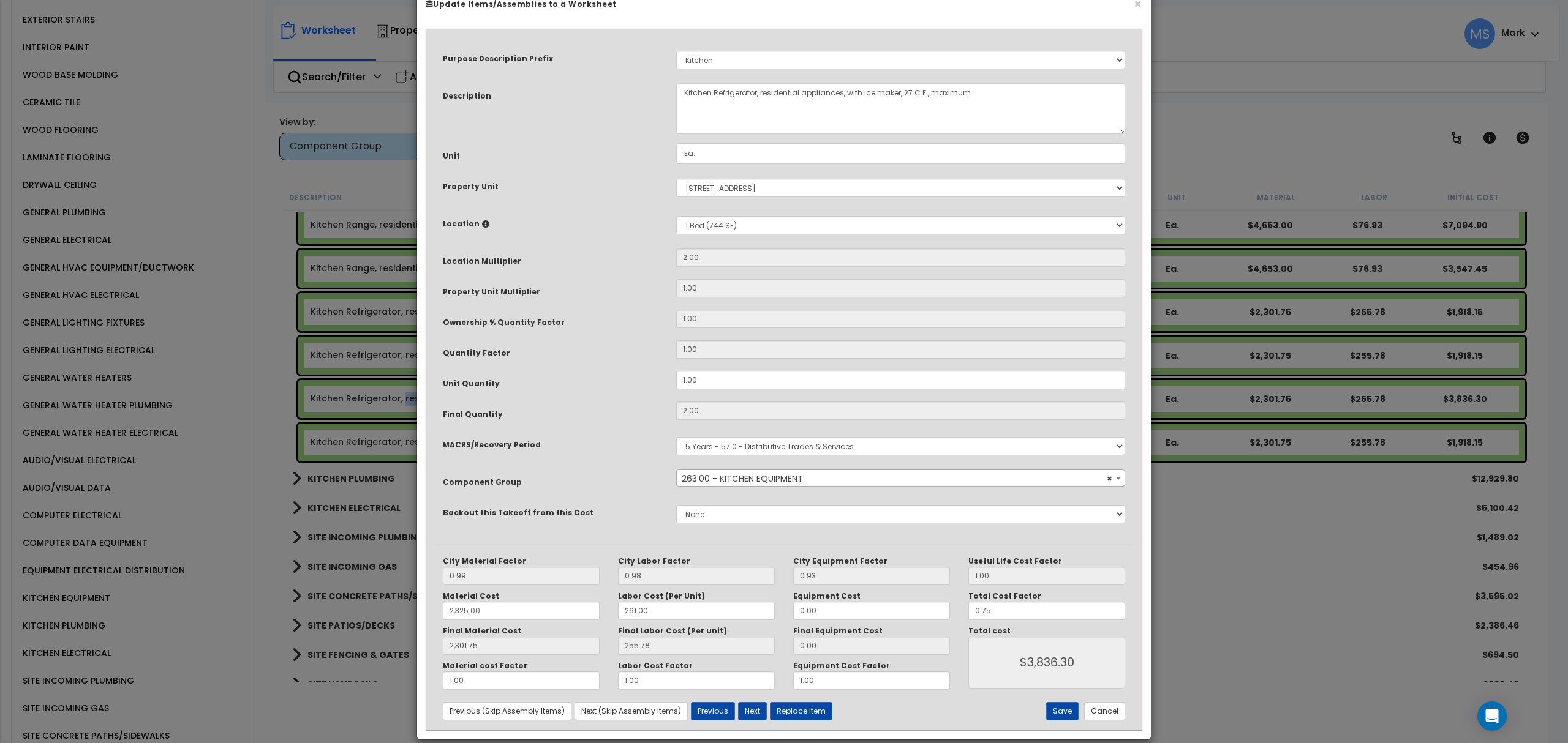
scroll to position [45, 0]
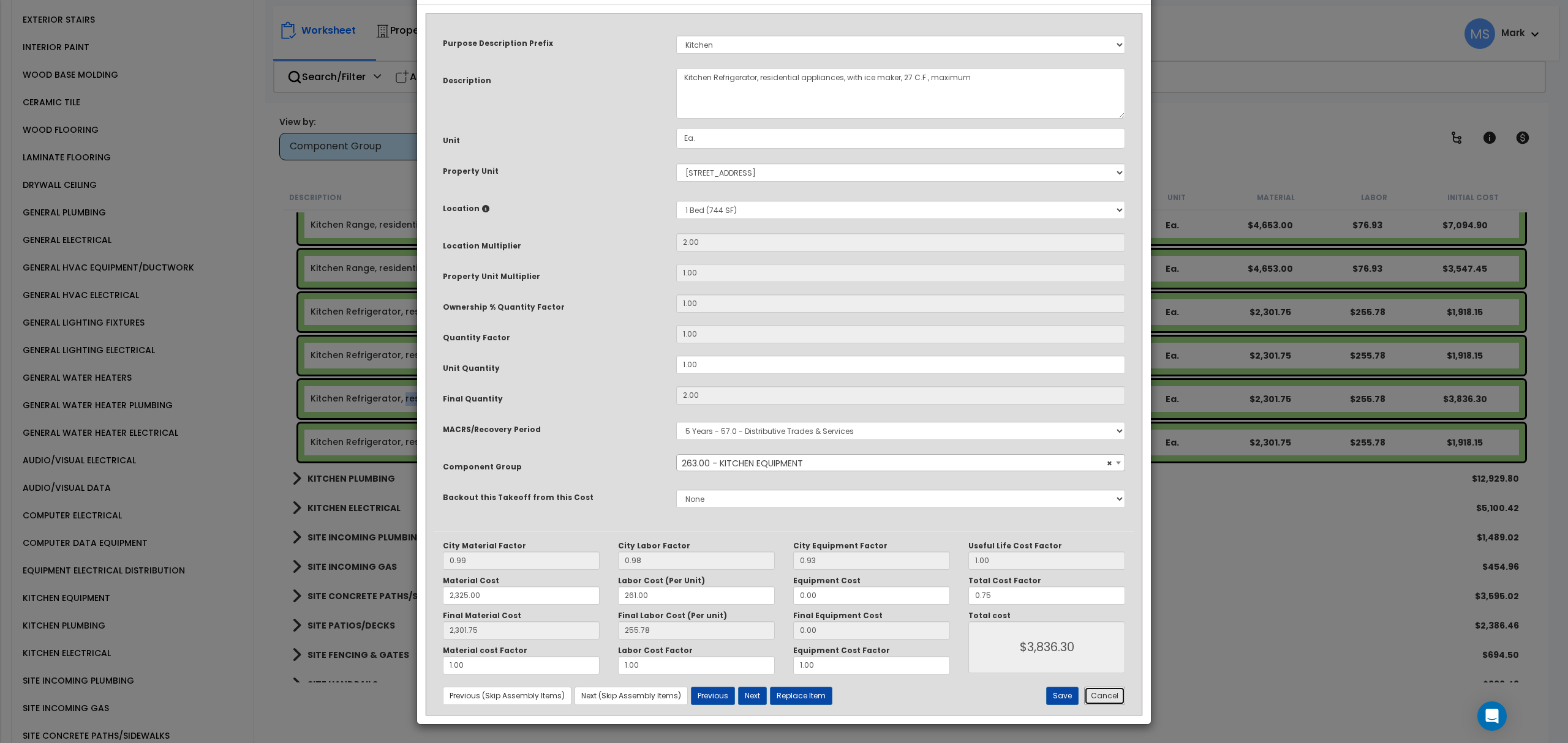
drag, startPoint x: 1110, startPoint y: 690, endPoint x: 968, endPoint y: 677, distance: 142.6
click at [1109, 690] on button "Cancel" at bounding box center [1105, 696] width 41 height 18
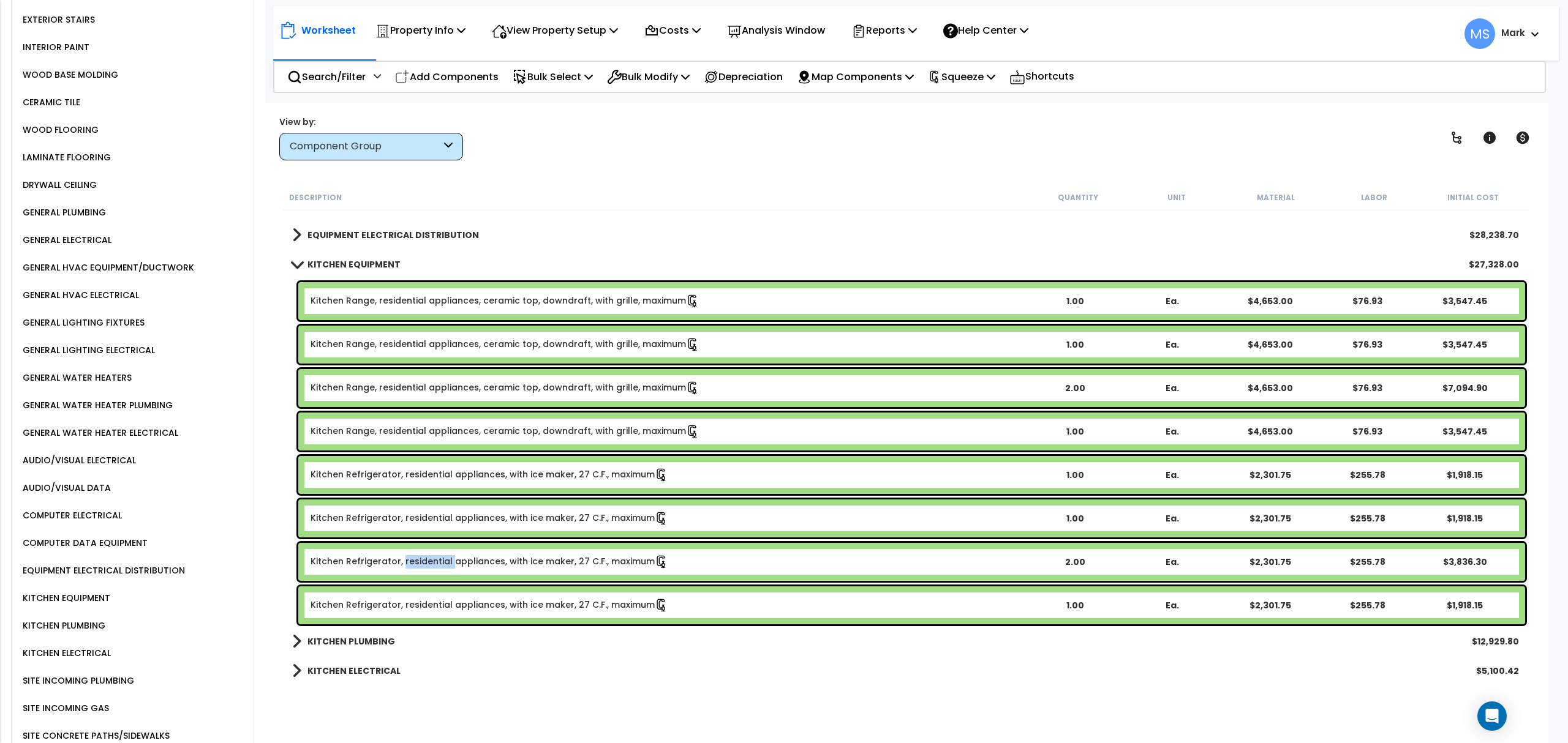
scroll to position [979, 0]
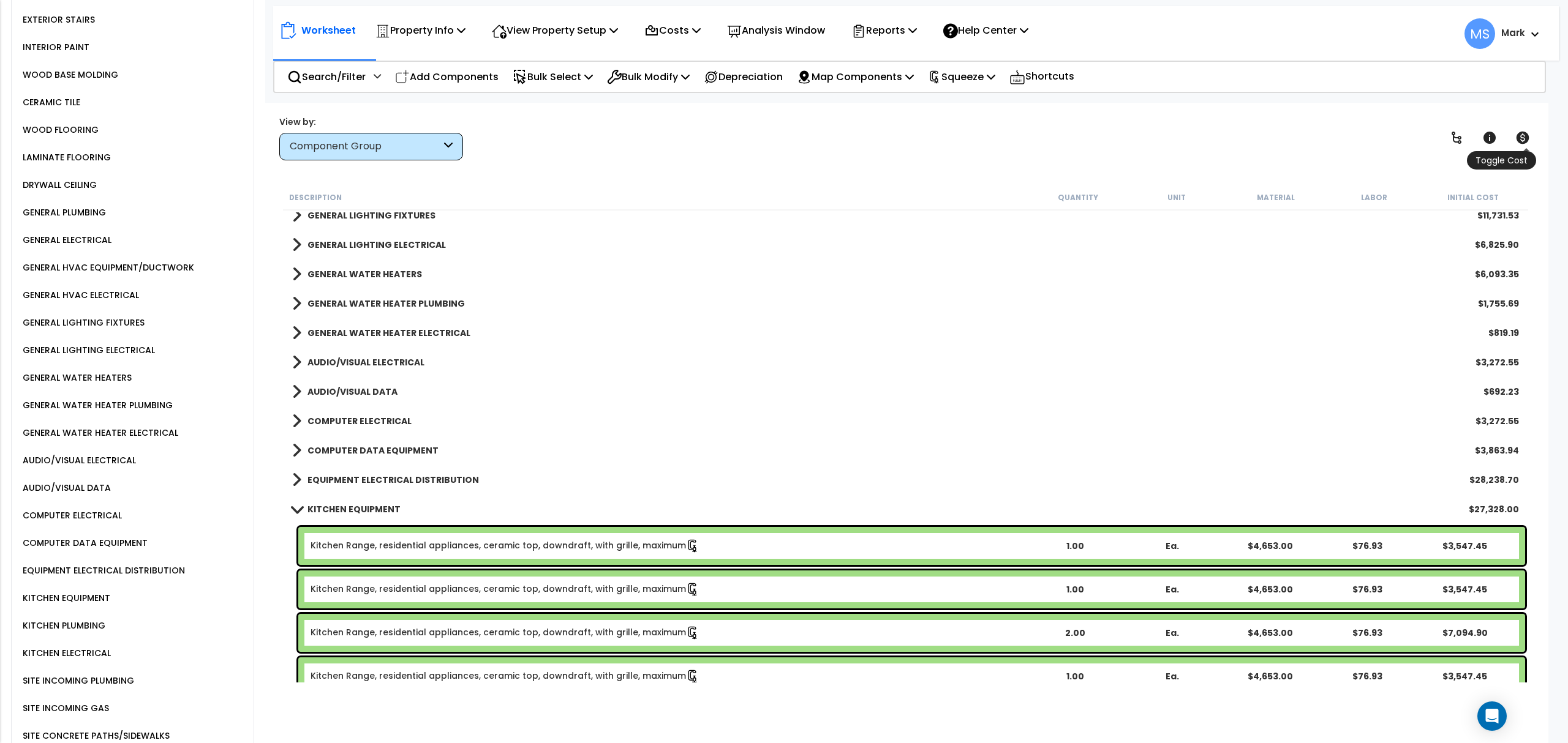
click at [1518, 143] on icon at bounding box center [1523, 138] width 15 height 15
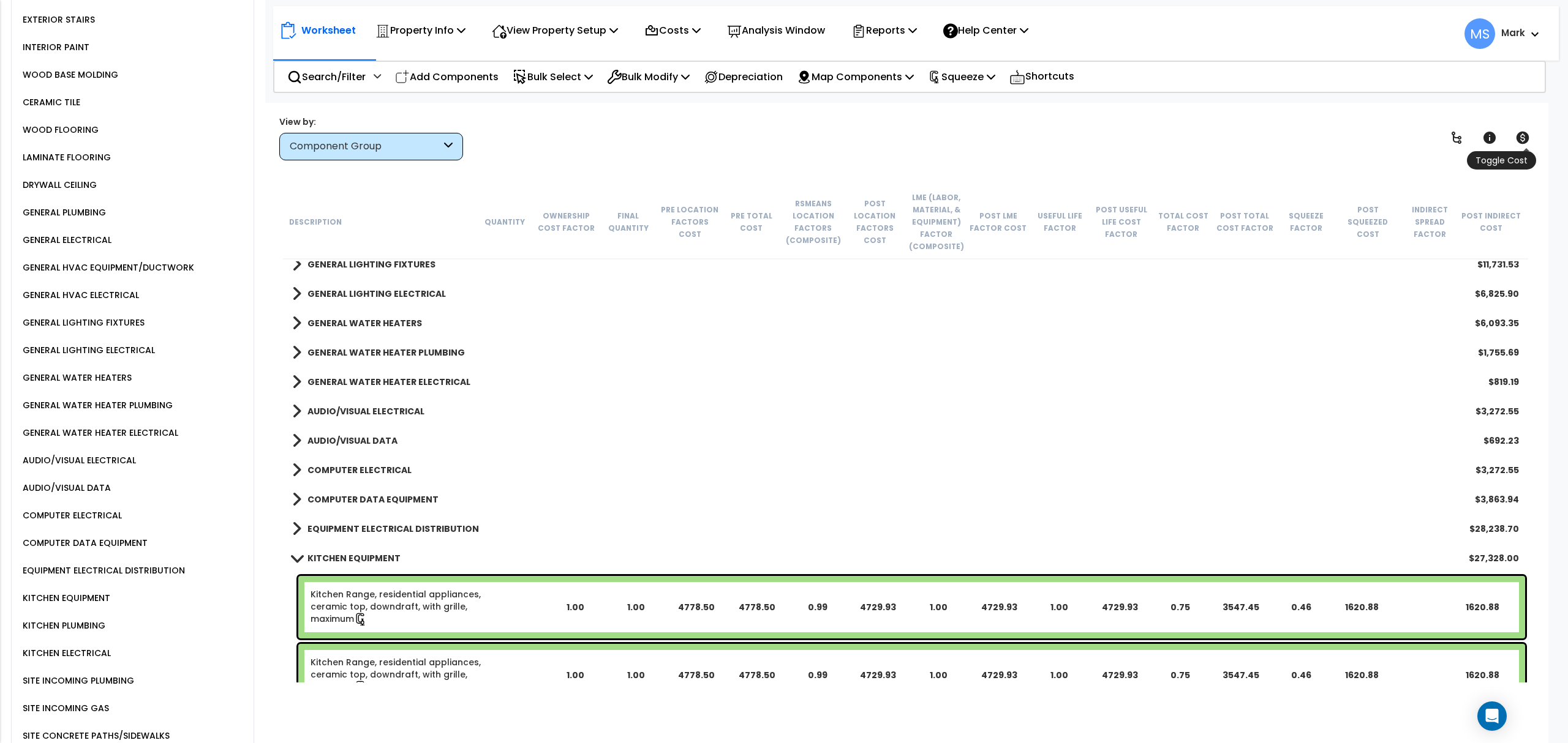
click at [1518, 143] on icon at bounding box center [1523, 138] width 15 height 15
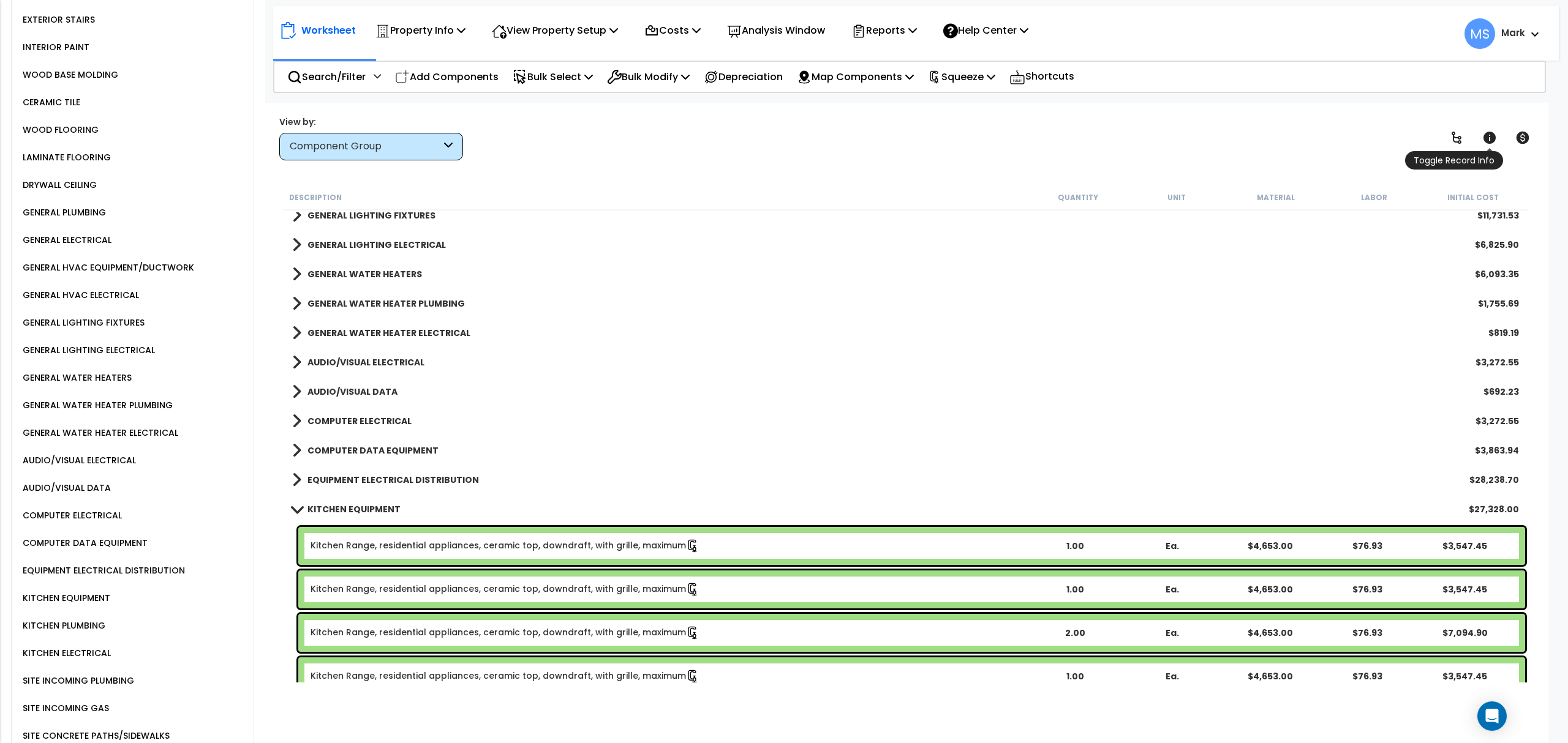
click at [1493, 142] on icon at bounding box center [1490, 138] width 12 height 12
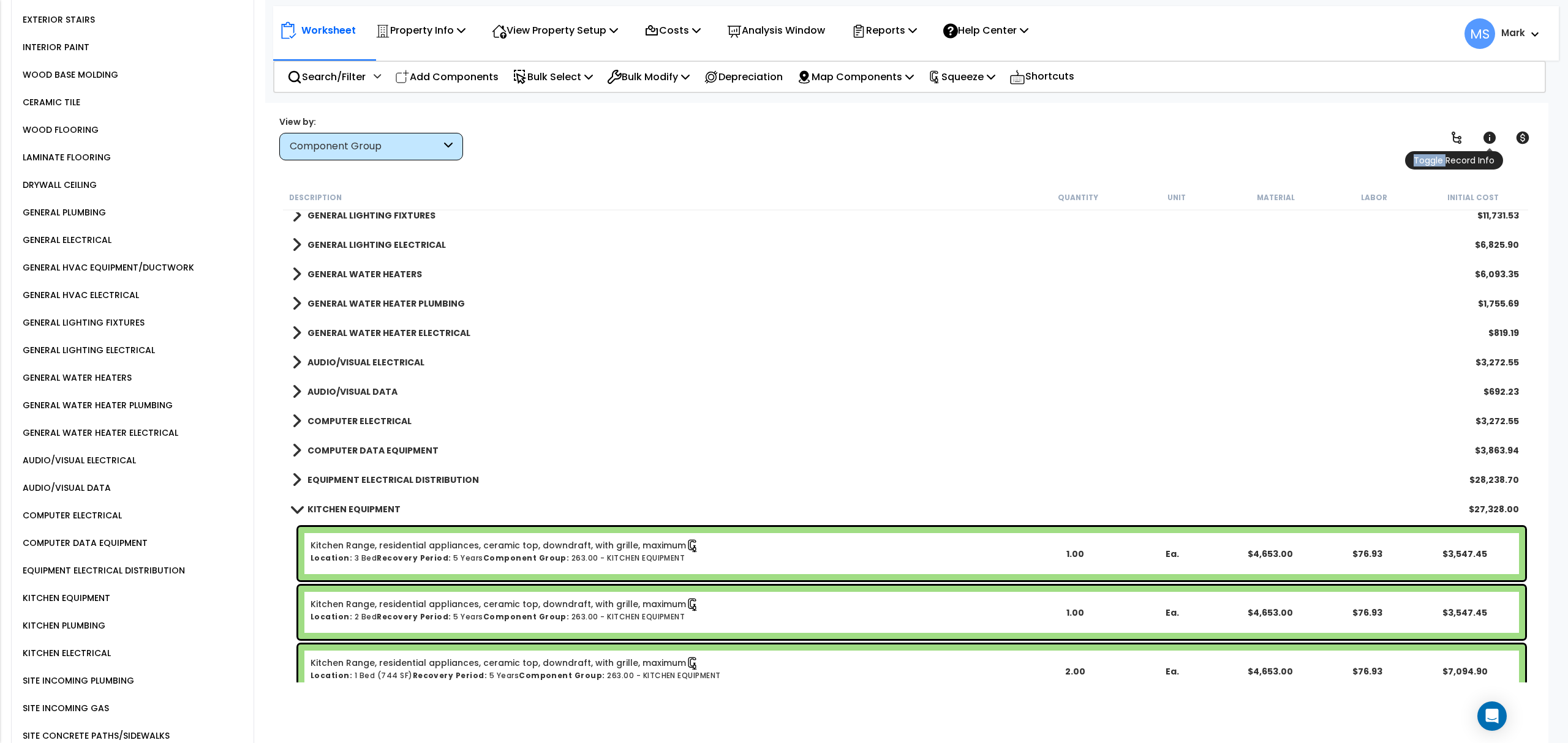
click at [1493, 142] on icon at bounding box center [1490, 138] width 12 height 12
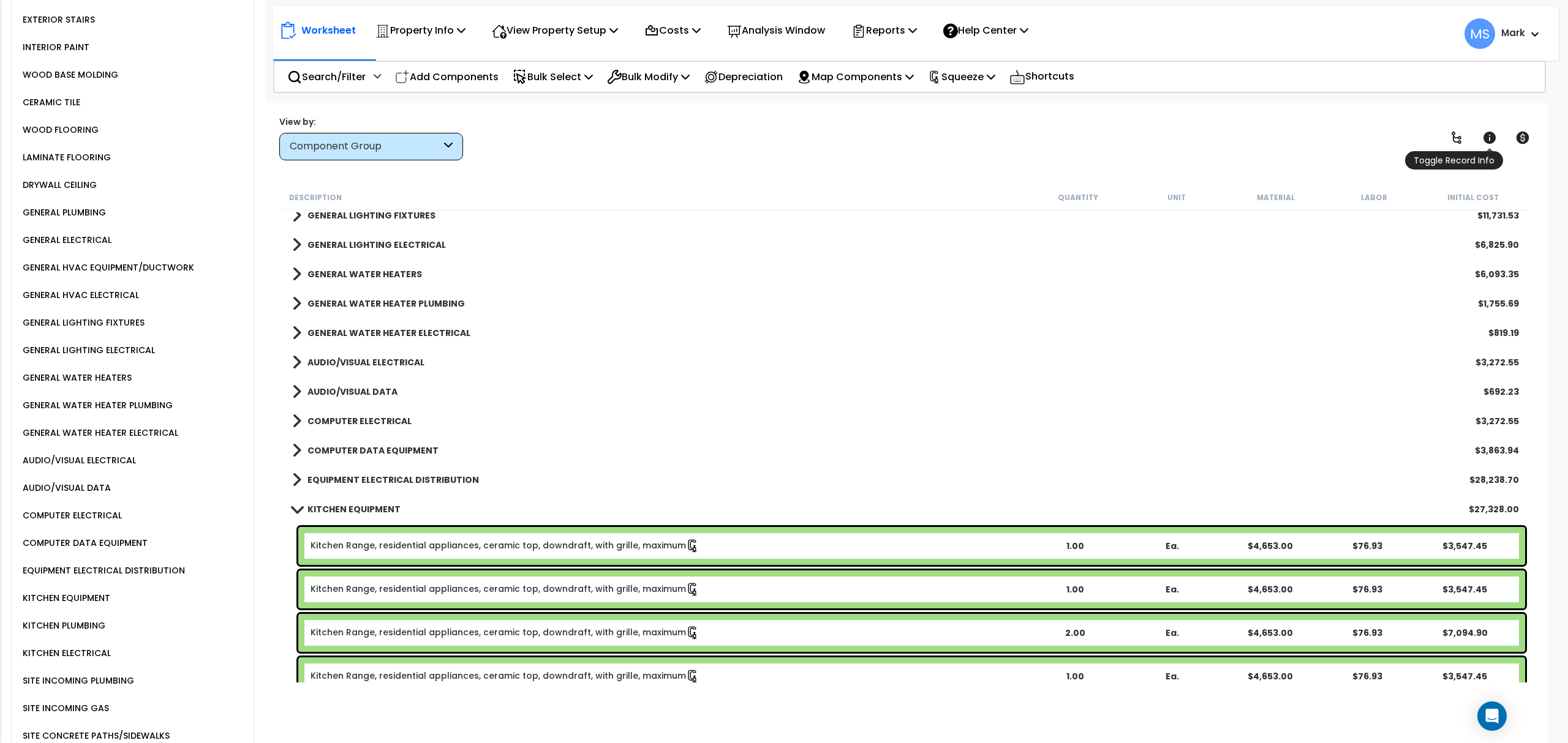
click at [1493, 142] on icon at bounding box center [1490, 138] width 12 height 12
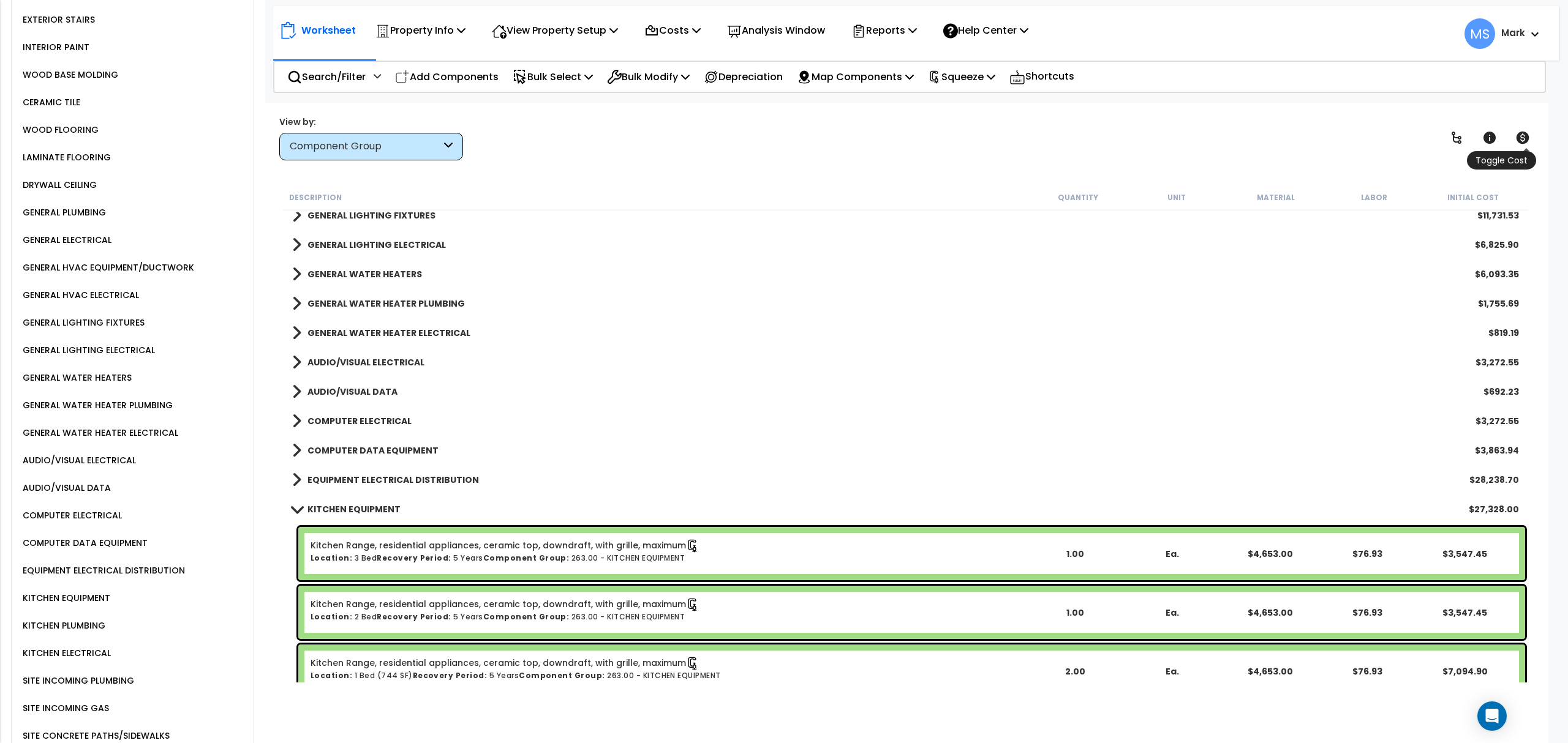
click at [1520, 135] on icon at bounding box center [1523, 138] width 13 height 12
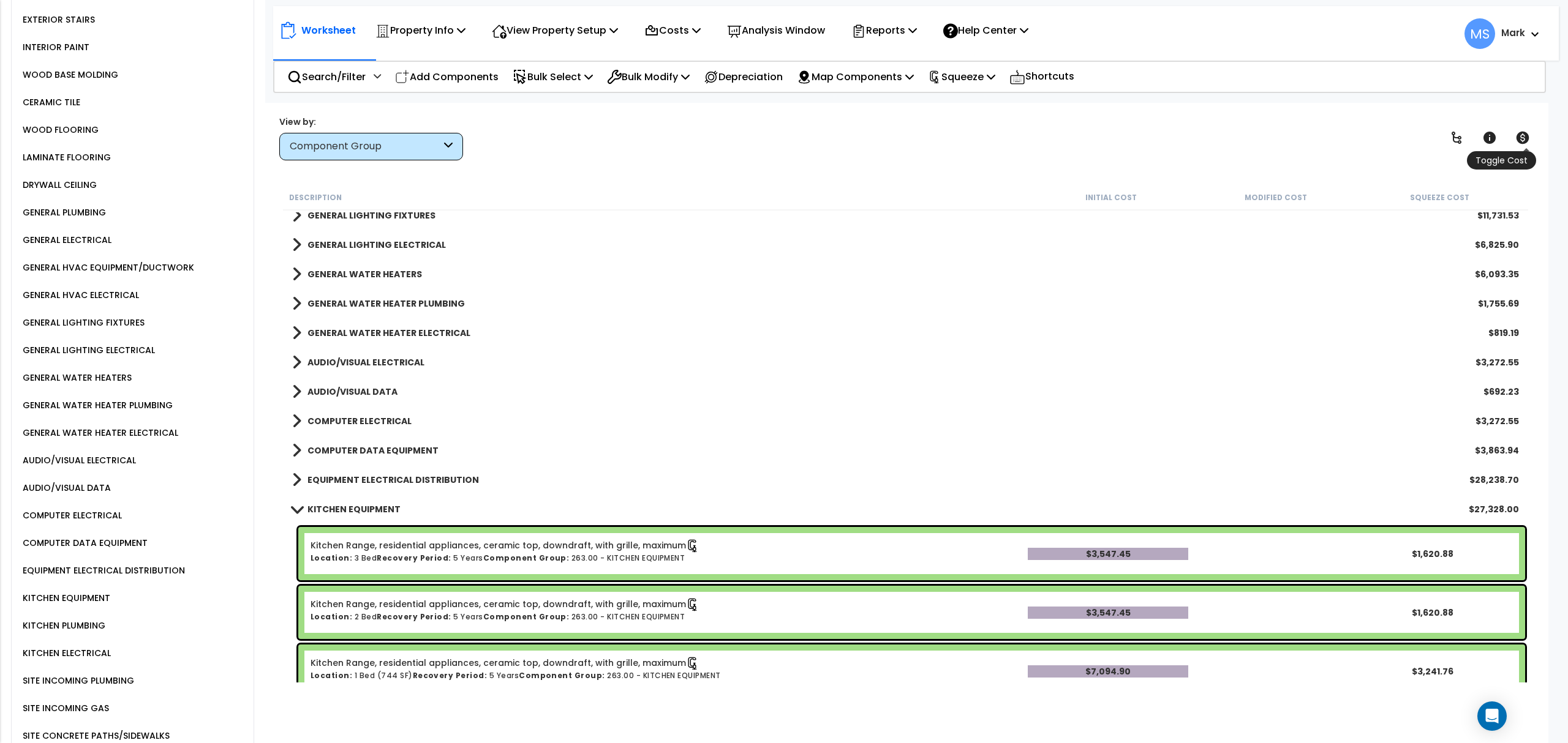
click at [1520, 135] on icon at bounding box center [1523, 138] width 13 height 12
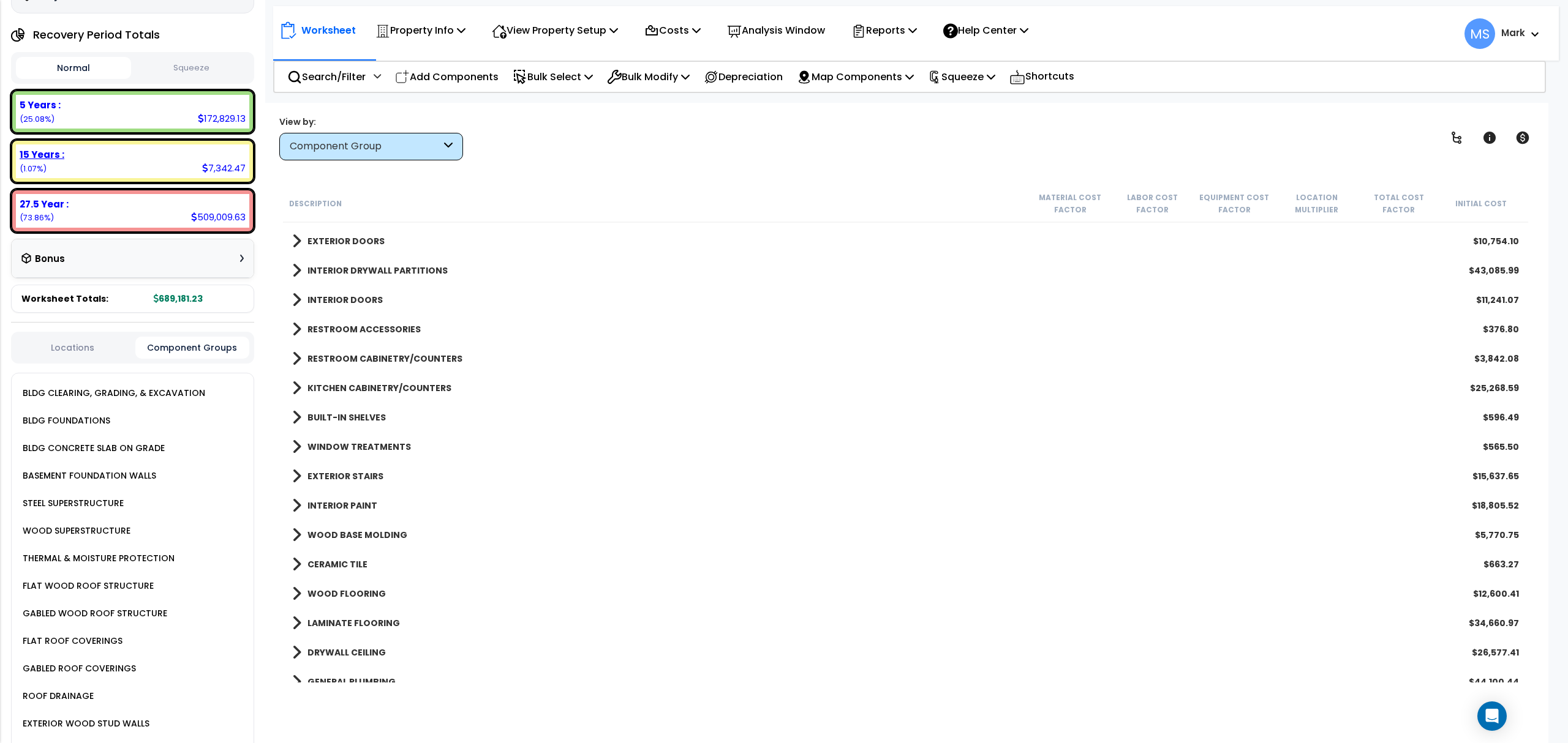
scroll to position [0, 0]
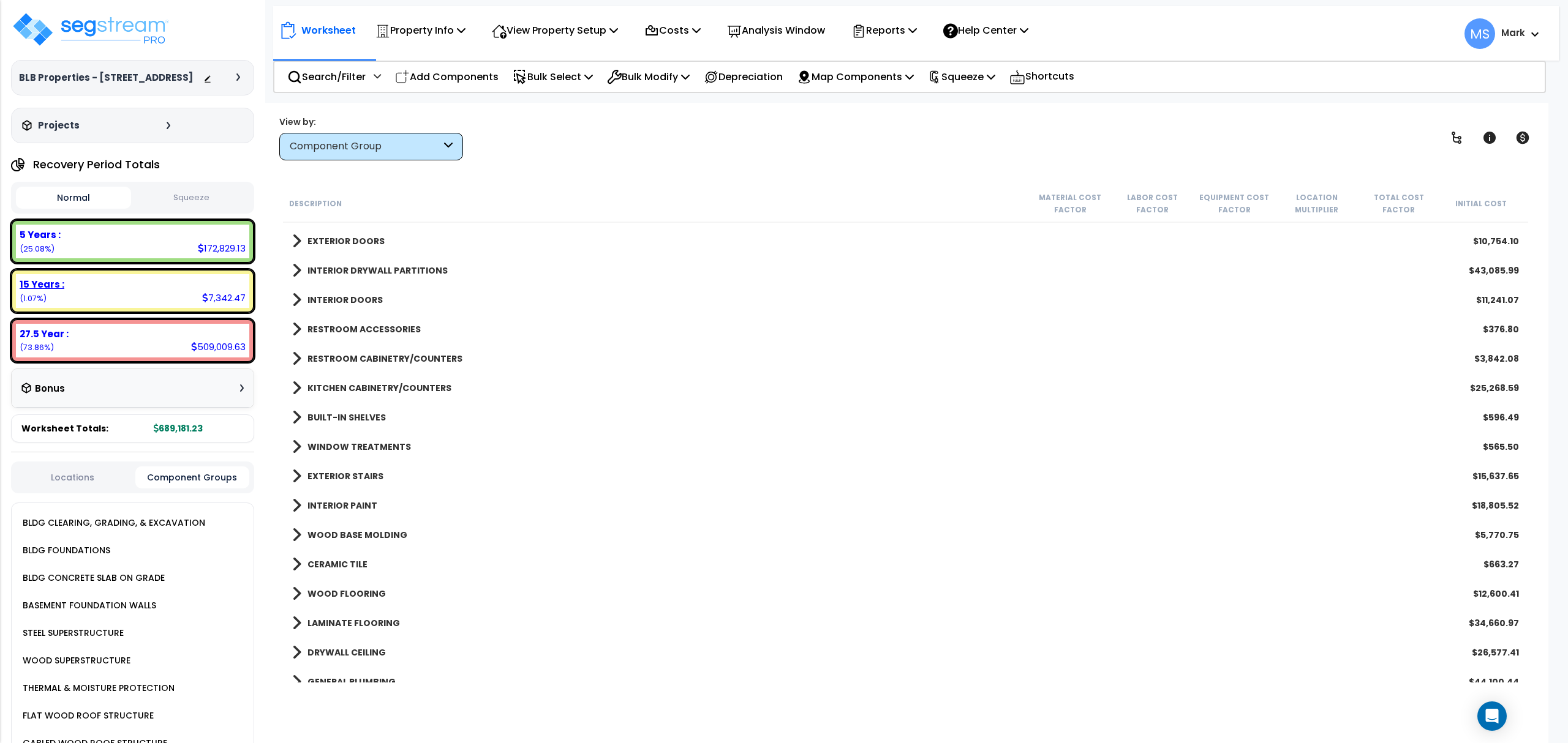
click at [148, 295] on div "15 Years : 7,342.47 (1.07%)" at bounding box center [133, 291] width 233 height 34
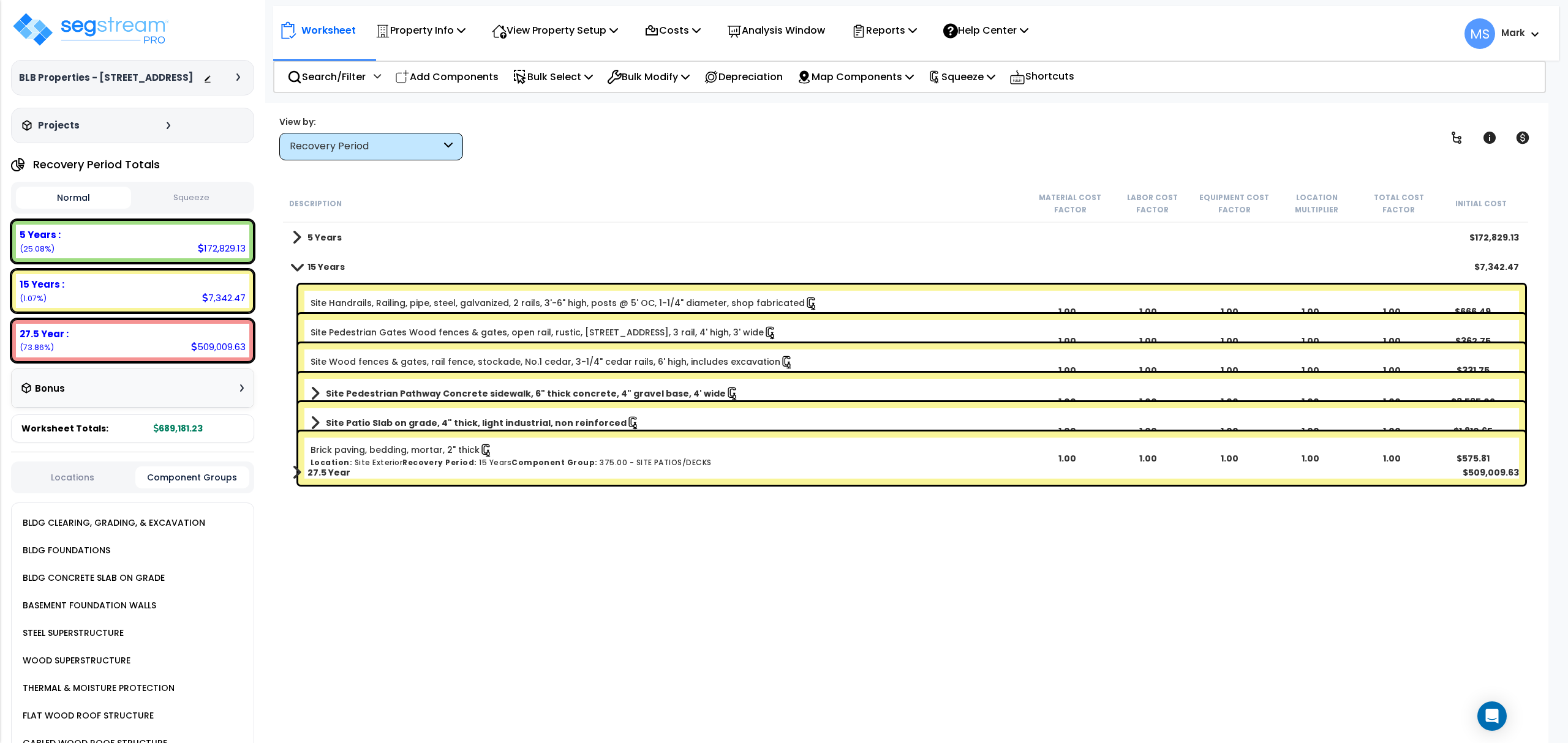
click at [459, 333] on link "Site Pedestrian Gates Wood fences & gates, open rail, rustic, No. 1 cedar, gate…" at bounding box center [544, 333] width 467 height 14
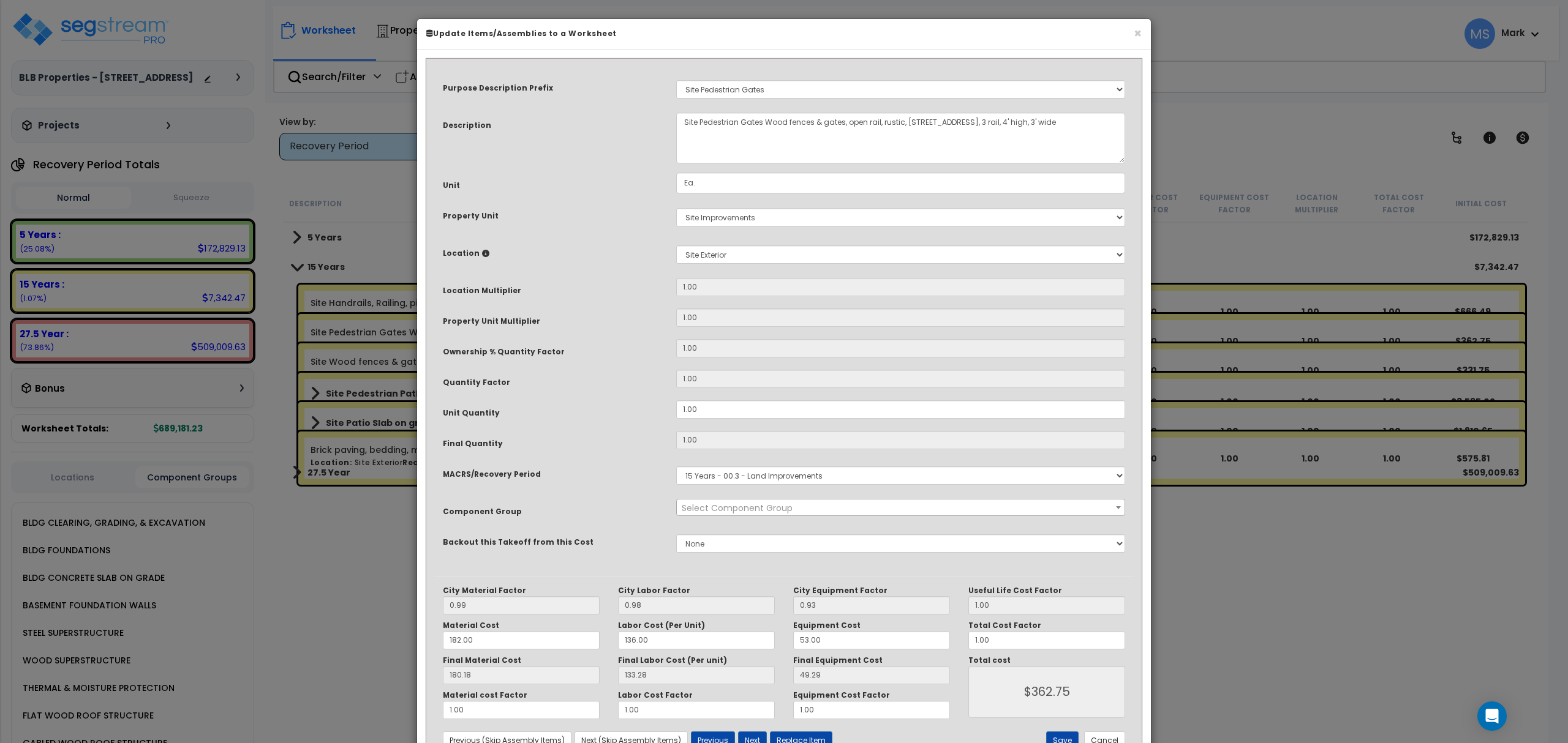
select select "46178"
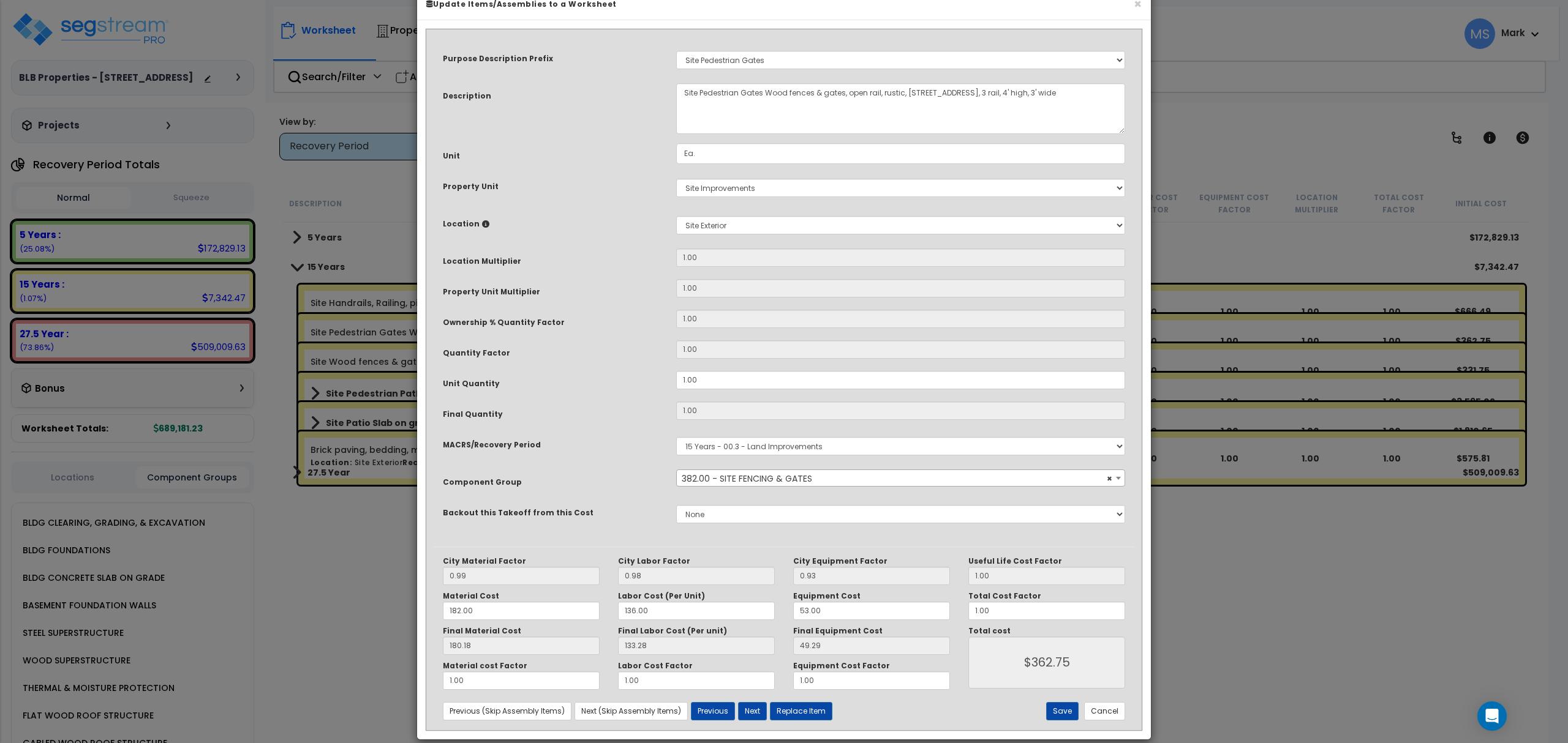
scroll to position [45, 0]
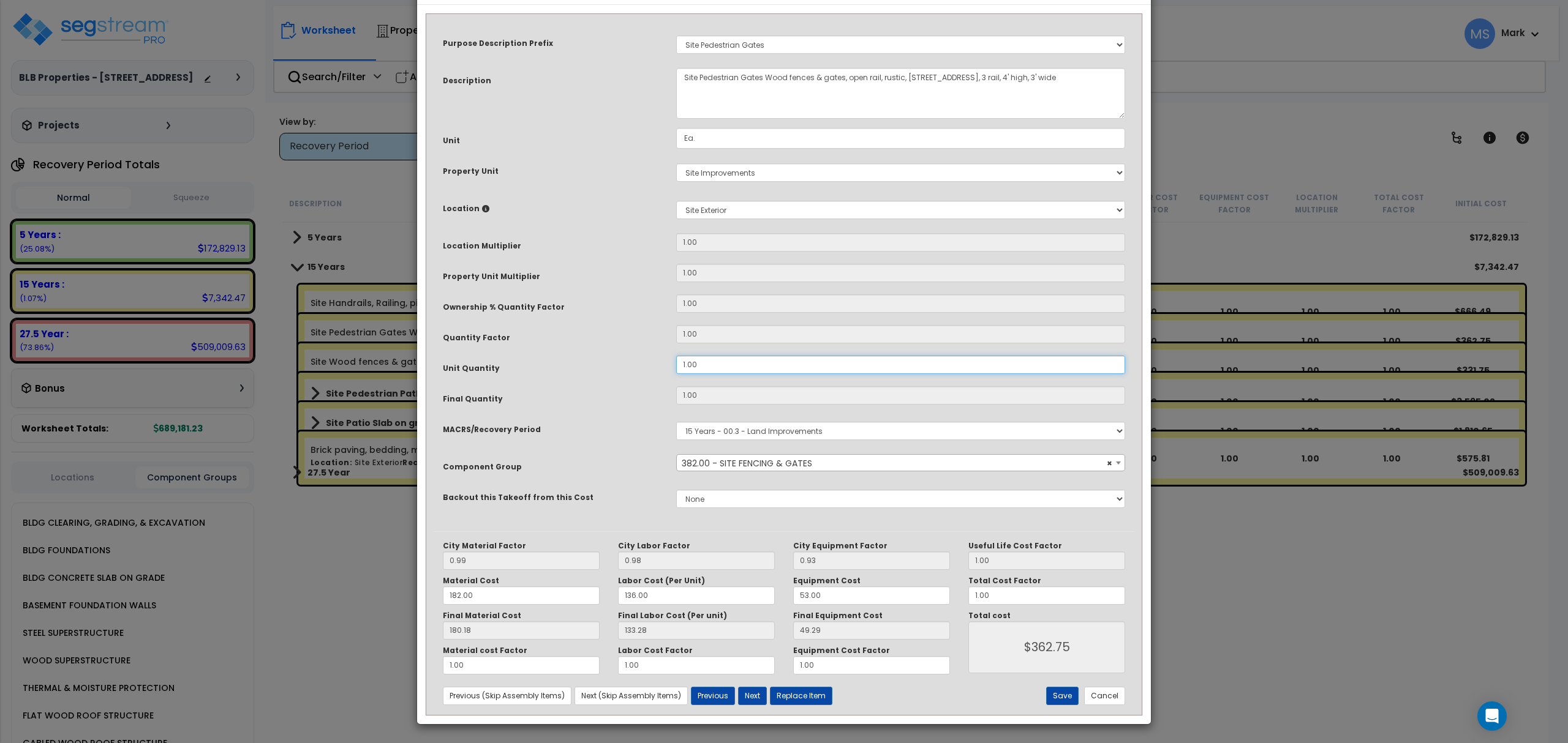
click at [726, 359] on input "1.00" at bounding box center [901, 365] width 449 height 18
type input "2"
type input "$725.50"
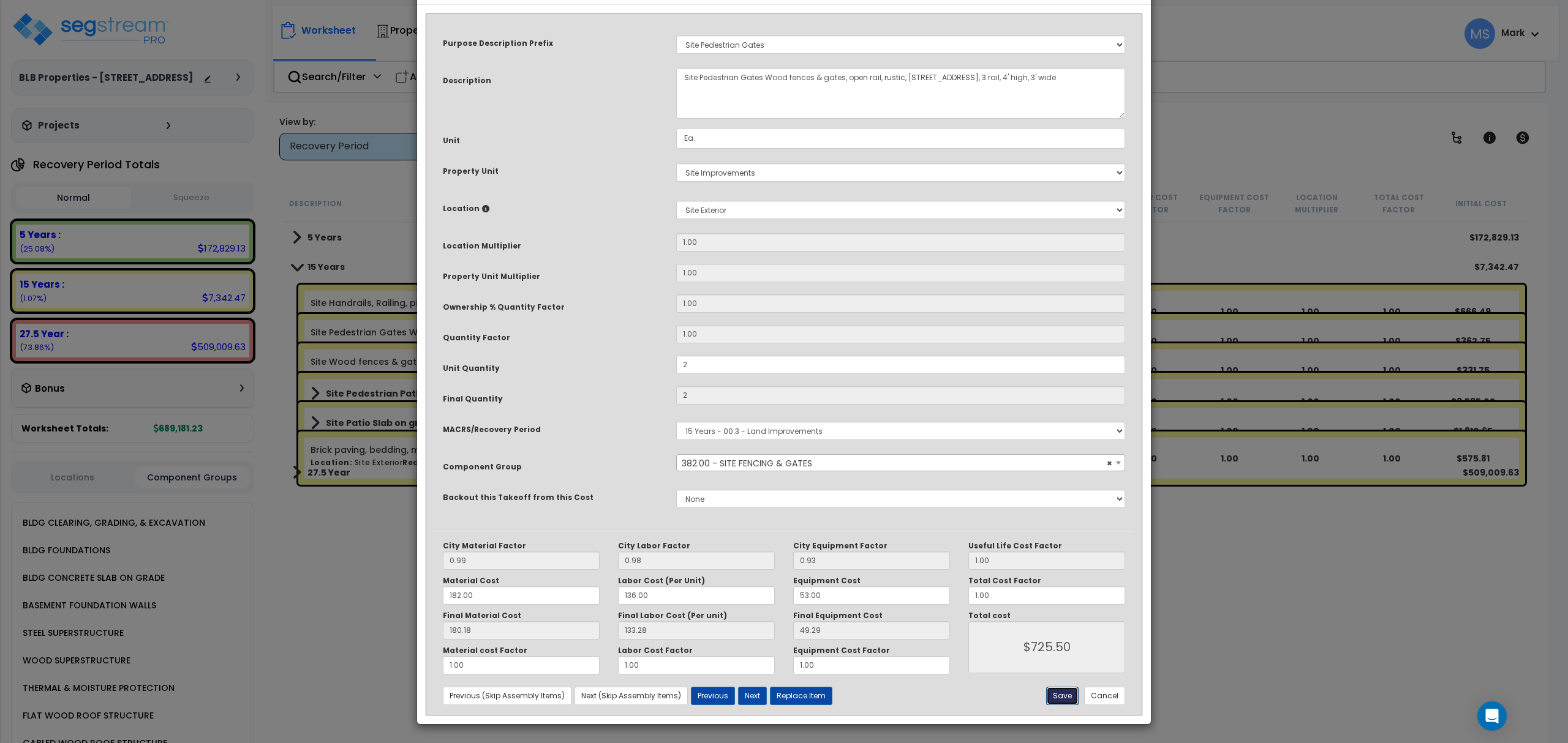
click at [1071, 694] on button "Save" at bounding box center [1062, 696] width 32 height 18
type input "2.00"
type input "725.50"
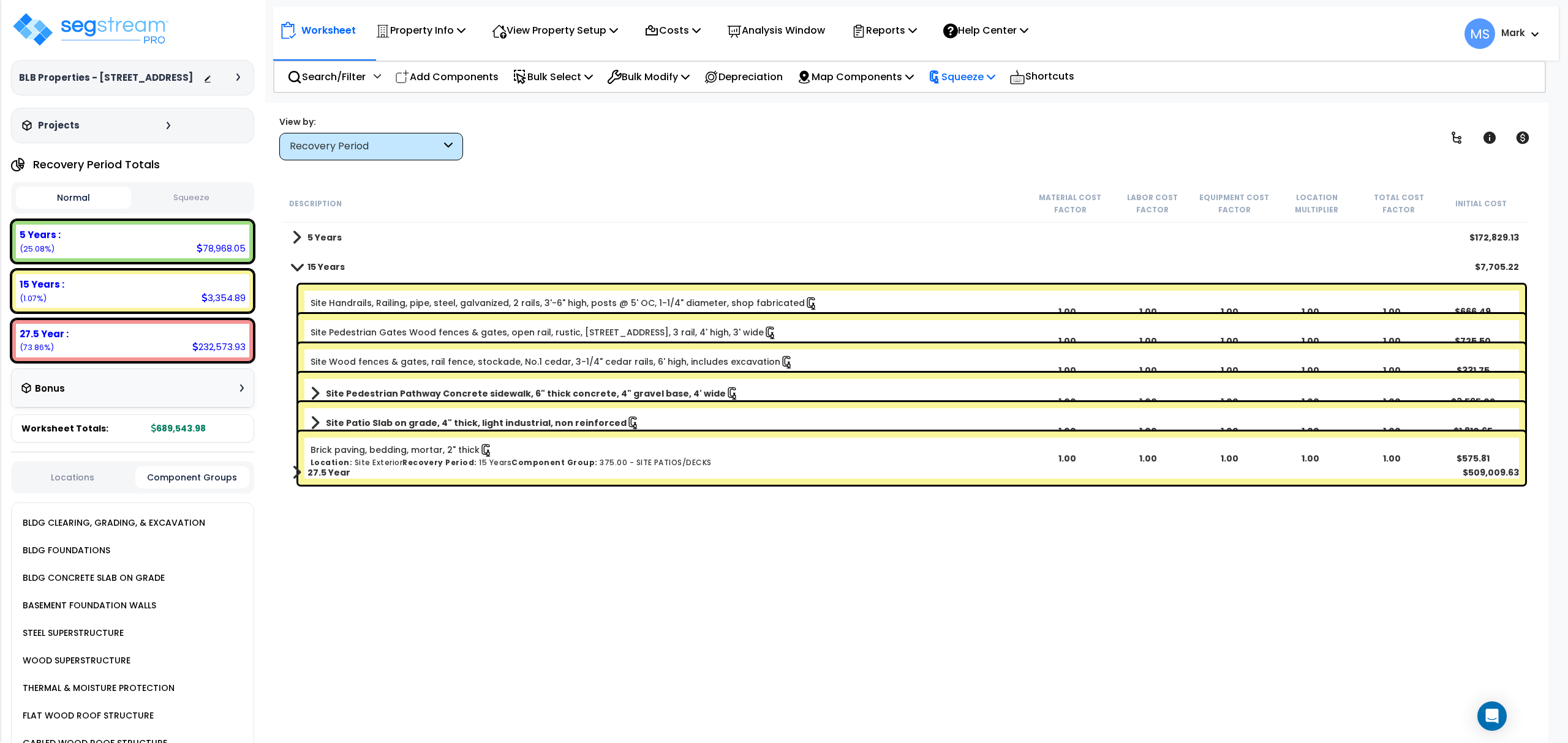
click at [941, 74] on icon at bounding box center [935, 78] width 14 height 14
click at [952, 102] on link "Re-squeeze" at bounding box center [982, 105] width 121 height 28
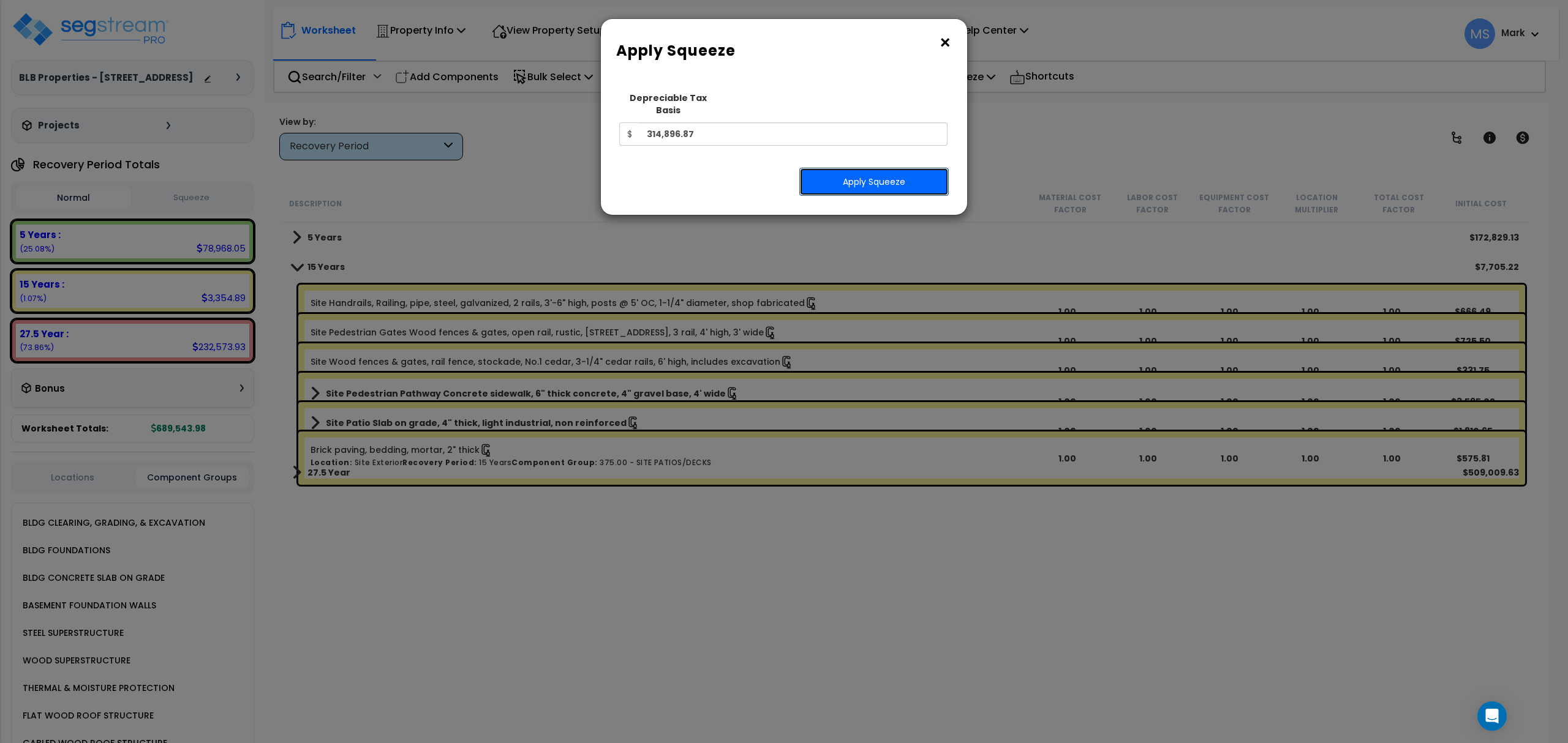
click at [909, 172] on button "Apply Squeeze" at bounding box center [874, 181] width 149 height 28
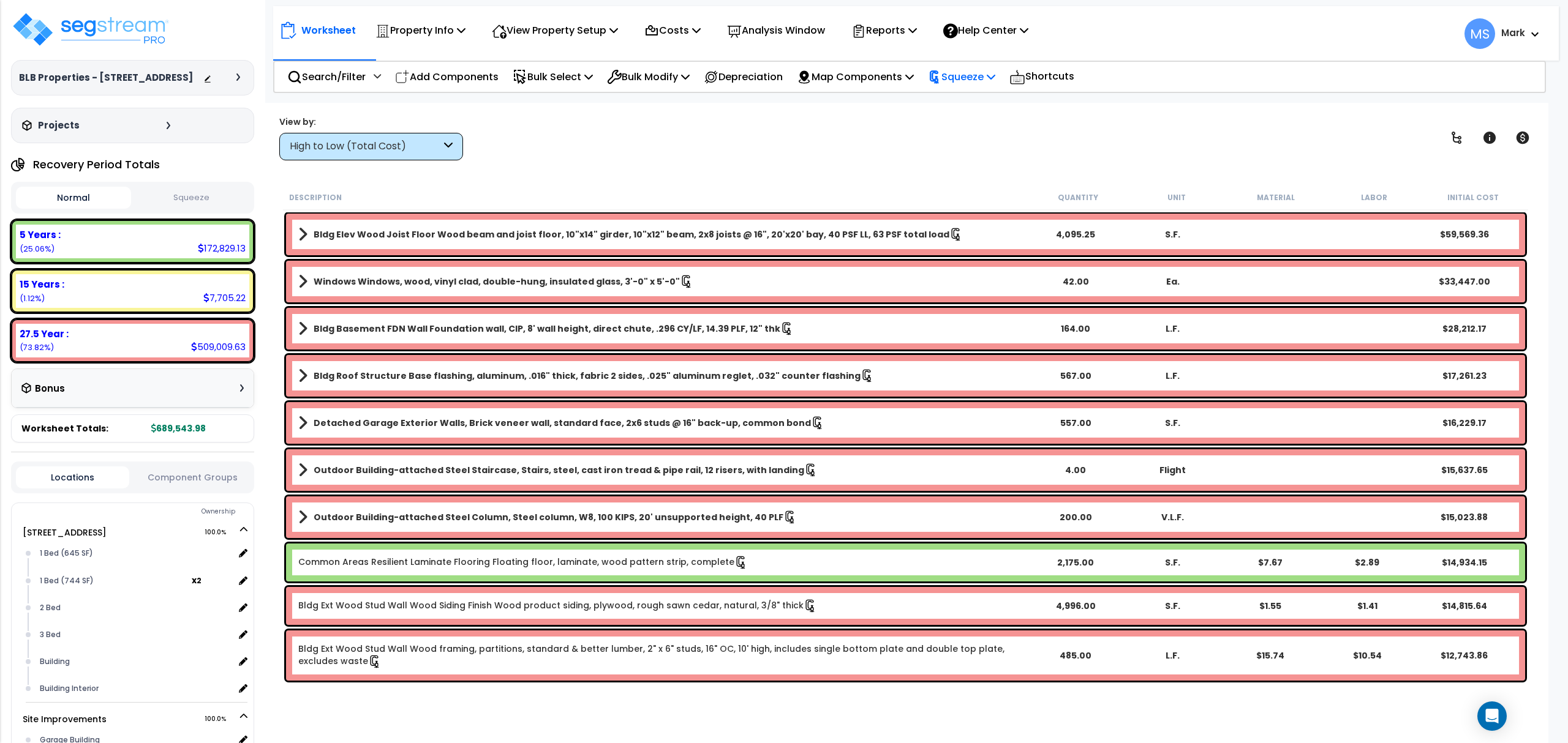
click at [962, 77] on p "Squeeze" at bounding box center [961, 77] width 67 height 17
click at [969, 103] on link "Re-squeeze" at bounding box center [982, 104] width 121 height 25
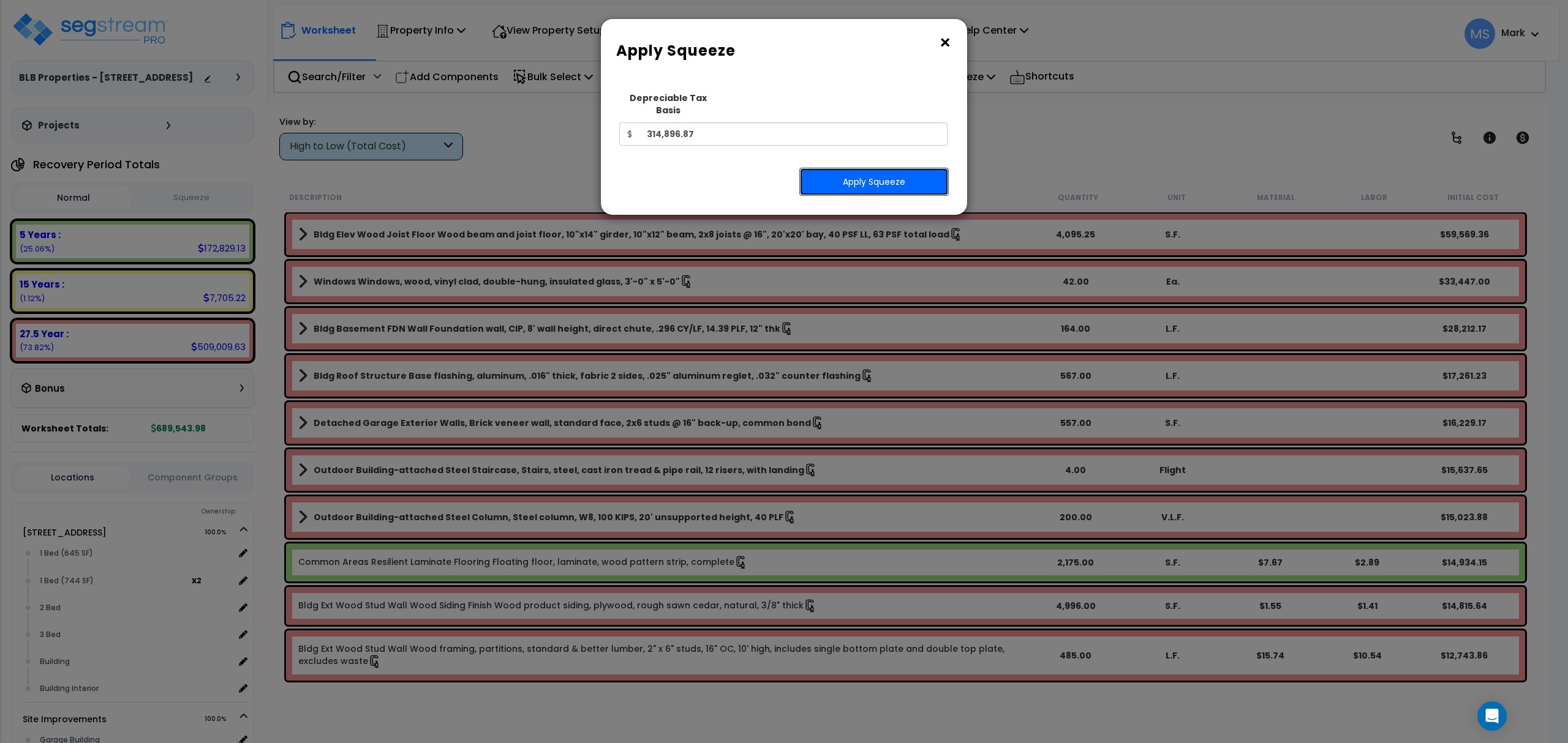
click at [920, 168] on button "Apply Squeeze" at bounding box center [874, 181] width 149 height 28
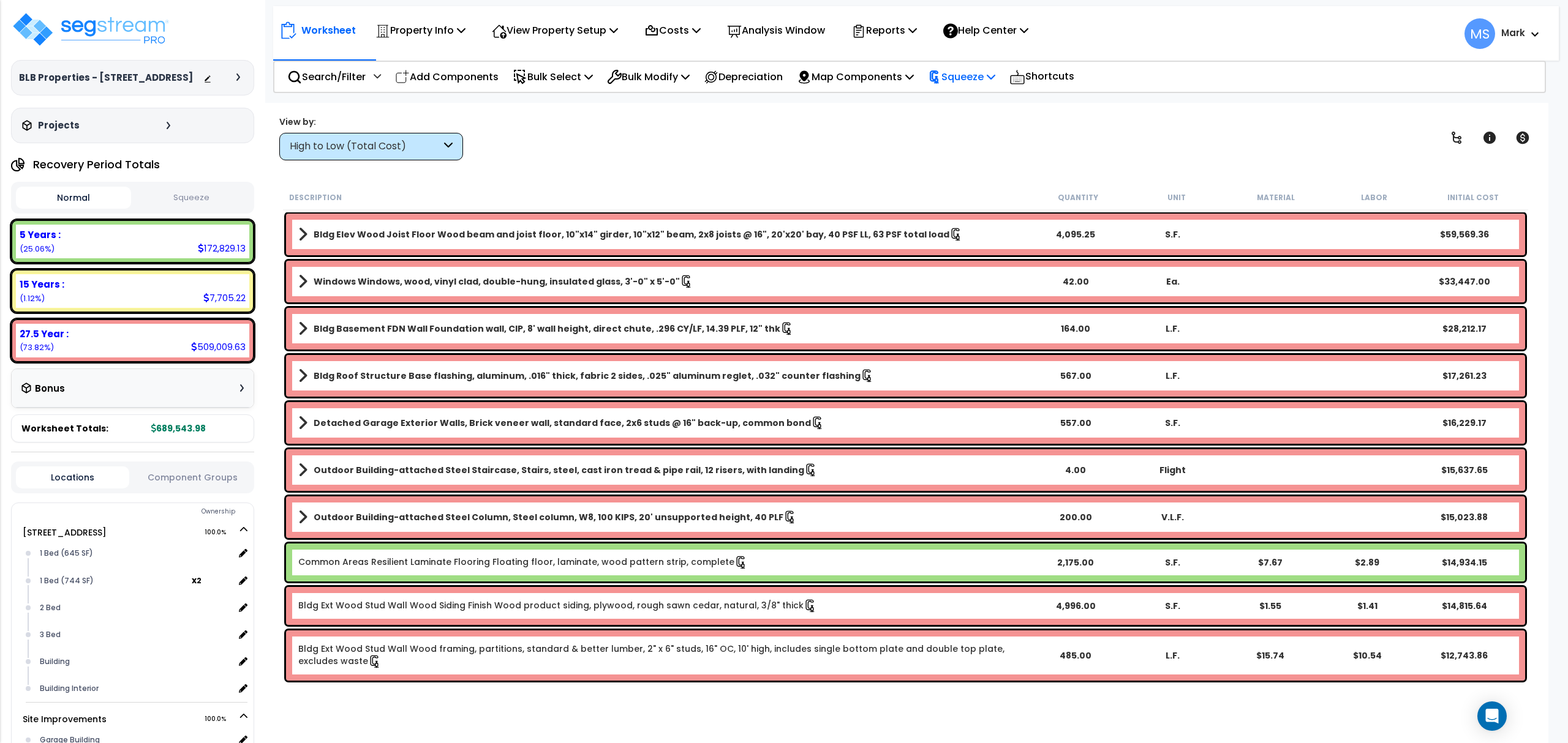
click at [978, 80] on p "Squeeze" at bounding box center [961, 77] width 67 height 17
click at [911, 21] on div "Reports" at bounding box center [883, 30] width 66 height 29
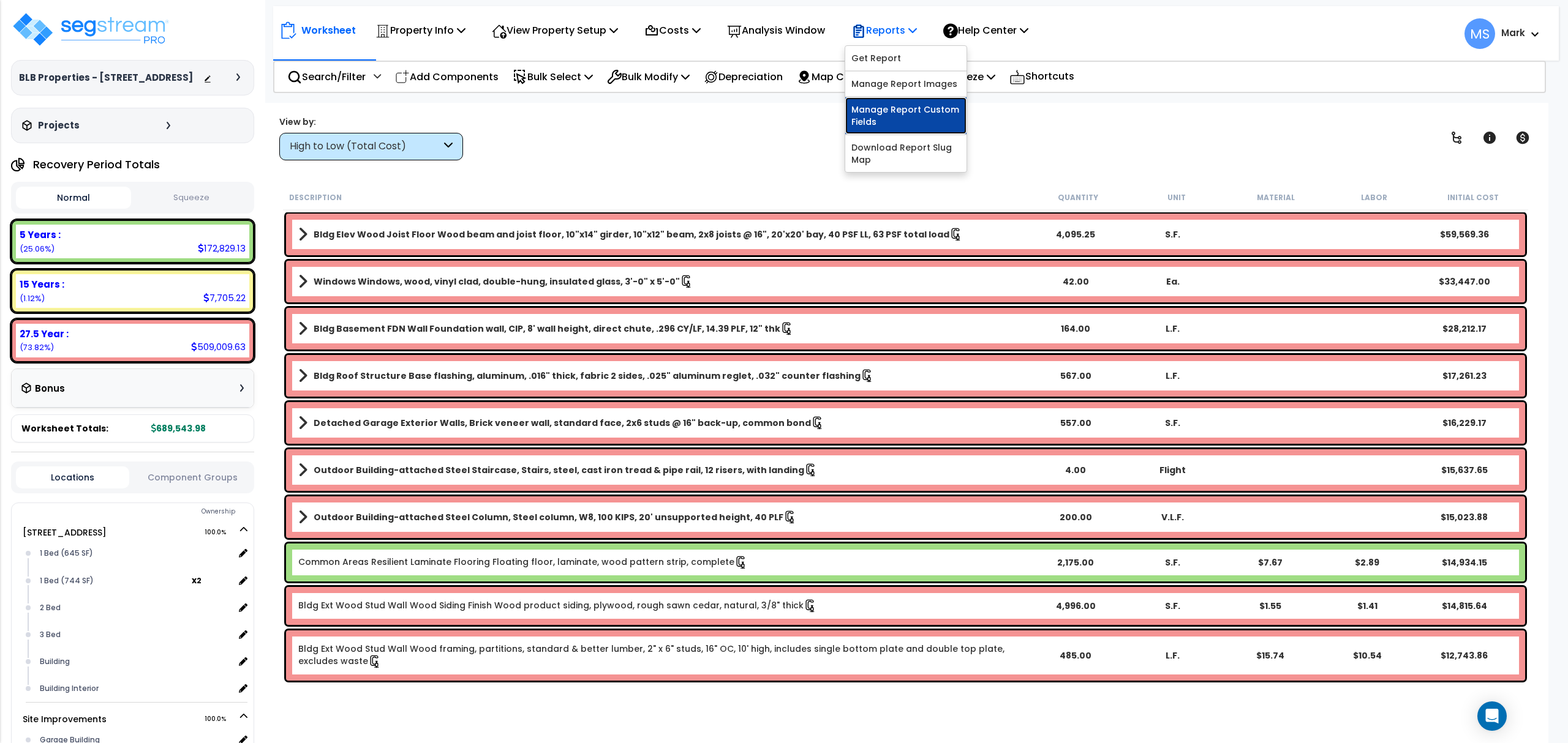
click at [920, 106] on link "Manage Report Custom Fields" at bounding box center [905, 115] width 121 height 37
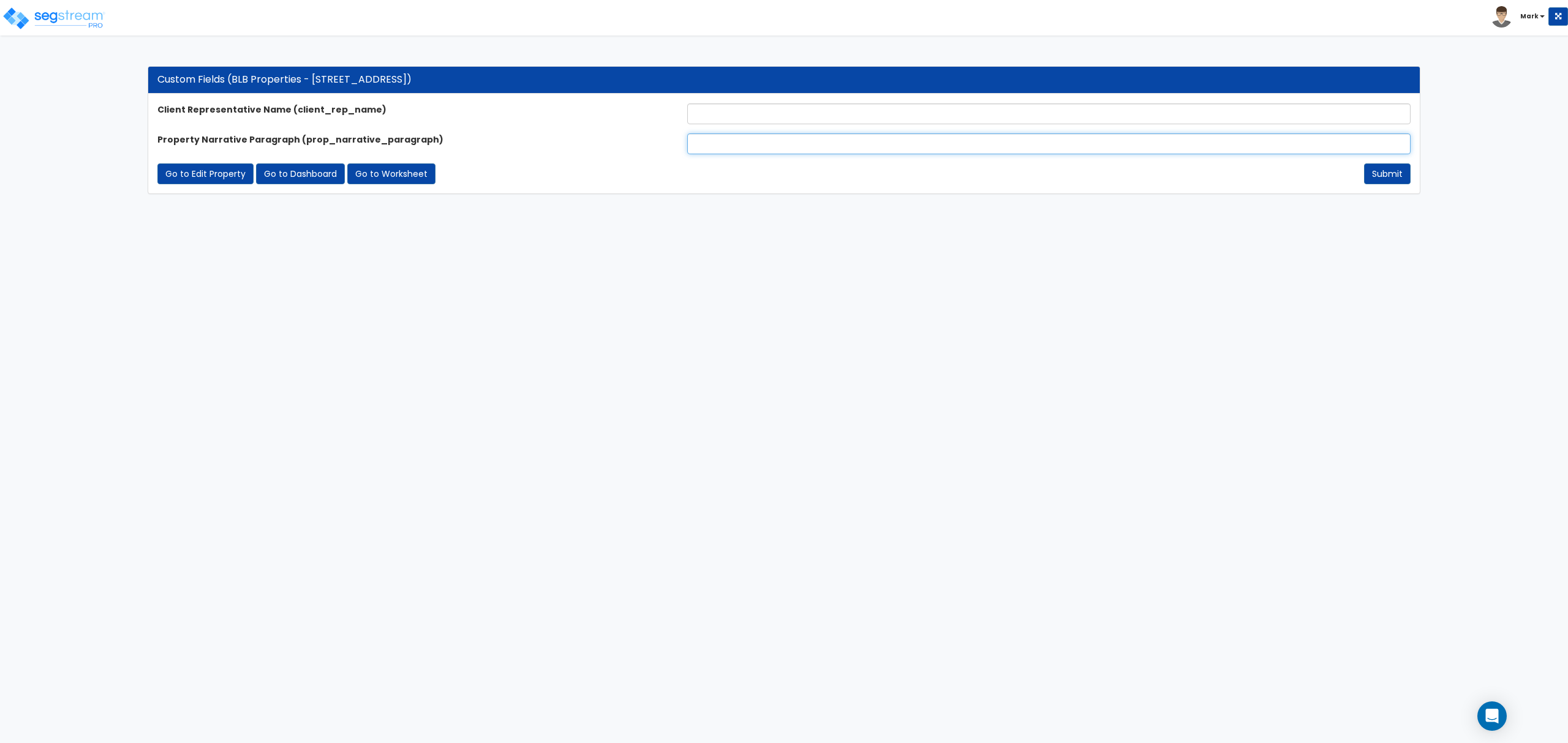
click at [737, 141] on input "text" at bounding box center [1049, 144] width 723 height 21
paste input "The subject property is a multi-family home, spanning 4,469 square feet, servin…"
type input "The subject property is a multi-family home, spanning 4,469 square feet, servin…"
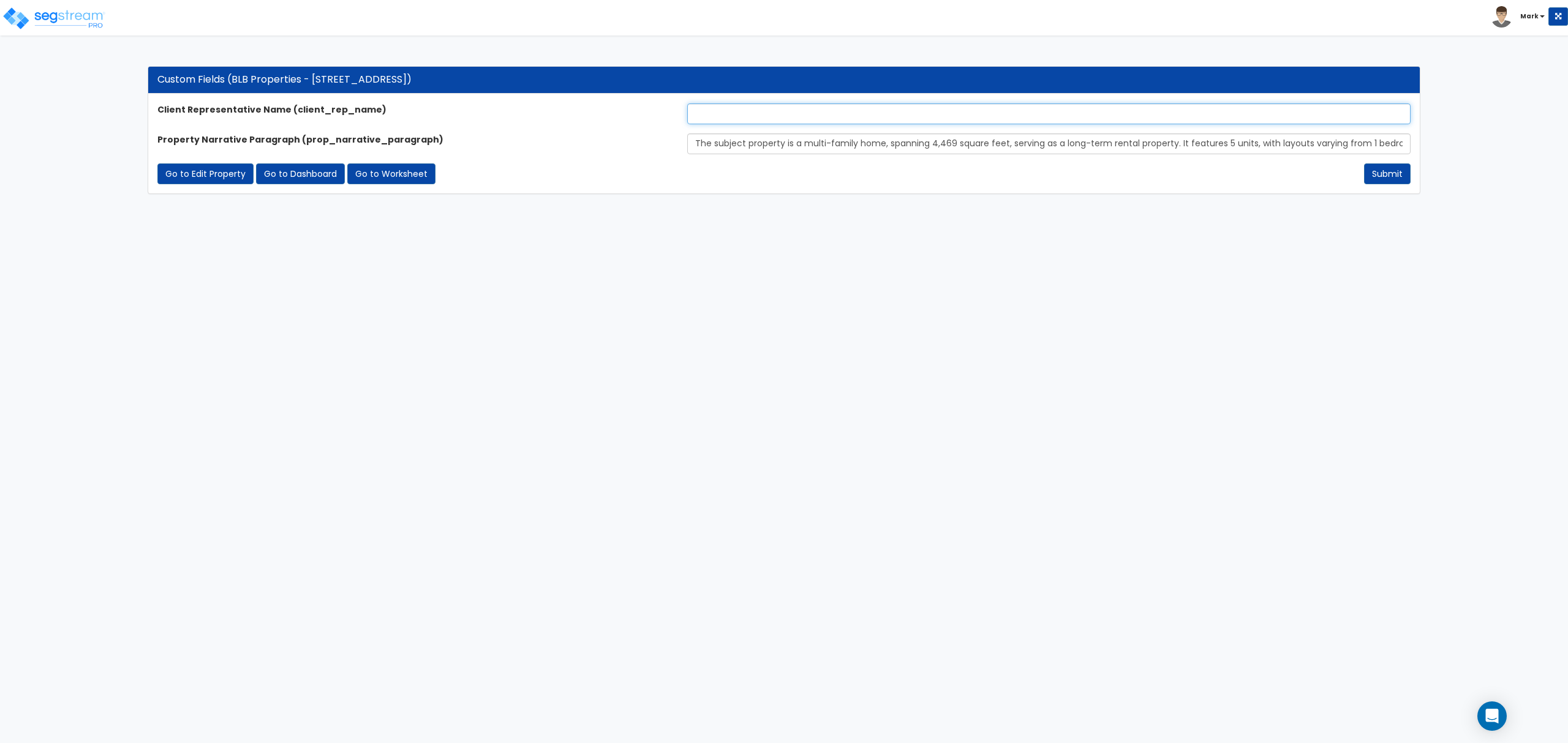
click at [740, 116] on input "text" at bounding box center [1049, 114] width 723 height 21
type input "[PERSON_NAME]"
click at [1384, 167] on button "Submit" at bounding box center [1387, 174] width 47 height 21
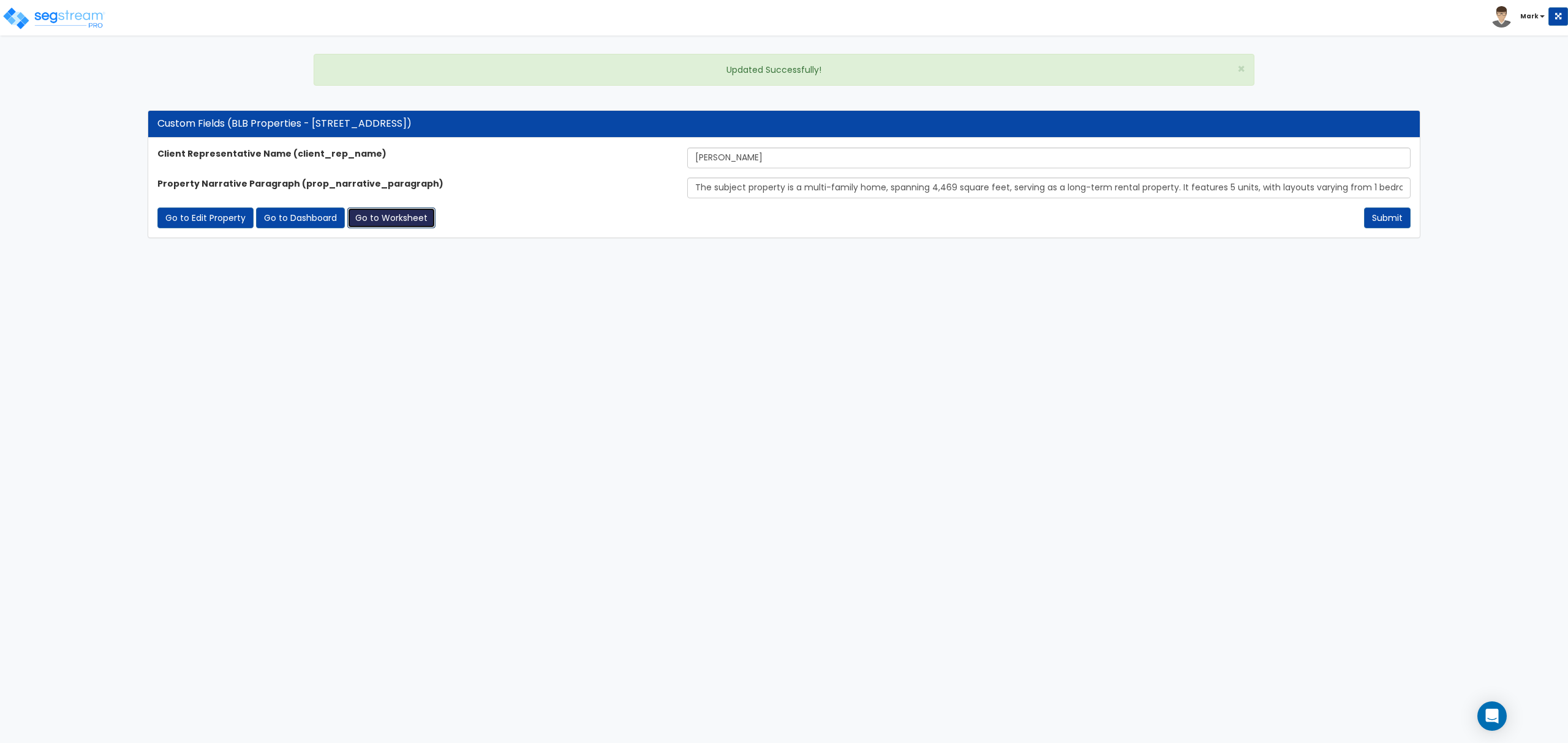
click at [386, 213] on link "Go to Worksheet" at bounding box center [391, 218] width 88 height 21
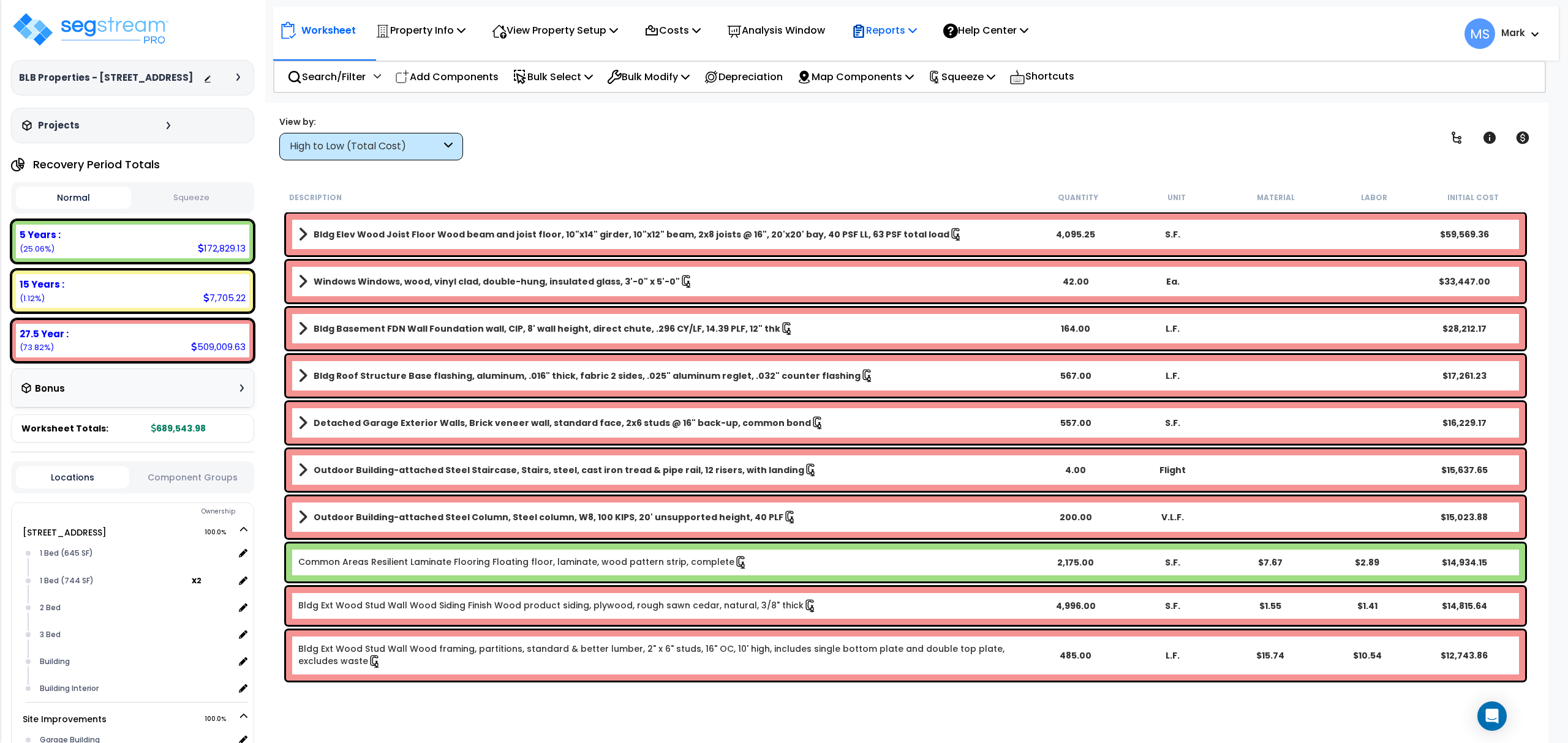
drag, startPoint x: 868, startPoint y: 20, endPoint x: 885, endPoint y: 32, distance: 20.8
click at [870, 20] on div "Reports" at bounding box center [883, 30] width 66 height 29
click at [912, 88] on link "Manage Report Images" at bounding box center [905, 84] width 121 height 25
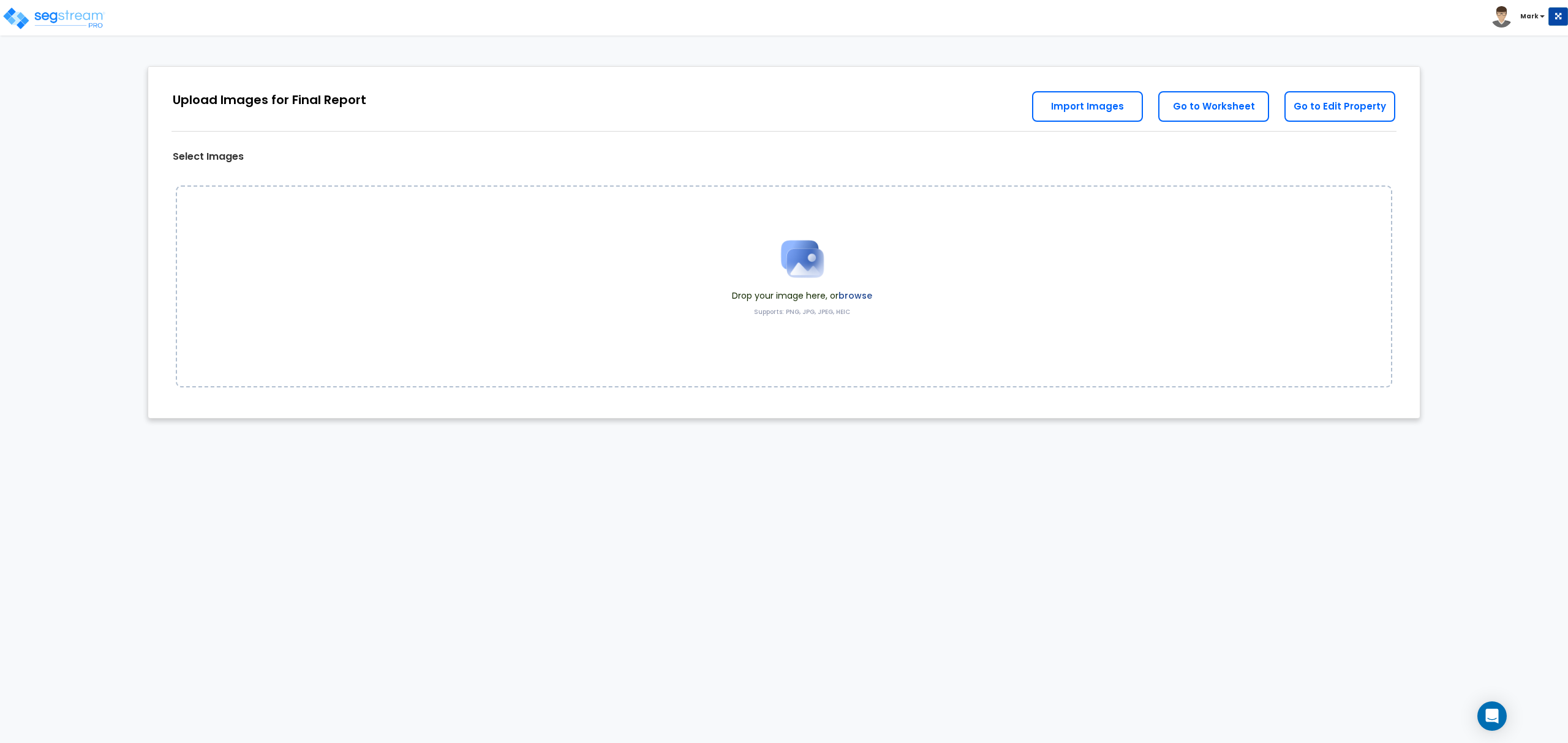
click at [854, 290] on label "browse" at bounding box center [855, 296] width 34 height 12
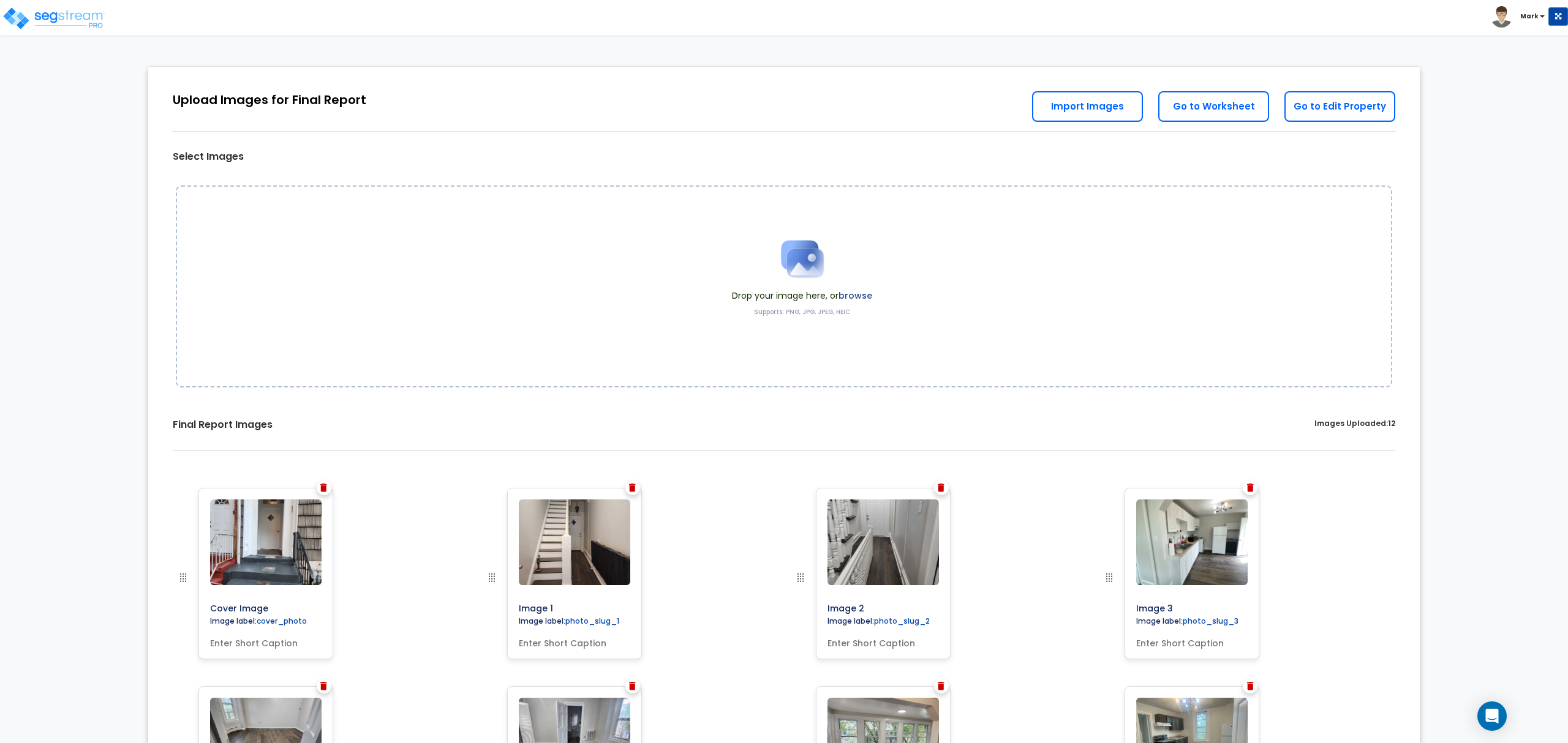
click at [872, 297] on label "browse" at bounding box center [855, 296] width 34 height 12
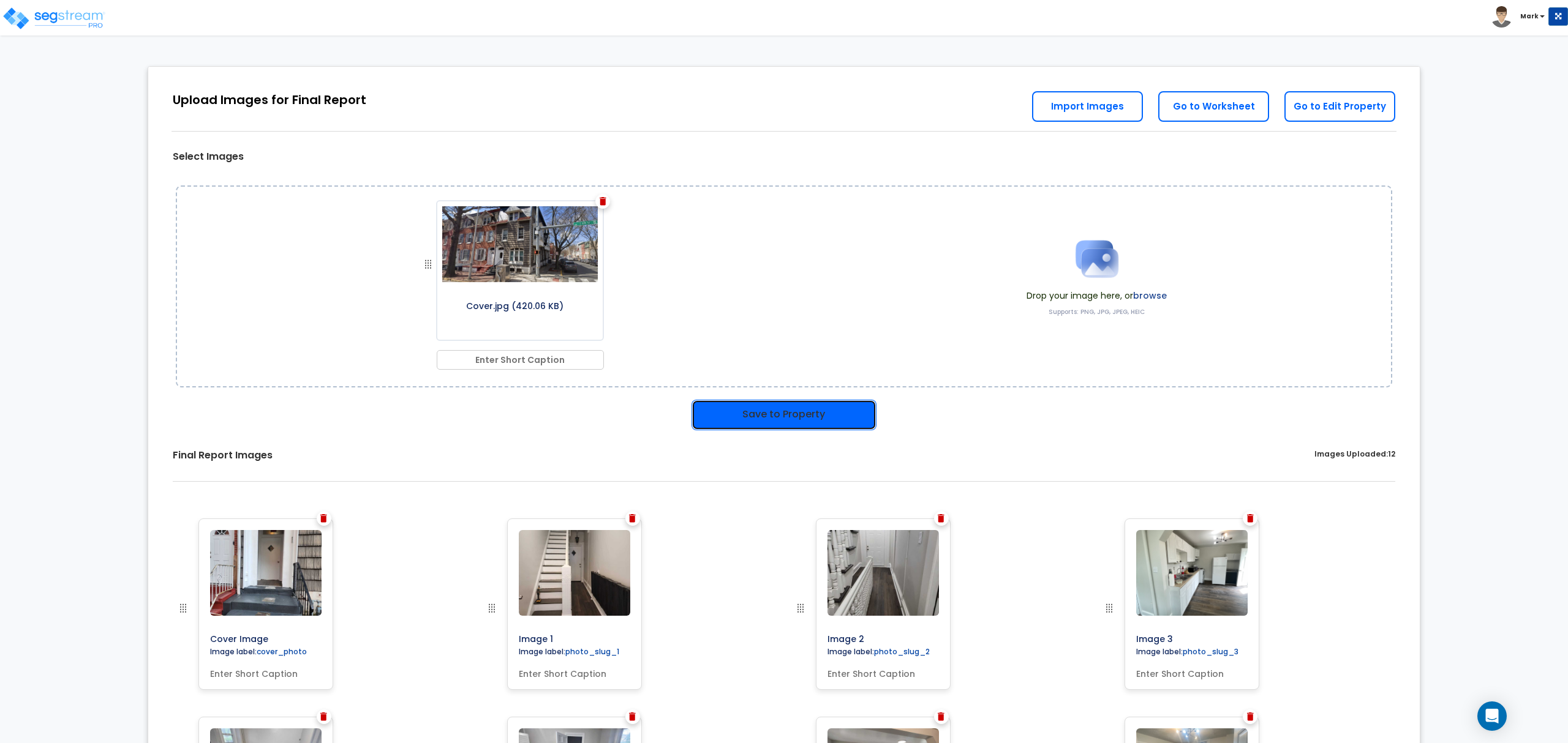
click at [824, 415] on button "Save to Property" at bounding box center [784, 415] width 185 height 31
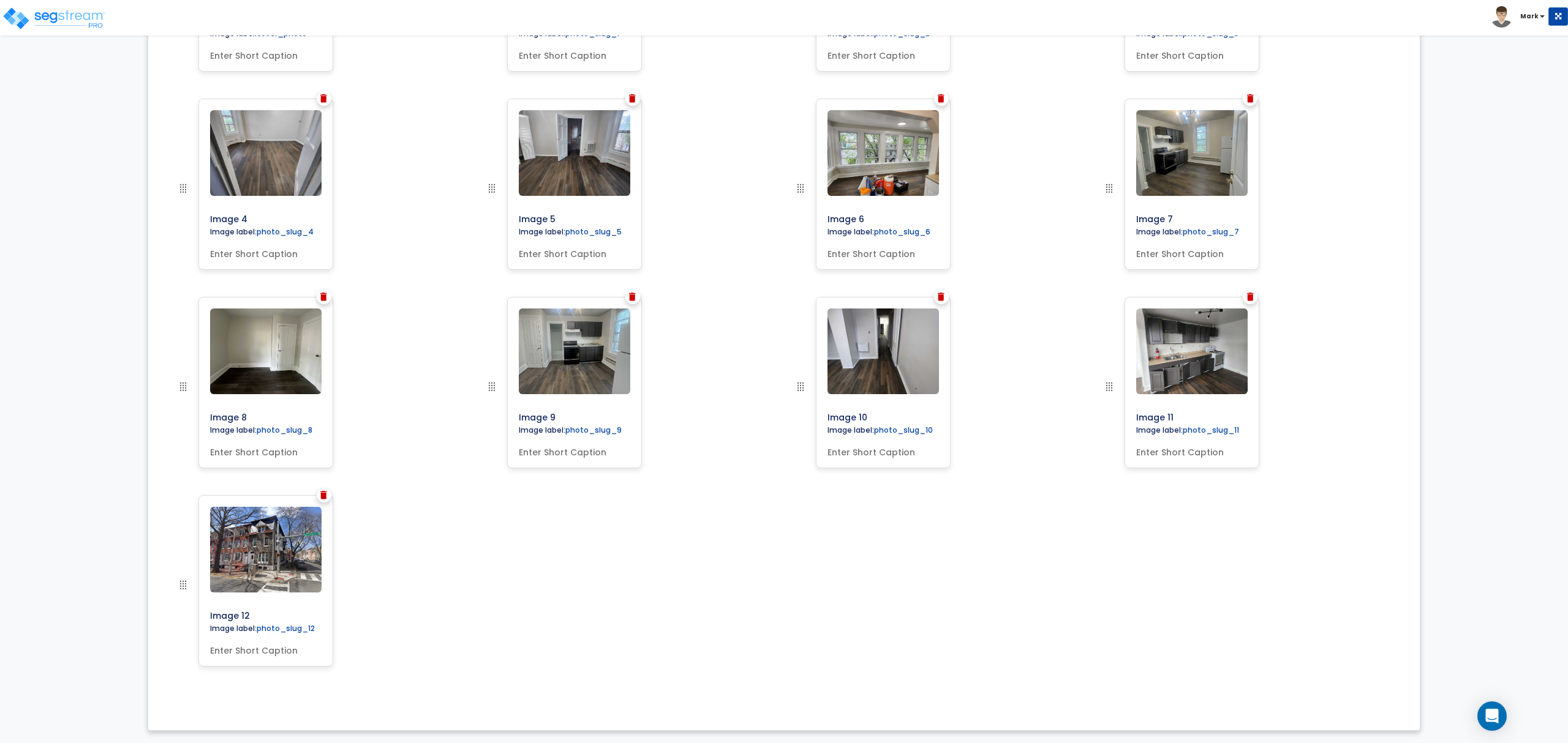
scroll to position [446, 0]
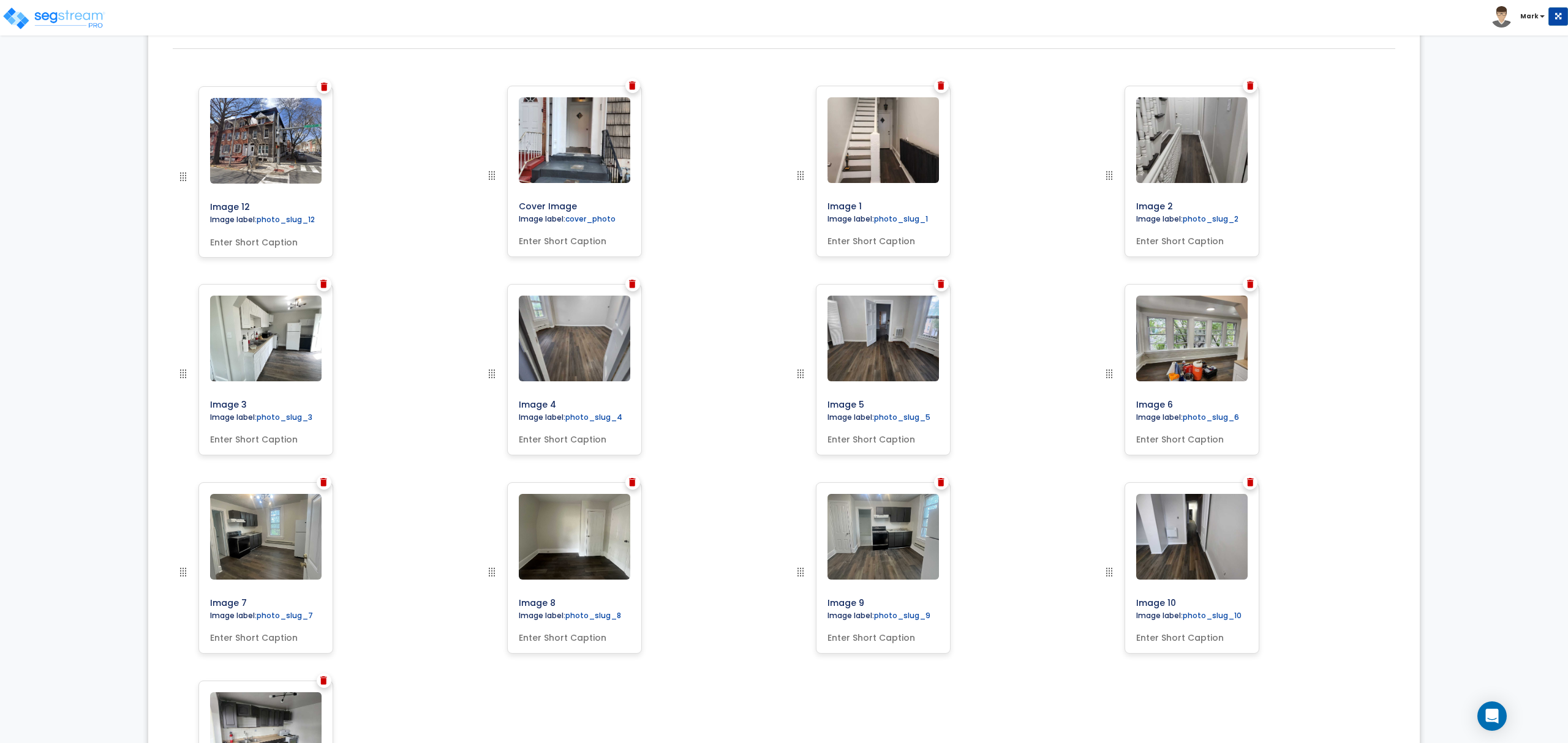
drag, startPoint x: 189, startPoint y: 589, endPoint x: 169, endPoint y: 181, distance: 408.5
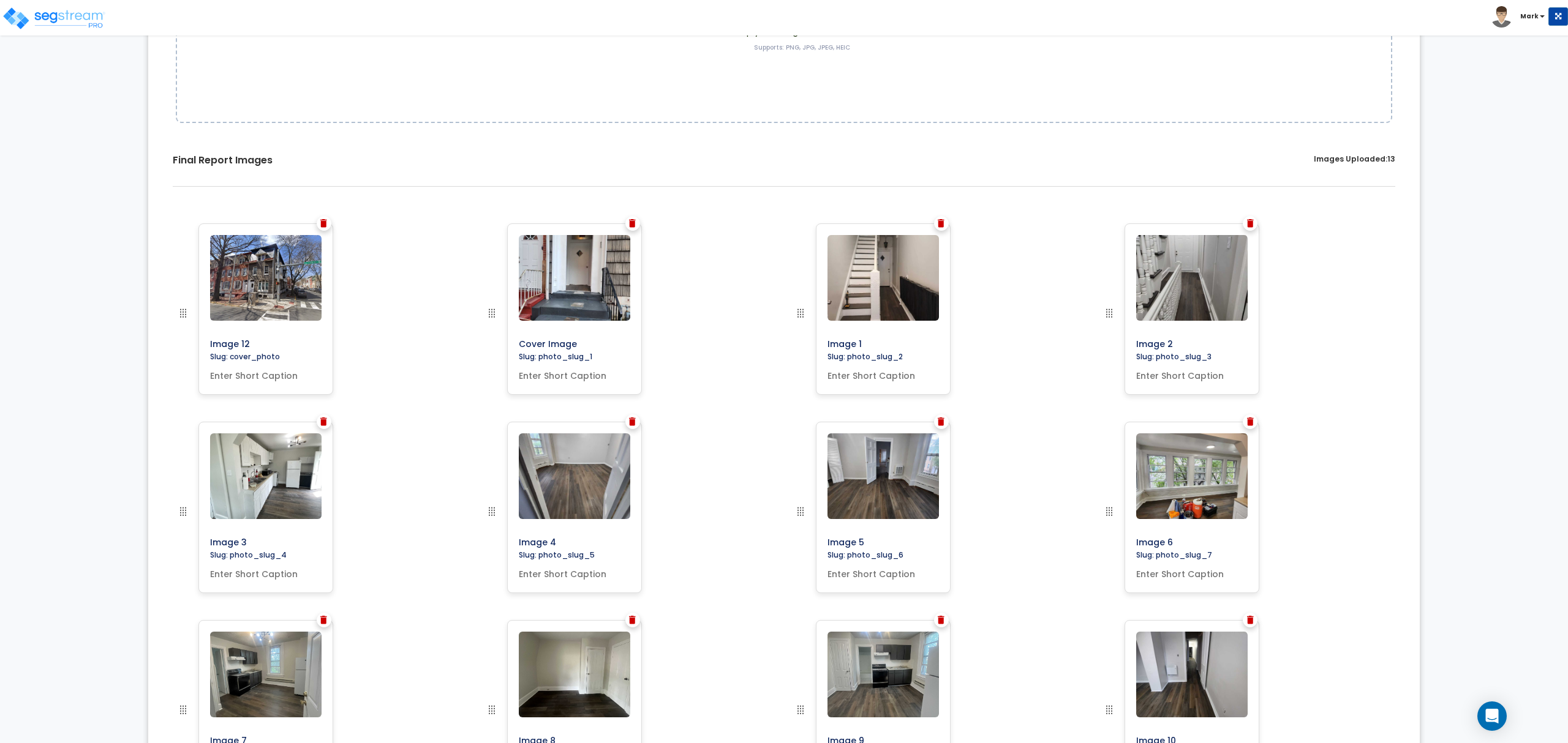
scroll to position [0, 0]
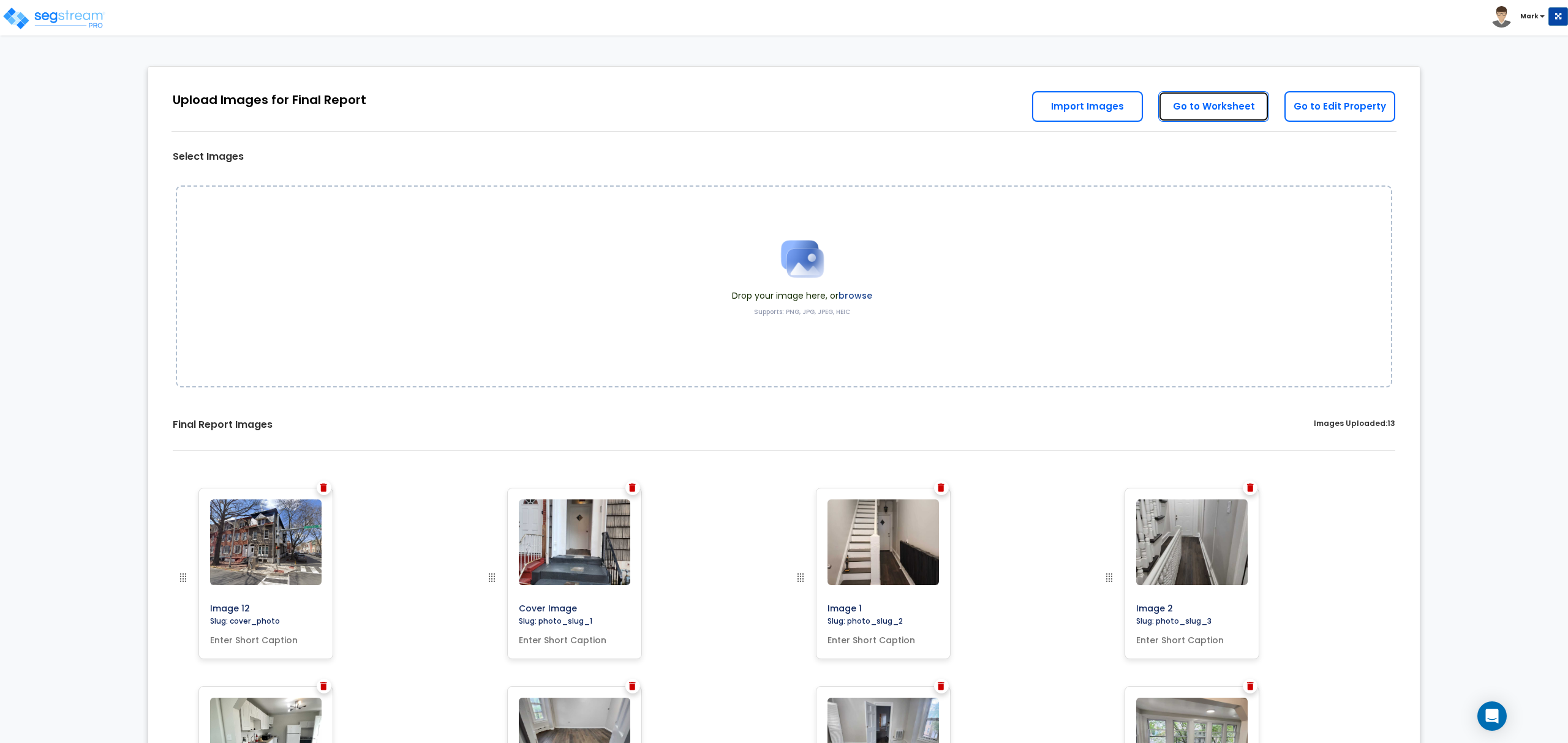
click at [1187, 107] on link "Go to Worksheet" at bounding box center [1213, 106] width 111 height 31
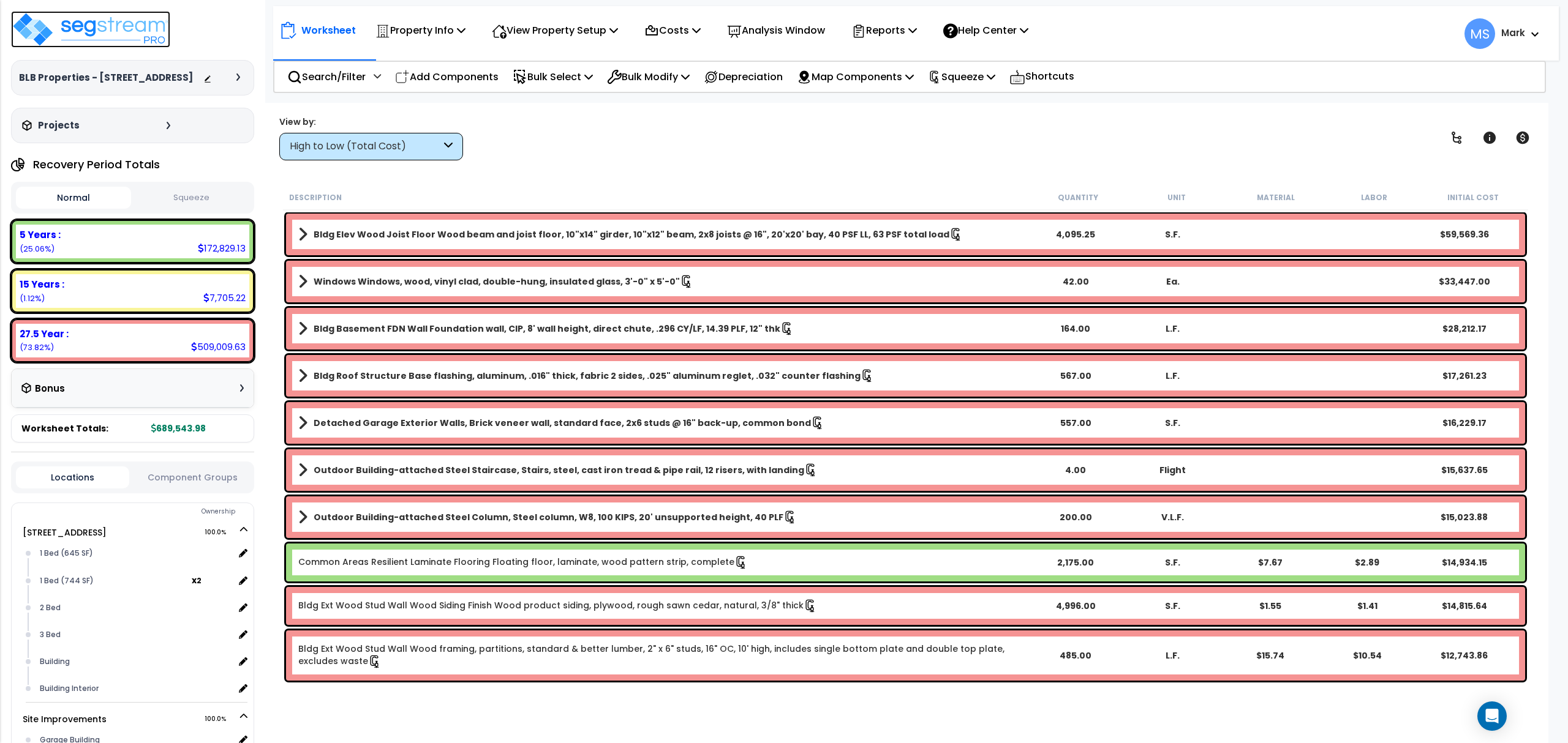
click at [109, 41] on img at bounding box center [90, 29] width 159 height 37
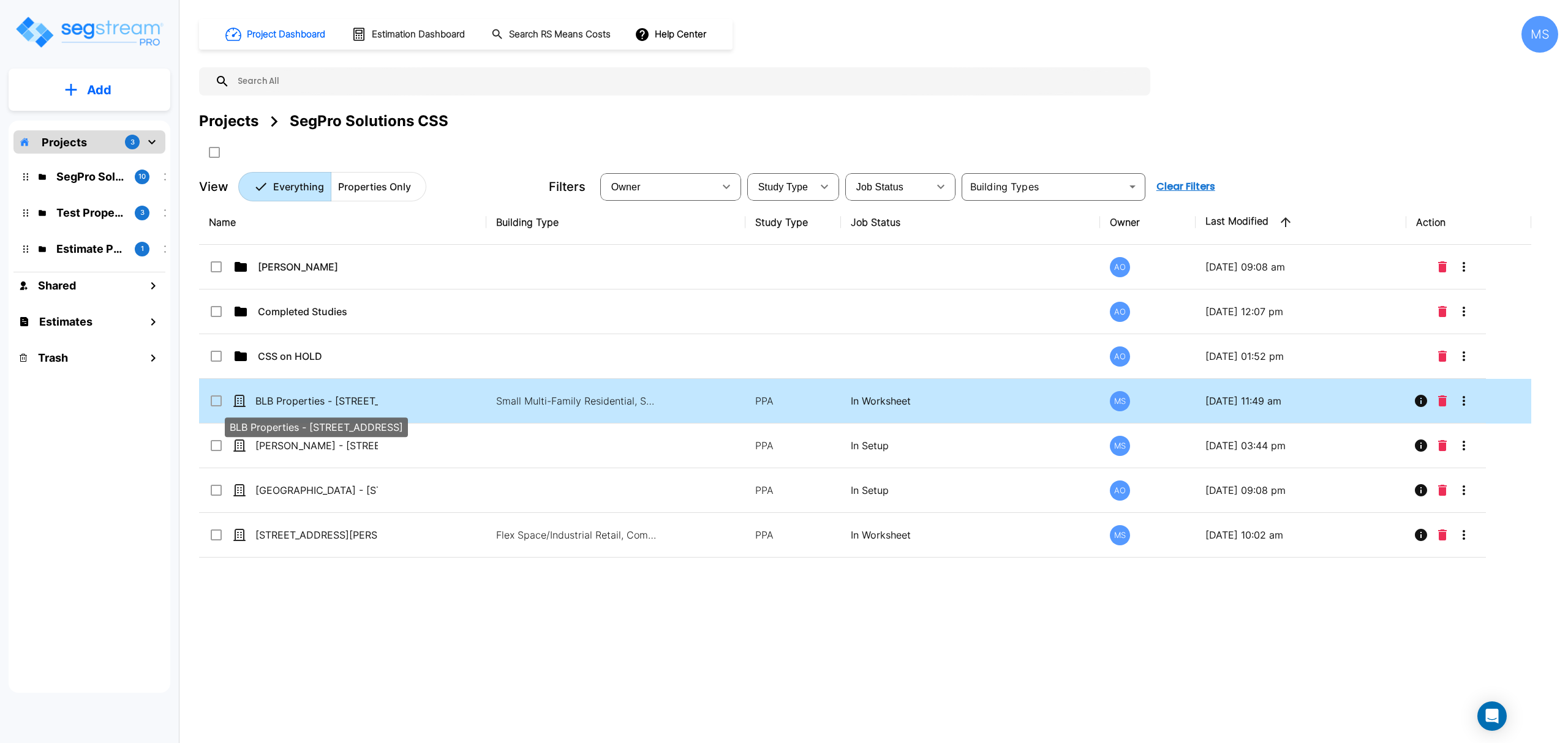
click at [287, 407] on p "BLB Properties - [STREET_ADDRESS]" at bounding box center [316, 401] width 123 height 15
checkbox input "true"
click at [287, 407] on p "BLB Properties - [STREET_ADDRESS]" at bounding box center [316, 401] width 123 height 15
